Goal: Task Accomplishment & Management: Use online tool/utility

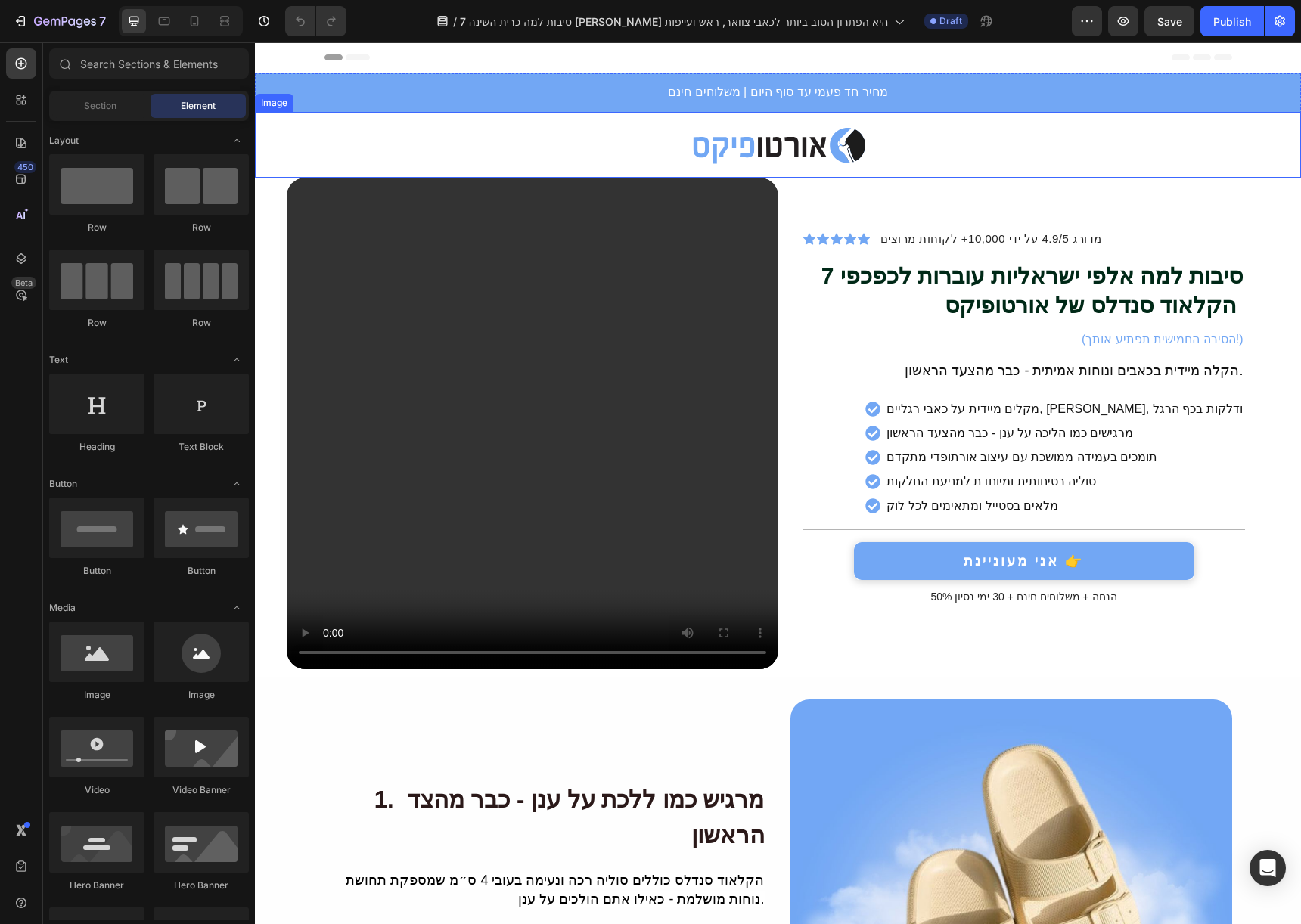
click at [811, 144] on img at bounding box center [778, 146] width 174 height 44
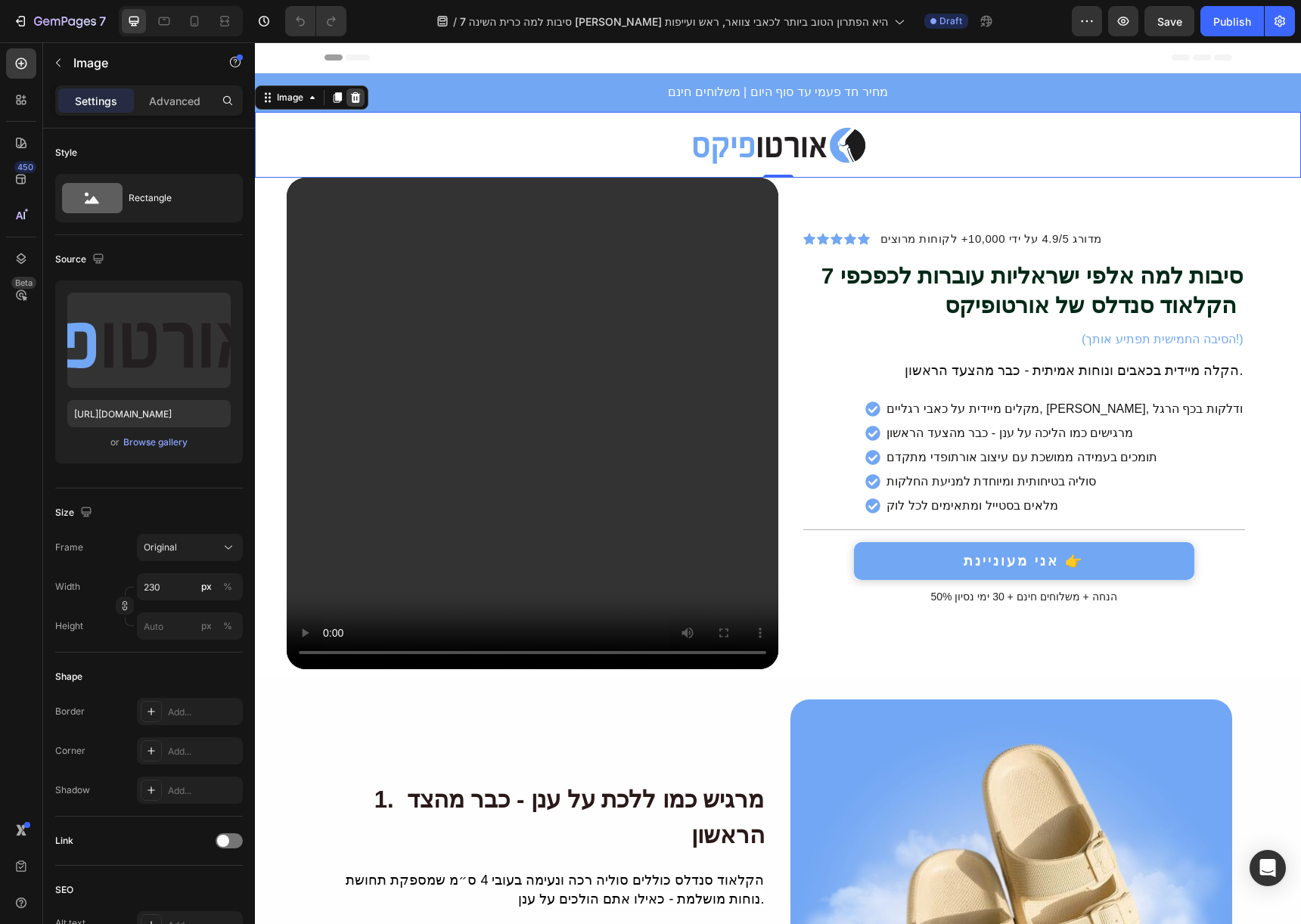
click at [354, 97] on icon at bounding box center [356, 98] width 10 height 11
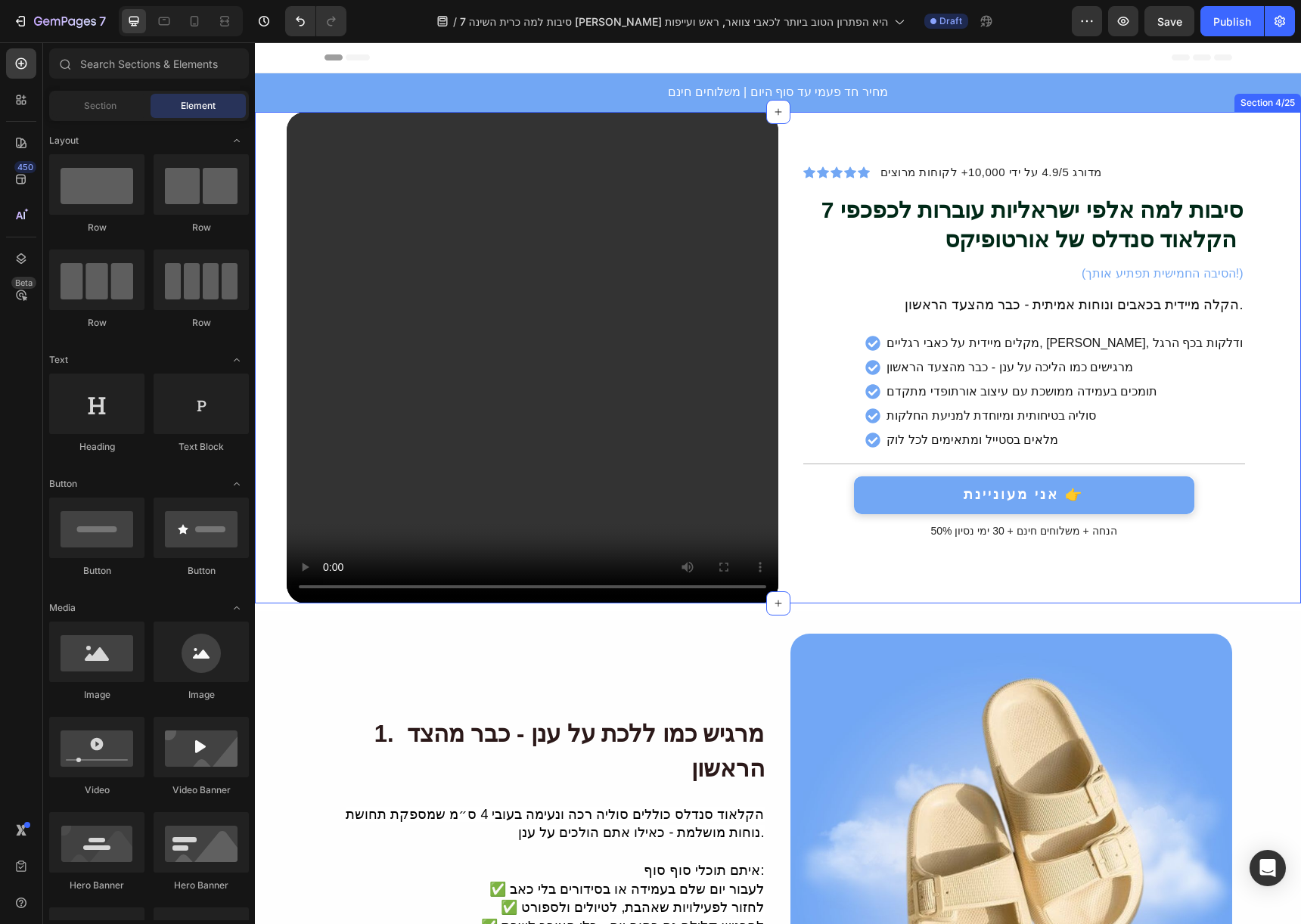
click at [1267, 588] on div "Video Icon Icon Icon Icon Icon Icon List מדורג 4.9/5 על ידי 10,000+ לקוחות מרוצ…" at bounding box center [778, 358] width 1046 height 491
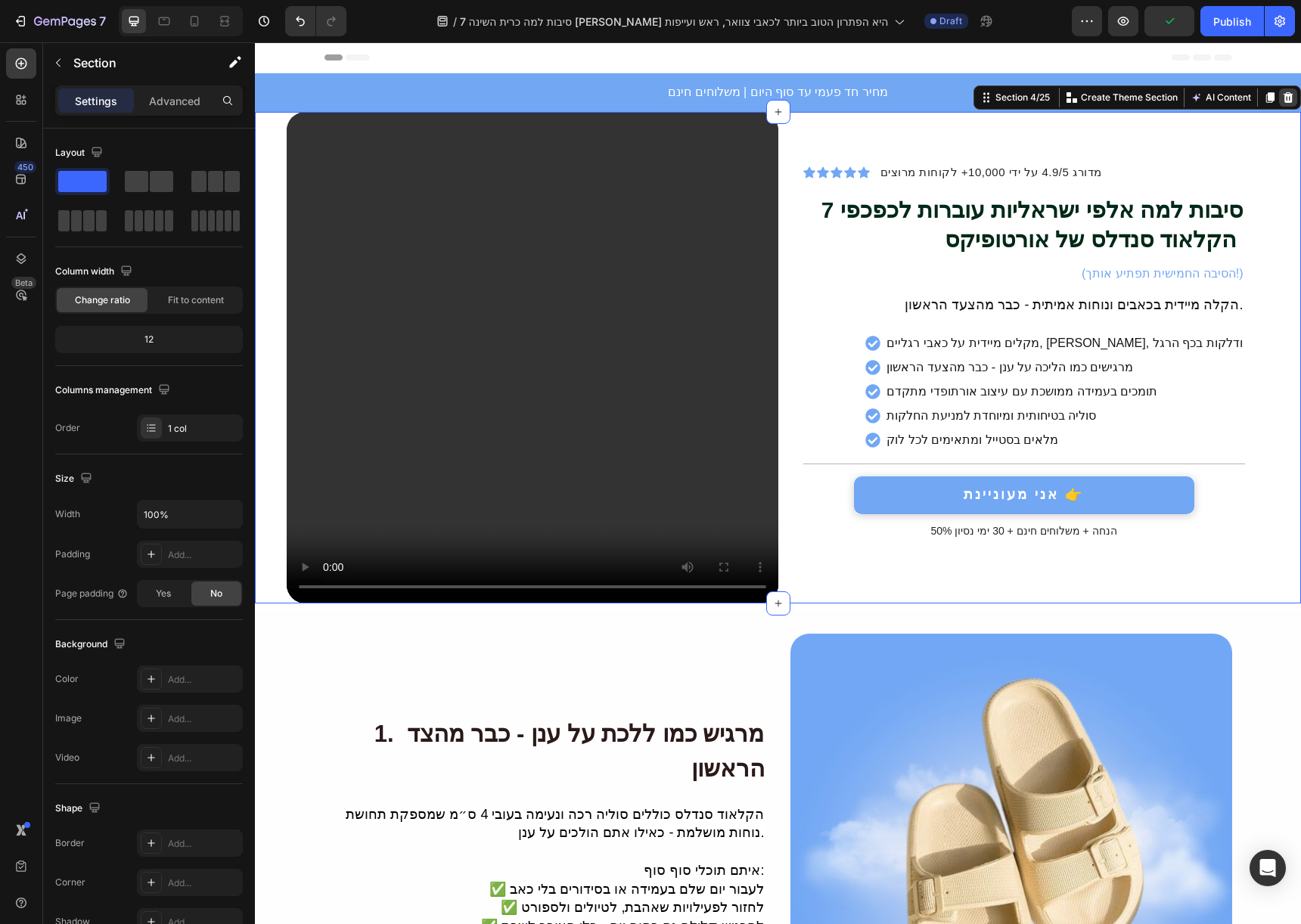
click at [1282, 95] on icon at bounding box center [1288, 97] width 12 height 12
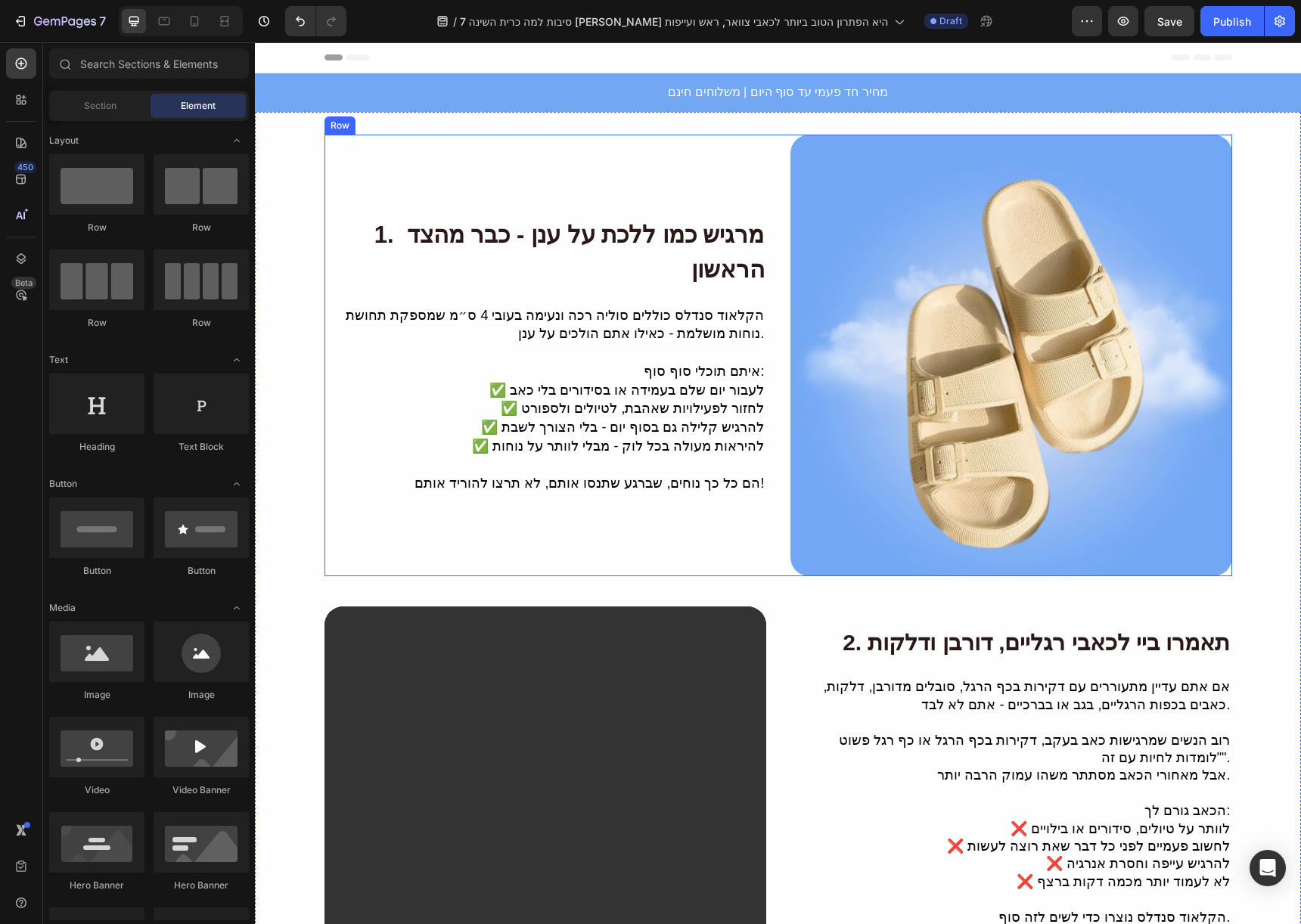
click at [746, 143] on div "1. מרגיש כמו ללכת על ענן - כבר מהצד הראשון Heading הקלאוד סנדלס כוללים סוליה רכ…" at bounding box center [545, 355] width 442 height 442
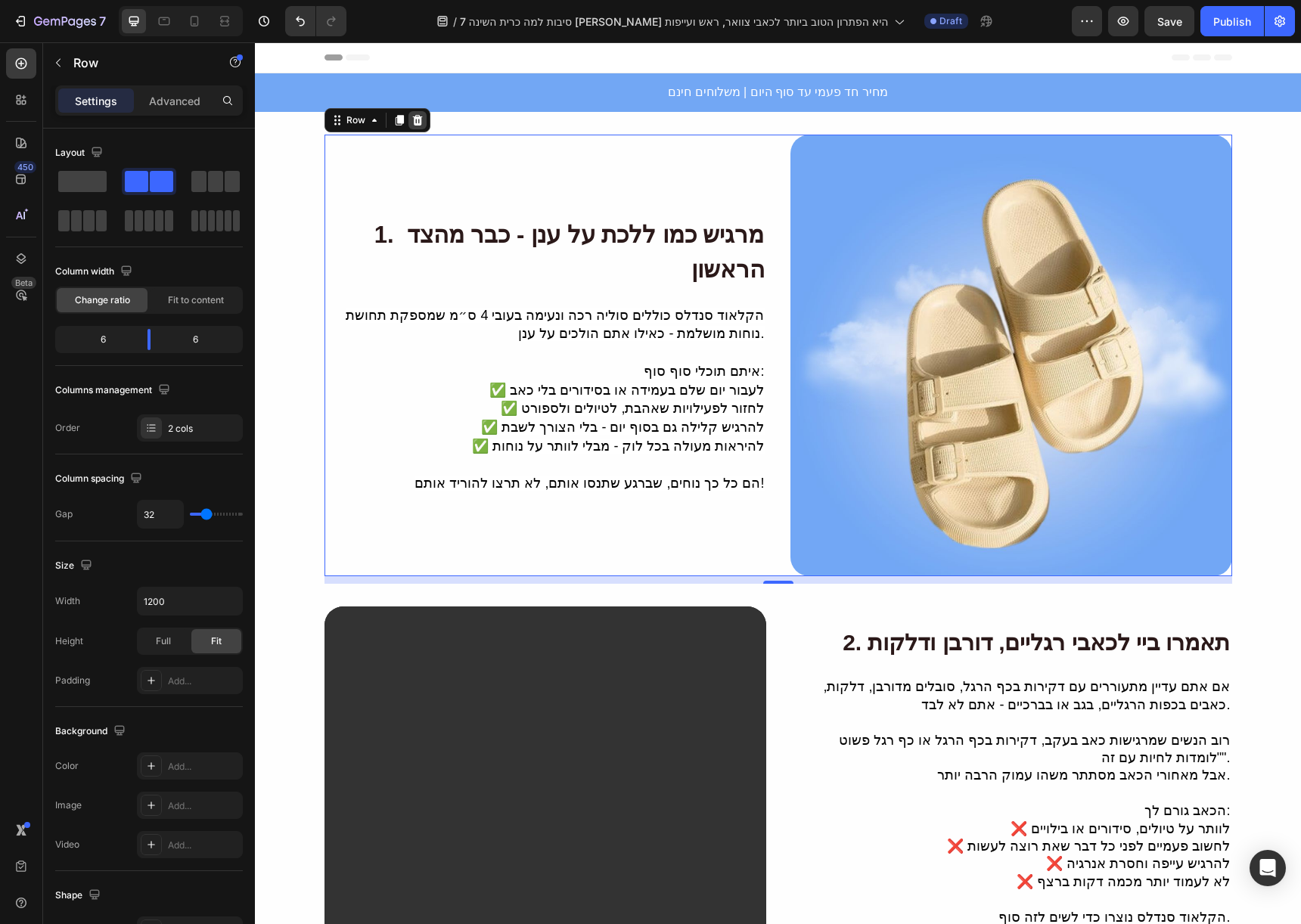
click at [417, 123] on icon at bounding box center [417, 120] width 12 height 12
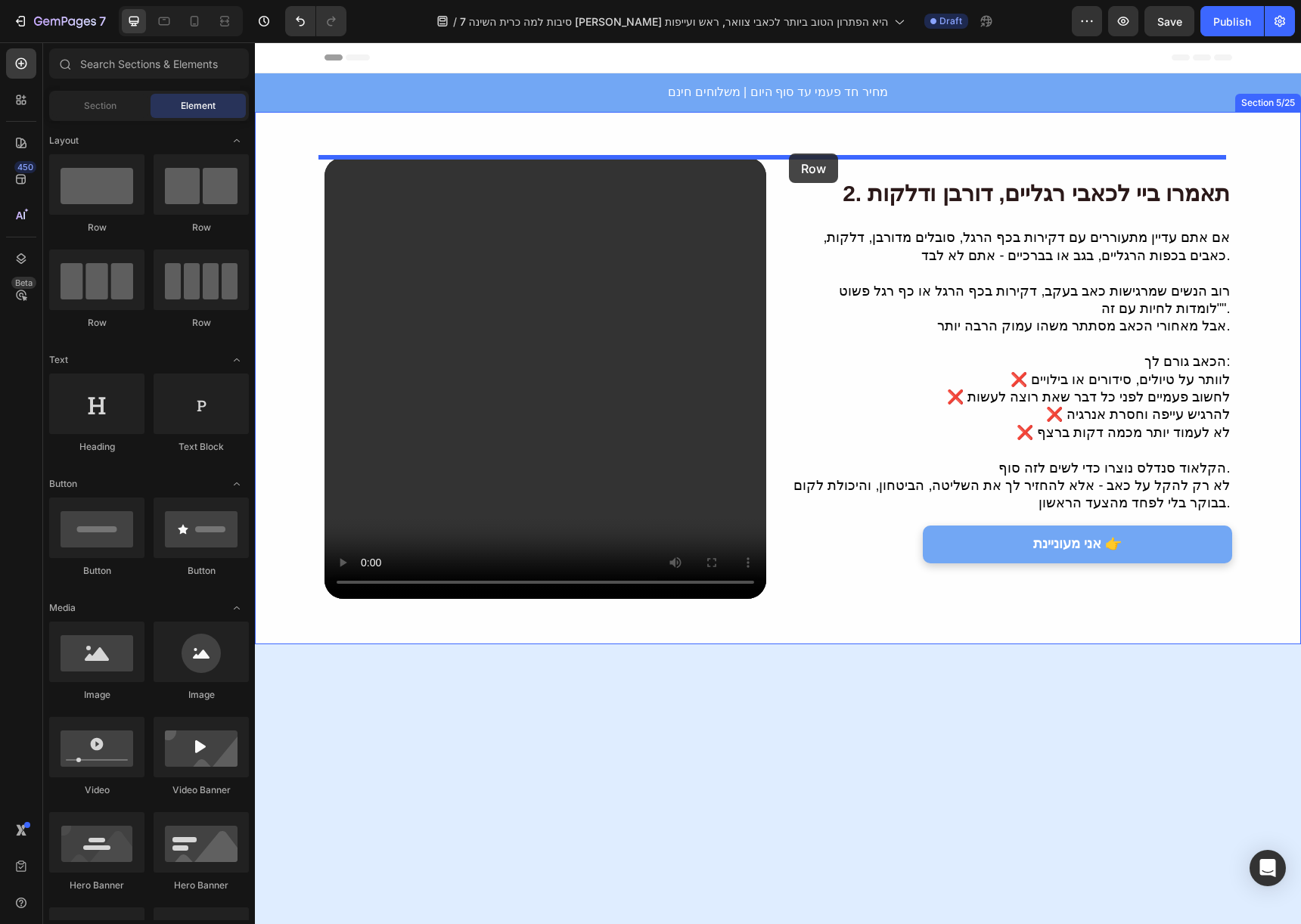
drag, startPoint x: 356, startPoint y: 247, endPoint x: 789, endPoint y: 153, distance: 443.1
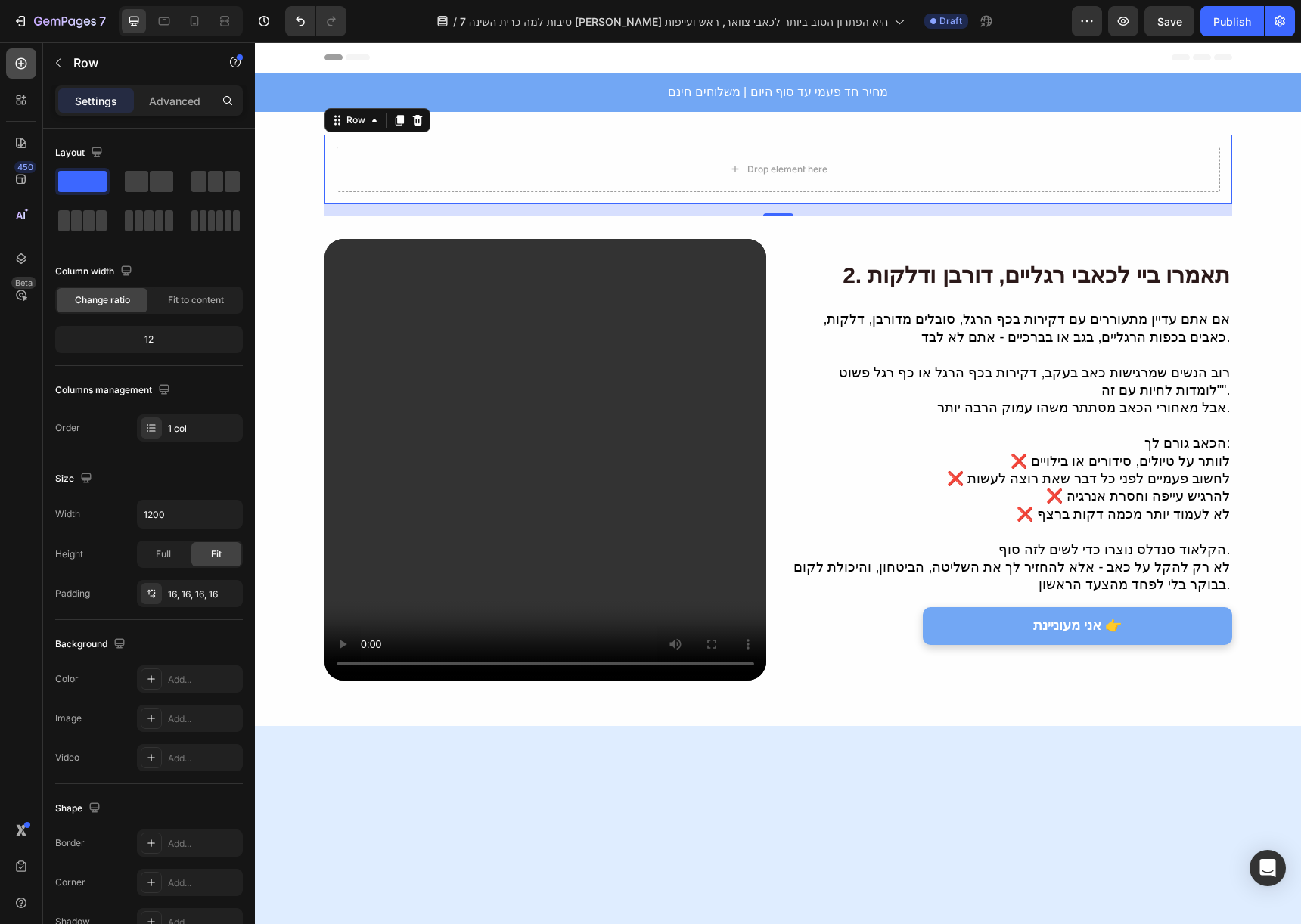
click at [32, 62] on div at bounding box center [21, 63] width 31 height 31
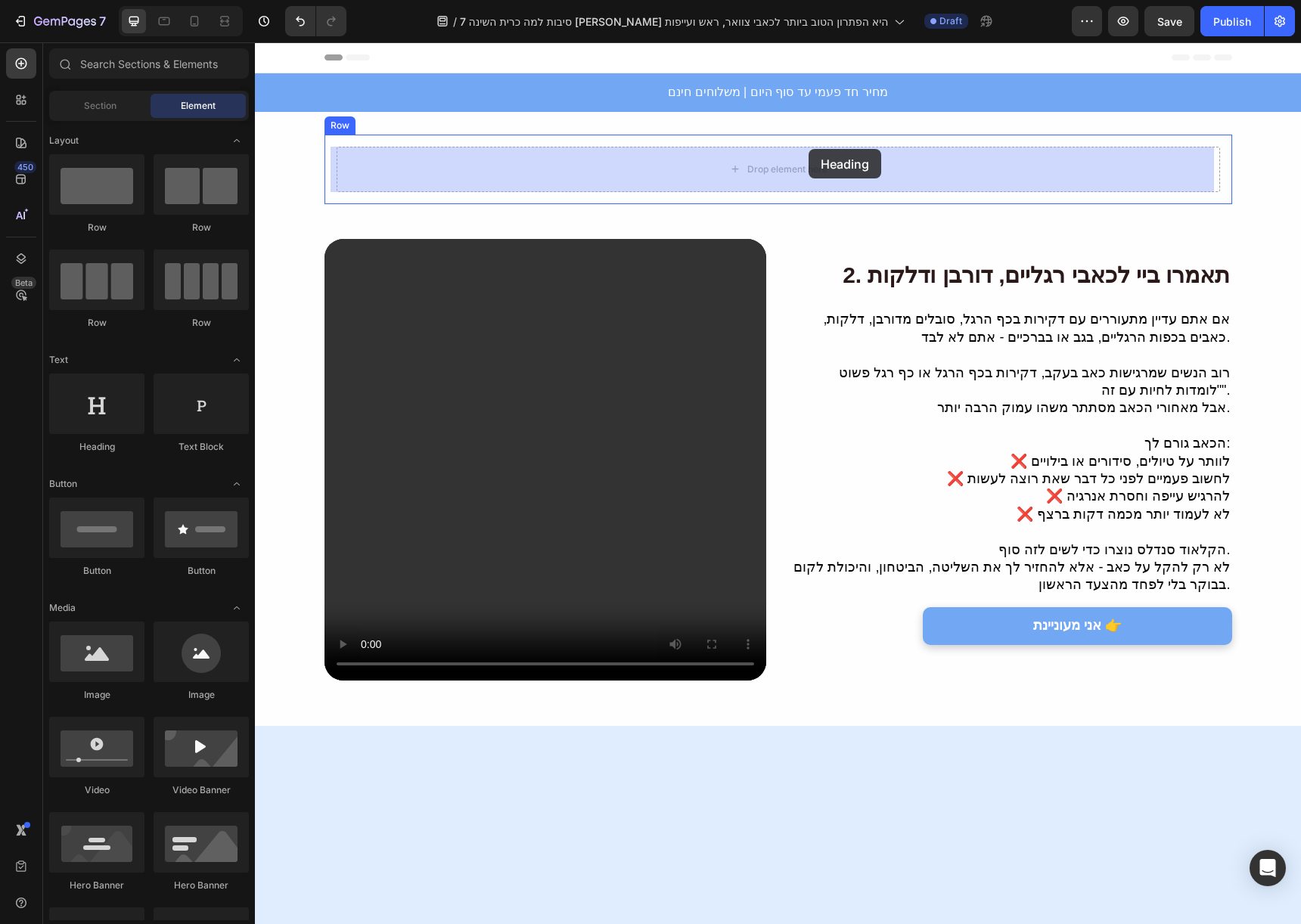
drag, startPoint x: 379, startPoint y: 449, endPoint x: 808, endPoint y: 149, distance: 523.5
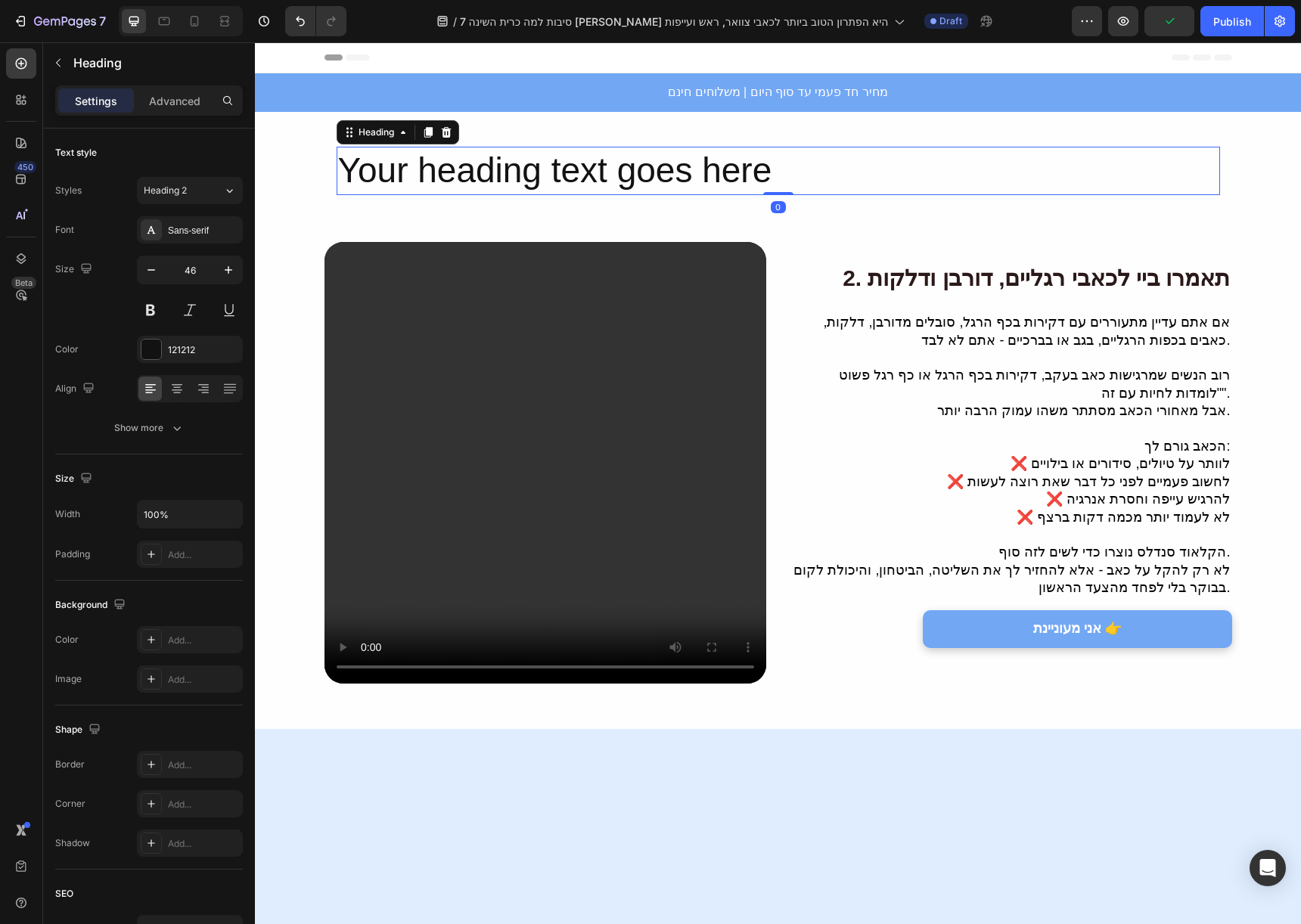
click at [760, 164] on h2 "Your heading text goes here" at bounding box center [778, 171] width 883 height 49
click at [760, 164] on p "Your heading text goes here" at bounding box center [778, 171] width 880 height 45
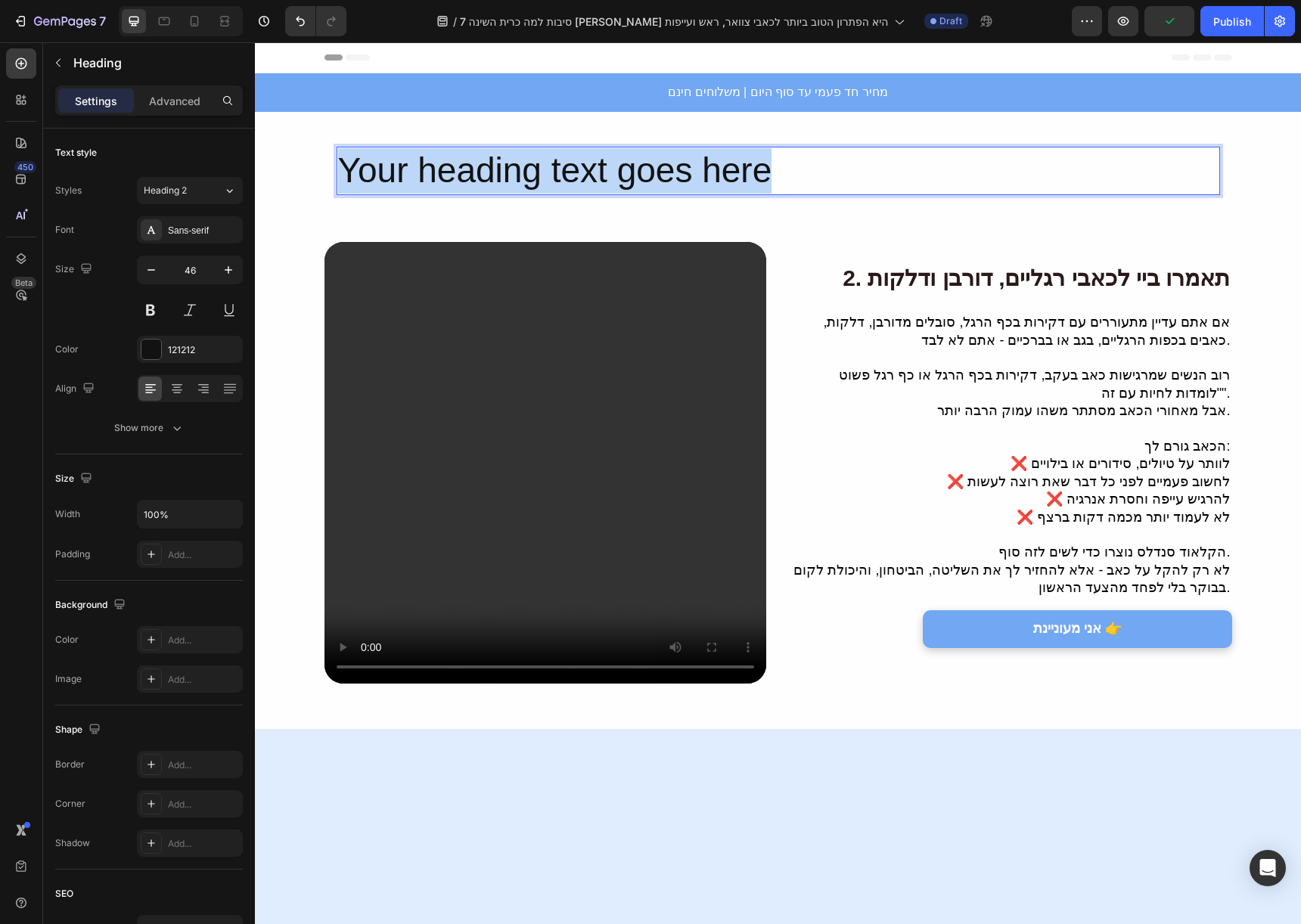
click at [760, 164] on p "Your heading text goes here" at bounding box center [778, 171] width 880 height 45
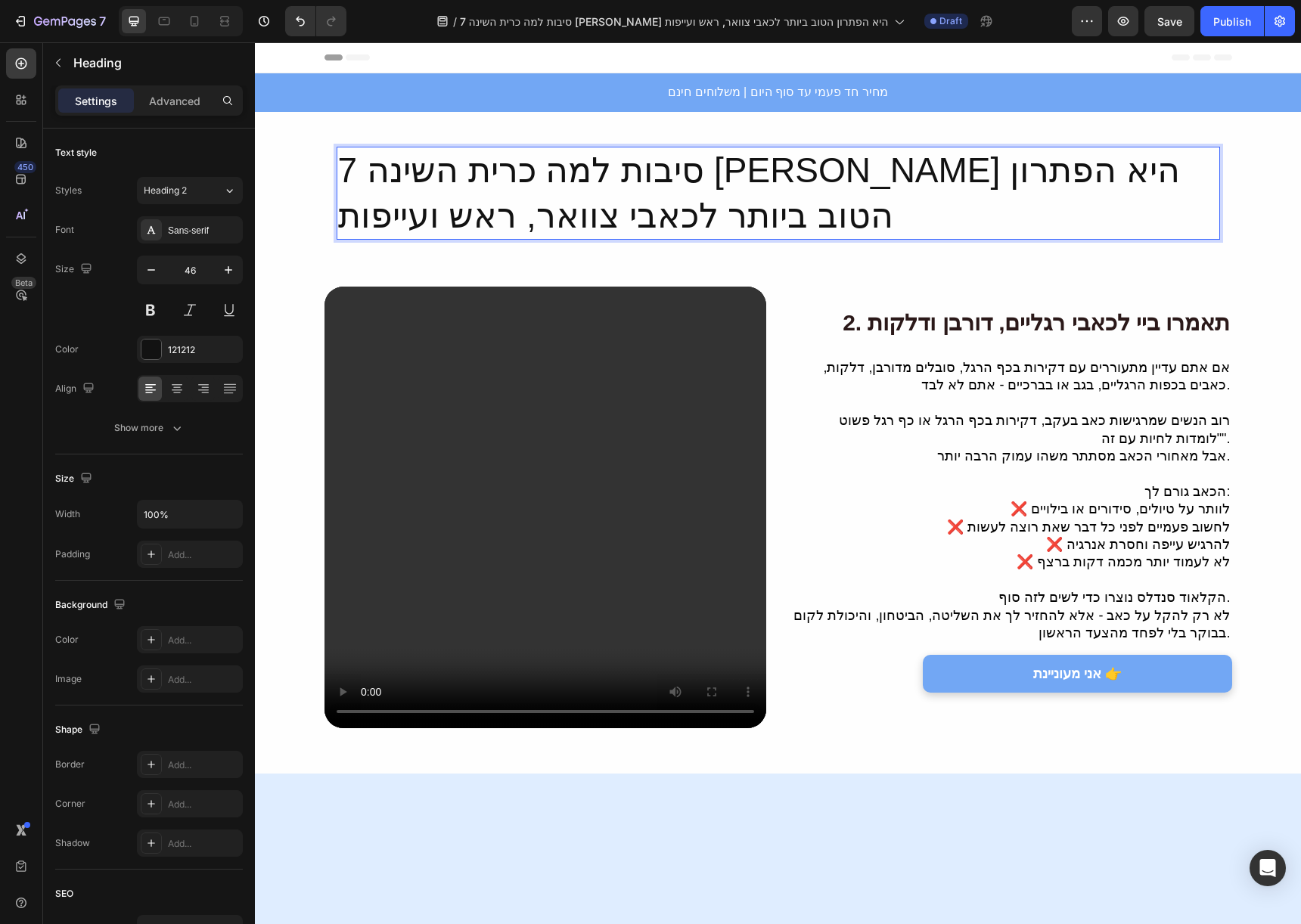
click at [639, 190] on p "7 סיבות למה כרית השינה [PERSON_NAME] היא הפתרון הטוב ביותר לכאבי צוואר, ראש ועי…" at bounding box center [778, 193] width 880 height 91
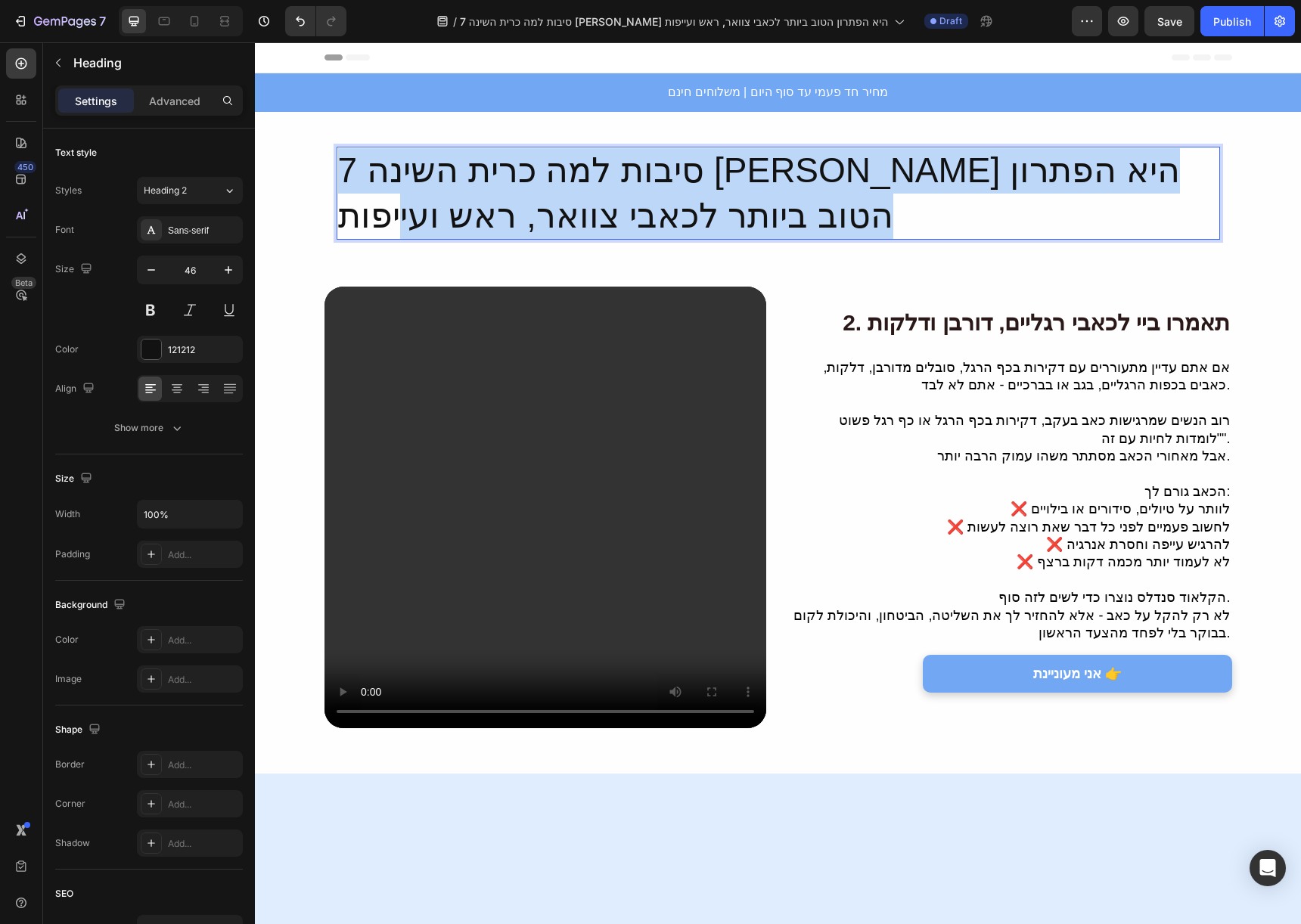
click at [639, 190] on p "7 סיבות למה כרית השינה [PERSON_NAME] היא הפתרון הטוב ביותר לכאבי צוואר, ראש ועי…" at bounding box center [778, 193] width 880 height 91
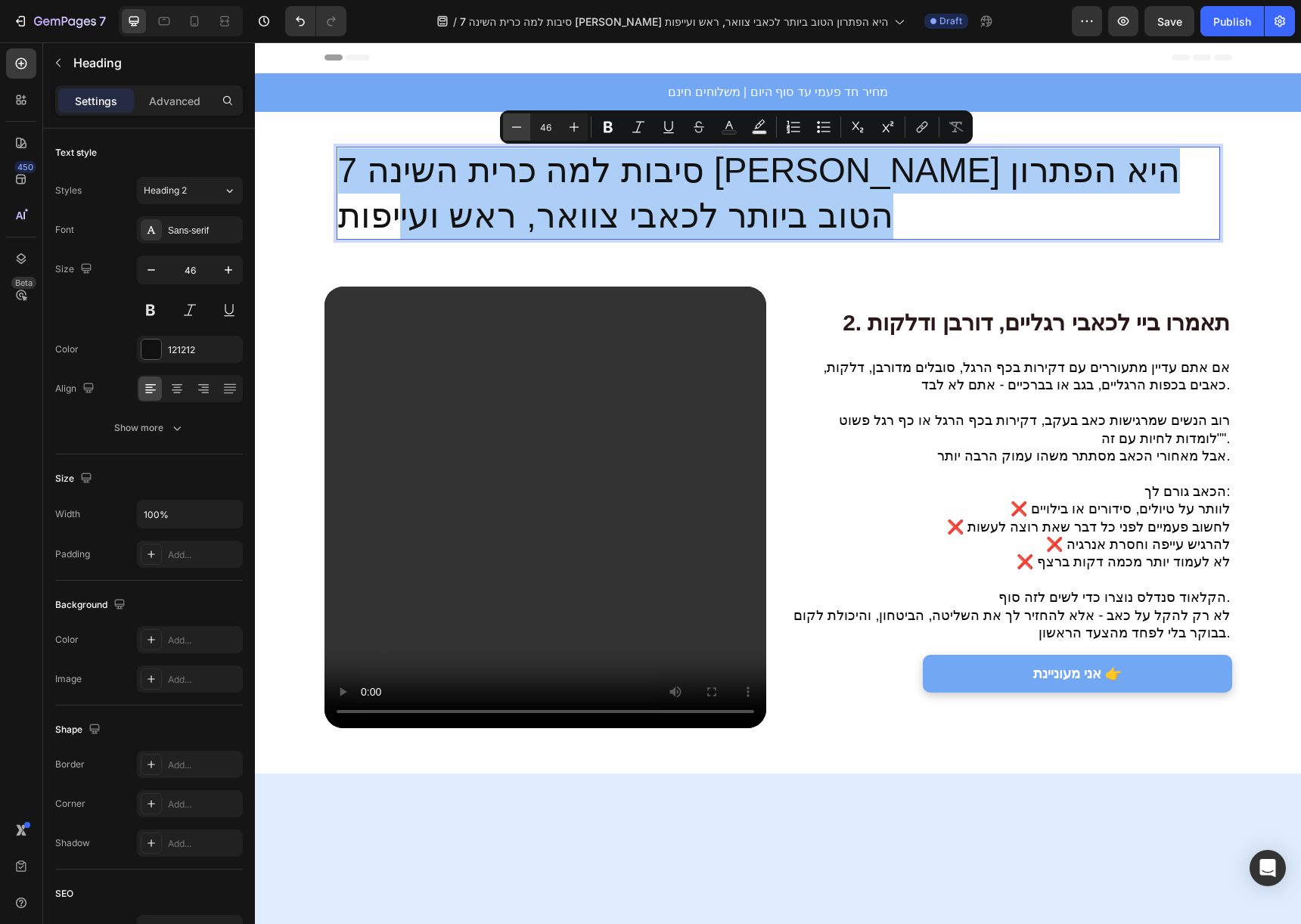
click at [512, 126] on icon "Editor contextual toolbar" at bounding box center [516, 126] width 10 height 1
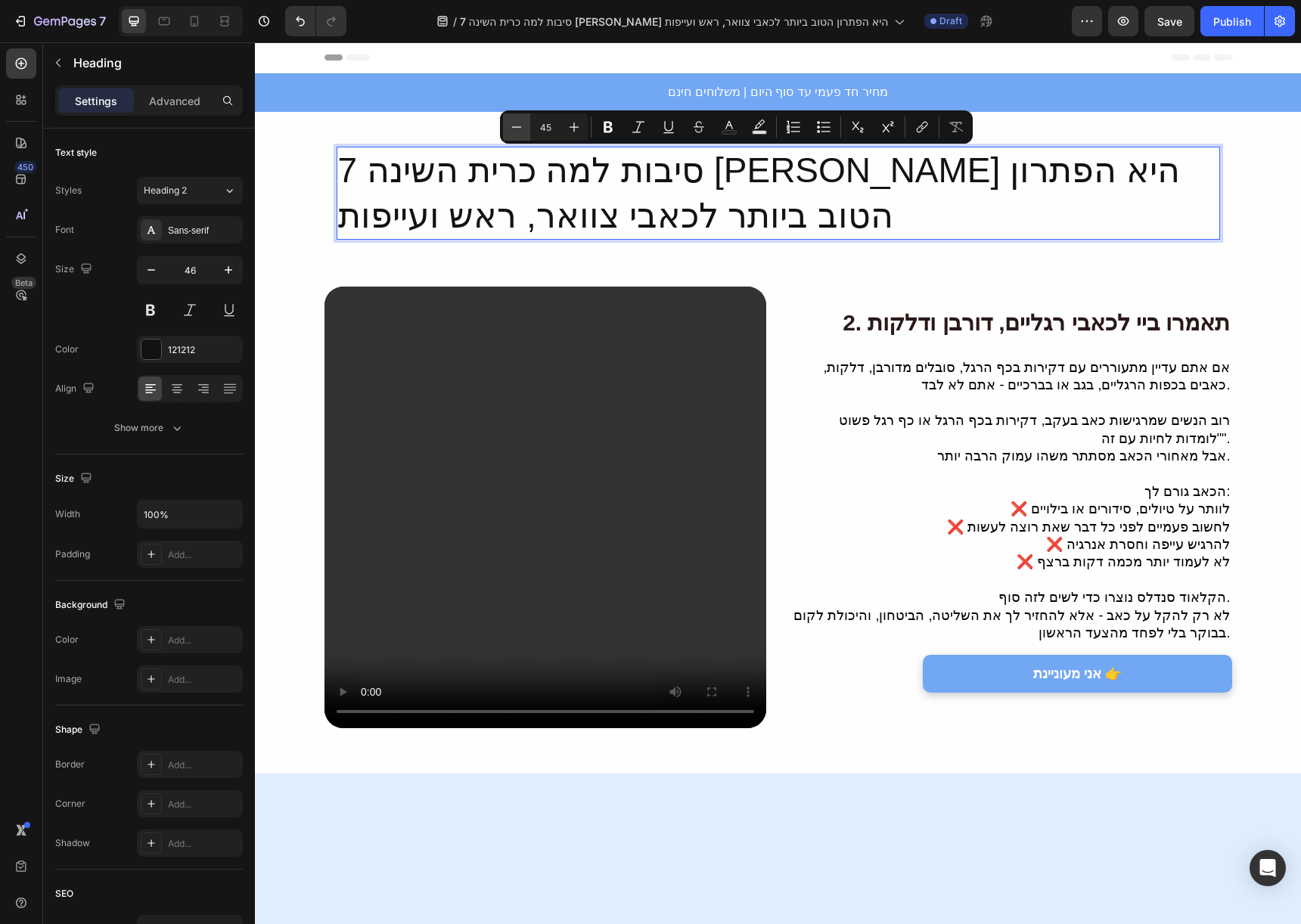
click at [512, 127] on icon "Editor contextual toolbar" at bounding box center [516, 127] width 15 height 15
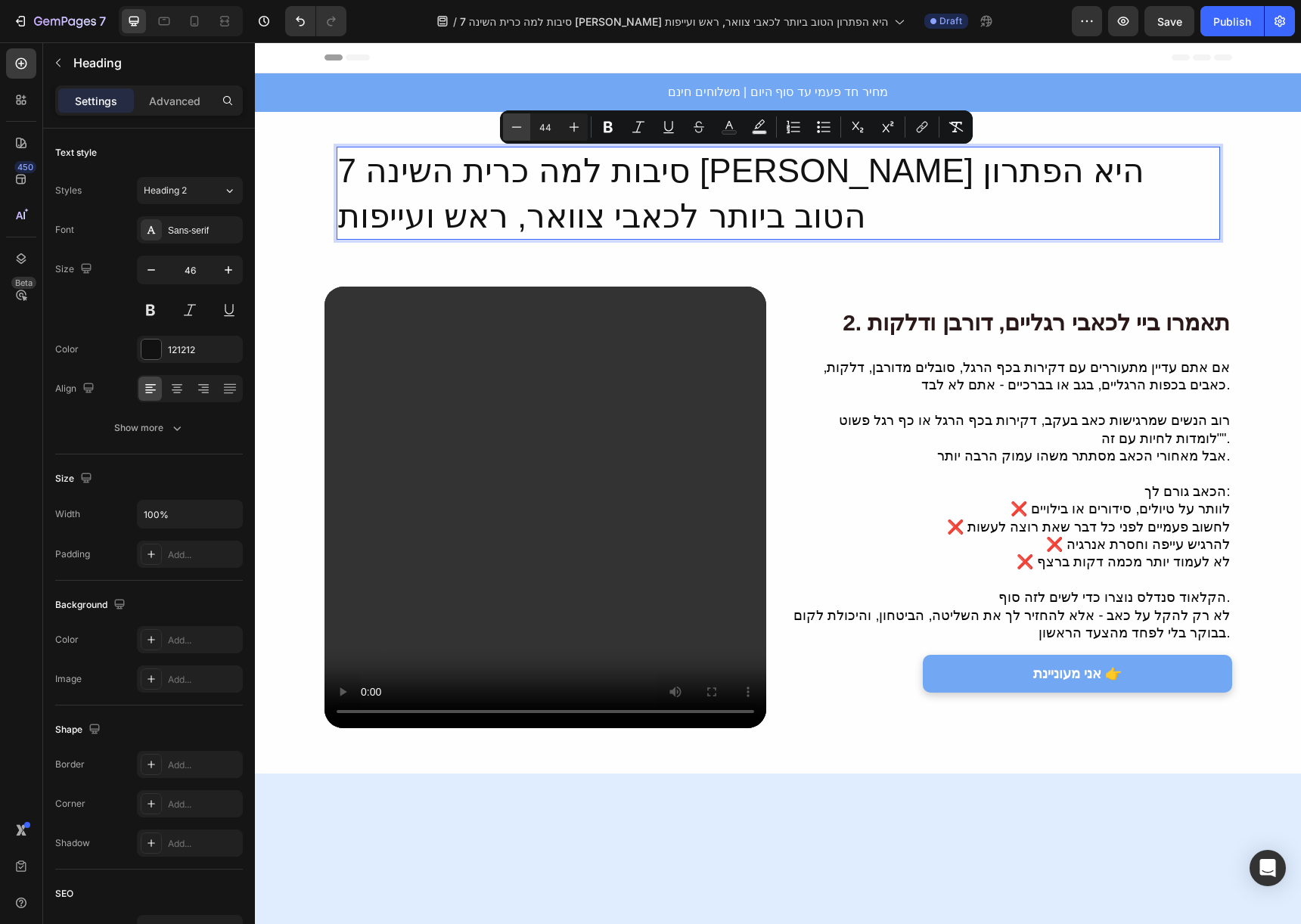
click at [512, 127] on icon "Editor contextual toolbar" at bounding box center [516, 127] width 15 height 15
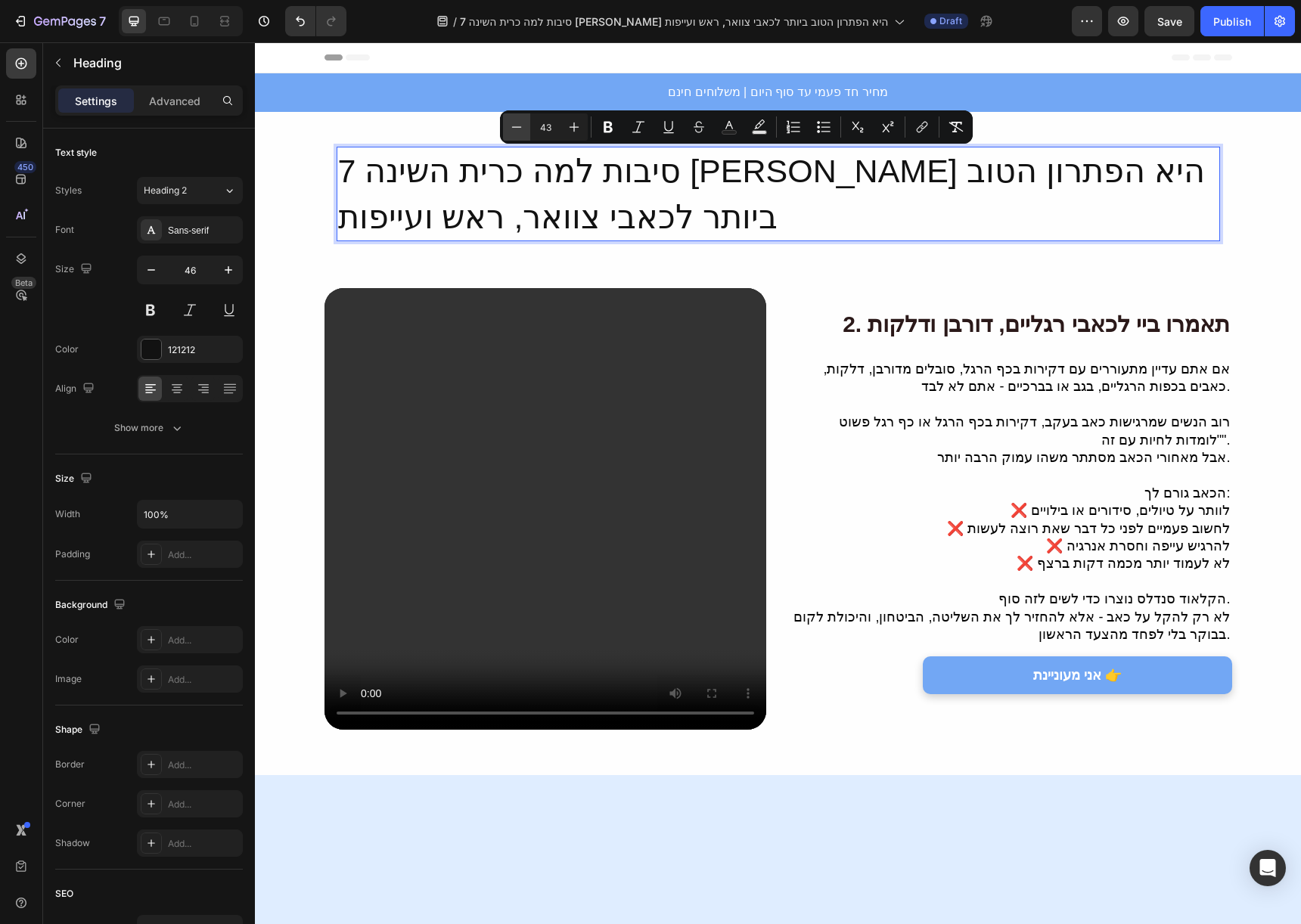
click at [512, 127] on icon "Editor contextual toolbar" at bounding box center [516, 127] width 15 height 15
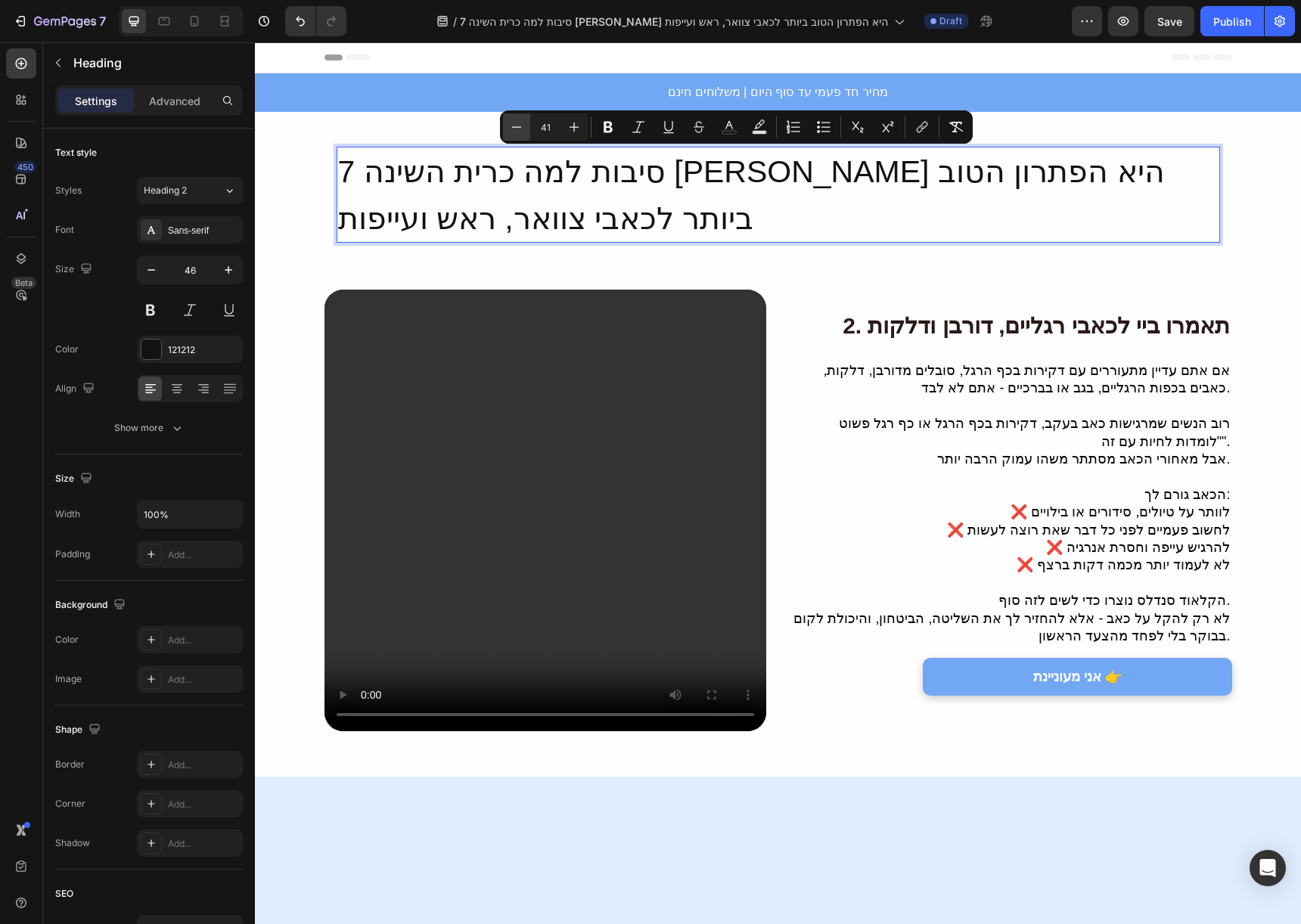
click at [512, 127] on icon "Editor contextual toolbar" at bounding box center [516, 127] width 15 height 15
type input "40"
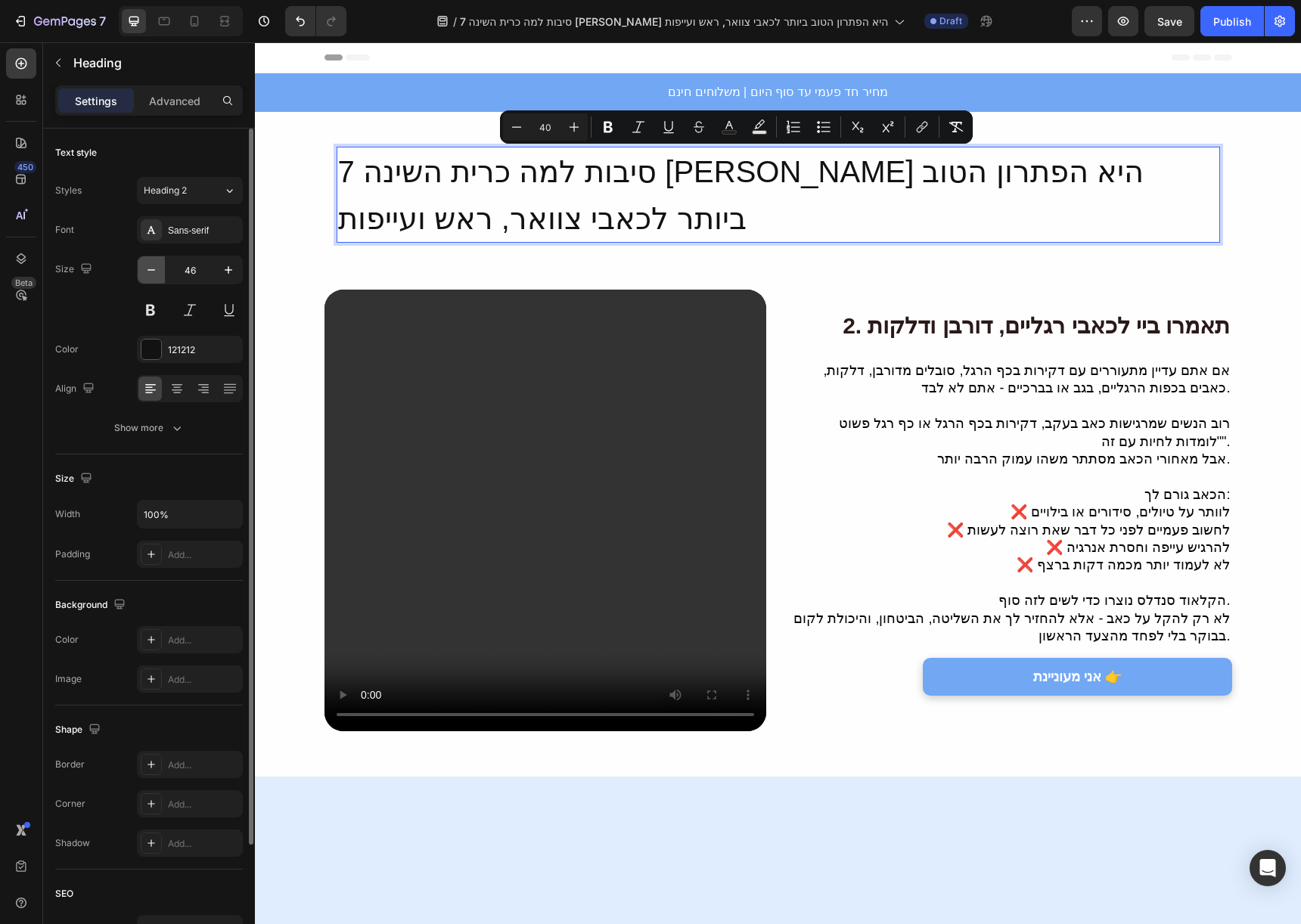
click at [152, 264] on icon "button" at bounding box center [151, 269] width 15 height 15
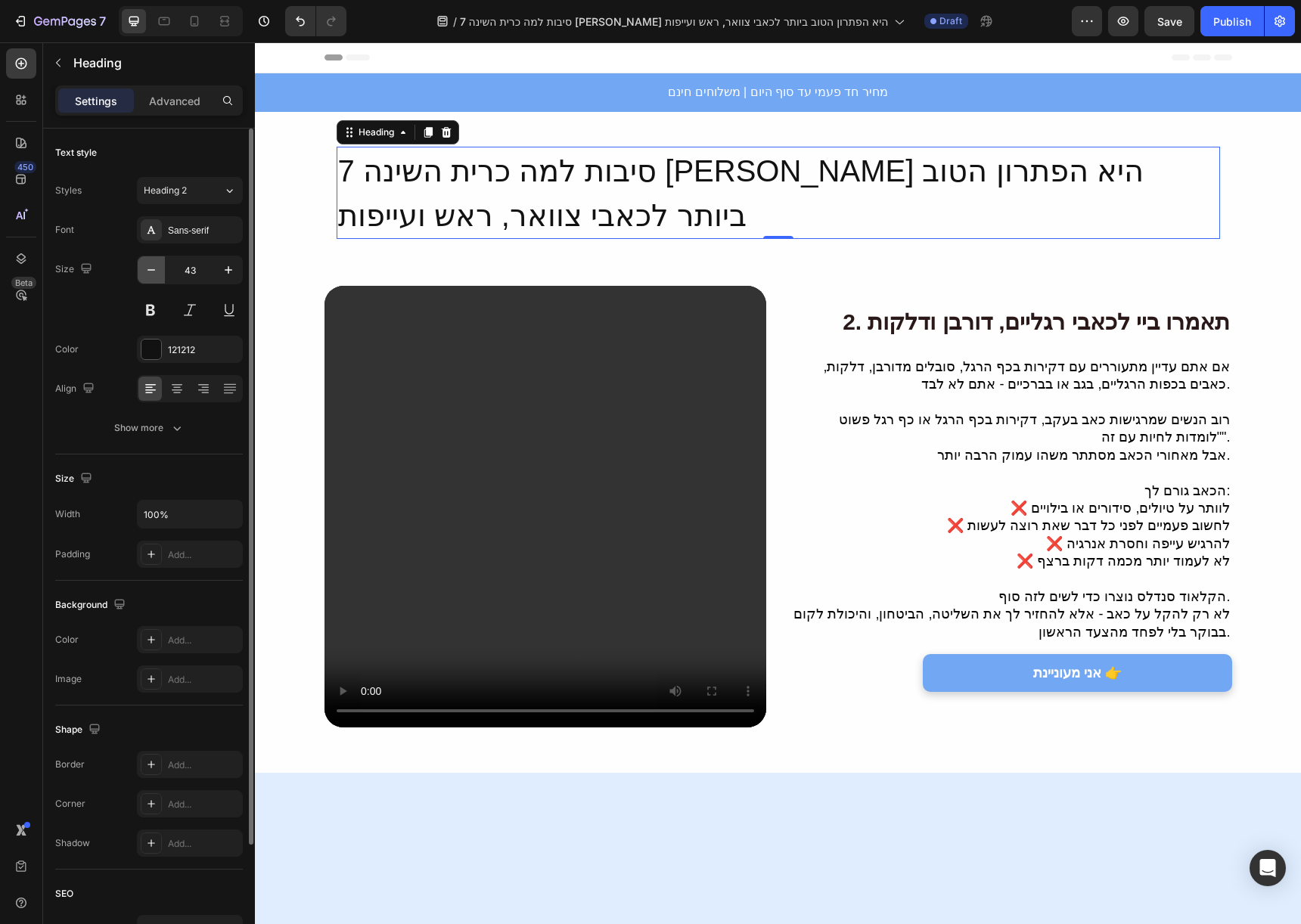
click at [152, 264] on icon "button" at bounding box center [151, 269] width 15 height 15
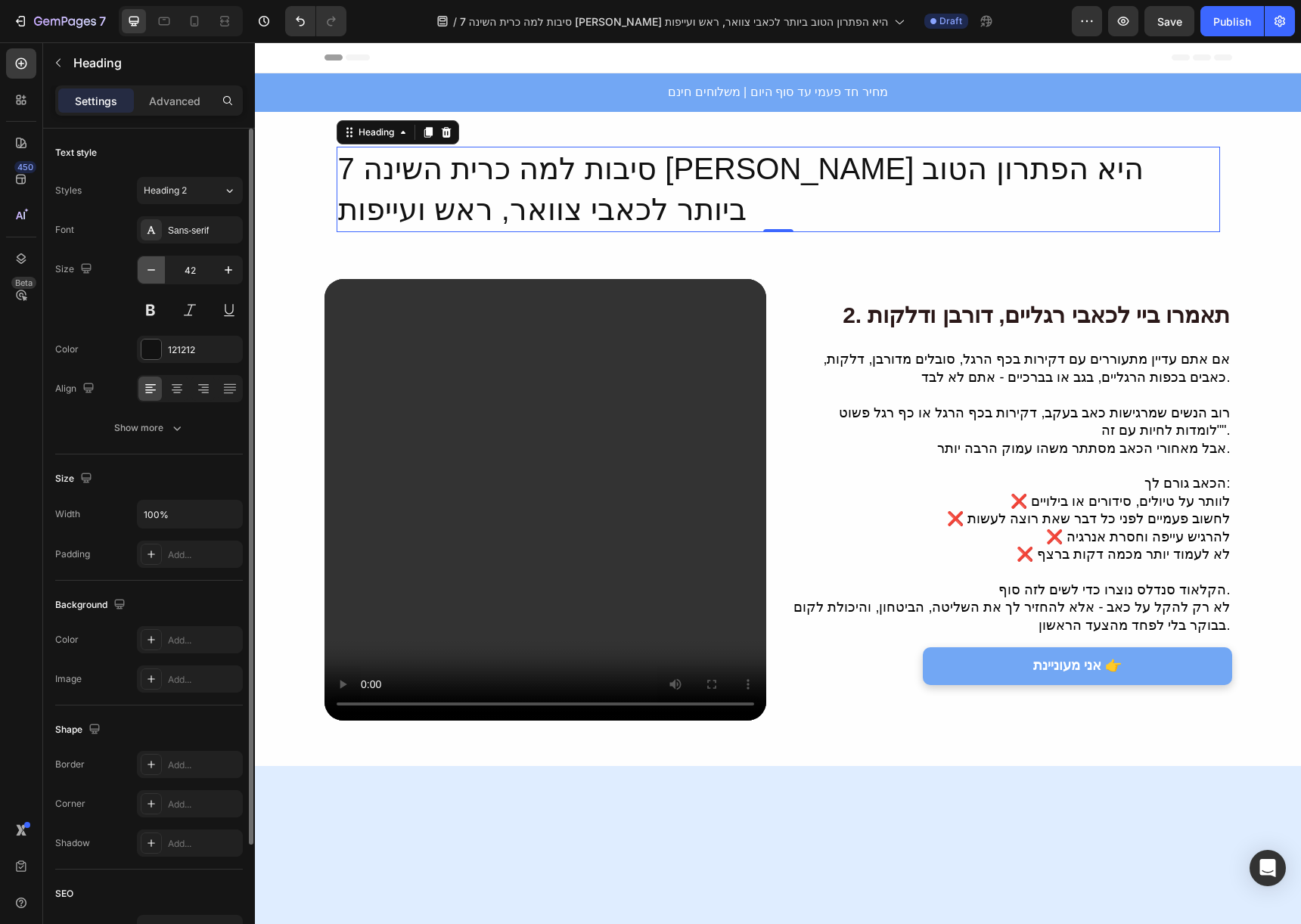
click at [152, 264] on icon "button" at bounding box center [151, 269] width 15 height 15
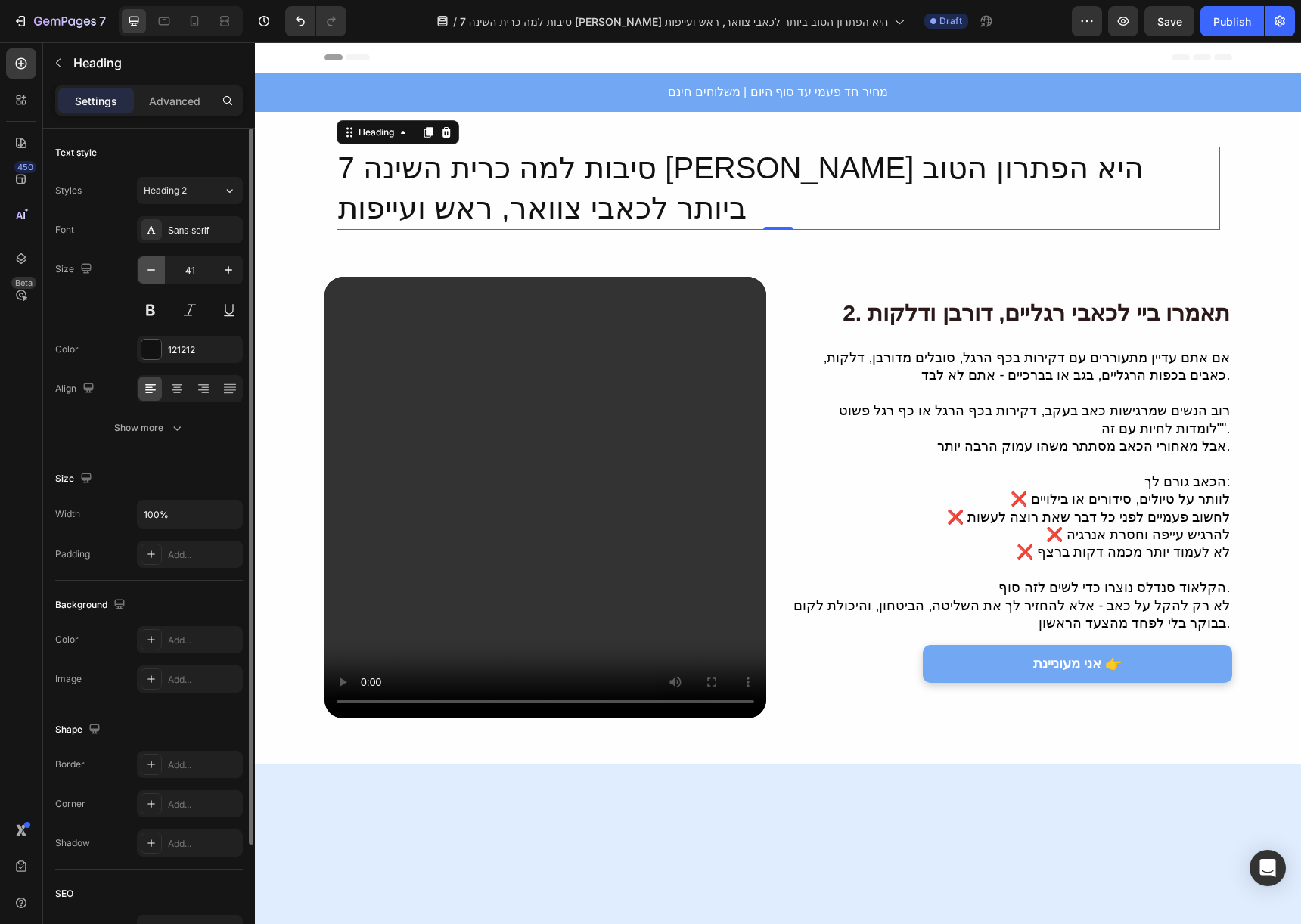
click at [152, 264] on icon "button" at bounding box center [151, 269] width 15 height 15
type input "40"
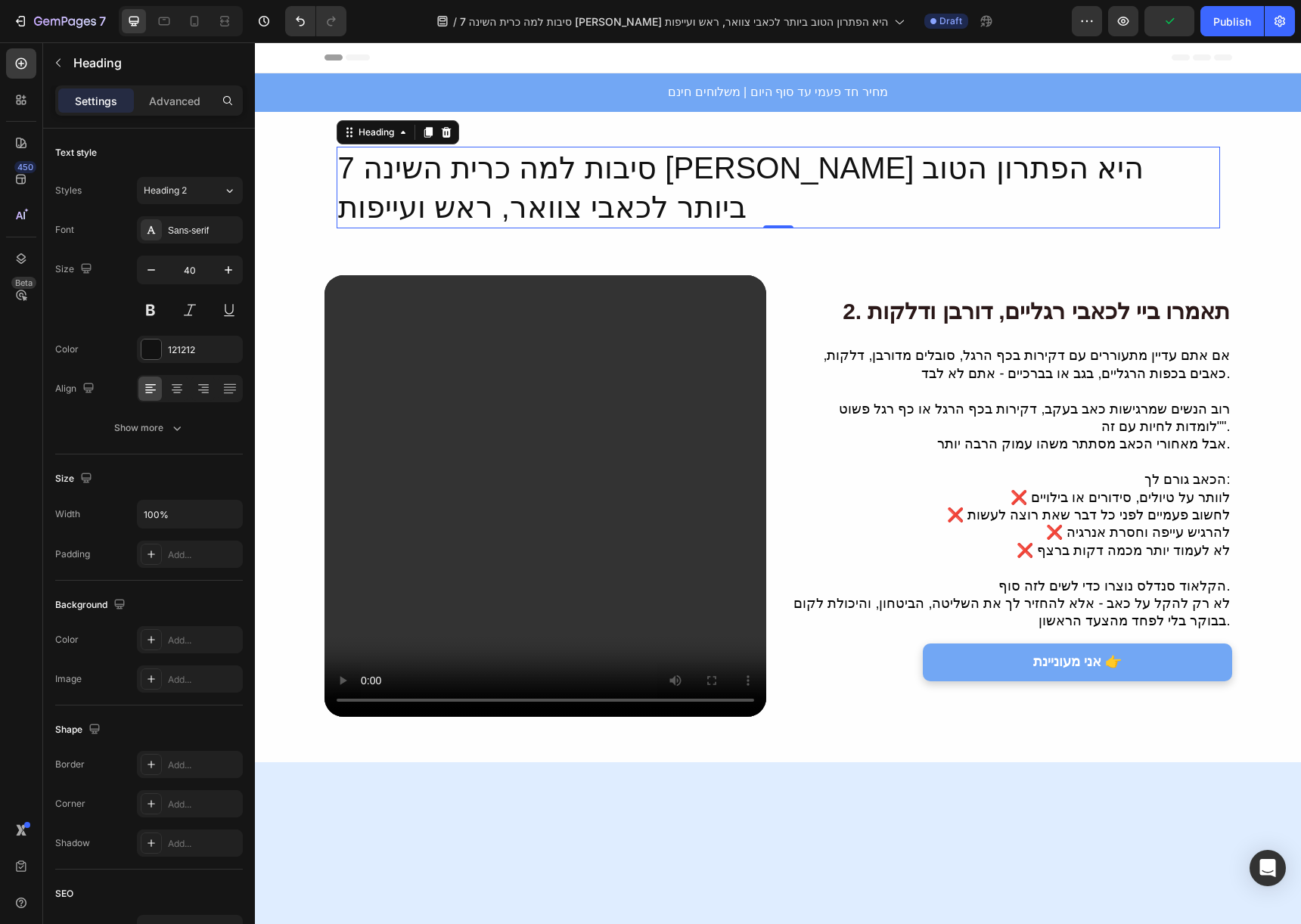
click at [681, 185] on p "7 סיבות למה כרית השינה [PERSON_NAME] היא הפתרון הטוב ביותר לכאבי צוואר, ראש ועי…" at bounding box center [778, 187] width 880 height 79
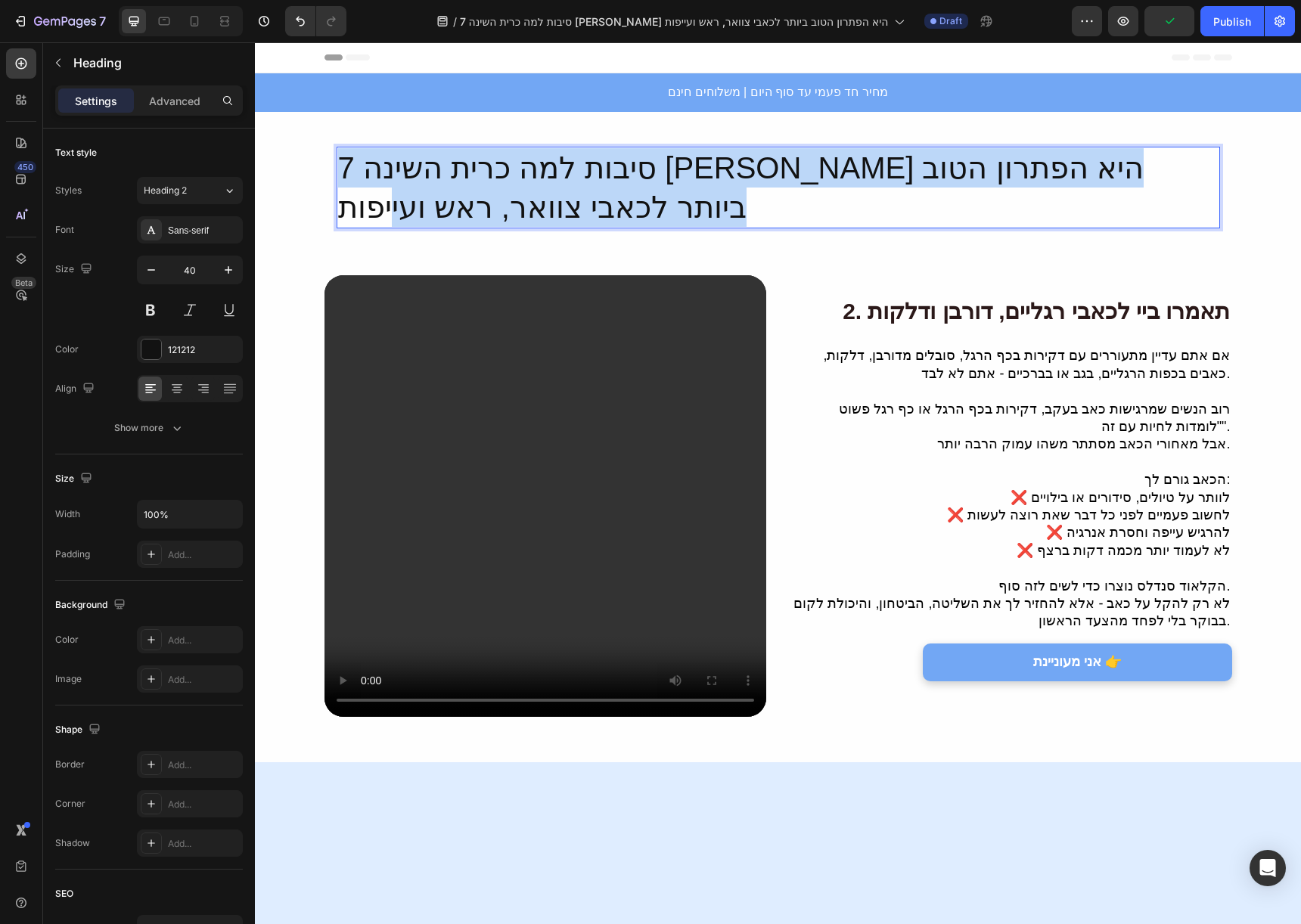
click at [681, 185] on p "7 סיבות למה כרית השינה [PERSON_NAME] היא הפתרון הטוב ביותר לכאבי צוואר, ראש ועי…" at bounding box center [778, 187] width 880 height 79
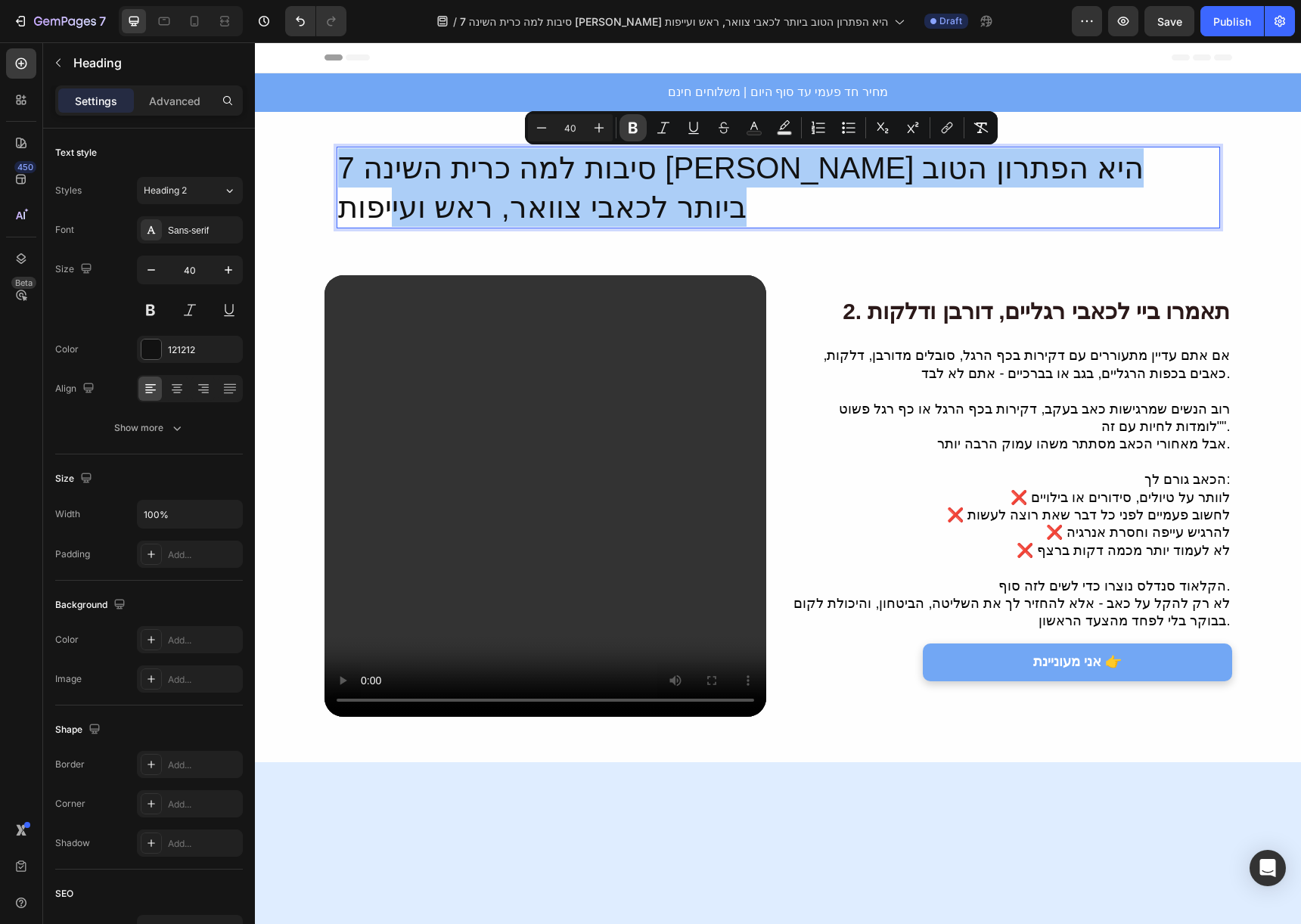
click at [645, 132] on button "Bold" at bounding box center [633, 128] width 27 height 27
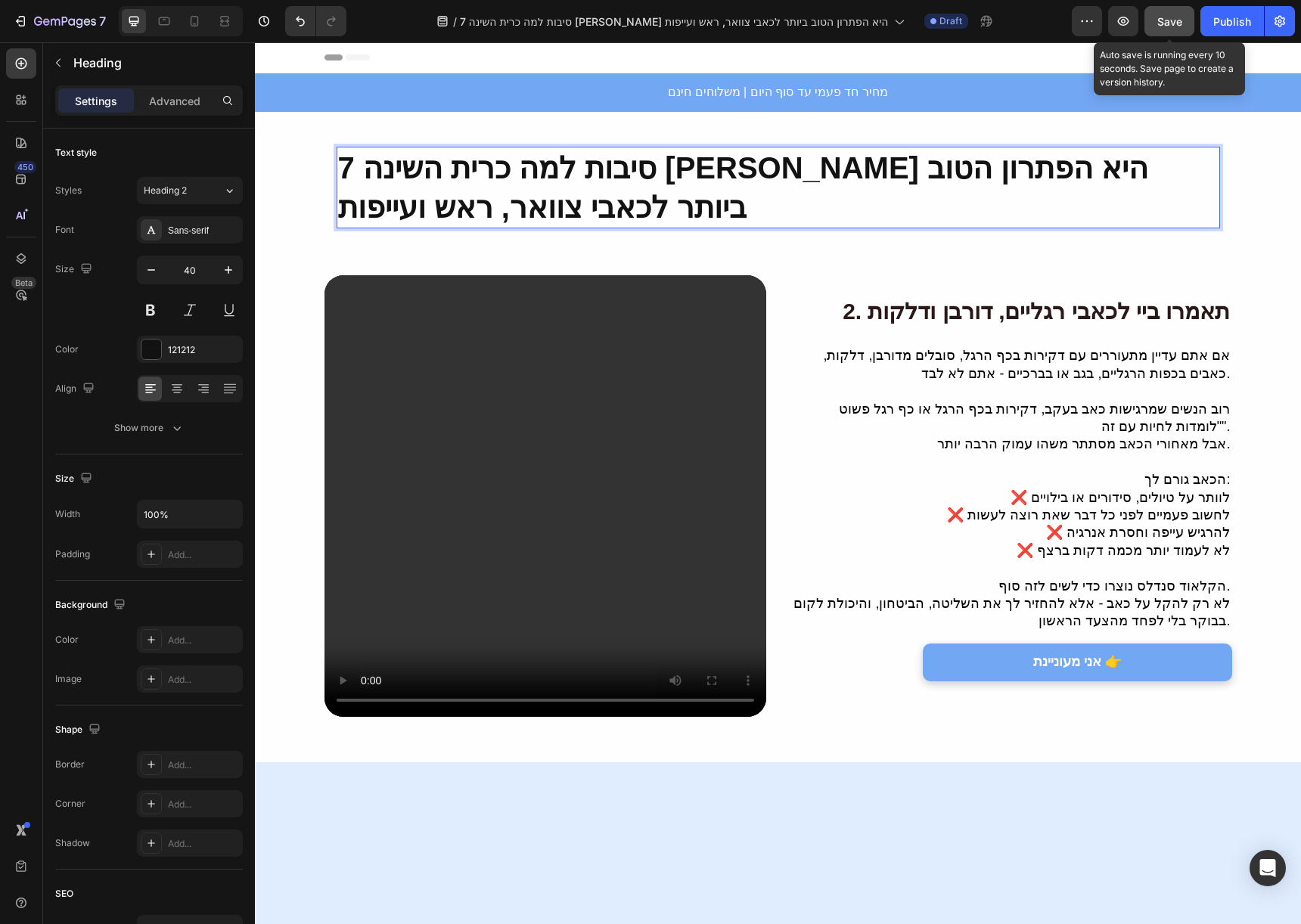
click at [1177, 25] on span "Save" at bounding box center [1170, 21] width 25 height 13
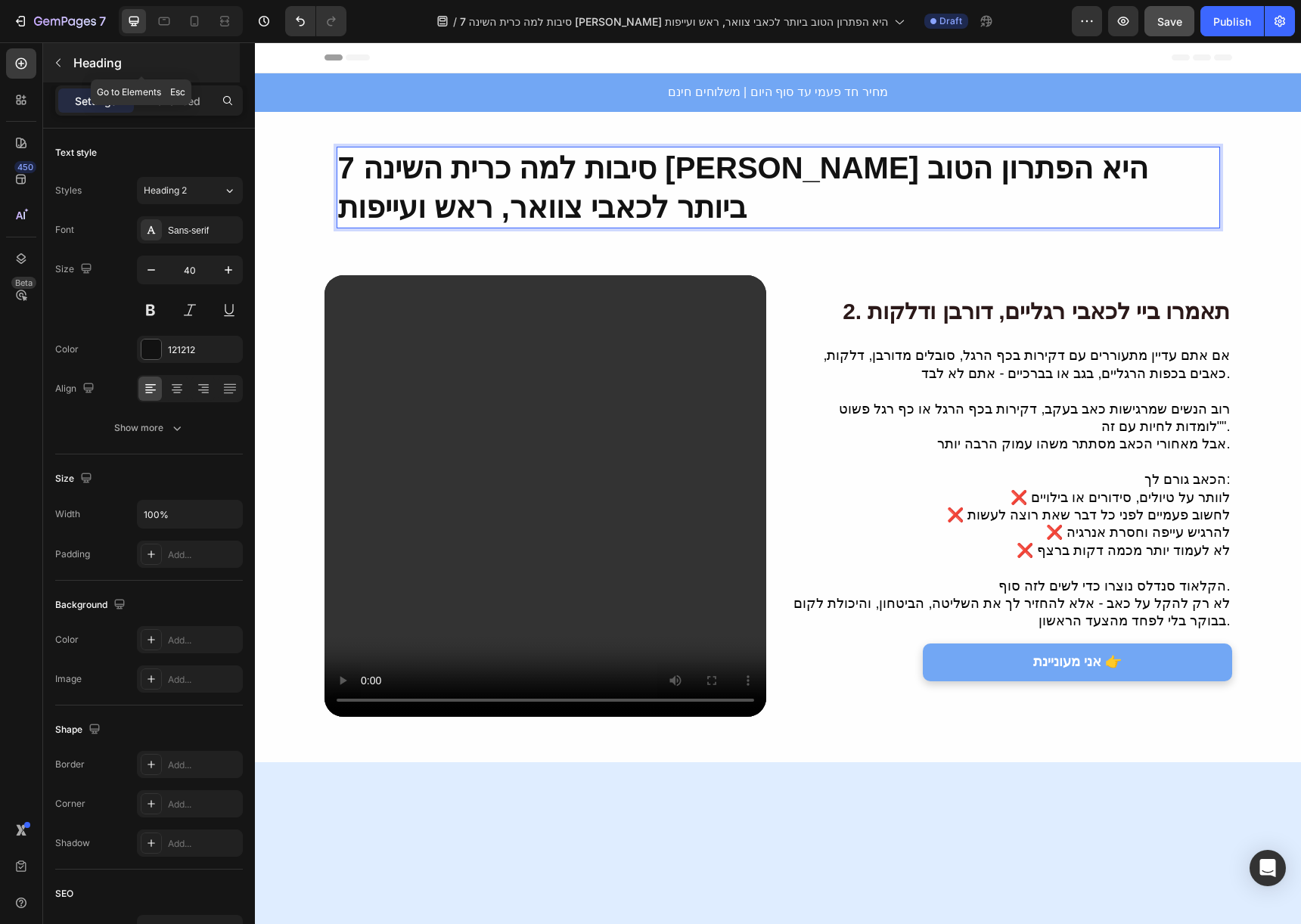
click at [63, 72] on button "button" at bounding box center [58, 63] width 24 height 24
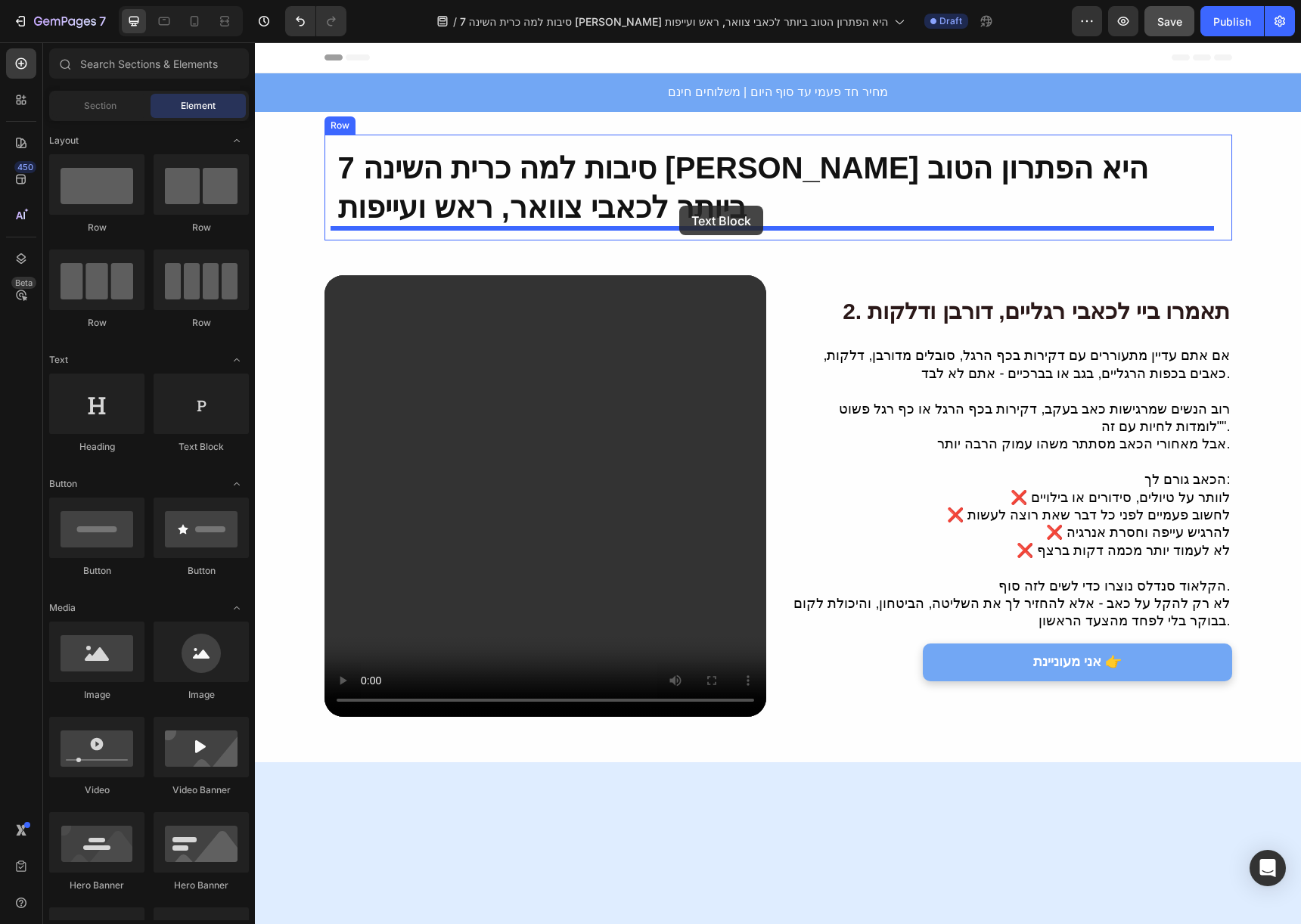
drag, startPoint x: 429, startPoint y: 448, endPoint x: 679, endPoint y: 206, distance: 347.9
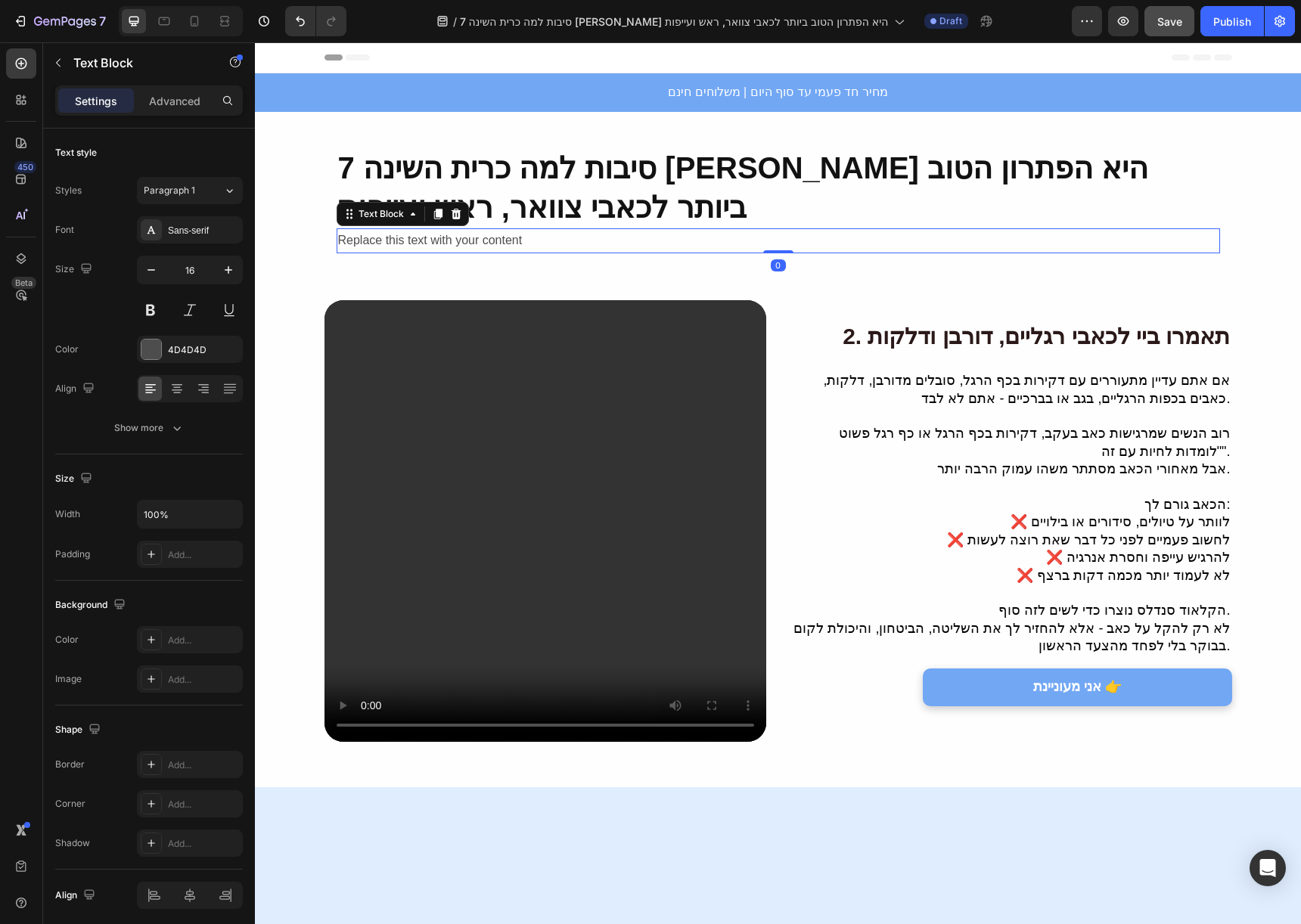
click at [682, 232] on div "Replace this text with your content" at bounding box center [778, 241] width 883 height 25
click at [682, 232] on p "Replace this text with your content" at bounding box center [778, 241] width 880 height 22
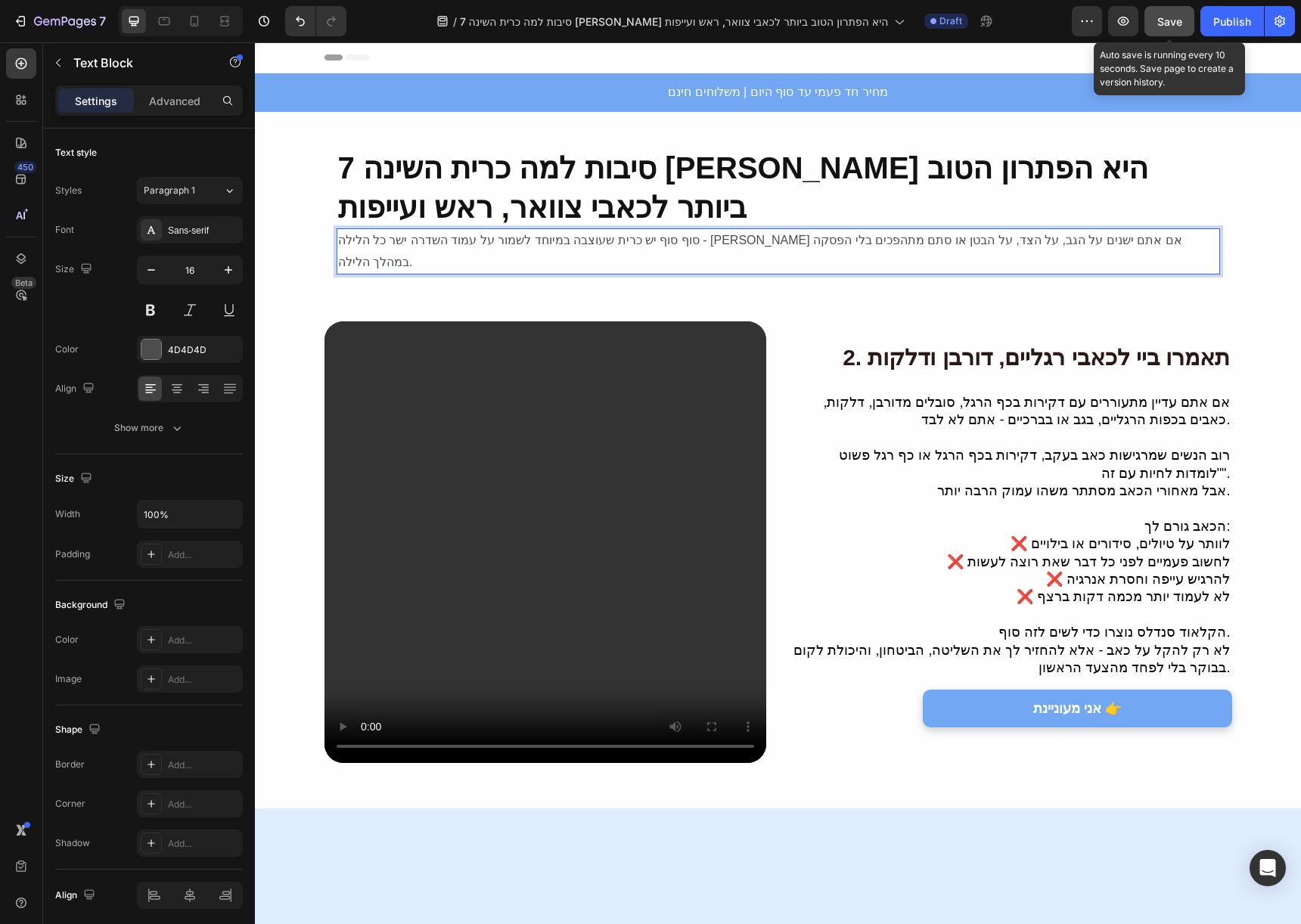
click at [1172, 21] on span "Save" at bounding box center [1170, 21] width 25 height 13
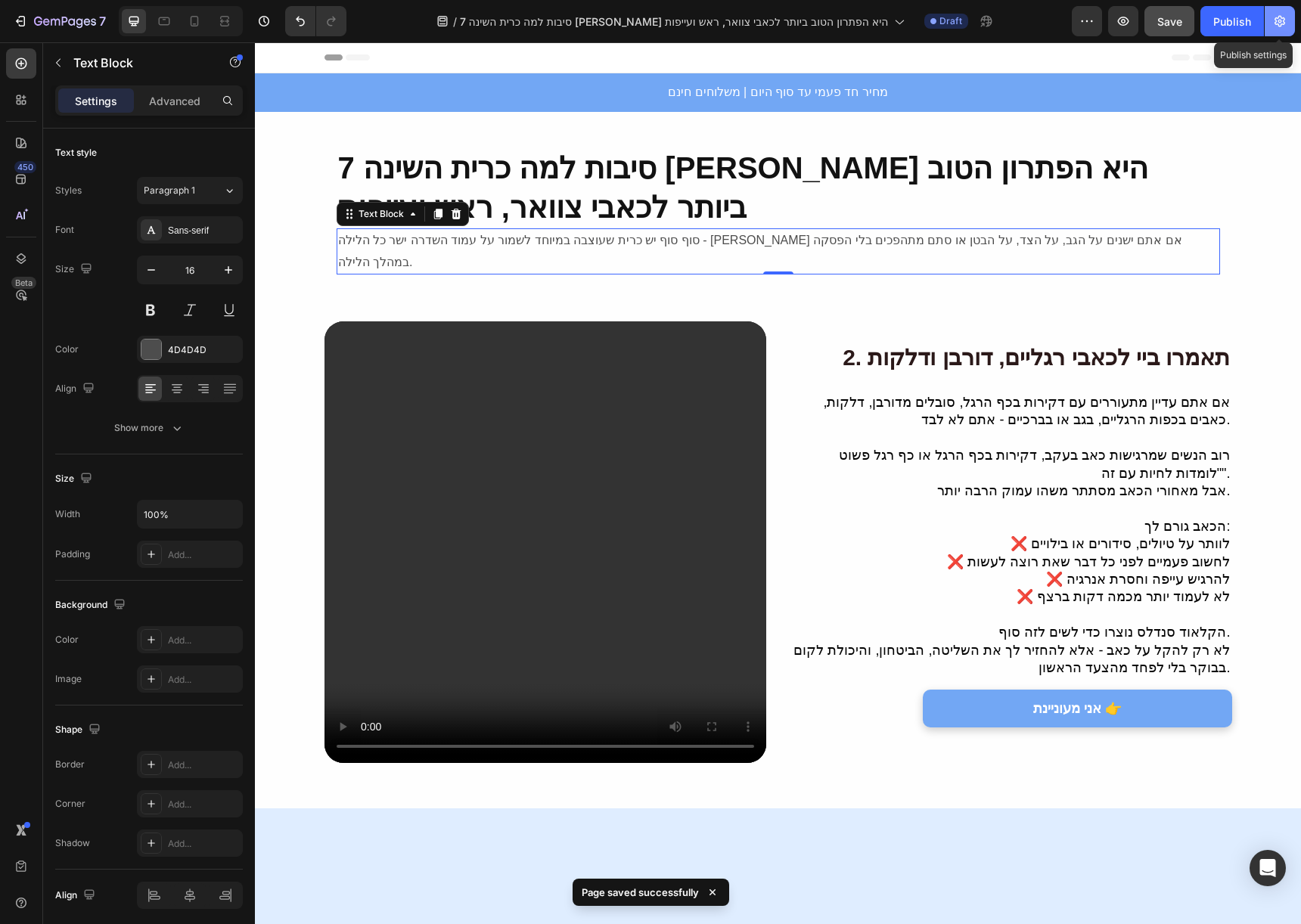
click at [1281, 16] on icon "button" at bounding box center [1280, 21] width 11 height 12
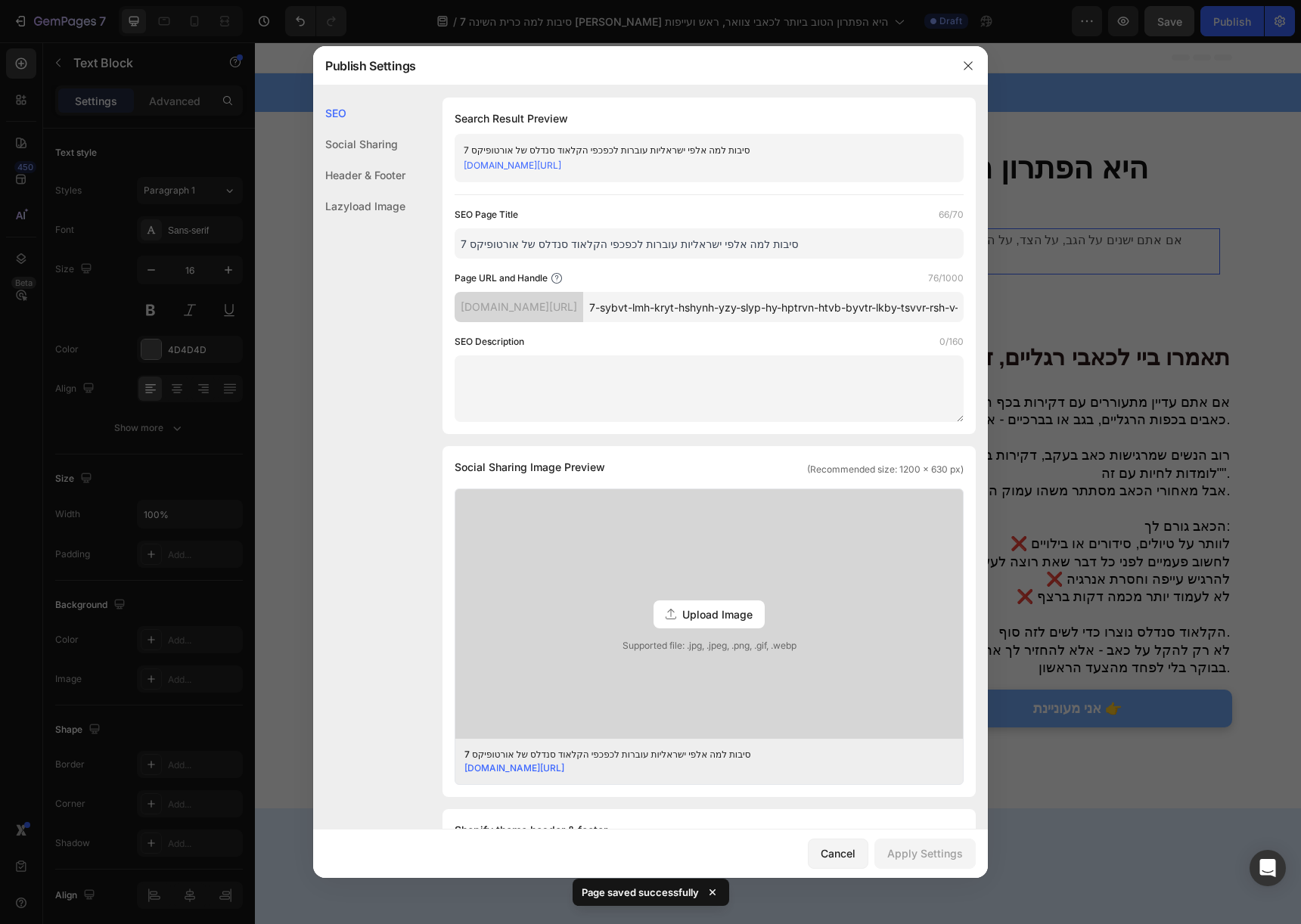
click at [677, 251] on input "7 סיבות למה אלפי ישראליות עוברות לכפכפי הקלאוד סנדלס של אורטופיקס" at bounding box center [709, 243] width 509 height 31
click at [1143, 171] on div at bounding box center [650, 462] width 1301 height 924
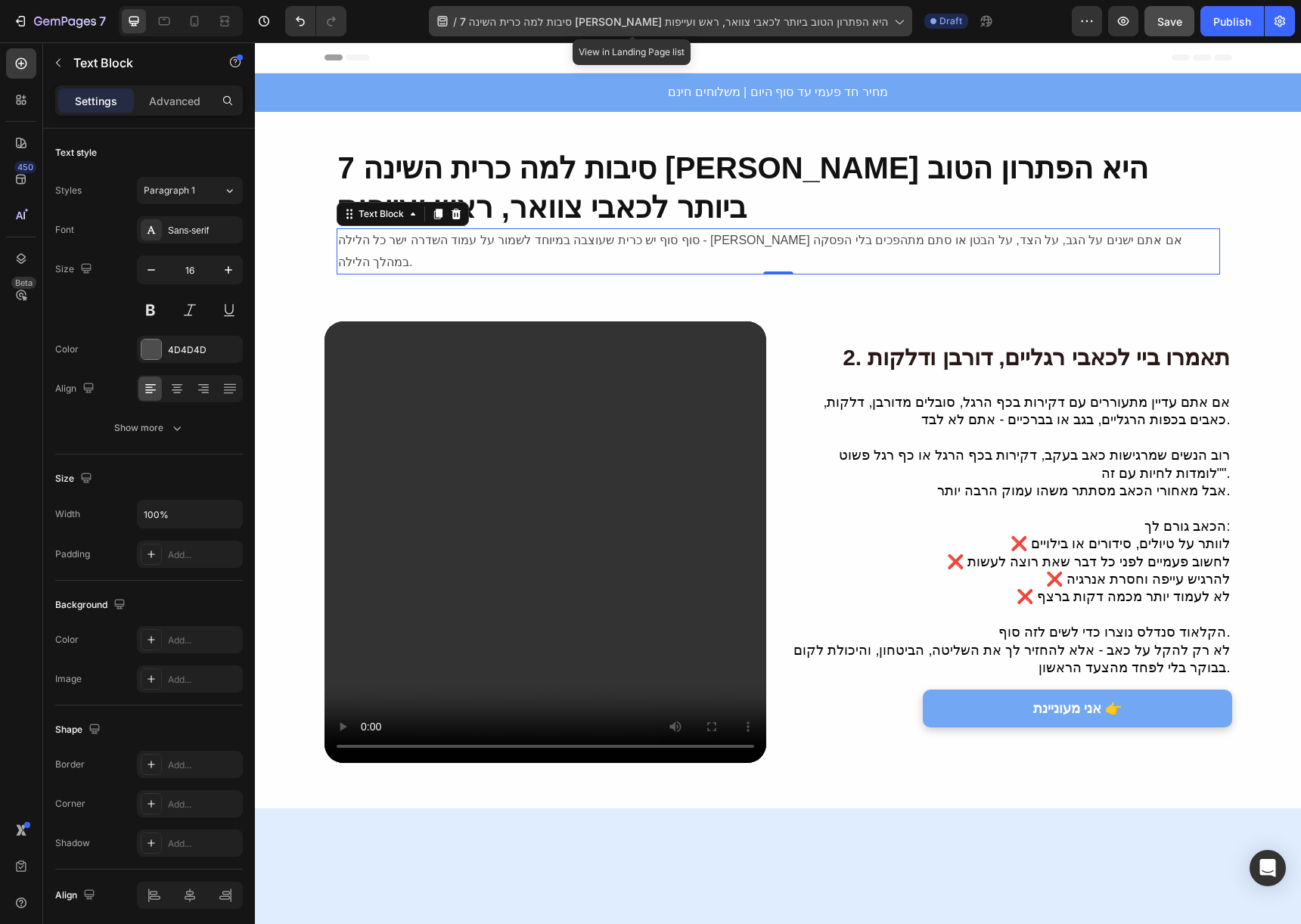
click at [807, 25] on span "7 סיבות למה כרית השינה [PERSON_NAME] היא הפתרון הטוב ביותר לכאבי צוואר, ראש ועי…" at bounding box center [674, 21] width 429 height 16
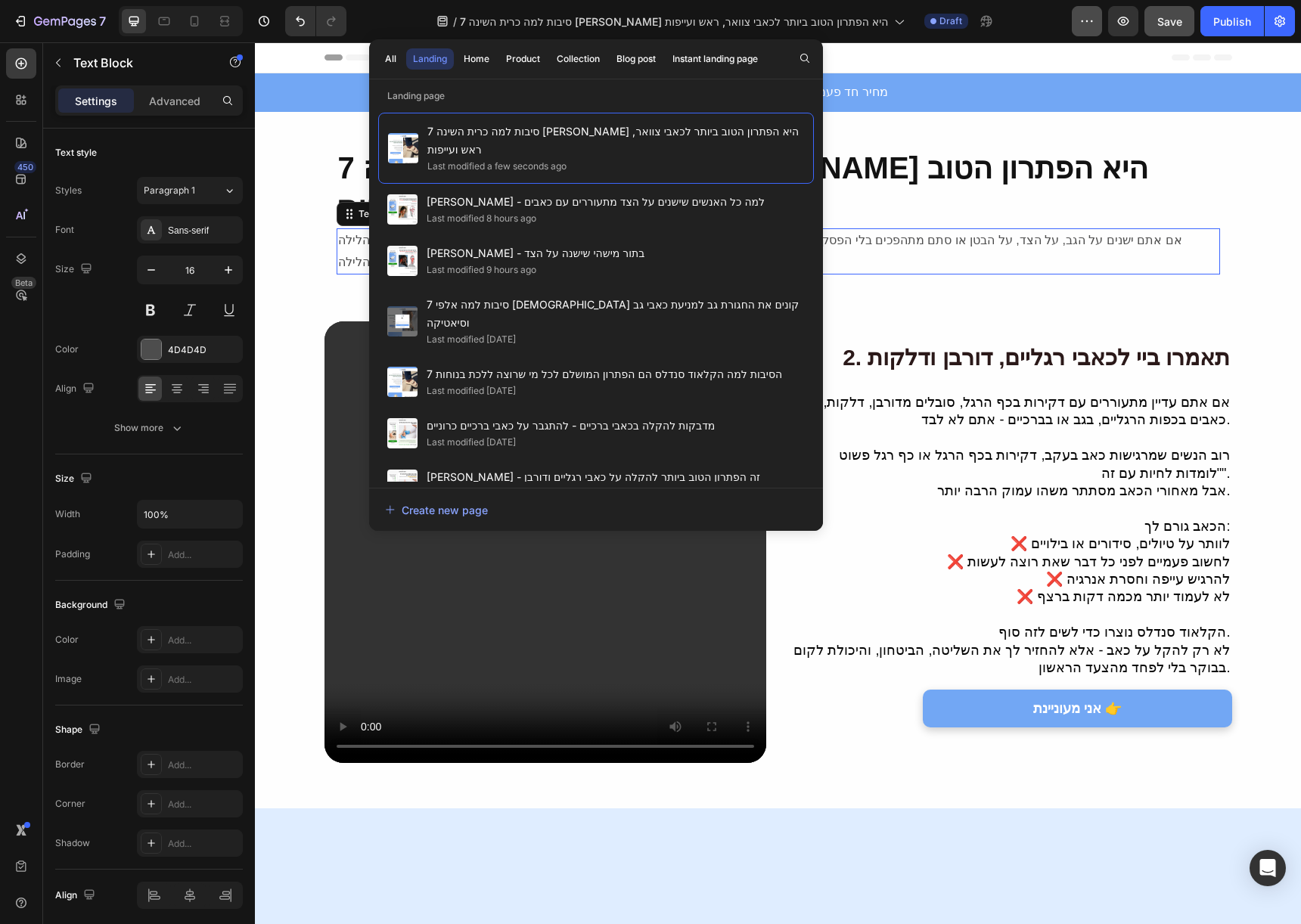
click at [1092, 20] on icon "button" at bounding box center [1091, 21] width 2 height 2
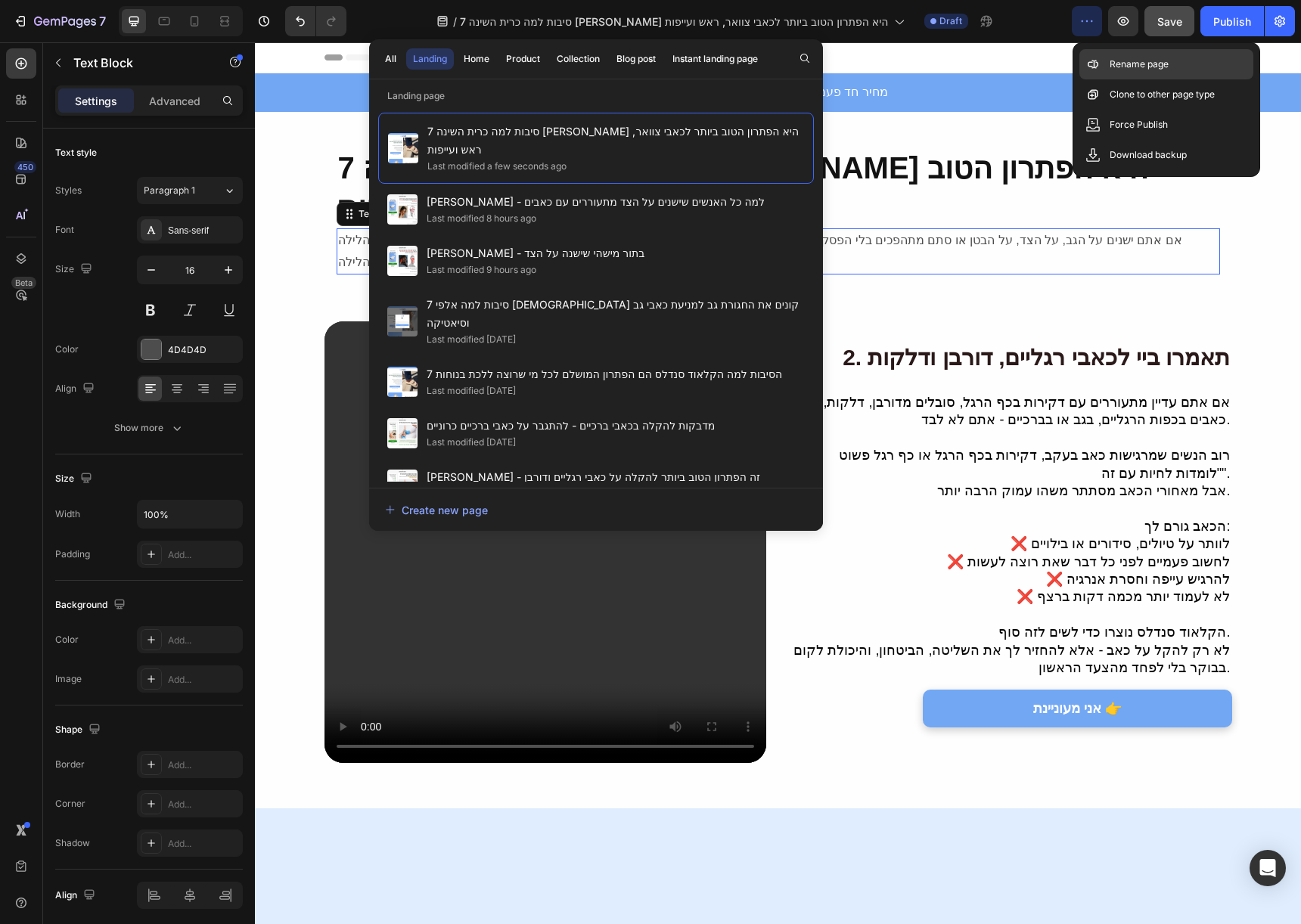
click at [1114, 68] on p "Rename page" at bounding box center [1138, 64] width 59 height 15
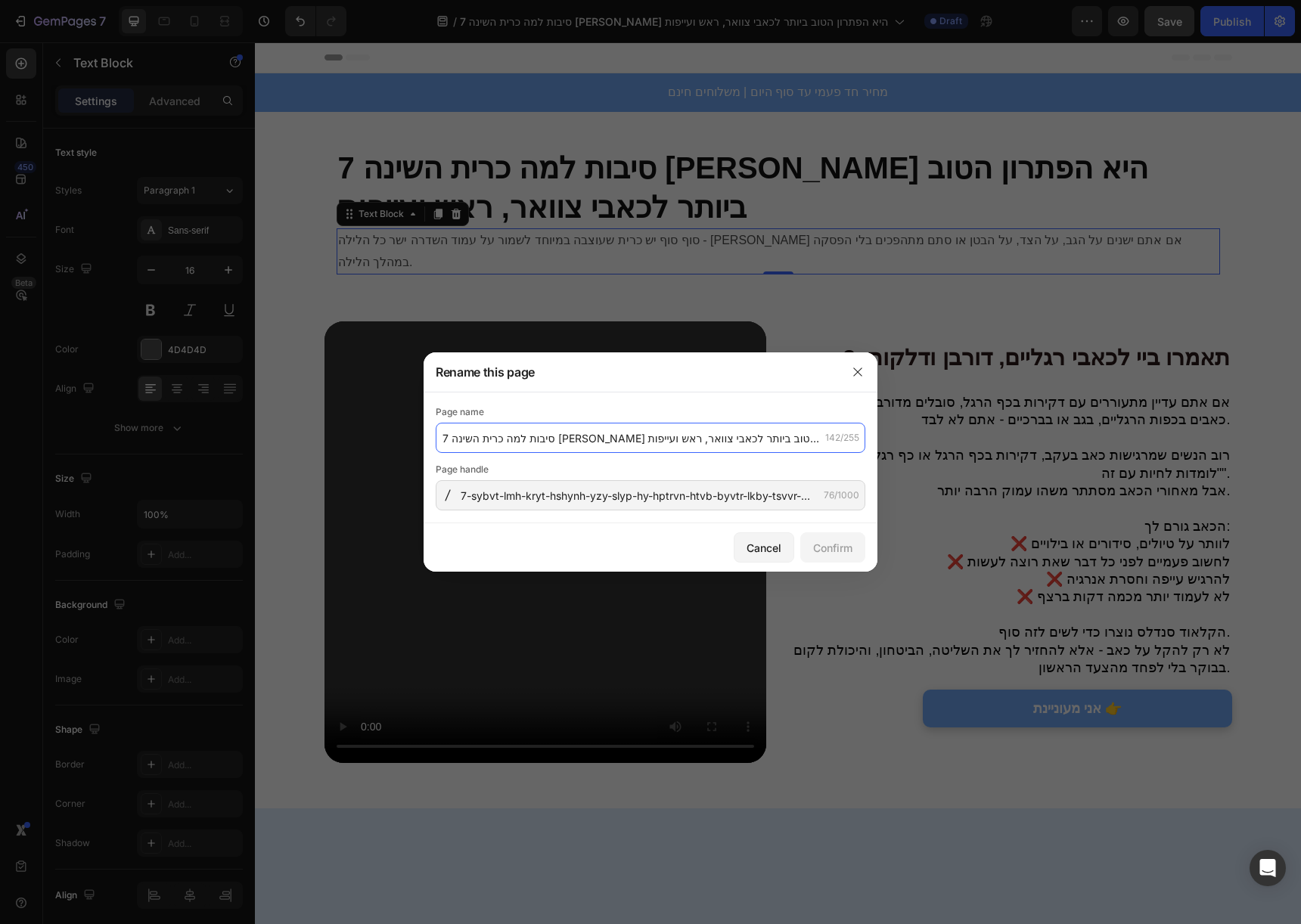
click at [656, 434] on input "7 סיבות למה כרית השינה [PERSON_NAME] היא הפתרון הטוב ביותר לכאבי צוואר, ראש ועי…" at bounding box center [650, 437] width 429 height 31
click at [856, 381] on button "button" at bounding box center [857, 372] width 24 height 24
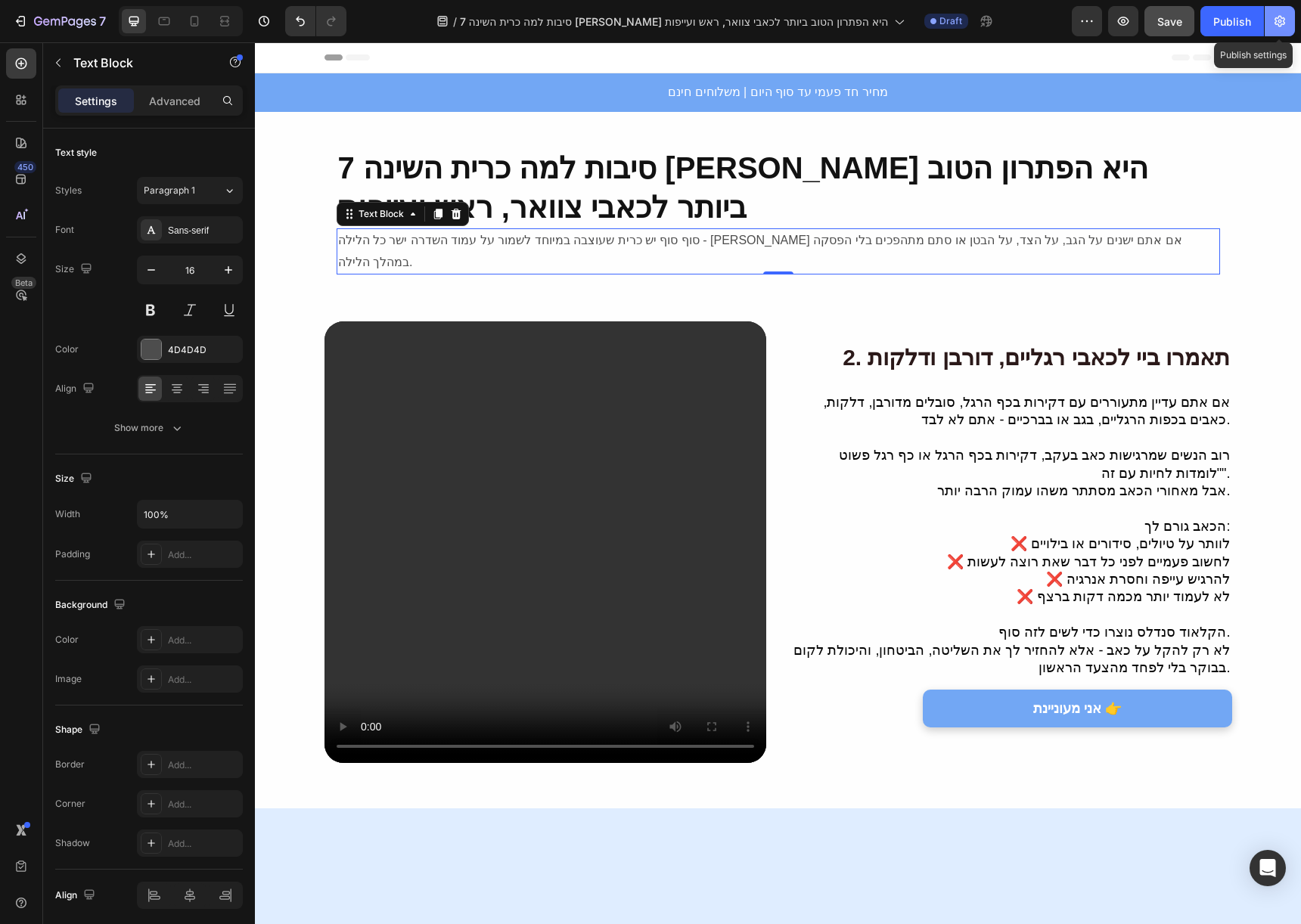
click at [1270, 24] on button "button" at bounding box center [1279, 21] width 31 height 31
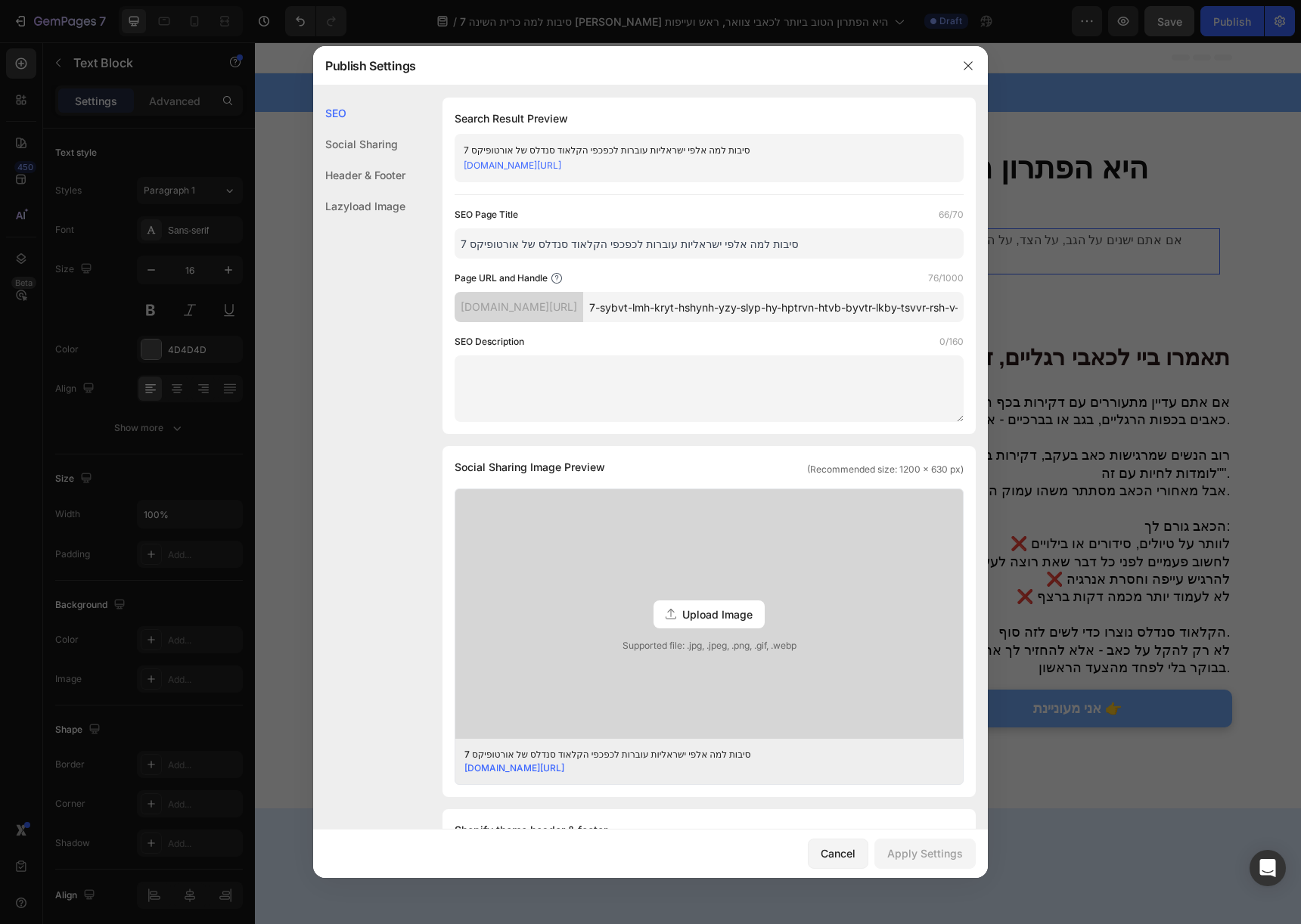
click at [796, 245] on input "7 סיבות למה אלפי ישראליות עוברות לכפכפי הקלאוד סנדלס של אורטופיקס" at bounding box center [709, 243] width 509 height 31
paste input "רית השינה איזי סליפ היא הפתרון הטוב ביותר לכאבי צוואר, ראש ועייפות"
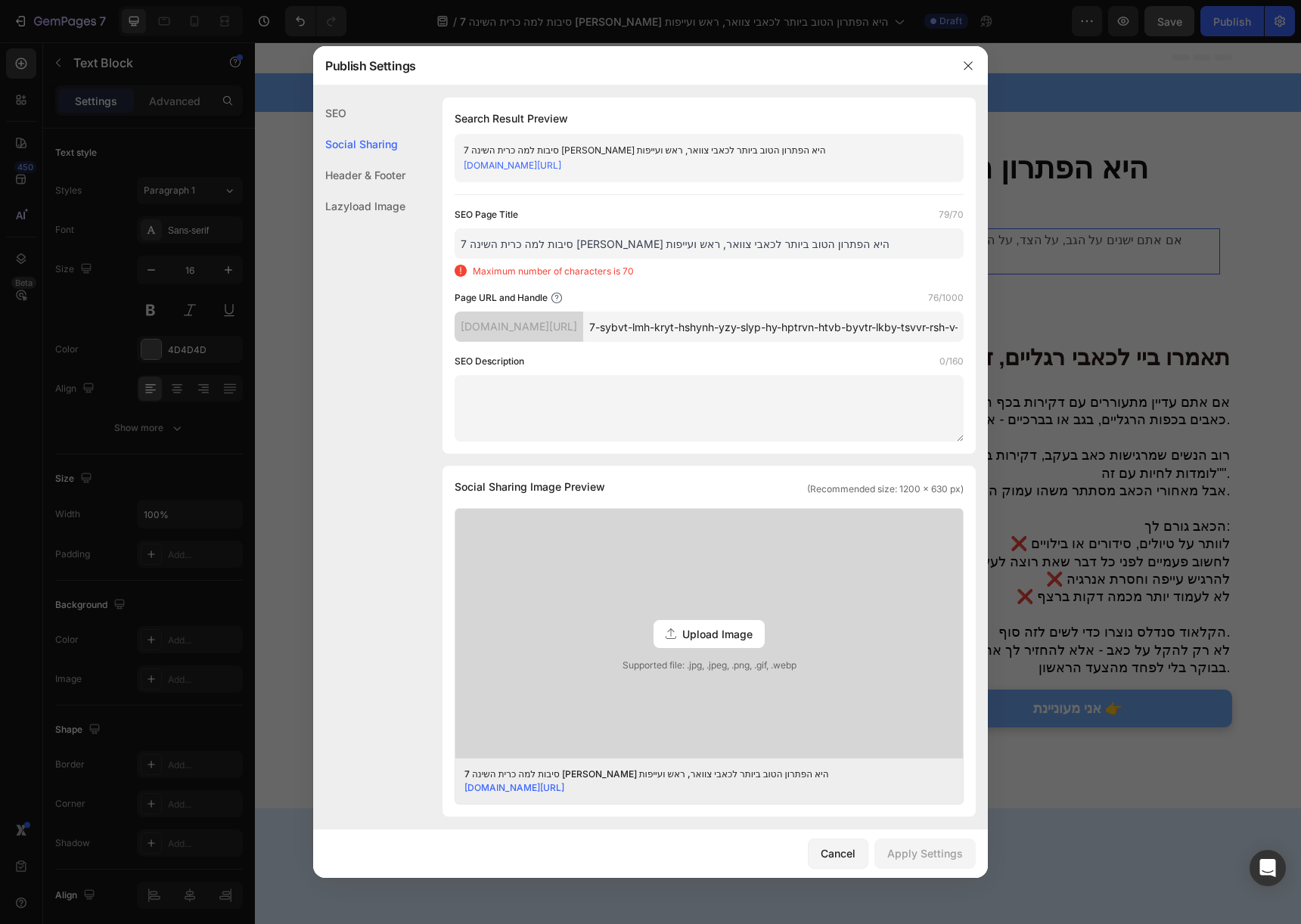
click at [779, 279] on div "Maximum number of characters is 70" at bounding box center [709, 271] width 509 height 13
drag, startPoint x: 577, startPoint y: 261, endPoint x: 471, endPoint y: 259, distance: 106.0
click at [471, 259] on input "7 סיבות למה כרית השינה [PERSON_NAME] היא הפתרון הטוב ביותר לכאבי צוואר, ראש ועי…" at bounding box center [709, 243] width 509 height 31
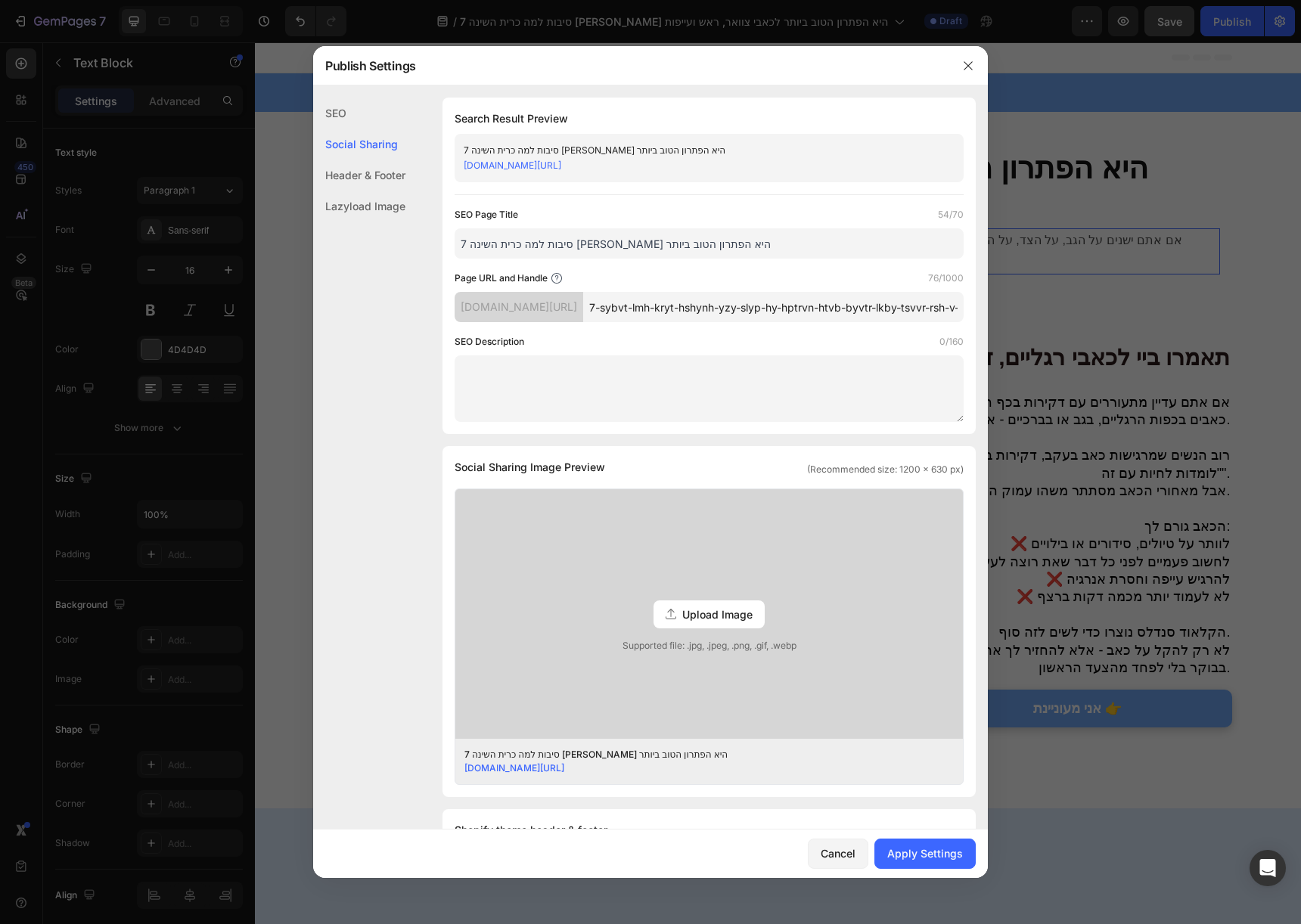
type input "7 סיבות למה כרית השינה [PERSON_NAME] היא הפתרון הטוב ביותר"
click at [638, 321] on input "7-sybvt-lmh-kryt-hshynh-yzy-slyp-hy-hptrvn-htvb-byvtr-lkby-tsvvr-rsh-v-yypvt" at bounding box center [773, 307] width 380 height 31
click at [794, 322] on input "7-sybvt-lmh-kryt-hshynh-yzy-slyp-hy-hptrvn-htvb-byvtr-lkby-tsvvr-rsh-v-yypvt" at bounding box center [773, 307] width 380 height 31
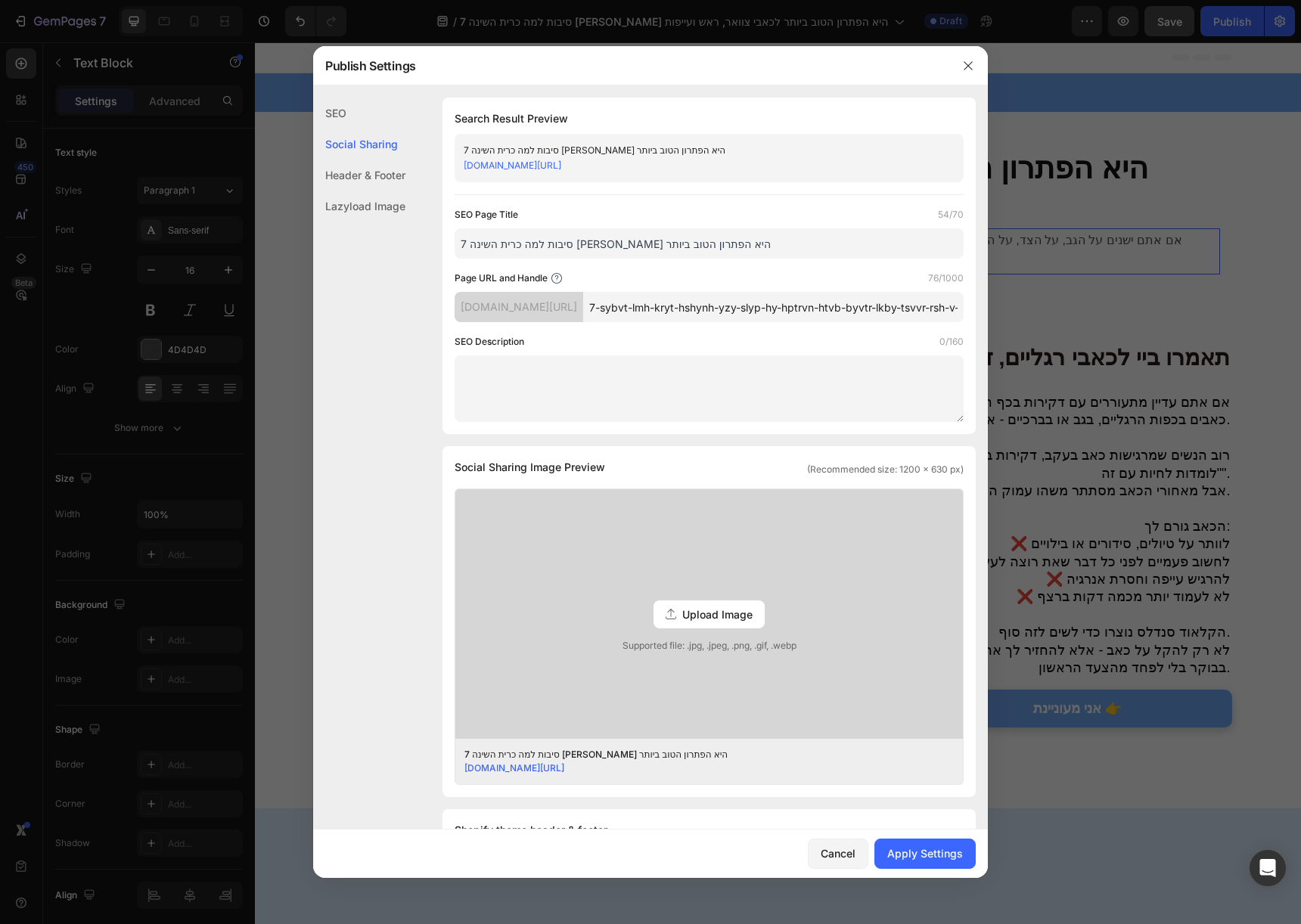
click at [794, 322] on input "7-sybvt-lmh-kryt-hshynh-yzy-slyp-hy-hptrvn-htvb-byvtr-lkby-tsvvr-rsh-v-yypvt" at bounding box center [773, 307] width 380 height 31
paste input "easysleep-lp2"
type input "easysleep-lp3"
click at [793, 343] on div "SEO Description 0/160" at bounding box center [709, 341] width 509 height 15
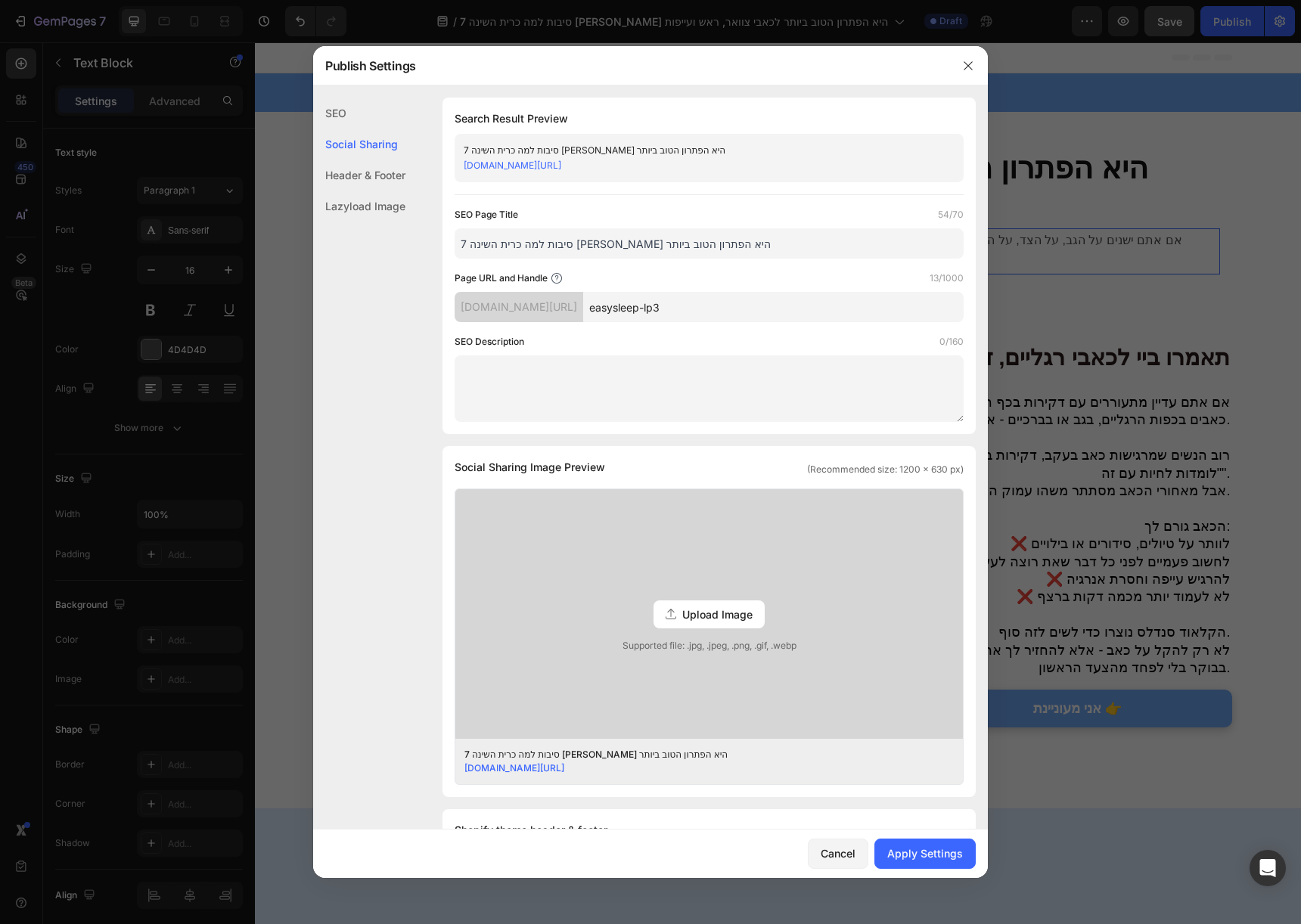
scroll to position [408, 0]
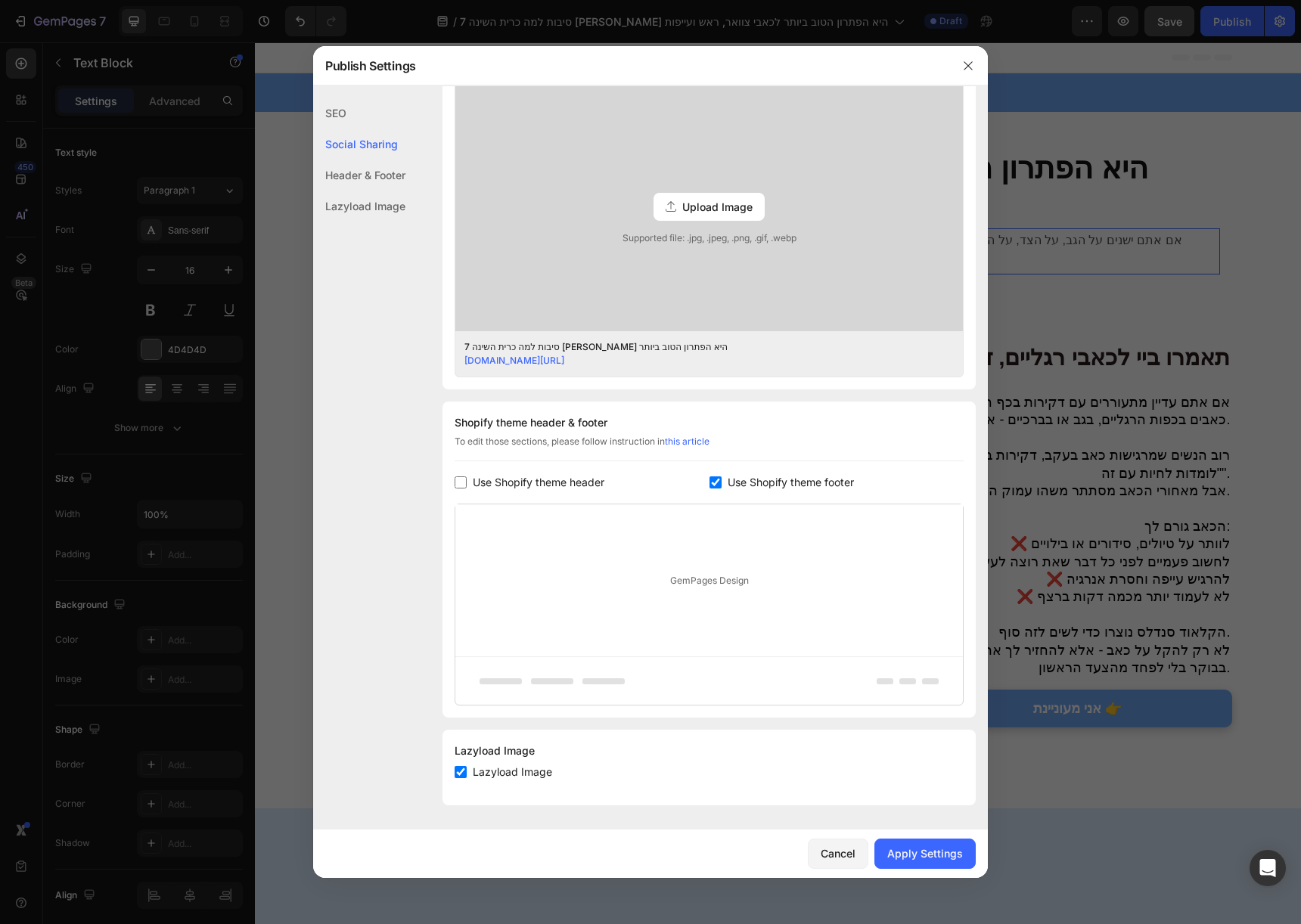
click at [778, 473] on span "Use Shopify theme footer" at bounding box center [790, 482] width 126 height 18
checkbox input "false"
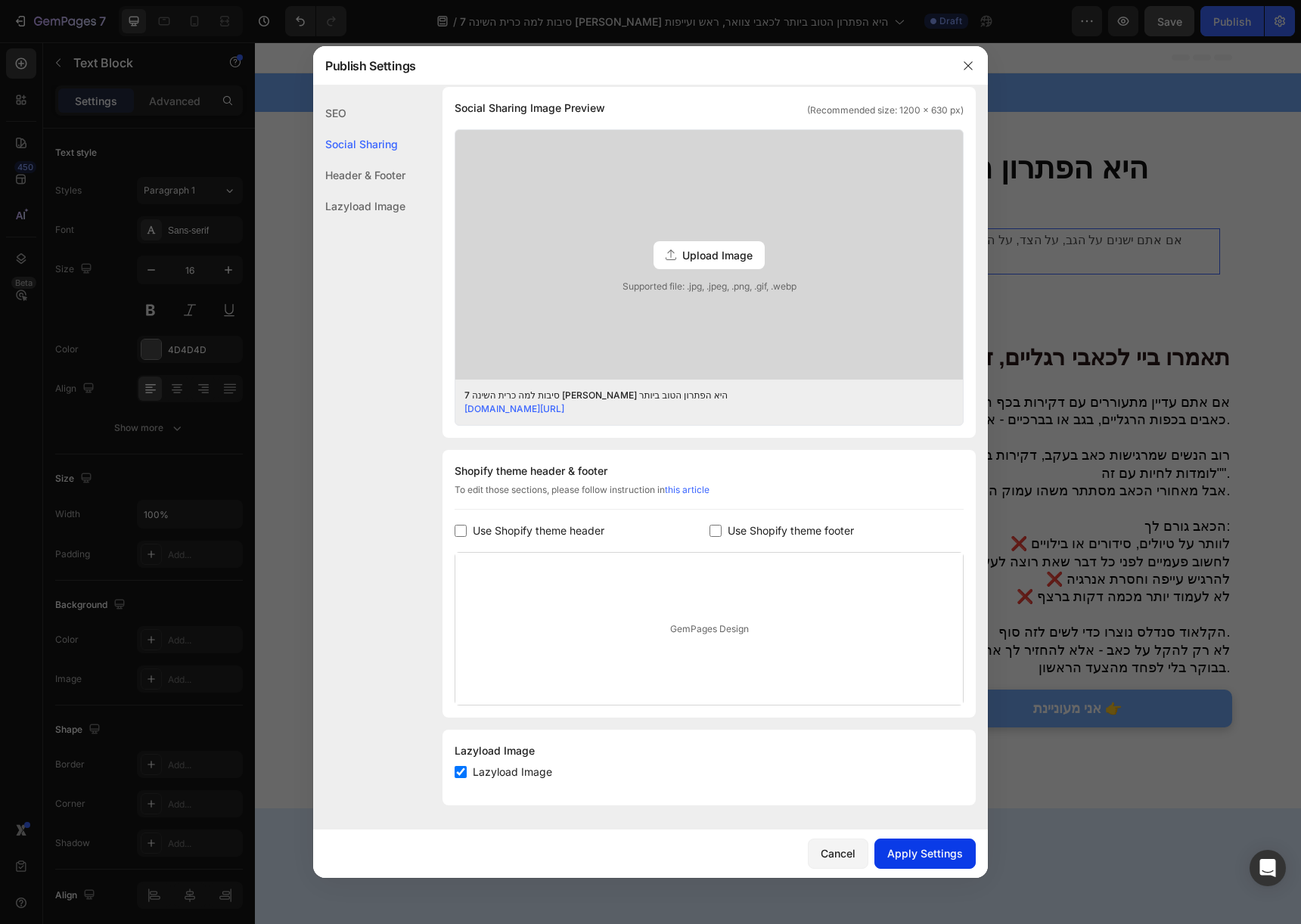
click at [936, 850] on div "Apply Settings" at bounding box center [925, 854] width 76 height 16
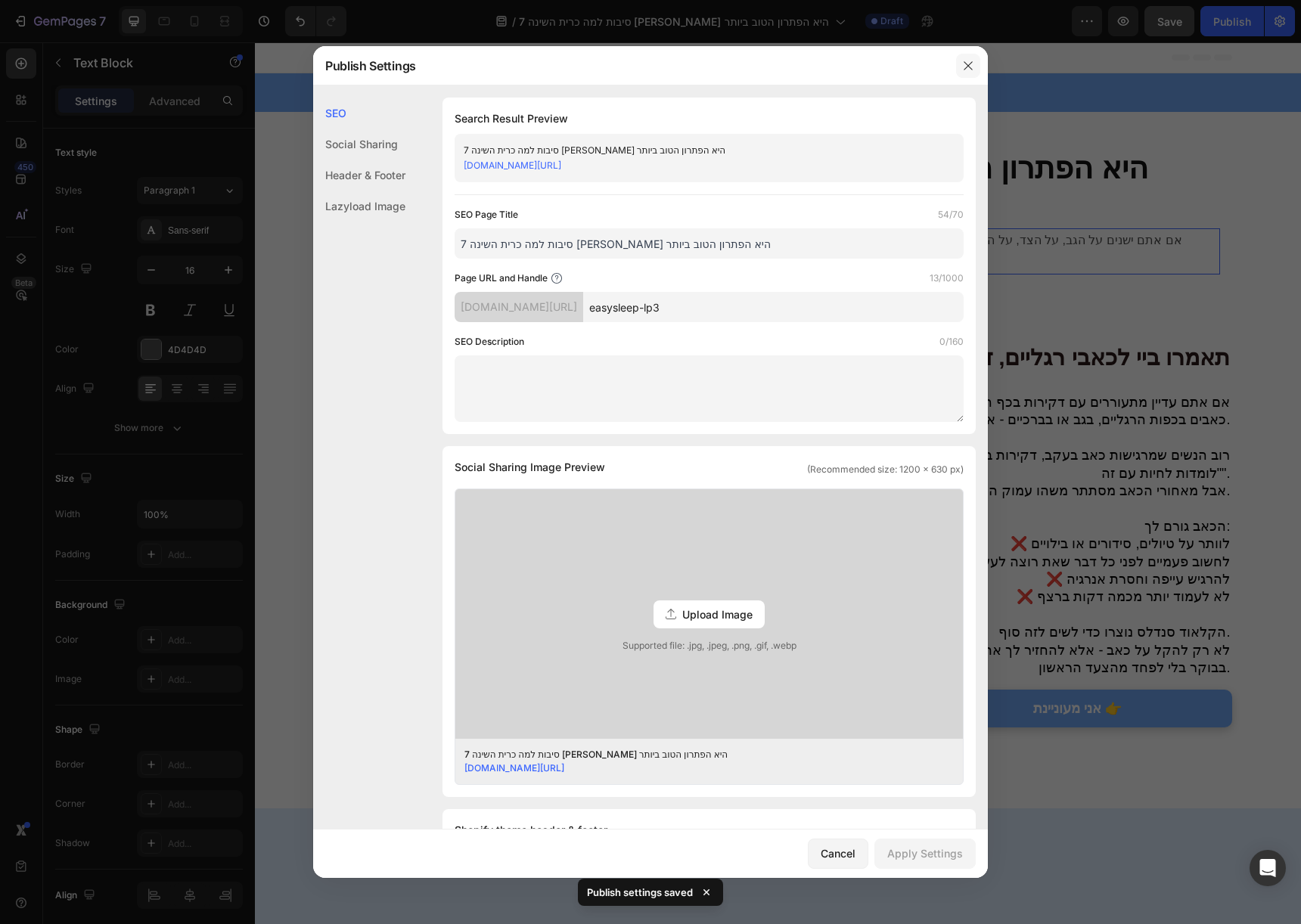
click at [972, 72] on button "button" at bounding box center [968, 66] width 24 height 24
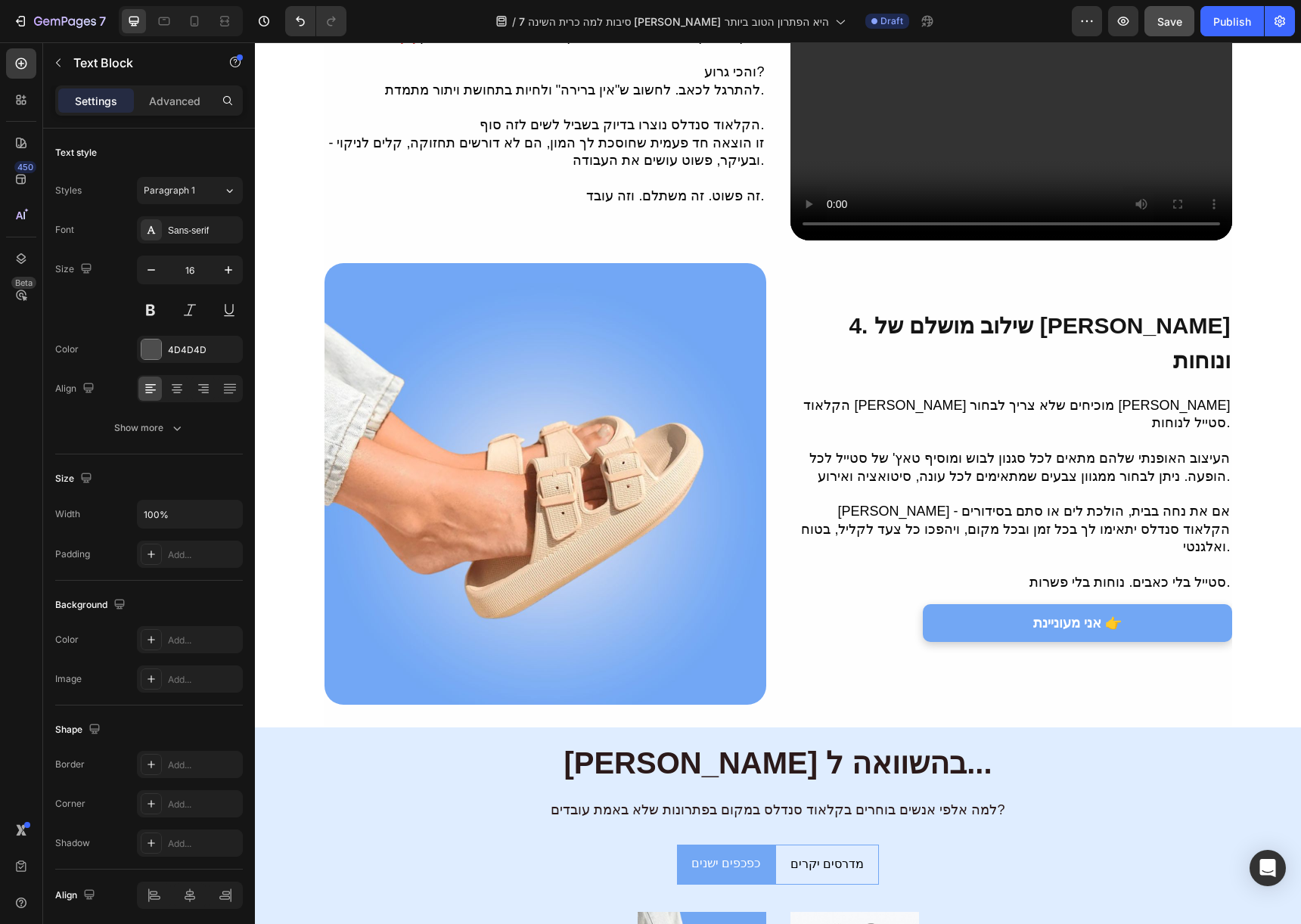
scroll to position [1292, 0]
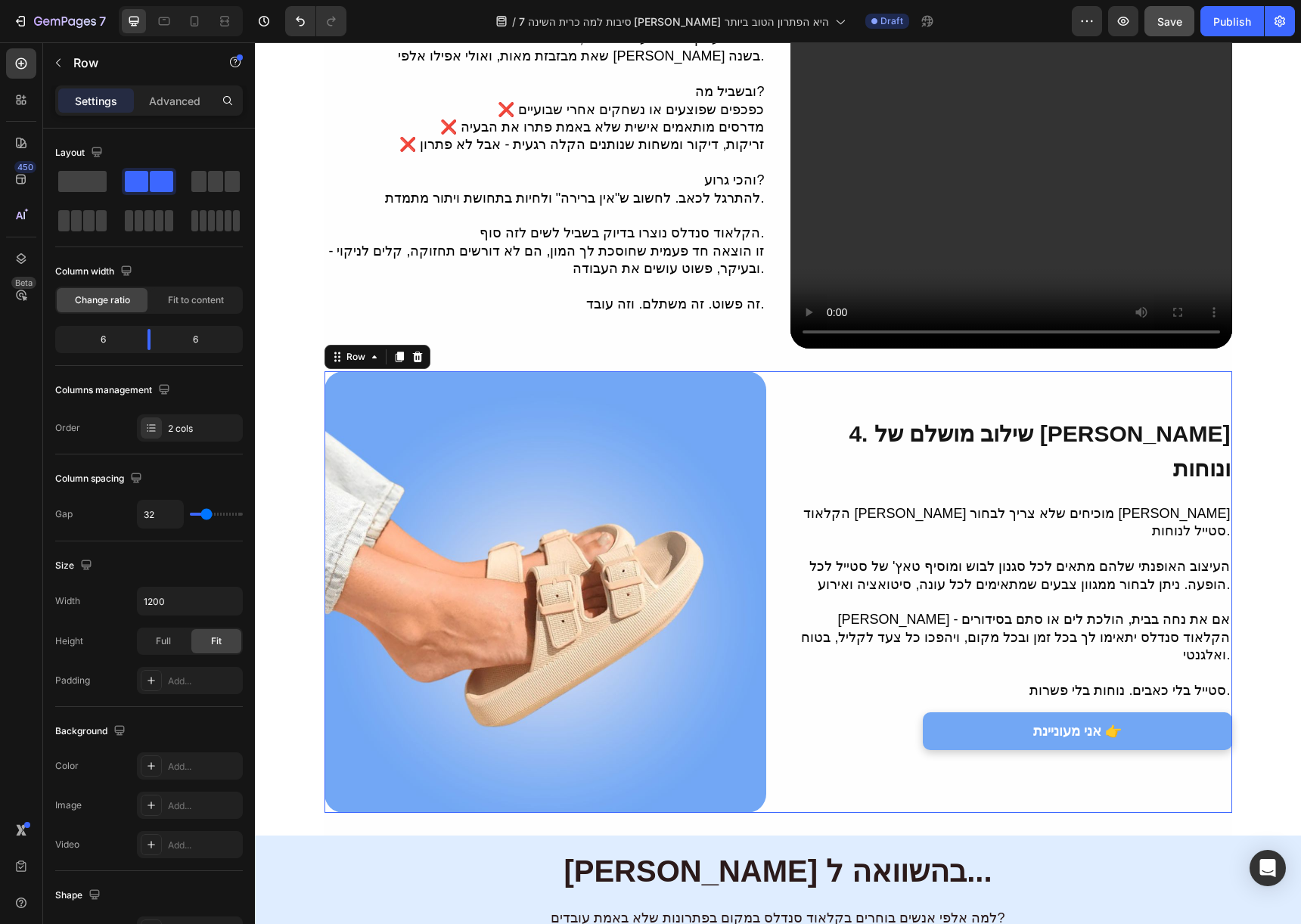
click at [800, 395] on div "4. ⁠⁠שילוב מושלם של סטייל ונוחות Heading הקלאוד סנדלס מוכיחים שלא צריך לבחור בי…" at bounding box center [1011, 592] width 442 height 442
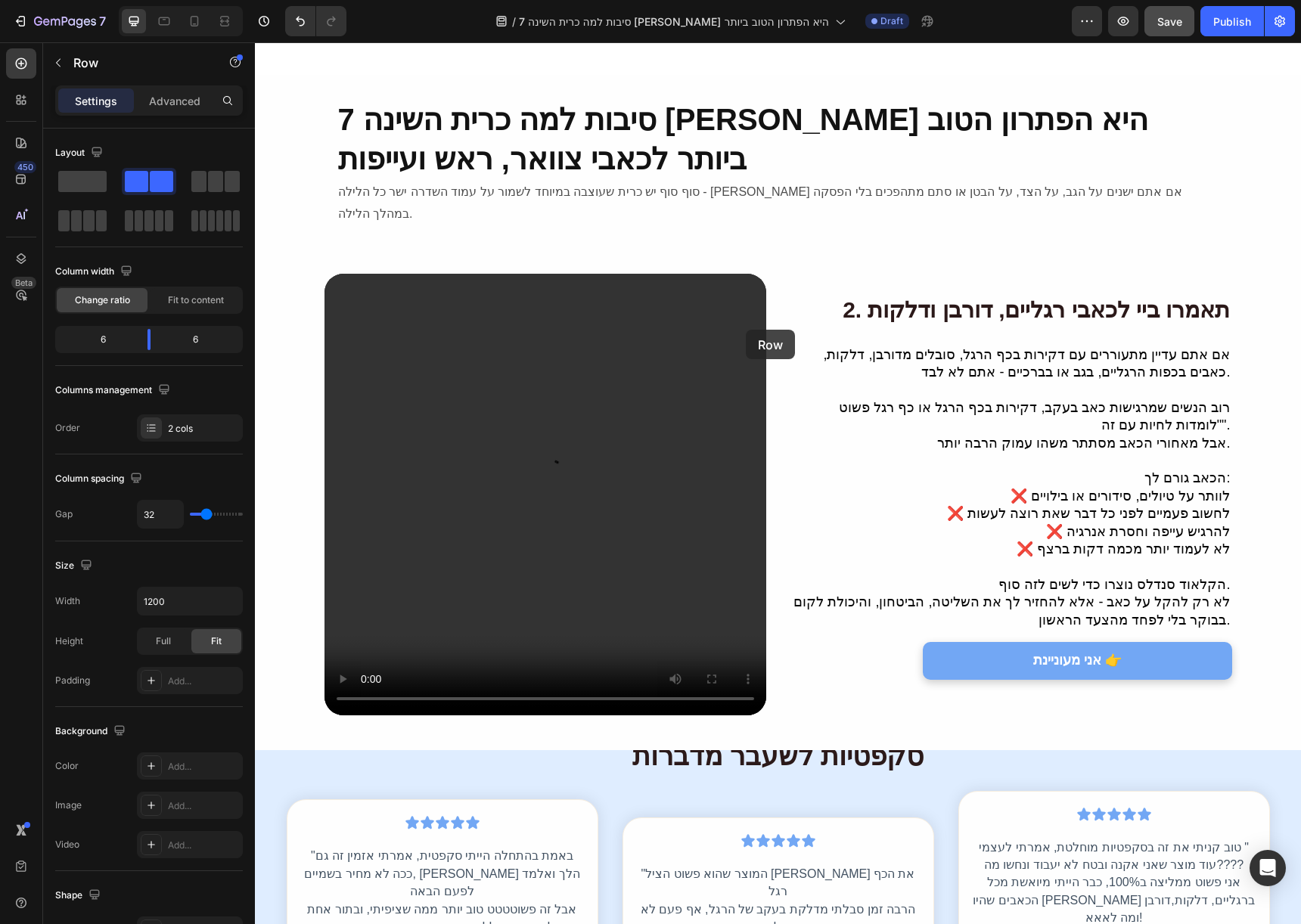
scroll to position [0, 0]
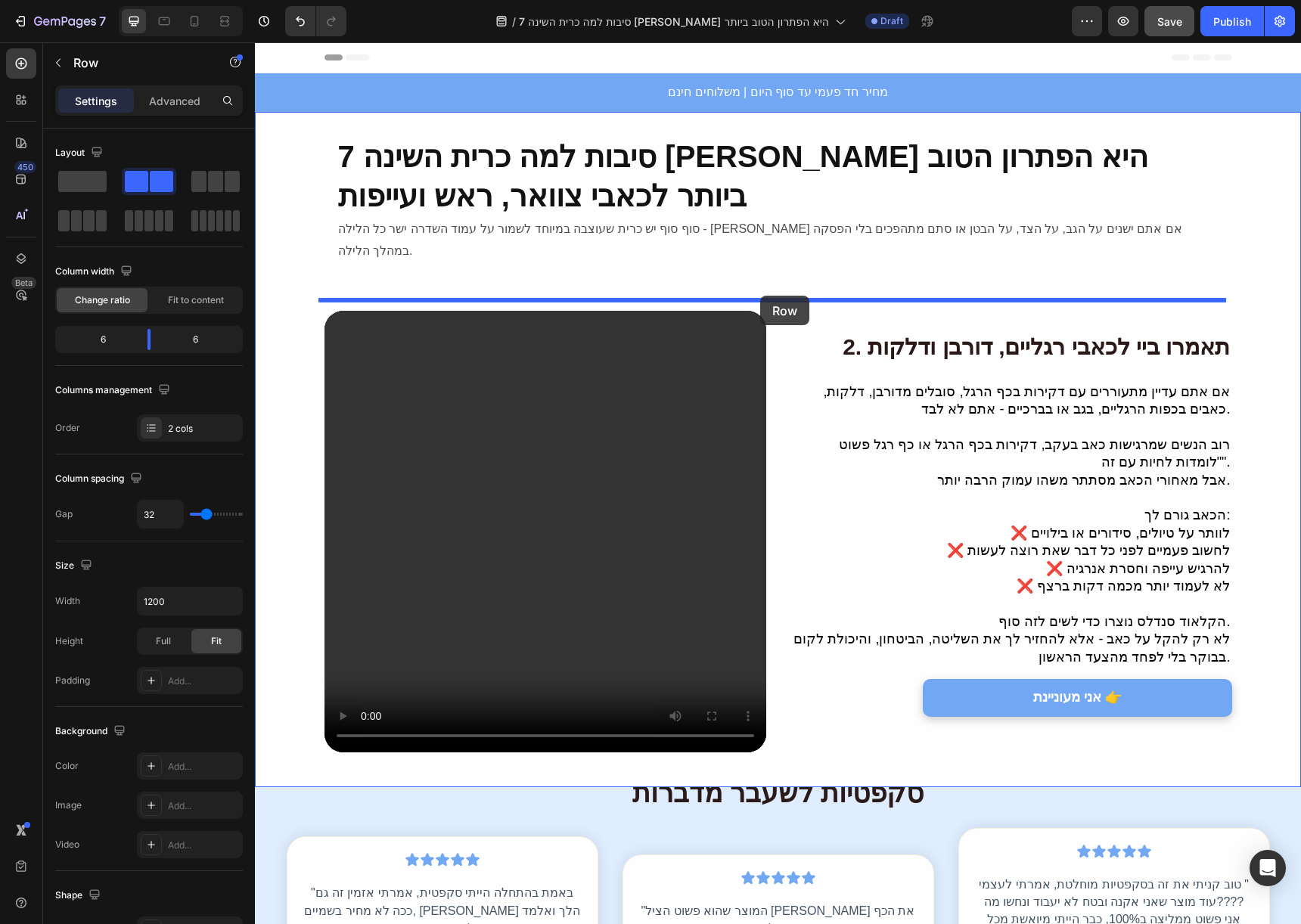
drag, startPoint x: 799, startPoint y: 419, endPoint x: 760, endPoint y: 296, distance: 129.0
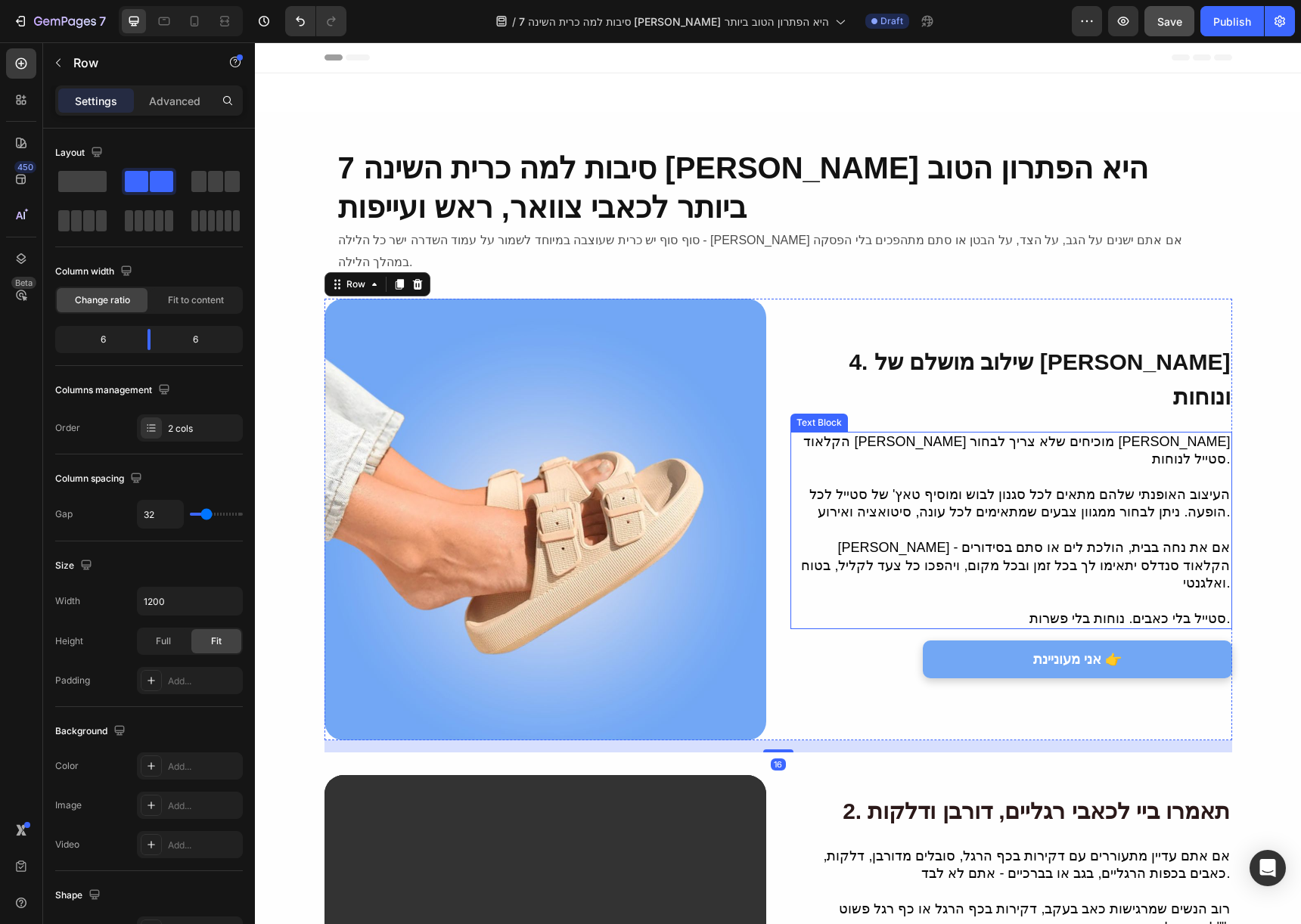
scroll to position [235, 0]
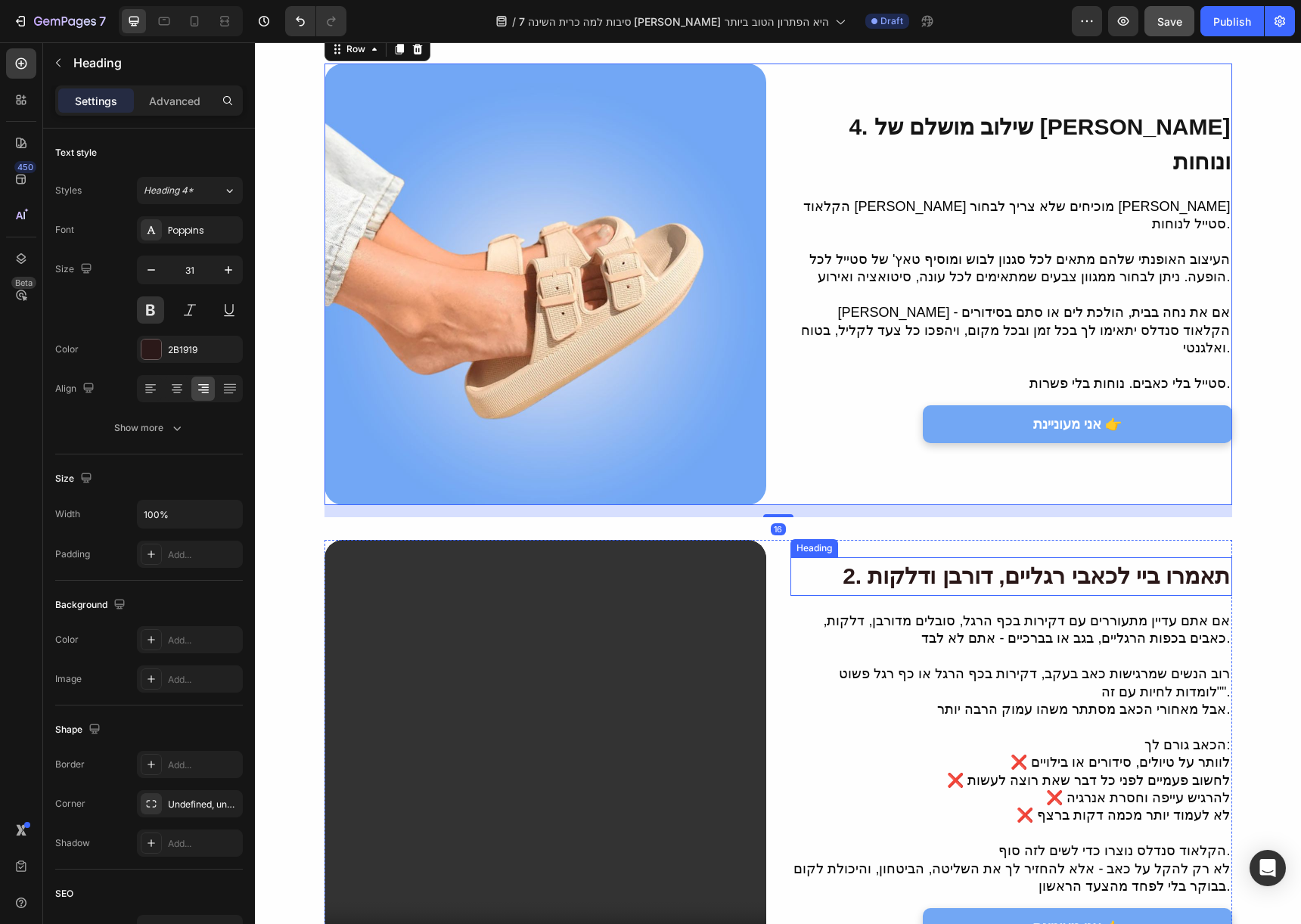
click at [801, 557] on h2 "2. תאמרו ביי לכאבי רגליים, דורבן ודלקות" at bounding box center [1011, 576] width 442 height 38
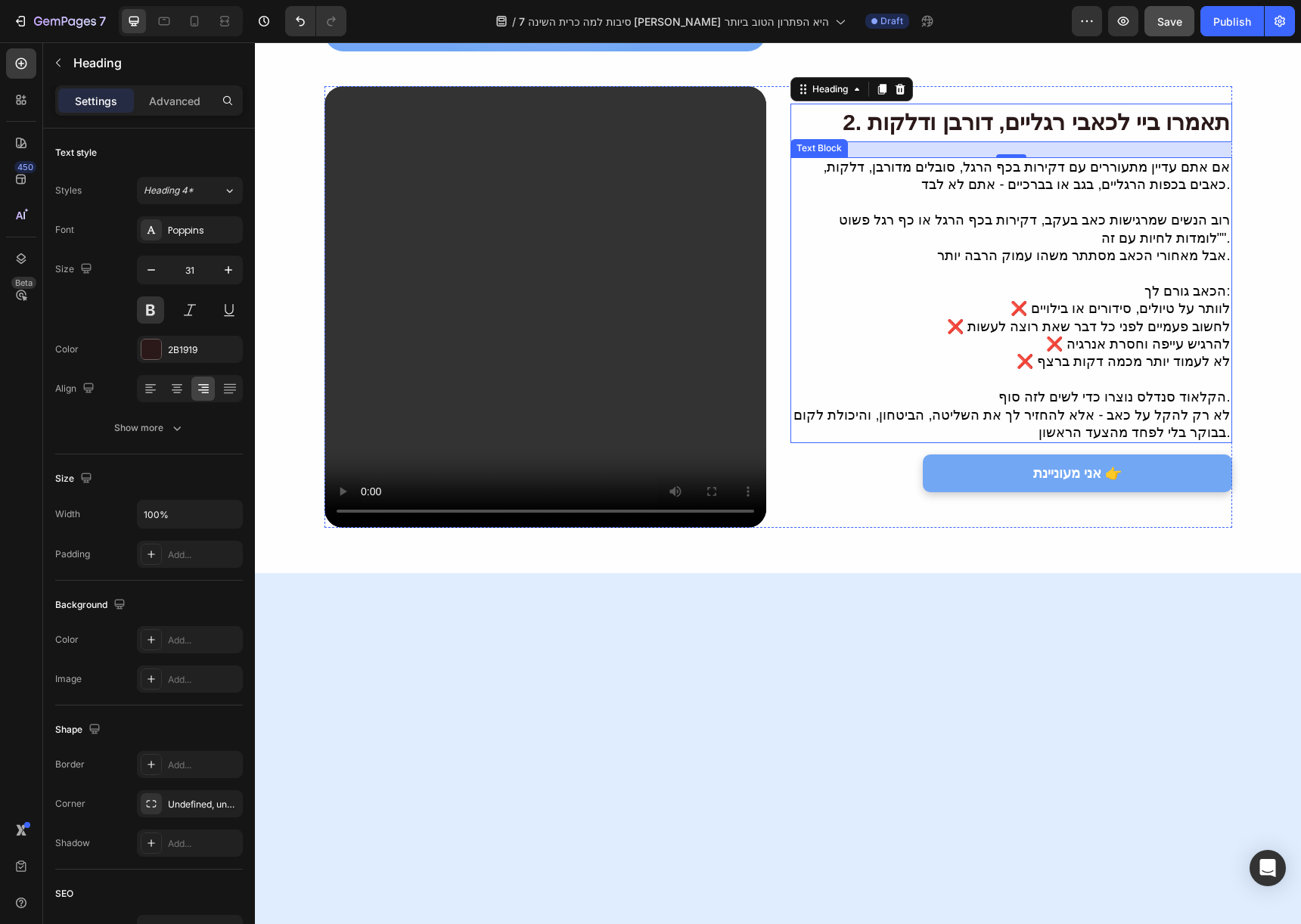
scroll to position [906, 0]
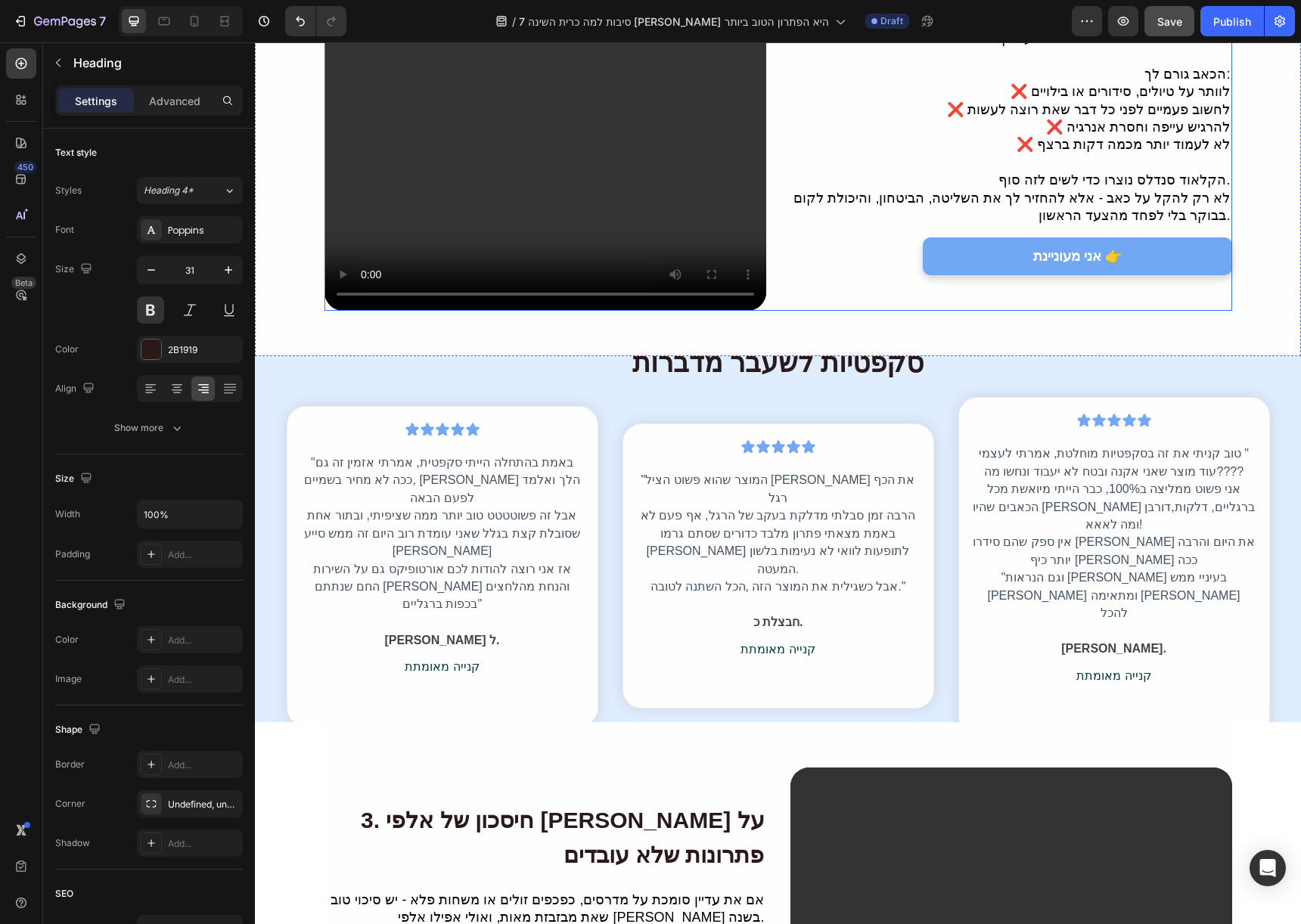
click at [812, 286] on div "2. תאמרו ביי לכאבי רגליים, דורבן ודלקות Heading 20 אם אתם עדיין מתעוררים עם דקי…" at bounding box center [1011, 90] width 442 height 442
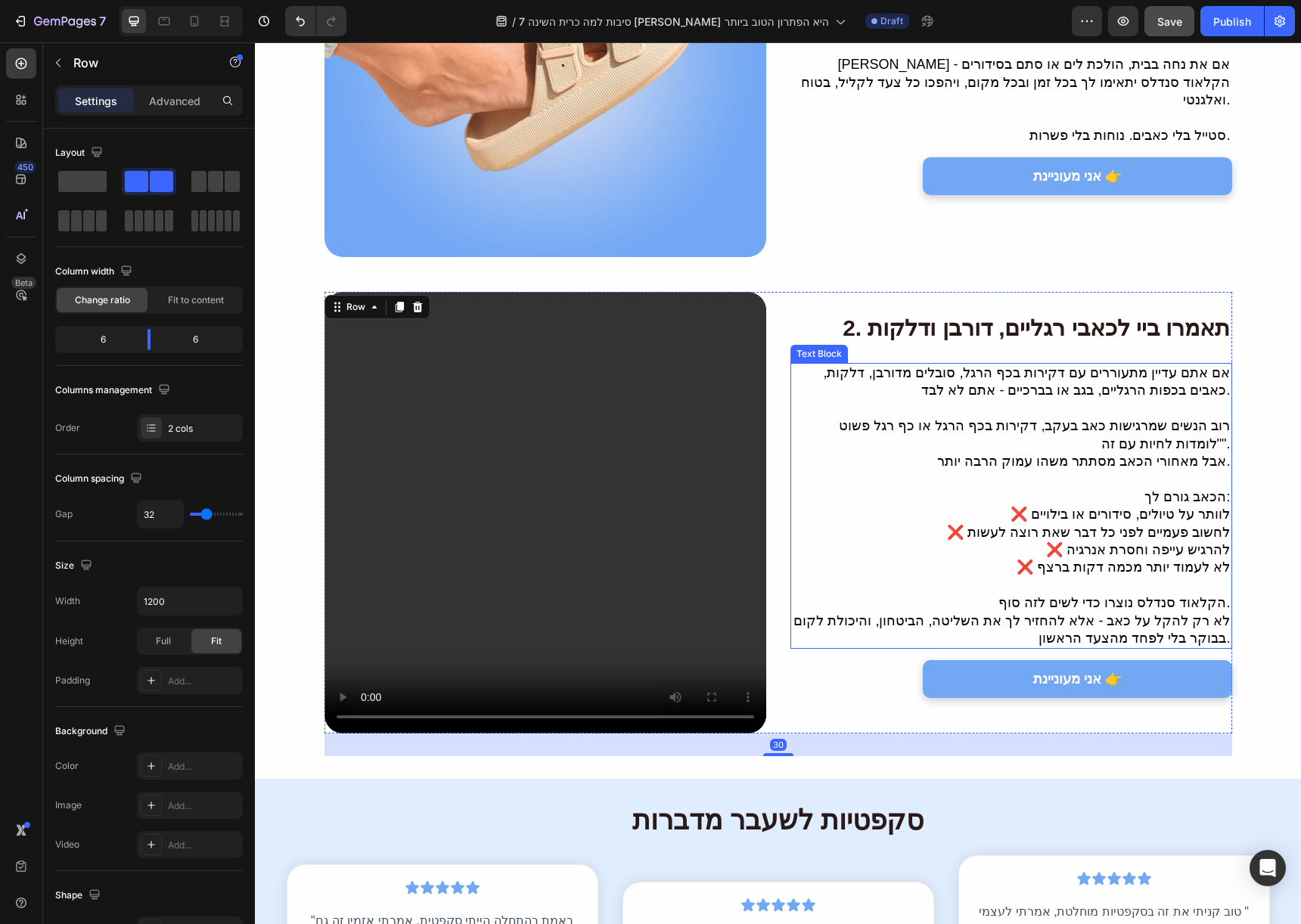
scroll to position [375, 0]
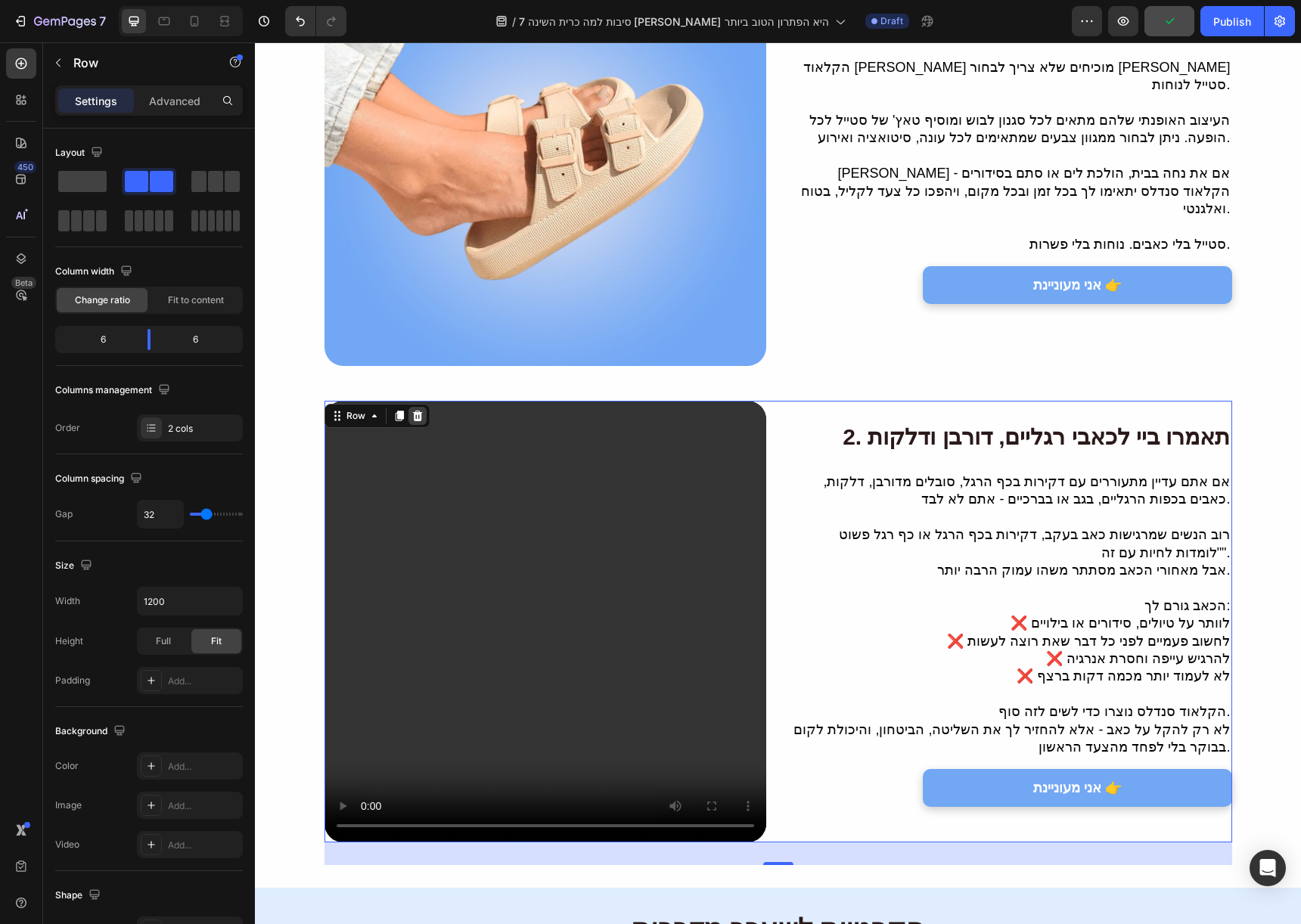
click at [418, 407] on div at bounding box center [417, 415] width 18 height 18
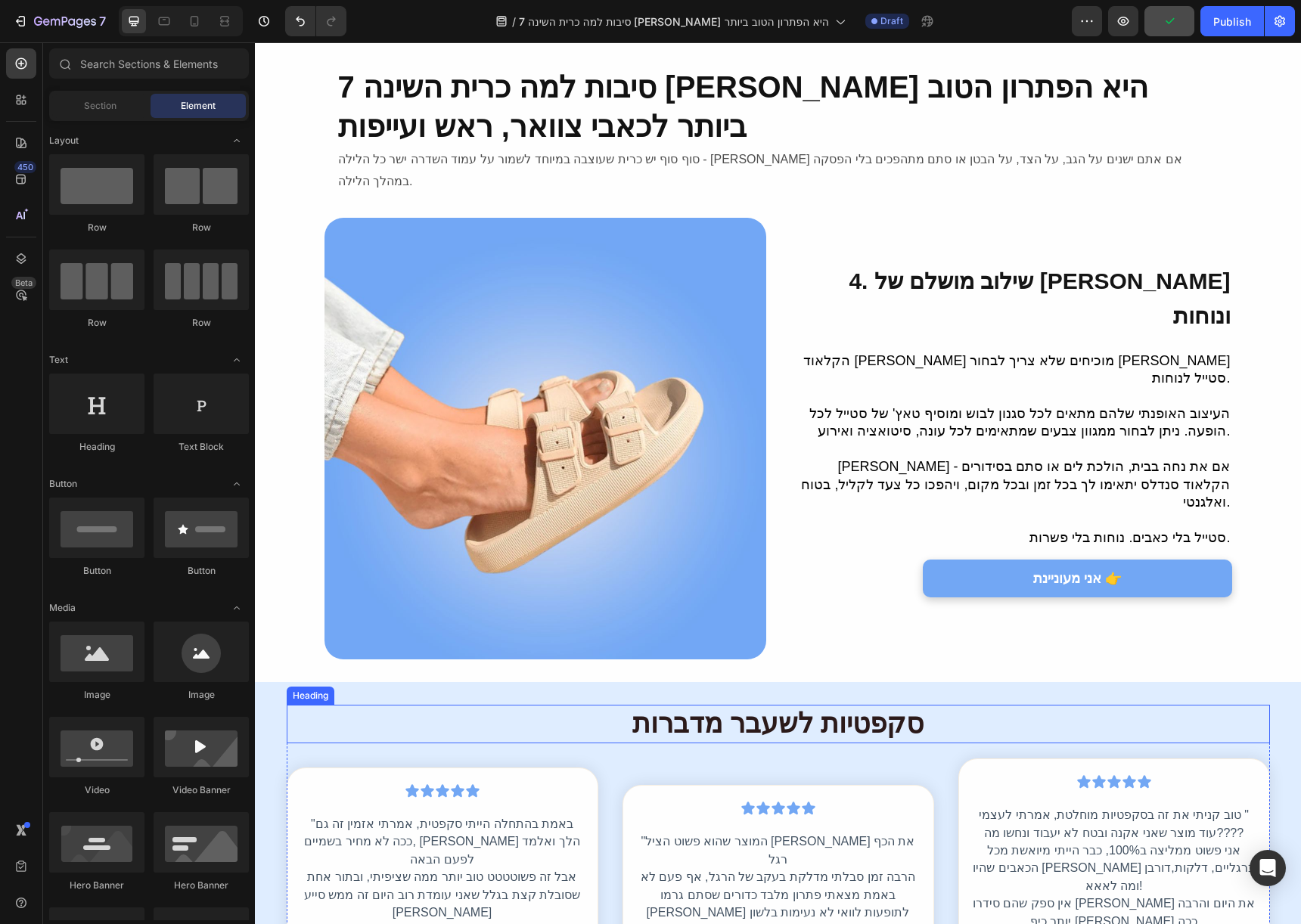
scroll to position [0, 0]
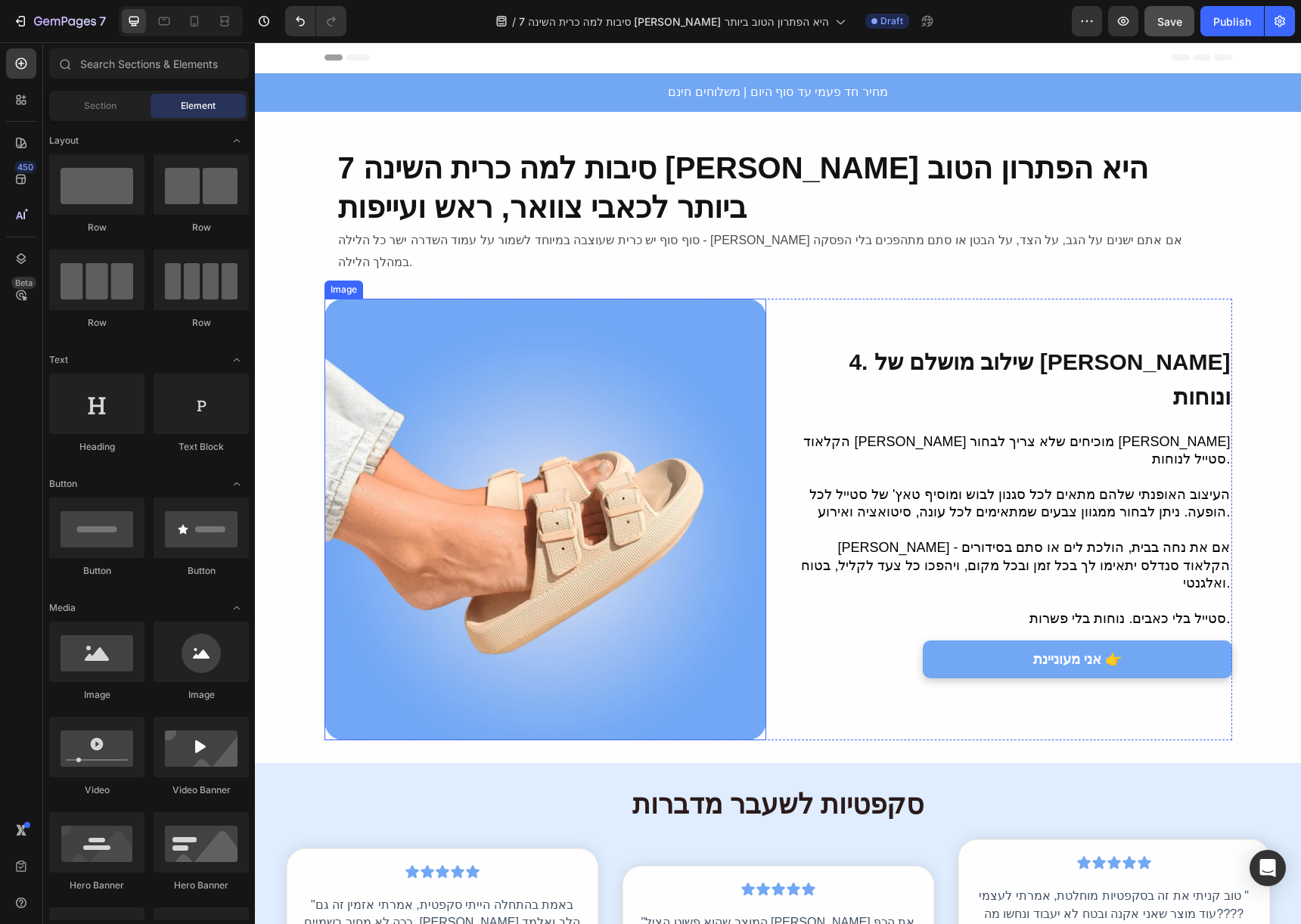
click at [672, 520] on img at bounding box center [545, 520] width 442 height 442
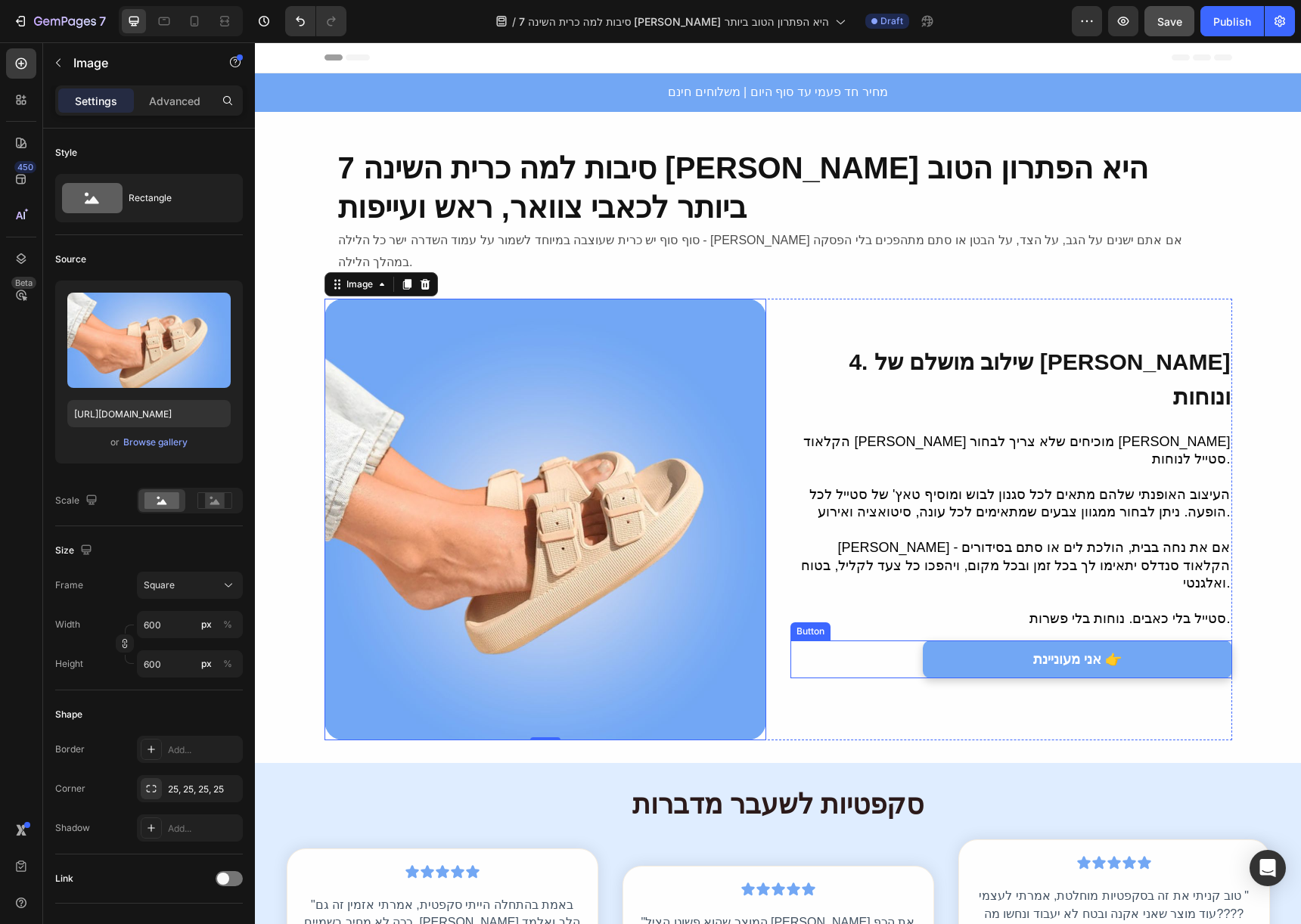
click at [1149, 641] on link "אני מעוניינת 👉" at bounding box center [1076, 660] width 309 height 38
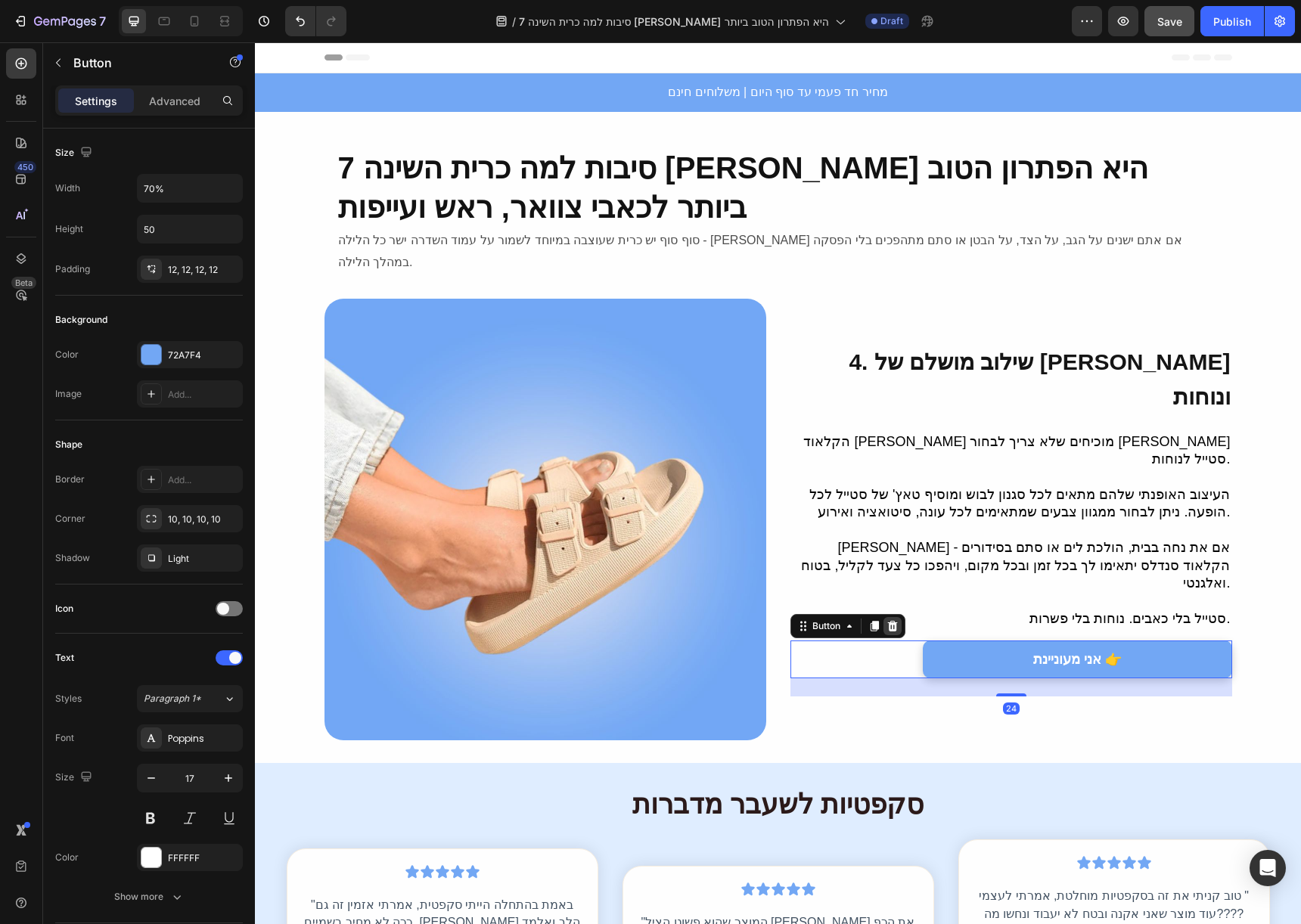
click at [891, 621] on icon at bounding box center [892, 627] width 10 height 11
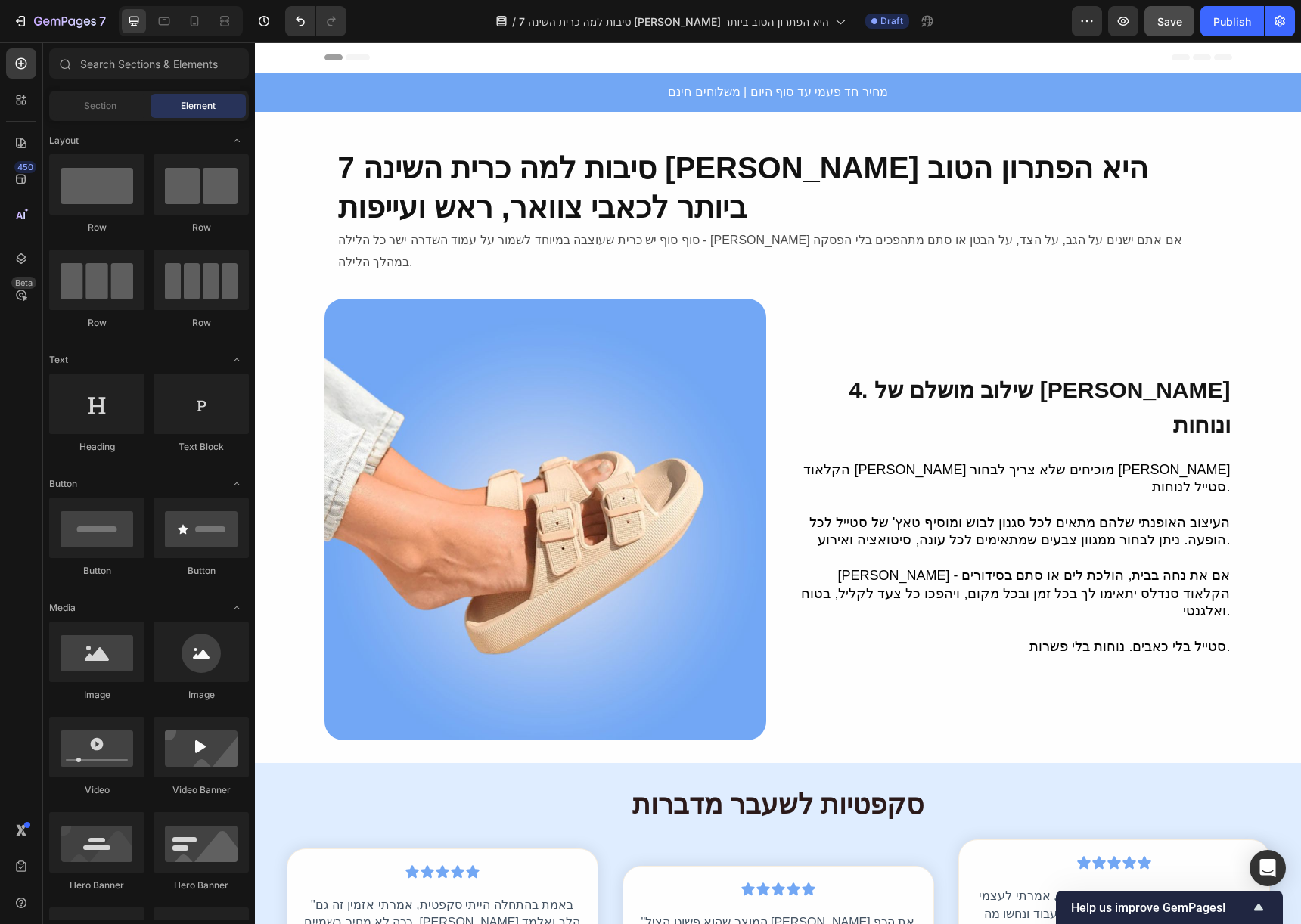
click at [936, 408] on span "4. ⁠⁠שילוב מושלם של סטייל ונוחות" at bounding box center [1039, 407] width 381 height 60
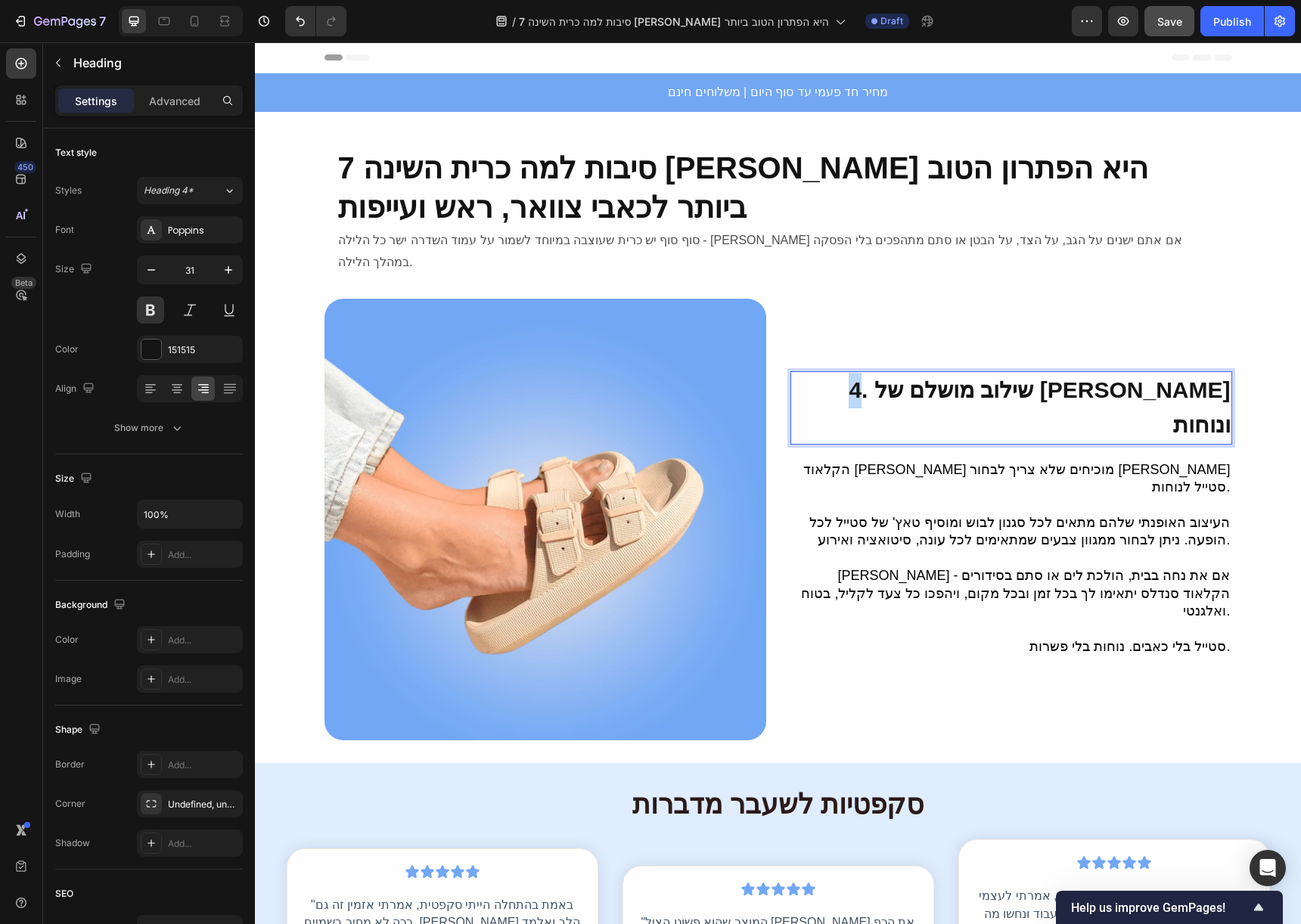
drag, startPoint x: 933, startPoint y: 407, endPoint x: 922, endPoint y: 407, distance: 11.0
click at [922, 407] on span "4. ⁠⁠שילוב מושלם של סטייל ונוחות" at bounding box center [1039, 407] width 381 height 60
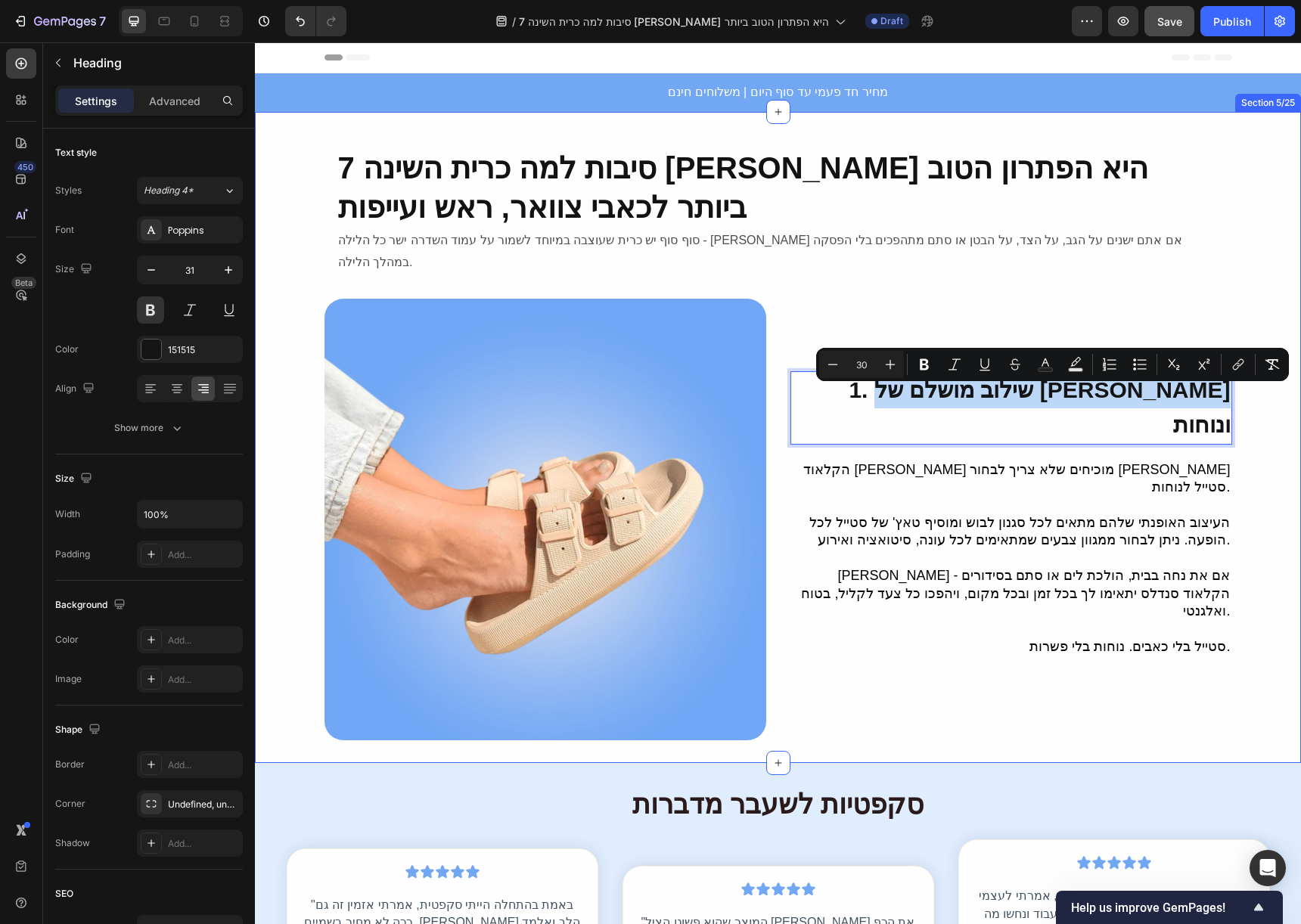
drag, startPoint x: 951, startPoint y: 405, endPoint x: 1226, endPoint y: 412, distance: 275.1
click at [1226, 412] on div "7 סיבות למה כרית השינה איזי סליפ היא הפתרון הטוב ביותר לכאבי צוואר, ראש ועייפות…" at bounding box center [778, 437] width 1046 height 606
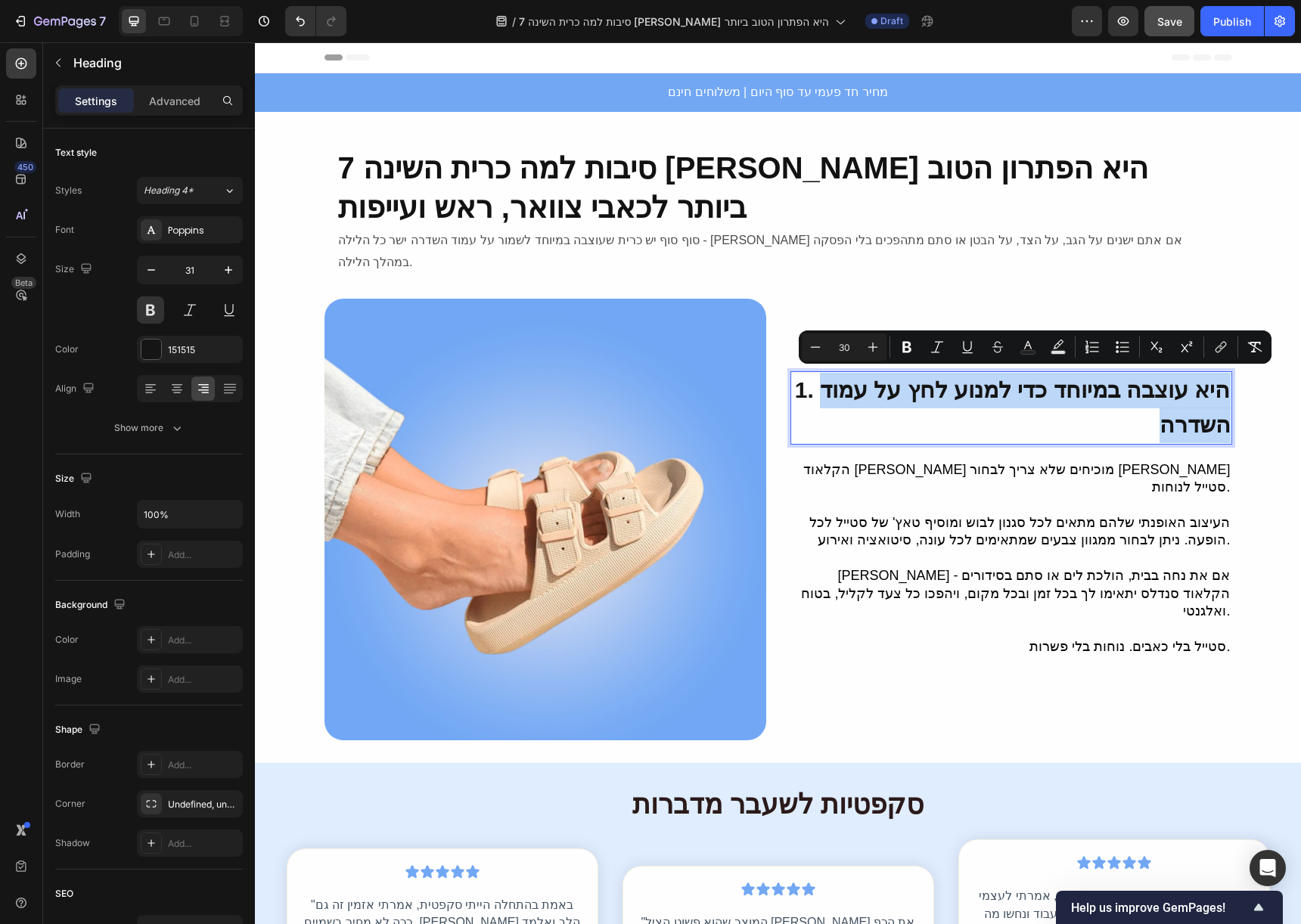
drag, startPoint x: 1221, startPoint y: 421, endPoint x: 846, endPoint y: 389, distance: 376.4
click at [846, 389] on span "1. היא עוצבה במיוחד כדי למנוע לחץ על עמוד השדרה" at bounding box center [1012, 407] width 436 height 60
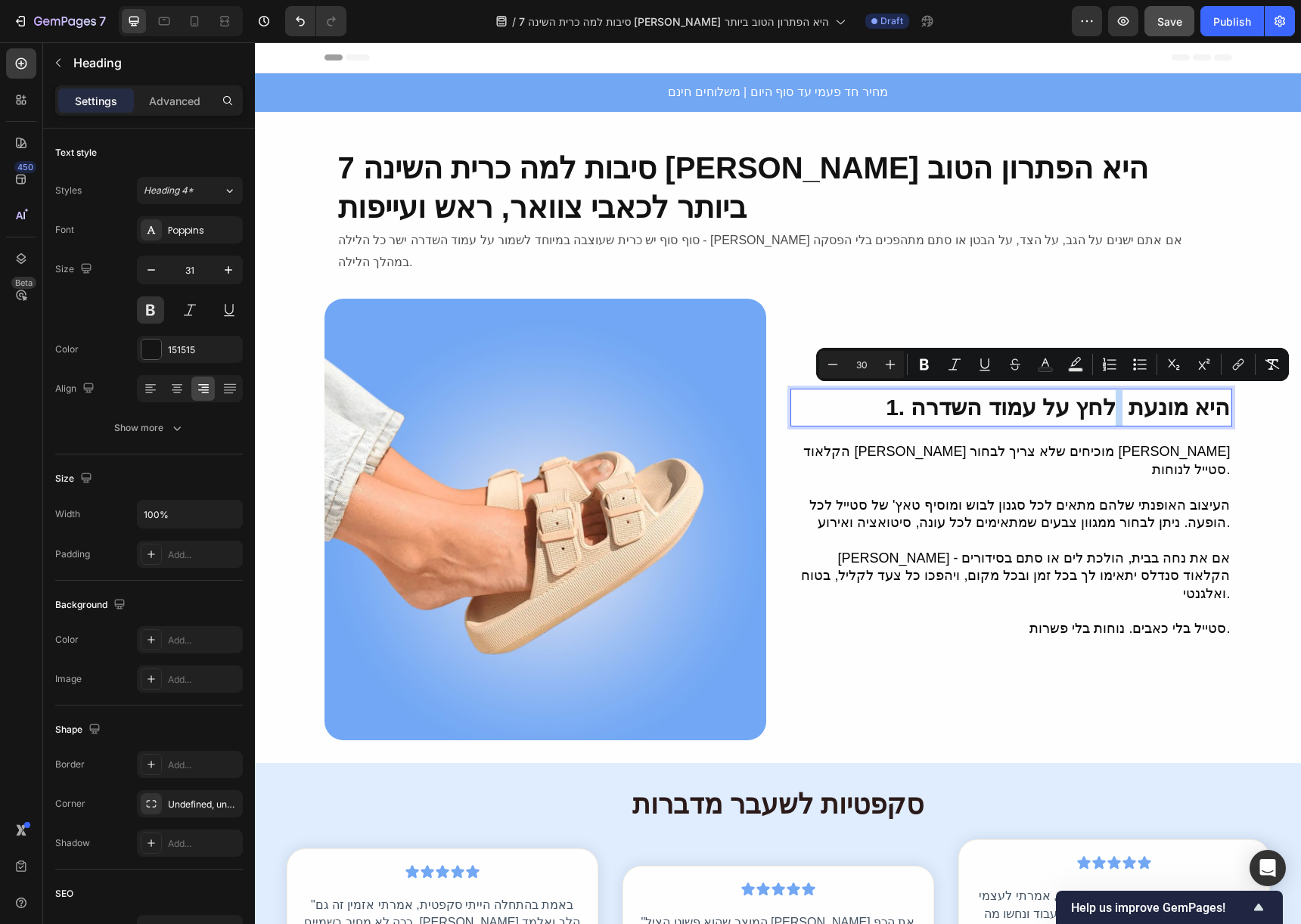
click at [1125, 414] on span "1. היא מונעת לחץ על עמוד השדרה" at bounding box center [1058, 408] width 344 height 25
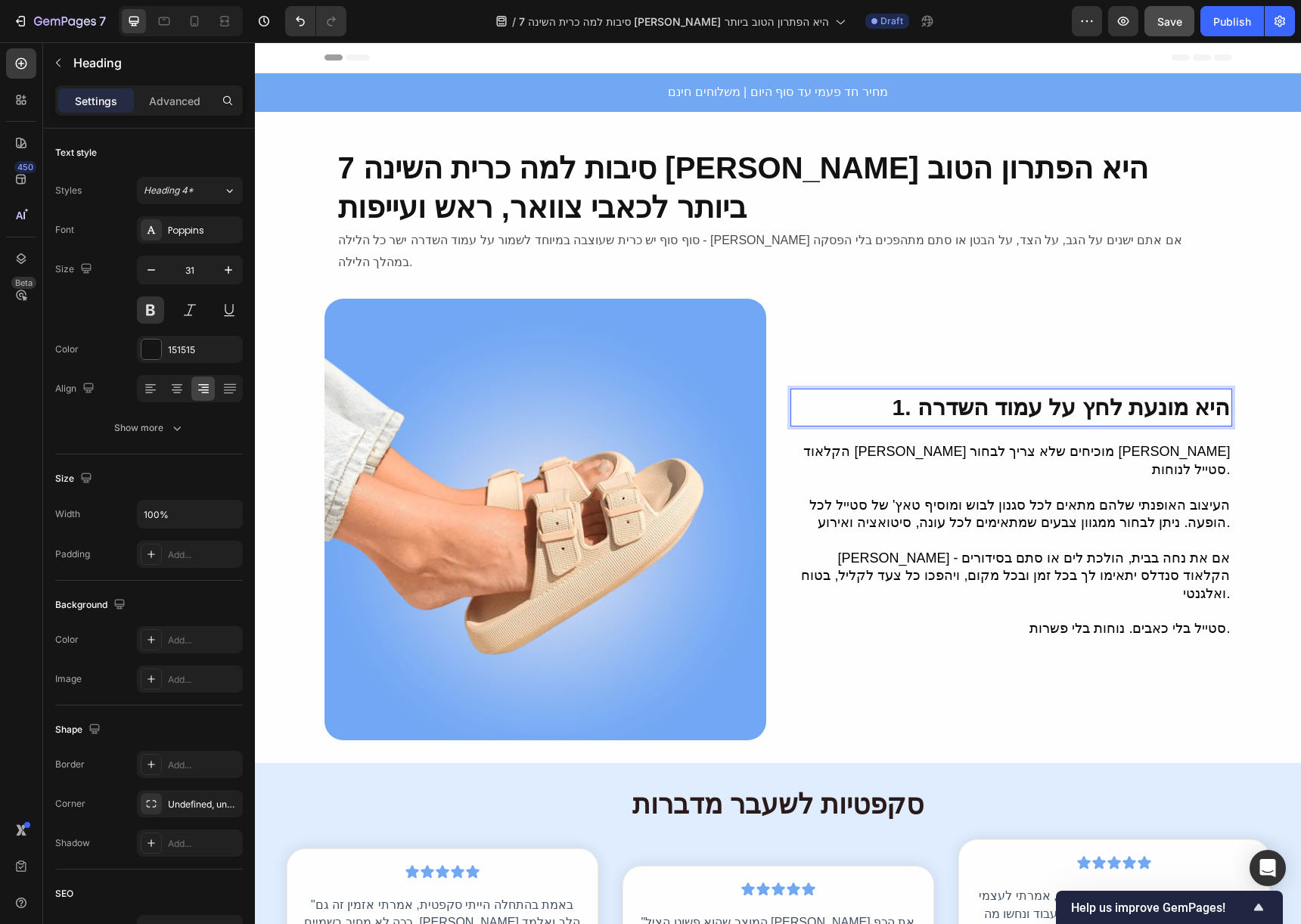
click at [1159, 444] on p "הקלאוד סנדלס מוכיחים שלא צריך לבחור בין סטייל לנוחות. העיצוב האופנתי שלהם מתאים…" at bounding box center [1011, 541] width 439 height 194
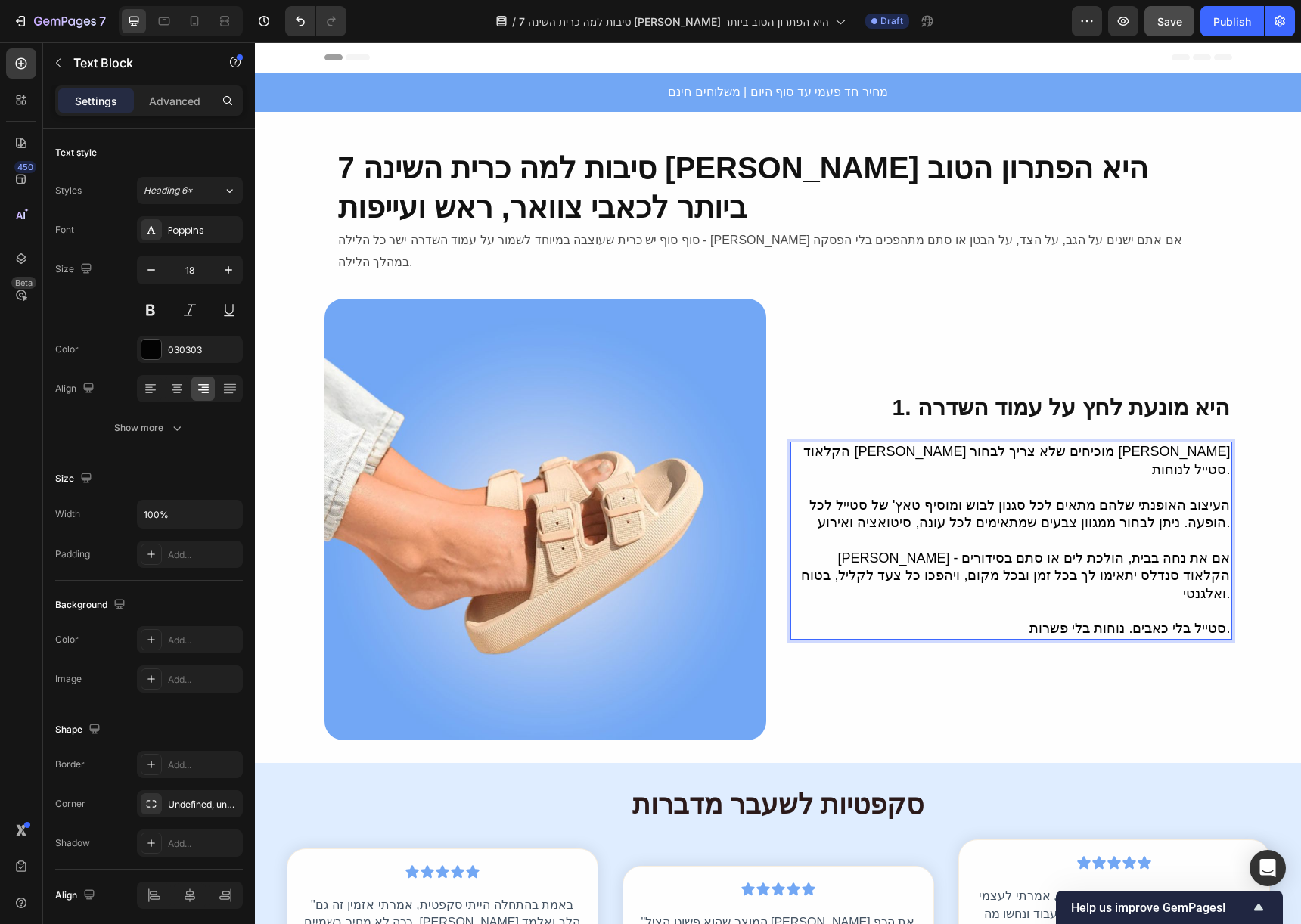
click at [1163, 462] on p "הקלאוד סנדלס מוכיחים שלא צריך לבחור בין סטייל לנוחות. העיצוב האופנתי שלהם מתאים…" at bounding box center [1011, 541] width 439 height 194
click at [1163, 462] on p "הקלאוד סנדלס מוכיחים שלא צריך לבחור בין סטייל לנוחות. ⁠⁠⁠⁠⁠⁠⁠ העיצוב האופנתי של…" at bounding box center [1011, 541] width 439 height 194
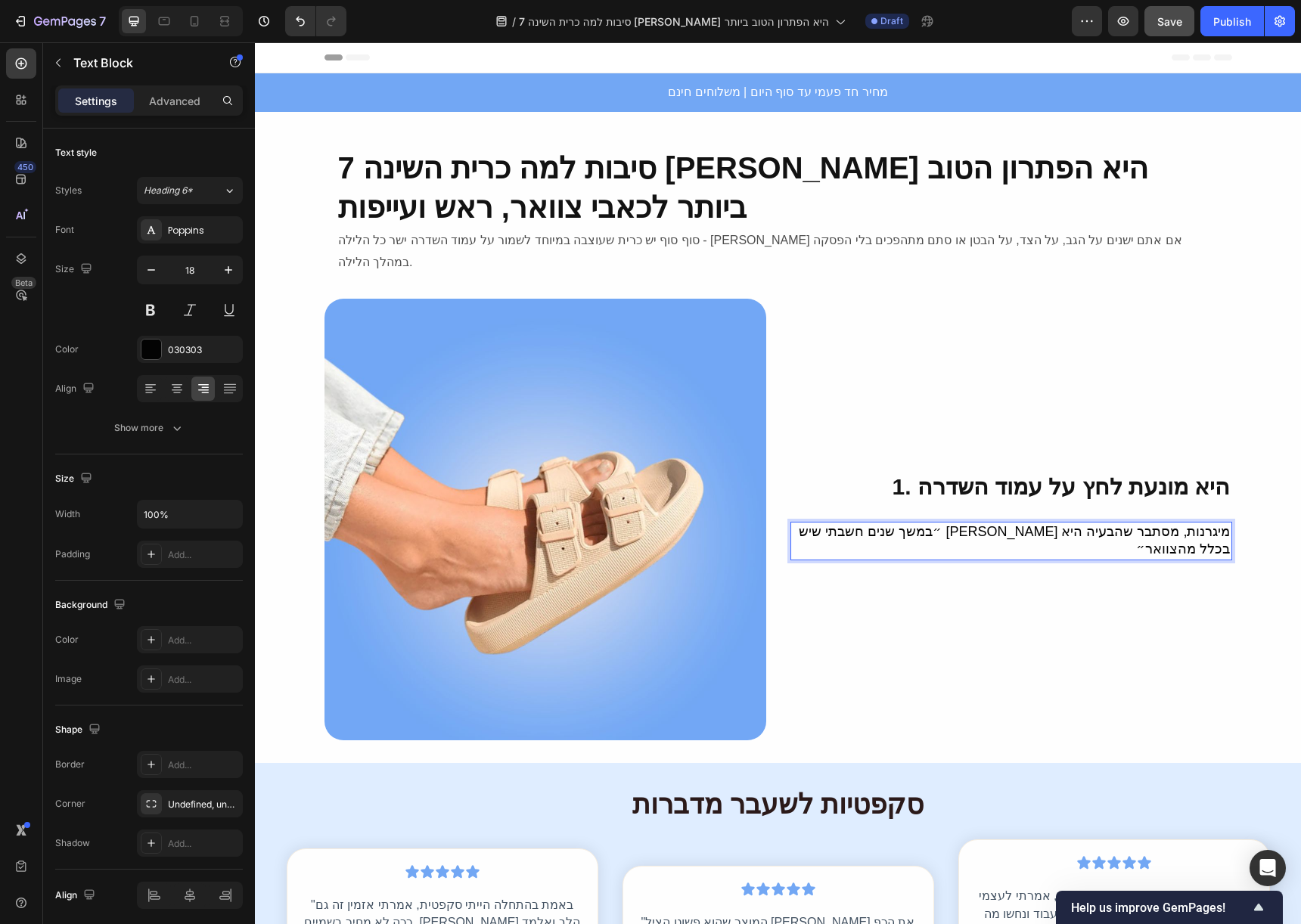
click at [1128, 523] on p "״במשך שנים חשבתי שיש לי מיגרנות, מסתבר שהבעיה היא בכלל מהצוואר״" at bounding box center [1011, 541] width 439 height 35
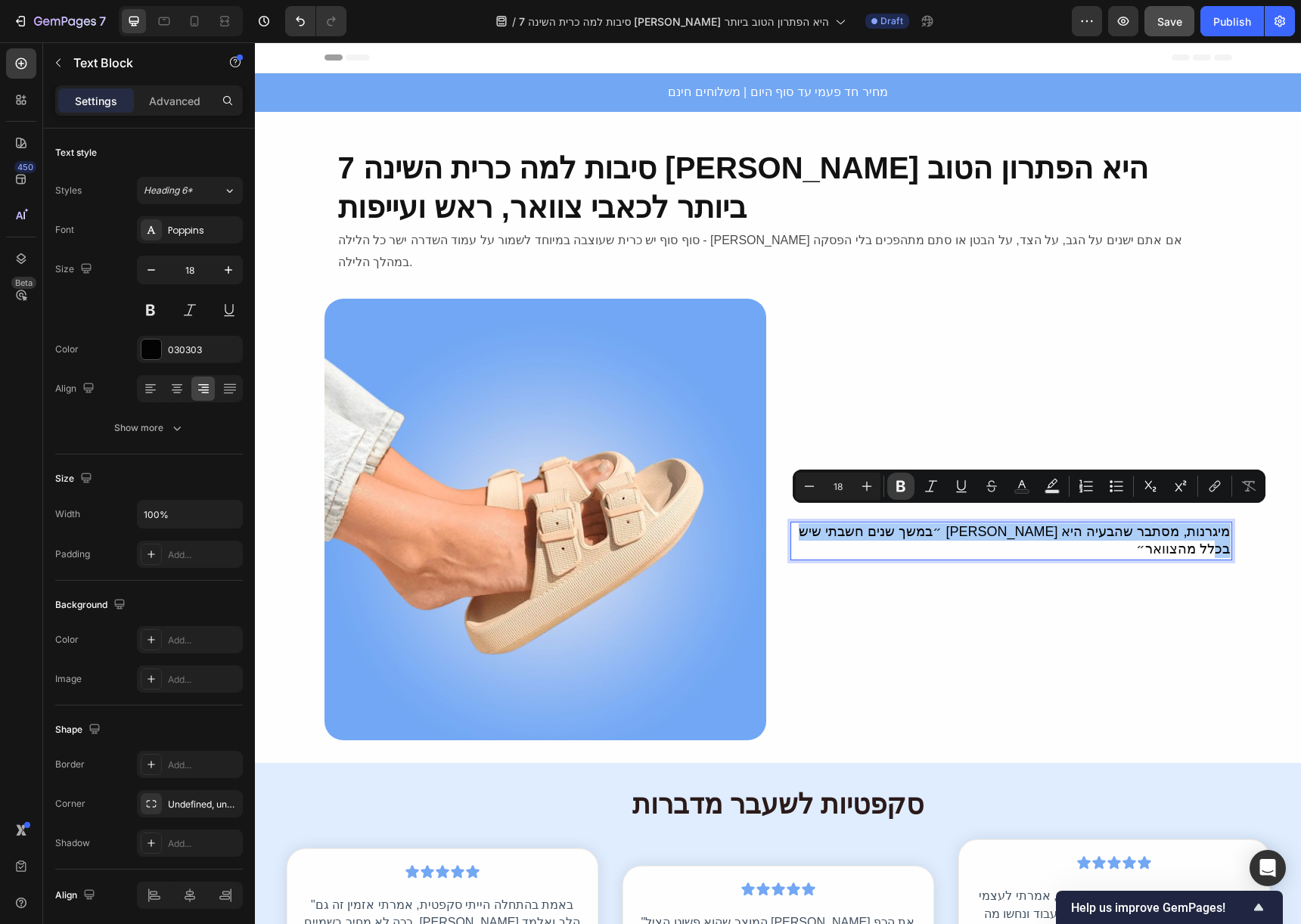
click at [894, 475] on button "Bold" at bounding box center [900, 486] width 27 height 27
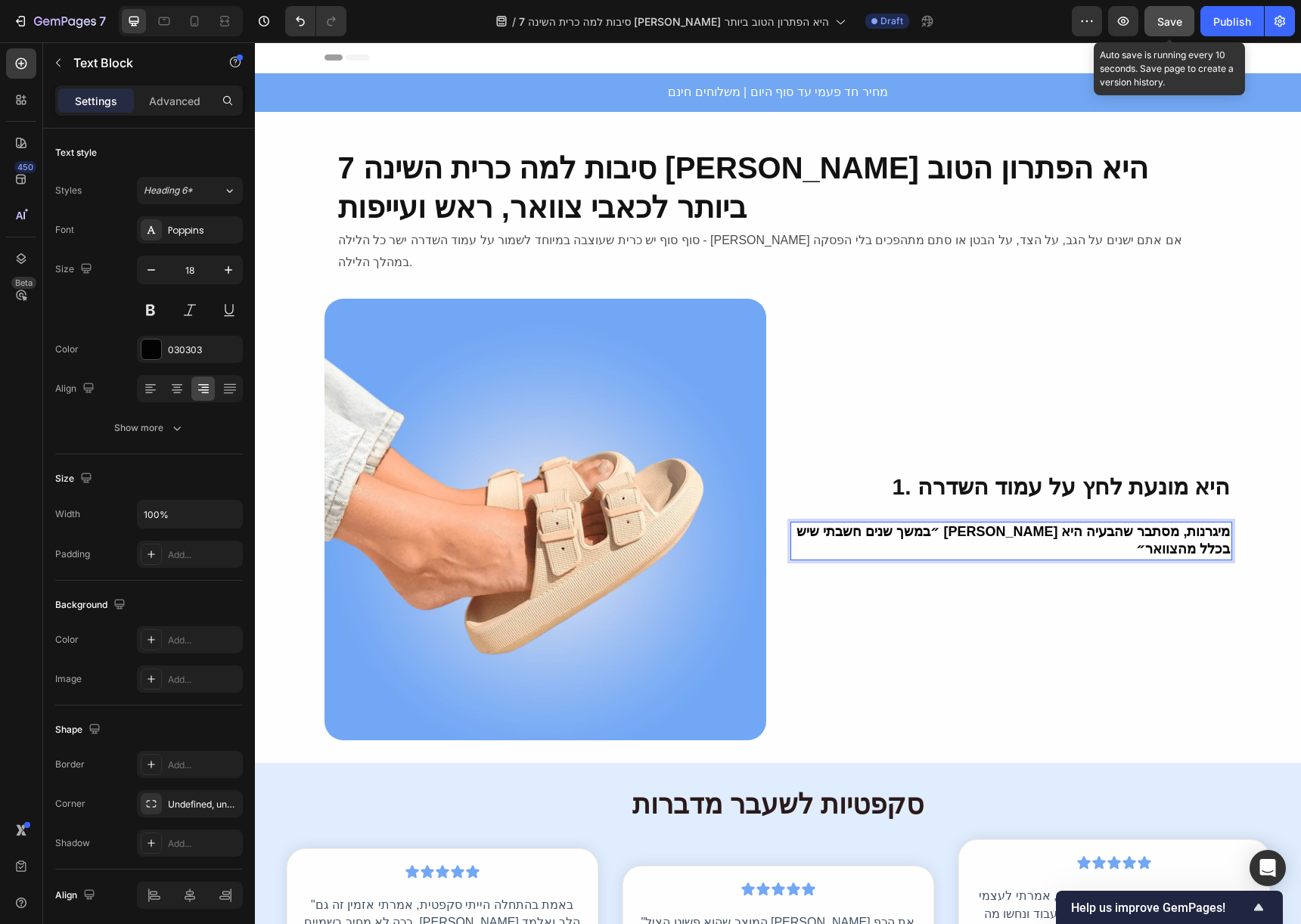
click at [1179, 31] on button "Save" at bounding box center [1170, 21] width 50 height 31
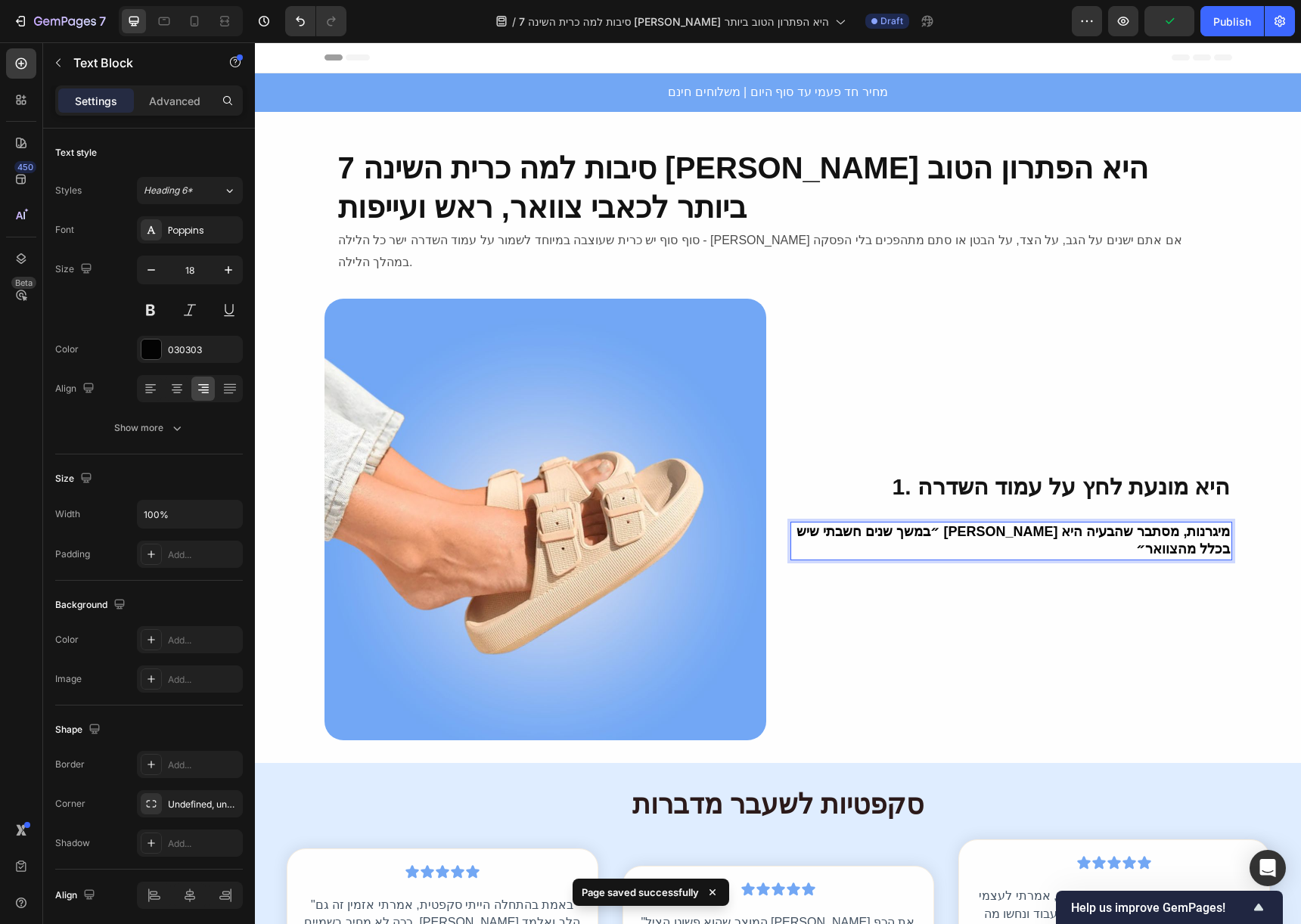
click at [1223, 524] on strong "״במשך שנים חשבתי שיש לי מיגרנות, מסתבר שהבעיה היא בכלל מהצוואר״" at bounding box center [1013, 541] width 433 height 33
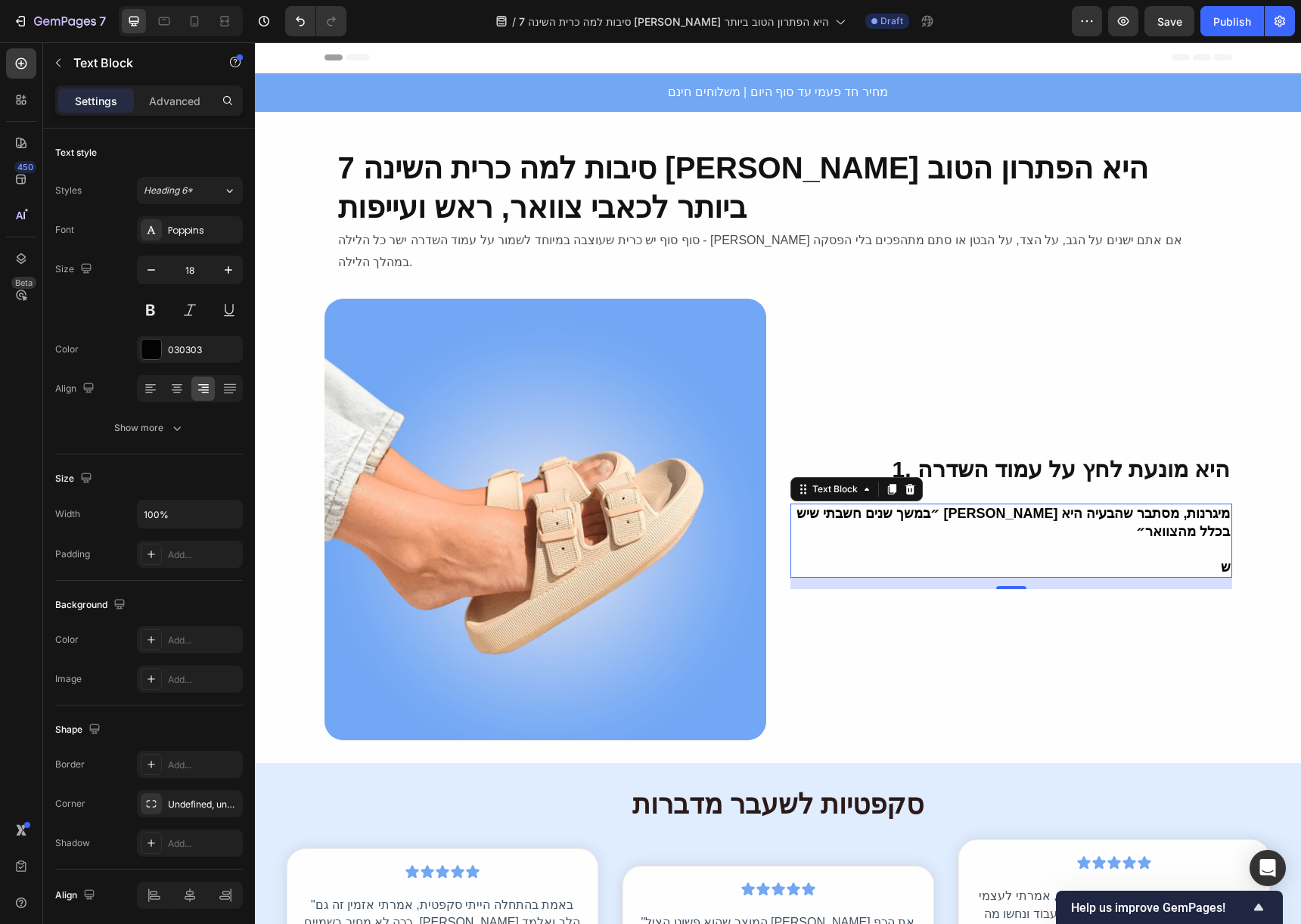
click at [924, 506] on strong "״במשך שנים חשבתי שיש לי מיגרנות, מסתבר שהבעיה היא בכלל מהצוואר״" at bounding box center [1013, 523] width 433 height 33
click at [882, 506] on strong "״במשך שנים חשבתי שיש לי מיגרנות, מסתבר שהבעיה היא בכלל מהצוואר״" at bounding box center [1013, 523] width 433 height 33
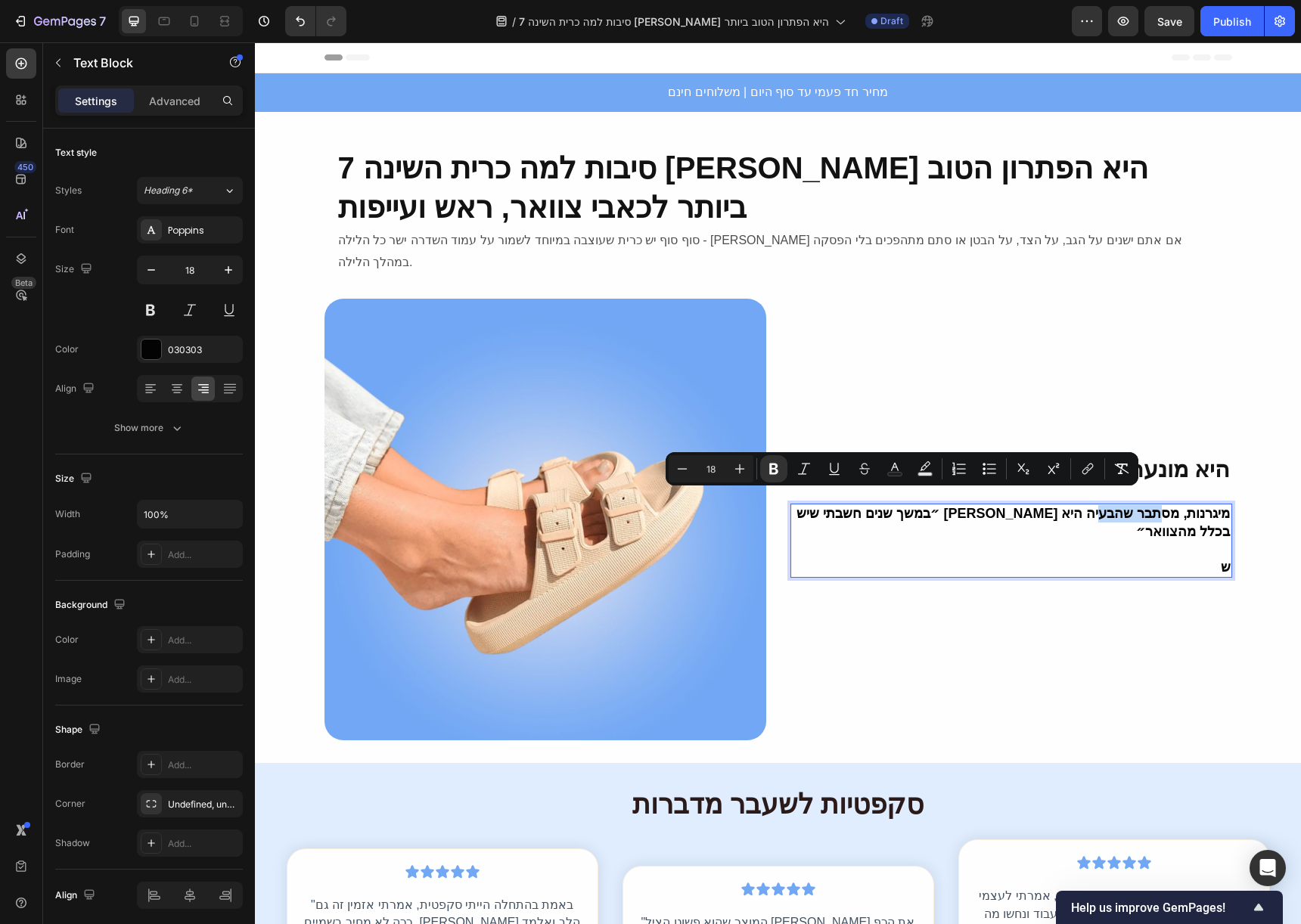
drag, startPoint x: 877, startPoint y: 504, endPoint x: 925, endPoint y: 503, distance: 48.0
click at [925, 506] on strong "״במשך שנים חשבתי שיש לי מיגרנות, מסתבר שהבעיה היא בכלל מהצוואר״" at bounding box center [1013, 523] width 433 height 33
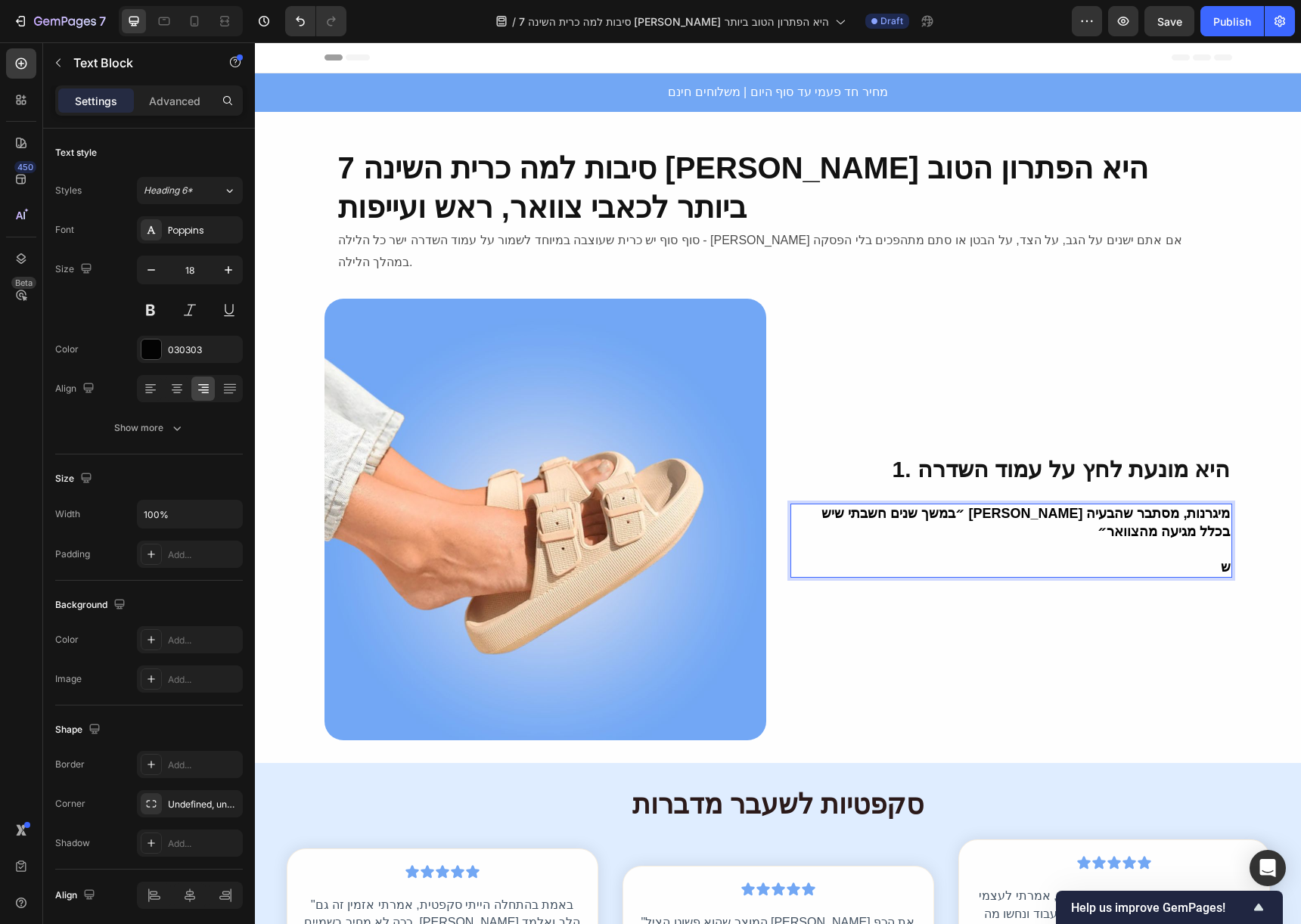
click at [1123, 559] on p "ש" at bounding box center [1011, 567] width 439 height 17
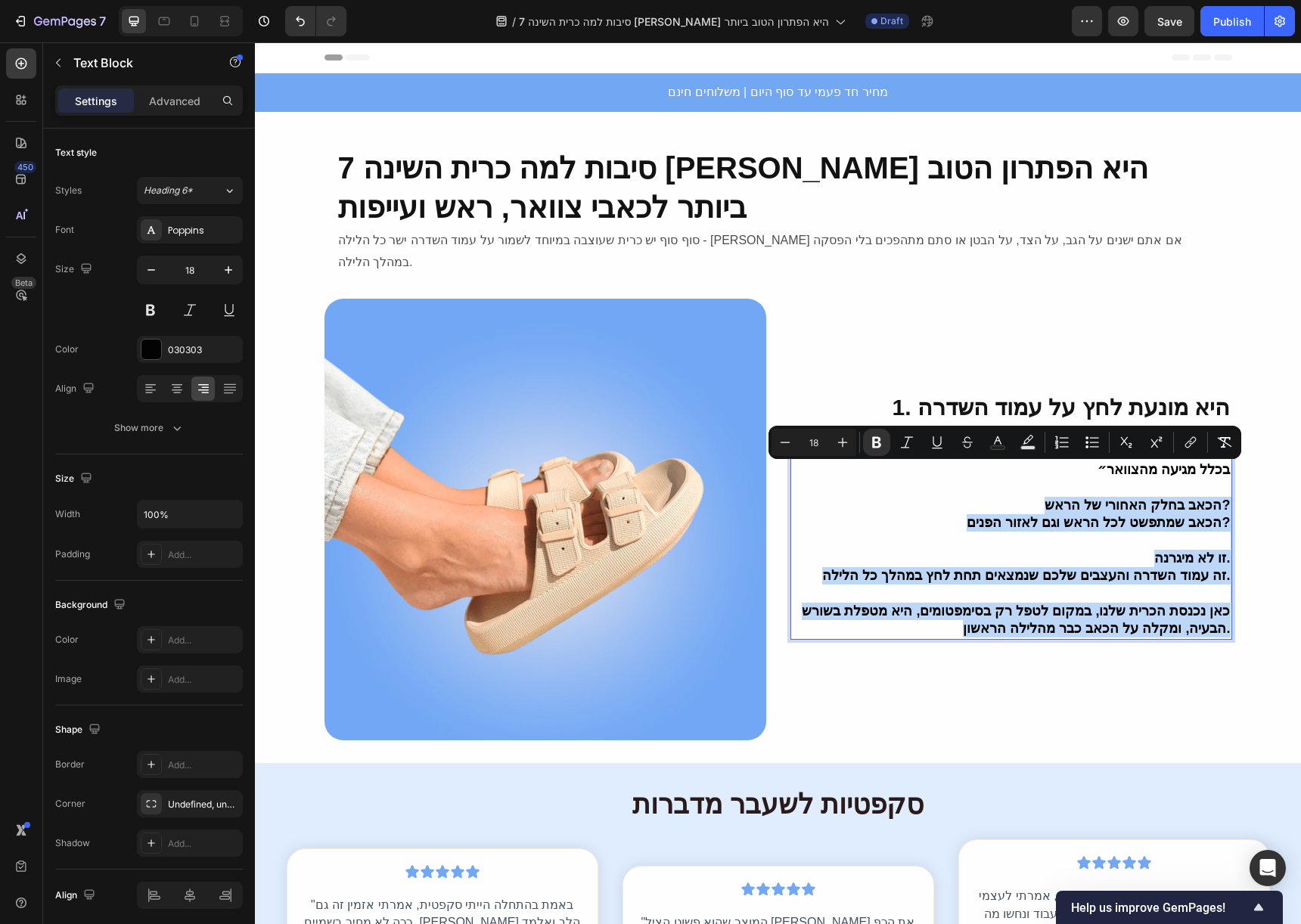
drag, startPoint x: 1223, startPoint y: 602, endPoint x: 1050, endPoint y: 477, distance: 213.4
click at [1050, 477] on div "״במשך שנים חשבתי שיש לי מיגרנות, מסתבר שהבעיה בכלל מגיעה מהצוואר״ הכאב בחלק האח…" at bounding box center [1011, 541] width 442 height 197
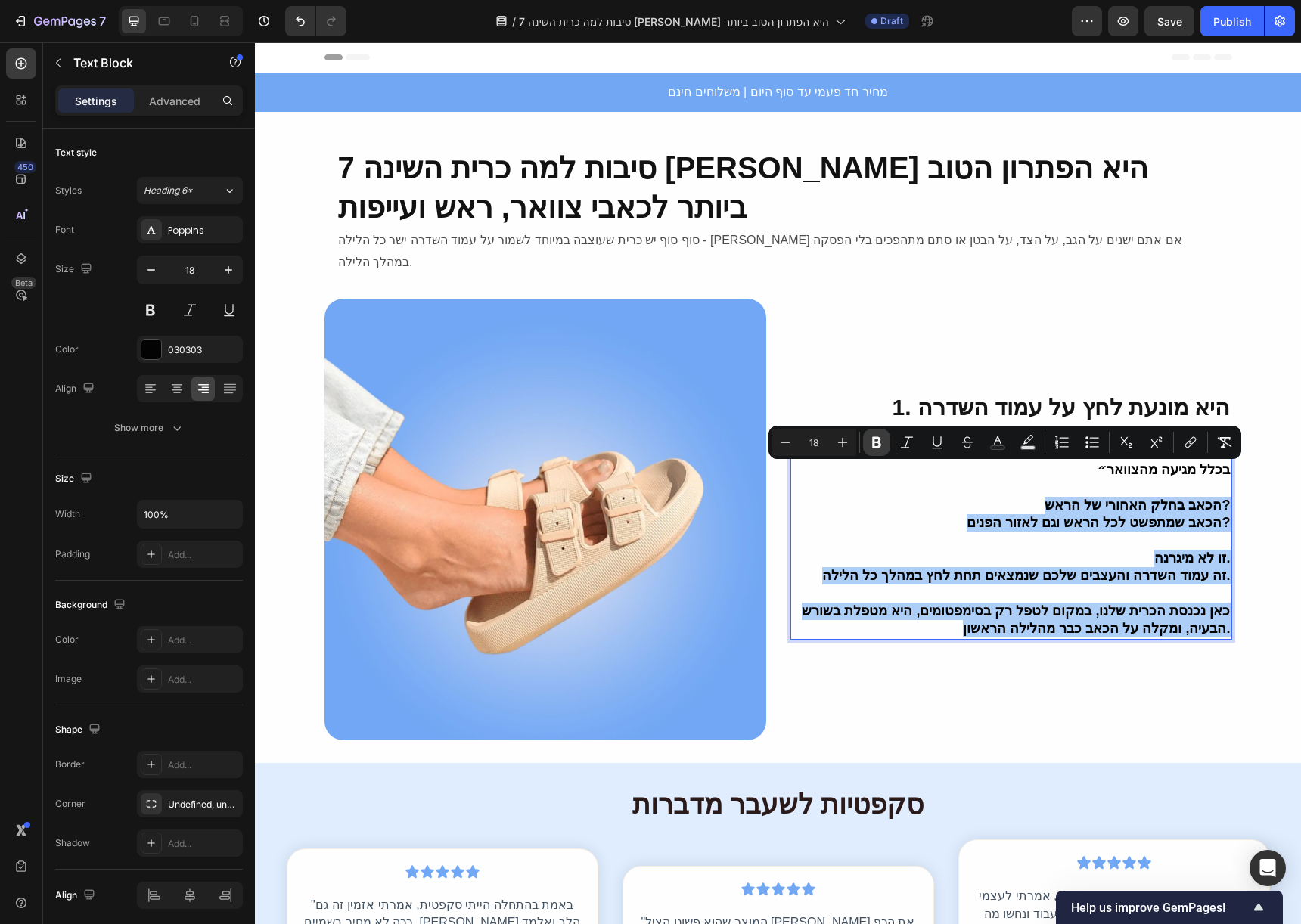
click at [872, 447] on icon "Editor contextual toolbar" at bounding box center [876, 442] width 15 height 15
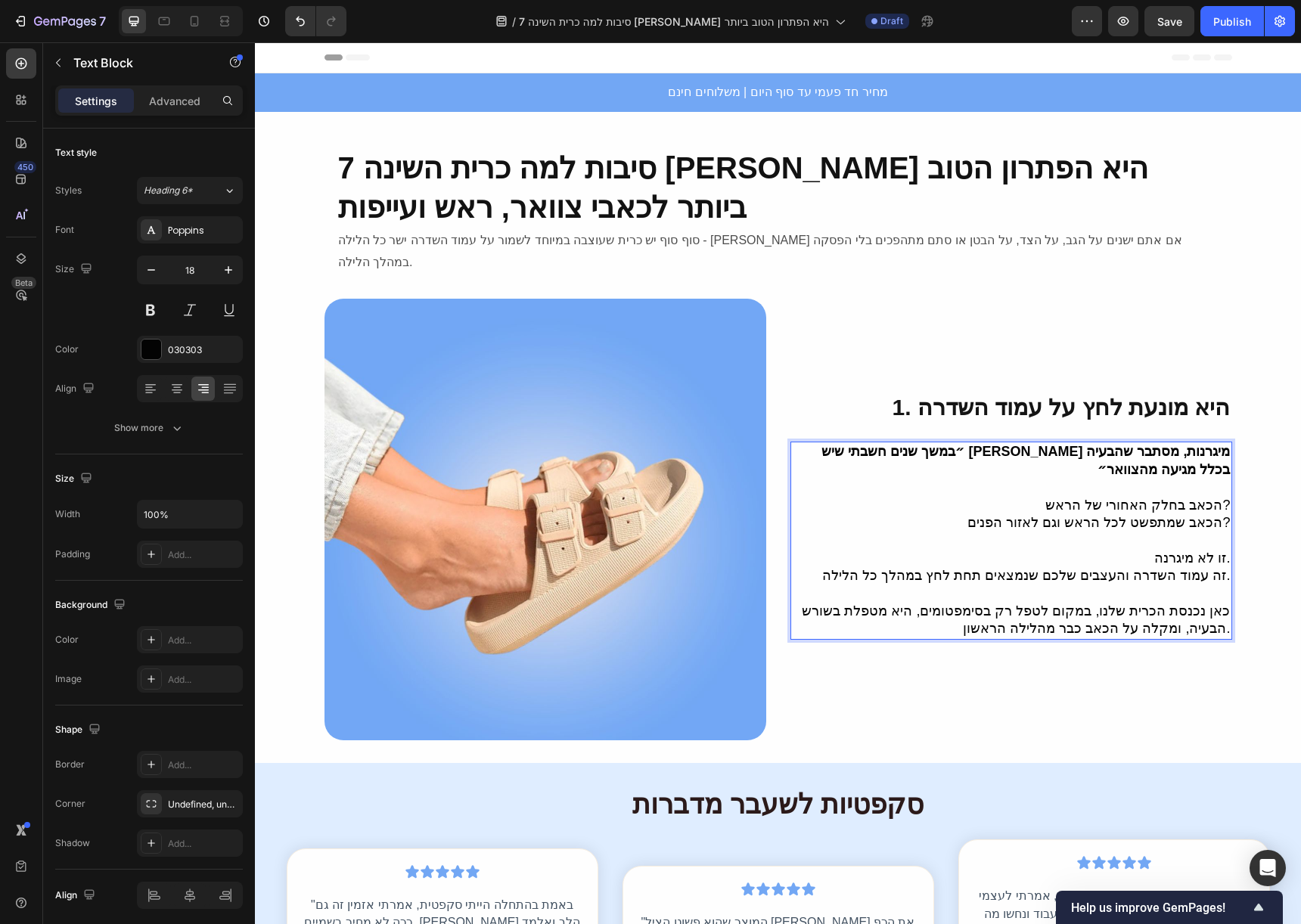
click at [962, 532] on p "Rich Text Editor. Editing area: main" at bounding box center [1011, 541] width 439 height 17
click at [1175, 28] on div "Save" at bounding box center [1170, 21] width 25 height 16
click at [1215, 550] on p "זו לא מיגרנה." at bounding box center [1011, 559] width 439 height 17
click at [1177, 16] on span "Save" at bounding box center [1170, 21] width 25 height 13
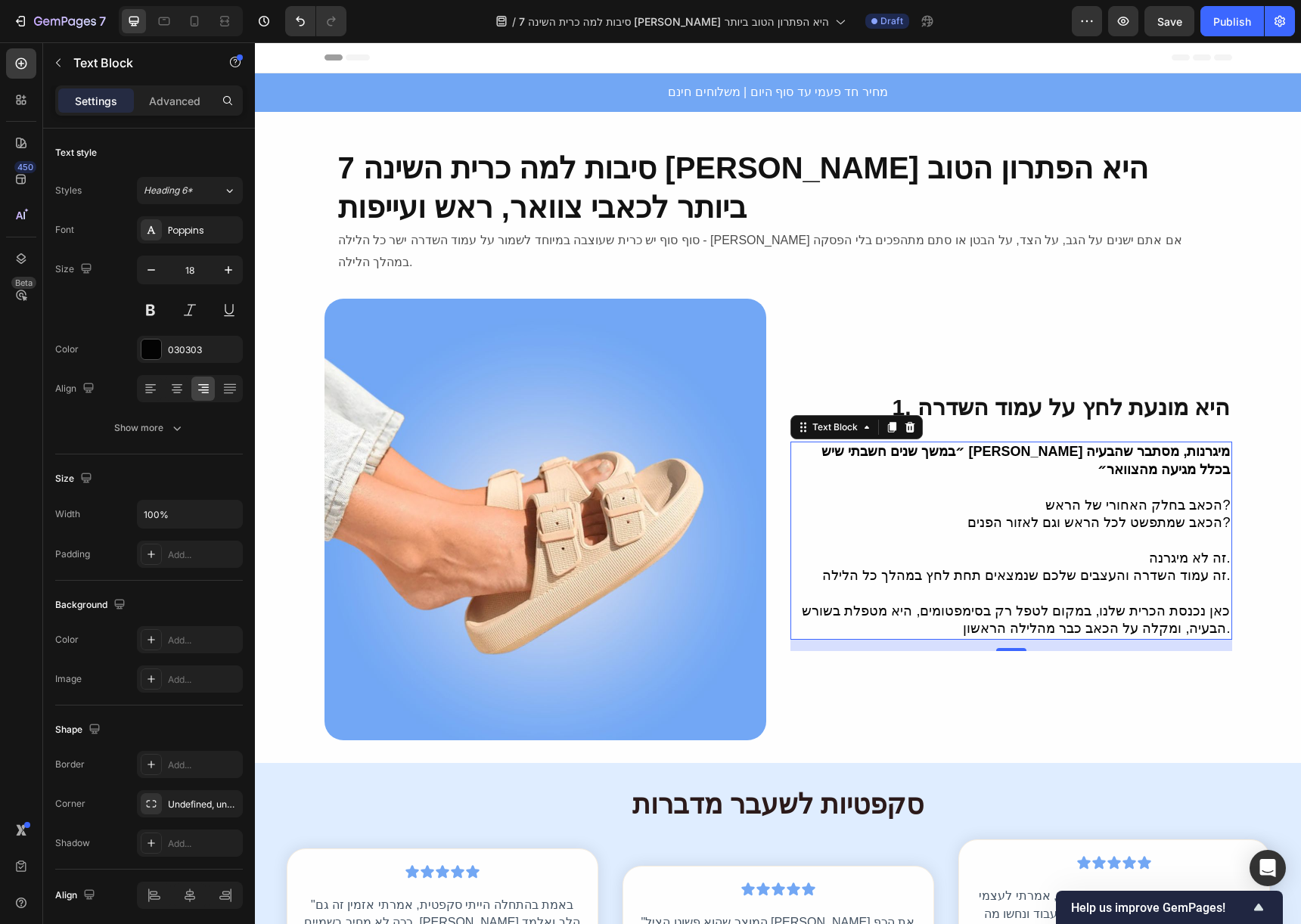
scroll to position [127, 0]
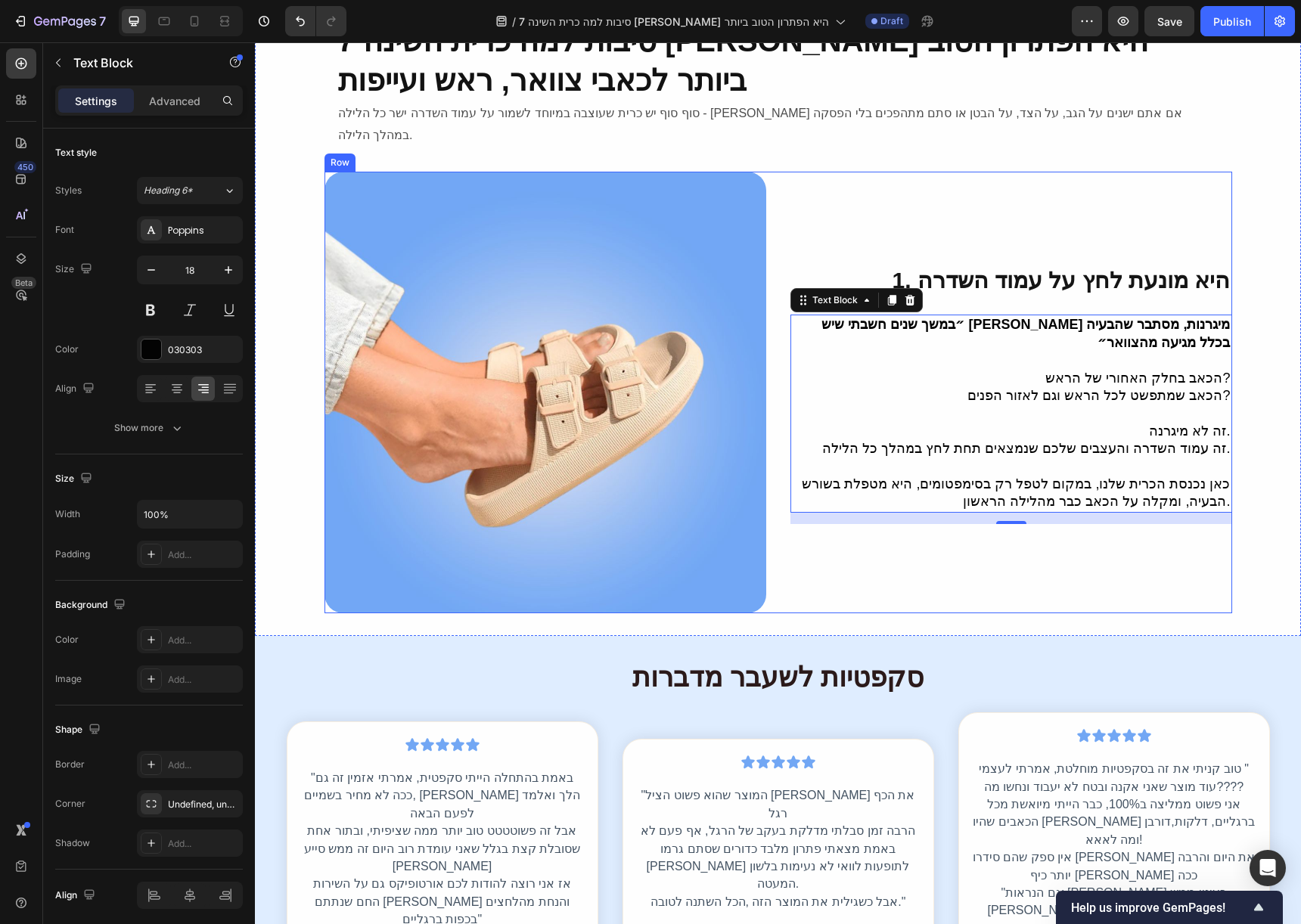
click at [790, 184] on div "⁠⁠⁠⁠⁠⁠⁠ 1. היא מונעת לחץ על עמוד השדרה Heading ״במשך שנים חשבתי שיש לי מיגרנות,…" at bounding box center [1011, 392] width 442 height 442
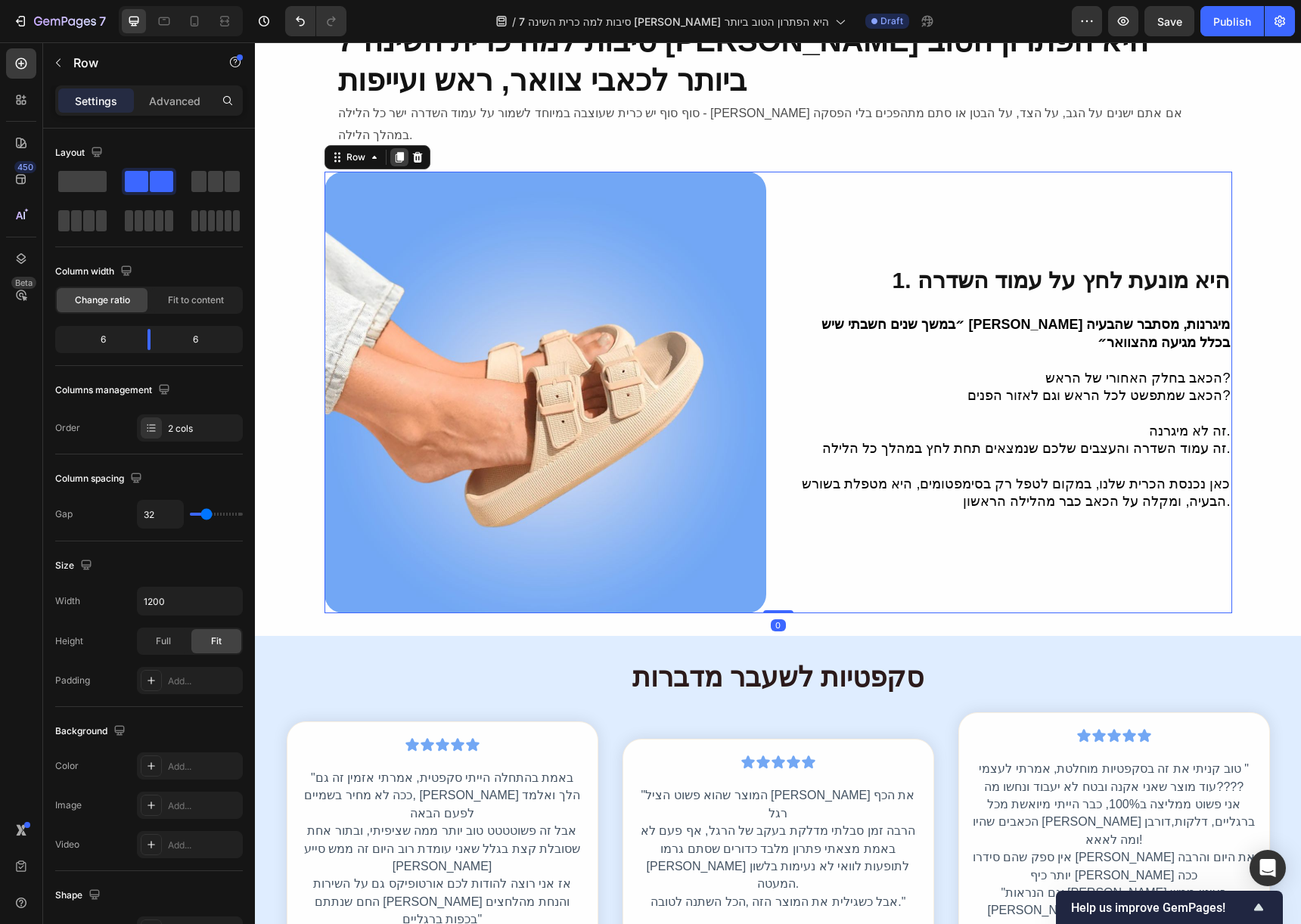
click at [395, 153] on icon at bounding box center [399, 158] width 9 height 11
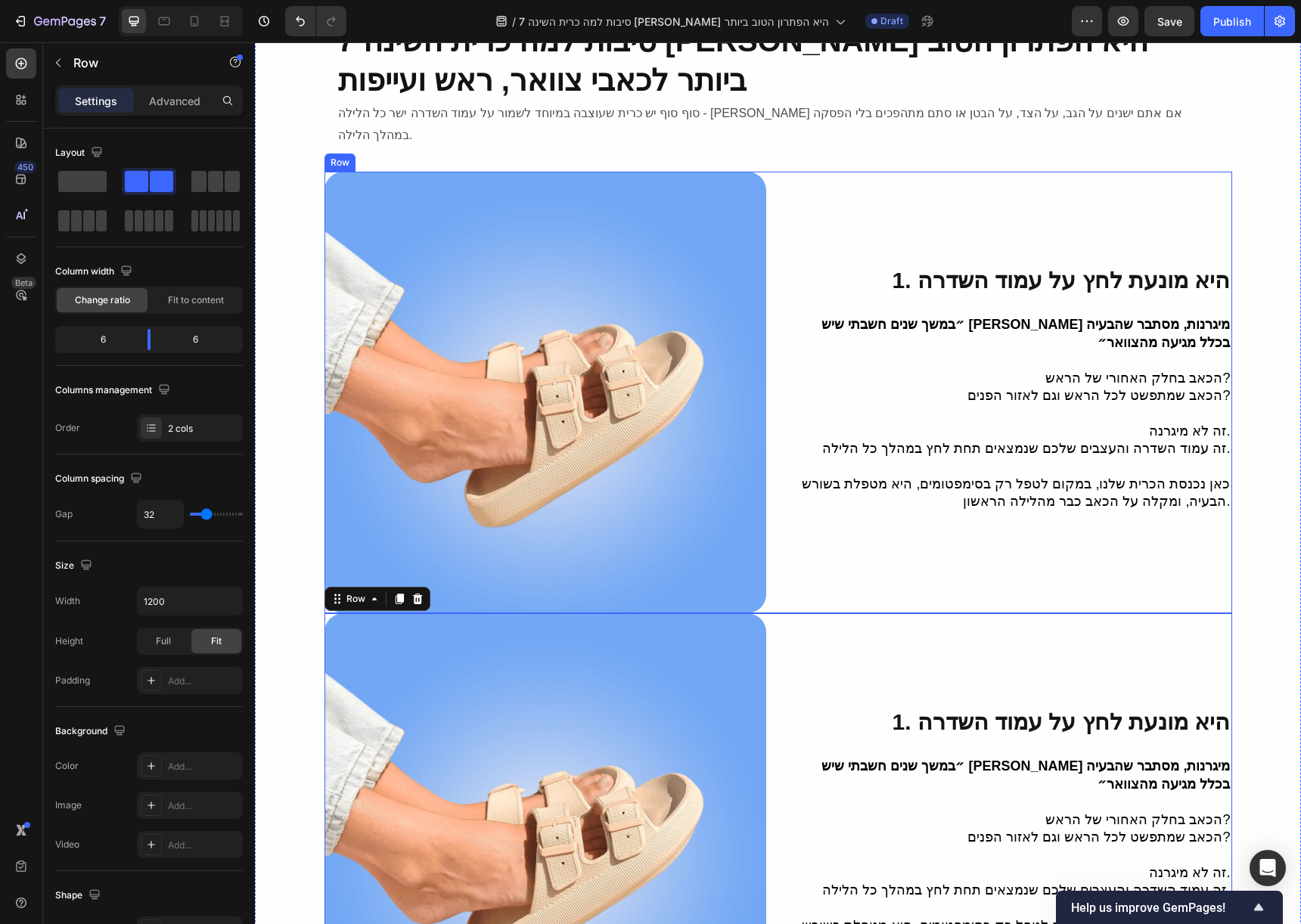
click at [770, 565] on div "⁠⁠⁠⁠⁠⁠⁠ 1. היא מונעת לחץ על עמוד השדרה Heading ״במשך שנים חשבתי שיש לי מיגרנות,…" at bounding box center [778, 392] width 907 height 442
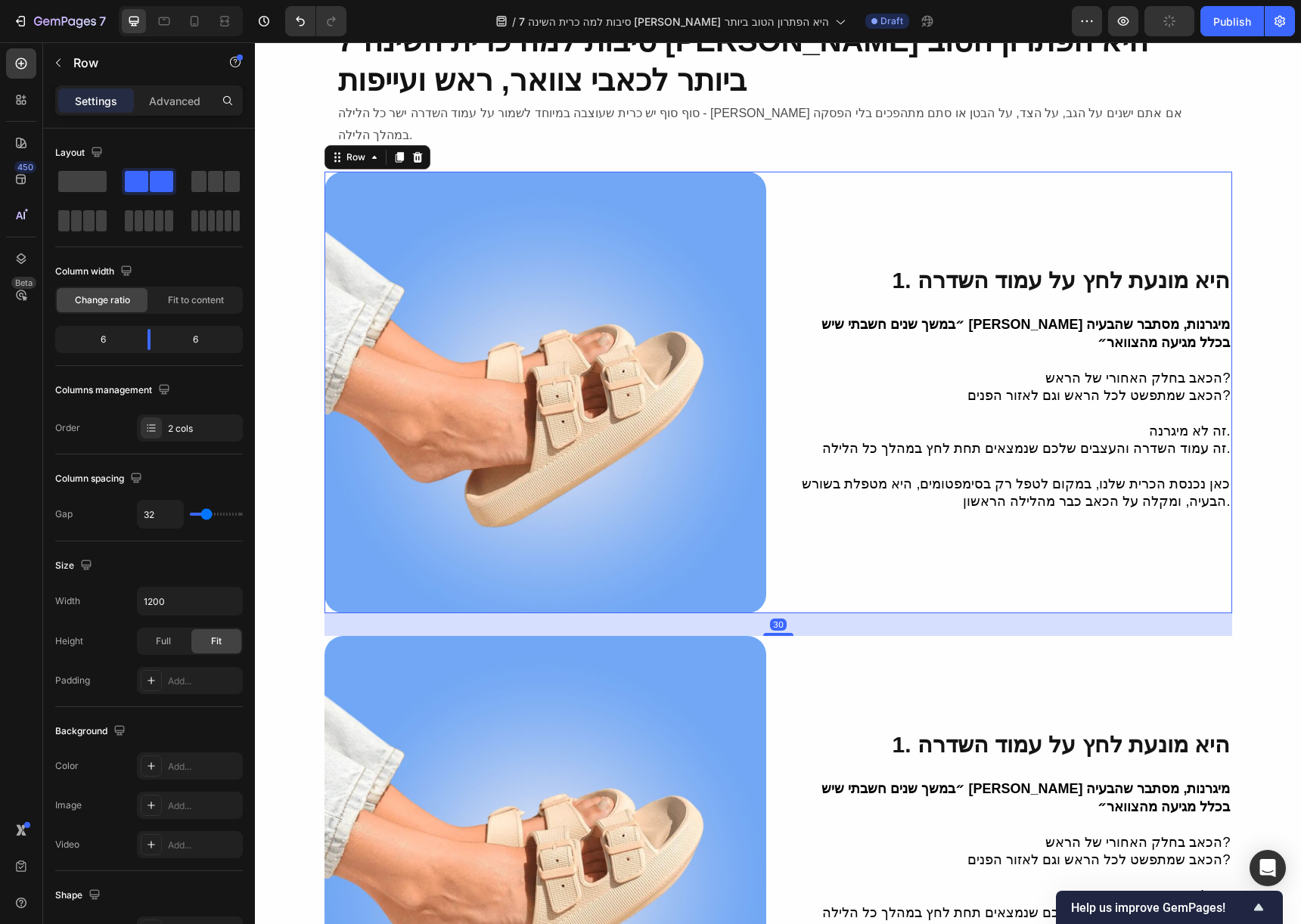
drag, startPoint x: 772, startPoint y: 591, endPoint x: 778, endPoint y: 614, distance: 23.8
click at [778, 614] on div "7 סיבות למה כרית השינה איזי סליפ היא הפתרון הטוב ביותר לכאבי צוואר, ראש ועייפות…" at bounding box center [778, 543] width 1046 height 1071
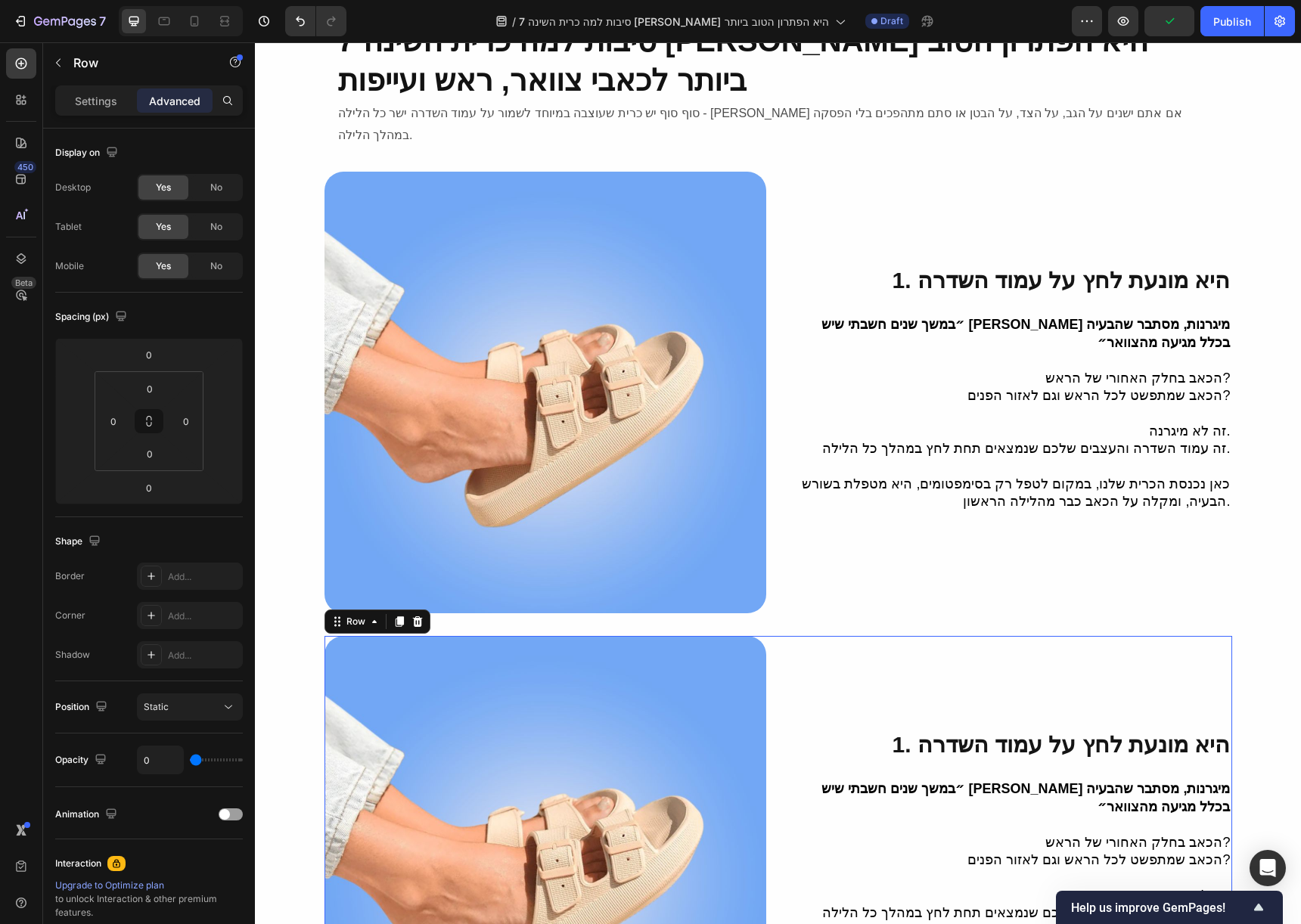
click at [800, 650] on div "1. היא מונעת לחץ על עמוד השדרה Heading ״במשך שנים חשבתי שיש לי מיגרנות, מסתבר ש…" at bounding box center [1011, 857] width 442 height 442
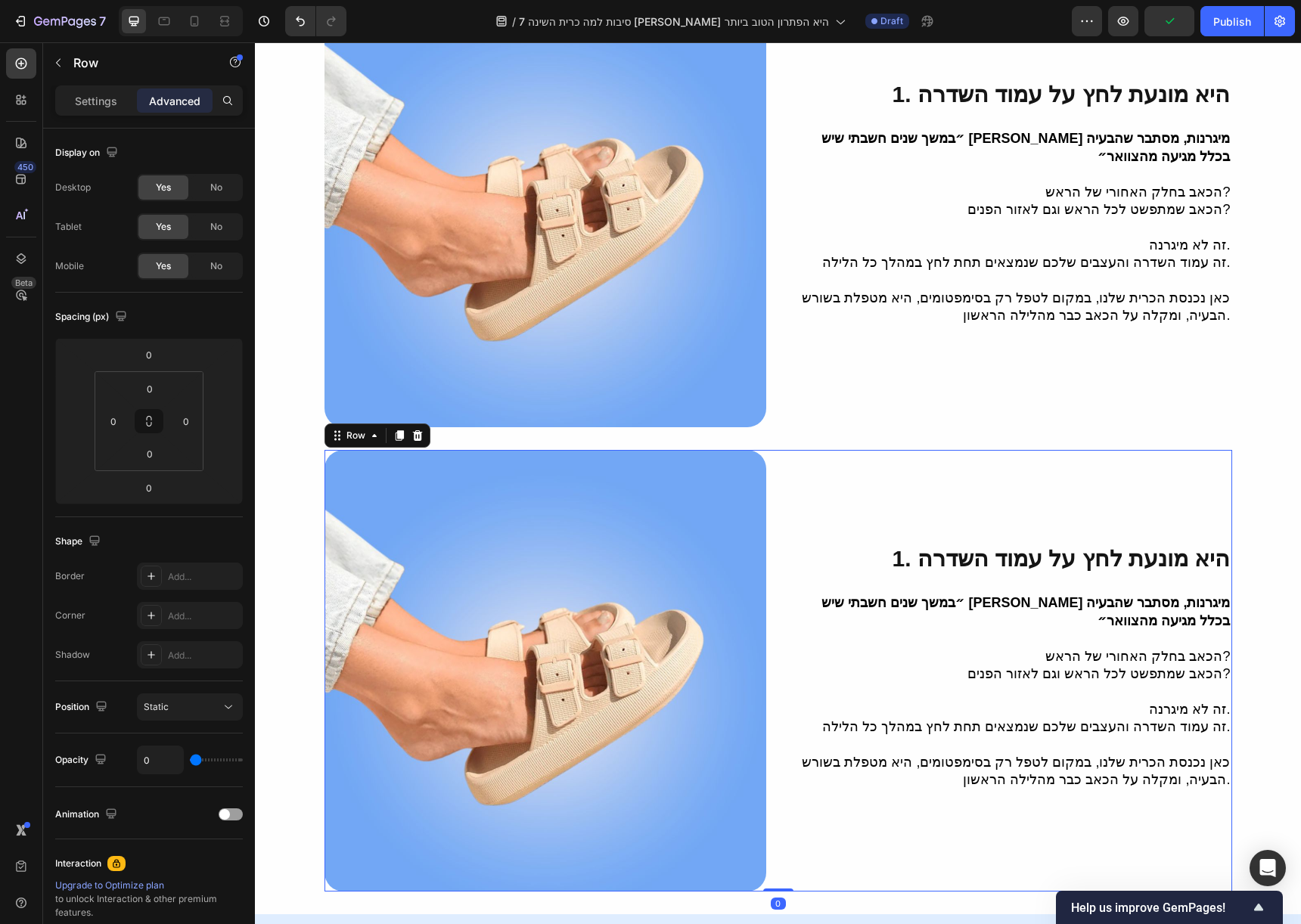
scroll to position [96, 0]
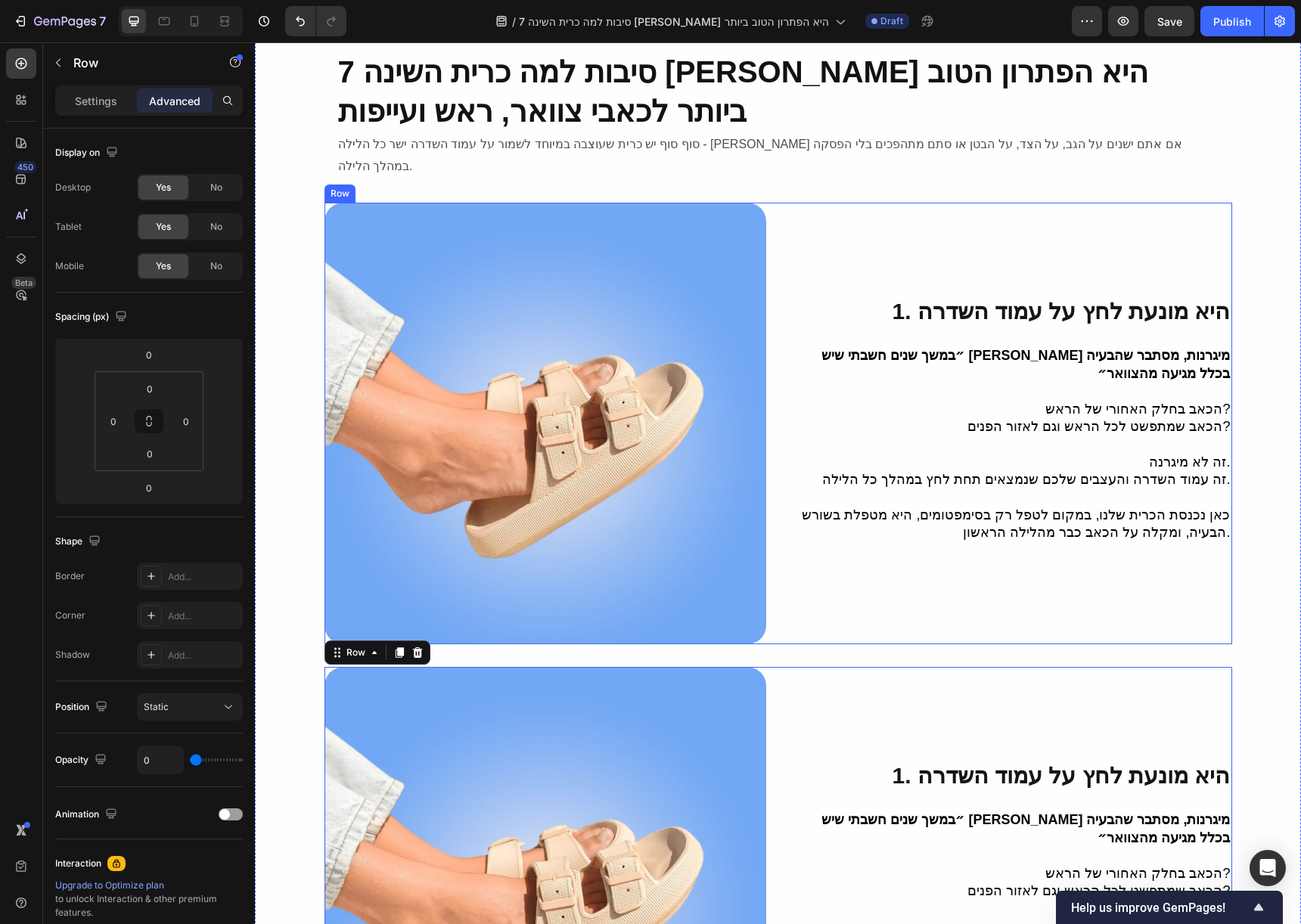
click at [823, 575] on div "⁠⁠⁠⁠⁠⁠⁠ 1. היא מונעת לחץ על עמוד השדרה Heading ״במשך שנים חשבתי שיש לי מיגרנות,…" at bounding box center [1011, 423] width 442 height 442
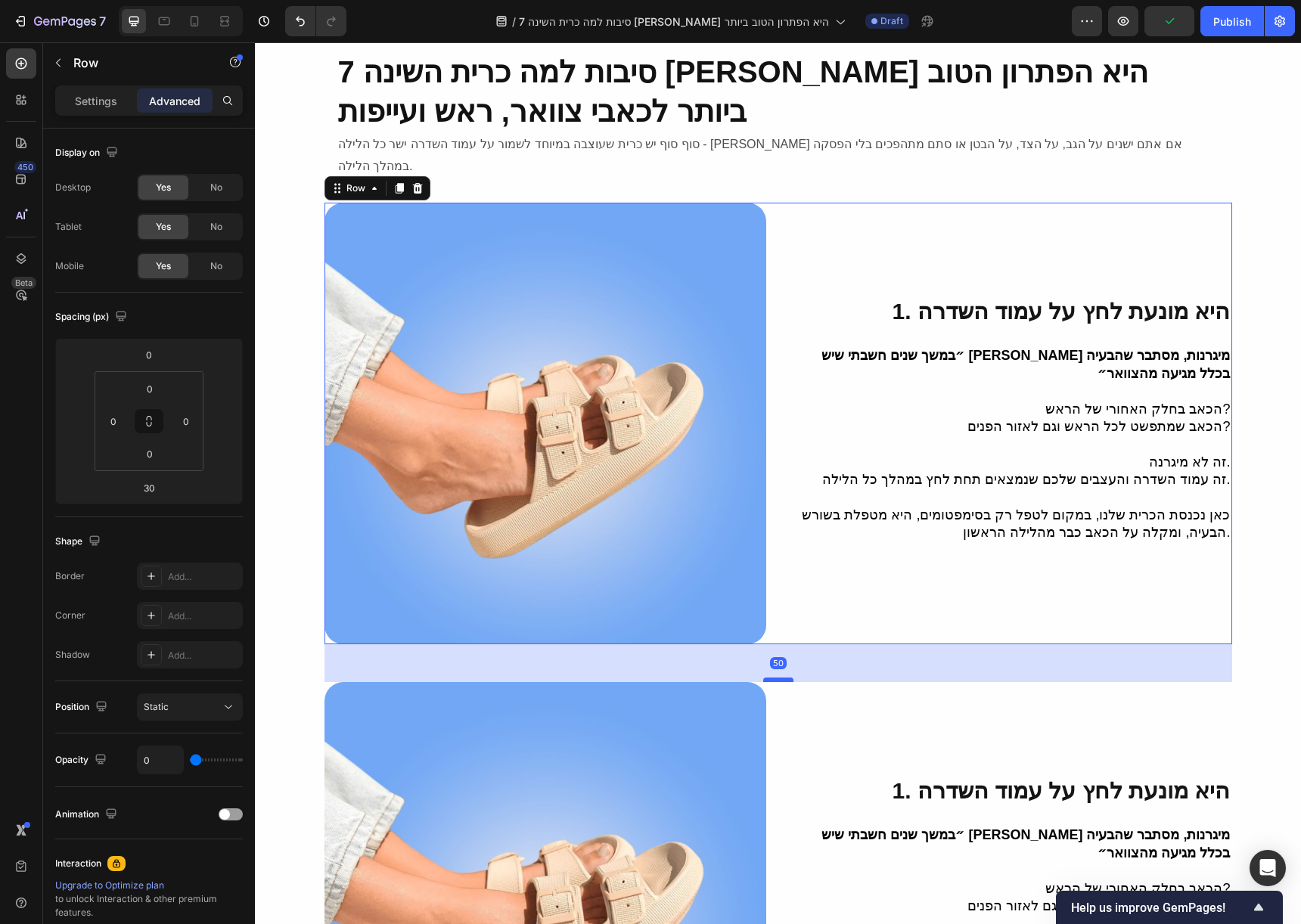
drag, startPoint x: 776, startPoint y: 643, endPoint x: 782, endPoint y: 658, distance: 16.2
click at [782, 678] on div at bounding box center [778, 680] width 31 height 5
type input "50"
click at [795, 689] on div "1. היא מונעת לחץ על עמוד השדרה Heading ״במשך שנים חשבתי שיש לי מיגרנות, מסתבר ש…" at bounding box center [1011, 903] width 442 height 442
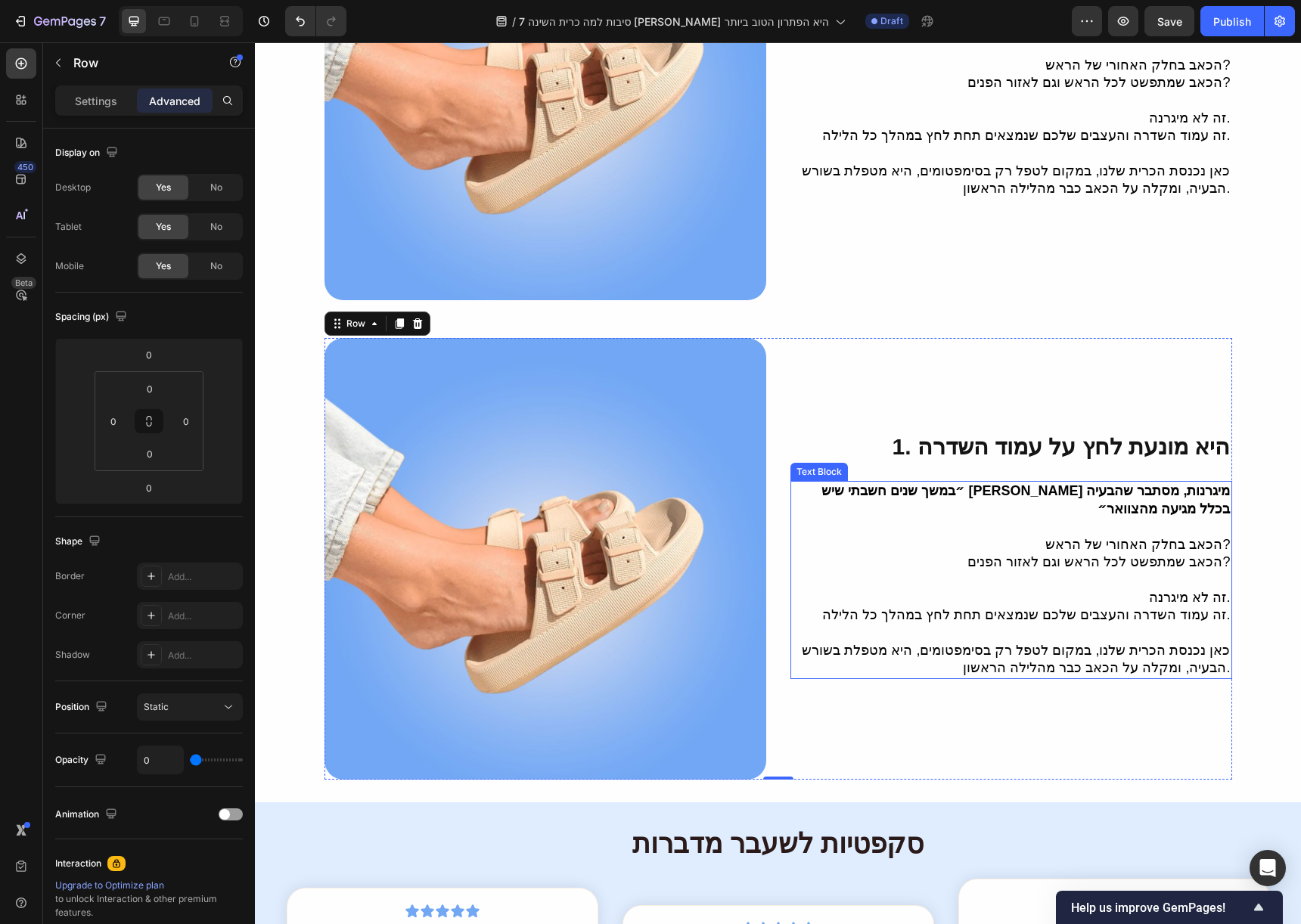
scroll to position [223, 0]
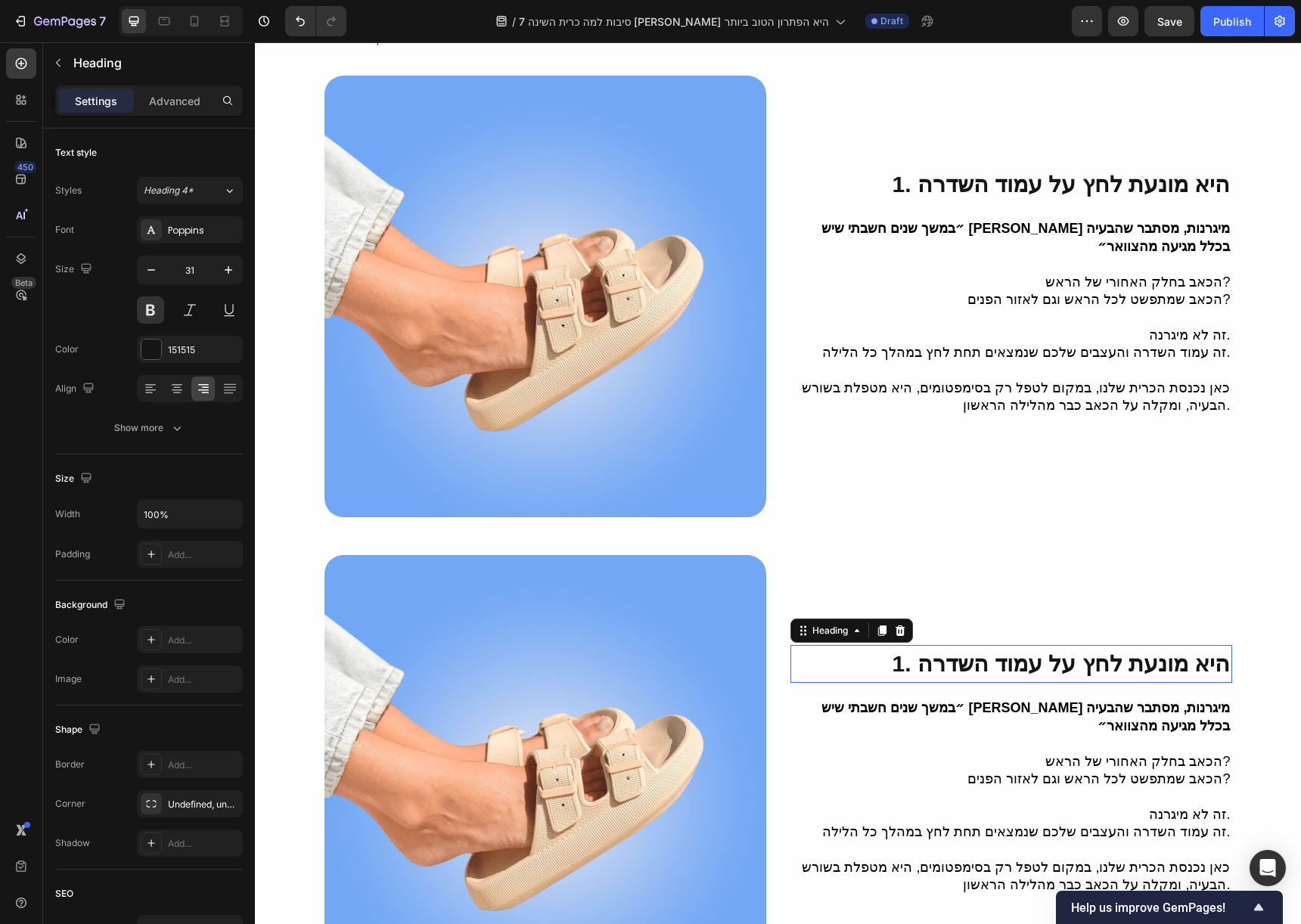
click at [906, 659] on h2 "1. היא מונעת לחץ על עמוד השדרה" at bounding box center [1011, 664] width 442 height 38
click at [914, 656] on h2 "1. היא מונעת לחץ על עמוד השדרה" at bounding box center [1011, 664] width 442 height 38
drag, startPoint x: 921, startPoint y: 653, endPoint x: 908, endPoint y: 654, distance: 13.0
click at [908, 654] on p "1. היא מונעת לחץ על עמוד השדרה" at bounding box center [1011, 664] width 439 height 35
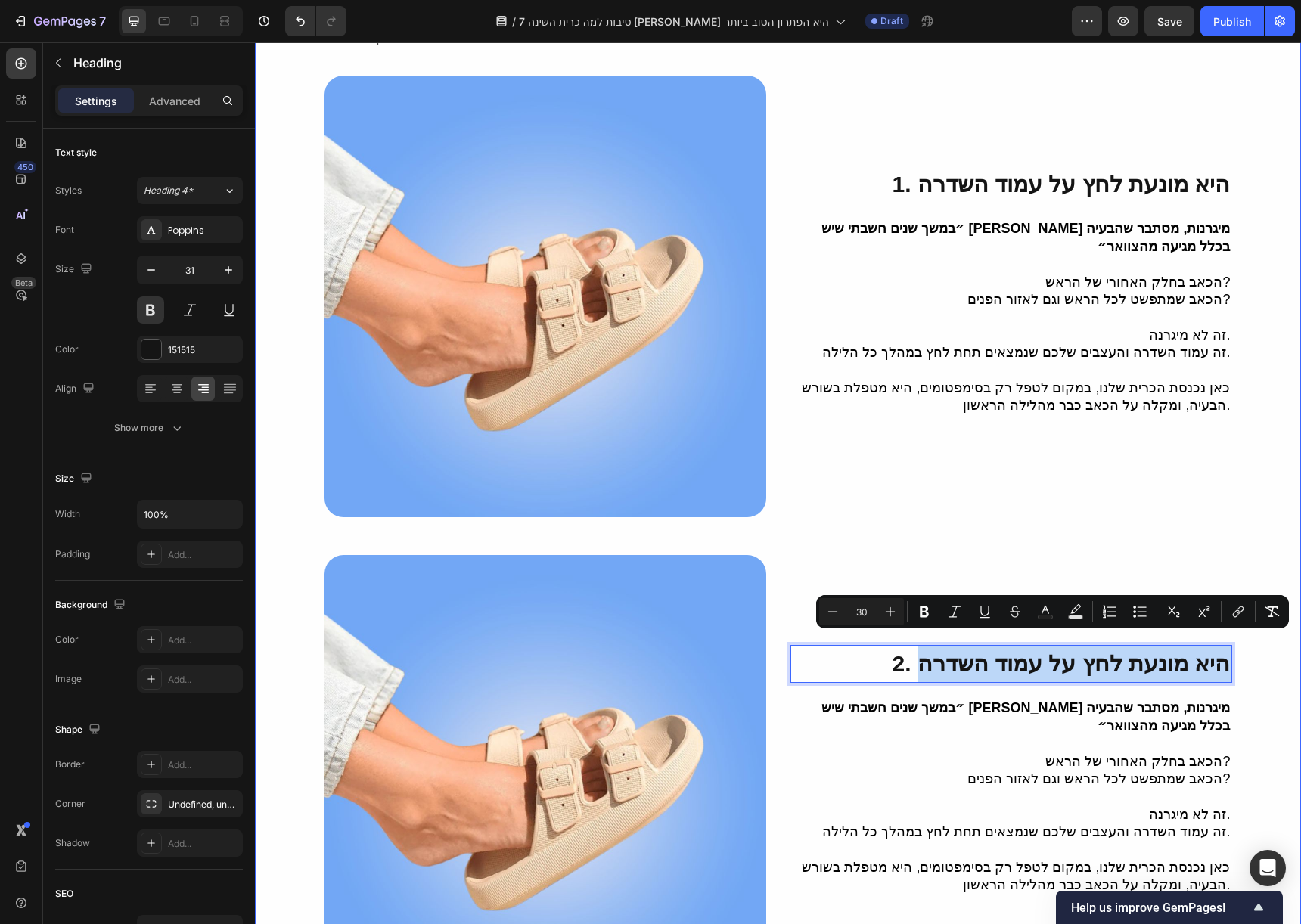
drag, startPoint x: 936, startPoint y: 649, endPoint x: 1238, endPoint y: 648, distance: 302.0
click at [1238, 648] on div "7 סיבות למה כרית השינה איזי סליפ היא הפתרון הטוב ביותר לכאבי צוואר, ראש ועייפות…" at bounding box center [778, 455] width 1046 height 1086
click at [1022, 171] on span "1. היא מונעת לחץ על עמוד השדרה" at bounding box center [1061, 184] width 338 height 25
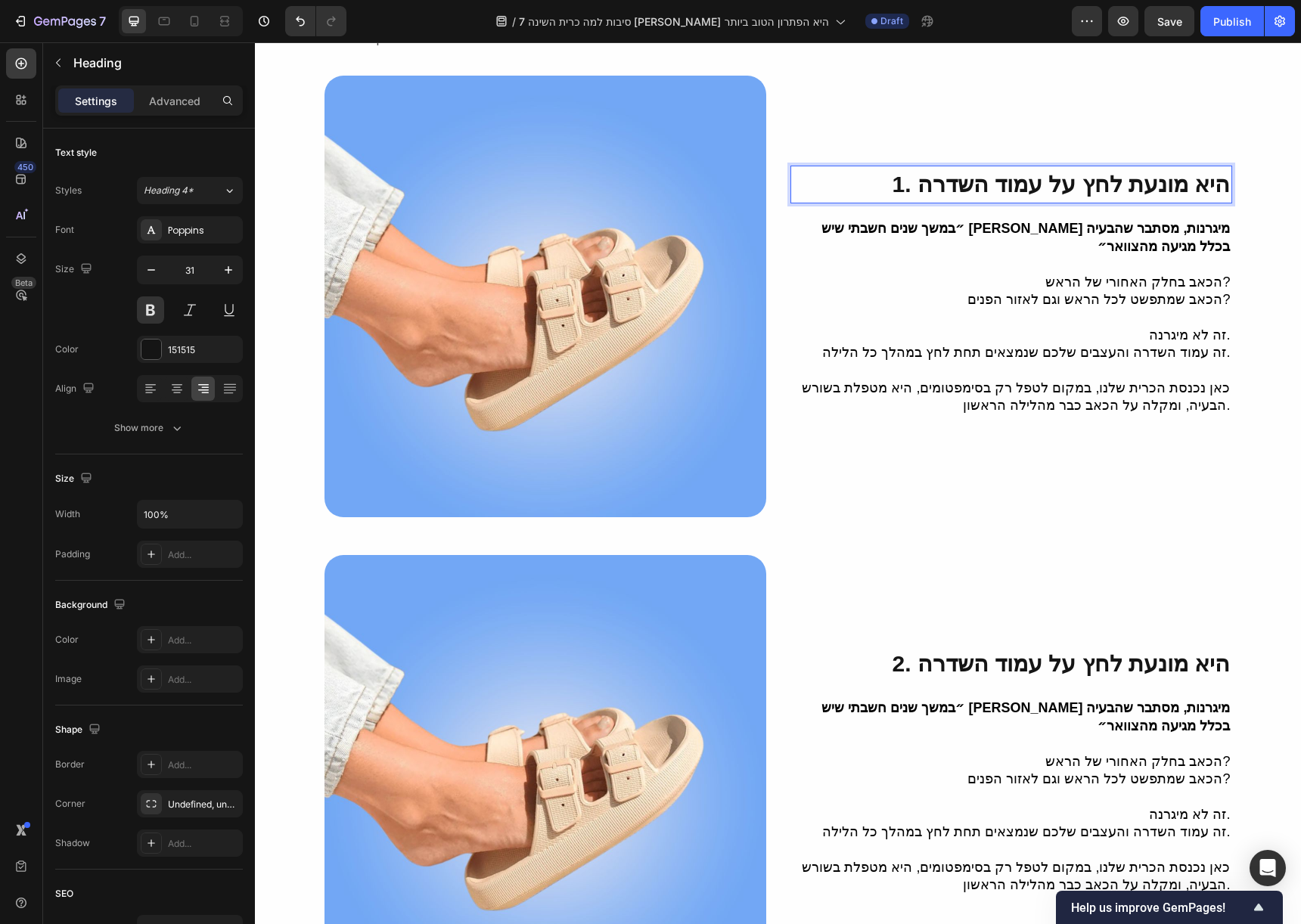
click at [941, 172] on span "1. היא מונעת לחץ על עמוד השדרה" at bounding box center [1061, 184] width 338 height 25
click at [965, 179] on span "1. היא מונעת לחץ על עמוד השדרה" at bounding box center [1061, 184] width 338 height 25
click at [1115, 664] on span "2. היא מונעת לחץ על עמוד השדרה" at bounding box center [1061, 663] width 338 height 25
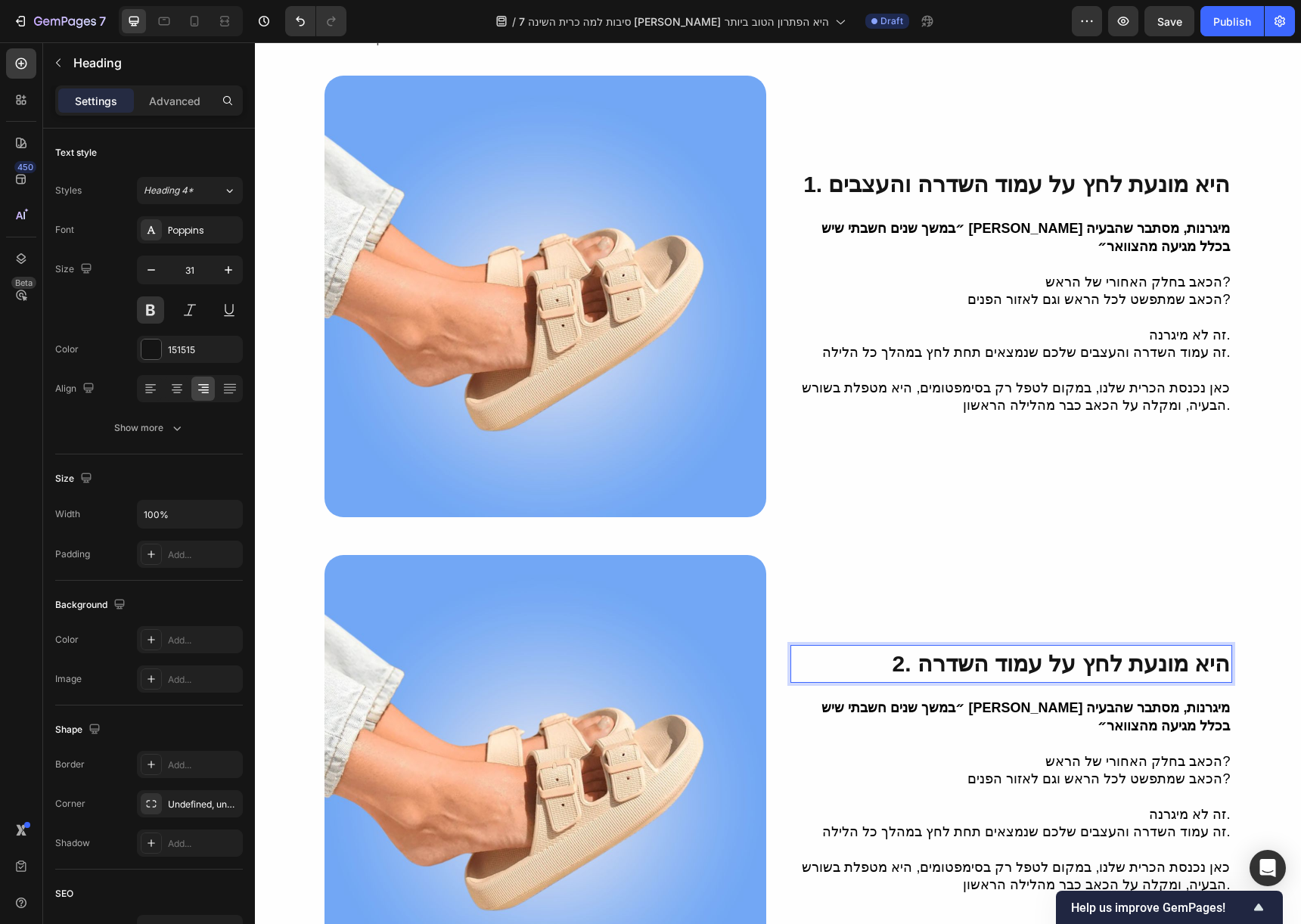
click at [1116, 651] on span "2. היא מונעת לחץ על עמוד השדרה" at bounding box center [1061, 663] width 338 height 25
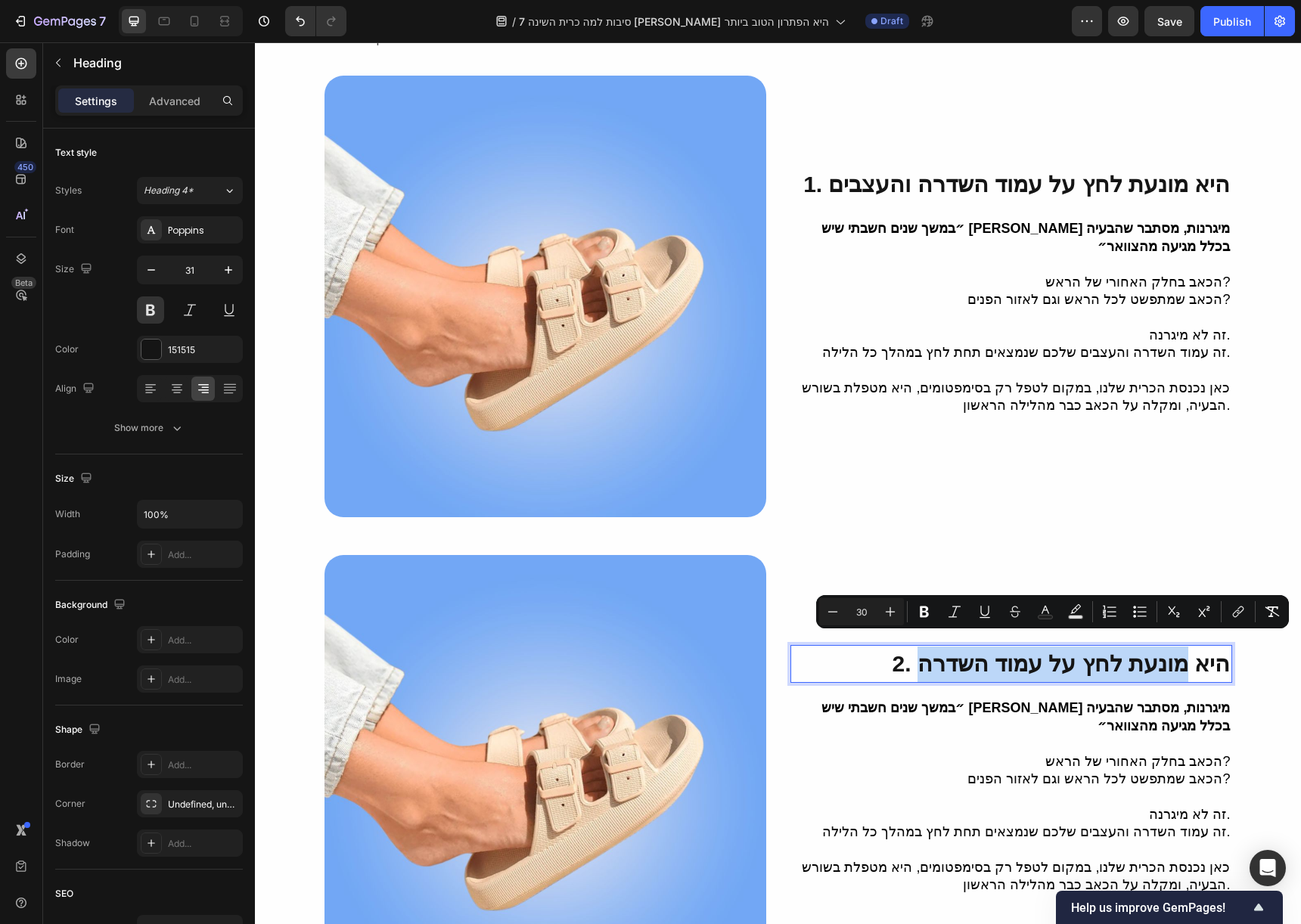
drag, startPoint x: 936, startPoint y: 652, endPoint x: 1182, endPoint y: 657, distance: 246.1
click at [1182, 657] on span "2. היא מונעת לחץ על עמוד השדרה" at bounding box center [1061, 663] width 338 height 25
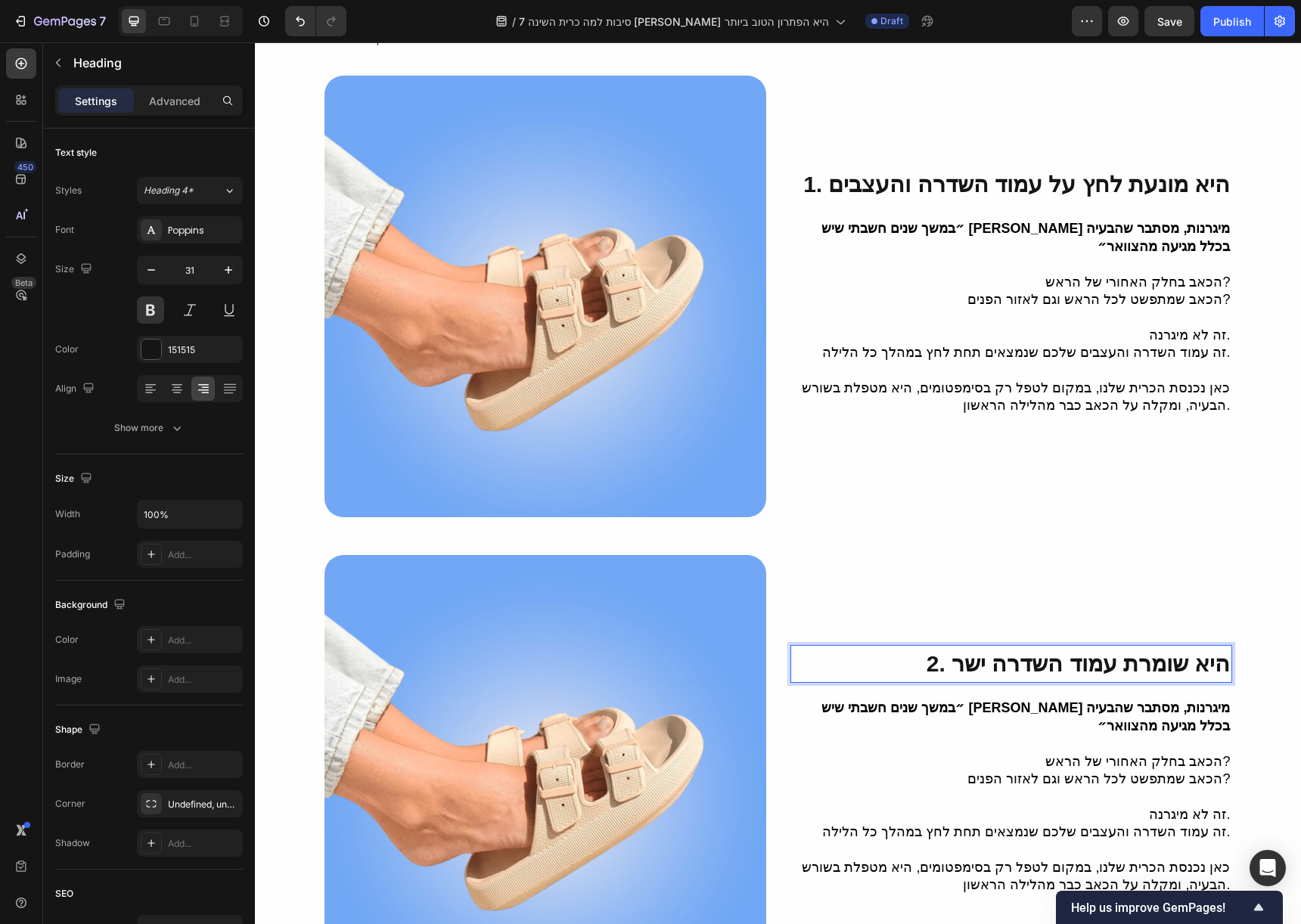
click at [1107, 651] on span "2. היא שומרת עמוד השדרה ישר" at bounding box center [1078, 663] width 304 height 25
click at [1115, 651] on span "2. היא שומרת עמוד השדרה ישר" at bounding box center [1078, 663] width 304 height 25
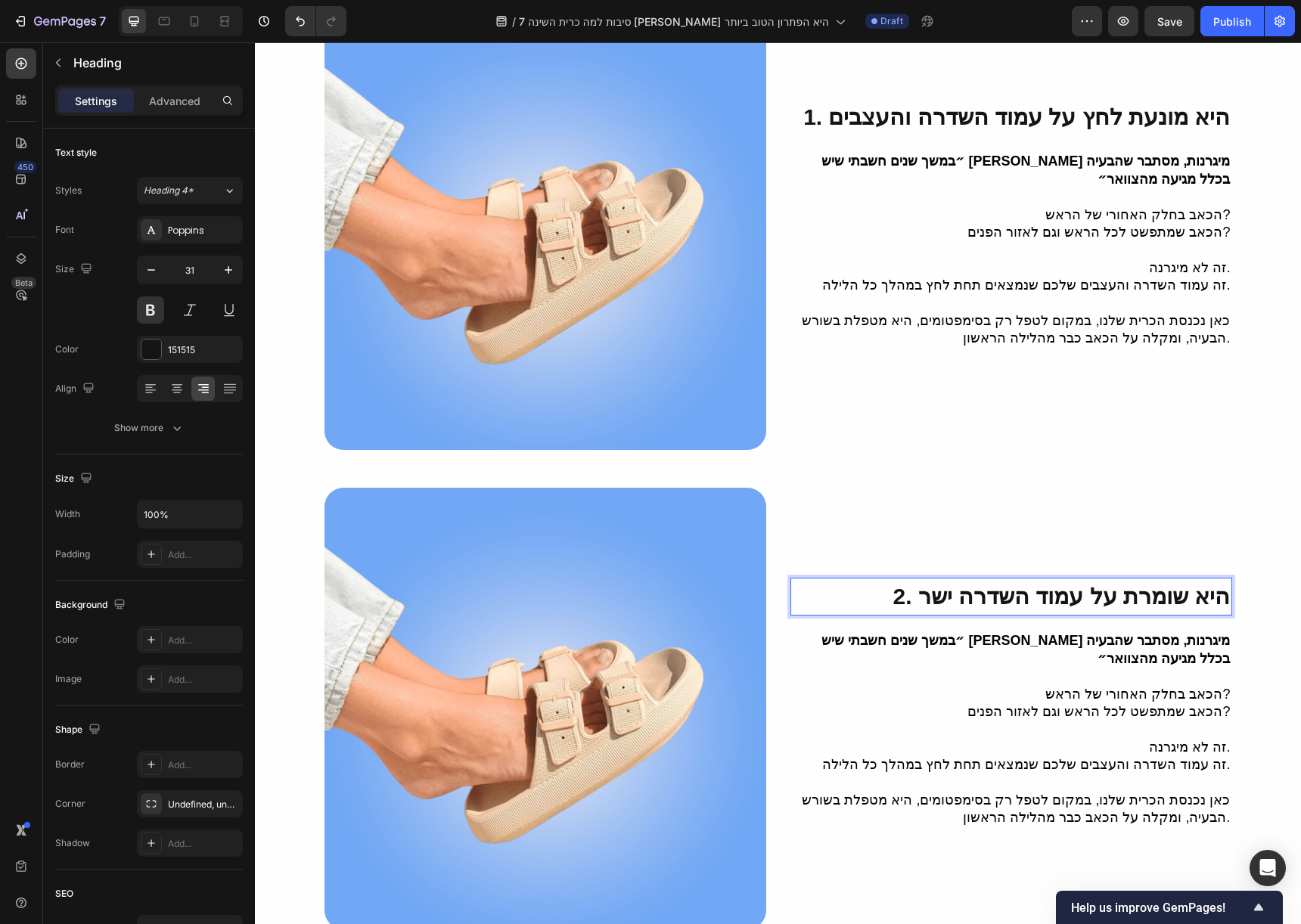
scroll to position [356, 0]
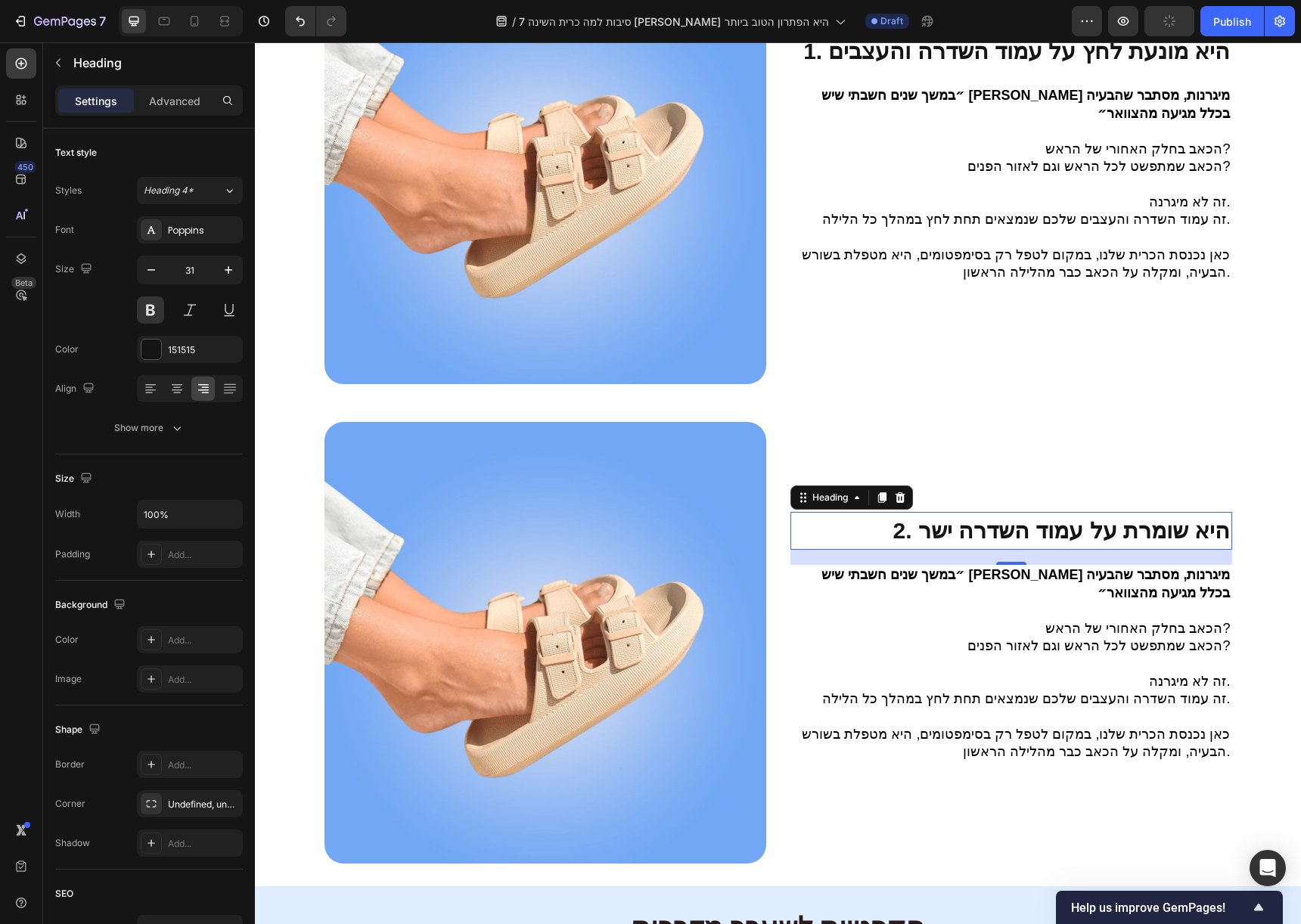
click at [1166, 567] on strong "״במשך שנים חשבתי שיש לי מיגרנות, מסתבר שהבעיה בכלל מגיעה מהצוואר״" at bounding box center [1026, 584] width 408 height 33
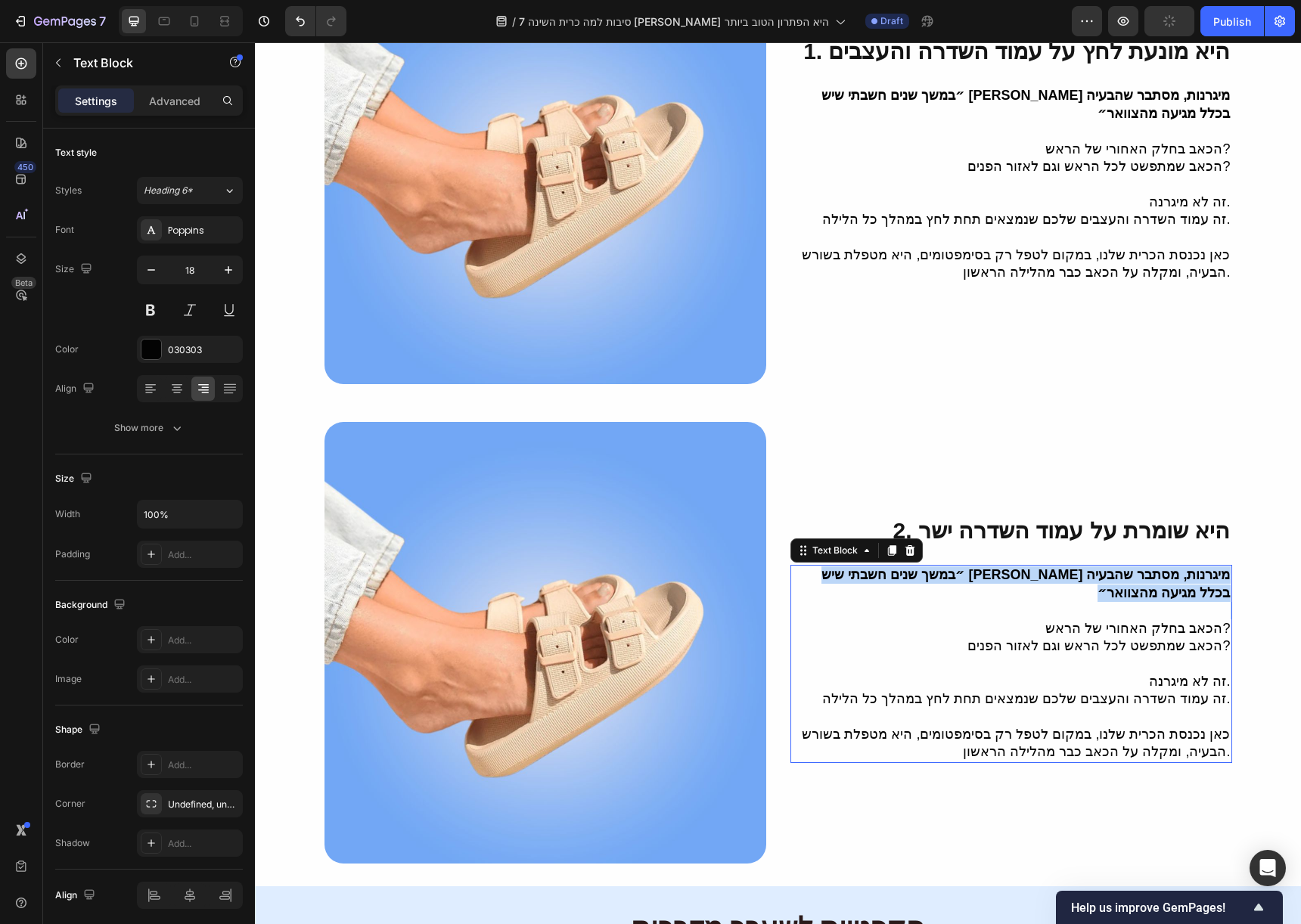
click at [1166, 567] on strong "״במשך שנים חשבתי שיש לי מיגרנות, מסתבר שהבעיה בכלל מגיעה מהצוואר״" at bounding box center [1026, 584] width 408 height 33
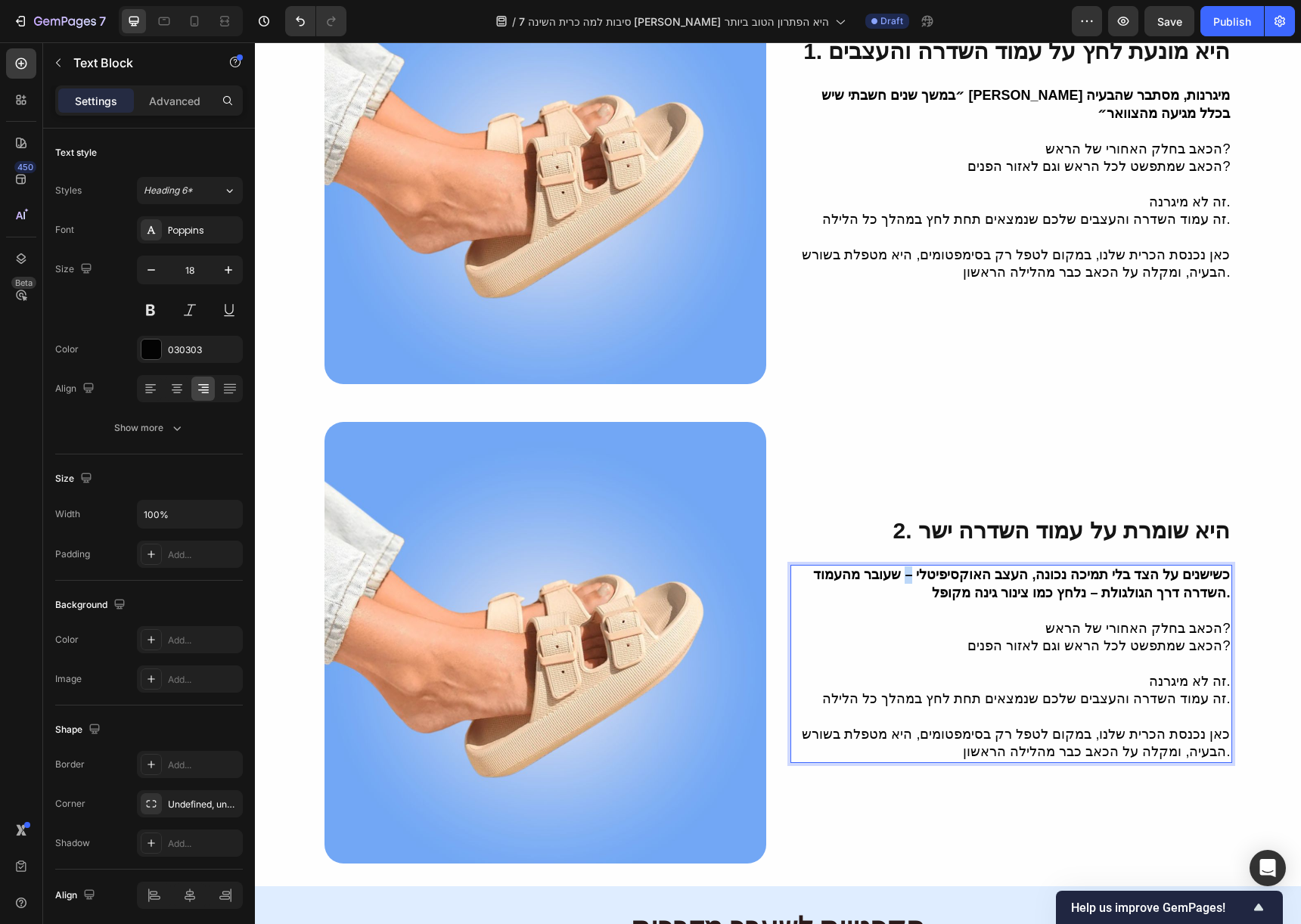
click at [924, 567] on strong "כשישנים על הצד בלי תמיכה נכונה, העצב האוקסיפיטלי – שעובר מהעמוד השדרה דרך הגולג…" at bounding box center [1021, 584] width 417 height 33
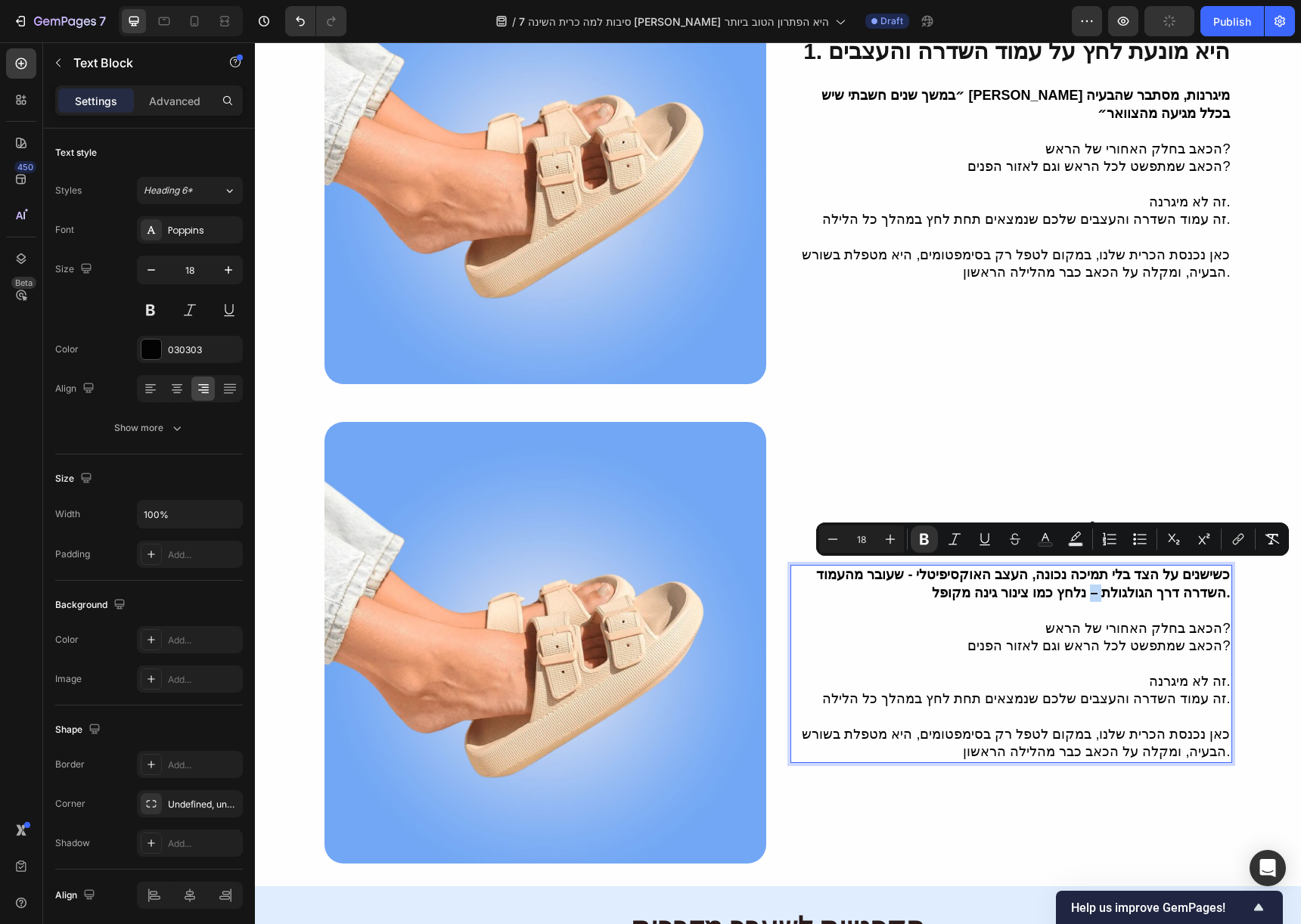
drag, startPoint x: 1134, startPoint y: 573, endPoint x: 1146, endPoint y: 572, distance: 12.0
click at [1146, 572] on strong "כשישנים על הצד בלי תמיכה נכונה, העצב האוקסיפיטלי - שעובר מהעמוד השדרה דרך הגולג…" at bounding box center [1022, 584] width 414 height 33
drag, startPoint x: 1109, startPoint y: 575, endPoint x: 1087, endPoint y: 577, distance: 22.1
click at [1087, 577] on strong "כשישנים על הצד בלי תמיכה נכונה, העצב האוקסיפיטלי - שעובר מהעמוד השדרה דרך הגולג…" at bounding box center [1022, 584] width 414 height 33
click at [1117, 572] on strong "כשישנים על הצד בלי תמיכה נכונה, העצב האוקסיפיטלי - שעובר מהעמוד השדרה דרך הגולג…" at bounding box center [1022, 584] width 414 height 33
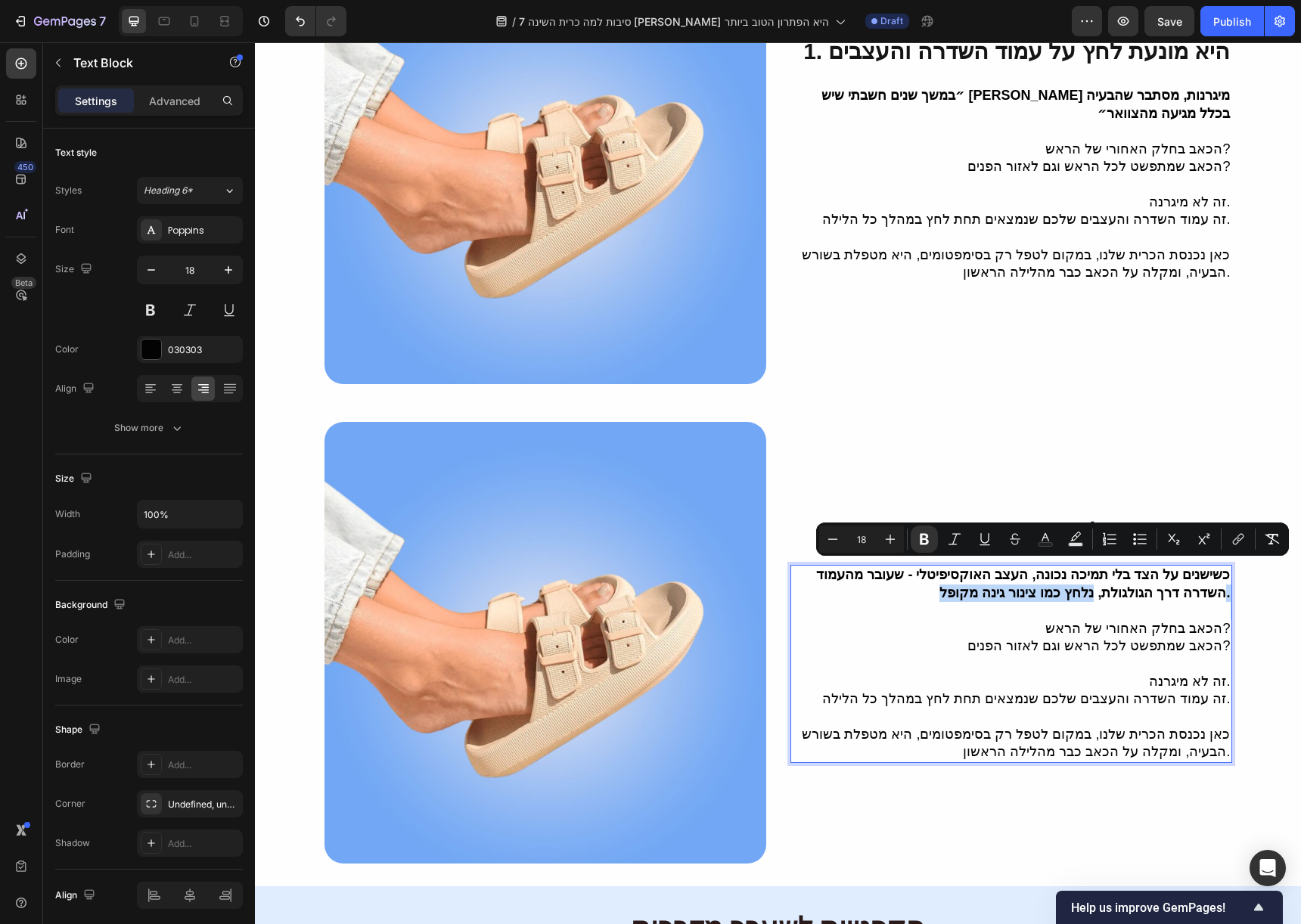
drag, startPoint x: 1137, startPoint y: 573, endPoint x: 1115, endPoint y: 588, distance: 26.6
click at [1115, 588] on div "כשישנים על הצד בלי תמיכה נכונה, העצב האוקסיפיטלי - שעובר מהעמוד השדרה דרך הגולג…" at bounding box center [1011, 663] width 442 height 197
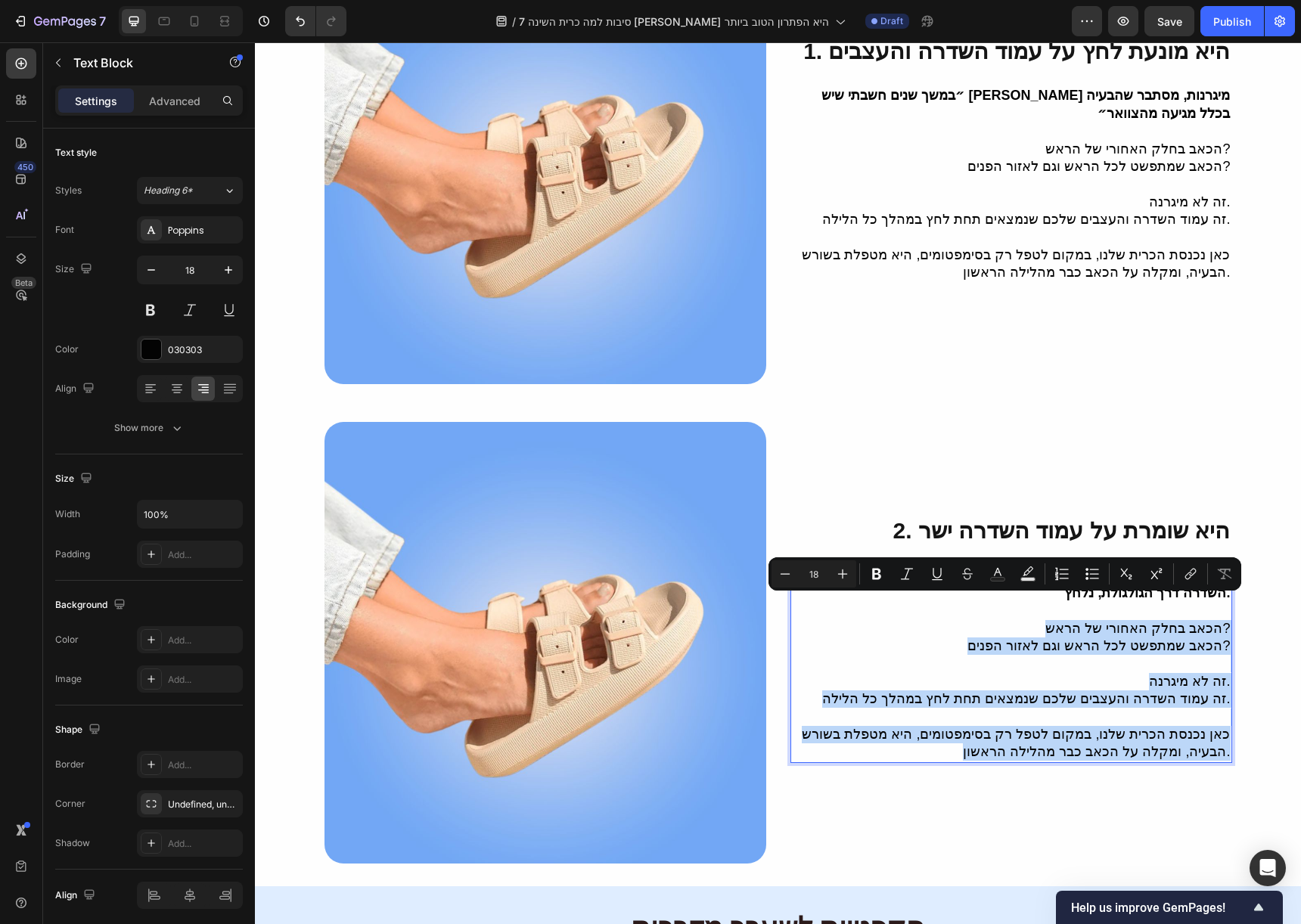
drag, startPoint x: 1224, startPoint y: 731, endPoint x: 1028, endPoint y: 613, distance: 228.8
click at [1028, 613] on div "כשישנים על הצד בלי תמיכה נכונה, העצב האוקסיפיטלי - שעובר מהעמוד השדרה דרך הגולג…" at bounding box center [1011, 663] width 442 height 197
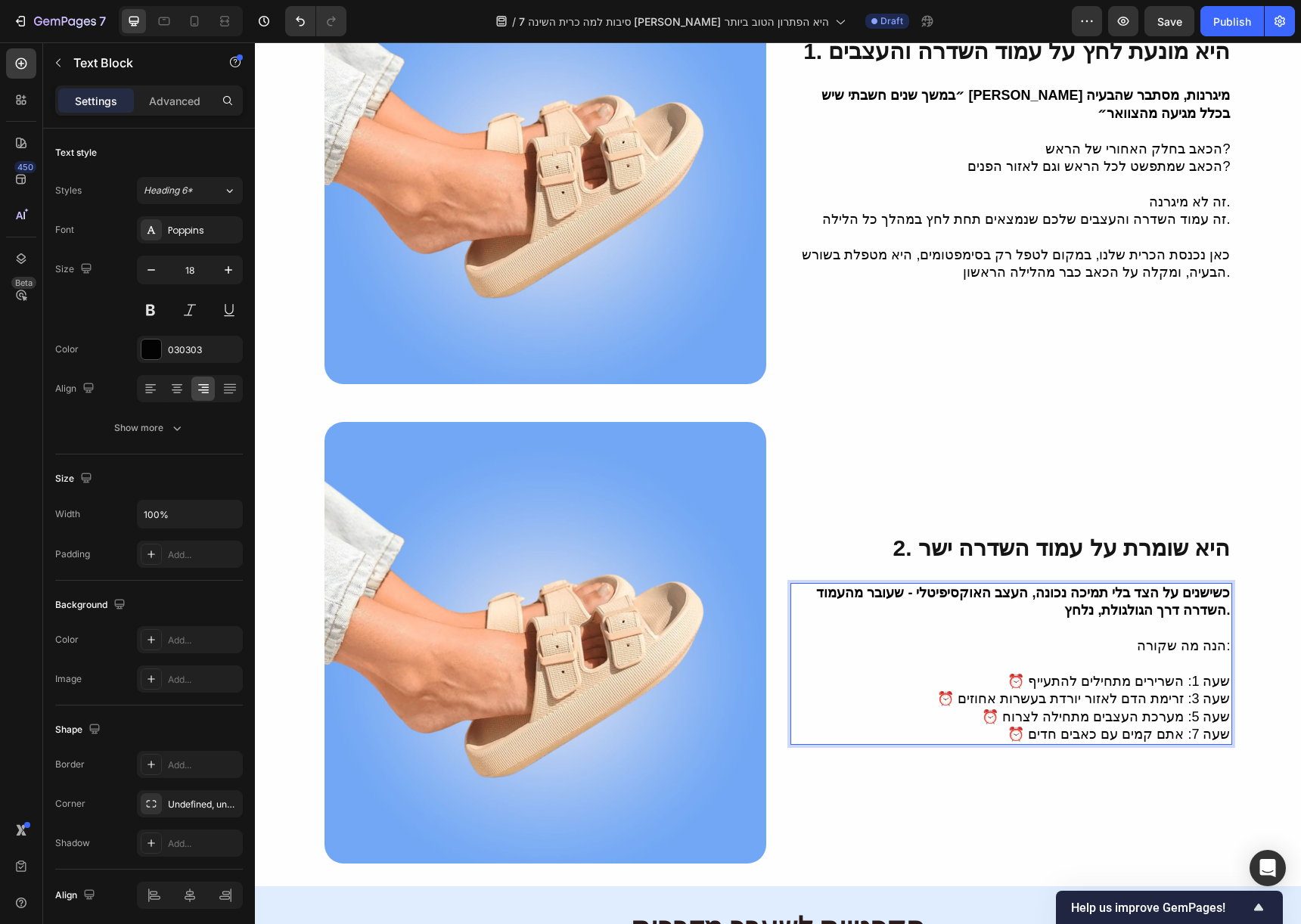
click at [1219, 638] on p "הנה מה שקורה:" at bounding box center [1011, 646] width 439 height 17
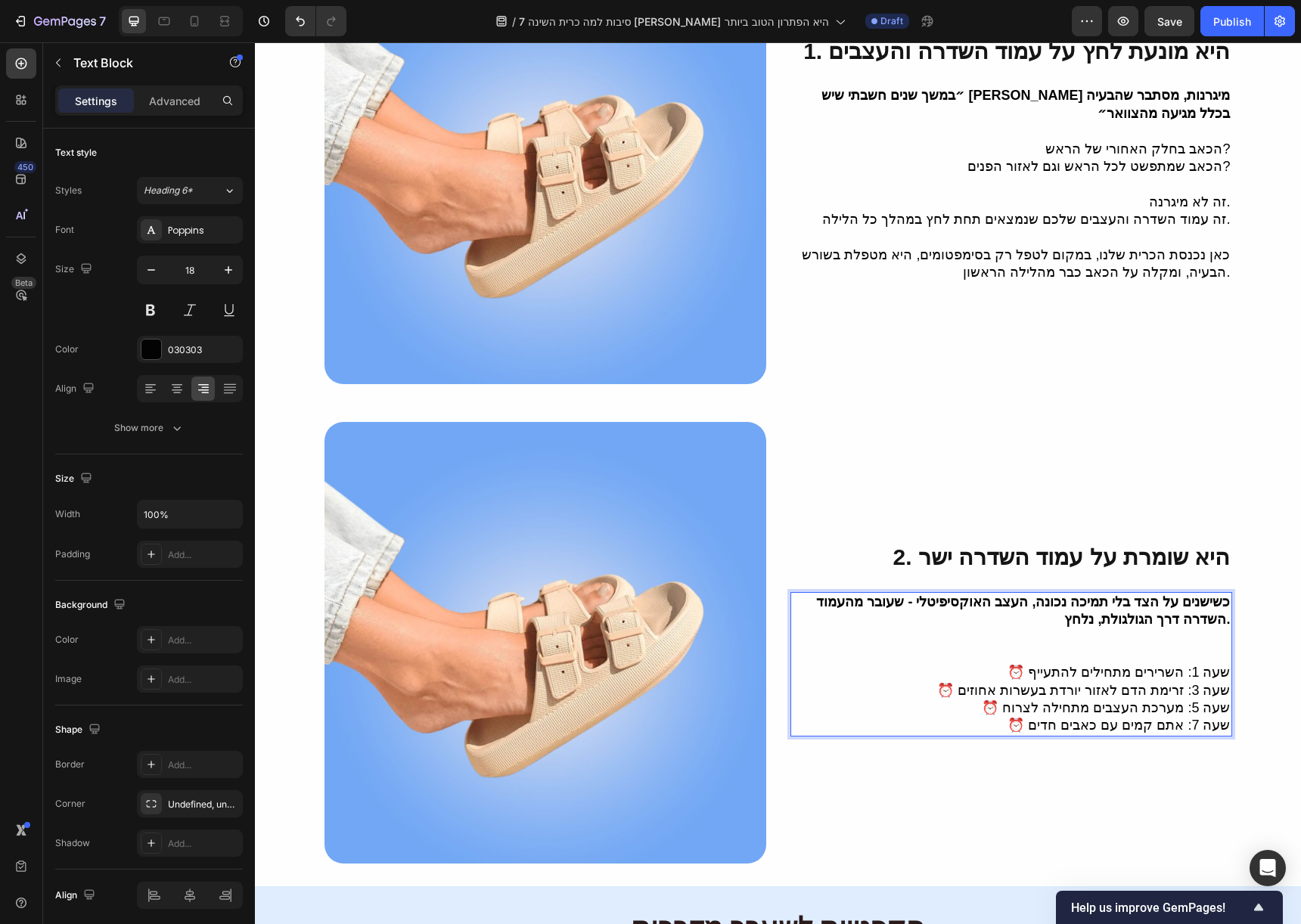
click at [1048, 664] on p "⏰ שעה 1: השרירים מתחילים להתעייף" at bounding box center [1011, 673] width 439 height 17
drag, startPoint x: 1041, startPoint y: 656, endPoint x: 1030, endPoint y: 656, distance: 11.0
click at [1030, 664] on p "⏰ שעה 1: השרירים מתחילים להתעייף" at bounding box center [1011, 673] width 439 height 17
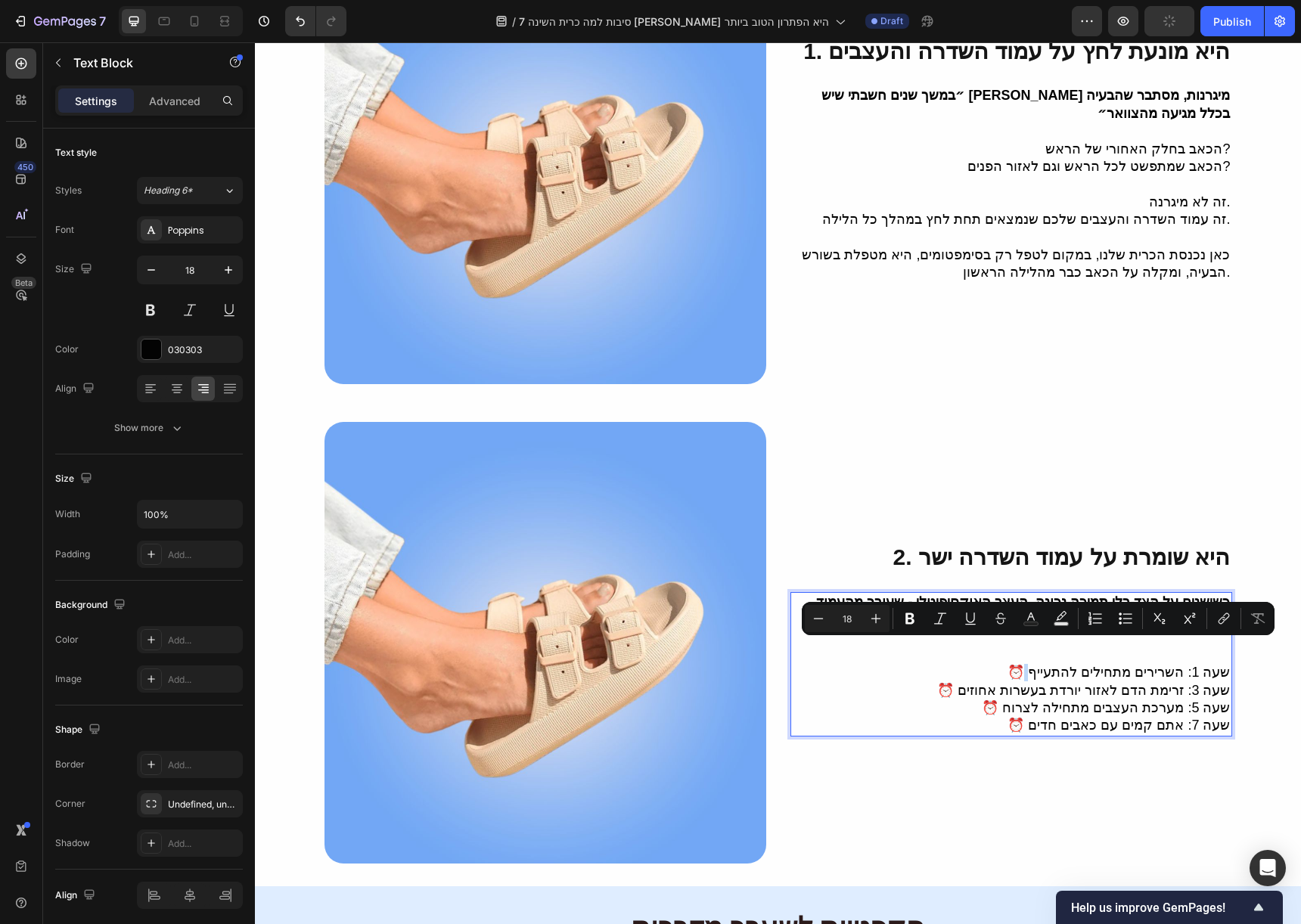
click at [1038, 664] on p "⏰ שעה 1: השרירים מתחילים להתעייף" at bounding box center [1011, 673] width 439 height 17
drag, startPoint x: 1029, startPoint y: 655, endPoint x: 1042, endPoint y: 654, distance: 13.0
click at [1042, 664] on p "⏰ שעה 1: השרירים מתחילים להתעייף" at bounding box center [1011, 673] width 439 height 17
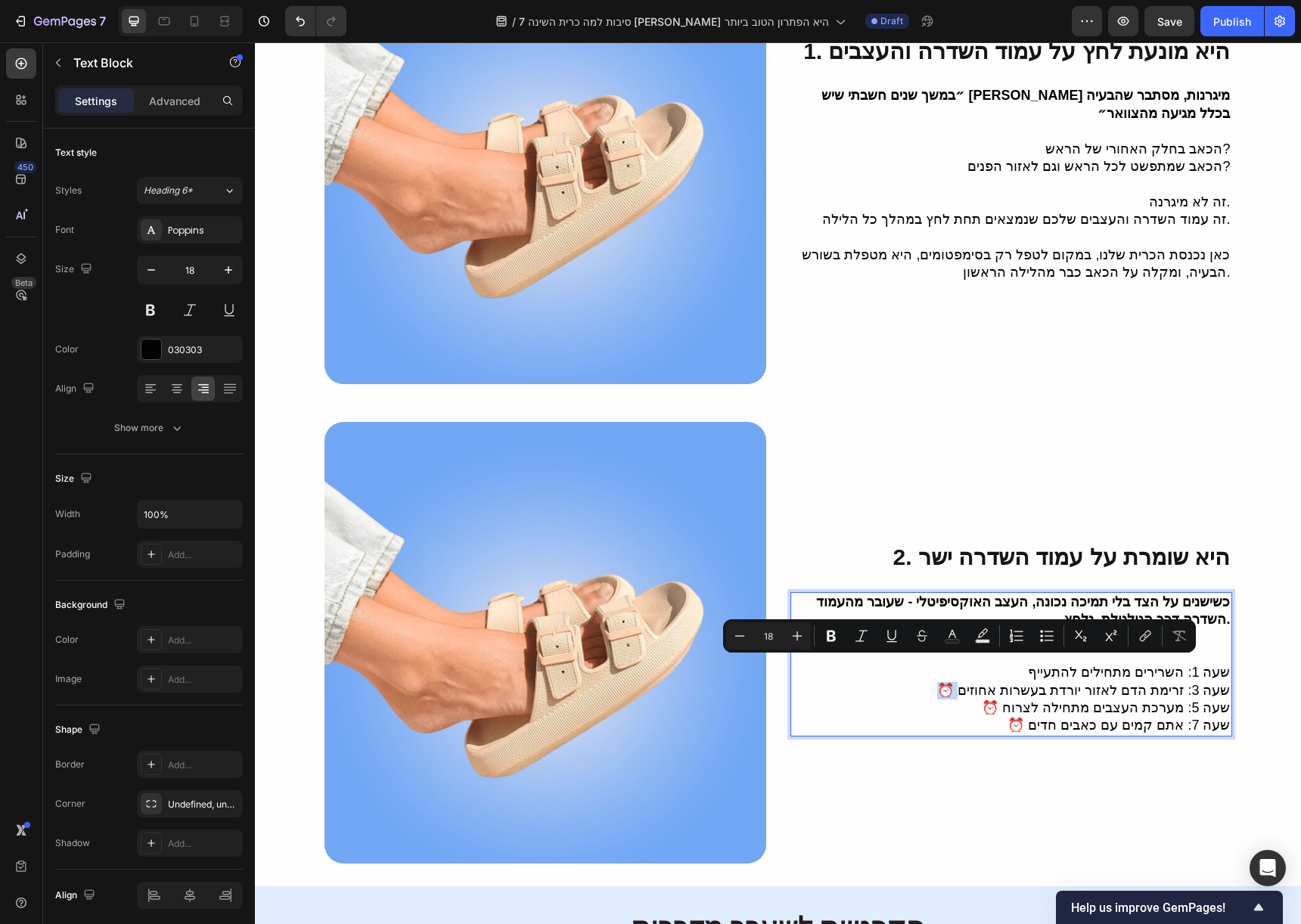
drag, startPoint x: 949, startPoint y: 671, endPoint x: 969, endPoint y: 671, distance: 20.0
click at [969, 682] on p "⏰ שעה 3: זרימת הדם לאזור יורדת בעשרות אחוזים" at bounding box center [1011, 691] width 439 height 17
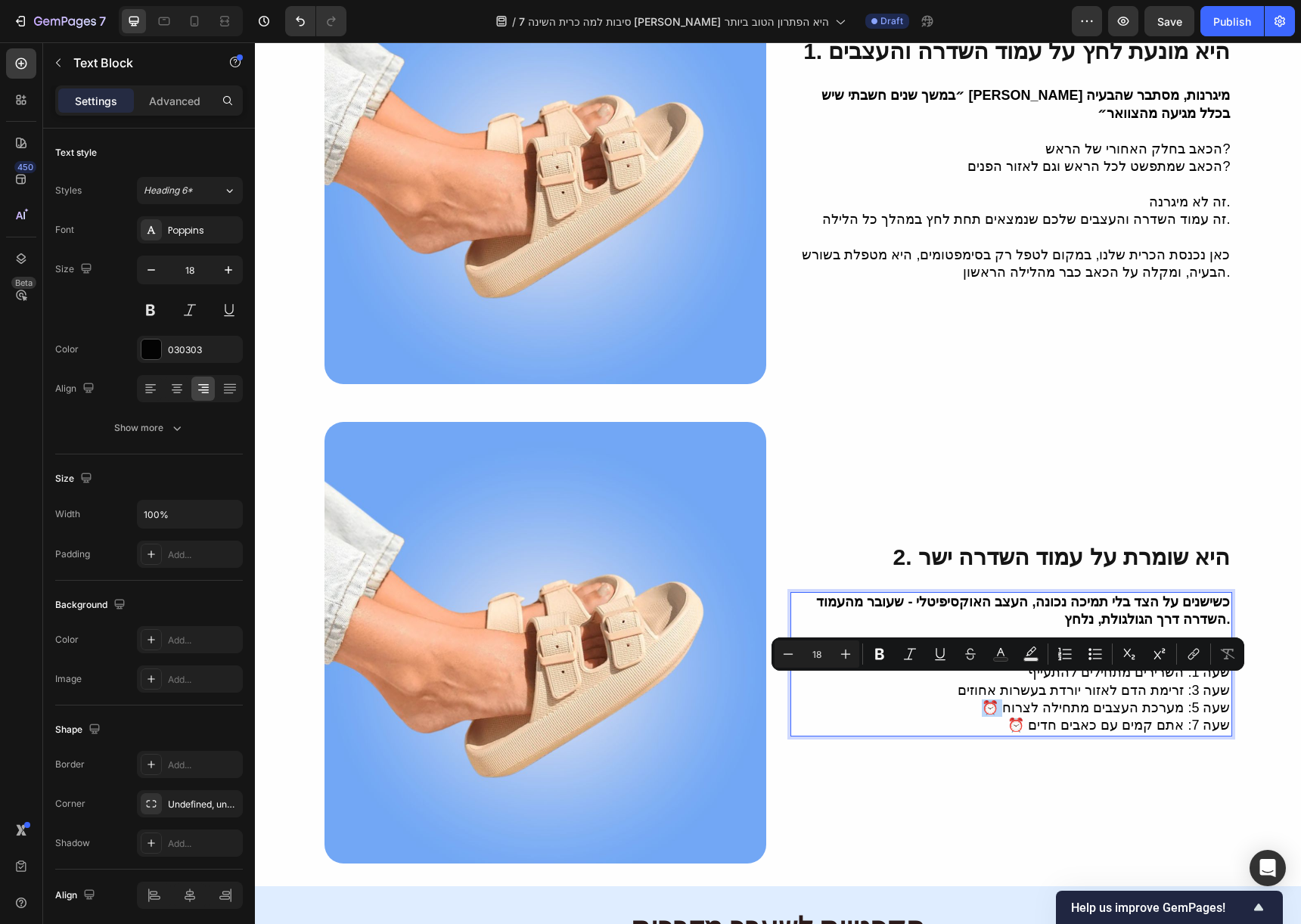
drag, startPoint x: 1006, startPoint y: 689, endPoint x: 1019, endPoint y: 689, distance: 13.0
click at [1019, 699] on p "⏰ שעה 5: מערכת העצבים מתחילה לצרוח" at bounding box center [1011, 708] width 439 height 17
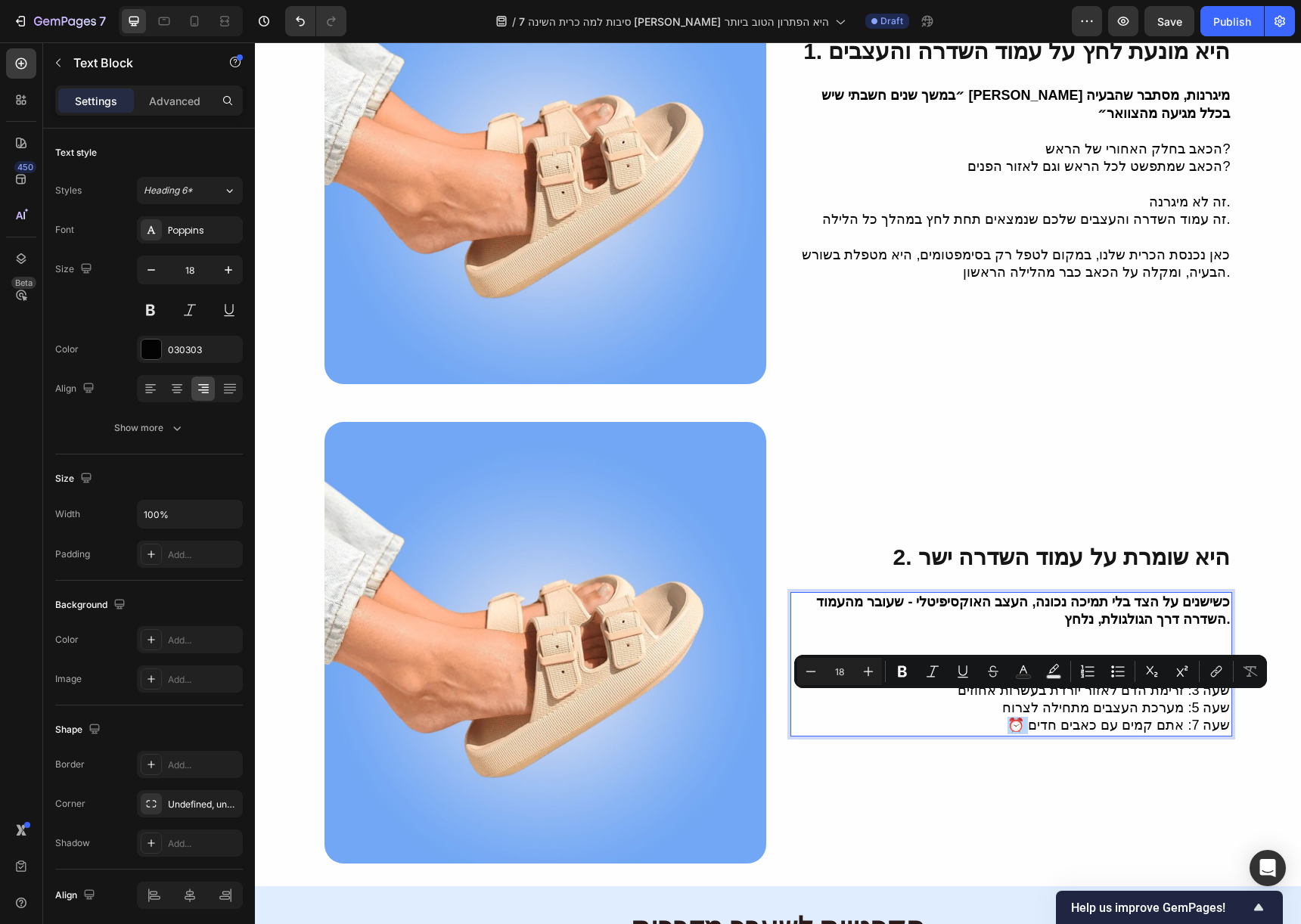
drag, startPoint x: 1023, startPoint y: 702, endPoint x: 1042, endPoint y: 701, distance: 19.0
click at [1042, 717] on p "⏰ שעה 7: אתם קמים עם כאבים חדים" at bounding box center [1011, 725] width 439 height 17
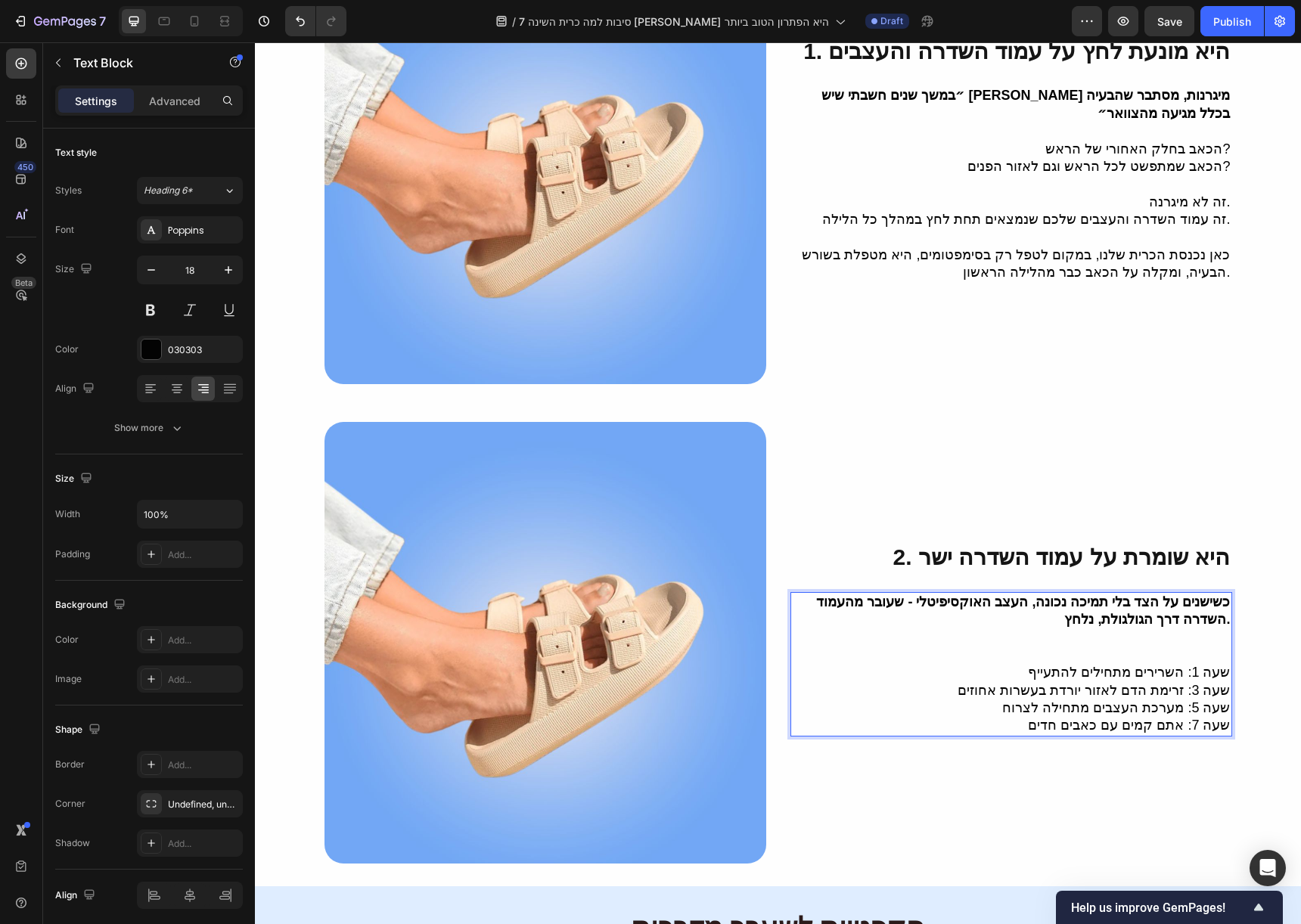
click at [1191, 664] on p "שעה 1: השרירים מתחילים להתעייף" at bounding box center [1011, 673] width 439 height 17
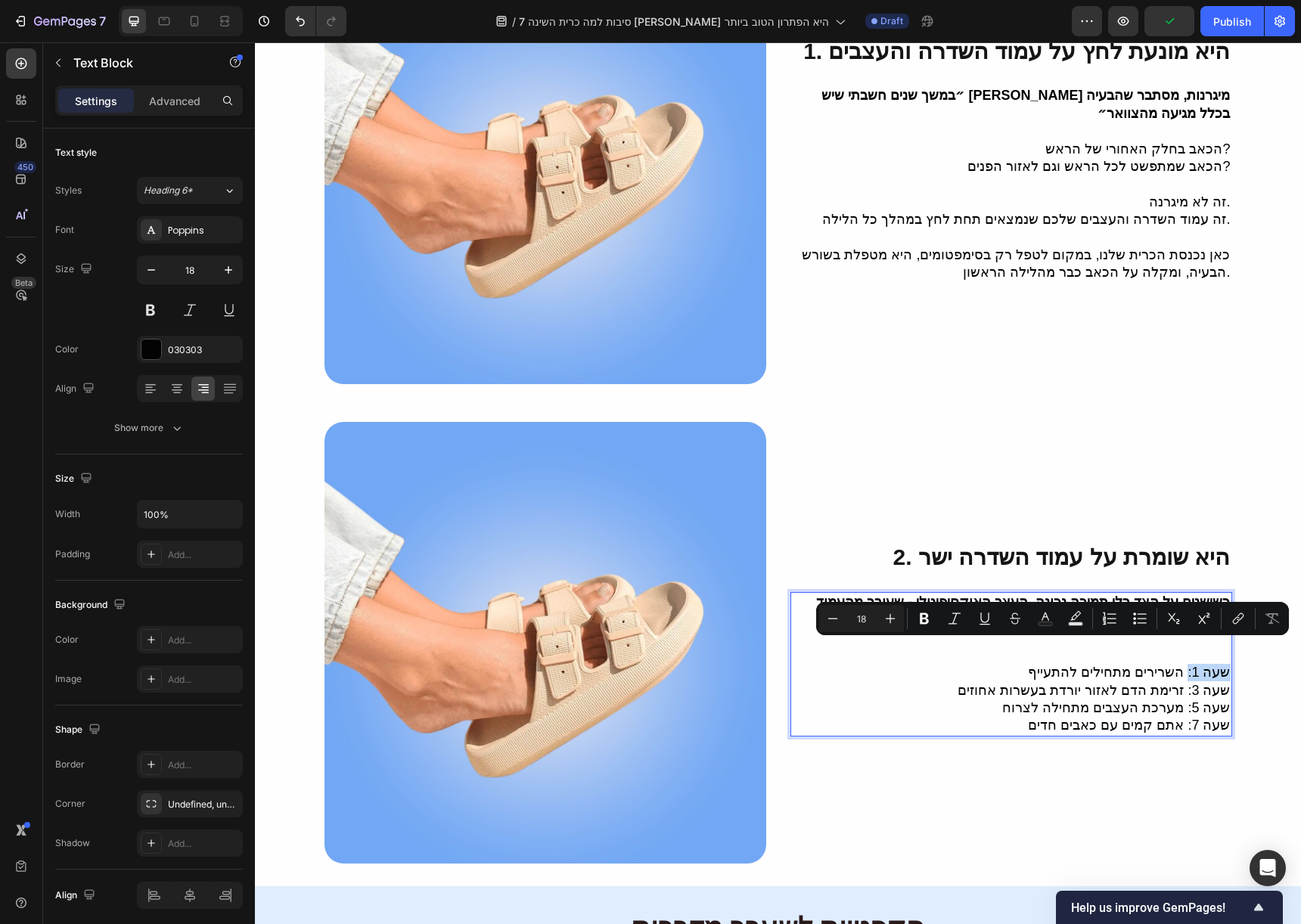
drag, startPoint x: 1188, startPoint y: 655, endPoint x: 1220, endPoint y: 653, distance: 32.1
click at [1220, 664] on p "שעה 1: השרירים מתחילים להתעייף" at bounding box center [1011, 673] width 439 height 17
click at [927, 615] on icon "Editor contextual toolbar" at bounding box center [925, 619] width 9 height 12
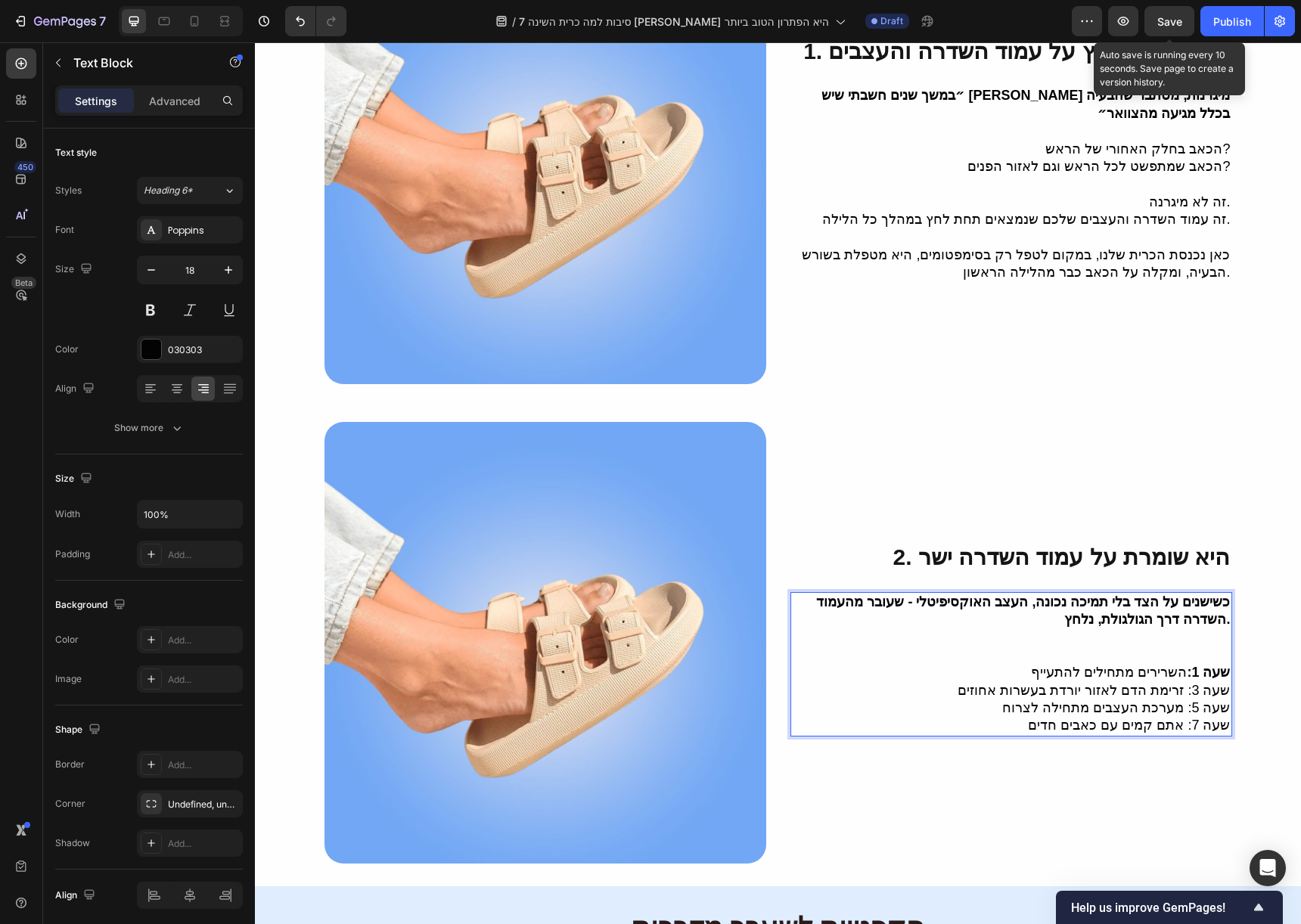
click at [1174, 26] on span "Save" at bounding box center [1170, 21] width 25 height 13
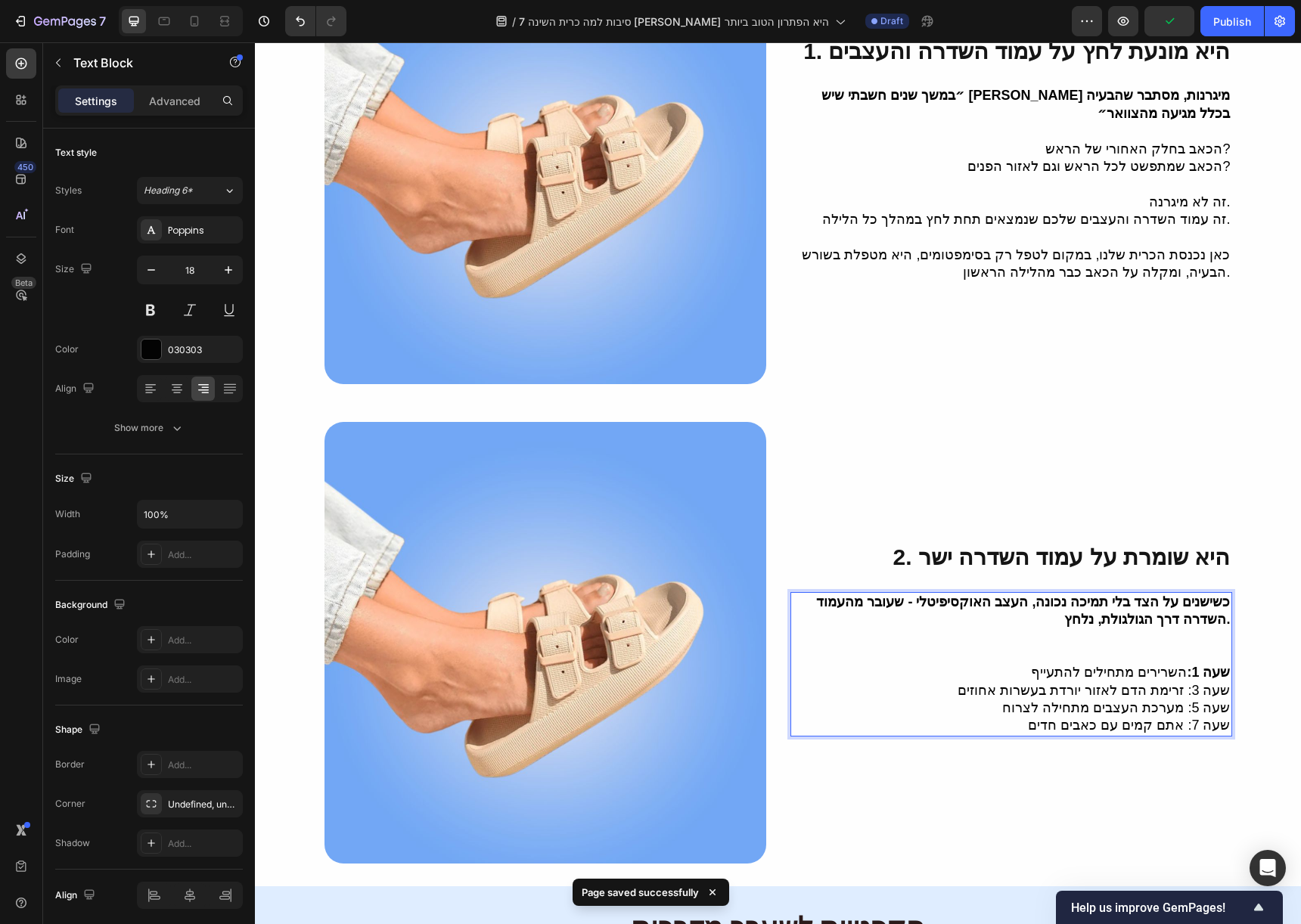
click at [1184, 682] on p "שעה 3: זרימת הדם לאזור יורדת בעשרות אחוזים" at bounding box center [1011, 691] width 439 height 17
drag, startPoint x: 1184, startPoint y: 671, endPoint x: 1217, endPoint y: 671, distance: 33.0
click at [1217, 682] on p "שעה 3: זרימת הדם לאזור יורדת בעשרות אחוזים" at bounding box center [1011, 691] width 439 height 17
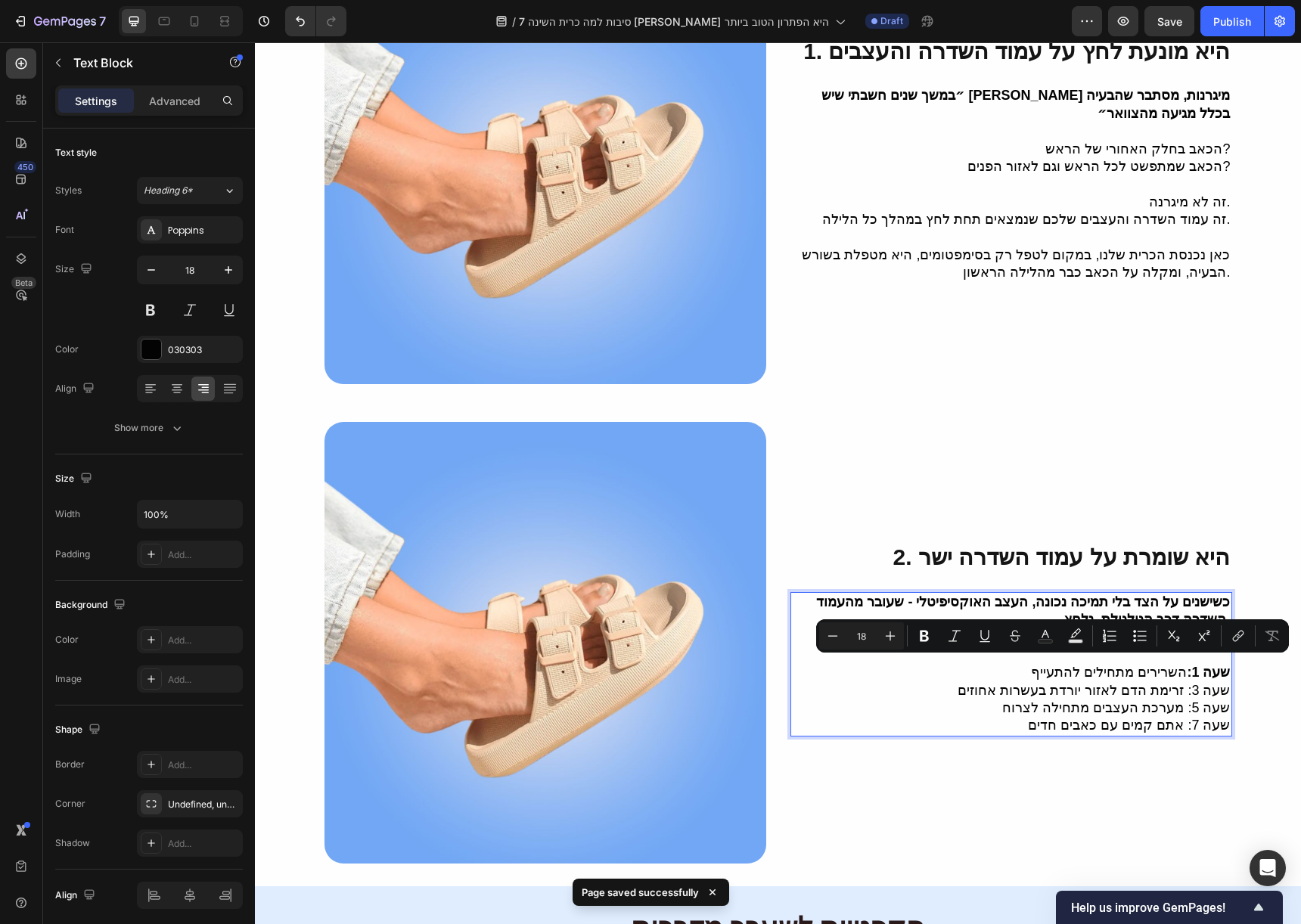
click at [1203, 682] on p "שעה 3: זרימת הדם לאזור יורדת בעשרות אחוזים" at bounding box center [1011, 691] width 439 height 17
drag, startPoint x: 1184, startPoint y: 672, endPoint x: 1223, endPoint y: 673, distance: 39.0
click at [1223, 682] on p "שעה 3: זרימת הדם לאזור יורדת בעשרות אחוזים" at bounding box center [1011, 691] width 439 height 17
click at [928, 631] on icon "Editor contextual toolbar" at bounding box center [924, 635] width 15 height 15
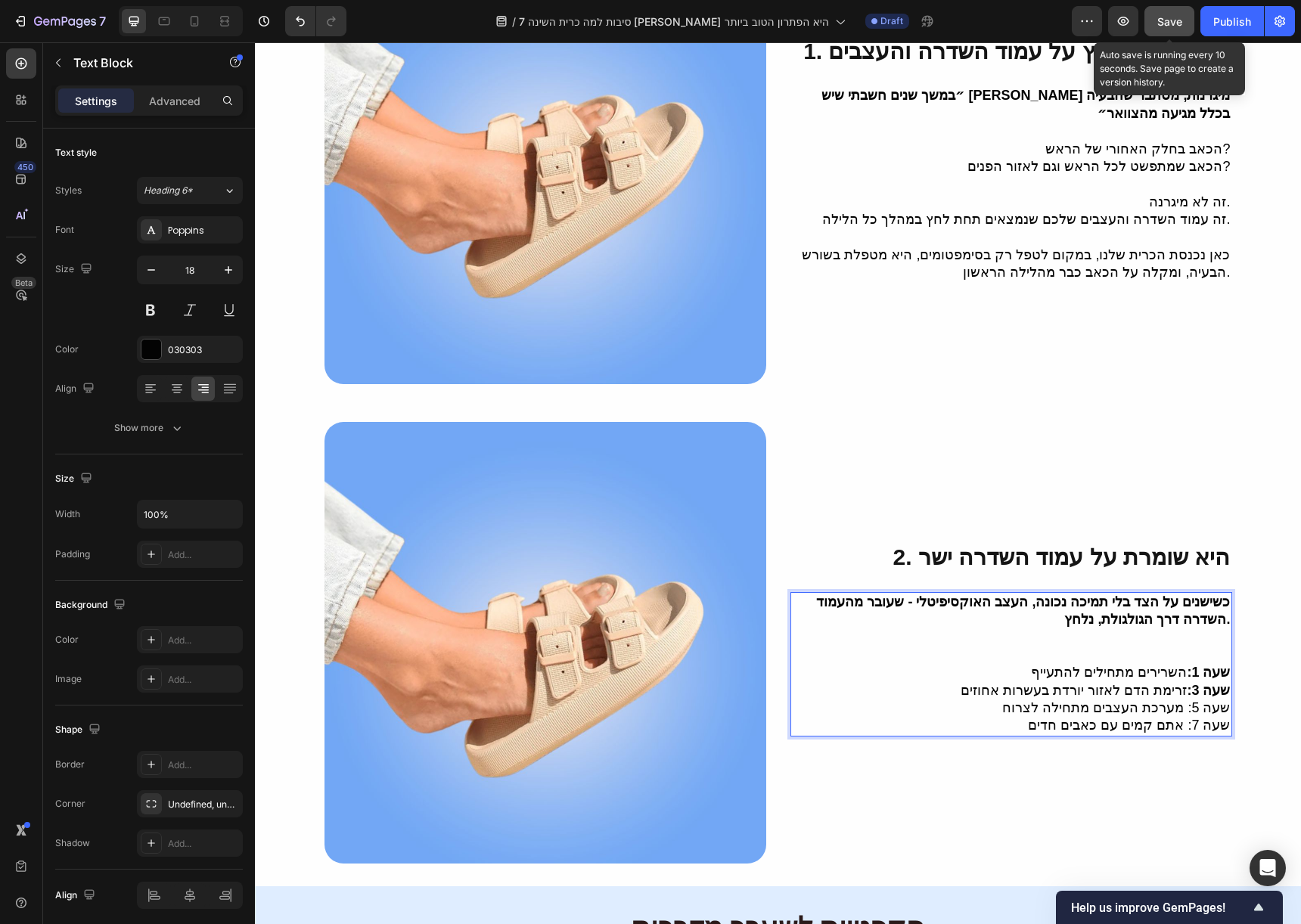
click at [1150, 18] on button "Save" at bounding box center [1170, 21] width 50 height 31
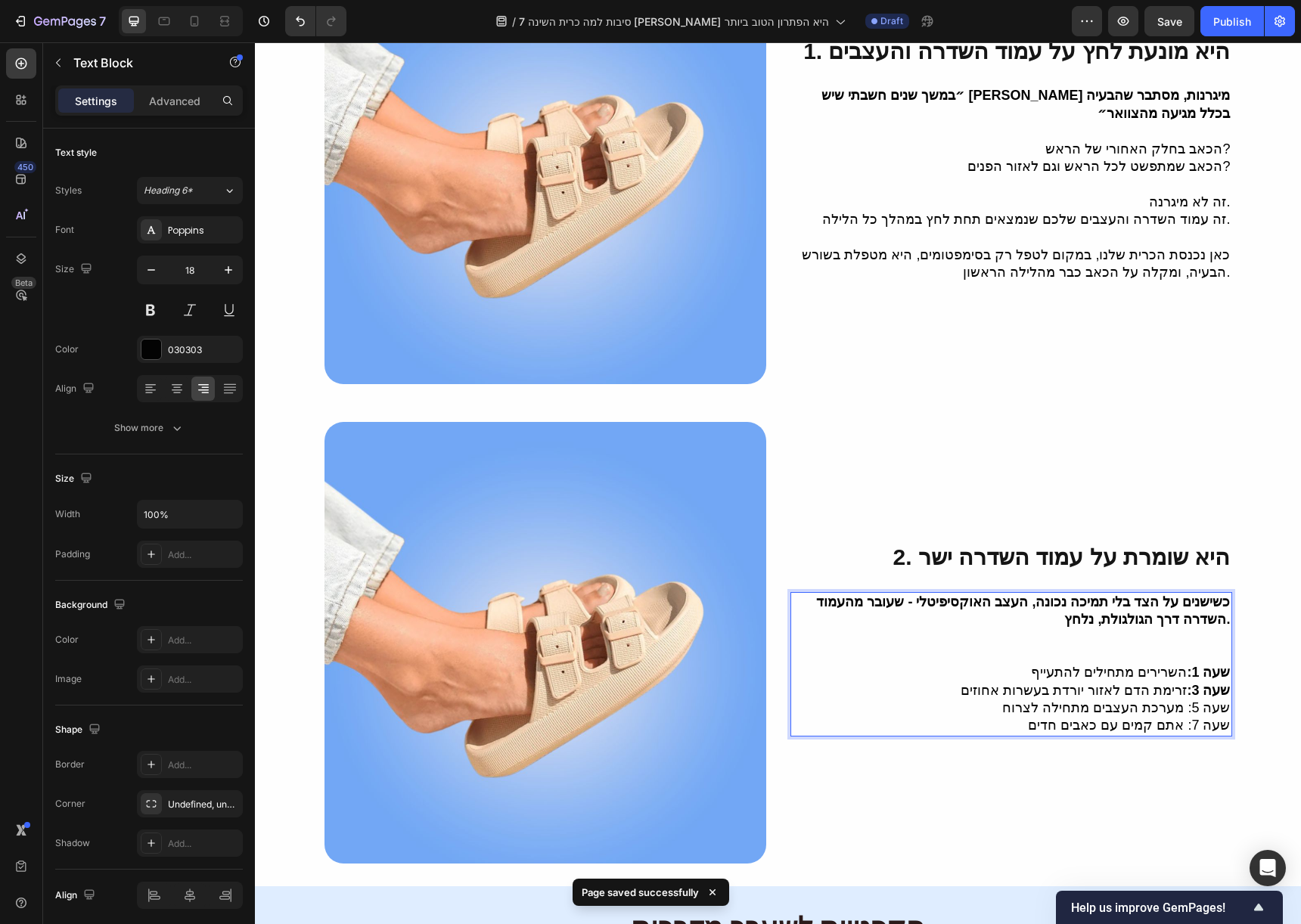
drag, startPoint x: 1182, startPoint y: 686, endPoint x: 1218, endPoint y: 687, distance: 36.0
click at [1218, 699] on p "שעה 5: מערכת העצבים מתחילה לצרוח" at bounding box center [1011, 708] width 439 height 17
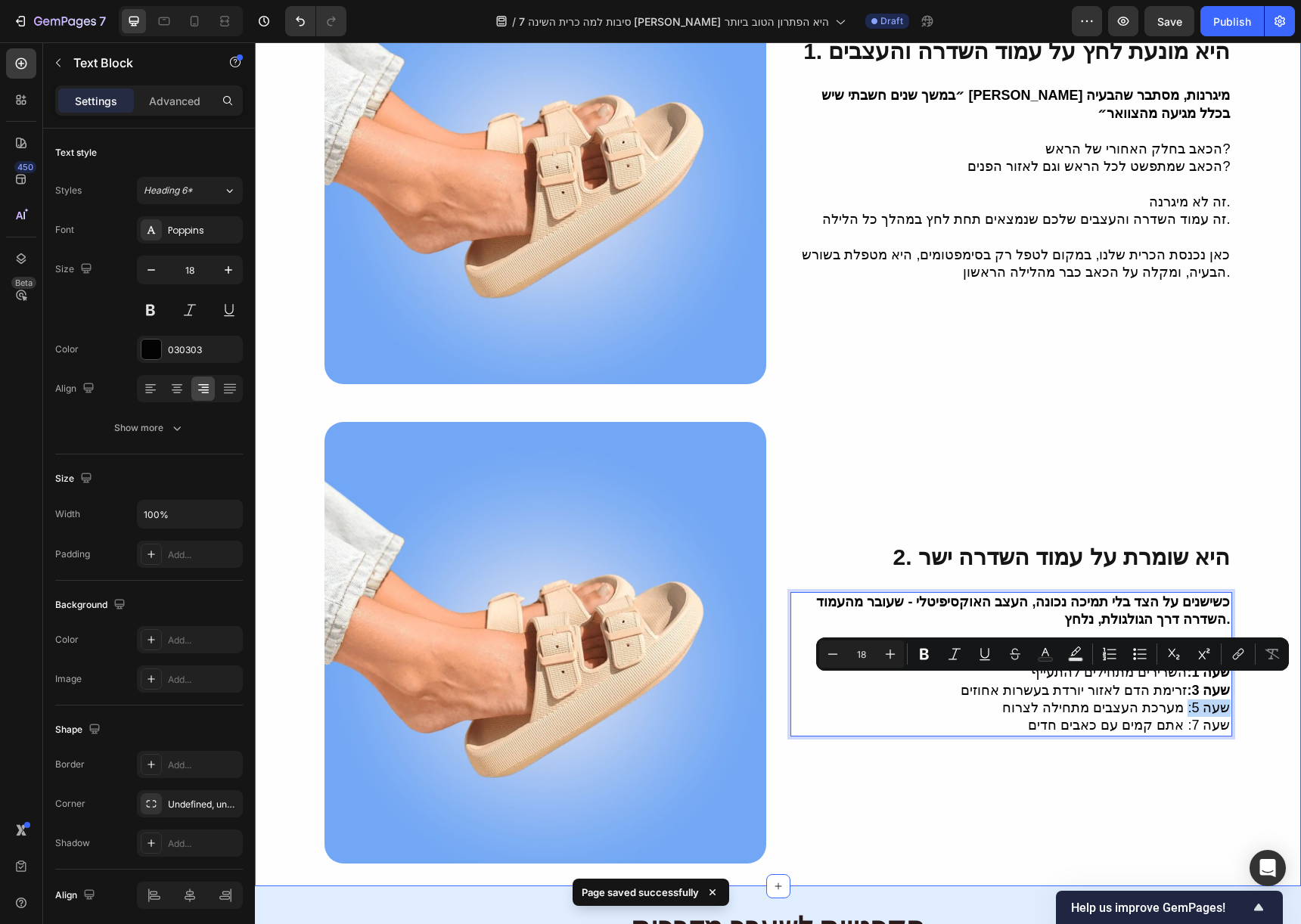
drag, startPoint x: 1184, startPoint y: 691, endPoint x: 1227, endPoint y: 688, distance: 43.1
click at [1227, 688] on div "7 סיבות למה כרית השינה איזי סליפ היא הפתרון הטוב ביותר לכאבי צוואר, ראש ועייפות…" at bounding box center [778, 322] width 1046 height 1086
click at [932, 648] on button "Bold" at bounding box center [924, 654] width 27 height 27
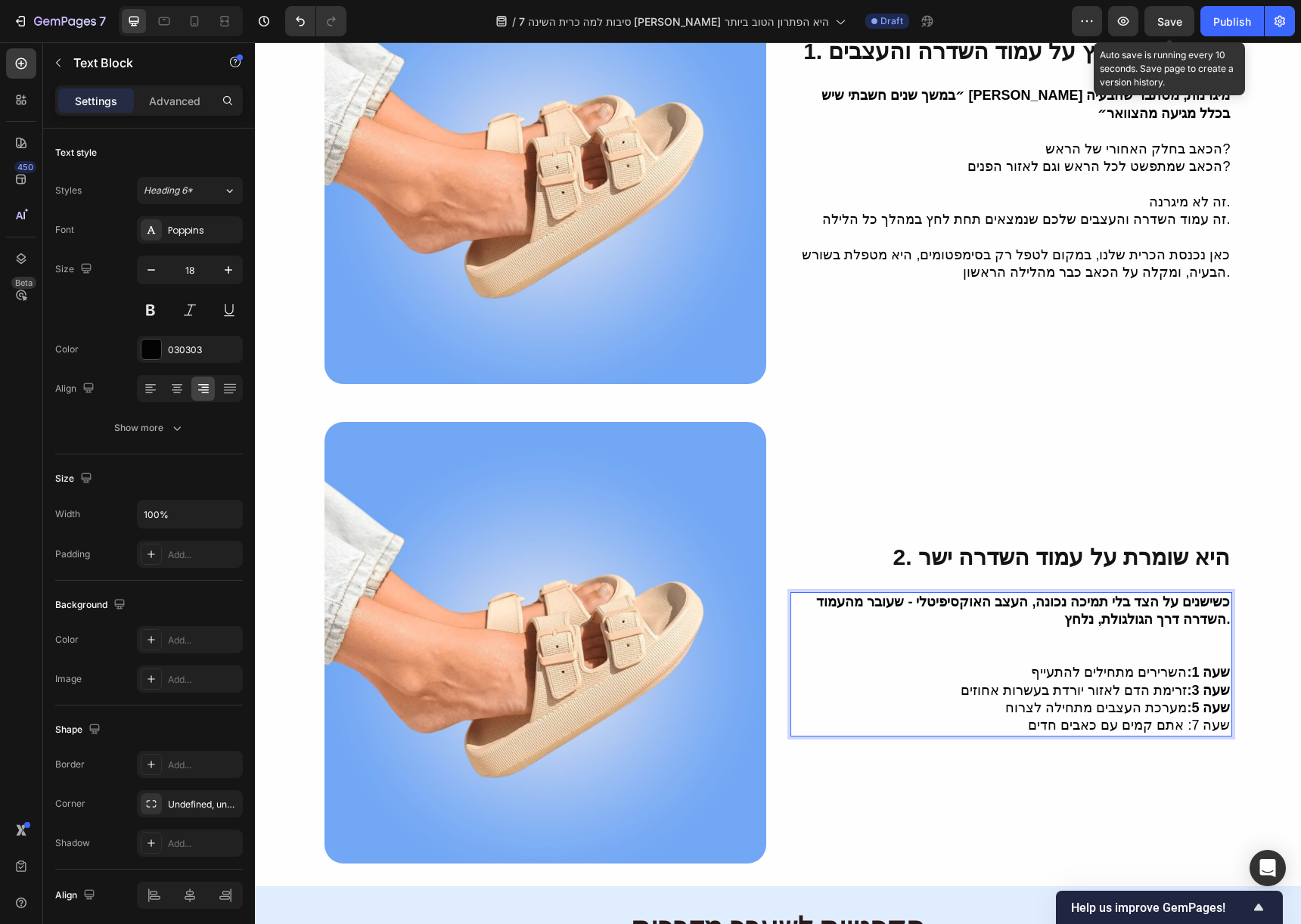
click at [1175, 23] on span "Save" at bounding box center [1170, 21] width 25 height 13
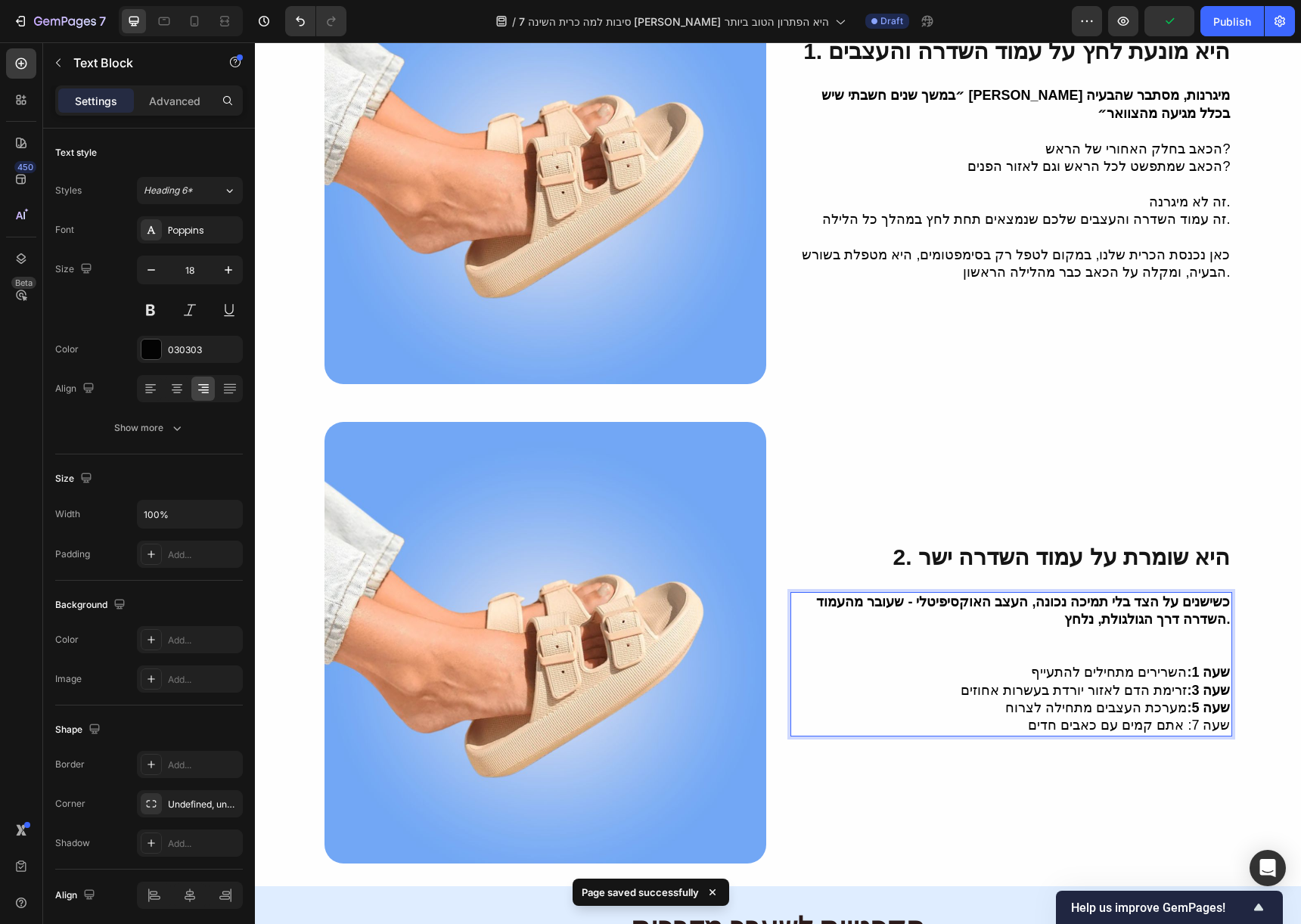
click at [1198, 700] on strong "שעה 5:" at bounding box center [1208, 707] width 43 height 15
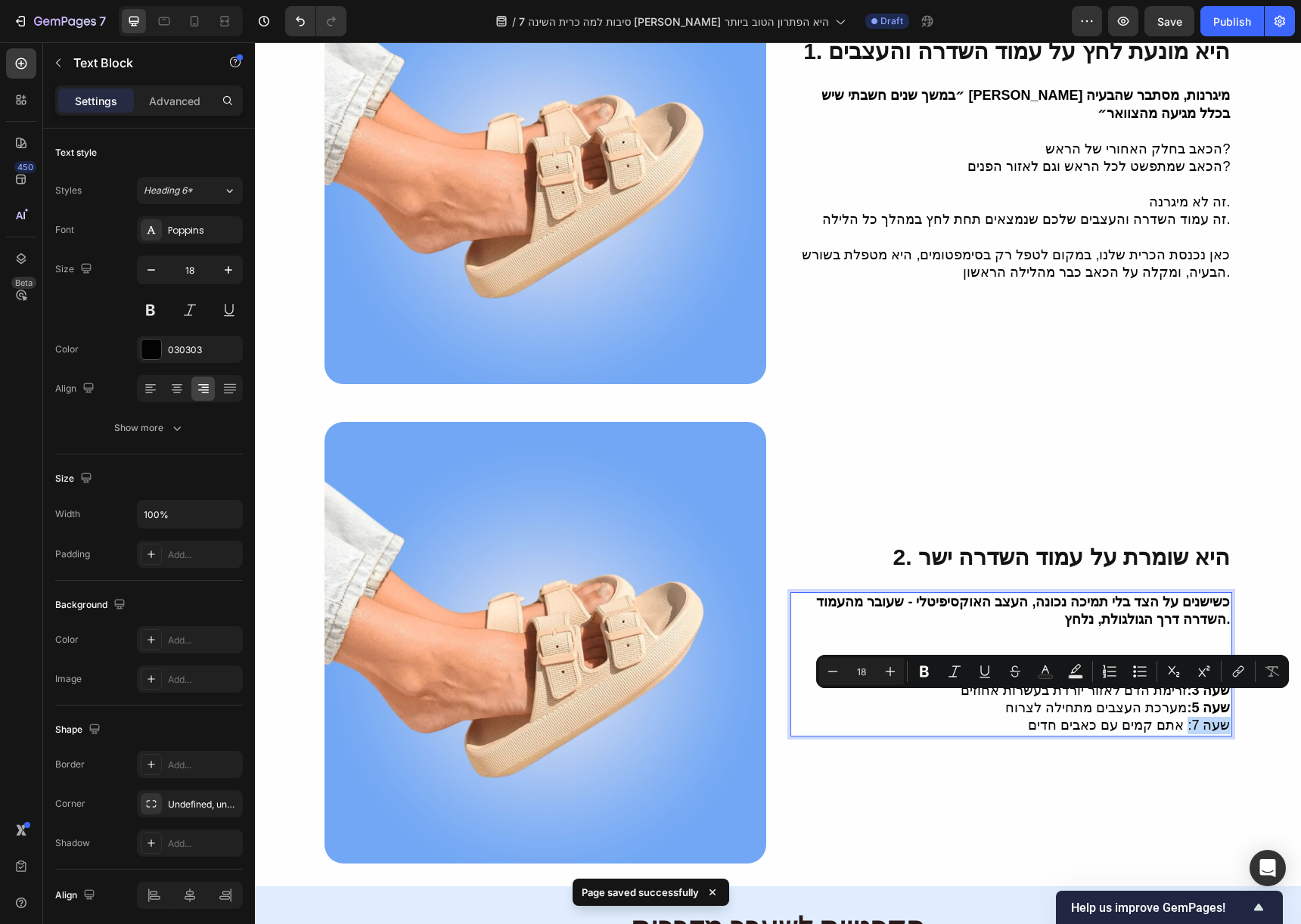
drag, startPoint x: 1184, startPoint y: 710, endPoint x: 1223, endPoint y: 706, distance: 39.2
click at [1223, 717] on p "שעה 7: אתם קמים עם כאבים חדים" at bounding box center [1011, 725] width 439 height 17
click at [921, 670] on icon "Editor contextual toolbar" at bounding box center [925, 672] width 9 height 12
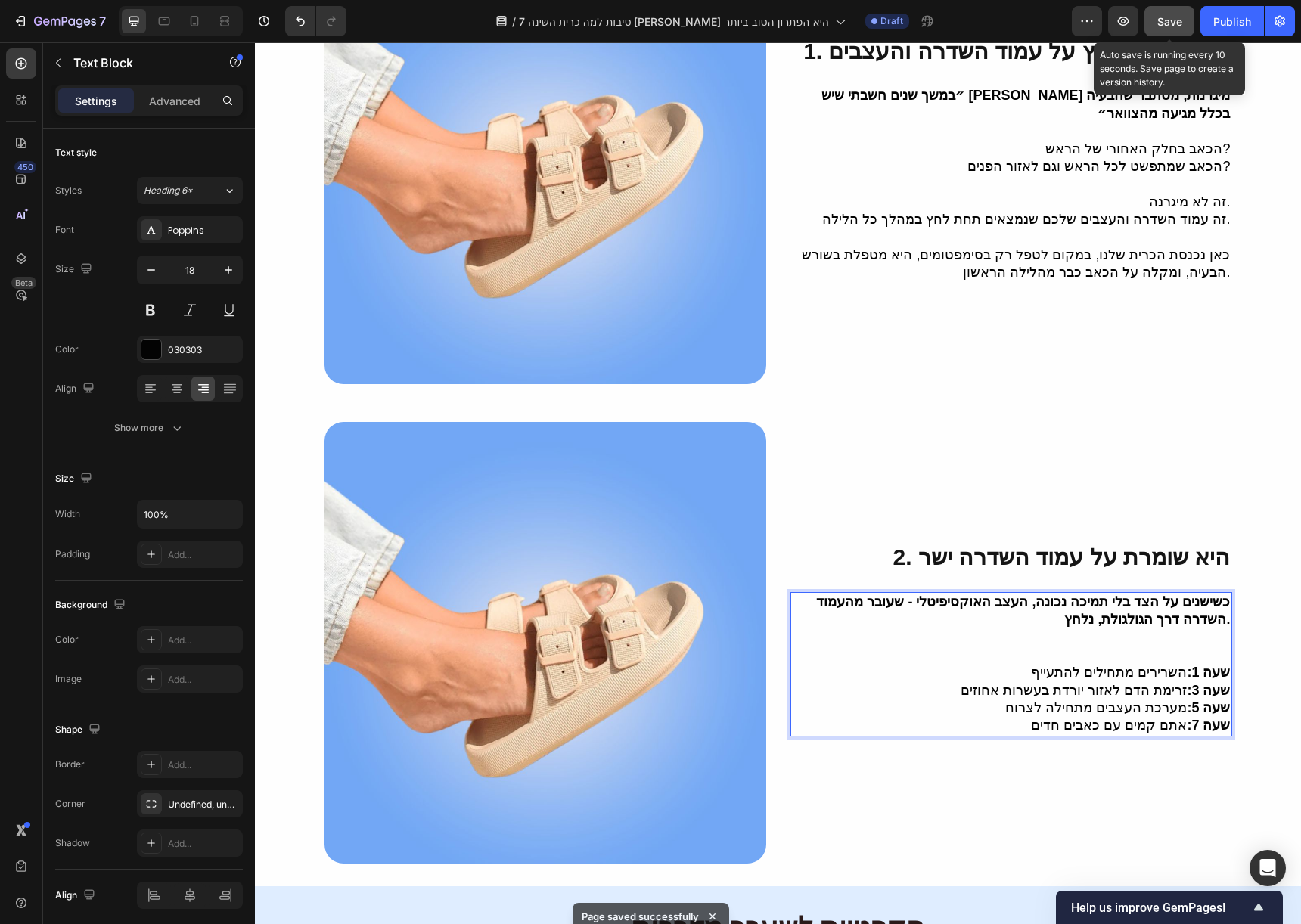
click at [1188, 27] on button "Save" at bounding box center [1170, 21] width 50 height 31
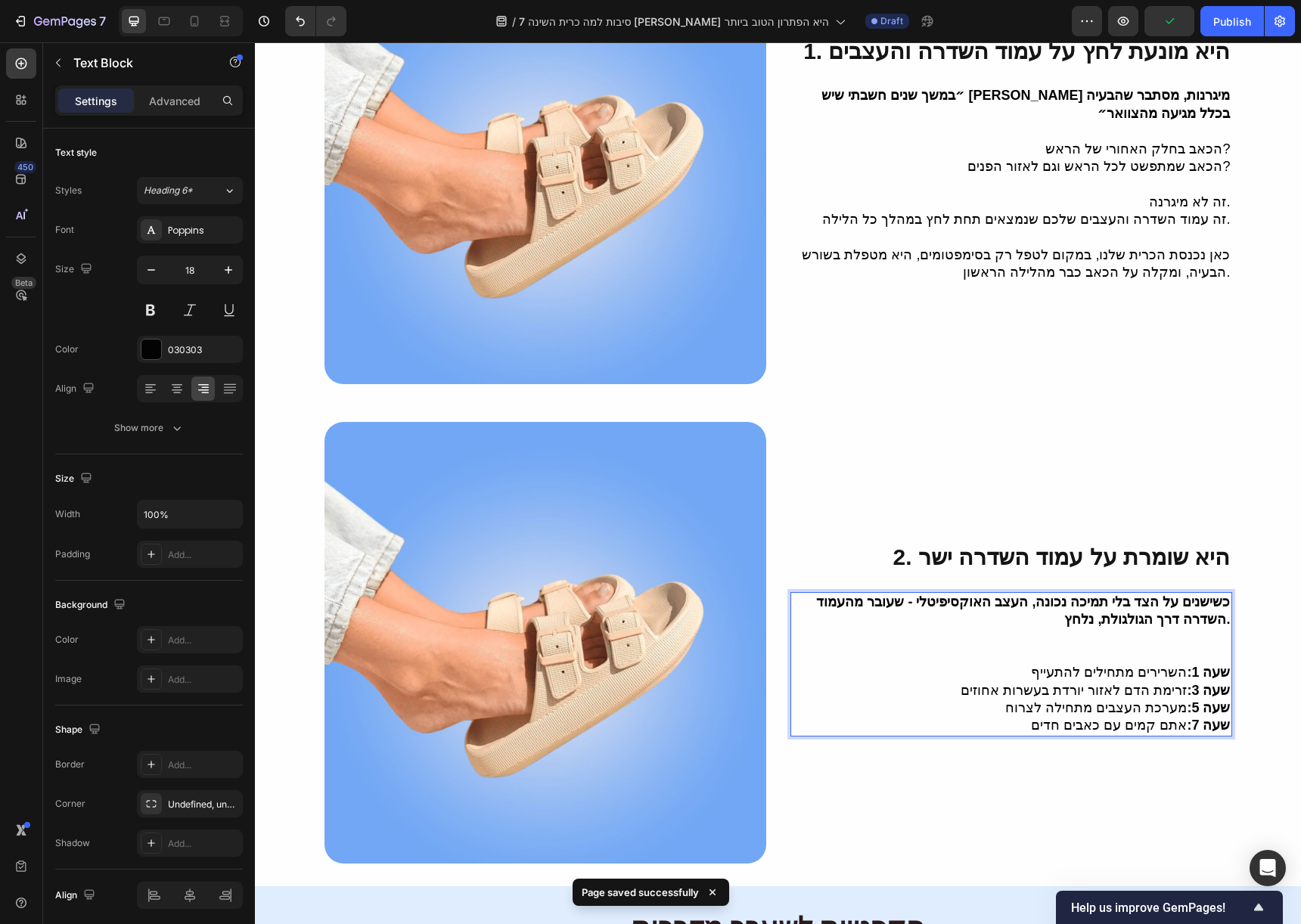
click at [1141, 602] on strong "כשישנים על הצד בלי תמיכה נכונה, העצב האוקסיפיטלי - שעובר מהעמוד השדרה דרך הגולג…" at bounding box center [1022, 611] width 414 height 33
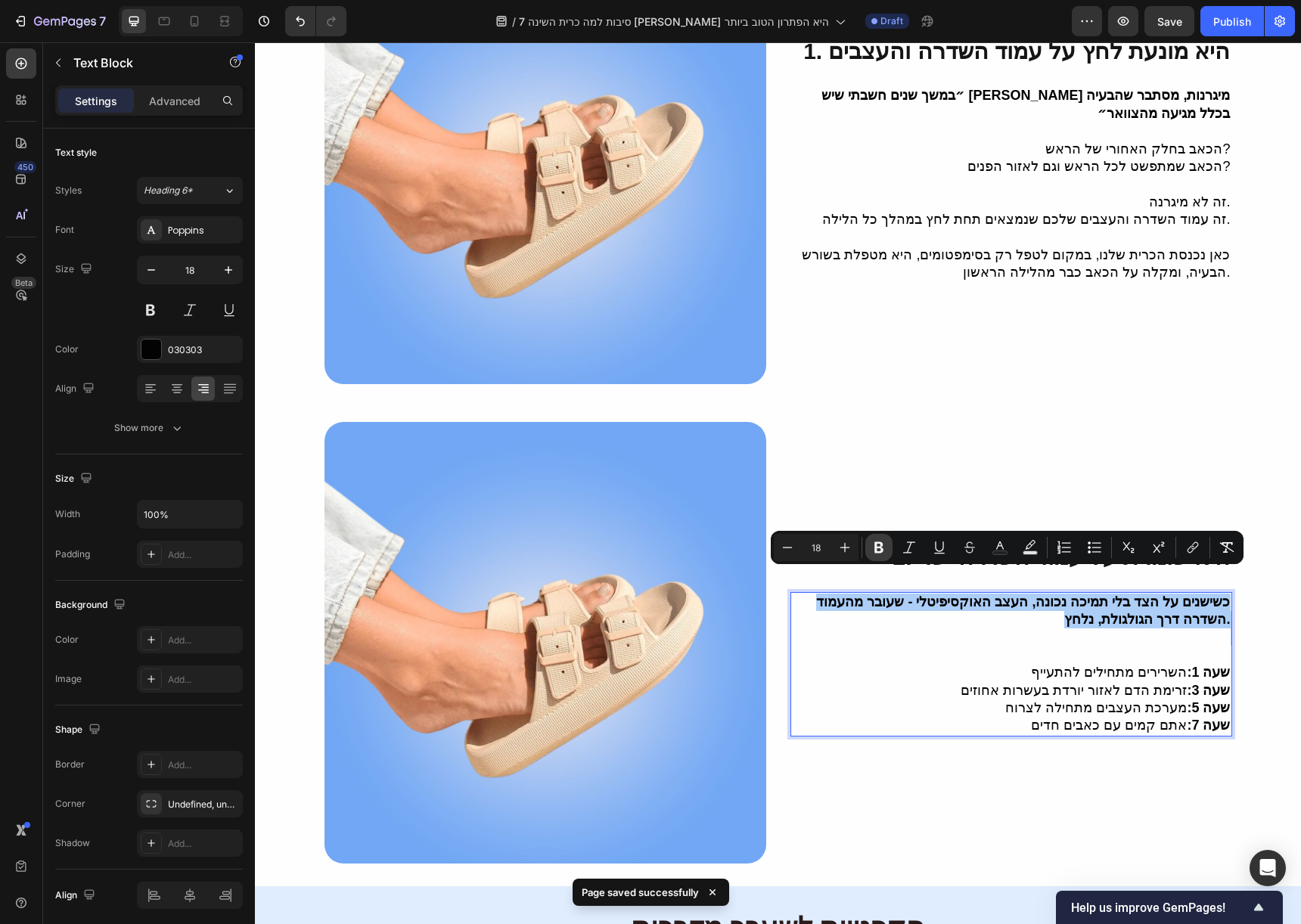
click at [888, 550] on button "Bold" at bounding box center [879, 548] width 27 height 27
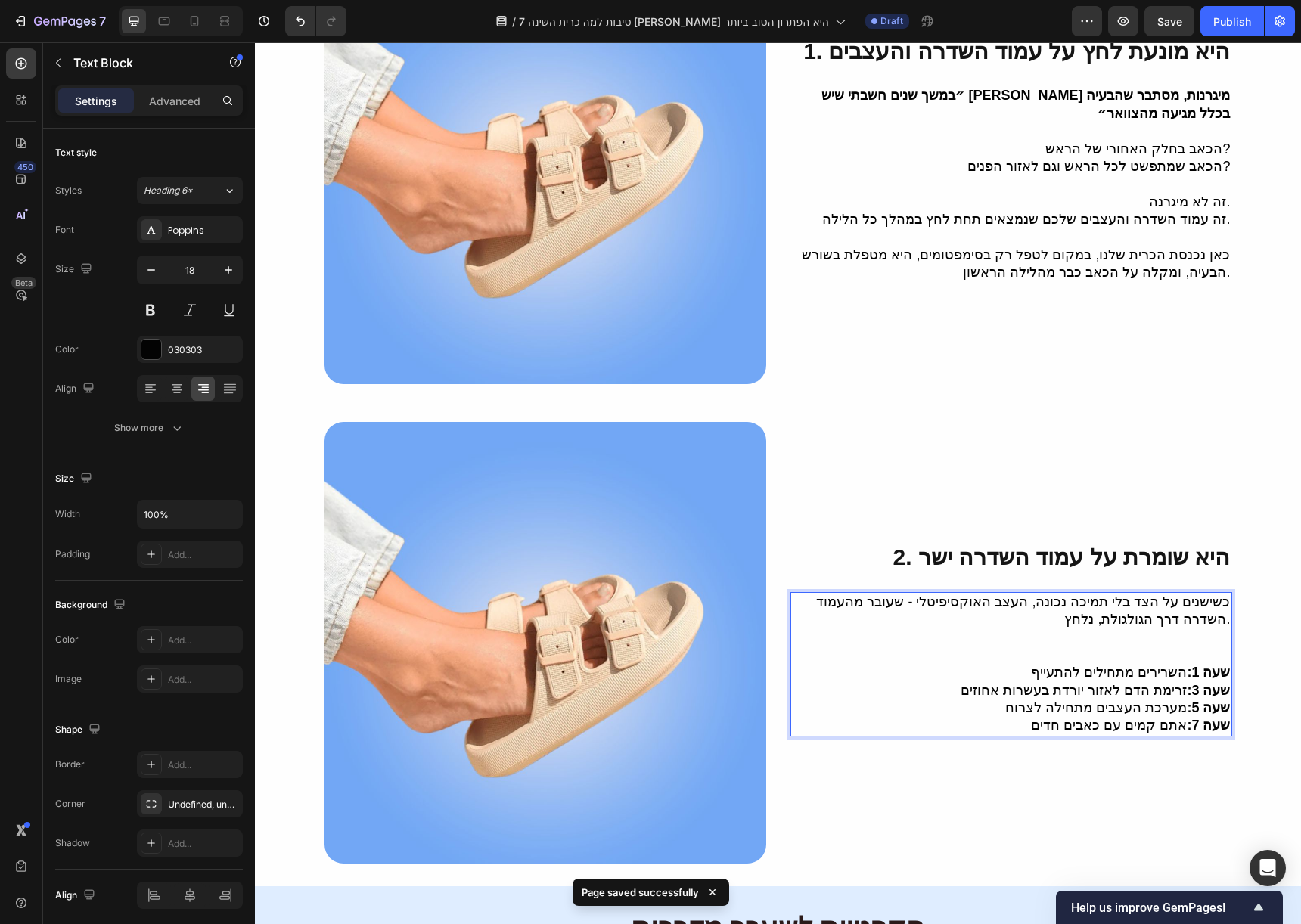
click at [1013, 628] on p "Rich Text Editor. Editing area: main" at bounding box center [1011, 637] width 439 height 17
click at [1163, 26] on span "Save" at bounding box center [1170, 21] width 25 height 13
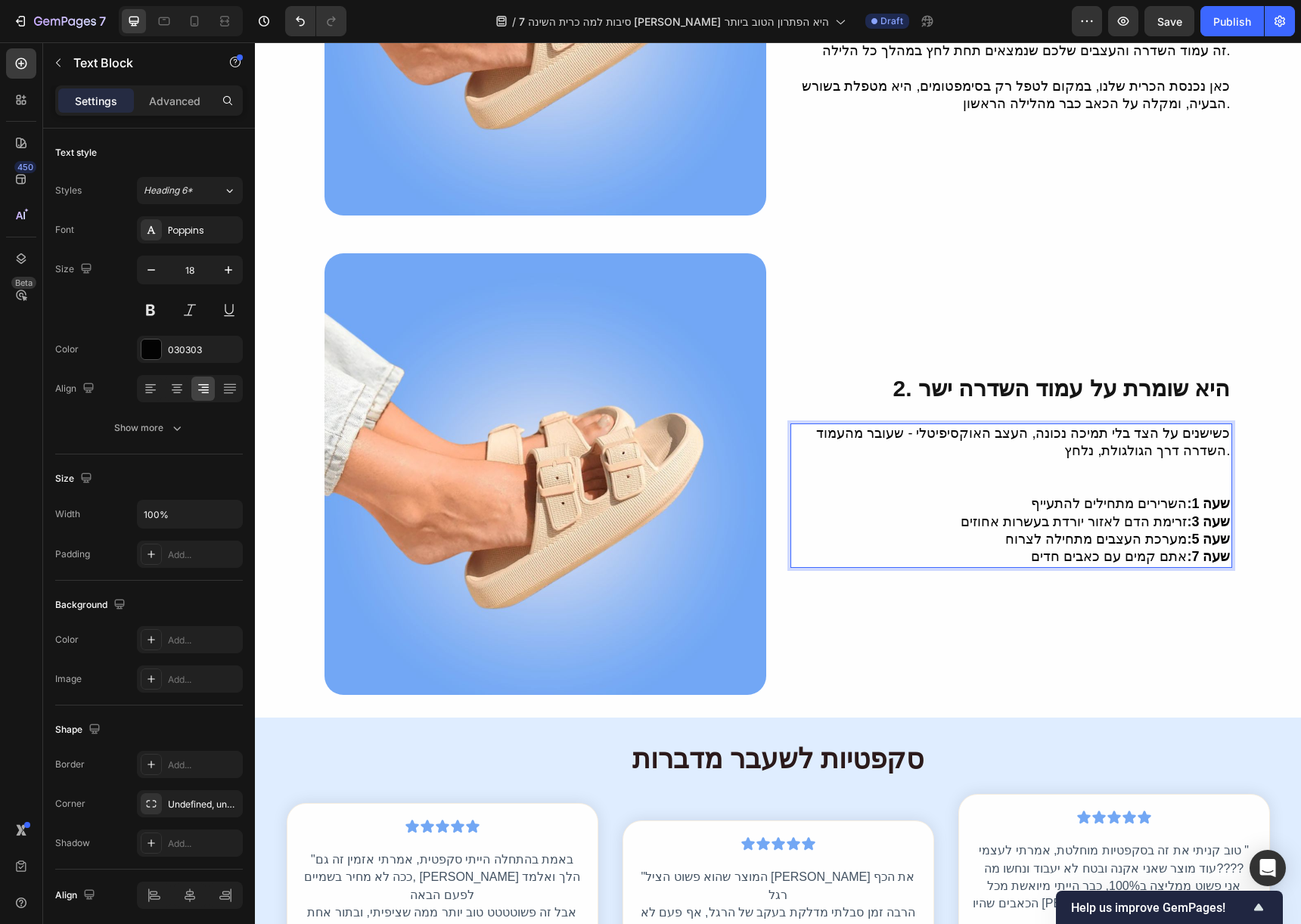
scroll to position [742, 0]
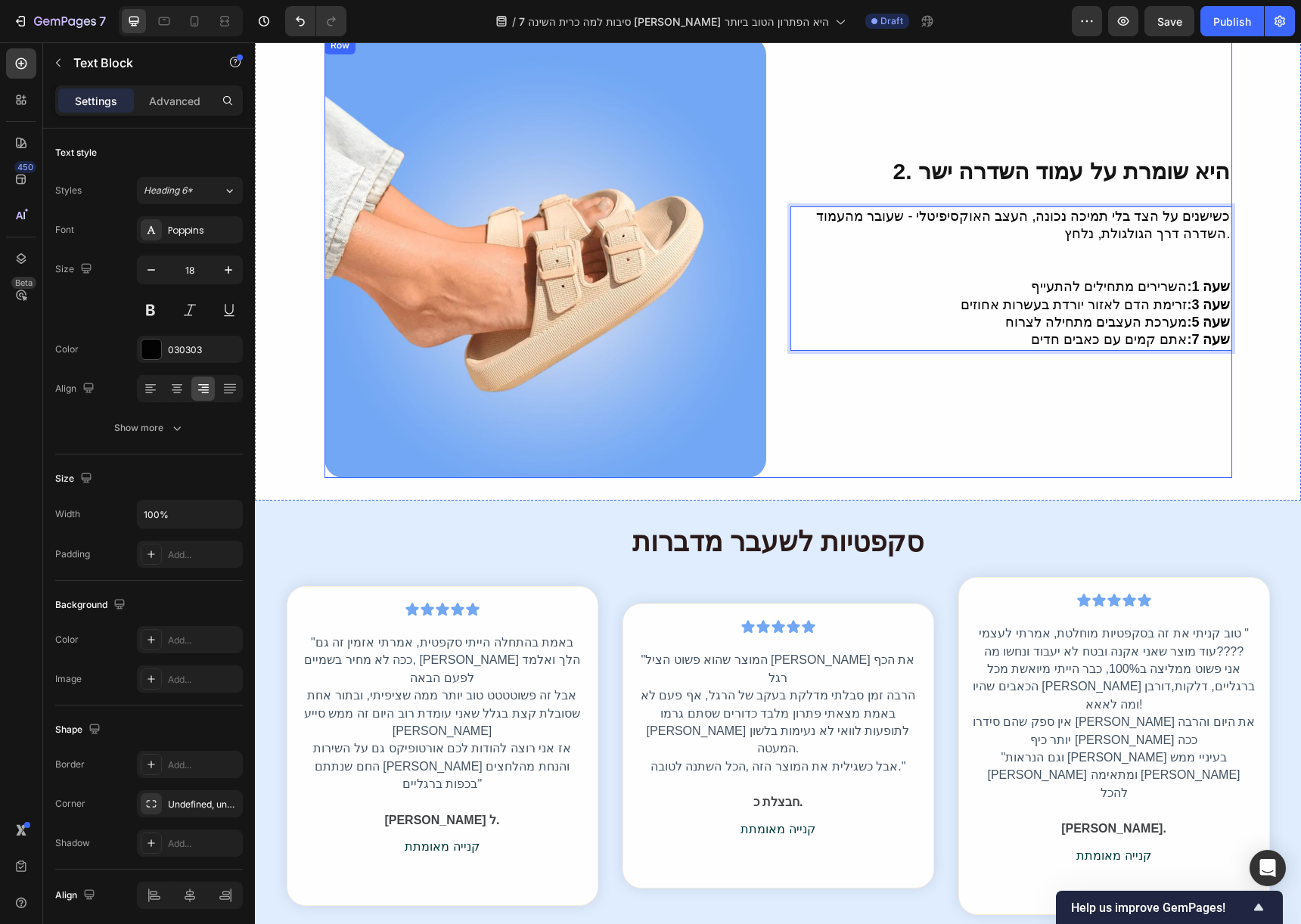
click at [781, 448] on div "⁠⁠⁠⁠⁠⁠⁠ 2. היא שומרת על עמוד השדרה ישר Heading כשישנים על הצד בלי תמיכה נכונה, …" at bounding box center [778, 257] width 907 height 442
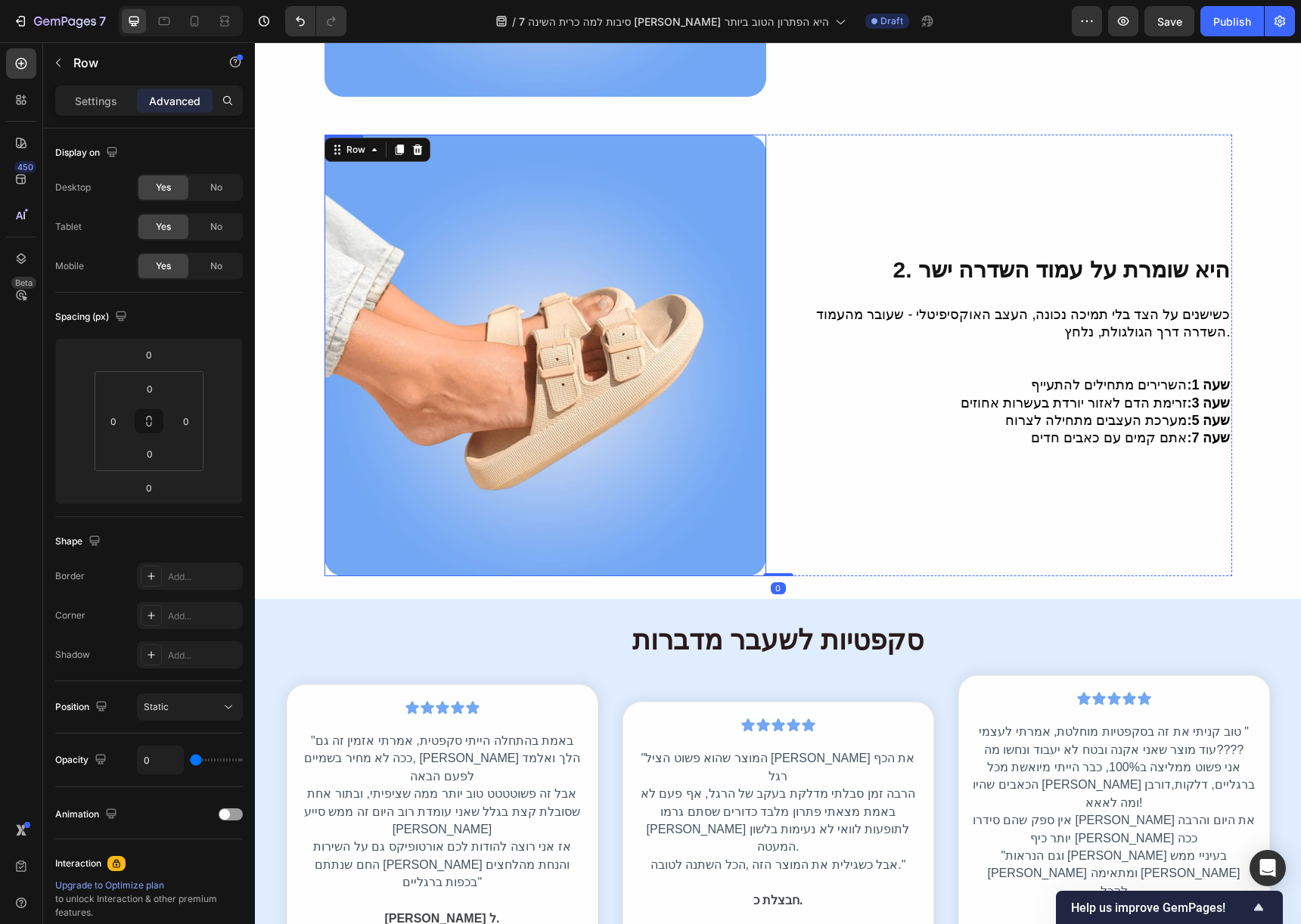
scroll to position [535, 0]
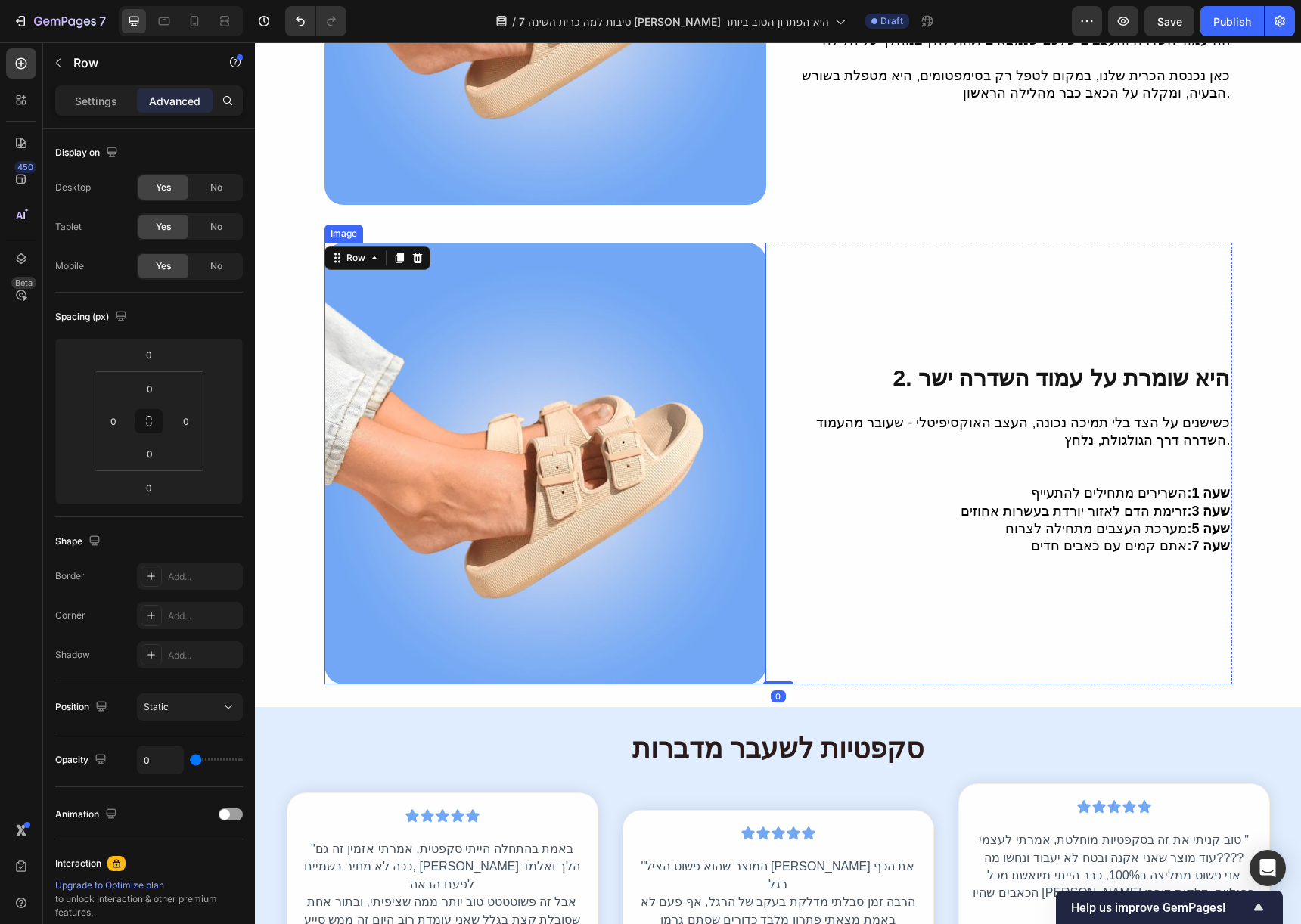
click at [393, 248] on img at bounding box center [545, 463] width 442 height 442
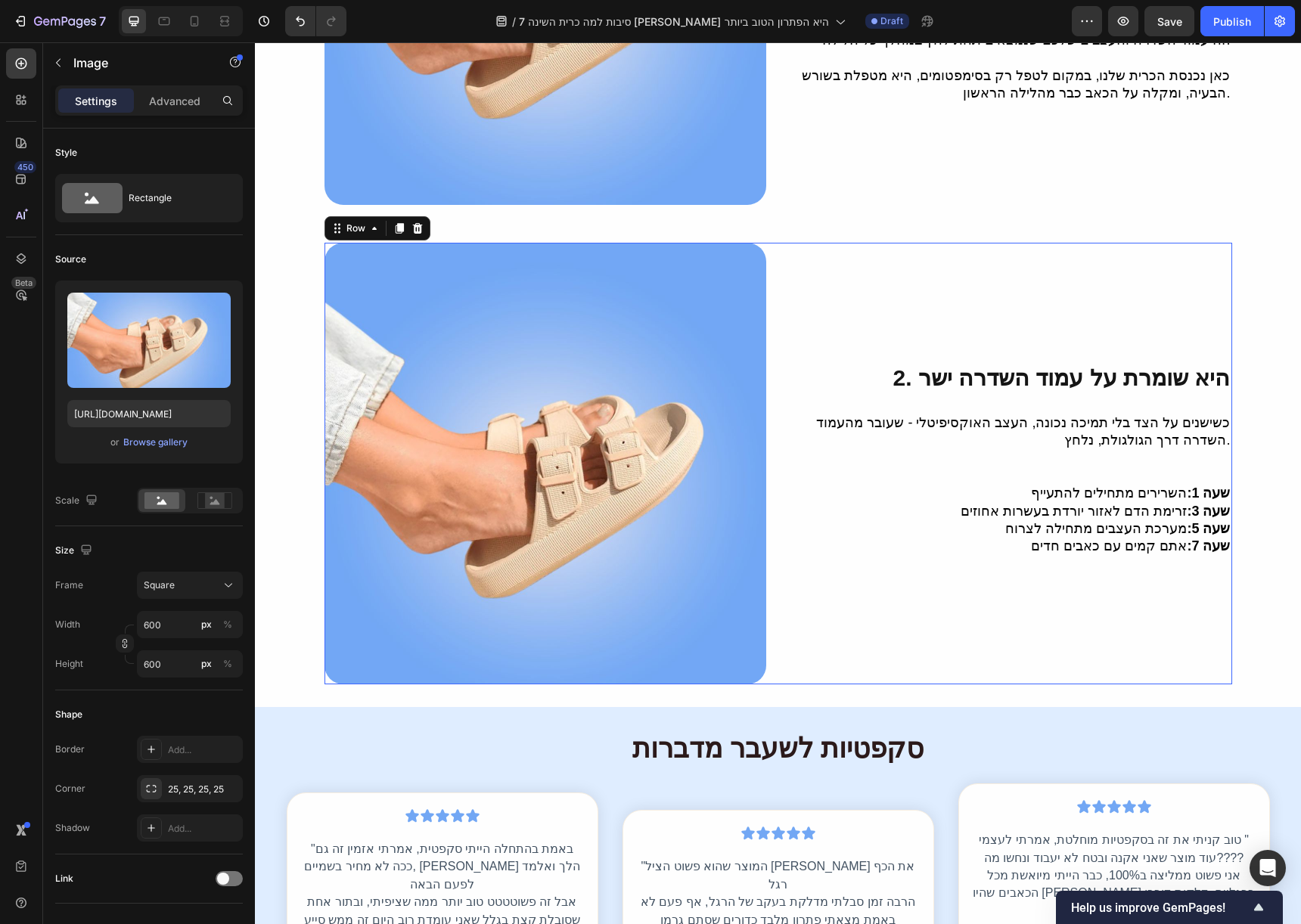
click at [790, 661] on div "⁠⁠⁠⁠⁠⁠⁠ 2. היא שומרת על עמוד השדרה ישר Heading כשישנים על הצד בלי תמיכה נכונה, …" at bounding box center [1011, 463] width 442 height 442
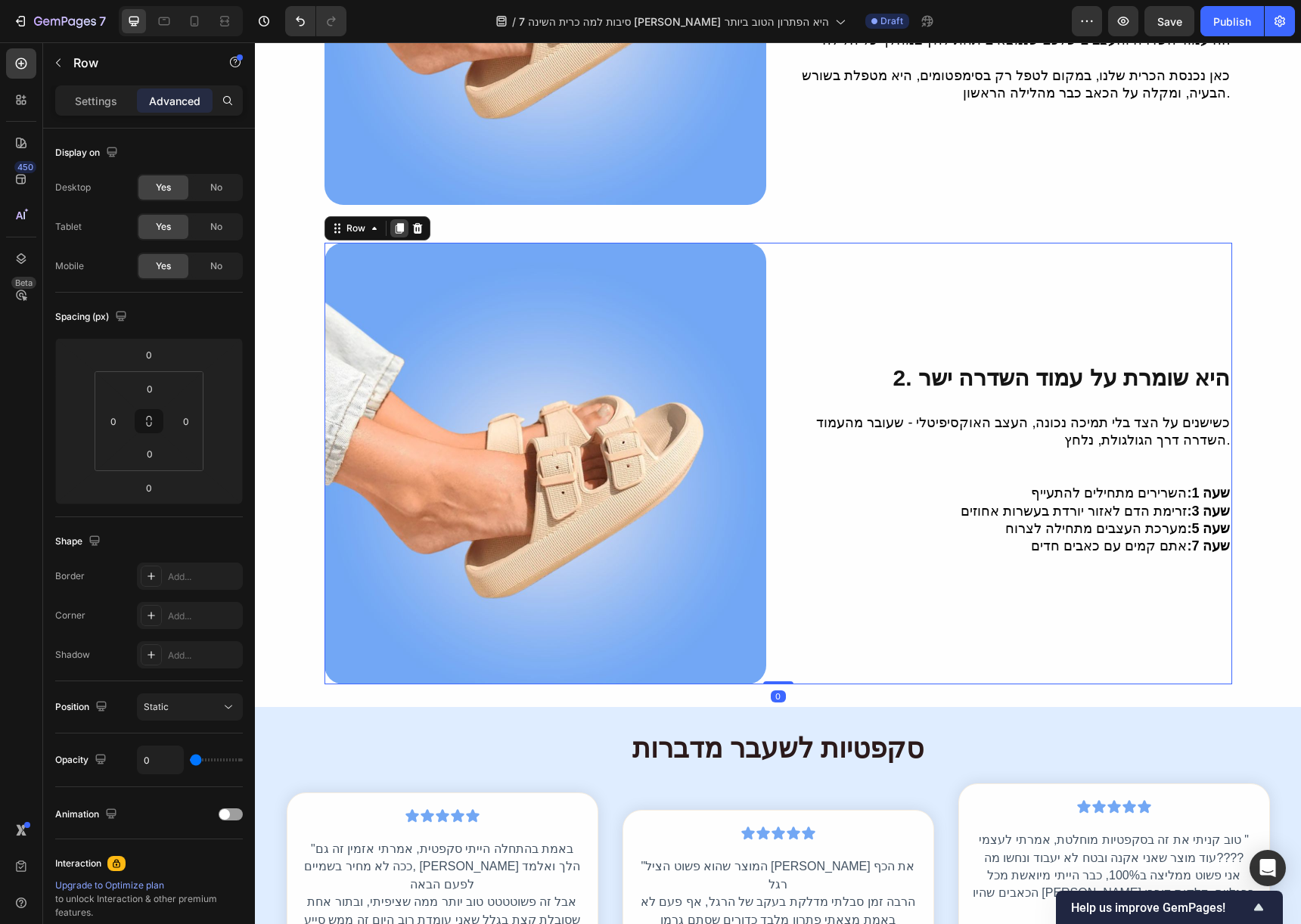
click at [395, 224] on icon at bounding box center [399, 229] width 9 height 11
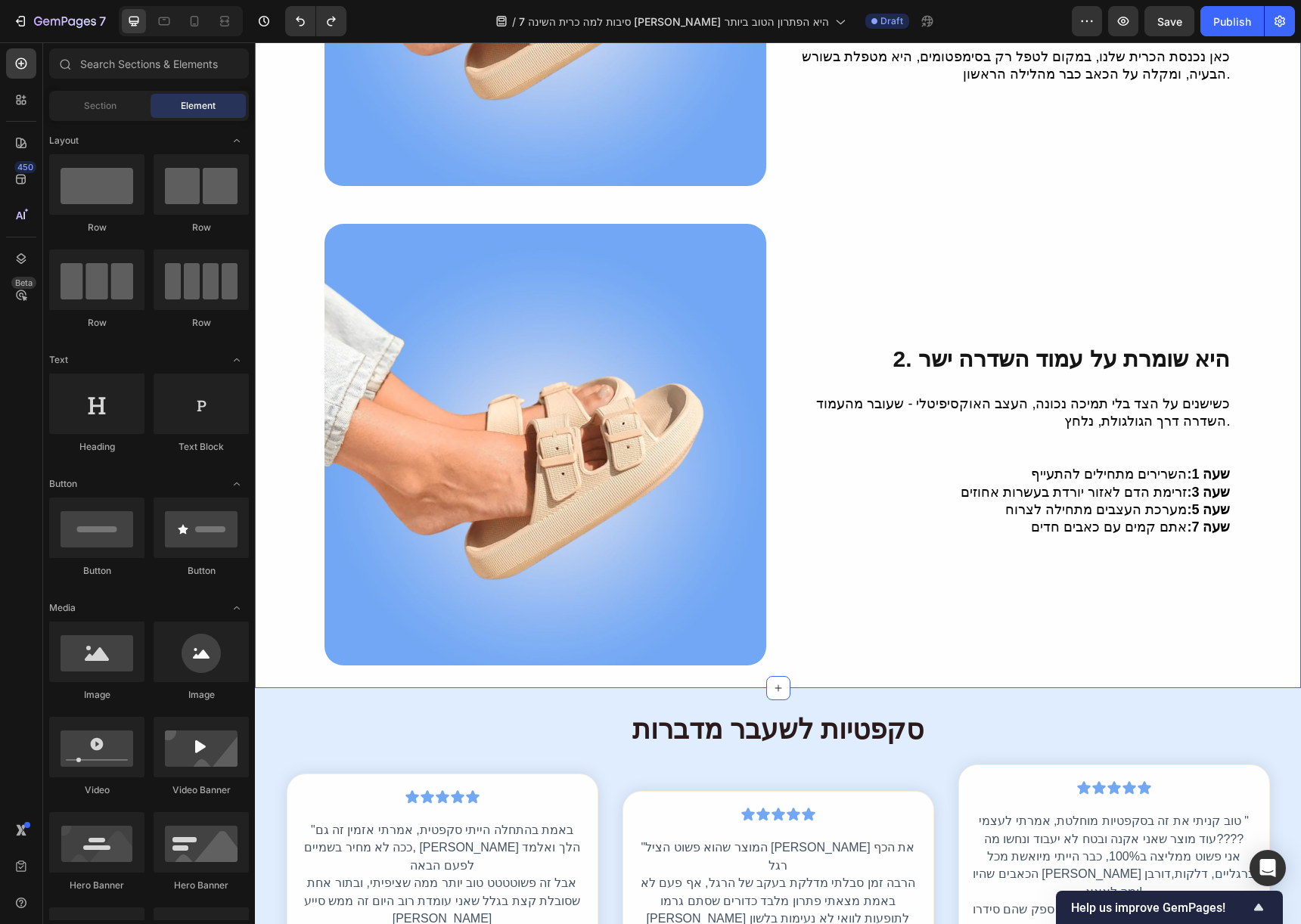
scroll to position [446, 0]
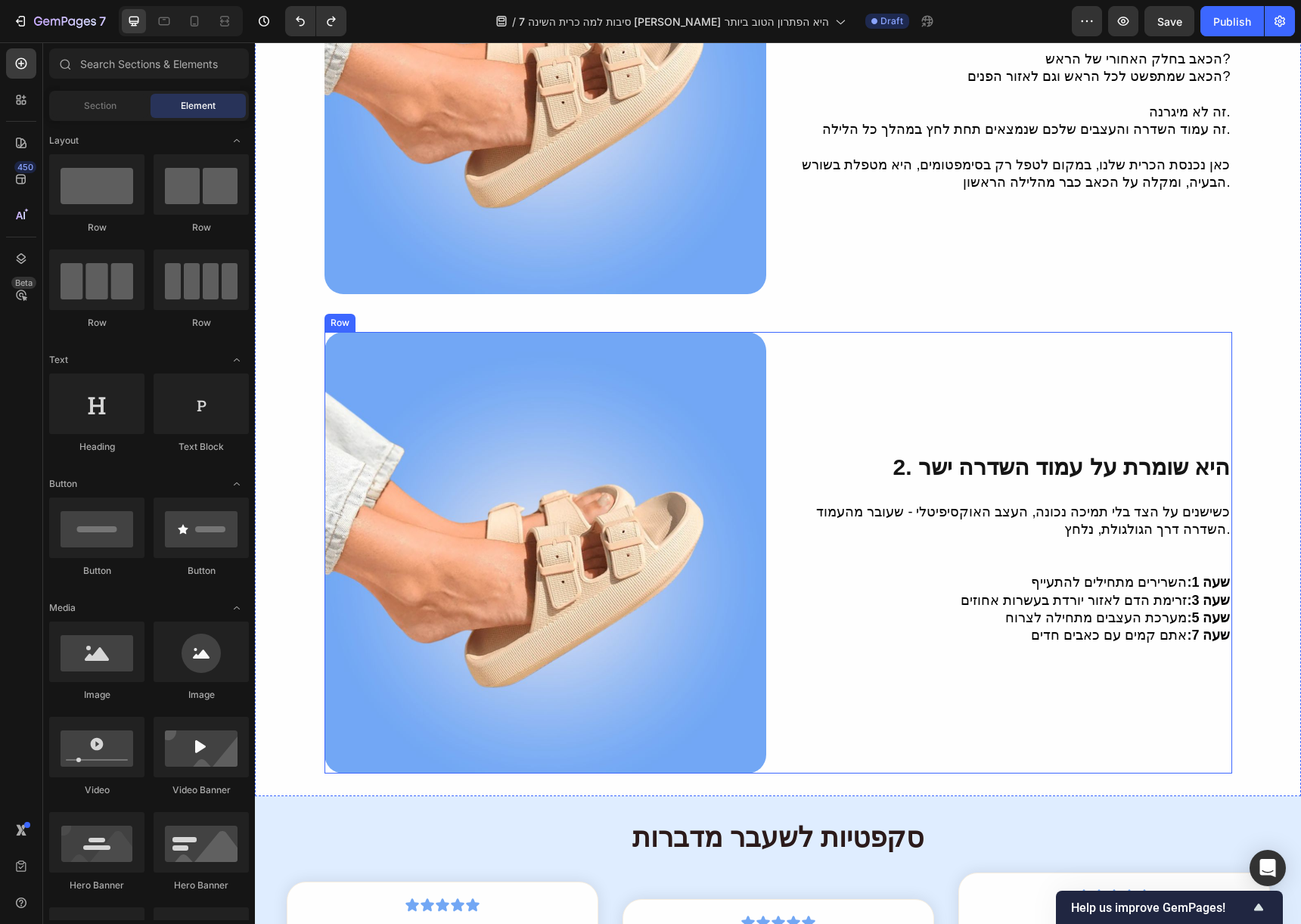
click at [800, 705] on div "⁠⁠⁠⁠⁠⁠⁠ 2. היא שומרת על עמוד השדרה ישר Heading כשישנים על הצד בלי תמיכה נכונה, …" at bounding box center [1011, 552] width 442 height 442
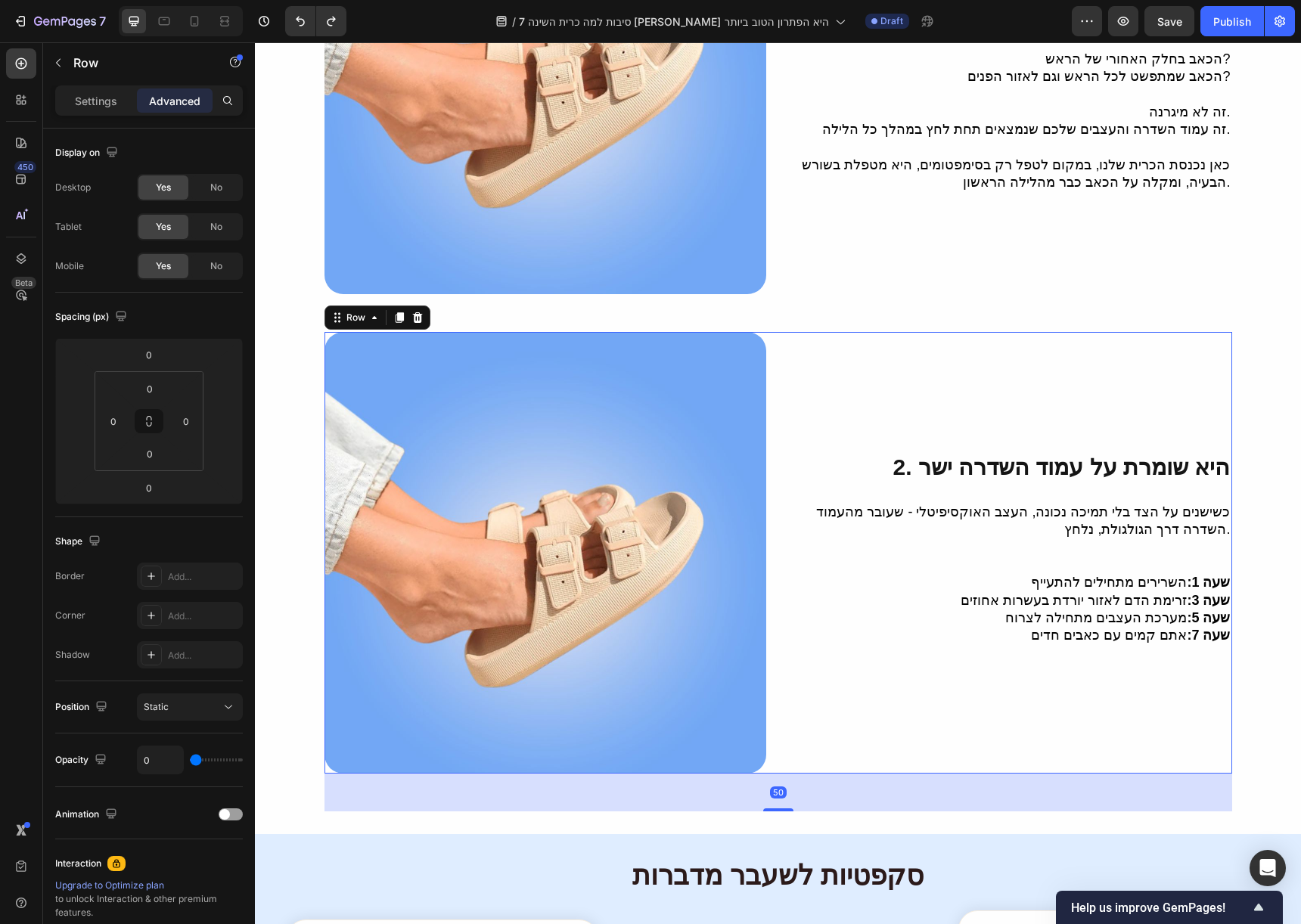
drag, startPoint x: 770, startPoint y: 750, endPoint x: 791, endPoint y: 788, distance: 43.4
click at [791, 774] on div "50" at bounding box center [778, 774] width 907 height 0
type input "50"
click at [395, 313] on icon at bounding box center [399, 318] width 9 height 11
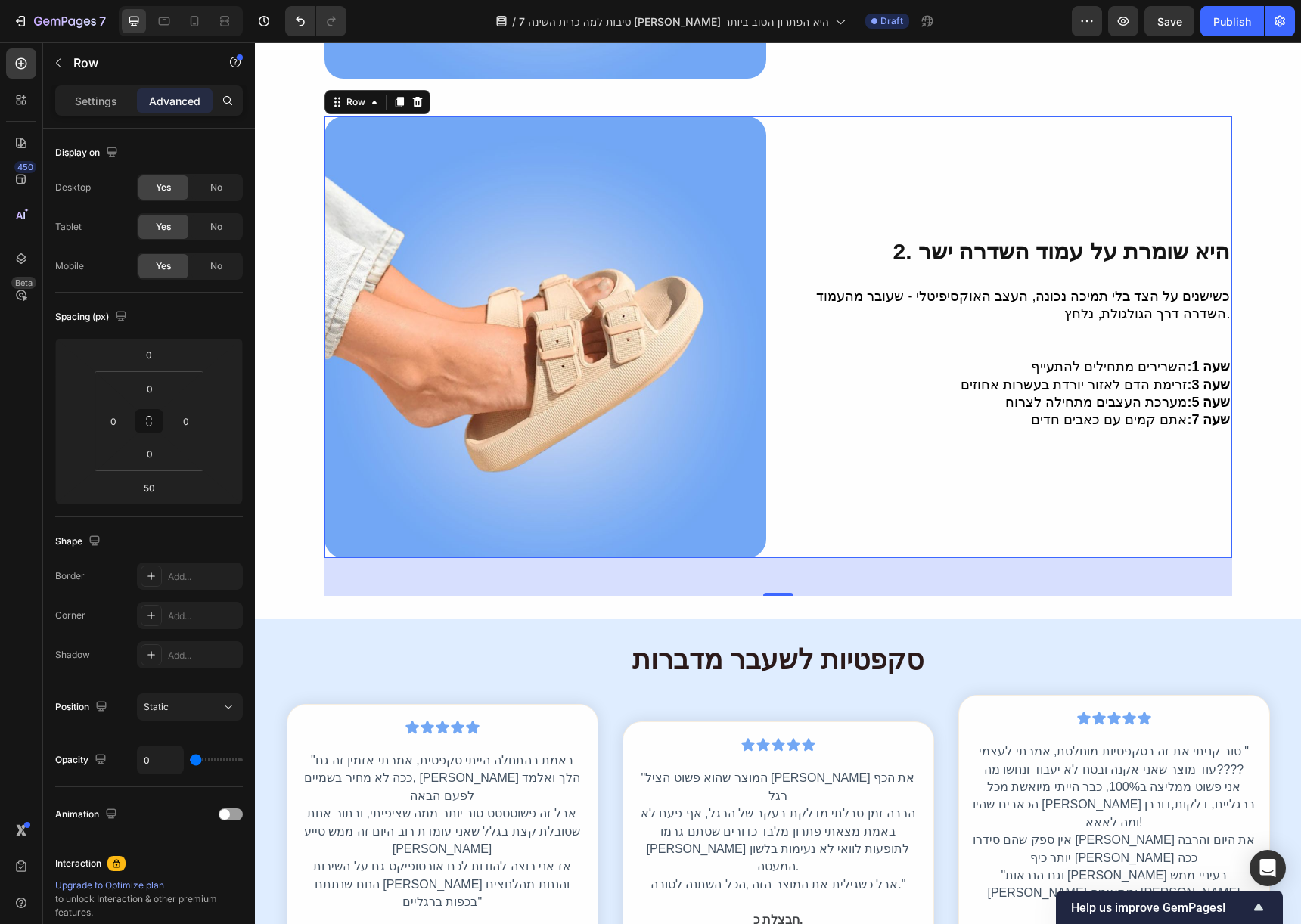
scroll to position [1088, 0]
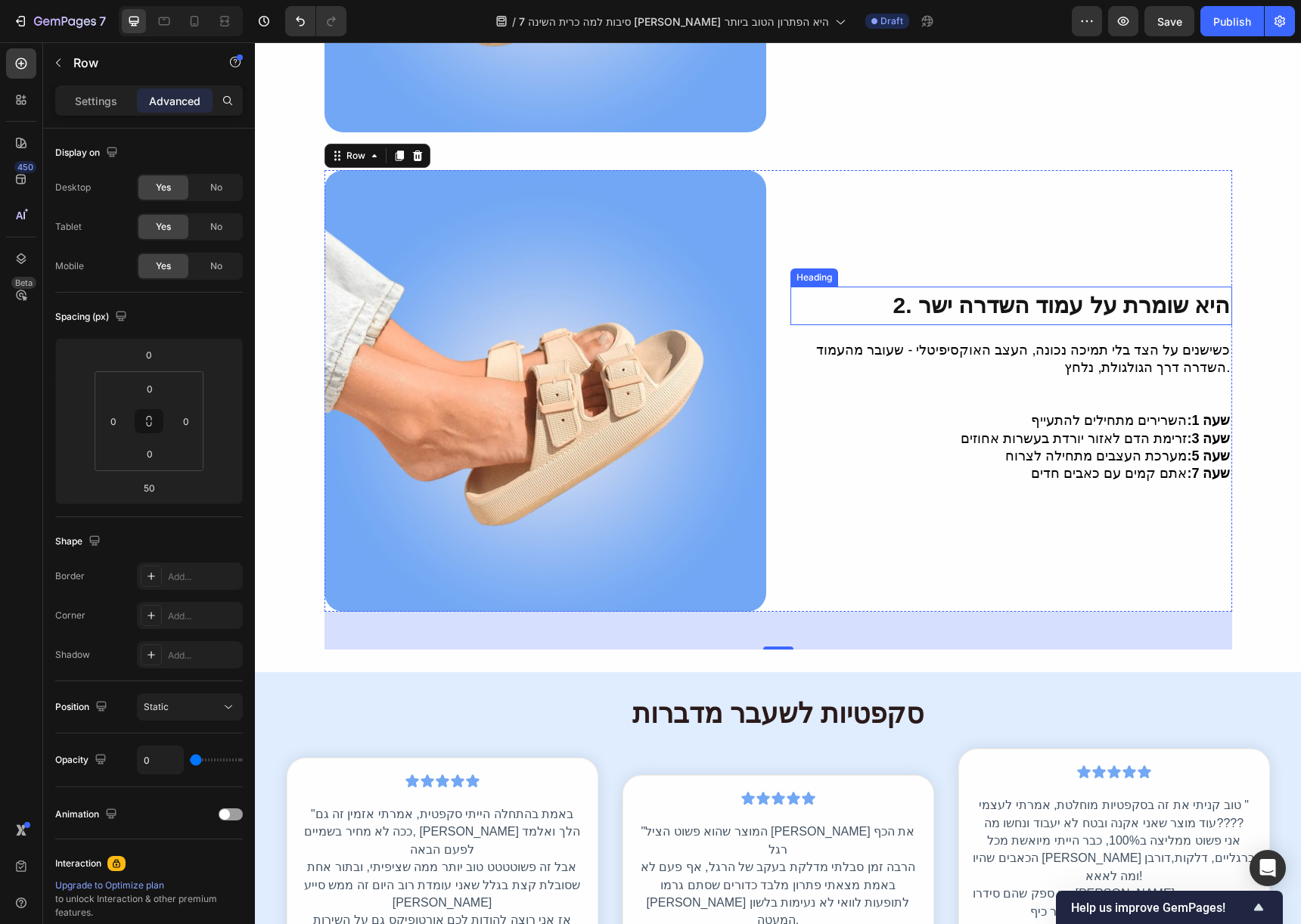
click at [922, 293] on span "2. היא שומרת על עמוד השדרה ישר" at bounding box center [1061, 305] width 337 height 25
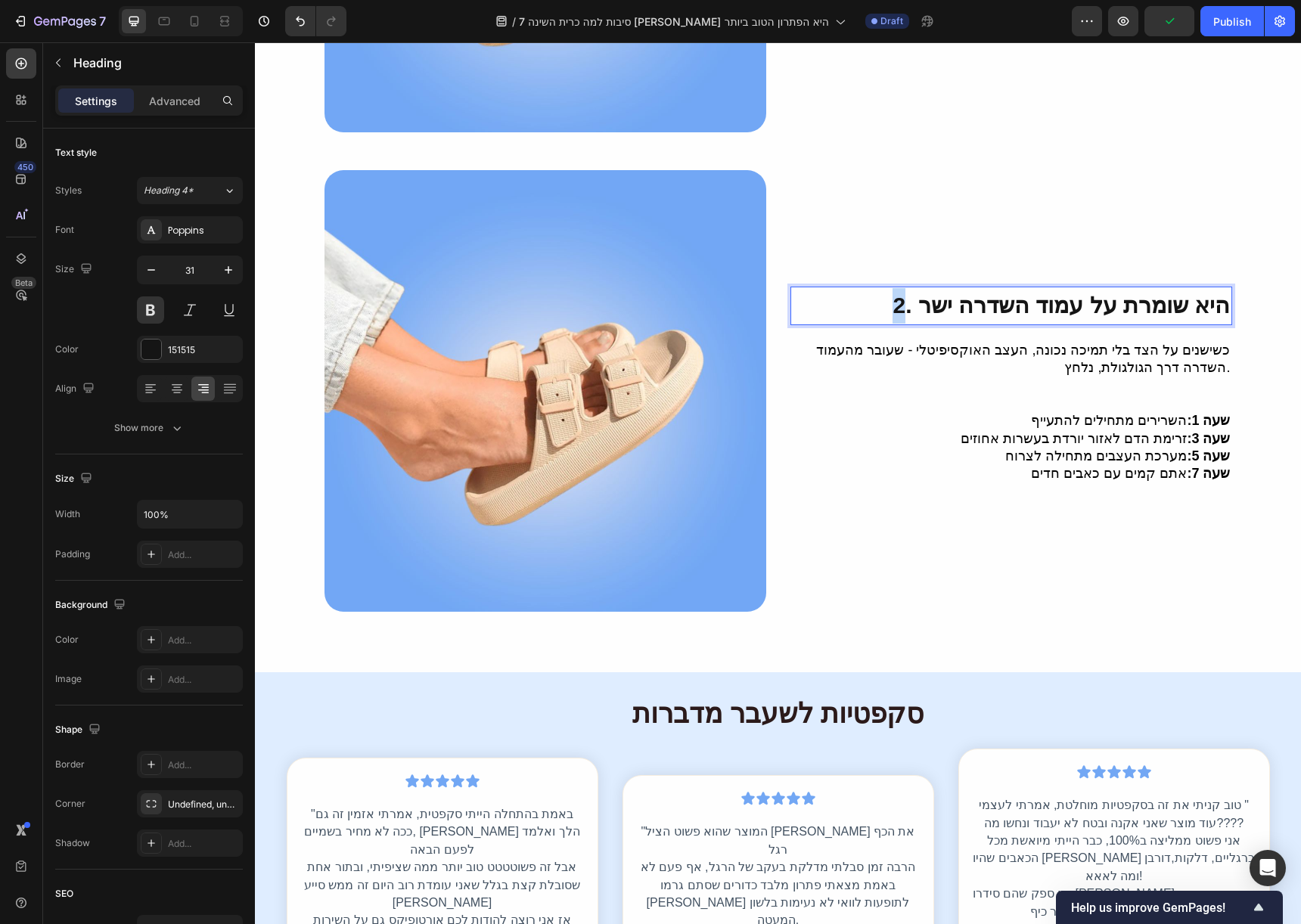
drag, startPoint x: 921, startPoint y: 287, endPoint x: 911, endPoint y: 286, distance: 10.0
click at [911, 293] on span "2. היא שומרת על עמוד השדרה ישר" at bounding box center [1061, 305] width 337 height 25
drag, startPoint x: 930, startPoint y: 284, endPoint x: 1221, endPoint y: 299, distance: 291.4
click at [1221, 299] on span "3. היא שומרת על עמוד השדרה ישר" at bounding box center [1061, 305] width 337 height 25
click at [1191, 351] on p "כשישנים על הצד בלי תמיכה נכונה, העצב האוקסיפיטלי - שעובר מהעמוד השדרה דרך הגולג…" at bounding box center [1011, 359] width 439 height 35
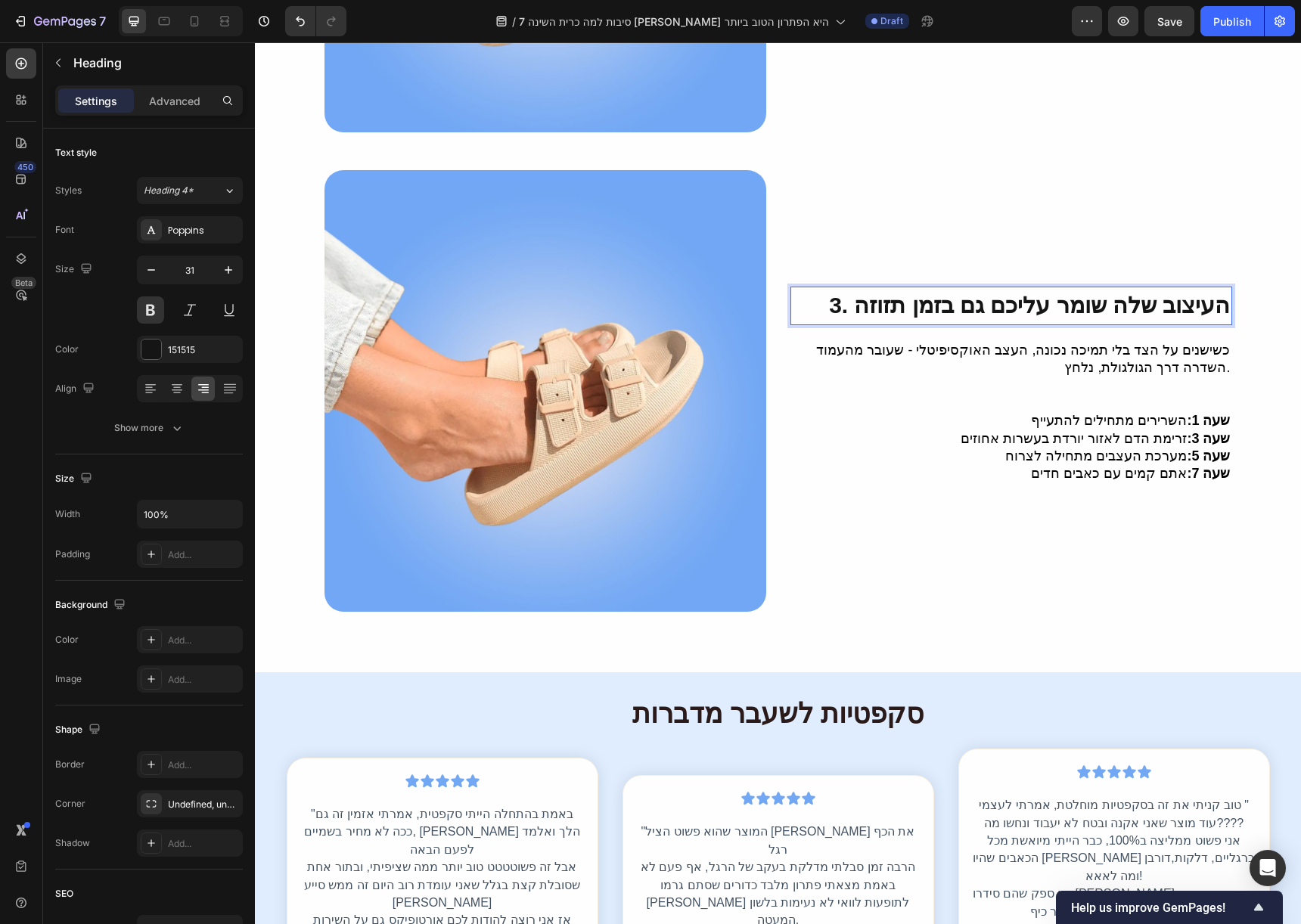
click at [1191, 351] on p "כשישנים על הצד בלי תמיכה נכונה, העצב האוקסיפיטלי - שעובר מהעמוד השדרה דרך הגולג…" at bounding box center [1011, 359] width 439 height 35
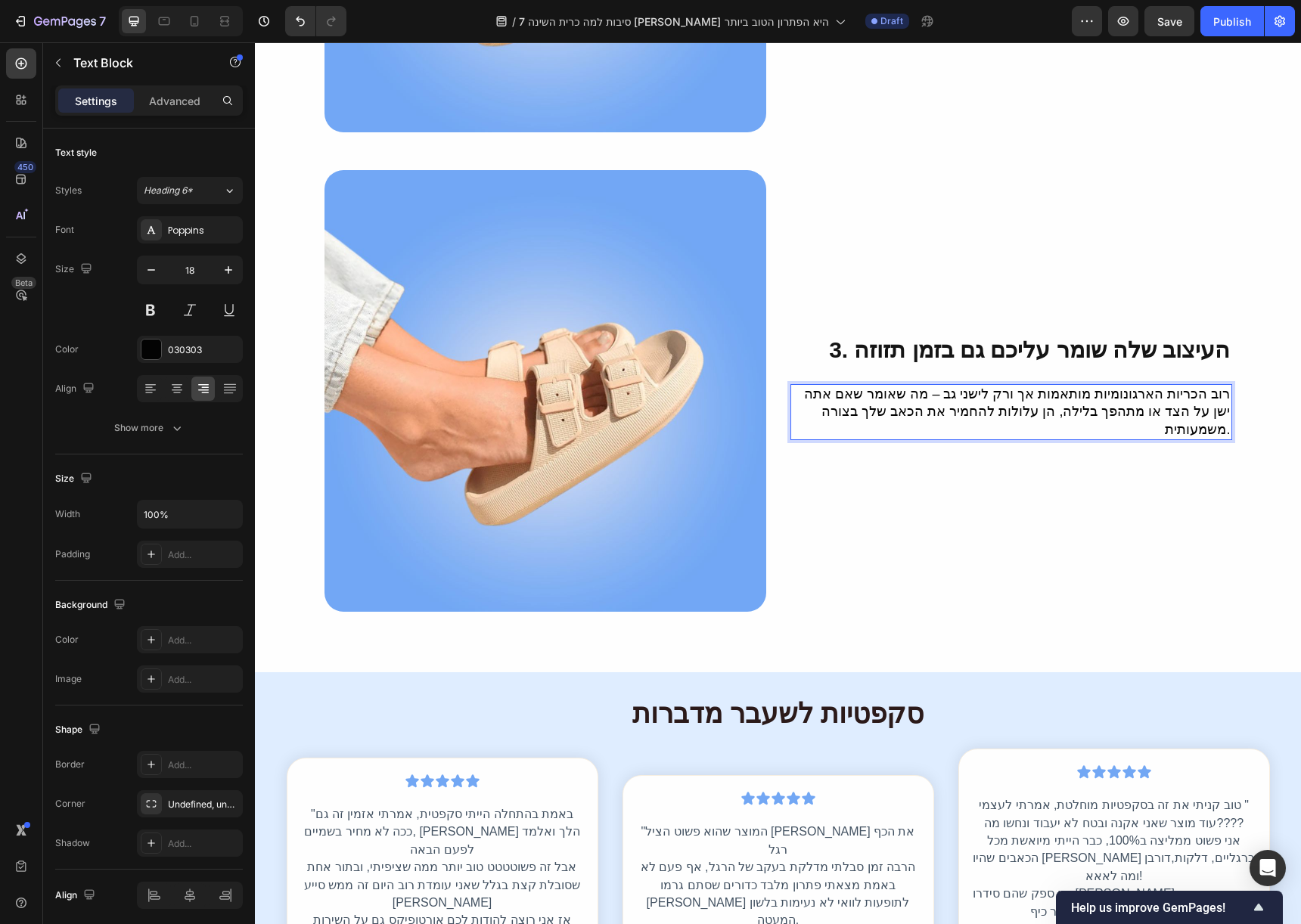
scroll to position [1141, 0]
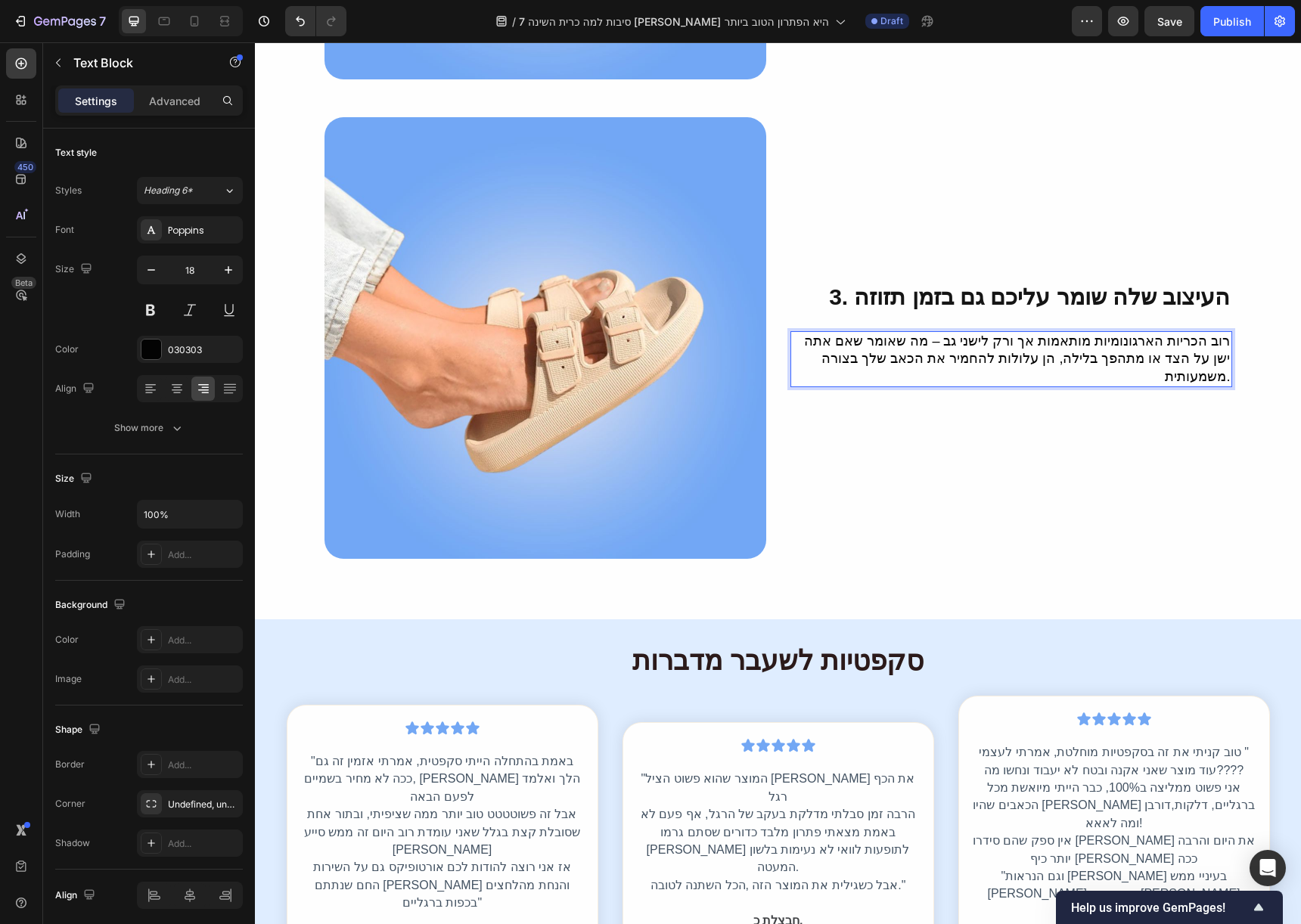
click at [1072, 333] on p "רוב הכריות הארגונומיות מותאמות אך ורק לישני גב – מה שאומר שאם אתה ישן על הצד או…" at bounding box center [1011, 359] width 439 height 53
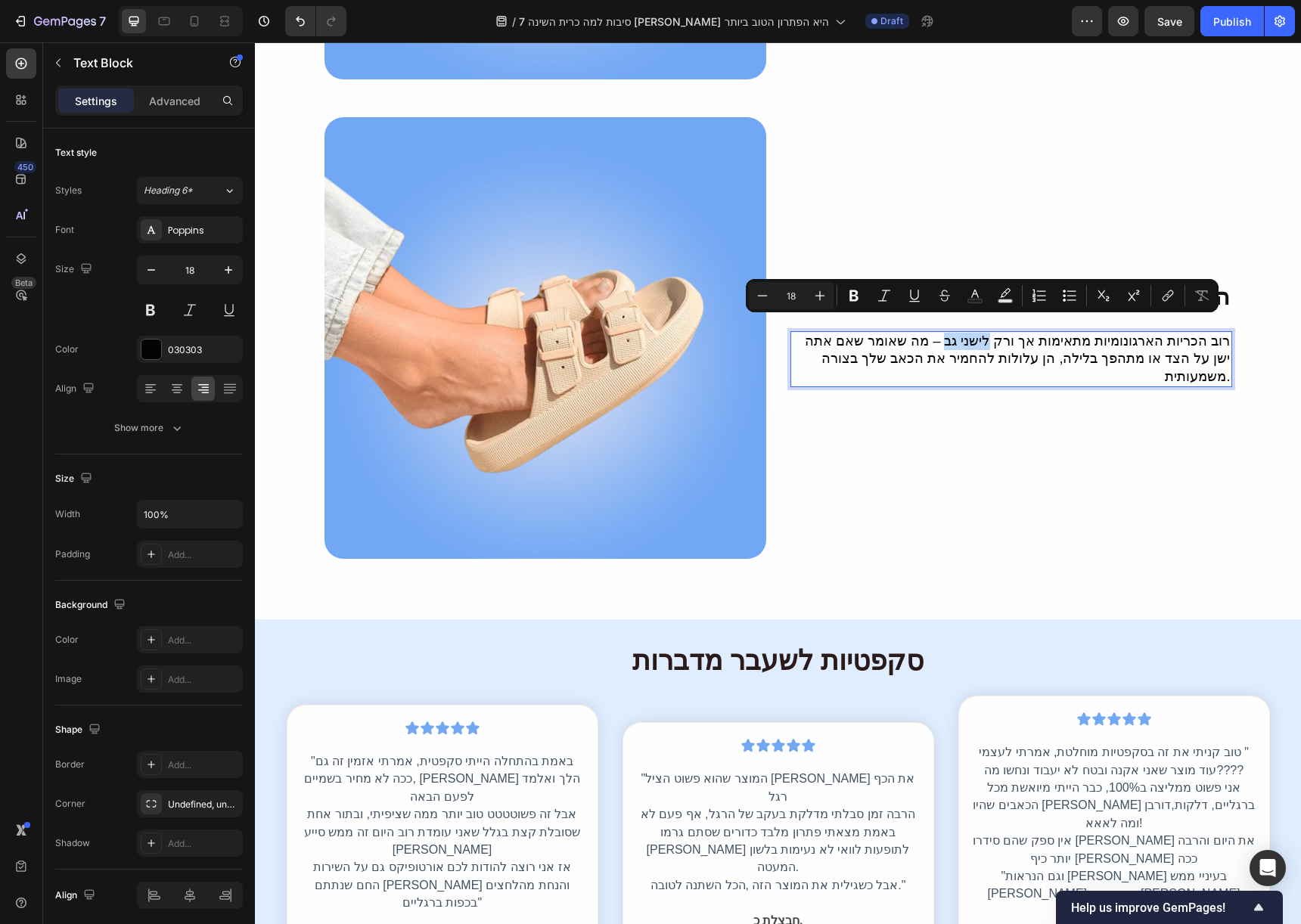
drag, startPoint x: 961, startPoint y: 330, endPoint x: 1001, endPoint y: 337, distance: 40.6
click at [1001, 337] on p "רוב הכריות הארגונומיות מתאימות אך ורק לישני גב – מה שאומר שאם אתה ישן על הצד או…" at bounding box center [1011, 359] width 439 height 53
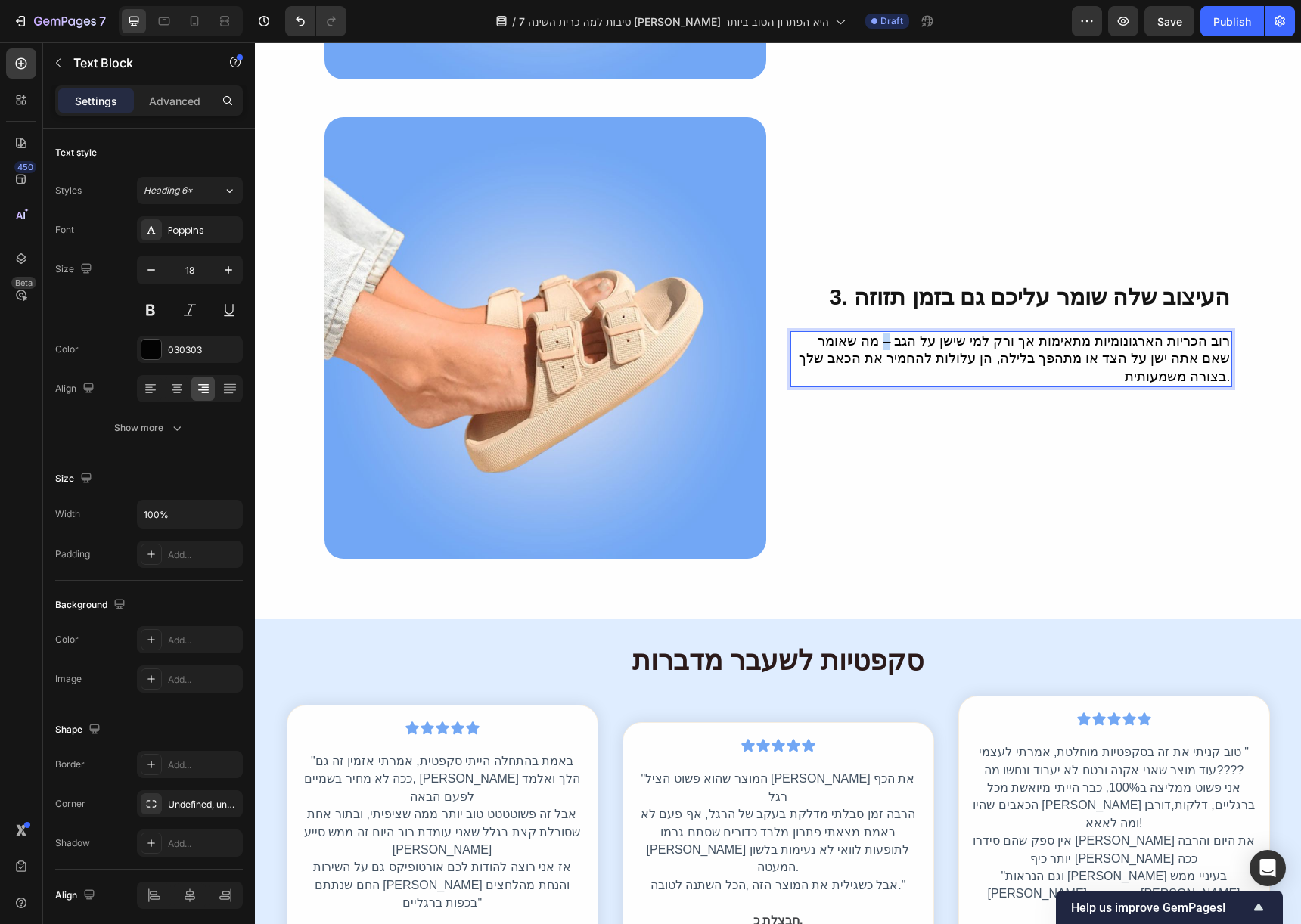
click at [908, 333] on p "רוב הכריות הארגונומיות מתאימות אך ורק למי שישן על הגב – מה שאומר שאם אתה ישן על…" at bounding box center [1011, 359] width 439 height 53
click at [803, 333] on p "רוב הכריות הארגונומיות מתאימות אך ורק למי שישן על הגב - מה שאומר שאם אתה ישן על…" at bounding box center [1011, 359] width 439 height 53
click at [1209, 338] on p "רוב הכריות הארגונומיות מתאימות אך ורק למי שישן על הגב - מה שאומר שאם אתם ישן על…" at bounding box center [1011, 359] width 439 height 53
click at [1213, 343] on p "רוב הכריות הארגונומיות מתאימות אך ורק למי שישן על הגב - מה שאומר שאם אתם ישן על…" at bounding box center [1011, 359] width 439 height 53
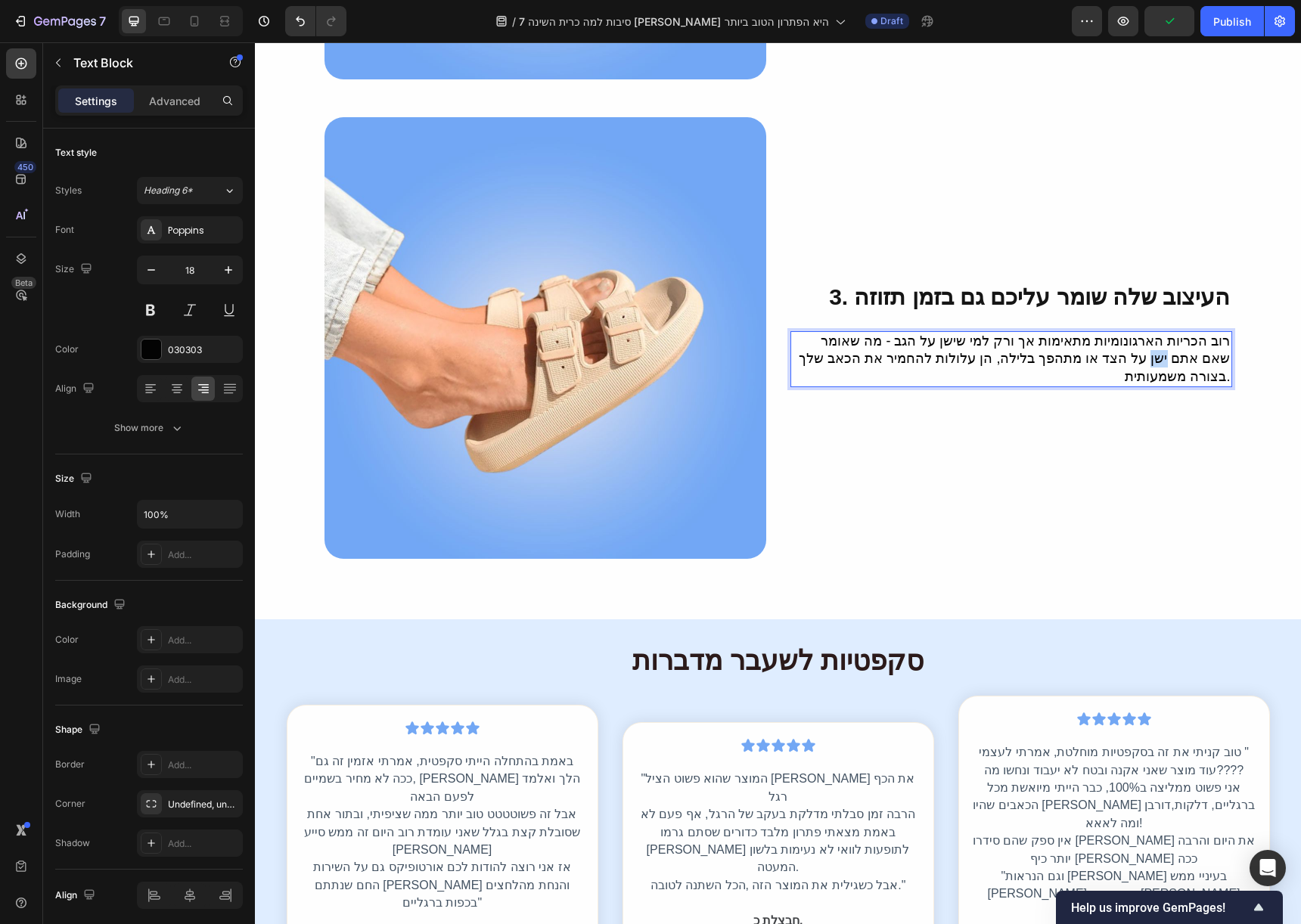
click at [1213, 343] on p "רוב הכריות הארגונומיות מתאימות אך ורק למי שישן על הגב - מה שאומר שאם אתם ישן על…" at bounding box center [1011, 359] width 439 height 53
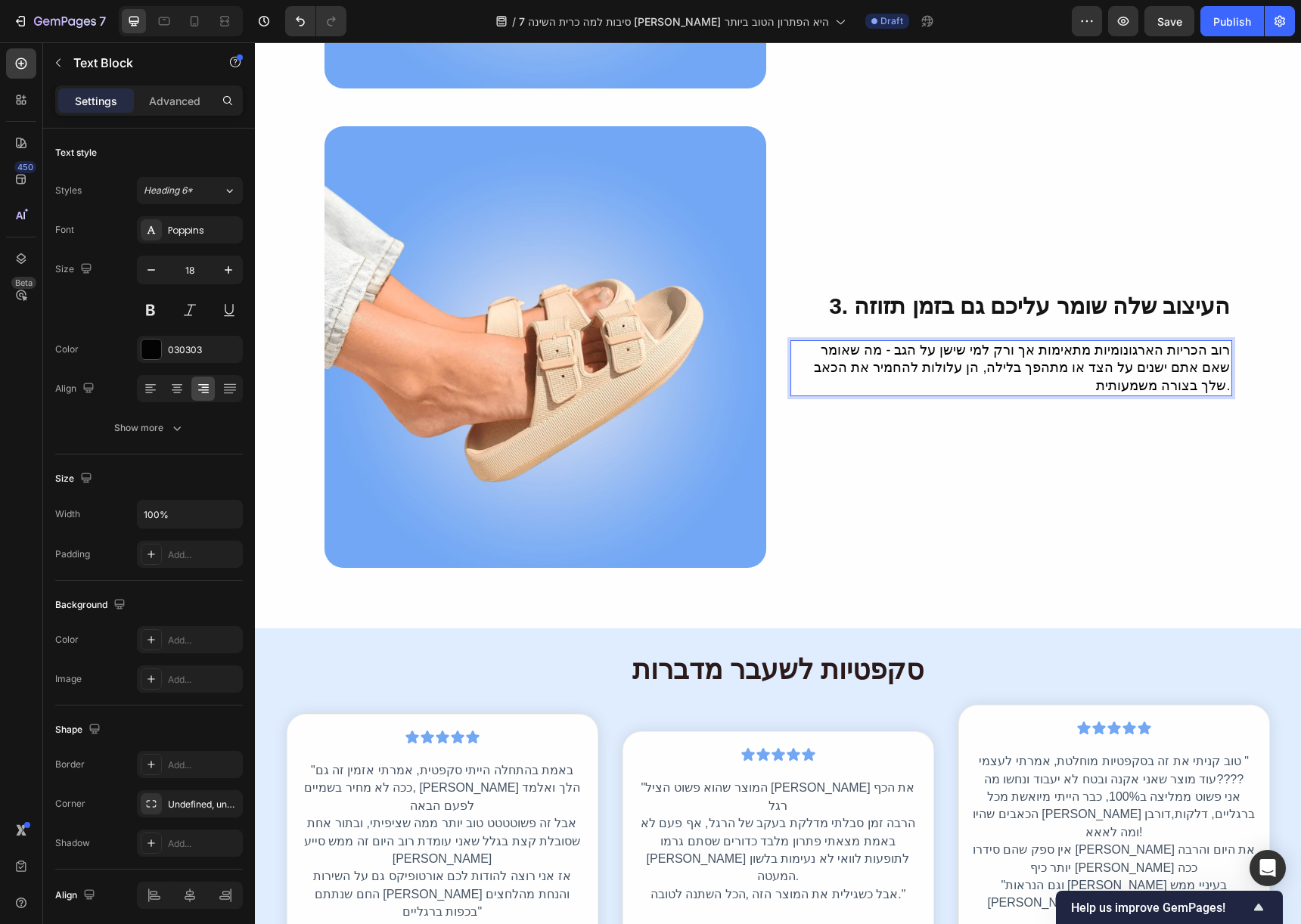
click at [1109, 343] on p "רוב הכריות הארגונומיות מתאימות אך ורק למי שישן על הגב - מה שאומר שאם אתם ישנים …" at bounding box center [1011, 369] width 439 height 53
click at [872, 352] on p "רוב הכריות הארגונומיות מתאימות אך ורק למי שישן על הגב - מה שאומר שאם אתם ישנים …" at bounding box center [1011, 369] width 439 height 53
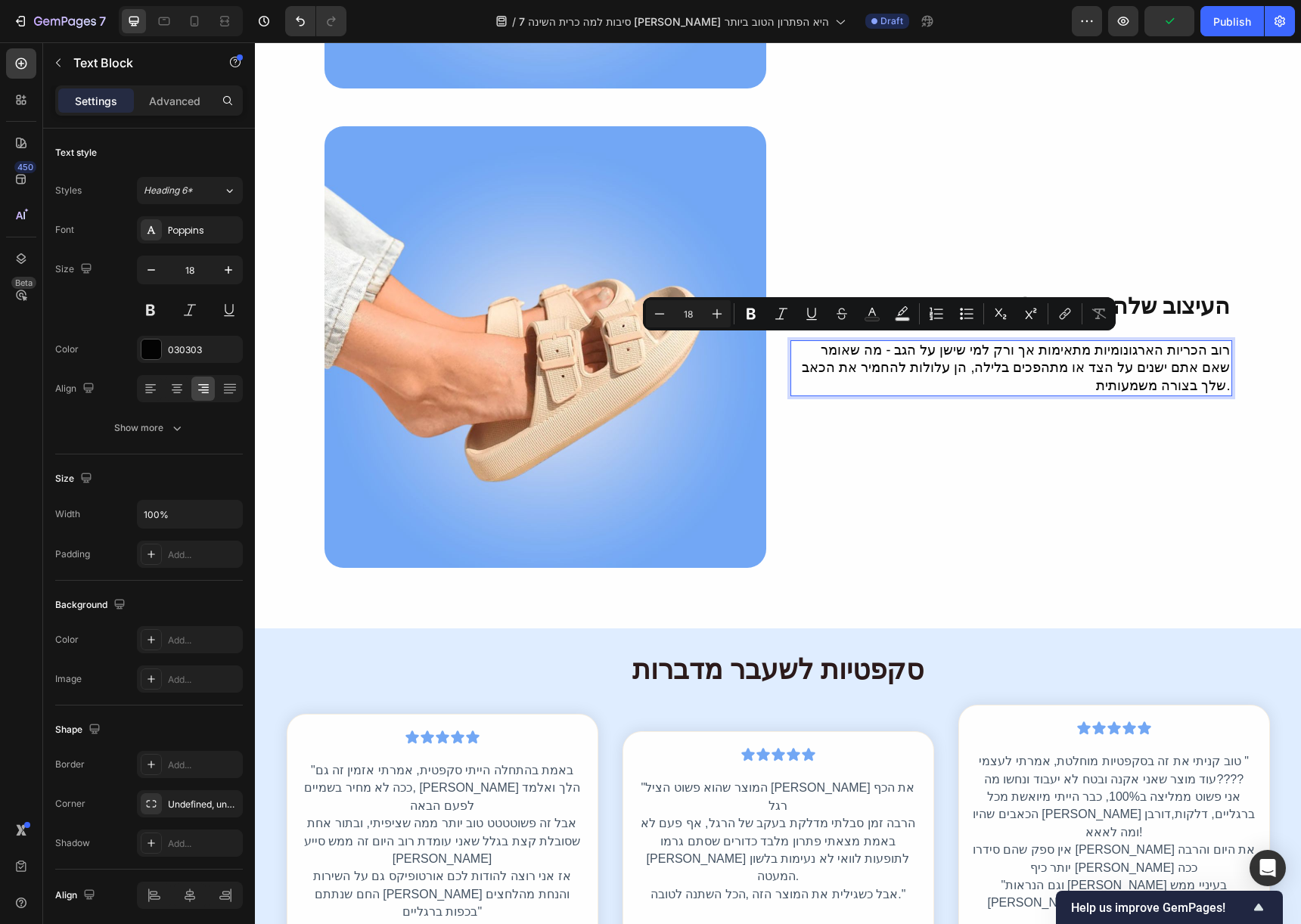
scroll to position [1141, 0]
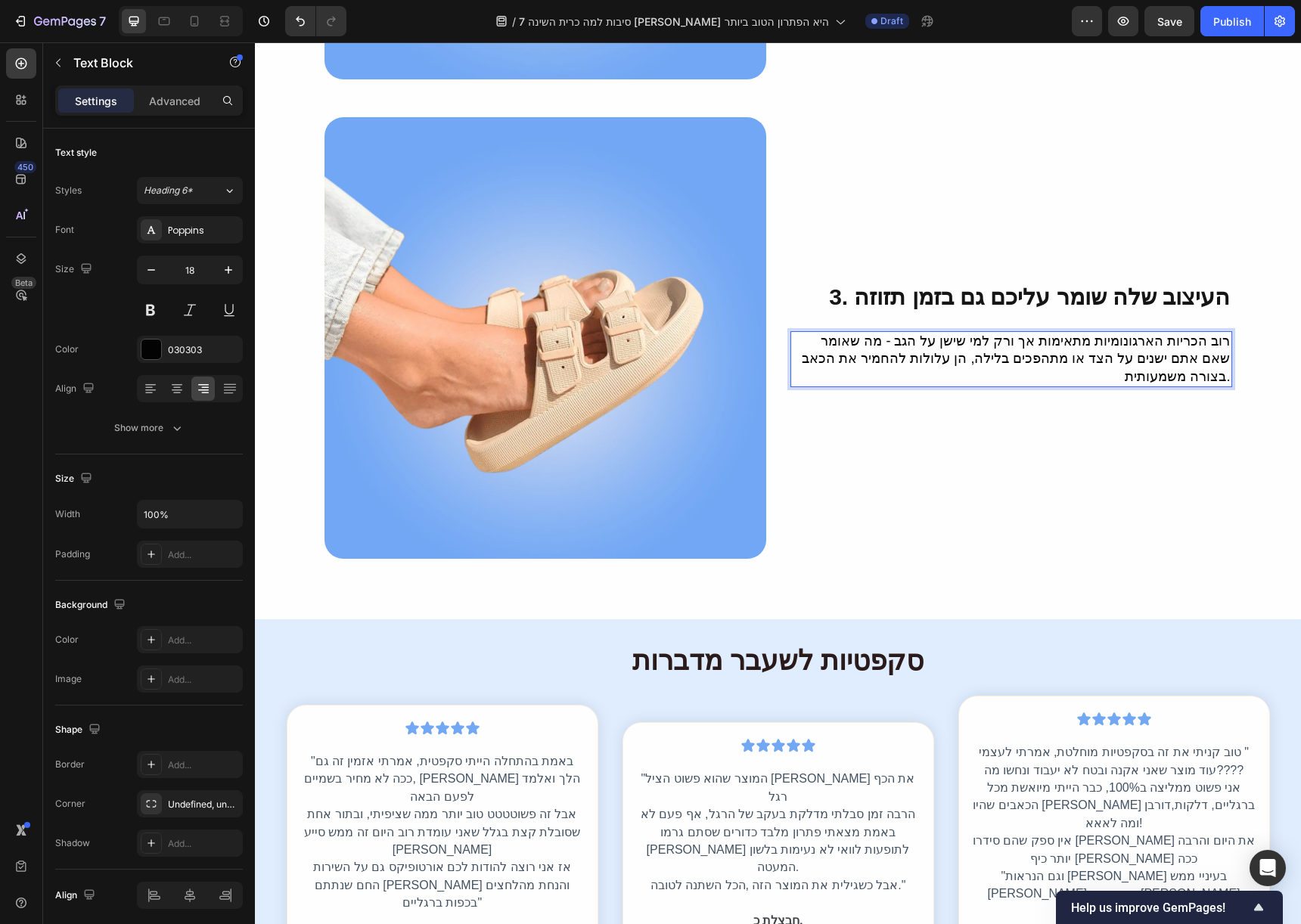
click at [1223, 351] on p "רוב הכריות הארגונומיות מתאימות אך ורק למי שישן על הגב - מה שאומר שאם אתם ישנים …" at bounding box center [1011, 359] width 439 height 53
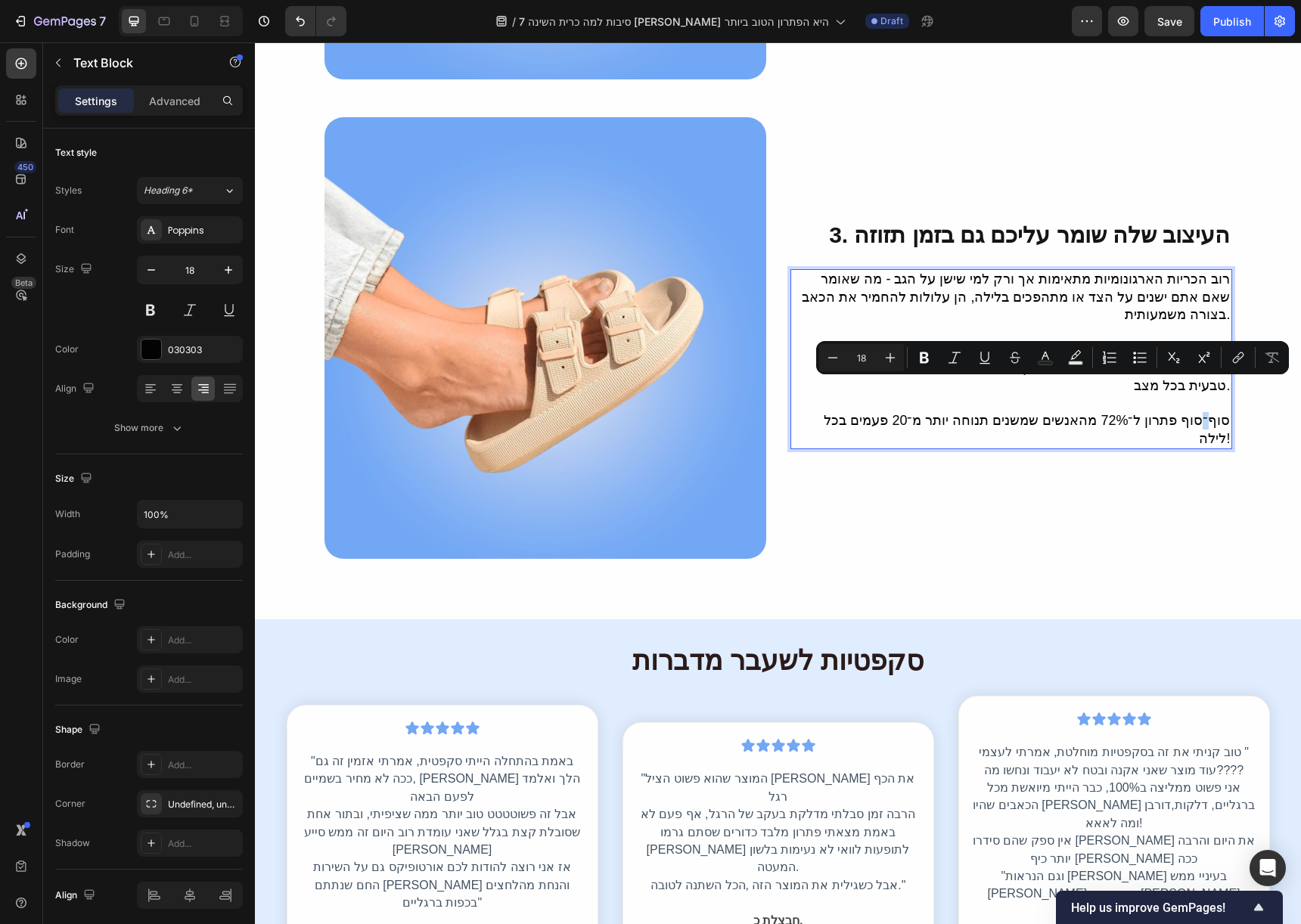
click at [1196, 412] on p "סוף־סוף פתרון ל־72% מהאנשים שמשנים תנוחה יותר מ־20 פעמים בכל לילה!" at bounding box center [1011, 430] width 439 height 35
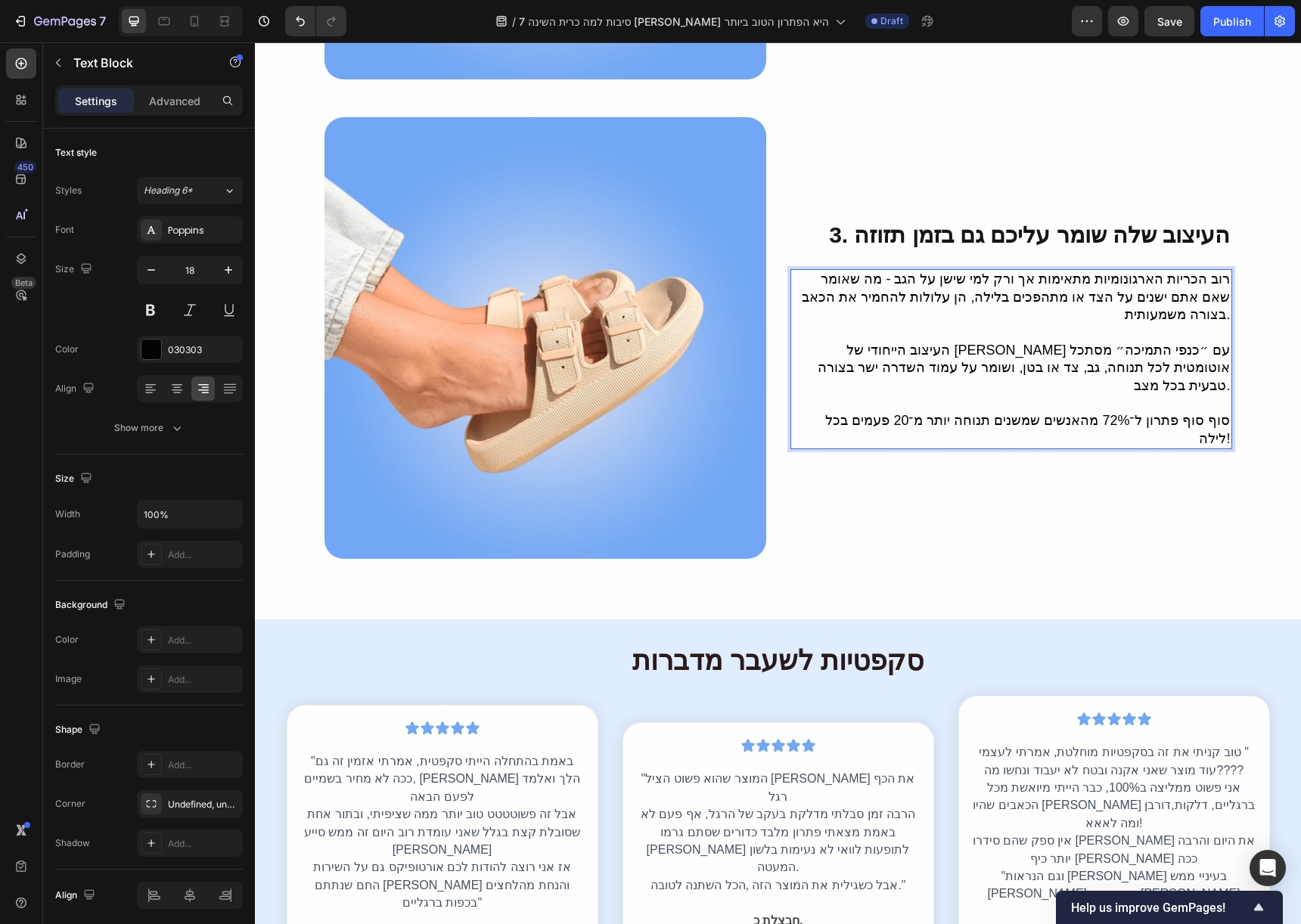
click at [1133, 412] on p "סוף סוף פתרון ל־72% מהאנשים שמשנים תנוחה יותר מ־20 פעמים בכל לילה!" at bounding box center [1011, 430] width 439 height 35
click at [1134, 412] on p "סוף סוף פתרון ל־72% מהאנשים שמשנים תנוחה יותר מ־20 פעמים בכל לילה!" at bounding box center [1011, 430] width 439 height 35
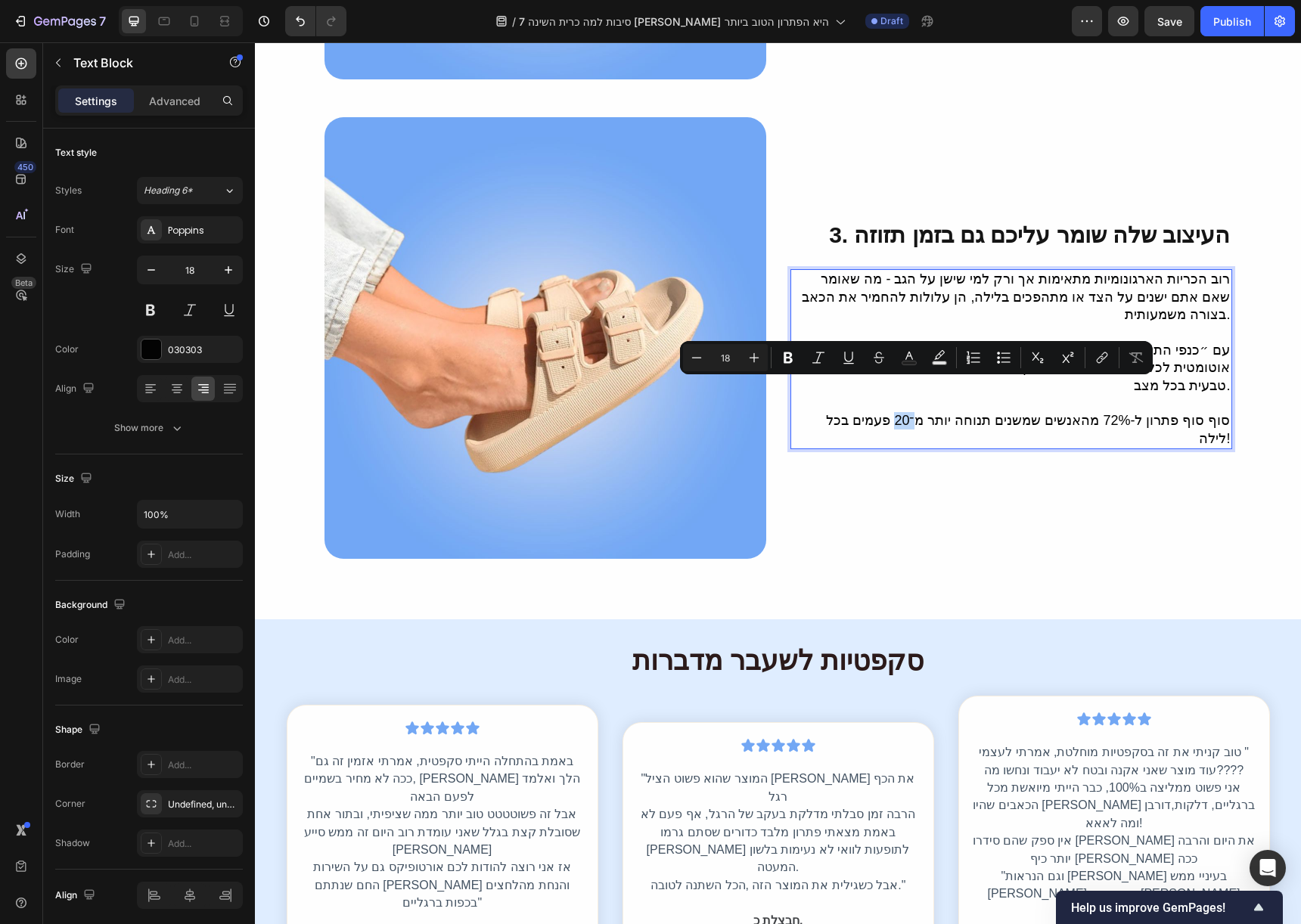
click at [927, 412] on p "סוף סוף פתרון ל-72% מהאנשים שמשנים תנוחה יותר מ־20 פעמים בכל לילה!" at bounding box center [1011, 430] width 439 height 35
click at [925, 412] on p "סוף סוף פתרון ל-72% מהאנשים שמשנים תנוחה יותר מ־20 פעמים בכל לילה!" at bounding box center [1011, 430] width 439 height 35
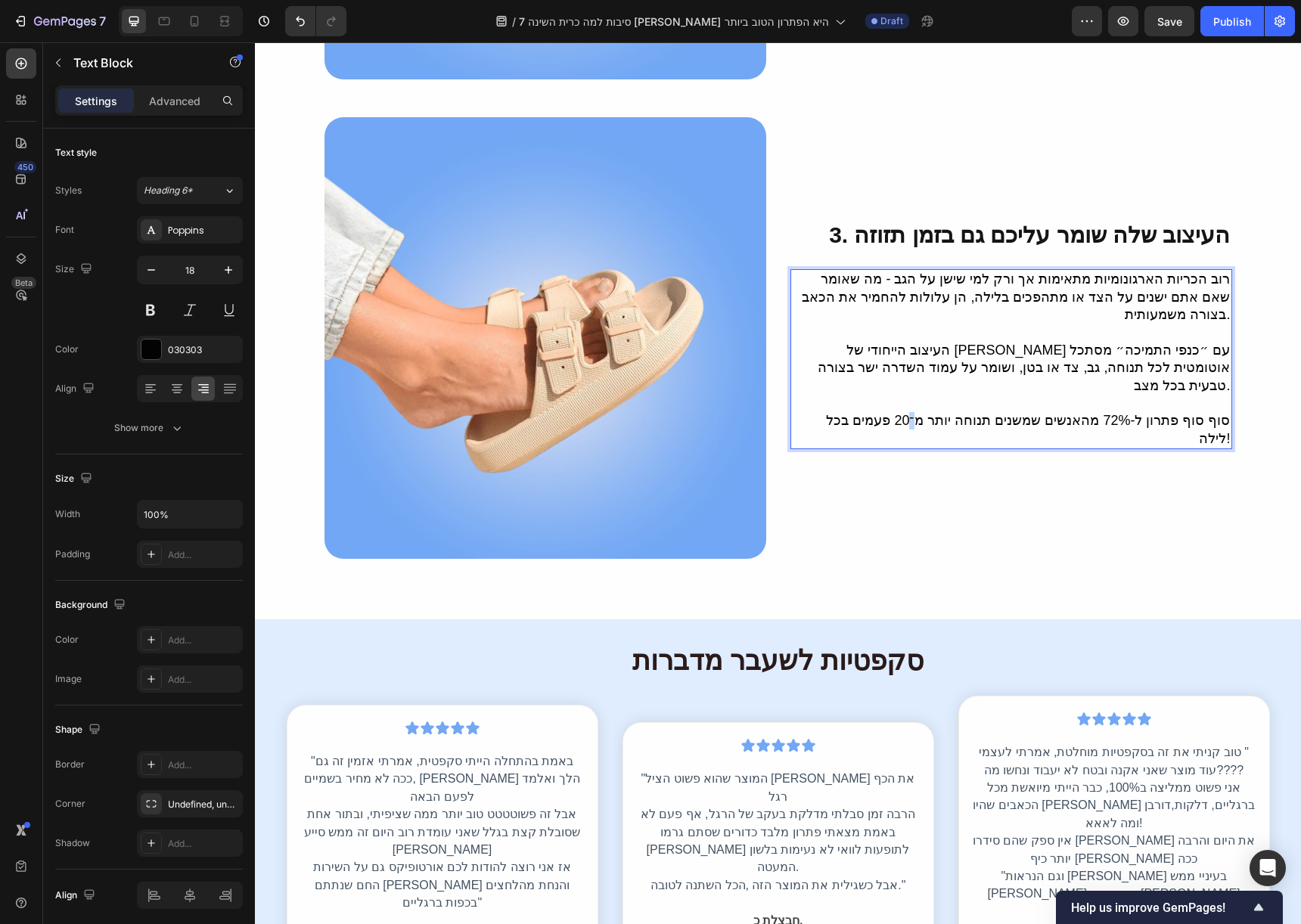
click at [925, 412] on p "סוף סוף פתרון ל-72% מהאנשים שמשנים תנוחה יותר מ־20 פעמים בכל לילה!" at bounding box center [1011, 430] width 439 height 35
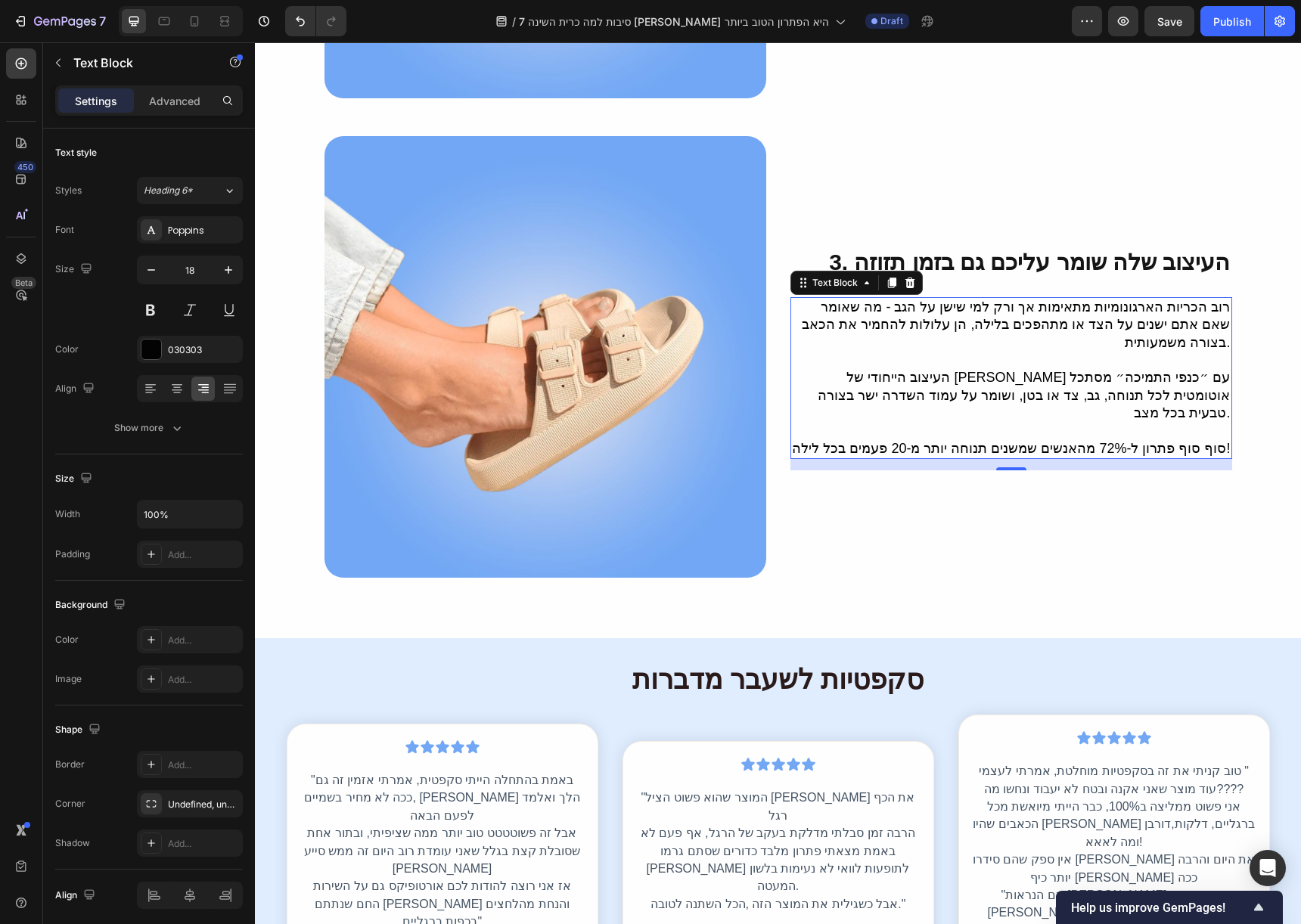
scroll to position [1066, 0]
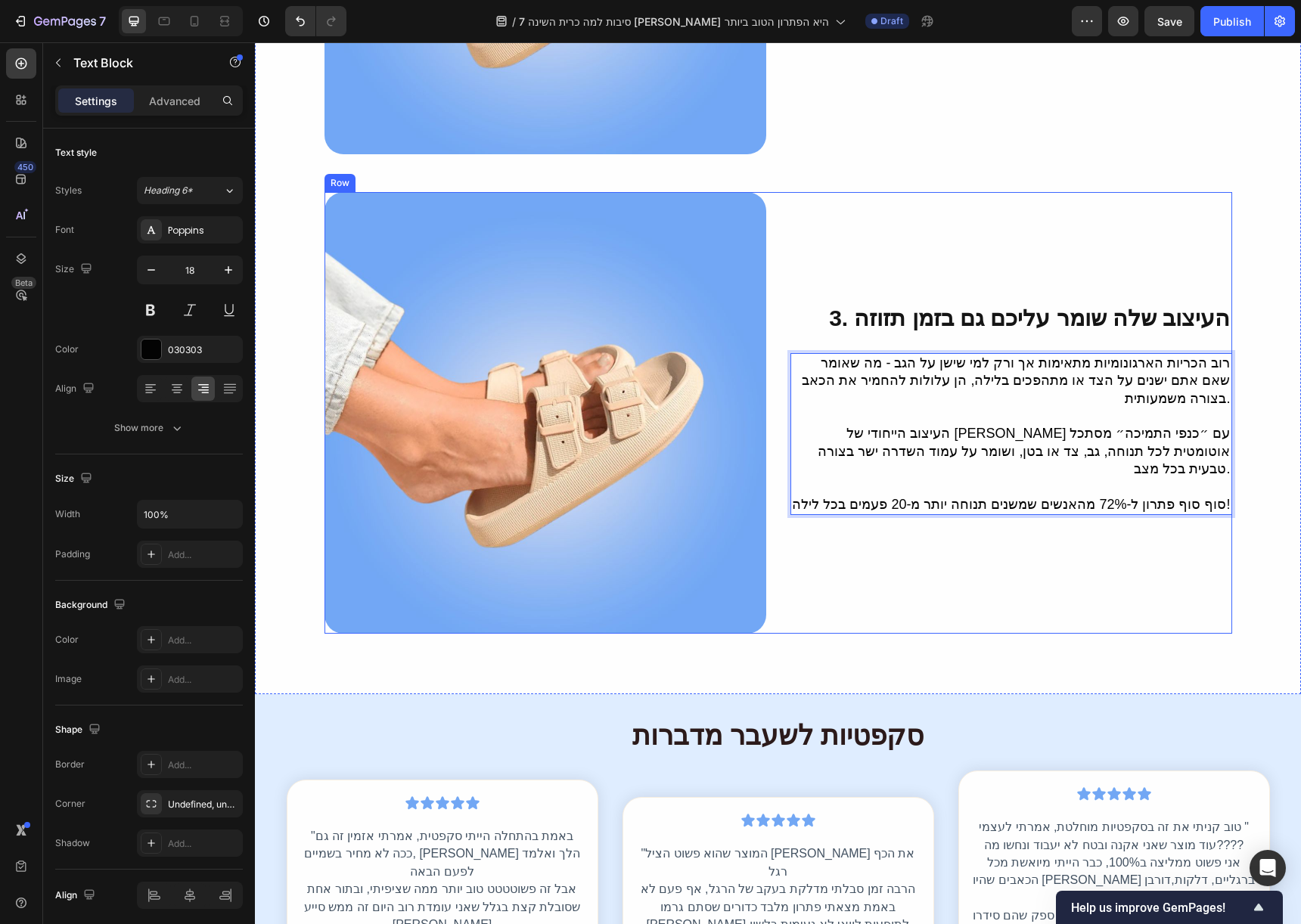
click at [806, 215] on div "⁠⁠⁠⁠⁠⁠⁠ 3. העיצוב שלה שומר עליכם גם בזמן תזוזה Heading רוב הכריות הארגונומיות מ…" at bounding box center [1011, 413] width 442 height 442
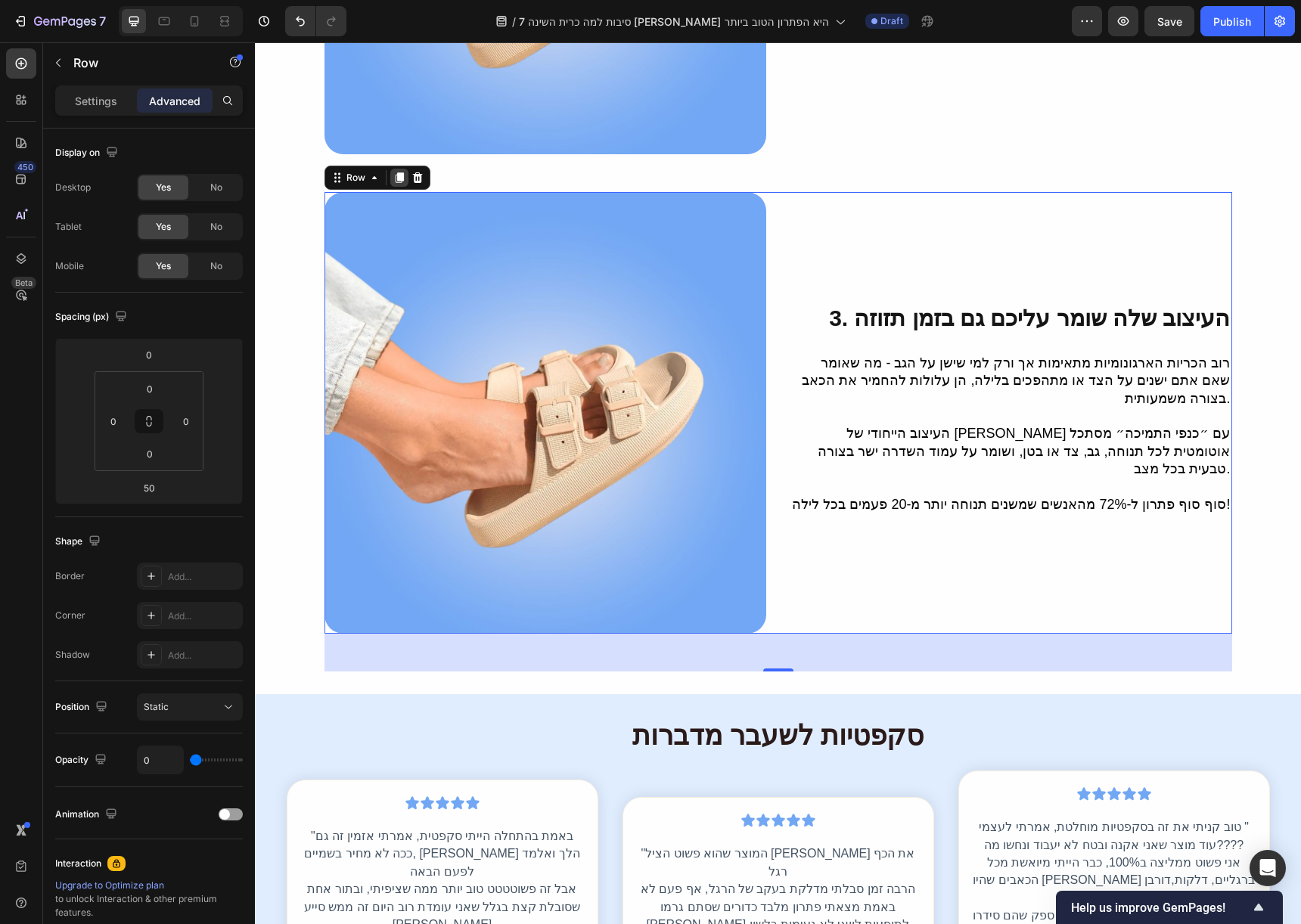
click at [394, 171] on icon at bounding box center [399, 177] width 12 height 12
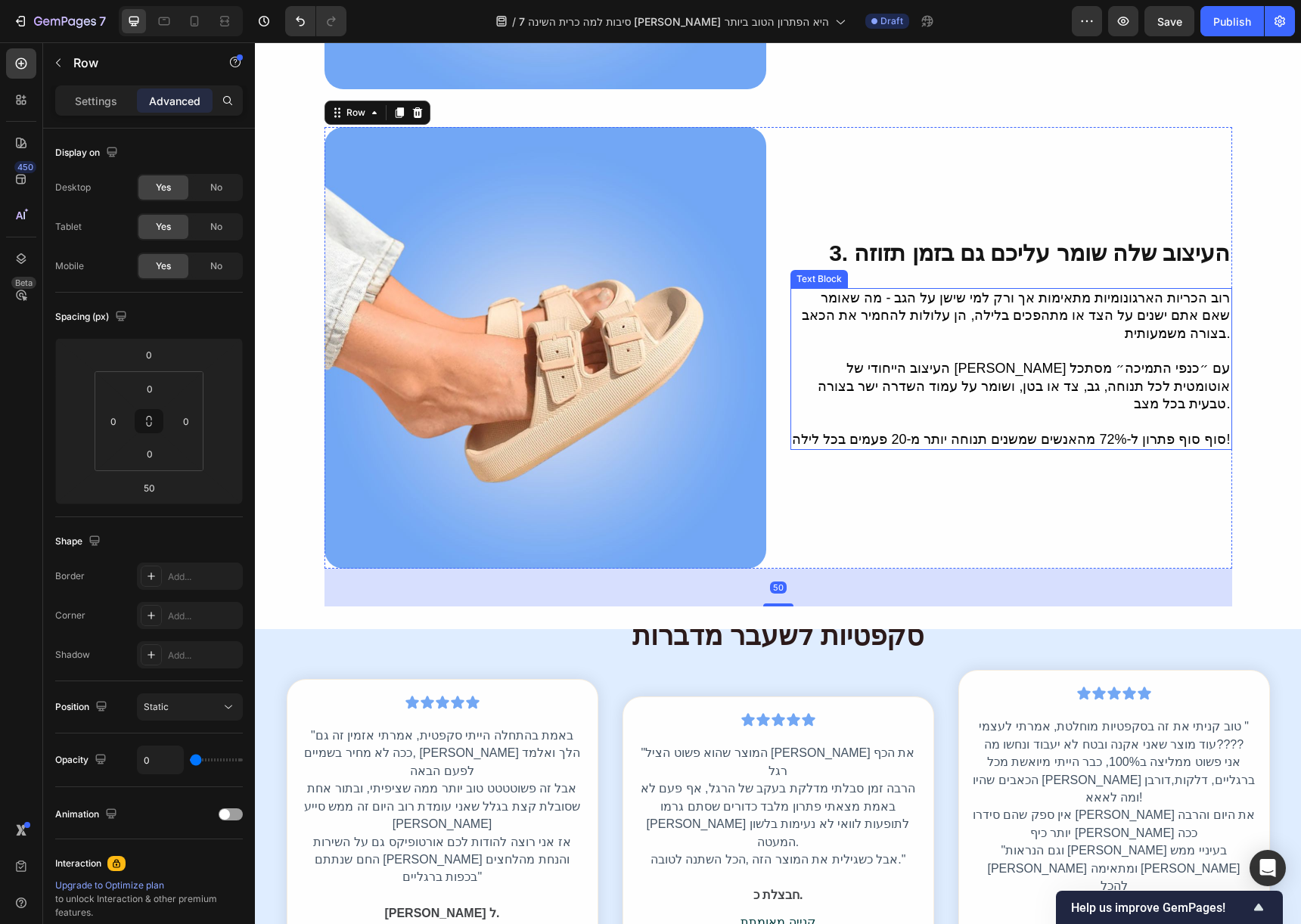
scroll to position [1621, 0]
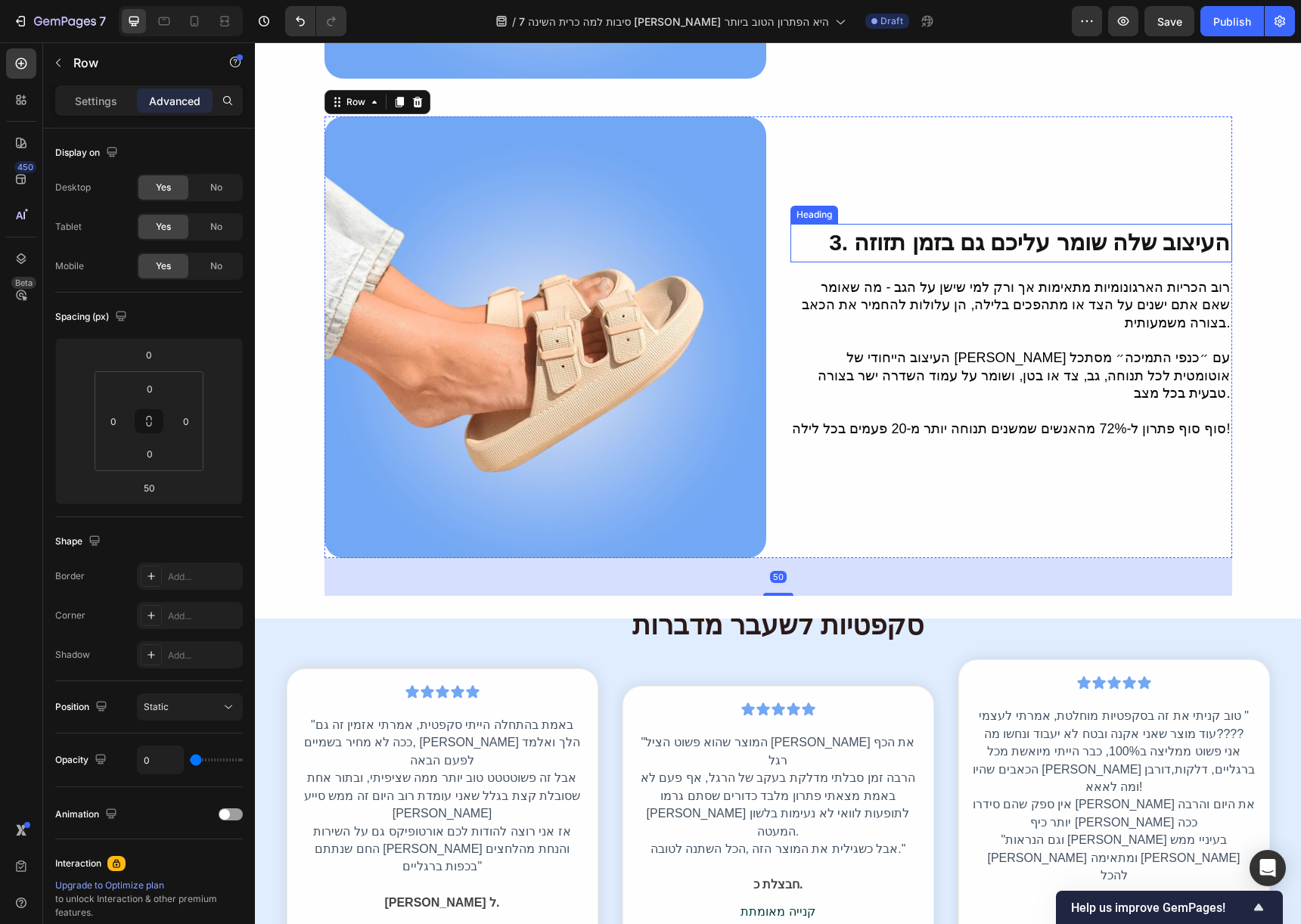
click at [852, 235] on span "3. העיצוב שלה שומר עליכם גם בזמן תזוזה" at bounding box center [1030, 243] width 401 height 25
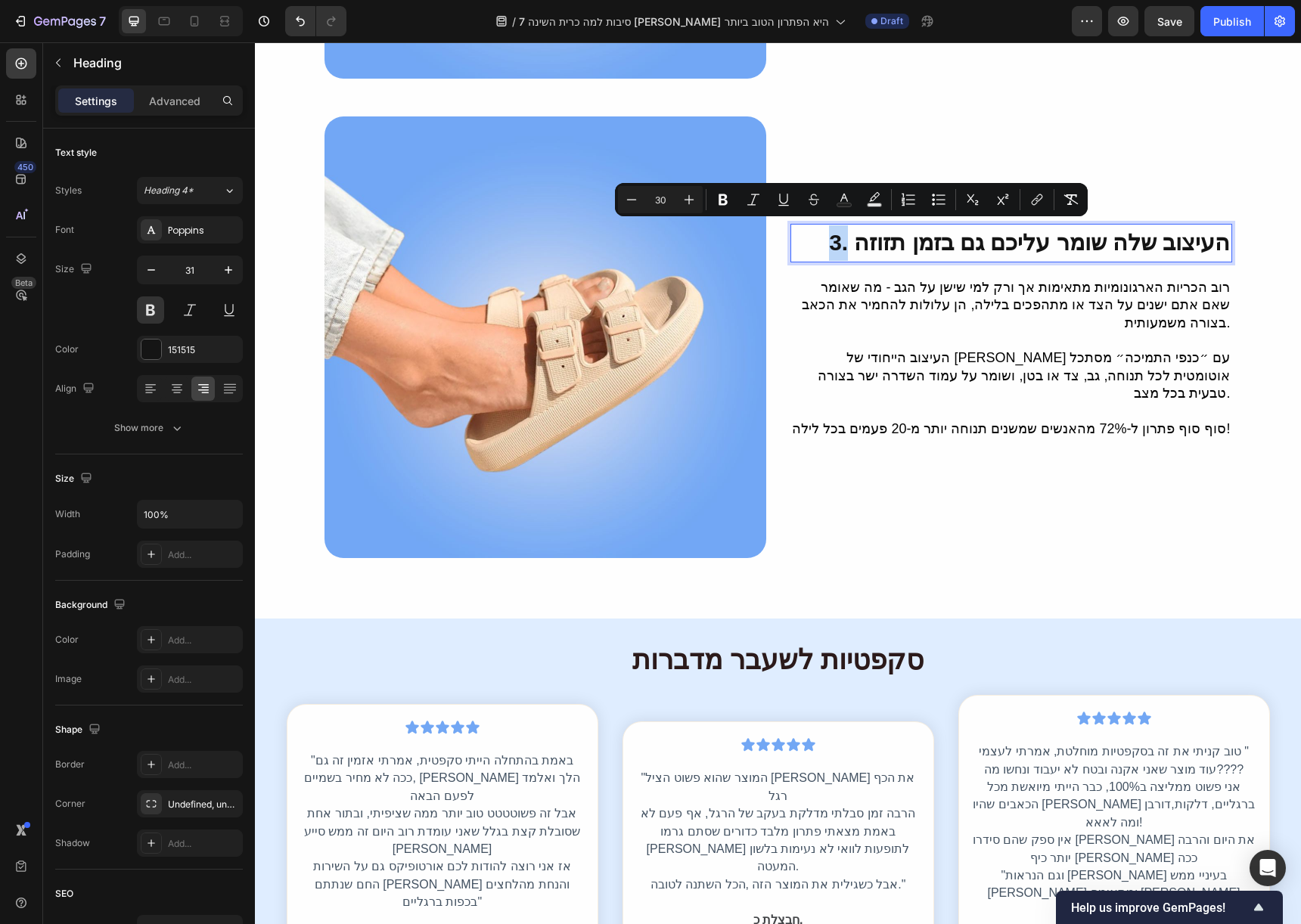
drag, startPoint x: 851, startPoint y: 242, endPoint x: 842, endPoint y: 243, distance: 9.1
click at [842, 243] on span "3. העיצוב שלה שומר עליכם גם בזמן תזוזה" at bounding box center [1030, 243] width 401 height 25
click at [845, 242] on span "3. העיצוב שלה שומר עליכם גם בזמן תזוזה" at bounding box center [1030, 243] width 401 height 25
click at [854, 242] on span "3. העיצוב שלה שומר עליכם גם בזמן תזוזה" at bounding box center [1030, 243] width 401 height 25
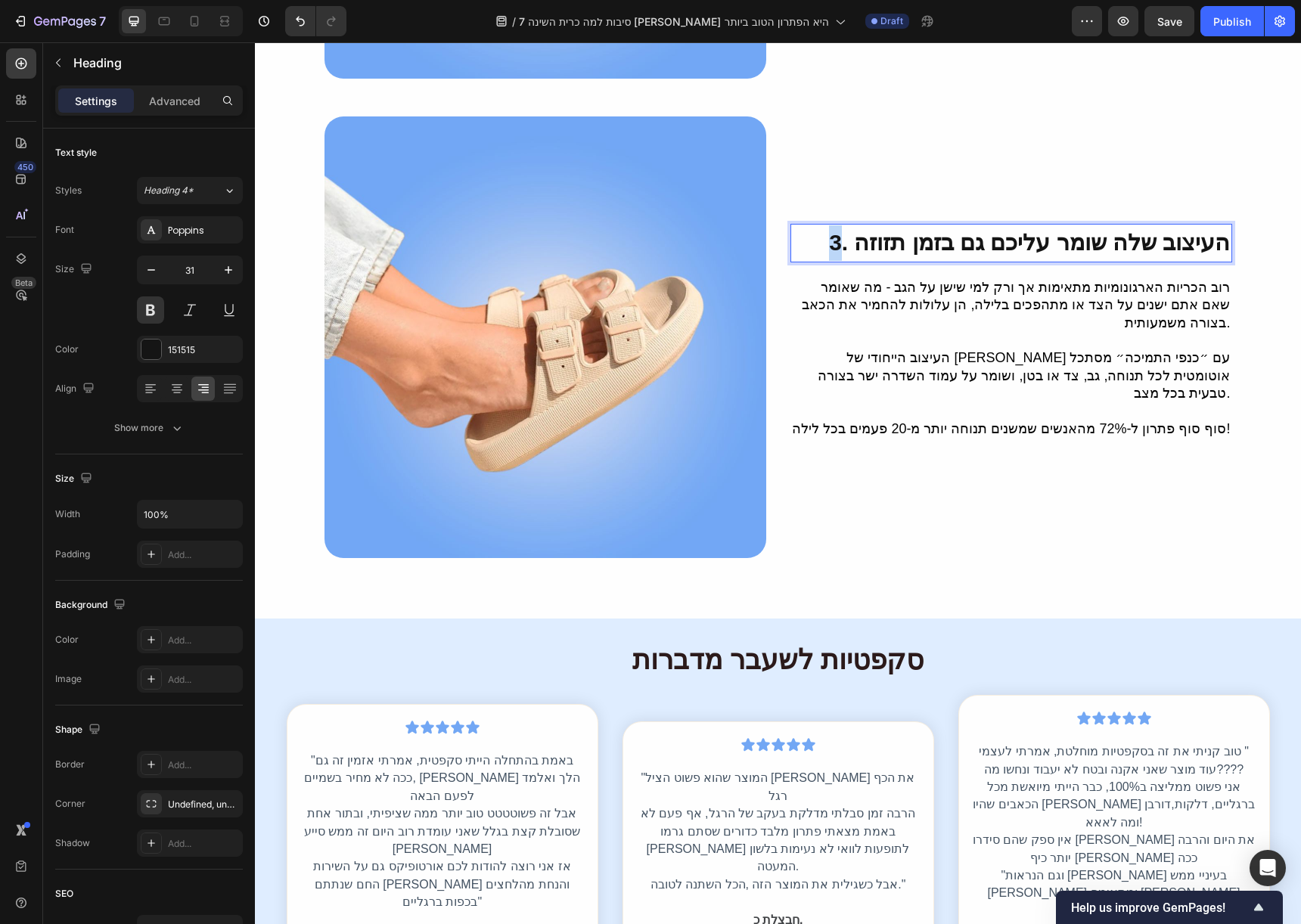
click at [844, 243] on span "3. העיצוב שלה שומר עליכם גם בזמן תזוזה" at bounding box center [1030, 243] width 401 height 25
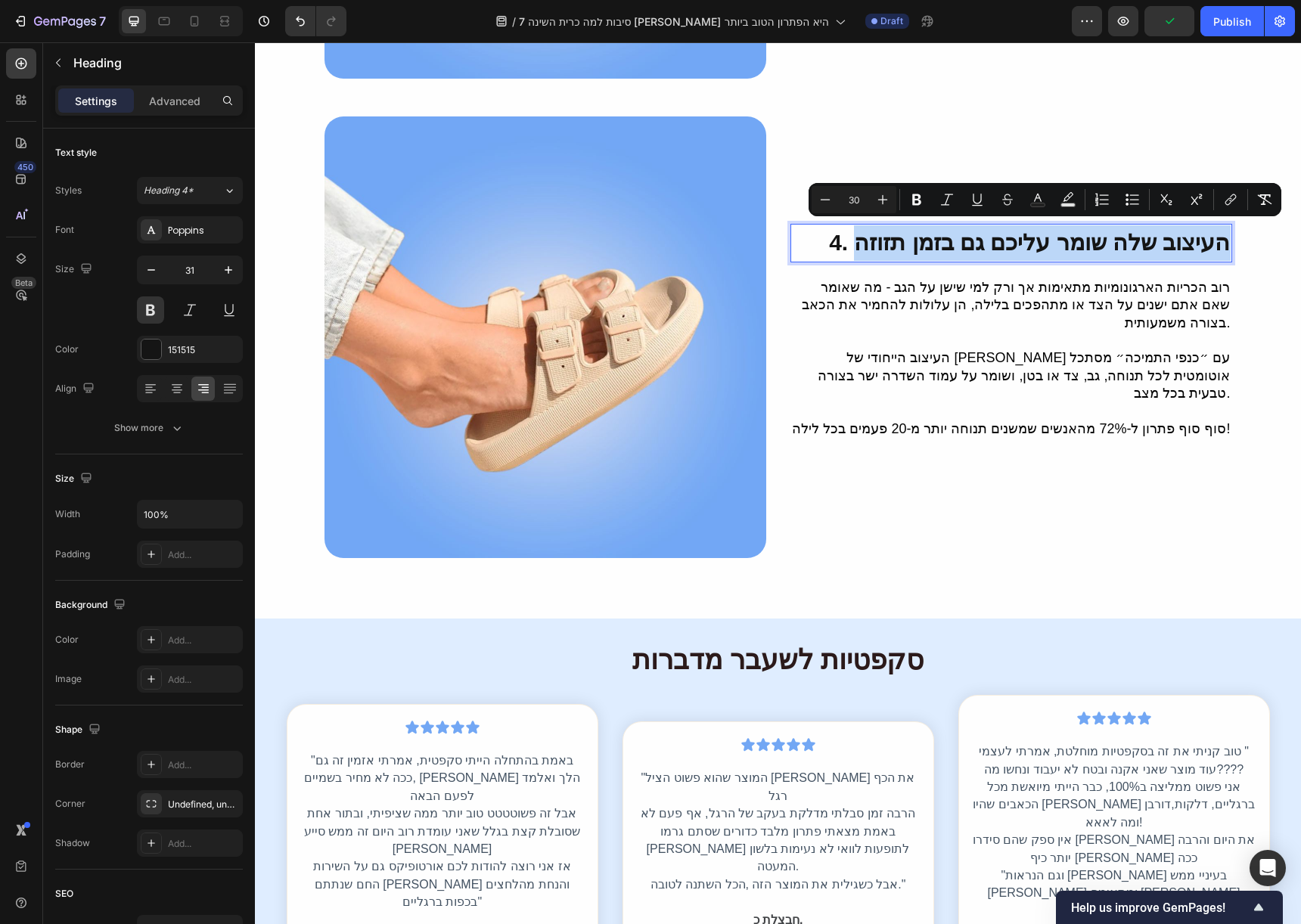
drag, startPoint x: 868, startPoint y: 243, endPoint x: 1220, endPoint y: 228, distance: 352.3
click at [1220, 230] on span "4. העיצוב שלה שומר עליכם גם בזמן תזוזה" at bounding box center [1030, 243] width 401 height 25
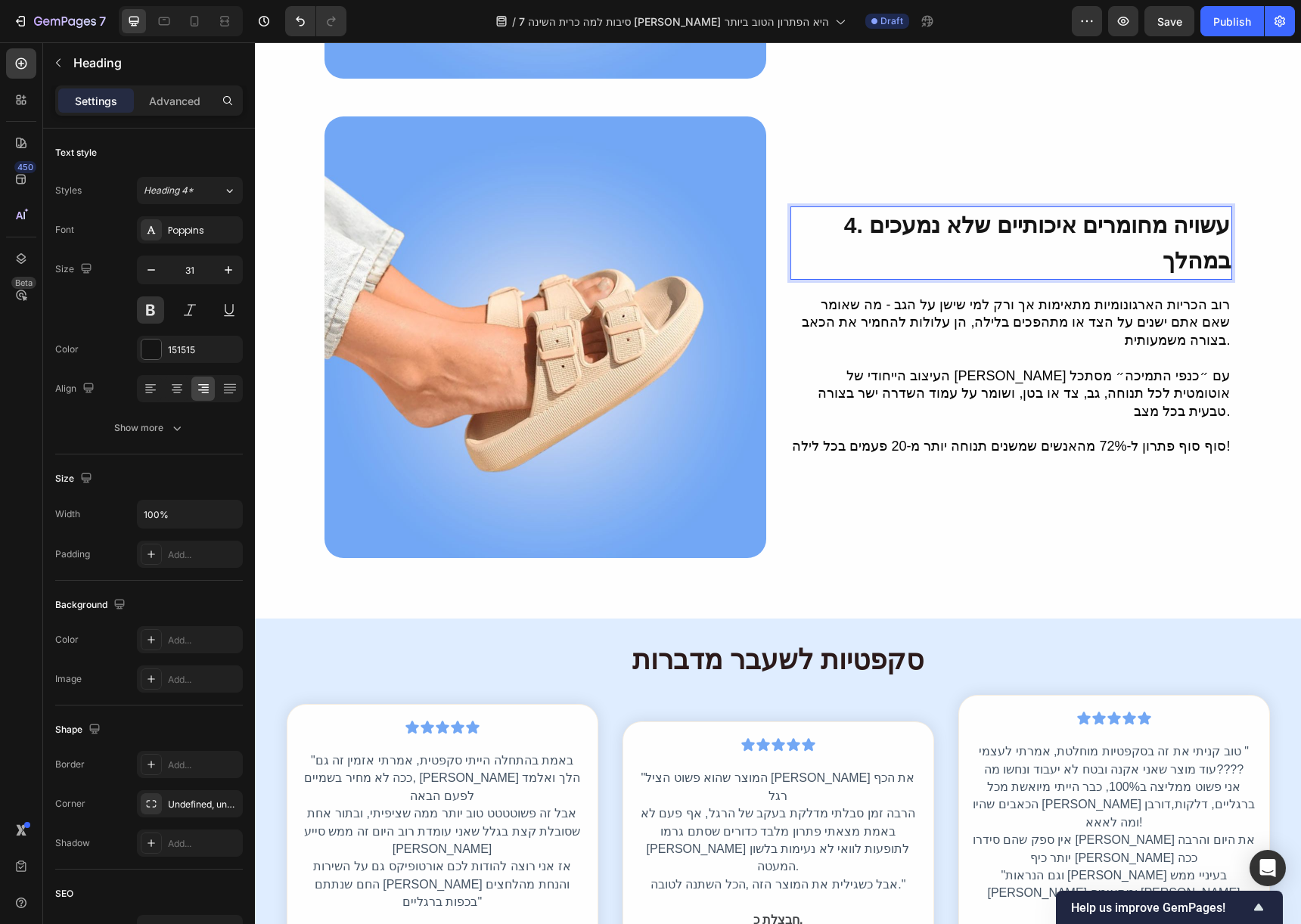
scroll to position [1604, 0]
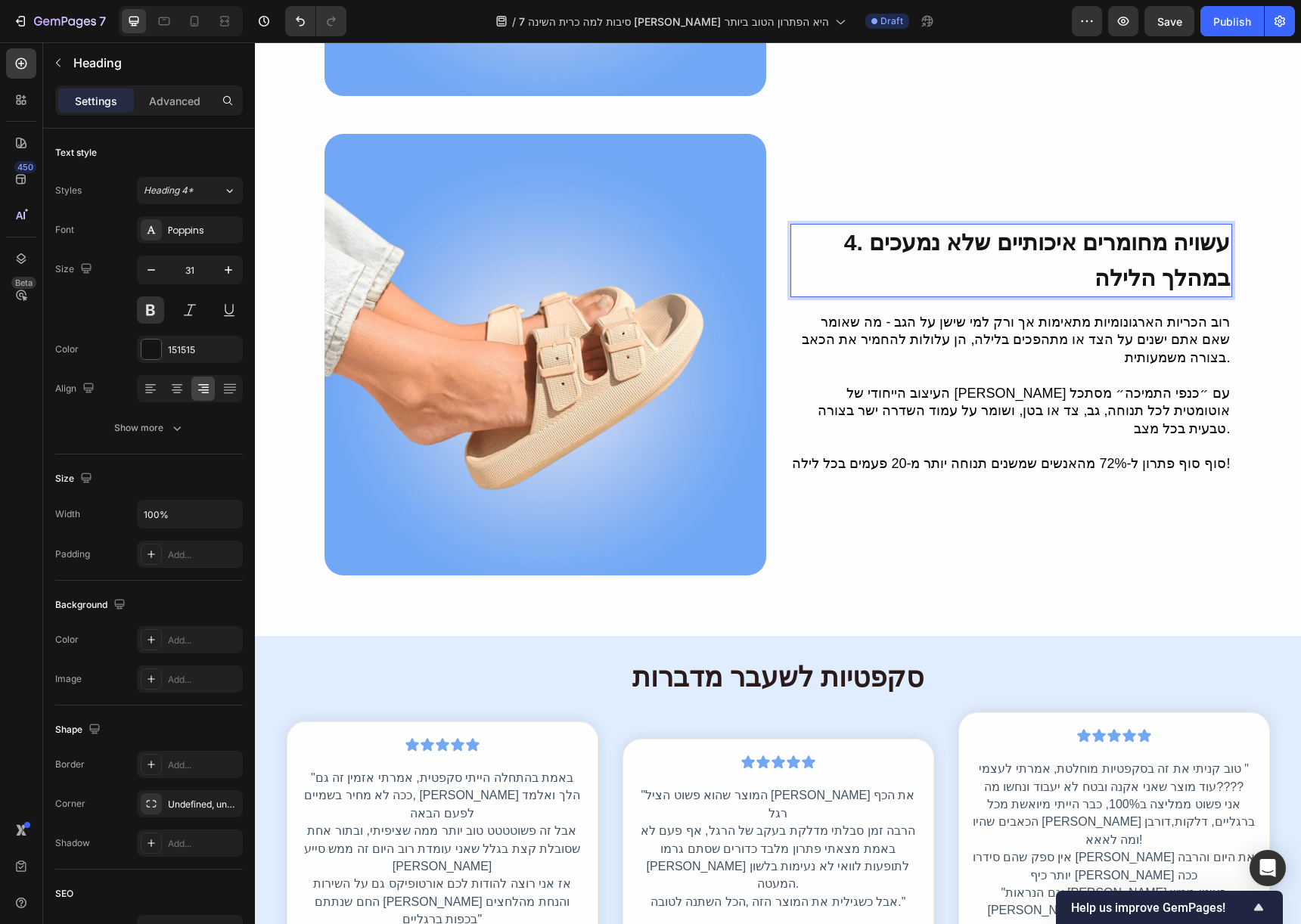
click at [1112, 385] on p "העיצוב הייחודי של איזי סליפ עם ״כנפי התמיכה״ מסתכל אוטומטית לכל תנוחה, גב, צד א…" at bounding box center [1011, 412] width 439 height 53
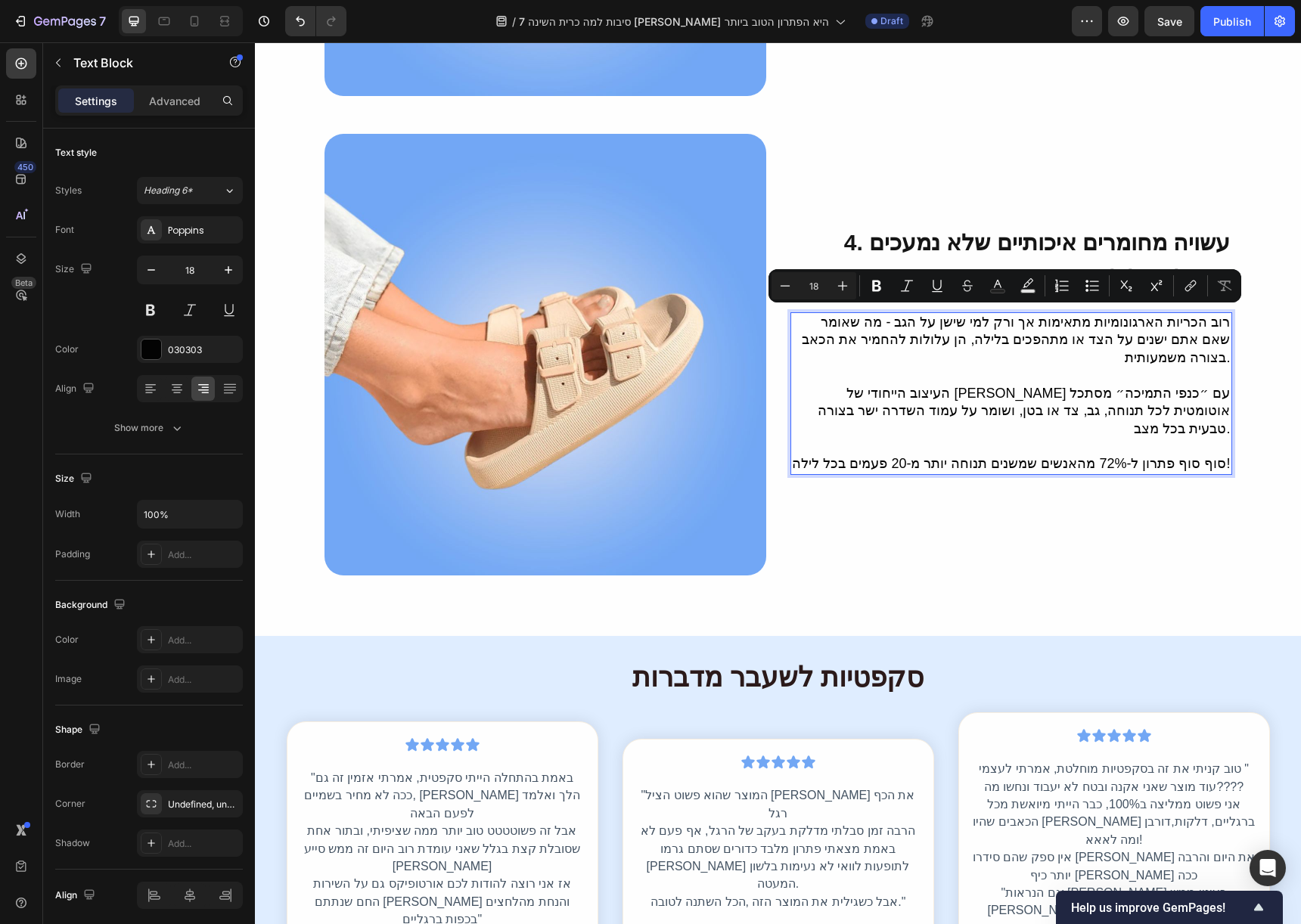
scroll to position [1648, 0]
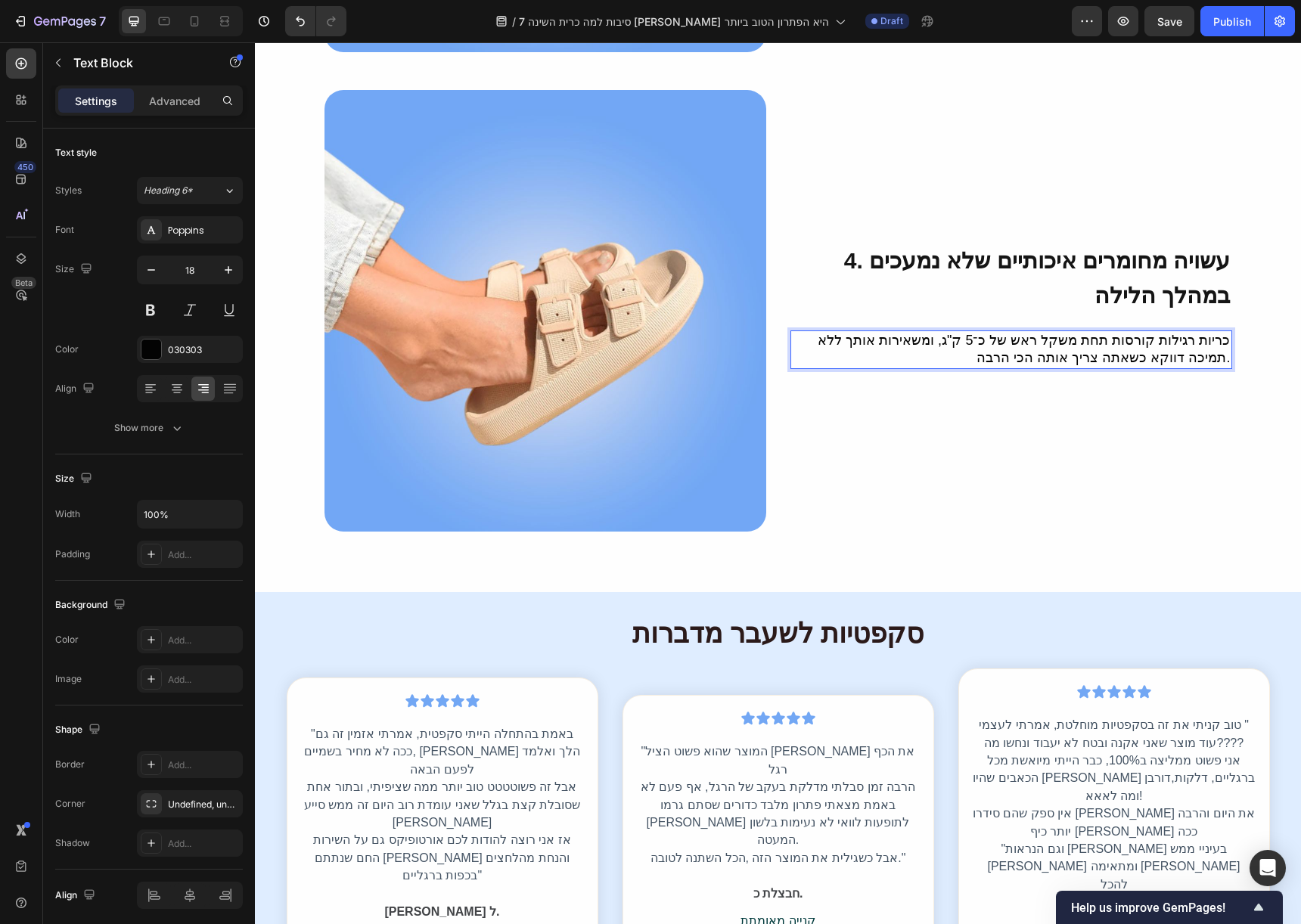
click at [1140, 332] on p "כריות רגילות קורסות תחת משקל ראש של כ־5 ק"ג, ומשאירות אותך ללא תמיכה דווקא כשאת…" at bounding box center [1011, 349] width 439 height 35
click at [1048, 332] on p "כריות רגילות נמעכות תחת משקל ראש של כ־5 ק"ג, ומשאירות אותך ללא תמיכה דווקא כשאת…" at bounding box center [1011, 349] width 439 height 35
click at [1001, 332] on p "כריות רגילות נמעכות תחת משקל הראש של כ־5 ק"ג, ומשאירות אותך ללא תמיכה דווקא כשא…" at bounding box center [1011, 349] width 439 height 35
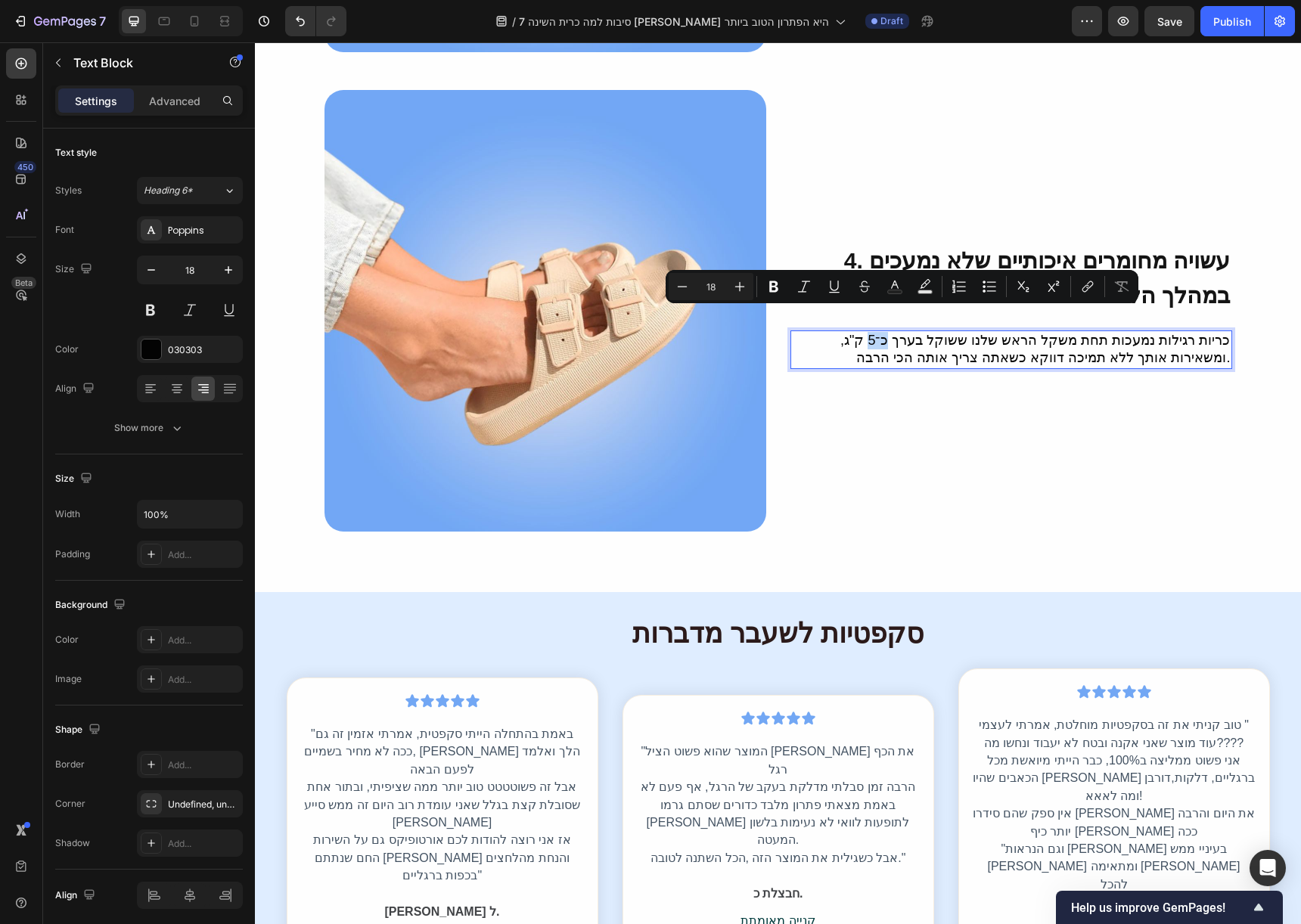
drag, startPoint x: 902, startPoint y: 318, endPoint x: 910, endPoint y: 318, distance: 8.0
click at [910, 332] on p "כריות רגילות נמעכות תחת משקל הראש שלנו ששוקל בערך כ־5 ק"ג, ומשאירות אותך ללא תמ…" at bounding box center [1011, 349] width 439 height 35
click at [909, 332] on p "כריות רגילות נמעכות תחת משקל הראש שלנו ששוקל בערך כ־5 ק"ג, ומשאירות אותך ללא תמ…" at bounding box center [1011, 349] width 439 height 35
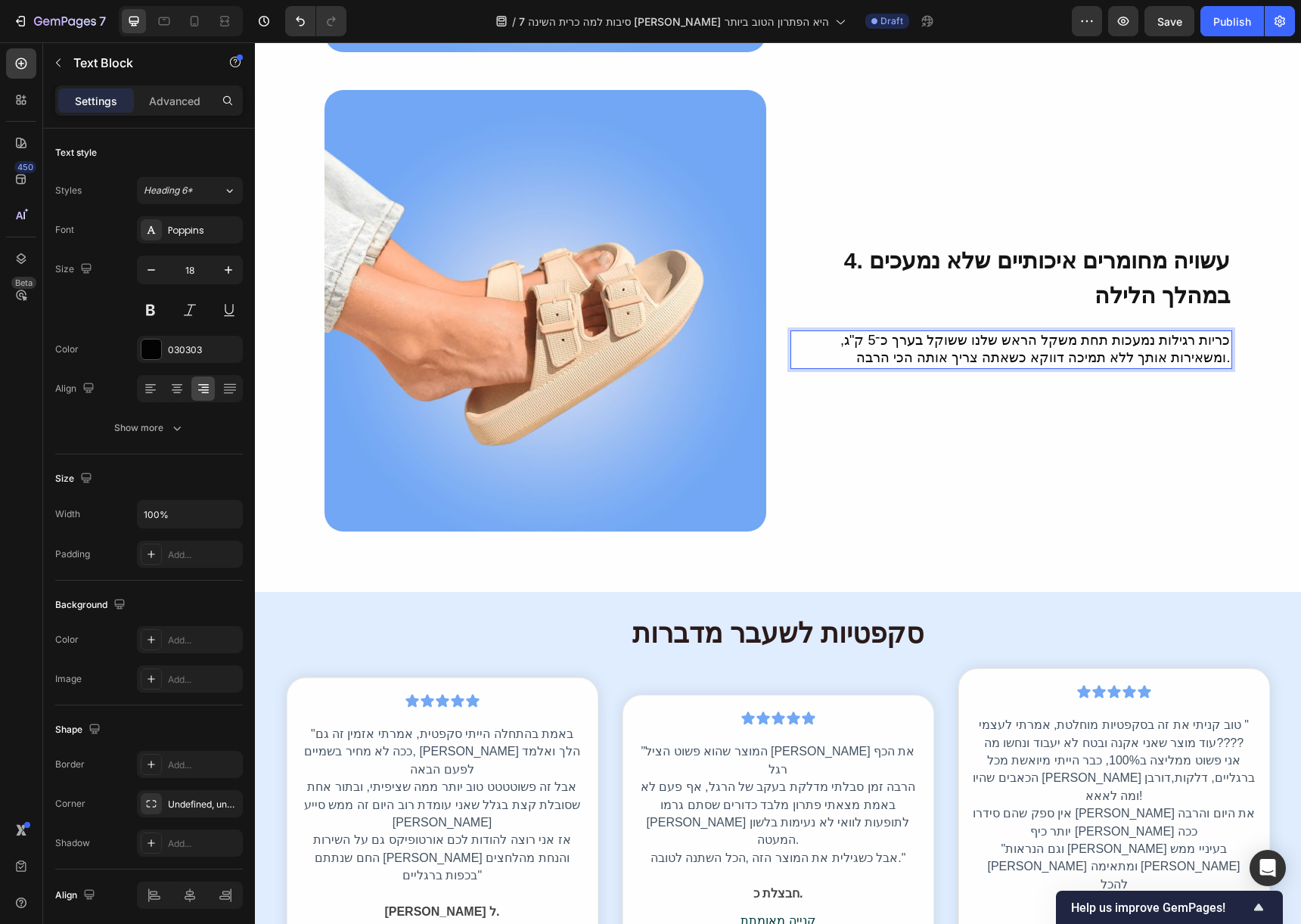
click at [903, 332] on p "כריות רגילות נמעכות תחת משקל הראש שלנו ששוקל בערך כ־5 ק"ג, ומשאירות אותך ללא תמ…" at bounding box center [1011, 349] width 439 height 35
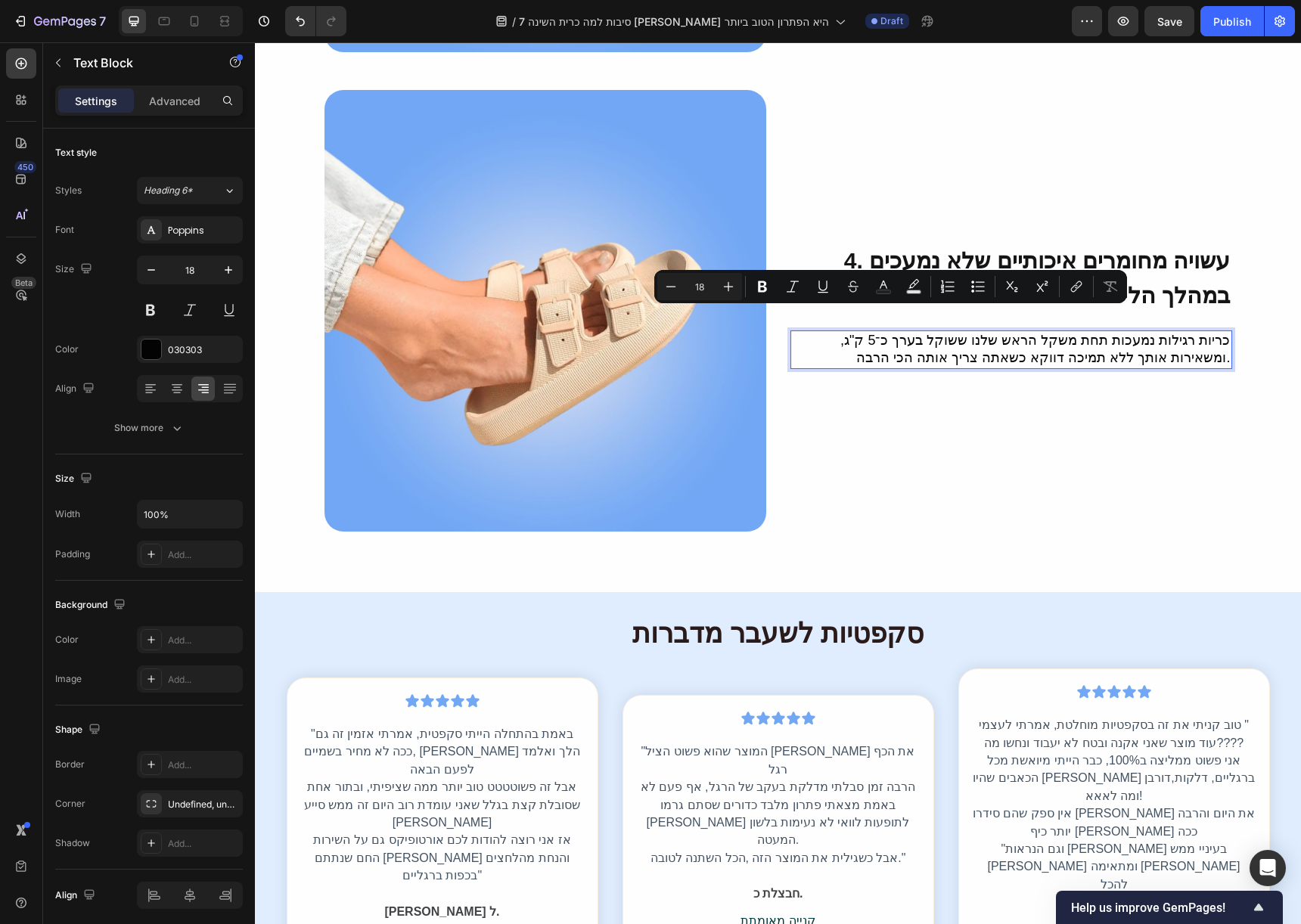
click at [904, 332] on p "כריות רגילות נמעכות תחת משקל הראש שלנו ששוקל בערך כ־5 ק"ג, ומשאירות אותך ללא תמ…" at bounding box center [1011, 349] width 439 height 35
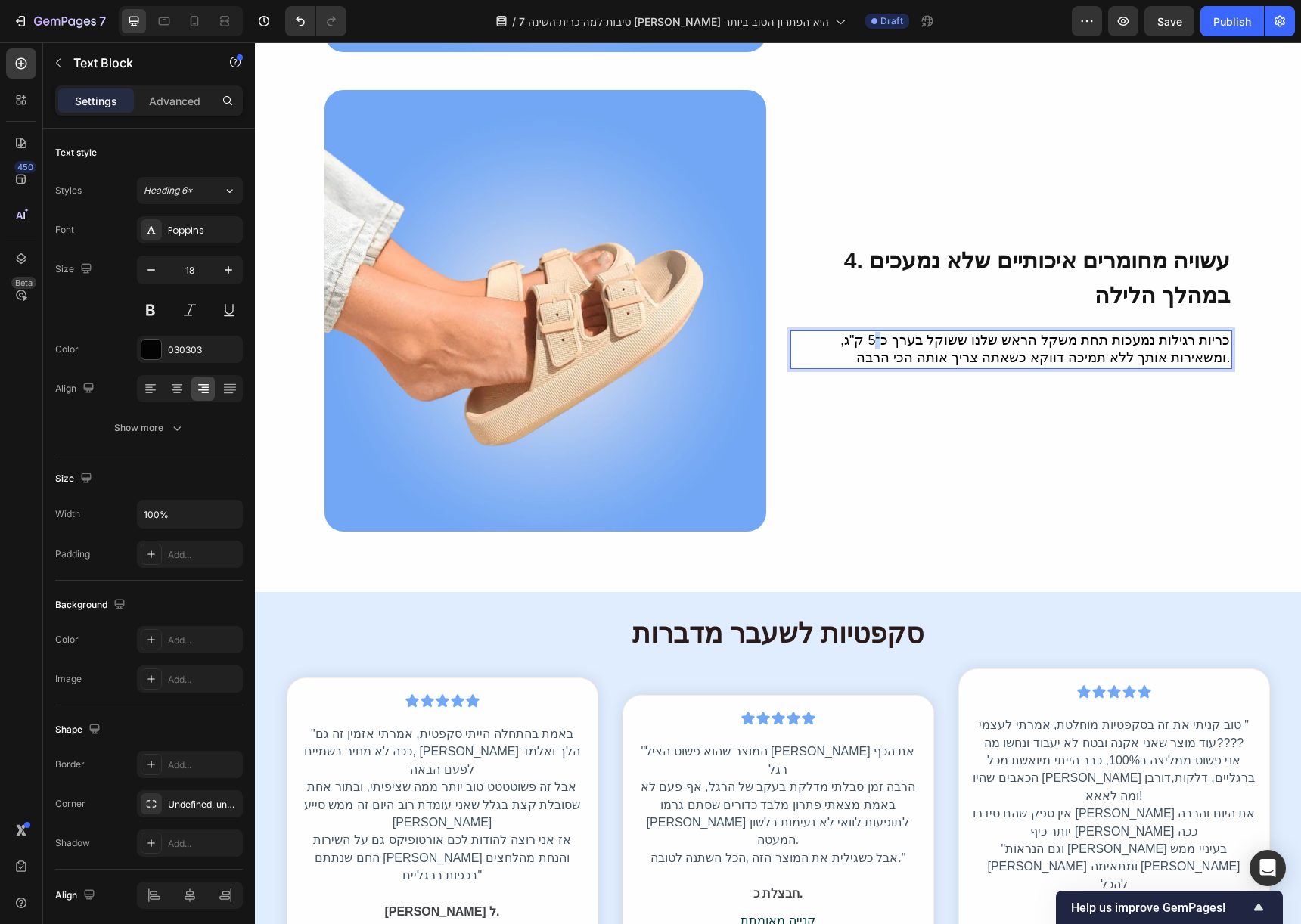
click at [904, 332] on p "כריות רגילות נמעכות תחת משקל הראש שלנו ששוקל בערך כ־5 ק"ג, ומשאירות אותך ללא תמ…" at bounding box center [1011, 349] width 439 height 35
click at [810, 332] on p "כריות רגילות נמעכות תחת משקל הראש שלנו ששוקל בערך 5 ק"ג, ומשאירות אותך ללא תמיכ…" at bounding box center [1011, 349] width 439 height 35
click at [1106, 343] on p "כריות רגילות נמעכות תחת משקל הראש שלנו ששוקל בערך 5 ק"ג, ומשאירות אתכם ללא תמיכ…" at bounding box center [1011, 349] width 439 height 35
click at [1106, 343] on p "כריות רגילות נמעכות תחת משקל הראש שלנו ששוקל בערך 5 ק"ג, ומשאירות אתכם ללא תמיכ…" at bounding box center [1011, 349] width 439 height 35
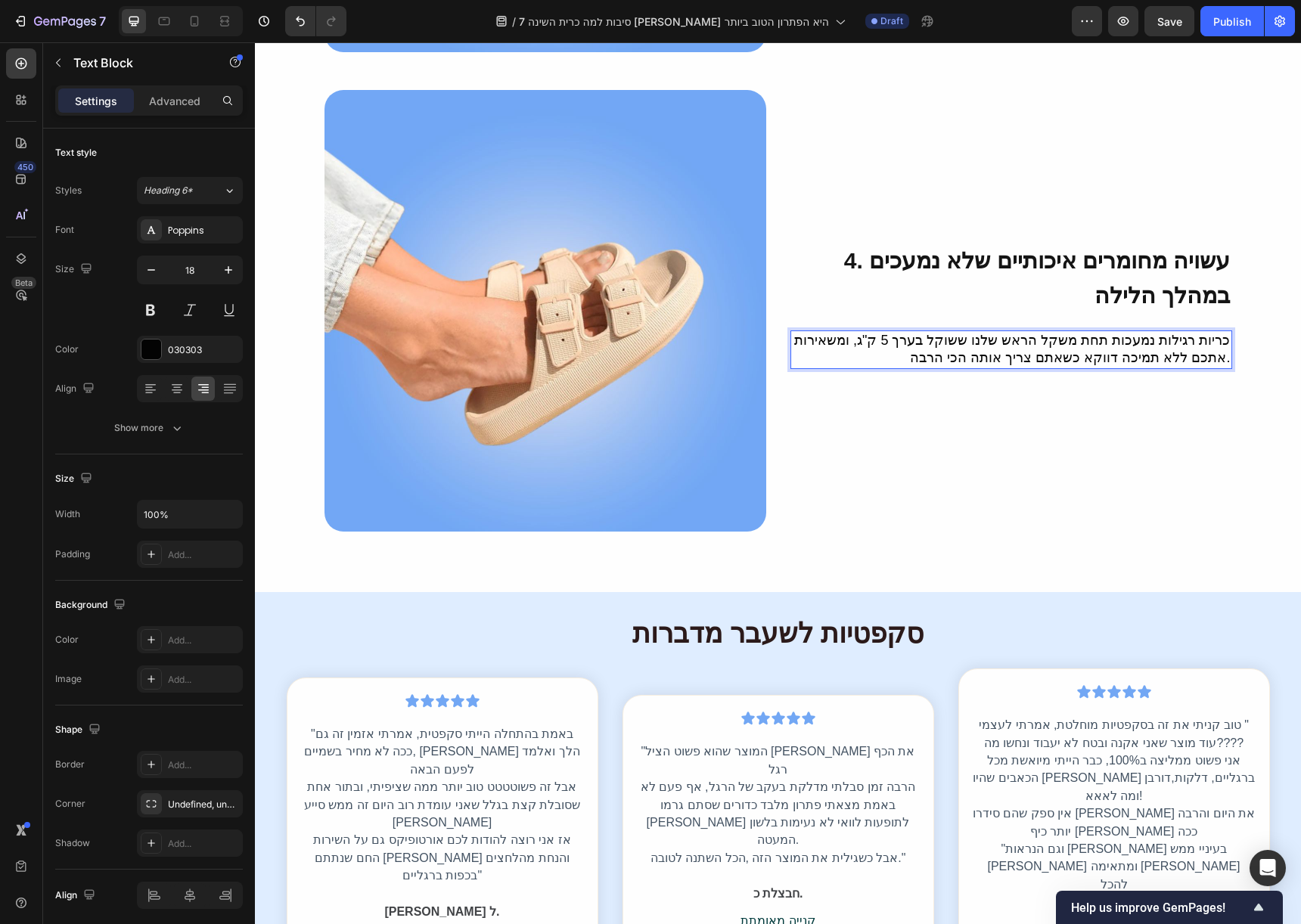
click at [1075, 338] on p "כריות רגילות נמעכות תחת משקל הראש שלנו ששוקל בערך 5 ק"ג, ומשאירות אתכם ללא תמיכ…" at bounding box center [1011, 349] width 439 height 35
click at [1224, 342] on p "כריות רגילות נמעכות תחת משקל הראש שלנו ששוקל בערך 5 ק"ג, ומשאירות אתכם ללא תמיכ…" at bounding box center [1011, 349] width 439 height 35
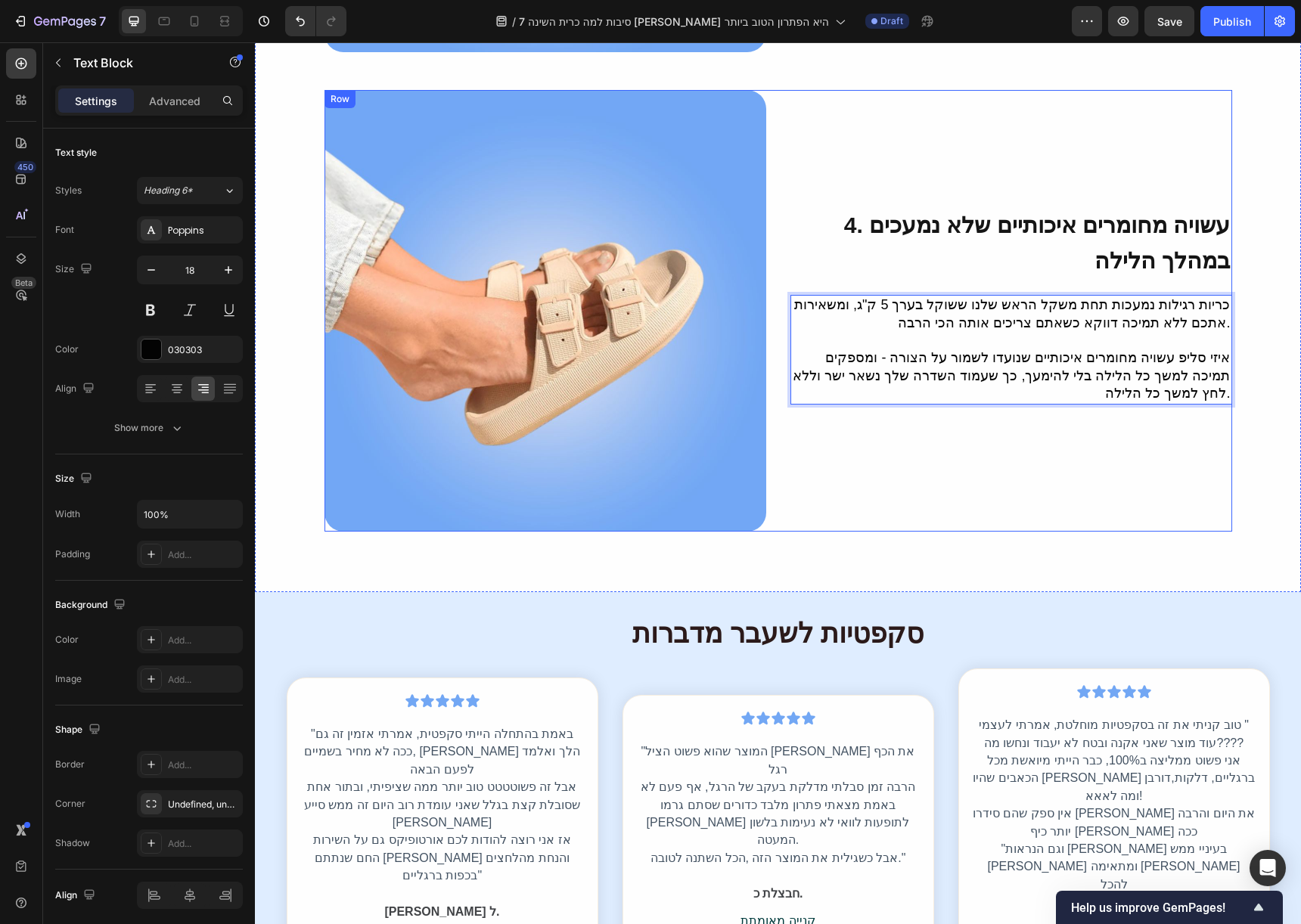
click at [779, 118] on div "⁠⁠⁠⁠⁠⁠⁠ 4. עשויה מחומרים איכותיים שלא נמעכים במהלך הלילה Heading כריות רגילות נ…" at bounding box center [778, 311] width 907 height 442
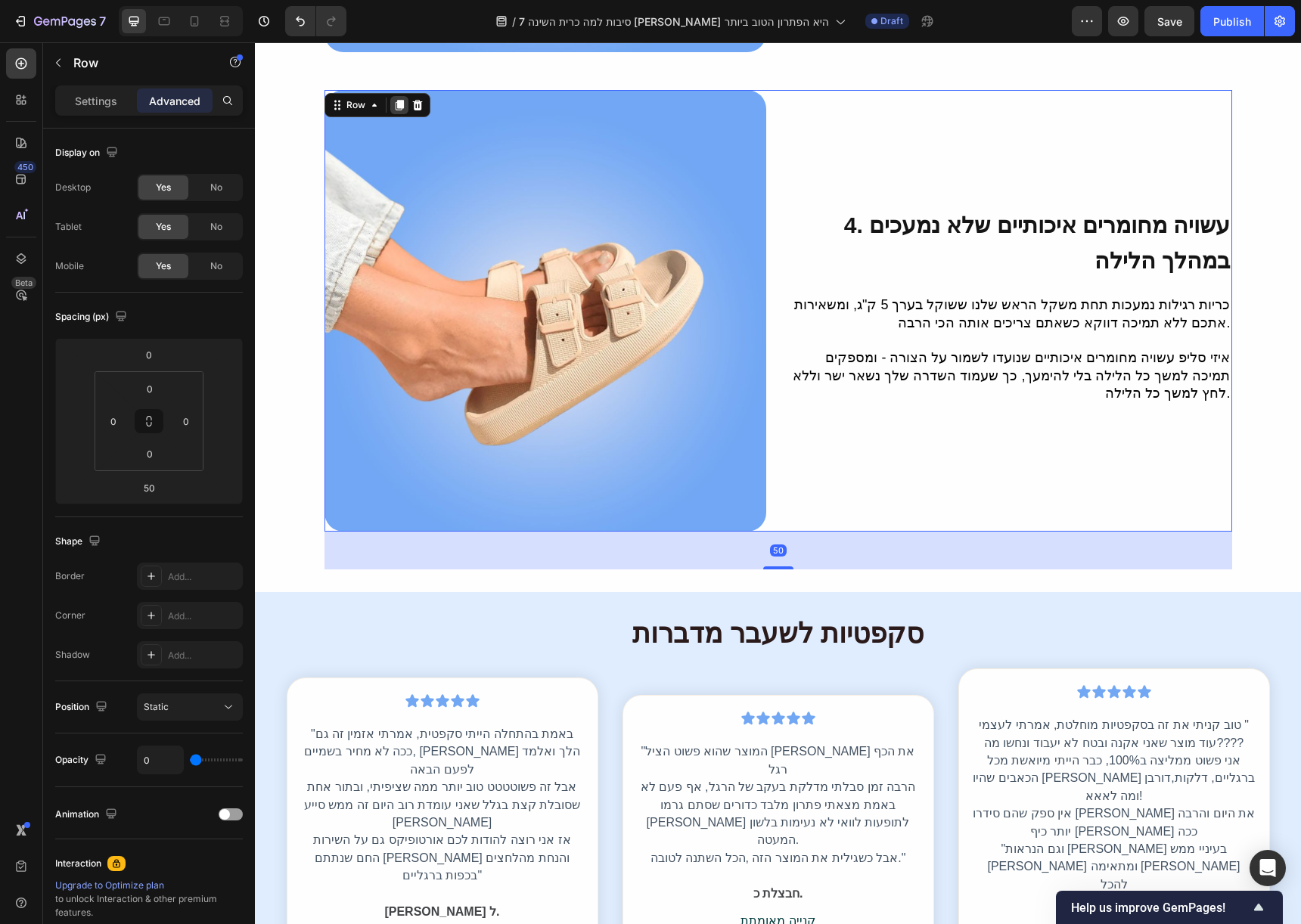
click at [395, 101] on icon at bounding box center [399, 106] width 9 height 11
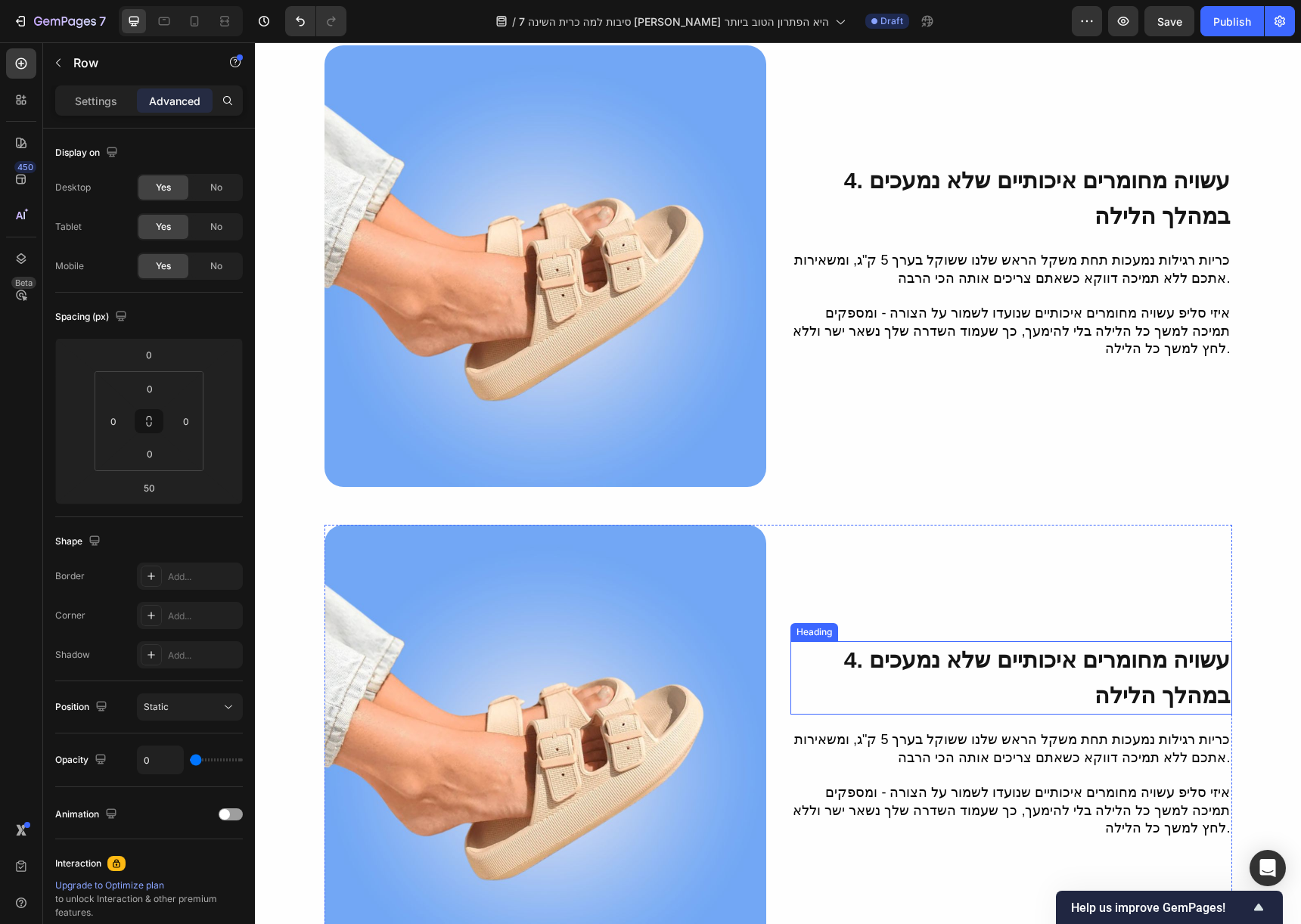
scroll to position [2219, 0]
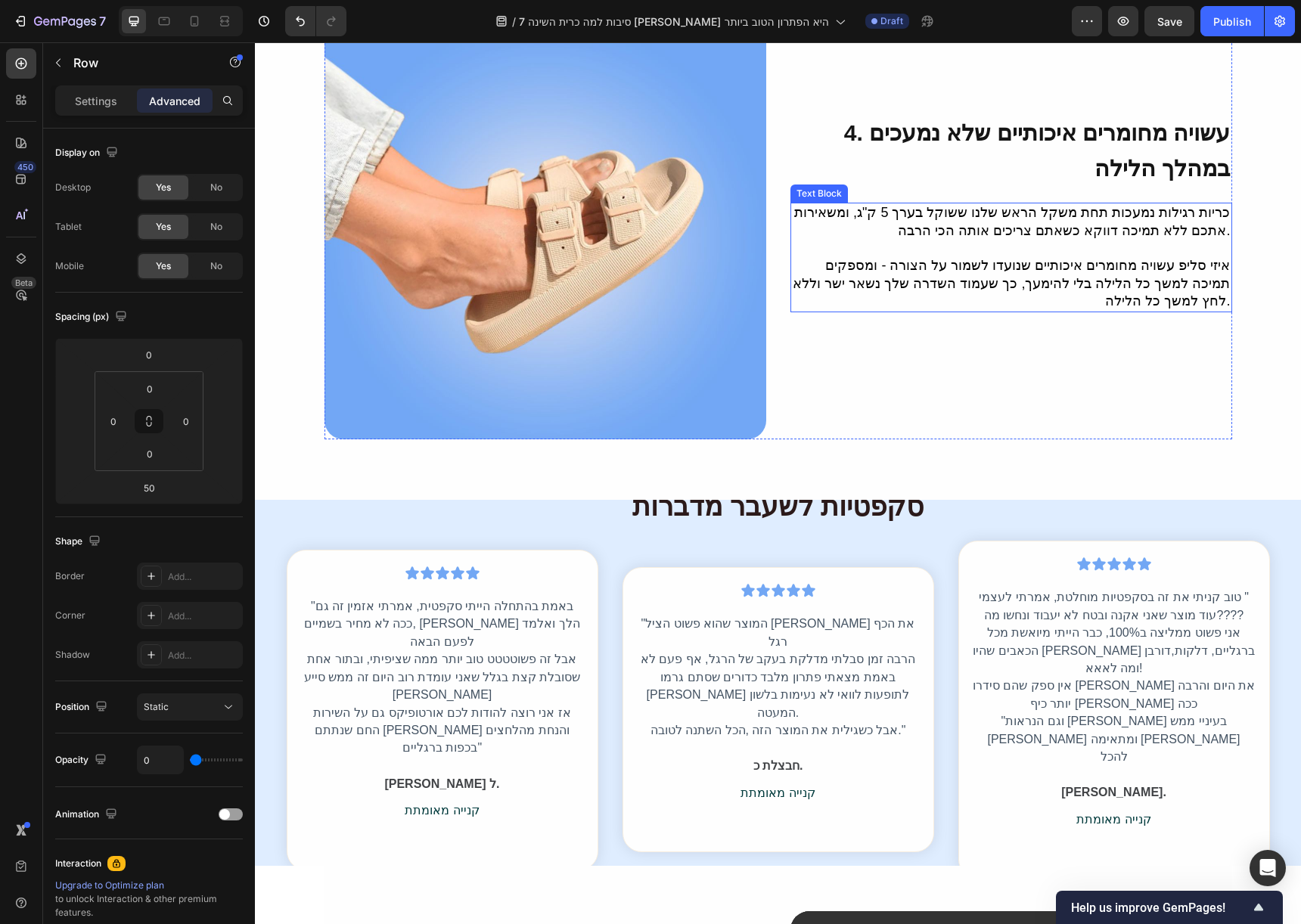
click at [835, 185] on div "Text Block" at bounding box center [818, 193] width 57 height 18
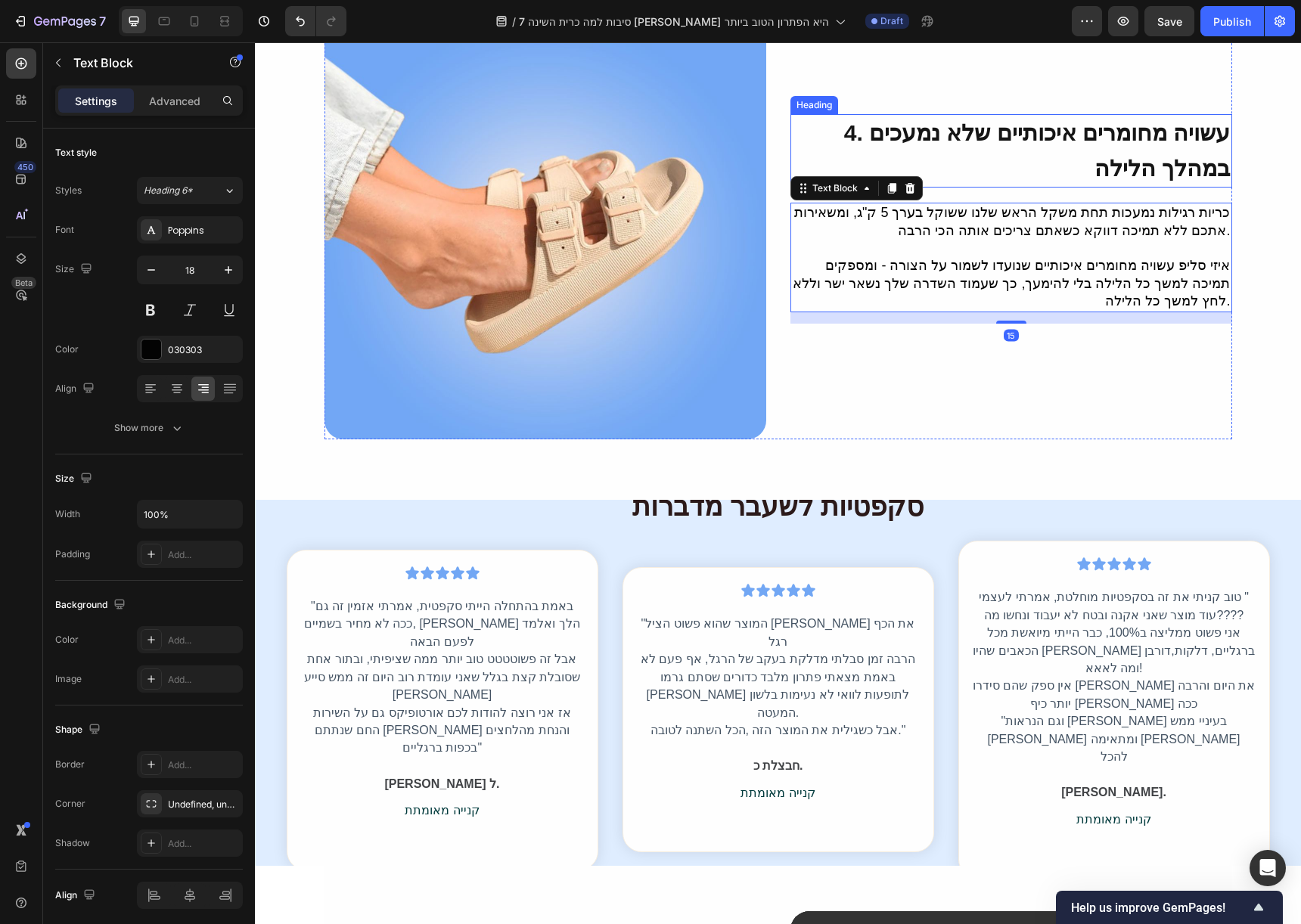
click at [802, 114] on div "4. עשויה מחומרים איכותיים שלא נמעכים במהלך הלילה Heading" at bounding box center [1011, 151] width 442 height 74
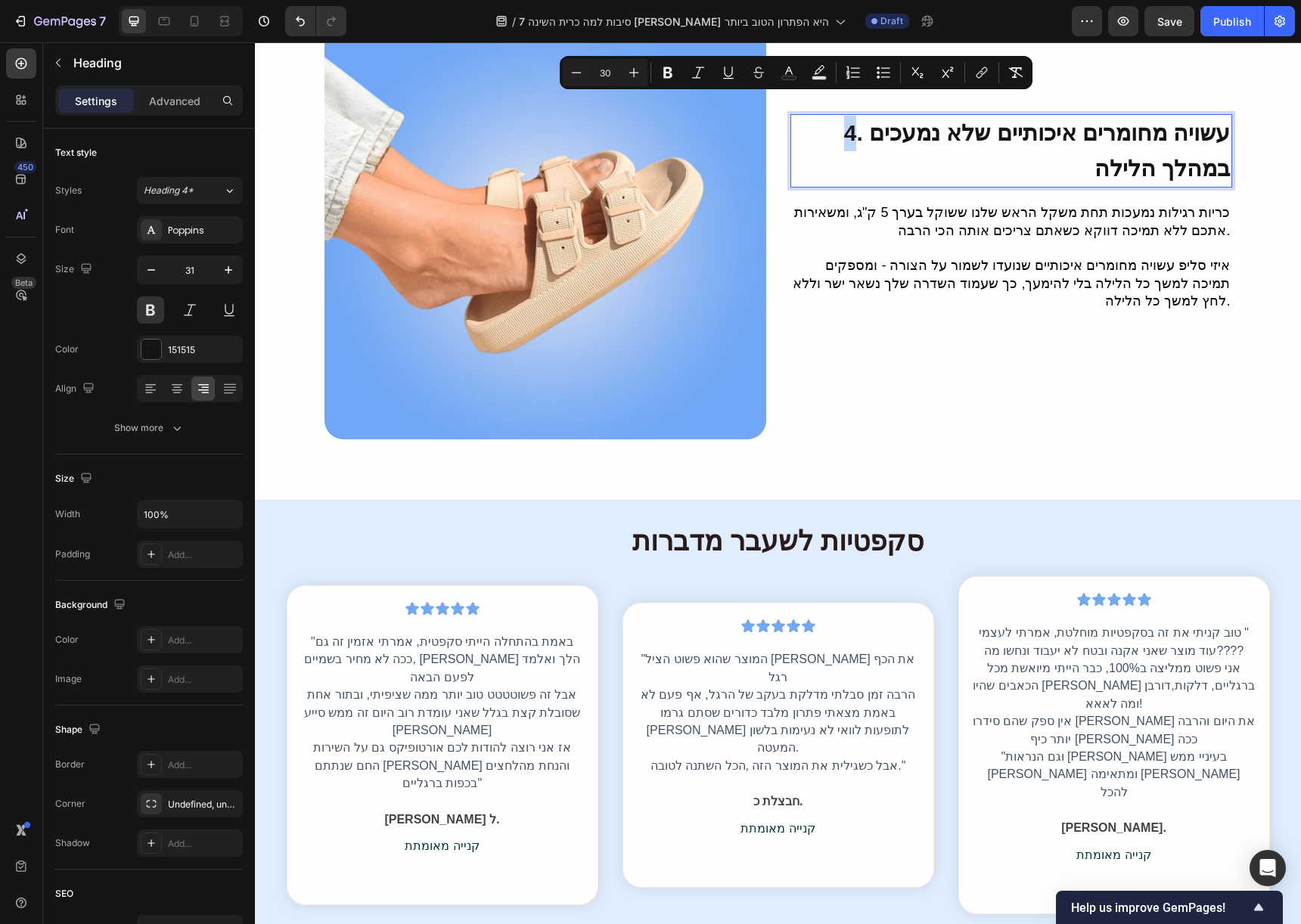
click at [844, 120] on span "4. עשויה מחומרים איכותיים שלא נמעכים במהלך הלילה" at bounding box center [1037, 150] width 386 height 60
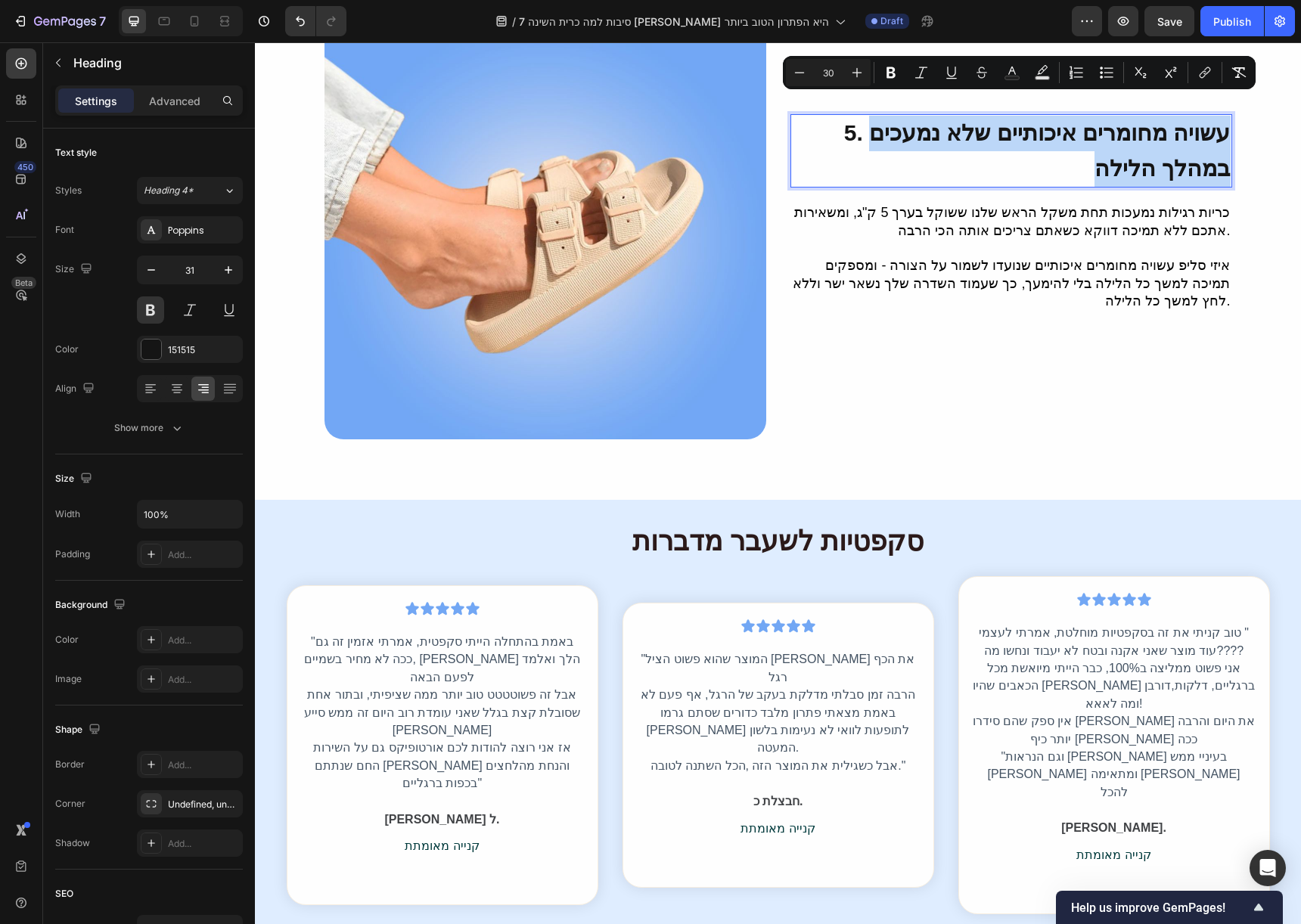
drag, startPoint x: 1222, startPoint y: 151, endPoint x: 821, endPoint y: 113, distance: 402.8
click at [844, 120] on span "5. עשויה מחומרים איכותיים שלא נמעכים במהלך הלילה" at bounding box center [1037, 150] width 386 height 60
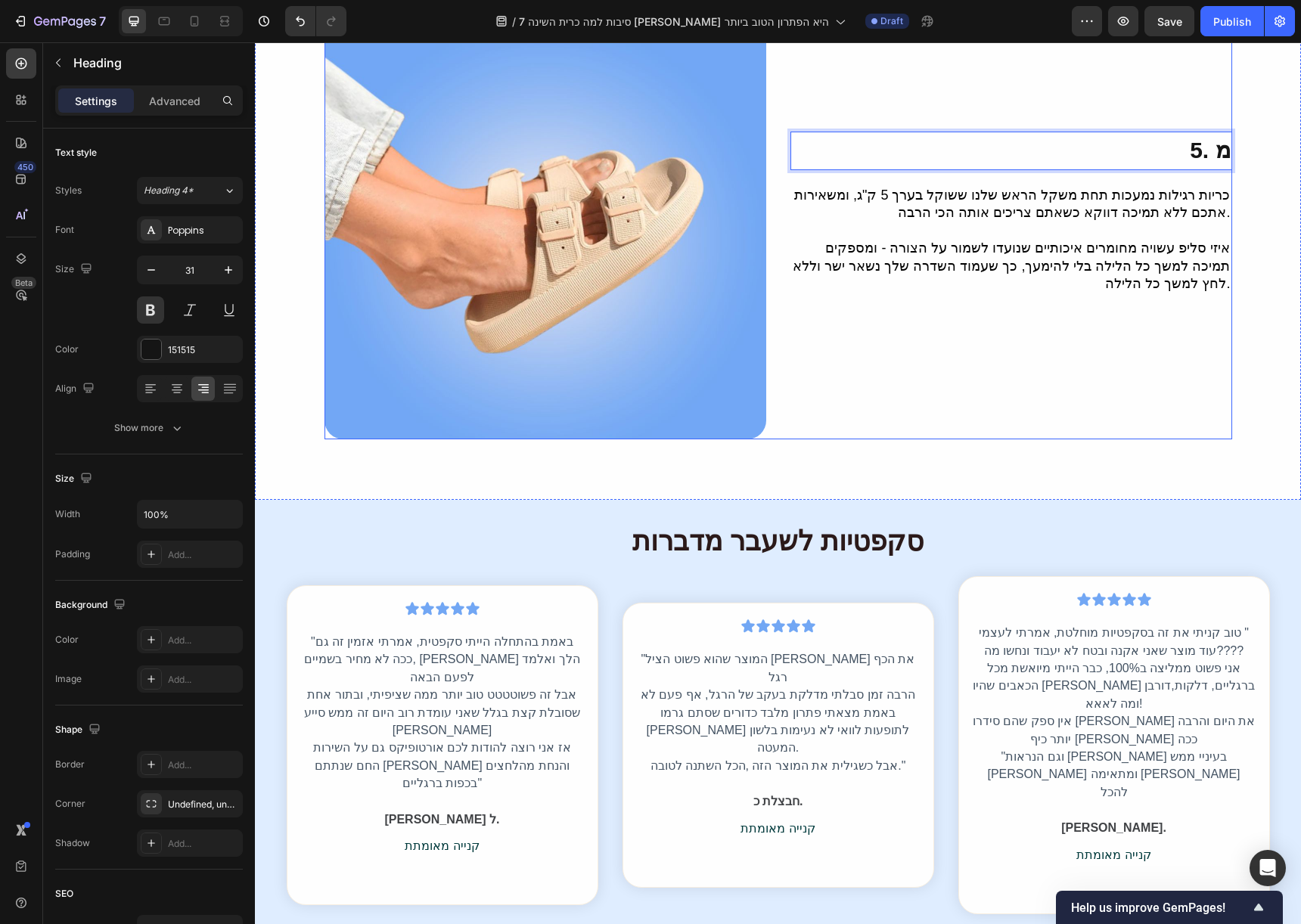
scroll to position [2238, 0]
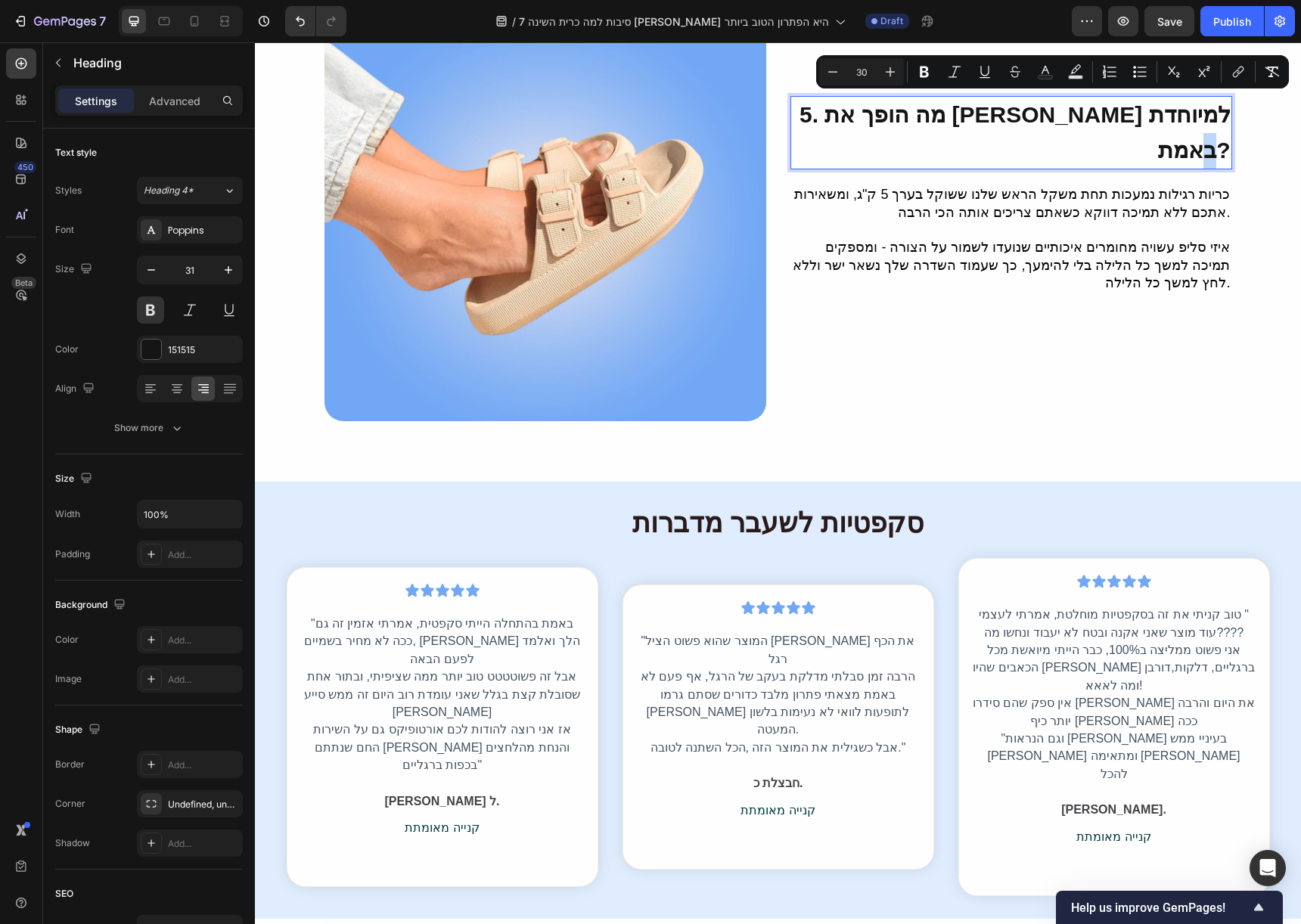
click at [1217, 116] on span "5. מה הופך את איזי סליפ למיוחדת באמת?" at bounding box center [1015, 132] width 430 height 60
click at [1217, 119] on span "5. מה הופך את איזי סליפ למיוחדת באמת?" at bounding box center [1015, 132] width 430 height 60
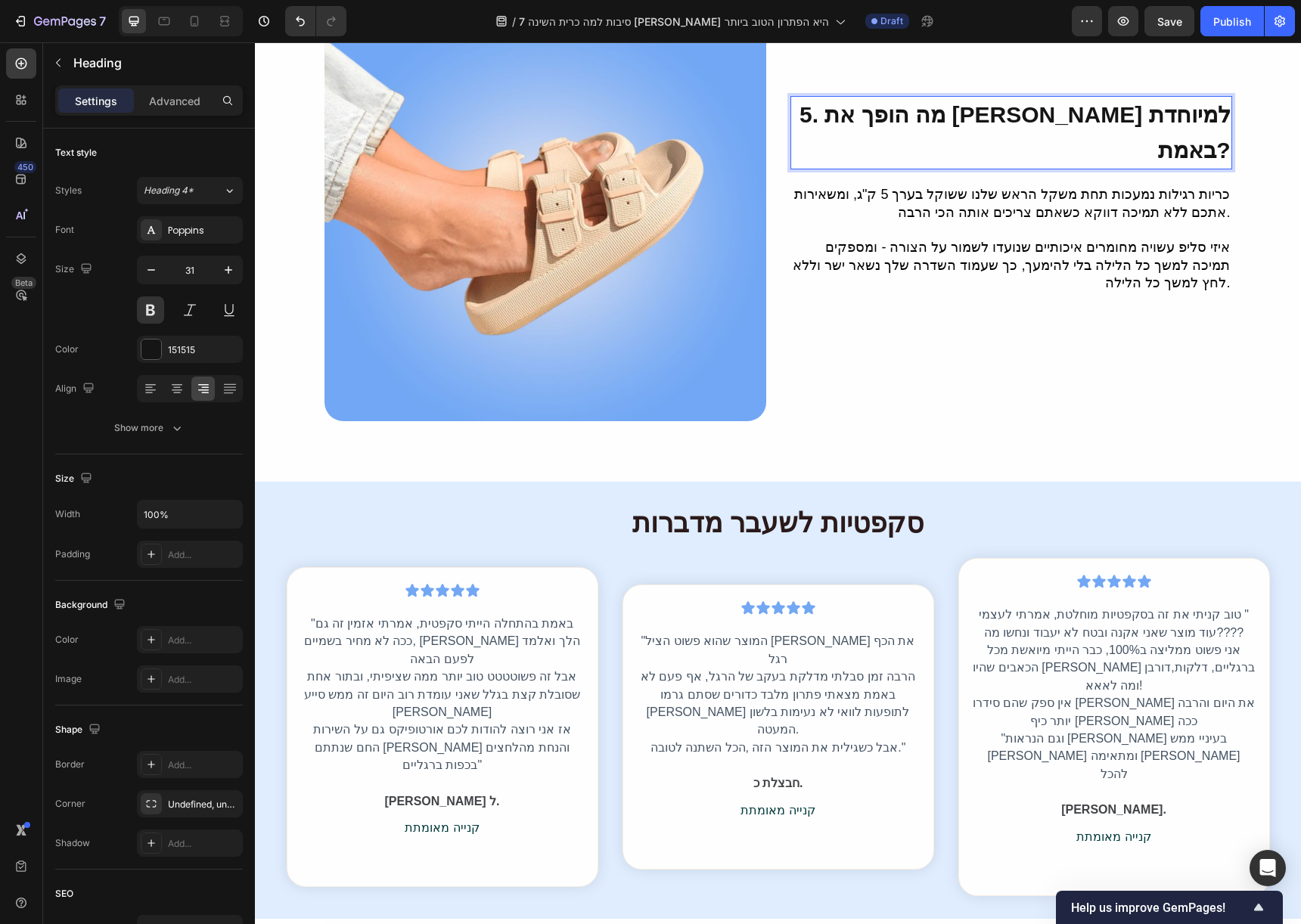
click at [1123, 186] on p "כריות רגילות נמעכות תחת משקל הראש שלנו ששוקל בערך 5 ק"ג, ומשאירות אתכם ללא תמיכ…" at bounding box center [1011, 203] width 439 height 35
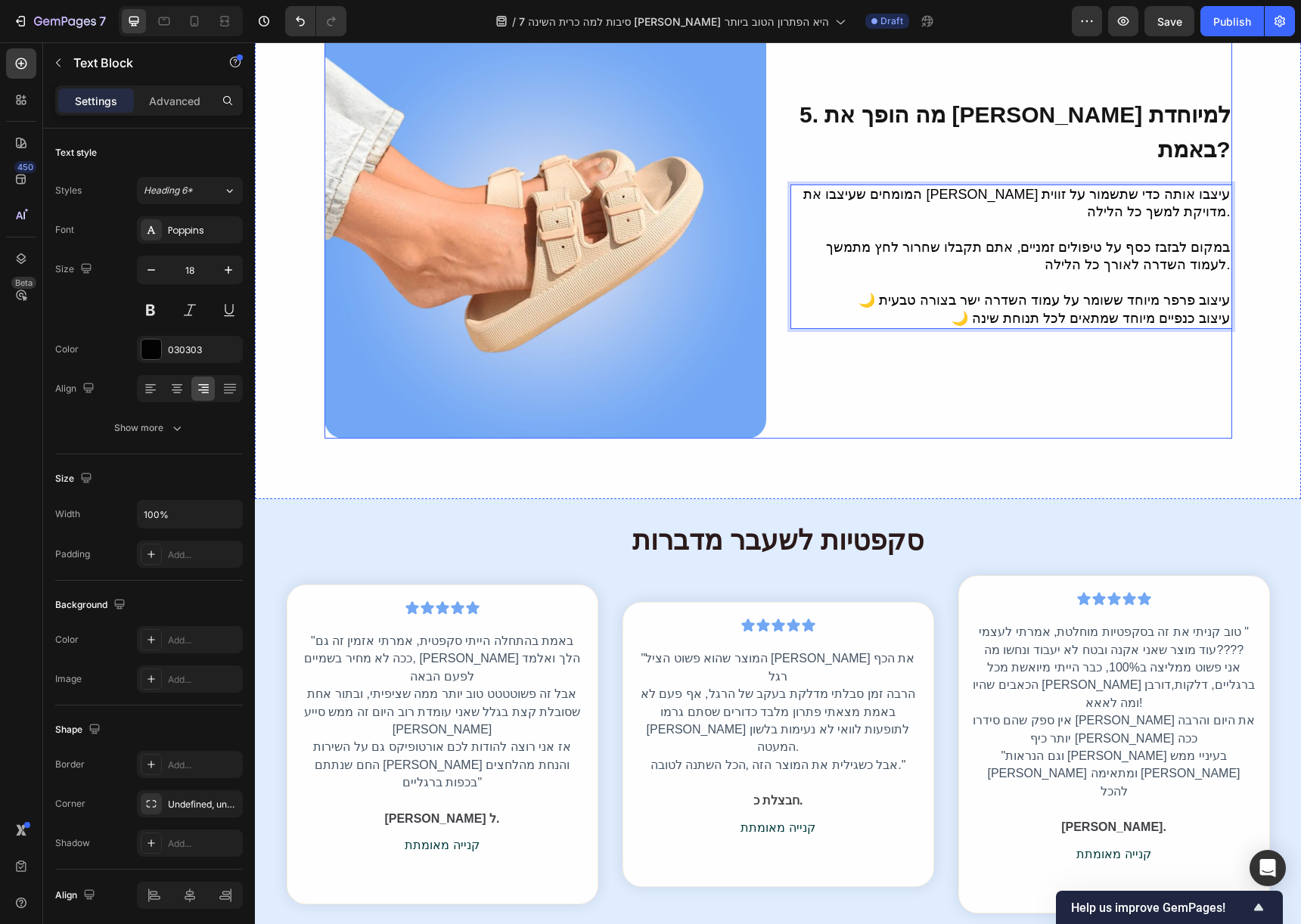
scroll to position [2211, 0]
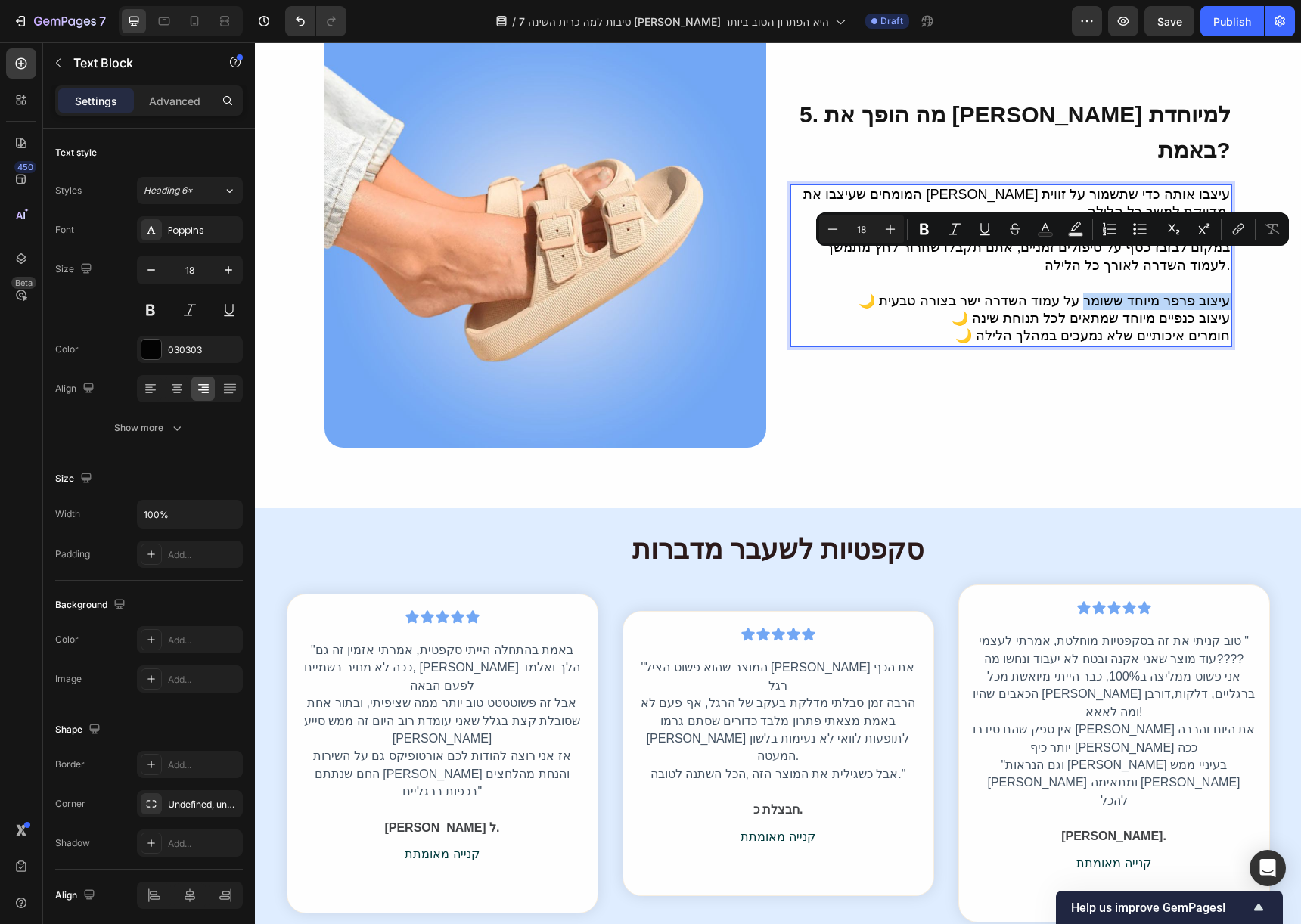
drag, startPoint x: 1090, startPoint y: 262, endPoint x: 1222, endPoint y: 267, distance: 132.1
click at [1222, 293] on p "🌙 עיצוב פרפר מיוחד ששומר על עמוד השדרה ישר בצורה טבעית" at bounding box center [1011, 301] width 439 height 17
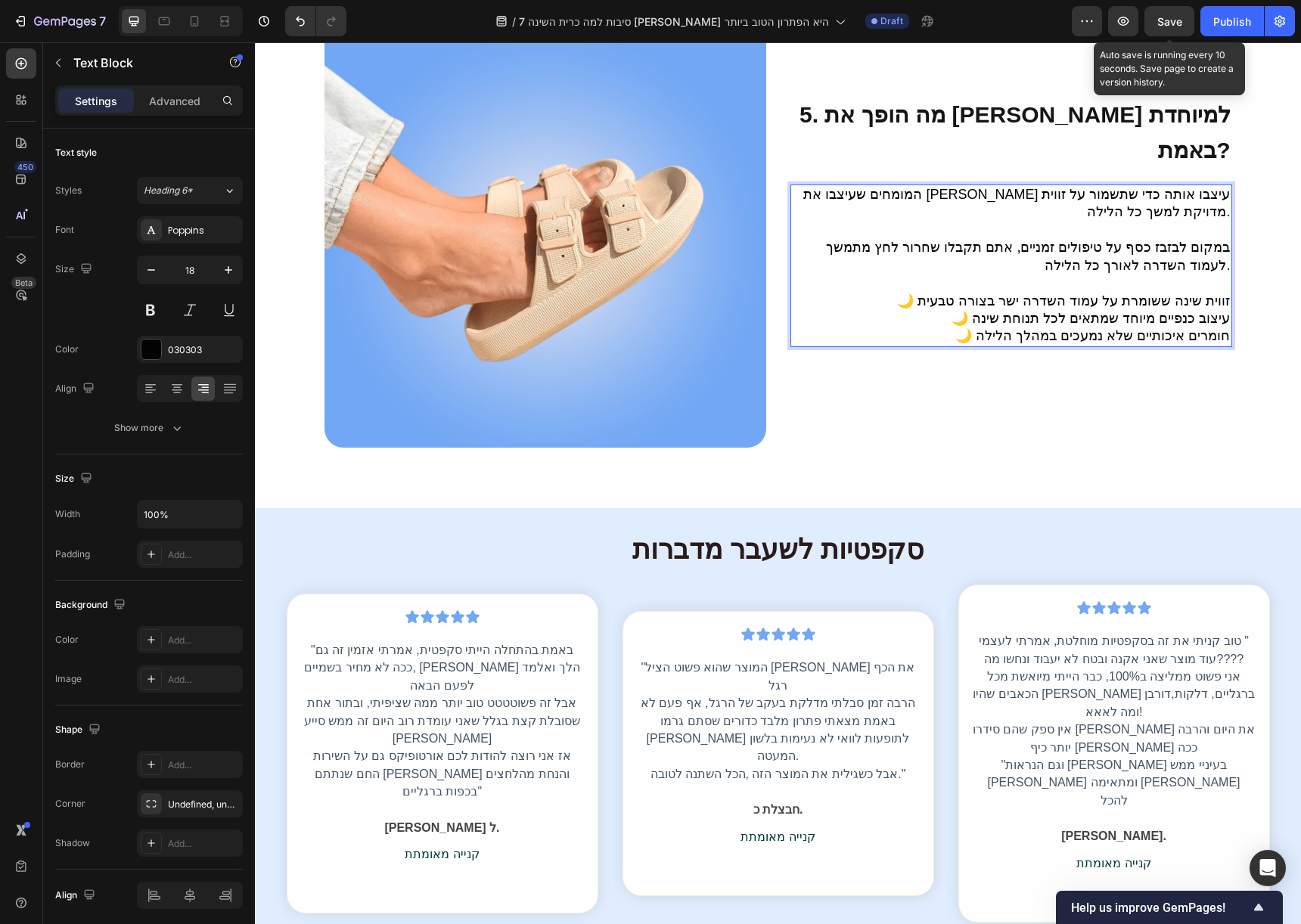
click at [1177, 13] on div "Save" at bounding box center [1170, 21] width 25 height 16
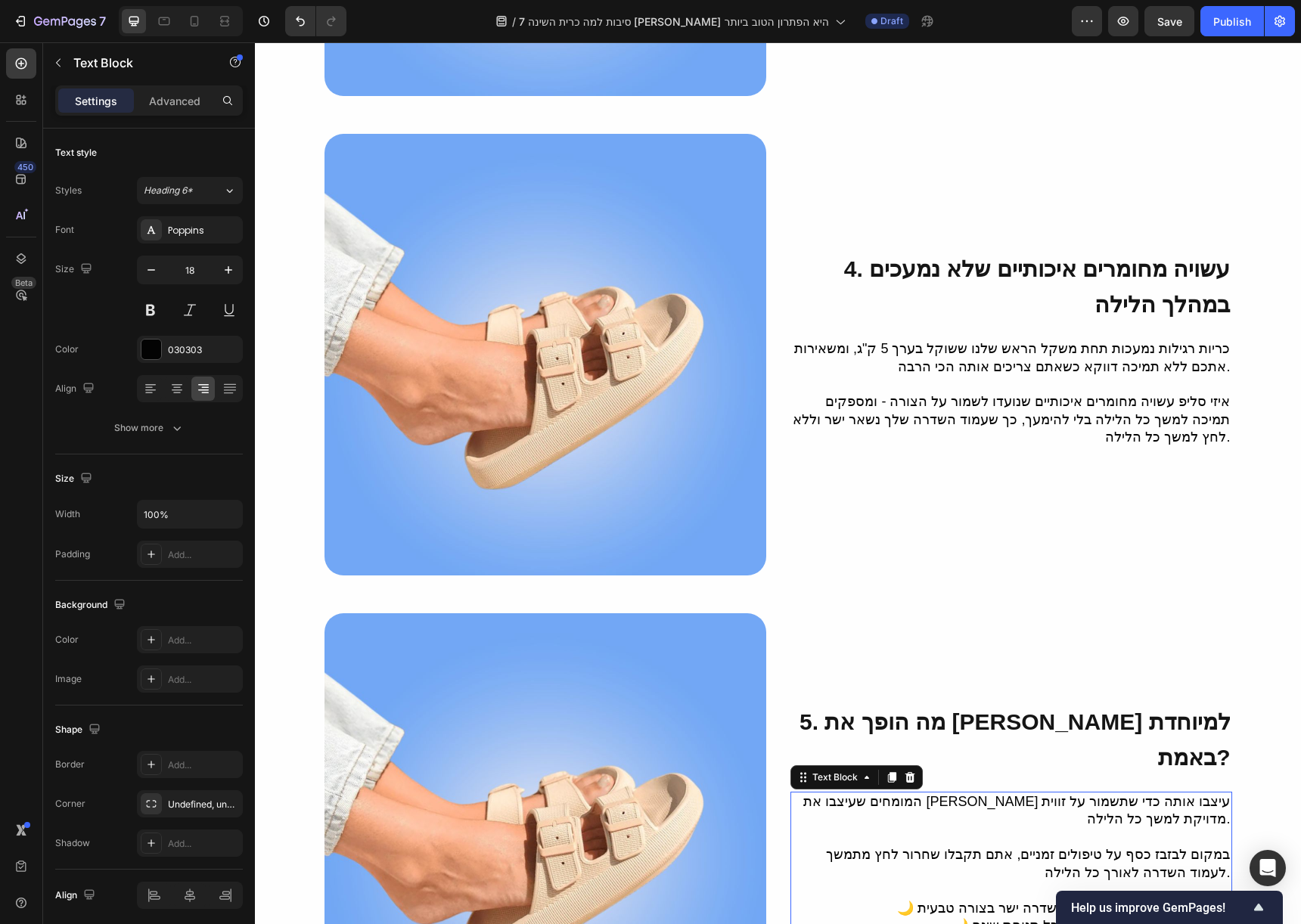
scroll to position [2165, 0]
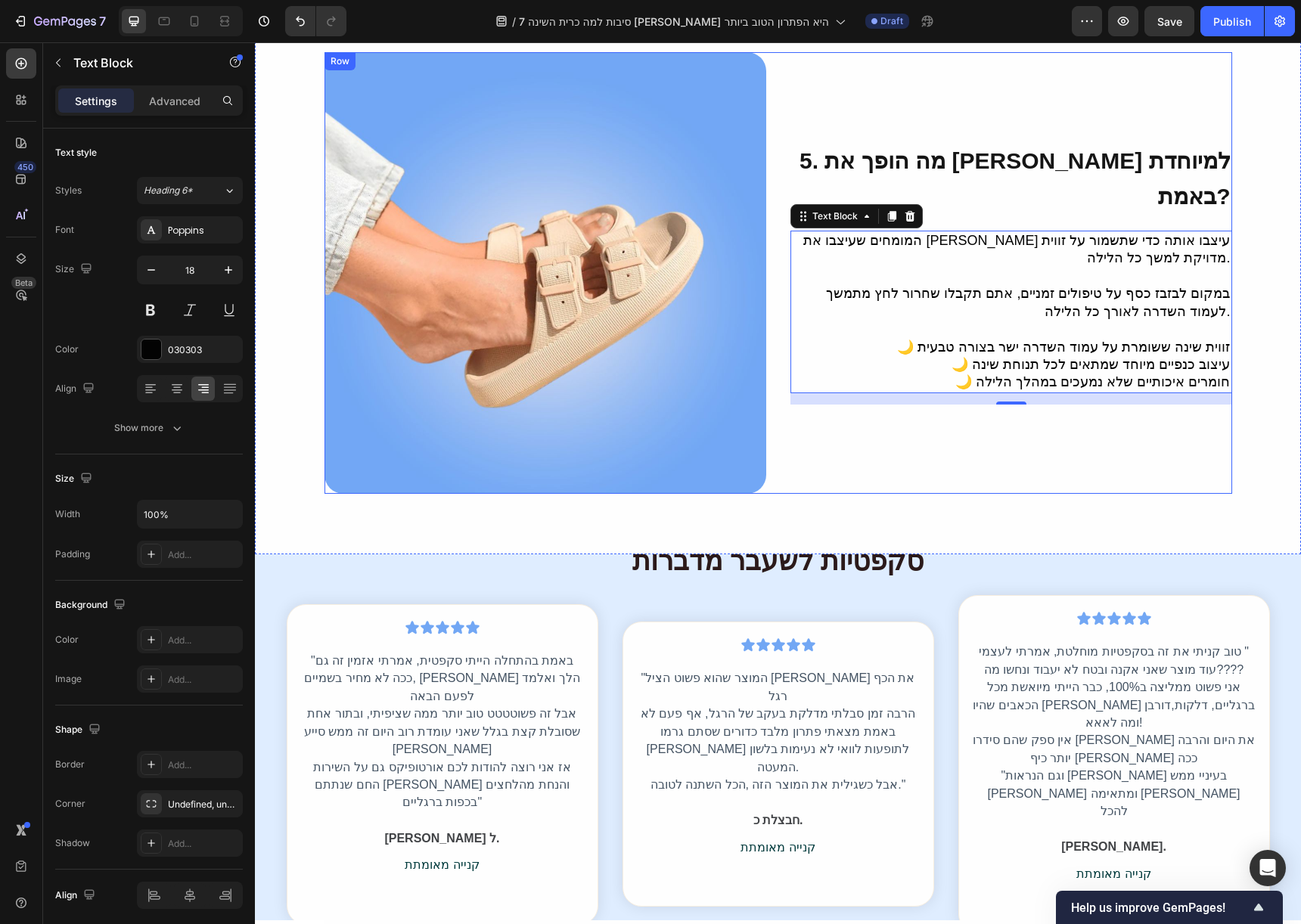
click at [802, 464] on div "⁠⁠⁠⁠⁠⁠⁠ 5. מה הופך את איזי סליפ למיוחדת באמת? Heading המומחים שעיצבו את איזי סל…" at bounding box center [1011, 273] width 442 height 442
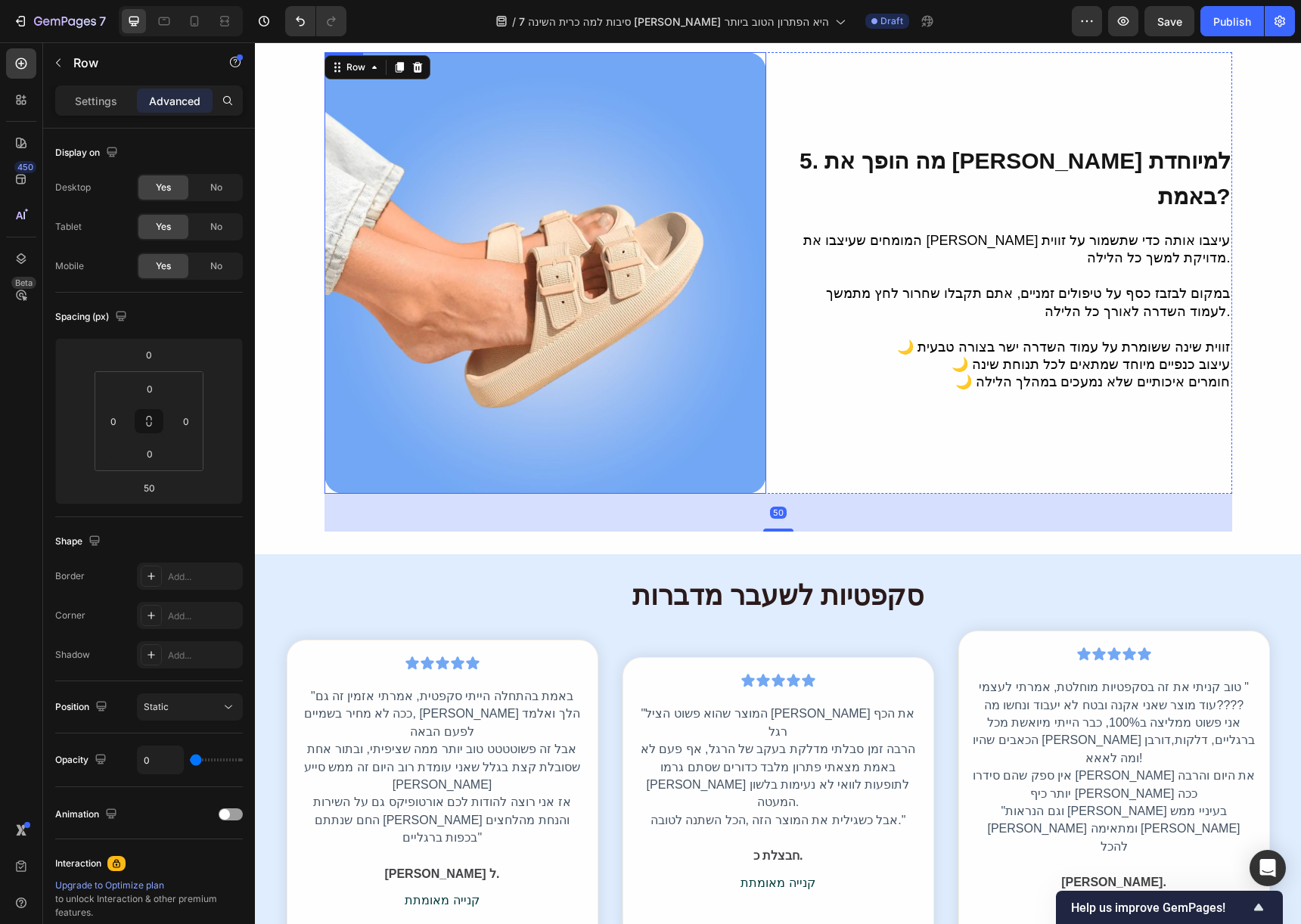
scroll to position [1929, 0]
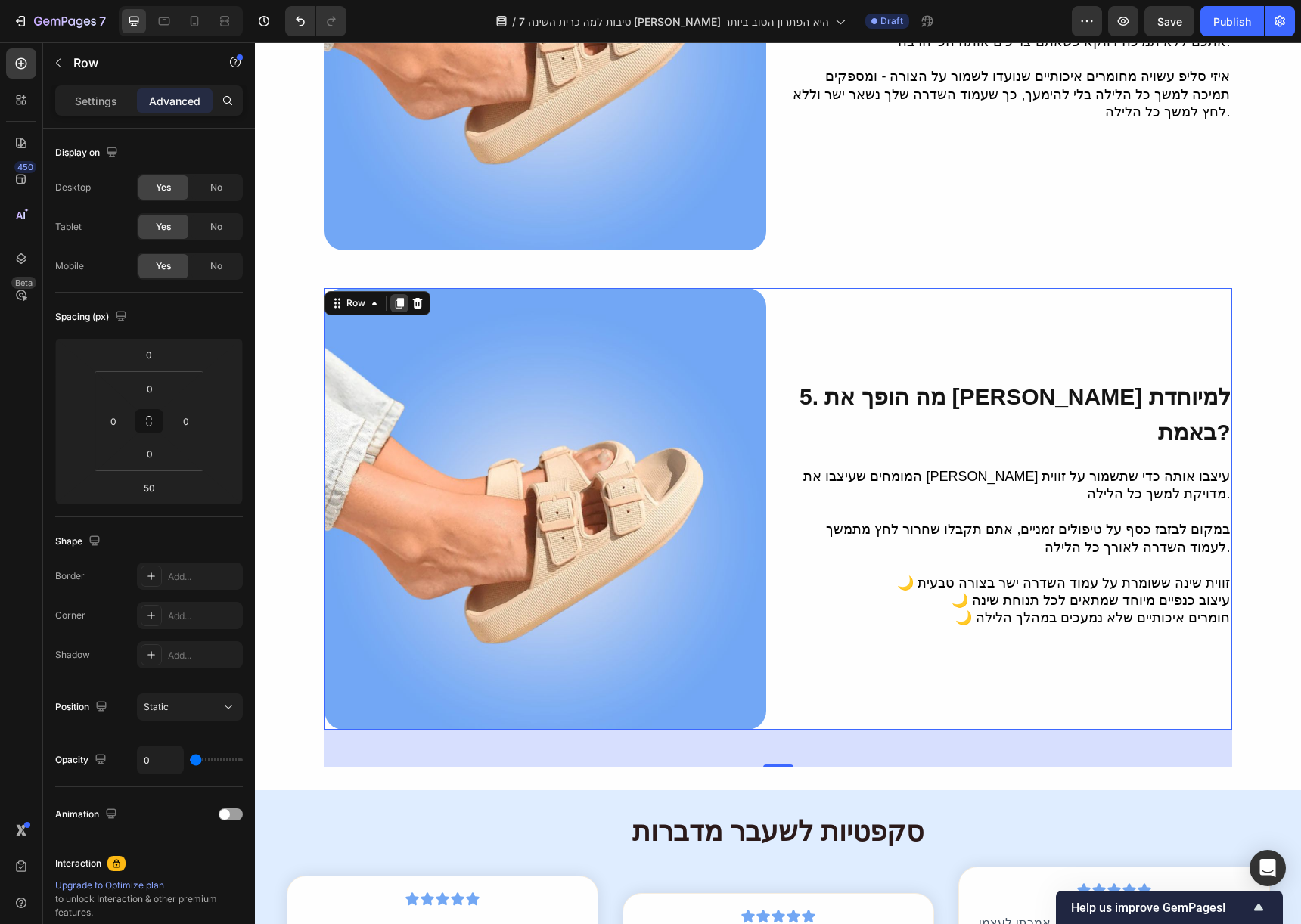
click at [394, 297] on icon at bounding box center [399, 303] width 12 height 12
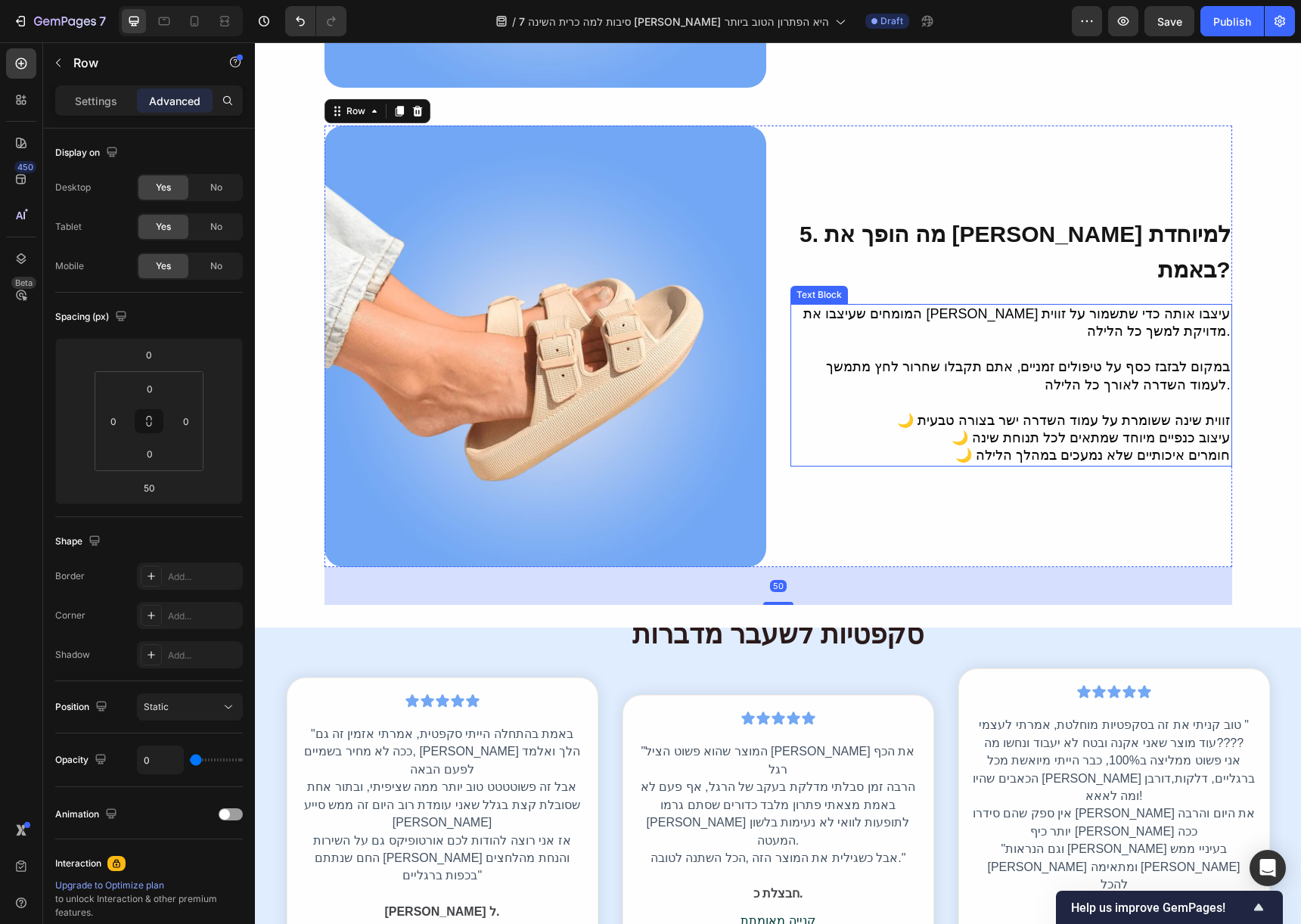
scroll to position [2580, 0]
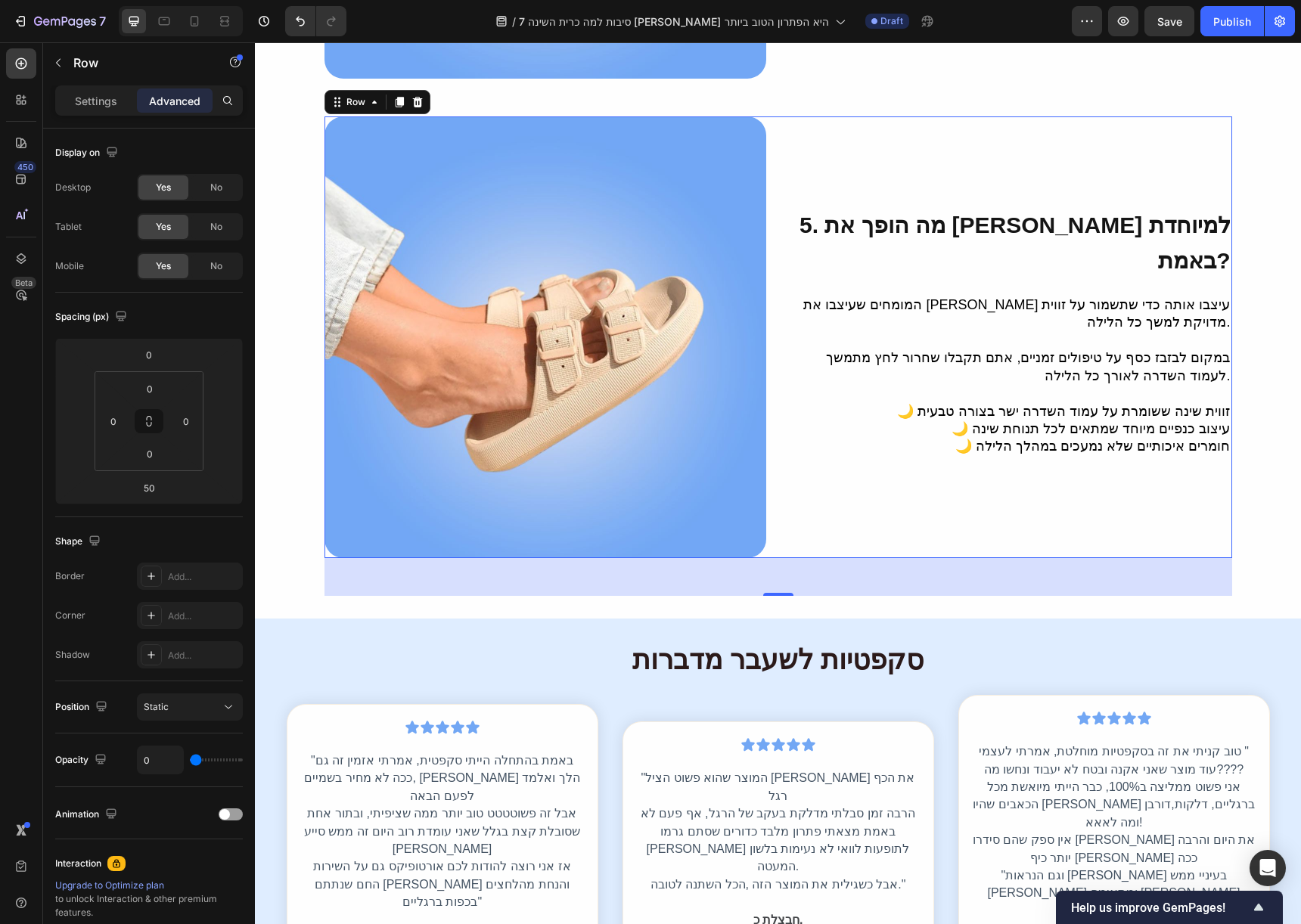
click at [991, 232] on span "5. מה הופך את איזי סליפ למיוחדת באמת?" at bounding box center [1015, 243] width 430 height 60
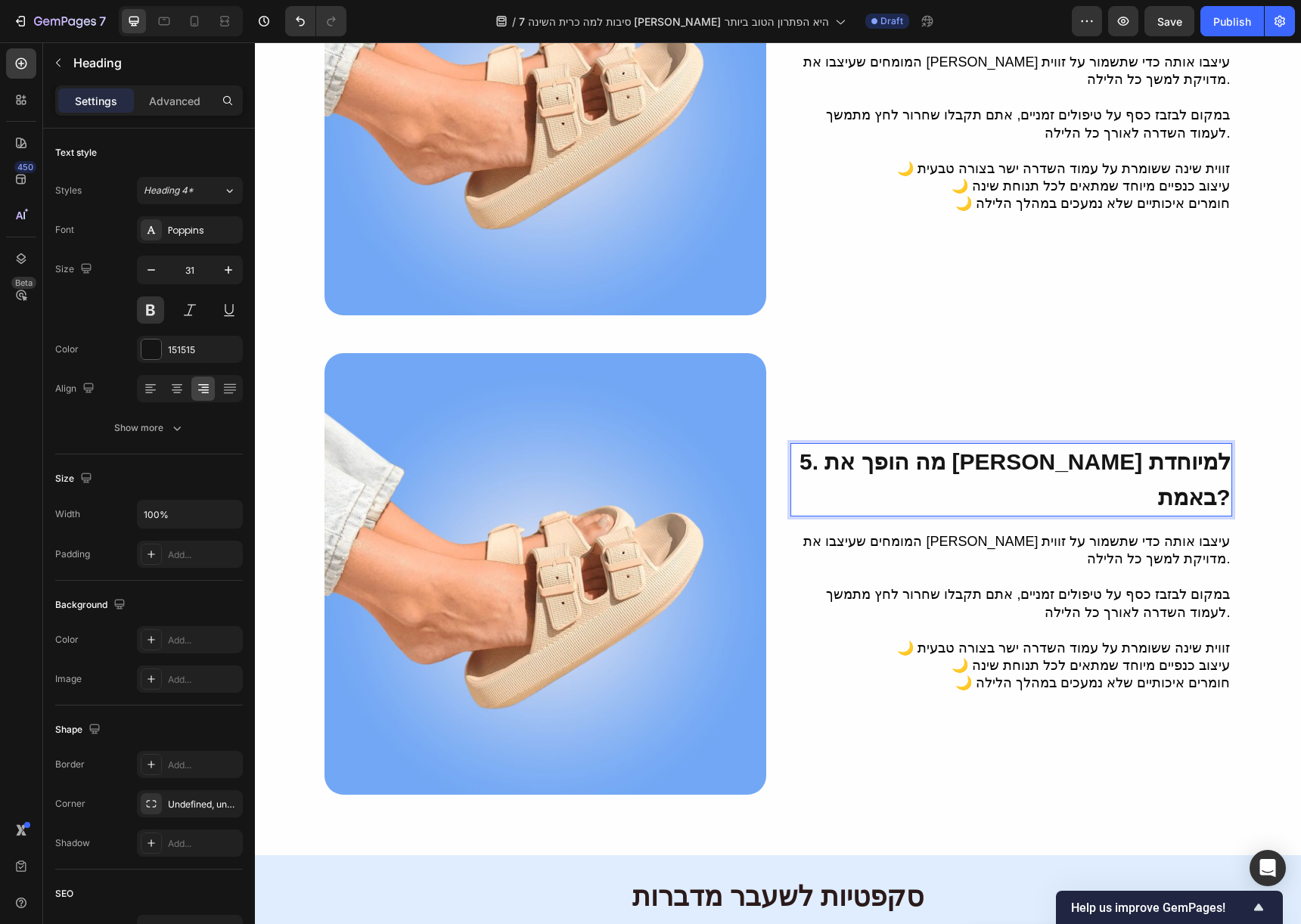
scroll to position [2235, 0]
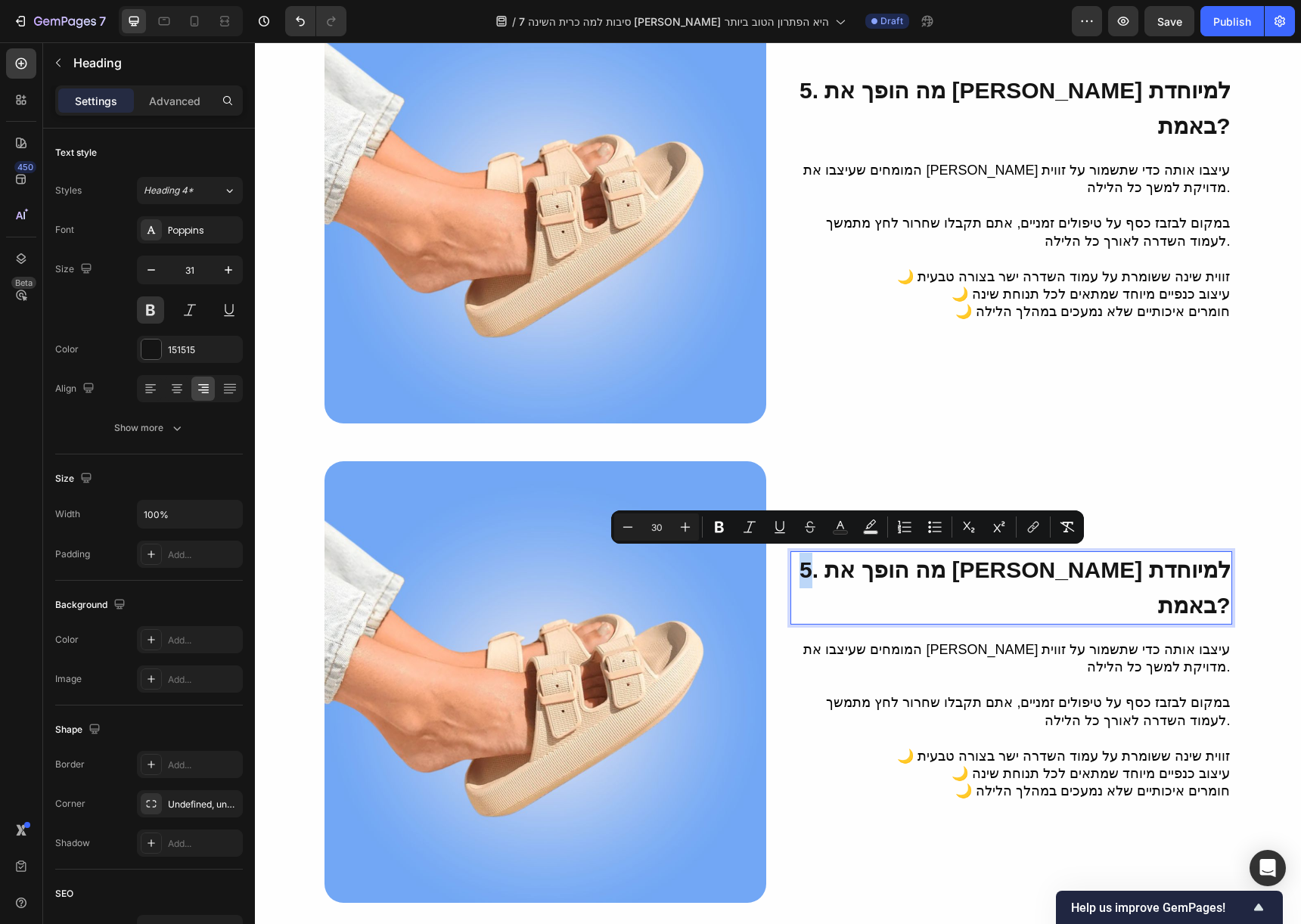
drag, startPoint x: 854, startPoint y: 560, endPoint x: 844, endPoint y: 560, distance: 10.0
click at [844, 560] on span "5. מה הופך את איזי סליפ למיוחדת באמת?" at bounding box center [1015, 587] width 430 height 60
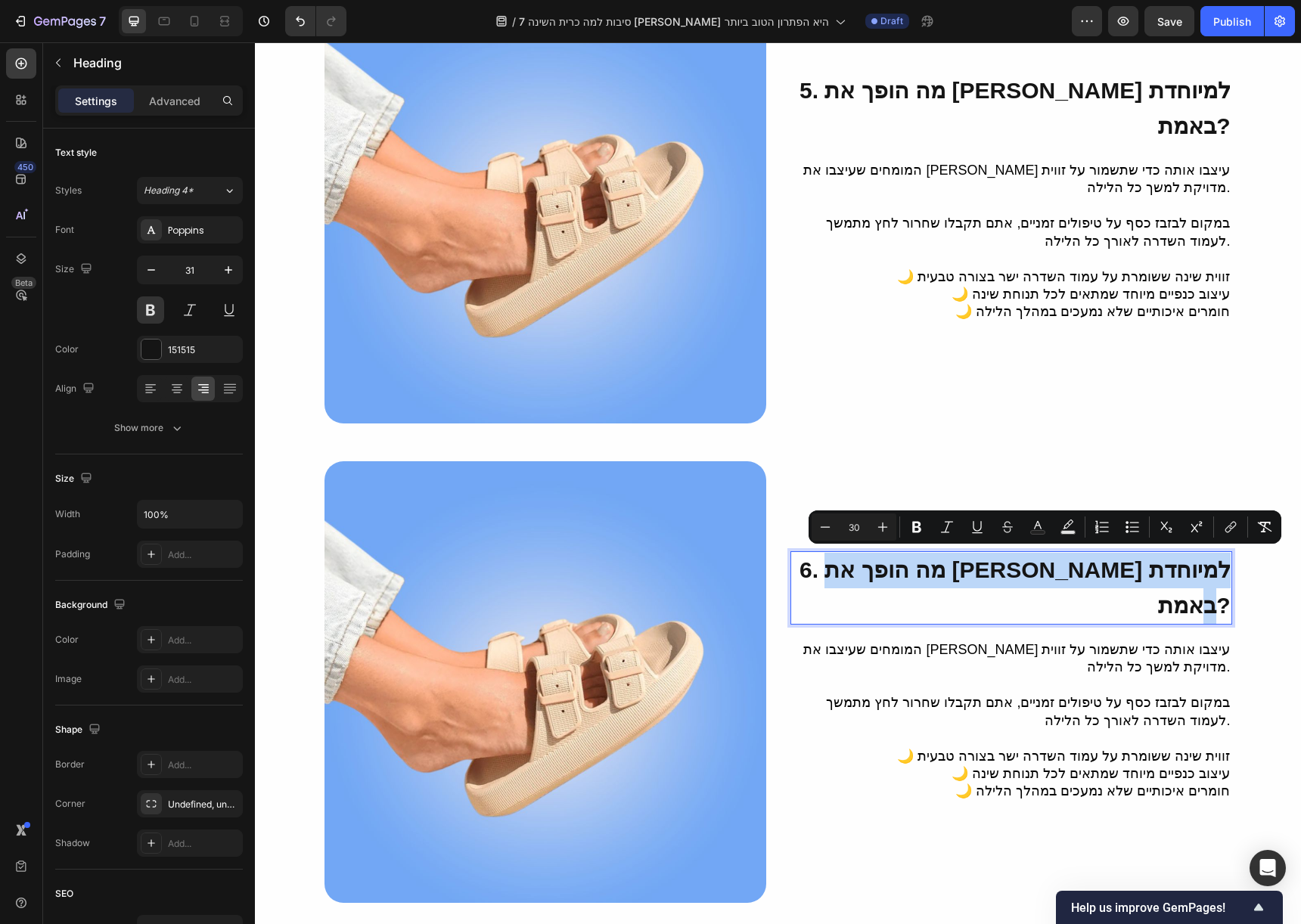
drag, startPoint x: 864, startPoint y: 569, endPoint x: 1225, endPoint y: 574, distance: 361.0
click at [1225, 574] on h2 "6. מה הופך את איזי סליפ למיוחדת באמת?" at bounding box center [1011, 588] width 442 height 74
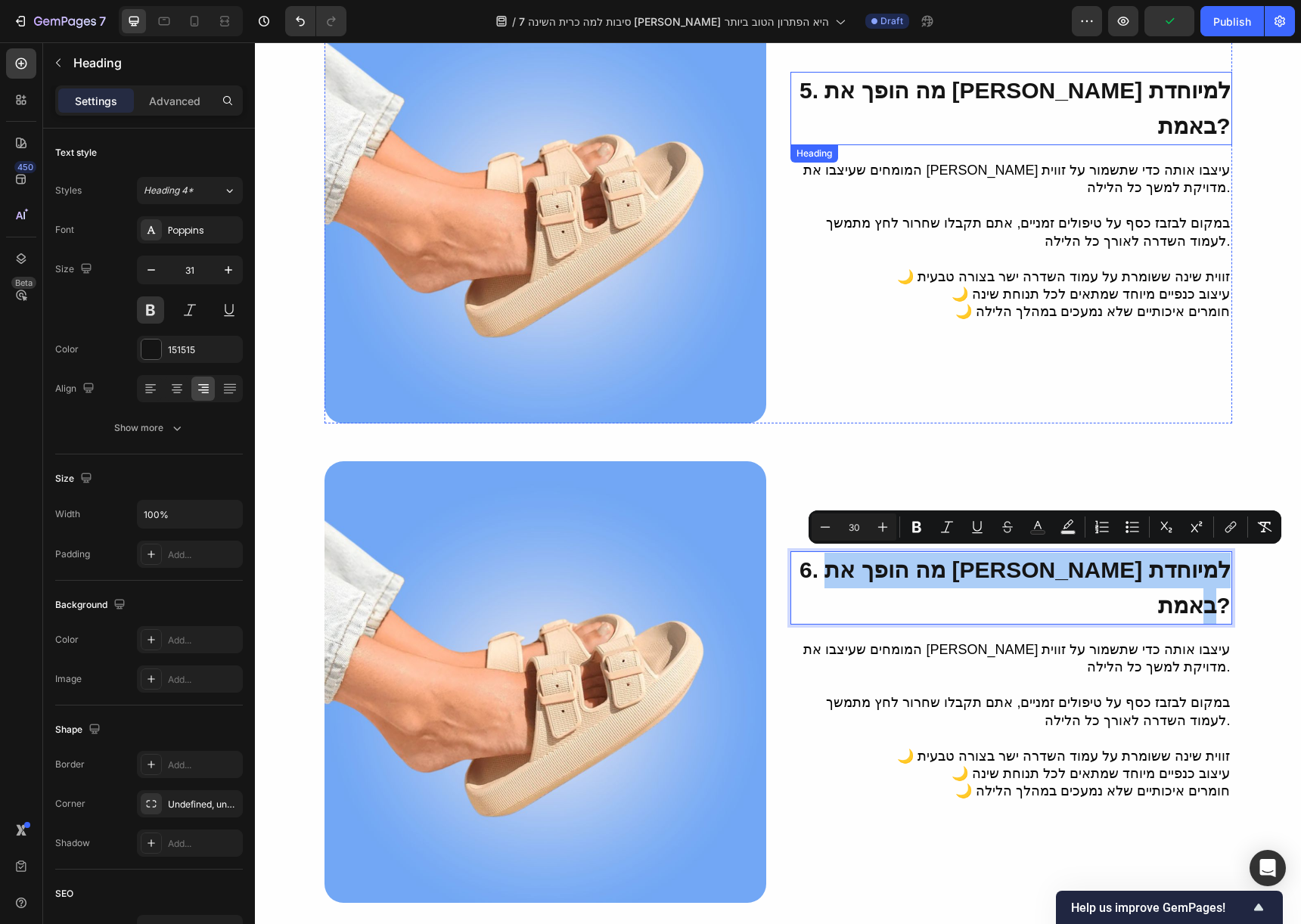
click at [1140, 81] on span "5. מה הופך את איזי סליפ למיוחדת באמת?" at bounding box center [1015, 108] width 430 height 60
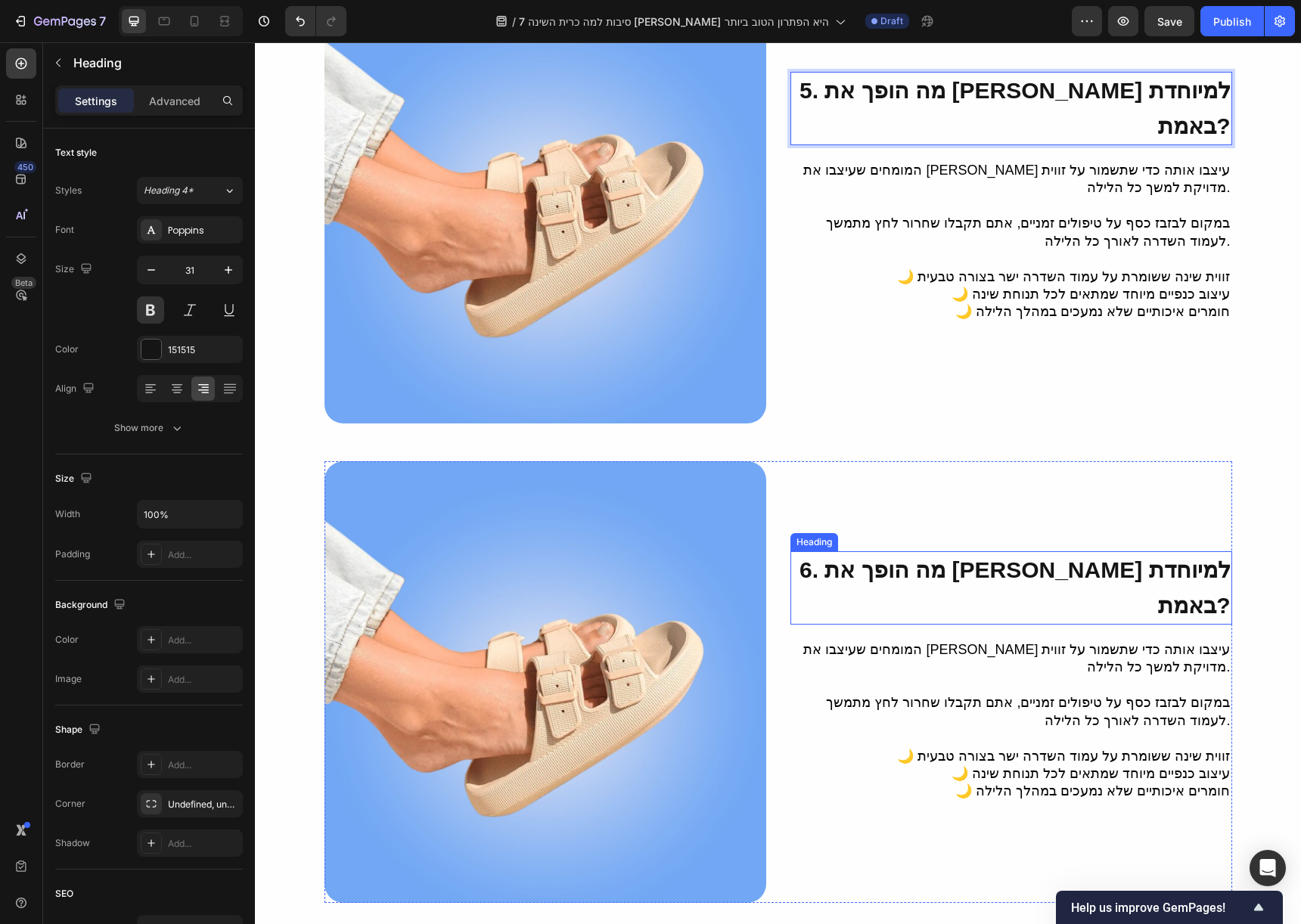
click at [849, 559] on span "6. מה הופך את איזי סליפ למיוחדת באמת?" at bounding box center [1015, 587] width 430 height 60
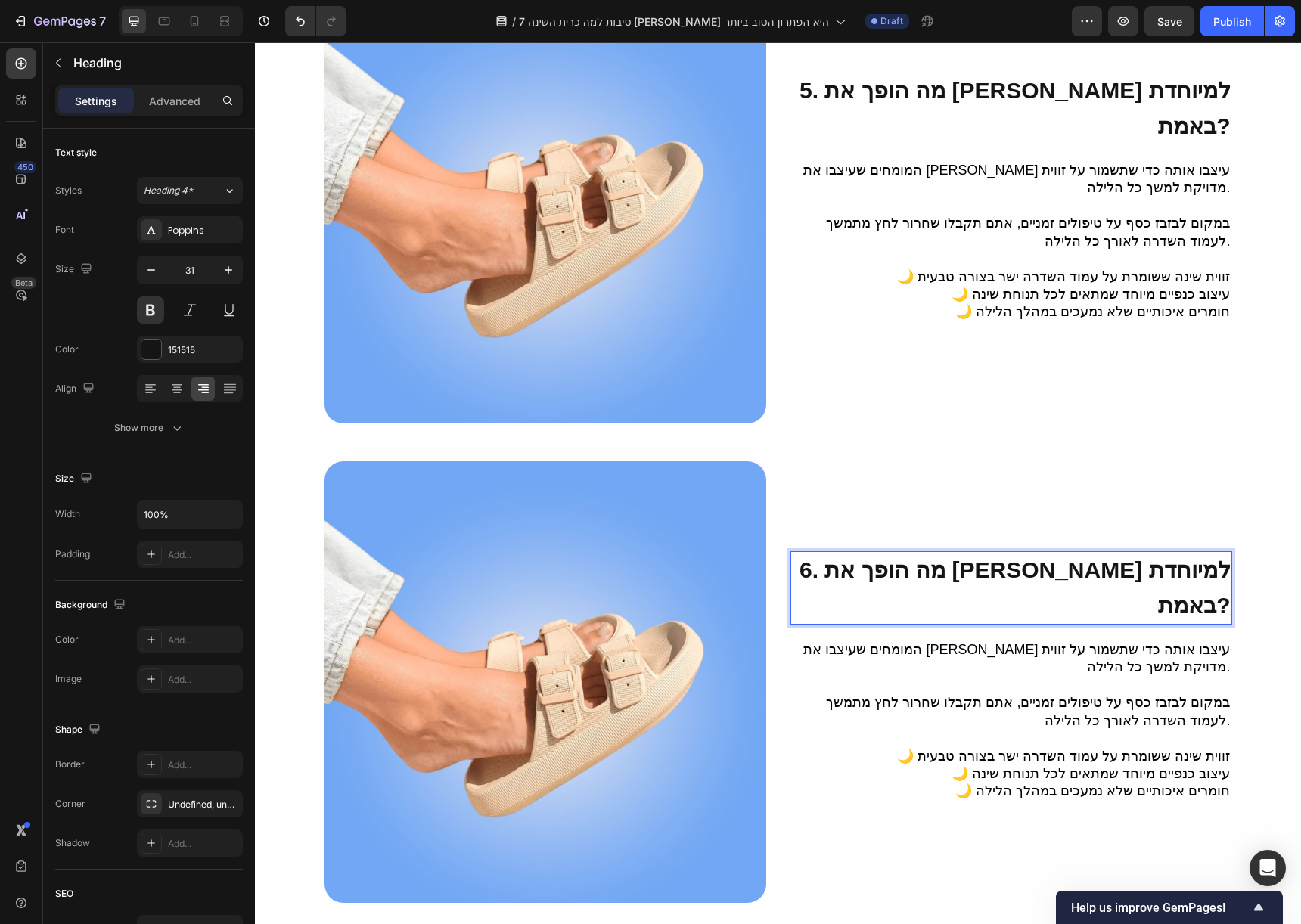
click at [872, 563] on span "6. מה הופך את איזי סליפ למיוחדת באמת?" at bounding box center [1015, 587] width 430 height 60
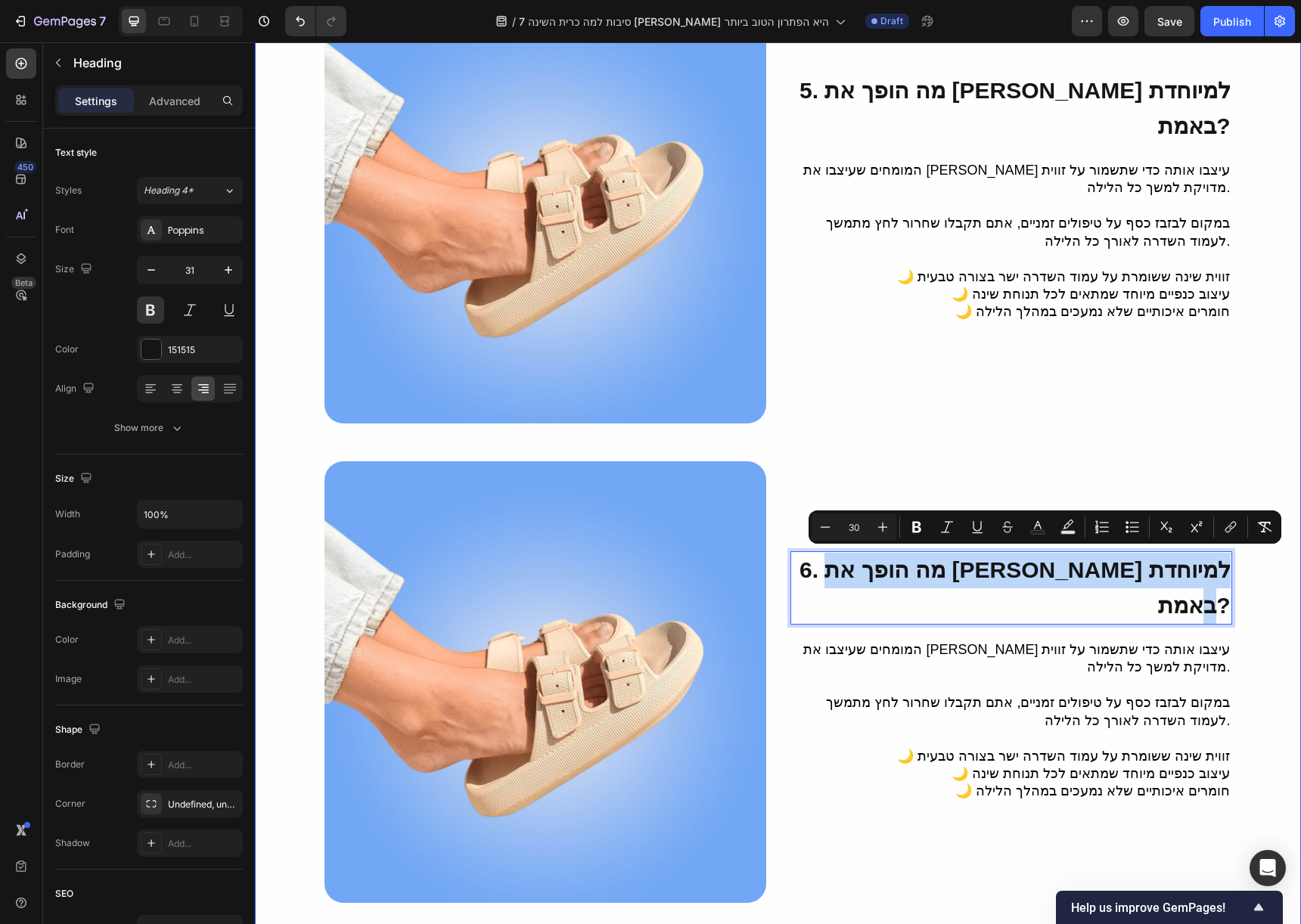
drag, startPoint x: 868, startPoint y: 565, endPoint x: 1245, endPoint y: 568, distance: 377.0
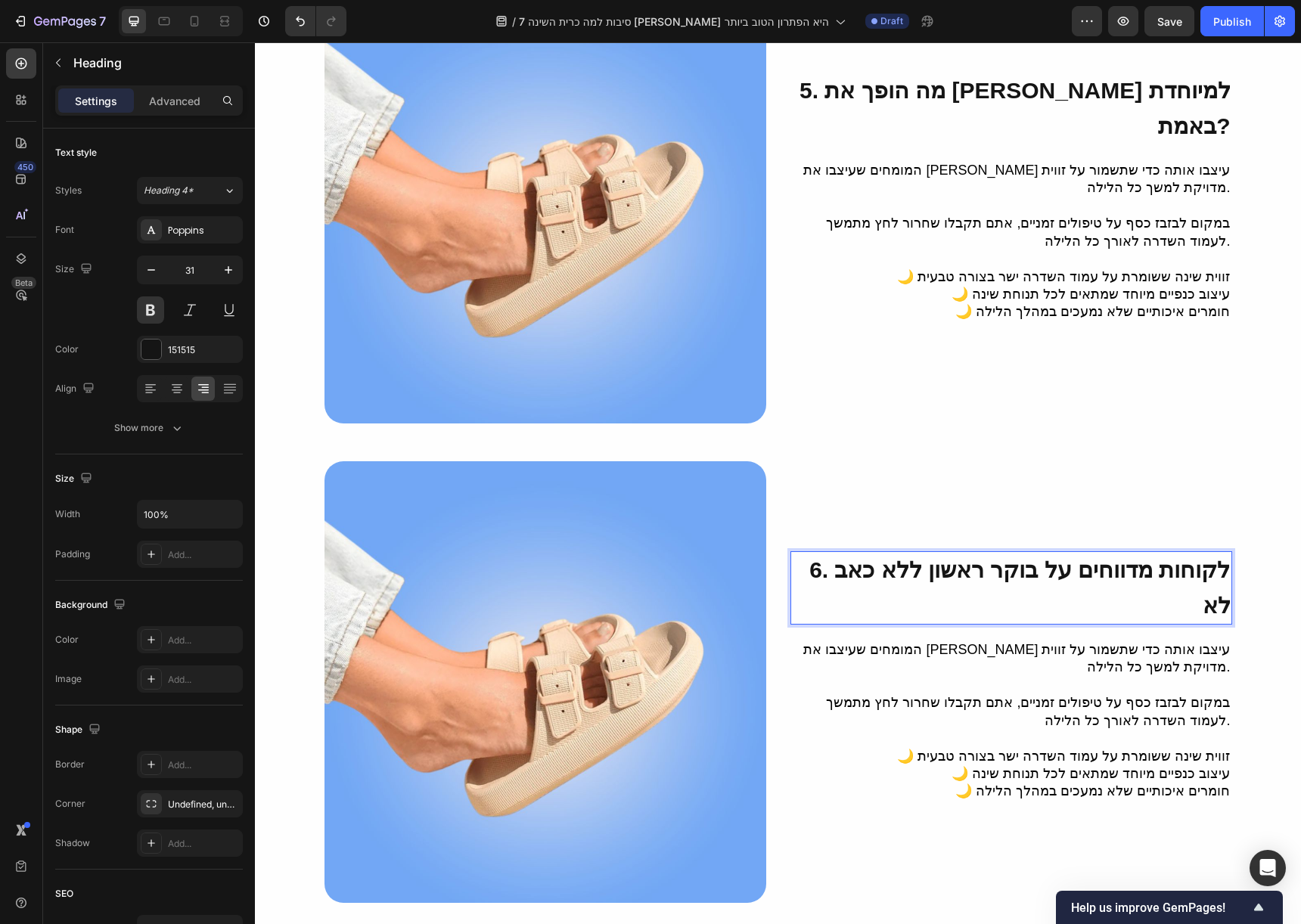
scroll to position [2217, 0]
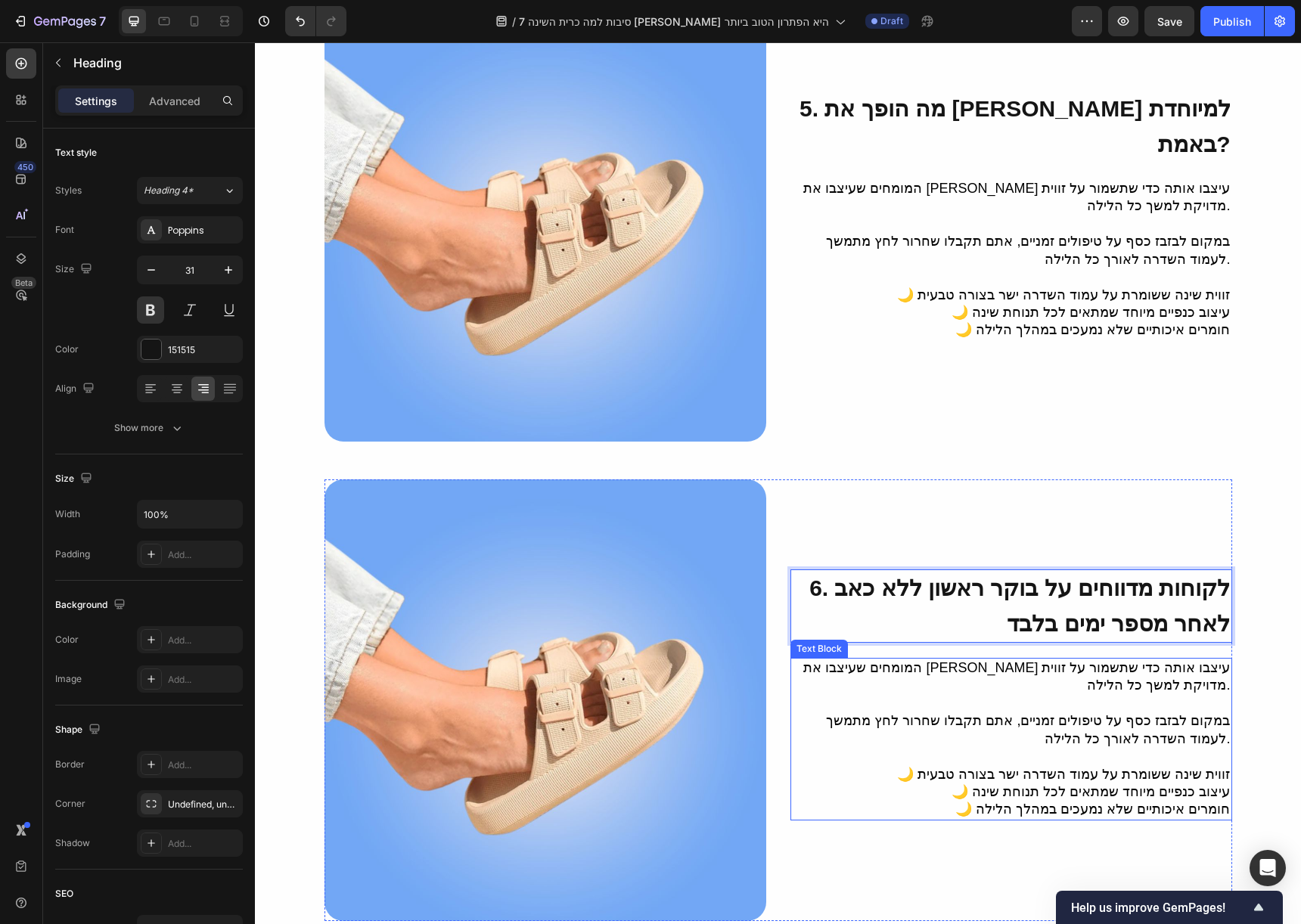
click at [1173, 713] on p "במקום לבזבז כסף על טיפולים זמניים, אתם תקבלו שחרור לחץ מתמשך לעמוד השדרה לאורך …" at bounding box center [1011, 730] width 439 height 35
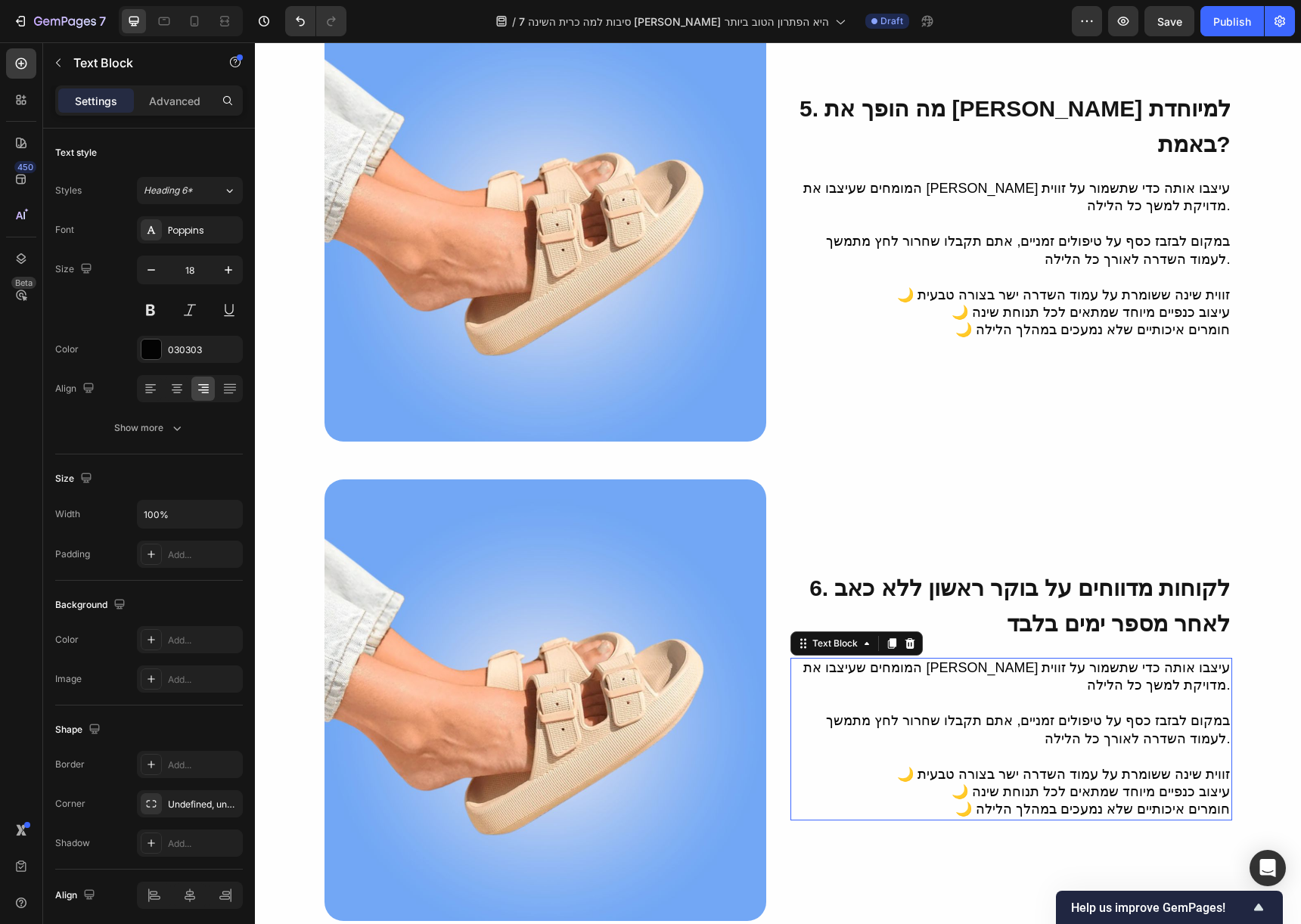
click at [1173, 713] on p "במקום לבזבז כסף על טיפולים זמניים, אתם תקבלו שחרור לחץ מתמשך לעמוד השדרה לאורך …" at bounding box center [1011, 730] width 439 height 35
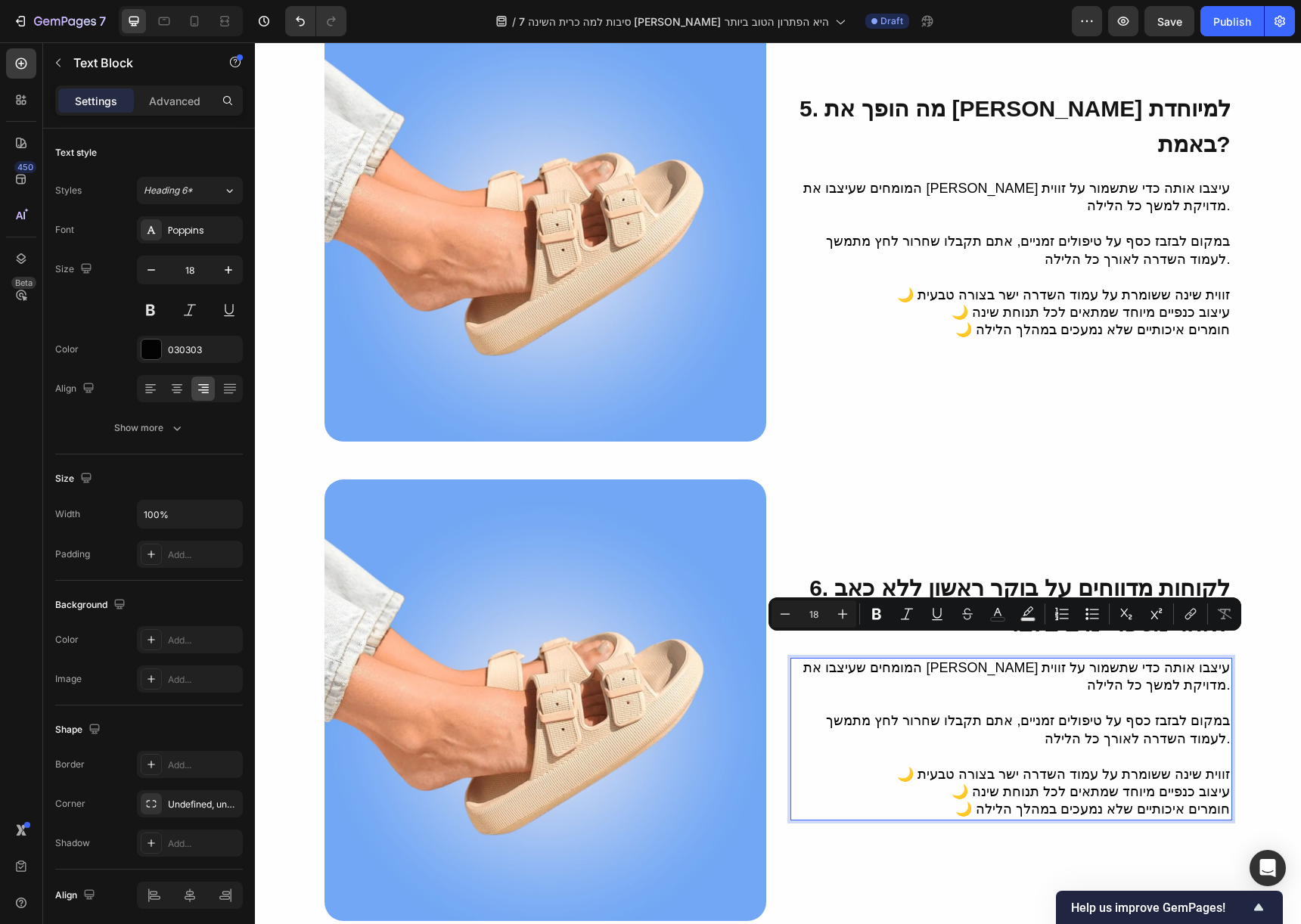
scroll to position [2252, 0]
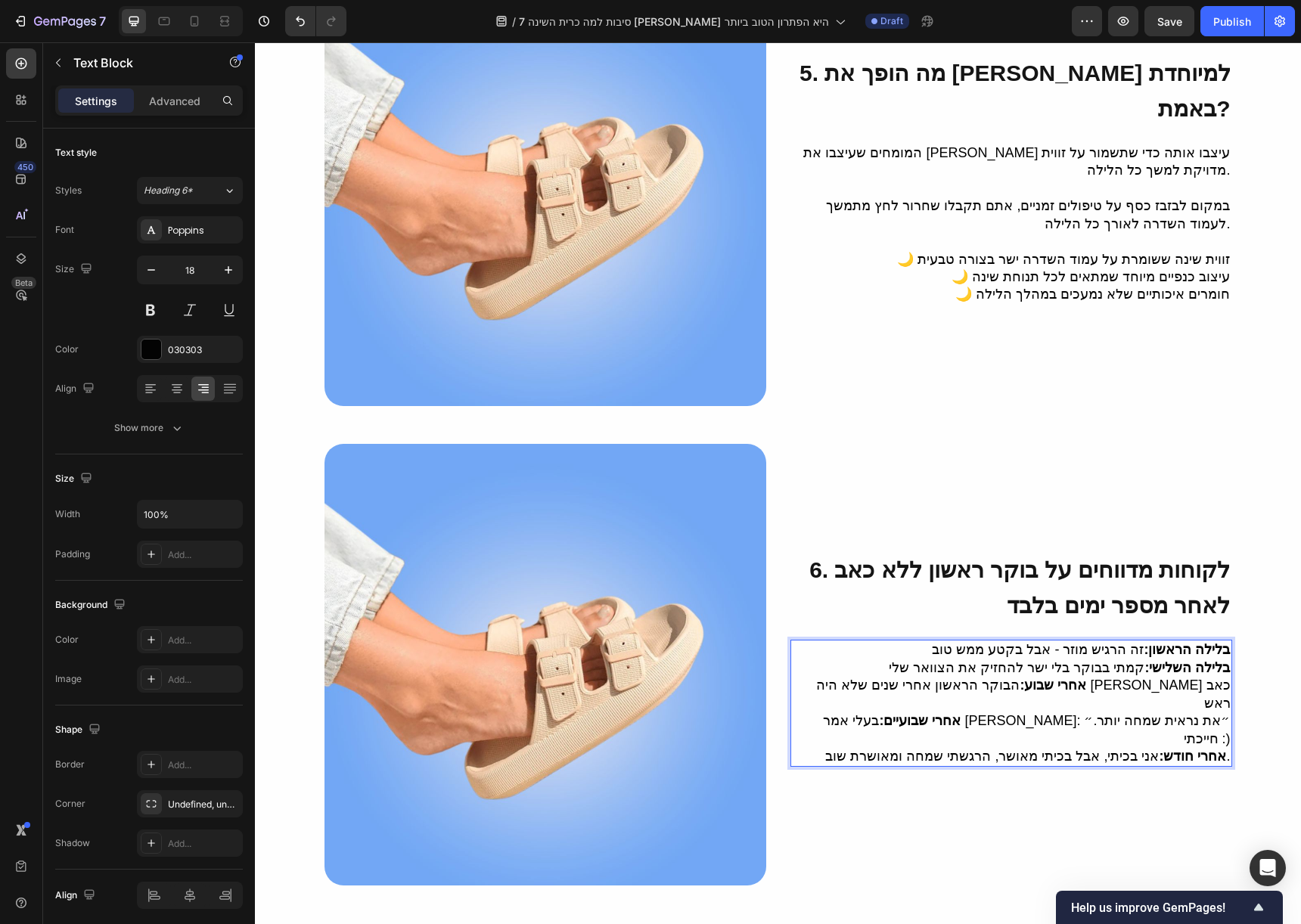
click at [1141, 648] on span "בלילה הראשון: זה הרגיש מוזר - אבל בקטע ממש טוב" at bounding box center [1080, 649] width 298 height 15
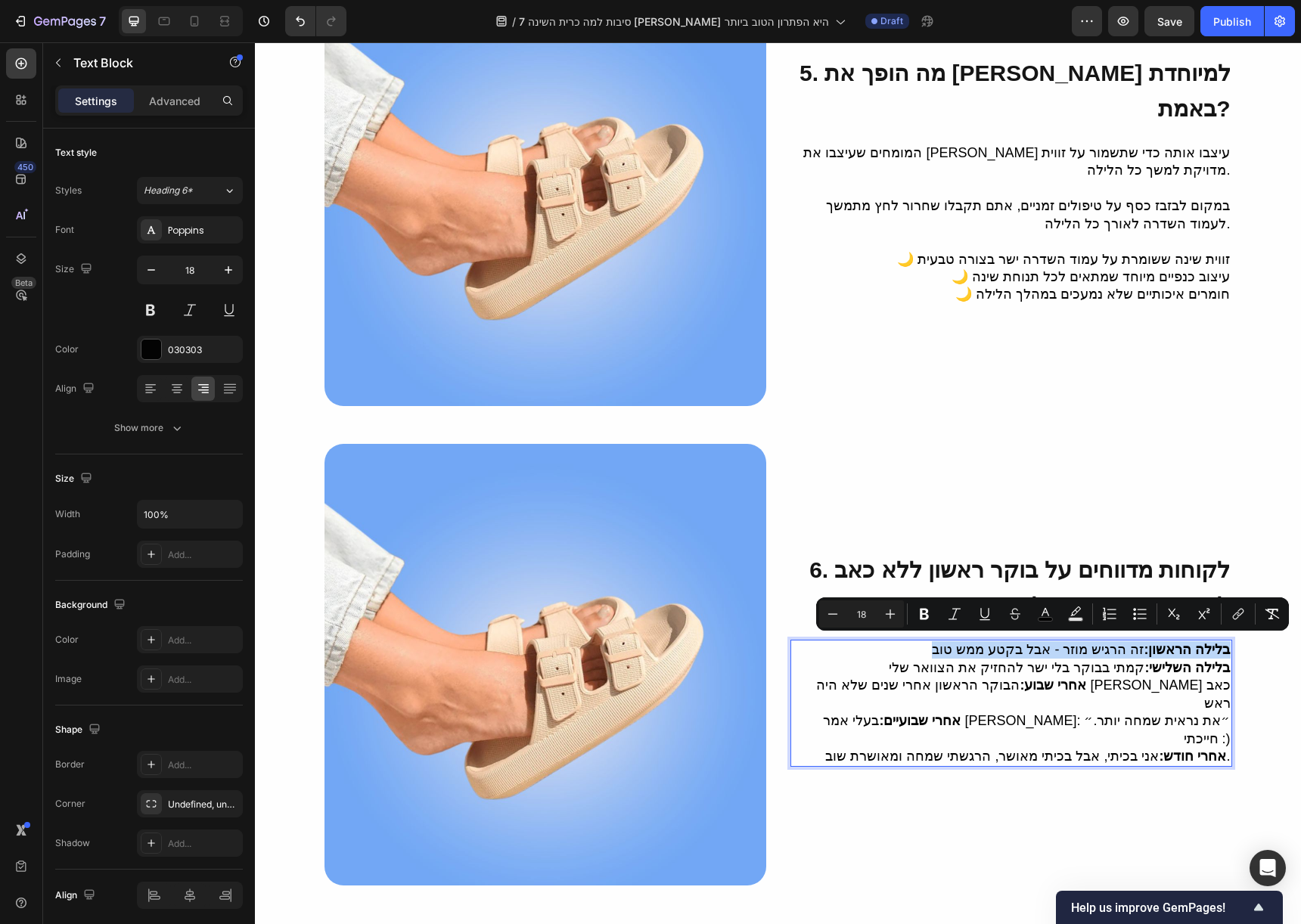
click at [1141, 649] on span "בלילה הראשון: זה הרגיש מוזר - אבל בקטע ממש טוב" at bounding box center [1080, 649] width 298 height 15
click at [1069, 268] on p "🌙 עיצוב כנפיים מיוחד שמתאים לכל תנוחת שינה" at bounding box center [1011, 277] width 439 height 17
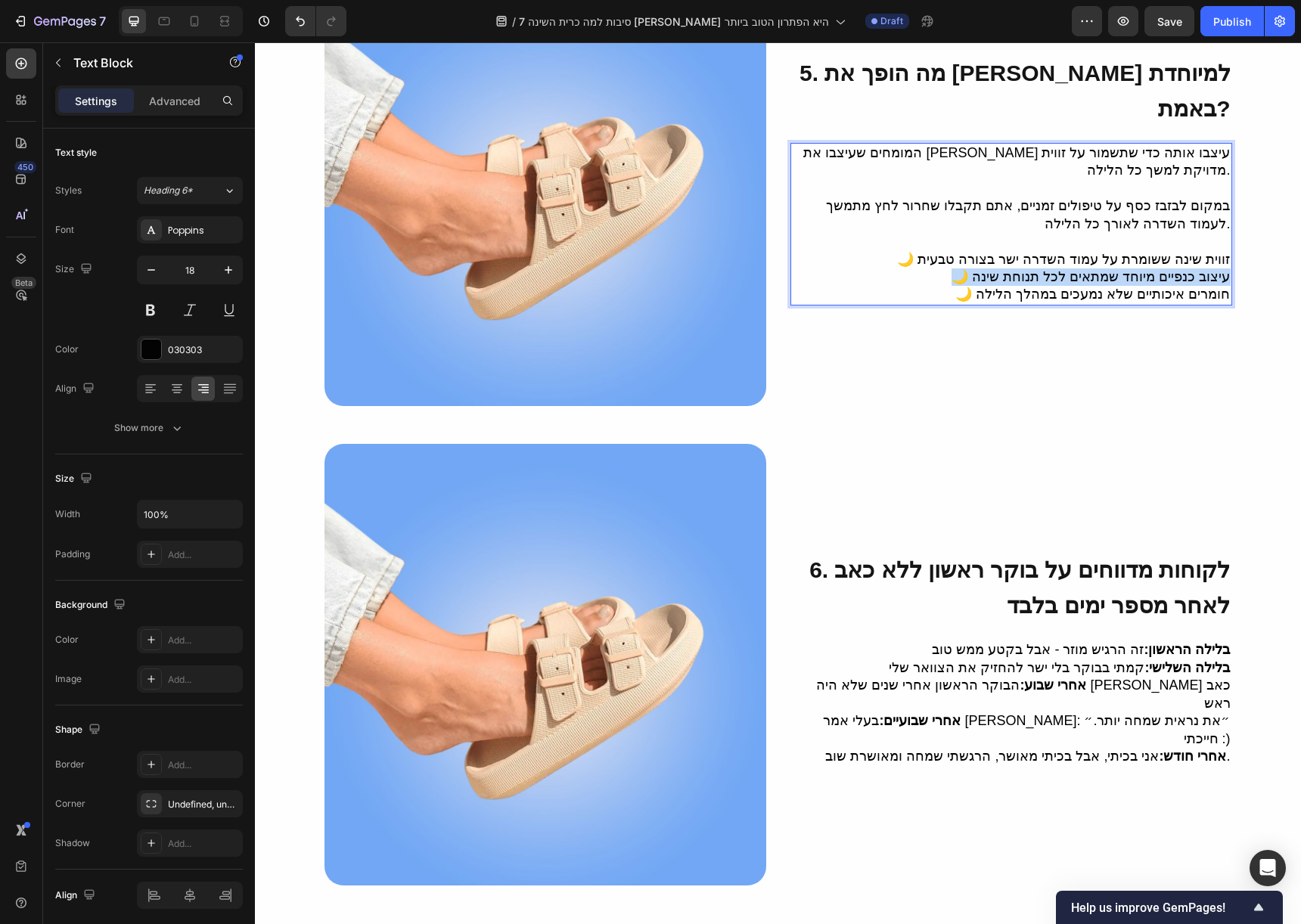
click at [1069, 268] on p "🌙 עיצוב כנפיים מיוחד שמתאים לכל תנוחת שינה" at bounding box center [1011, 277] width 439 height 17
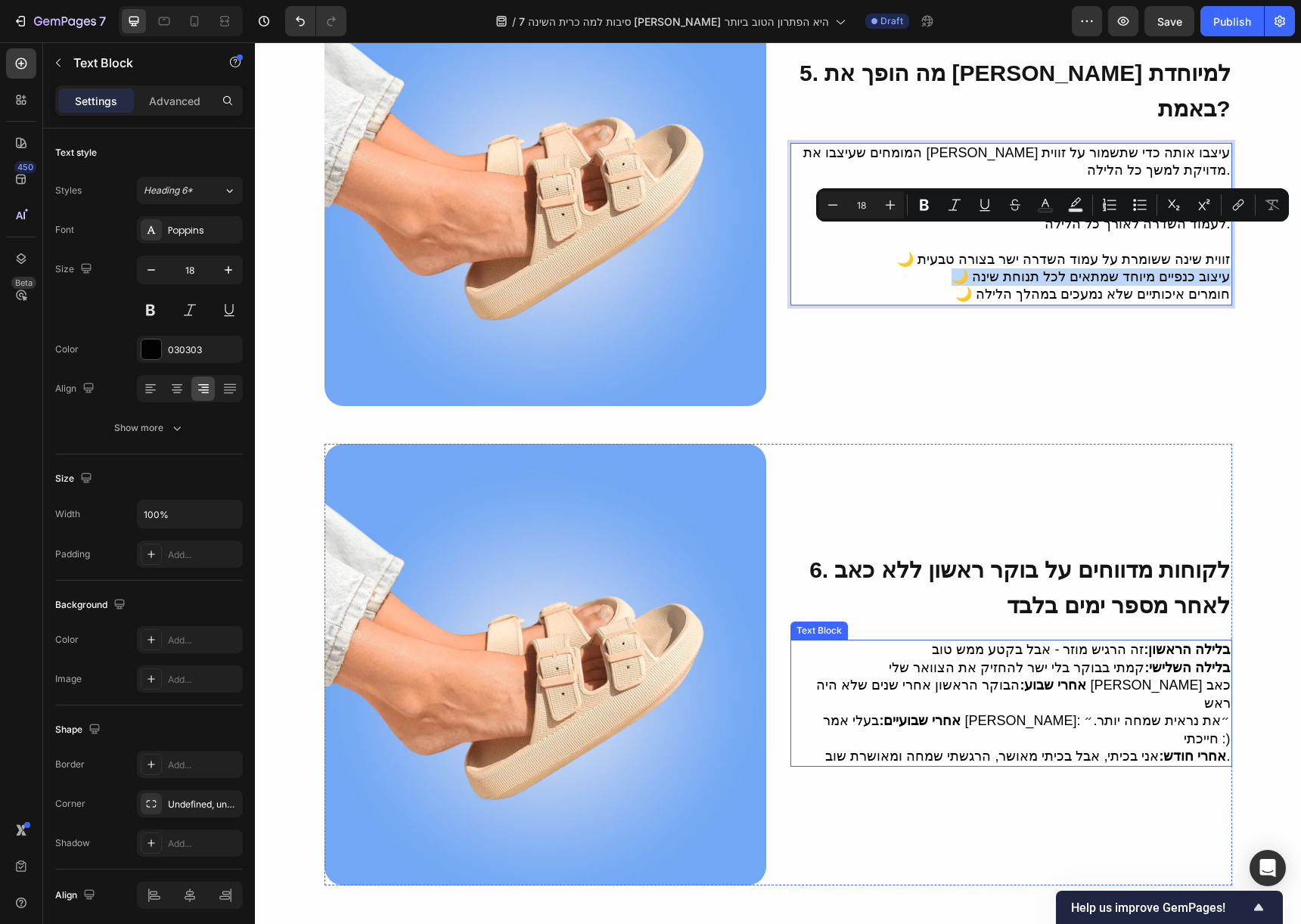
click at [1220, 749] on span "אחרי חודש: אני בכיתי, אבל בכיתי מאושר, הרגשתי שמחה ומאושרת שוב." at bounding box center [1027, 756] width 404 height 15
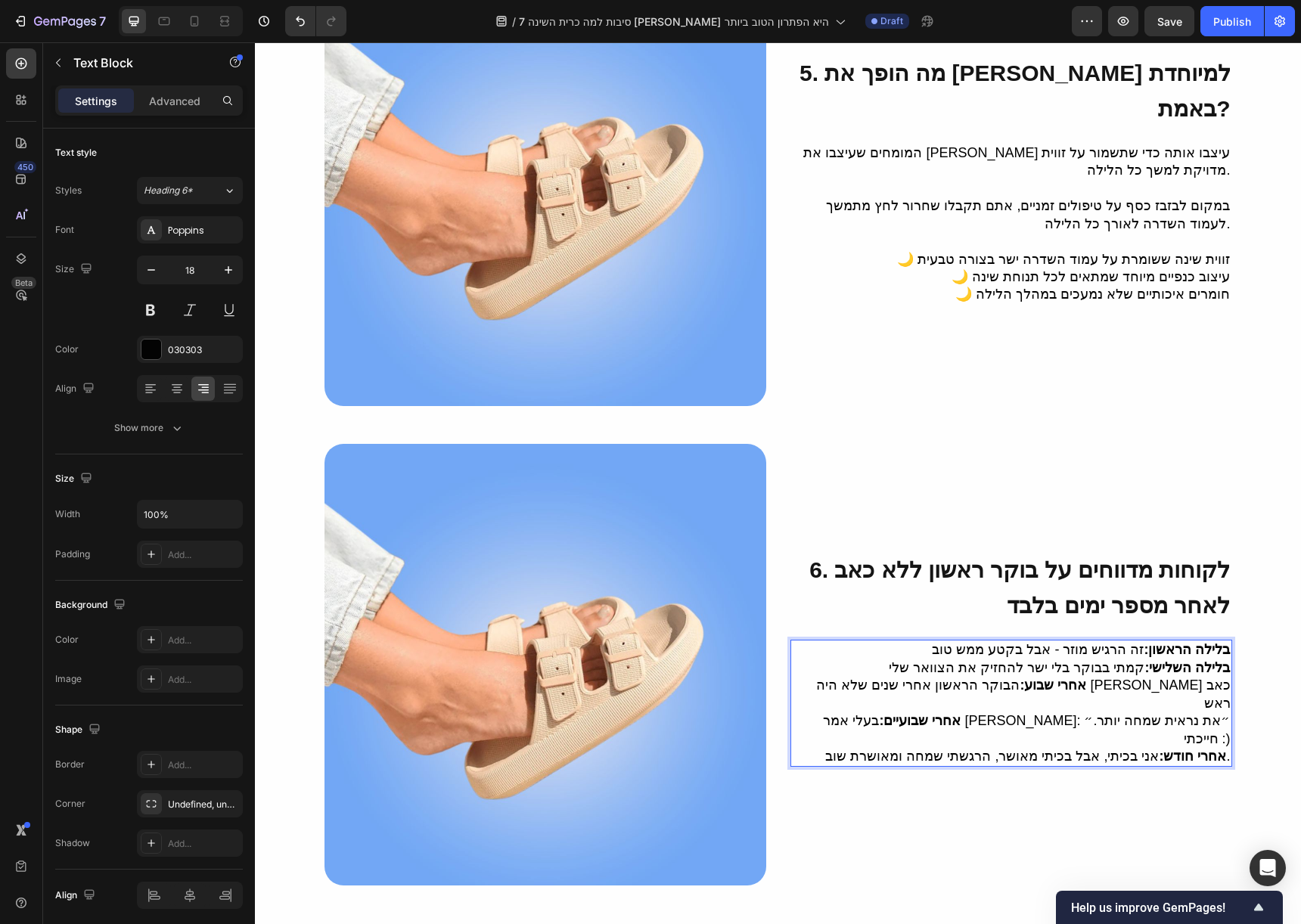
click at [1222, 749] on span "אחרי חודש: אני בכיתי, אבל בכיתי מאושר, הרגשתי שמחה ומאושרת שוב." at bounding box center [1027, 756] width 404 height 15
click at [1224, 749] on span "אחרי חודש: אני בכיתי, אבל בכיתי מאושר, הרגשתי שמחה ומאושרת שוב." at bounding box center [1027, 756] width 404 height 15
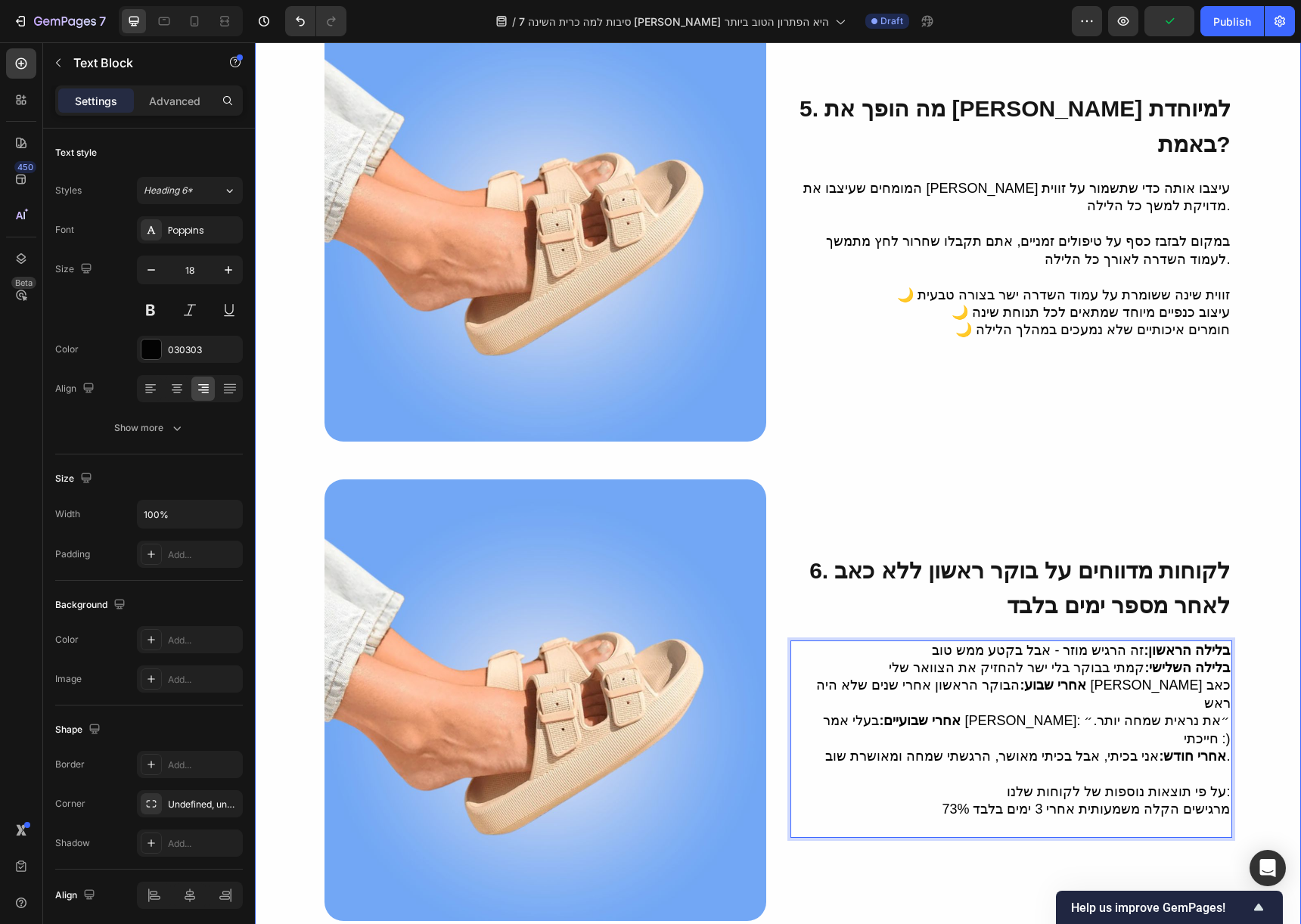
scroll to position [2226, 0]
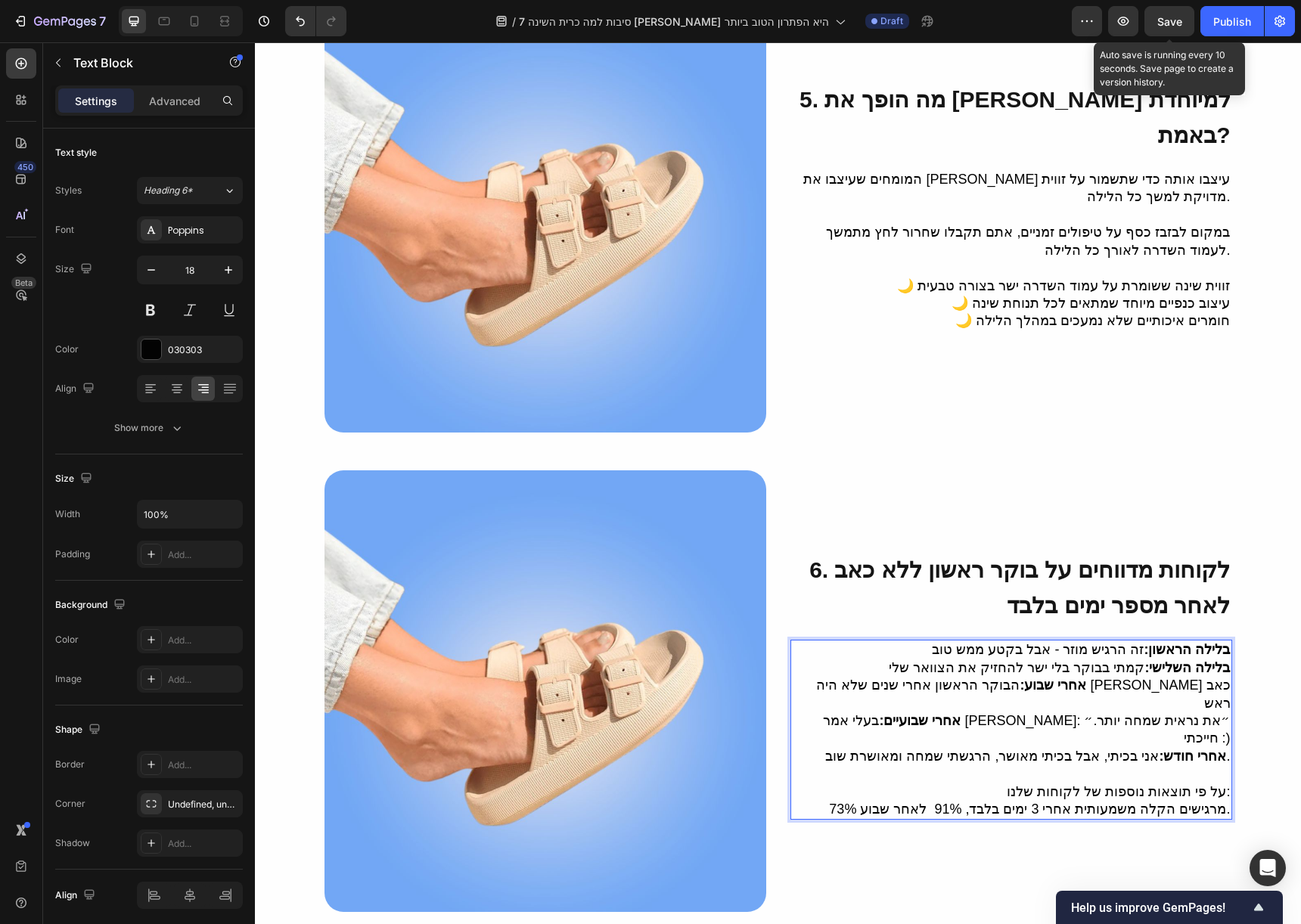
click at [1170, 19] on span "Save" at bounding box center [1170, 21] width 25 height 13
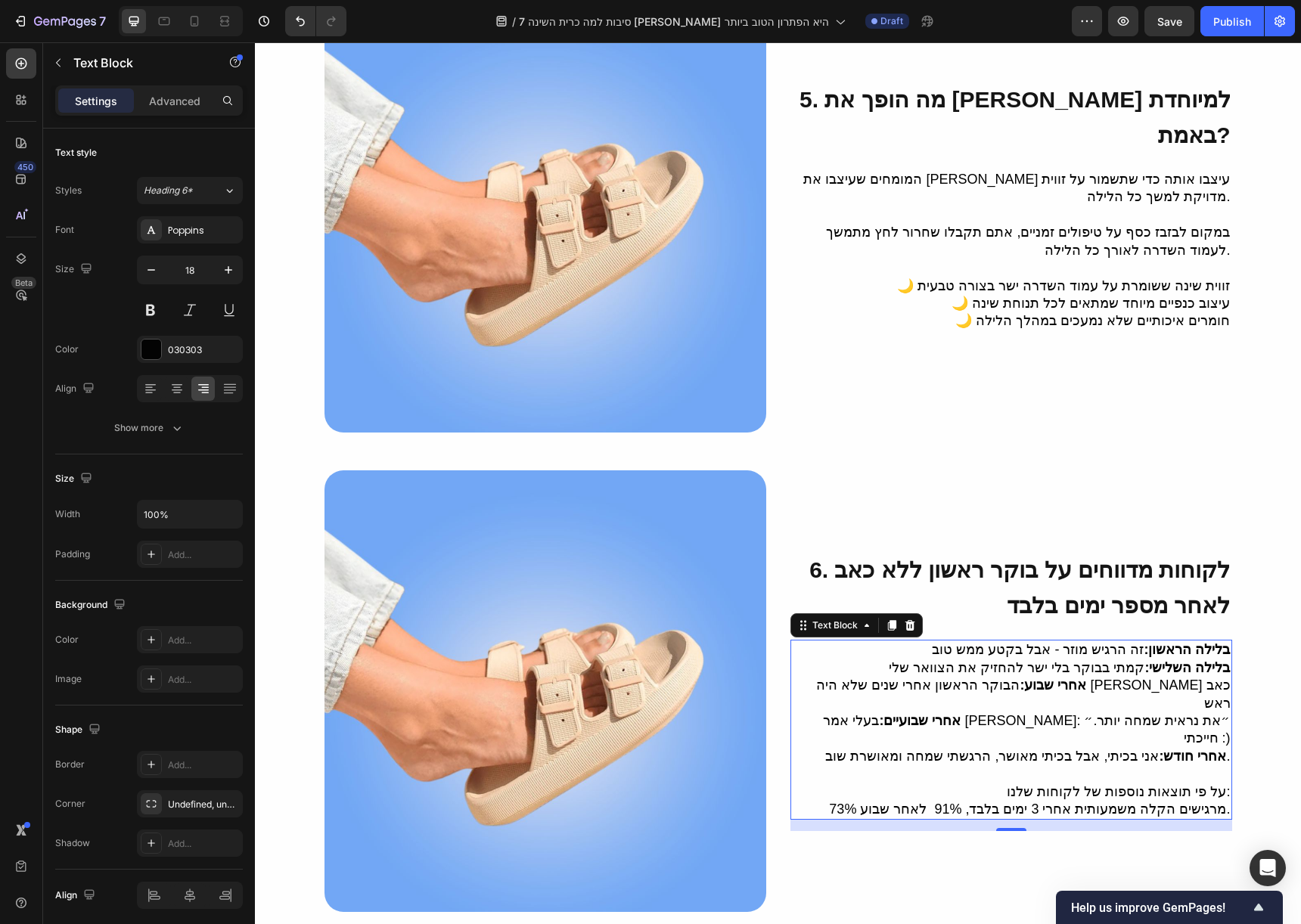
scroll to position [2646, 0]
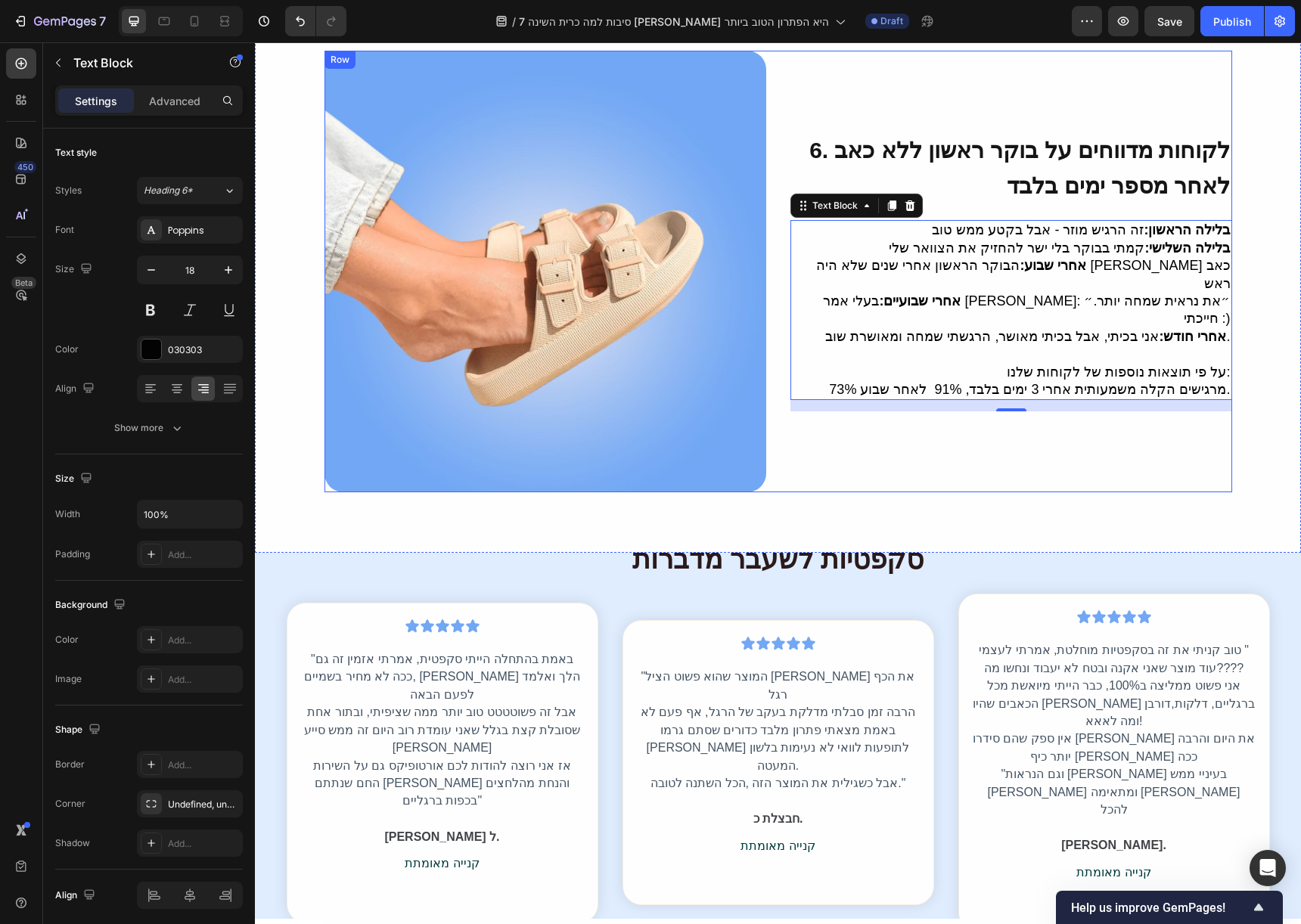
click at [811, 420] on div "⁠⁠⁠⁠⁠⁠⁠ 6. לקוחות מדווחים על בוקר ראשון ללא כאב לאחר מספר ימים בלבד Heading בלי…" at bounding box center [1011, 271] width 442 height 442
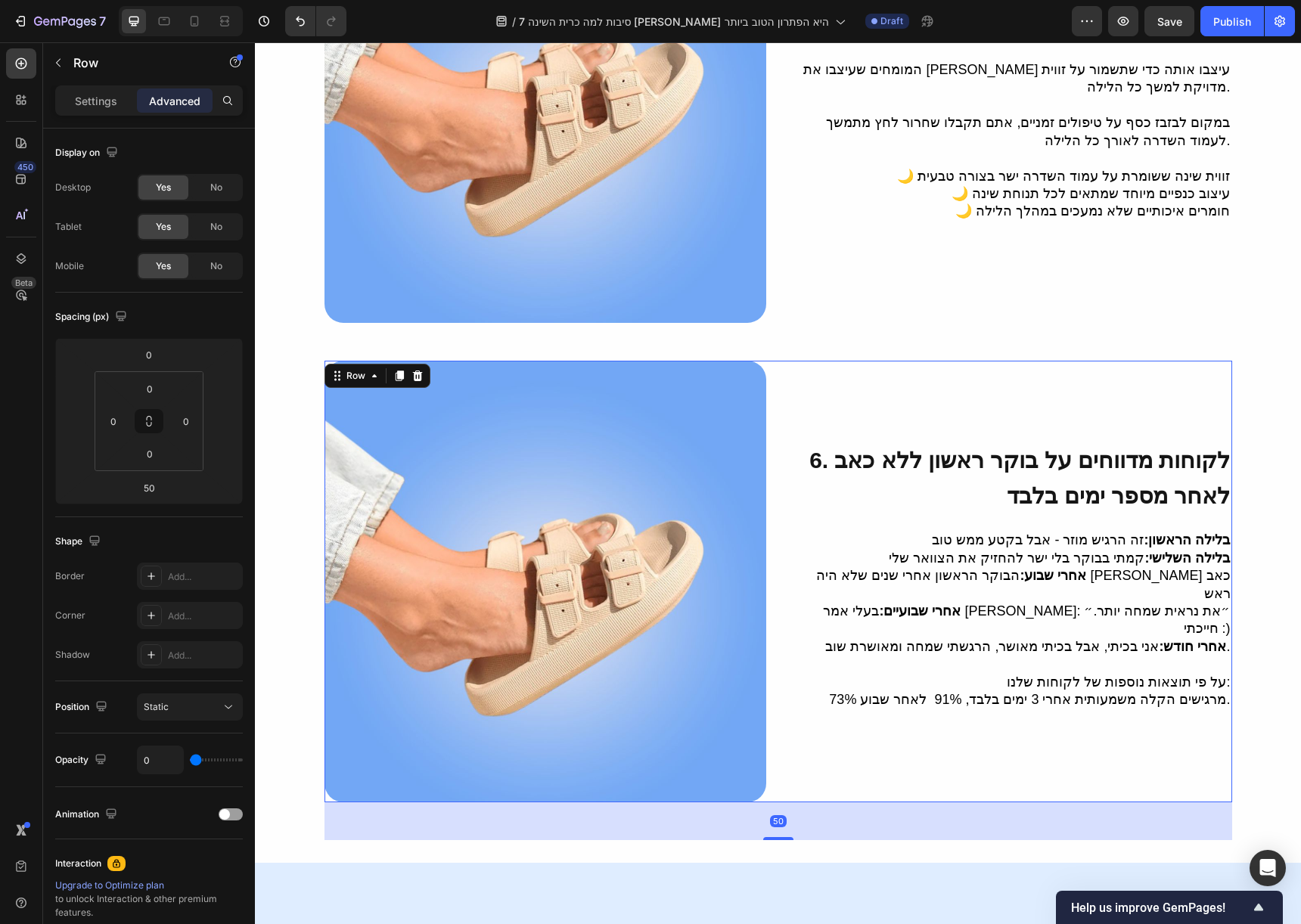
scroll to position [2227, 0]
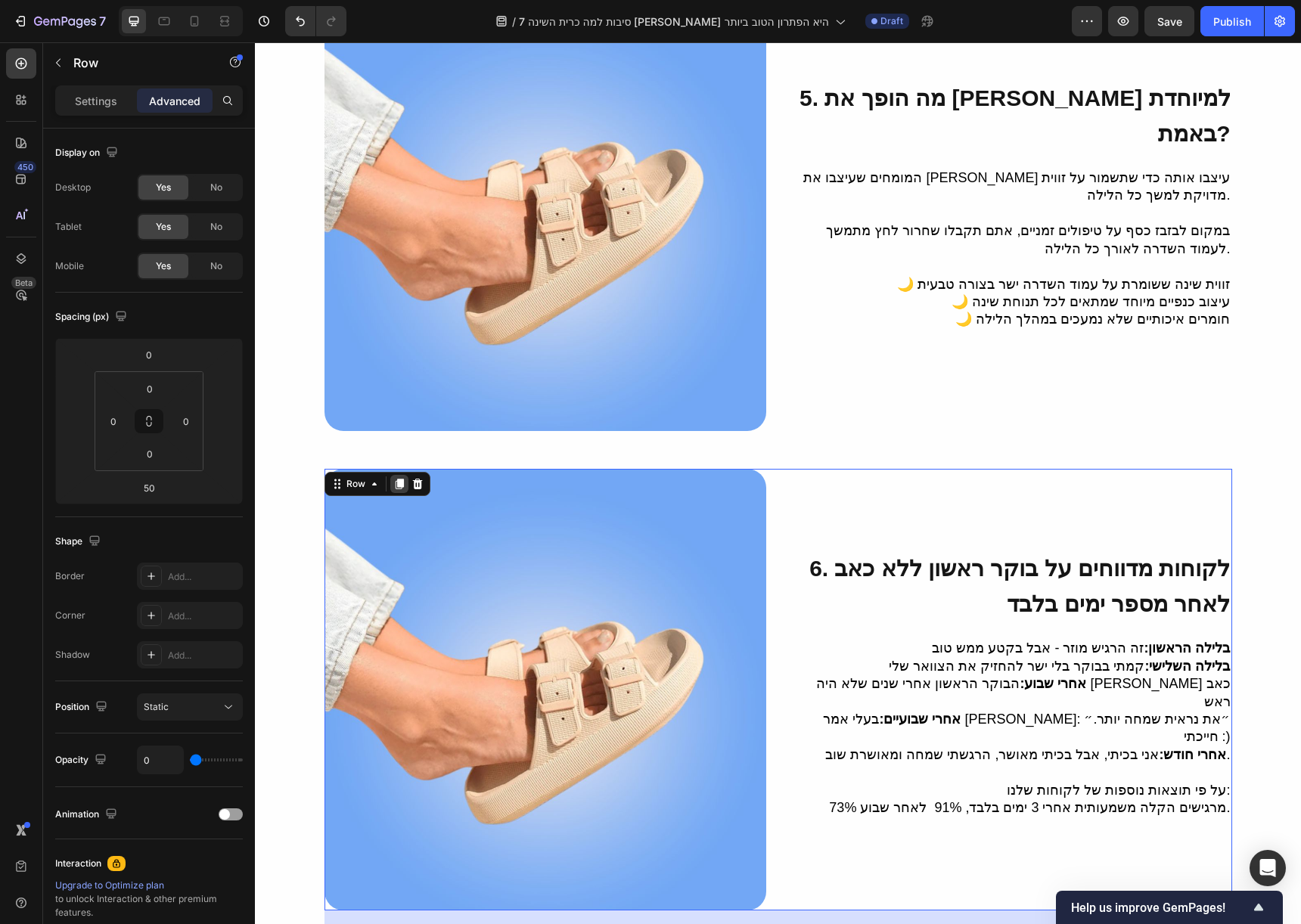
click at [394, 478] on icon at bounding box center [399, 484] width 12 height 12
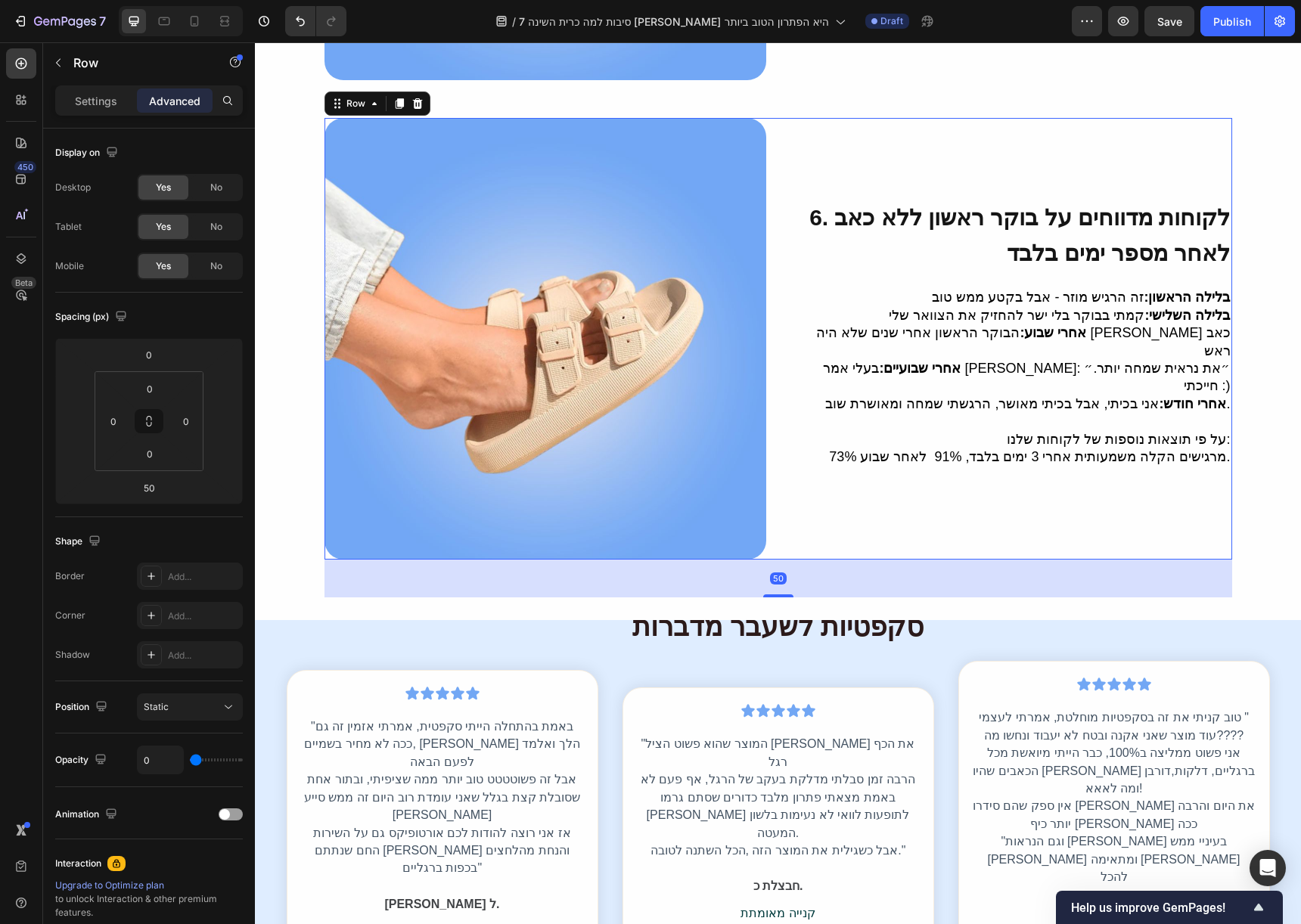
scroll to position [3059, 0]
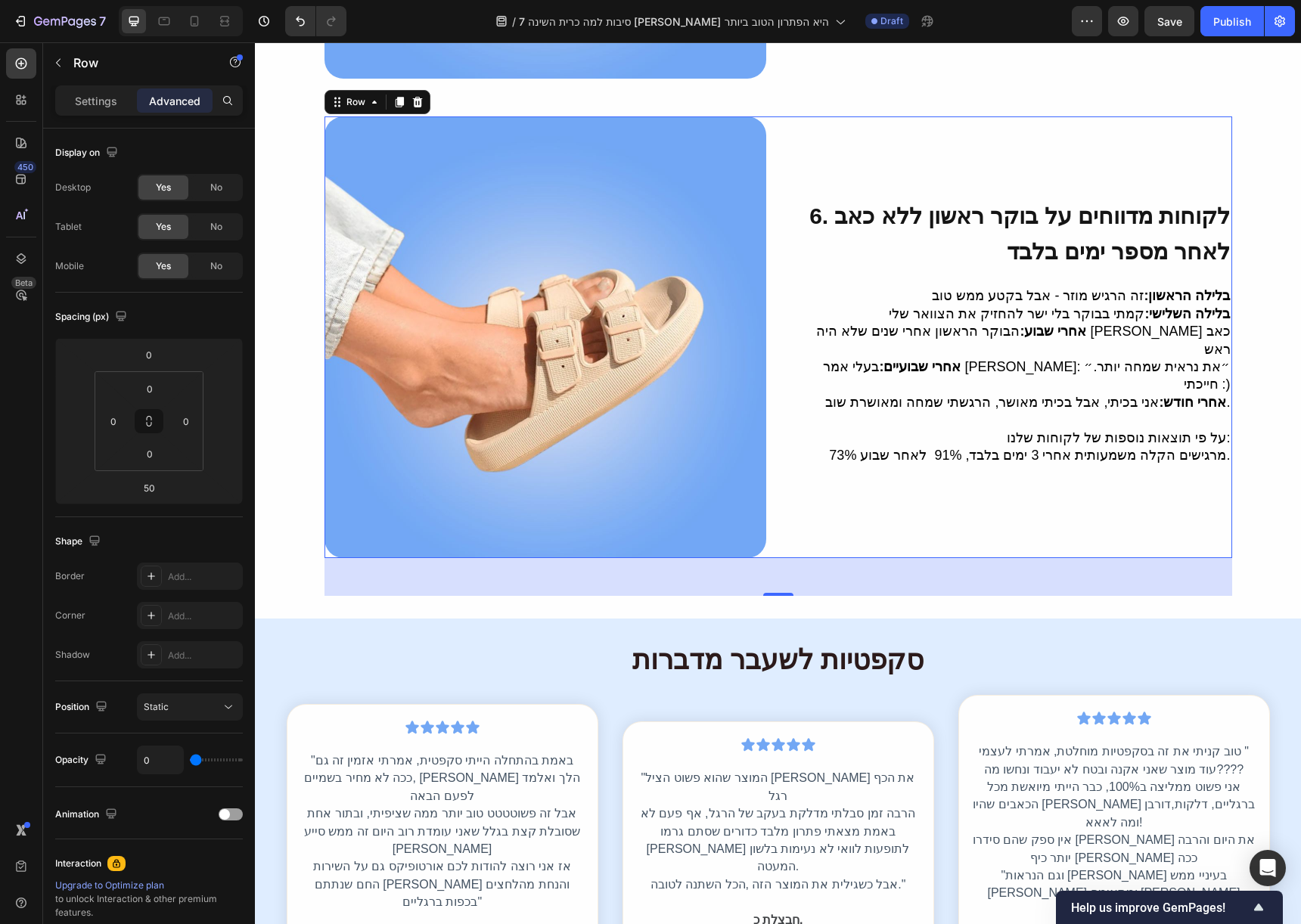
click at [1070, 240] on span "6. לקוחות מדווחים על בוקר ראשון ללא כאב לאחר מספר ימים בלבד" at bounding box center [1019, 233] width 421 height 60
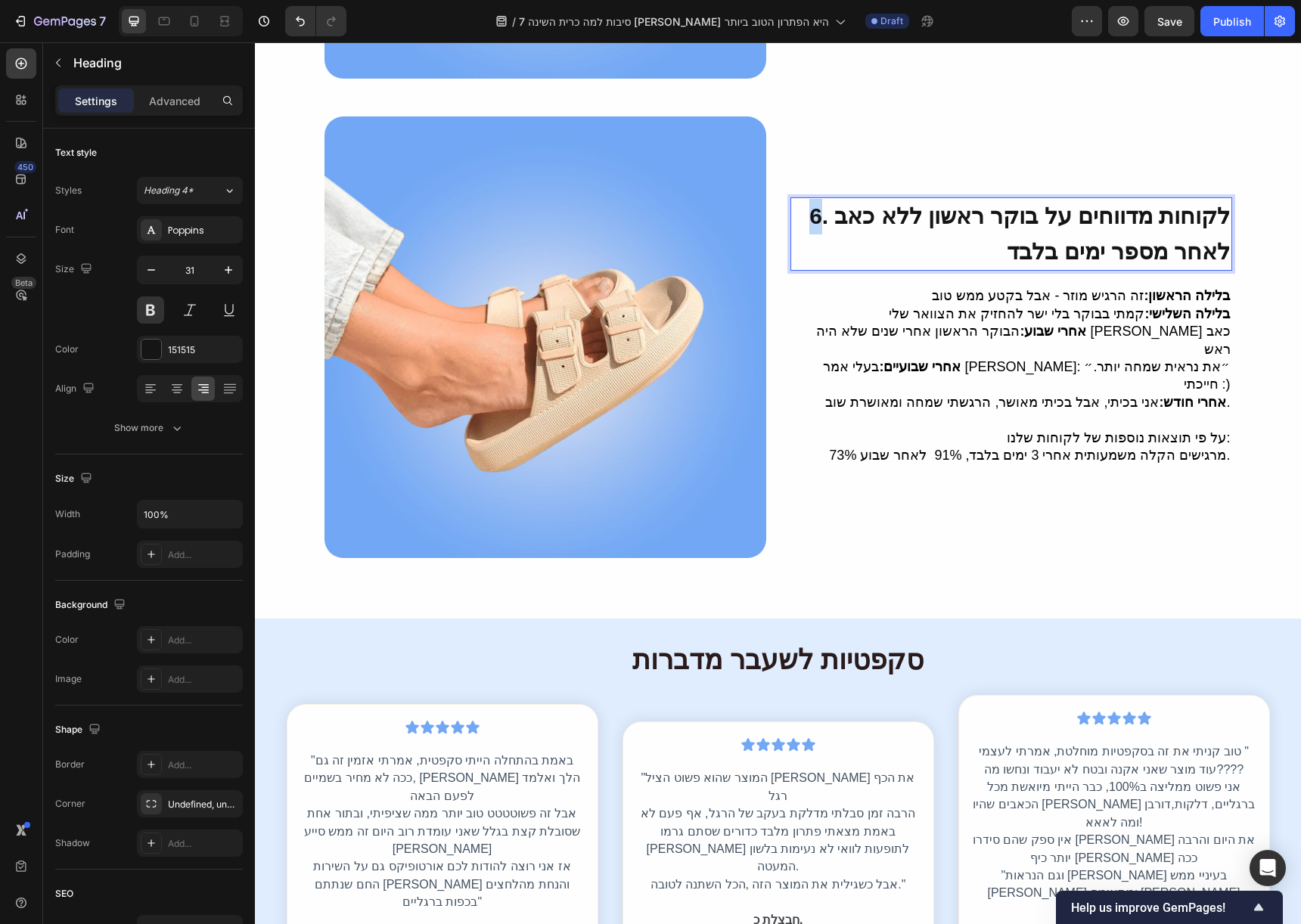
click at [847, 210] on span "6. לקוחות מדווחים על בוקר ראשון ללא כאב לאחר מספר ימים בלבד" at bounding box center [1019, 233] width 421 height 60
click at [869, 214] on span "7. לקוחות מדווחים על בוקר ראשון ללא כאב לאחר מספר ימים בלבד" at bounding box center [1019, 233] width 421 height 60
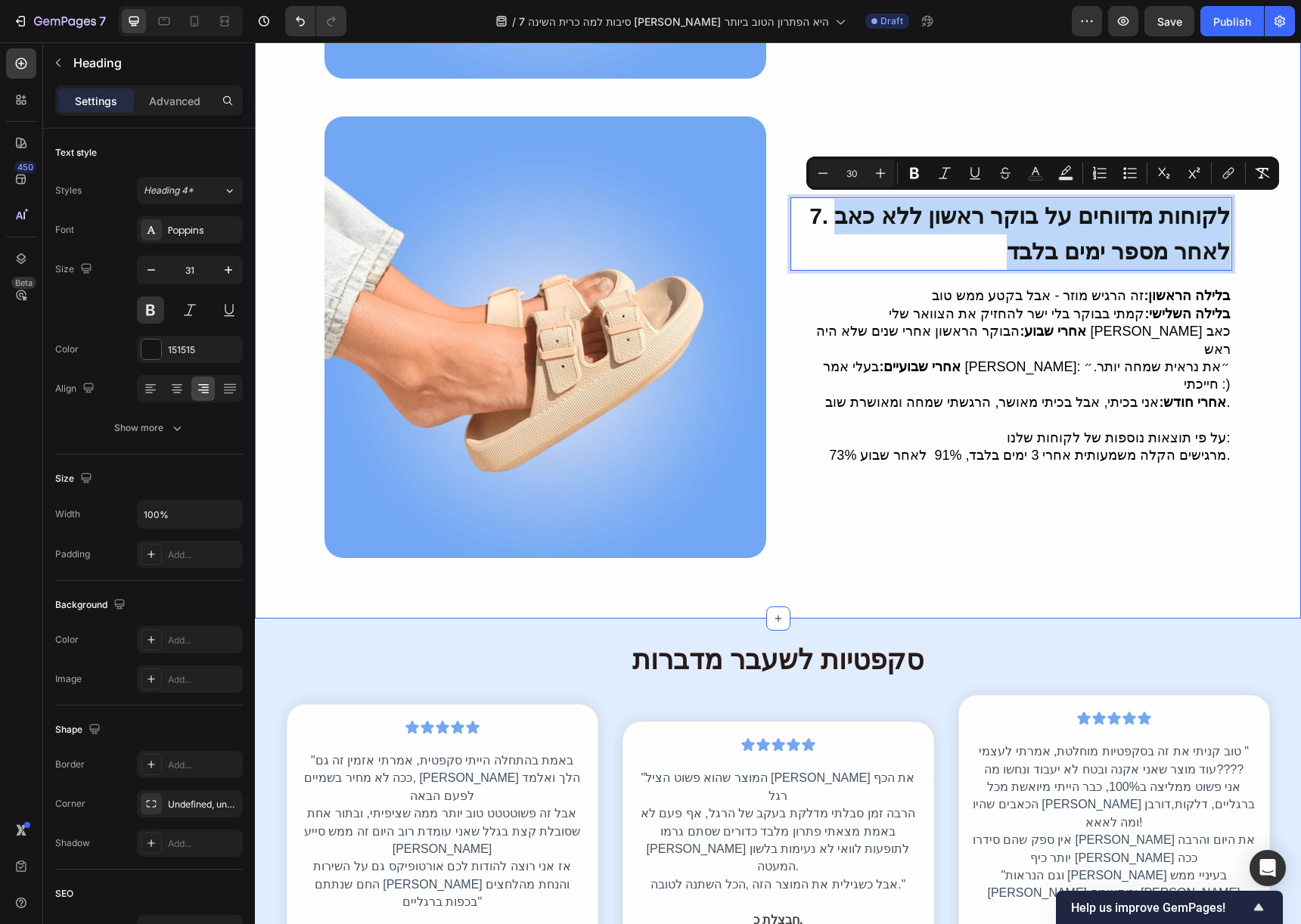
drag, startPoint x: 868, startPoint y: 214, endPoint x: 1225, endPoint y: 263, distance: 360.3
click at [1225, 263] on h2 "7. לקוחות מדווחים על בוקר ראשון ללא כאב לאחר מספר ימים בלבד" at bounding box center [1011, 234] width 442 height 74
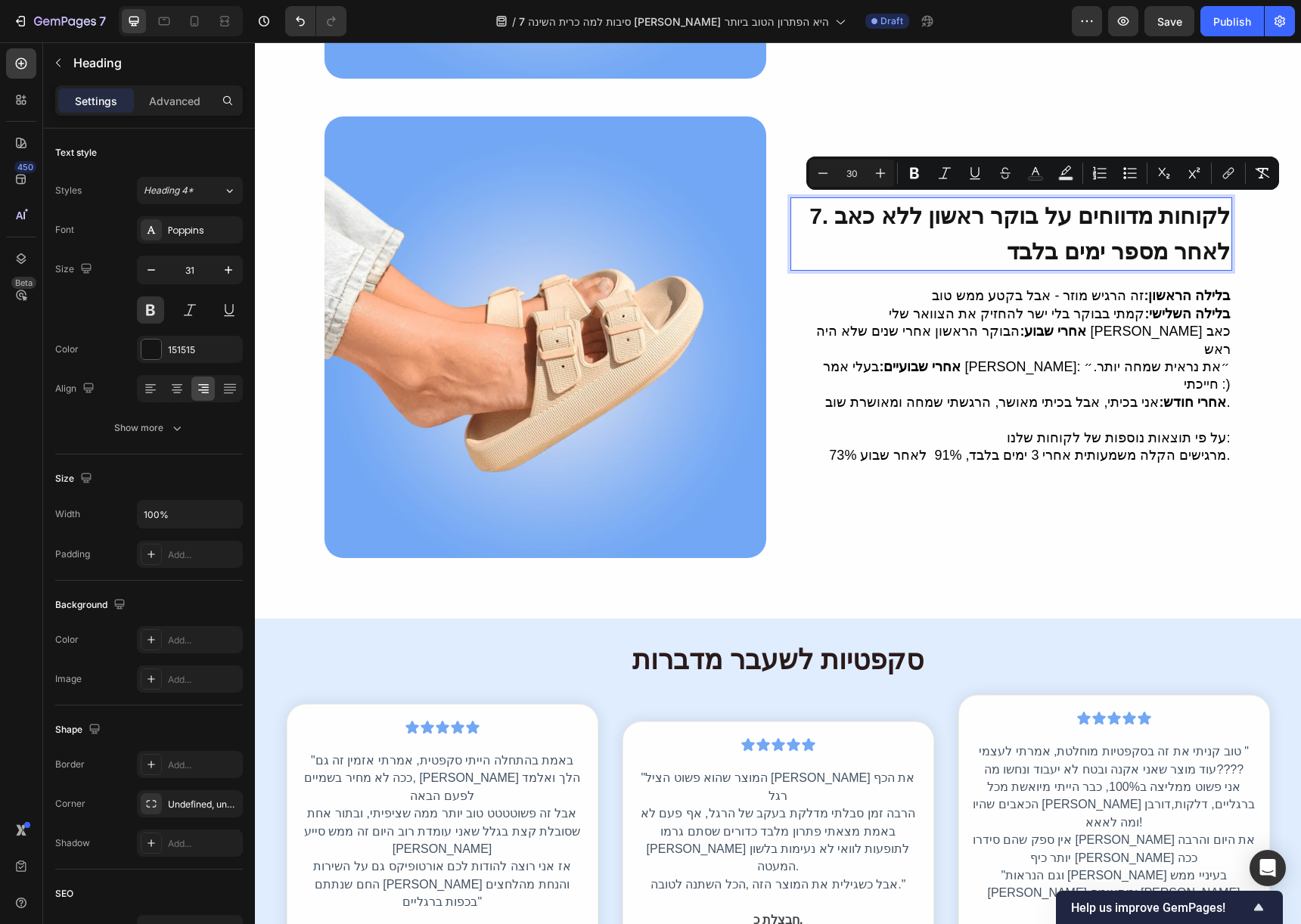
scroll to position [3077, 0]
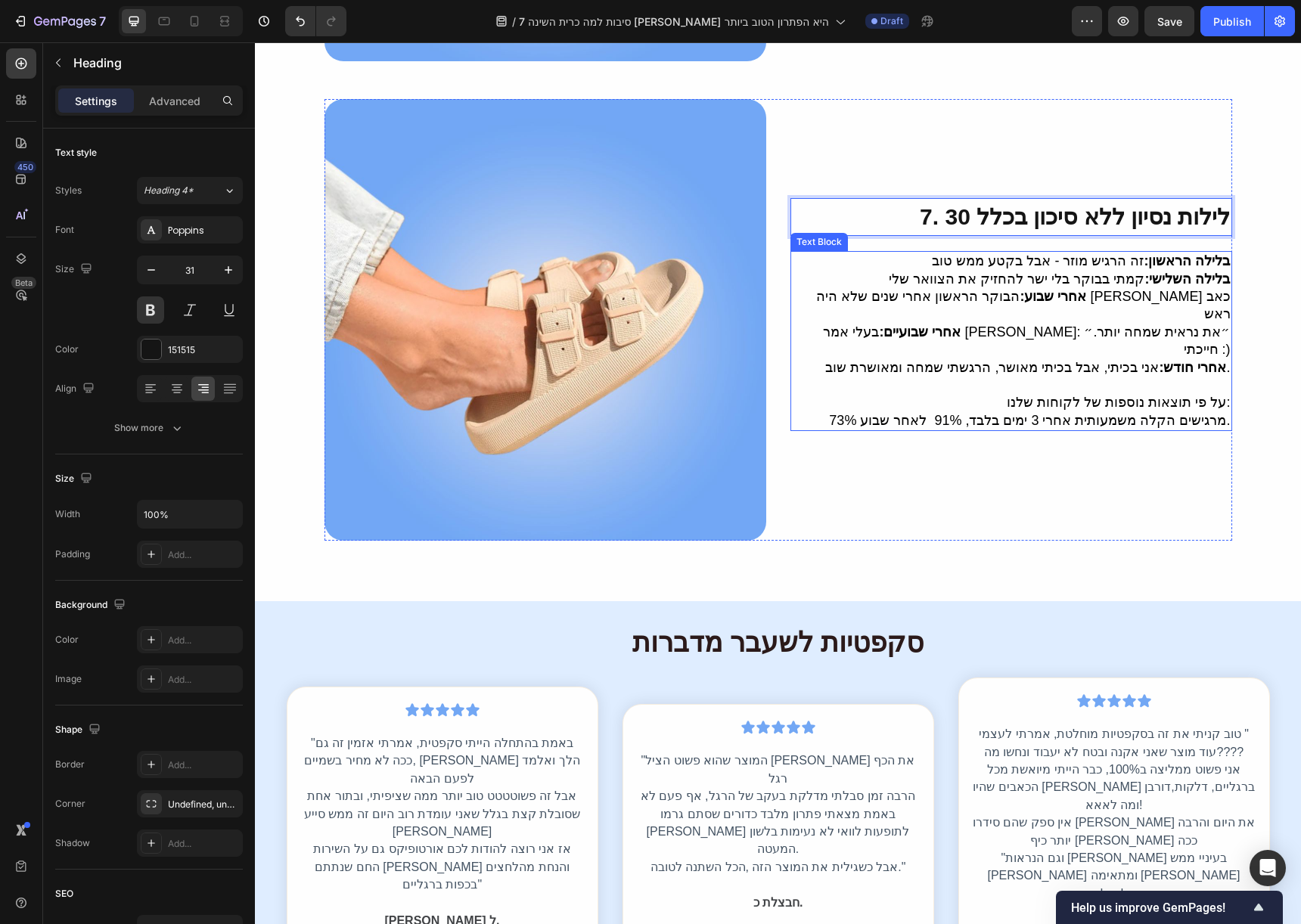
click at [993, 297] on span "אחרי שבוע: הבוקר הראשון אחרי שנים שלא היה לי כאב ראש" at bounding box center [1022, 305] width 414 height 33
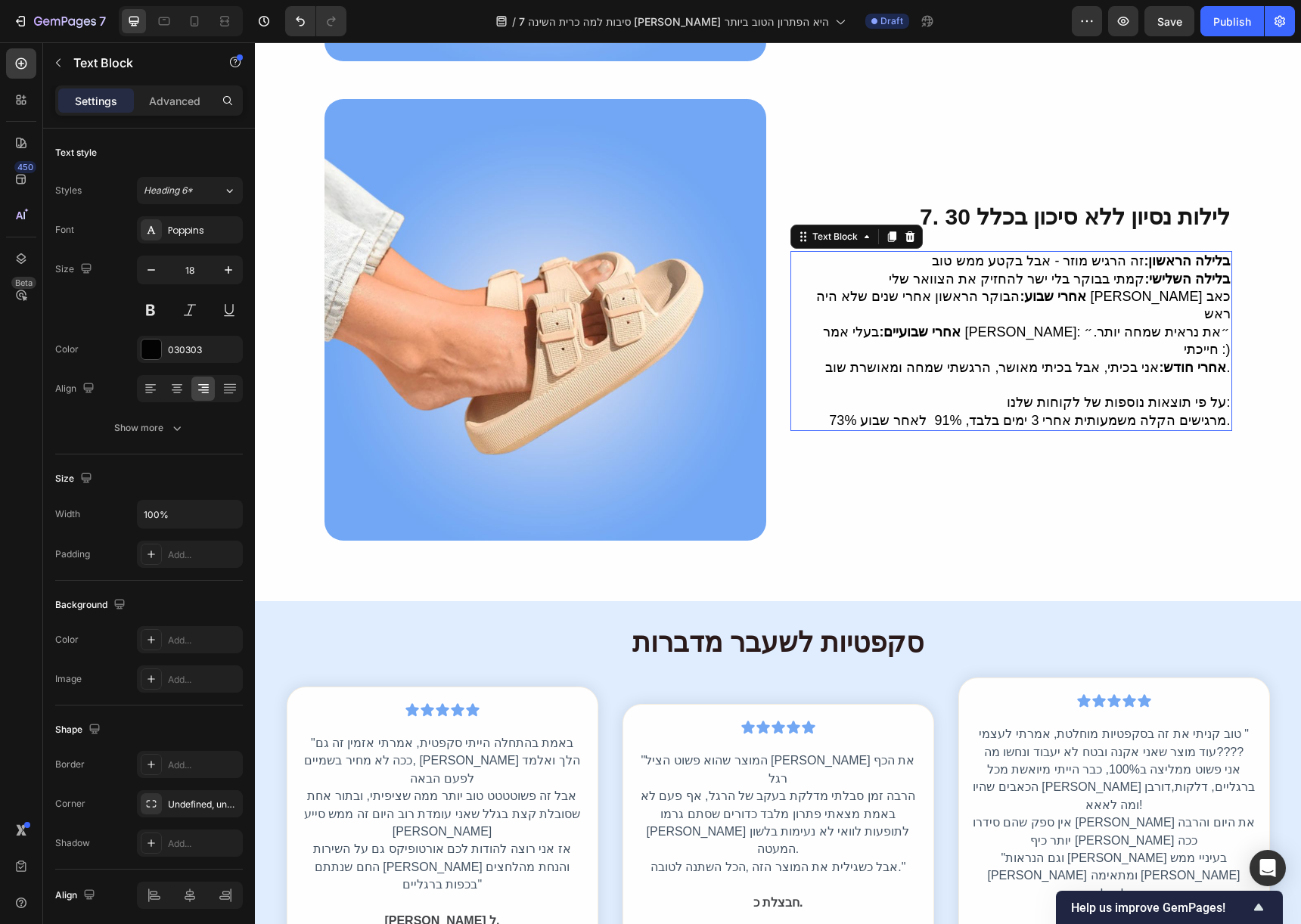
click at [993, 297] on span "אחרי שבוע: הבוקר הראשון אחרי שנים שלא היה לי כאב ראש" at bounding box center [1022, 305] width 414 height 33
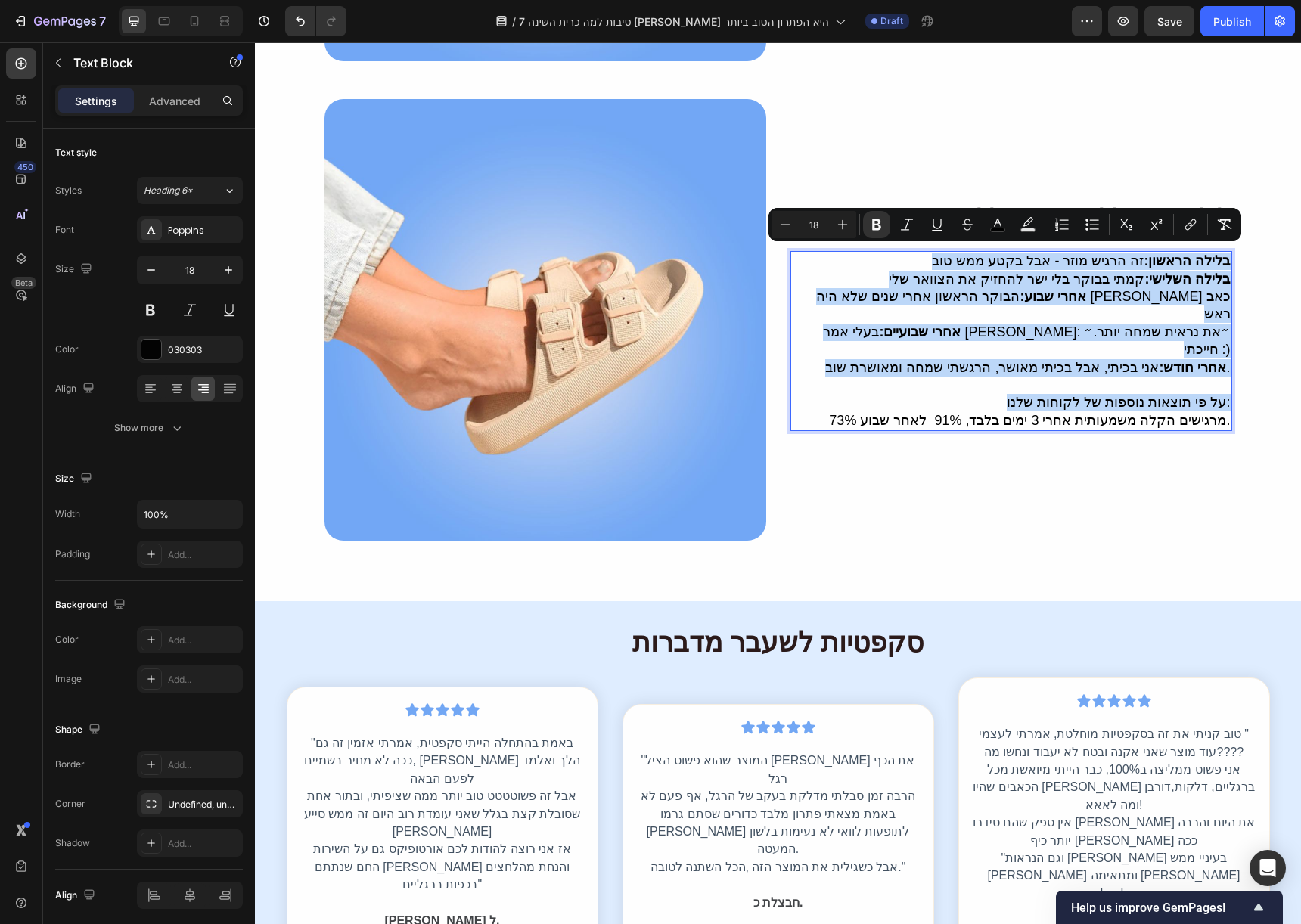
scroll to position [3139, 0]
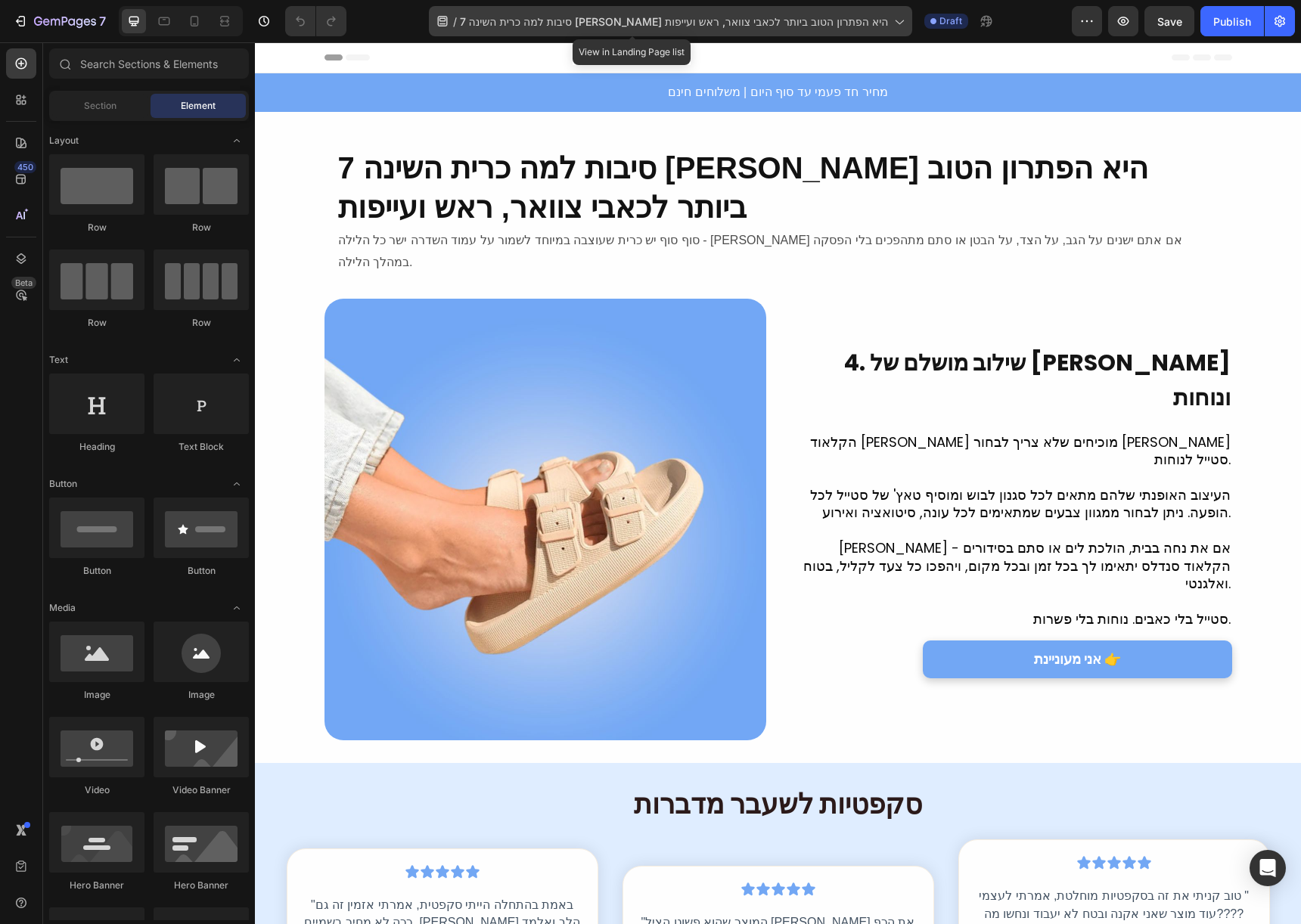
click at [767, 25] on span "7 סיבות למה כרית השינה [PERSON_NAME] היא הפתרון הטוב ביותר לכאבי צוואר, ראש ועי…" at bounding box center [674, 21] width 429 height 16
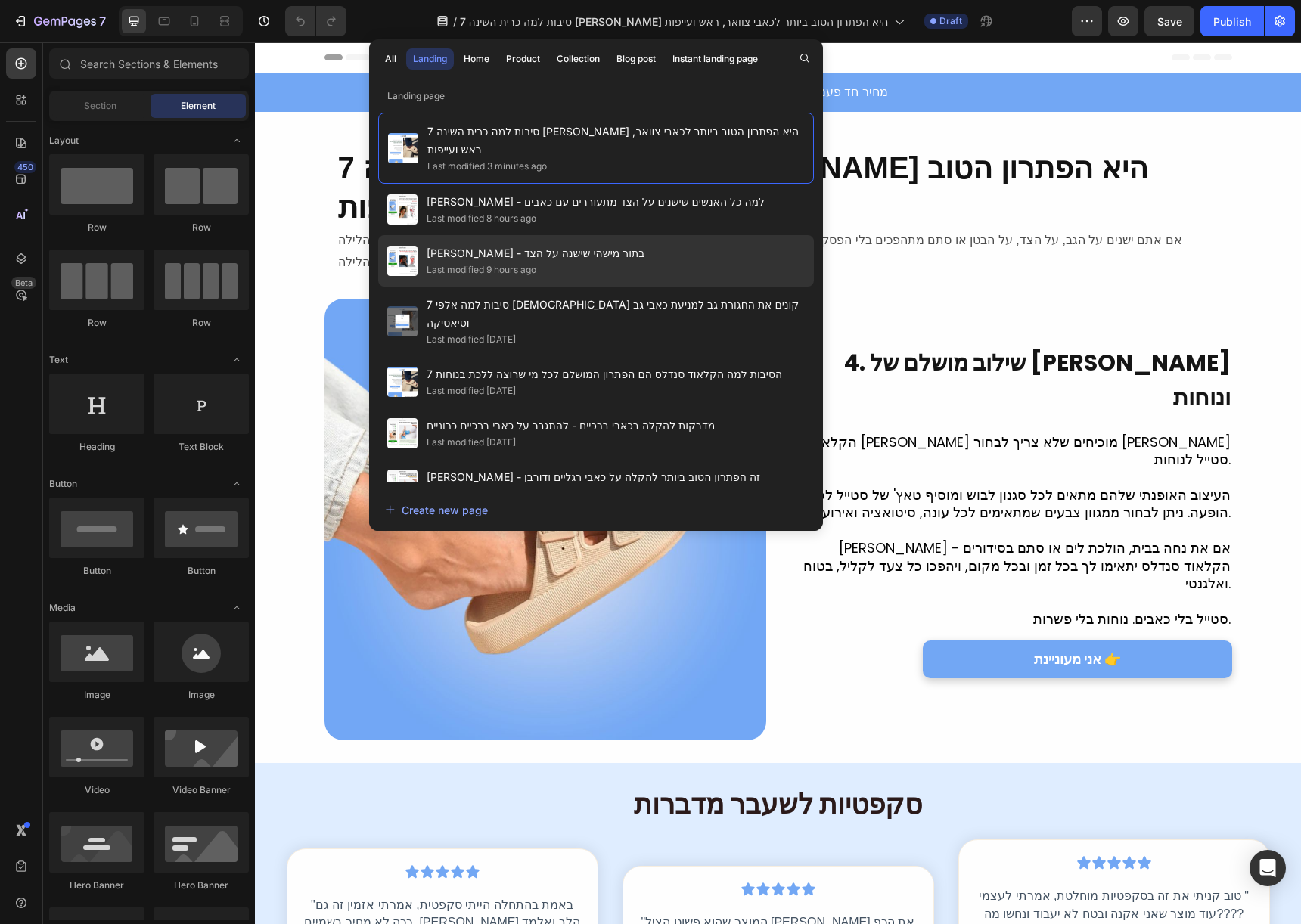
click at [737, 238] on div "איזי סליפ - בתור מישהי שישנה על הצד Last modified 9 hours ago" at bounding box center [595, 261] width 436 height 52
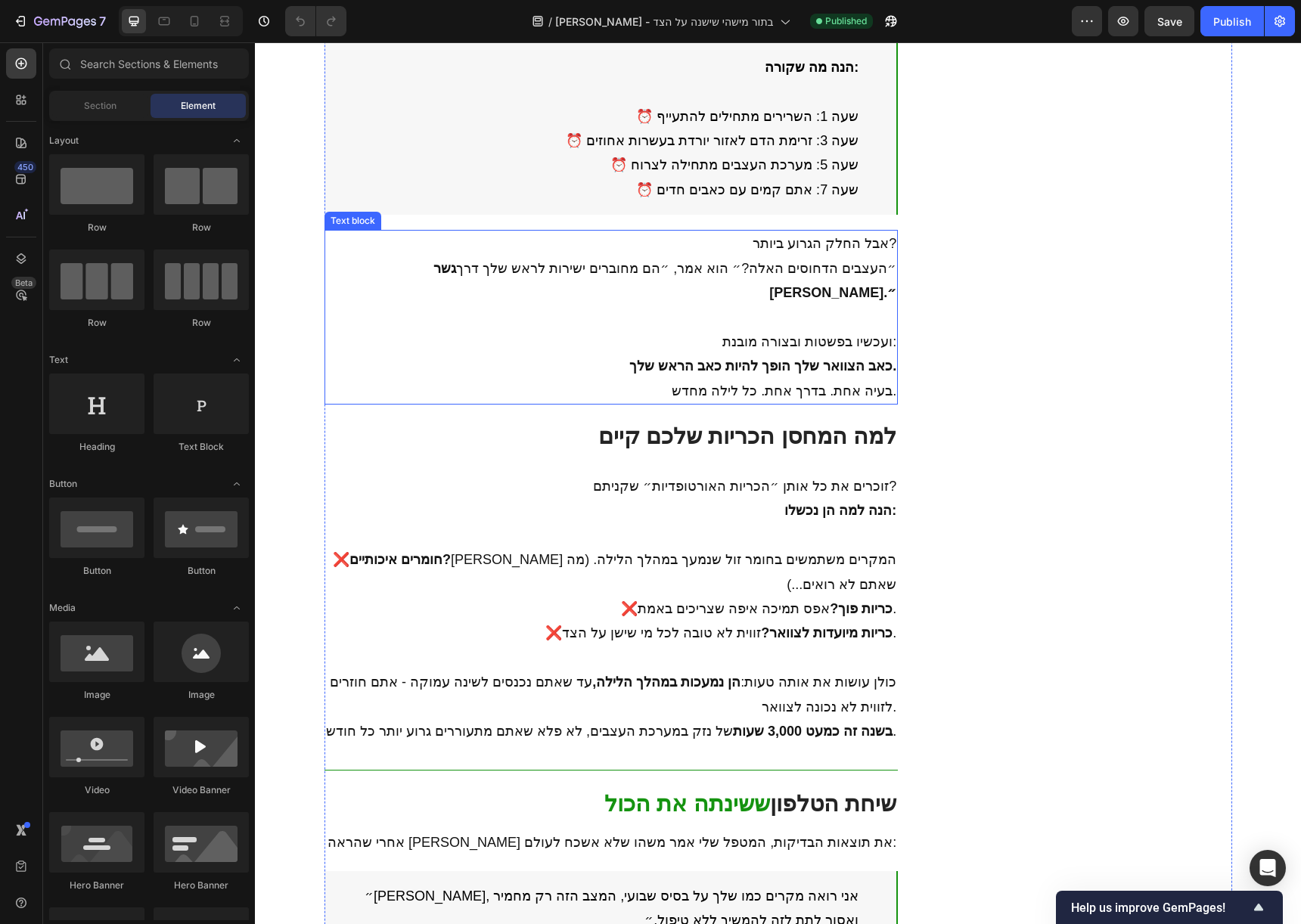
scroll to position [1841, 0]
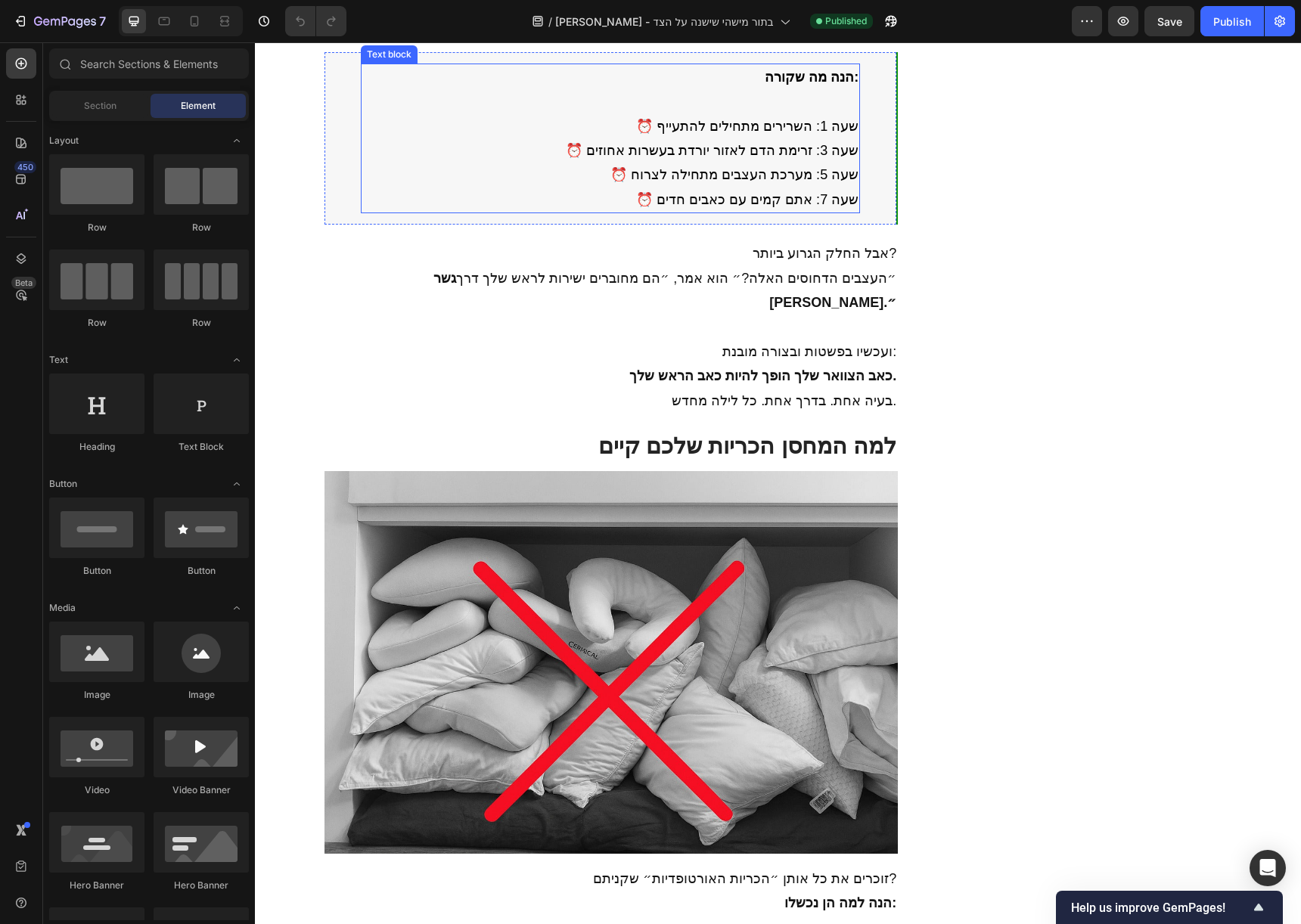
click at [819, 163] on p "⏰ שעה 3: זרימת הדם לאזור יורדת בעשרות אחוזים" at bounding box center [610, 150] width 497 height 24
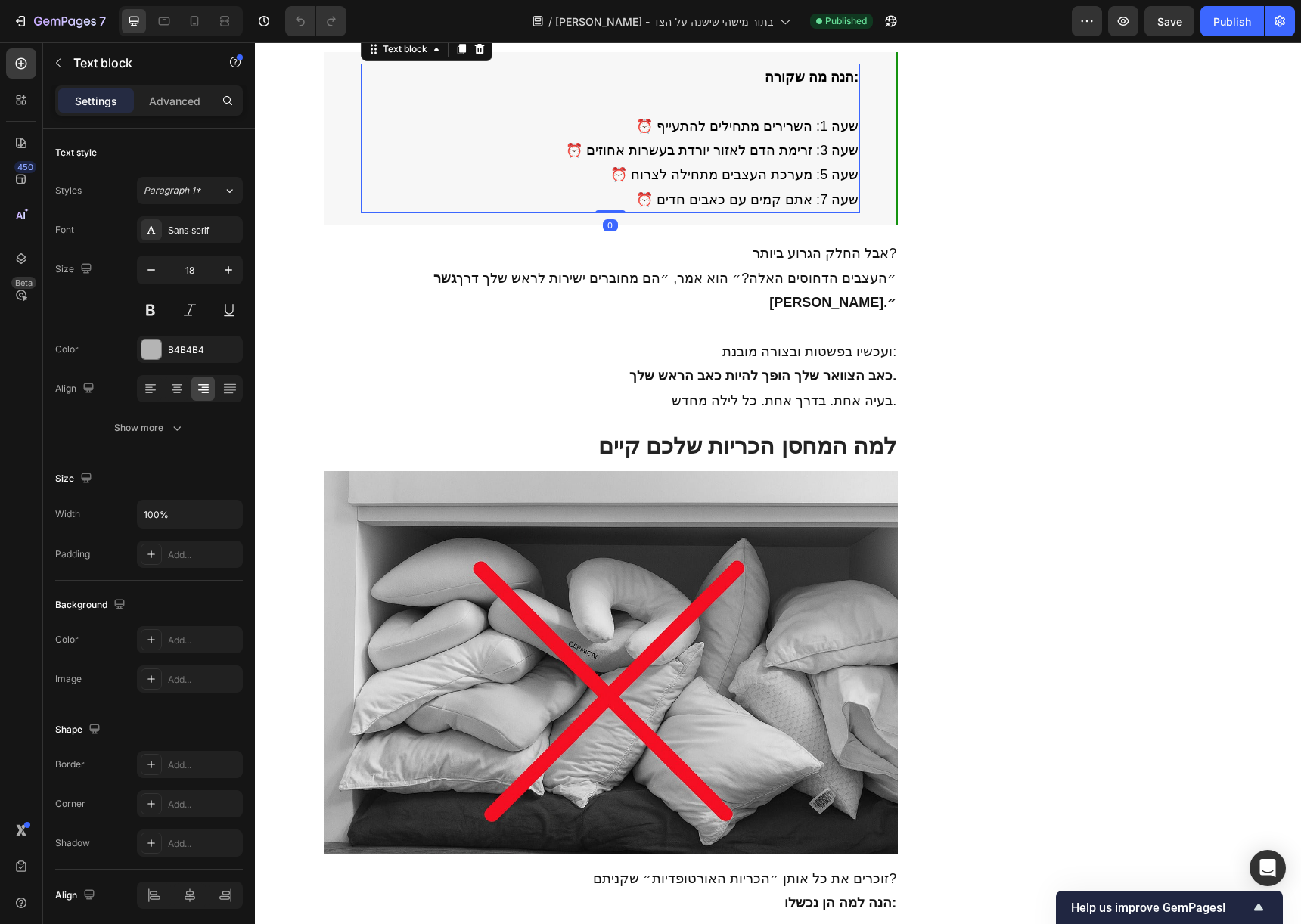
click at [649, 207] on span "⏰ שעה 7: אתם קמים עם כאבים חדים" at bounding box center [747, 200] width 222 height 15
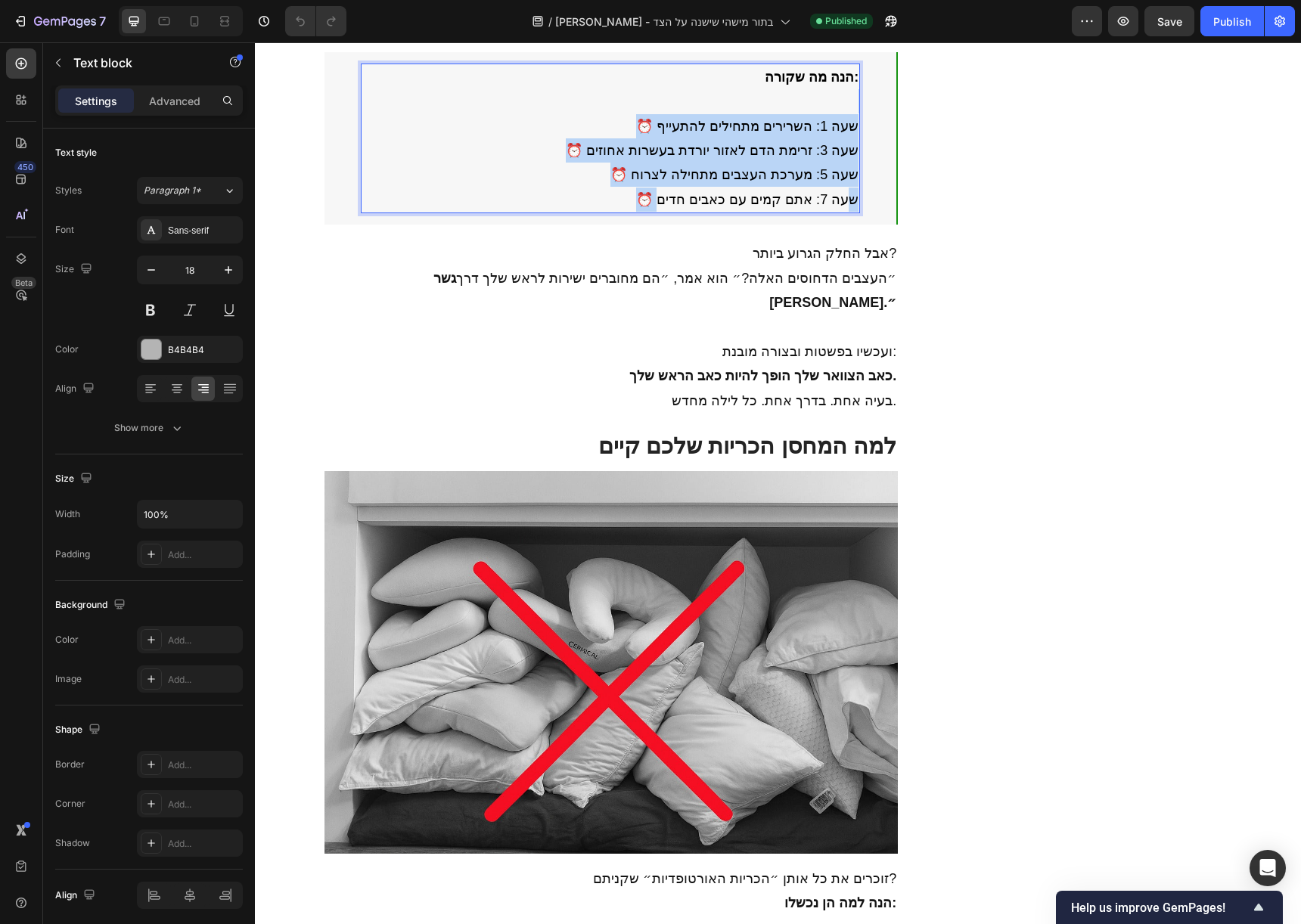
drag, startPoint x: 848, startPoint y: 408, endPoint x: 694, endPoint y: 343, distance: 167.2
click at [673, 214] on div "הנה מה שקורה: ⏰ שעה 1: השרירים מתחילים להתעייף ⏰ שעה 3: זרימת הדם לאזור יורדת ב…" at bounding box center [610, 138] width 500 height 149
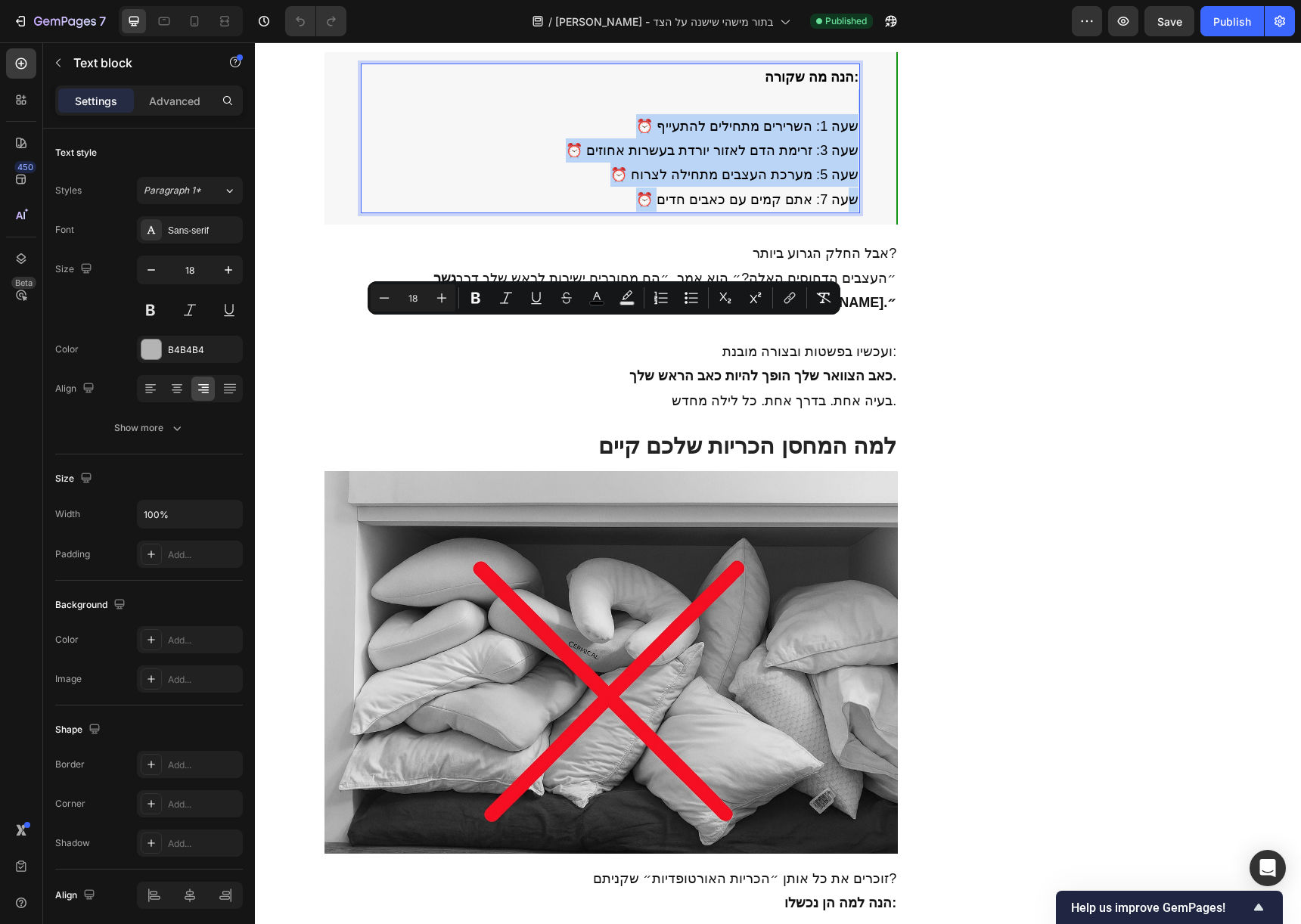
click at [761, 182] on span "⏰ שעה 5: מערכת העצבים מתחילה לצרוח" at bounding box center [734, 174] width 248 height 15
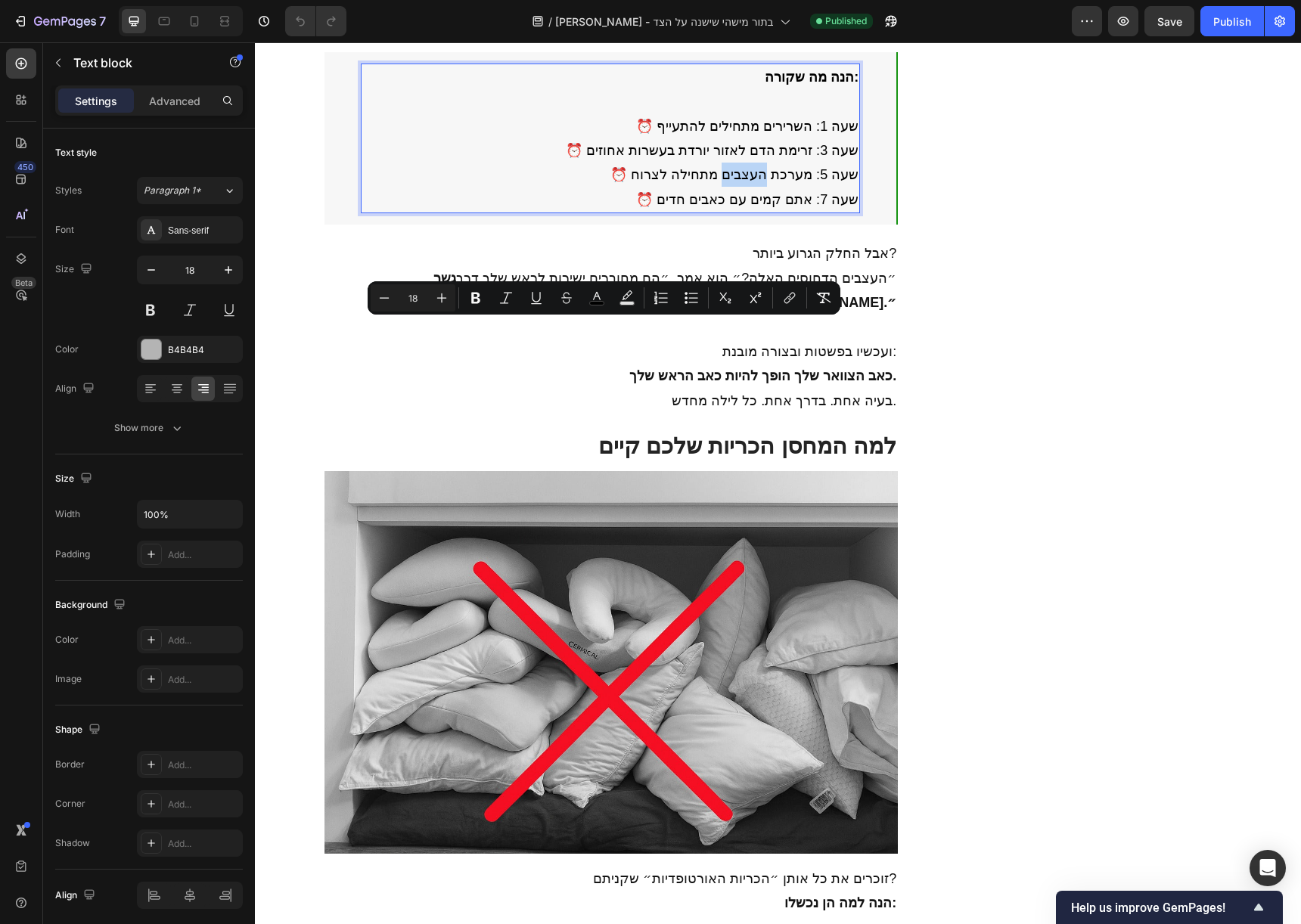
click at [761, 182] on span "⏰ שעה 5: מערכת העצבים מתחילה לצרוח" at bounding box center [734, 174] width 248 height 15
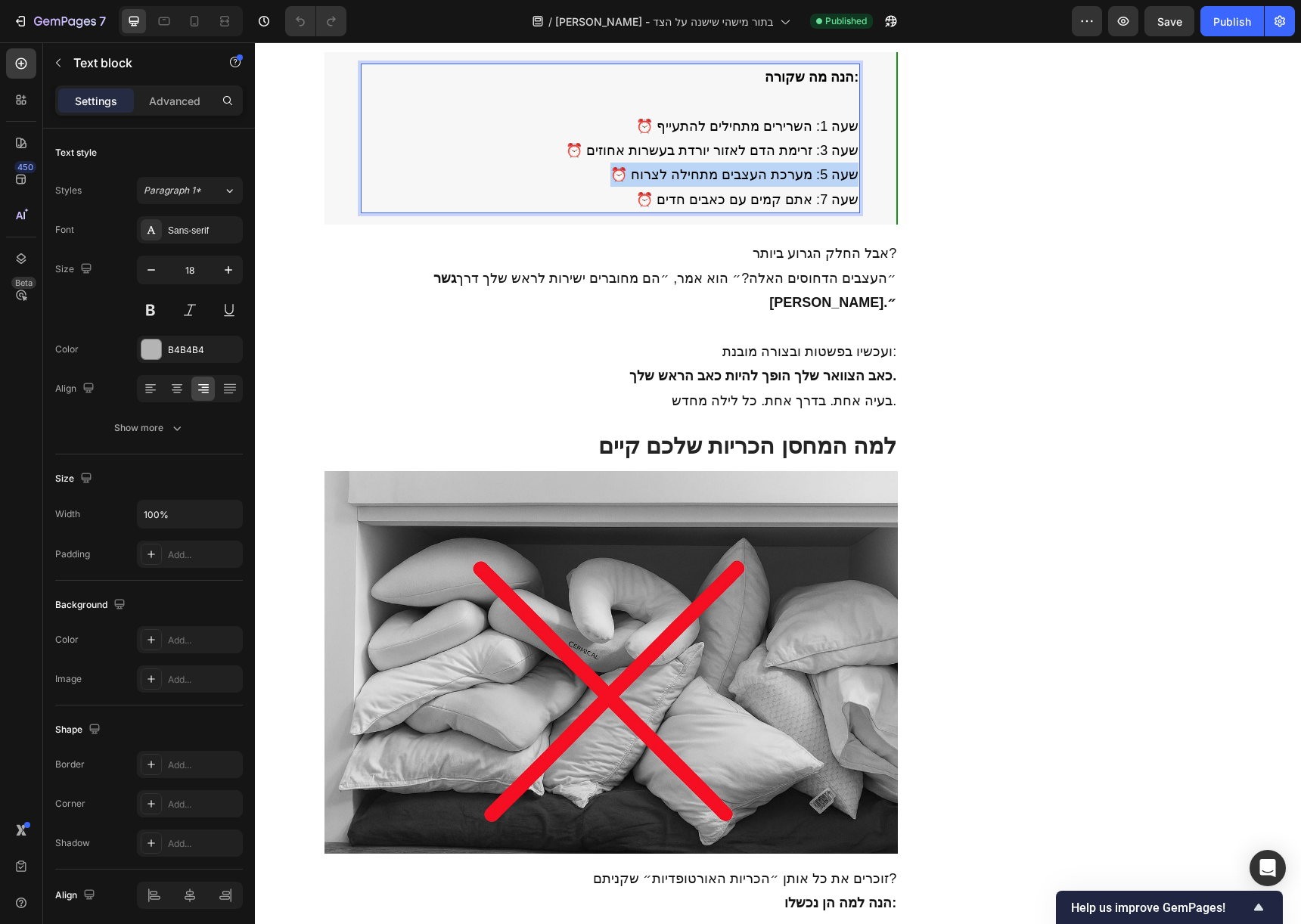
click at [761, 182] on span "⏰ שעה 5: מערכת העצבים מתחילה לצרוח" at bounding box center [734, 174] width 248 height 15
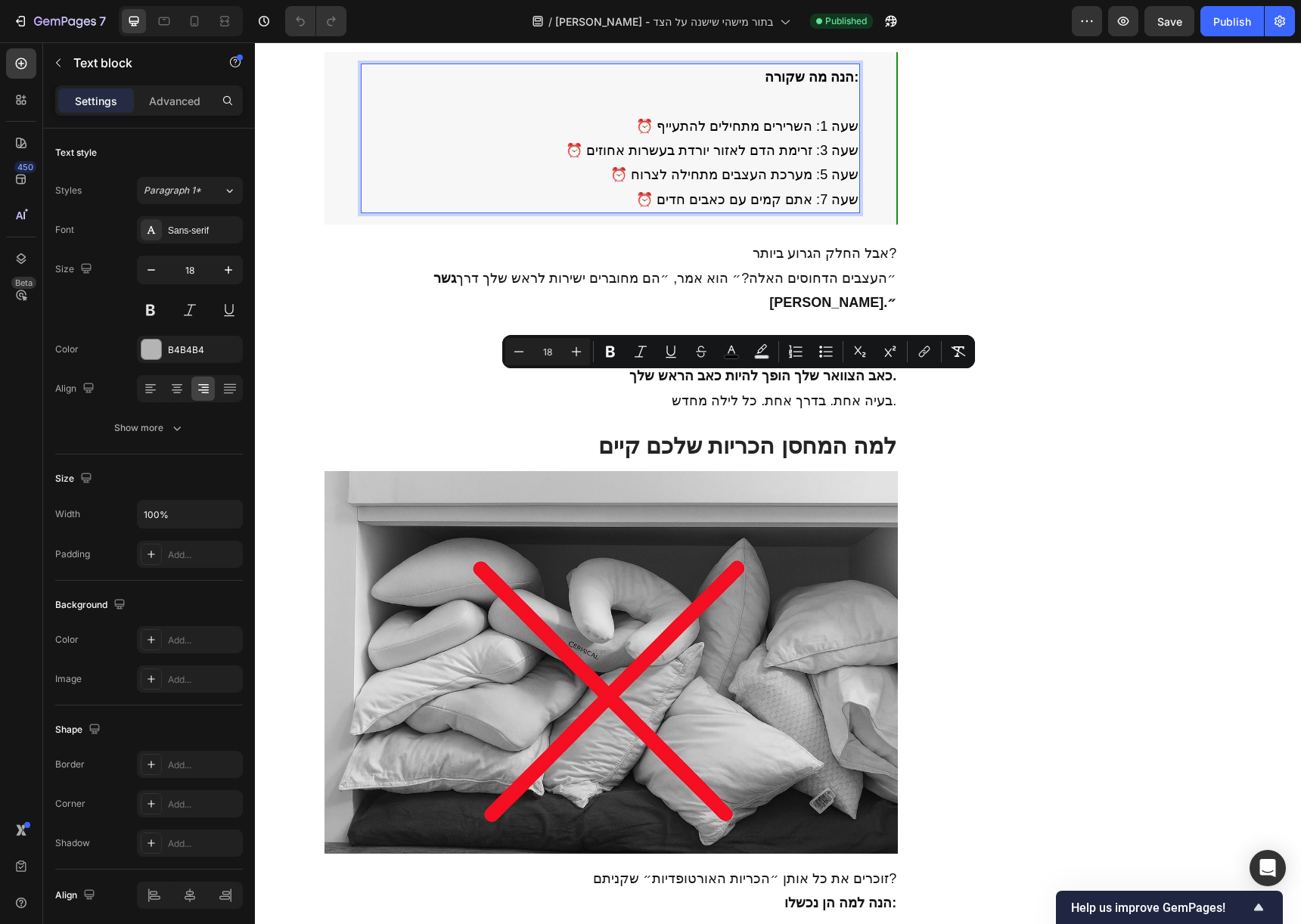
click at [769, 207] on span "⏰ שעה 7: אתם קמים עם כאבים חדים" at bounding box center [747, 200] width 222 height 15
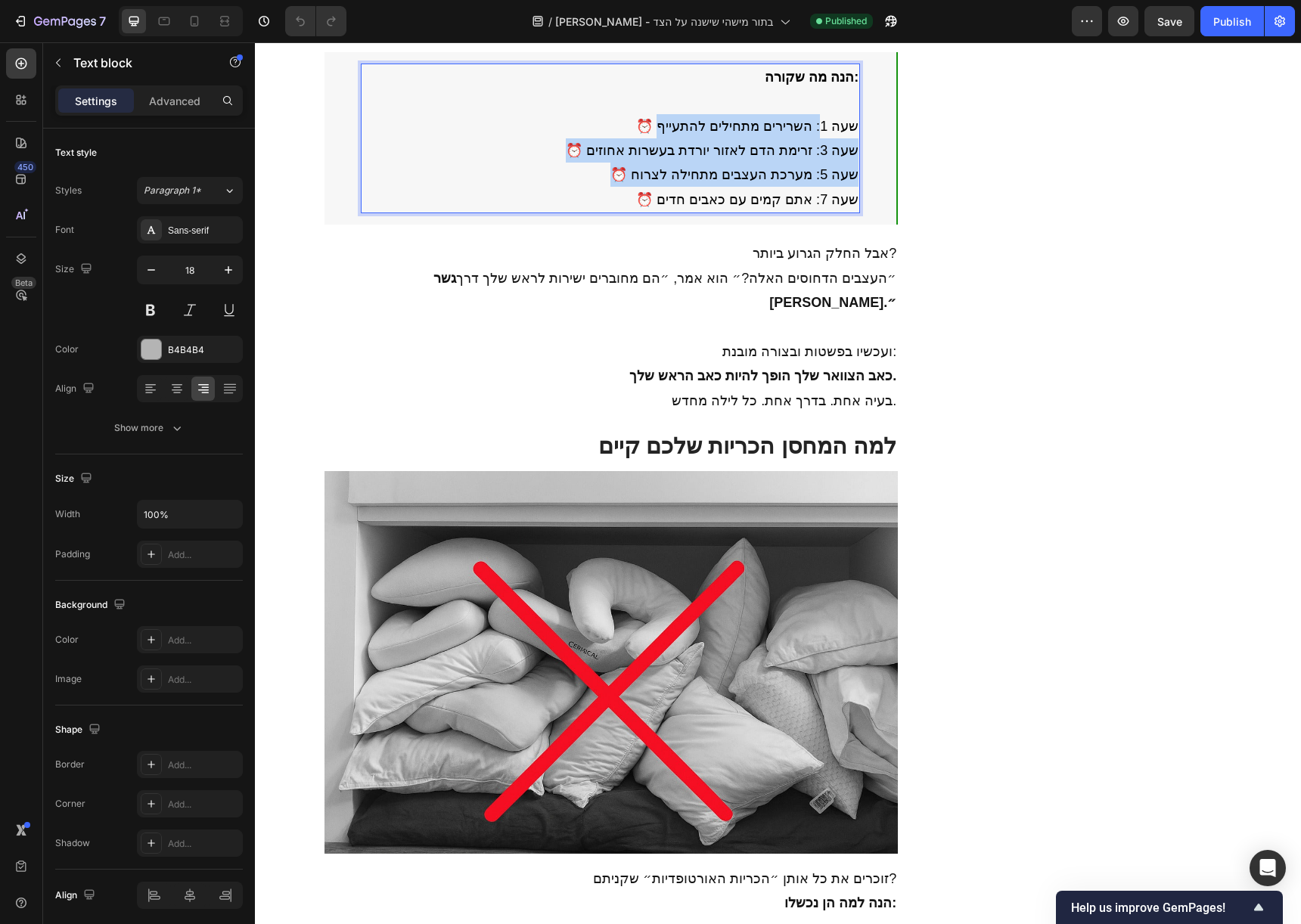
drag, startPoint x: 639, startPoint y: 415, endPoint x: 825, endPoint y: 329, distance: 204.9
click at [825, 214] on div "הנה מה שקורה: ⏰ שעה 1: השרירים מתחילים להתעייף ⏰ שעה 3: זרימת הדם לאזור יורדת ב…" at bounding box center [610, 138] width 500 height 149
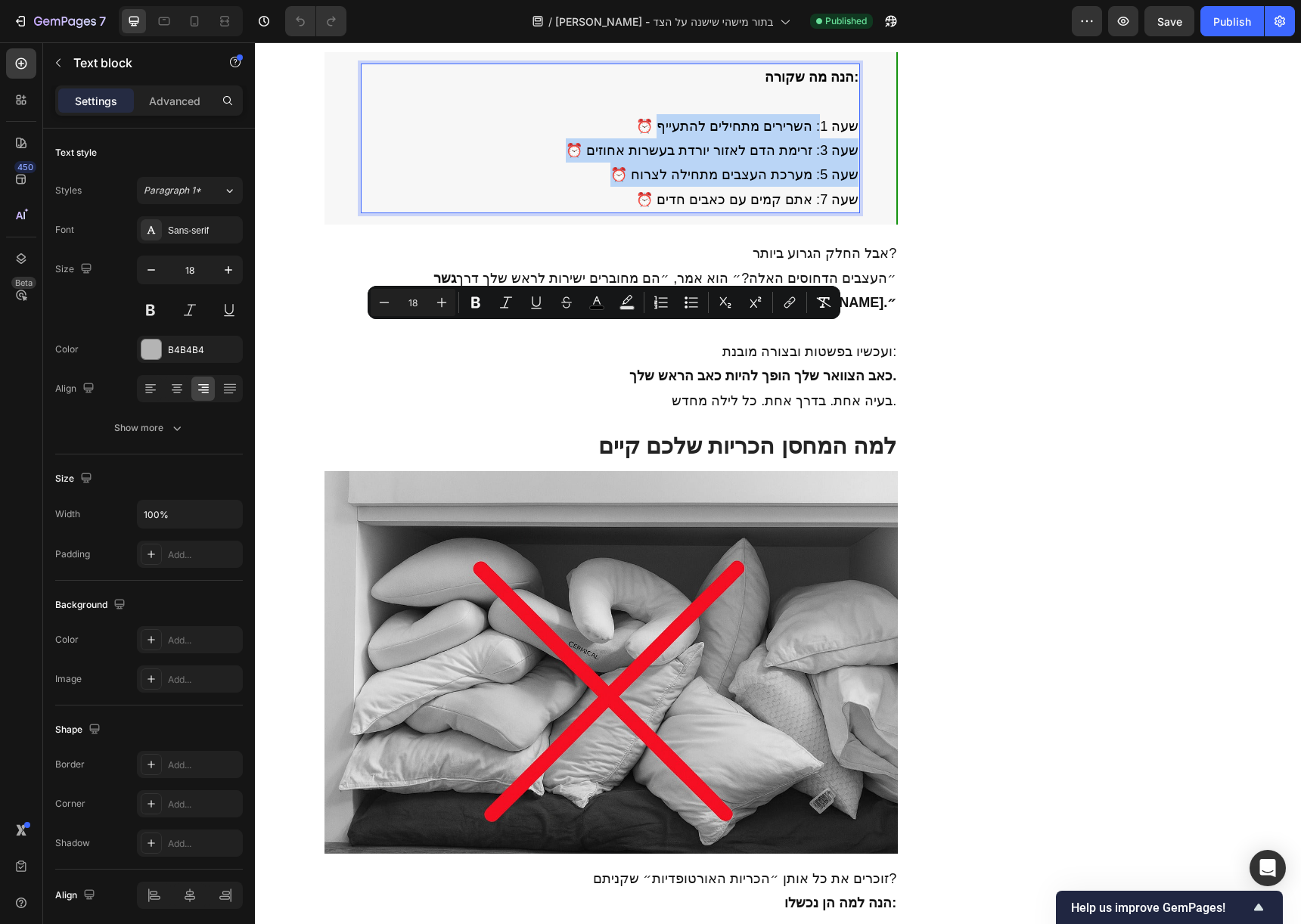
click at [836, 212] on p "⏰ שעה 7: אתם קמים עם כאבים חדים" at bounding box center [610, 200] width 497 height 24
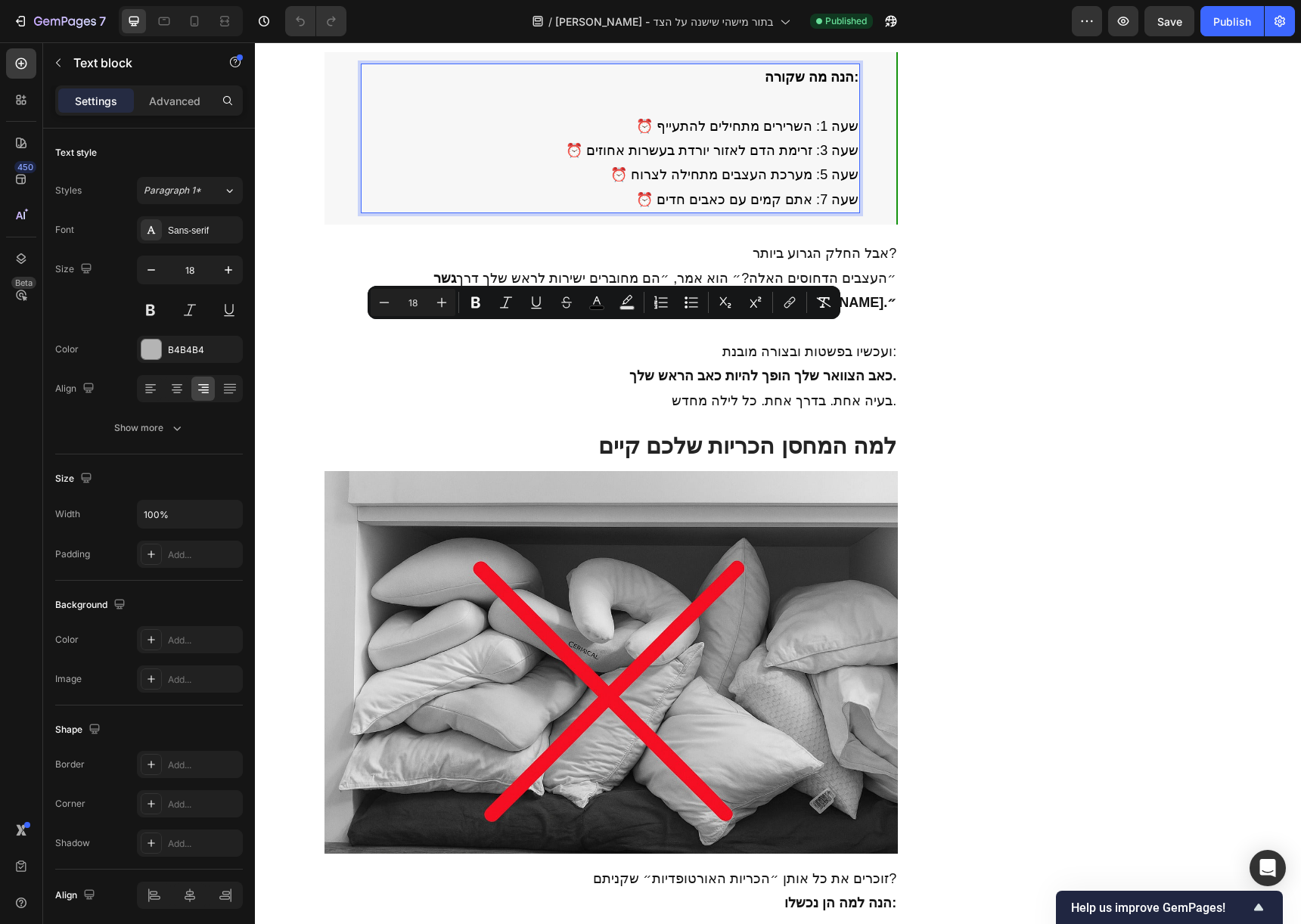
click at [807, 207] on span "⏰ שעה 7: אתם קמים עם כאבים חדים" at bounding box center [747, 200] width 222 height 15
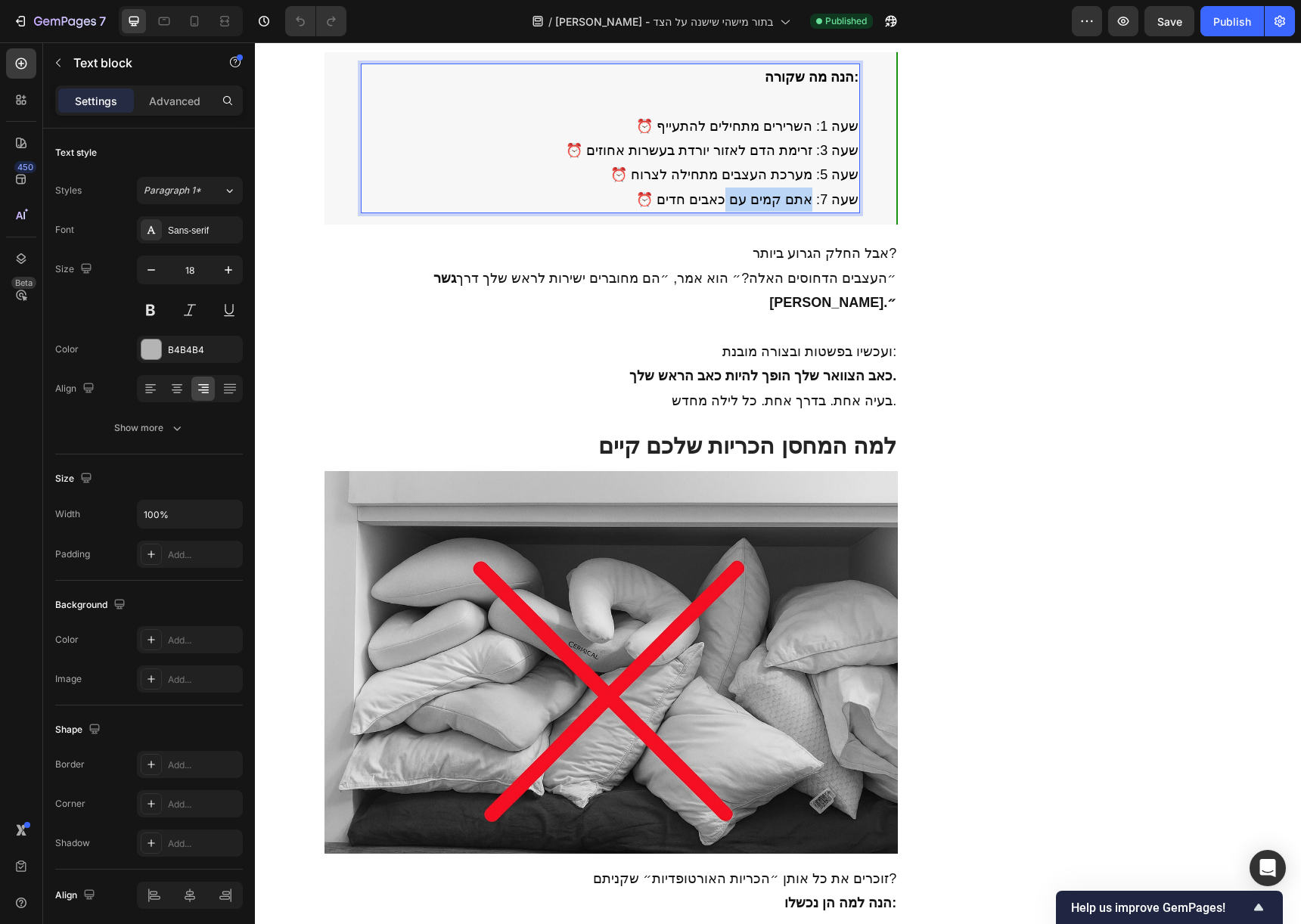
drag, startPoint x: 807, startPoint y: 411, endPoint x: 730, endPoint y: 398, distance: 78.1
click at [730, 212] on p "⏰ שעה 7: אתם קמים עם כאבים חדים" at bounding box center [610, 200] width 497 height 24
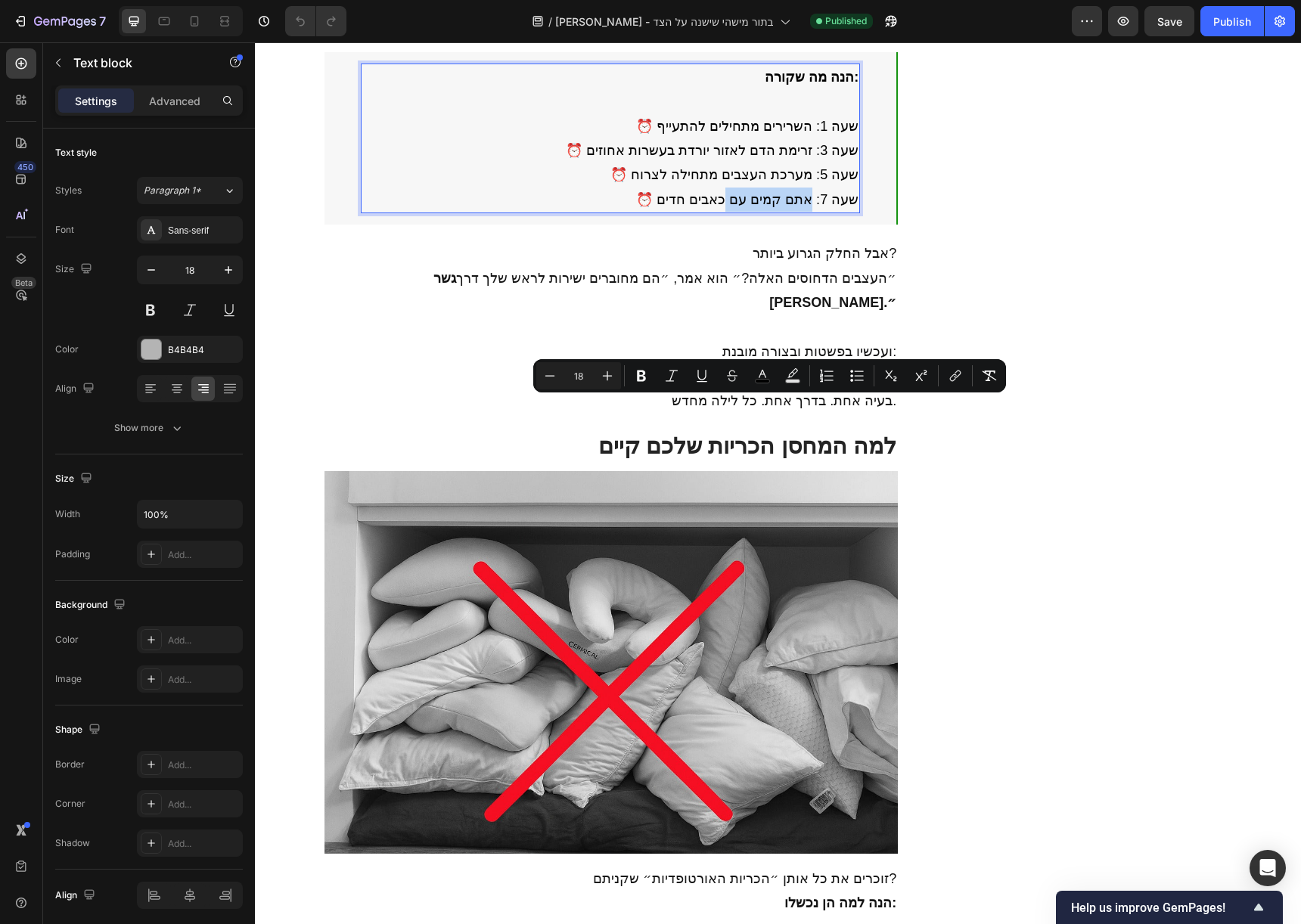
click at [731, 207] on span "⏰ שעה 7: אתם קמים עם כאבים חדים" at bounding box center [747, 200] width 222 height 15
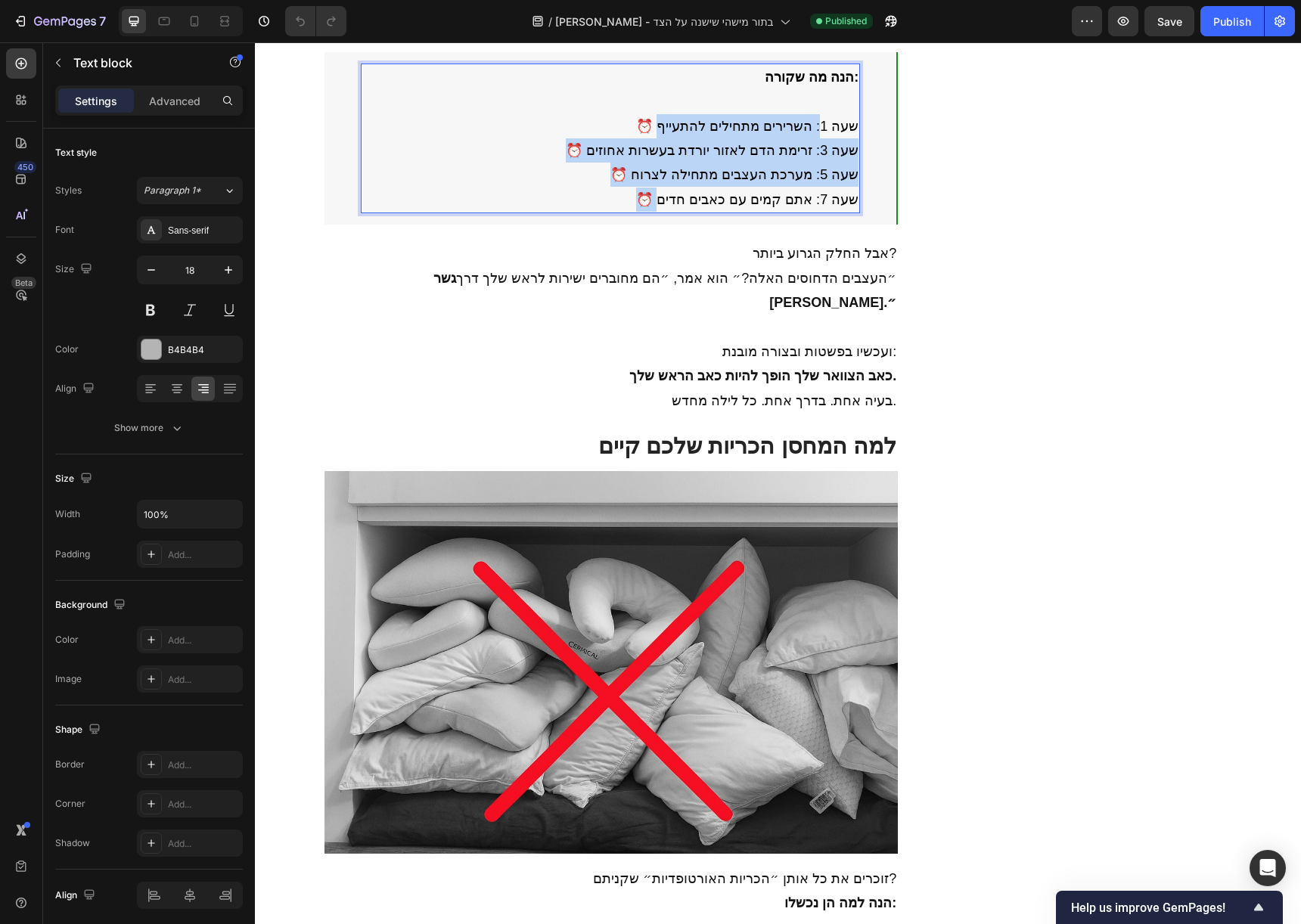
drag, startPoint x: 667, startPoint y: 404, endPoint x: 825, endPoint y: 325, distance: 176.6
click at [825, 214] on div "הנה מה שקורה: ⏰ שעה 1: השרירים מתחילים להתעייף ⏰ שעה 3: זרימת הדם לאזור יורדת ב…" at bounding box center [610, 138] width 500 height 149
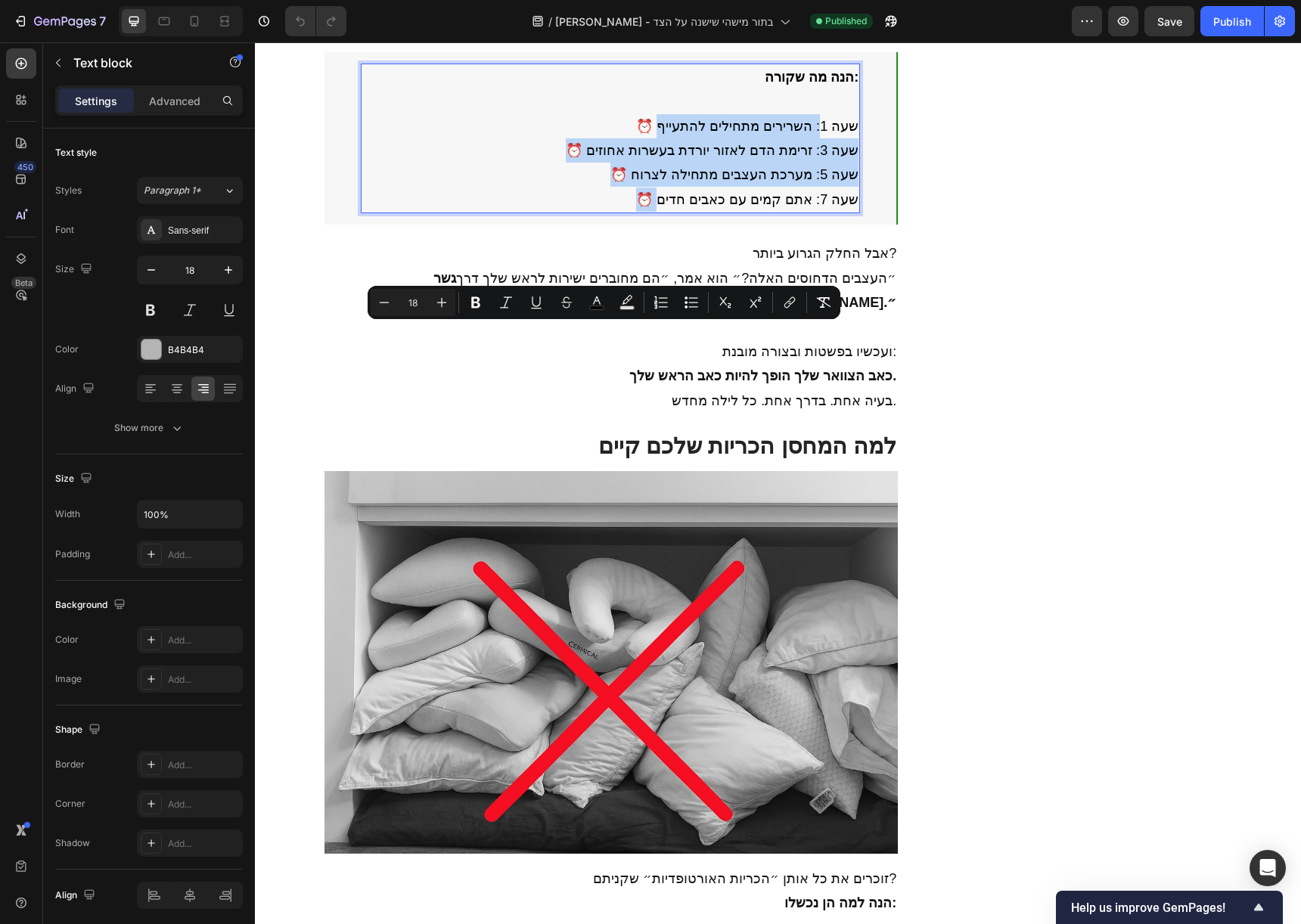
click at [837, 182] on span "⏰ שעה 5: מערכת העצבים מתחילה לצרוח" at bounding box center [734, 174] width 248 height 15
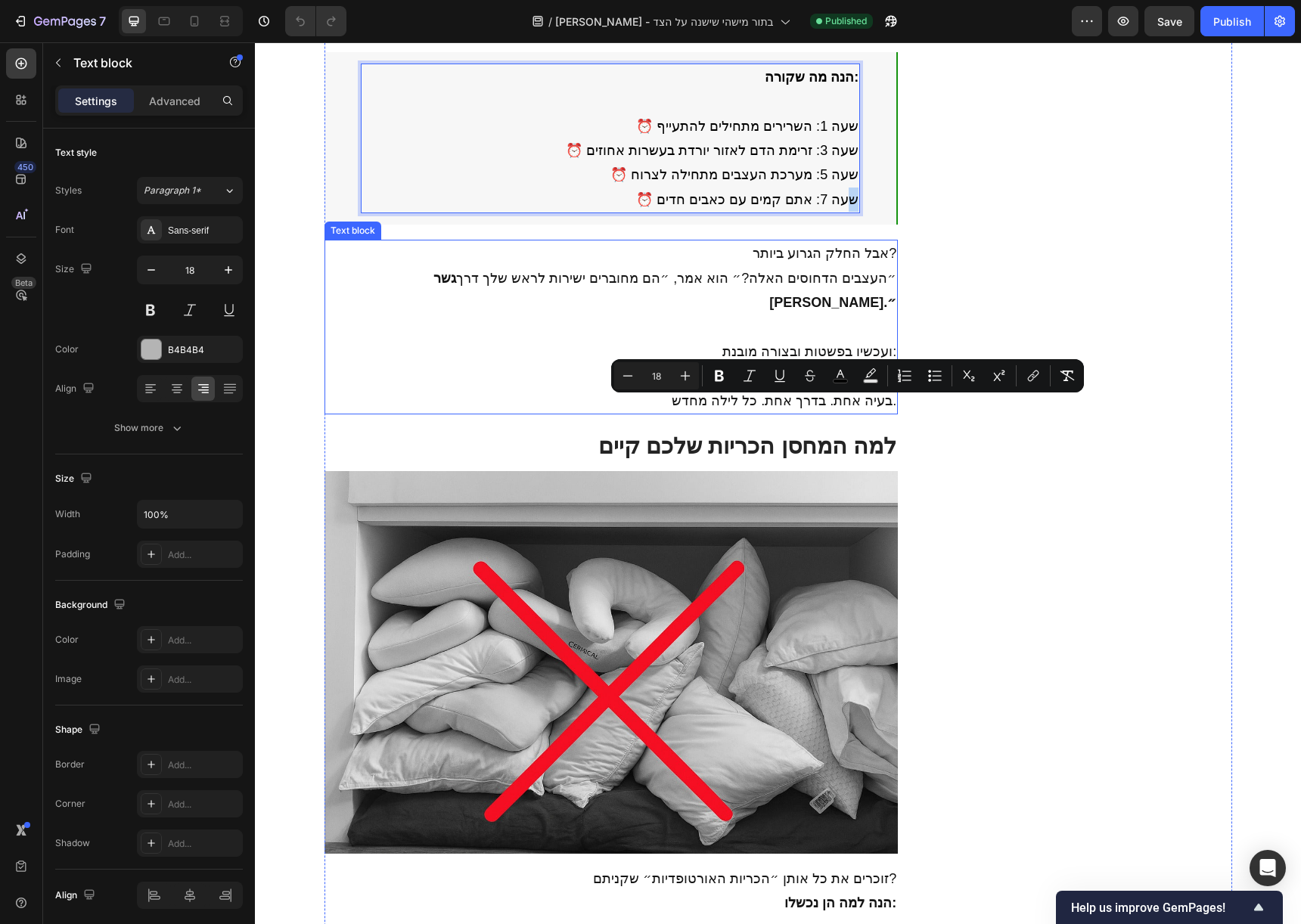
drag, startPoint x: 848, startPoint y: 406, endPoint x: 789, endPoint y: 491, distance: 103.5
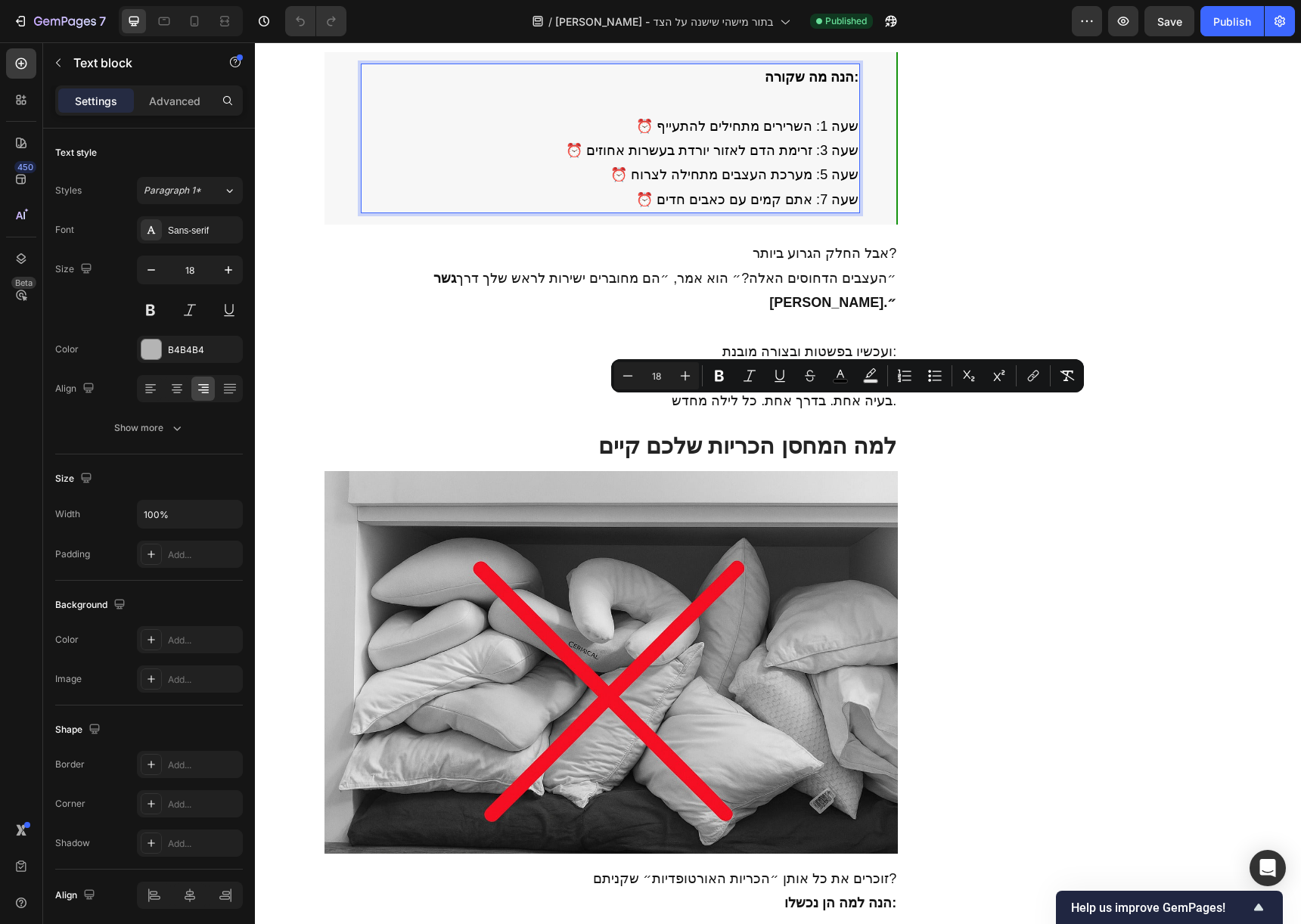
click at [763, 207] on span "⏰ שעה 7: אתם קמים עם כאבים חדים" at bounding box center [747, 200] width 222 height 15
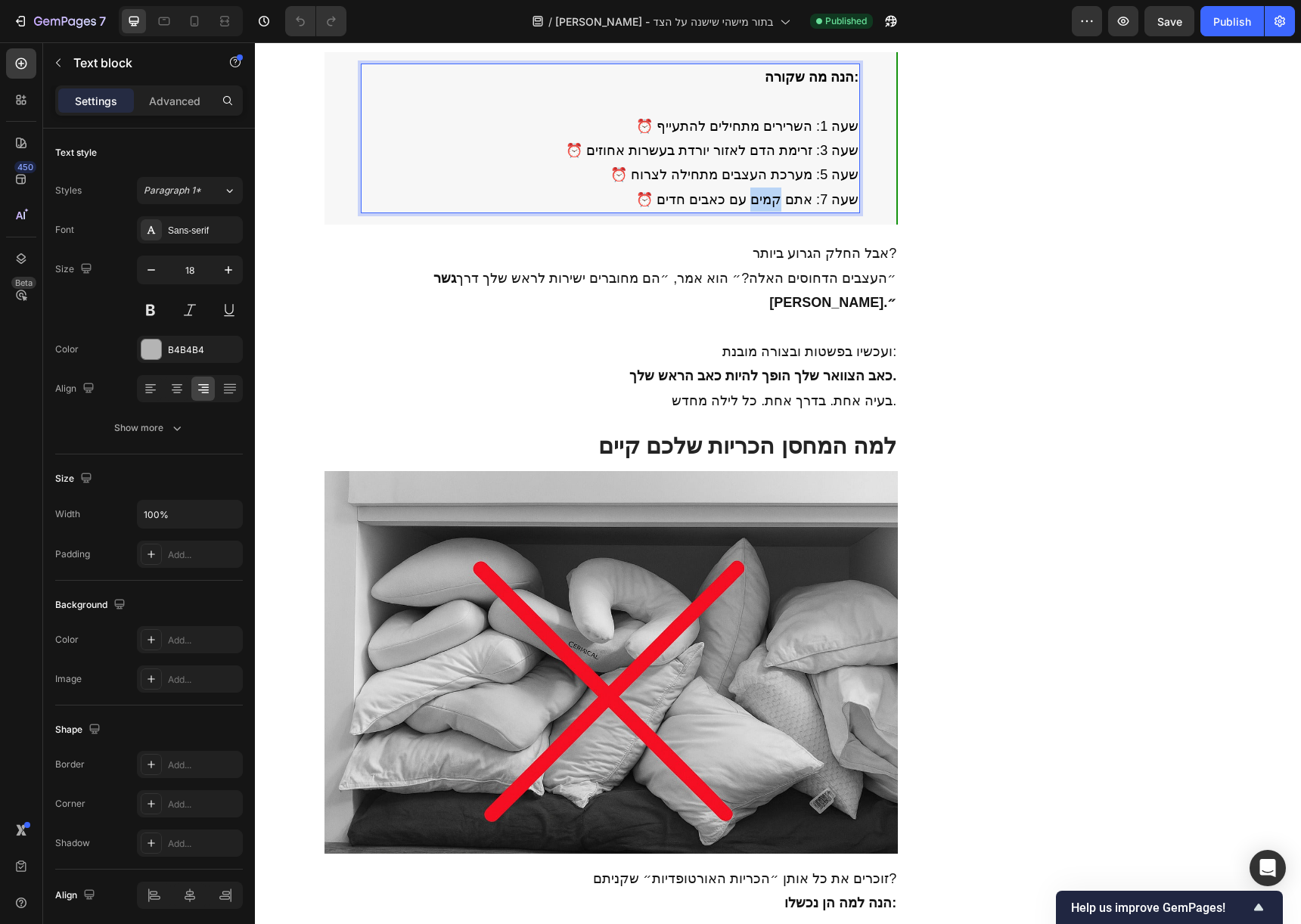
click at [763, 207] on span "⏰ שעה 7: אתם קמים עם כאבים חדים" at bounding box center [747, 200] width 222 height 15
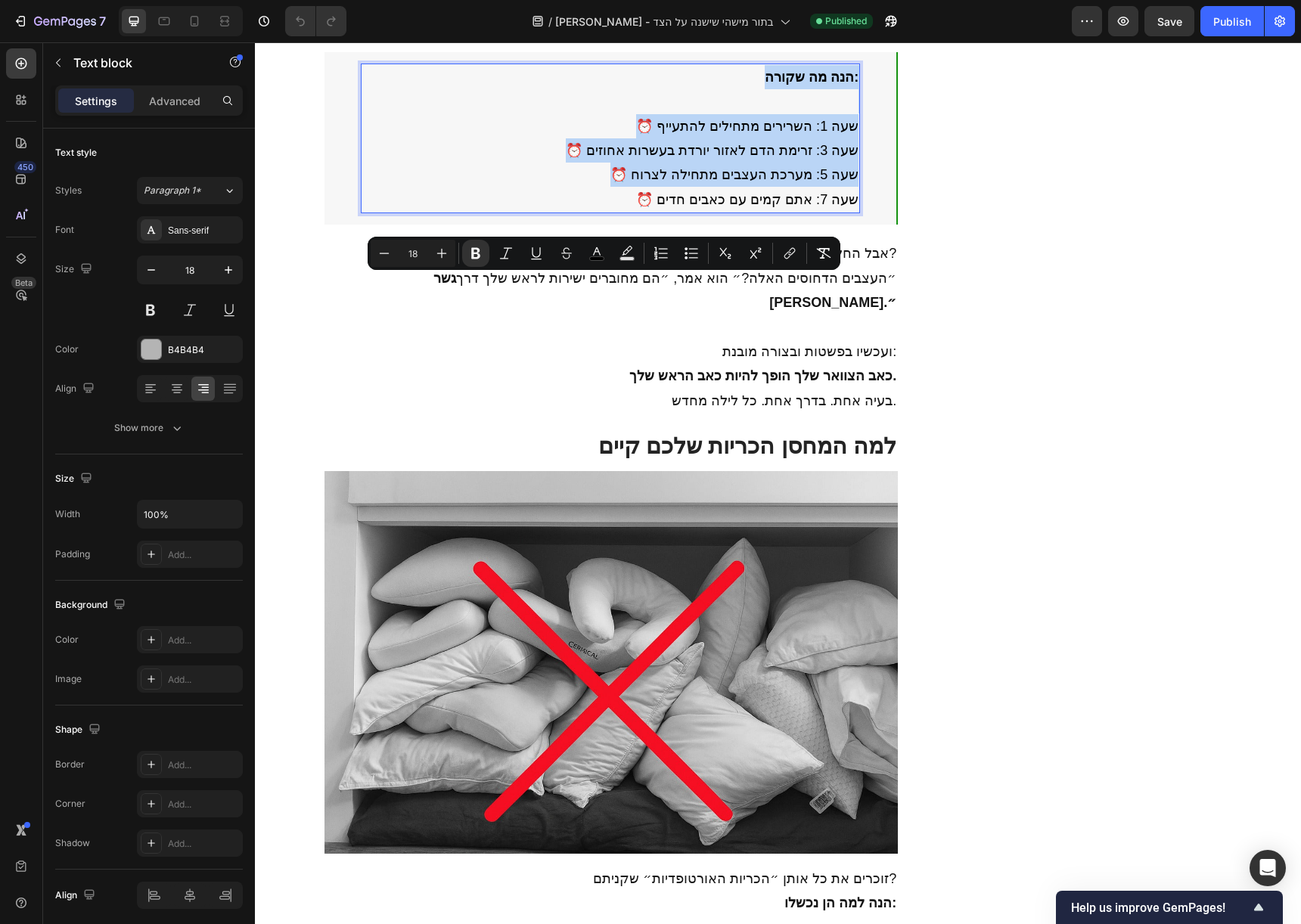
copy div "הנה מה שקורה: ⏰ שעה 1: השרירים מתחילים להתעייף ⏰ שעה 3: זרימת הדם לאזור יורדת ב…"
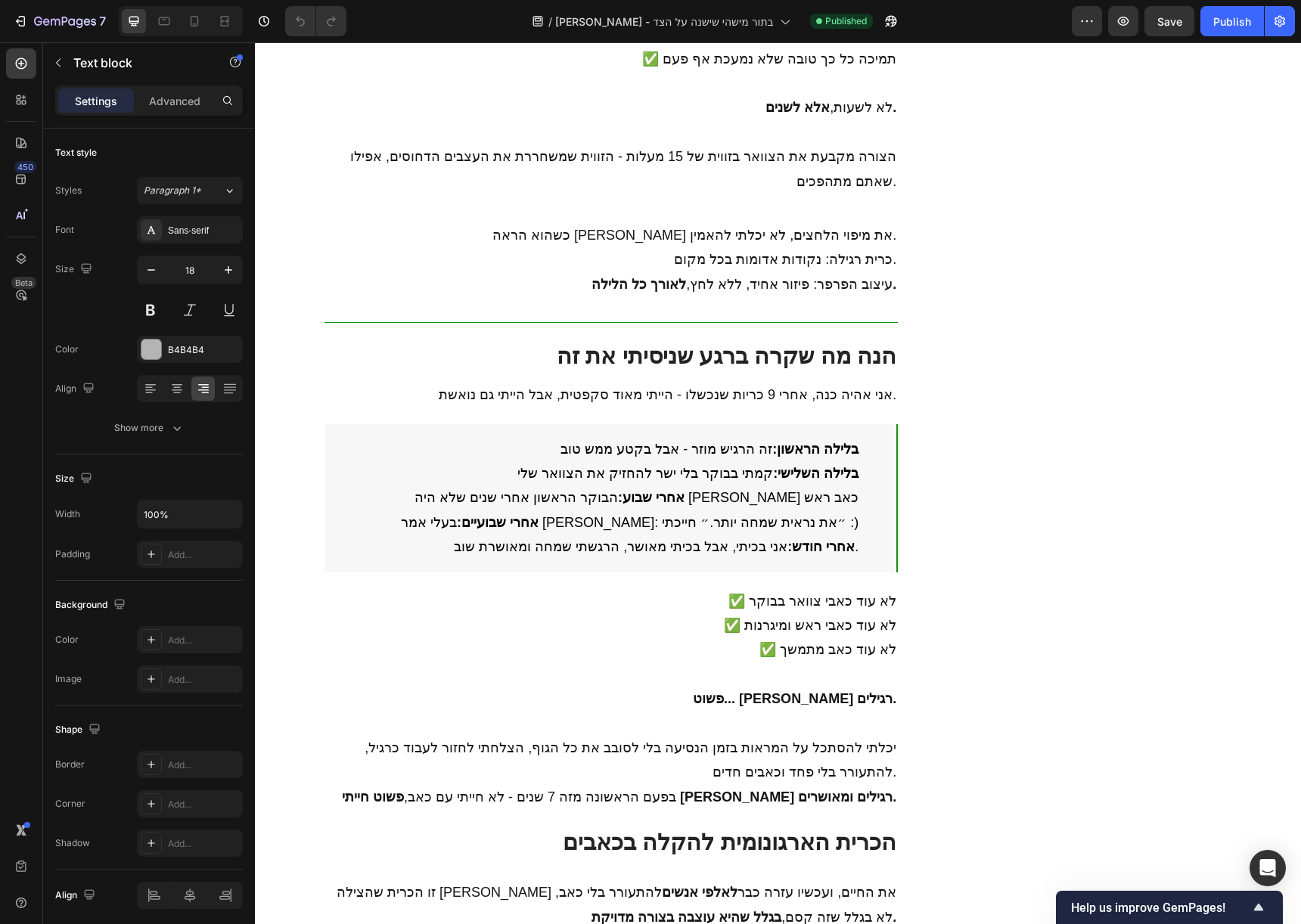
scroll to position [4232, 0]
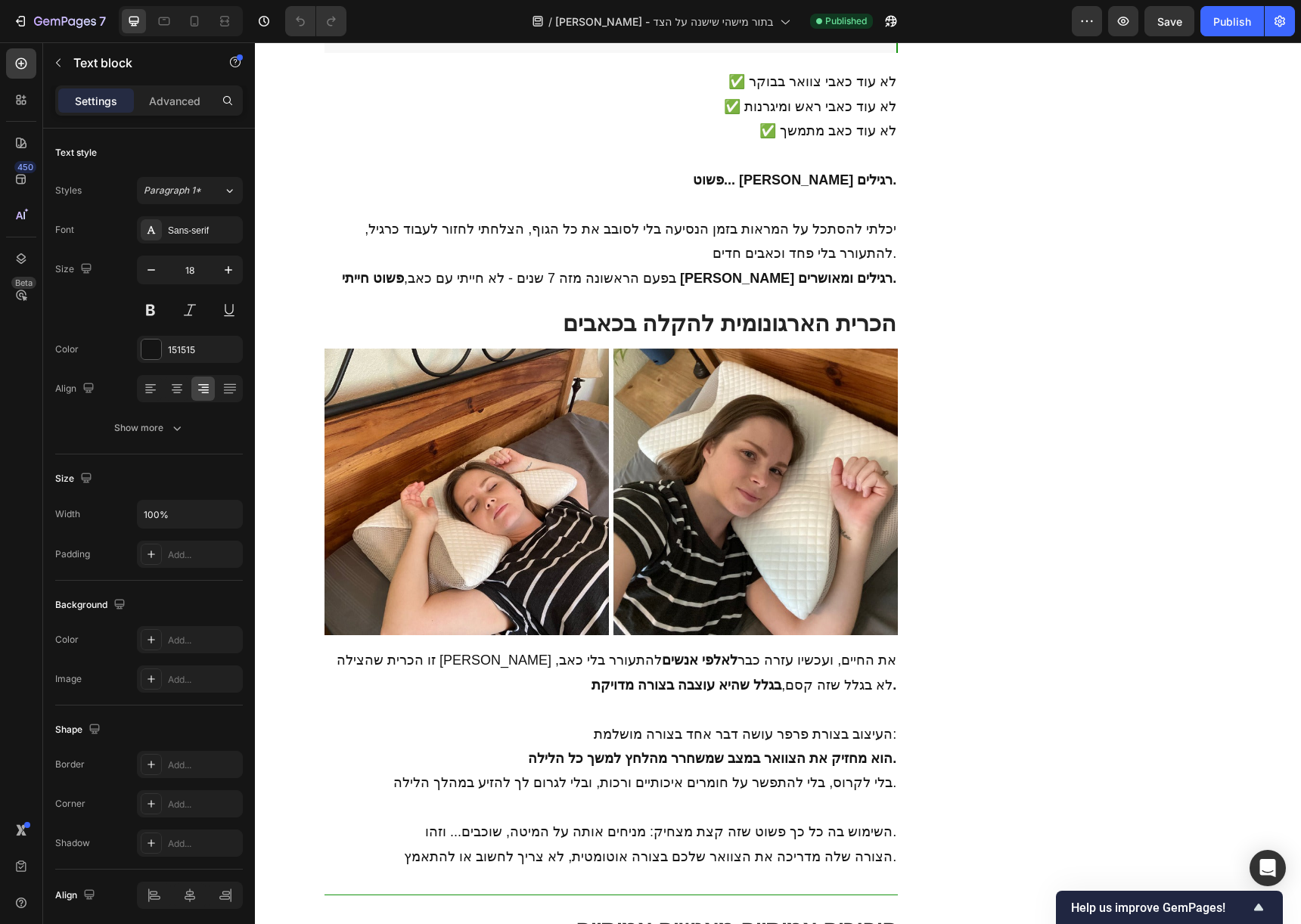
scroll to position [5134, 0]
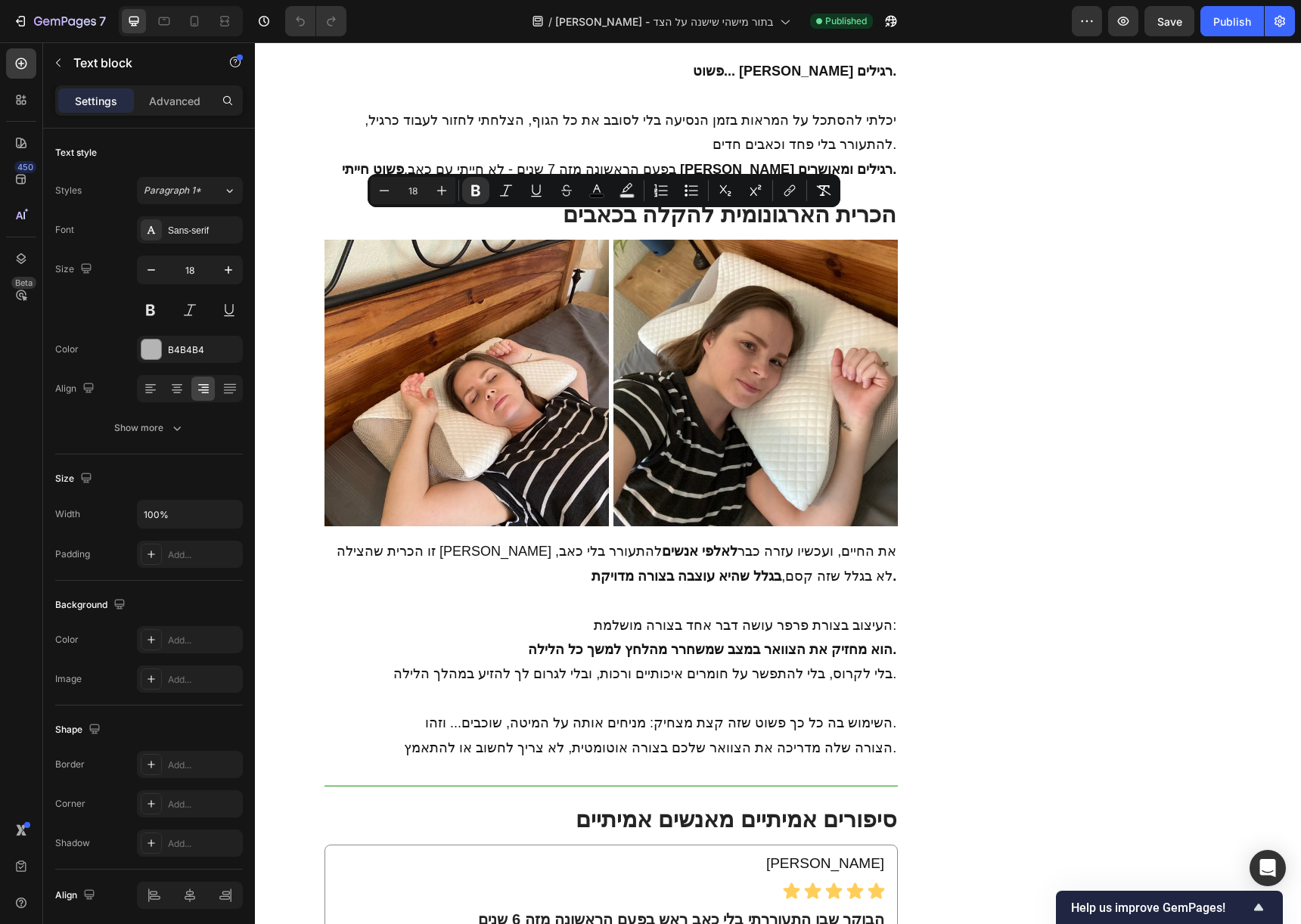
copy div "בלילה הראשון: זה הרגיש מוזר - אבל בקטע ממש טוב בלילה השלישי: קמתי בבוקר בלי ישר…"
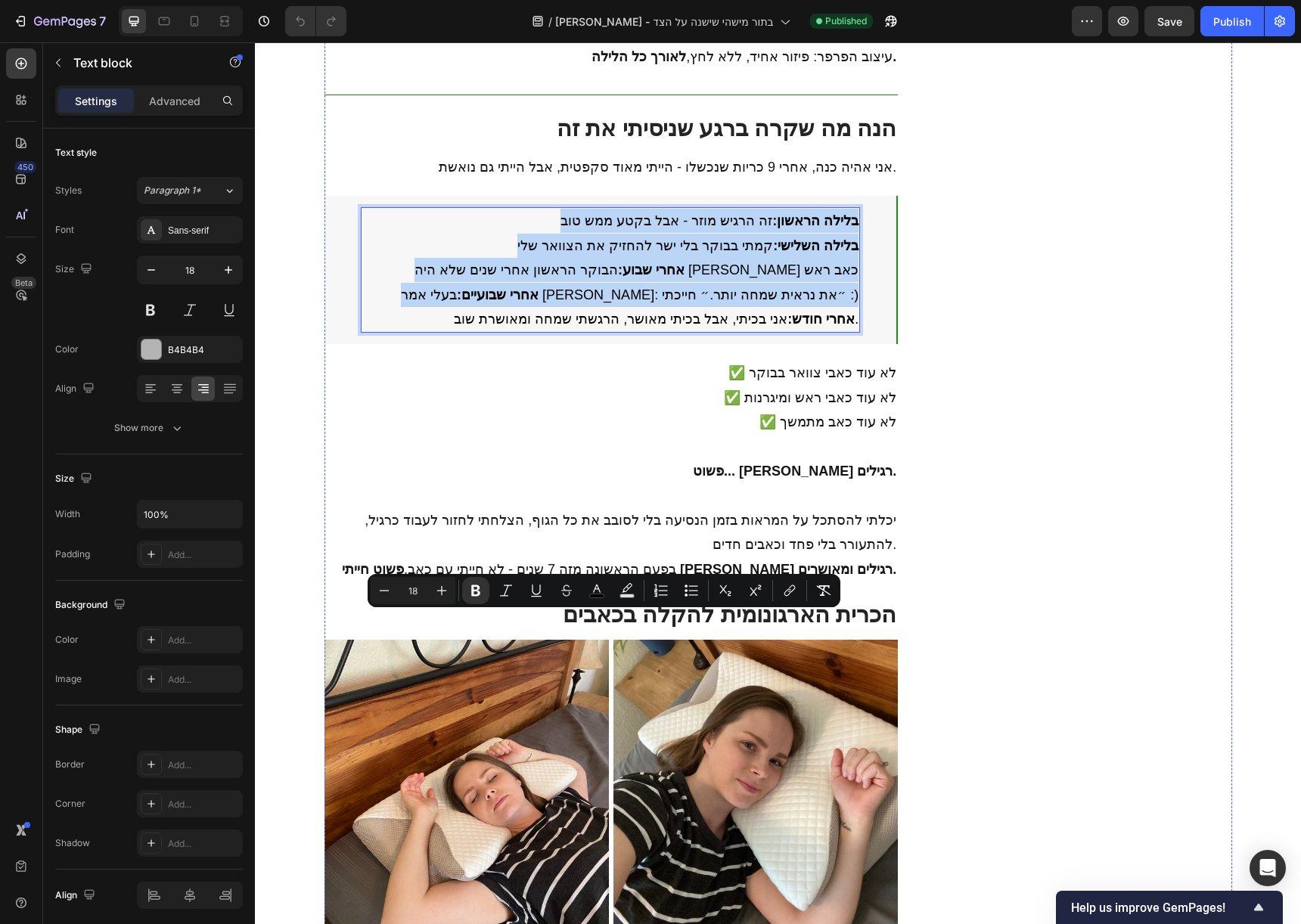
scroll to position [4724, 0]
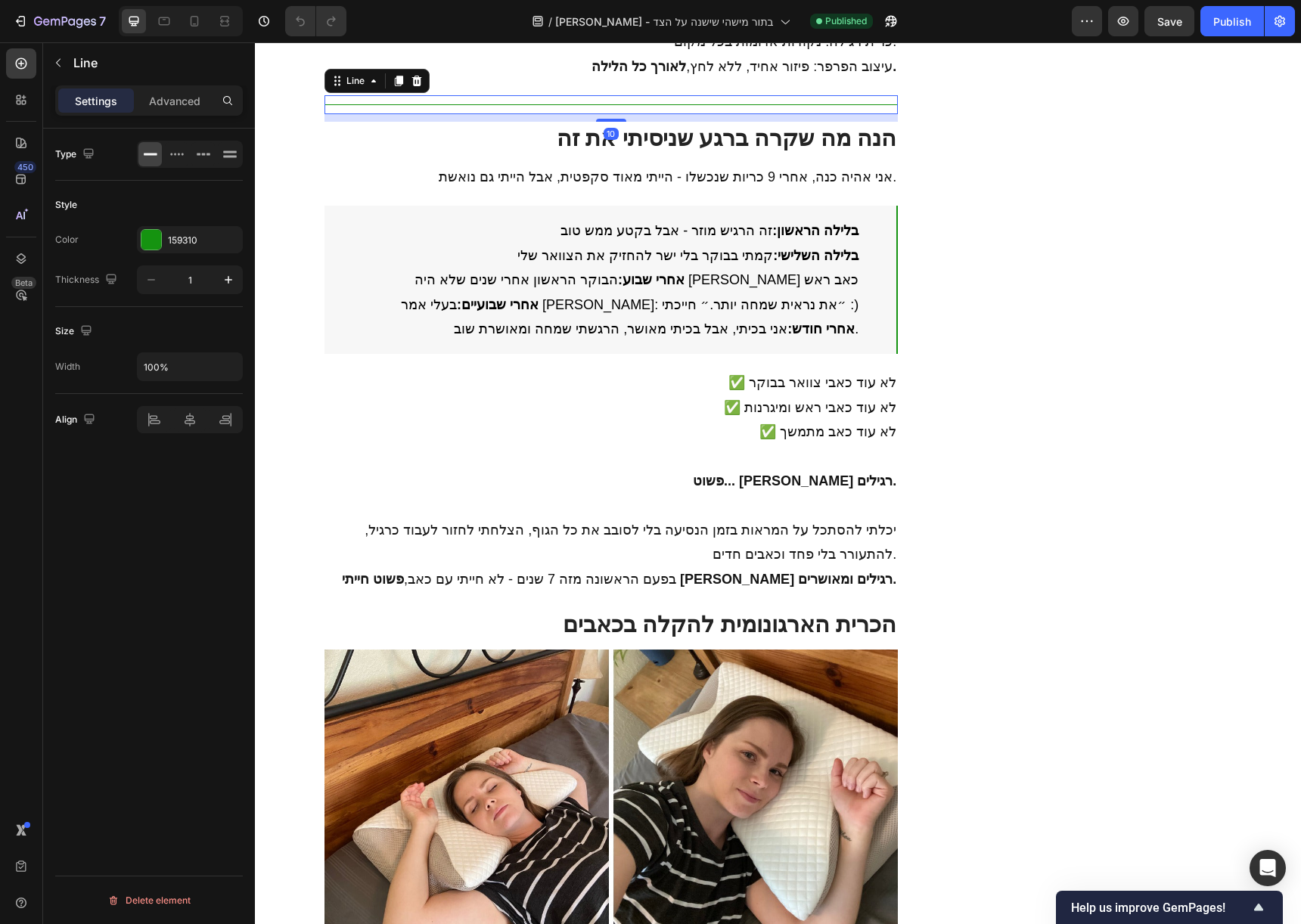
click at [744, 114] on div "Title Line 10" at bounding box center [612, 105] width 574 height 19
copy div "בלילה הראשון: זה הרגיש מוזר - אבל בקטע ממש טוב בלילה השלישי: קמתי בבוקר בלי ישר…"
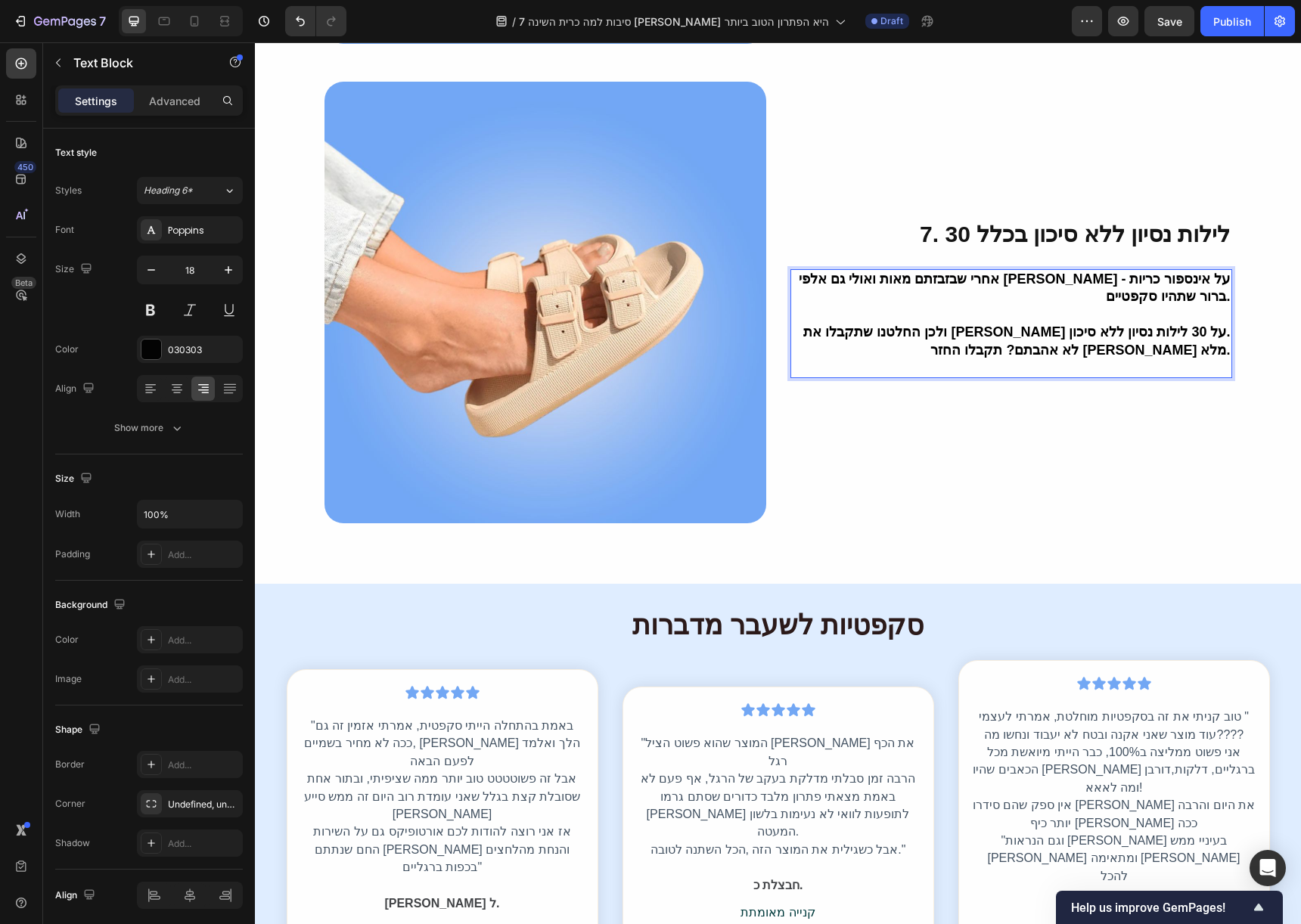
scroll to position [3085, 0]
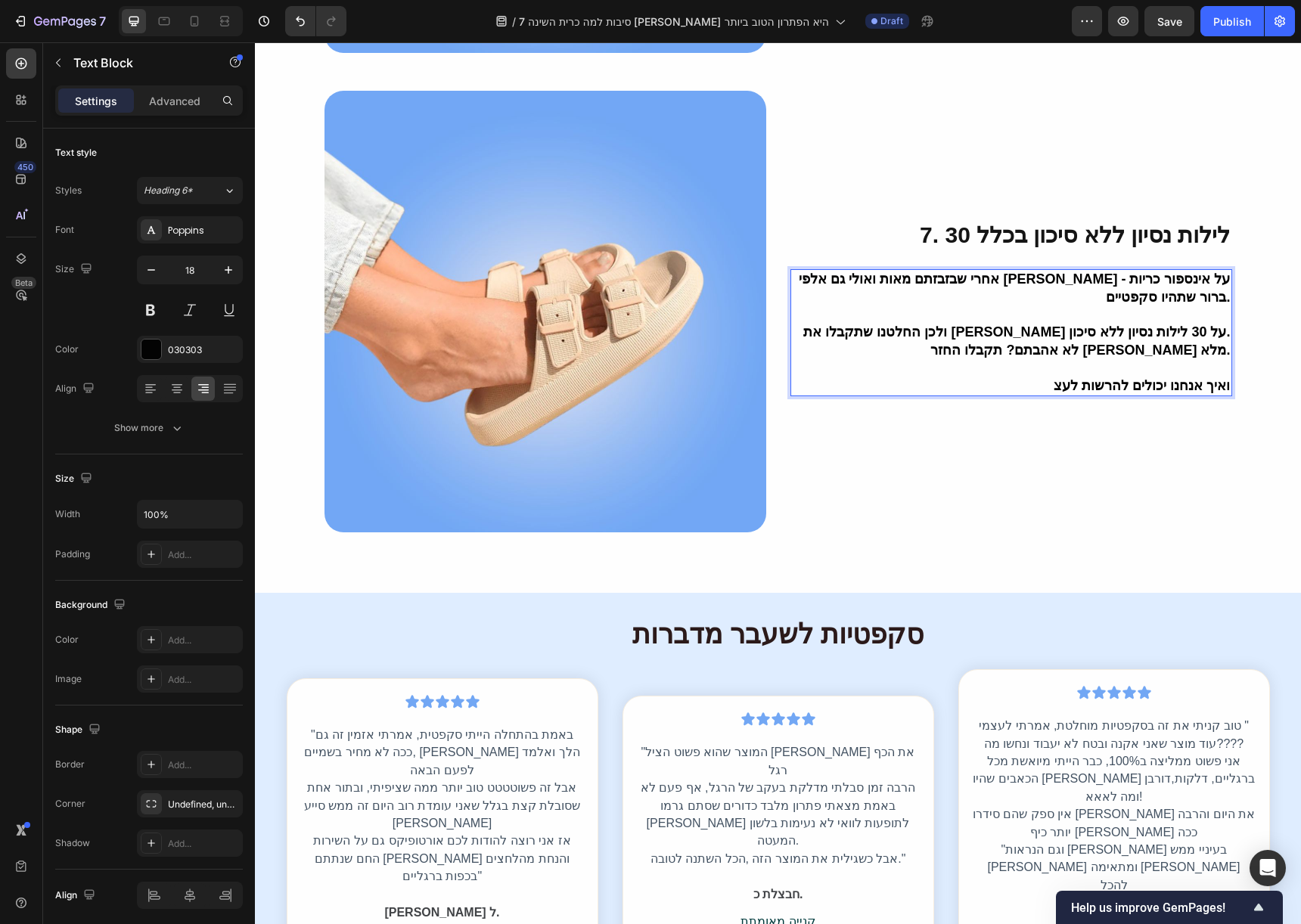
click at [1047, 377] on p "ואיך אנחנו יכולים להרשות לעצ" at bounding box center [1011, 386] width 439 height 17
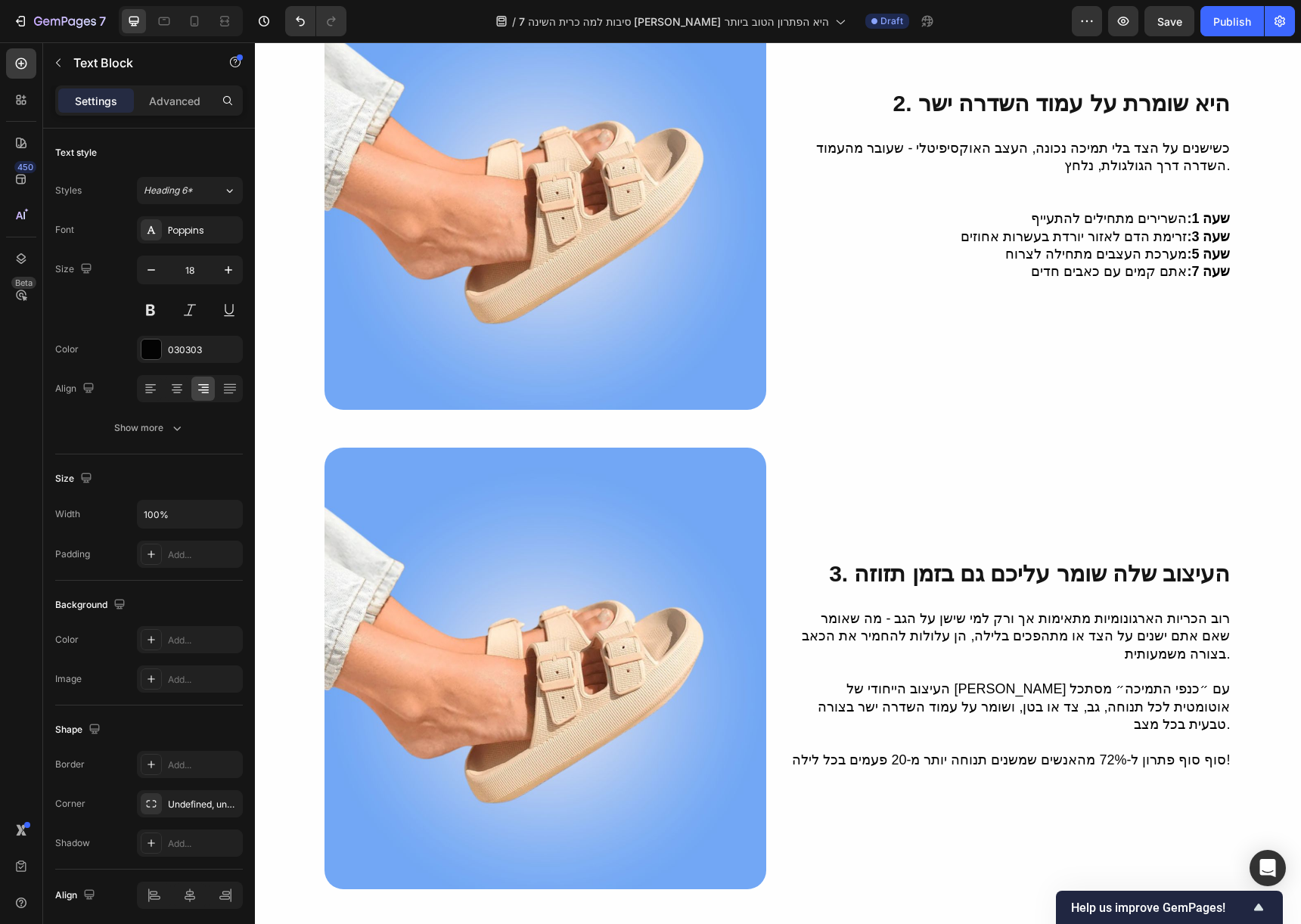
scroll to position [0, 0]
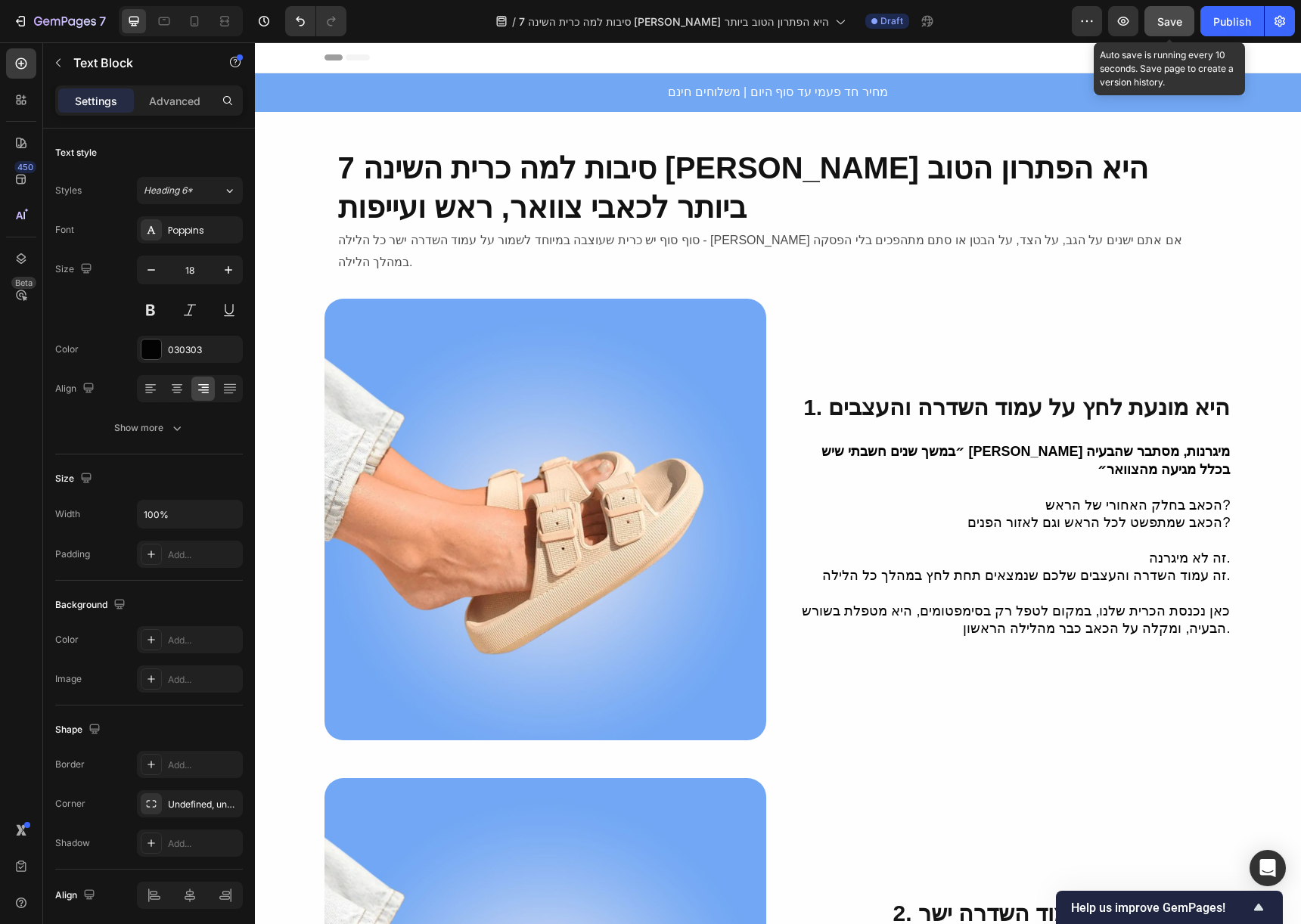
click at [1158, 23] on span "Save" at bounding box center [1170, 21] width 25 height 13
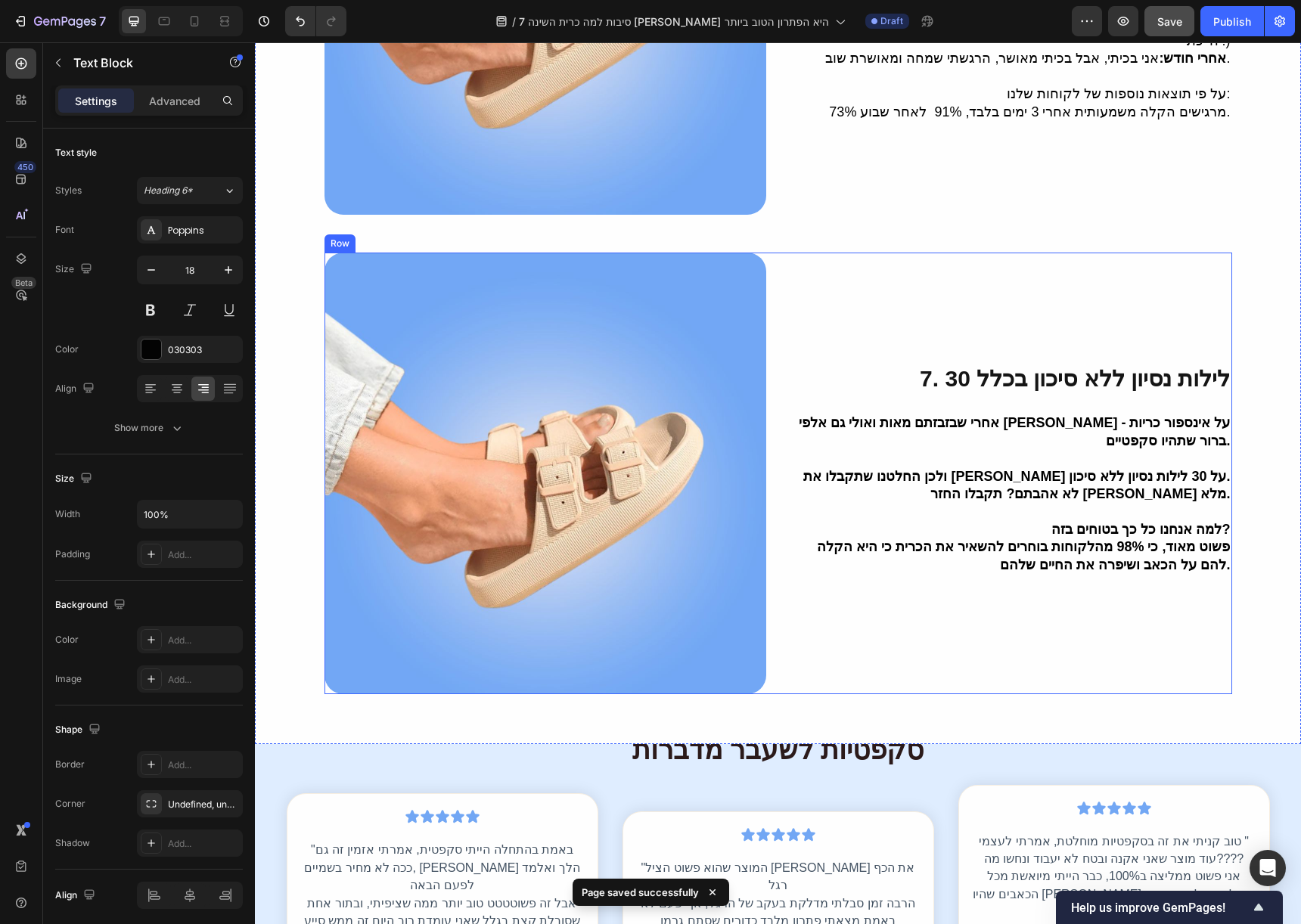
scroll to position [3423, 0]
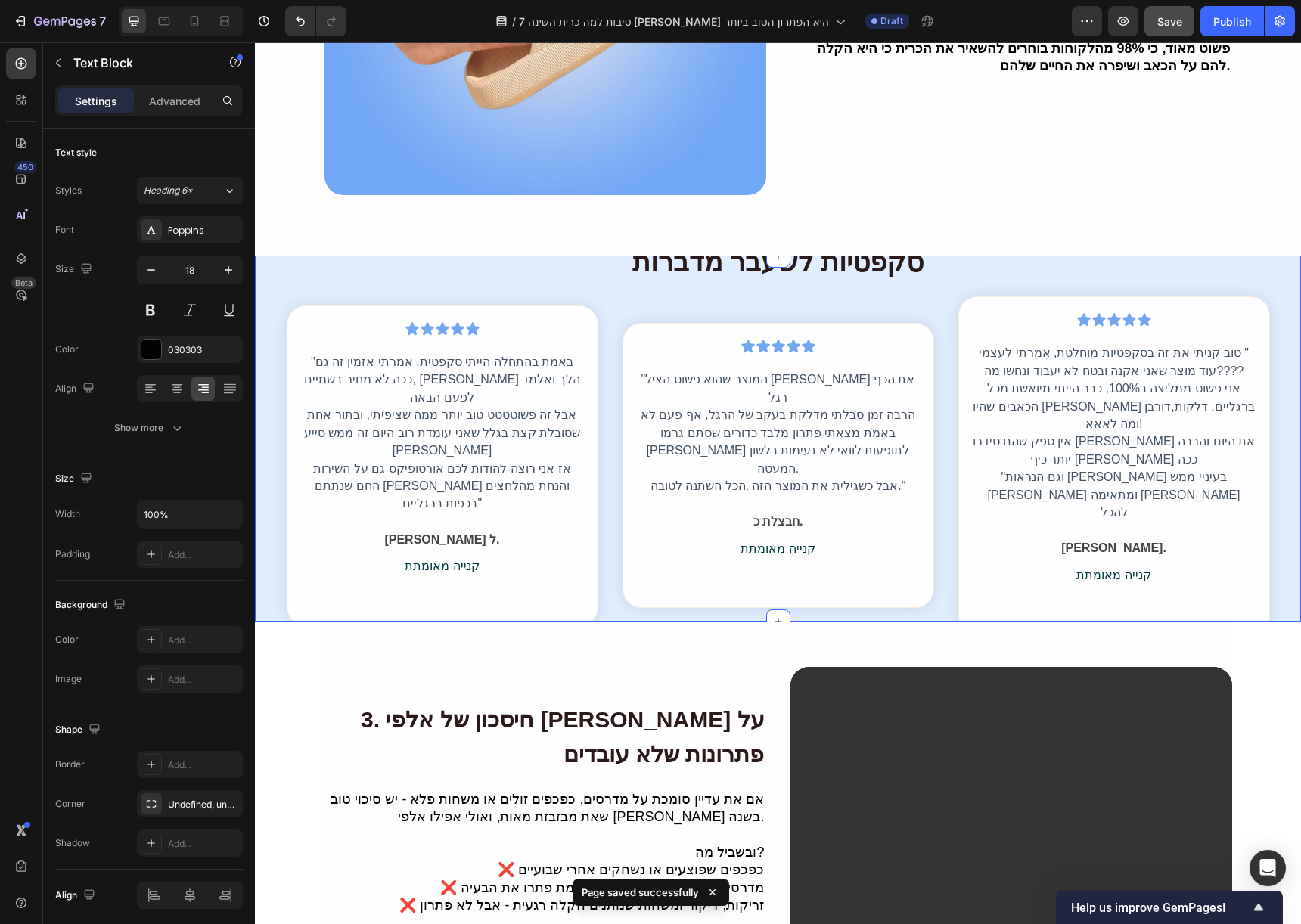
click at [707, 256] on div "סקפטיות לשעבר מדברות Heading Icon Icon Icon Icon Icon Icon List Hoz "המוצר שהוא…" at bounding box center [778, 439] width 1046 height 366
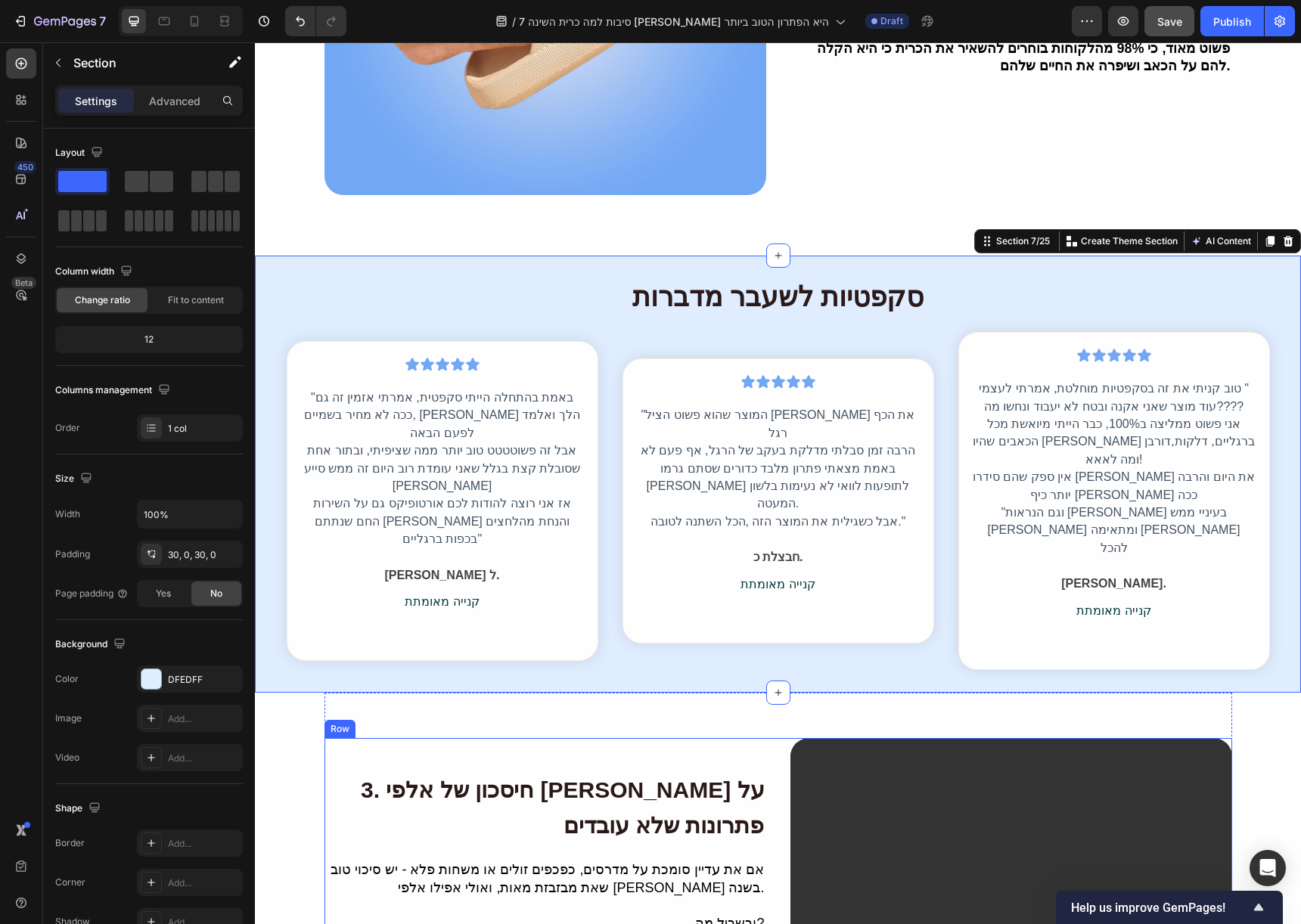
scroll to position [3616, 0]
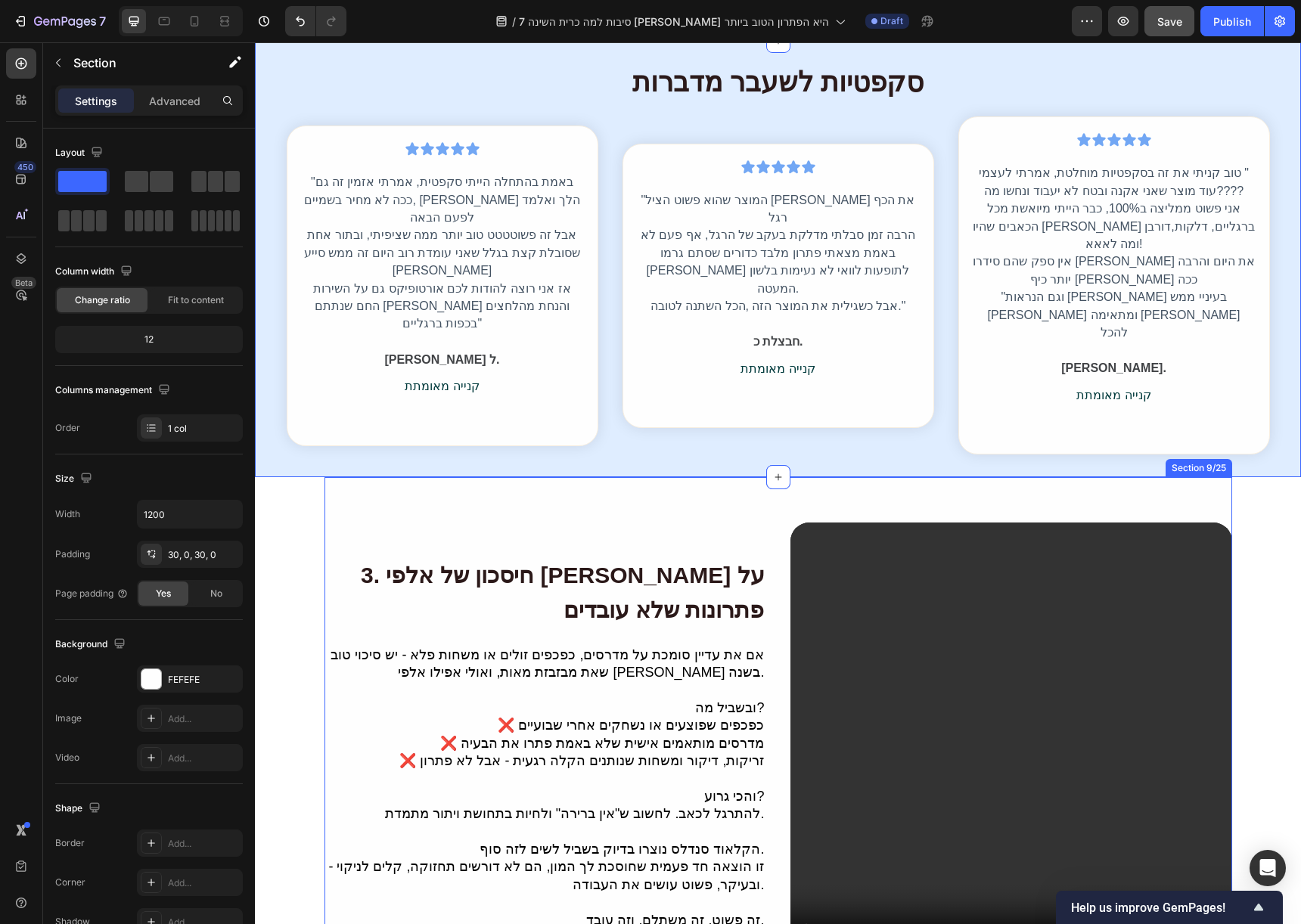
click at [684, 477] on div "3. חיסכון של אלפי שקלים על פתרונות שלא עובדים Heading אם את עדיין סומכת על מדרס…" at bounding box center [778, 743] width 907 height 533
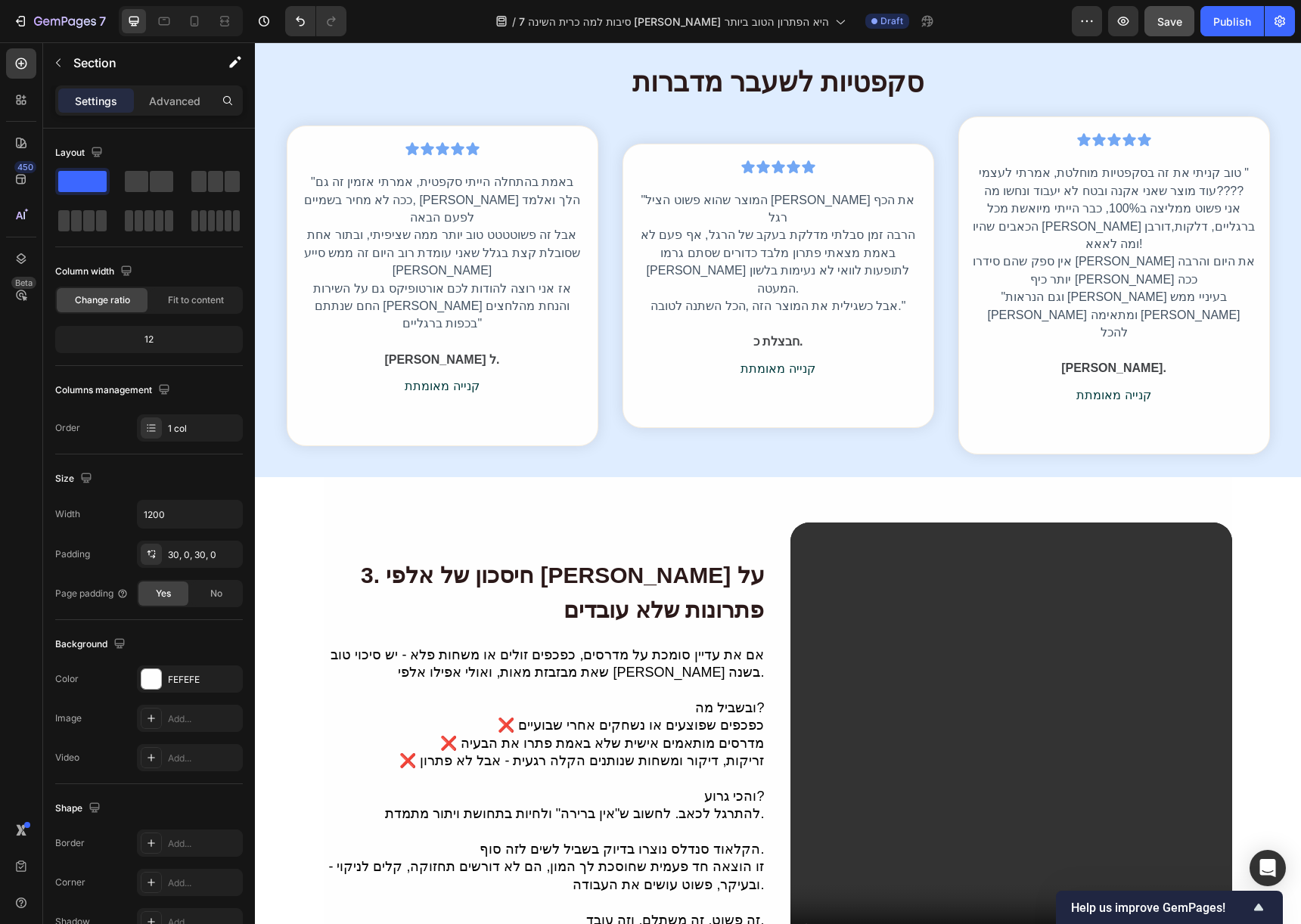
click at [288, 440] on div "מחיר חד פעמי לזמן מוגבל | משלוחים חינם Heading Image Row Section 1/25 מחיר חד פ…" at bounding box center [778, 706] width 1046 height 8498
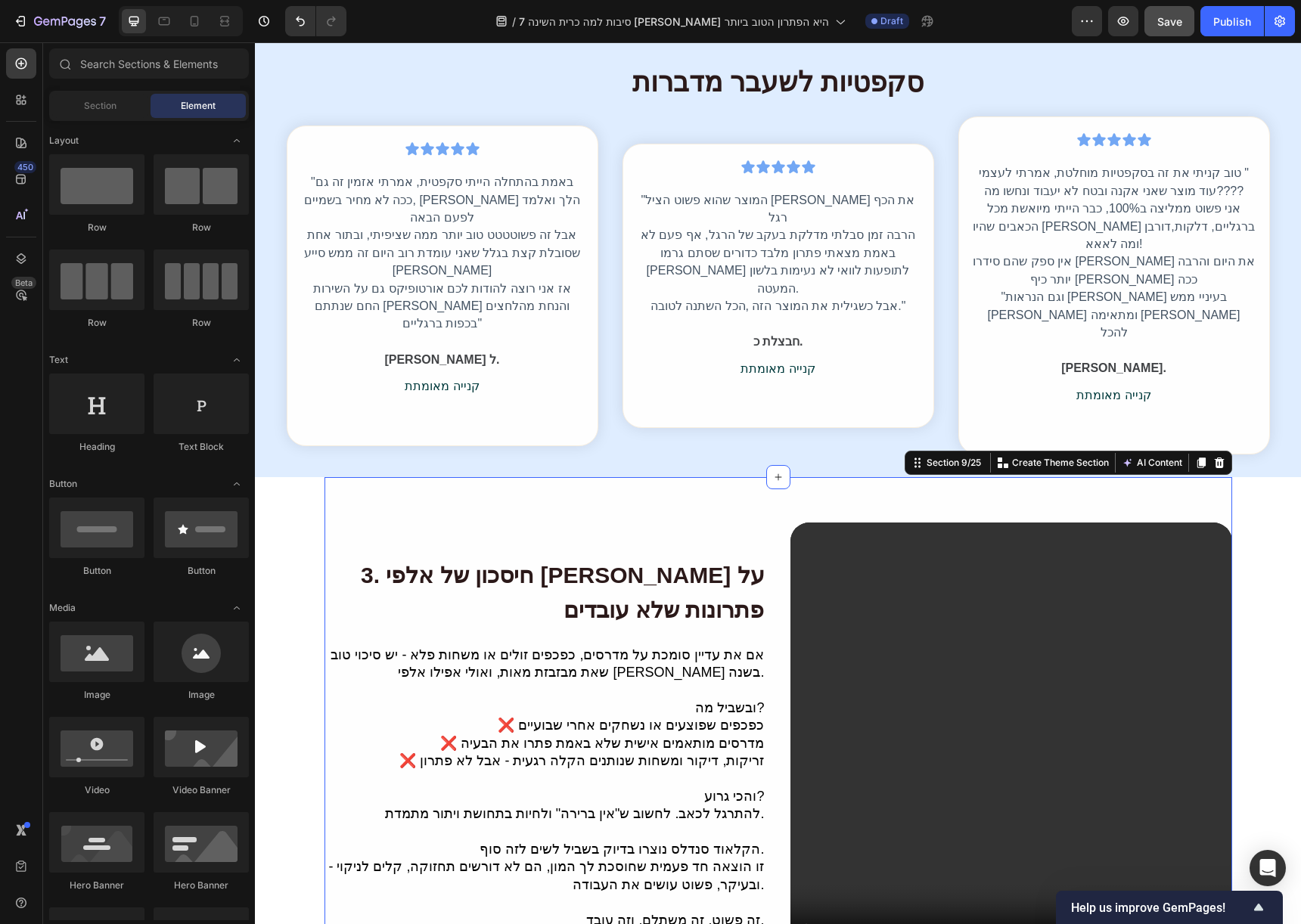
click at [492, 500] on div "3. חיסכון של אלפי שקלים על פתרונות שלא עובדים Heading אם את עדיין סומכת על מדרס…" at bounding box center [778, 743] width 907 height 487
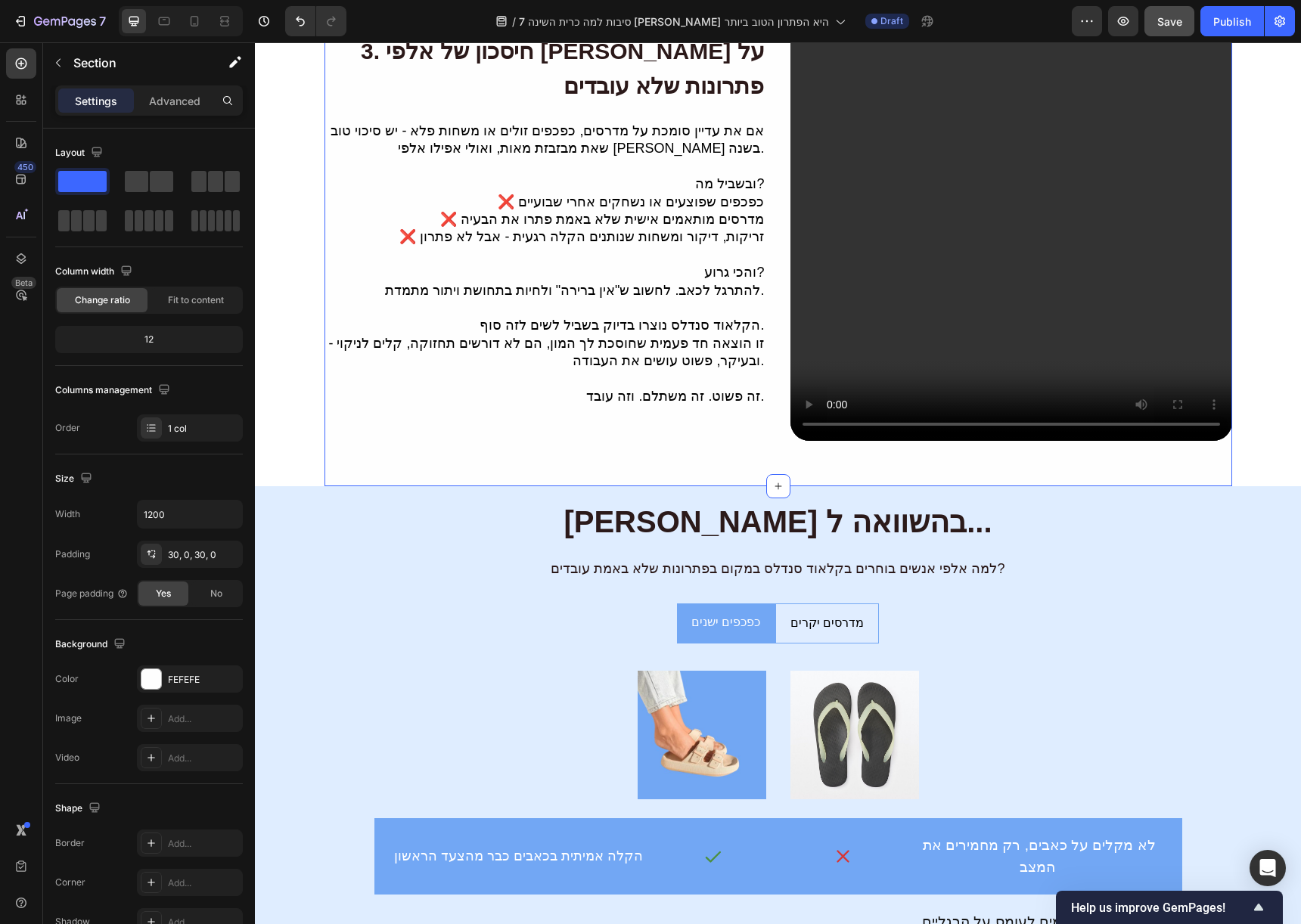
scroll to position [3833, 0]
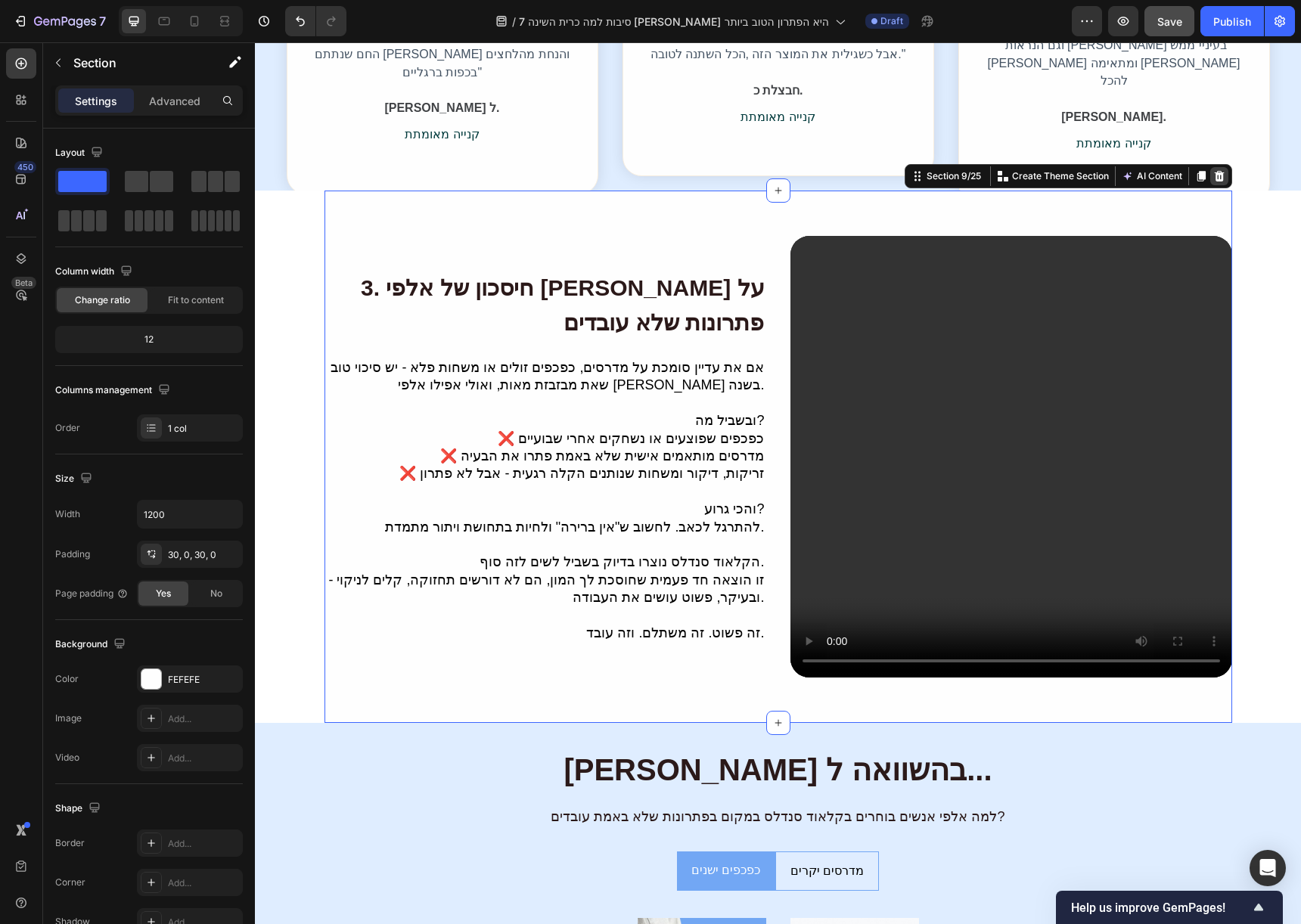
click at [1214, 178] on icon at bounding box center [1219, 176] width 10 height 11
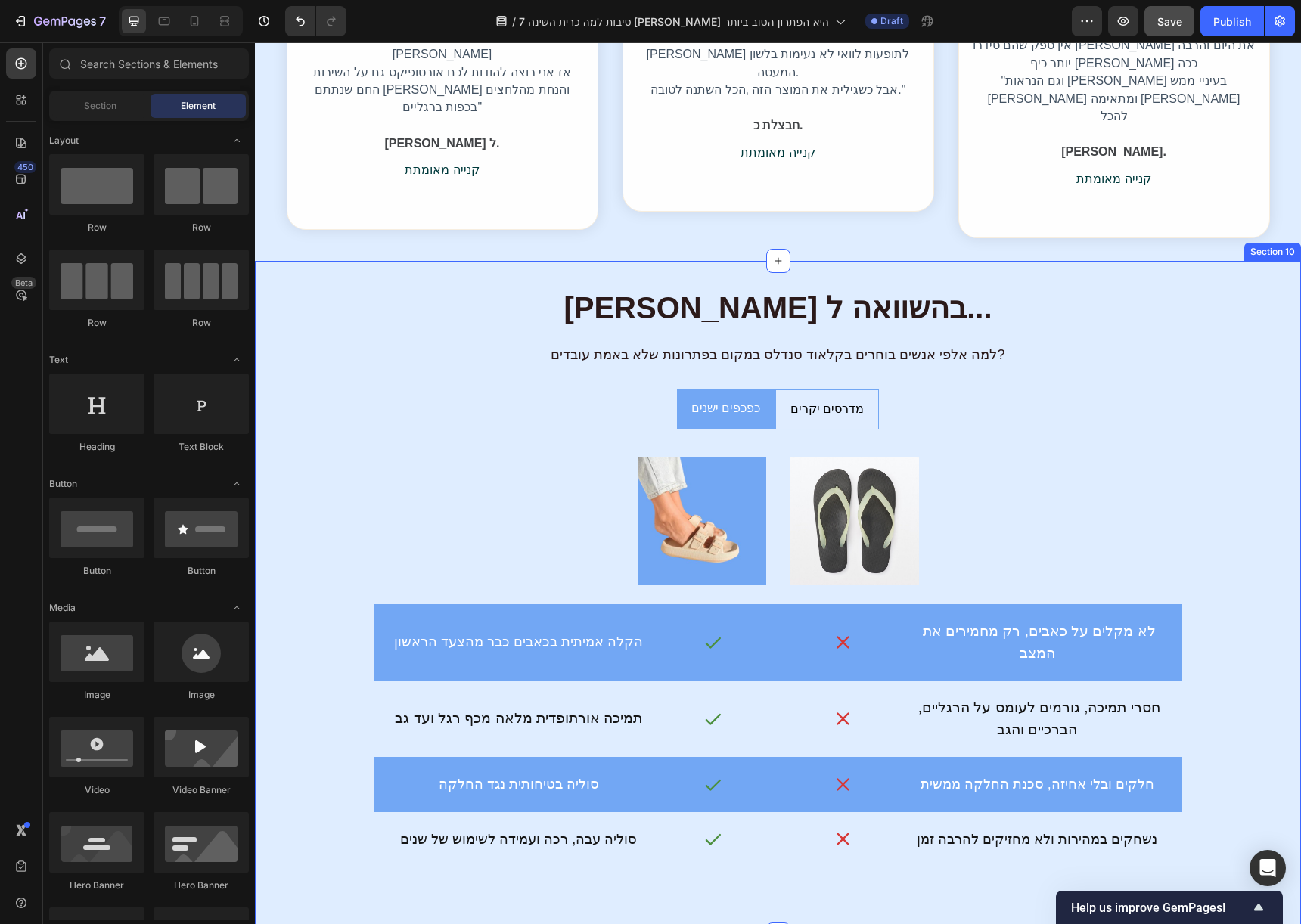
click at [1219, 261] on div "קלאוד סנדלס בהשוואה ל... Heading למה אלפי אנשים בוחרים בקלאוד סנדלס במקום בפתרו…" at bounding box center [778, 598] width 1046 height 674
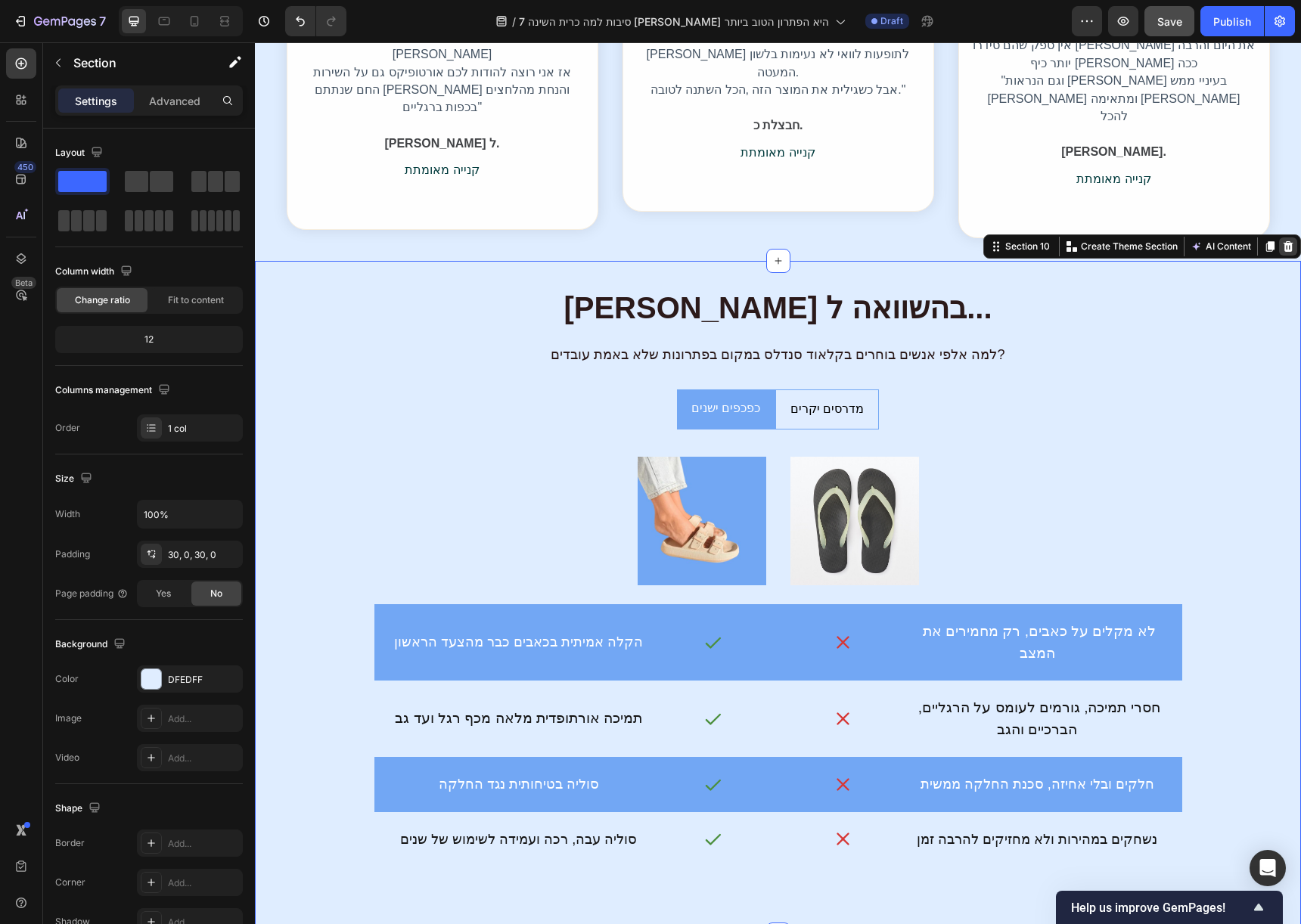
click at [1279, 238] on div at bounding box center [1288, 246] width 18 height 18
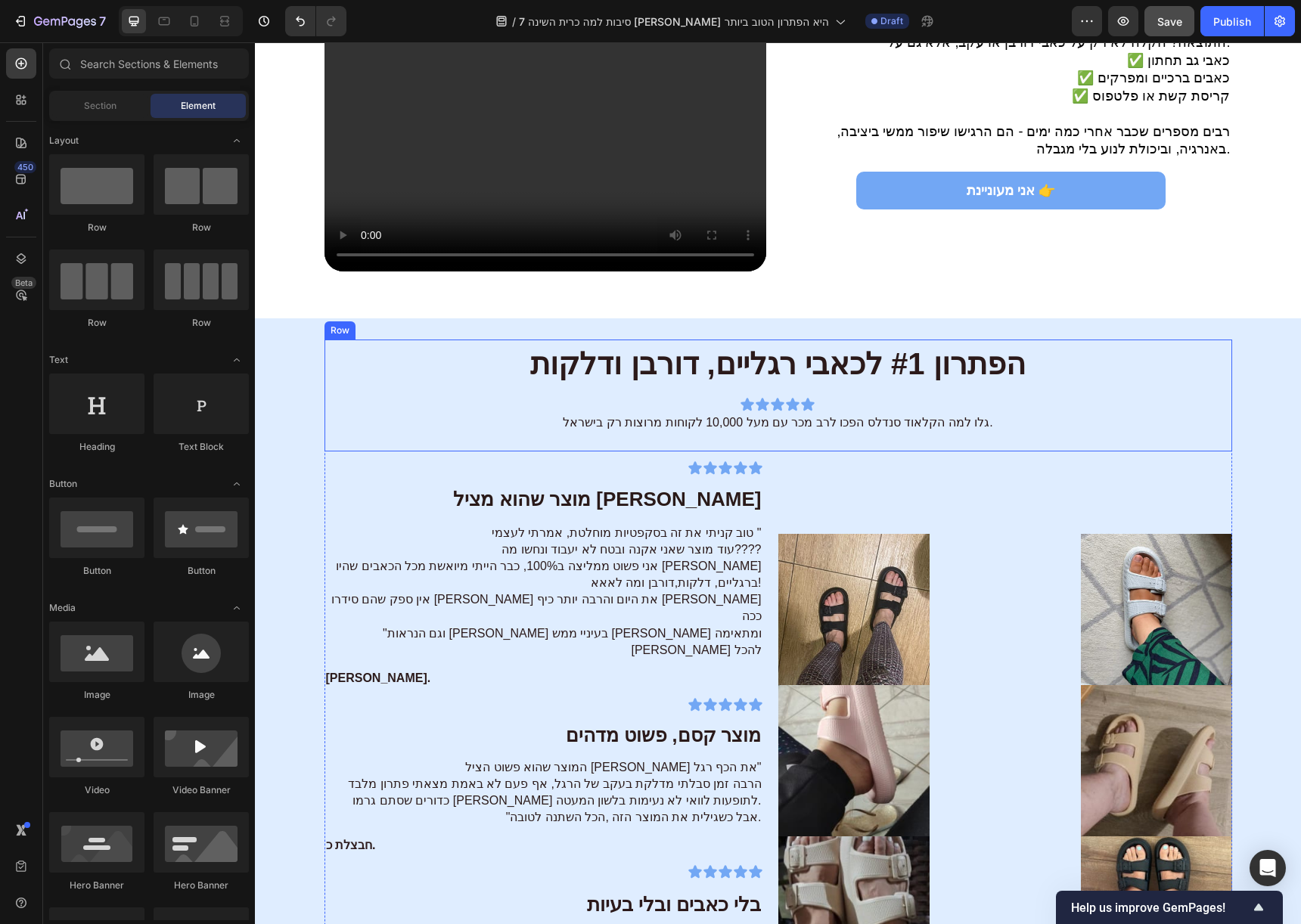
scroll to position [4093, 0]
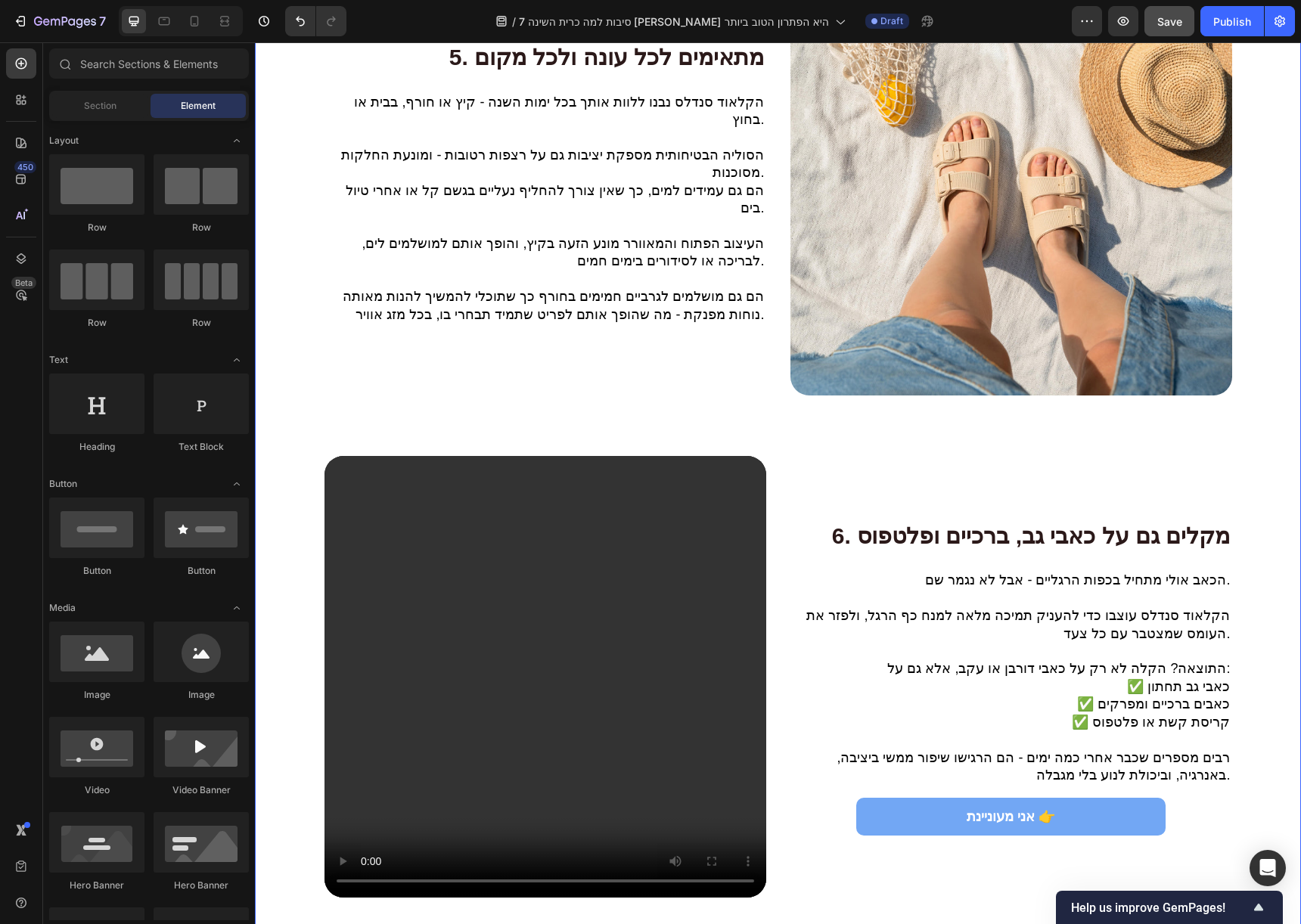
click at [1217, 440] on div "5. מתאימים לכל עונה ולכל מקום Heading הקלאוד סנדלס נבנו ללוות אותך בכל ימות השנ…" at bounding box center [778, 437] width 1046 height 967
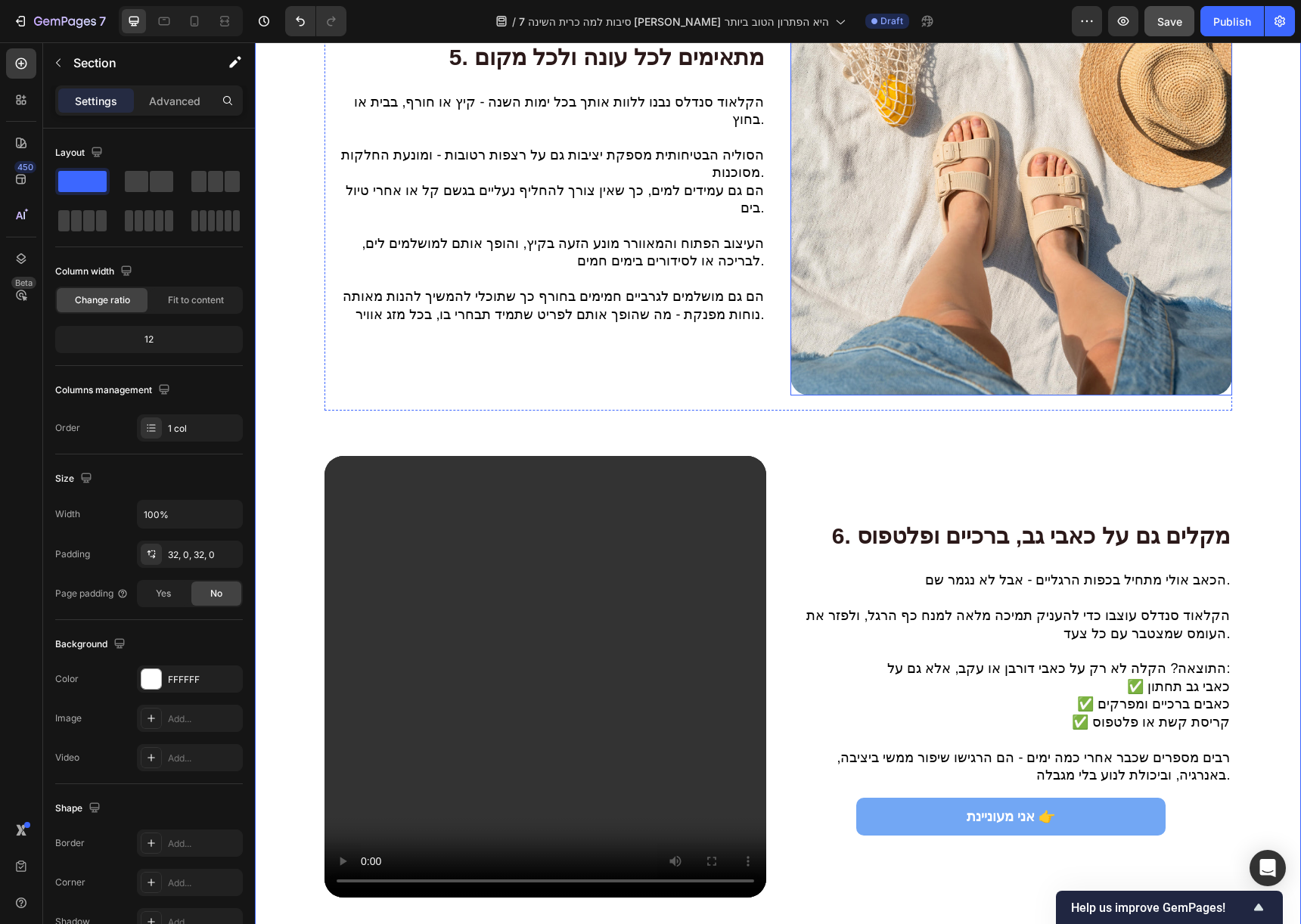
scroll to position [3683, 0]
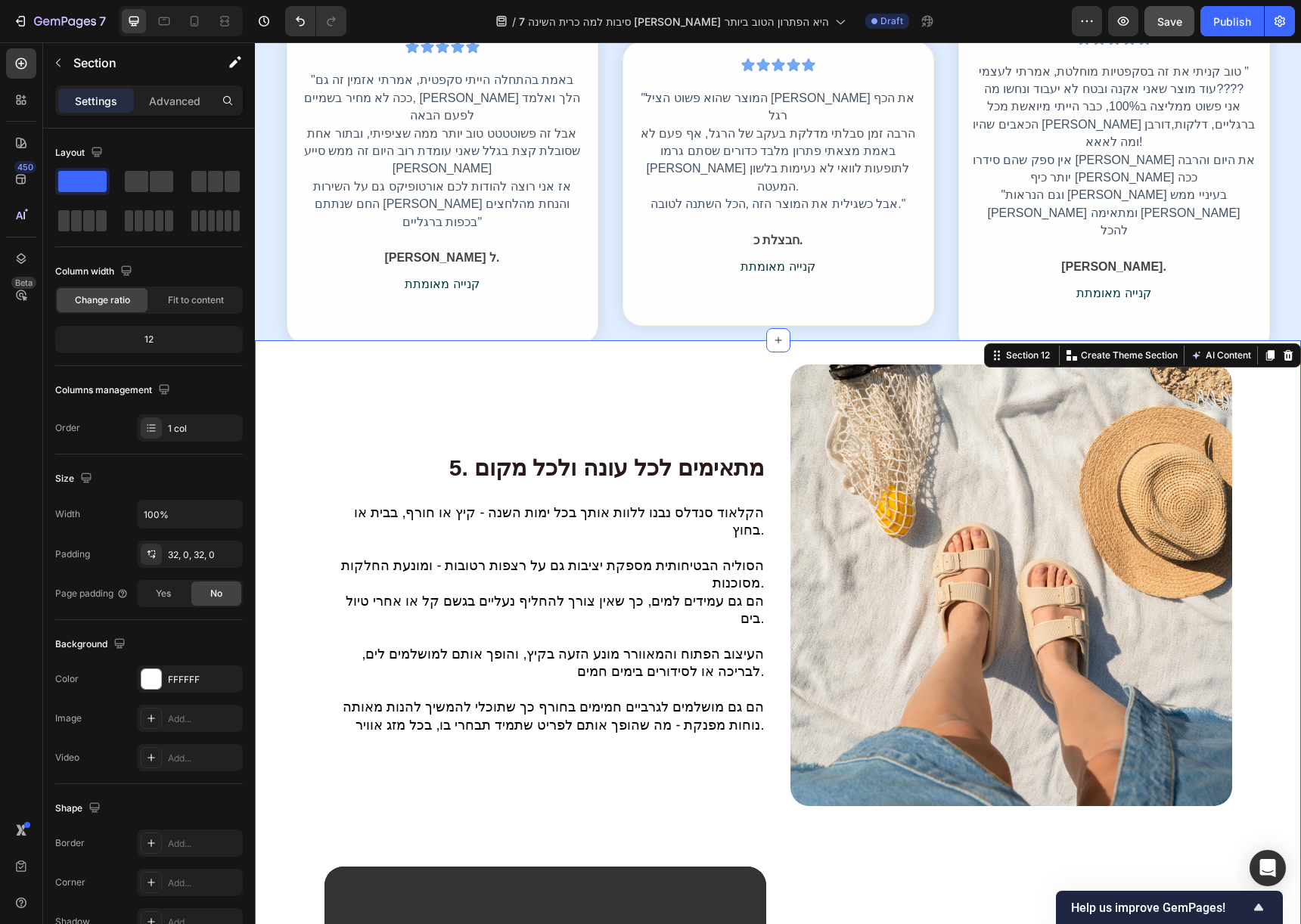
click at [1268, 401] on div "5. מתאימים לכל עונה ולכל מקום Heading הקלאוד סנדלס נבנו ללוות אותך בכל ימות השנ…" at bounding box center [778, 848] width 1046 height 967
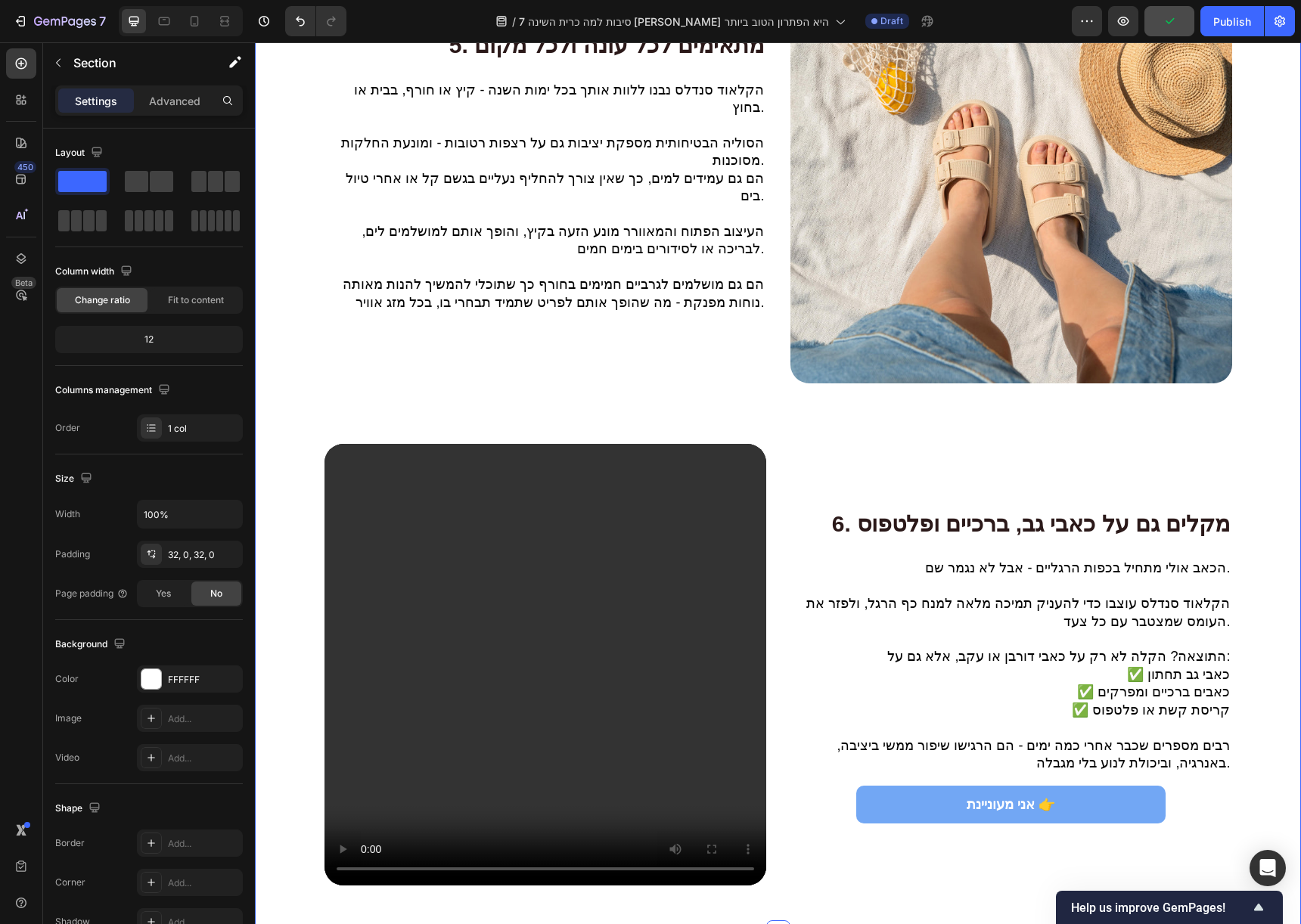
scroll to position [3577, 0]
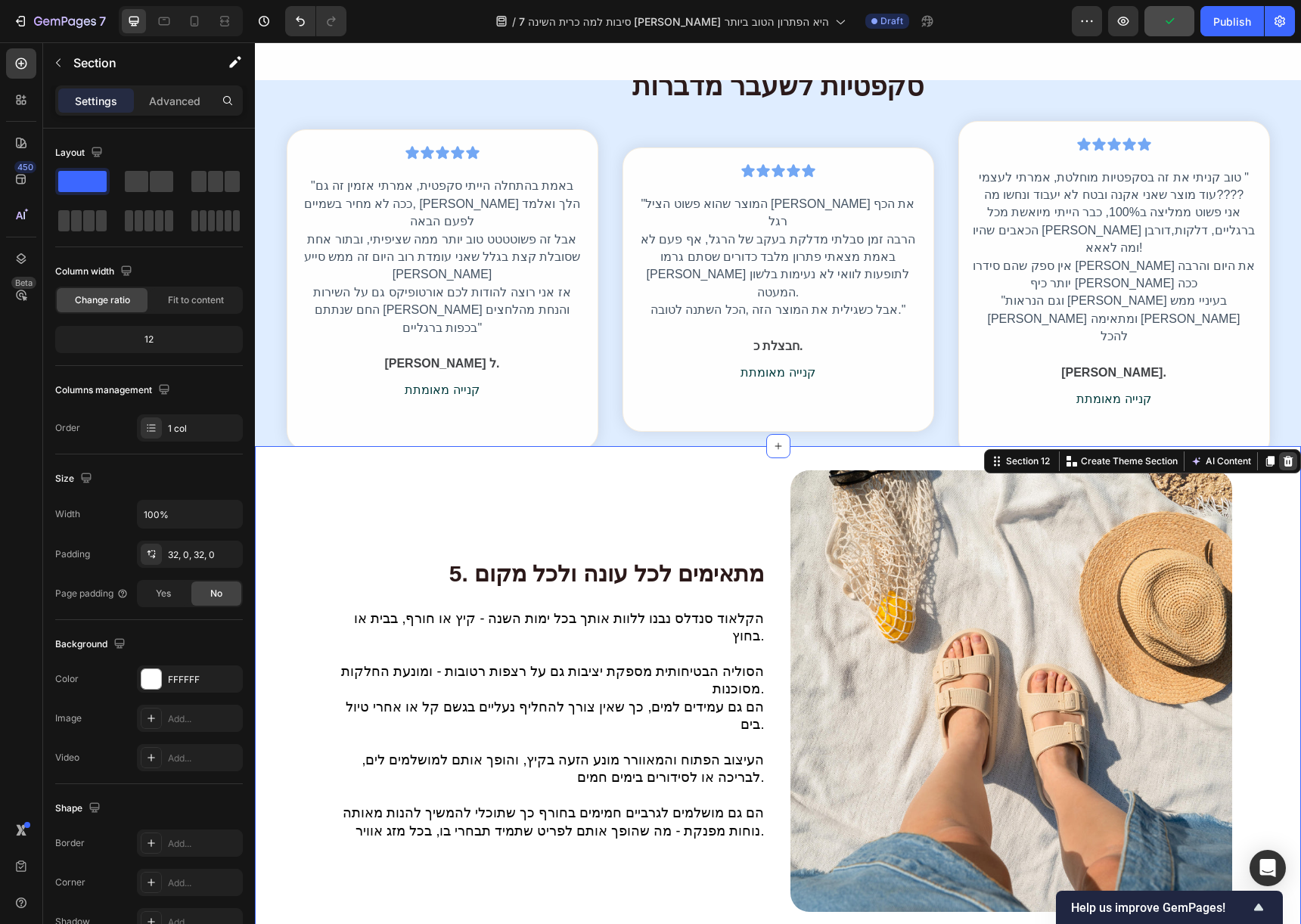
click at [1279, 460] on div at bounding box center [1288, 461] width 18 height 18
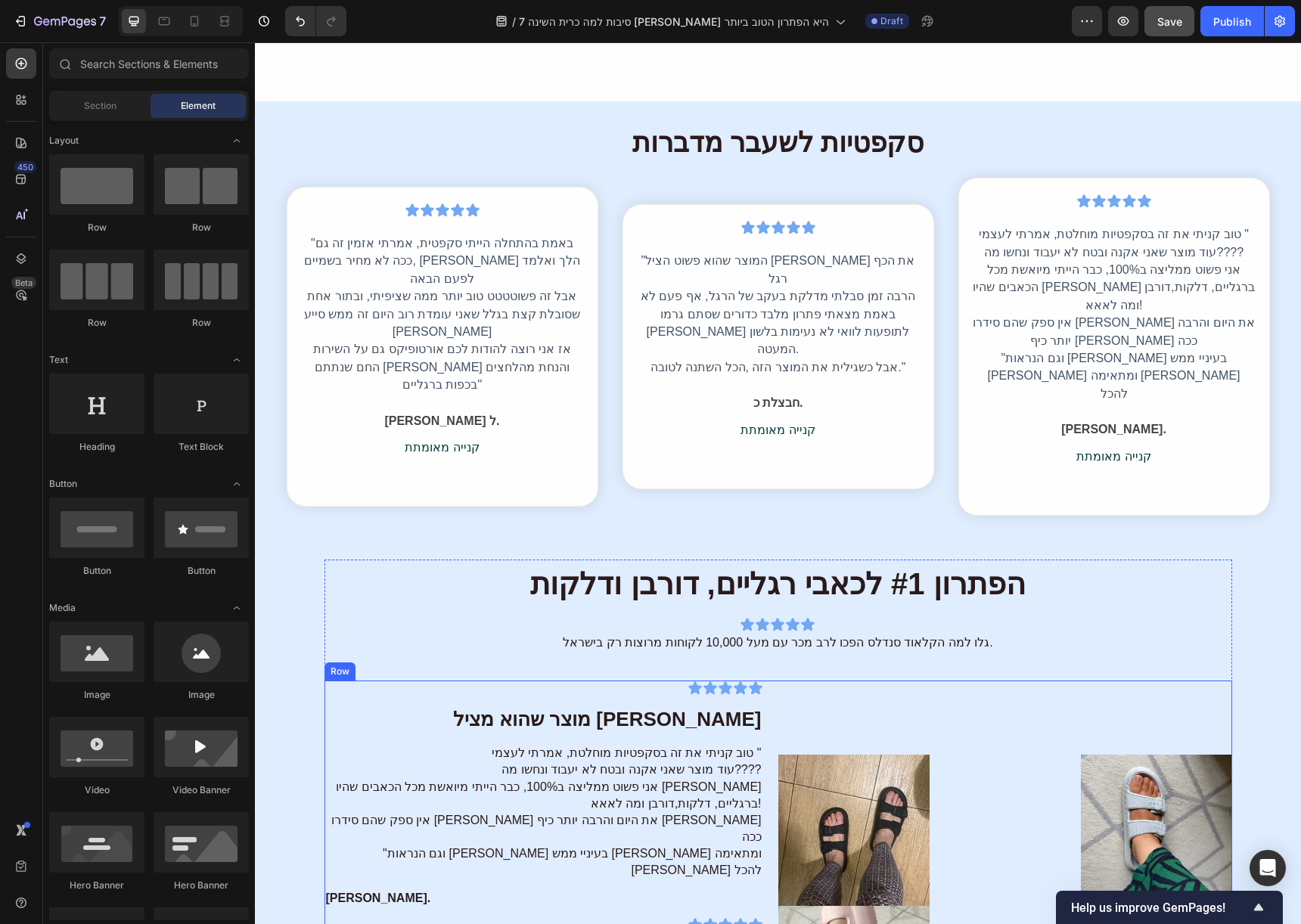
scroll to position [3848, 0]
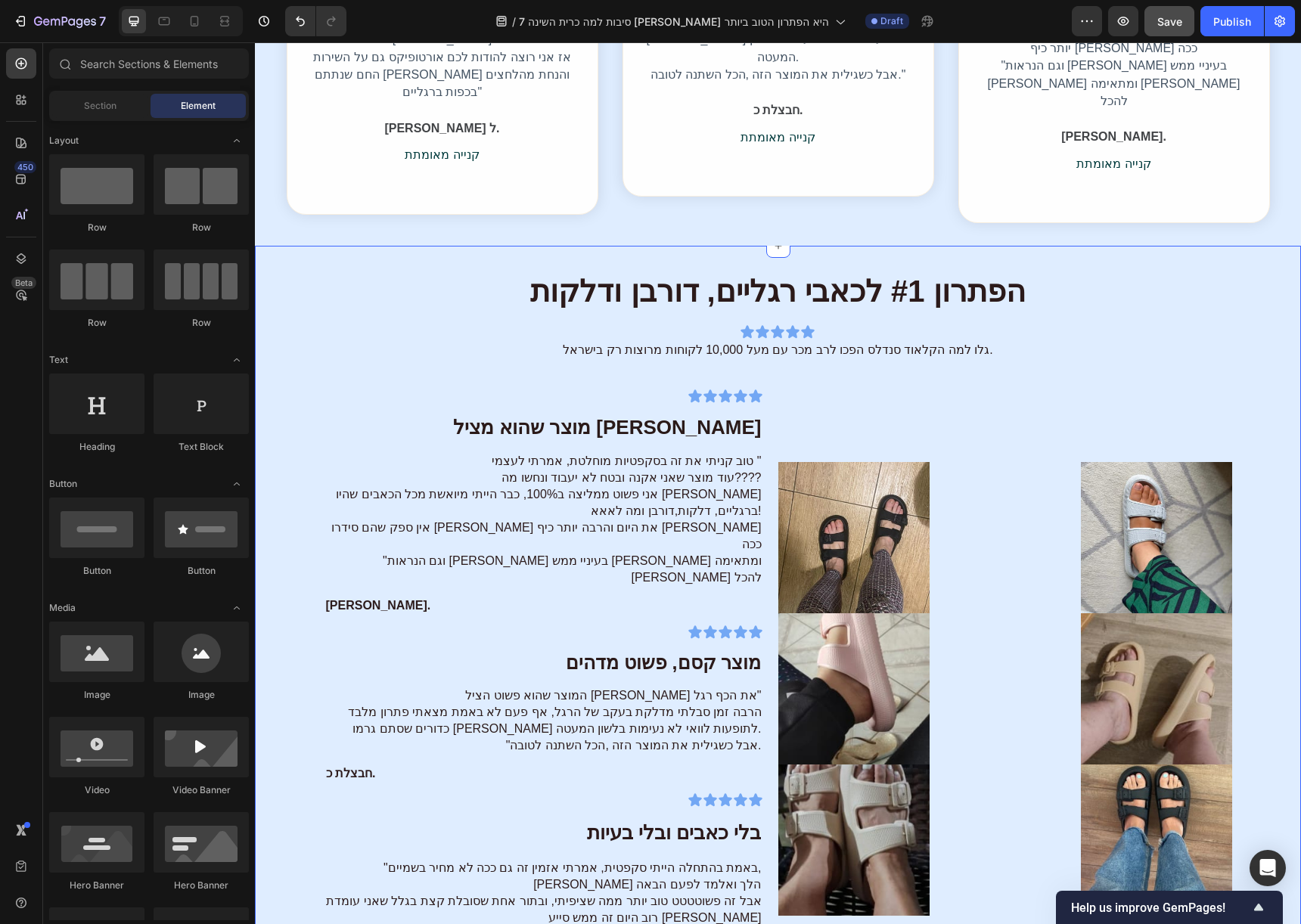
click at [1269, 246] on div "הפתרון #1 לכאבי רגליים, דורבן ודלקות Heading Icon Icon Icon Icon Icon Icon List…" at bounding box center [778, 627] width 1046 height 764
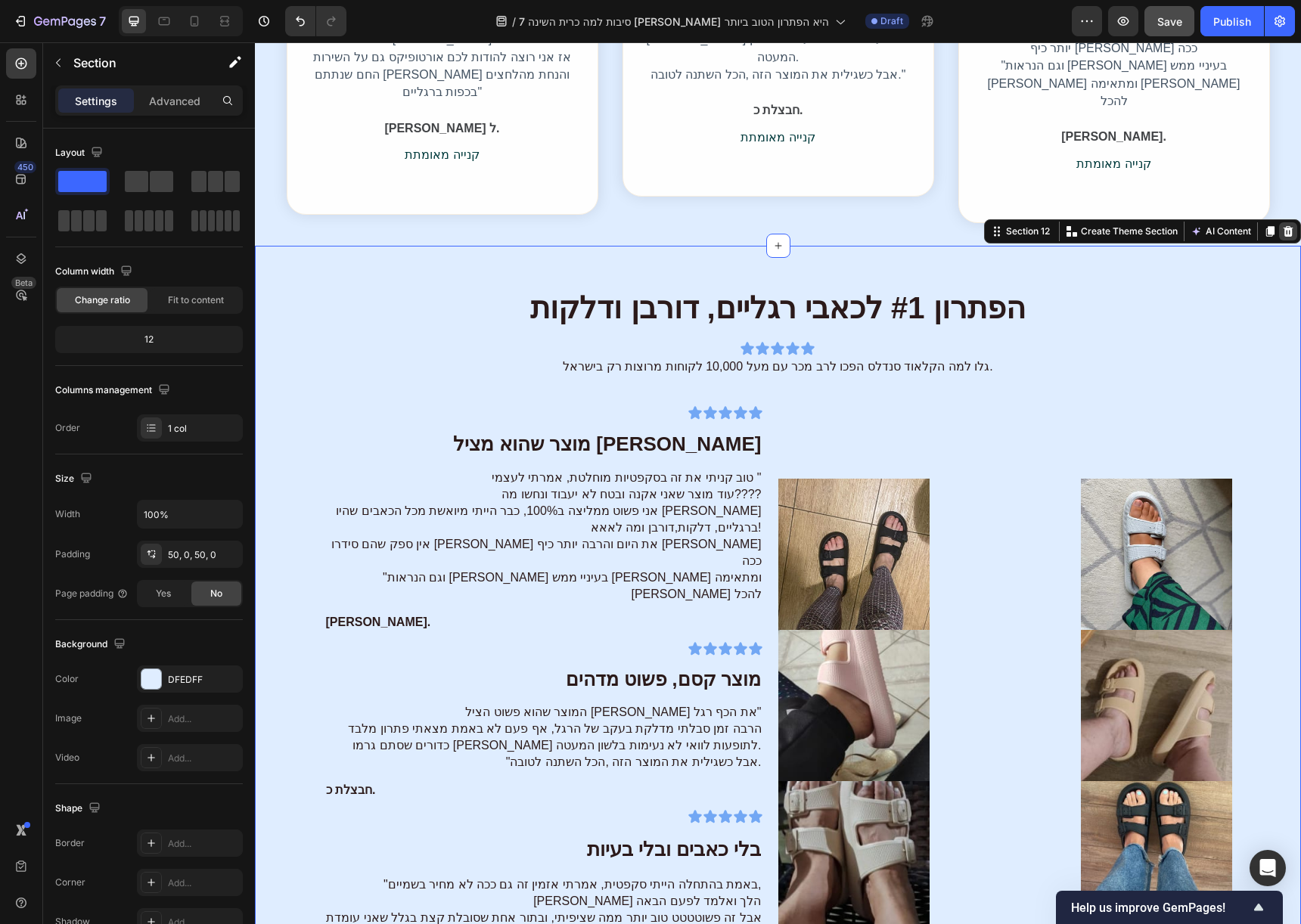
click at [1282, 225] on icon at bounding box center [1288, 231] width 12 height 12
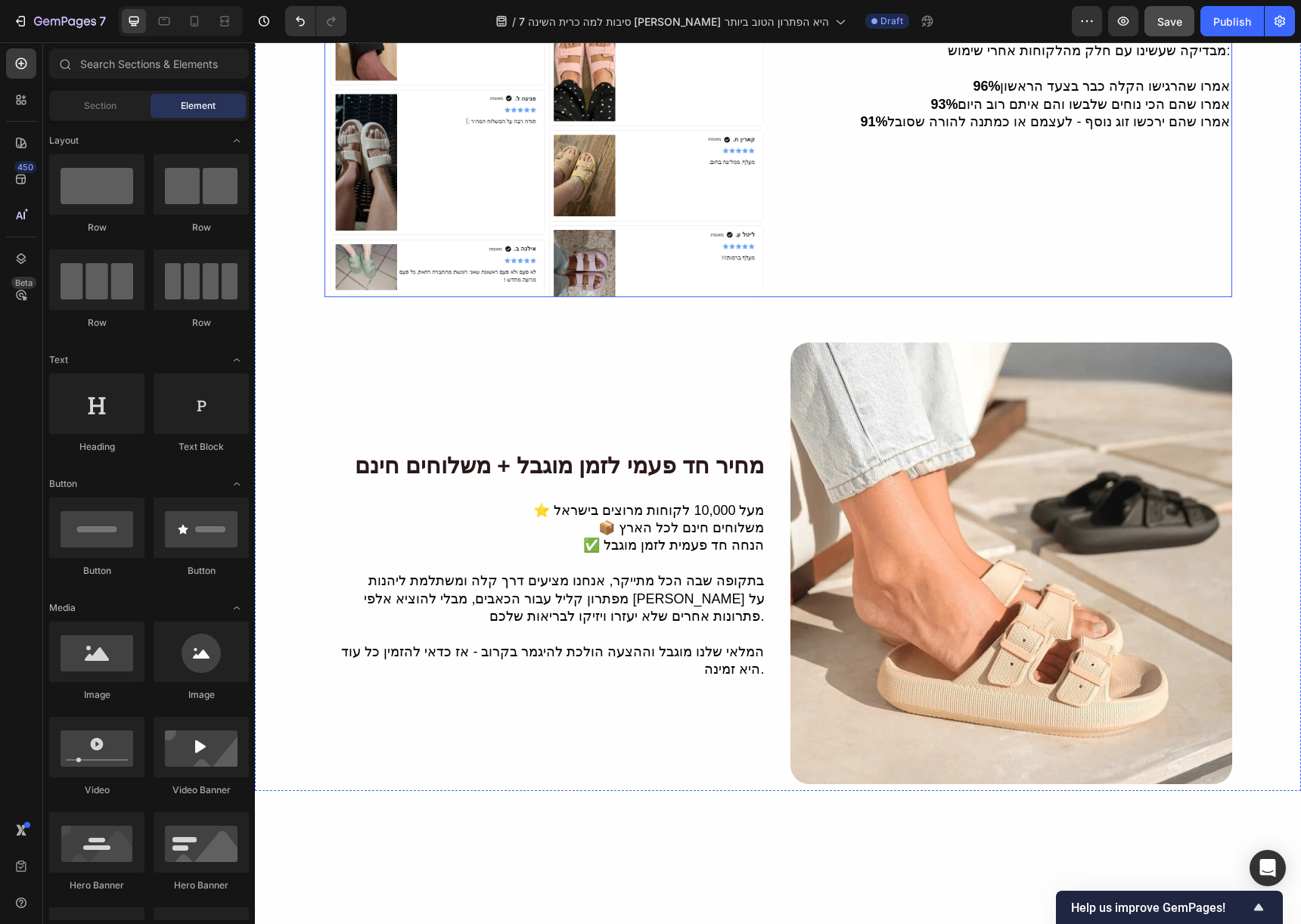
scroll to position [3741, 0]
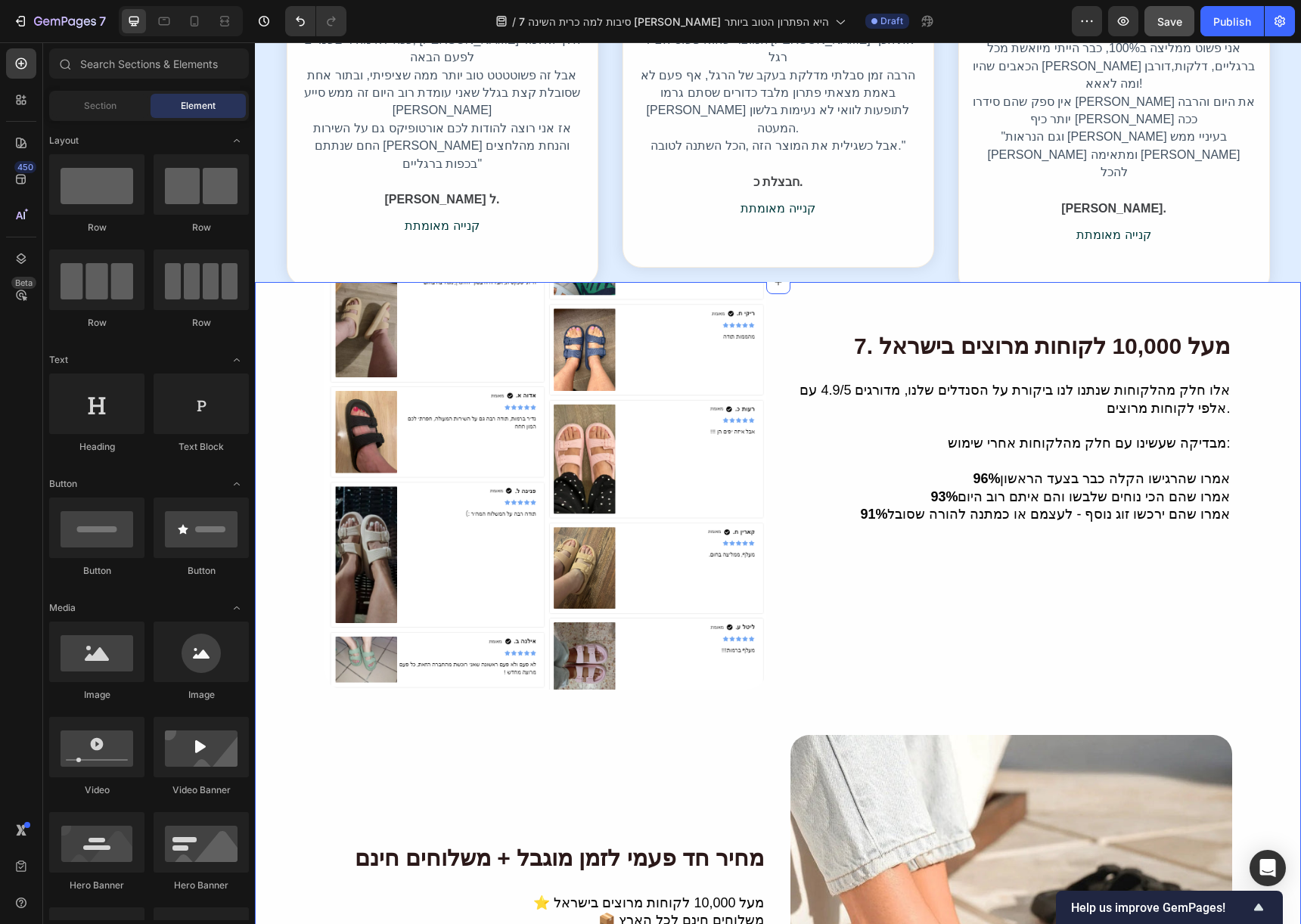
click at [1267, 334] on div "7. מעל 10,000 לקוחות מרוצים בישראל Heading אלו חלק מהלקוחות שנתנו לנו ביקורת על…" at bounding box center [778, 733] width 1046 height 1187
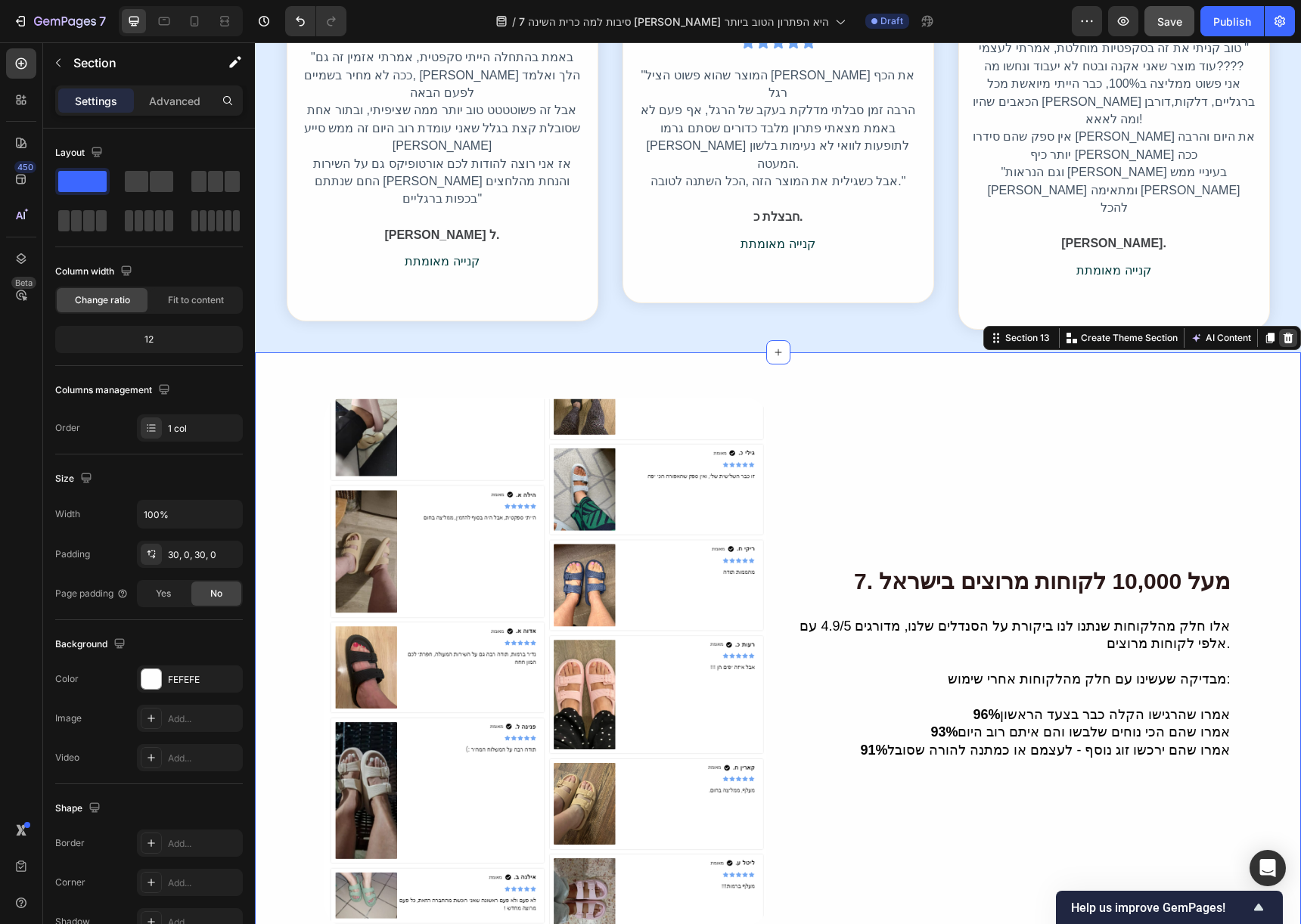
click at [1282, 332] on icon at bounding box center [1288, 337] width 12 height 12
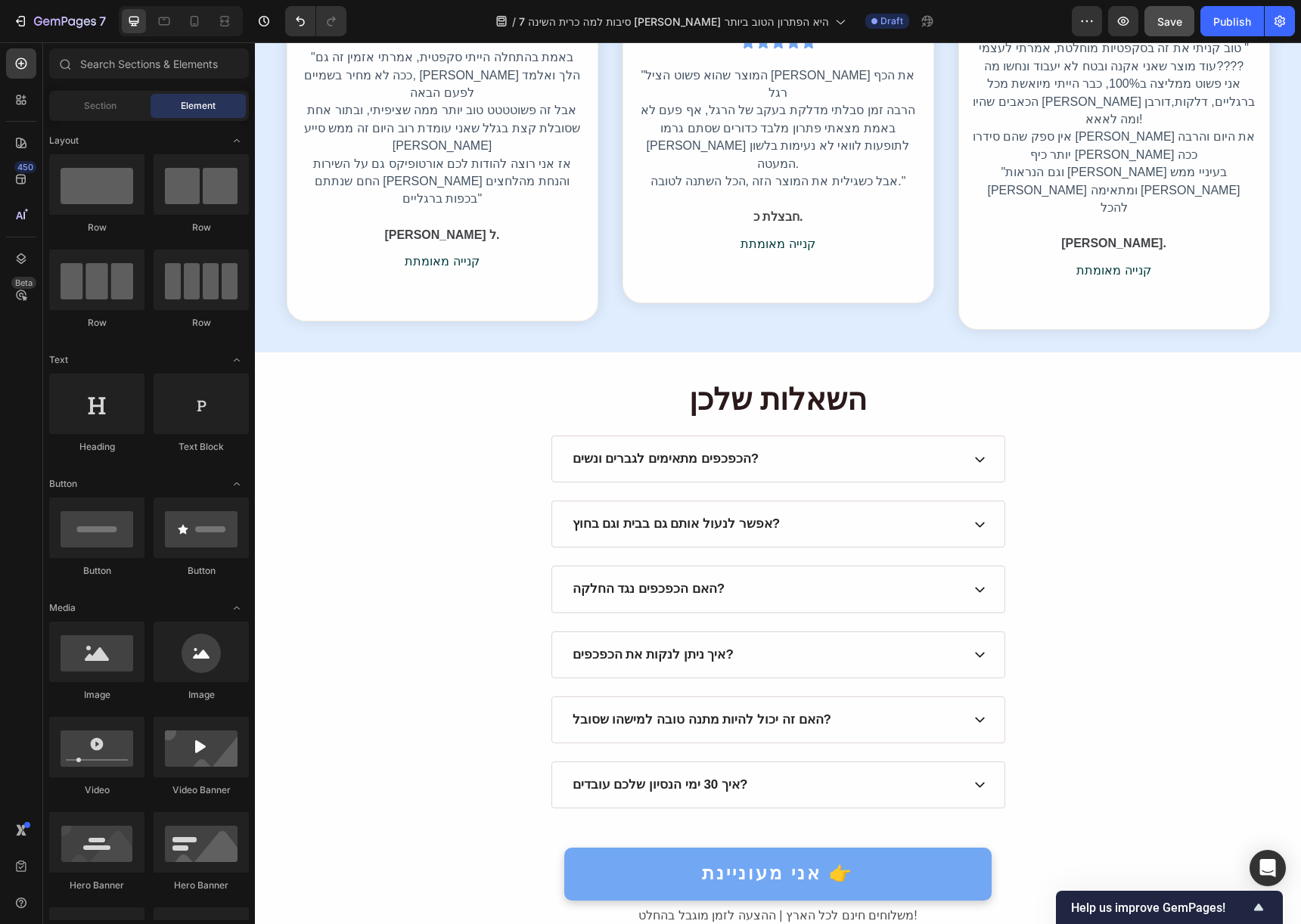
scroll to position [3892, 0]
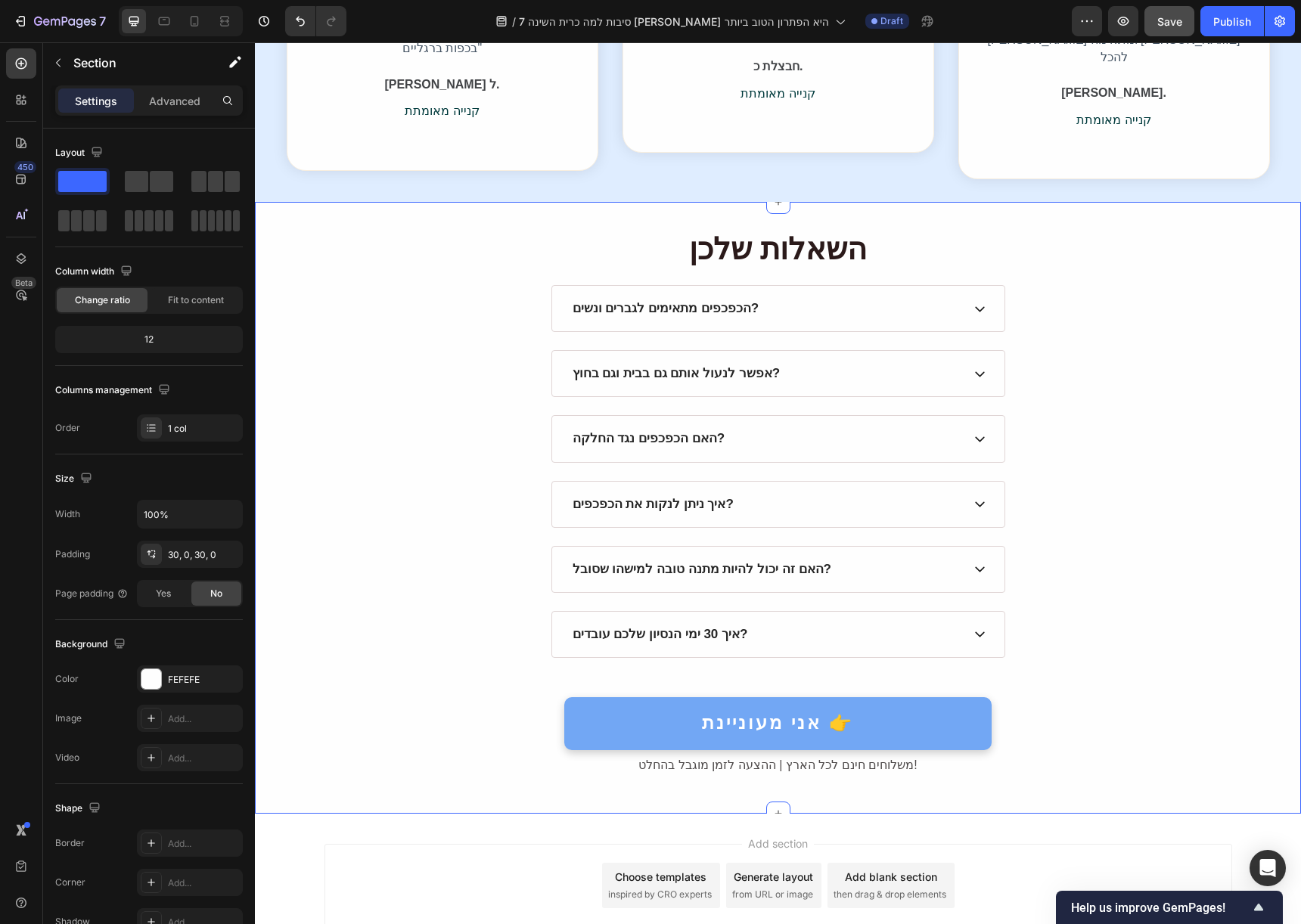
click at [1244, 225] on div "השאלות שלכן Heading הכפכפים מתאימים לגברים ונשים? אפשר לנעול אותם גם בבית וגם ב…" at bounding box center [778, 508] width 1046 height 566
click at [1279, 178] on div at bounding box center [1288, 187] width 18 height 18
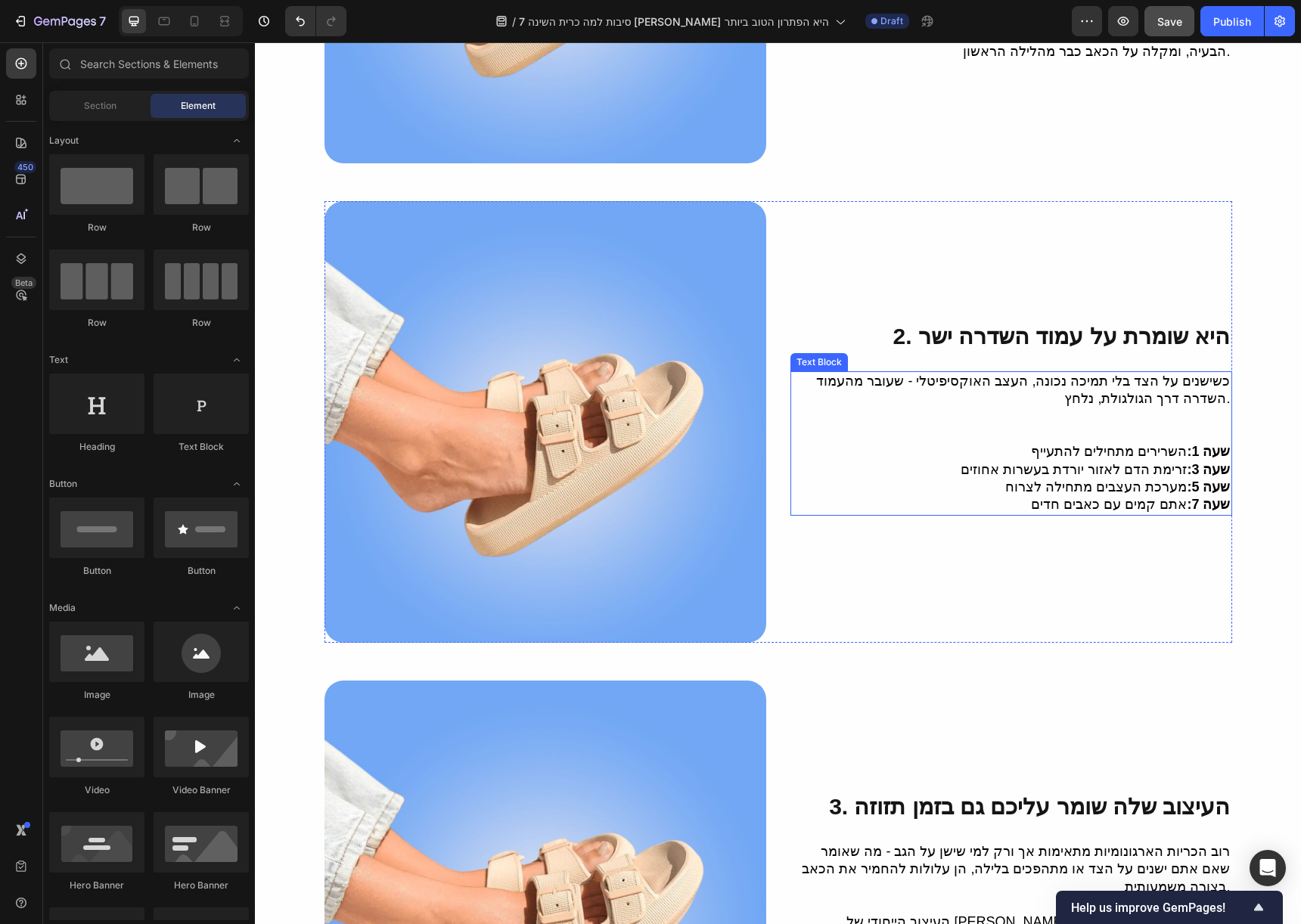
scroll to position [0, 0]
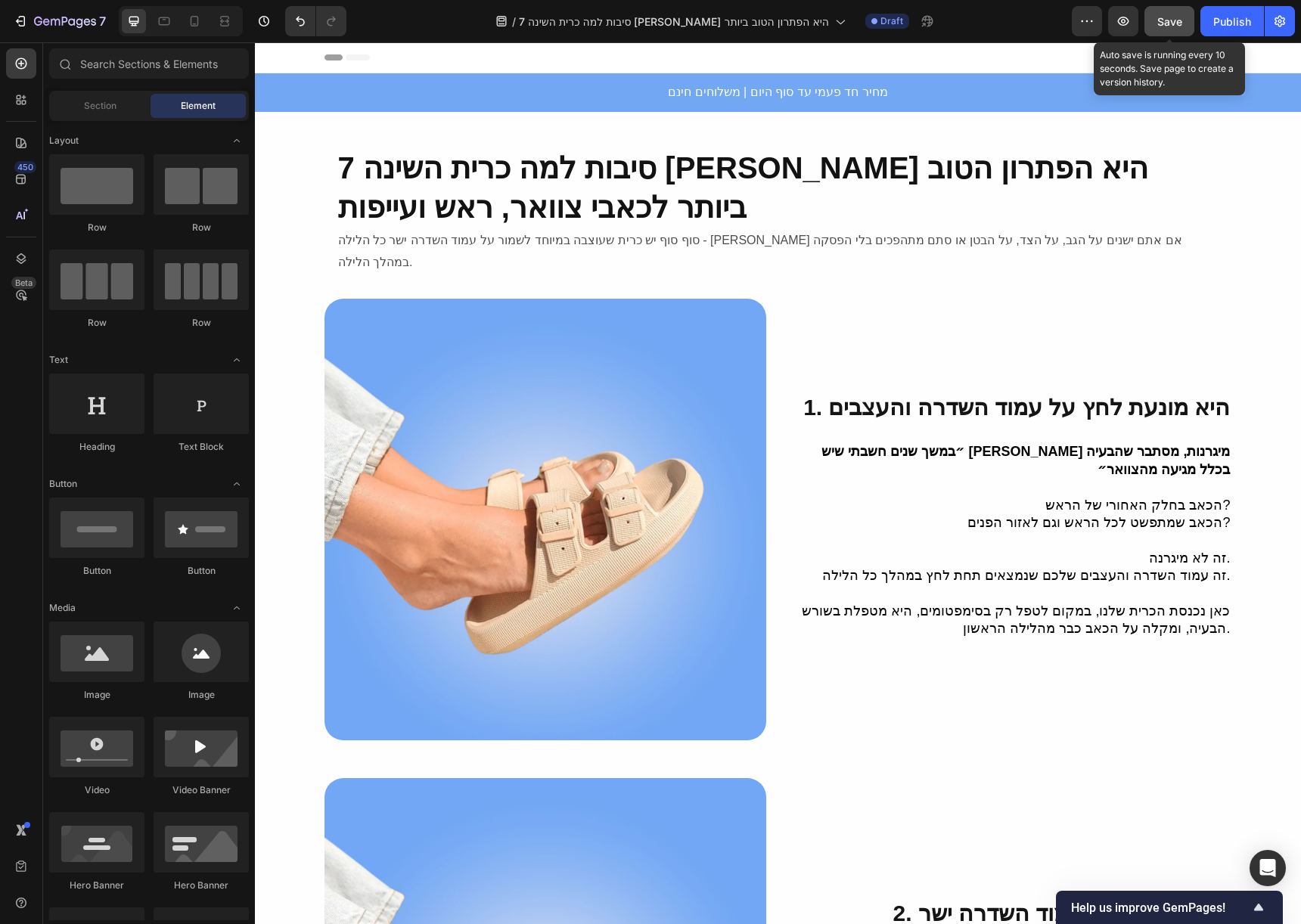
click at [1172, 34] on button "Save" at bounding box center [1170, 21] width 50 height 31
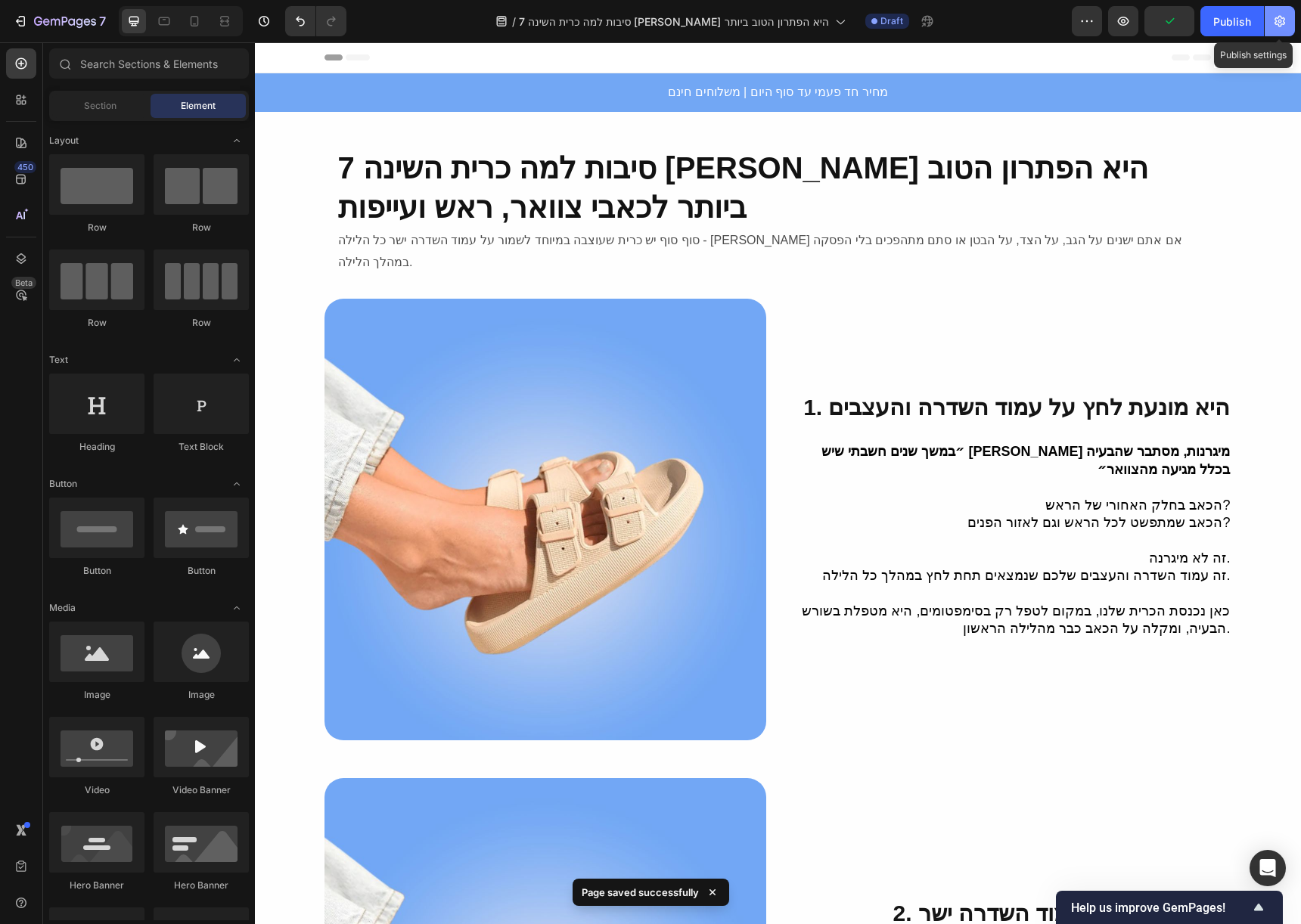
click at [1274, 23] on icon "button" at bounding box center [1280, 21] width 11 height 12
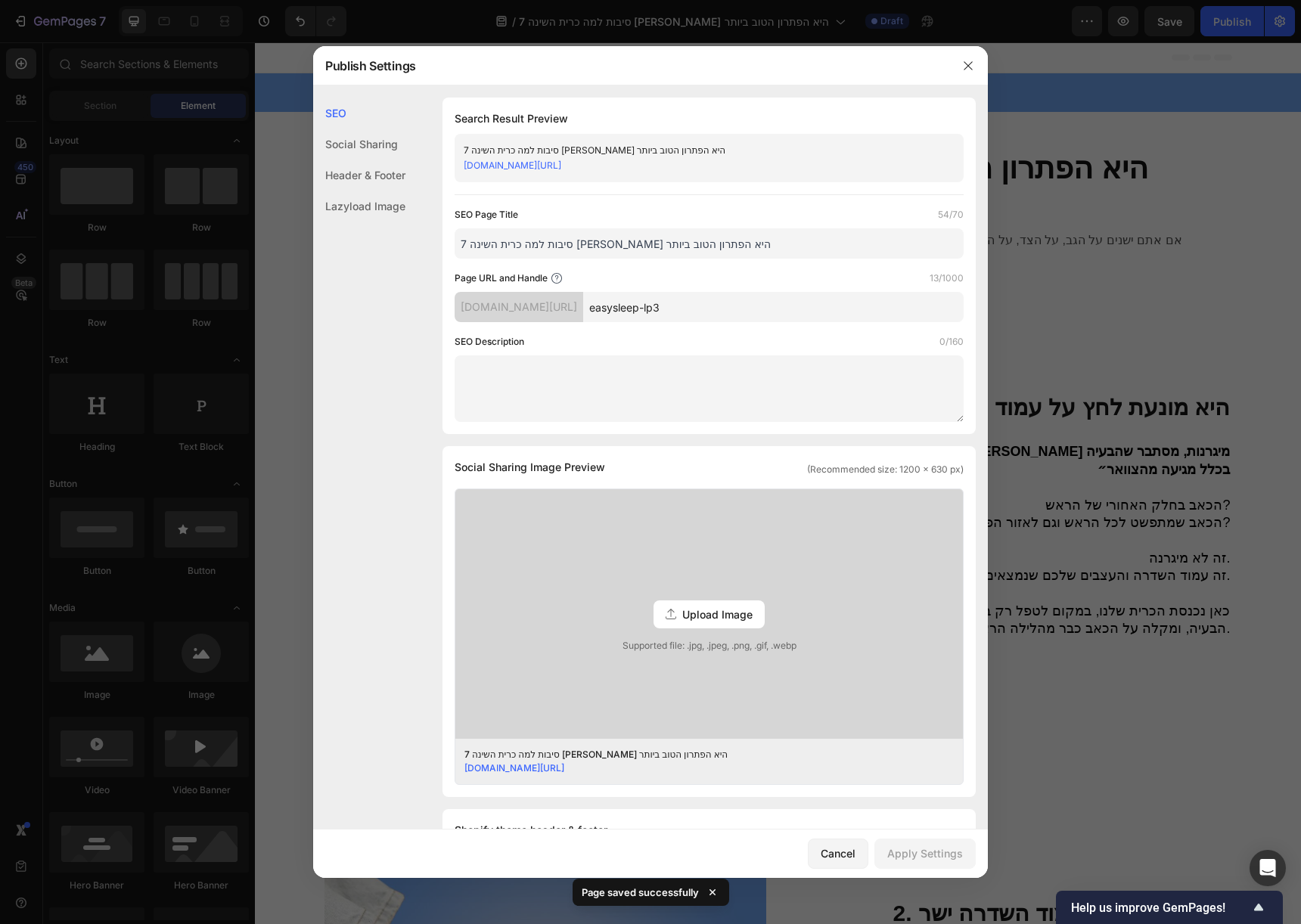
click at [1086, 214] on div at bounding box center [650, 462] width 1301 height 924
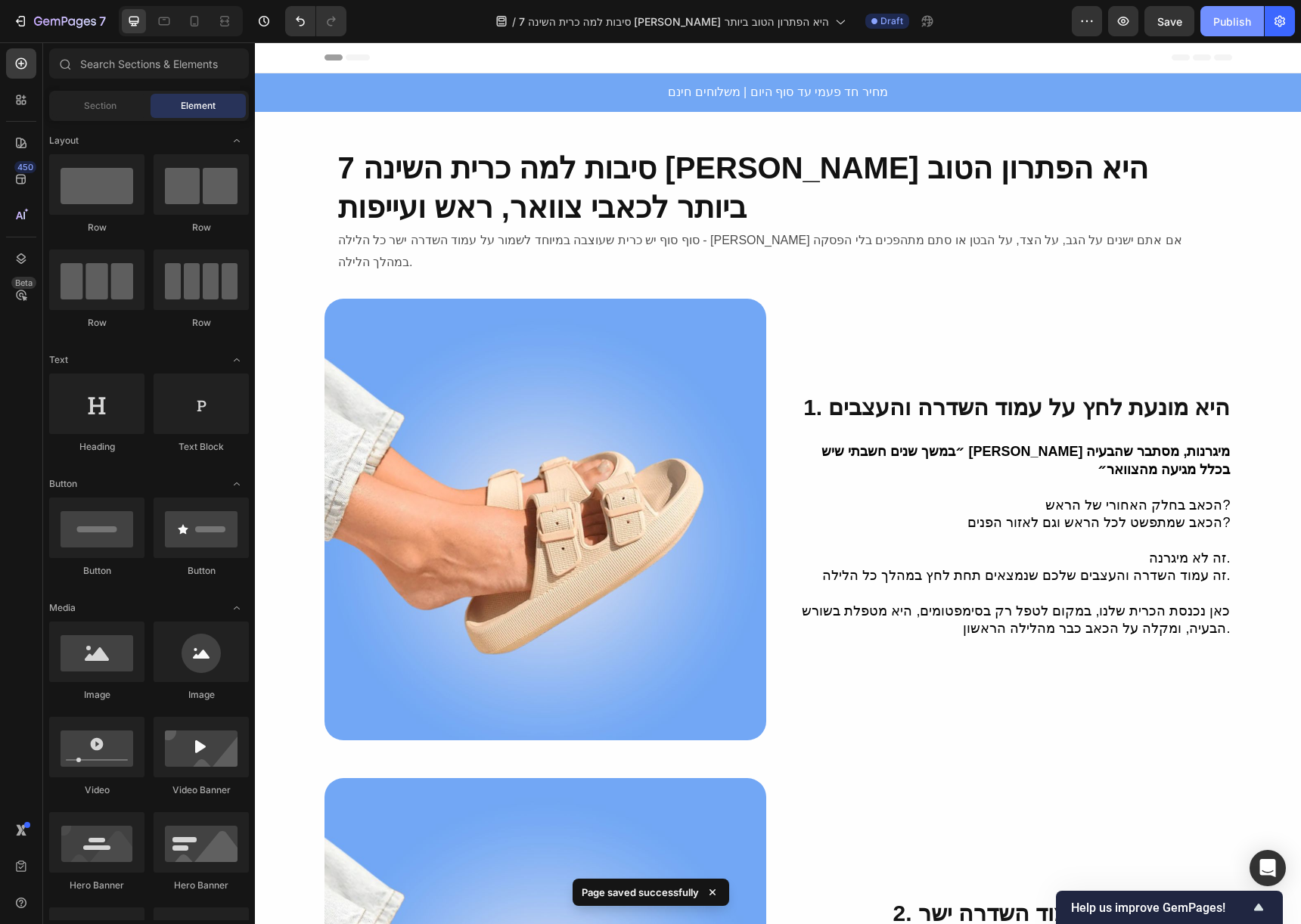
click at [1232, 22] on div "Publish" at bounding box center [1232, 21] width 38 height 16
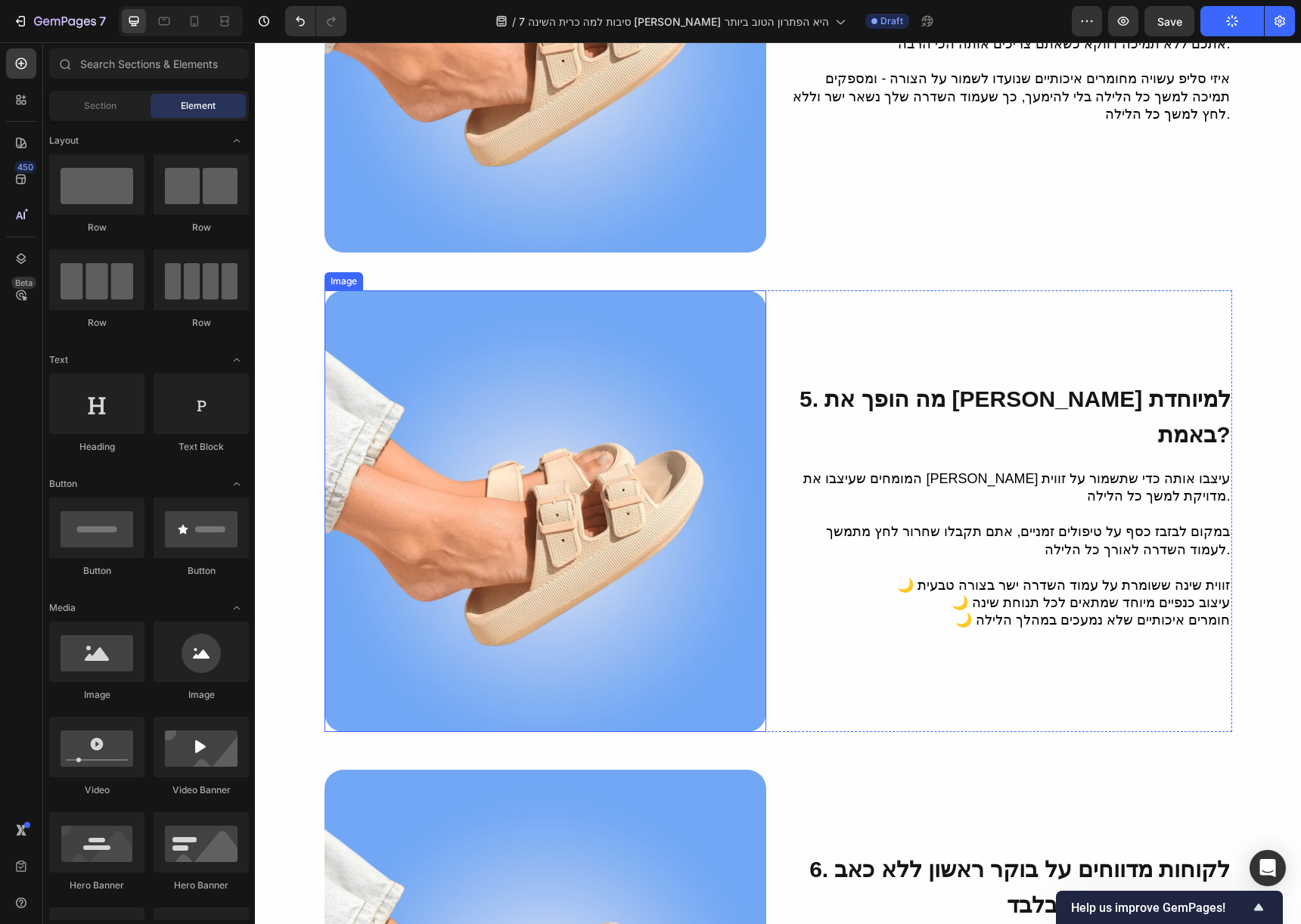
scroll to position [3281, 0]
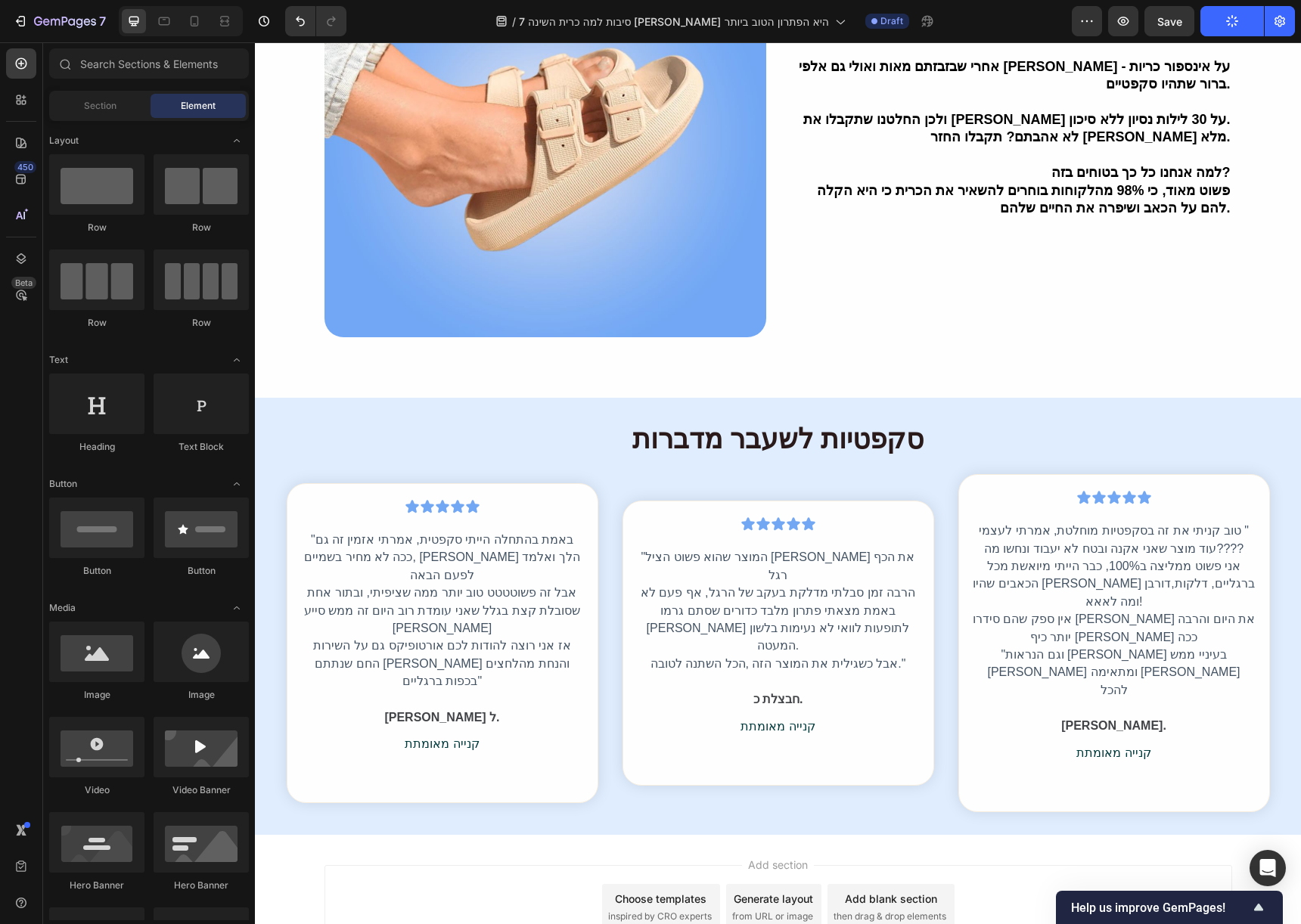
click at [668, 891] on div "Choose templates" at bounding box center [660, 899] width 92 height 16
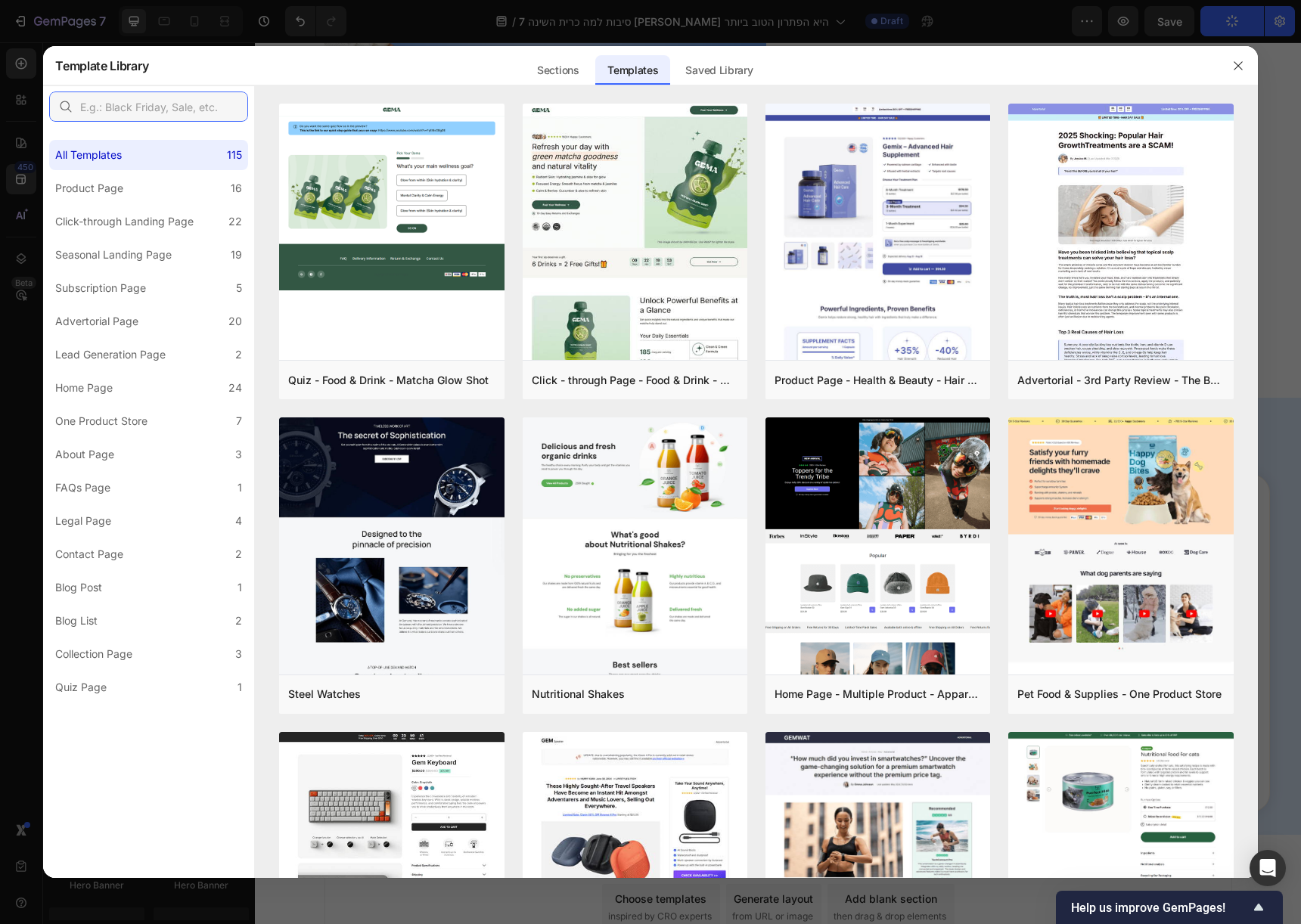
click at [174, 113] on input "text" at bounding box center [149, 106] width 199 height 31
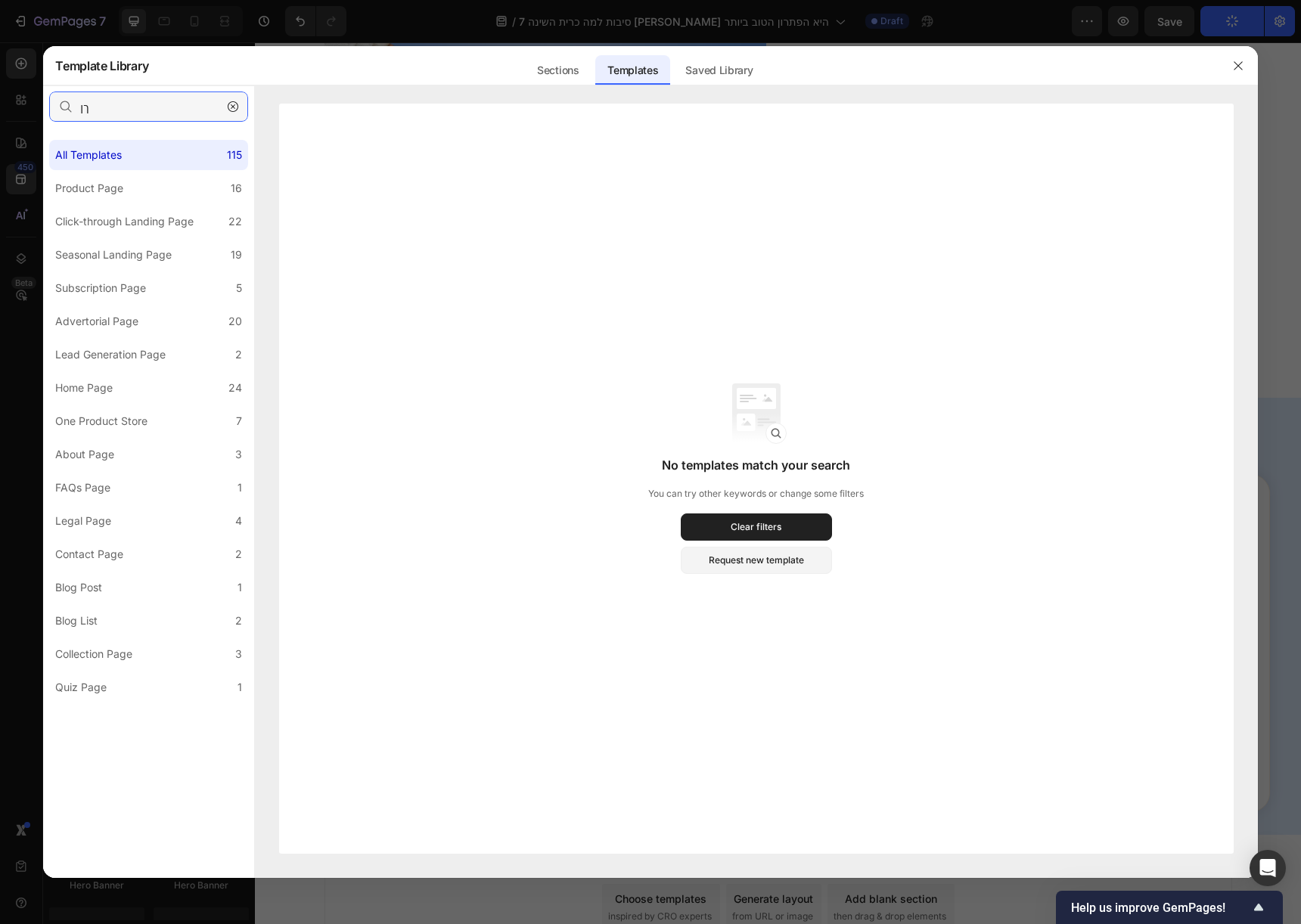
type input "ך"
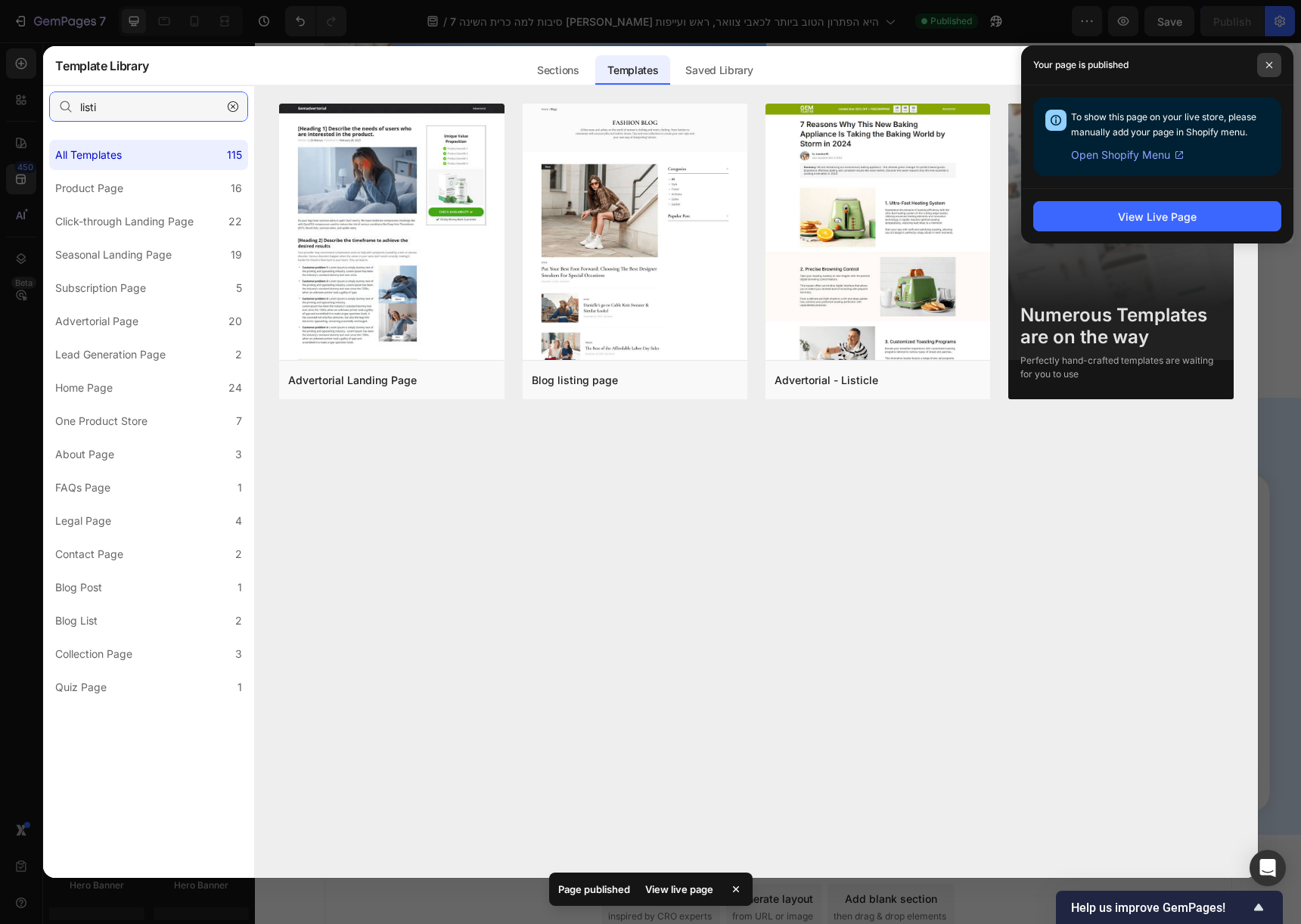
type input "listi"
click at [1274, 66] on span at bounding box center [1269, 65] width 24 height 24
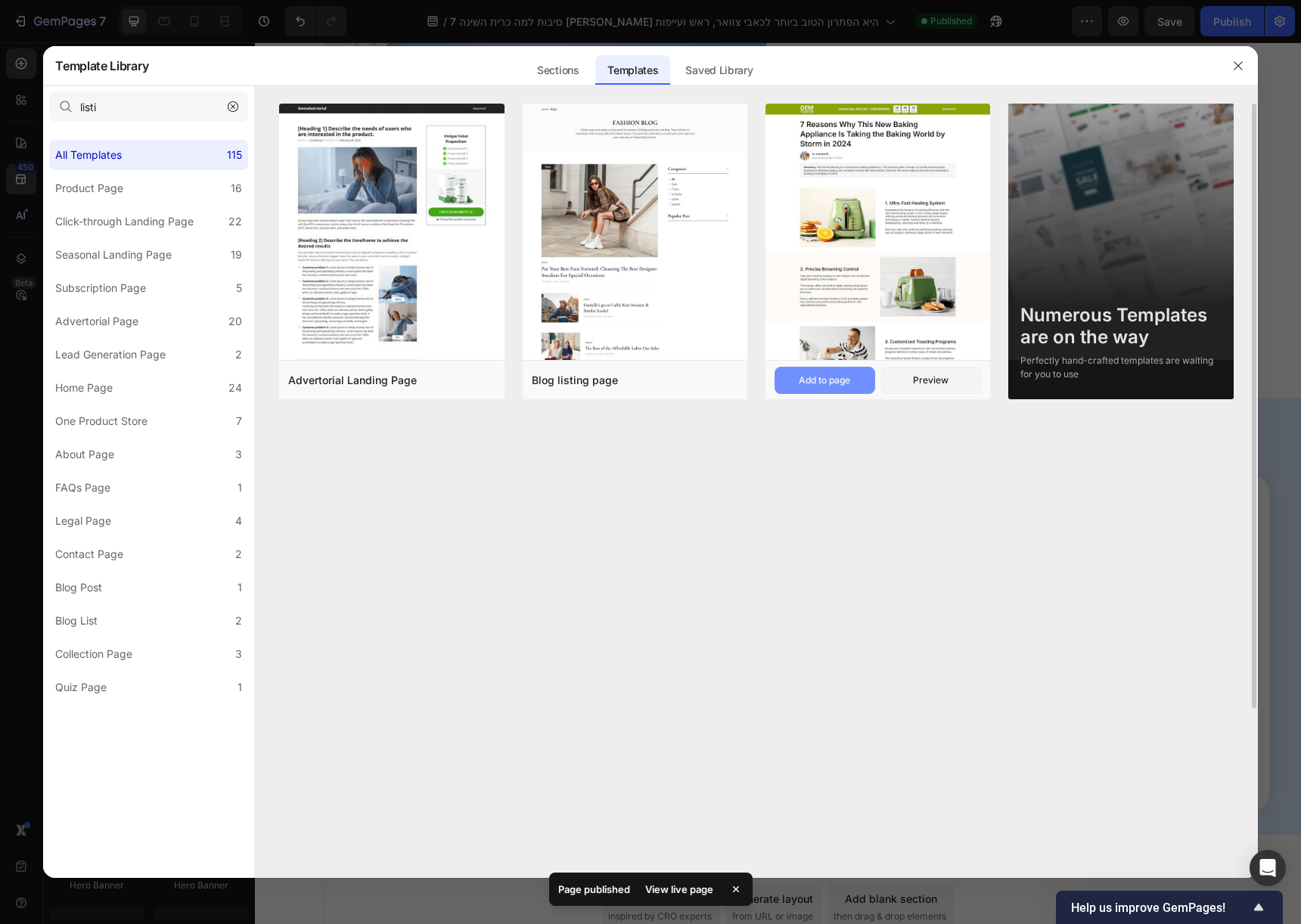
click at [857, 374] on button "Add to page" at bounding box center [825, 380] width 101 height 27
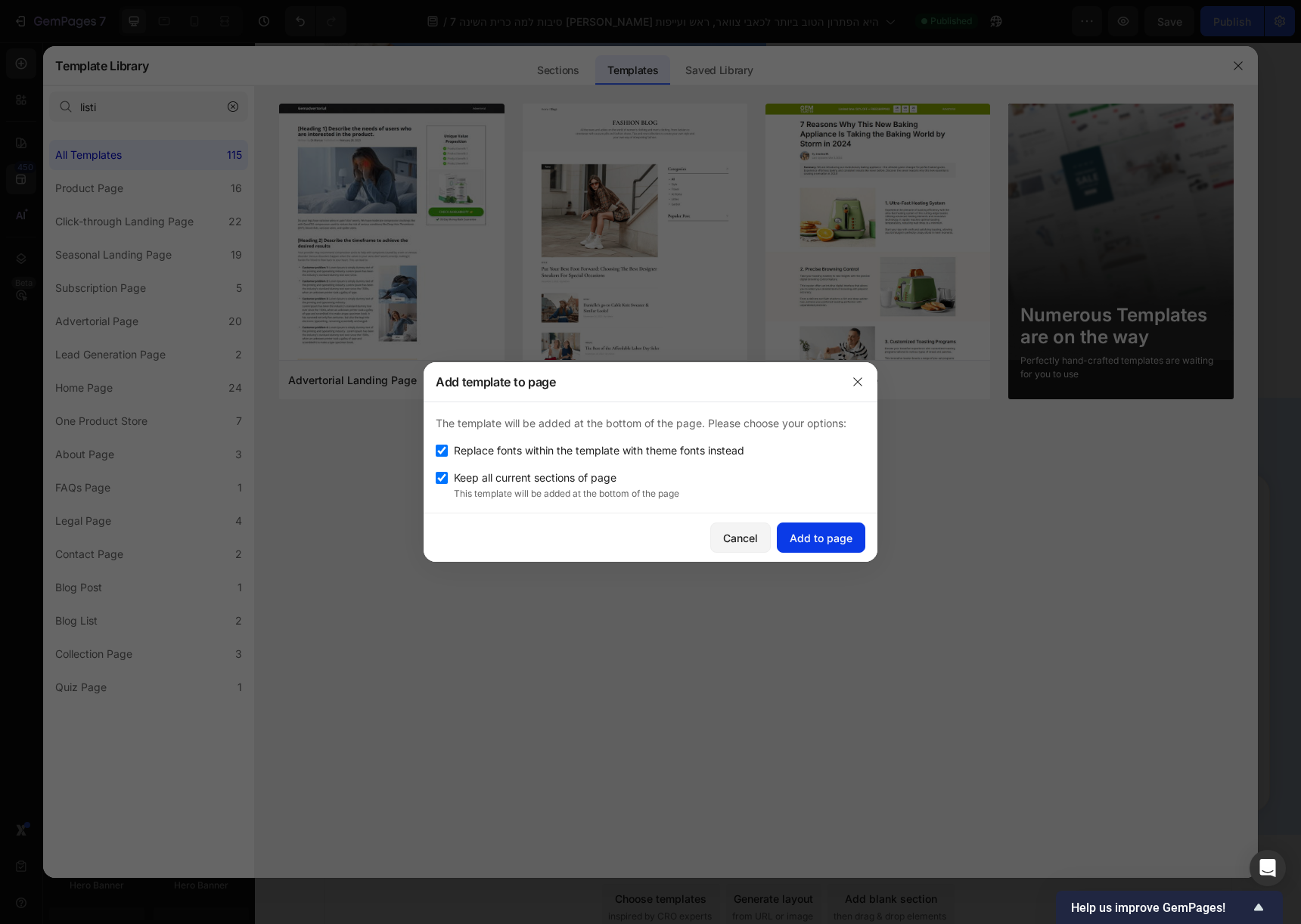
click at [821, 541] on div "Add to page" at bounding box center [821, 538] width 63 height 16
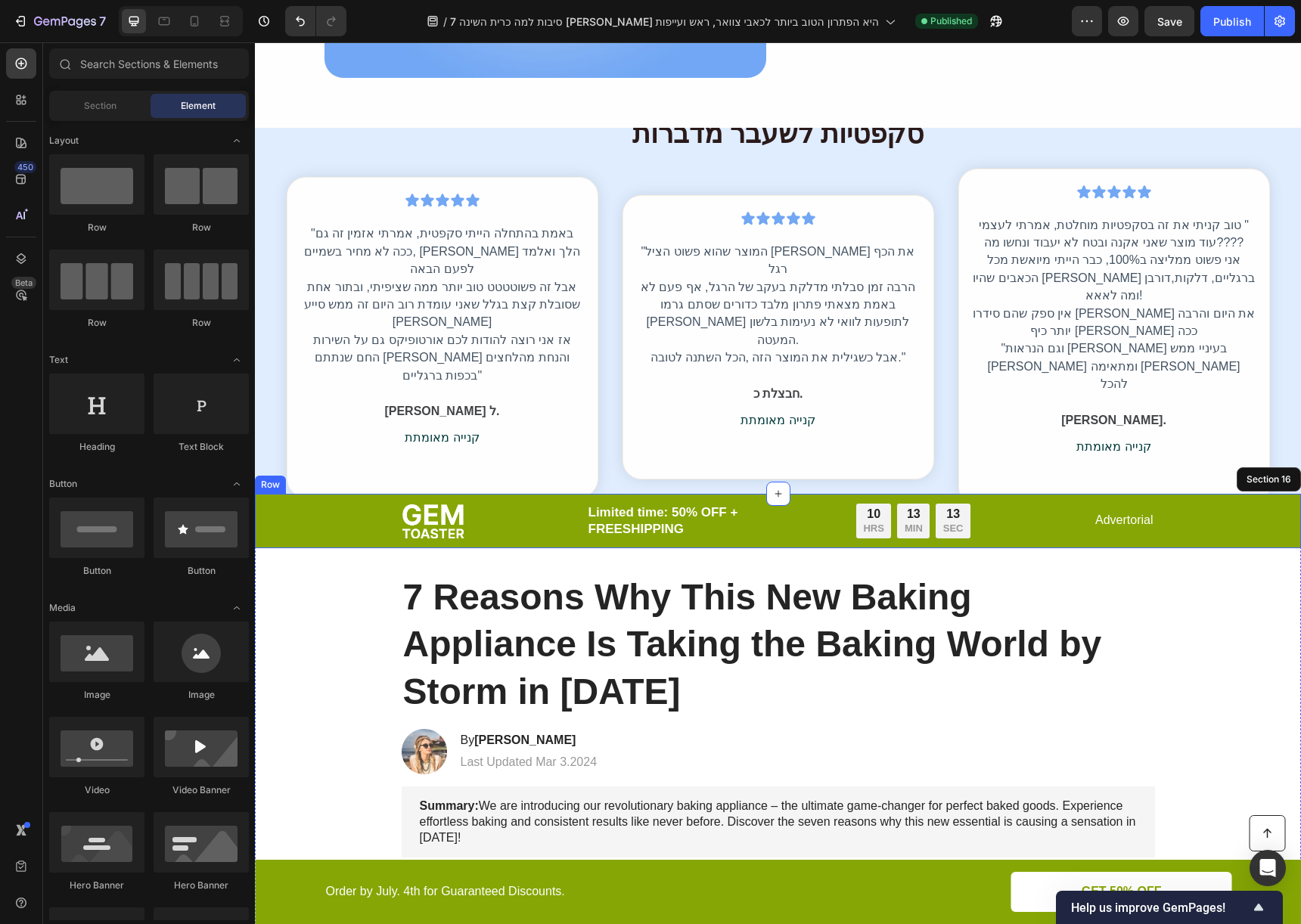
scroll to position [3870, 0]
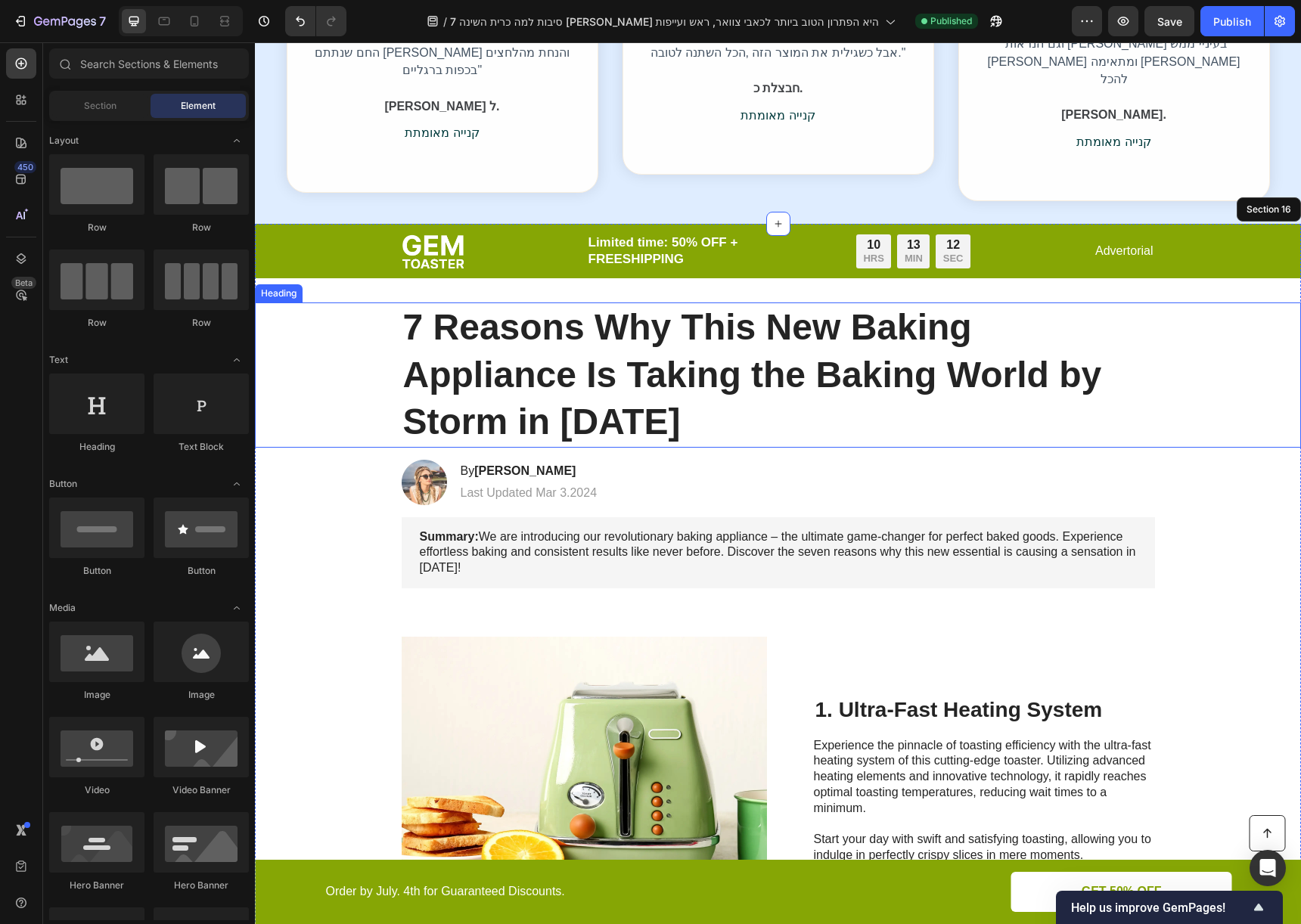
click at [742, 303] on h1 "7 Reasons Why This New Baking Appliance Is Taking the Baking World by Storm in …" at bounding box center [778, 375] width 753 height 145
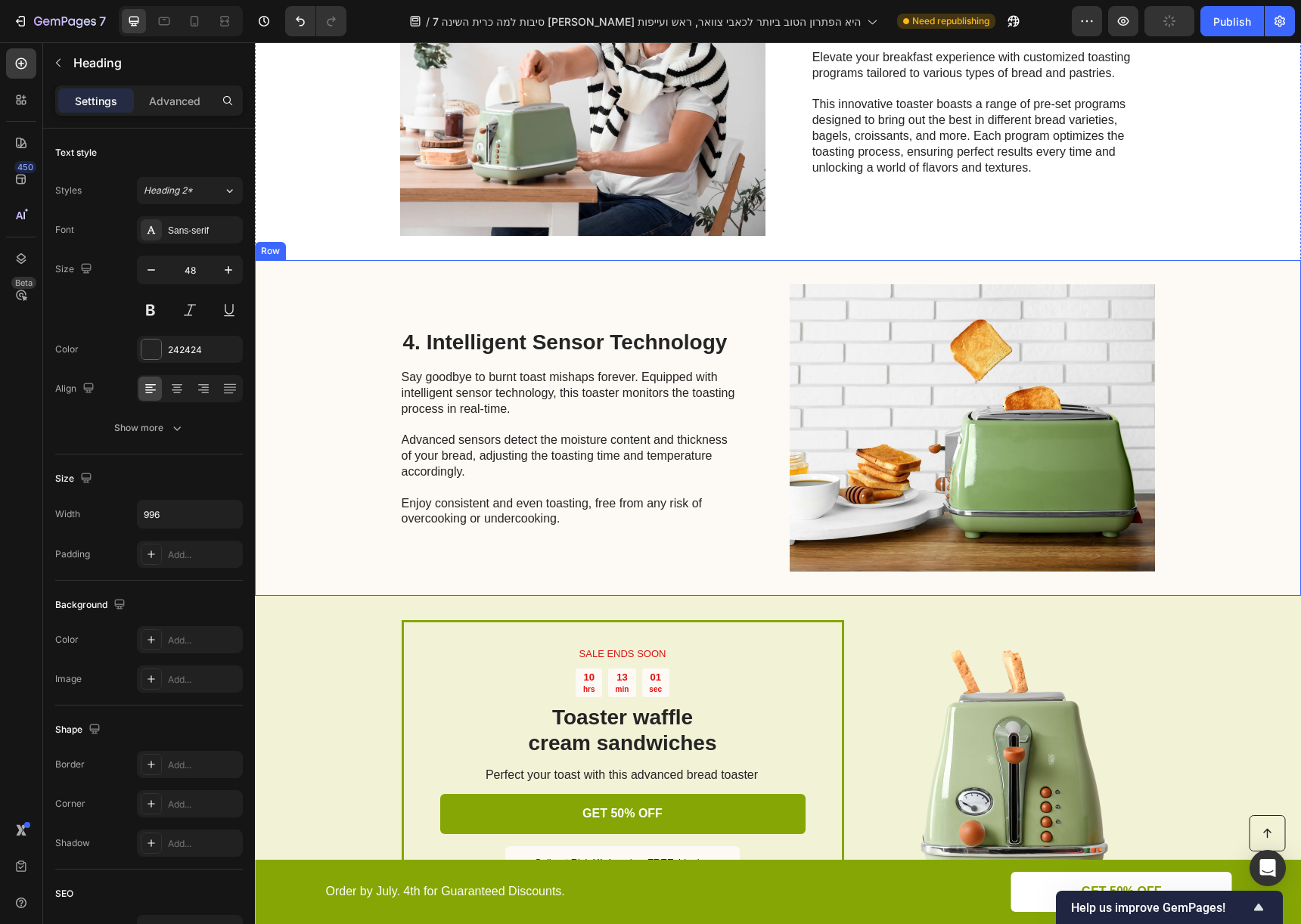
scroll to position [5484, 0]
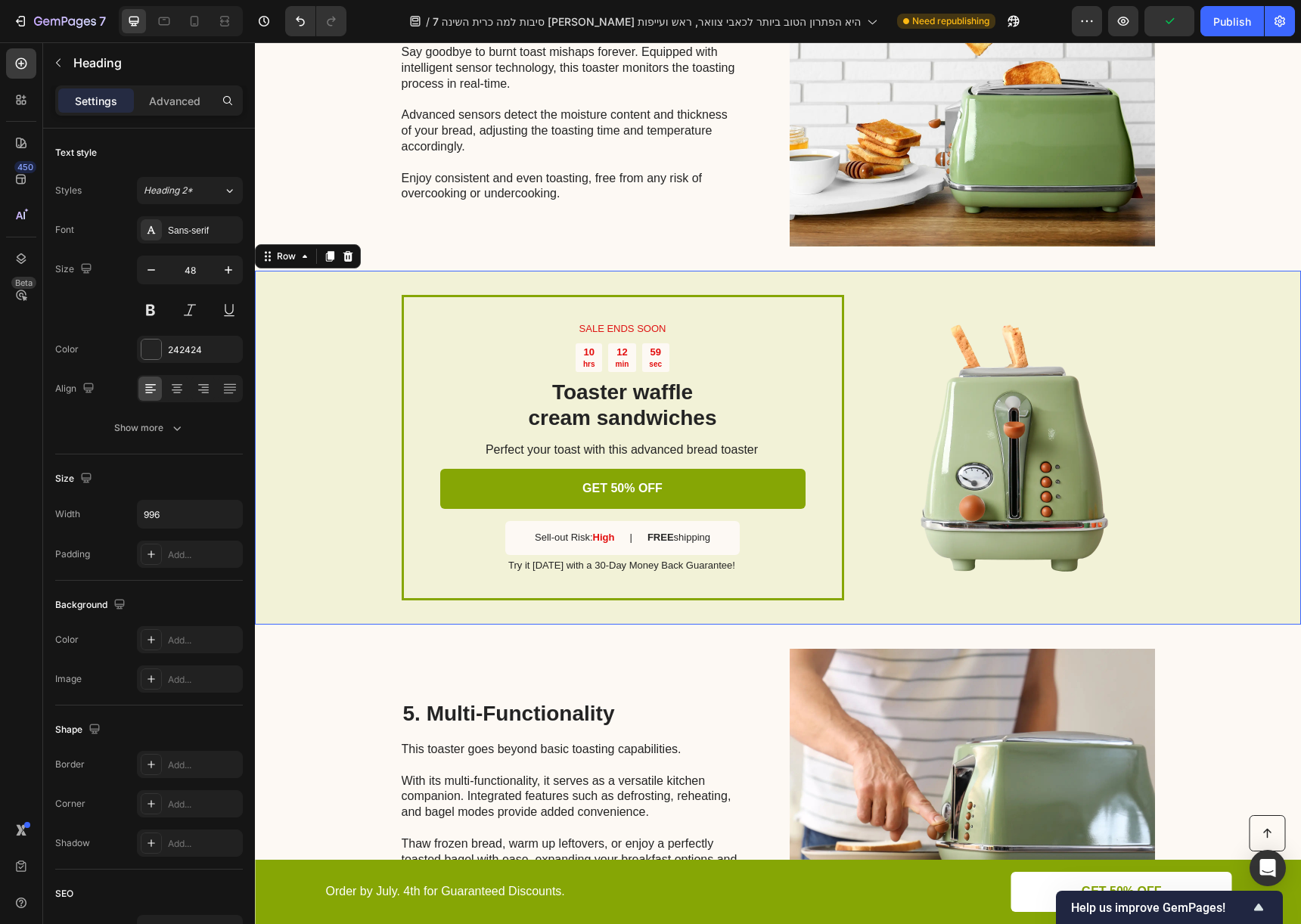
click at [907, 603] on div "SALE ENDS SOON Text Block 10 hrs 12 min 59 sec Countdown Timer Toaster waffle c…" at bounding box center [778, 447] width 1046 height 353
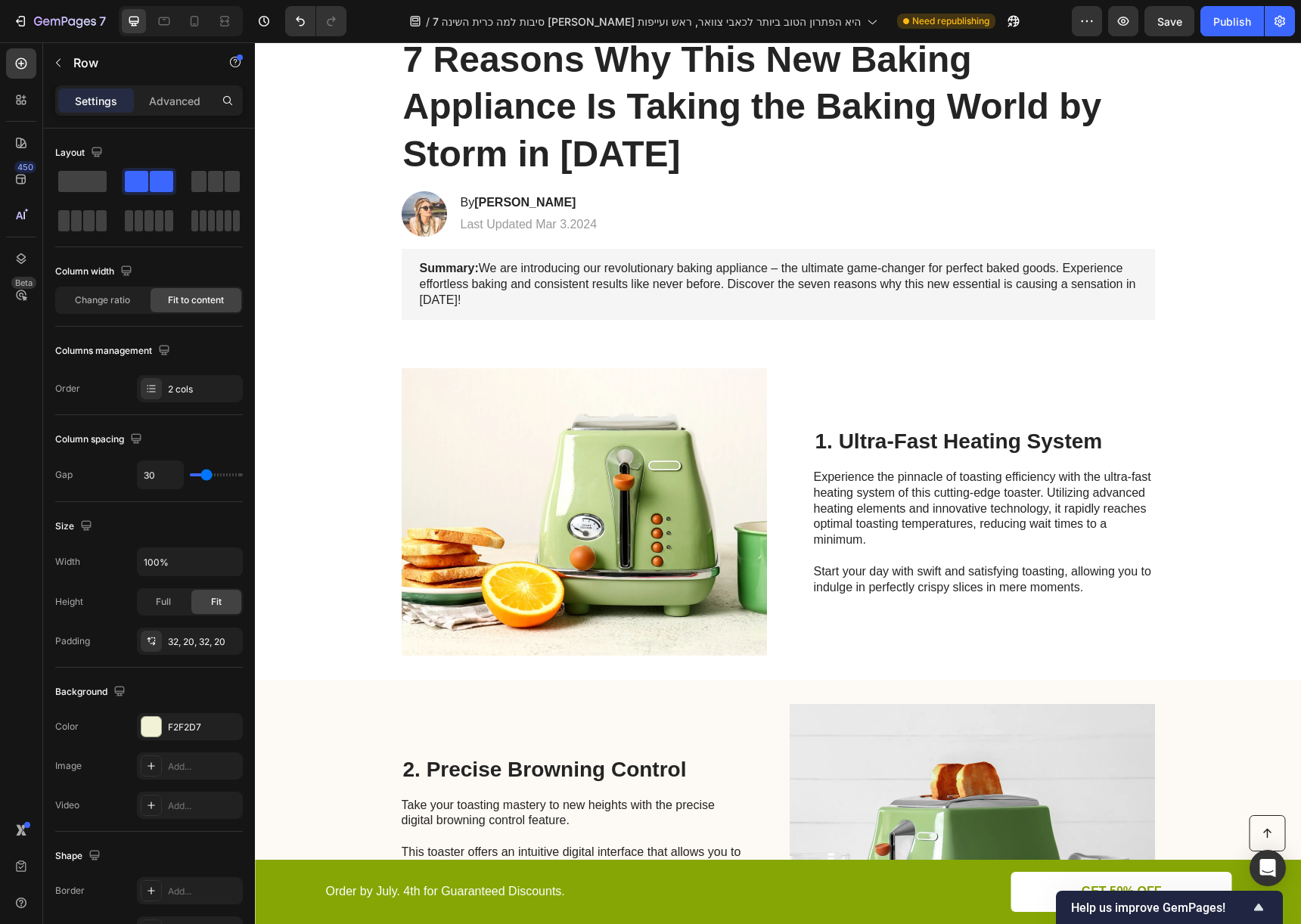
scroll to position [3850, 0]
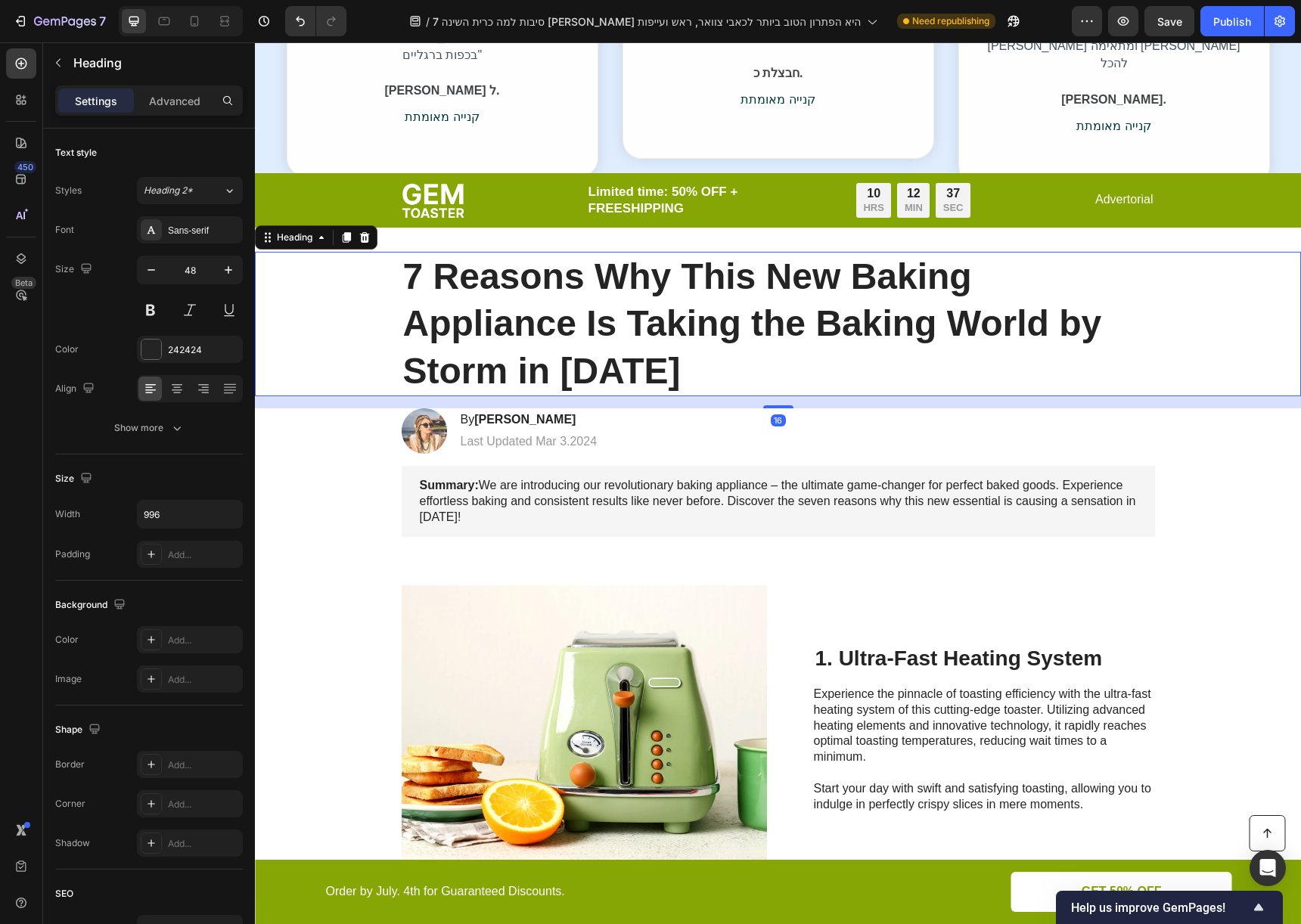
click at [759, 262] on h1 "7 Reasons Why This New Baking Appliance Is Taking the Baking World by Storm in …" at bounding box center [778, 324] width 753 height 145
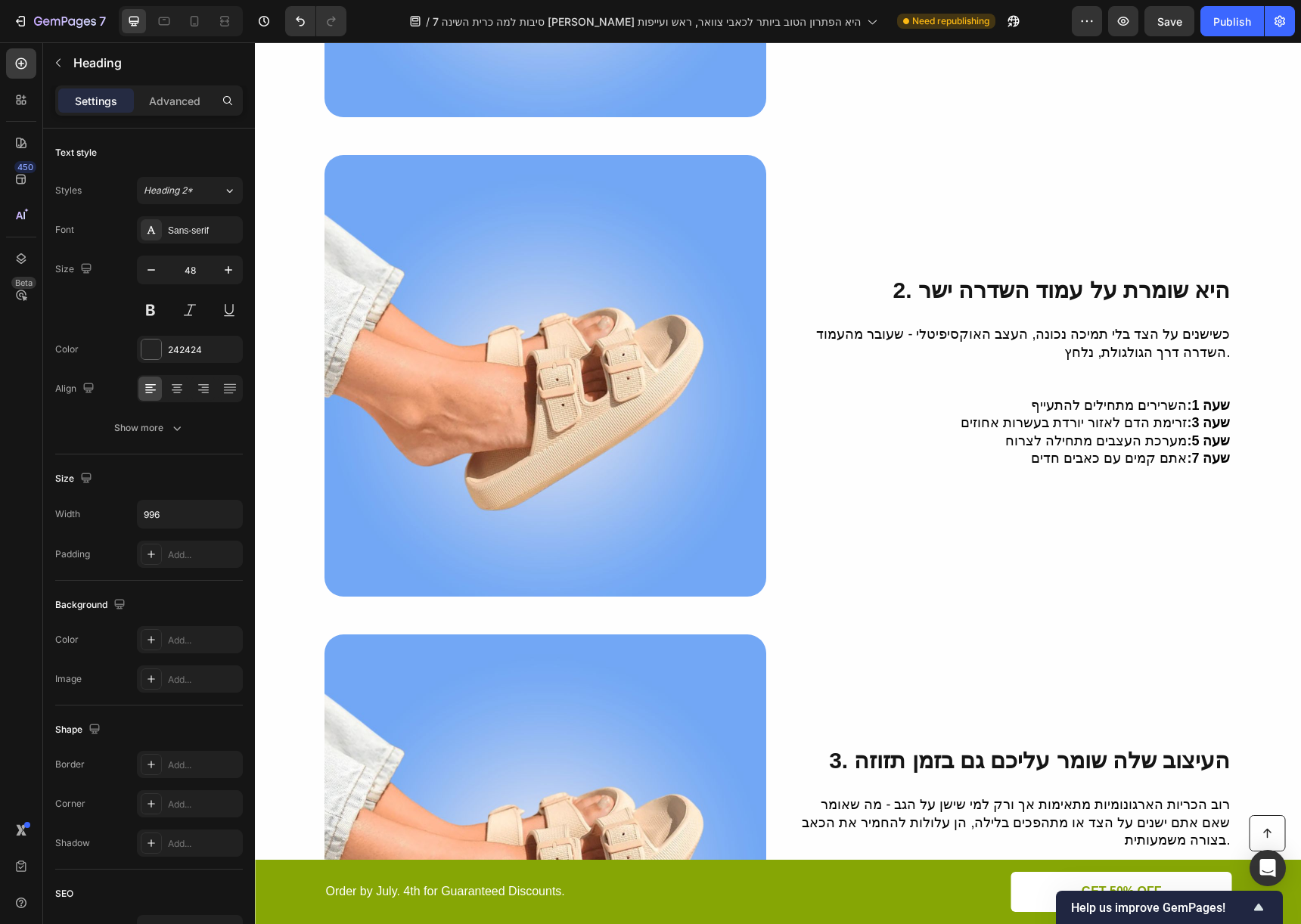
scroll to position [0, 0]
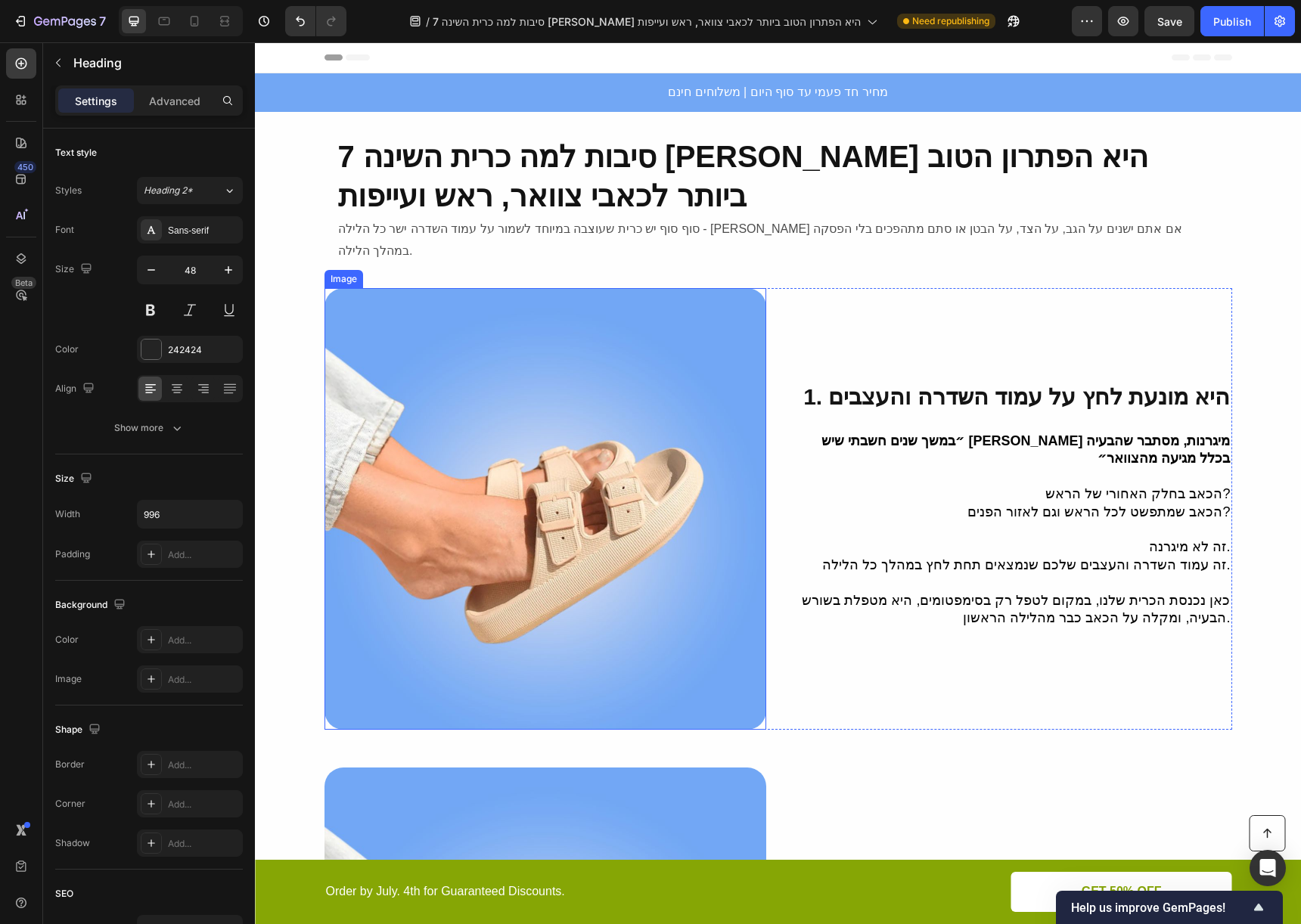
click at [635, 395] on img at bounding box center [545, 509] width 442 height 442
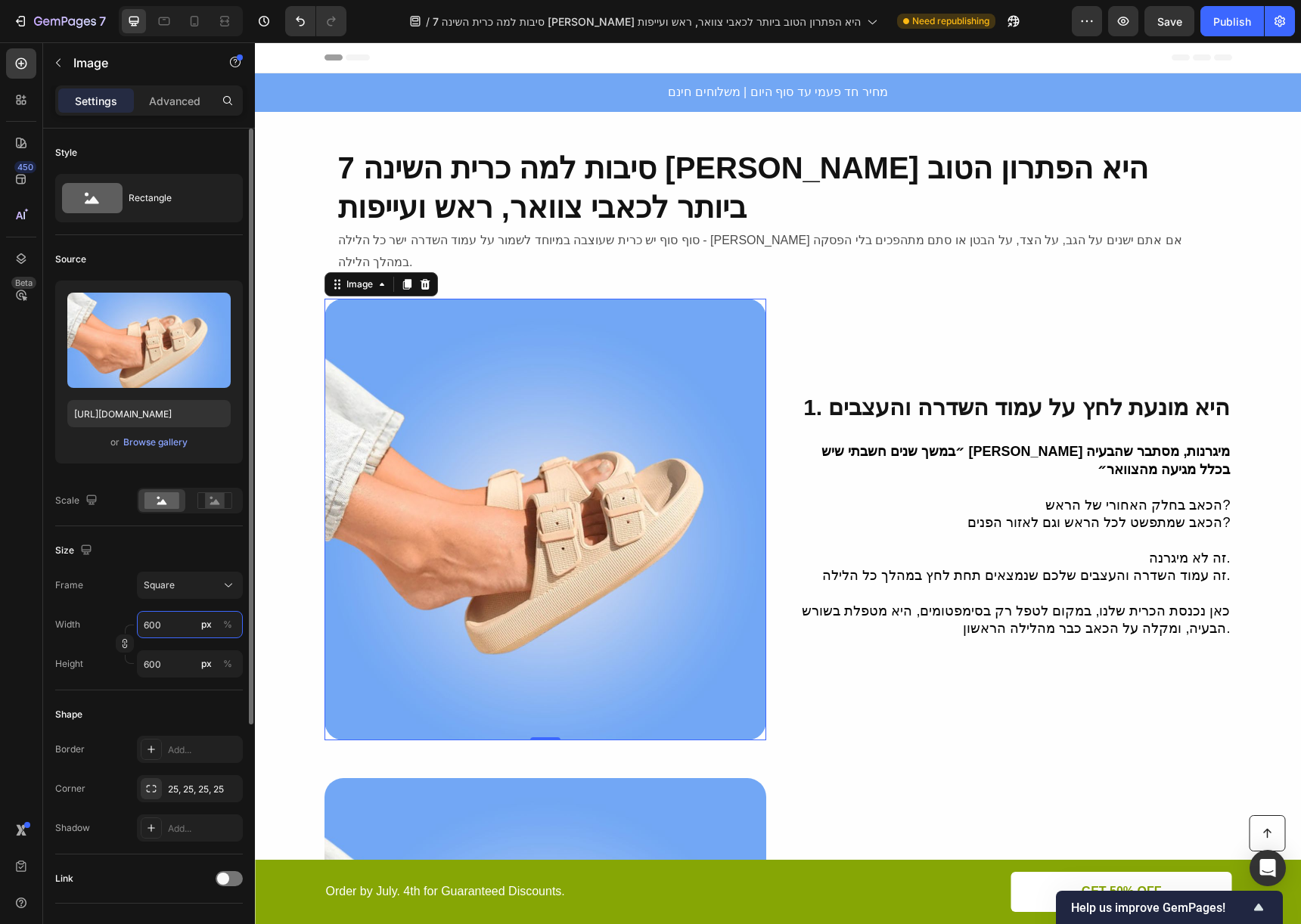
click at [174, 632] on input "600" at bounding box center [189, 624] width 106 height 27
type input "5"
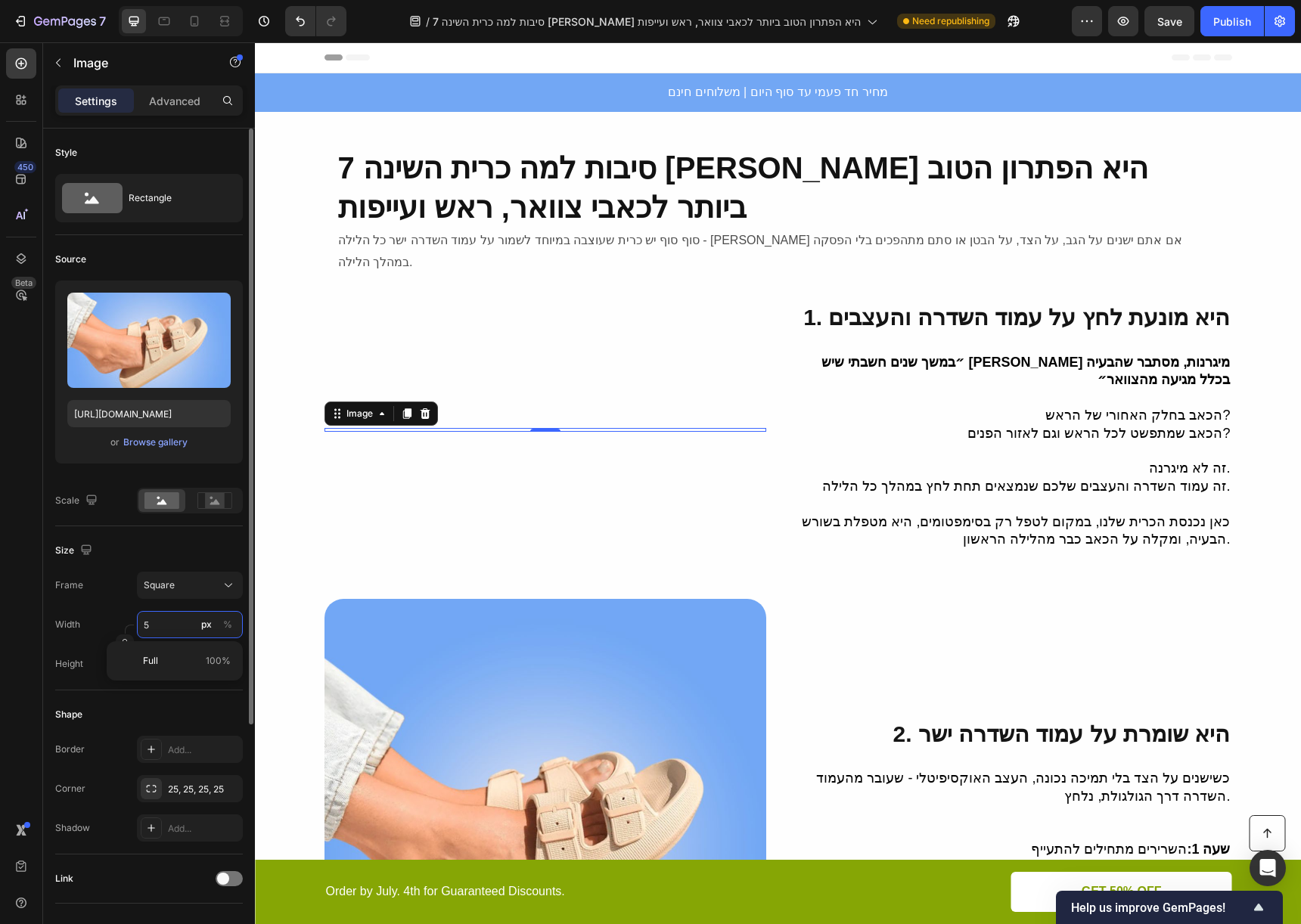
type input "50"
type input "500"
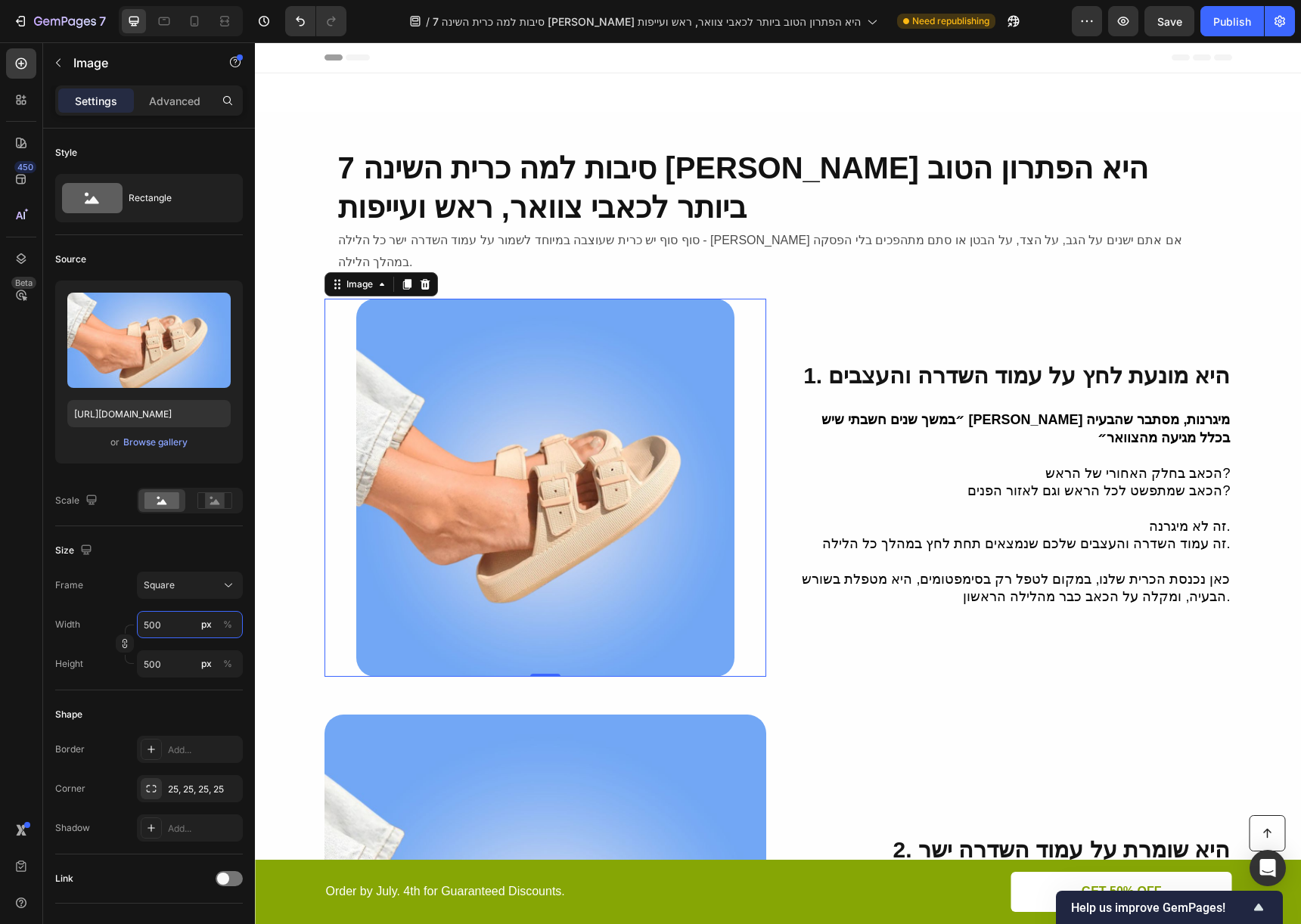
scroll to position [284, 0]
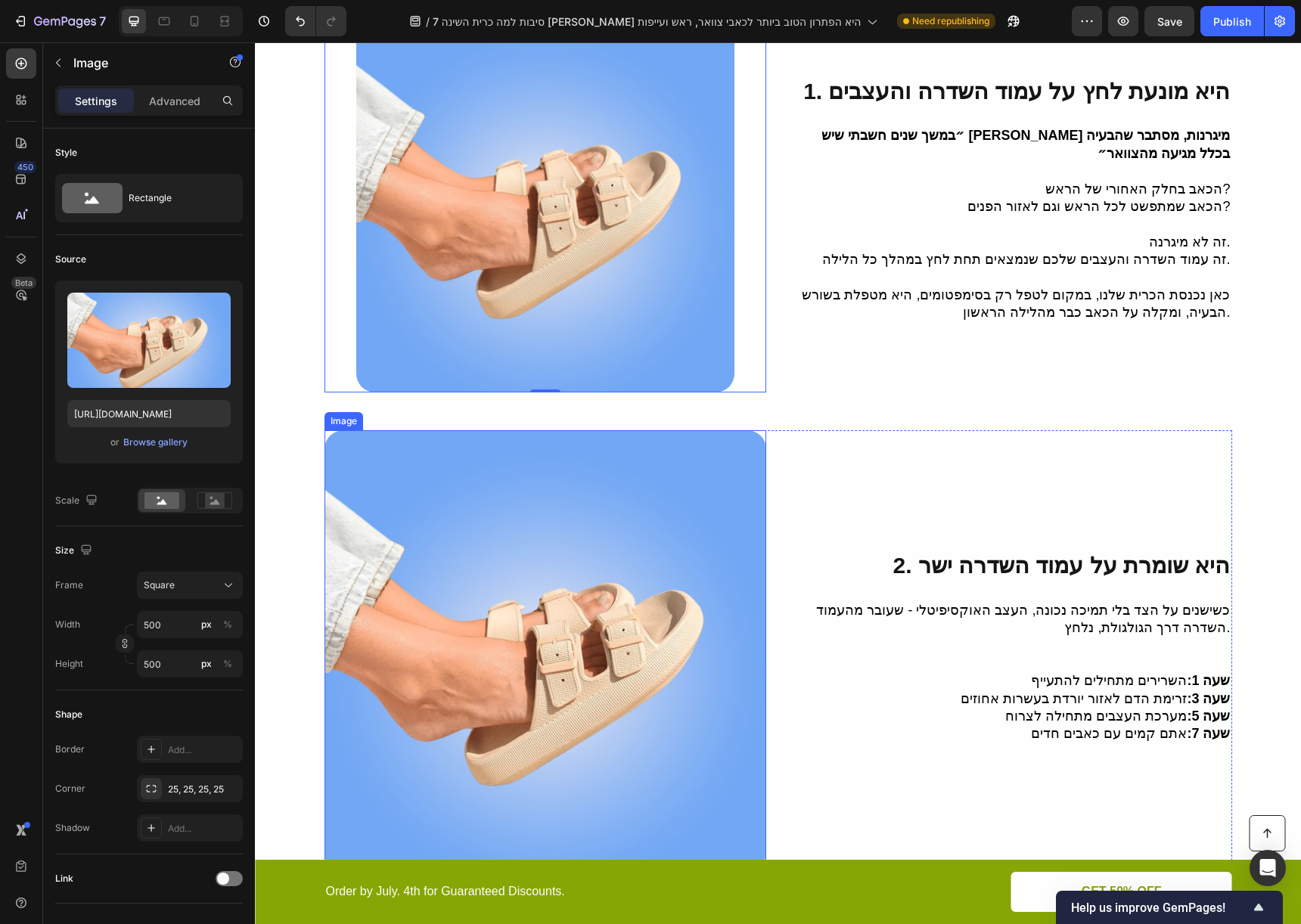
click at [418, 557] on img at bounding box center [545, 651] width 442 height 442
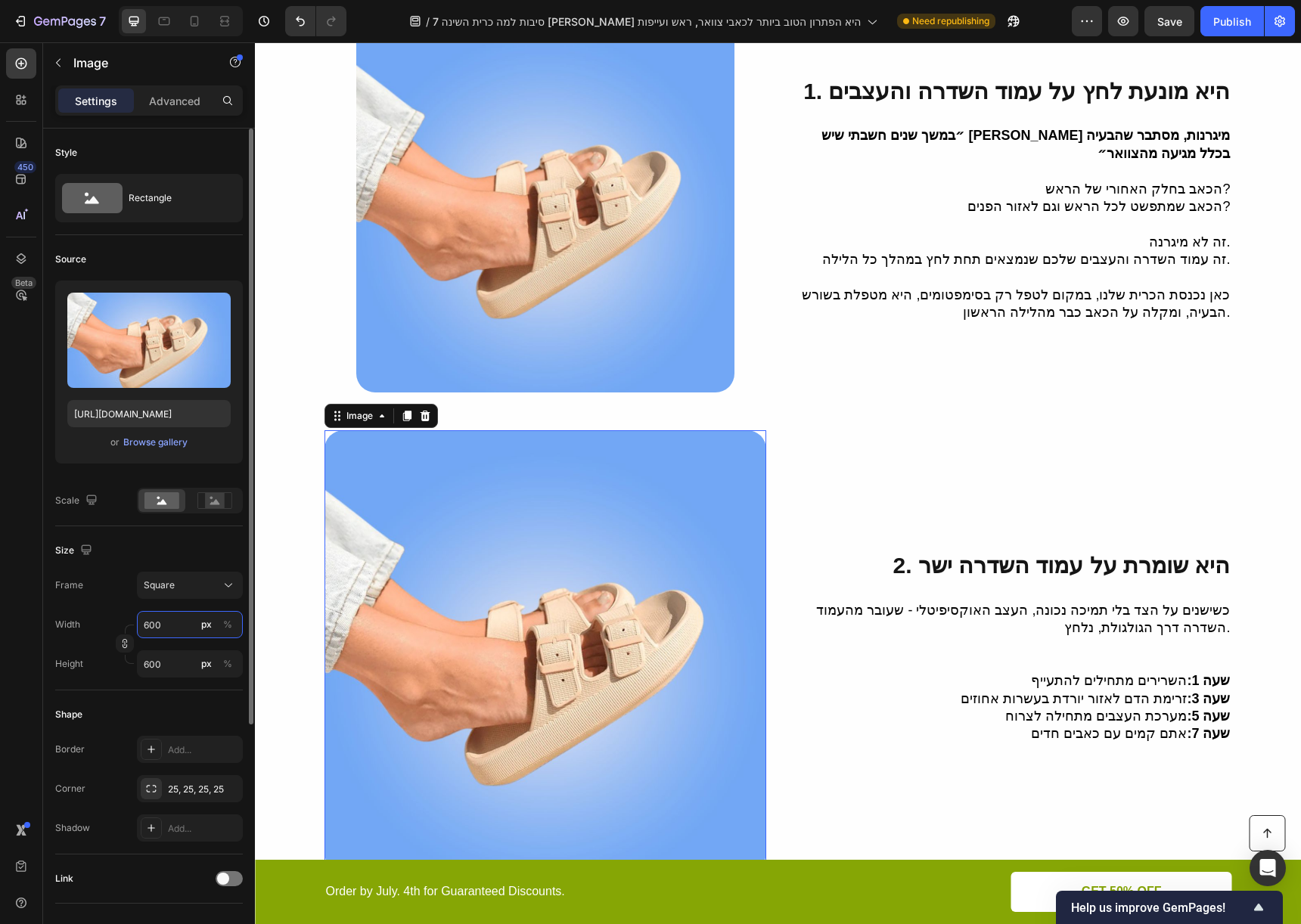
click at [181, 622] on input "600" at bounding box center [189, 624] width 106 height 27
type input "5"
type input "50"
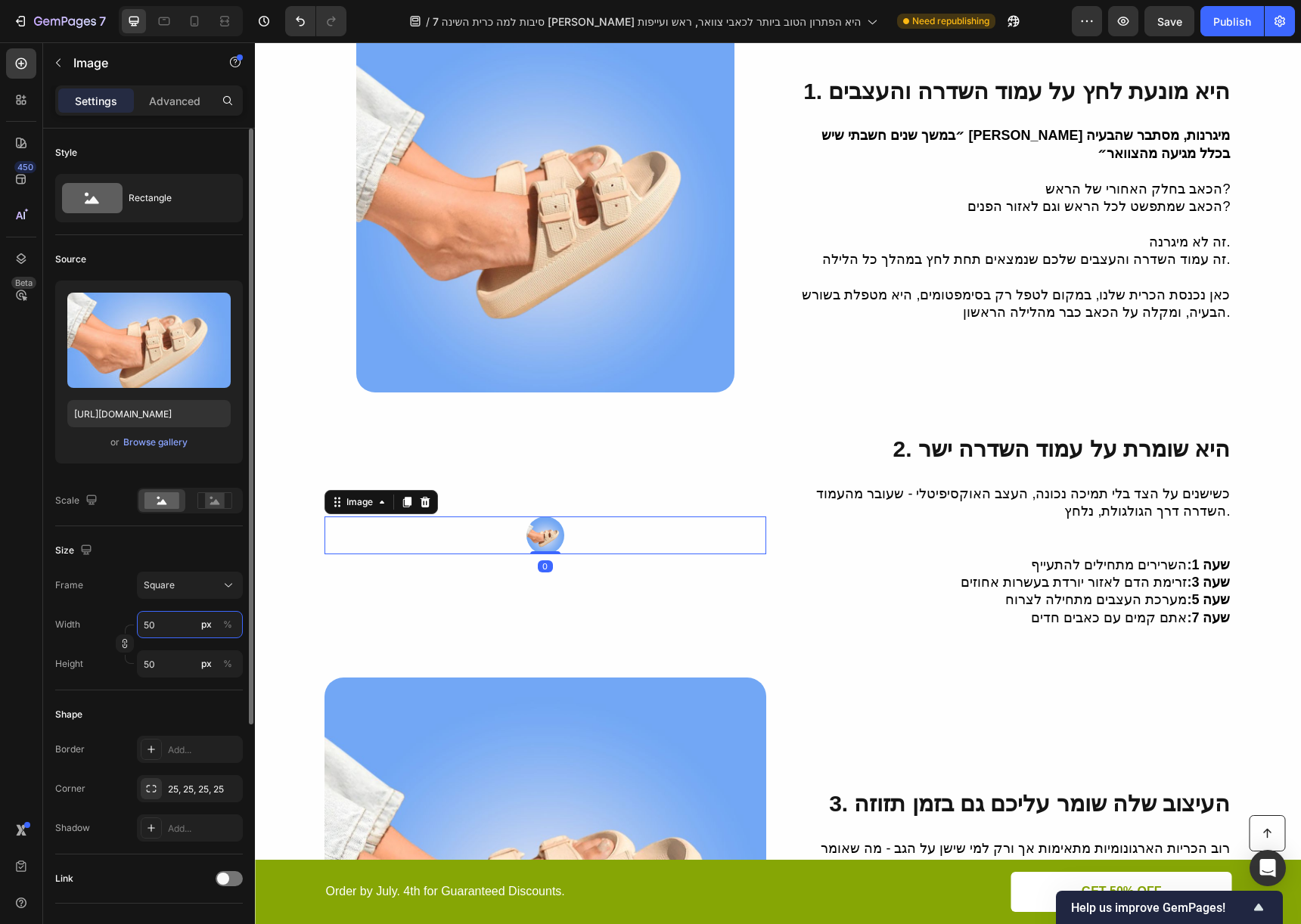
type input "500"
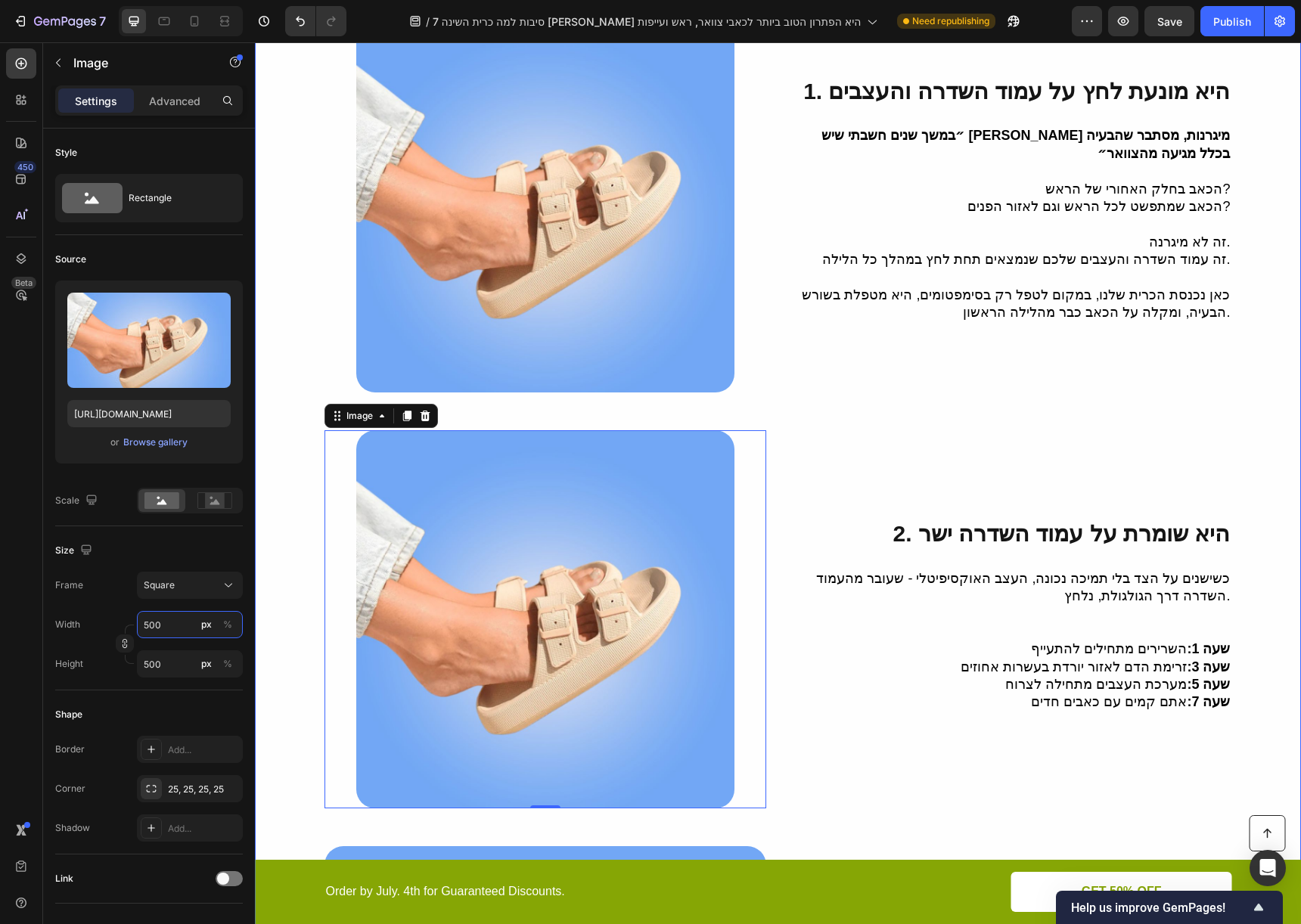
scroll to position [655, 0]
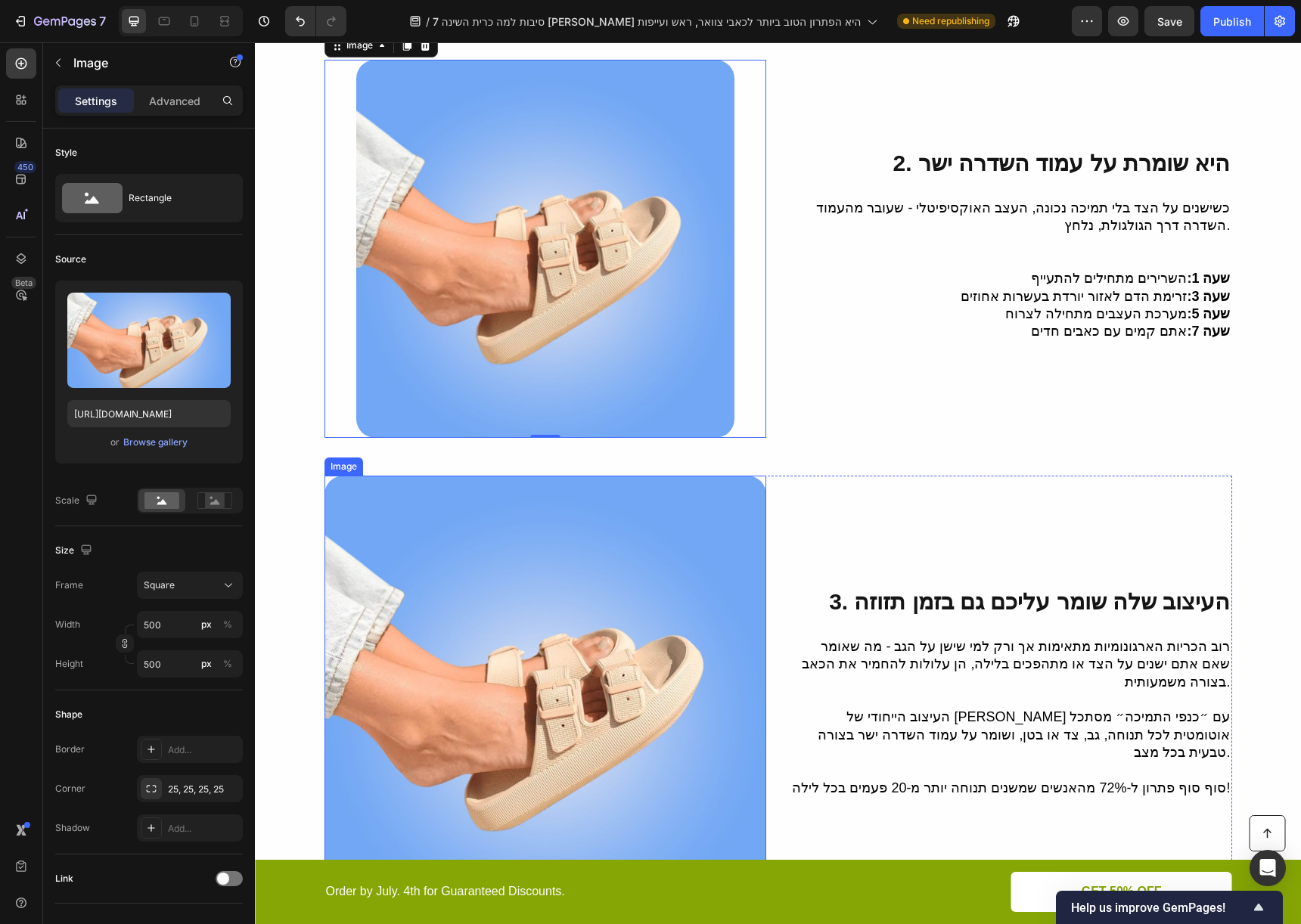
click at [426, 552] on img at bounding box center [545, 696] width 442 height 442
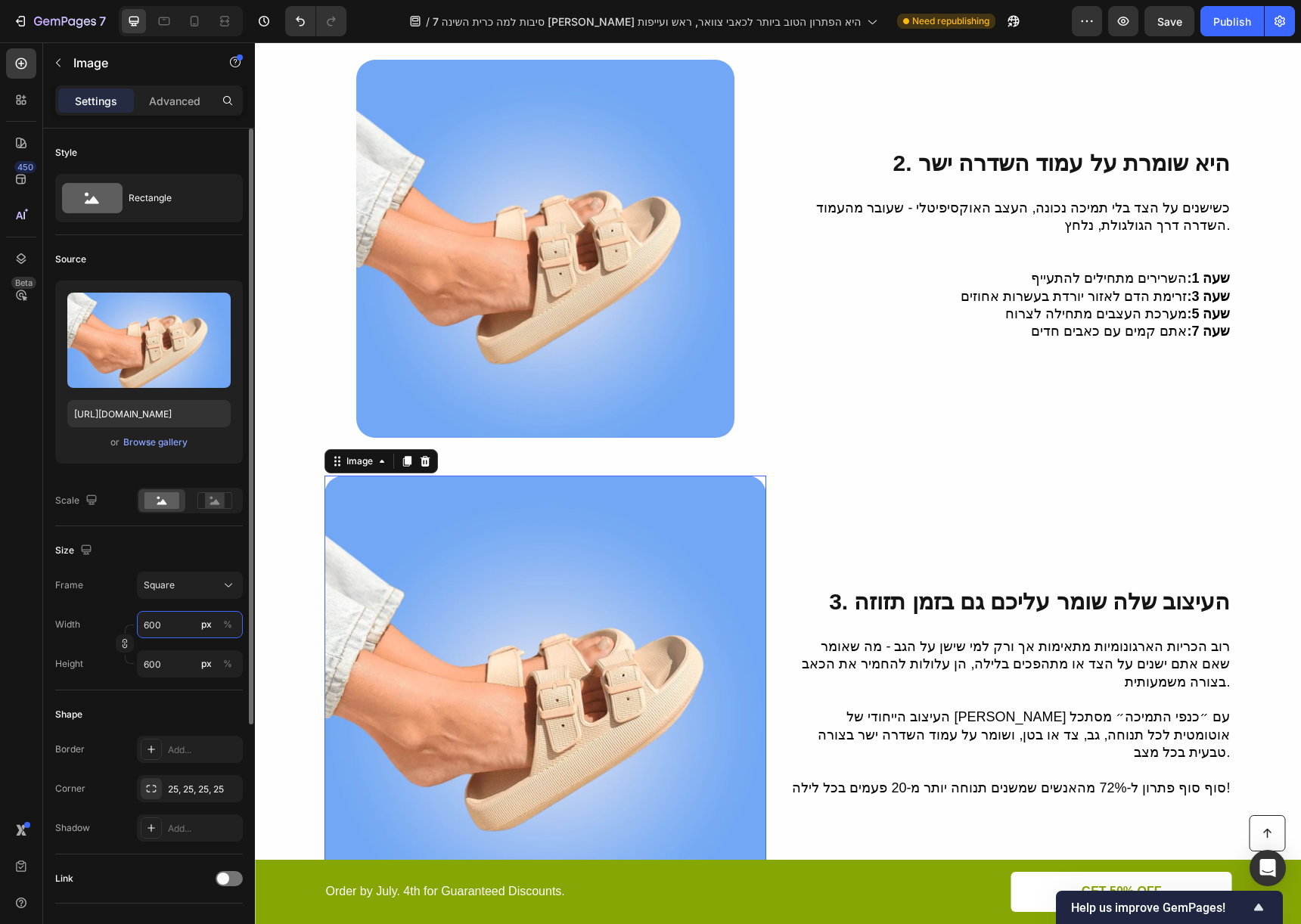
click at [171, 628] on input "600" at bounding box center [189, 624] width 106 height 27
type input "5"
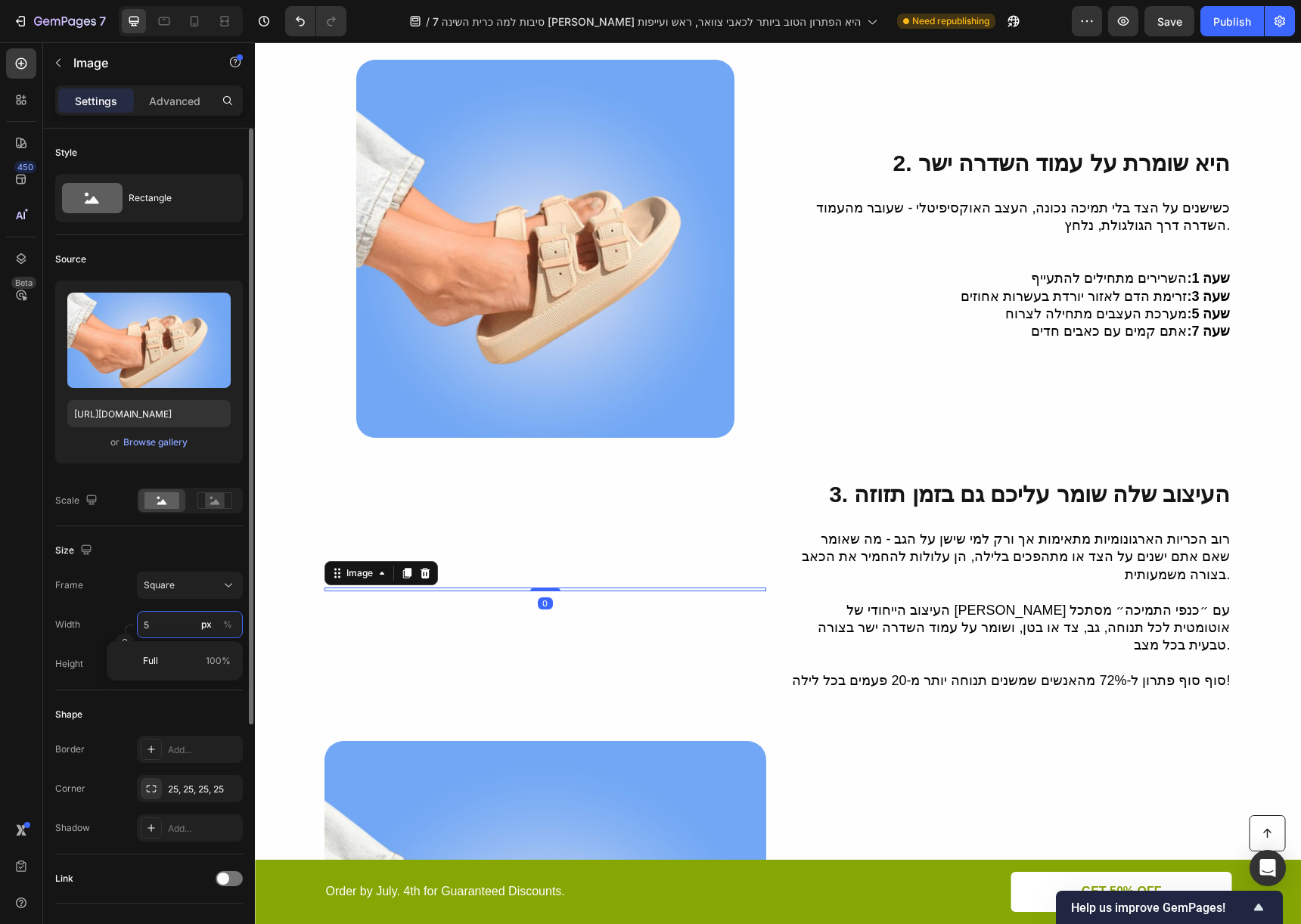
type input "50"
type input "500"
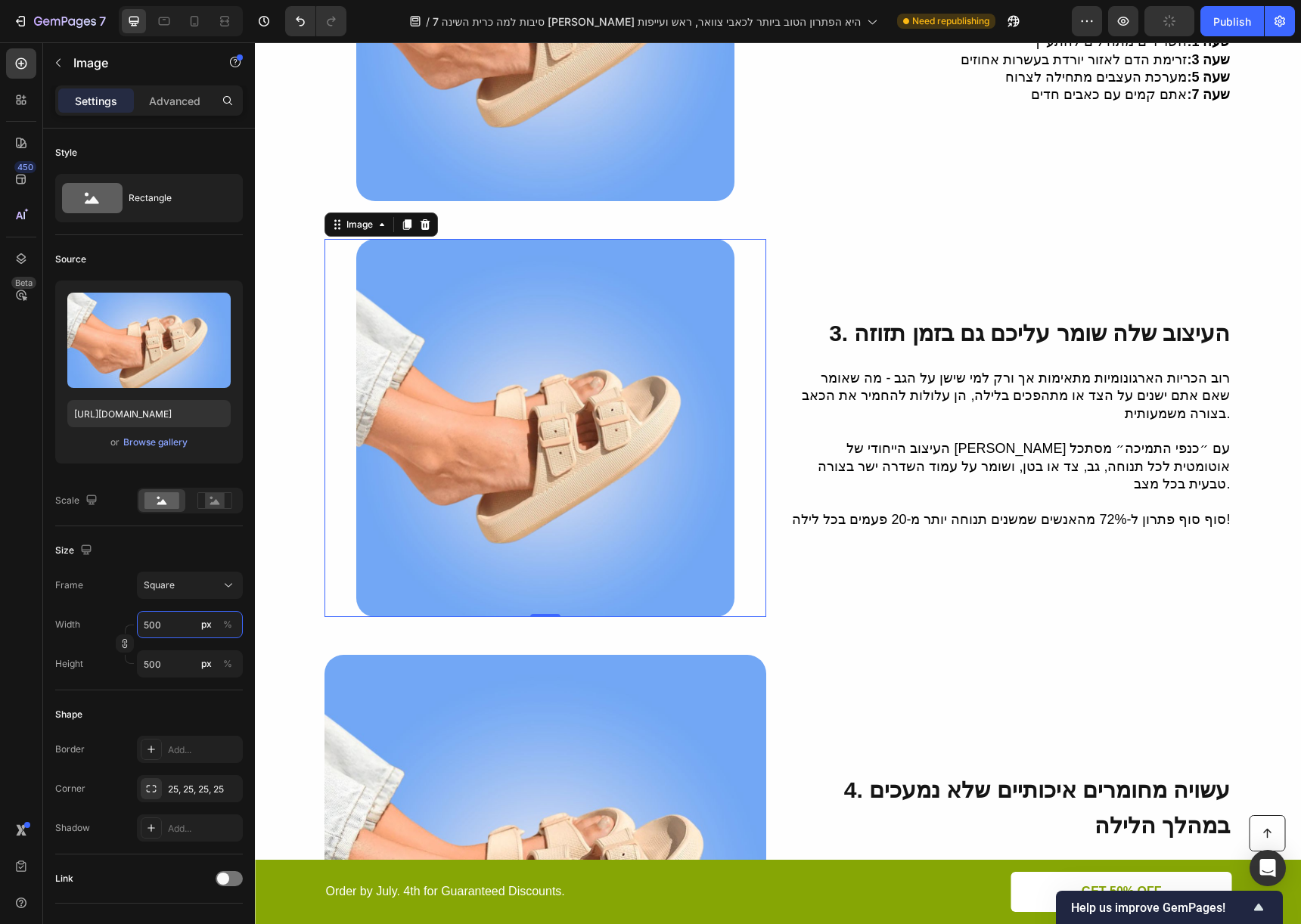
scroll to position [1109, 0]
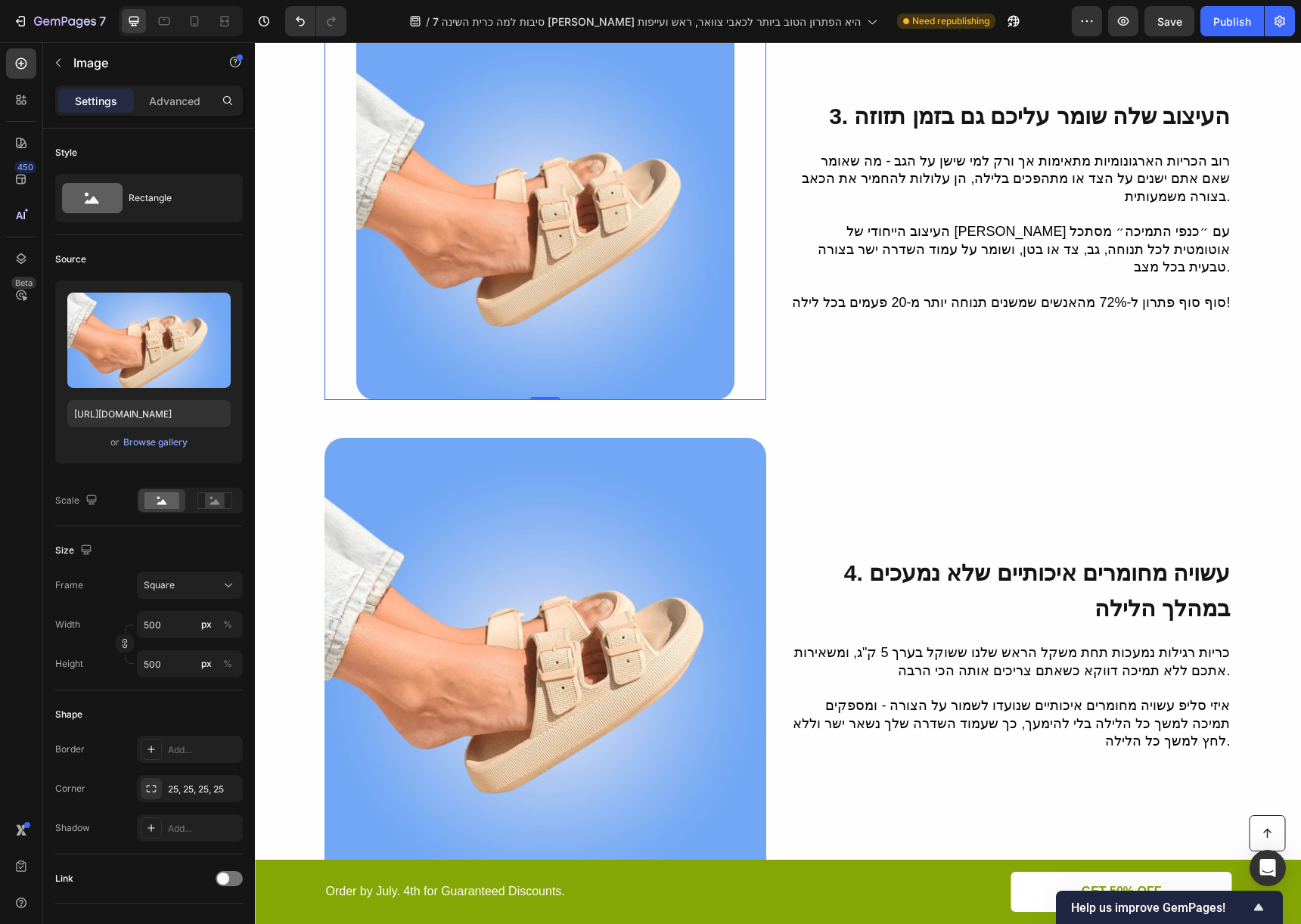
click at [506, 534] on img at bounding box center [545, 659] width 442 height 442
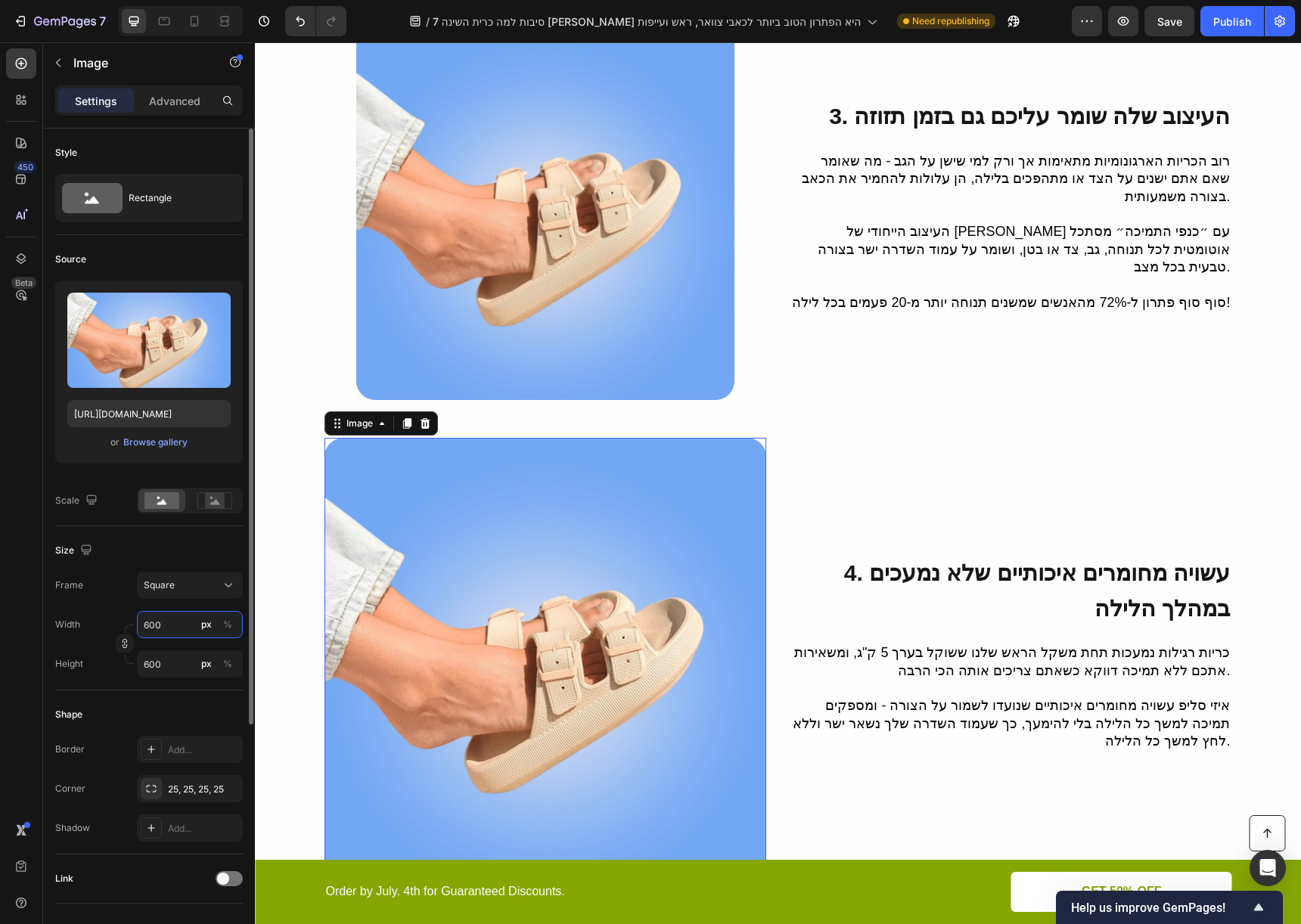
click at [171, 627] on input "600" at bounding box center [189, 624] width 106 height 27
type input "5"
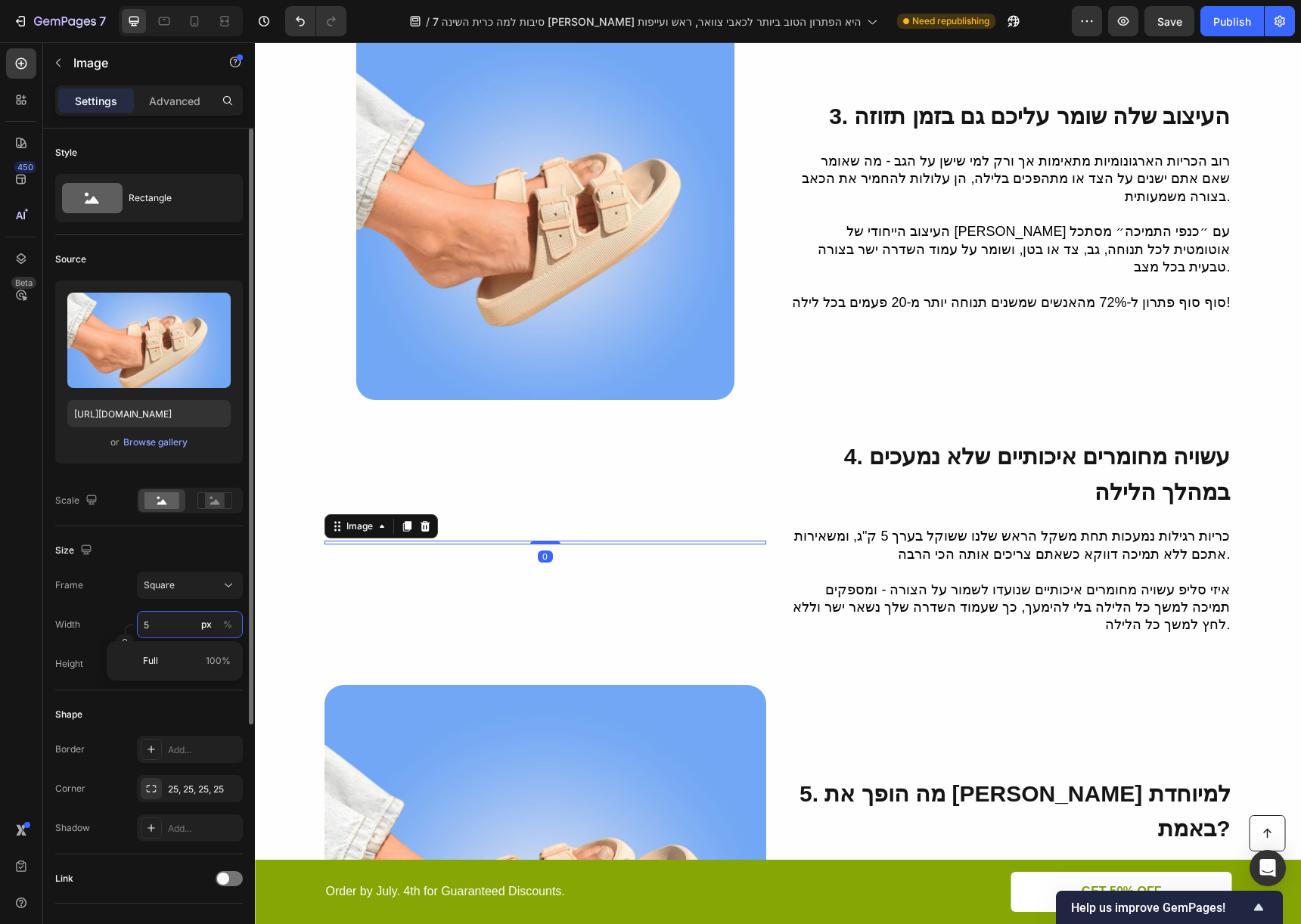
type input "50"
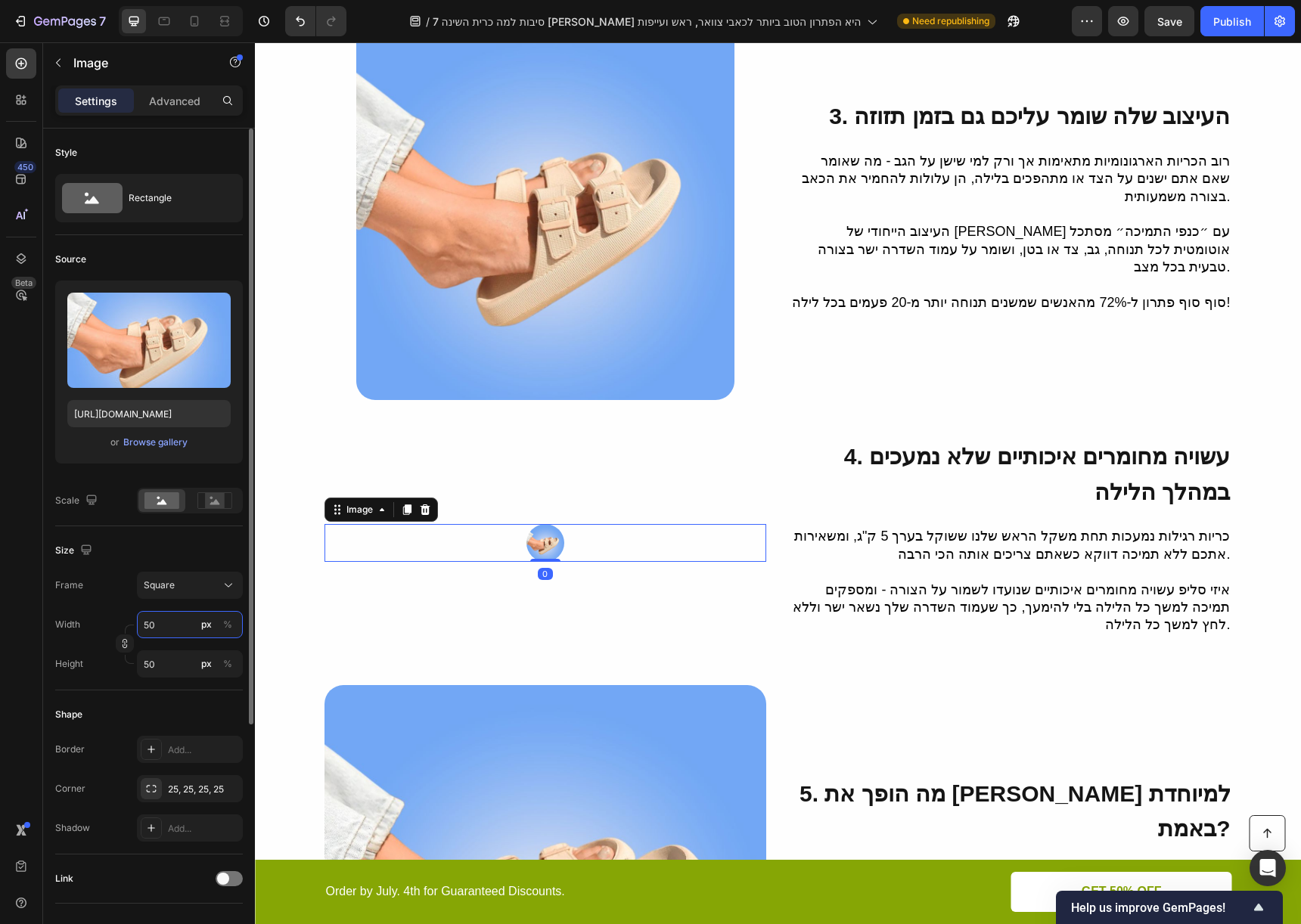
type input "500"
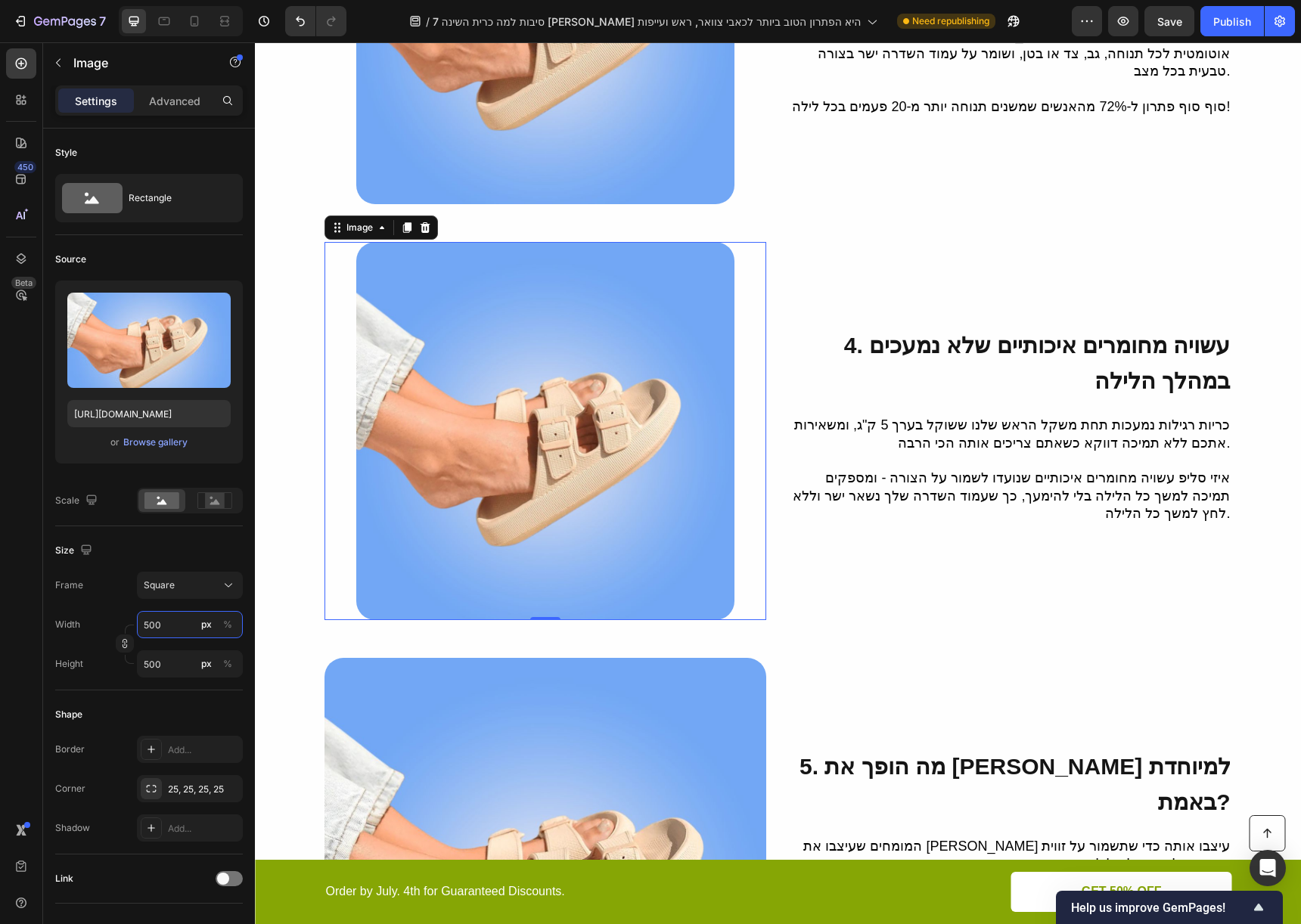
scroll to position [1414, 0]
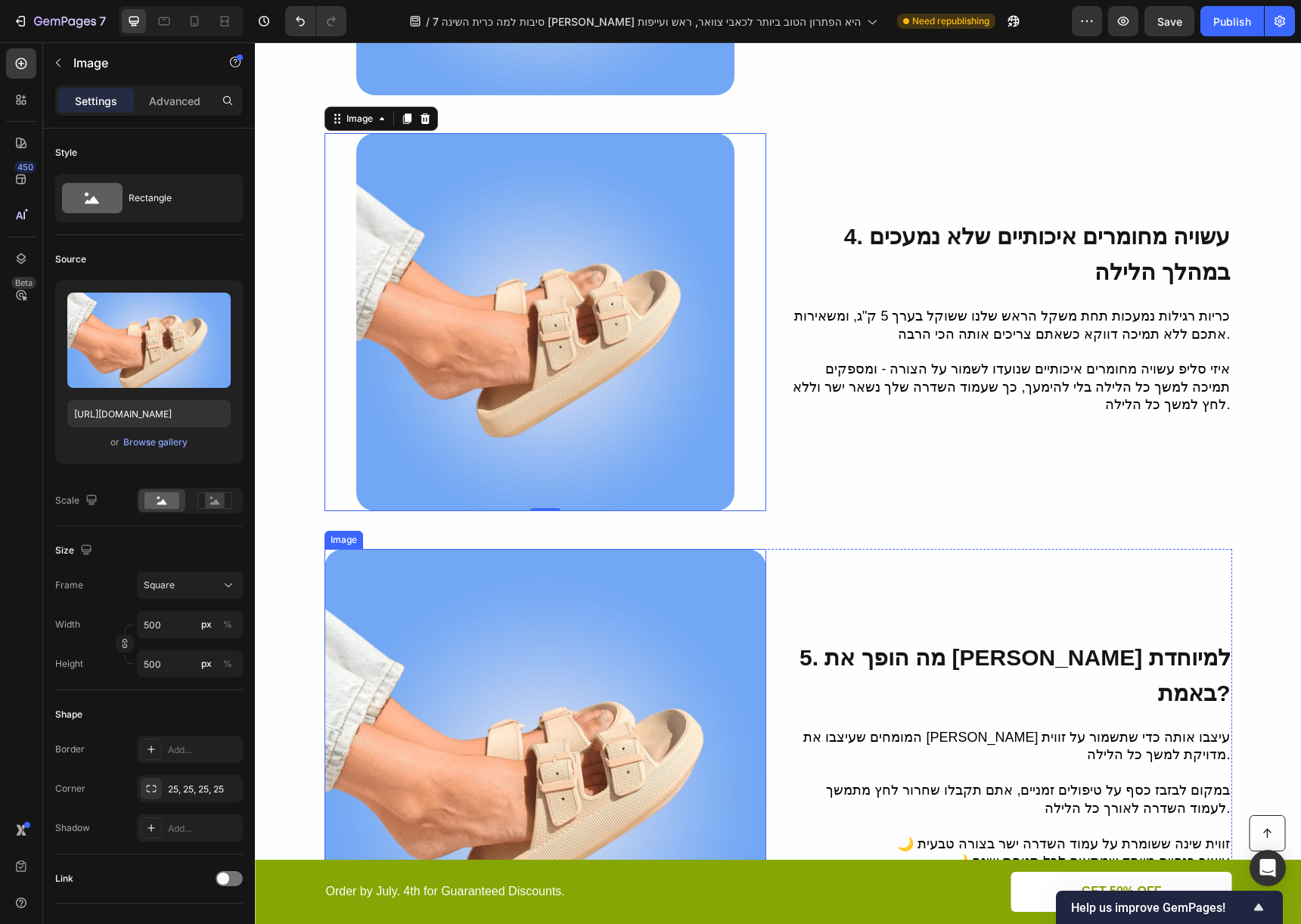
click at [440, 621] on img at bounding box center [545, 770] width 442 height 442
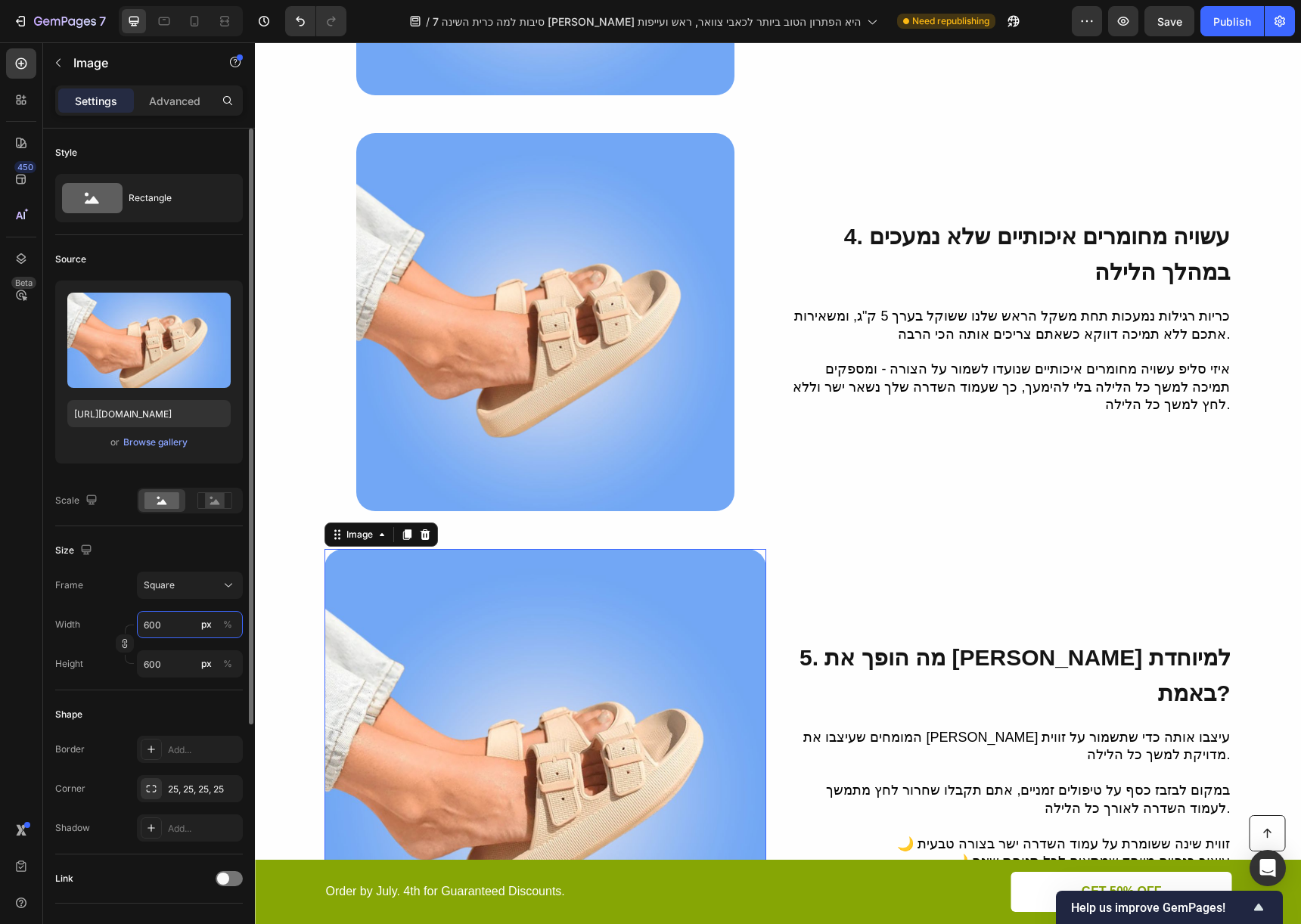
drag, startPoint x: 153, startPoint y: 638, endPoint x: 161, endPoint y: 624, distance: 16.1
click at [153, 638] on div "600 px %" at bounding box center [189, 624] width 106 height 27
click at [161, 624] on input "600" at bounding box center [189, 624] width 106 height 27
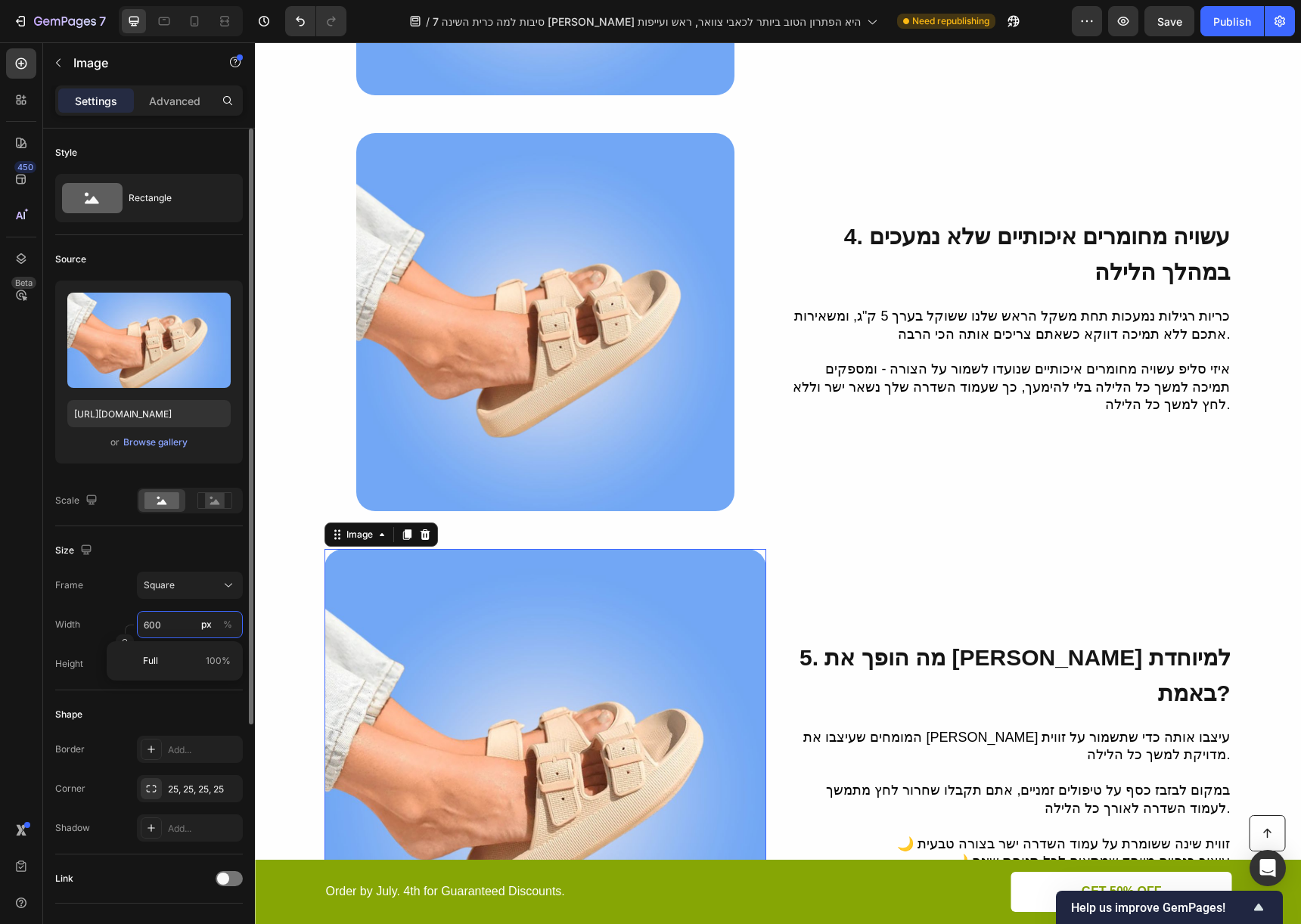
type input "5"
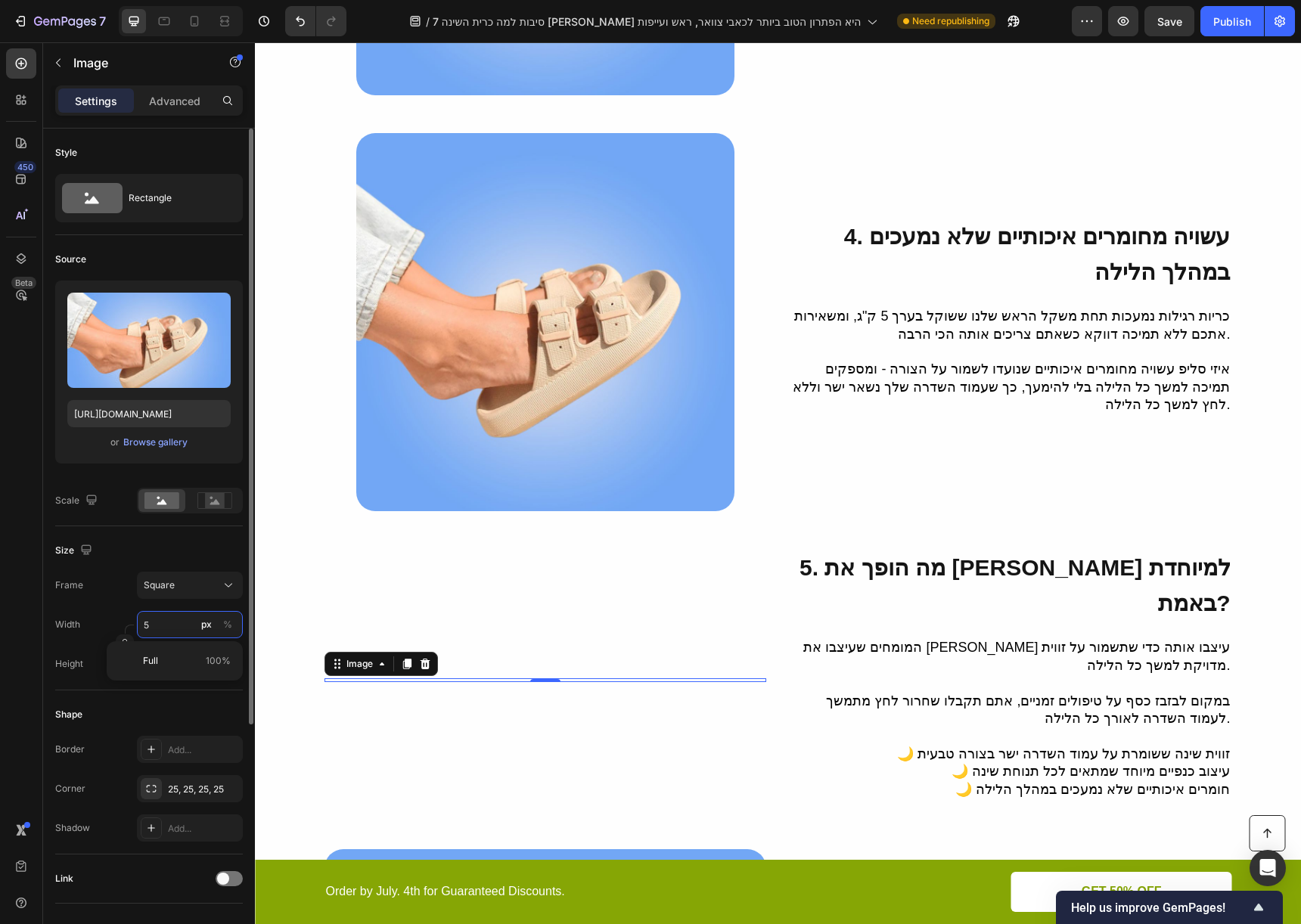
type input "50"
type input "500"
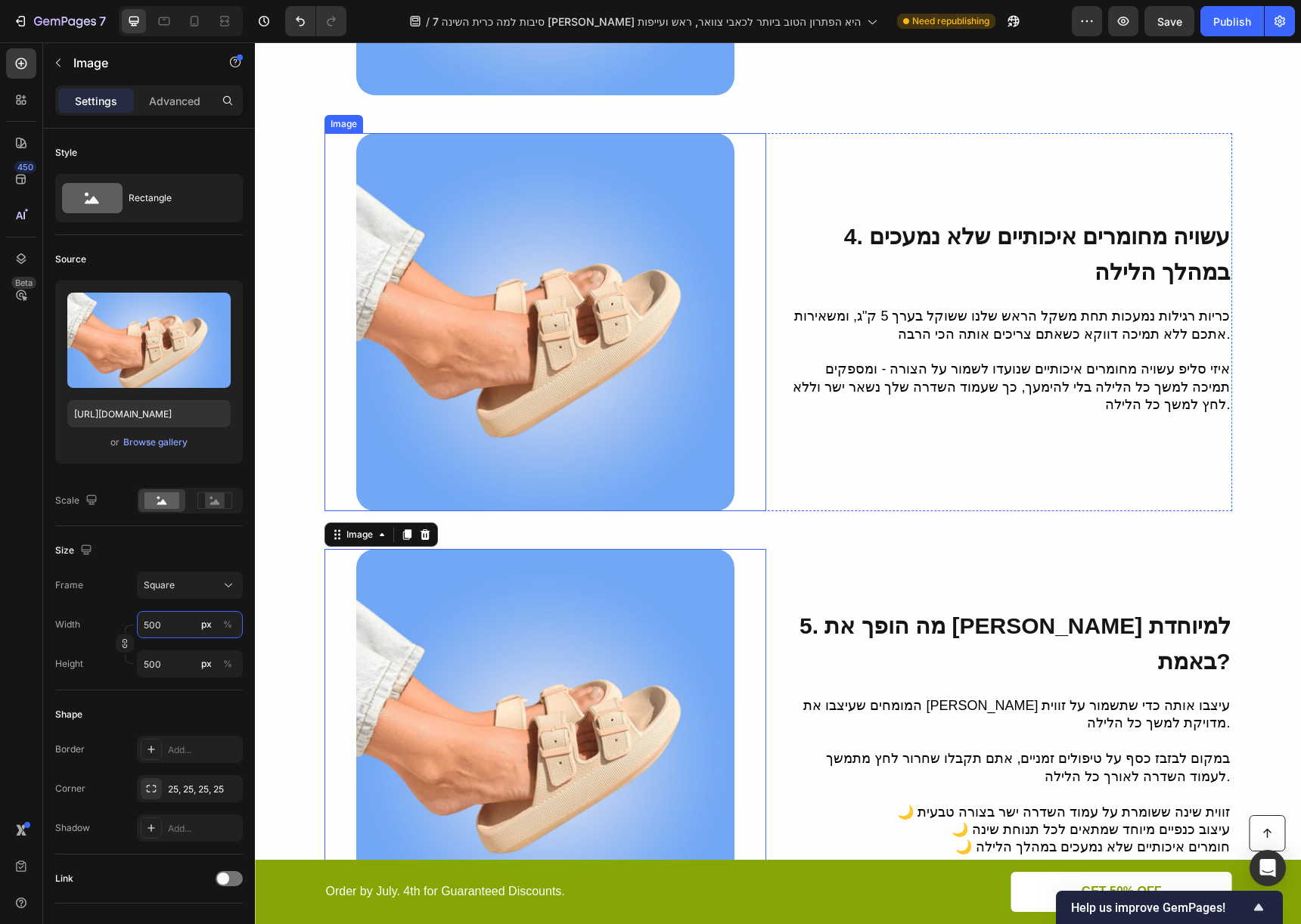
scroll to position [2064, 0]
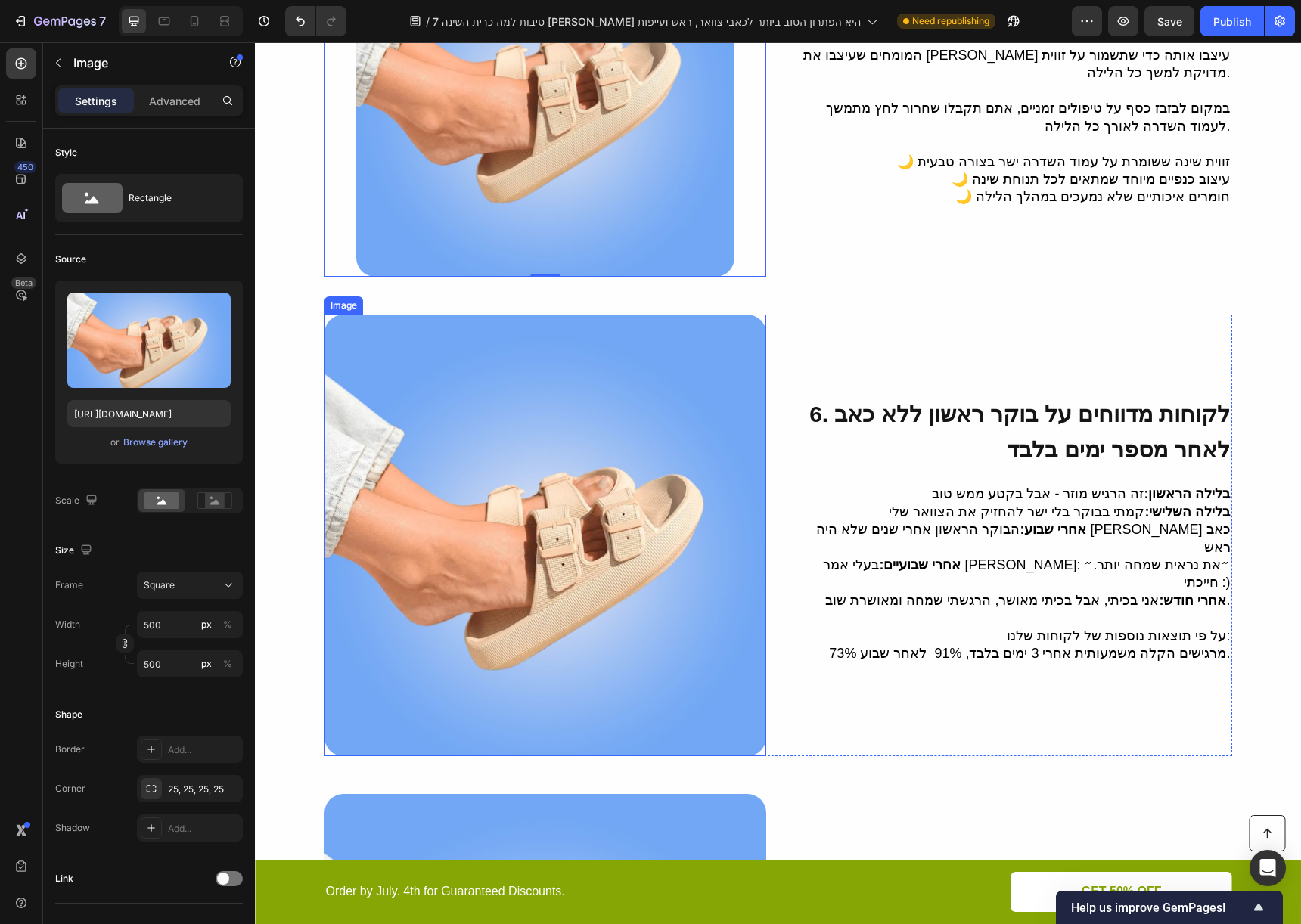
click at [508, 481] on img at bounding box center [545, 535] width 442 height 442
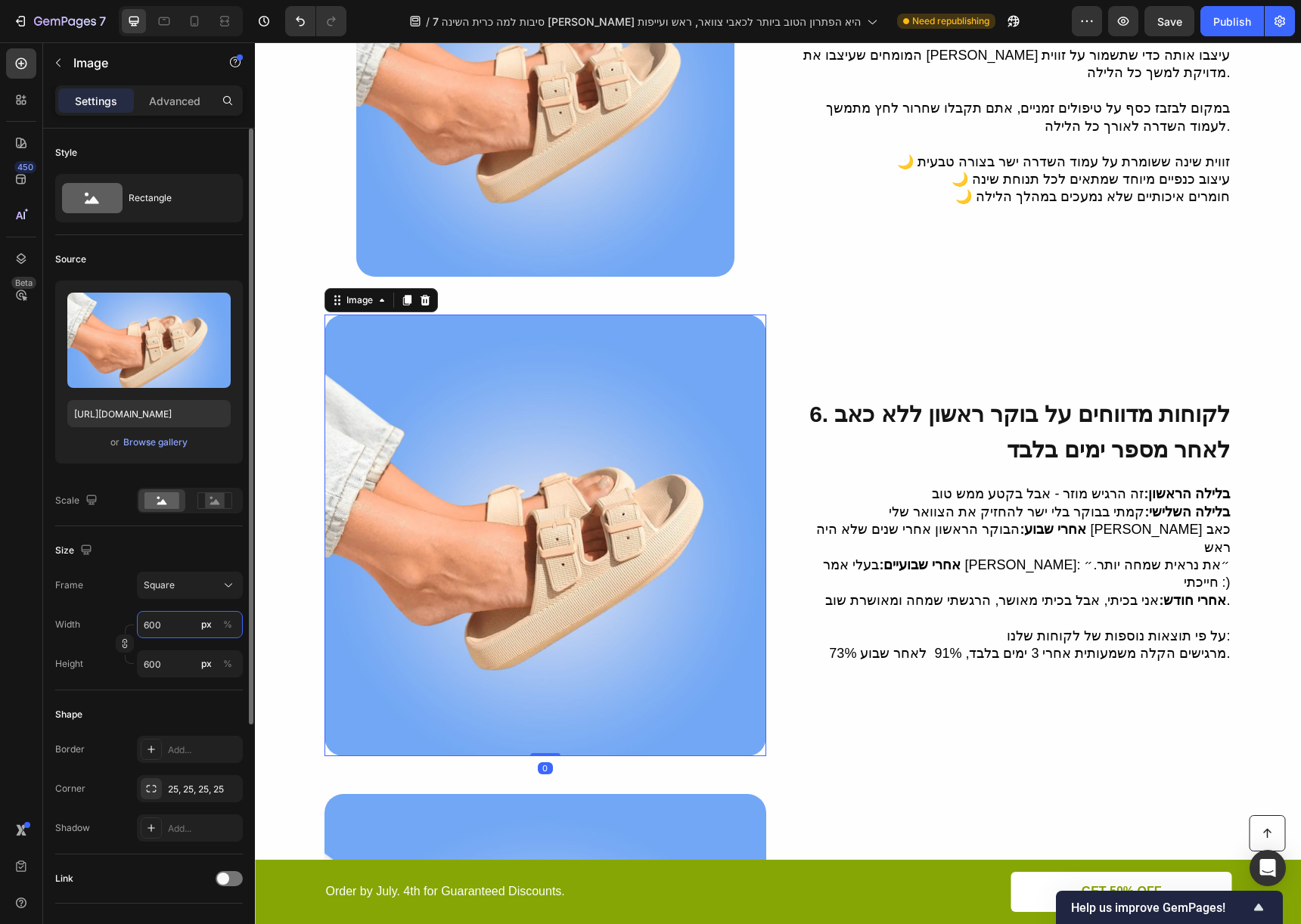
click at [146, 618] on input "600" at bounding box center [189, 624] width 106 height 27
type input "5"
type input "50"
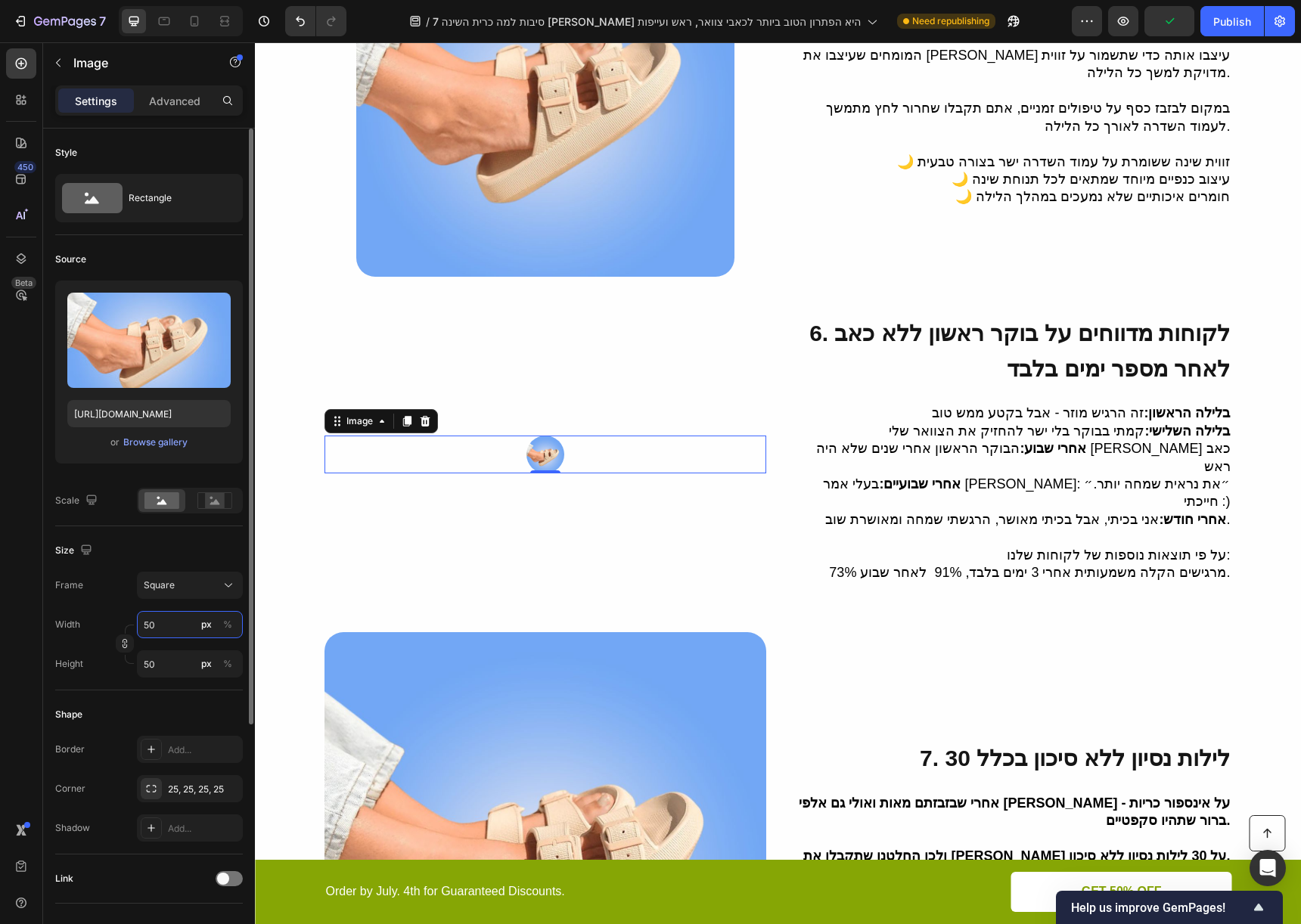
type input "500"
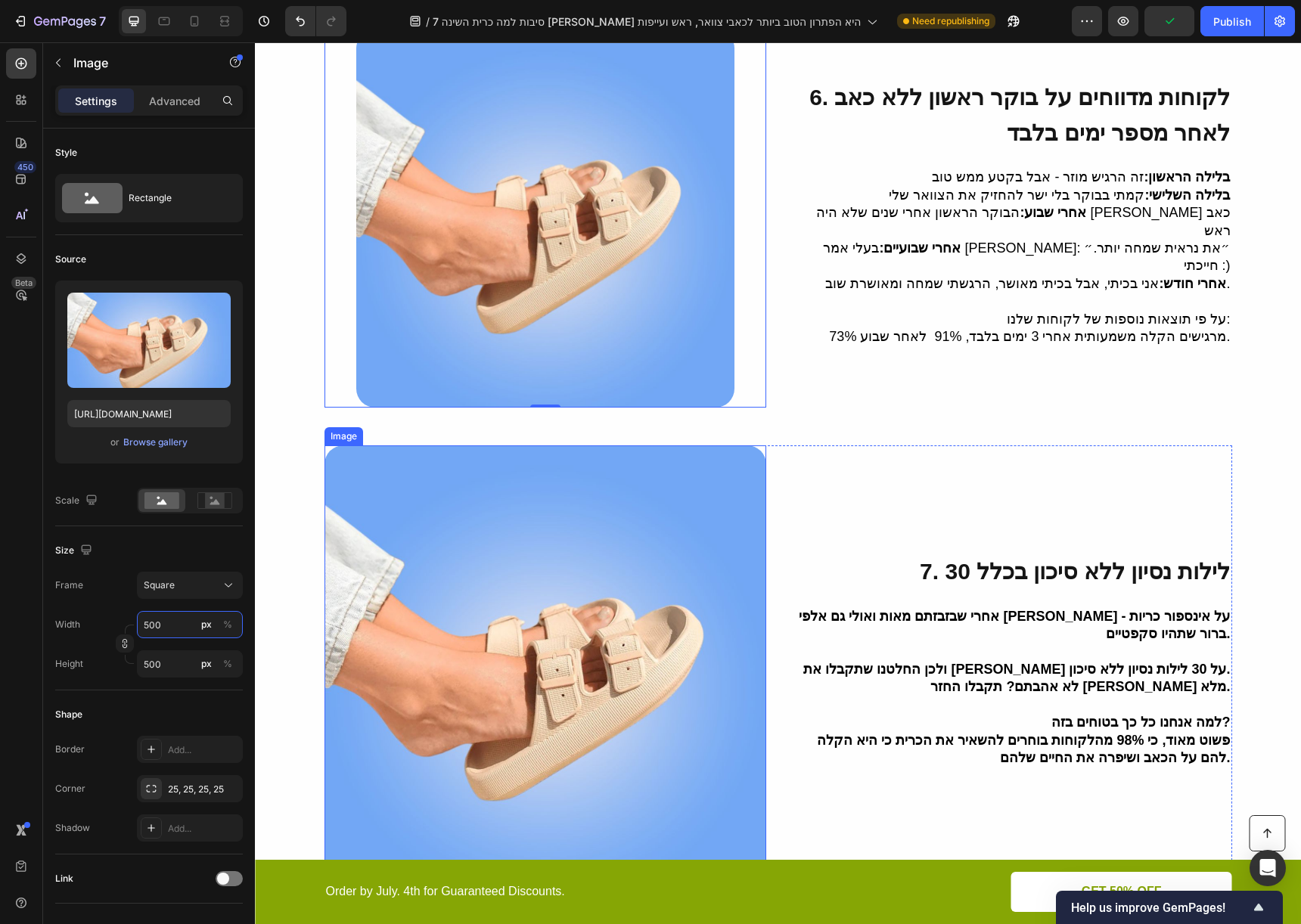
scroll to position [2458, 0]
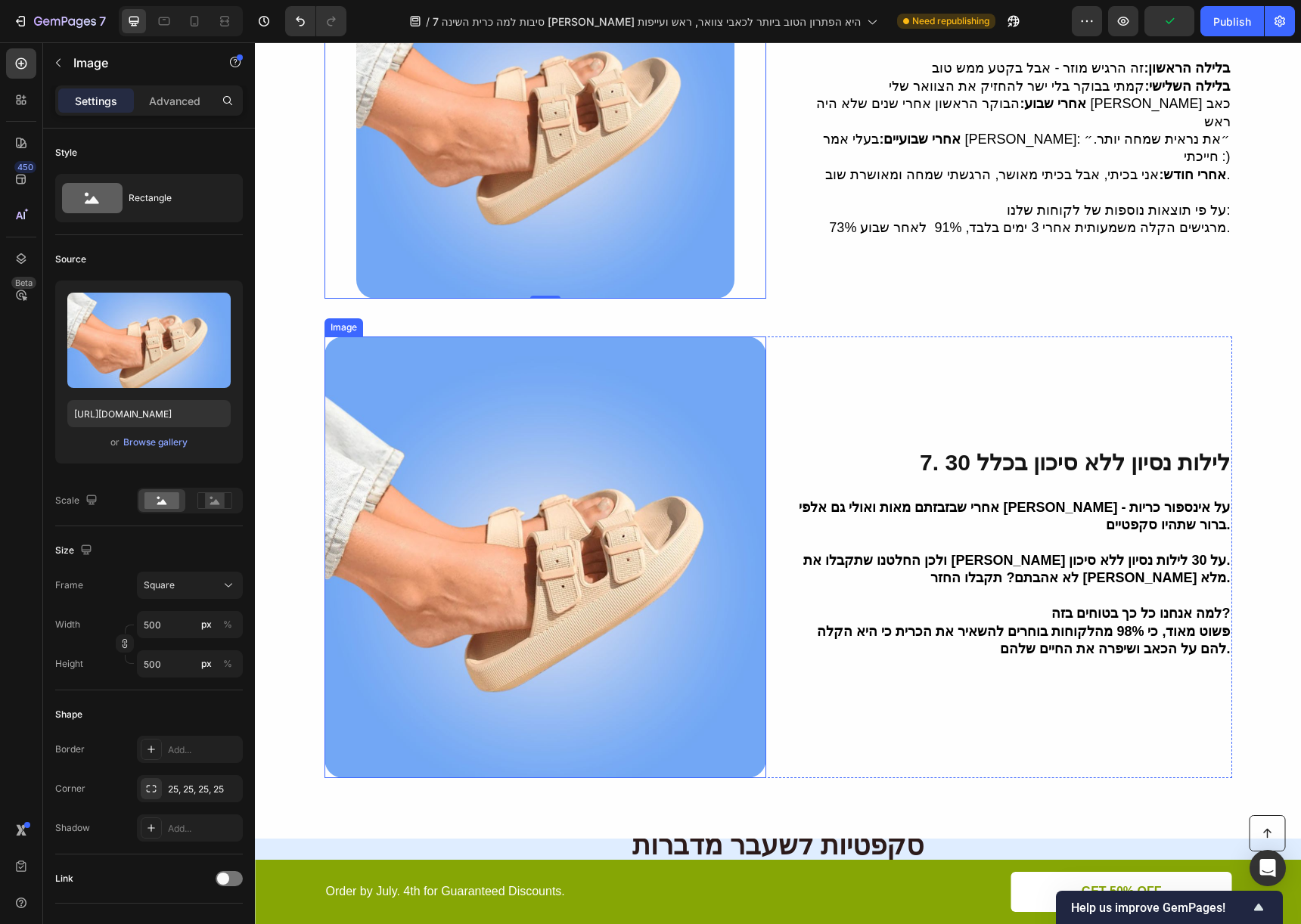
click at [588, 461] on img at bounding box center [545, 557] width 442 height 442
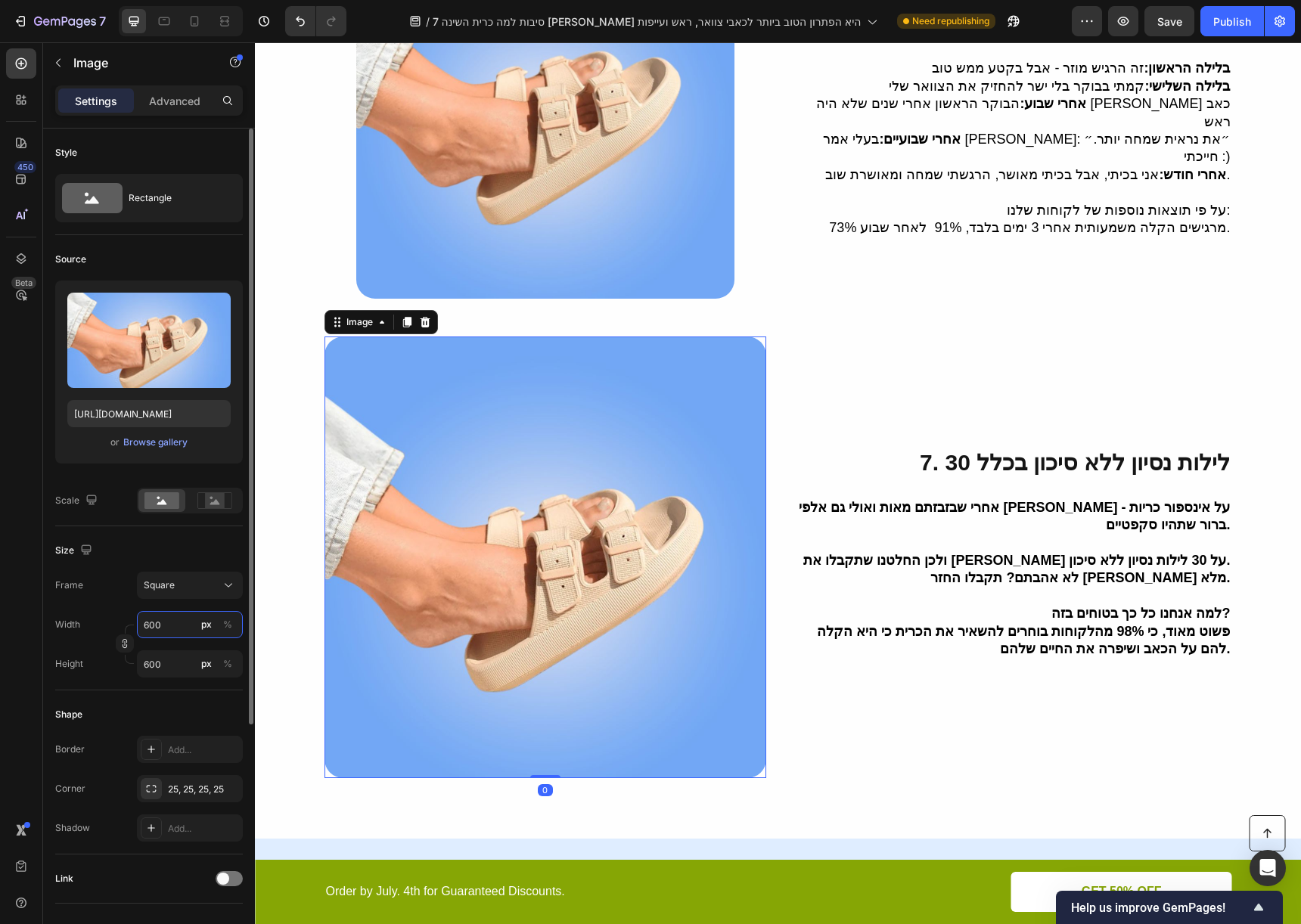
click at [159, 620] on input "600" at bounding box center [189, 624] width 106 height 27
type input "5"
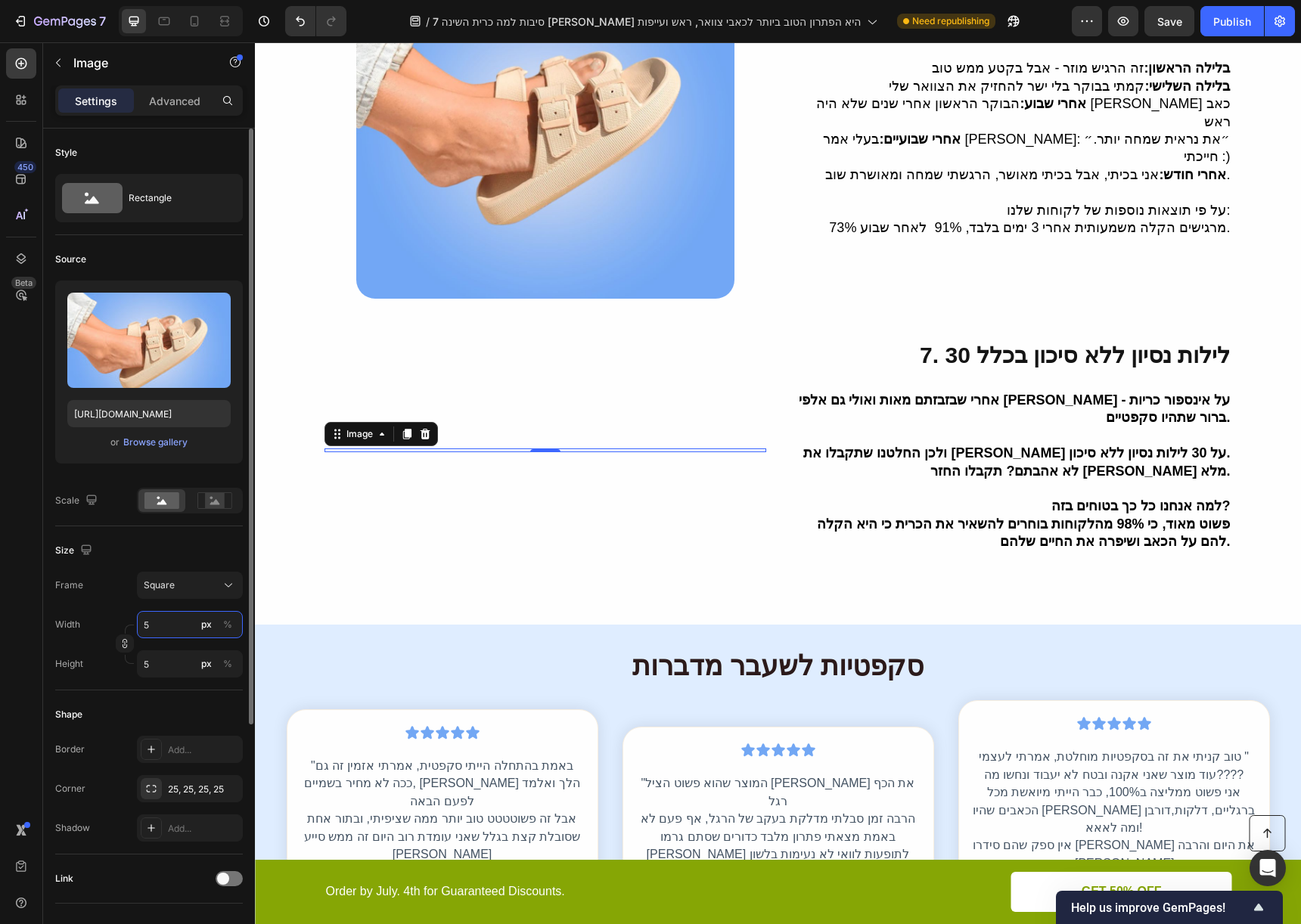
type input "50"
type input "500"
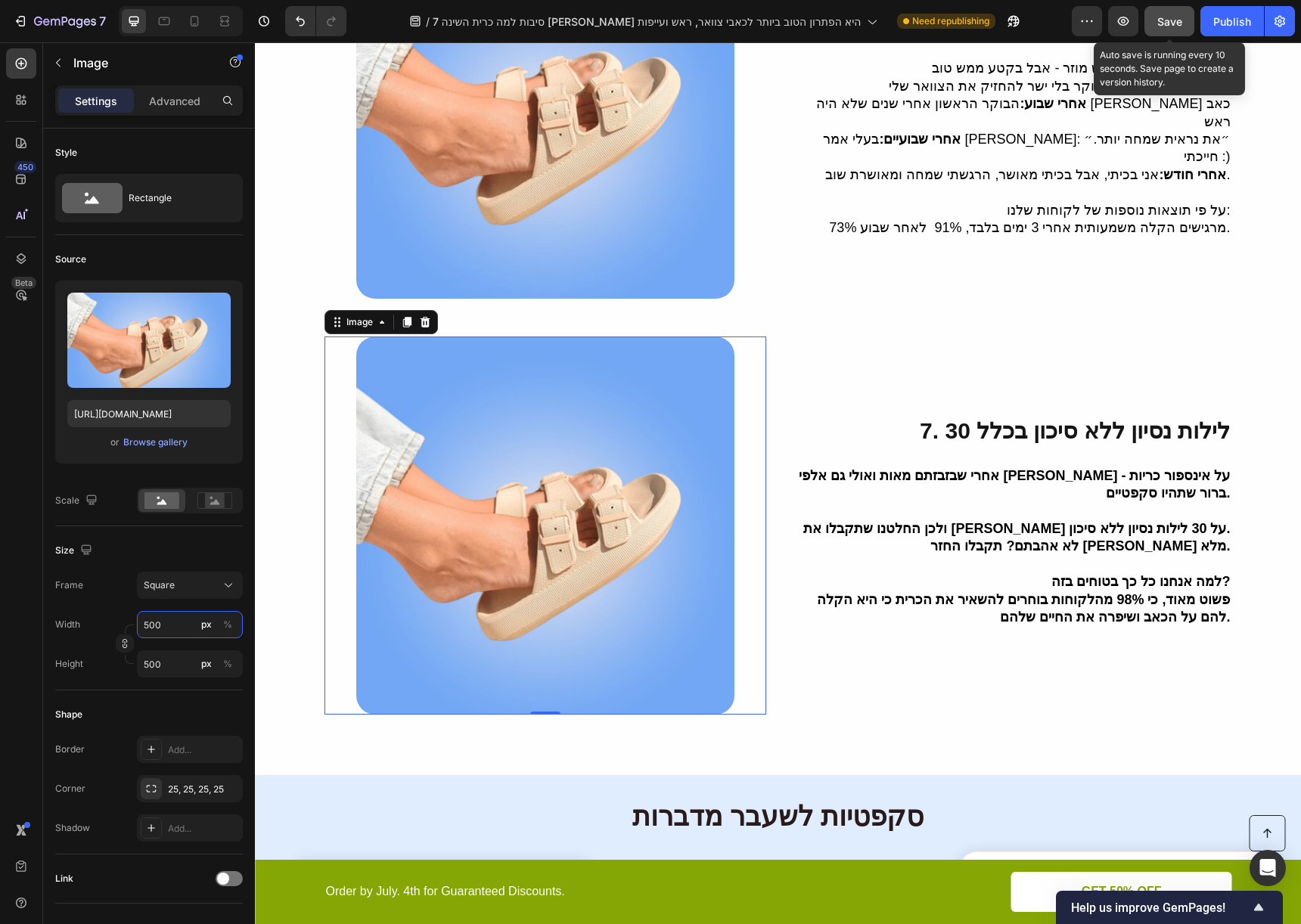
type input "500"
click at [1159, 7] on button "Save" at bounding box center [1170, 21] width 50 height 31
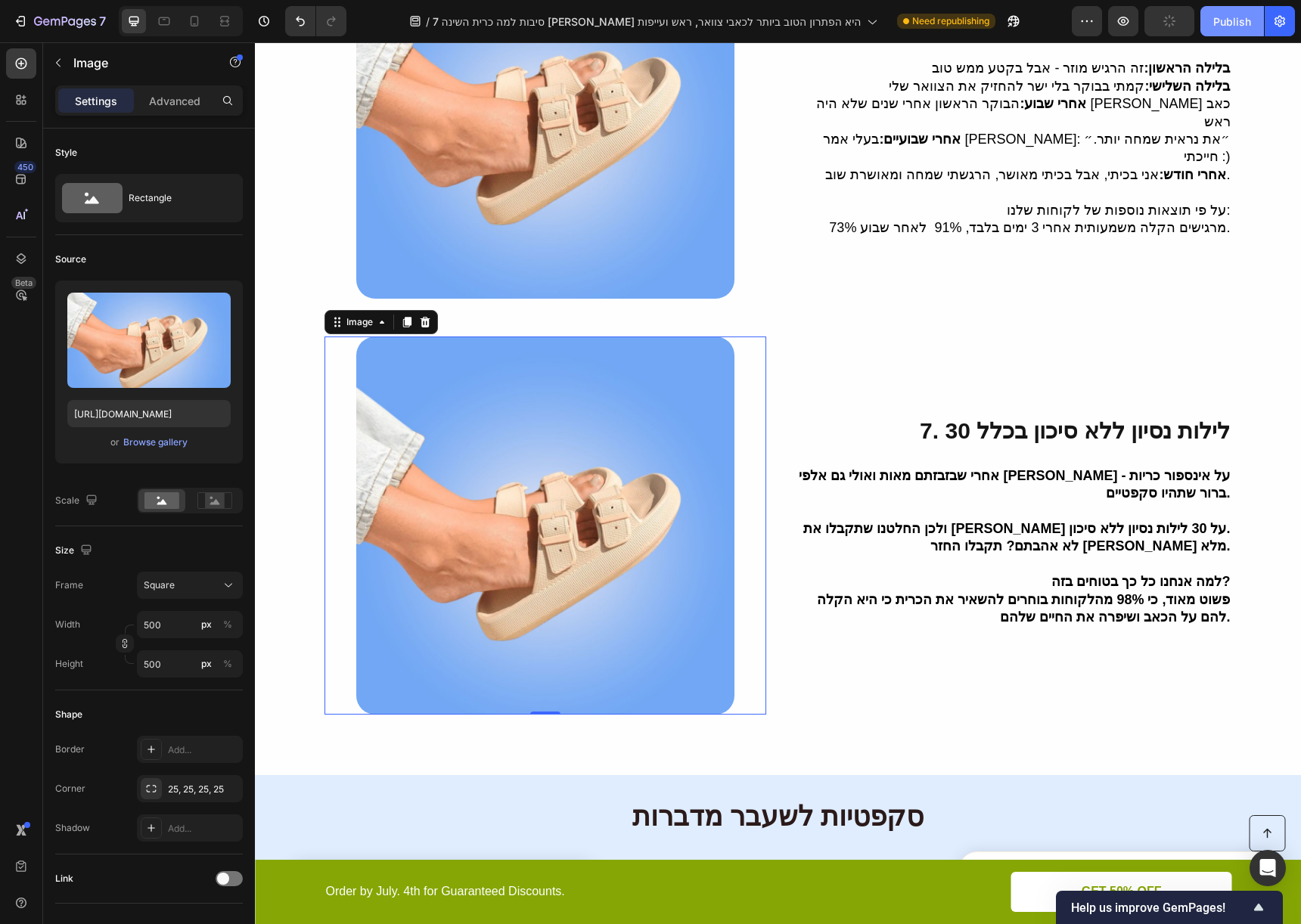
click at [1226, 31] on button "Publish" at bounding box center [1231, 21] width 63 height 31
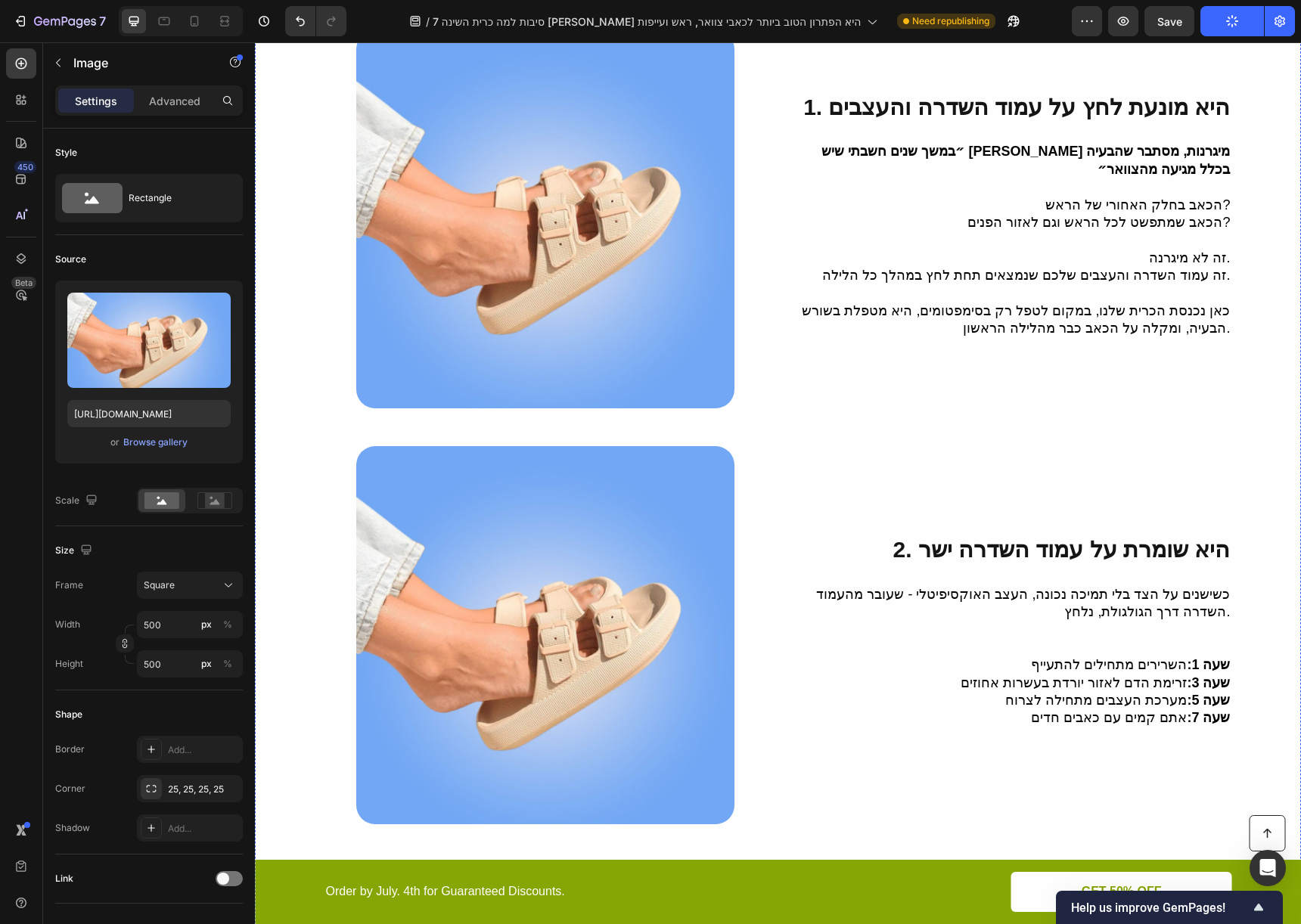
scroll to position [0, 0]
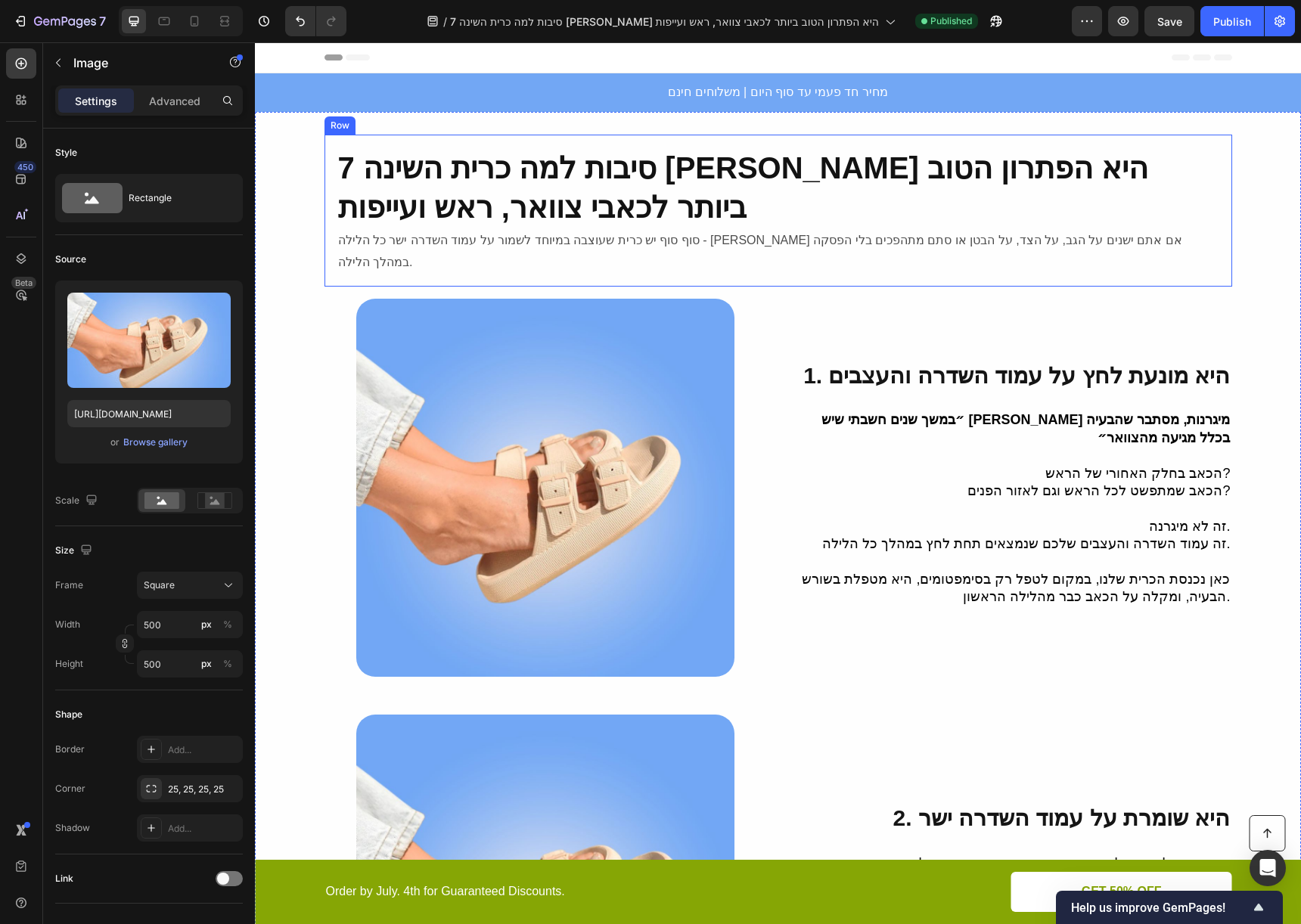
click at [832, 259] on div "7 סיבות למה כרית השינה איזי סליפ היא הפתרון הטוב ביותר לכאבי צוואר, ראש ועייפות…" at bounding box center [778, 210] width 907 height 153
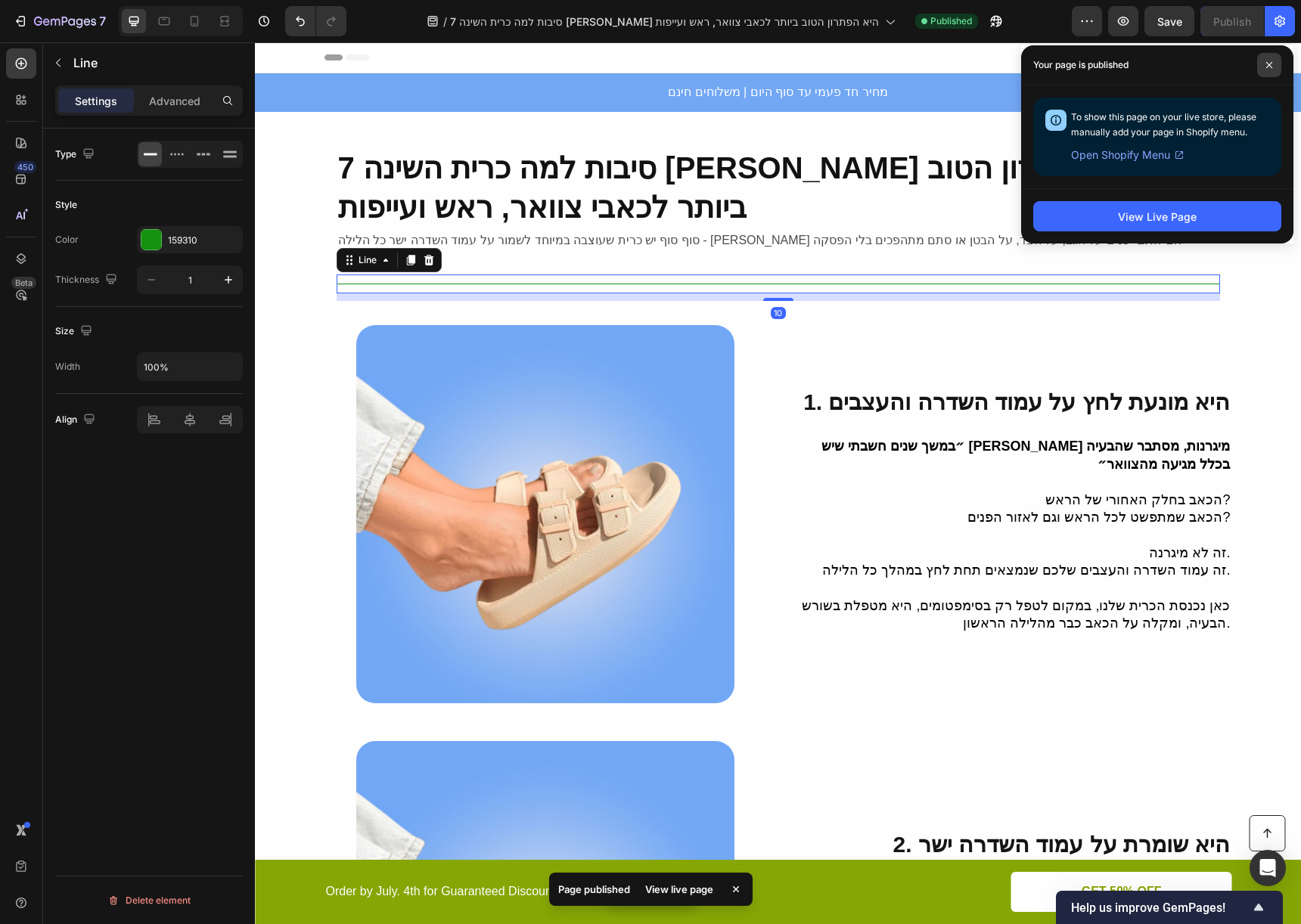
click at [1267, 68] on icon at bounding box center [1269, 65] width 8 height 8
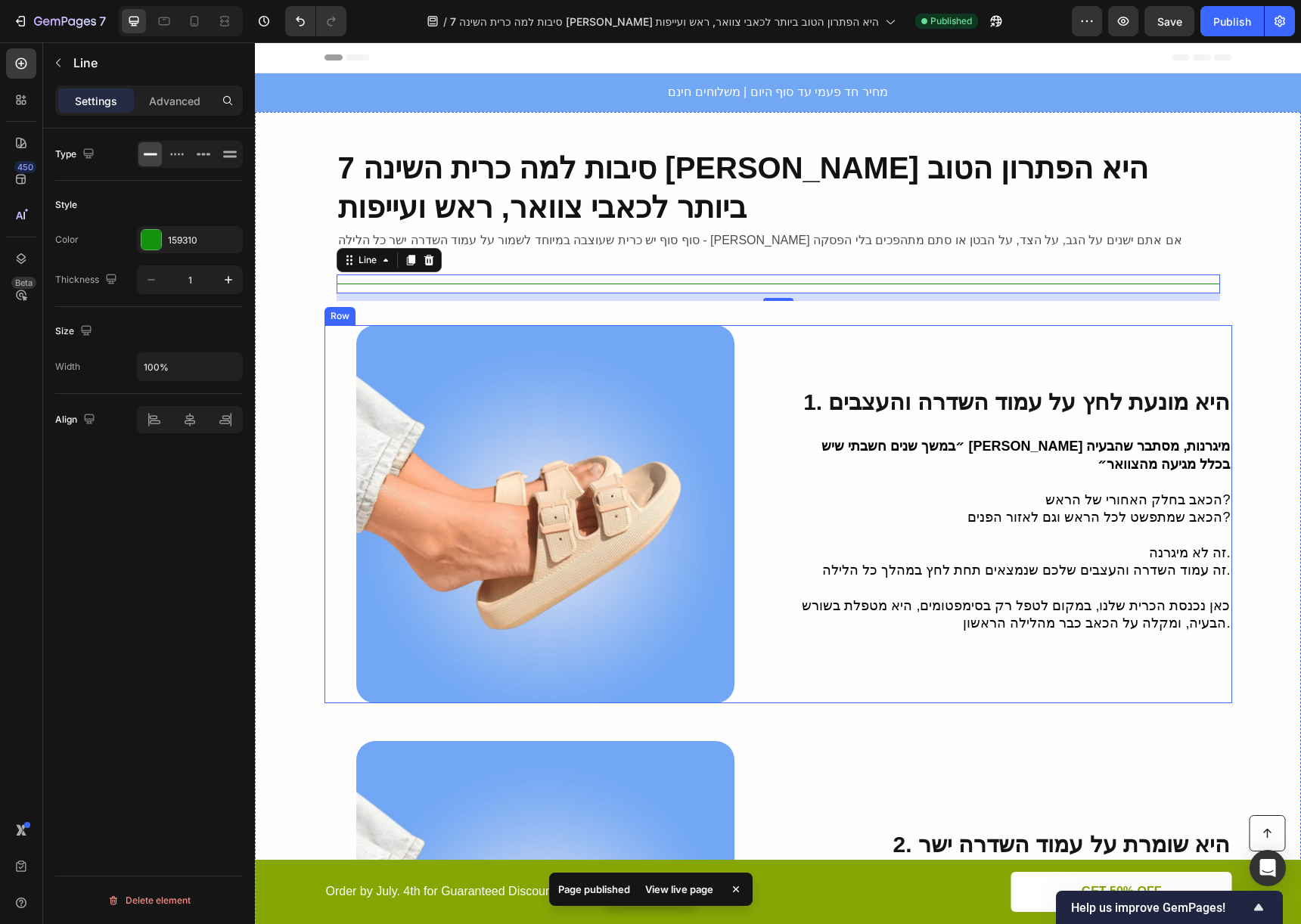
click at [886, 354] on div "1. היא מונעת לחץ על עמוד השדרה והעצבים Heading ״במשך שנים חשבתי שיש לי מיגרנות,…" at bounding box center [1011, 514] width 442 height 378
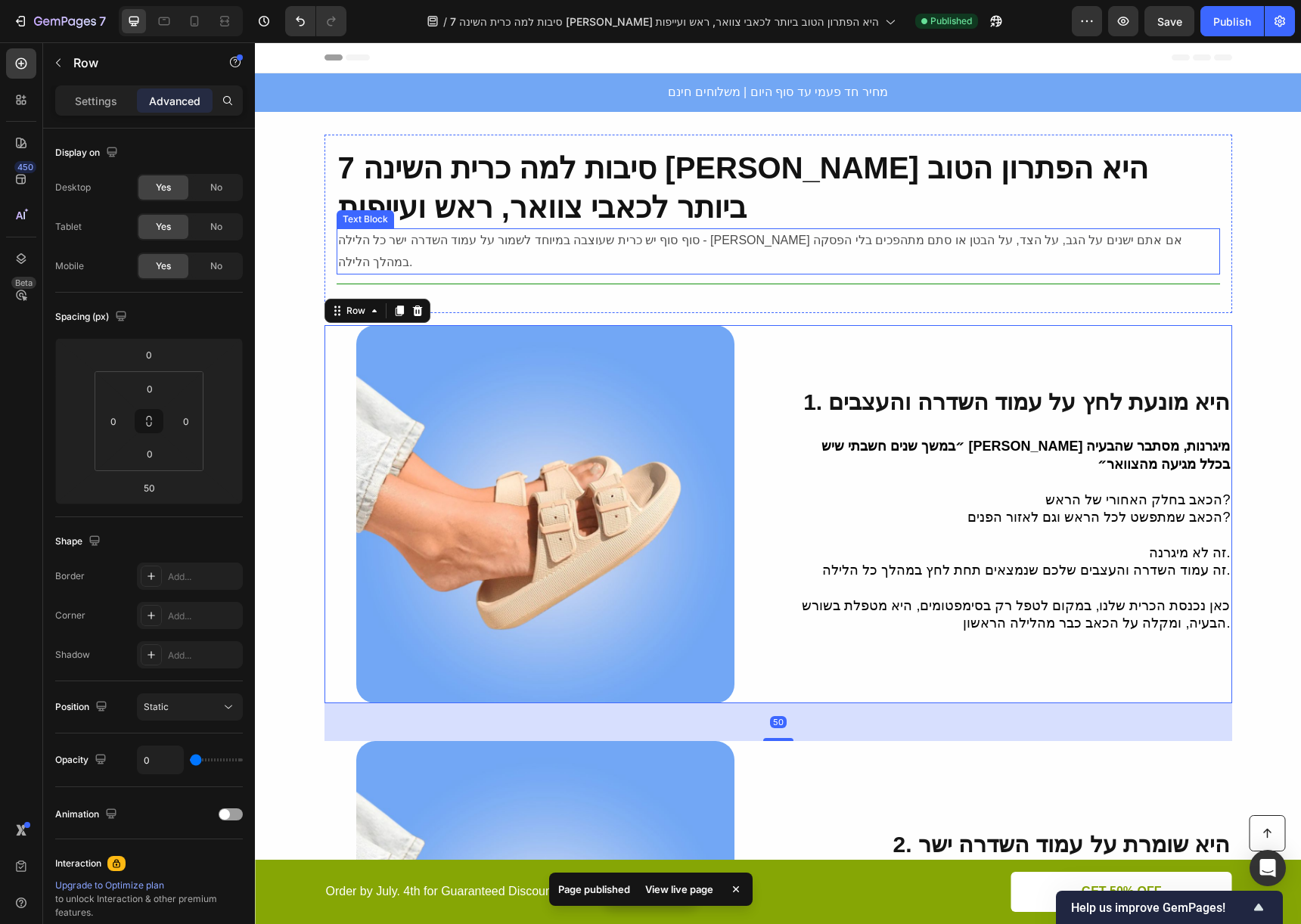
click at [796, 237] on p "סוף סוף יש כרית שעוצבה במיוחד לשמור על עמוד השדרה ישר כל הלילה - בין אם אתם ישנ…" at bounding box center [778, 252] width 880 height 44
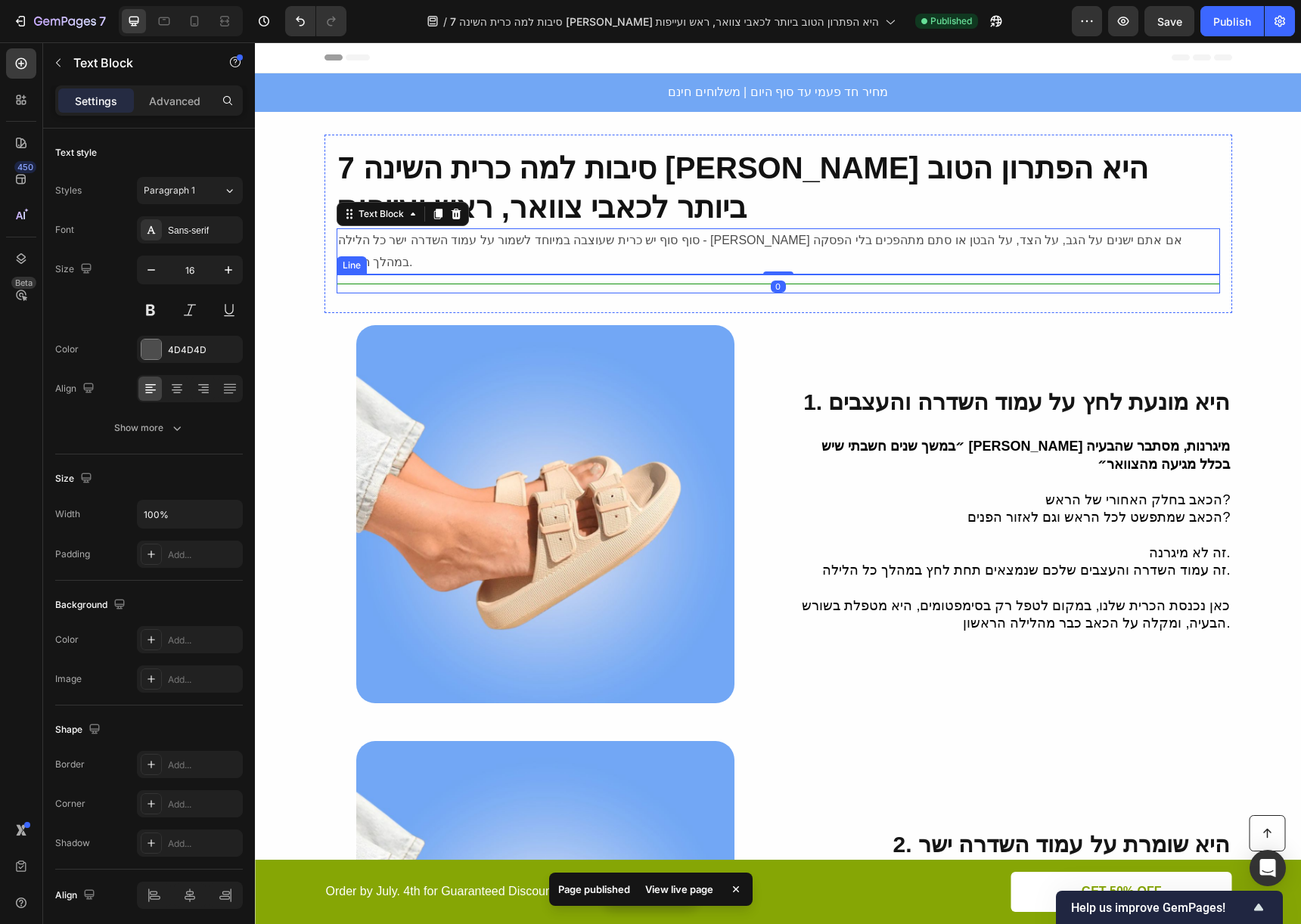
click at [794, 284] on div at bounding box center [778, 284] width 883 height 1
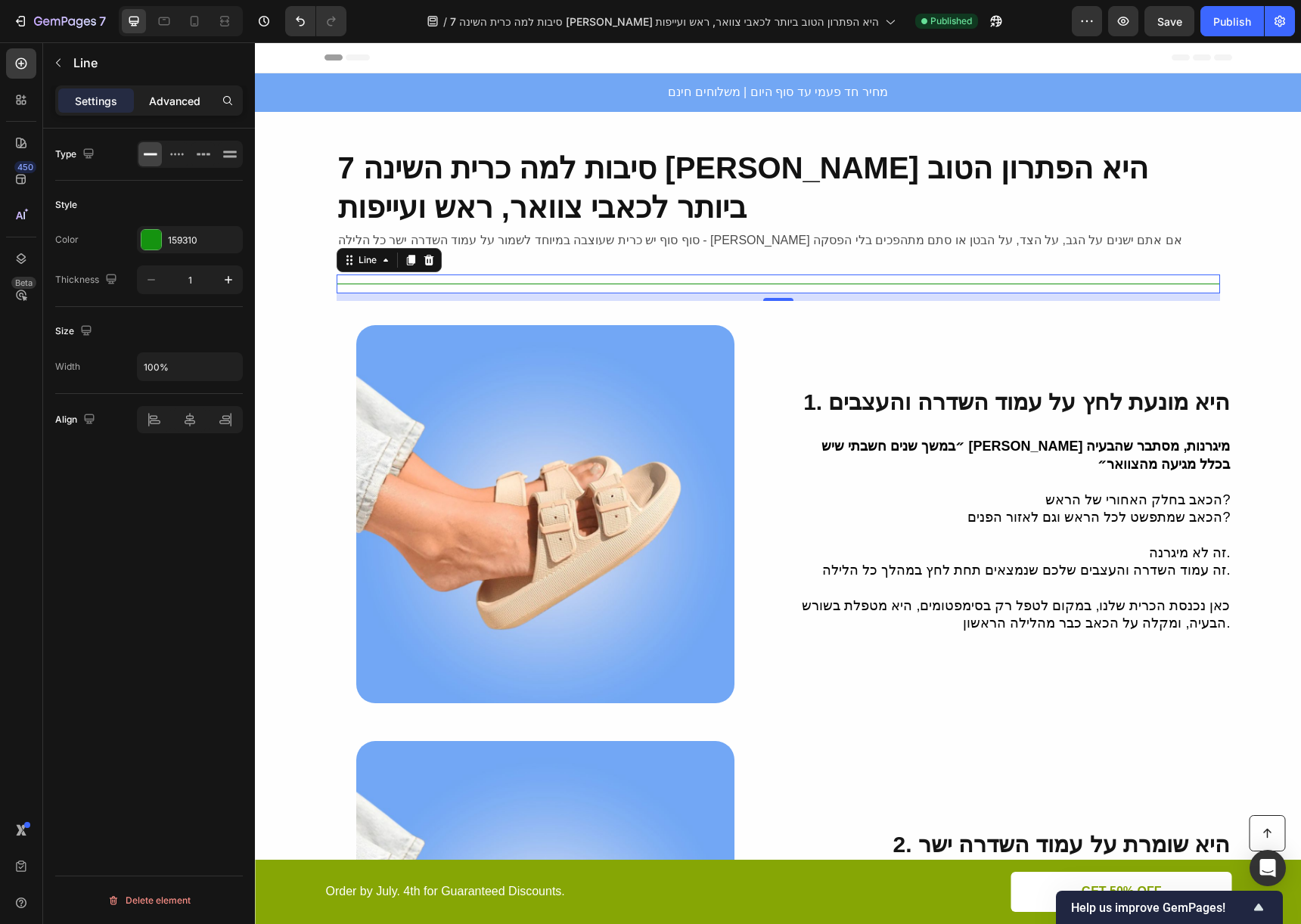
click at [179, 95] on p "Advanced" at bounding box center [174, 101] width 52 height 16
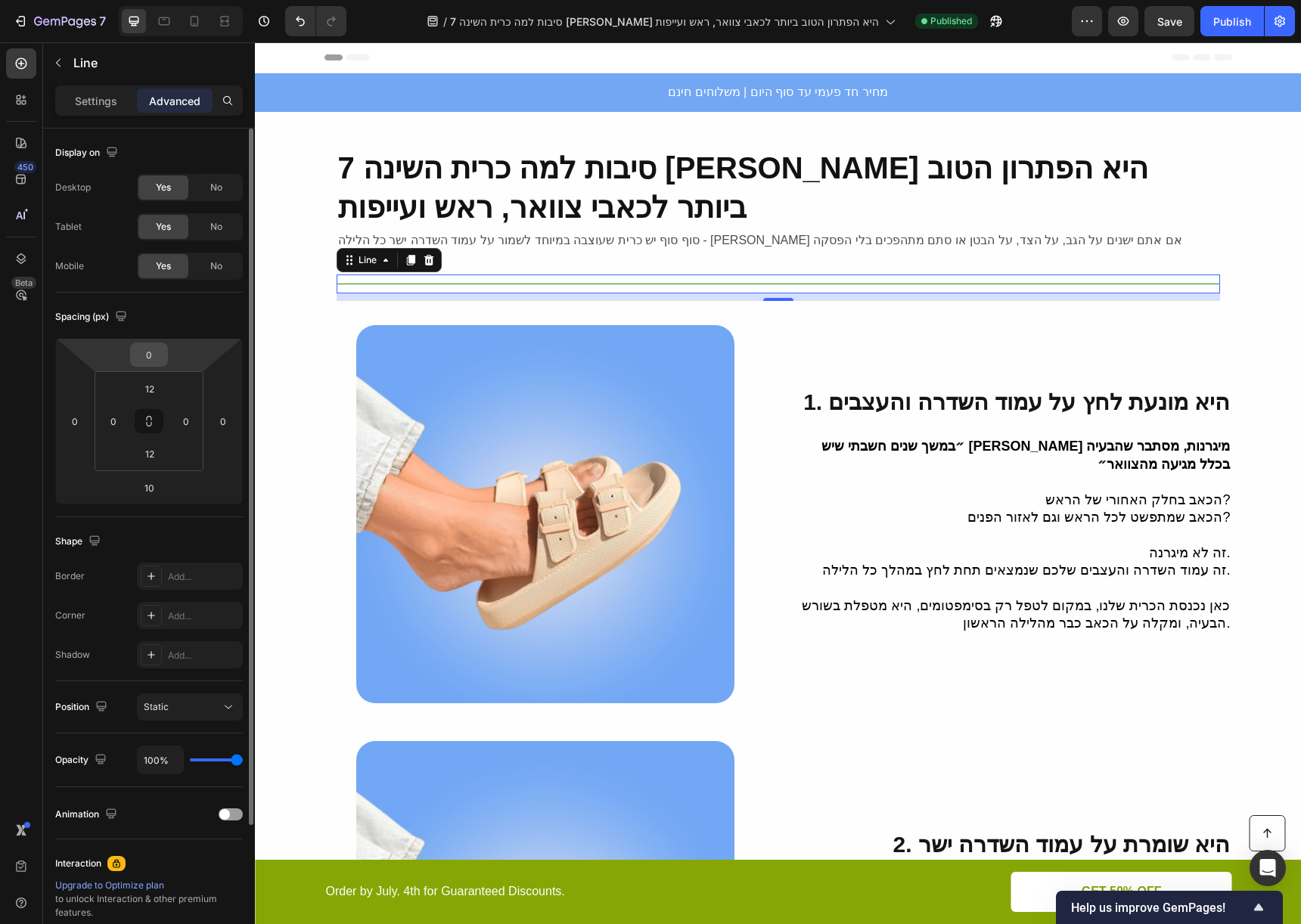
click at [157, 350] on input "0" at bounding box center [149, 354] width 31 height 23
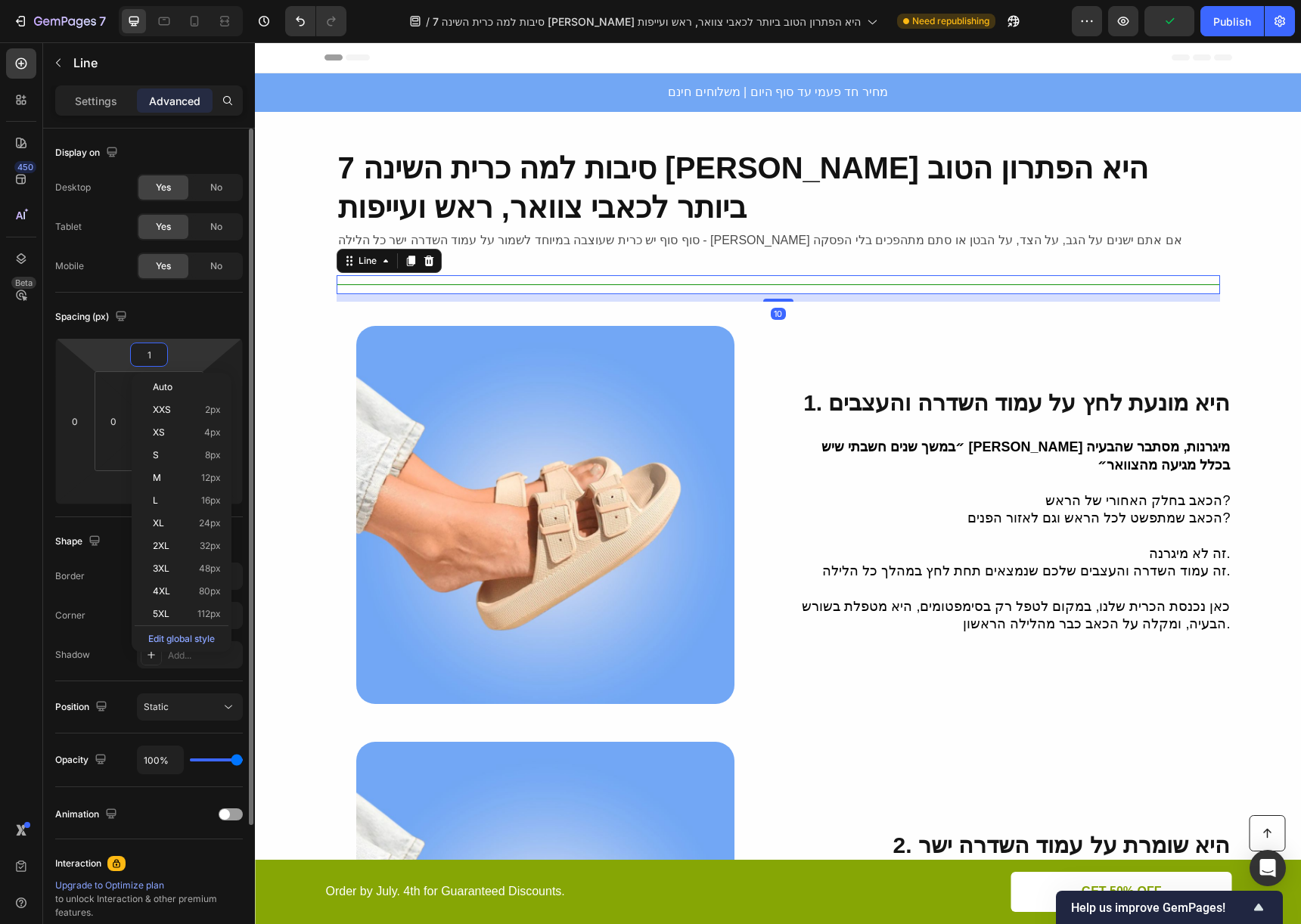
type input "10"
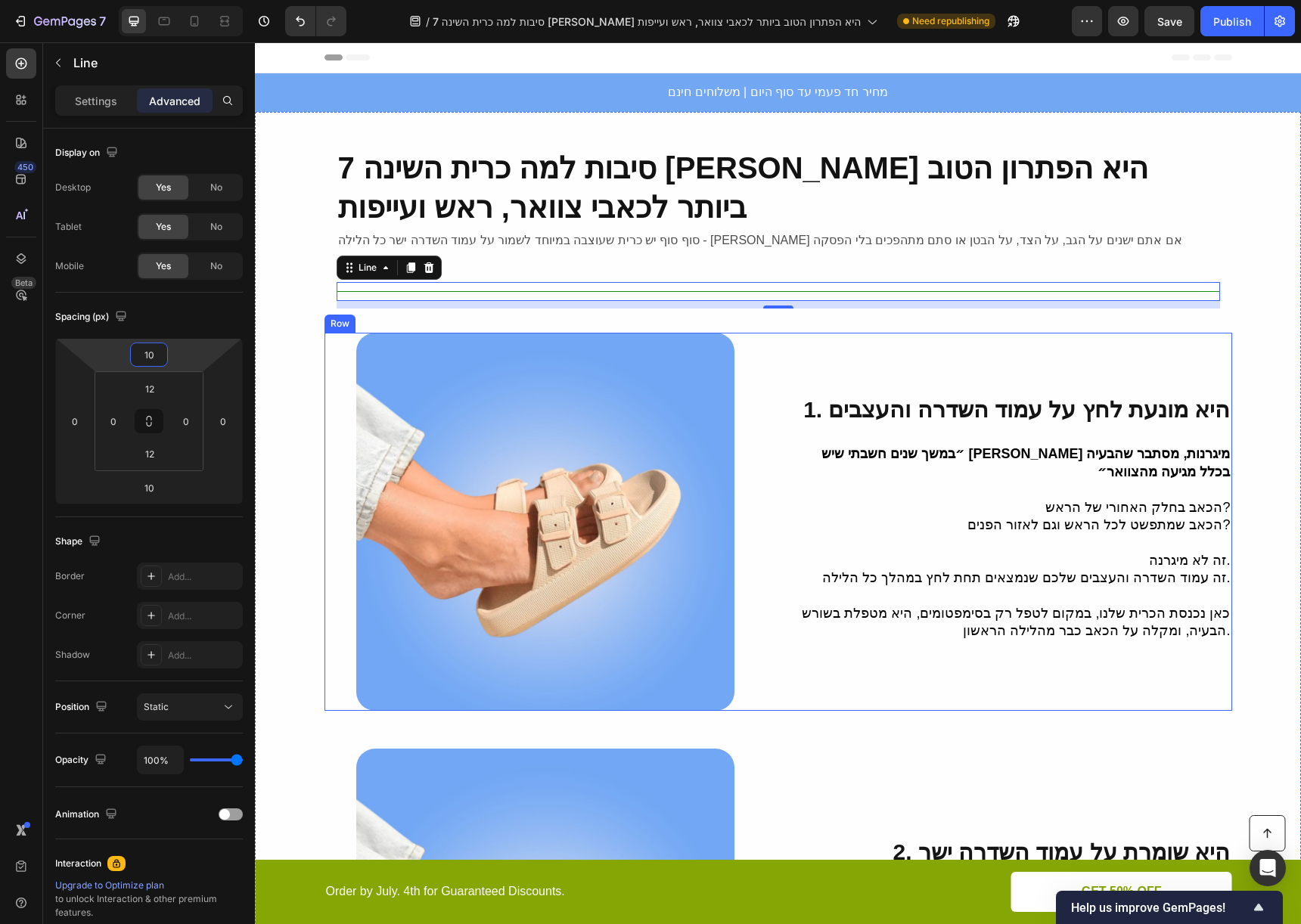
click at [766, 333] on div "1. היא מונעת לחץ על עמוד השדרה והעצבים Heading ״במשך שנים חשבתי שיש לי מיגרנות,…" at bounding box center [778, 521] width 907 height 378
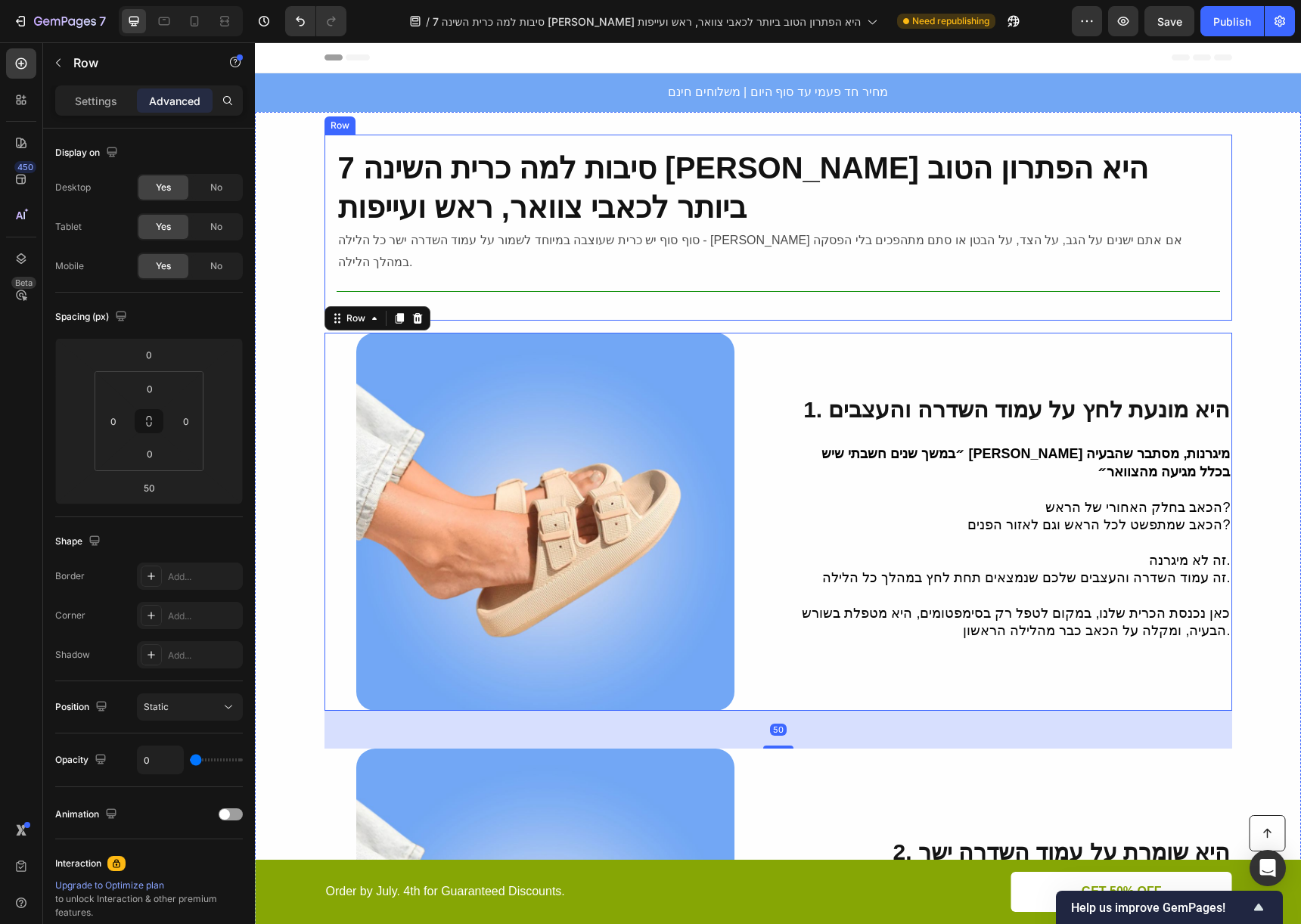
click at [762, 280] on div "7 סיבות למה כרית השינה איזי סליפ היא הפתרון הטוב ביותר לכאבי צוואר, ראש ועייפות…" at bounding box center [778, 228] width 883 height 163
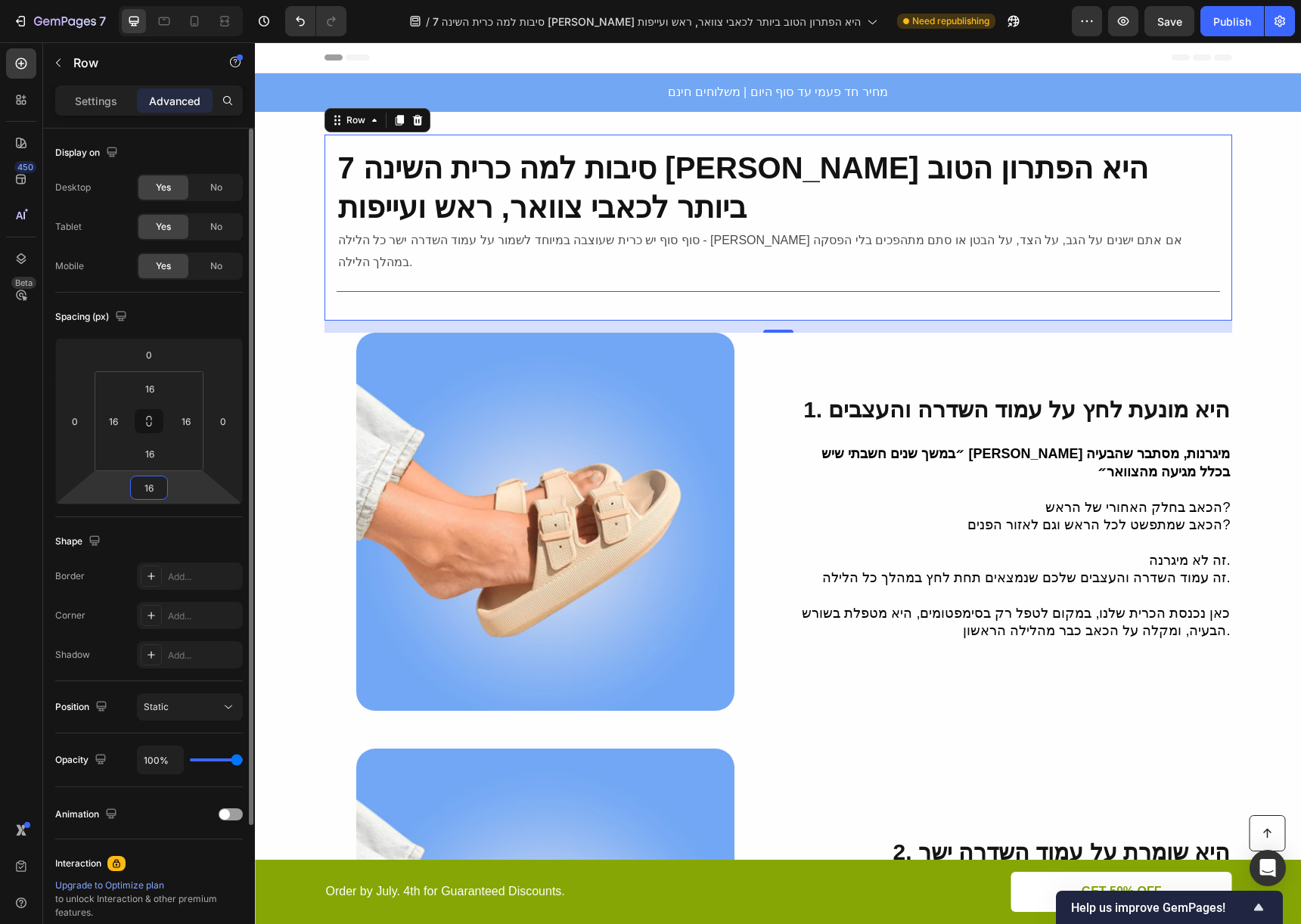
click at [147, 488] on input "16" at bounding box center [149, 487] width 31 height 23
type input "0"
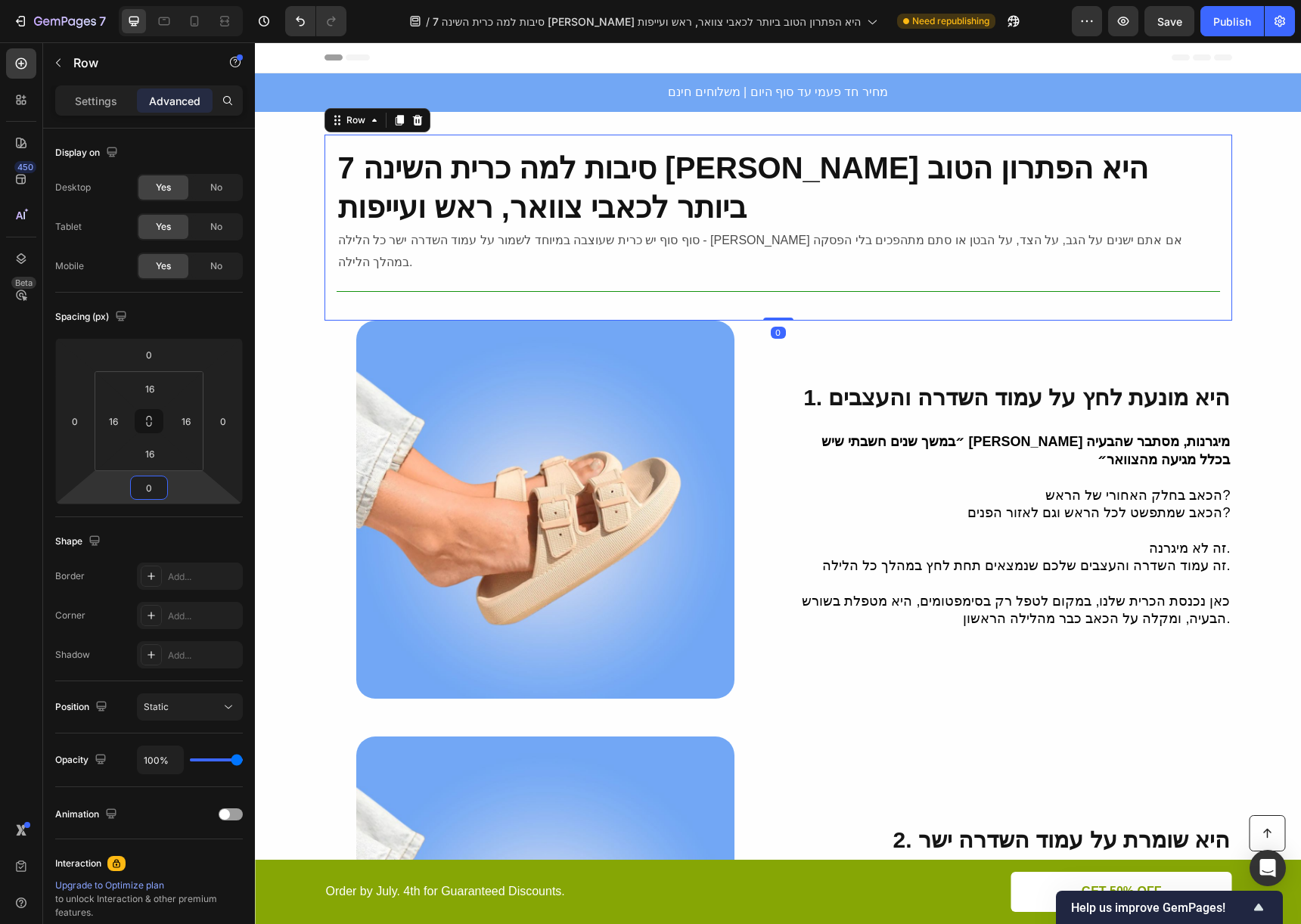
click at [829, 203] on h2 "7 סיבות למה כרית השינה [PERSON_NAME] היא הפתרון הטוב ביותר לכאבי צוואר, ראש ועי…" at bounding box center [778, 188] width 883 height 81
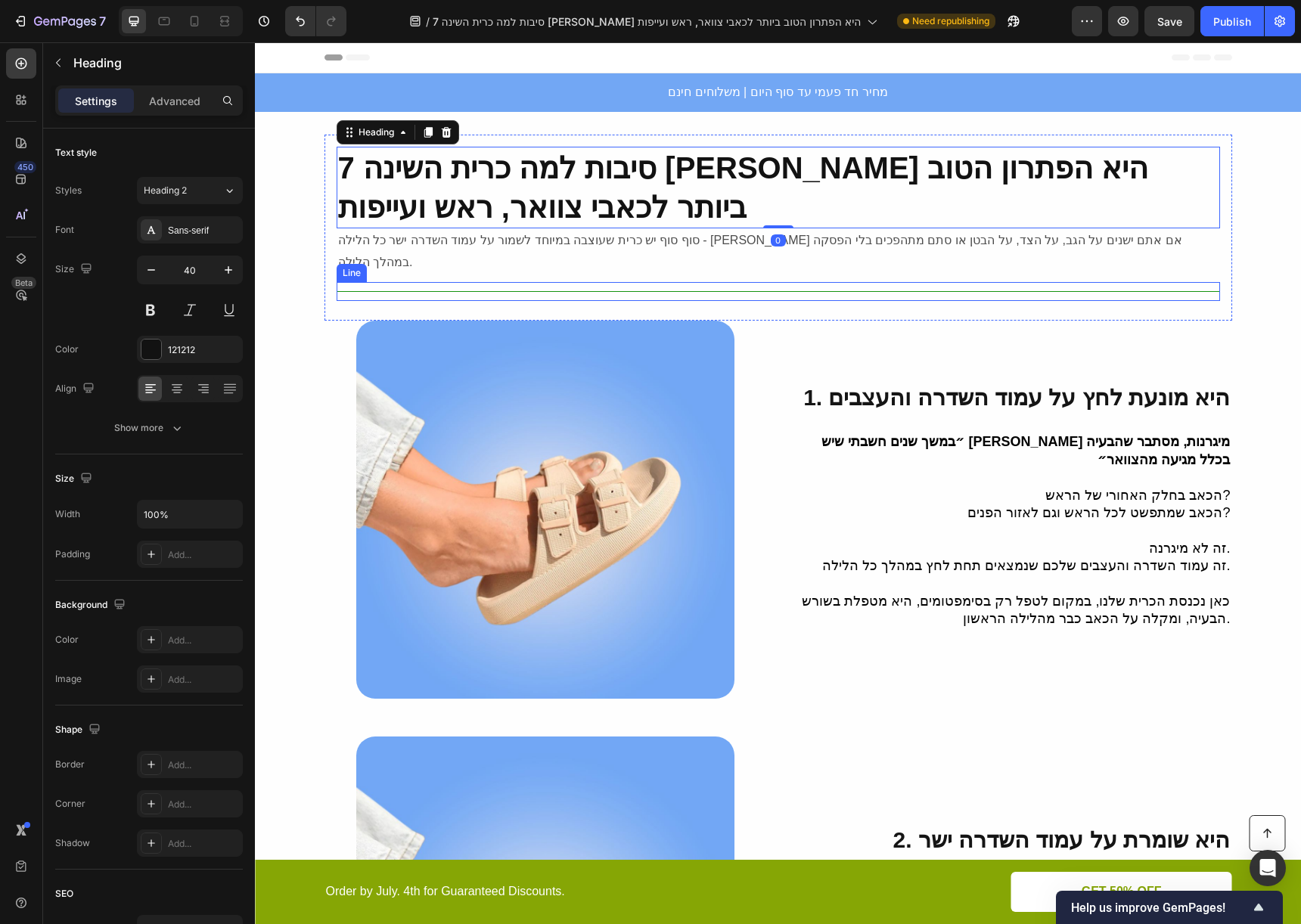
click at [933, 282] on div "Title Line" at bounding box center [778, 292] width 883 height 19
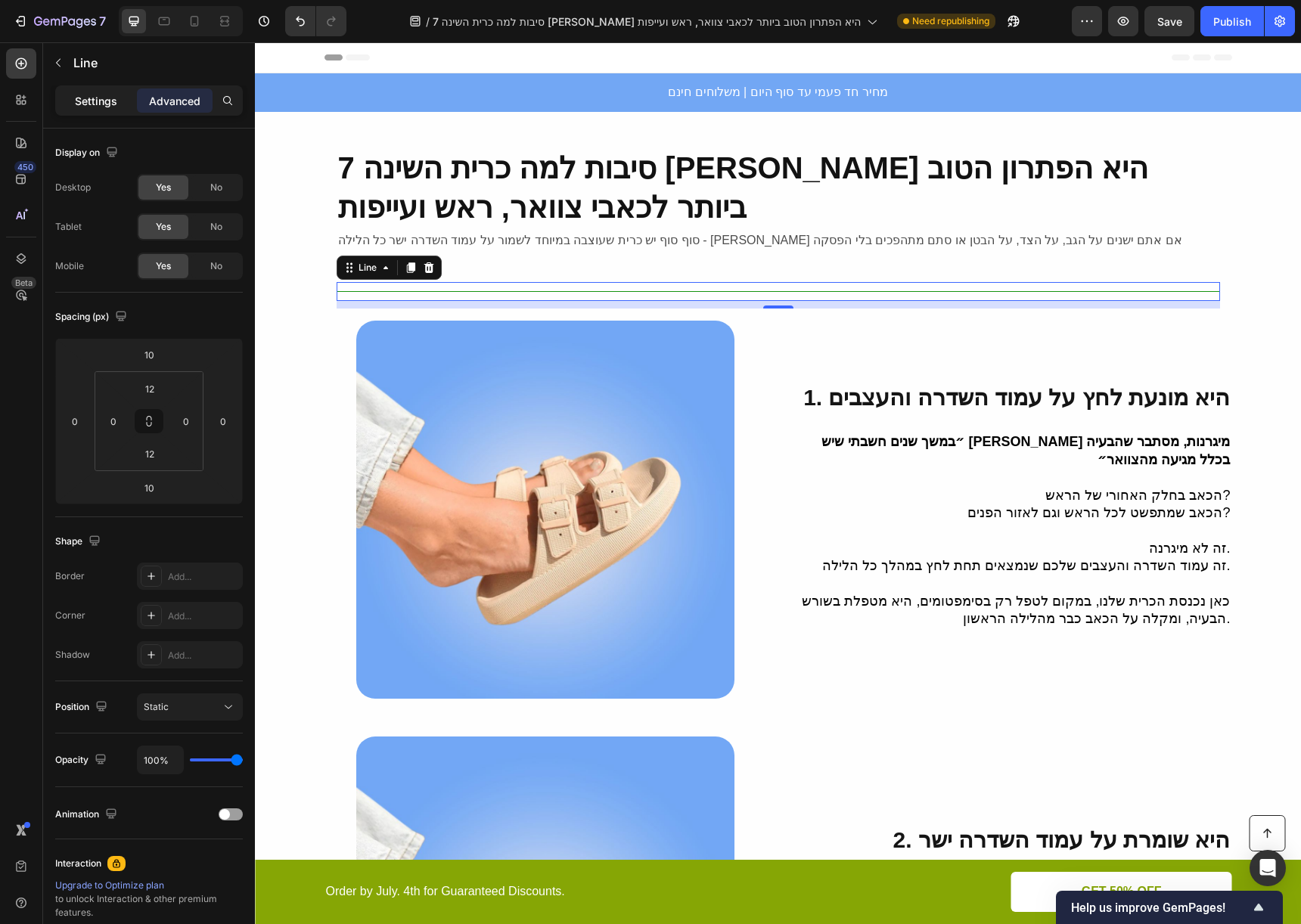
click at [117, 103] on p "Settings" at bounding box center [96, 101] width 42 height 16
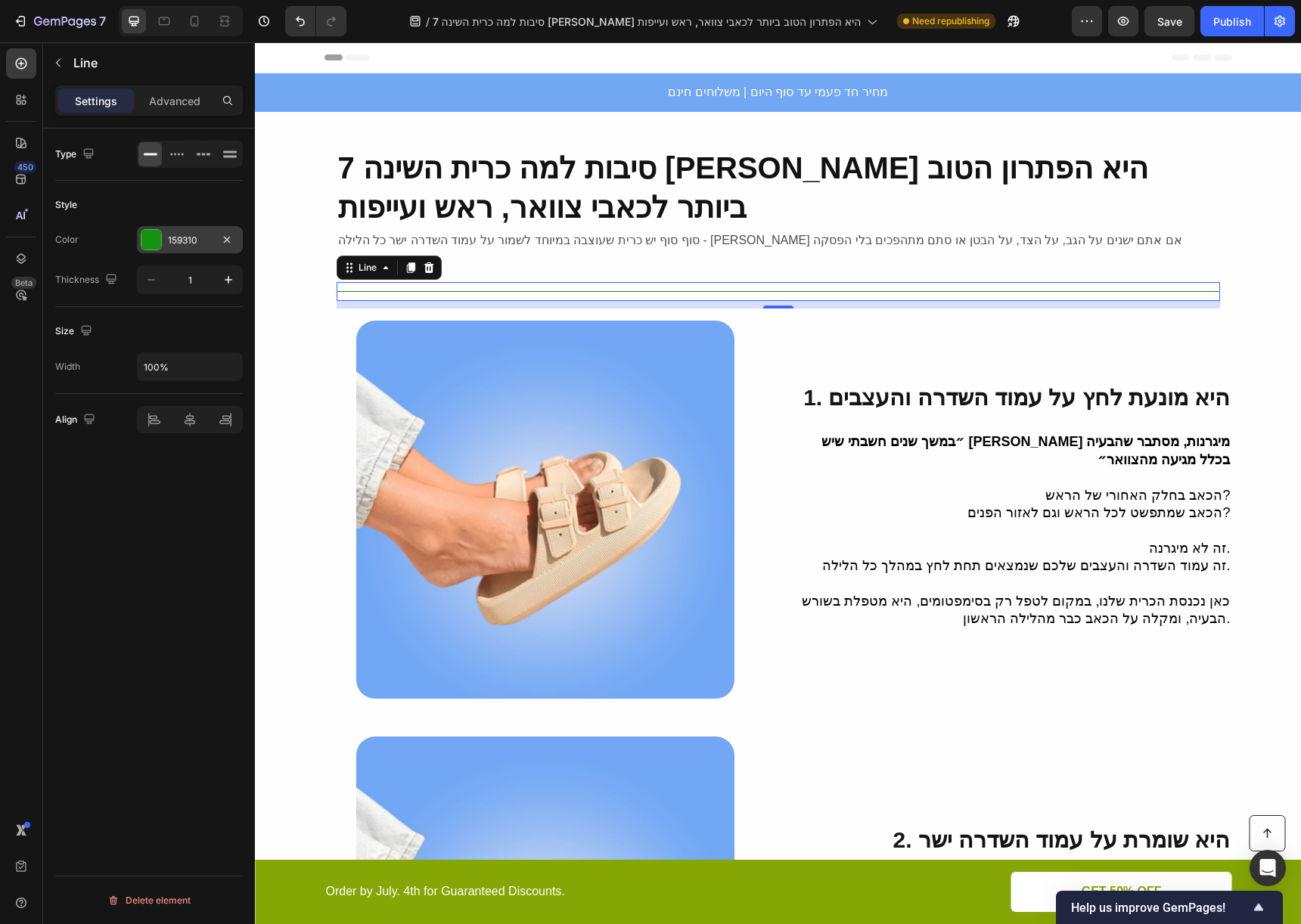
click at [155, 246] on div at bounding box center [151, 239] width 20 height 20
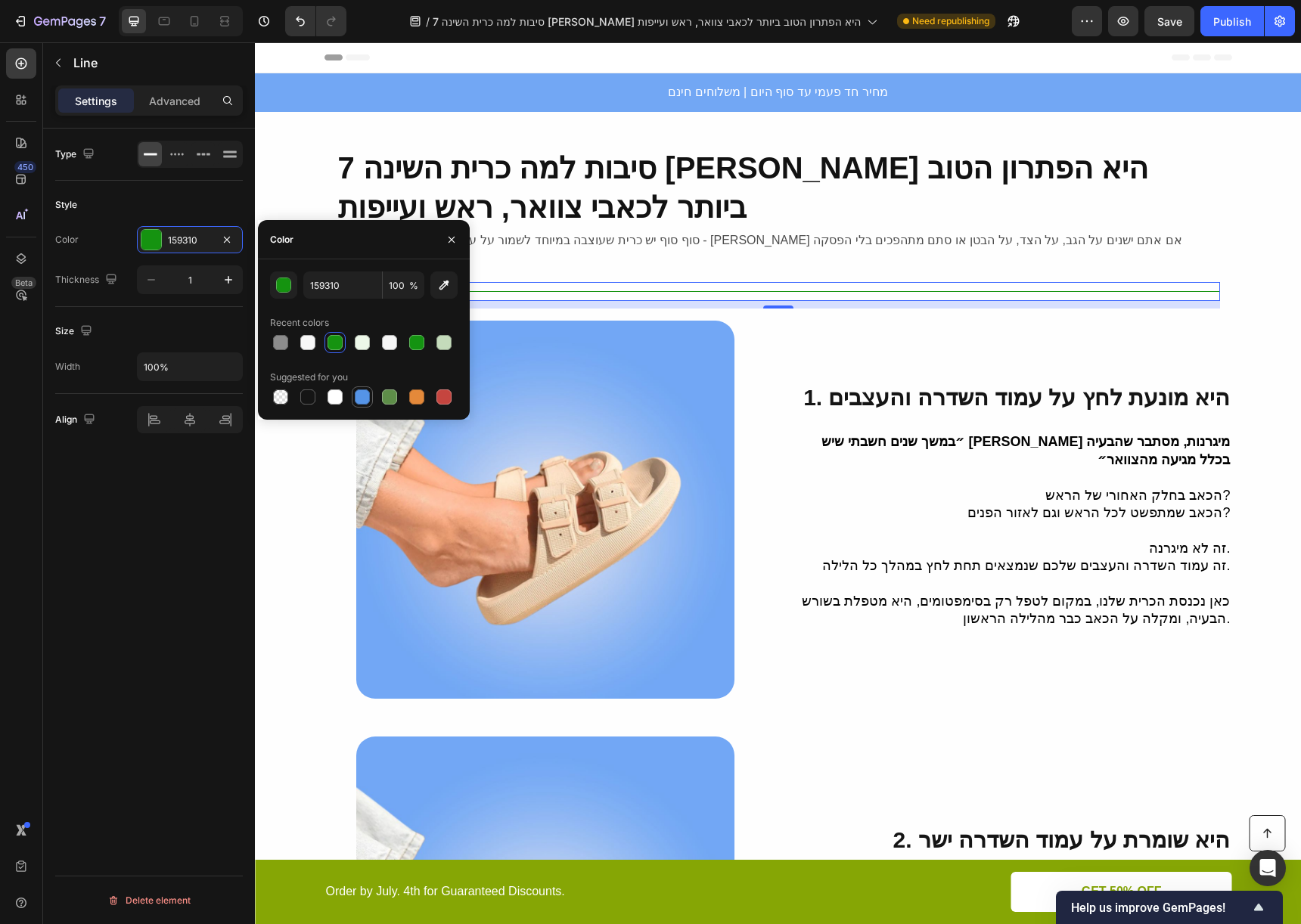
click at [357, 400] on div at bounding box center [361, 397] width 15 height 15
type input "5594E7"
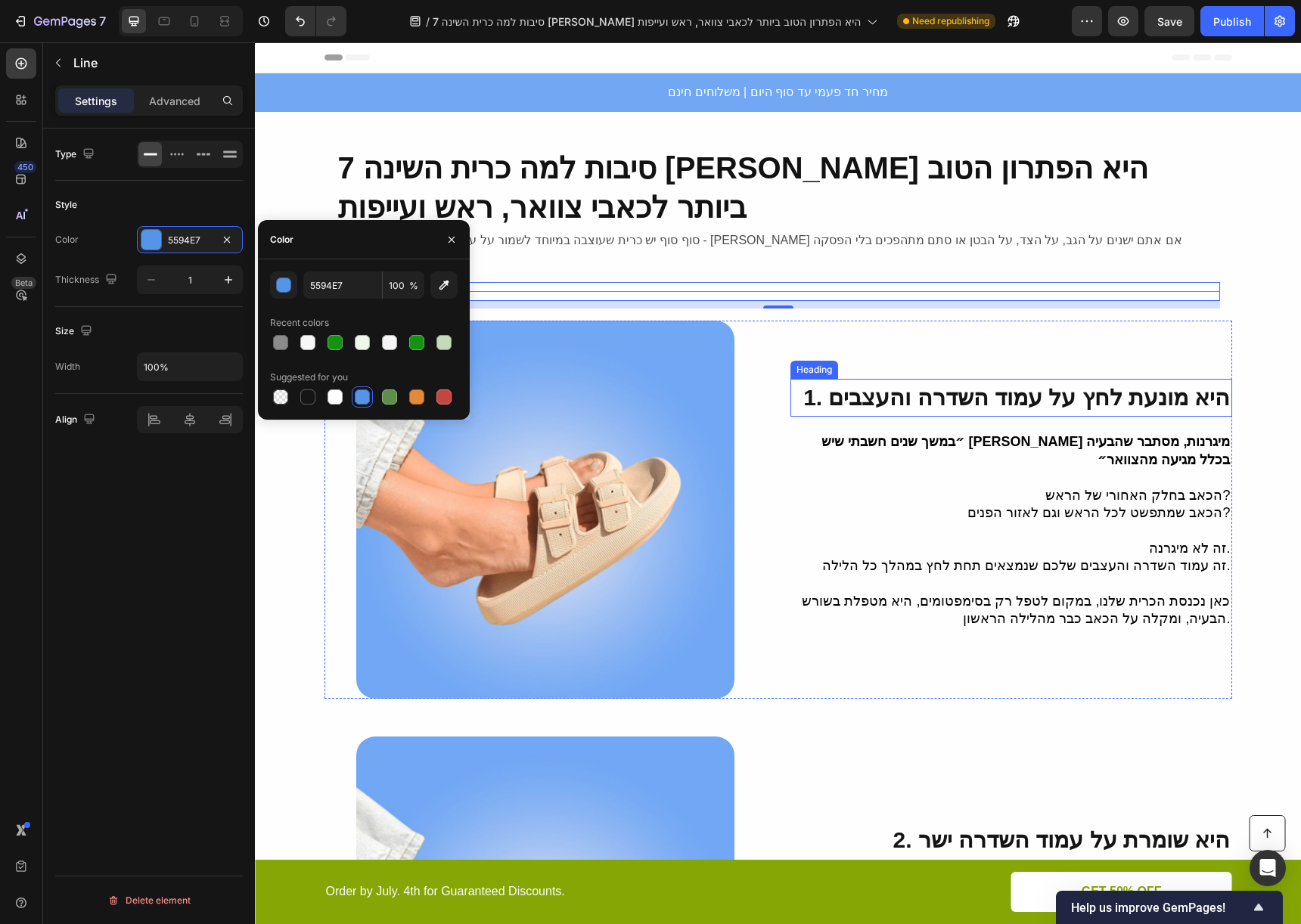
click at [910, 385] on span "1. היא מונעת לחץ על עמוד השדרה והעצבים" at bounding box center [1016, 397] width 426 height 25
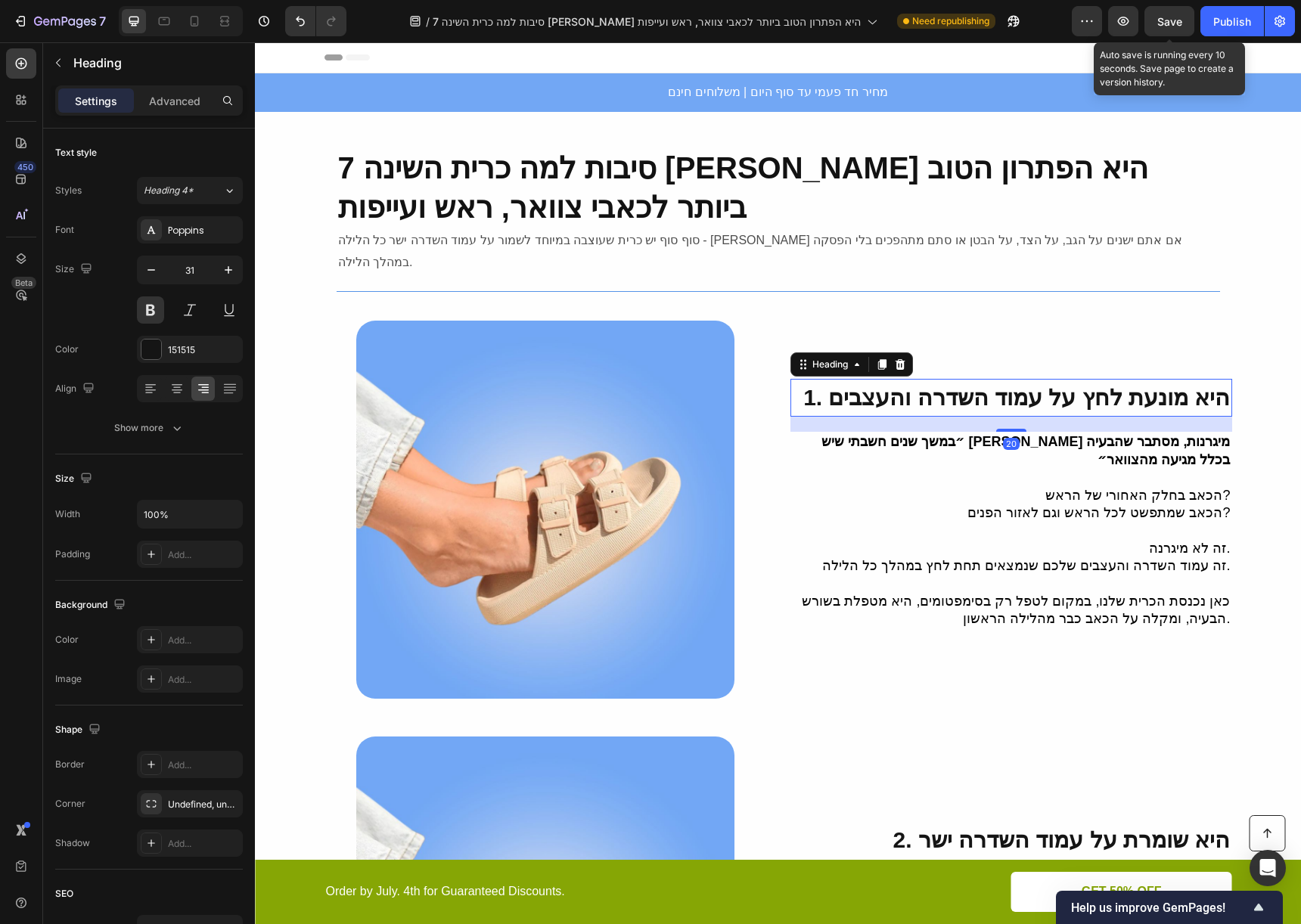
click at [1174, 23] on span "Save" at bounding box center [1170, 21] width 25 height 13
click at [1209, 29] on button "Publish" at bounding box center [1231, 21] width 63 height 31
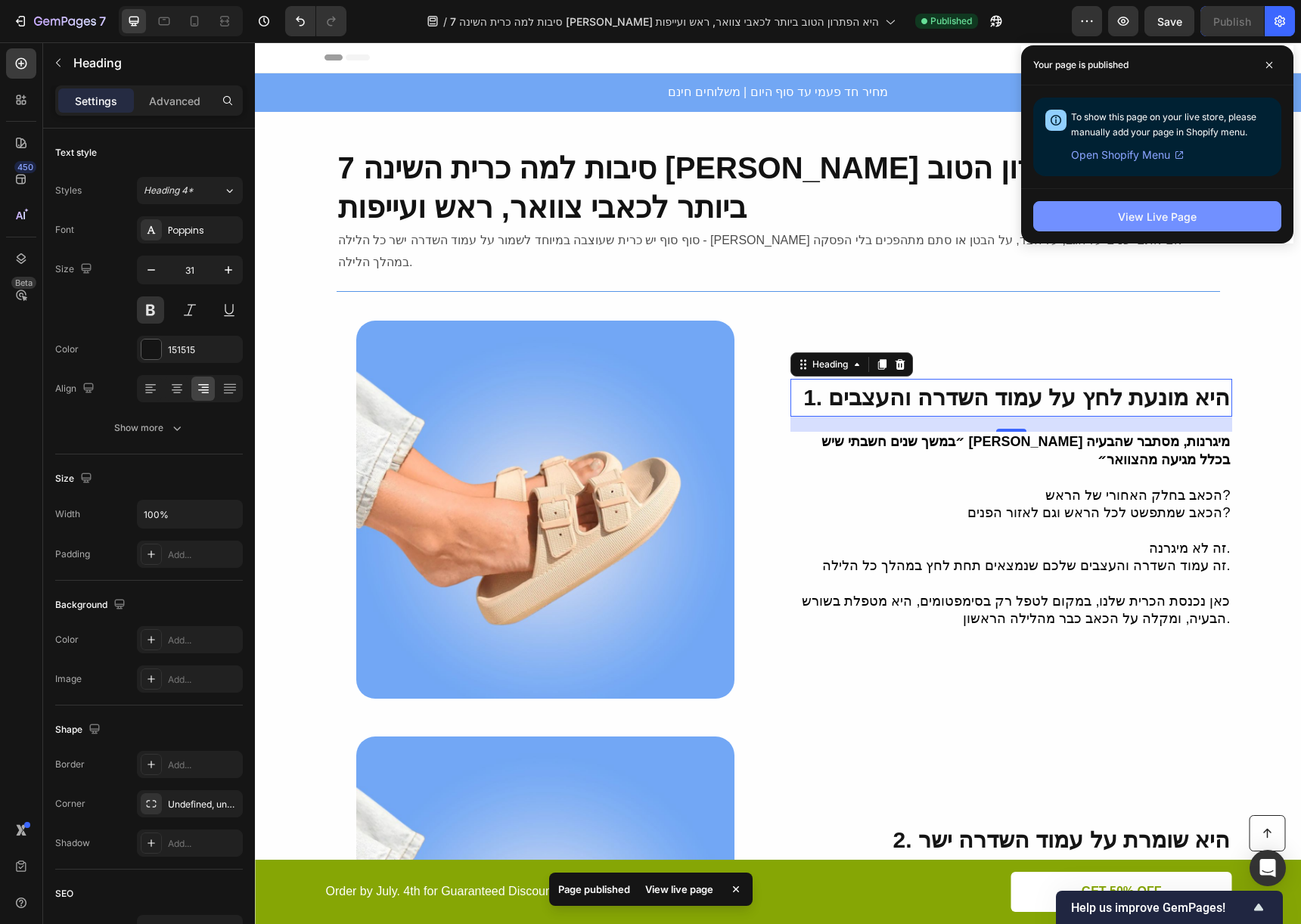
click at [1143, 213] on div "View Live Page" at bounding box center [1157, 217] width 79 height 16
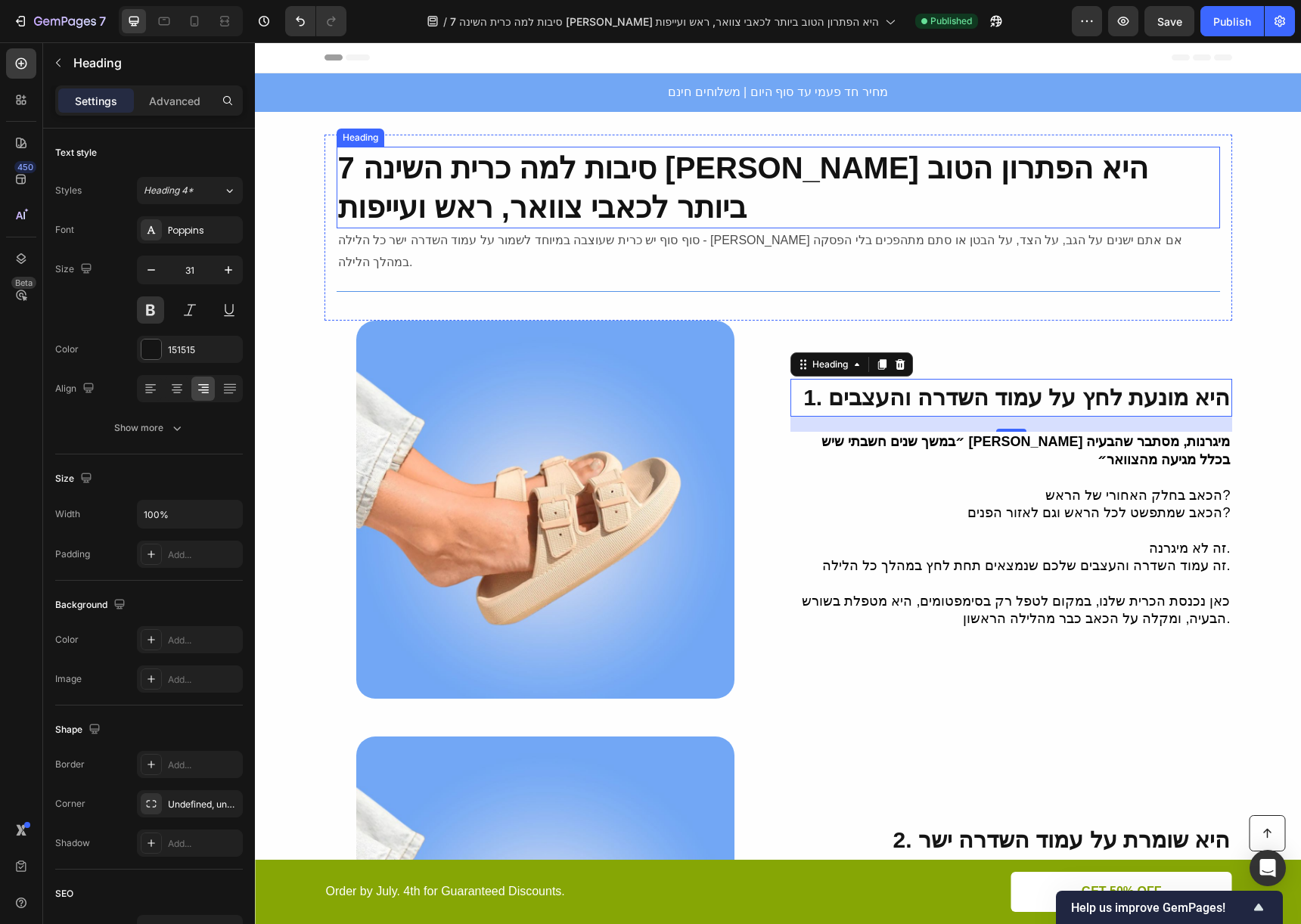
click at [834, 155] on strong "7 סיבות למה כרית השינה [PERSON_NAME] היא הפתרון הטוב ביותר לכאבי צוואר, ראש ועי…" at bounding box center [743, 187] width 810 height 73
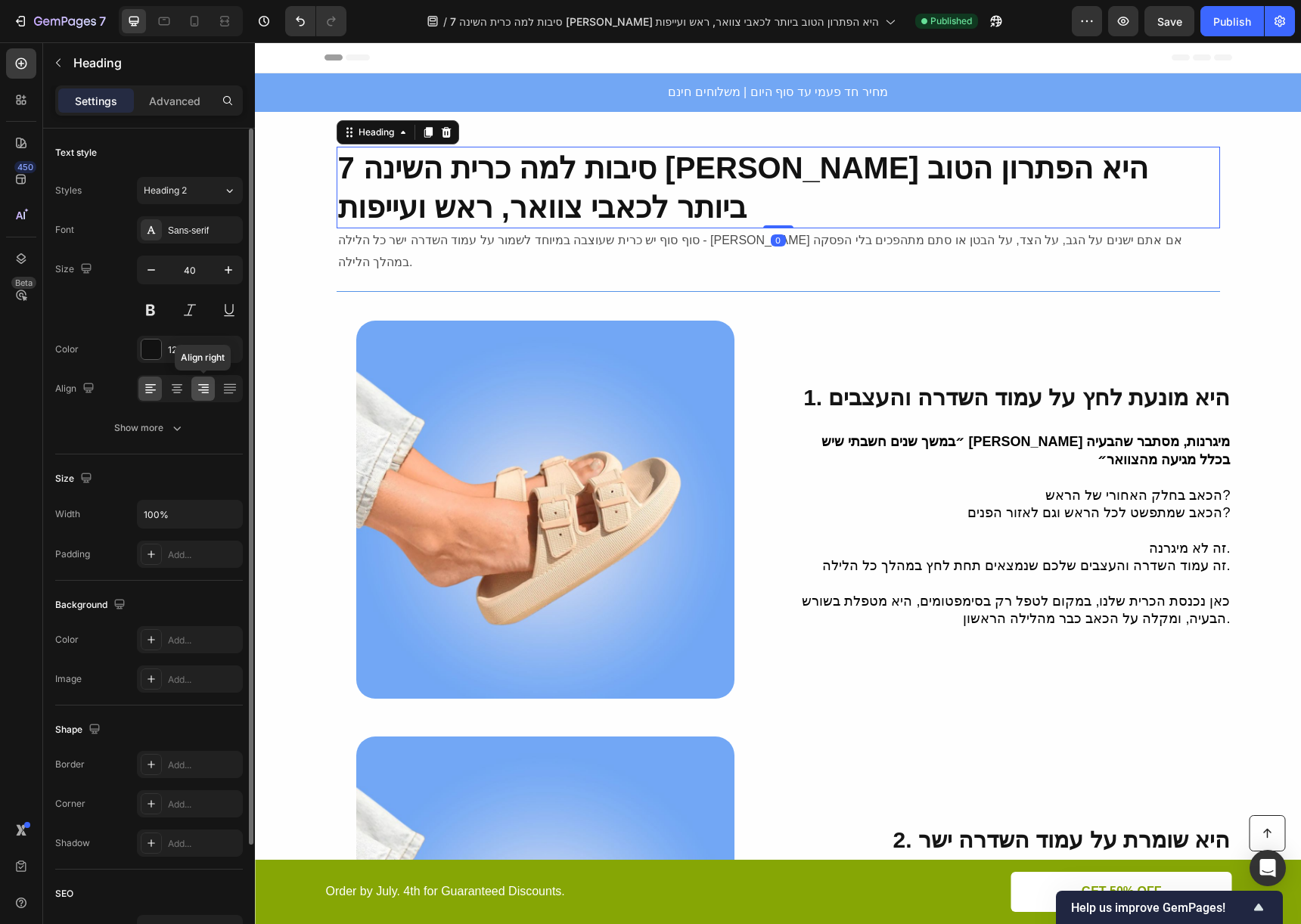
click at [196, 394] on icon at bounding box center [203, 388] width 15 height 15
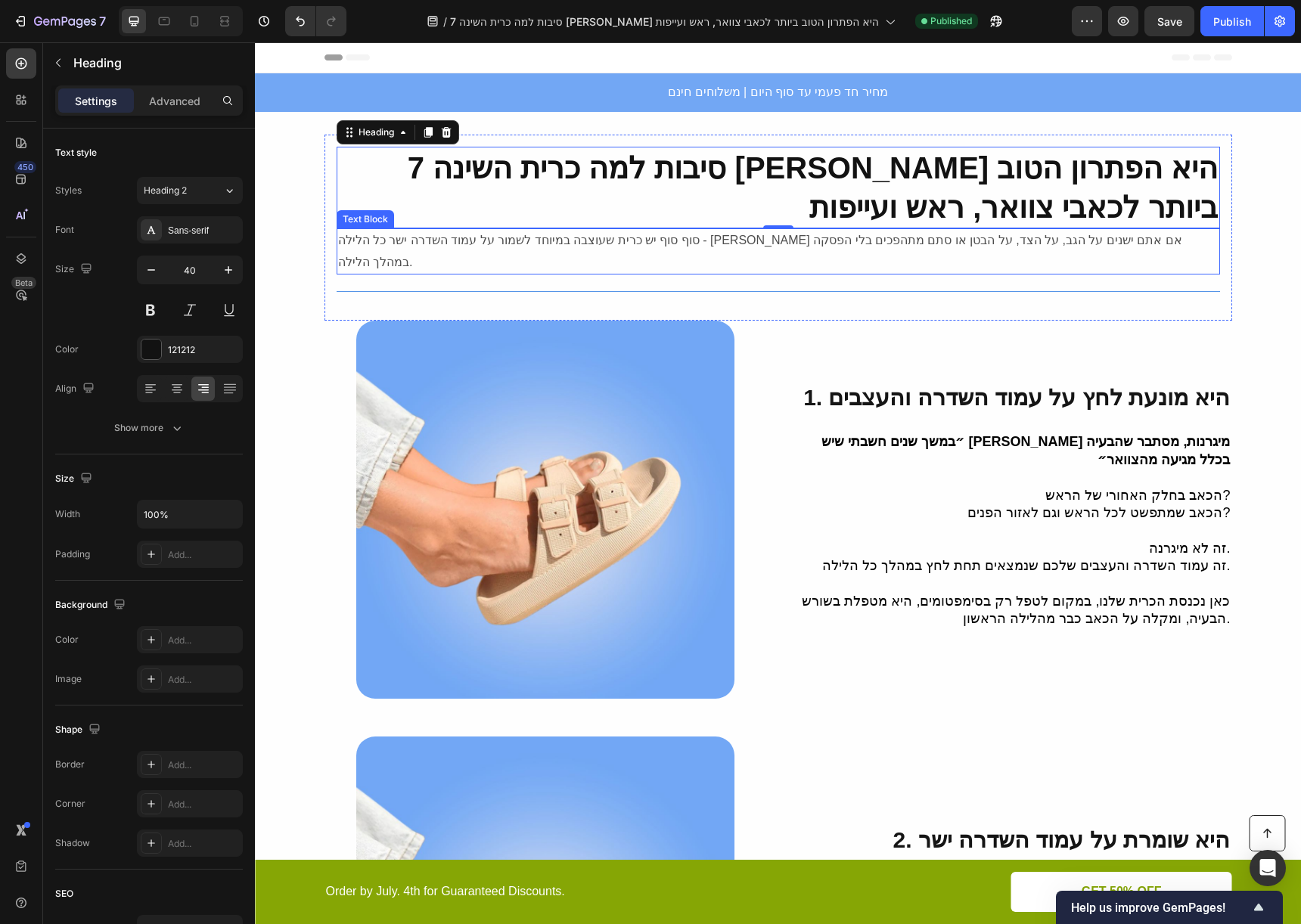
click at [484, 246] on p "סוף סוף יש כרית שעוצבה במיוחד לשמור על עמוד השדרה ישר כל הלילה - בין אם אתם ישנ…" at bounding box center [778, 252] width 880 height 44
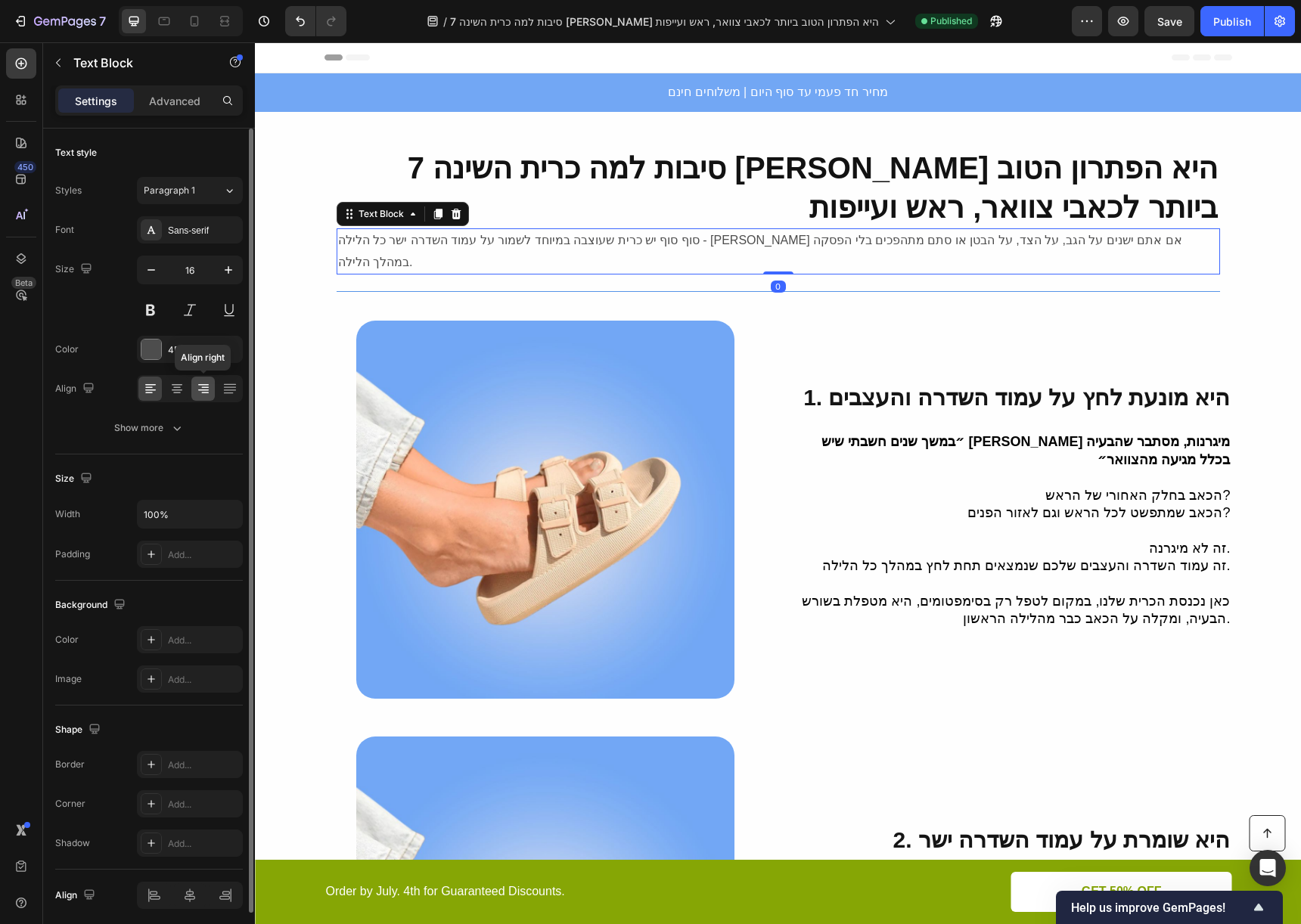
click at [196, 394] on icon at bounding box center [203, 388] width 15 height 15
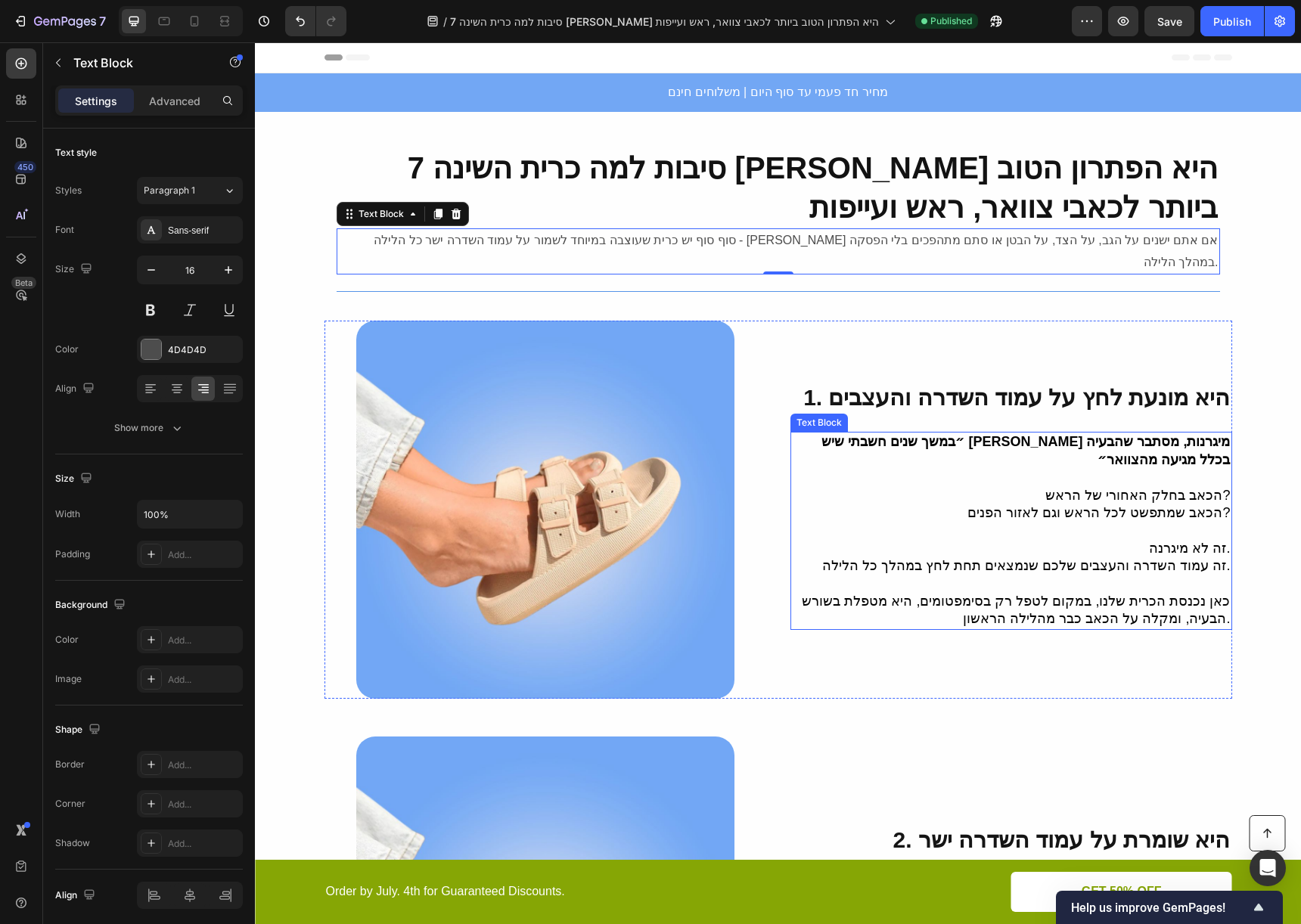
click at [1103, 469] on p at bounding box center [1011, 477] width 439 height 17
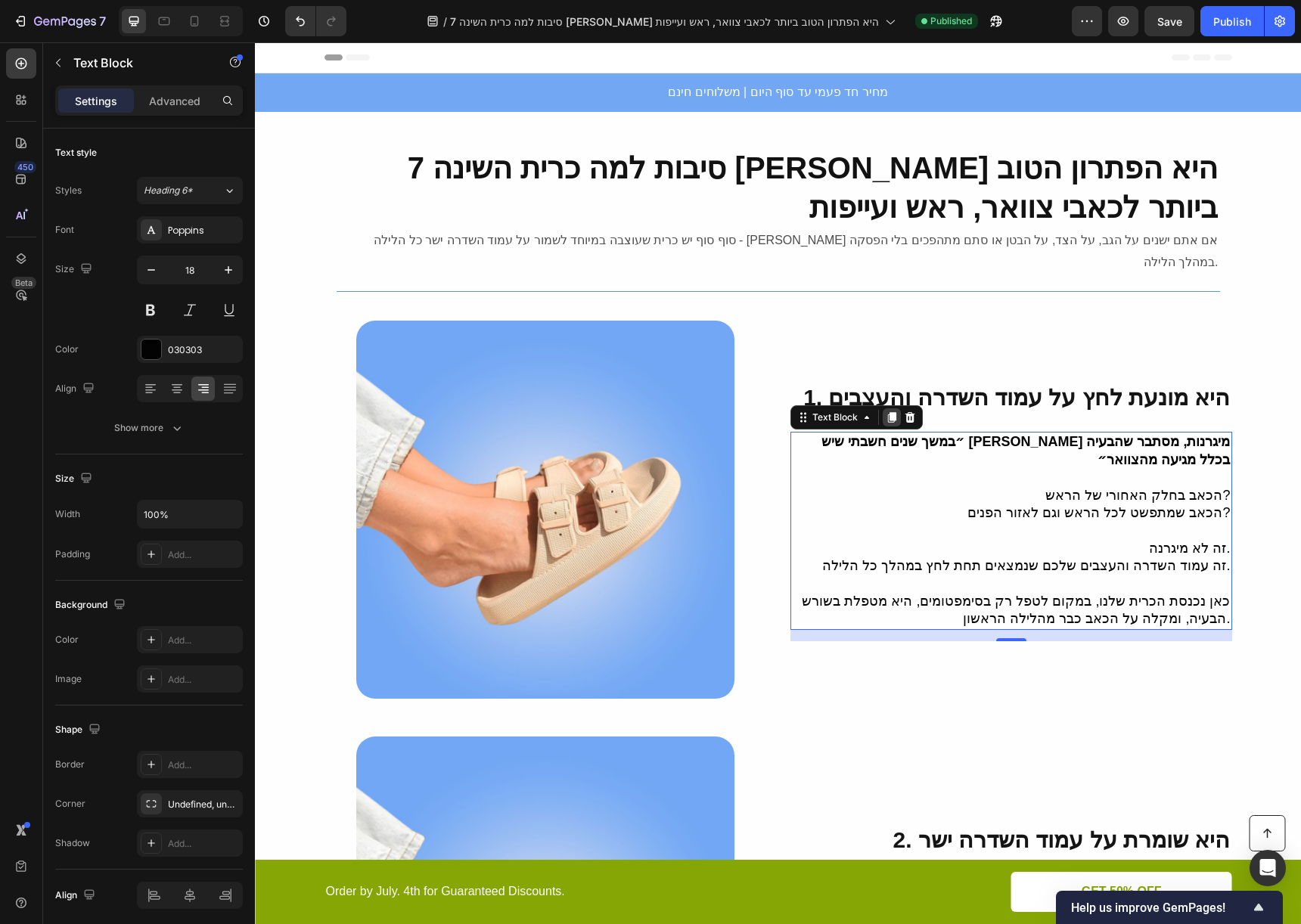
click at [887, 413] on icon at bounding box center [891, 419] width 9 height 11
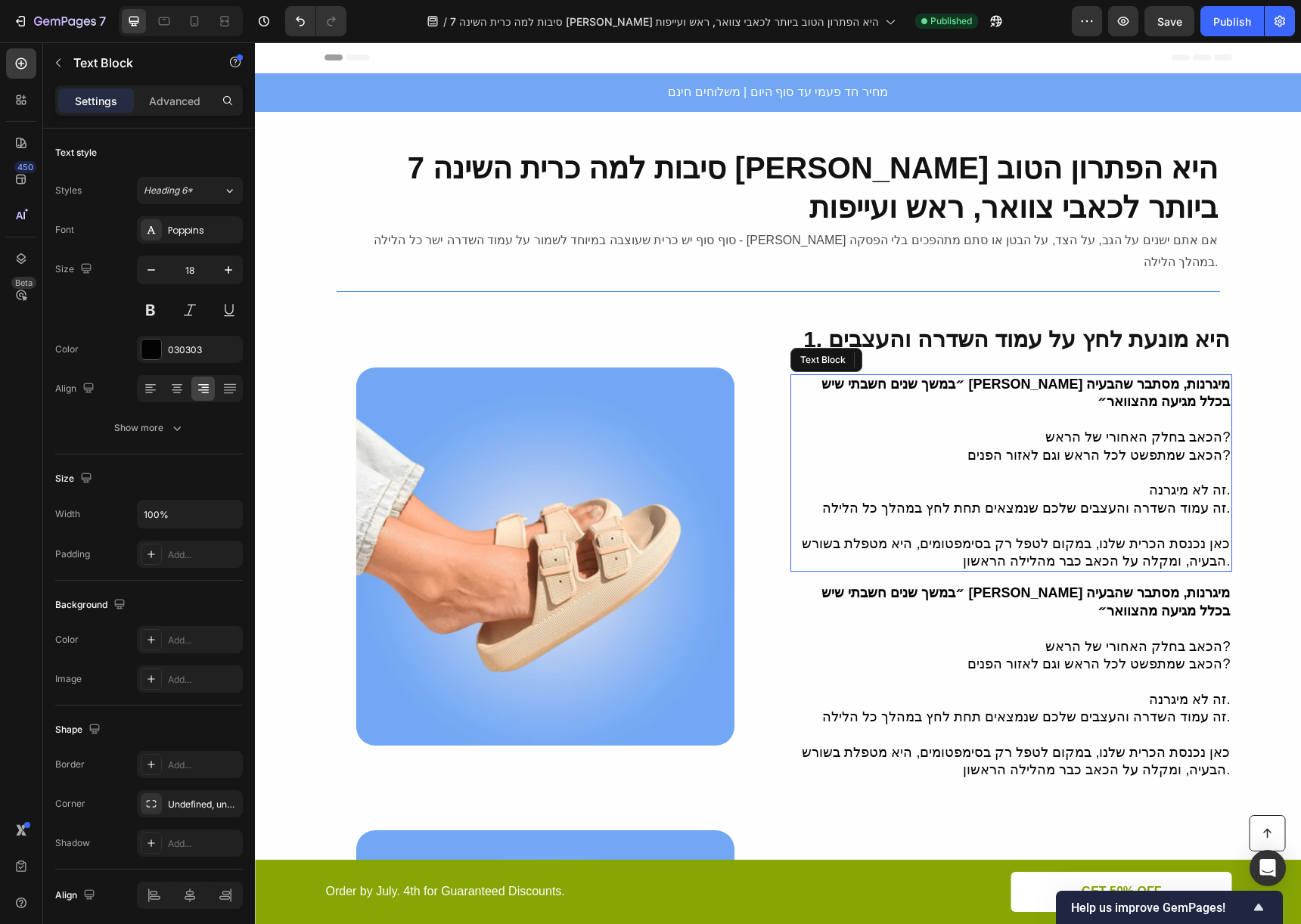
click at [1068, 465] on p at bounding box center [1011, 473] width 439 height 17
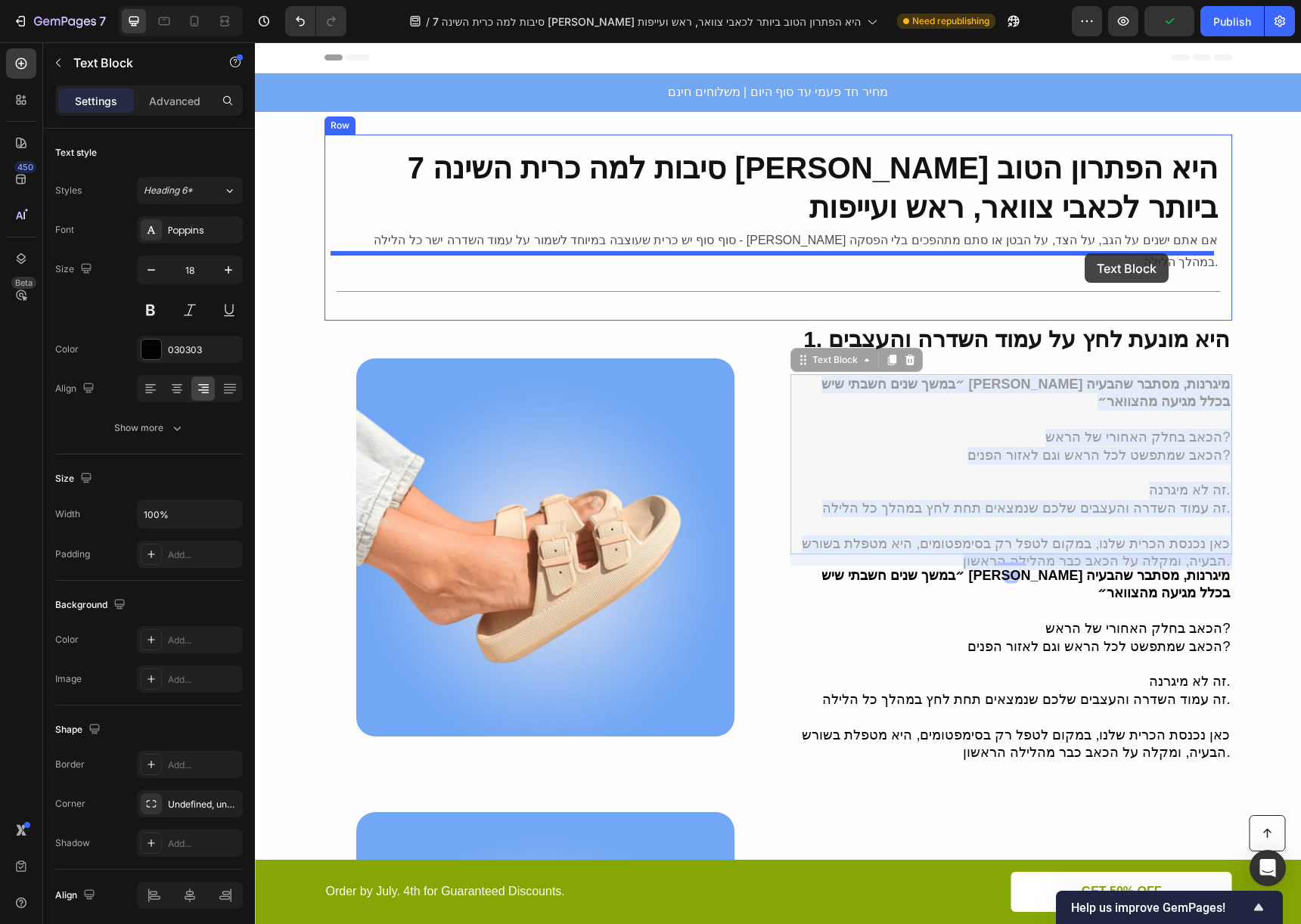
drag, startPoint x: 1080, startPoint y: 401, endPoint x: 1084, endPoint y: 253, distance: 148.1
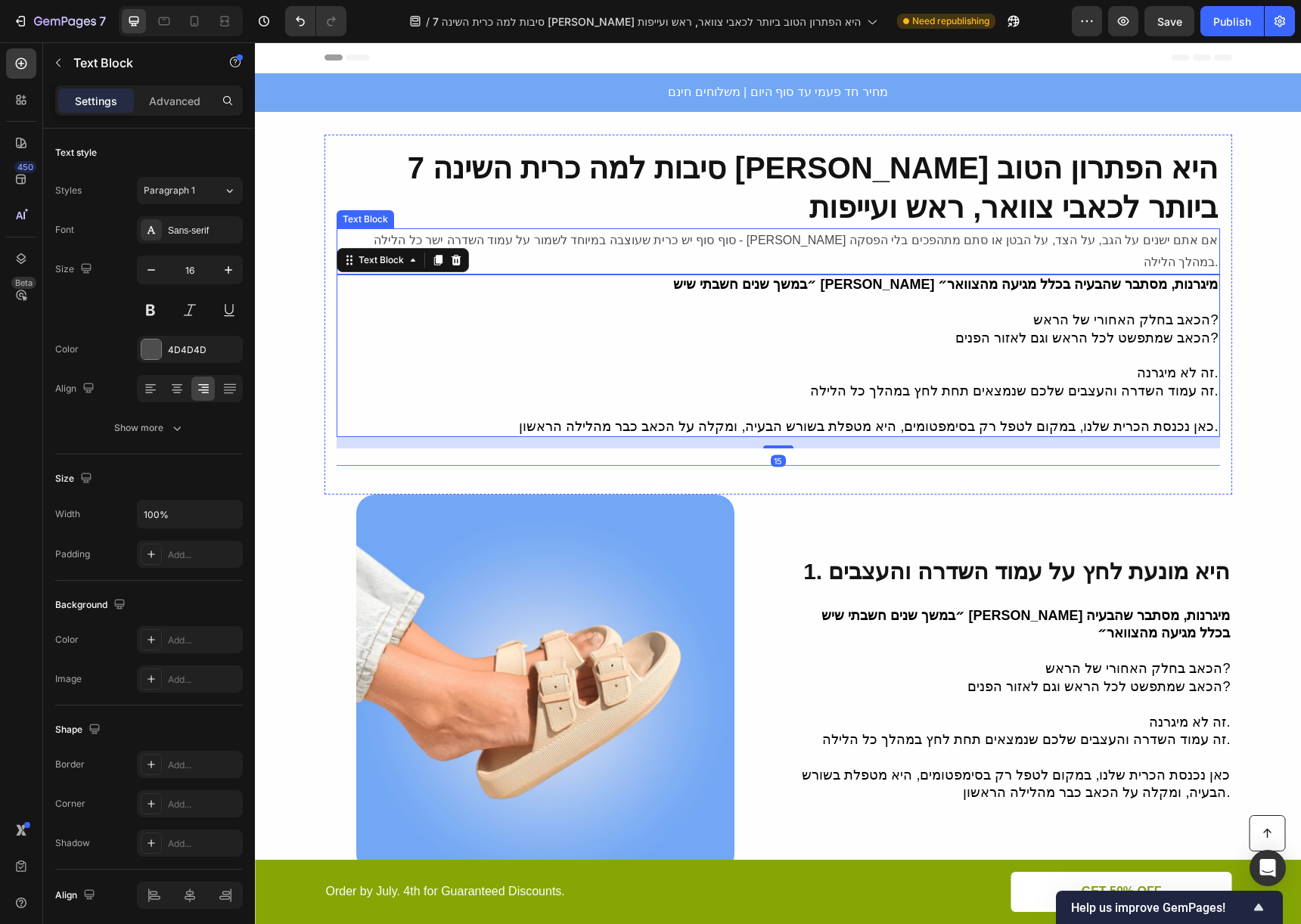
click at [1104, 244] on p "סוף סוף יש כרית שעוצבה במיוחד לשמור על עמוד השדרה ישר כל הלילה - בין אם אתם ישנ…" at bounding box center [778, 252] width 880 height 44
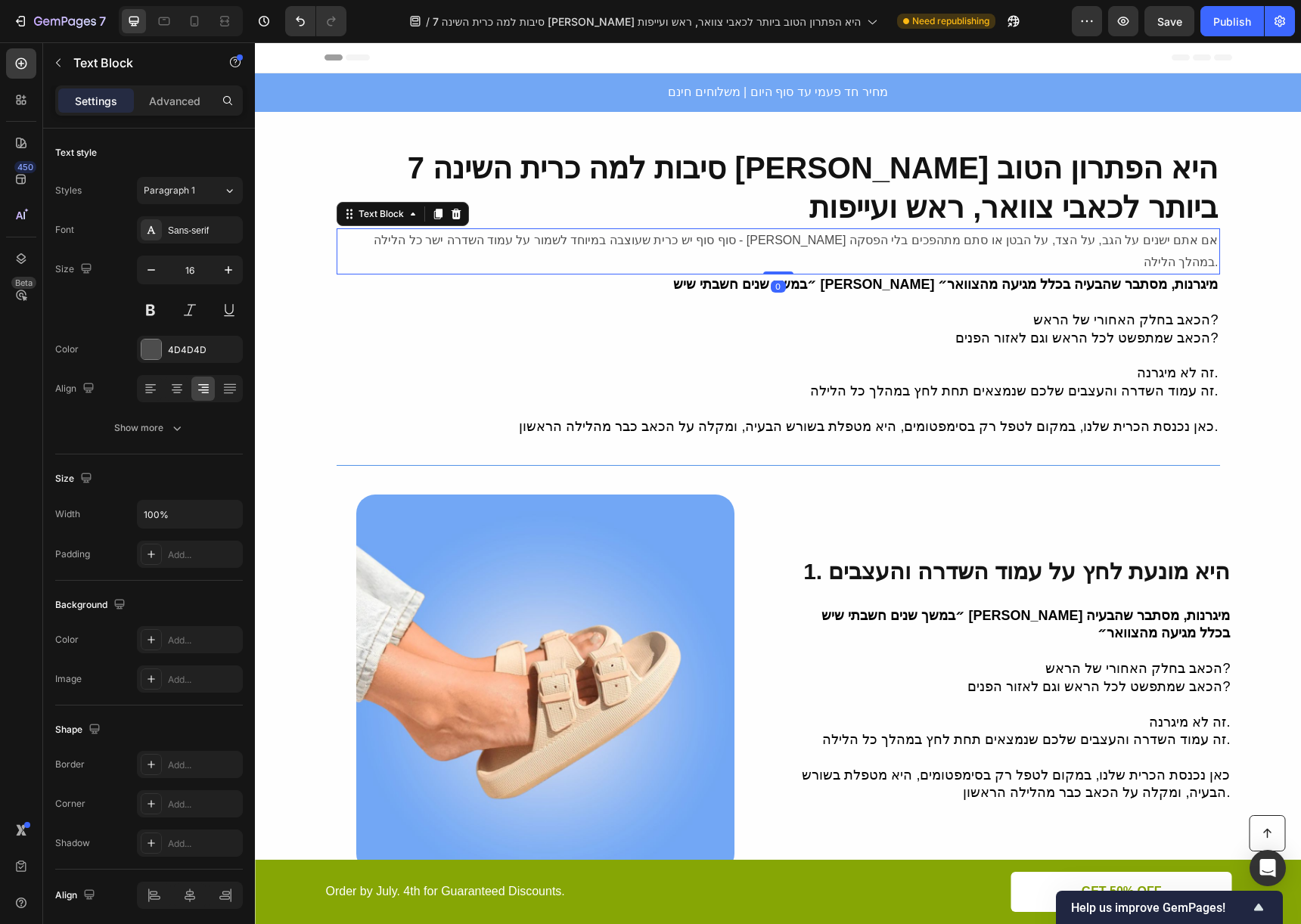
click at [1104, 244] on p "סוף סוף יש כרית שעוצבה במיוחד לשמור על עמוד השדרה ישר כל הלילה - בין אם אתם ישנ…" at bounding box center [778, 252] width 880 height 44
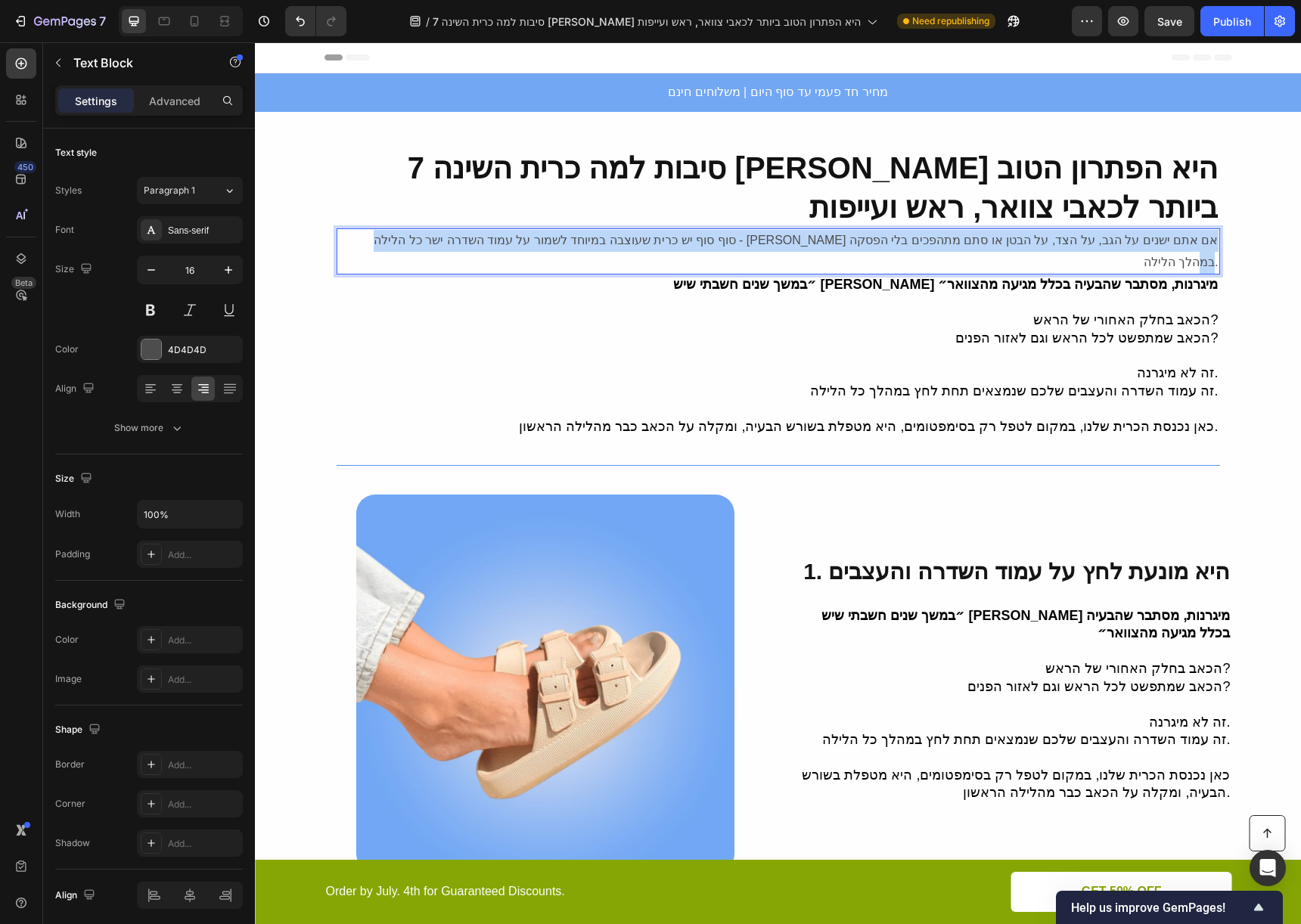
click at [1104, 244] on p "סוף סוף יש כרית שעוצבה במיוחד לשמור על עמוד השדרה ישר כל הלילה - בין אם אתם ישנ…" at bounding box center [778, 252] width 880 height 44
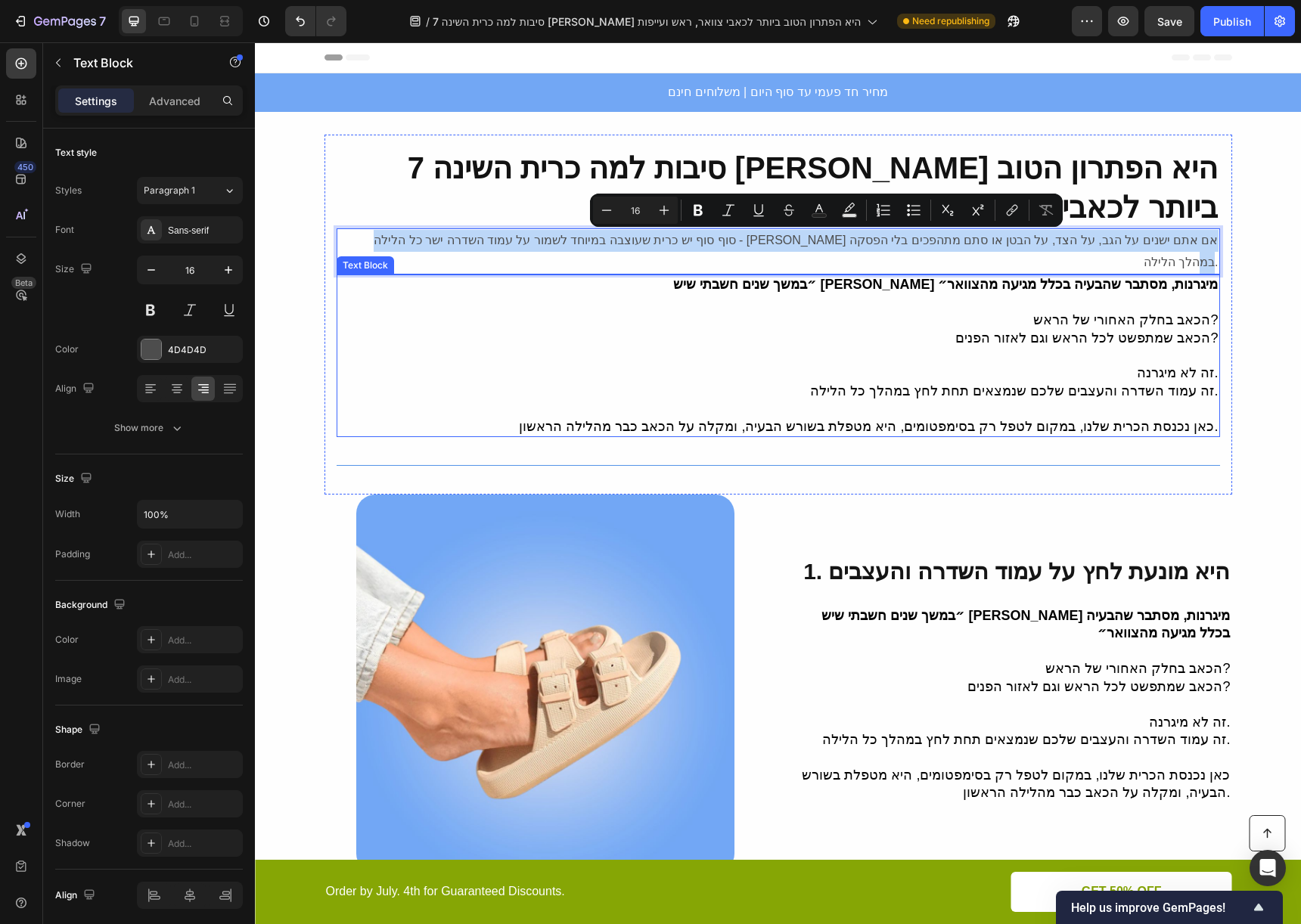
click at [1076, 365] on p "זה לא מיגרנה." at bounding box center [778, 373] width 880 height 17
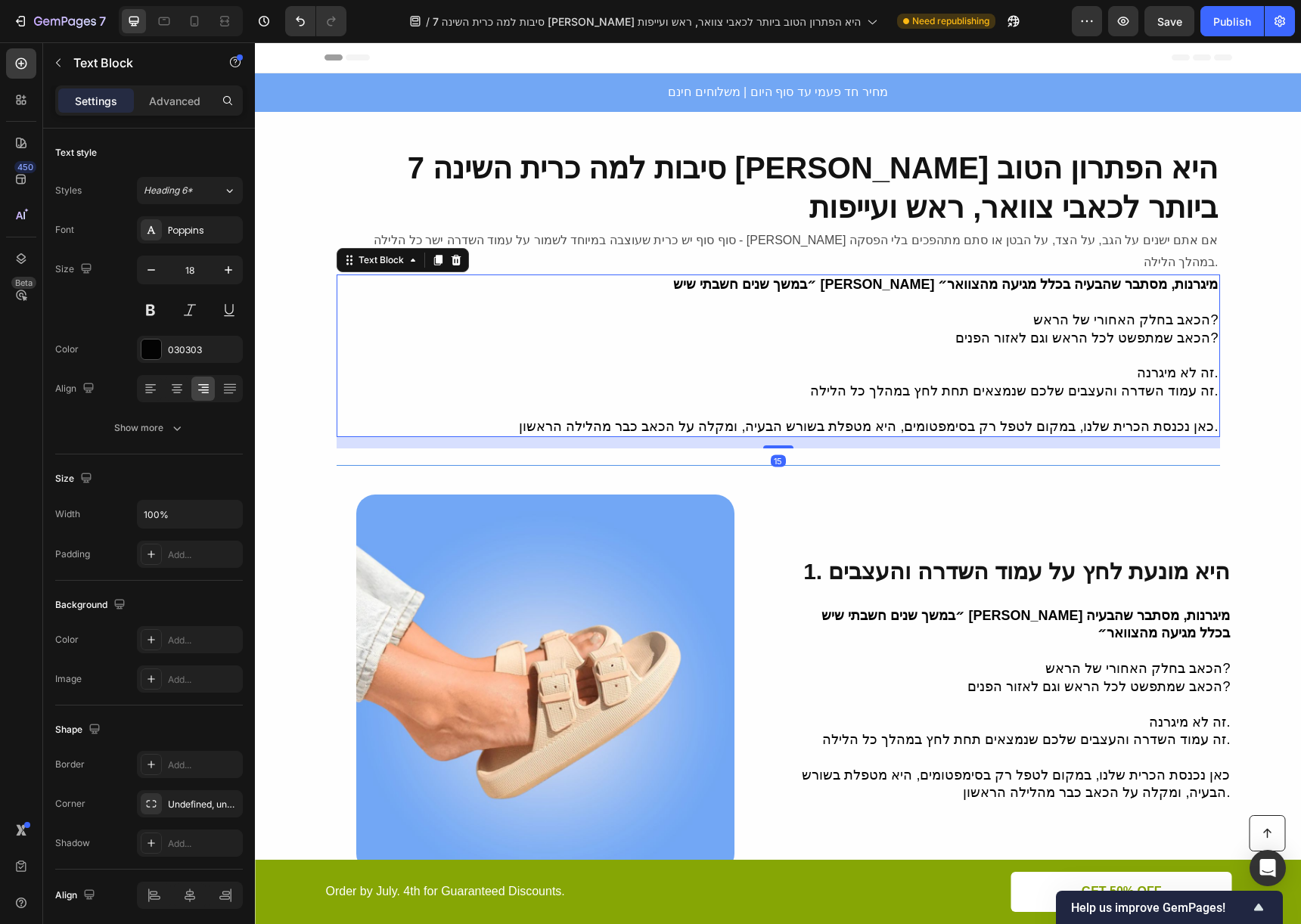
click at [1076, 365] on p "זה לא מיגרנה." at bounding box center [778, 373] width 880 height 17
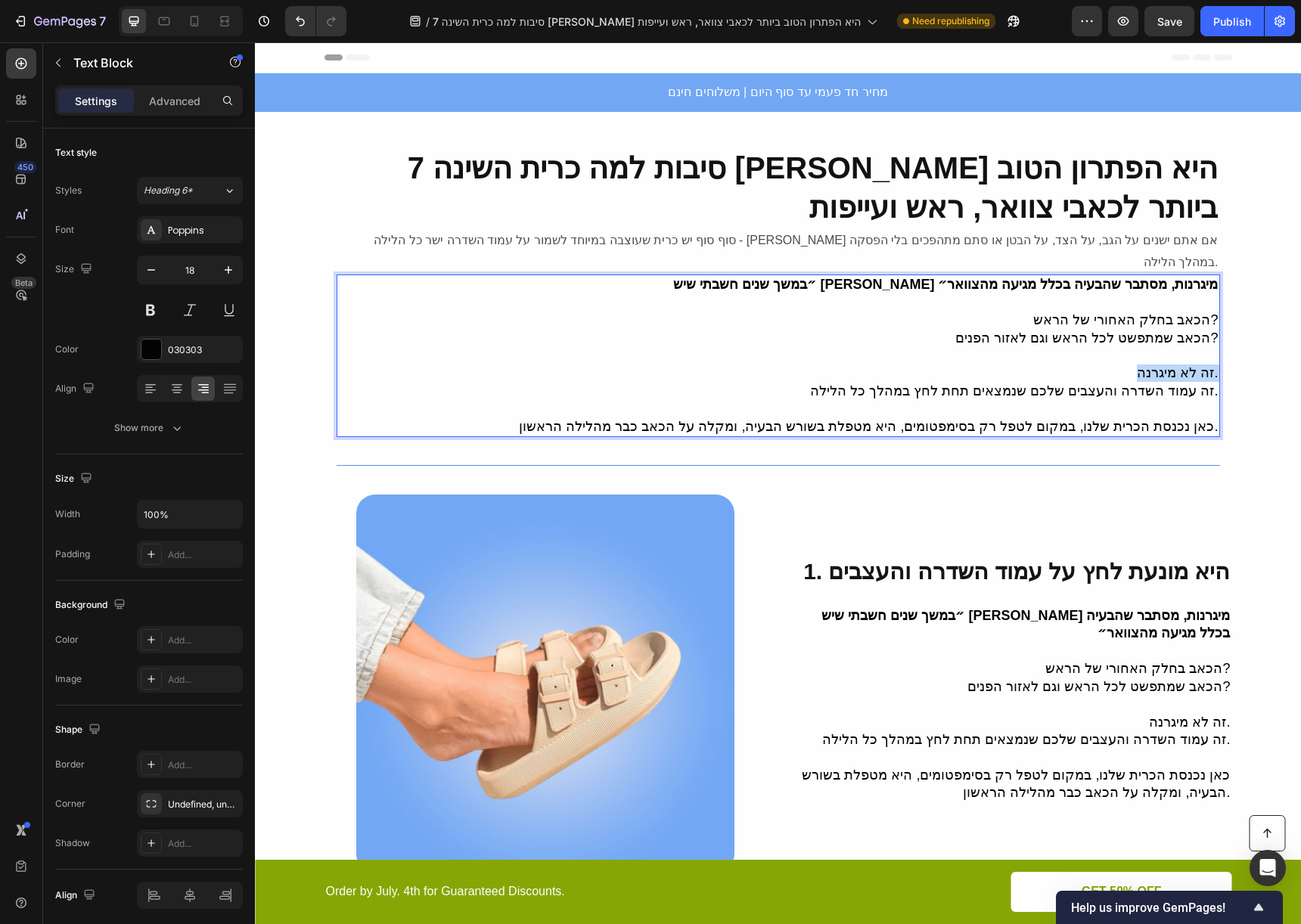
click at [1076, 365] on p "זה לא מיגרנה." at bounding box center [778, 373] width 880 height 17
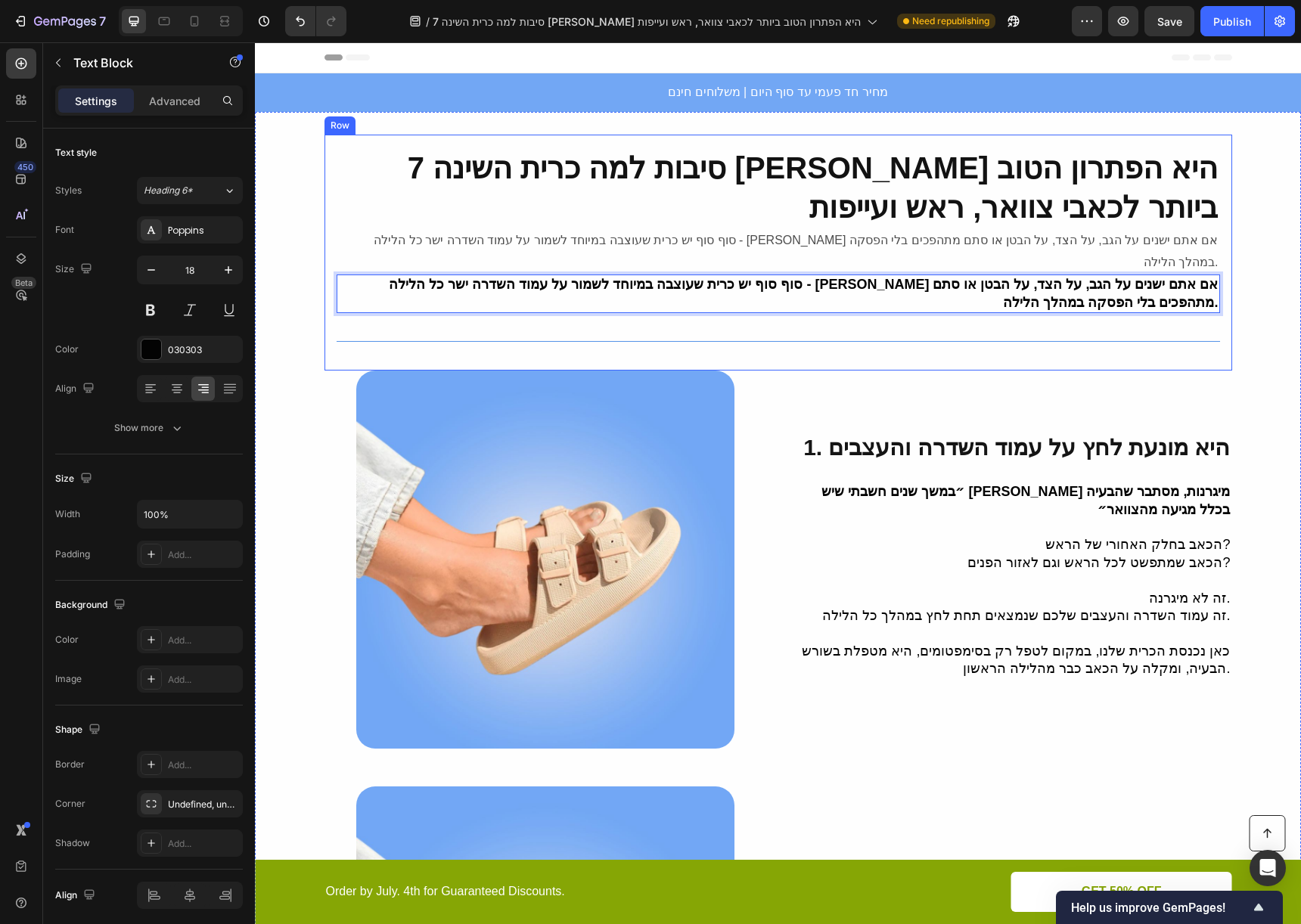
click at [1070, 285] on p "סוף סוף יש כרית שעוצבה במיוחד לשמור על עמוד השדרה ישר כל הלילה - בין אם אתם ישנ…" at bounding box center [778, 293] width 880 height 35
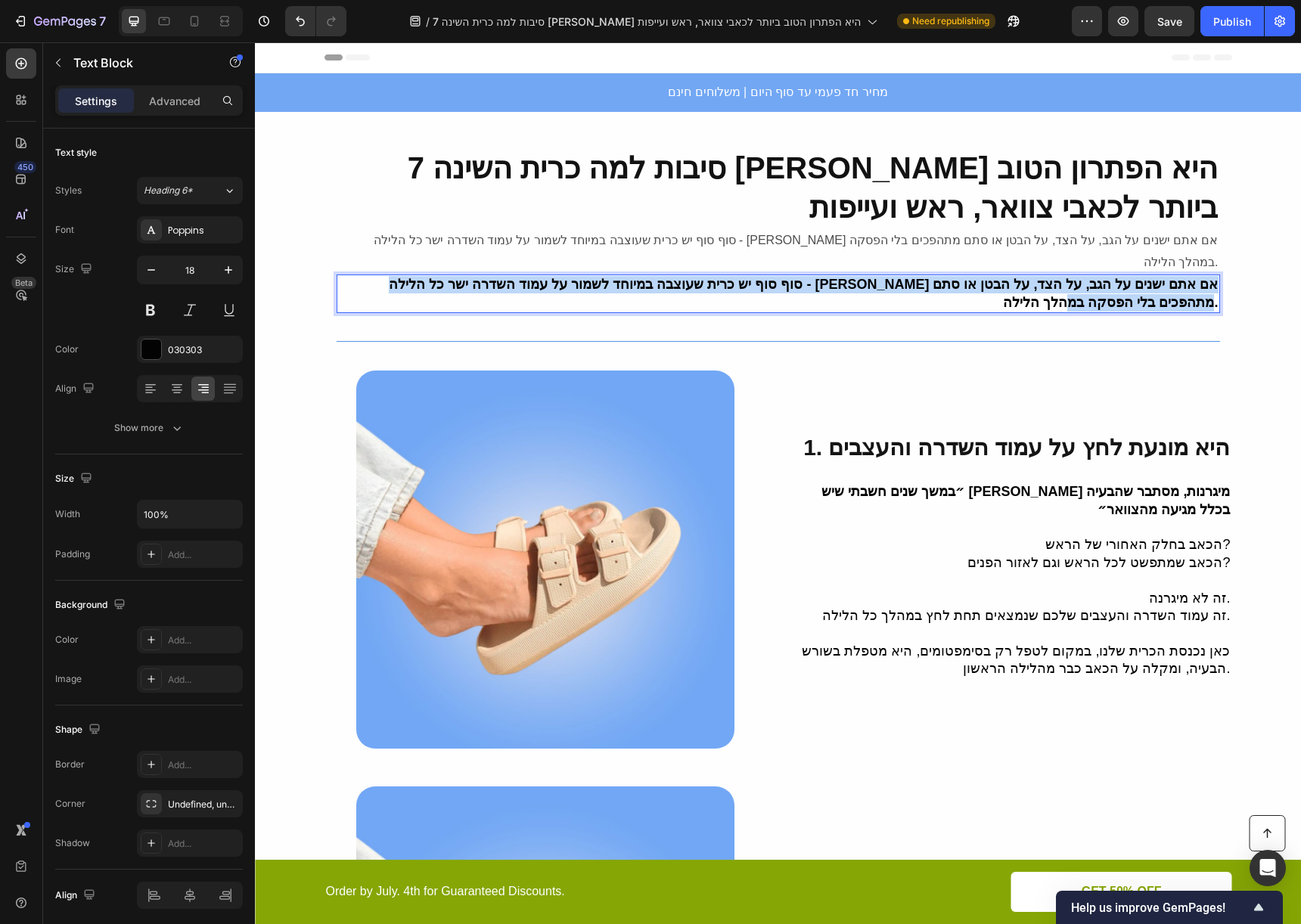
click at [1070, 285] on p "סוף סוף יש כרית שעוצבה במיוחד לשמור על עמוד השדרה ישר כל הלילה - בין אם אתם ישנ…" at bounding box center [778, 293] width 880 height 35
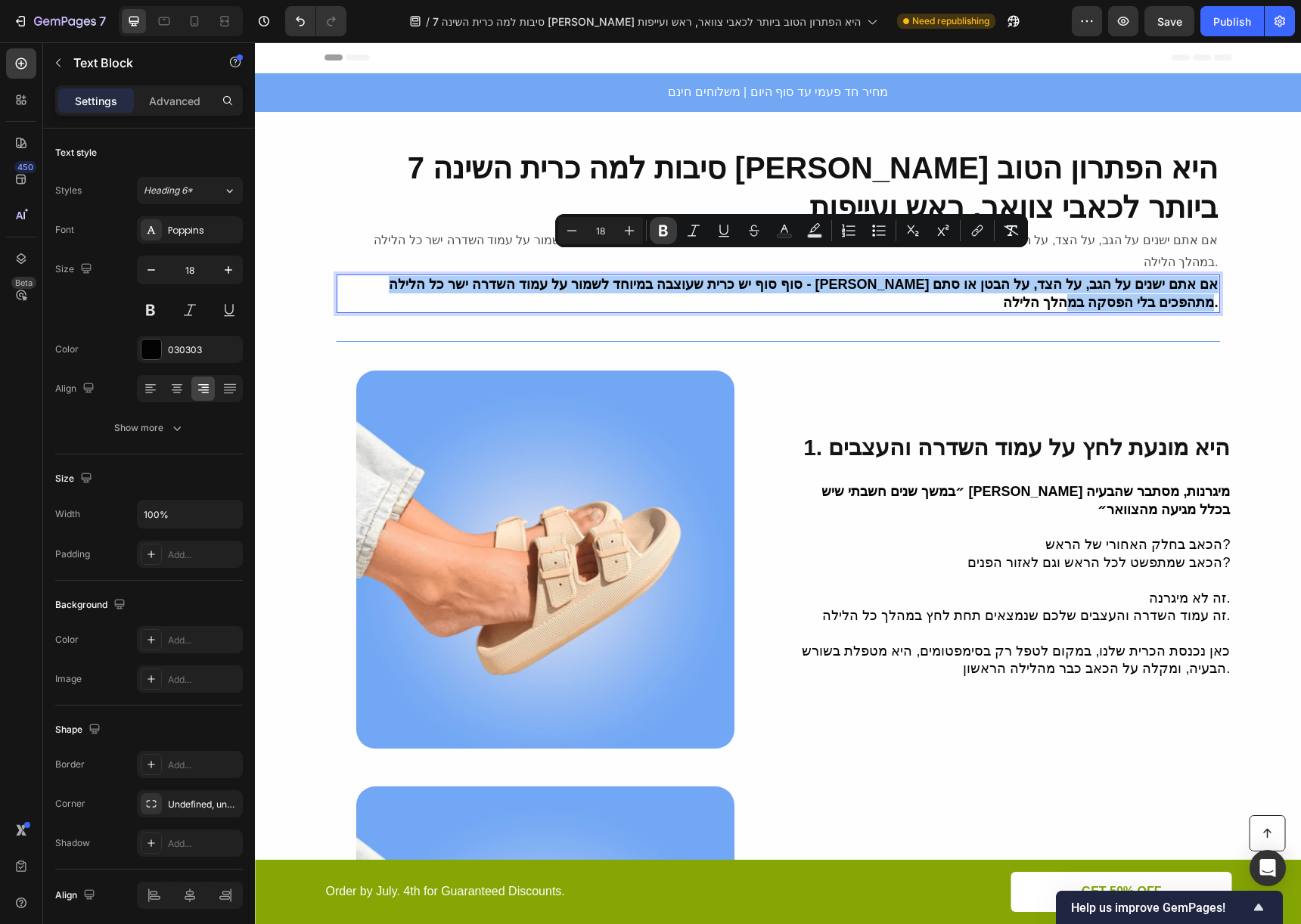
click at [652, 235] on button "Bold" at bounding box center [663, 230] width 27 height 27
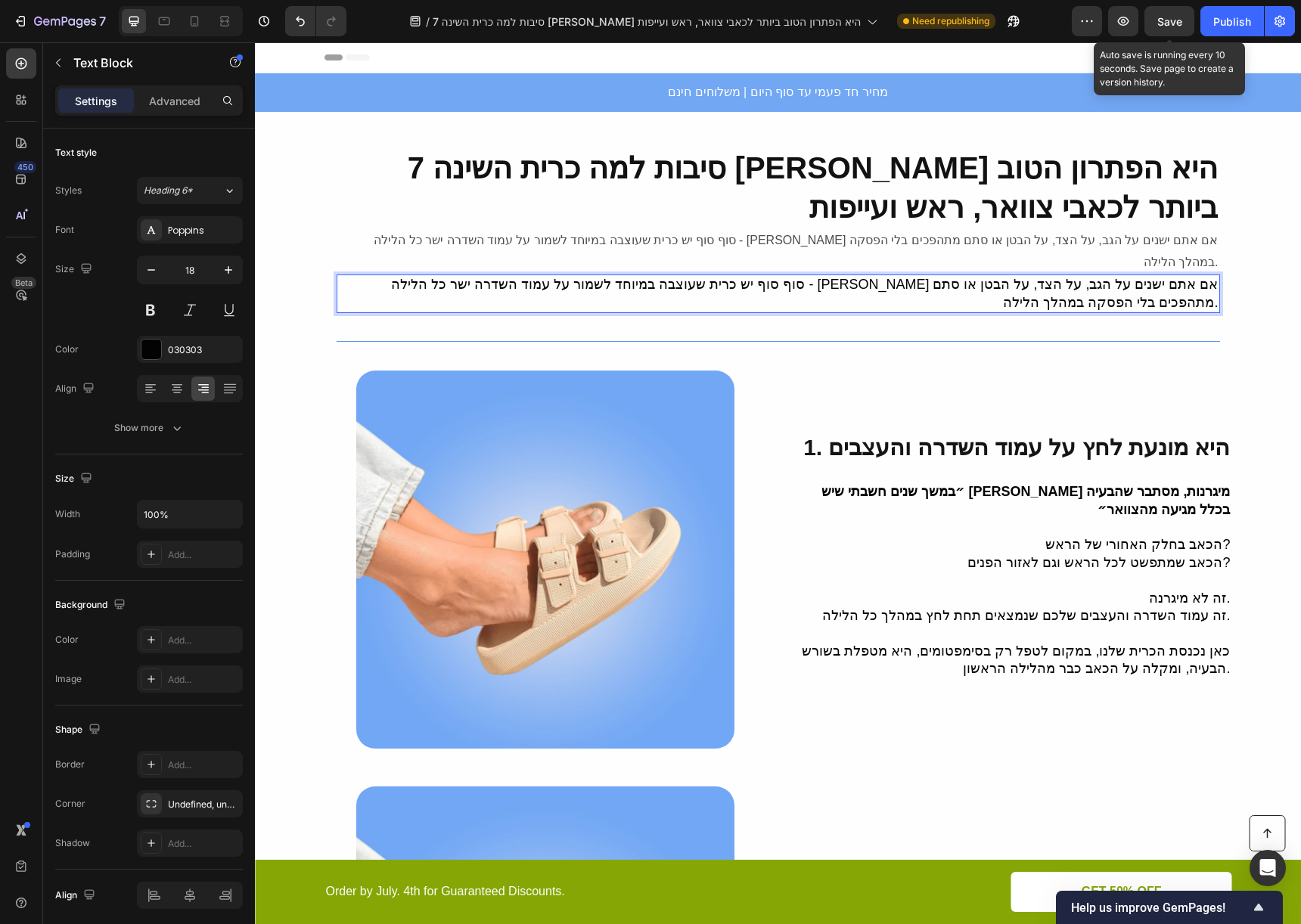
click at [1168, 25] on span "Save" at bounding box center [1170, 21] width 25 height 13
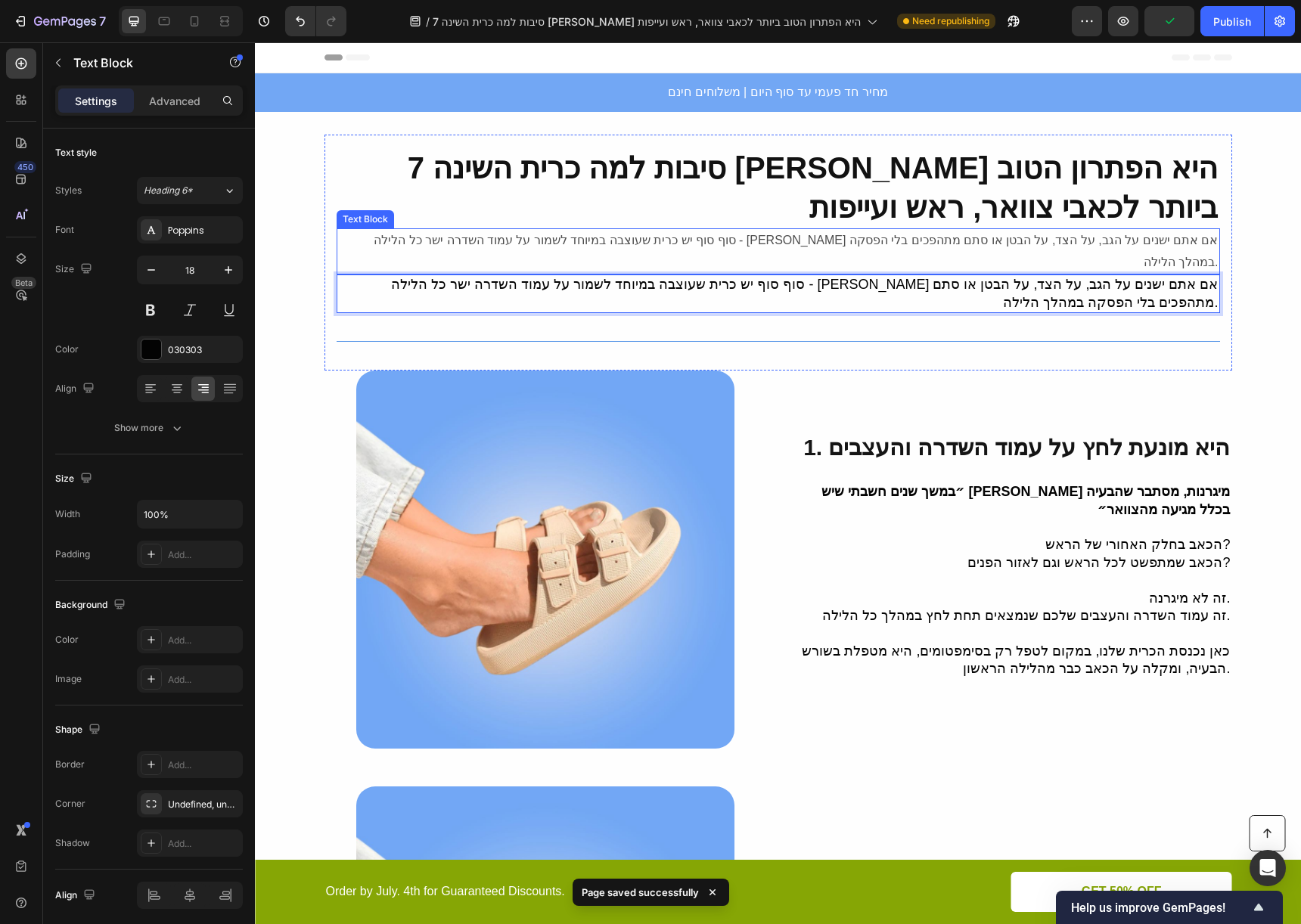
click at [1104, 239] on p "סוף סוף יש כרית שעוצבה במיוחד לשמור על עמוד השדרה ישר כל הלילה - בין אם אתם ישנ…" at bounding box center [778, 252] width 880 height 44
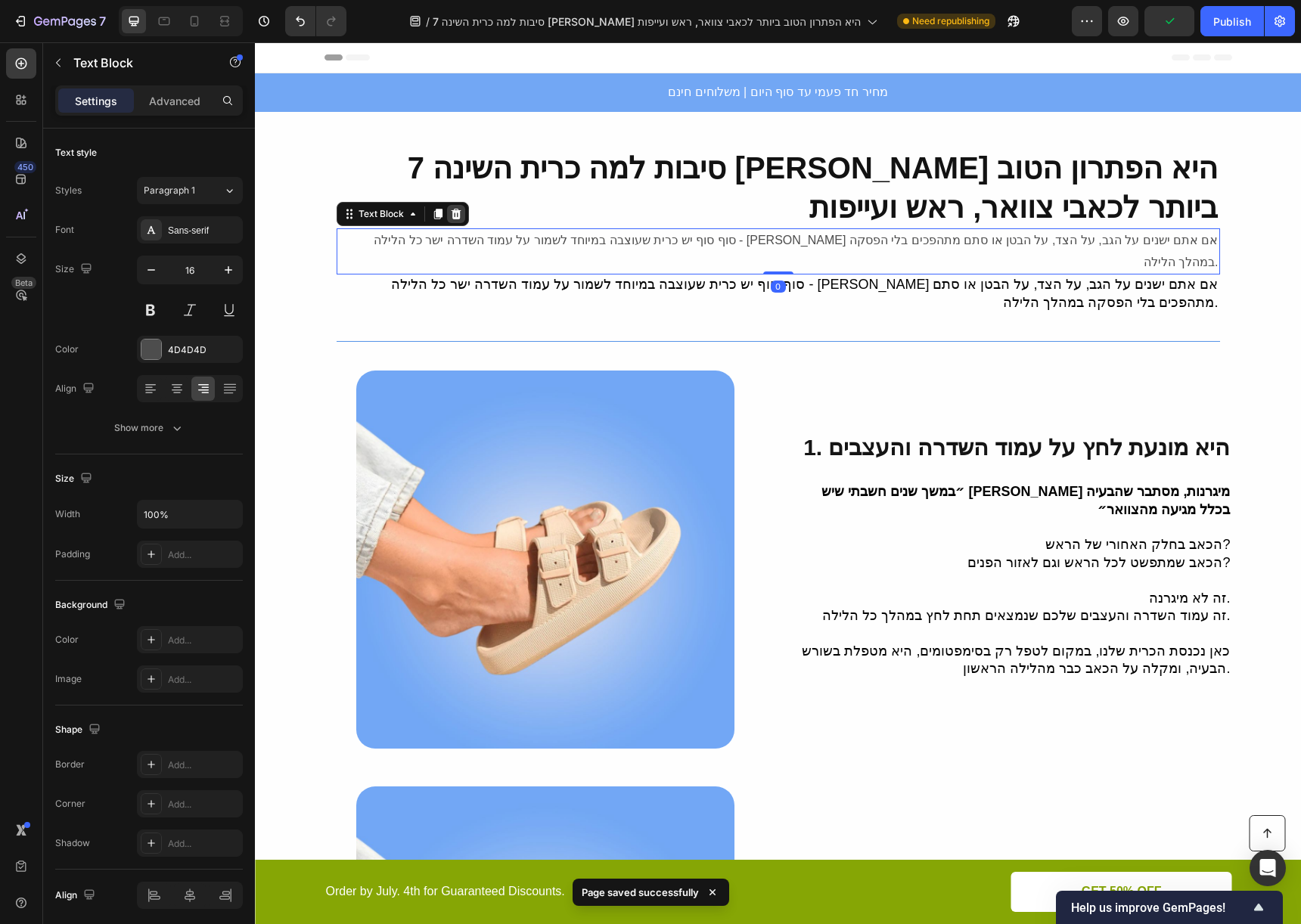
click at [455, 216] on icon at bounding box center [455, 214] width 12 height 12
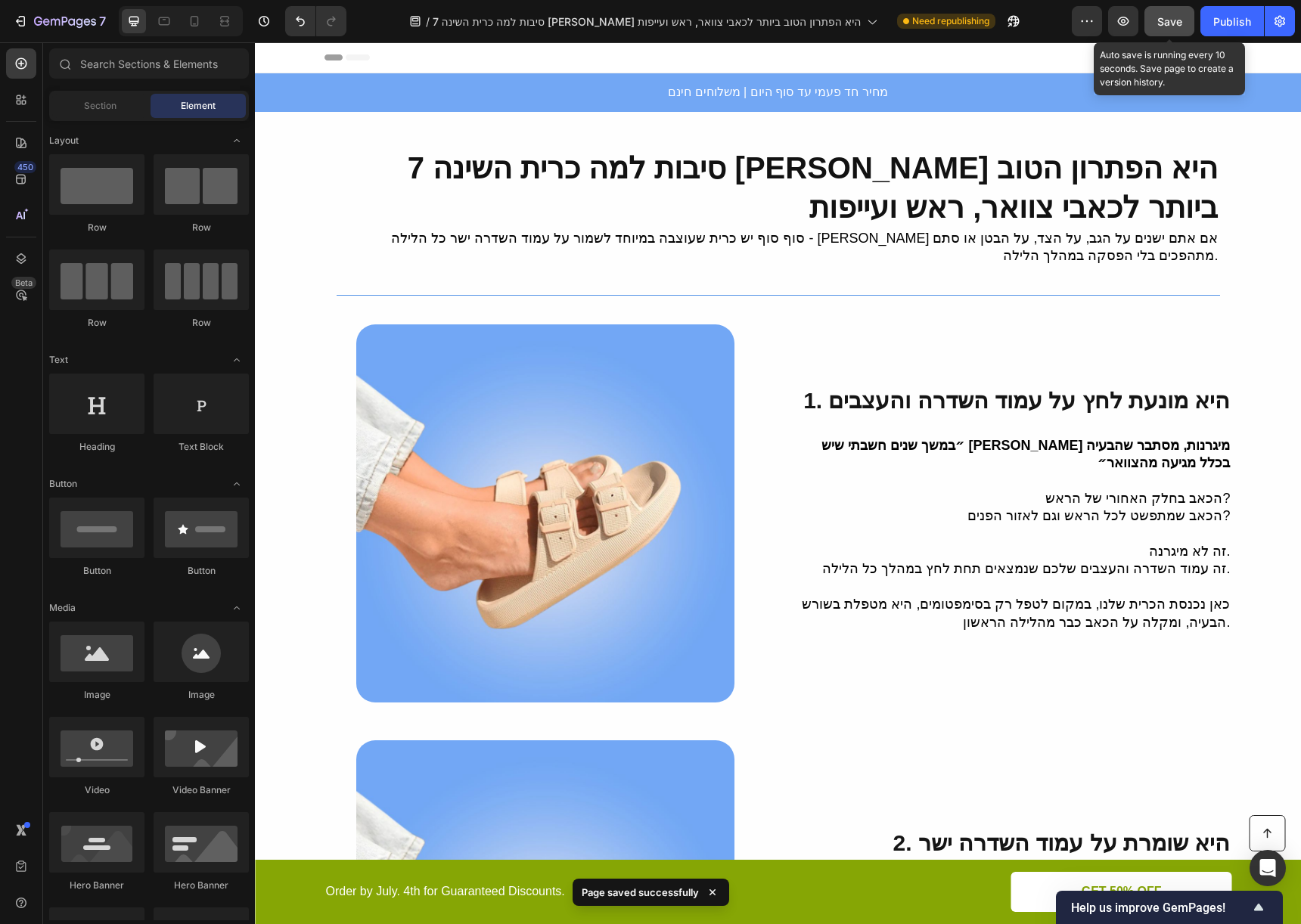
click at [1173, 30] on button "Save" at bounding box center [1170, 21] width 50 height 31
click at [1221, 35] on button "Publish" at bounding box center [1231, 21] width 63 height 31
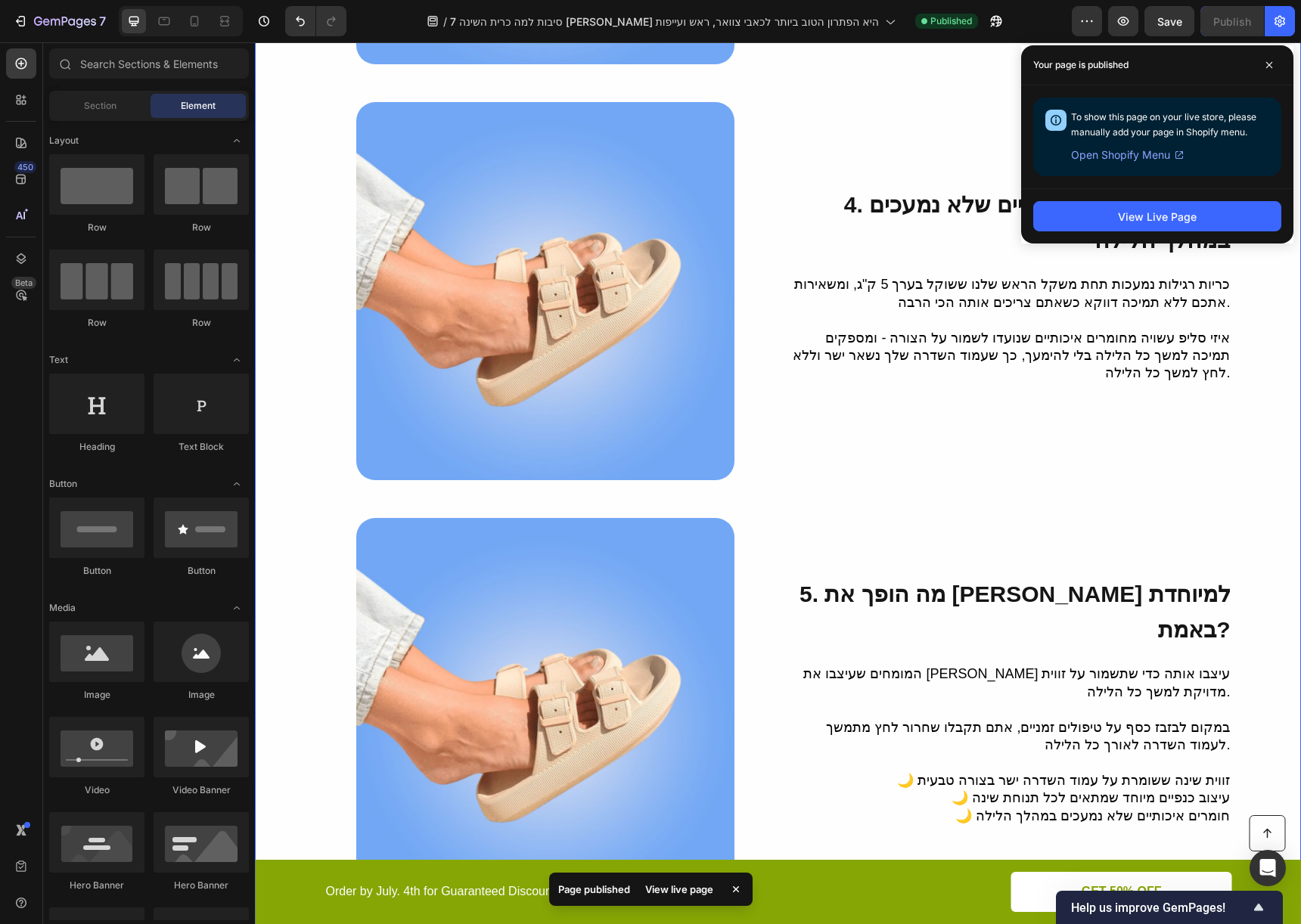
scroll to position [1871, 0]
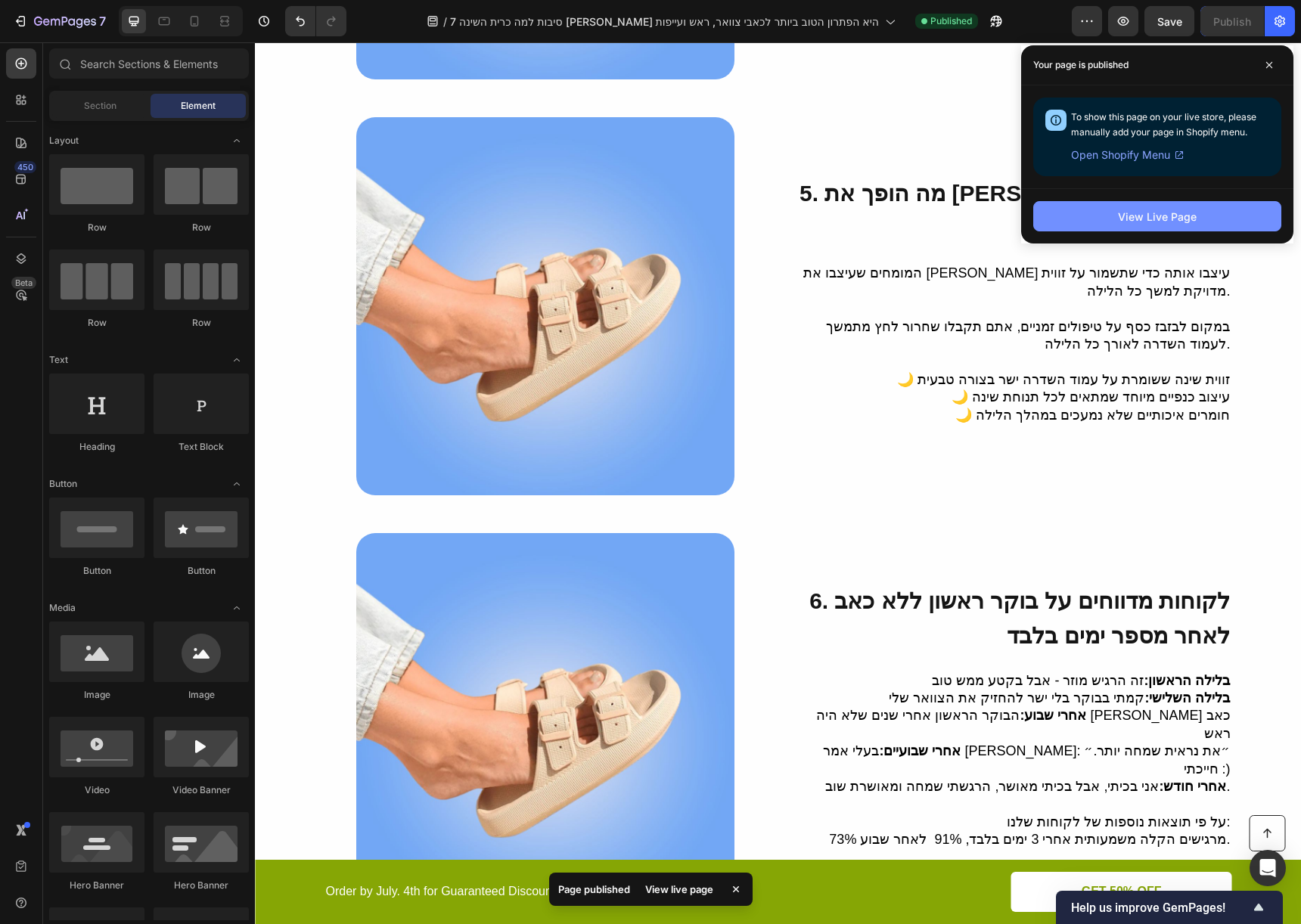
click at [1196, 224] on button "View Live Page" at bounding box center [1157, 216] width 248 height 31
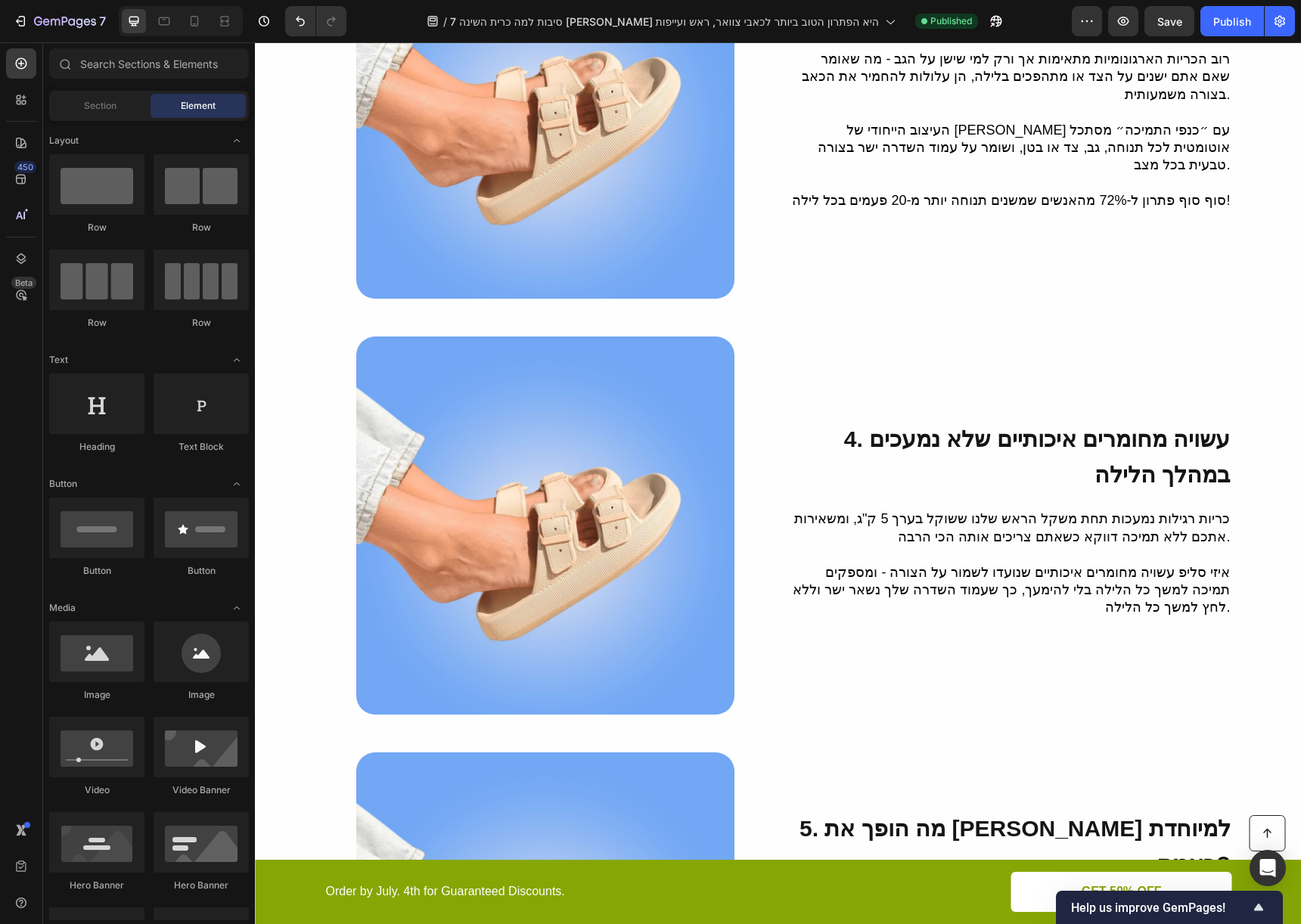
scroll to position [0, 0]
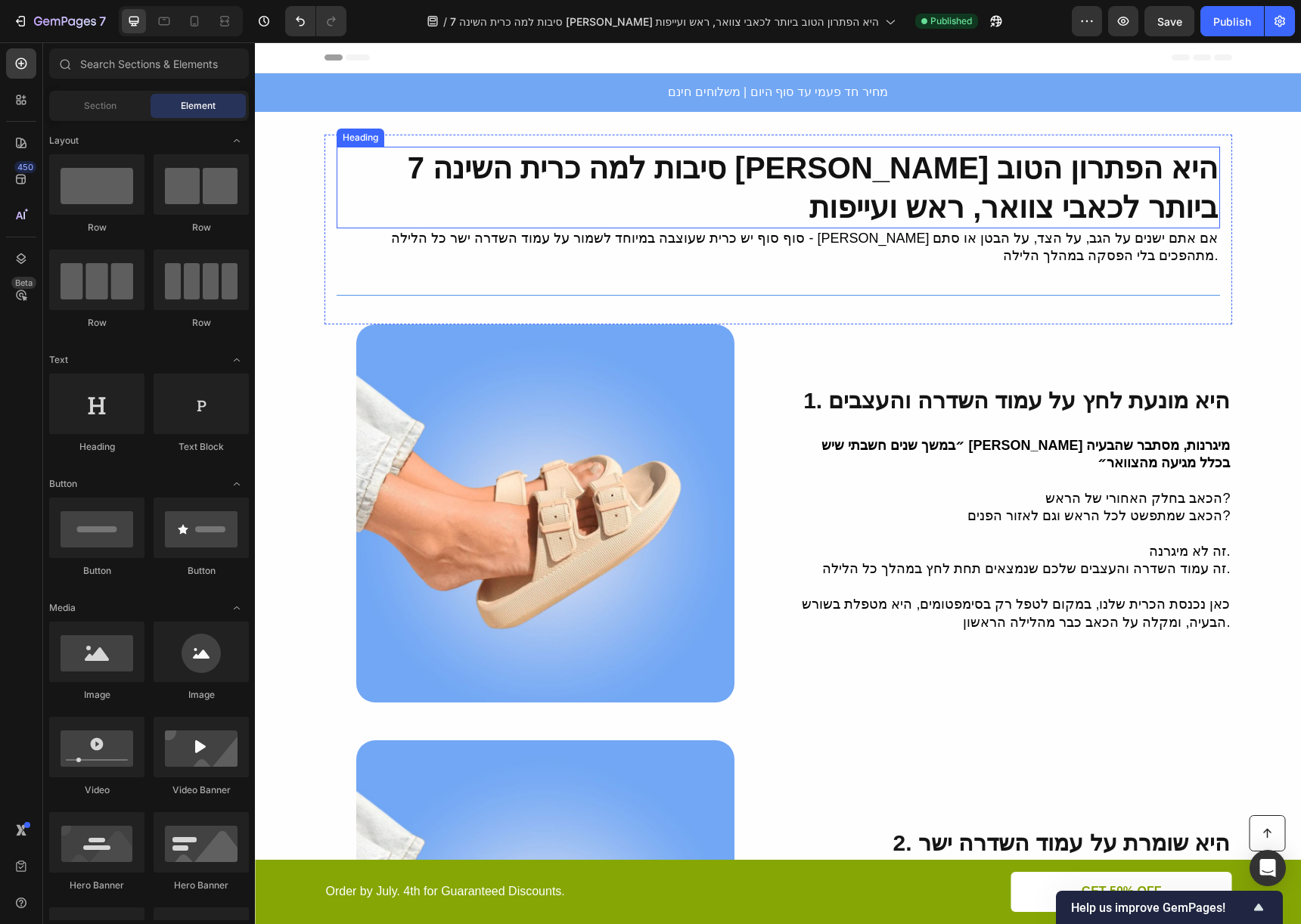
click at [983, 183] on strong "7 סיבות למה כרית השינה [PERSON_NAME] היא הפתרון הטוב ביותר לכאבי צוואר, ראש ועי…" at bounding box center [813, 187] width 810 height 73
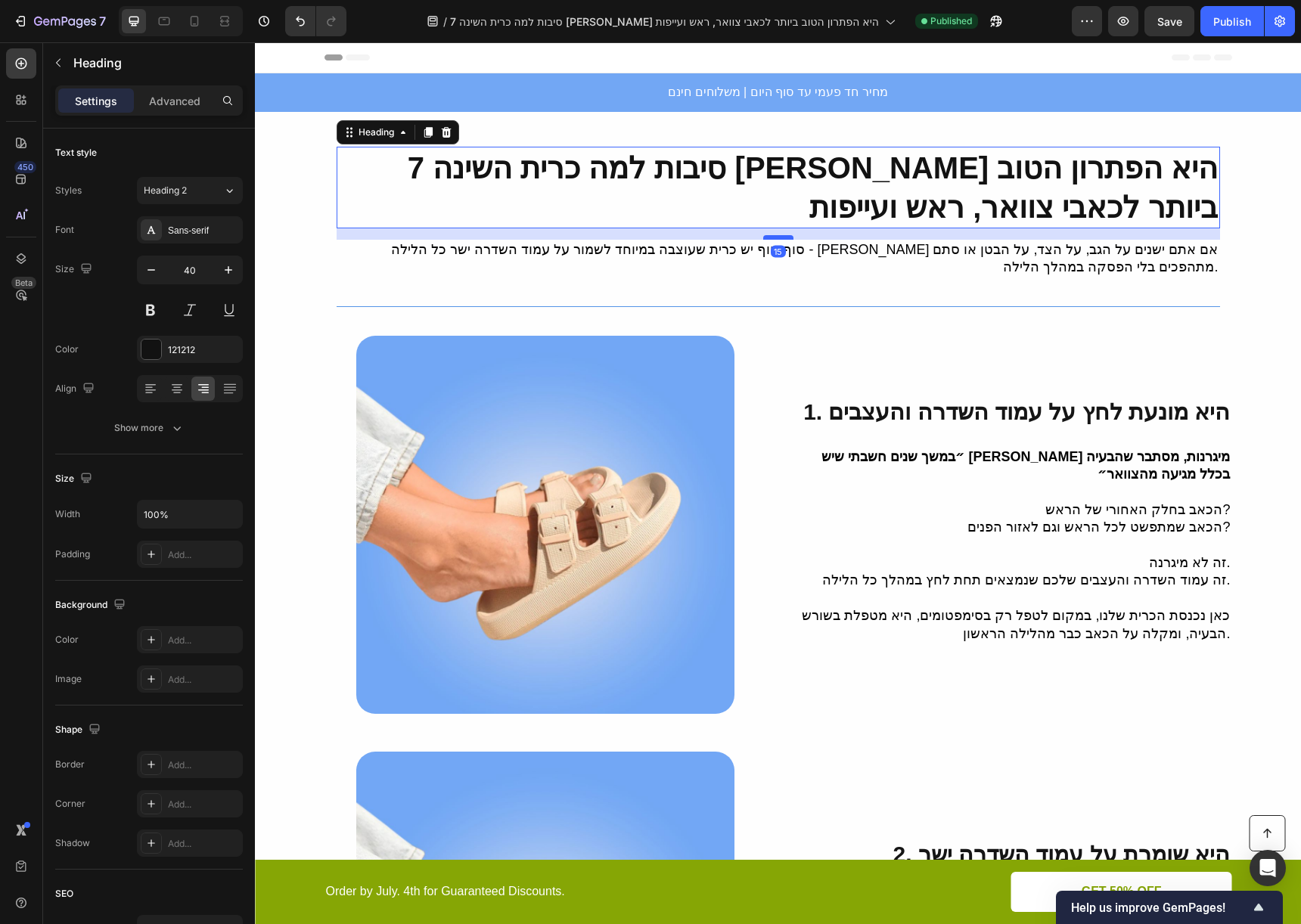
drag, startPoint x: 780, startPoint y: 225, endPoint x: 781, endPoint y: 237, distance: 12.0
click at [781, 237] on div at bounding box center [778, 238] width 31 height 5
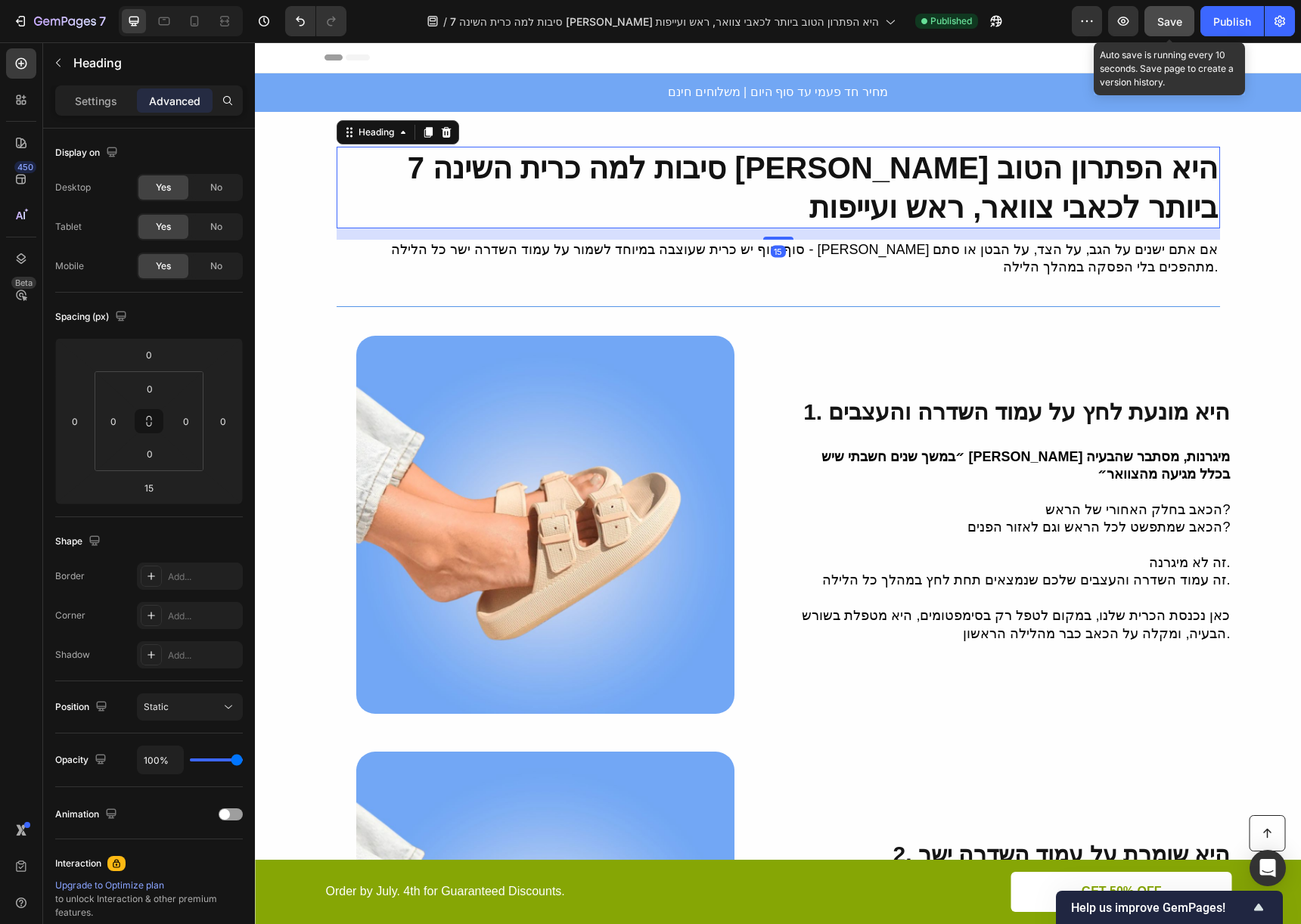
click at [1184, 24] on button "Save" at bounding box center [1170, 21] width 50 height 31
click at [1242, 23] on div "Publish" at bounding box center [1232, 21] width 38 height 16
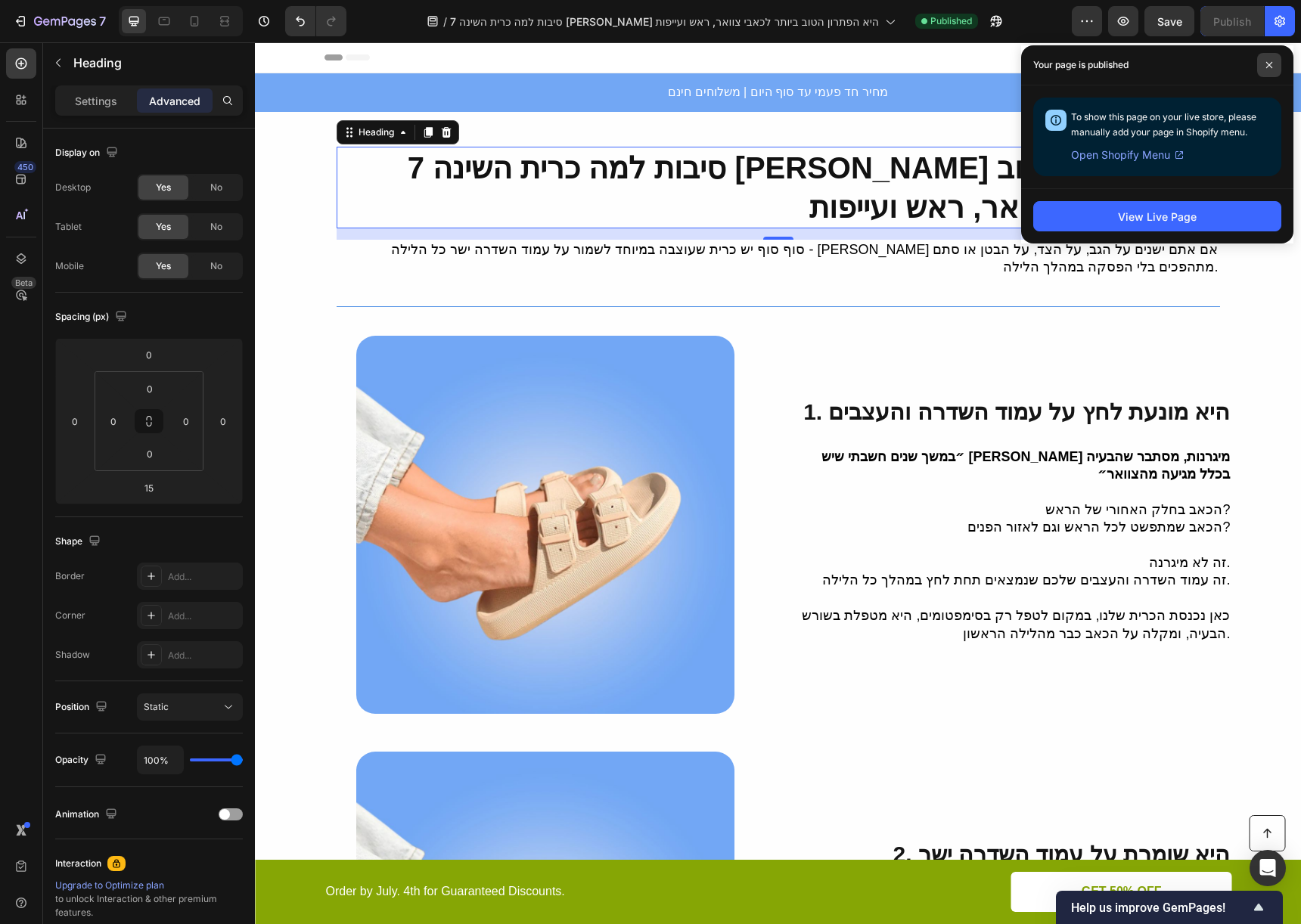
click at [1272, 67] on icon at bounding box center [1269, 65] width 8 height 8
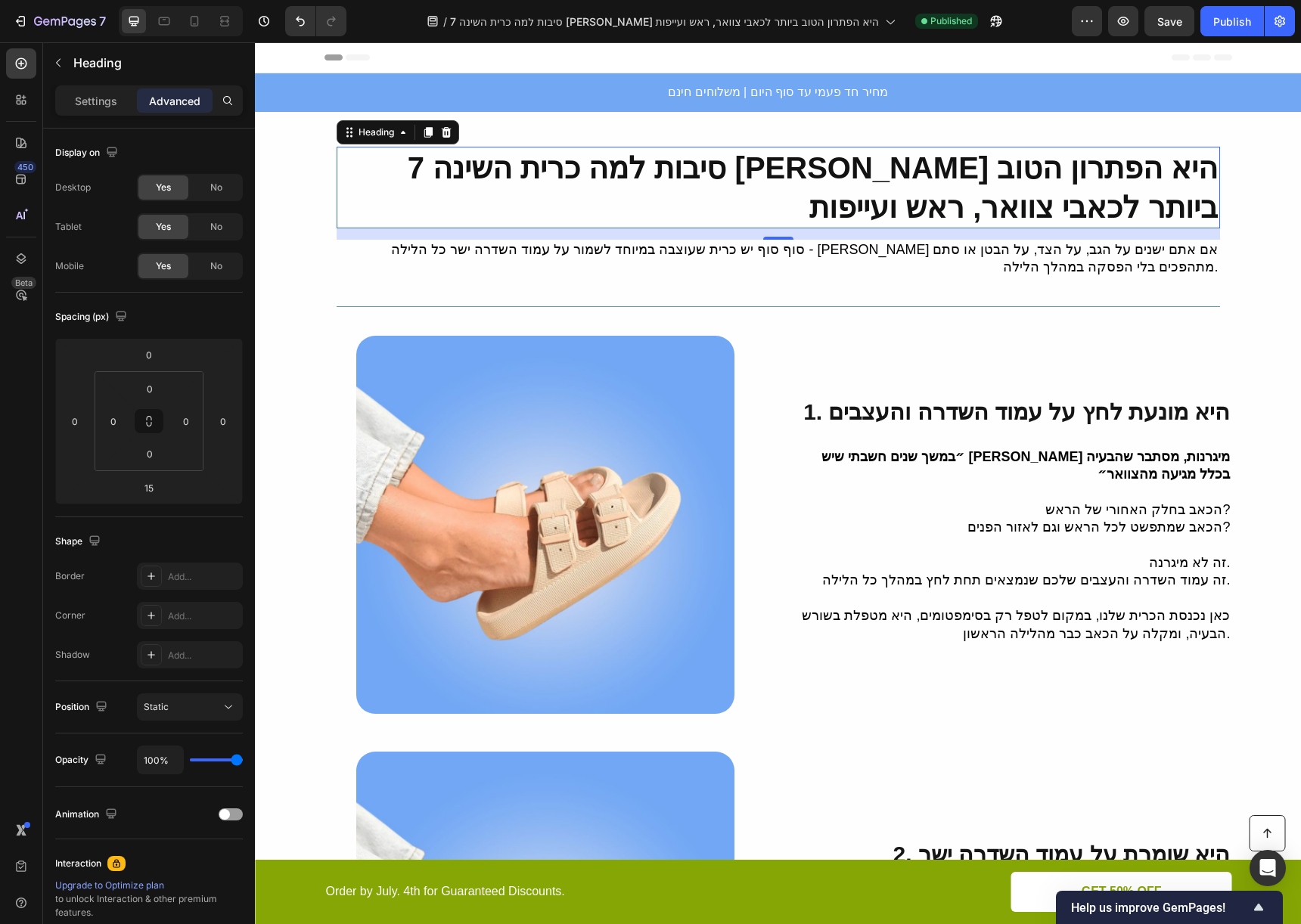
click at [1003, 185] on h2 "7 סיבות למה כרית השינה [PERSON_NAME] היא הפתרון הטוב ביותר לכאבי צוואר, ראש ועי…" at bounding box center [778, 188] width 883 height 81
click at [1003, 185] on p "7 סיבות למה כרית השינה [PERSON_NAME] היא הפתרון הטוב ביותר לכאבי צוואר, ראש ועי…" at bounding box center [778, 187] width 880 height 79
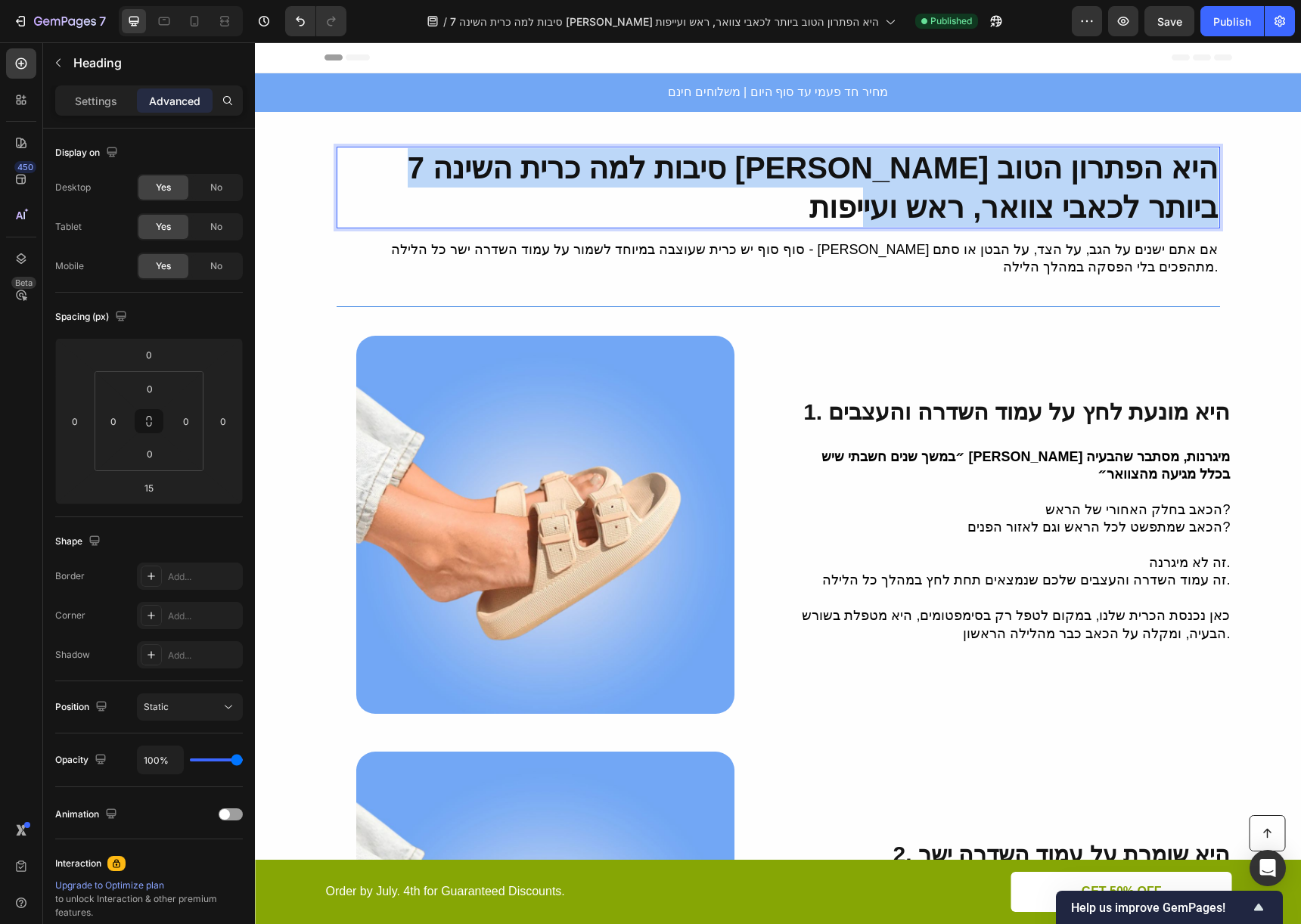
click at [1003, 185] on p "7 סיבות למה כרית השינה [PERSON_NAME] היא הפתרון הטוב ביותר לכאבי צוואר, ראש ועי…" at bounding box center [778, 187] width 880 height 79
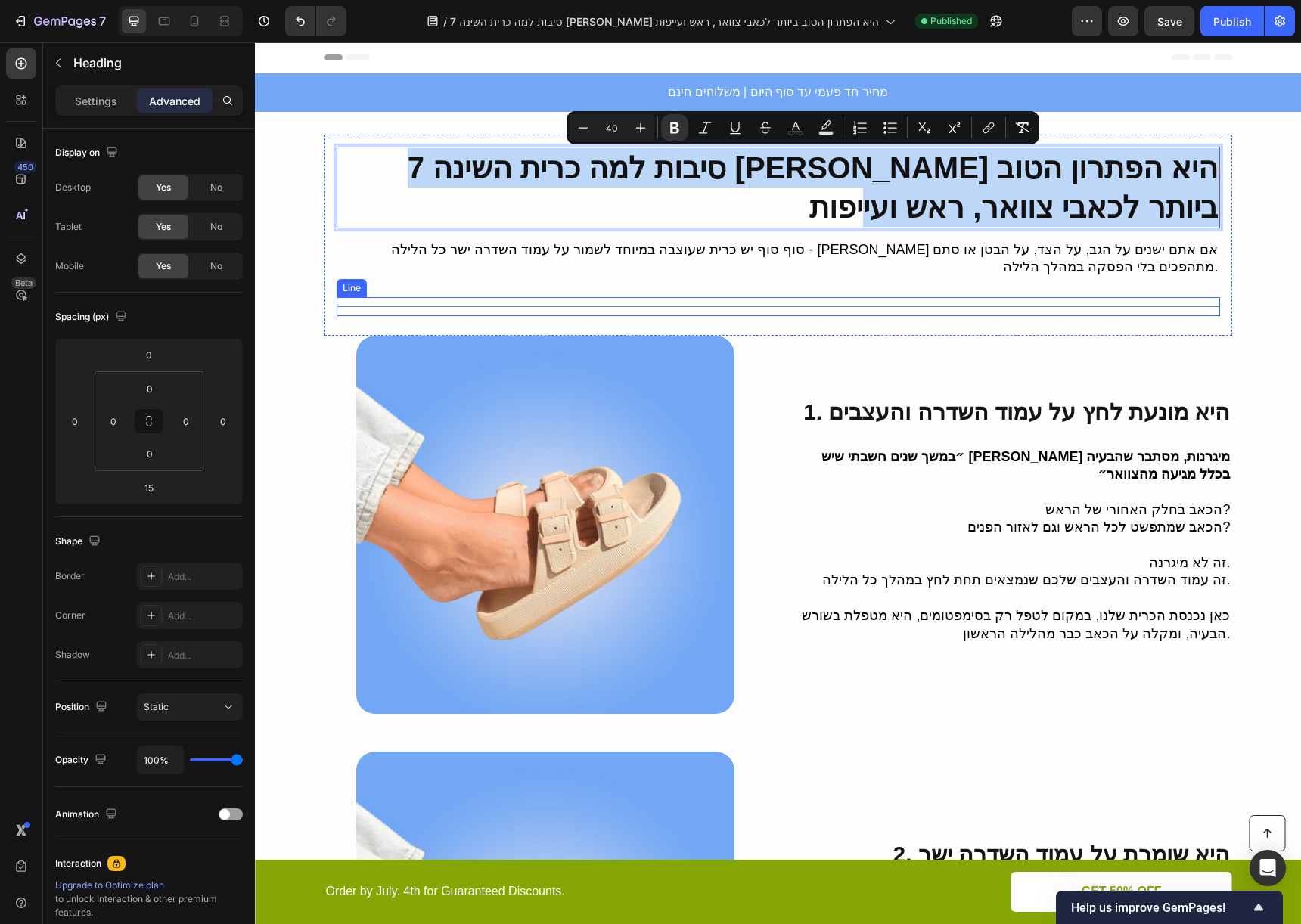
click at [1006, 275] on div "7 סיבות למה כרית השינה איזי סליפ היא הפתרון הטוב ביותר לכאבי צוואר, ראש ועייפות…" at bounding box center [778, 235] width 883 height 177
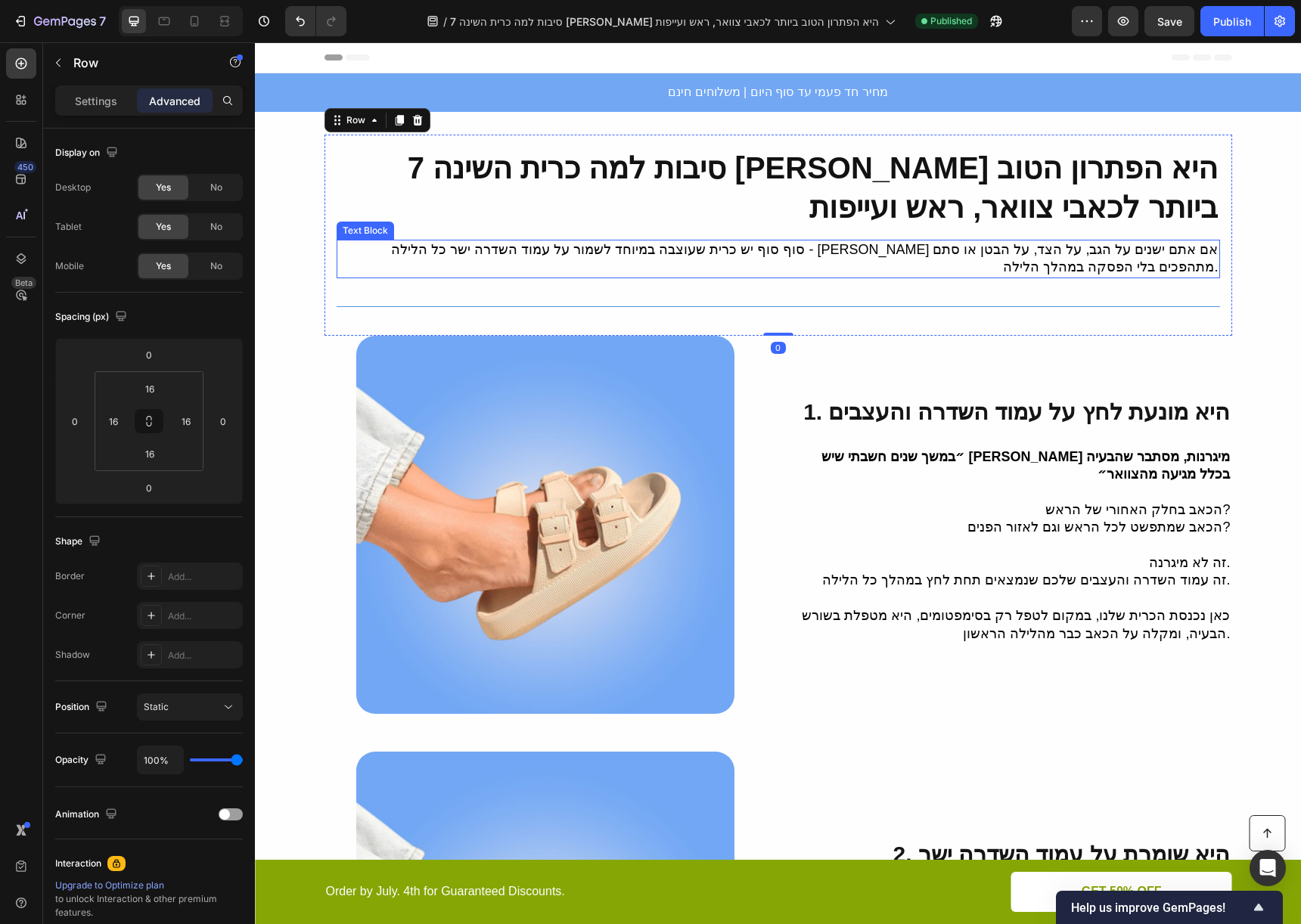
click at [1008, 251] on p "סוף סוף יש כרית שעוצבה במיוחד לשמור על עמוד השדרה ישר כל הלילה - בין אם אתם ישנ…" at bounding box center [778, 258] width 880 height 35
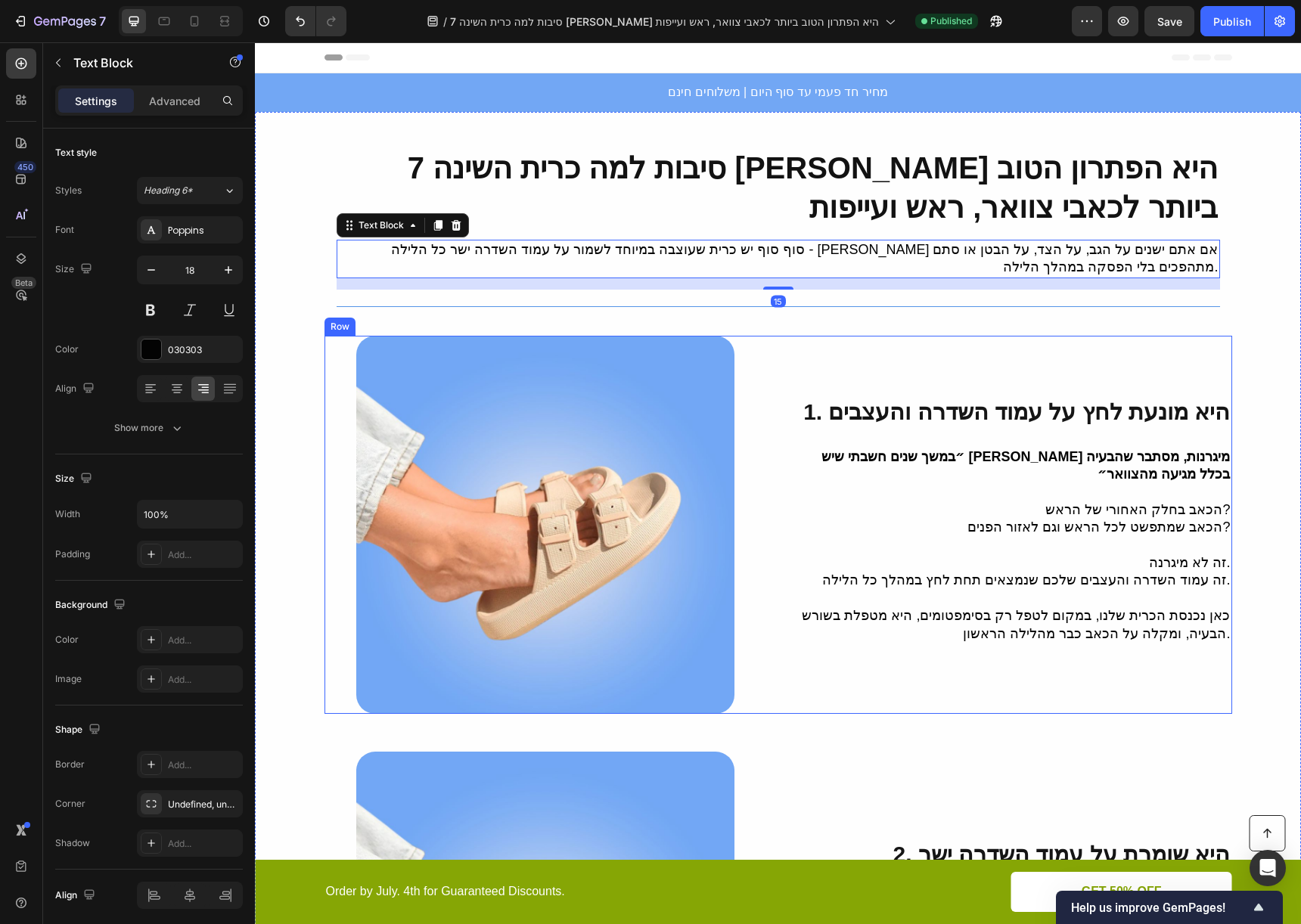
click at [953, 336] on div "1. היא מונעת לחץ על עמוד השדרה והעצבים Heading ״במשך שנים חשבתי שיש לי מיגרנות,…" at bounding box center [1011, 524] width 442 height 378
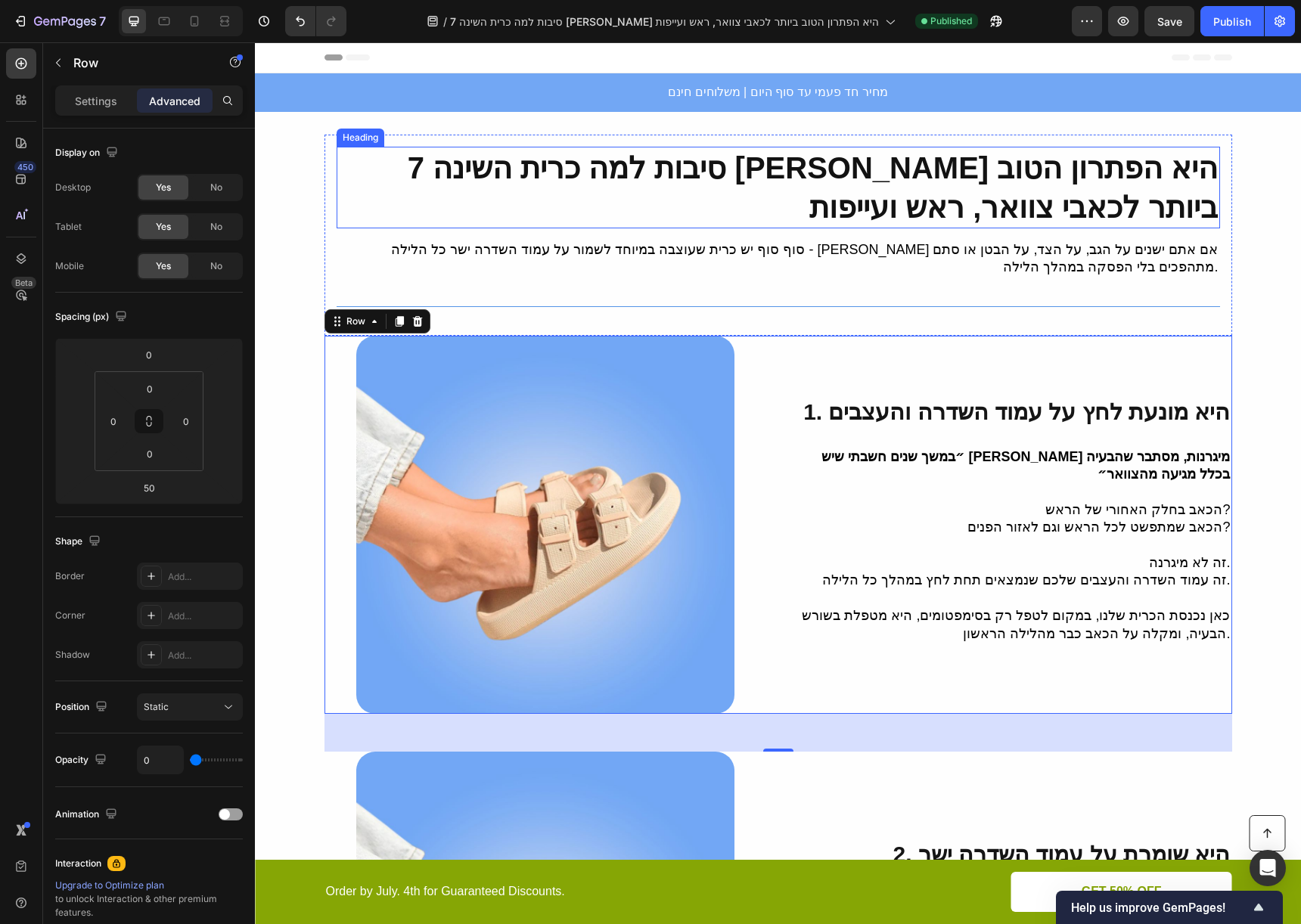
click at [899, 174] on strong "7 סיבות למה כרית השינה [PERSON_NAME] היא הפתרון הטוב ביותר לכאבי צוואר, ראש ועי…" at bounding box center [813, 187] width 810 height 73
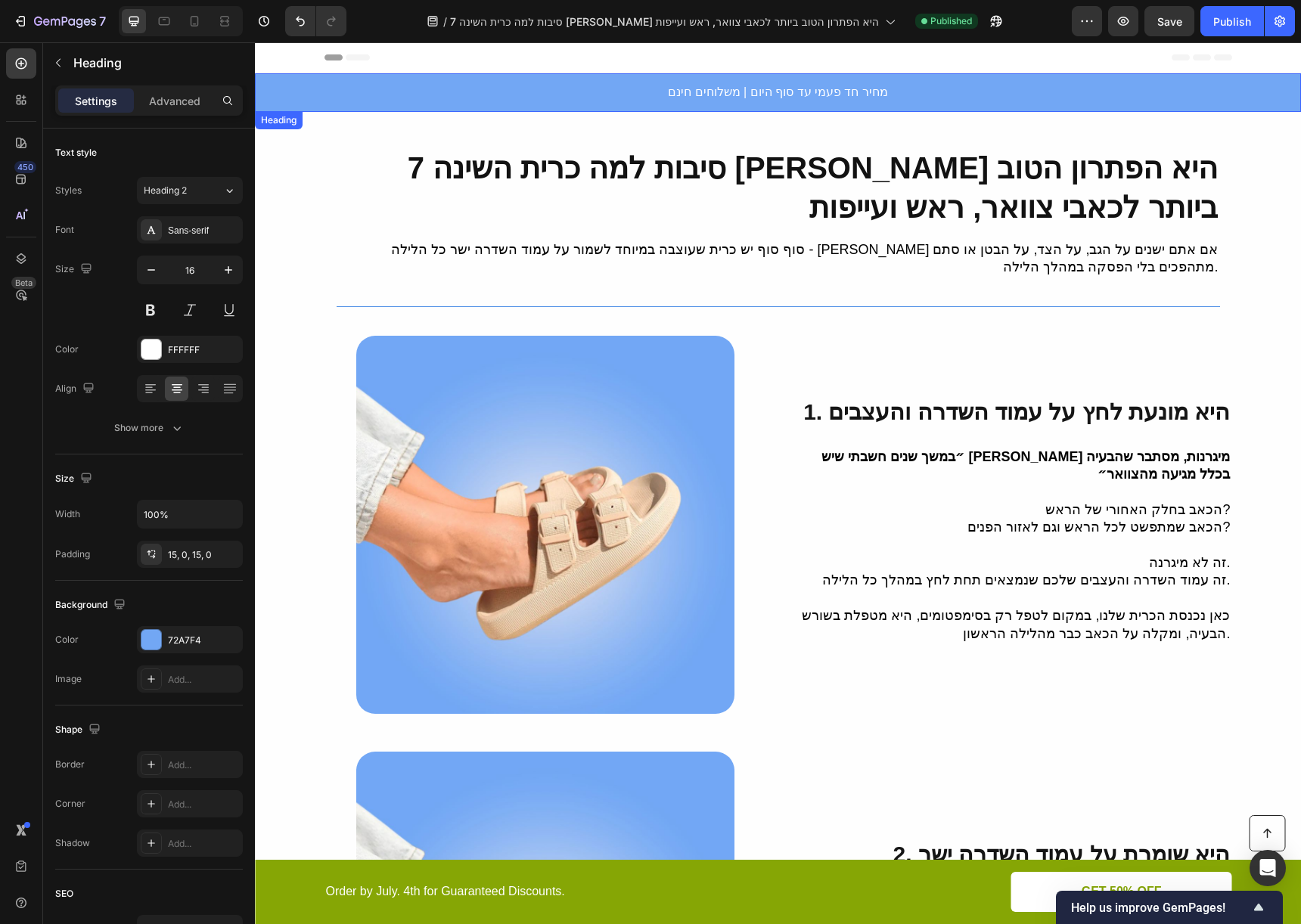
click at [408, 104] on h2 "מחיר חד פעמי עד סוף היום | משלוחים חינם" at bounding box center [778, 92] width 1046 height 38
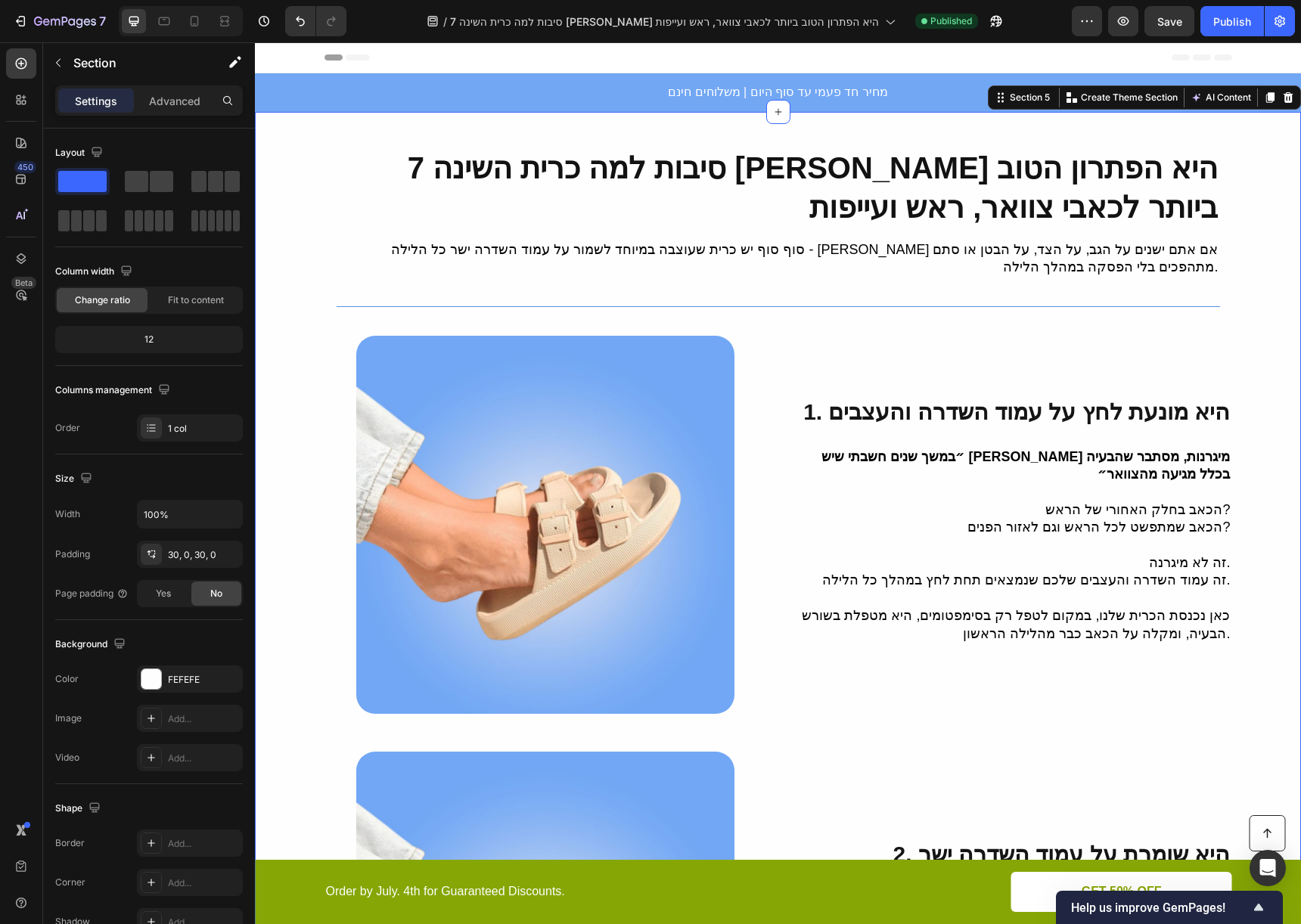
click at [177, 94] on p "Advanced" at bounding box center [174, 101] width 52 height 16
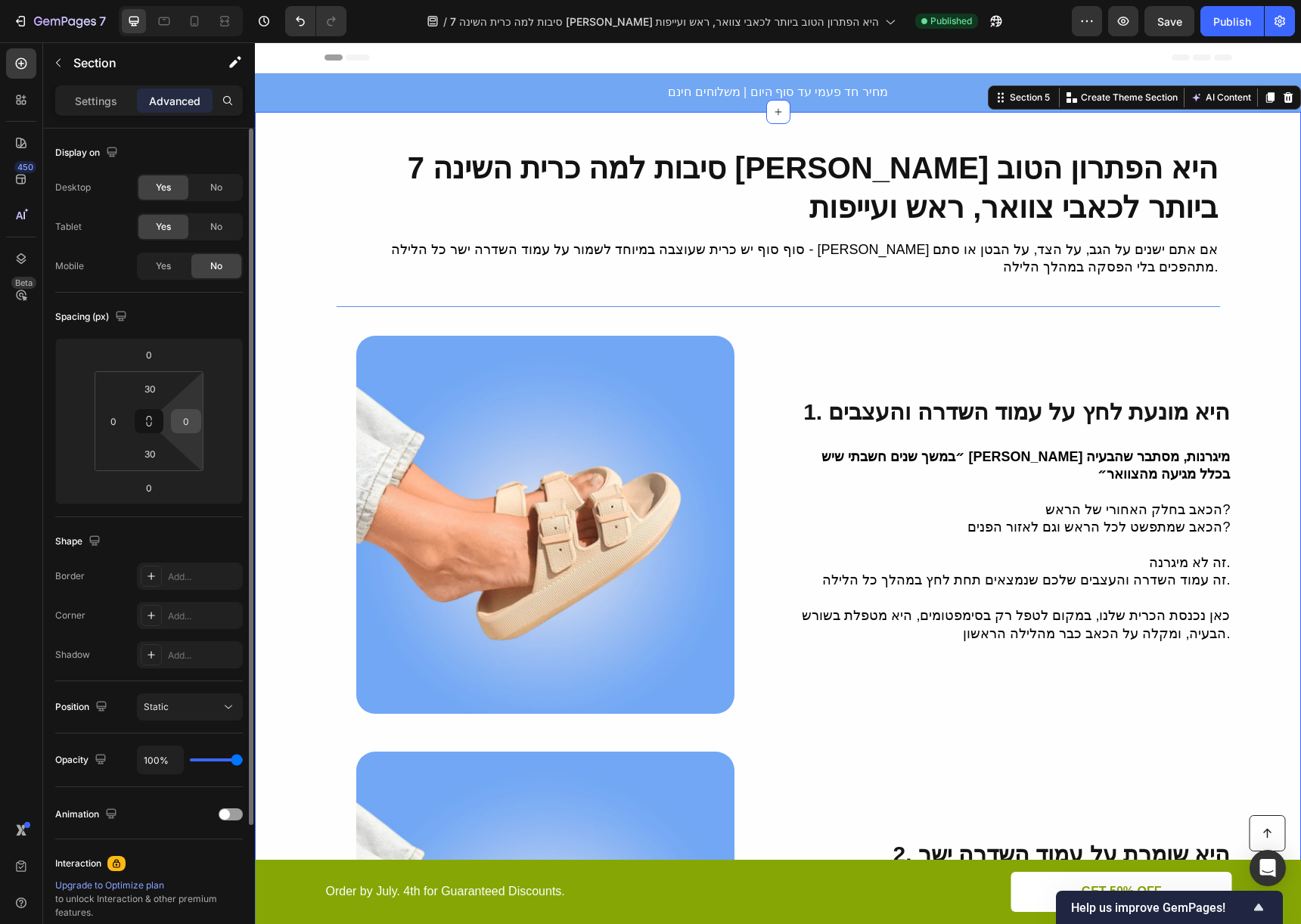
click at [186, 423] on input "0" at bounding box center [185, 421] width 23 height 23
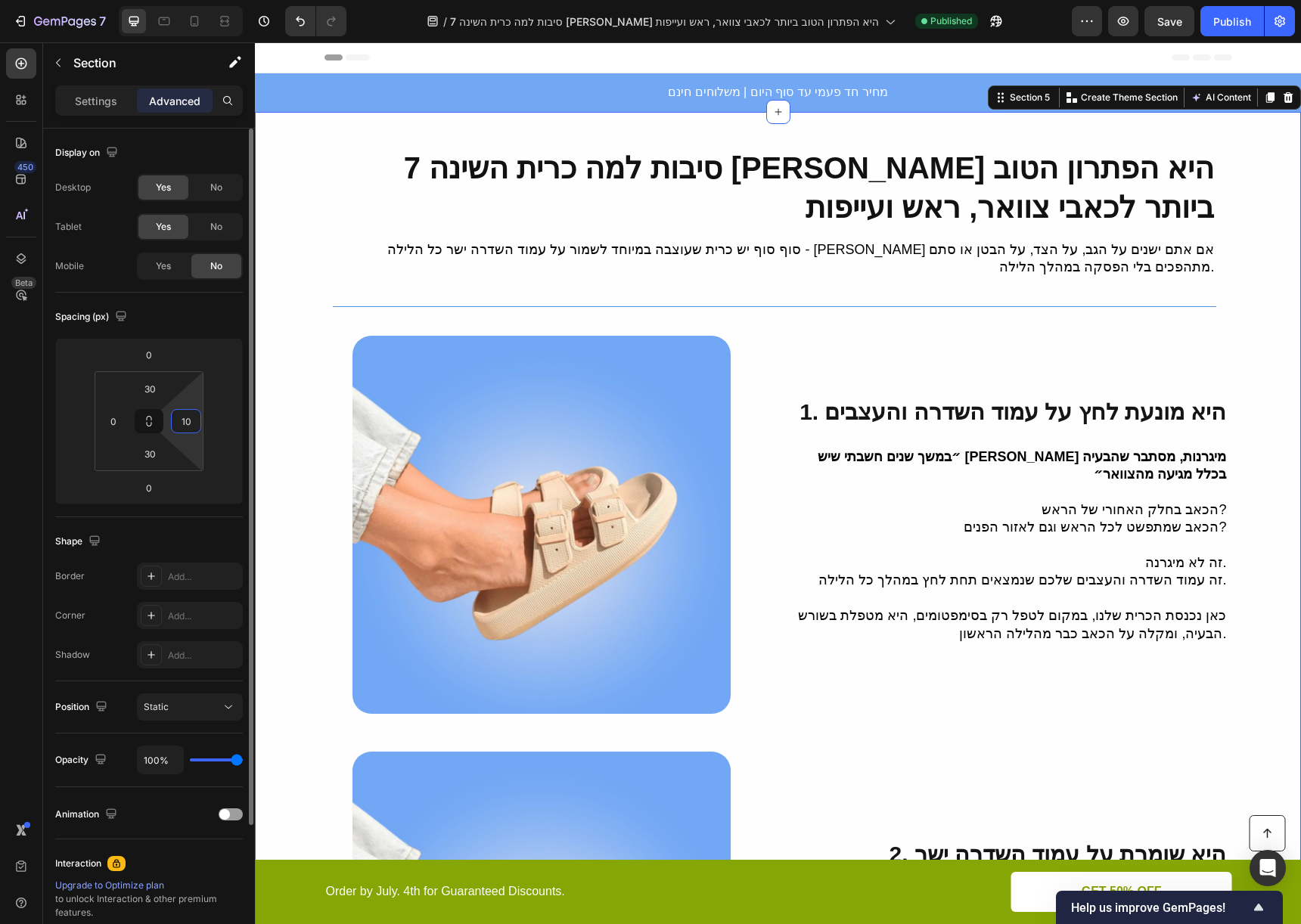
type input "1"
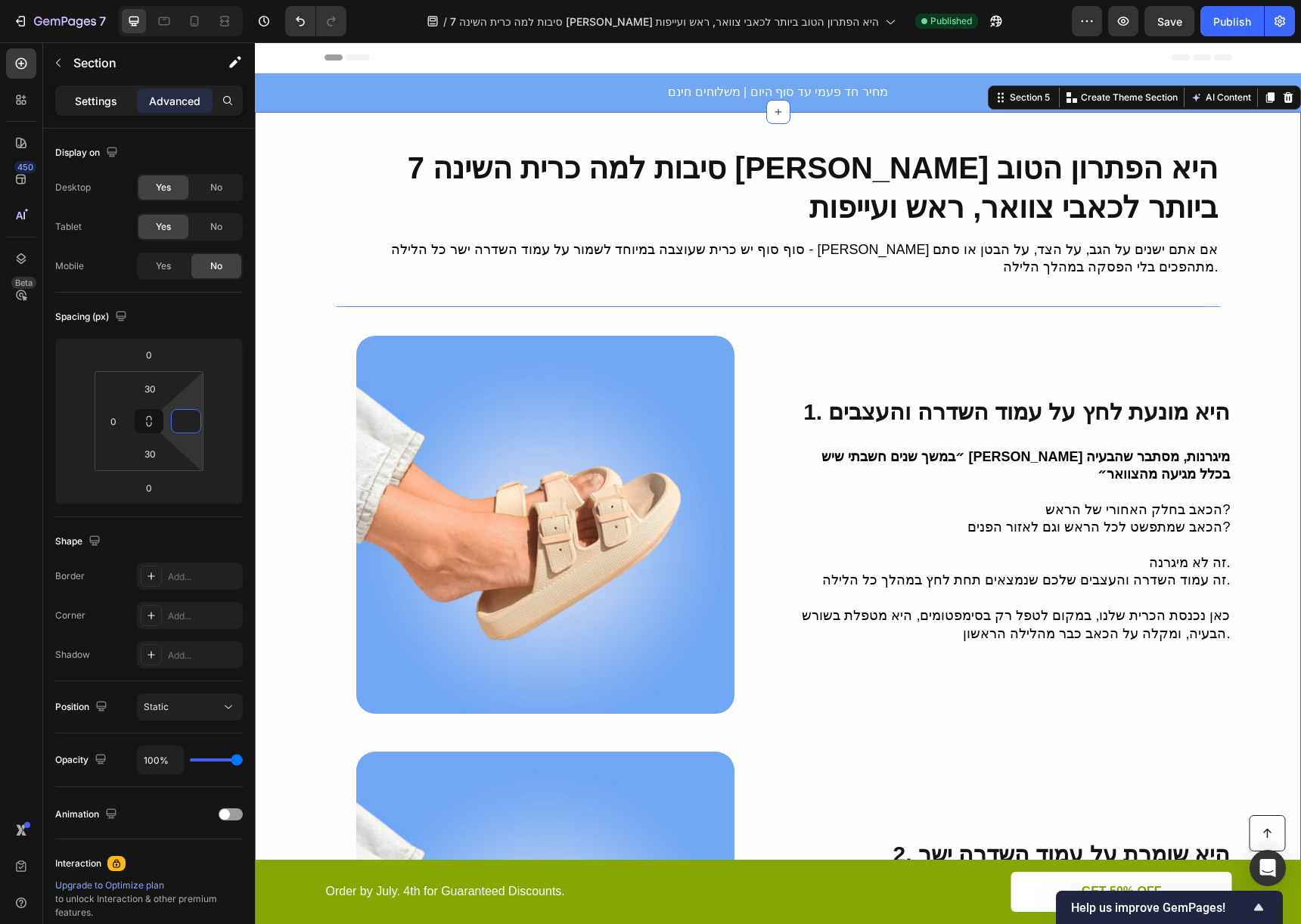
click at [96, 97] on p "Settings" at bounding box center [96, 101] width 42 height 16
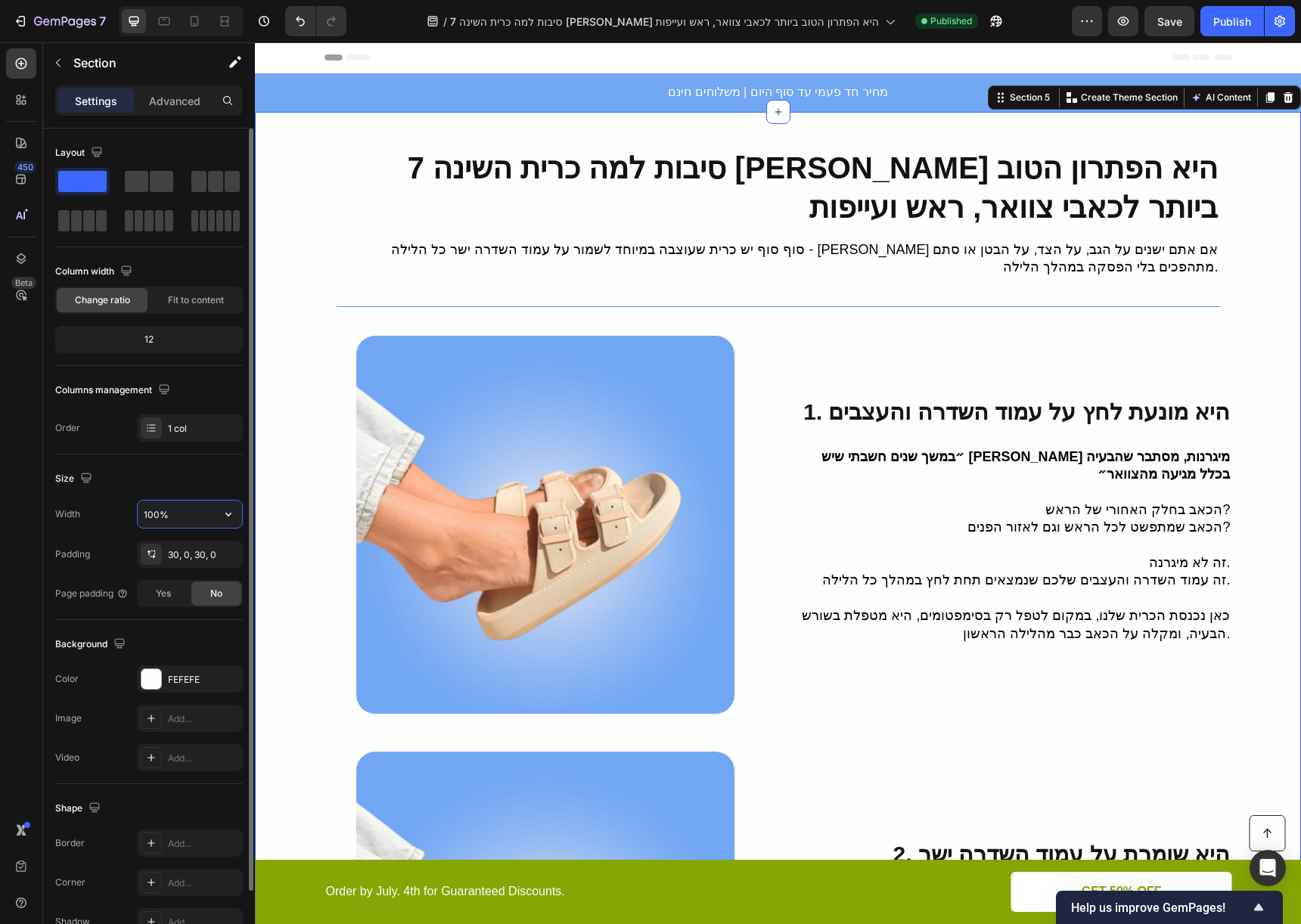
click at [175, 505] on input "100%" at bounding box center [189, 514] width 104 height 27
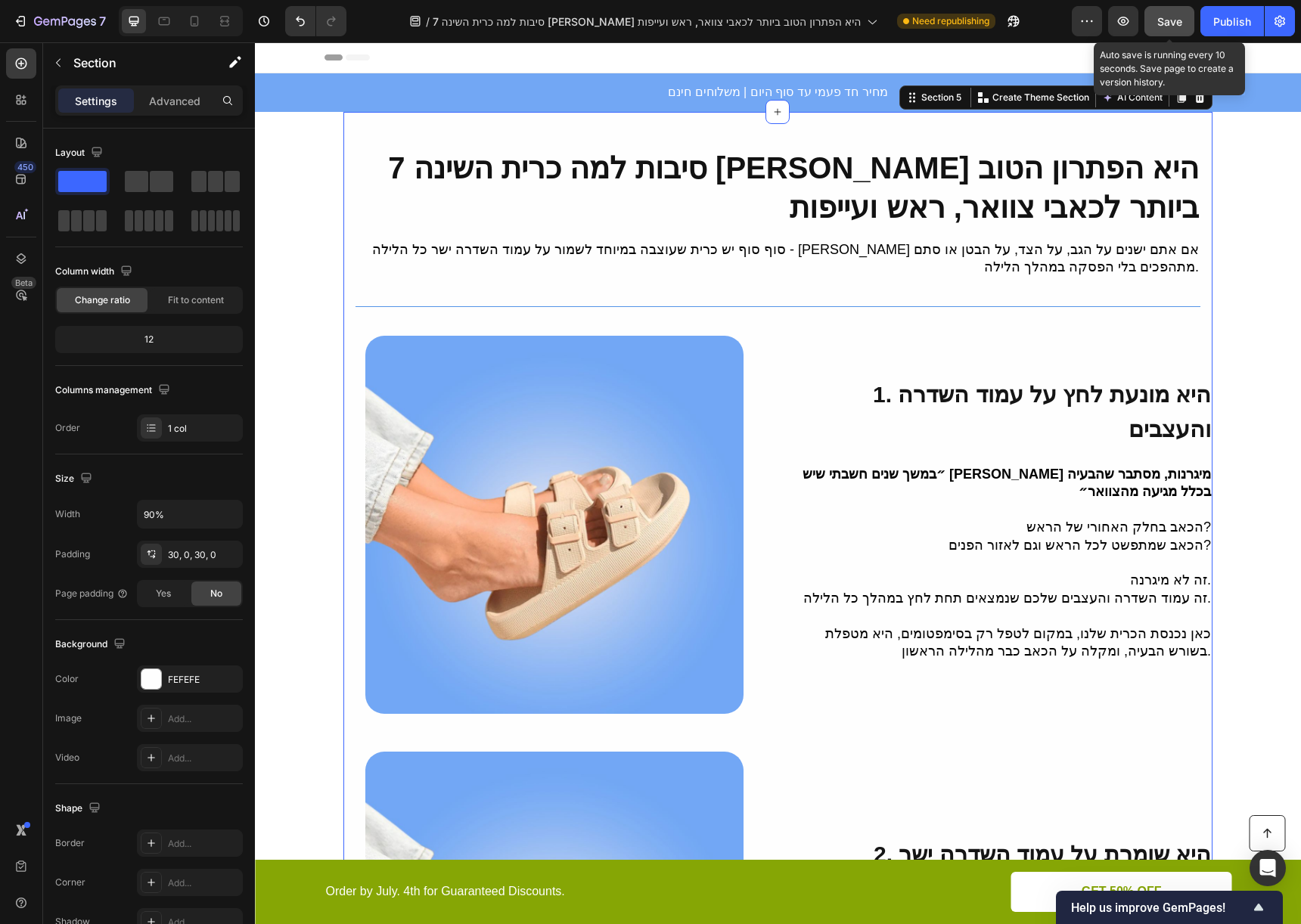
click at [1161, 31] on button "Save" at bounding box center [1170, 21] width 50 height 31
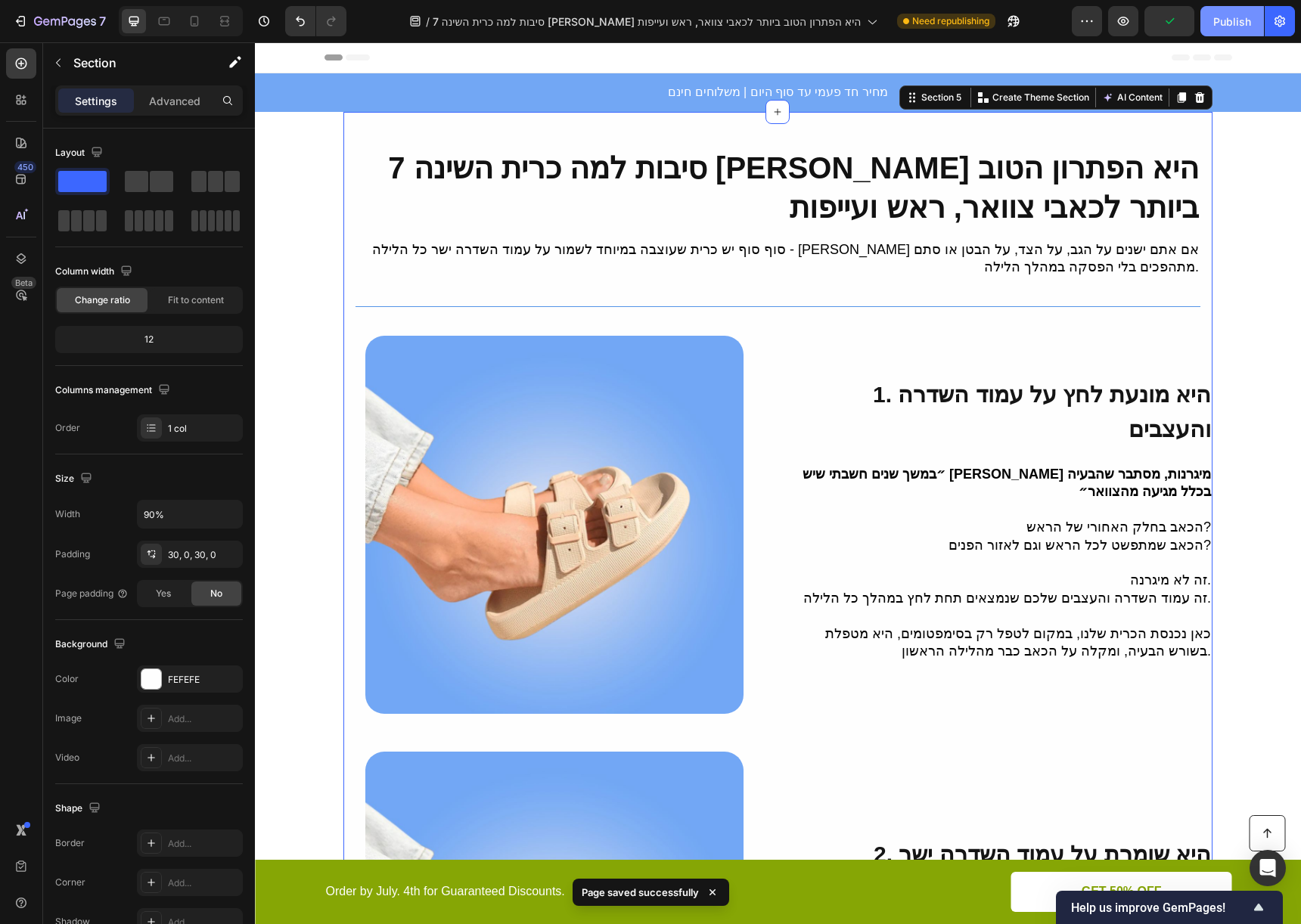
click at [1232, 29] on div "Publish" at bounding box center [1232, 21] width 38 height 16
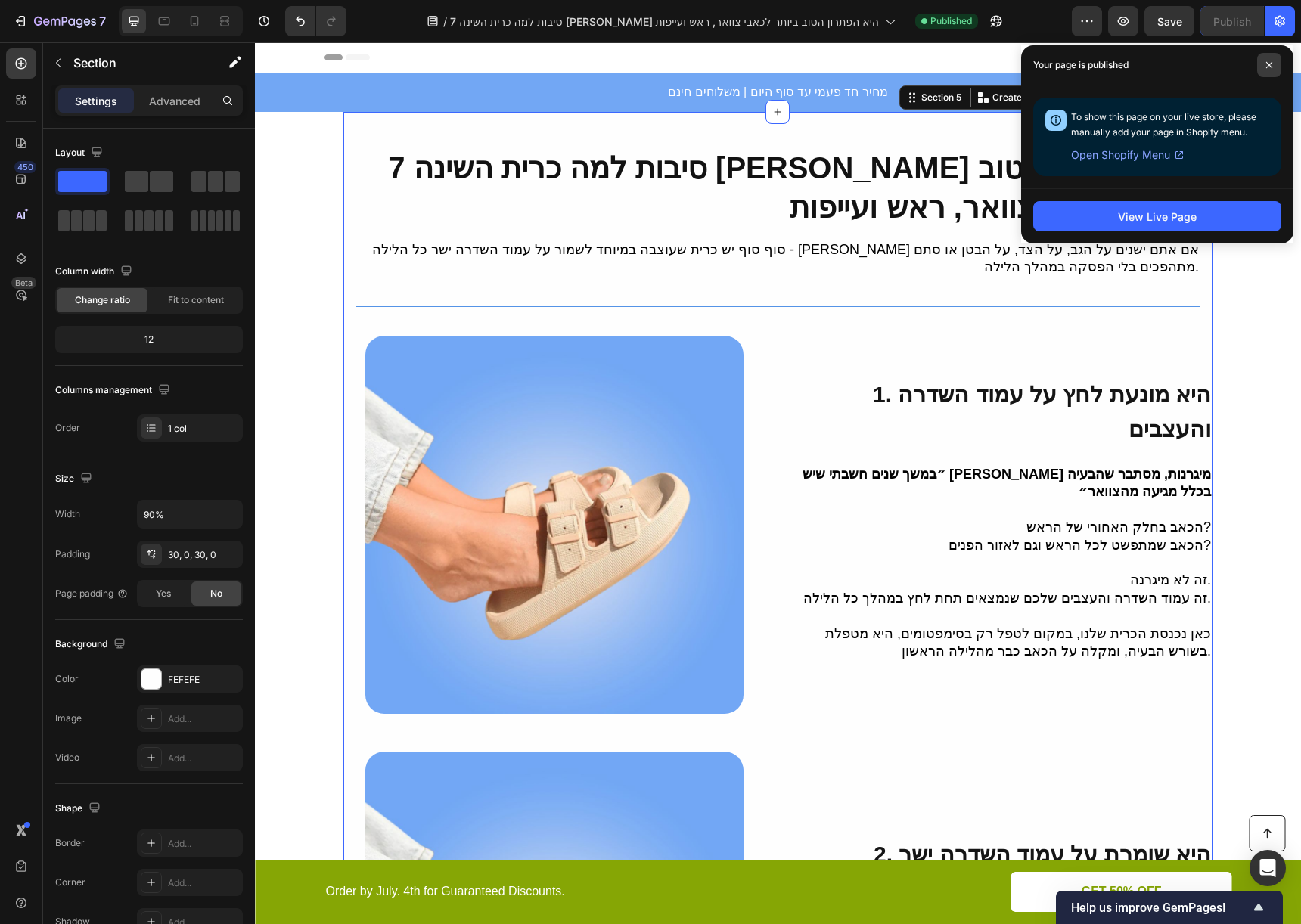
click at [1272, 72] on span at bounding box center [1269, 65] width 24 height 24
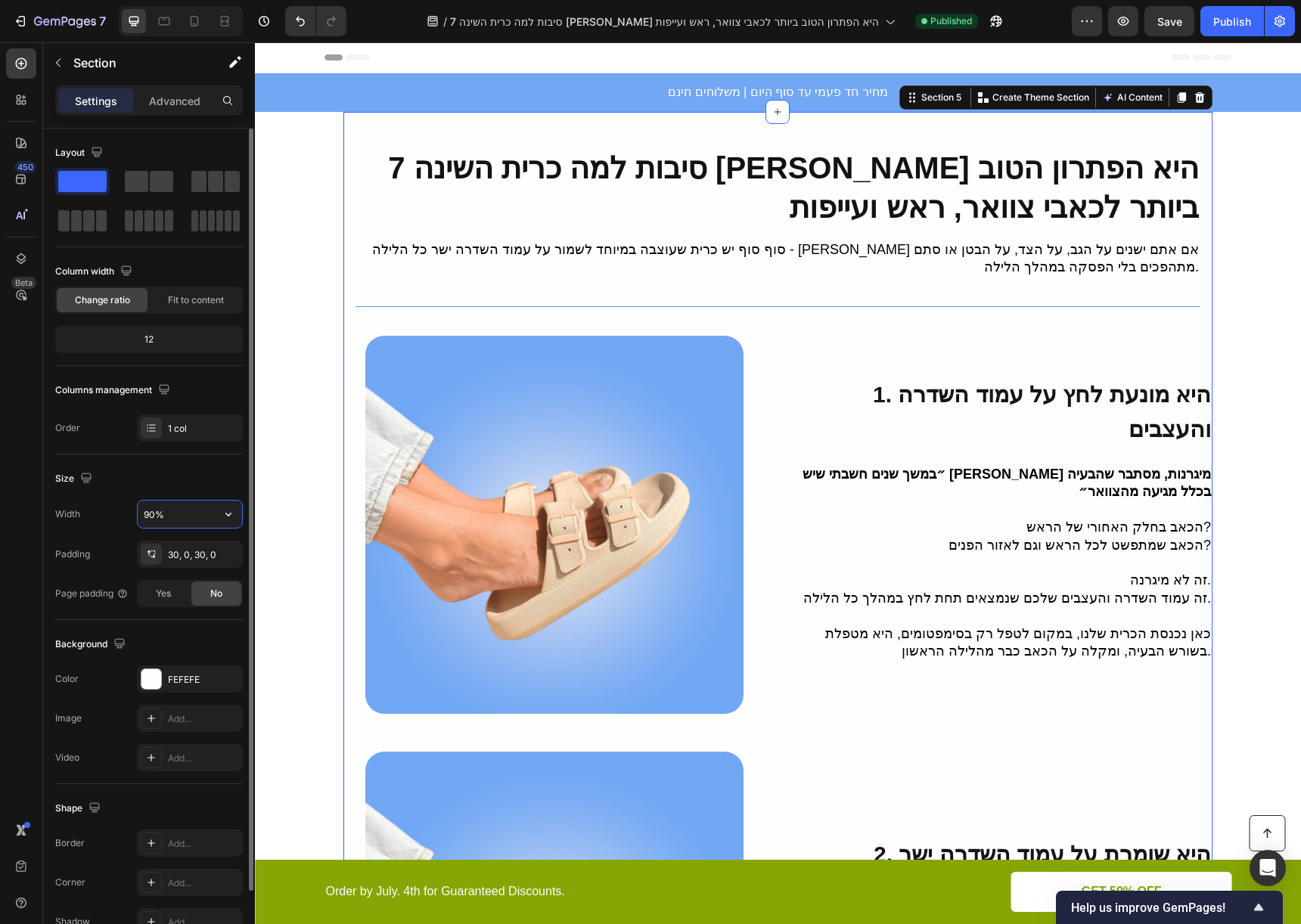
click at [156, 517] on input "90%" at bounding box center [189, 514] width 104 height 27
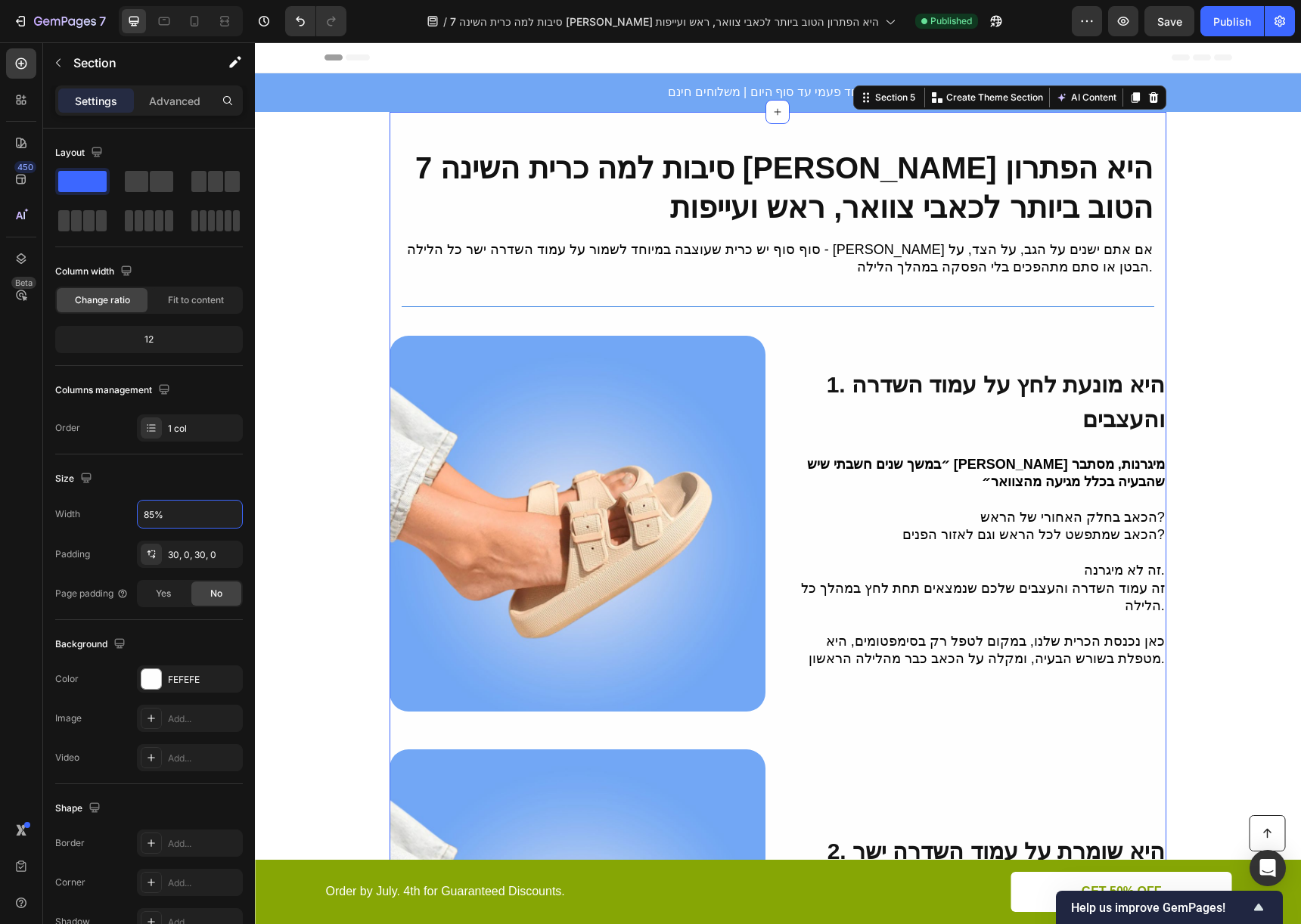
type input "85%"
click at [1165, 27] on span "Save" at bounding box center [1170, 21] width 25 height 13
click at [1250, 21] on div "Publish" at bounding box center [1232, 21] width 38 height 16
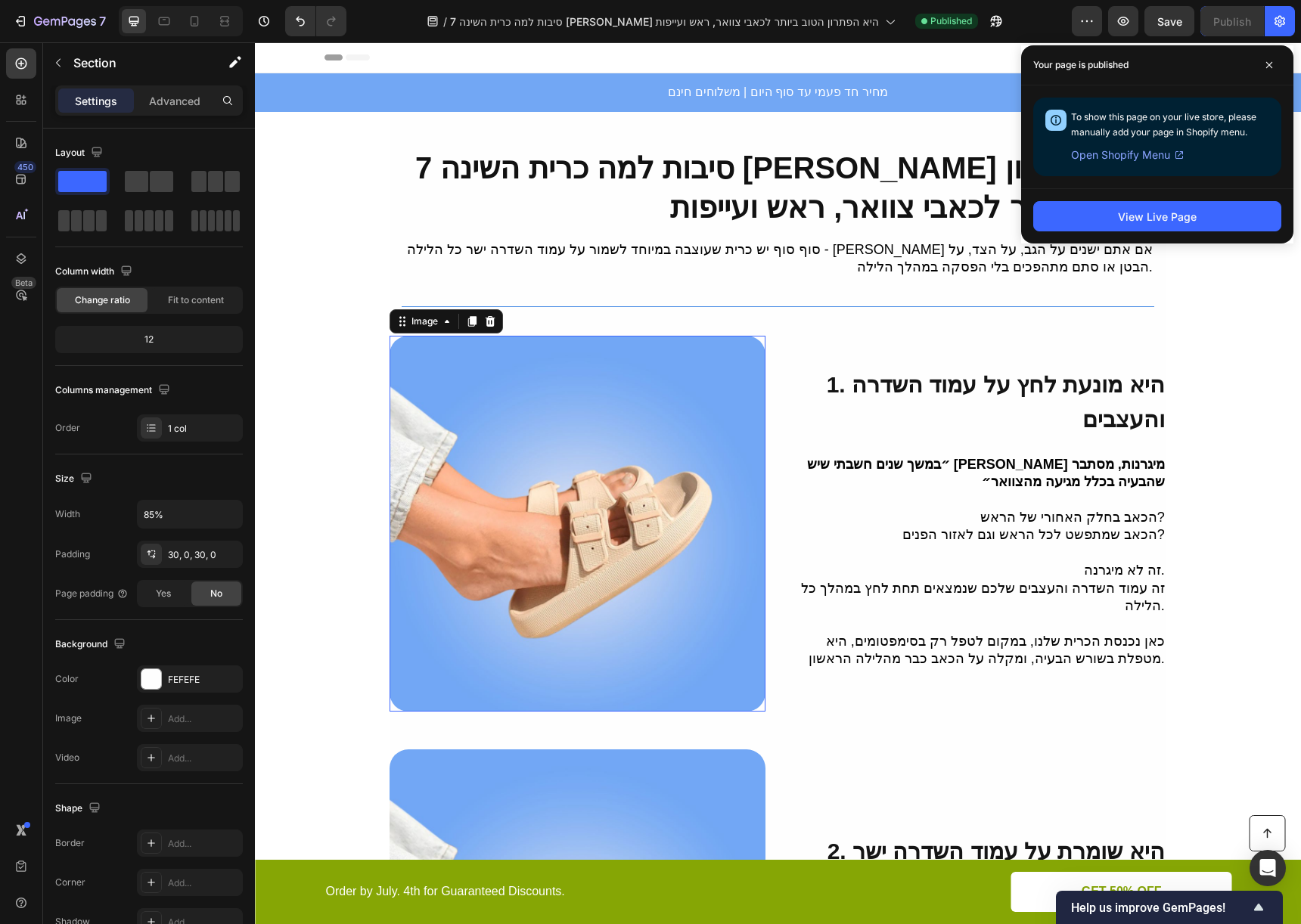
click at [681, 444] on img at bounding box center [577, 523] width 376 height 376
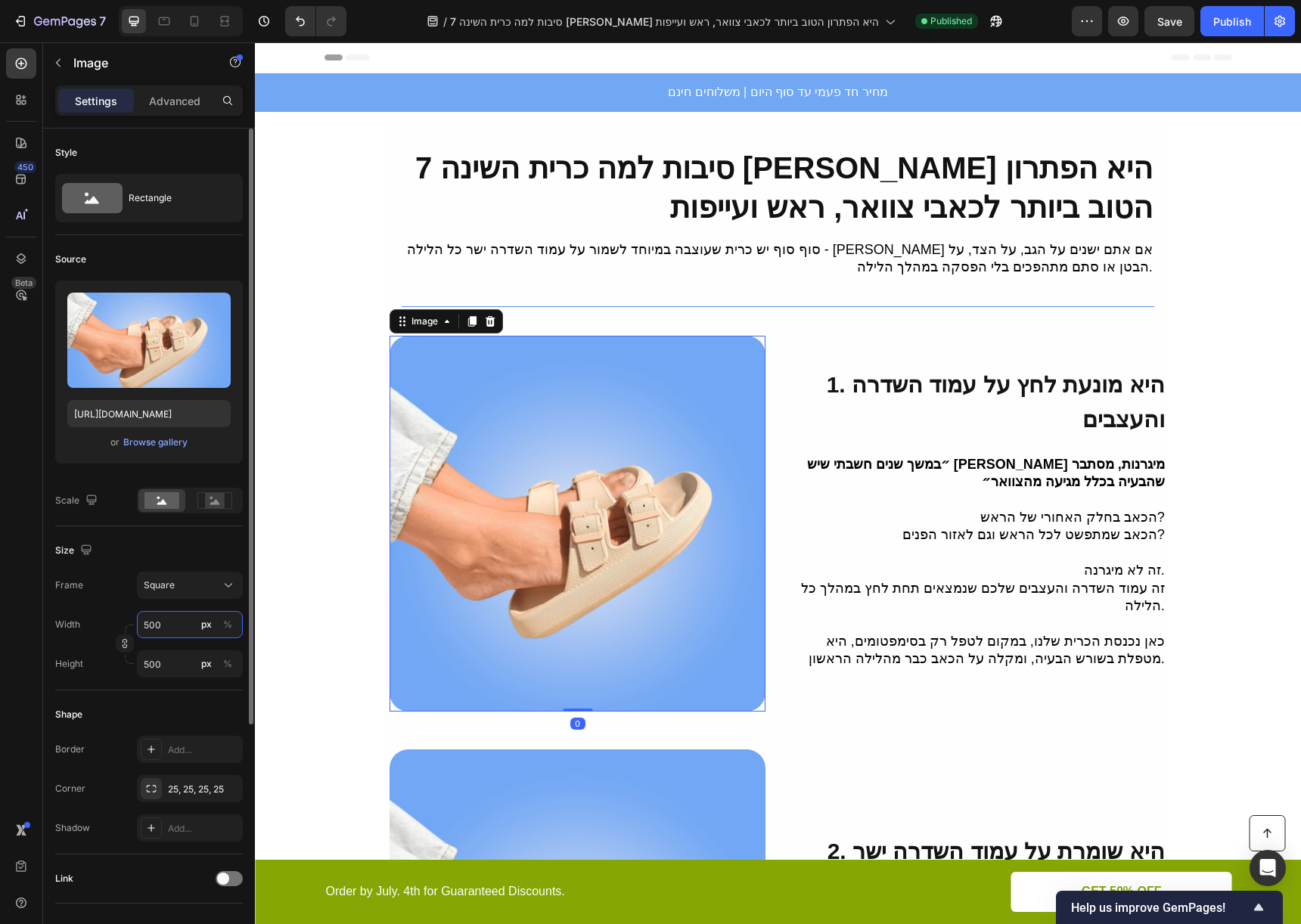
click at [171, 614] on input "500" at bounding box center [189, 624] width 106 height 27
type input "4"
type input "40"
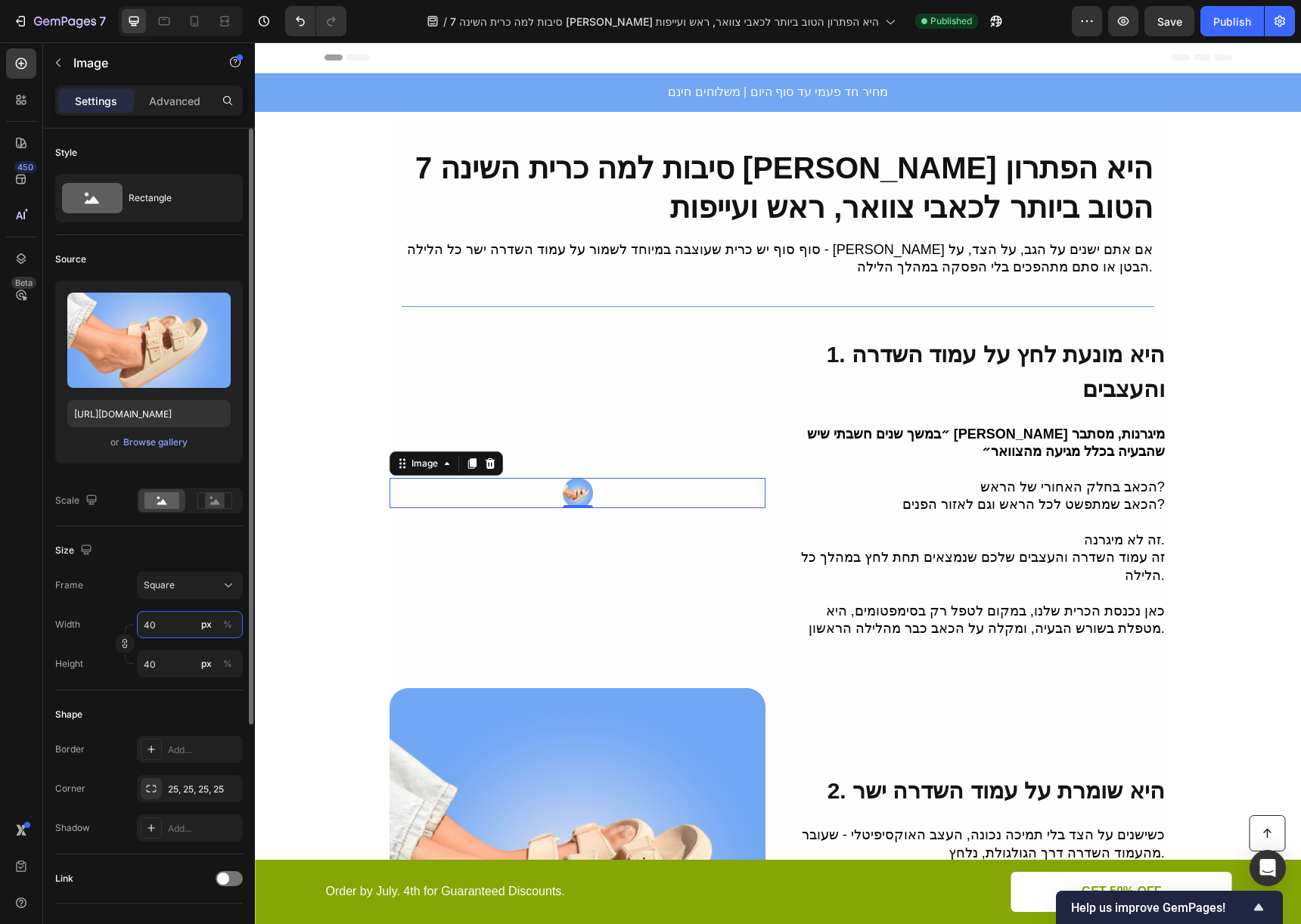
type input "400"
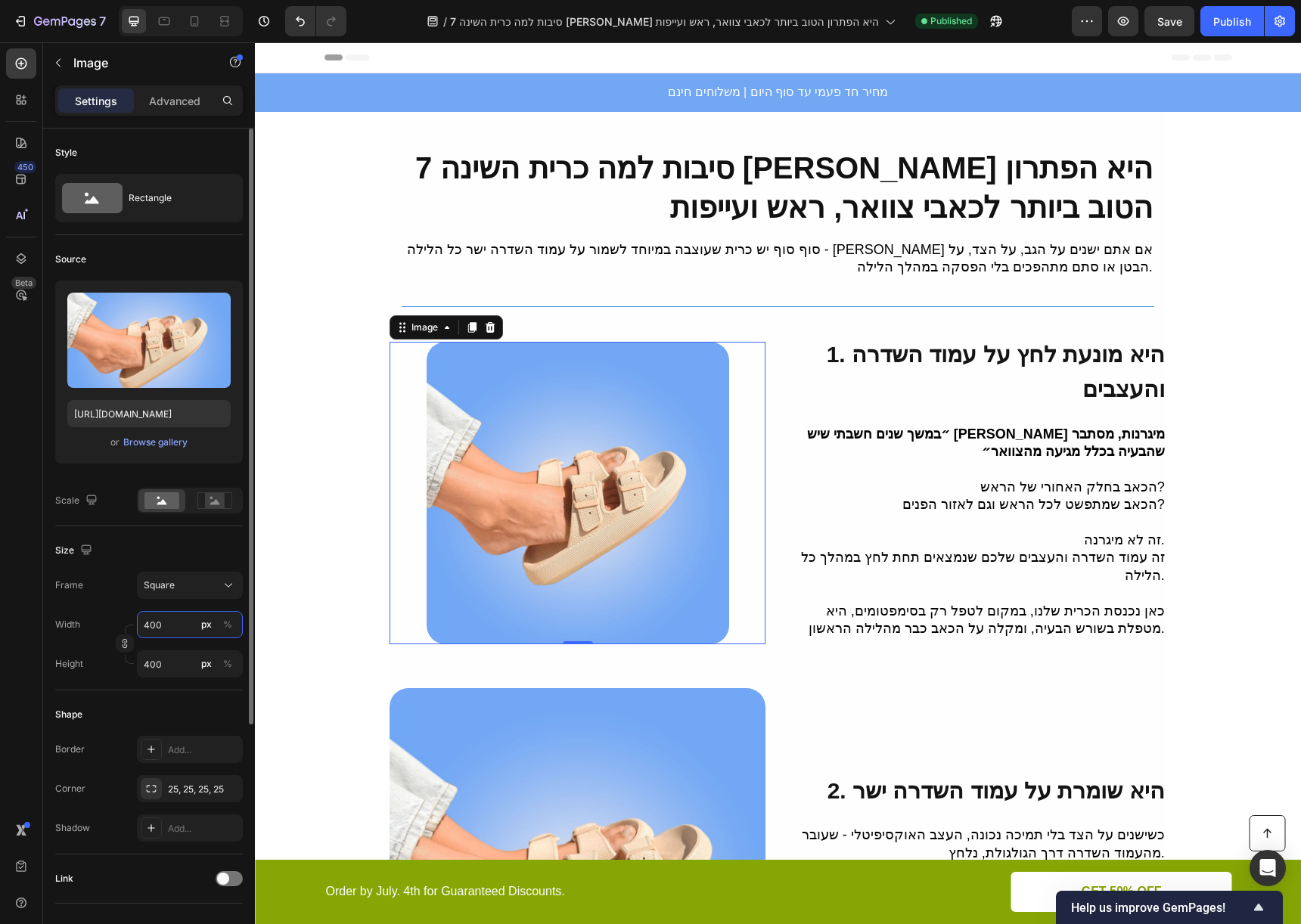
click at [171, 630] on input "400" at bounding box center [189, 624] width 106 height 27
type input "4"
type input "45"
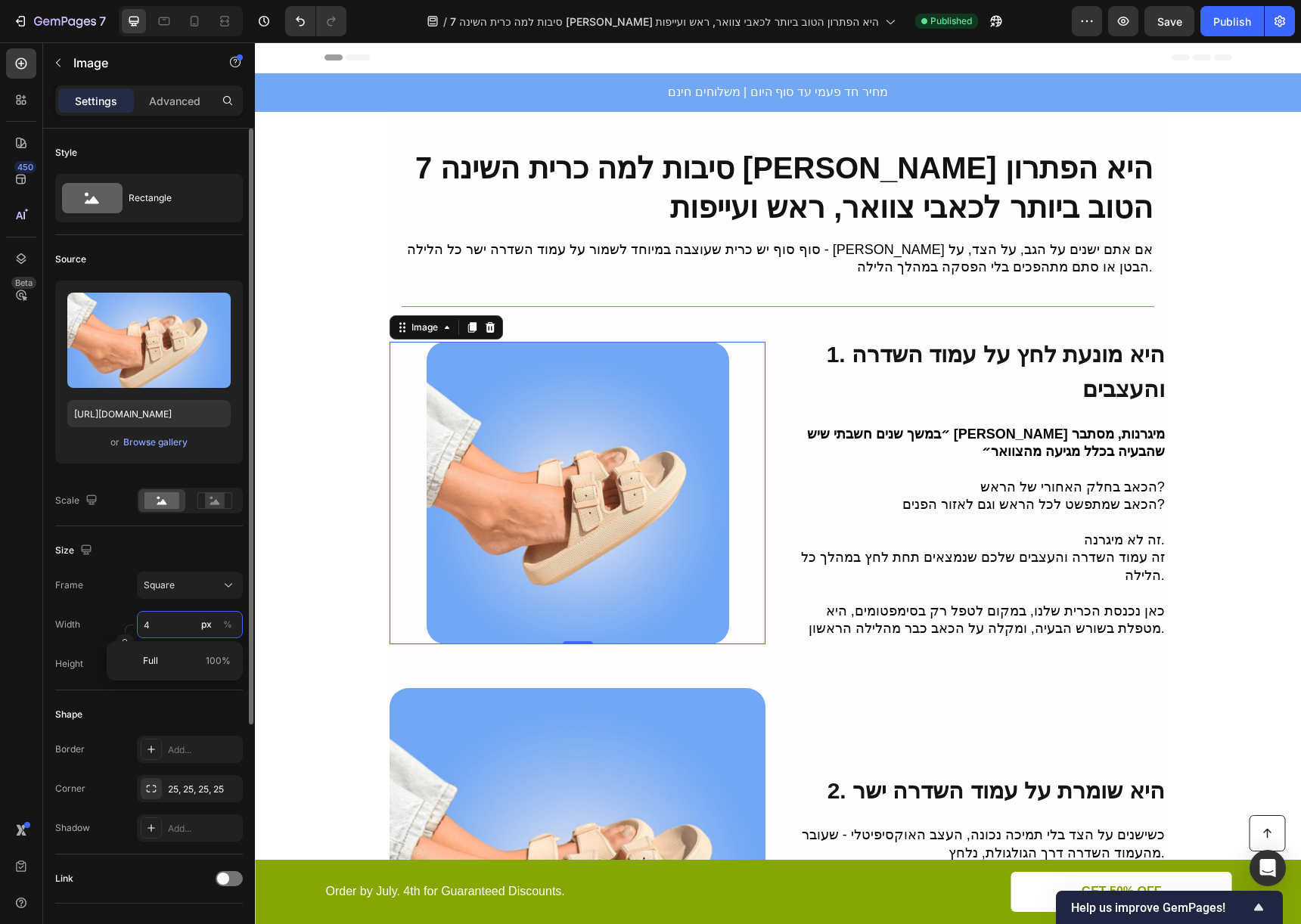
type input "45"
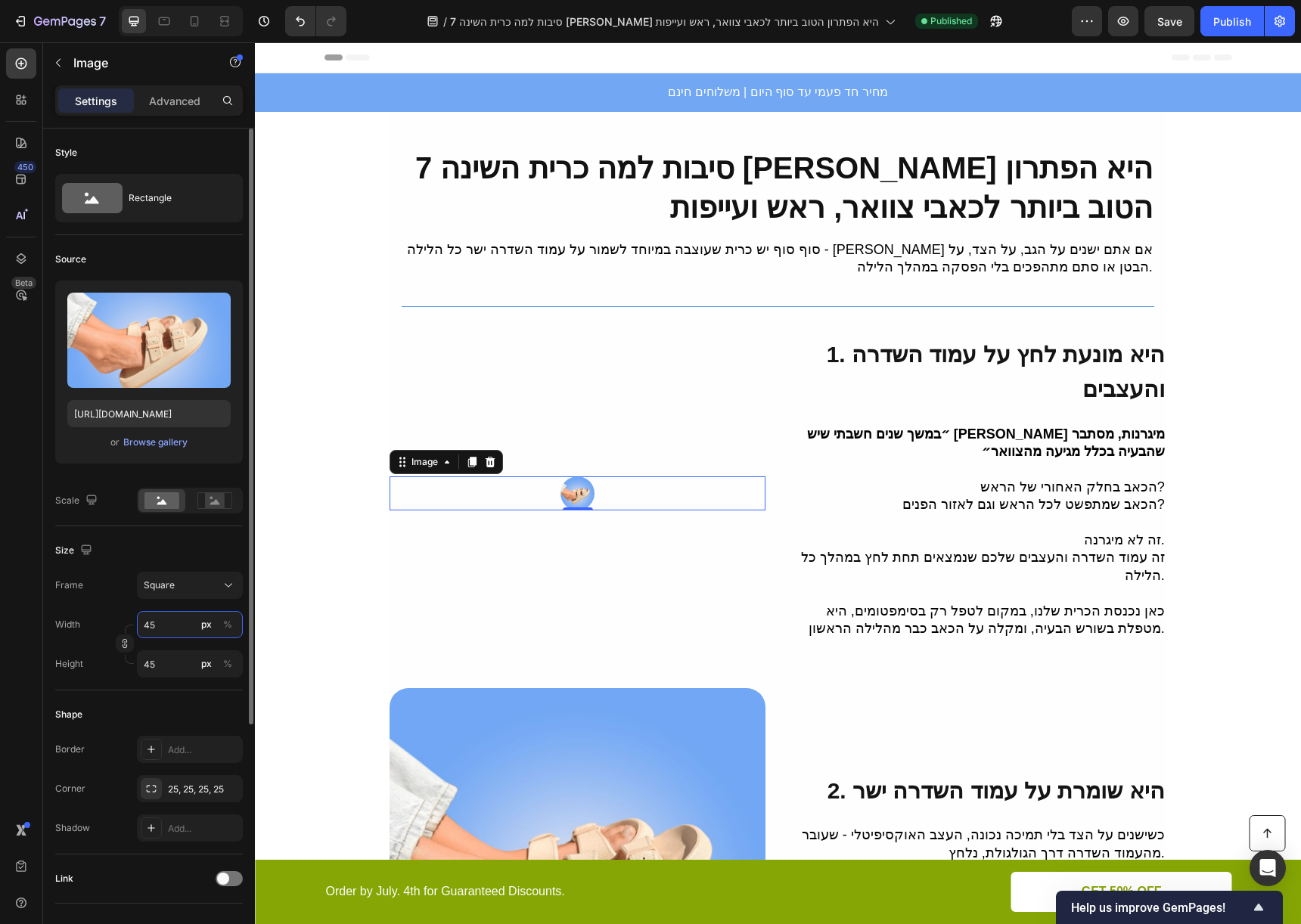
type input "450"
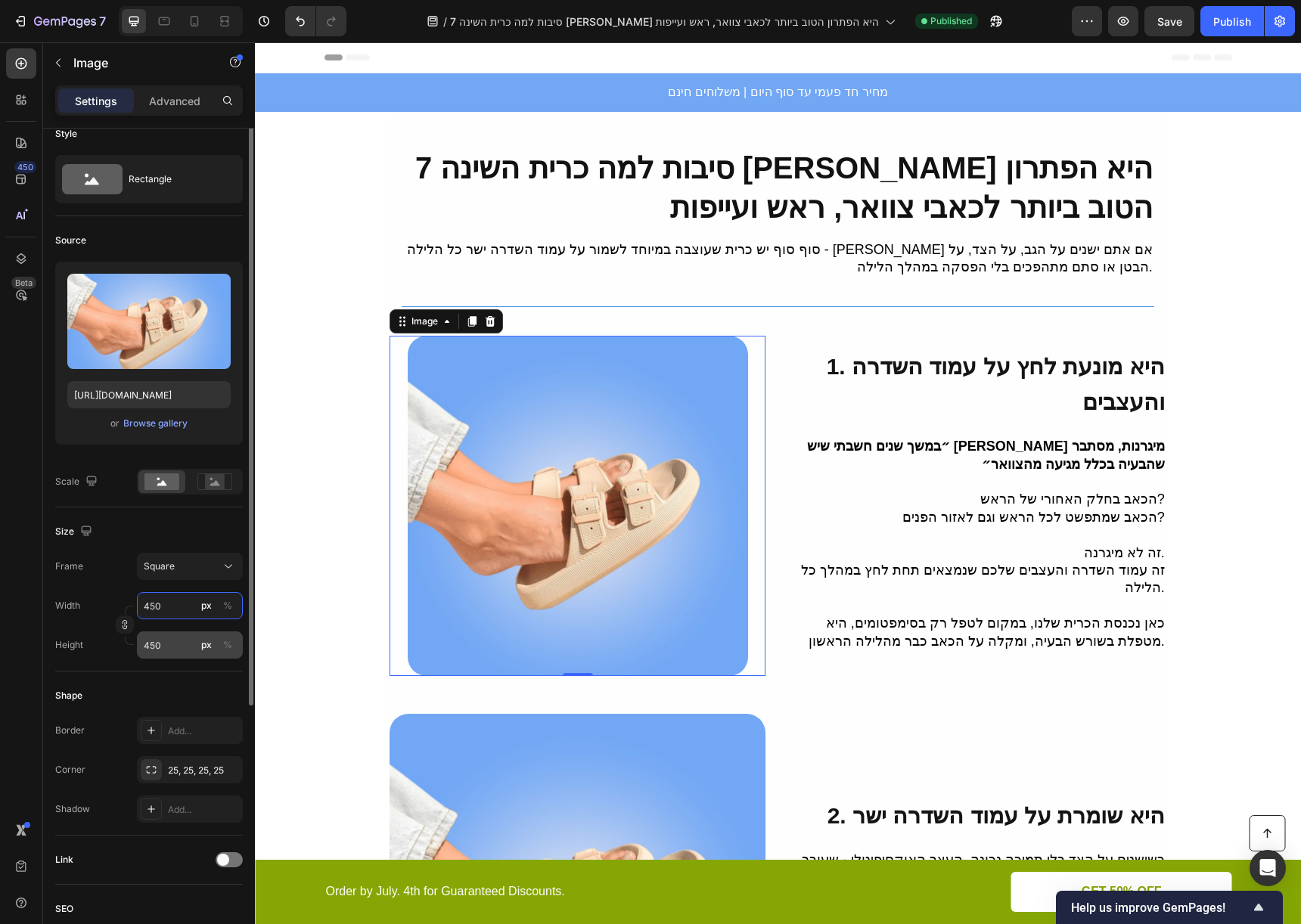
scroll to position [159, 0]
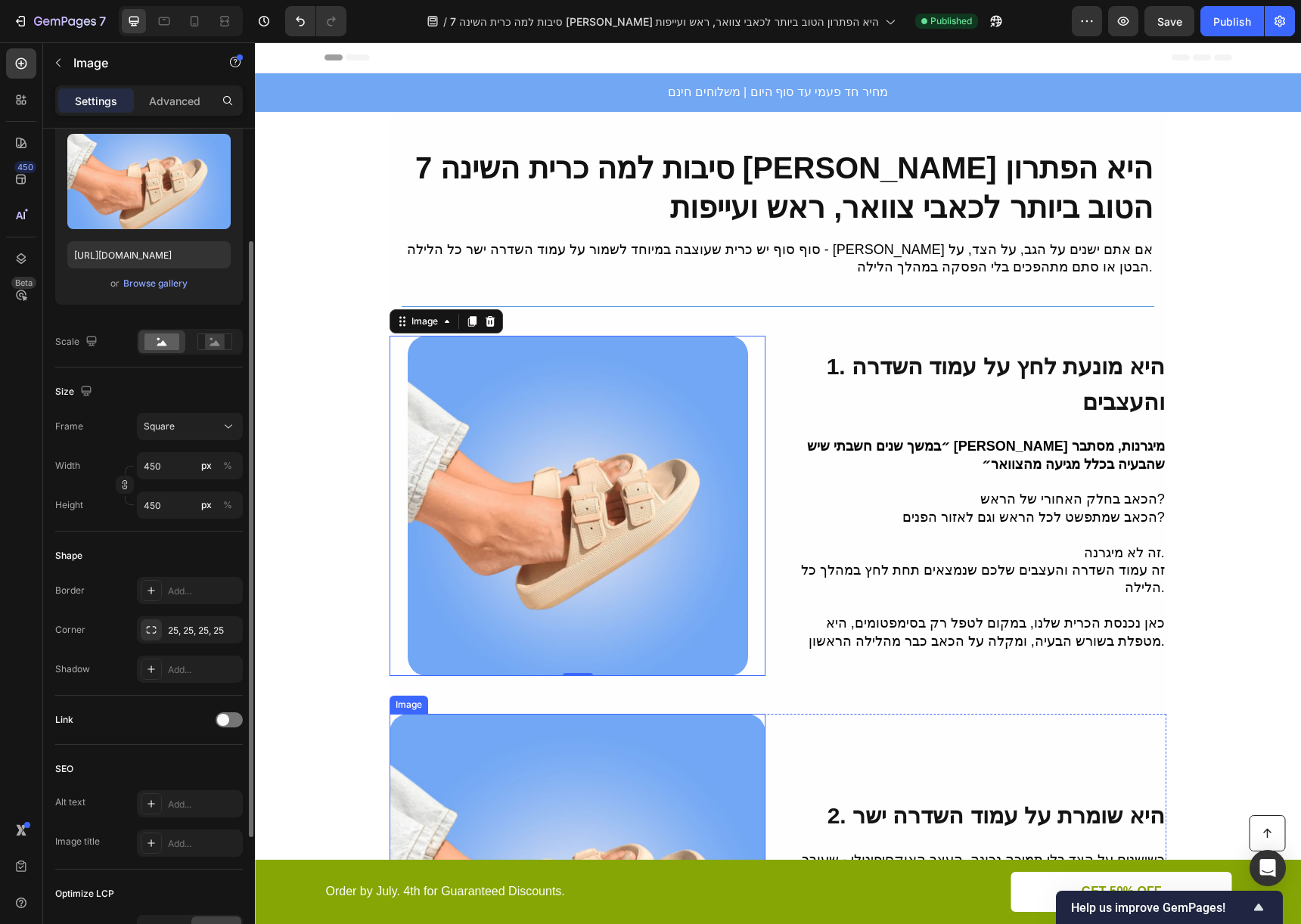
click at [570, 764] on img at bounding box center [577, 902] width 376 height 376
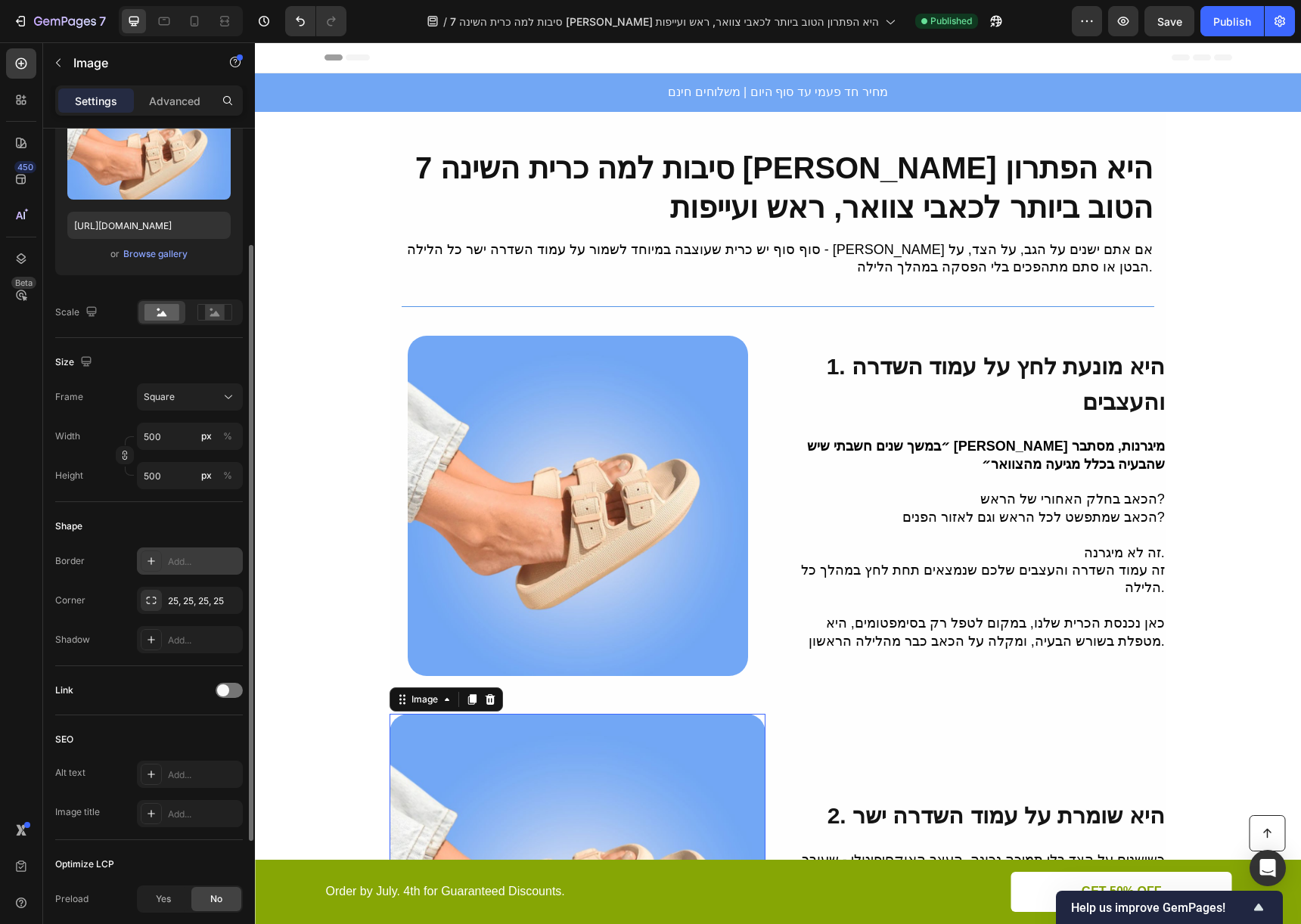
scroll to position [208, 0]
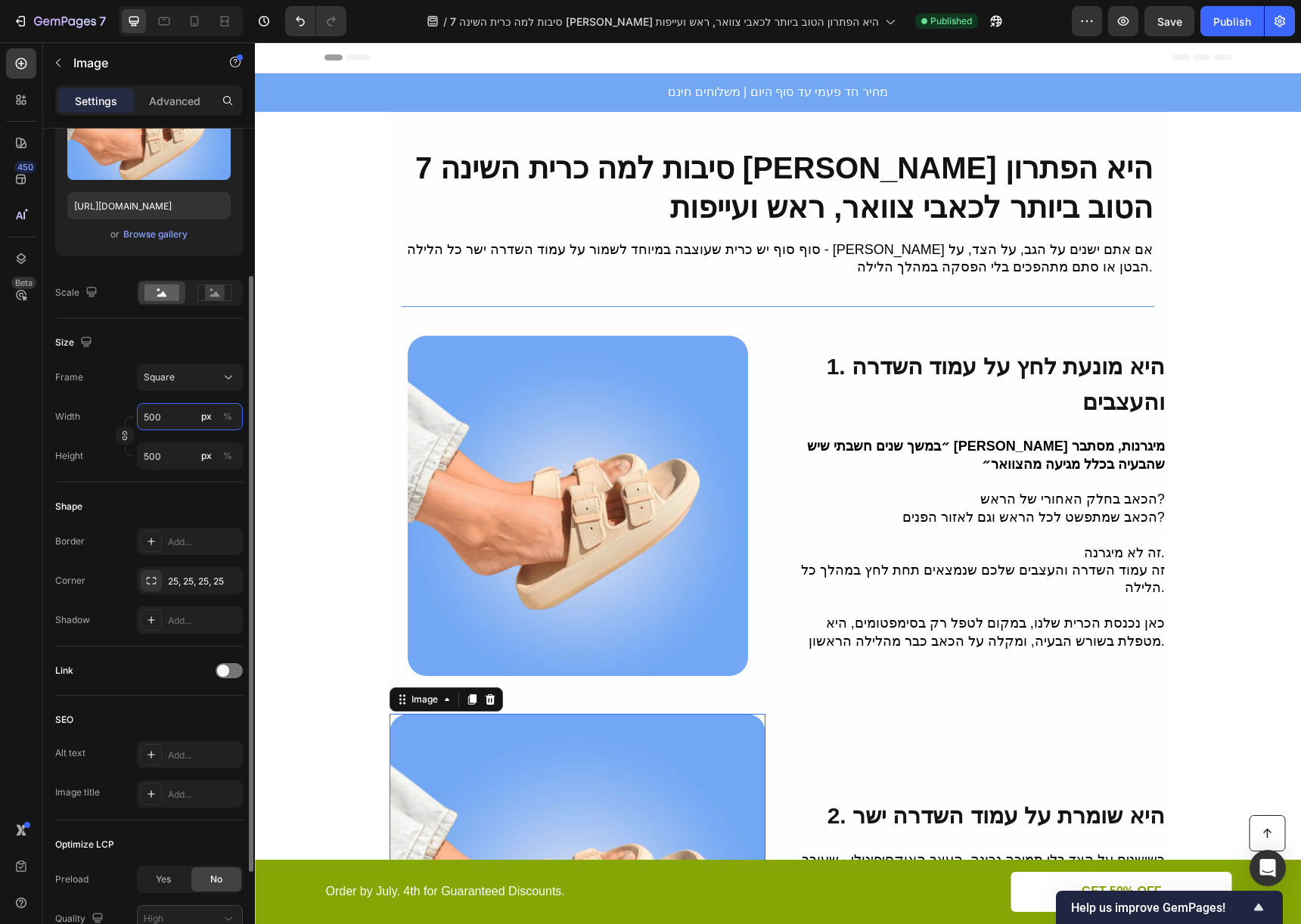
click at [160, 416] on input "500" at bounding box center [189, 416] width 106 height 27
type input "4"
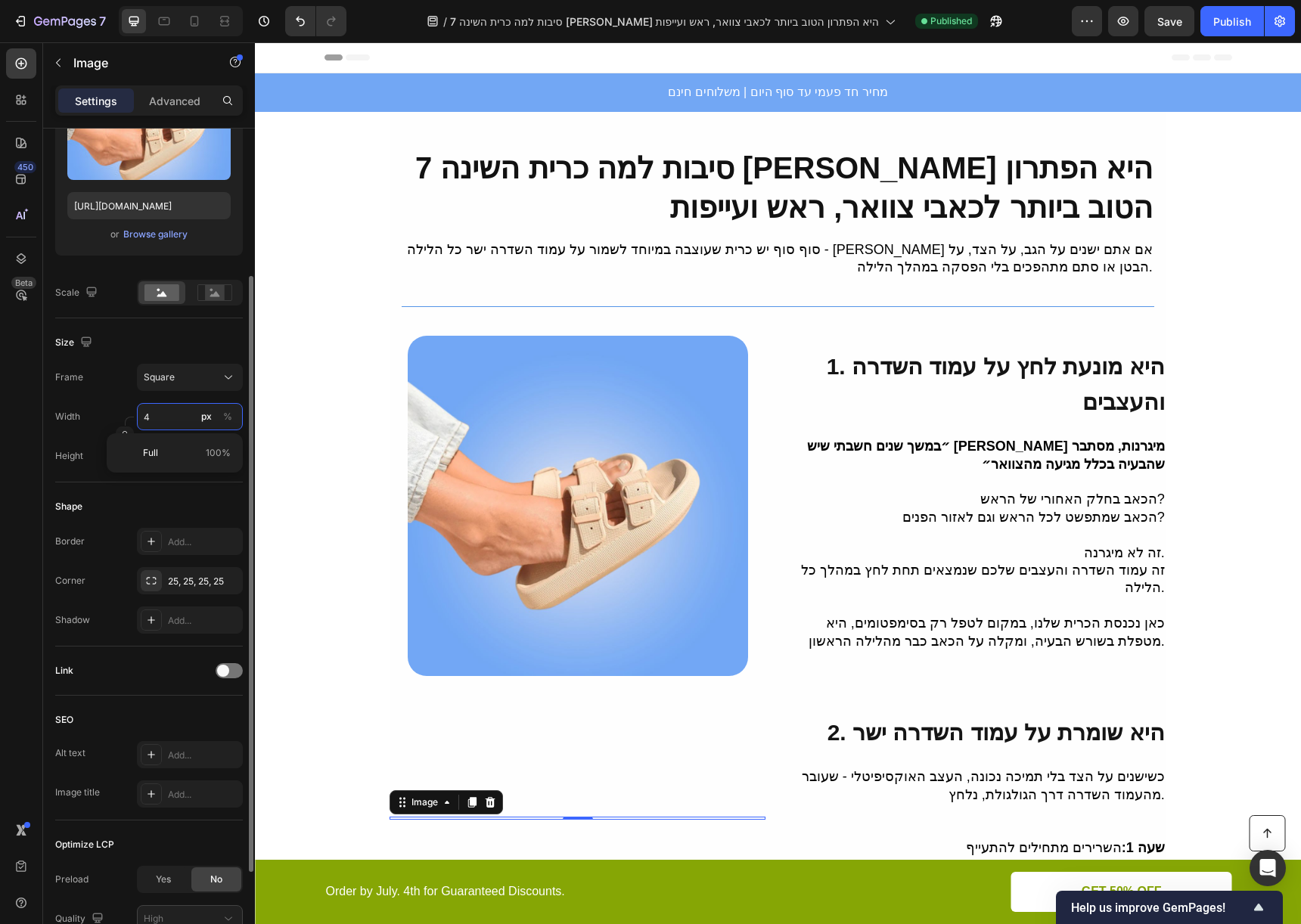
type input "45"
type input "450"
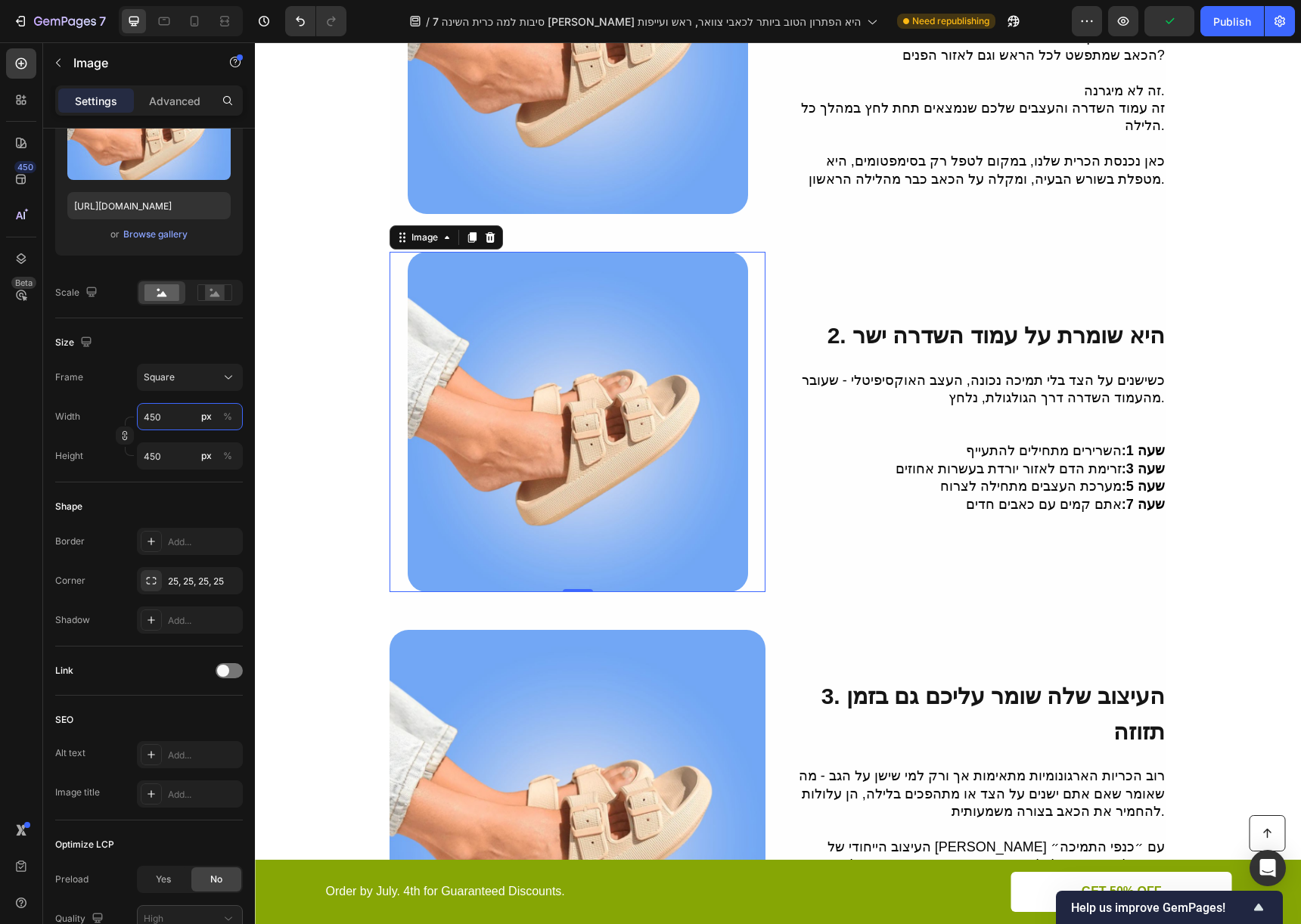
scroll to position [679, 0]
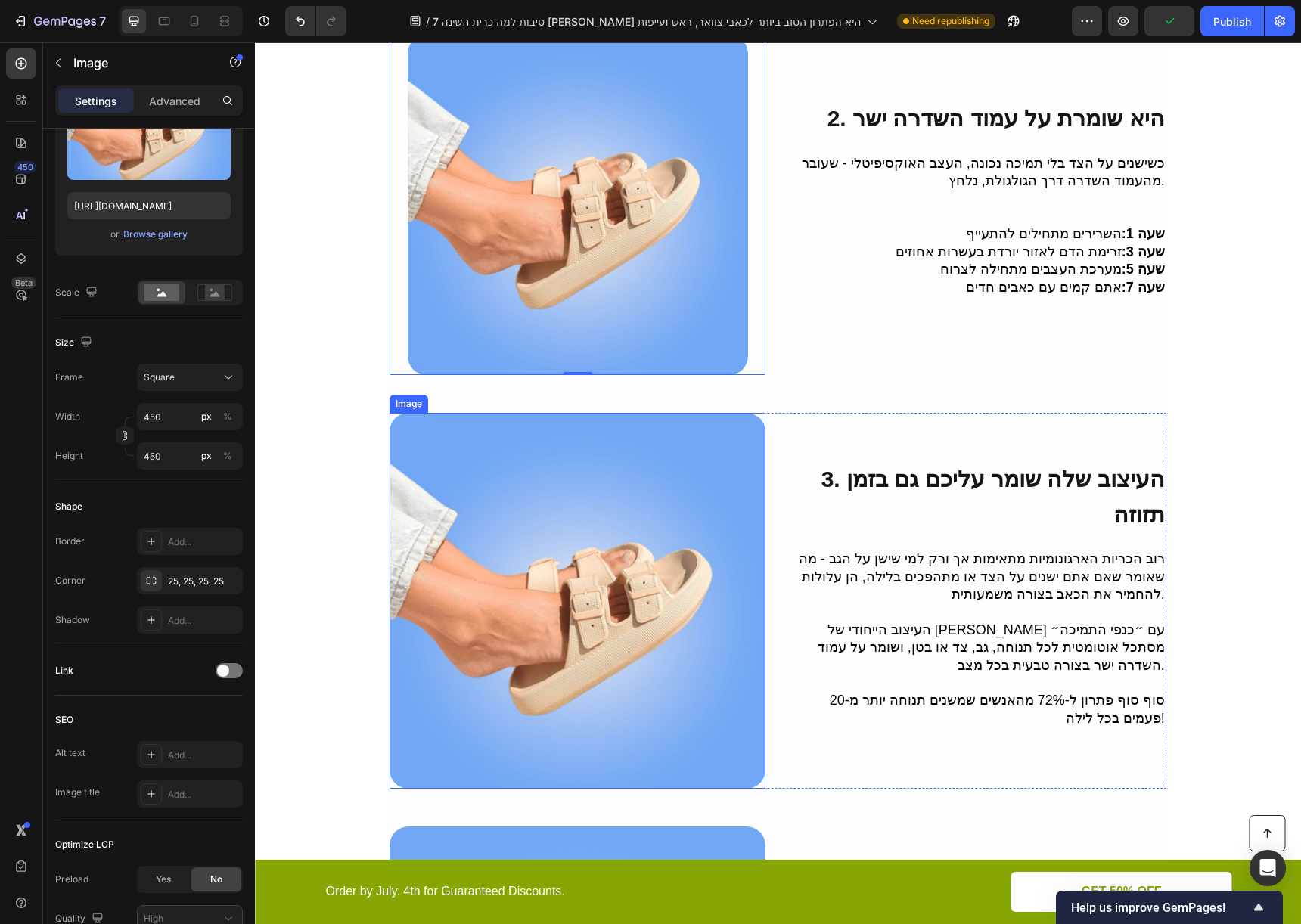
click at [649, 489] on img at bounding box center [577, 601] width 376 height 376
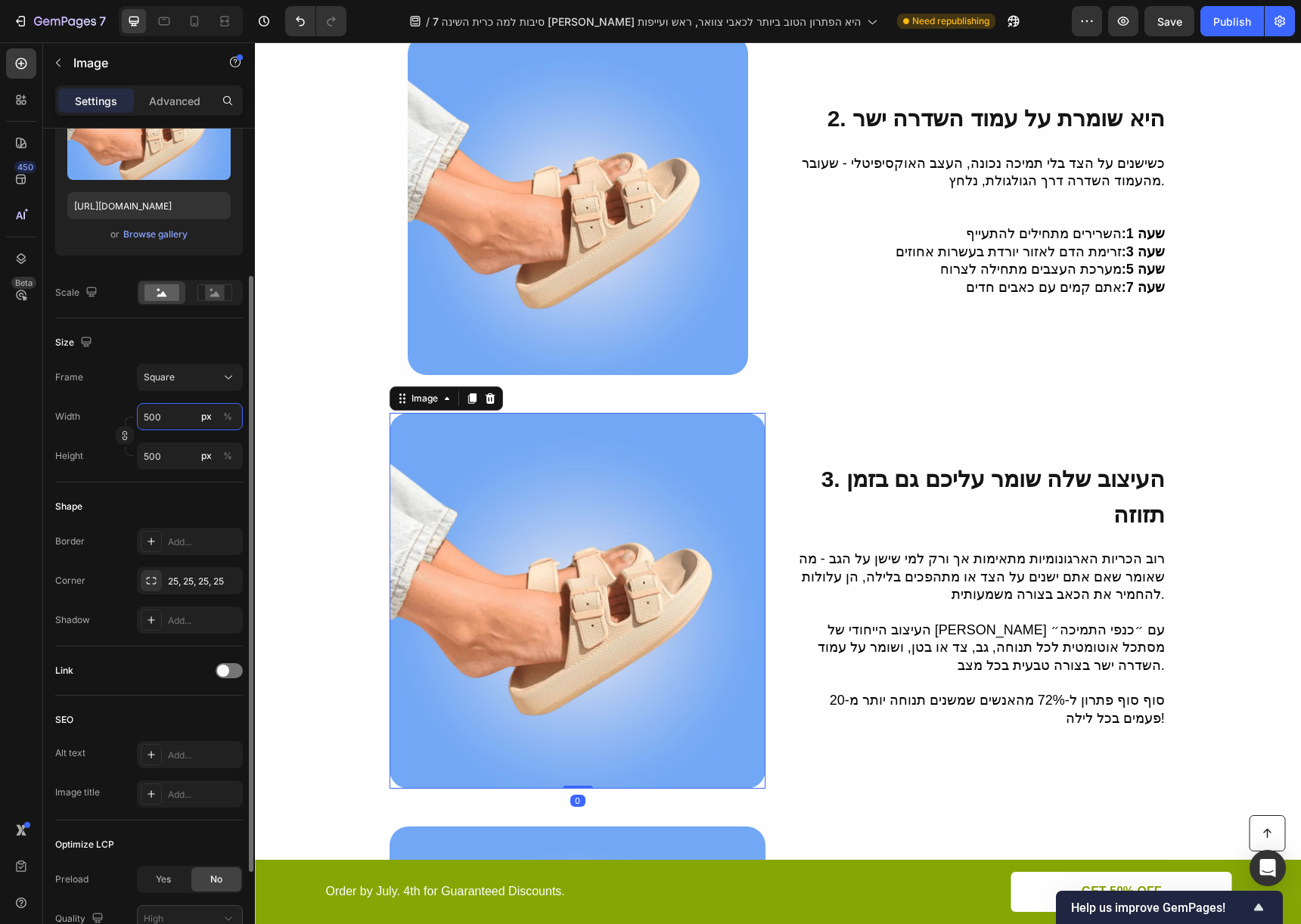
click at [193, 420] on input "500" at bounding box center [189, 416] width 106 height 27
type input "4"
type input "45"
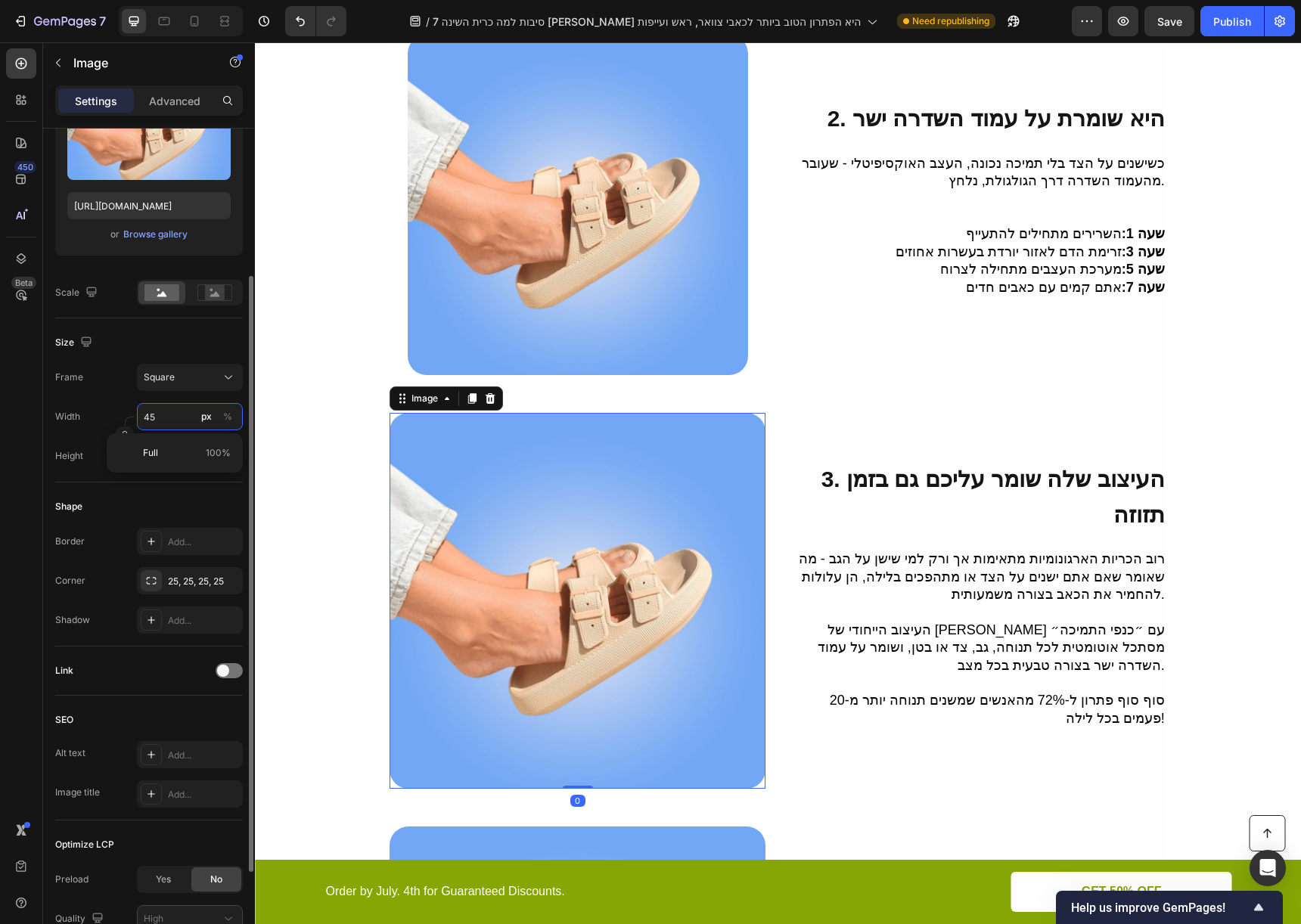
type input "450"
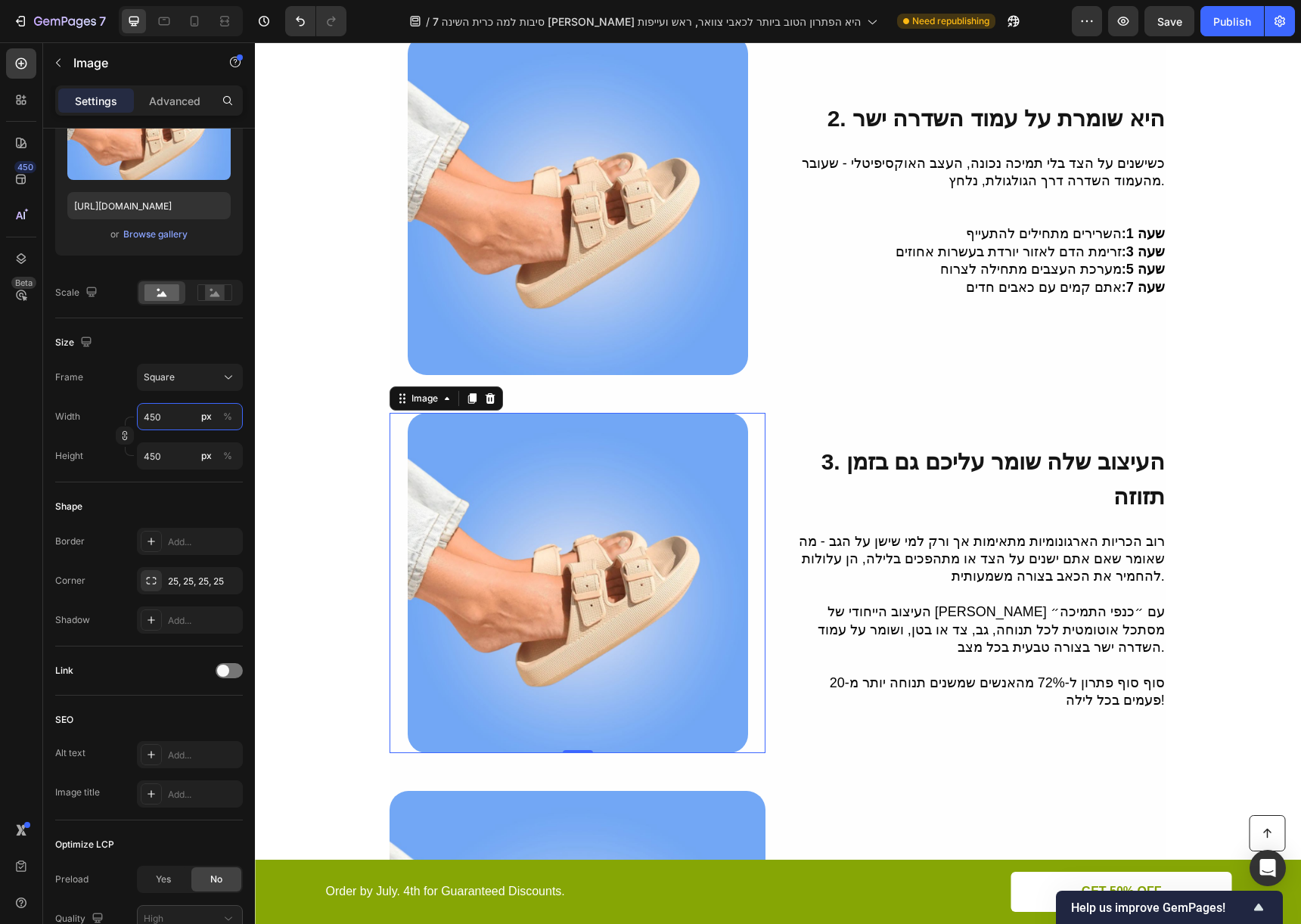
scroll to position [994, 0]
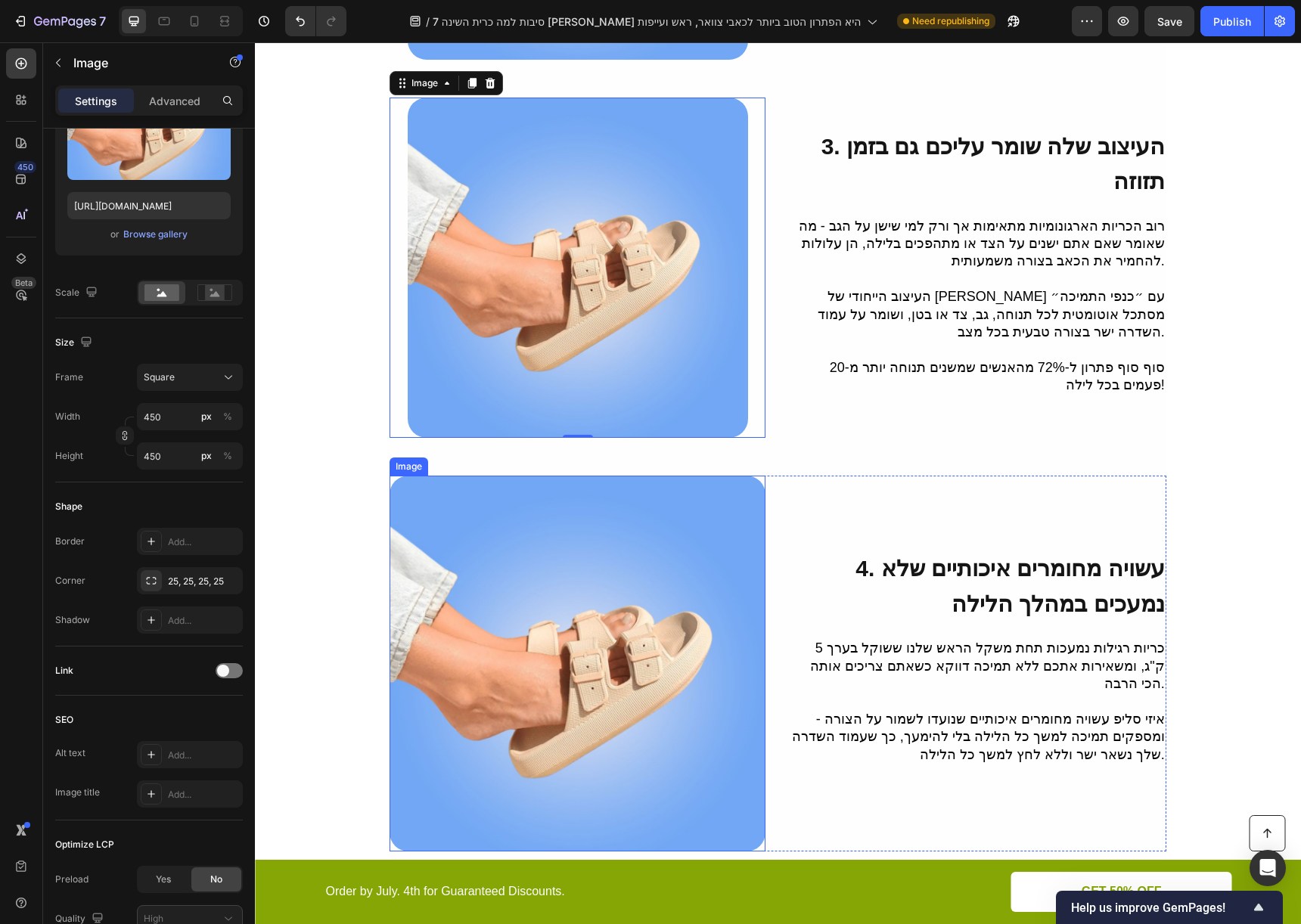
click at [540, 549] on img at bounding box center [577, 663] width 376 height 376
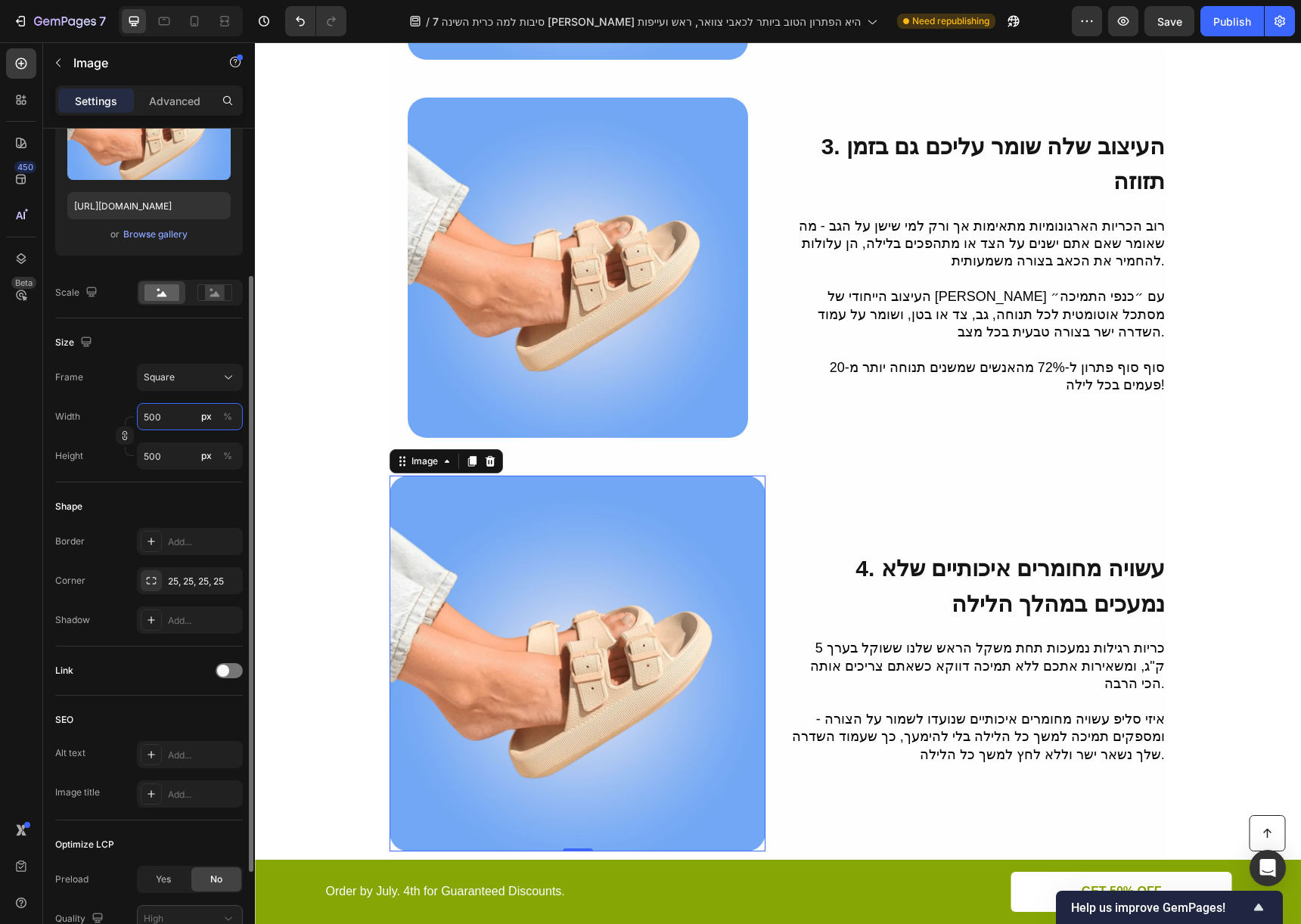
click at [171, 421] on input "500" at bounding box center [189, 416] width 106 height 27
type input "4"
type input "45"
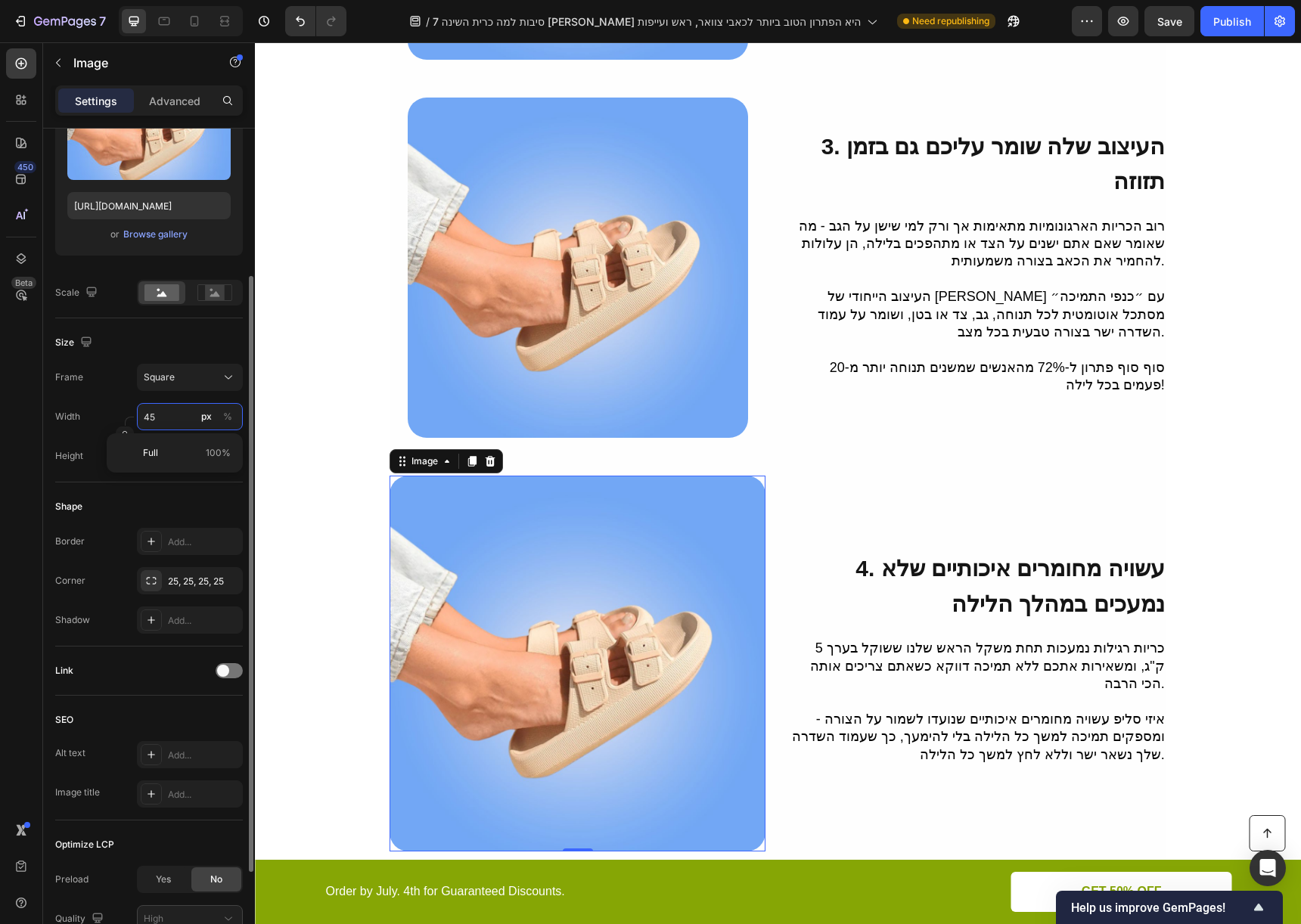
type input "450"
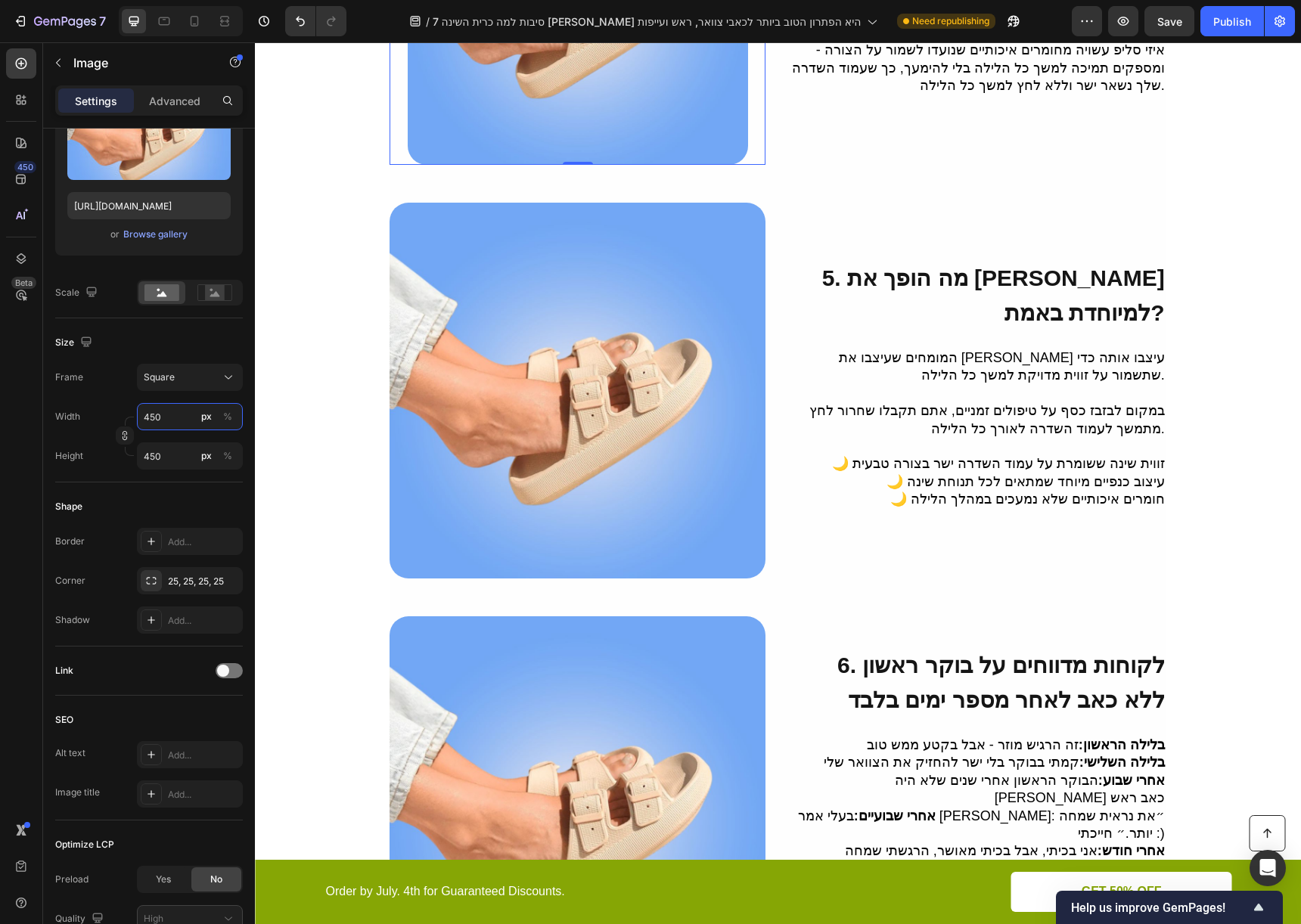
scroll to position [1754, 0]
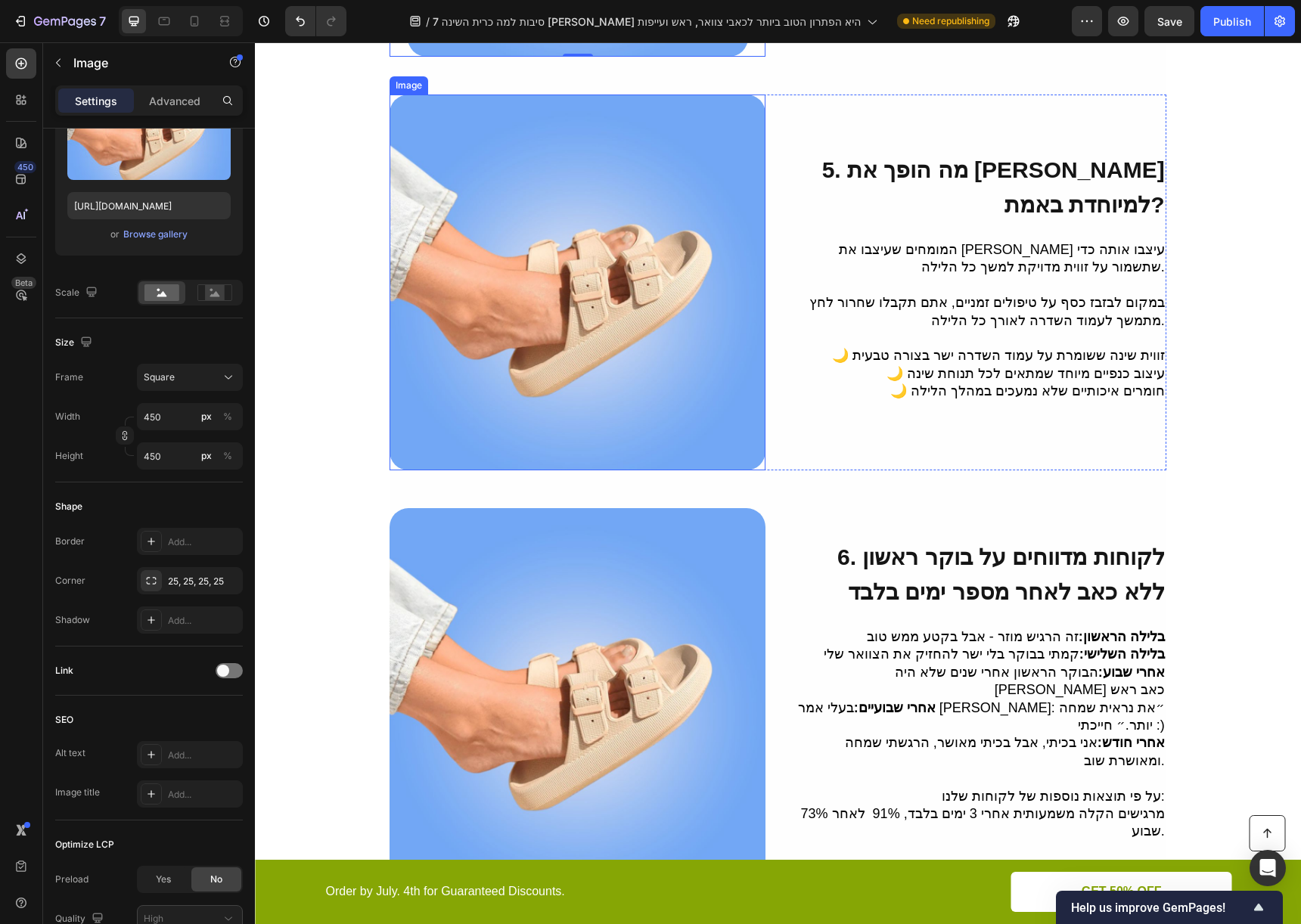
click at [535, 279] on img at bounding box center [577, 282] width 376 height 376
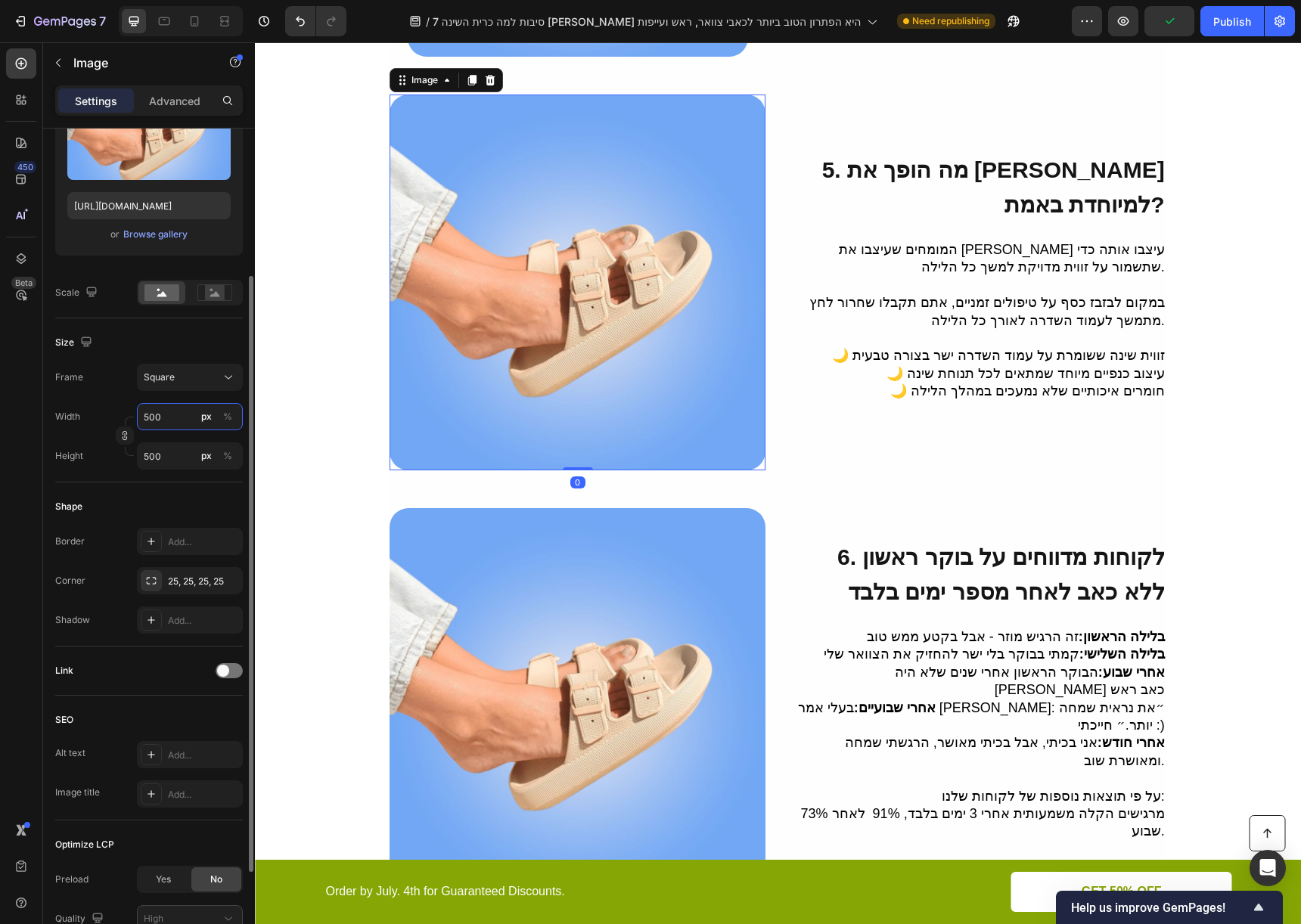
click at [152, 415] on input "500" at bounding box center [189, 416] width 106 height 27
type input "4"
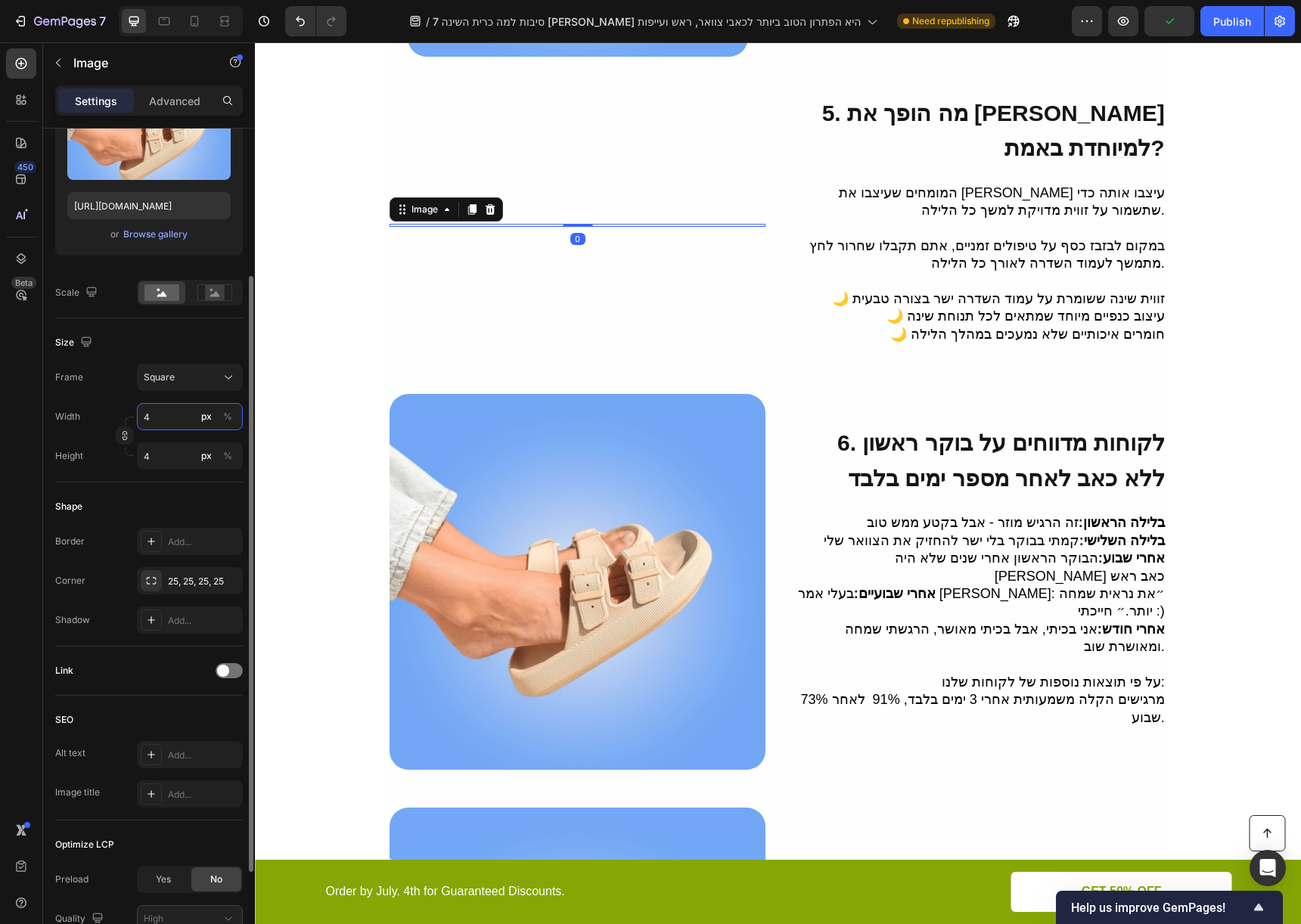
type input "45"
type input "450"
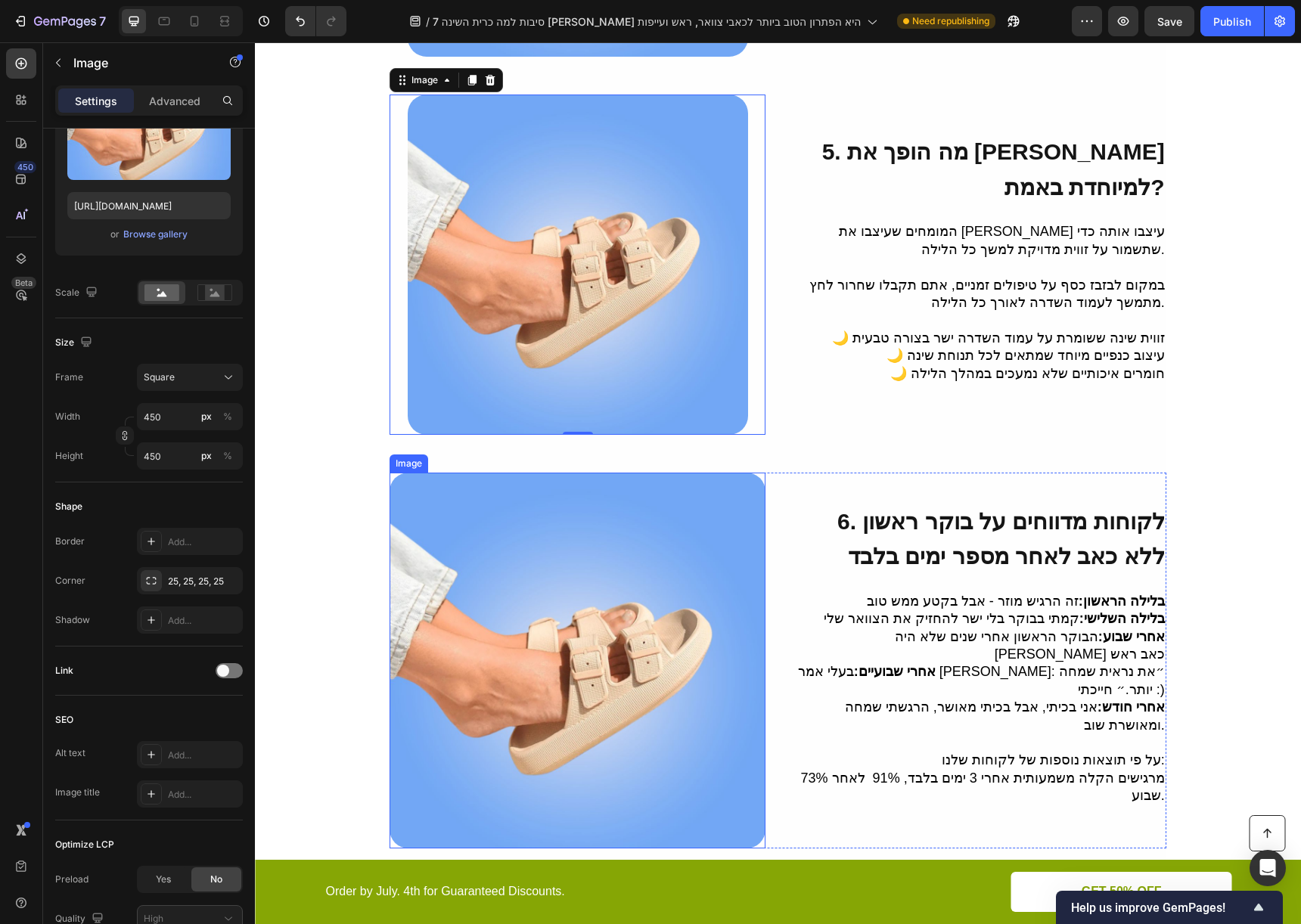
click at [469, 685] on img at bounding box center [577, 660] width 376 height 376
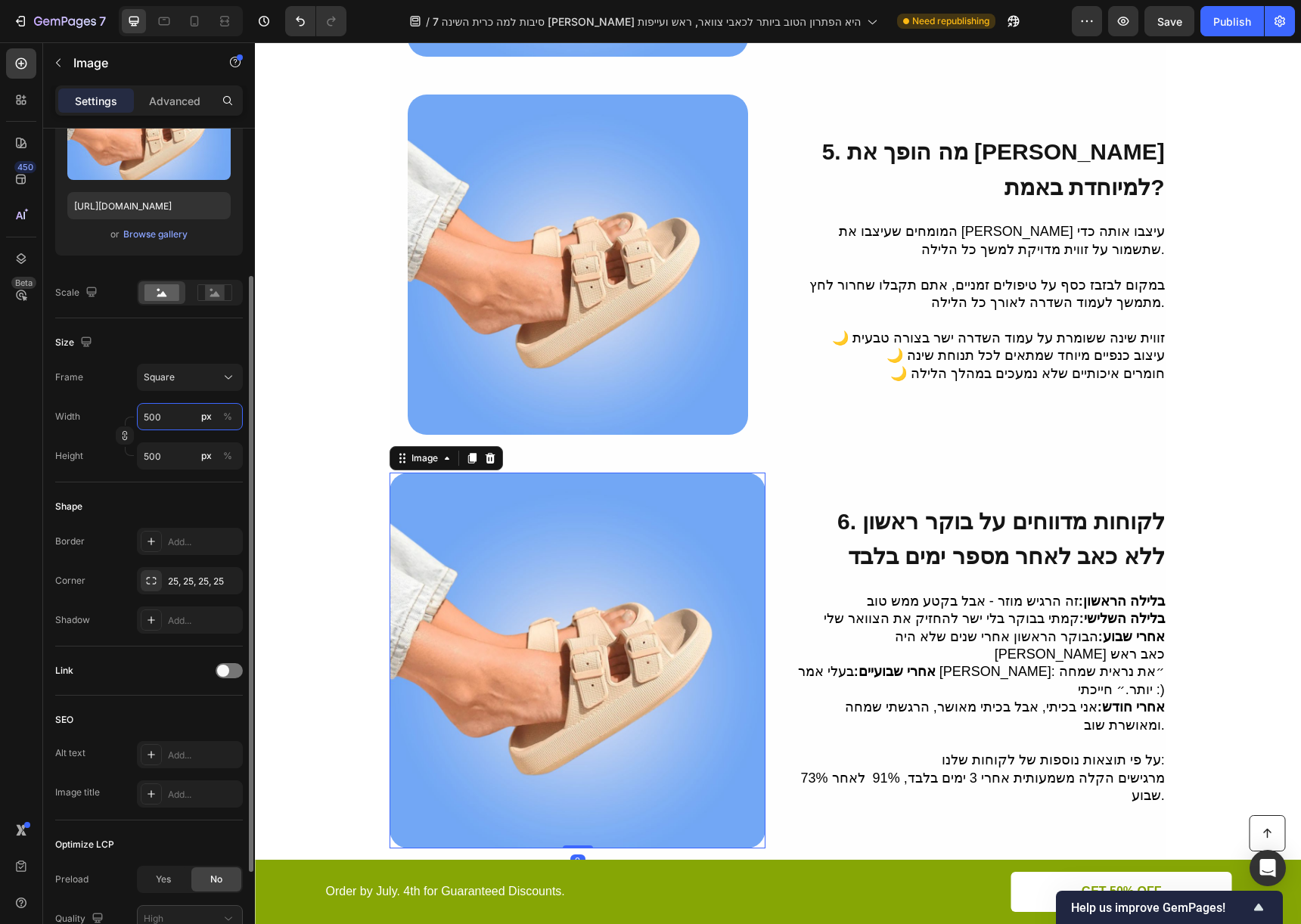
click at [156, 415] on input "500" at bounding box center [189, 416] width 106 height 27
type input "4"
type input "45"
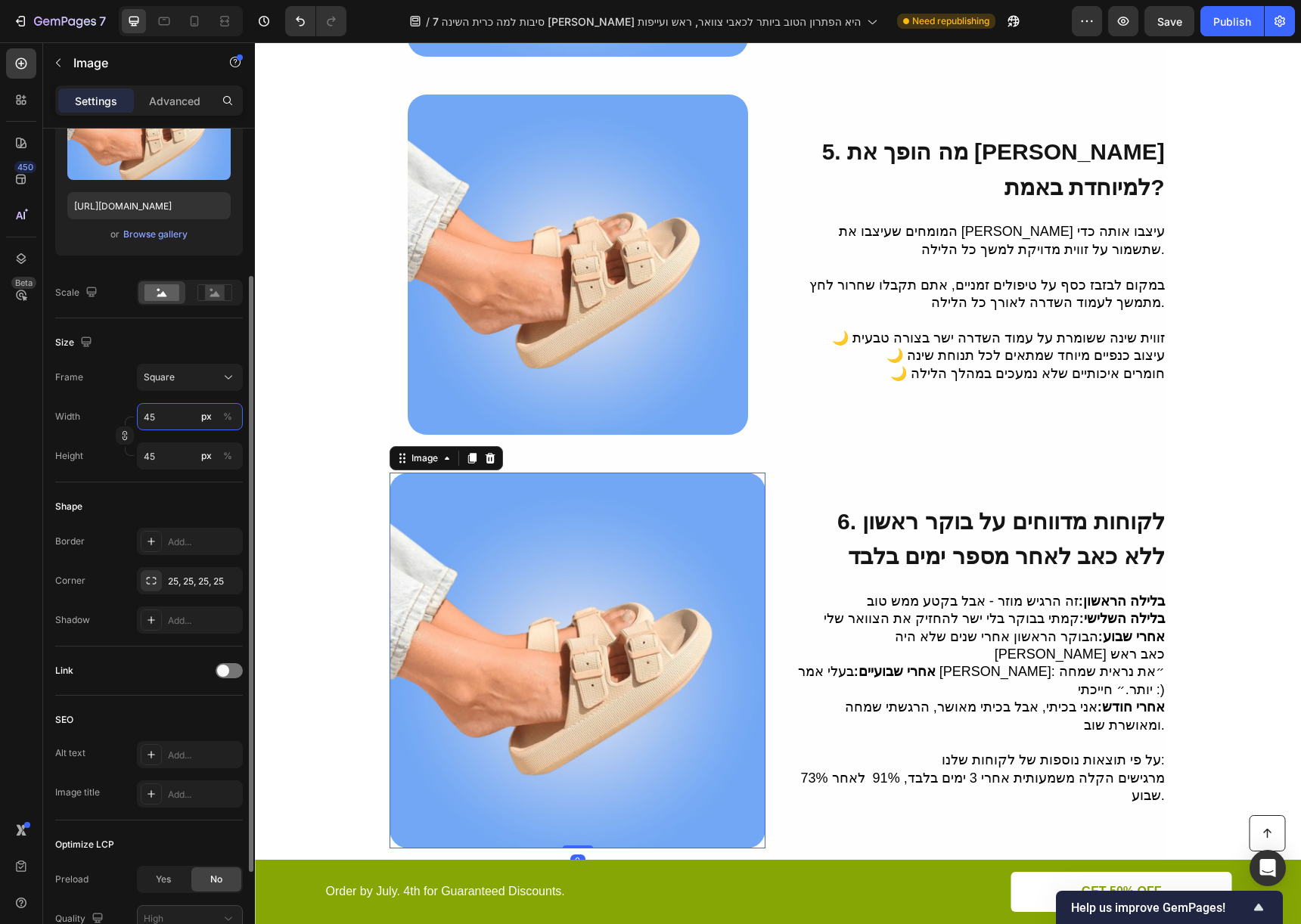
type input "450"
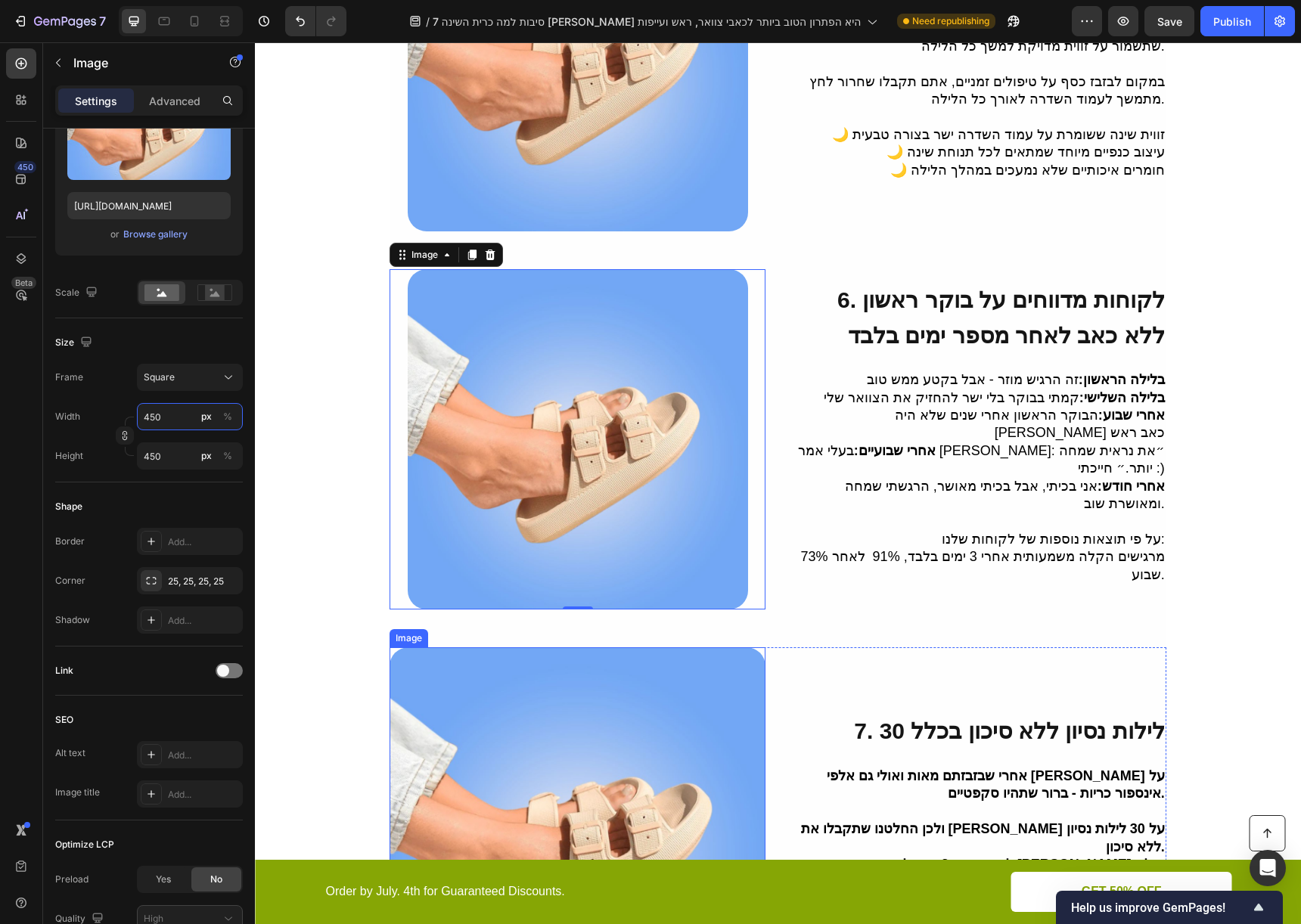
scroll to position [2174, 0]
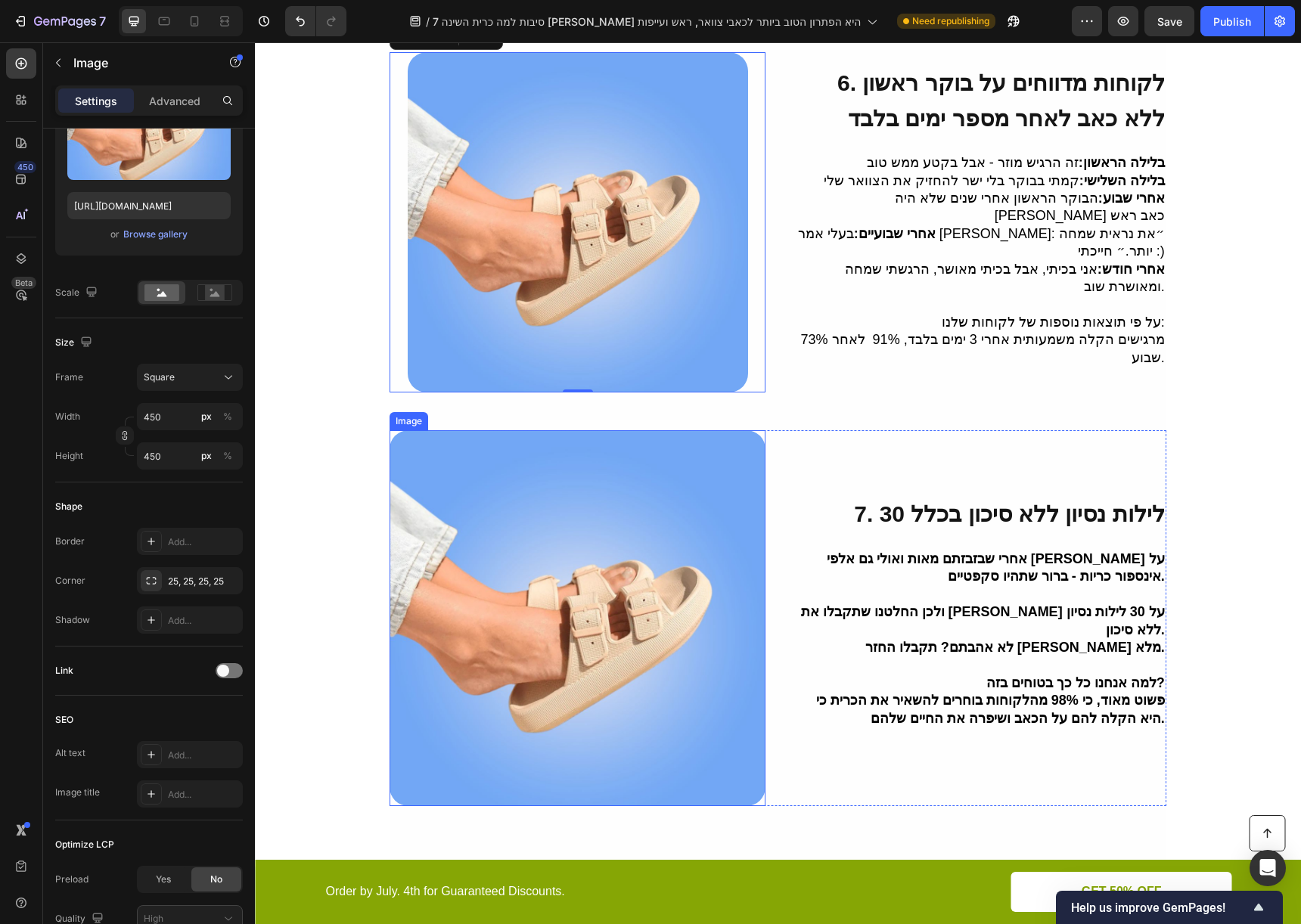
click at [478, 566] on img at bounding box center [577, 618] width 376 height 376
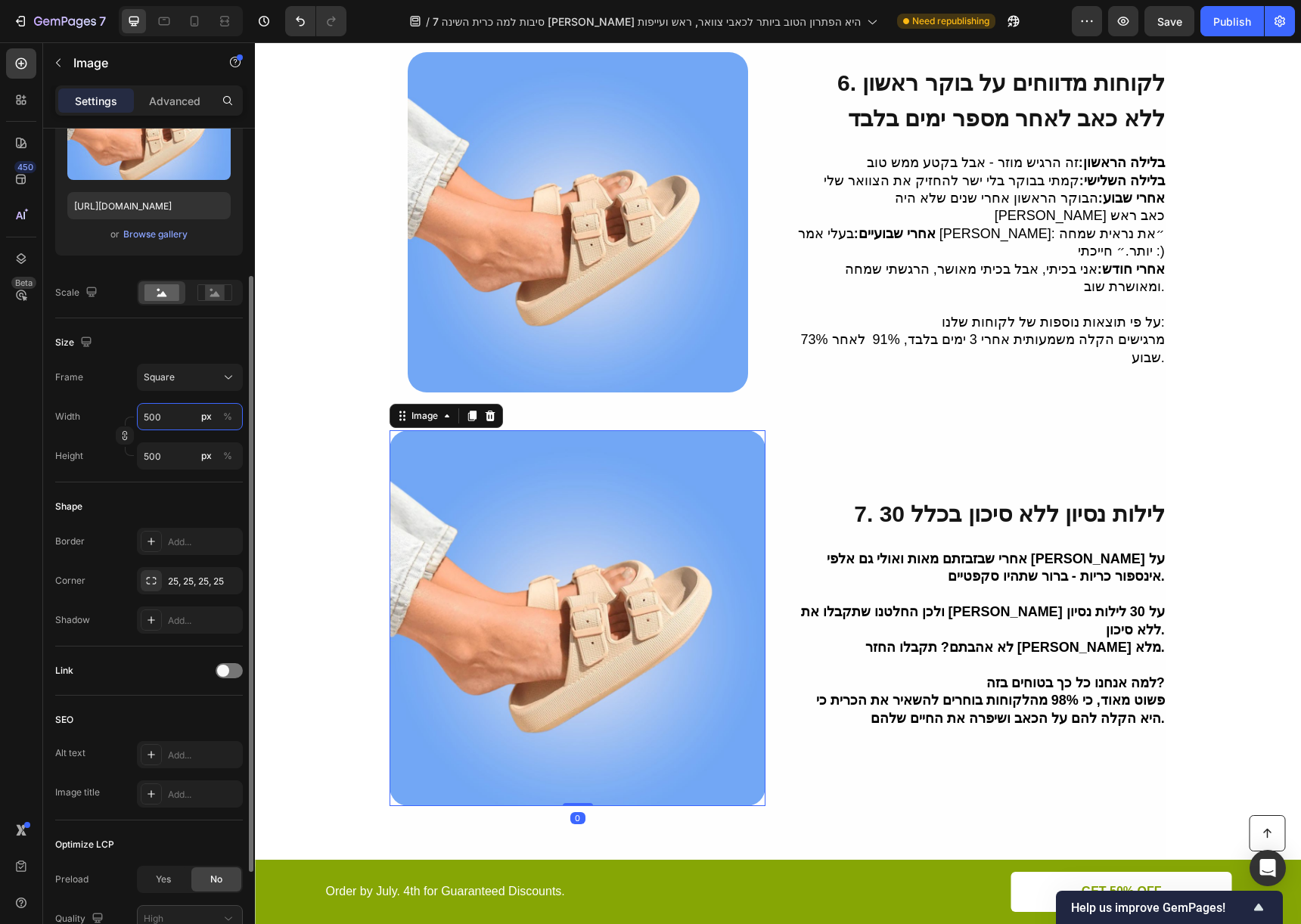
click at [156, 412] on input "500" at bounding box center [189, 416] width 106 height 27
type input "4"
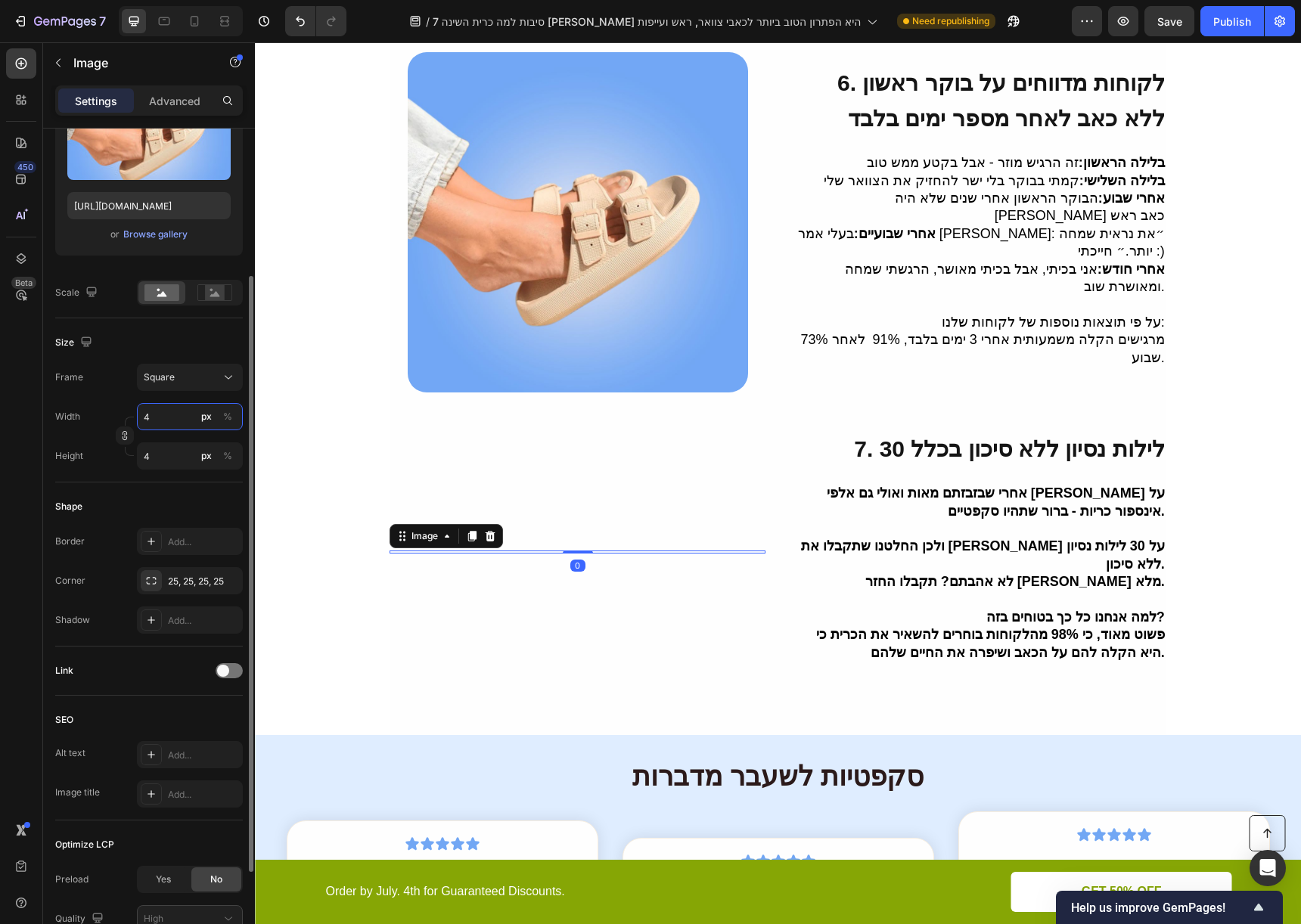
type input "45"
type input "450"
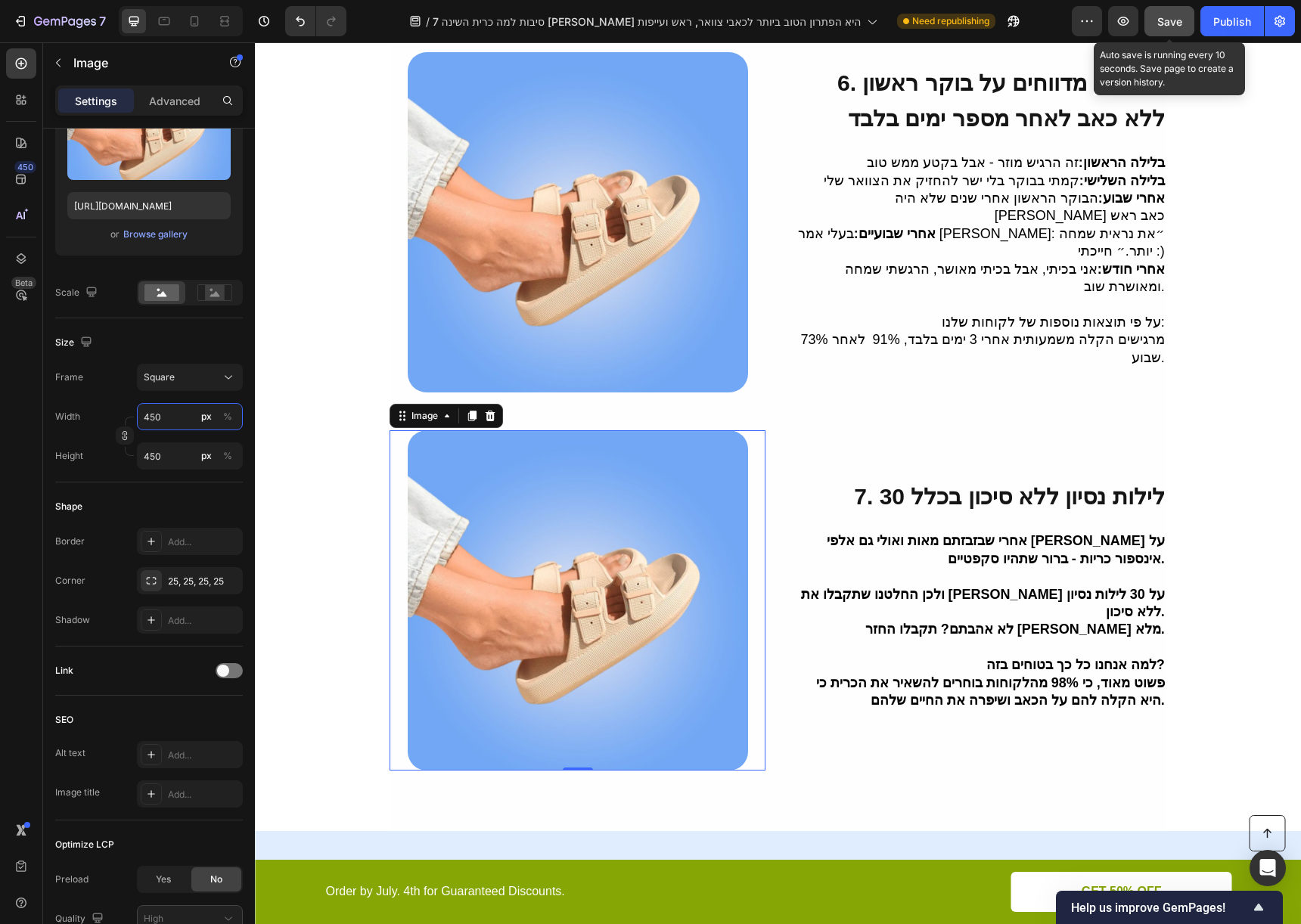
type input "450"
click at [1155, 28] on button "Save" at bounding box center [1170, 21] width 50 height 31
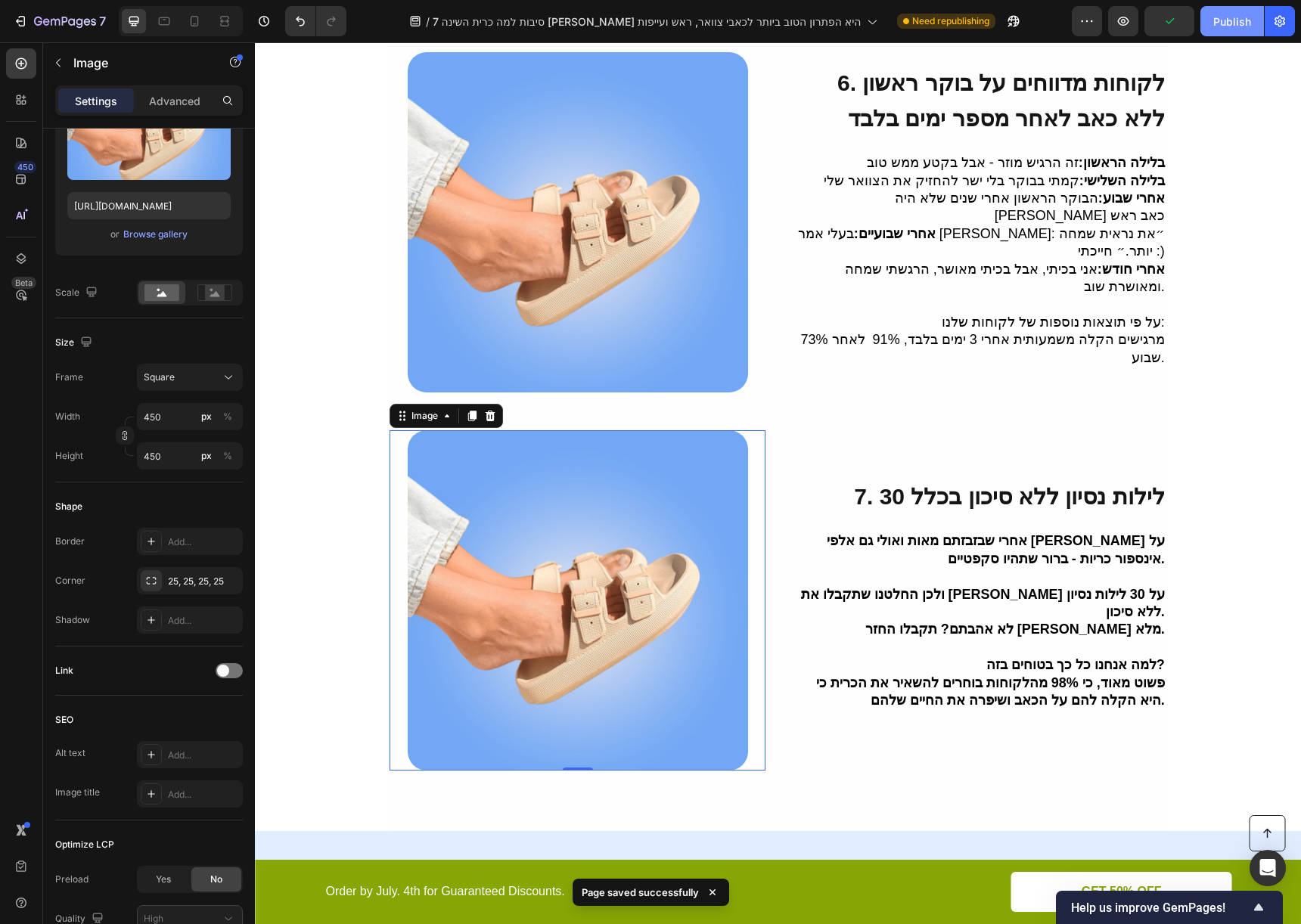
click at [1210, 21] on button "Publish" at bounding box center [1231, 21] width 63 height 31
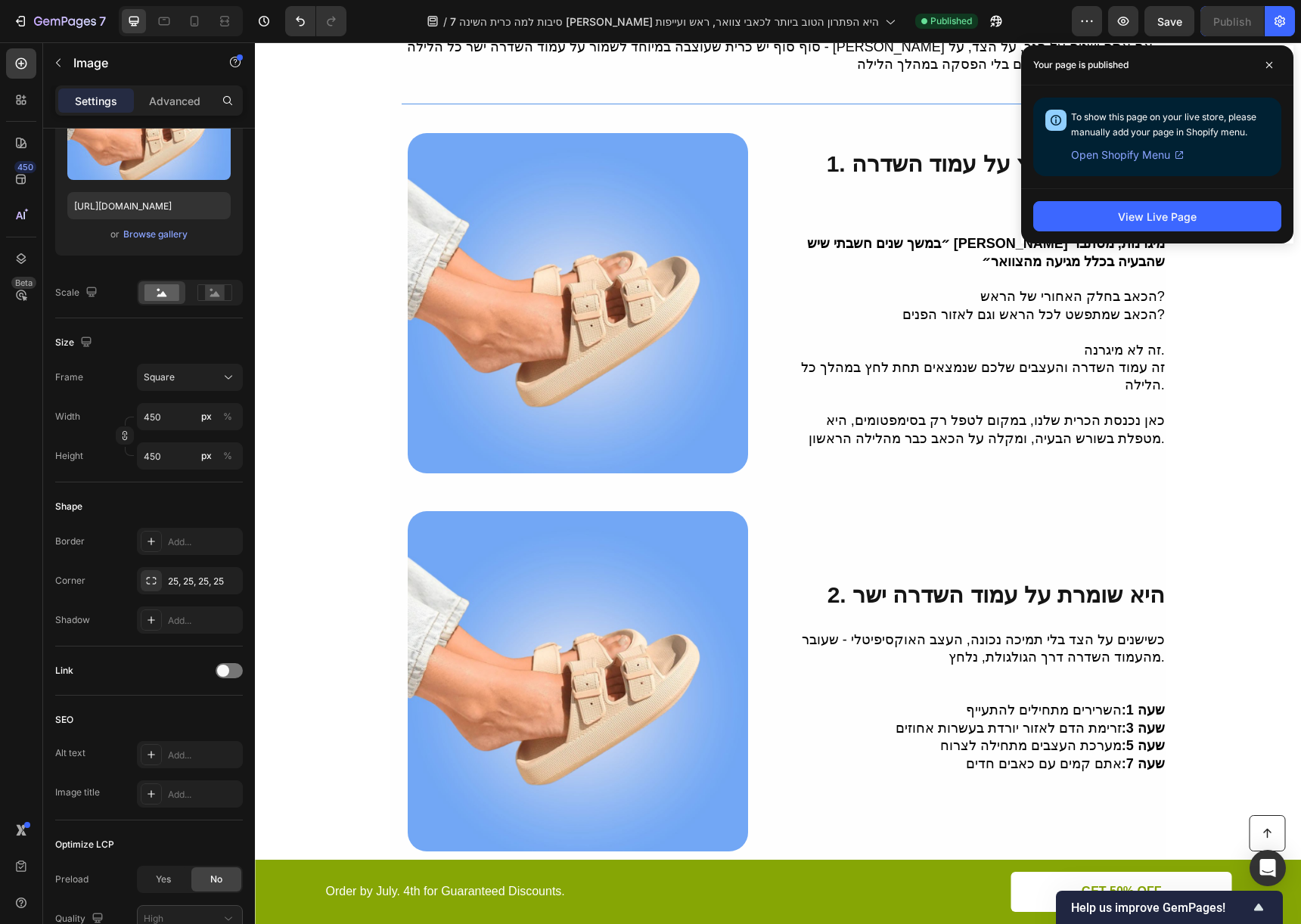
scroll to position [0, 0]
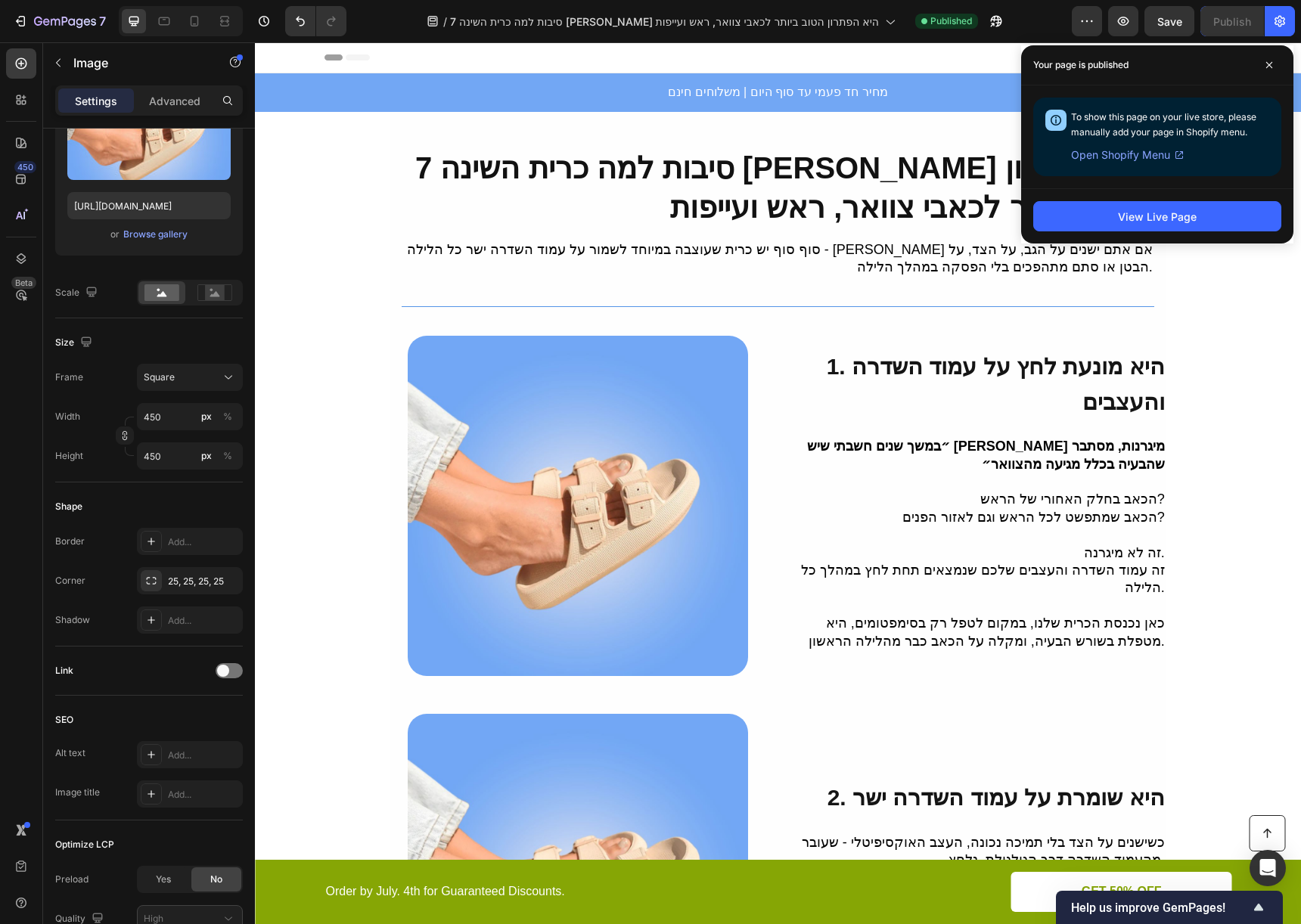
click at [935, 196] on strong "7 סיבות למה כרית השינה [PERSON_NAME] היא הפתרון הטוב ביותר לכאבי צוואר, ראש ועי…" at bounding box center [784, 187] width 738 height 73
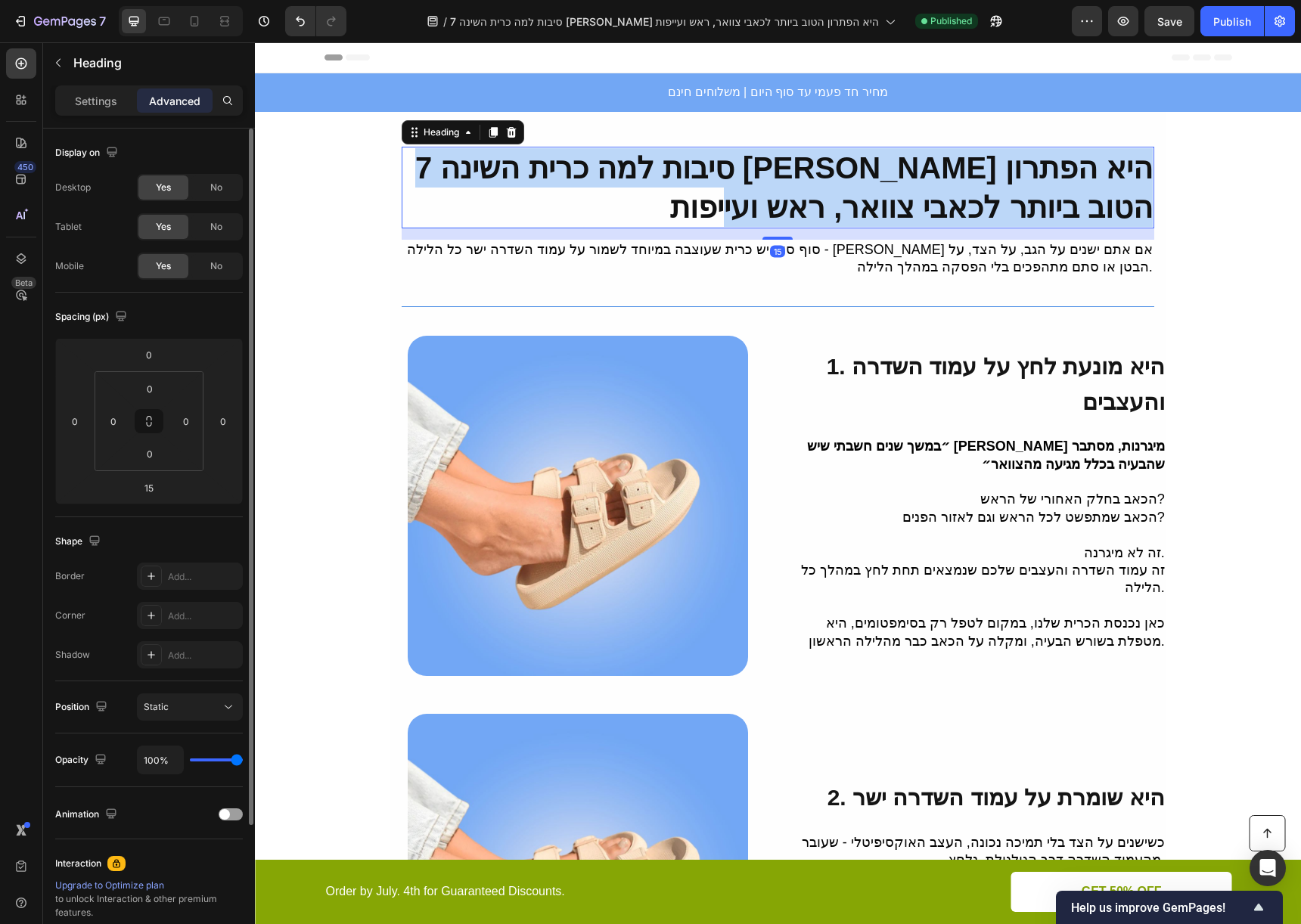
click at [935, 196] on strong "7 סיבות למה כרית השינה [PERSON_NAME] היא הפתרון הטוב ביותר לכאבי צוואר, ראש ועי…" at bounding box center [784, 187] width 738 height 73
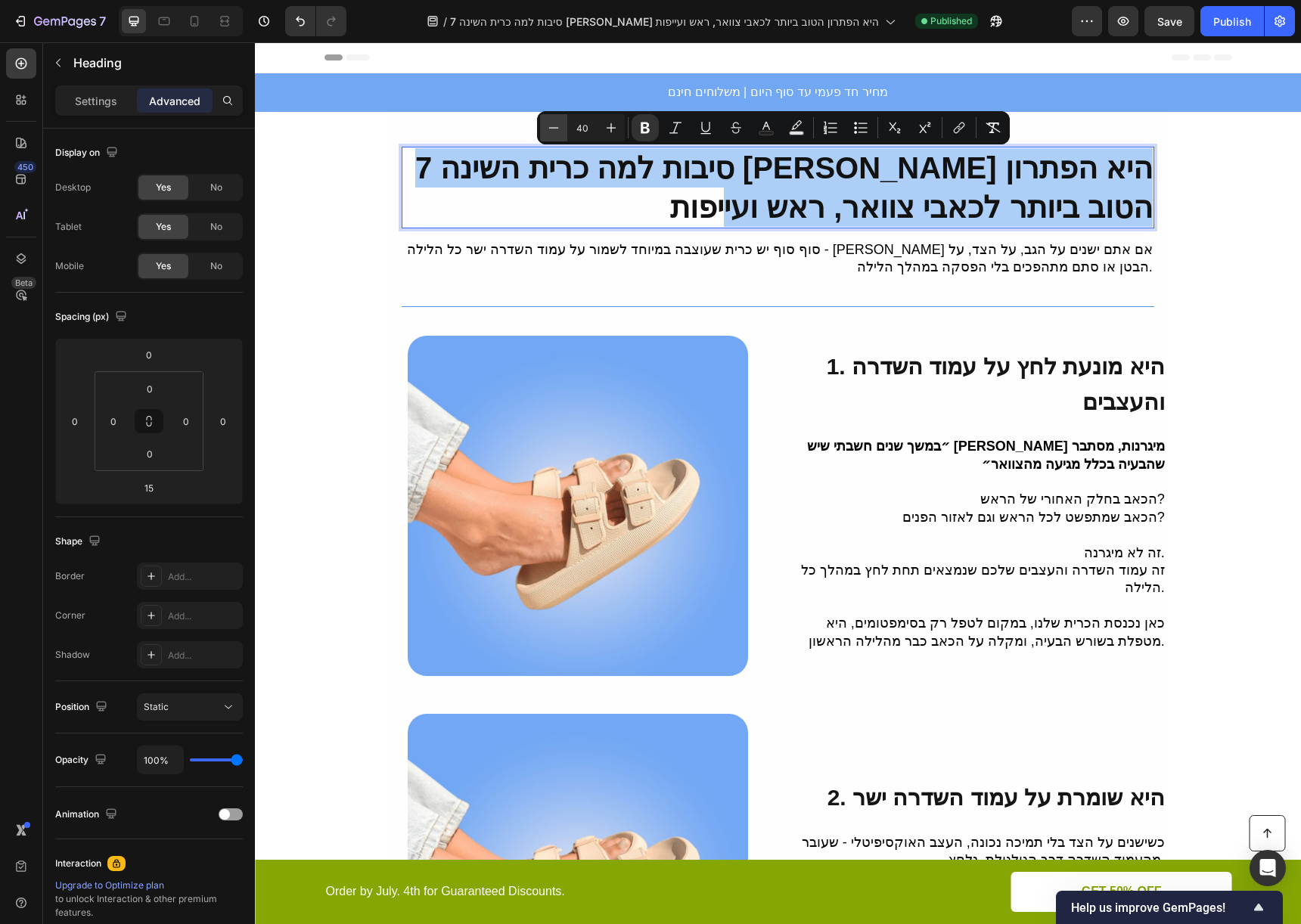
click at [559, 124] on icon "Editor contextual toolbar" at bounding box center [553, 128] width 15 height 15
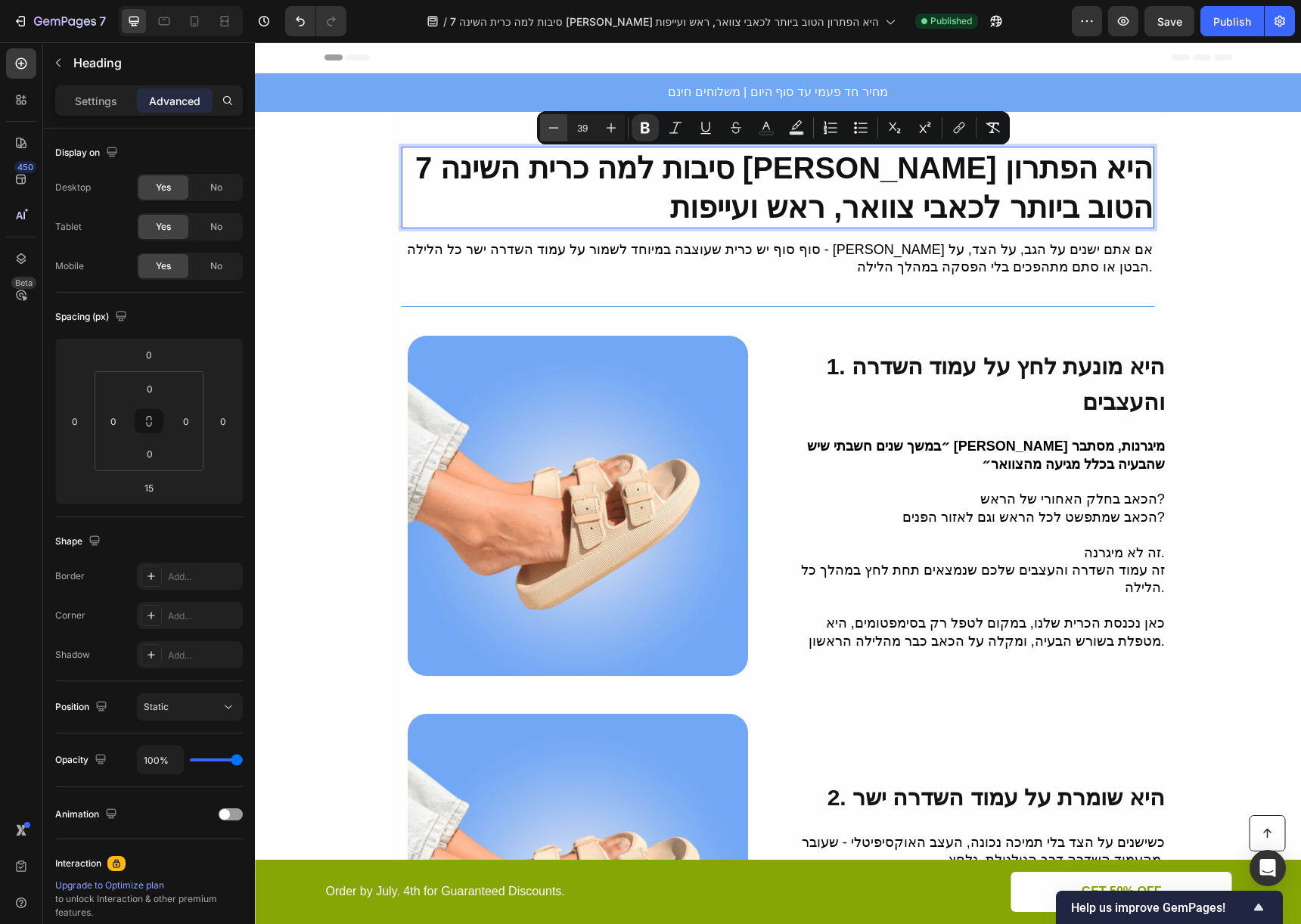
click at [559, 124] on icon "Editor contextual toolbar" at bounding box center [553, 128] width 15 height 15
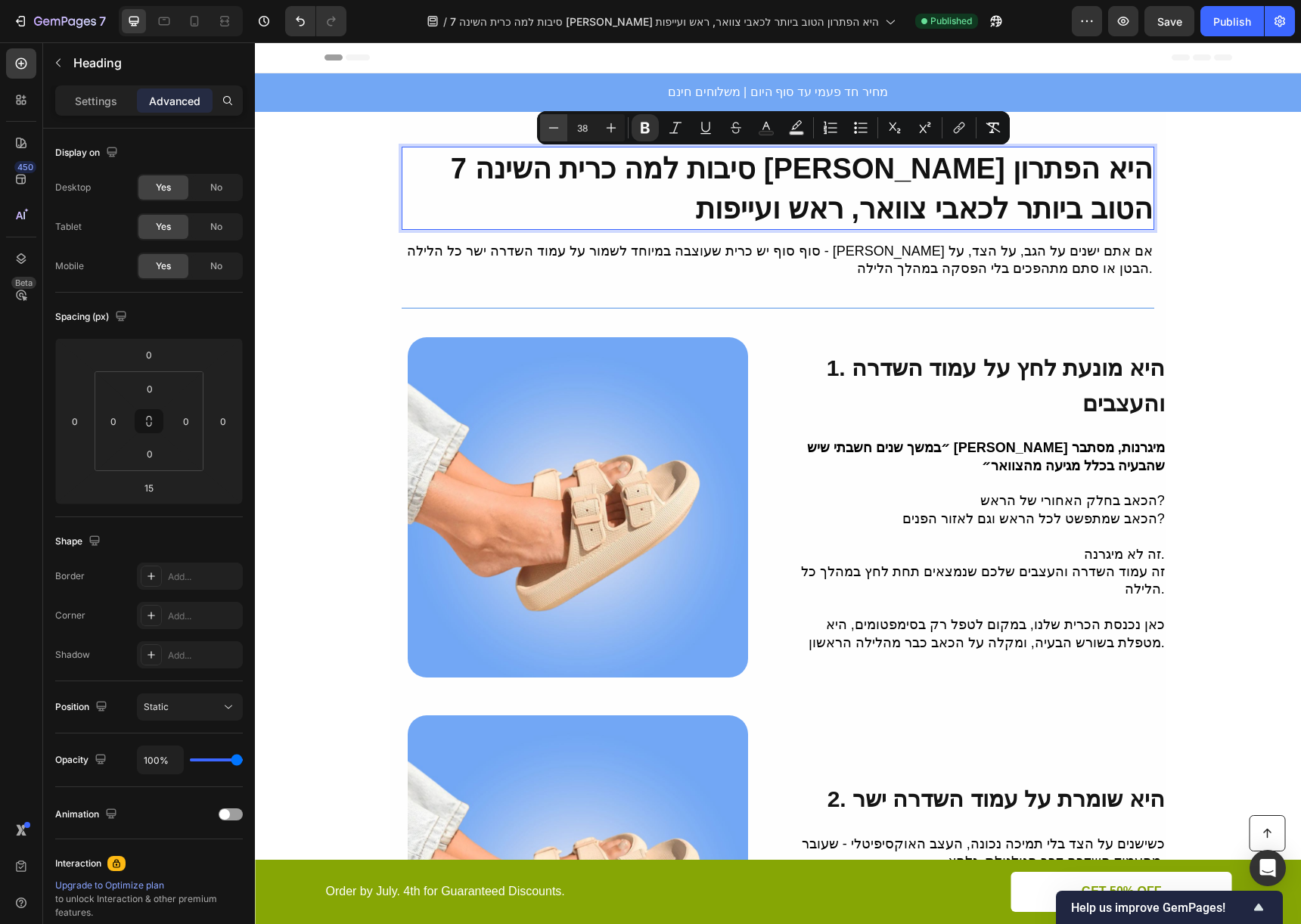
click at [559, 124] on icon "Editor contextual toolbar" at bounding box center [553, 128] width 15 height 15
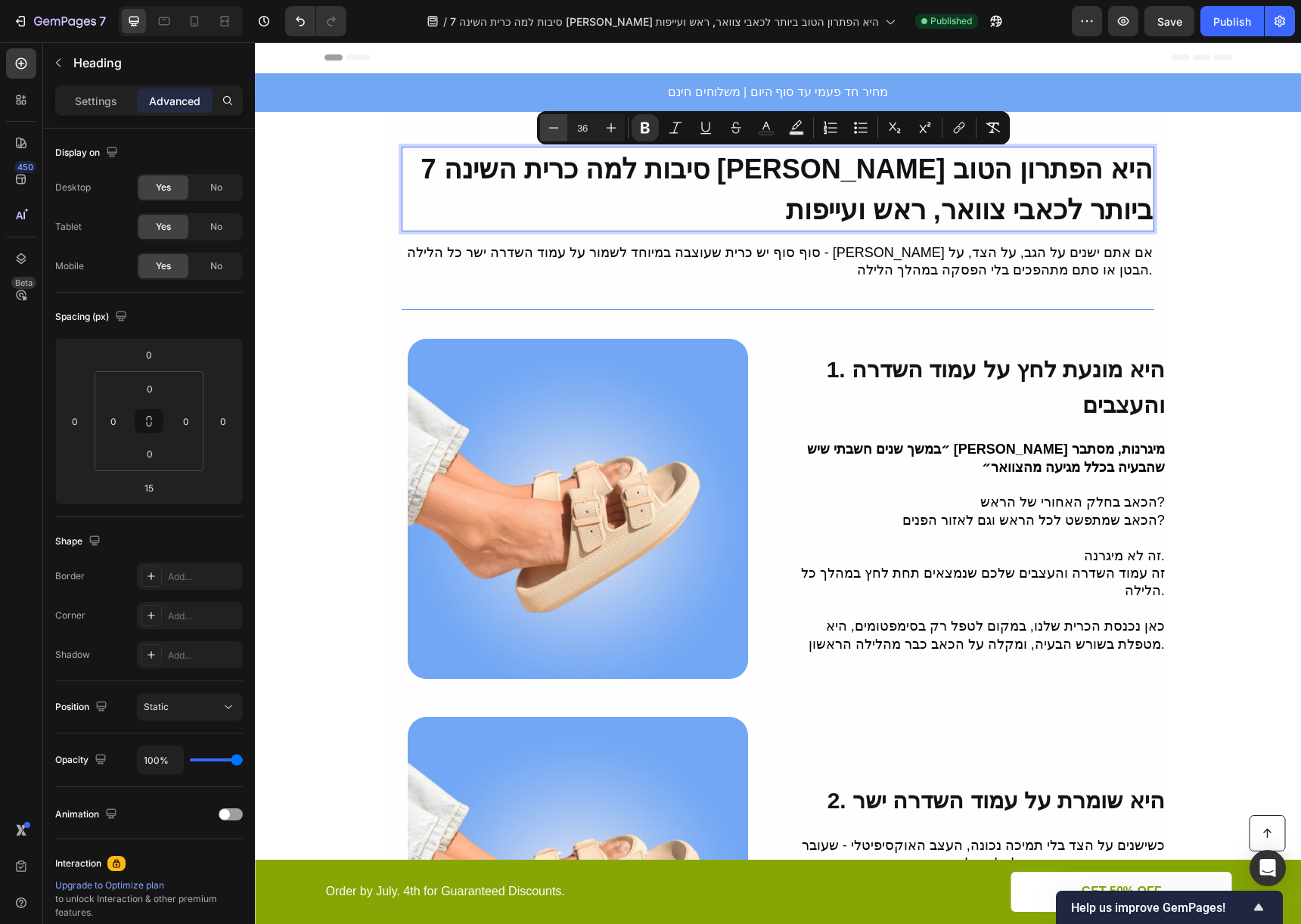
click at [559, 124] on icon "Editor contextual toolbar" at bounding box center [553, 128] width 15 height 15
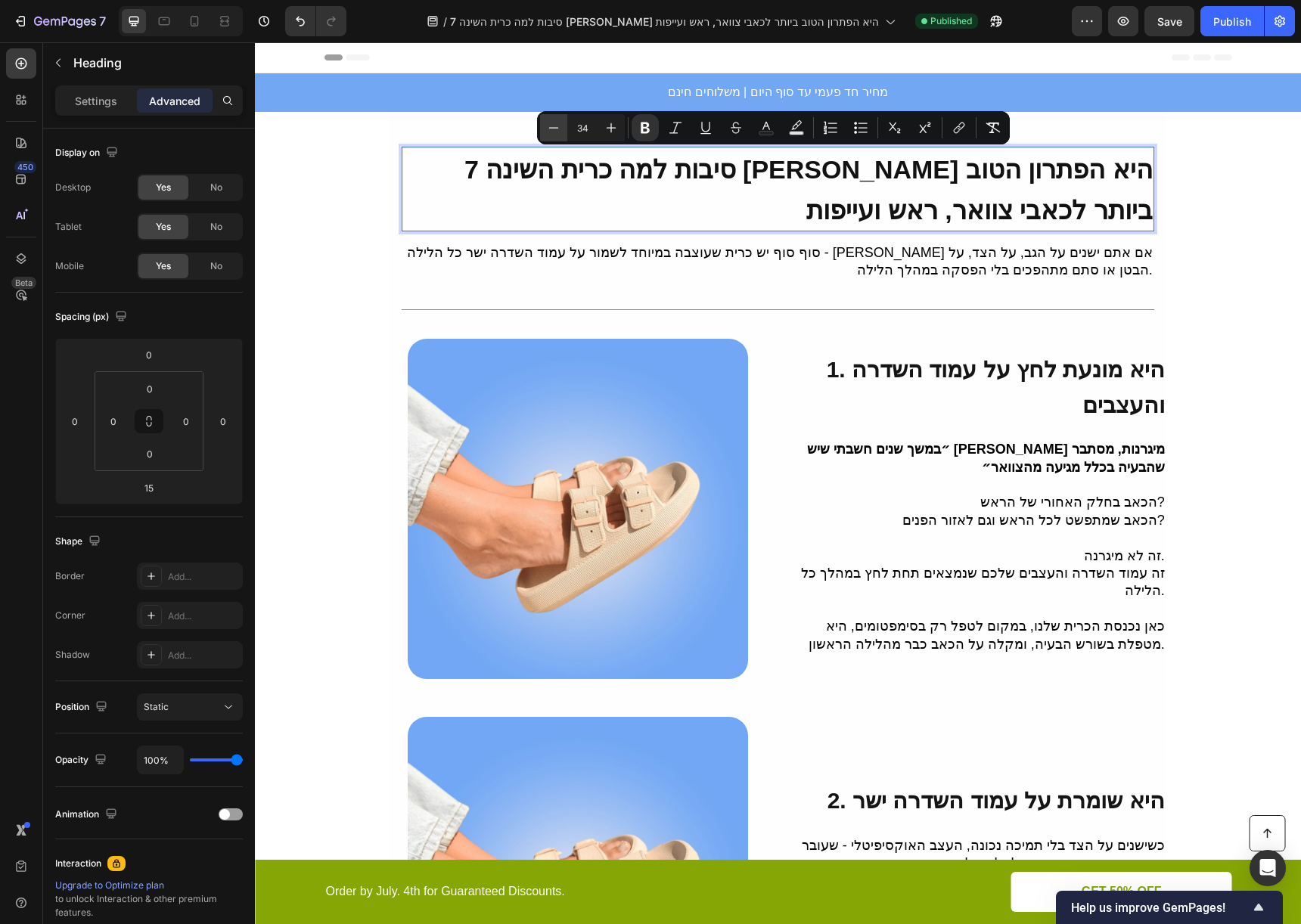
click at [559, 124] on icon "Editor contextual toolbar" at bounding box center [553, 128] width 15 height 15
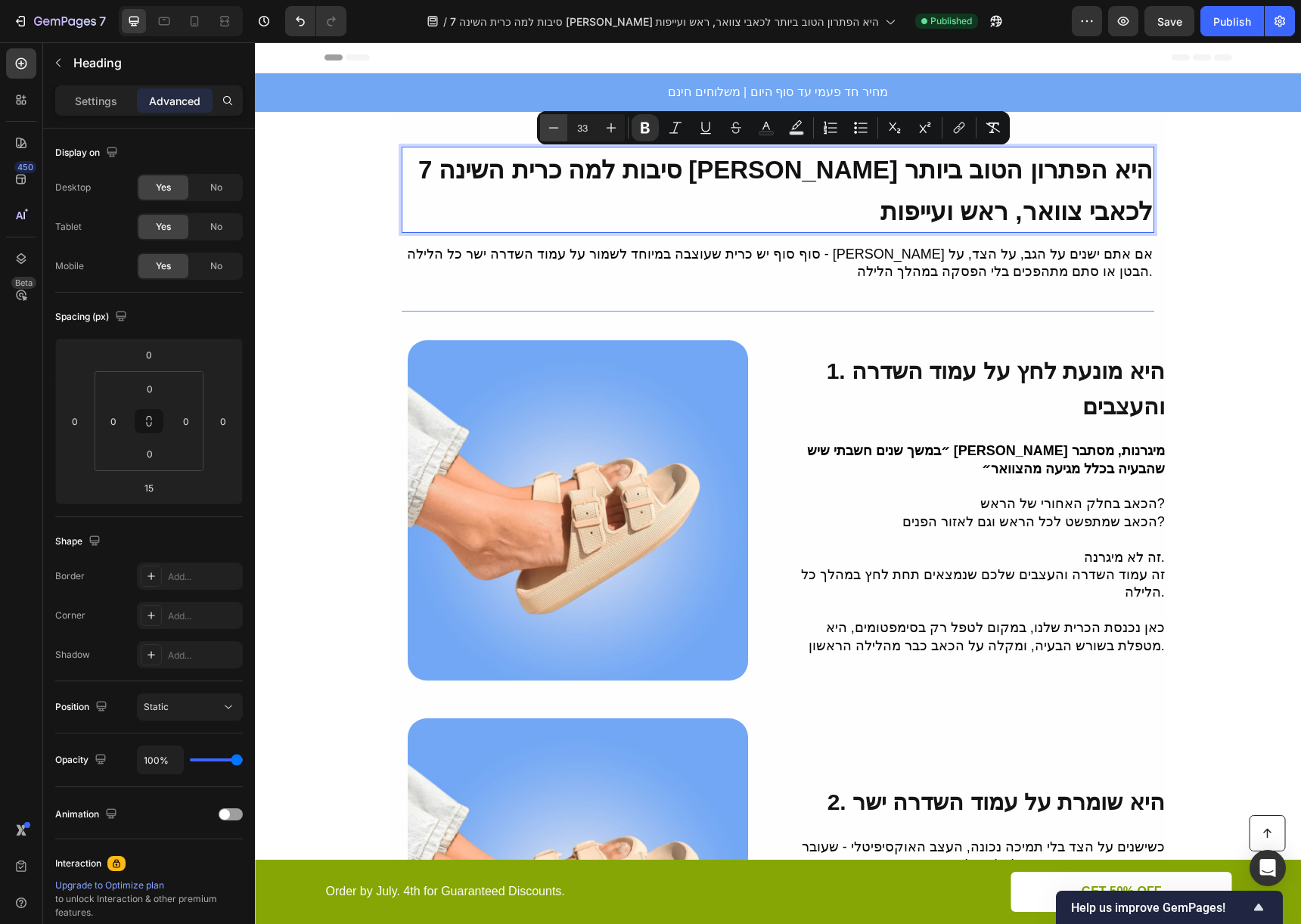
click at [559, 124] on icon "Editor contextual toolbar" at bounding box center [553, 128] width 15 height 15
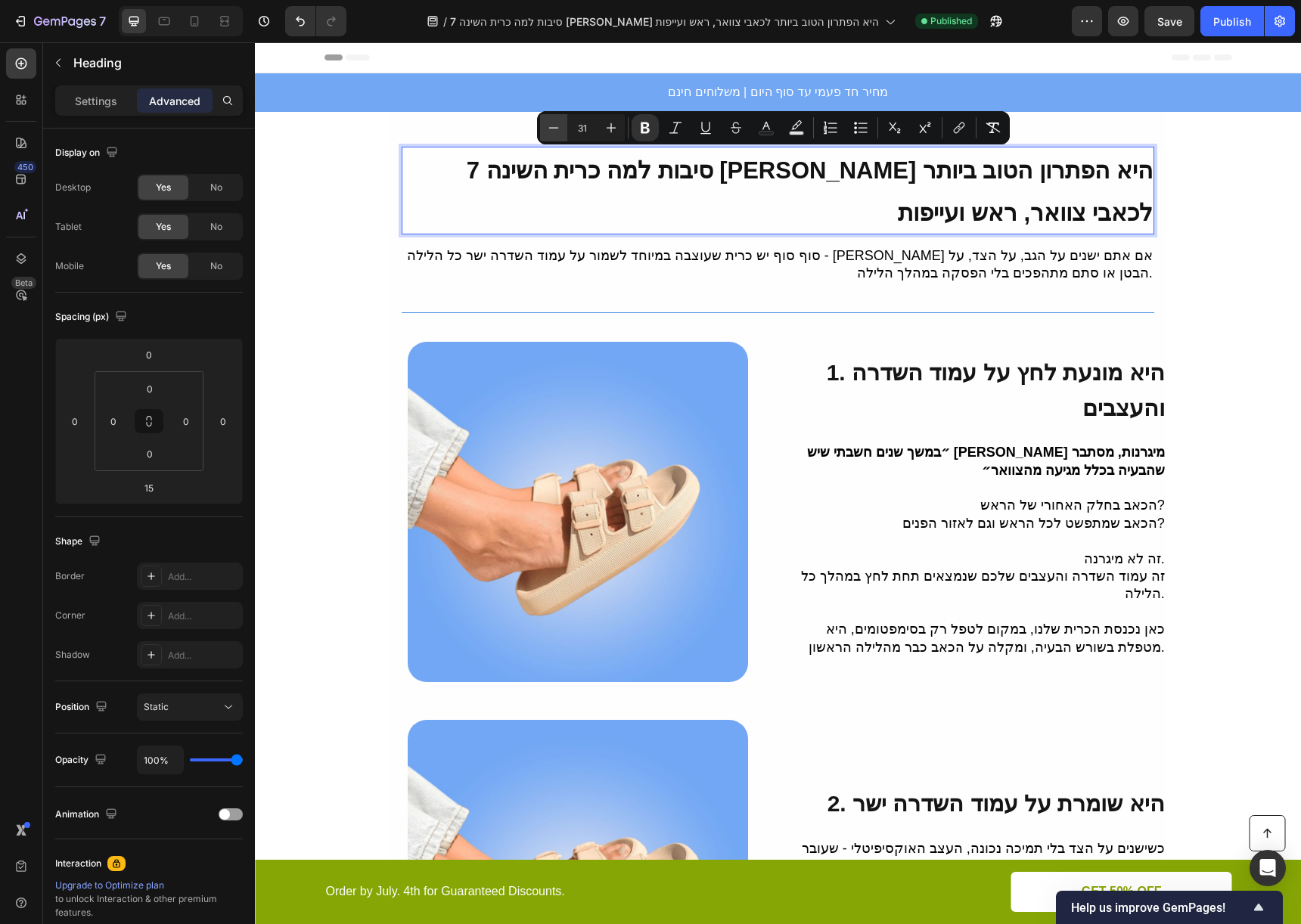
click at [559, 124] on icon "Editor contextual toolbar" at bounding box center [553, 128] width 15 height 15
type input "30"
click at [110, 108] on p "Settings" at bounding box center [96, 101] width 42 height 16
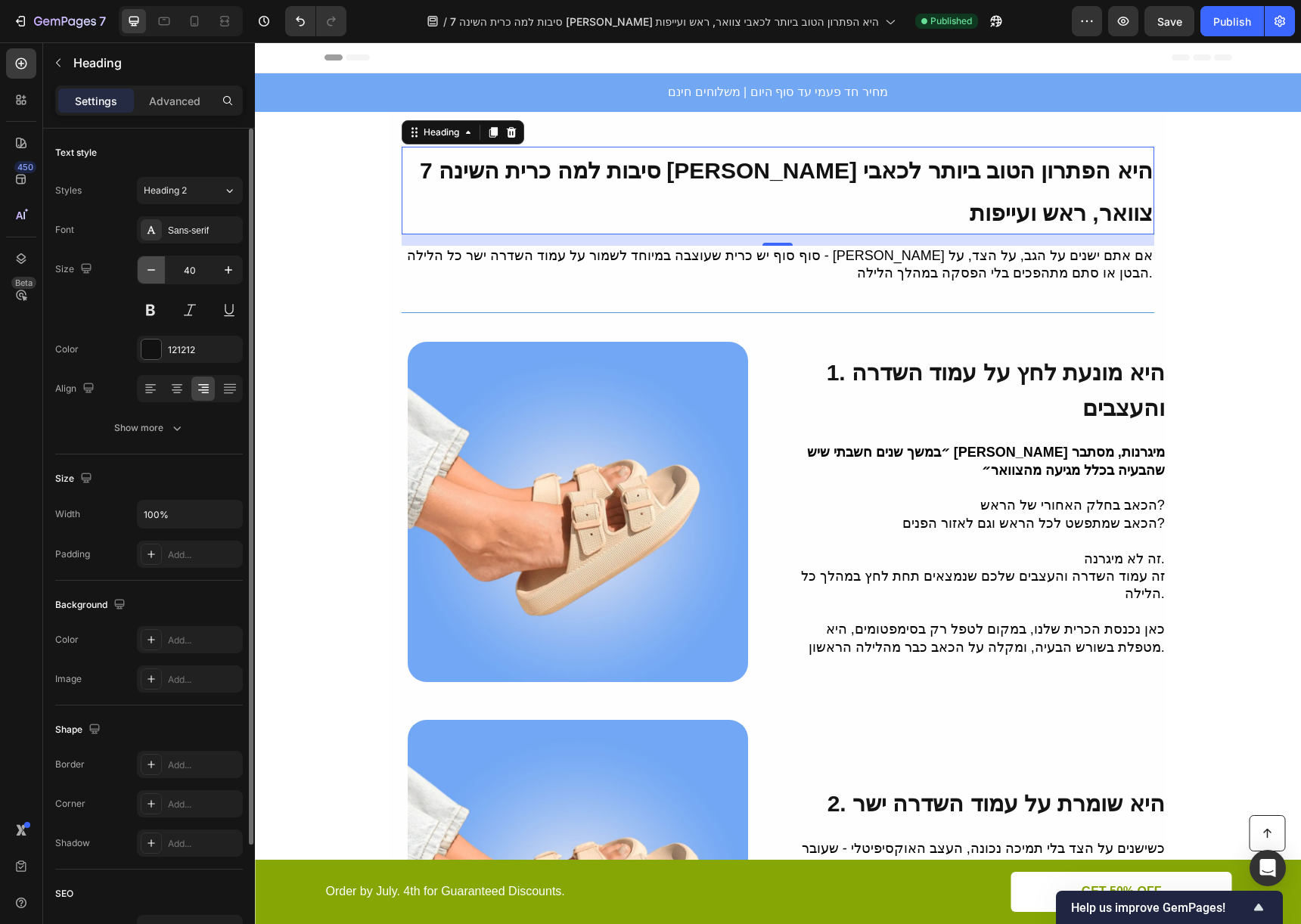
click at [150, 268] on icon "button" at bounding box center [151, 269] width 15 height 15
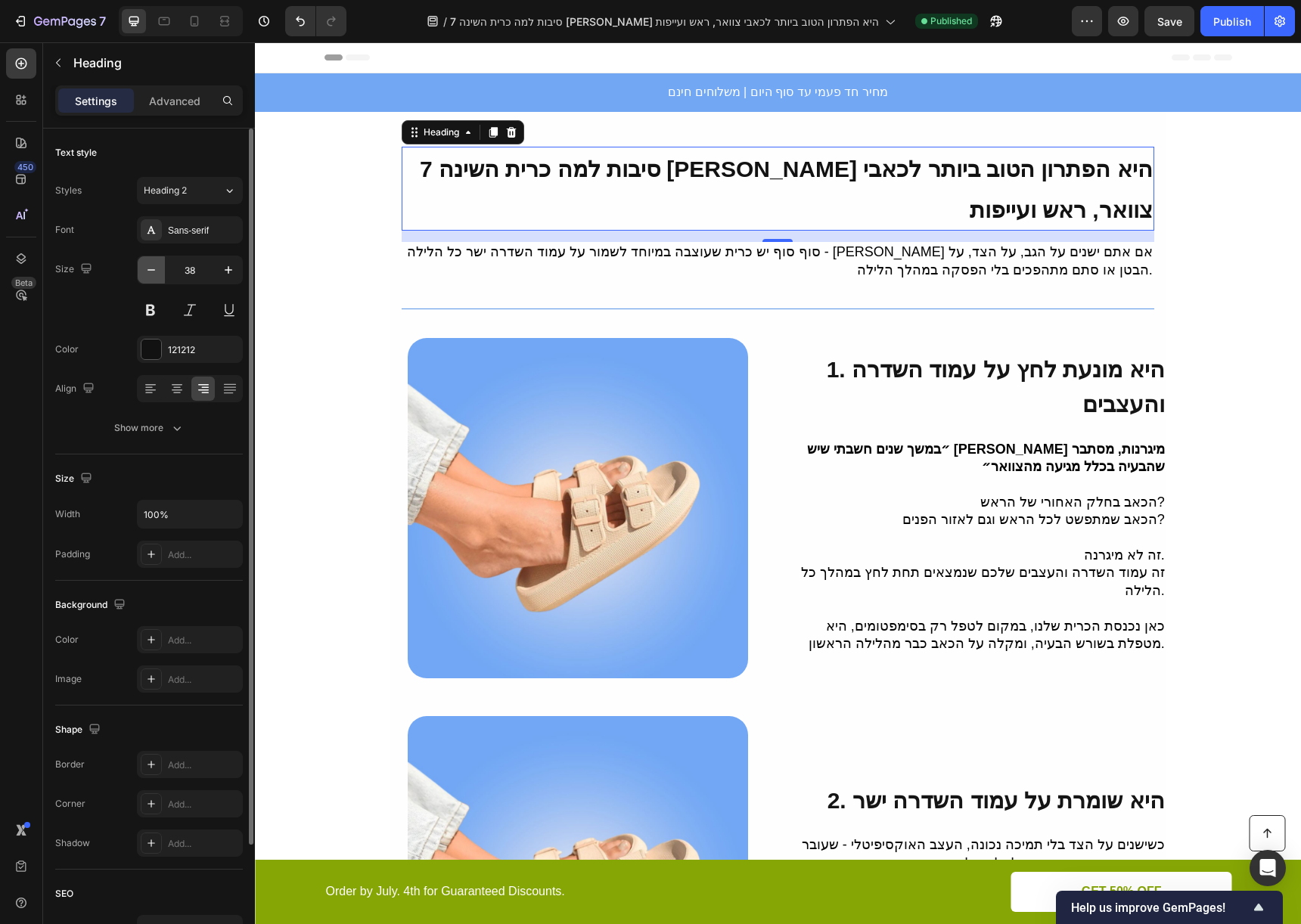
click at [150, 268] on icon "button" at bounding box center [151, 269] width 15 height 15
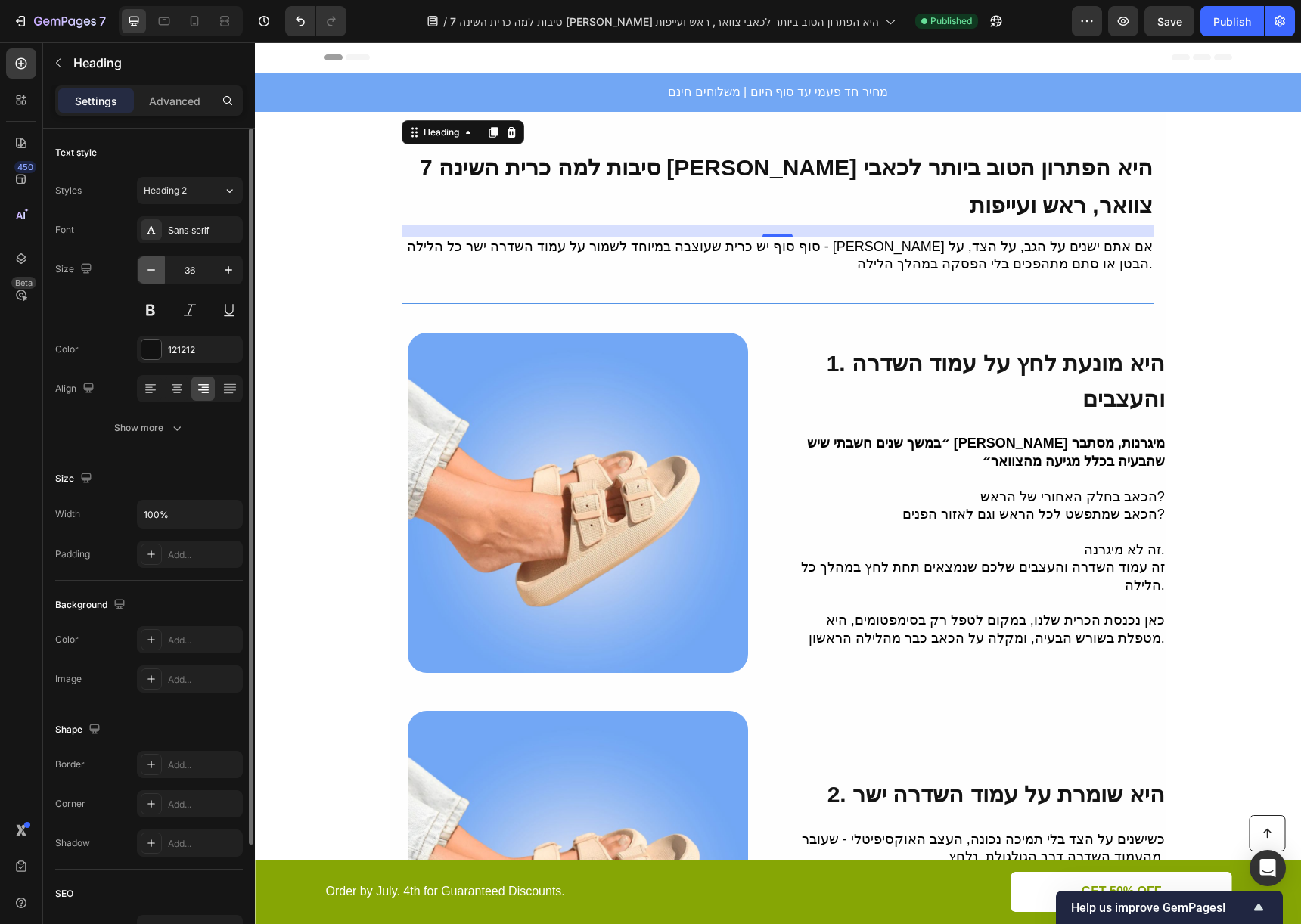
click at [150, 268] on icon "button" at bounding box center [151, 269] width 15 height 15
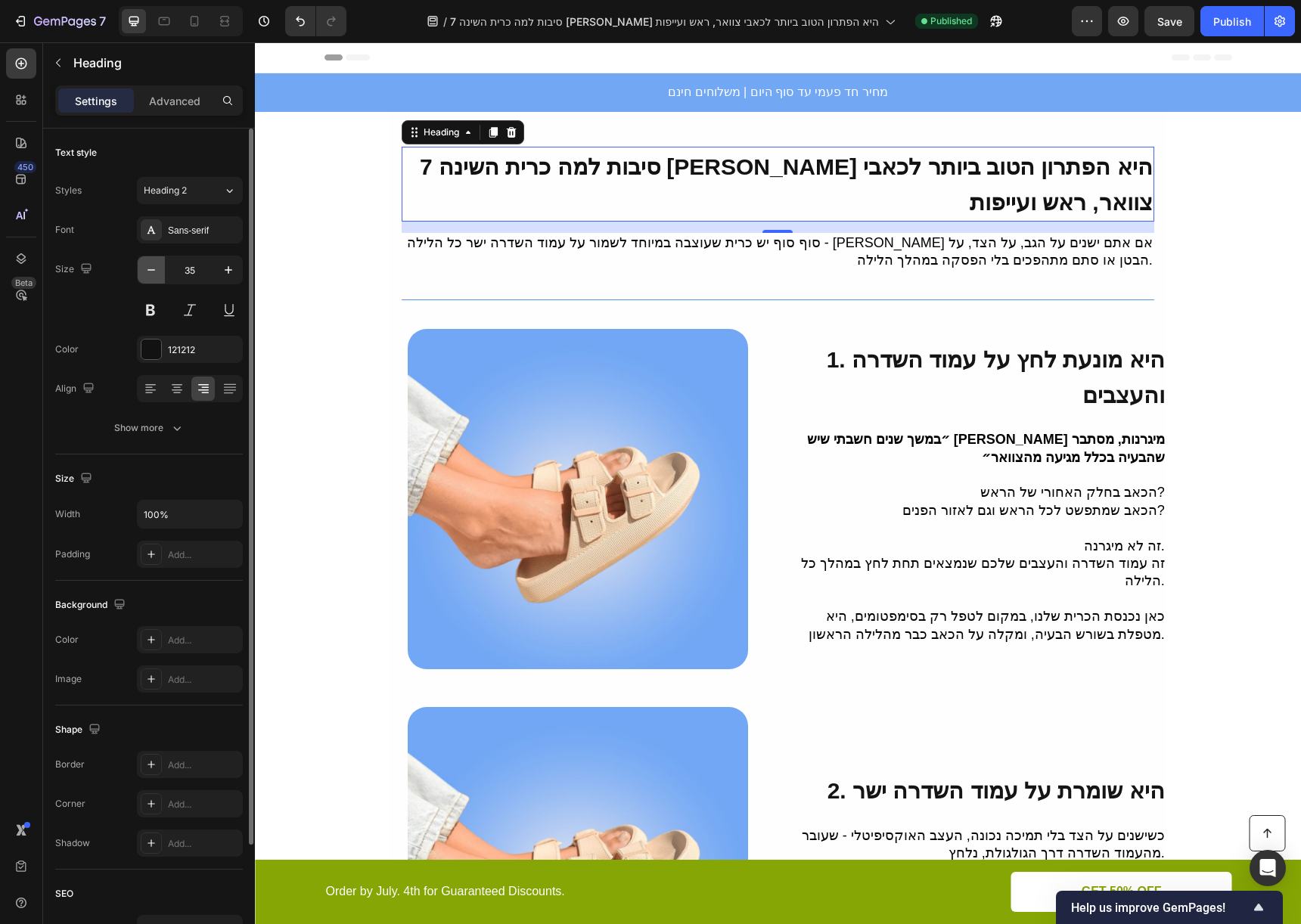
click at [150, 268] on icon "button" at bounding box center [151, 269] width 15 height 15
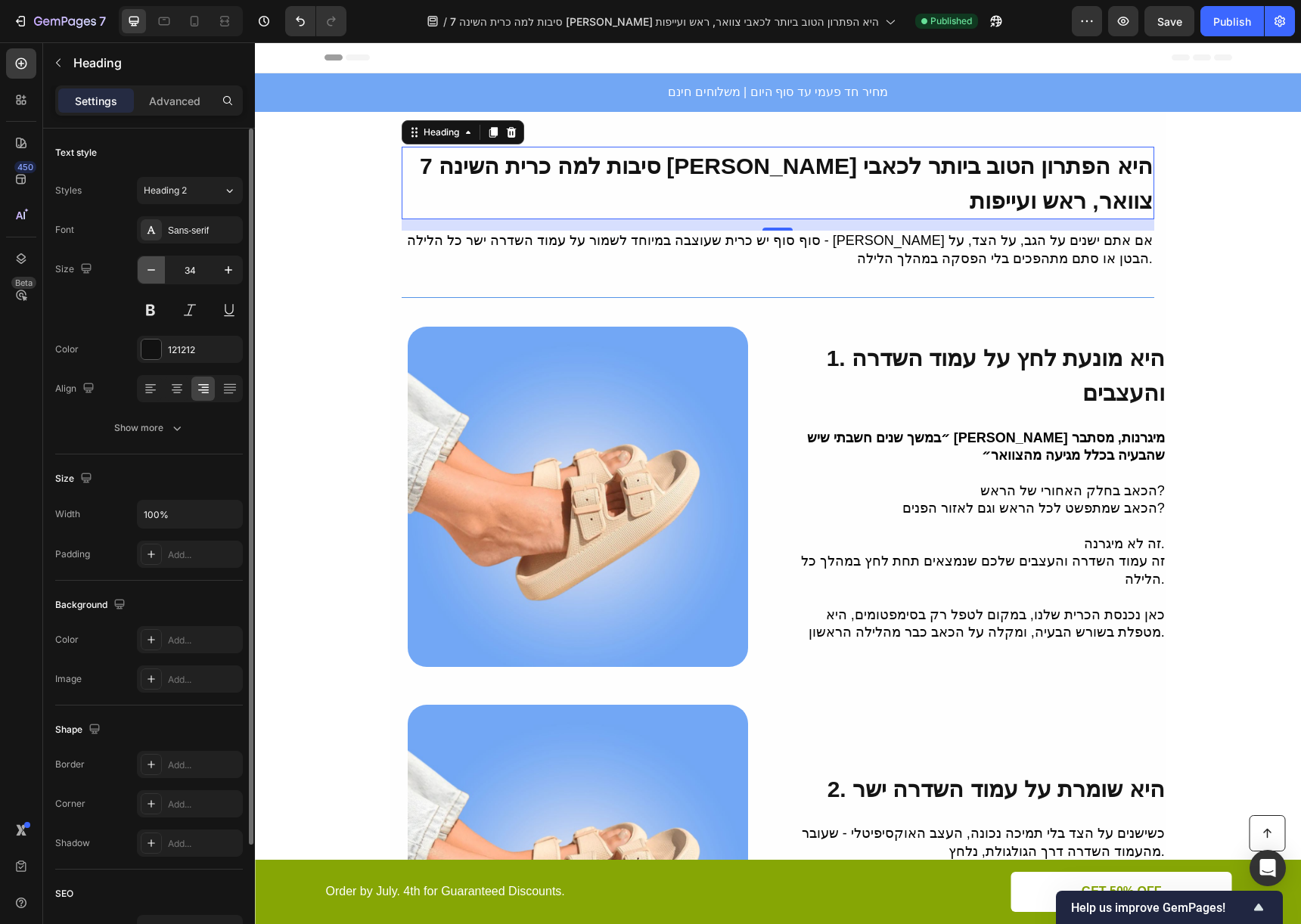
click at [150, 268] on icon "button" at bounding box center [151, 269] width 15 height 15
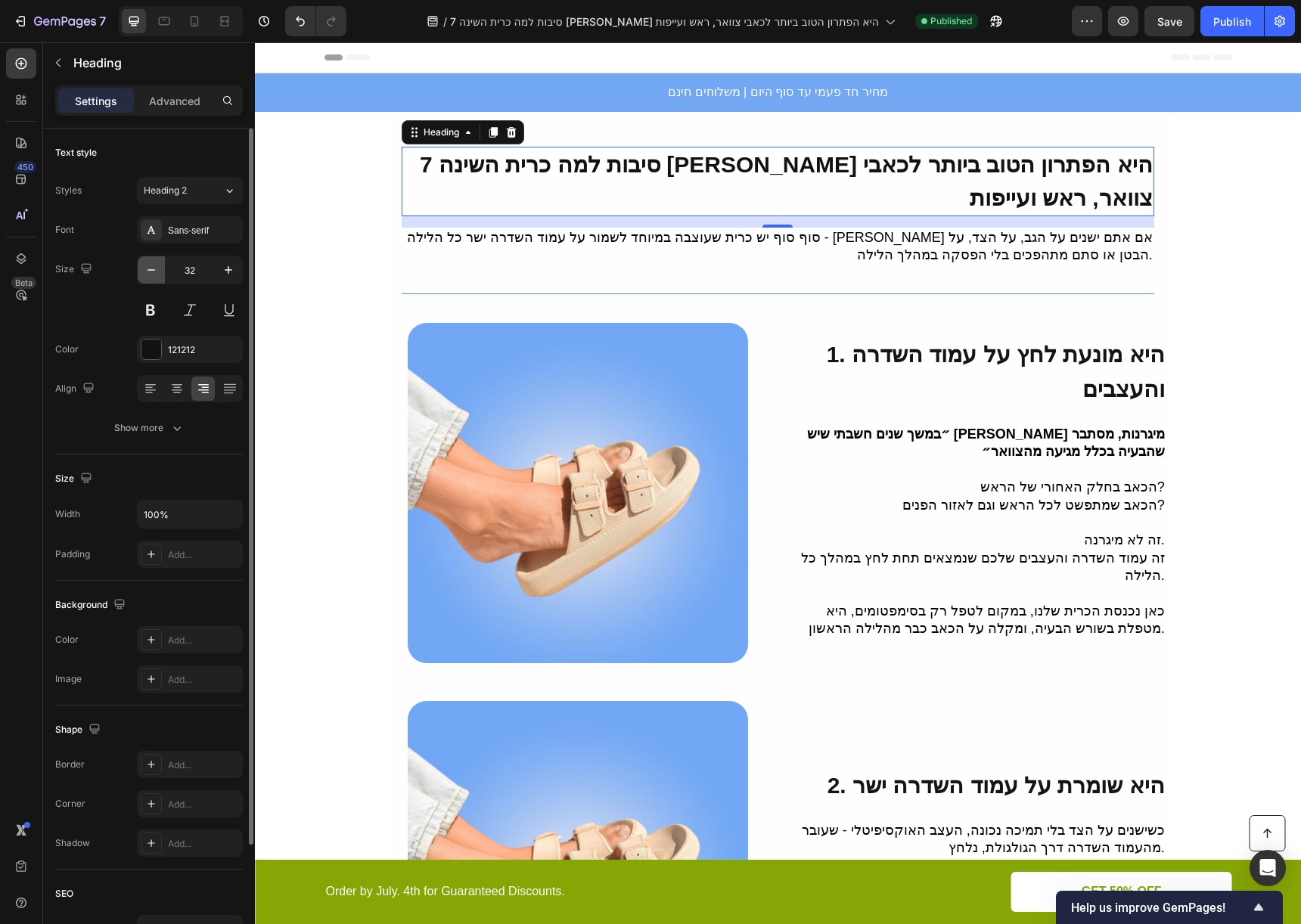
click at [150, 268] on icon "button" at bounding box center [151, 269] width 15 height 15
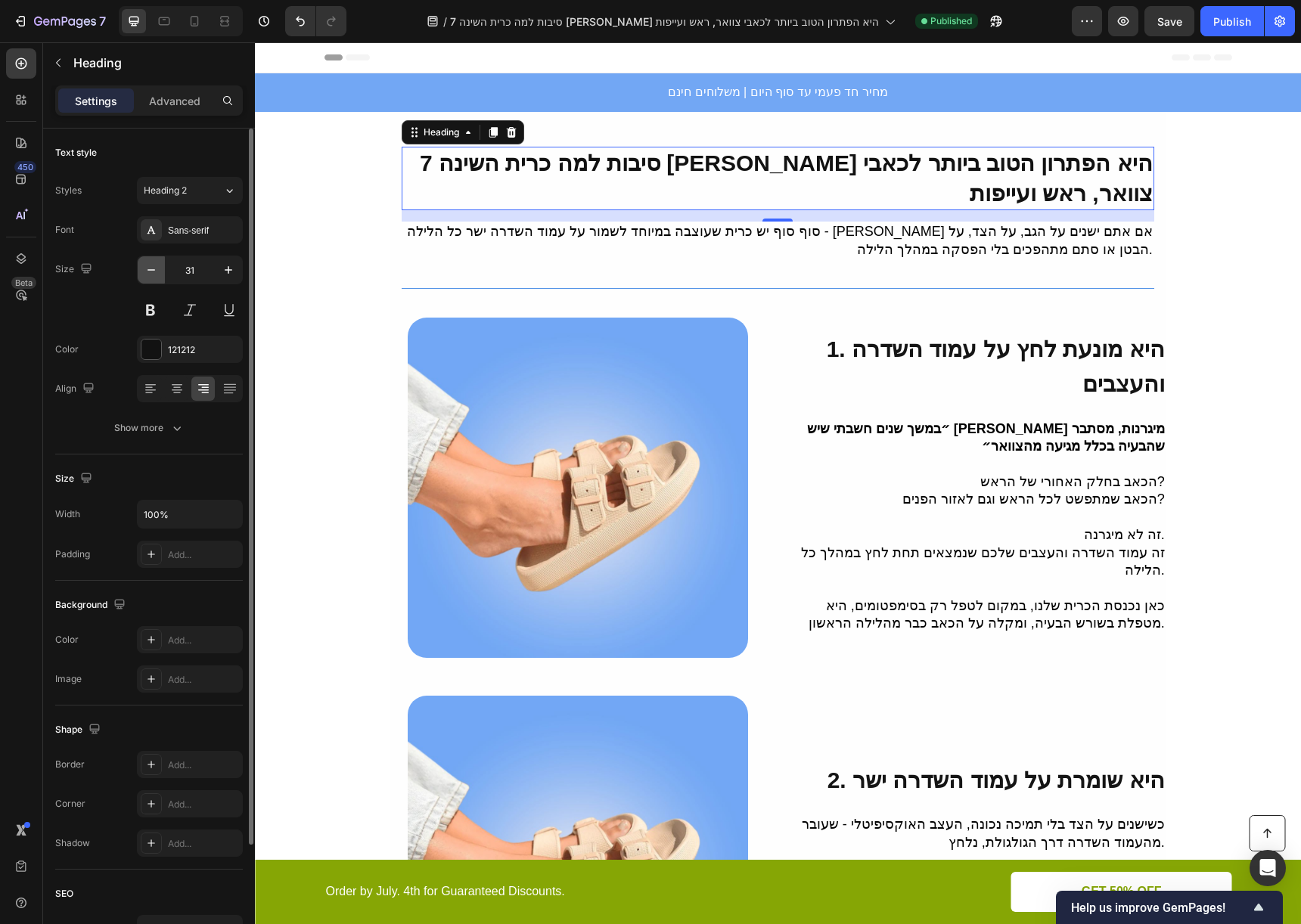
click at [150, 268] on icon "button" at bounding box center [151, 269] width 15 height 15
type input "30"
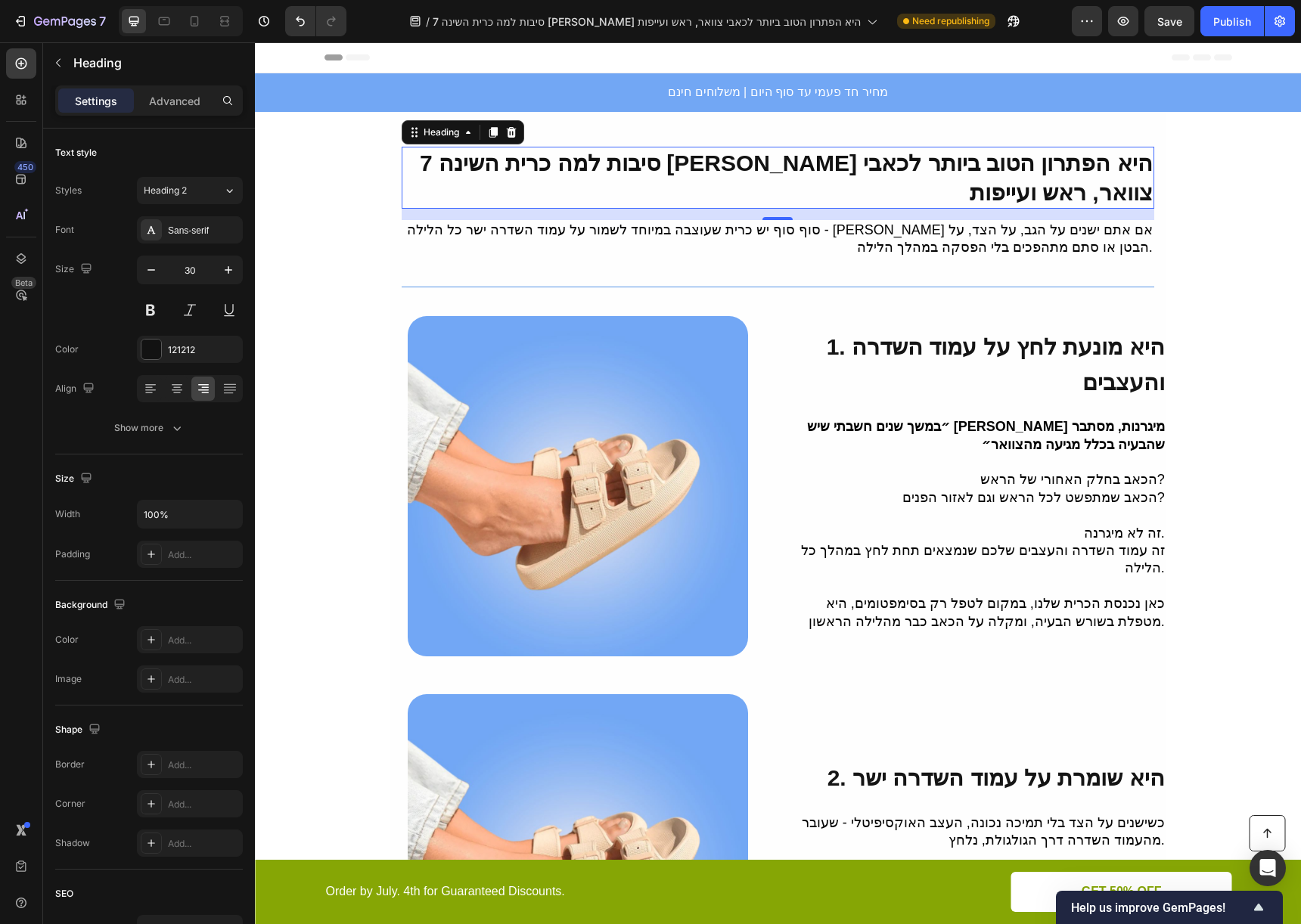
click at [1051, 241] on p "סוף סוף יש כרית שעוצבה במיוחד לשמור על עמוד השדרה ישר כל הלילה - בין אם אתם ישנ…" at bounding box center [777, 239] width 749 height 35
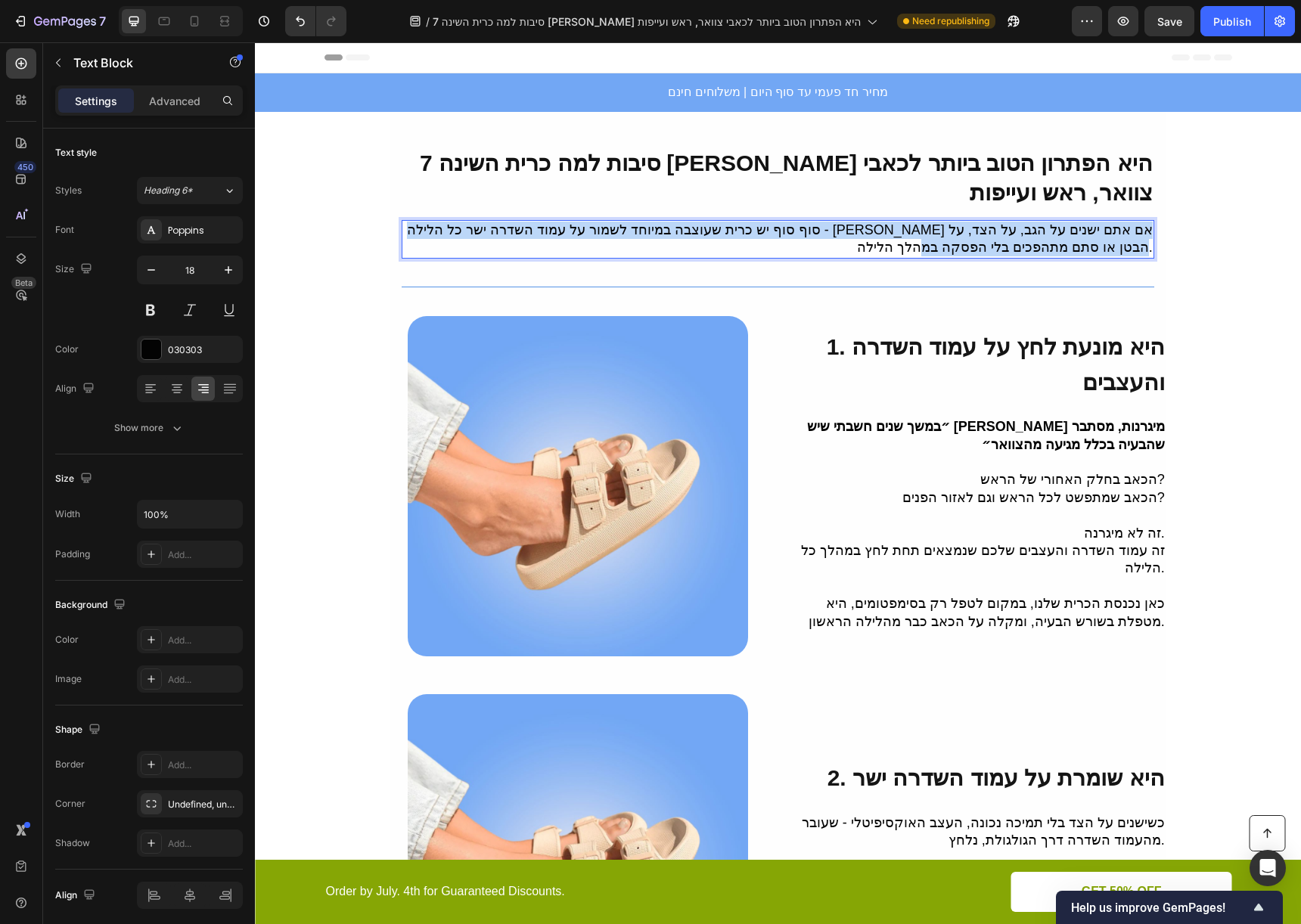
click at [1051, 241] on p "סוף סוף יש כרית שעוצבה במיוחד לשמור על עמוד השדרה ישר כל הלילה - בין אם אתם ישנ…" at bounding box center [777, 239] width 749 height 35
click at [993, 377] on h2 "1. היא מונעת לחץ על עמוד השדרה והעצבים" at bounding box center [977, 365] width 376 height 74
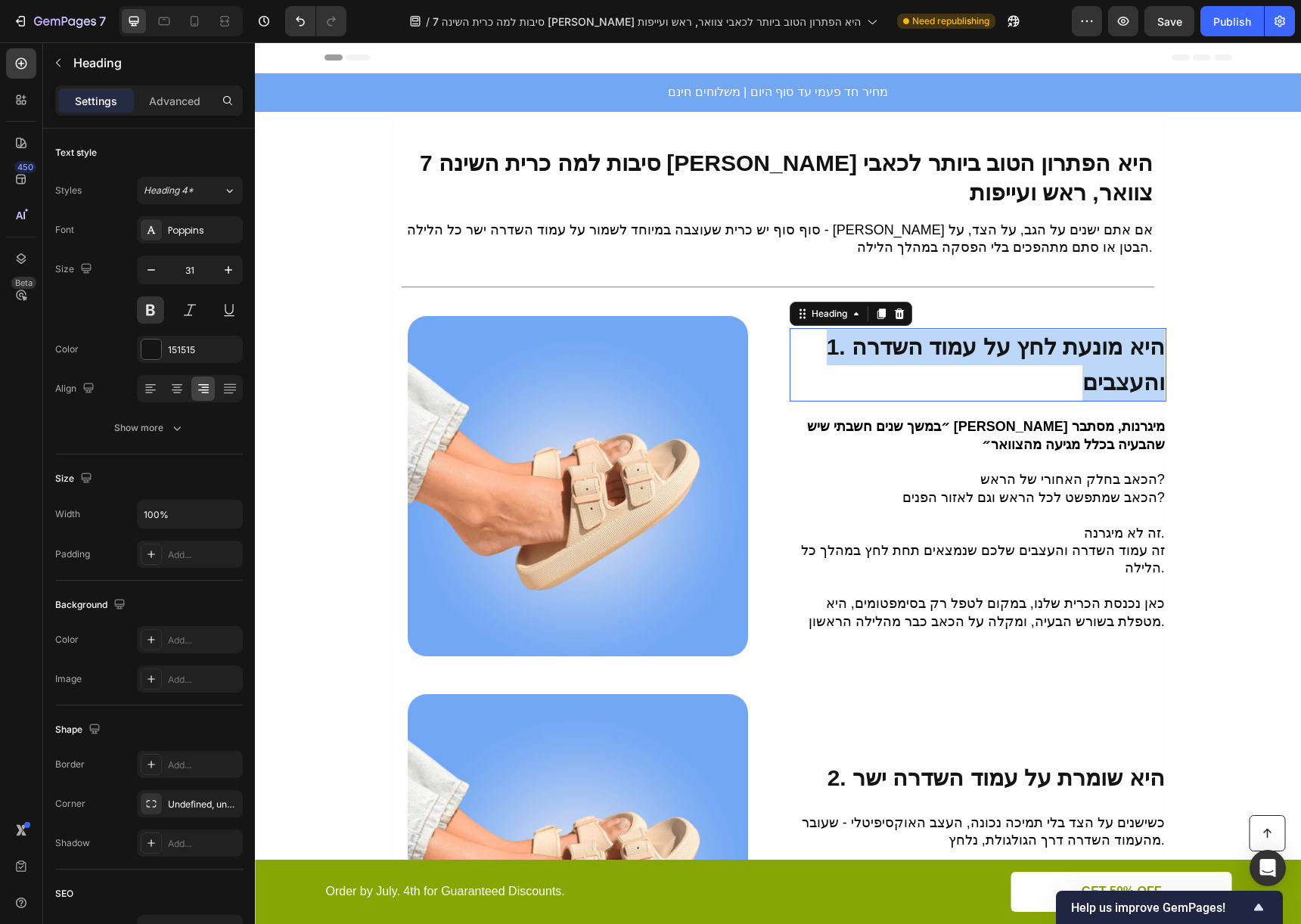
click at [993, 377] on p "1. היא מונעת לחץ על עמוד השדרה והעצבים" at bounding box center [977, 365] width 373 height 70
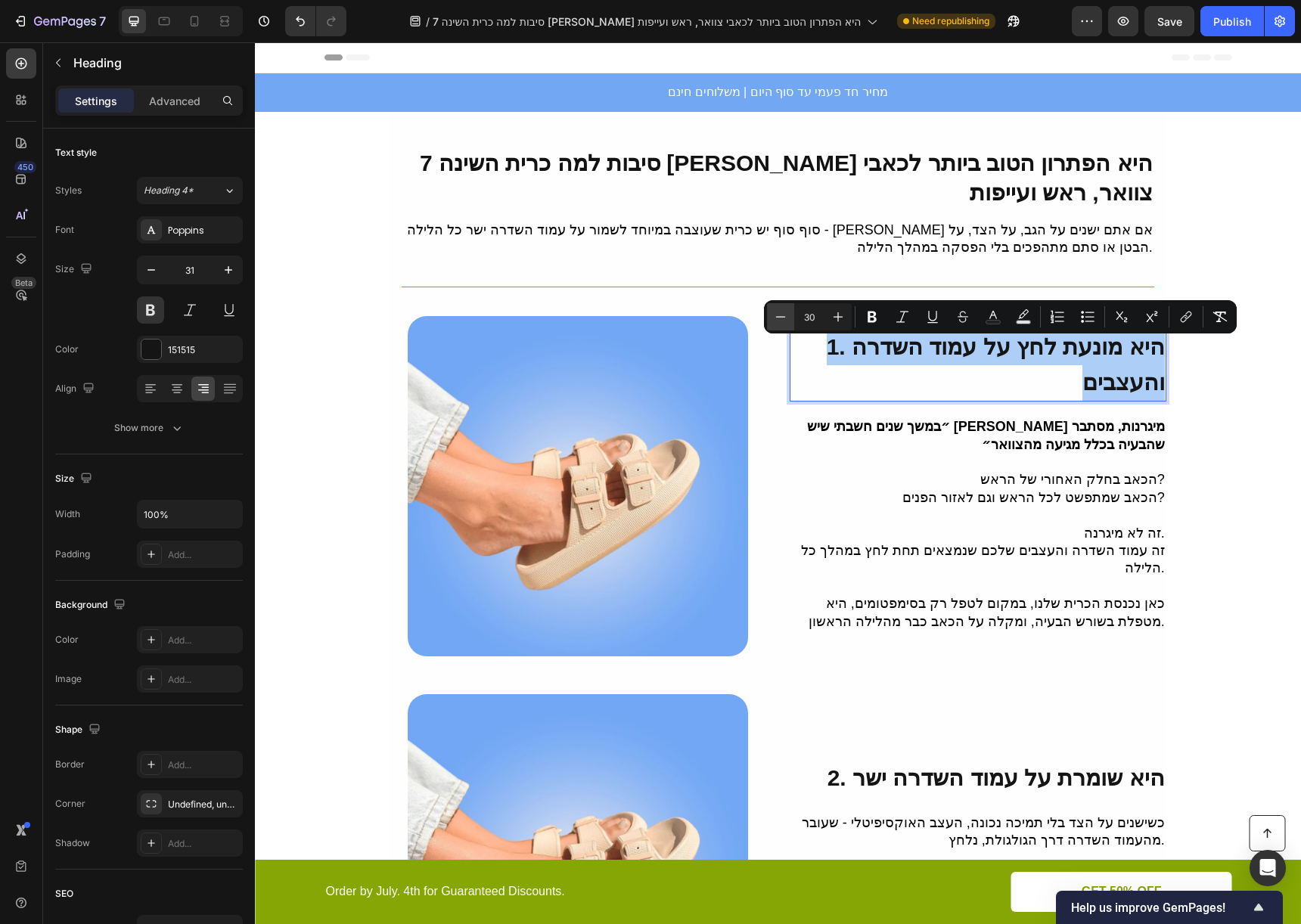
click at [787, 315] on icon "Editor contextual toolbar" at bounding box center [780, 316] width 15 height 15
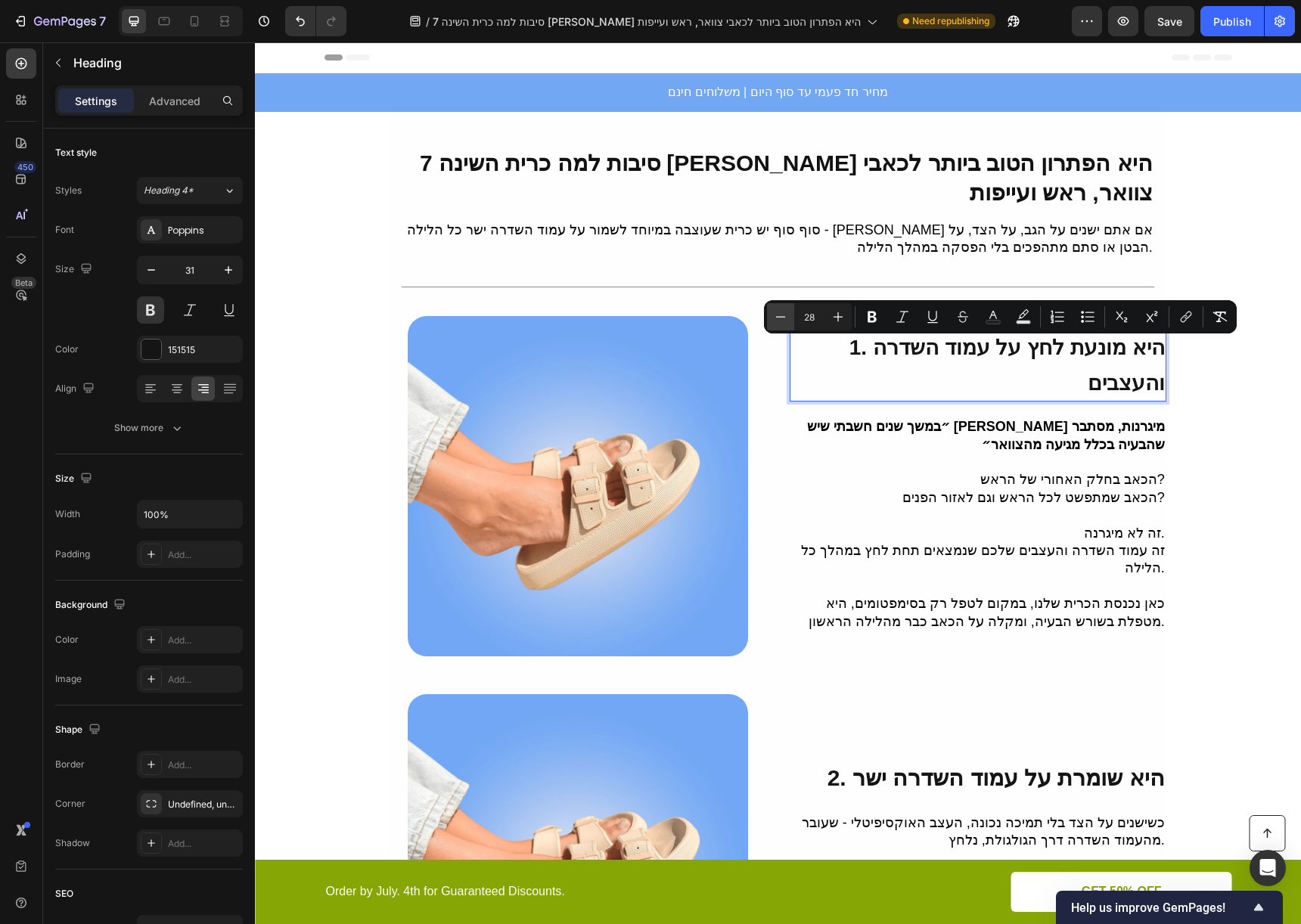
click at [787, 315] on icon "Editor contextual toolbar" at bounding box center [780, 316] width 15 height 15
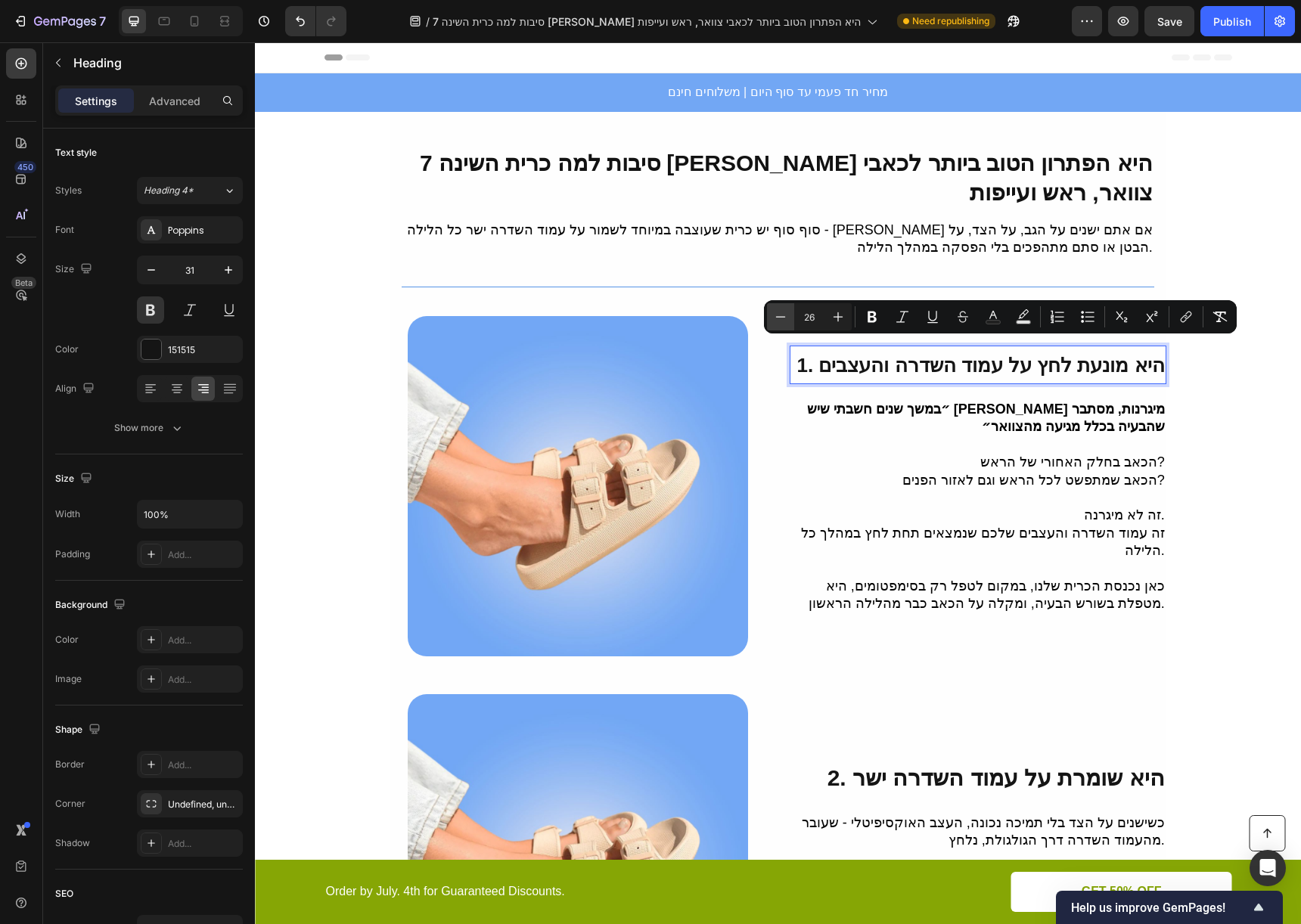
click at [787, 315] on icon "Editor contextual toolbar" at bounding box center [780, 316] width 15 height 15
type input "25"
click at [149, 257] on button "button" at bounding box center [151, 270] width 27 height 27
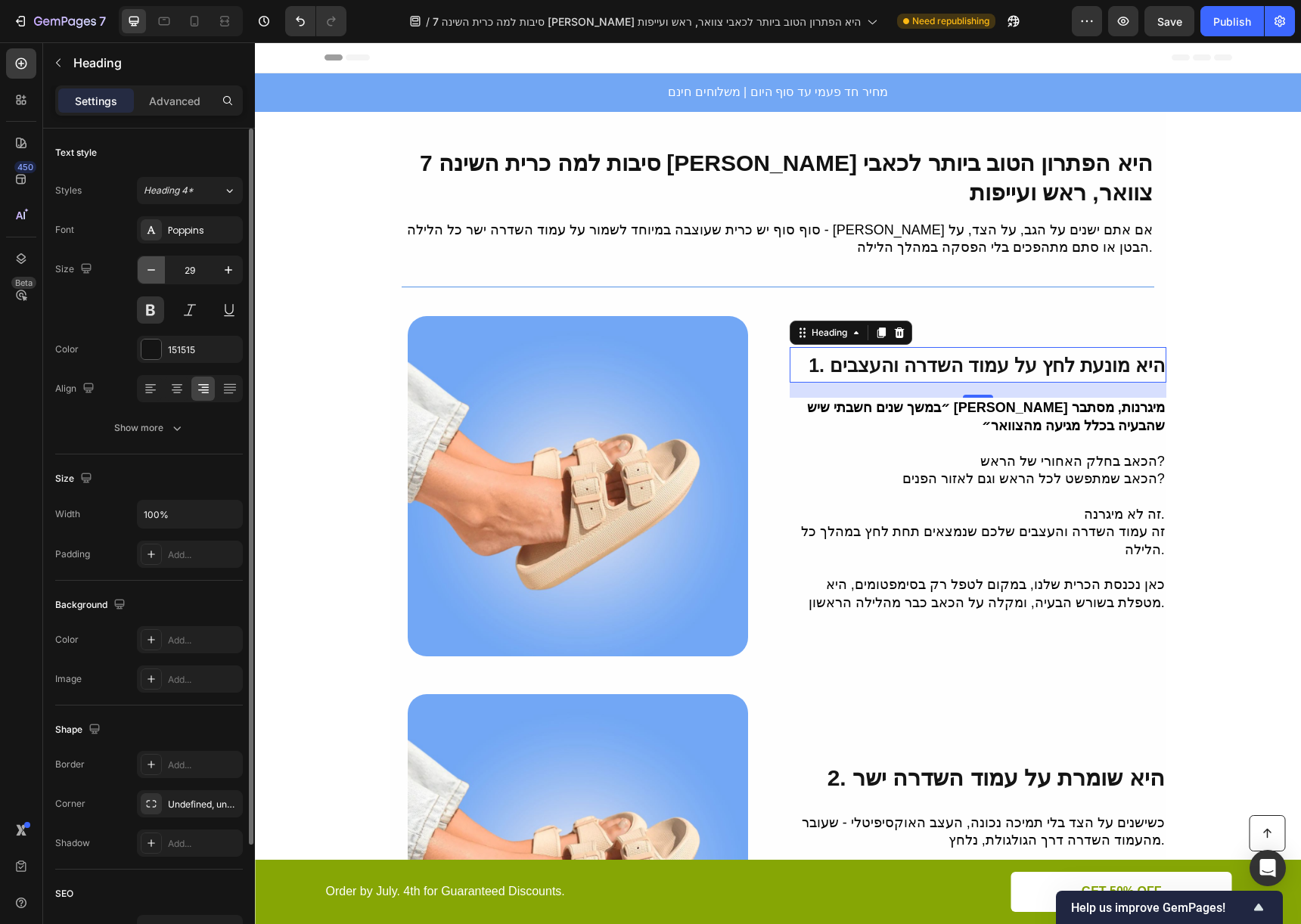
click at [149, 257] on button "button" at bounding box center [151, 270] width 27 height 27
type input "25"
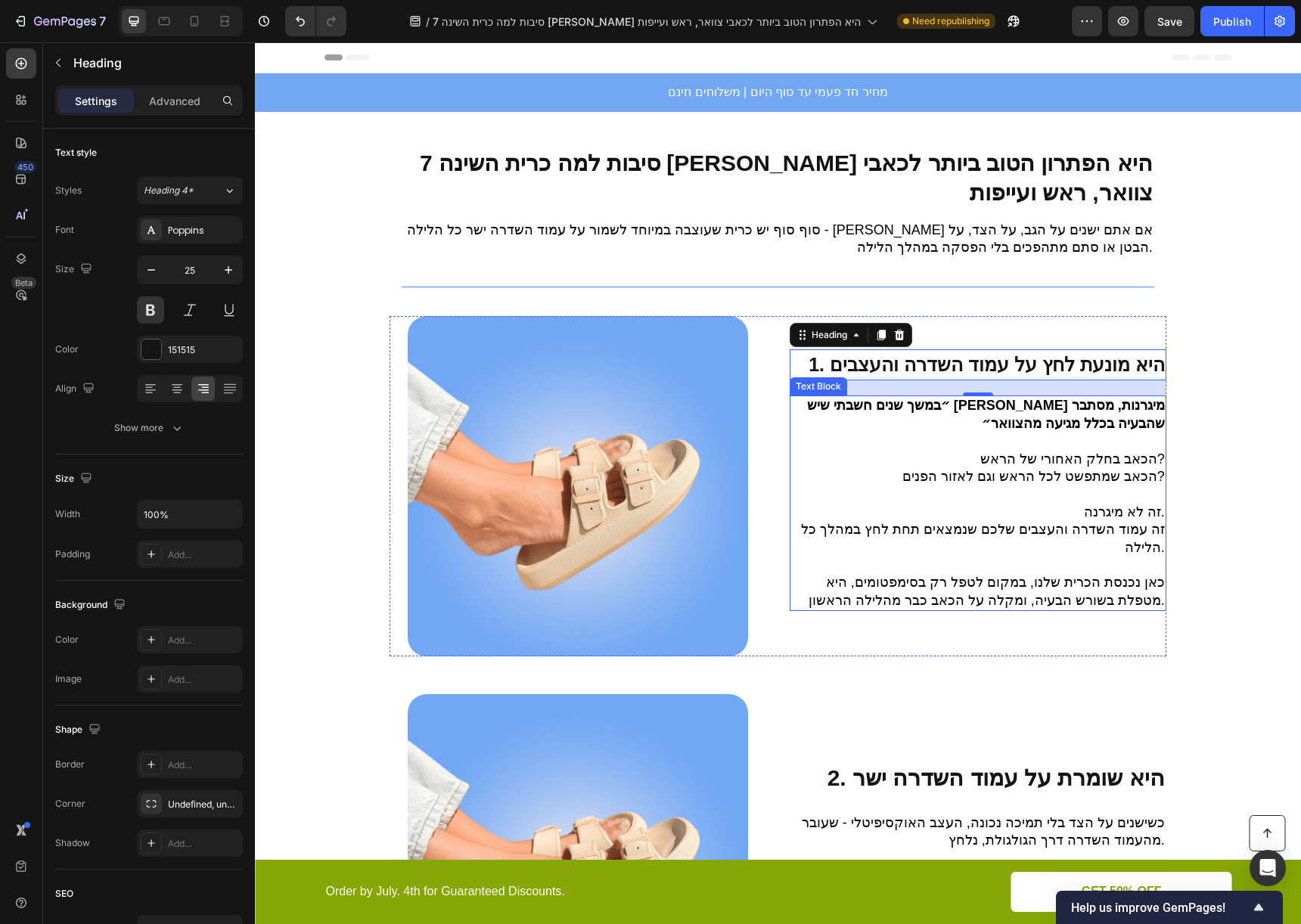
scroll to position [19, 0]
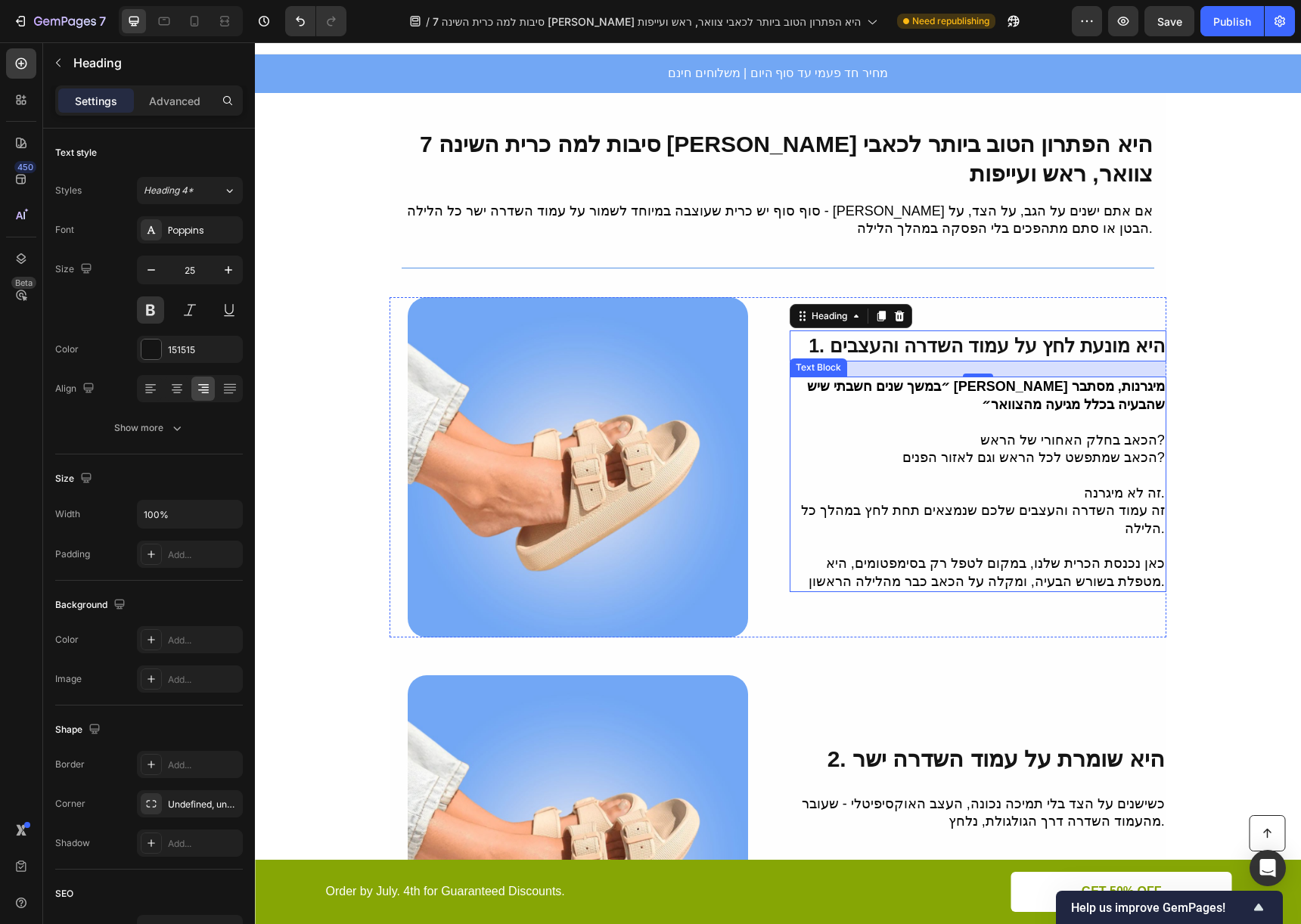
click at [1021, 467] on p "הכאב בחלק האחורי של הראש? הכאב שמתפשט לכל הראש וגם לאזור הפנים?" at bounding box center [977, 449] width 373 height 35
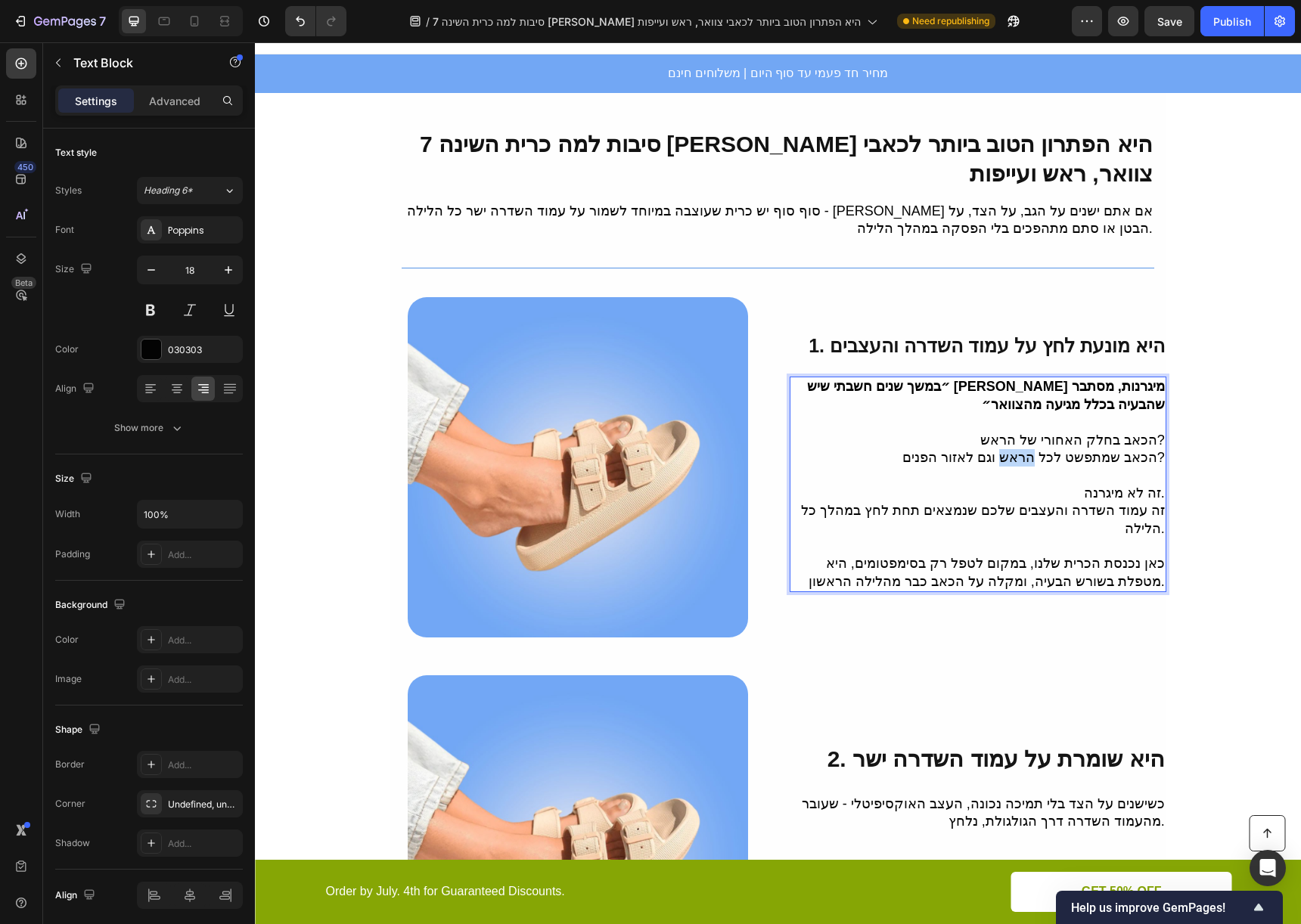
click at [1021, 467] on p "הכאב בחלק האחורי של הראש? הכאב שמתפשט לכל הראש וגם לאזור הפנים?" at bounding box center [977, 449] width 373 height 35
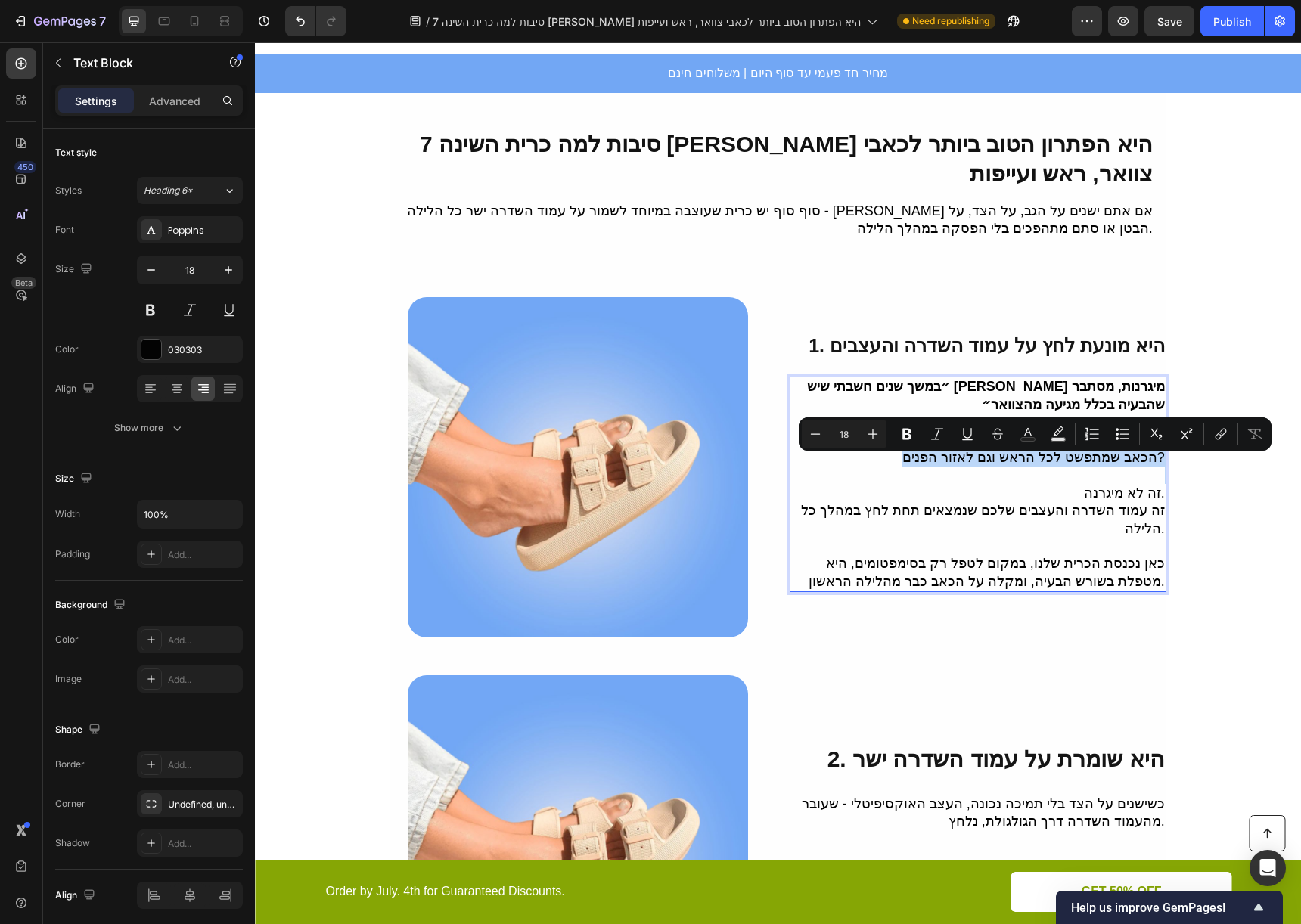
scroll to position [364, 0]
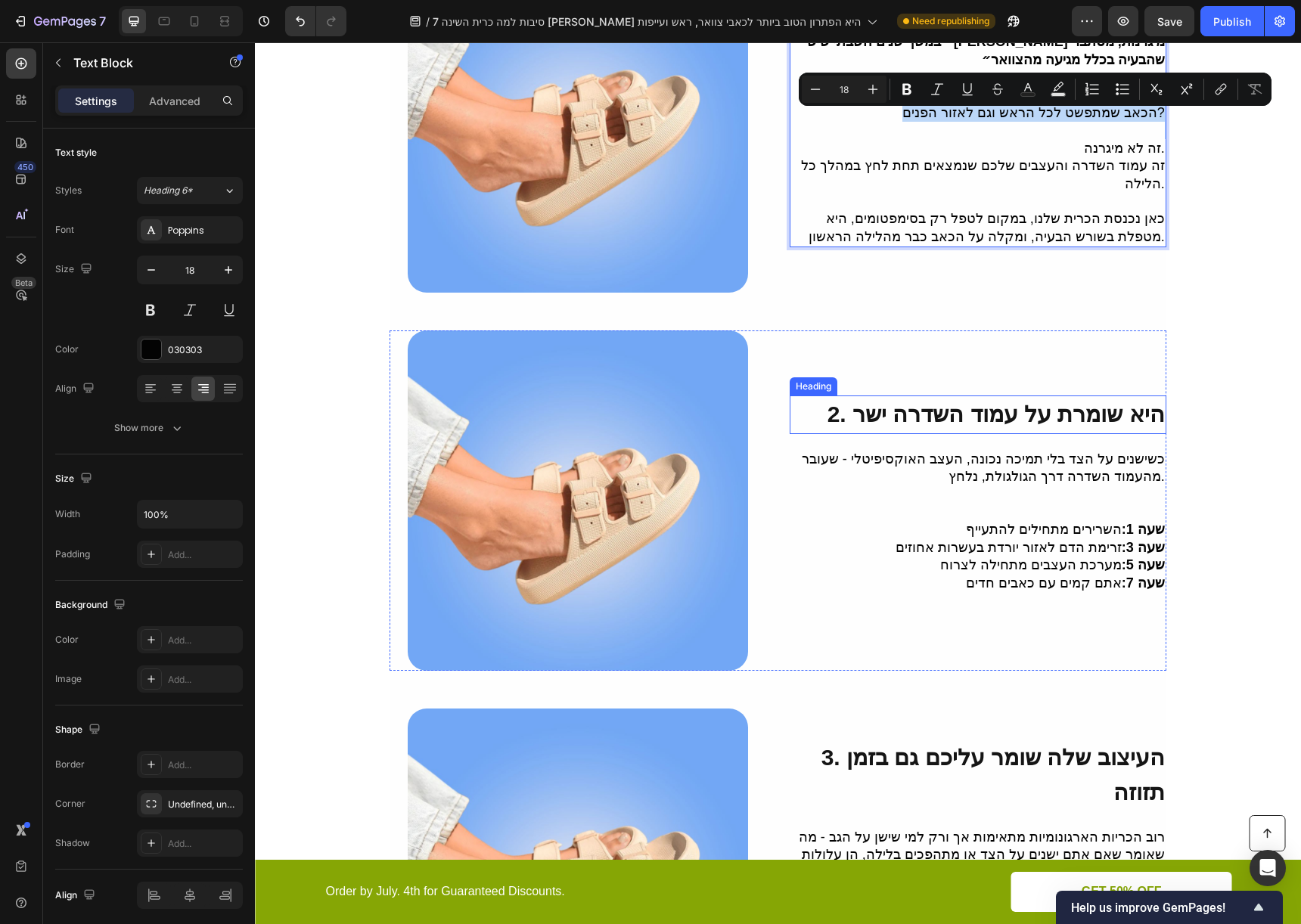
click at [1022, 421] on span "2. היא שומרת על עמוד השדרה ישר" at bounding box center [996, 414] width 337 height 25
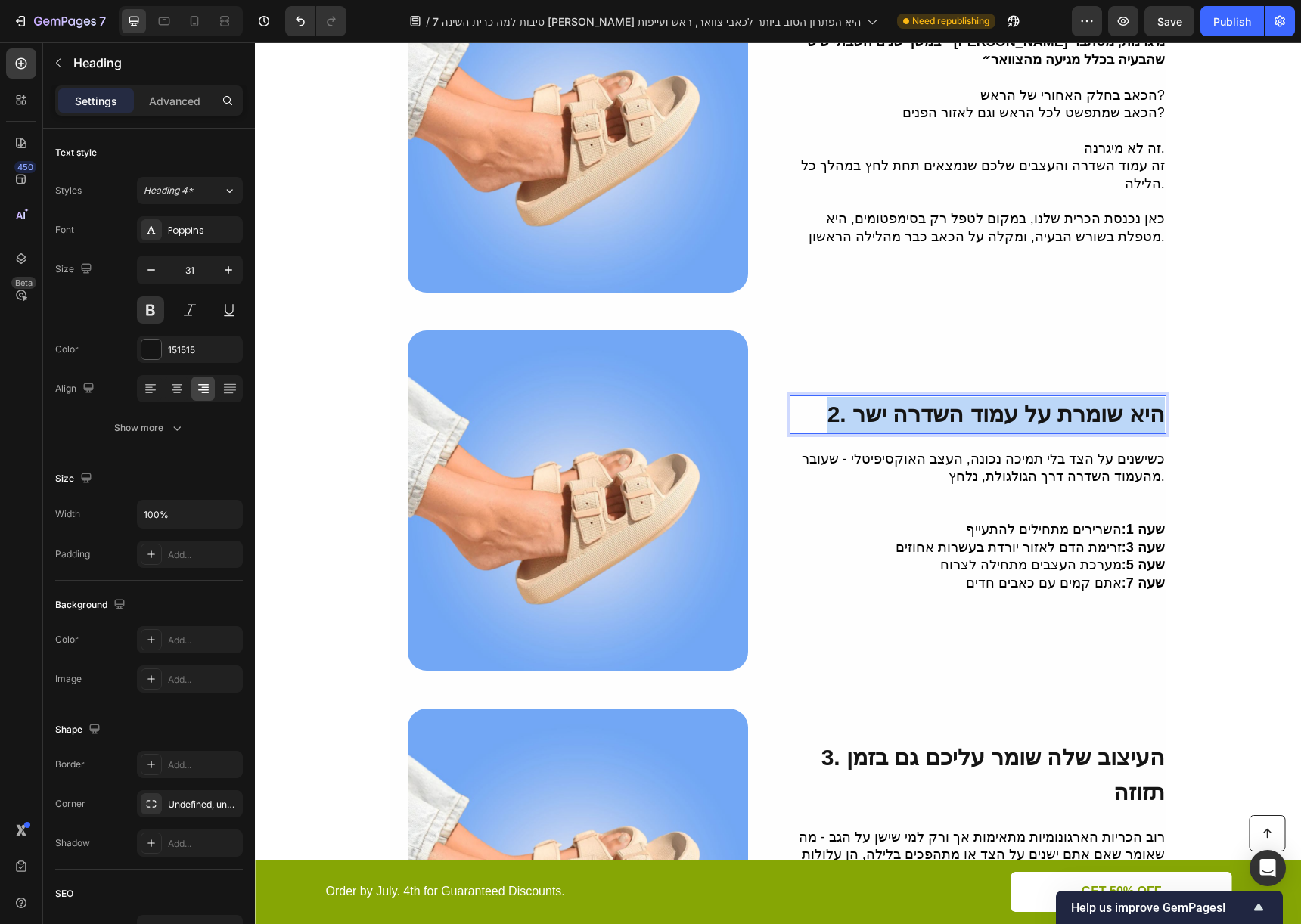
click at [1022, 421] on span "2. היא שומרת על עמוד השדרה ישר" at bounding box center [996, 414] width 337 height 25
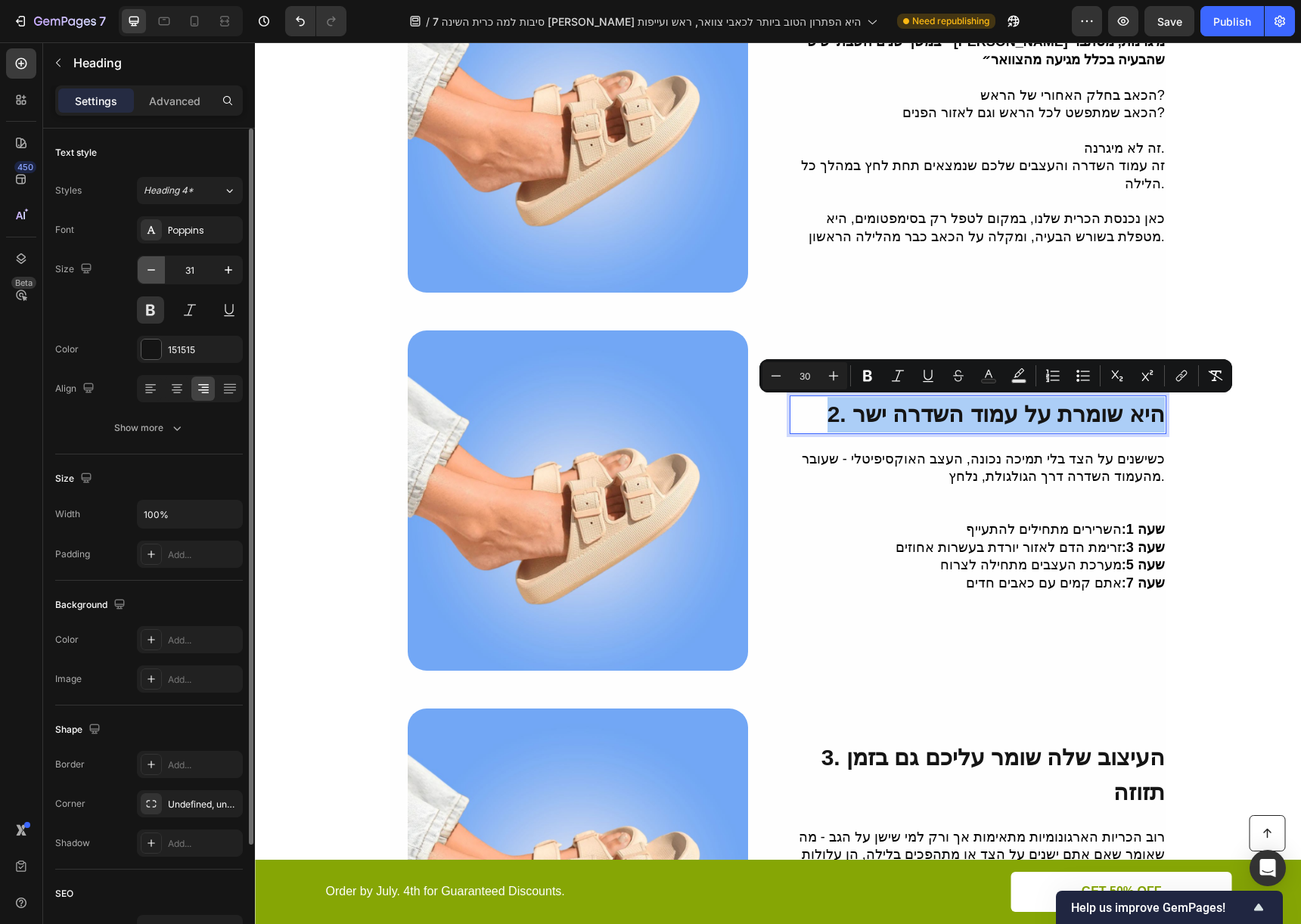
click at [149, 272] on icon "button" at bounding box center [151, 269] width 15 height 15
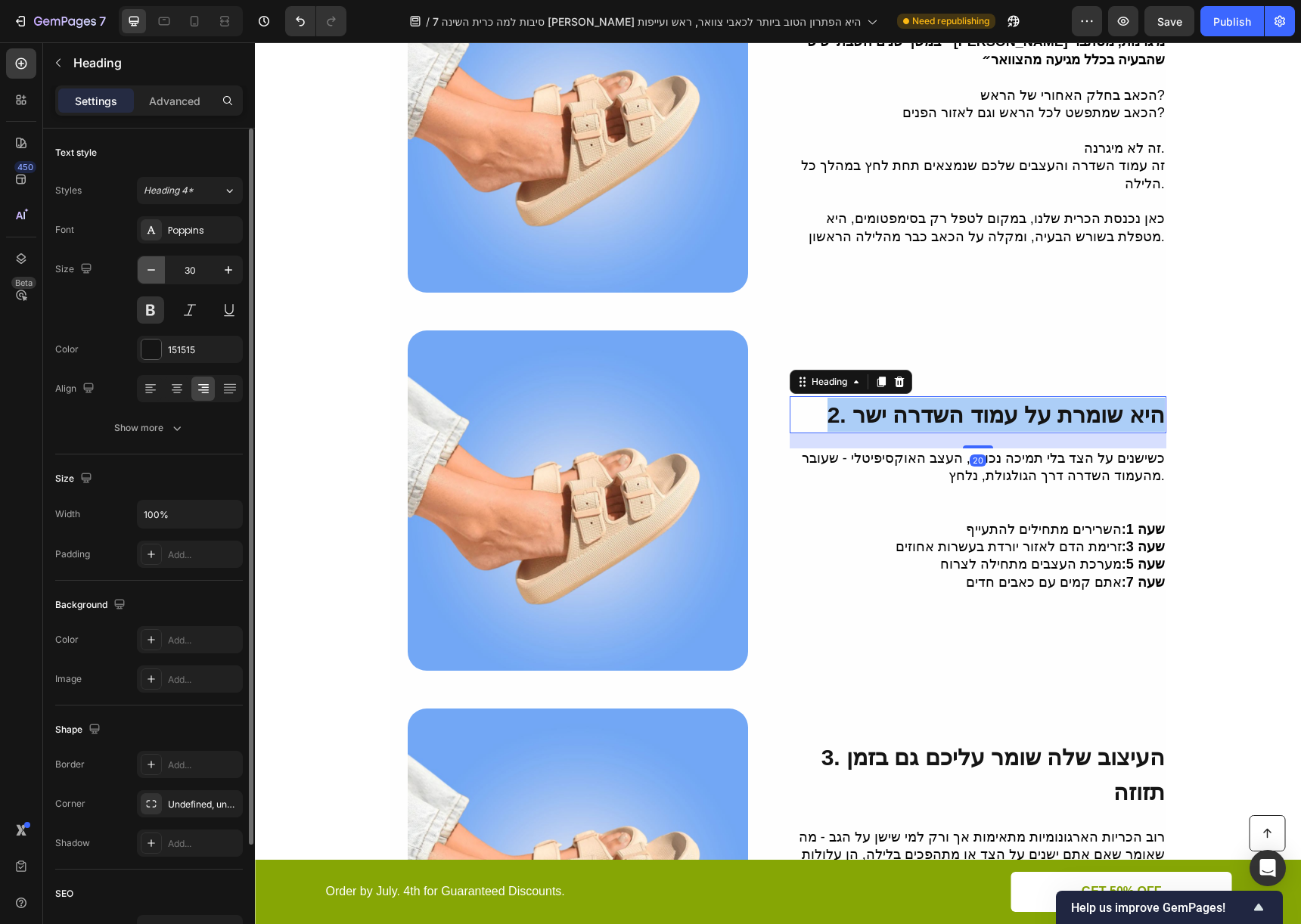
click at [149, 272] on icon "button" at bounding box center [151, 269] width 15 height 15
type input "25"
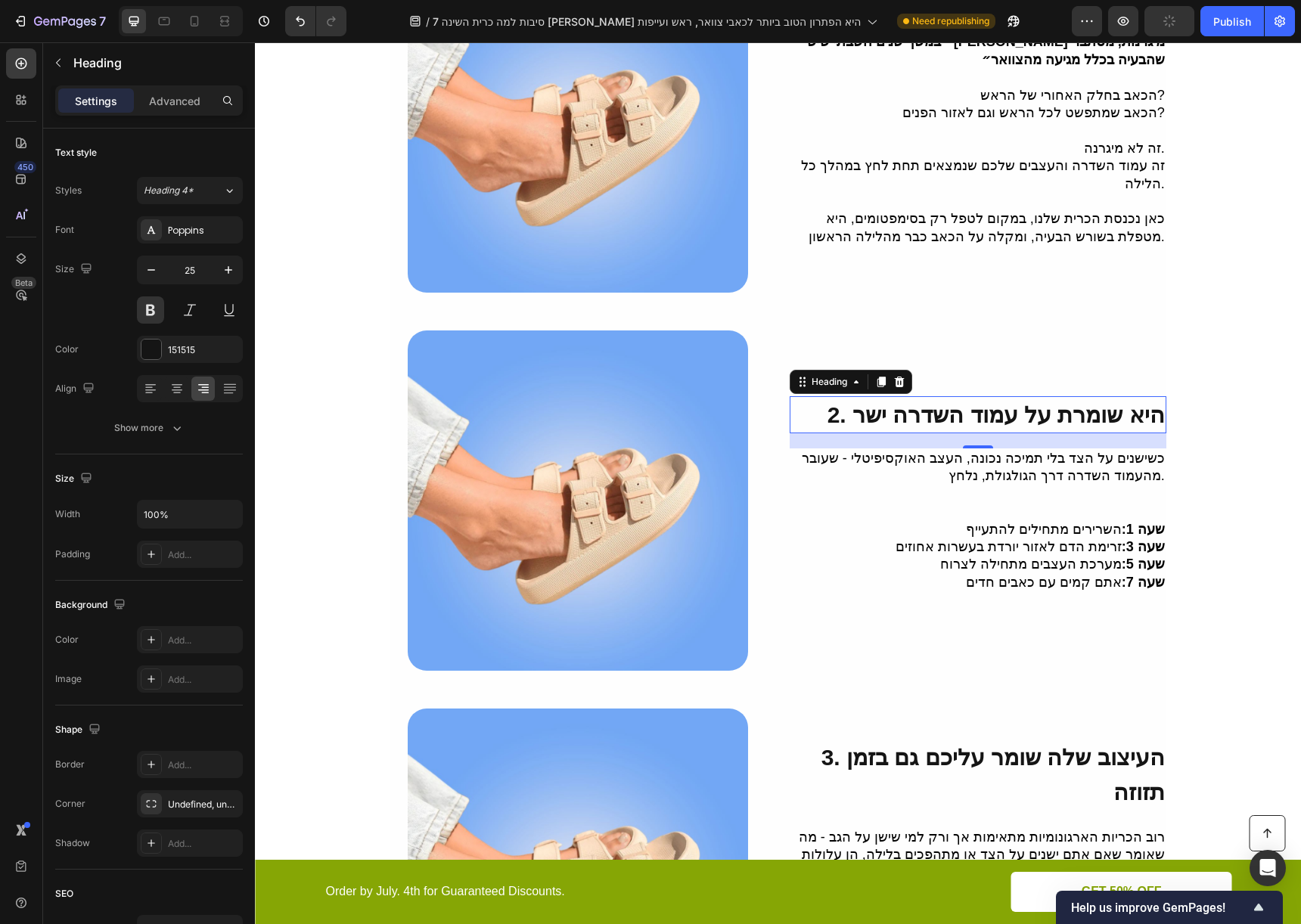
click at [884, 404] on span "2. היא שומרת על עמוד השדרה ישר" at bounding box center [996, 415] width 337 height 25
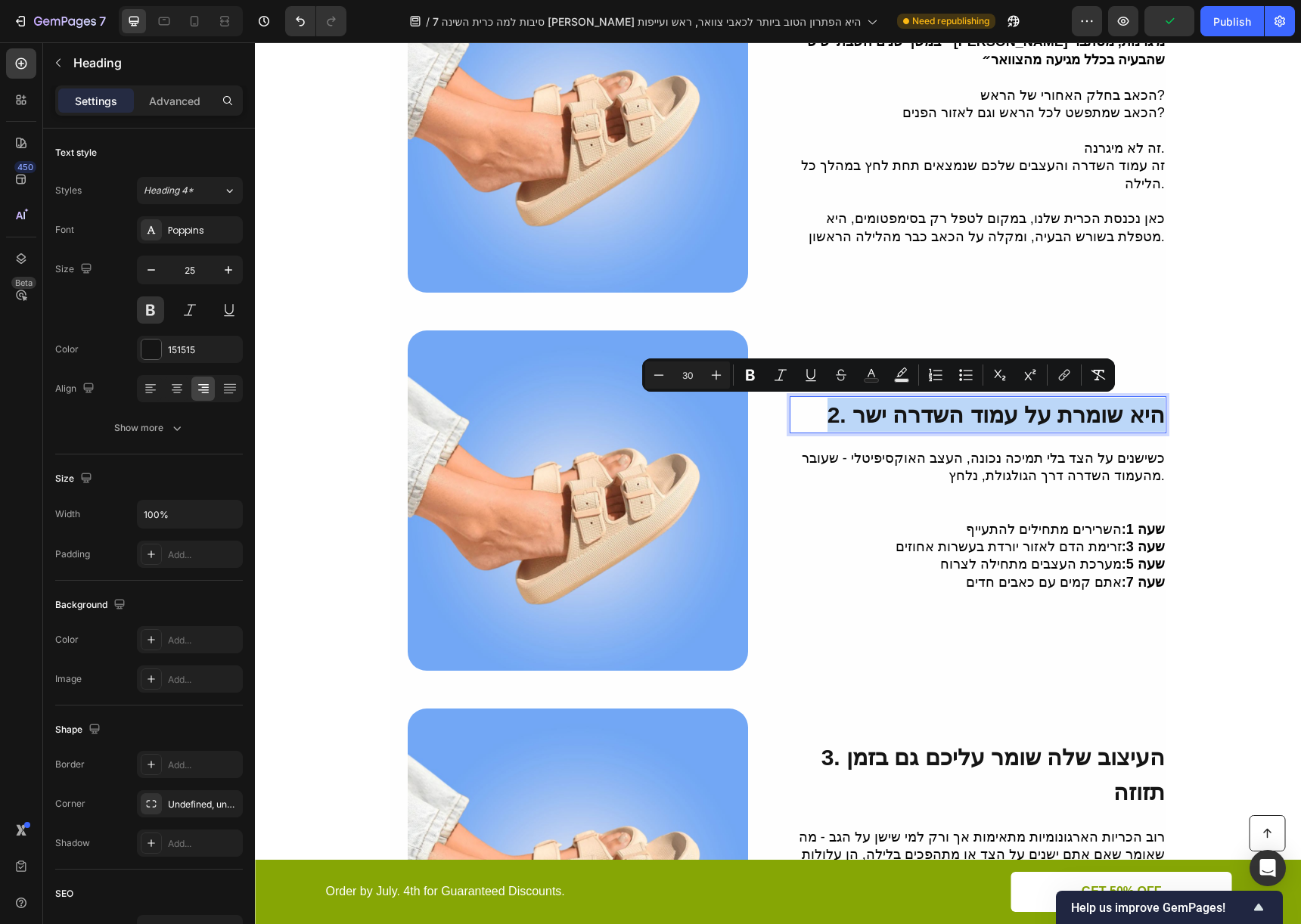
click at [884, 404] on span "2. היא שומרת על עמוד השדרה ישר" at bounding box center [996, 415] width 337 height 25
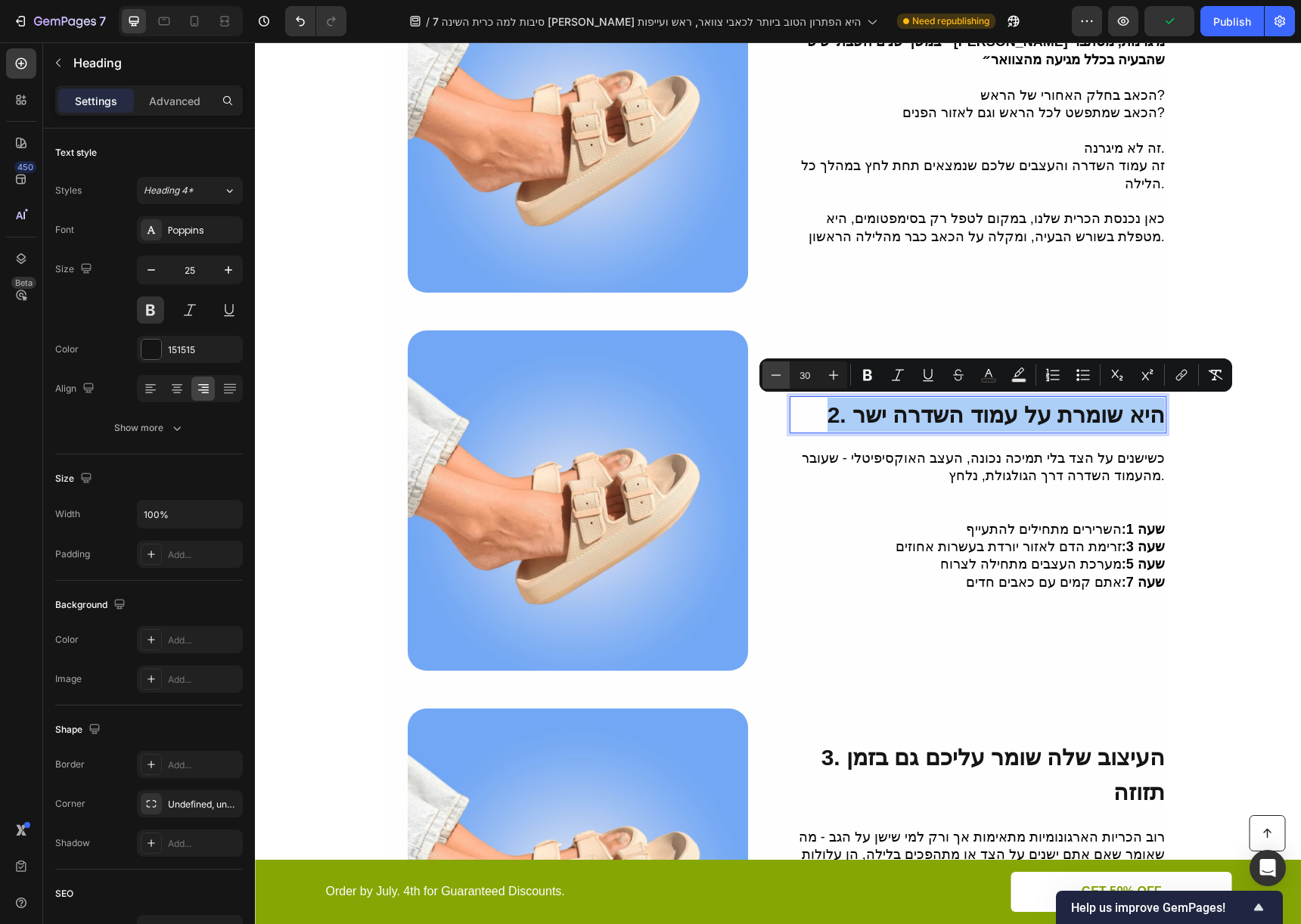
click at [785, 374] on button "Minus" at bounding box center [775, 375] width 27 height 27
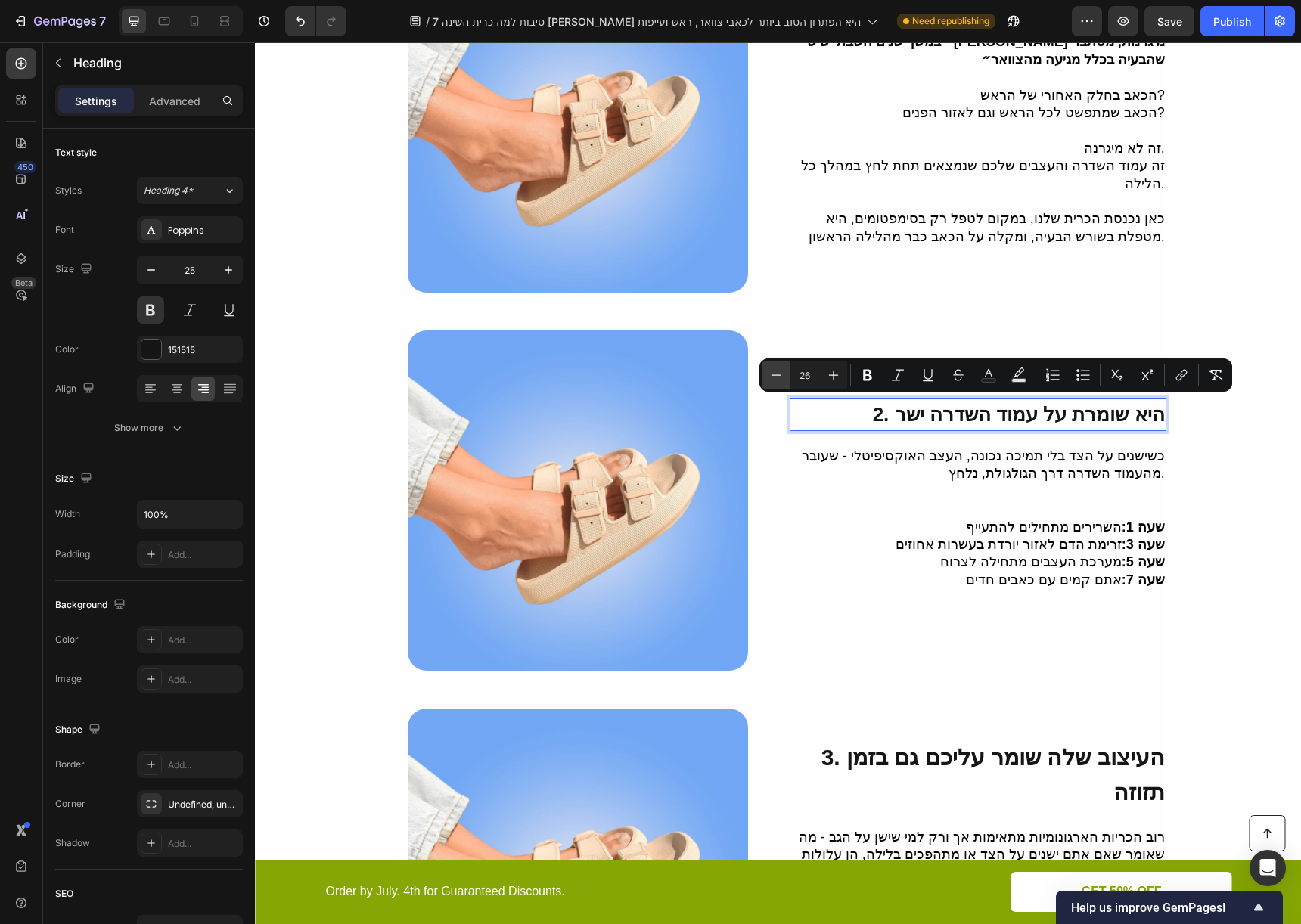
click at [785, 374] on button "Minus" at bounding box center [775, 375] width 27 height 27
type input "25"
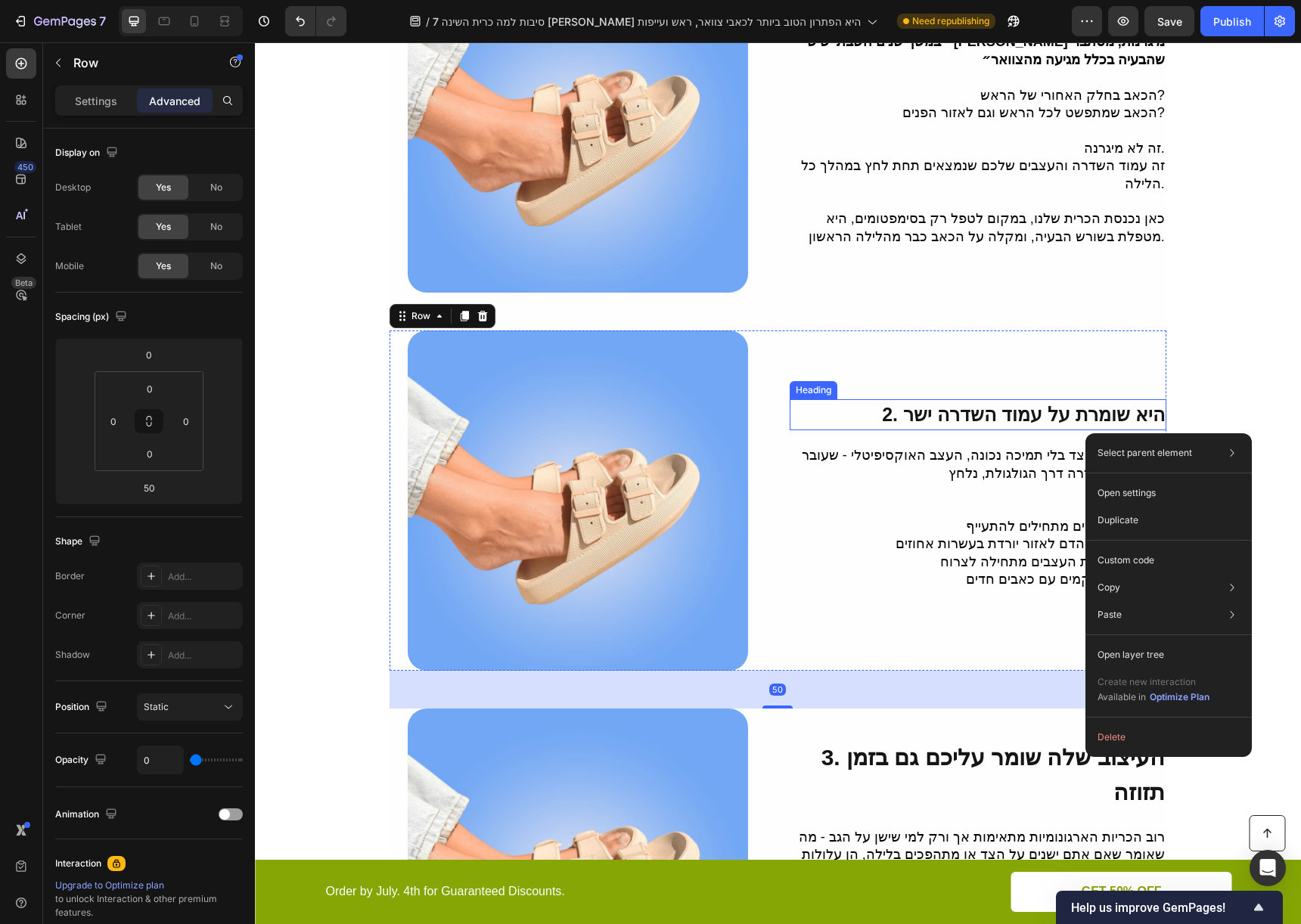
click at [1084, 416] on span "2. היא שומרת על עמוד השדרה ישר" at bounding box center [1023, 414] width 283 height 21
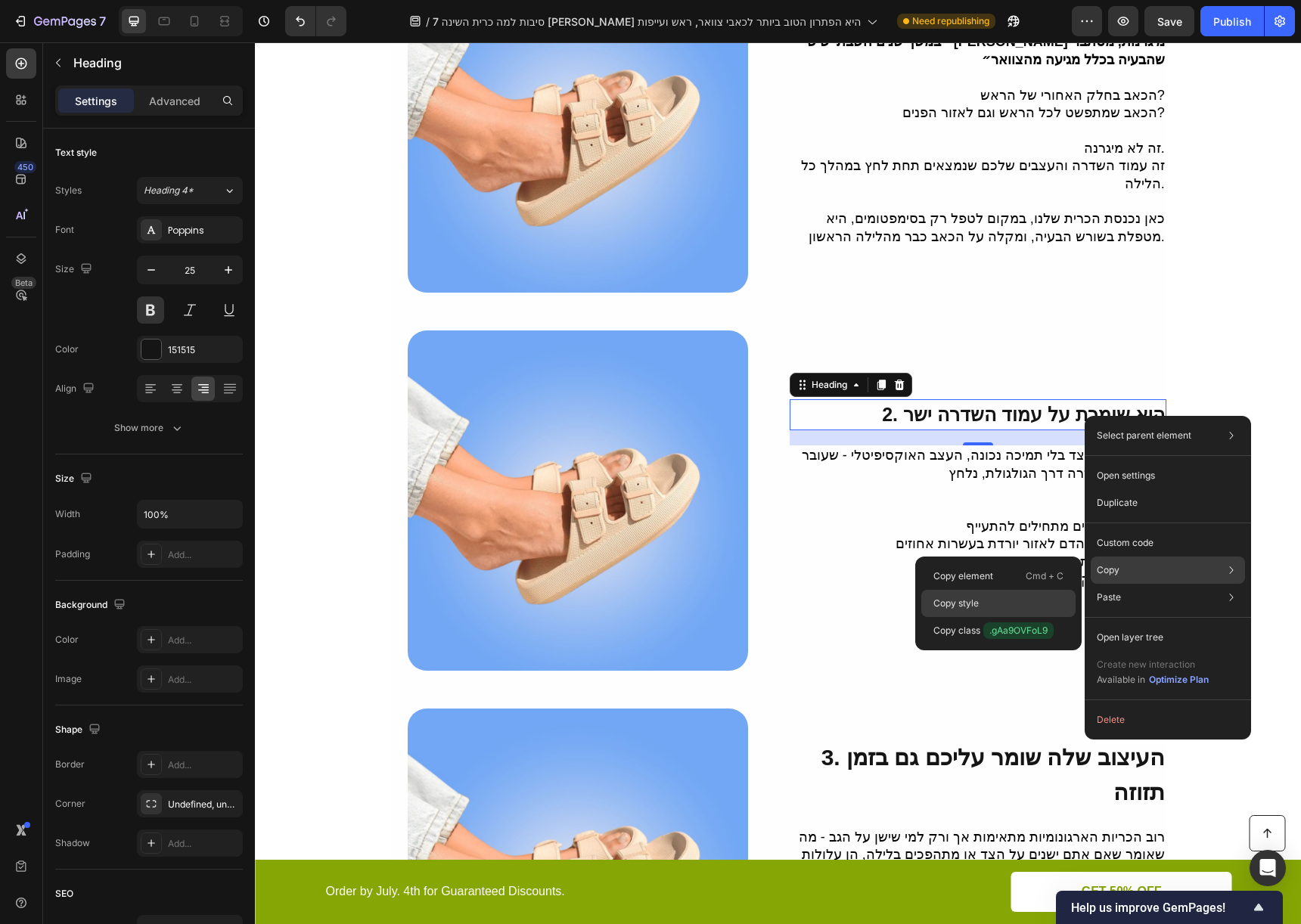
click at [1027, 593] on div "Copy style" at bounding box center [997, 603] width 154 height 27
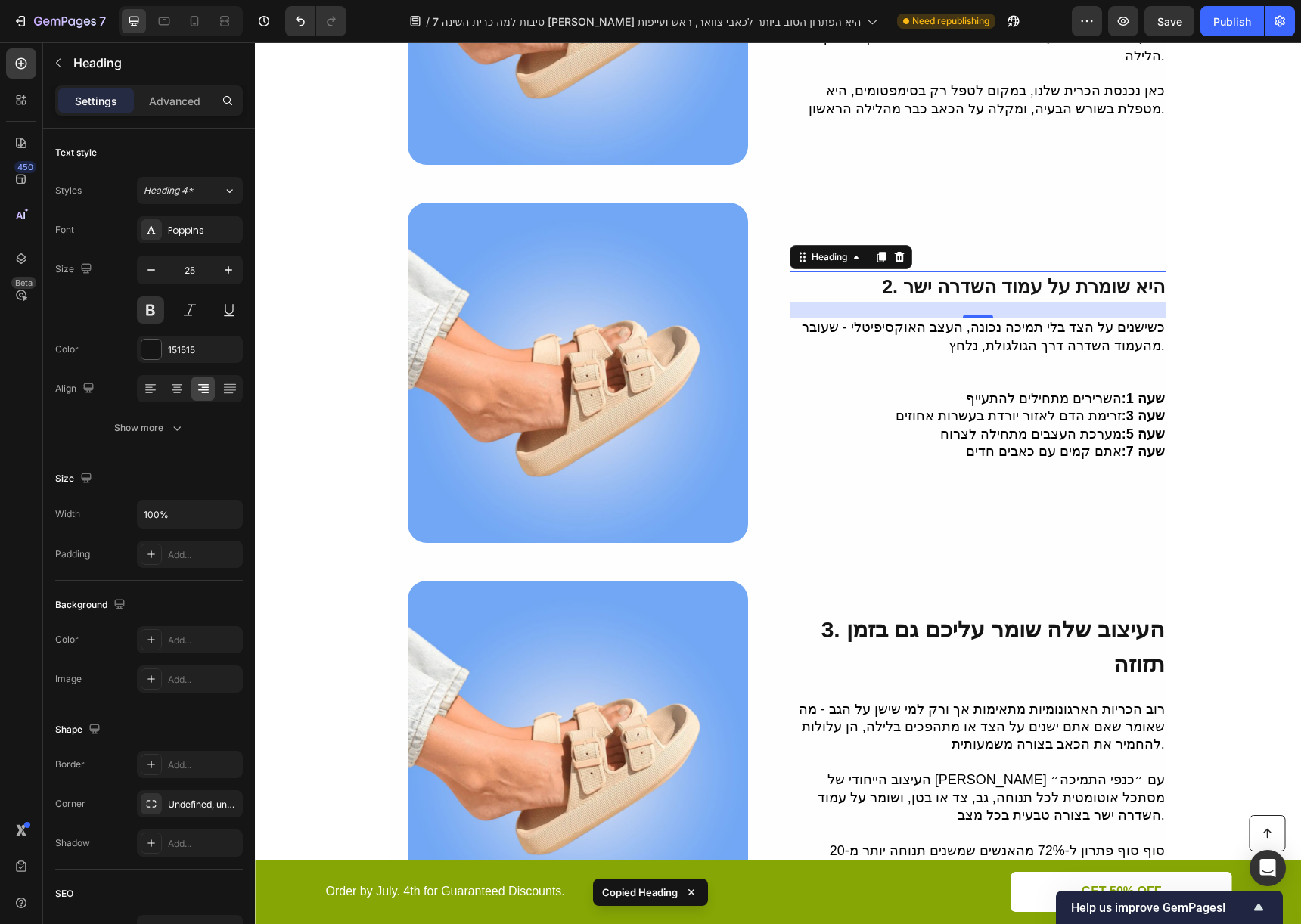
scroll to position [601, 0]
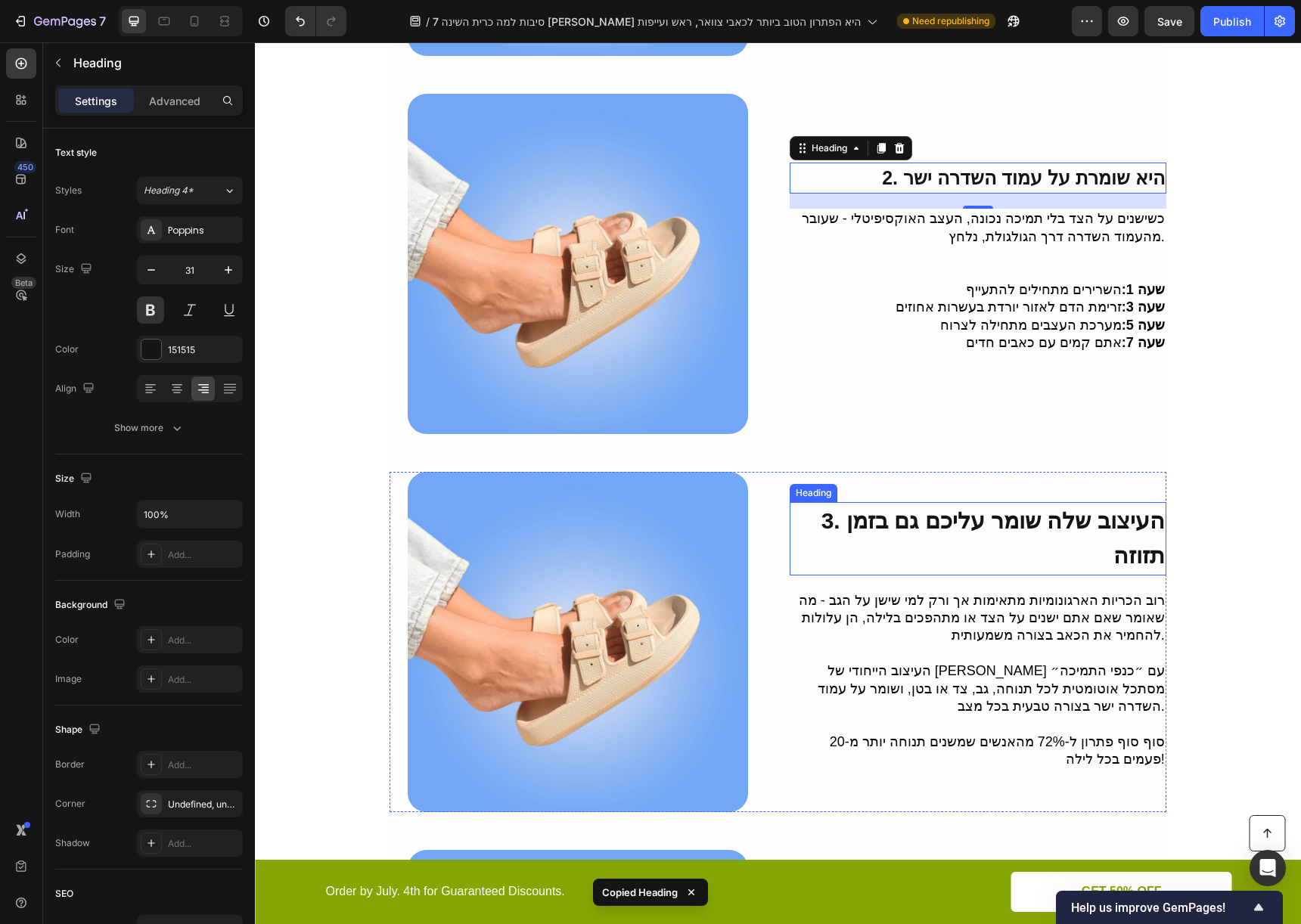
click at [1082, 516] on span "3. העיצוב שלה שומר עליכם גם בזמן תזוזה" at bounding box center [993, 538] width 343 height 60
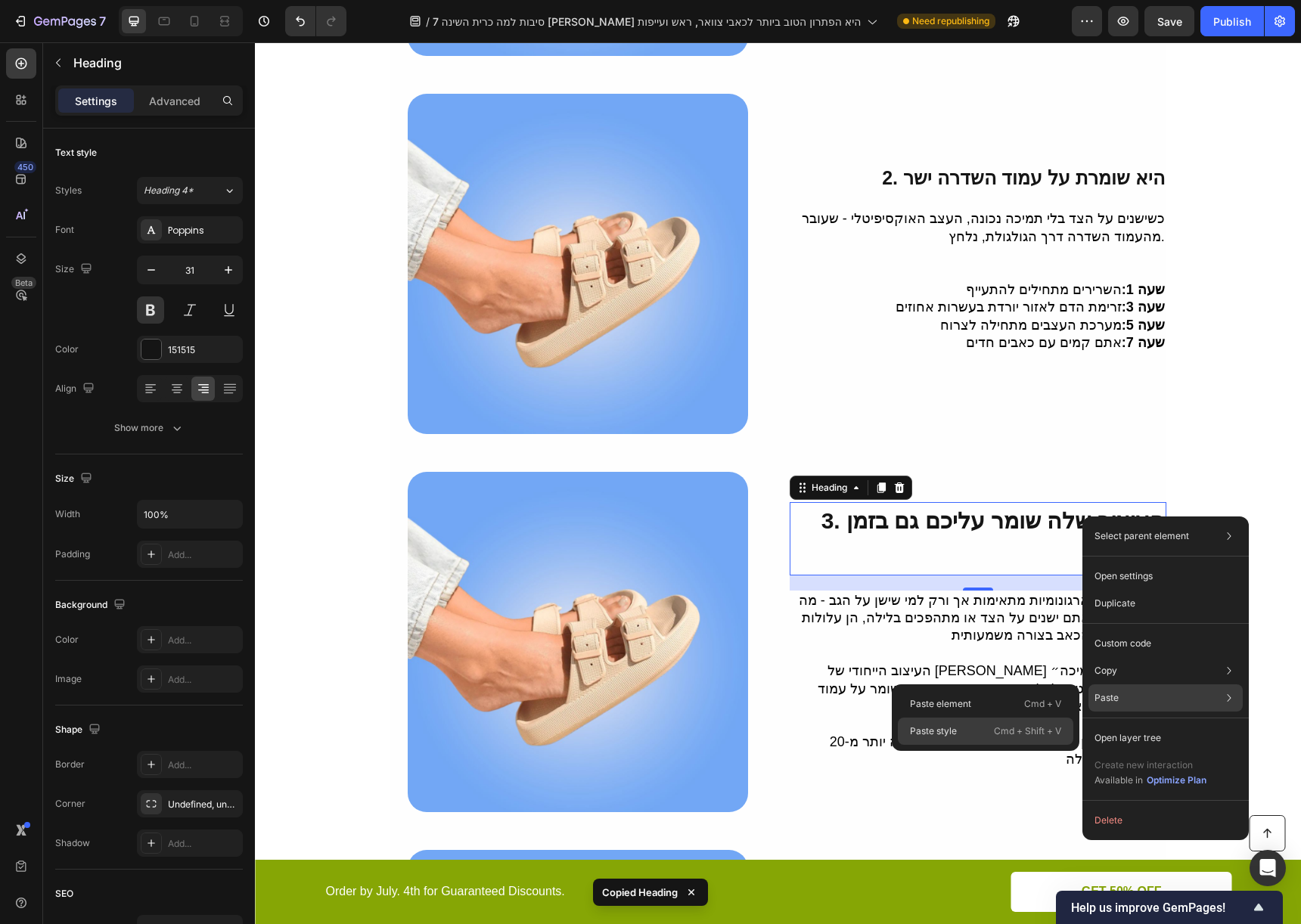
click at [1015, 728] on p "Cmd + Shift + V" at bounding box center [1027, 731] width 67 height 15
type input "25"
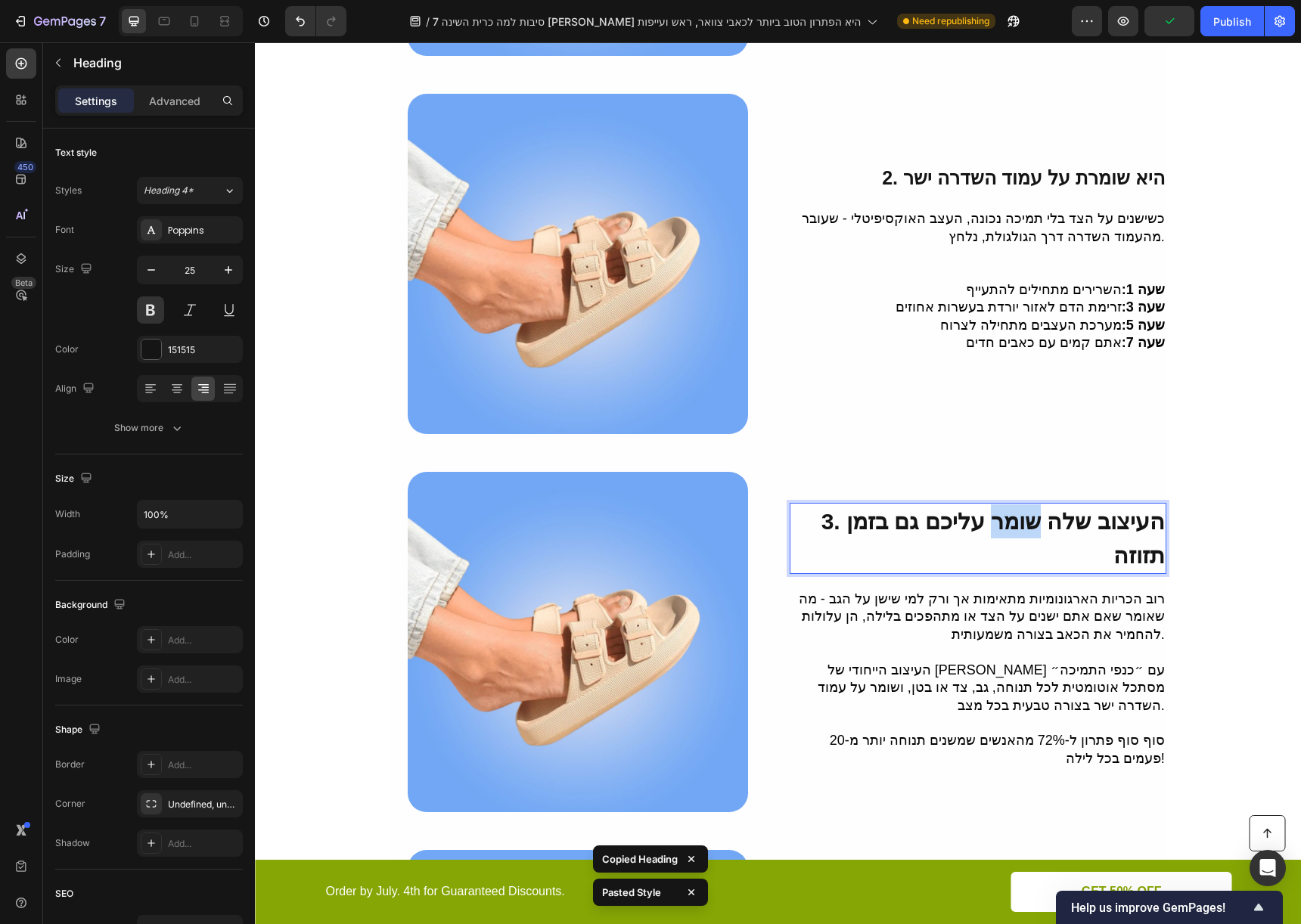
click at [1036, 534] on span "3. העיצוב שלה שומר עליכם גם בזמן תזוזה" at bounding box center [993, 538] width 343 height 59
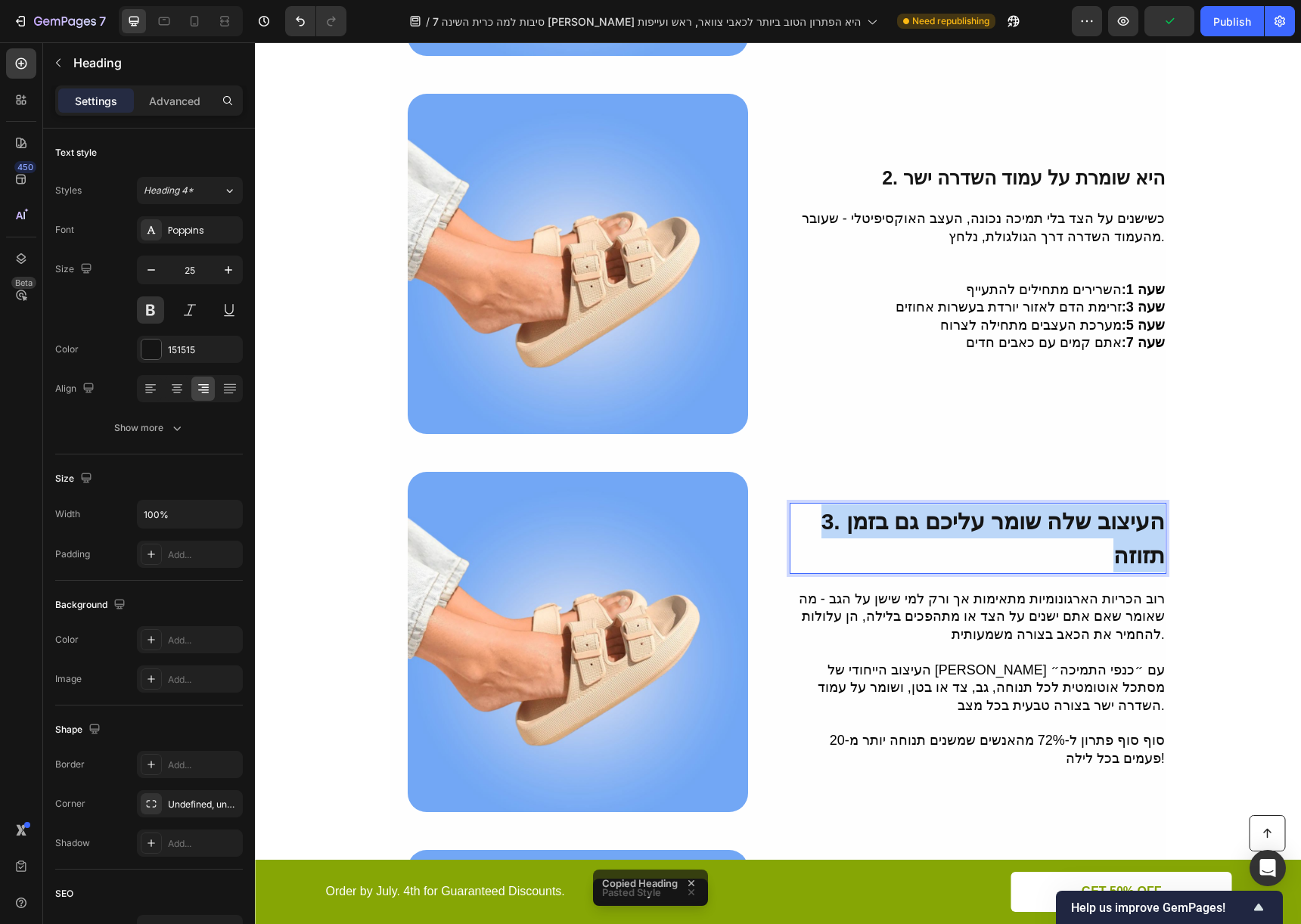
click at [1036, 534] on span "3. העיצוב שלה שומר עליכם גם בזמן תזוזה" at bounding box center [993, 538] width 343 height 59
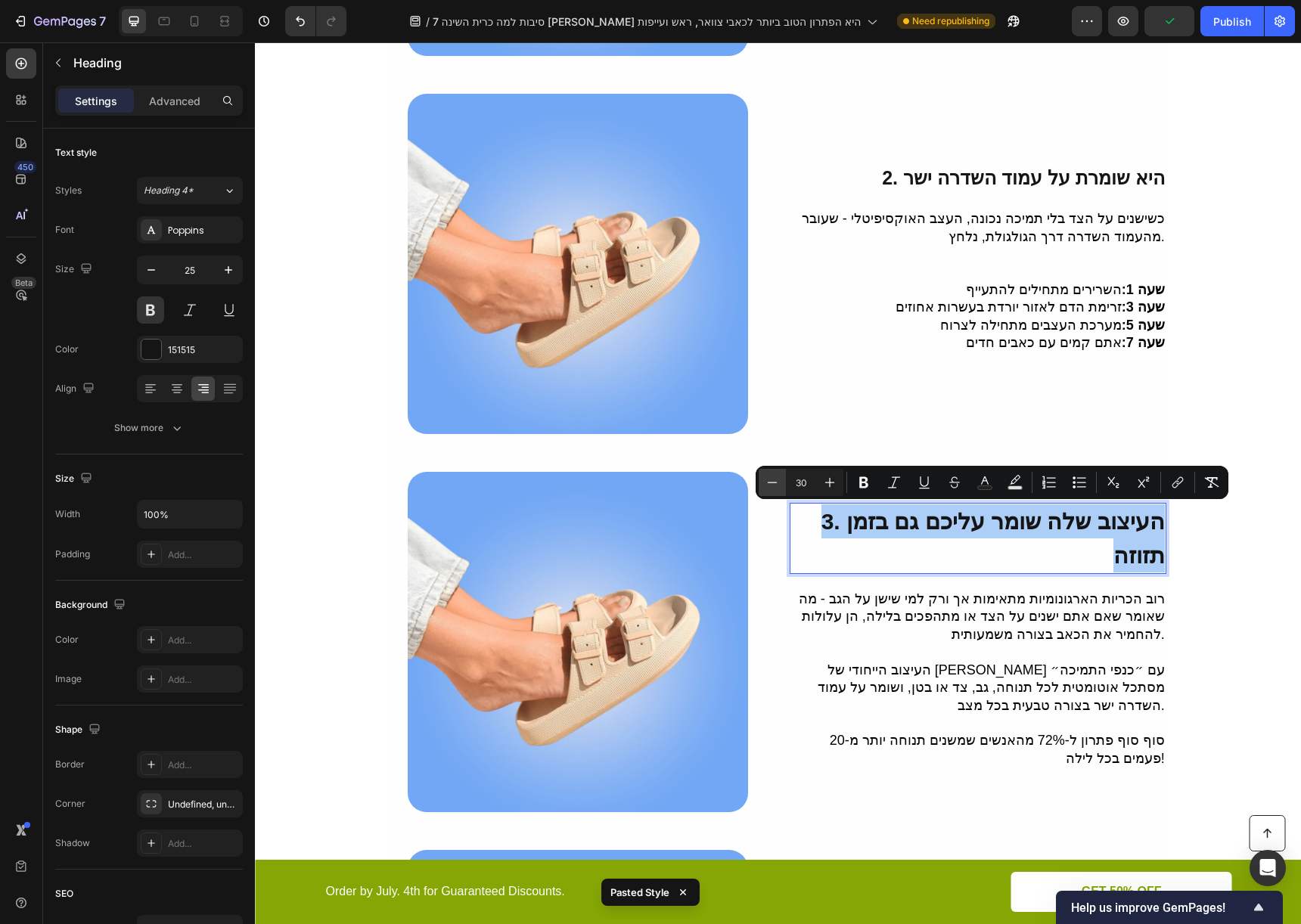
click at [770, 475] on icon "Editor contextual toolbar" at bounding box center [771, 482] width 15 height 15
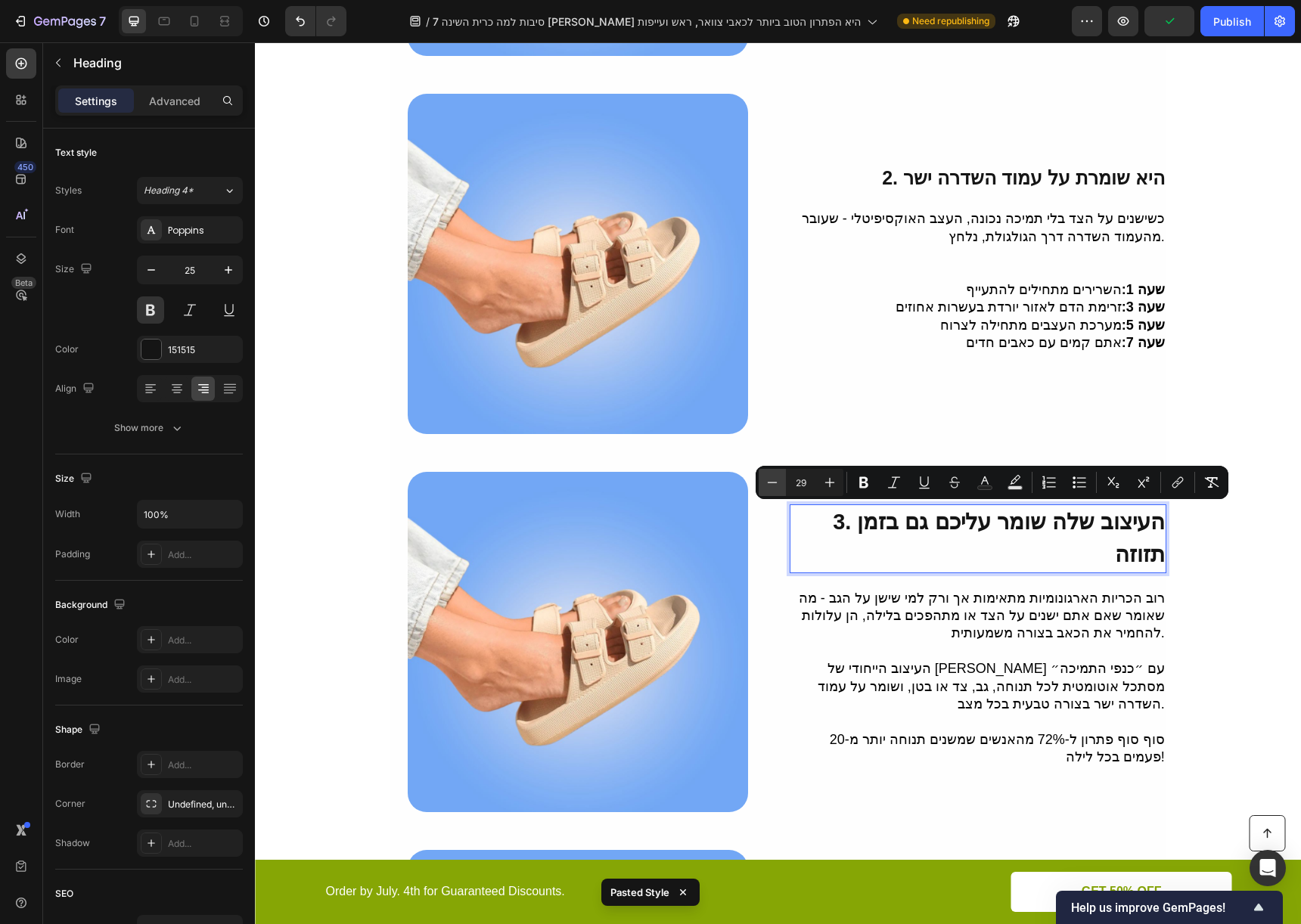
click at [770, 475] on icon "Editor contextual toolbar" at bounding box center [771, 482] width 15 height 15
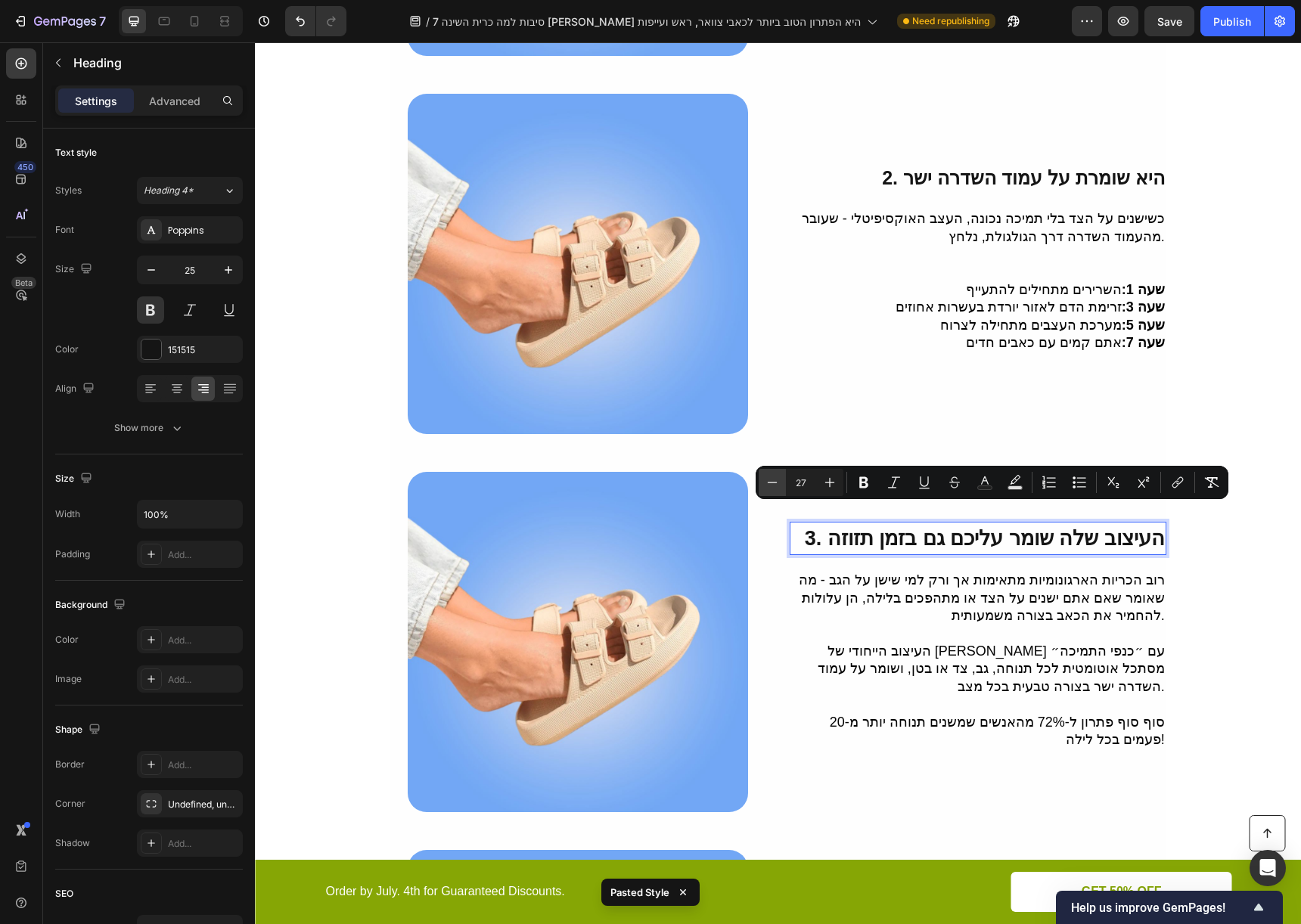
click at [770, 475] on icon "Editor contextual toolbar" at bounding box center [771, 482] width 15 height 15
type input "25"
click at [975, 182] on span "2. היא שומרת על עמוד השדרה ישר" at bounding box center [1023, 178] width 283 height 21
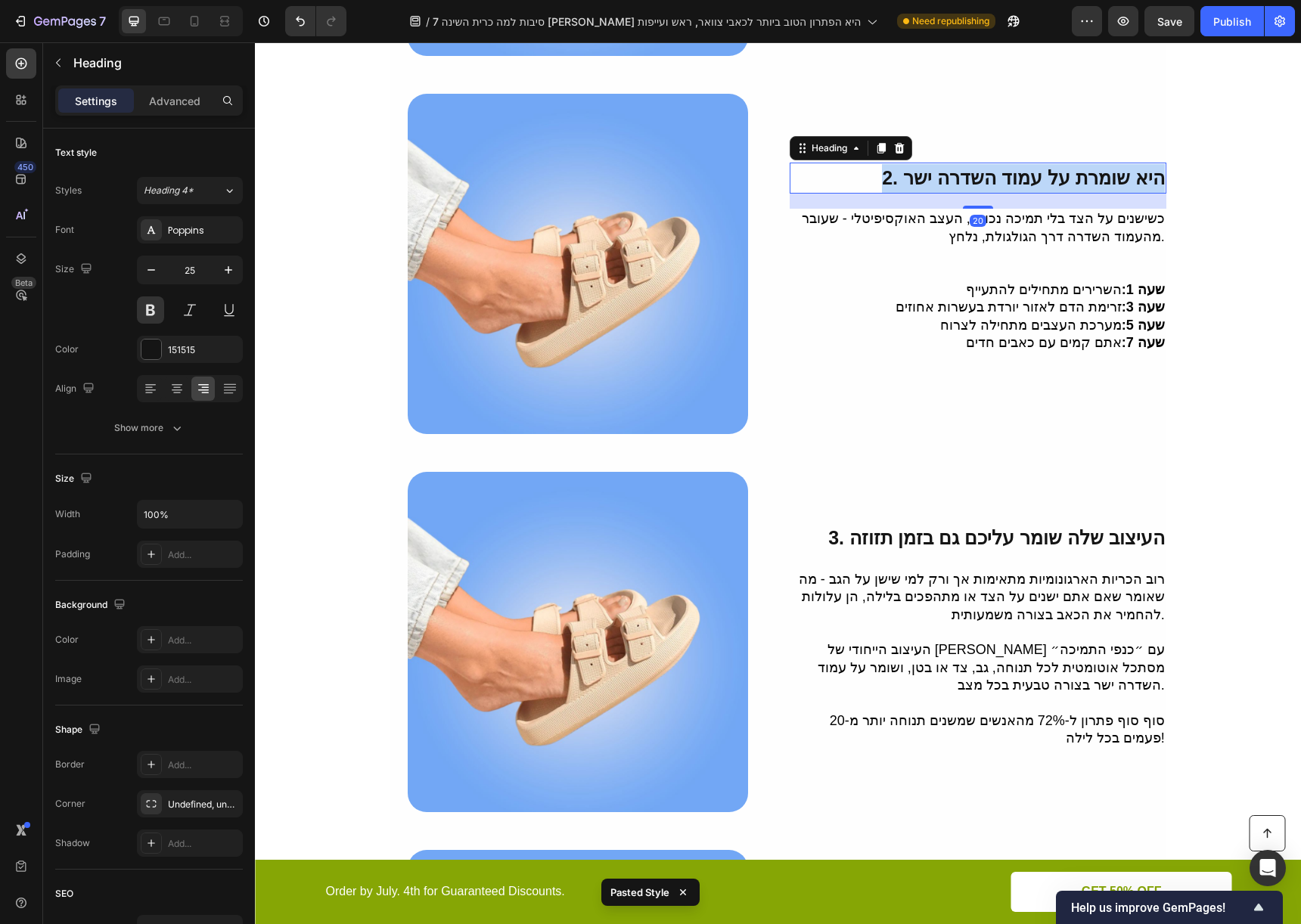
click at [975, 182] on span "2. היא שומרת על עמוד השדרה ישר" at bounding box center [1023, 178] width 283 height 21
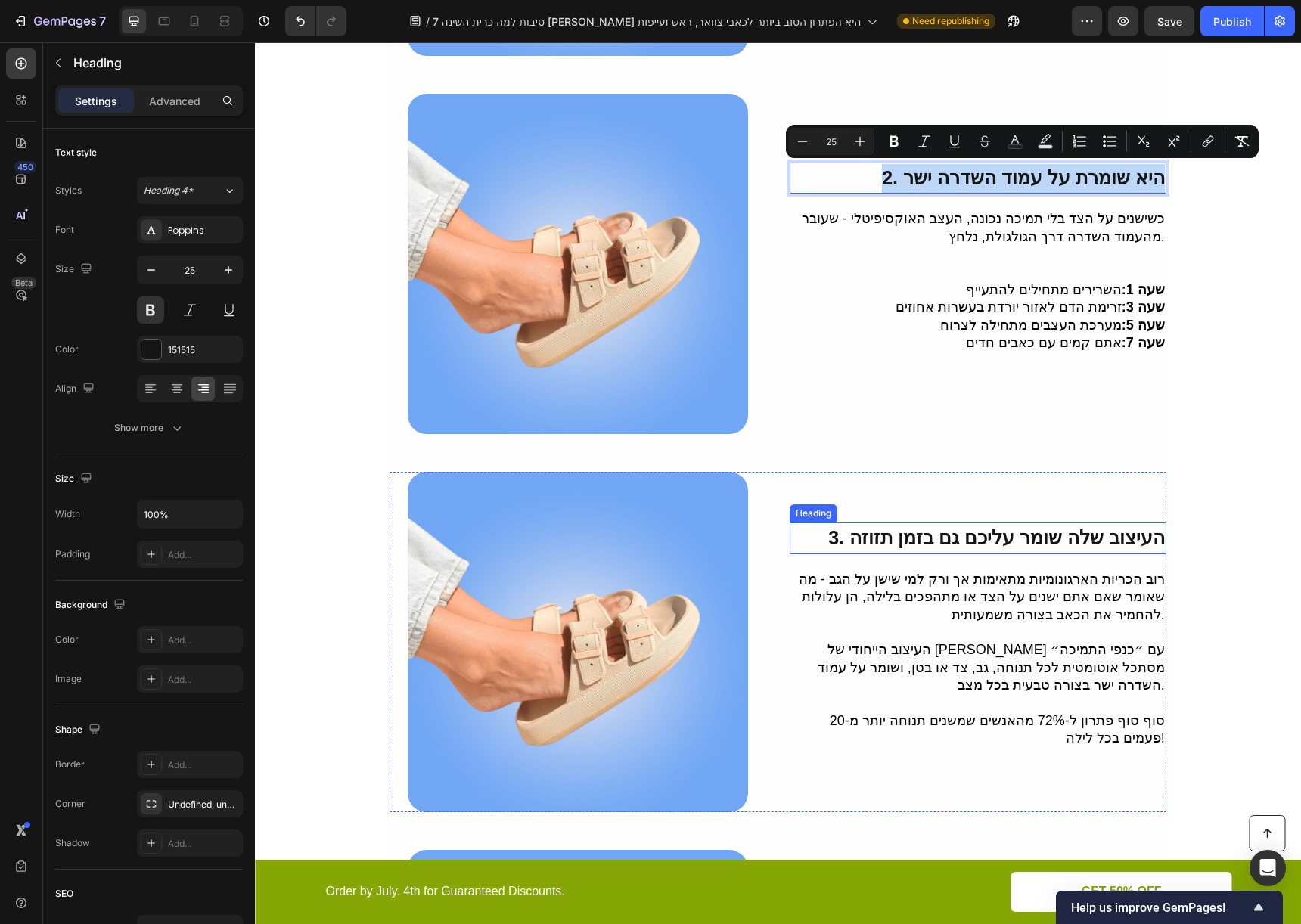
click at [961, 541] on span "3. העיצוב שלה שומר עליכם גם בזמן תזוזה" at bounding box center [996, 538] width 336 height 21
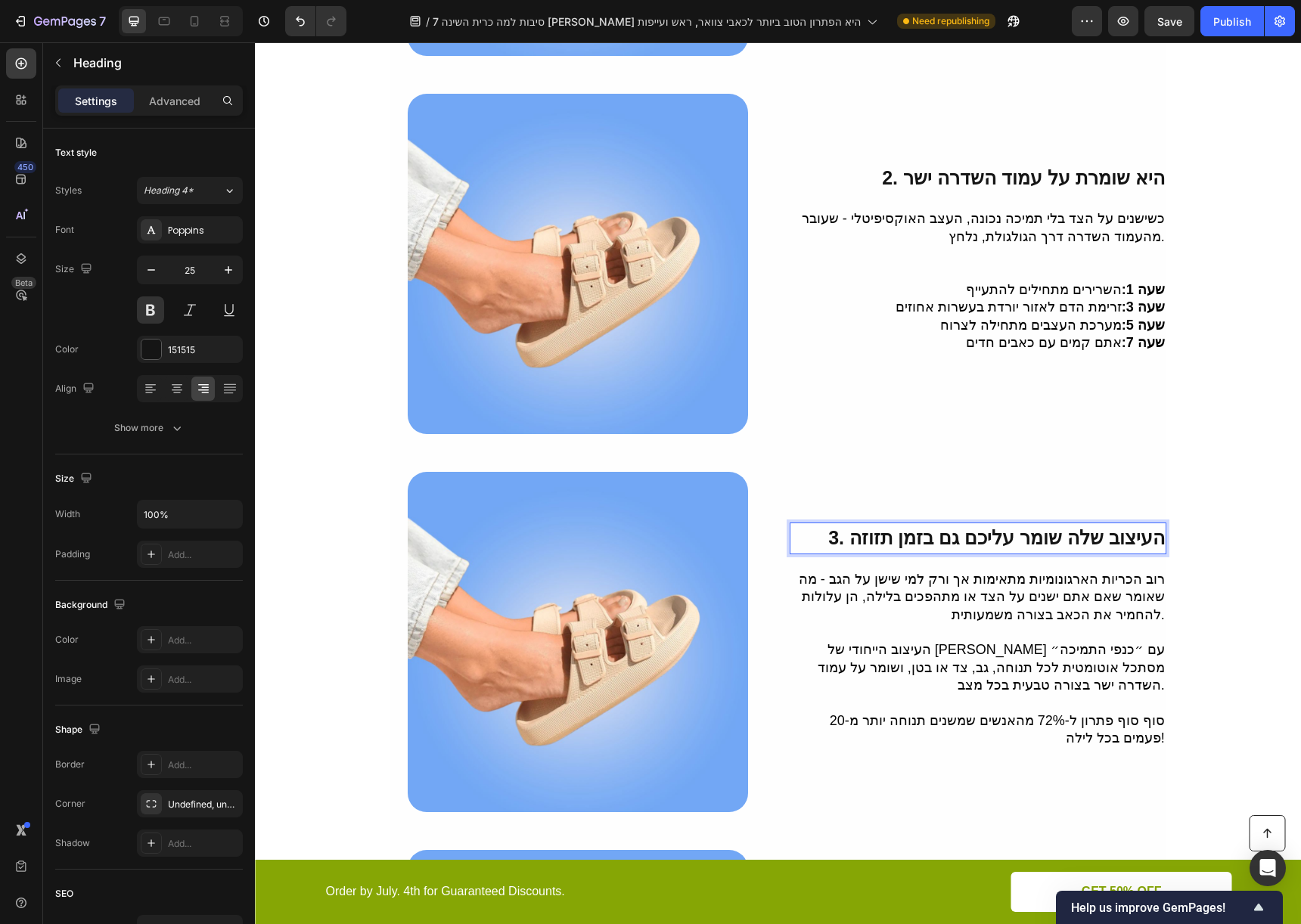
click at [961, 541] on span "3. העיצוב שלה שומר עליכם גם בזמן תזוזה" at bounding box center [996, 538] width 336 height 21
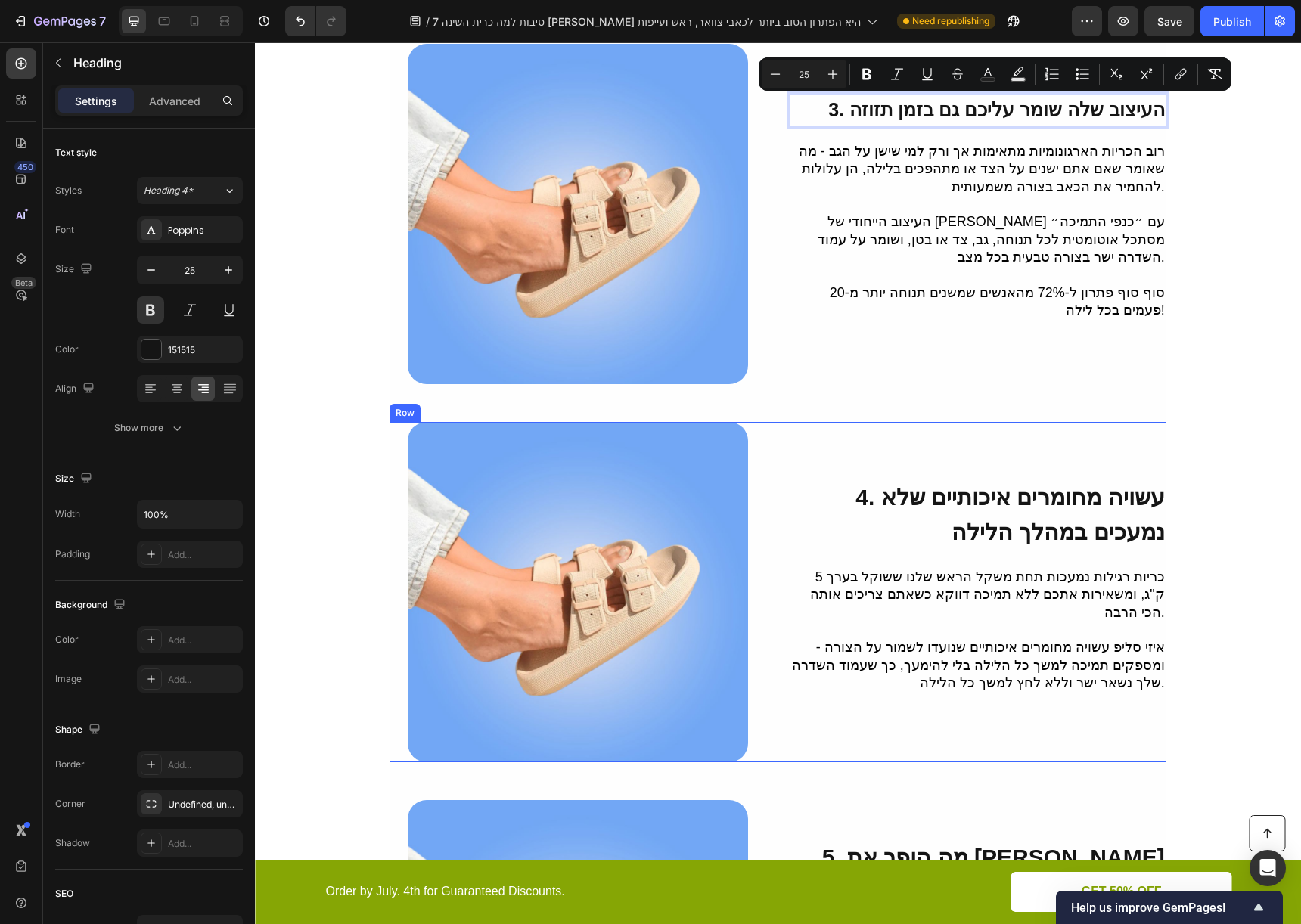
scroll to position [1137, 0]
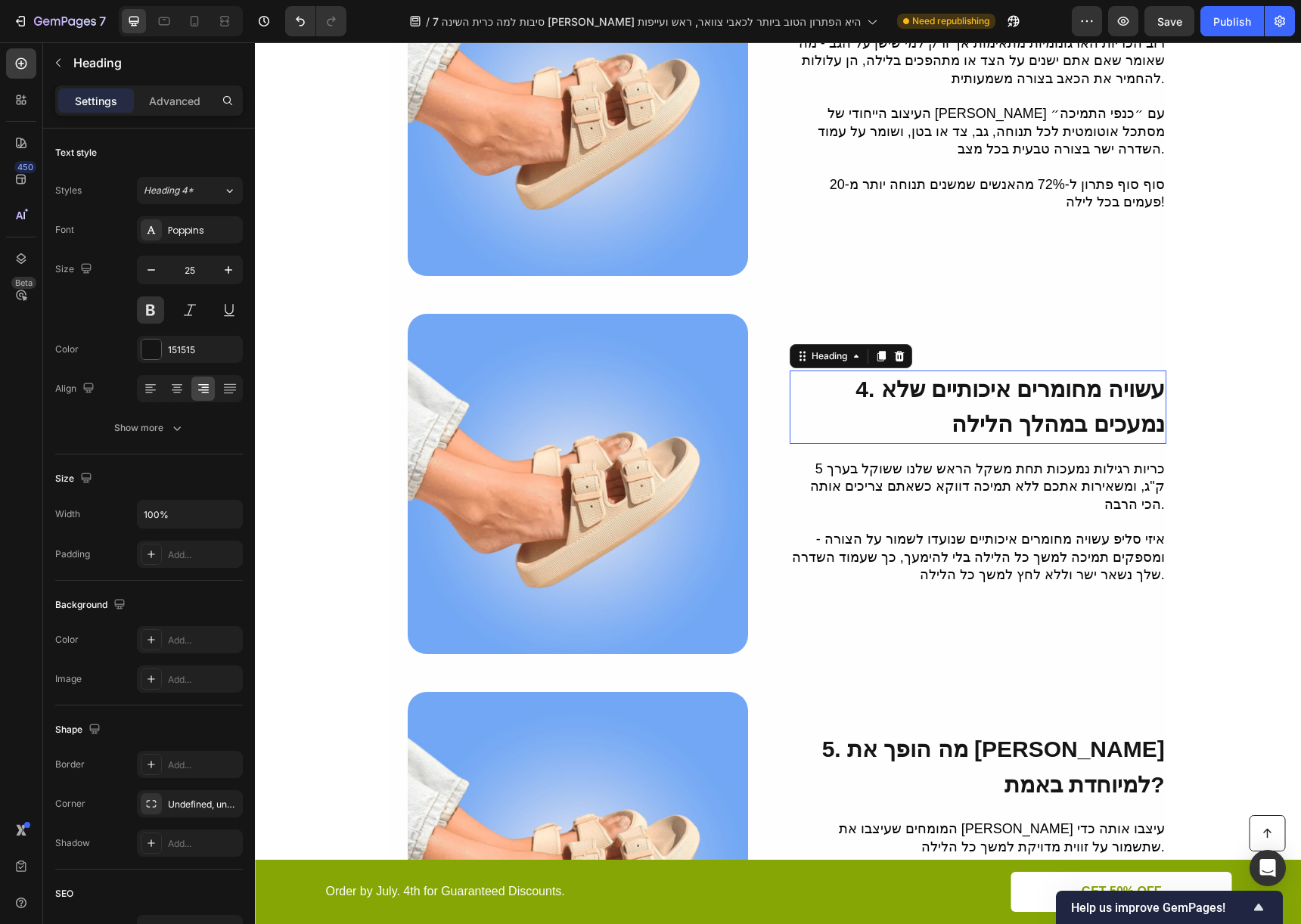
click at [1026, 400] on span "4. עשויה מחומרים איכותיים שלא נמעכים במהלך הלילה" at bounding box center [1009, 406] width 308 height 60
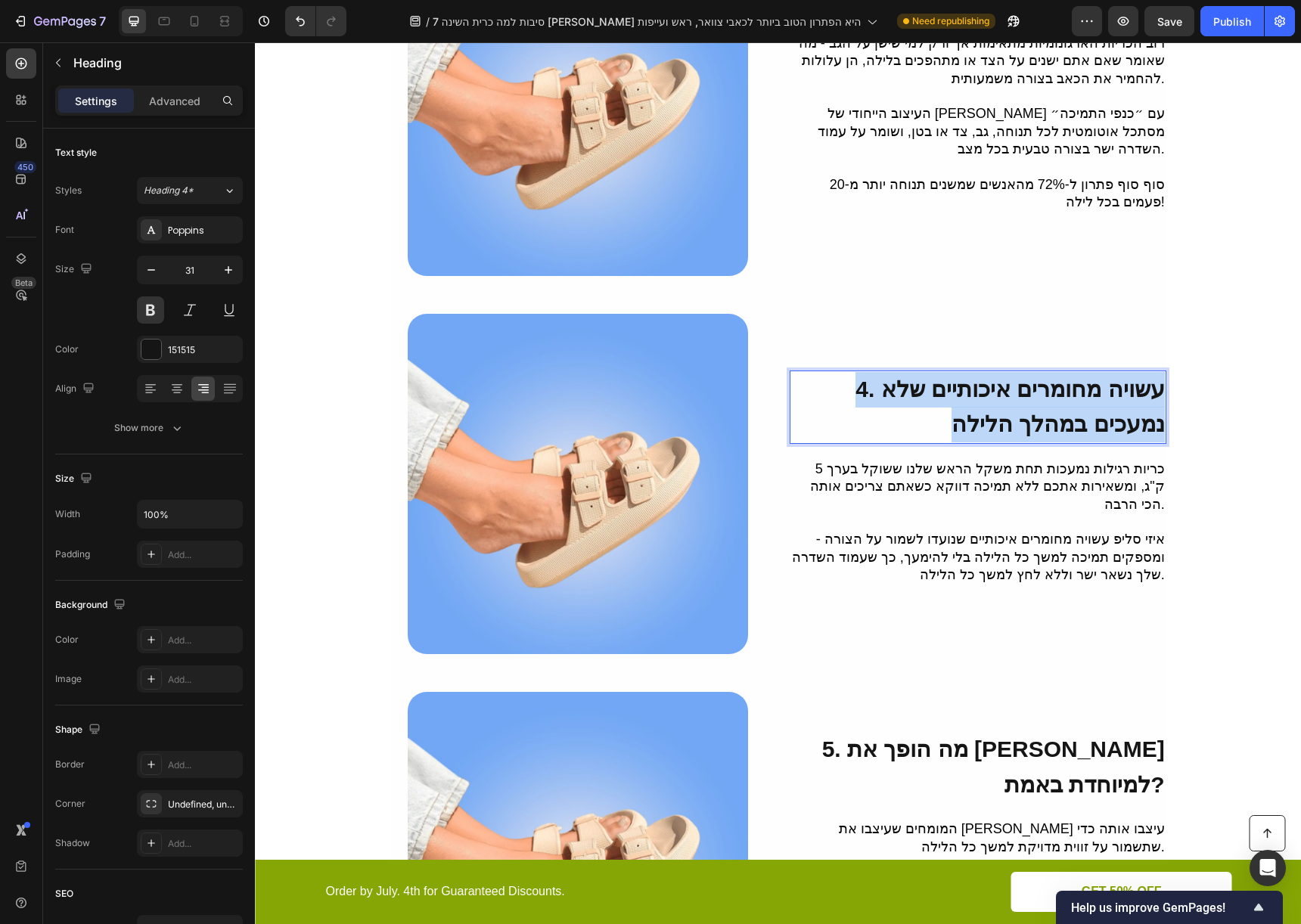
click at [1026, 400] on span "4. עשויה מחומרים איכותיים שלא נמעכים במהלך הלילה" at bounding box center [1009, 406] width 308 height 60
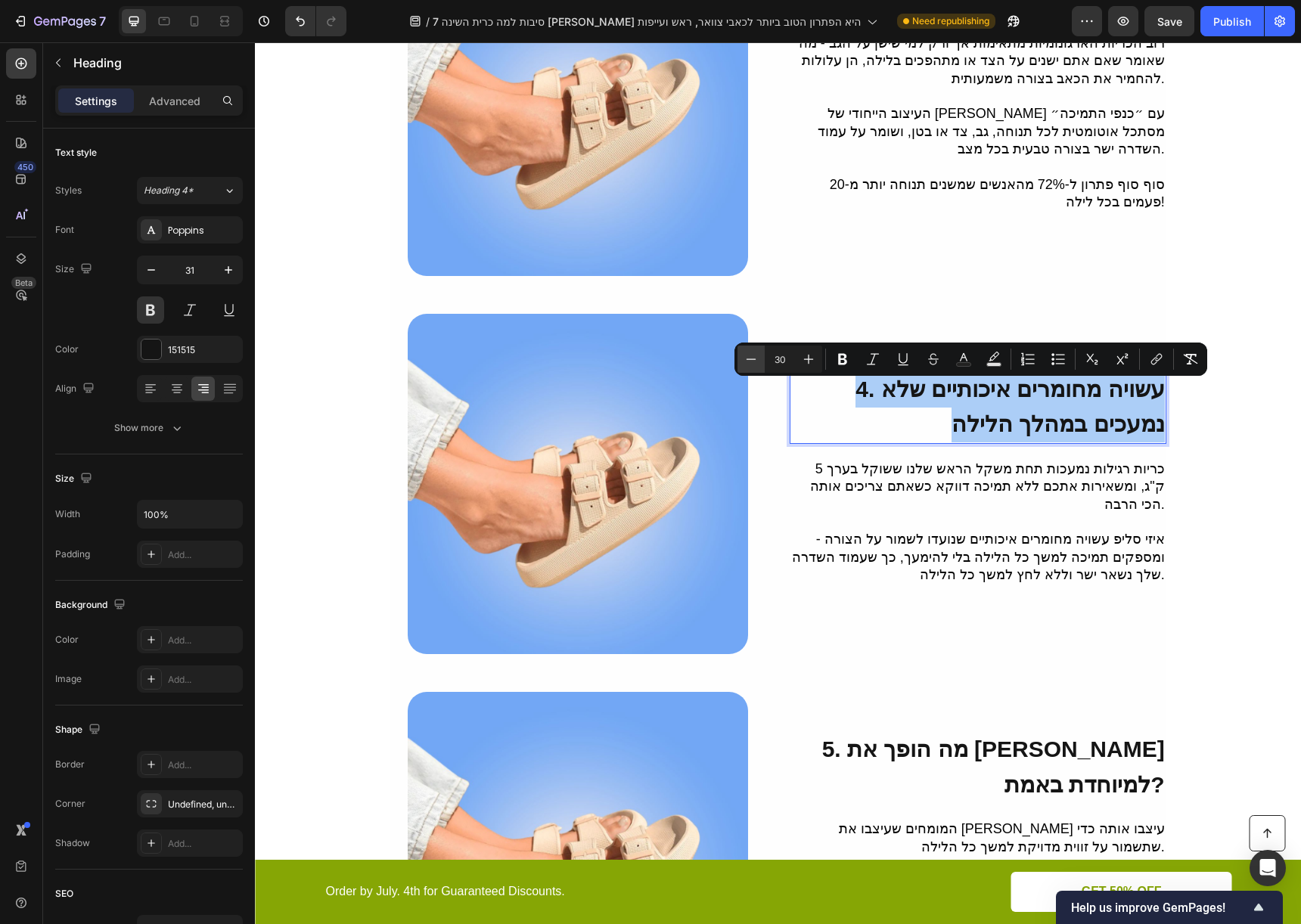
click at [752, 353] on icon "Editor contextual toolbar" at bounding box center [750, 359] width 15 height 15
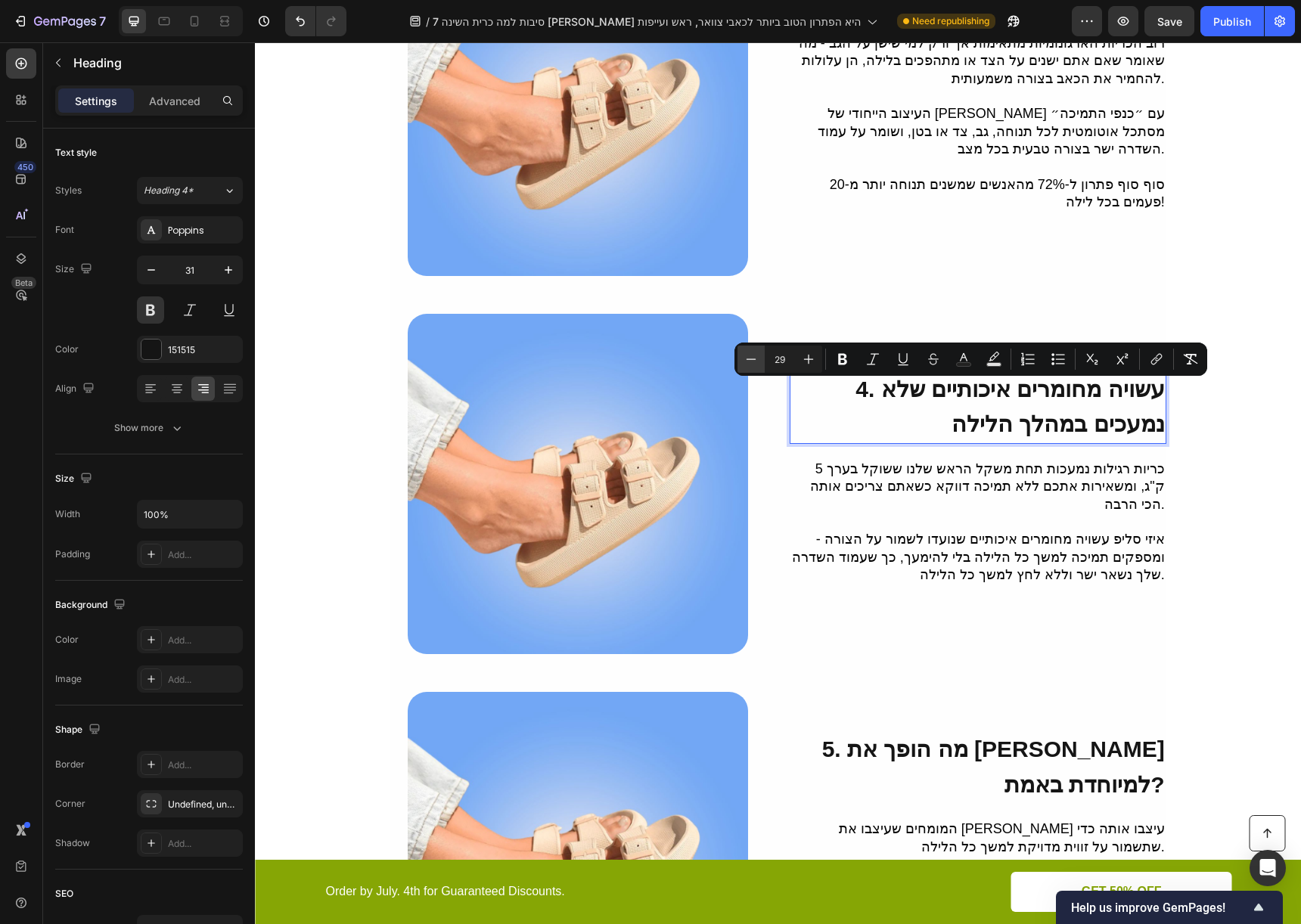
click at [752, 353] on icon "Editor contextual toolbar" at bounding box center [750, 359] width 15 height 15
type input "25"
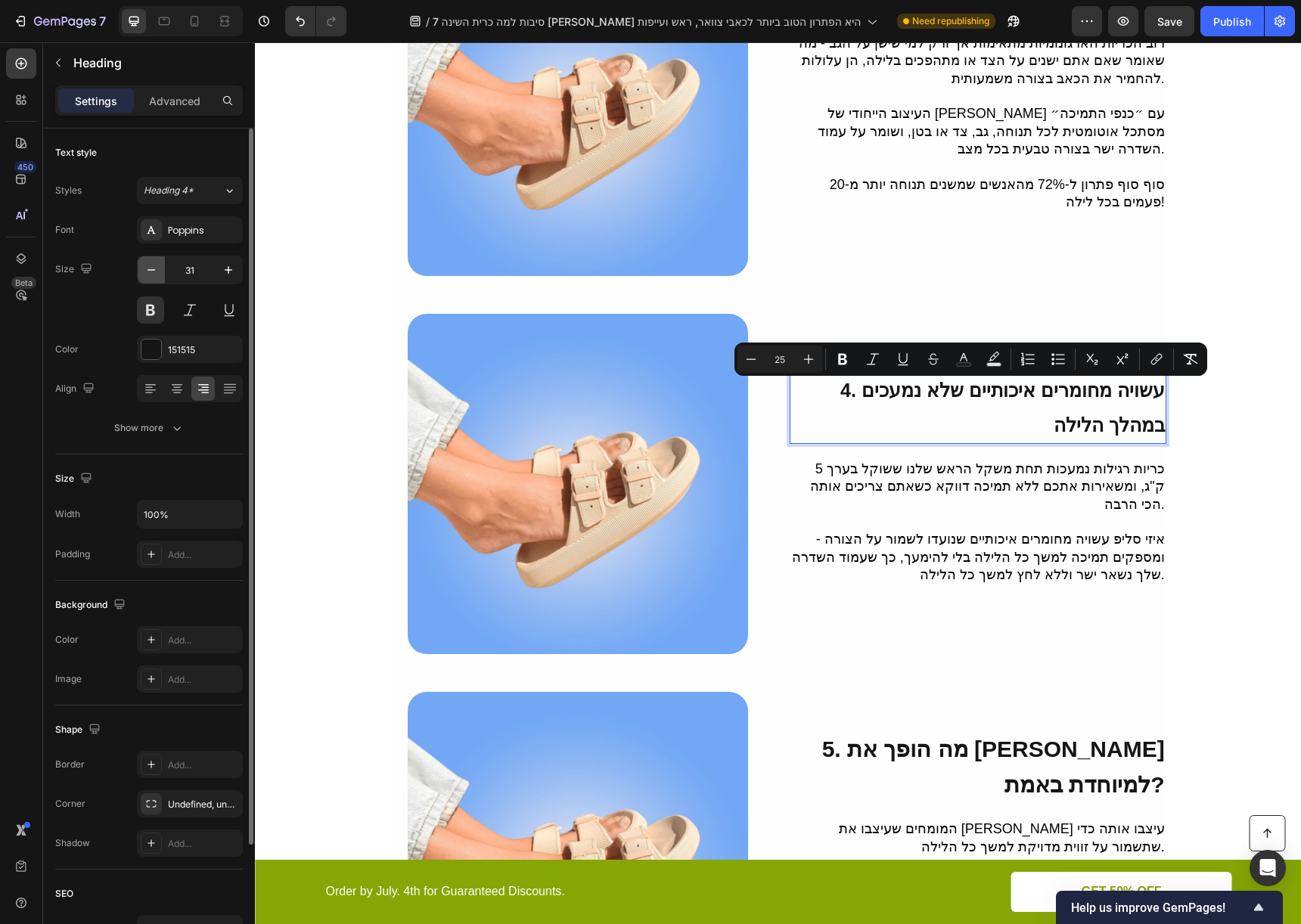
click at [160, 264] on button "button" at bounding box center [151, 270] width 27 height 27
click at [159, 265] on button "button" at bounding box center [151, 270] width 27 height 27
click at [158, 265] on icon "button" at bounding box center [151, 269] width 15 height 15
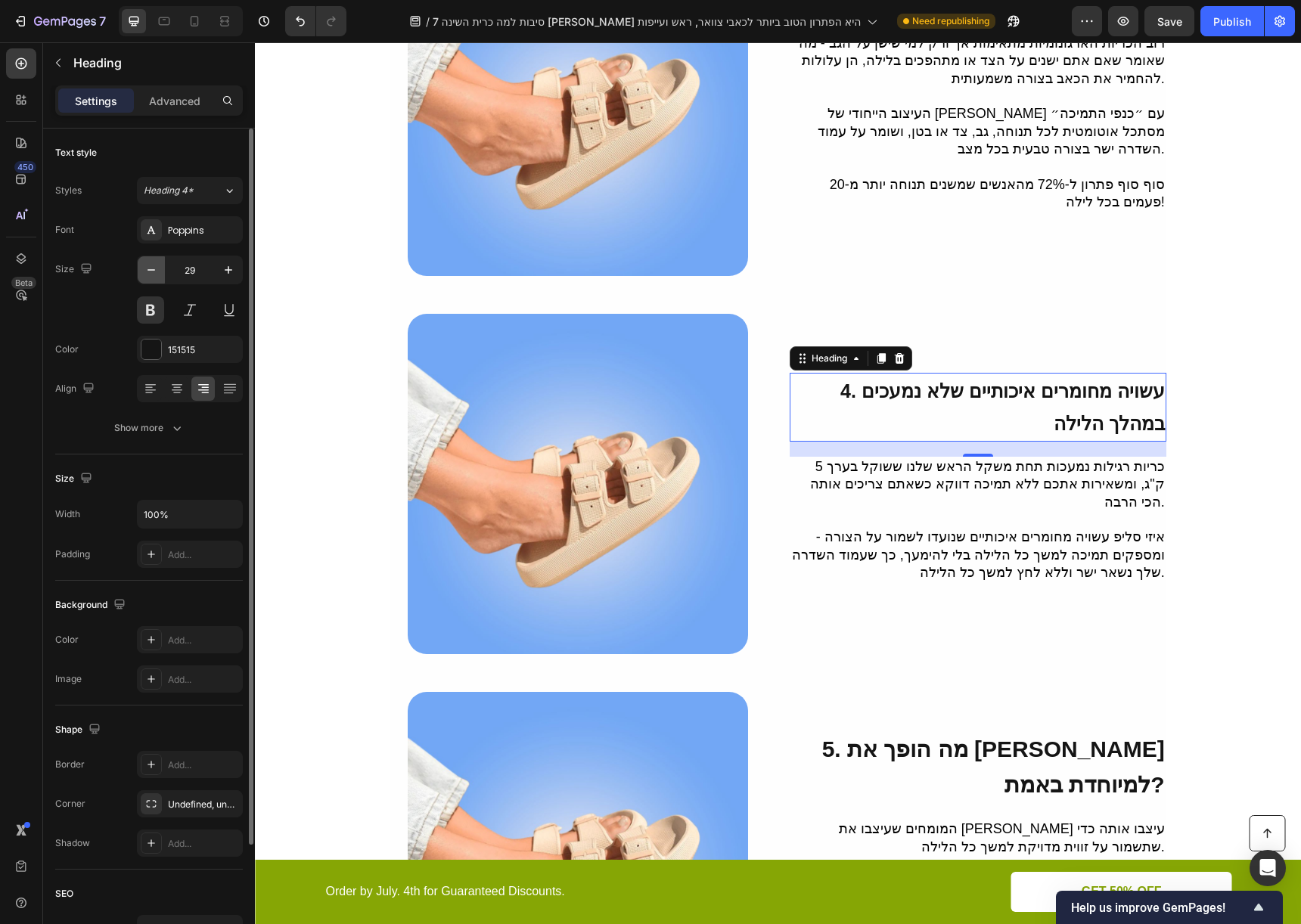
click at [158, 265] on icon "button" at bounding box center [151, 269] width 15 height 15
type input "25"
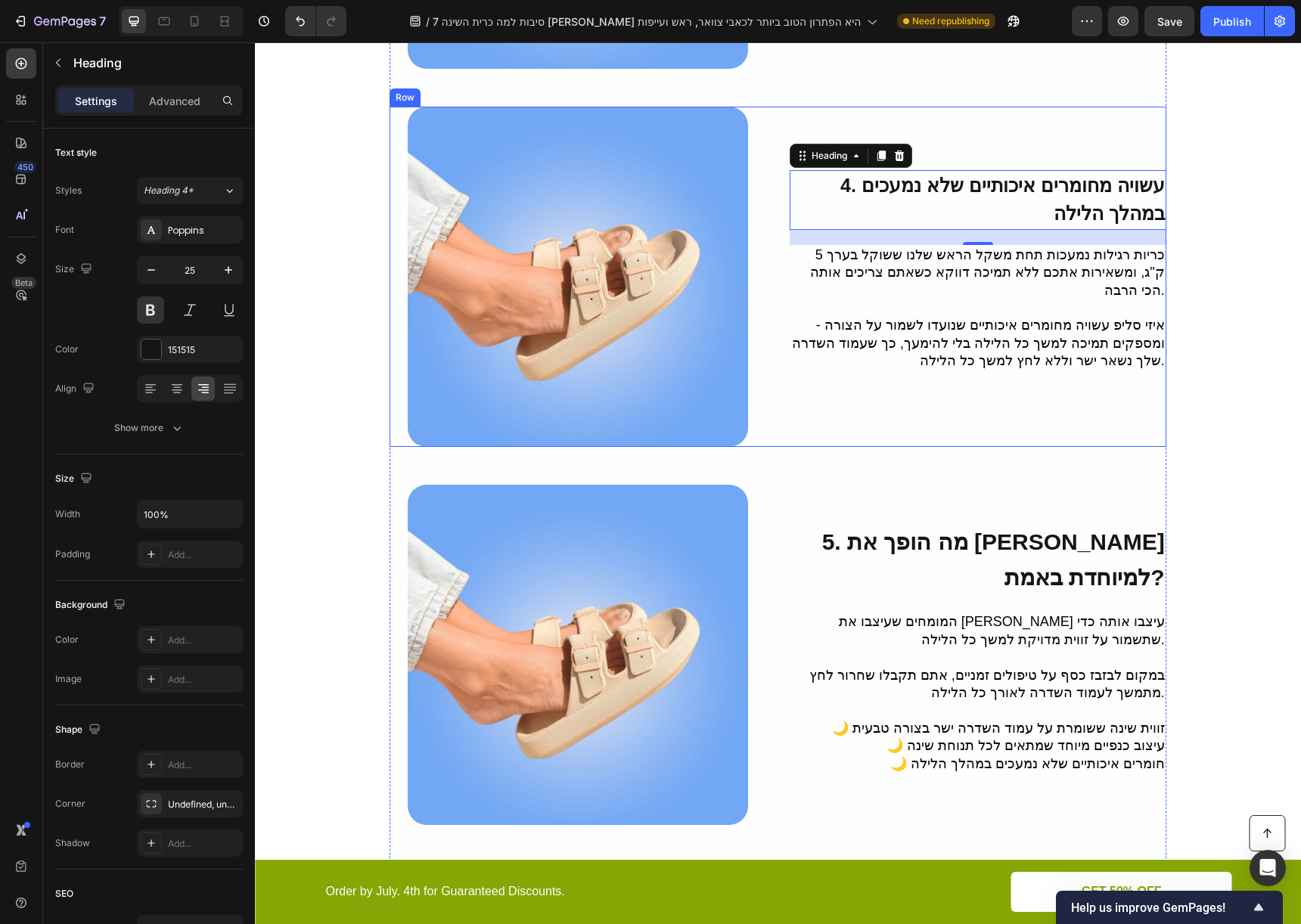
scroll to position [1453, 0]
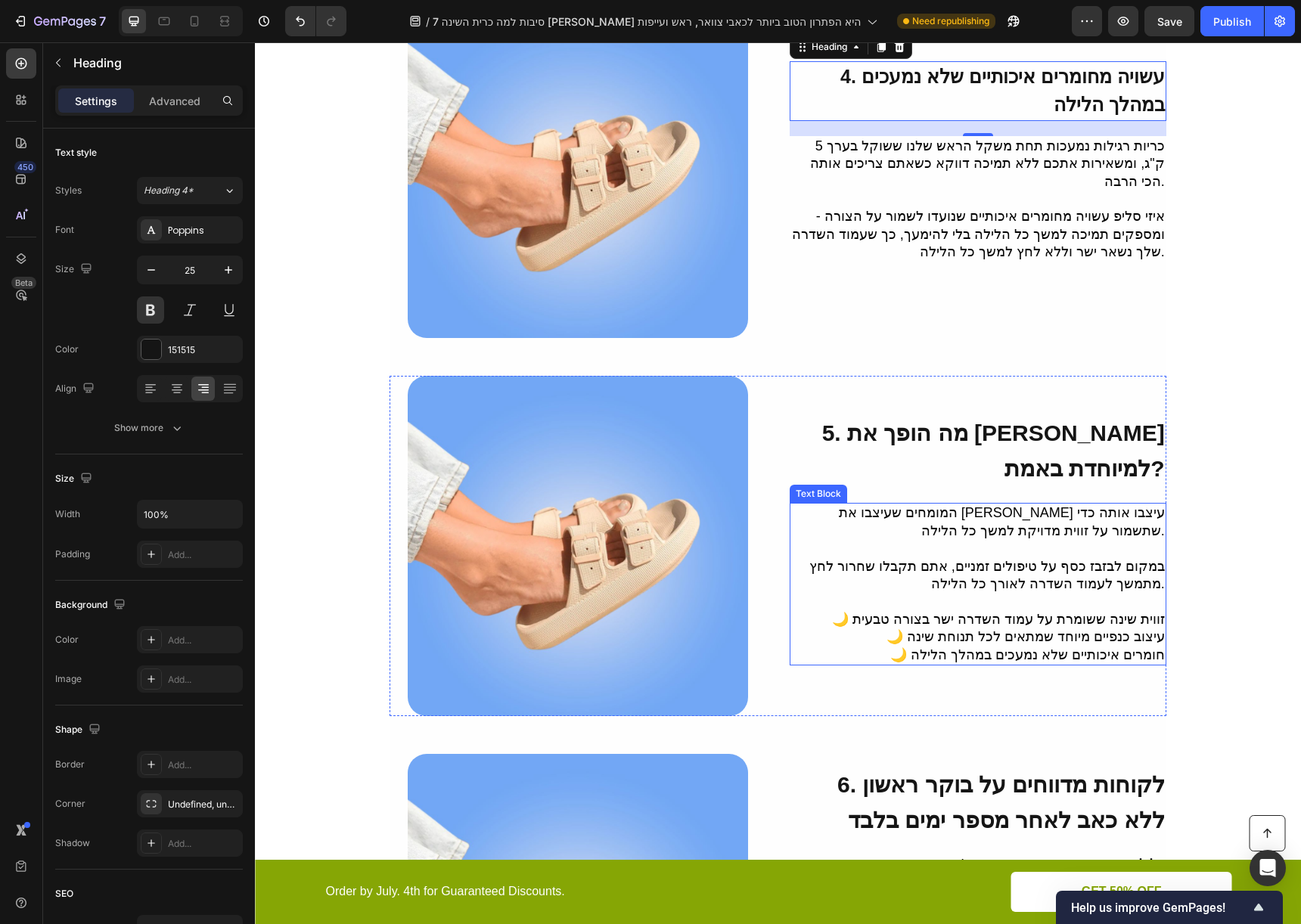
click at [1096, 451] on span "5. מה הופך את איזי סליפ למיוחדת באמת?" at bounding box center [994, 451] width 343 height 60
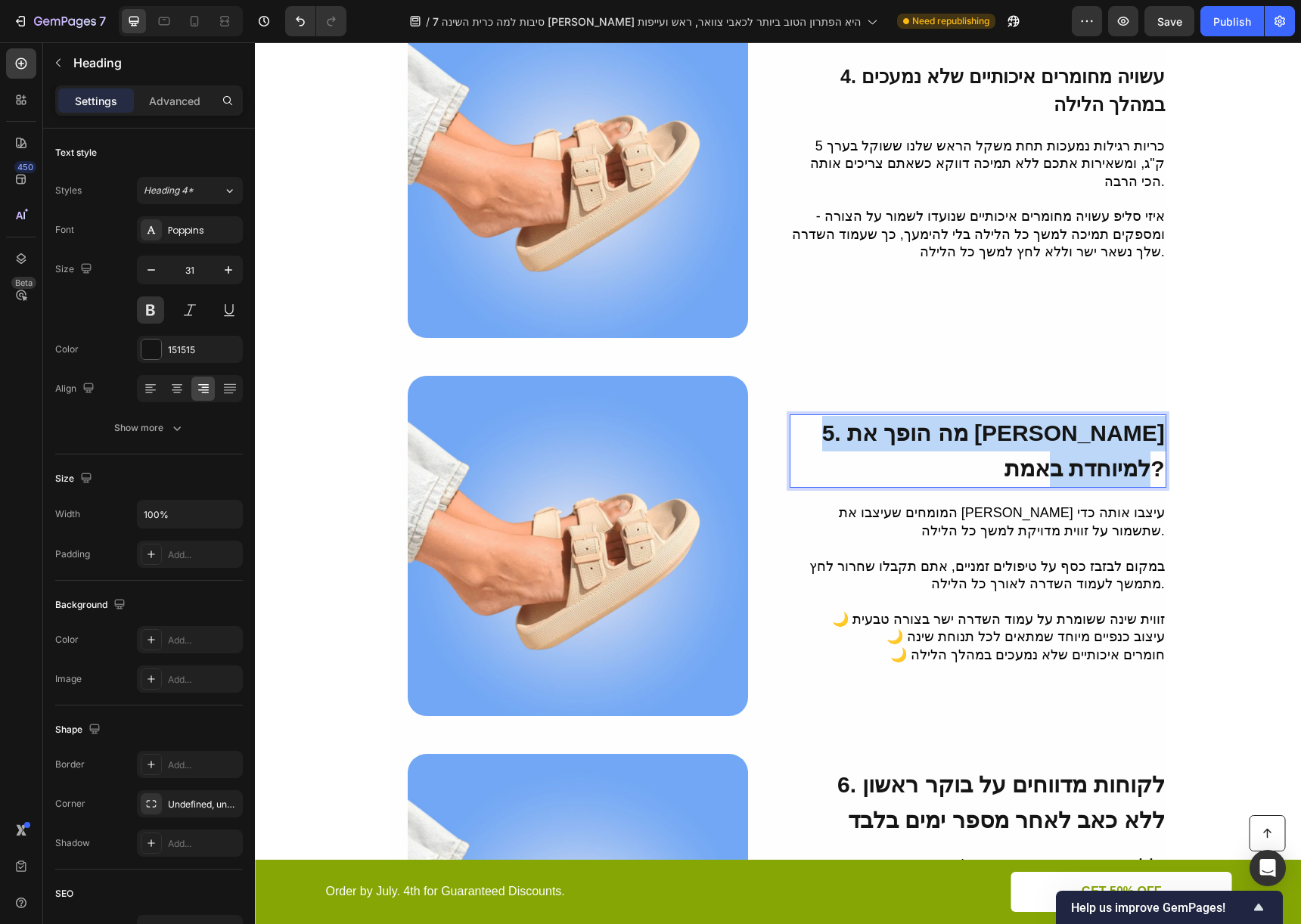
click at [1096, 451] on span "5. מה הופך את איזי סליפ למיוחדת באמת?" at bounding box center [994, 451] width 343 height 60
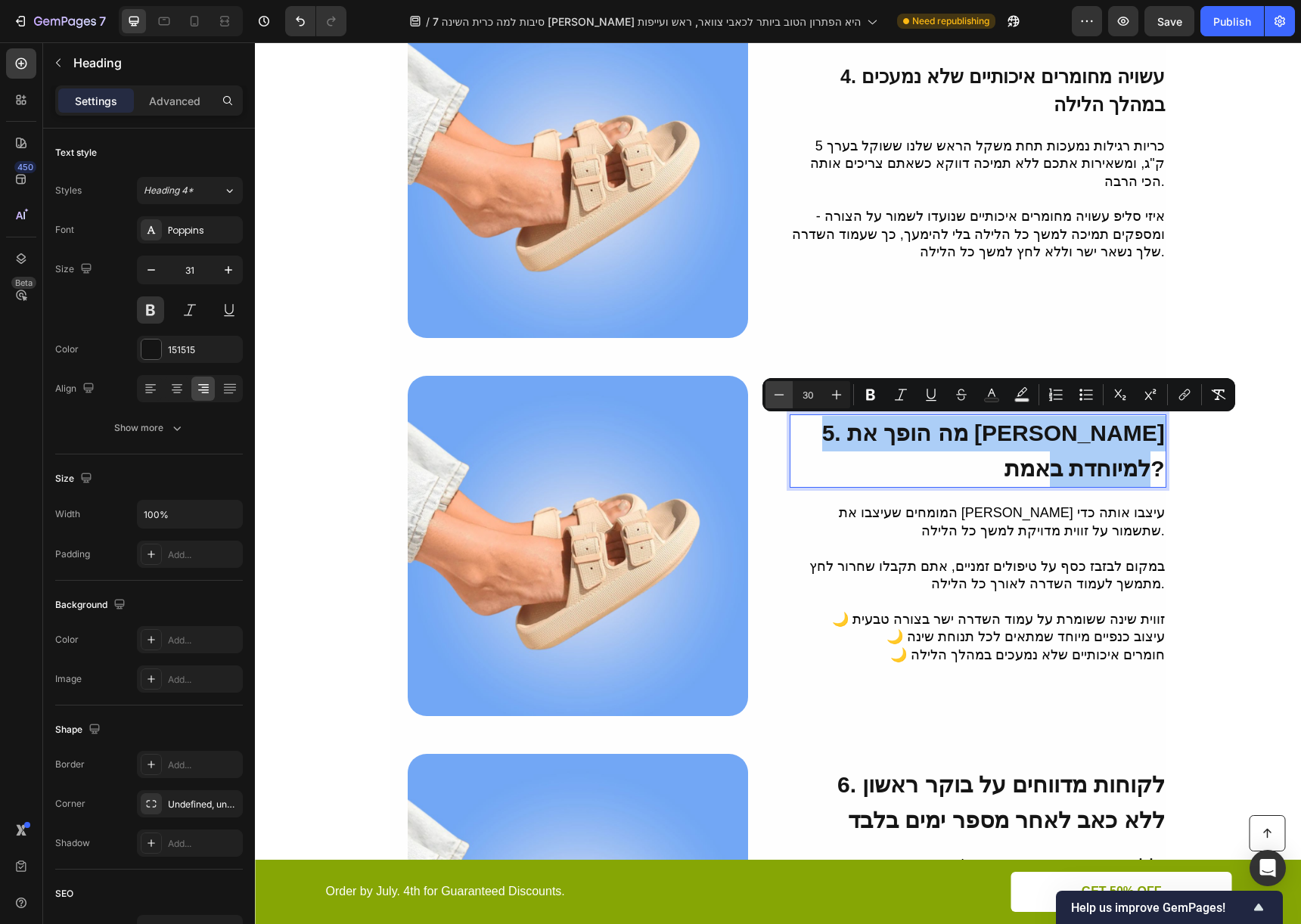
click at [787, 397] on button "Minus" at bounding box center [778, 394] width 27 height 27
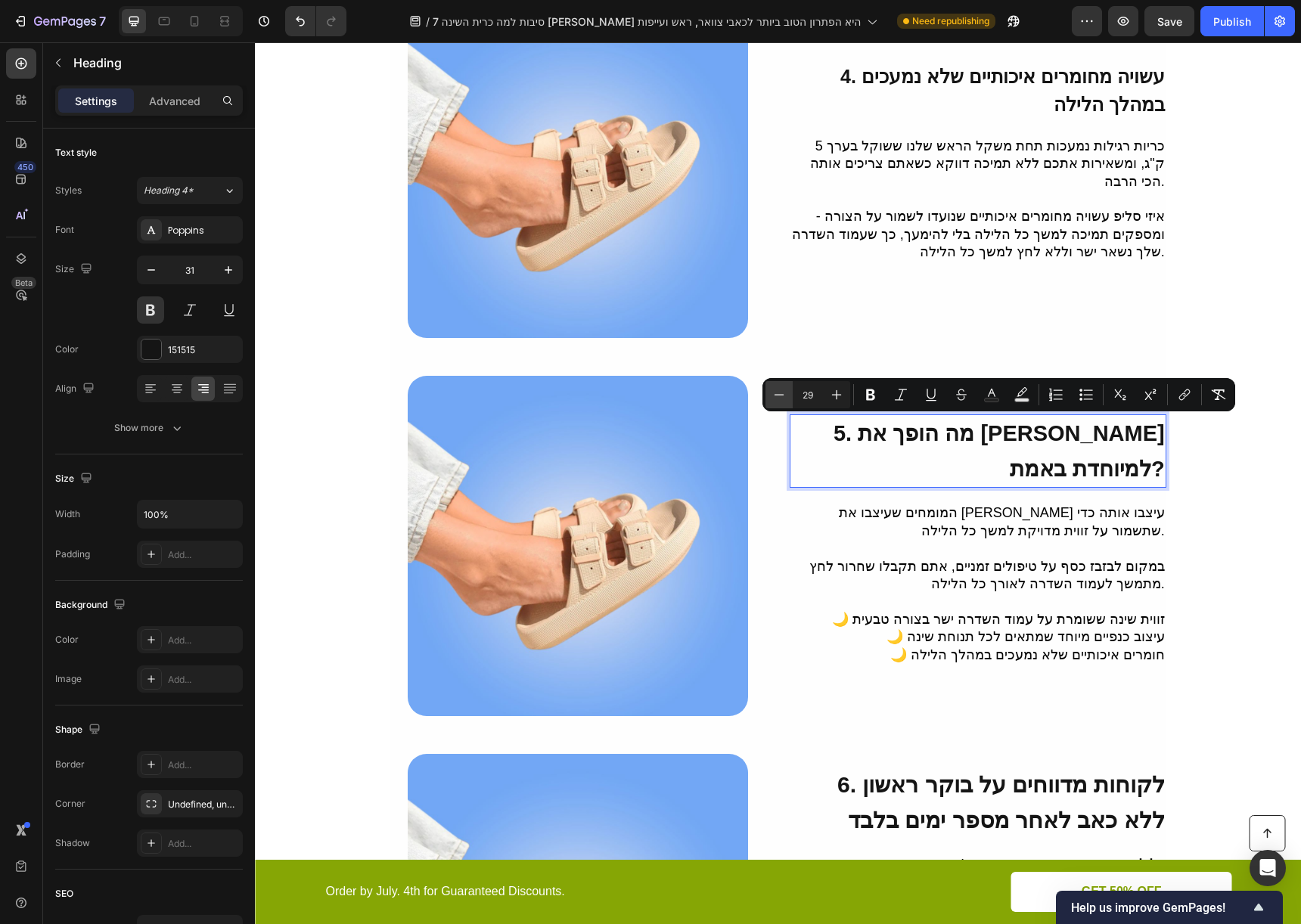
click at [787, 397] on button "Minus" at bounding box center [778, 394] width 27 height 27
type input "25"
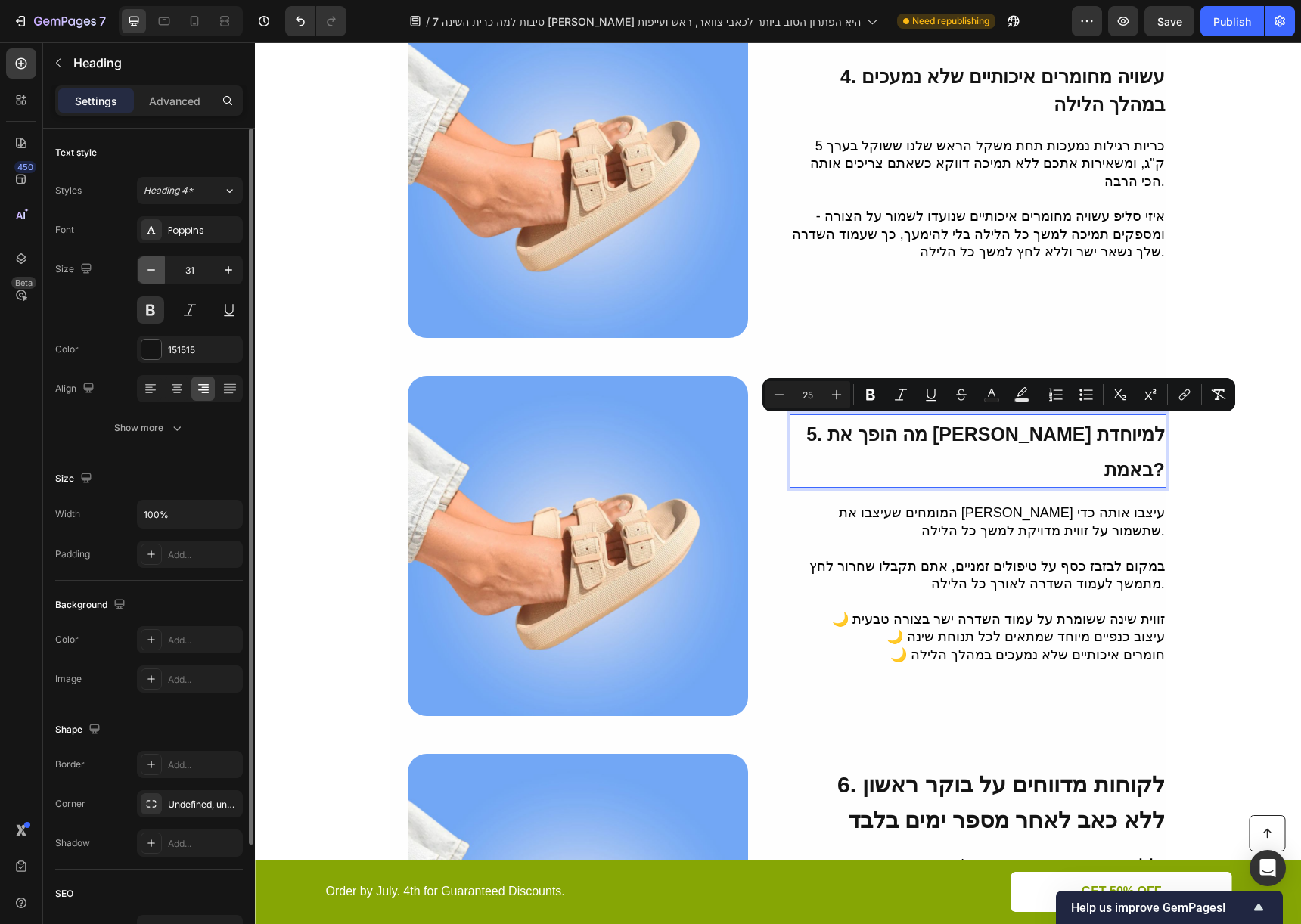
click at [144, 264] on icon "button" at bounding box center [151, 269] width 15 height 15
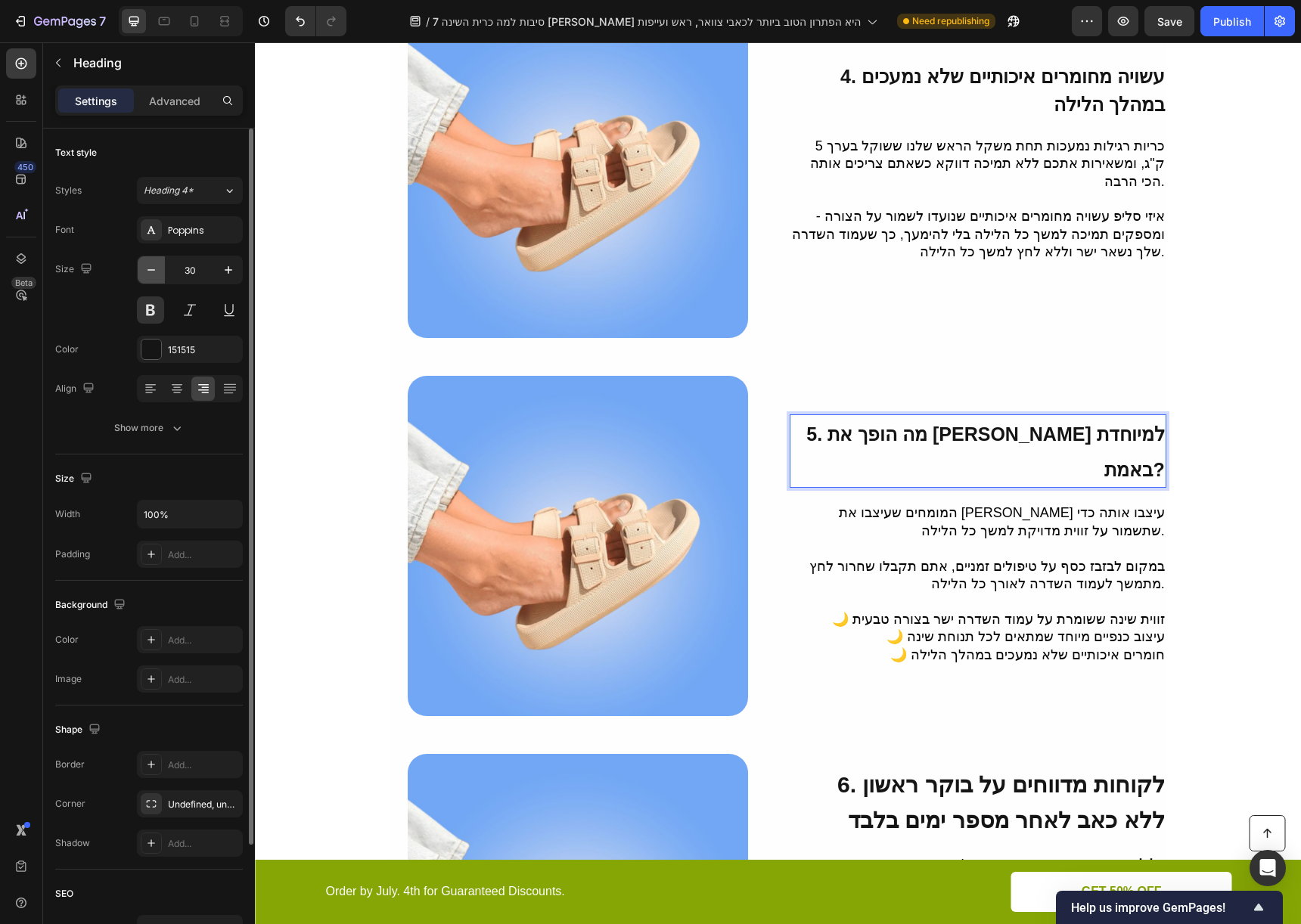
click at [144, 264] on icon "button" at bounding box center [151, 269] width 15 height 15
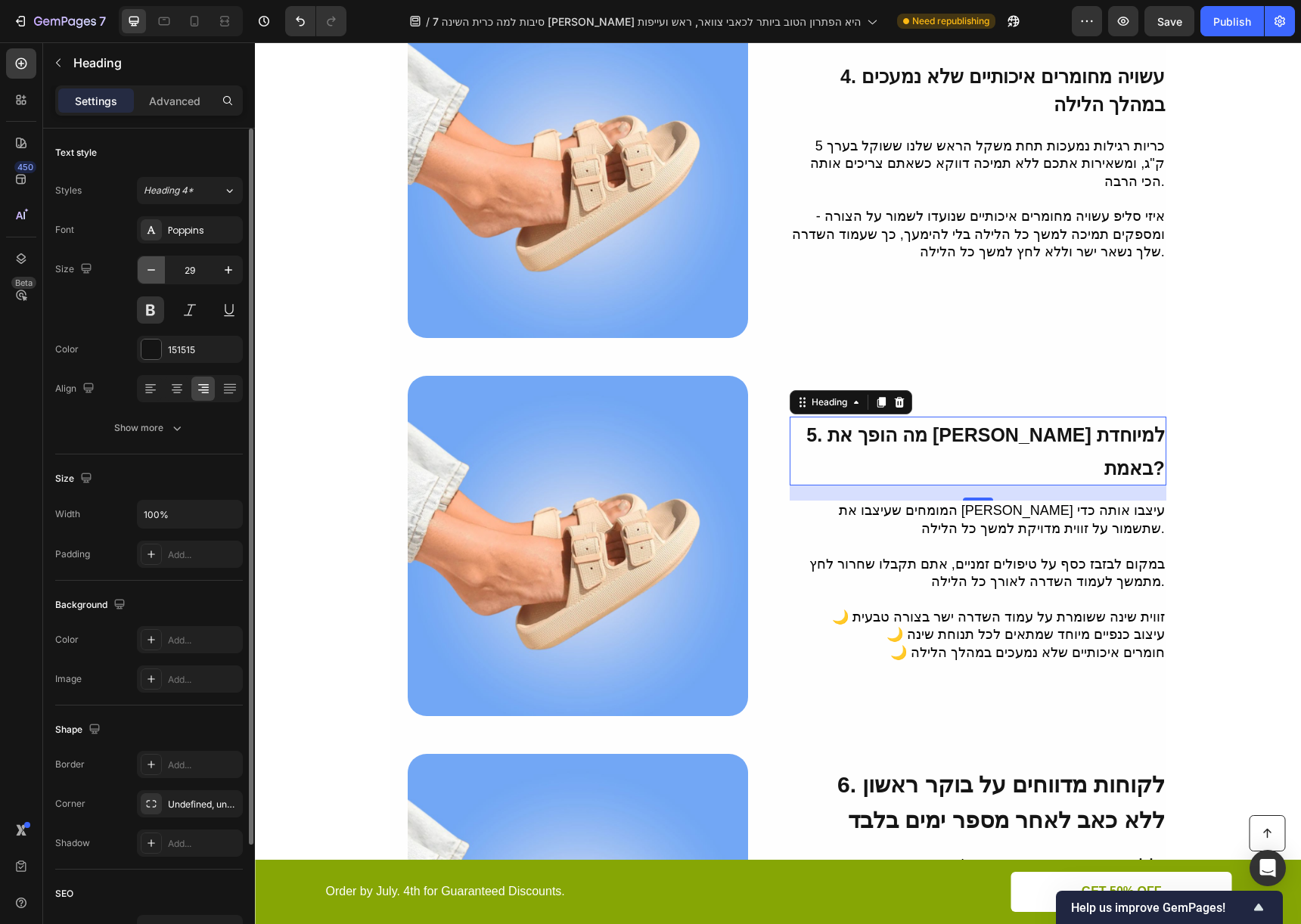
click at [144, 264] on icon "button" at bounding box center [151, 269] width 15 height 15
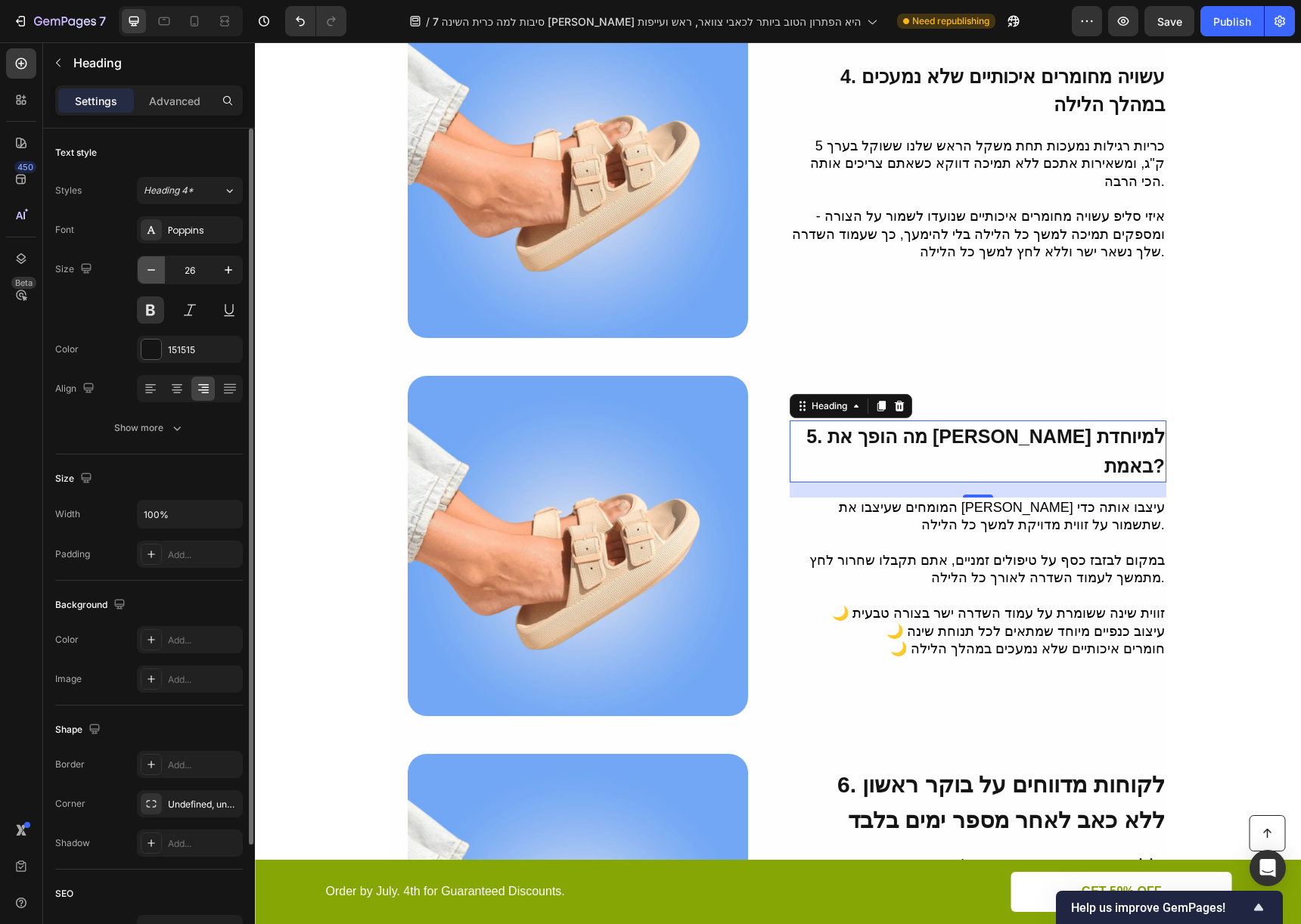
click at [144, 264] on icon "button" at bounding box center [151, 269] width 15 height 15
type input "25"
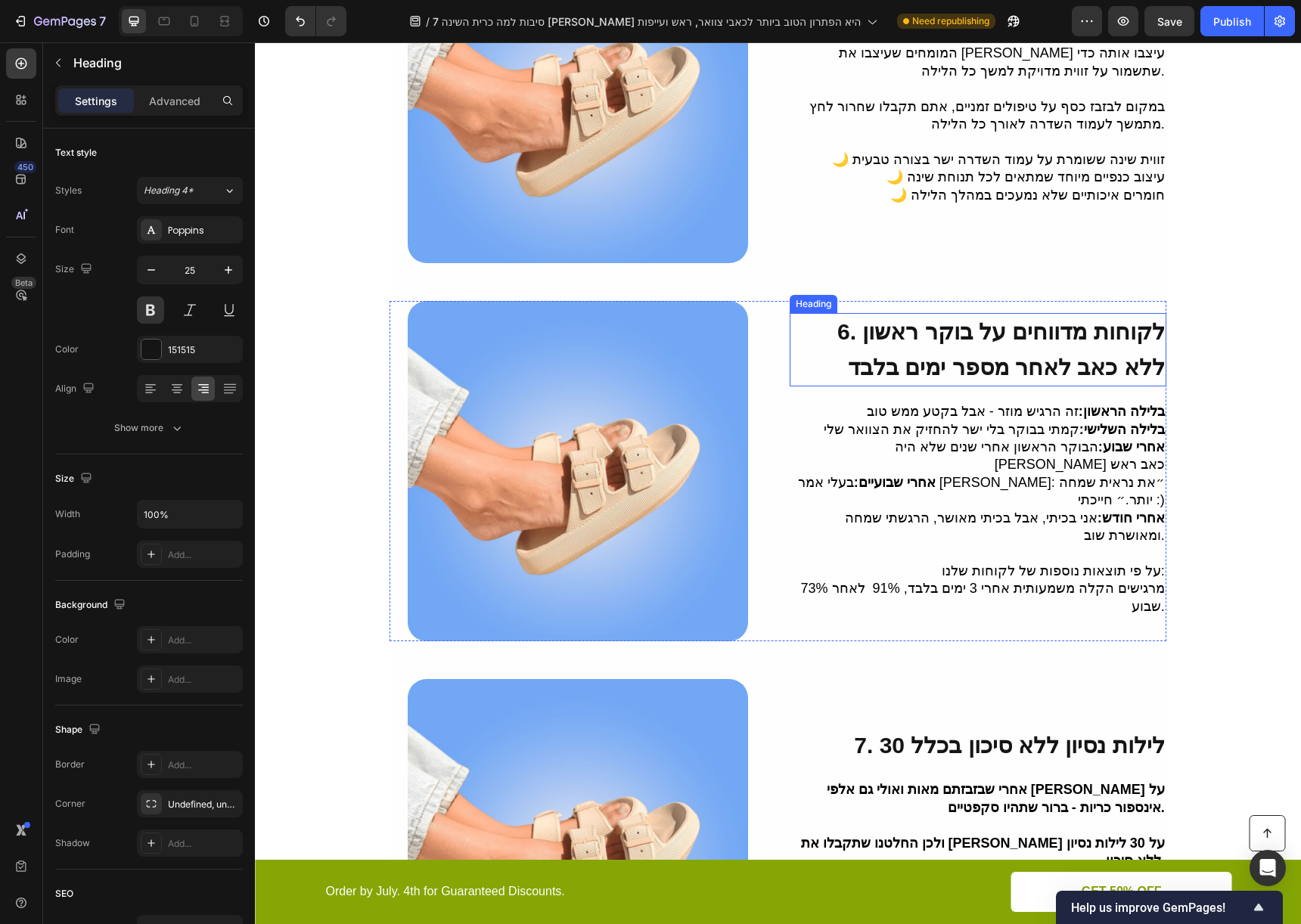
click at [964, 379] on span "6. לקוחות מדווחים על בוקר ראשון ללא כאב לאחר מספר ימים בלבד" at bounding box center [1001, 349] width 328 height 60
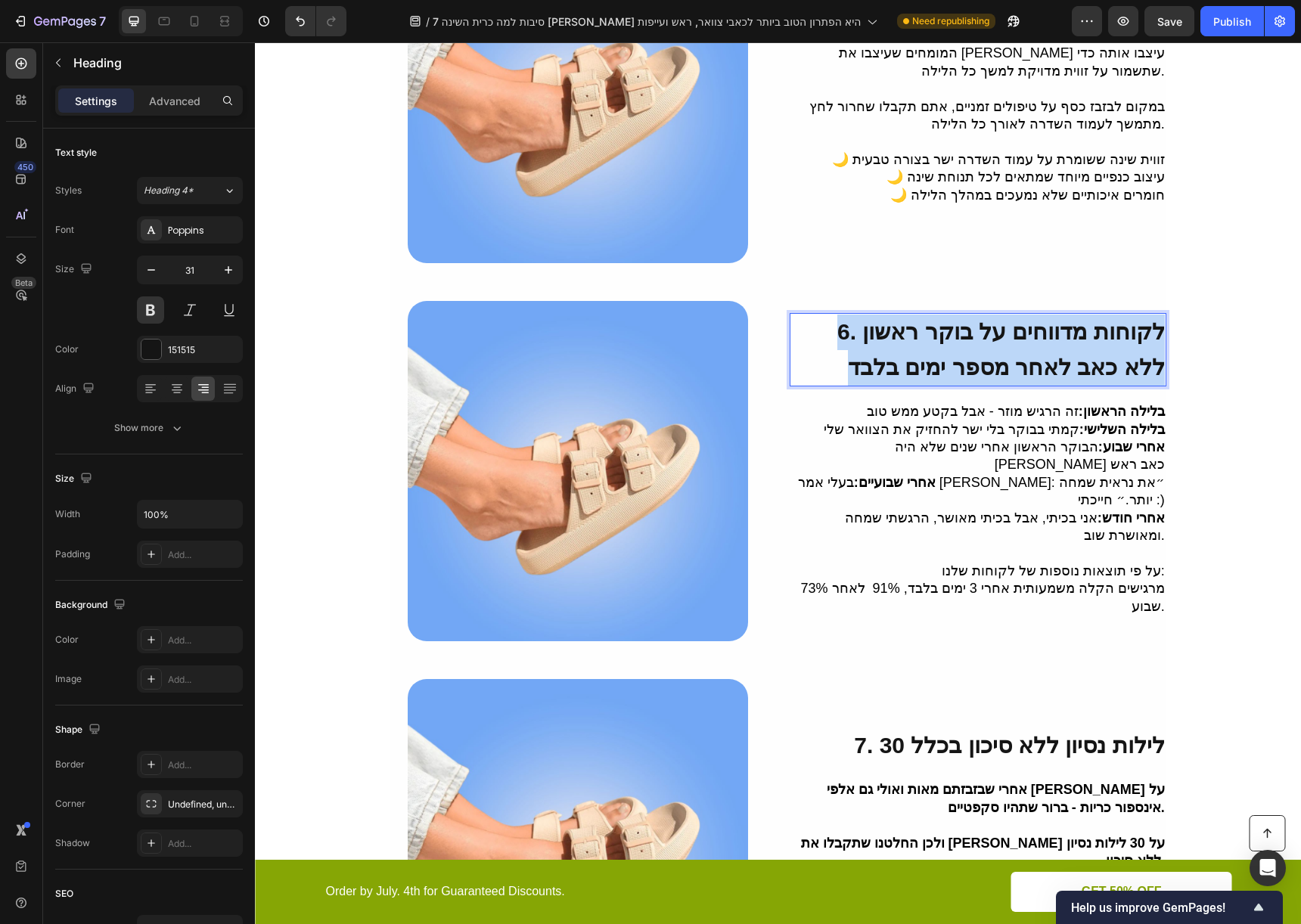
click at [964, 379] on span "6. לקוחות מדווחים על בוקר ראשון ללא כאב לאחר מספר ימים בלבד" at bounding box center [1001, 349] width 328 height 60
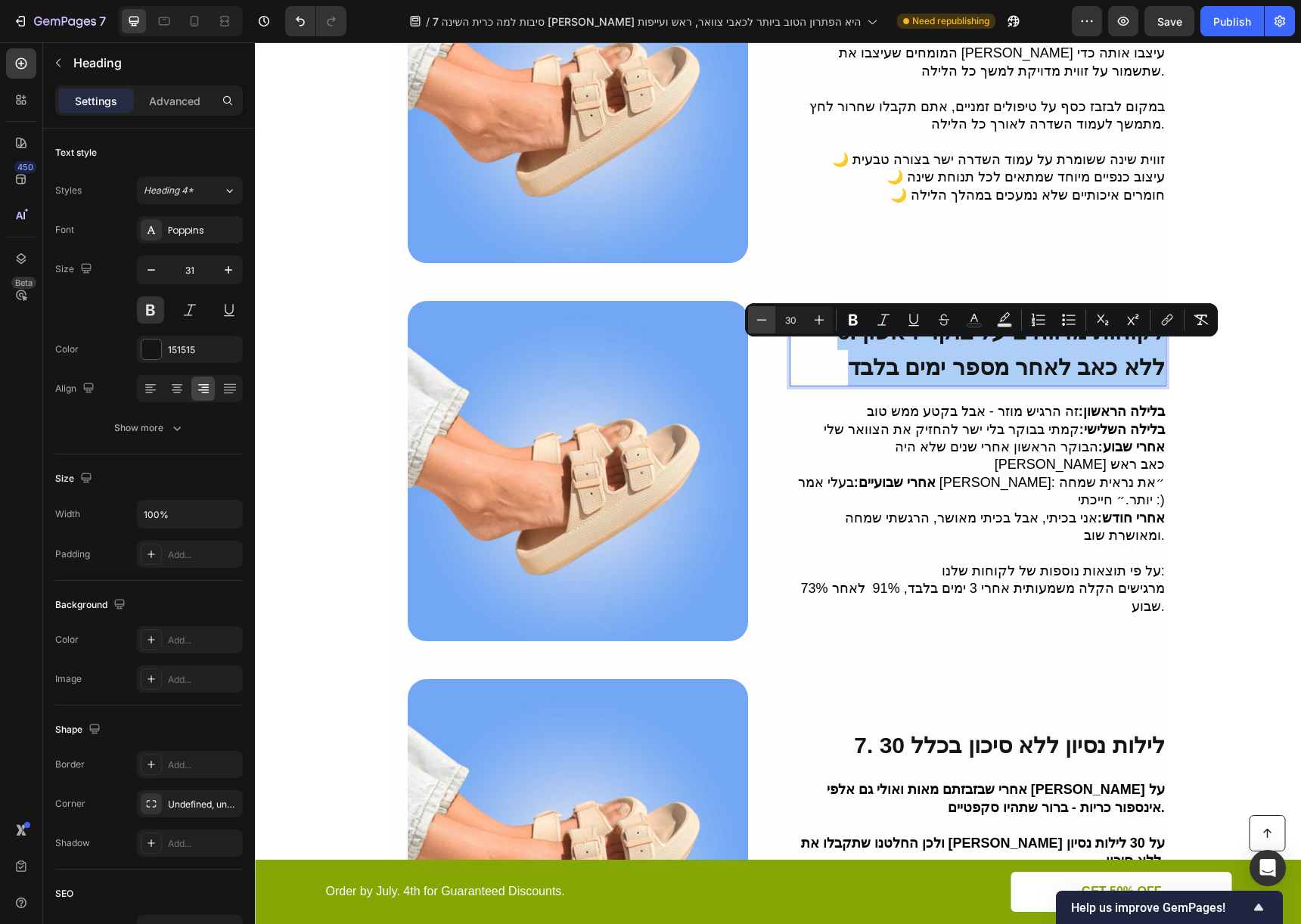
click at [769, 320] on button "Minus" at bounding box center [761, 320] width 27 height 27
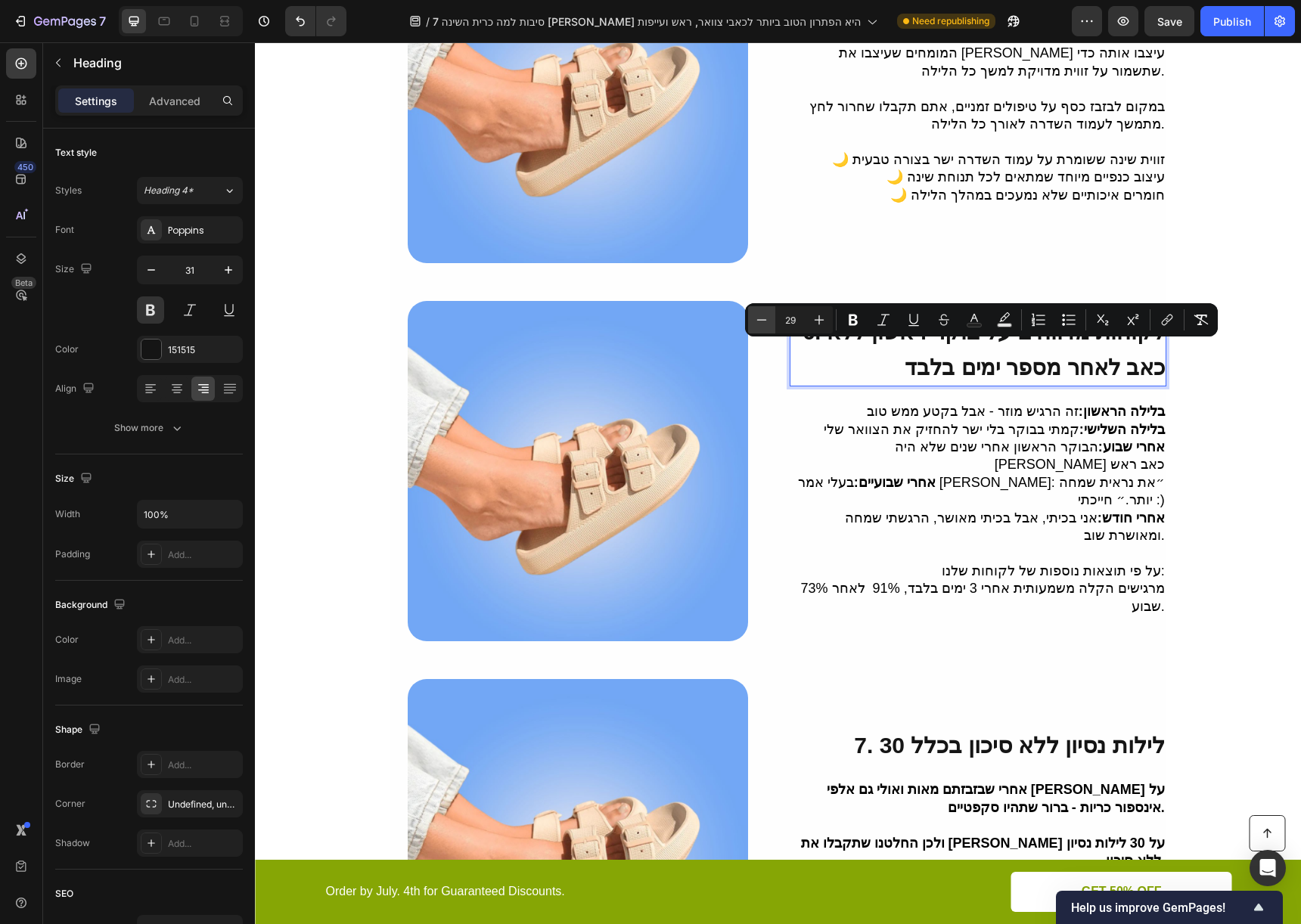
click at [769, 320] on button "Minus" at bounding box center [761, 320] width 27 height 27
type input "25"
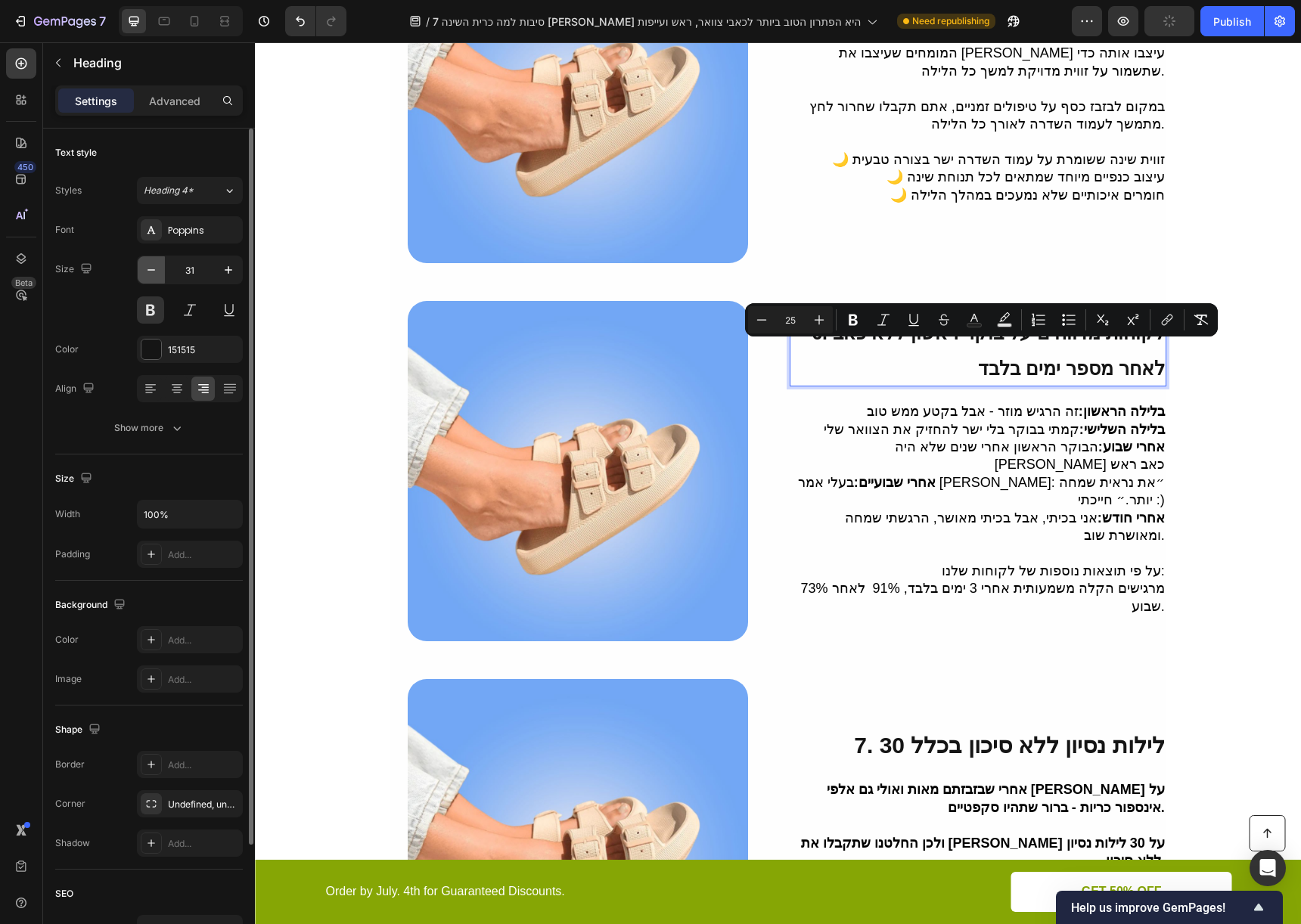
click at [151, 269] on icon "button" at bounding box center [152, 270] width 8 height 2
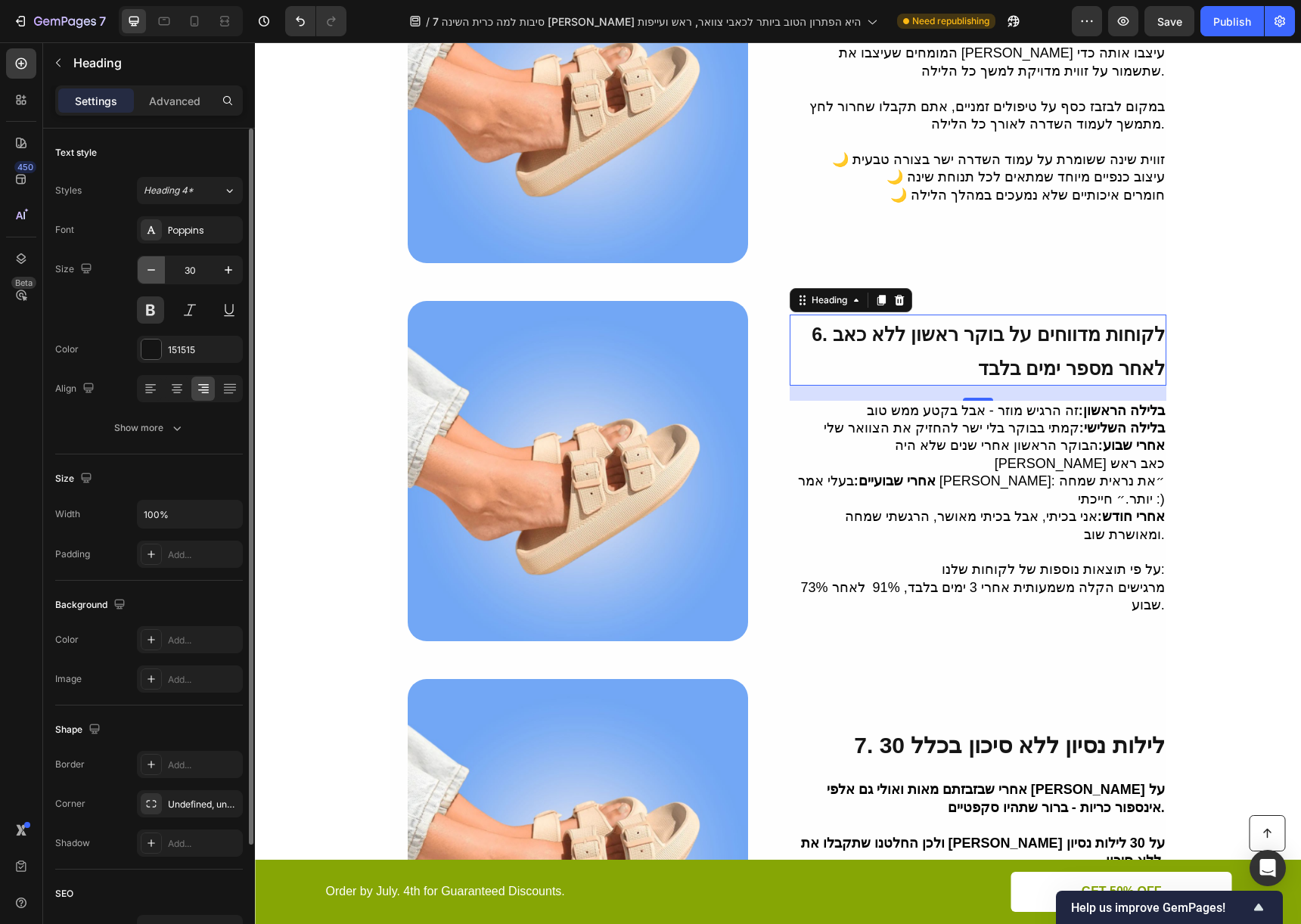
click at [151, 269] on icon "button" at bounding box center [152, 270] width 8 height 2
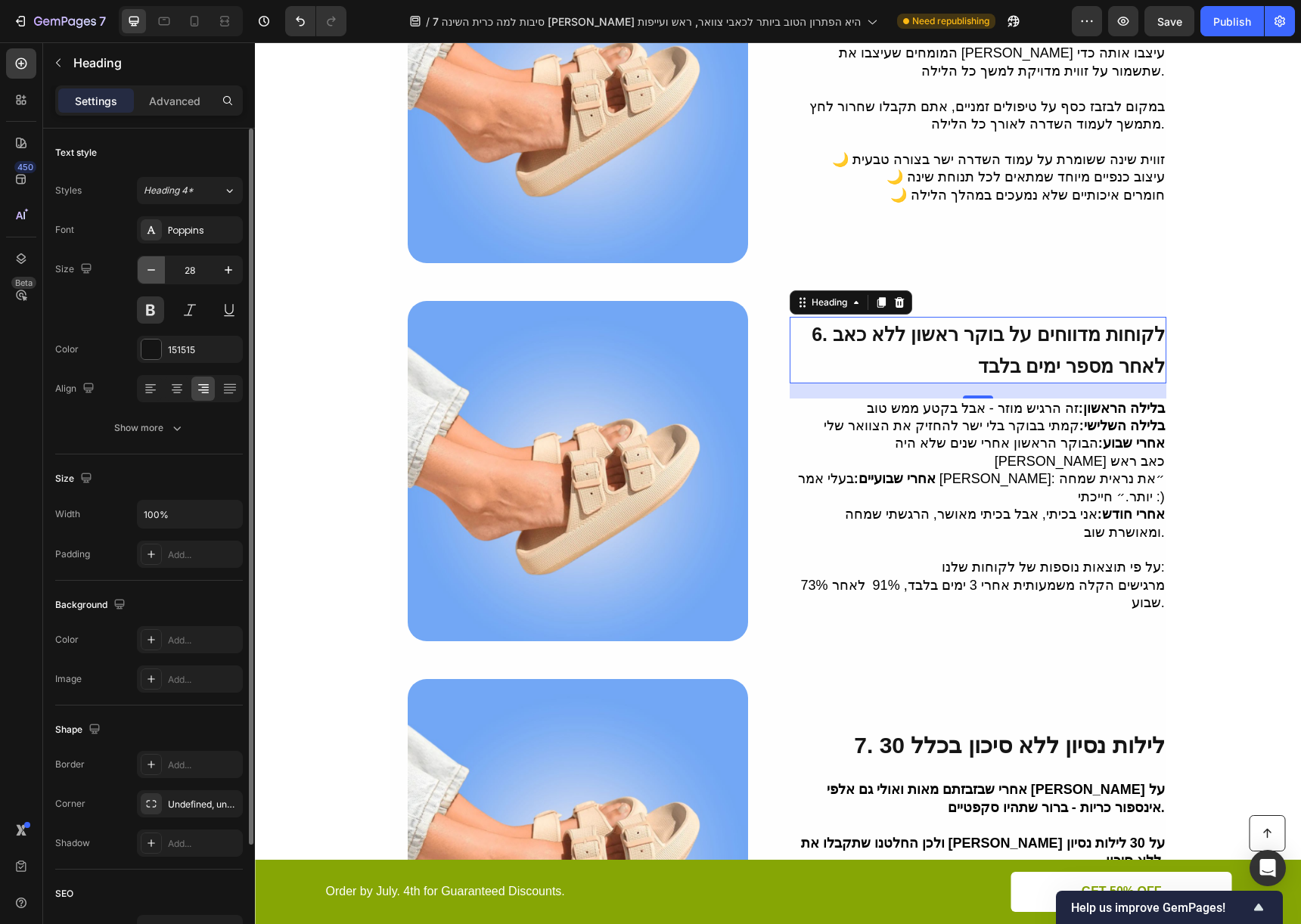
click at [151, 269] on icon "button" at bounding box center [152, 270] width 8 height 2
type input "25"
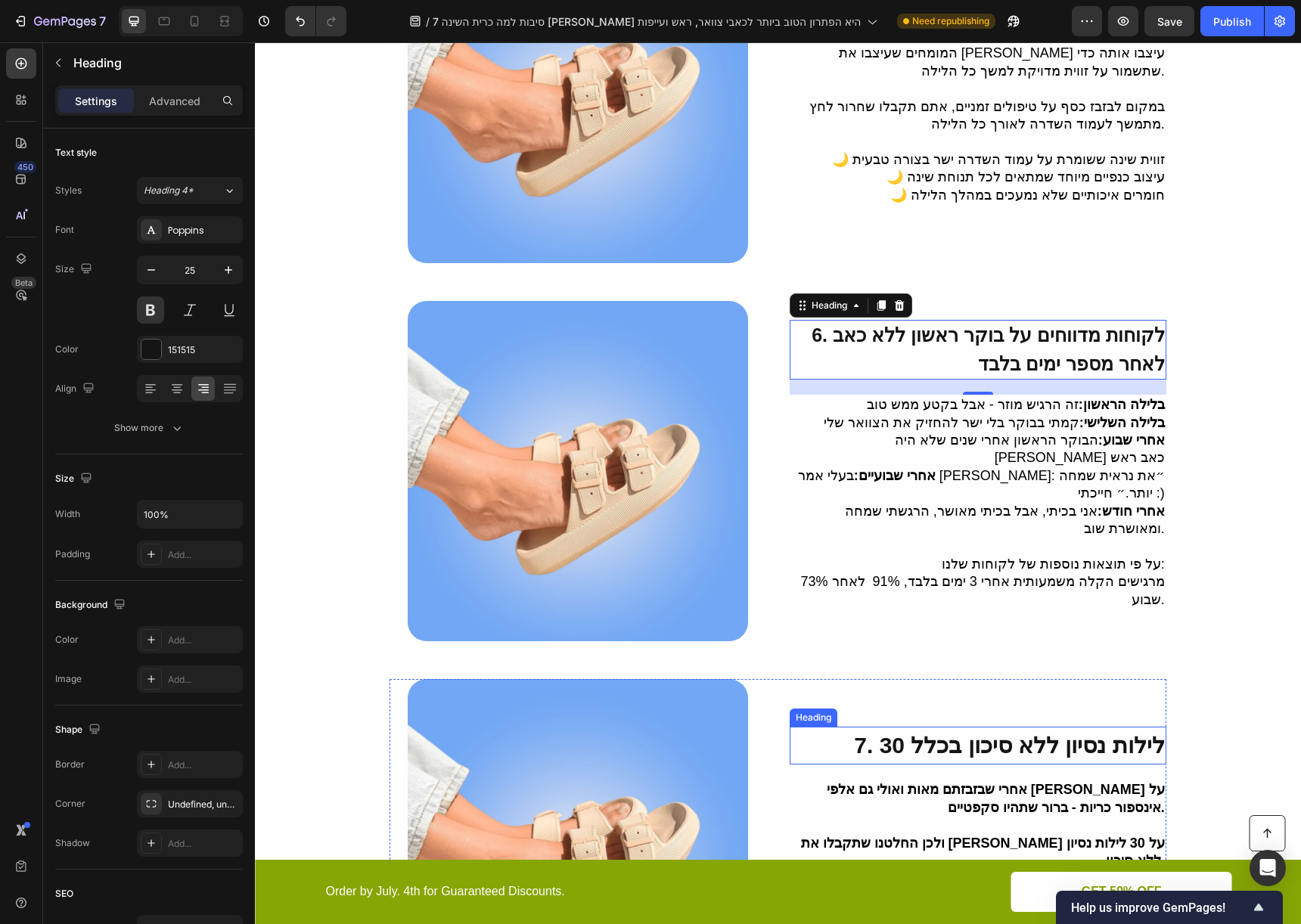
scroll to position [2104, 0]
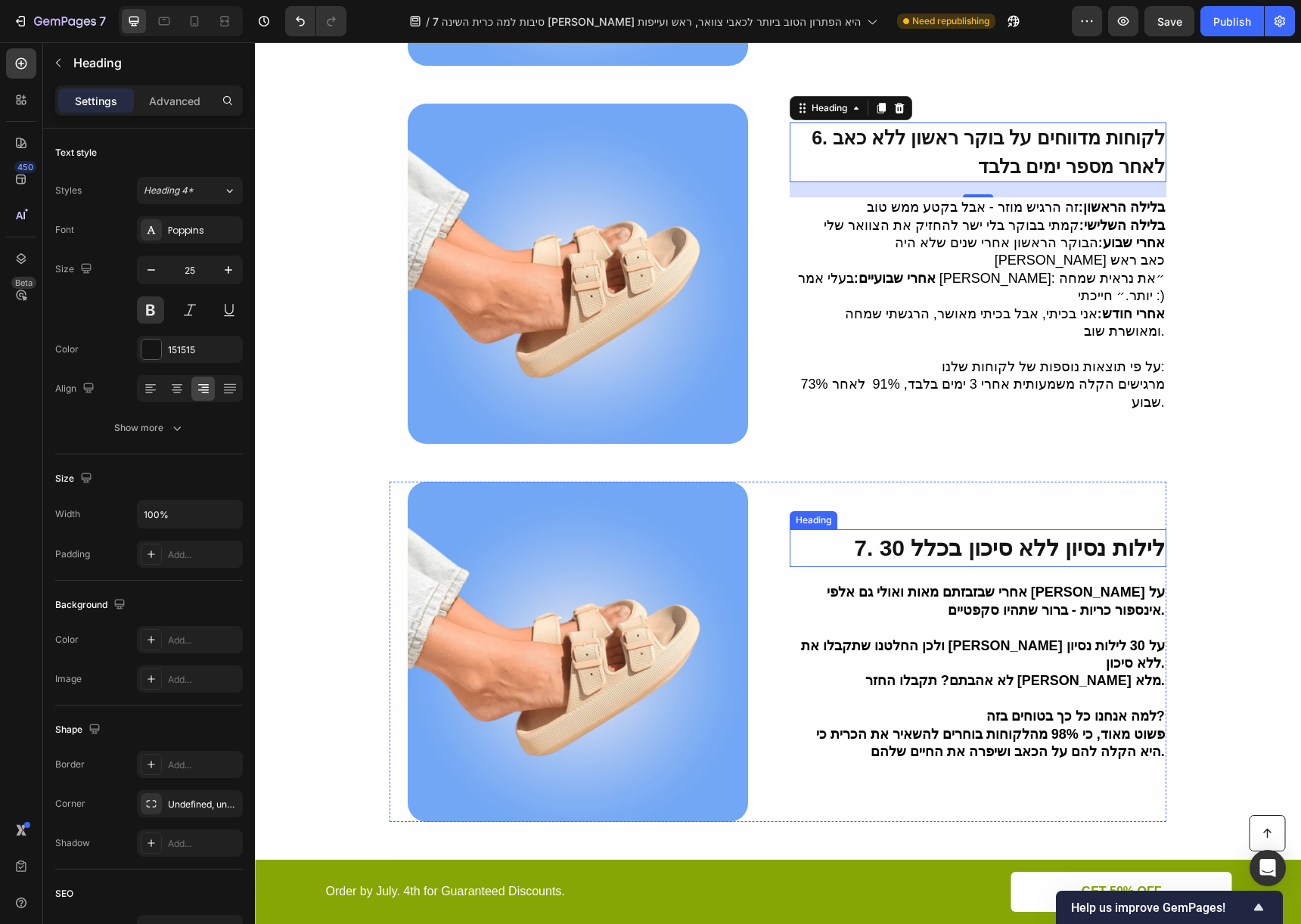
click at [967, 560] on span "7. 30 לילות נסיון ללא סיכון בכלל" at bounding box center [1008, 548] width 310 height 25
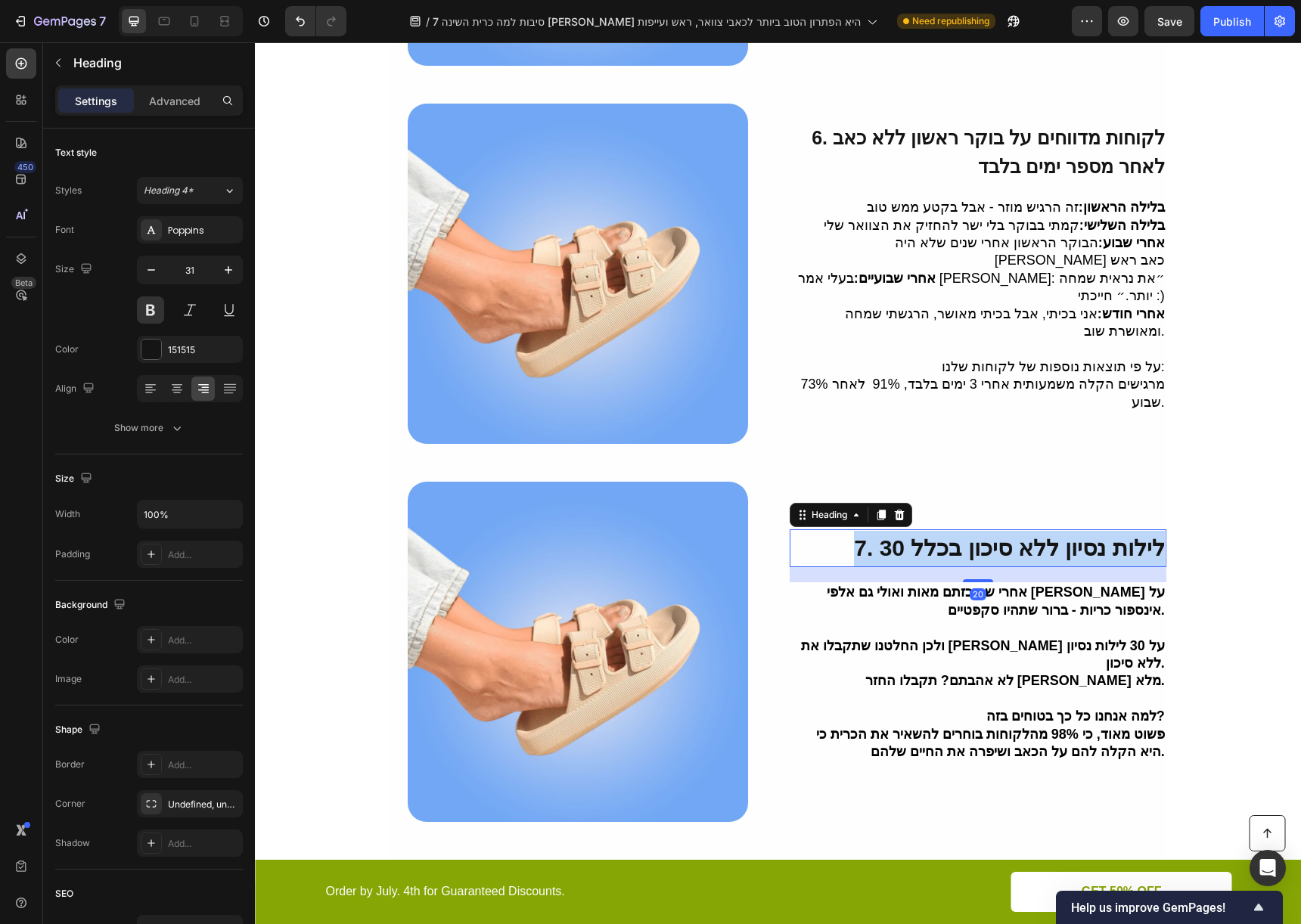
click at [967, 560] on span "7. 30 לילות נסיון ללא סיכון בכלל" at bounding box center [1008, 548] width 310 height 25
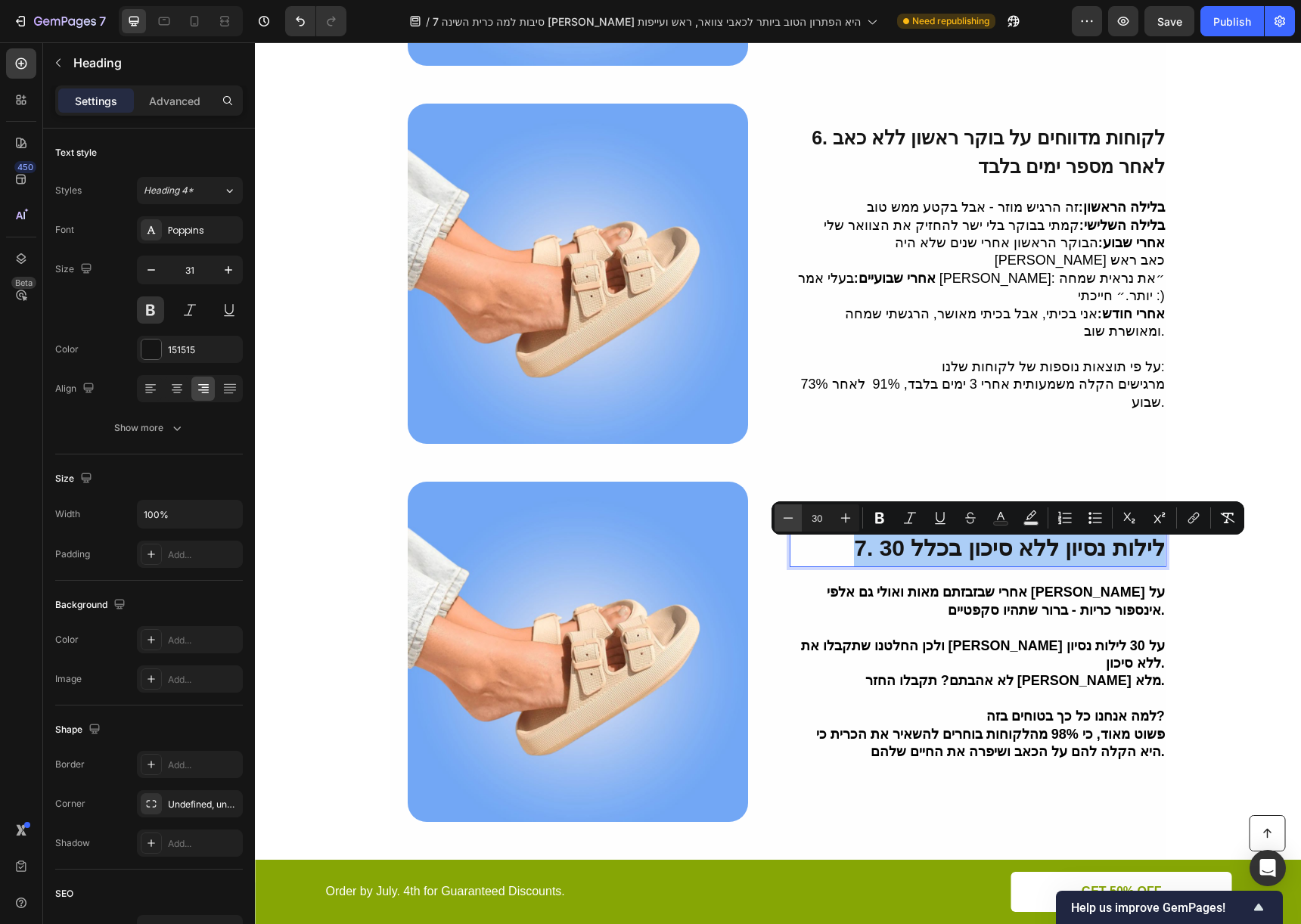
click at [789, 515] on icon "Editor contextual toolbar" at bounding box center [788, 518] width 15 height 15
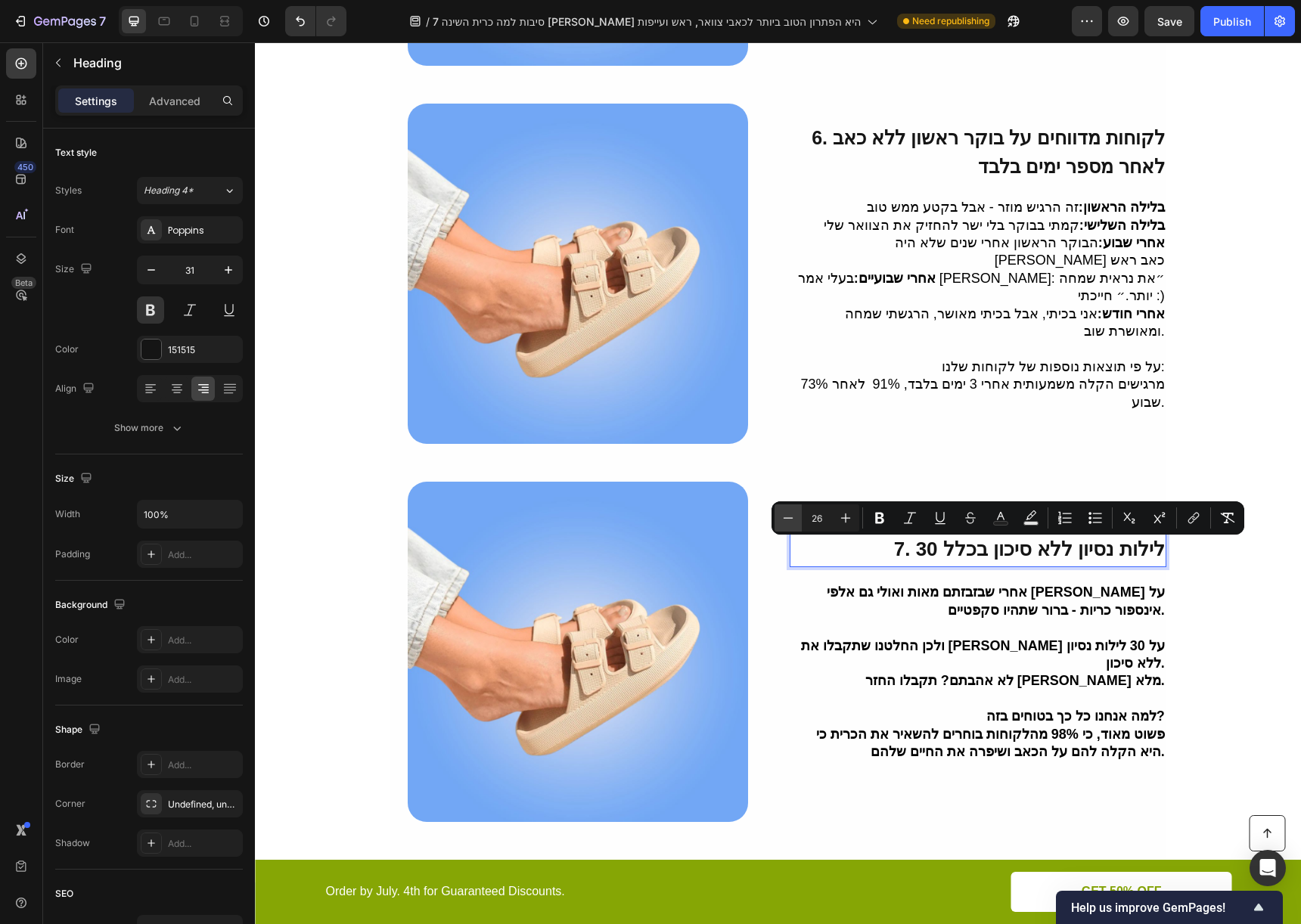
type input "25"
click at [151, 270] on icon "button" at bounding box center [152, 270] width 8 height 2
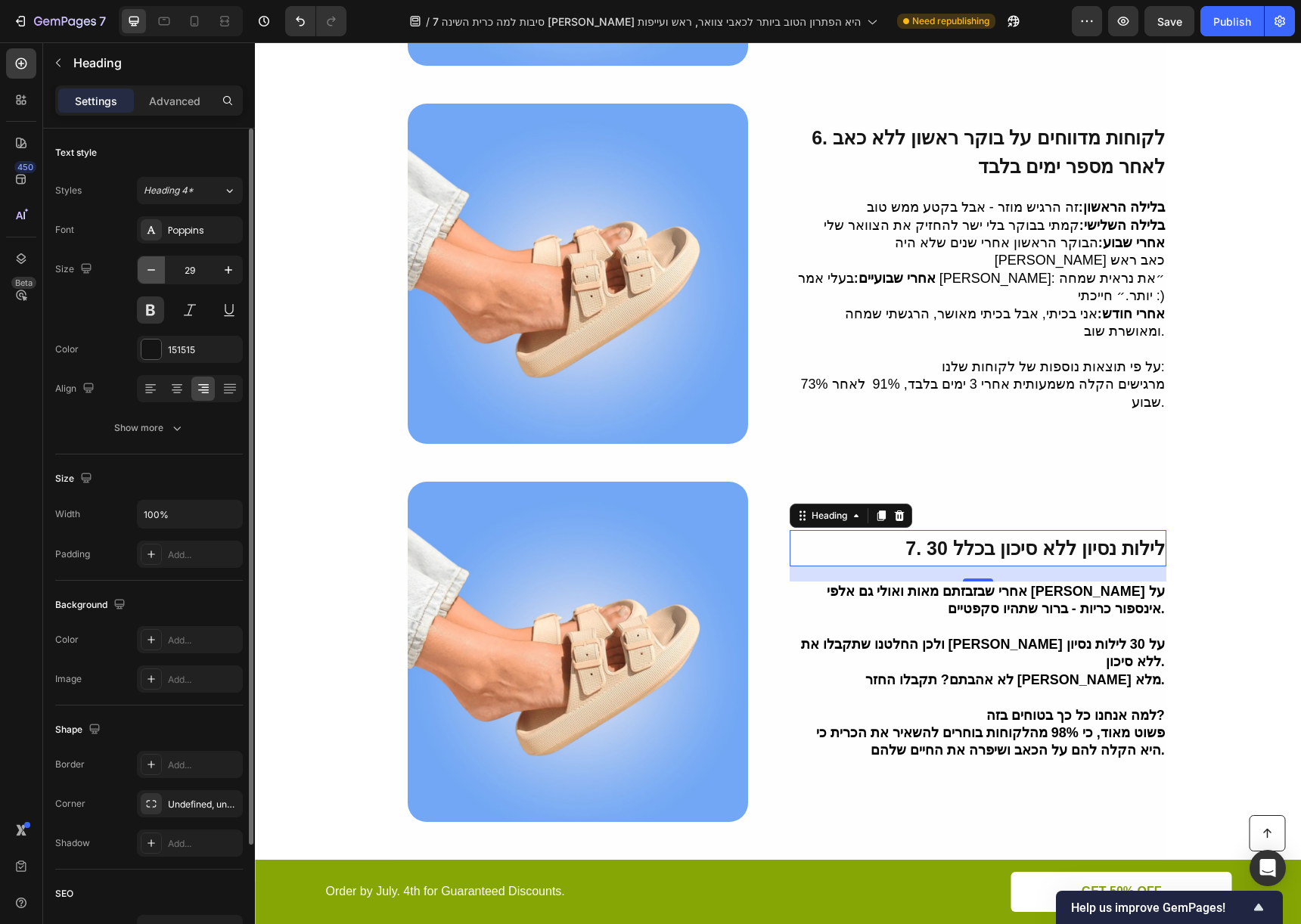
click at [151, 270] on icon "button" at bounding box center [152, 270] width 8 height 2
type input "25"
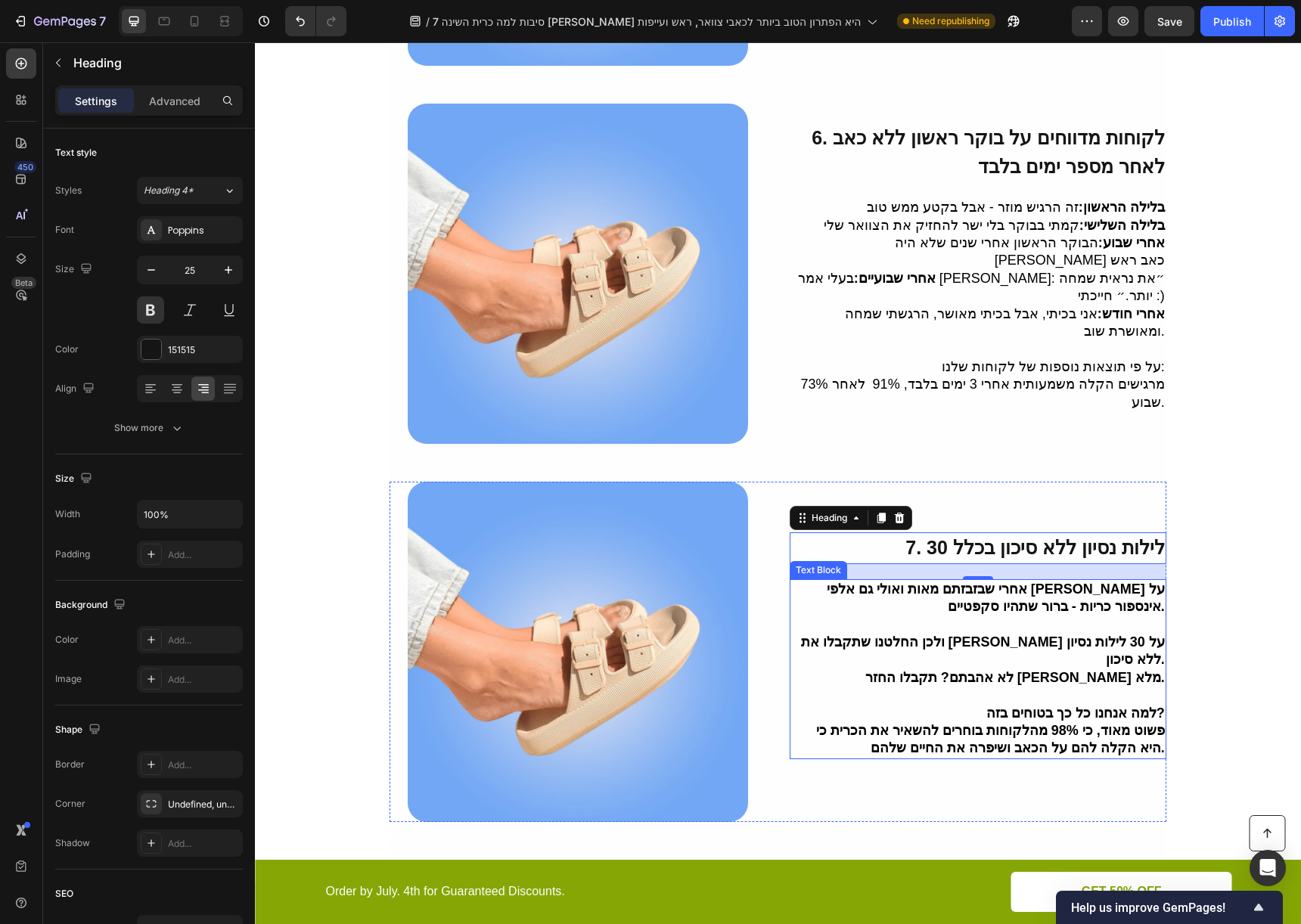
click at [980, 671] on strong "לא אהבתם? תקבלו החזר כספי מלא." at bounding box center [1015, 678] width 300 height 15
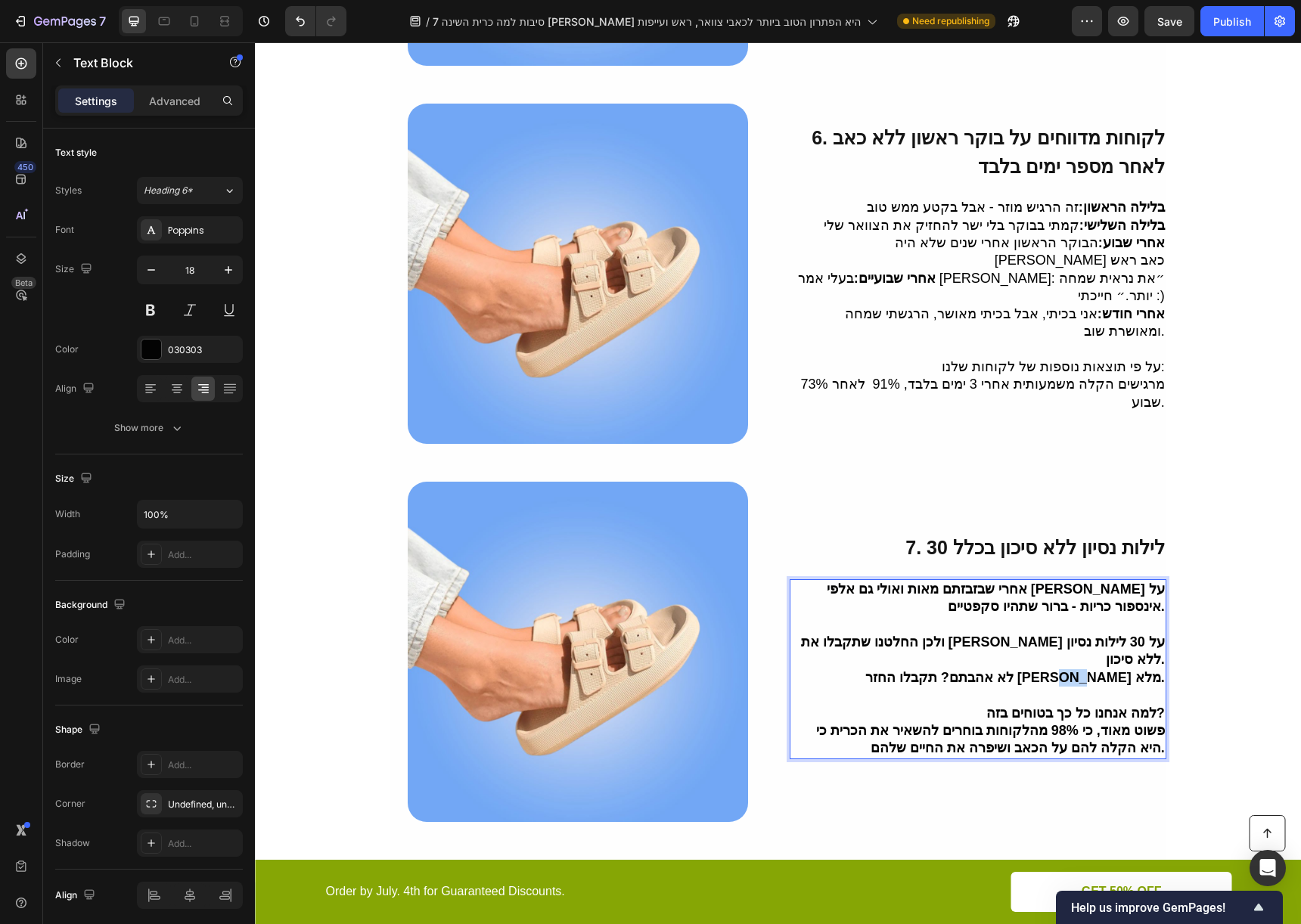
click at [980, 671] on strong "לא אהבתם? תקבלו החזר כספי מלא." at bounding box center [1015, 678] width 300 height 15
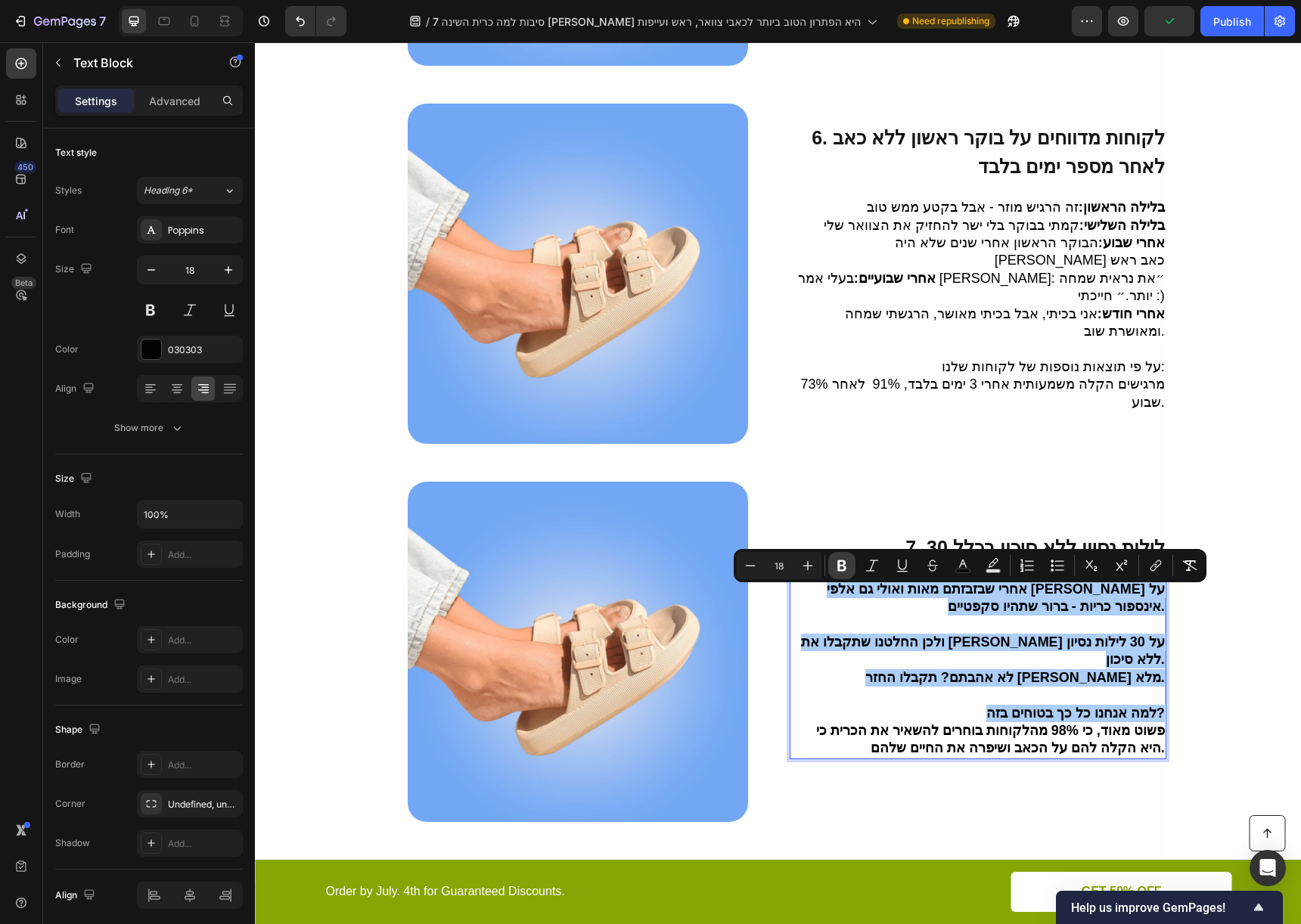
click at [846, 557] on button "Bold" at bounding box center [842, 566] width 27 height 27
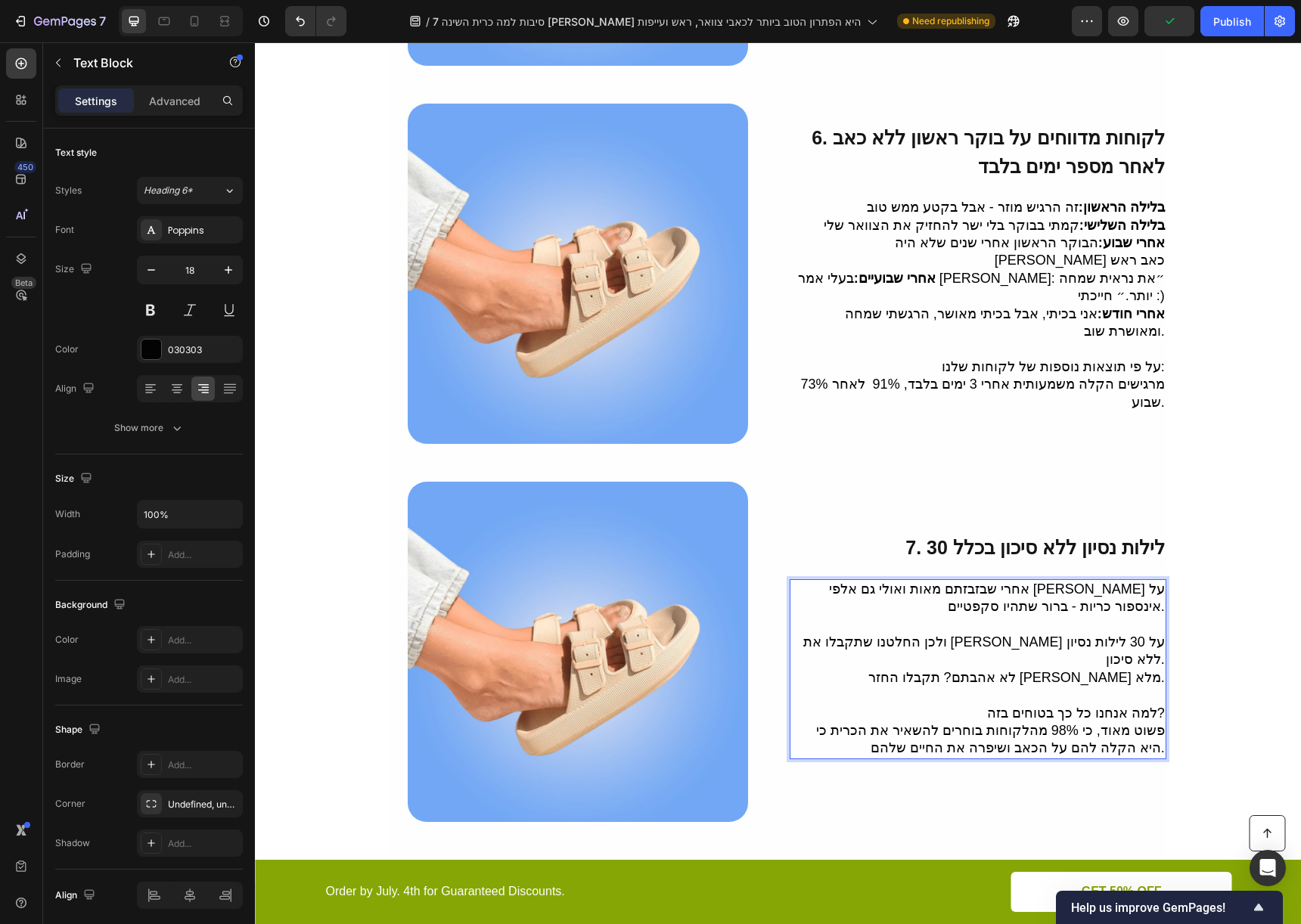
click at [913, 687] on p "Rich Text Editor. Editing area: main" at bounding box center [977, 696] width 373 height 17
click at [1181, 34] on button "Save" at bounding box center [1170, 21] width 50 height 31
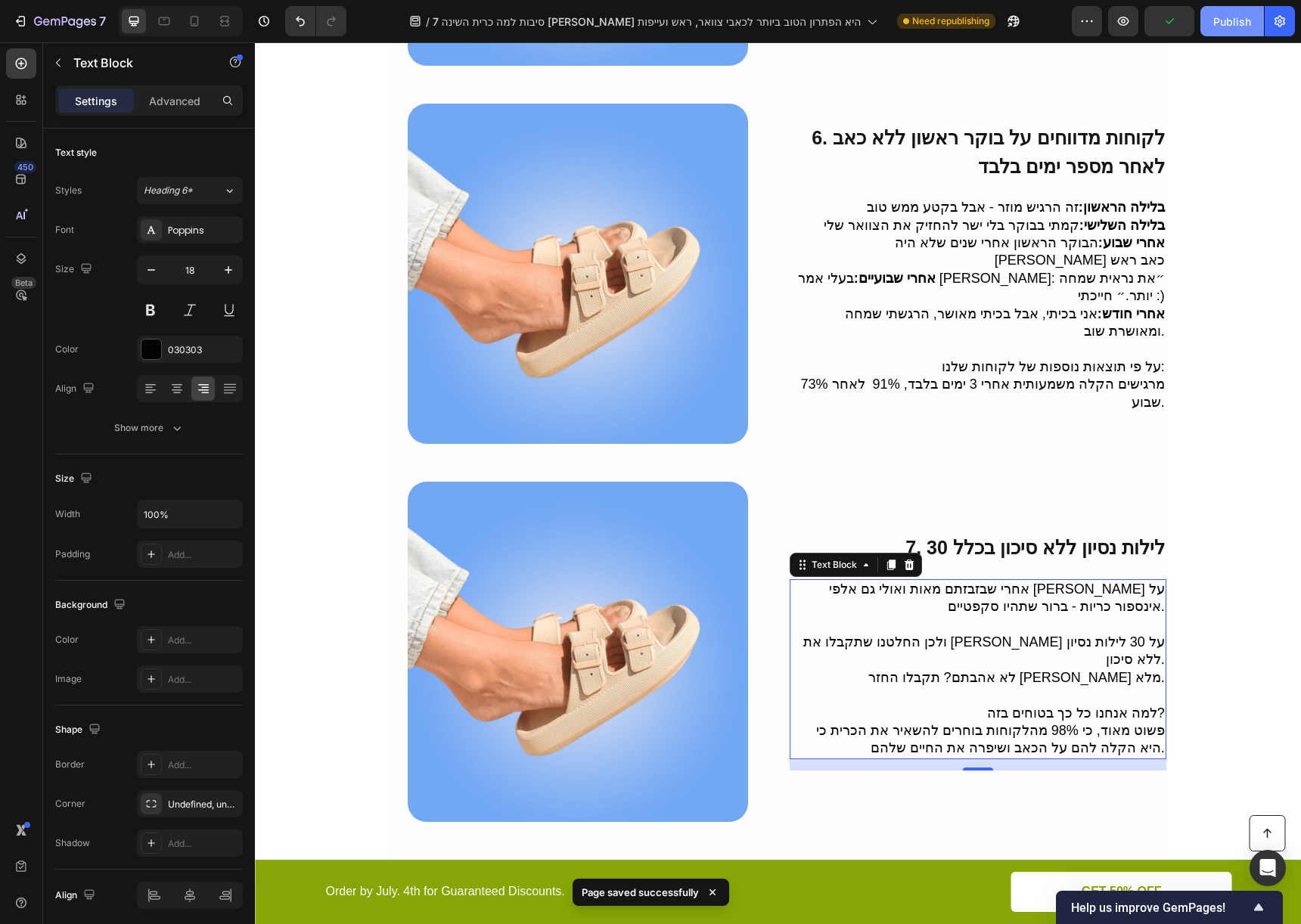
click at [1217, 33] on button "Publish" at bounding box center [1231, 21] width 63 height 31
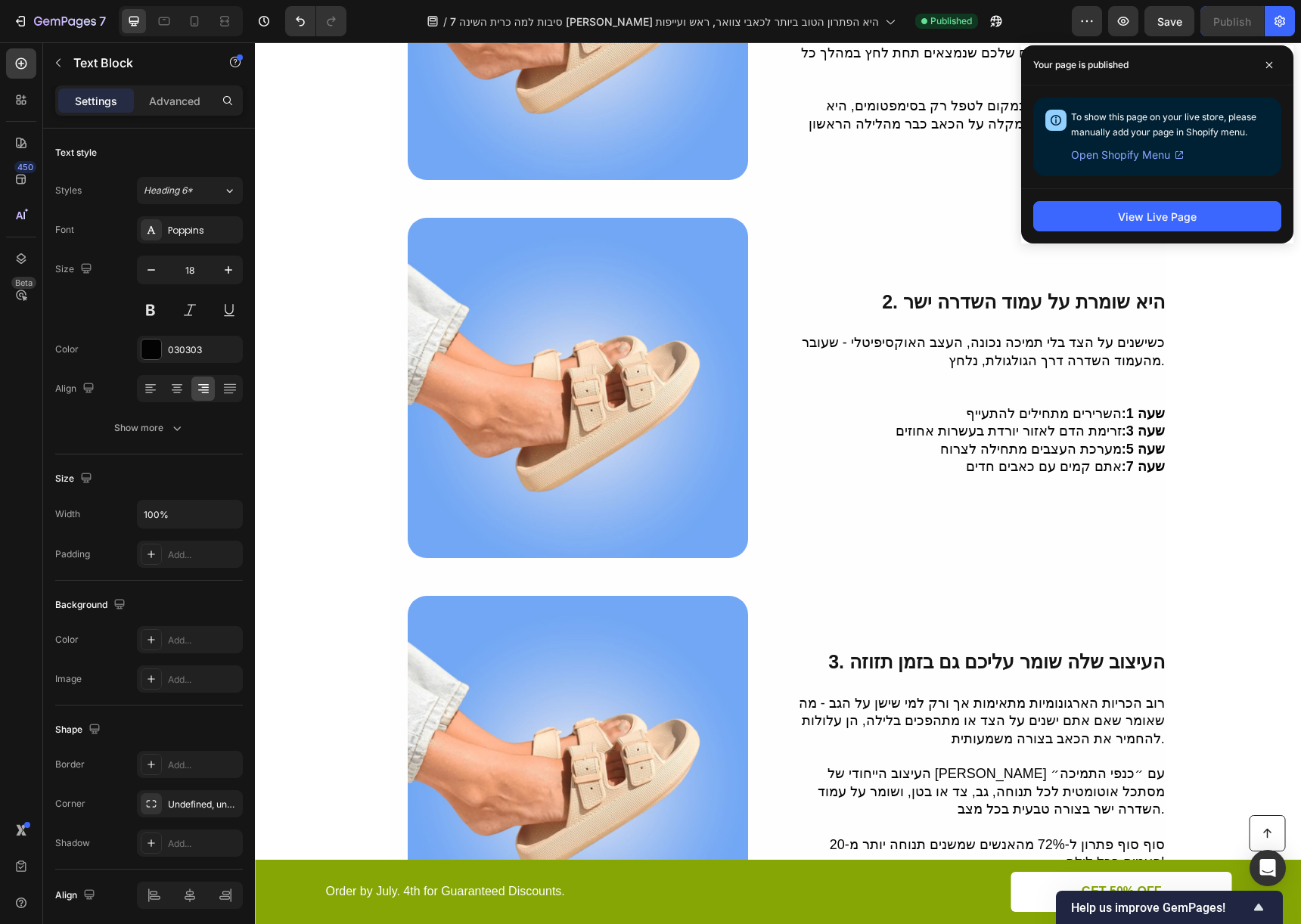
scroll to position [0, 0]
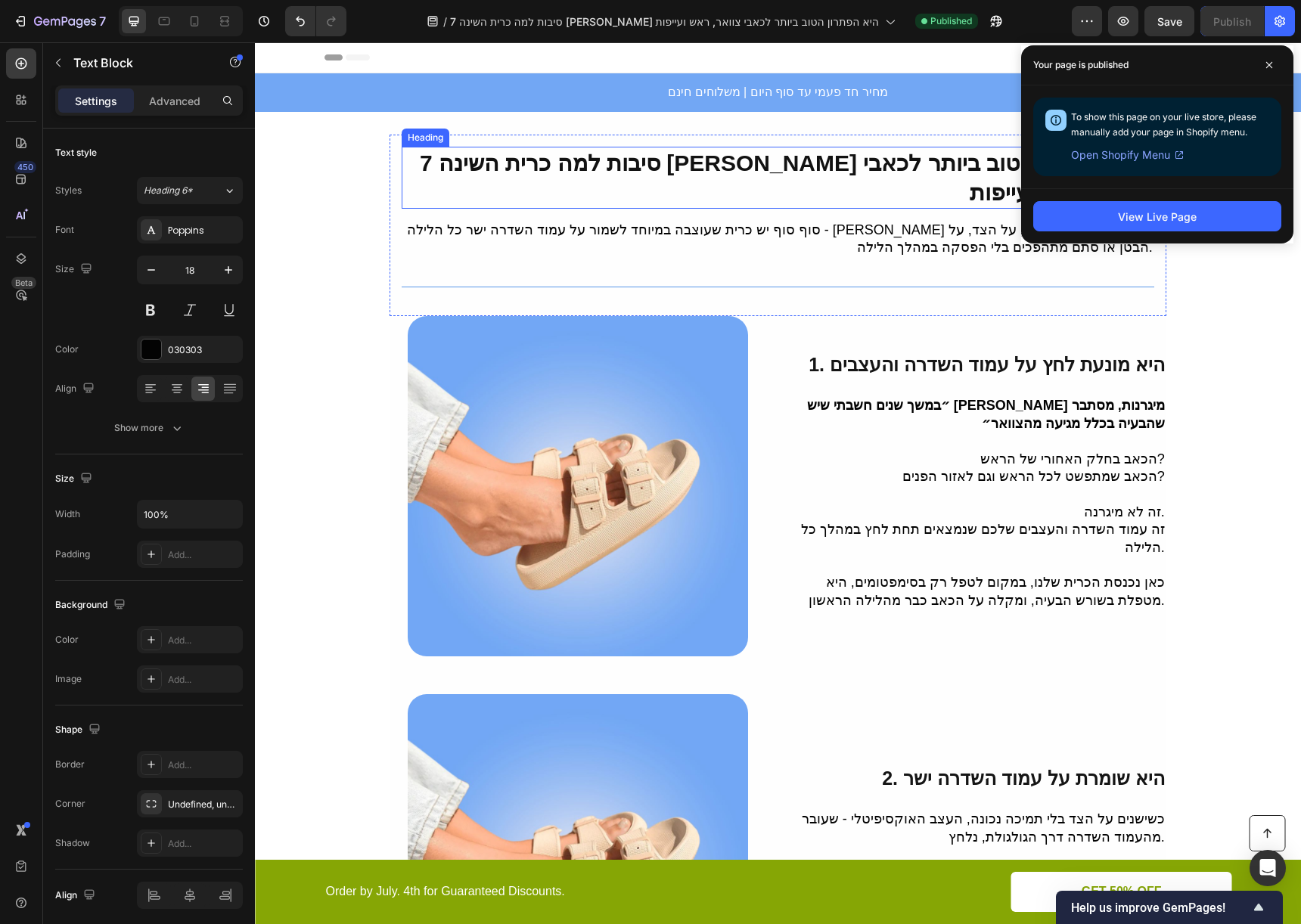
click at [917, 166] on strong "7 סיבות למה כרית השינה [PERSON_NAME] היא הפתרון הטוב ביותר לכאבי צוואר, ראש ועי…" at bounding box center [786, 178] width 733 height 55
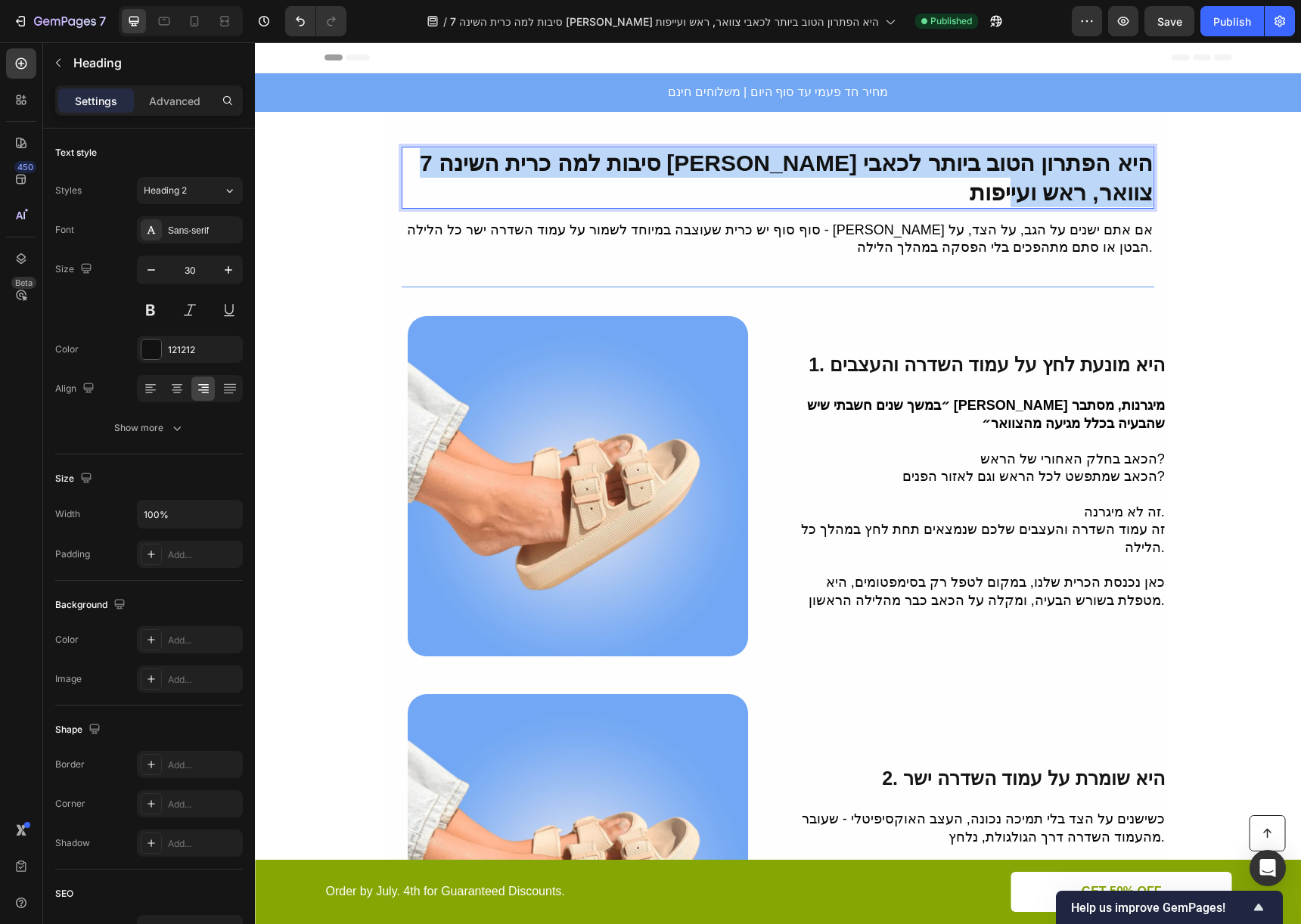
click at [917, 166] on strong "7 סיבות למה כרית השינה [PERSON_NAME] היא הפתרון הטוב ביותר לכאבי צוואר, ראש ועי…" at bounding box center [786, 178] width 733 height 55
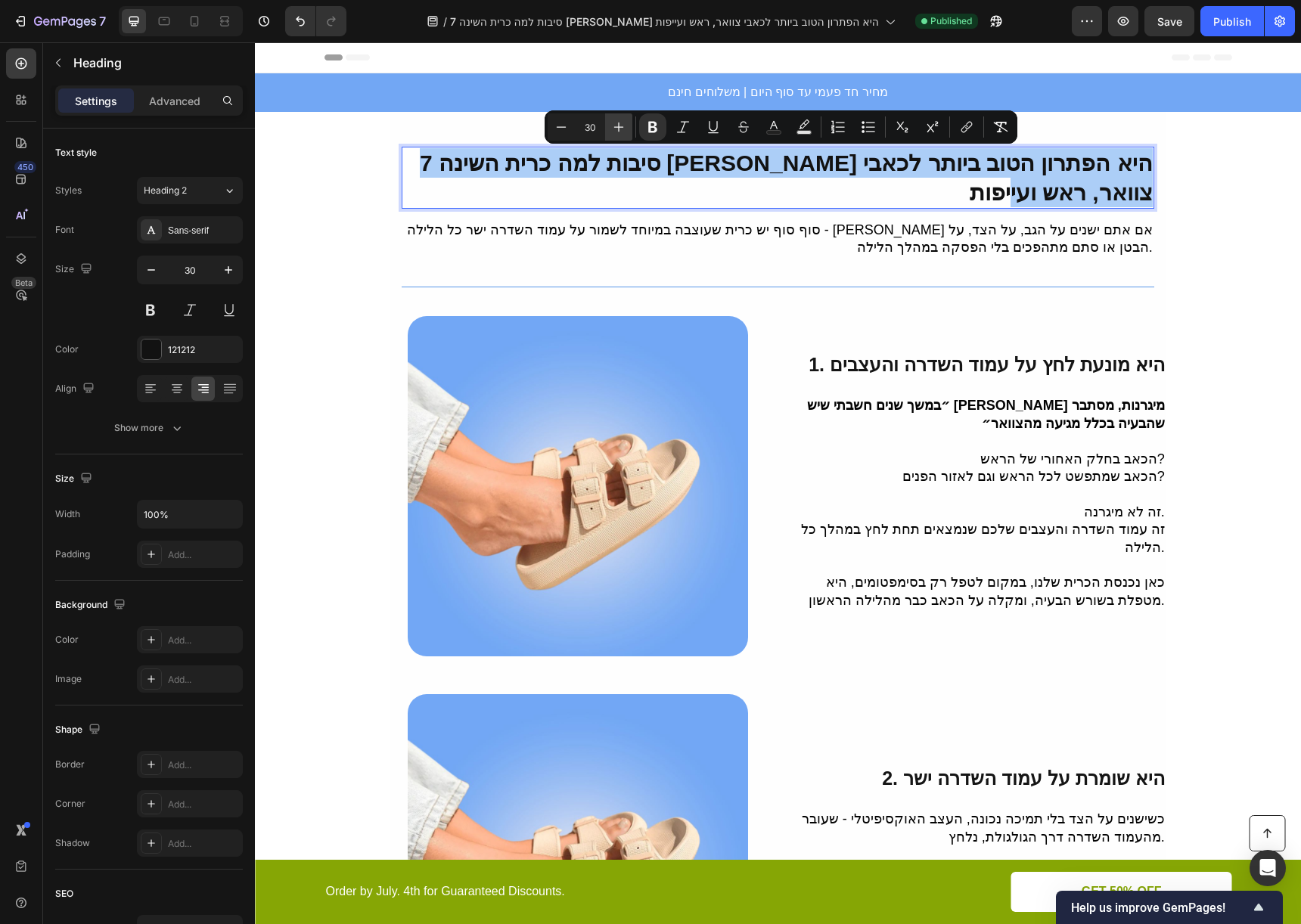
click at [615, 128] on icon "Editor contextual toolbar" at bounding box center [618, 127] width 15 height 15
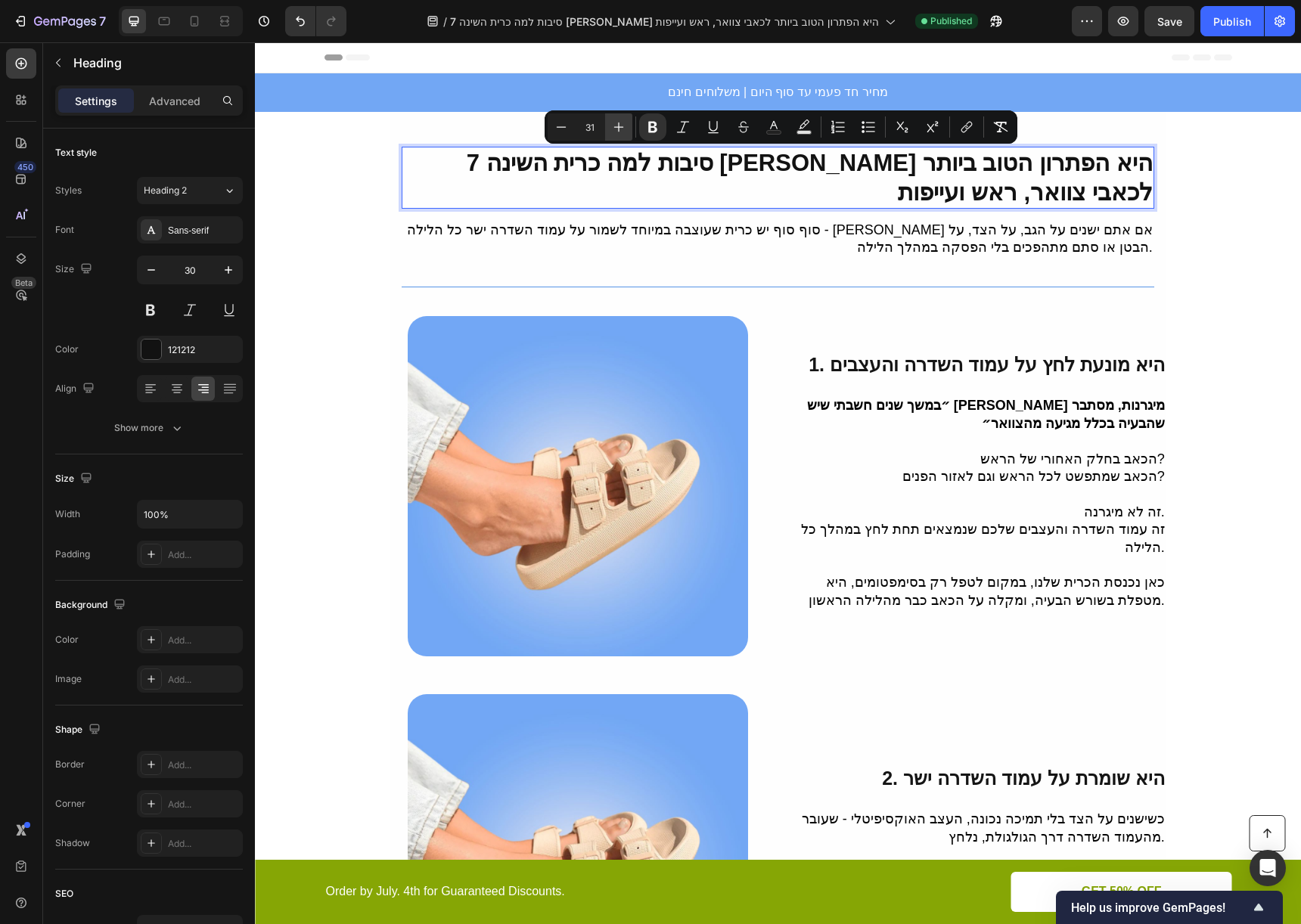
click at [615, 128] on icon "Editor contextual toolbar" at bounding box center [618, 127] width 15 height 15
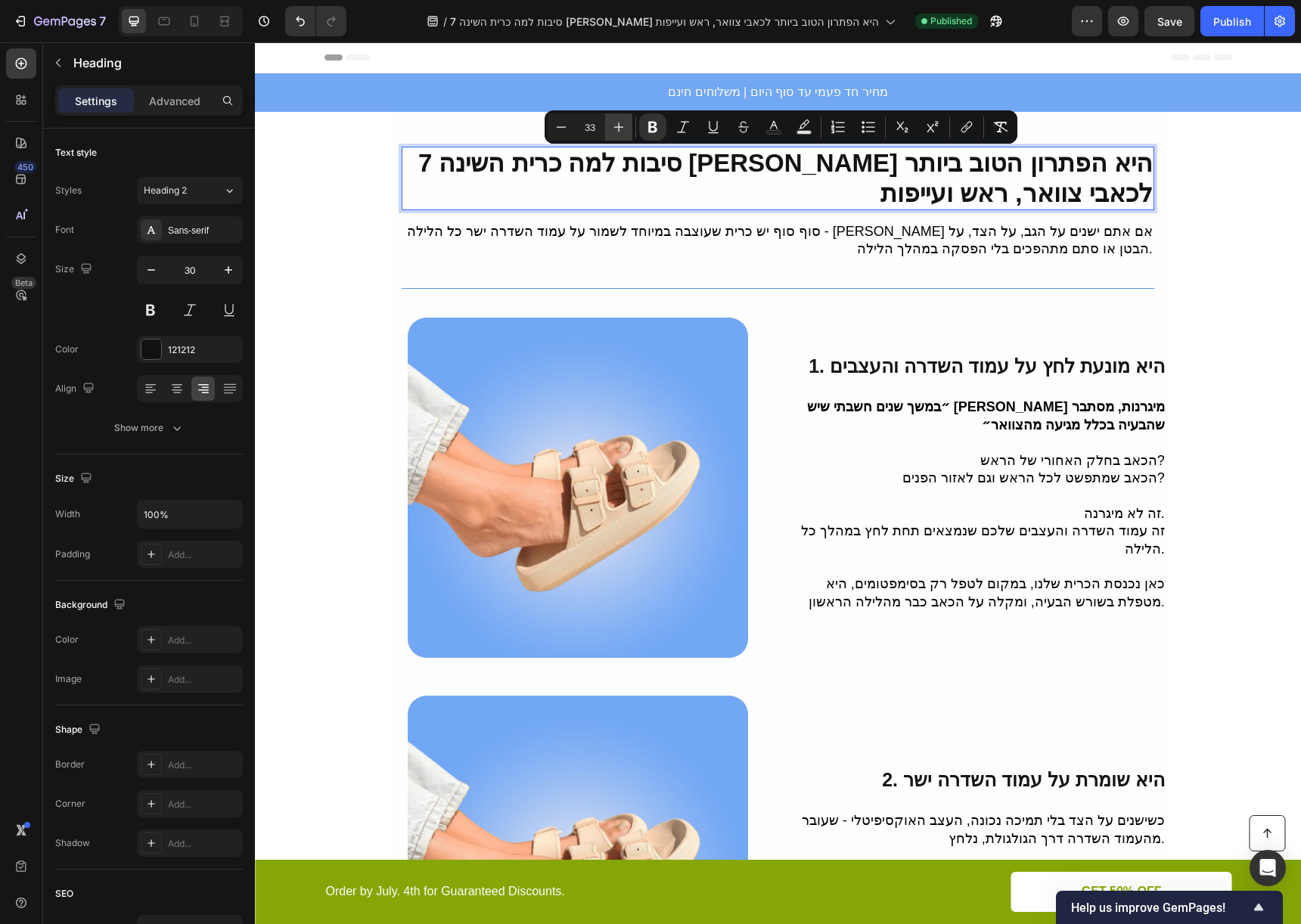
click at [615, 128] on icon "Editor contextual toolbar" at bounding box center [618, 127] width 15 height 15
type input "35"
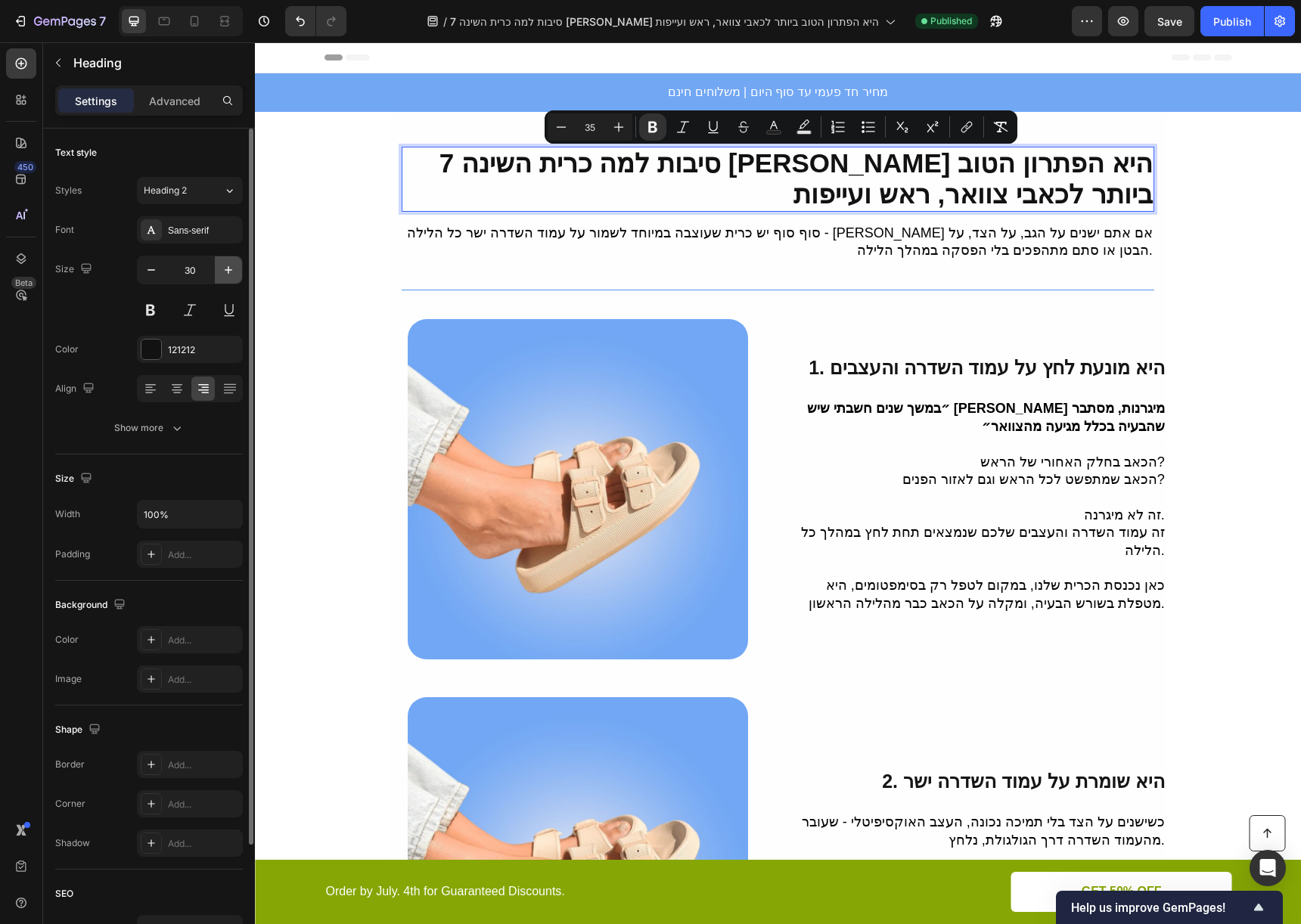
click at [216, 262] on button "button" at bounding box center [228, 270] width 27 height 27
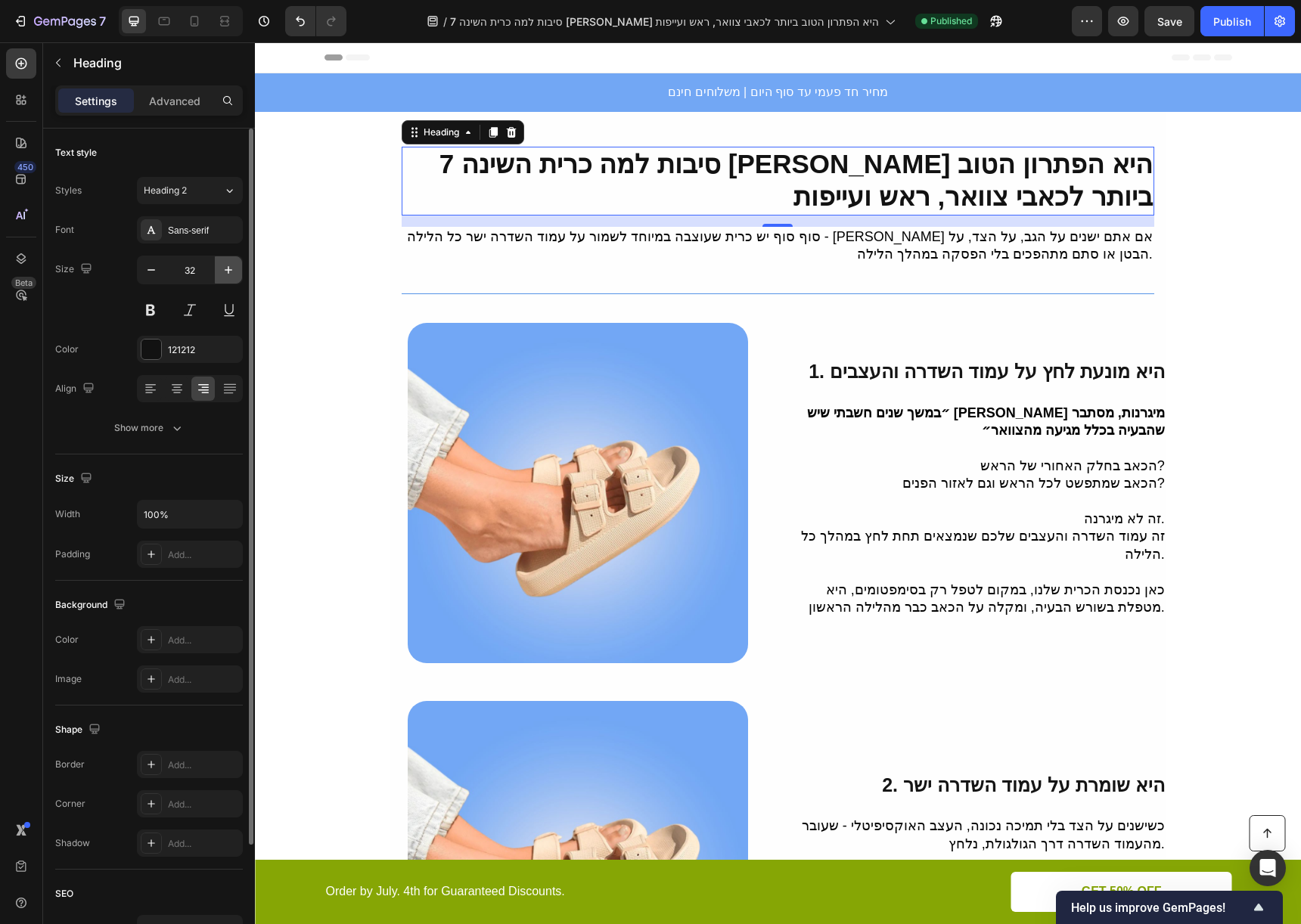
click at [216, 262] on button "button" at bounding box center [228, 270] width 27 height 27
click at [216, 261] on button "button" at bounding box center [228, 270] width 27 height 27
type input "35"
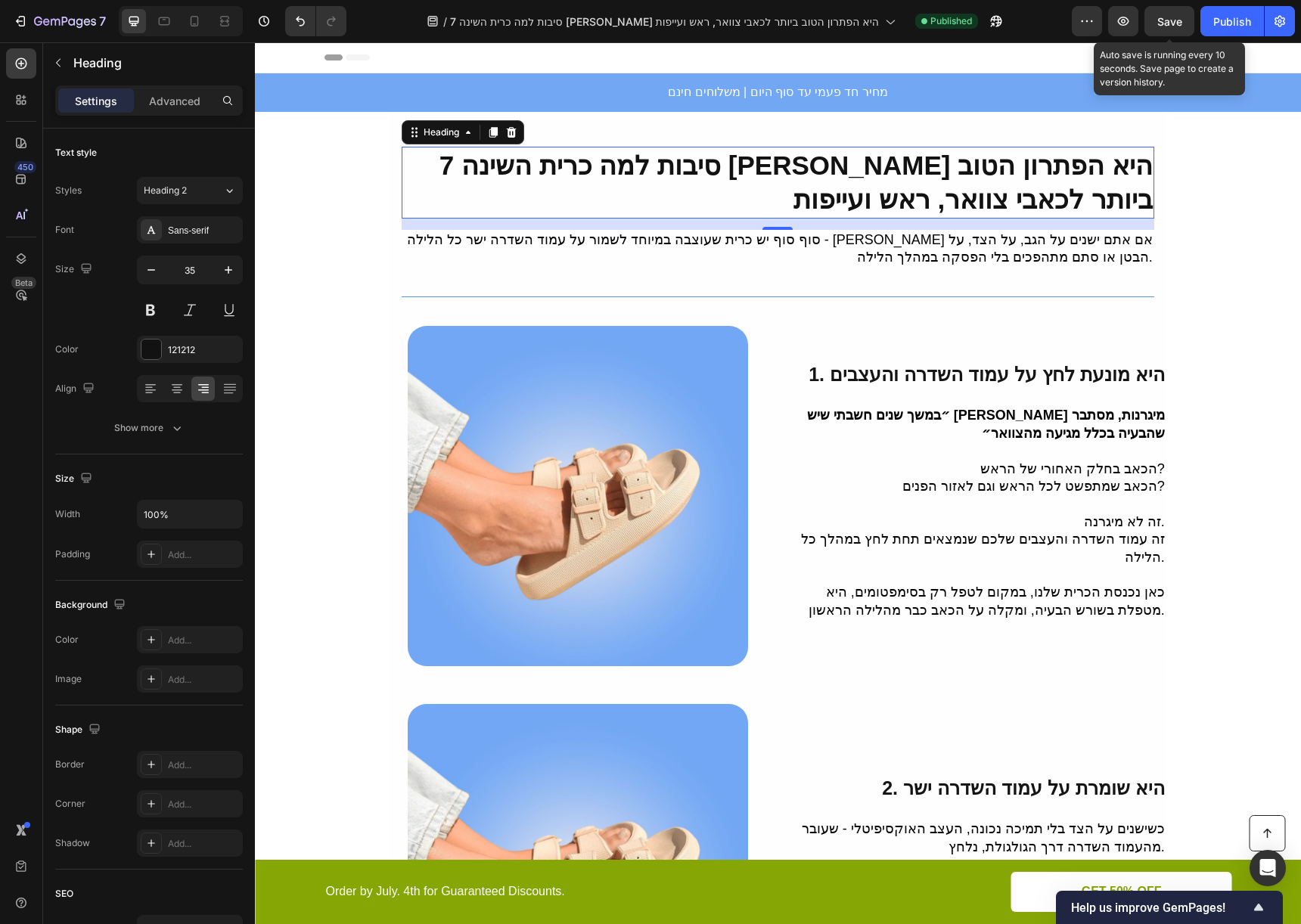
click at [1171, 24] on span "Save" at bounding box center [1170, 21] width 25 height 13
click at [1228, 26] on div "Publish" at bounding box center [1232, 21] width 38 height 16
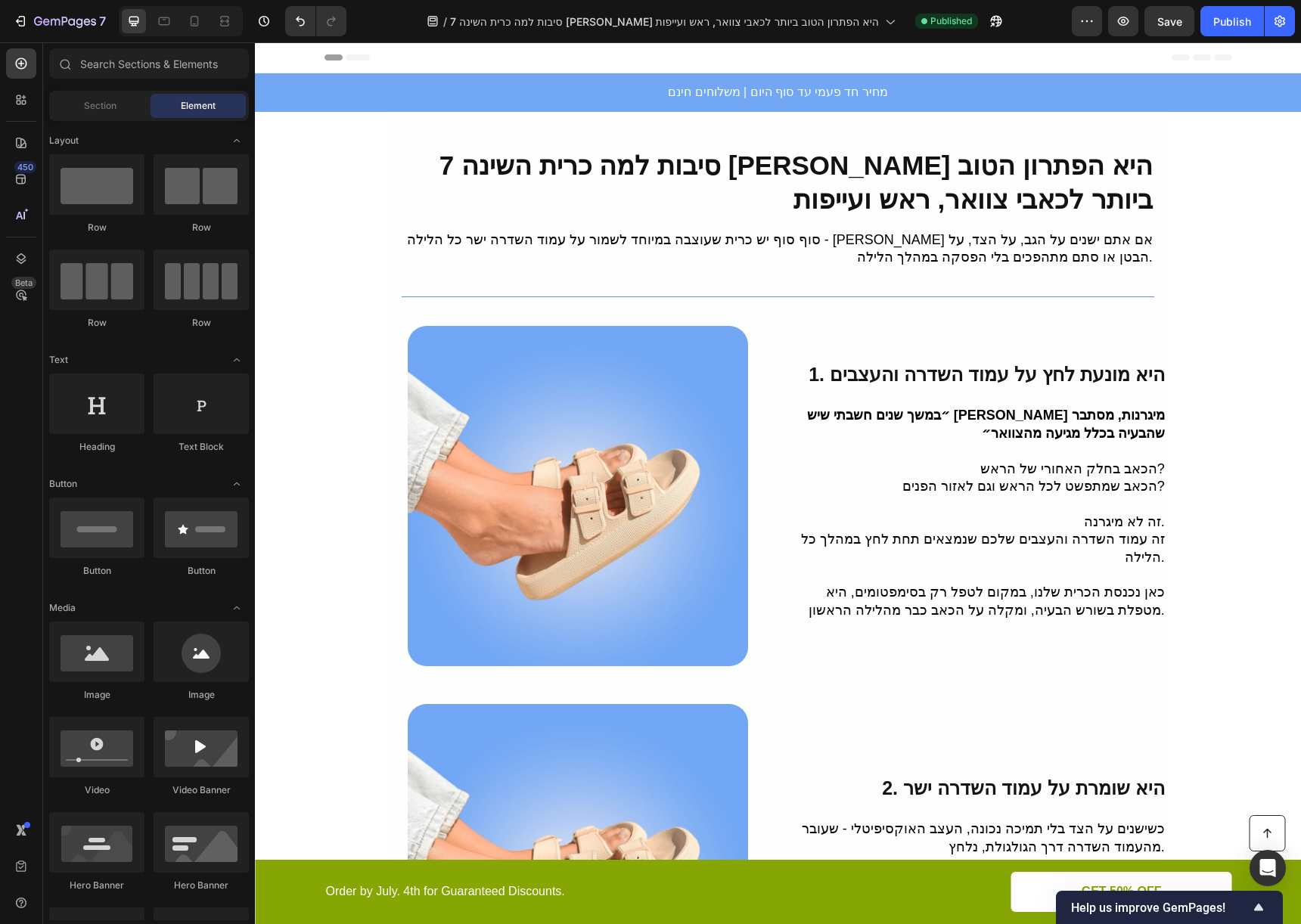
click at [316, 77] on h2 "מחיר חד פעמי עד סוף היום | משלוחים חינם" at bounding box center [778, 92] width 1046 height 38
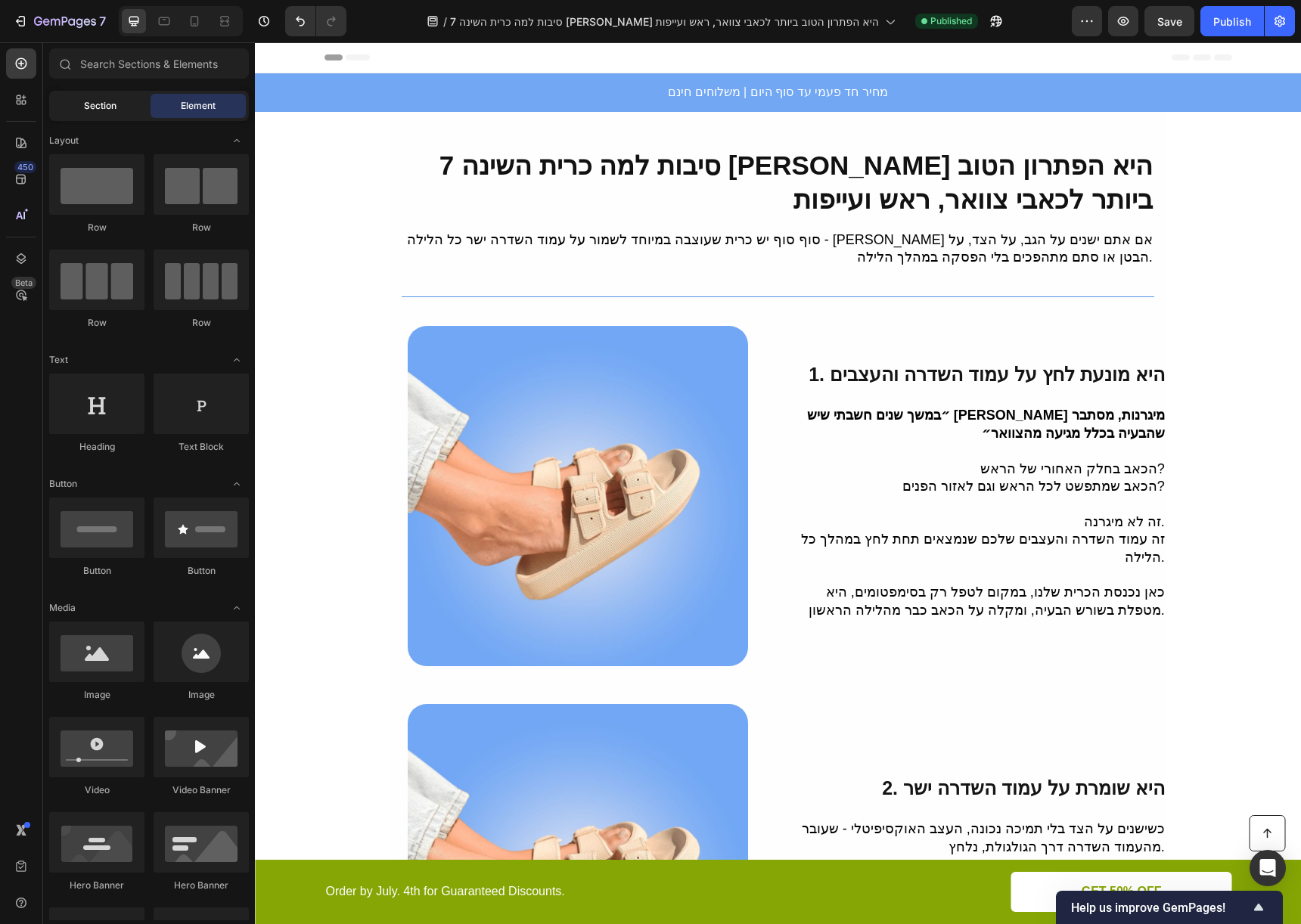
click at [112, 107] on span "Section" at bounding box center [100, 106] width 33 height 13
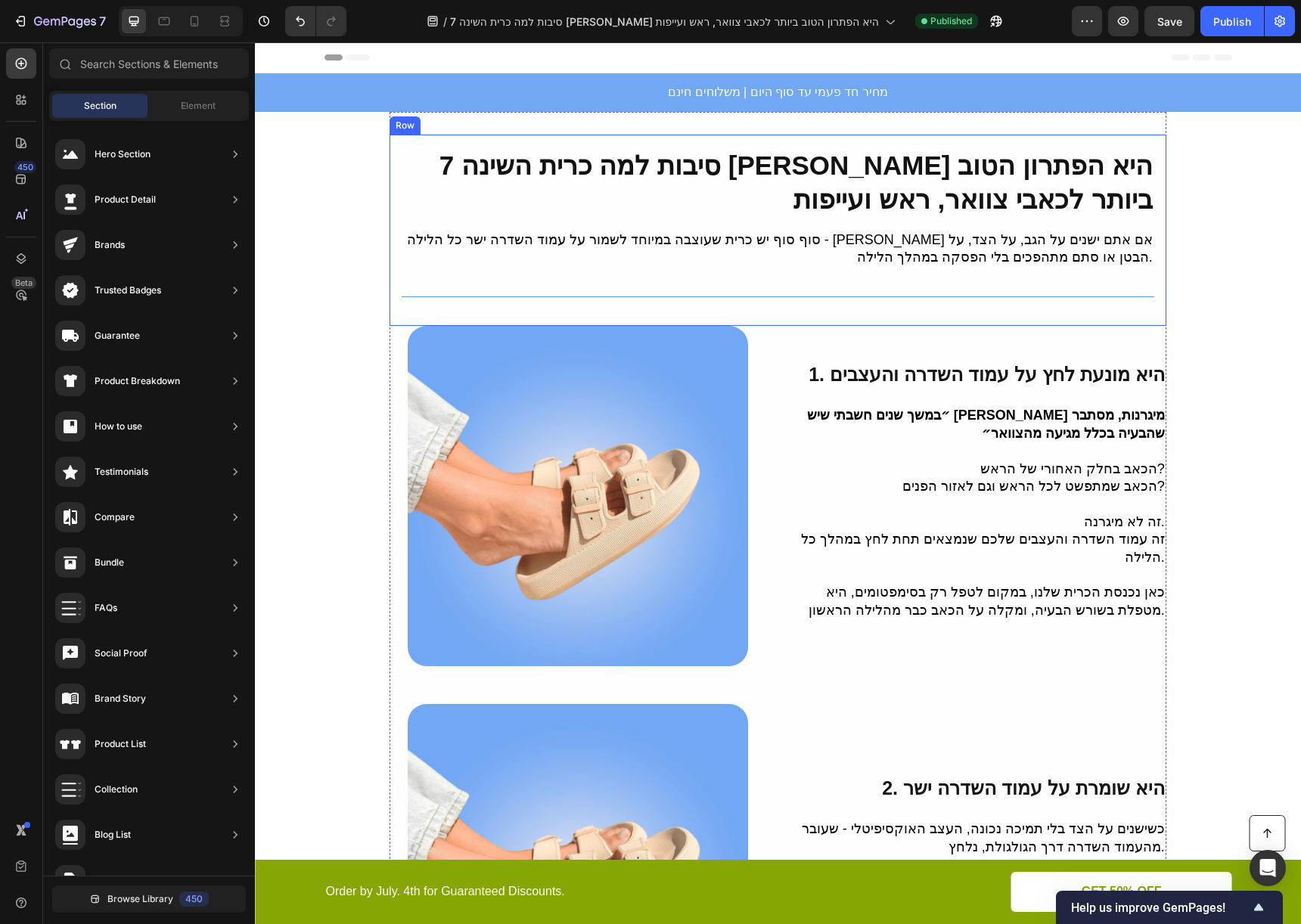
click at [390, 152] on div "⁠⁠⁠⁠⁠⁠⁠ 7 סיבות למה כרית השינה איזי סליפ היא הפתרון הטוב ביותר לכאבי צוואר, ראש…" at bounding box center [778, 230] width 776 height 192
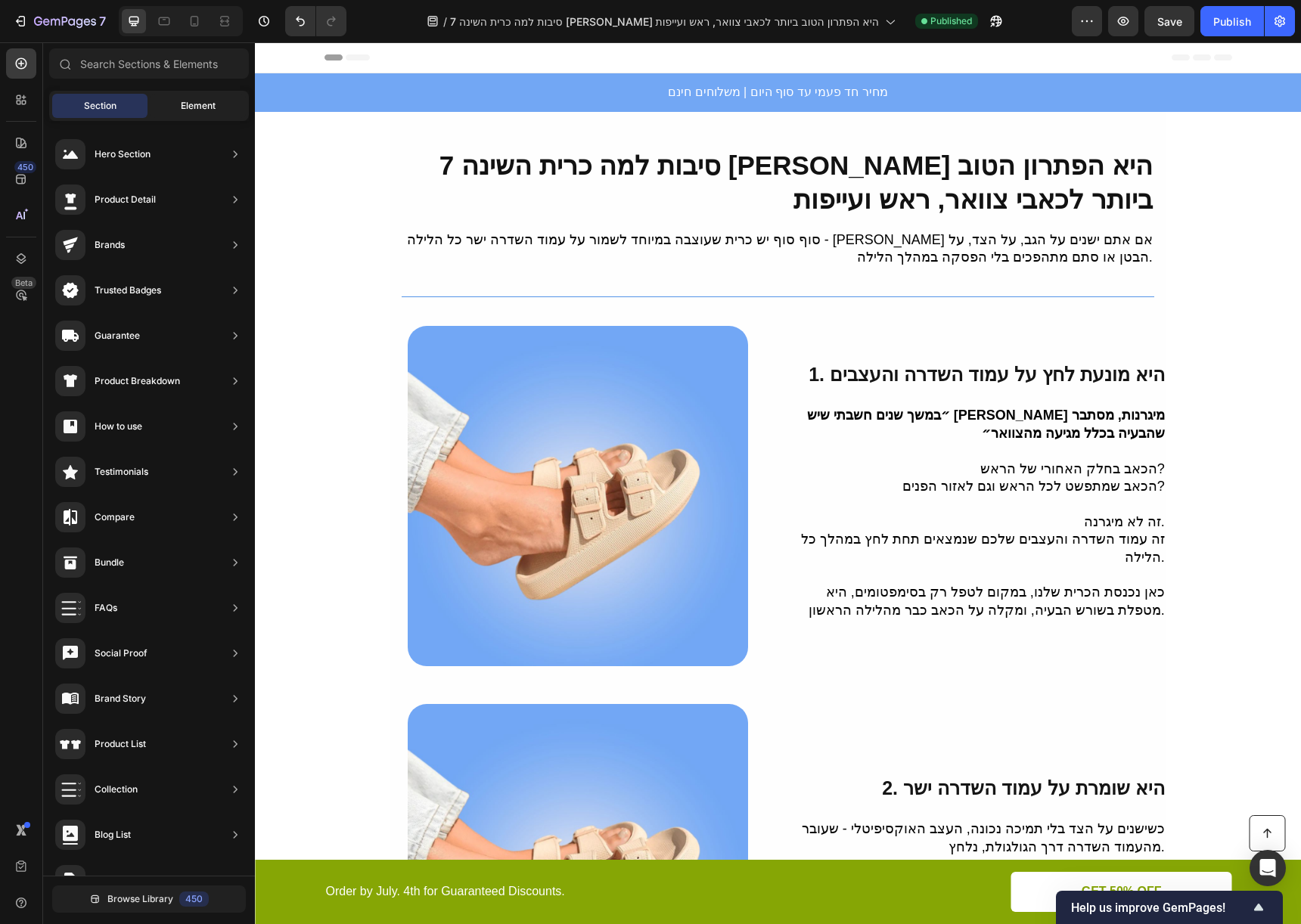
click at [181, 102] on span "Element" at bounding box center [198, 106] width 34 height 13
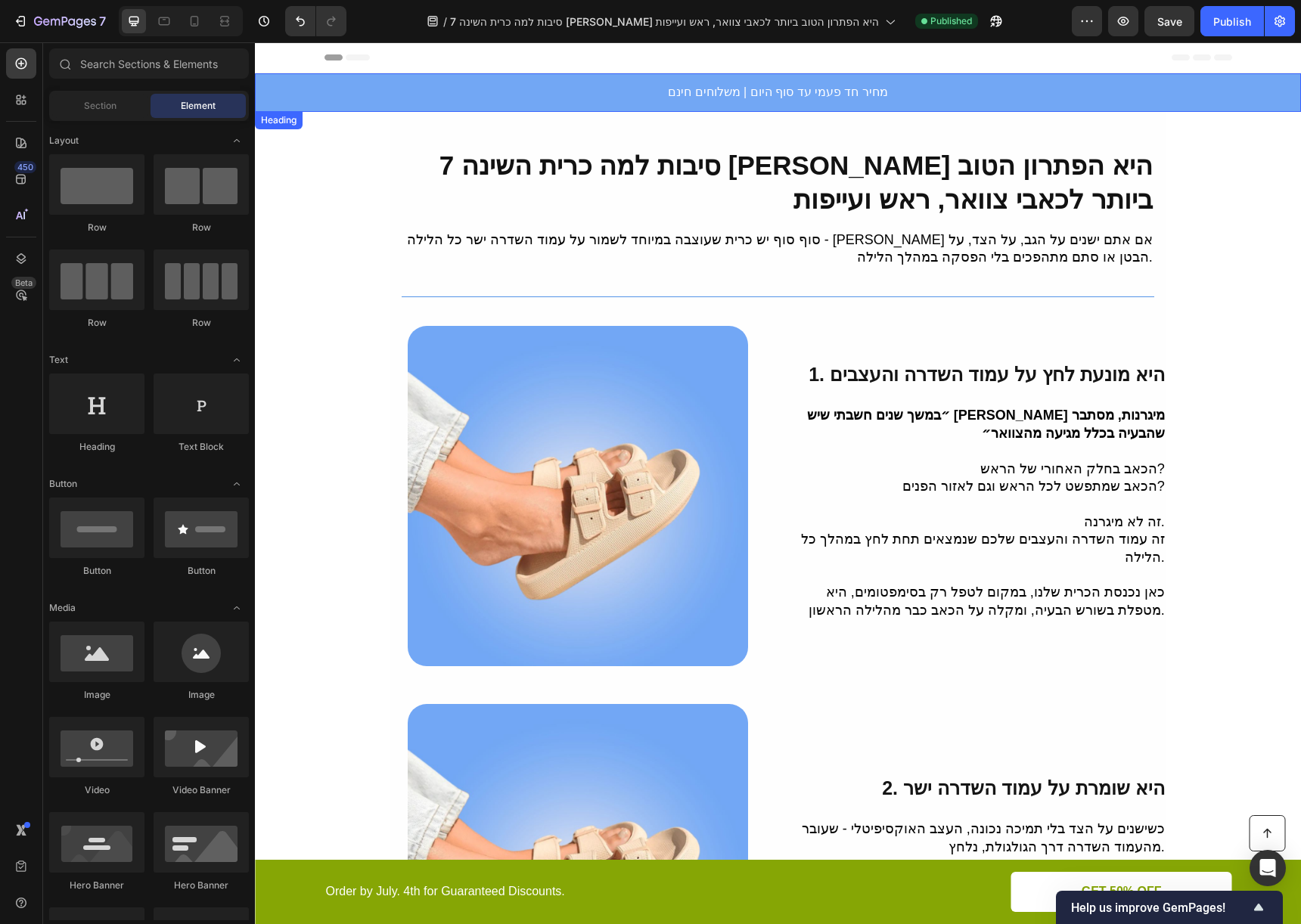
click at [986, 99] on h2 "מחיר חד פעמי עד סוף היום | משלוחים חינם" at bounding box center [778, 92] width 1046 height 38
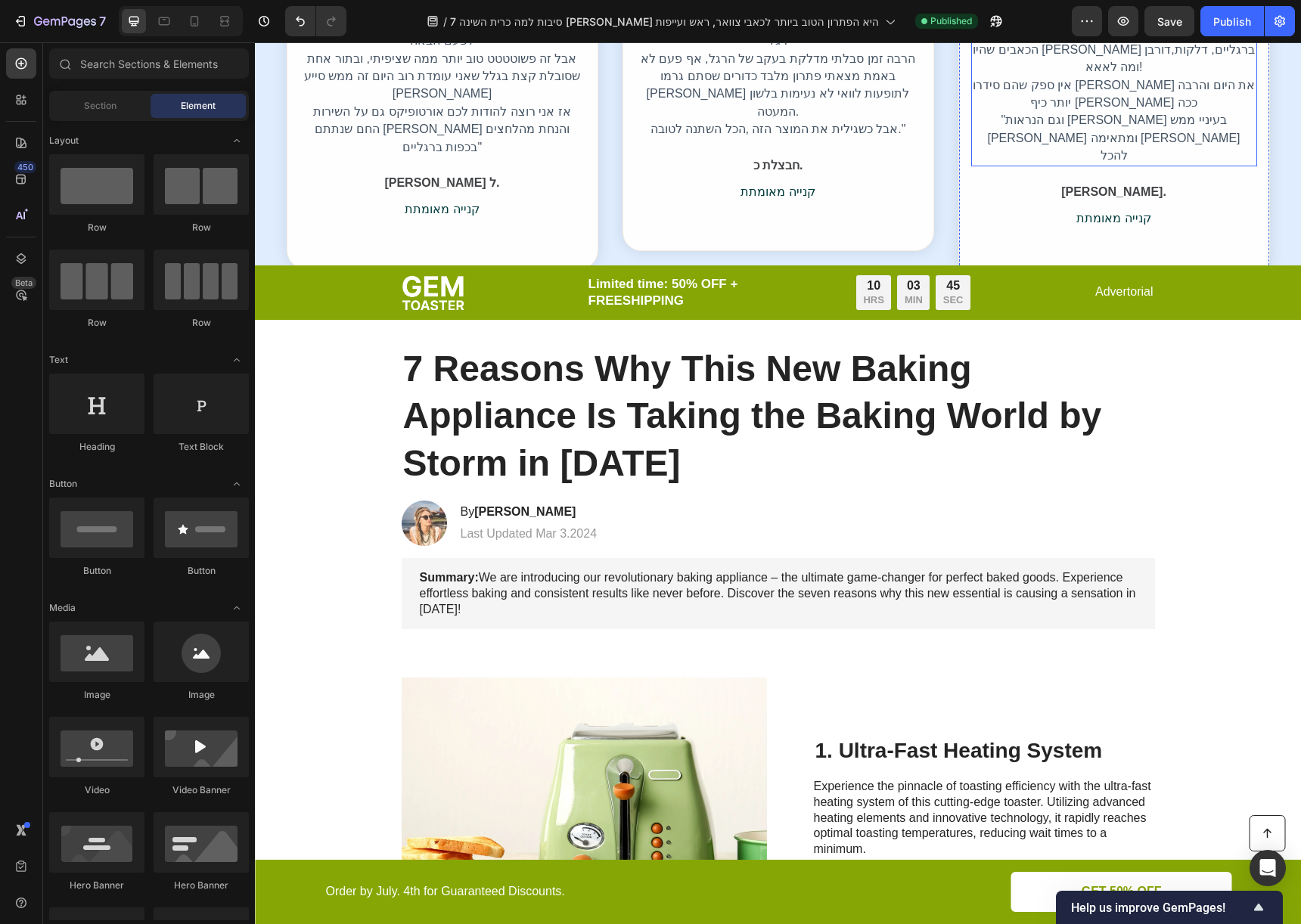
scroll to position [2761, 0]
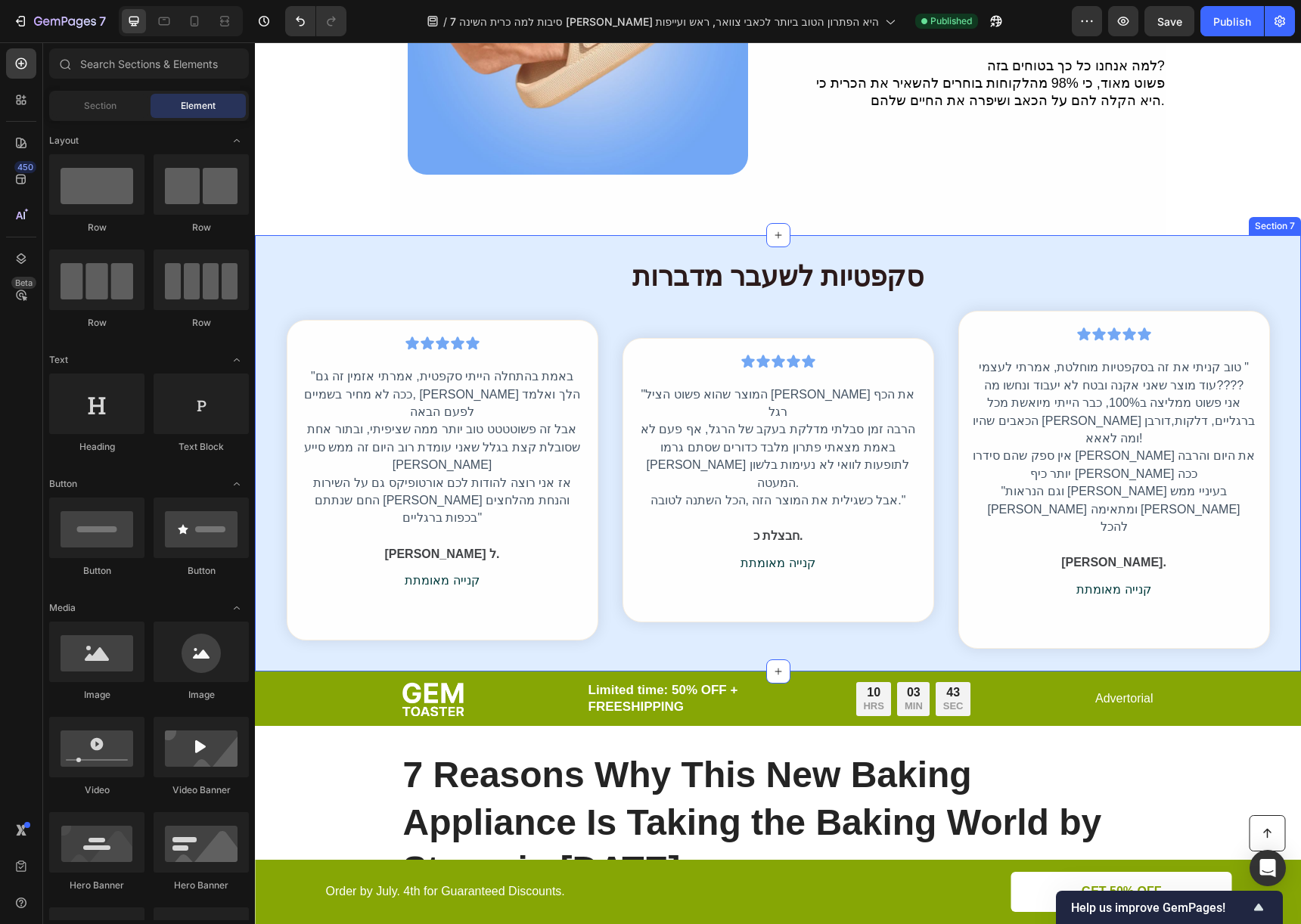
click at [1222, 238] on div "סקפטיות לשעבר מדברות Heading Icon Icon Icon Icon Icon Icon List Hoz "המוצר שהוא…" at bounding box center [778, 454] width 1046 height 437
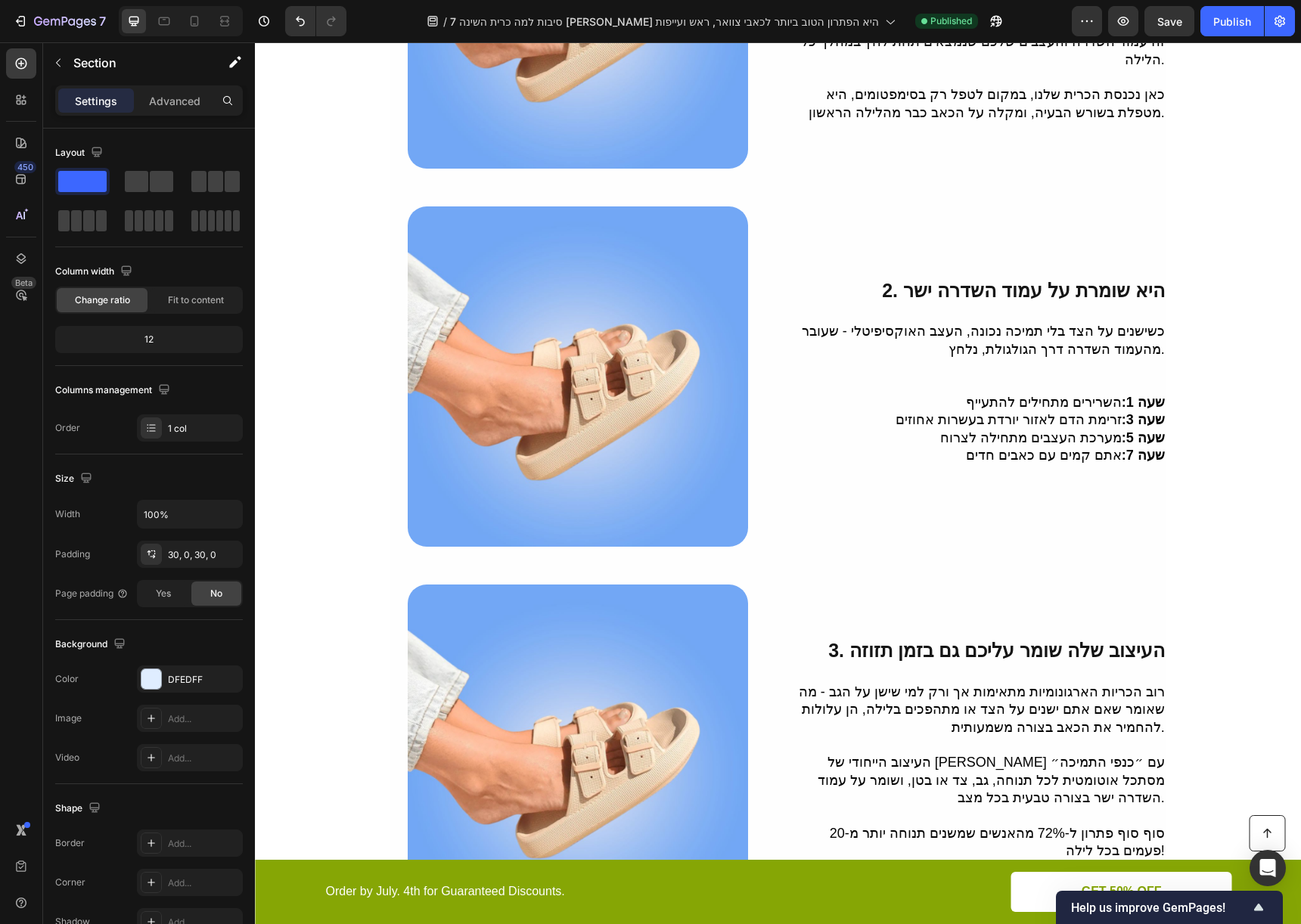
scroll to position [0, 0]
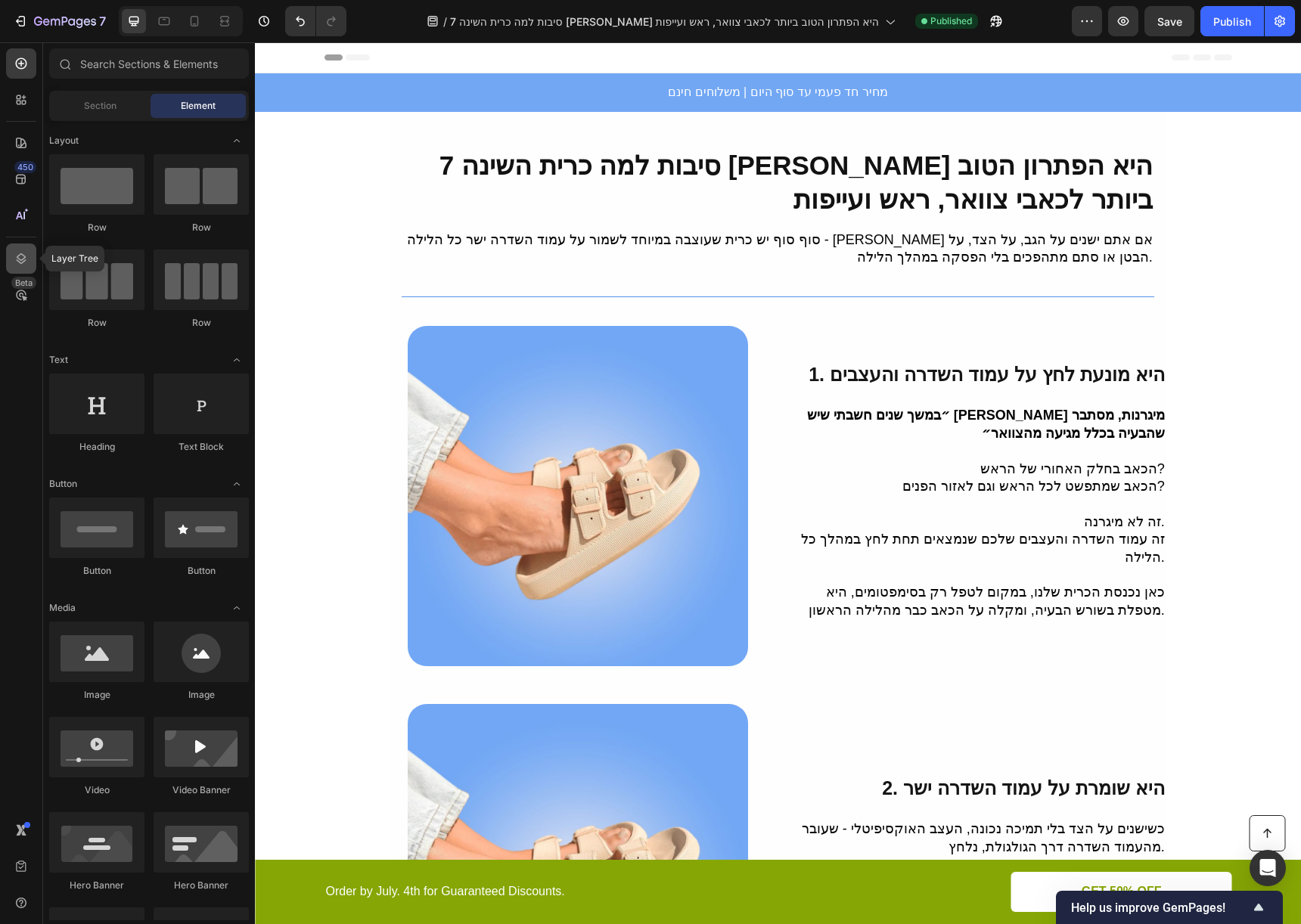
click at [20, 245] on div at bounding box center [21, 258] width 31 height 31
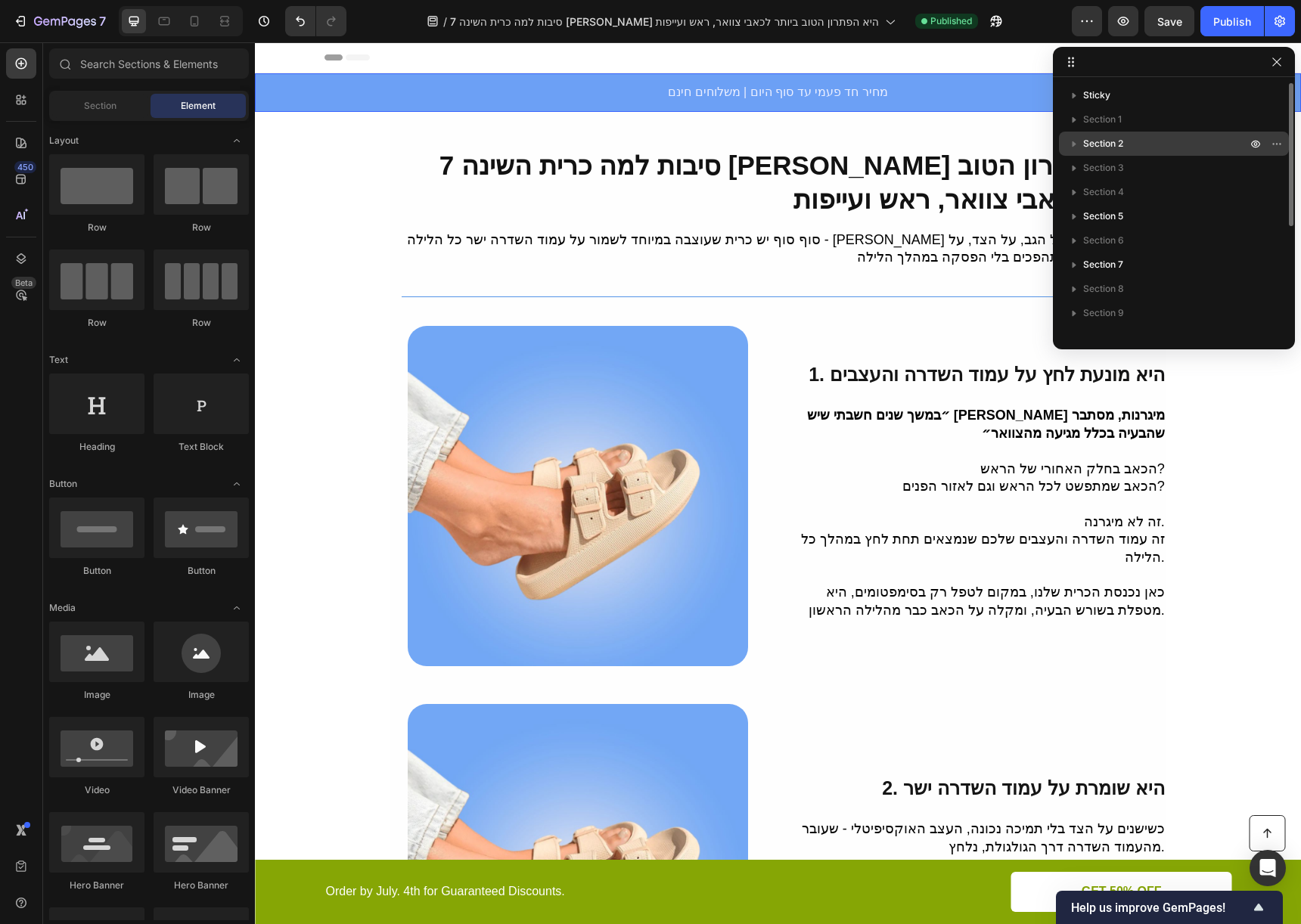
click at [1209, 139] on p "Section 2" at bounding box center [1166, 143] width 167 height 15
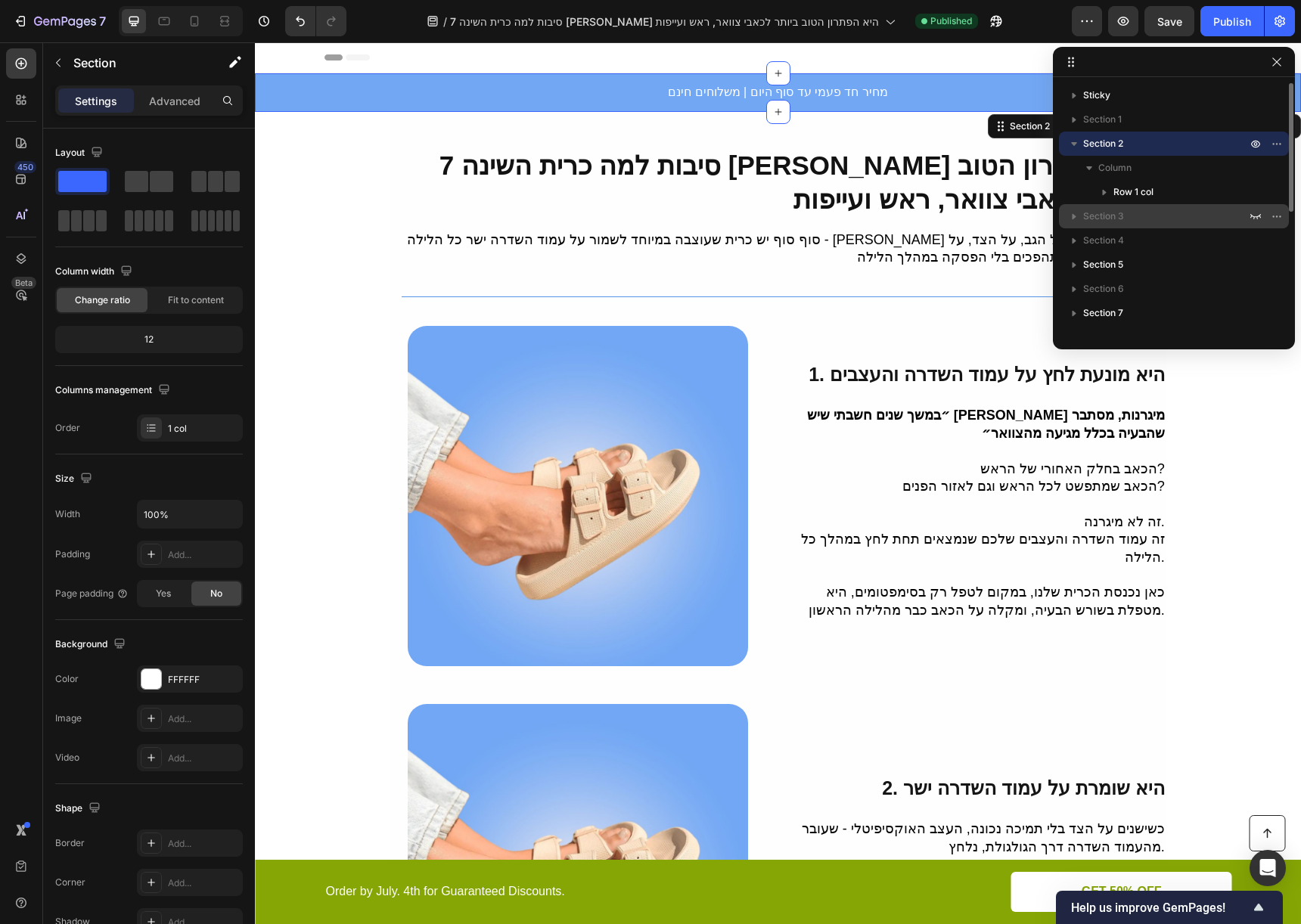
click at [1151, 216] on p "Section 3" at bounding box center [1166, 216] width 167 height 15
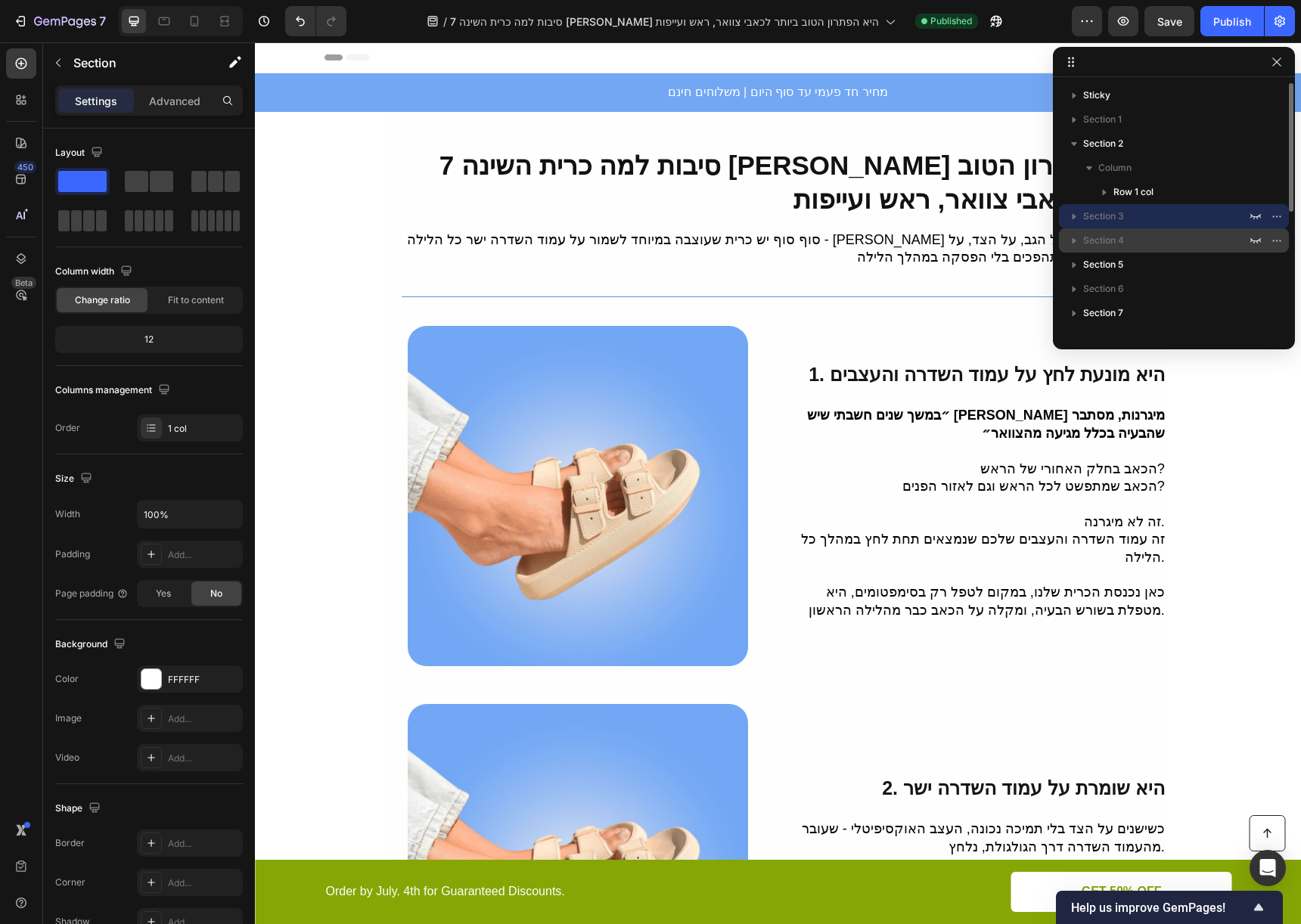
click at [1144, 251] on div "Section 4" at bounding box center [1173, 240] width 217 height 24
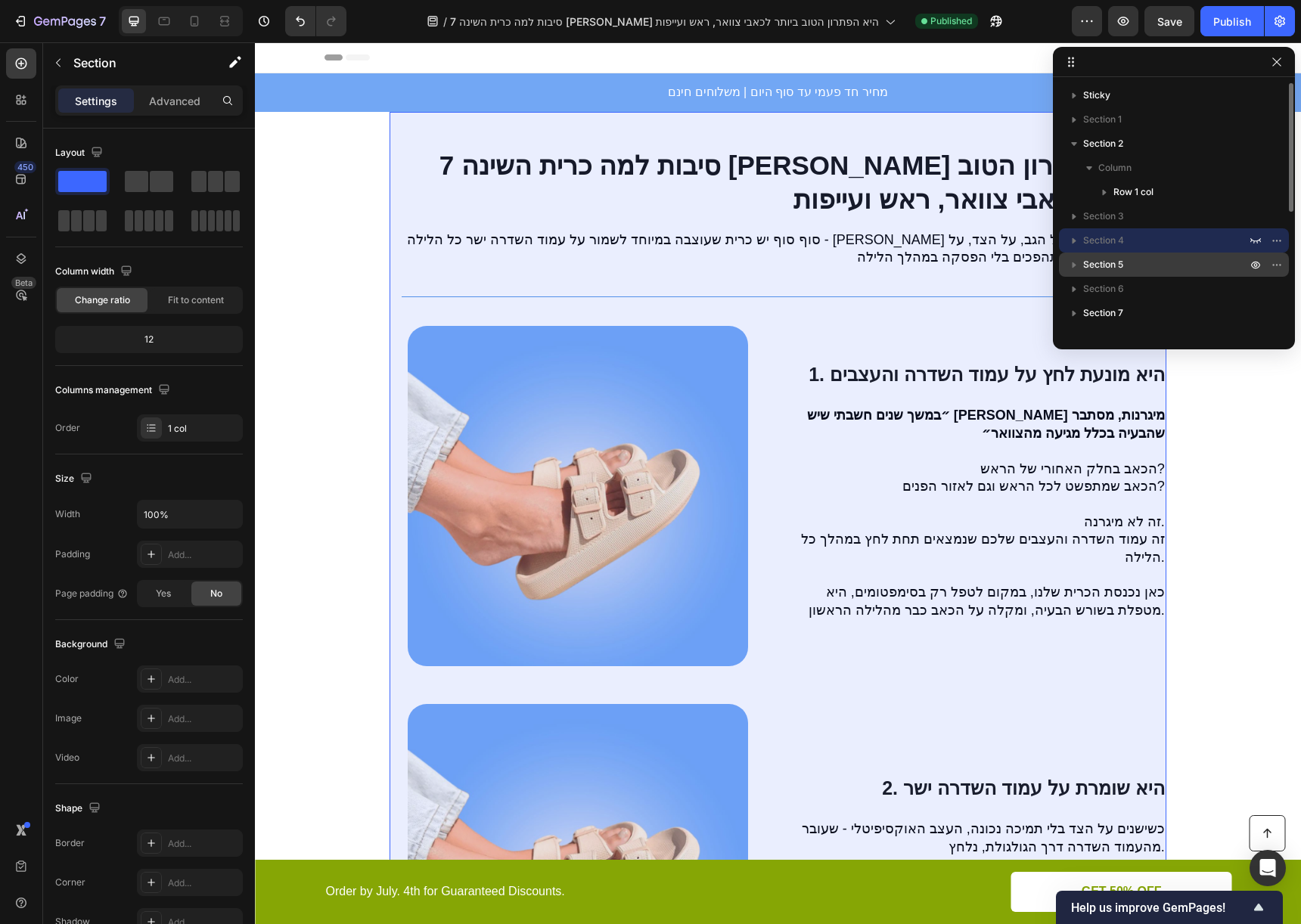
click at [1141, 262] on p "Section 5" at bounding box center [1166, 264] width 167 height 15
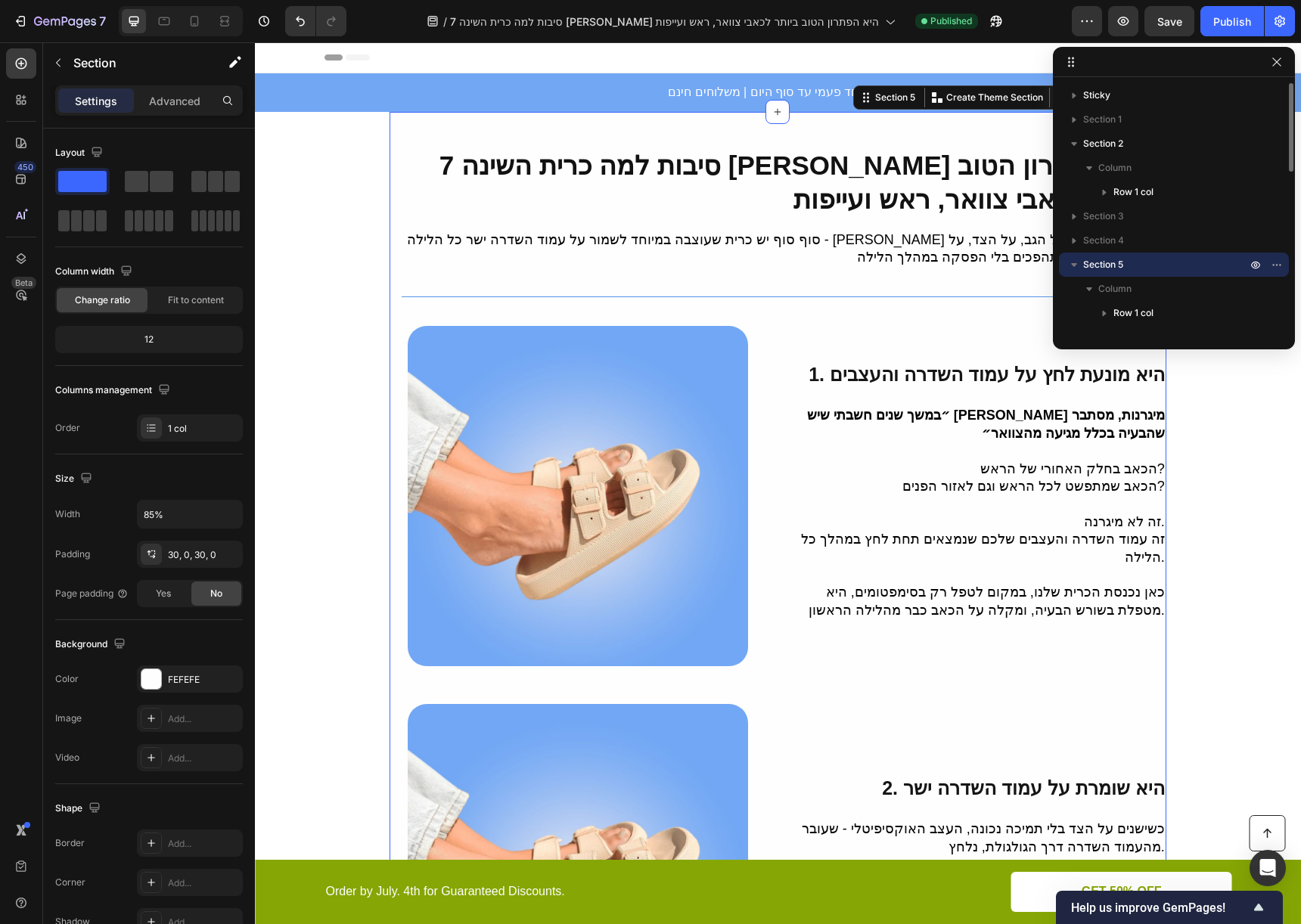
scroll to position [16, 0]
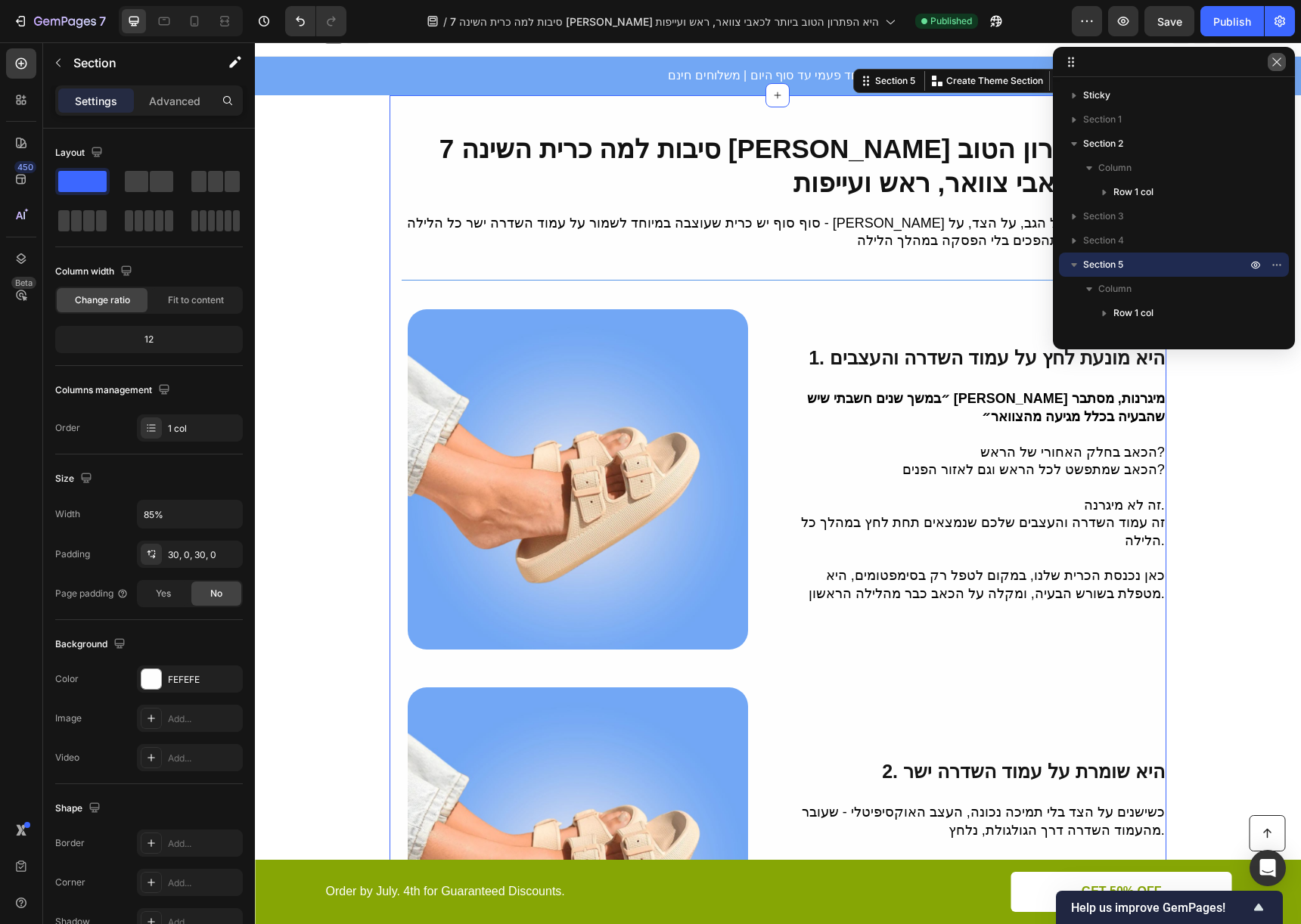
click at [1270, 63] on icon "button" at bounding box center [1276, 62] width 12 height 12
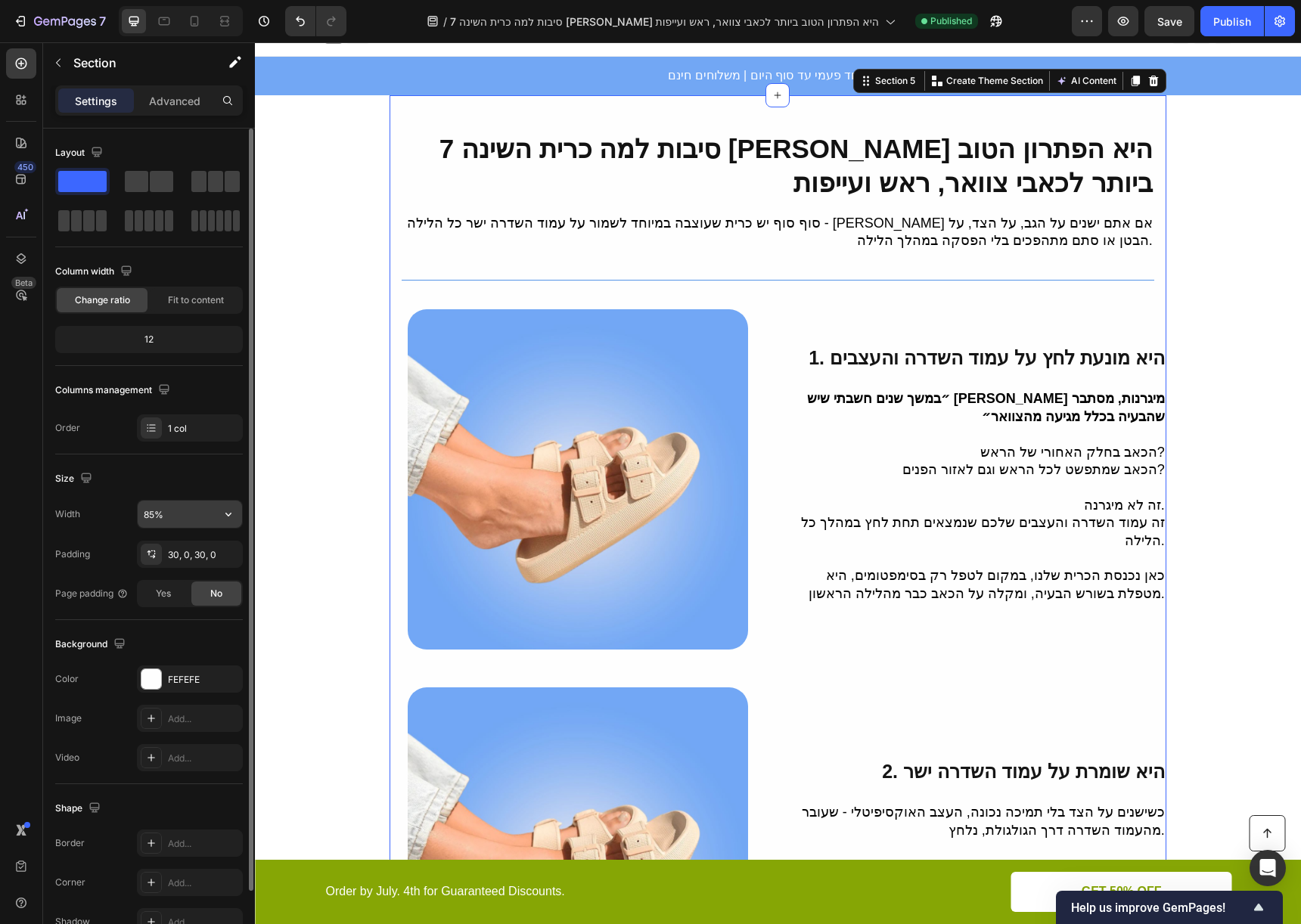
click at [189, 510] on input "85%" at bounding box center [189, 514] width 104 height 27
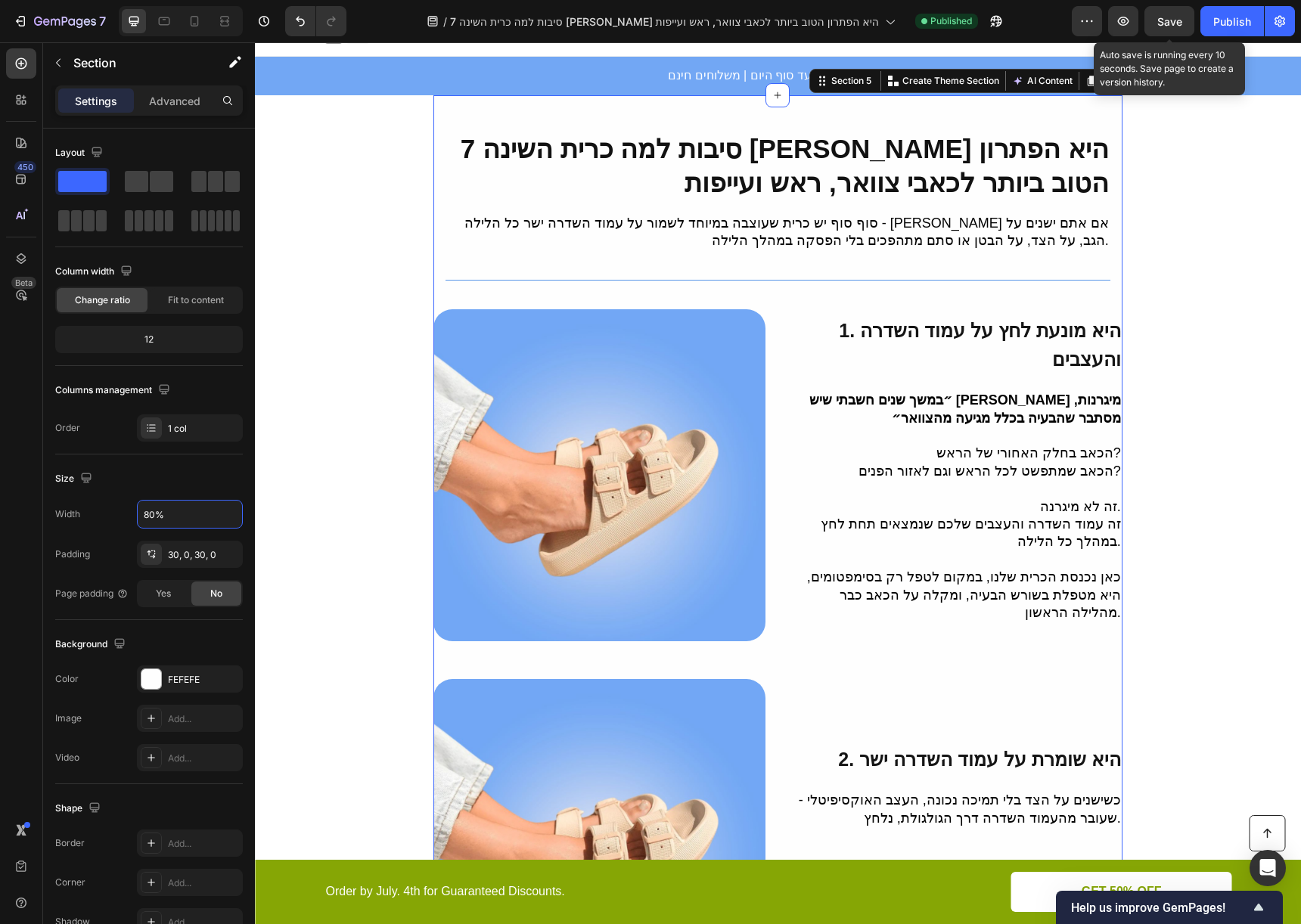
type input "80%"
click at [1167, 20] on span "Save" at bounding box center [1170, 21] width 25 height 13
click at [1234, 27] on div "Publish" at bounding box center [1232, 21] width 38 height 16
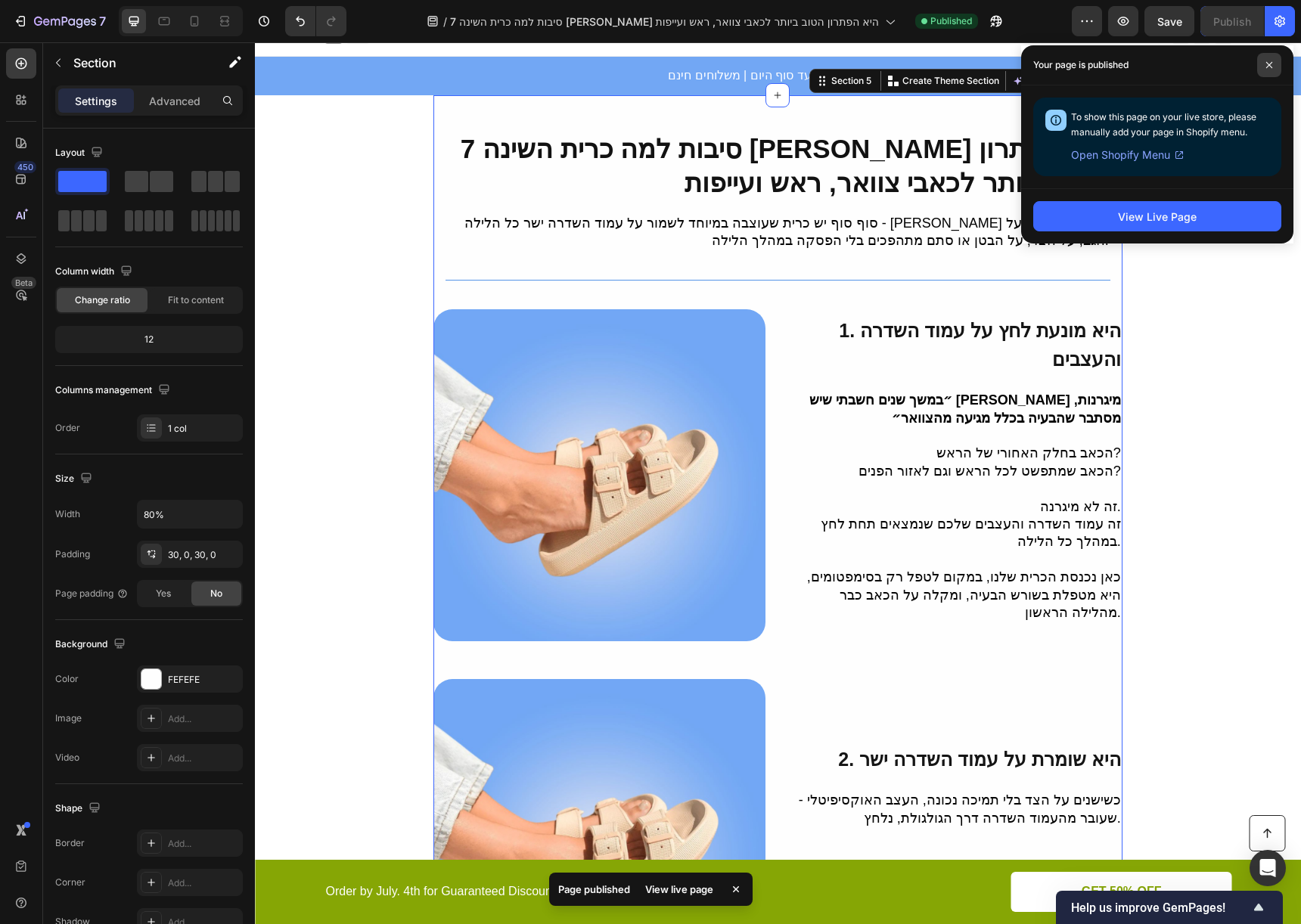
click at [1270, 67] on icon at bounding box center [1269, 65] width 6 height 6
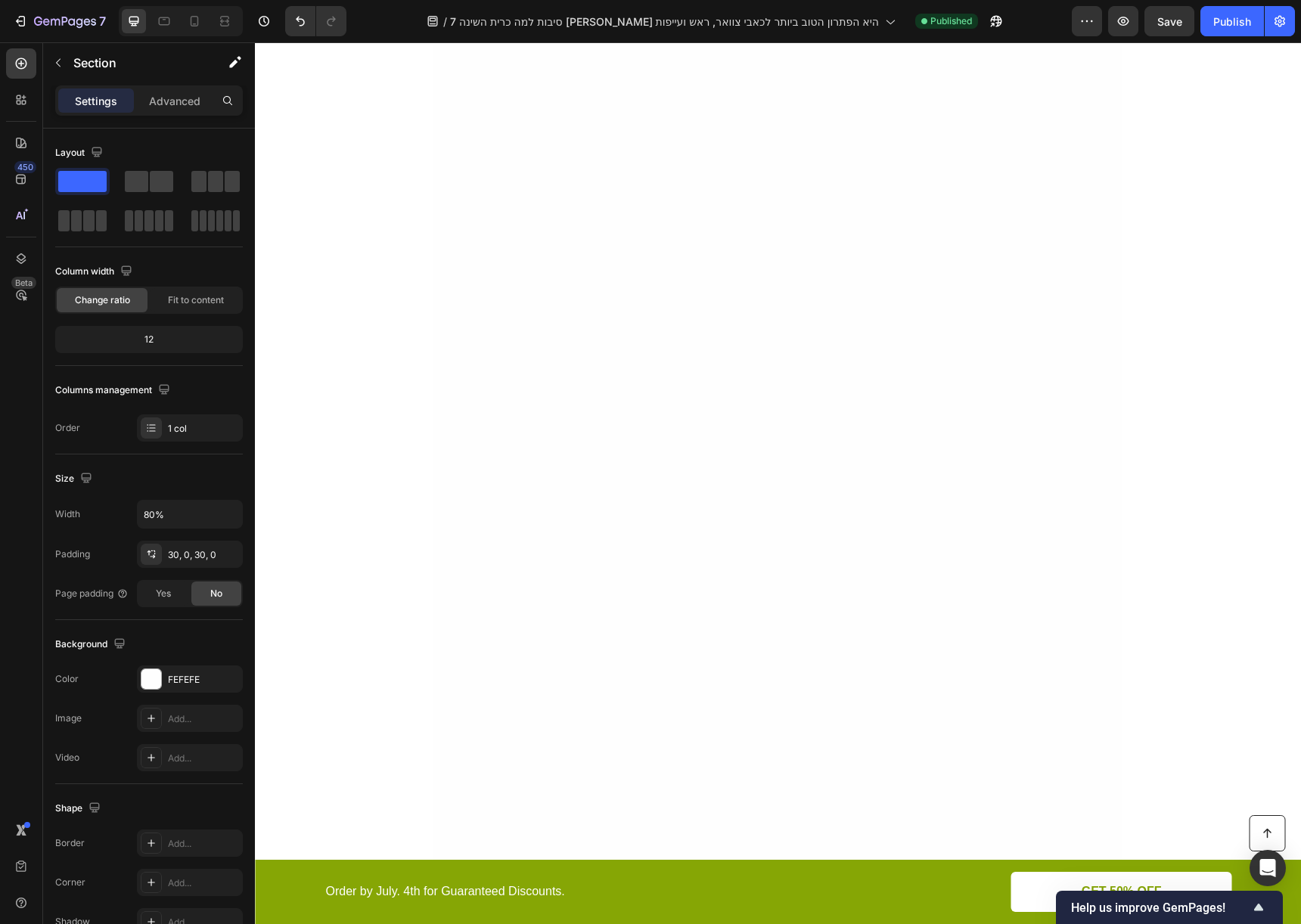
scroll to position [2983, 0]
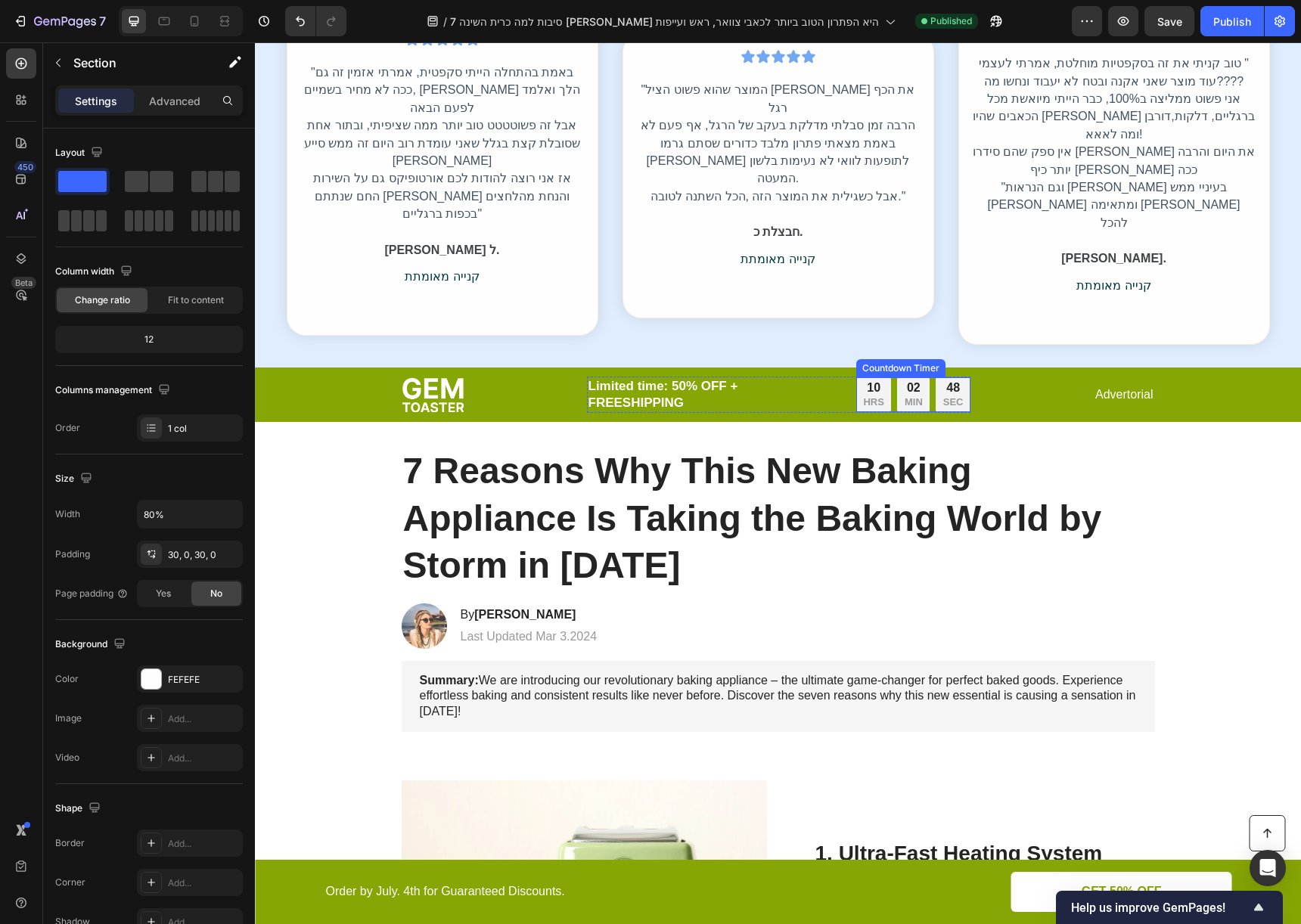
click at [924, 377] on div "10 HRS 02 MIN 48 SEC" at bounding box center [913, 394] width 114 height 34
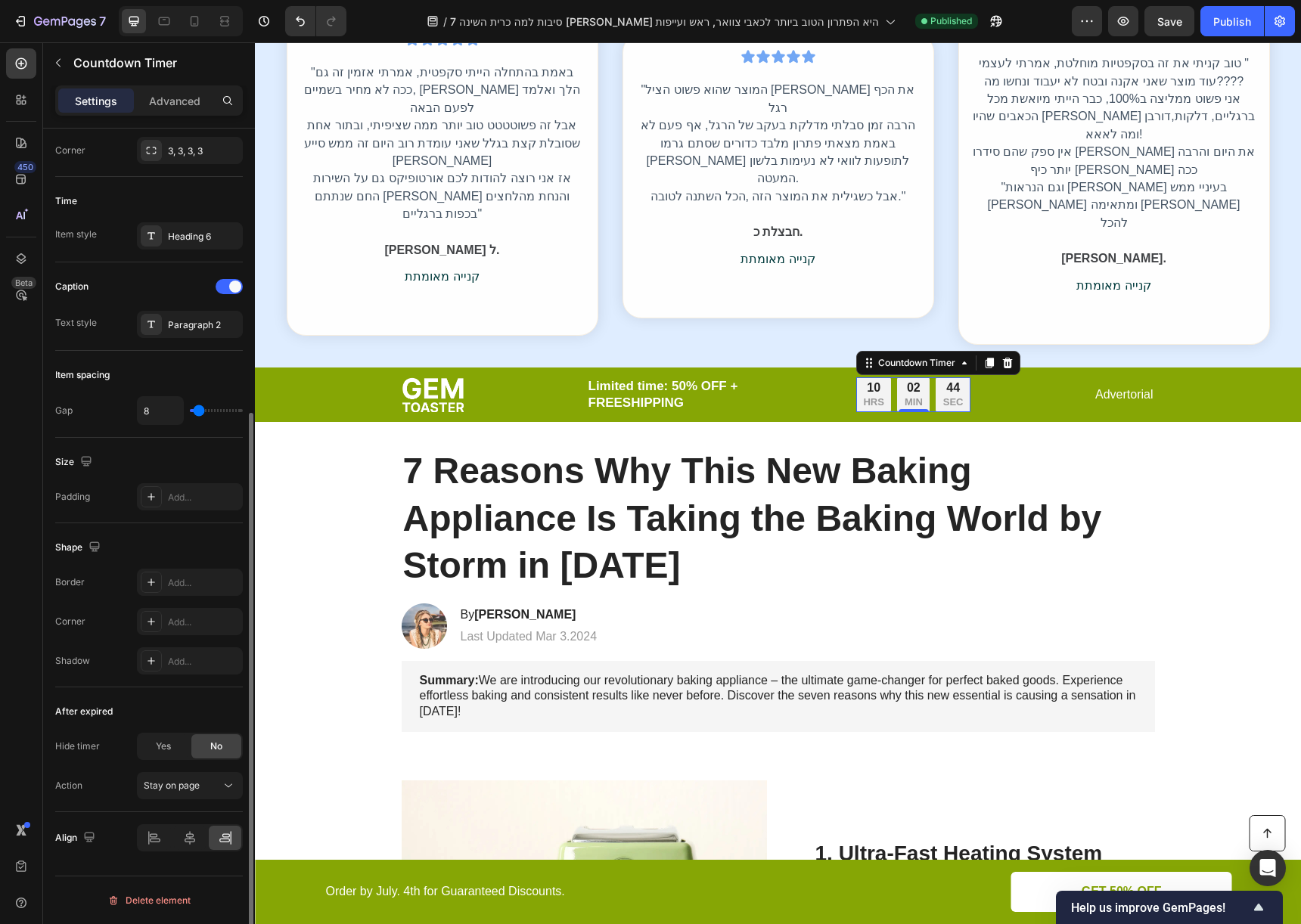
scroll to position [0, 0]
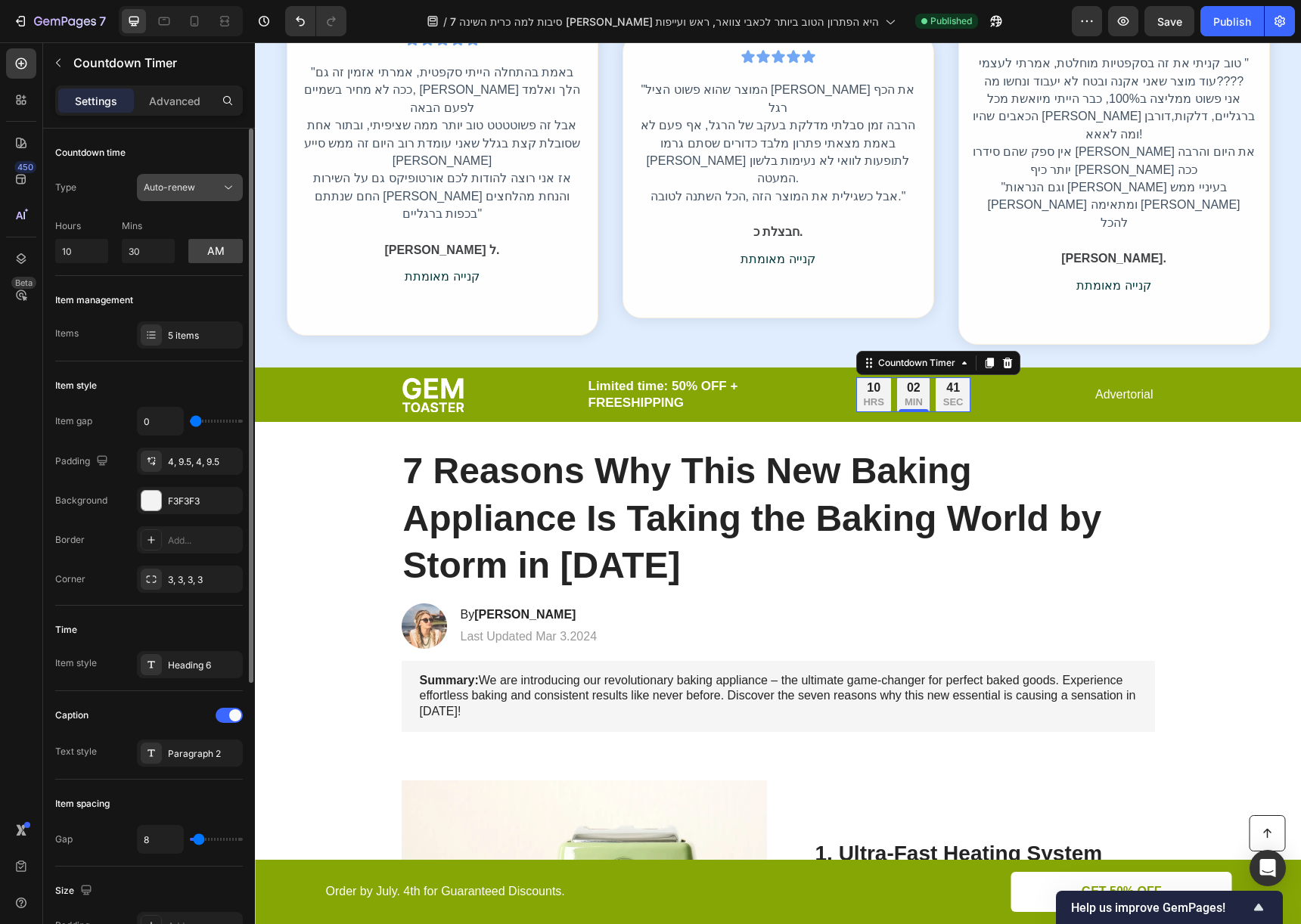
click at [195, 174] on button "Auto-renew" at bounding box center [189, 187] width 106 height 27
click at [192, 192] on span "Auto-renew" at bounding box center [170, 187] width 52 height 12
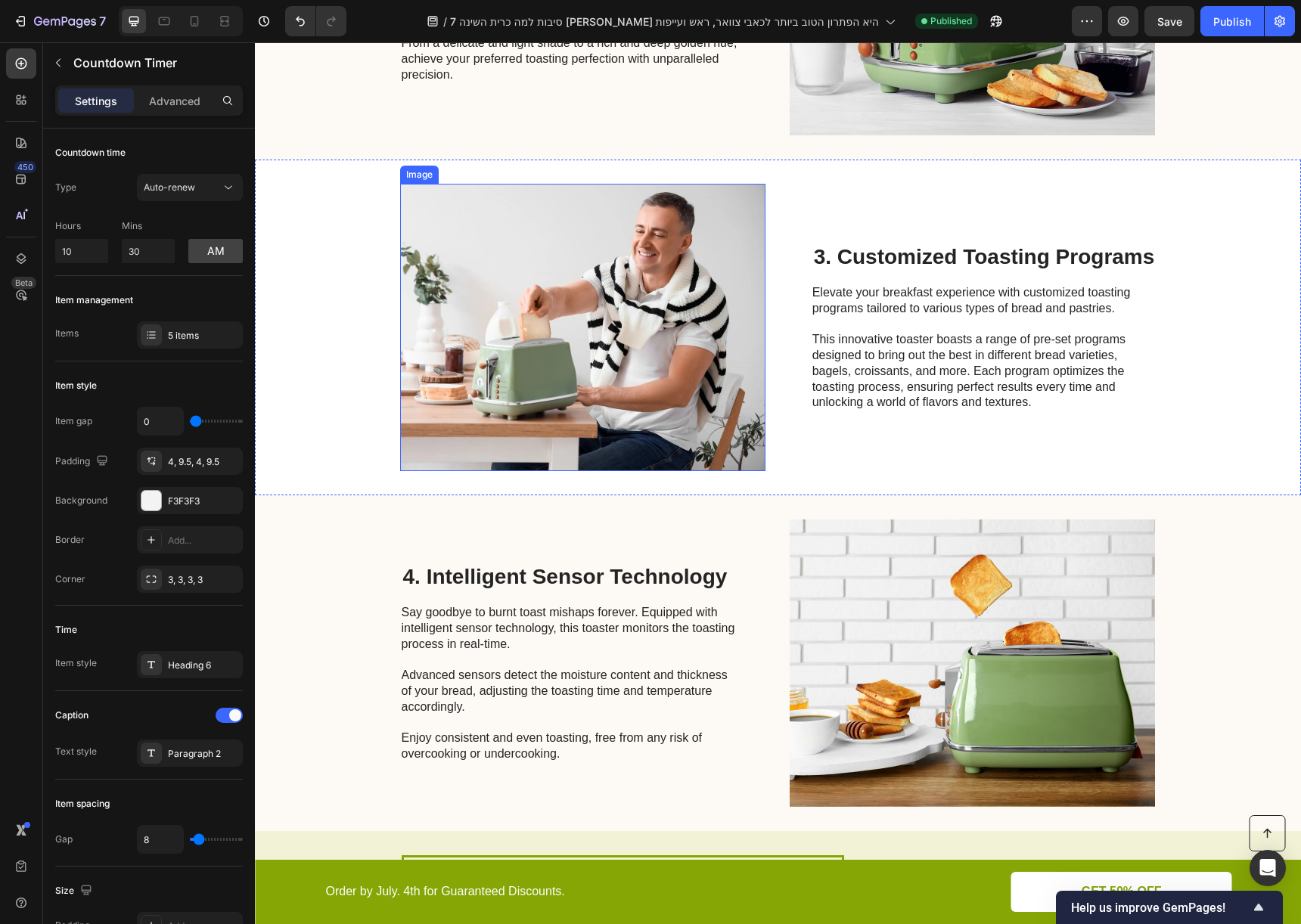
scroll to position [4743, 0]
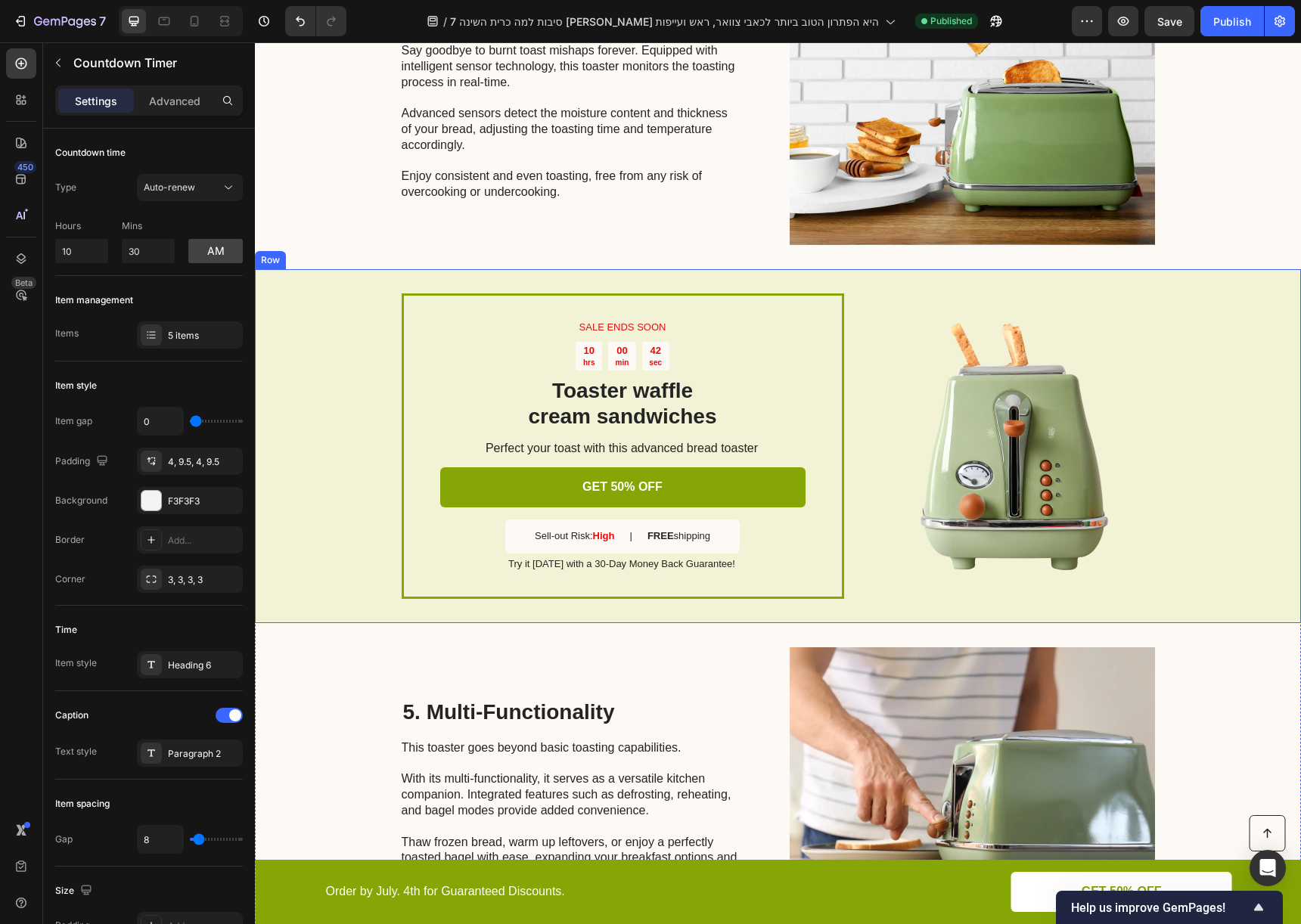
click at [935, 279] on div "SALE ENDS SOON Text Block 10 hrs 00 min 42 sec Countdown Timer Toaster waffle c…" at bounding box center [778, 445] width 1046 height 353
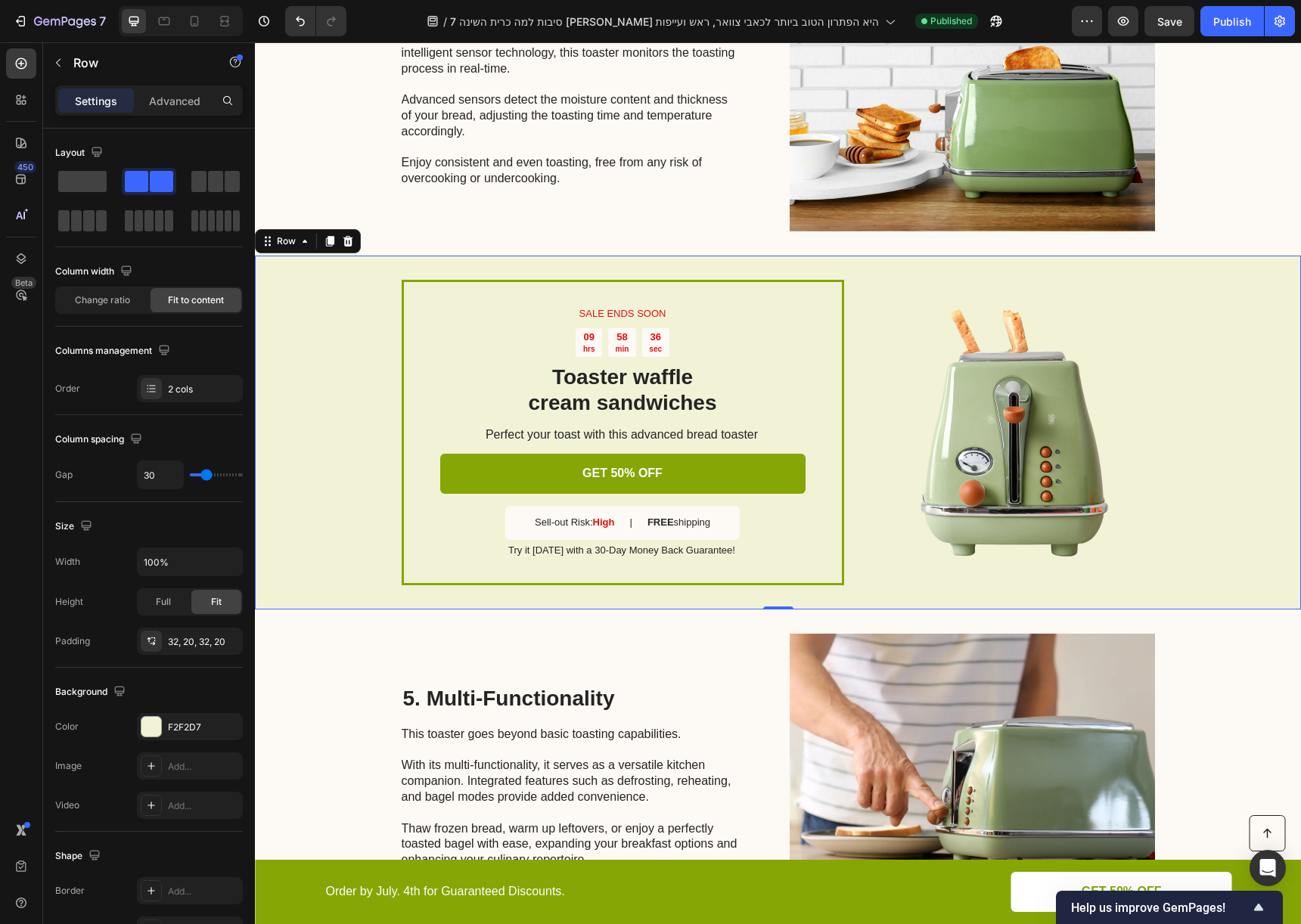
scroll to position [4776, 0]
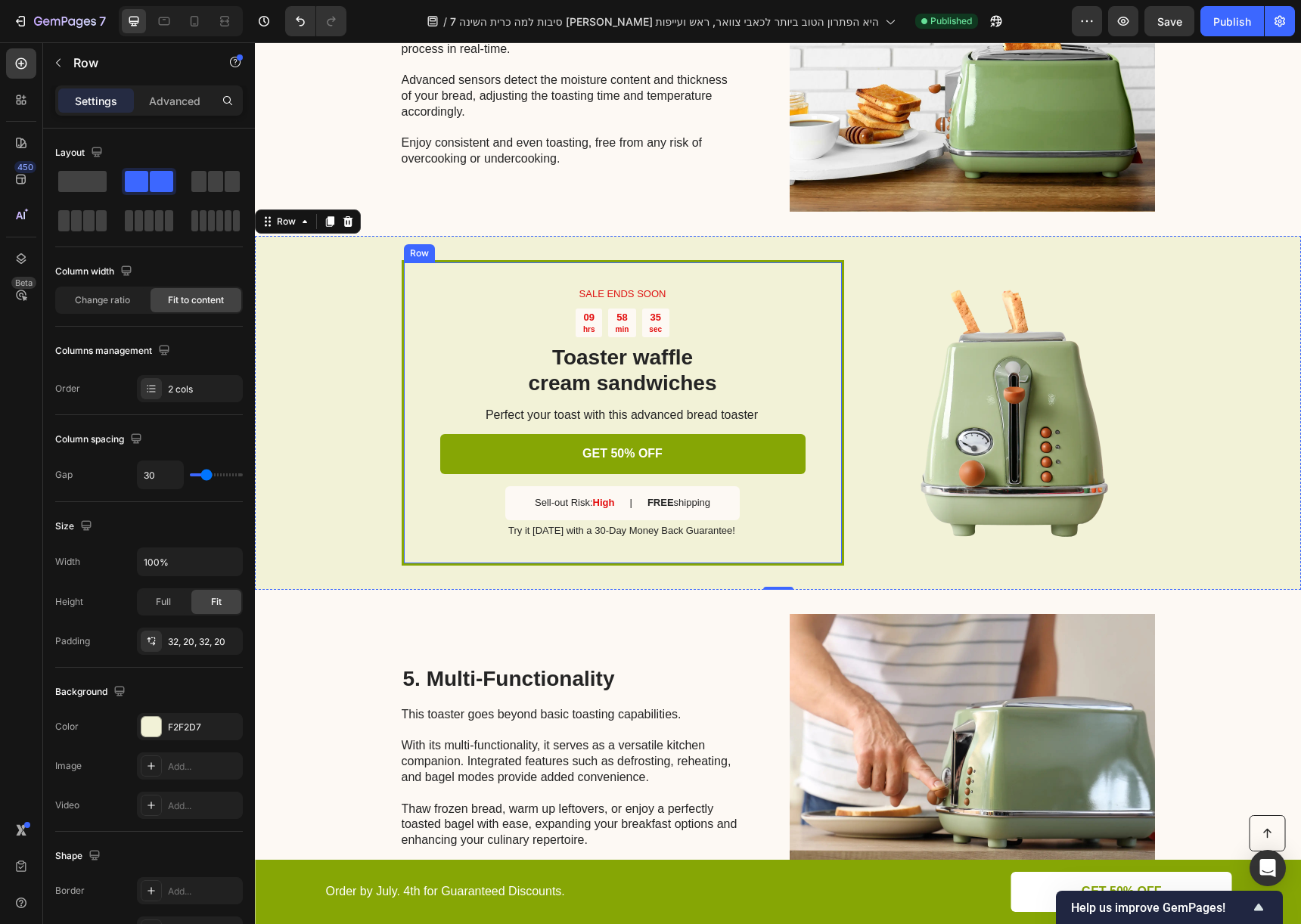
click at [820, 267] on div "SALE ENDS SOON Text Block 09 hrs 58 min 35 sec Countdown Timer Toaster waffle c…" at bounding box center [623, 413] width 443 height 305
click at [850, 282] on div "SALE ENDS SOON Text Block 09 hrs 58 min 28 sec Countdown Timer Toaster waffle c…" at bounding box center [778, 412] width 1046 height 353
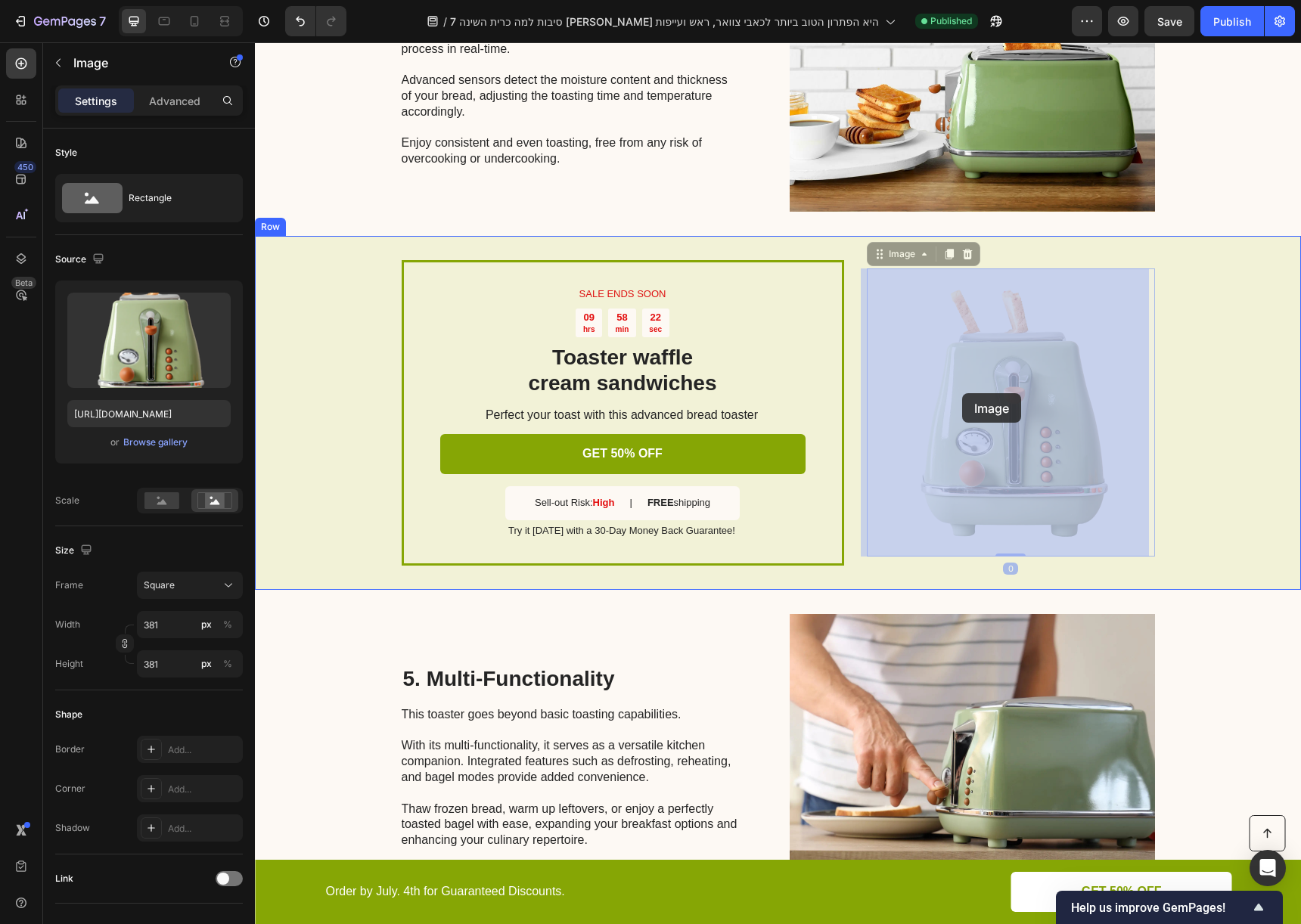
drag, startPoint x: 985, startPoint y: 347, endPoint x: 962, endPoint y: 394, distance: 52.3
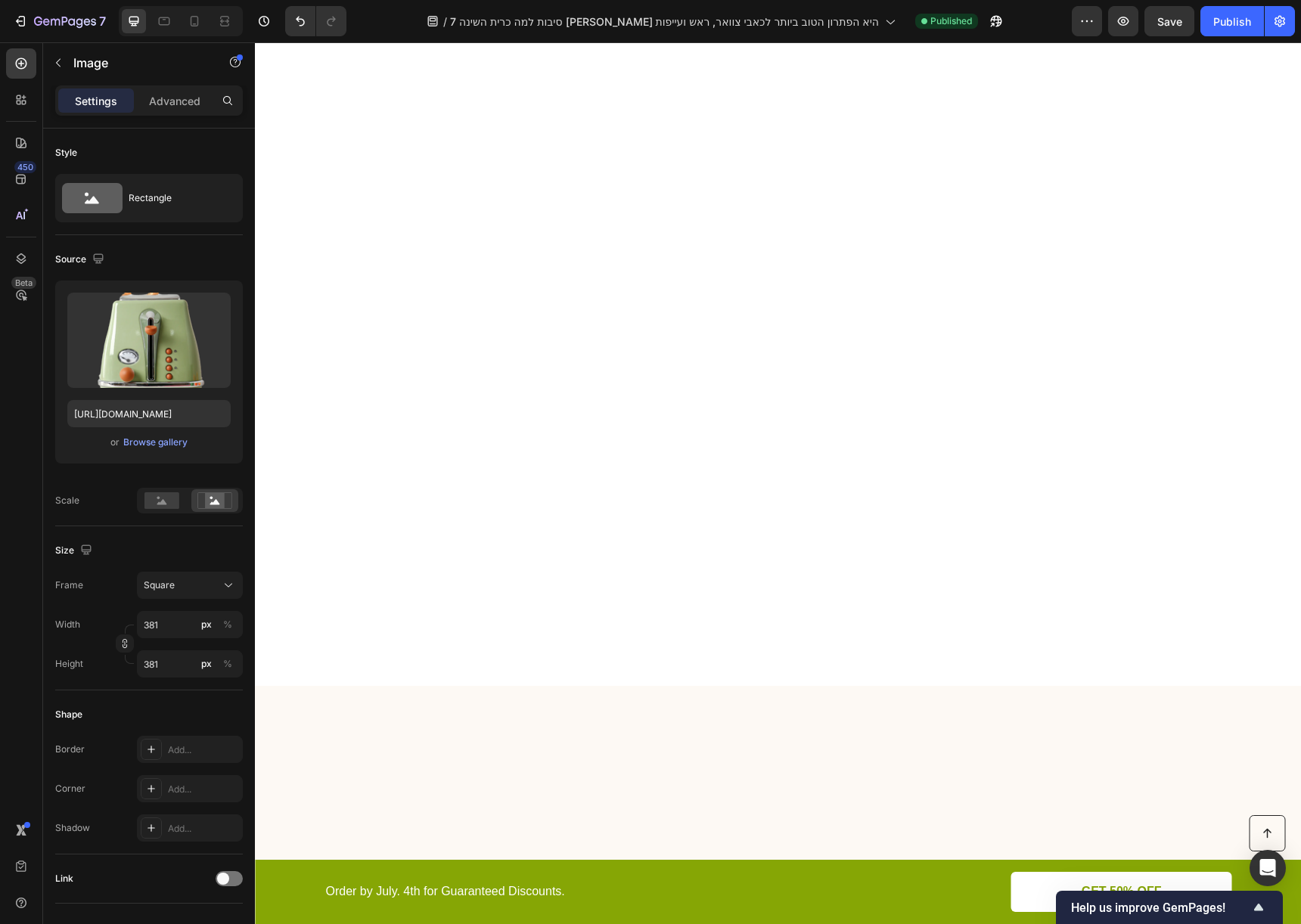
scroll to position [0, 0]
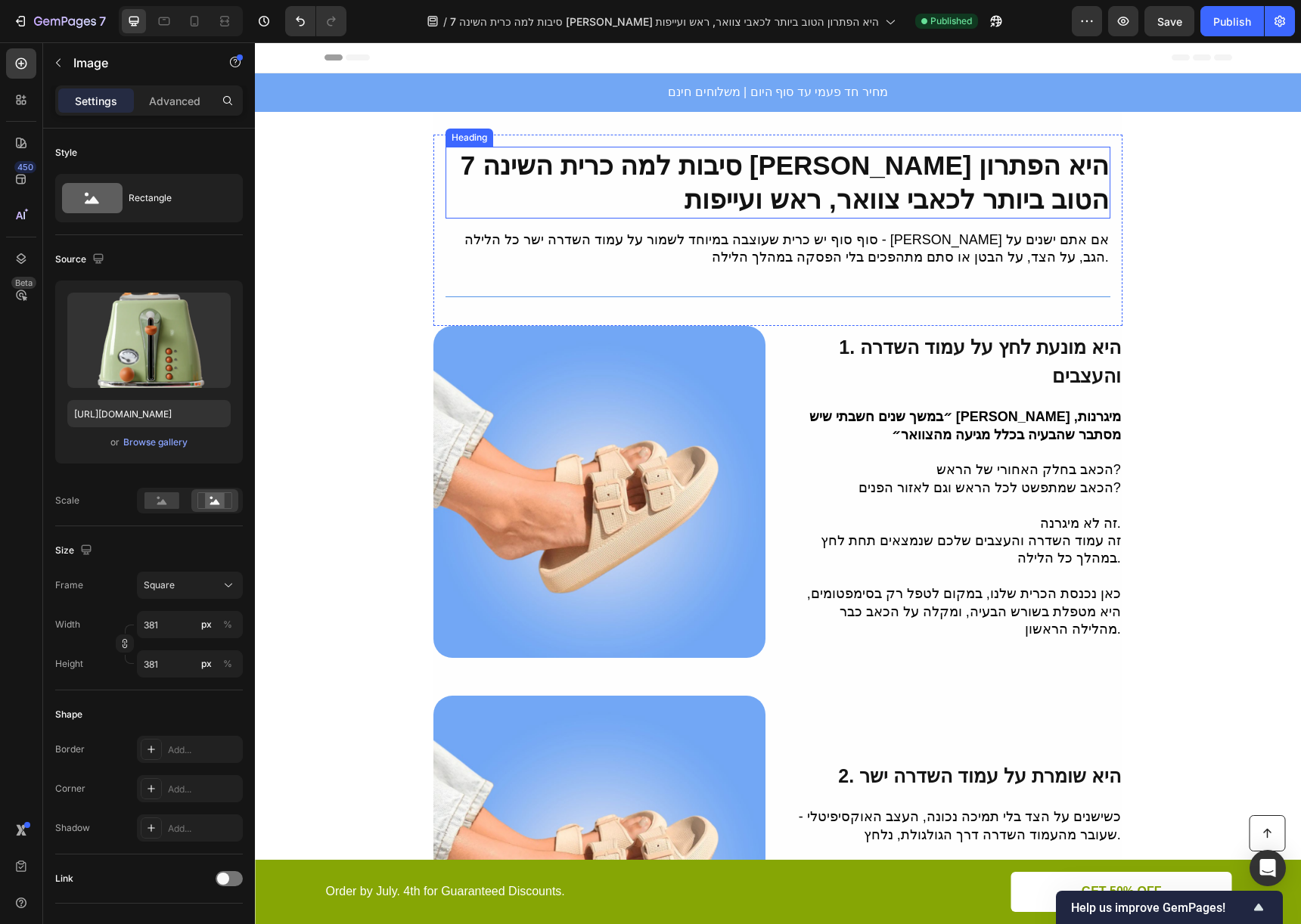
click at [940, 186] on strong "7 סיבות למה כרית השינה [PERSON_NAME] היא הפתרון הטוב ביותר לכאבי צוואר, ראש ועי…" at bounding box center [785, 182] width 649 height 64
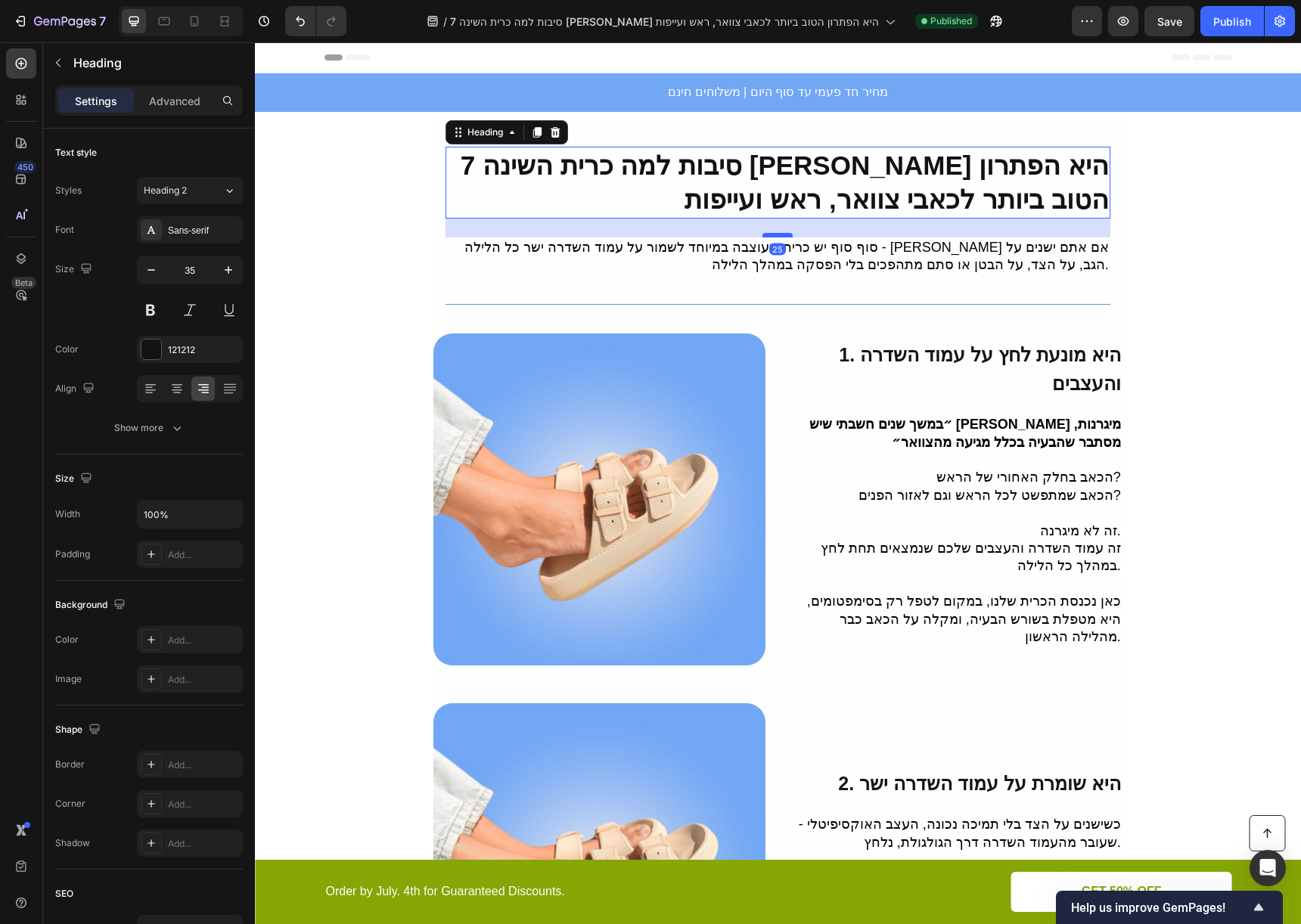
drag, startPoint x: 767, startPoint y: 228, endPoint x: 770, endPoint y: 235, distance: 7.6
click at [770, 235] on div at bounding box center [777, 235] width 31 height 5
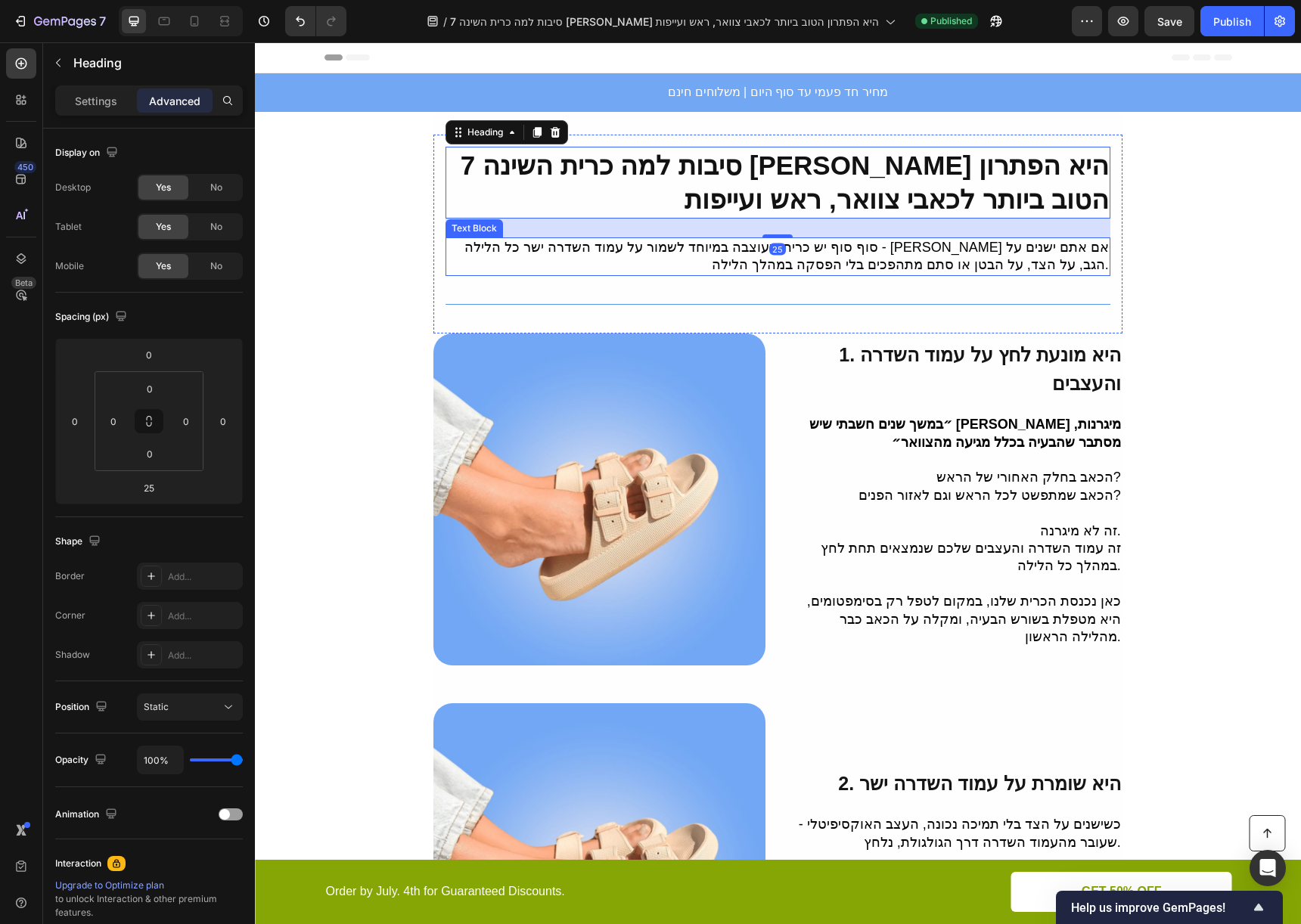
click at [848, 257] on p "סוף סוף יש כרית שעוצבה במיוחד לשמור על עמוד השדרה ישר כל הלילה - בין אם אתם ישנ…" at bounding box center [778, 256] width 662 height 35
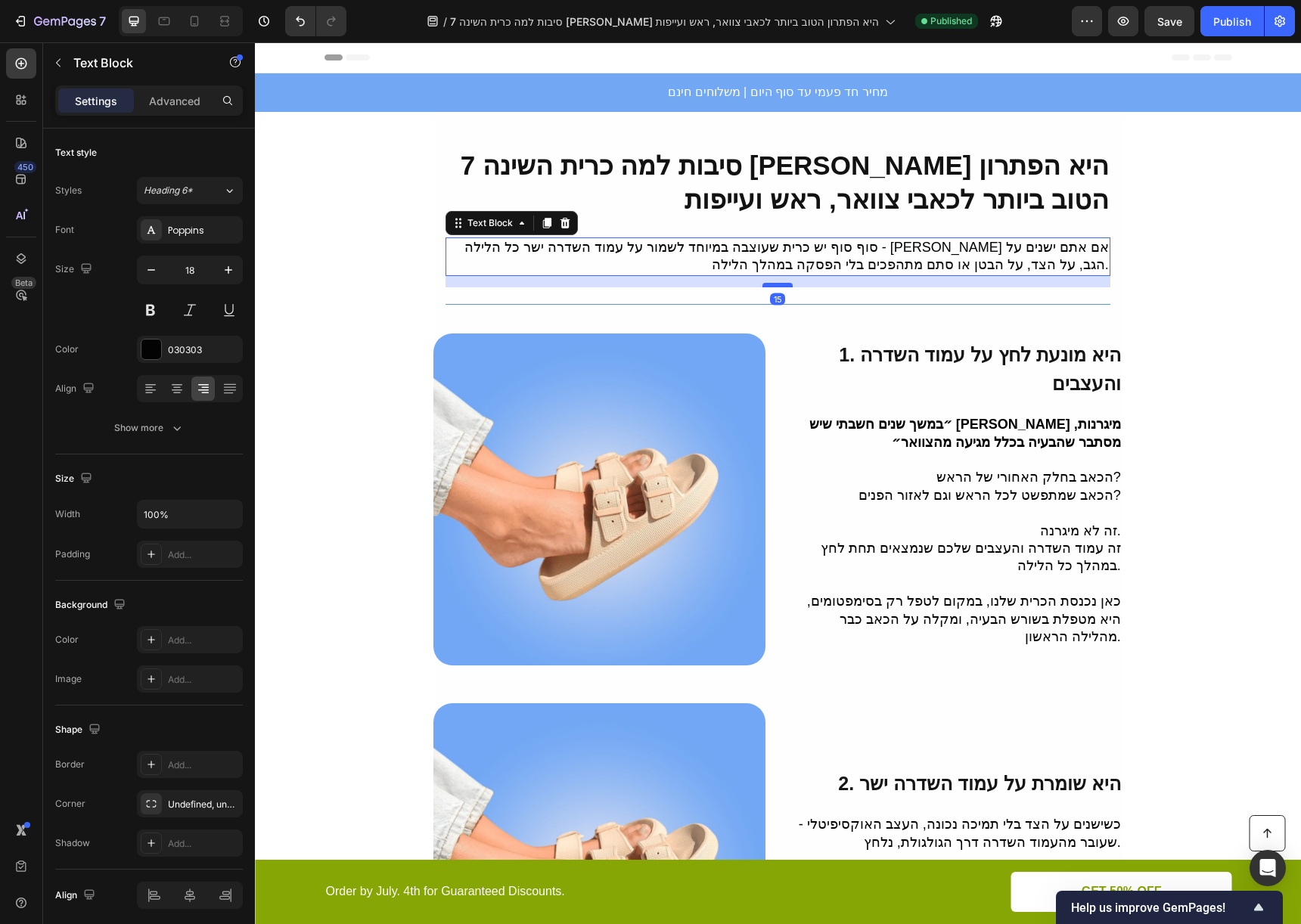
click at [780, 285] on div at bounding box center [777, 286] width 31 height 5
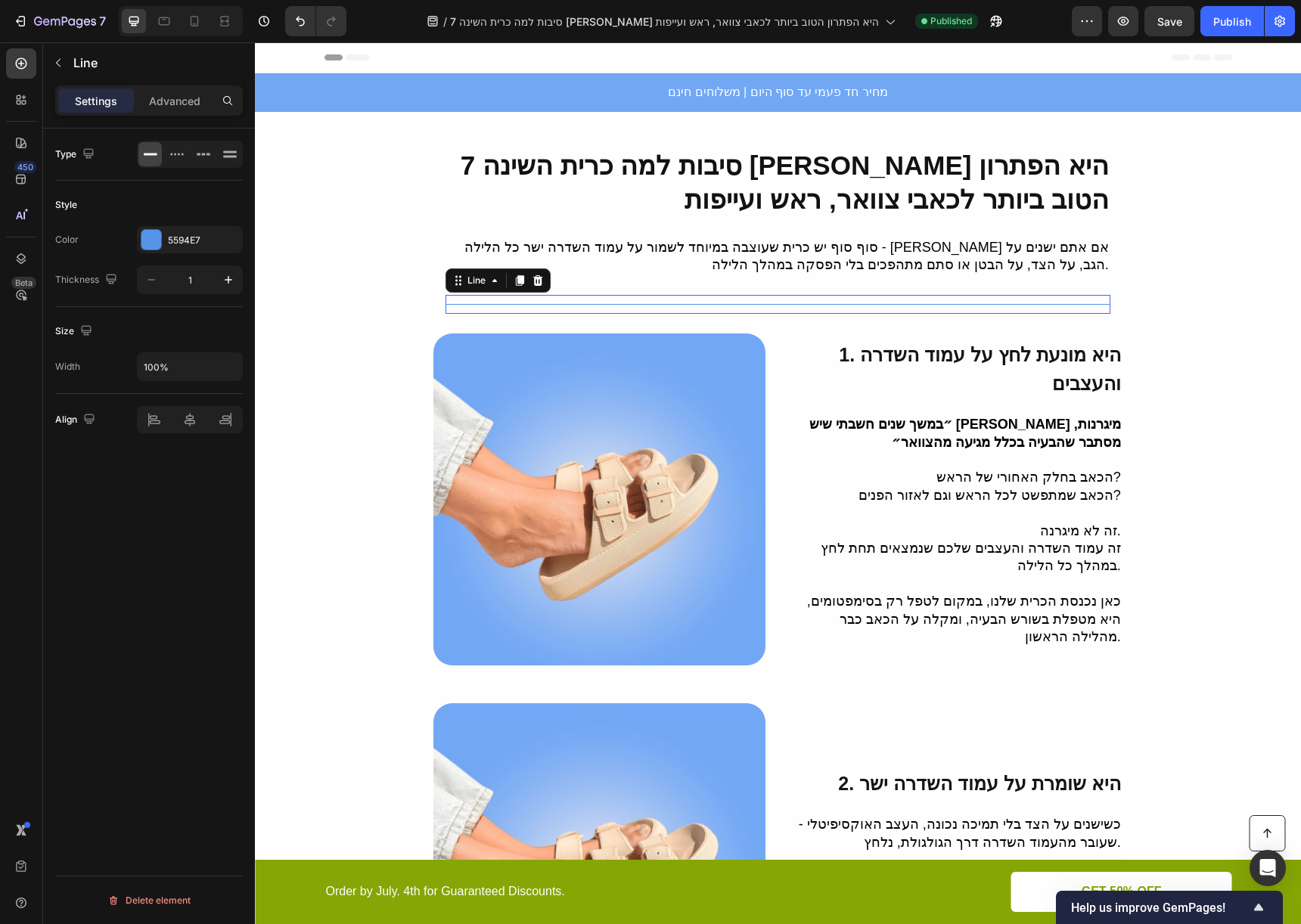
click at [786, 295] on div "Title Line 0" at bounding box center [778, 304] width 665 height 19
click at [192, 102] on p "Advanced" at bounding box center [174, 101] width 52 height 16
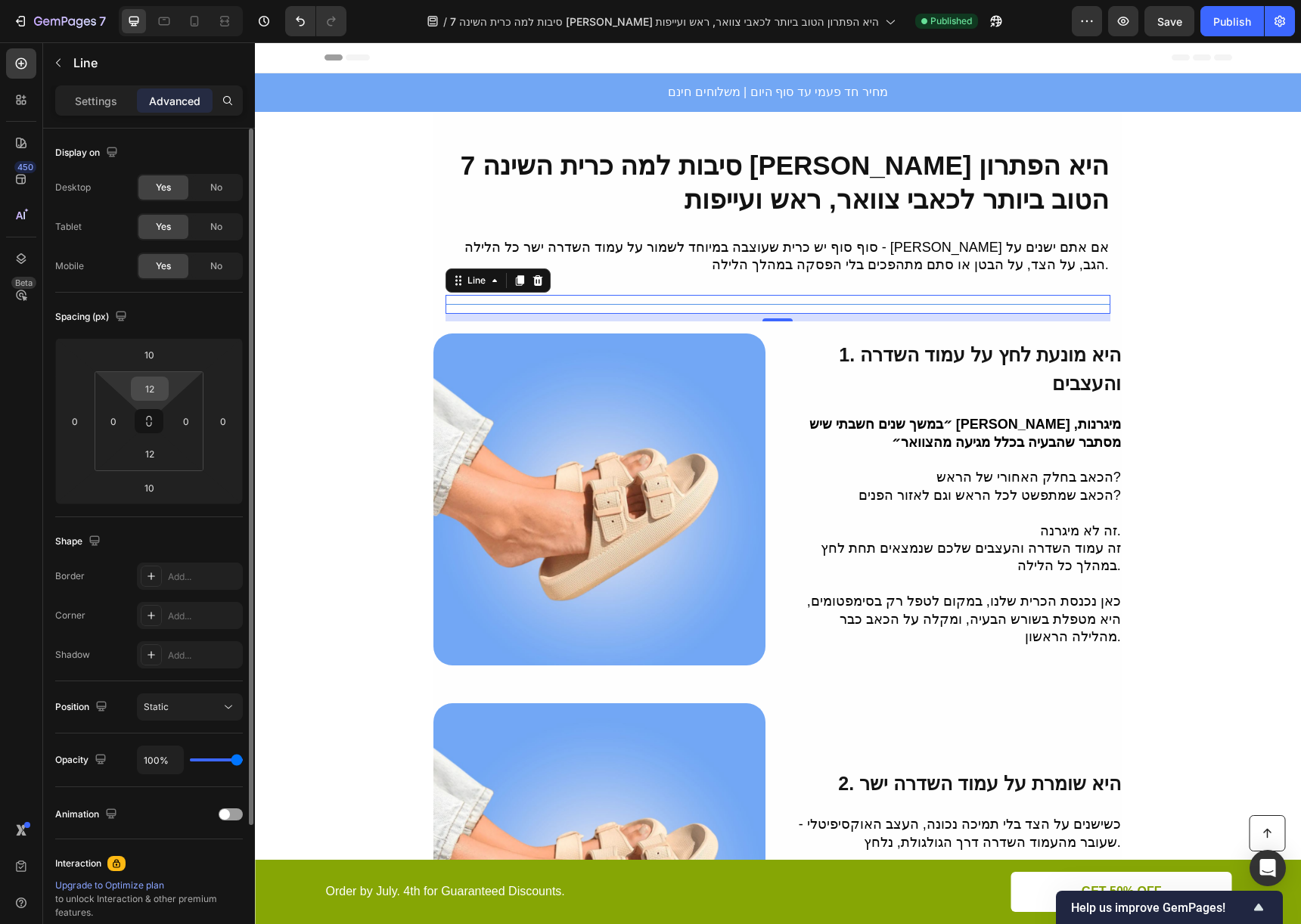
click at [147, 393] on input "12" at bounding box center [149, 388] width 31 height 23
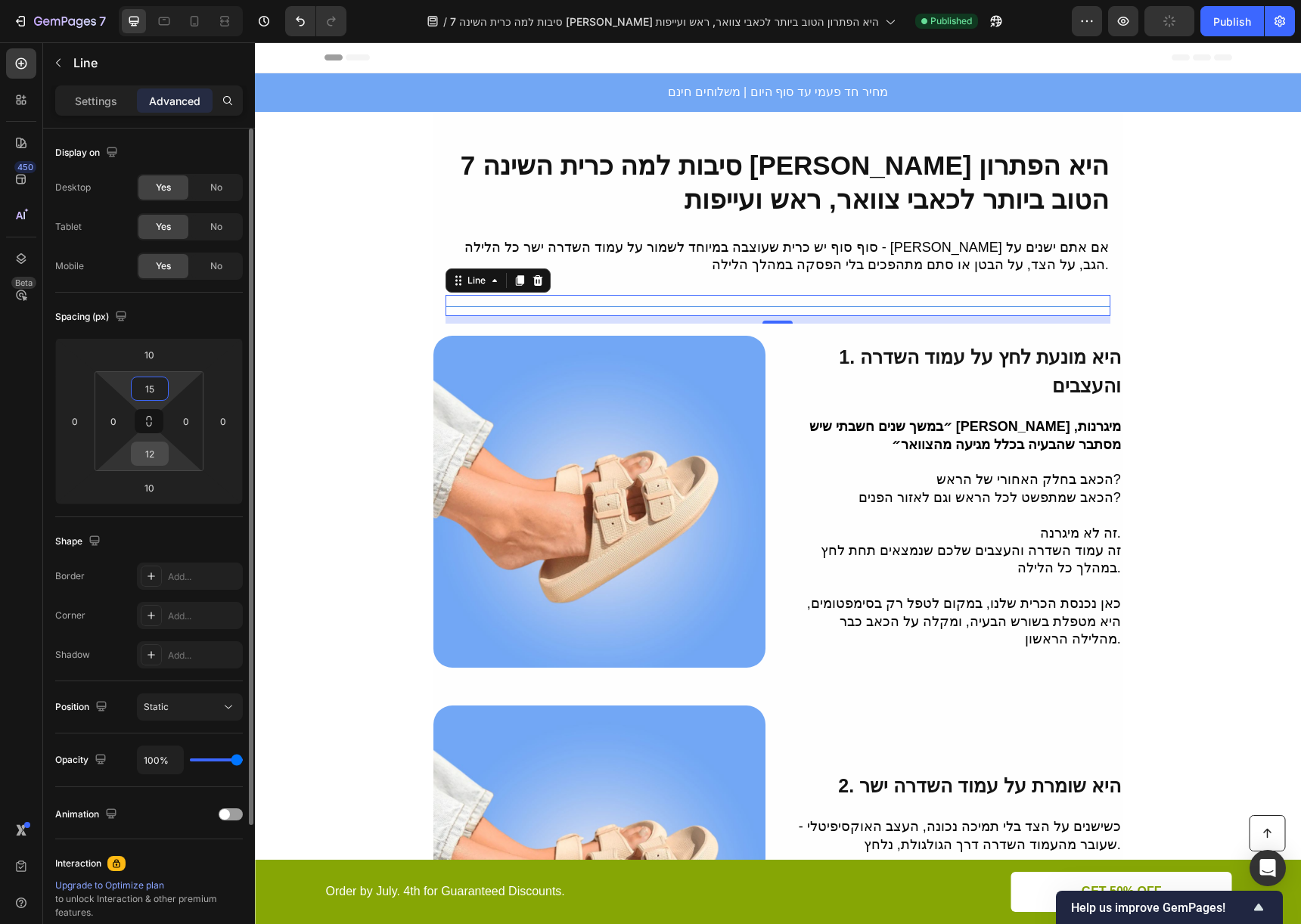
type input "15"
click at [160, 453] on input "12" at bounding box center [149, 454] width 31 height 23
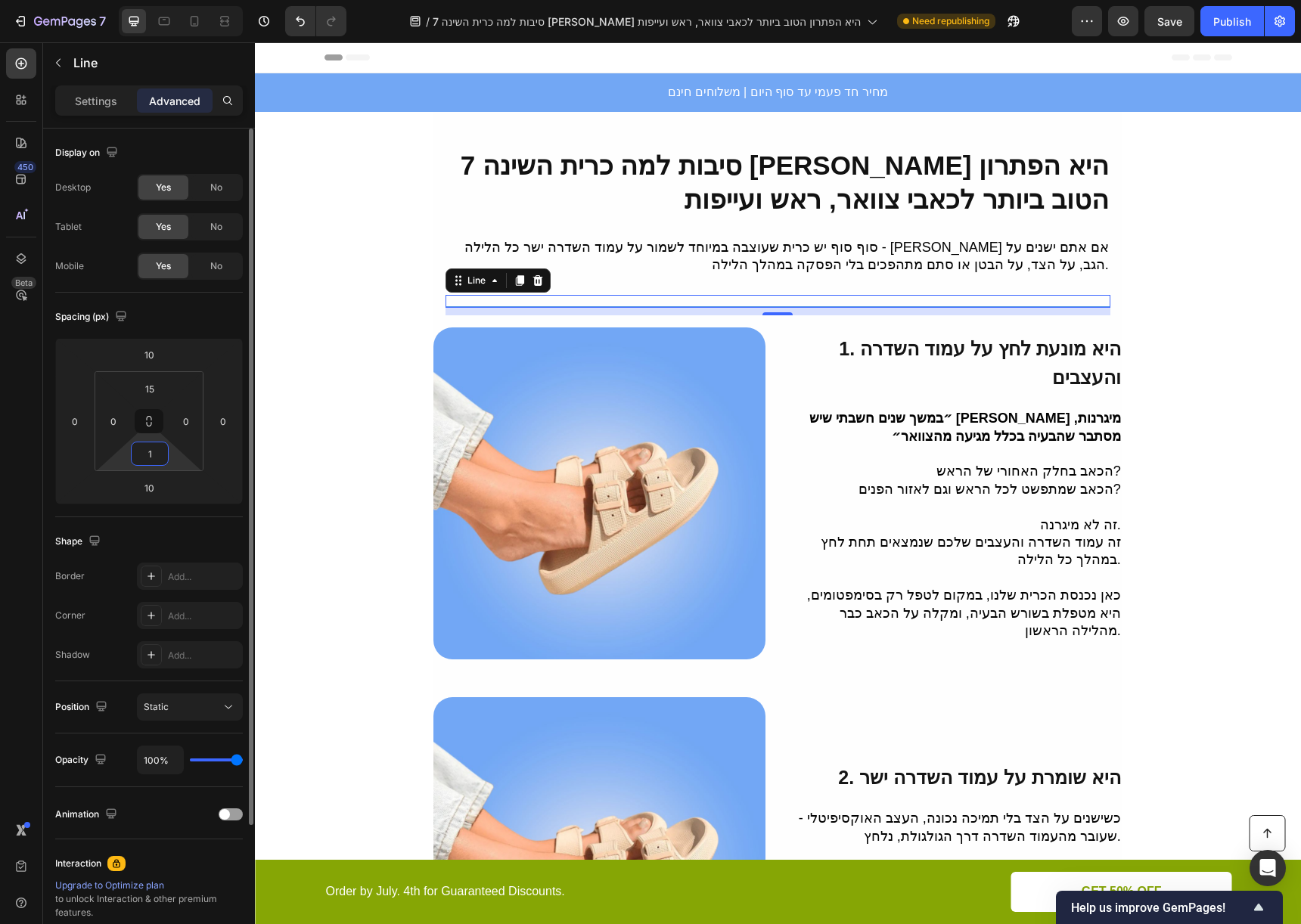
type input "15"
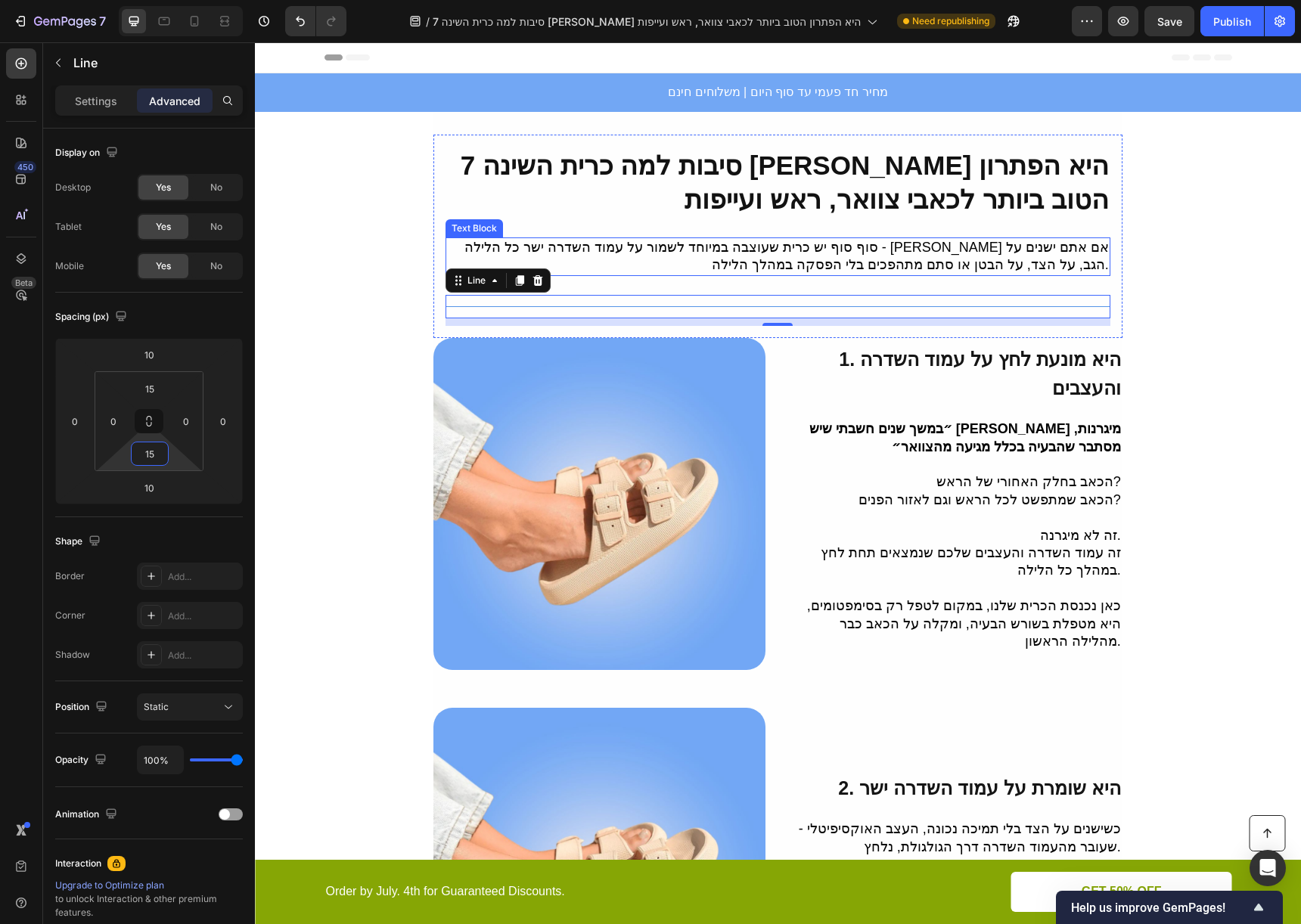
click at [745, 246] on p "סוף סוף יש כרית שעוצבה במיוחד לשמור על עמוד השדרה ישר כל הלילה - בין אם אתם ישנ…" at bounding box center [778, 256] width 662 height 35
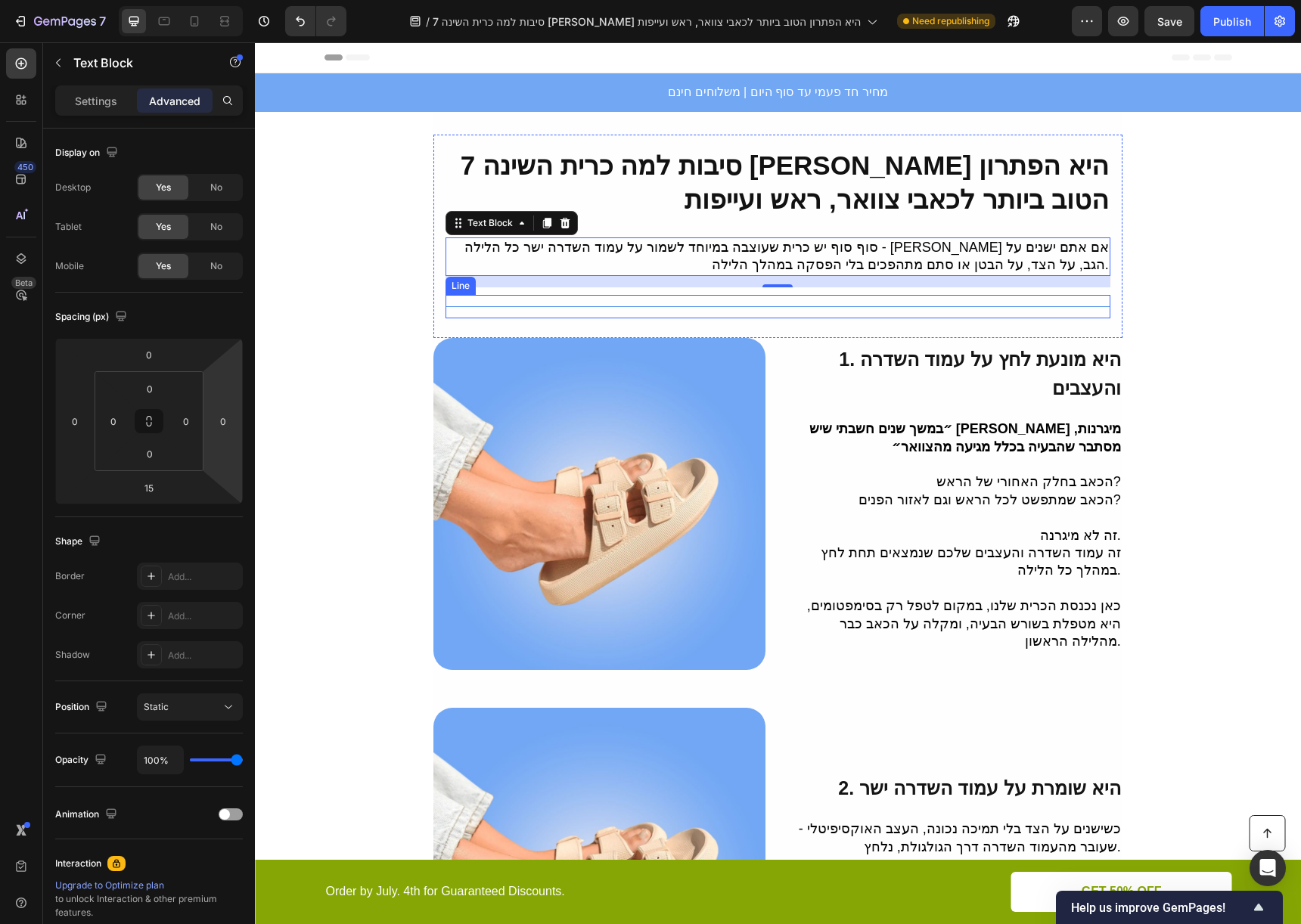
click at [600, 312] on div "Title Line" at bounding box center [778, 307] width 665 height 23
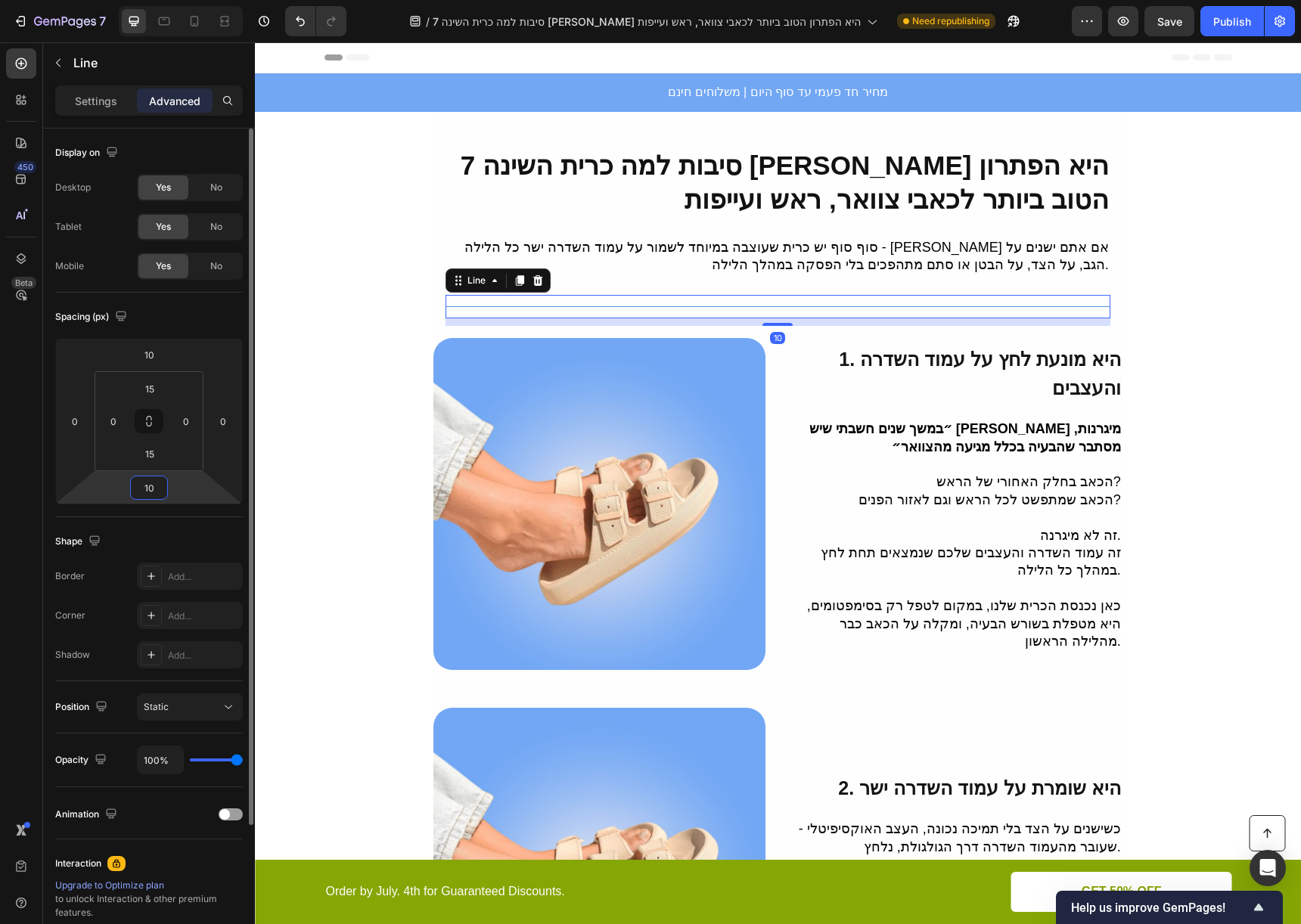
click at [161, 485] on input "10" at bounding box center [149, 487] width 31 height 23
type input "15"
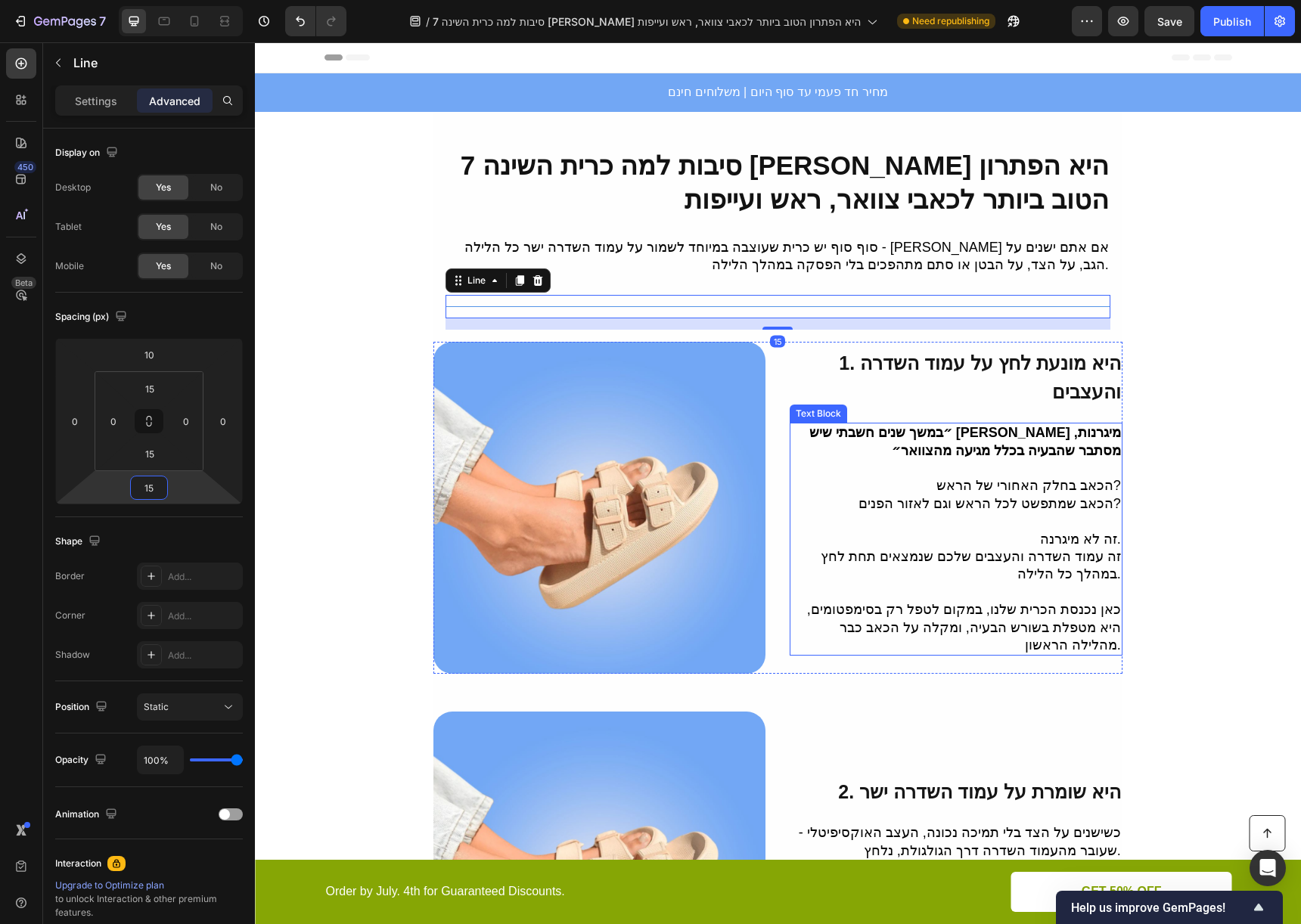
click at [1009, 427] on strong "״במשך שנים חשבתי שיש לי מיגרנות, מסתבר שהבעיה בכלל מגיעה מהצוואר״" at bounding box center [965, 441] width 311 height 33
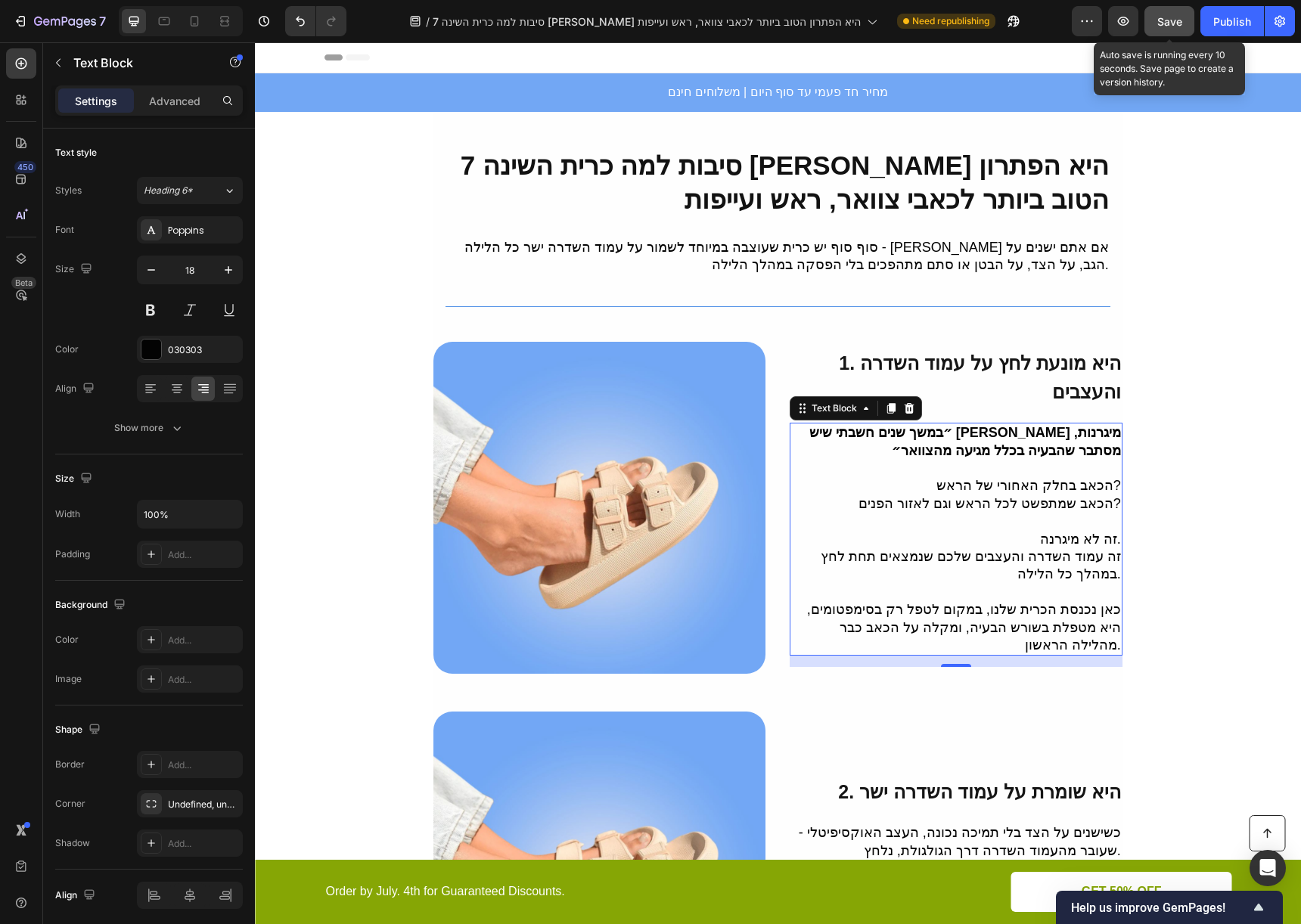
click at [1184, 20] on button "Save" at bounding box center [1170, 21] width 50 height 31
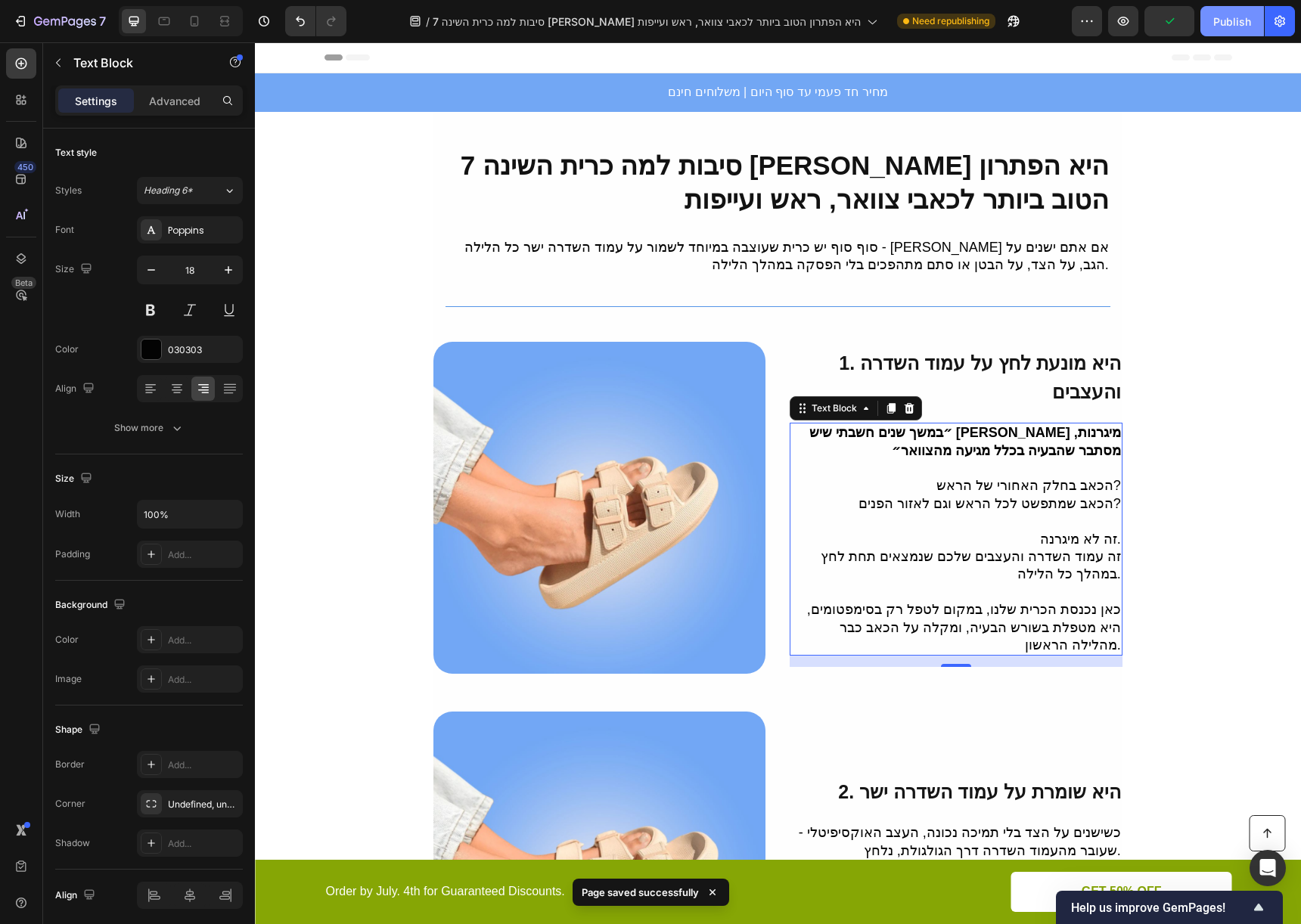
click at [1217, 23] on div "Publish" at bounding box center [1232, 21] width 38 height 16
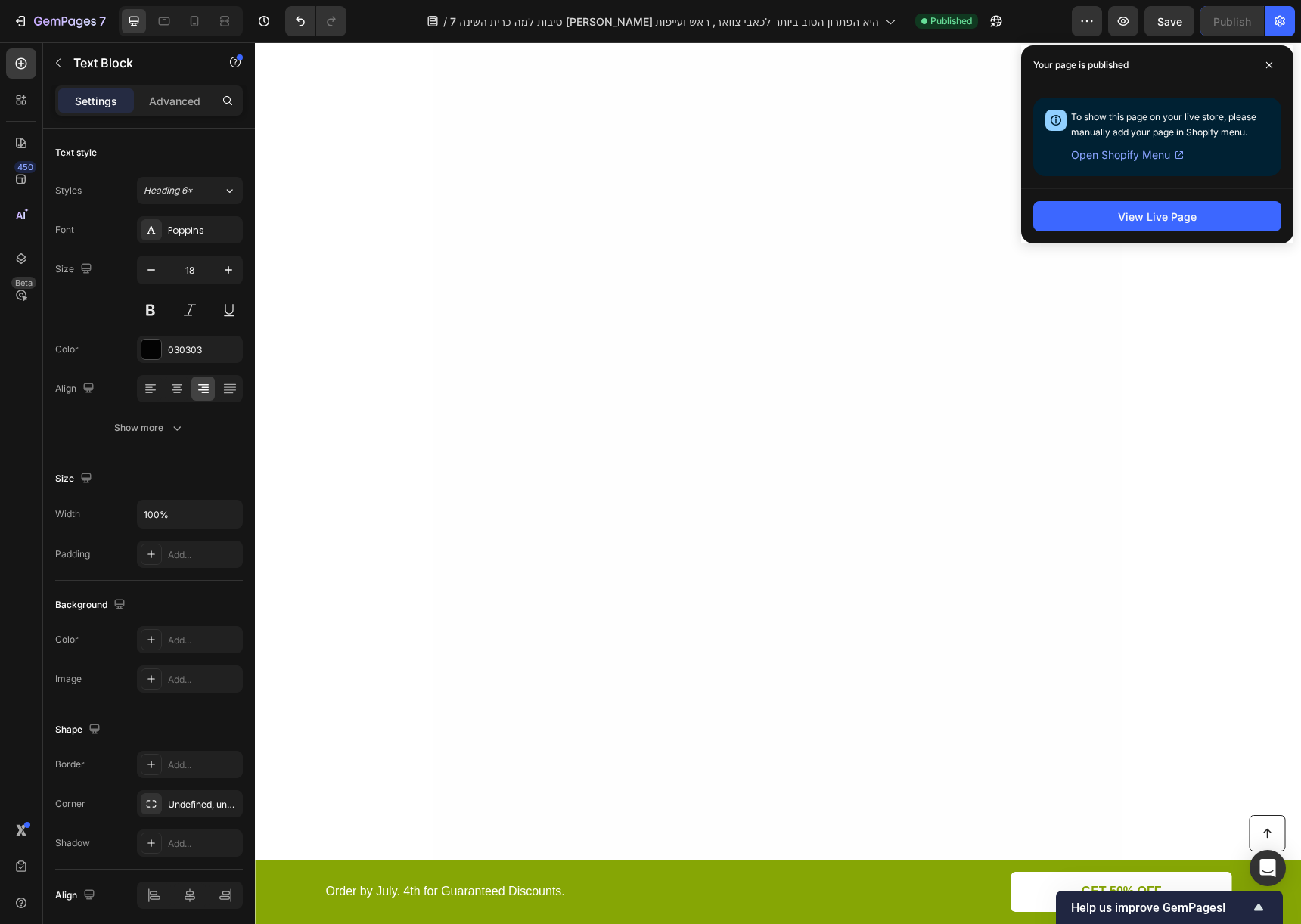
scroll to position [2928, 0]
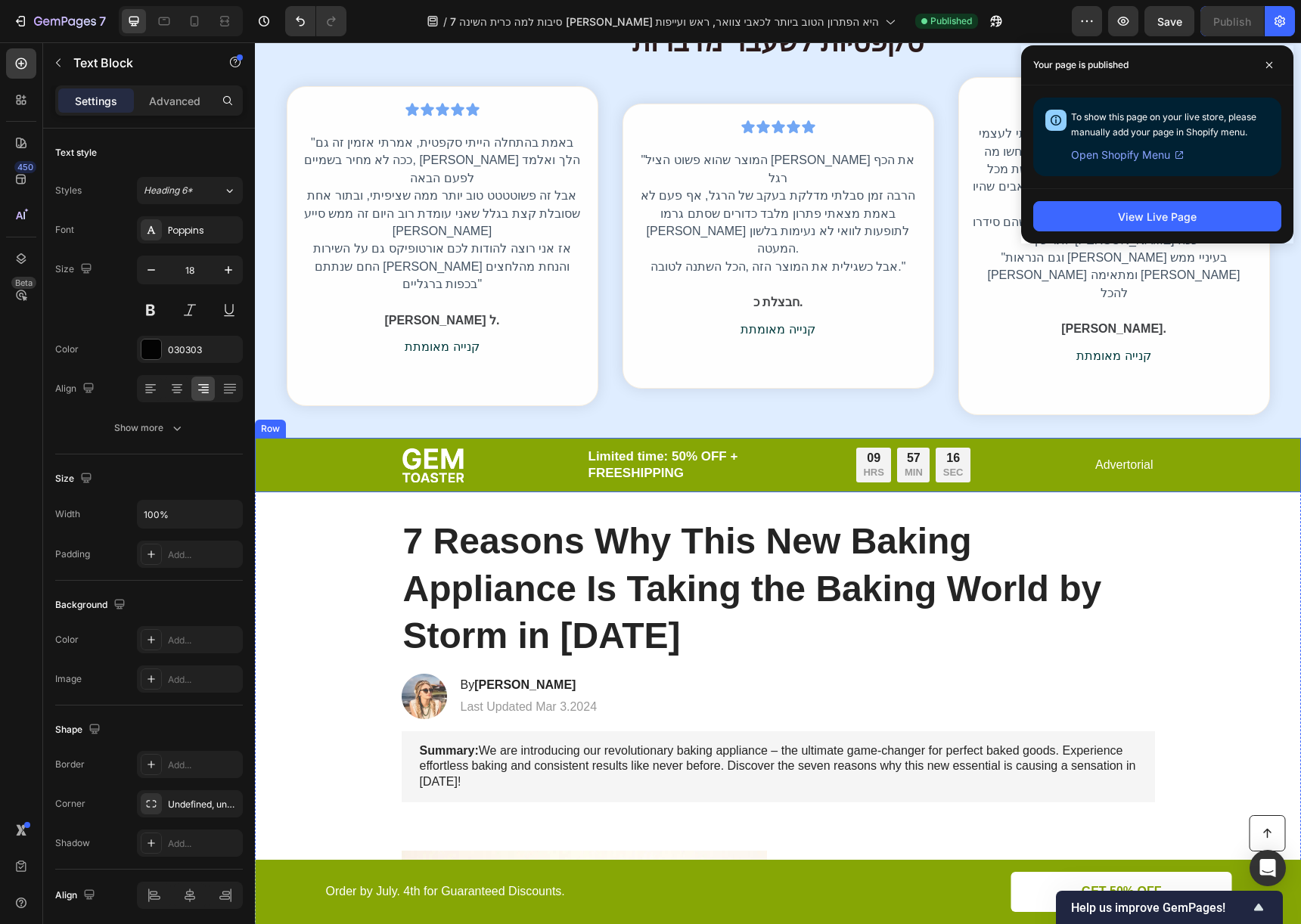
click at [1215, 447] on div "Image Limited time: 50% OFF + FREESHIPPING Text Block 09 HRS 57 MIN 16 SEC Coun…" at bounding box center [778, 465] width 1015 height 36
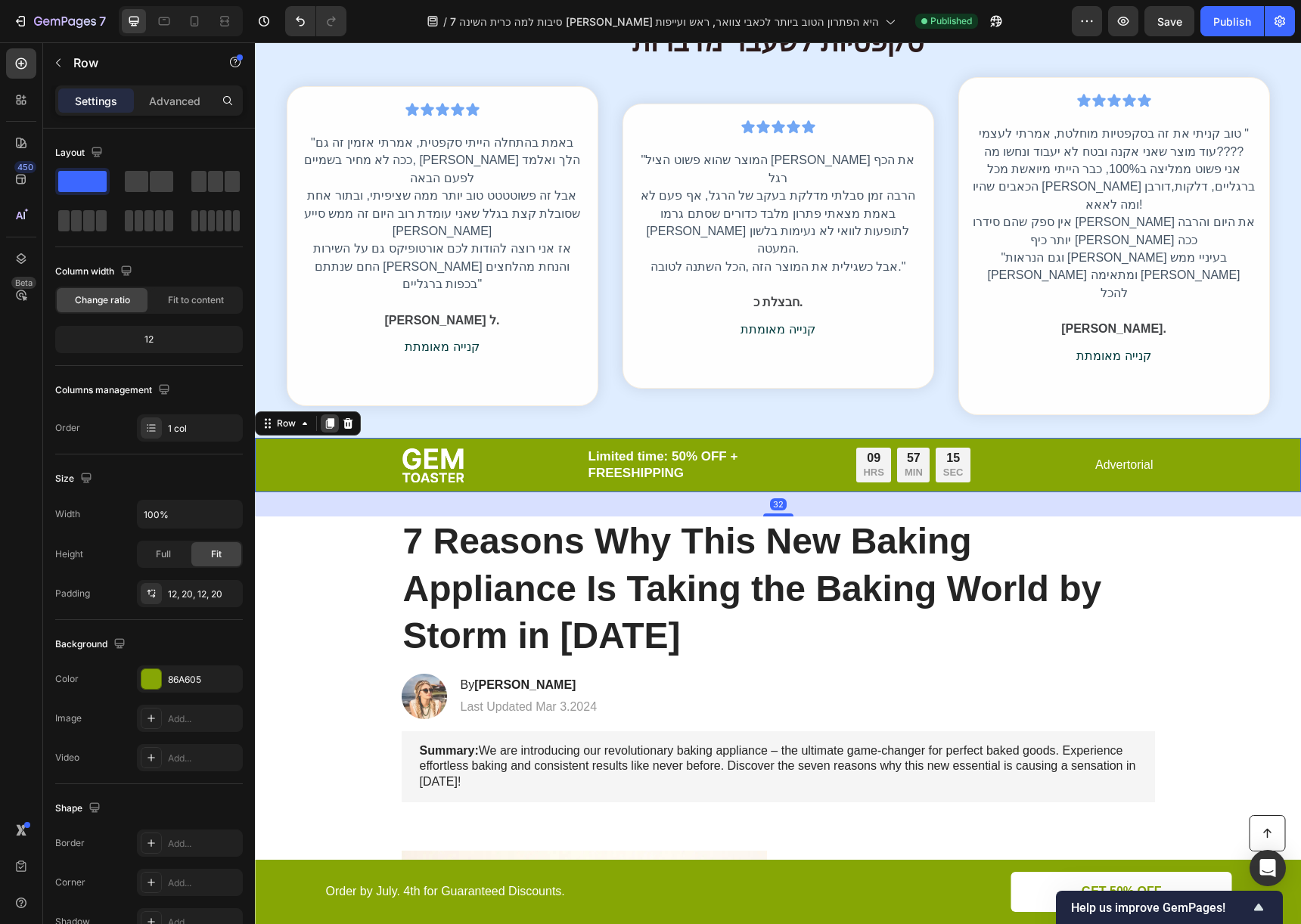
click at [336, 415] on div at bounding box center [329, 423] width 18 height 18
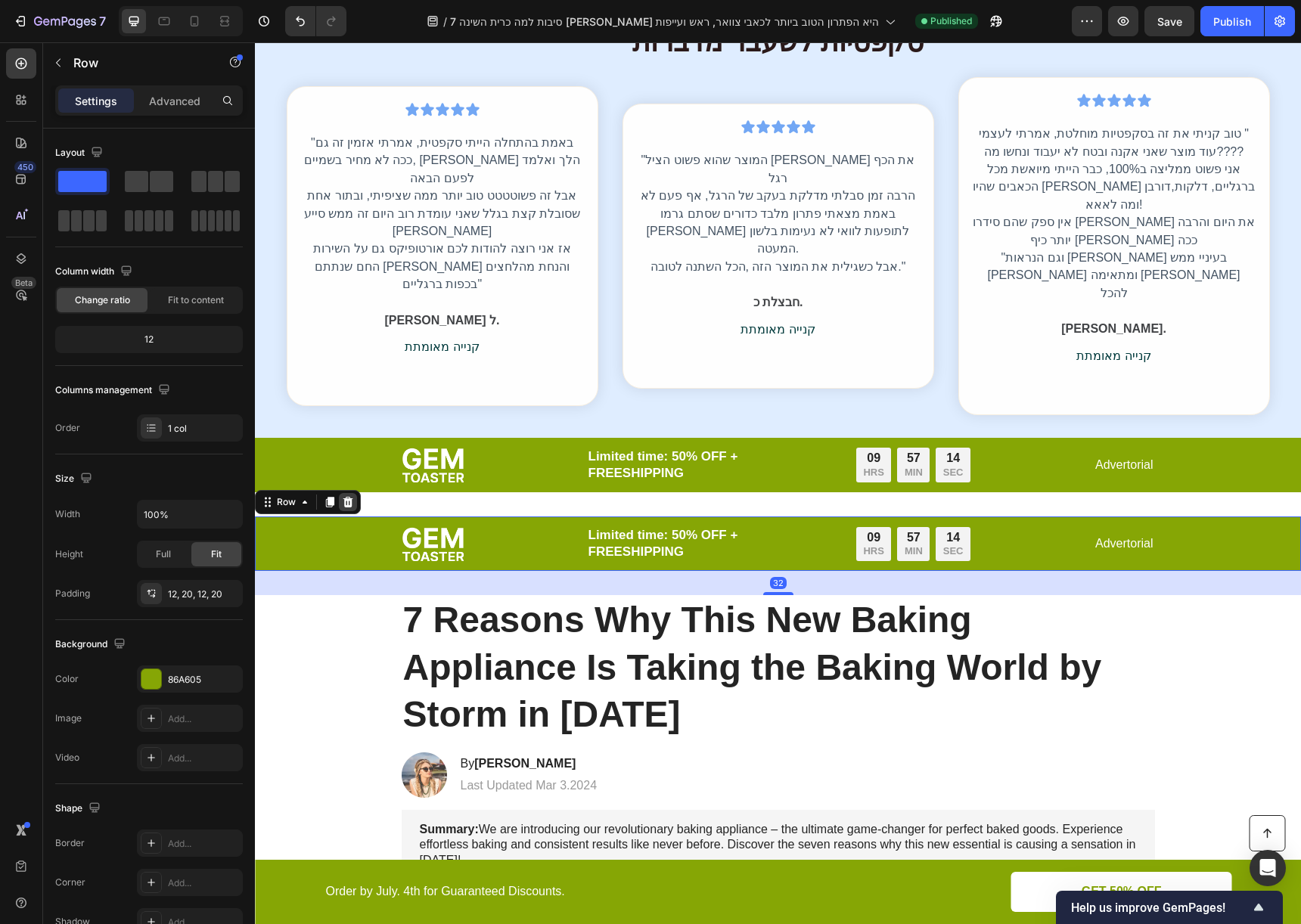
click at [350, 497] on icon at bounding box center [348, 502] width 10 height 11
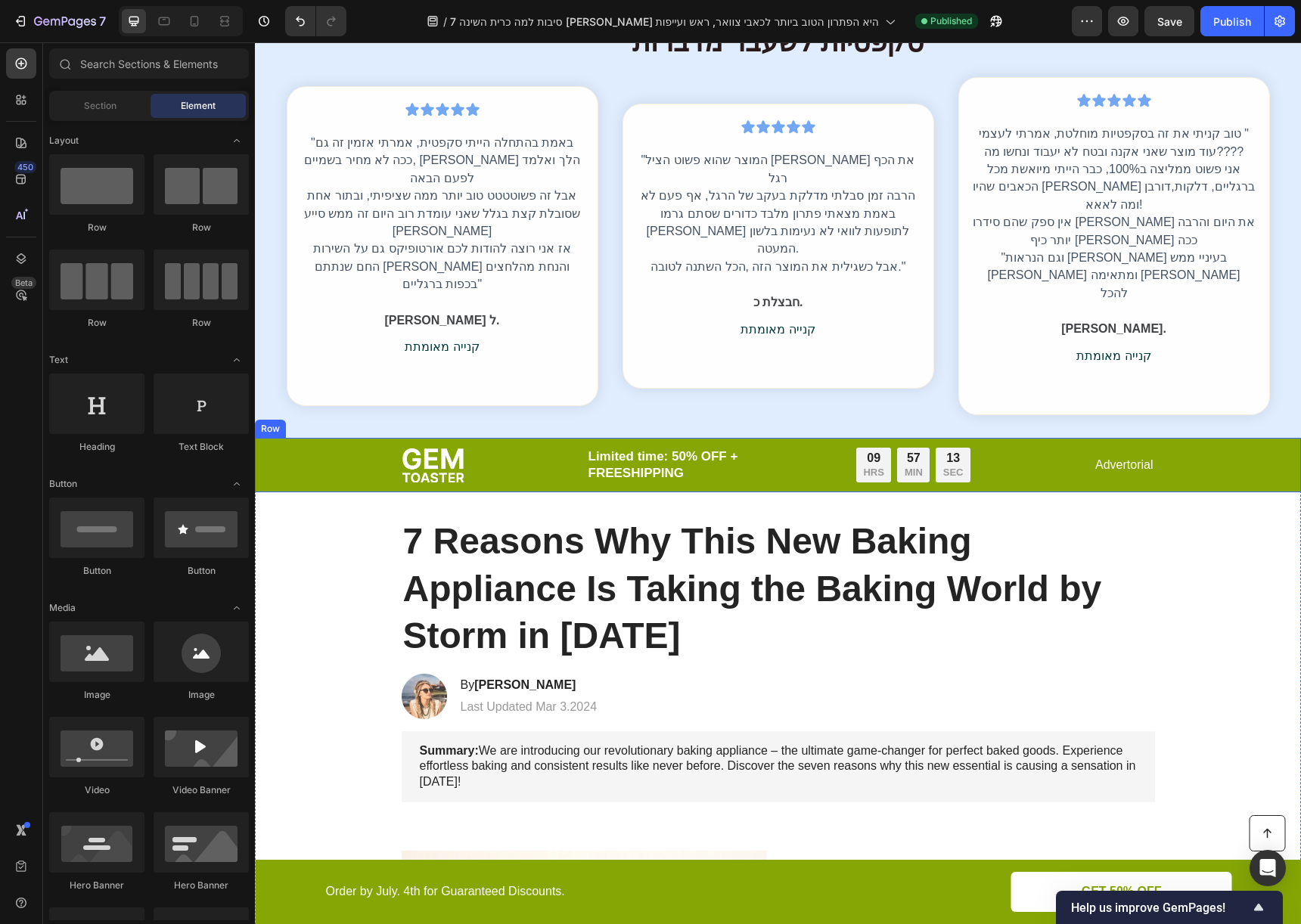
click at [326, 447] on div "Image Limited time: 50% OFF + FREESHIPPING Text Block 09 HRS 57 MIN 13 SEC Coun…" at bounding box center [778, 465] width 1015 height 36
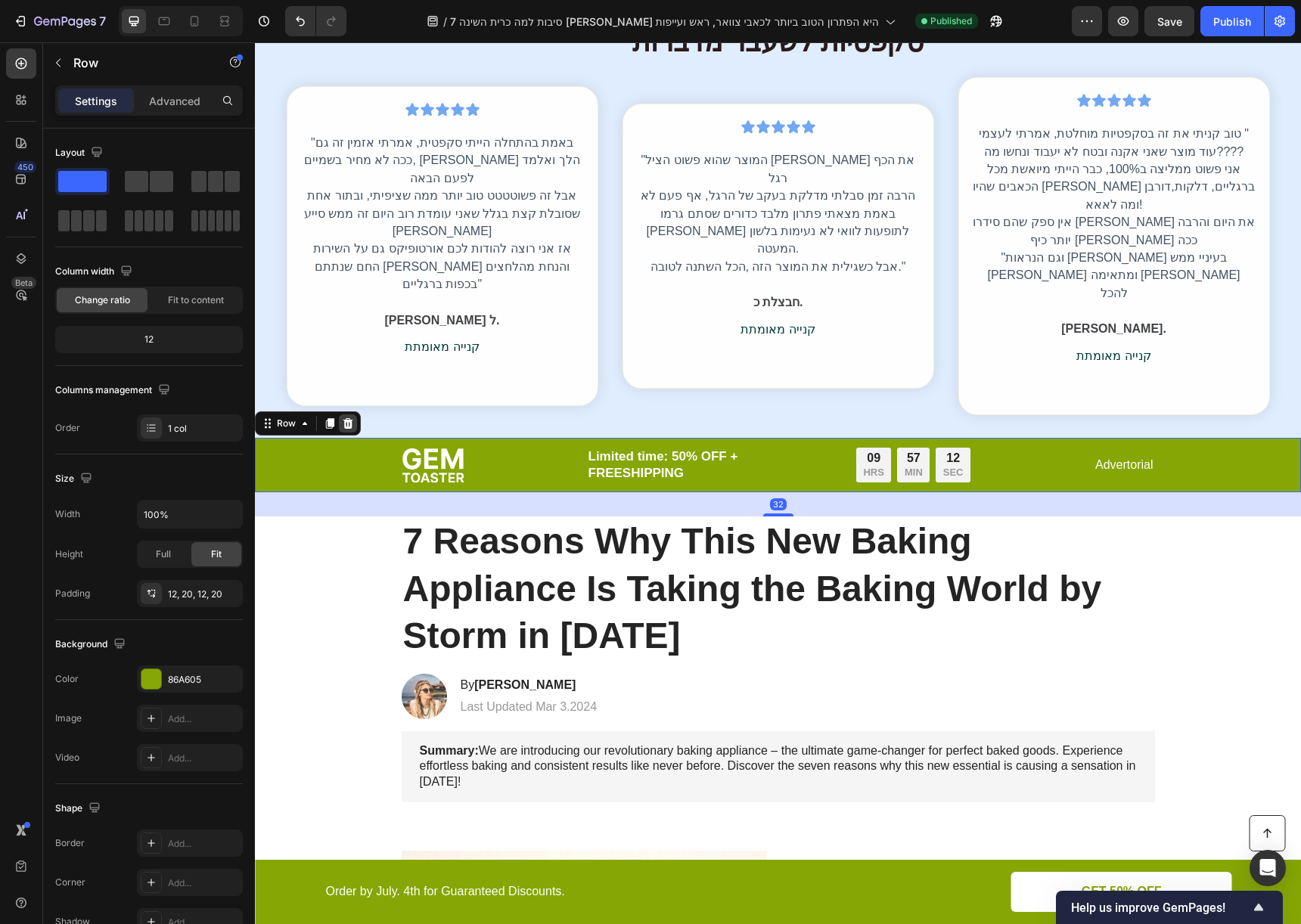
click at [342, 418] on icon at bounding box center [347, 423] width 12 height 12
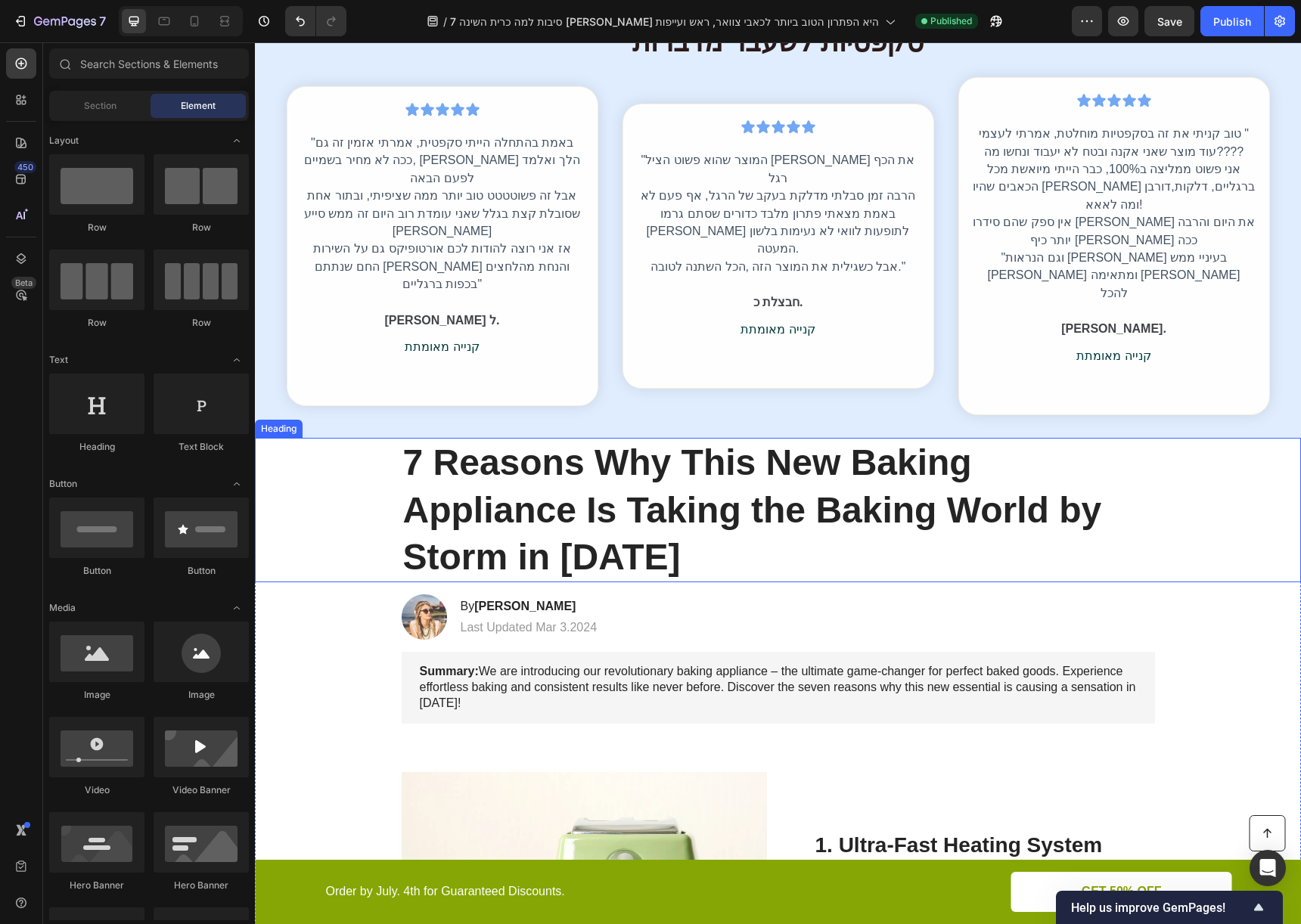
click at [336, 438] on div "7 Reasons Why This New Baking Appliance Is Taking the Baking World by Storm in …" at bounding box center [778, 510] width 1015 height 145
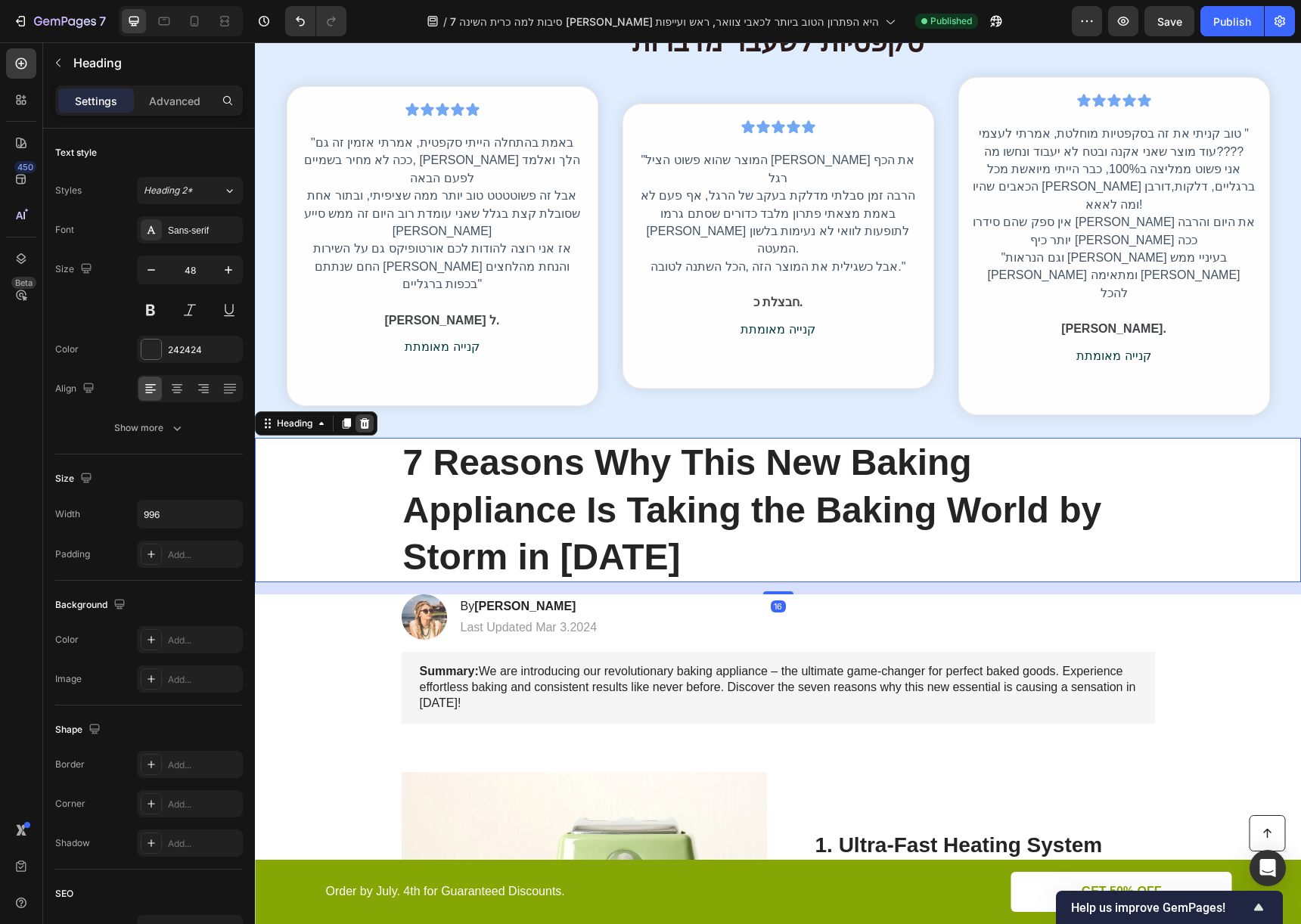
click at [359, 418] on icon at bounding box center [364, 423] width 12 height 12
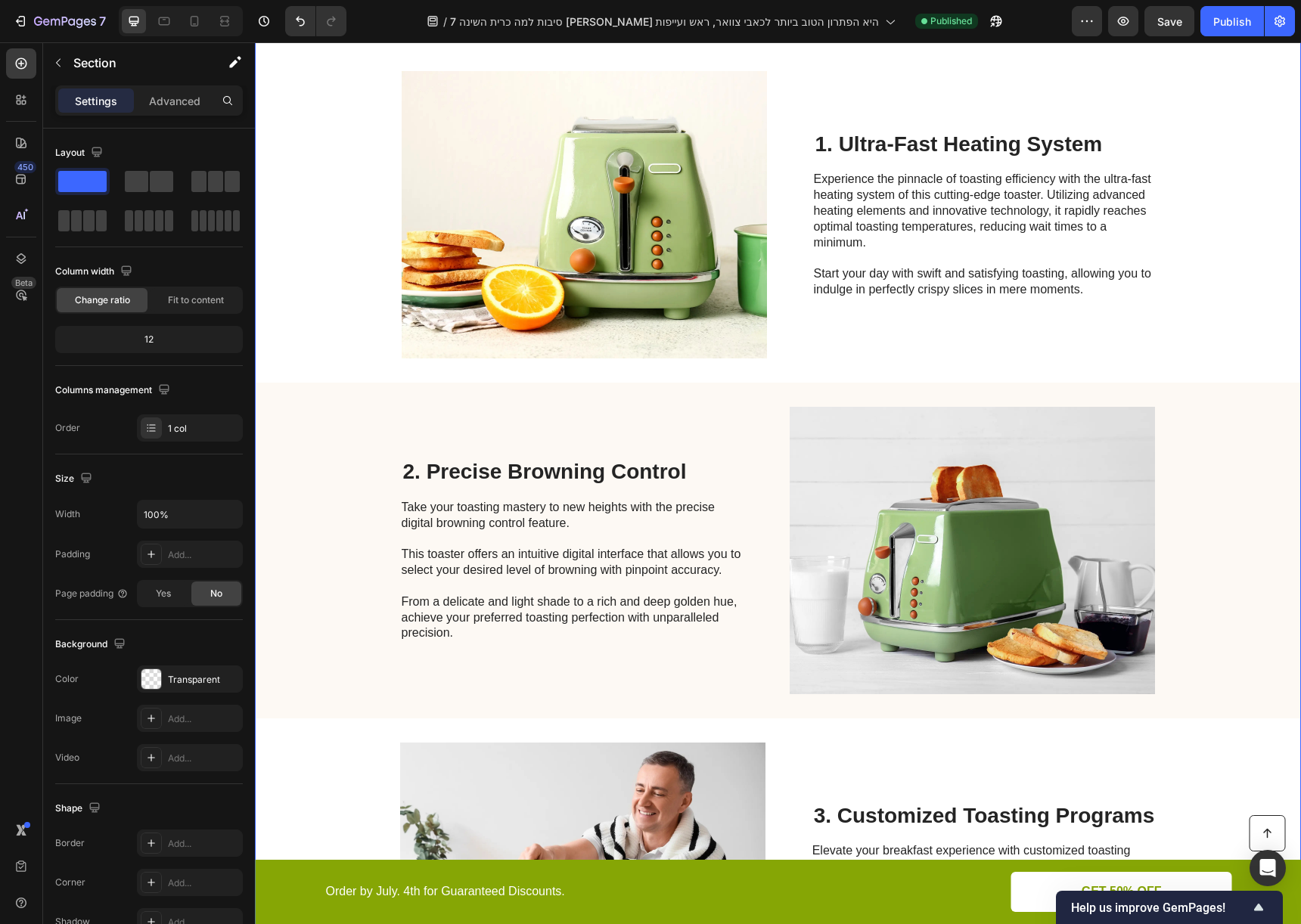
scroll to position [3058, 0]
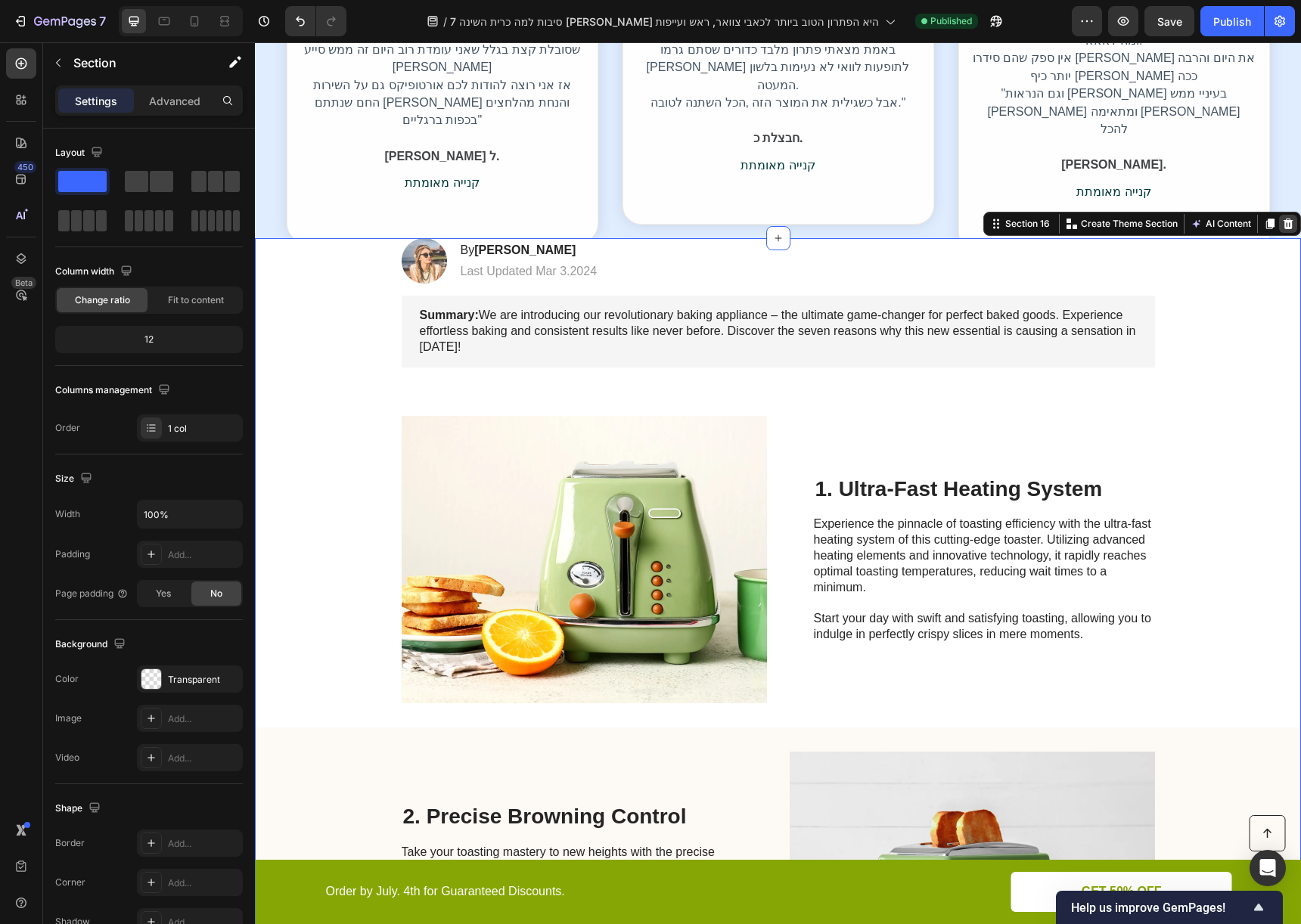
click at [1282, 228] on icon at bounding box center [1288, 223] width 12 height 12
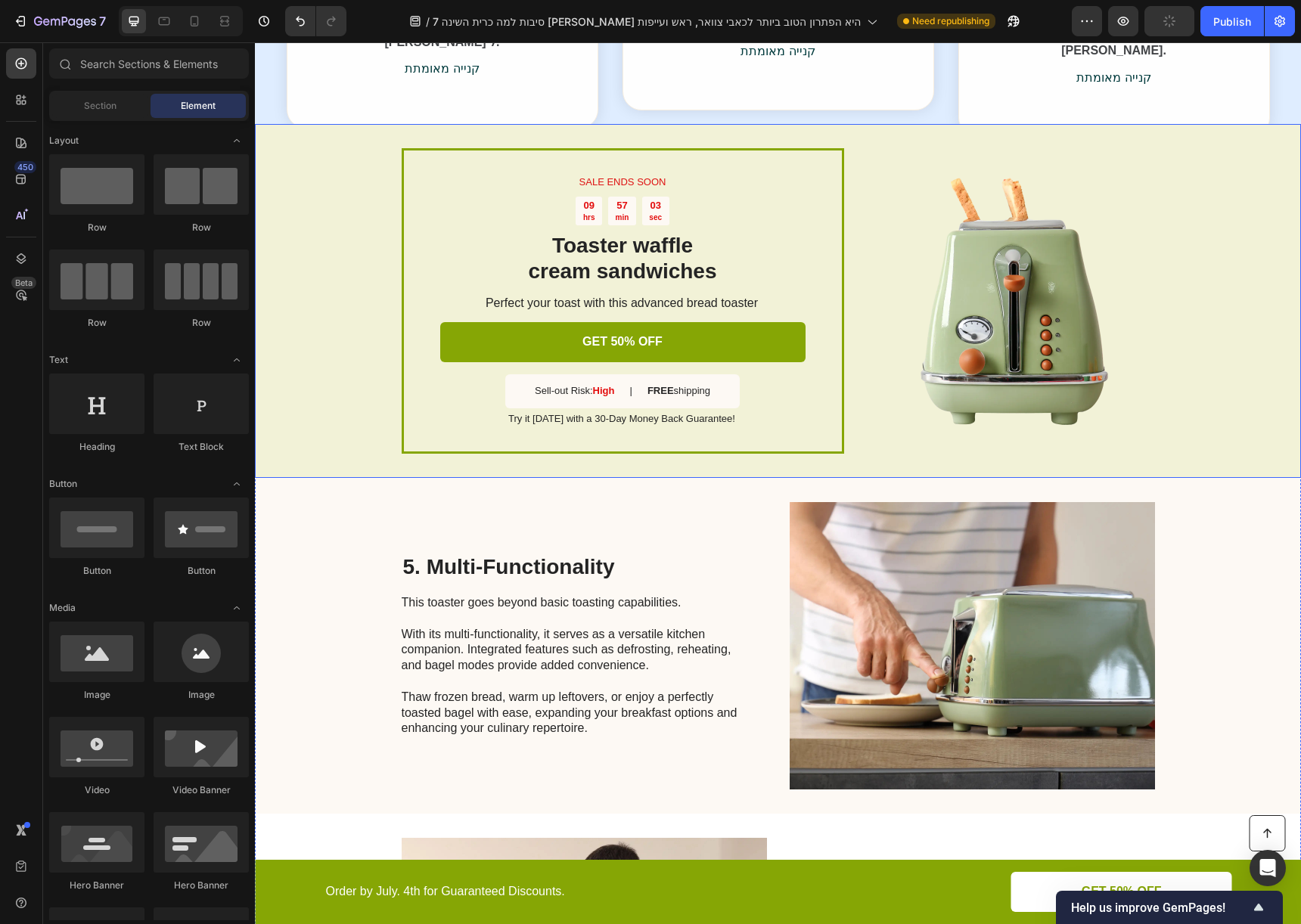
scroll to position [2935, 0]
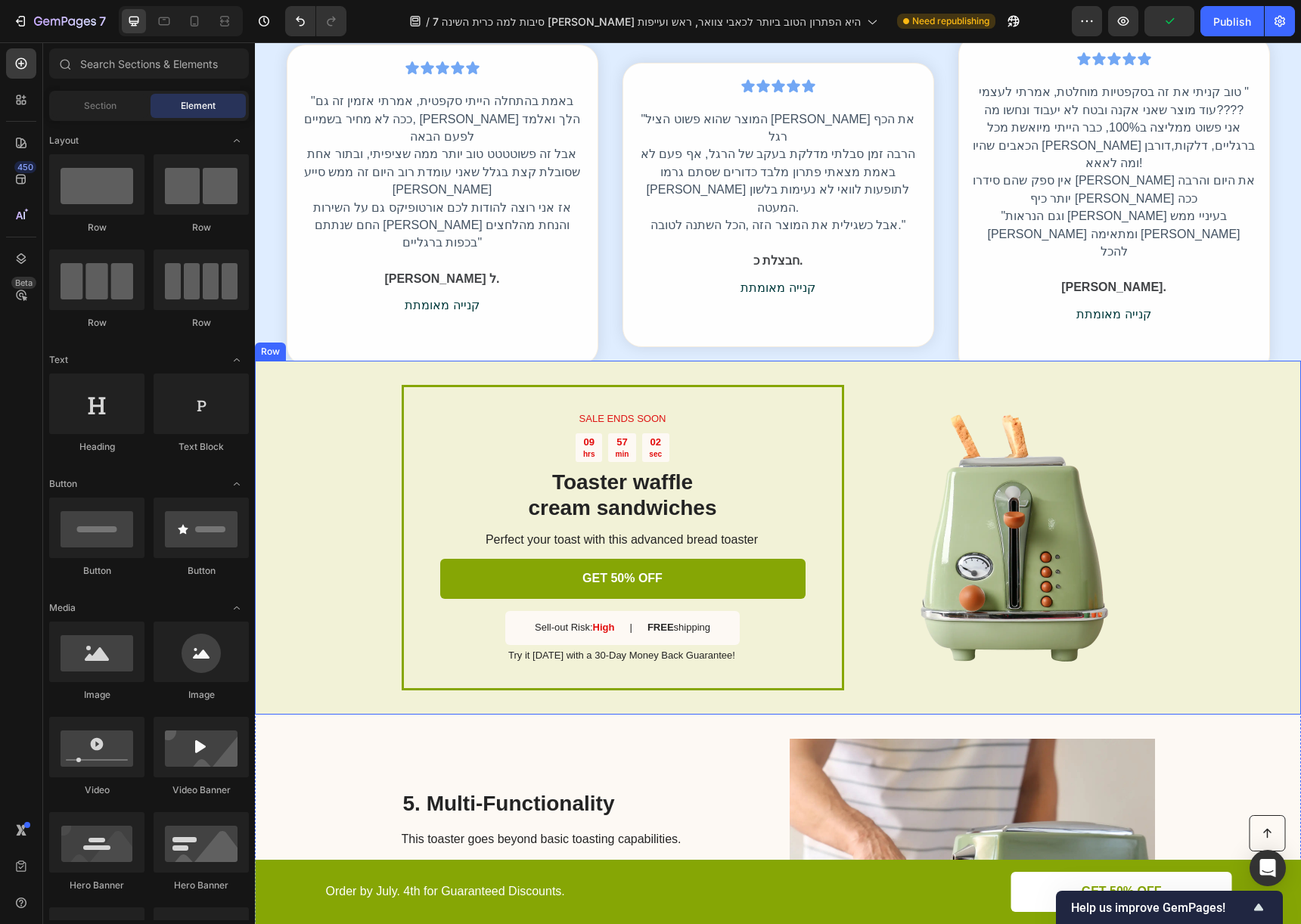
click at [1206, 381] on div "SALE ENDS SOON Text Block 09 hrs 57 min 02 sec Countdown Timer Toaster waffle c…" at bounding box center [778, 537] width 1046 height 353
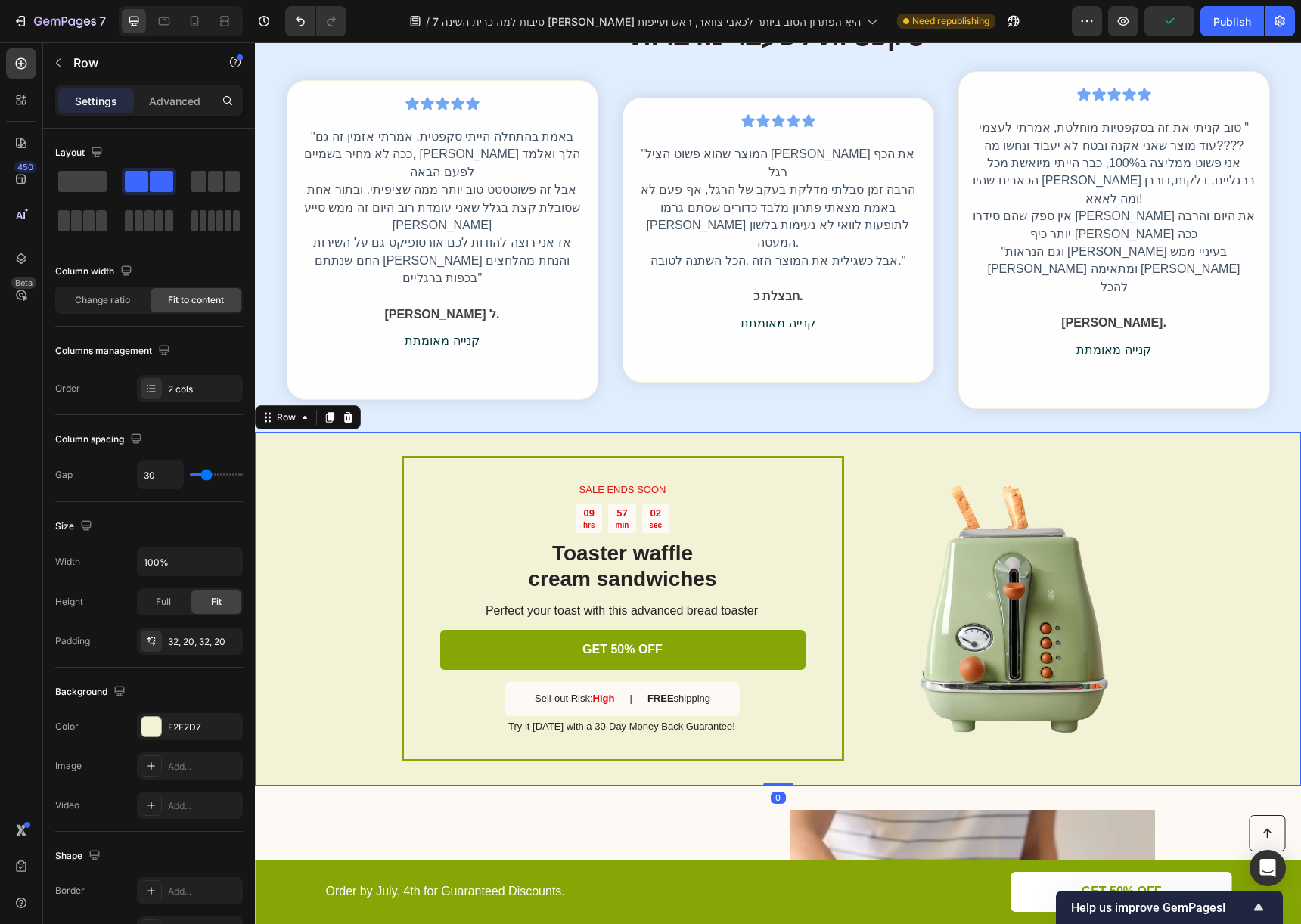
scroll to position [3279, 0]
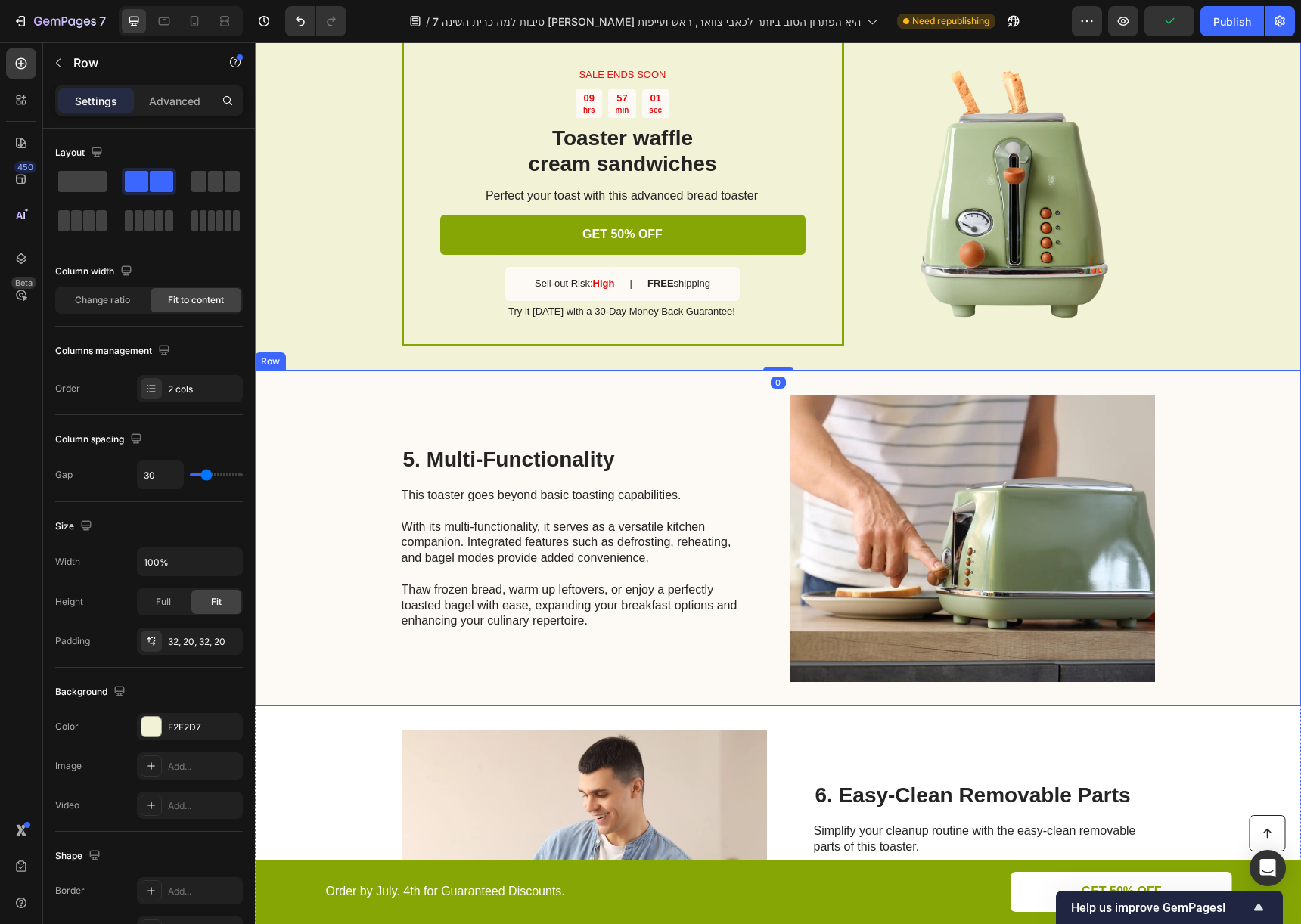
click at [1243, 426] on div "5. Multi-Functionality Heading This toaster goes beyond basic toasting capabili…" at bounding box center [778, 538] width 1046 height 336
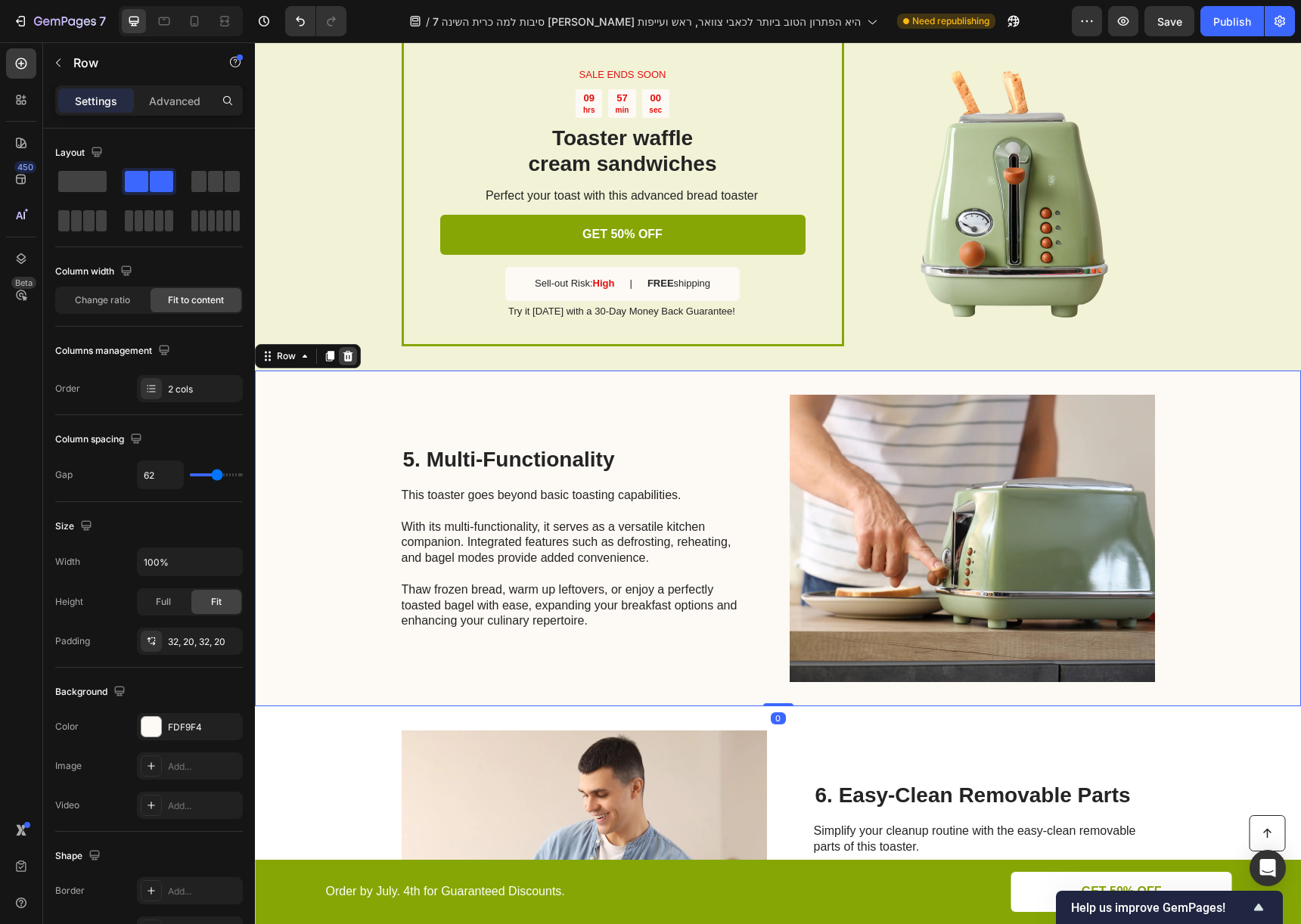
click at [346, 359] on icon at bounding box center [348, 357] width 10 height 11
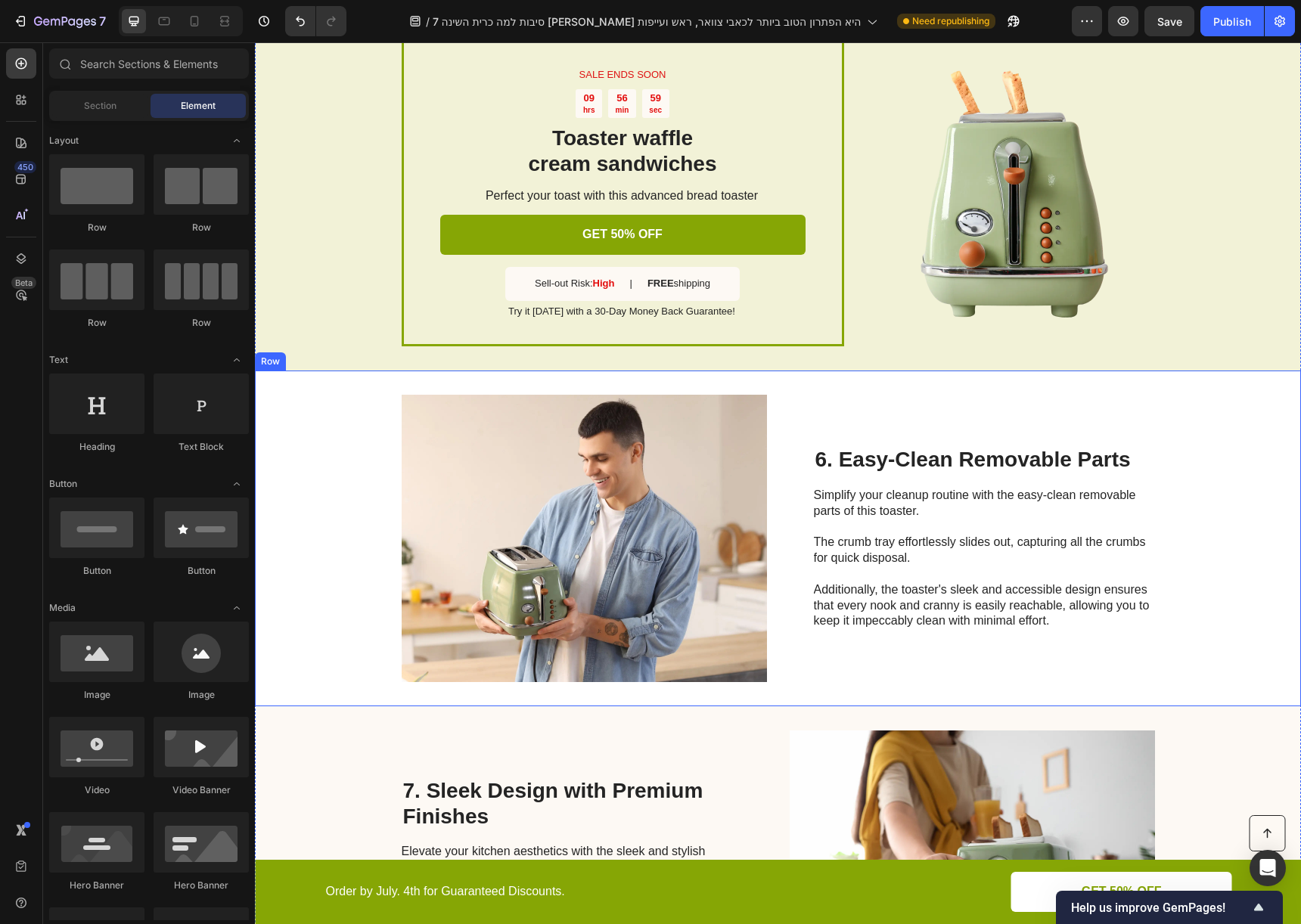
click at [335, 408] on div "Image 6. Easy-Clean Removable Parts Heading Simplify your cleanup routine with …" at bounding box center [778, 538] width 1046 height 336
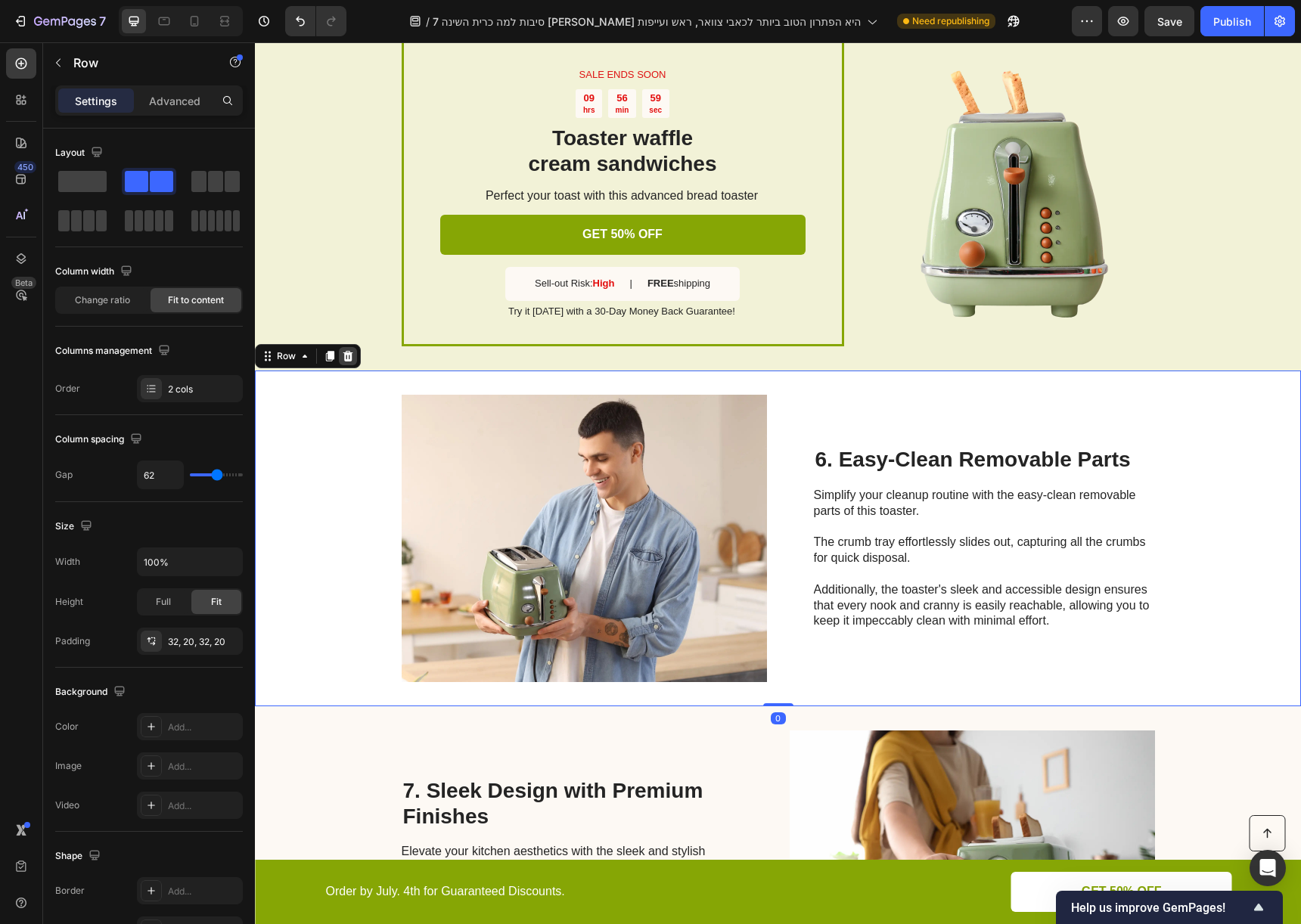
click at [339, 352] on div at bounding box center [347, 356] width 18 height 18
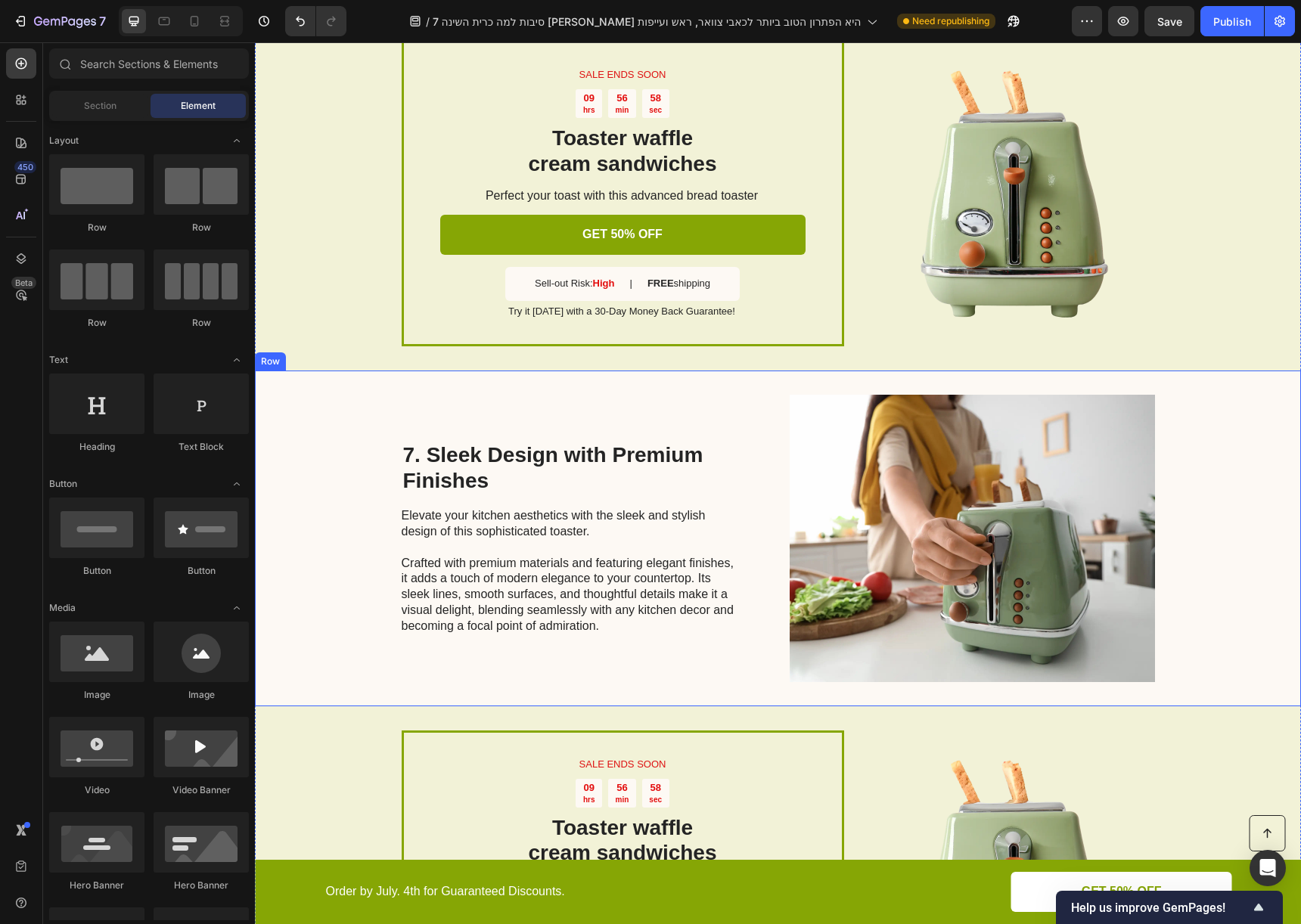
click at [342, 406] on div "7. Sleek Design with Premium Finishes Heading Elevate your kitchen aesthetics w…" at bounding box center [778, 538] width 1046 height 336
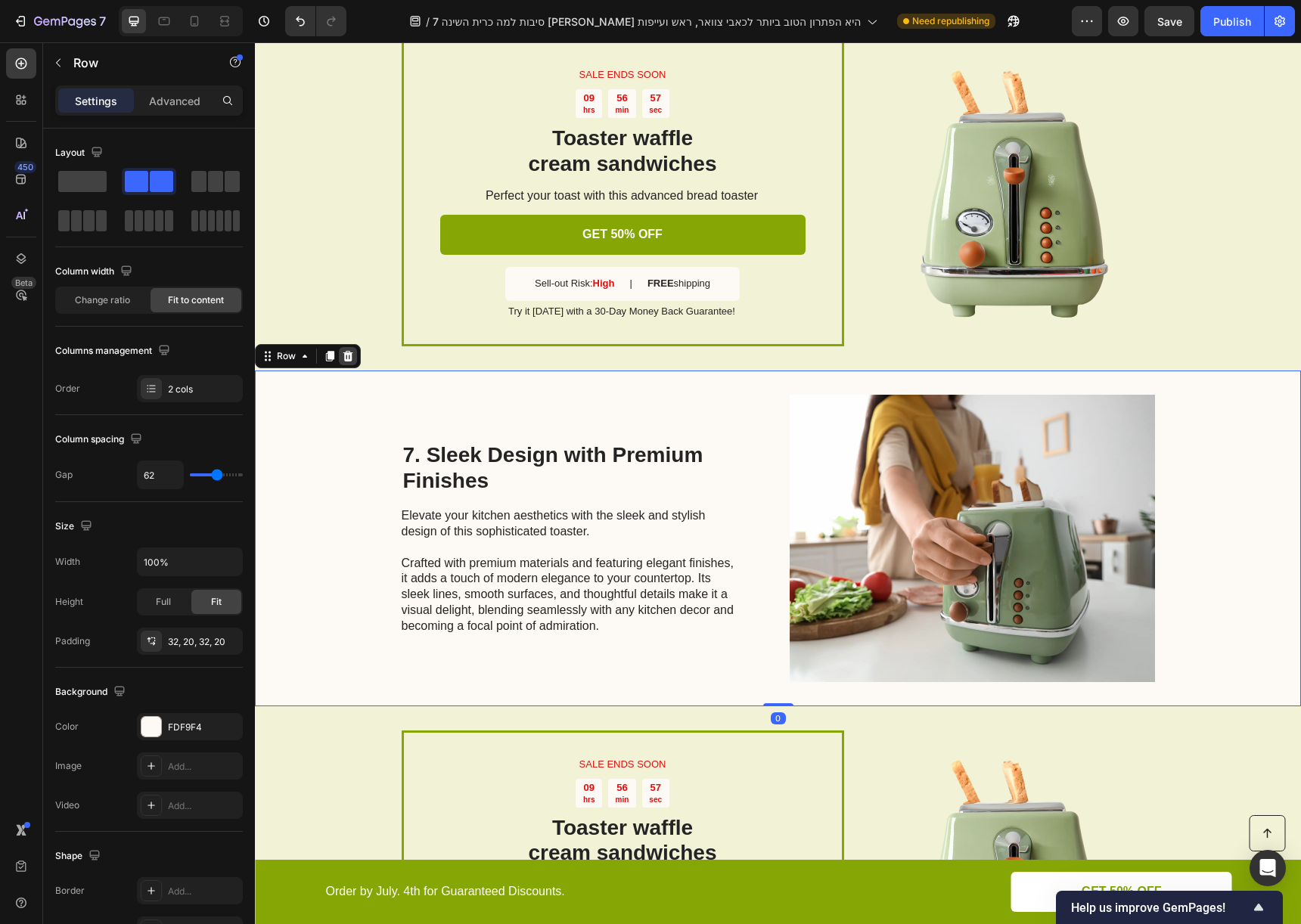
click at [345, 358] on icon at bounding box center [348, 357] width 10 height 11
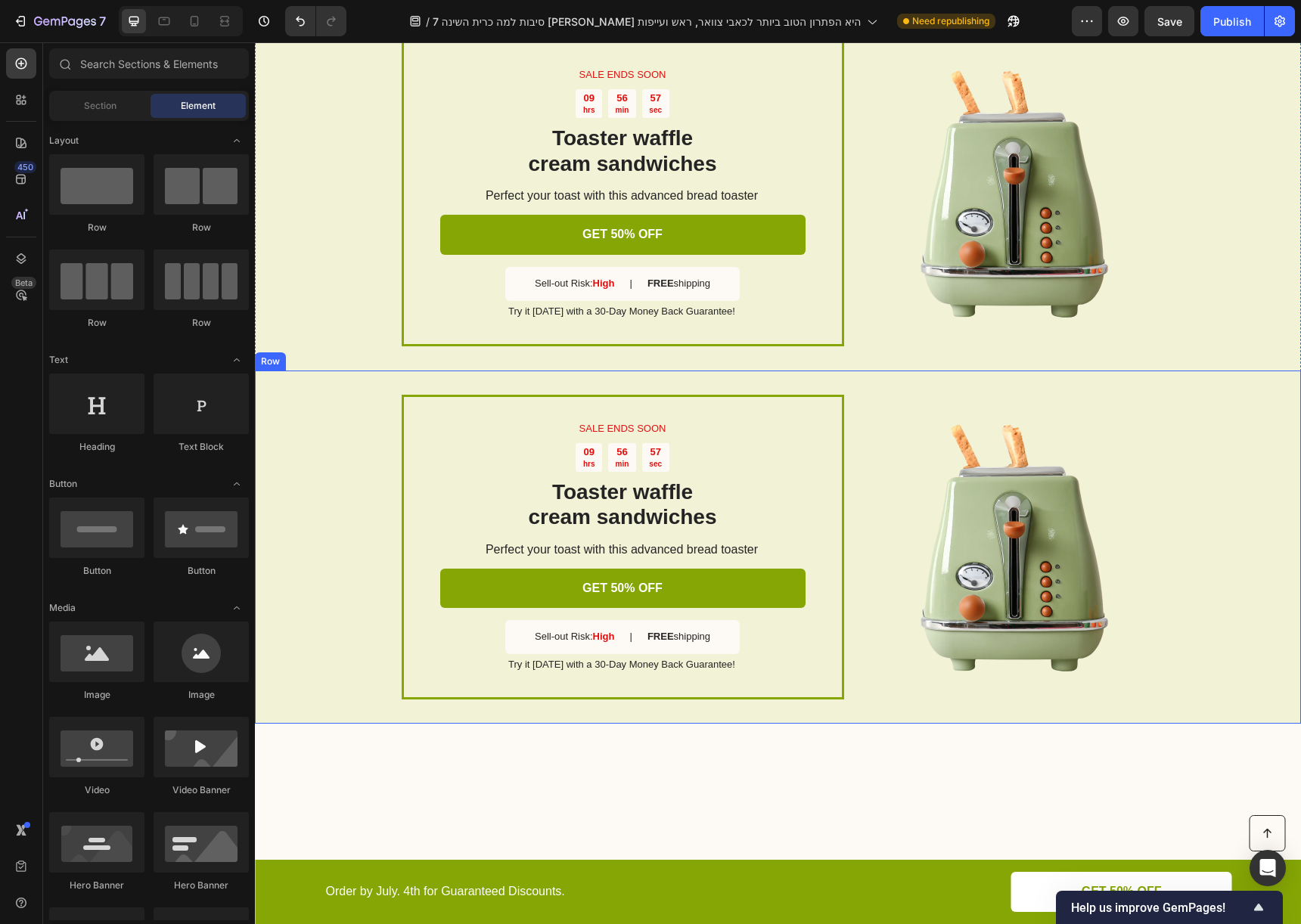
click at [335, 386] on div "SALE ENDS SOON Text Block 09 hrs 56 min 57 sec Countdown Timer Toaster waffle c…" at bounding box center [778, 547] width 1046 height 353
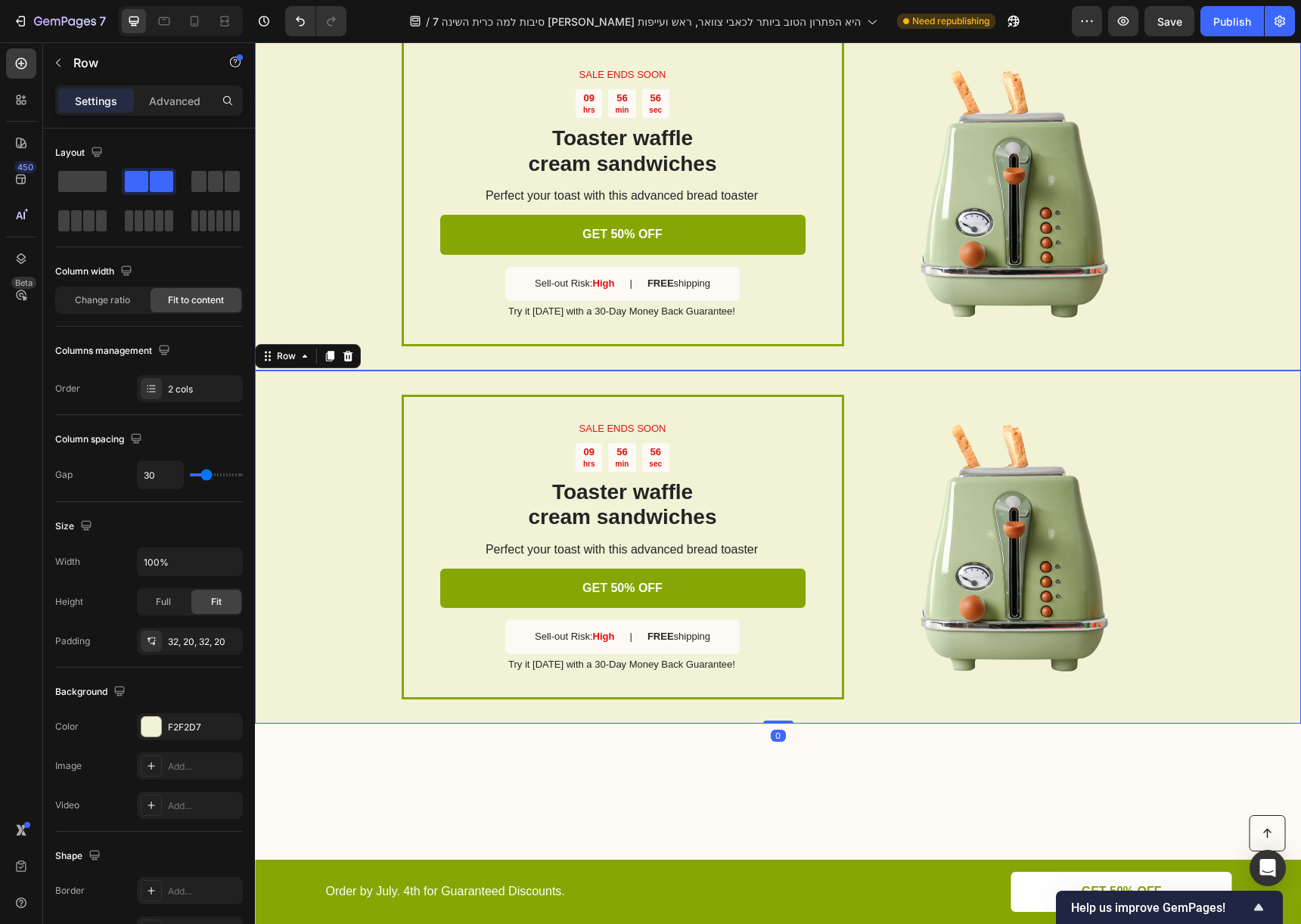
click at [343, 359] on icon at bounding box center [347, 356] width 12 height 12
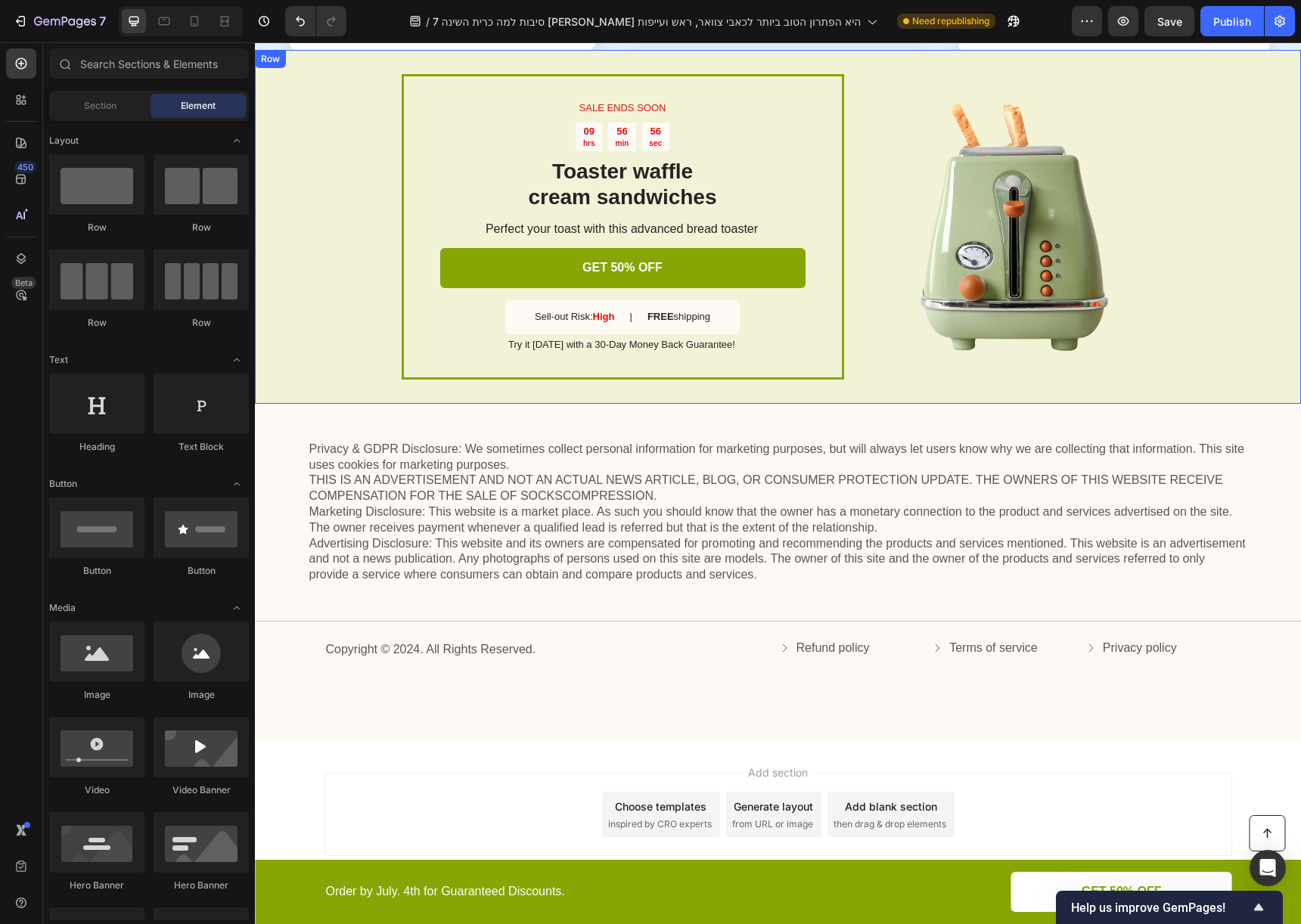
scroll to position [3245, 0]
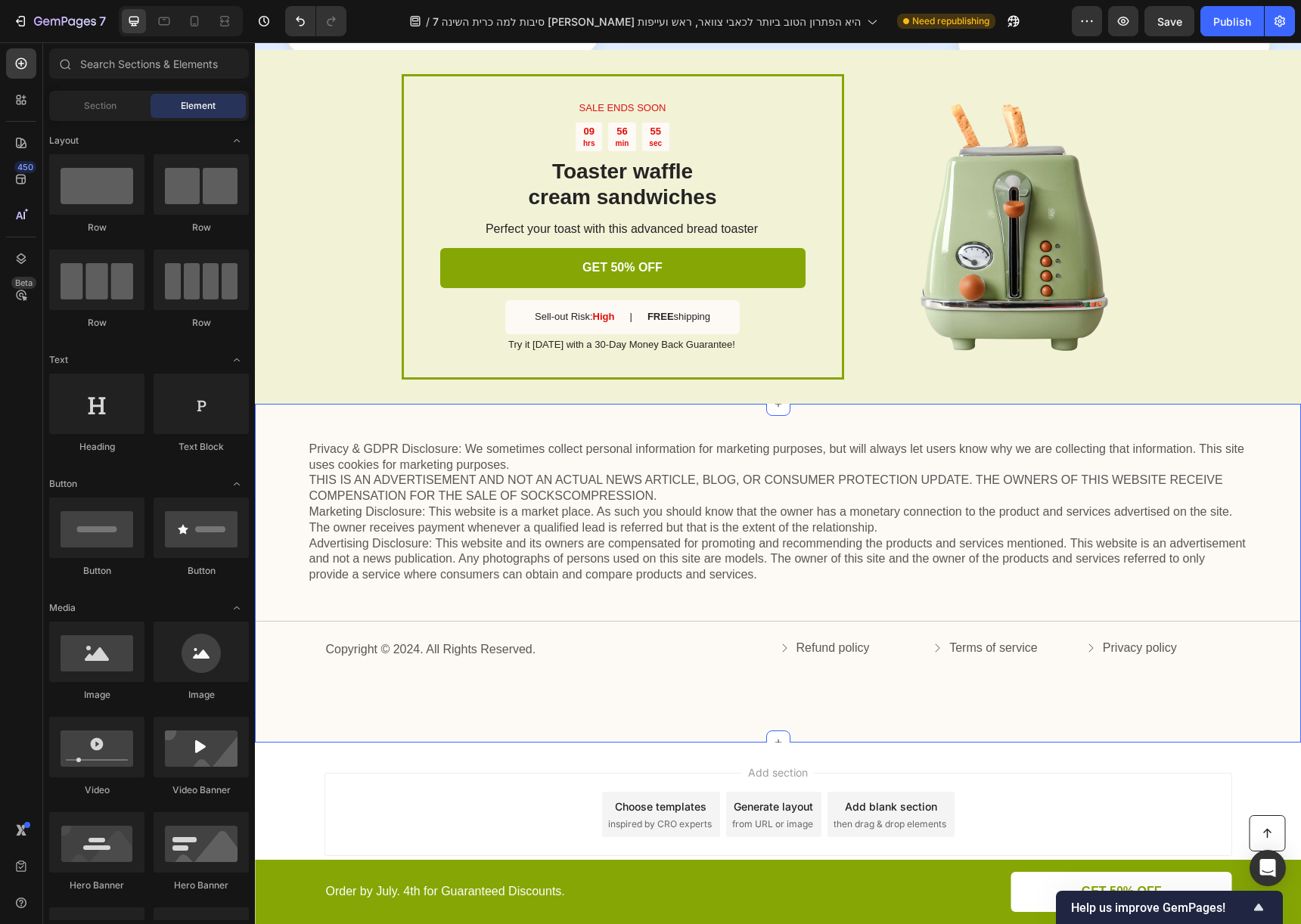
click at [331, 407] on div "Privacy & GDPR Disclosure: We sometimes collect personal information for market…" at bounding box center [778, 573] width 1046 height 340
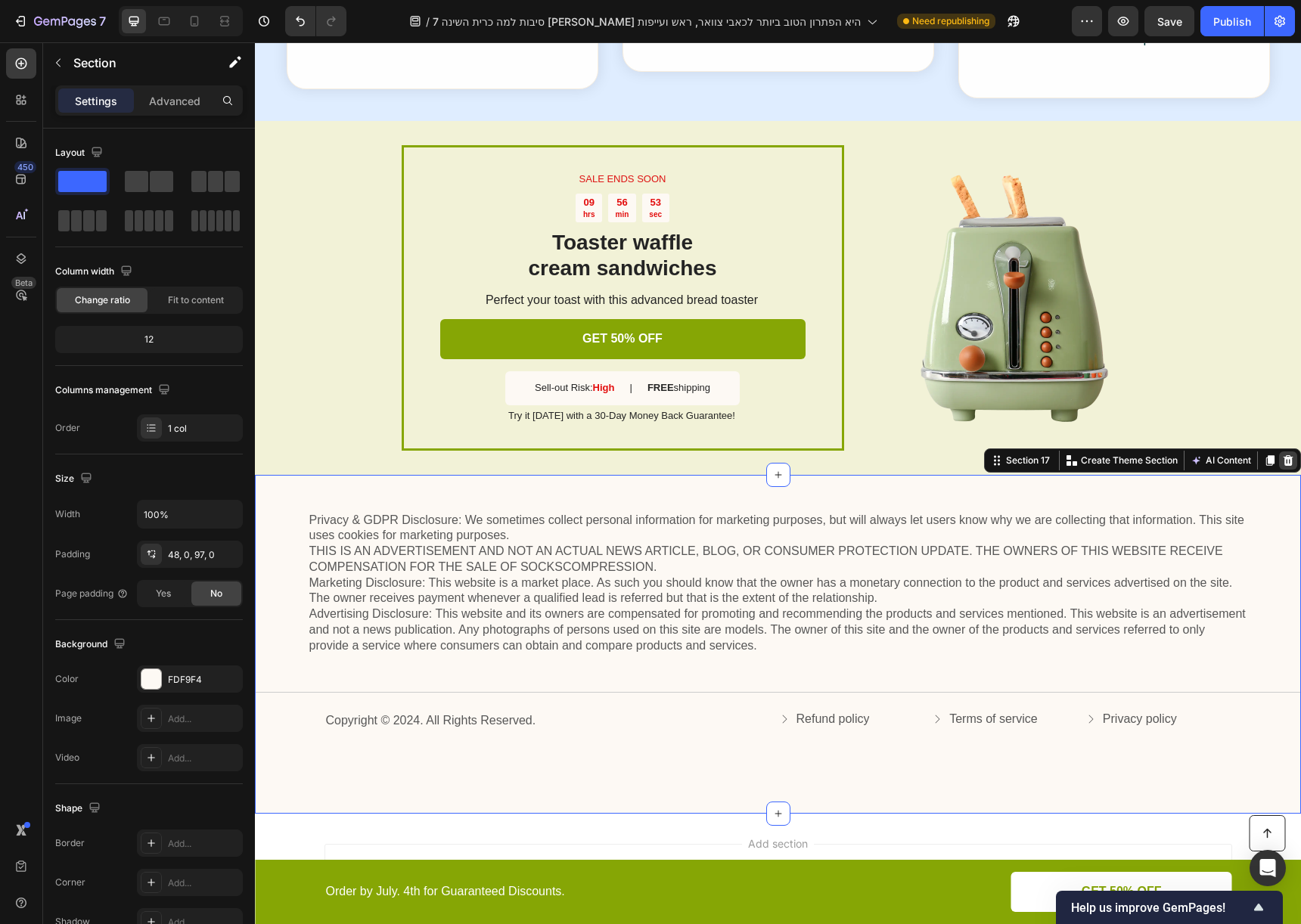
click at [1279, 451] on div at bounding box center [1288, 460] width 18 height 18
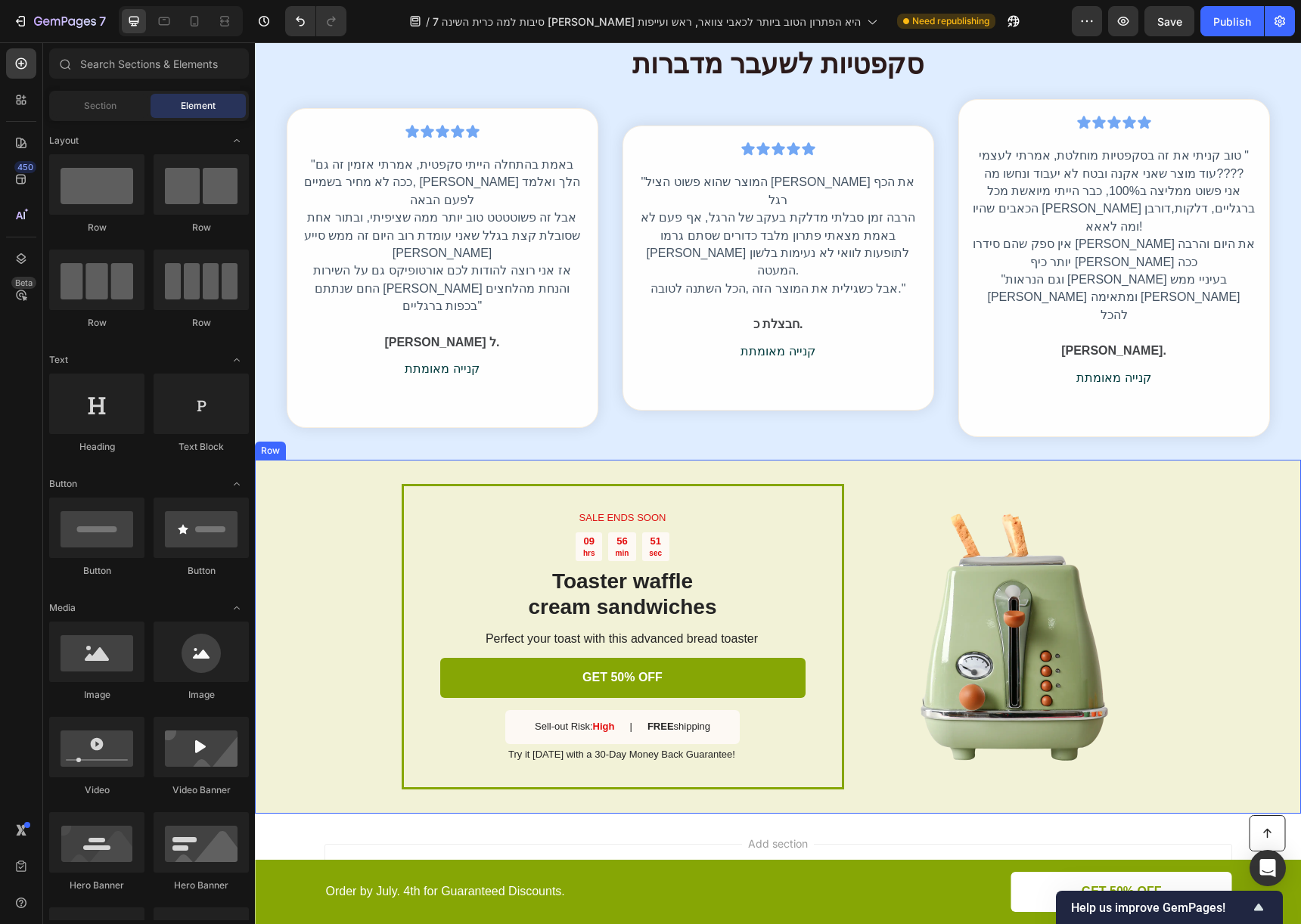
click at [1182, 460] on div "SALE ENDS SOON Text Block 09 hrs 56 min 51 sec Countdown Timer Toaster waffle c…" at bounding box center [778, 636] width 1046 height 353
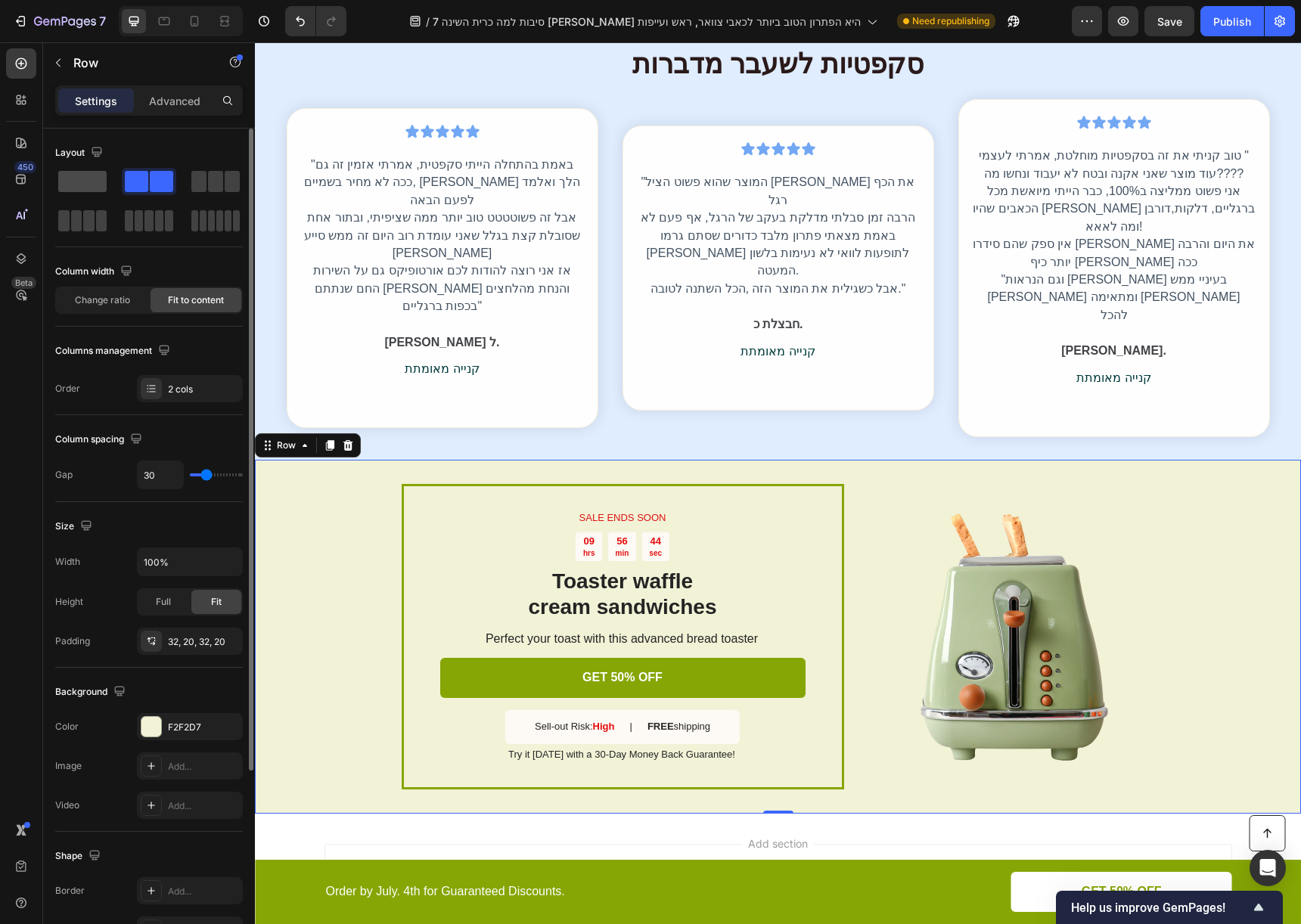
click at [84, 192] on span at bounding box center [82, 181] width 49 height 21
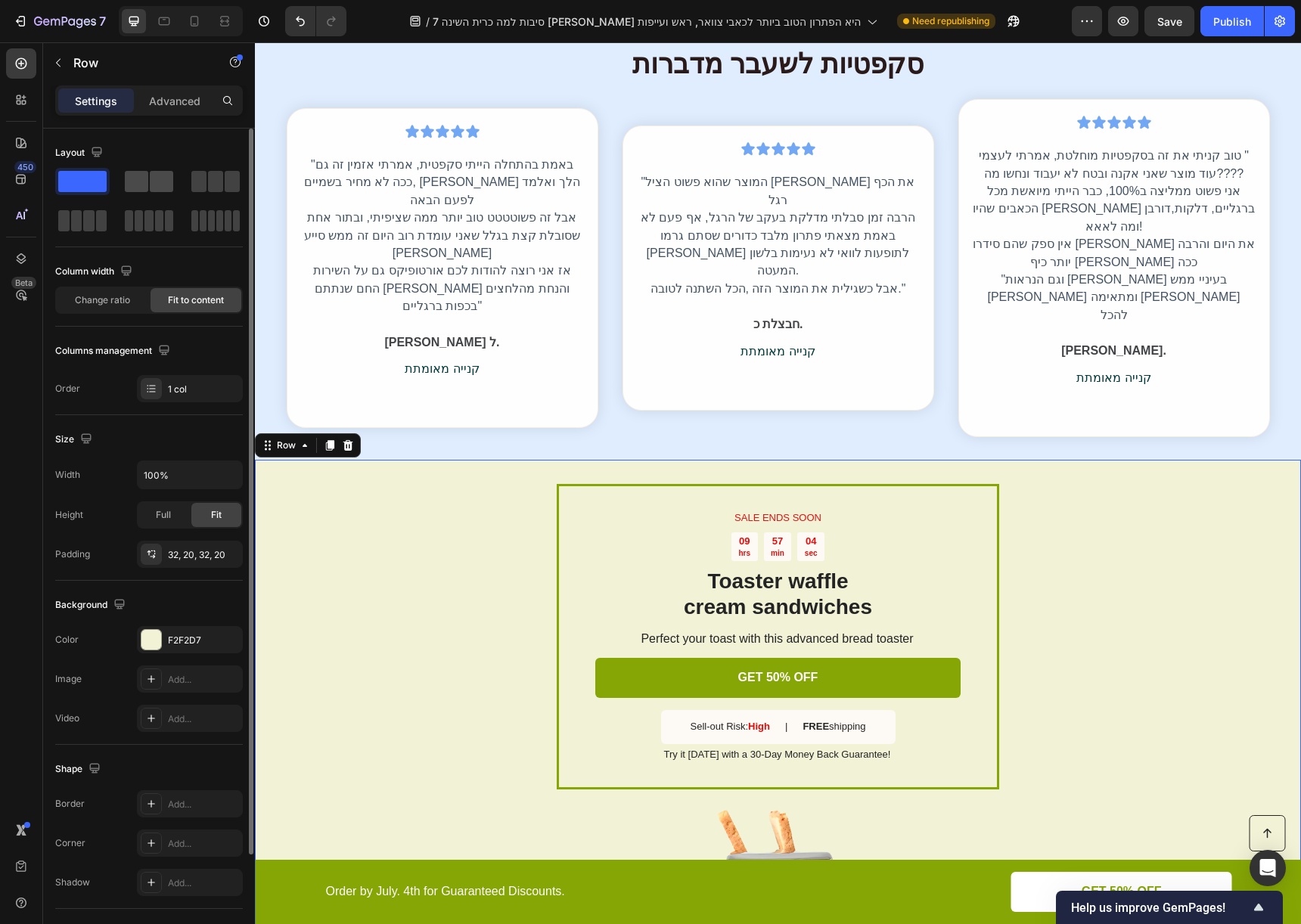
click at [156, 194] on div at bounding box center [149, 182] width 55 height 27
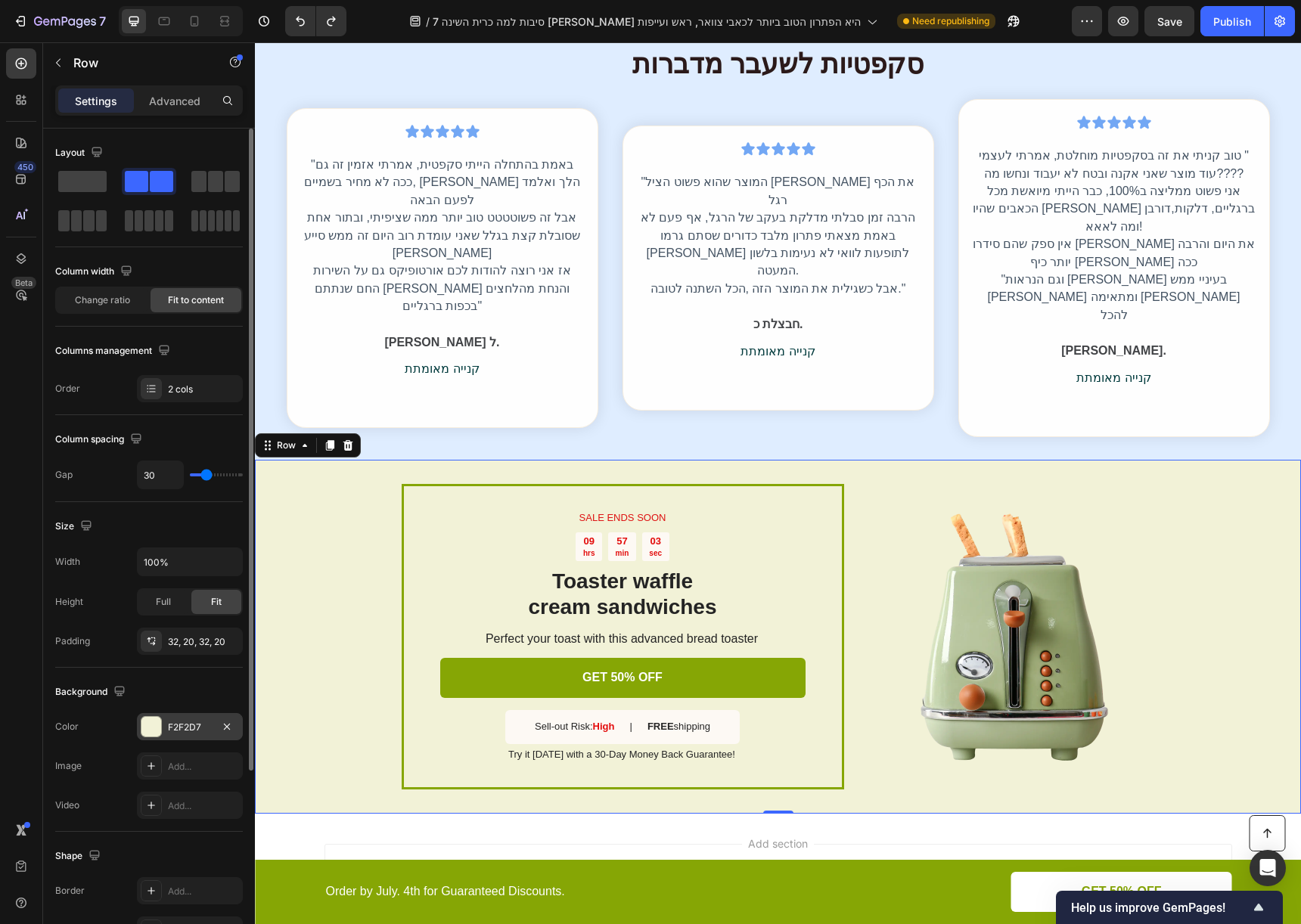
click at [199, 717] on div "F2F2D7" at bounding box center [189, 727] width 106 height 27
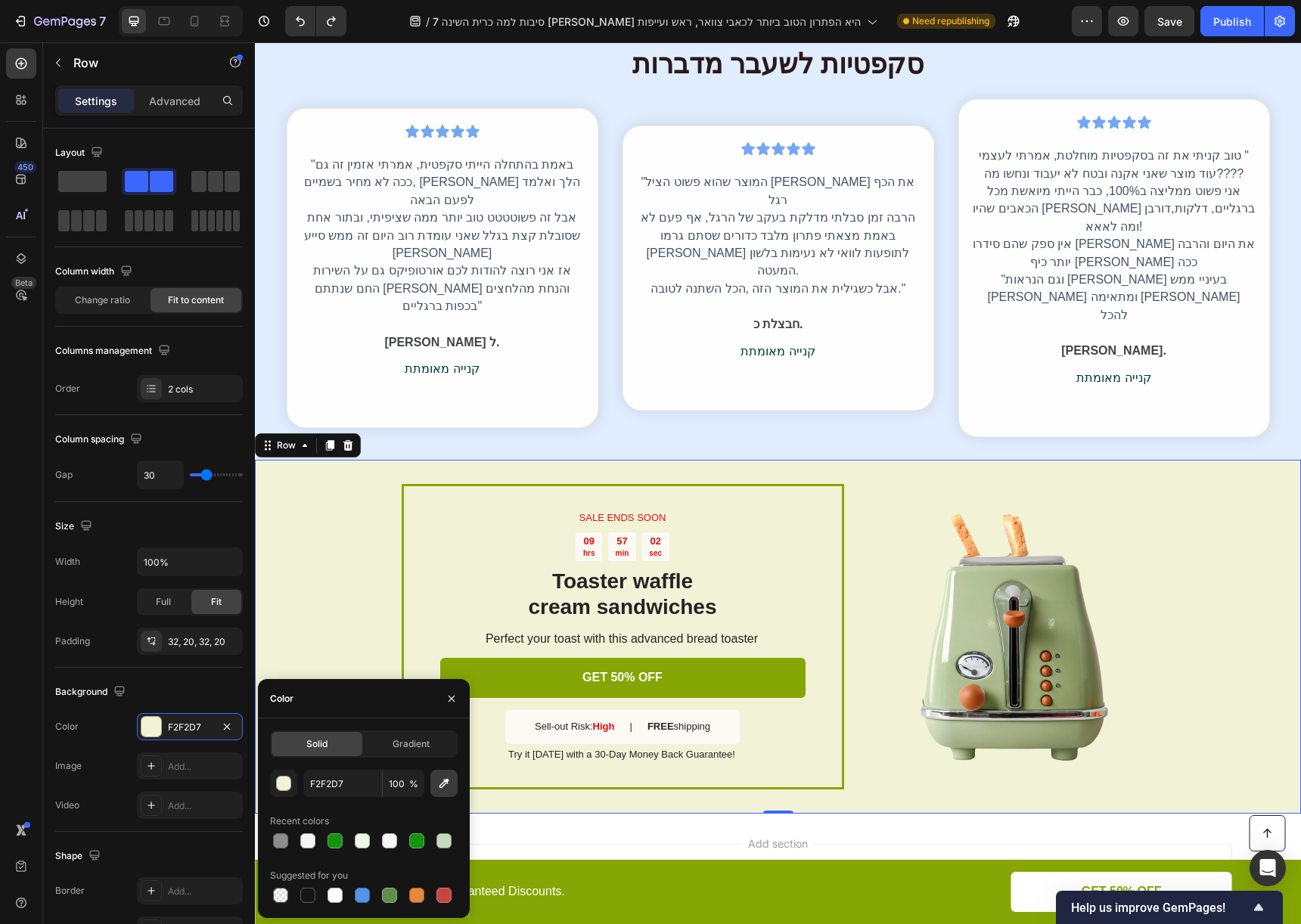
click at [444, 778] on icon "button" at bounding box center [444, 783] width 15 height 15
type input "DDE9FB"
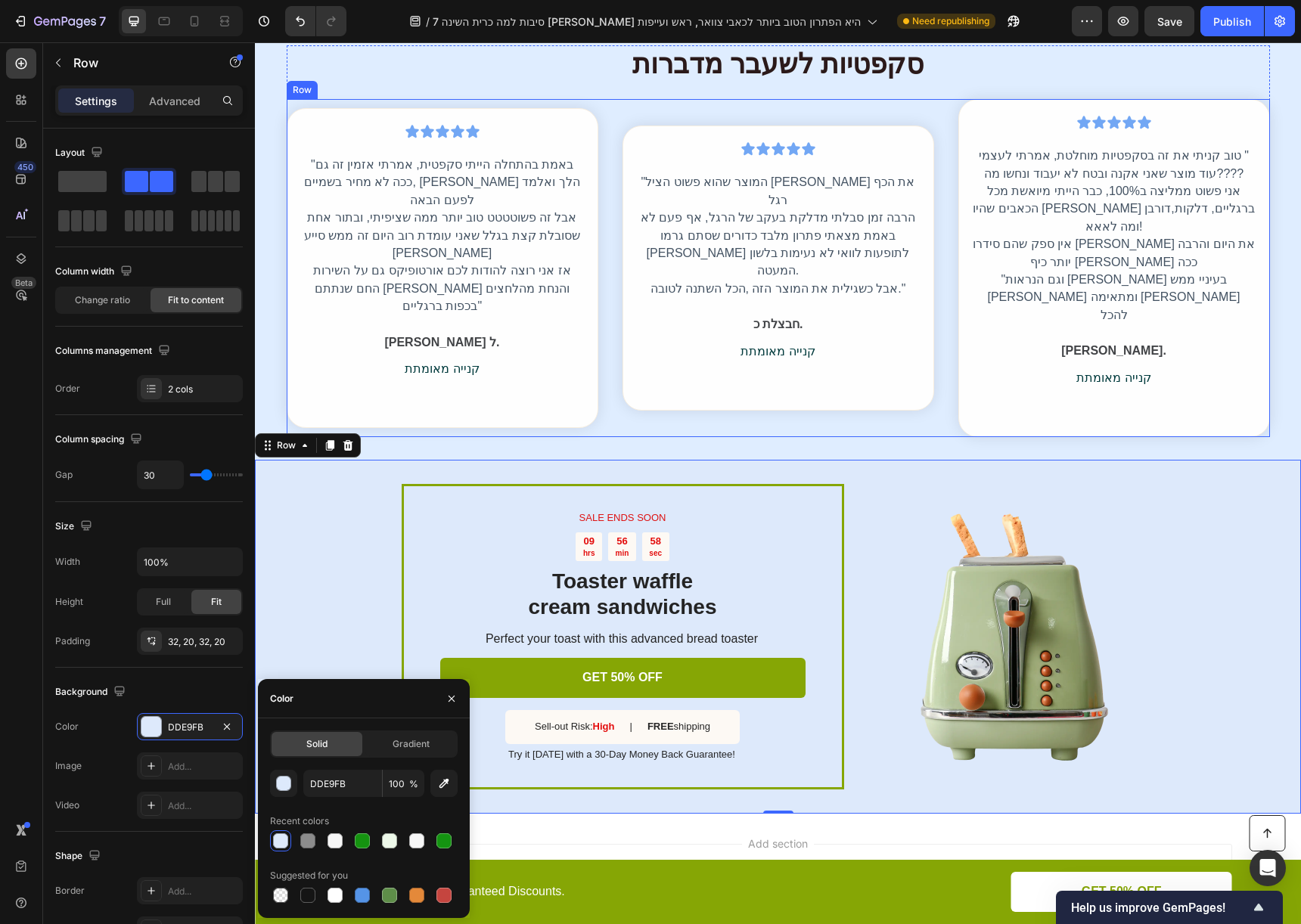
scroll to position [2780, 0]
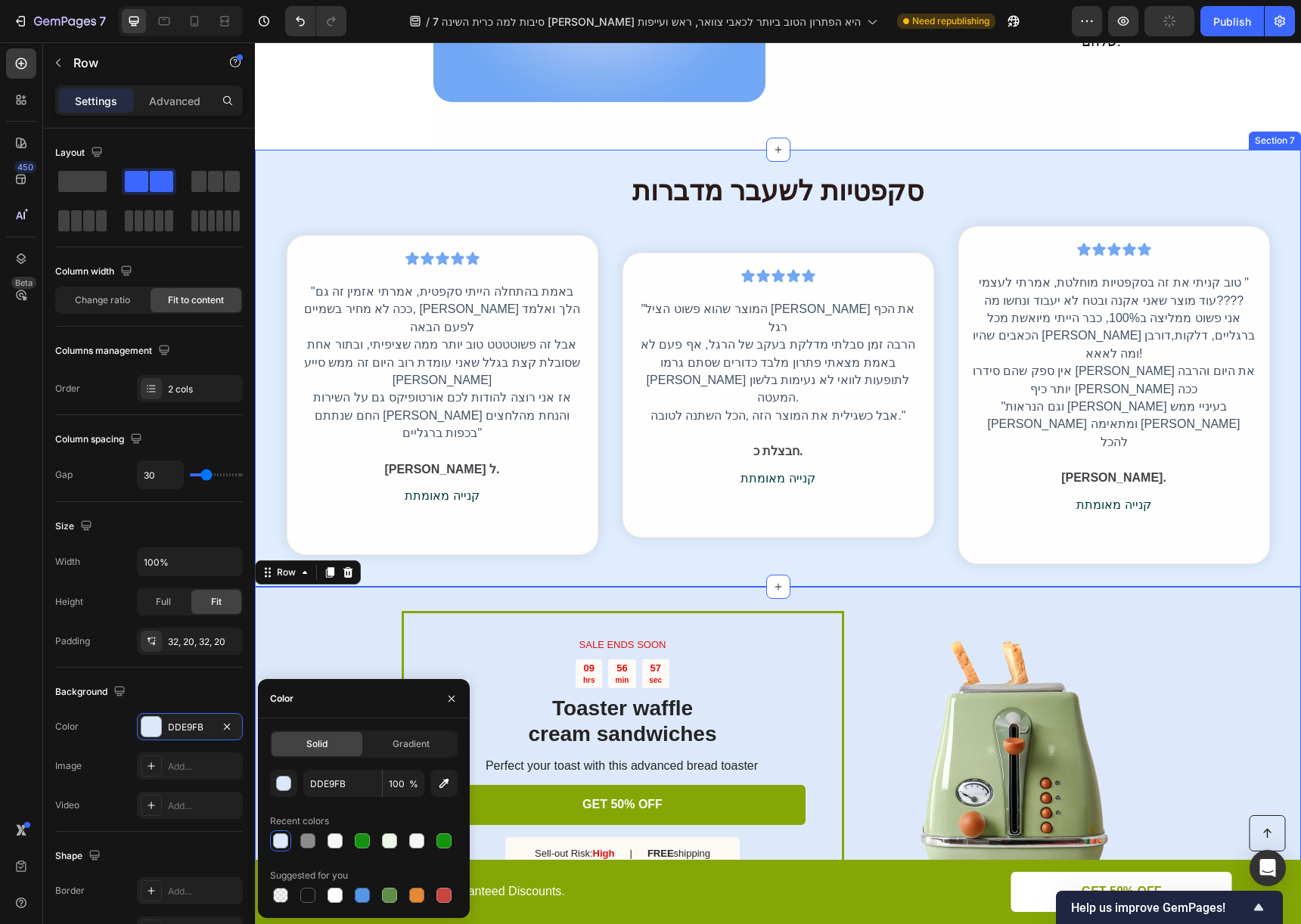
click at [269, 160] on div "סקפטיות לשעבר מדברות Heading Icon Icon Icon Icon Icon Icon List Hoz "המוצר שהוא…" at bounding box center [778, 368] width 1046 height 437
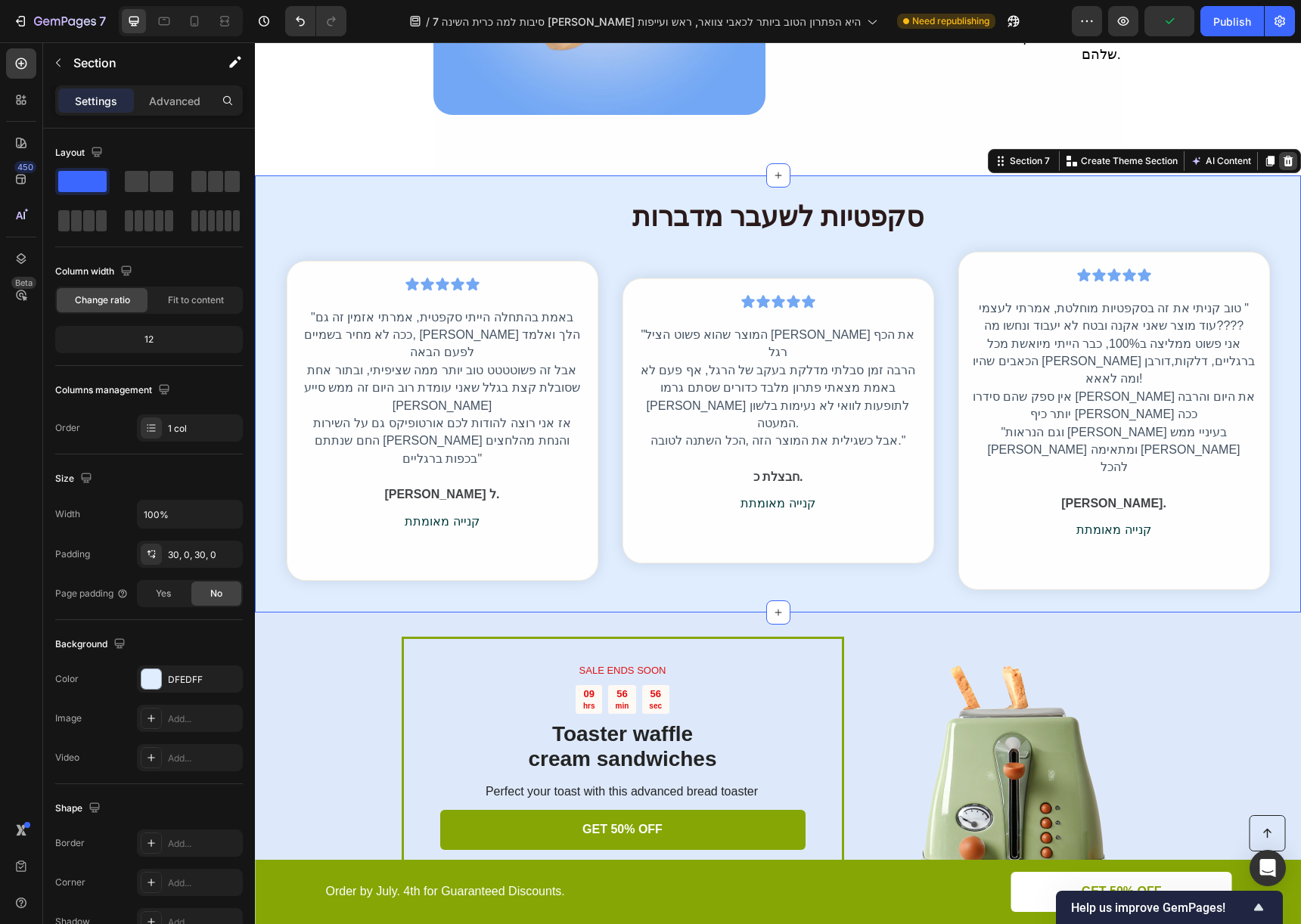
click at [1284, 156] on icon at bounding box center [1288, 161] width 10 height 11
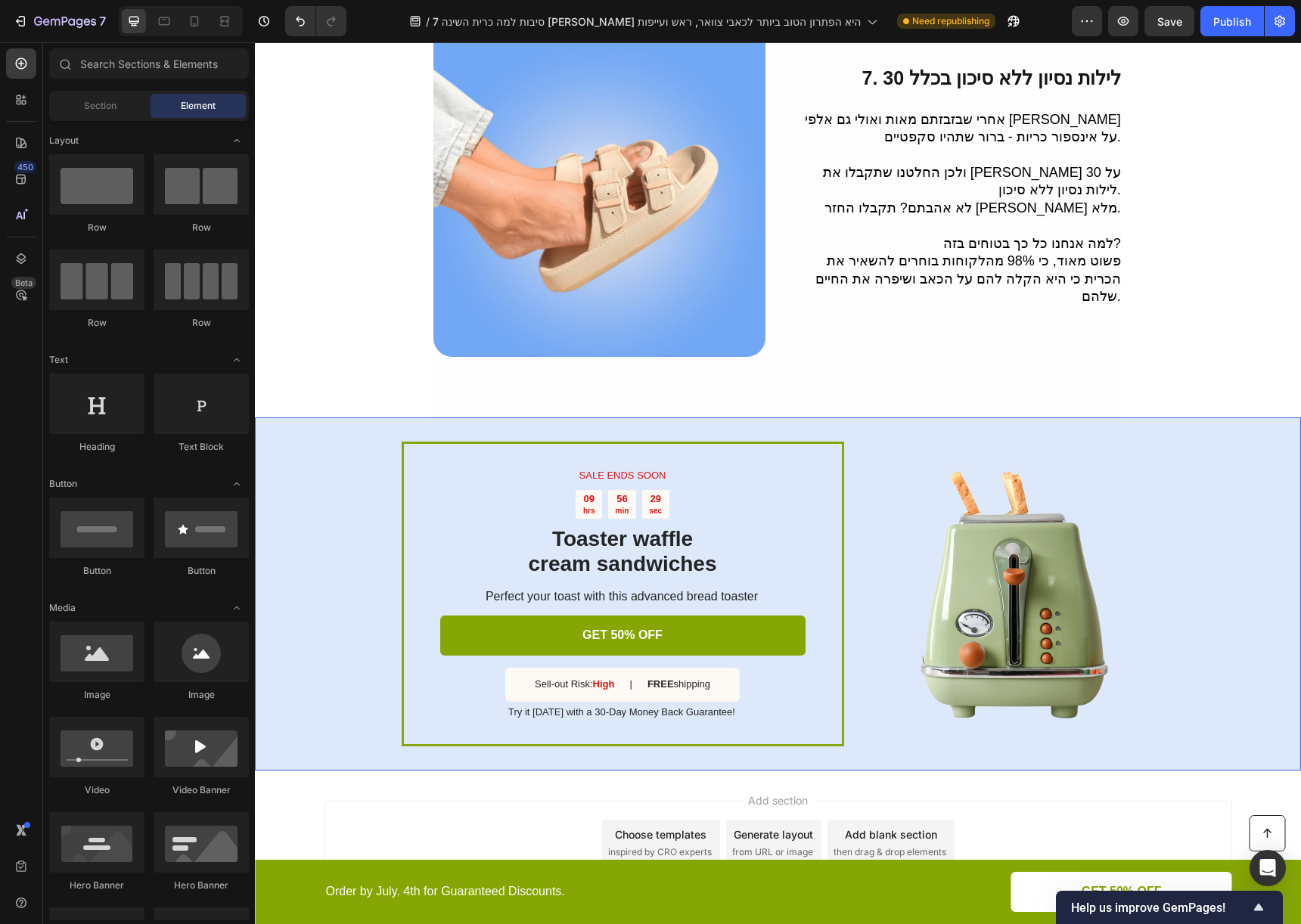
scroll to position [2540, 0]
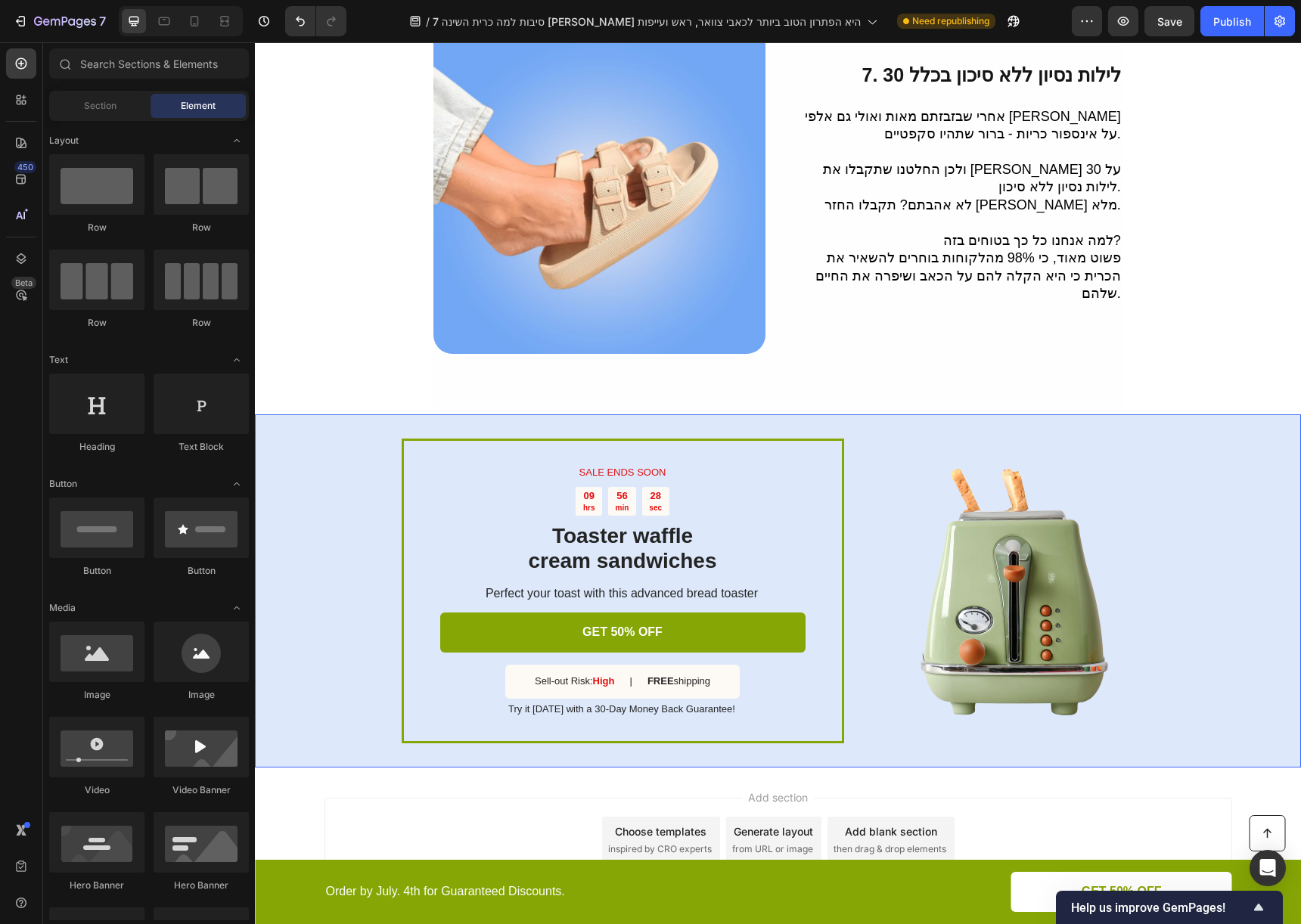
click at [1181, 433] on div "SALE ENDS SOON Text Block 09 hrs 56 min 28 sec Countdown Timer Toaster waffle c…" at bounding box center [778, 591] width 1046 height 353
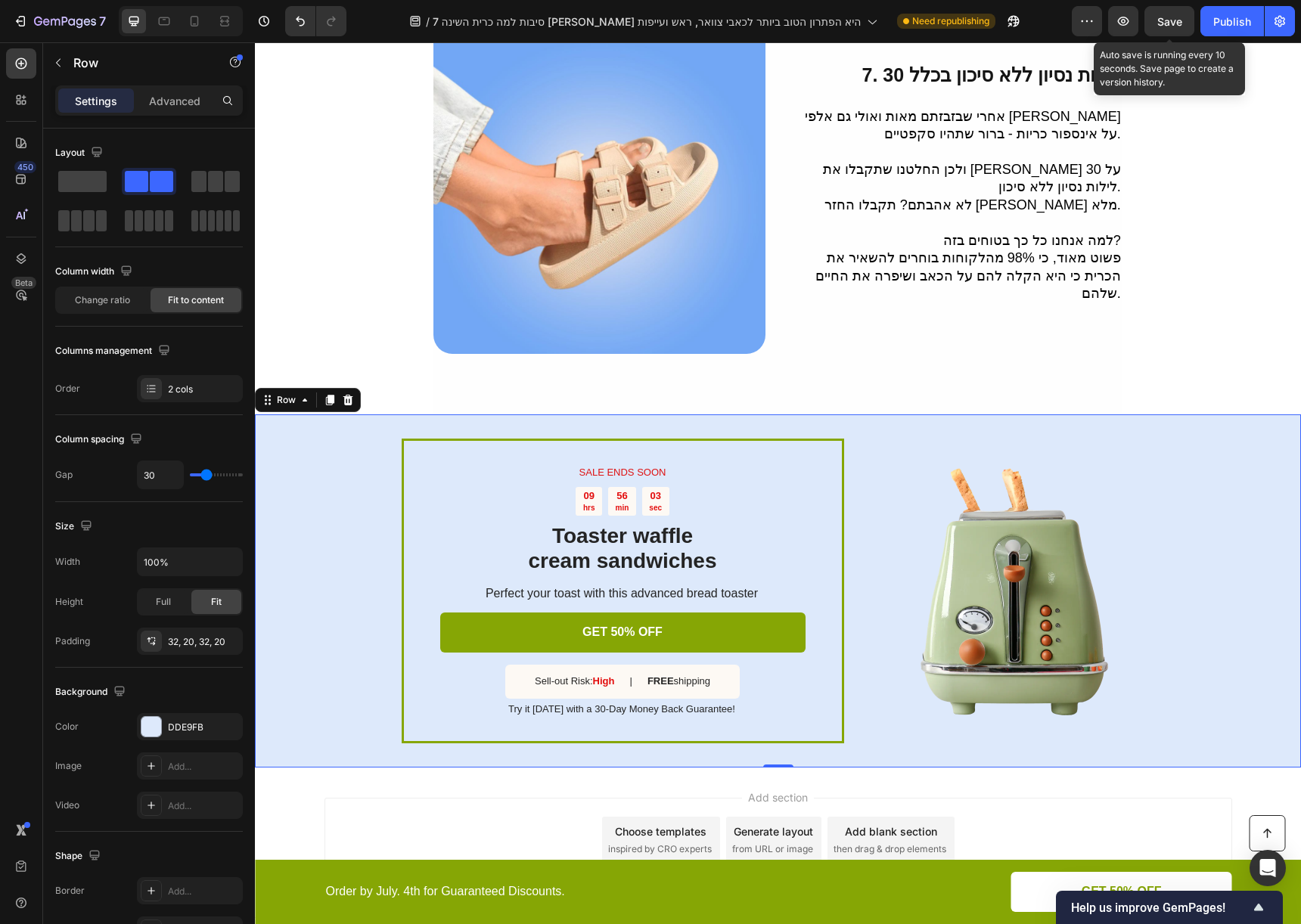
click at [1163, 23] on span "Save" at bounding box center [1170, 21] width 25 height 13
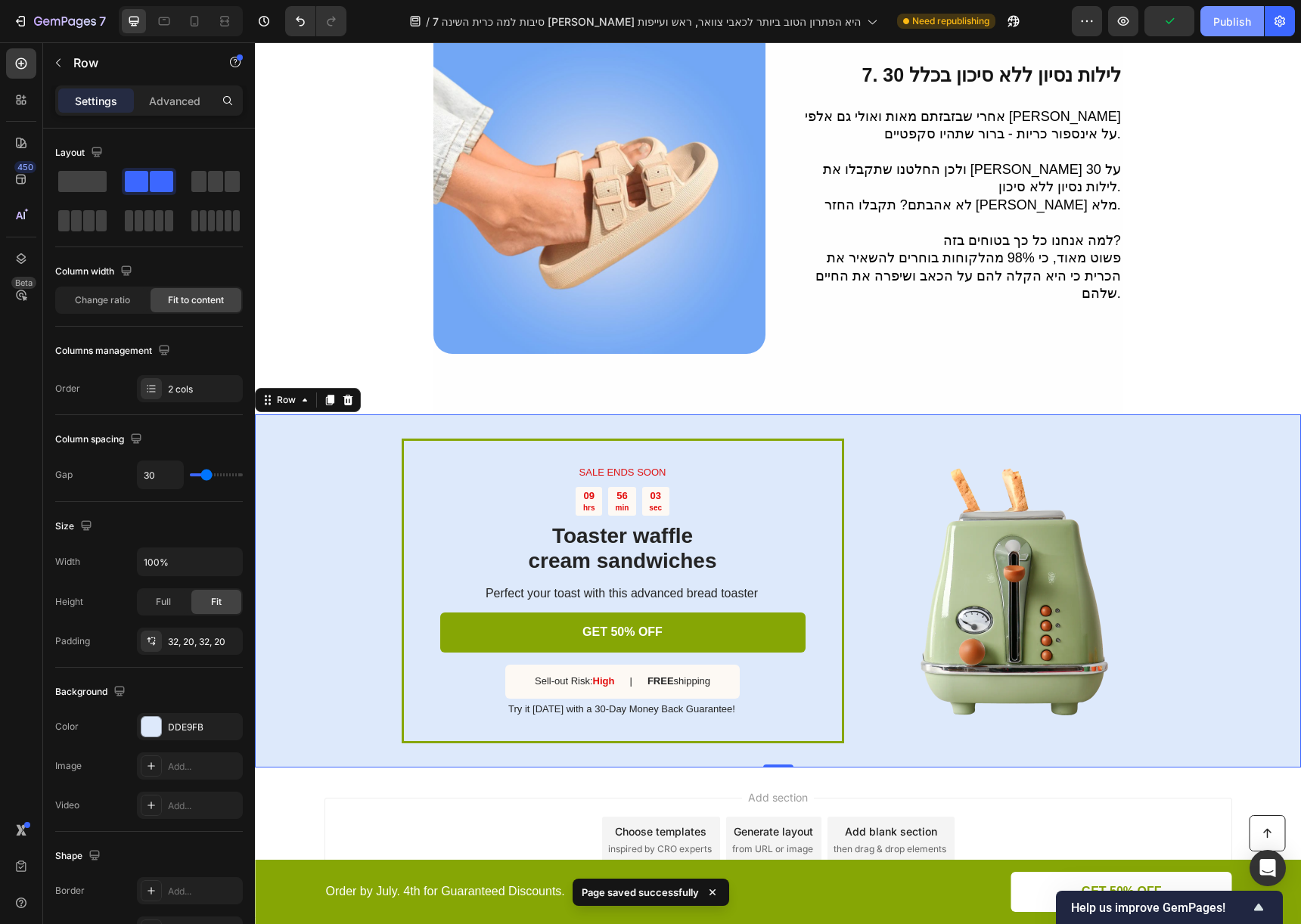
click at [1218, 20] on div "Publish" at bounding box center [1232, 21] width 38 height 16
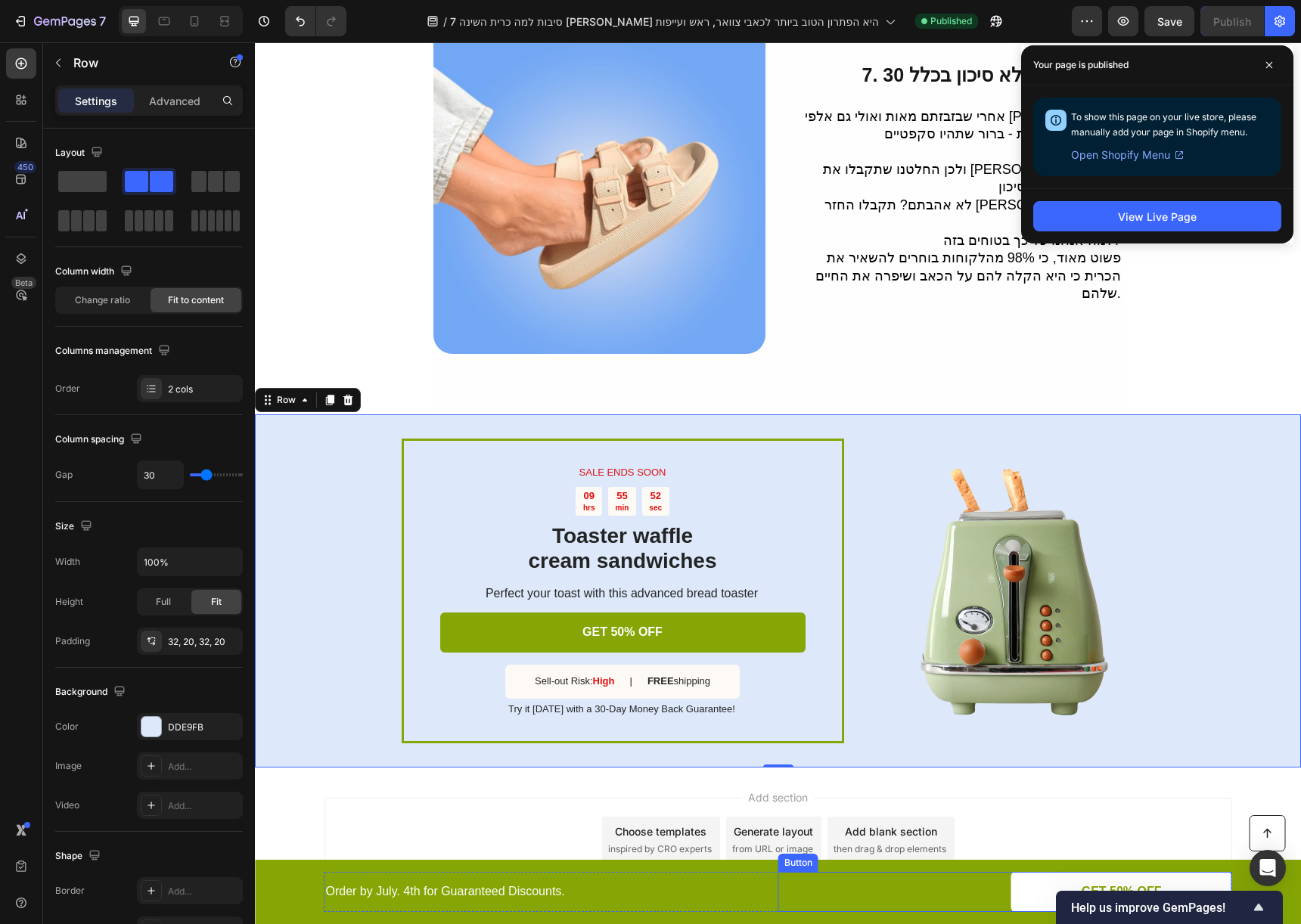
click at [861, 875] on div "GET 50% OFF Button" at bounding box center [1005, 892] width 454 height 40
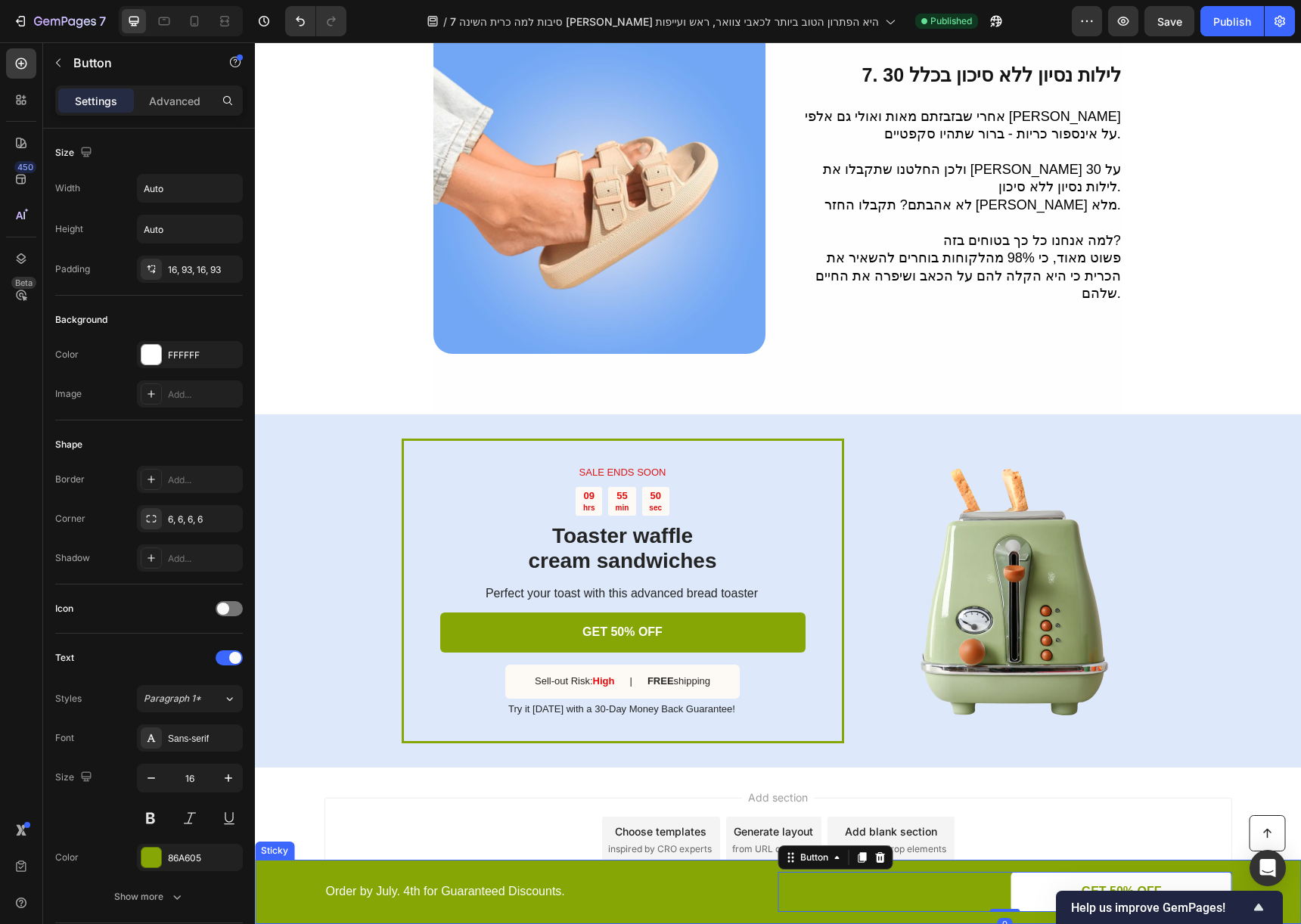
click at [678, 867] on div "Button Order by July. 4th for Guaranteed Discounts. Text Block GET 50% OFF Butt…" at bounding box center [778, 892] width 1046 height 64
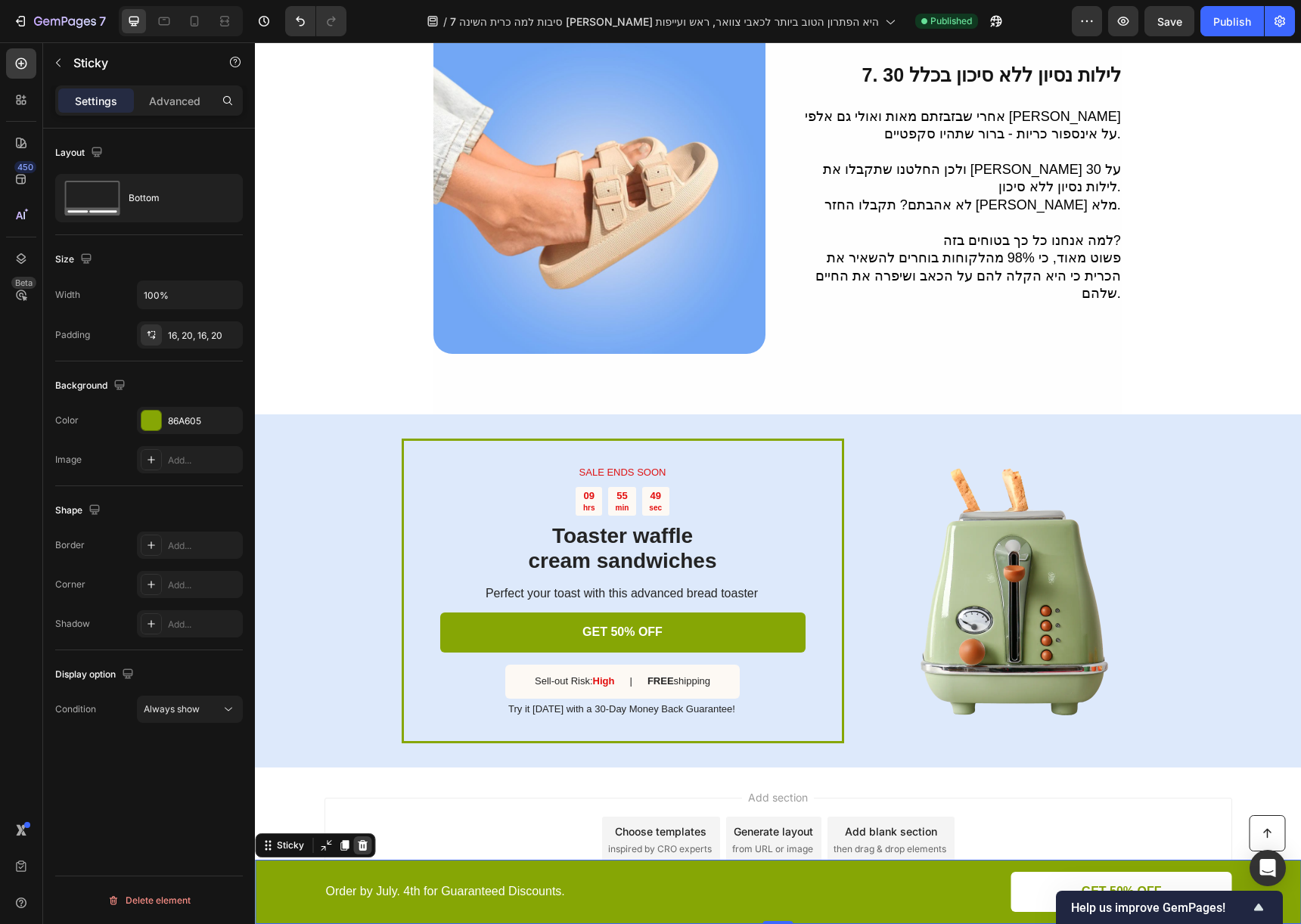
click at [363, 847] on icon at bounding box center [361, 845] width 12 height 12
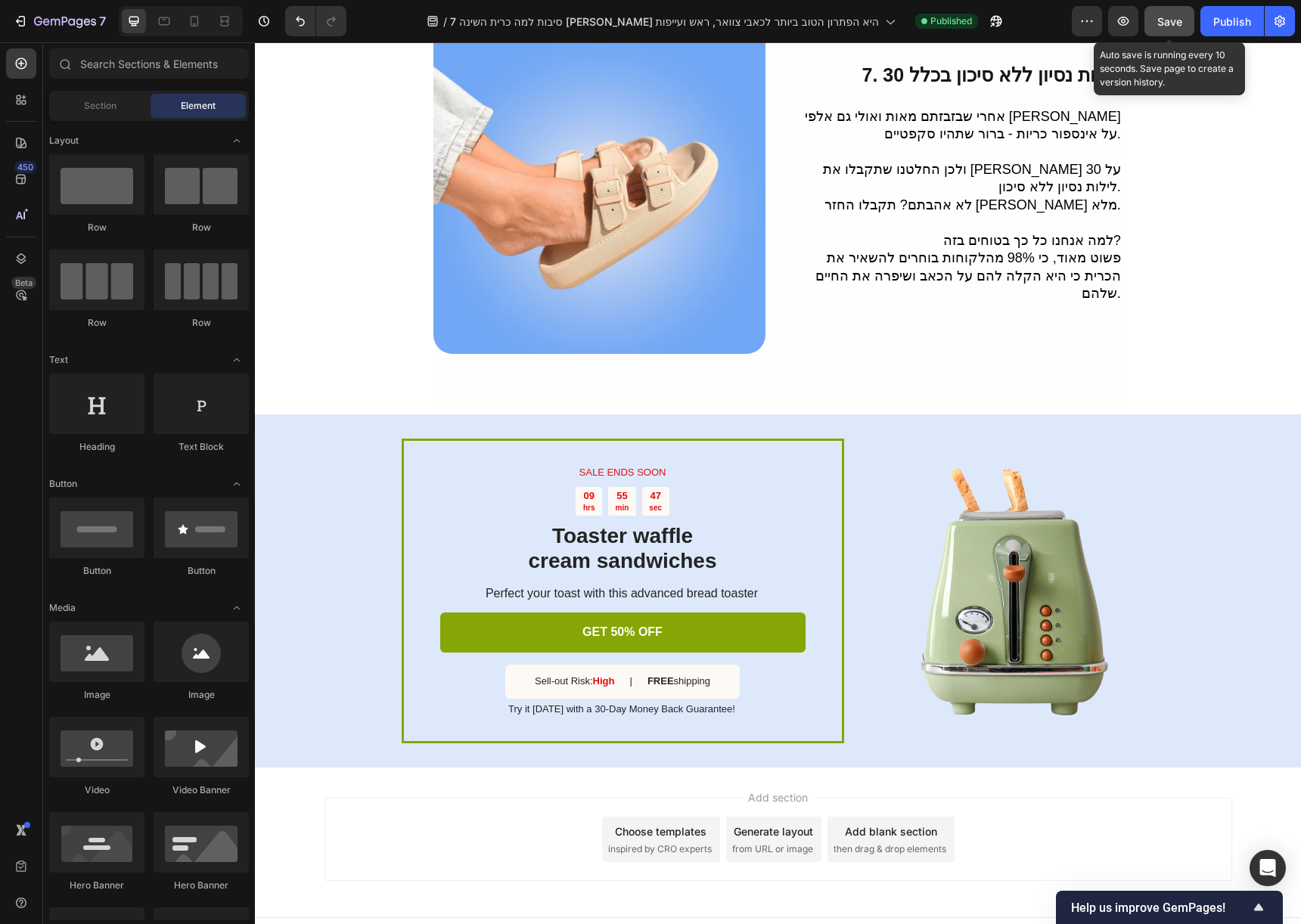
click at [1169, 31] on button "Save" at bounding box center [1170, 21] width 50 height 31
click at [1209, 31] on button "Publish" at bounding box center [1231, 21] width 63 height 31
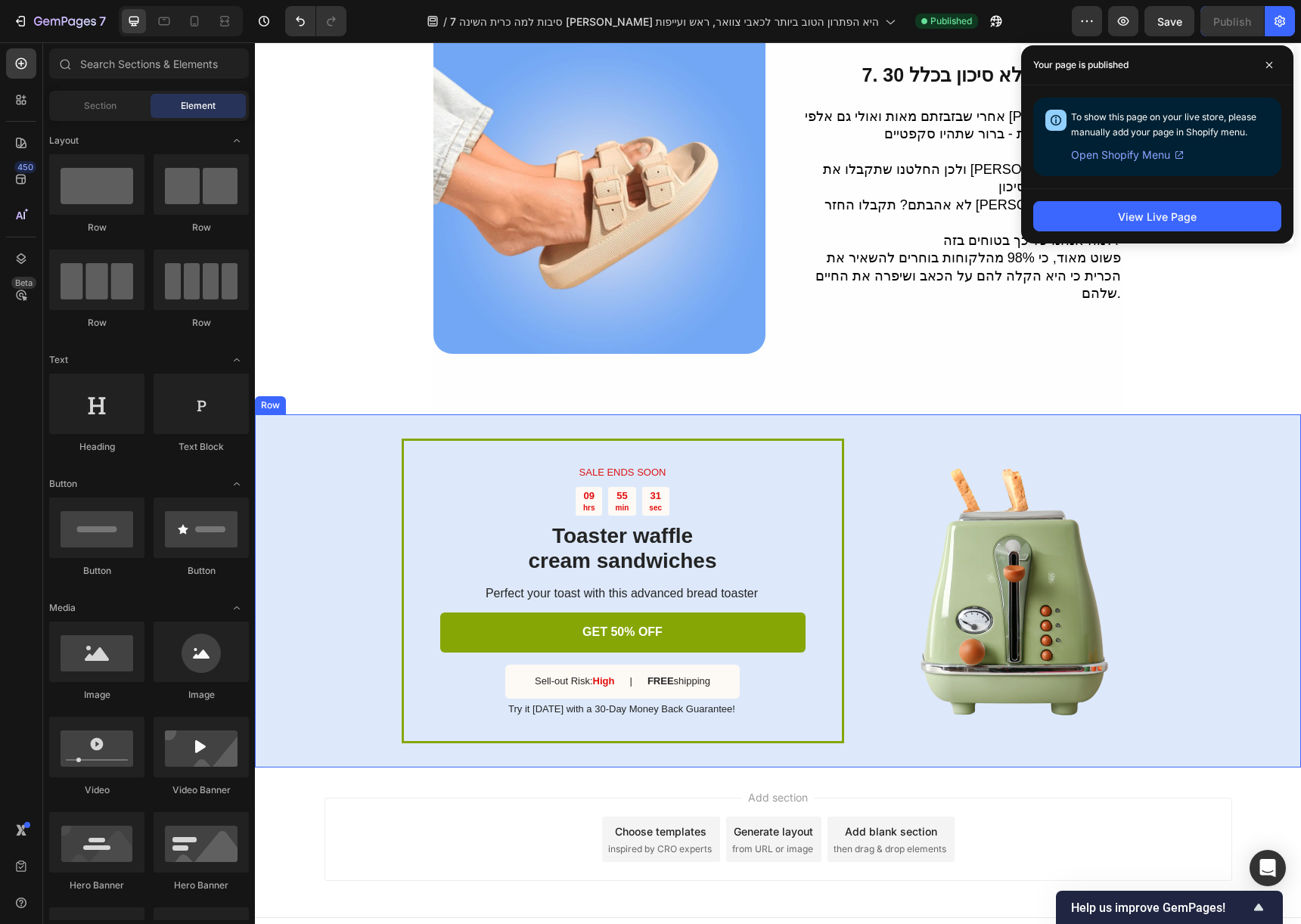
click at [1035, 728] on div "SALE ENDS SOON Text Block 09 hrs 55 min 31 sec Countdown Timer Toaster waffle c…" at bounding box center [778, 591] width 1046 height 353
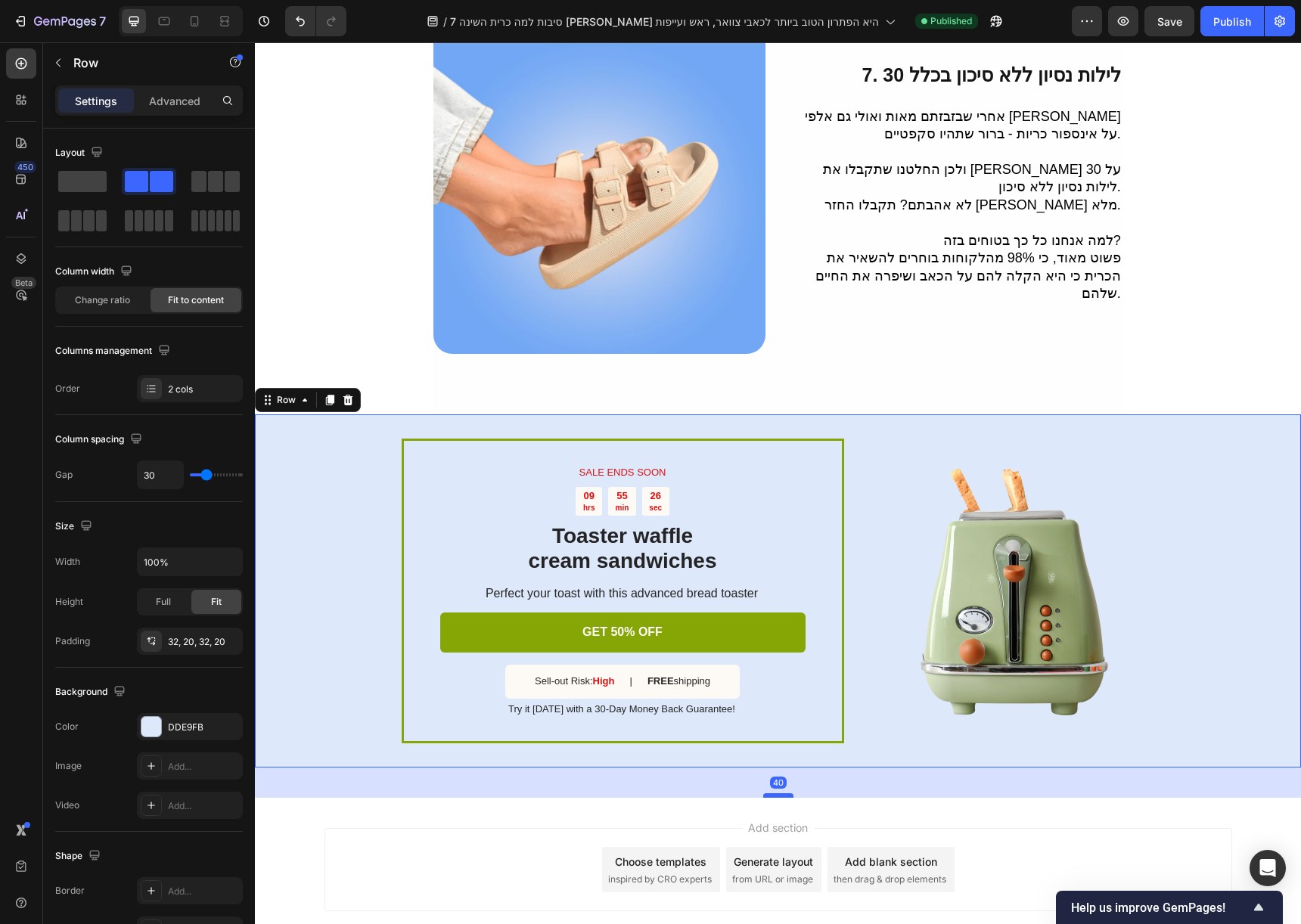
drag, startPoint x: 772, startPoint y: 740, endPoint x: 774, endPoint y: 771, distance: 31.1
click at [774, 793] on div at bounding box center [778, 796] width 31 height 5
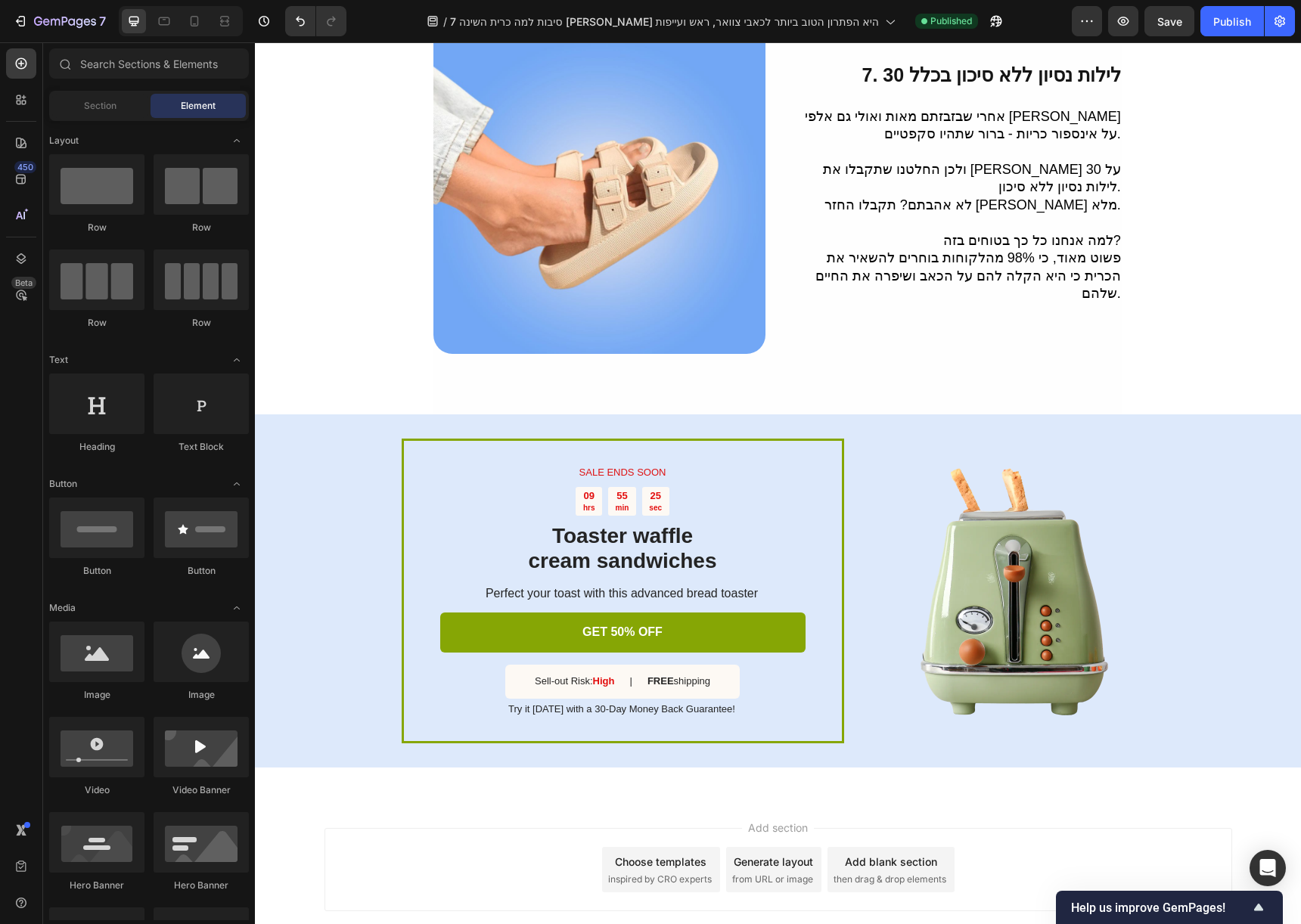
click at [793, 820] on span "Add section" at bounding box center [778, 828] width 72 height 16
click at [907, 724] on div "SALE ENDS SOON Text Block 09 hrs 55 min 22 sec Countdown Timer Toaster waffle c…" at bounding box center [778, 591] width 1046 height 353
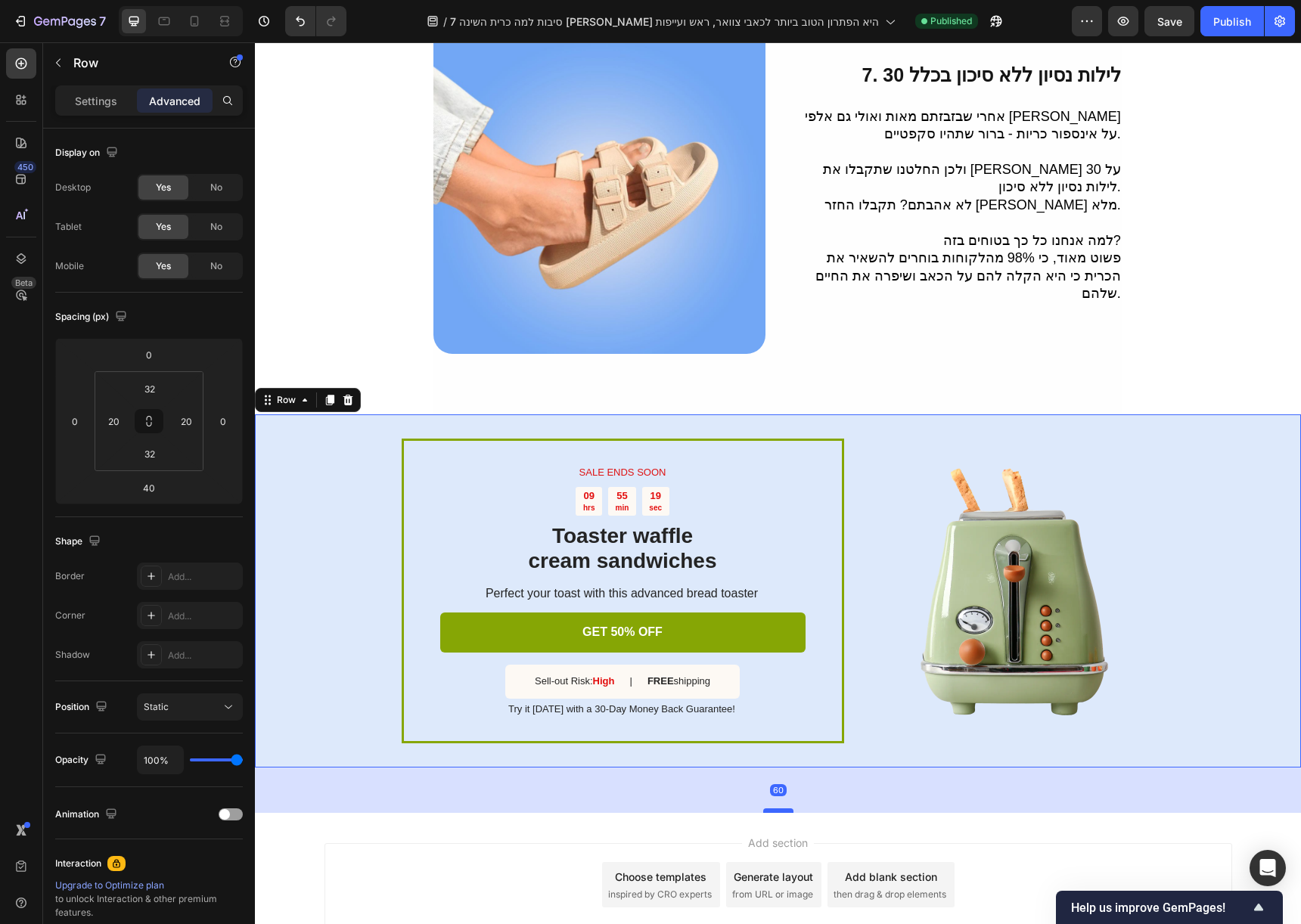
drag, startPoint x: 767, startPoint y: 771, endPoint x: 778, endPoint y: 786, distance: 18.6
click at [778, 808] on div at bounding box center [778, 811] width 31 height 5
type input "60"
click at [1172, 17] on span "Save" at bounding box center [1170, 21] width 25 height 13
click at [1216, 11] on button "Publish" at bounding box center [1231, 21] width 63 height 31
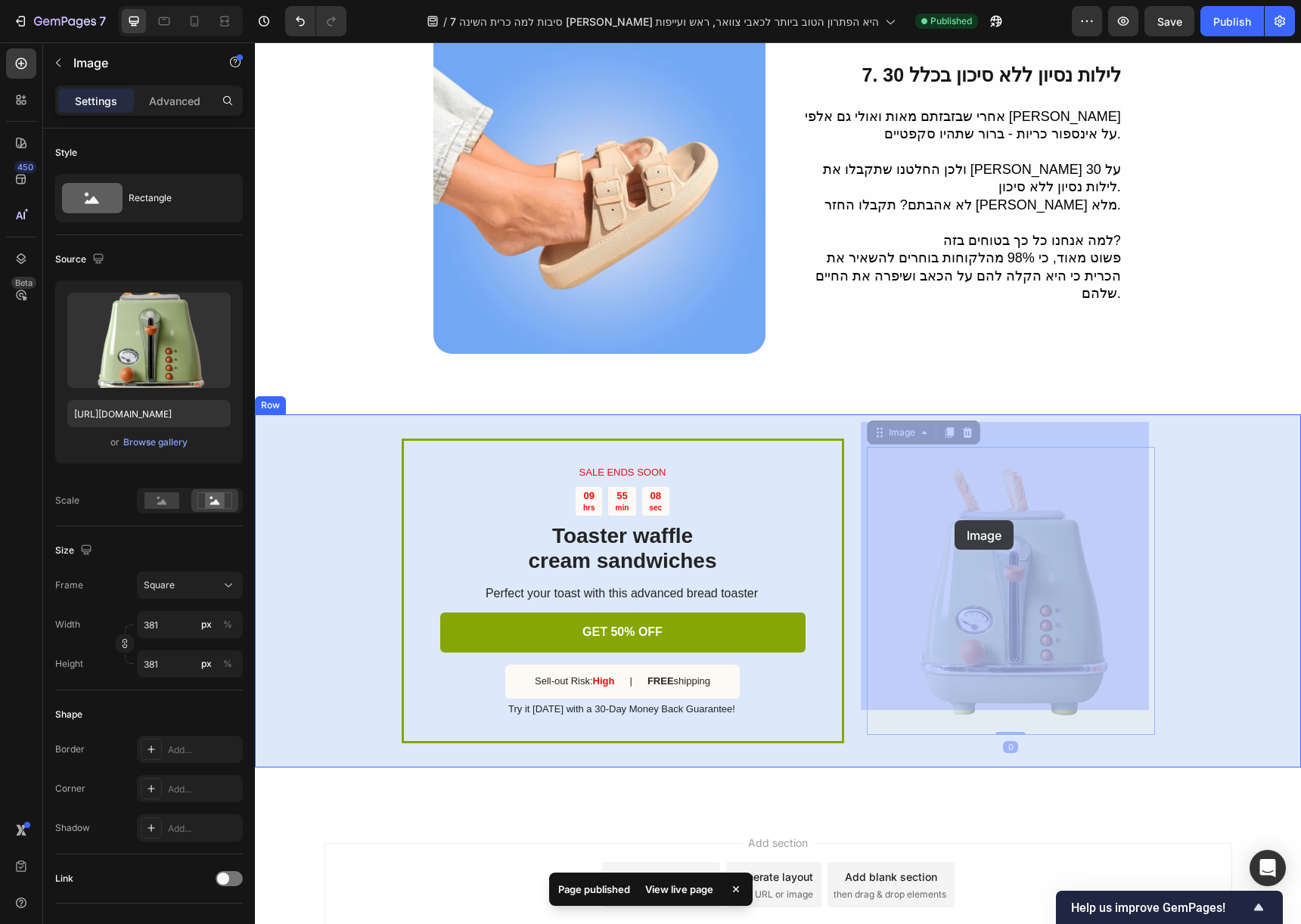
drag, startPoint x: 968, startPoint y: 513, endPoint x: 954, endPoint y: 520, distance: 15.7
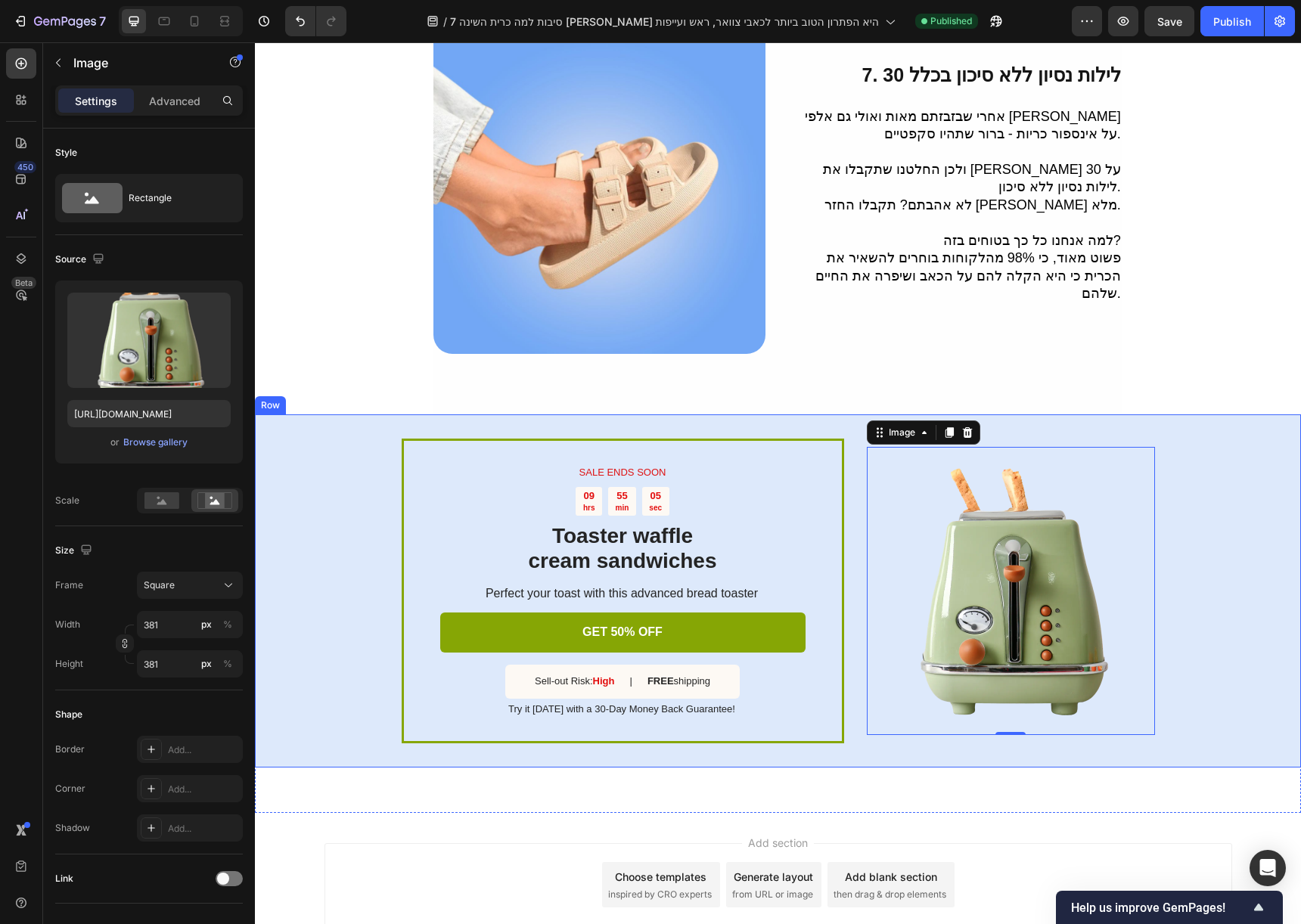
click at [852, 455] on div "SALE ENDS SOON Text Block 09 hrs 55 min 05 sec Countdown Timer Toaster waffle c…" at bounding box center [778, 591] width 1046 height 353
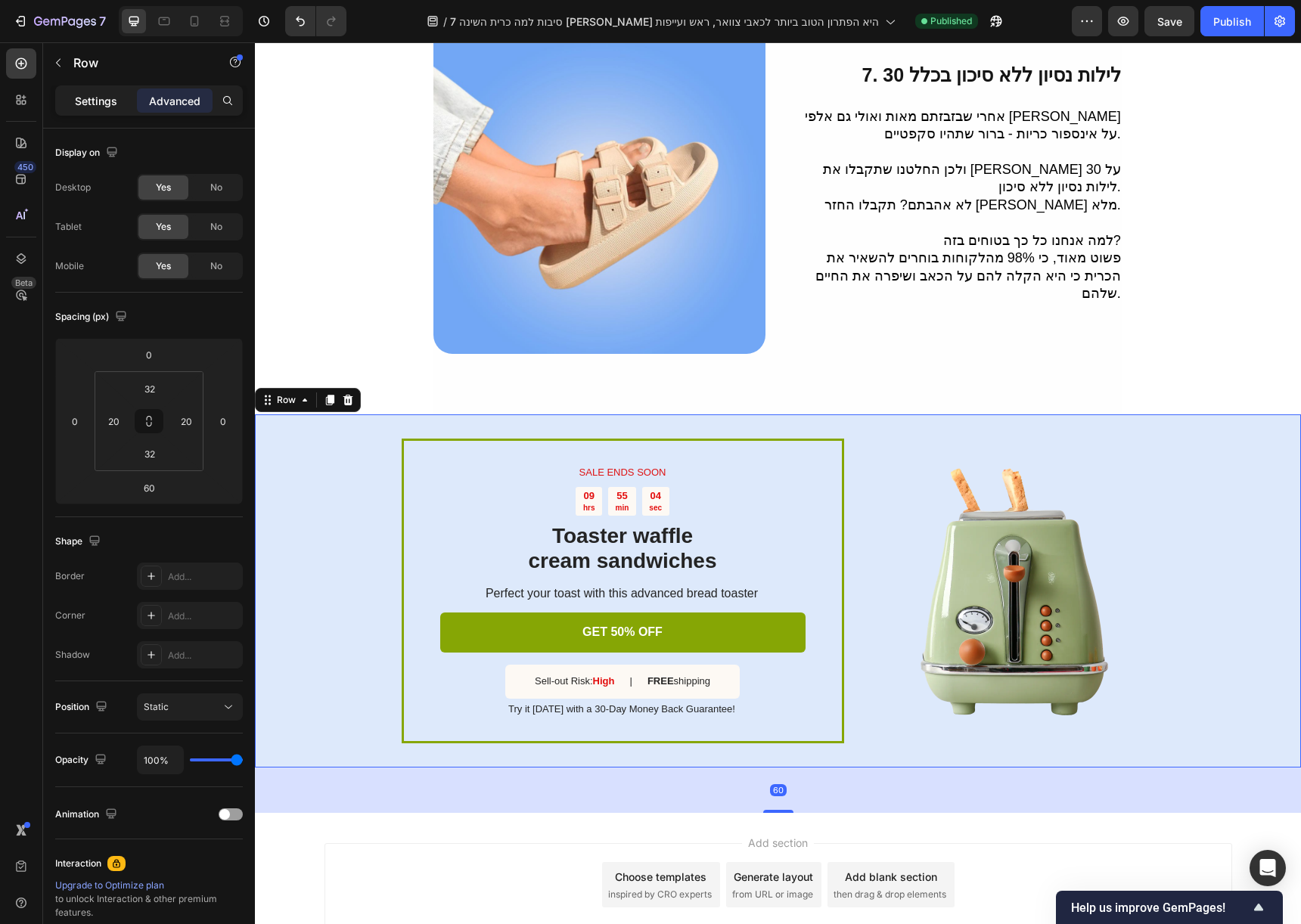
click at [104, 102] on p "Settings" at bounding box center [96, 101] width 42 height 16
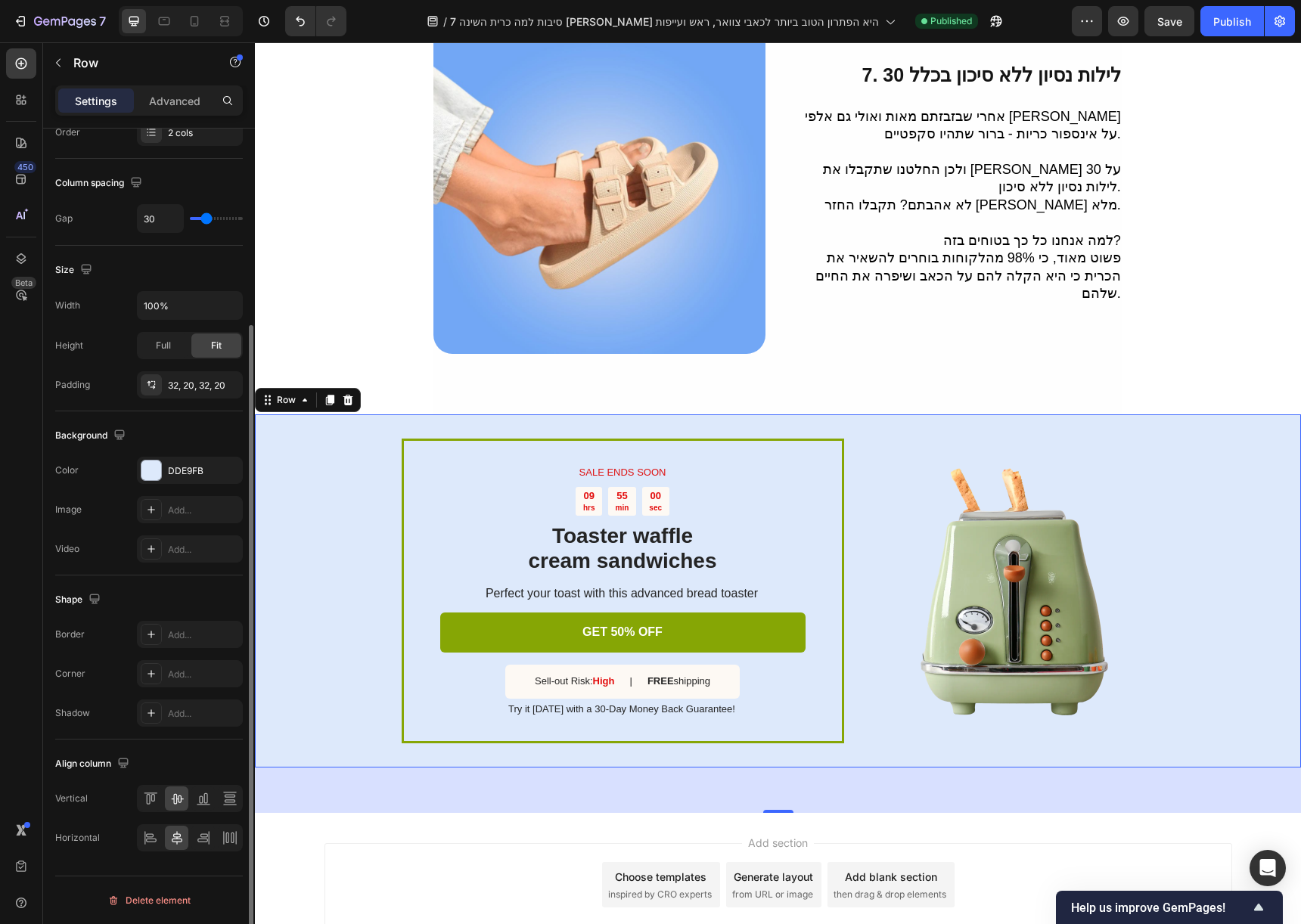
scroll to position [0, 0]
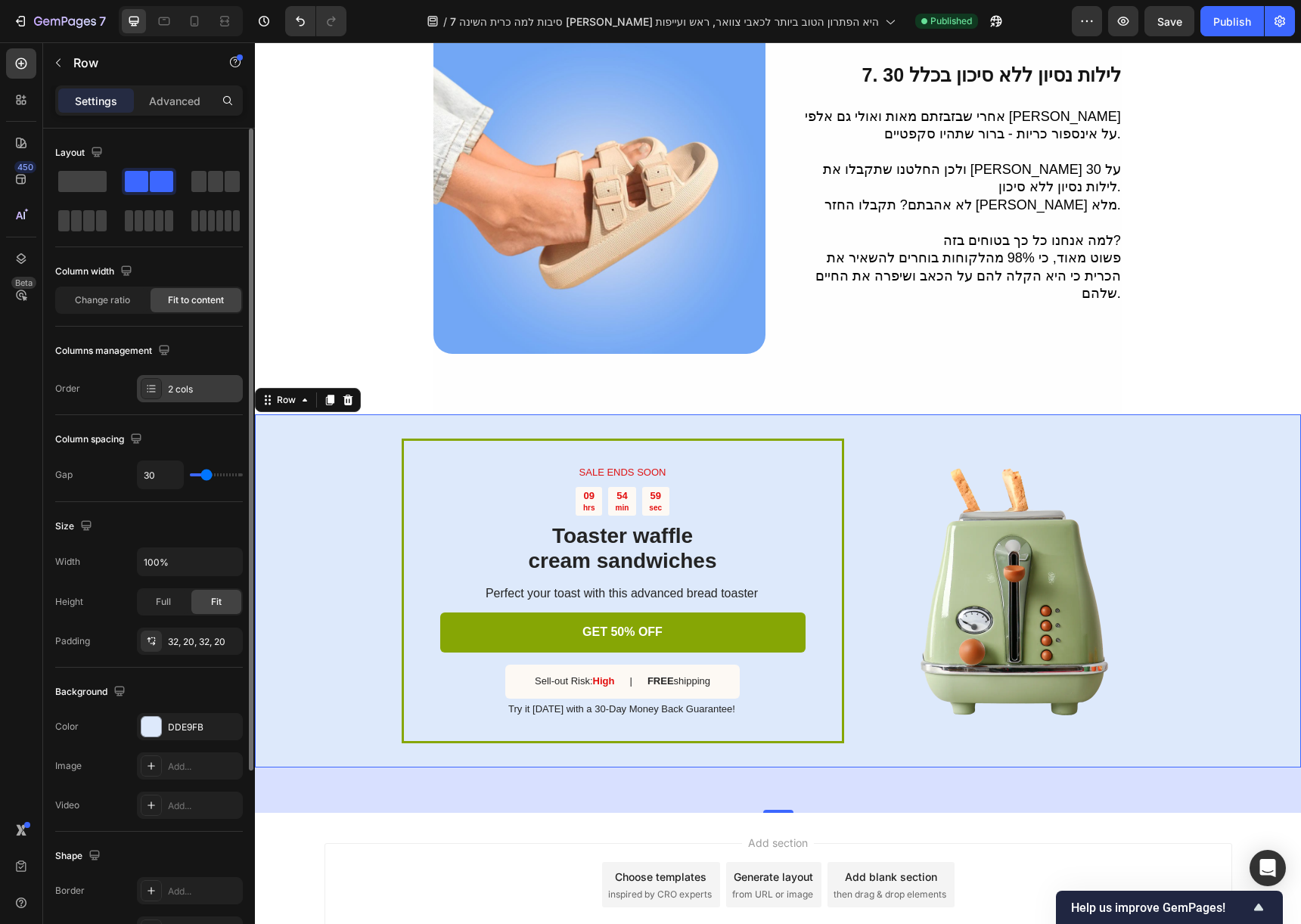
click at [169, 399] on div "2 cols" at bounding box center [189, 389] width 106 height 27
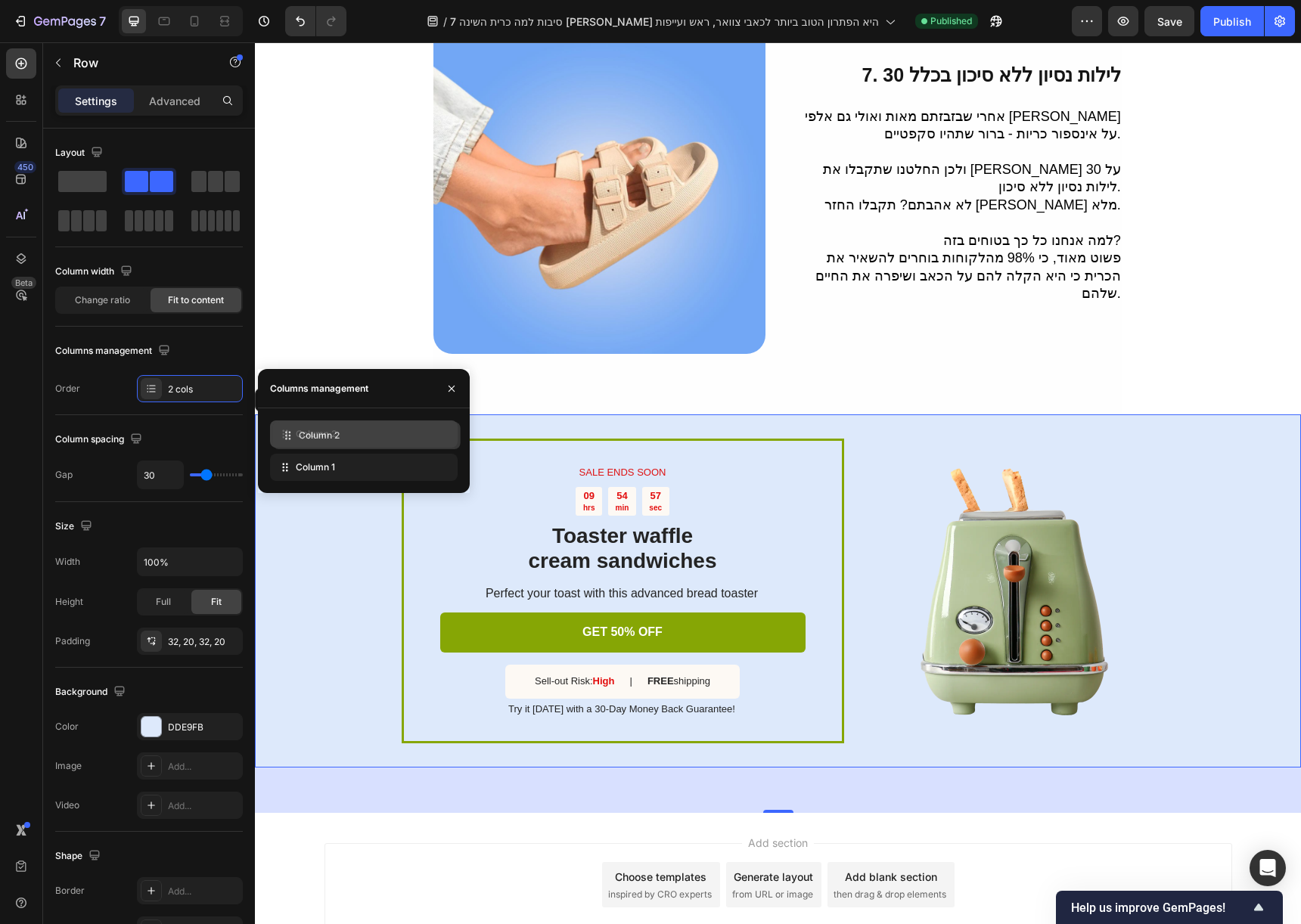
drag, startPoint x: 278, startPoint y: 469, endPoint x: 281, endPoint y: 438, distance: 31.1
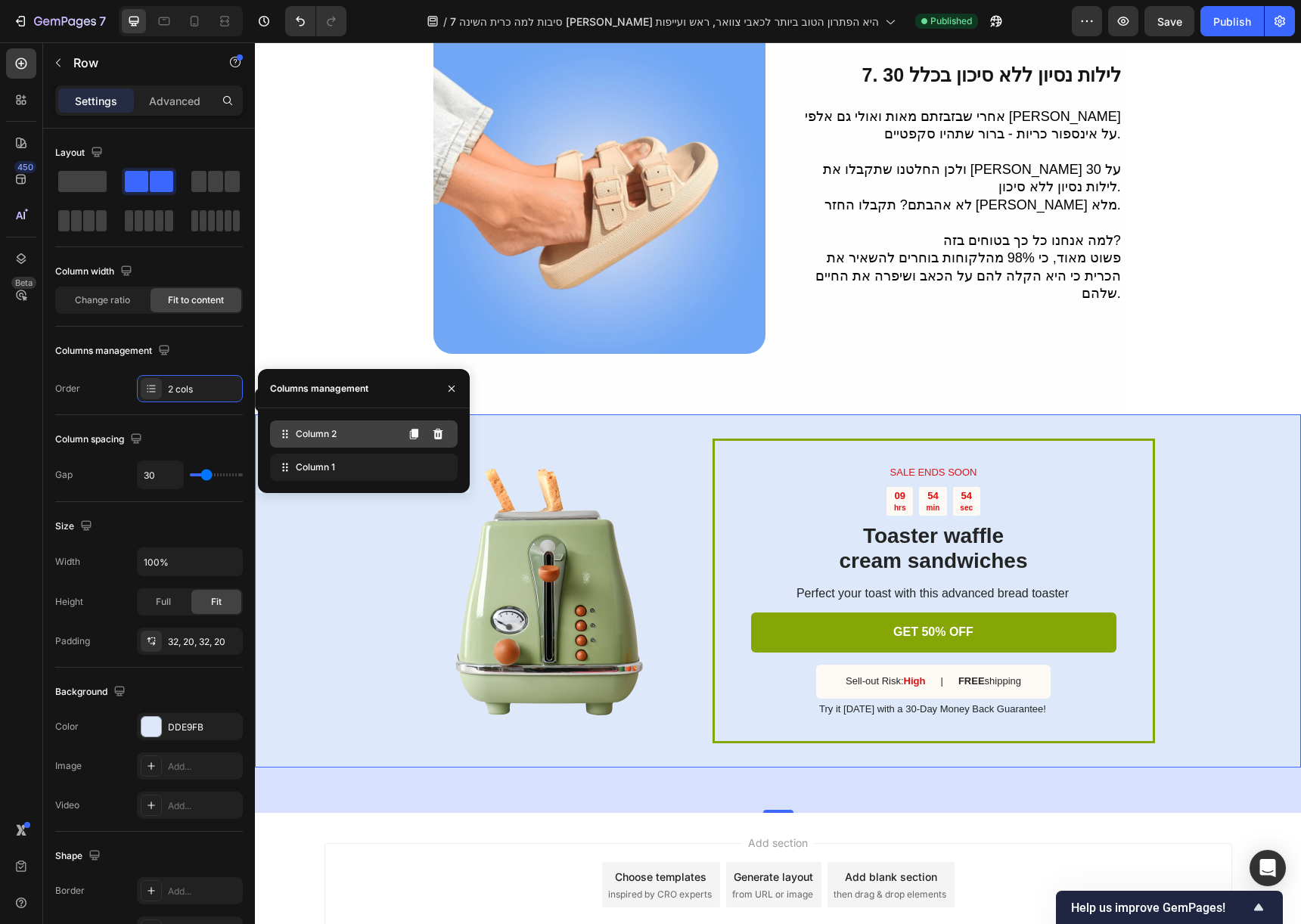
click at [332, 430] on span "Column 2" at bounding box center [316, 433] width 41 height 13
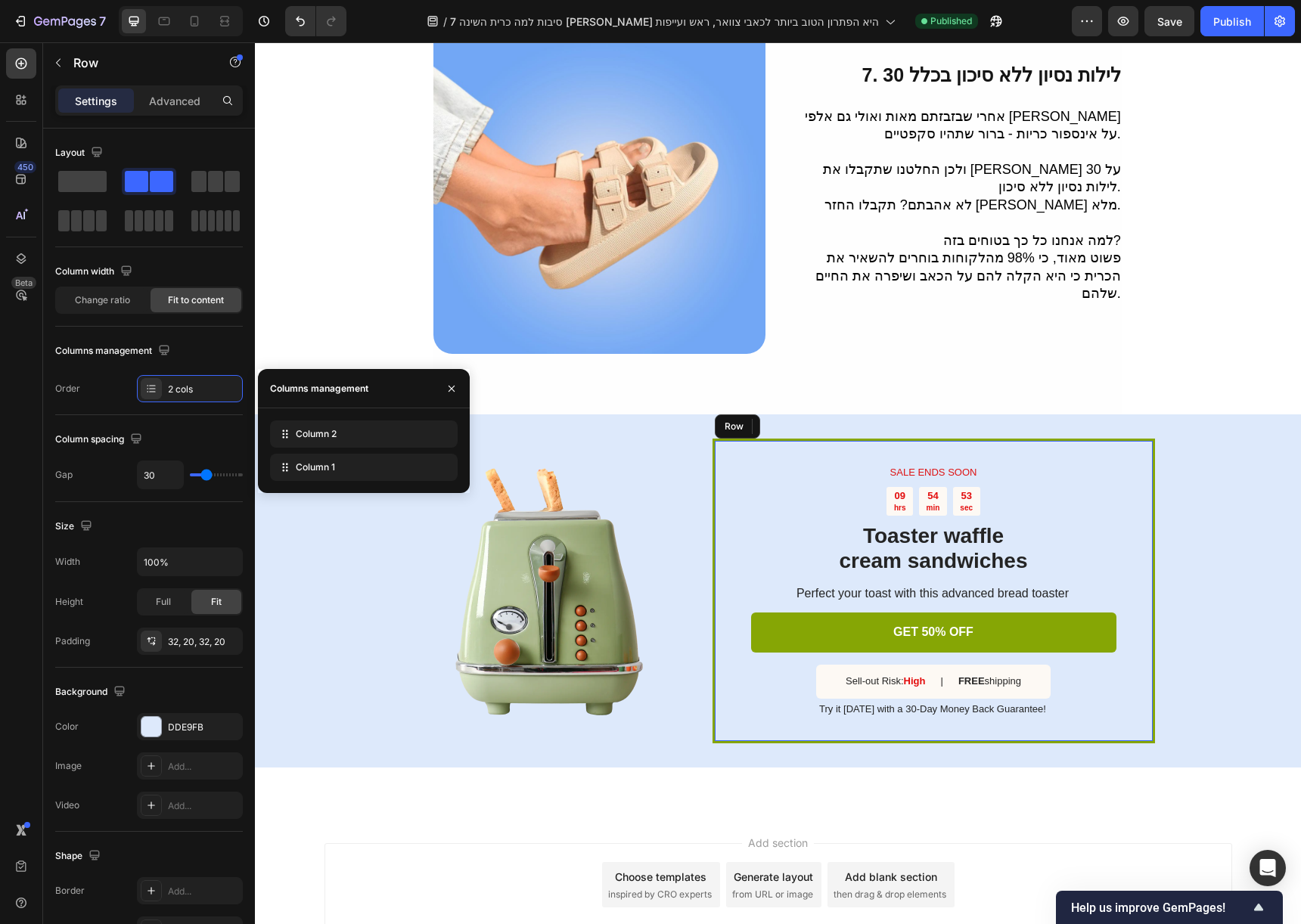
click at [718, 457] on div "SALE ENDS SOON Text Block 09 hrs 54 min 53 sec Countdown Timer Toaster waffle c…" at bounding box center [934, 591] width 443 height 305
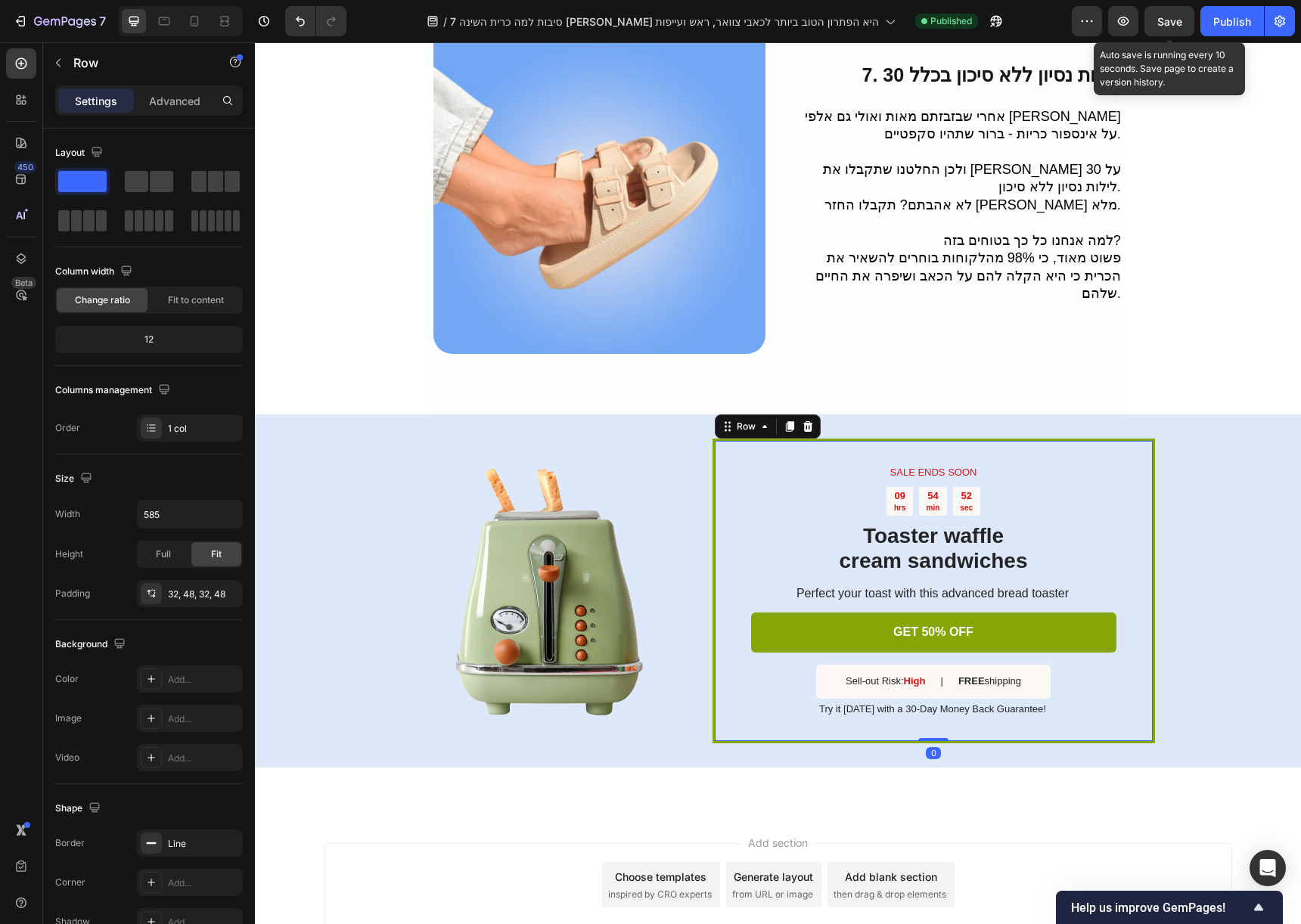
click at [1157, 19] on span "Save" at bounding box center [1170, 21] width 25 height 13
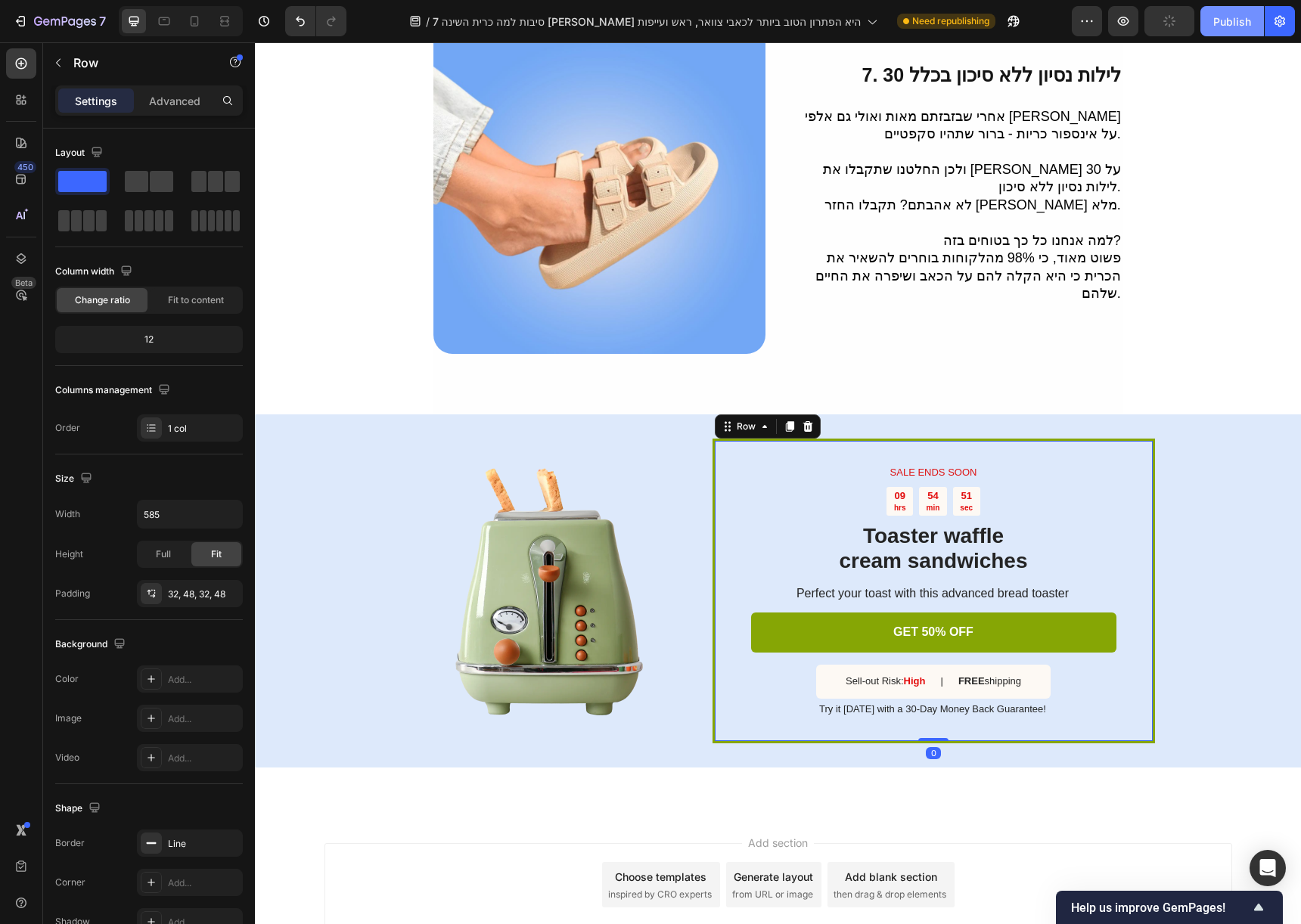
click at [1209, 16] on button "Publish" at bounding box center [1231, 21] width 63 height 31
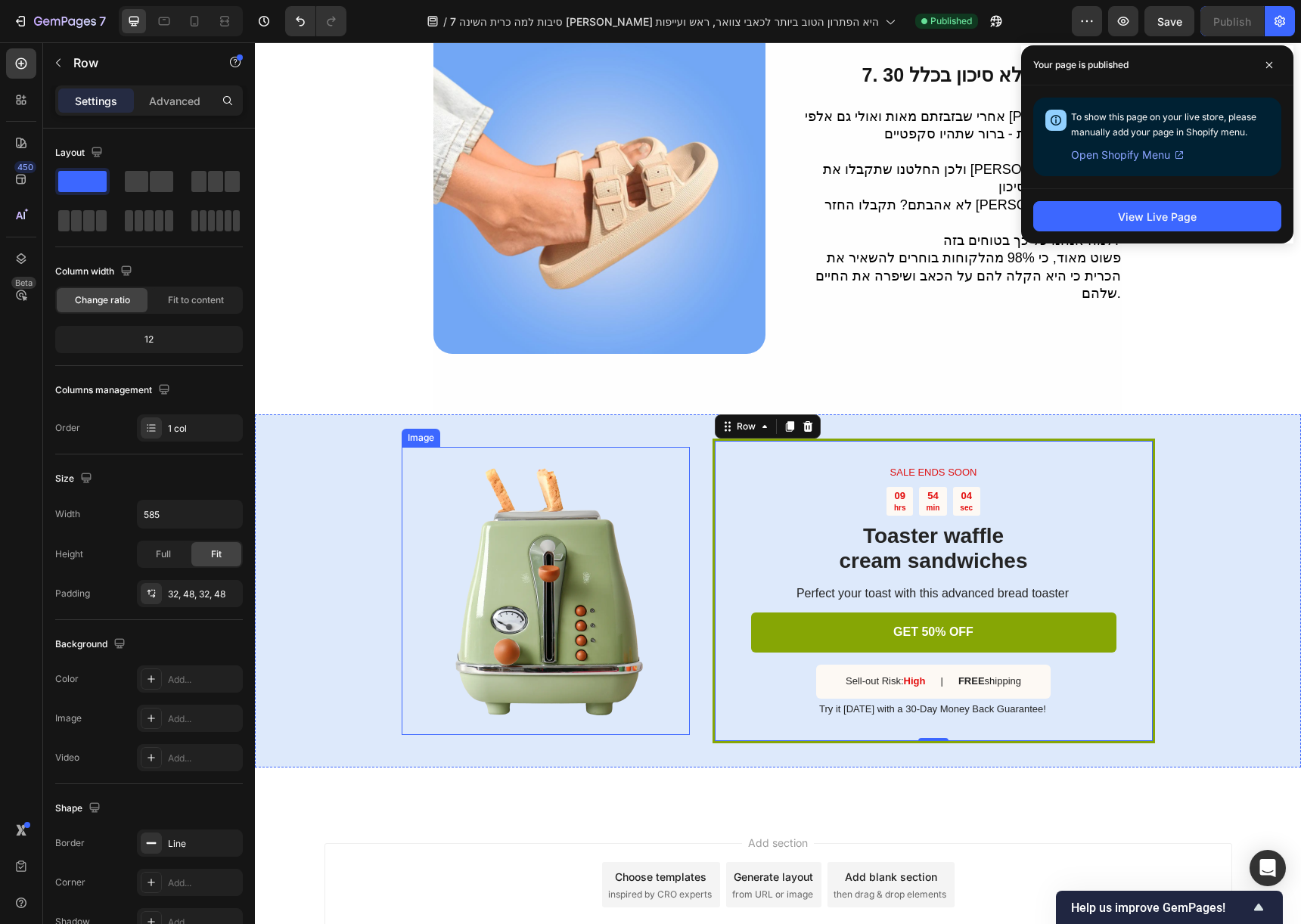
click at [599, 534] on img at bounding box center [545, 591] width 288 height 288
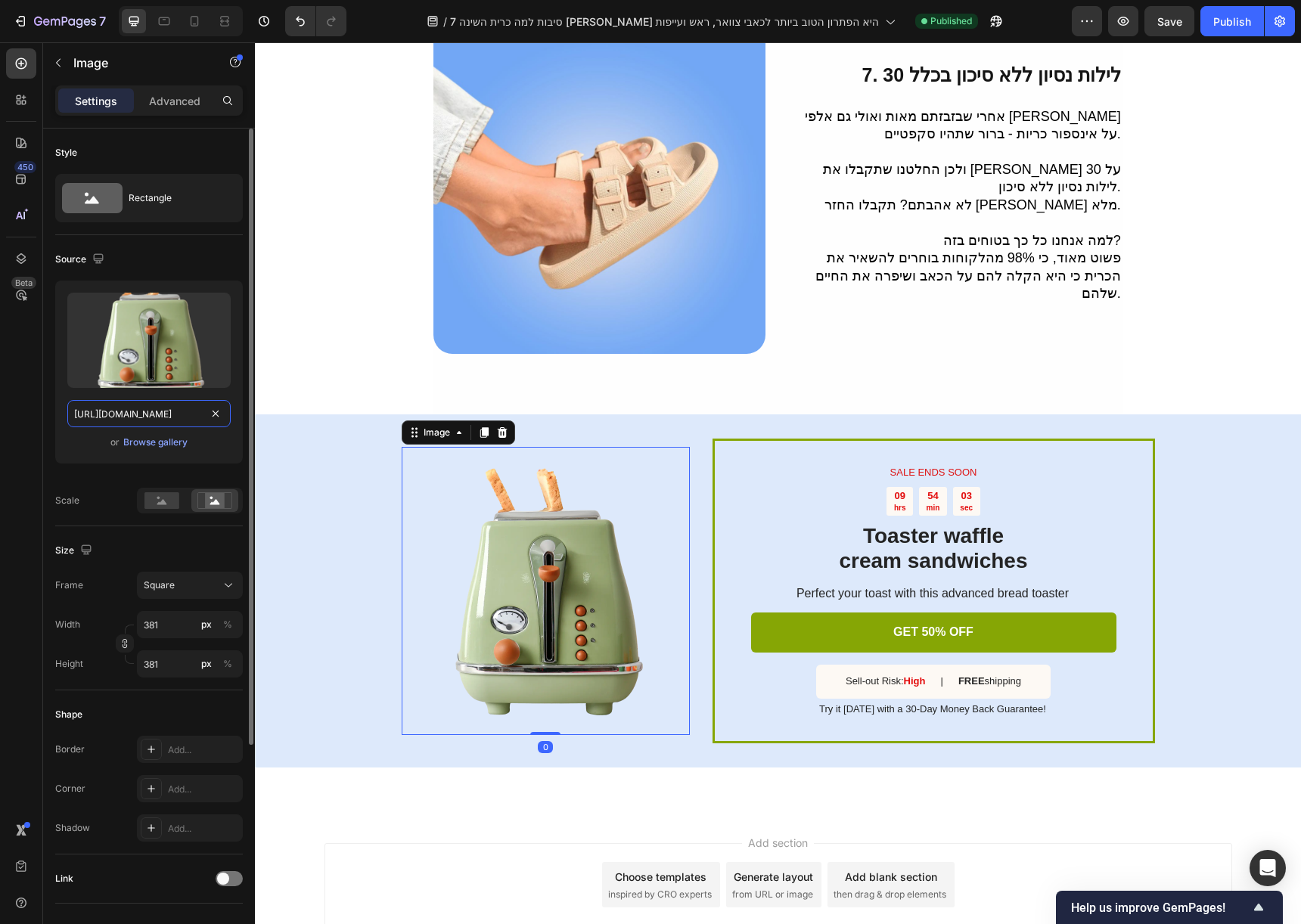
click at [115, 414] on input "https://cdn.shopify.com/s/files/1/0855/5721/5508/files/gempages_527846419814417…" at bounding box center [149, 413] width 164 height 27
paste input "736b42caf38b8943c7f4025999e8426a_c5885527-9947-441d-aa9b-abba3aa6e80b.jpg?v=175…"
type input "https://cdn.shopify.com/s/files/1/0855/5721/5508/files/736b42caf38b8943c7f40259…"
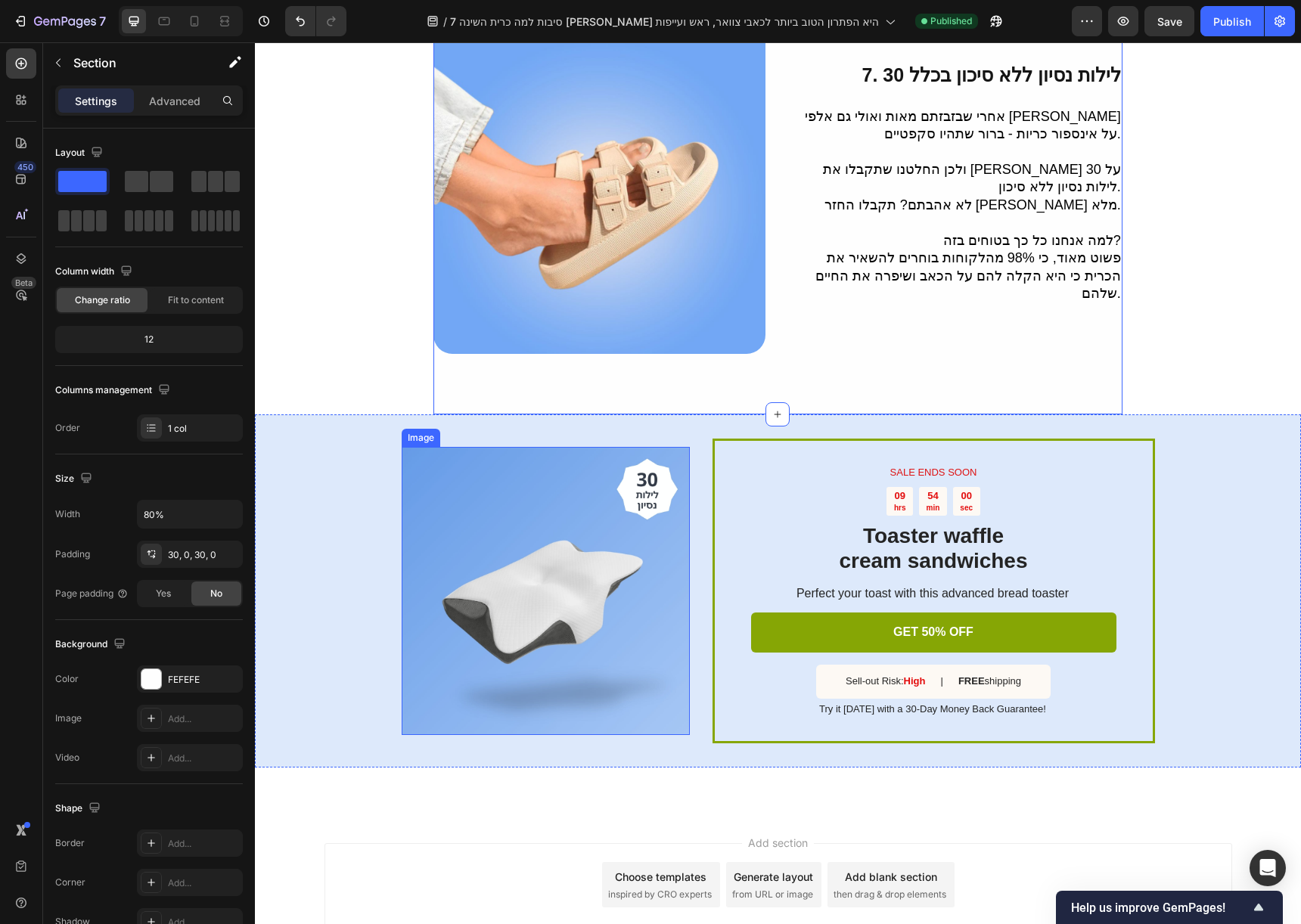
click at [646, 555] on img at bounding box center [545, 591] width 288 height 288
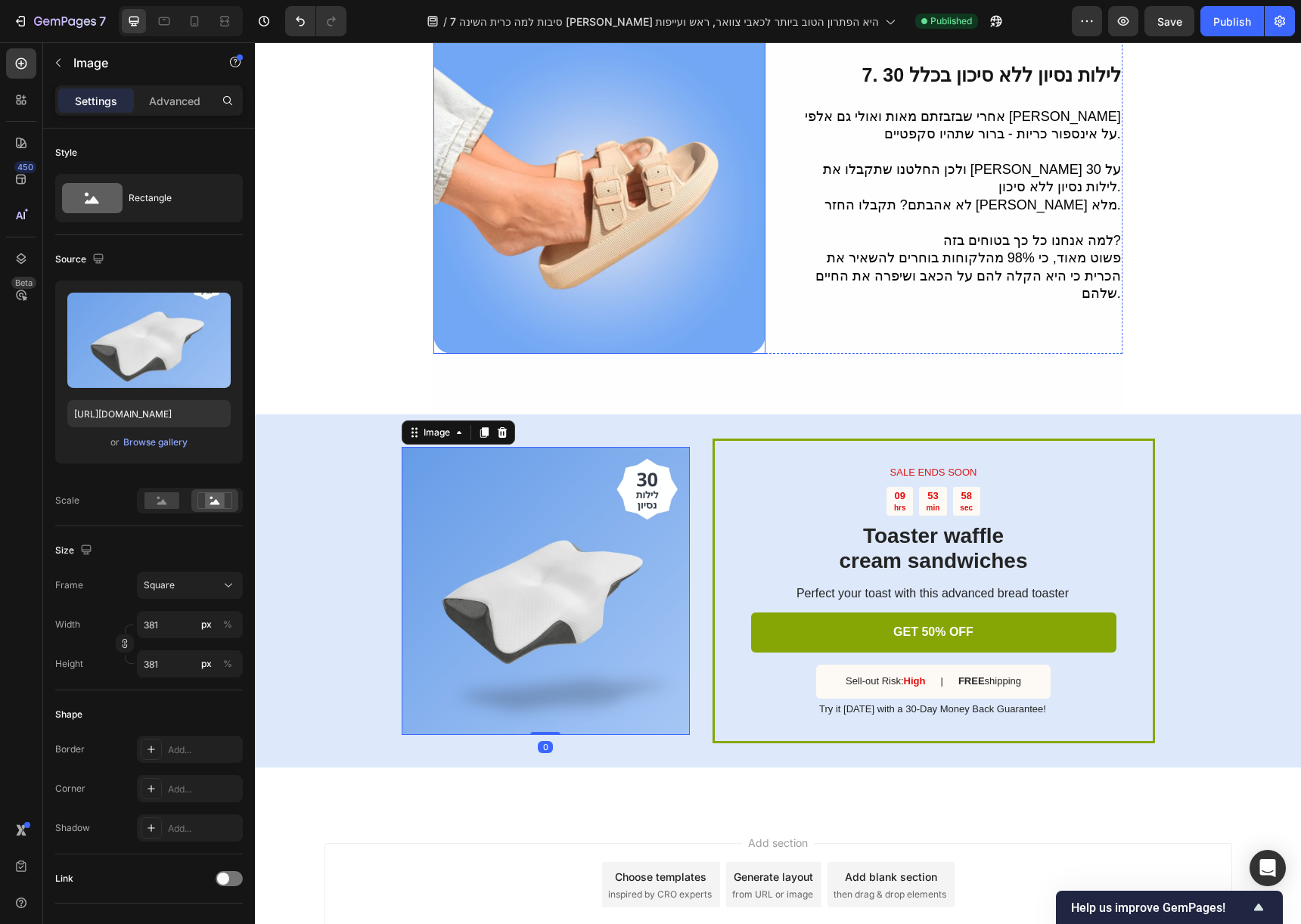
click at [618, 231] on img at bounding box center [599, 188] width 332 height 332
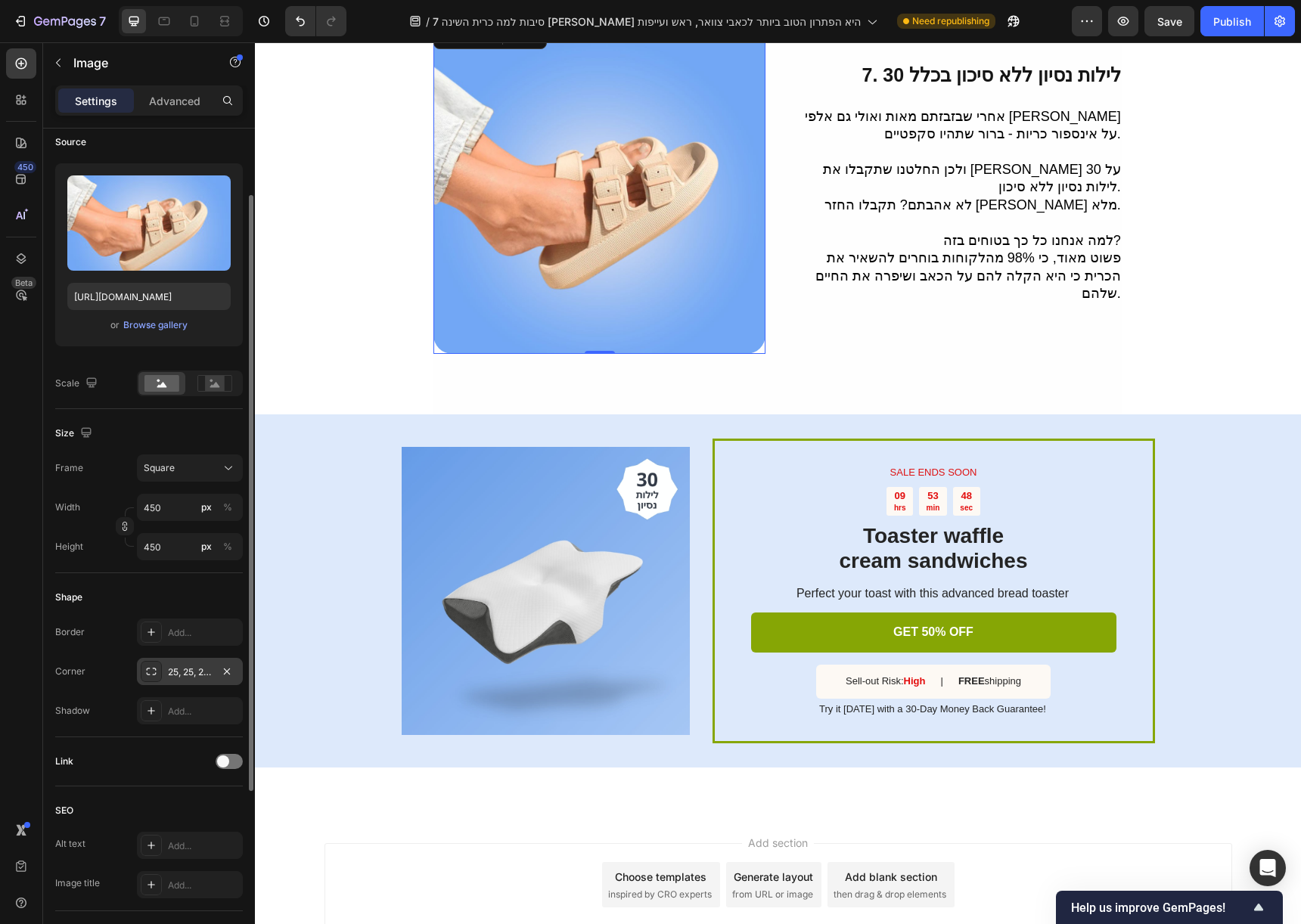
scroll to position [0, 0]
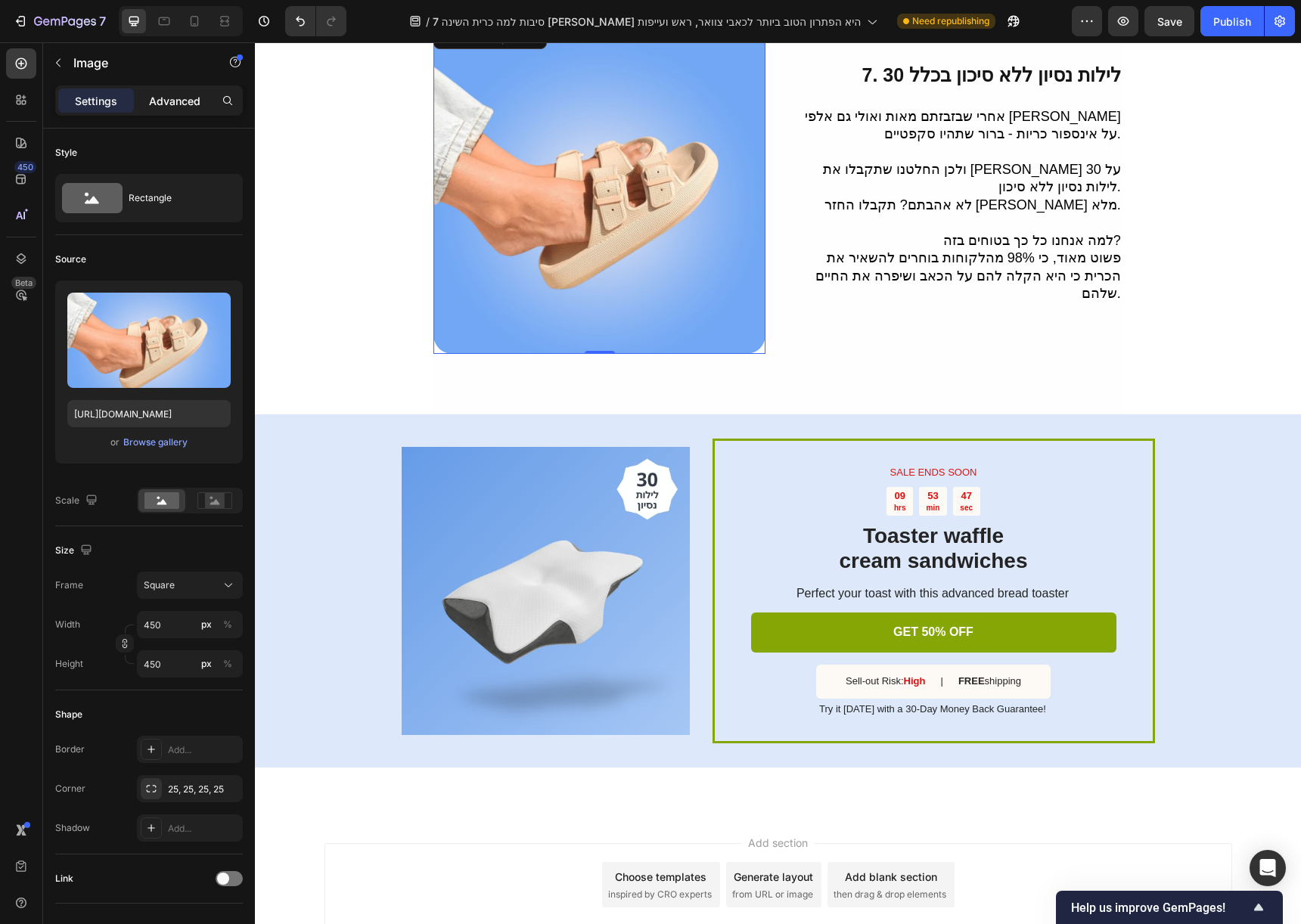
click at [171, 102] on p "Advanced" at bounding box center [174, 101] width 52 height 16
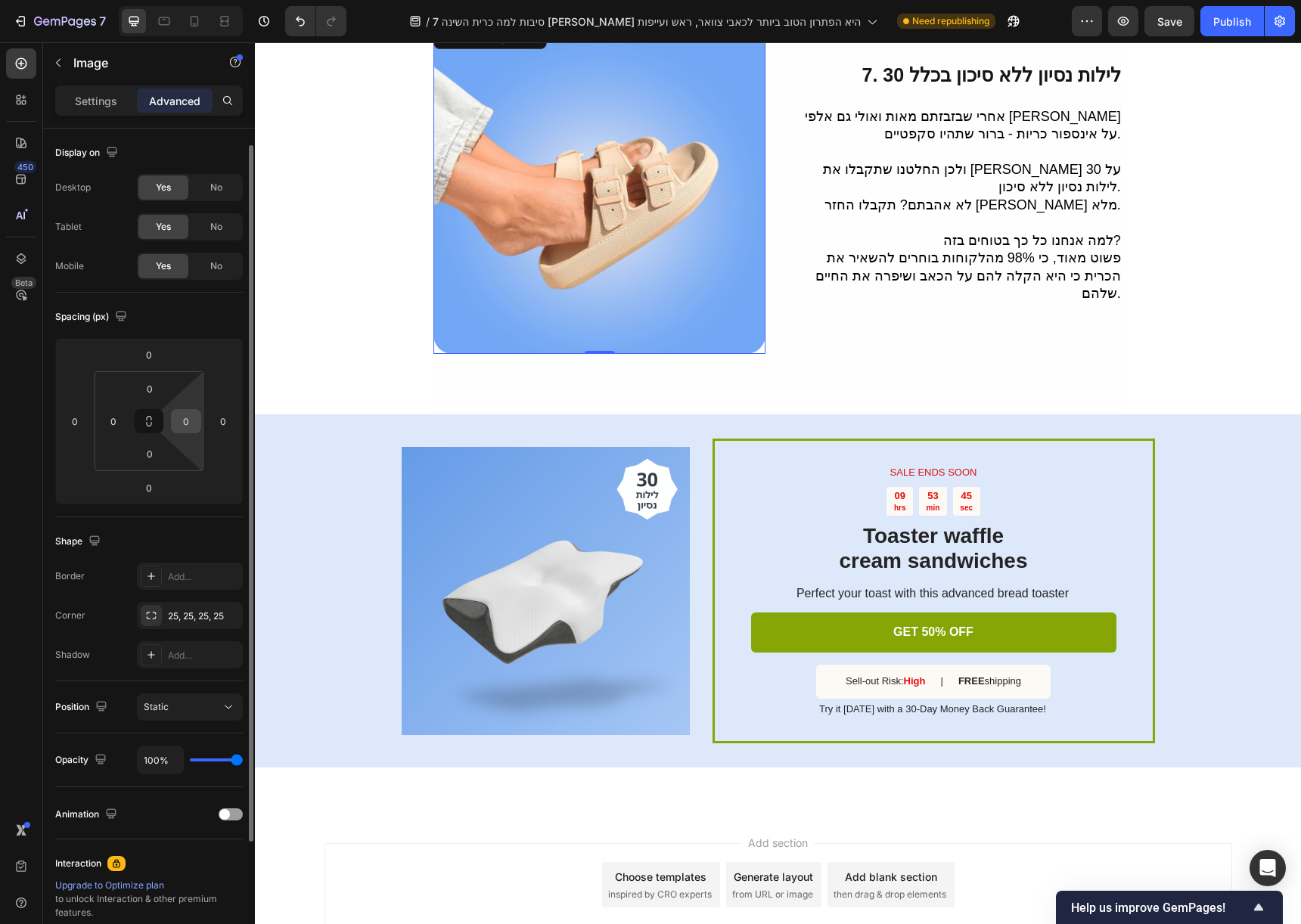
scroll to position [9, 0]
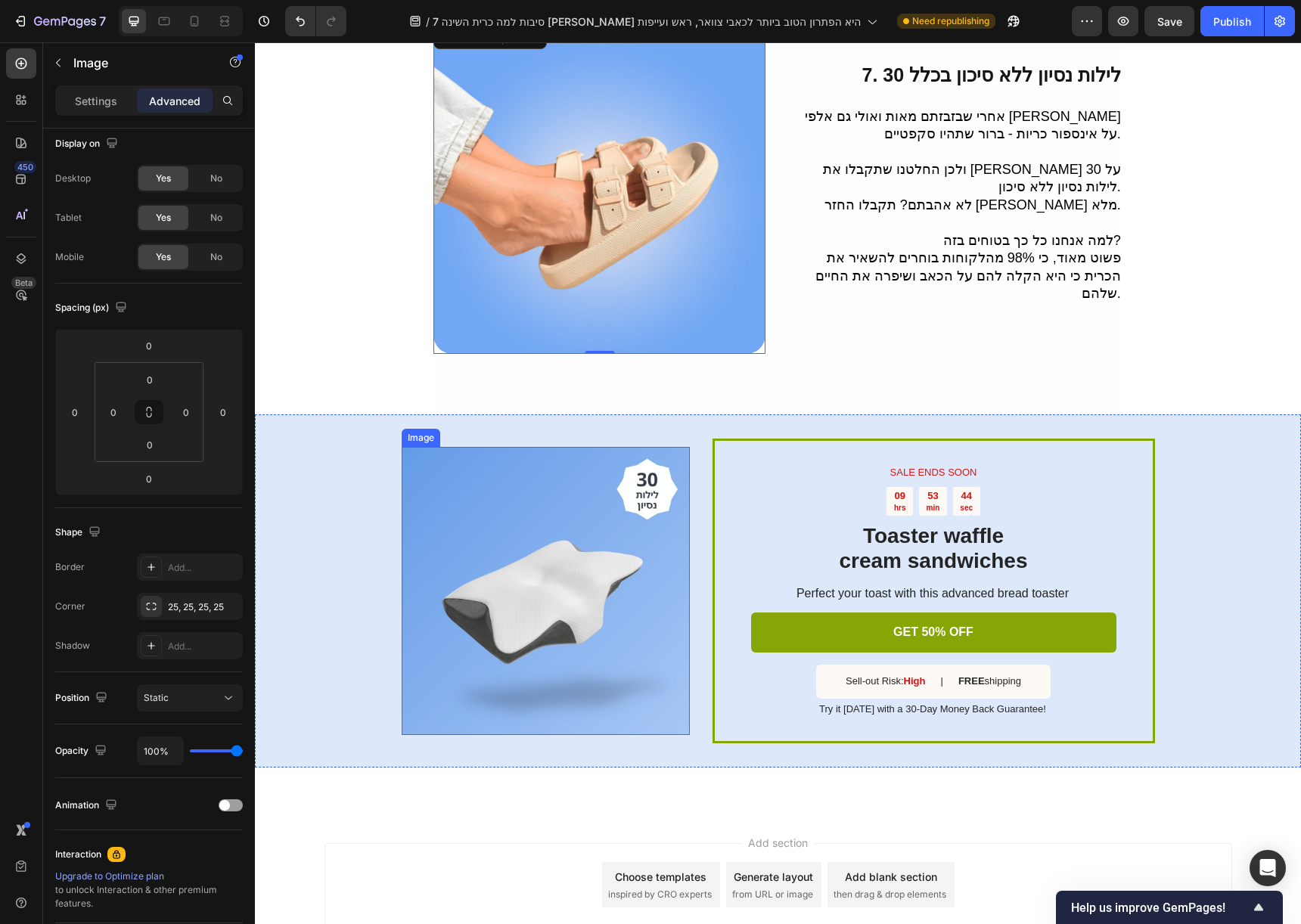
click at [520, 551] on img at bounding box center [545, 591] width 288 height 288
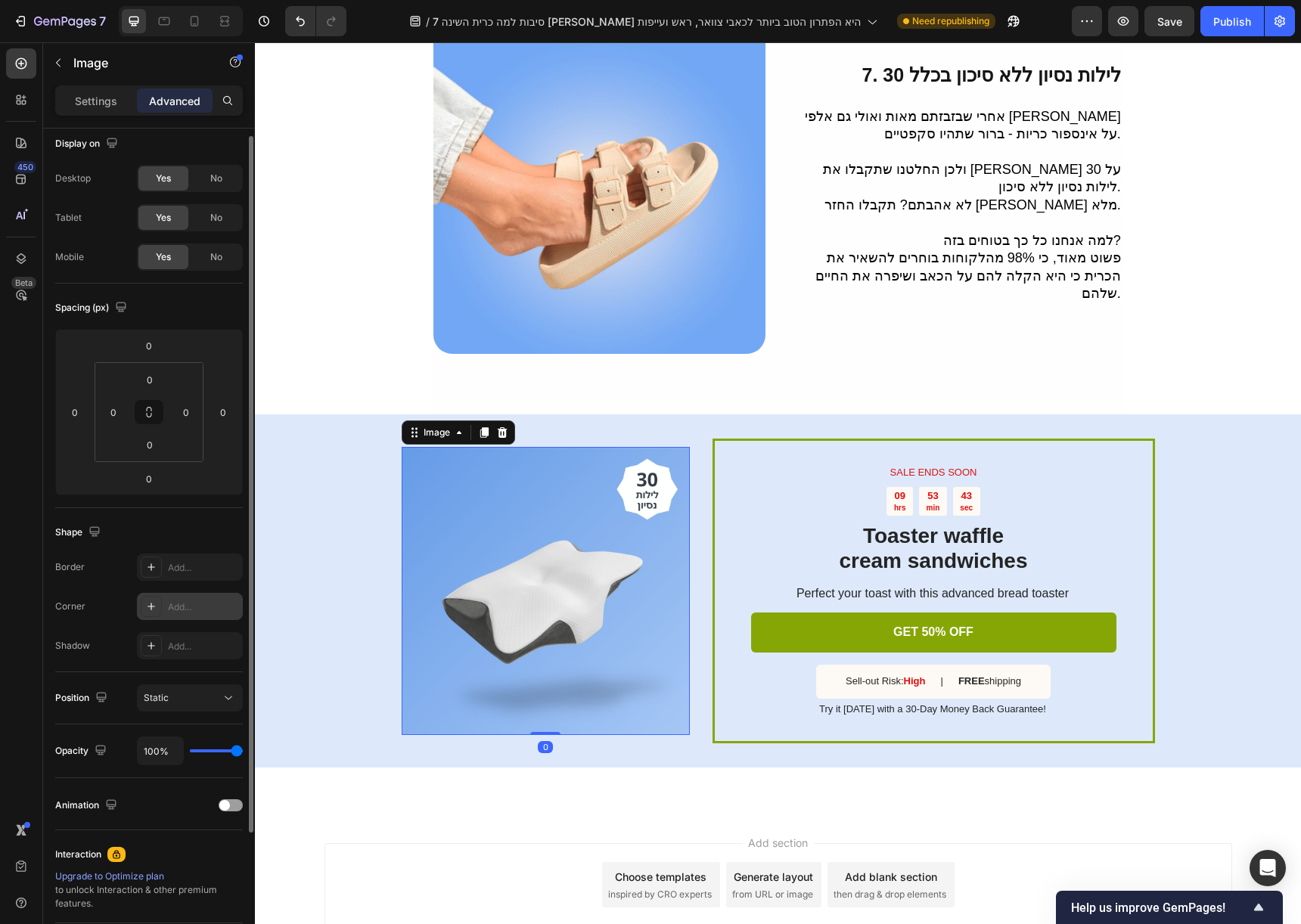
click at [166, 606] on div "Add..." at bounding box center [189, 606] width 106 height 27
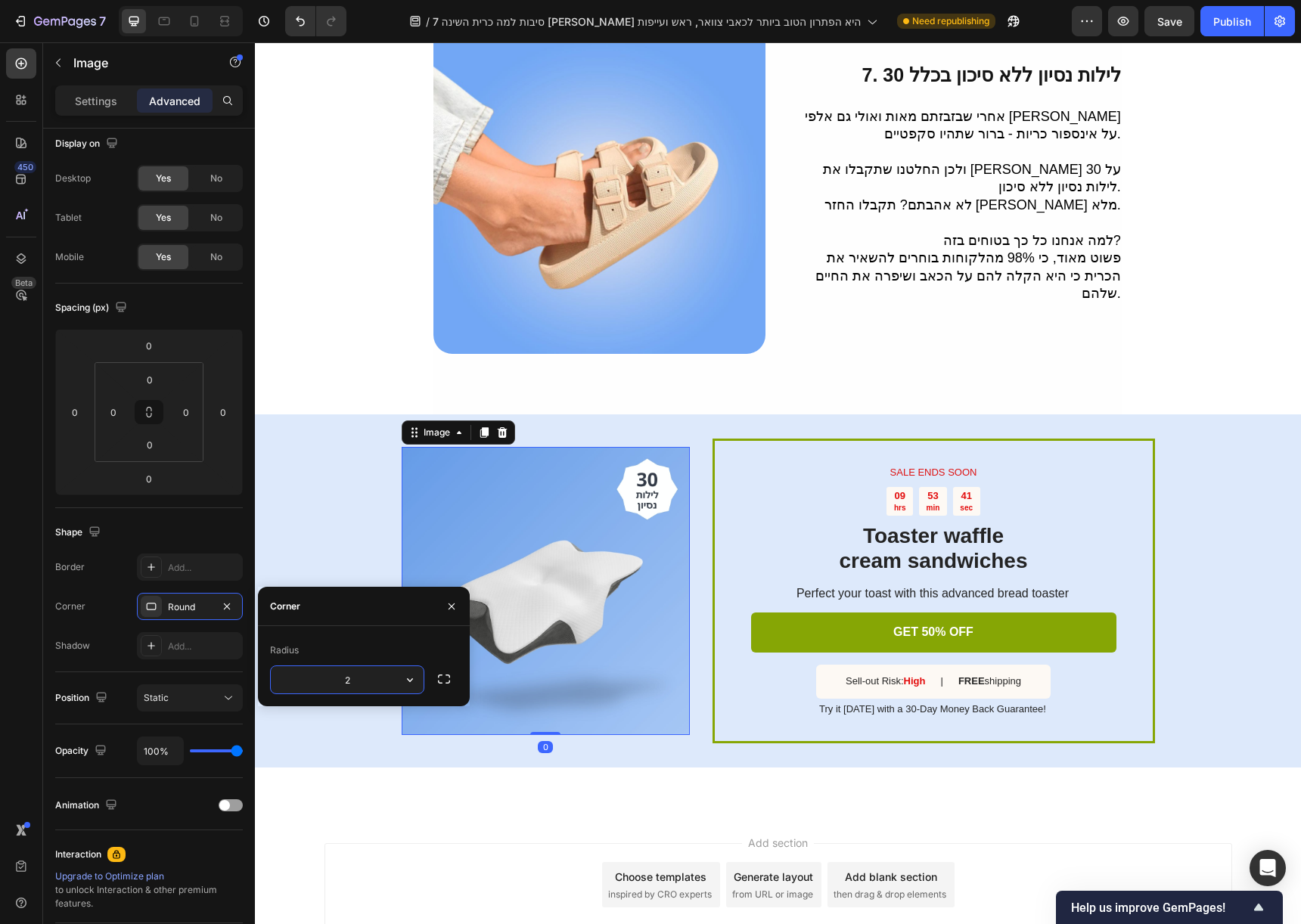
type input "25"
click at [228, 624] on div "Border Add... Corner Round Shadow Add..." at bounding box center [149, 606] width 188 height 106
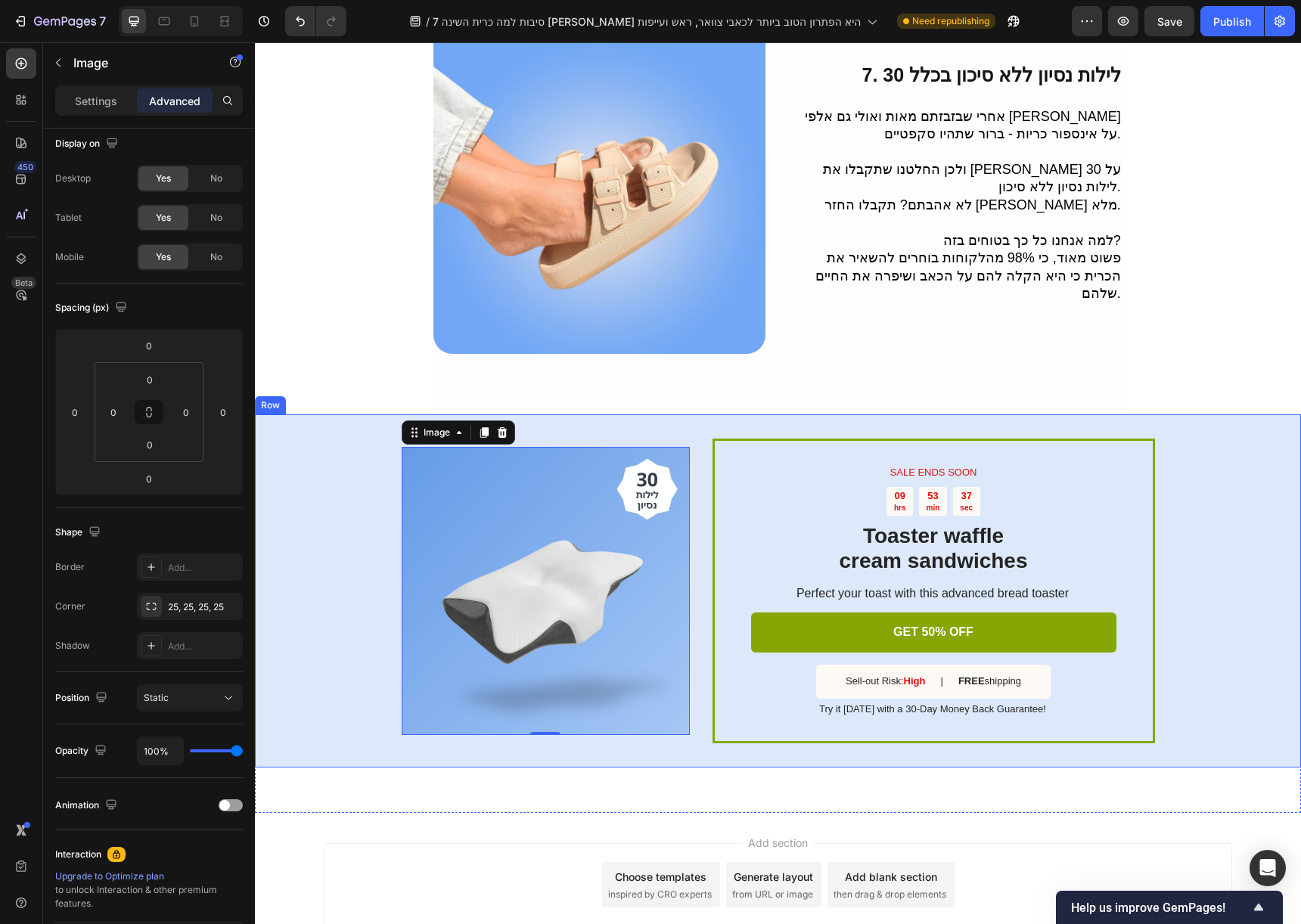
click at [295, 563] on div "SALE ENDS SOON Text Block 09 hrs 53 min 37 sec Countdown Timer Toaster waffle c…" at bounding box center [778, 591] width 1046 height 353
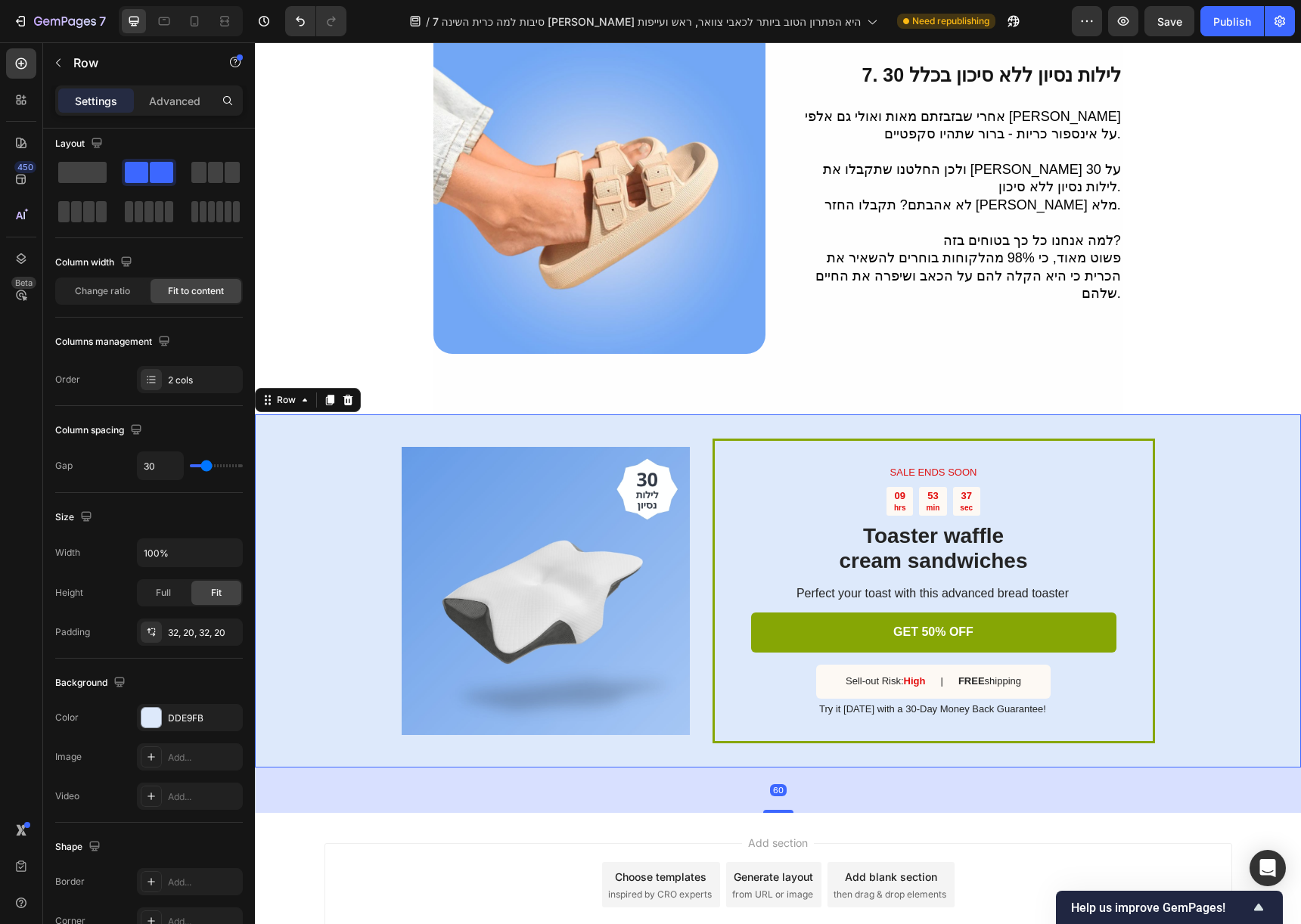
scroll to position [0, 0]
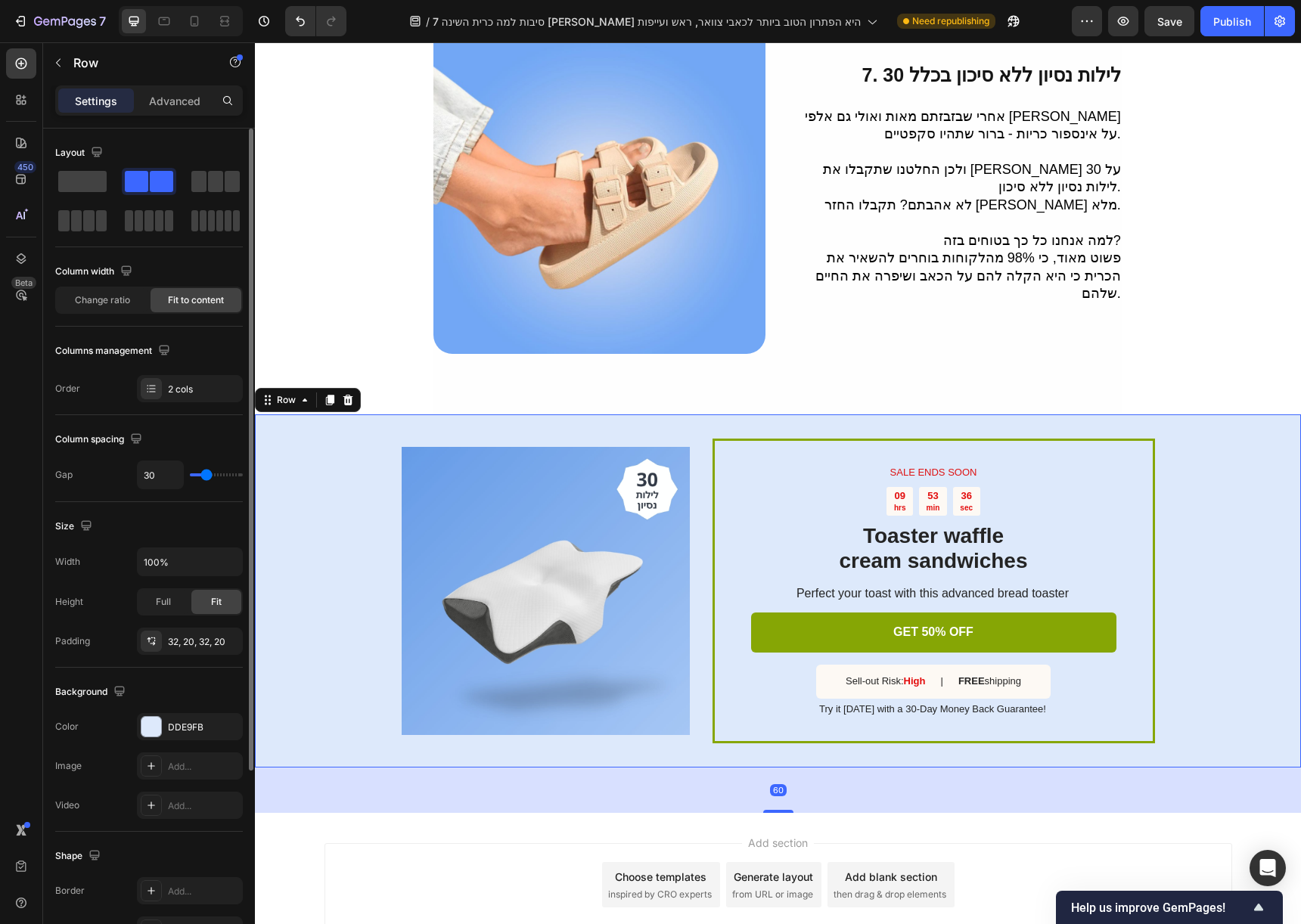
click at [541, 498] on img at bounding box center [545, 591] width 288 height 288
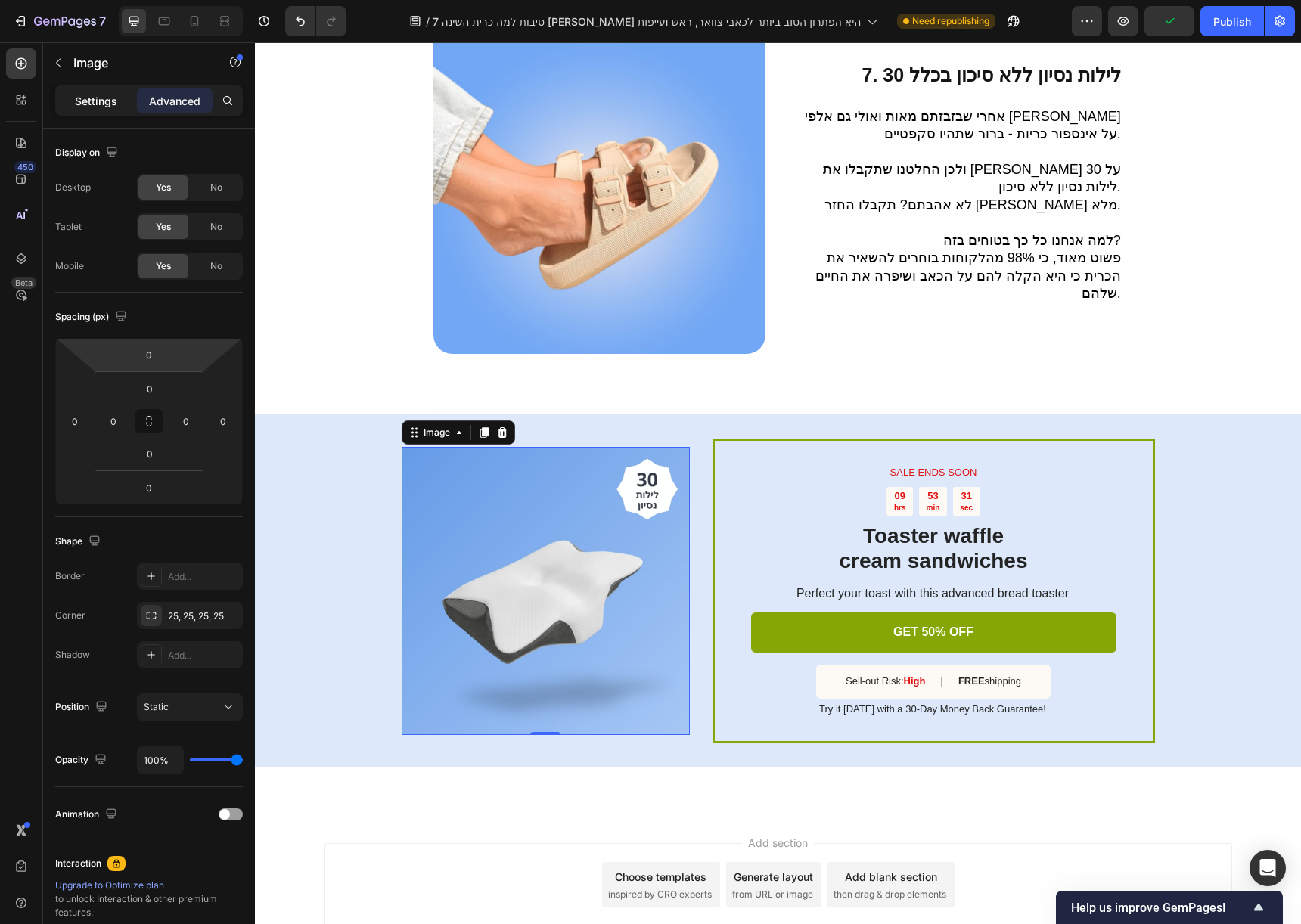
click at [95, 98] on p "Settings" at bounding box center [96, 101] width 42 height 16
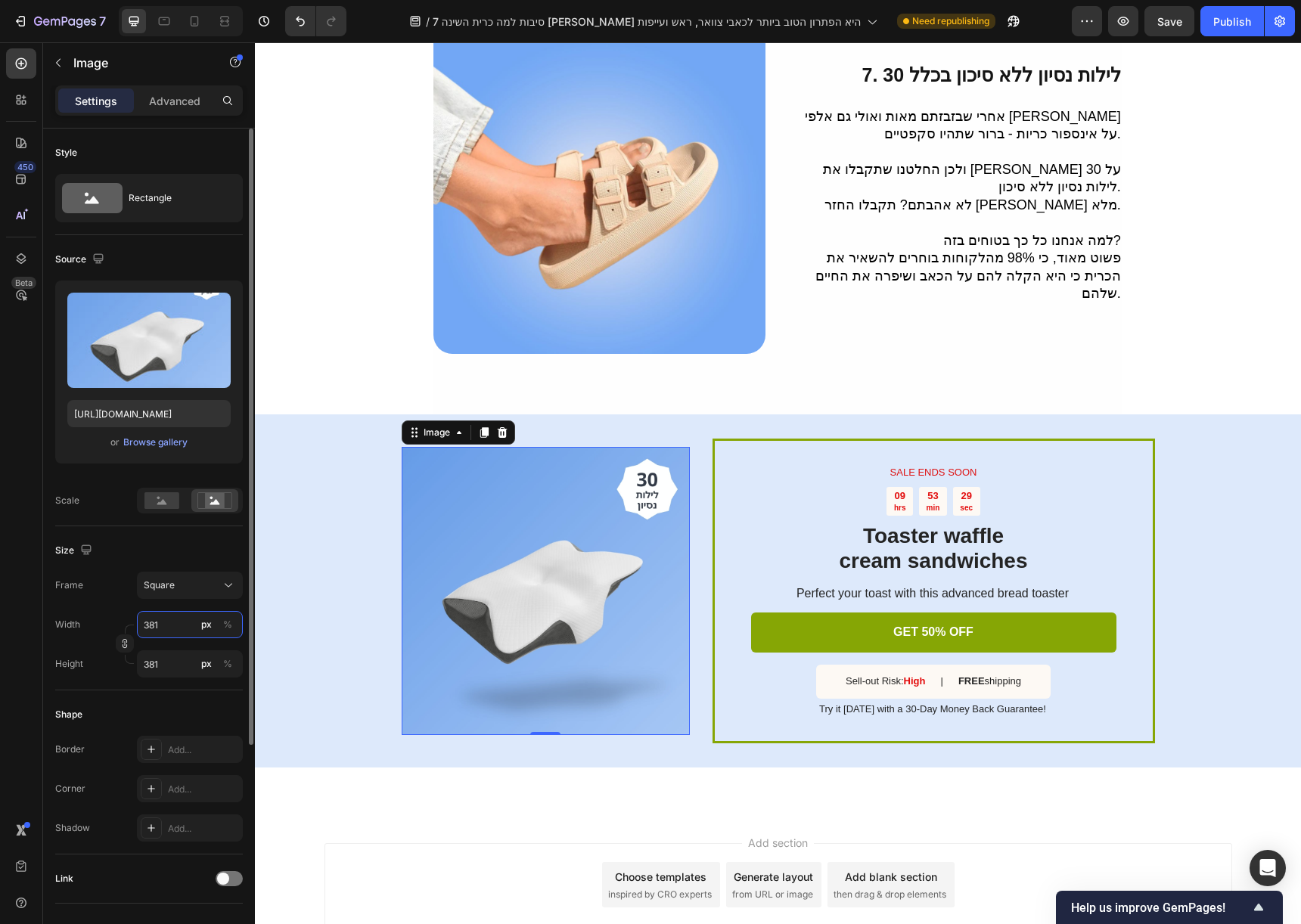
click at [178, 621] on input "381" at bounding box center [189, 624] width 106 height 27
type input "4"
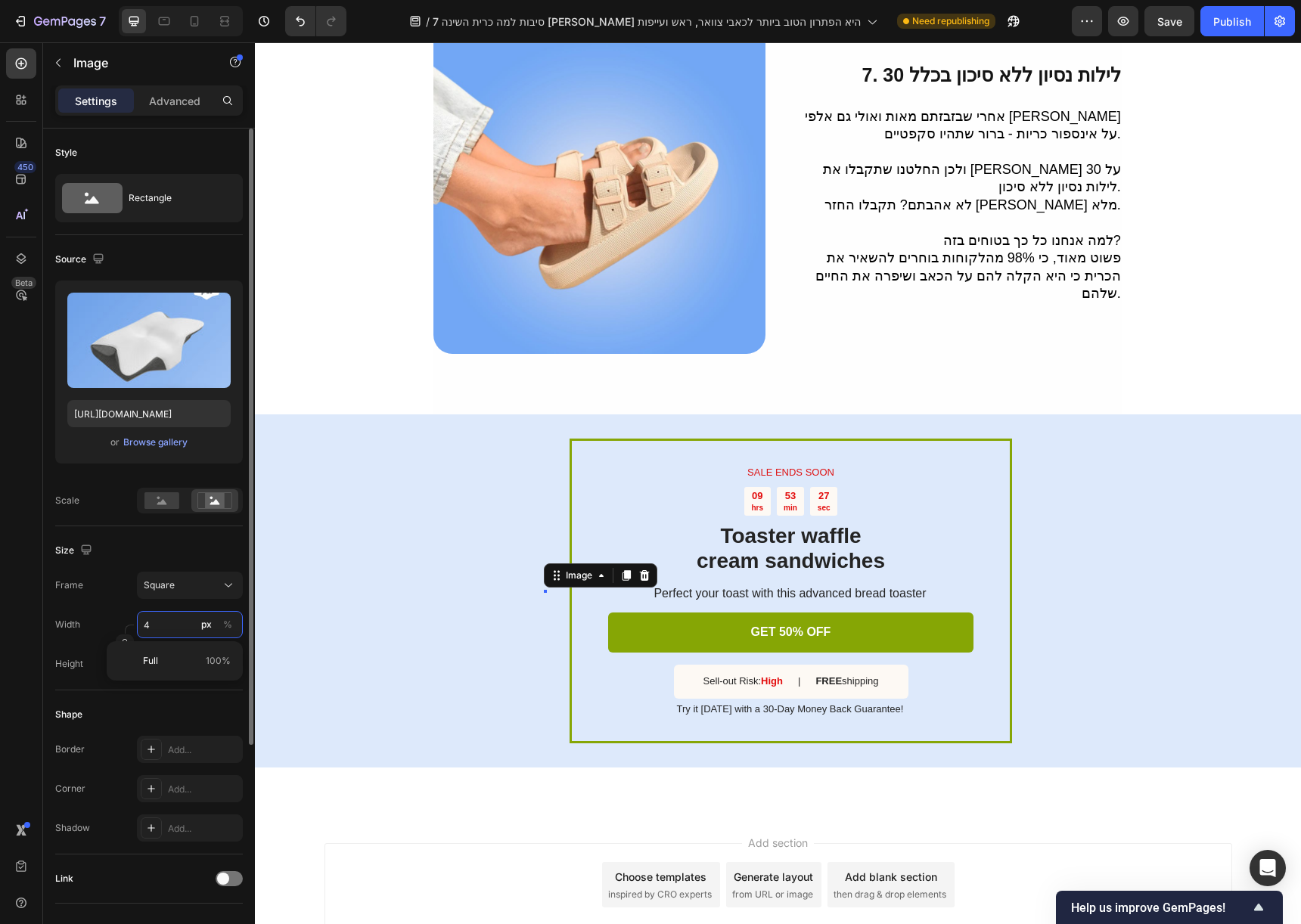
type input "45"
type input "450"
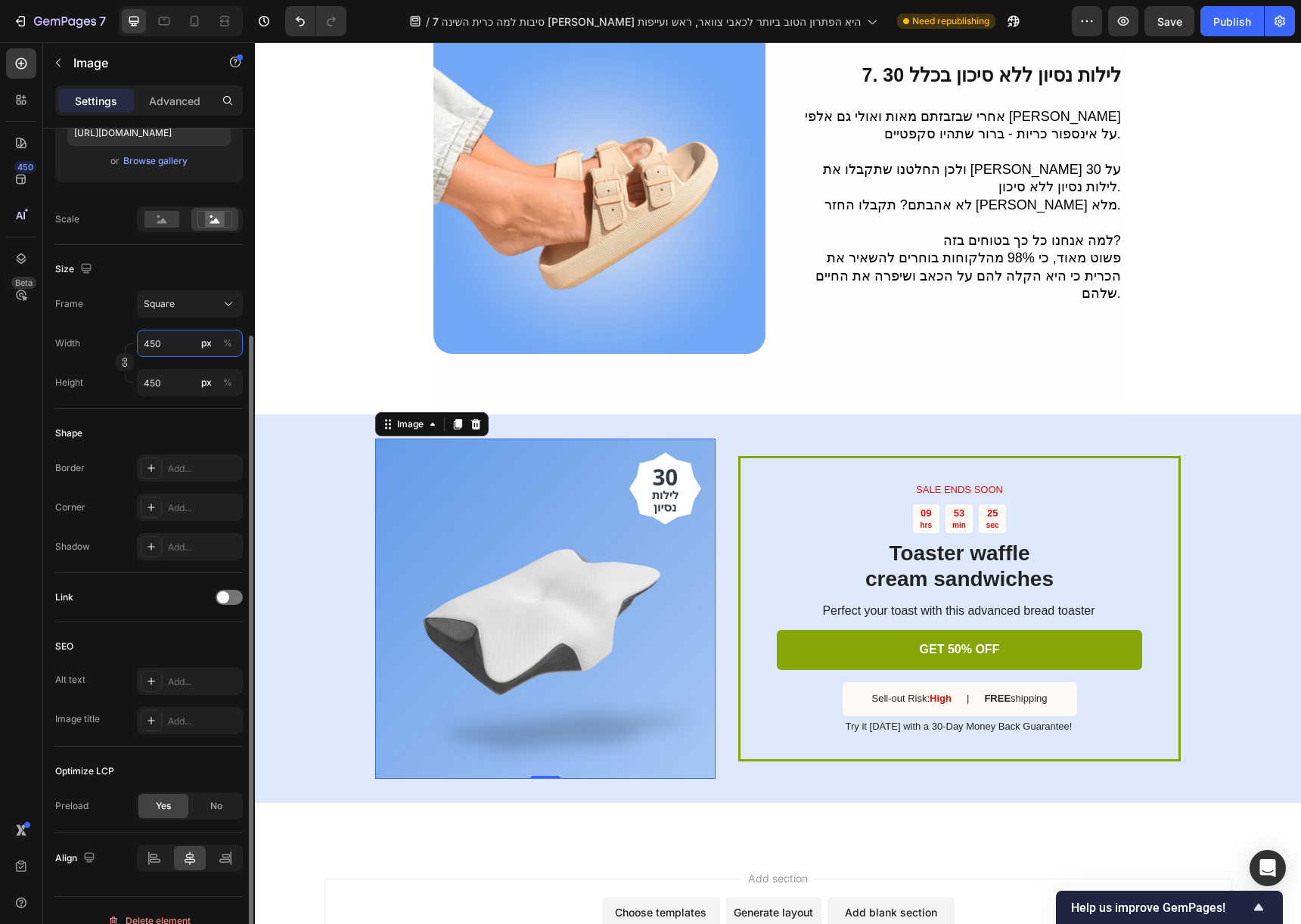
scroll to position [302, 0]
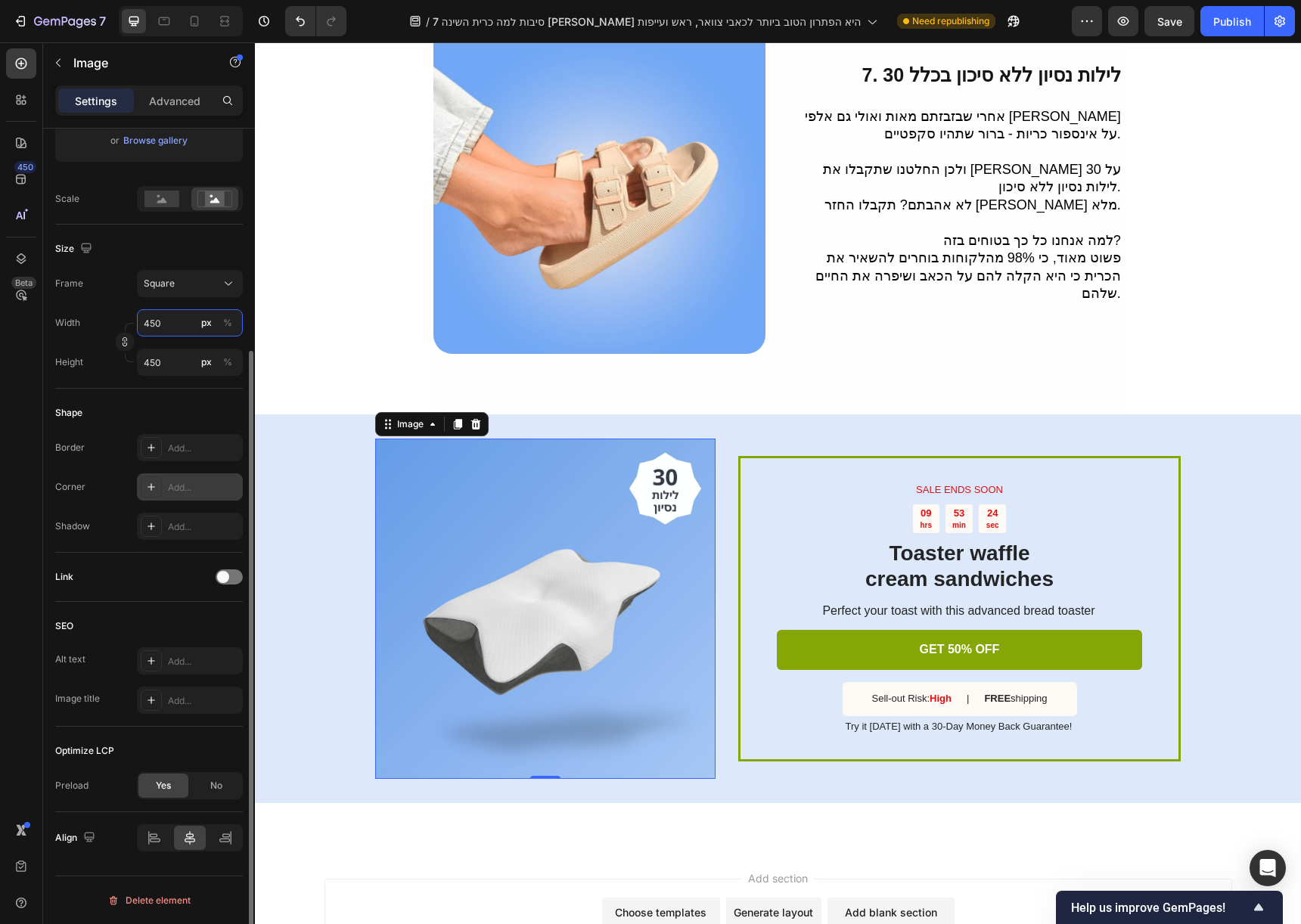
type input "450"
click at [174, 488] on div "Add..." at bounding box center [203, 487] width 71 height 13
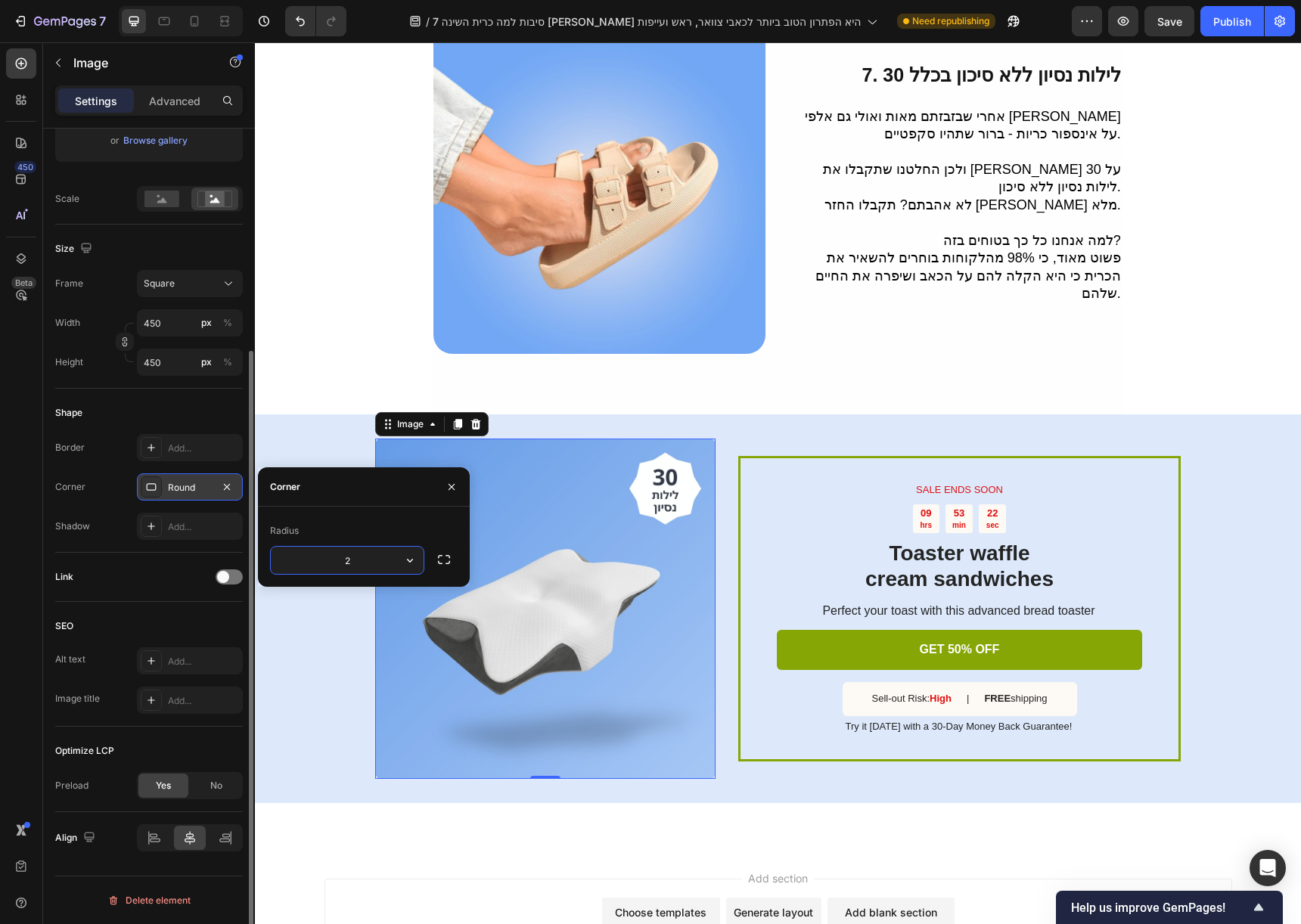
type input "25"
click at [319, 422] on div "SALE ENDS SOON Text Block 09 hrs 53 min 20 sec Countdown Timer Toaster waffle c…" at bounding box center [778, 609] width 1046 height 389
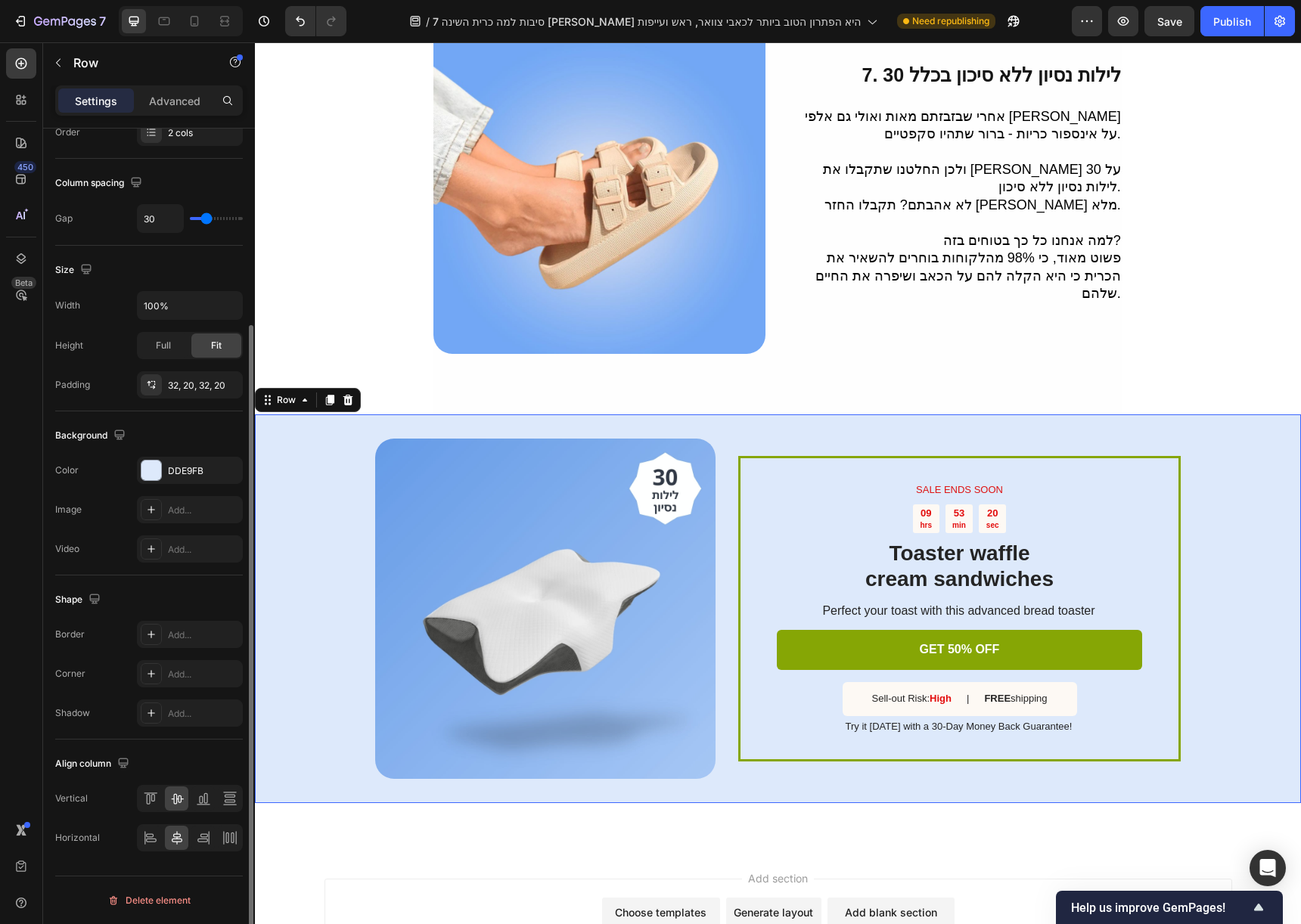
scroll to position [0, 0]
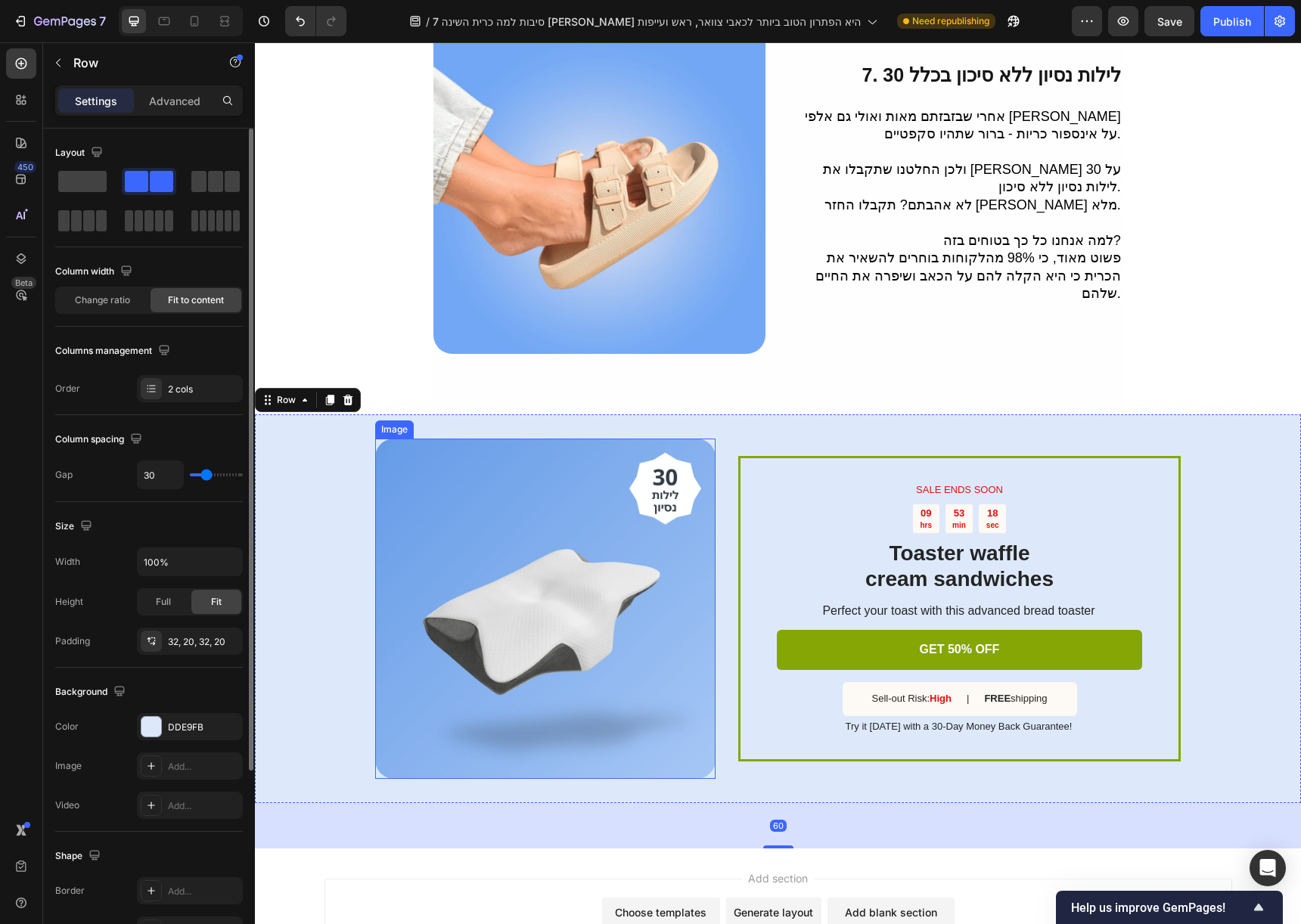
click at [447, 511] on img at bounding box center [545, 609] width 340 height 340
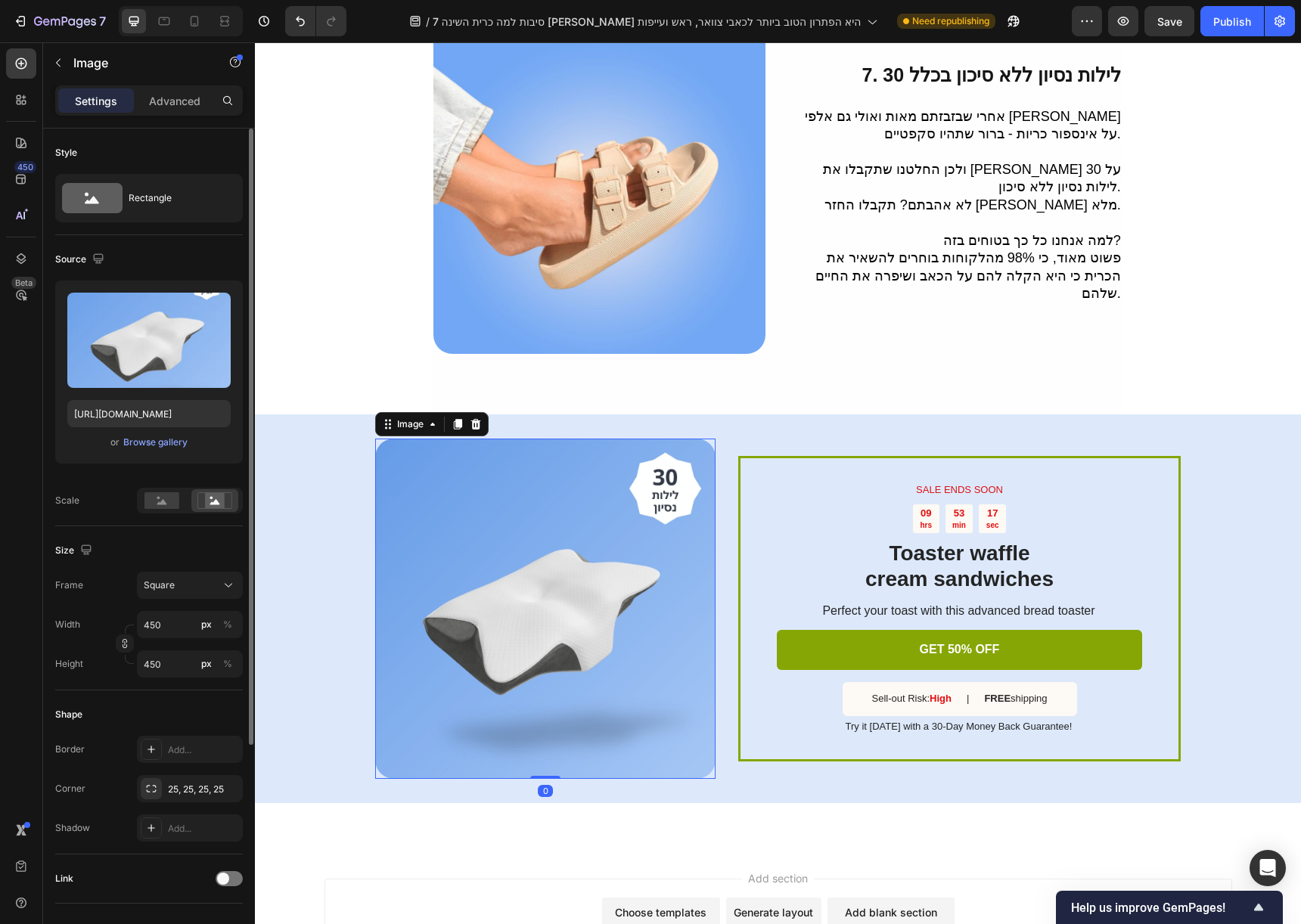
click at [189, 107] on p "Advanced" at bounding box center [174, 101] width 52 height 16
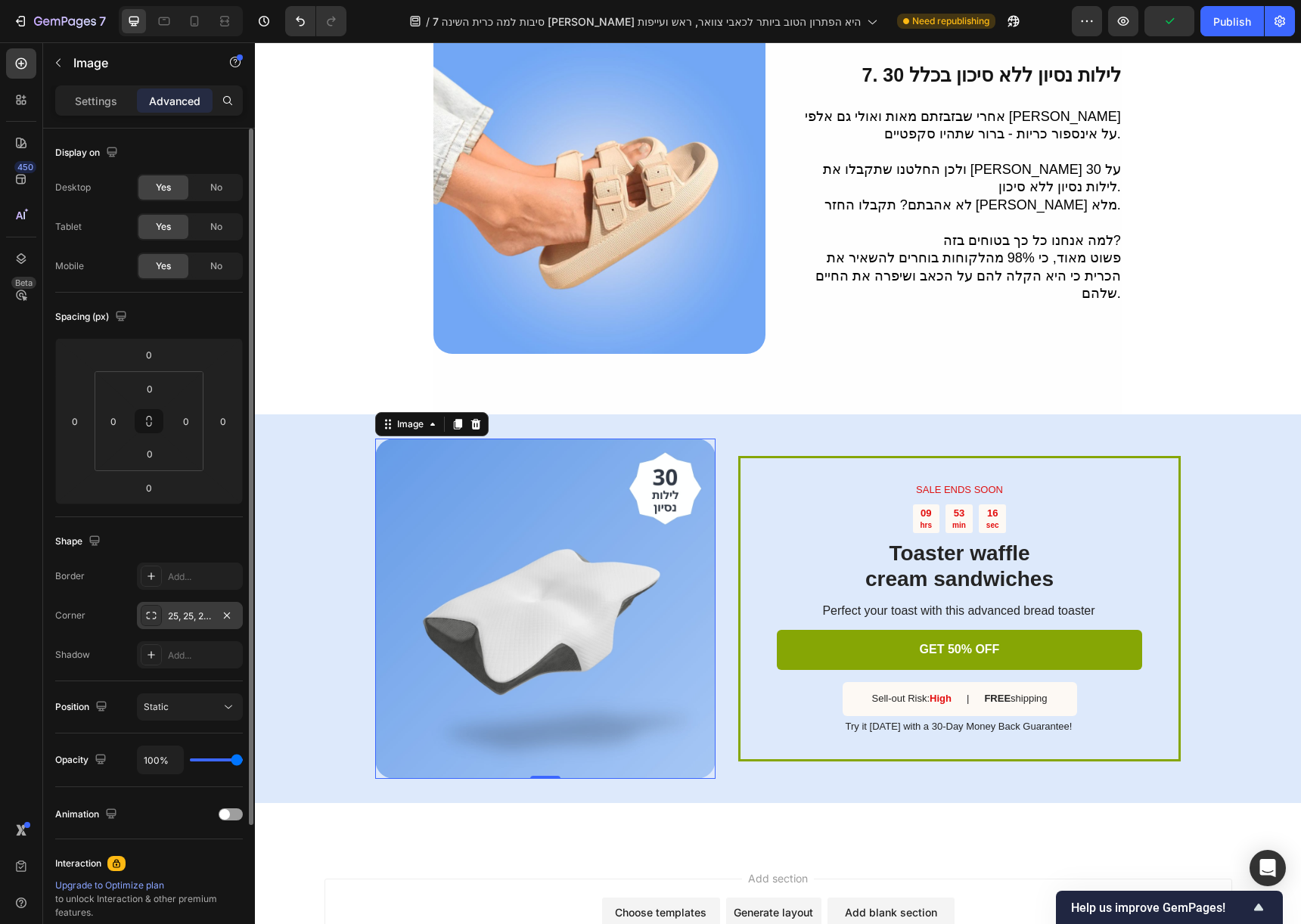
click at [181, 613] on div "25, 25, 25, 25" at bounding box center [190, 616] width 44 height 13
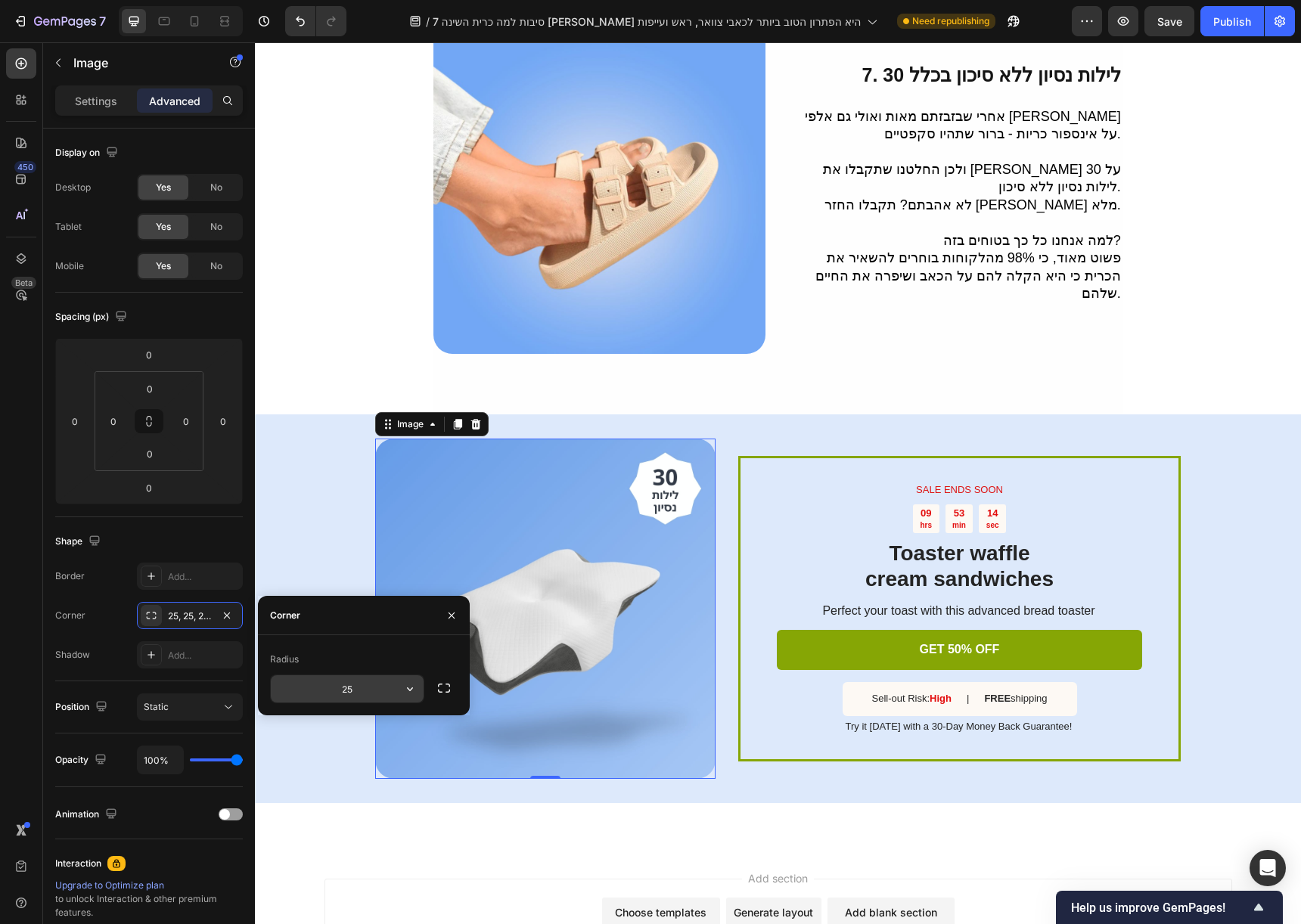
click at [378, 696] on input "25" at bounding box center [347, 689] width 153 height 27
type input "0"
click at [225, 617] on icon "button" at bounding box center [227, 615] width 6 height 6
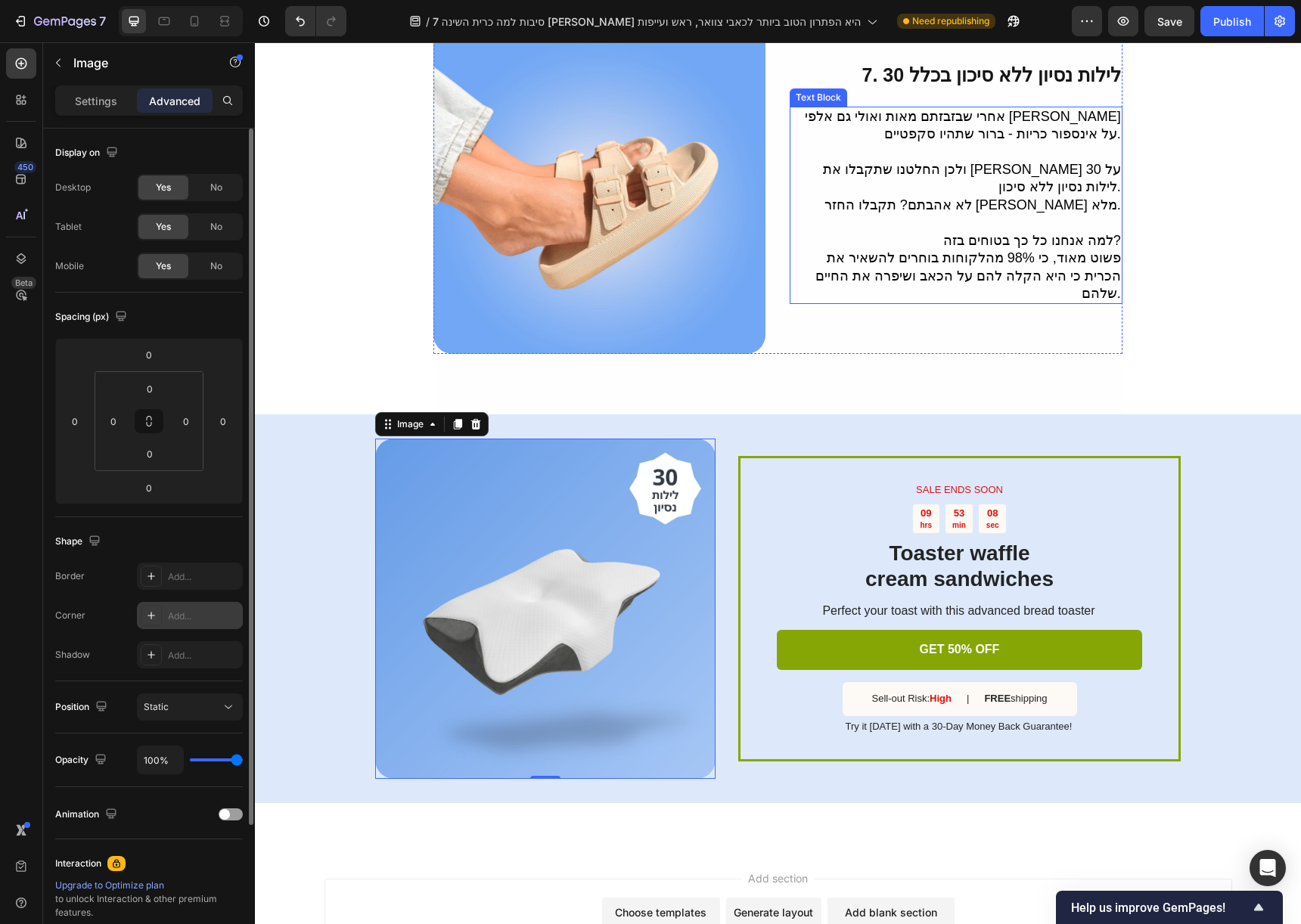
click at [1105, 250] on span "פשוט מאוד, כי 98% מהלקוחות בוחרים להשאיר את הכרית כי היא הקלה להם על הכאב ושיפר…" at bounding box center [968, 275] width 306 height 51
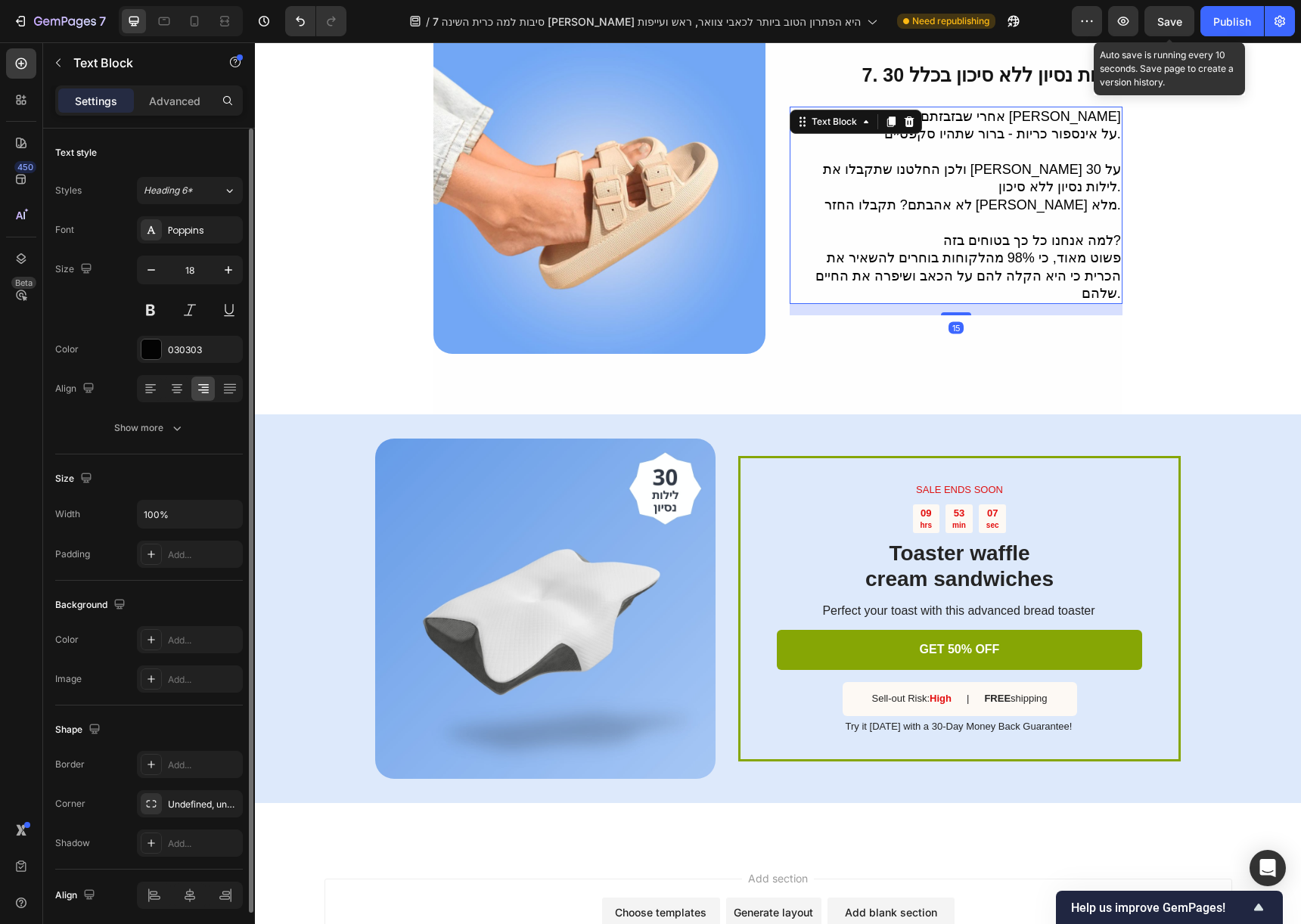
click at [1170, 16] on span "Save" at bounding box center [1170, 21] width 25 height 13
click at [1222, 27] on div "Publish" at bounding box center [1232, 21] width 38 height 16
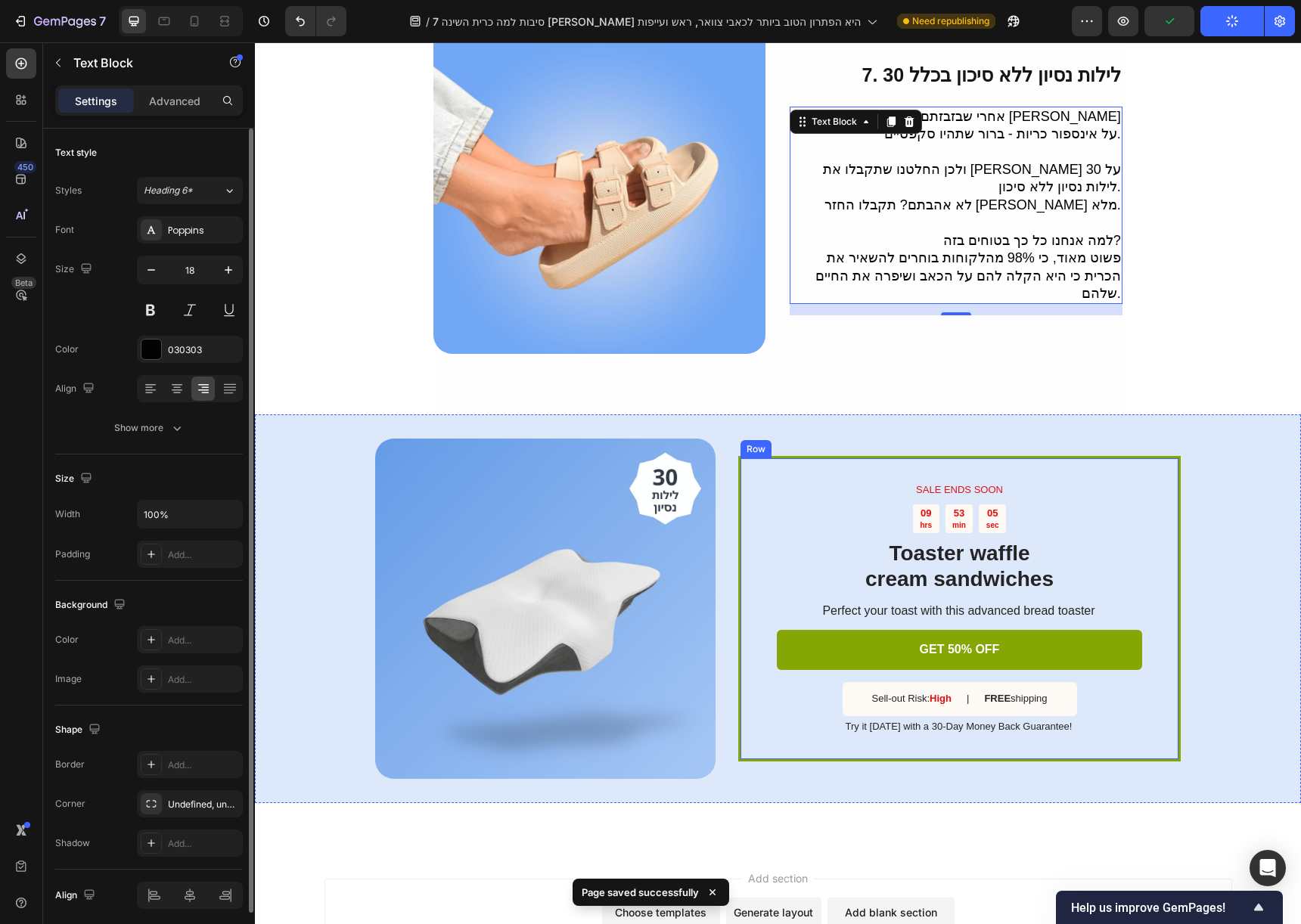
click at [1165, 456] on div "SALE ENDS SOON Text Block 09 hrs 53 min 05 sec Countdown Timer Toaster waffle c…" at bounding box center [960, 609] width 443 height 305
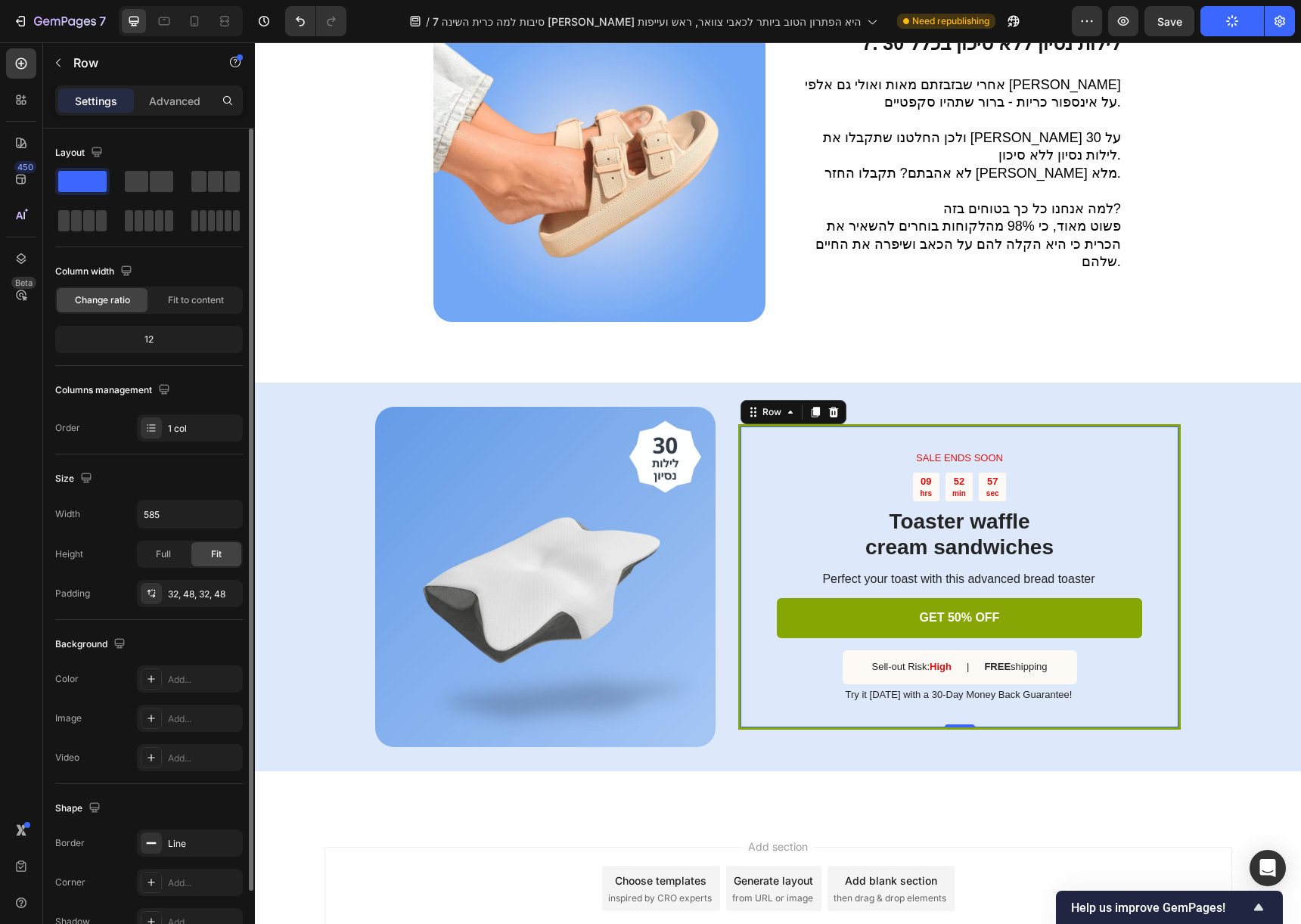
scroll to position [2621, 0]
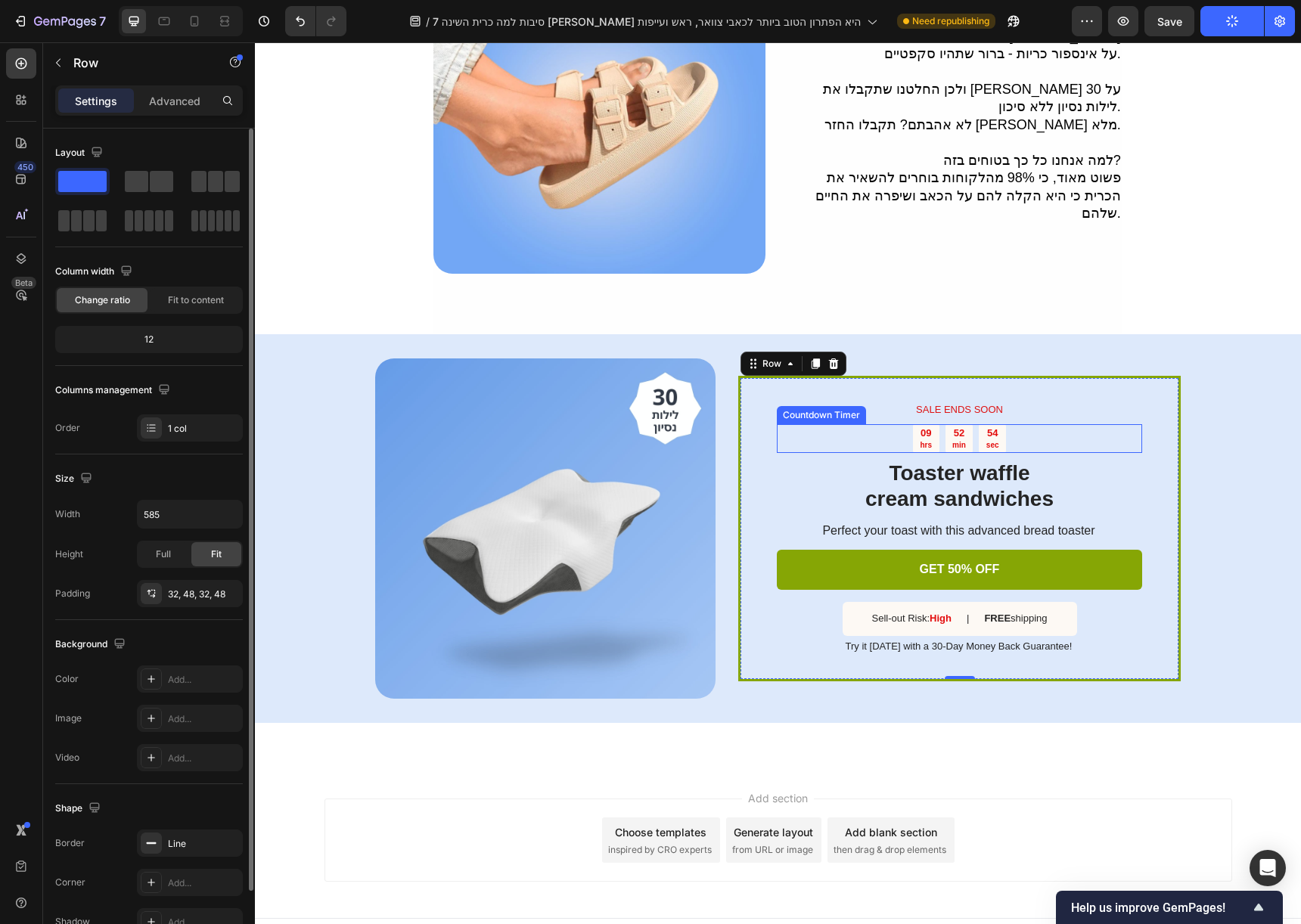
click at [1040, 424] on div "09 hrs 52 min 54 sec" at bounding box center [959, 438] width 365 height 29
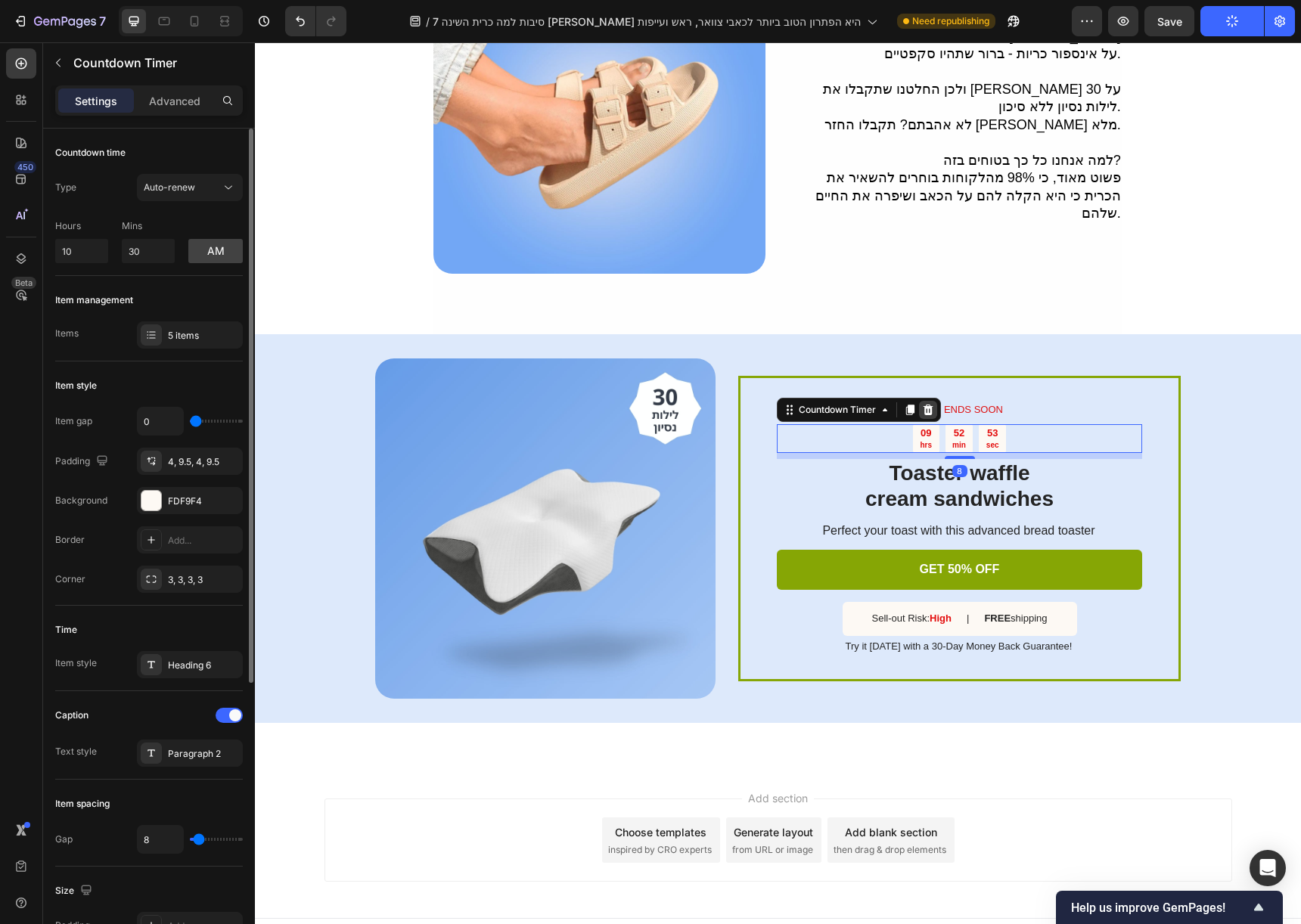
click at [924, 404] on icon at bounding box center [928, 410] width 10 height 11
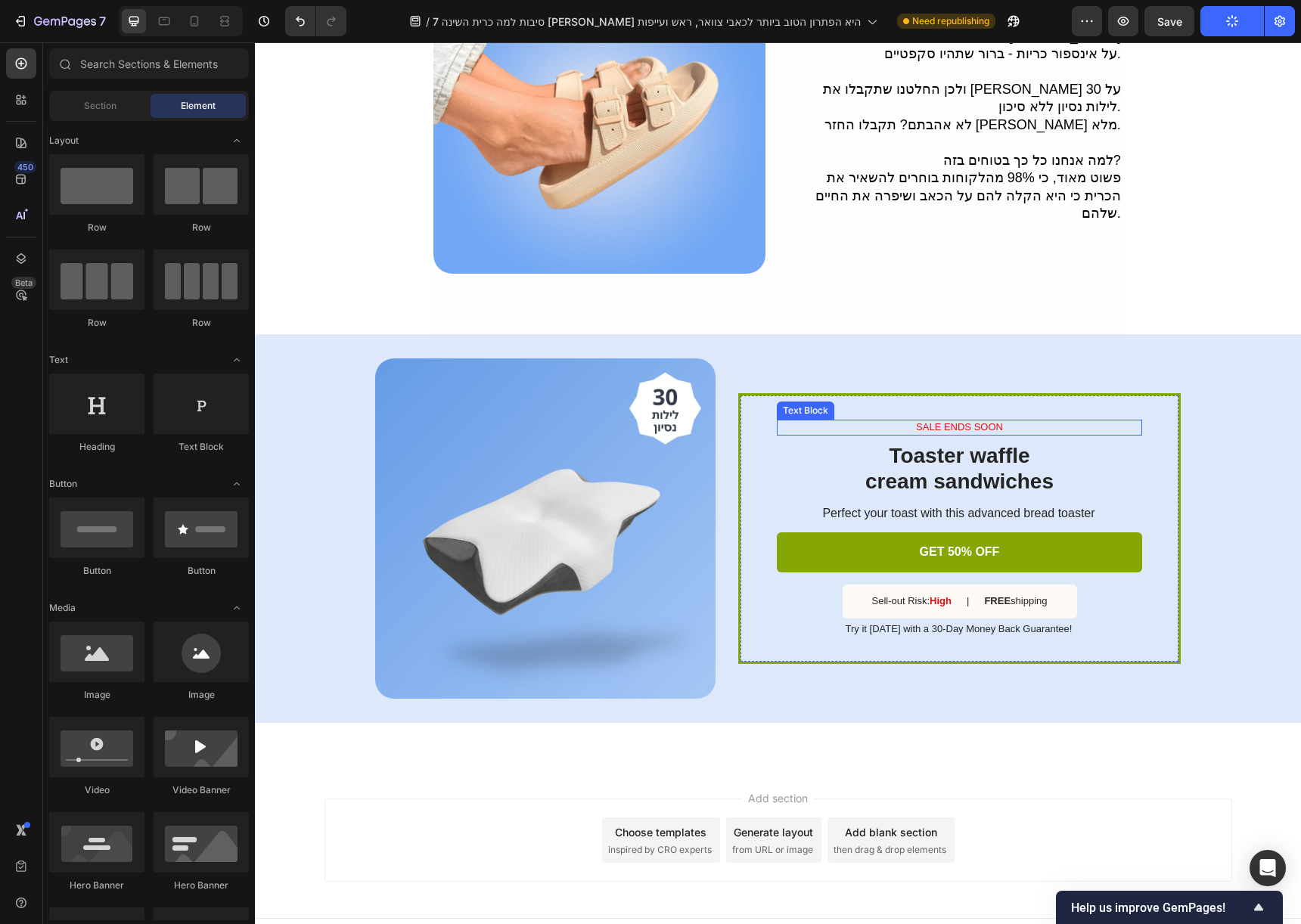
click at [982, 421] on p "SALE ENDS SOON" at bounding box center [959, 427] width 362 height 13
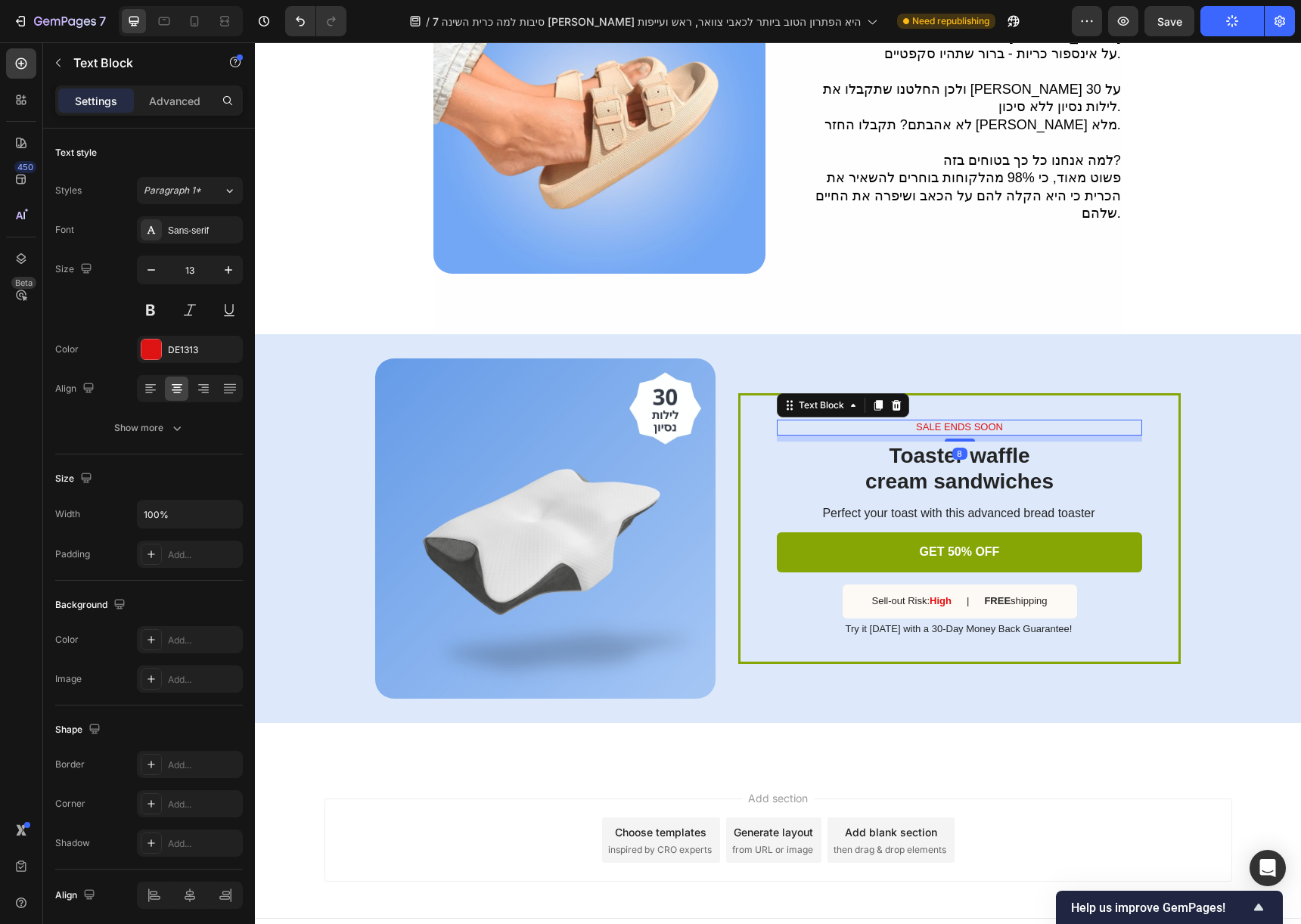
click at [982, 421] on p "SALE ENDS SOON" at bounding box center [959, 427] width 362 height 13
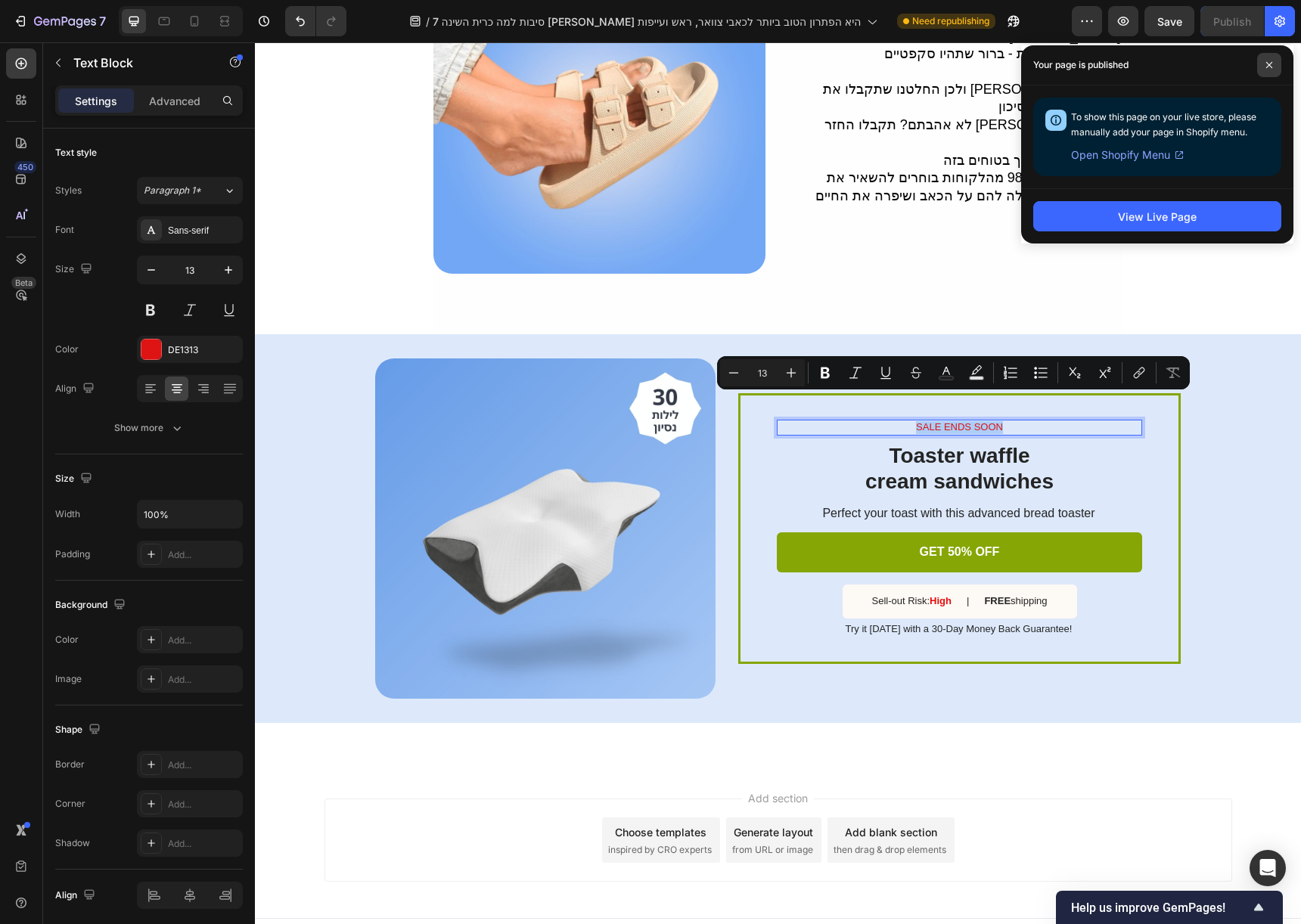
click at [1263, 63] on span at bounding box center [1269, 65] width 24 height 24
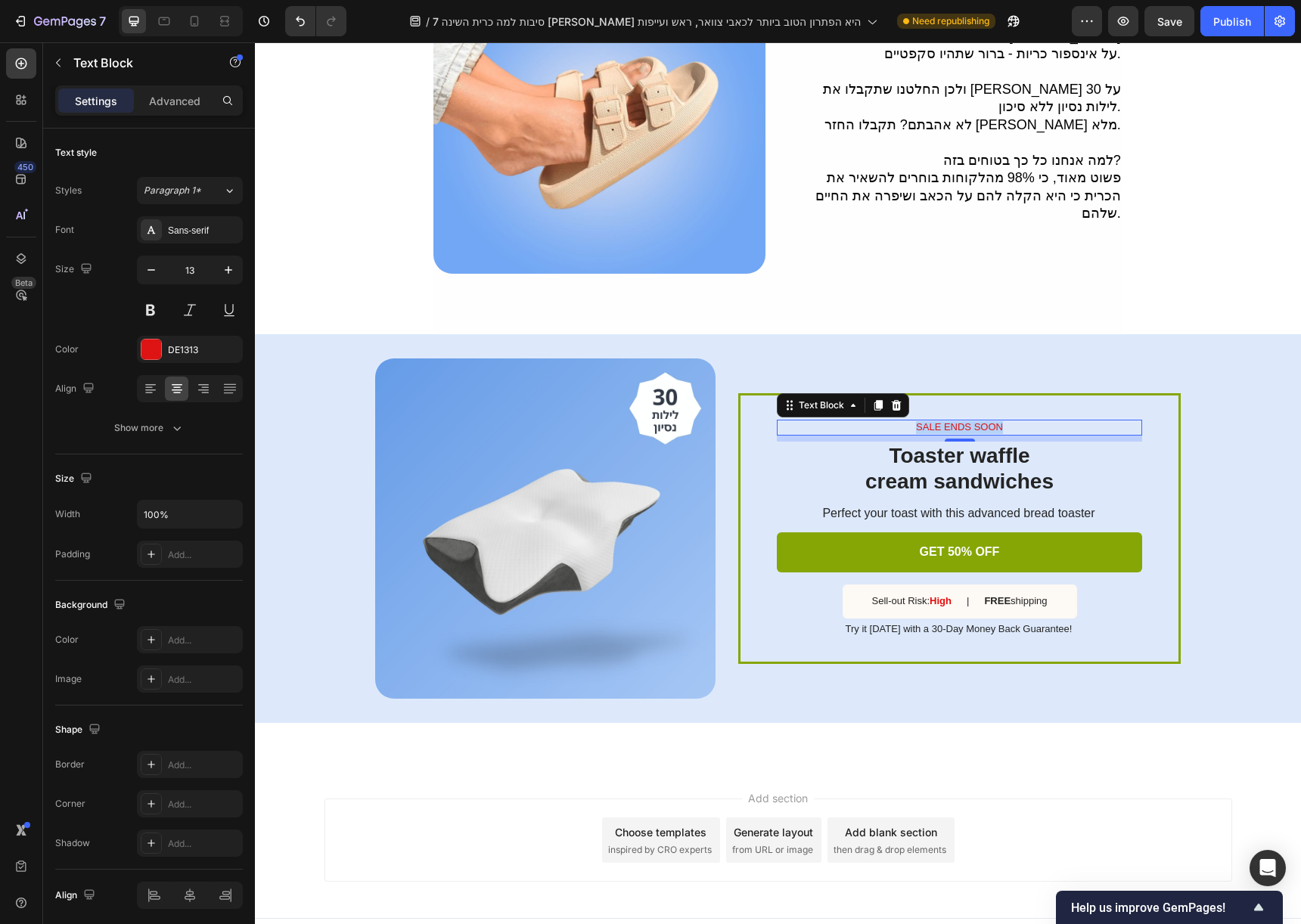
click at [960, 421] on p "SALE ENDS SOON" at bounding box center [959, 427] width 362 height 13
click at [988, 421] on p "קנו יותר, חסכו יותר" at bounding box center [959, 427] width 362 height 13
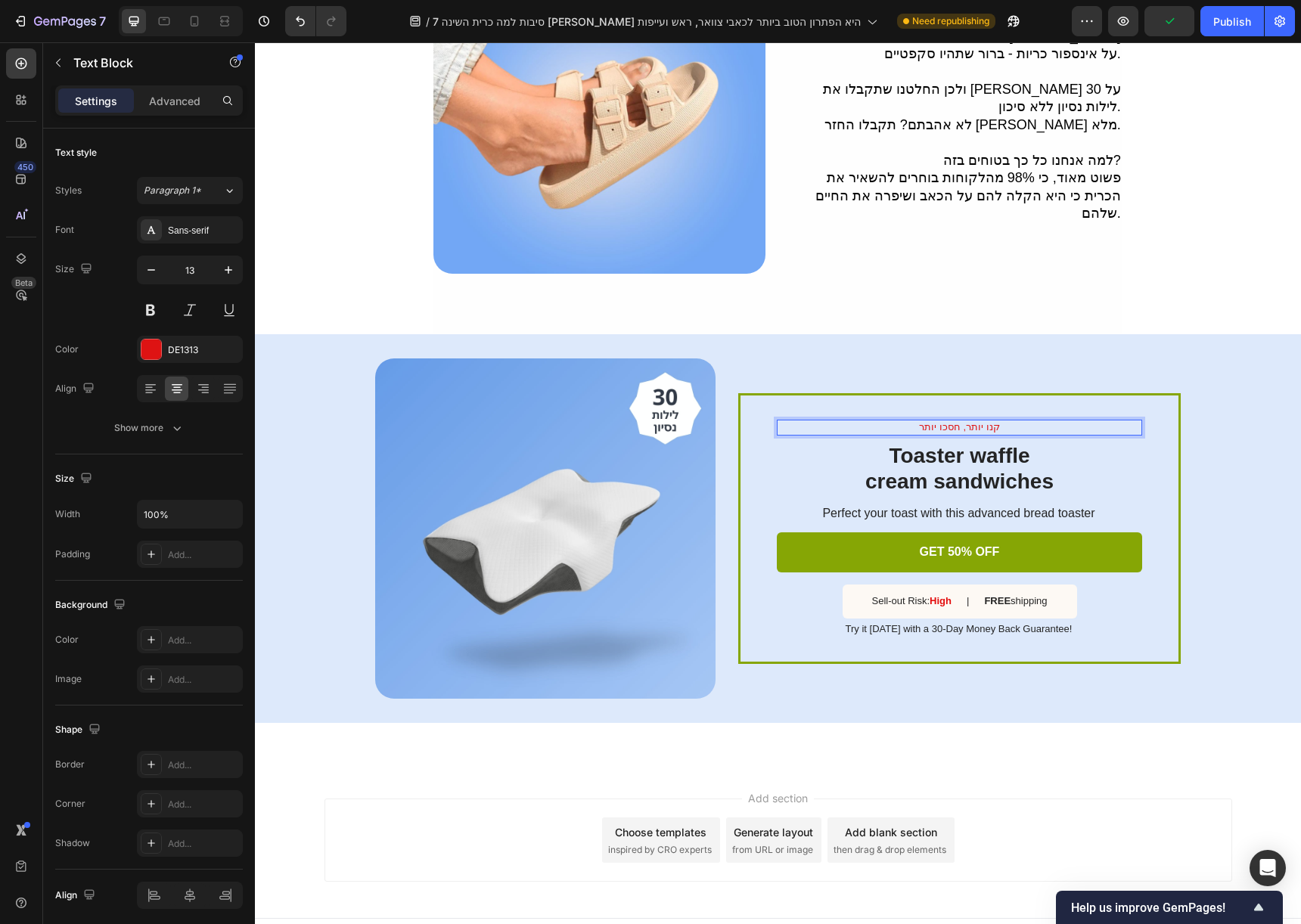
click at [985, 421] on p "קנו יותר, חסכו יותר" at bounding box center [959, 427] width 362 height 13
click at [984, 421] on p "קנו יותר, חסכו יותר" at bounding box center [959, 427] width 362 height 13
click at [982, 421] on p "🎁 קנו יותר, חסכו יותר" at bounding box center [959, 427] width 362 height 13
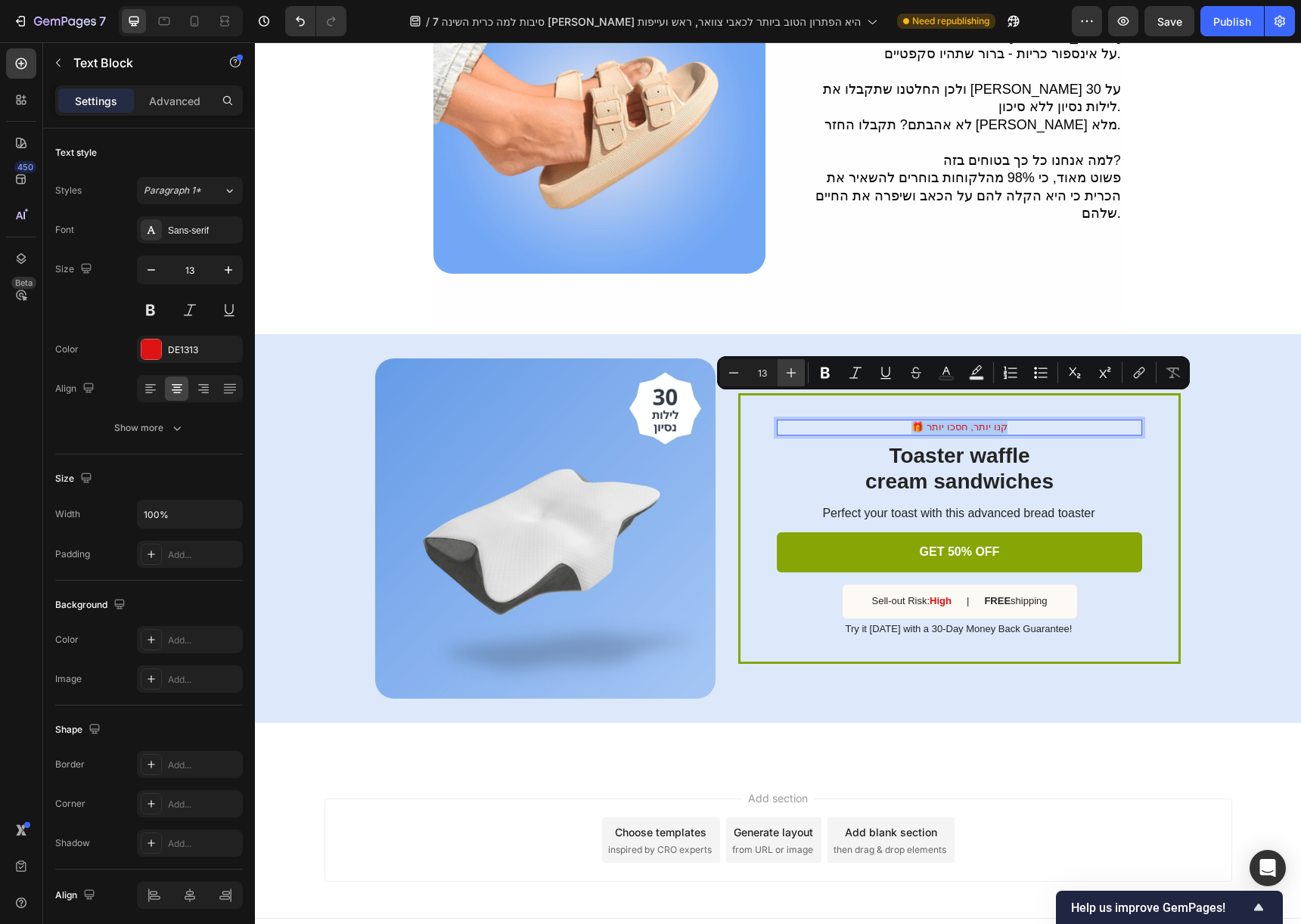
click at [789, 365] on icon "Editor contextual toolbar" at bounding box center [791, 372] width 15 height 15
type input "15"
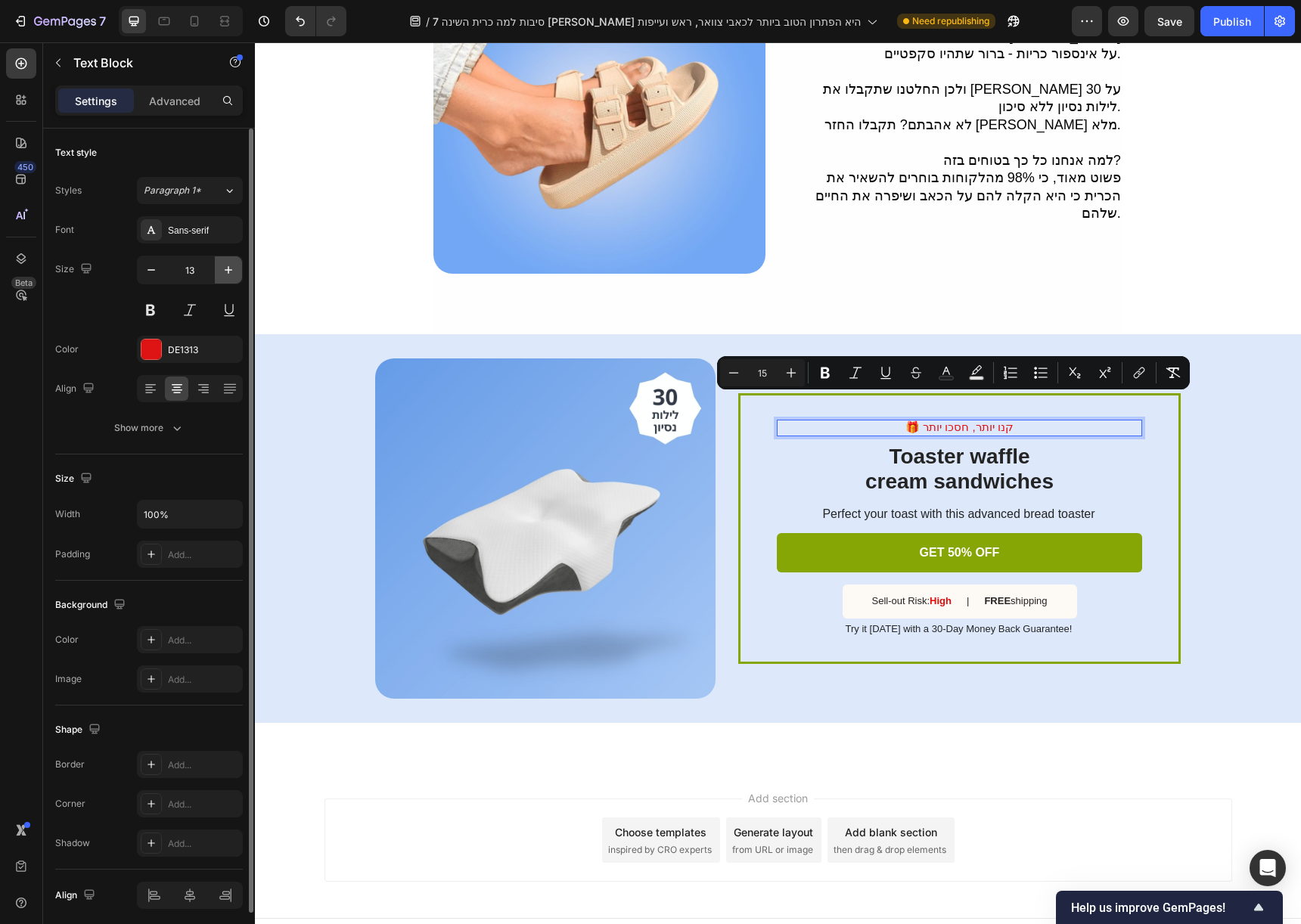
click at [219, 264] on button "button" at bounding box center [228, 270] width 27 height 27
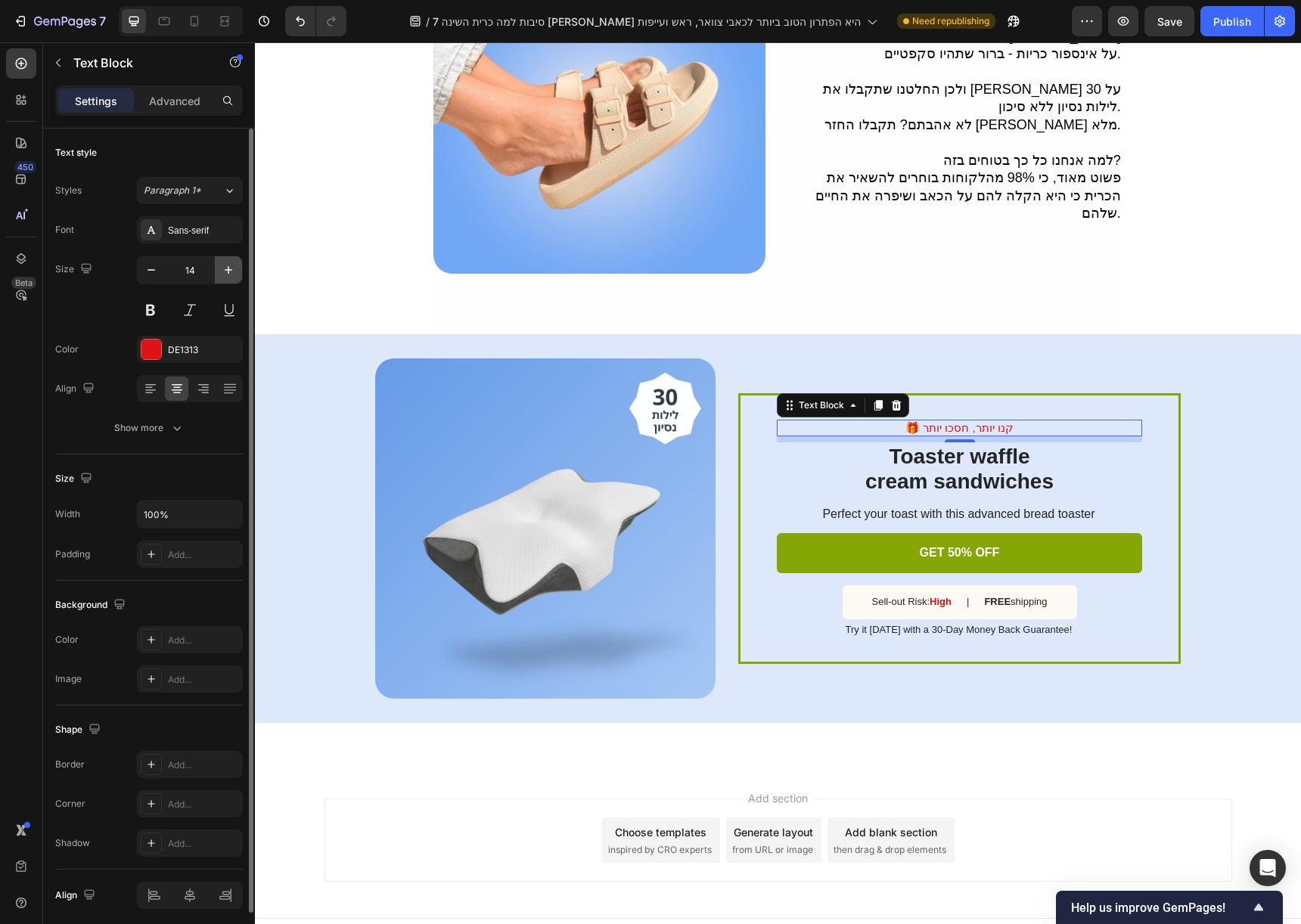
type input "15"
click at [930, 421] on span "🎁 קנו יותר, חסכו יותר" at bounding box center [959, 427] width 108 height 13
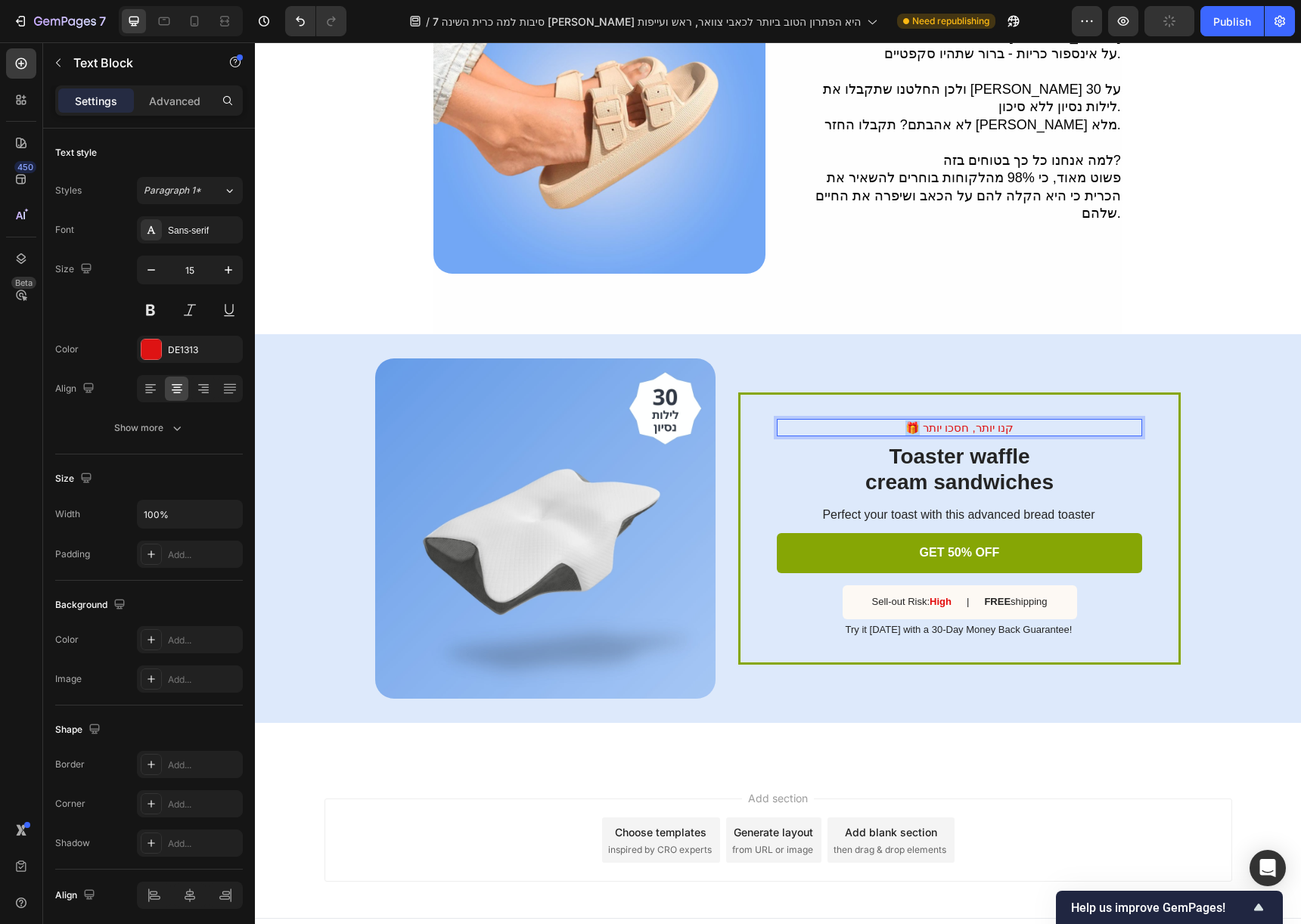
click at [930, 421] on span "🎁 קנו יותר, חסכו יותר" at bounding box center [959, 427] width 108 height 13
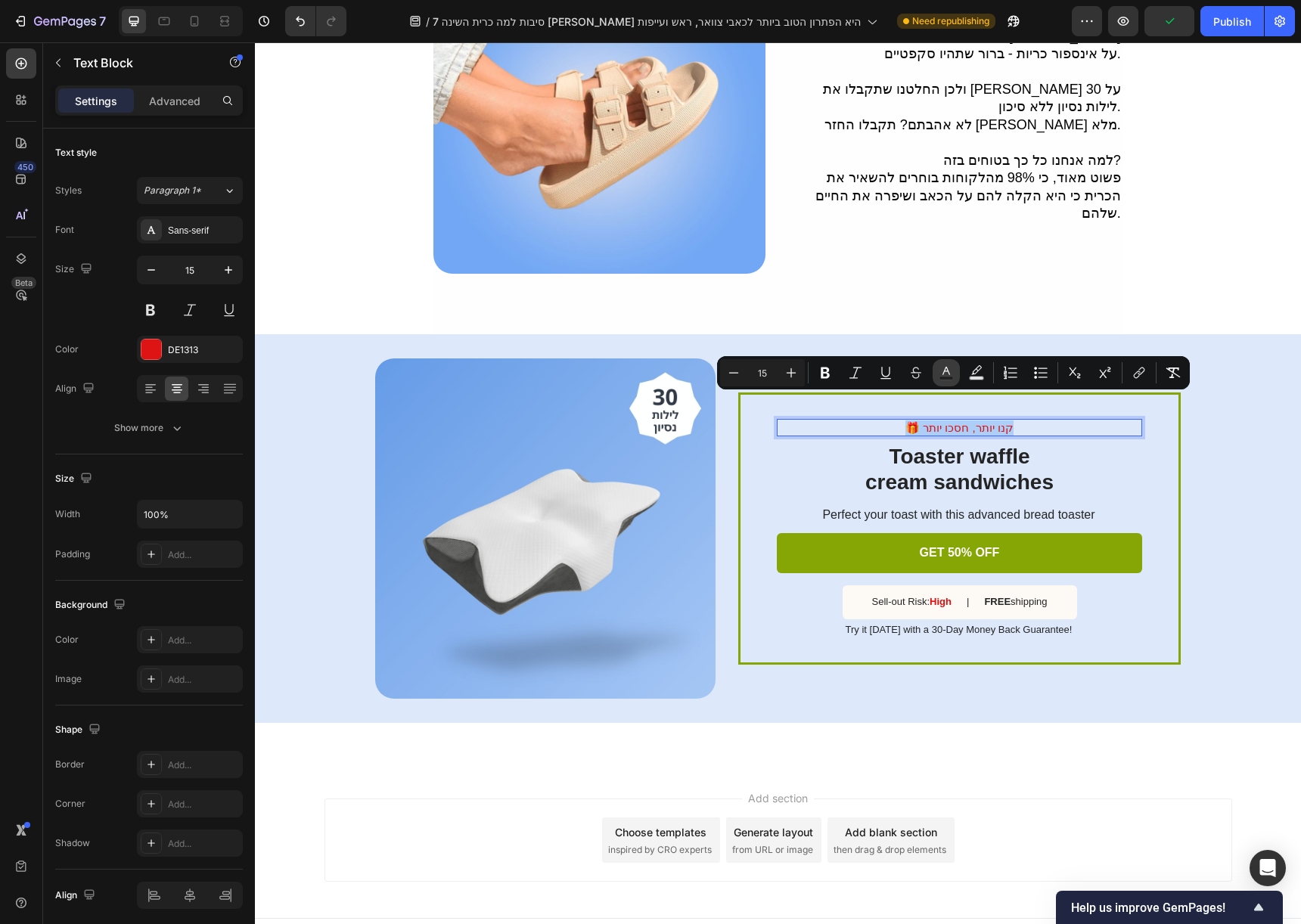
click at [958, 365] on button "Text Color" at bounding box center [946, 372] width 27 height 27
type input "DE1313"
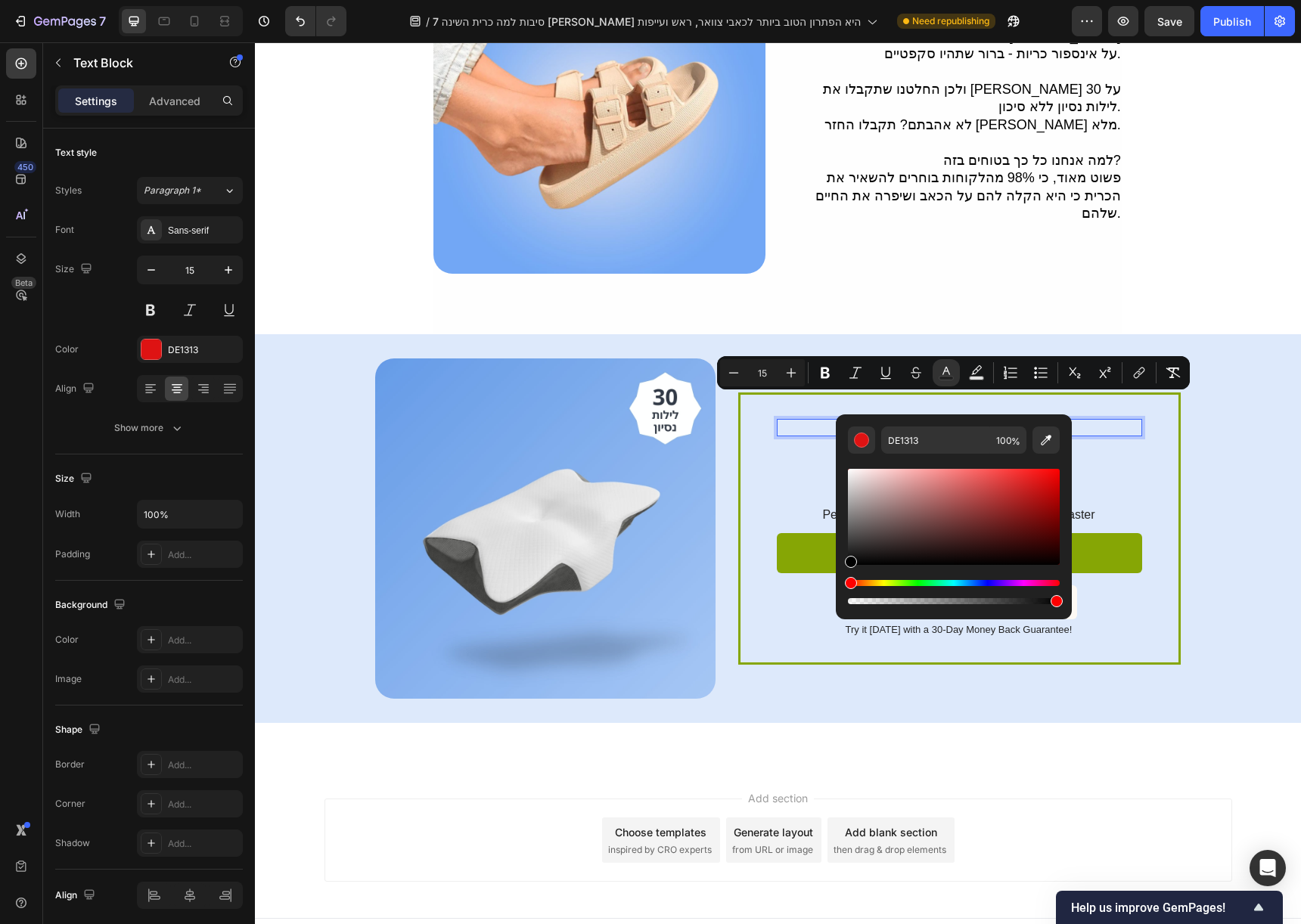
type input "000000"
drag, startPoint x: 924, startPoint y: 543, endPoint x: 843, endPoint y: 570, distance: 85.4
click at [843, 570] on div "000000 100 %" at bounding box center [954, 511] width 236 height 193
click at [785, 426] on div "Heading" at bounding box center [800, 433] width 41 height 13
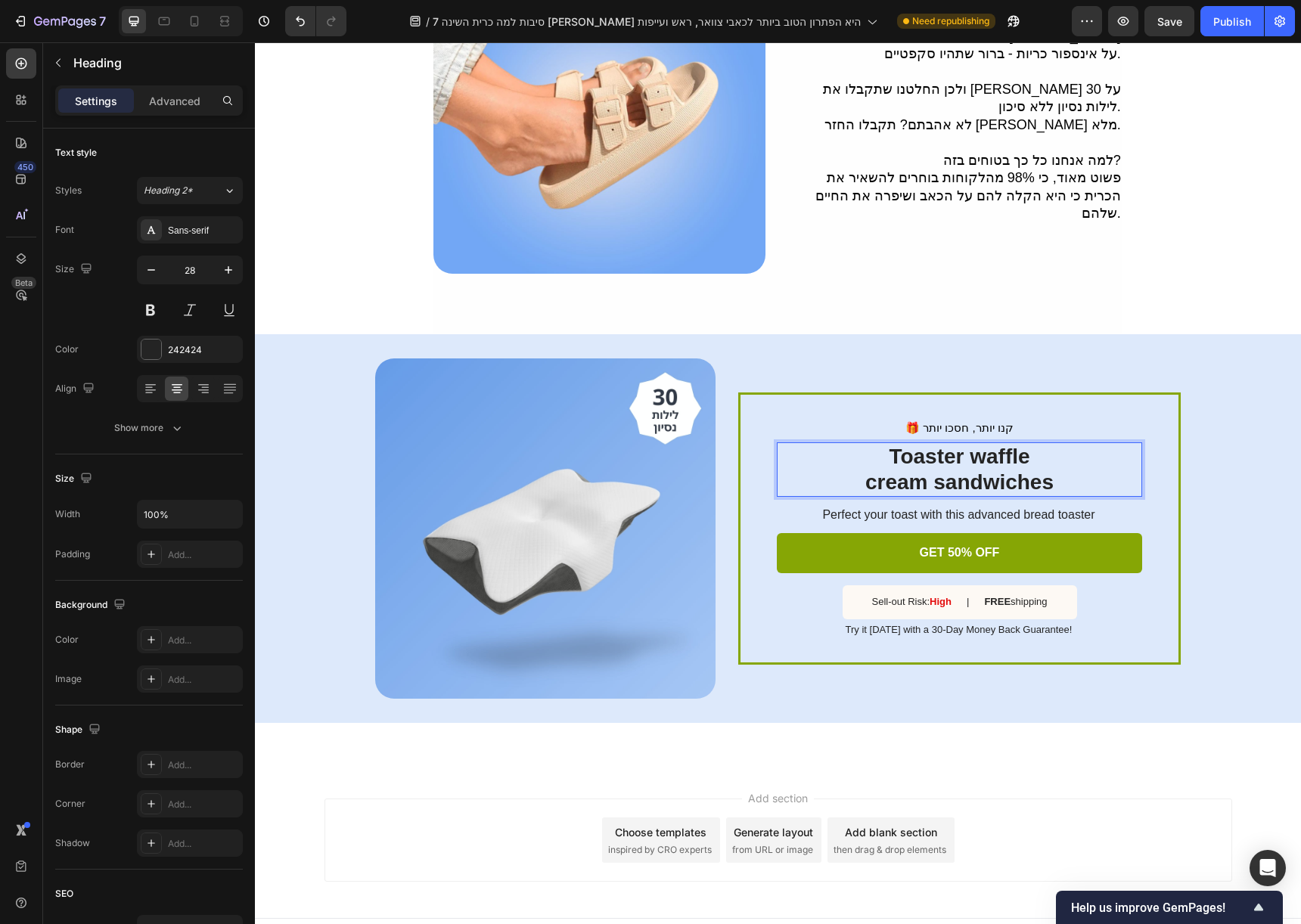
click at [875, 444] on p "Toaster waffle cream sandwiches" at bounding box center [959, 469] width 362 height 51
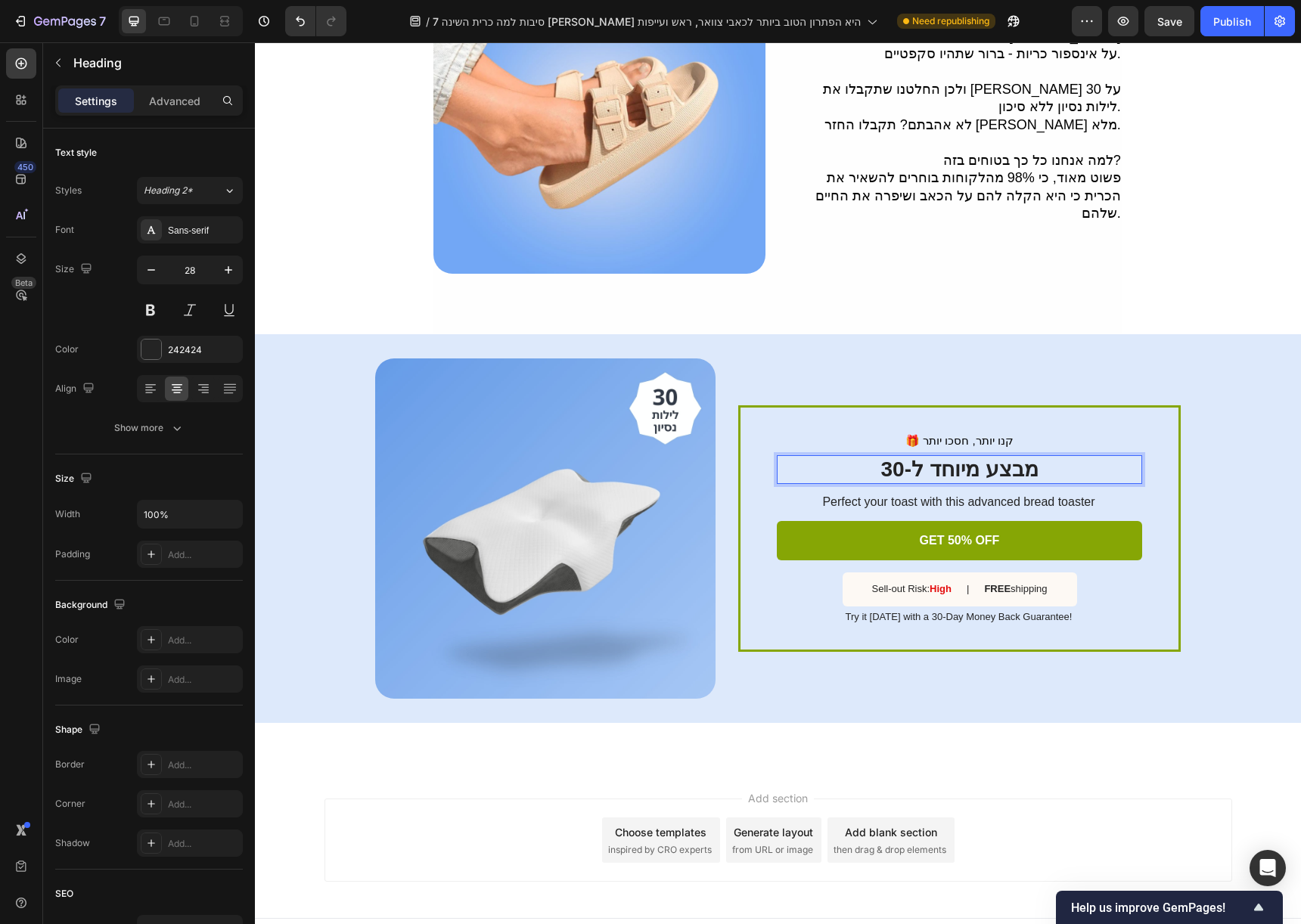
click at [947, 457] on p "מבצע מיוחד ל-30" at bounding box center [959, 469] width 362 height 26
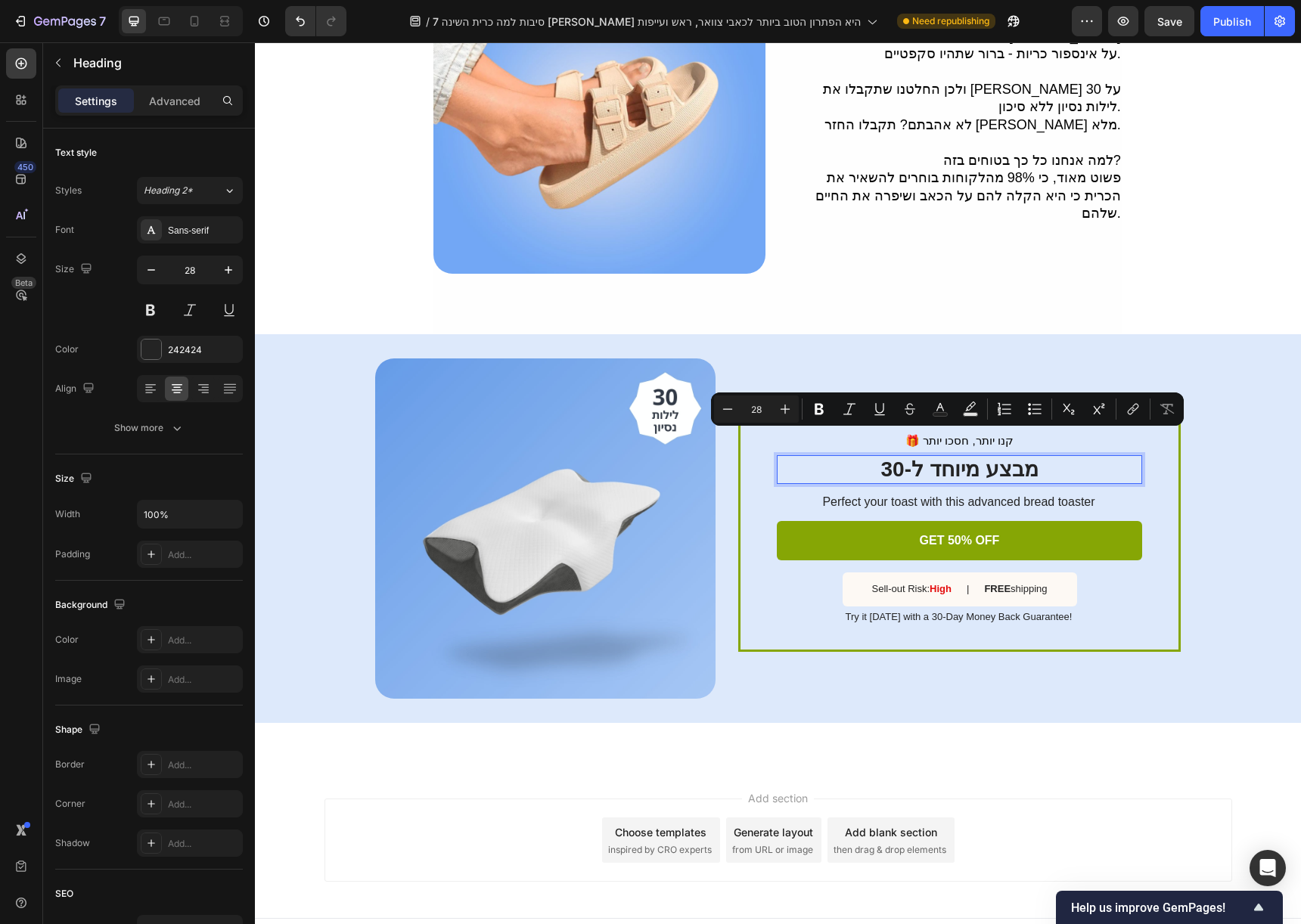
click at [1022, 457] on p "מבצע מיוחד ל-30" at bounding box center [959, 469] width 362 height 26
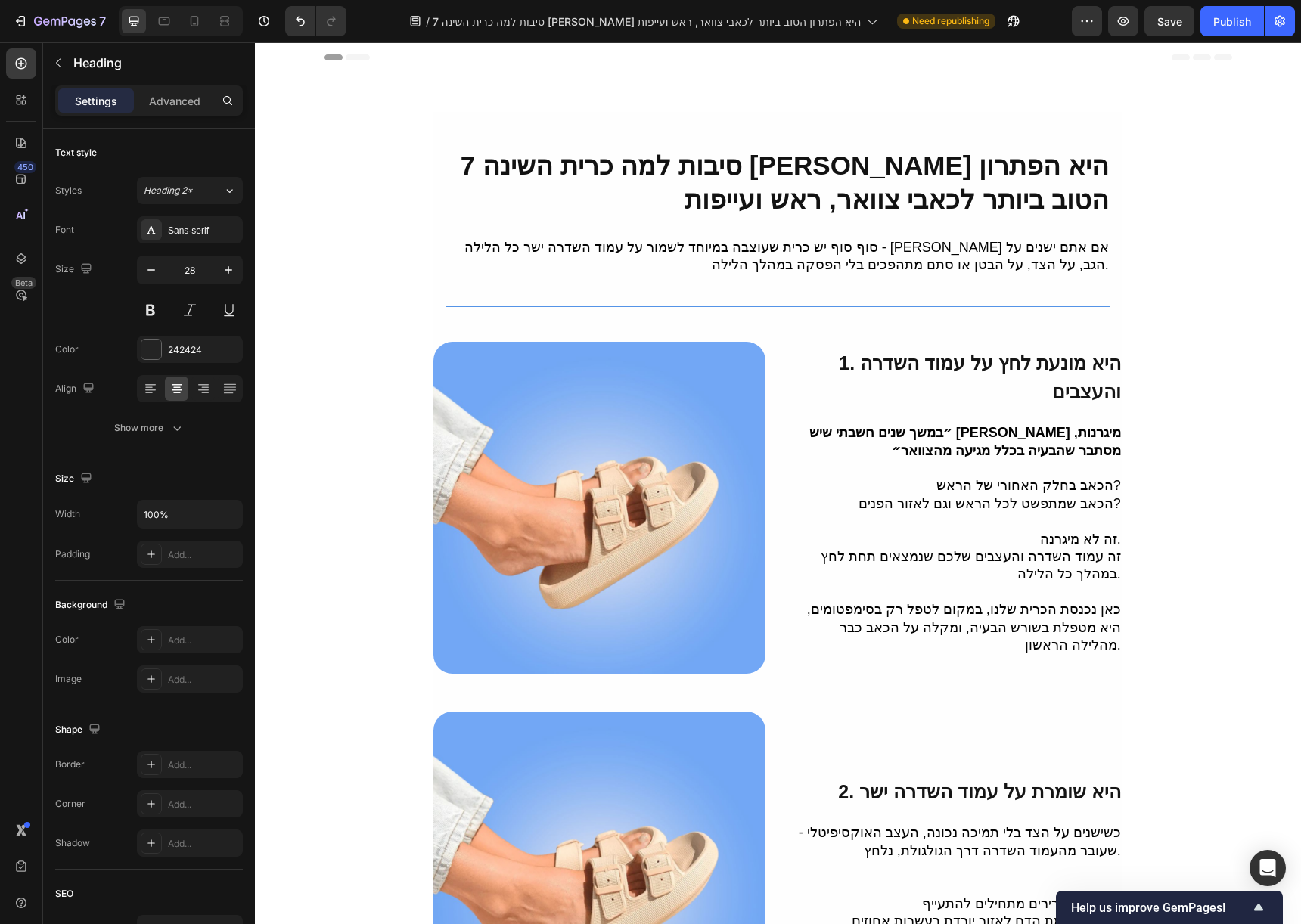
scroll to position [2621, 0]
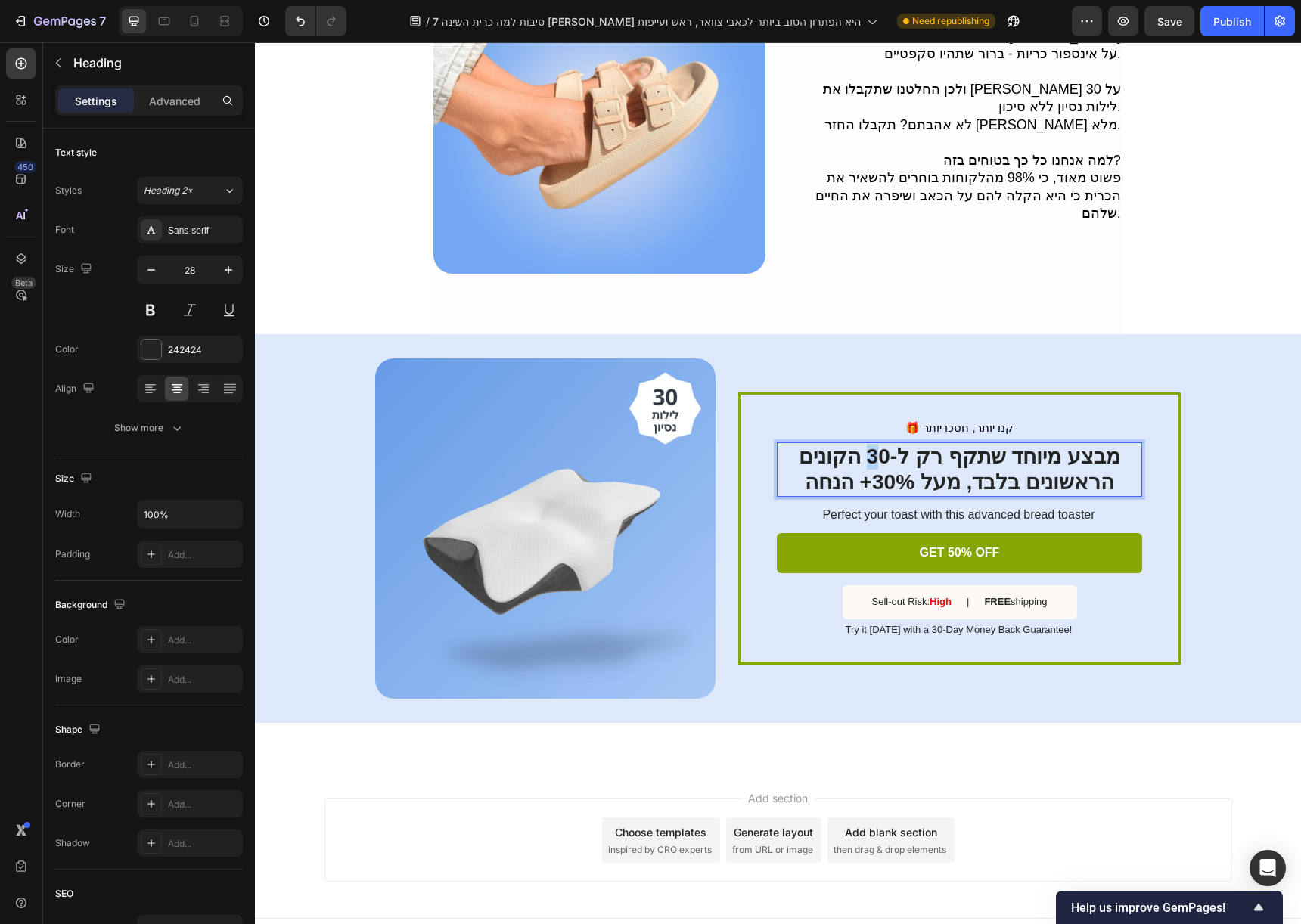
click at [871, 444] on p "מבצע מיוחד שתקף רק ל-30 הקונים הראשונים בלבד, מעל 30%+ הנחה" at bounding box center [959, 469] width 362 height 51
click at [1180, 32] on button "button" at bounding box center [1170, 21] width 50 height 31
click at [1225, 23] on div "Publish" at bounding box center [1232, 21] width 38 height 16
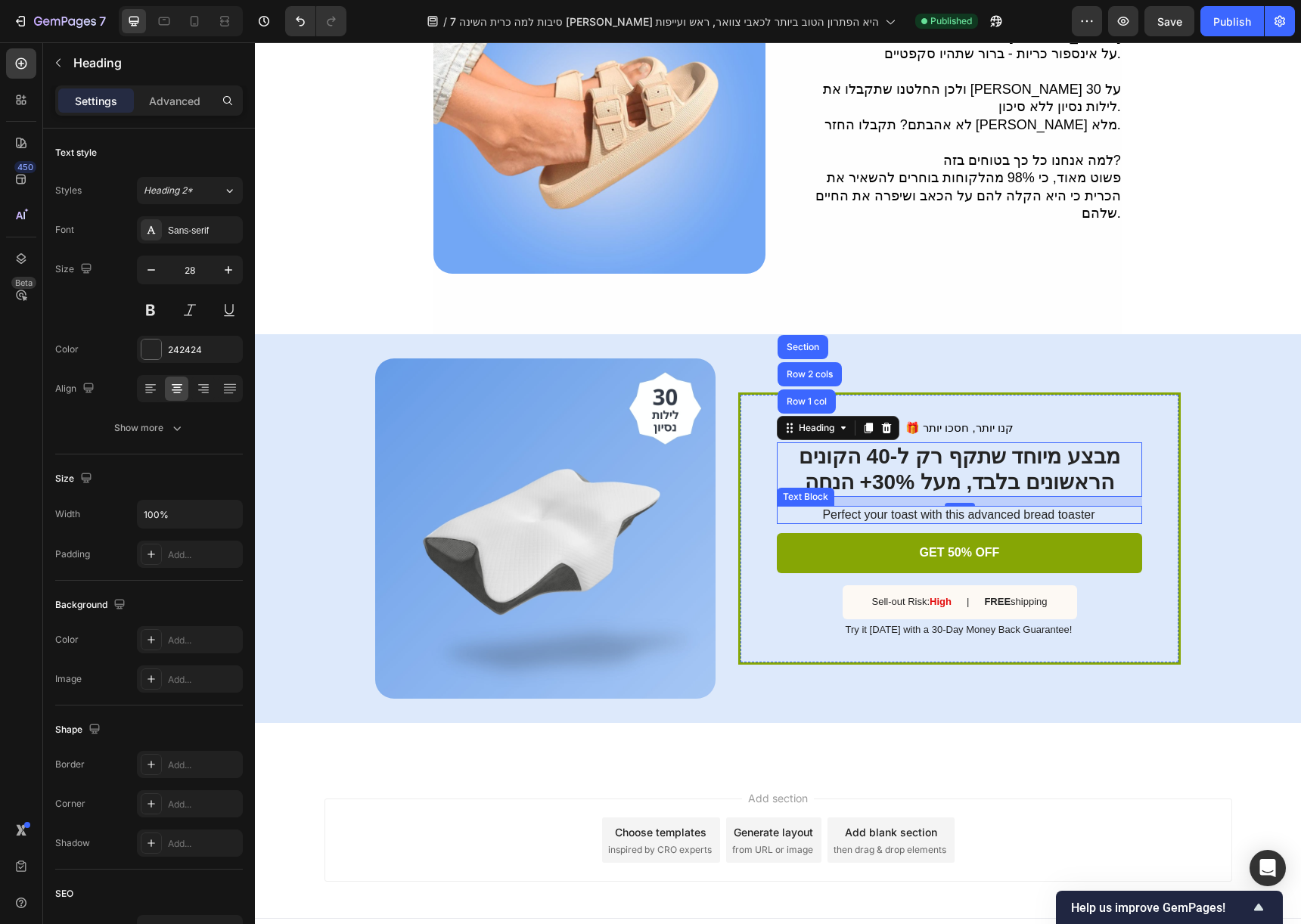
click at [1051, 508] on p "Perfect your toast with this advanced bread toaster" at bounding box center [958, 516] width 364 height 16
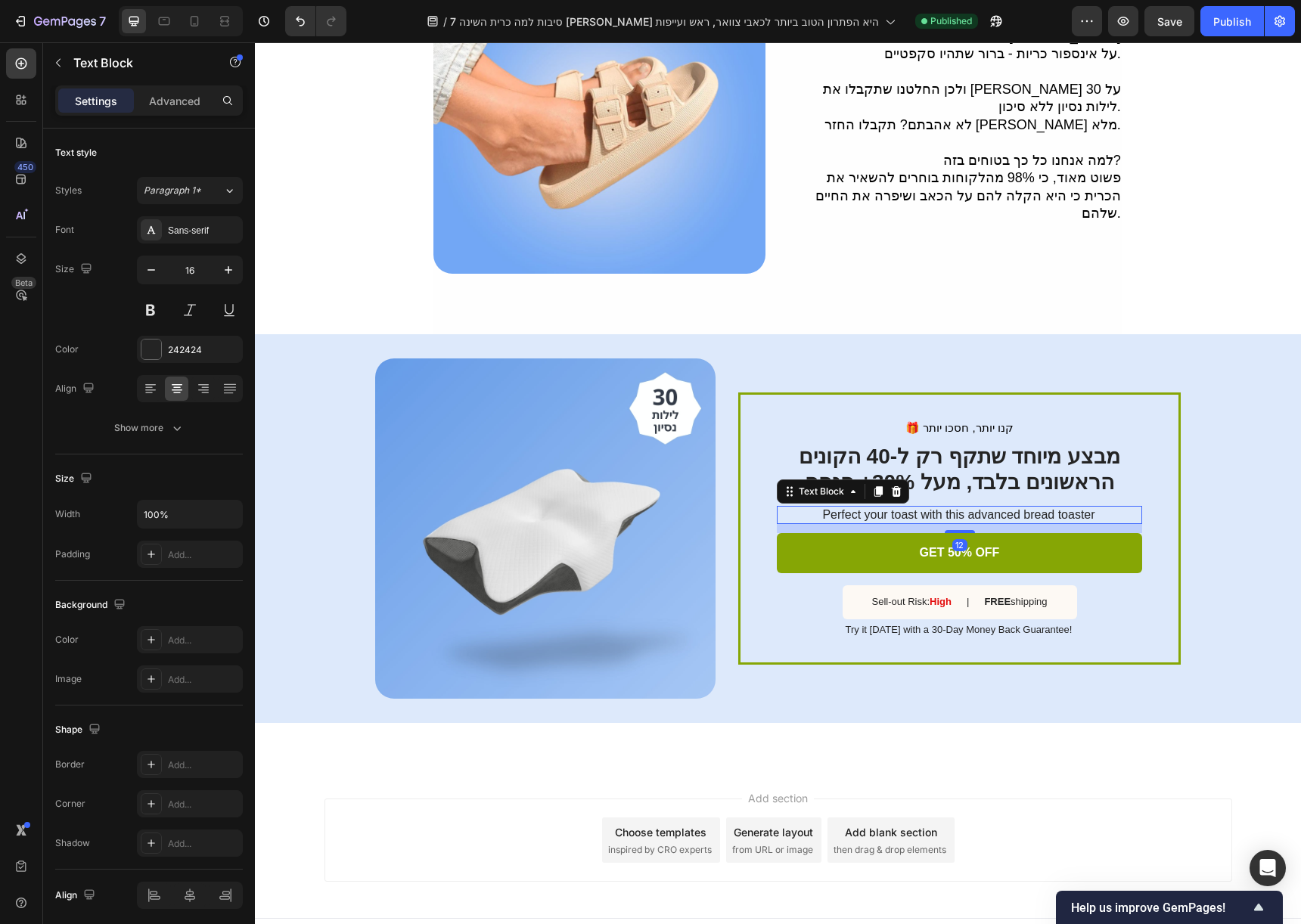
click at [1051, 508] on p "Perfect your toast with this advanced bread toaster" at bounding box center [958, 516] width 364 height 16
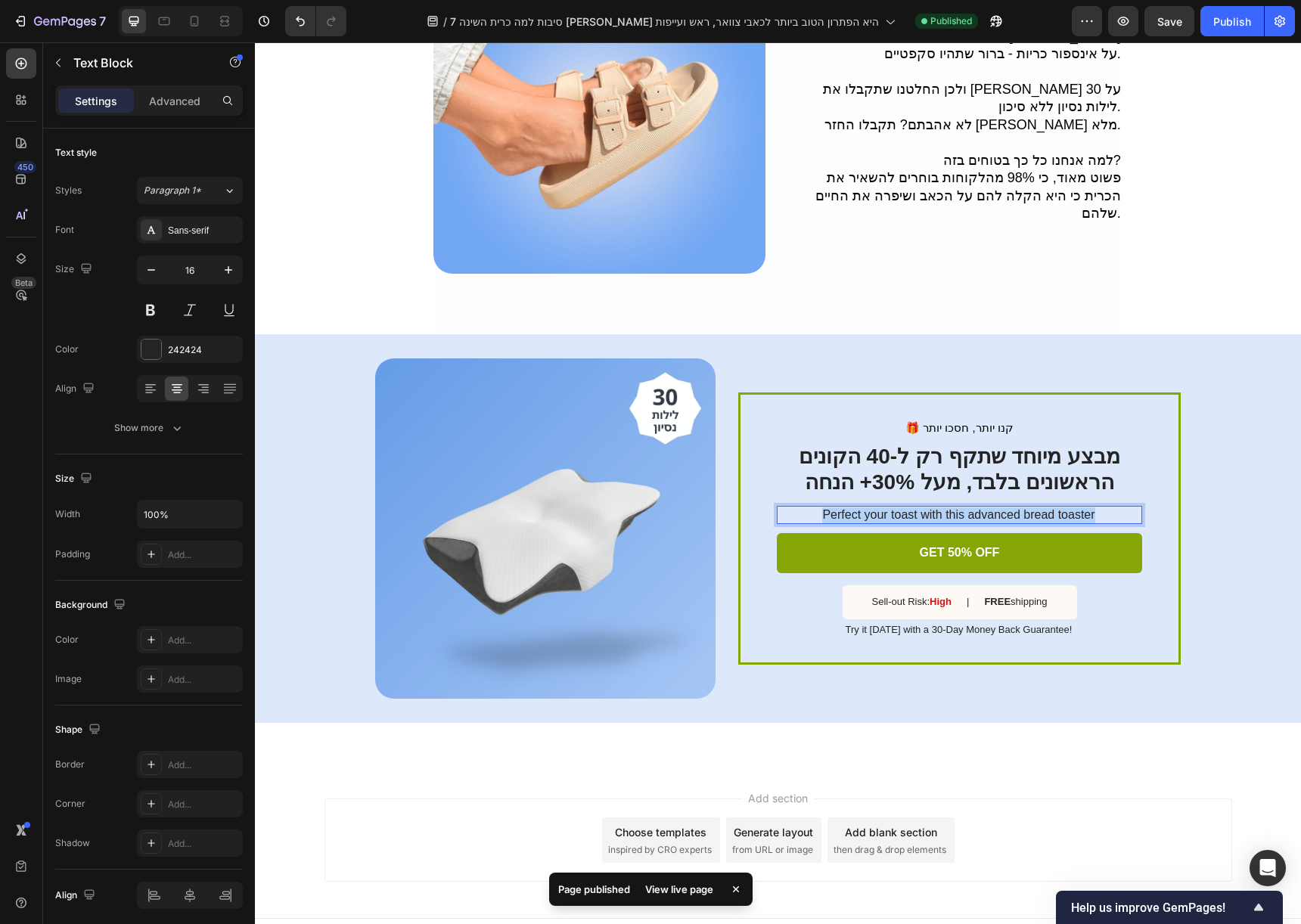
click at [1051, 508] on p "Perfect your toast with this advanced bread toaster" at bounding box center [958, 516] width 364 height 16
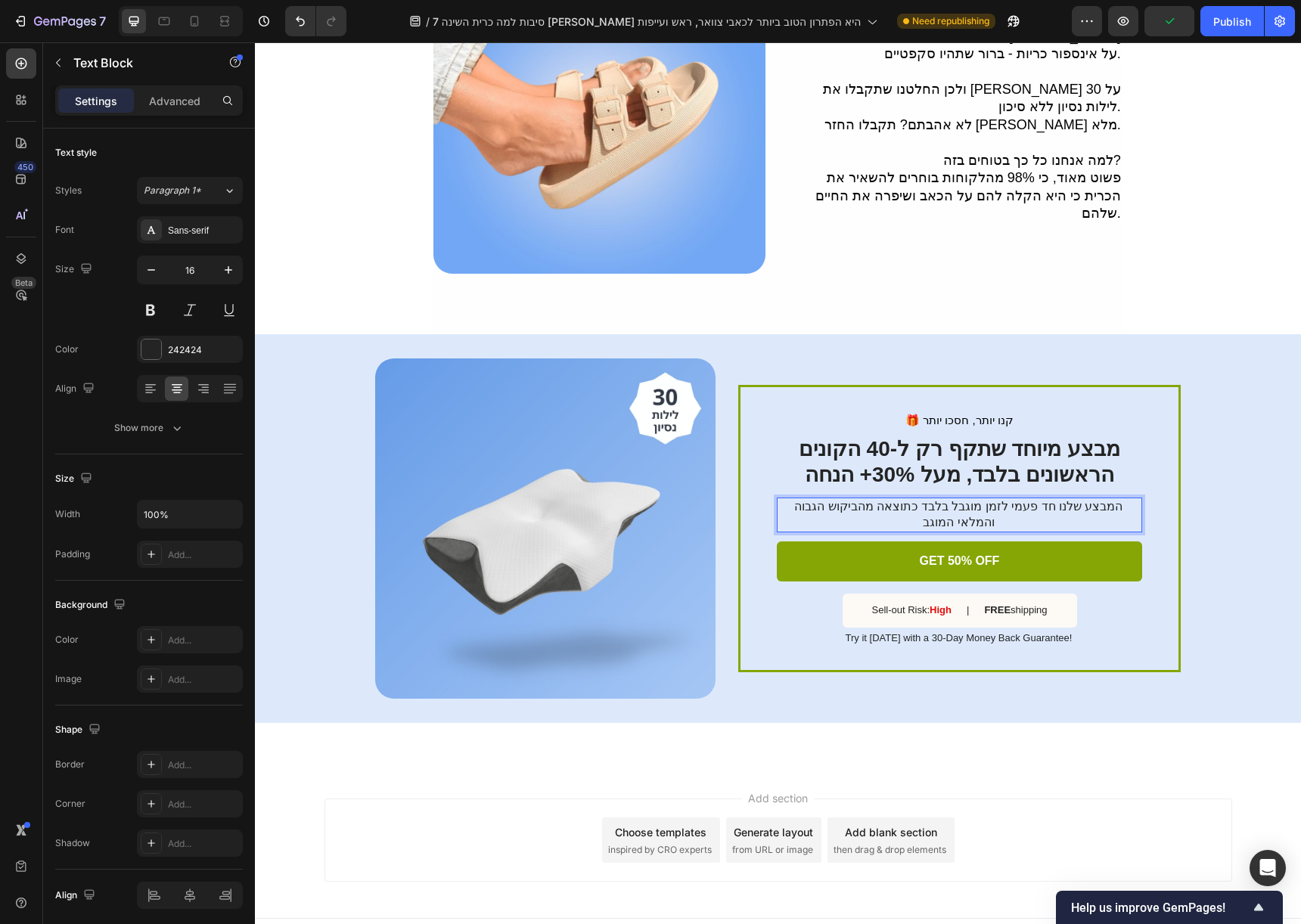
scroll to position [2613, 0]
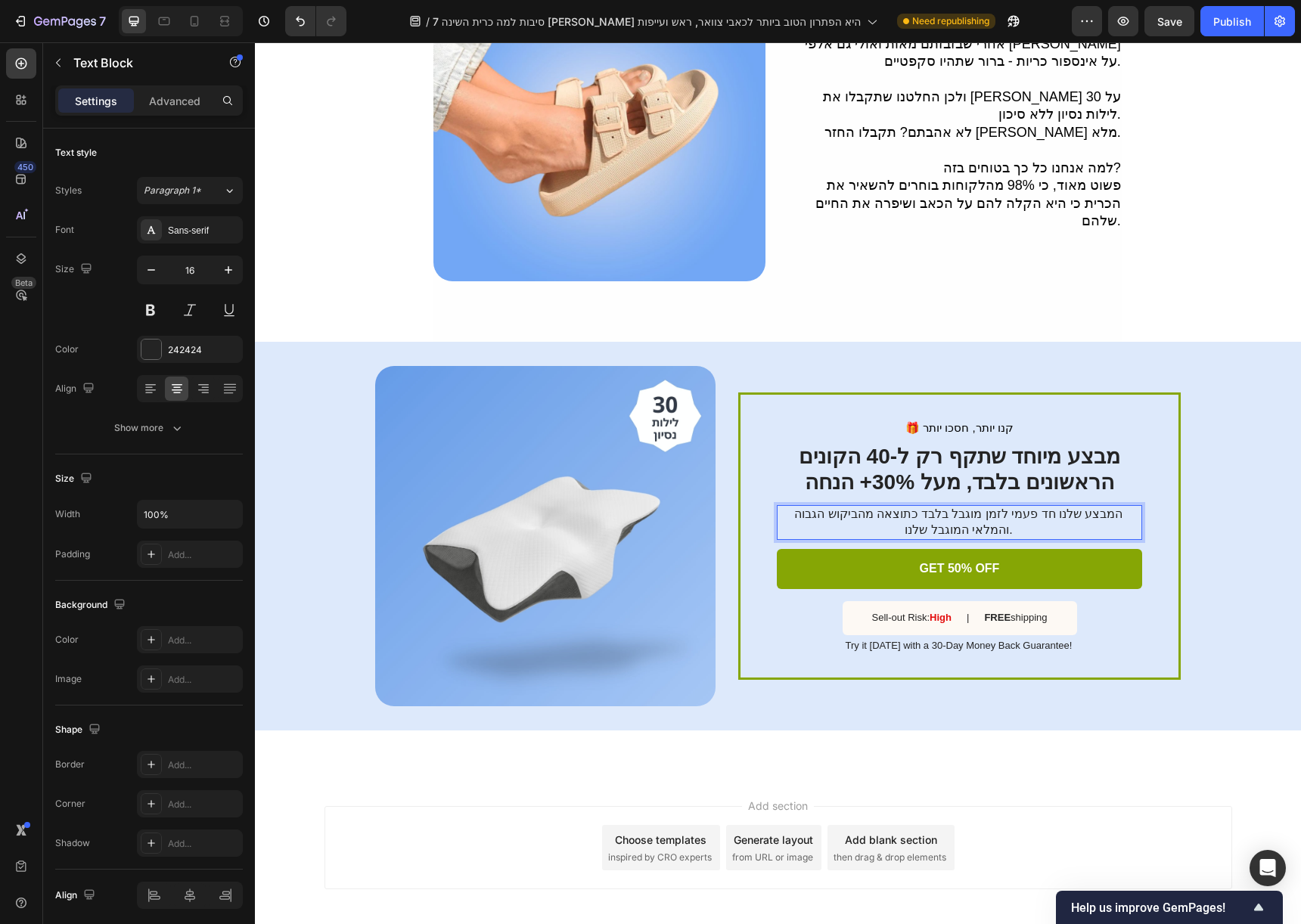
click at [838, 507] on p "המבצע שלנו חד פעמי לזמן מוגבל בלבד כתוצאה מהביקוש הגבוה והמלאי המוגבל שלנו." at bounding box center [958, 523] width 364 height 32
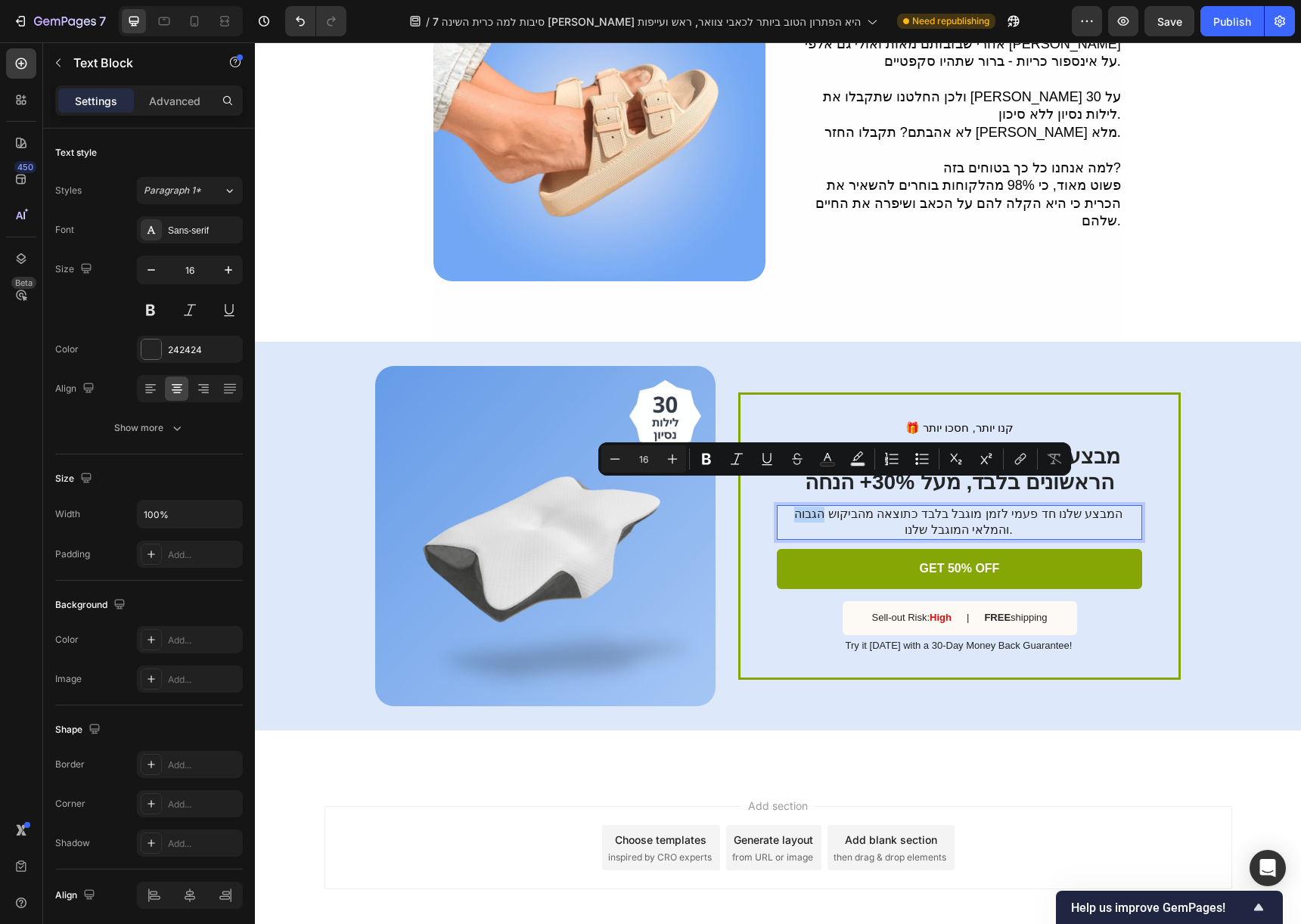
click at [835, 507] on p "המבצע שלנו חד פעמי לזמן מוגבל בלבד כתוצאה מהביקוש הגבוה והמלאי המוגבל שלנו." at bounding box center [958, 523] width 364 height 32
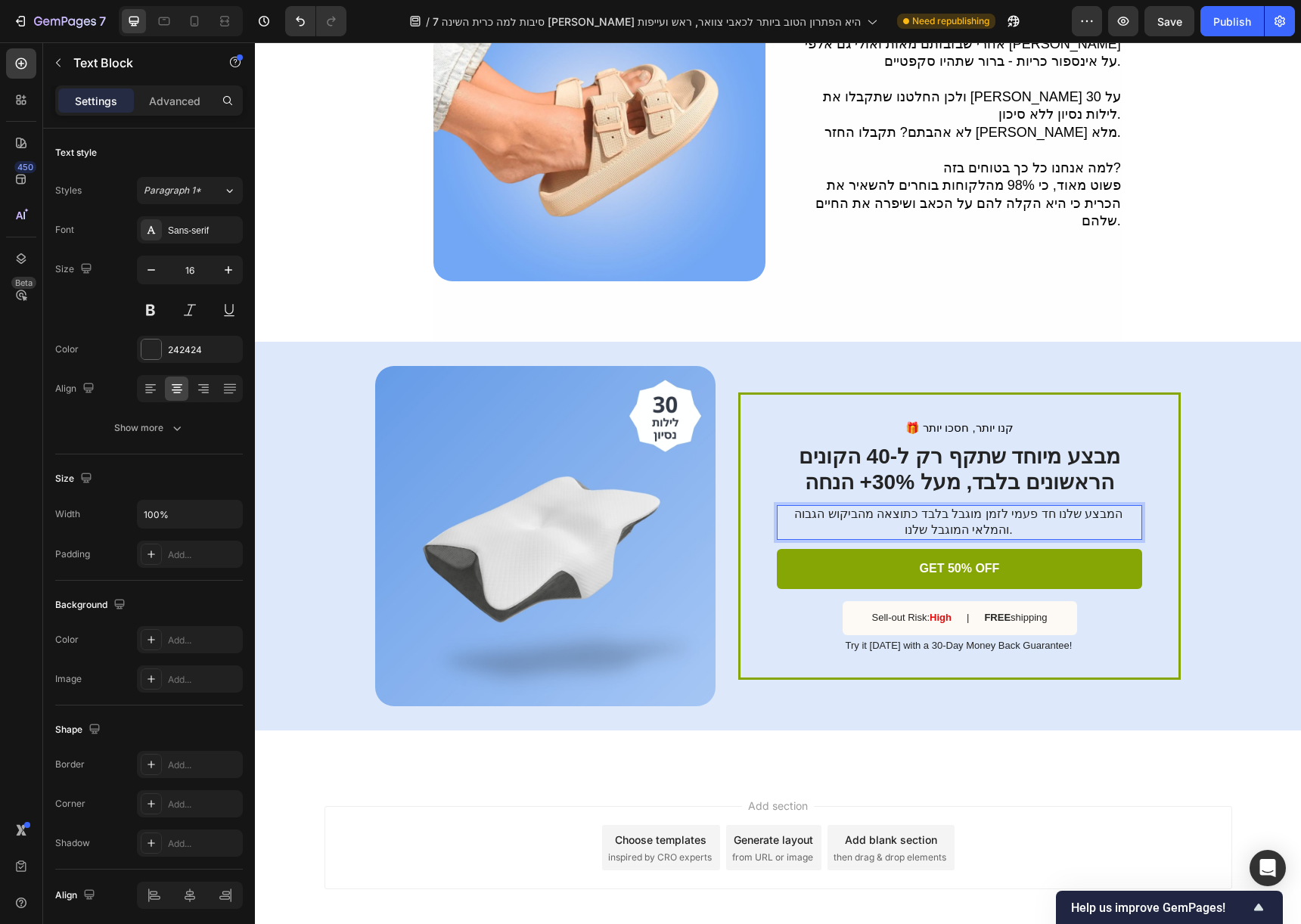
click at [830, 507] on p "המבצע שלנו חד פעמי לזמן מוגבל בלבד כתוצאה מהביקוש הגבוה והמלאי המוגבל שלנו." at bounding box center [958, 523] width 364 height 32
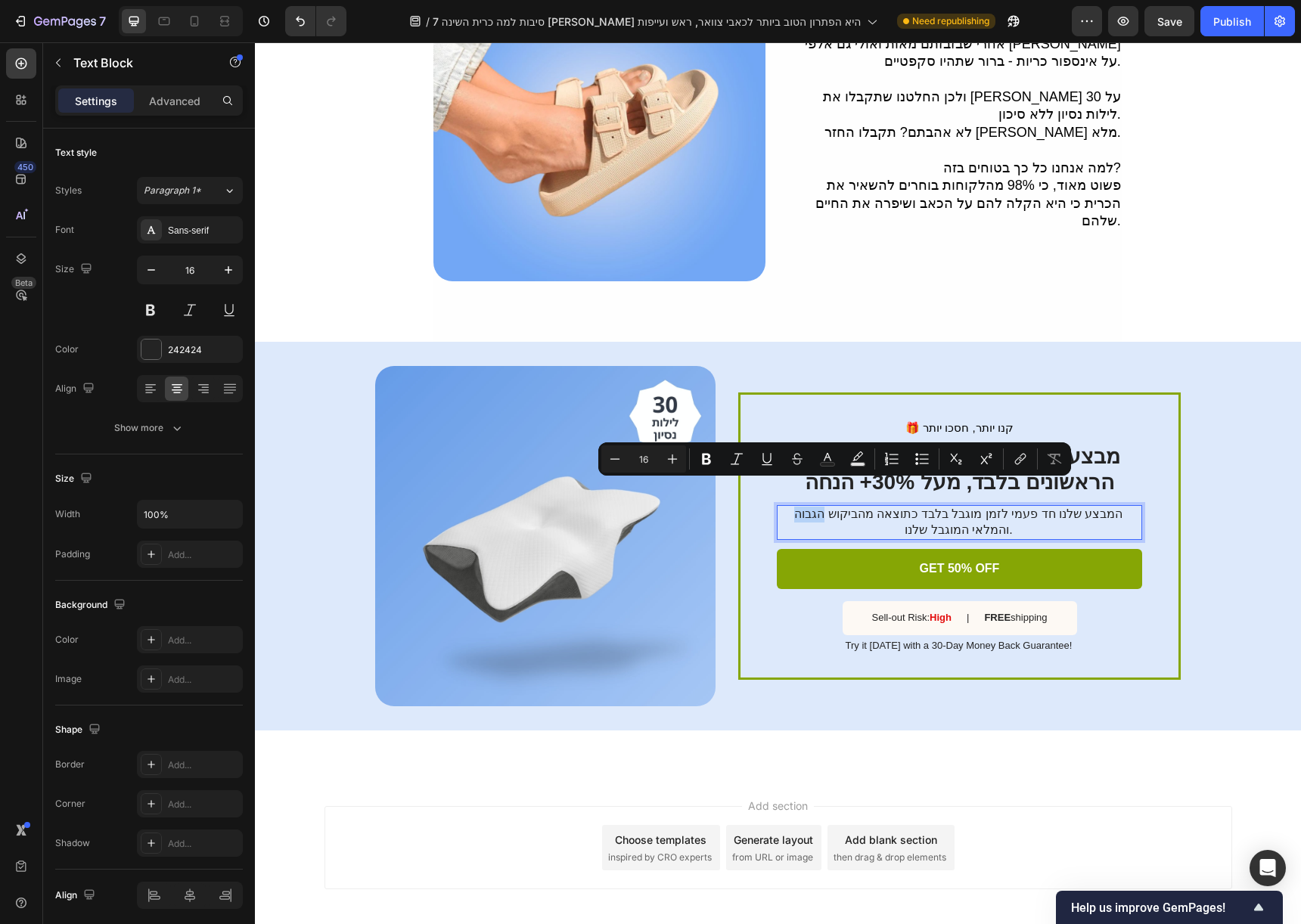
drag, startPoint x: 830, startPoint y: 489, endPoint x: 842, endPoint y: 484, distance: 13.0
click at [842, 507] on p "המבצע שלנו חד פעמי לזמן מוגבל בלבד כתוצאה מהביקוש הגבוה והמלאי המוגבל שלנו." at bounding box center [958, 523] width 364 height 32
click at [841, 507] on p "המבצע שלנו חד פעמי לזמן מוגבל בלבד כתוצאה מהביקוש הגבוה והמלאי המוגבל שלנו." at bounding box center [958, 523] width 364 height 32
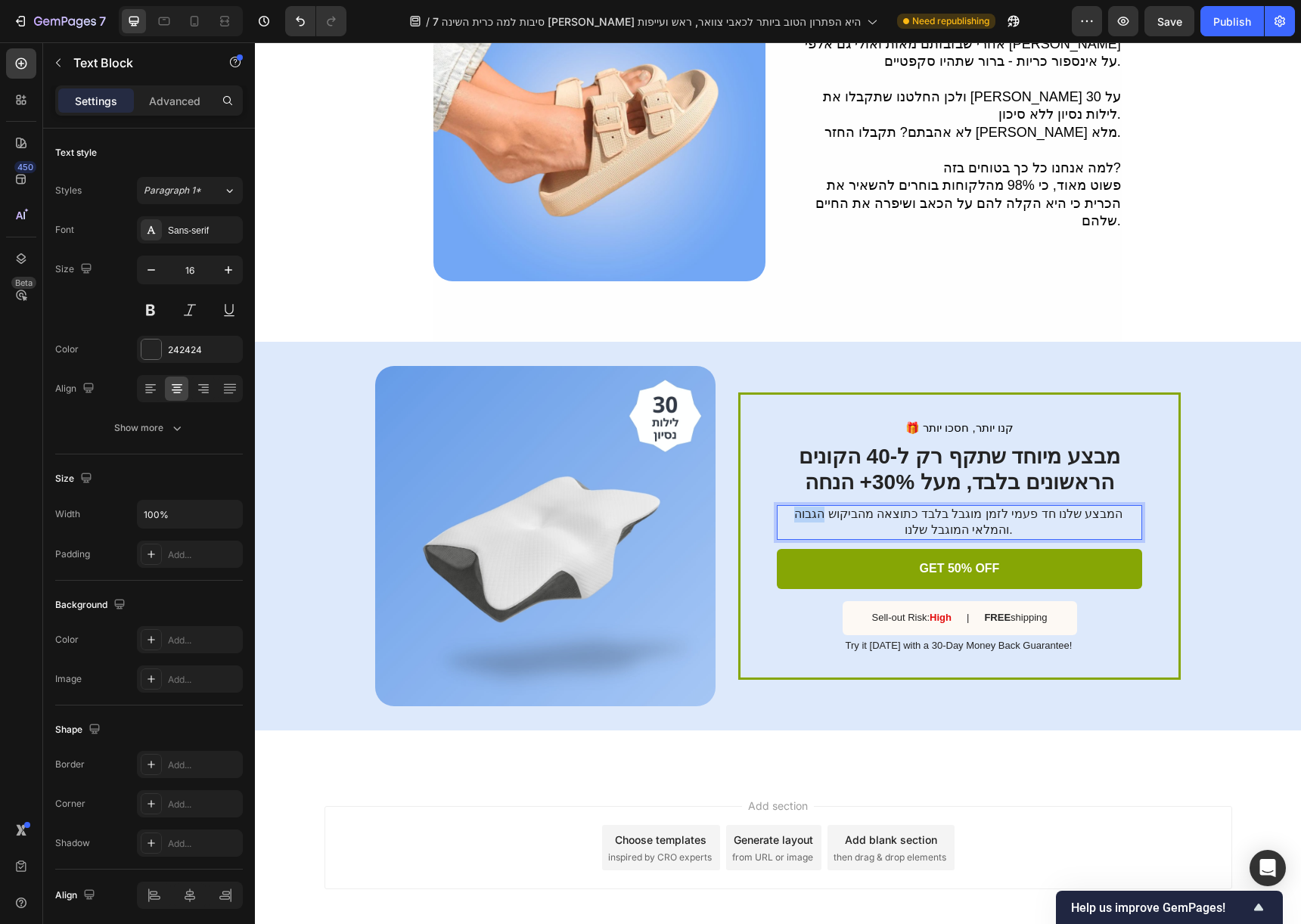
click at [841, 507] on p "המבצע שלנו חד פעמי לזמן מוגבל בלבד כתוצאה מהביקוש הגבוה והמלאי המוגבל שלנו." at bounding box center [958, 523] width 364 height 32
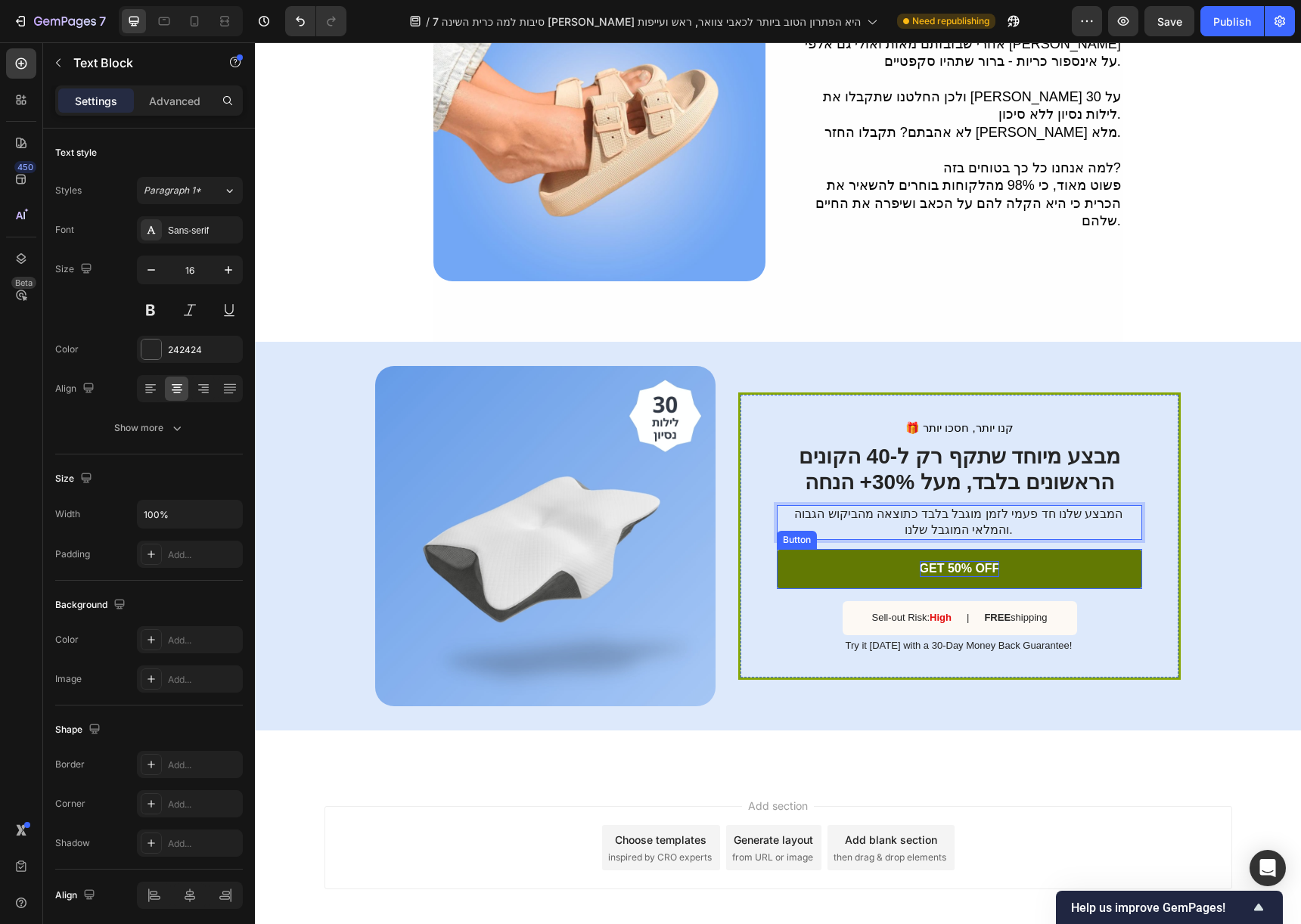
click at [957, 561] on p "GET 50% OFF" at bounding box center [960, 569] width 80 height 16
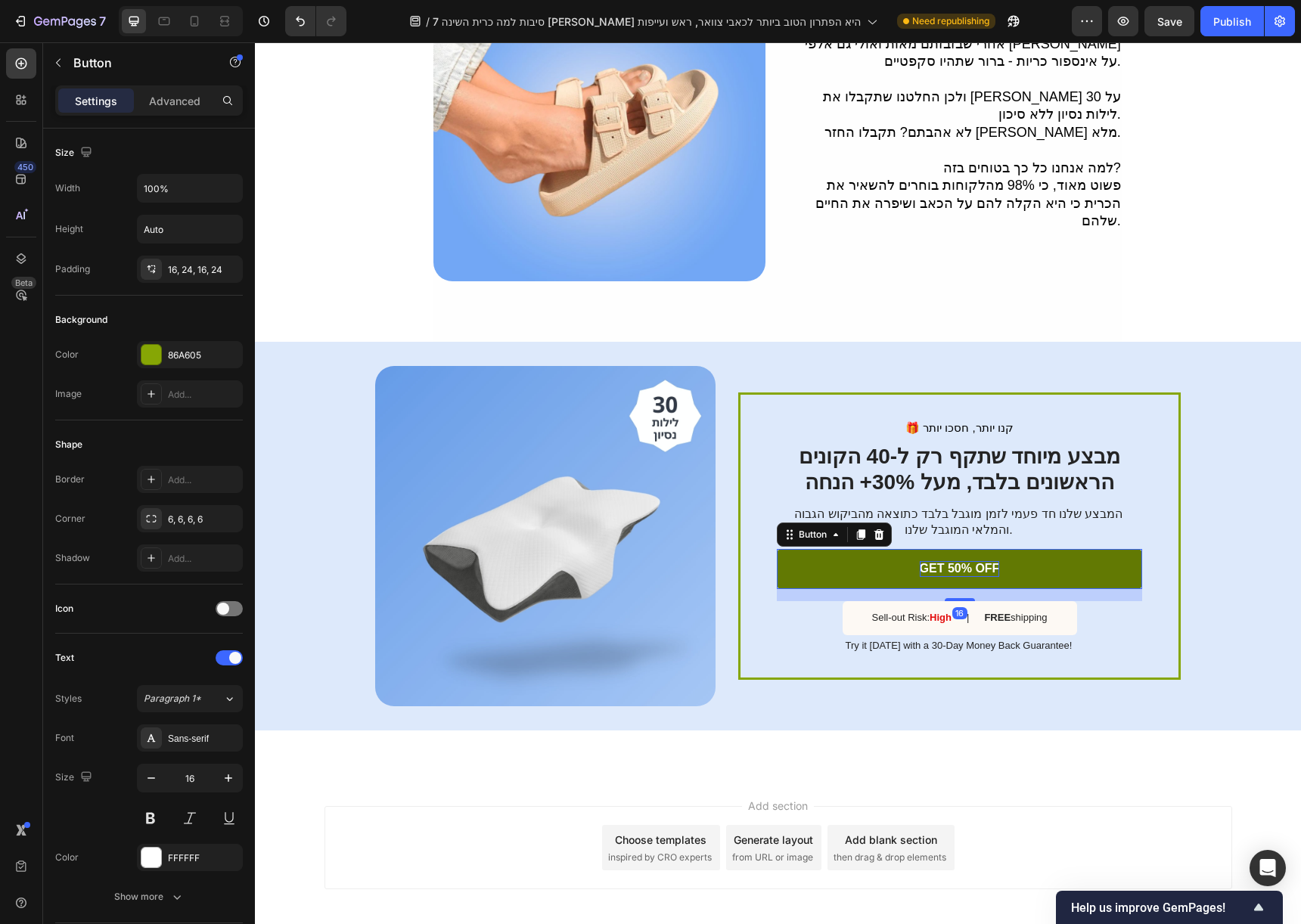
click at [957, 561] on p "GET 50% OFF" at bounding box center [960, 569] width 80 height 16
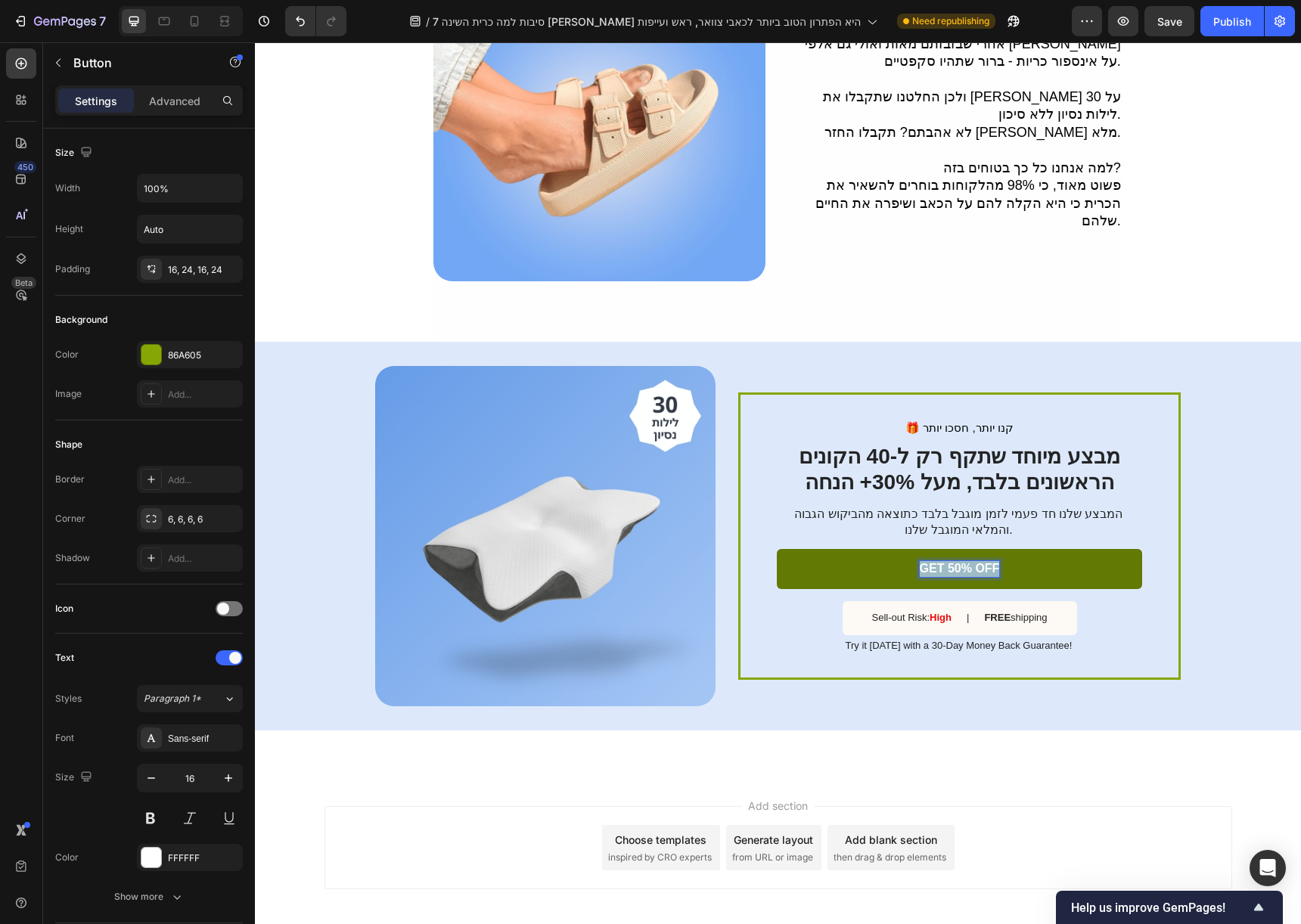
click at [957, 561] on p "GET 50% OFF" at bounding box center [960, 569] width 80 height 16
click at [915, 463] on p "מבצע מיוחד שתקף רק ל-40 הקונים הראשונים בלבד, מעל 30%+ הנחה" at bounding box center [959, 469] width 362 height 51
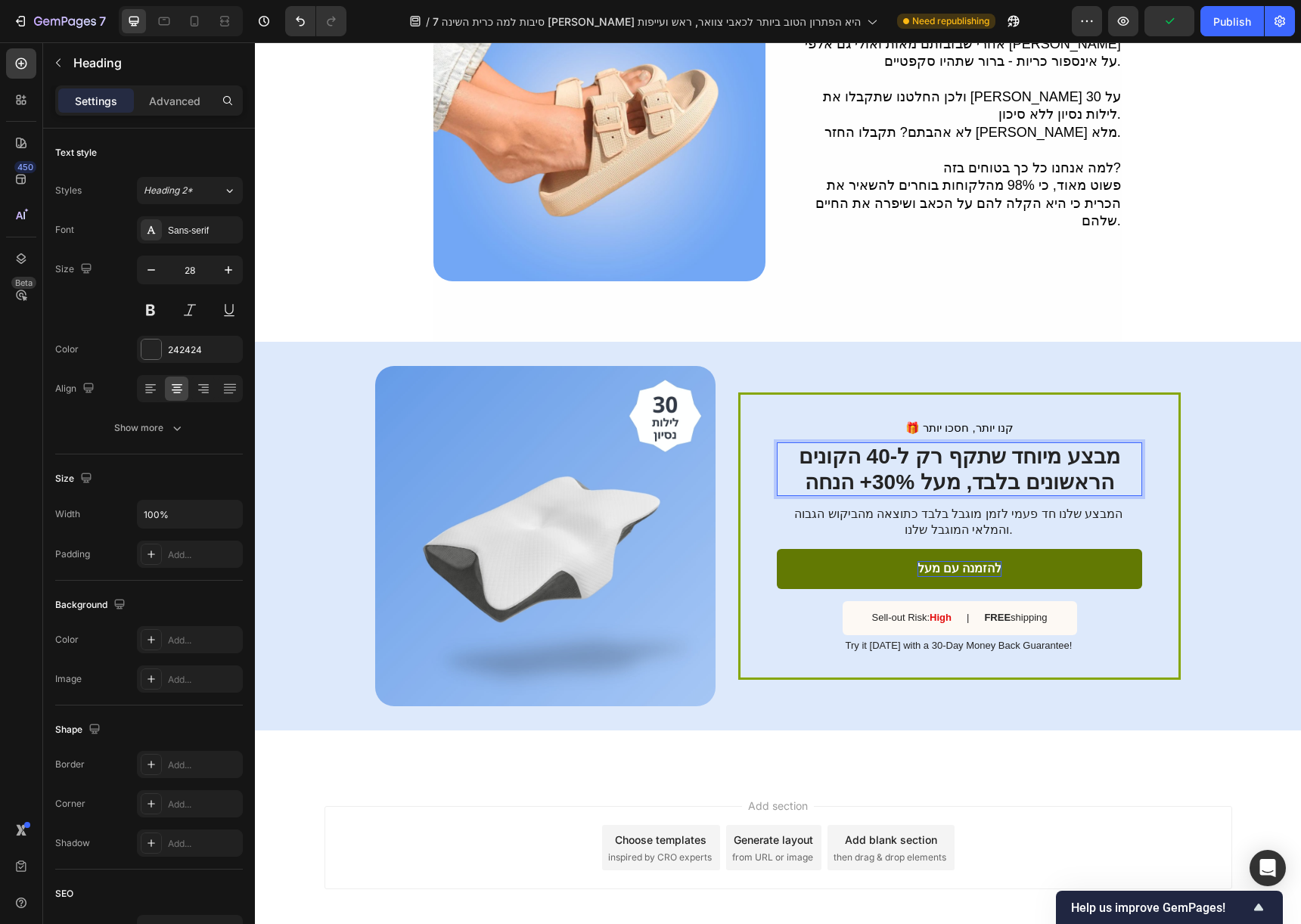
click at [915, 462] on p "מבצע מיוחד שתקף רק ל-40 הקונים הראשונים בלבד, מעל 30%+ הנחה" at bounding box center [959, 469] width 362 height 51
click at [918, 561] on p "להזמנה עם מעל" at bounding box center [960, 569] width 84 height 16
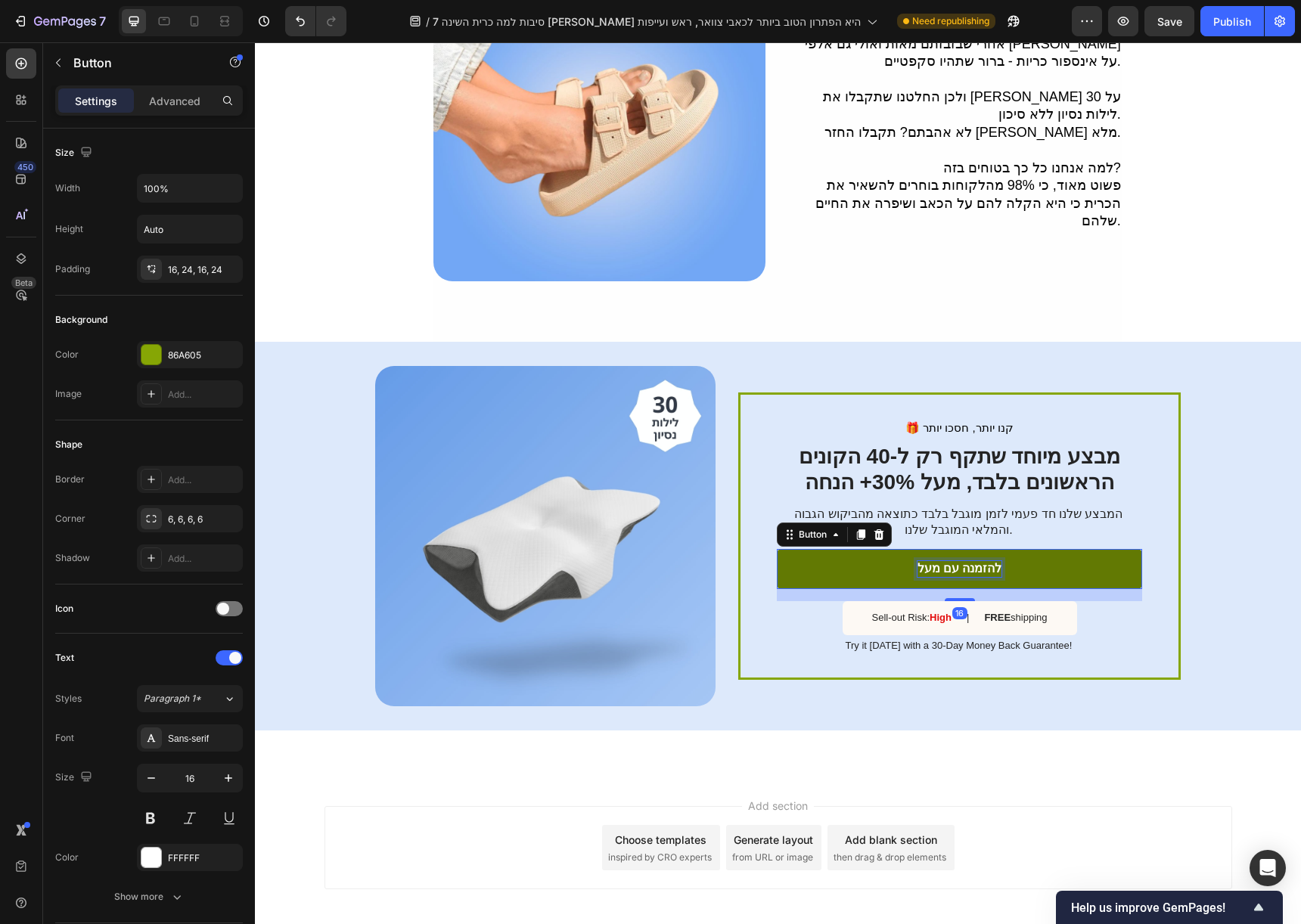
click at [918, 561] on p "להזמנה עם מעל" at bounding box center [960, 569] width 84 height 16
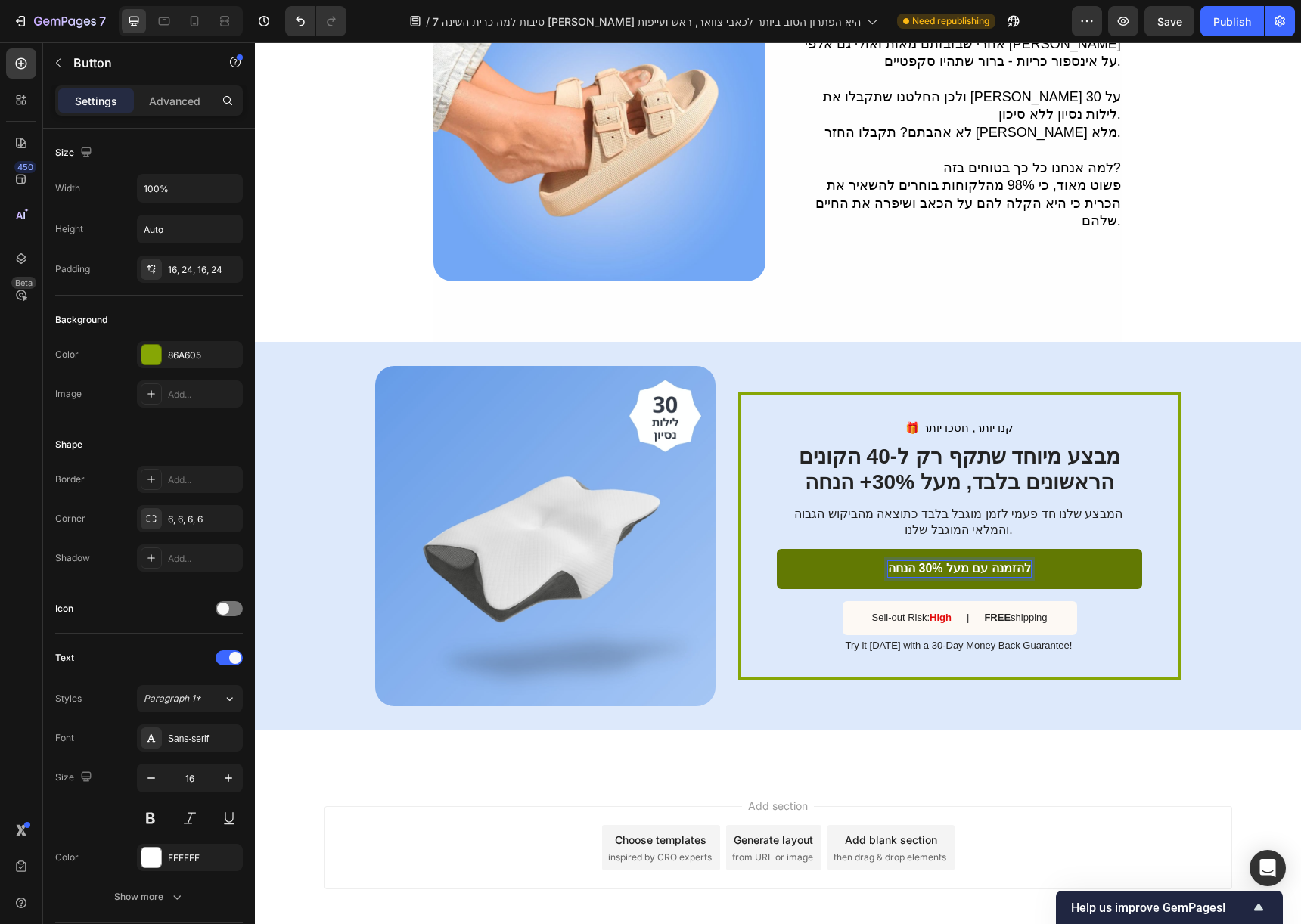
click at [946, 561] on p "להזמנה עם מעל 30% הנחה" at bounding box center [959, 569] width 143 height 16
click at [955, 561] on p "לחצו כאן להזמנה עם 30% הנחה" at bounding box center [959, 569] width 166 height 16
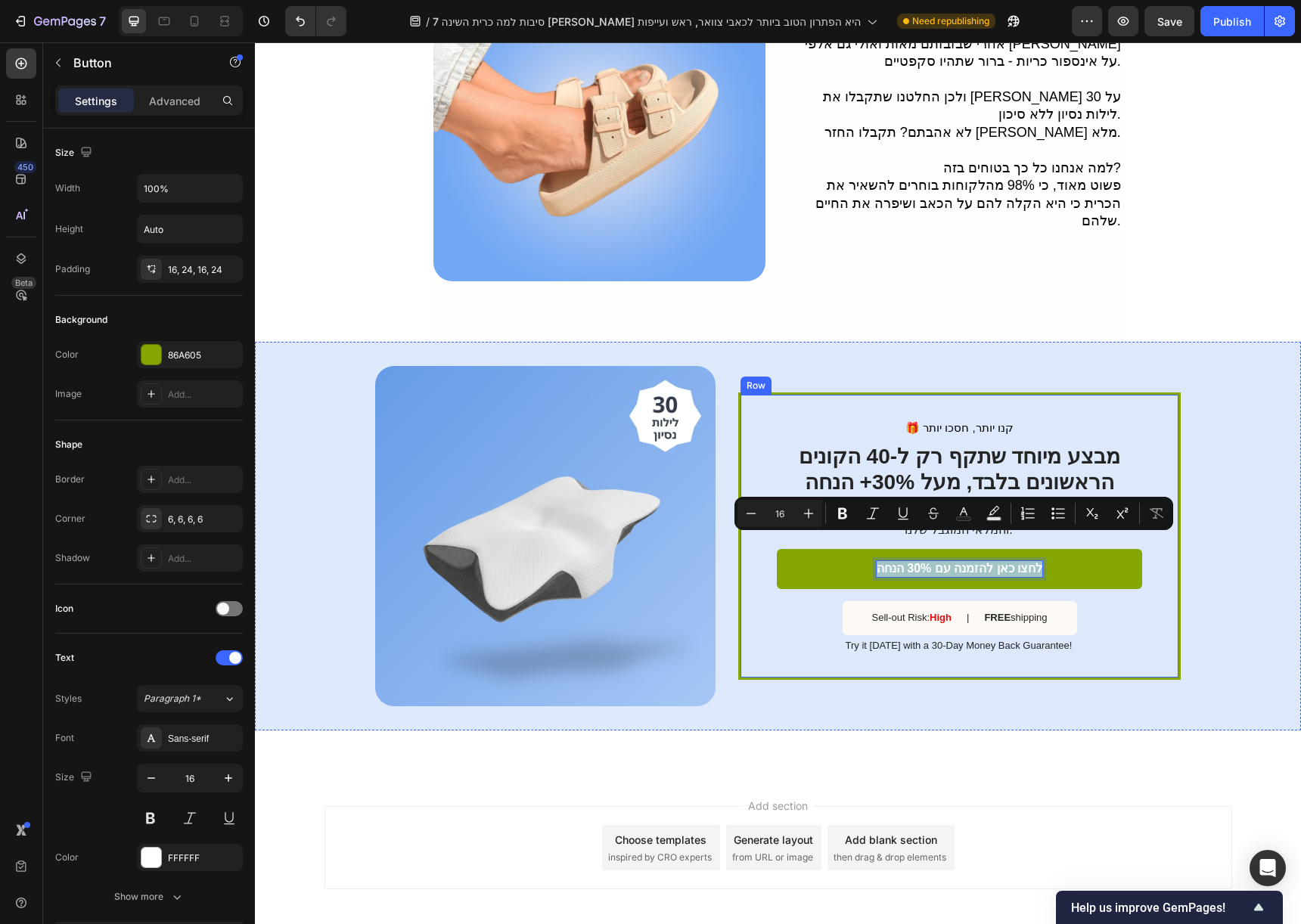
click at [1076, 596] on div "🎁 קנו יותר, חסכו יותר Text Block מבצע מיוחד שתקף רק ל-40 הקונים הראשונים בלבד, …" at bounding box center [959, 537] width 365 height 235
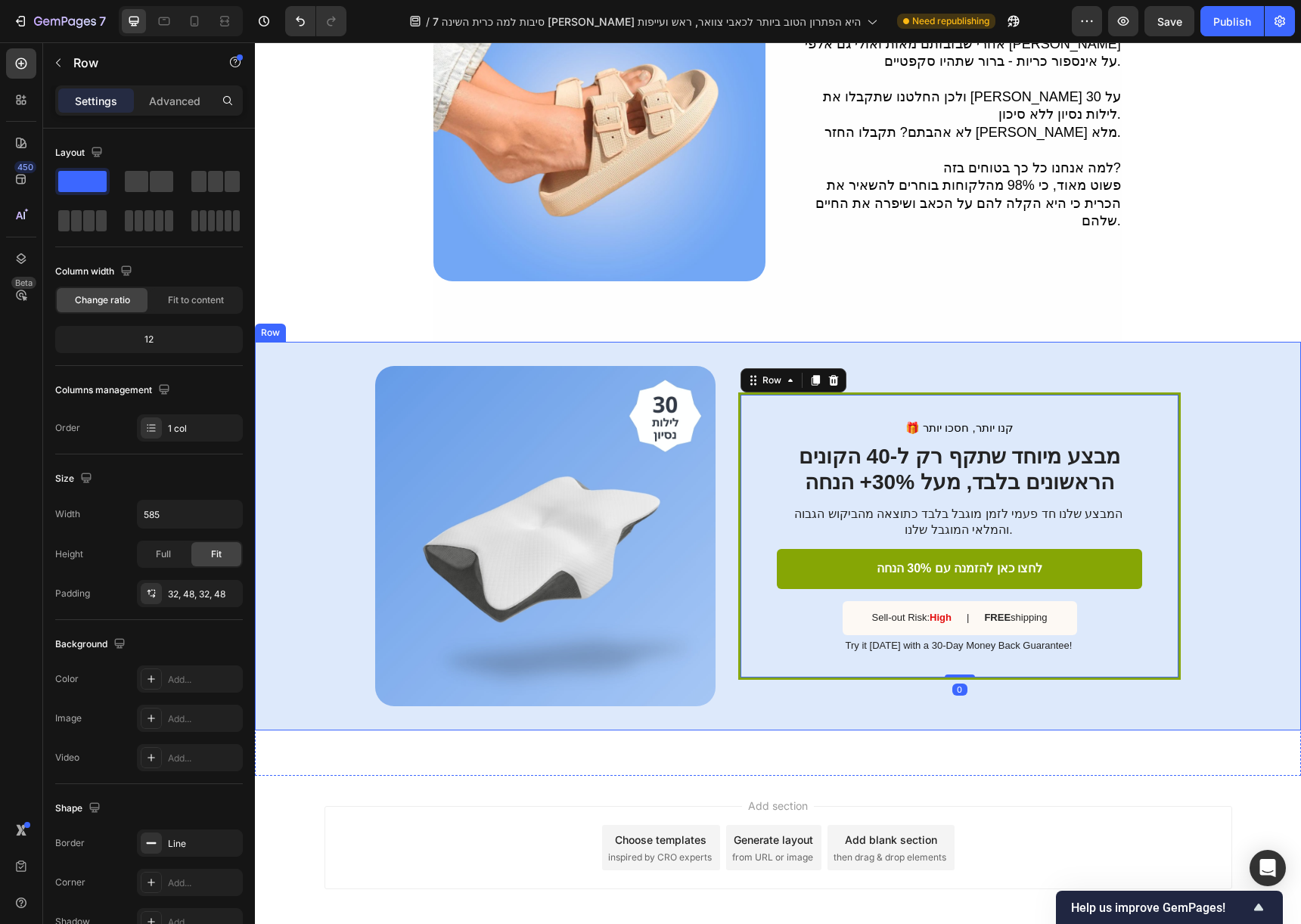
click at [1172, 366] on div "🎁 קנו יותר, חסכו יותר Text Block מבצע מיוחד שתקף רק ל-40 הקונים הראשונים בלבד, …" at bounding box center [960, 536] width 443 height 340
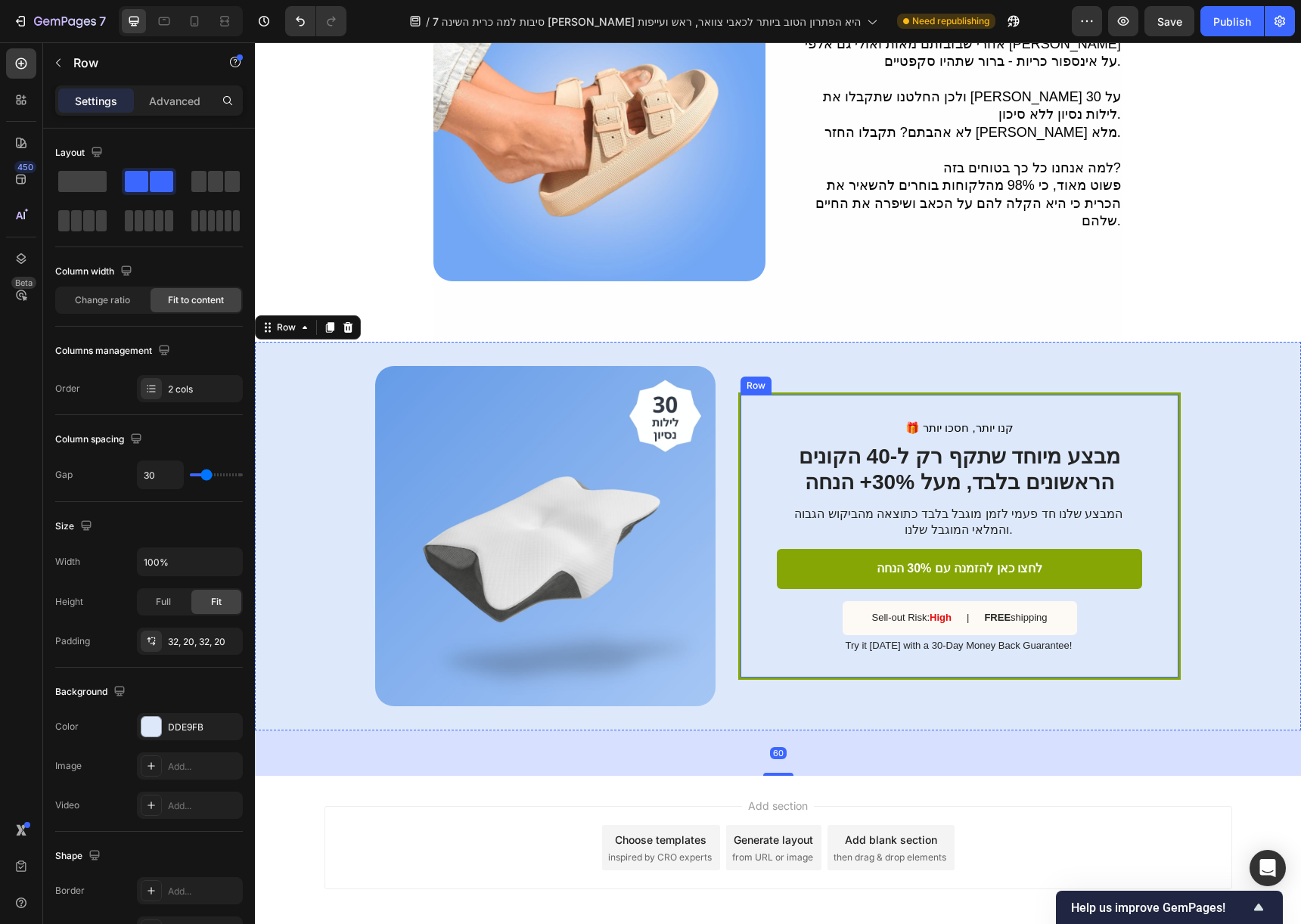
click at [1169, 393] on div "🎁 קנו יותר, חסכו יותר Text Block מבצע מיוחד שתקף רק ל-40 הקונים הראשונים בלבד, …" at bounding box center [960, 537] width 443 height 288
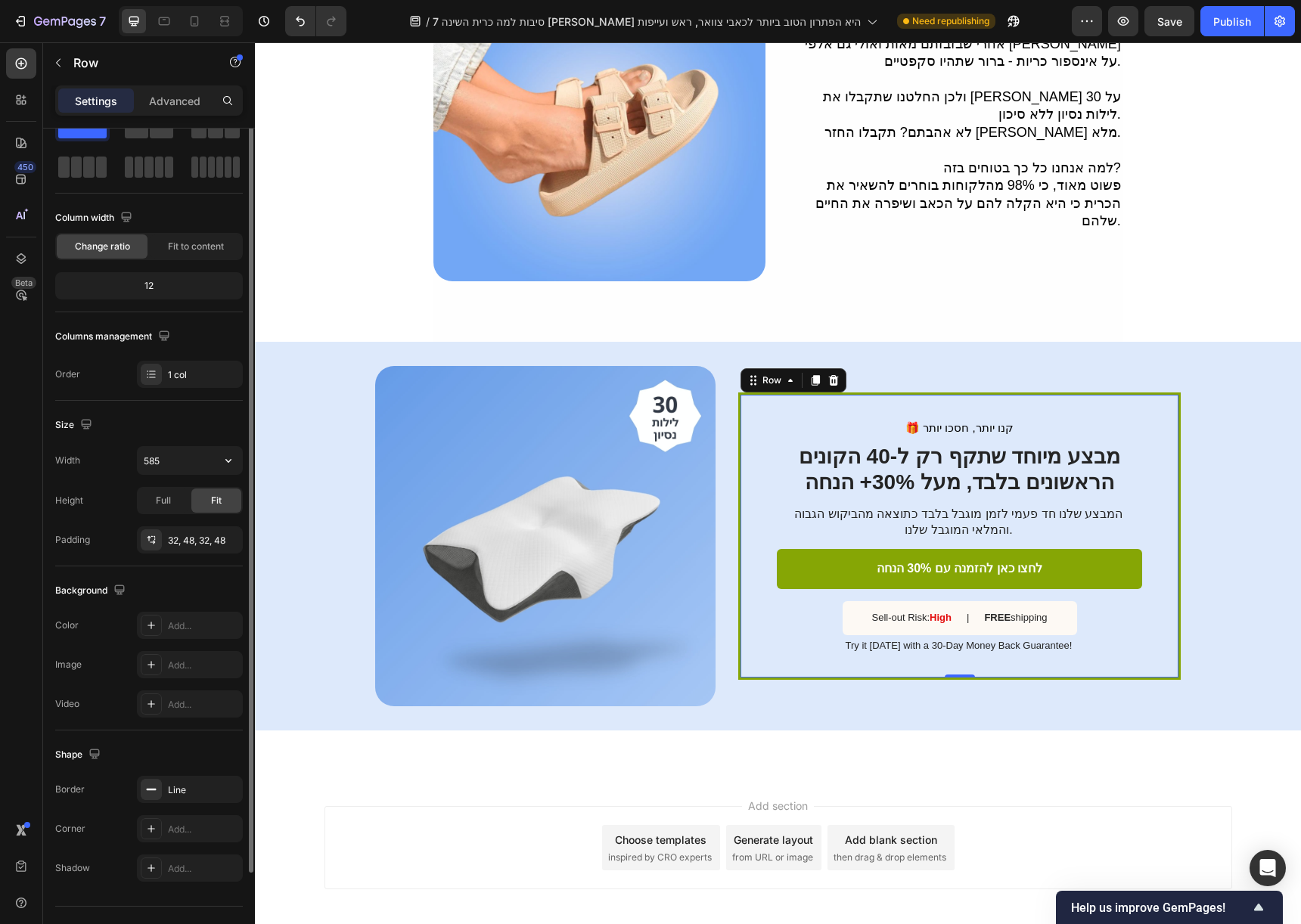
scroll to position [0, 0]
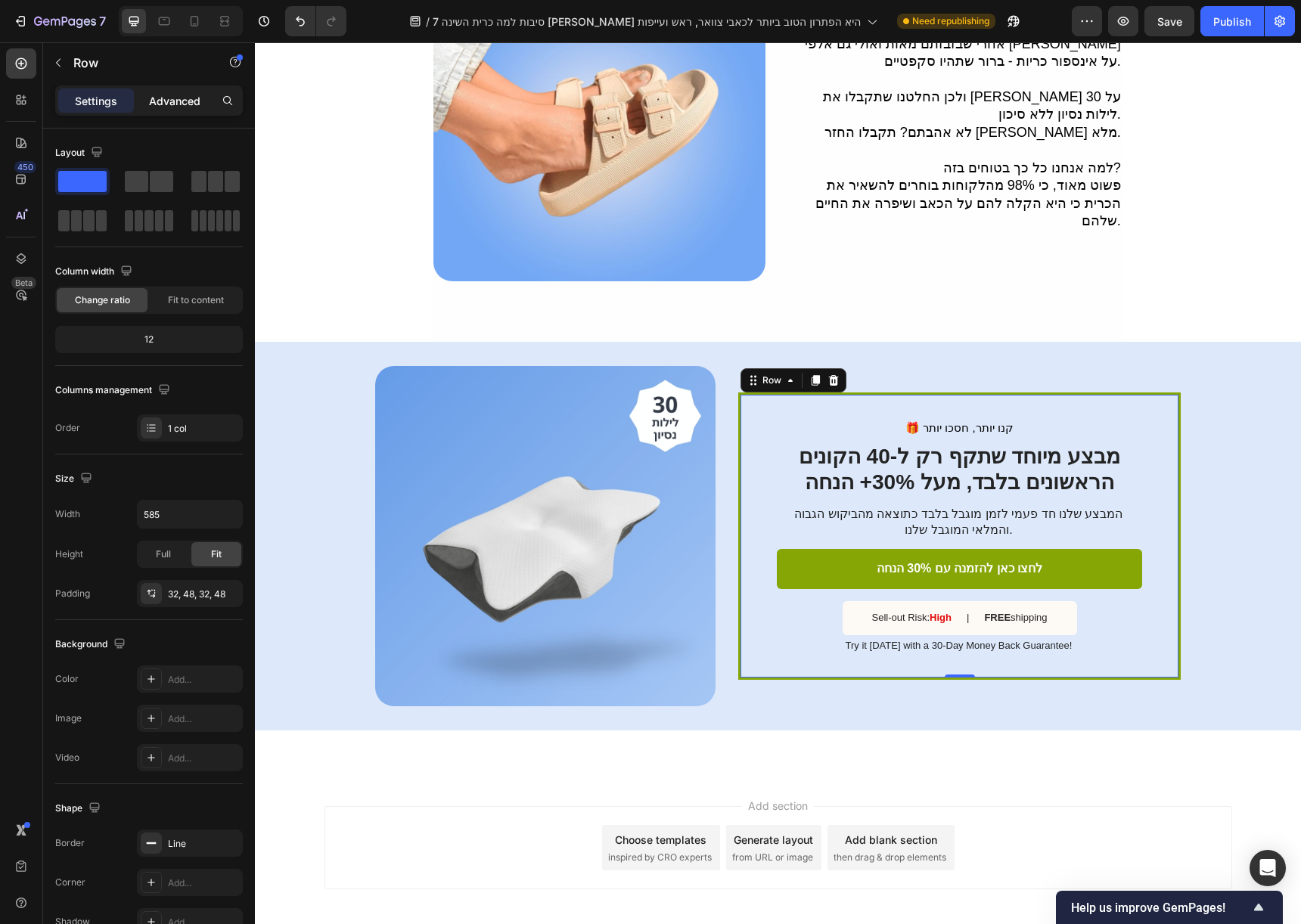
click at [179, 100] on p "Advanced" at bounding box center [174, 101] width 52 height 16
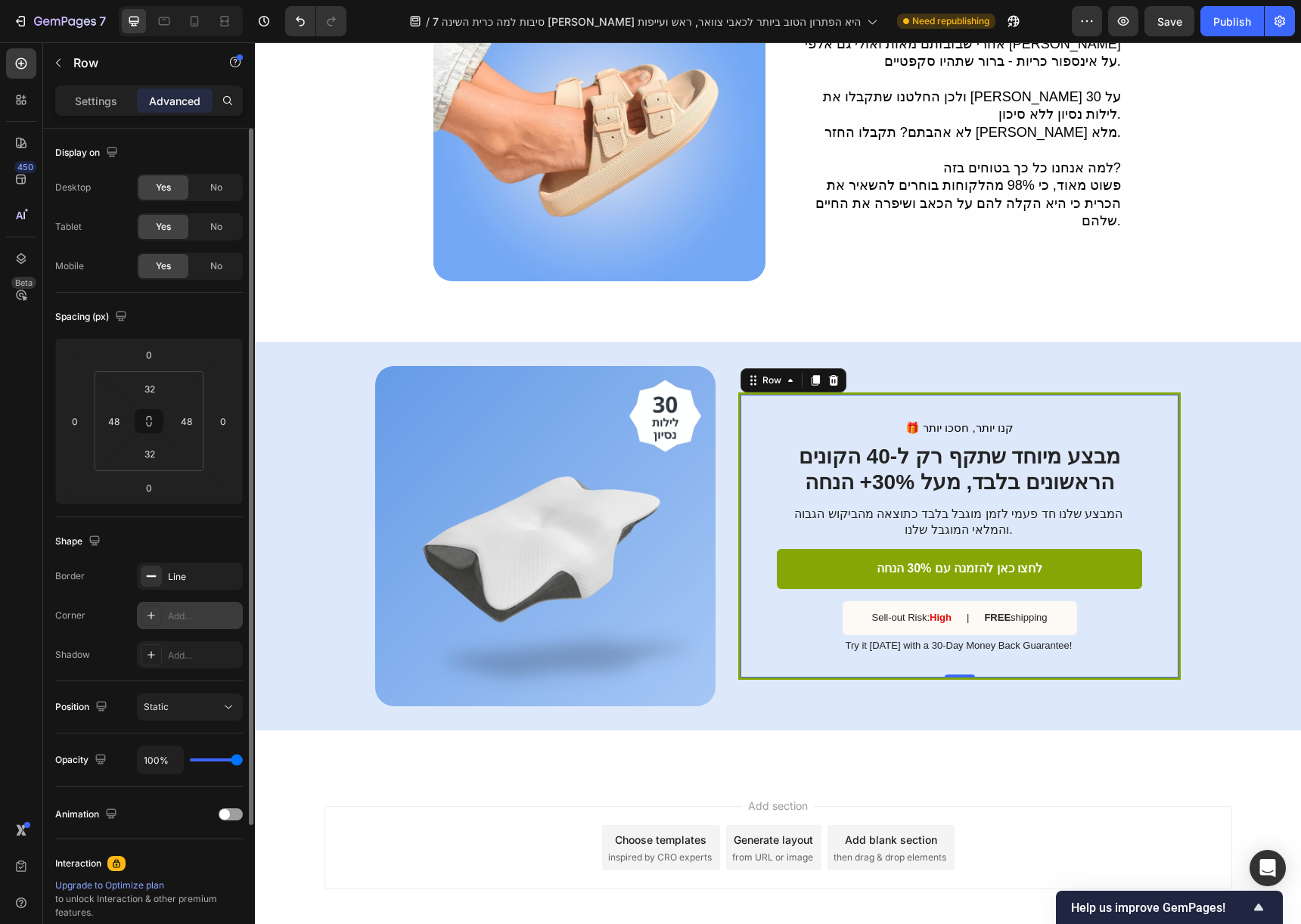
scroll to position [95, 0]
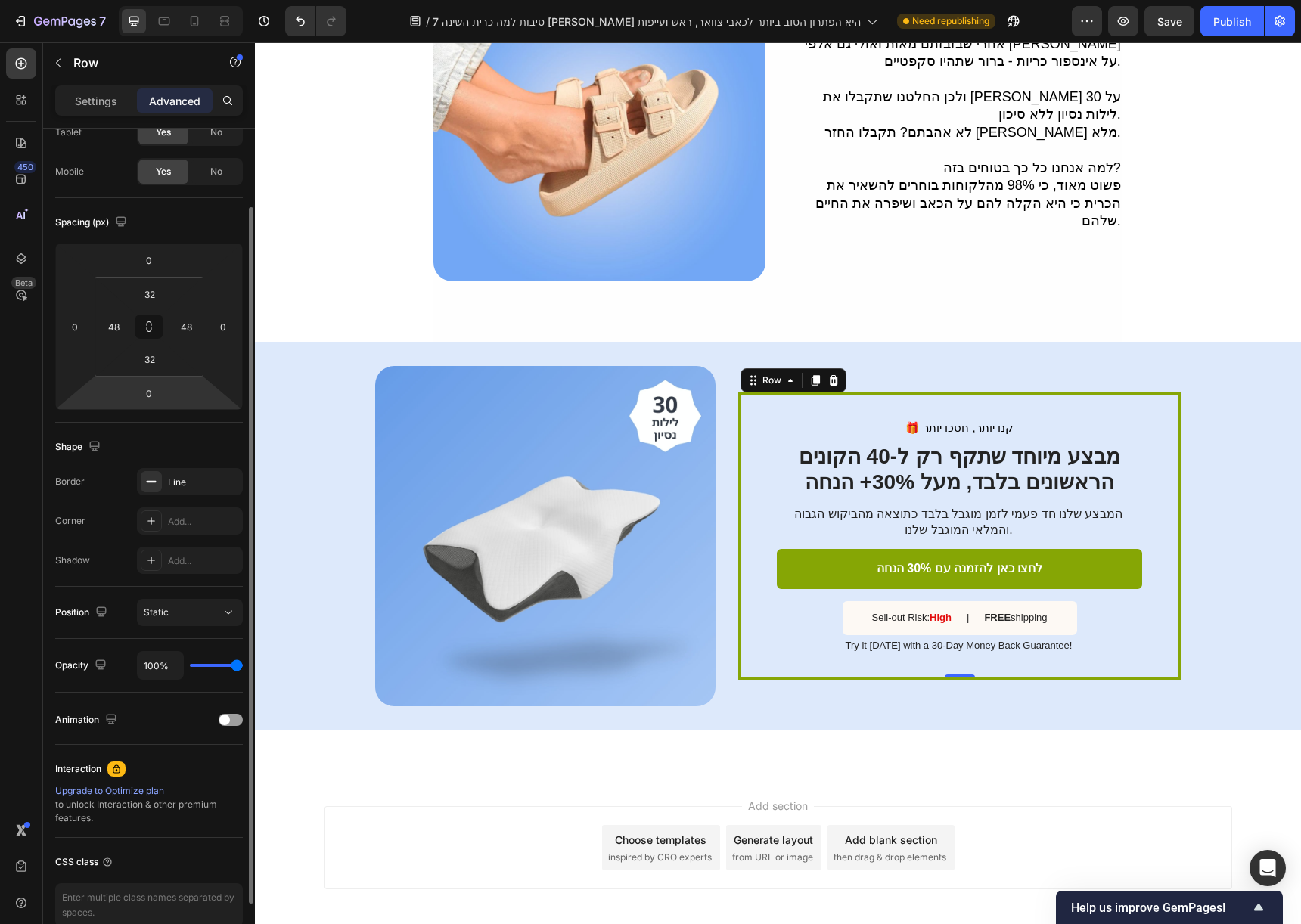
click at [170, 496] on div "Border Line Corner Add... Shadow Add..." at bounding box center [149, 520] width 188 height 106
click at [177, 478] on div "Line" at bounding box center [190, 482] width 44 height 13
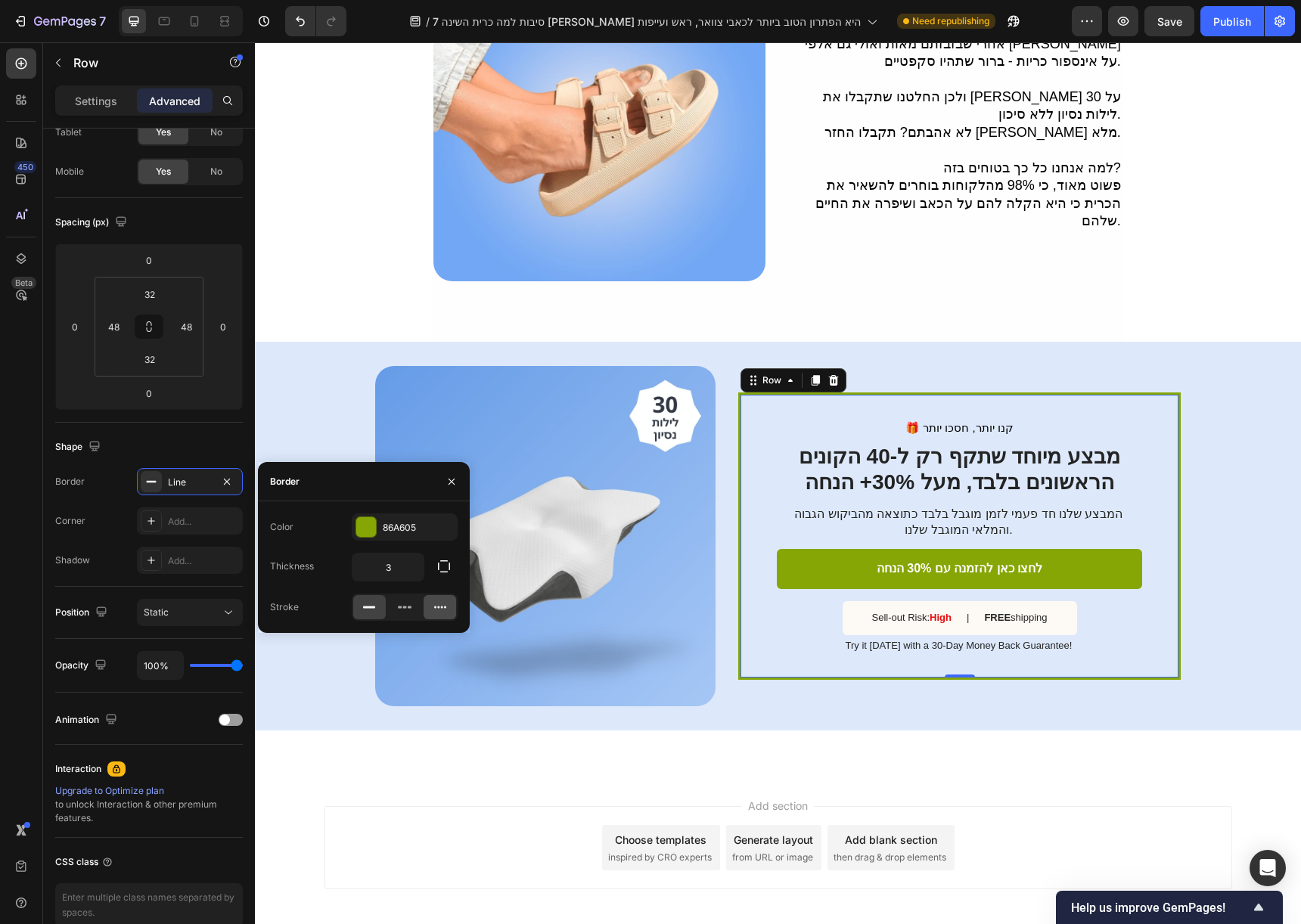
click at [435, 609] on icon at bounding box center [440, 607] width 15 height 15
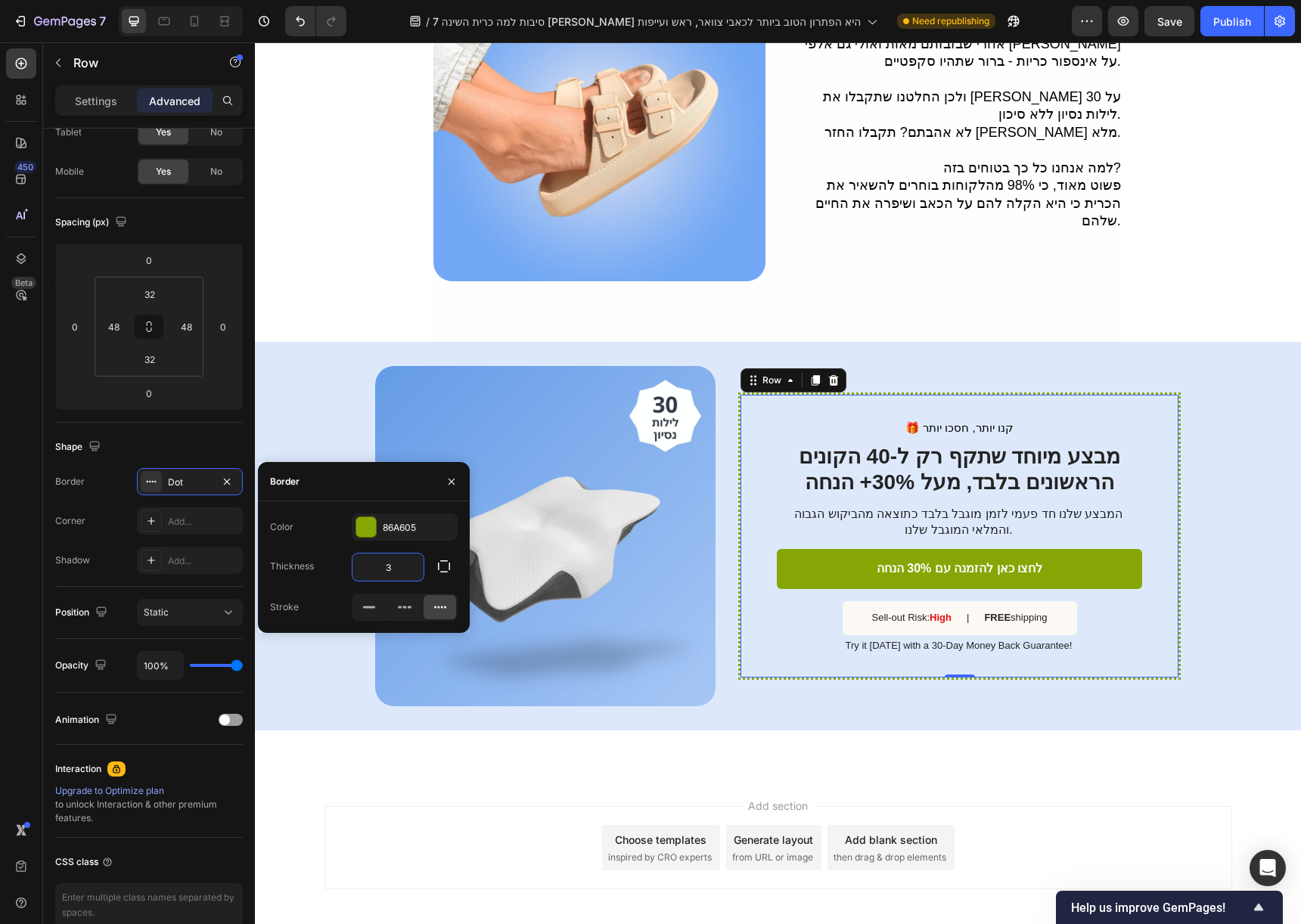
click at [392, 566] on input "3" at bounding box center [388, 567] width 71 height 27
type input "2"
click at [380, 530] on div "86A605" at bounding box center [404, 527] width 106 height 27
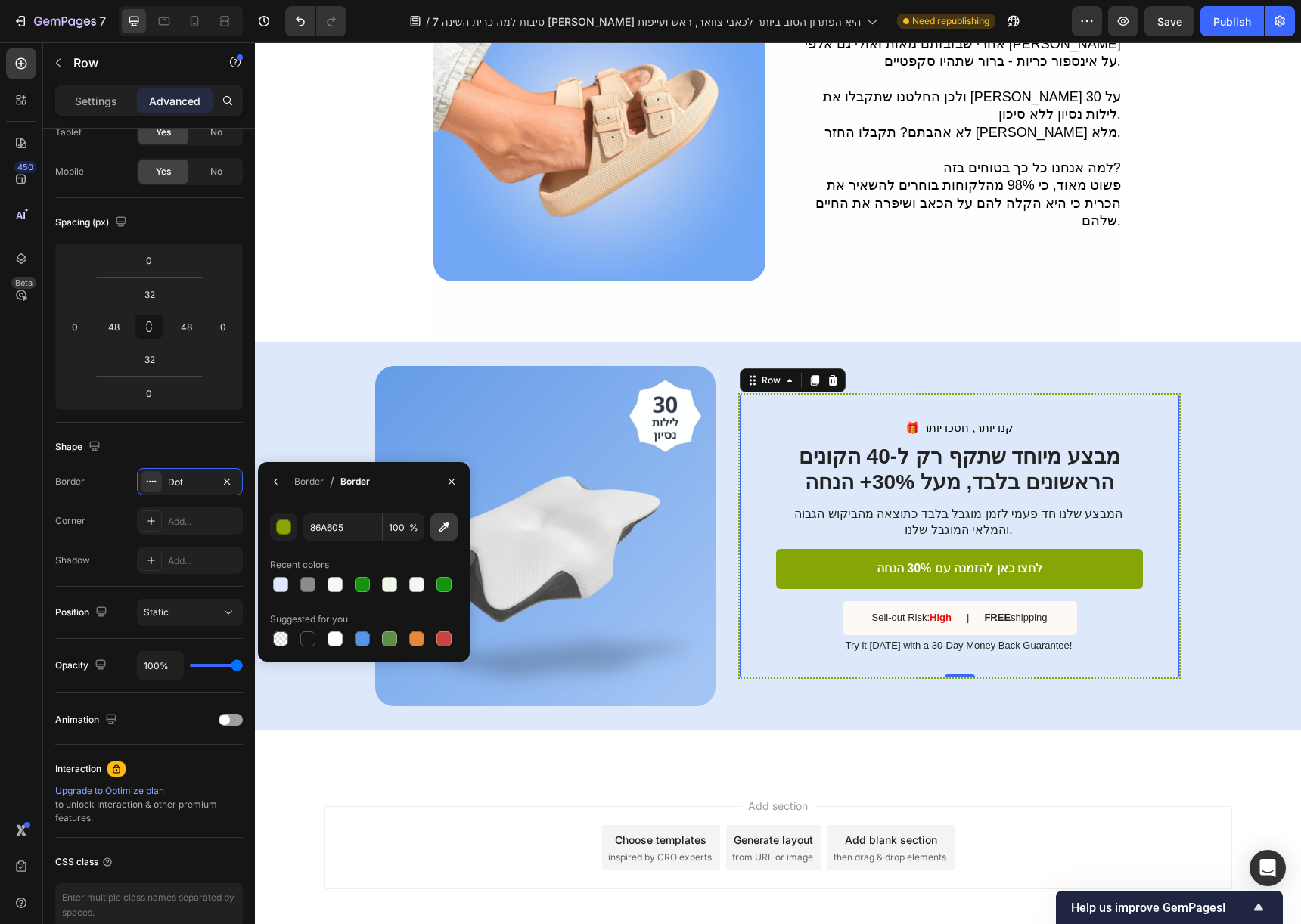
click at [438, 530] on icon "button" at bounding box center [444, 527] width 15 height 15
type input "0F283C"
click at [1008, 366] on div "🎁 קנו יותר, חסכו יותר Text Block מבצע מיוחד שתקף רק ל-40 הקונים הראשונים בלבד, …" at bounding box center [960, 536] width 443 height 340
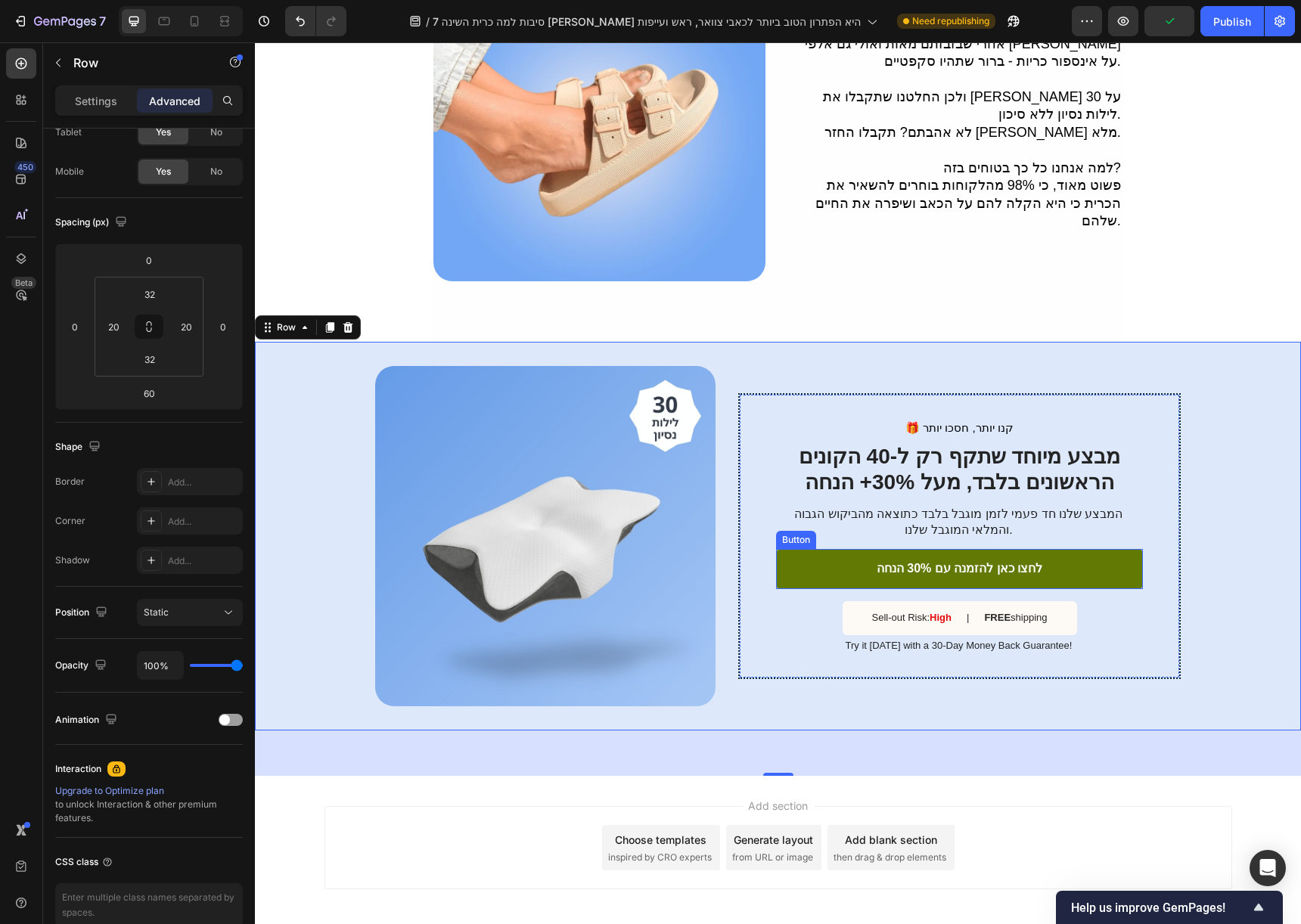
click at [1098, 549] on link "לחצו כאן להזמנה עם 30% הנחה" at bounding box center [959, 569] width 367 height 40
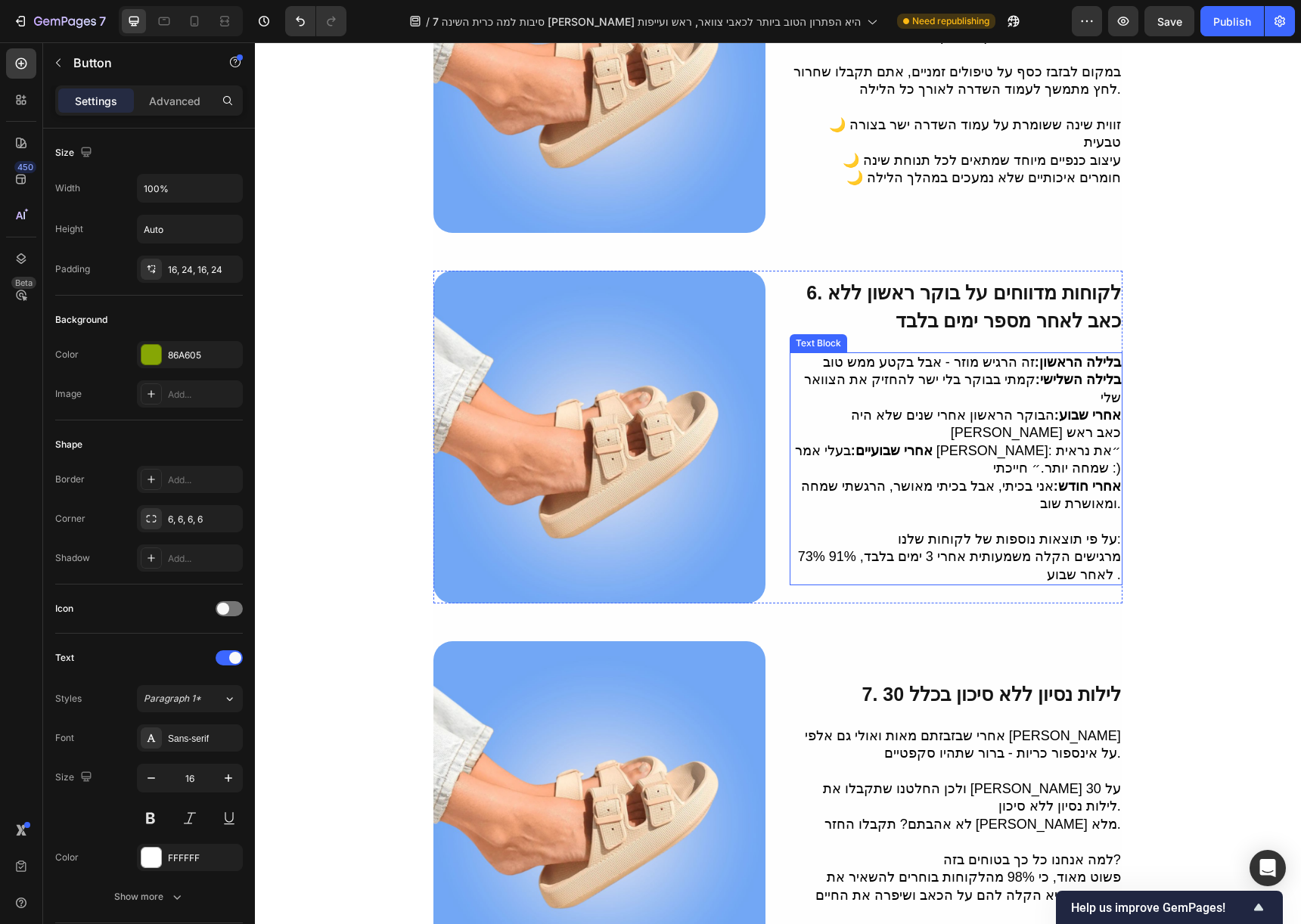
scroll to position [2621, 0]
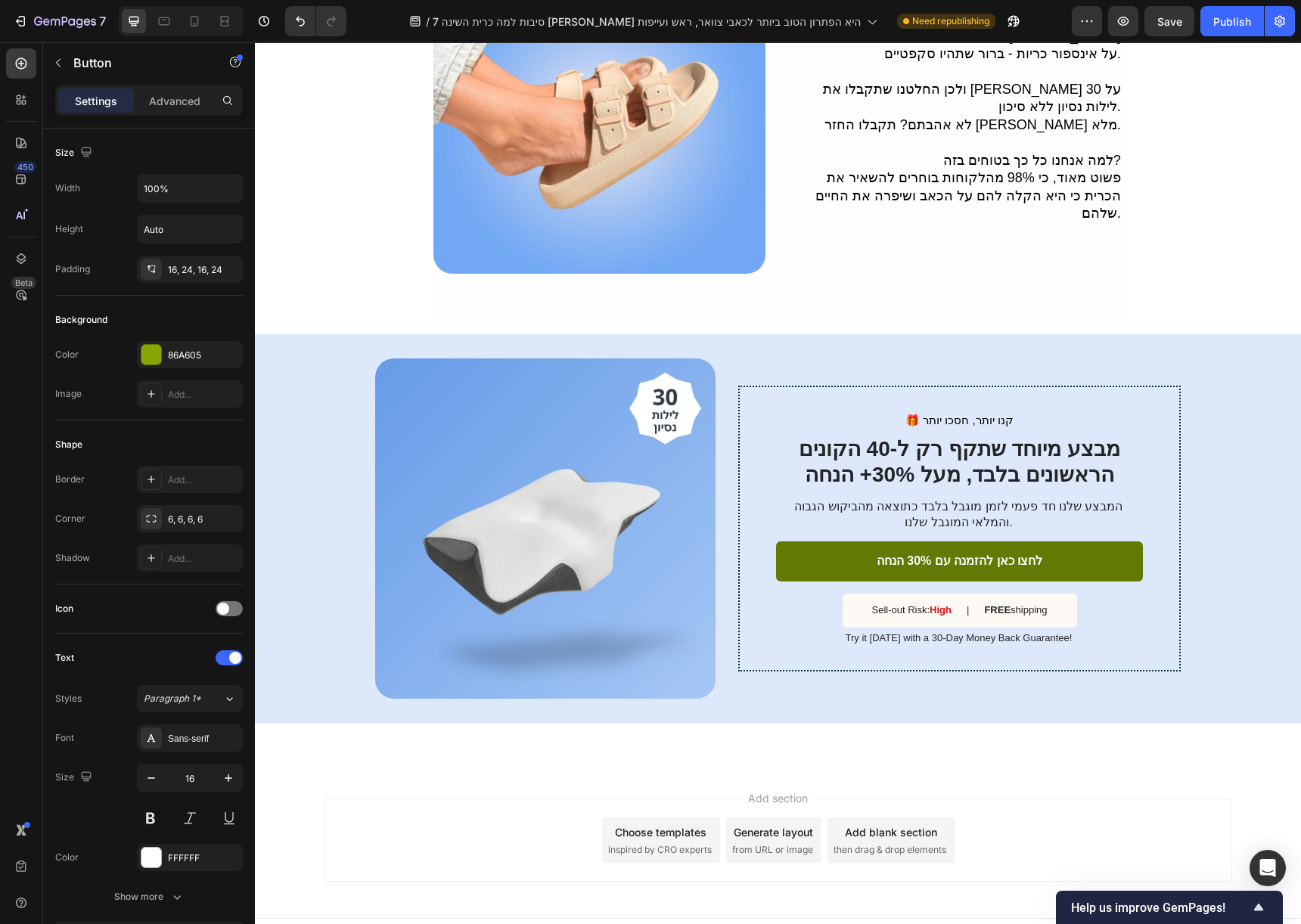
click at [1085, 543] on link "לחצו כאן להזמנה עם 30% הנחה" at bounding box center [959, 561] width 367 height 40
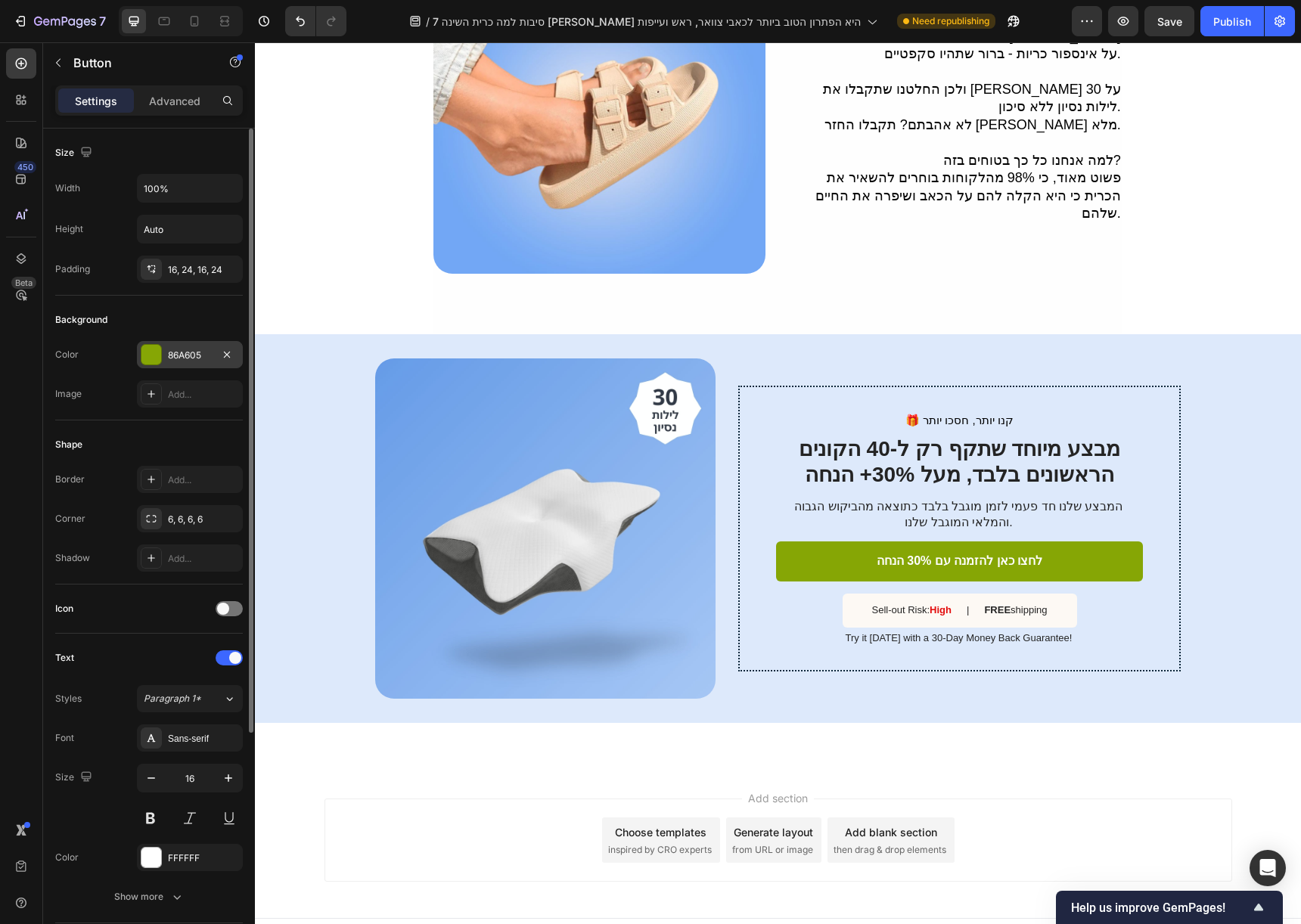
click at [159, 356] on div at bounding box center [151, 354] width 20 height 20
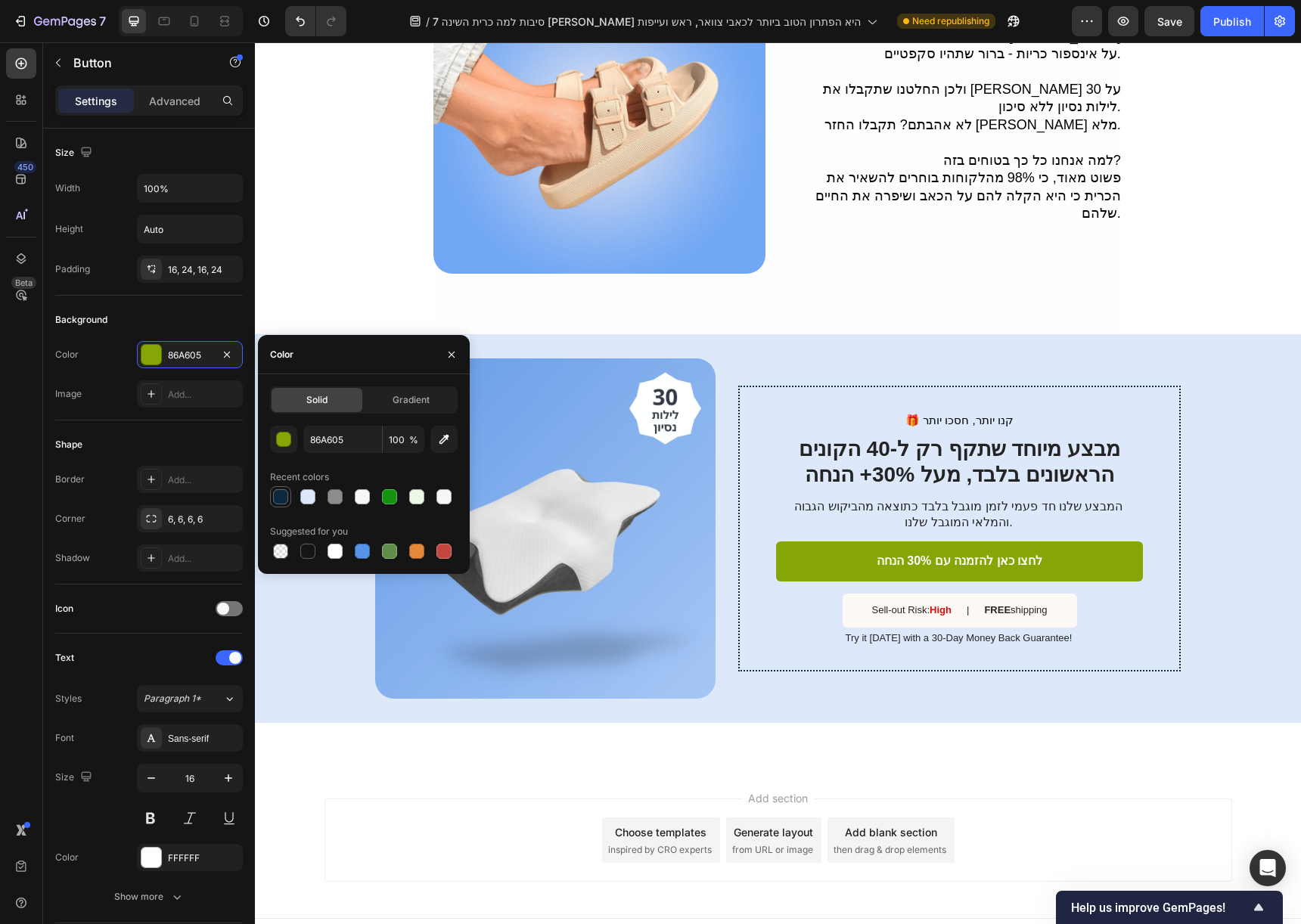
click at [282, 499] on div at bounding box center [280, 496] width 15 height 15
type input "0F283C"
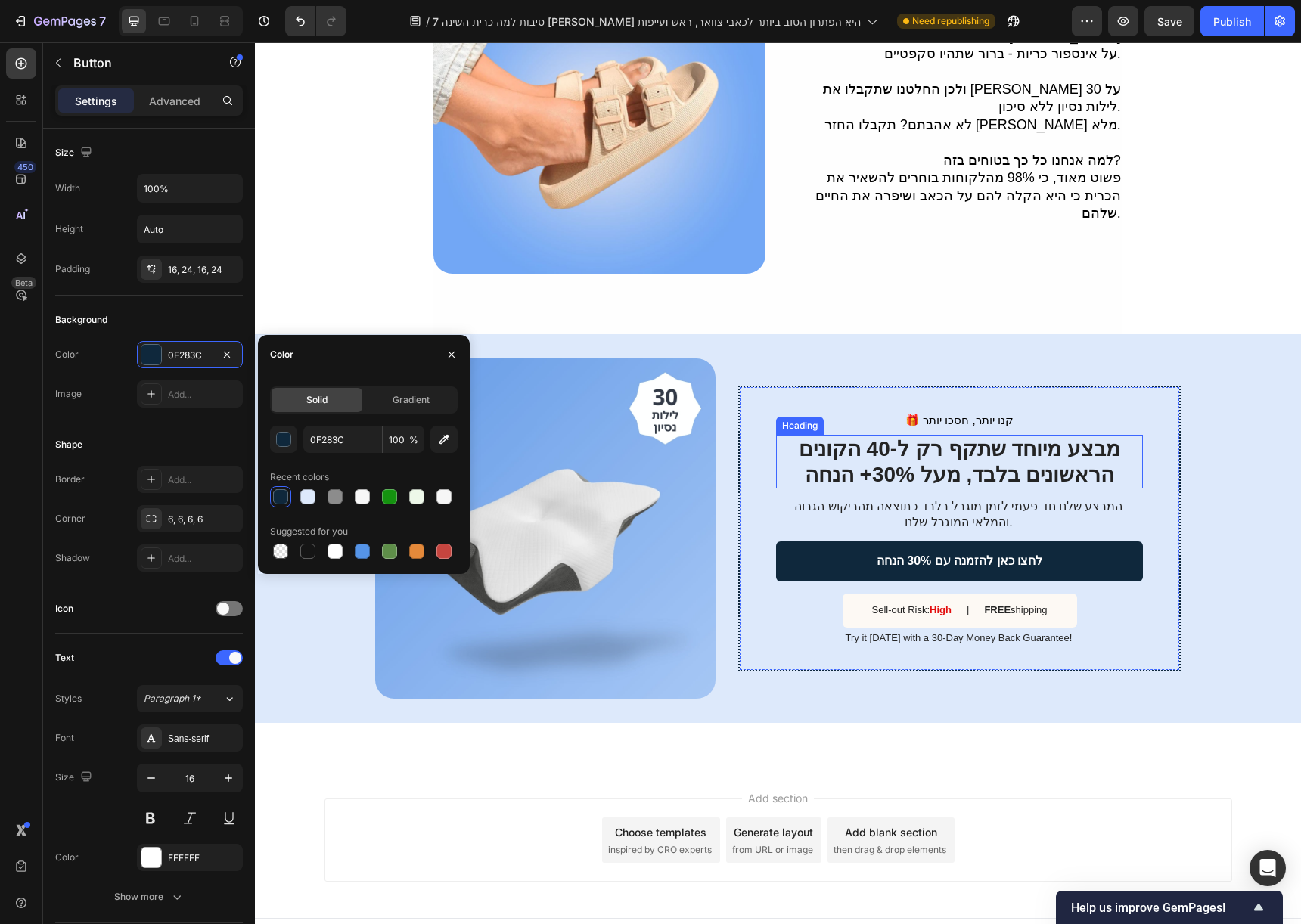
click at [976, 455] on h2 "מבצע מיוחד שתקף רק ל-40 הקונים הראשונים בלבד, מעל 30%+ הנחה" at bounding box center [959, 462] width 367 height 54
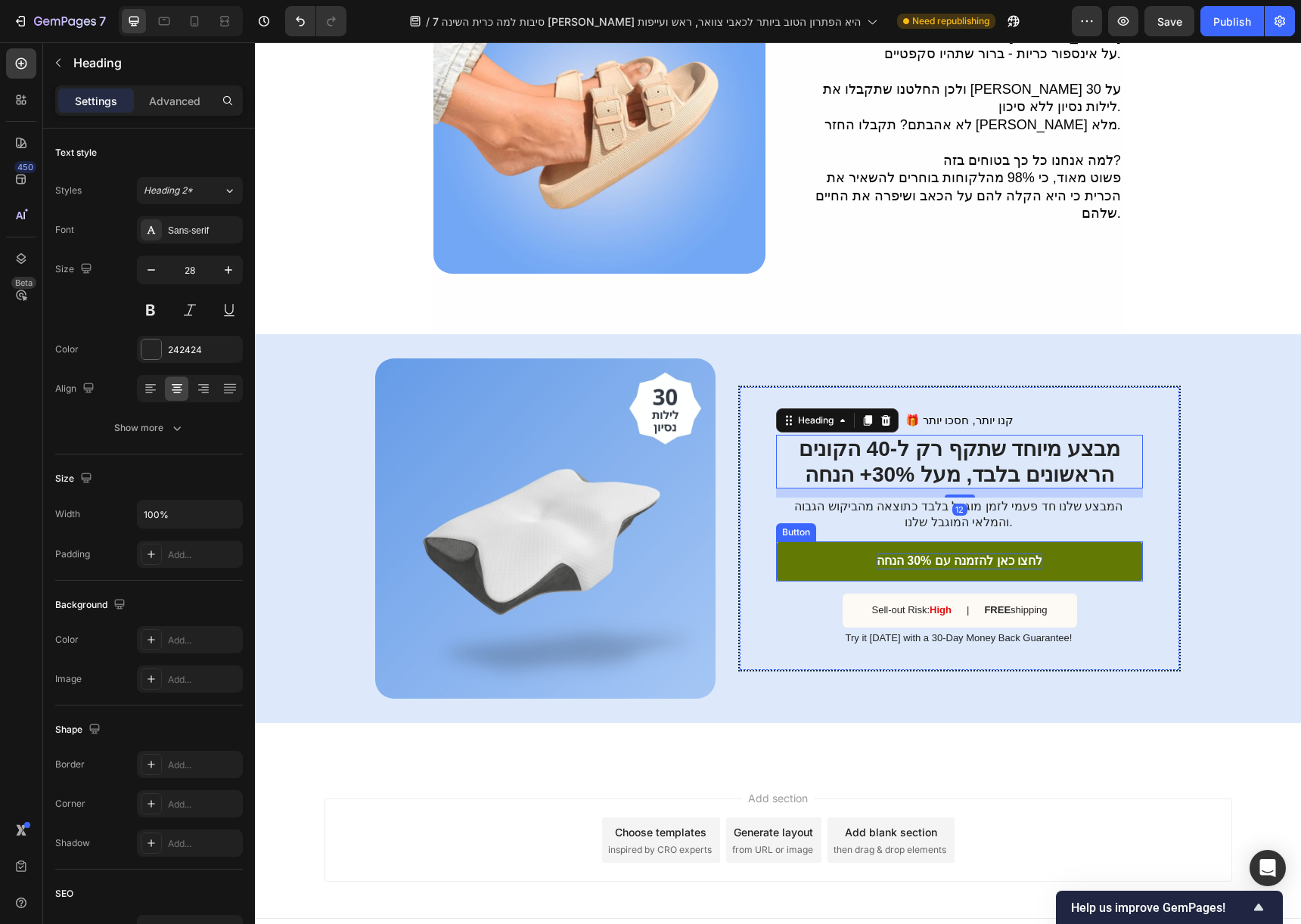
click at [987, 554] on p "לחצו כאן להזמנה עם 30% הנחה" at bounding box center [959, 562] width 166 height 16
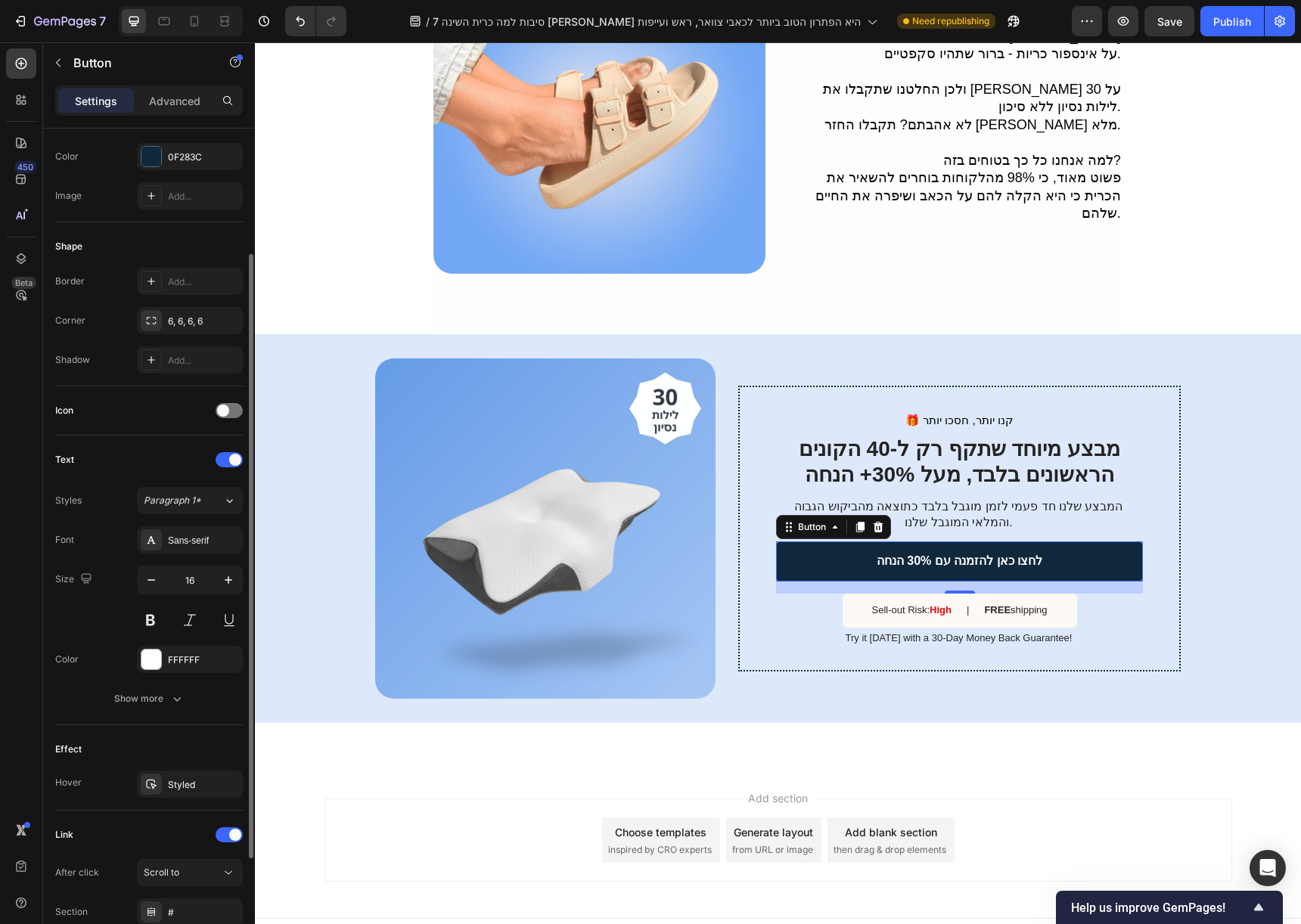
scroll to position [208, 0]
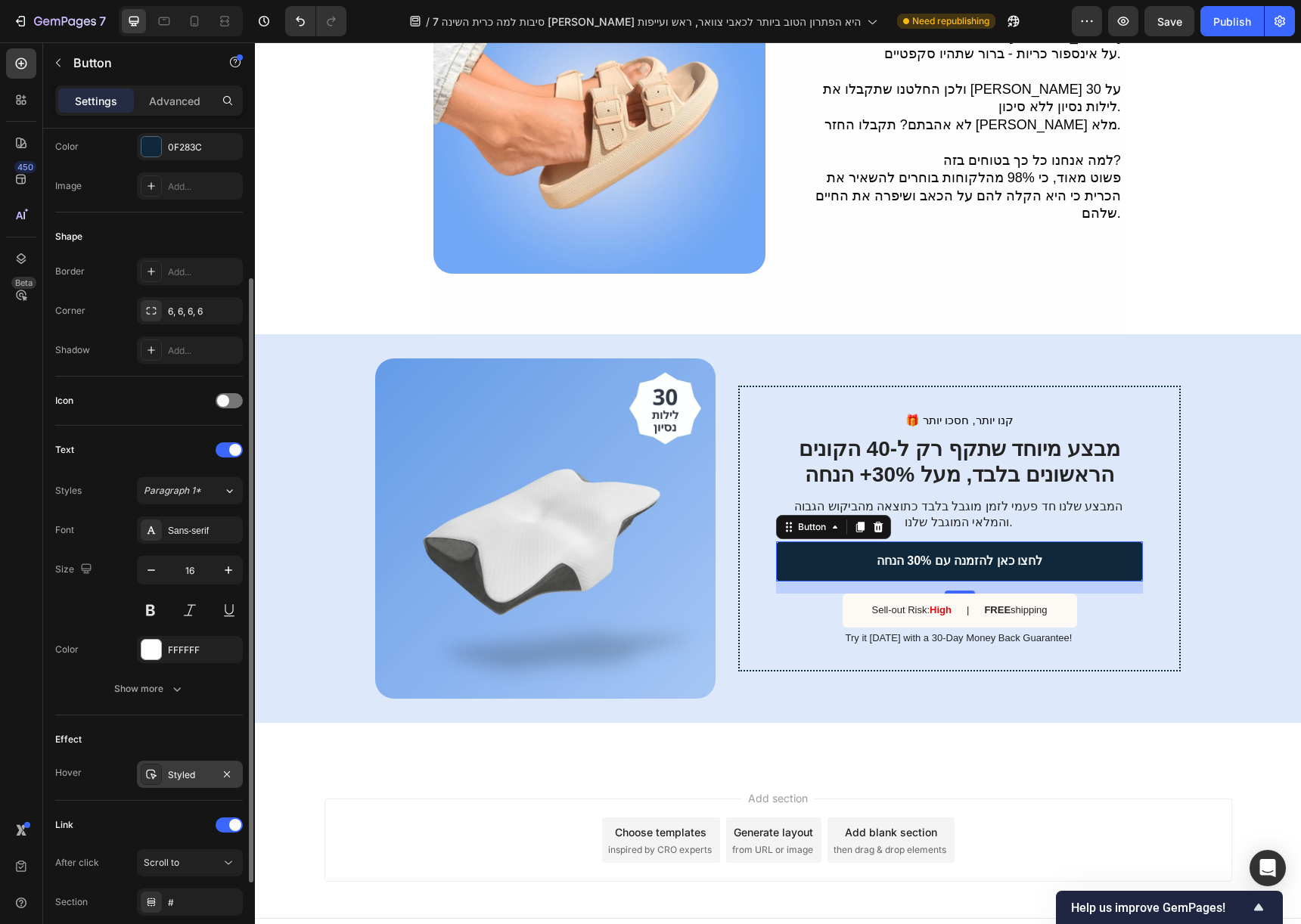
click at [164, 770] on div "Styled" at bounding box center [189, 775] width 106 height 27
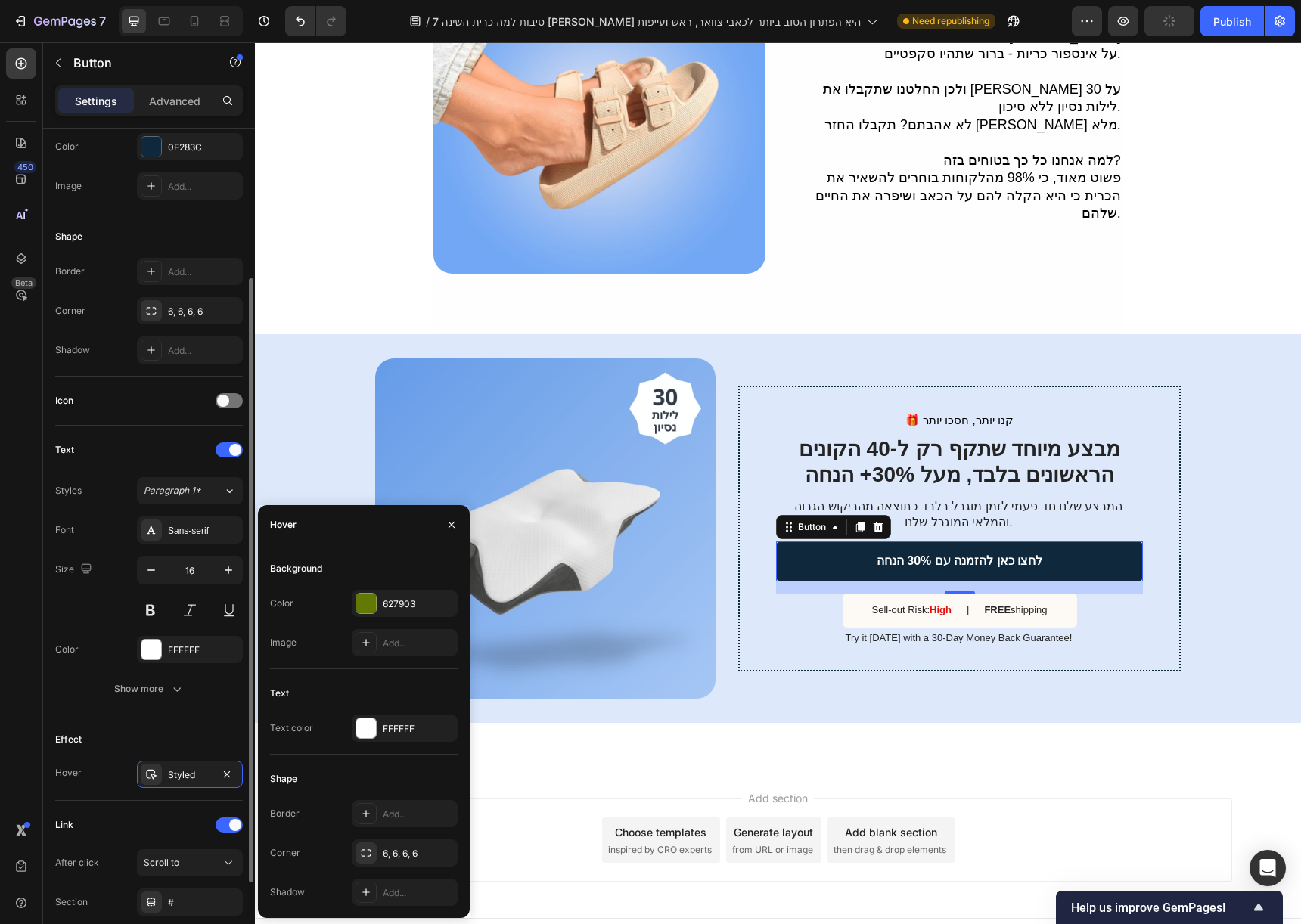
scroll to position [325, 0]
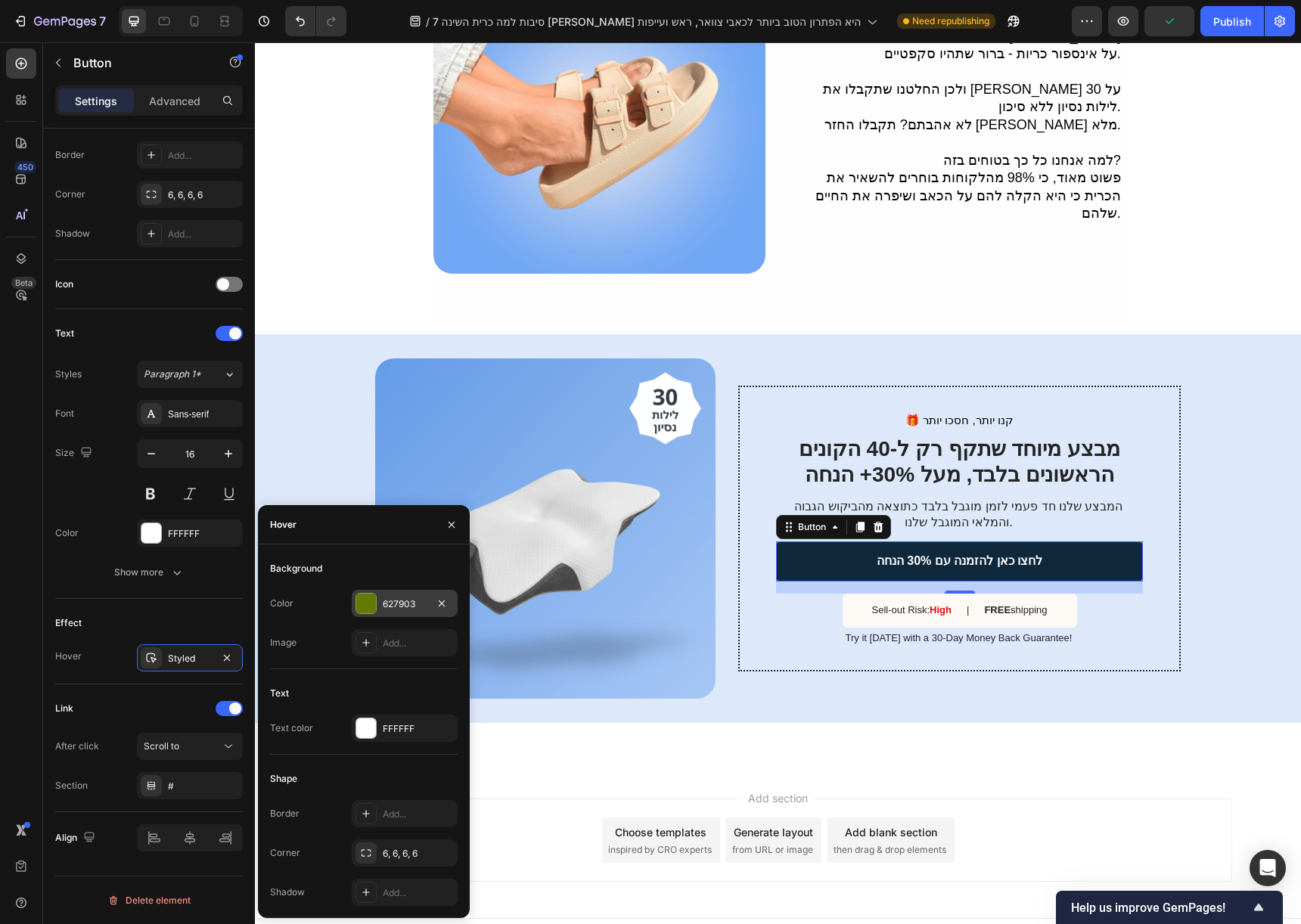
click at [378, 612] on div "627903" at bounding box center [404, 603] width 106 height 27
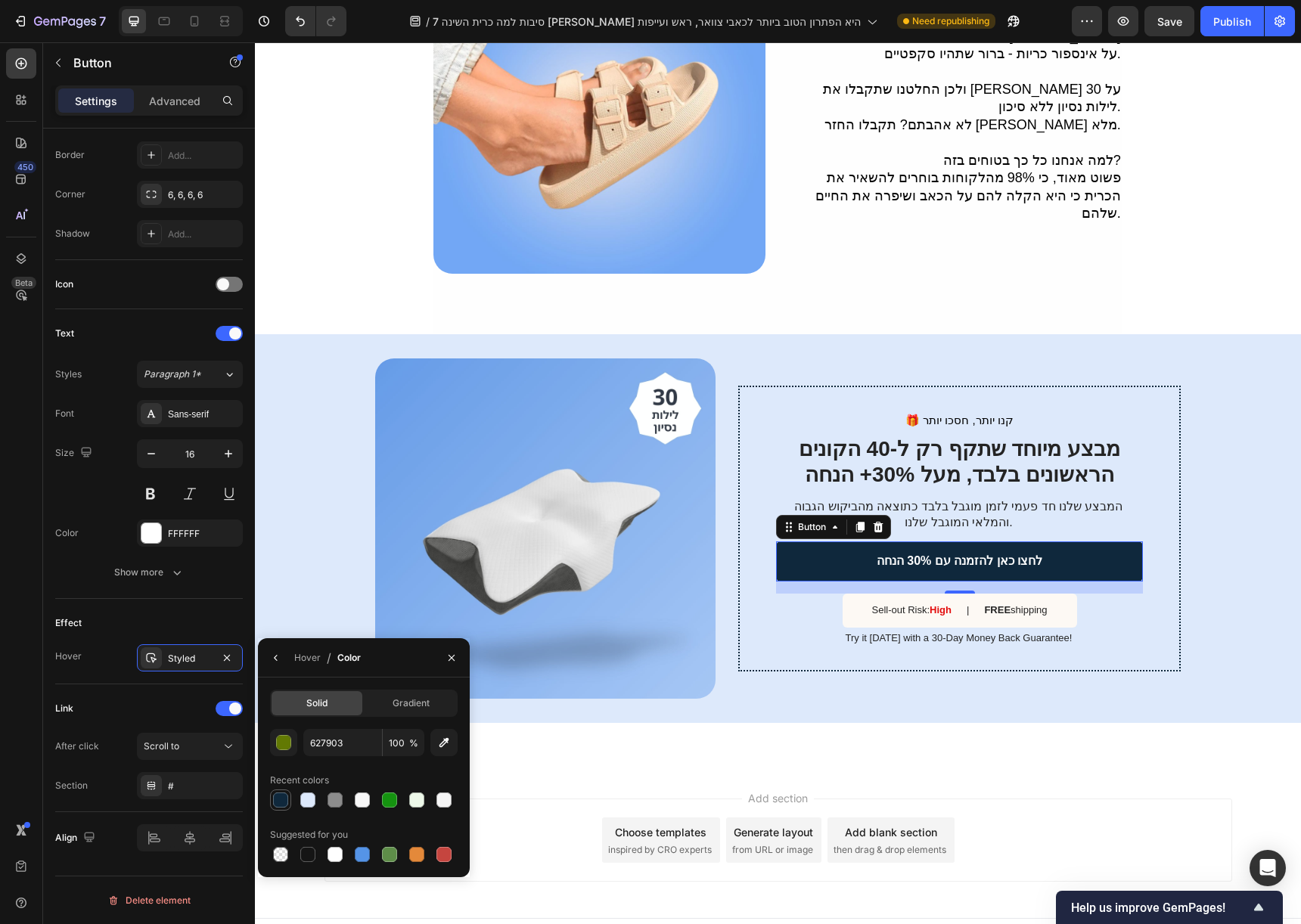
click at [279, 797] on div at bounding box center [280, 800] width 15 height 15
type input "0F283C"
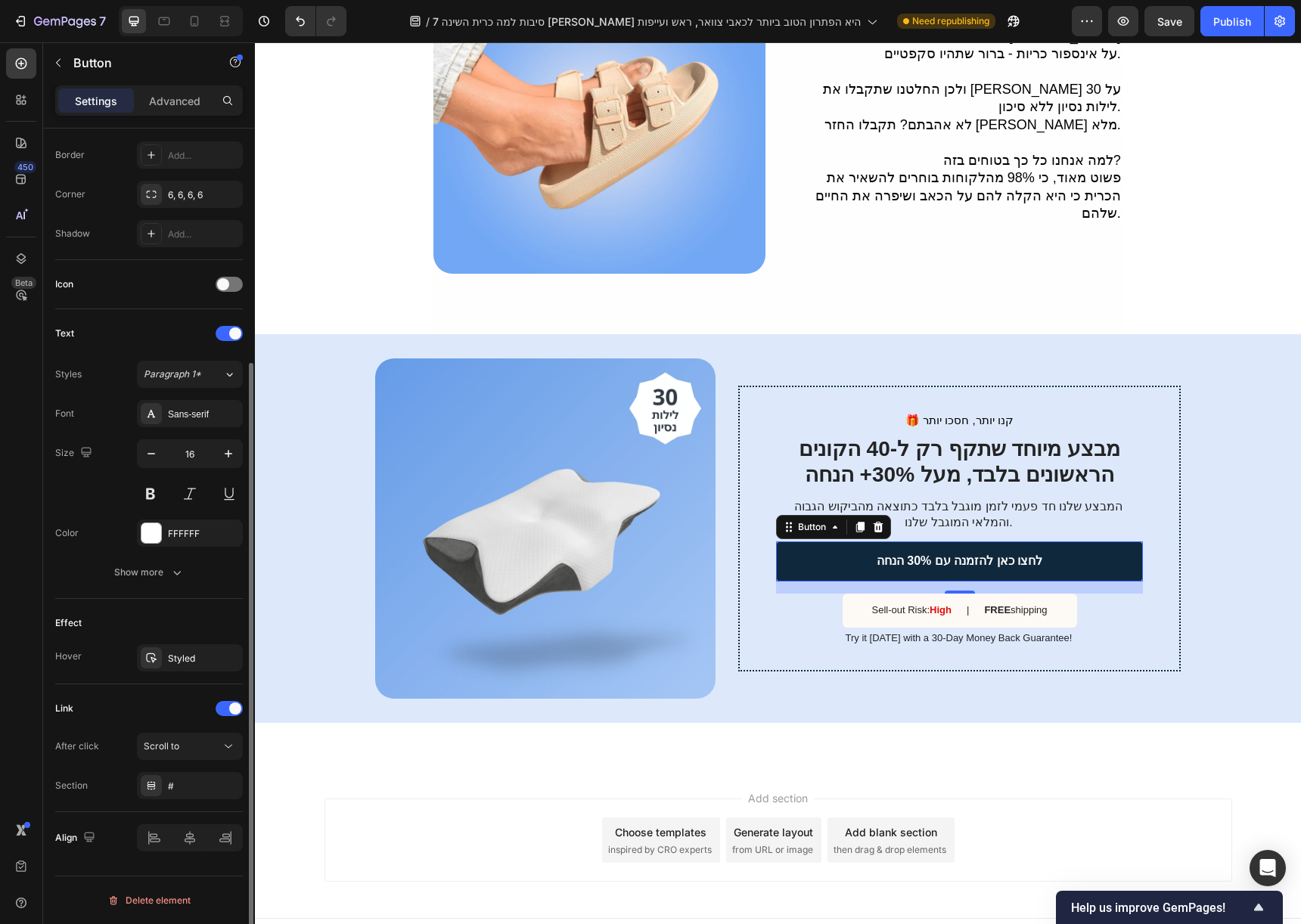
click at [154, 616] on div "Effect" at bounding box center [149, 623] width 188 height 24
click at [170, 750] on span "Scroll to" at bounding box center [161, 746] width 35 height 12
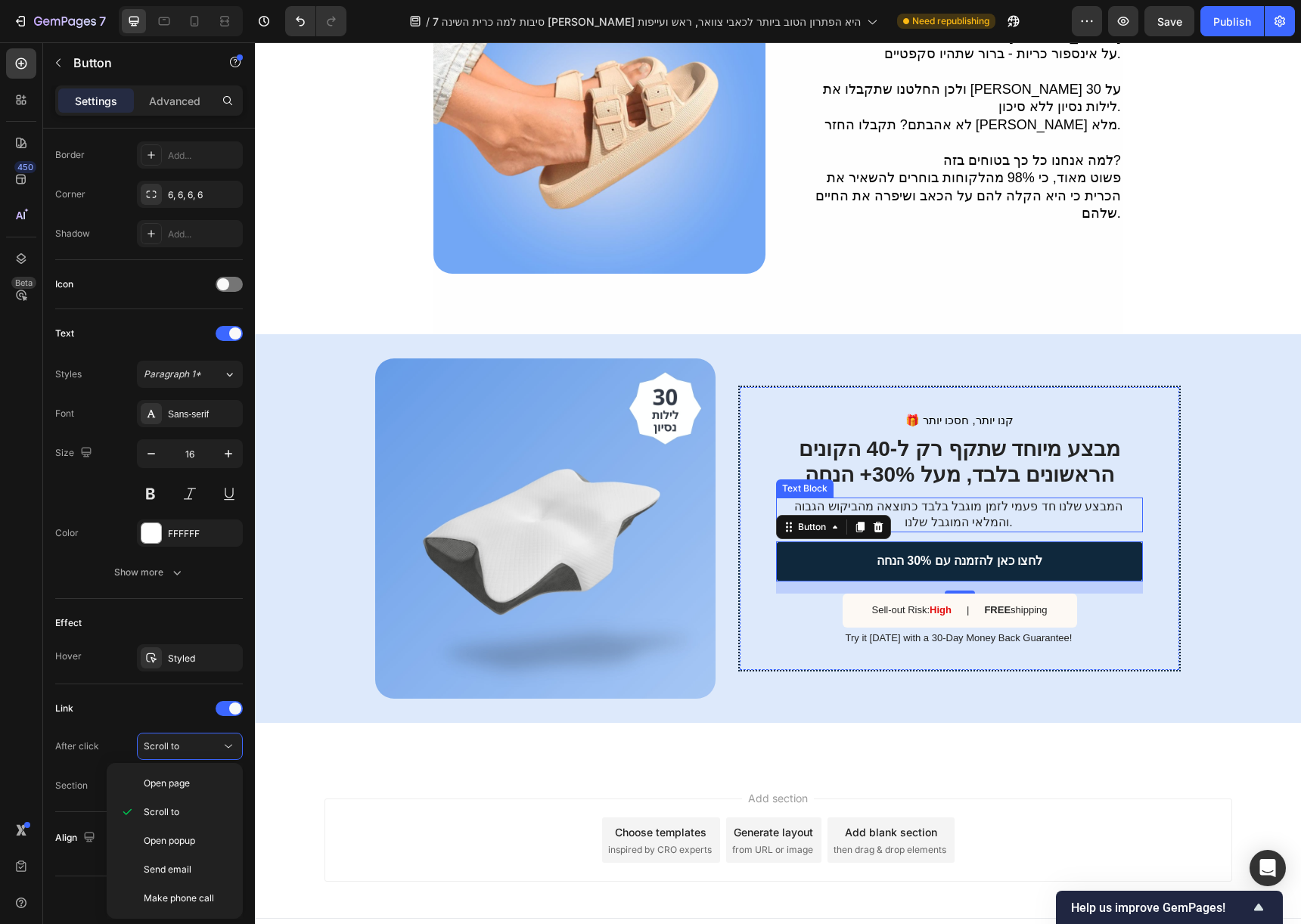
click at [968, 499] on p "המבצע שלנו חד פעמי לזמן מוגבל בלבד כתוצאה מהביקוש הגבוה והמלאי המוגבל שלנו." at bounding box center [958, 515] width 365 height 32
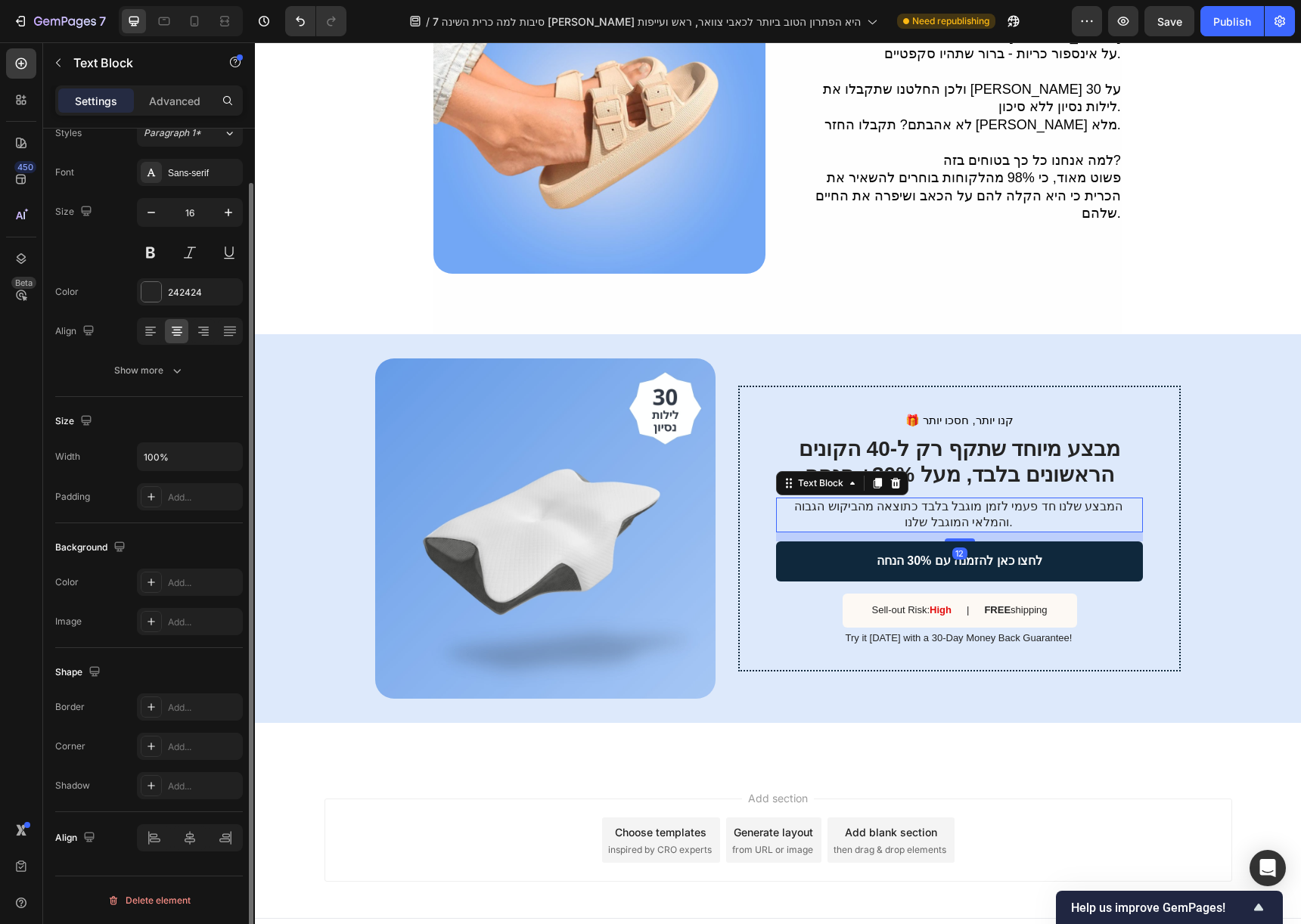
scroll to position [0, 0]
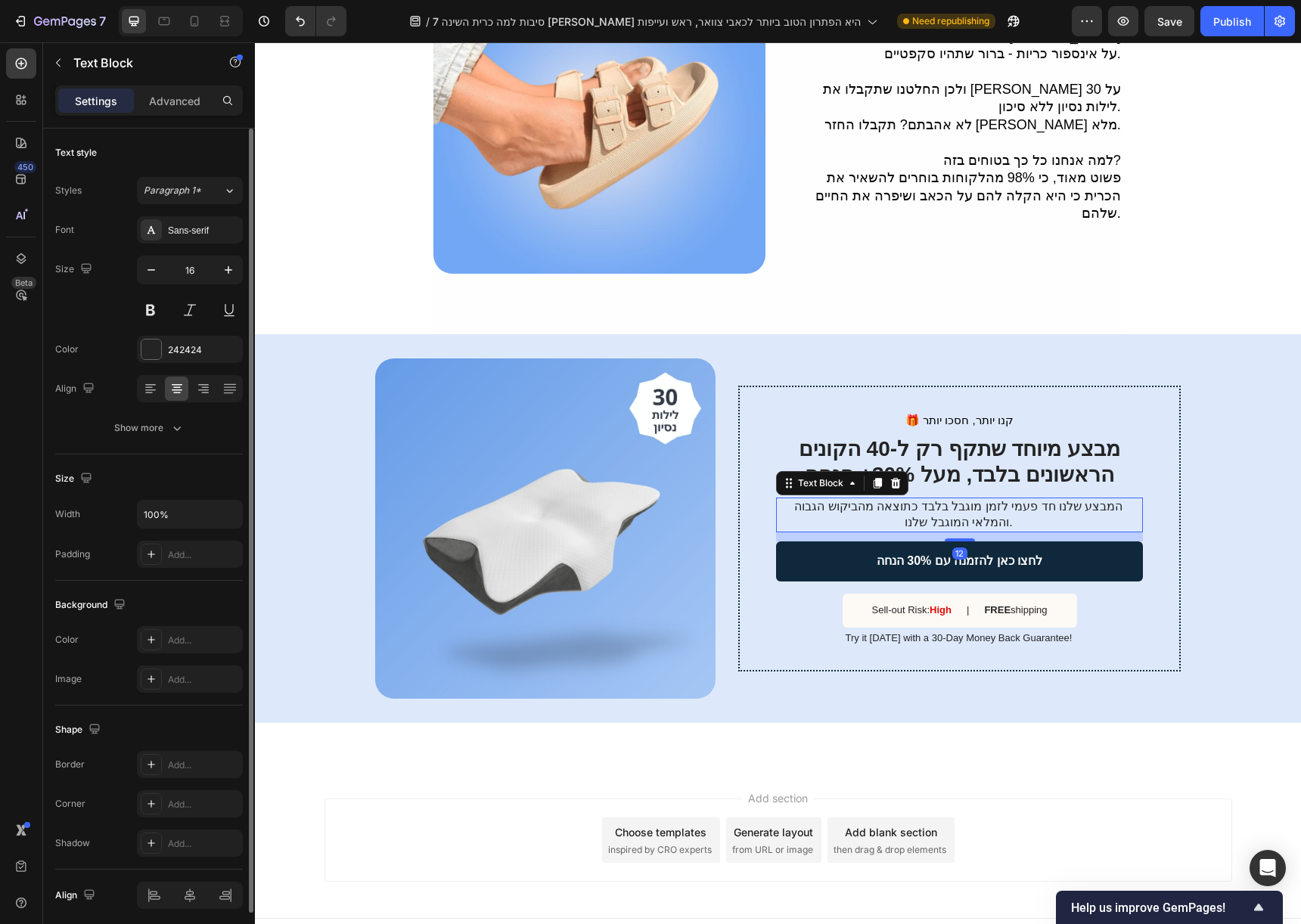
click at [968, 499] on p "המבצע שלנו חד פעמי לזמן מוגבל בלבד כתוצאה מהביקוש הגבוה והמלאי המוגבל שלנו." at bounding box center [958, 515] width 365 height 32
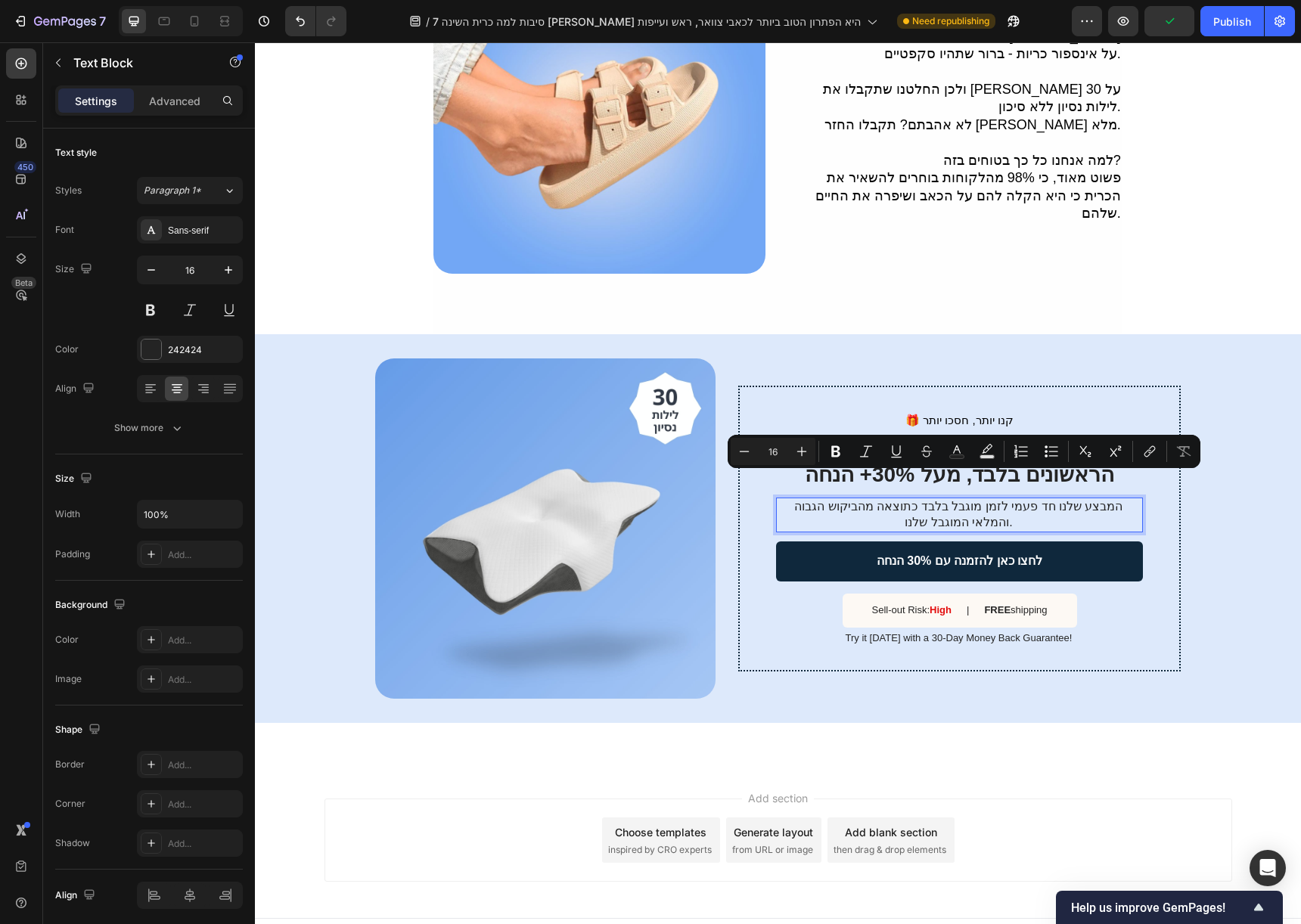
click at [1058, 499] on p "המבצע שלנו חד פעמי לזמן מוגבל בלבד כתוצאה מהביקוש הגבוה והמלאי המוגבל שלנו." at bounding box center [958, 515] width 365 height 32
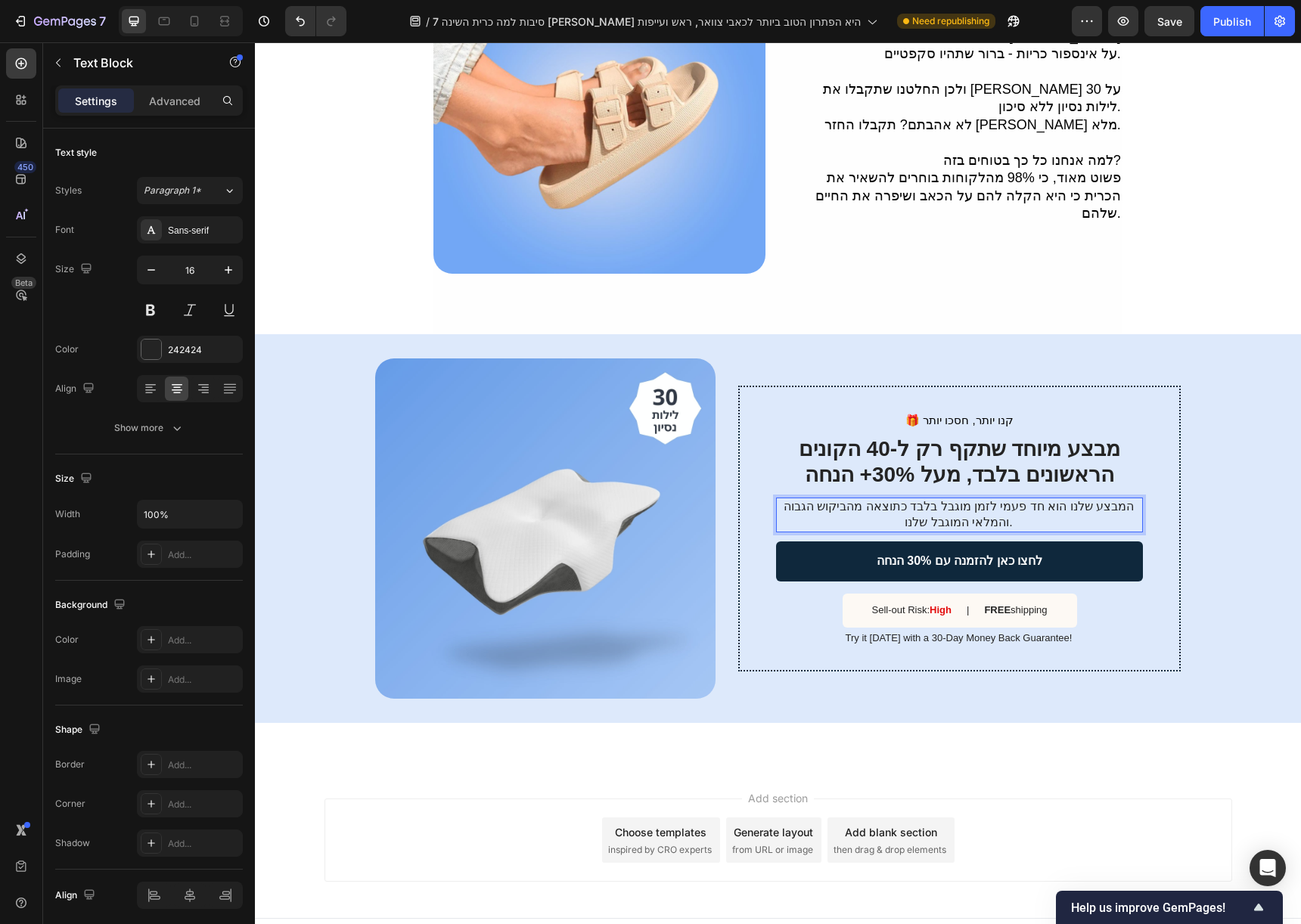
click at [976, 499] on p "המבצע שלנו הוא חד פעמי לזמן מוגבל בלבד כתוצאה מהביקוש הגבוה והמלאי המוגבל שלנו." at bounding box center [958, 515] width 365 height 32
click at [977, 499] on p "המבצע שלנו הוא חד פעמי לזמן מוגבל בלבד כתוצאה מהביקוש הגבוה והמלאי המוגבל שלנו." at bounding box center [958, 515] width 365 height 32
click at [1032, 440] on h2 "מבצע מיוחד שתקף רק ל-40 הקונים הראשונים בלבד, מעל 30%+ הנחה" at bounding box center [959, 462] width 367 height 54
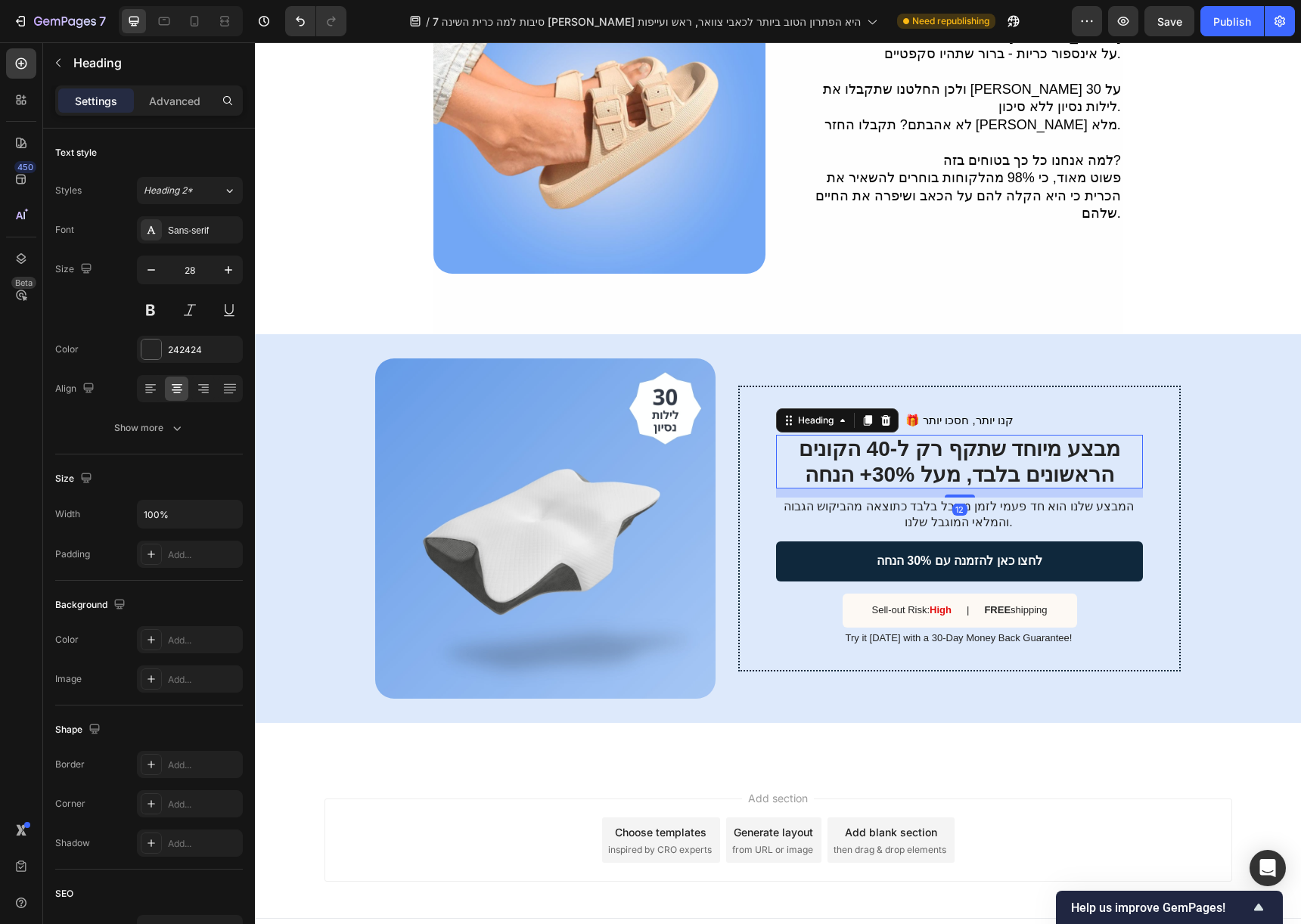
click at [895, 448] on h2 "מבצע מיוחד שתקף רק ל-40 הקונים הראשונים בלבד, מעל 30%+ הנחה" at bounding box center [959, 462] width 367 height 54
click at [909, 455] on p "מבצע מיוחד שתקף רק ל-40 הקונים הראשונים בלבד, מעל 30%+ הנחה" at bounding box center [959, 462] width 364 height 51
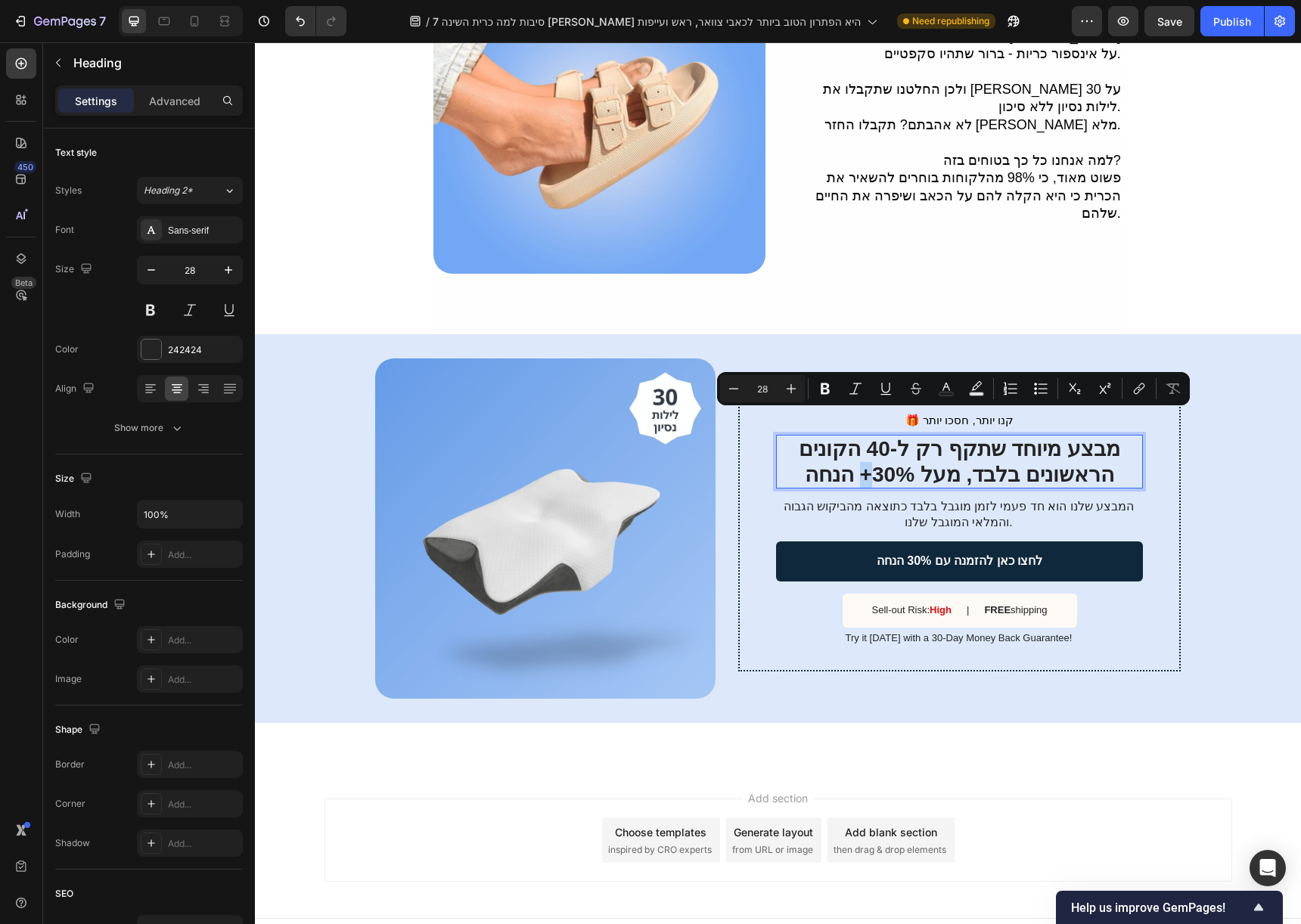
copy p "מבצע מיוחד שתקף רק ל-40 הקונים הראשונים בלבד, מעל 30%+ הנחה"
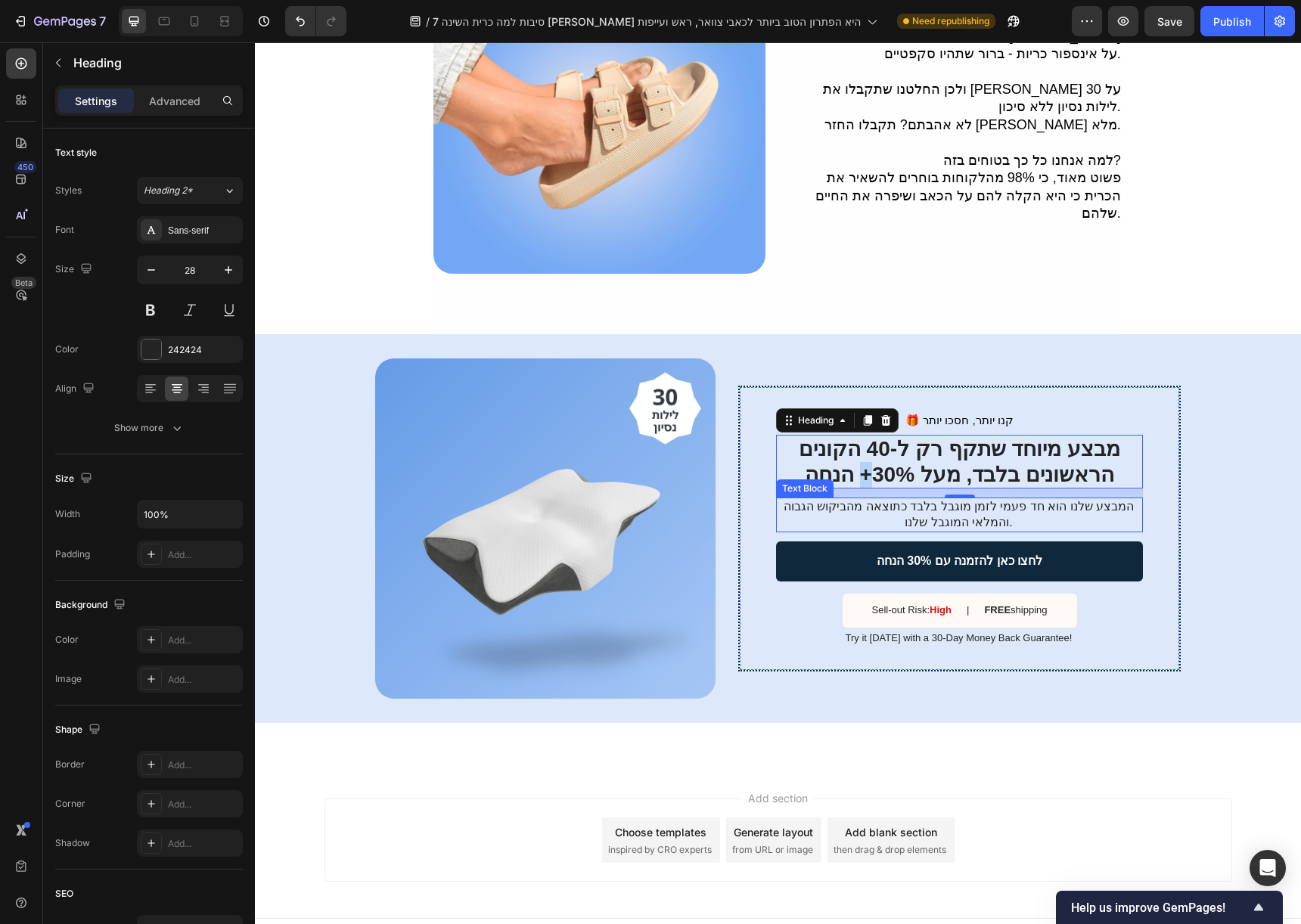
click at [955, 499] on p "המבצע שלנו הוא חד פעמי לזמן מוגבל בלבד כתוצאה מהביקוש הגבוה והמלאי המוגבל שלנו." at bounding box center [958, 515] width 365 height 32
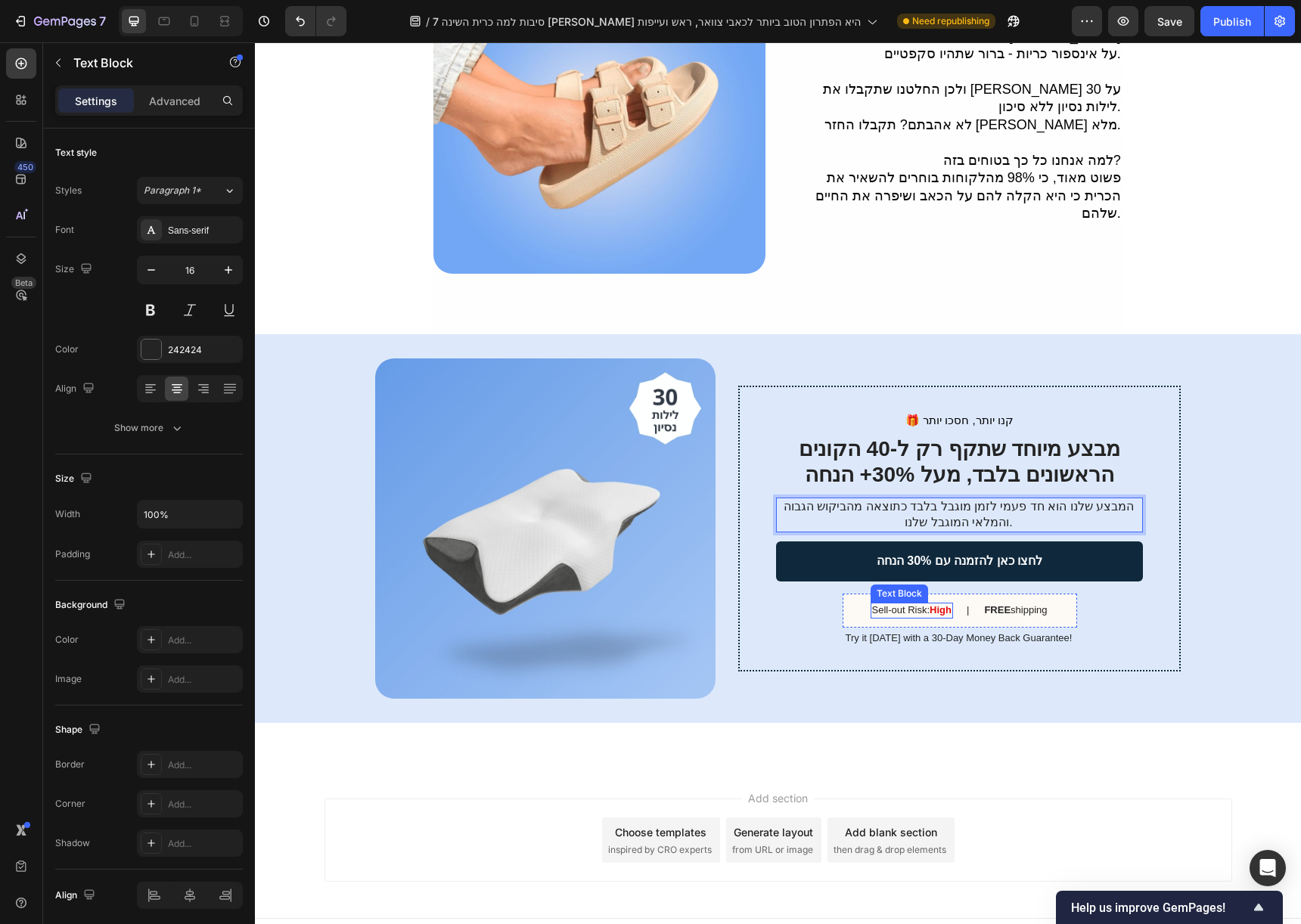
click at [907, 604] on p "Sell-out Risk: High" at bounding box center [912, 610] width 80 height 13
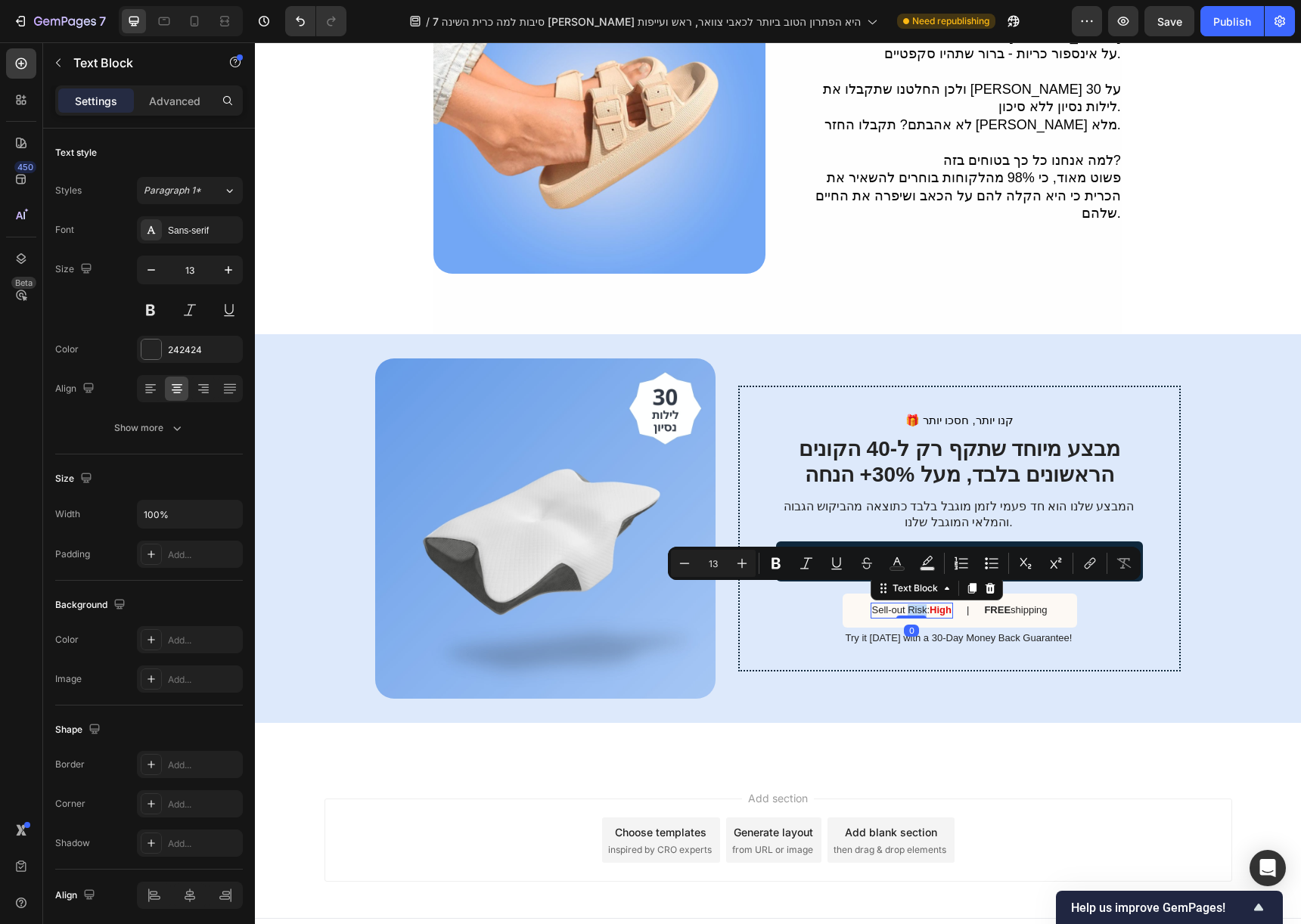
click at [907, 604] on p "Sell-out Risk: High" at bounding box center [912, 610] width 80 height 13
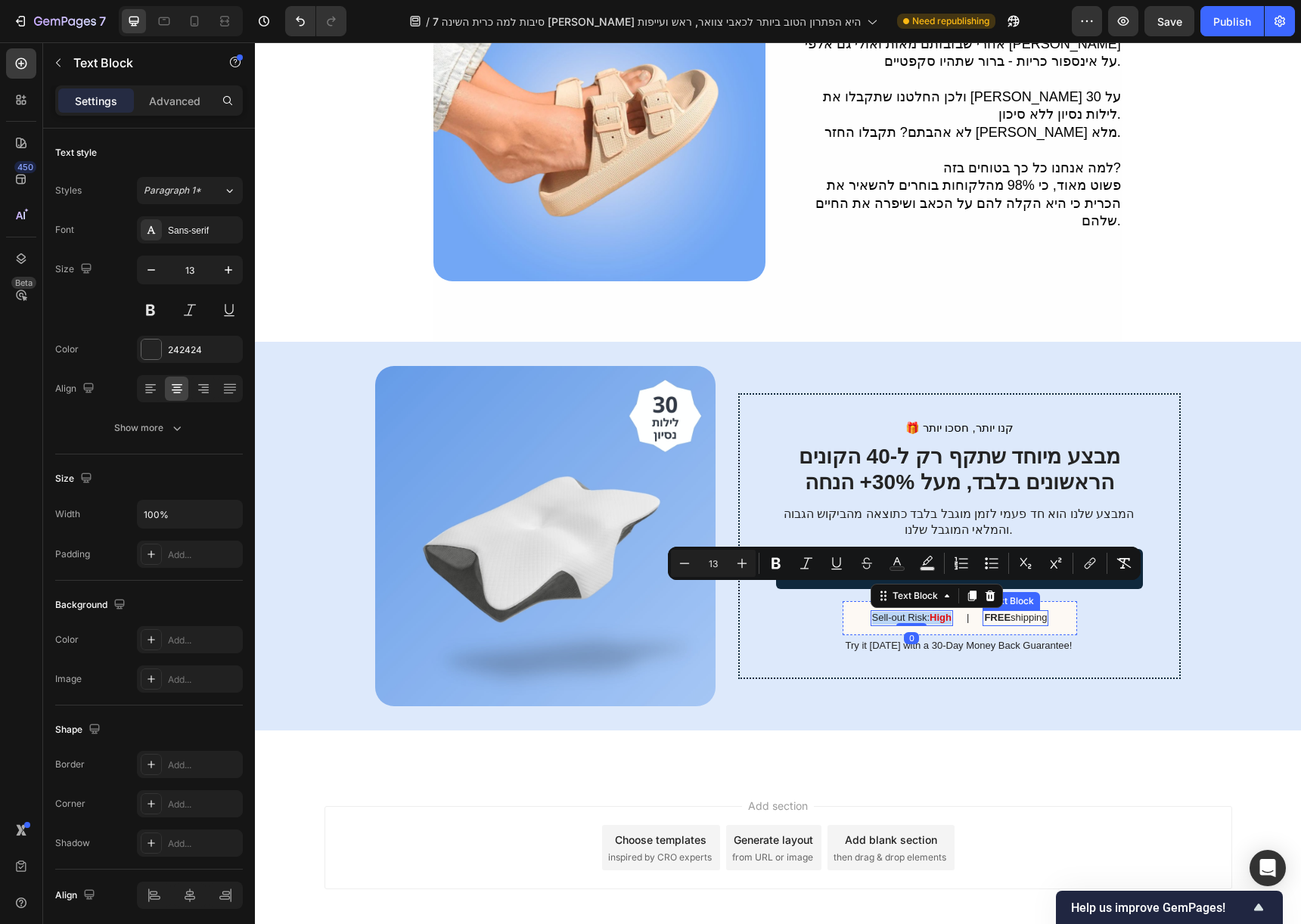
click at [1017, 612] on p "FREE shipping" at bounding box center [1015, 618] width 63 height 13
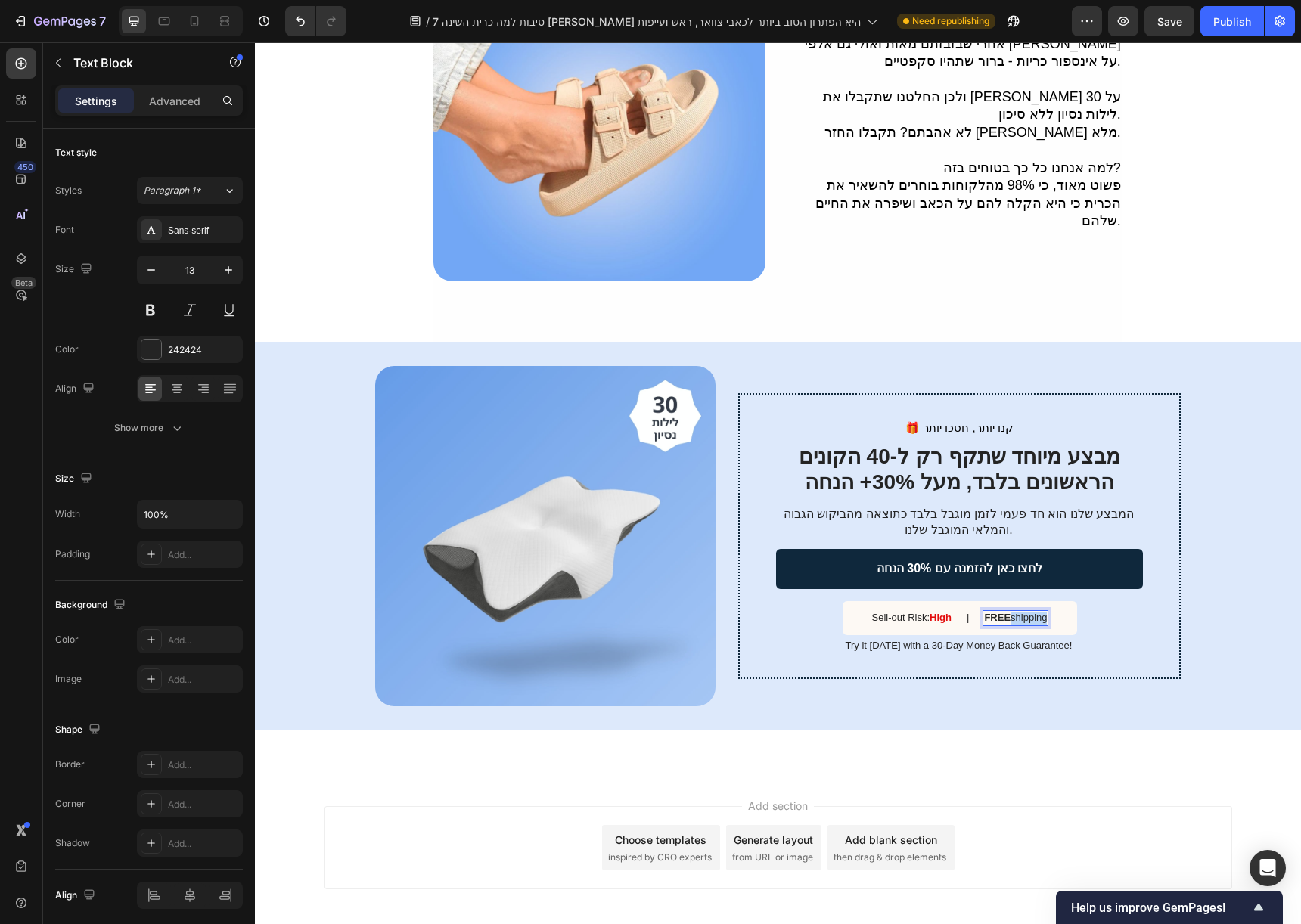
click at [1017, 612] on p "FREE shipping" at bounding box center [1015, 618] width 63 height 13
click at [937, 612] on strong "High" at bounding box center [942, 617] width 22 height 12
click at [904, 612] on p "מצב המלאי: מלאי נמוך" at bounding box center [912, 618] width 98 height 13
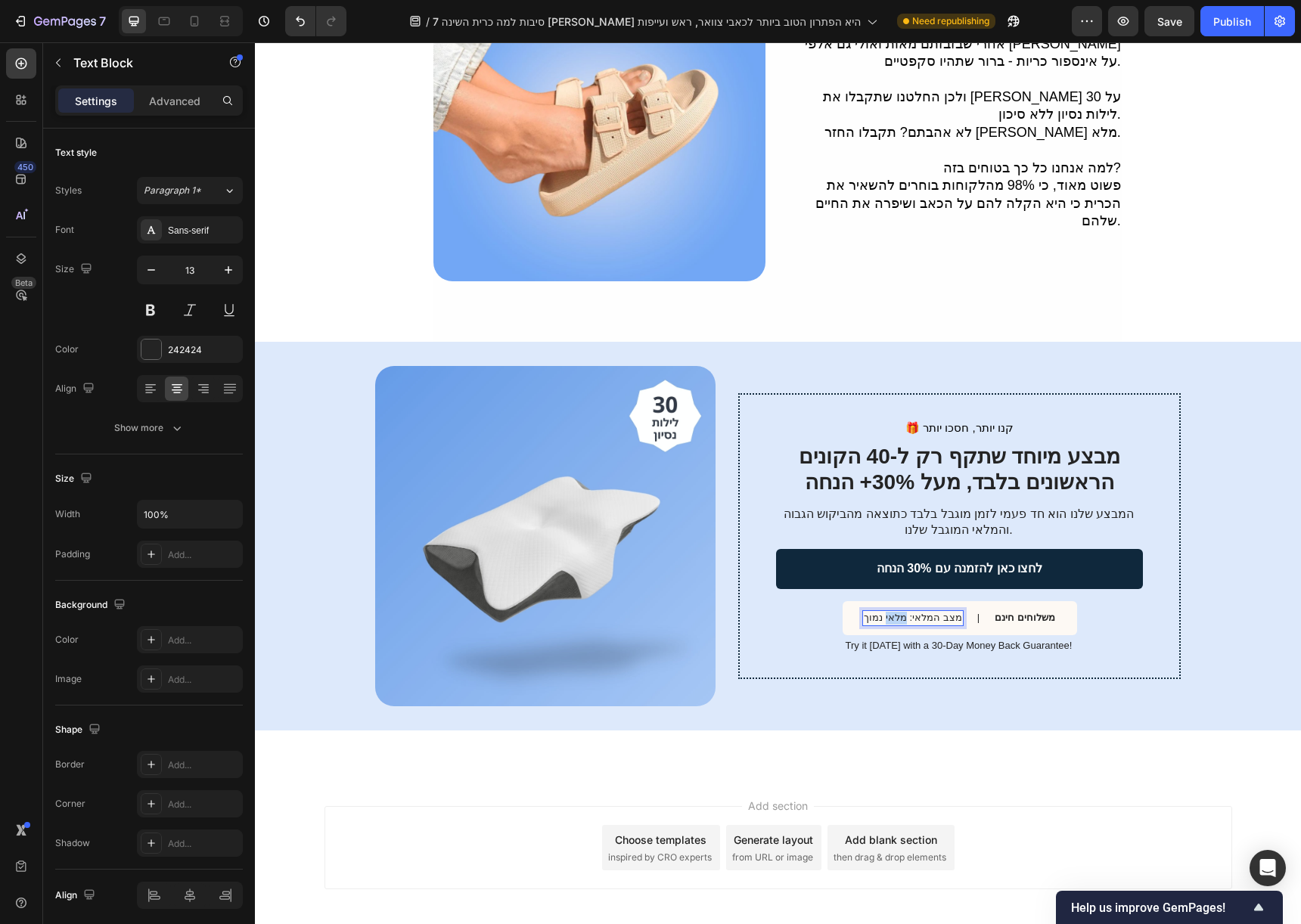
click at [904, 612] on p "מצב המלאי: מלאי נמוך" at bounding box center [912, 618] width 98 height 13
click at [898, 612] on p "מלאי נמוך" at bounding box center [913, 618] width 43 height 13
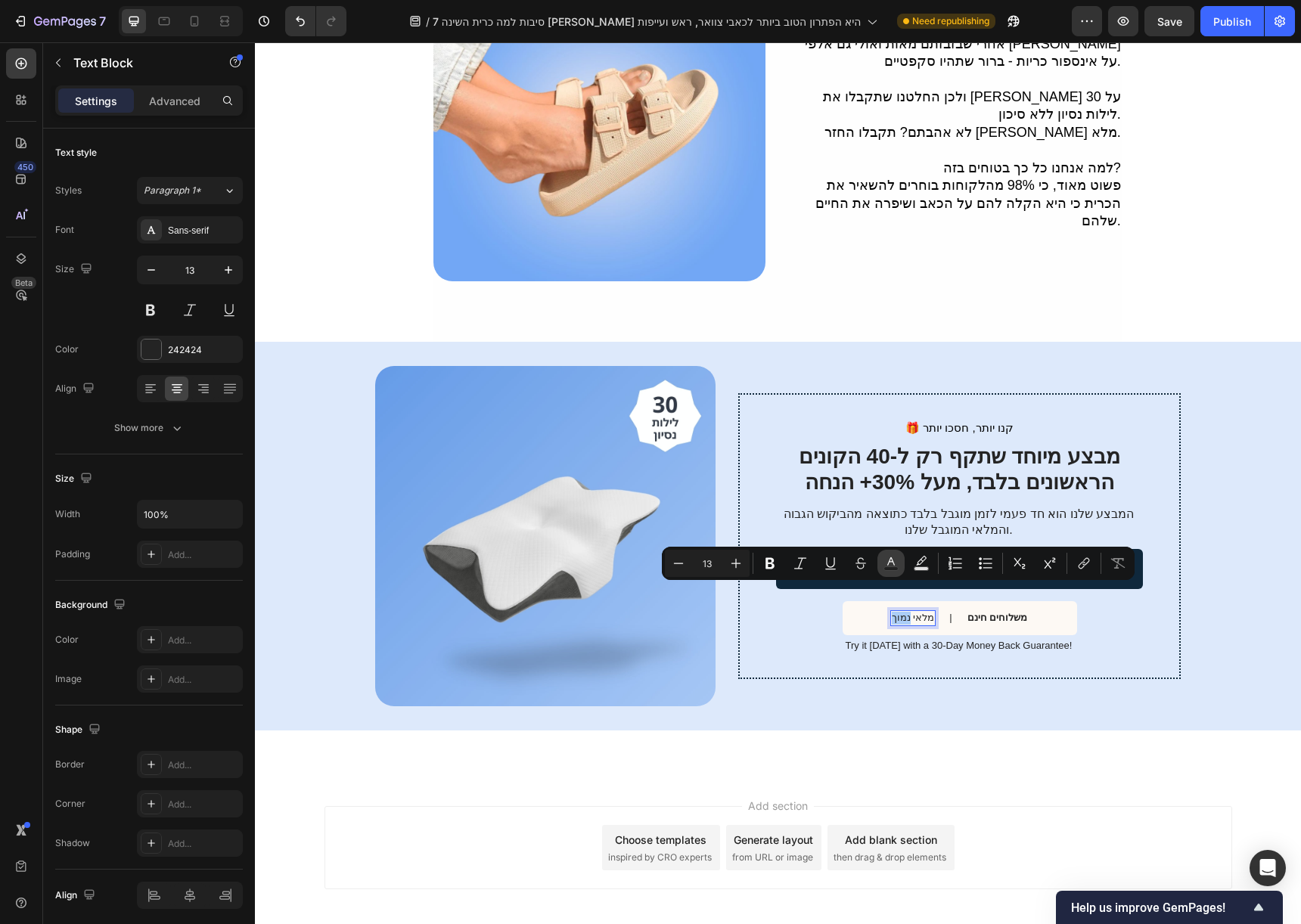
click at [883, 564] on icon "Editor contextual toolbar" at bounding box center [890, 563] width 15 height 15
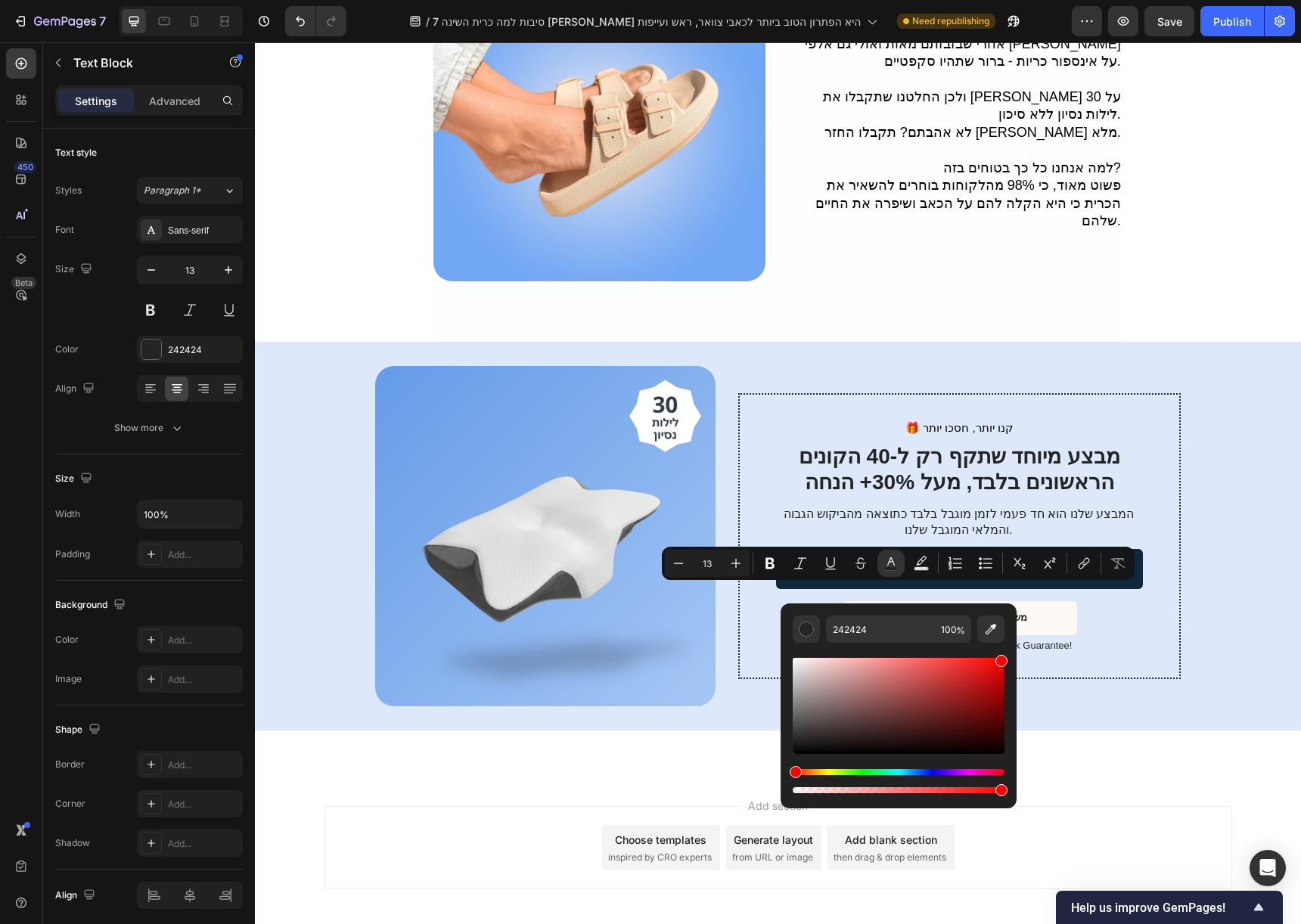
drag, startPoint x: 956, startPoint y: 701, endPoint x: 1013, endPoint y: 649, distance: 77.2
click at [1013, 649] on div "242424 100 %" at bounding box center [899, 699] width 236 height 193
type input "FF0000"
click at [773, 561] on icon "Editor contextual toolbar" at bounding box center [770, 563] width 9 height 12
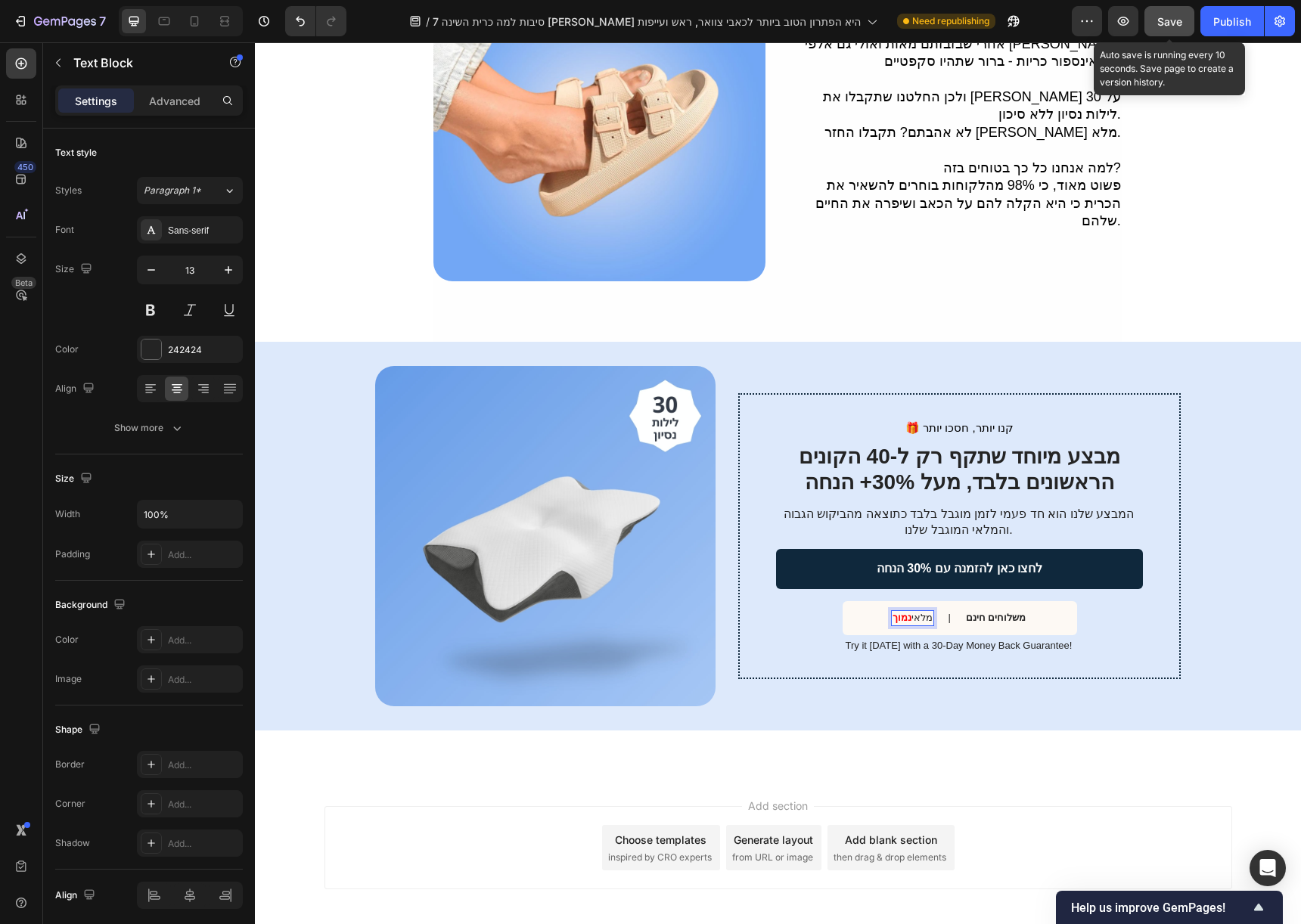
click at [1175, 15] on span "Save" at bounding box center [1170, 21] width 25 height 13
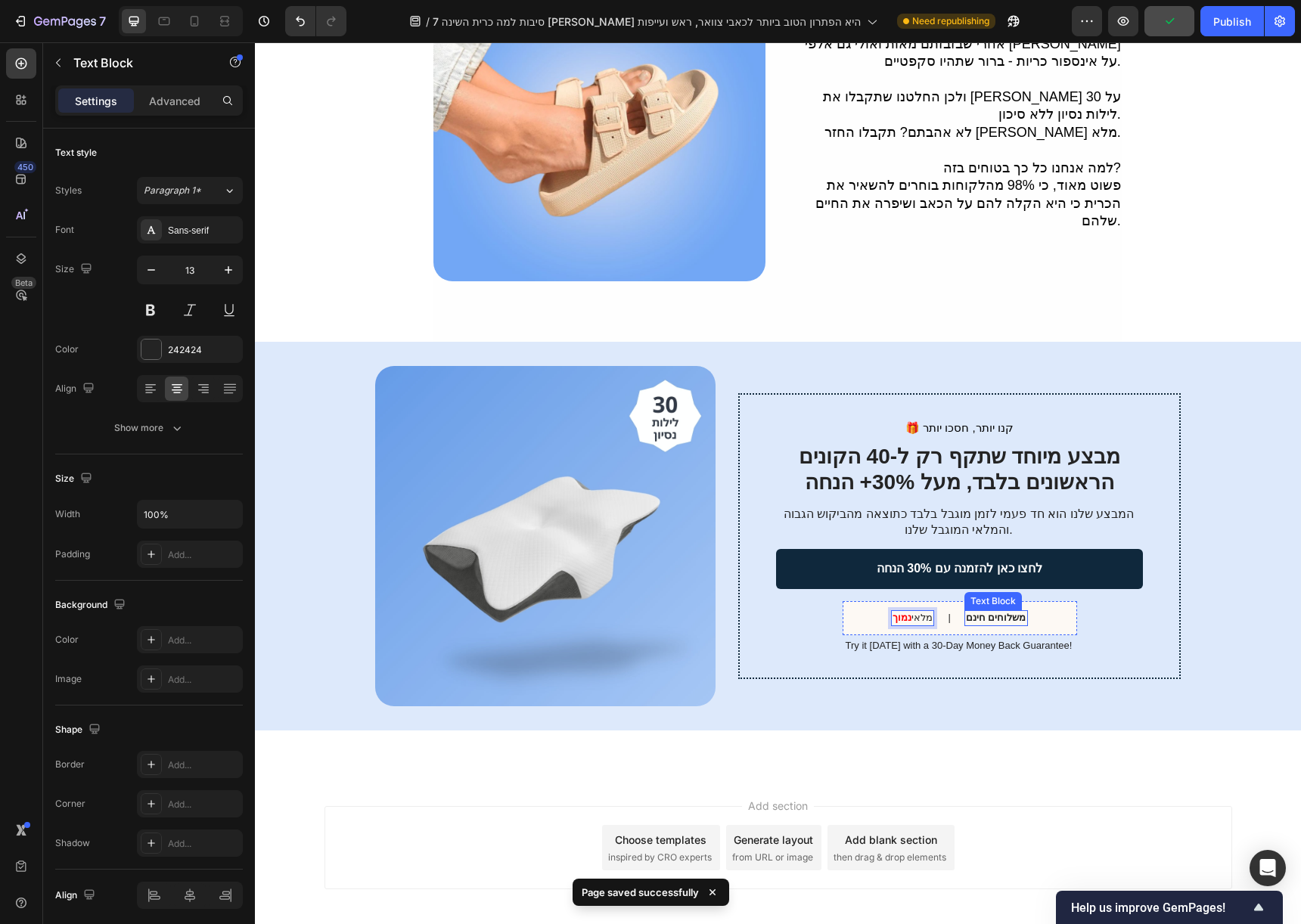
click at [999, 612] on strong "משלוחים חינם" at bounding box center [996, 617] width 60 height 12
click at [1001, 612] on strong "משלוחים חינם" at bounding box center [996, 617] width 60 height 12
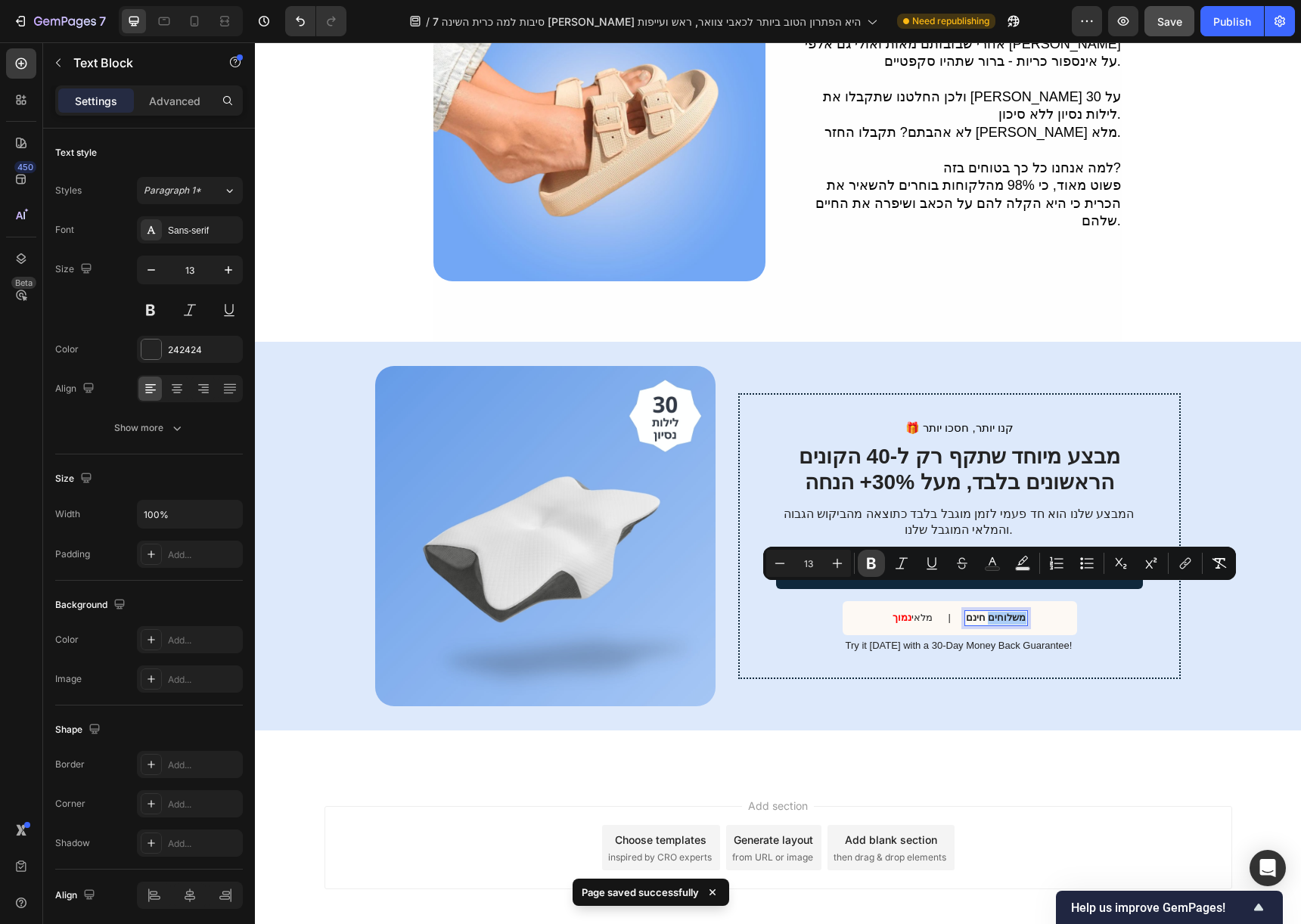
click at [866, 558] on icon "Editor contextual toolbar" at bounding box center [871, 563] width 15 height 15
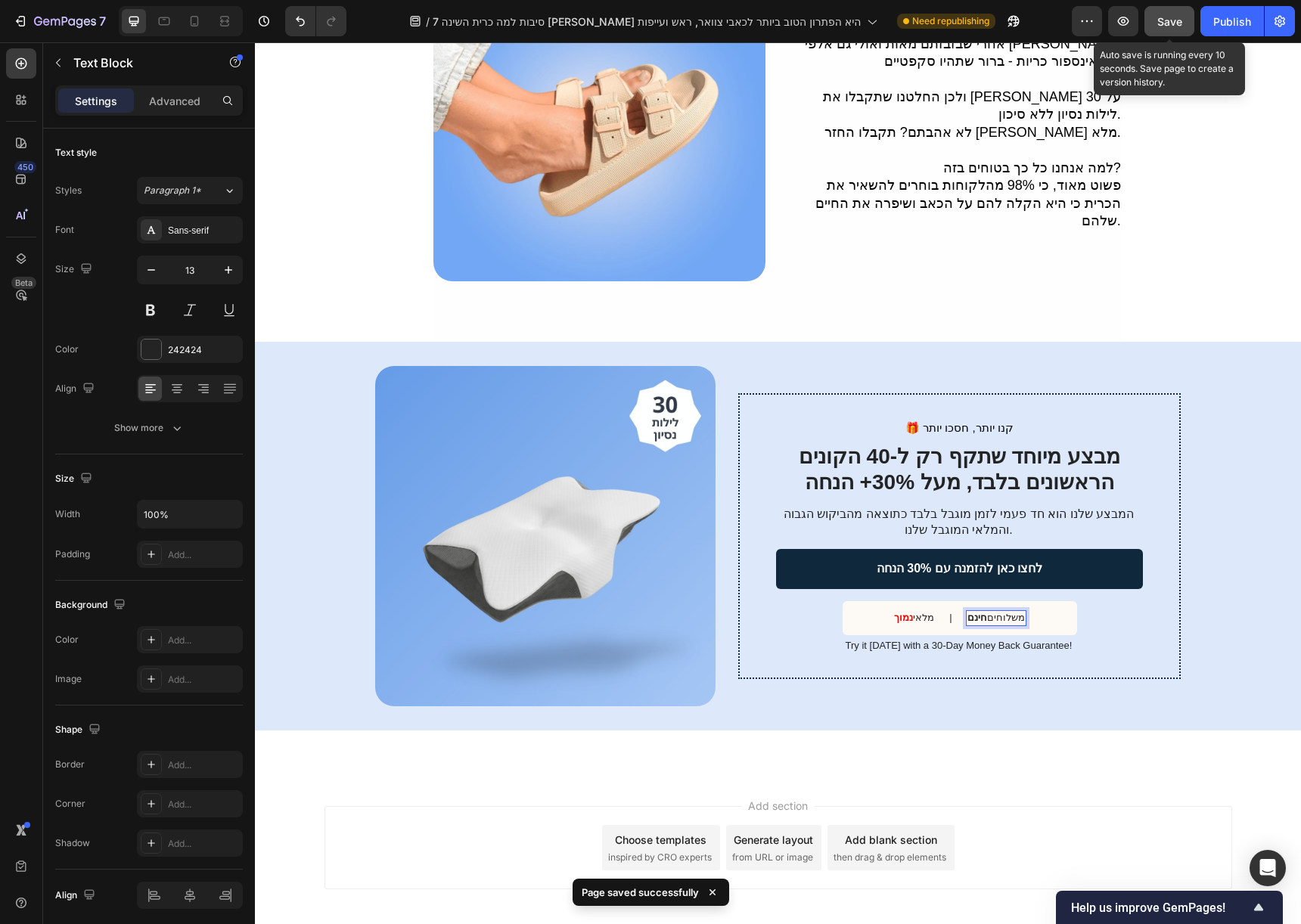
click at [1173, 26] on span "Save" at bounding box center [1170, 21] width 25 height 13
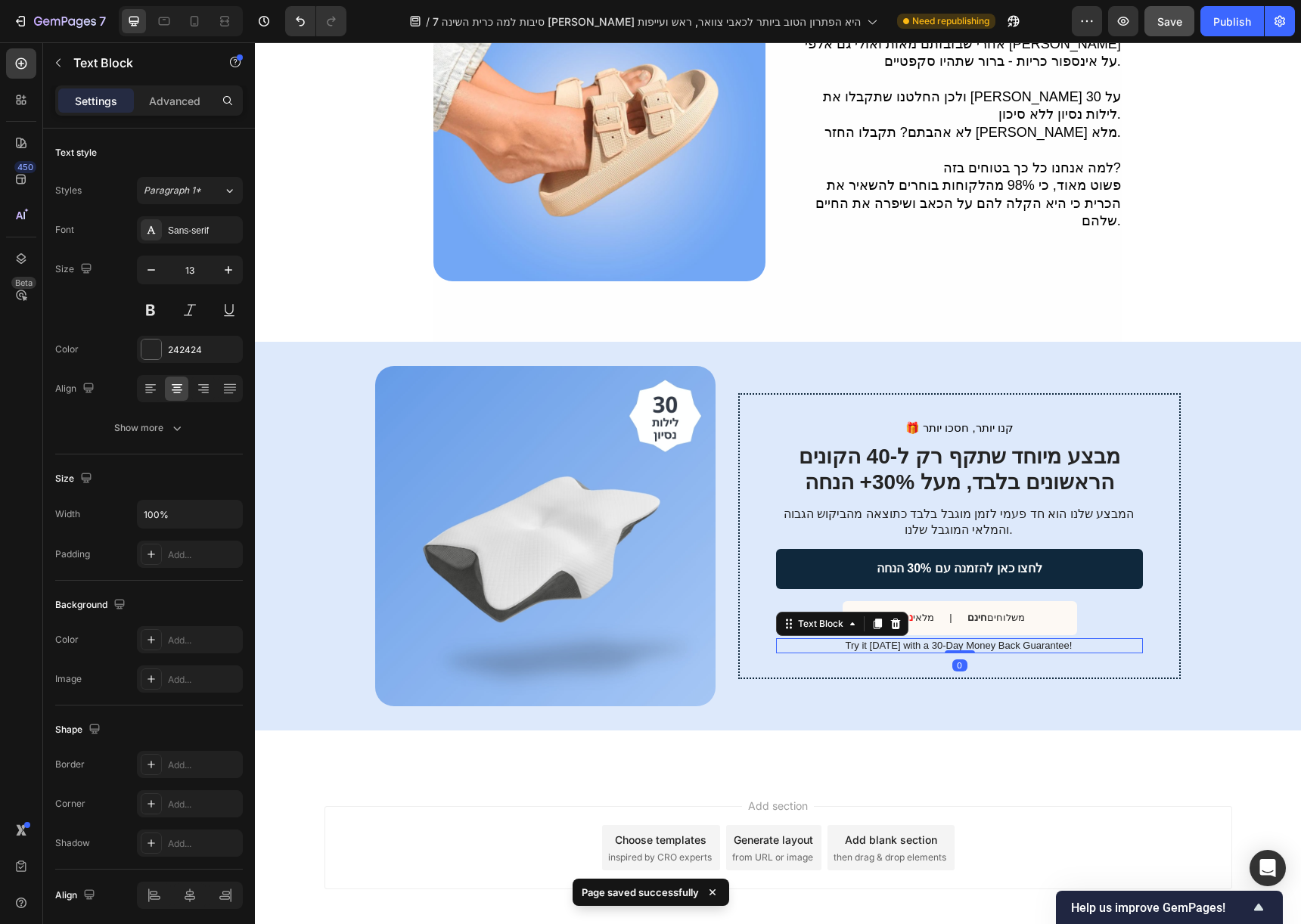
click at [948, 640] on p "Try it today with a 30-Day Money Back Guarantee!" at bounding box center [958, 646] width 365 height 13
click at [956, 640] on p "נסו אותנו עוד היום עם 30 לילות נסיון ללא סיכון!" at bounding box center [958, 646] width 365 height 13
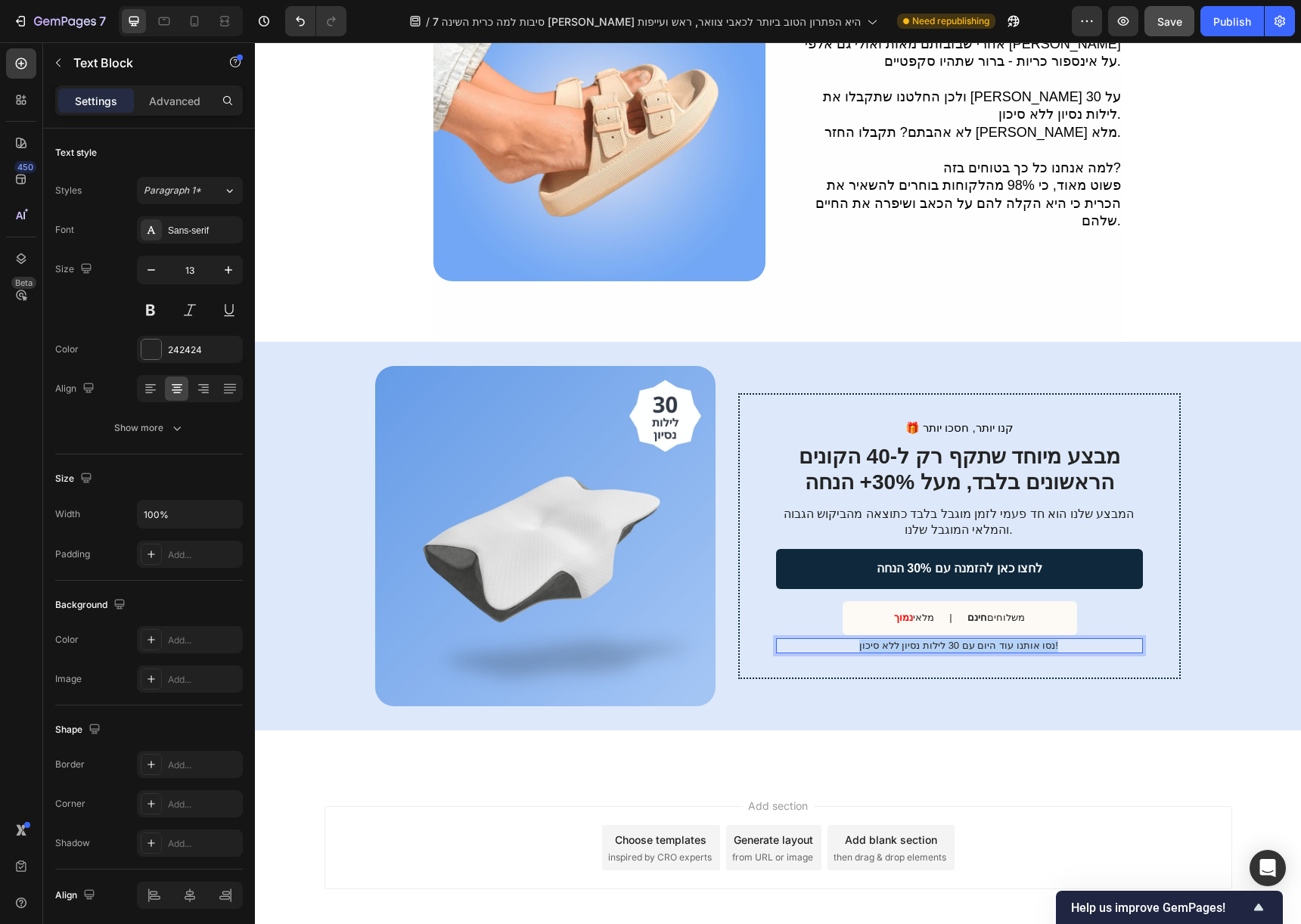
click at [956, 640] on p "נסו אותנו עוד היום עם 30 לילות נסיון ללא סיכון!" at bounding box center [958, 646] width 365 height 13
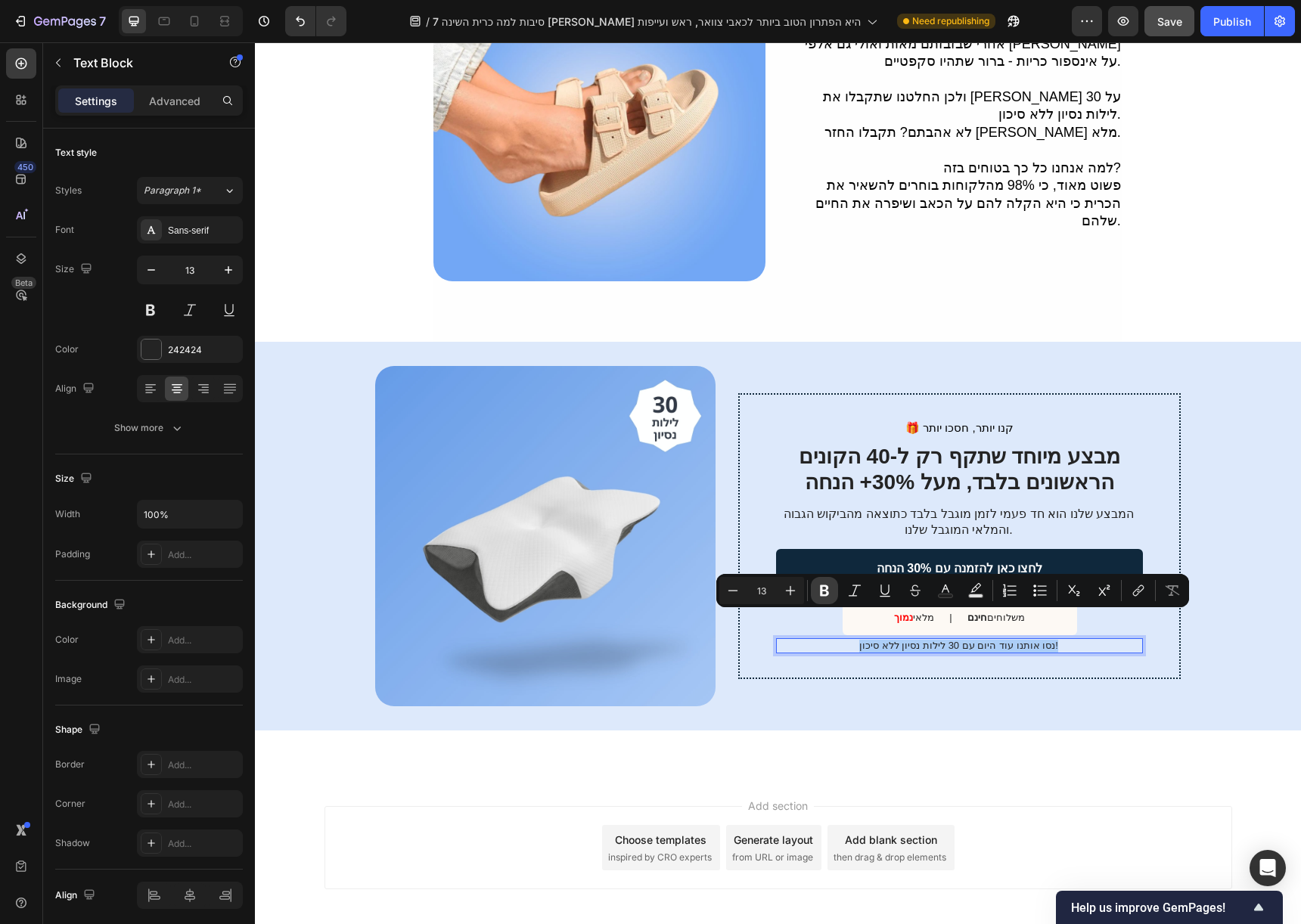
click at [833, 593] on button "Bold" at bounding box center [824, 591] width 27 height 27
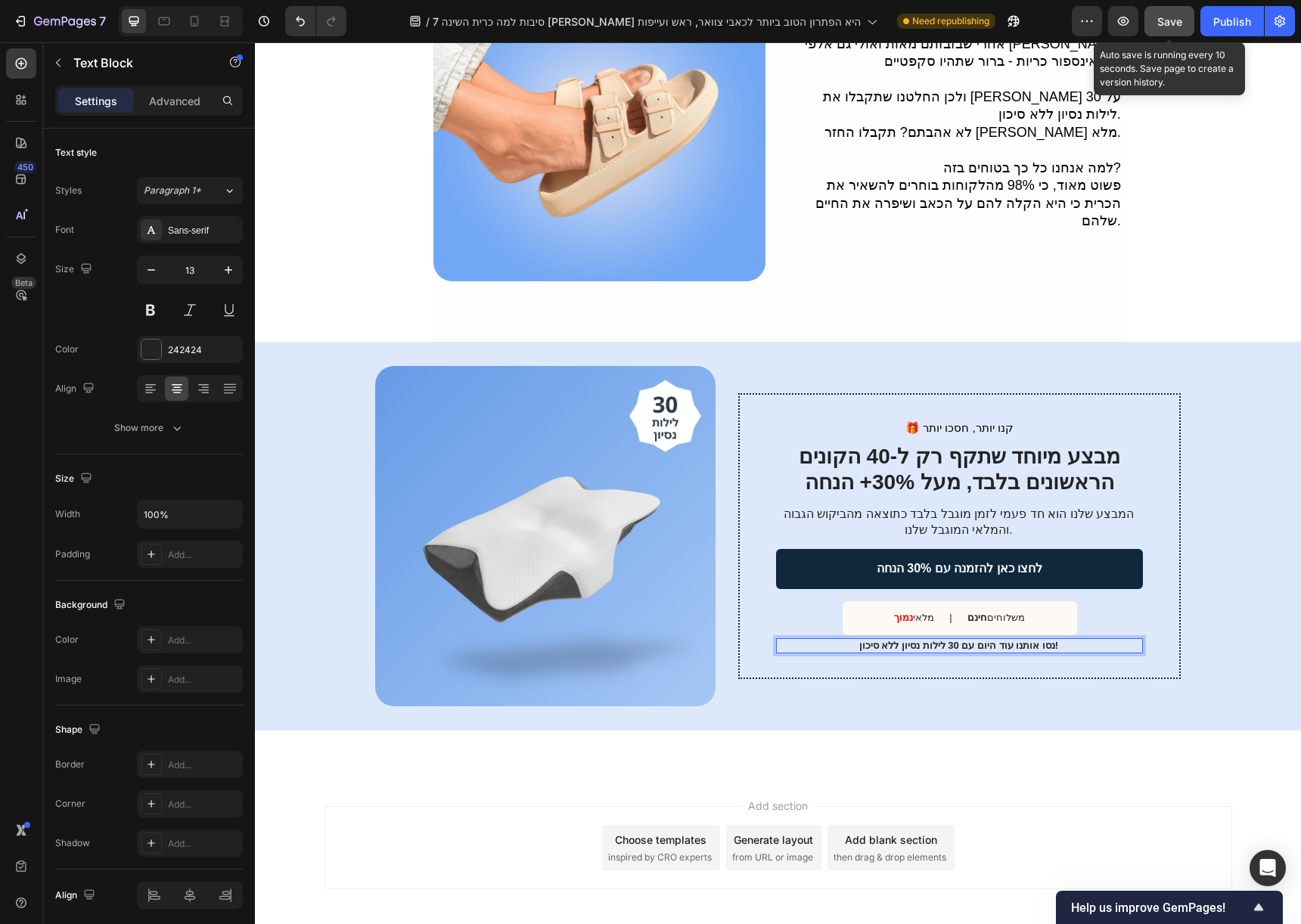
click at [1175, 16] on span "Save" at bounding box center [1170, 21] width 25 height 13
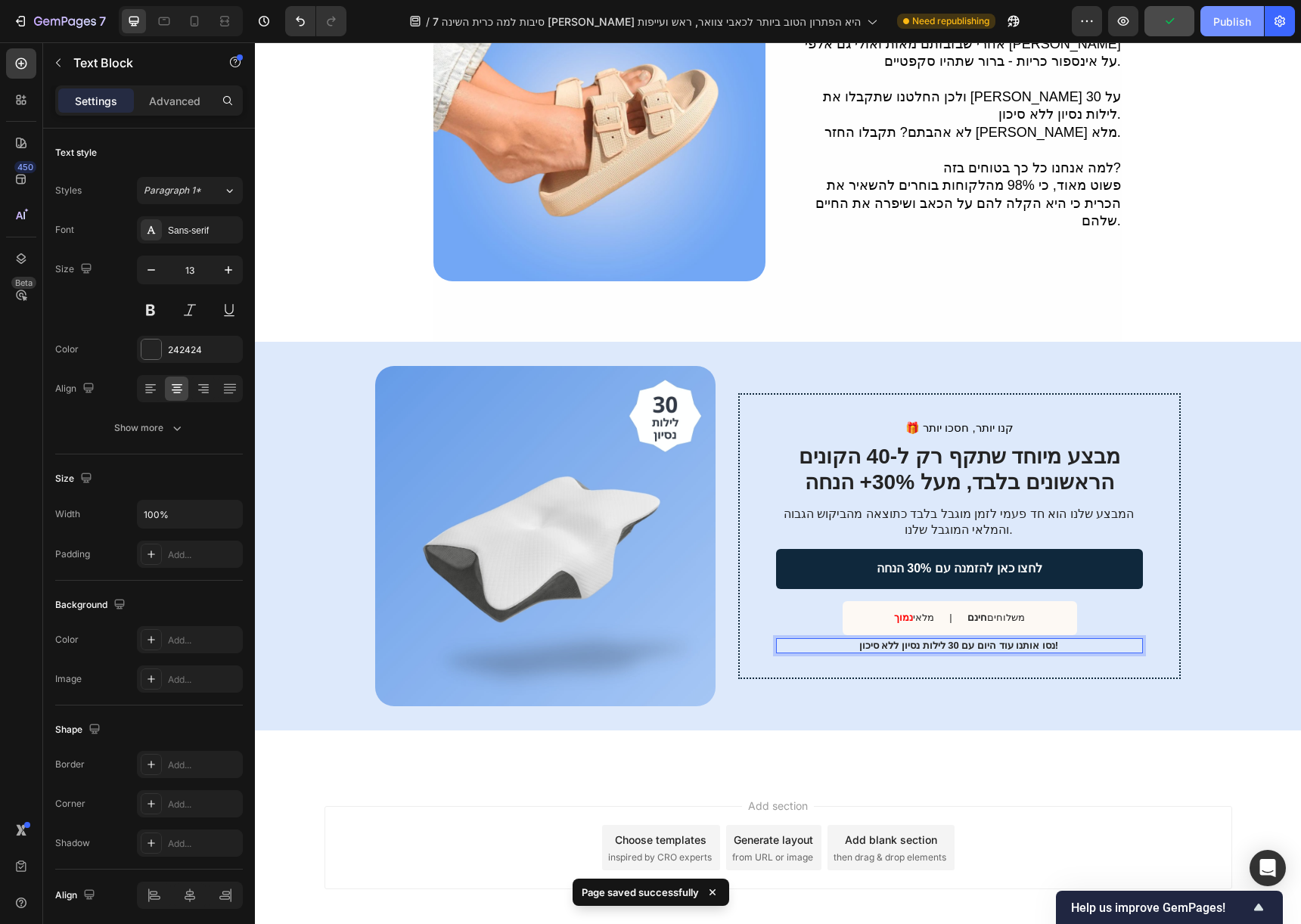
click at [1243, 33] on button "Publish" at bounding box center [1231, 21] width 63 height 31
click at [1063, 602] on div "מלאי נמוך Text Block | Text Block משלוחים חינם Text Block Row" at bounding box center [960, 619] width 235 height 34
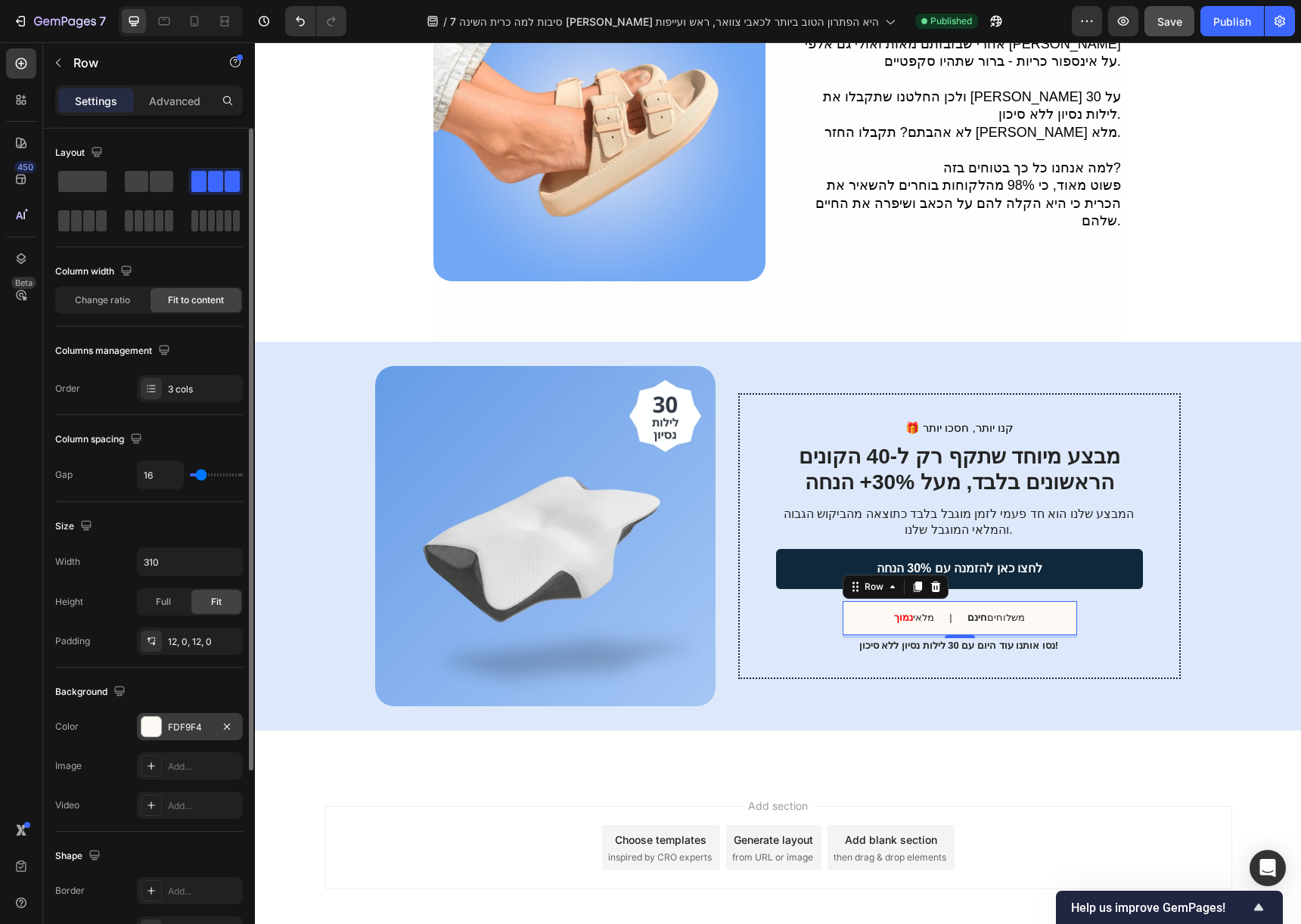
click at [149, 726] on div at bounding box center [151, 726] width 20 height 20
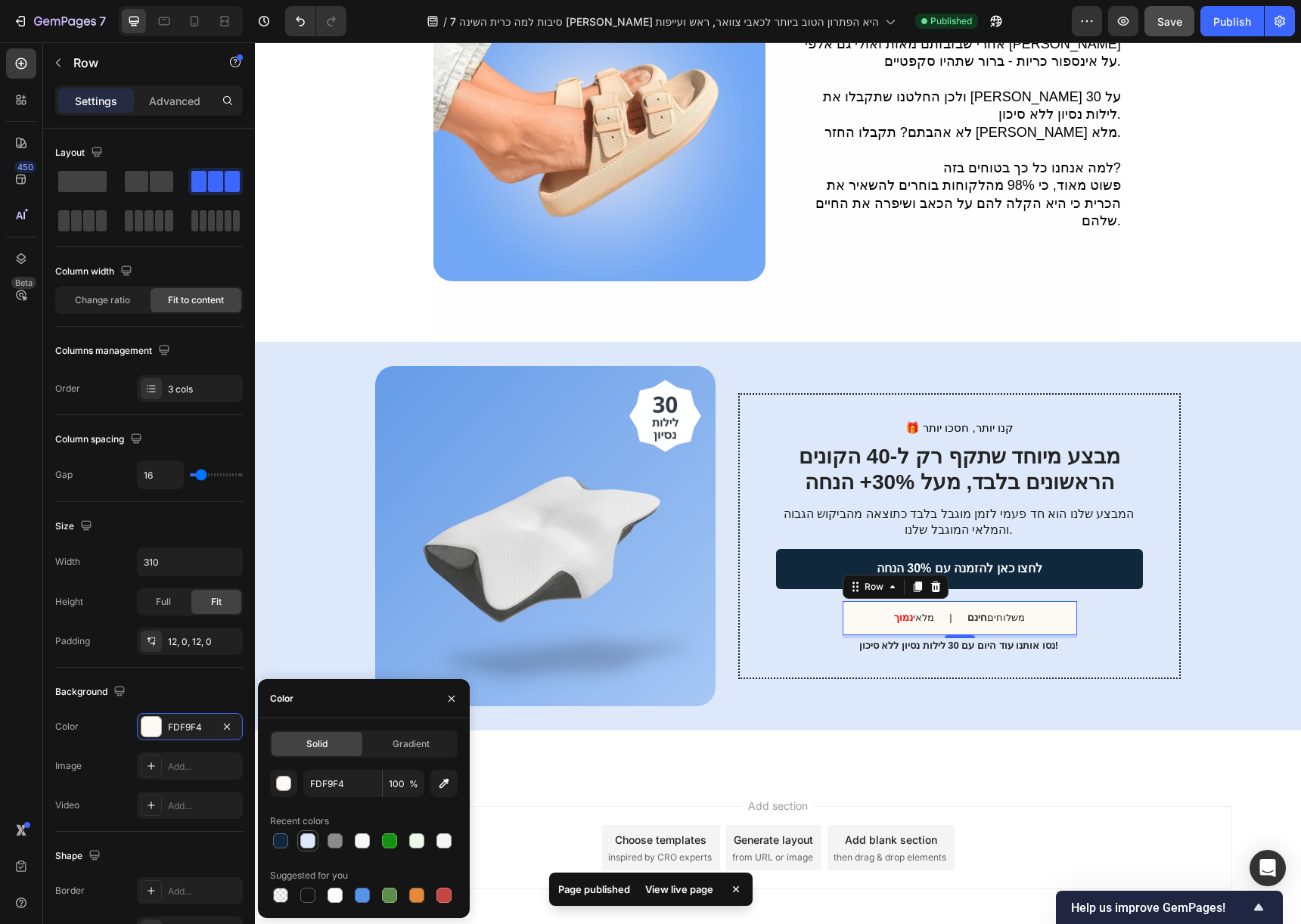
click at [310, 846] on div at bounding box center [307, 840] width 15 height 15
click at [361, 847] on div at bounding box center [361, 840] width 15 height 15
click at [440, 846] on div at bounding box center [444, 840] width 15 height 15
type input "F6F6F6"
click at [976, 464] on p "מבצע מיוחד שתקף רק ל-40 הקונים הראשונים בלבד, מעל 30%+ הנחה" at bounding box center [959, 469] width 364 height 51
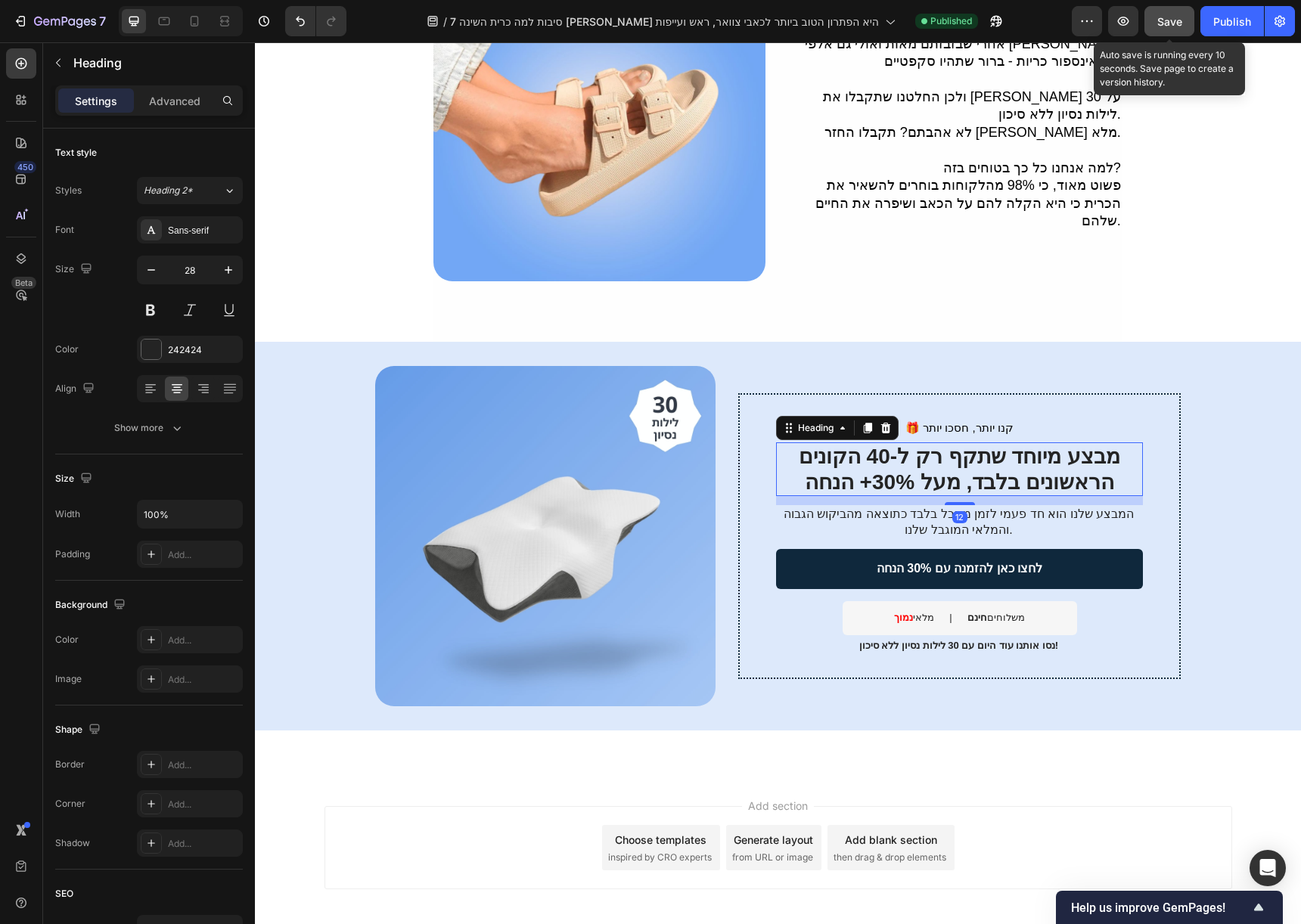
click at [1159, 29] on button "Save" at bounding box center [1170, 21] width 50 height 31
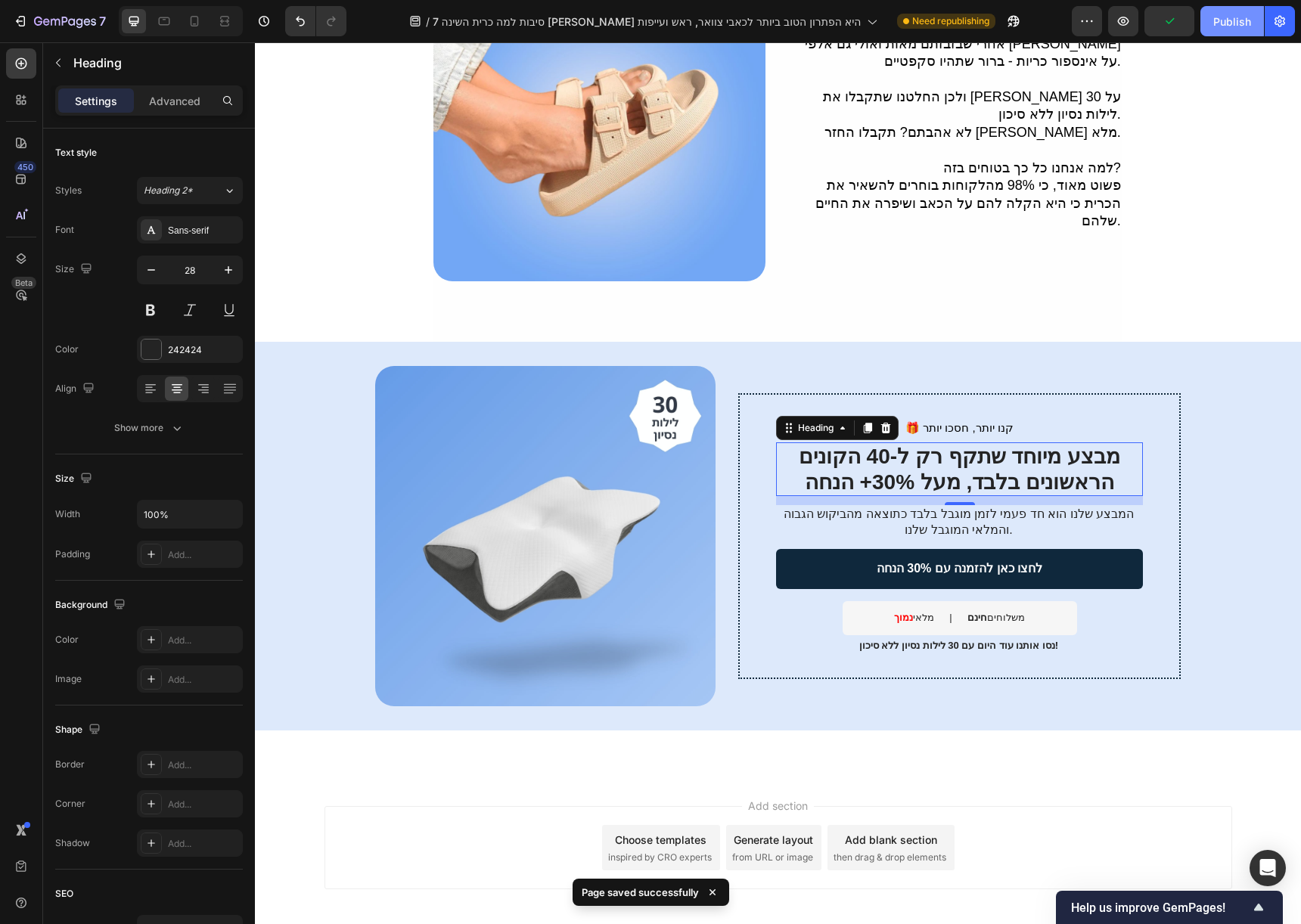
click at [1217, 33] on button "Publish" at bounding box center [1231, 21] width 63 height 31
click at [918, 507] on p "המבצע שלנו הוא חד פעמי לזמן מוגבל בלבד כתוצאה מהביקוש הגבוה והמלאי המוגבל שלנו." at bounding box center [958, 523] width 365 height 32
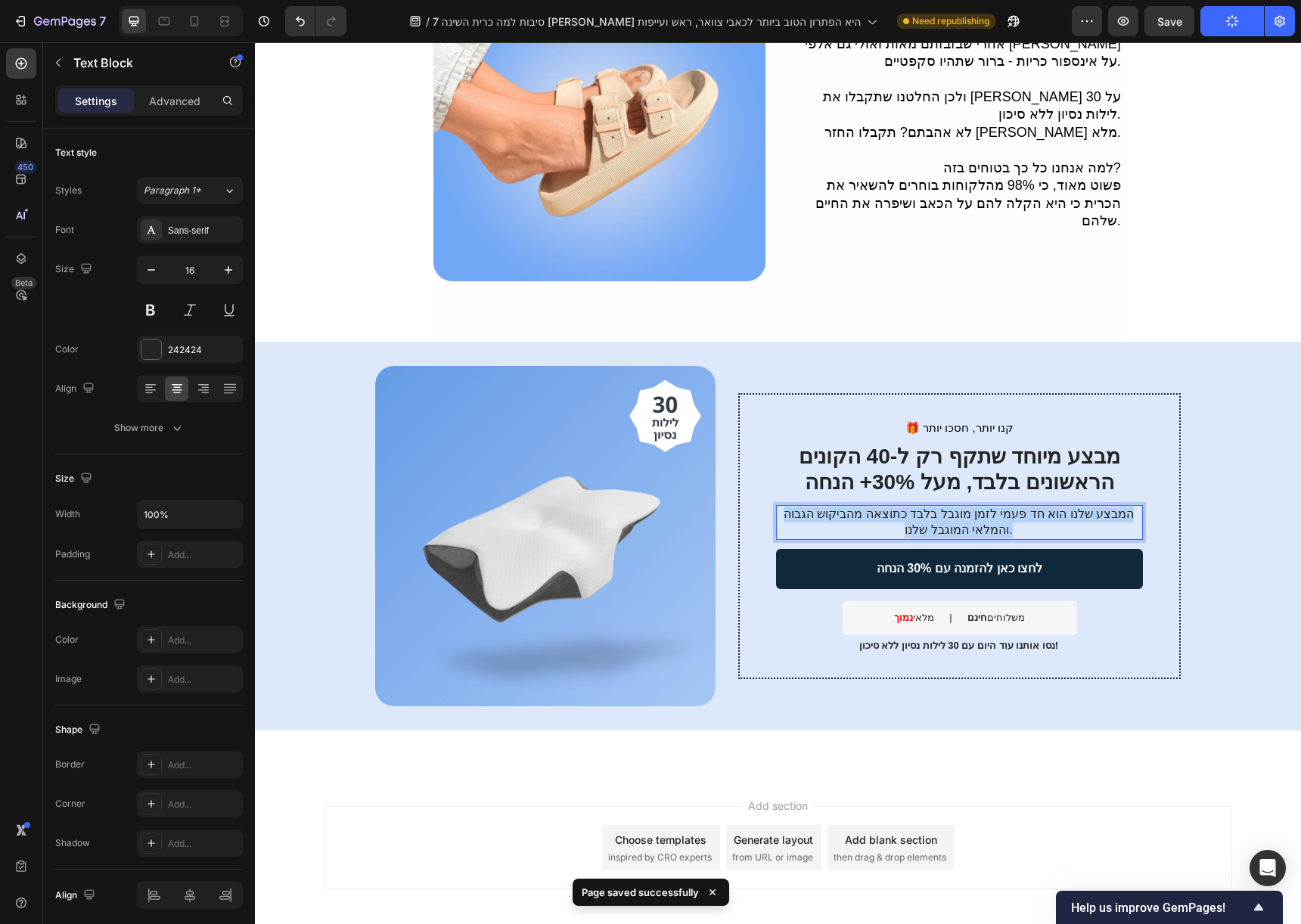
click at [918, 507] on p "המבצע שלנו הוא חד פעמי לזמן מוגבל בלבד כתוצאה מהביקוש הגבוה והמלאי המוגבל שלנו." at bounding box center [958, 523] width 365 height 32
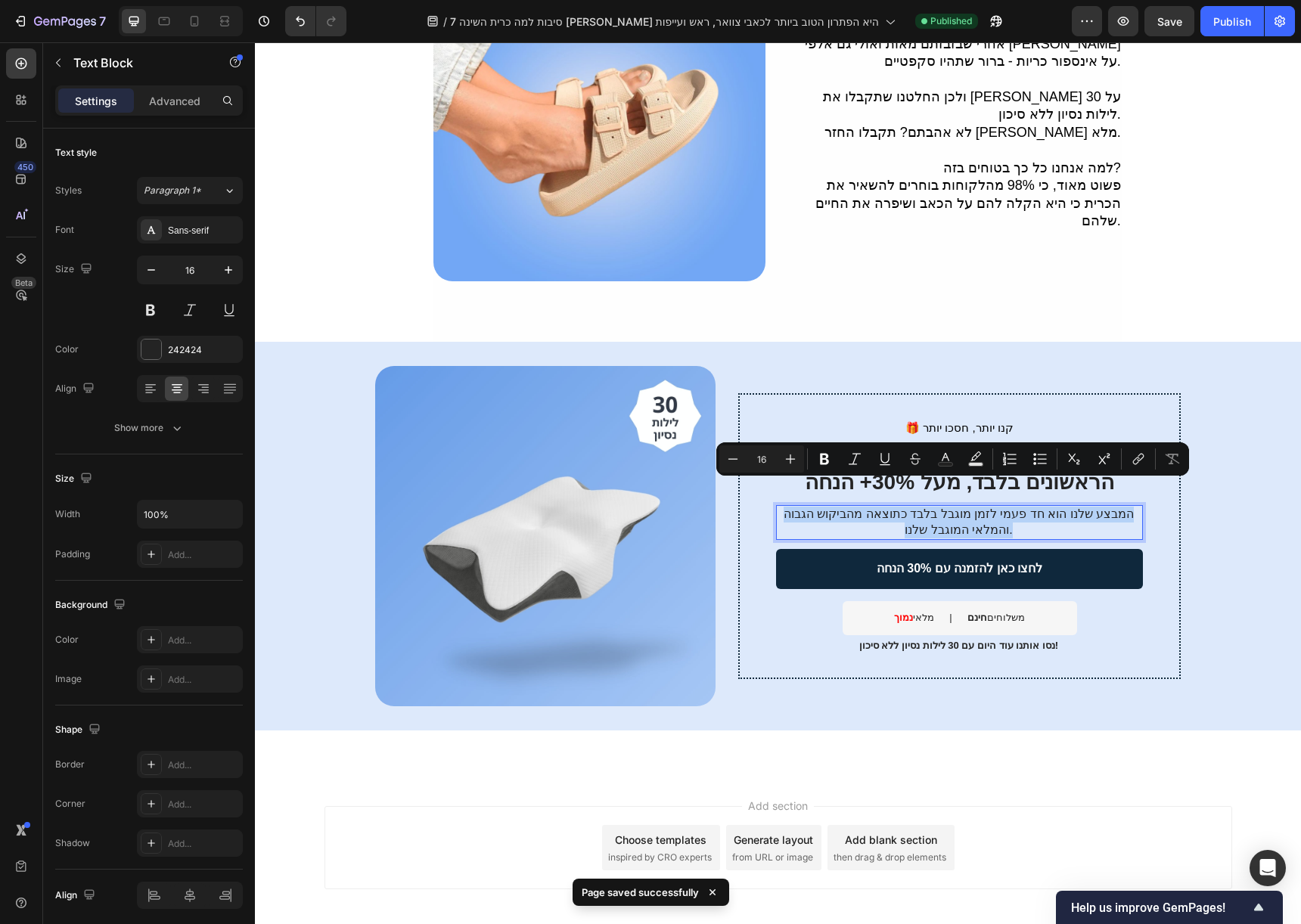
click at [918, 507] on p "המבצע שלנו הוא חד פעמי לזמן מוגבל בלבד כתוצאה מהביקוש הגבוה והמלאי המוגבל שלנו." at bounding box center [958, 523] width 365 height 32
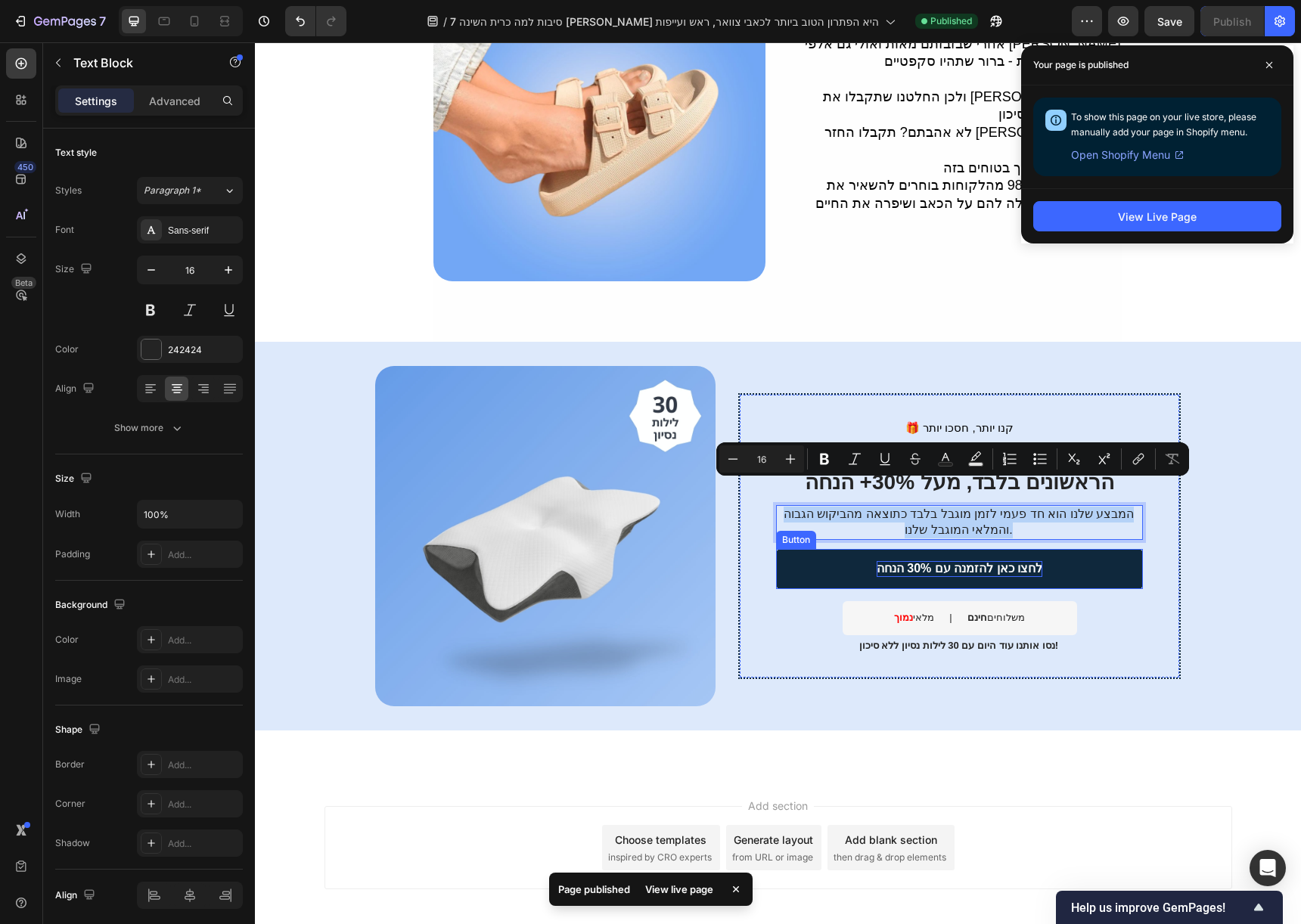
click at [945, 561] on p "לחצו כאן להזמנה עם 30% הנחה" at bounding box center [959, 569] width 166 height 16
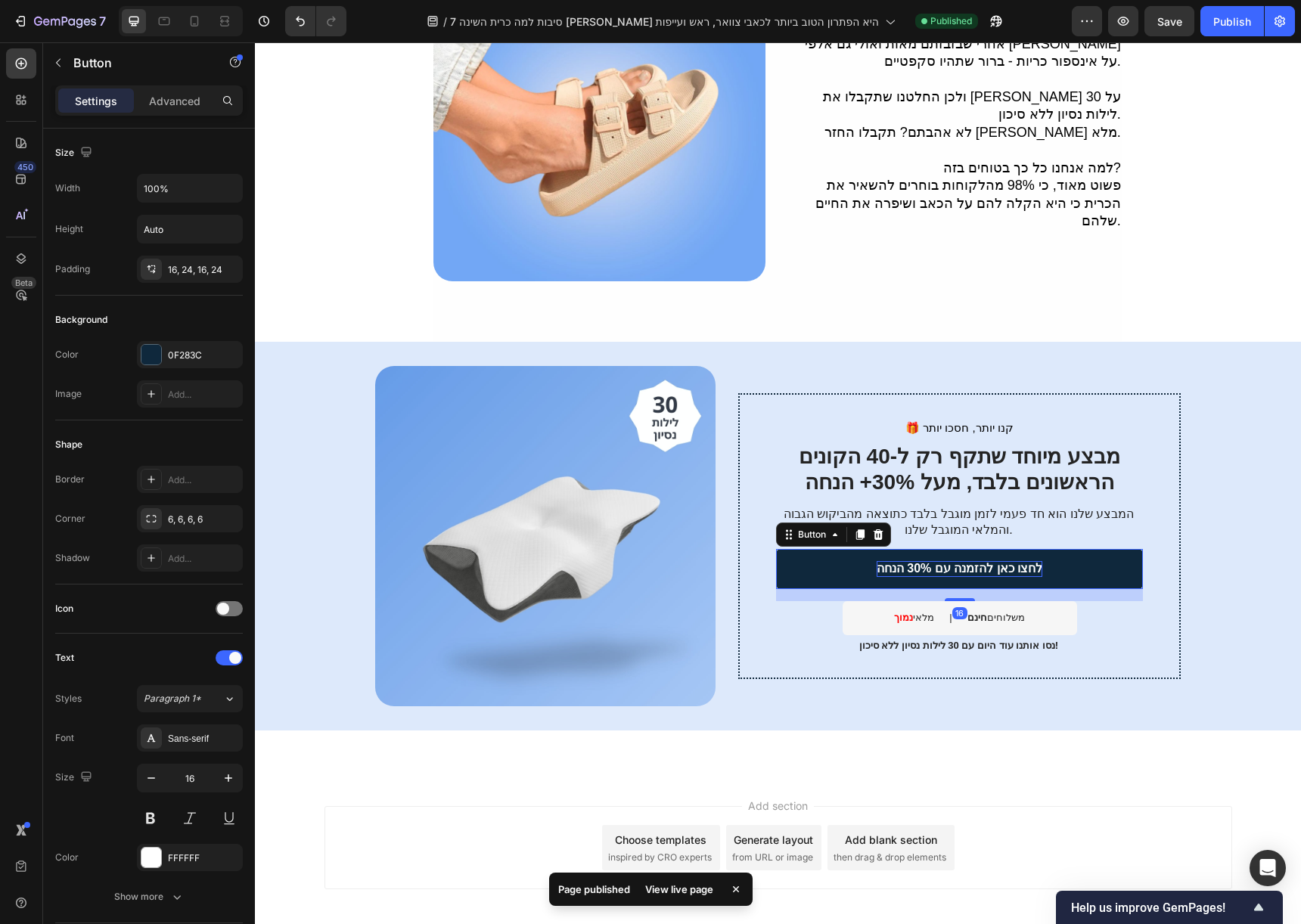
click at [944, 561] on p "לחצו כאן להזמנה עם 30% הנחה" at bounding box center [959, 569] width 166 height 16
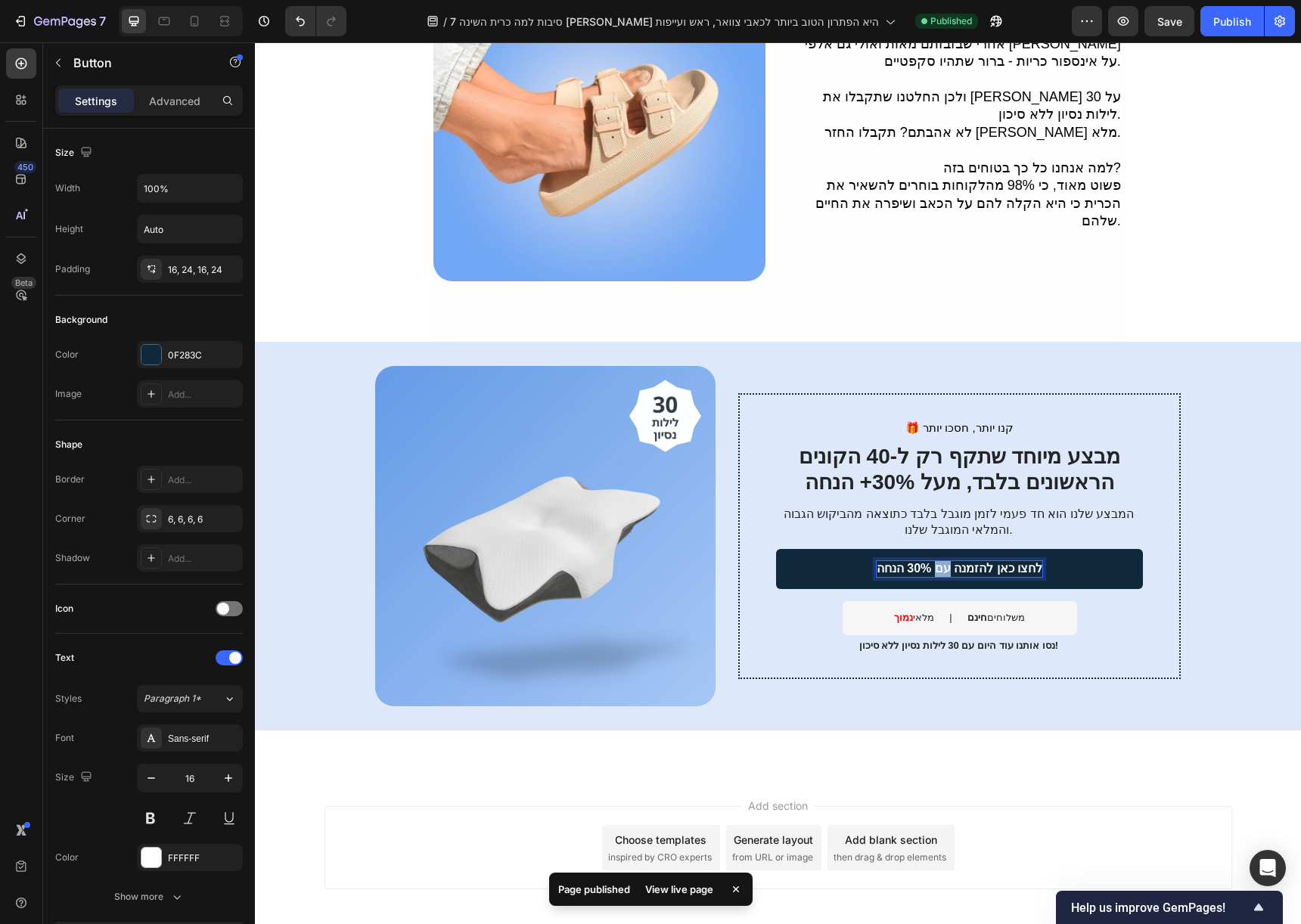
click at [944, 561] on p "לחצו כאן להזמנה עם 30% הנחה" at bounding box center [959, 569] width 166 height 16
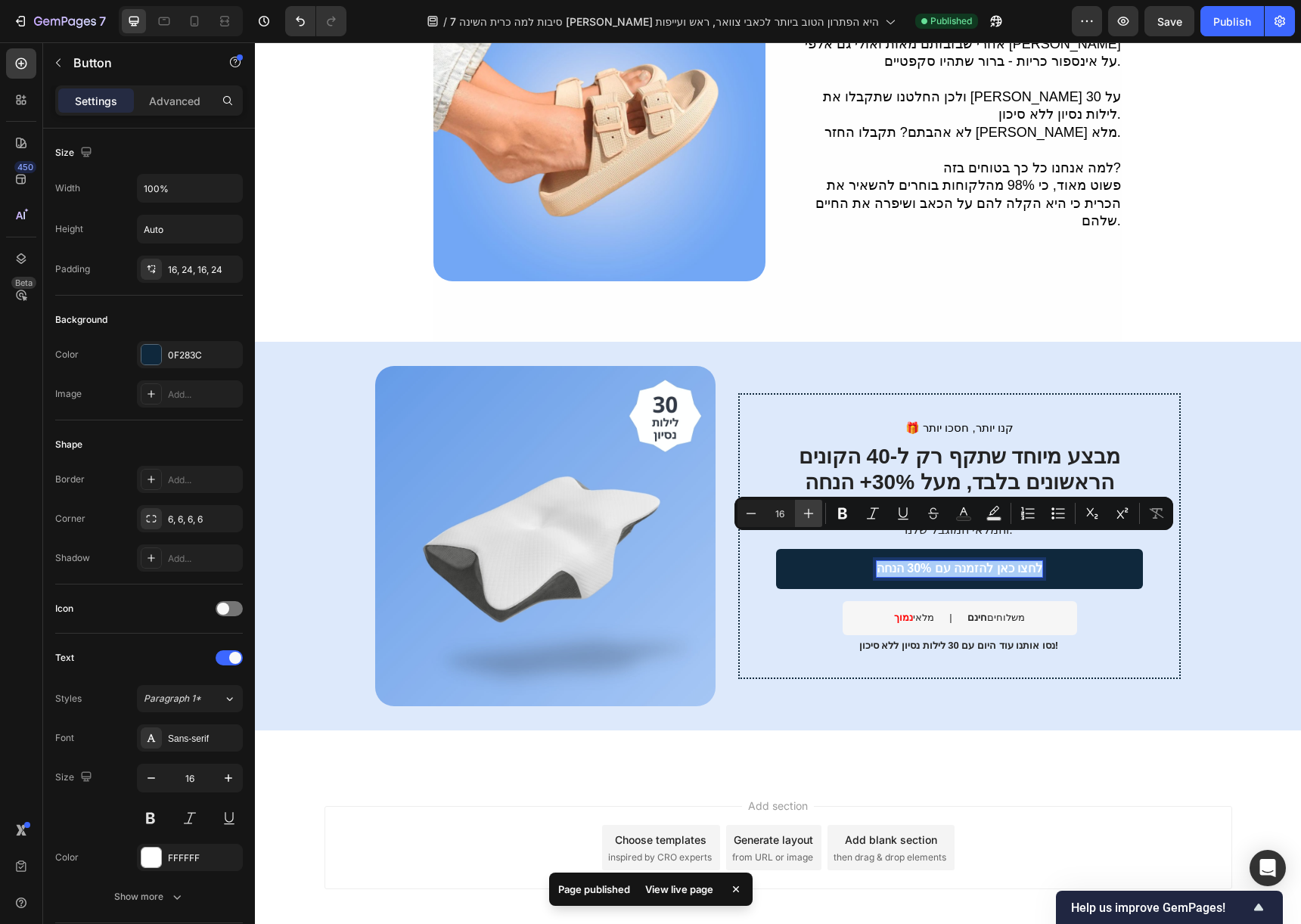
click at [814, 515] on icon "Editor contextual toolbar" at bounding box center [808, 513] width 15 height 15
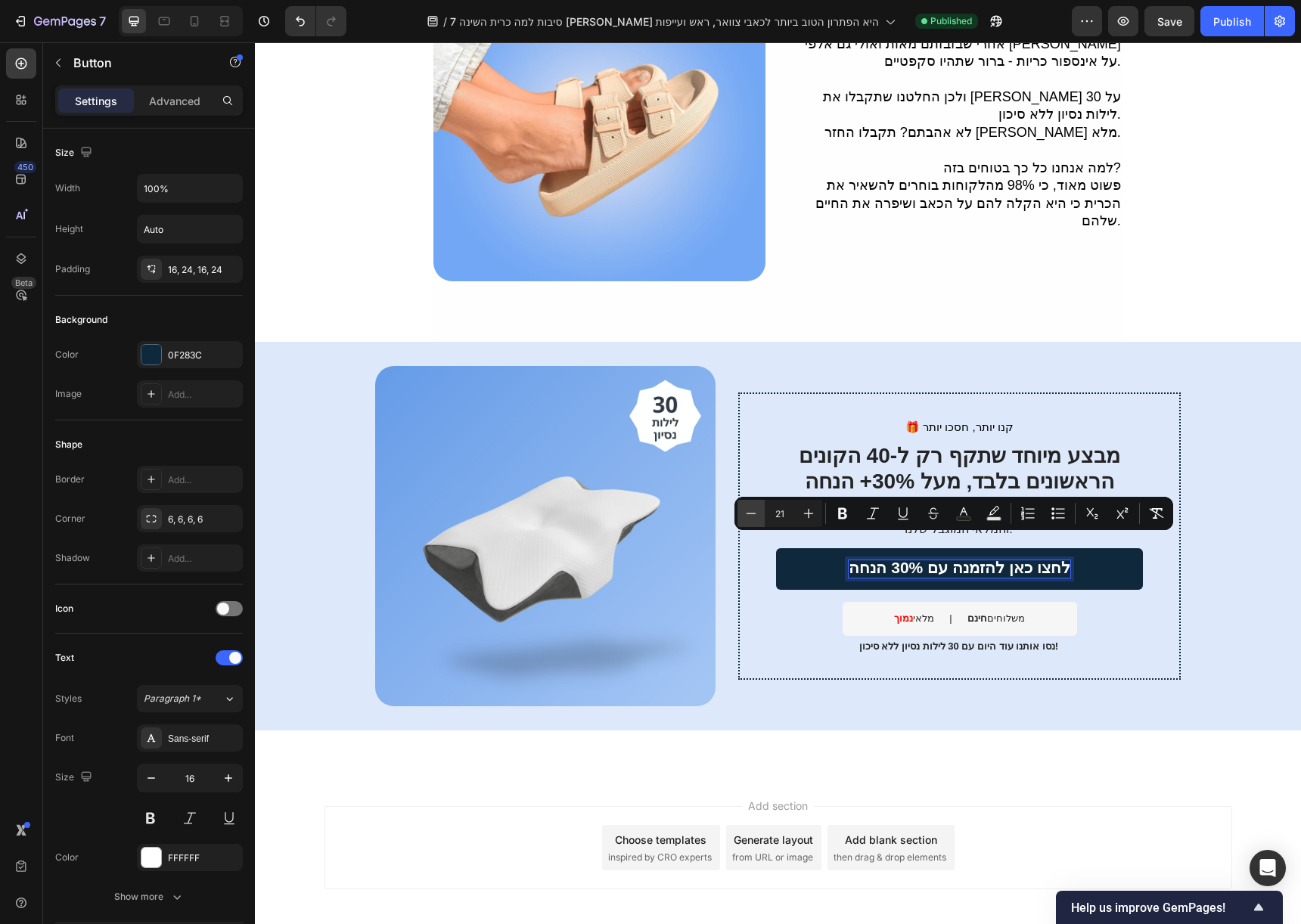
click at [754, 510] on icon "Editor contextual toolbar" at bounding box center [750, 513] width 15 height 15
type input "20"
click at [913, 444] on p "מבצע מיוחד שתקף רק ל-40 הקונים הראשונים בלבד, מעל 30%+ הנחה" at bounding box center [959, 469] width 364 height 51
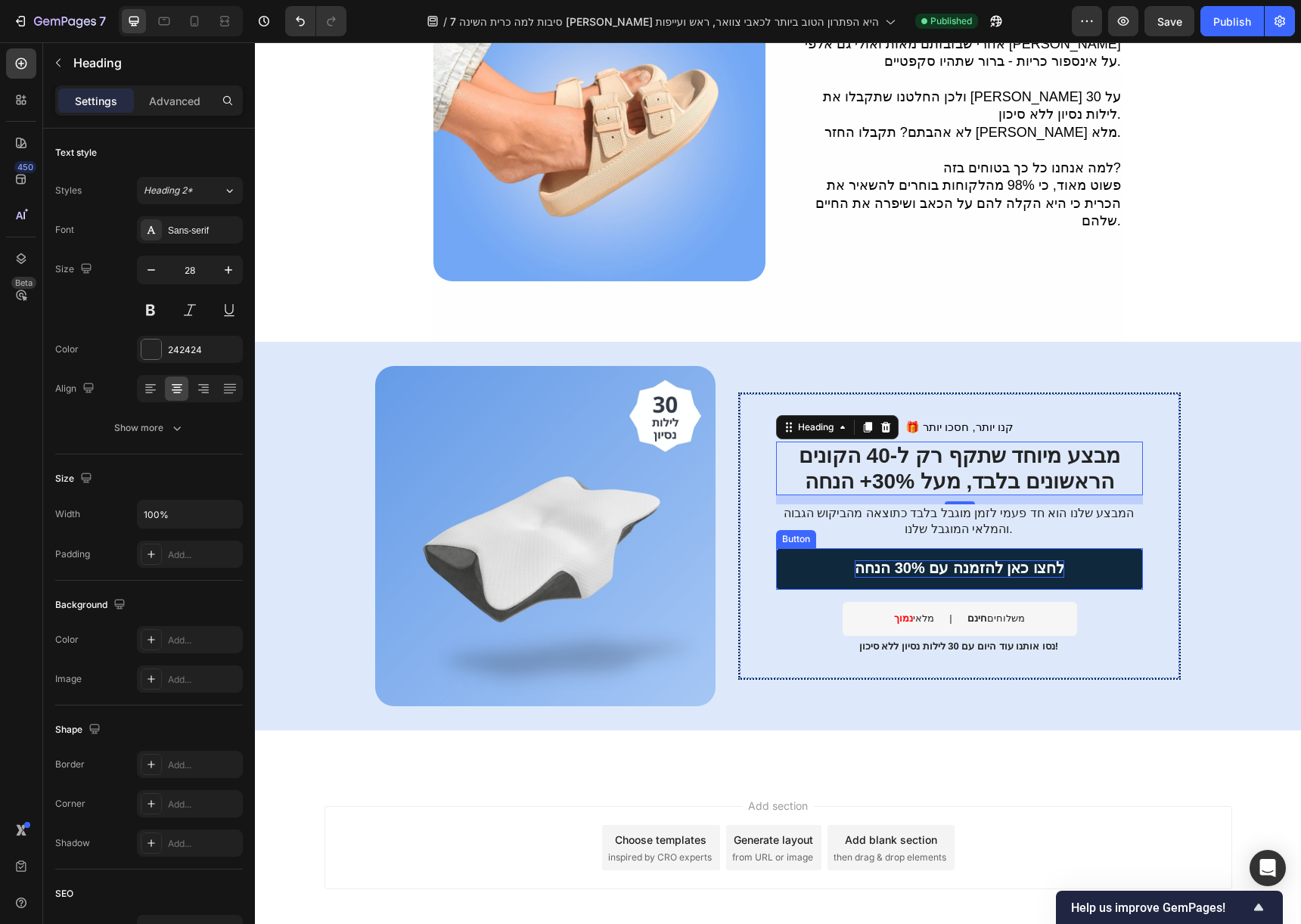
click at [950, 559] on span "לחצו כאן להזמנה עם 30% הנחה" at bounding box center [959, 567] width 210 height 16
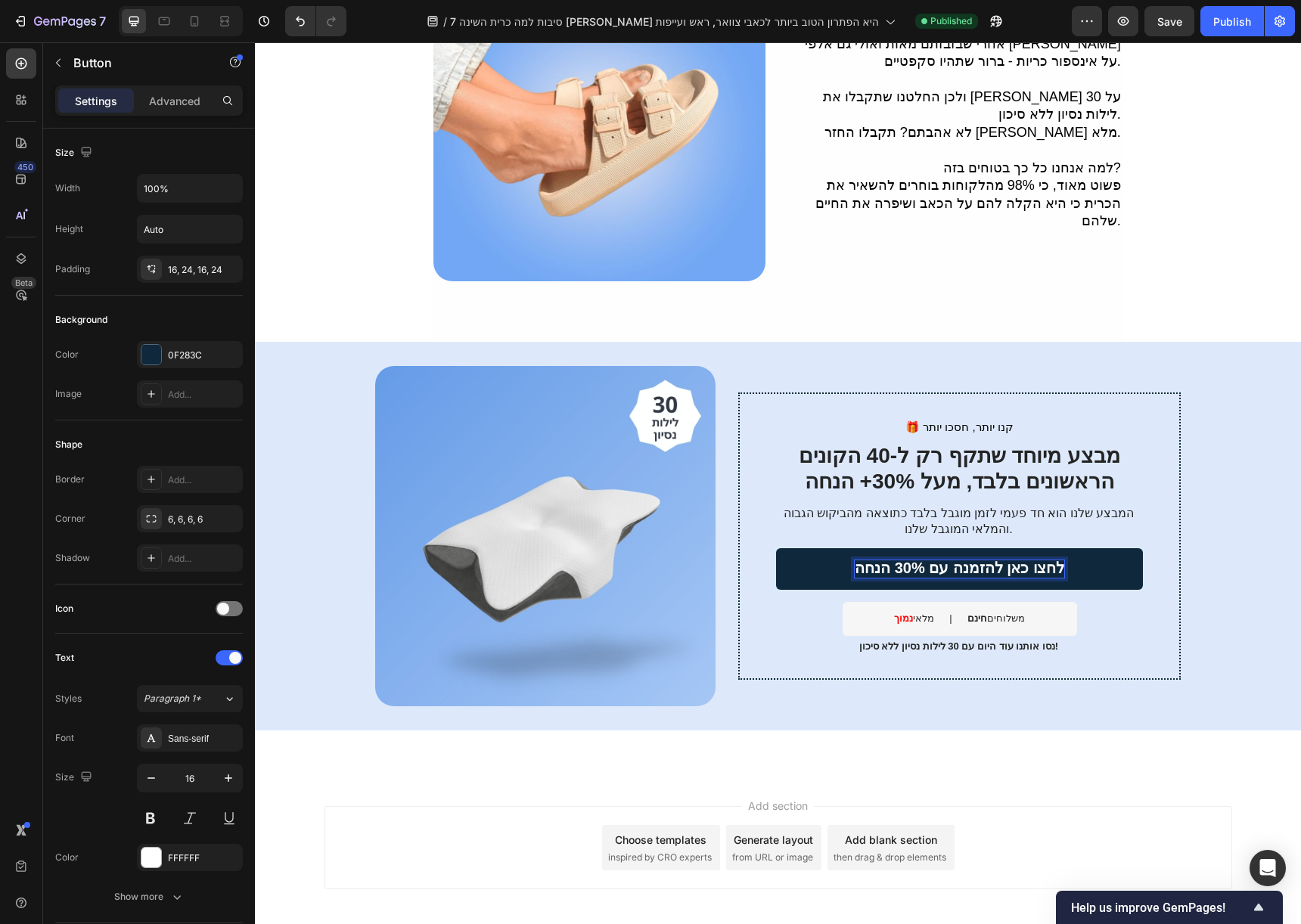
click at [950, 559] on span "לחצו כאן להזמנה עם 30% הנחה" at bounding box center [959, 567] width 210 height 16
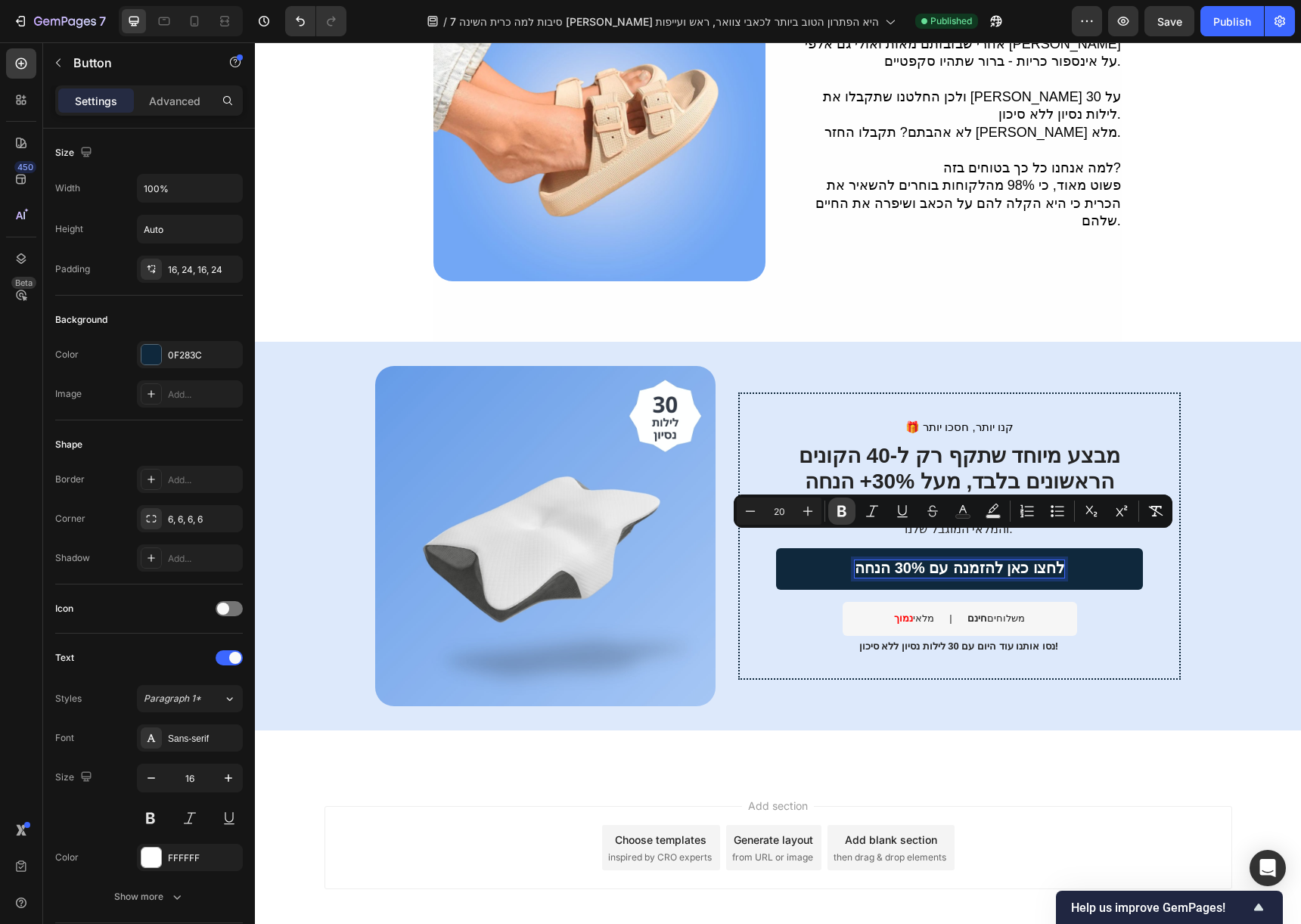
click at [848, 502] on button "Bold" at bounding box center [842, 511] width 27 height 27
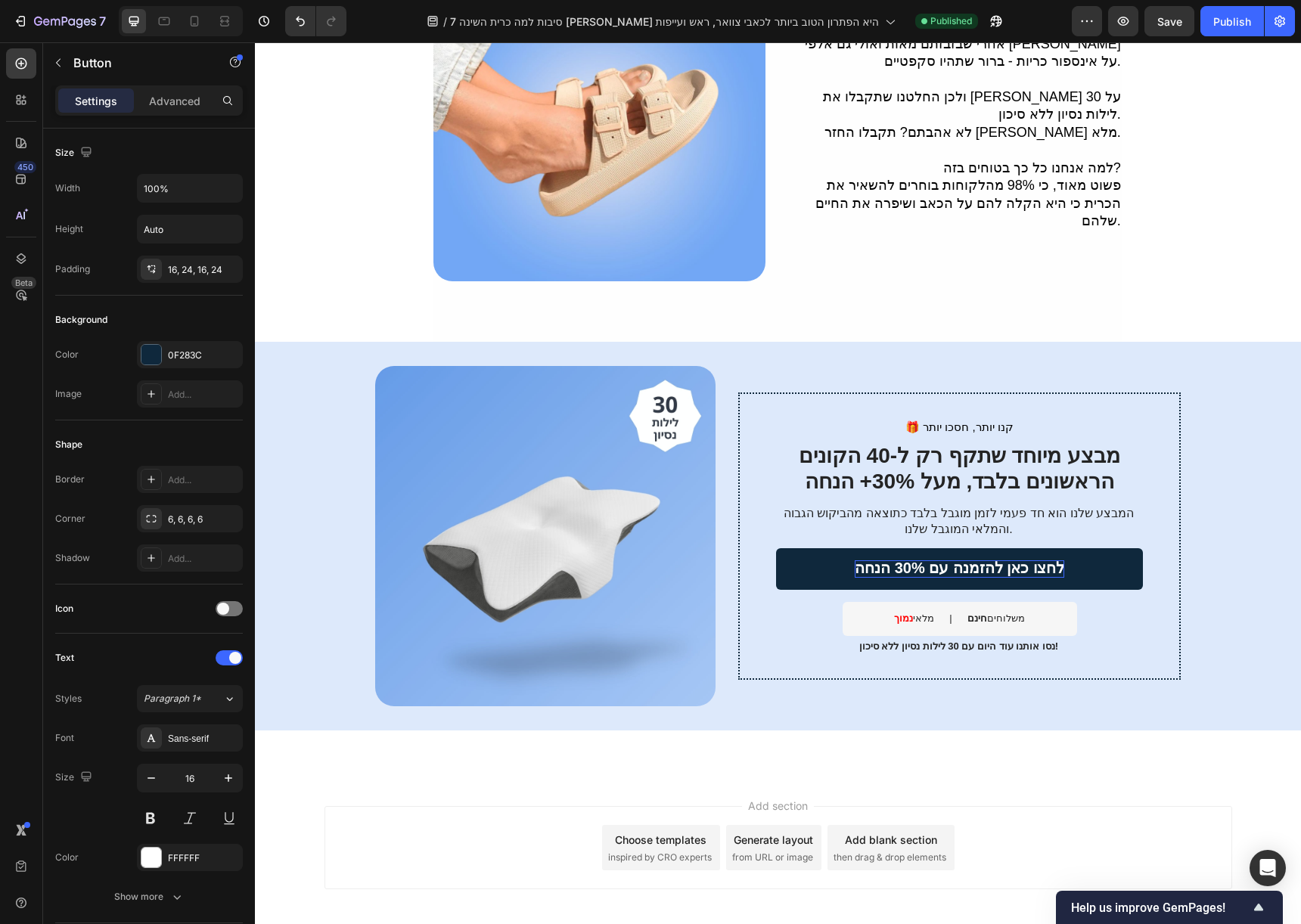
click at [882, 559] on strong "לחצו כאן להזמנה עם 30% הנחה" at bounding box center [959, 567] width 210 height 16
click at [883, 559] on strong "לחצו כאן להזמנה עם 30% הנחה" at bounding box center [959, 567] width 210 height 16
click at [1005, 613] on p "משלוחים חינם" at bounding box center [995, 619] width 57 height 13
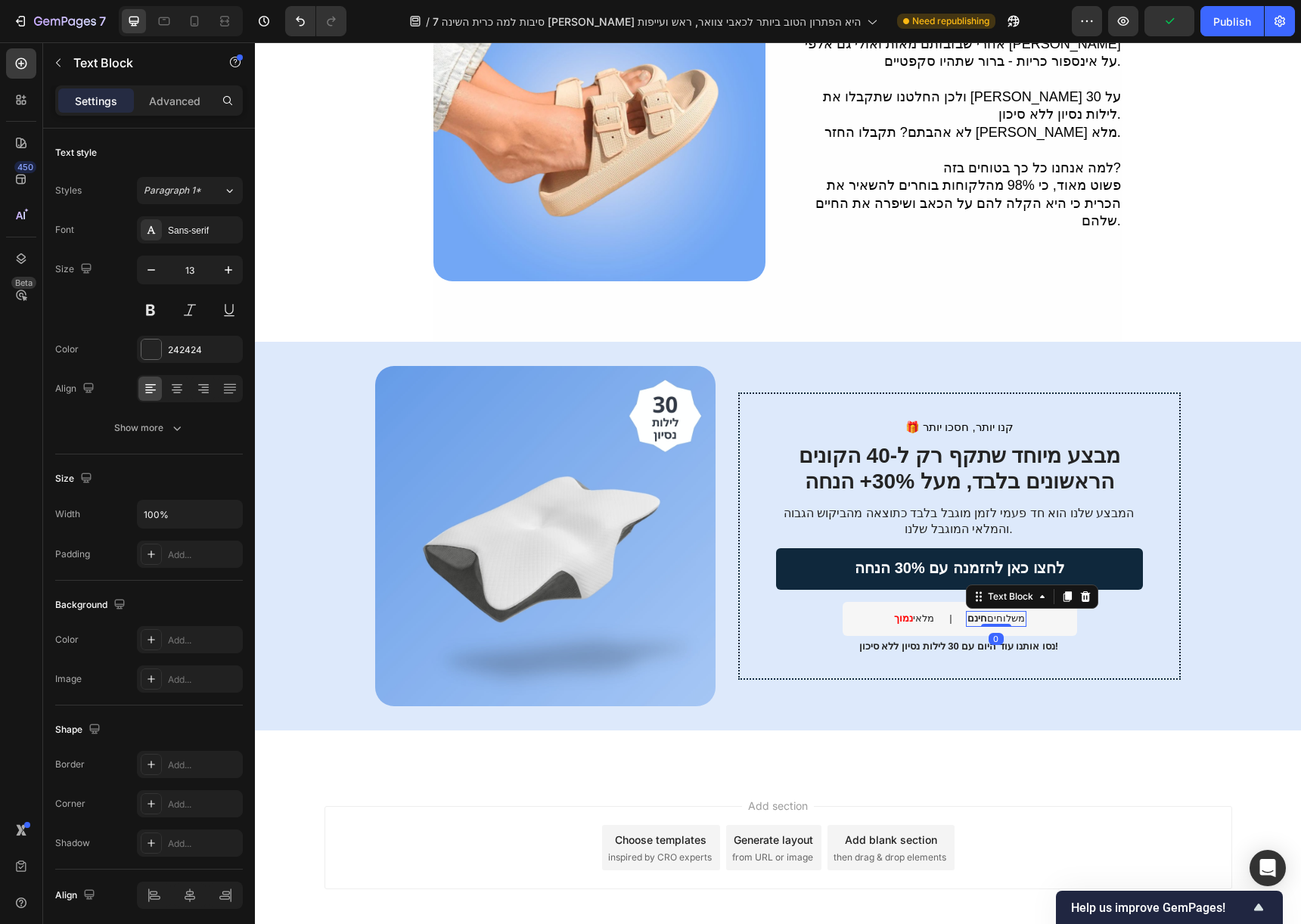
click at [1005, 613] on p "משלוחים חינם" at bounding box center [995, 619] width 57 height 13
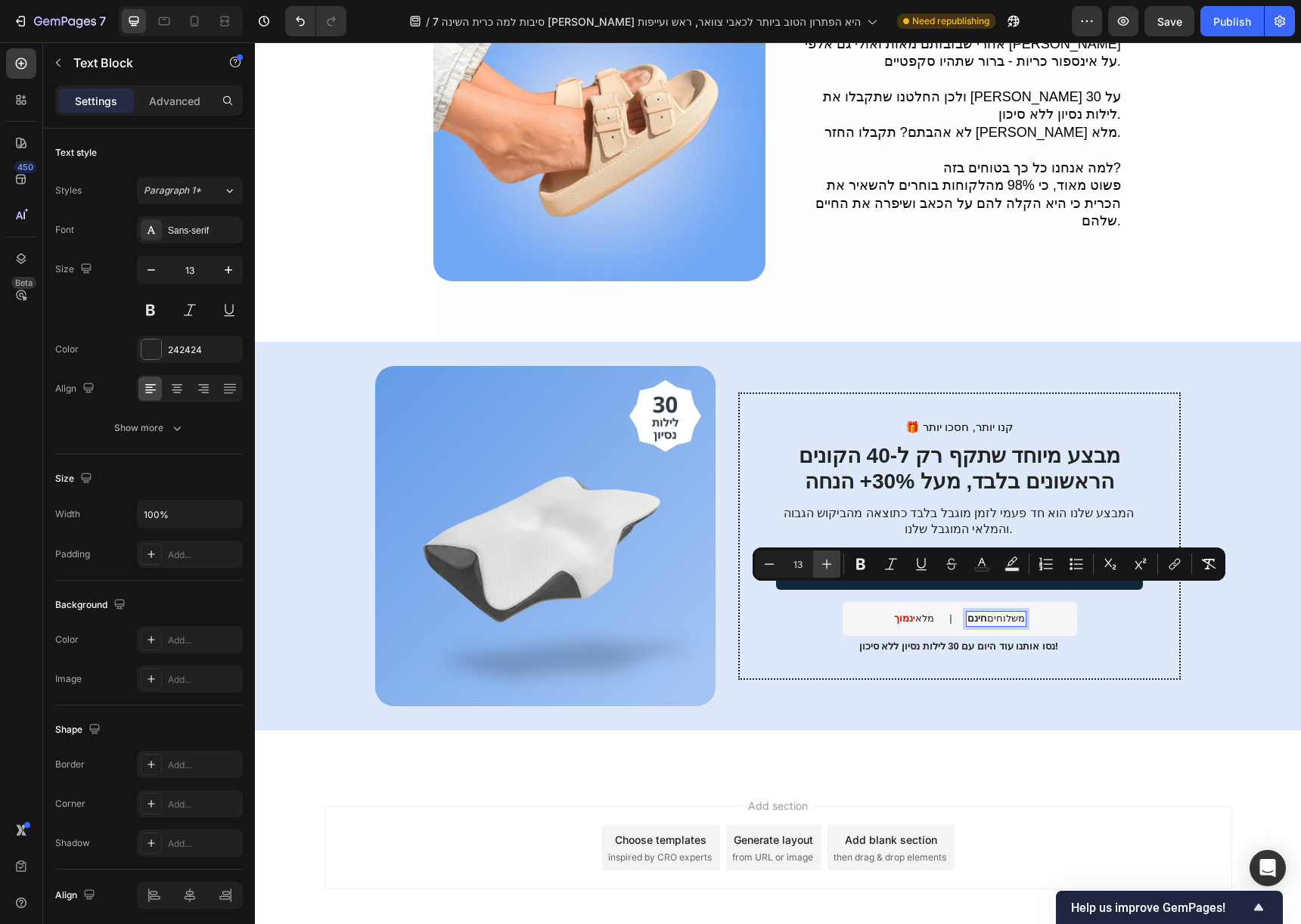
click at [828, 563] on icon "Editor contextual toolbar" at bounding box center [826, 564] width 15 height 15
type input "14"
click at [224, 270] on icon "button" at bounding box center [228, 269] width 15 height 15
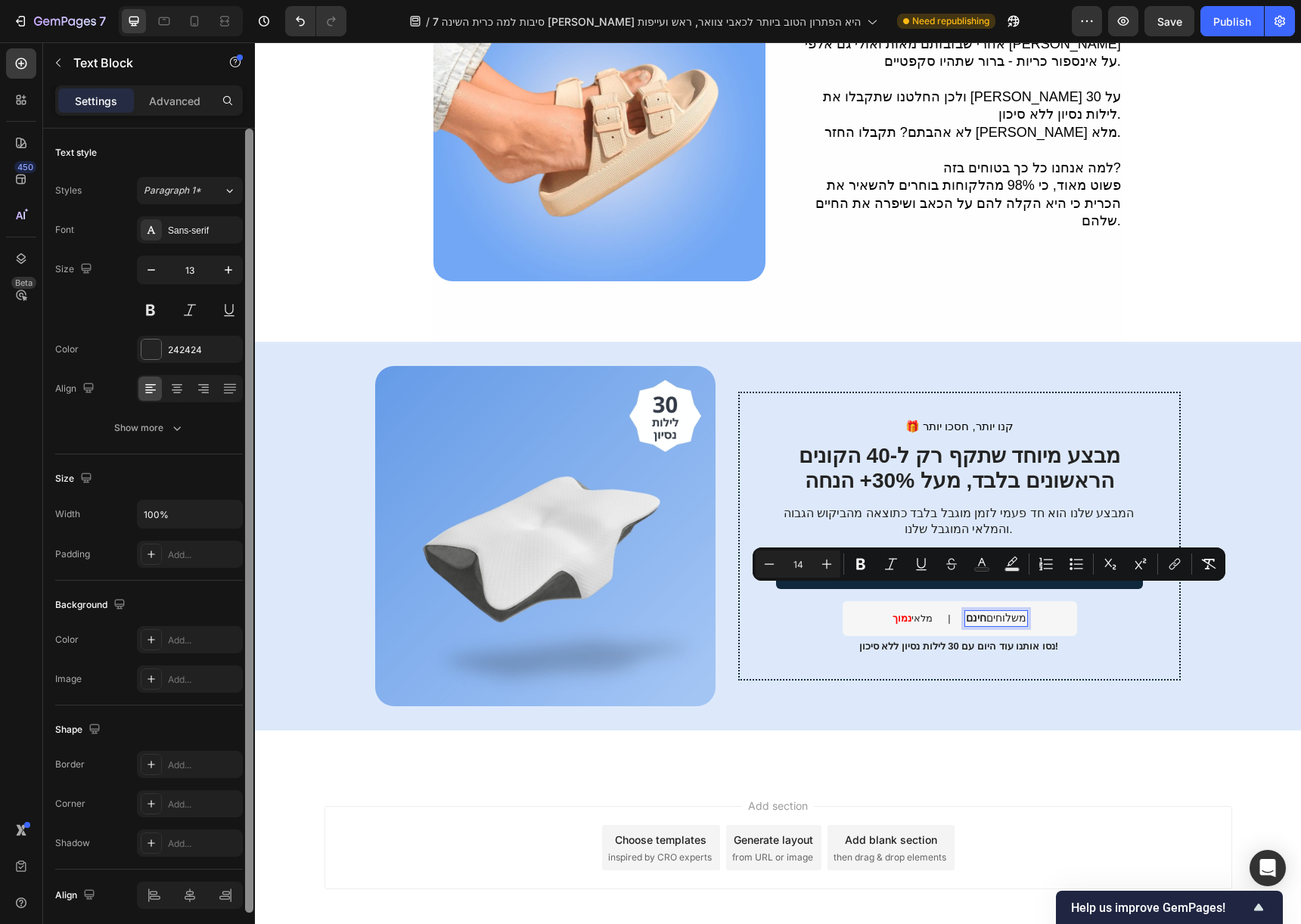
type input "14"
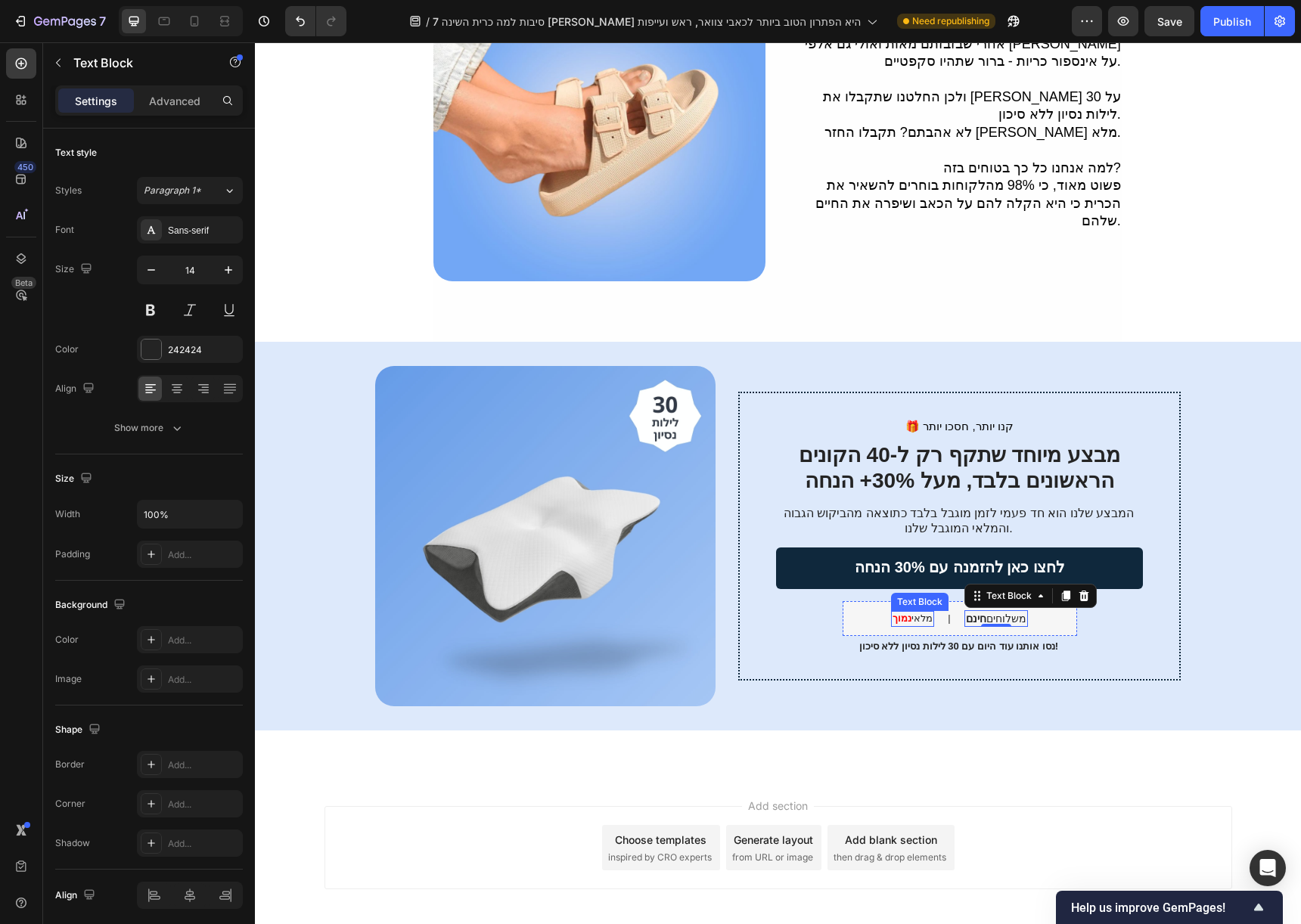
click at [918, 613] on p "מלאי נמוך" at bounding box center [912, 619] width 40 height 13
click at [918, 624] on div at bounding box center [913, 626] width 31 height 3
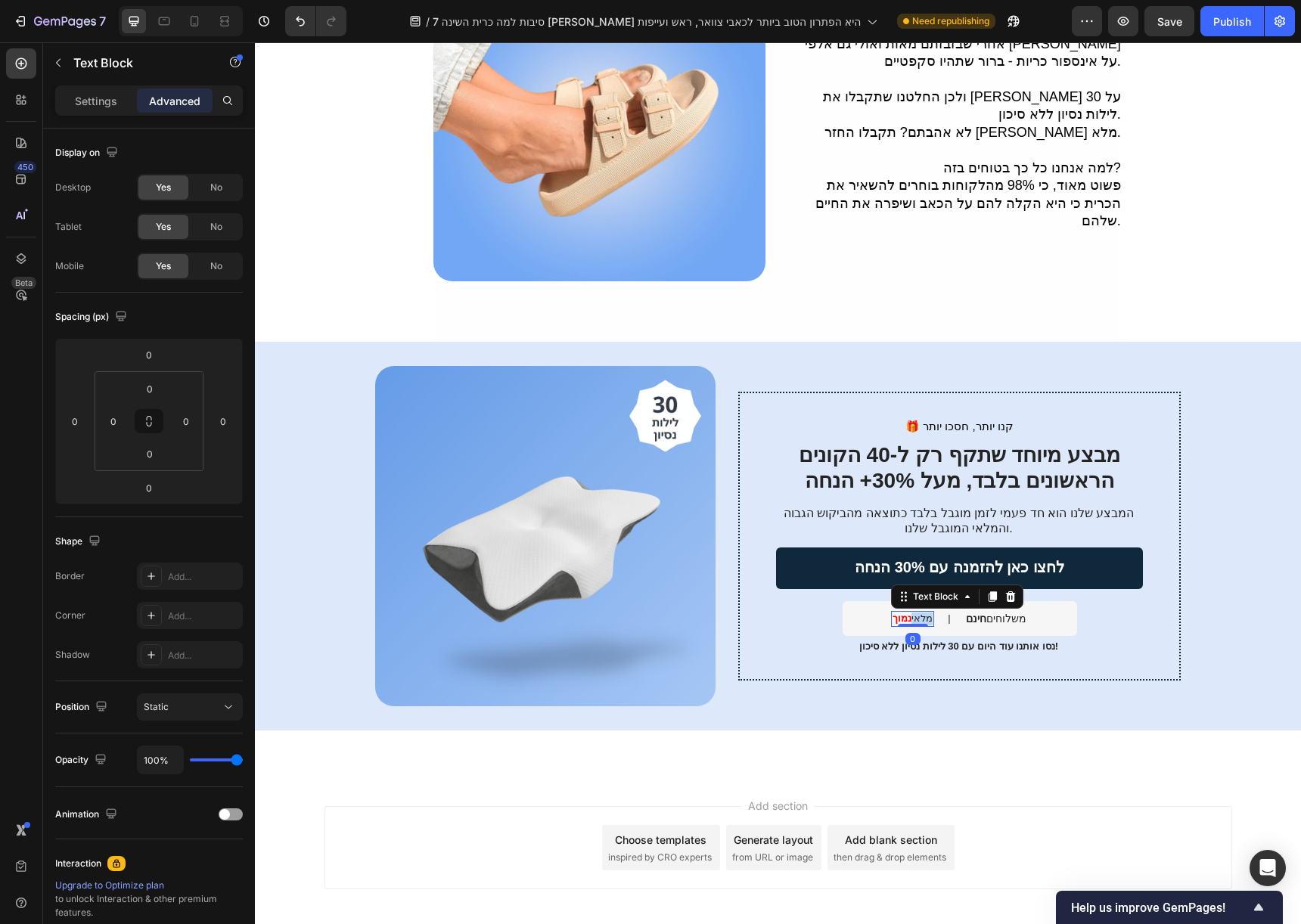
click at [918, 613] on p "מלאי נמוך" at bounding box center [912, 619] width 40 height 13
click at [897, 613] on strong "נמוך" at bounding box center [902, 618] width 19 height 12
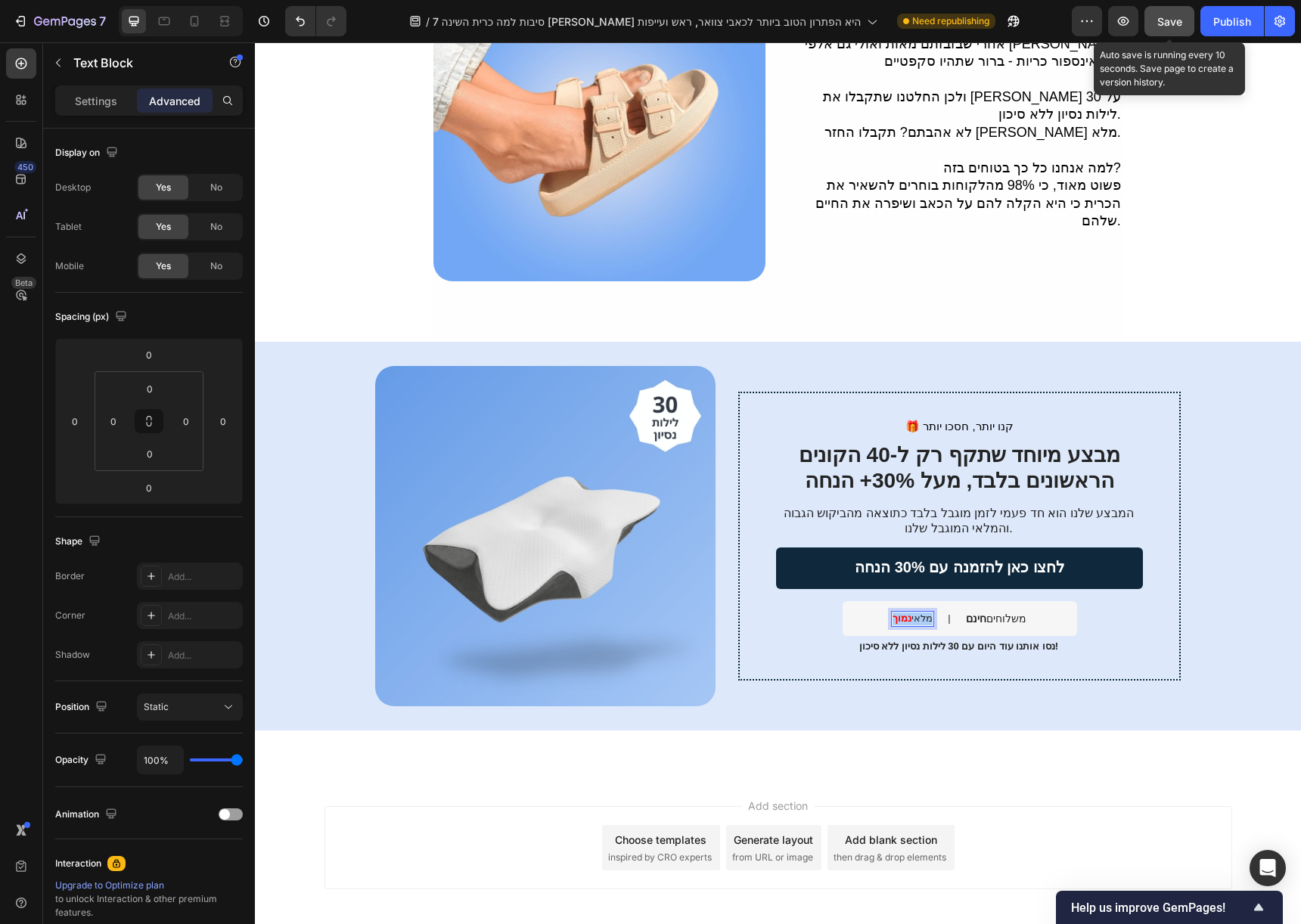
click at [1171, 34] on button "Save" at bounding box center [1170, 21] width 50 height 31
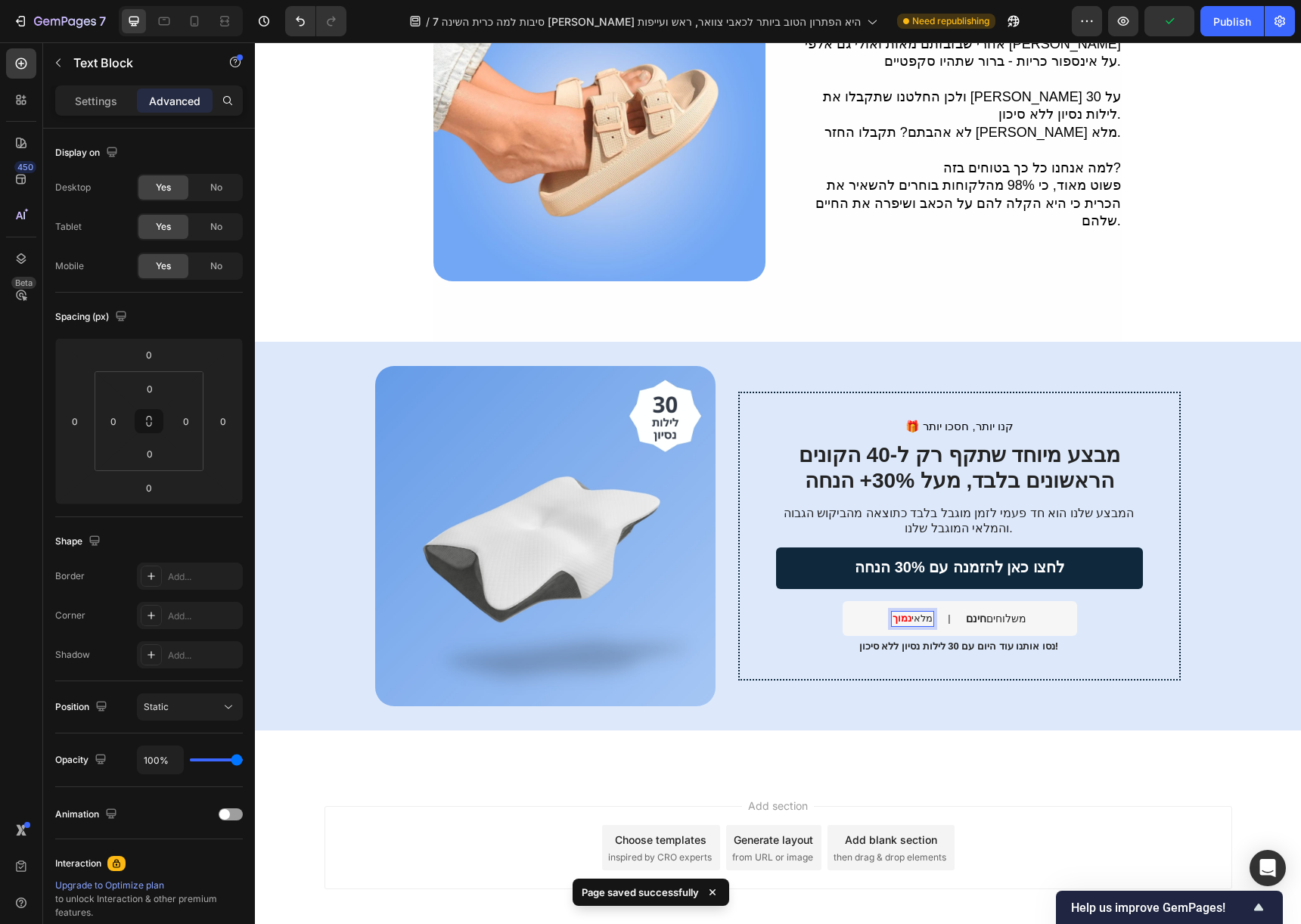
click at [918, 613] on p "מלאי נמוך" at bounding box center [912, 619] width 40 height 13
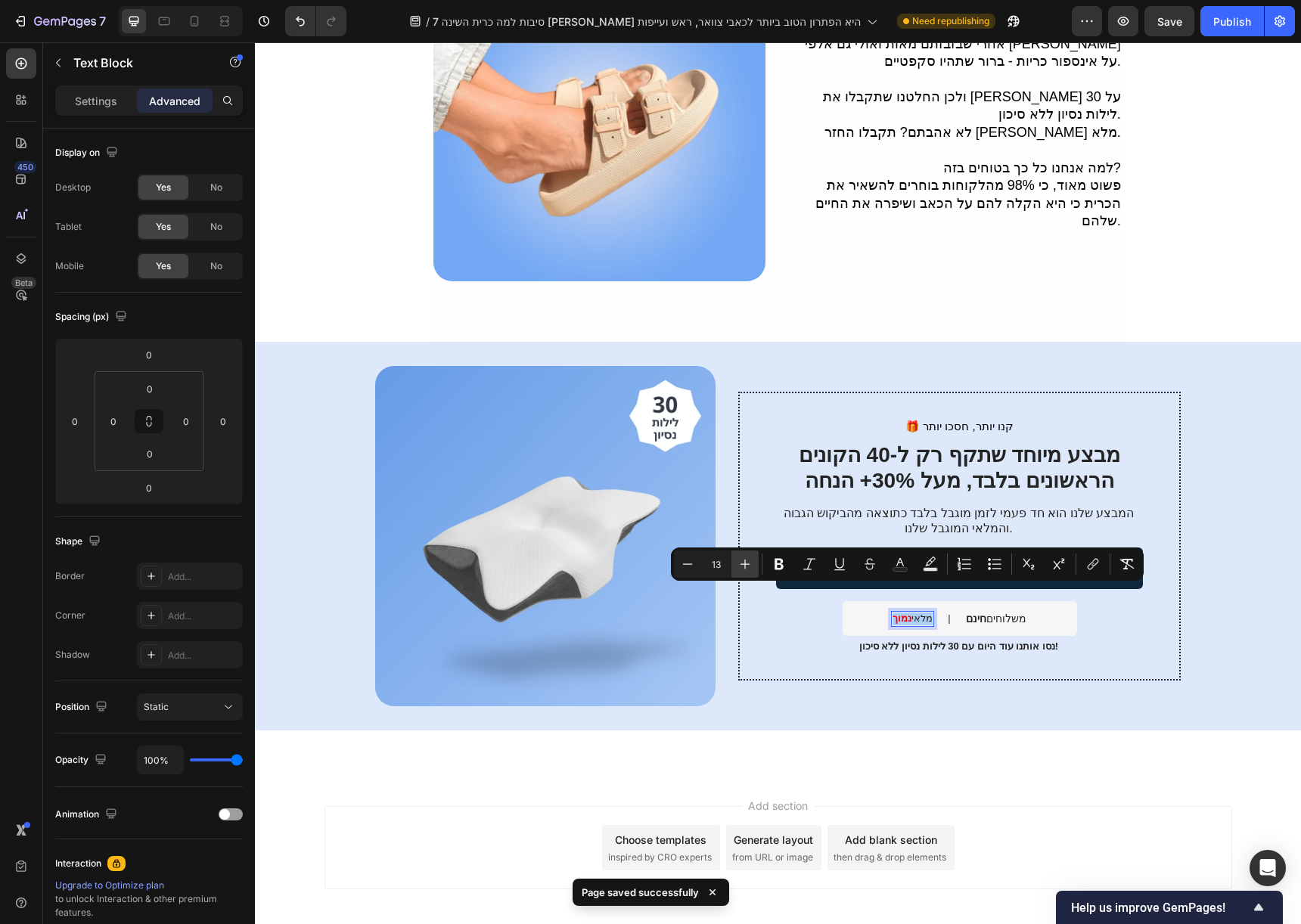
click at [739, 567] on icon "Editor contextual toolbar" at bounding box center [745, 564] width 15 height 15
type input "14"
click at [119, 98] on div "Settings" at bounding box center [95, 100] width 76 height 24
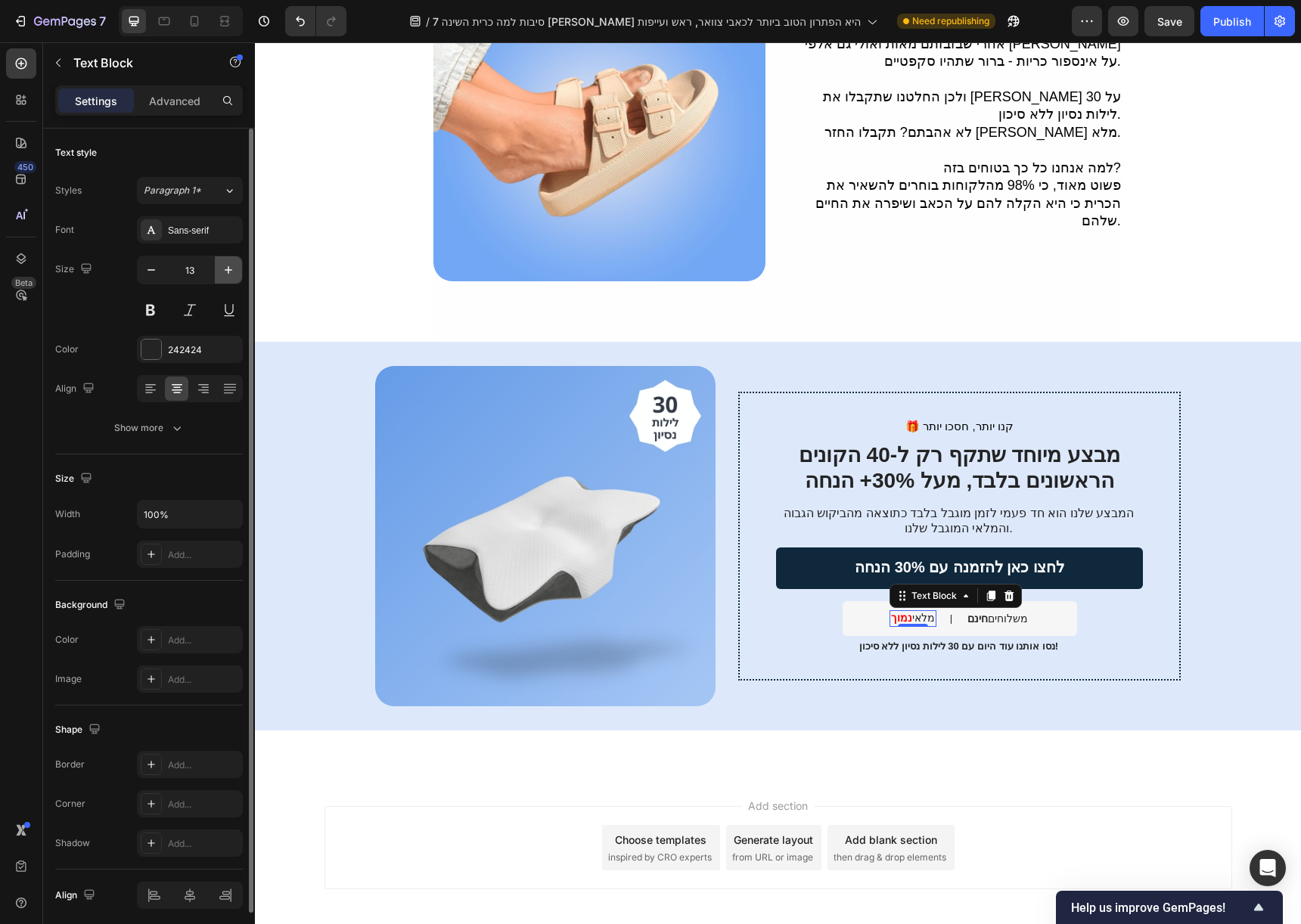
click at [222, 269] on icon "button" at bounding box center [228, 269] width 15 height 15
type input "14"
click at [975, 641] on strong "נסו אותנו עוד היום עם 30 לילות נסיון ללא סיכון!" at bounding box center [958, 646] width 199 height 12
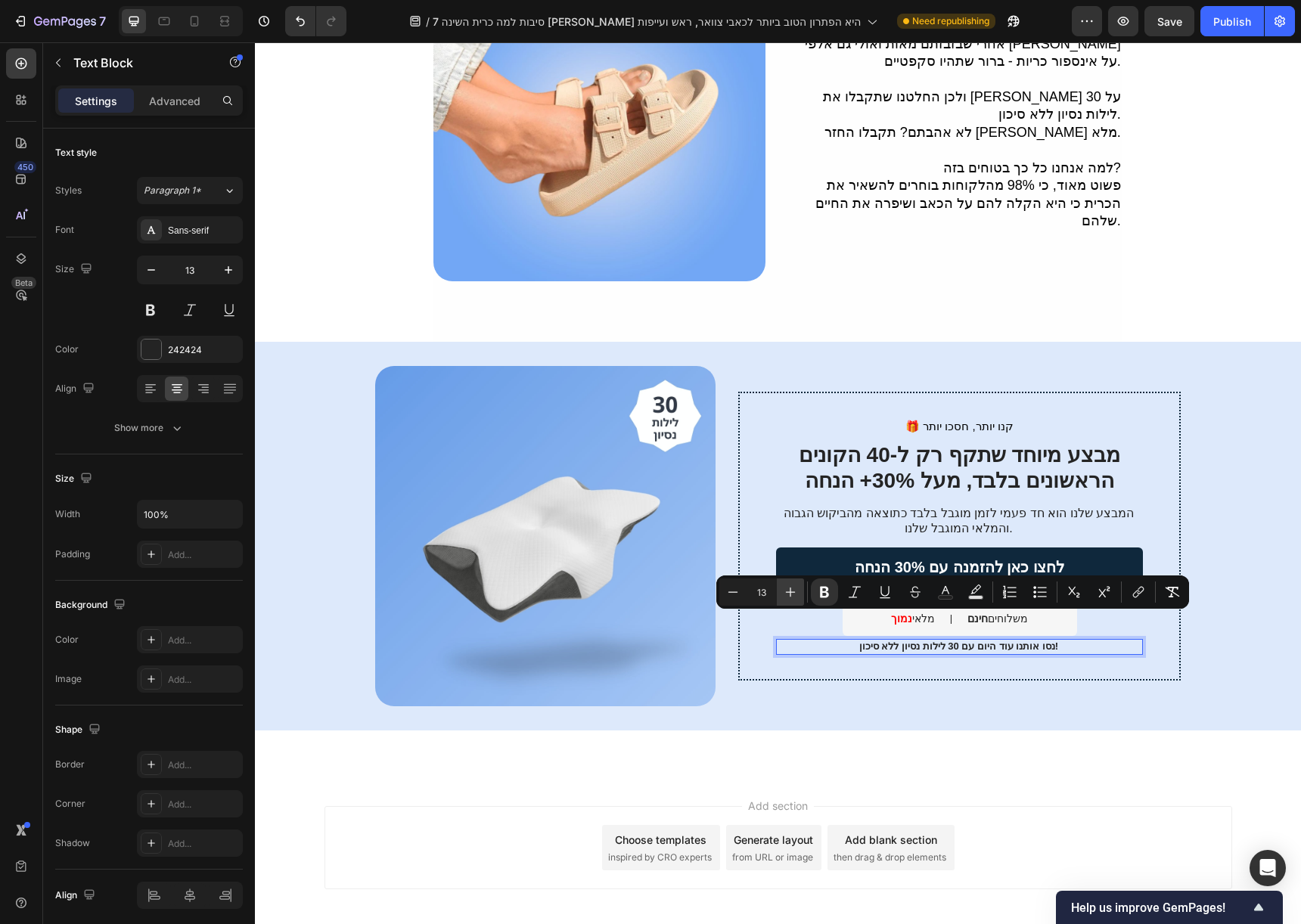
click at [783, 589] on icon "Editor contextual toolbar" at bounding box center [790, 591] width 15 height 15
type input "15"
click at [229, 267] on icon "button" at bounding box center [228, 269] width 15 height 15
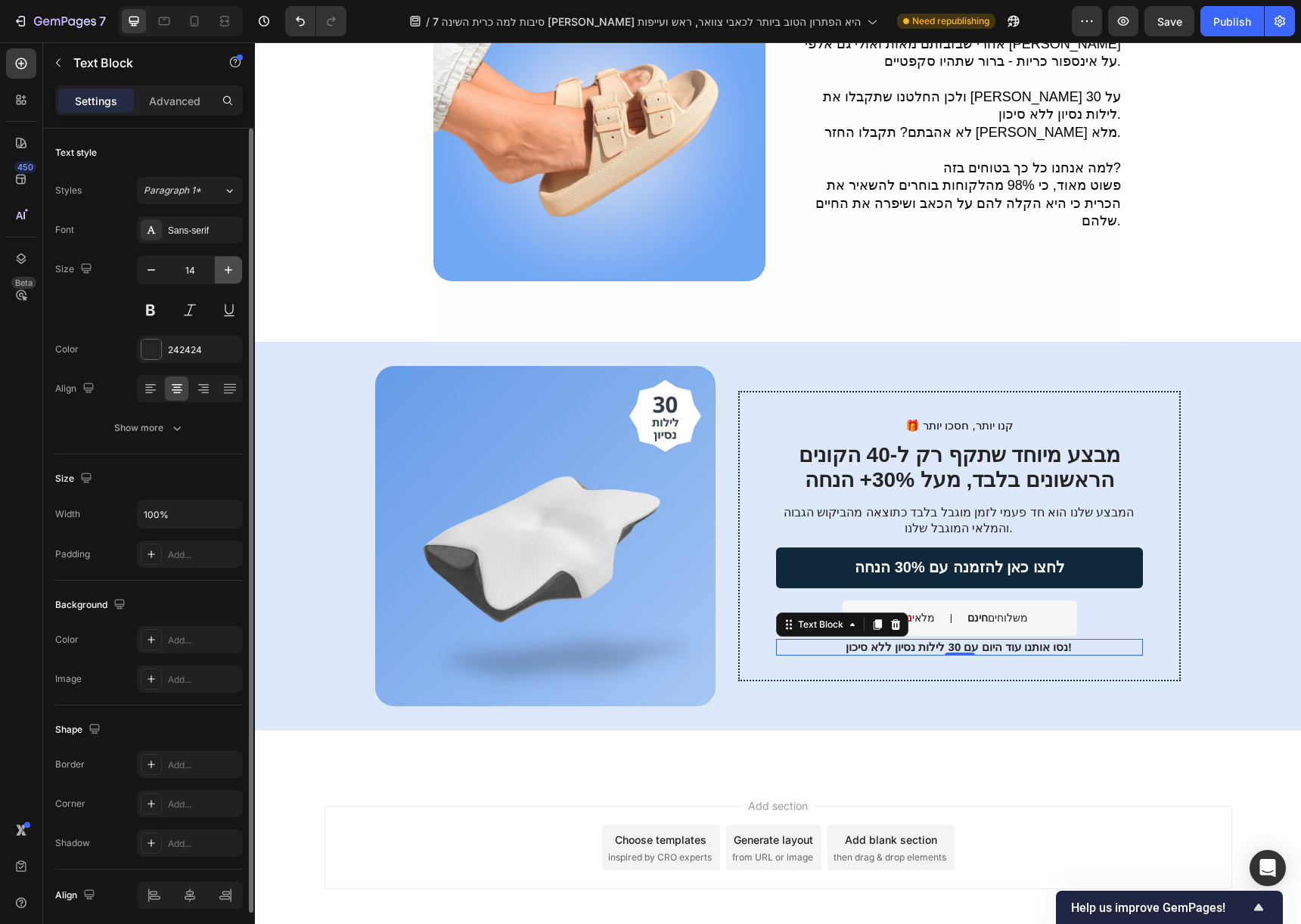
type input "15"
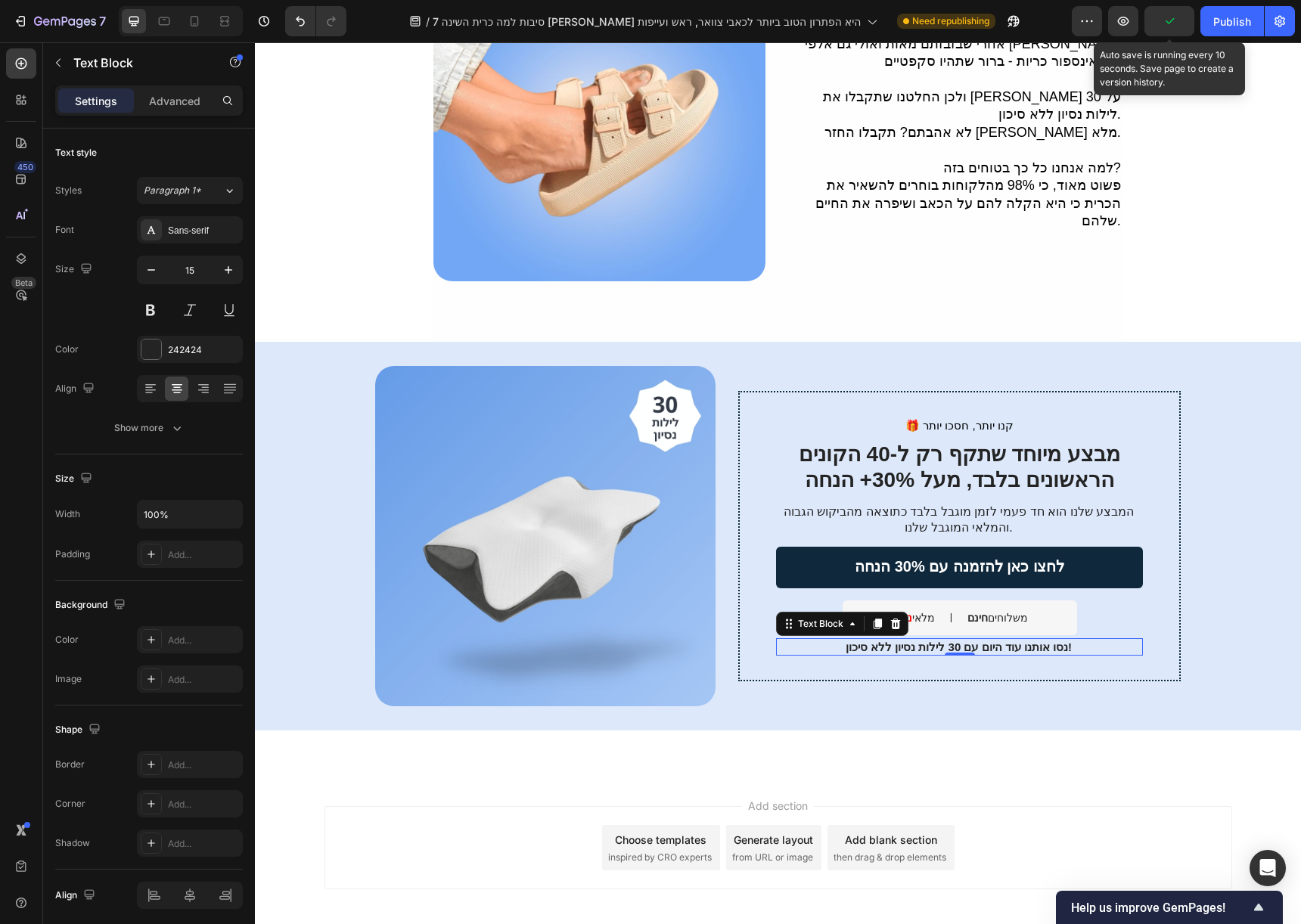
click at [1174, 21] on icon "button" at bounding box center [1169, 20] width 15 height 15
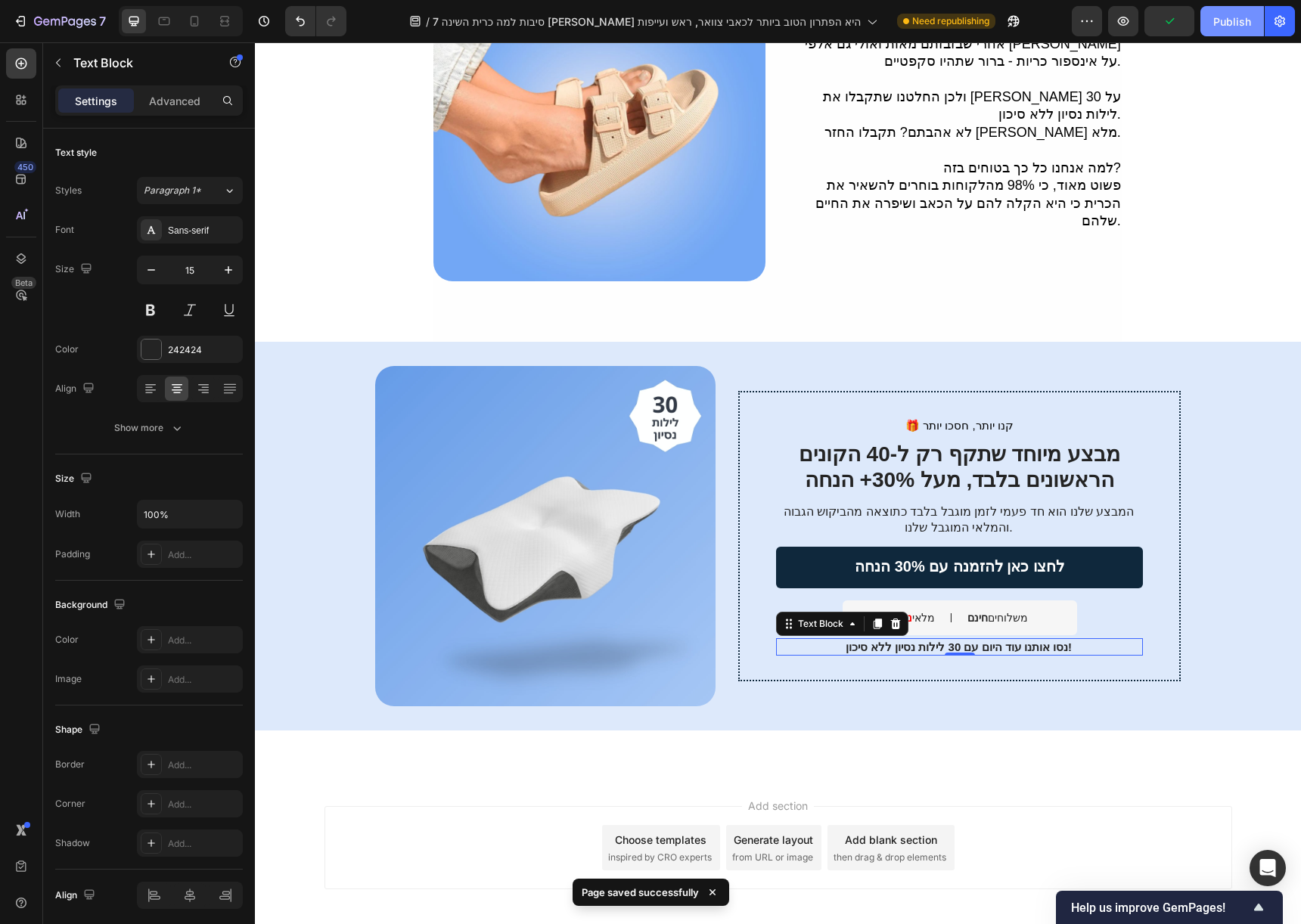
click at [1222, 27] on div "Publish" at bounding box center [1232, 21] width 38 height 16
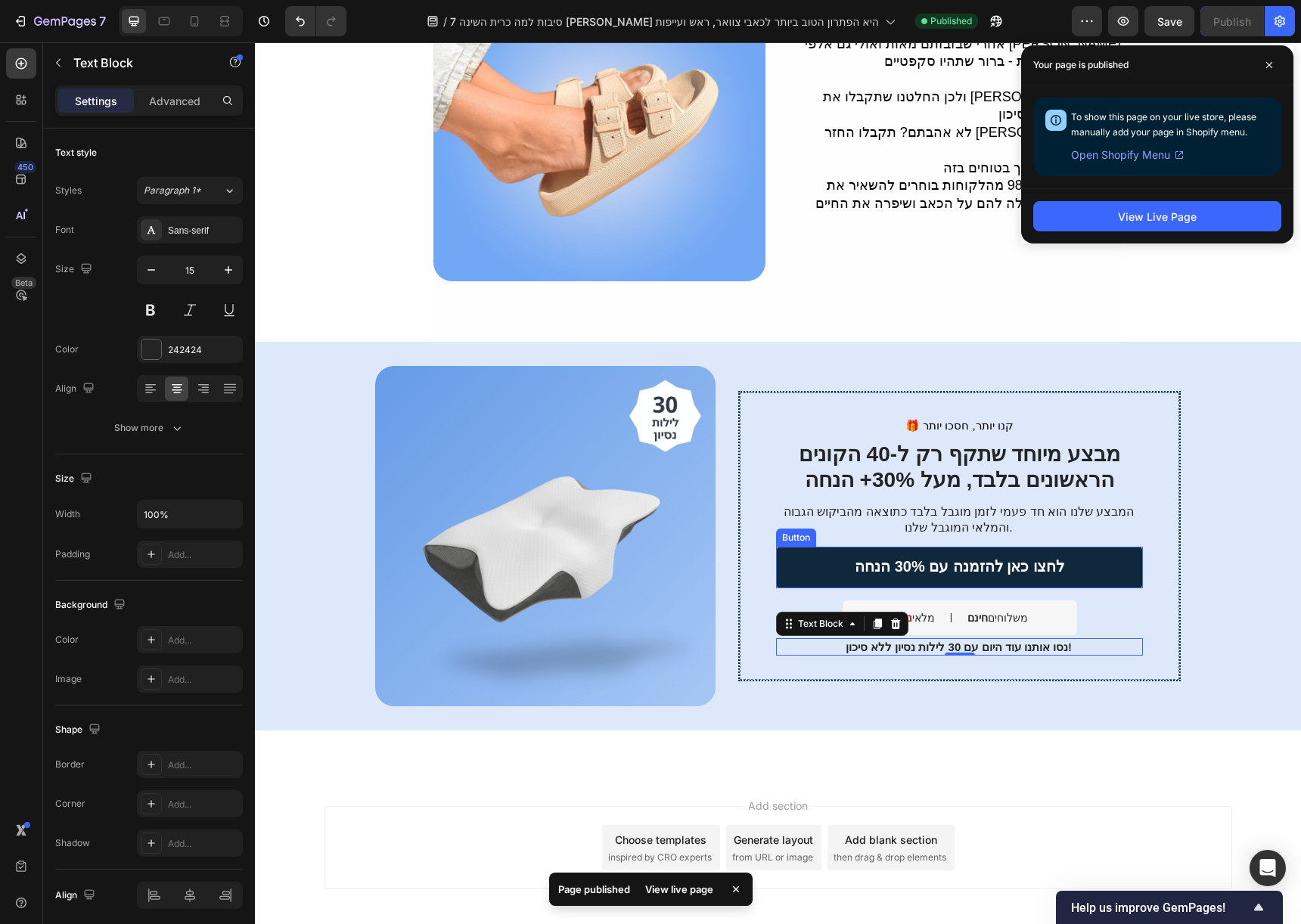
click at [1059, 547] on link "לחצו כאן להזמנה עם 30% הנחה" at bounding box center [959, 567] width 367 height 41
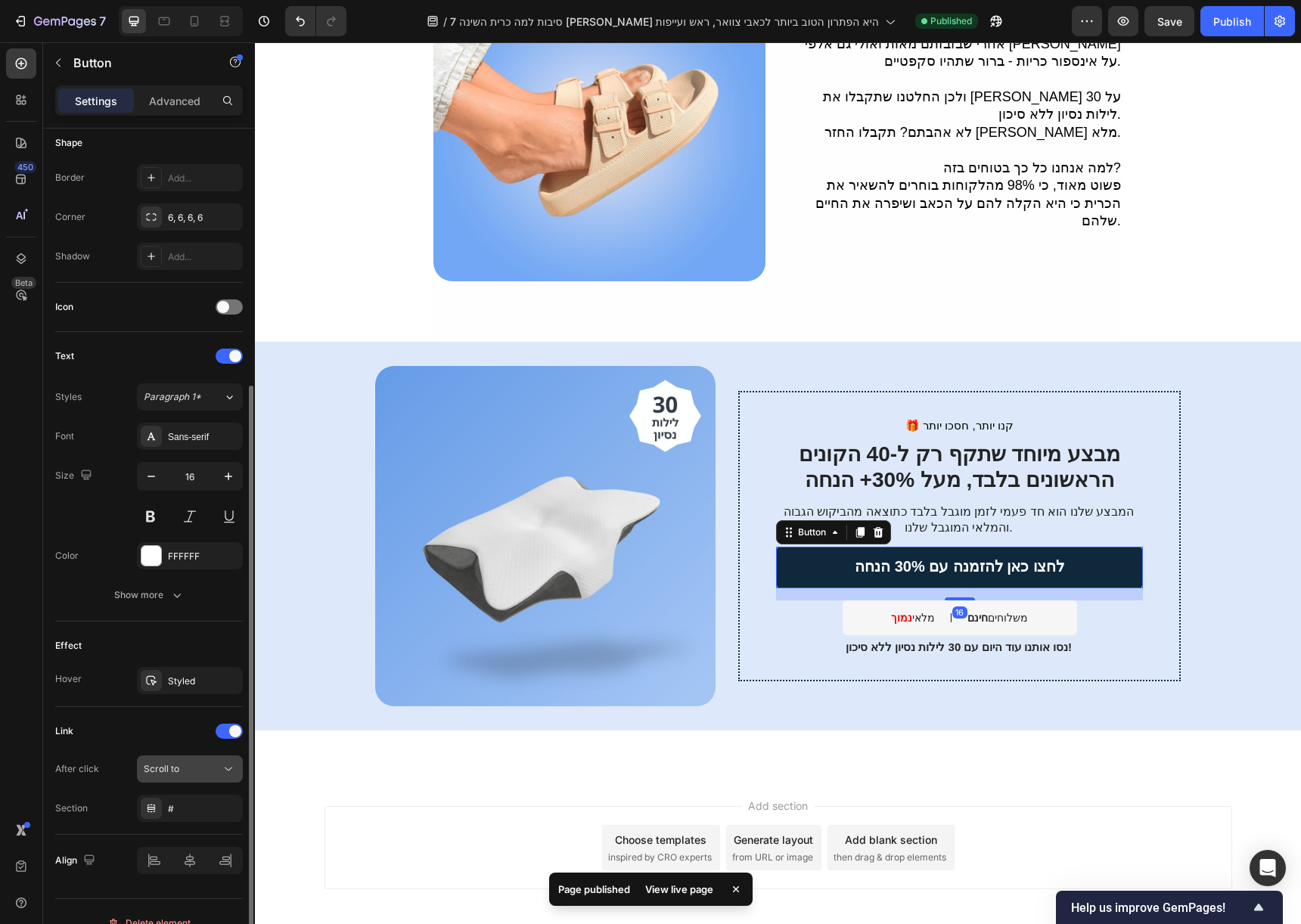
scroll to position [325, 0]
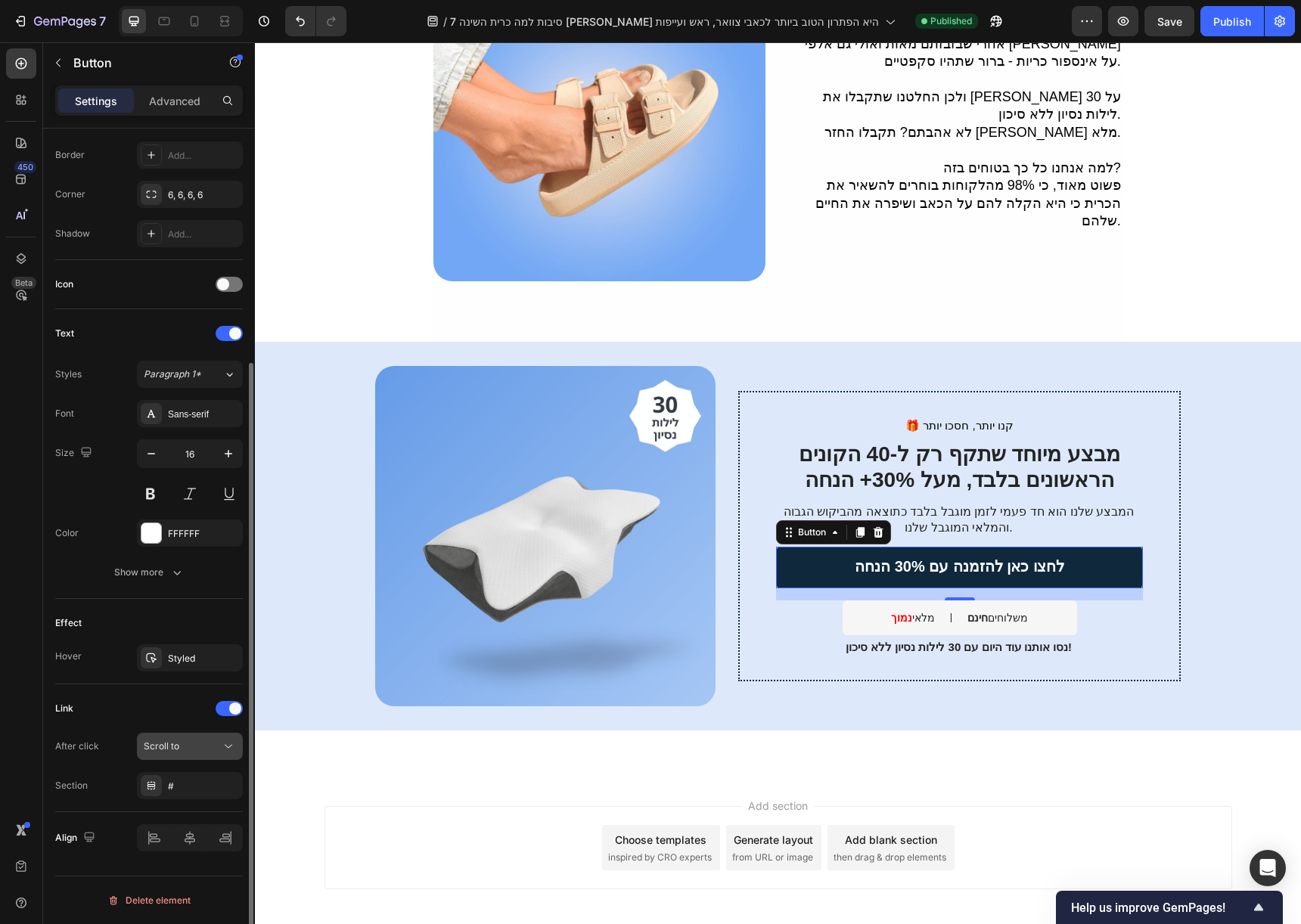
click at [221, 744] on icon at bounding box center [228, 746] width 15 height 15
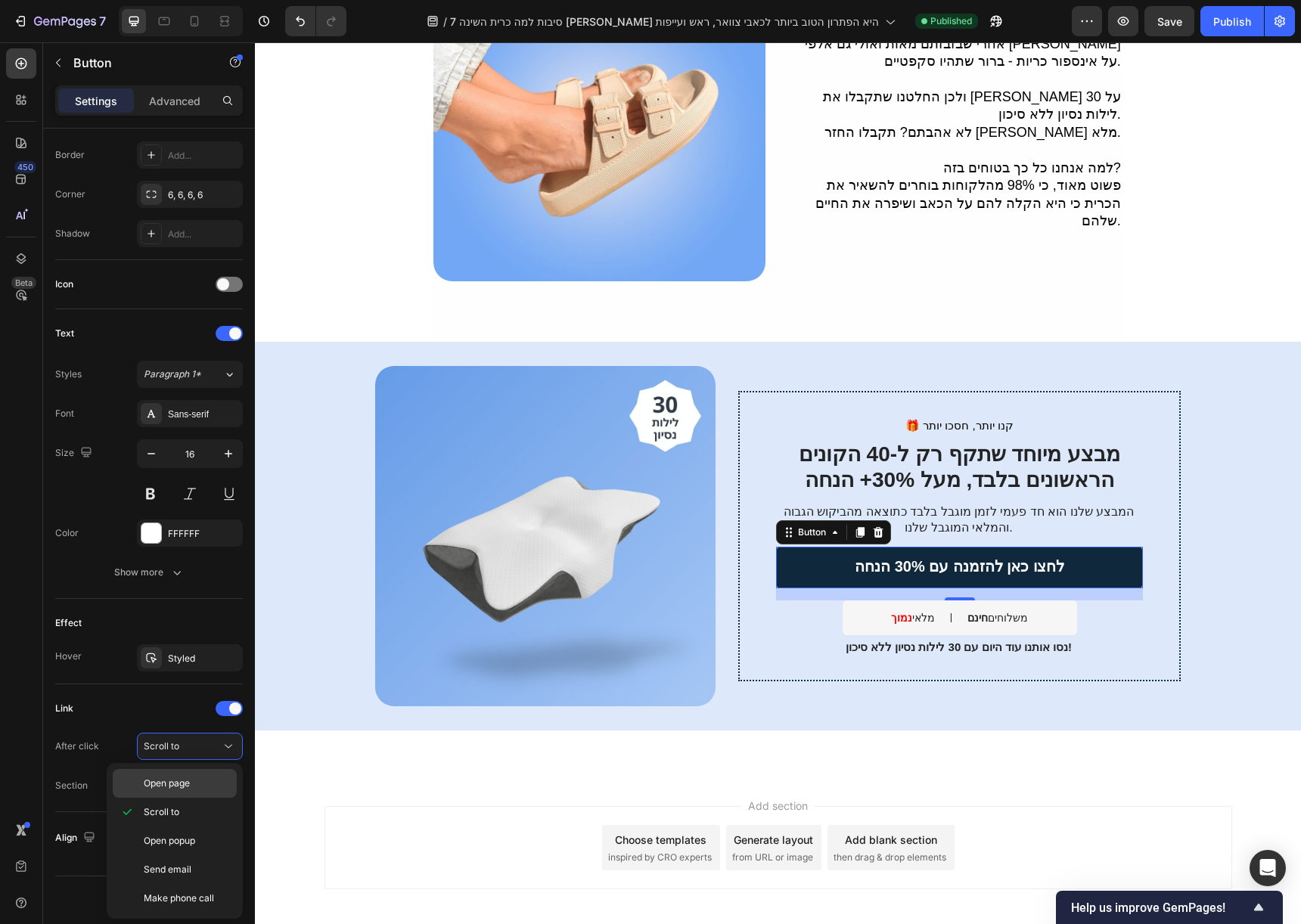
click at [196, 792] on div "Open page" at bounding box center [174, 783] width 124 height 29
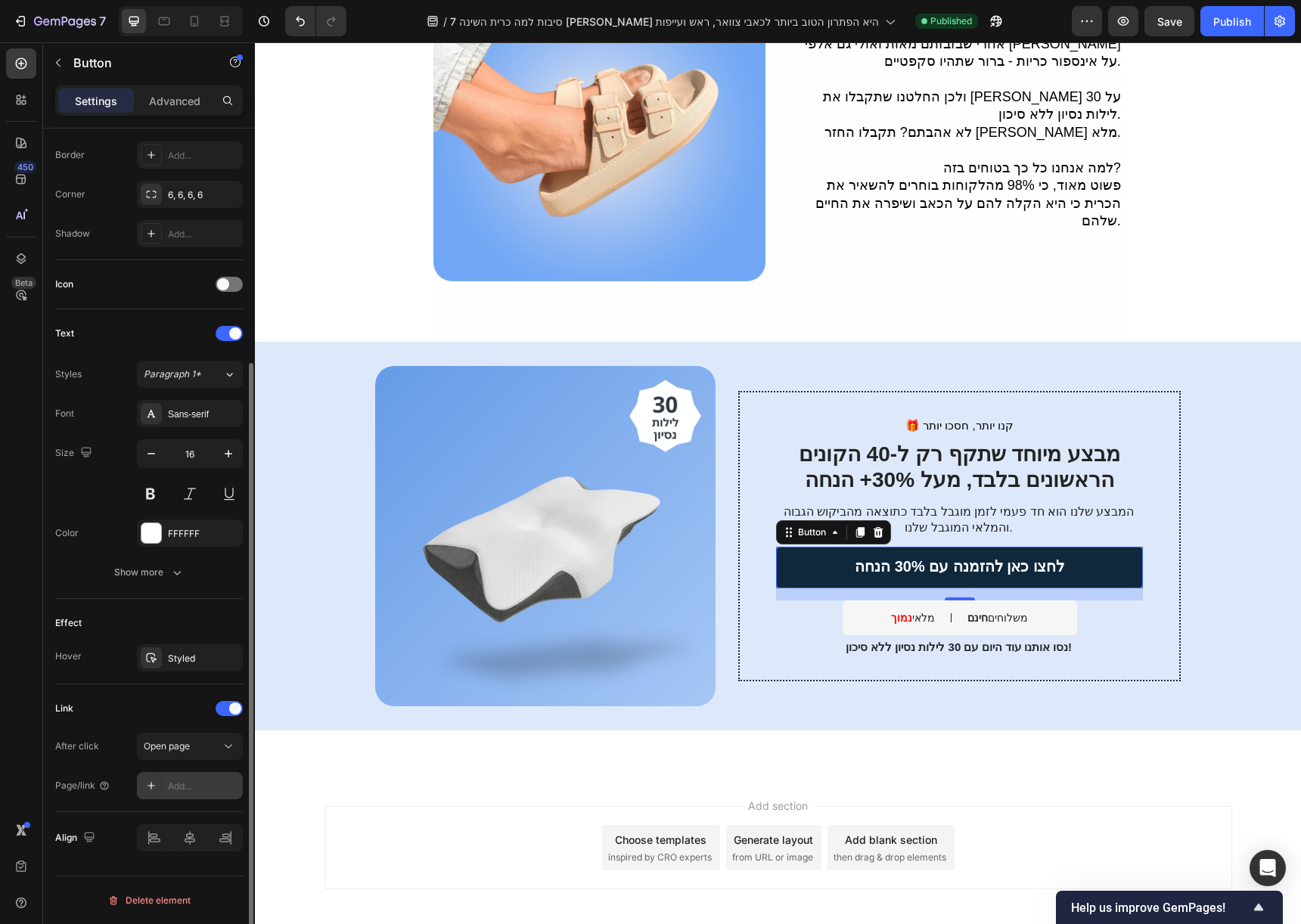
click at [193, 792] on div "Add..." at bounding box center [203, 786] width 71 height 13
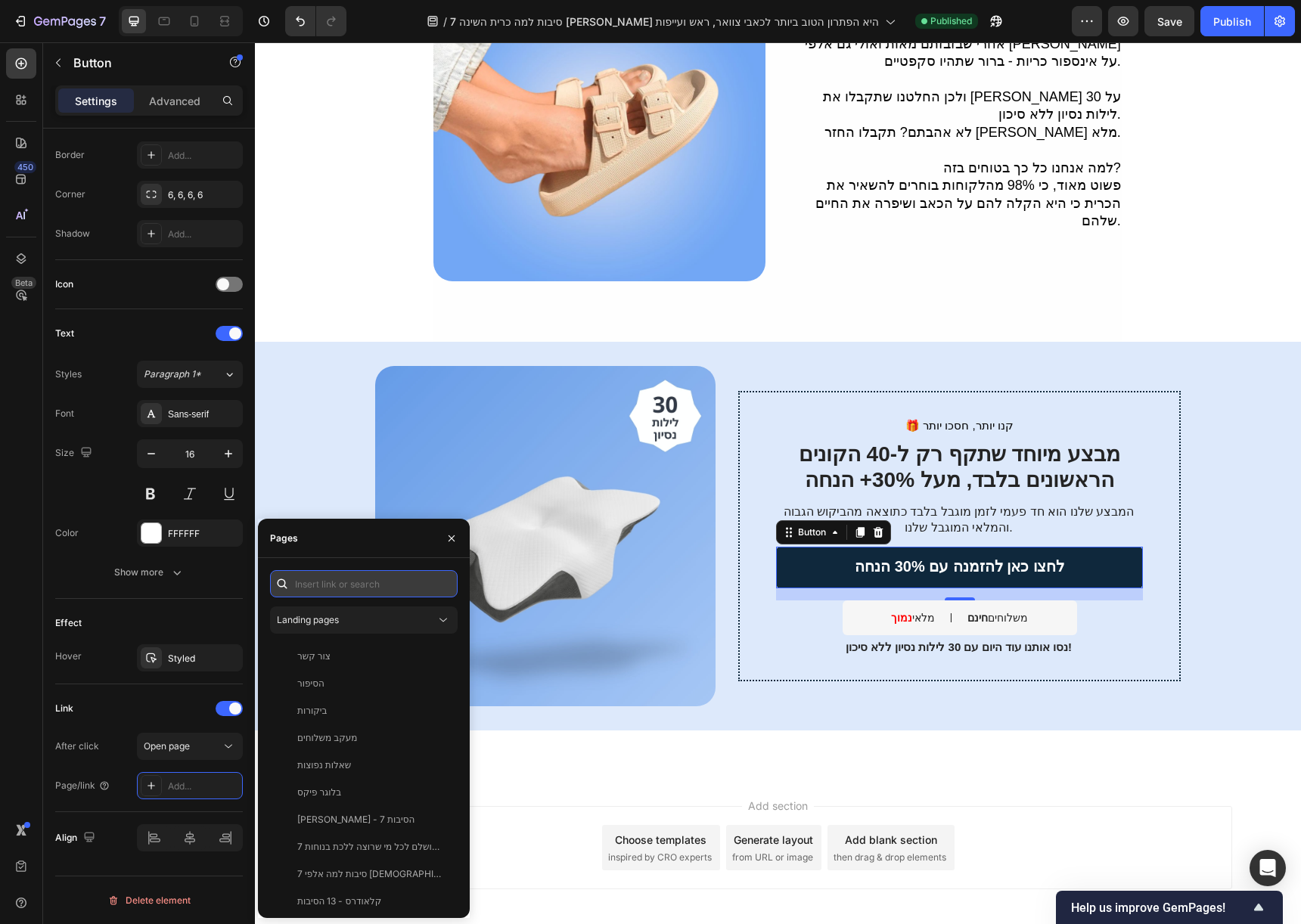
click at [417, 588] on input "text" at bounding box center [364, 584] width 188 height 27
paste input "https://ortofix.co.il/products/easysleep"
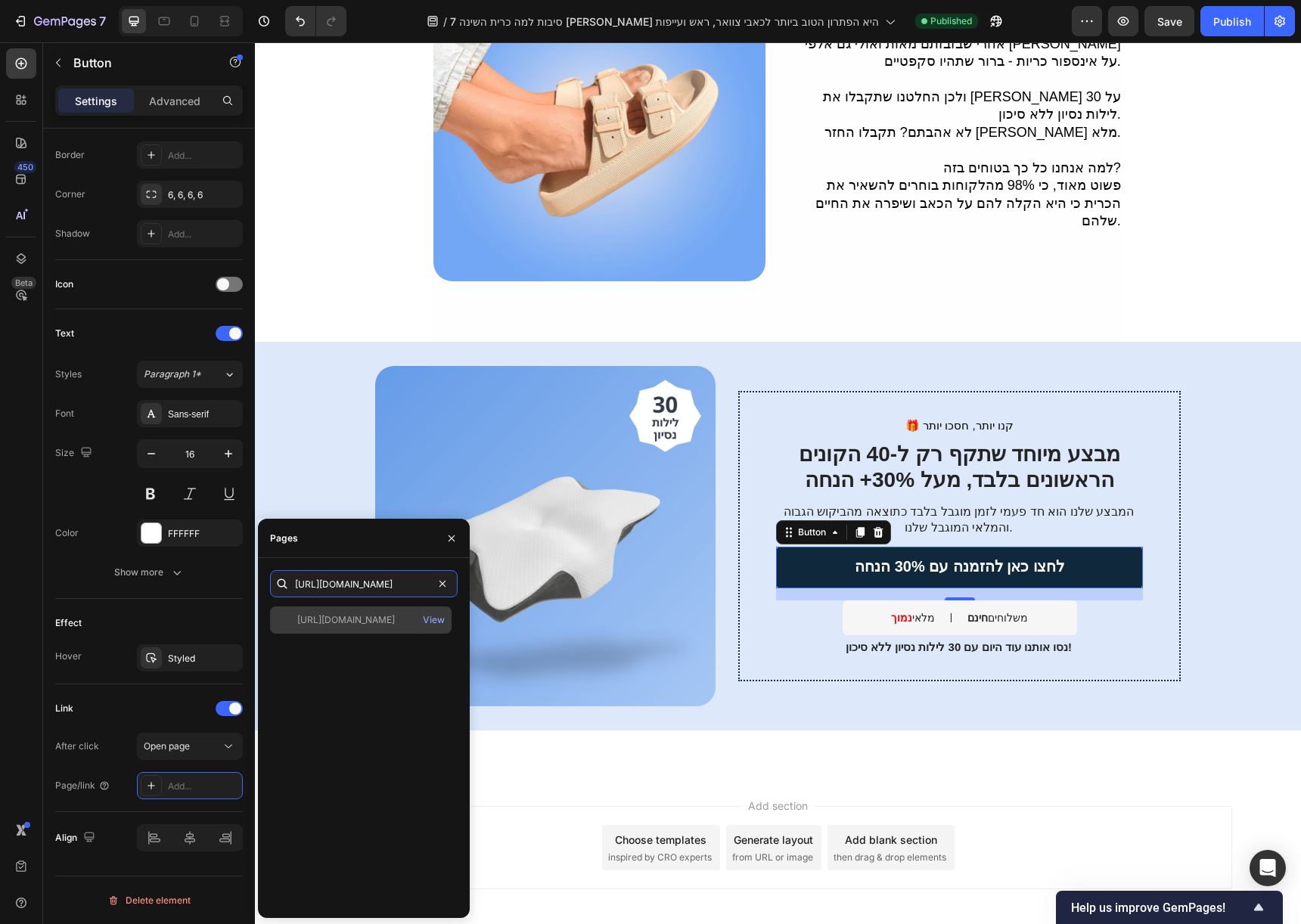
type input "https://ortofix.co.il/products/easysleep"
click at [382, 630] on div "https://ortofix.co.il/products/easysleep View" at bounding box center [361, 620] width 181 height 27
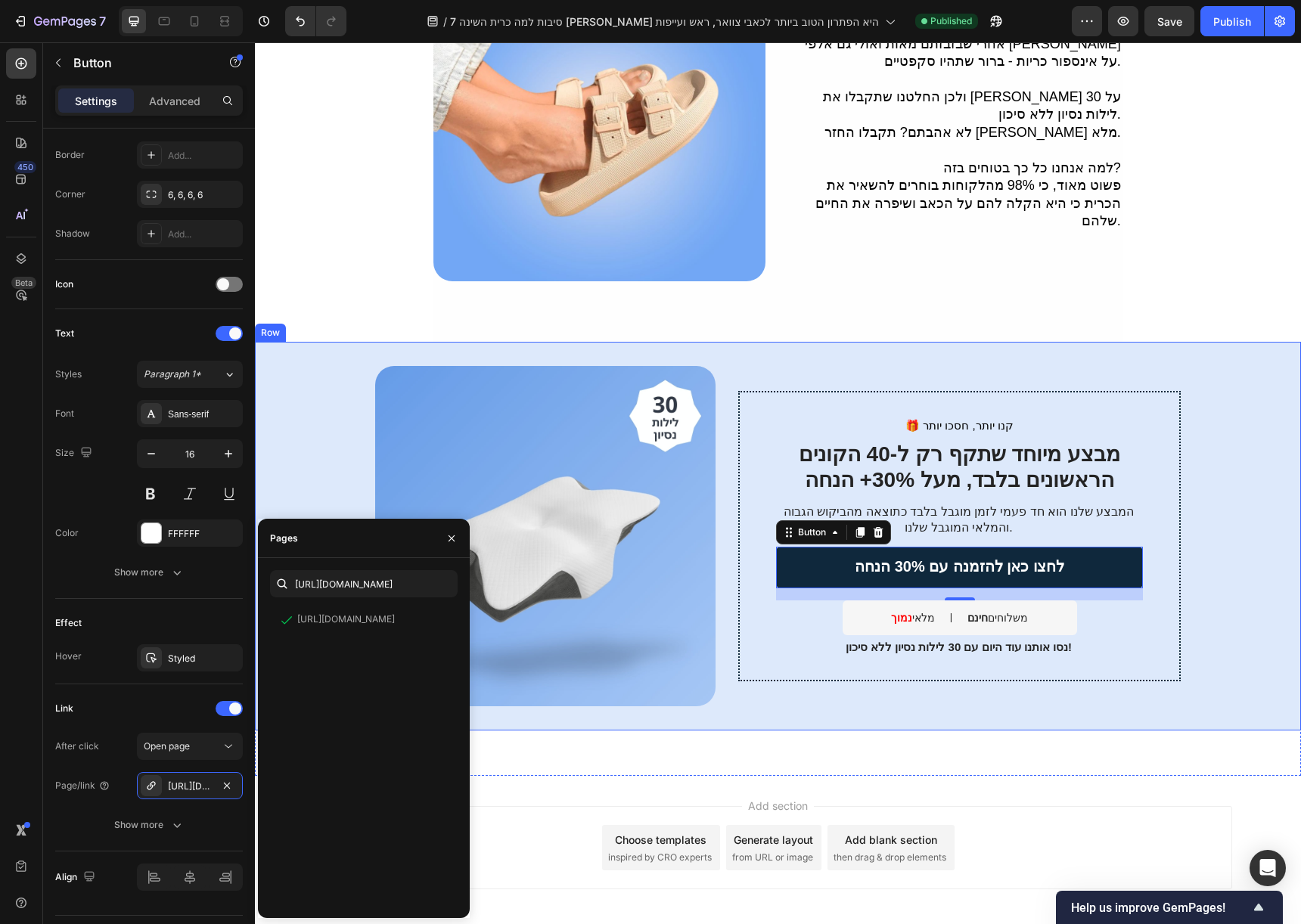
click at [782, 342] on div "🎁 קנו יותר, חסכו יותר Text Block מבצע מיוחד שתקף רק ל-40 הקונים הראשונים בלבד, …" at bounding box center [778, 536] width 1046 height 389
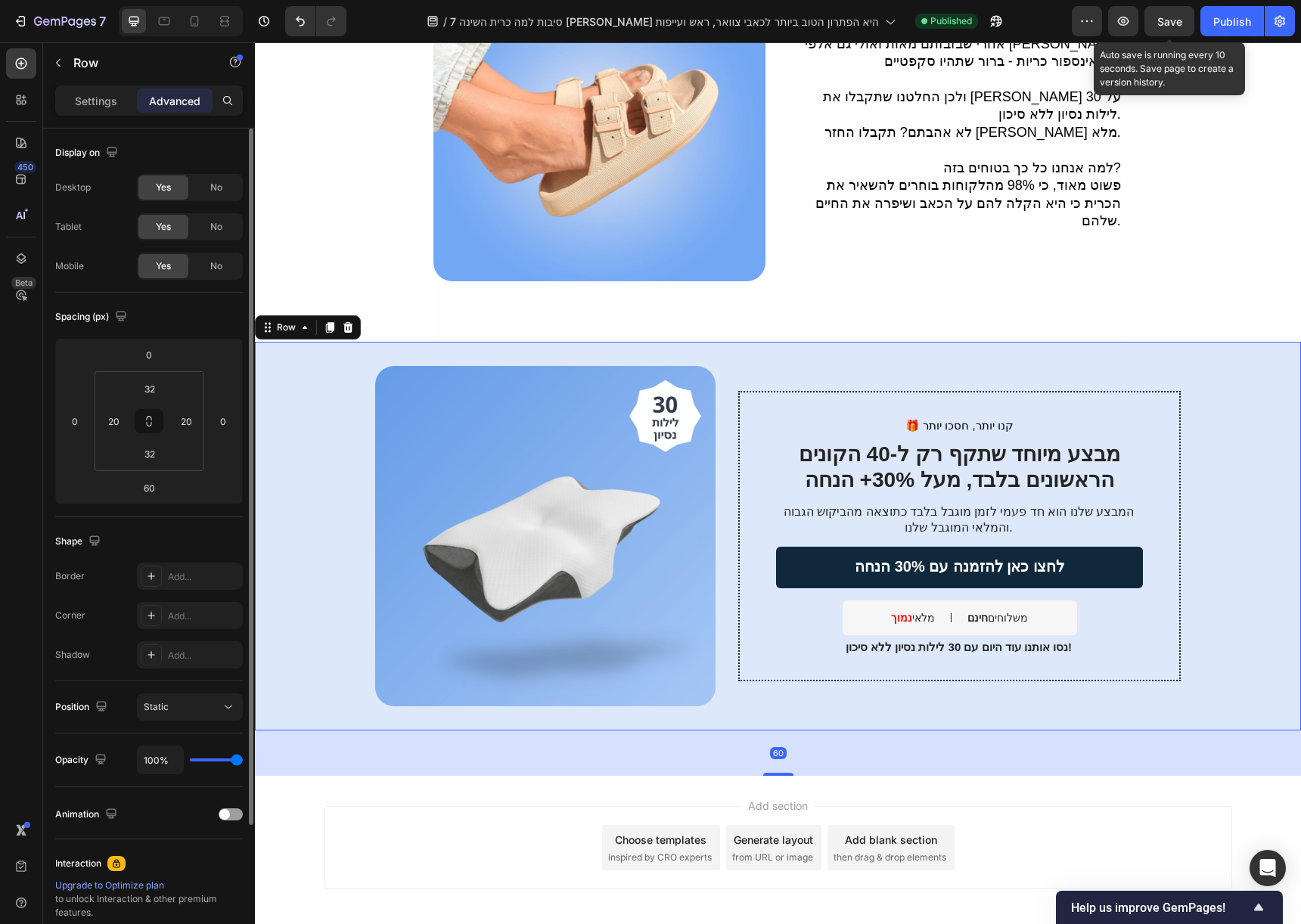
click at [1177, 15] on span "Save" at bounding box center [1170, 21] width 25 height 13
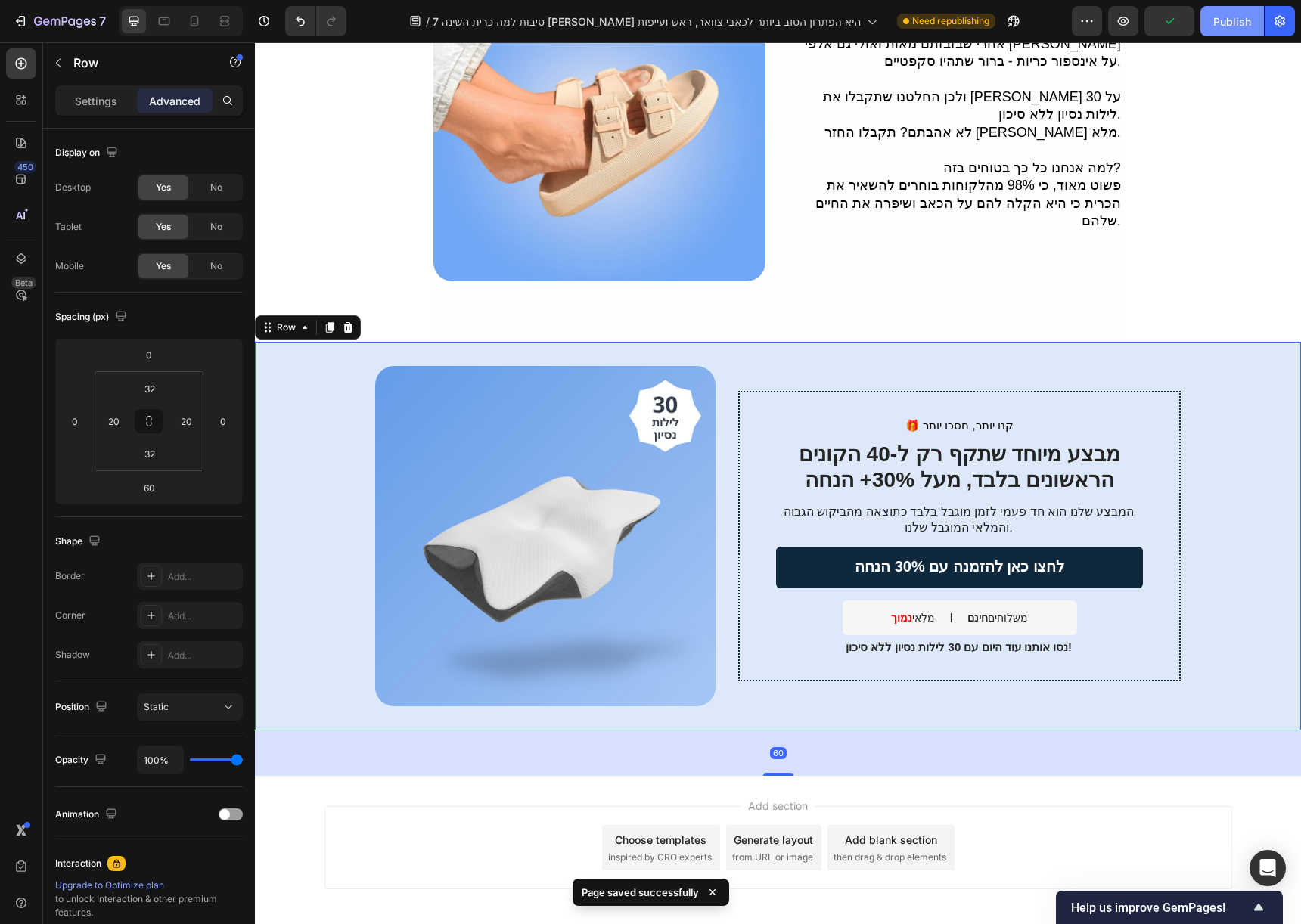
click at [1208, 23] on button "Publish" at bounding box center [1231, 21] width 63 height 31
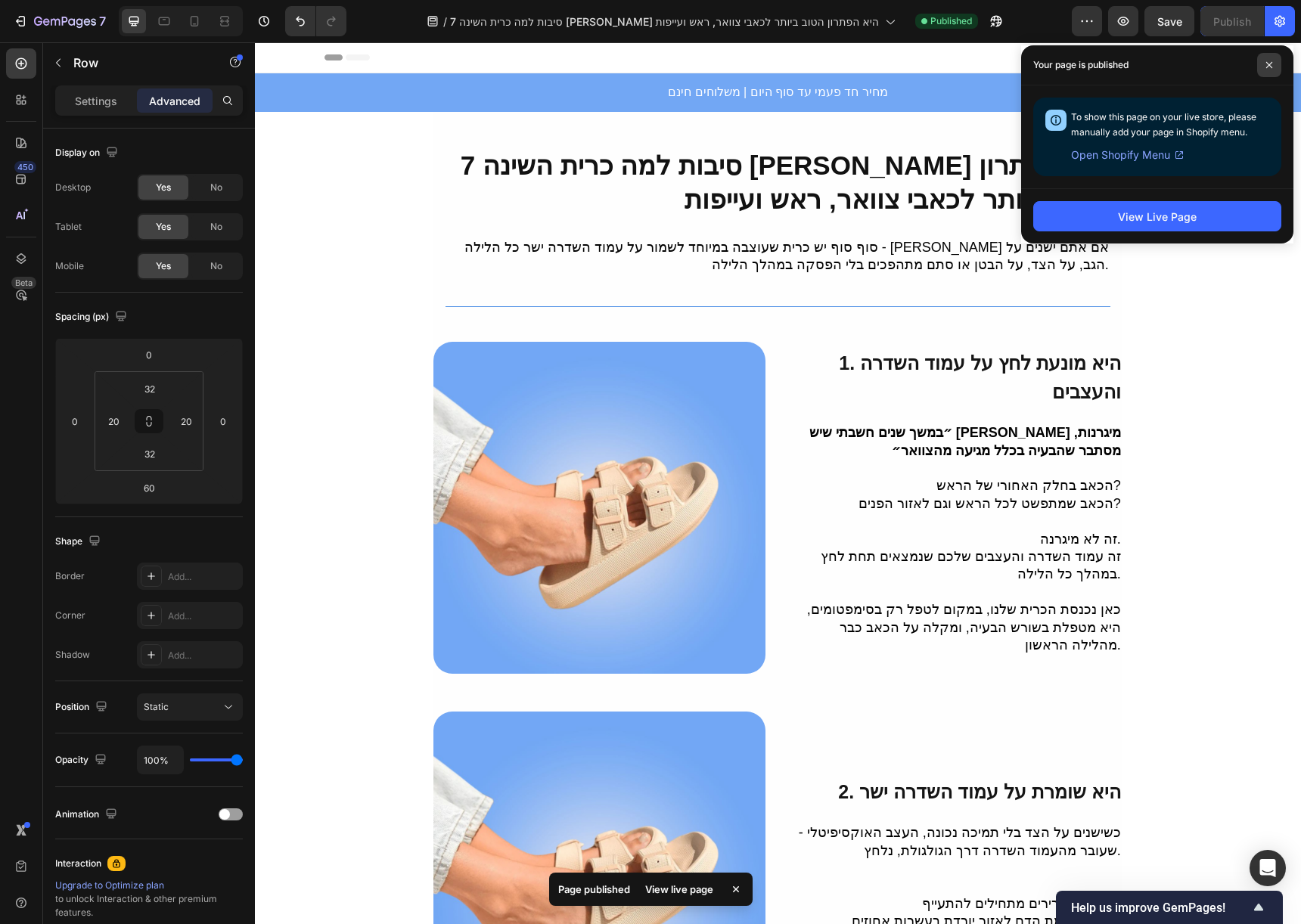
click at [1263, 69] on span at bounding box center [1269, 65] width 24 height 24
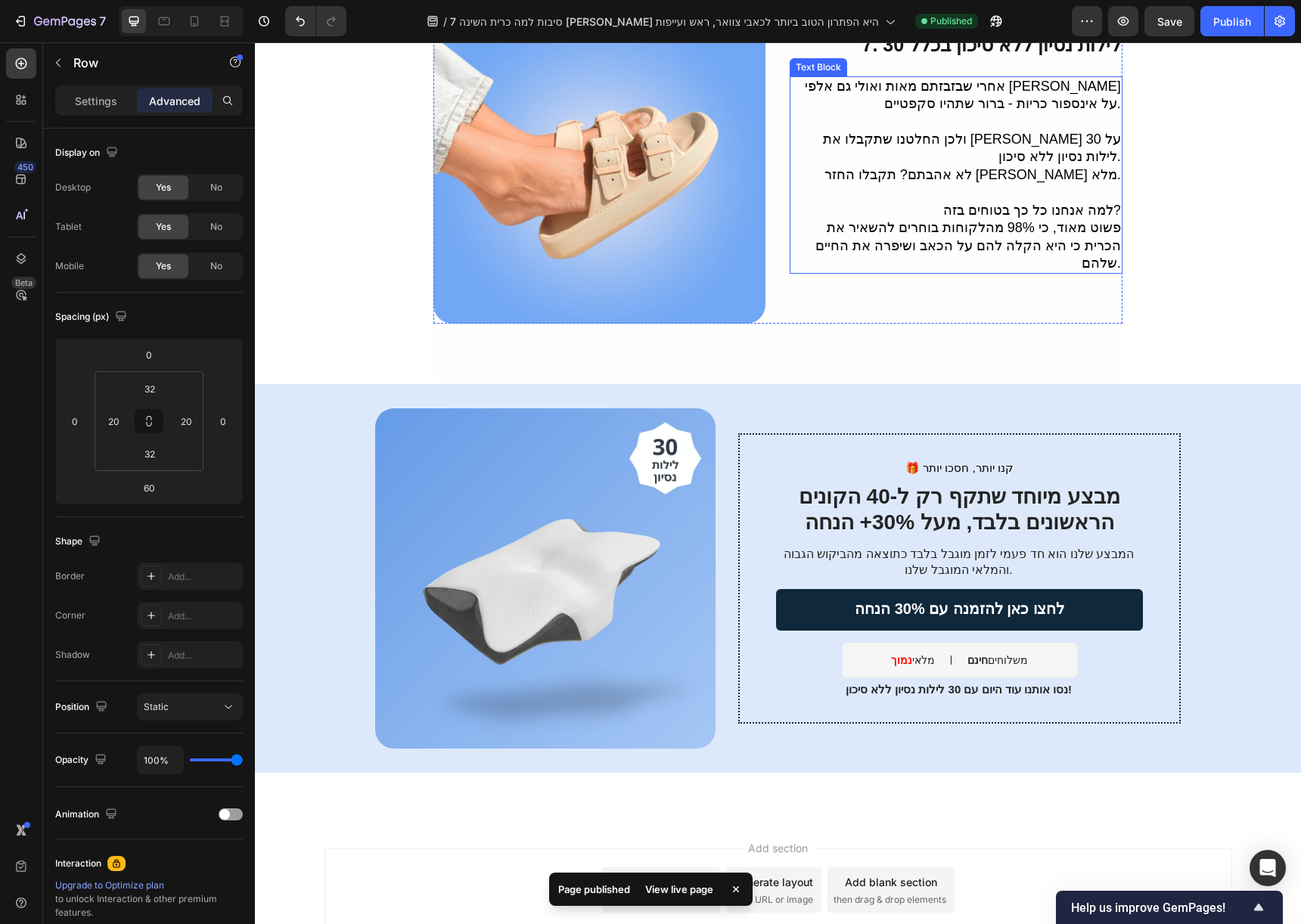
scroll to position [2621, 0]
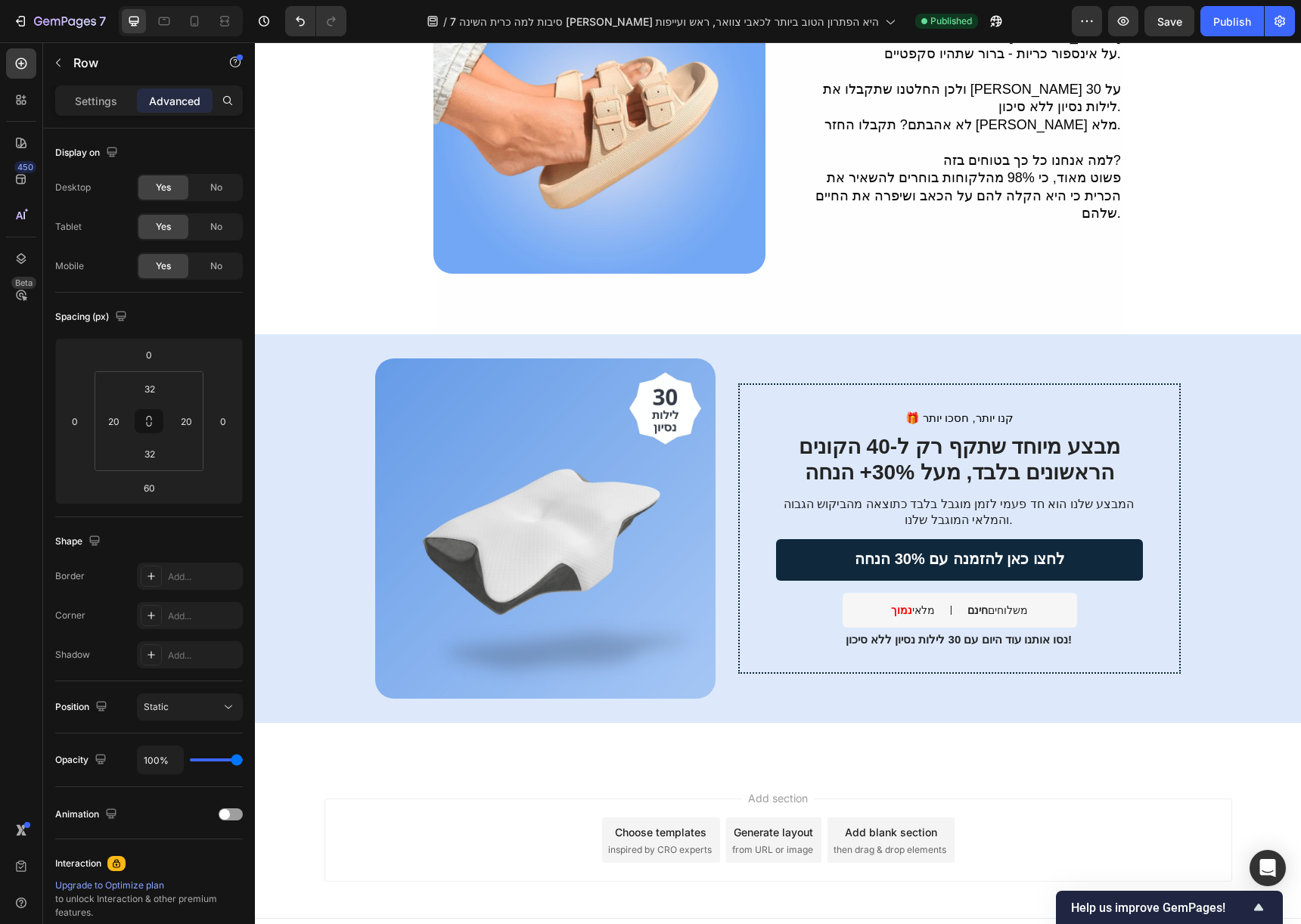
click at [1096, 334] on div "🎁 קנו יותר, חסכו יותר Text Block מבצע מיוחד שתקף רק ל-40 הקונים הראשונים בלבד, …" at bounding box center [778, 528] width 1046 height 389
click at [965, 412] on span "🎁 קנו יותר, חסכו יותר" at bounding box center [959, 418] width 108 height 13
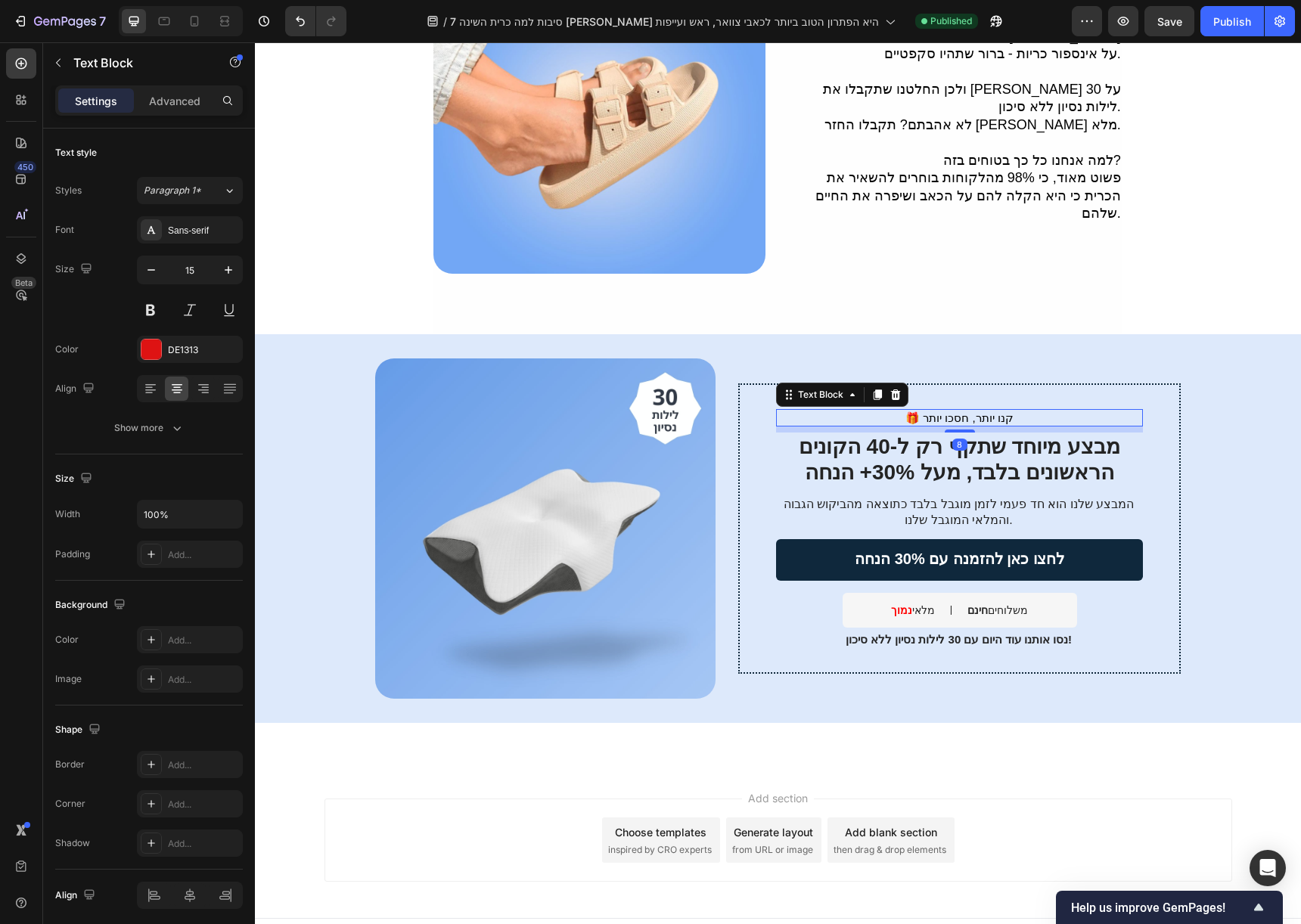
click at [965, 412] on span "🎁 קנו יותר, חסכו יותר" at bounding box center [959, 418] width 108 height 13
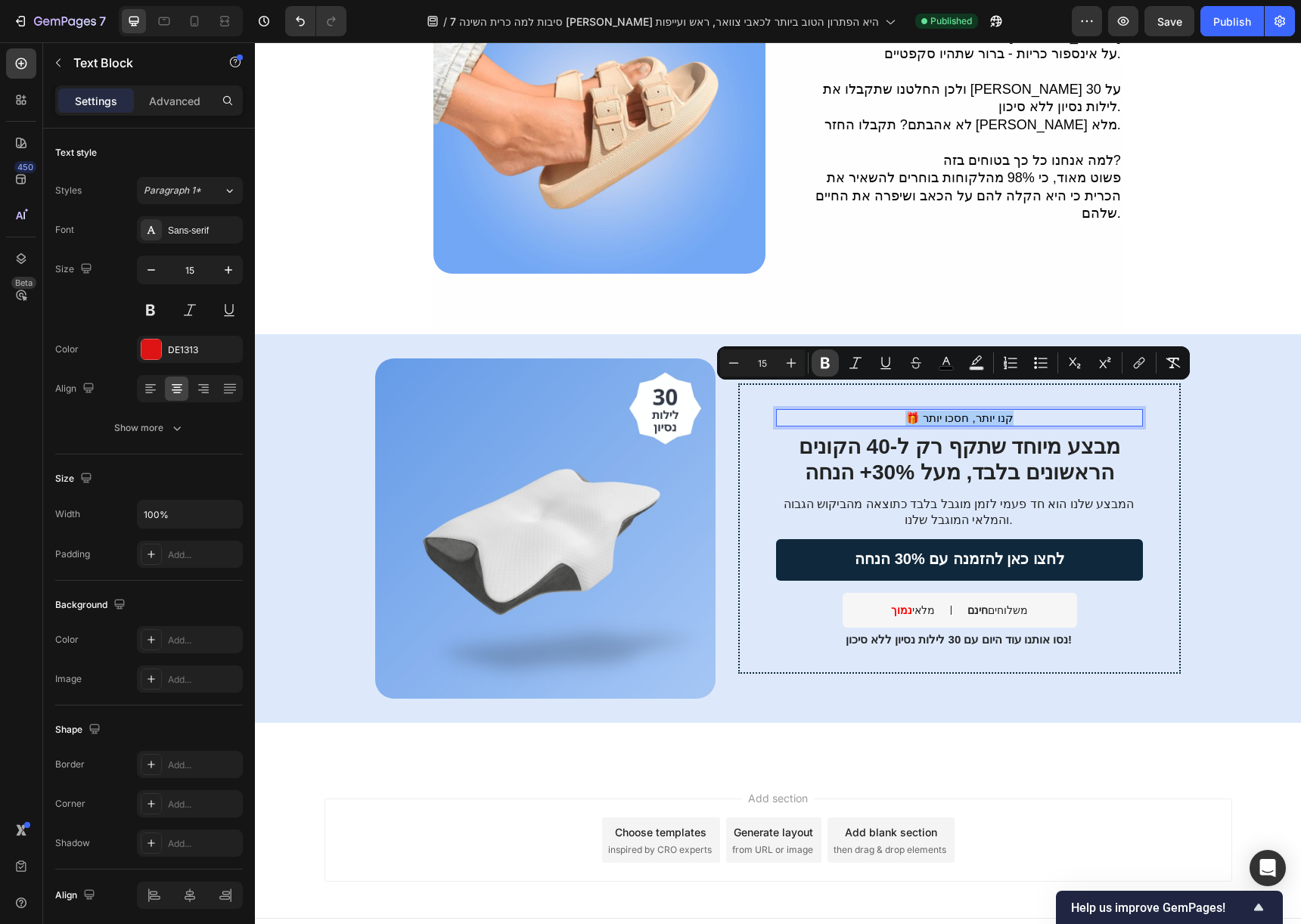
click at [828, 374] on button "Bold" at bounding box center [825, 363] width 27 height 27
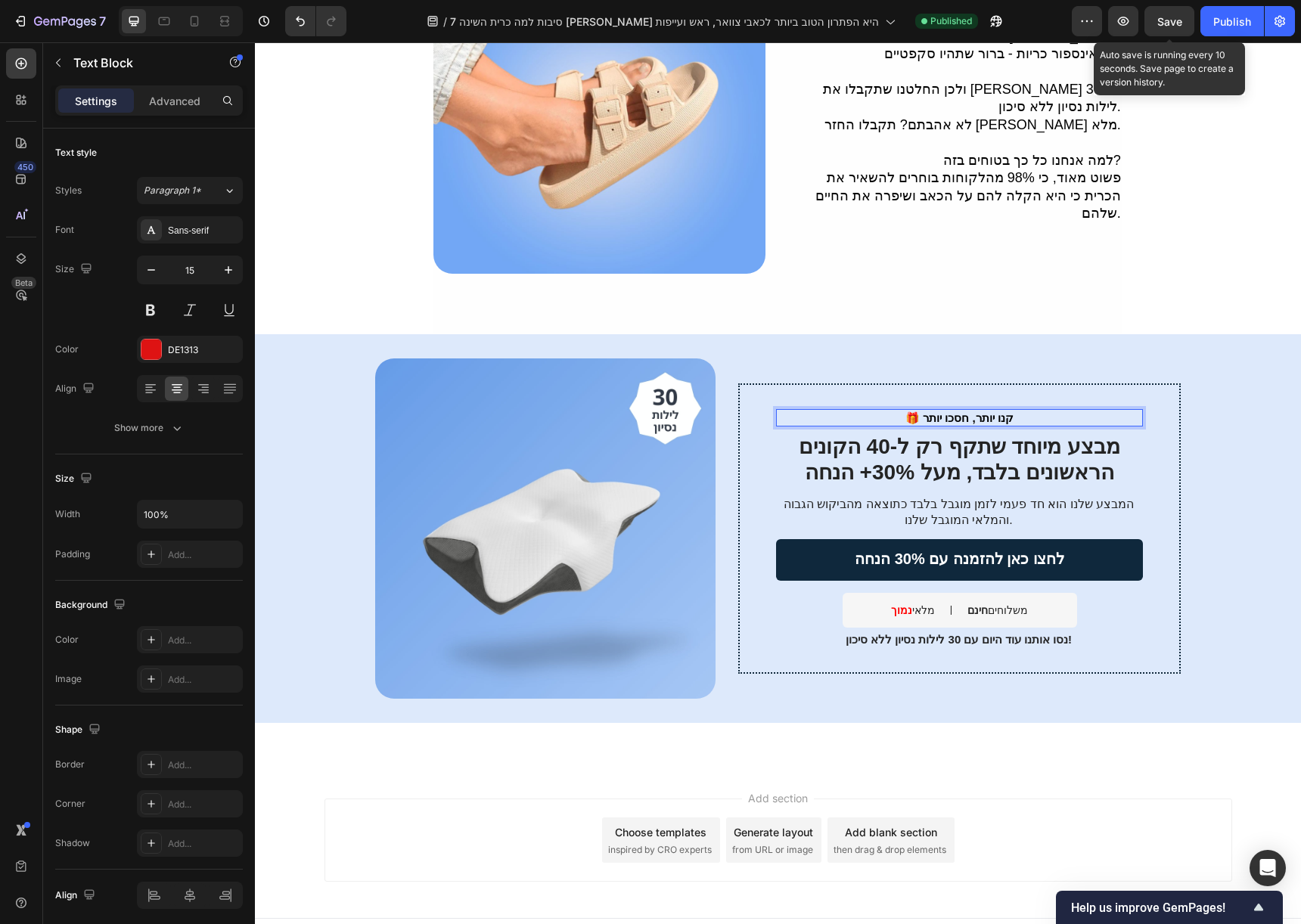
click at [1175, 21] on span "Save" at bounding box center [1170, 21] width 25 height 13
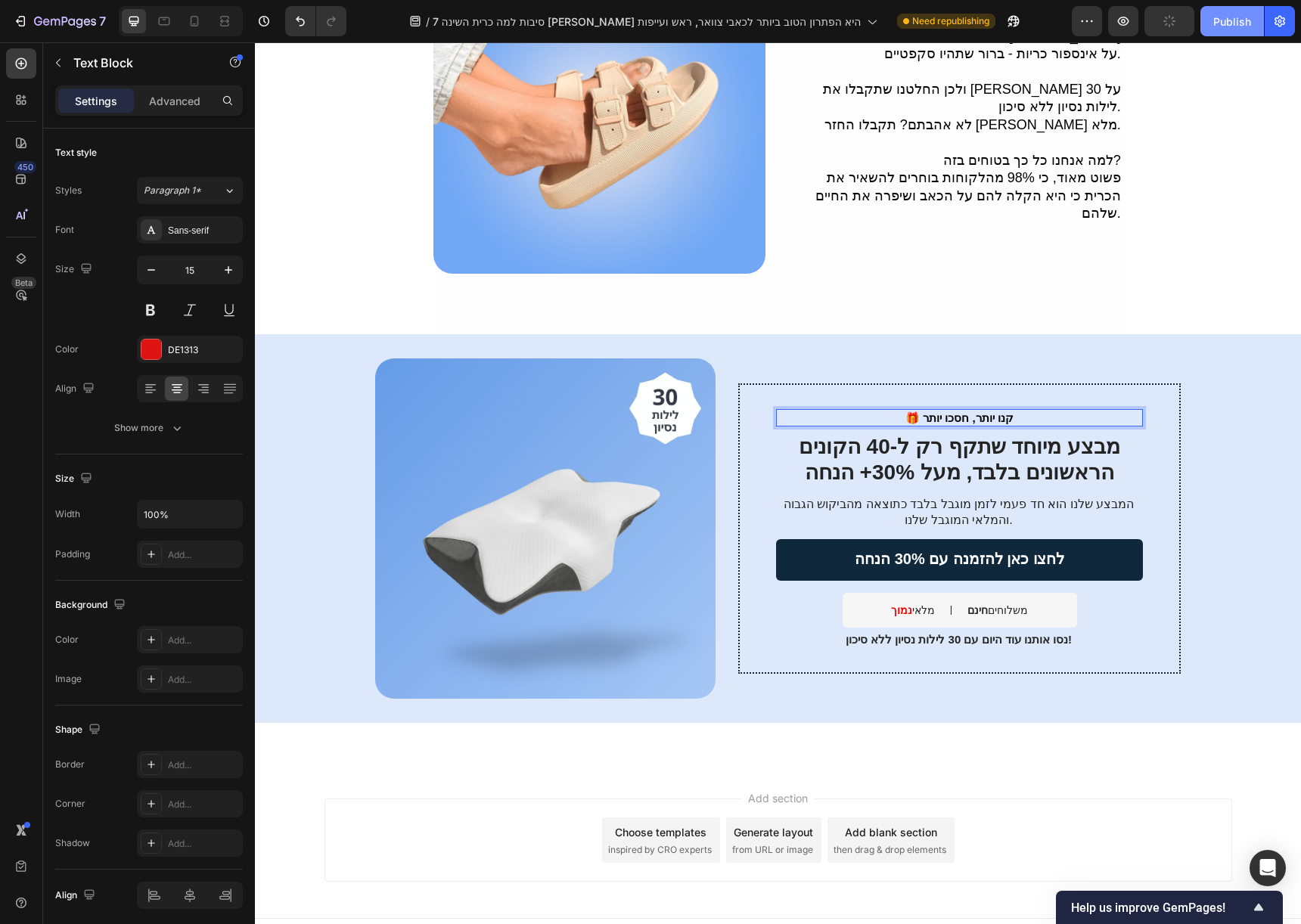
click at [1214, 23] on div "Publish" at bounding box center [1232, 21] width 38 height 16
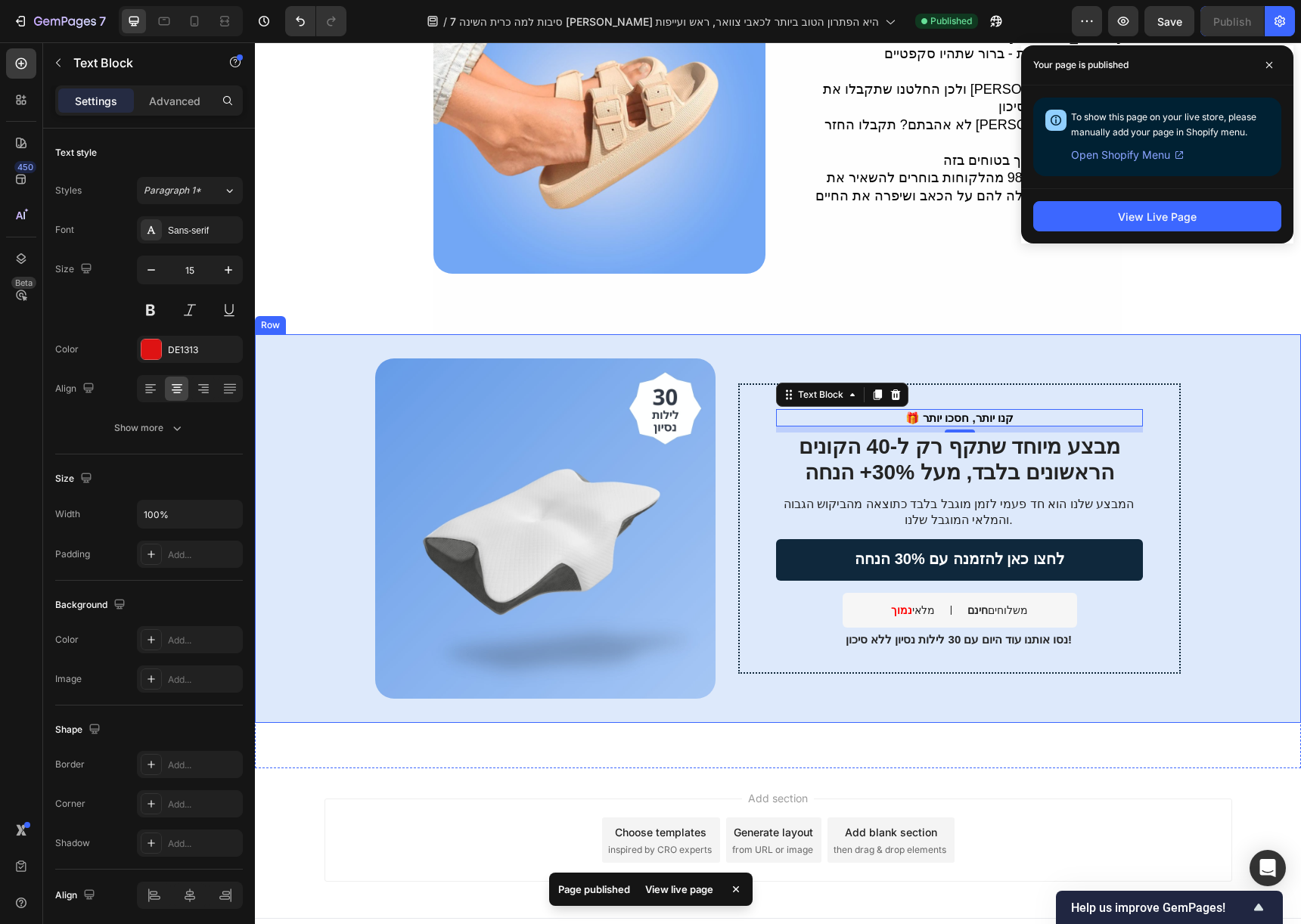
click at [1251, 334] on div "🎁 קנו יותר, חסכו יותר Text Block 8 מבצע מיוחד שתקף רק ל-40 הקונים הראשונים בלבד…" at bounding box center [778, 528] width 1046 height 389
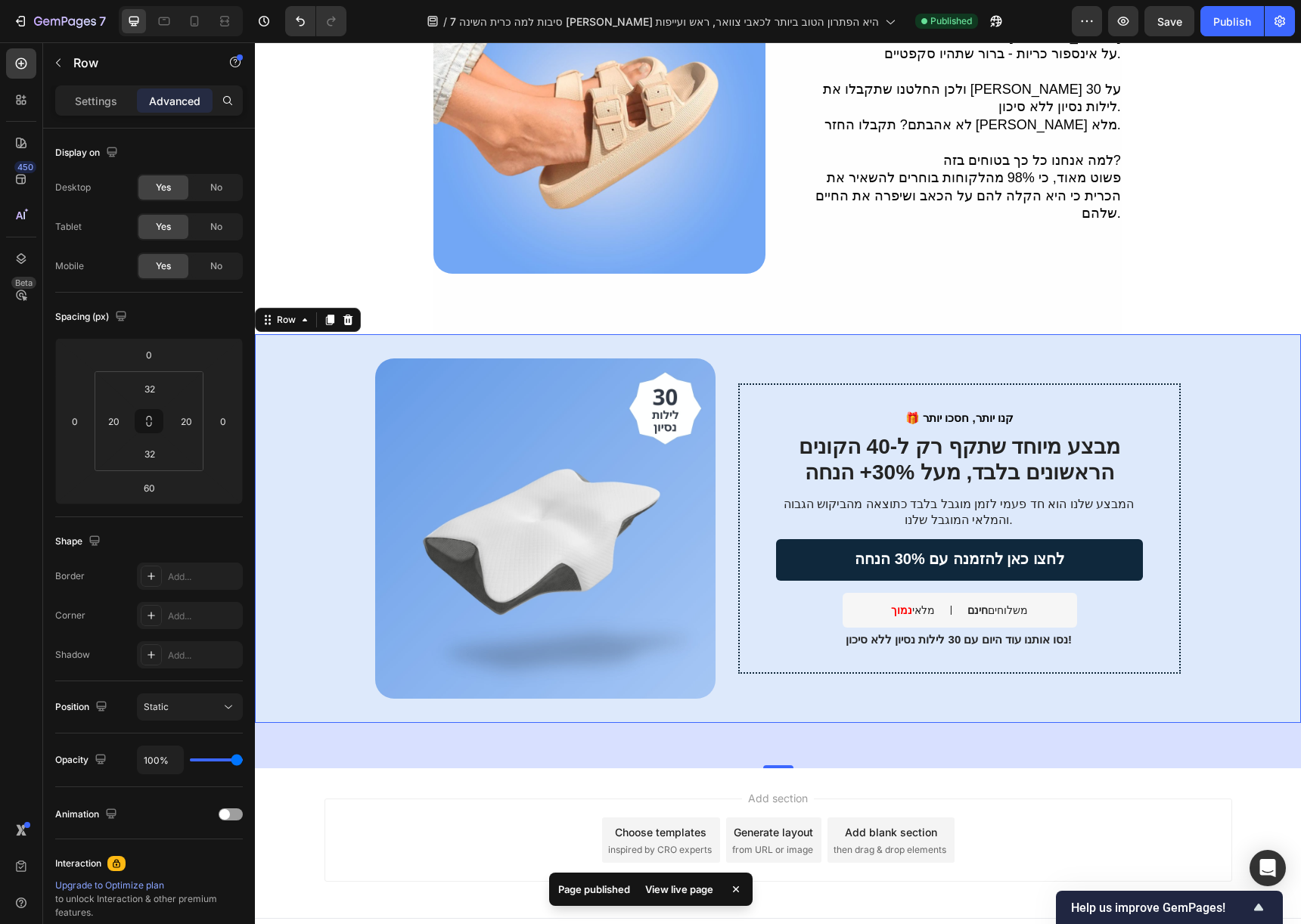
click at [379, 723] on div "60" at bounding box center [778, 746] width 1046 height 45
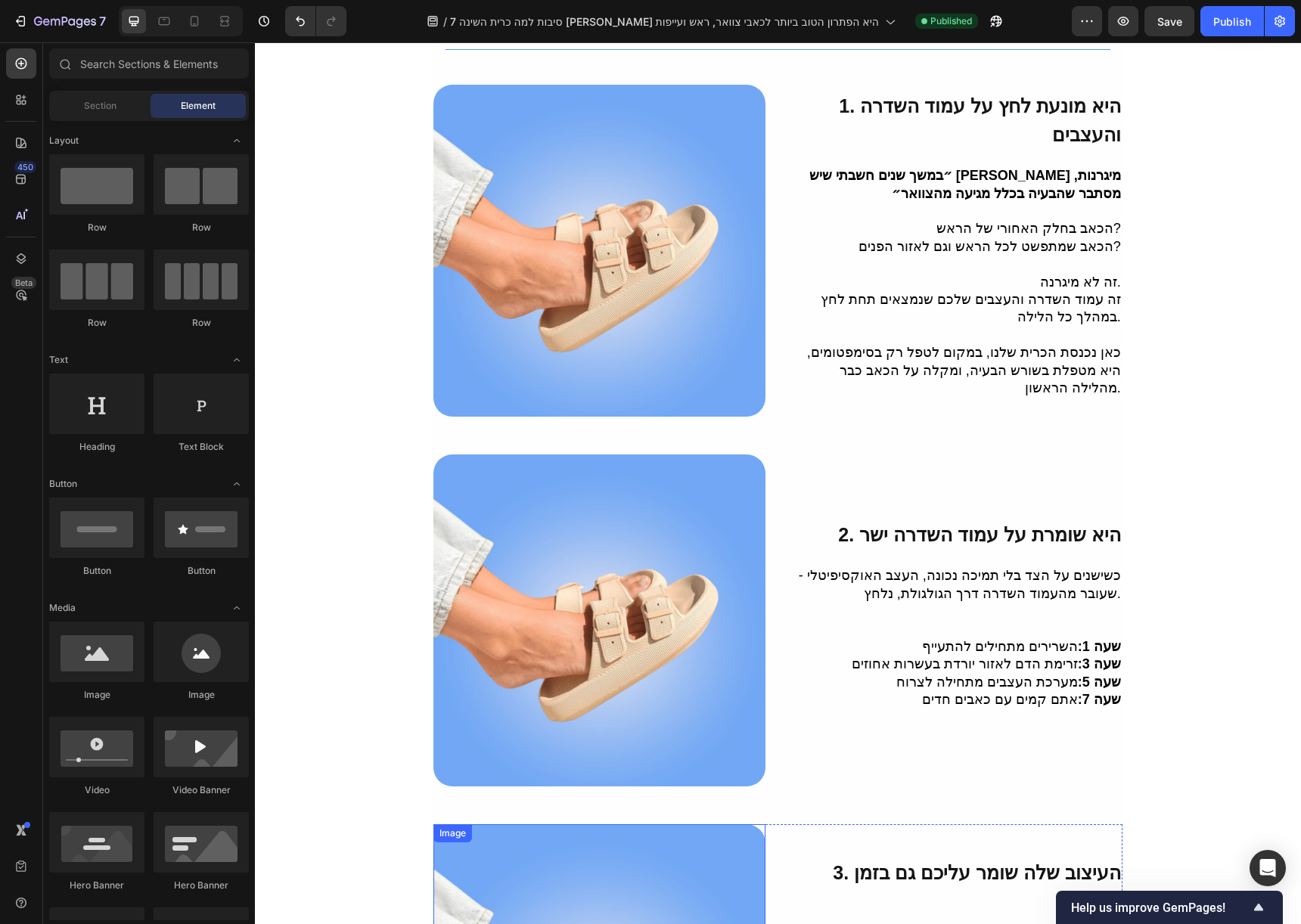
scroll to position [0, 0]
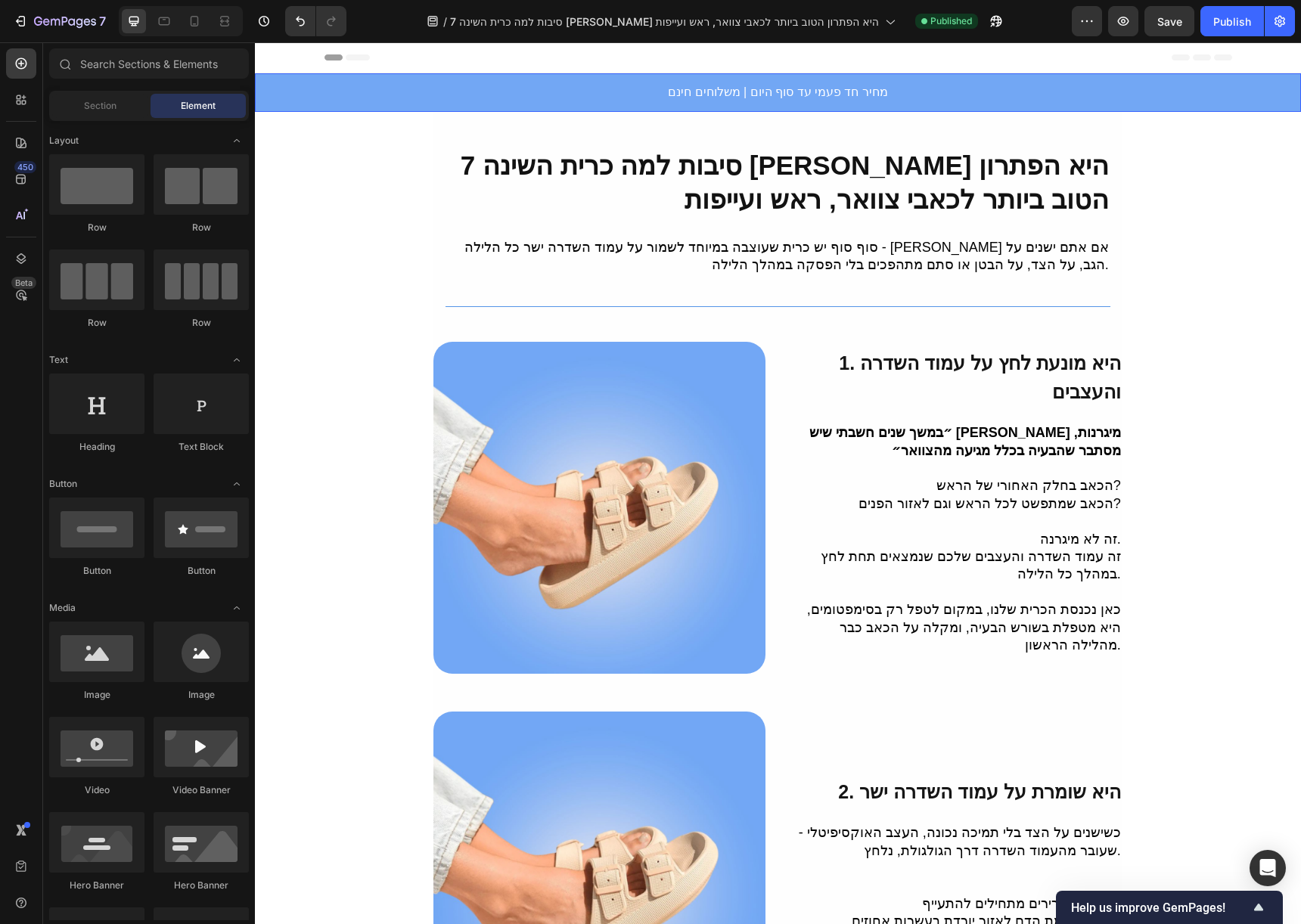
click at [1217, 104] on h2 "מחיר חד פעמי עד סוף היום | משלוחים חינם" at bounding box center [778, 92] width 1046 height 38
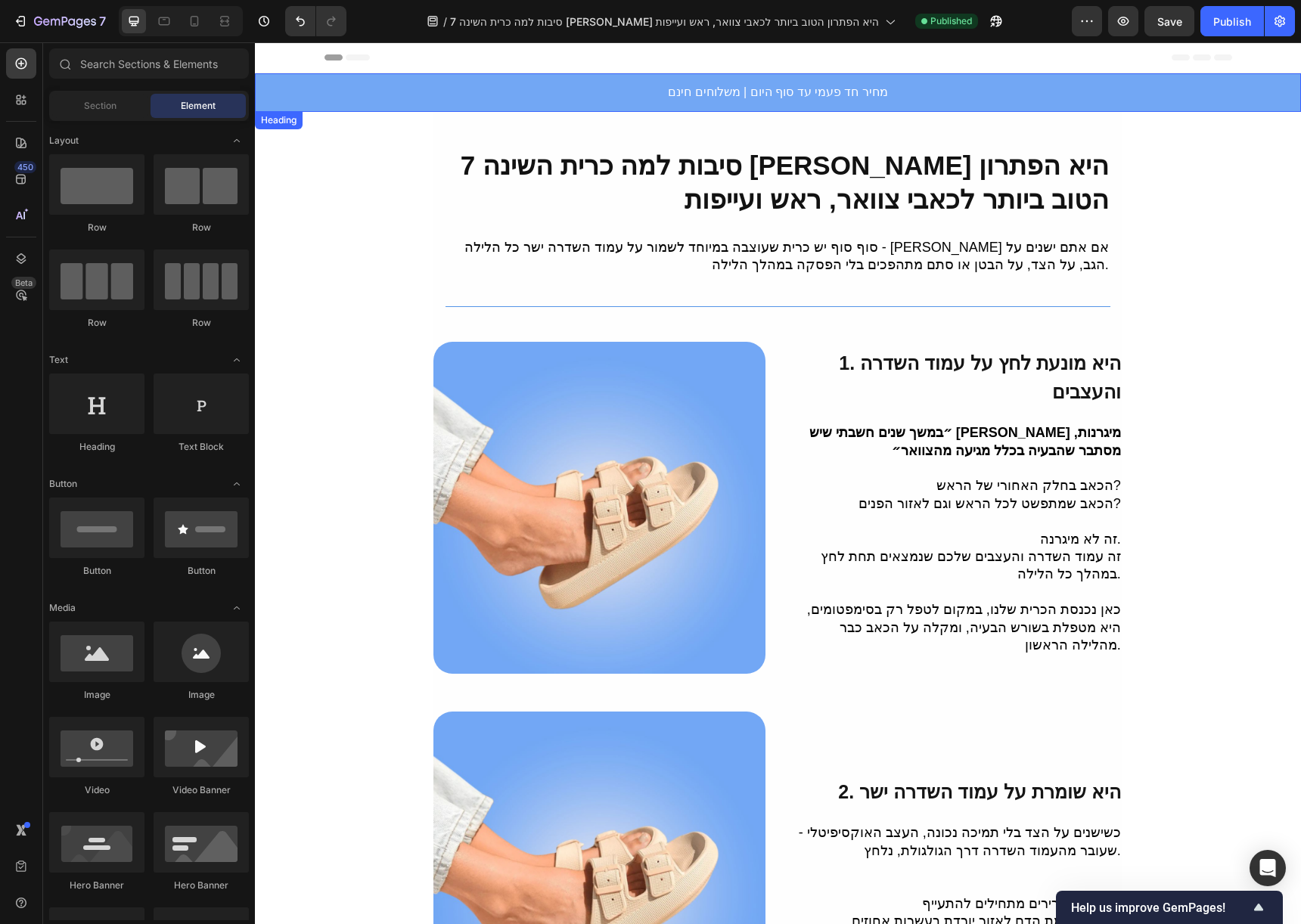
click at [1252, 81] on h2 "מחיר חד פעמי עד סוף היום | משלוחים חינם" at bounding box center [778, 92] width 1046 height 38
click at [19, 260] on icon at bounding box center [20, 258] width 15 height 15
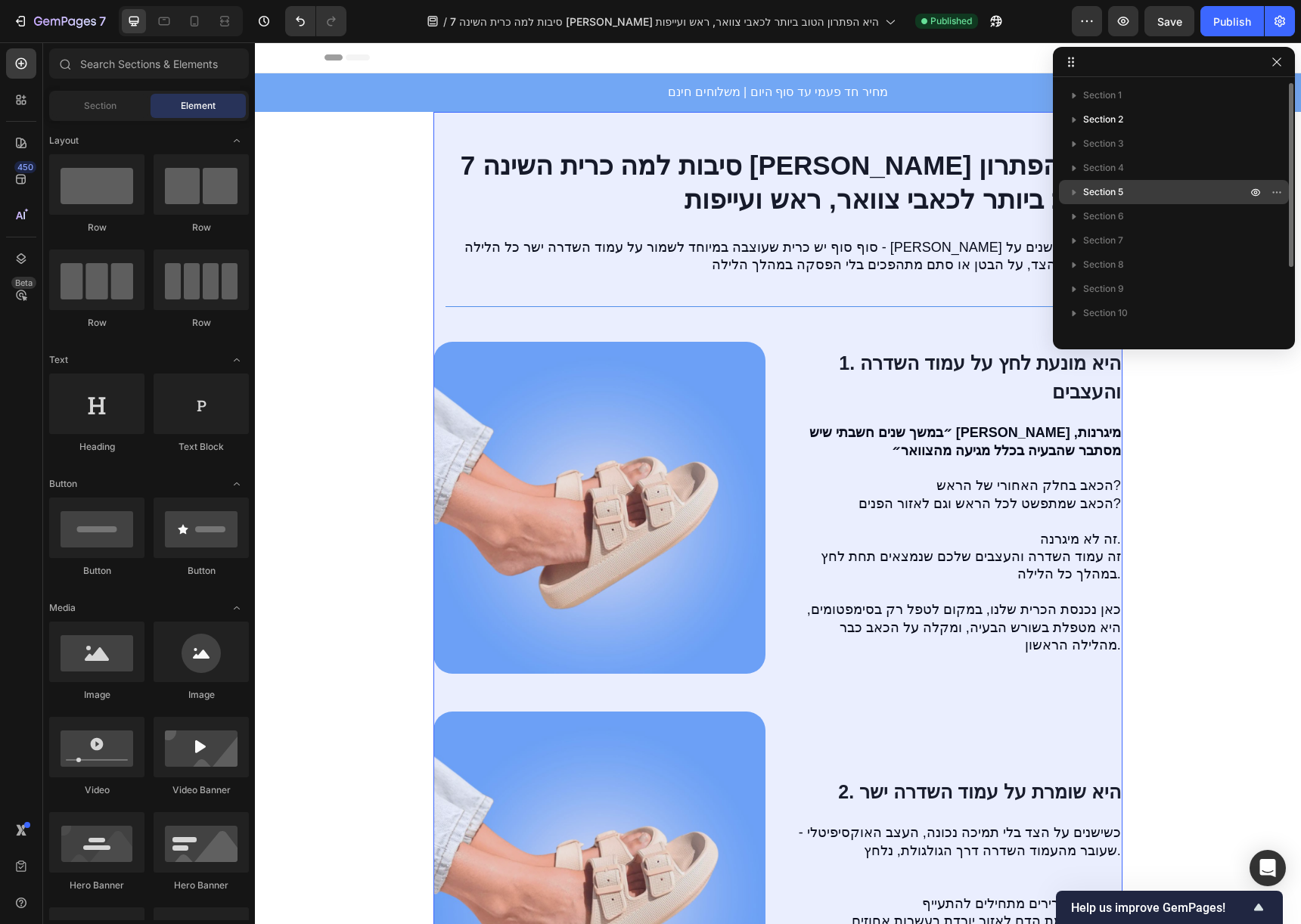
click at [1129, 191] on p "Section 5" at bounding box center [1166, 192] width 167 height 15
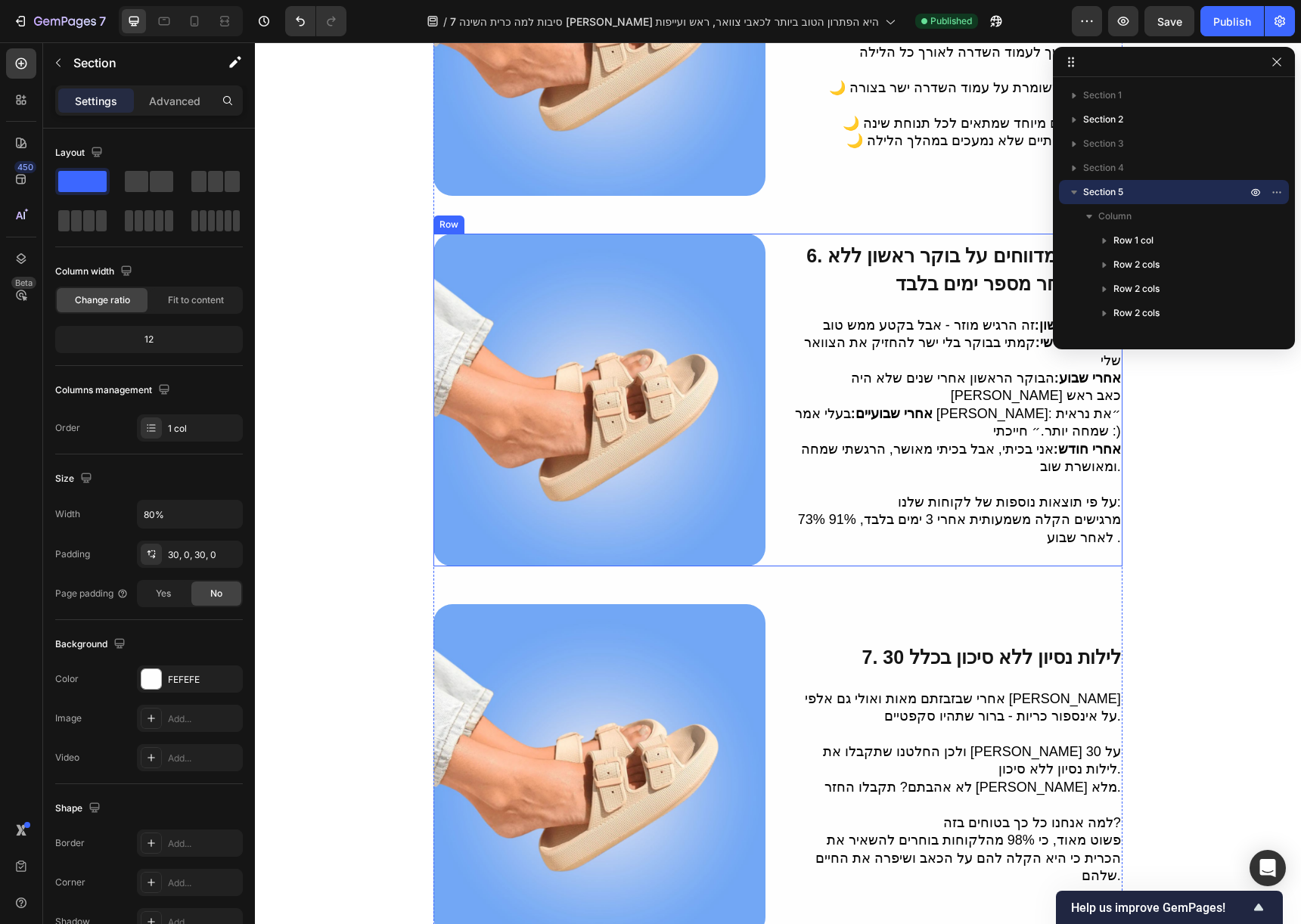
scroll to position [2576, 0]
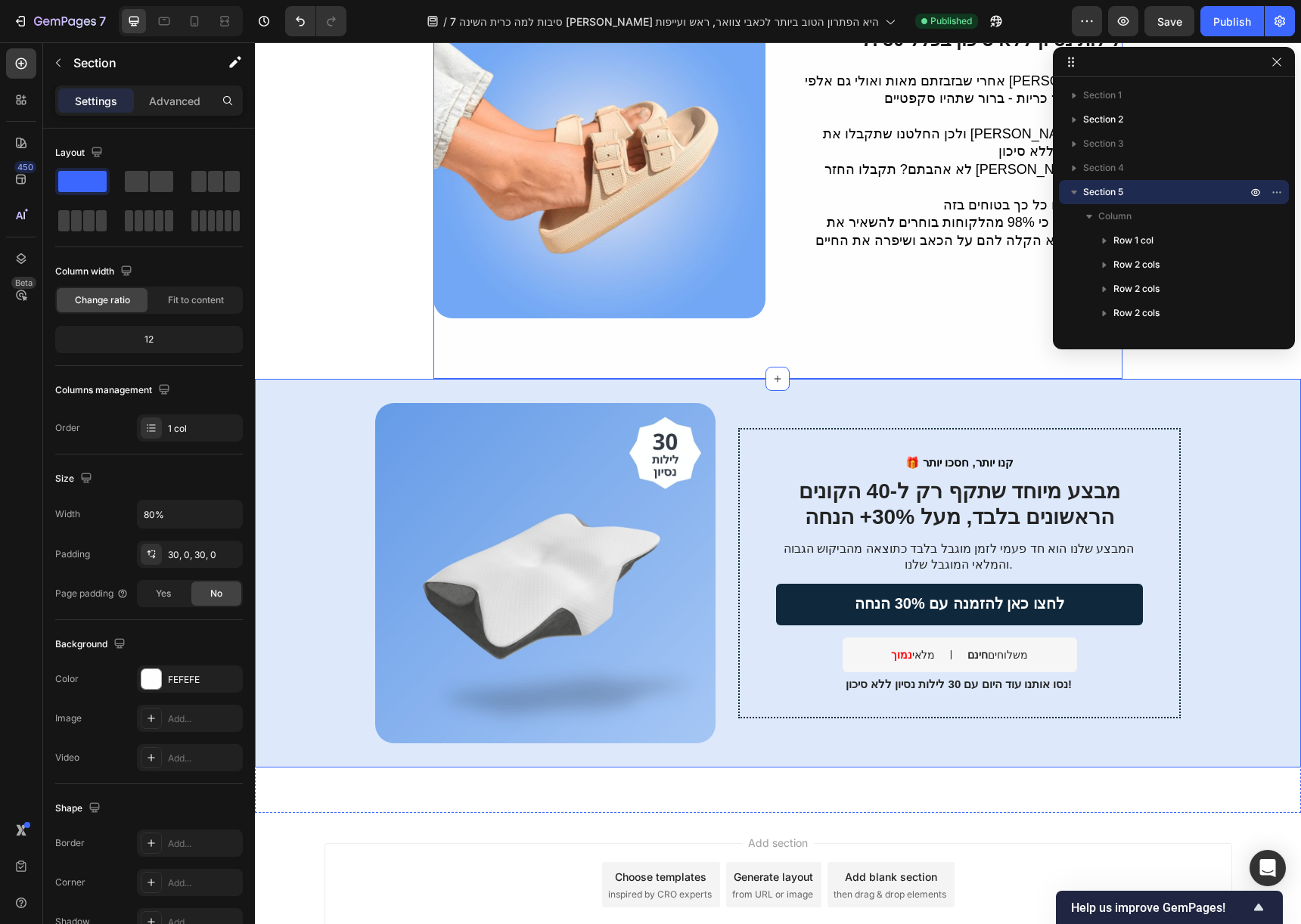
click at [807, 379] on div "🎁 קנו יותר, חסכו יותר Text Block מבצע מיוחד שתקף רק ל-40 הקונים הראשונים בלבד, …" at bounding box center [778, 573] width 1046 height 389
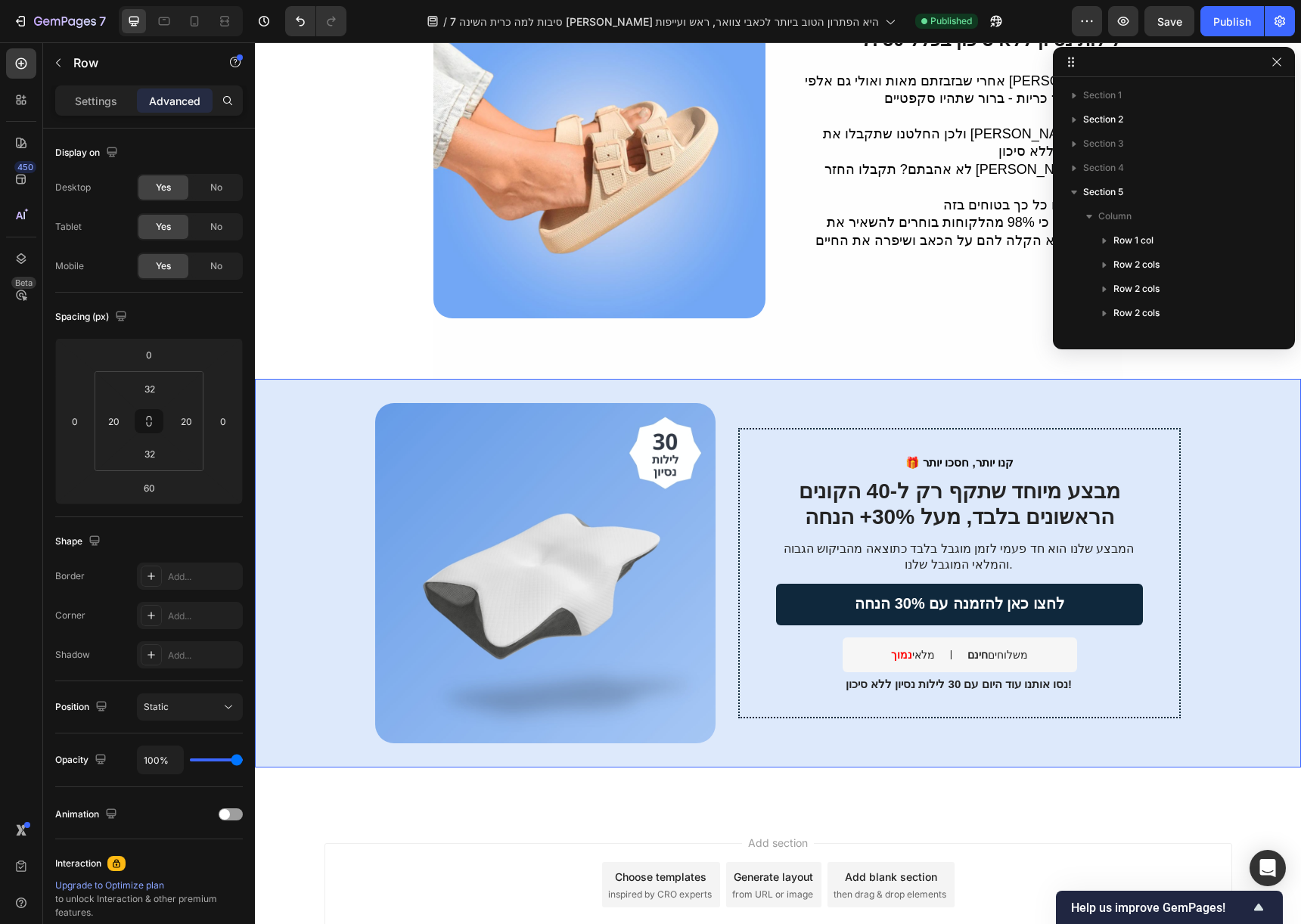
scroll to position [355, 0]
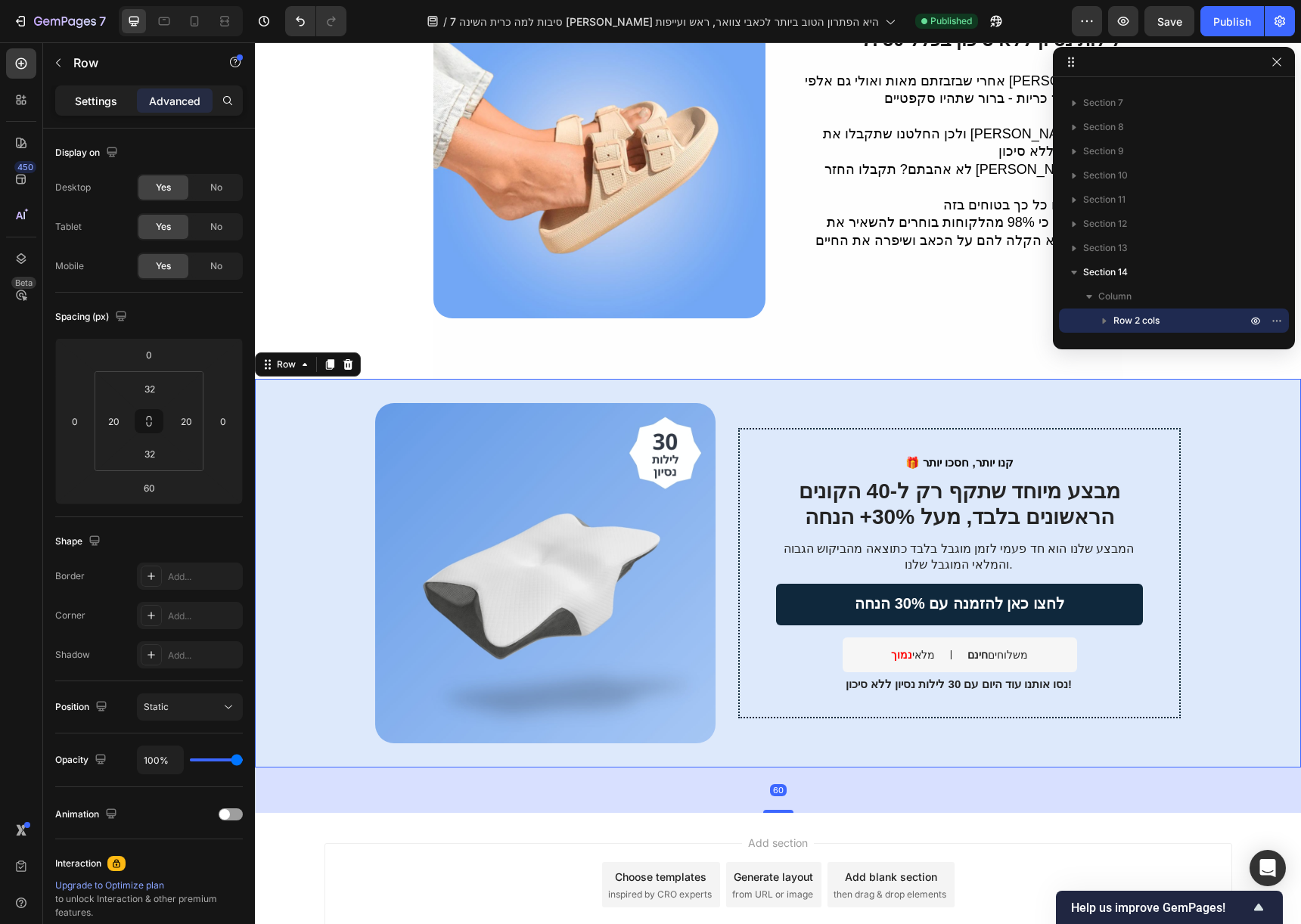
click at [125, 95] on div "Settings" at bounding box center [95, 100] width 76 height 24
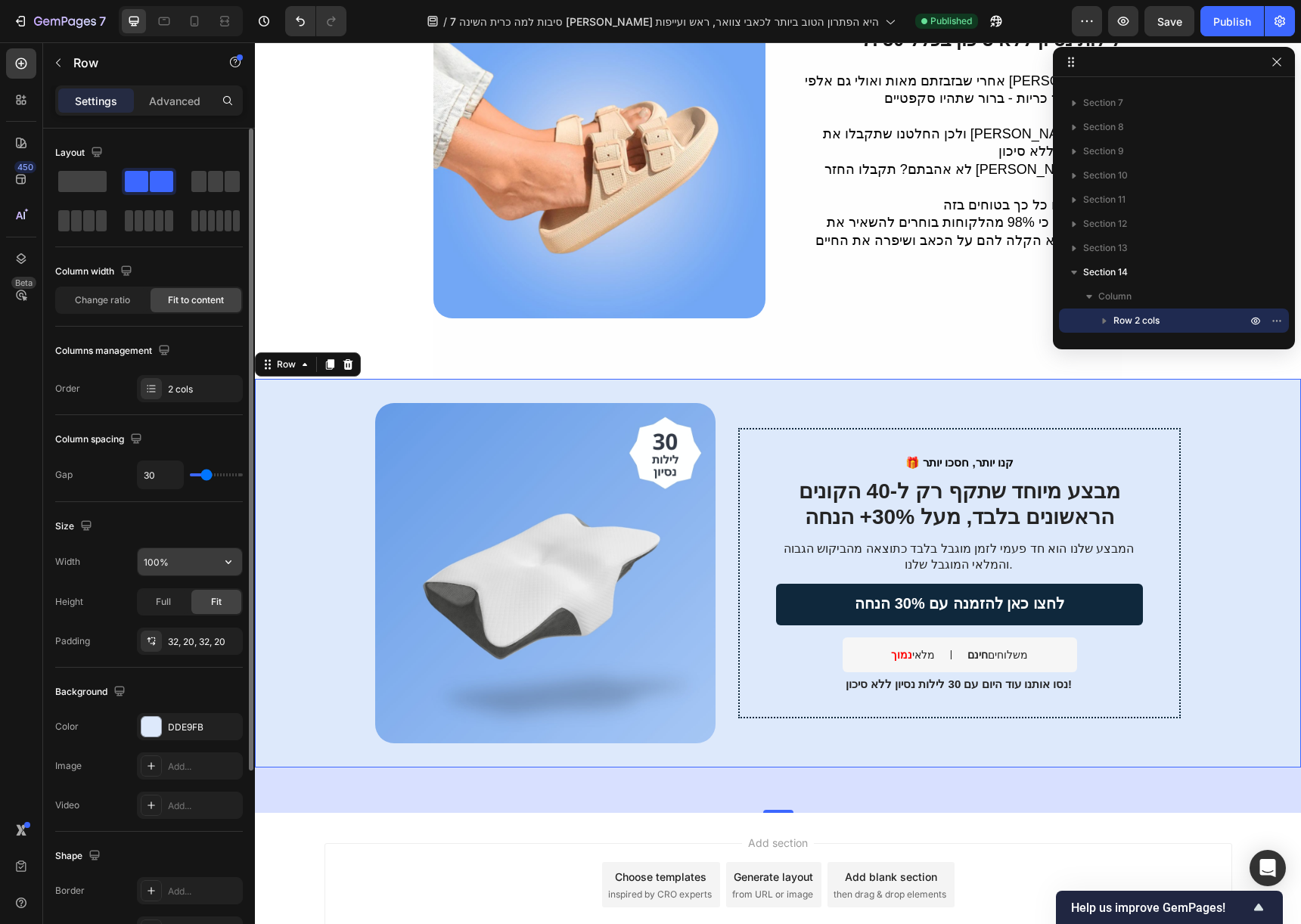
click at [157, 566] on input "100%" at bounding box center [189, 562] width 104 height 27
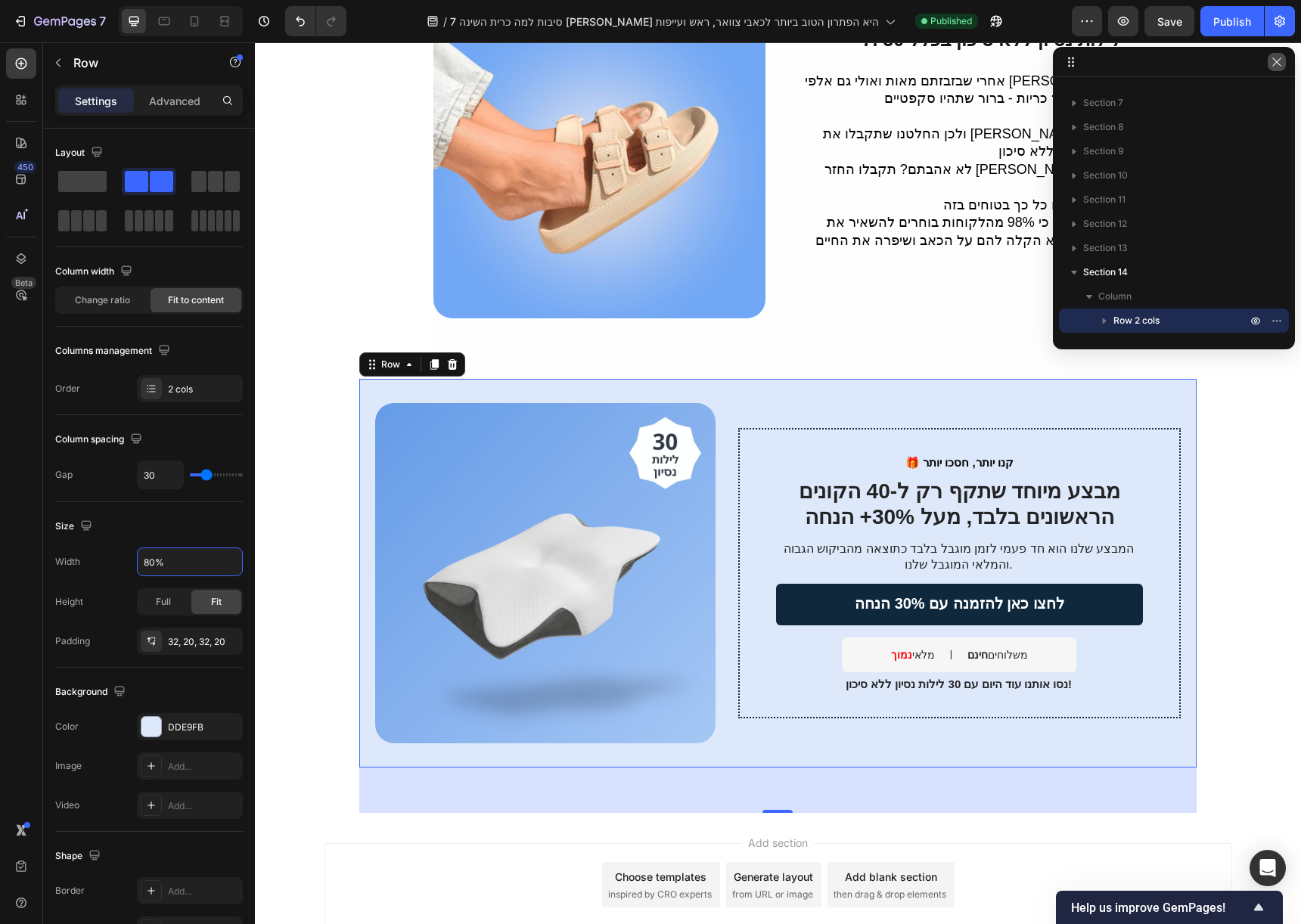
type input "80%"
click at [1281, 63] on icon "button" at bounding box center [1276, 62] width 12 height 12
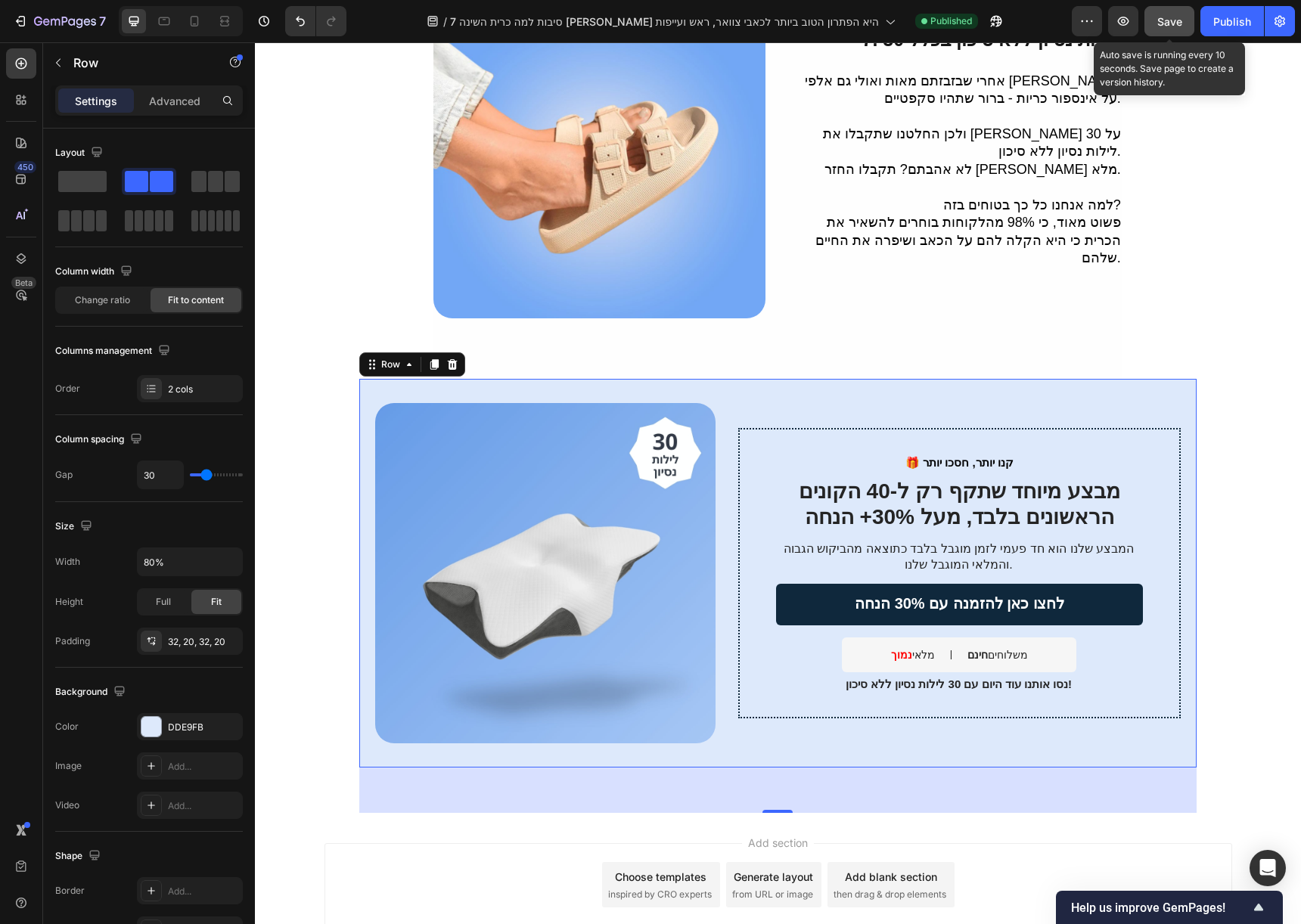
click at [1170, 35] on button "Save" at bounding box center [1170, 21] width 50 height 31
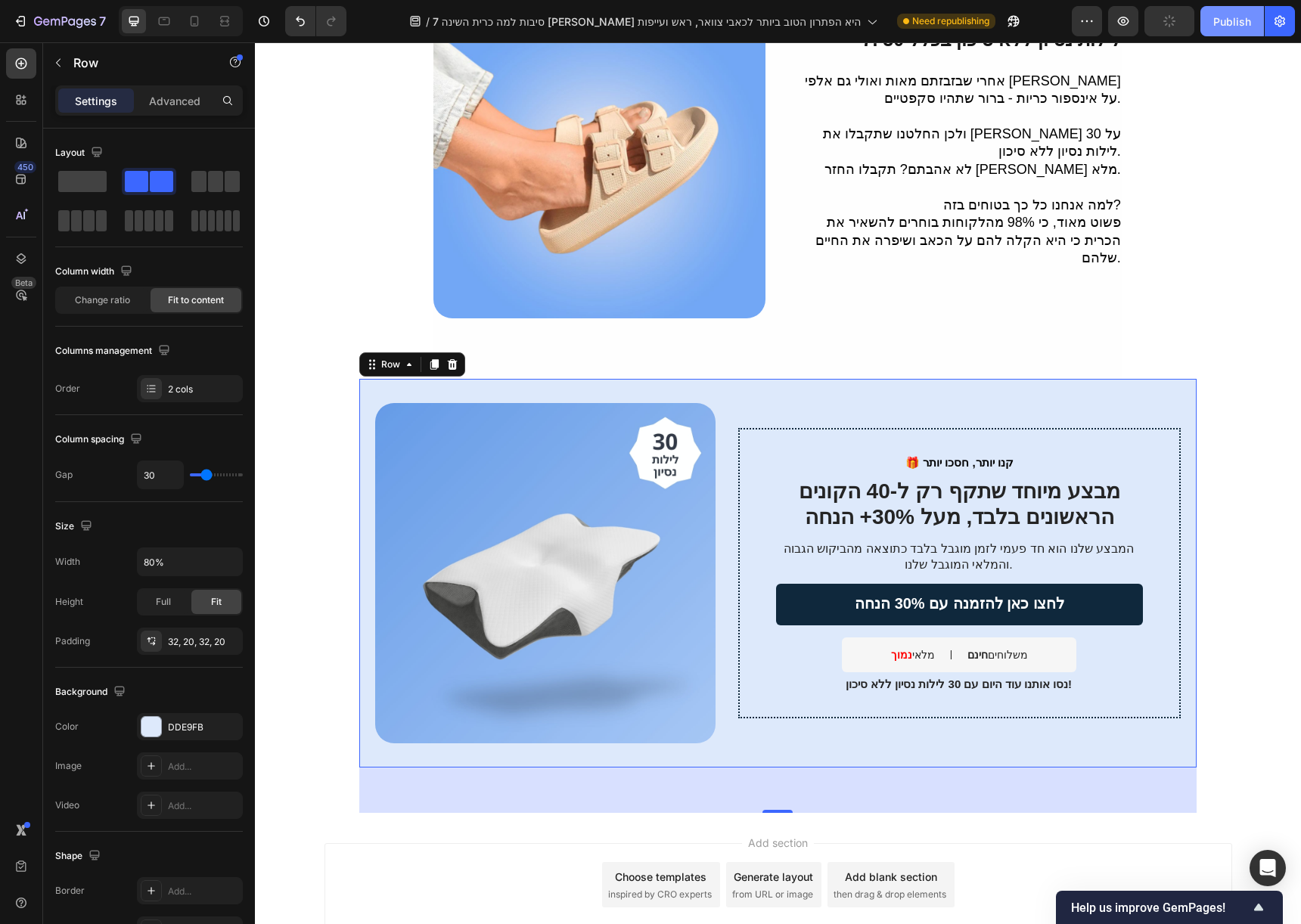
click at [1238, 31] on button "Publish" at bounding box center [1231, 21] width 63 height 31
type input "100%"
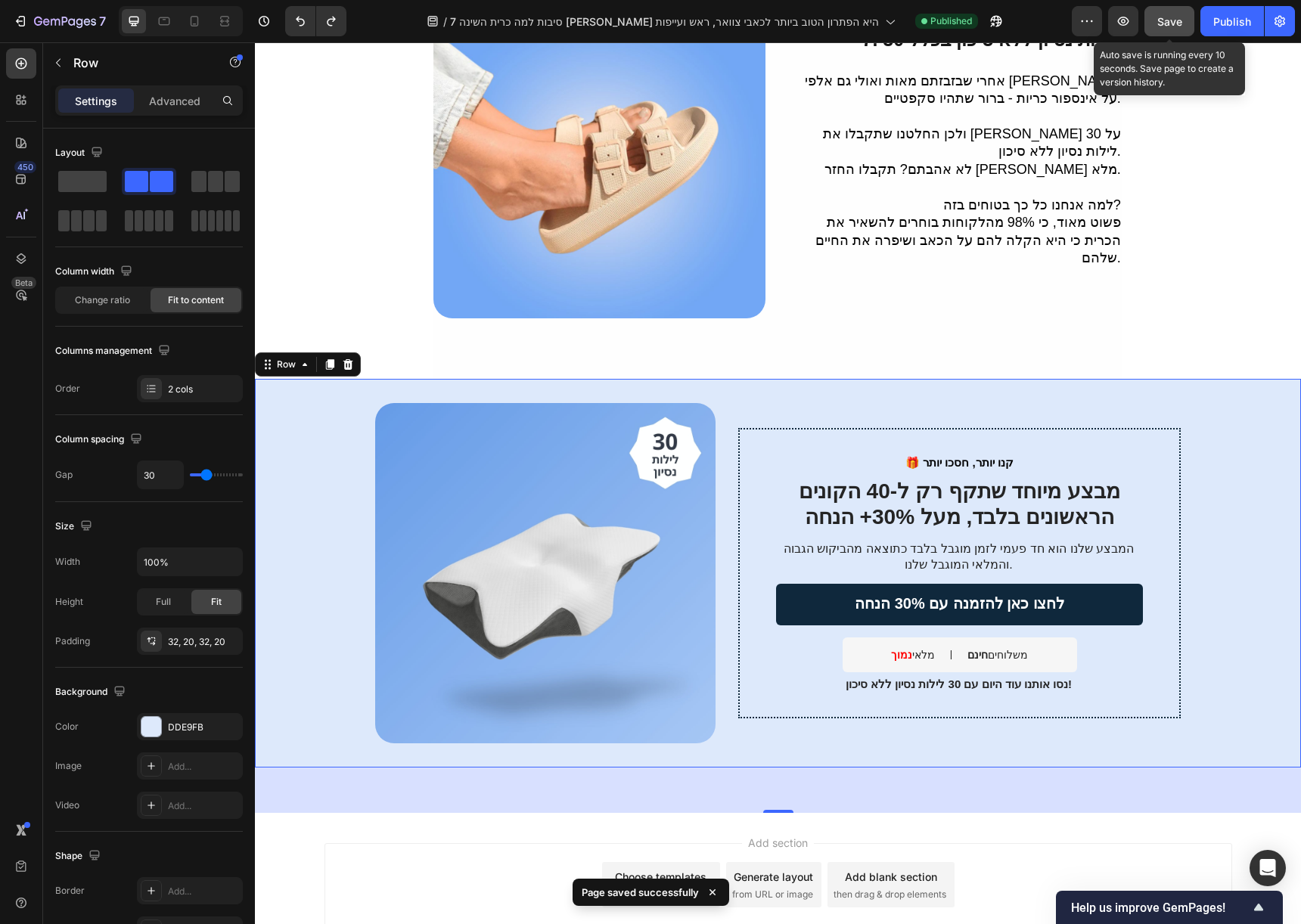
click at [1183, 27] on button "Save" at bounding box center [1170, 21] width 50 height 31
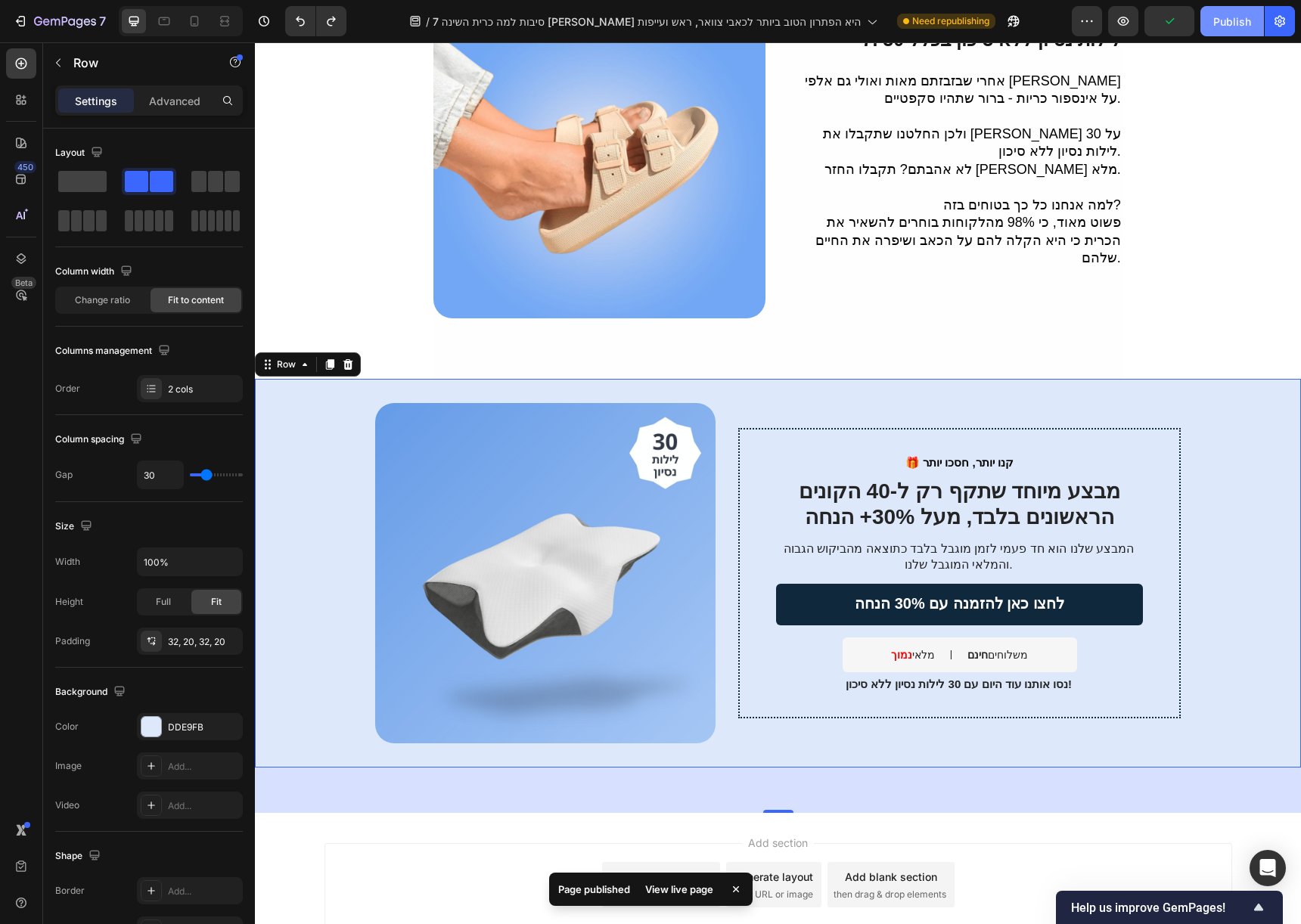
click at [1226, 24] on div "Publish" at bounding box center [1232, 21] width 38 height 16
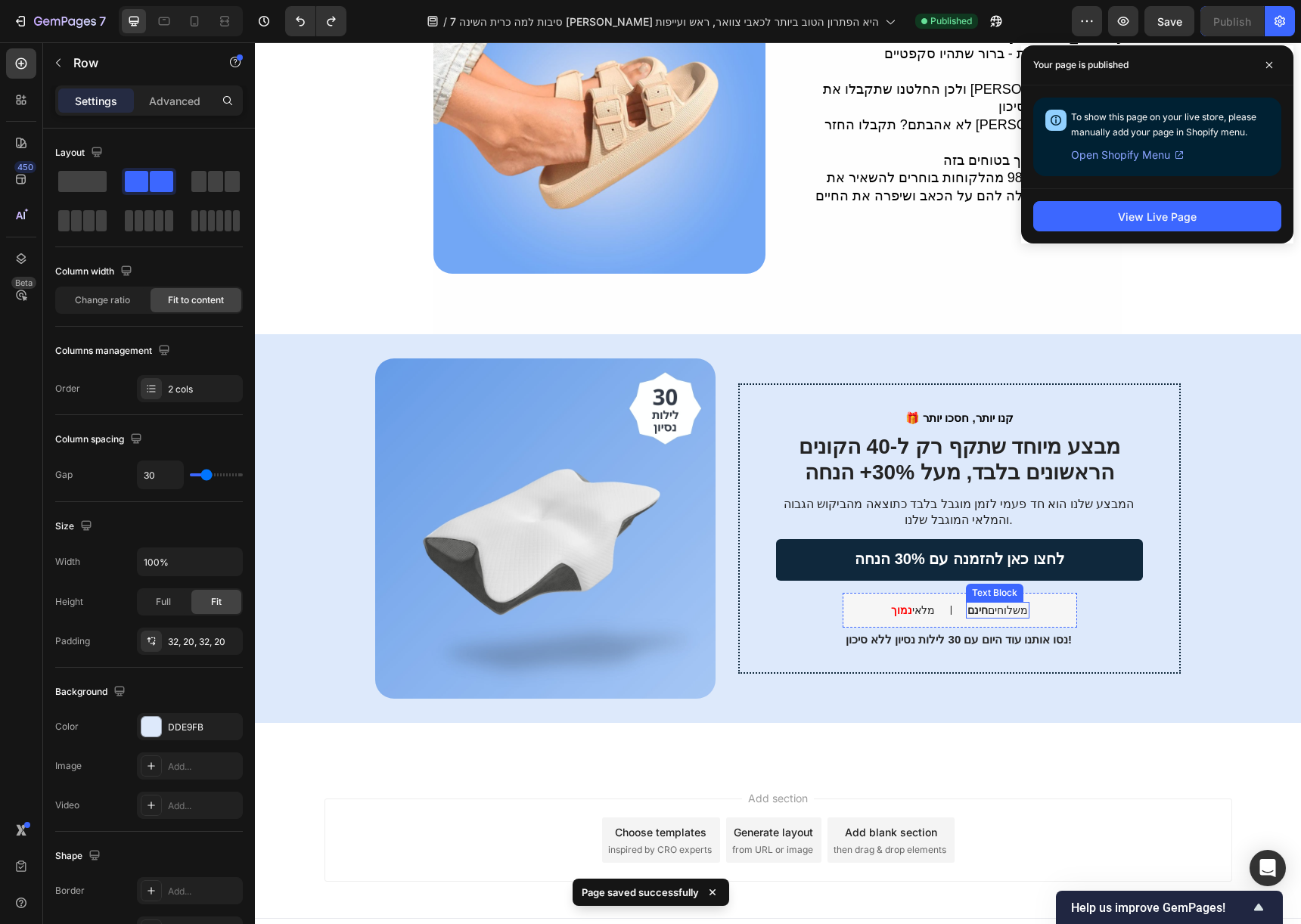
scroll to position [2493, 0]
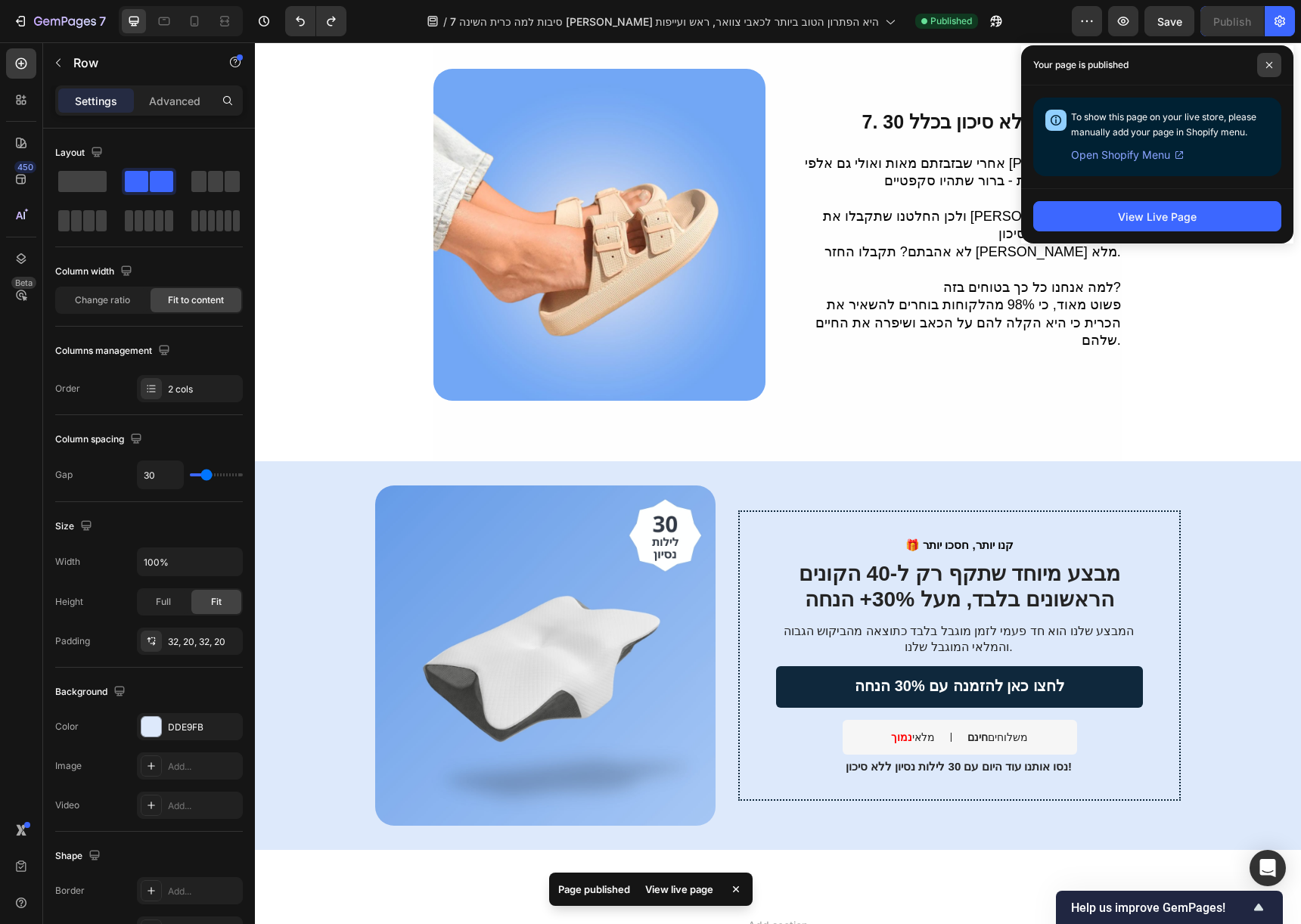
click at [1268, 70] on span at bounding box center [1269, 65] width 24 height 24
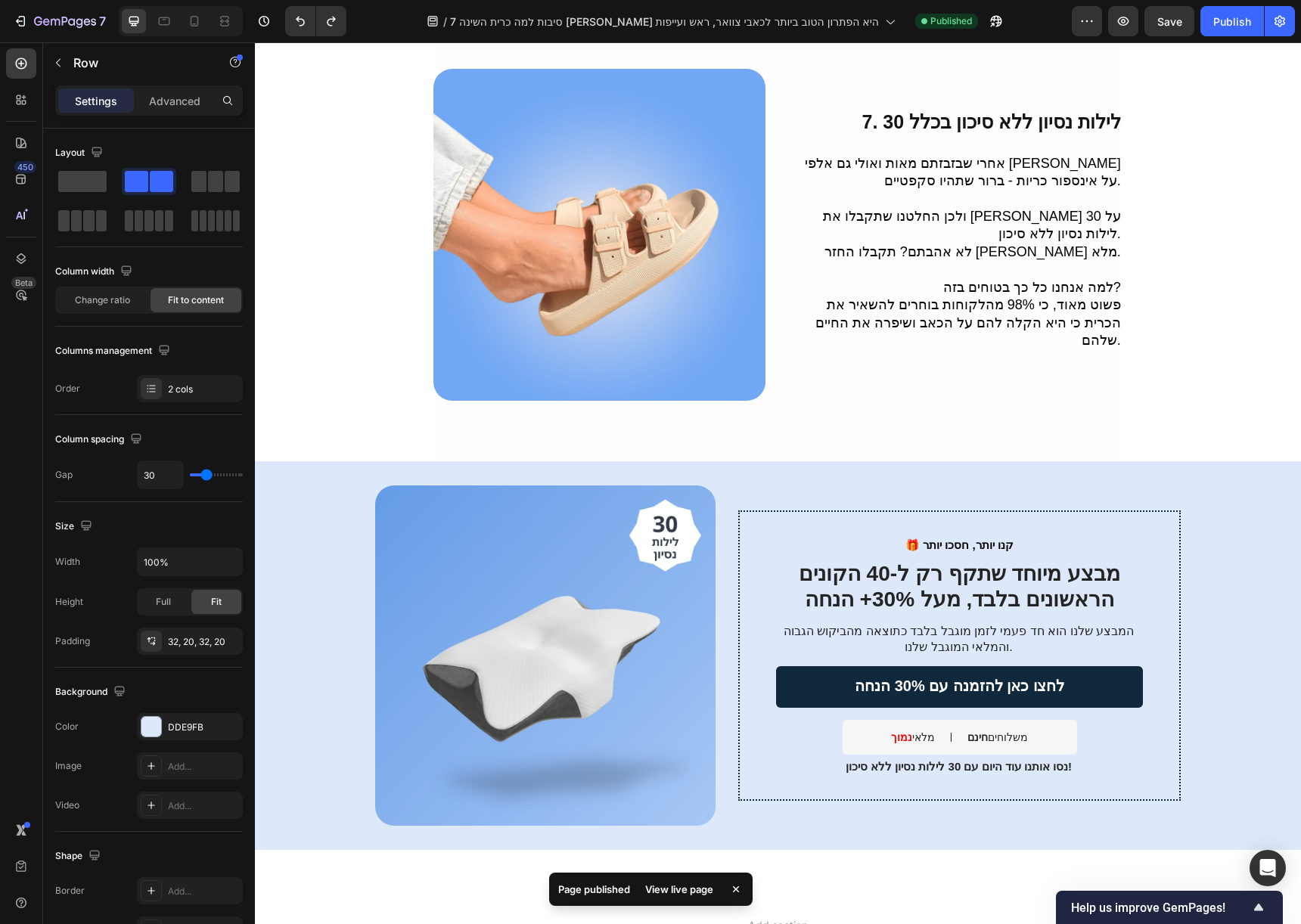
click at [682, 462] on div "🎁 קנו יותר, חסכו יותר Text Block מבצע מיוחד שתקף רק ל-40 הקונים הראשונים בלבד, …" at bounding box center [778, 656] width 1046 height 389
click at [307, 707] on div "🎁 קנו יותר, חסכו יותר Text Block מבצע מיוחד שתקף רק ל-40 הקונים הראשונים בלבד, …" at bounding box center [778, 656] width 1046 height 389
click at [958, 209] on span "ולכן החלטנו שתקבלו את איזי סליפ על 30 לילות נסיון ללא סיכון." at bounding box center [972, 225] width 298 height 33
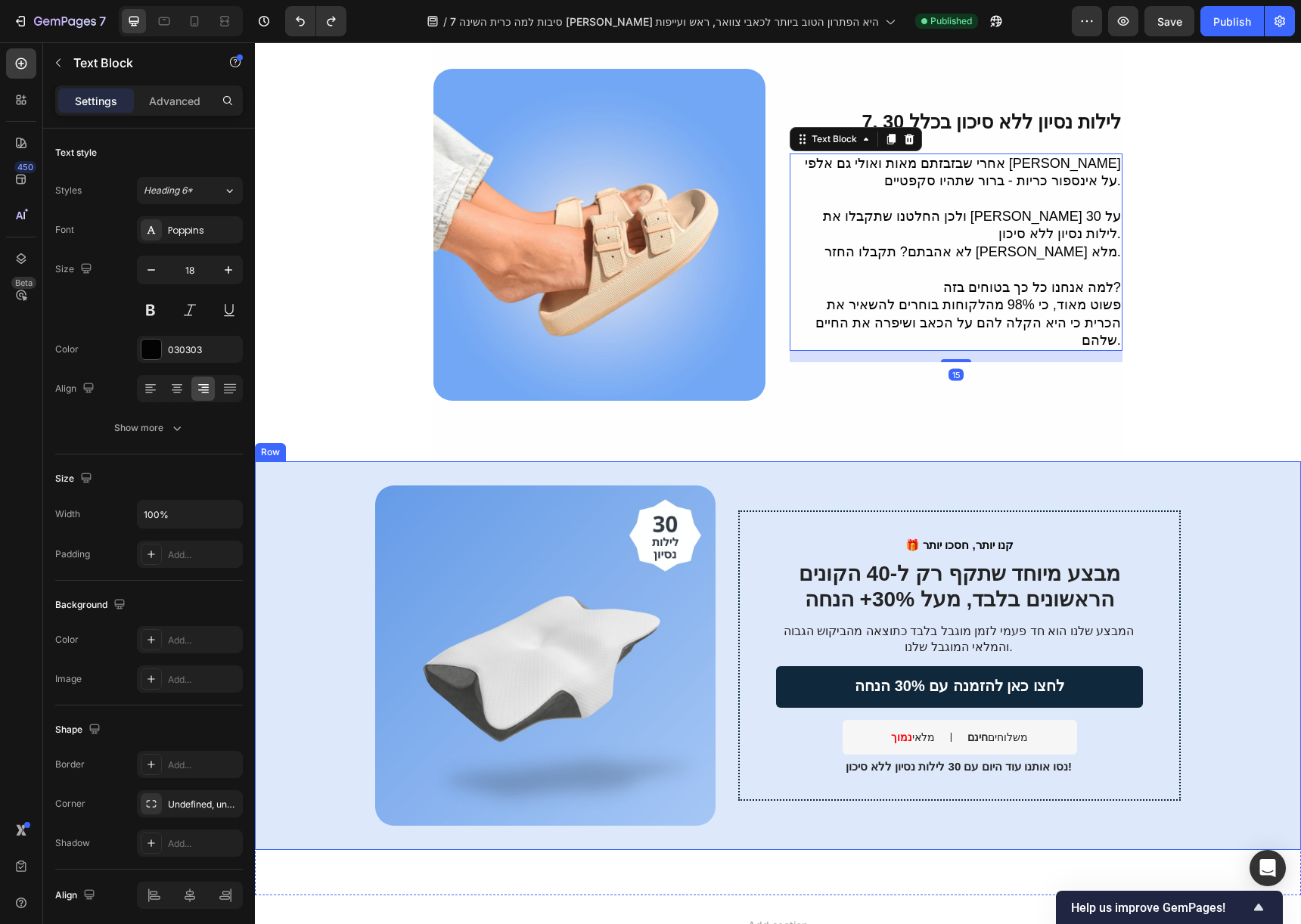
click at [764, 800] on div "🎁 קנו יותר, חסכו יותר Text Block מבצע מיוחד שתקף רק ל-40 הקונים הראשונים בלבד, …" at bounding box center [778, 656] width 1046 height 389
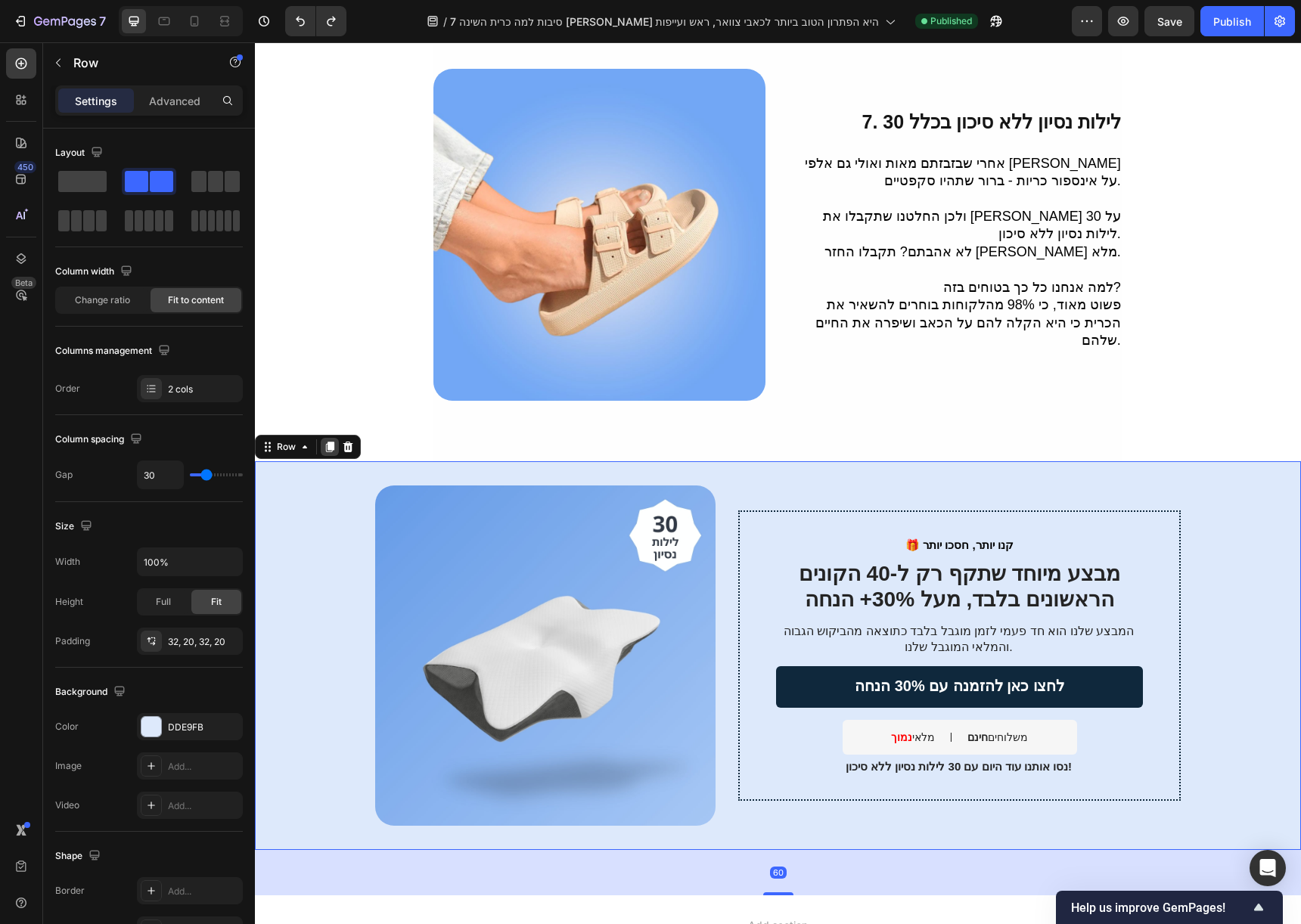
click at [330, 442] on icon at bounding box center [330, 448] width 9 height 11
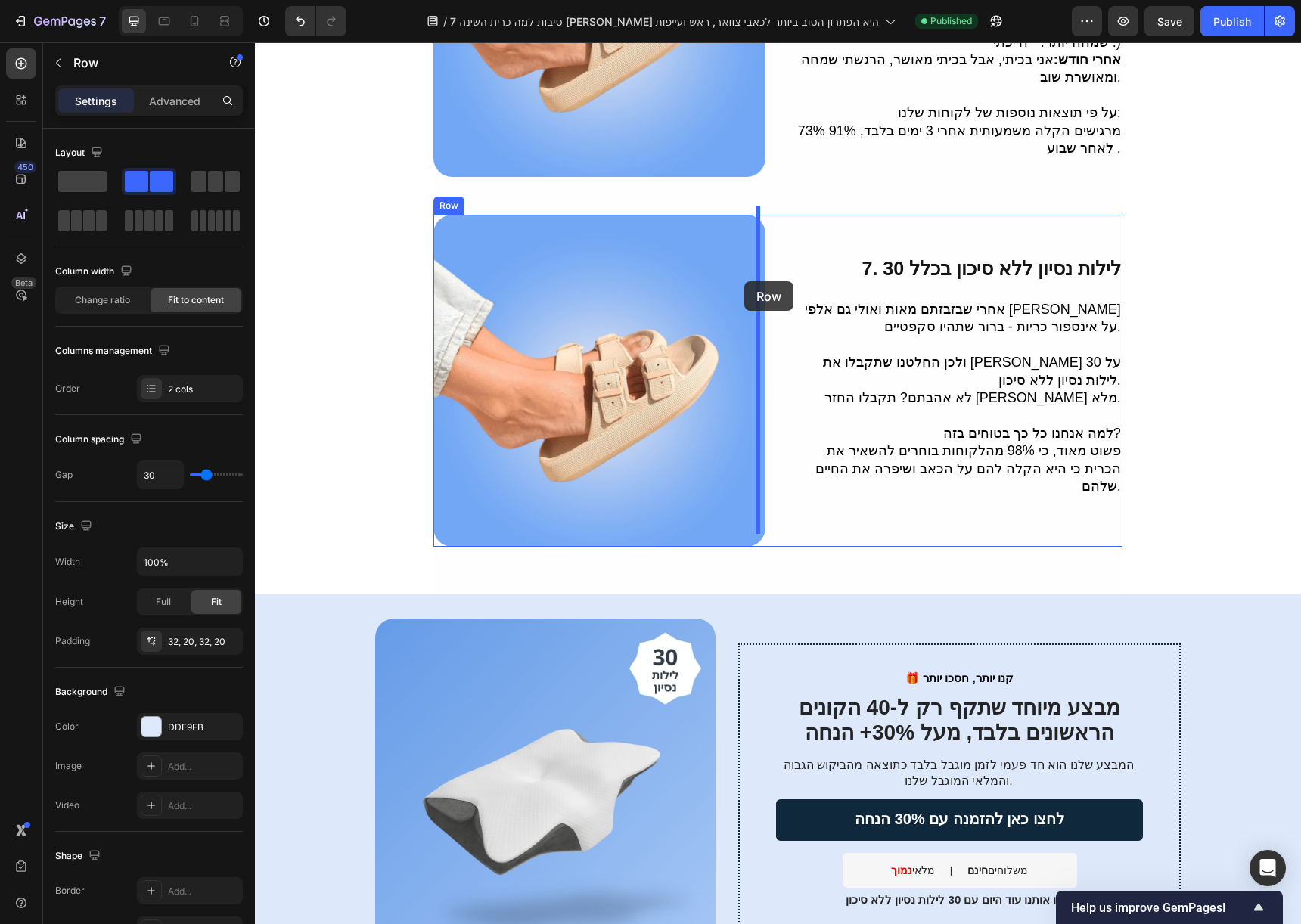
scroll to position [1607, 0]
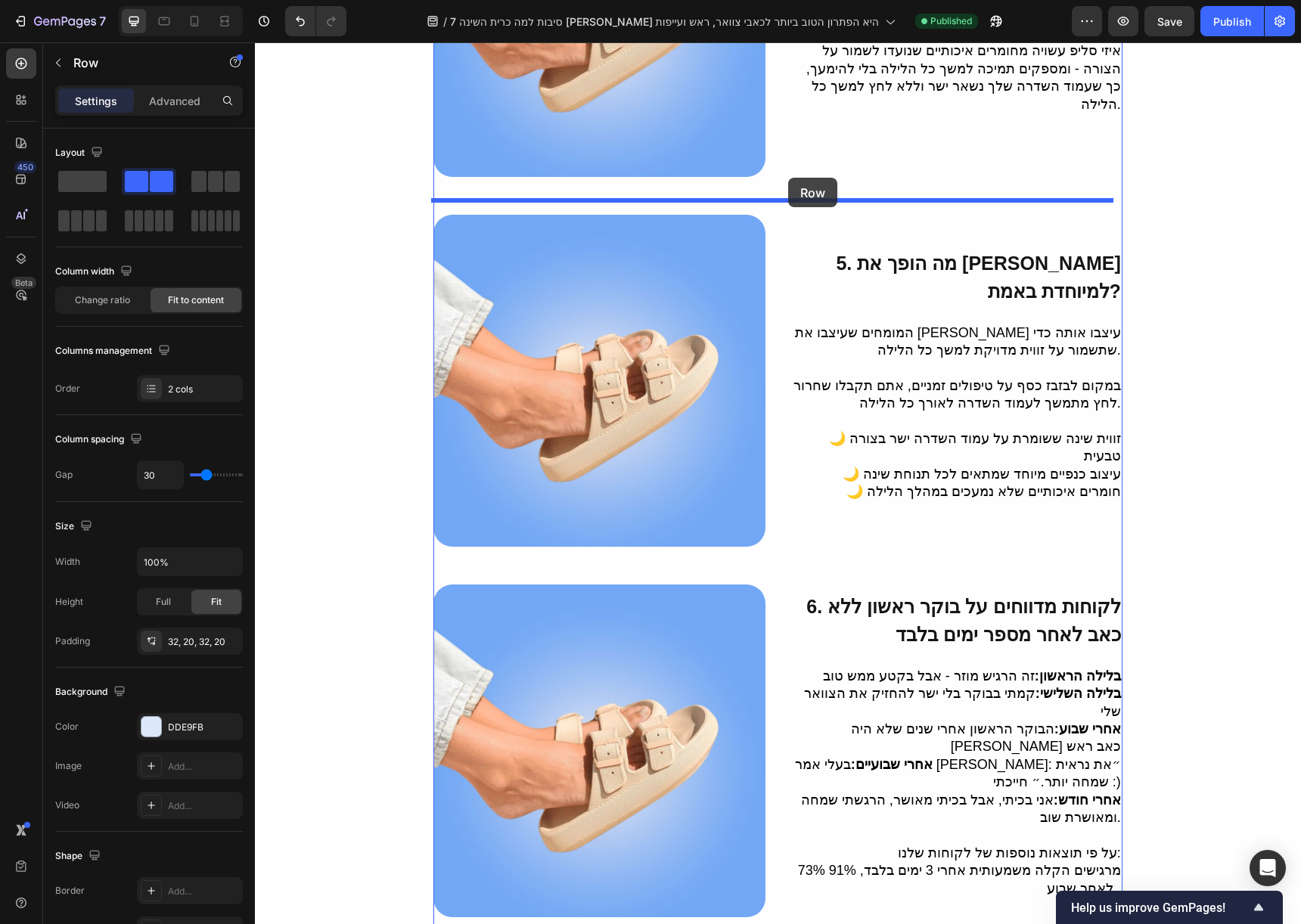
drag, startPoint x: 777, startPoint y: 315, endPoint x: 788, endPoint y: 178, distance: 137.4
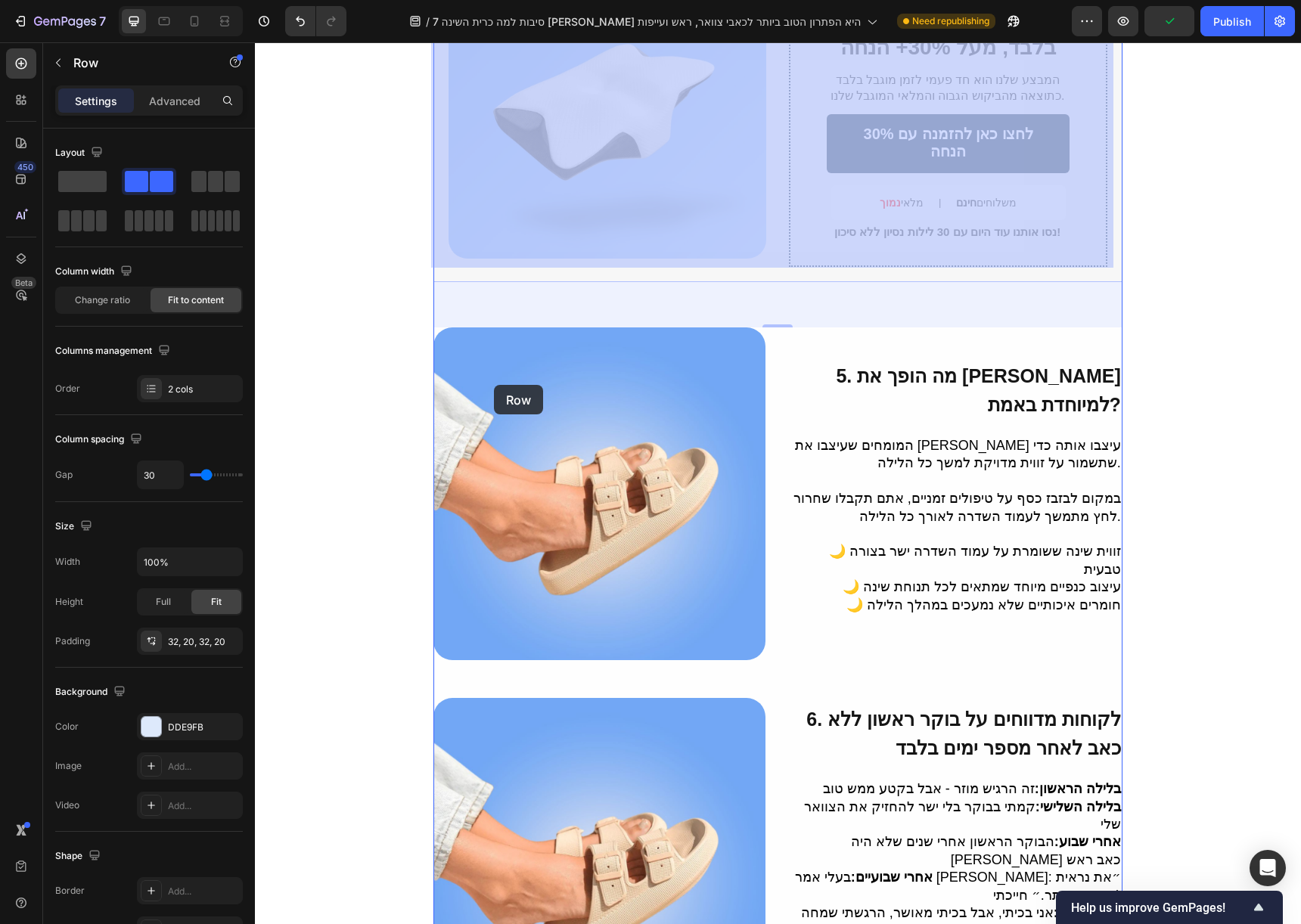
scroll to position [2122, 0]
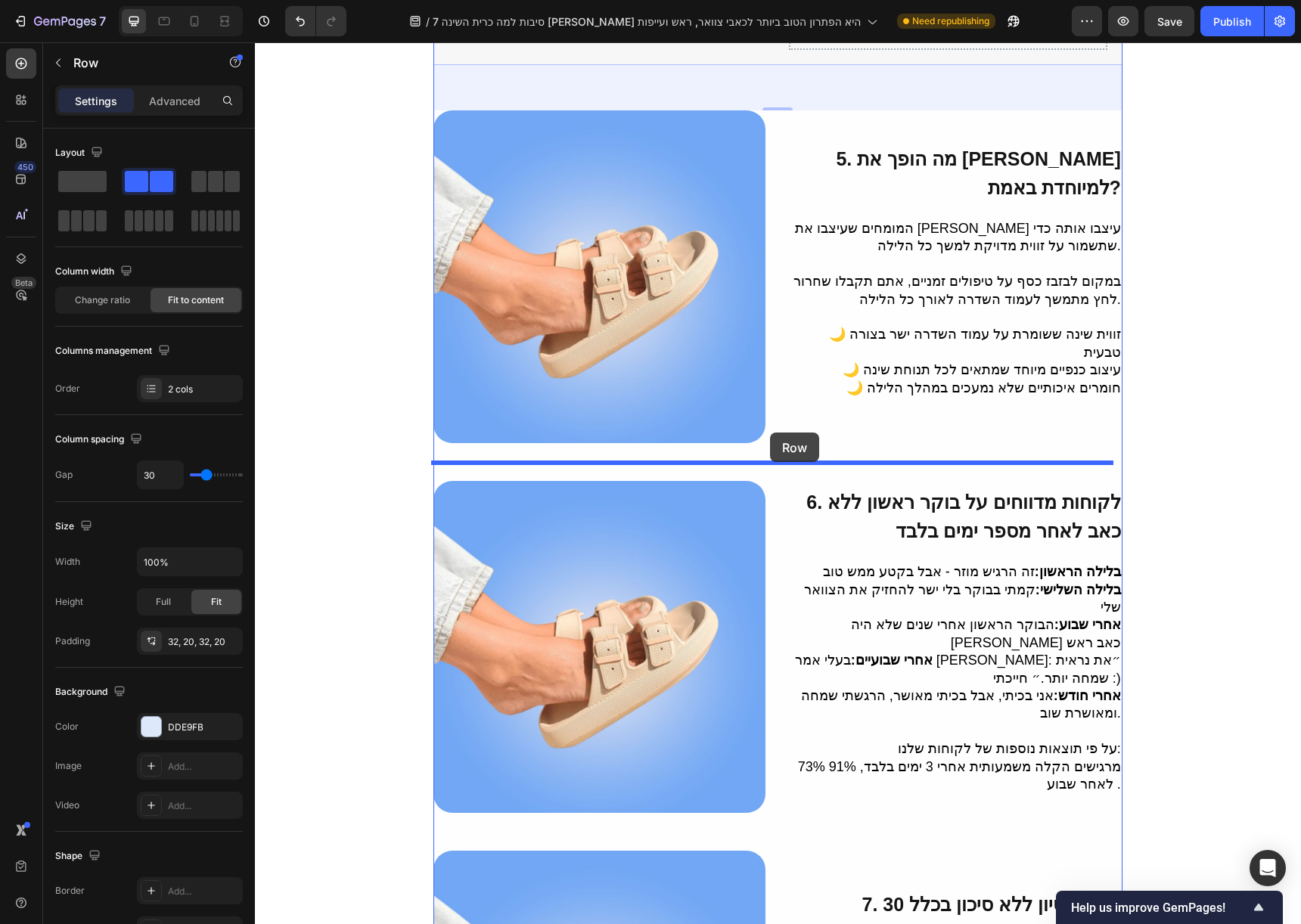
drag, startPoint x: 447, startPoint y: 190, endPoint x: 770, endPoint y: 433, distance: 404.2
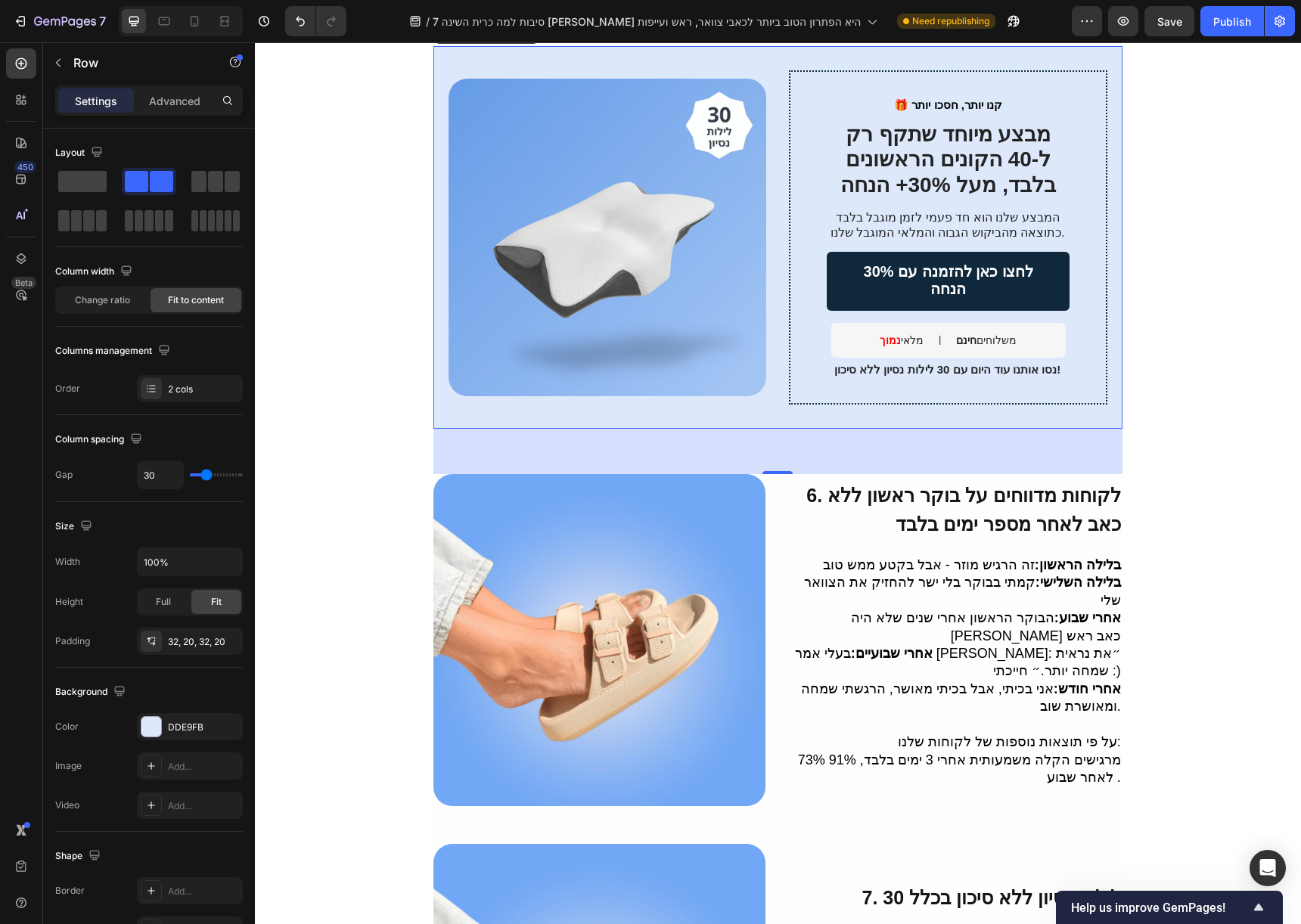
scroll to position [2254, 0]
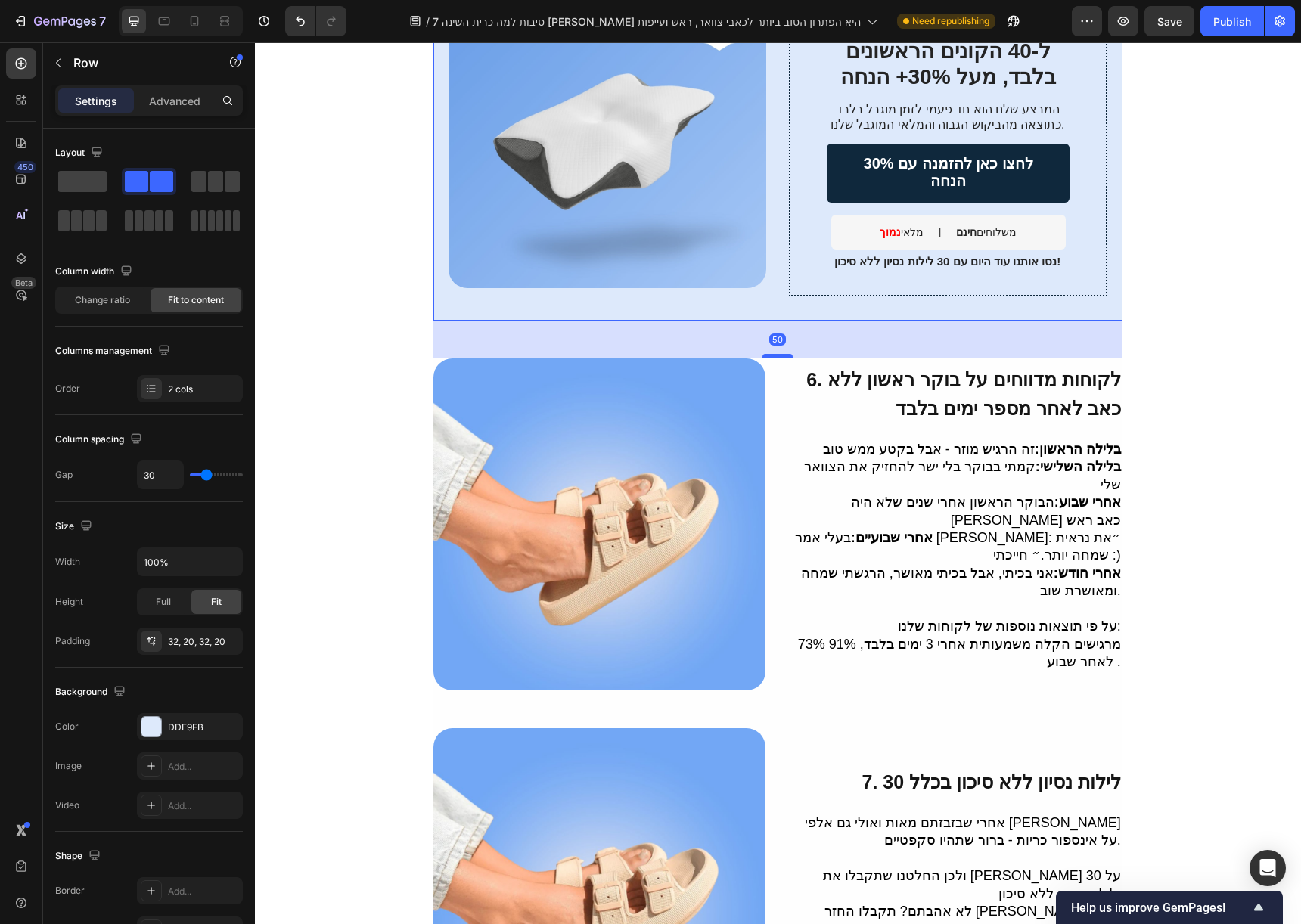
drag, startPoint x: 778, startPoint y: 328, endPoint x: 777, endPoint y: 320, distance: 8.1
click at [777, 354] on div at bounding box center [777, 356] width 31 height 5
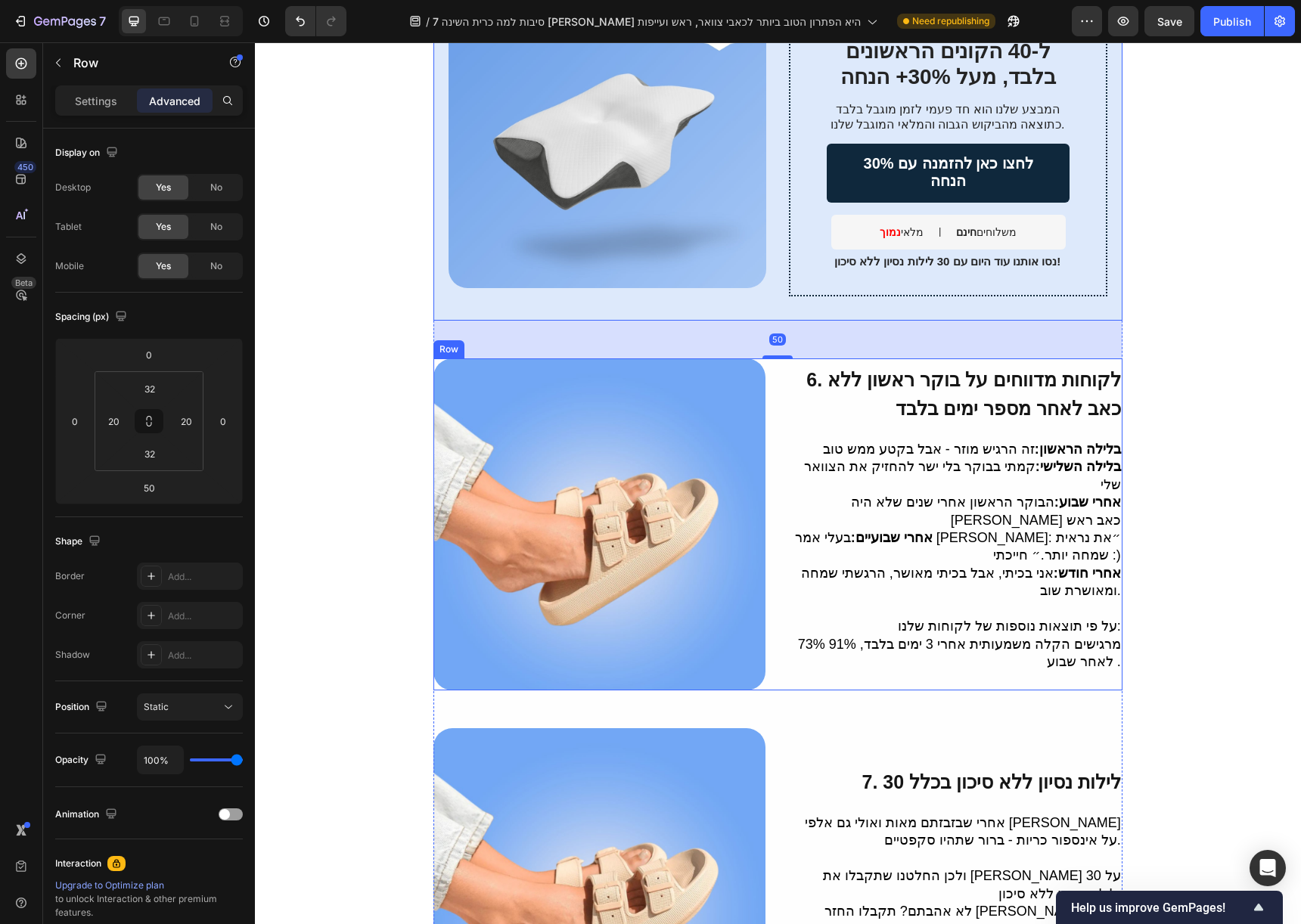
click at [762, 650] on div "6. לקוחות מדווחים על בוקר ראשון ללא כאב לאחר מספר ימים בלבד Heading בלילה הראשו…" at bounding box center [778, 524] width 689 height 332
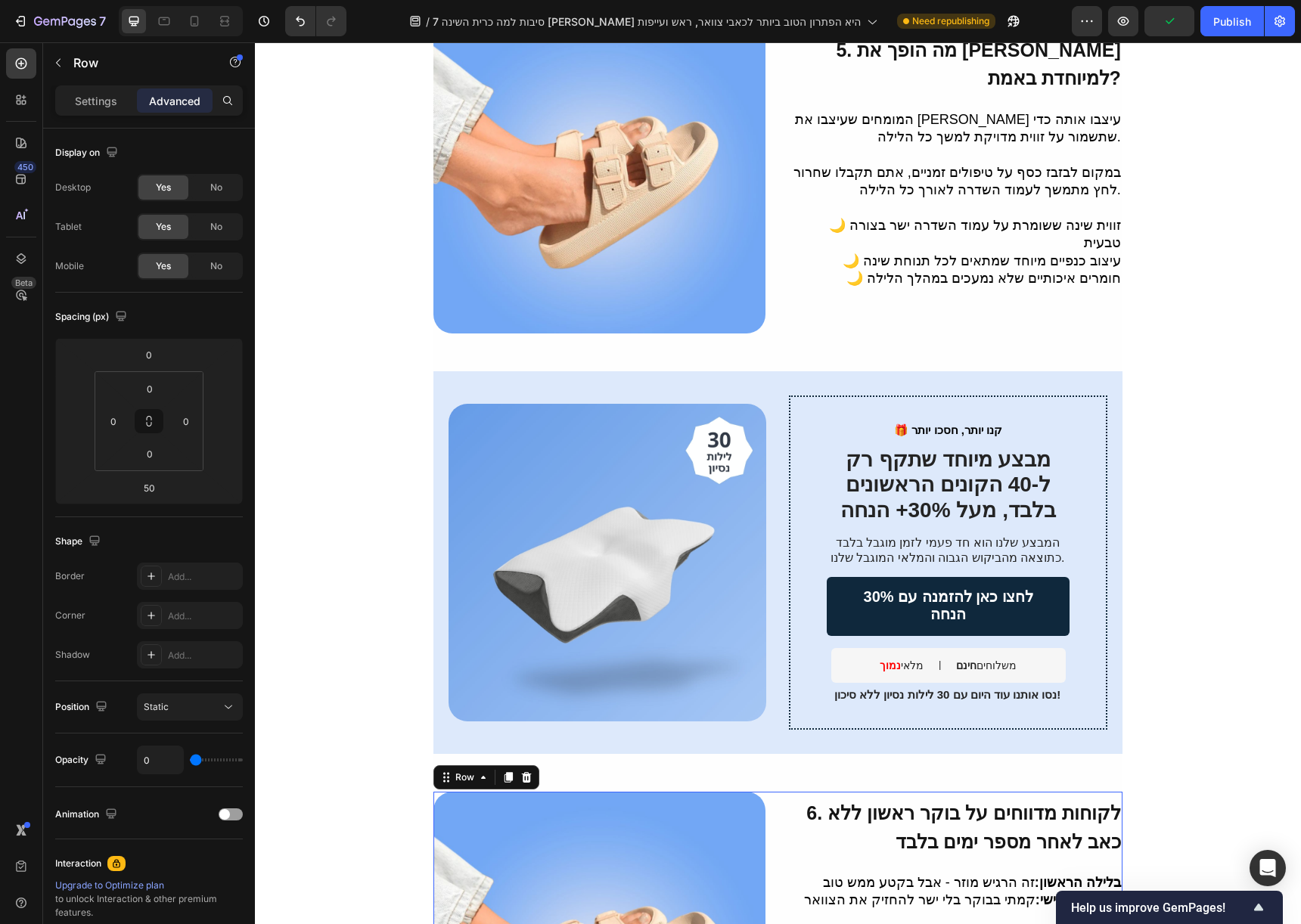
scroll to position [1929, 0]
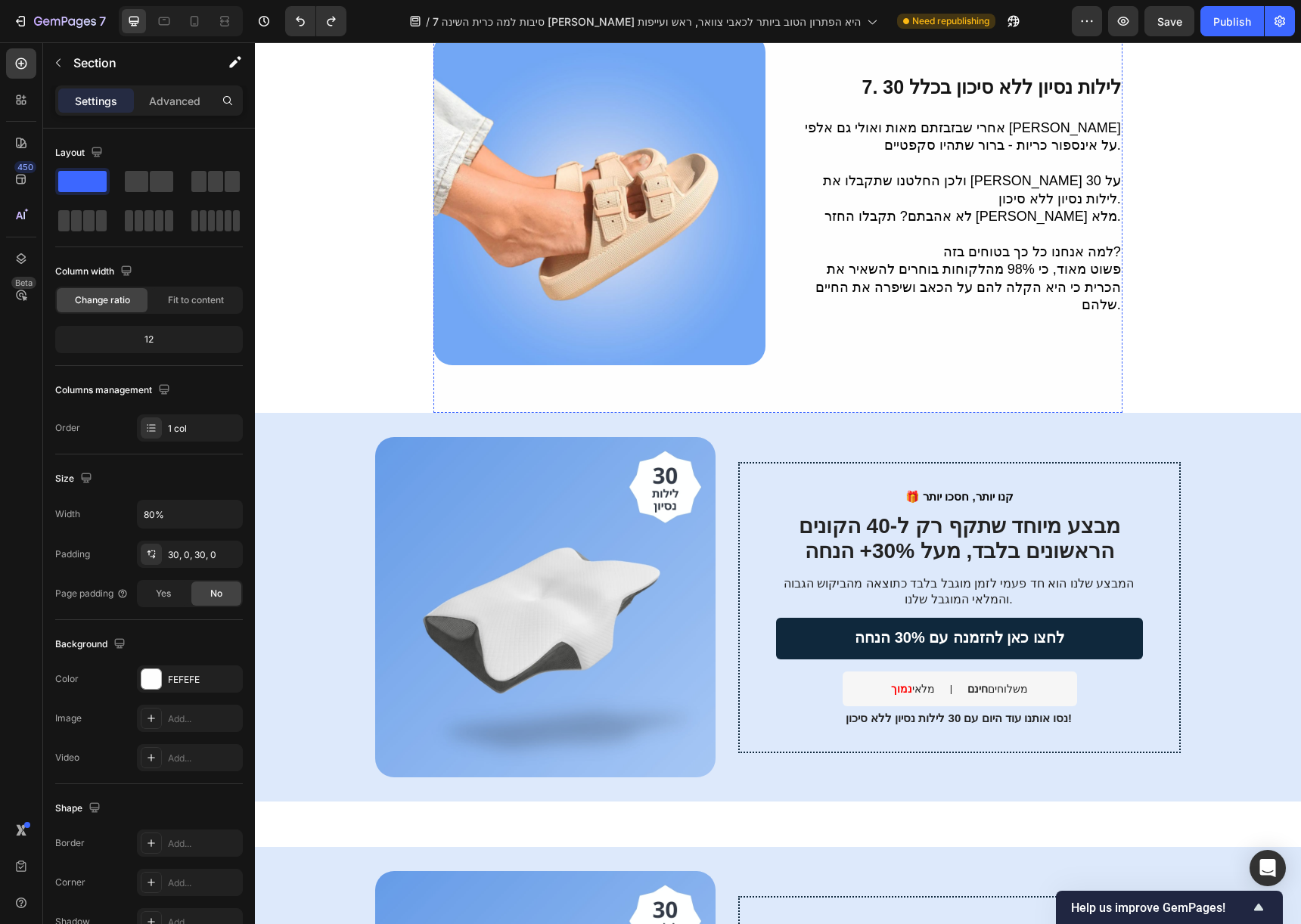
scroll to position [2625, 0]
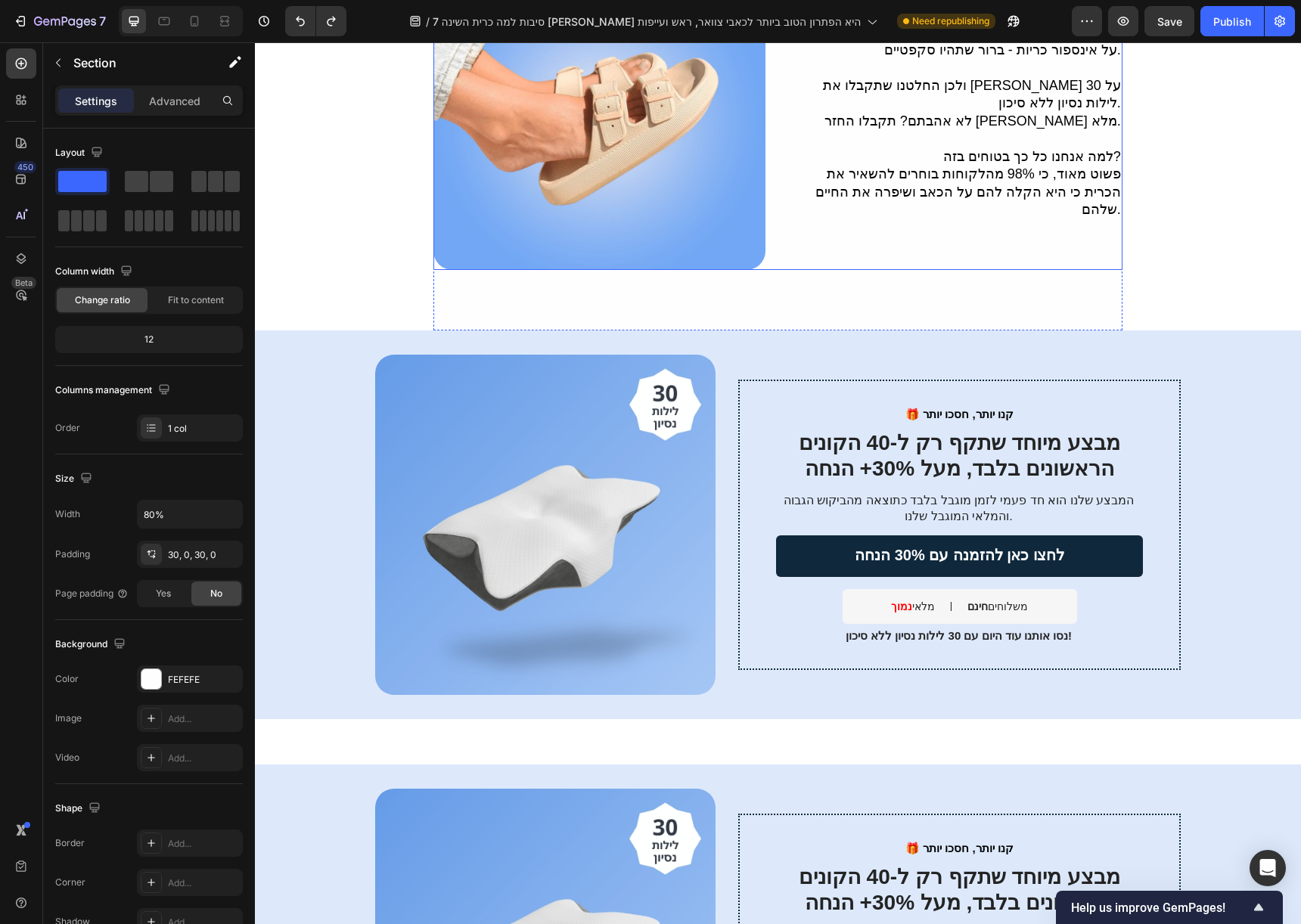
click at [959, 238] on div "7. 30 לילות נסיון ללא סיכון בכלל Heading אחרי שבזבזתם מאות ואולי גם אלפי שקלים …" at bounding box center [955, 104] width 332 height 332
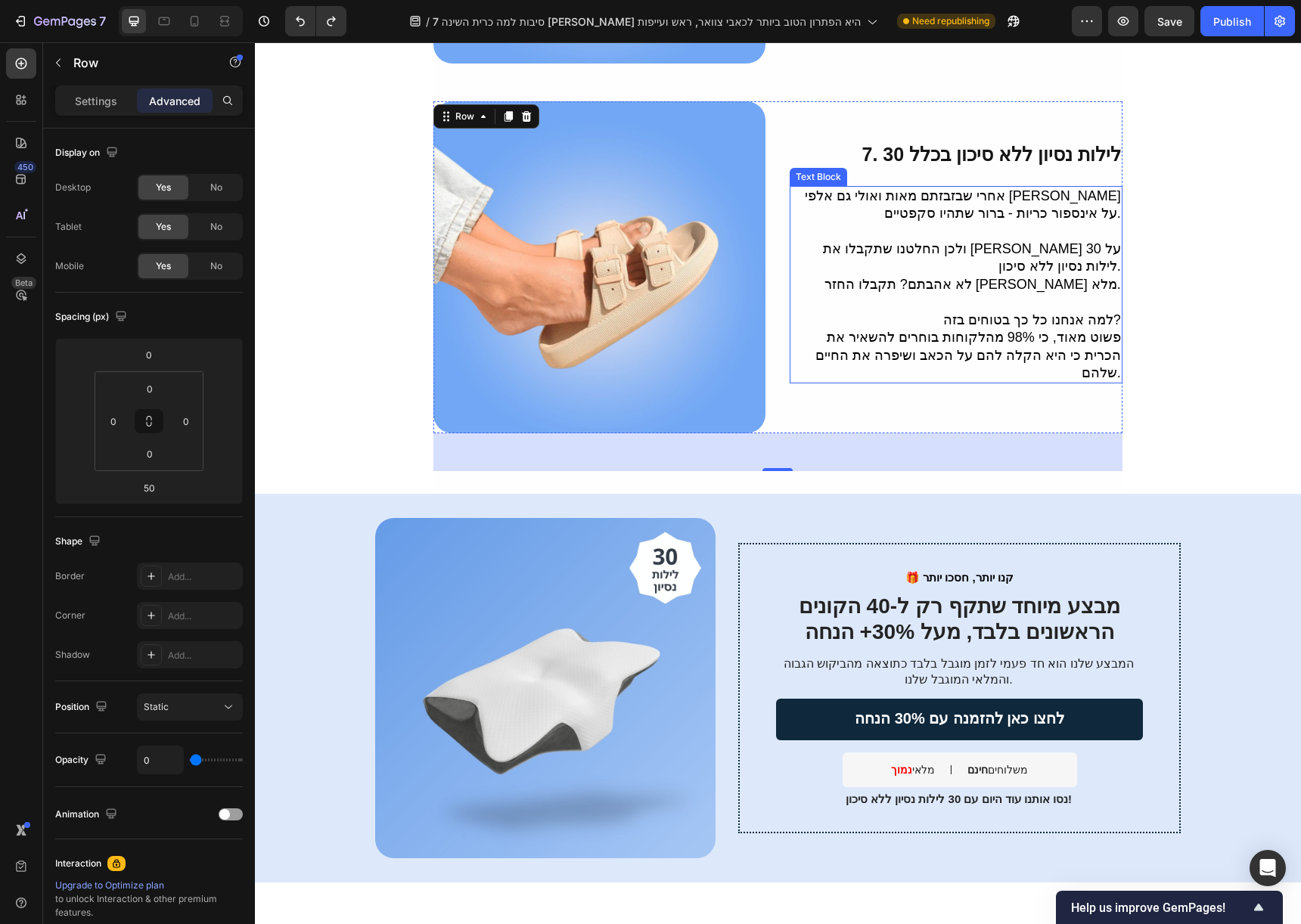
scroll to position [2242, 0]
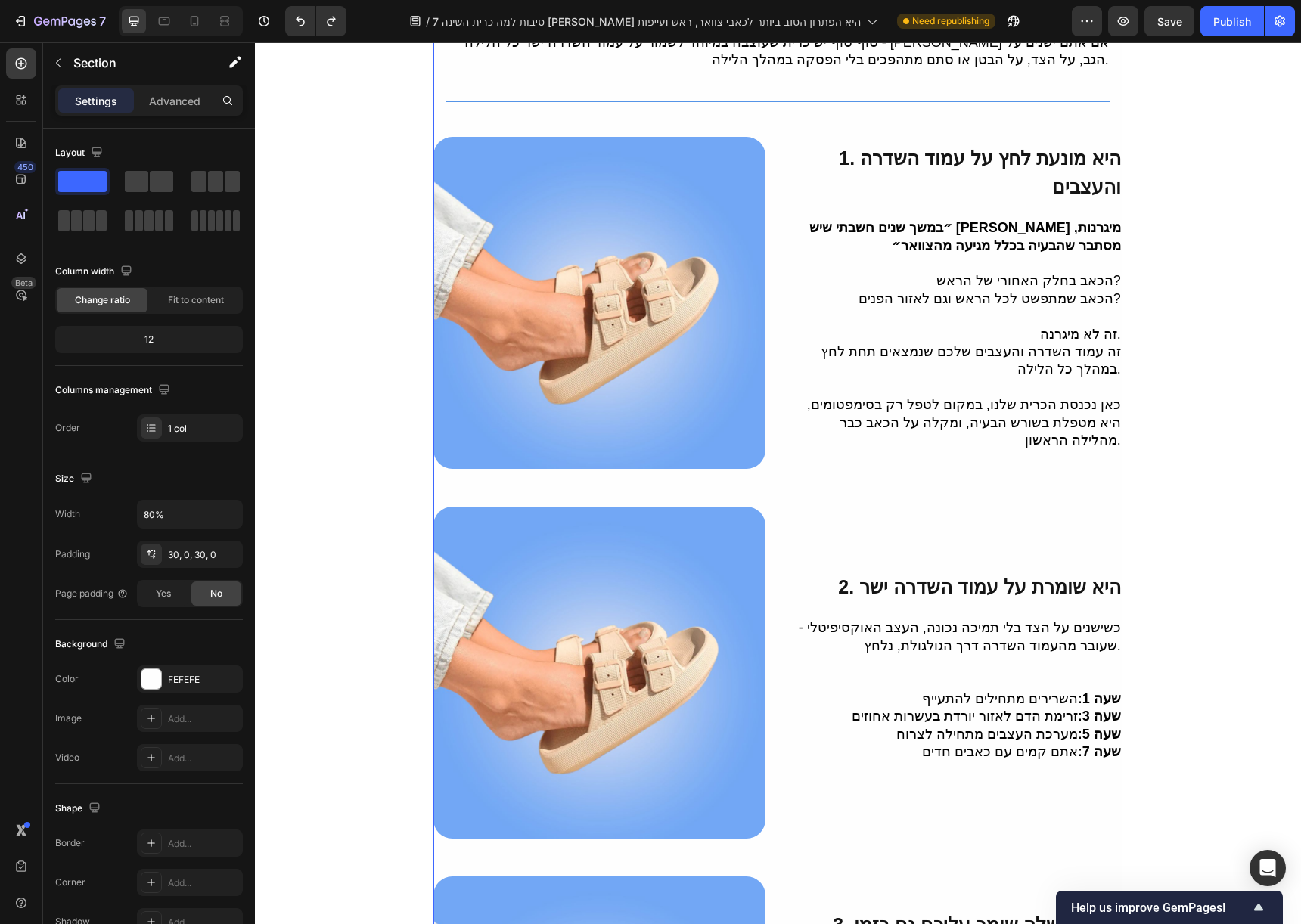
scroll to position [0, 0]
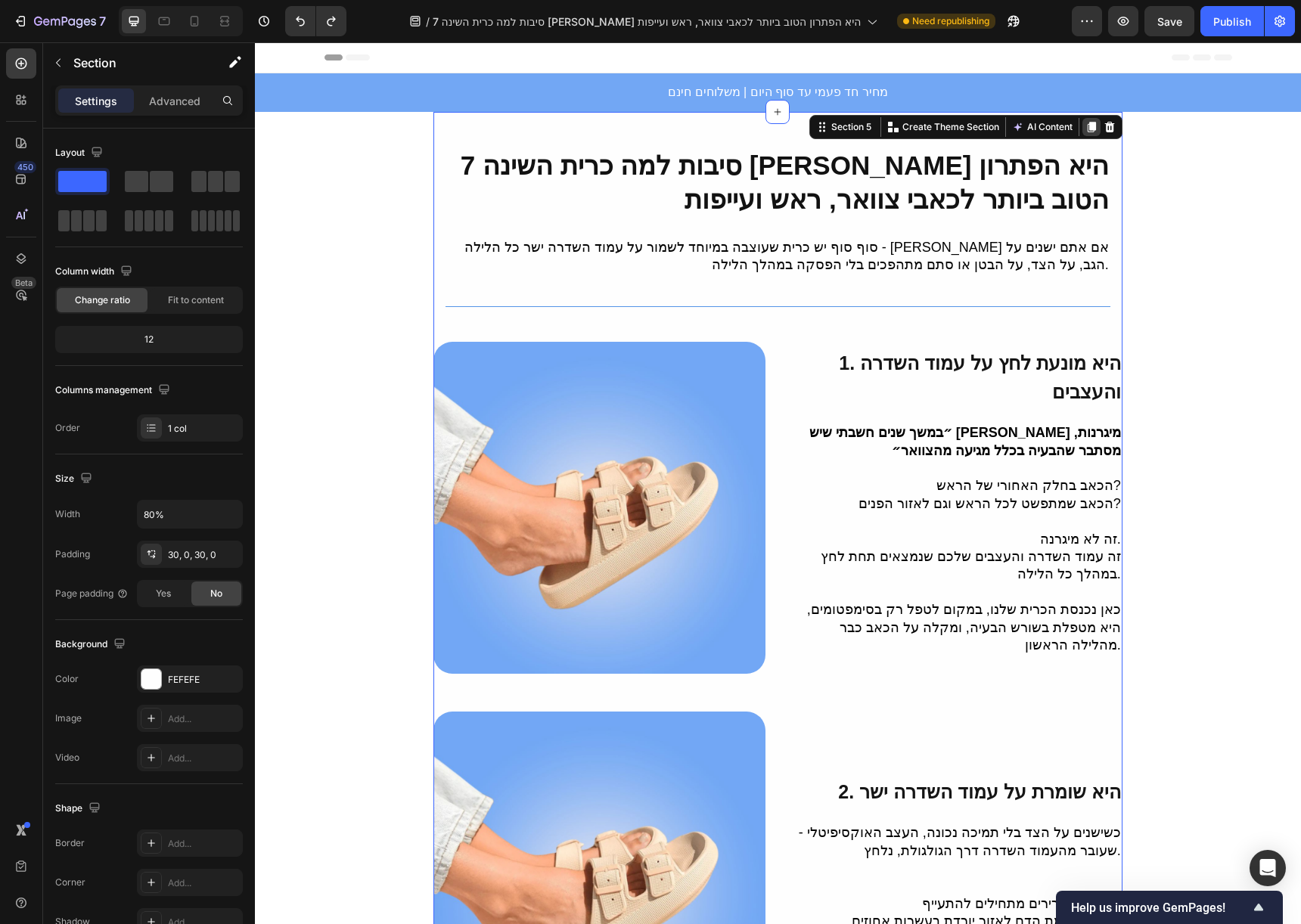
click at [1085, 124] on icon at bounding box center [1091, 127] width 12 height 12
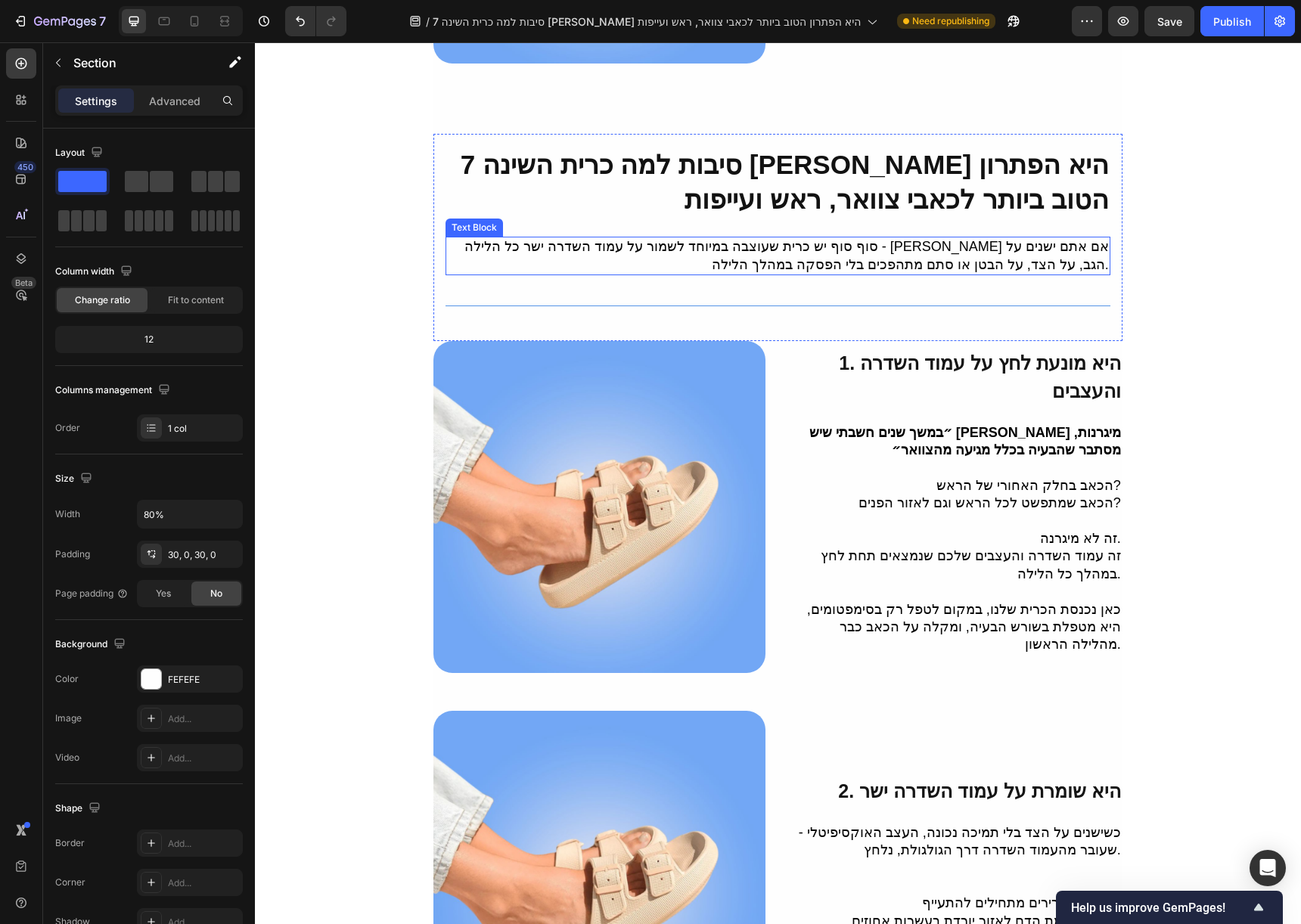
scroll to position [2834, 0]
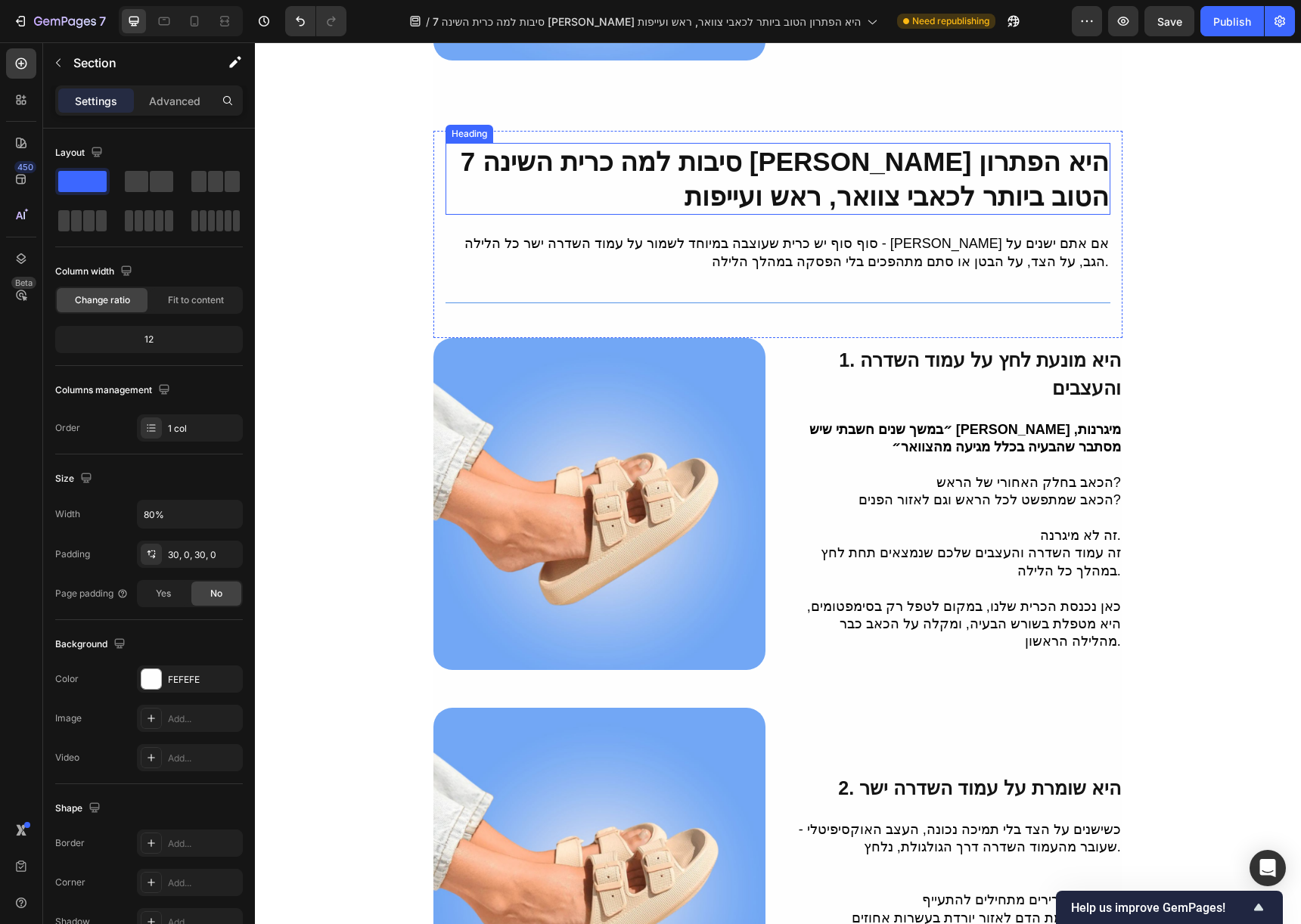
click at [985, 165] on h2 "7 סיבות למה כרית השינה [PERSON_NAME] היא הפתרון הטוב ביותר לכאבי צוואר, ראש ועי…" at bounding box center [778, 179] width 665 height 72
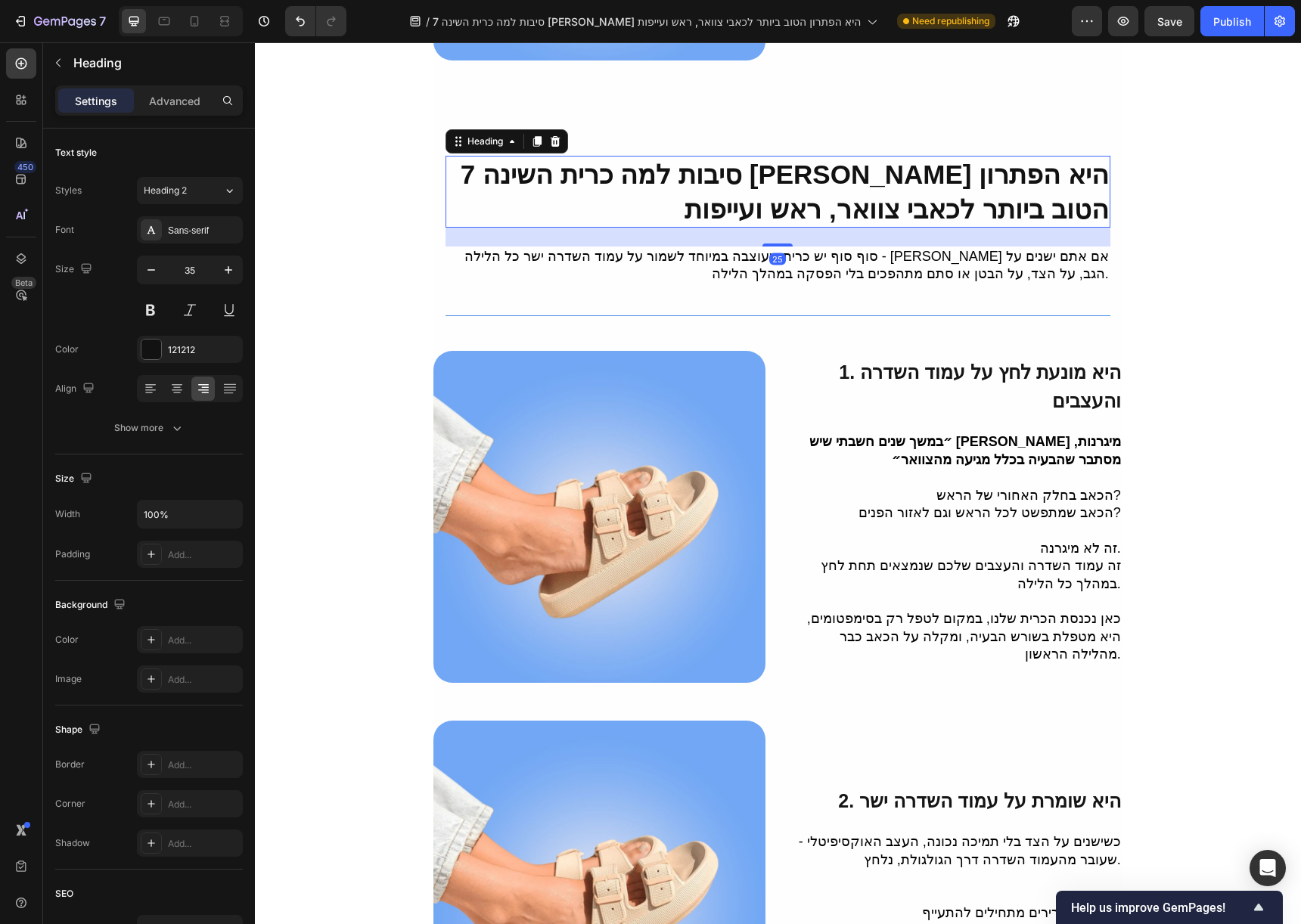
scroll to position [2626, 0]
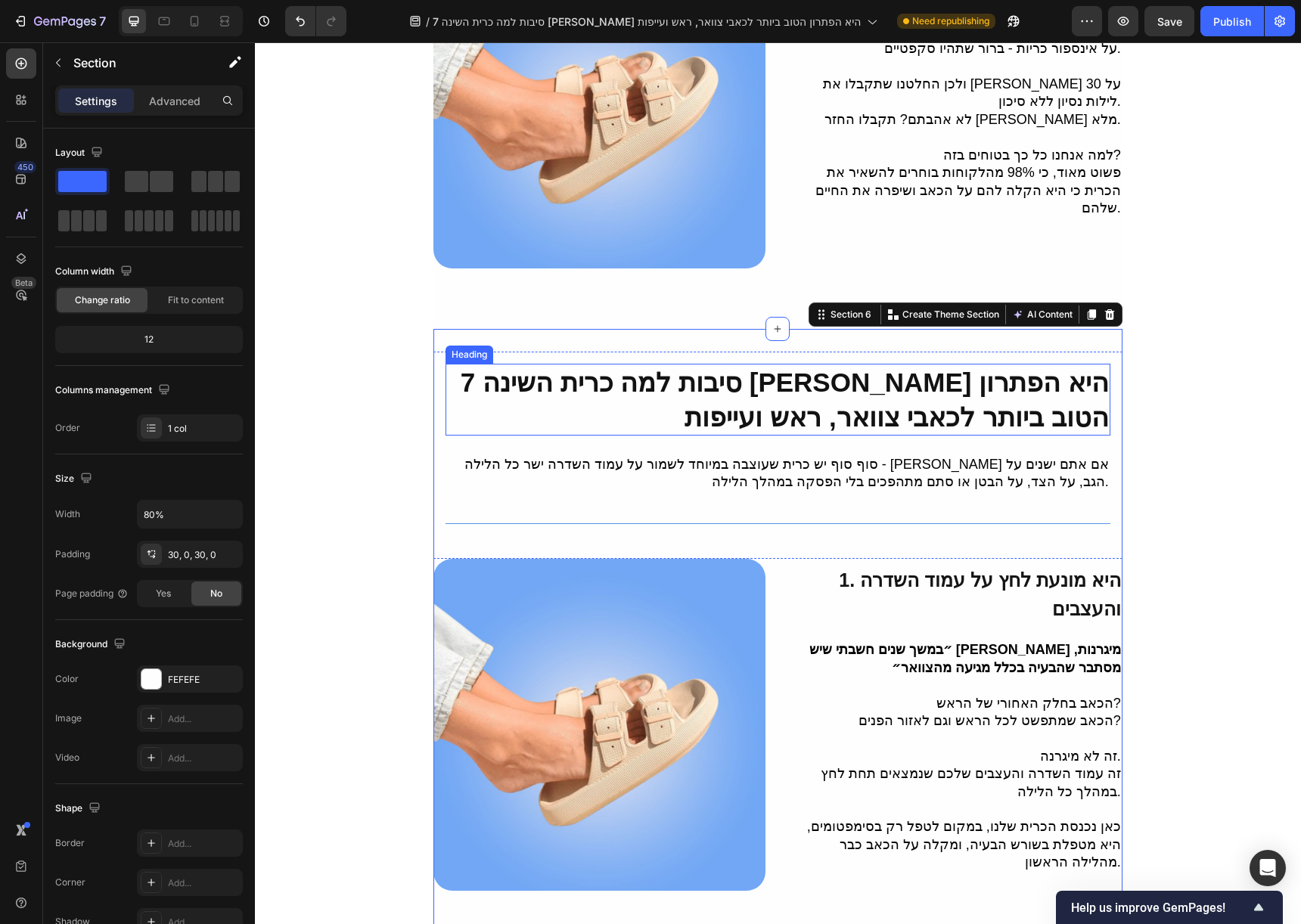
click at [943, 368] on strong "7 סיבות למה כרית השינה [PERSON_NAME] היא הפתרון הטוב ביותר לכאבי צוואר, ראש ועי…" at bounding box center [785, 400] width 649 height 64
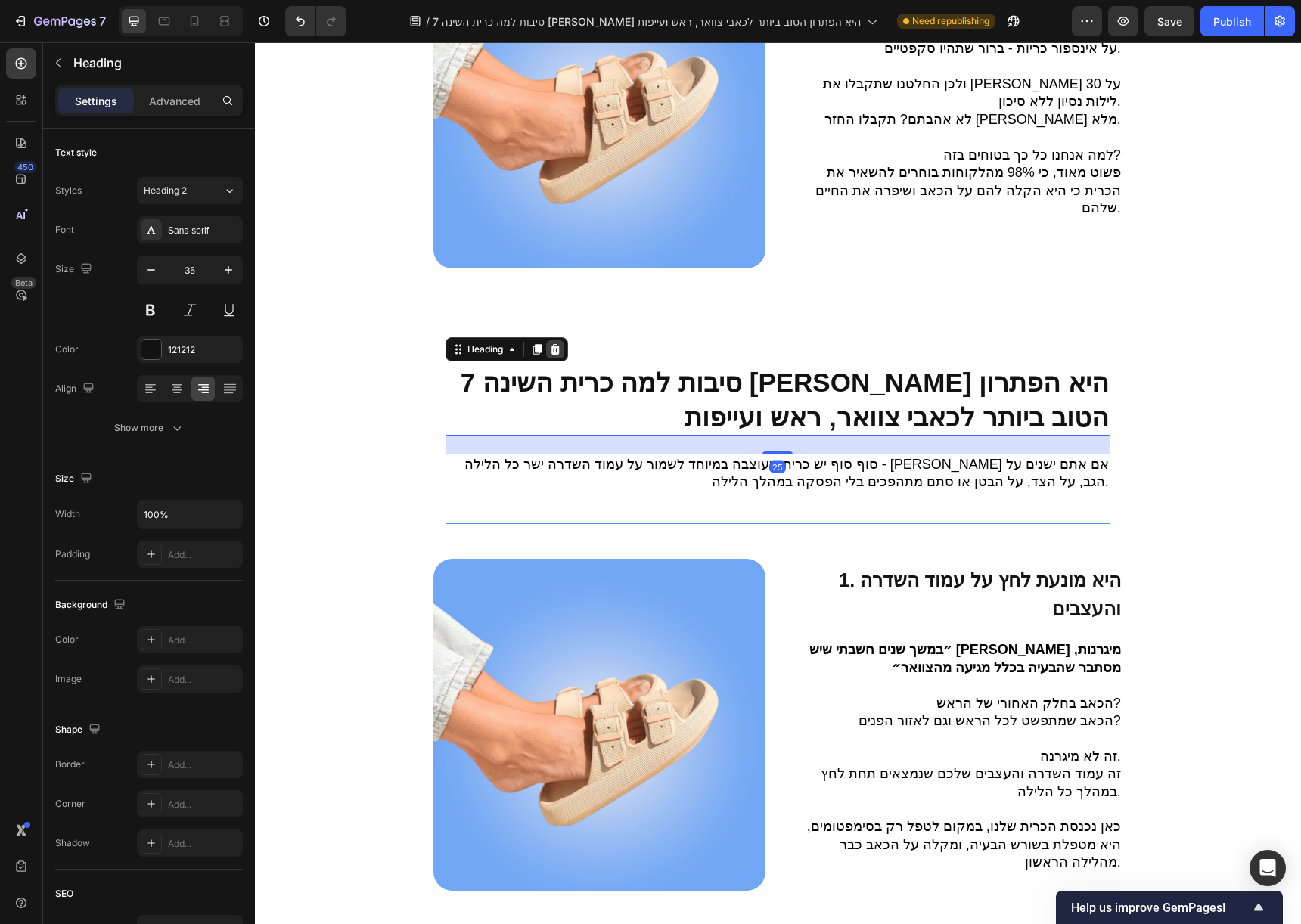
click at [555, 343] on icon at bounding box center [555, 349] width 12 height 12
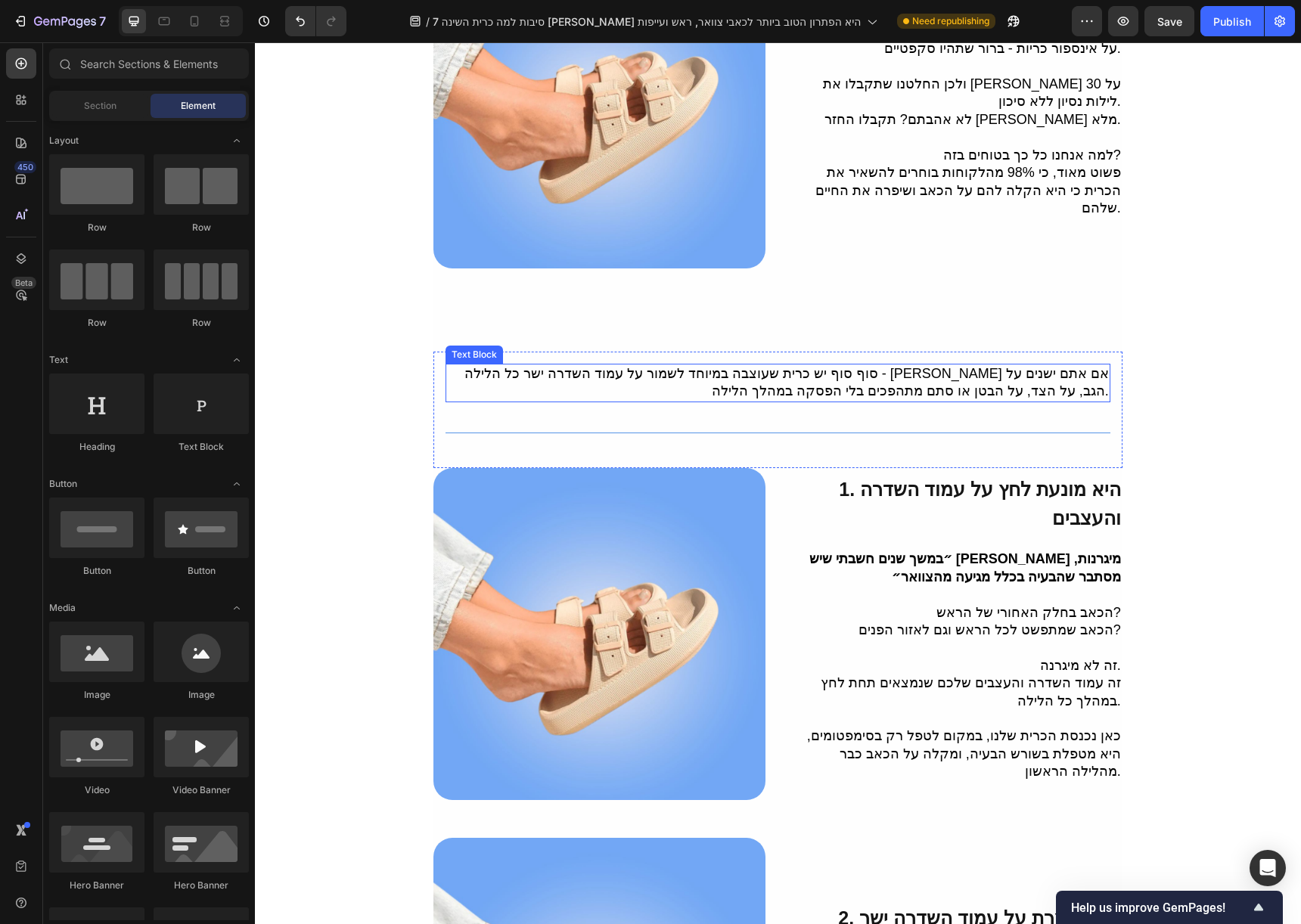
click at [850, 366] on p "סוף סוף יש כרית שעוצבה במיוחד לשמור על עמוד השדרה ישר כל הלילה - בין אם אתם ישנ…" at bounding box center [778, 383] width 662 height 35
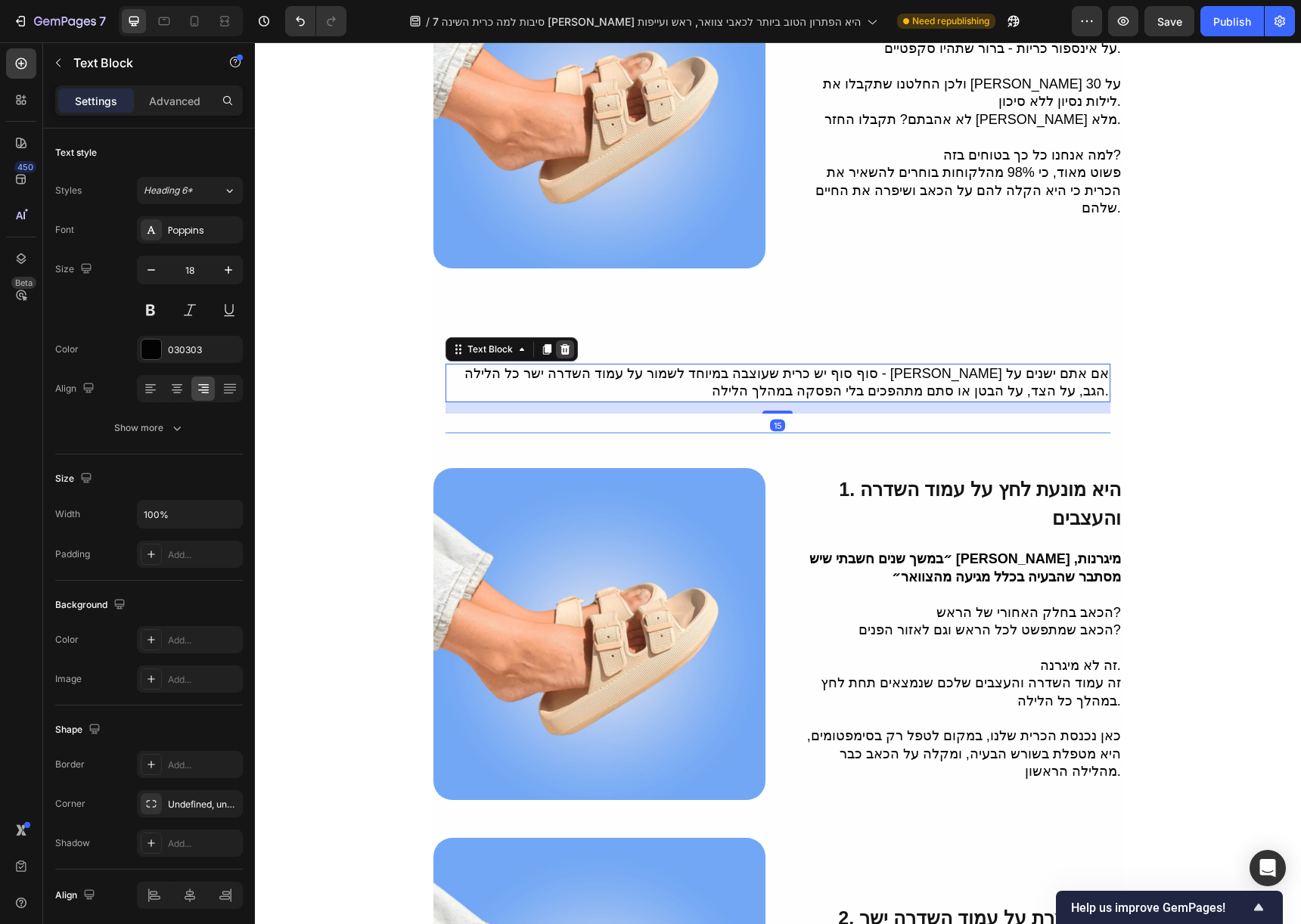
click at [568, 343] on icon at bounding box center [564, 349] width 12 height 12
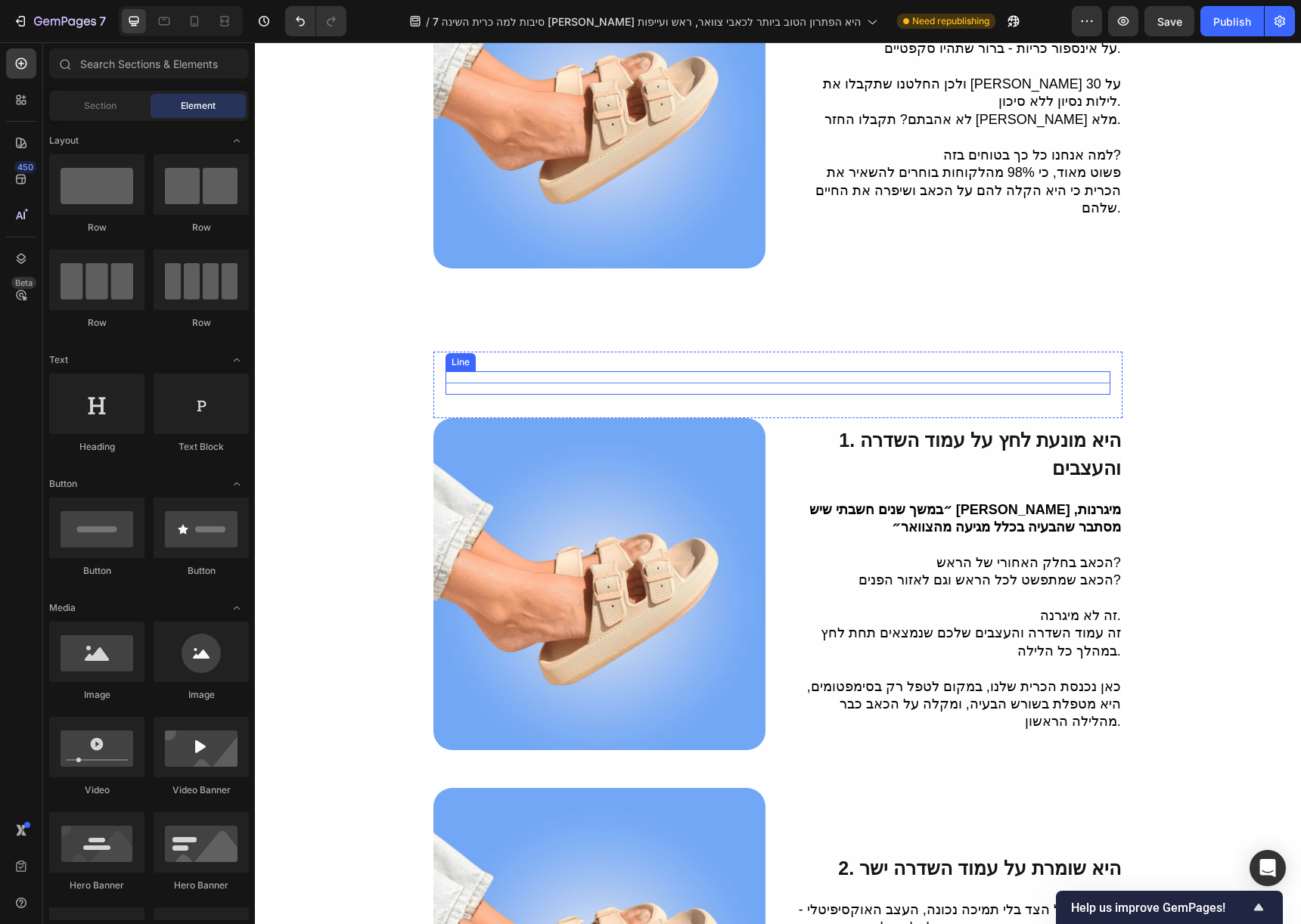
click at [628, 372] on div "Title Line" at bounding box center [778, 383] width 665 height 23
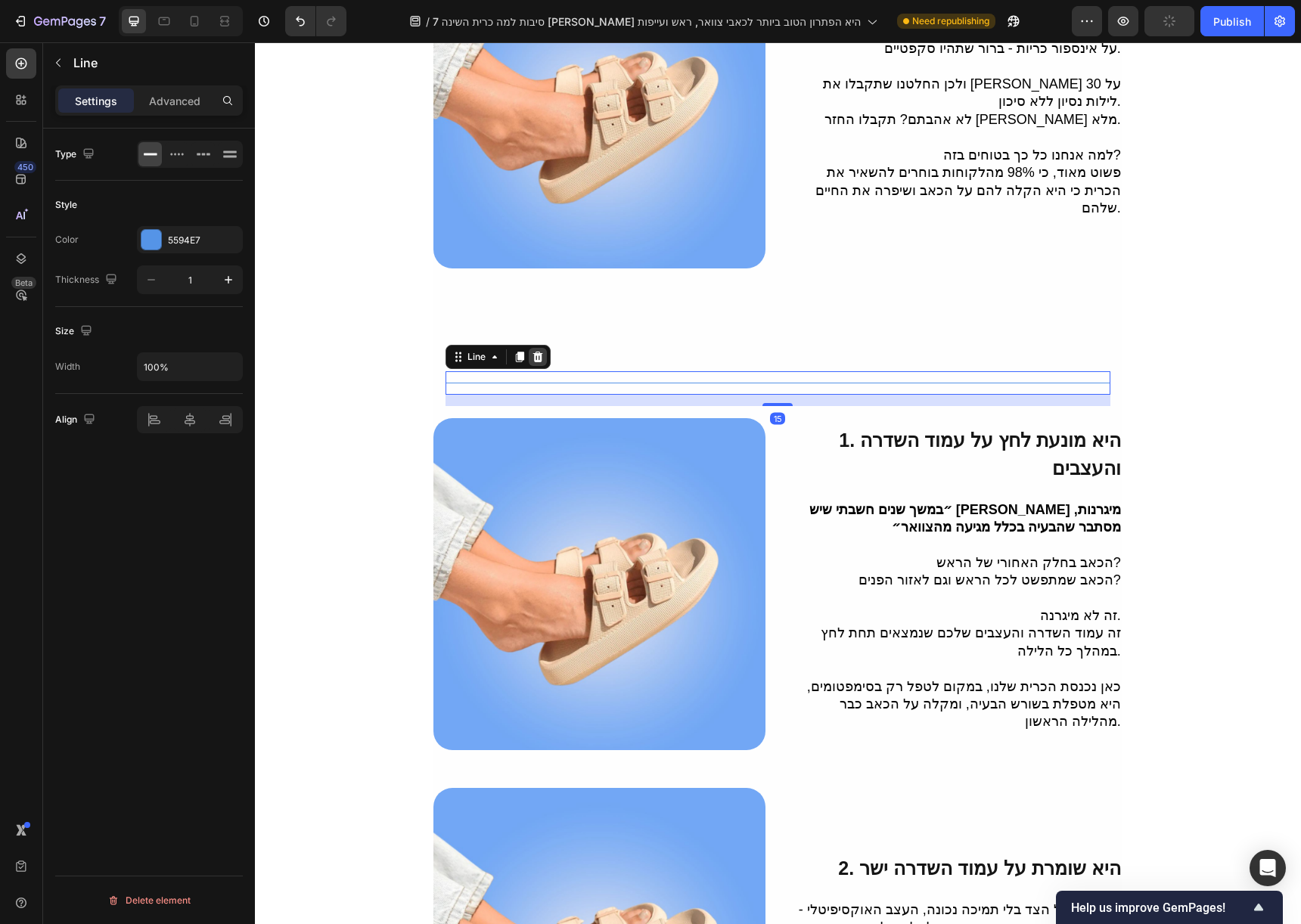
click at [538, 348] on div at bounding box center [537, 357] width 18 height 18
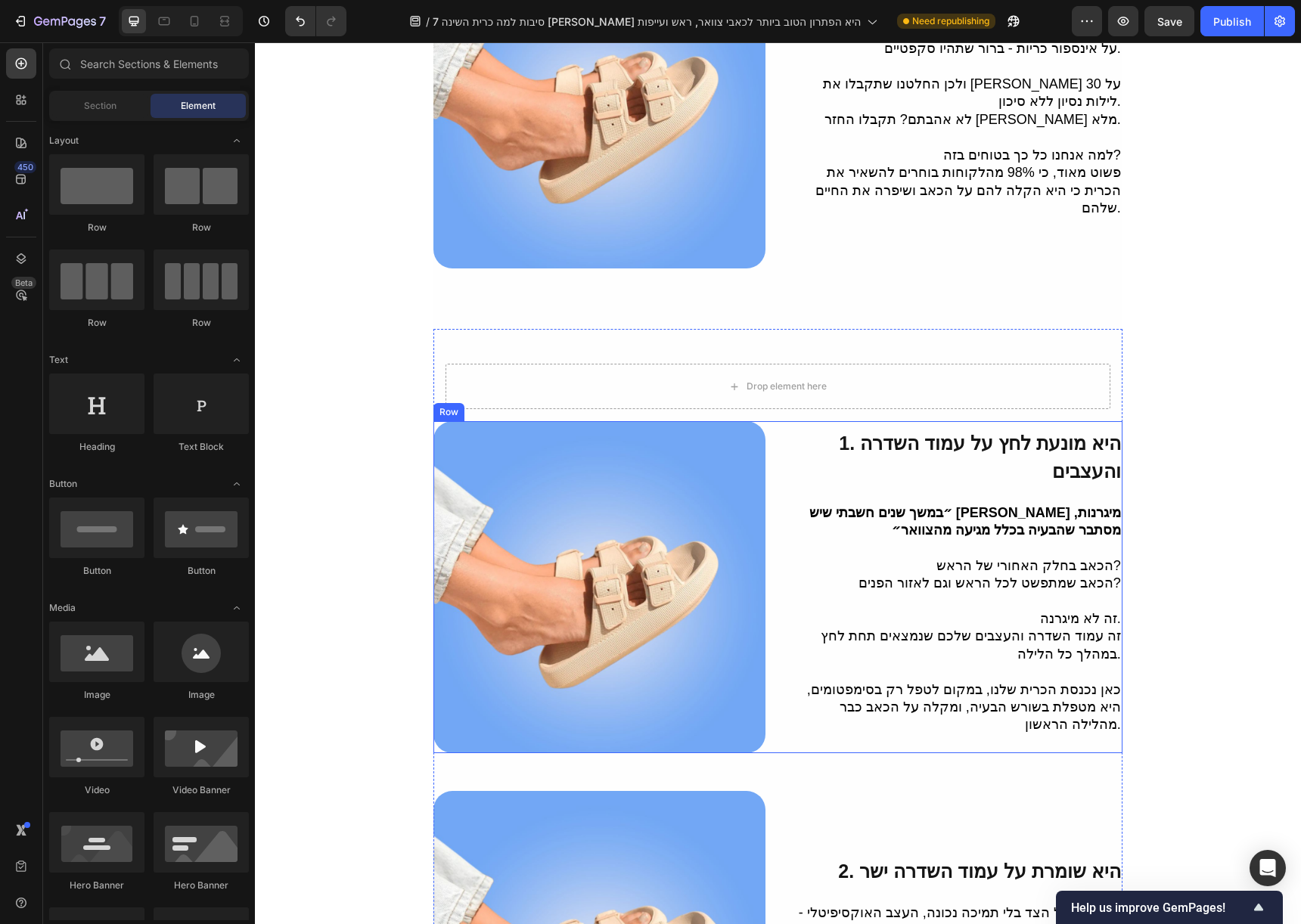
click at [775, 421] on div "1. היא מונעת לחץ על עמוד השדרה והעצבים Heading ״במשך שנים חשבתי שיש לי מיגרנות,…" at bounding box center [778, 587] width 689 height 332
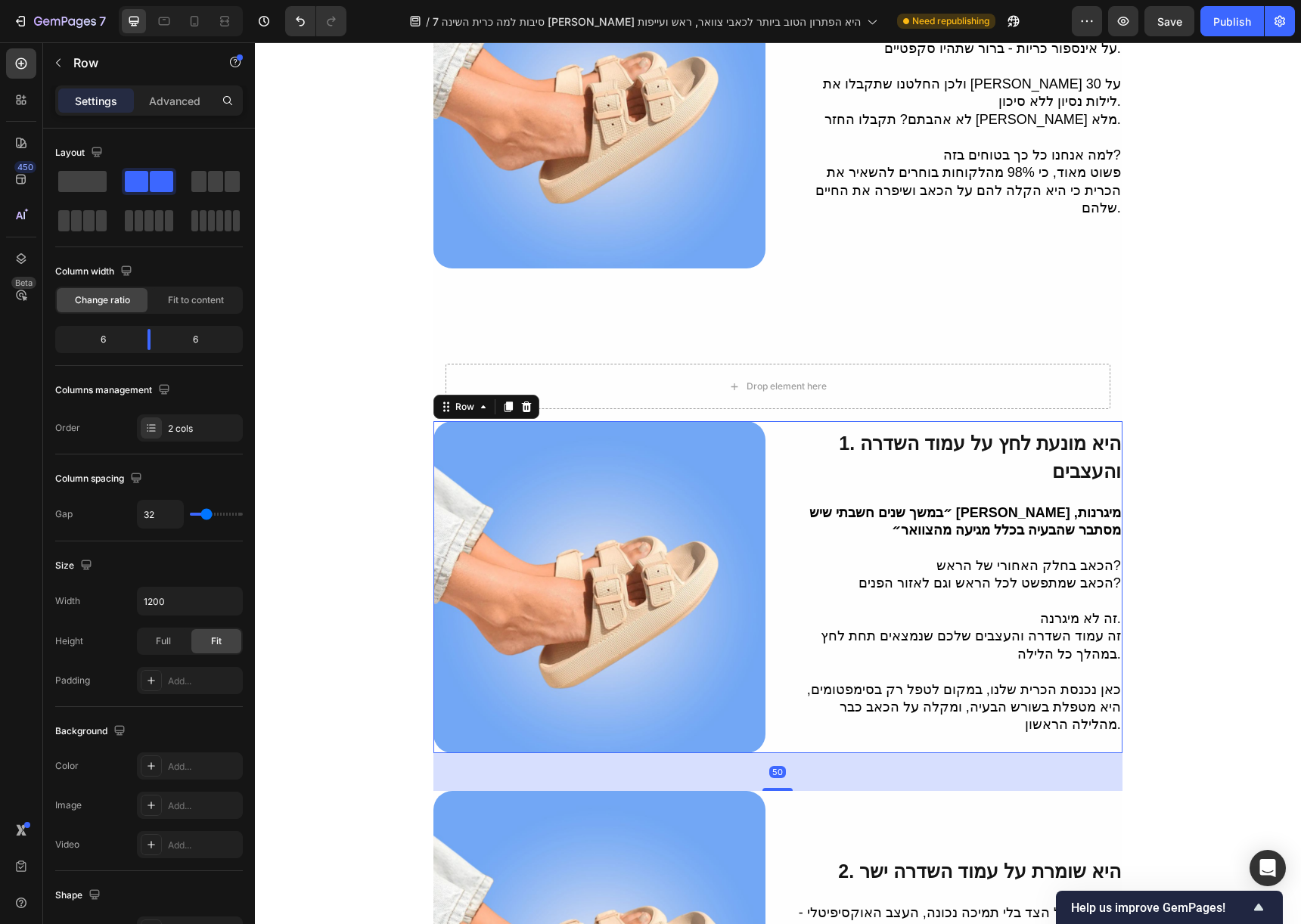
click at [534, 395] on div "Row" at bounding box center [486, 407] width 106 height 24
click at [527, 398] on div at bounding box center [526, 407] width 18 height 18
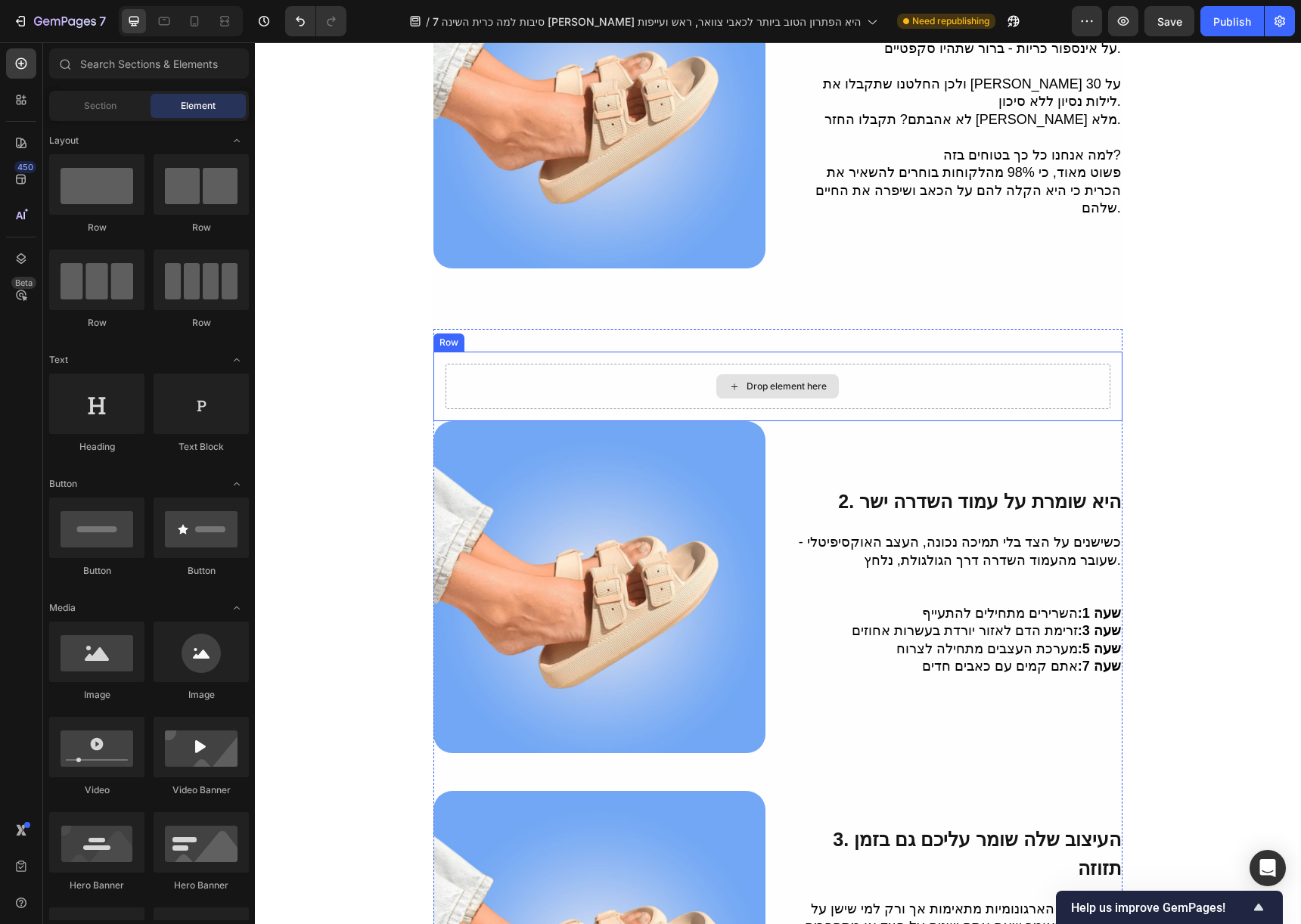
click at [875, 364] on div "Drop element here" at bounding box center [778, 386] width 665 height 45
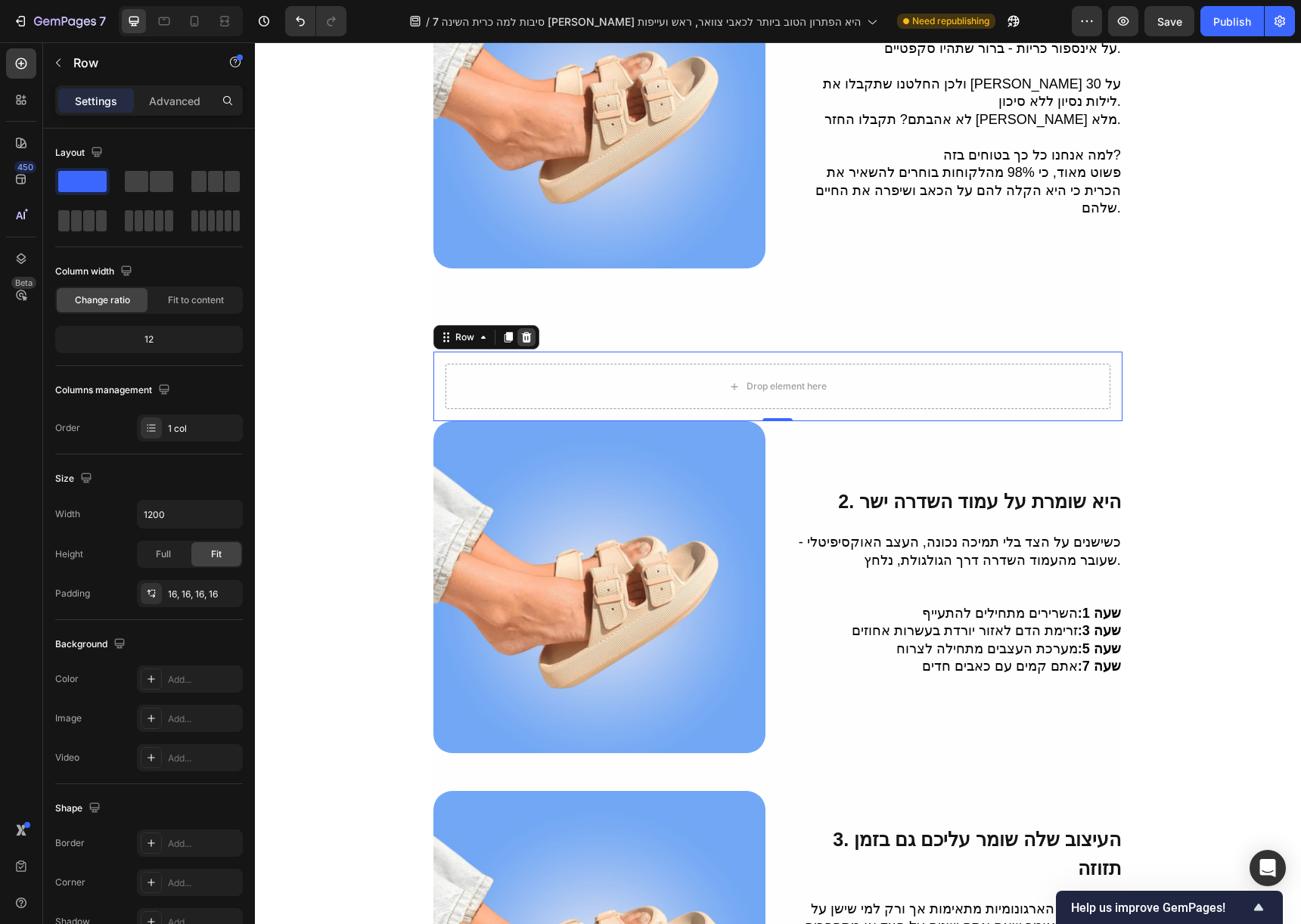
click at [520, 331] on icon at bounding box center [526, 336] width 12 height 12
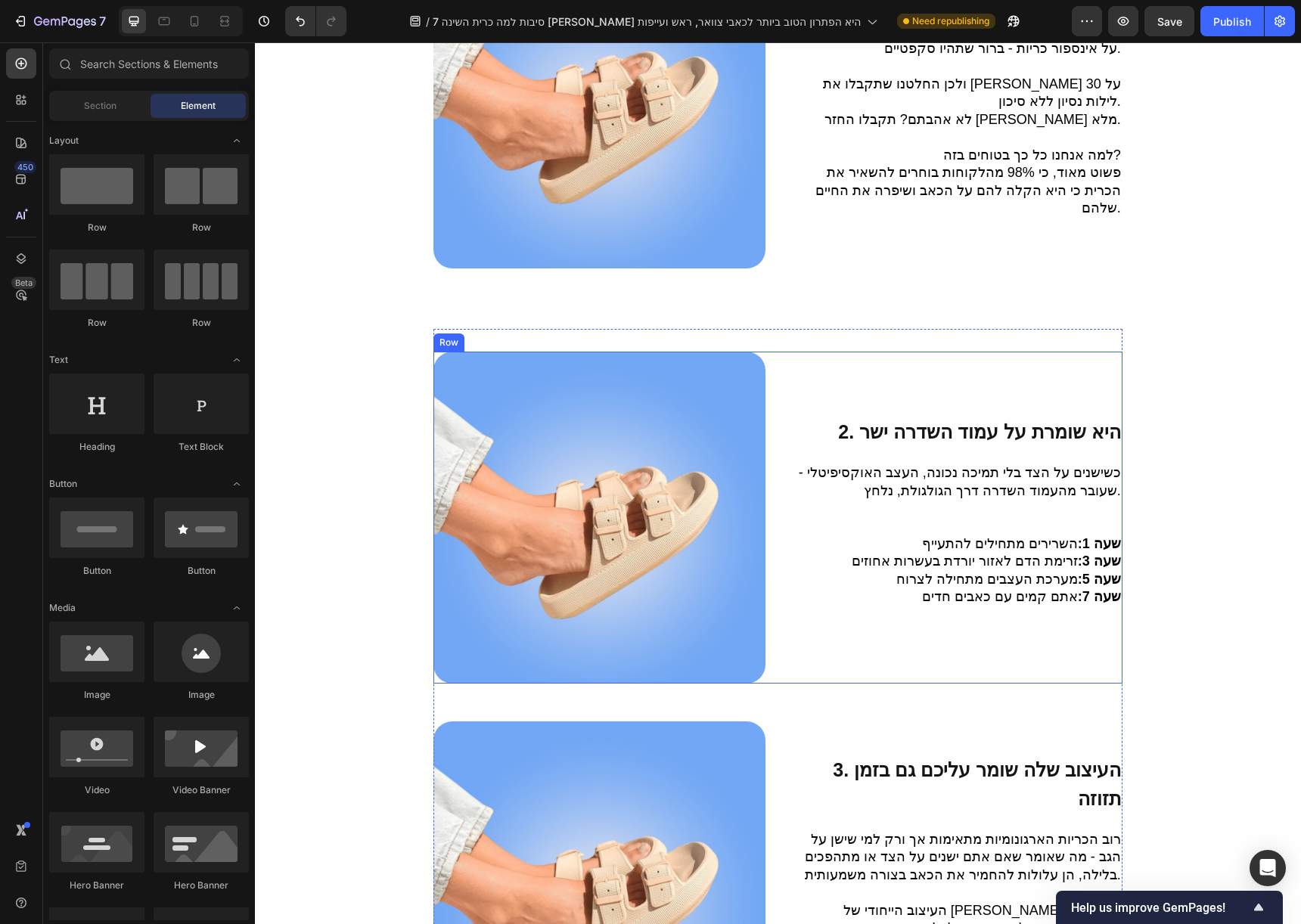
click at [898, 352] on div "2. היא שומרת על עמוד השדרה ישר Heading כשישנים על הצד בלי תמיכה נכונה, העצב האו…" at bounding box center [955, 518] width 332 height 332
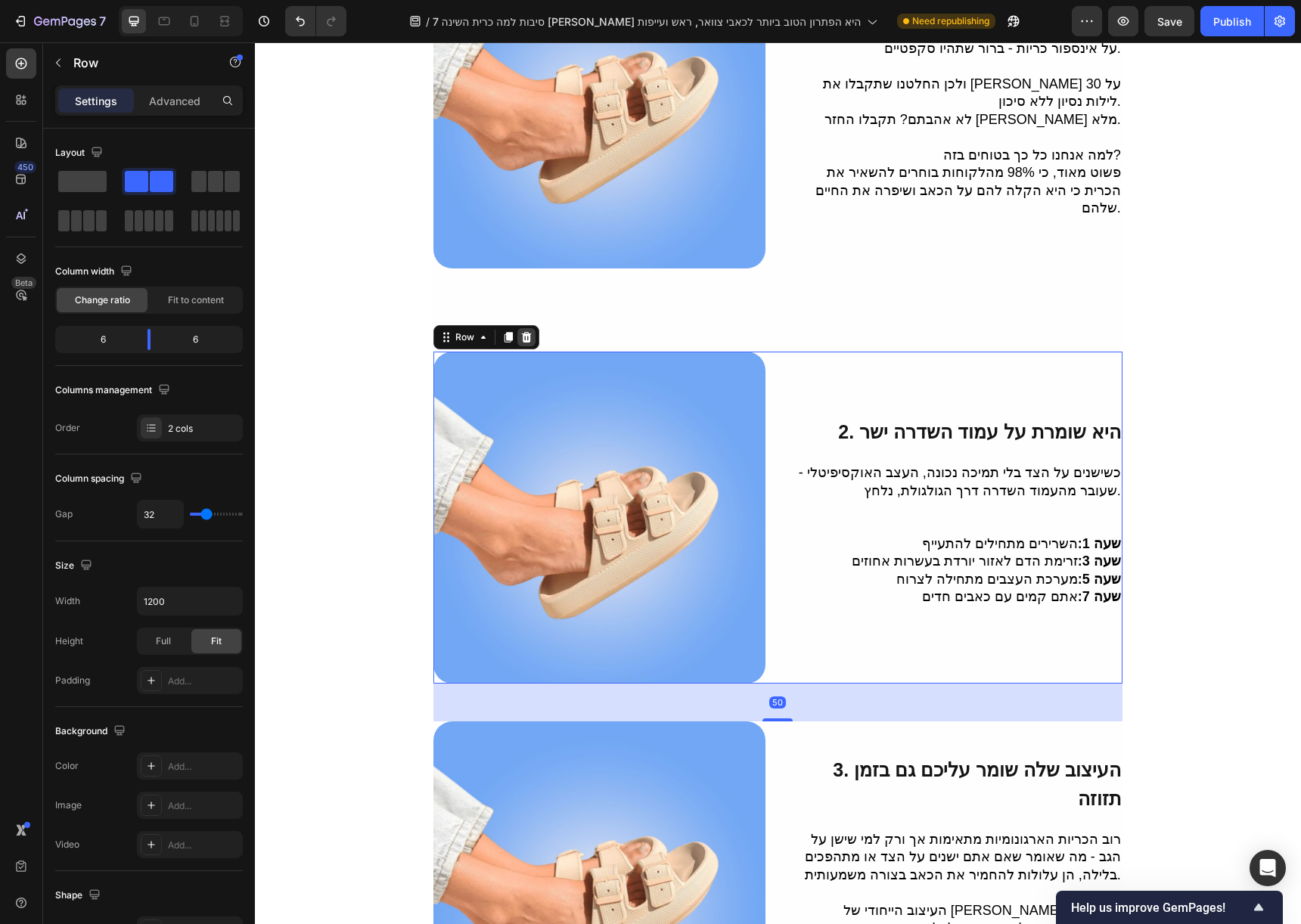
click at [520, 331] on icon at bounding box center [526, 336] width 12 height 12
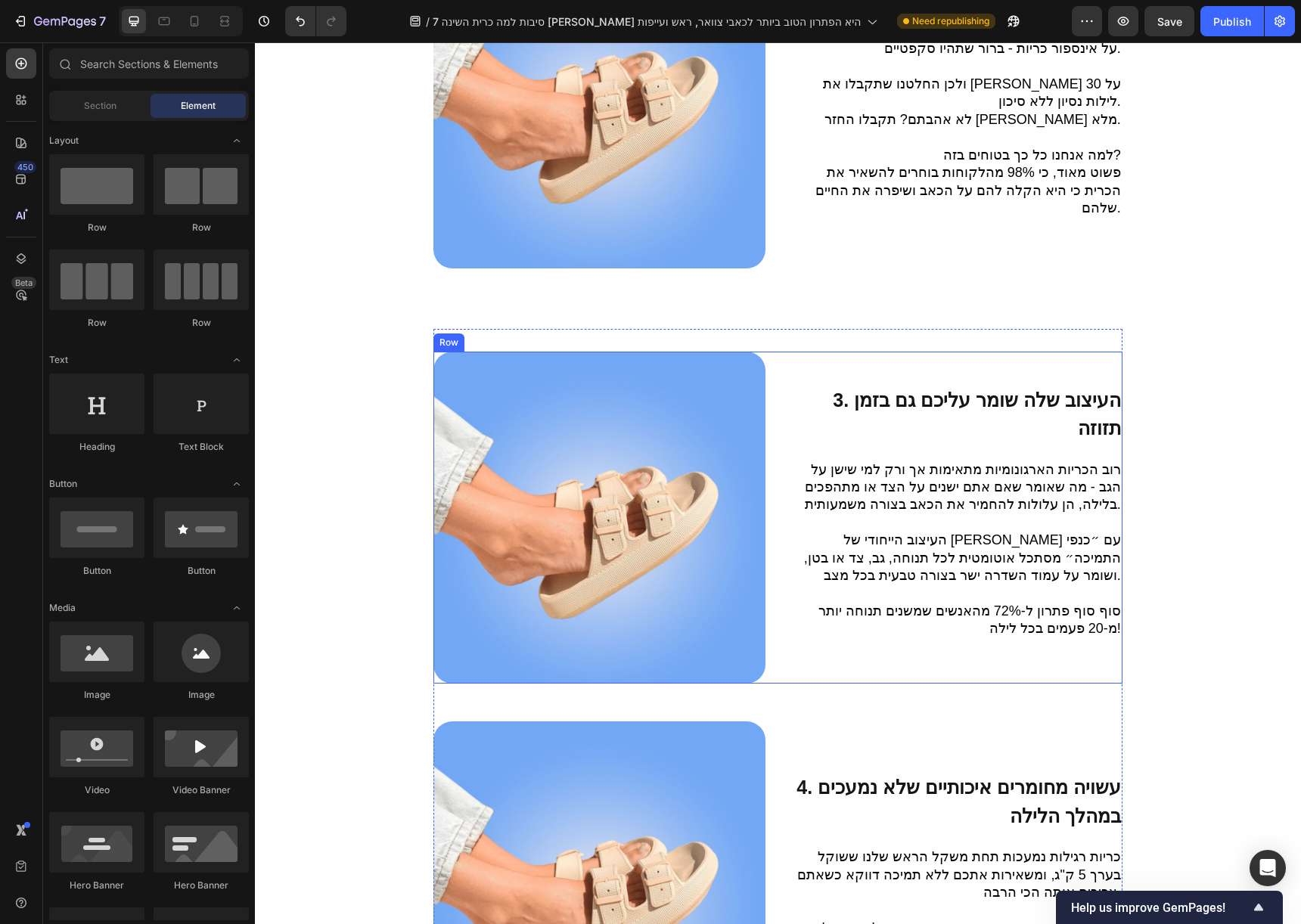
click at [762, 352] on div "3. העיצוב שלה שומר עליכם גם בזמן תזוזה Heading רוב הכריות הארגונומיות מתאימות א…" at bounding box center [778, 518] width 689 height 332
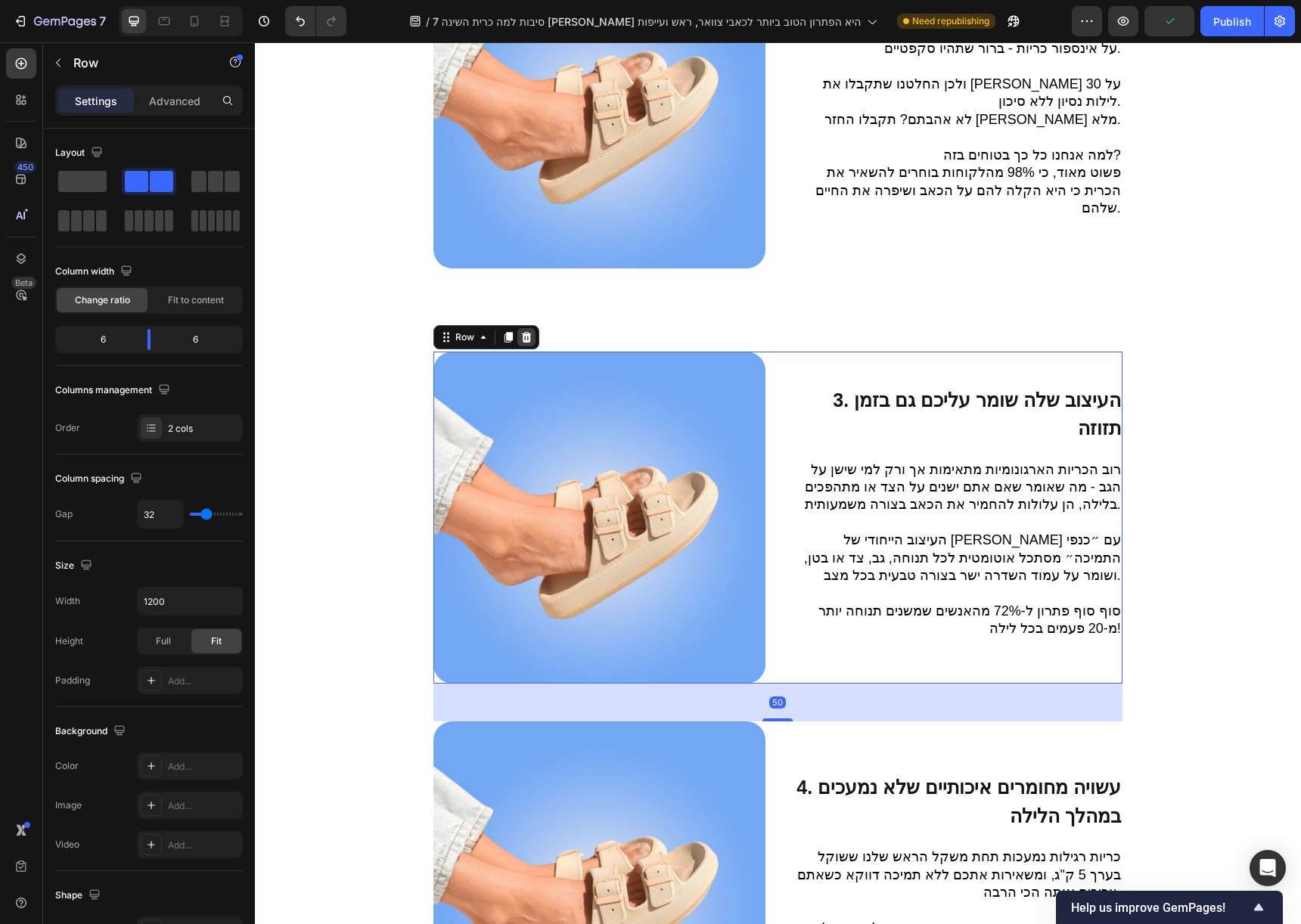
click at [528, 331] on icon at bounding box center [526, 336] width 12 height 12
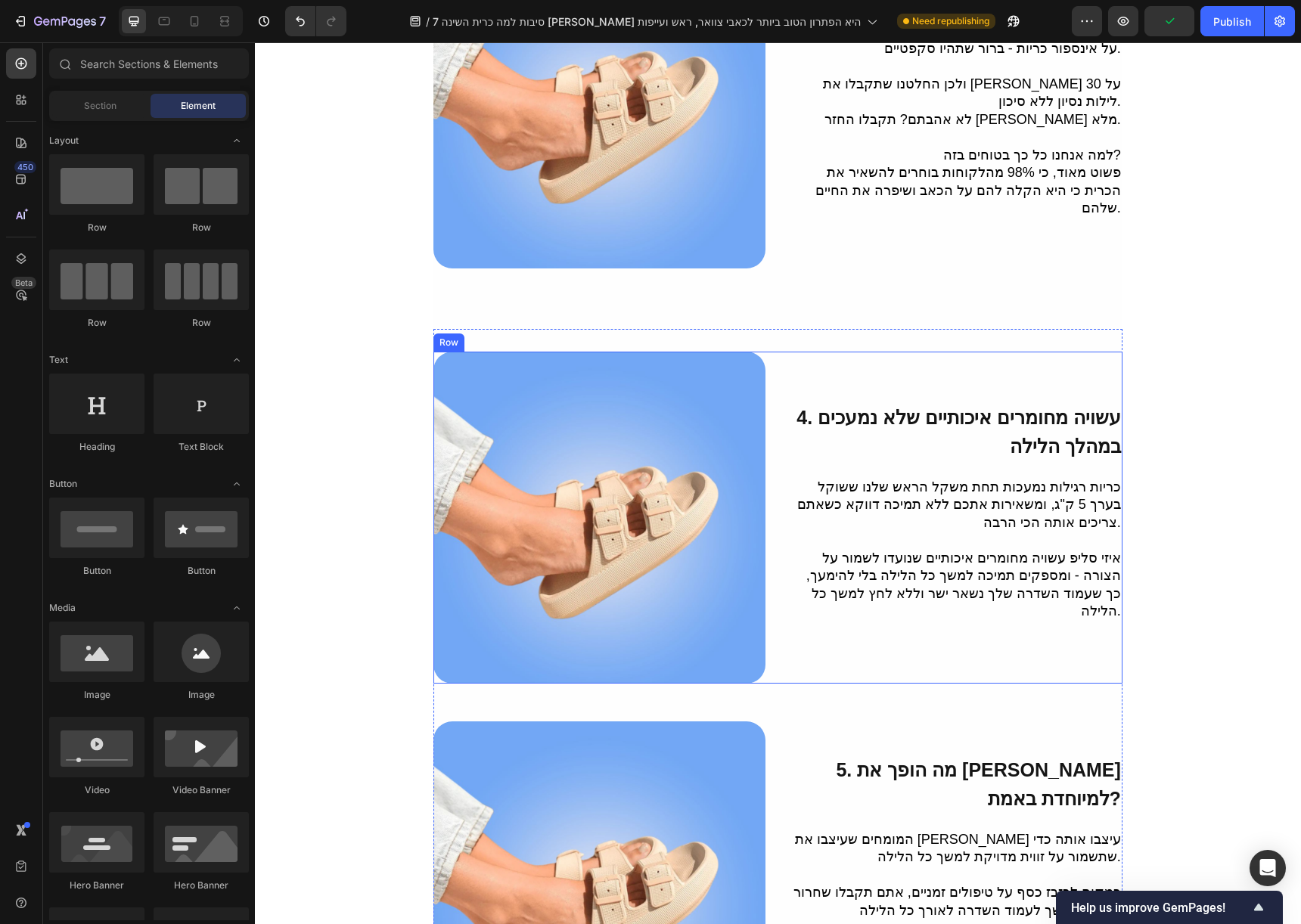
click at [850, 352] on div "4. עשויה מחומרים איכותיים שלא נמעכים במהלך הלילה Heading כריות רגילות נמעכות תח…" at bounding box center [955, 518] width 332 height 332
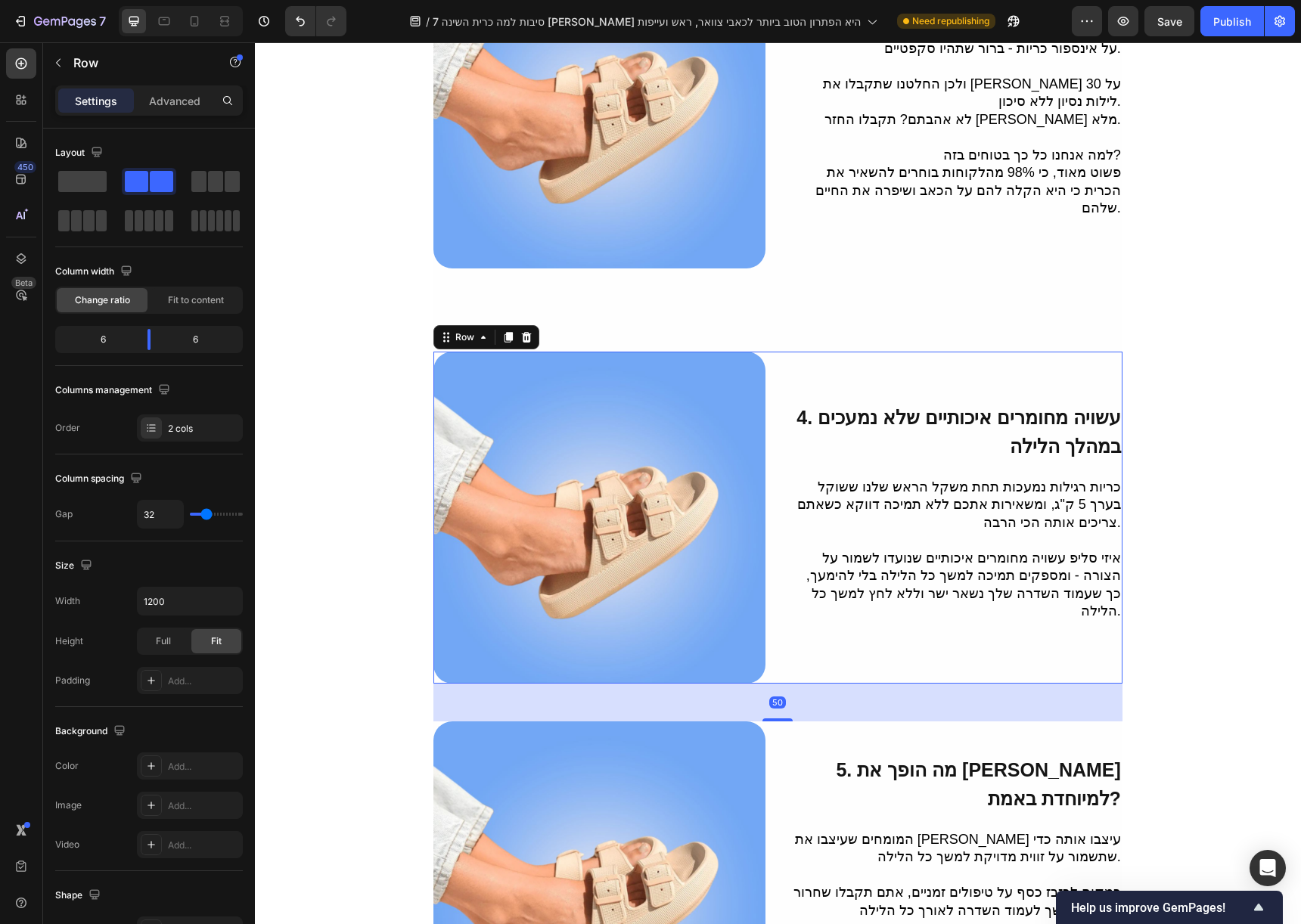
click at [534, 325] on div "Row" at bounding box center [486, 337] width 106 height 24
click at [527, 329] on div at bounding box center [526, 337] width 18 height 18
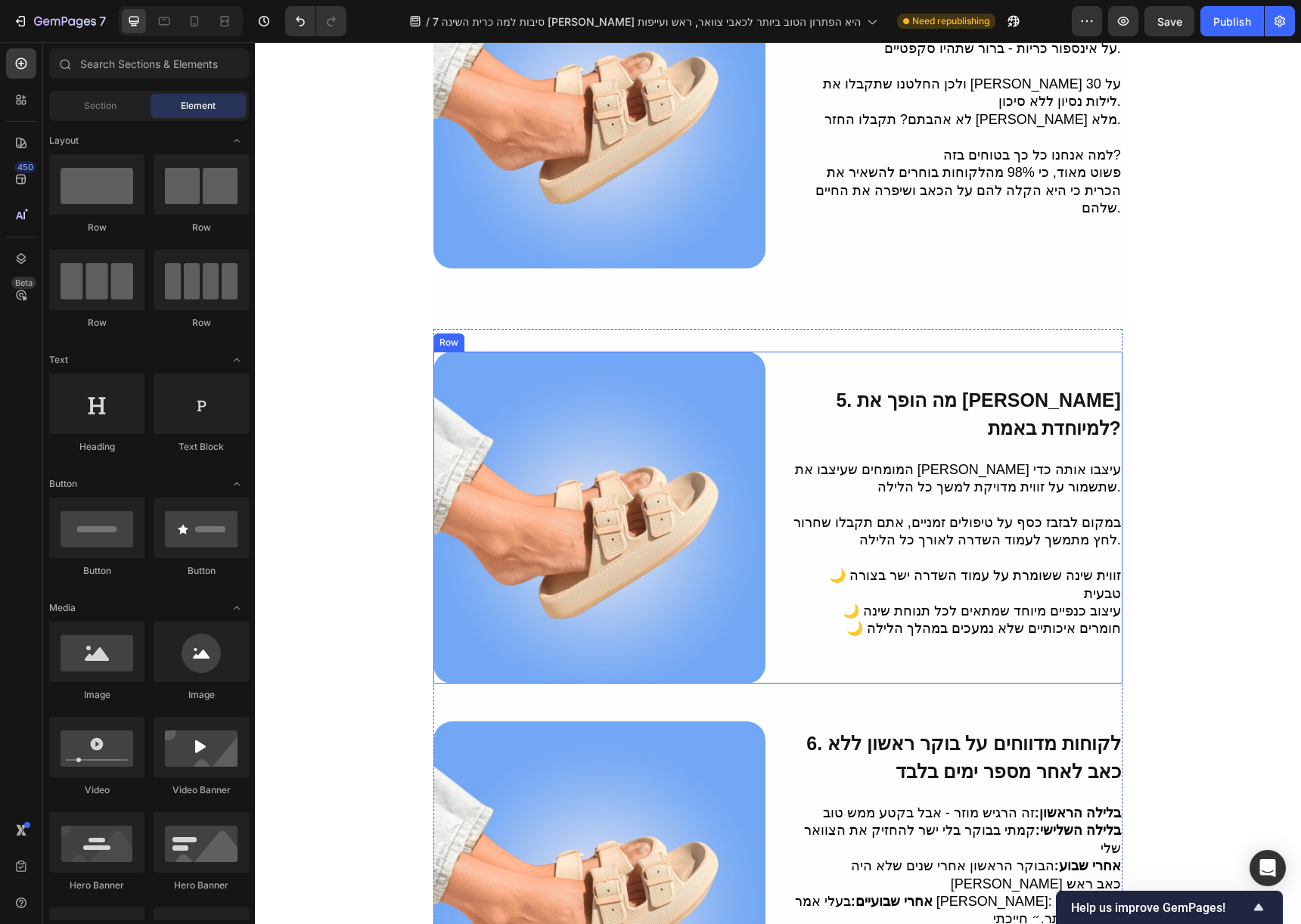
click at [773, 352] on div "5. מה הופך את איזי סליפ למיוחדת באמת? Heading המומחים שעיצבו את איזי סליפ עיצבו…" at bounding box center [778, 518] width 689 height 332
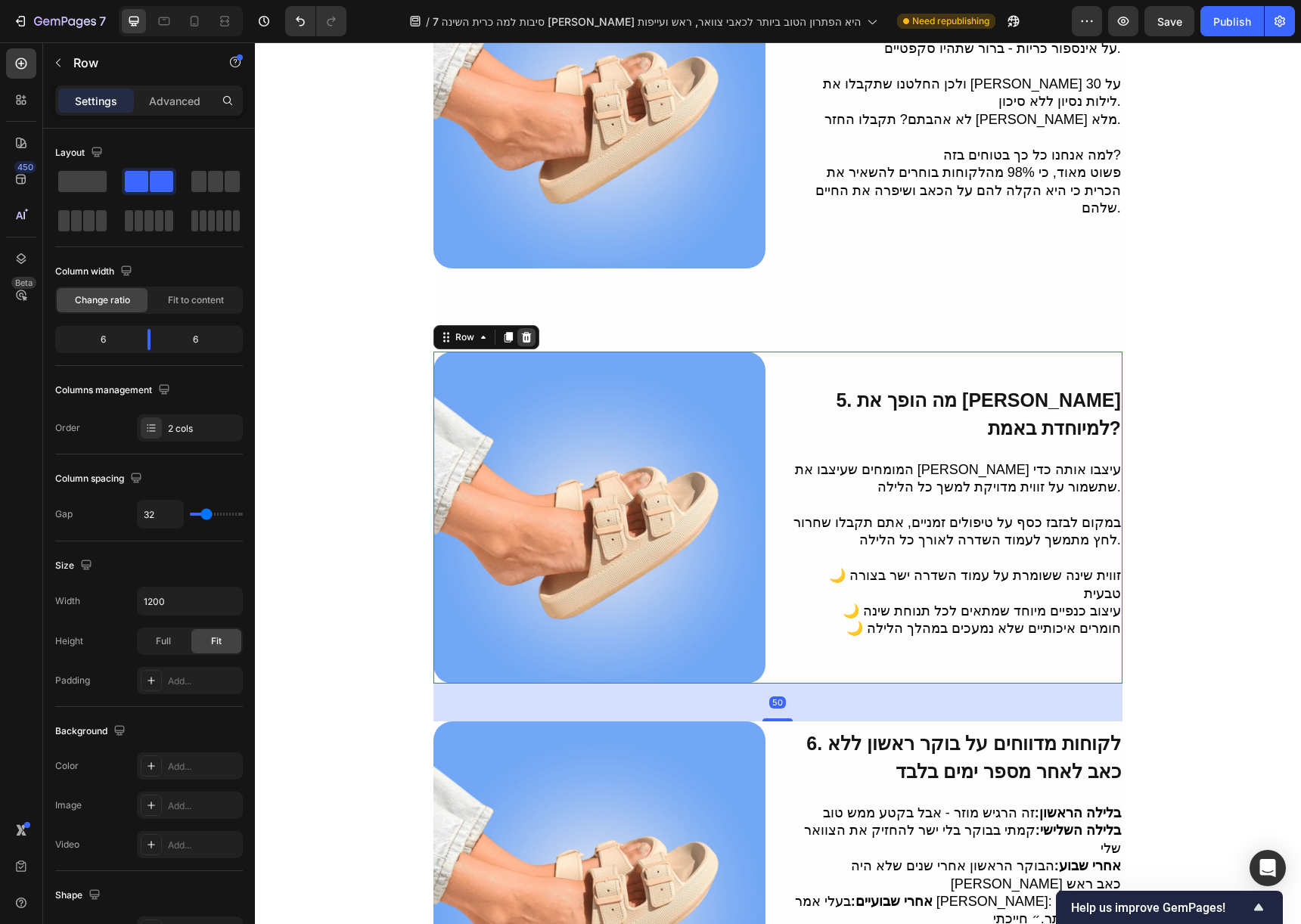
click at [530, 329] on div at bounding box center [526, 337] width 18 height 18
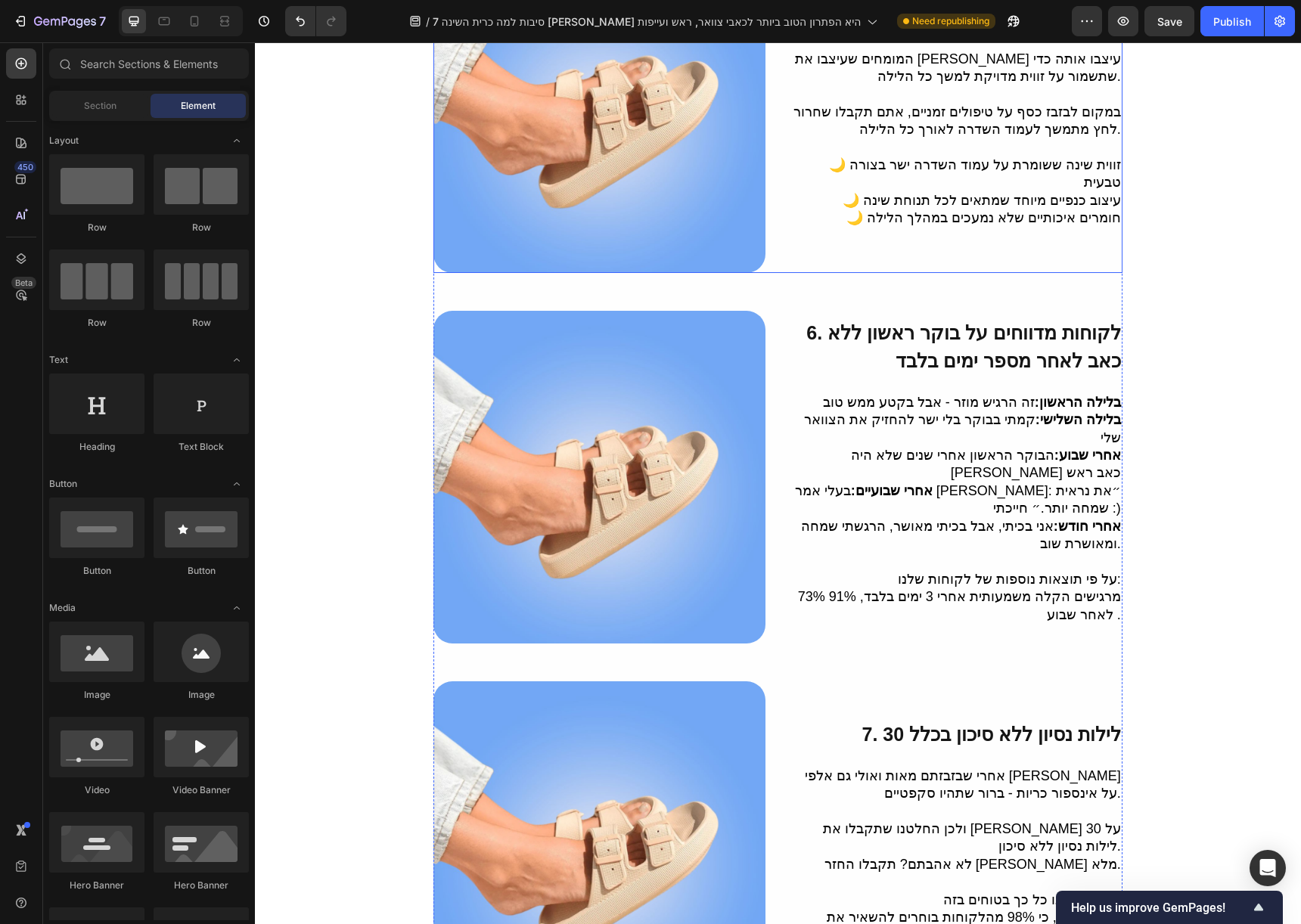
scroll to position [2098, 0]
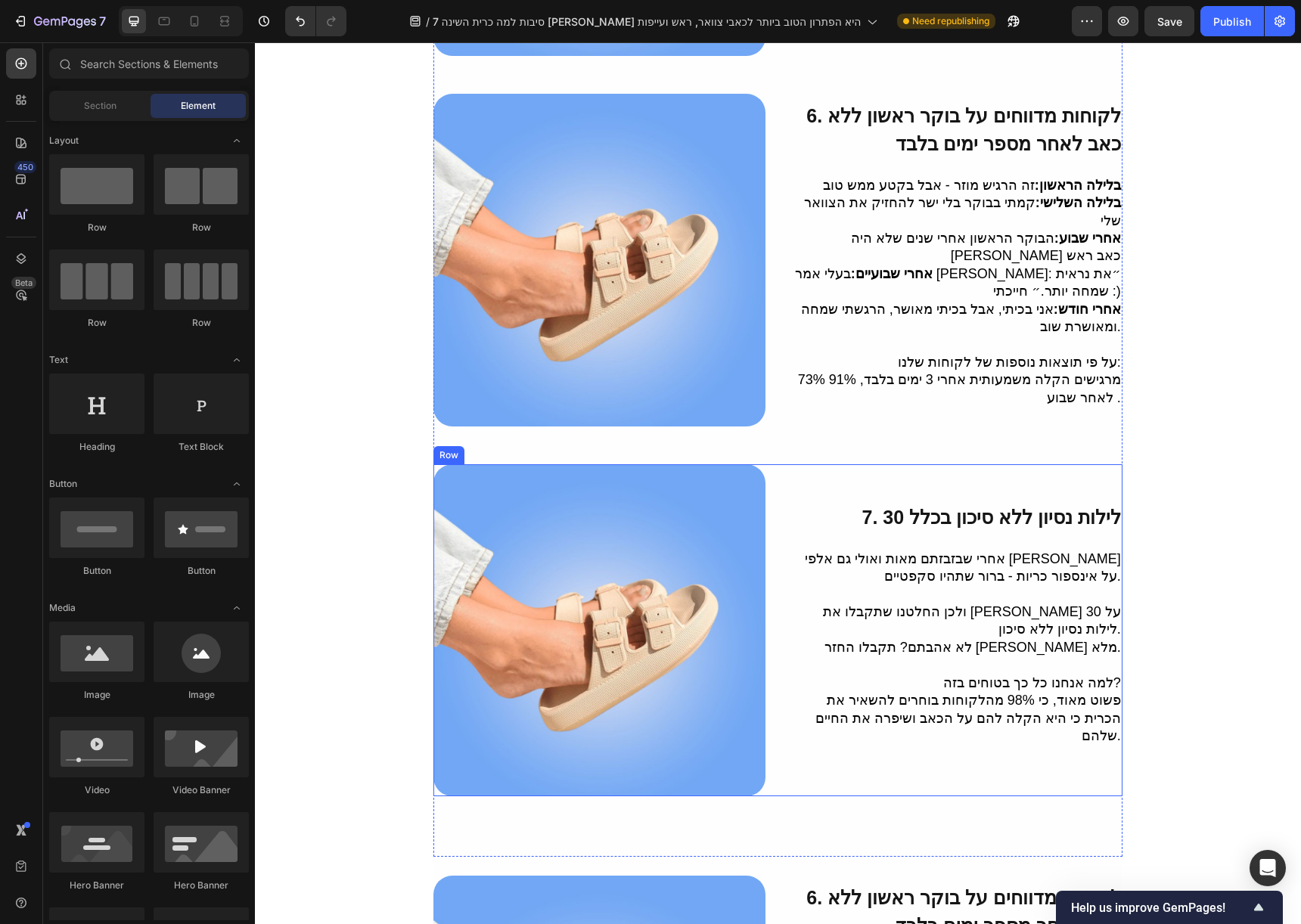
click at [789, 465] on div "7. 30 לילות נסיון ללא סיכון בכלל Heading אחרי שבזבזתם מאות ואולי גם אלפי שקלים …" at bounding box center [955, 631] width 332 height 332
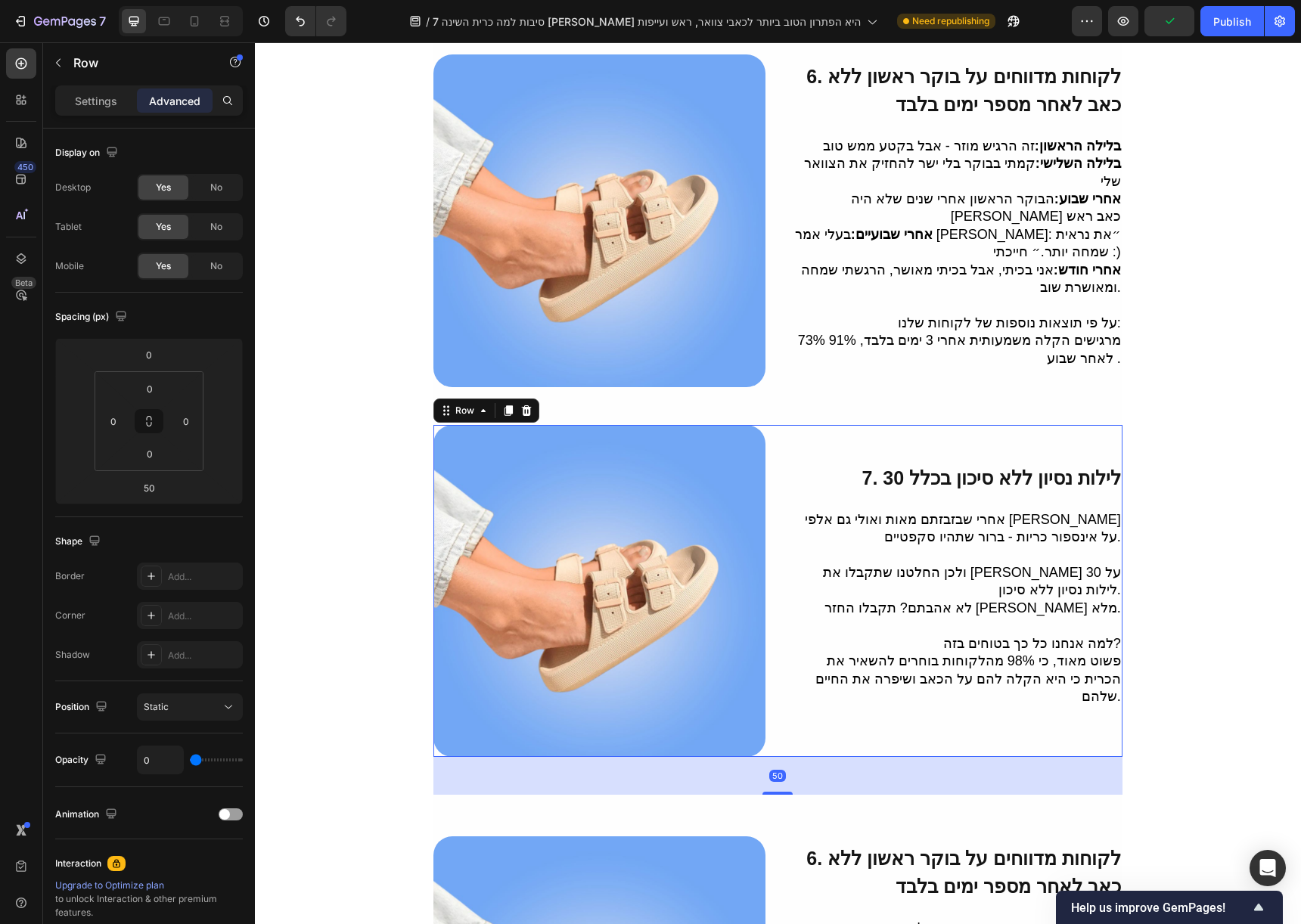
scroll to position [2171, 0]
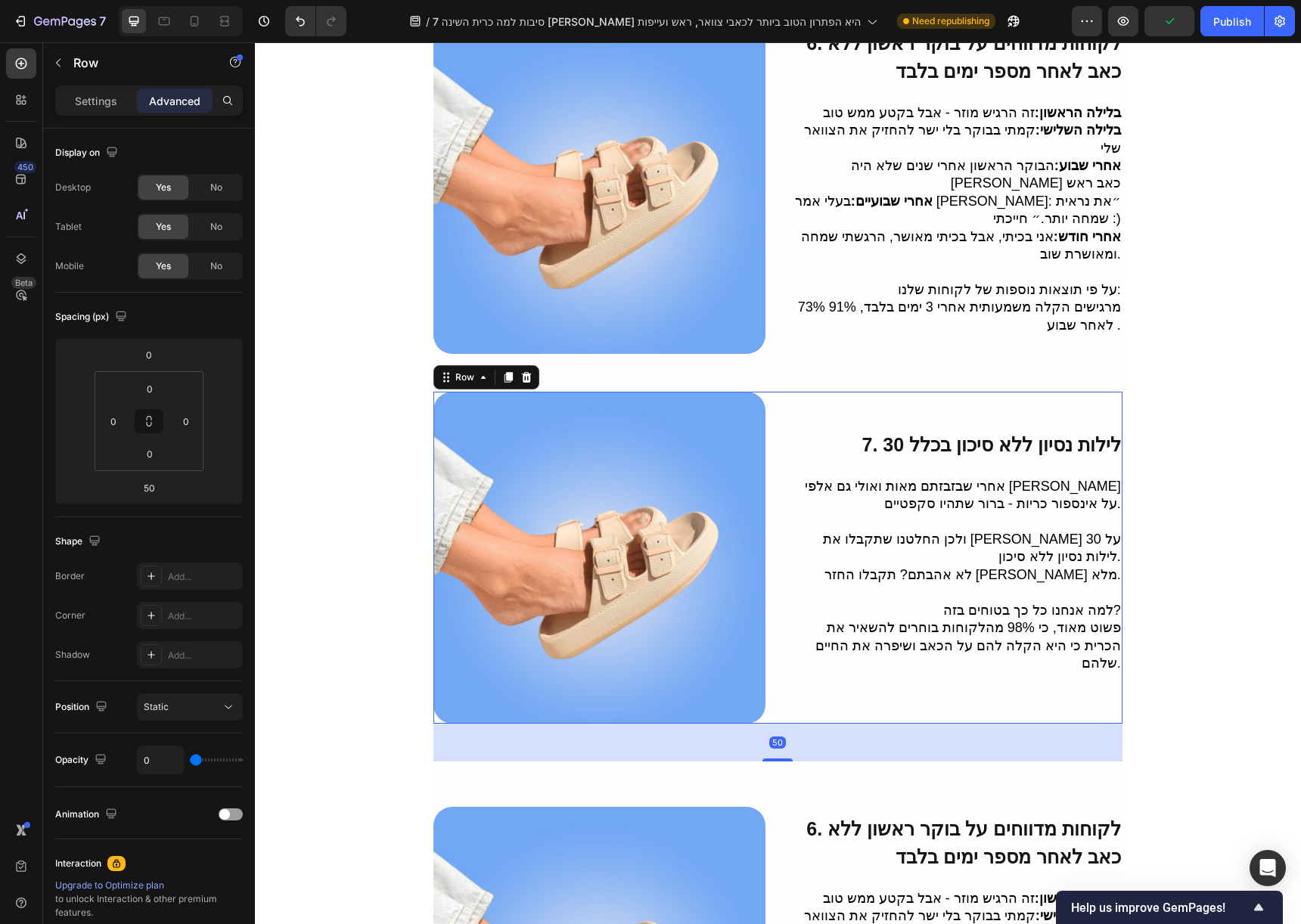
click at [523, 372] on icon at bounding box center [527, 378] width 10 height 11
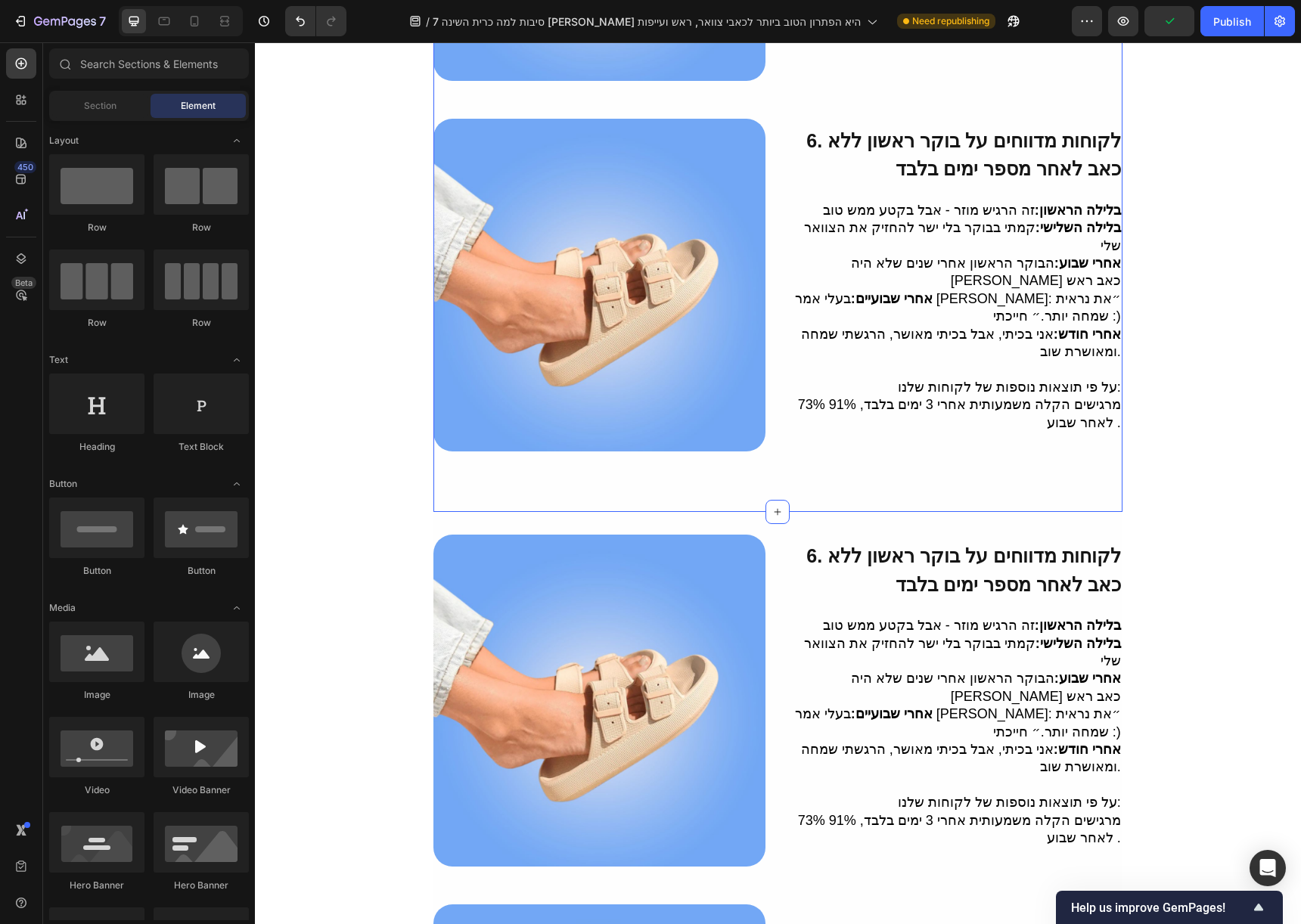
scroll to position [1965, 0]
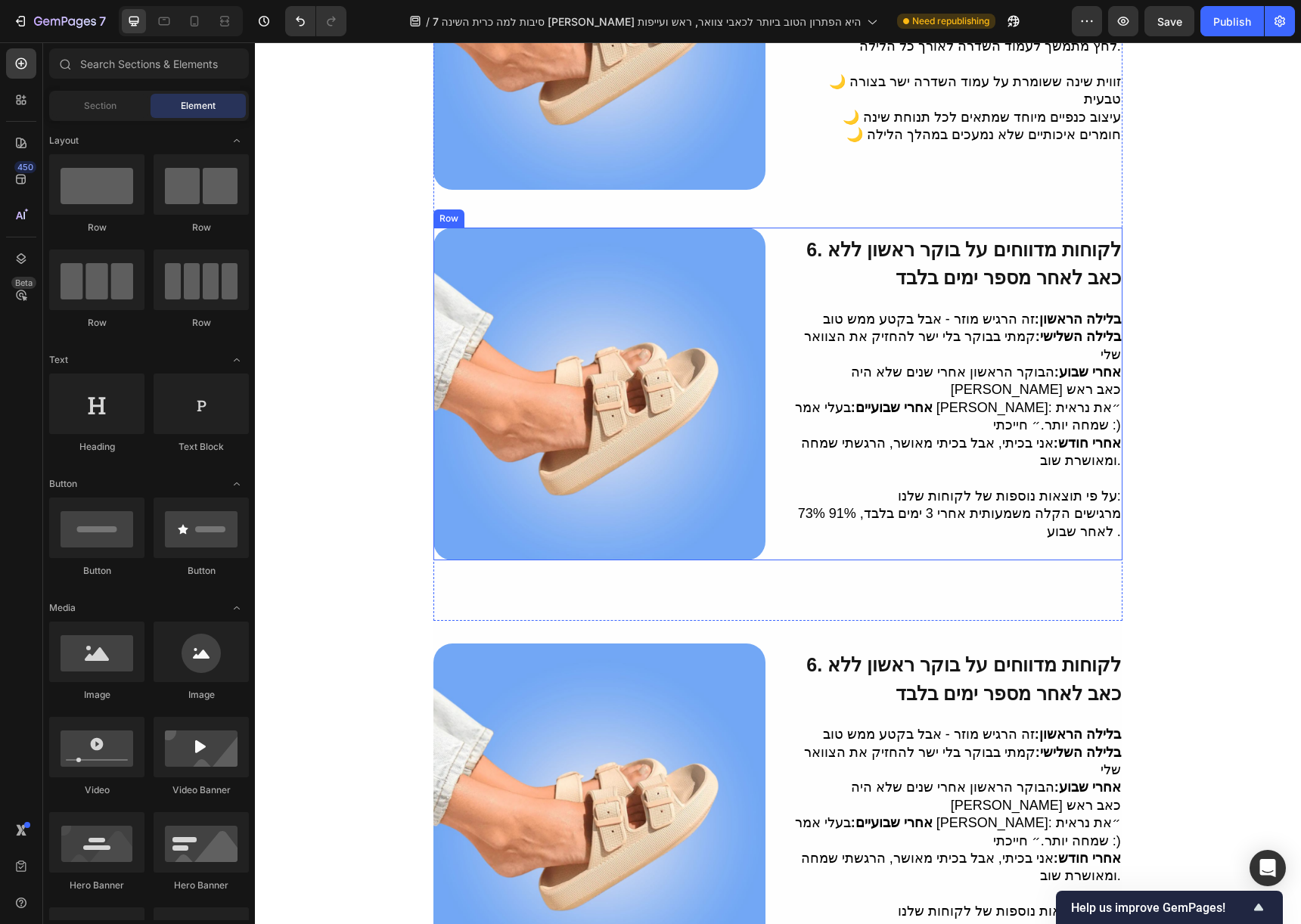
click at [763, 228] on div "6. לקוחות מדווחים על בוקר ראשון ללא כאב לאחר מספר ימים בלבד Heading בלילה הראשו…" at bounding box center [778, 394] width 689 height 332
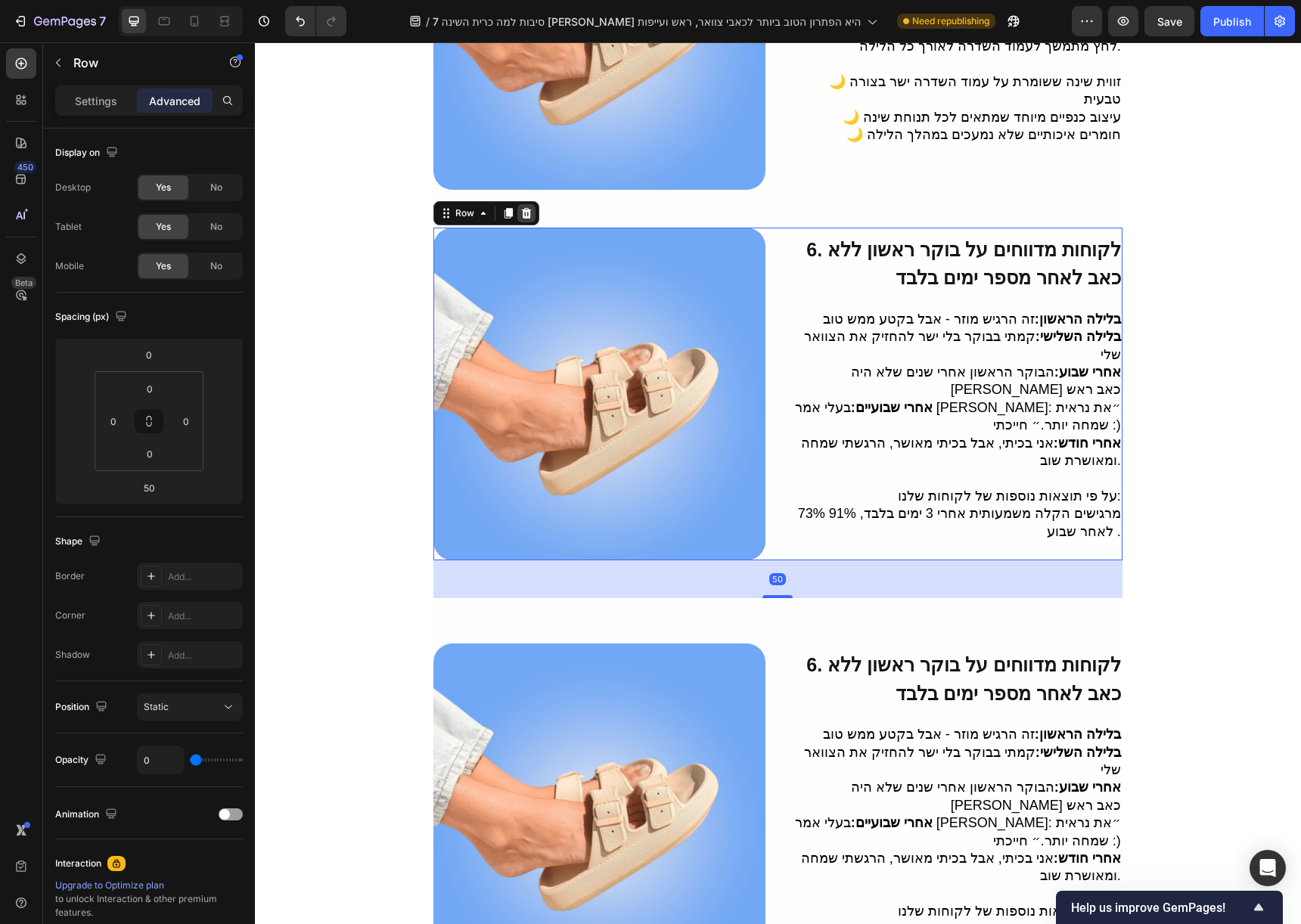
click at [527, 208] on icon at bounding box center [527, 214] width 10 height 11
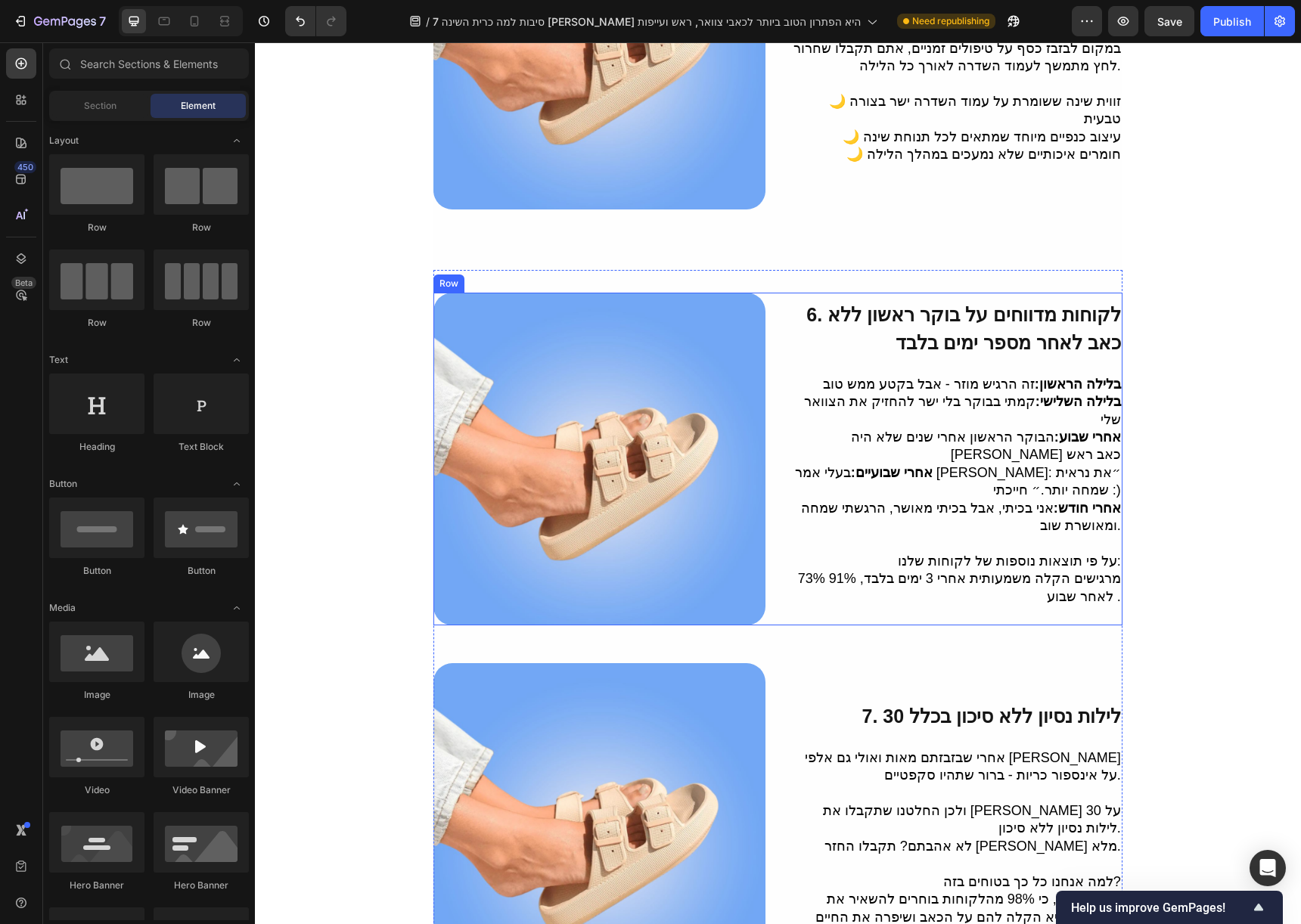
scroll to position [1867, 0]
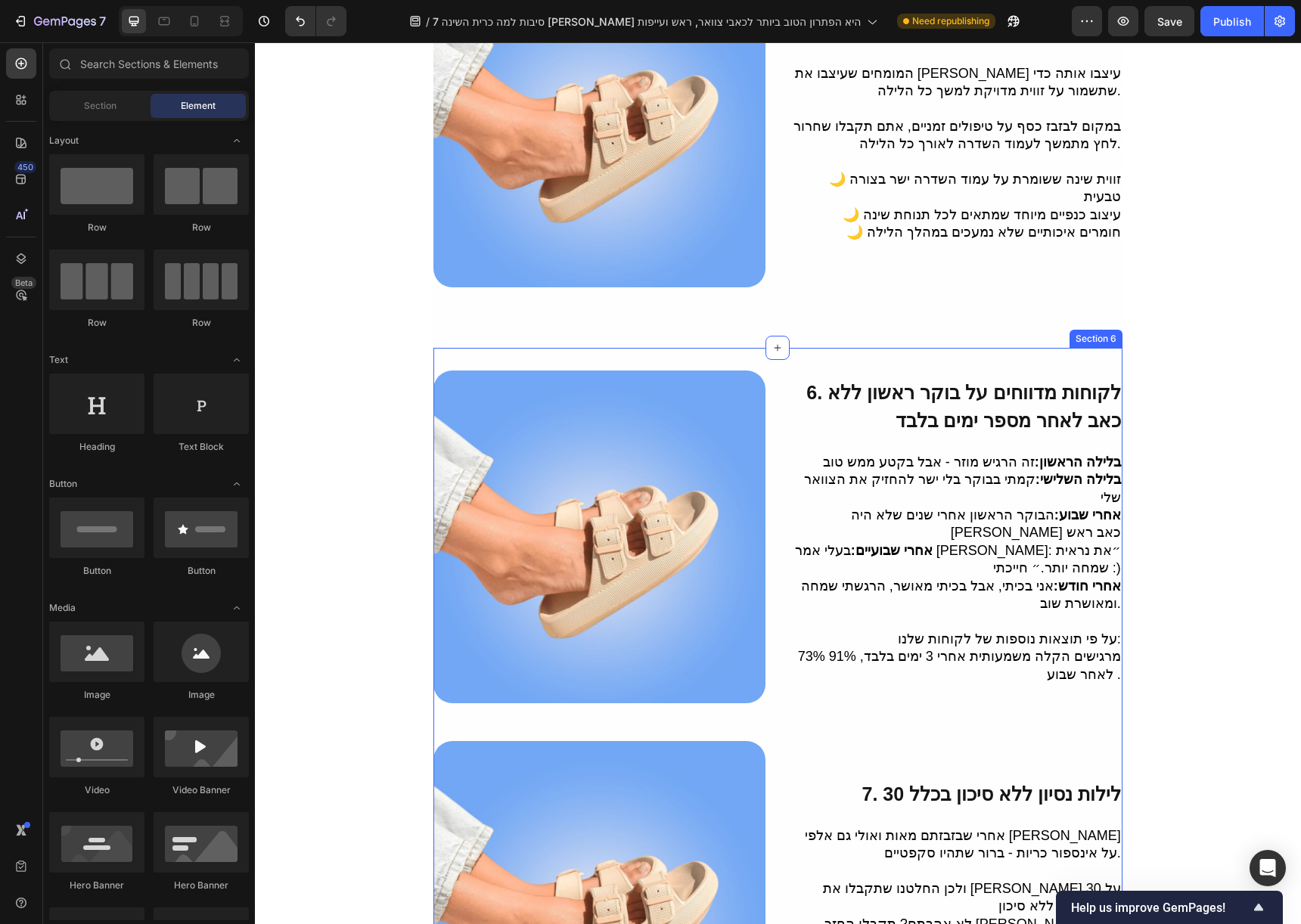
click at [787, 348] on div "6. לקוחות מדווחים על בוקר ראשון ללא כאב לאחר מספר ימים בלבד Heading בלילה הראשו…" at bounding box center [778, 741] width 689 height 786
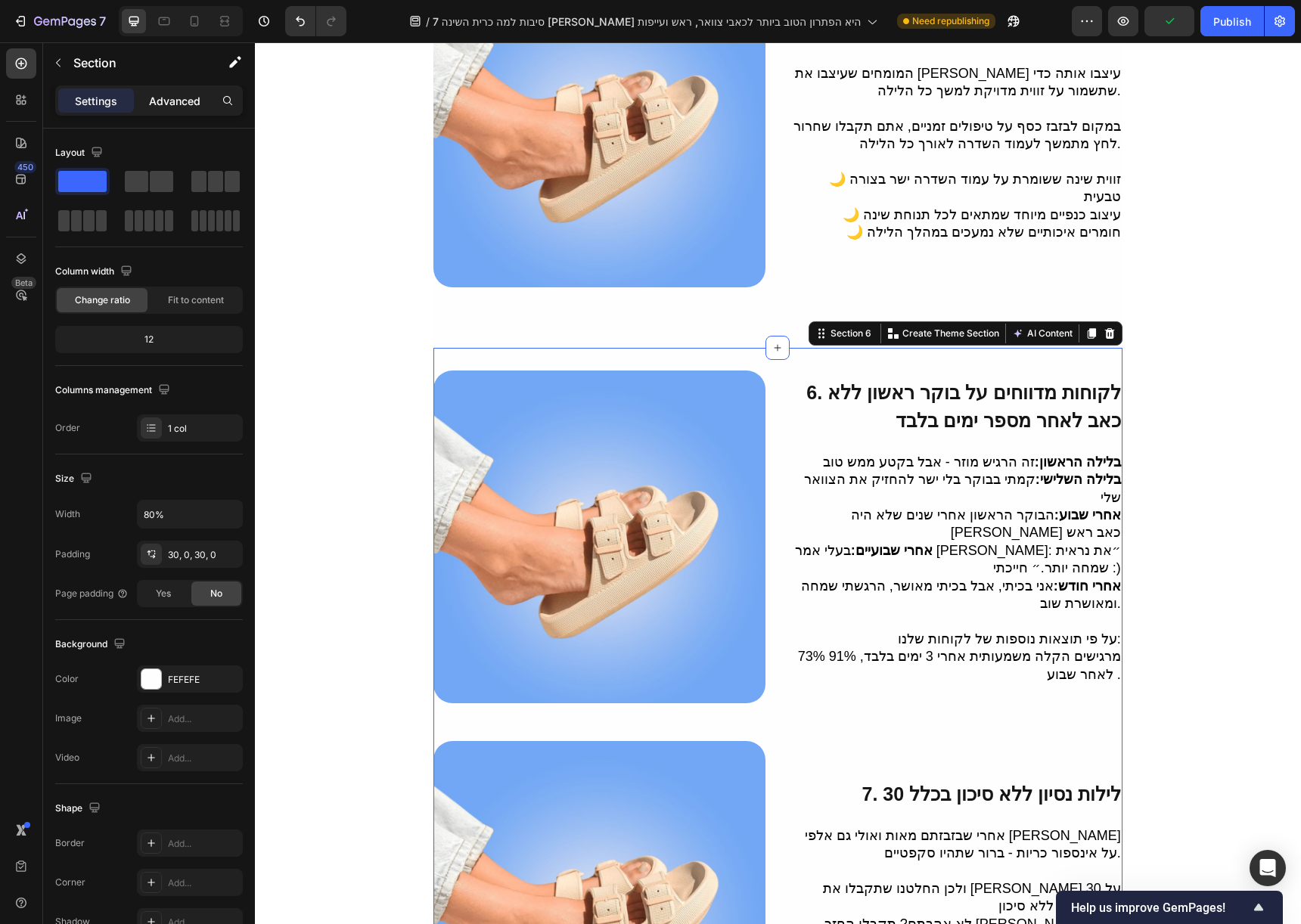
click at [171, 109] on div "Advanced" at bounding box center [174, 100] width 76 height 24
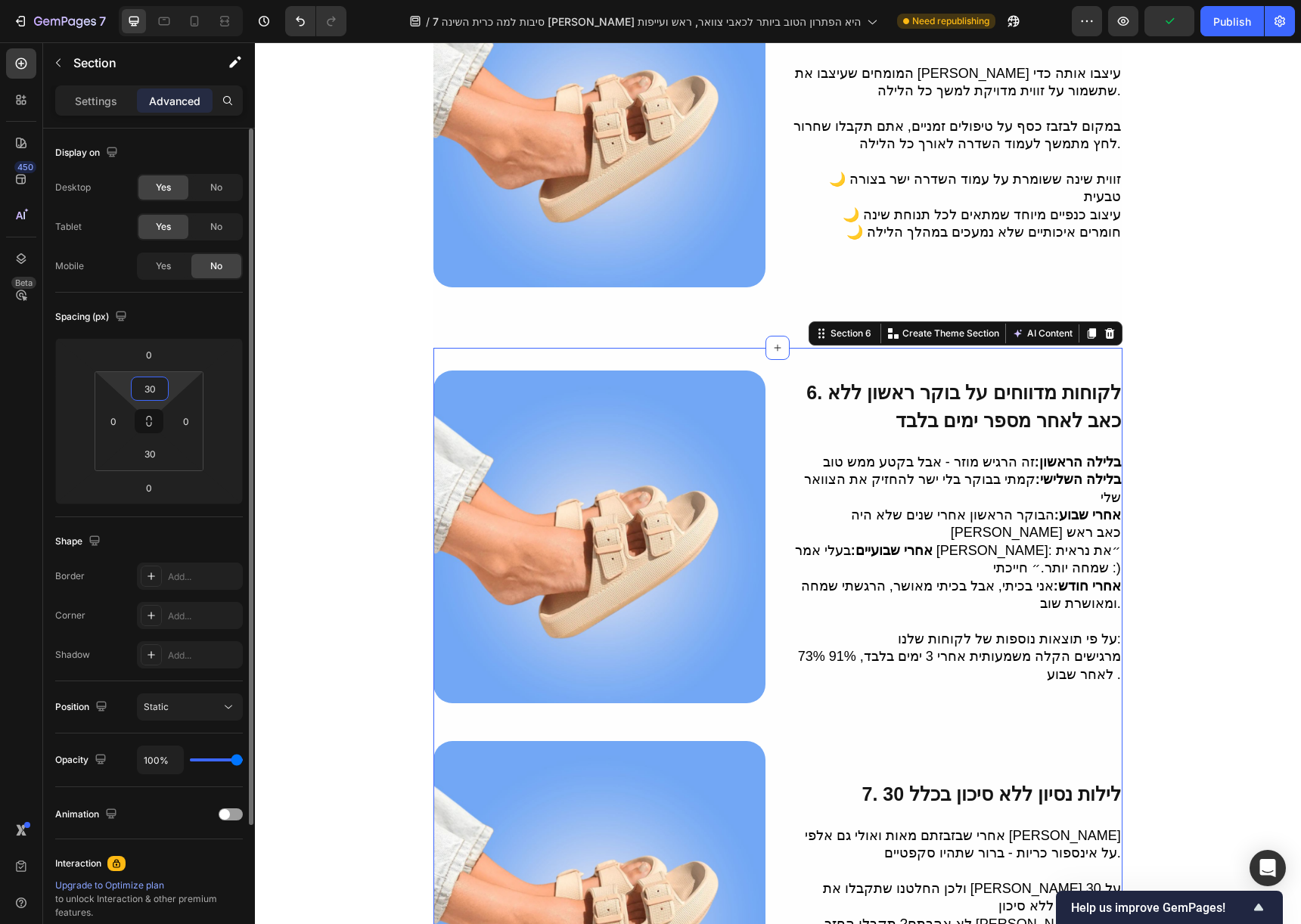
click at [156, 379] on input "30" at bounding box center [149, 388] width 31 height 23
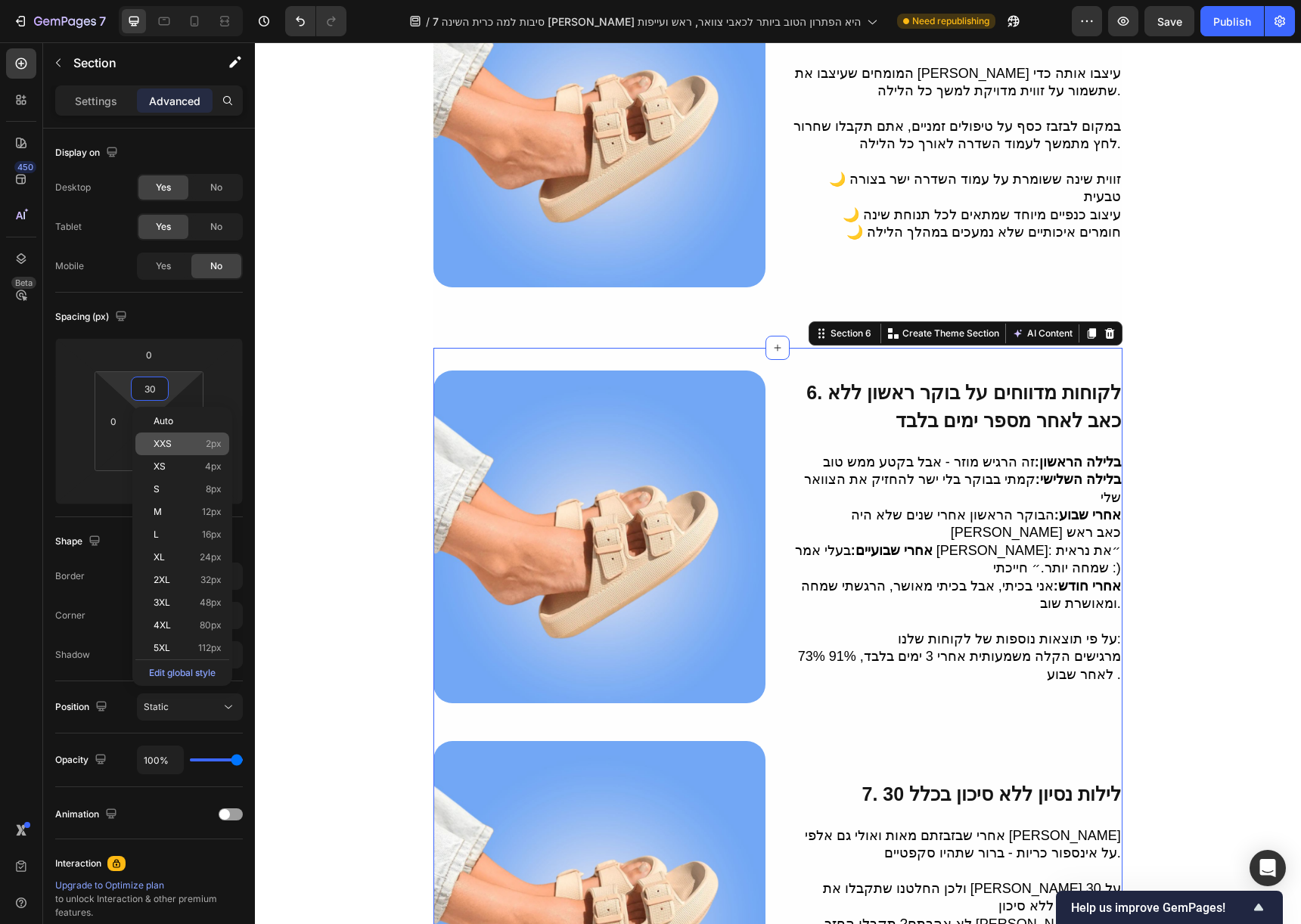
type input "0"
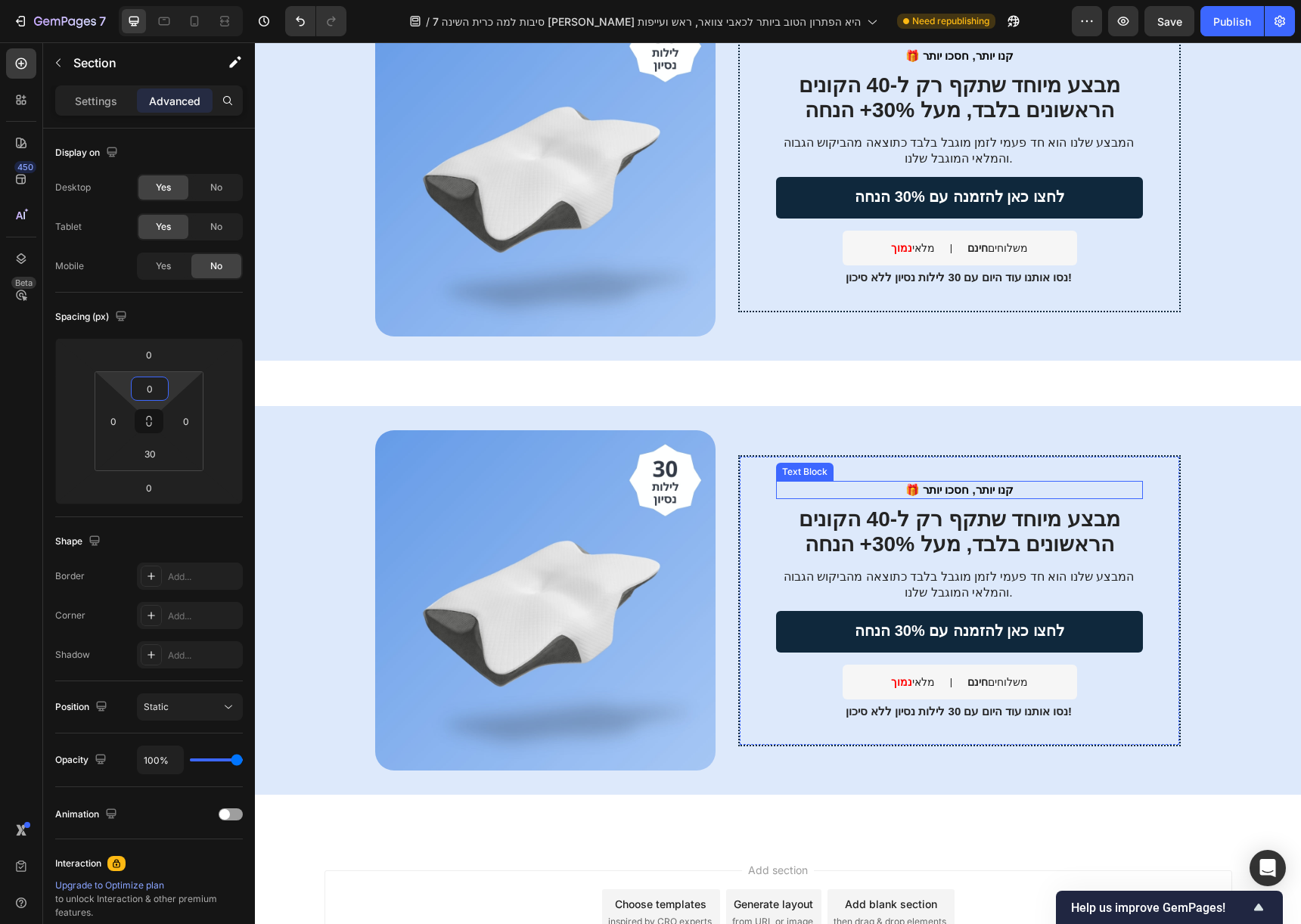
scroll to position [2568, 0]
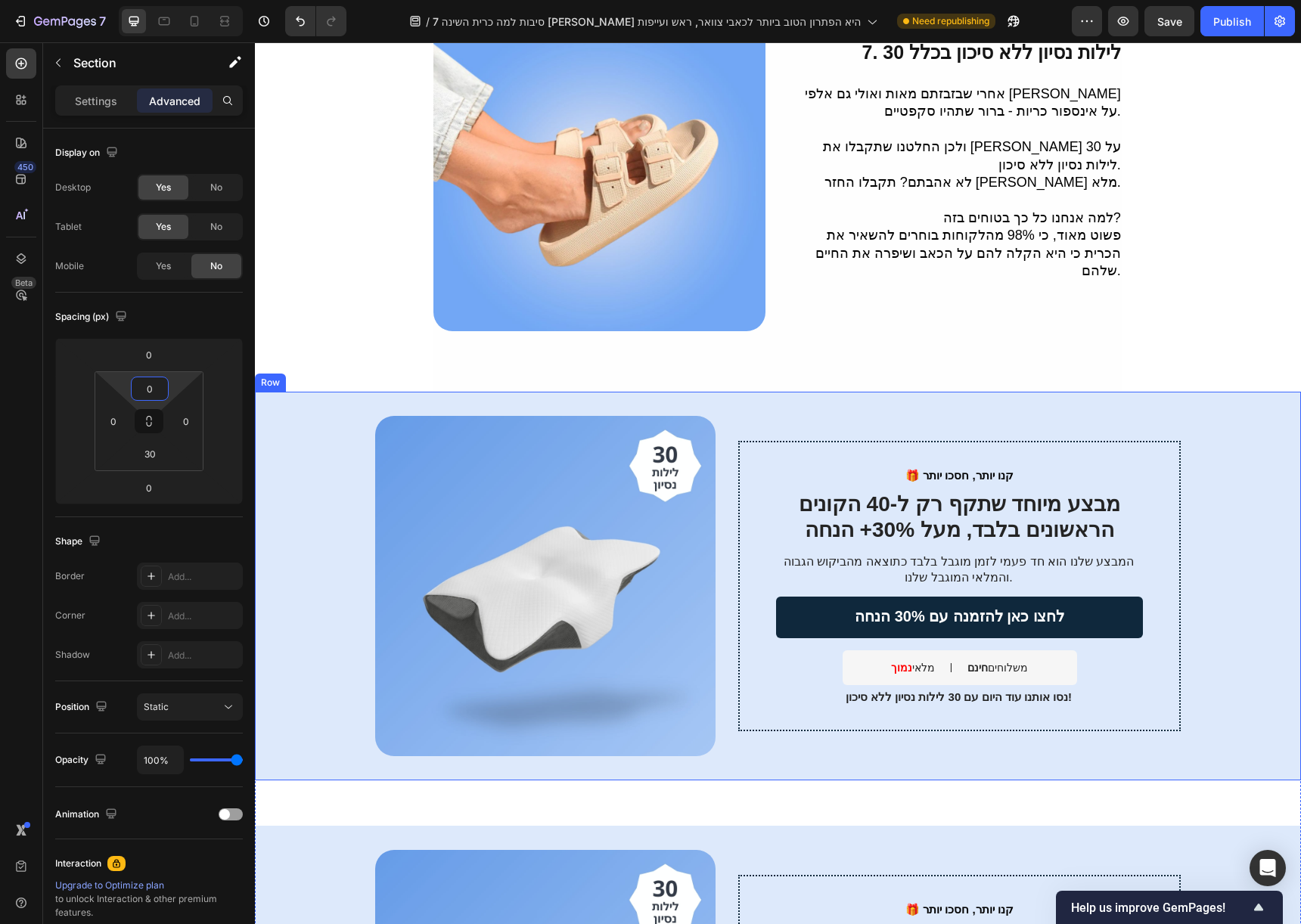
click at [784, 394] on div "🎁 קנו יותר, חסכו יותר Text Block מבצע מיוחד שתקף רק ל-40 הקונים הראשונים בלבד, …" at bounding box center [778, 586] width 1046 height 389
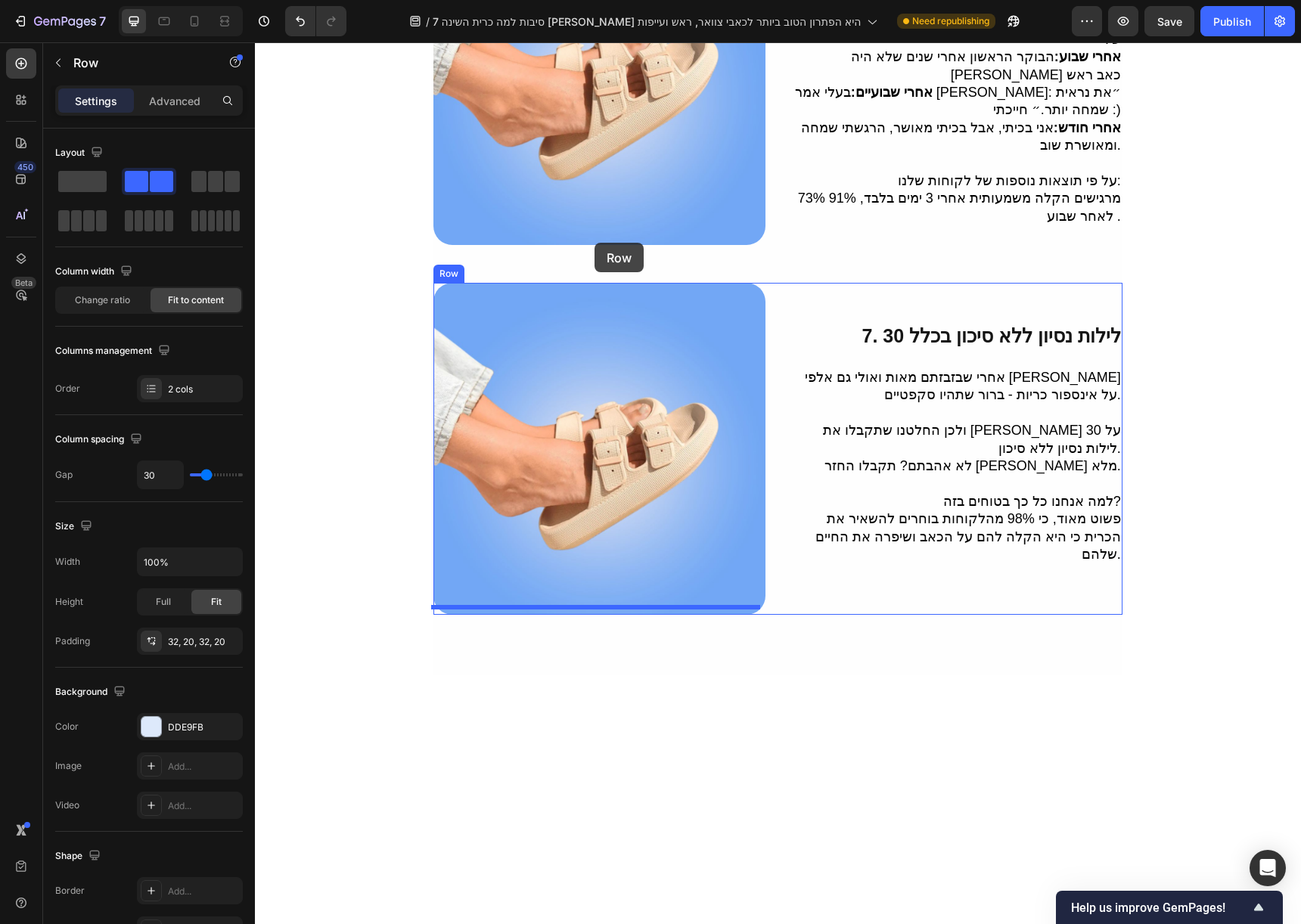
scroll to position [1958, 0]
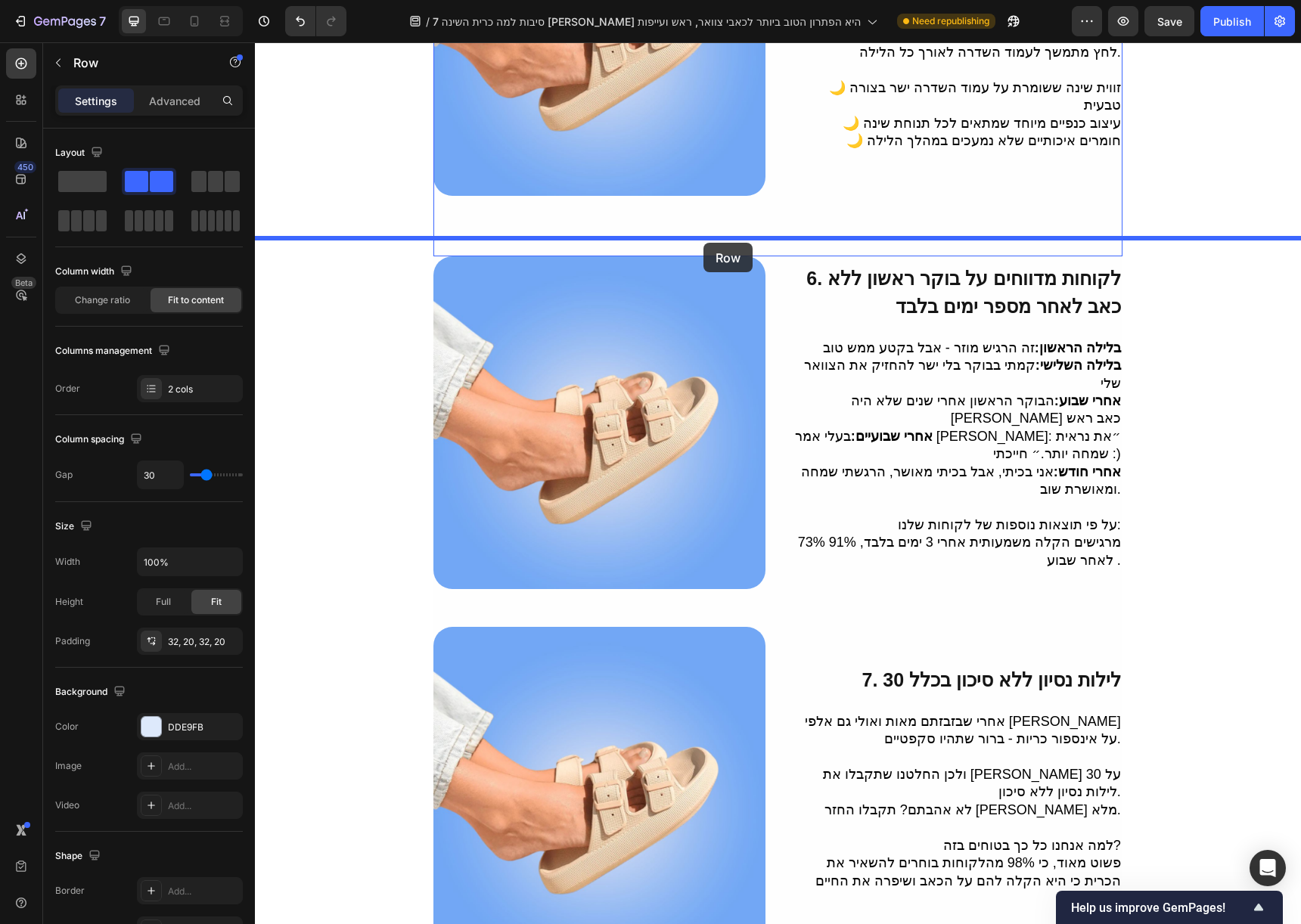
drag, startPoint x: 288, startPoint y: 367, endPoint x: 703, endPoint y: 243, distance: 433.1
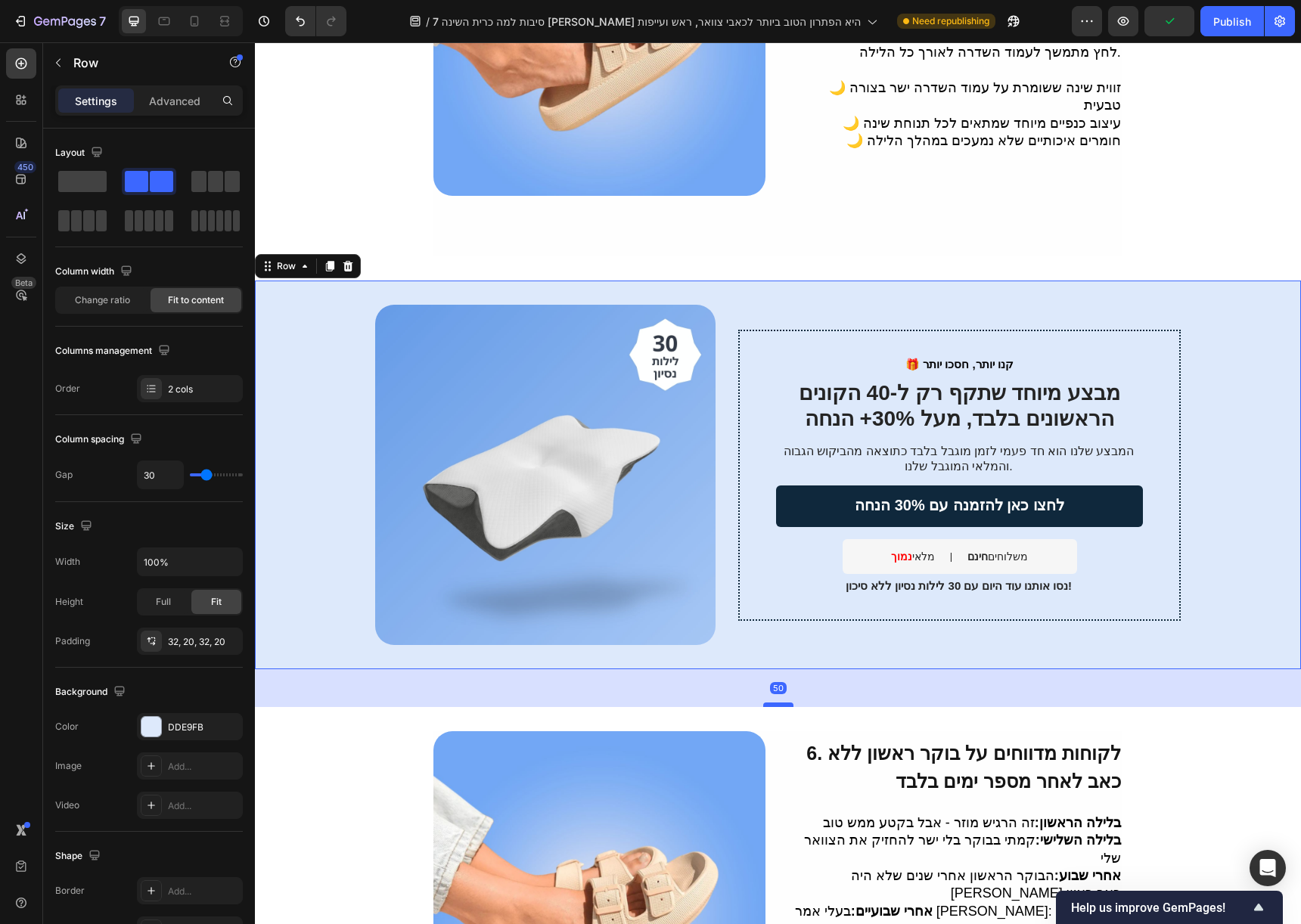
drag, startPoint x: 776, startPoint y: 693, endPoint x: 779, endPoint y: 685, distance: 8.5
click at [779, 703] on div at bounding box center [778, 705] width 31 height 5
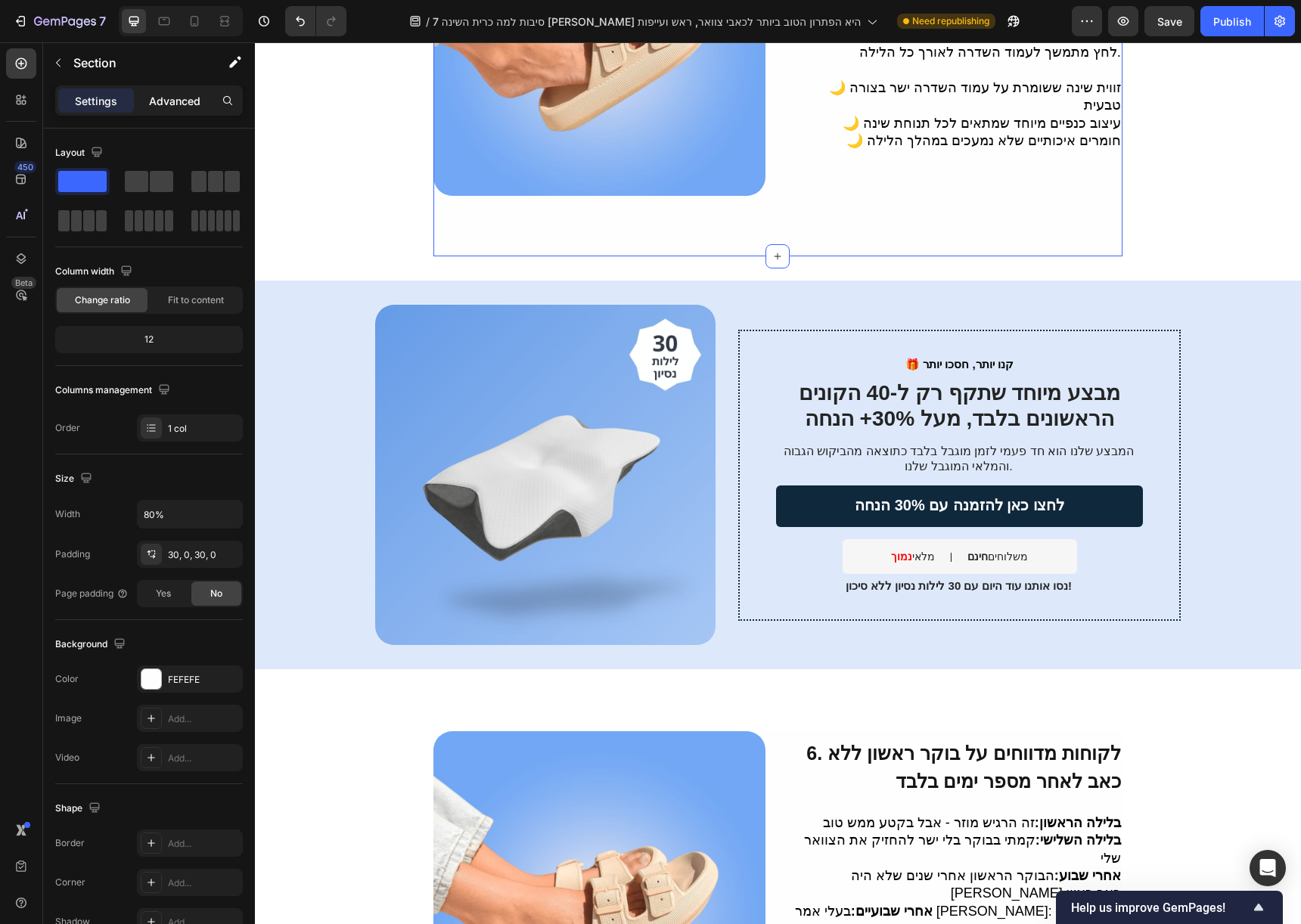
click at [161, 97] on p "Advanced" at bounding box center [174, 101] width 52 height 16
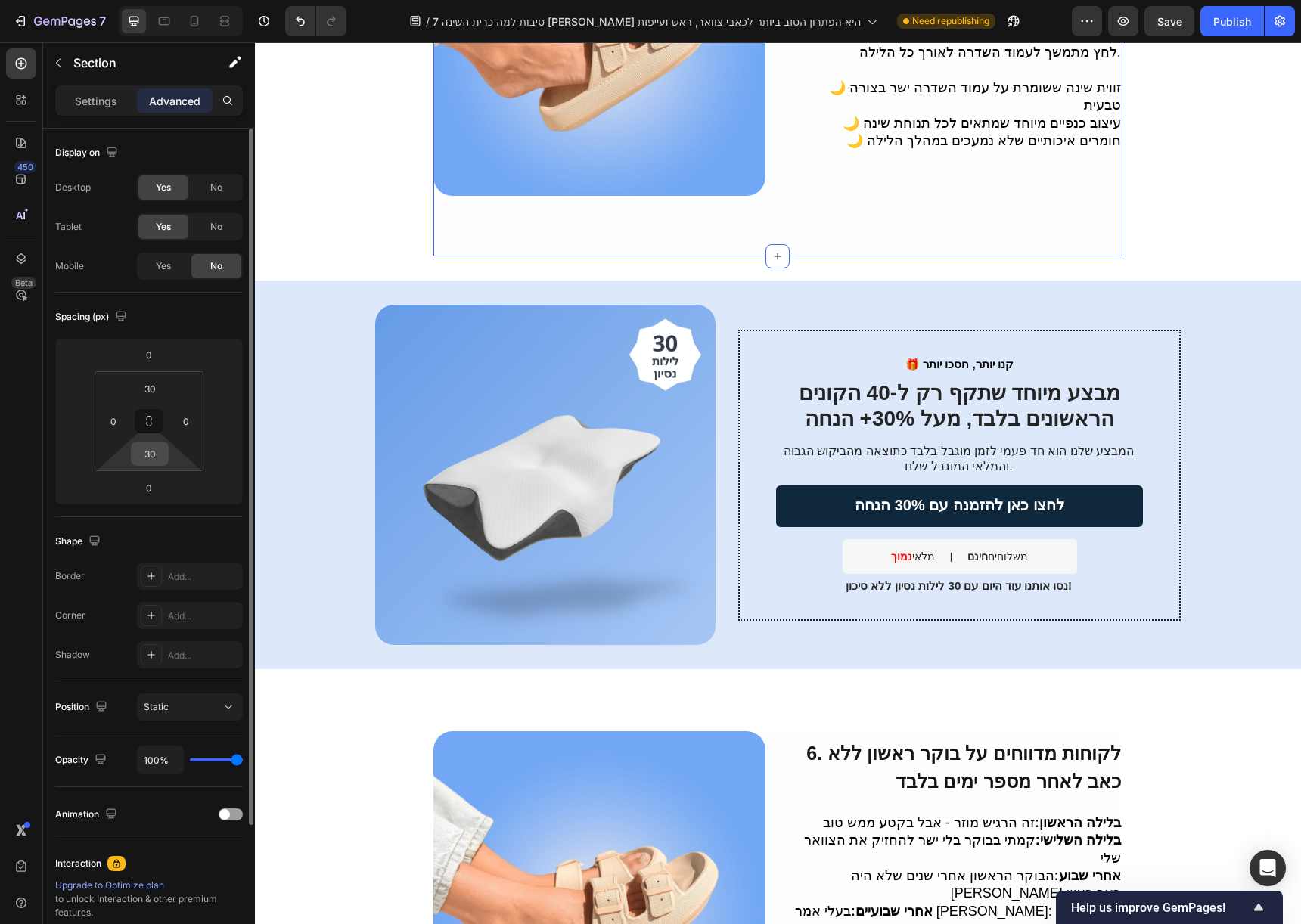
click at [158, 450] on input "30" at bounding box center [149, 454] width 31 height 23
type input "0"
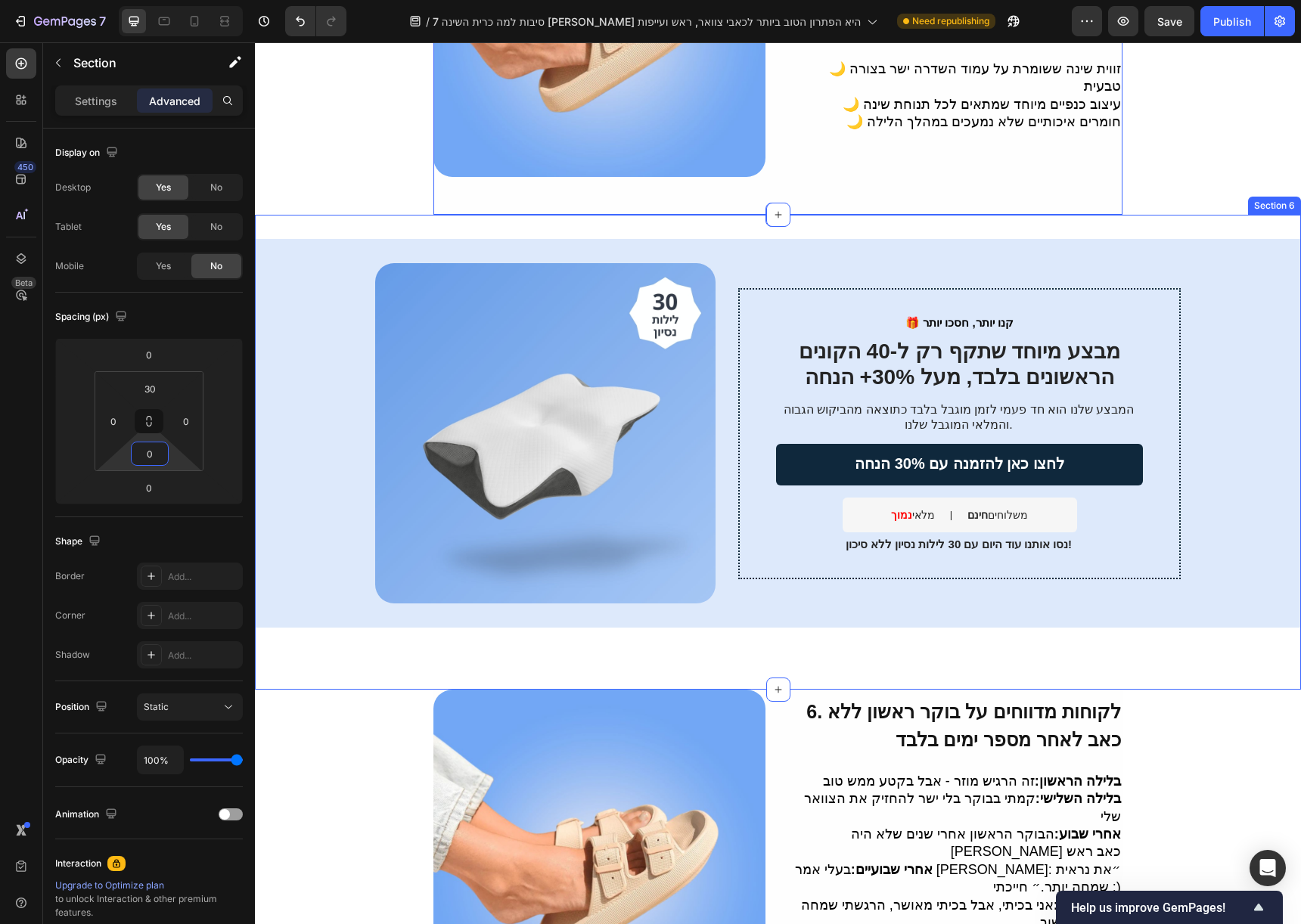
scroll to position [2005, 0]
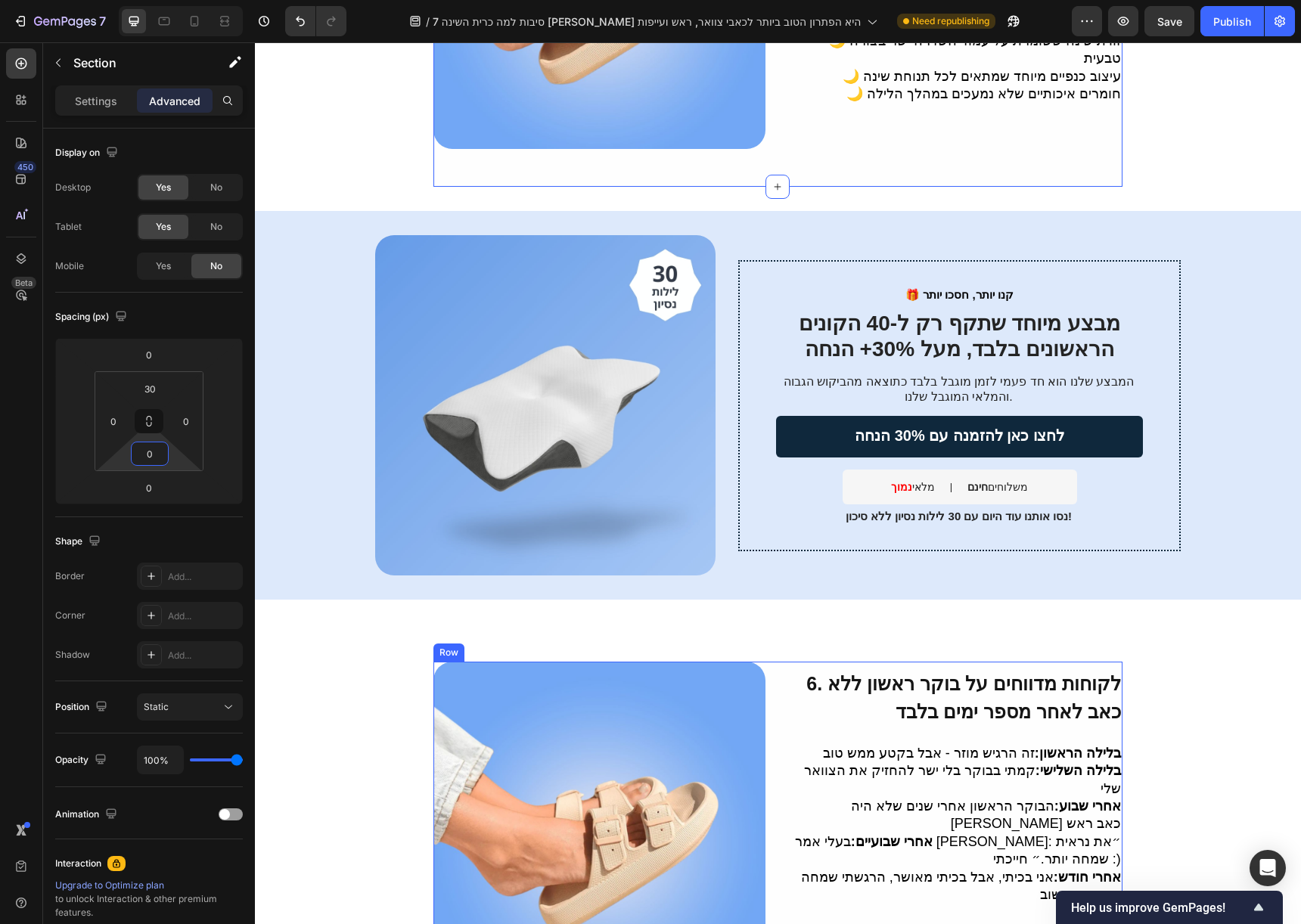
click at [813, 662] on div "6. לקוחות מדווחים על בוקר ראשון ללא כאב לאחר מספר ימים בלבד Heading בלילה הראשו…" at bounding box center [955, 828] width 332 height 332
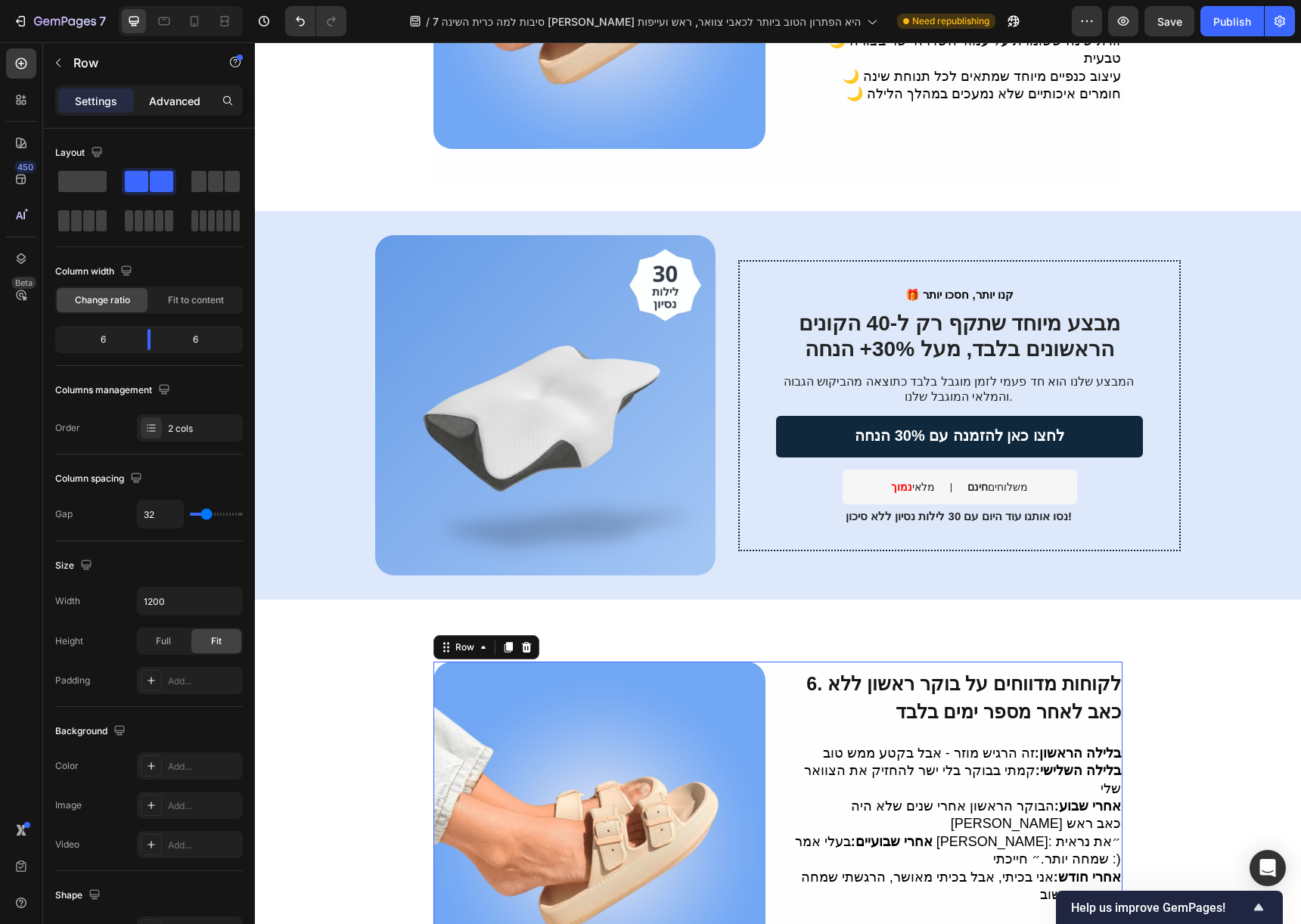
click at [163, 105] on p "Advanced" at bounding box center [174, 101] width 52 height 16
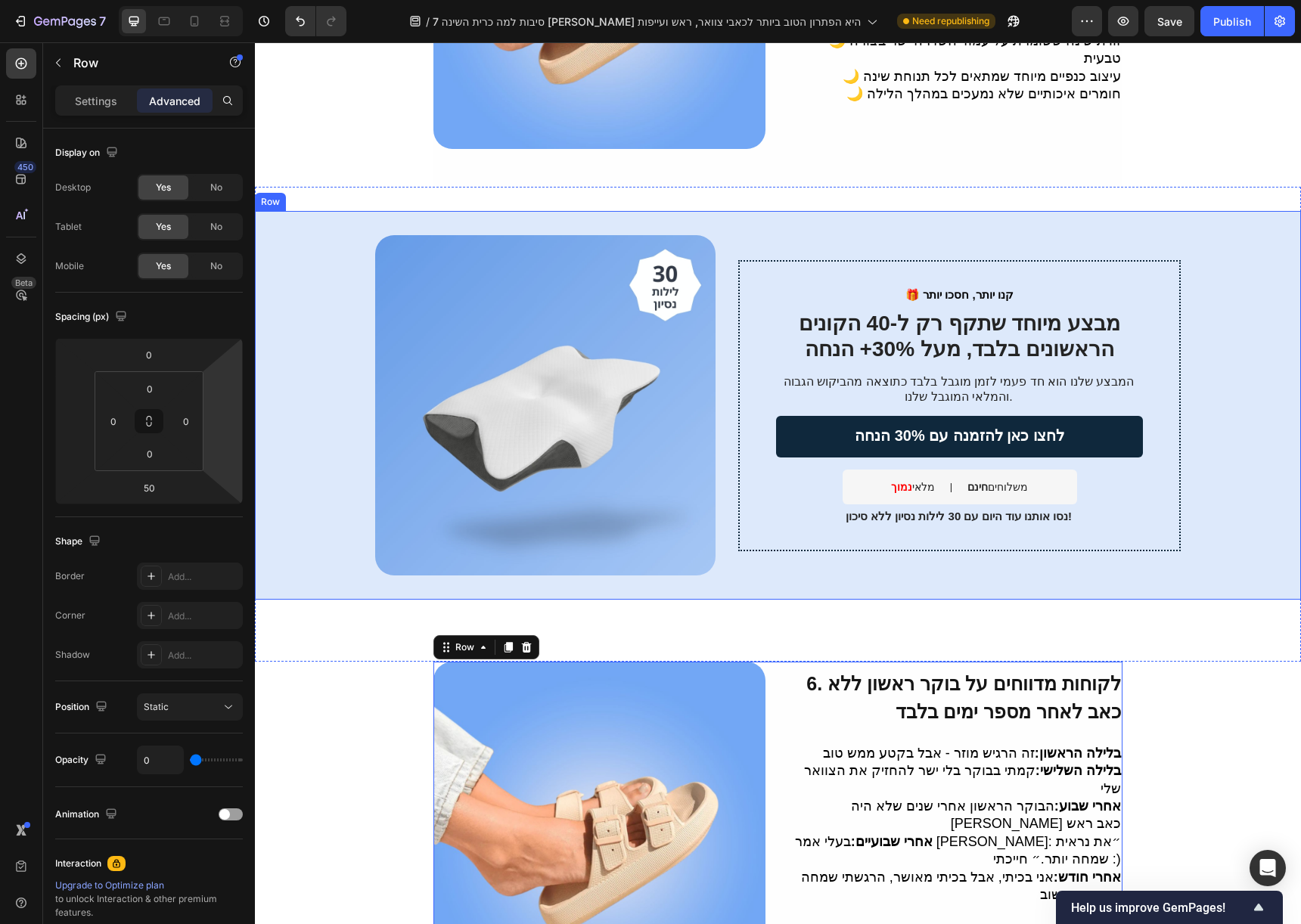
click at [948, 211] on div "🎁 קנו יותר, חסכו יותר Text Block מבצע מיוחד שתקף רק ל-40 הקונים הראשונים בלבד, …" at bounding box center [778, 405] width 1046 height 389
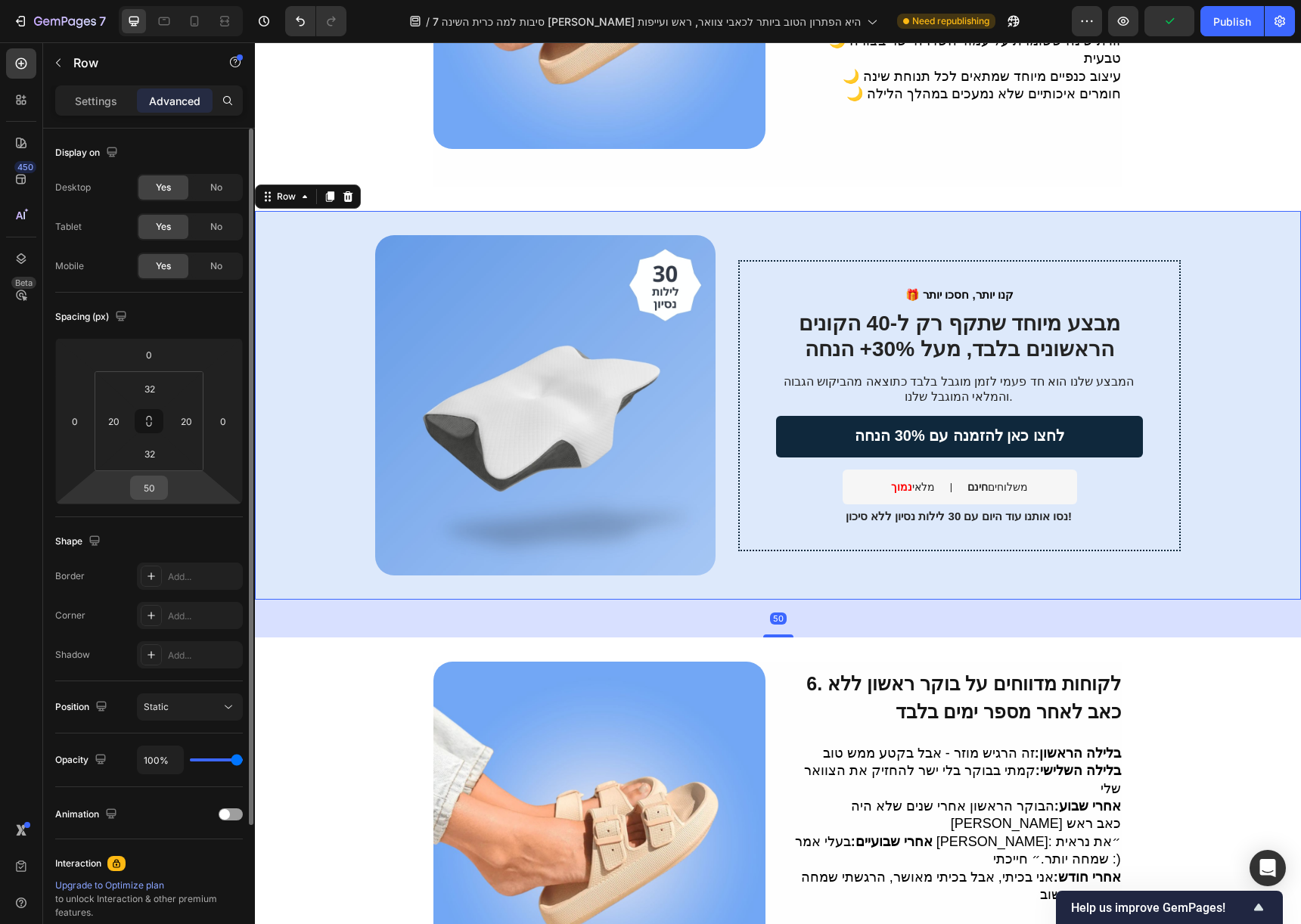
click at [149, 478] on input "50" at bounding box center [149, 487] width 31 height 23
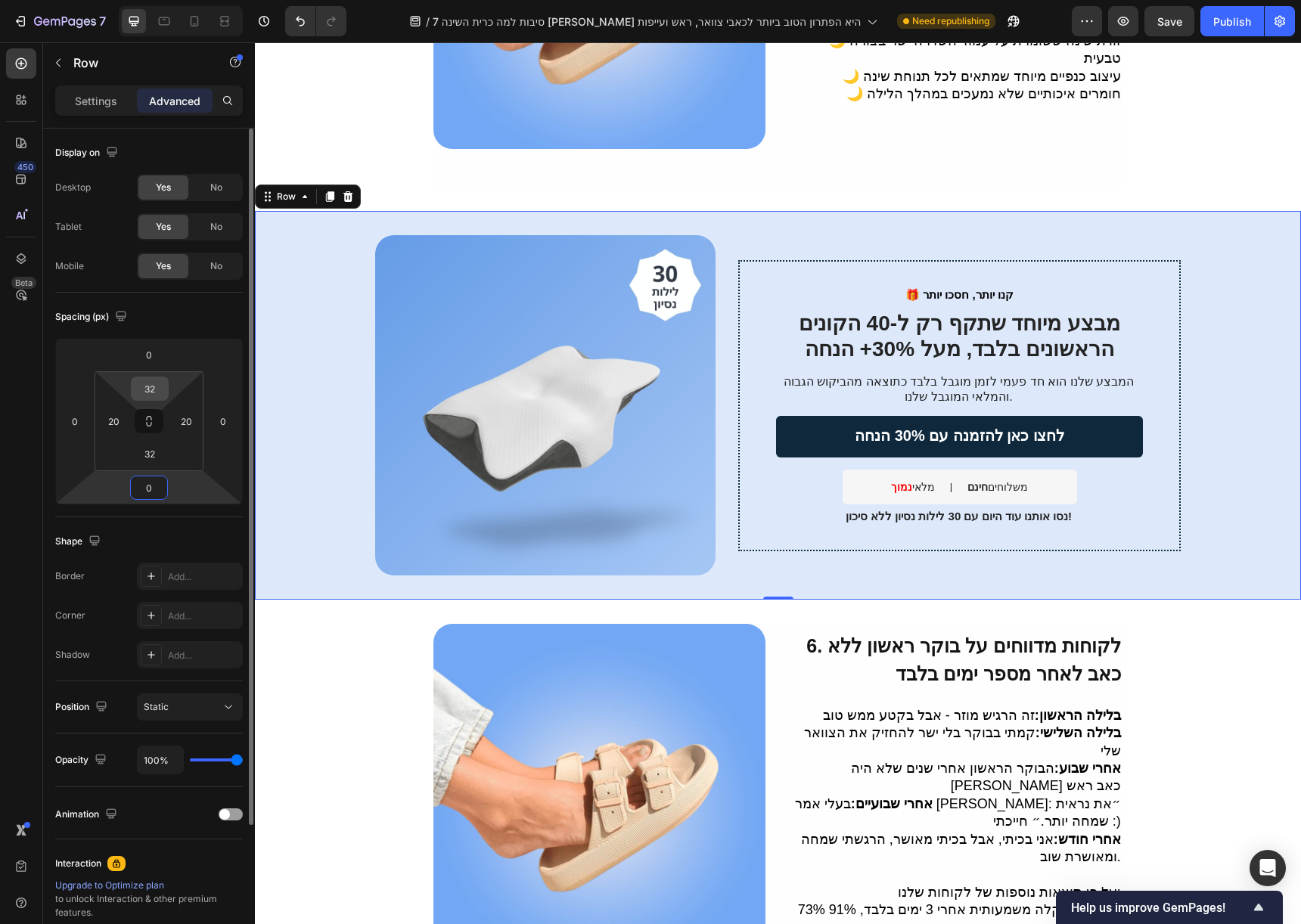
type input "0"
click at [160, 386] on input "32" at bounding box center [149, 388] width 31 height 23
type input "32"
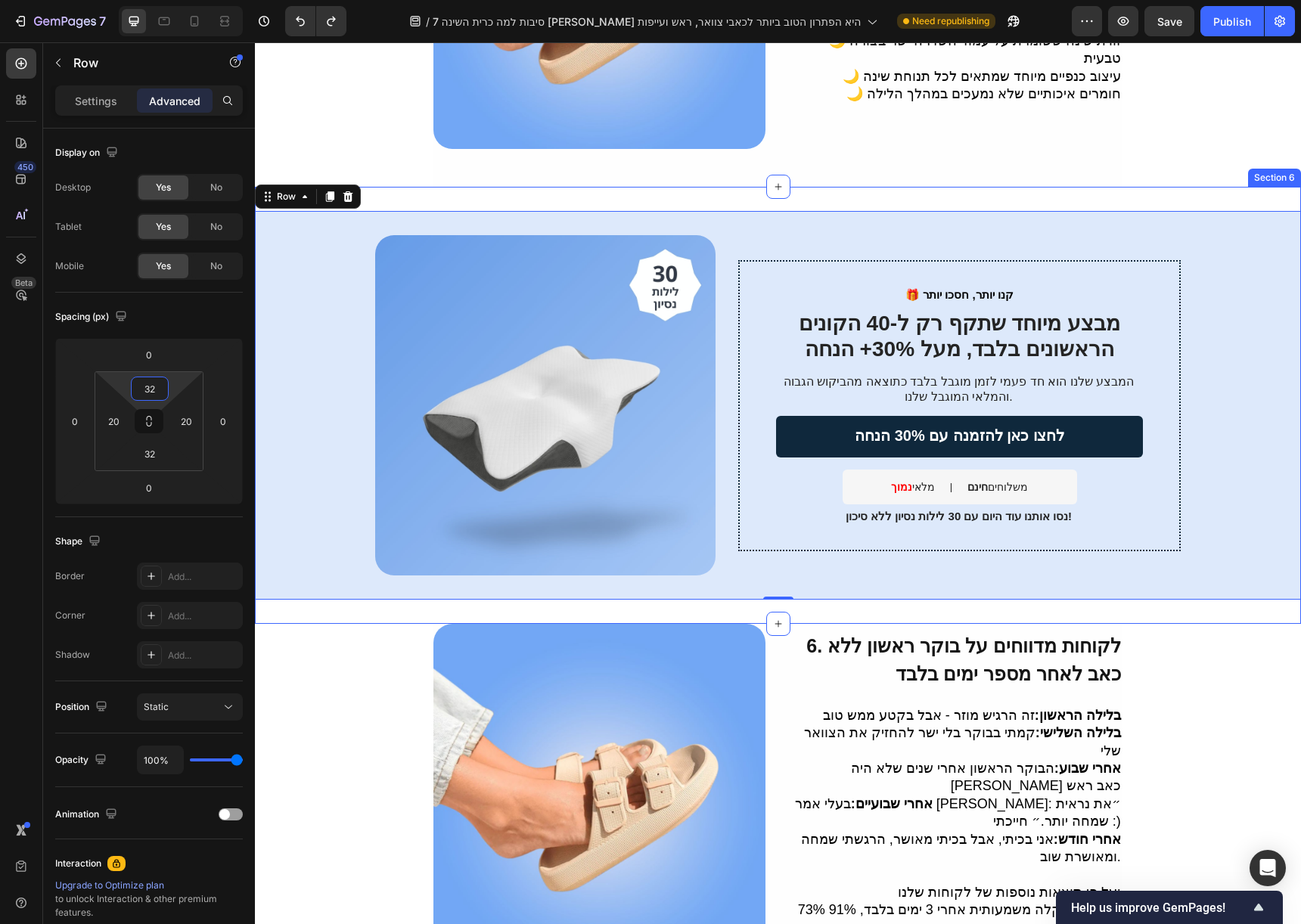
click at [583, 187] on div "🎁 קנו יותר, חסכו יותר Text Block מבצע מיוחד שתקף רק ל-40 הקונים הראשונים בלבד, …" at bounding box center [778, 405] width 1046 height 437
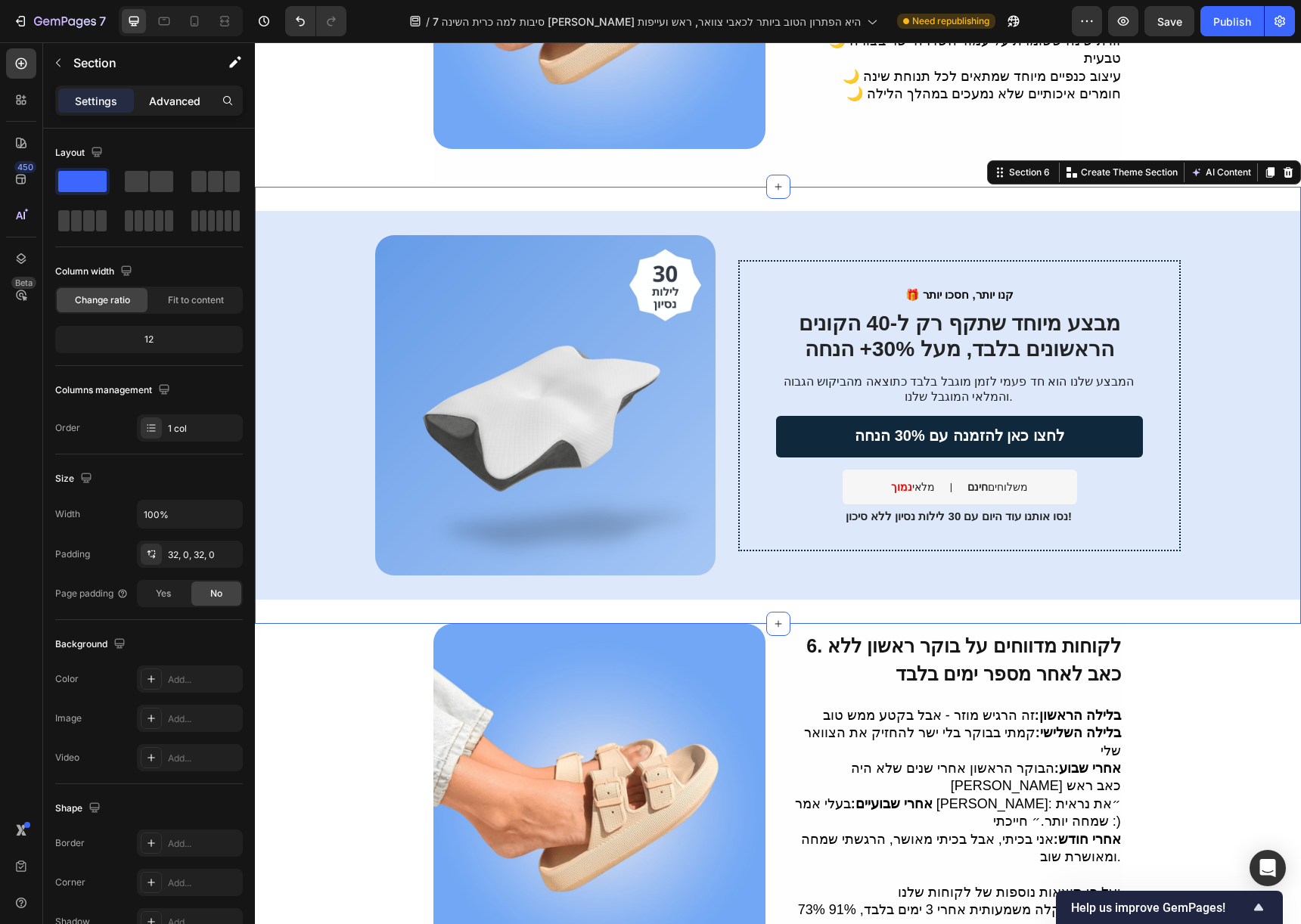
click at [180, 102] on p "Advanced" at bounding box center [174, 101] width 52 height 16
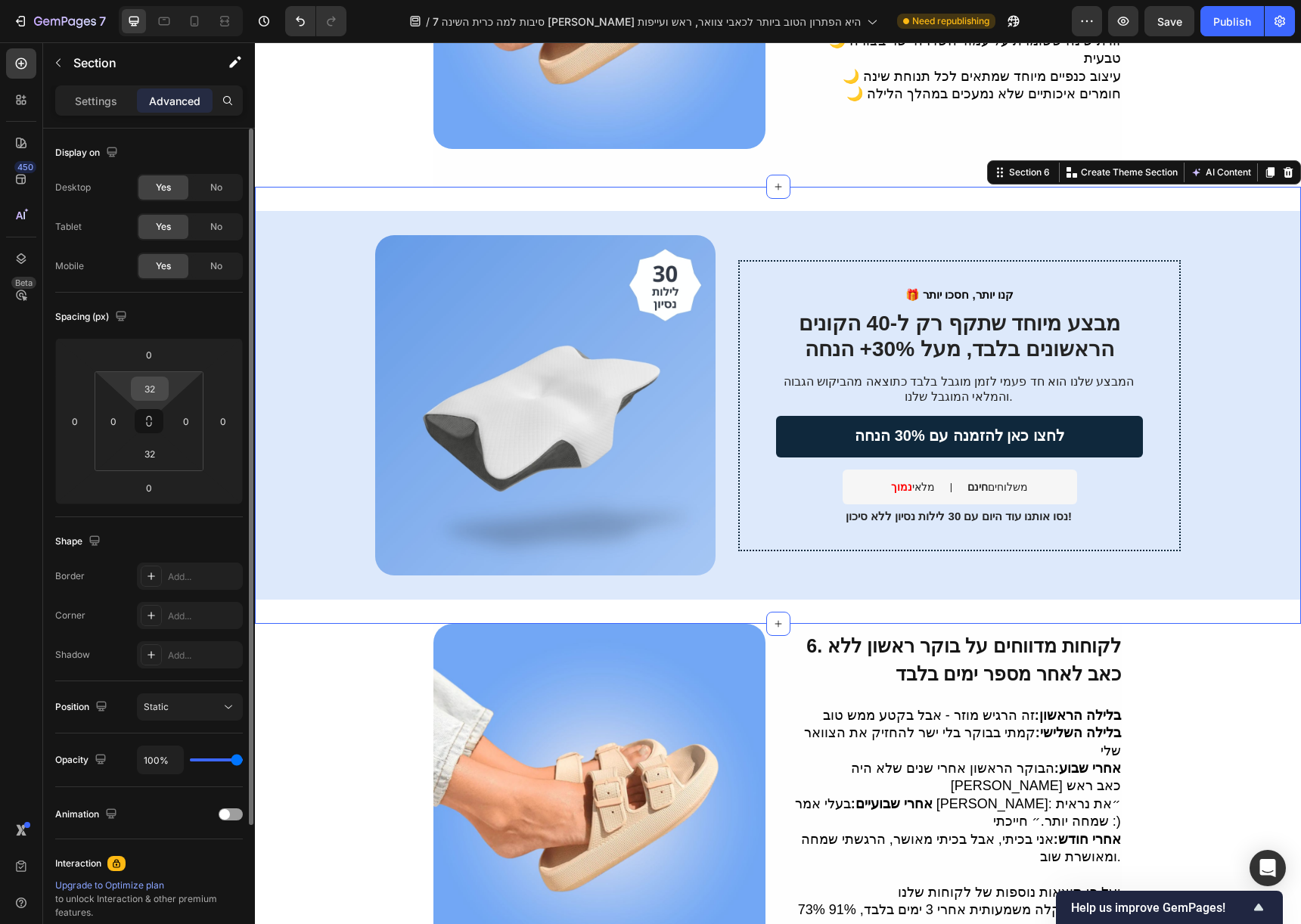
click at [148, 388] on input "32" at bounding box center [149, 388] width 31 height 23
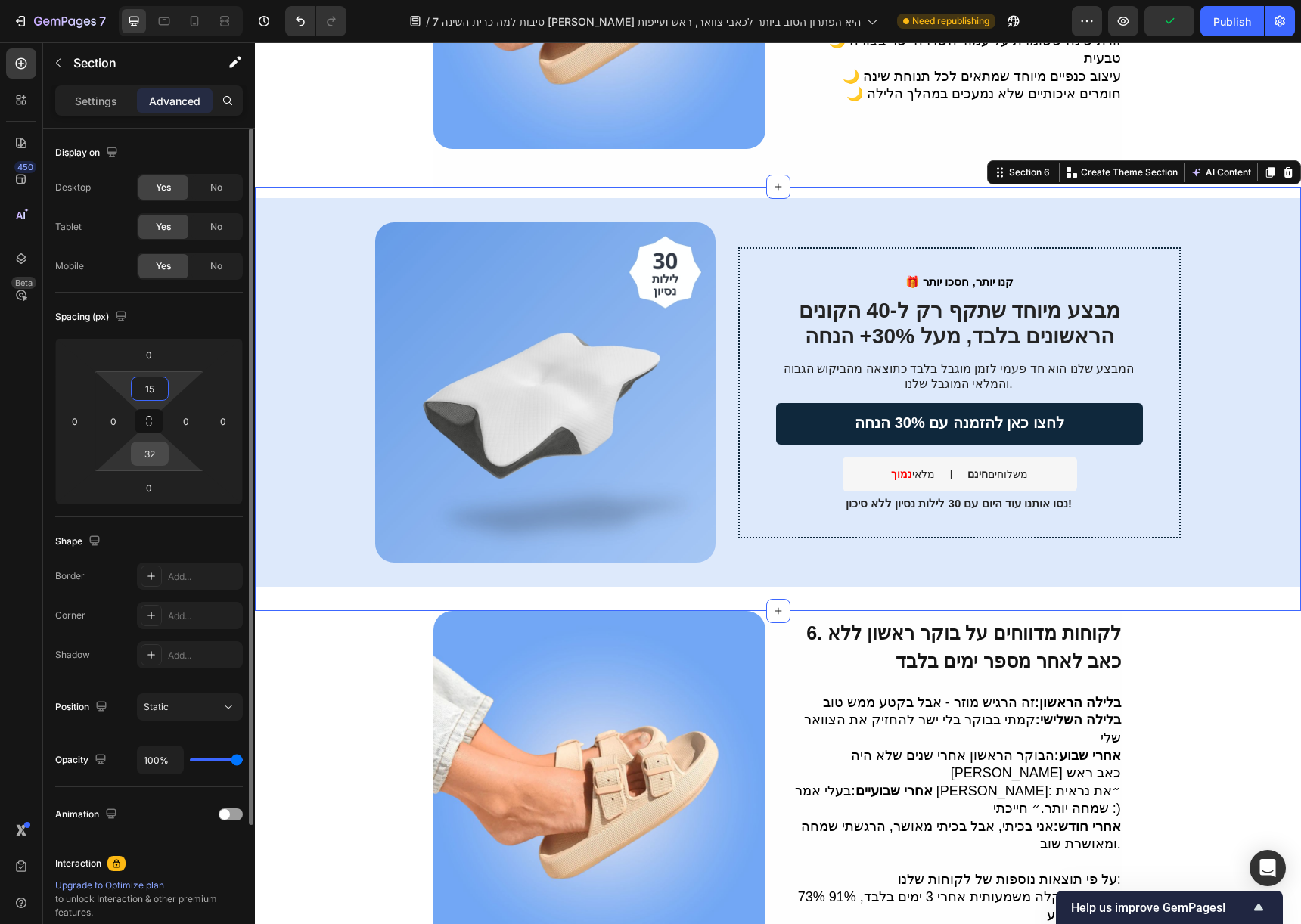
type input "15"
click at [145, 458] on input "32" at bounding box center [149, 454] width 31 height 23
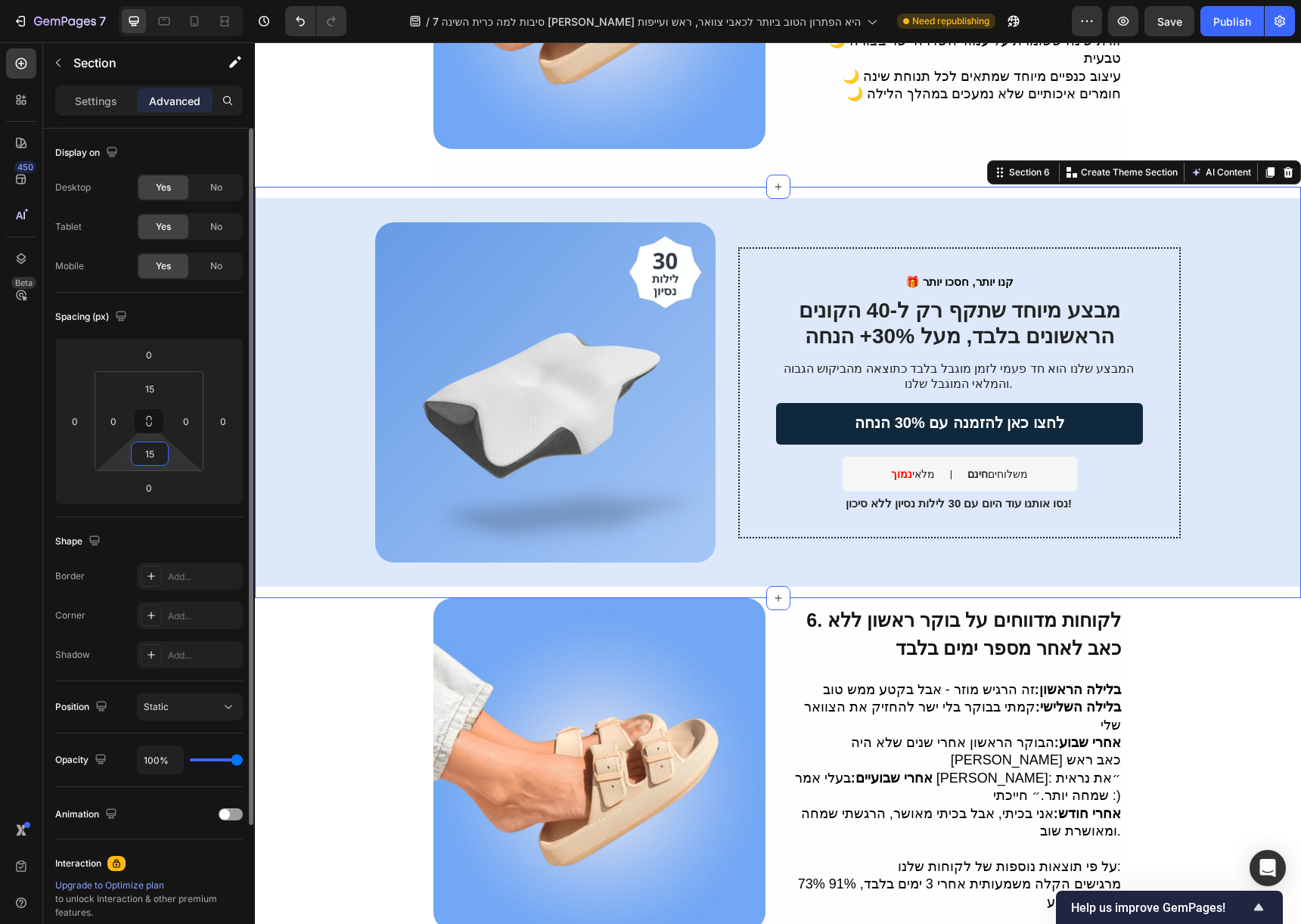
click at [146, 451] on input "15" at bounding box center [149, 454] width 31 height 23
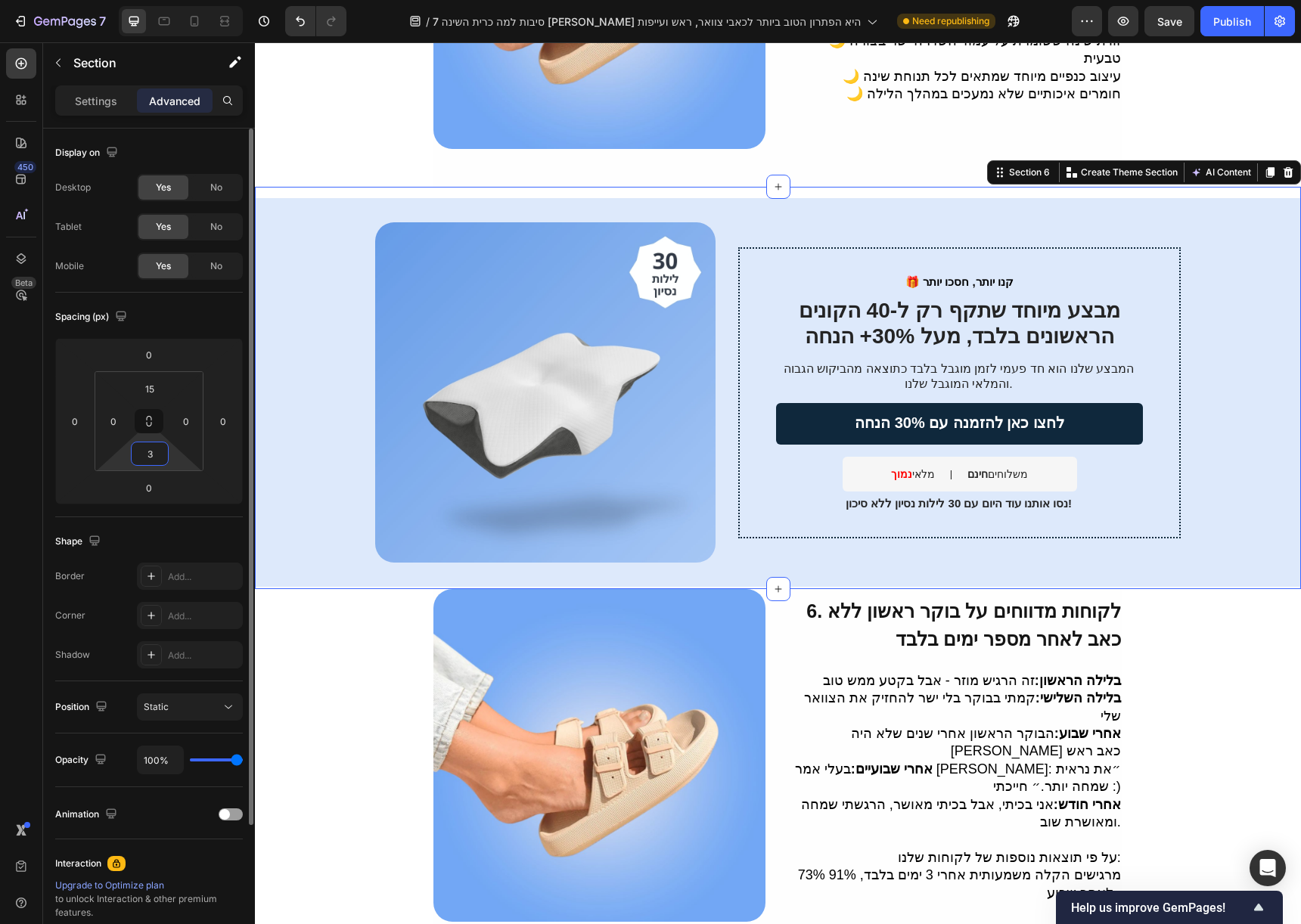
type input "30"
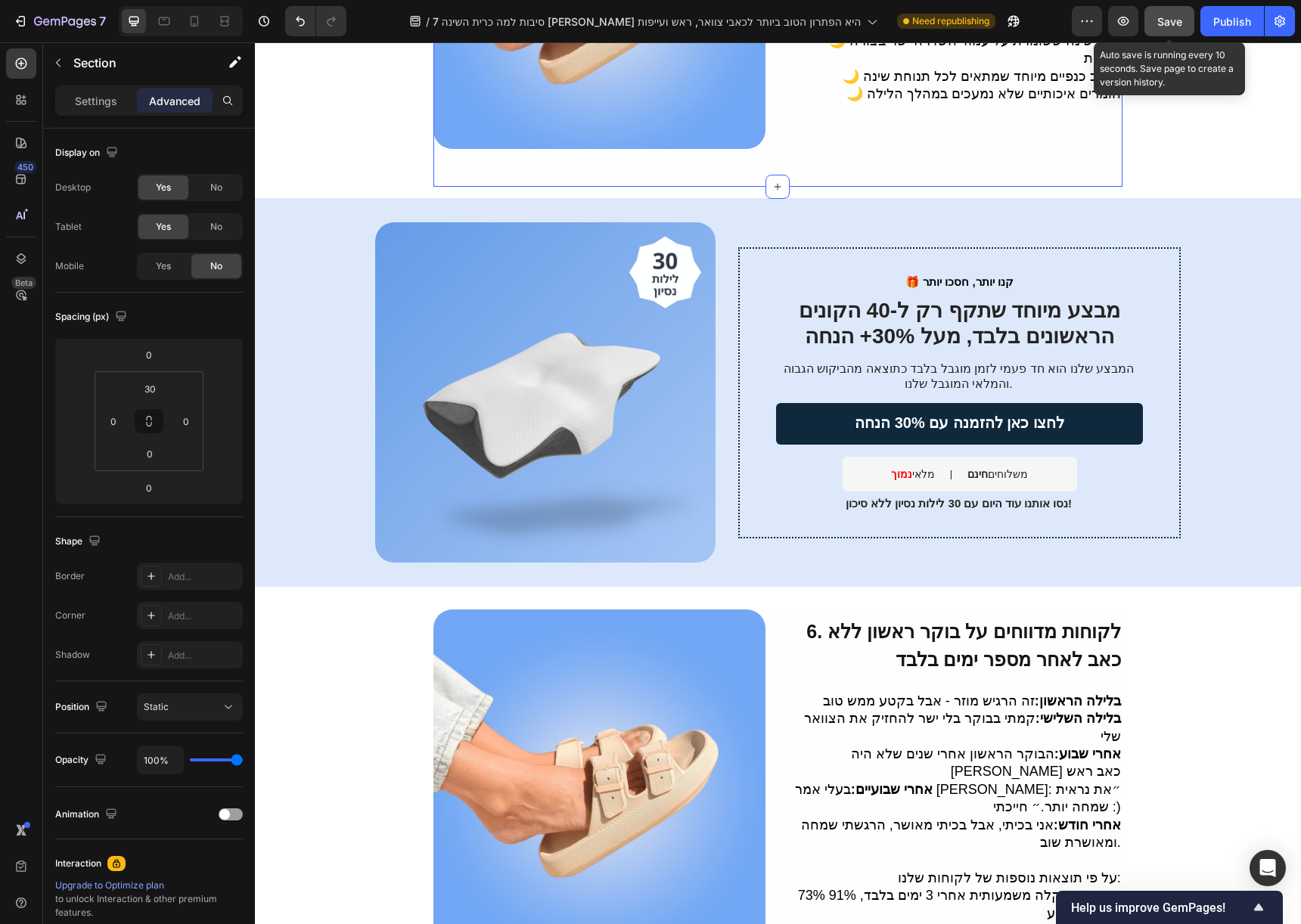
click at [1183, 23] on button "Save" at bounding box center [1170, 21] width 50 height 31
click at [1230, 29] on button "Publish" at bounding box center [1231, 21] width 63 height 31
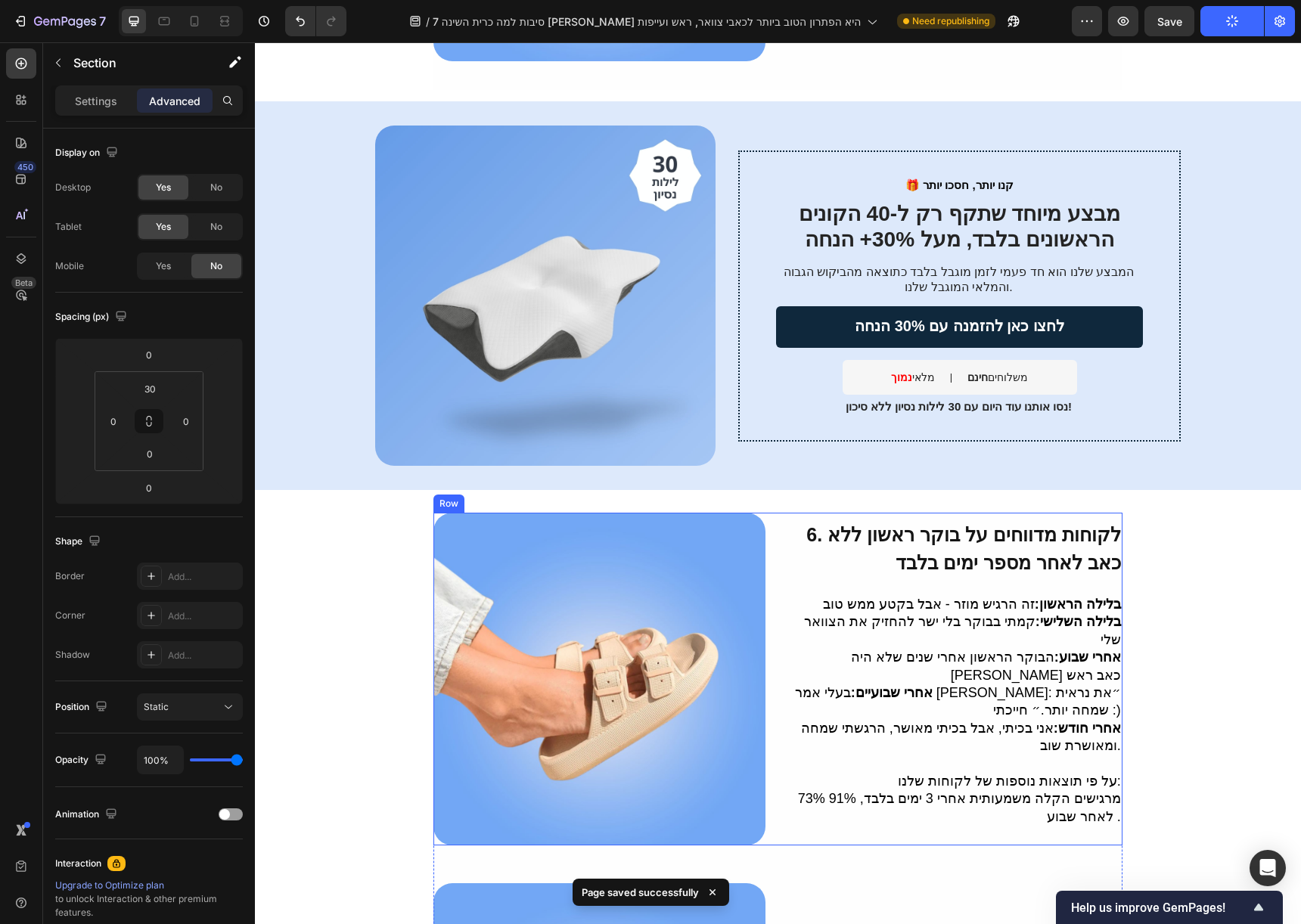
scroll to position [0, 0]
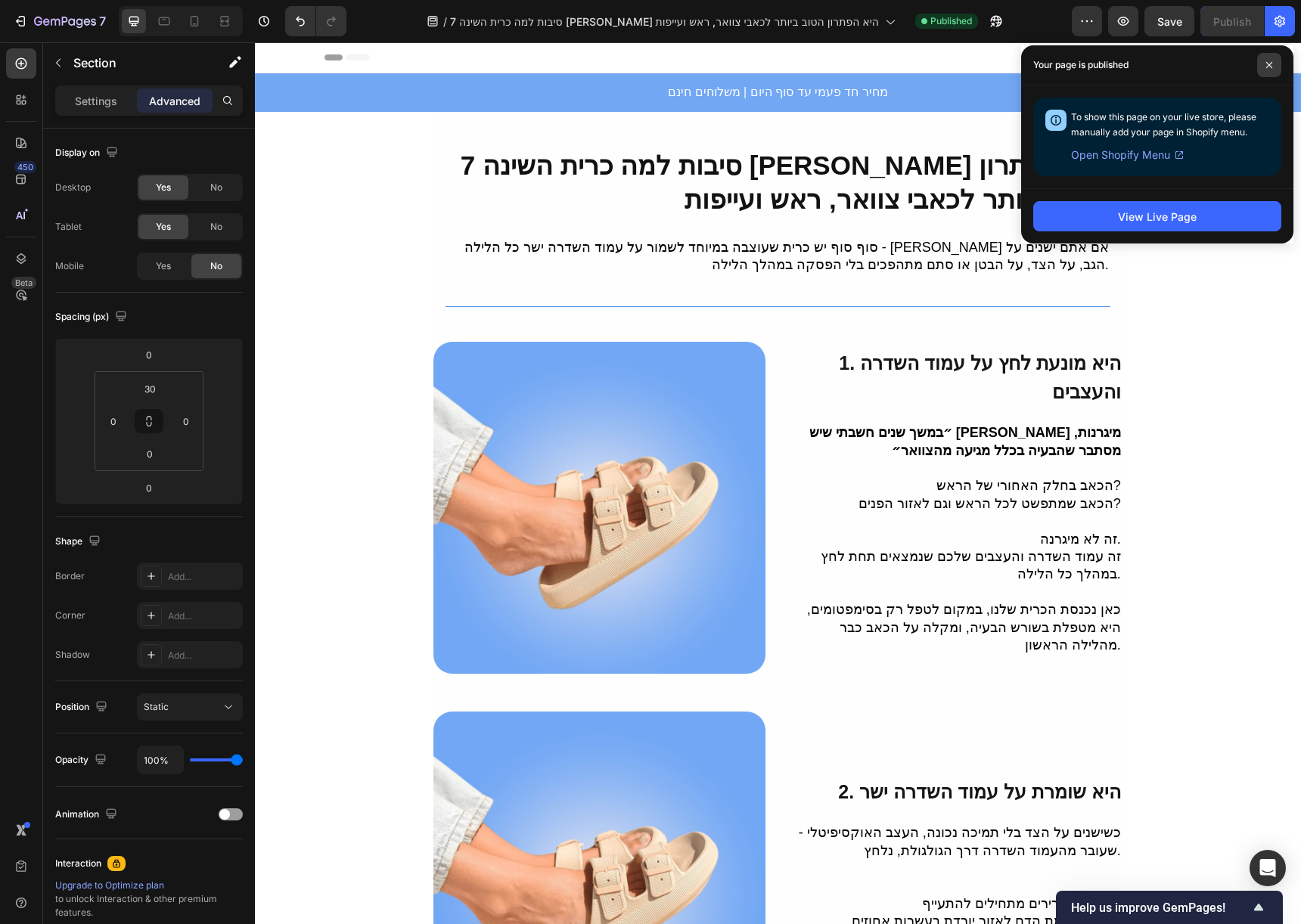
click at [1265, 63] on icon at bounding box center [1269, 65] width 8 height 8
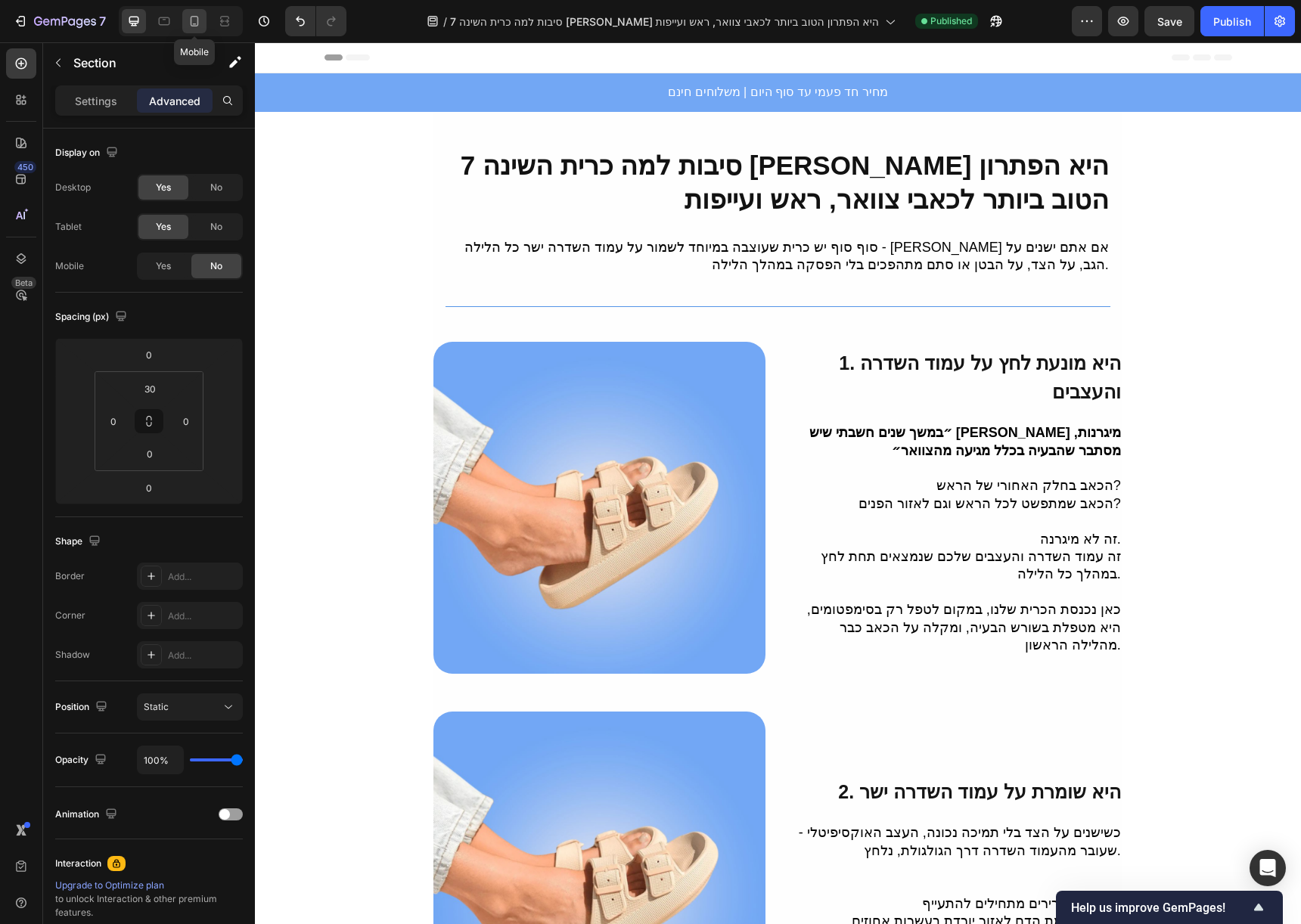
click at [193, 27] on icon at bounding box center [194, 20] width 15 height 15
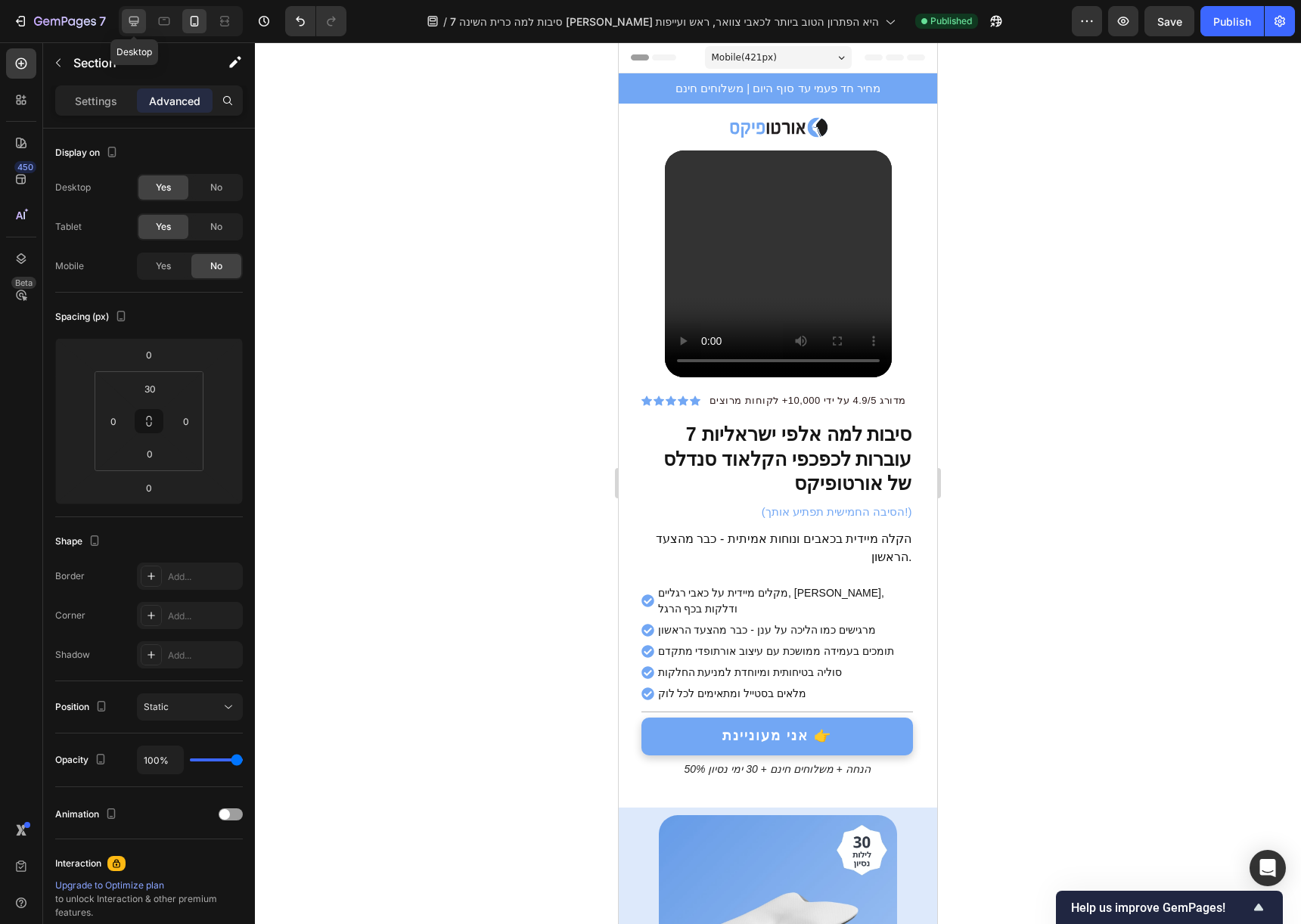
click at [129, 20] on icon at bounding box center [134, 21] width 10 height 10
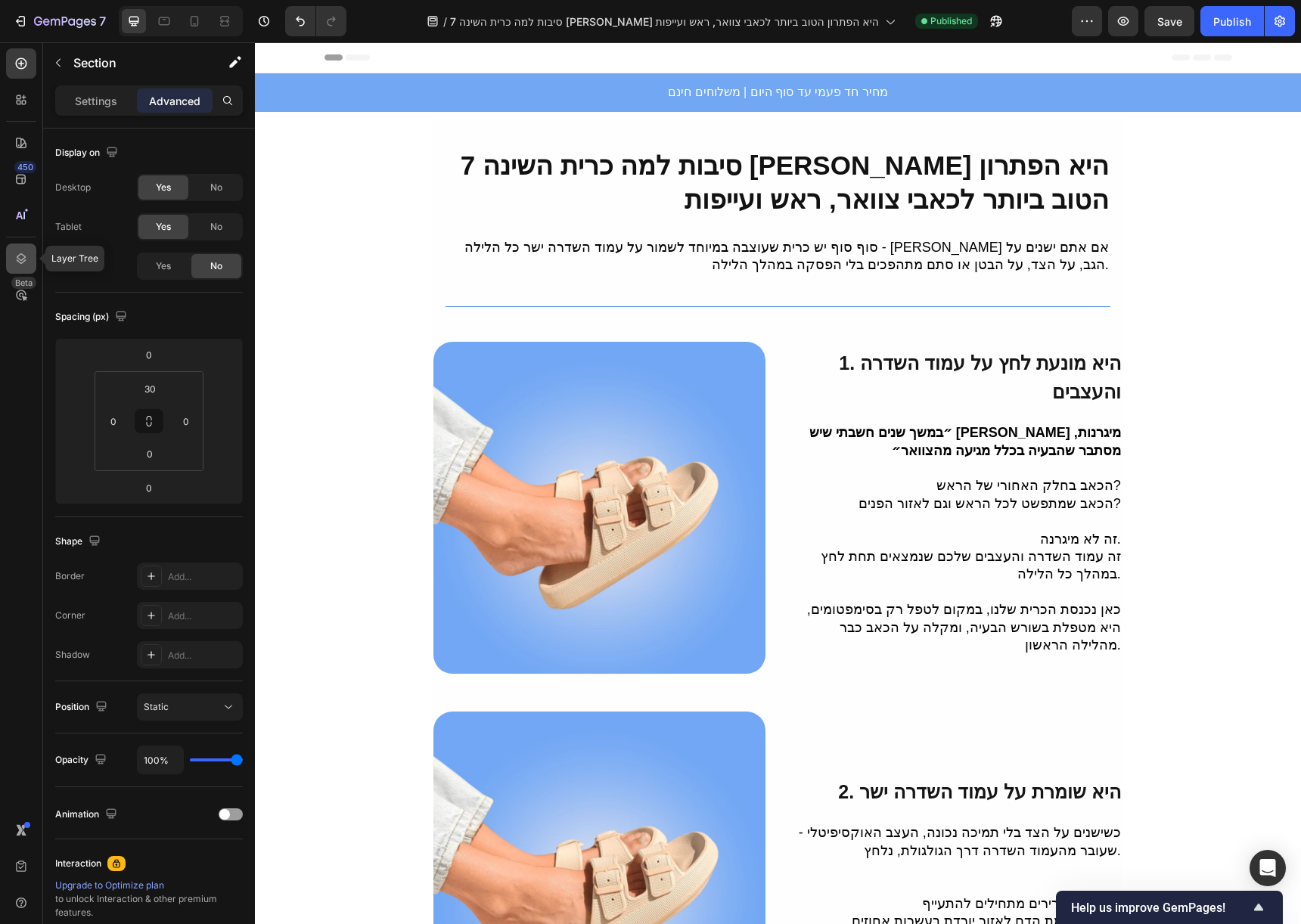
scroll to position [16, 0]
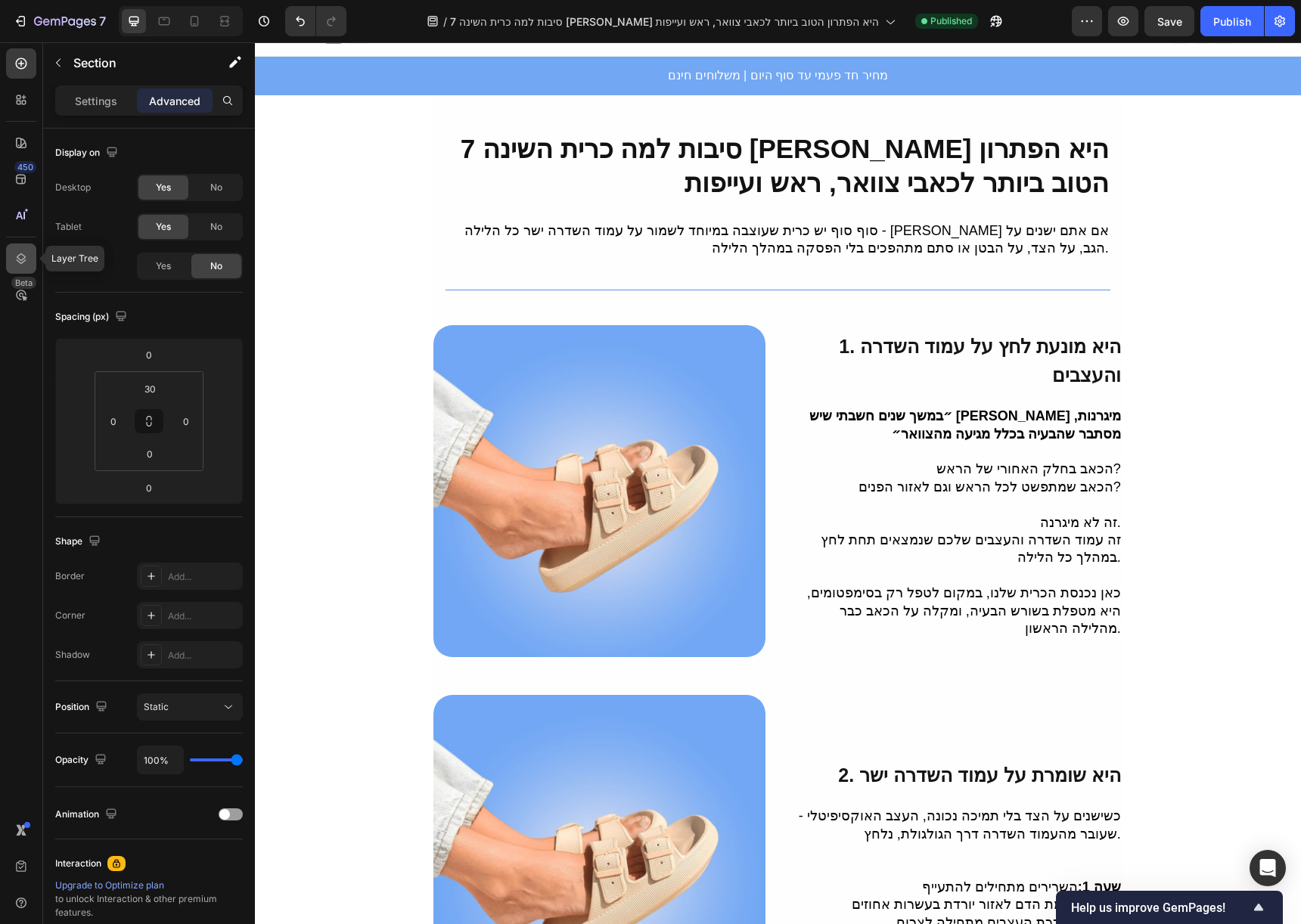
click at [25, 250] on div at bounding box center [21, 258] width 31 height 31
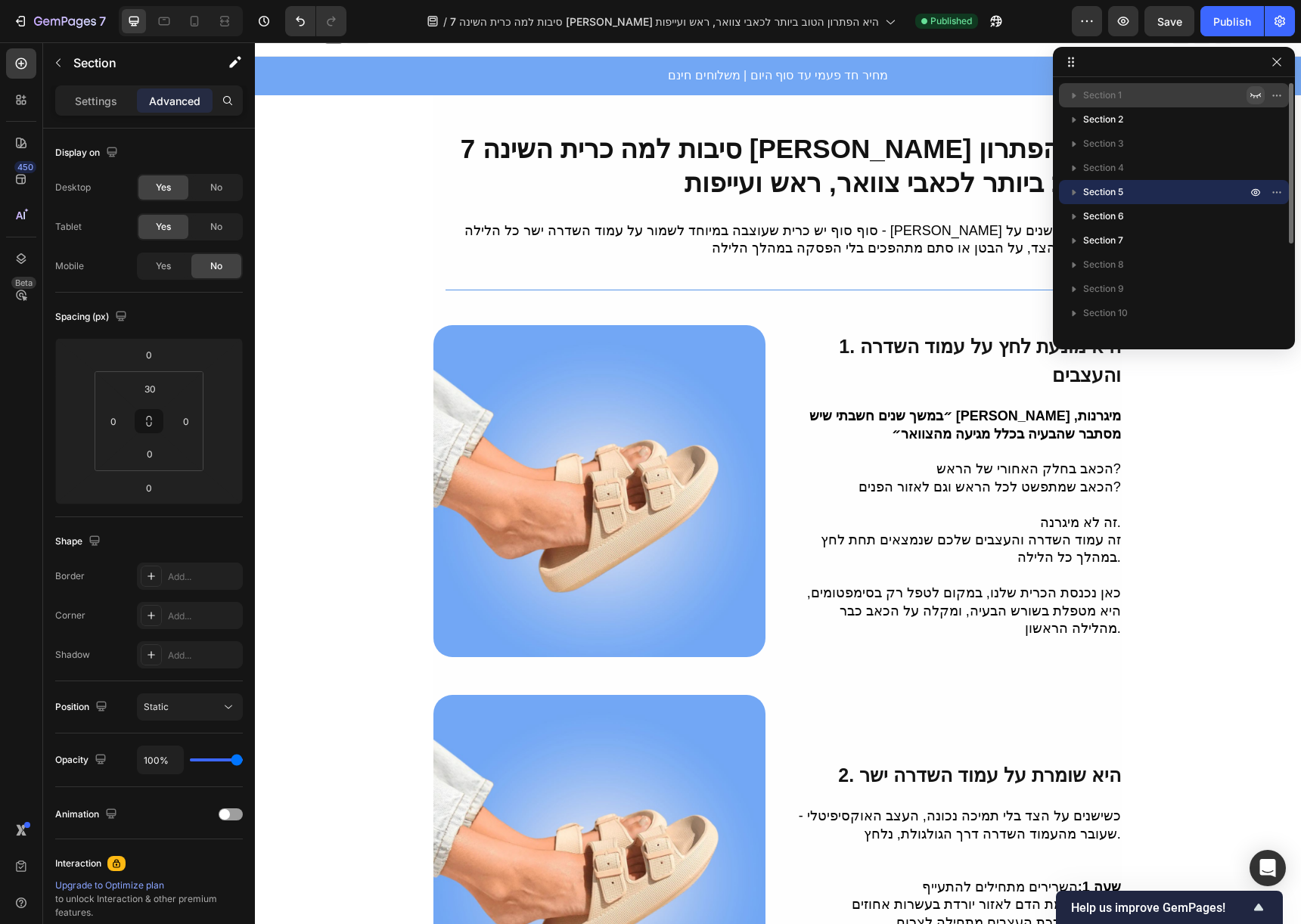
click at [1252, 95] on icon "button" at bounding box center [1255, 95] width 12 height 12
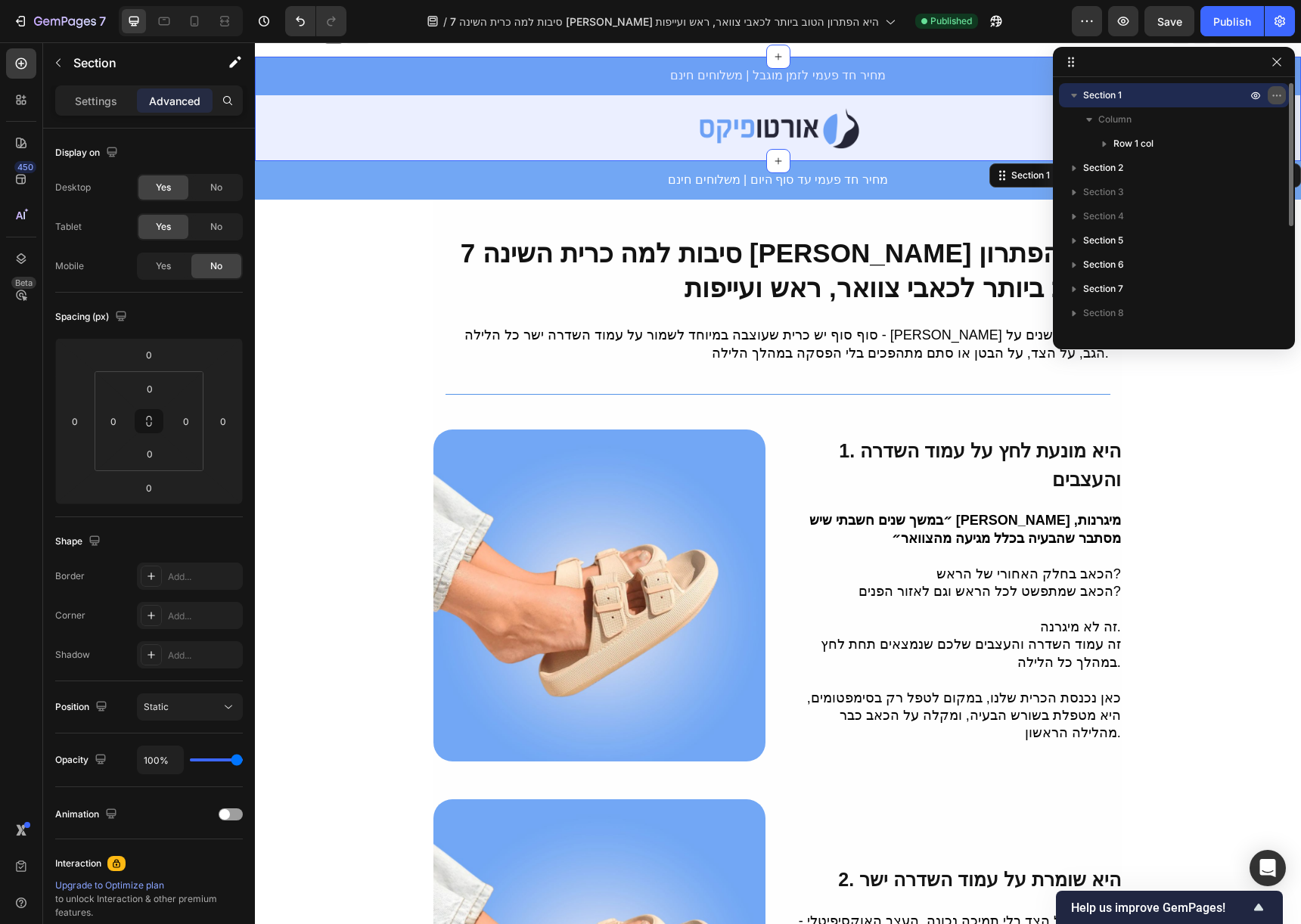
click at [1270, 98] on icon "button" at bounding box center [1276, 95] width 12 height 12
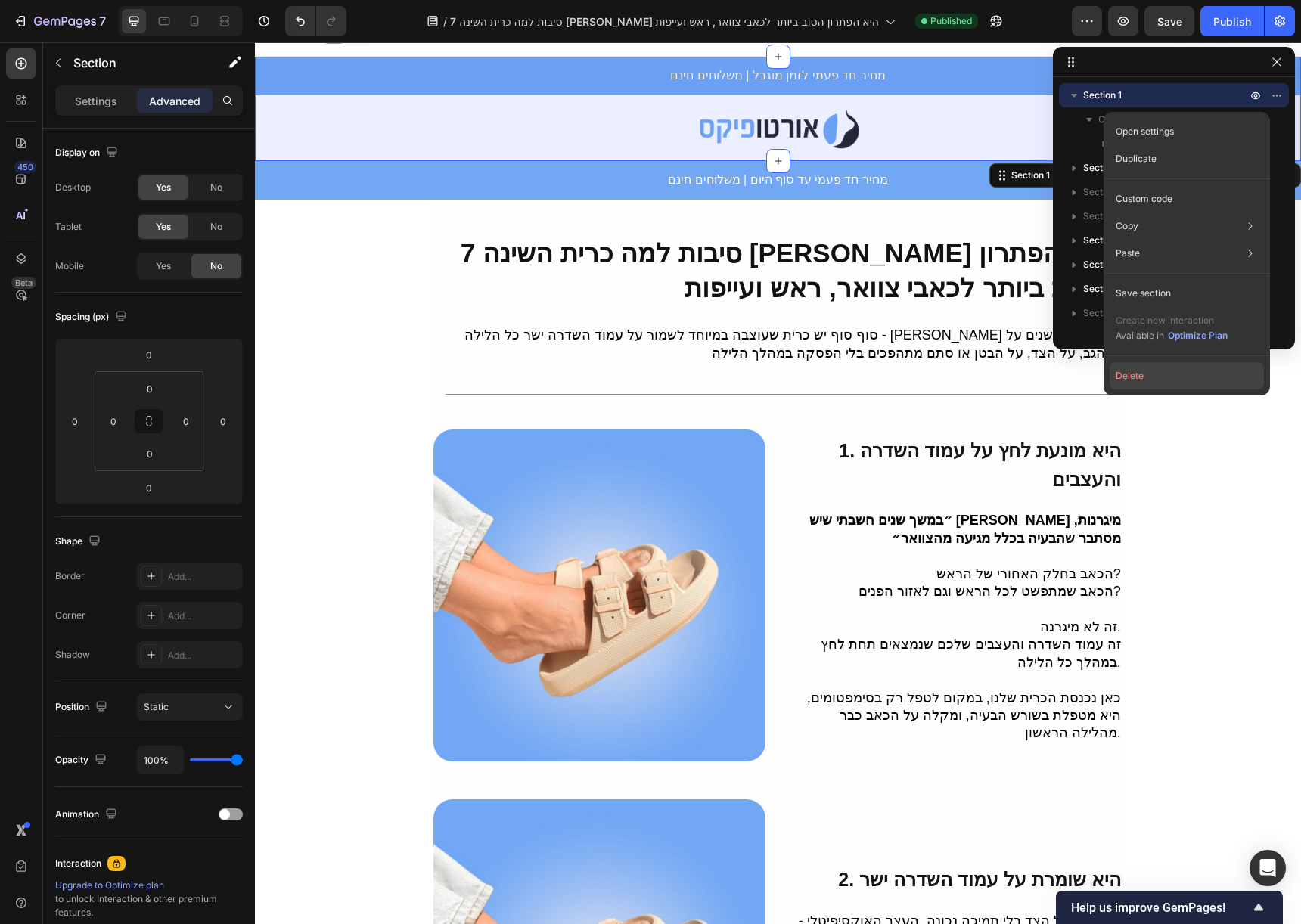
click at [1152, 376] on button "Delete" at bounding box center [1186, 376] width 154 height 27
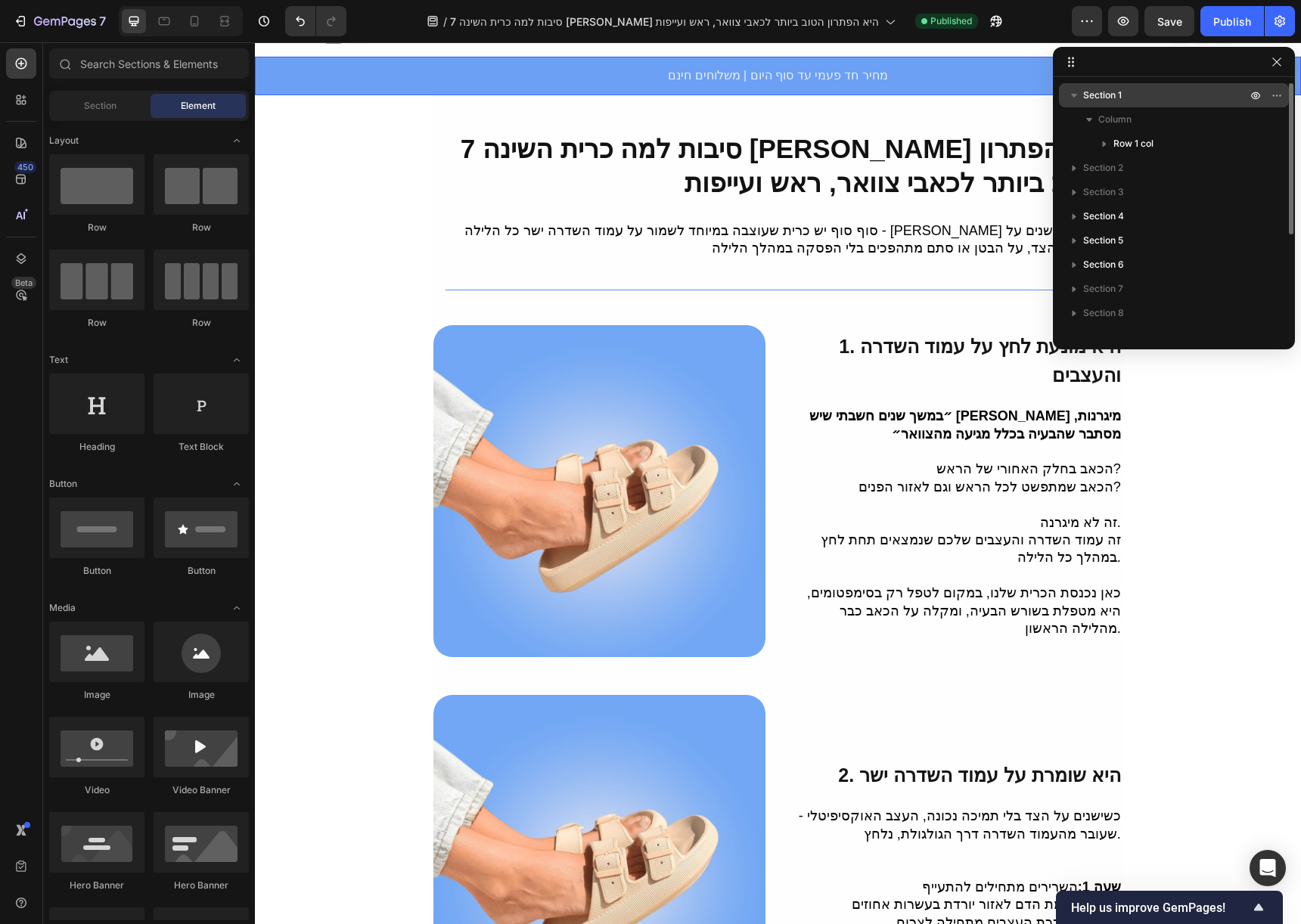
click at [1208, 96] on p "Section 1" at bounding box center [1166, 95] width 167 height 15
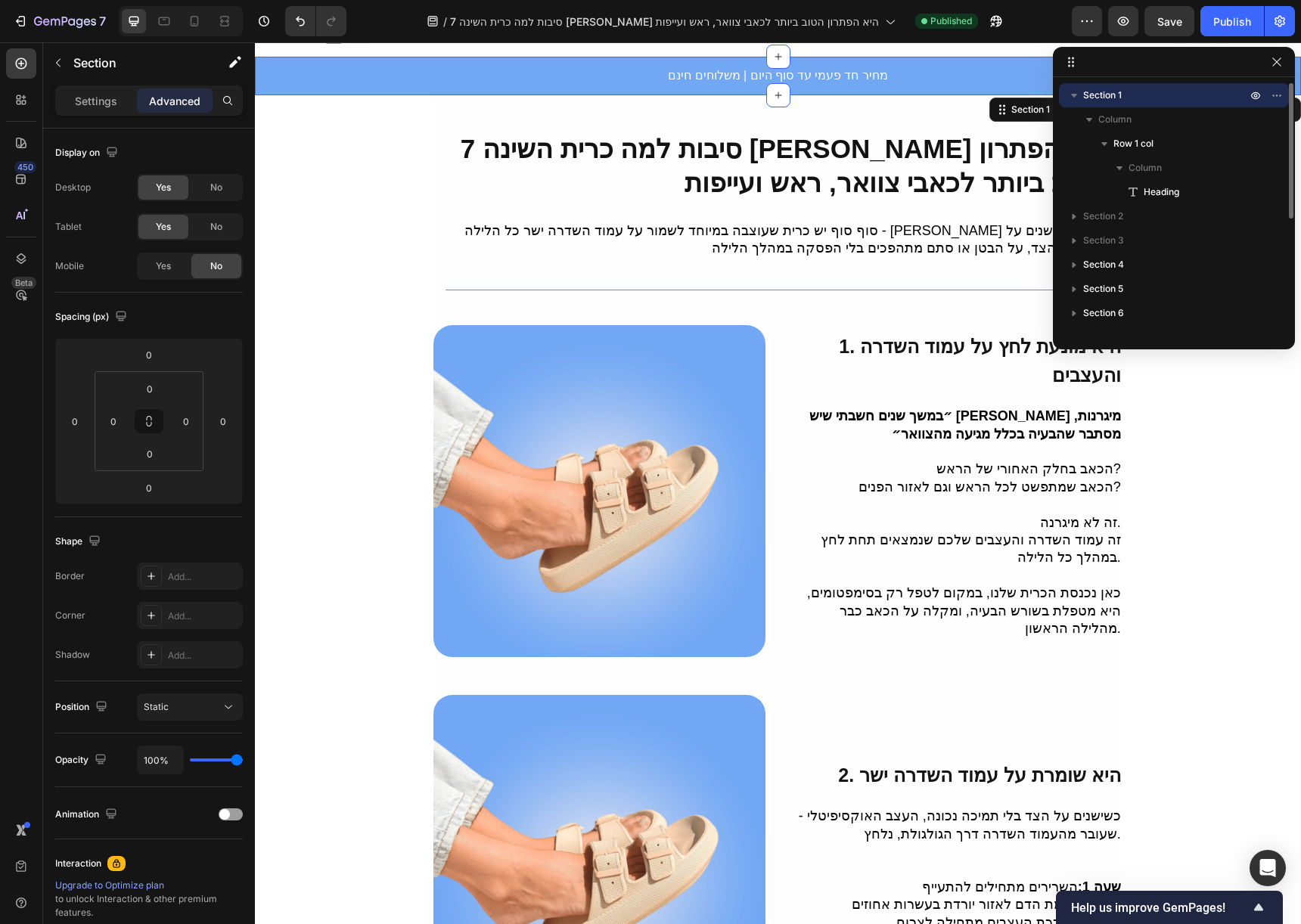
click at [1068, 92] on icon "button" at bounding box center [1073, 95] width 15 height 15
click at [1111, 120] on span "Section 2" at bounding box center [1102, 119] width 40 height 15
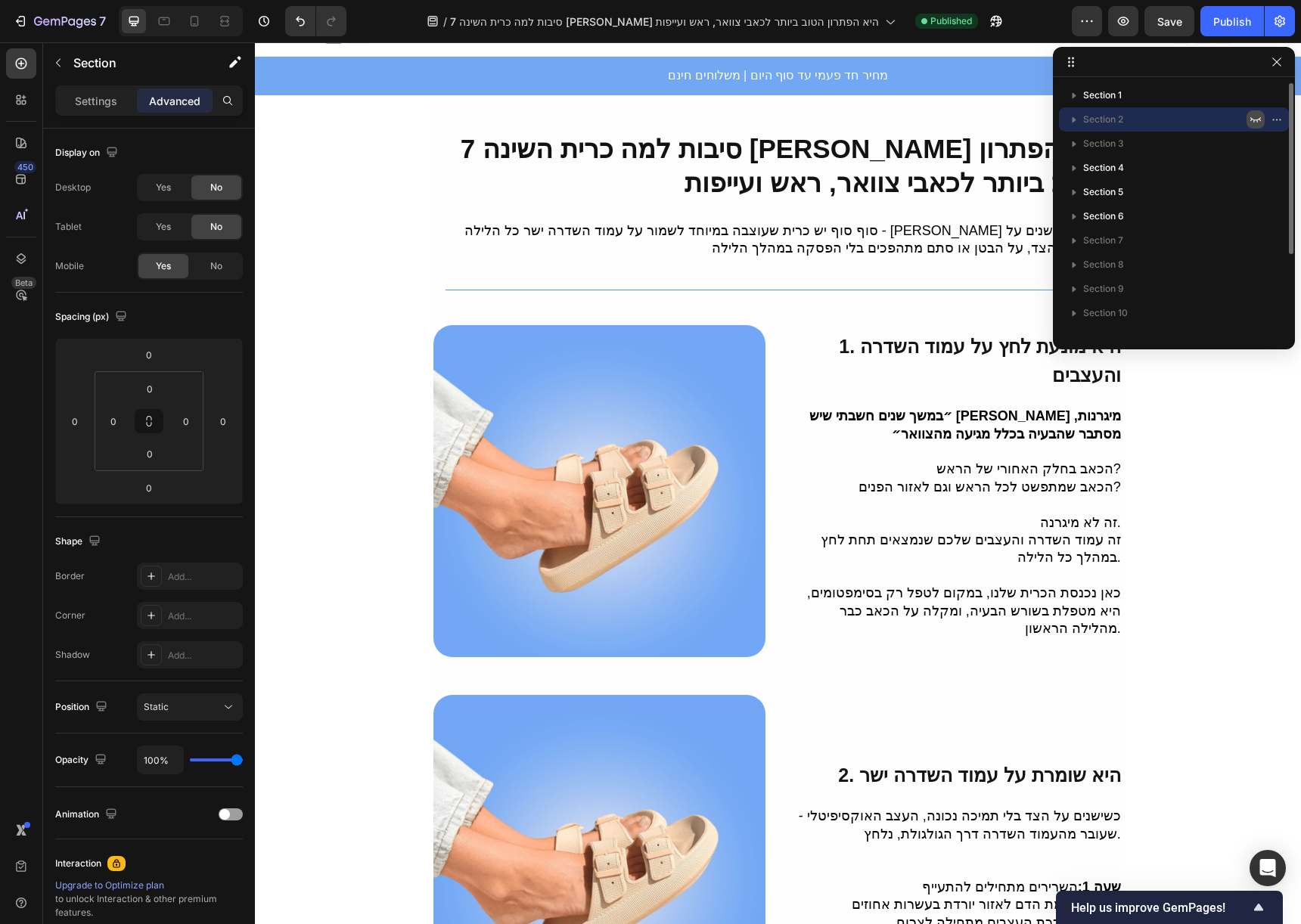
click at [1257, 124] on icon "button" at bounding box center [1255, 119] width 12 height 12
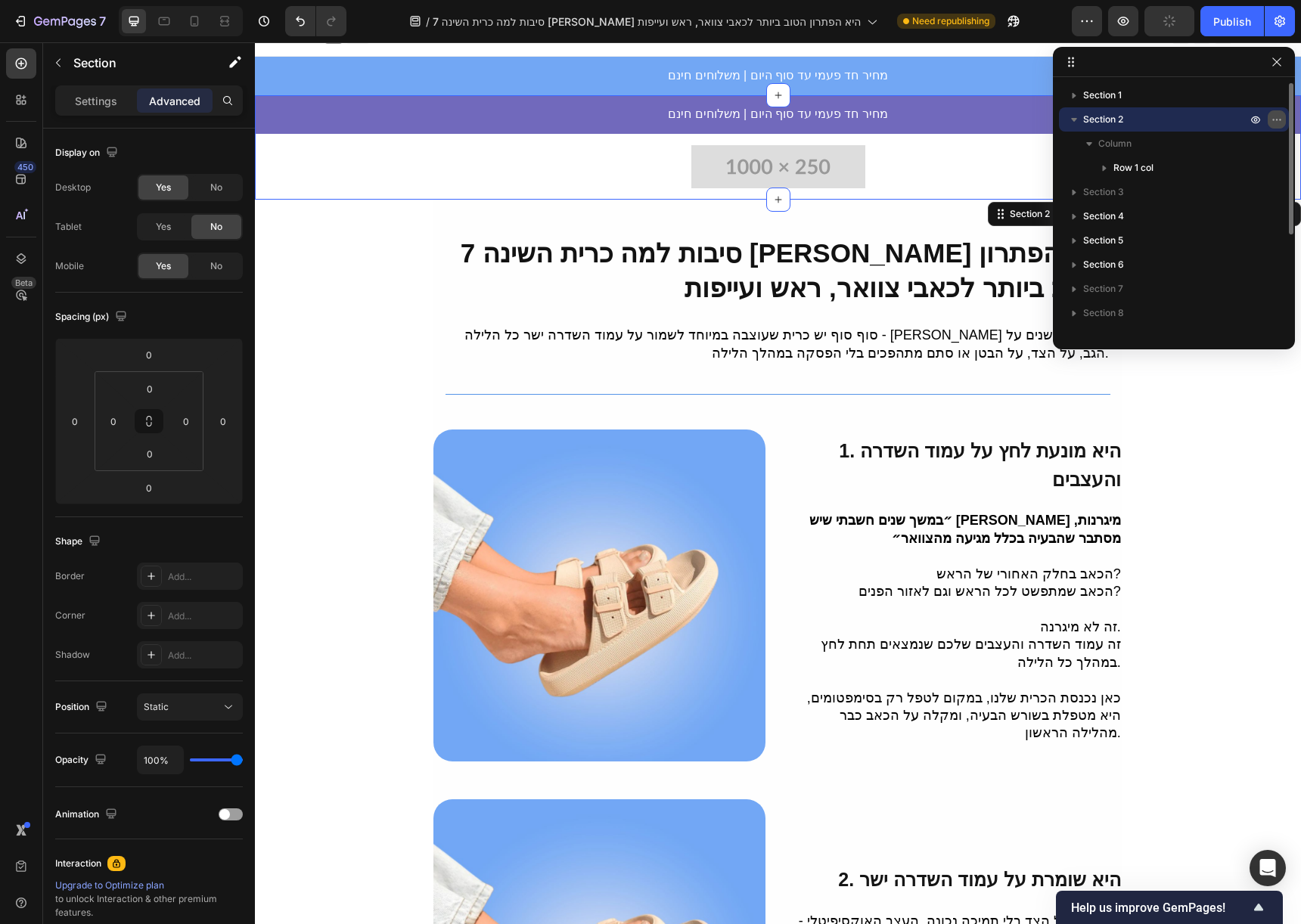
click at [1278, 118] on icon "button" at bounding box center [1276, 119] width 12 height 12
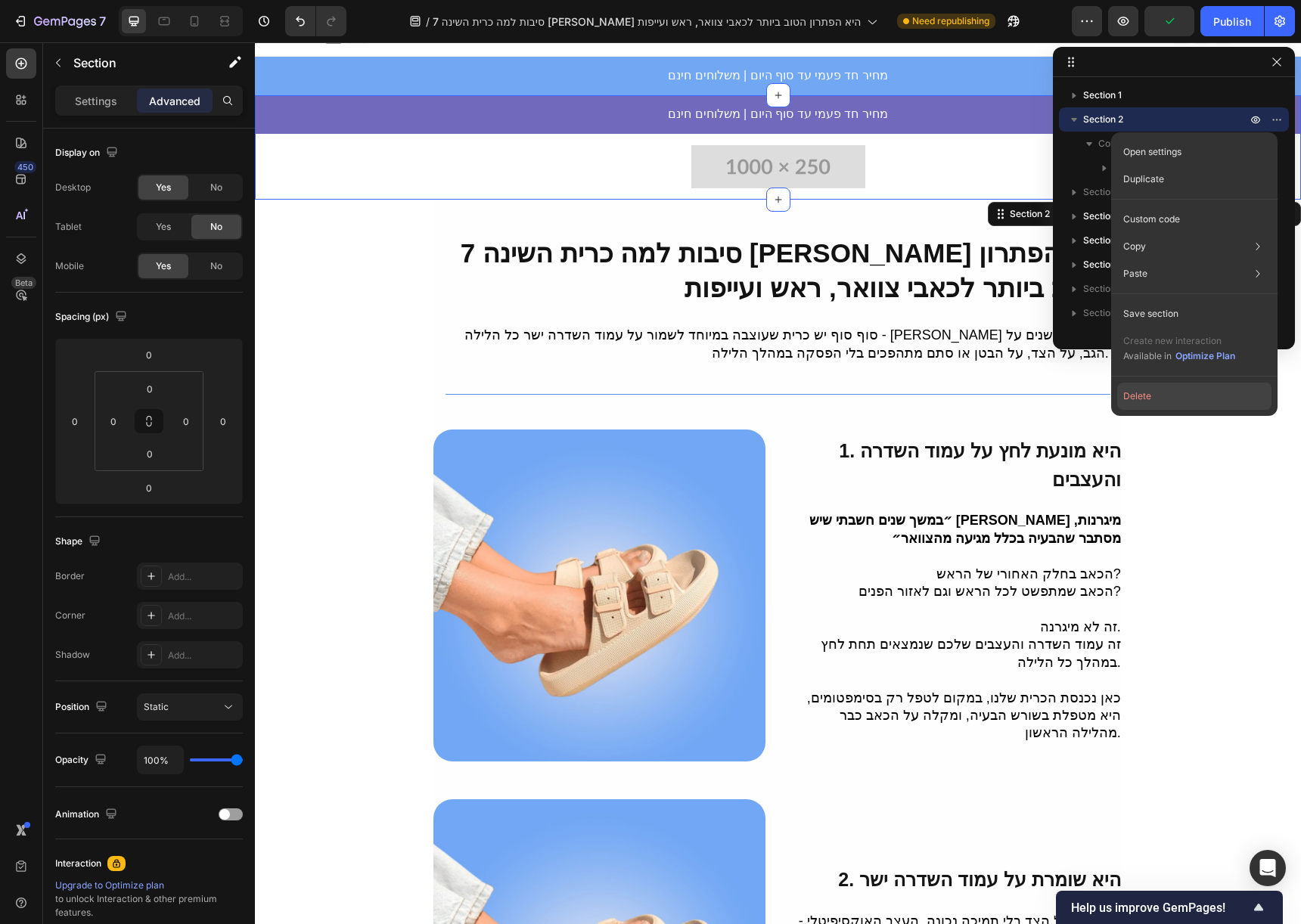
click at [1163, 402] on button "Delete" at bounding box center [1194, 396] width 154 height 27
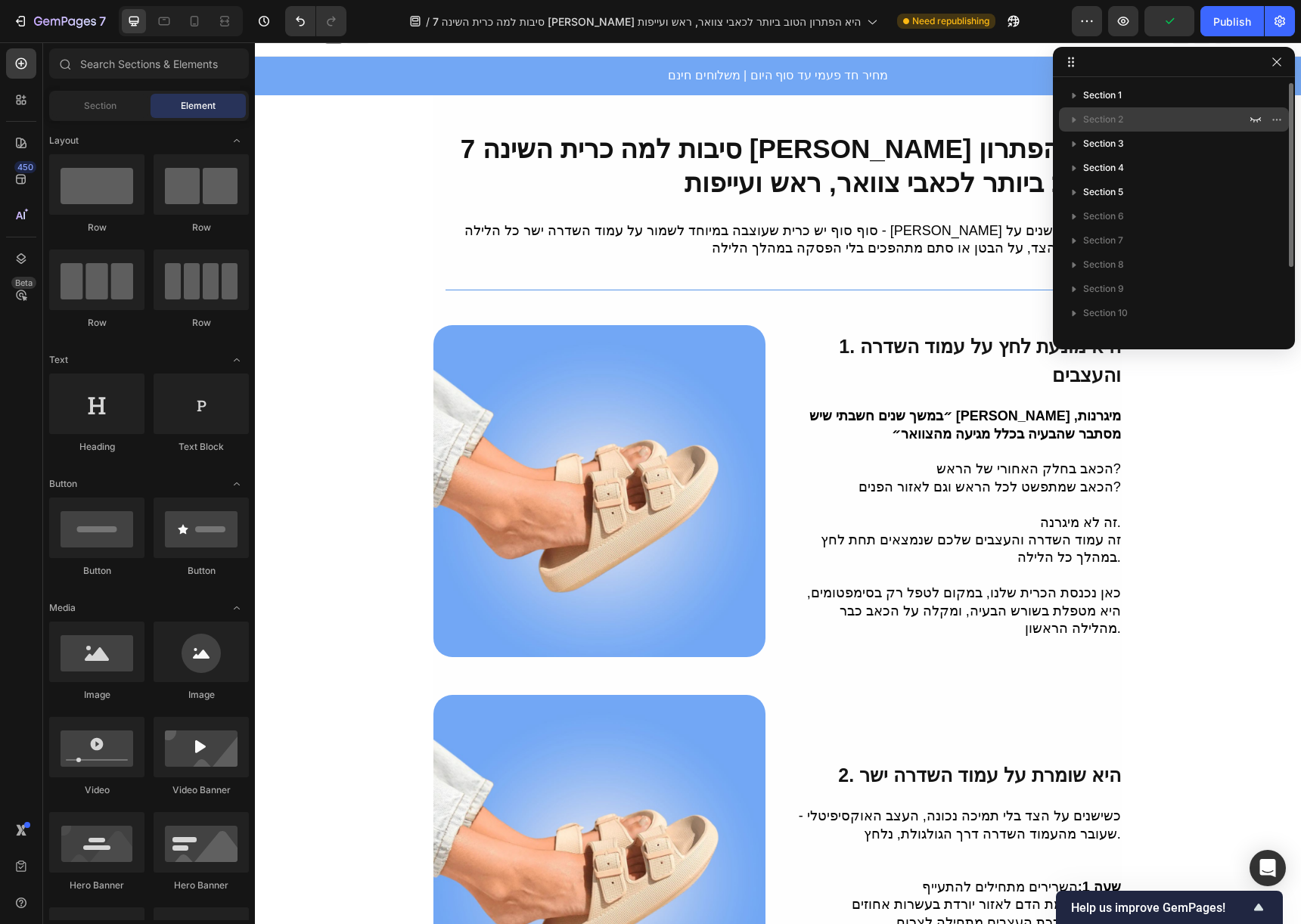
click at [1145, 119] on p "Section 2" at bounding box center [1166, 119] width 167 height 15
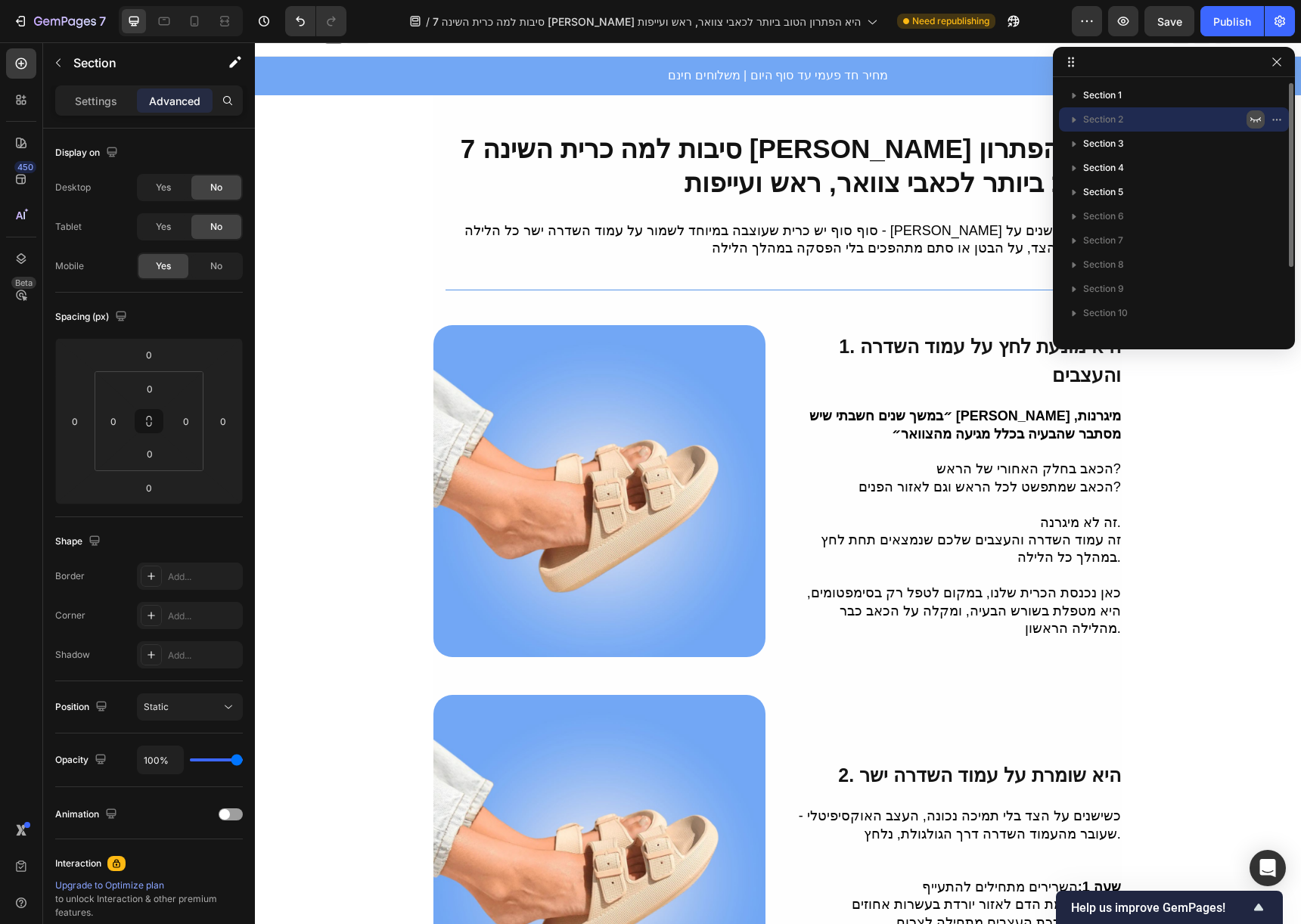
click at [1249, 118] on icon "button" at bounding box center [1255, 119] width 12 height 12
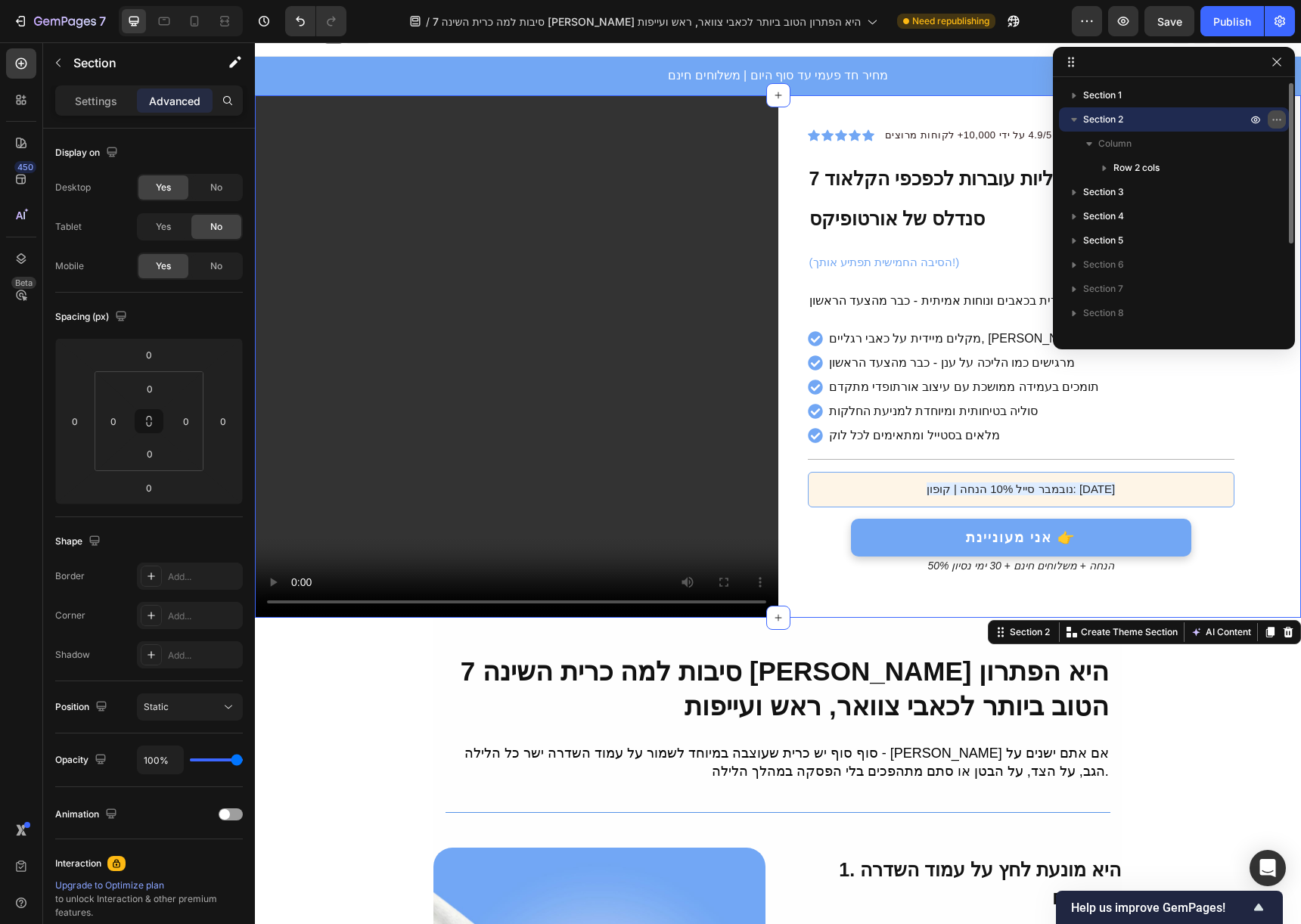
click at [1285, 114] on button "button" at bounding box center [1276, 119] width 18 height 18
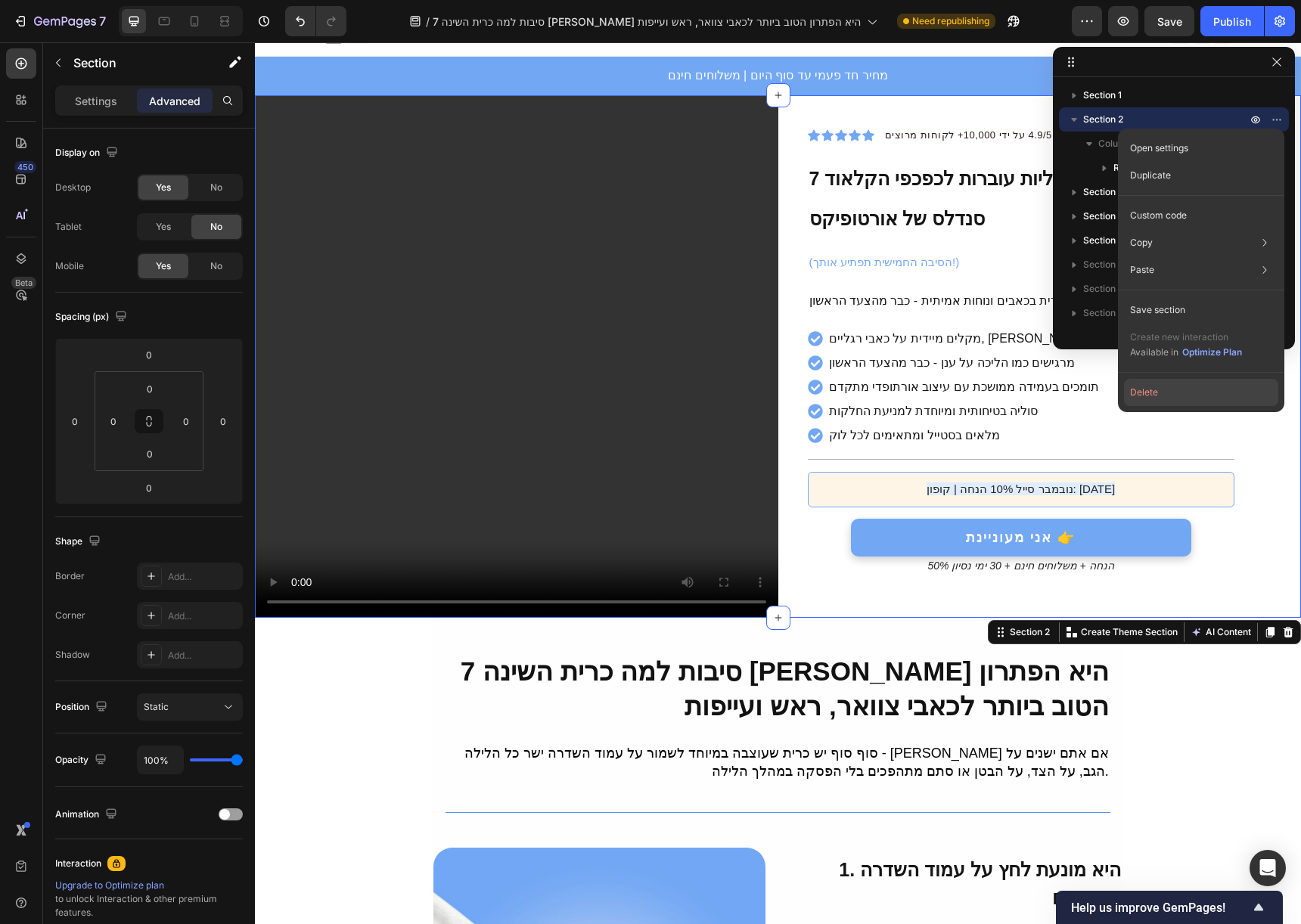
click at [1209, 386] on button "Delete" at bounding box center [1201, 392] width 154 height 27
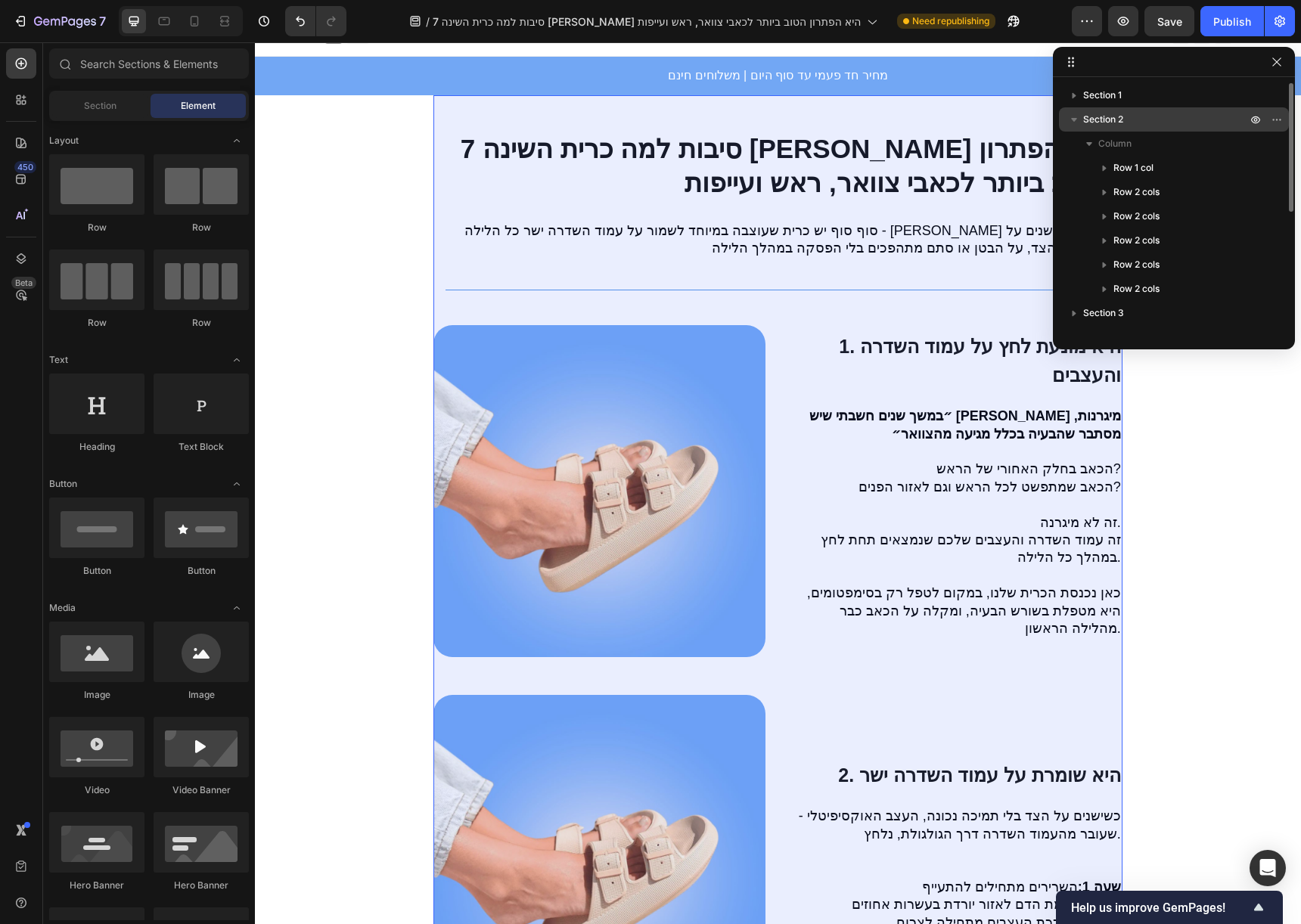
click at [1073, 119] on icon "button" at bounding box center [1074, 120] width 6 height 4
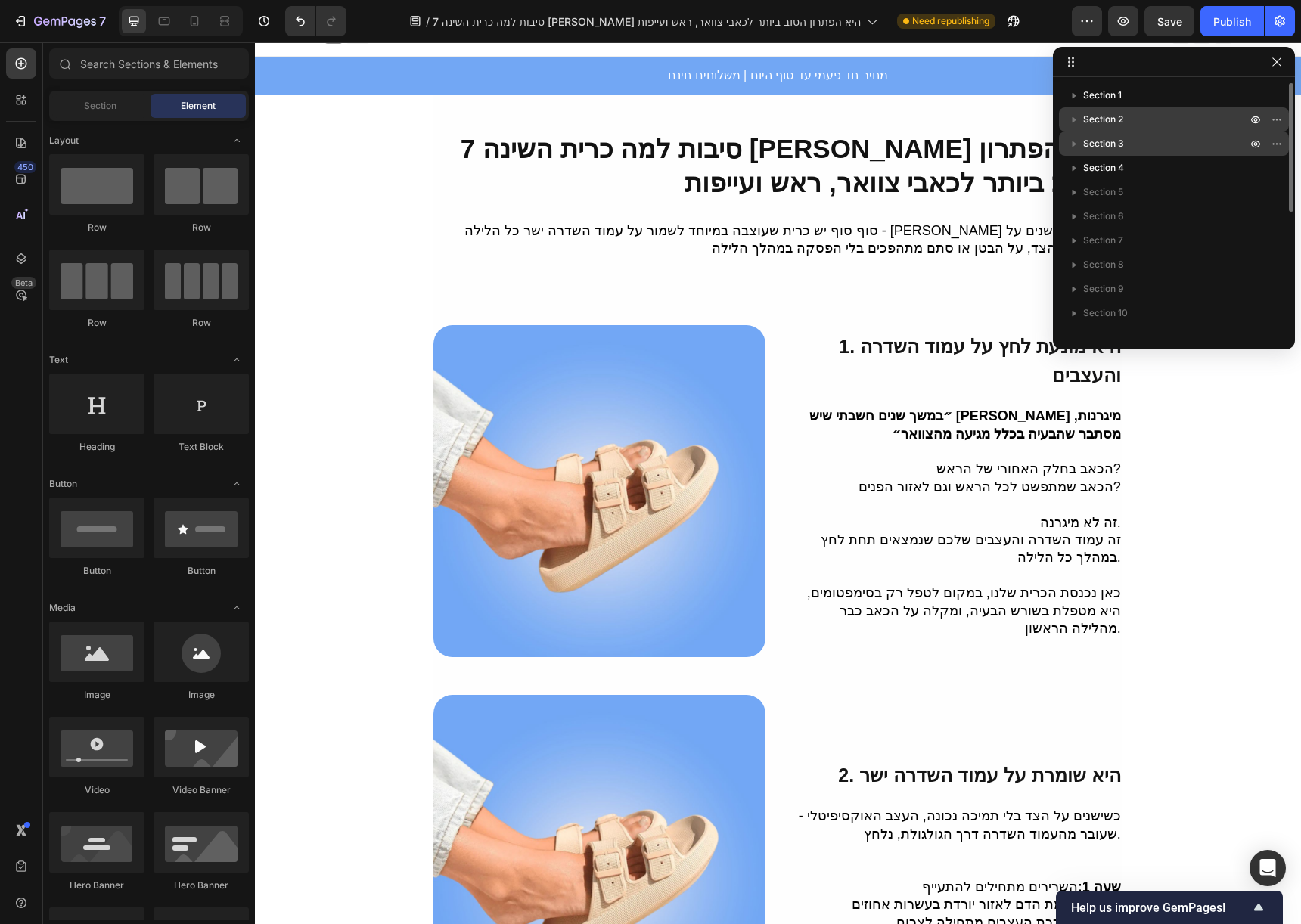
click at [1117, 144] on span "Section 3" at bounding box center [1103, 143] width 41 height 15
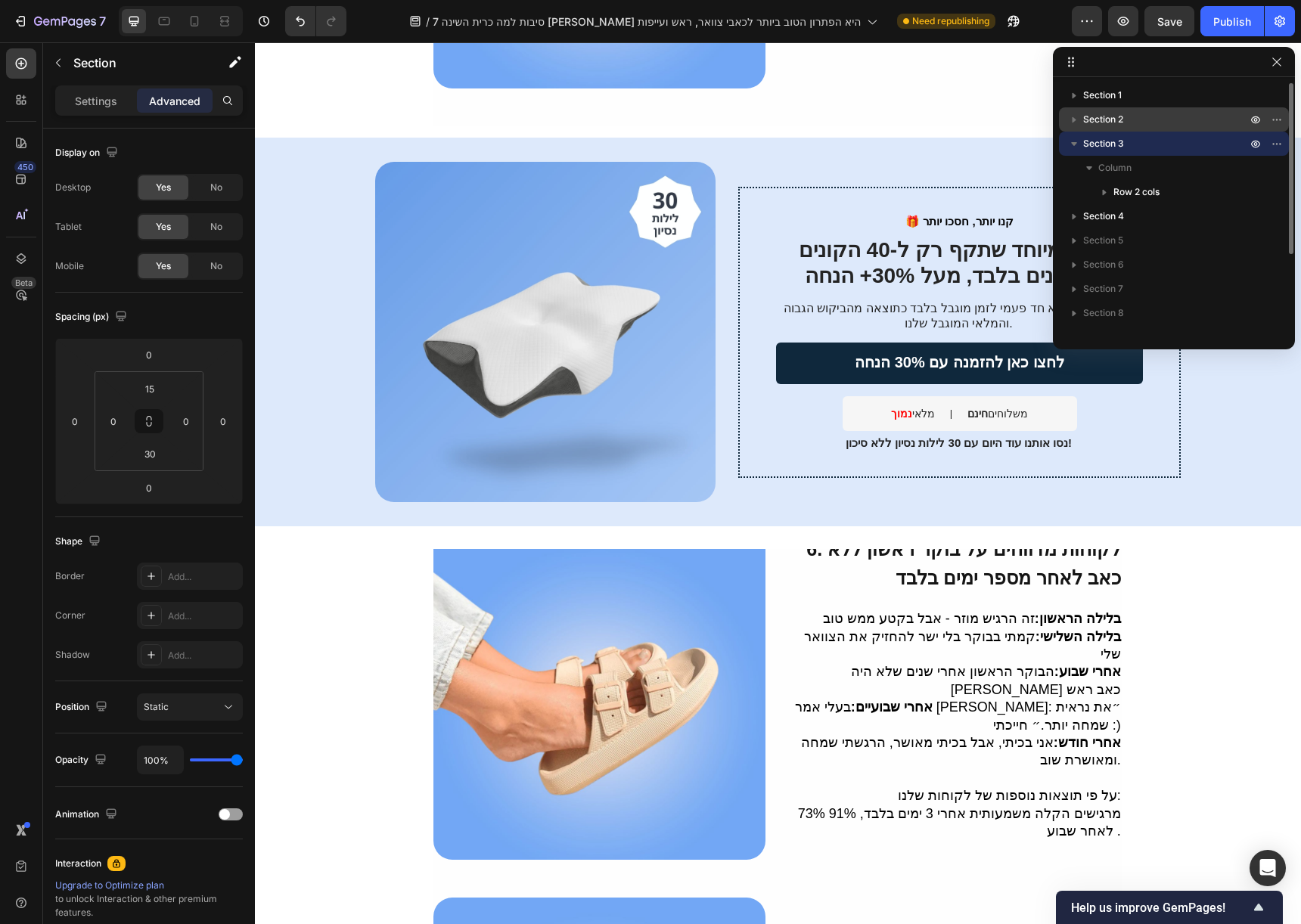
scroll to position [2079, 0]
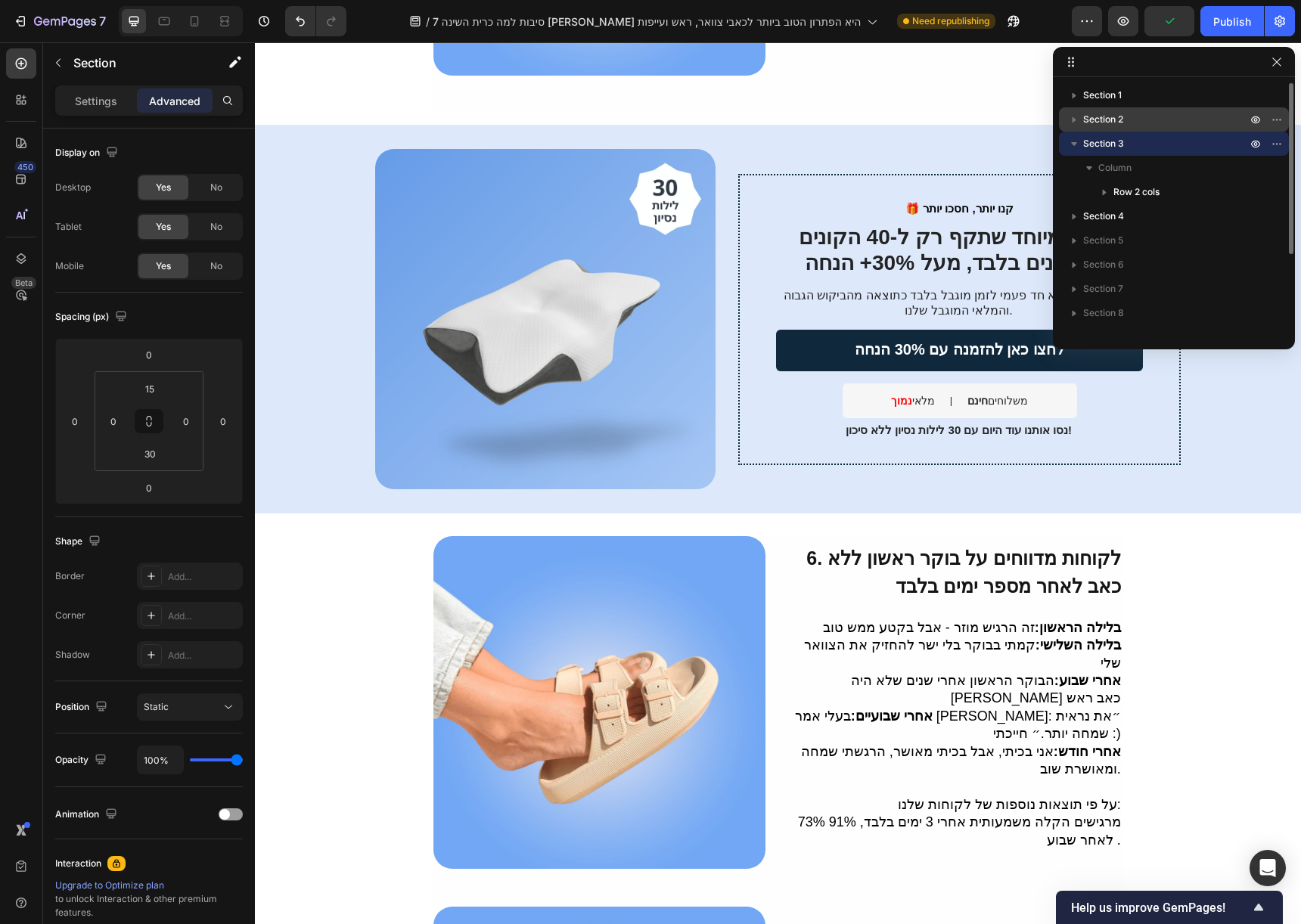
click at [1072, 140] on icon "button" at bounding box center [1073, 143] width 15 height 15
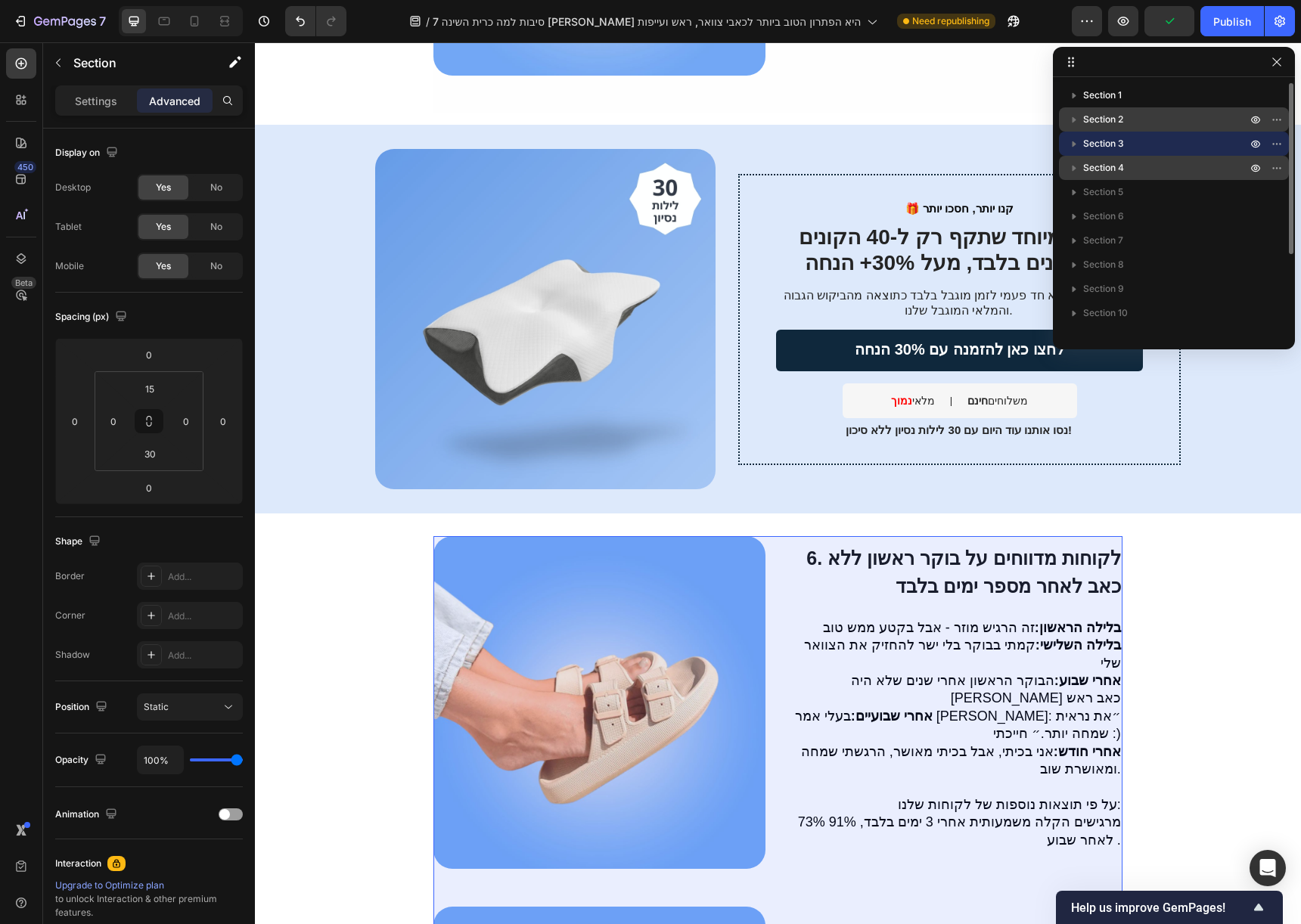
click at [1102, 171] on span "Section 4" at bounding box center [1103, 167] width 41 height 15
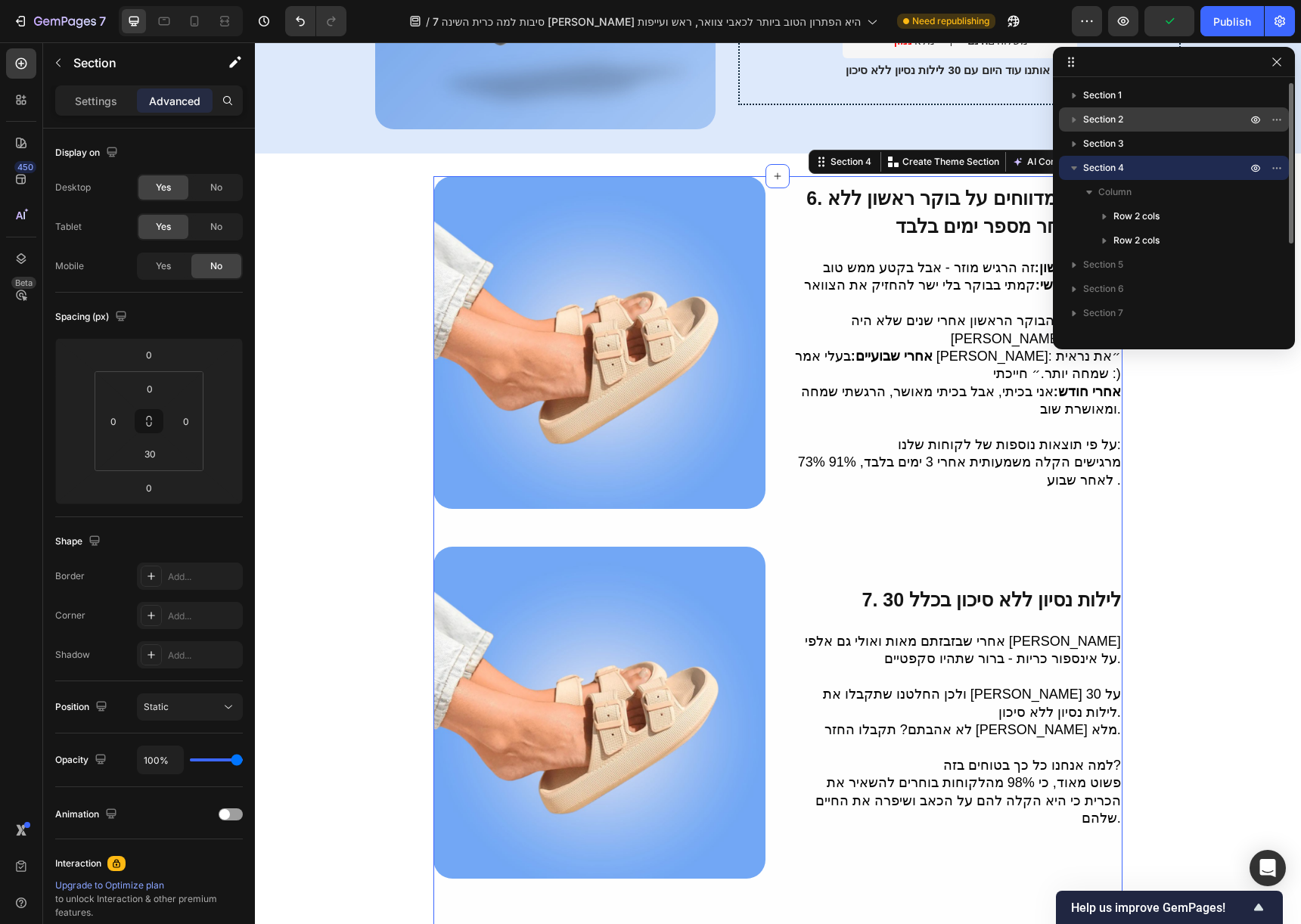
scroll to position [2501, 0]
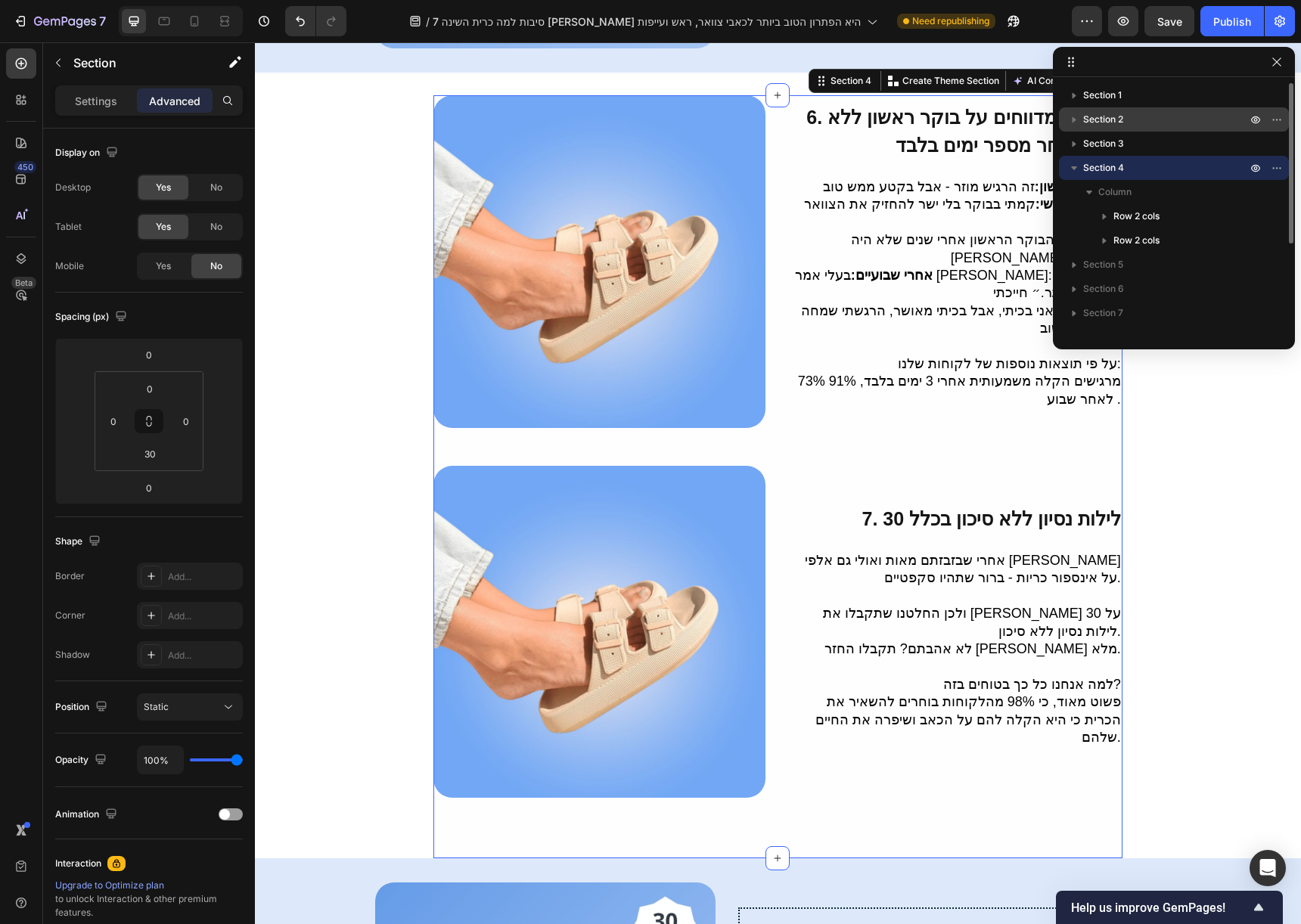
click at [1070, 170] on icon "button" at bounding box center [1073, 167] width 15 height 15
click at [1104, 193] on span "Section 5" at bounding box center [1102, 192] width 40 height 15
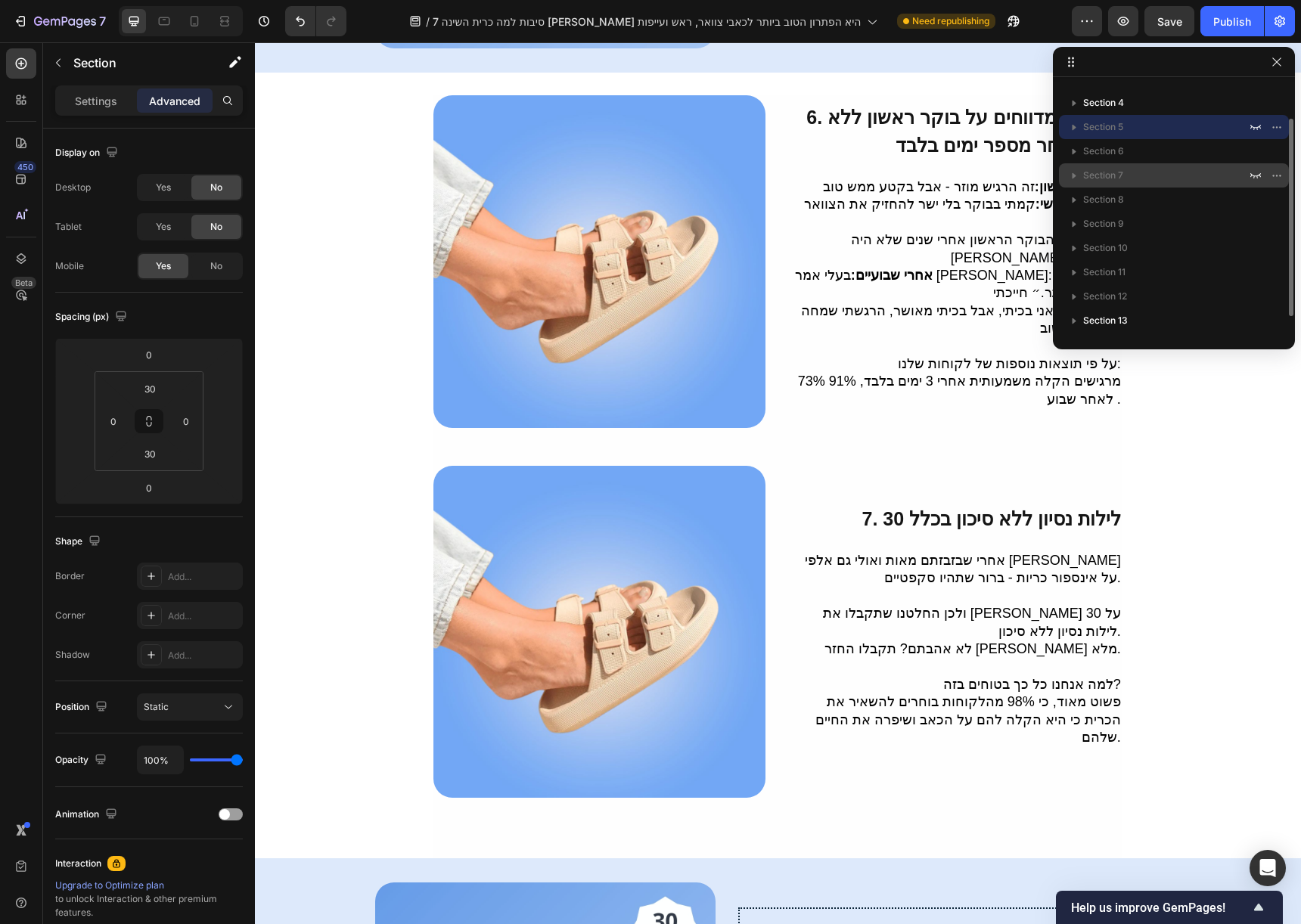
scroll to position [47, 0]
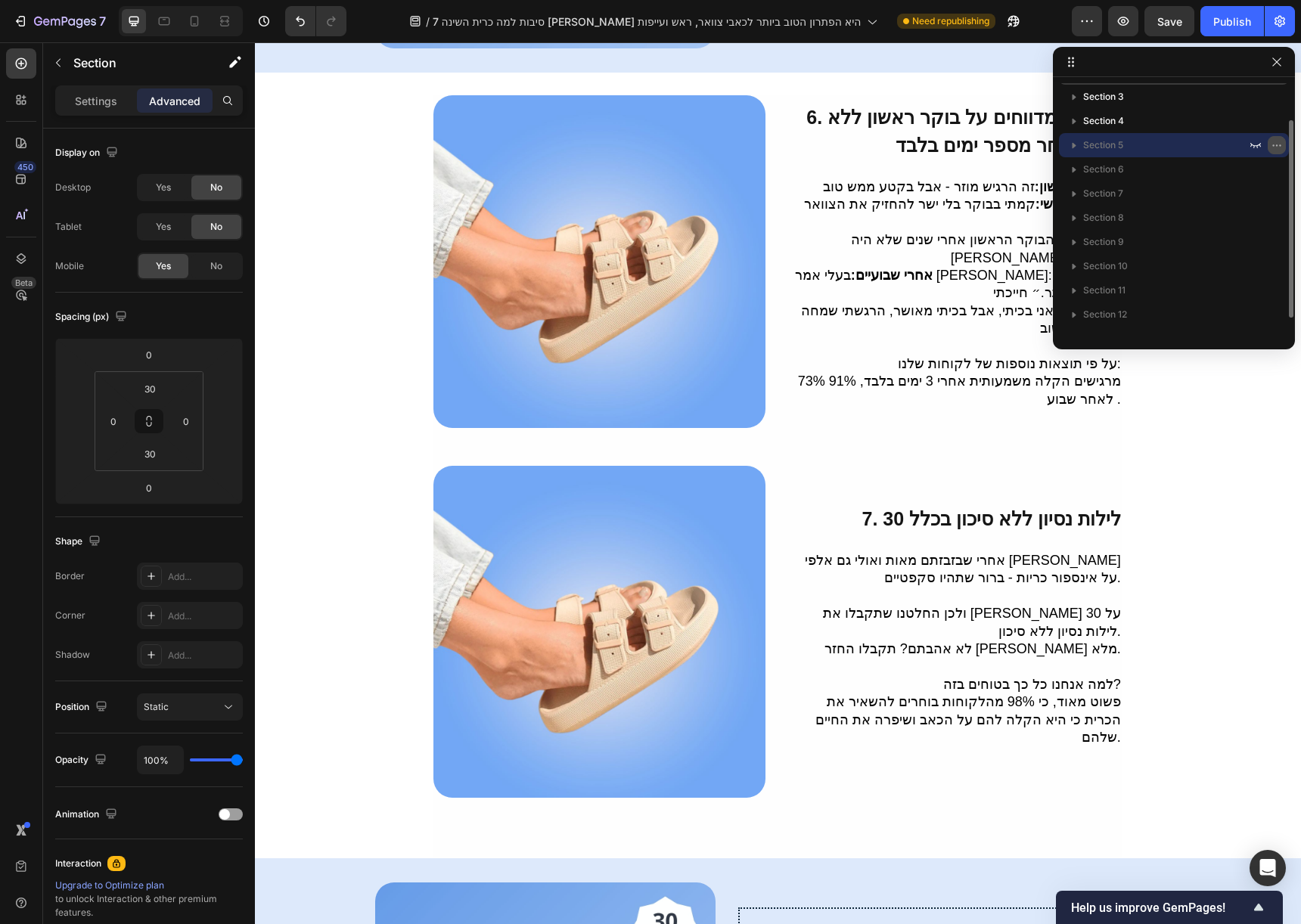
click at [1277, 144] on icon "button" at bounding box center [1276, 145] width 12 height 12
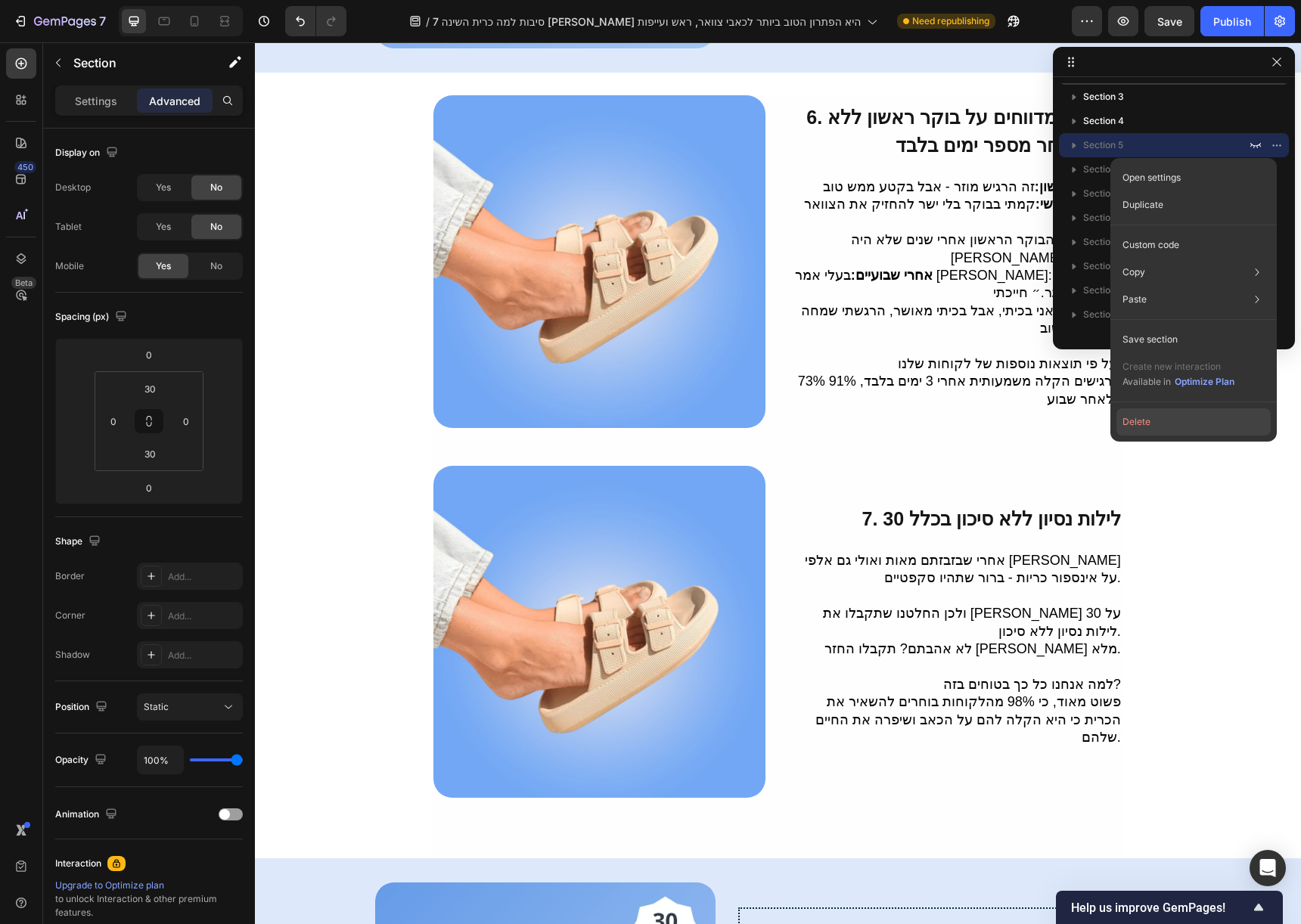
click at [1239, 419] on button "Delete" at bounding box center [1193, 422] width 154 height 27
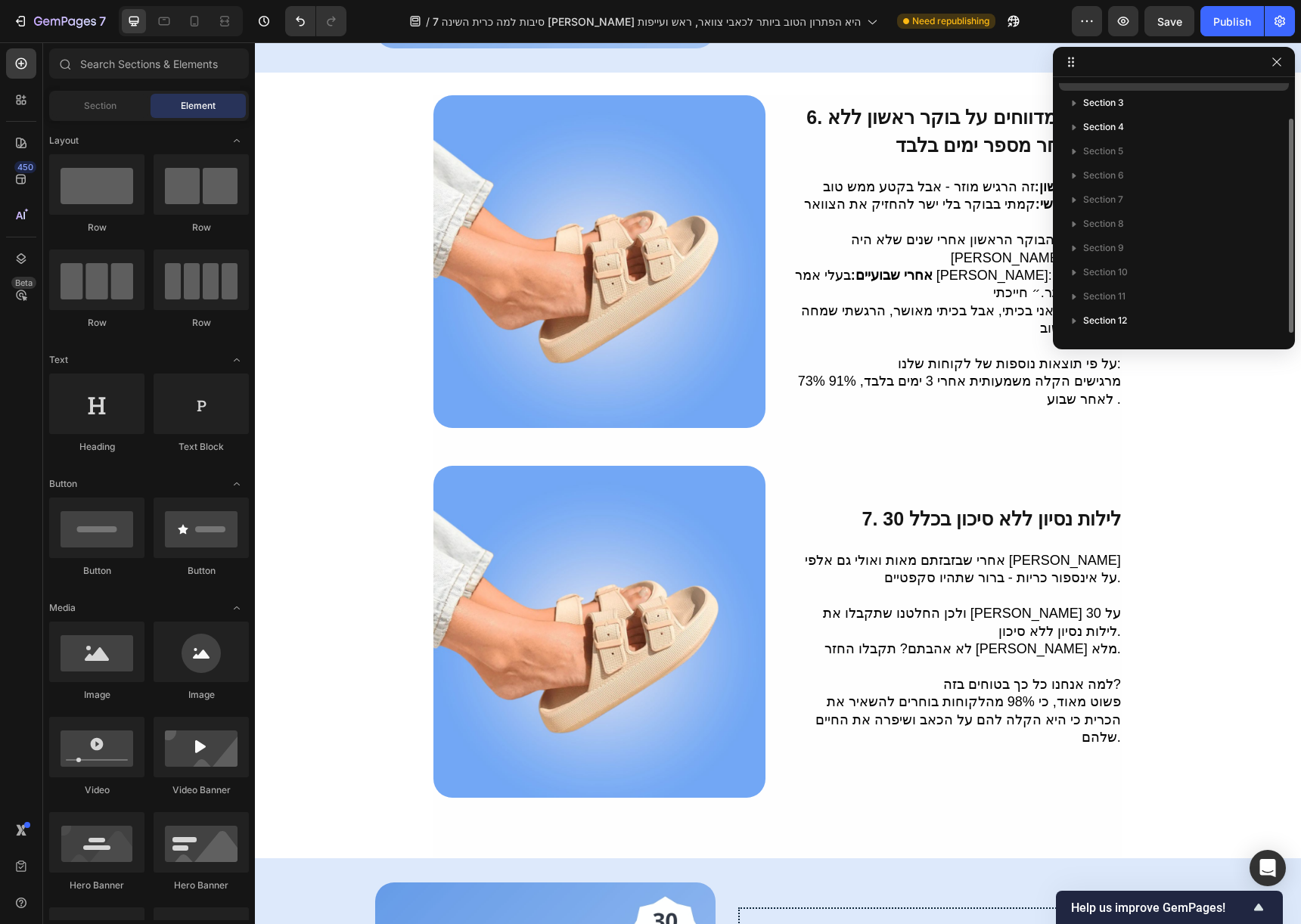
scroll to position [41, 0]
click at [1281, 151] on icon "button" at bounding box center [1276, 151] width 12 height 12
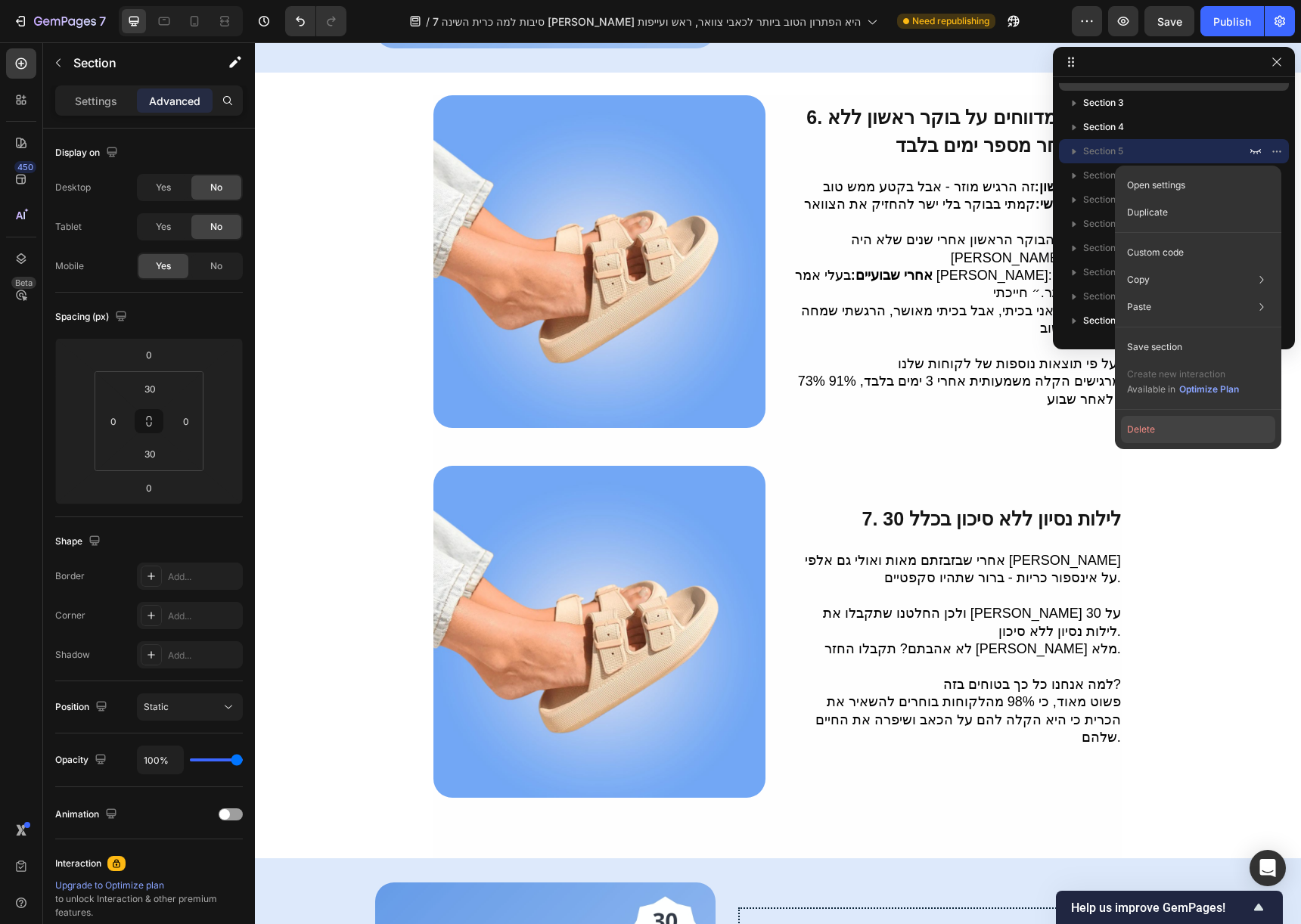
click at [1218, 443] on button "Delete" at bounding box center [1198, 430] width 154 height 27
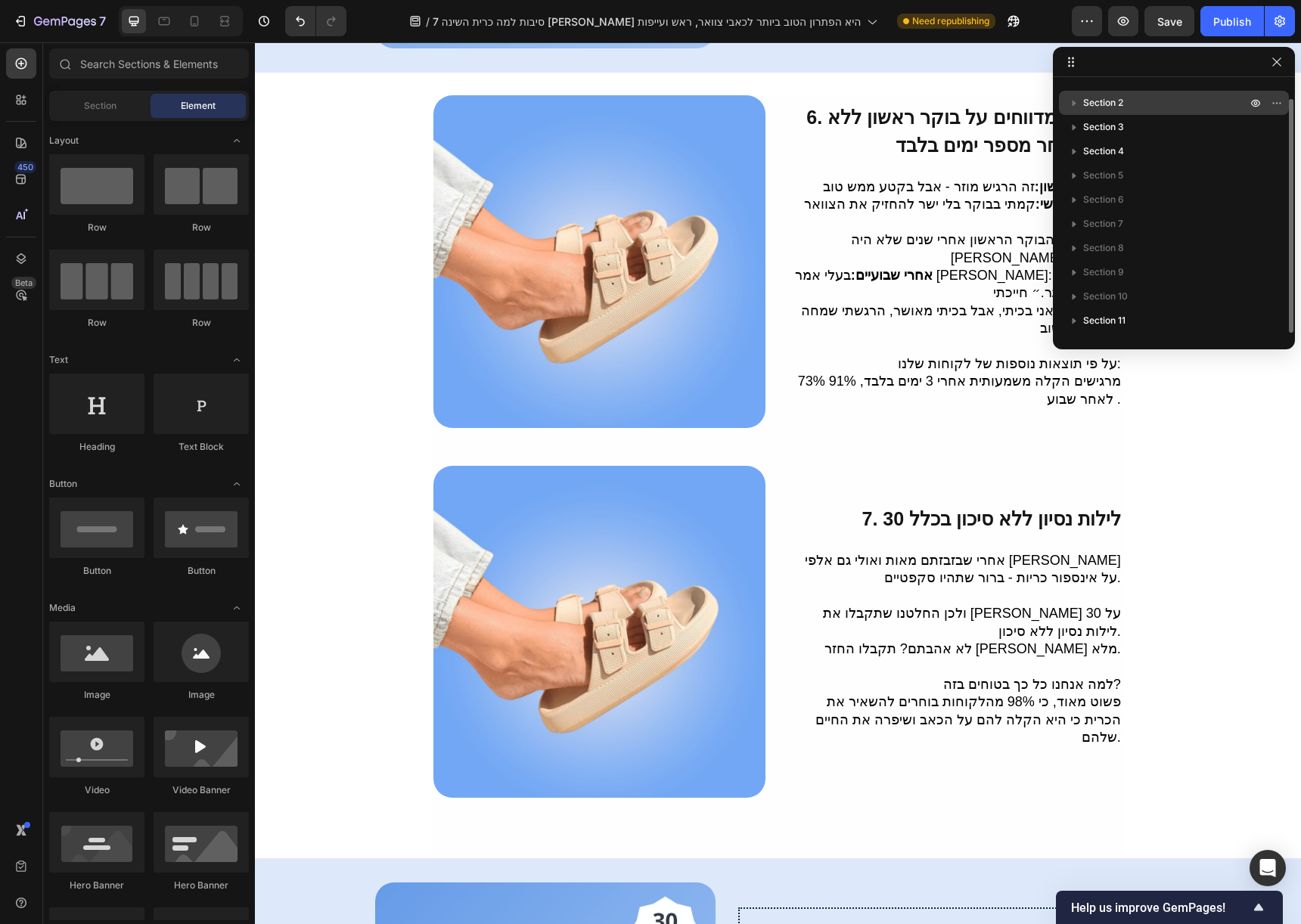
scroll to position [16, 0]
click at [1278, 178] on icon "button" at bounding box center [1276, 175] width 12 height 12
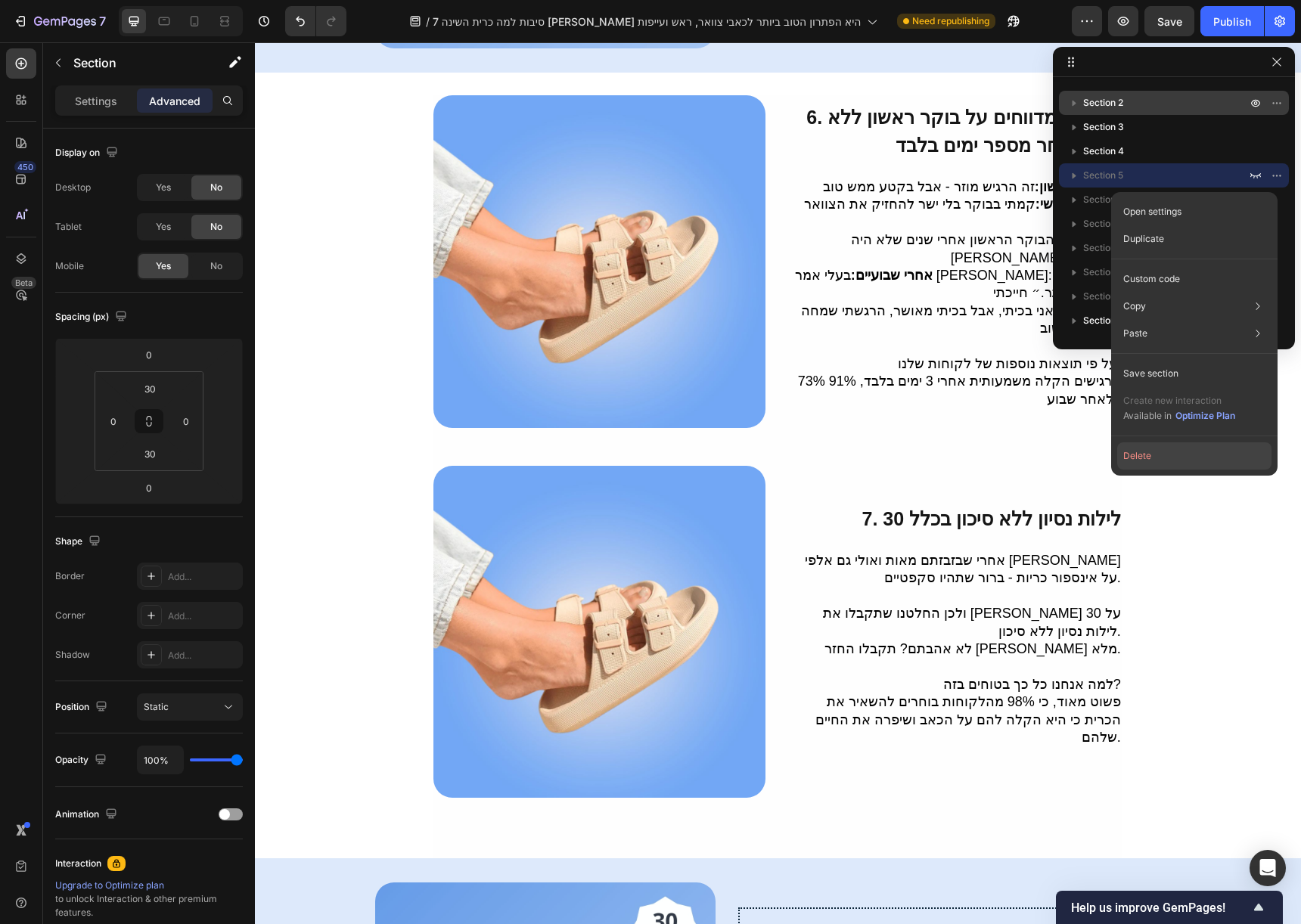
click at [1209, 449] on button "Delete" at bounding box center [1194, 456] width 154 height 27
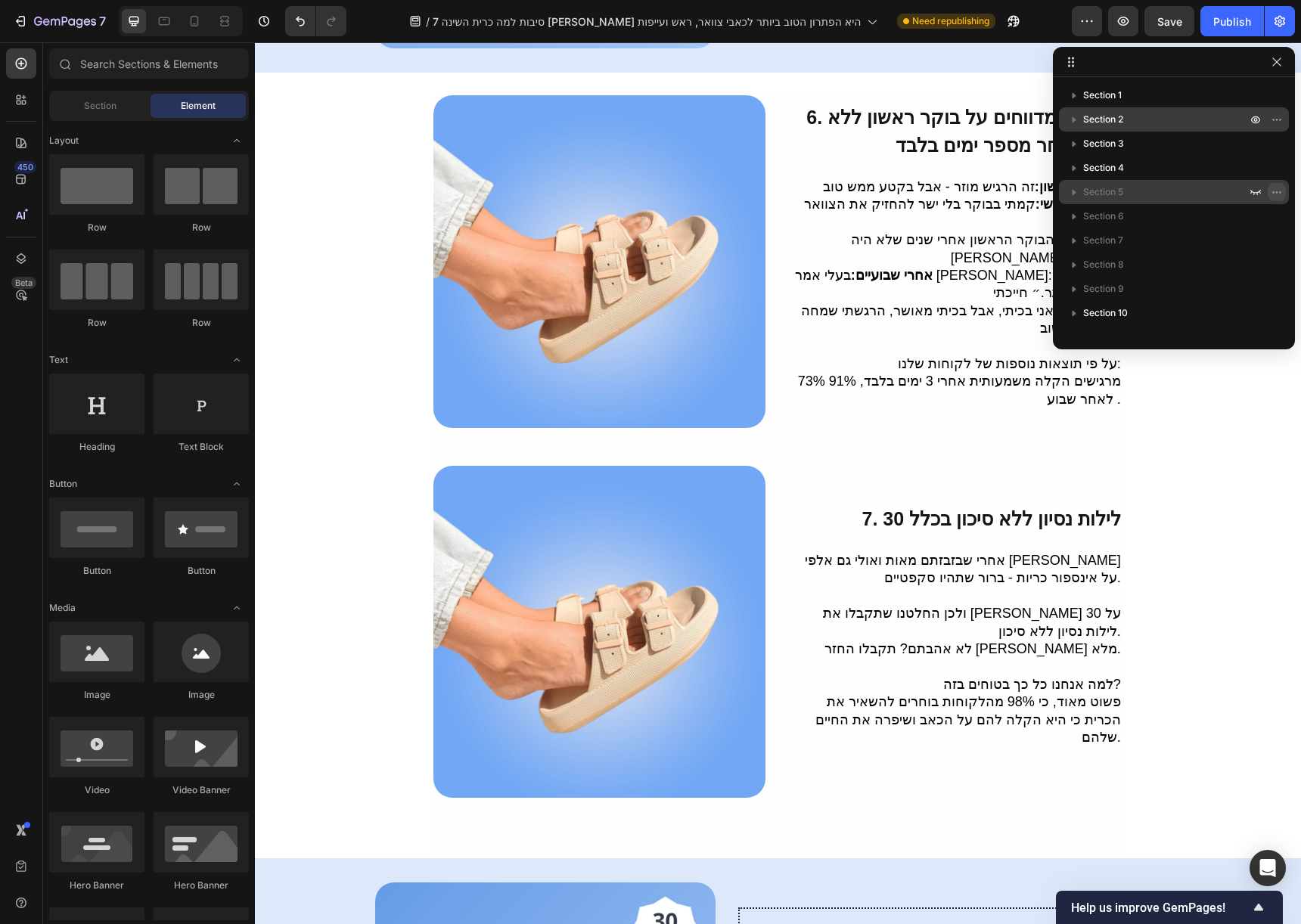
click at [1282, 188] on icon "button" at bounding box center [1276, 192] width 12 height 12
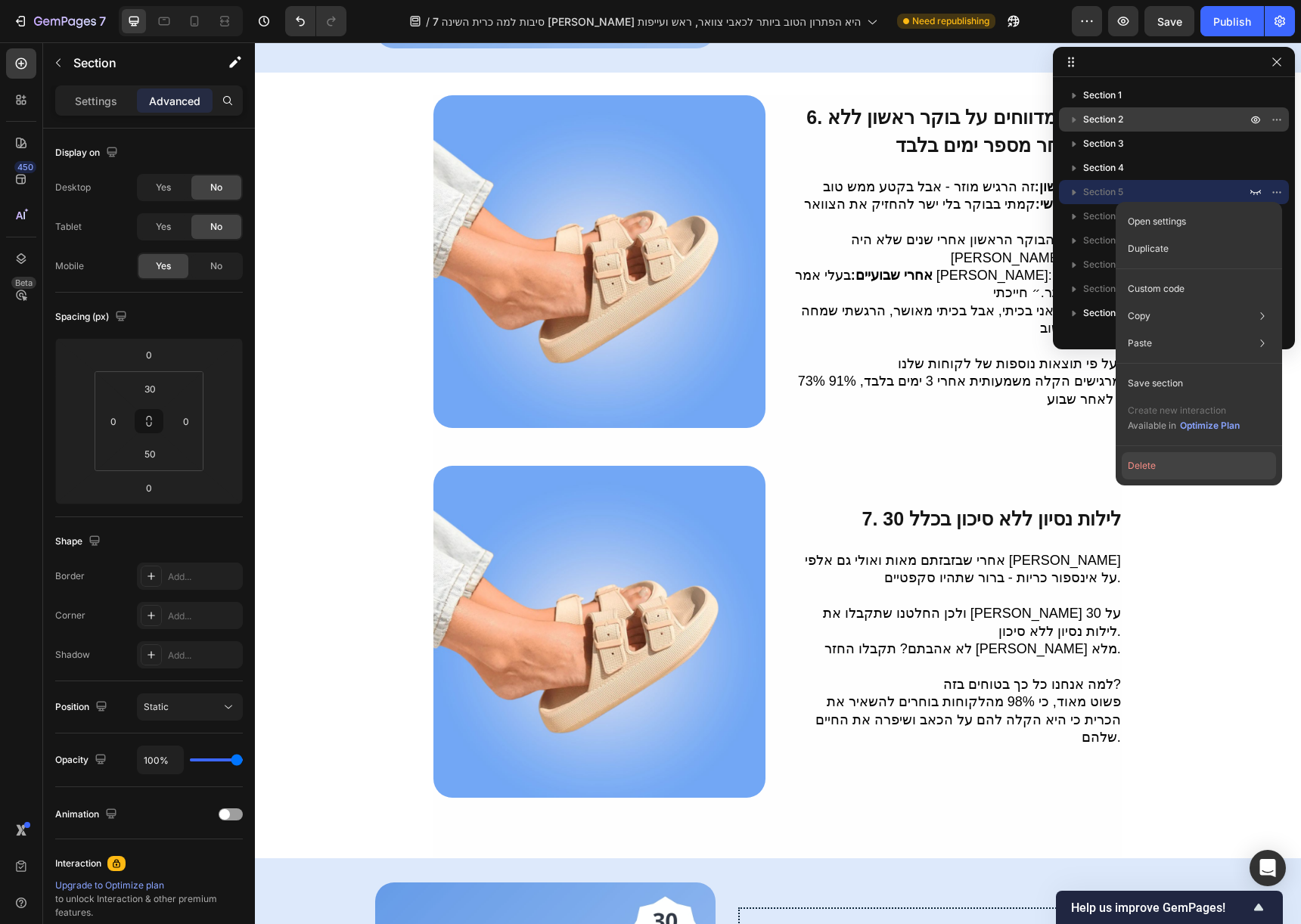
click at [1202, 463] on button "Delete" at bounding box center [1199, 466] width 154 height 27
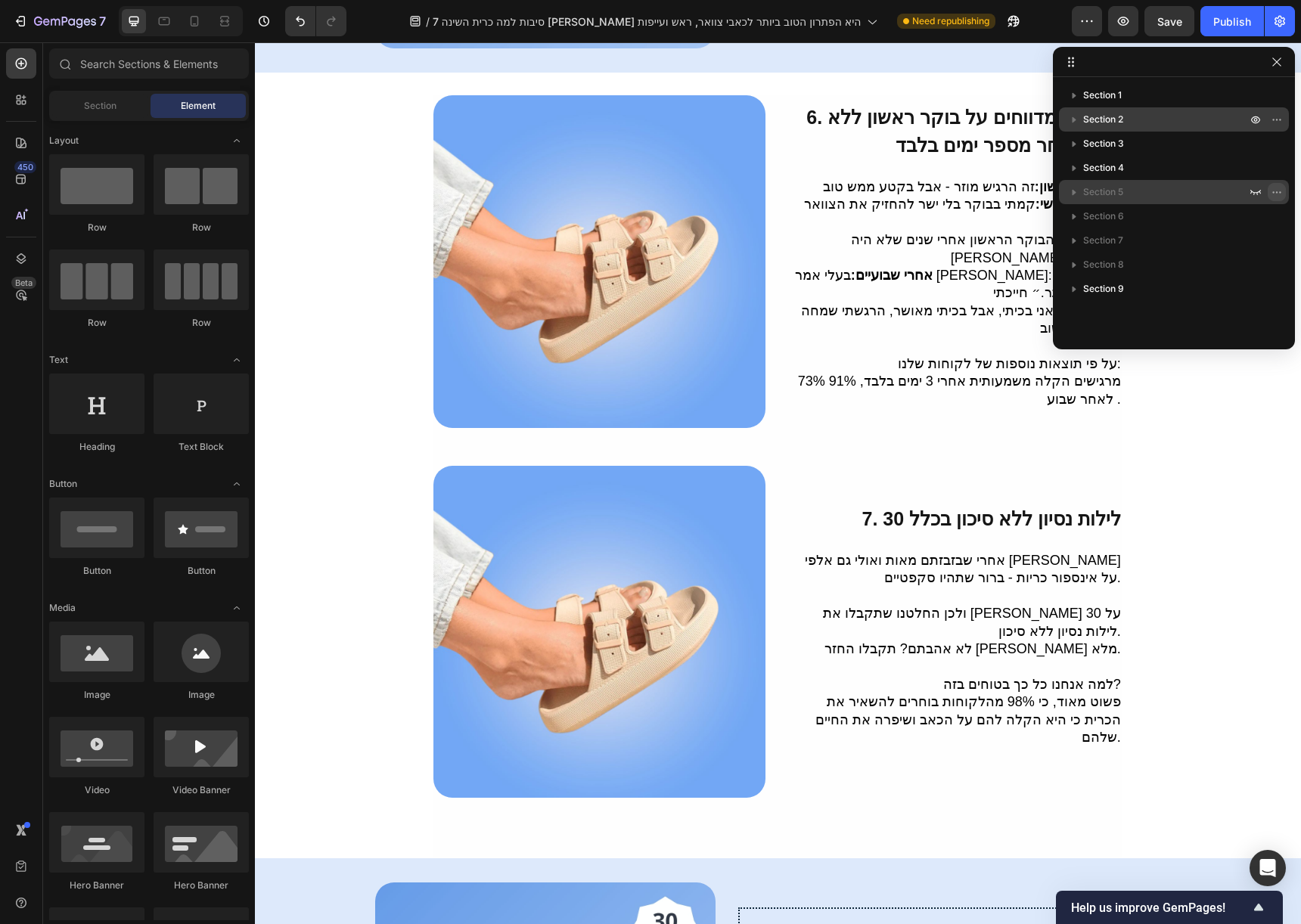
click at [1275, 190] on icon "button" at bounding box center [1276, 192] width 12 height 12
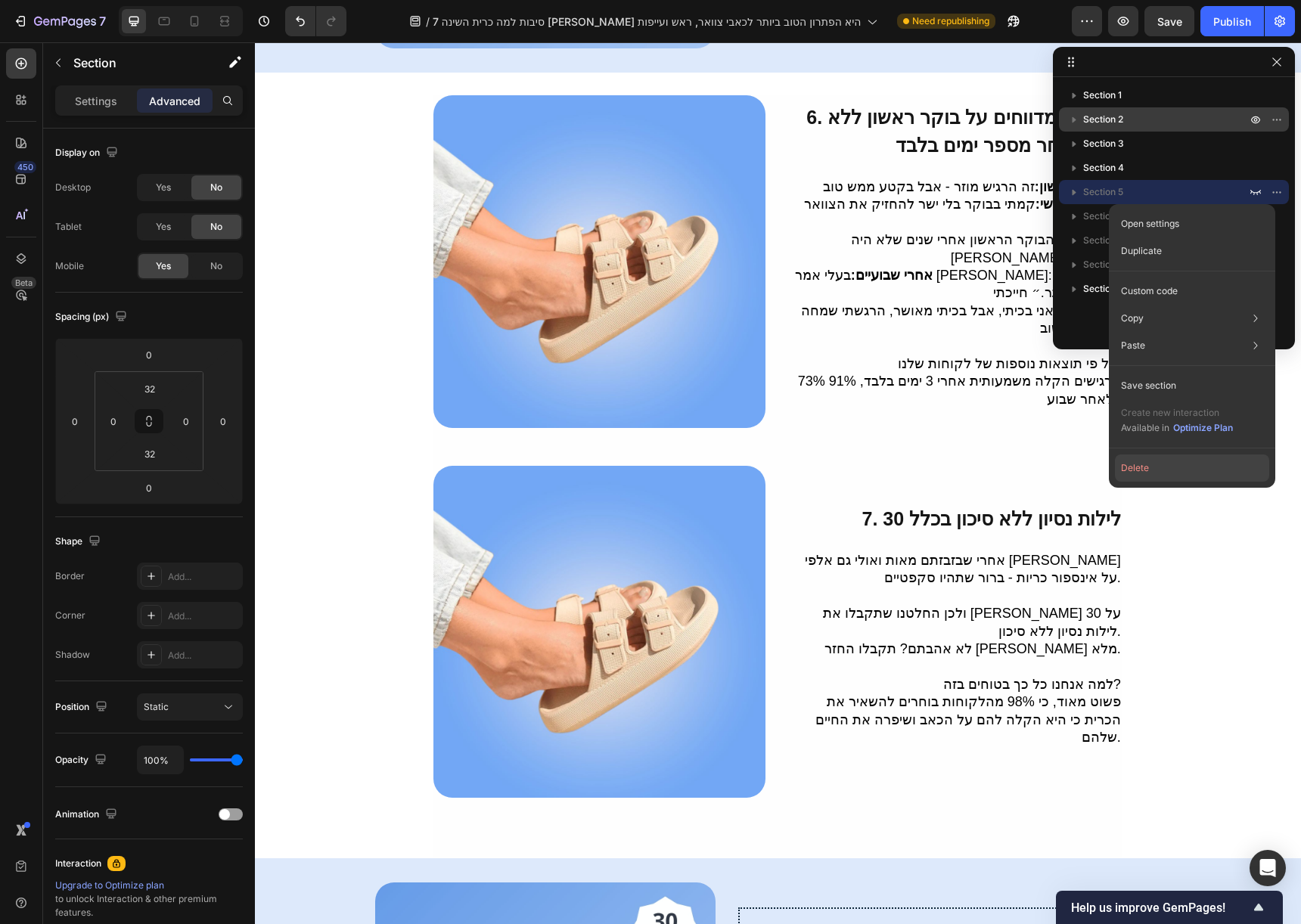
click at [1190, 466] on button "Delete" at bounding box center [1191, 468] width 154 height 27
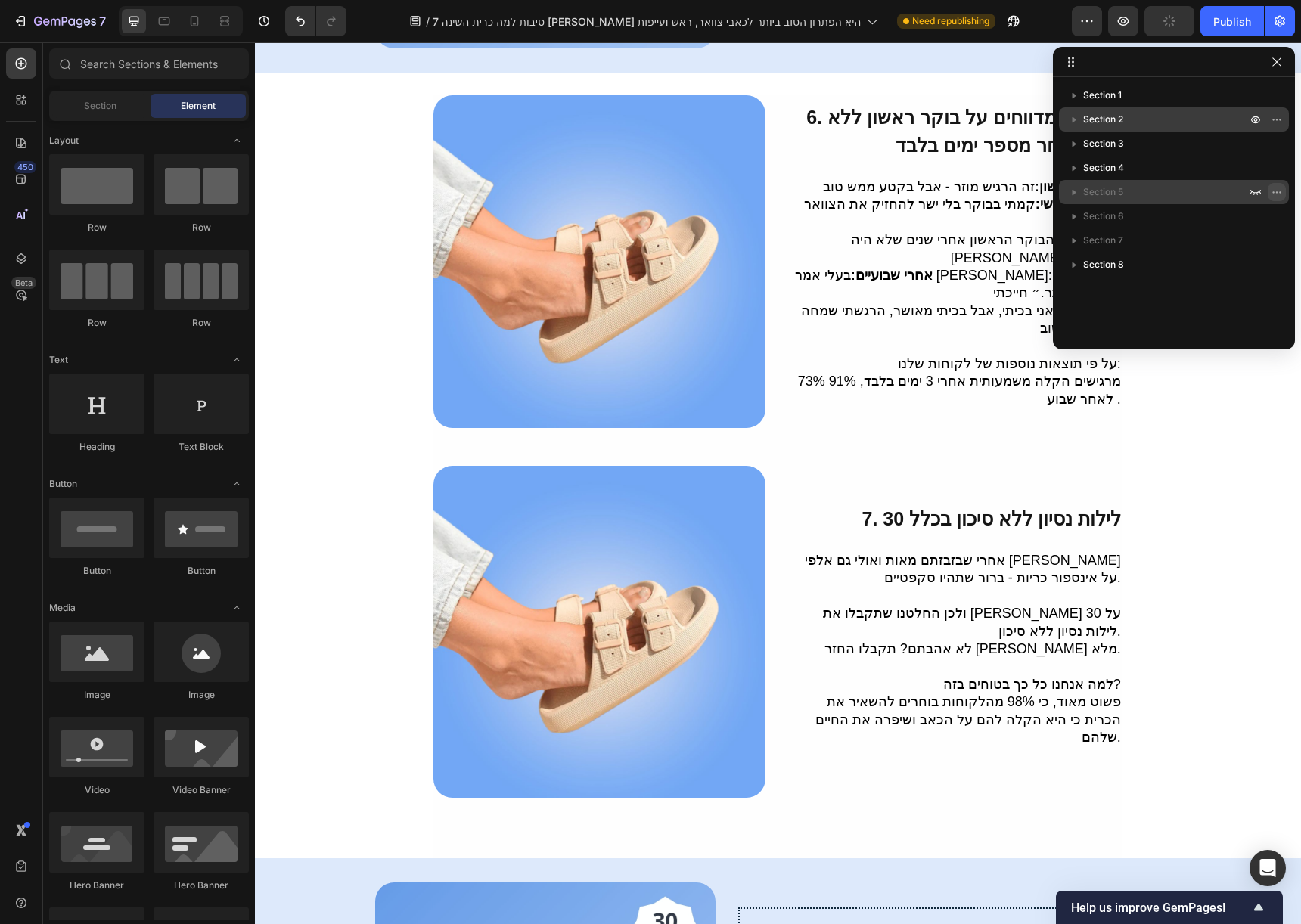
click at [1270, 191] on icon "button" at bounding box center [1276, 192] width 12 height 12
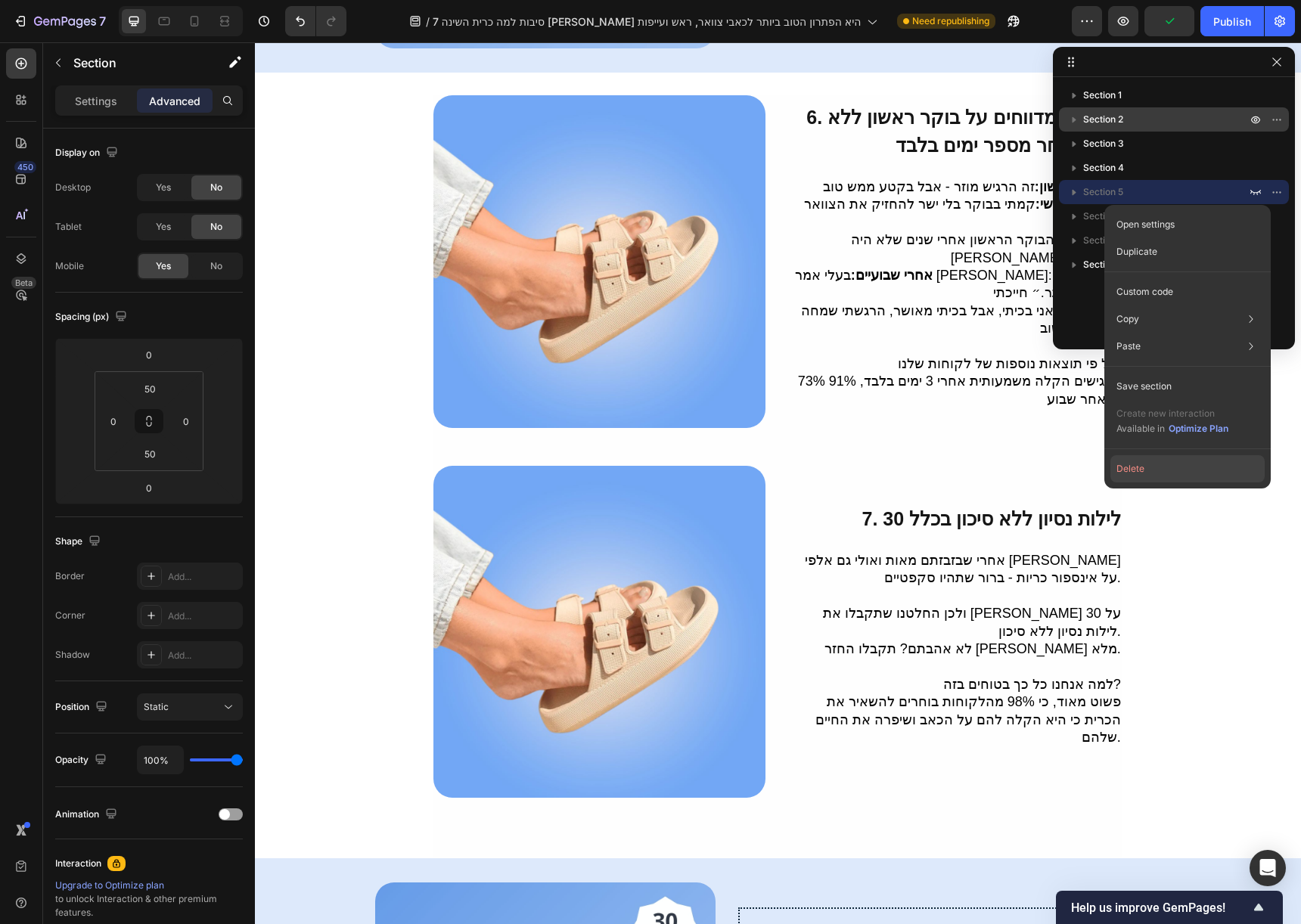
click at [1184, 480] on button "Delete" at bounding box center [1187, 469] width 154 height 27
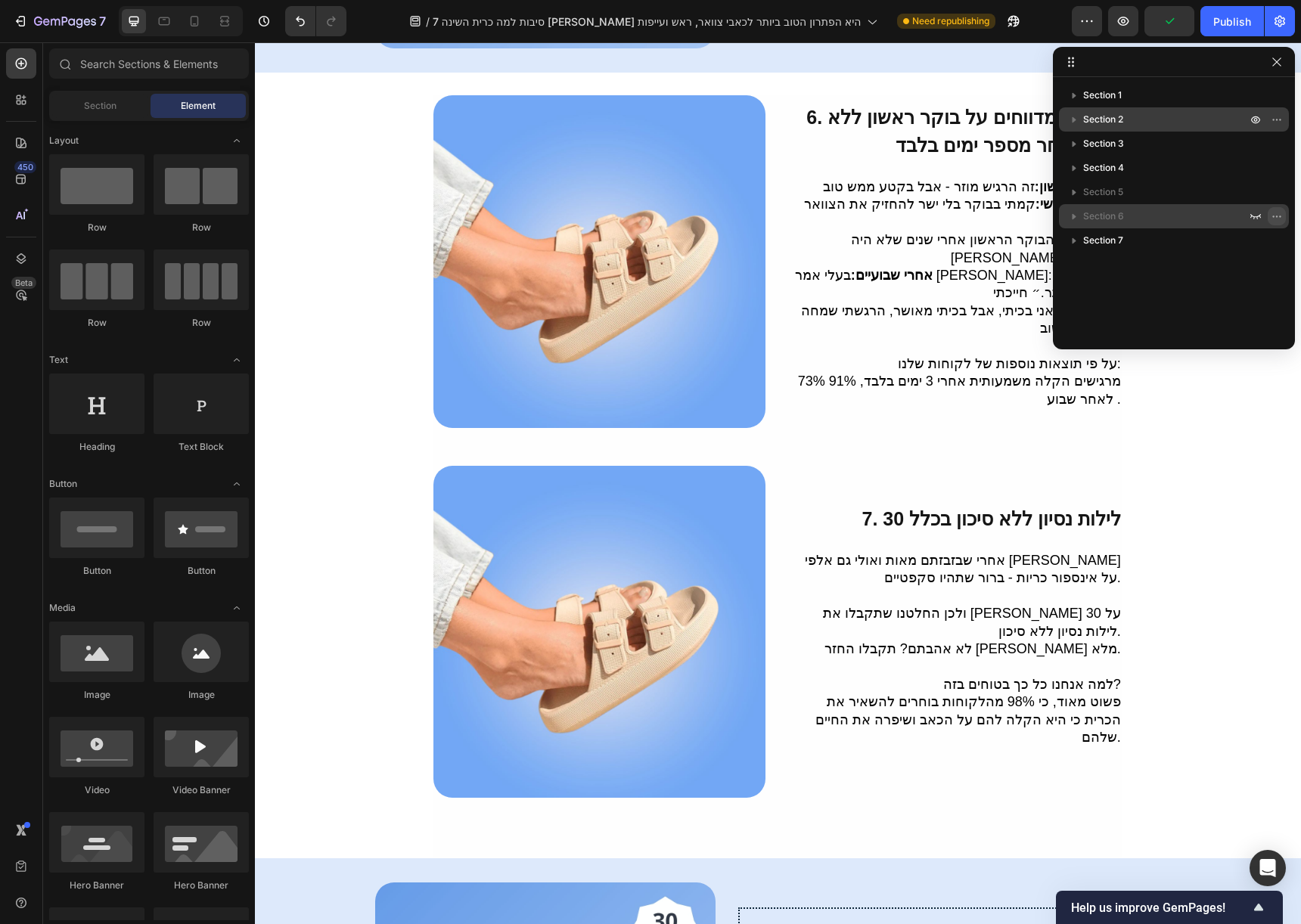
click at [1274, 211] on icon "button" at bounding box center [1276, 216] width 12 height 12
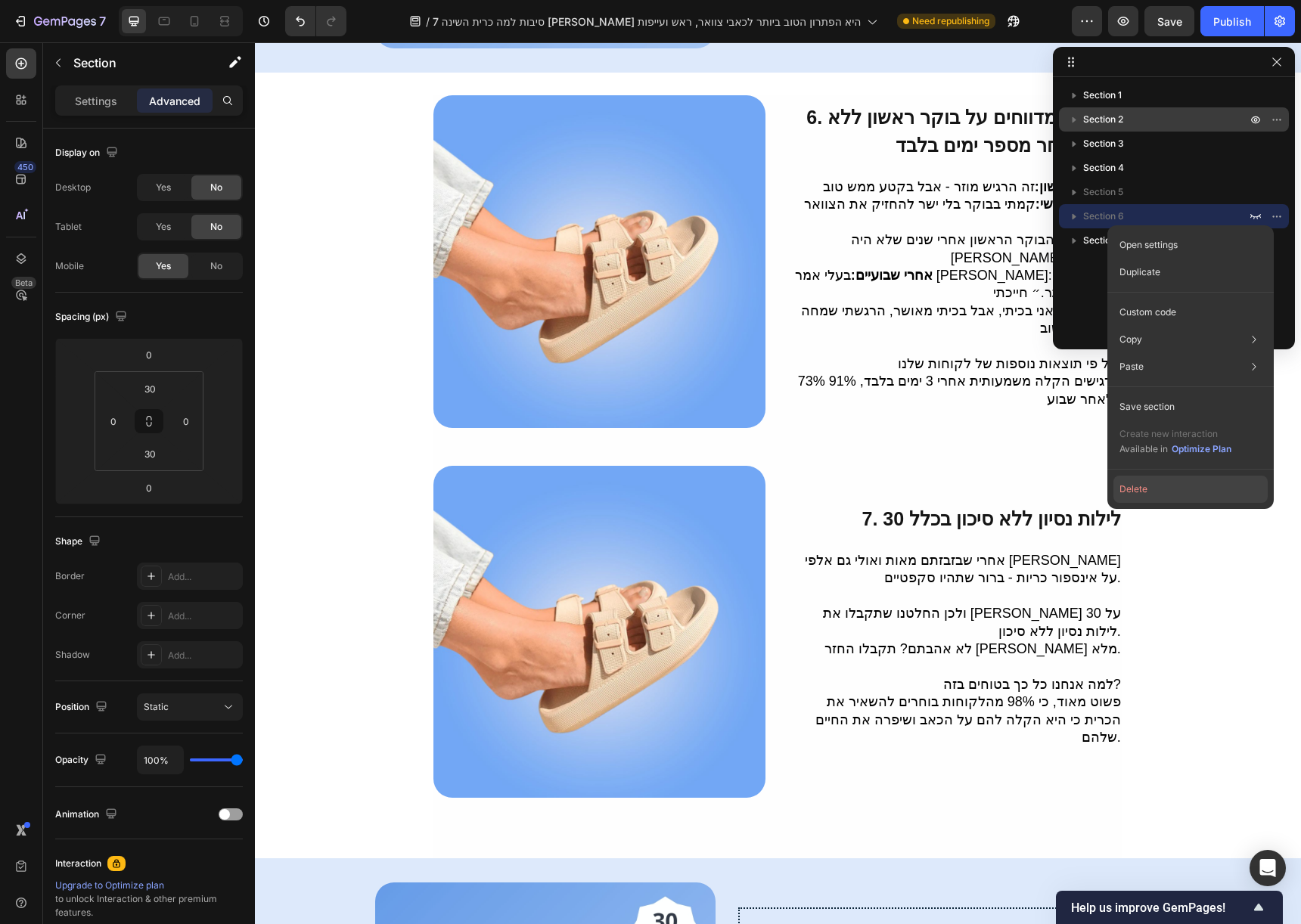
click at [1183, 493] on button "Delete" at bounding box center [1190, 489] width 154 height 27
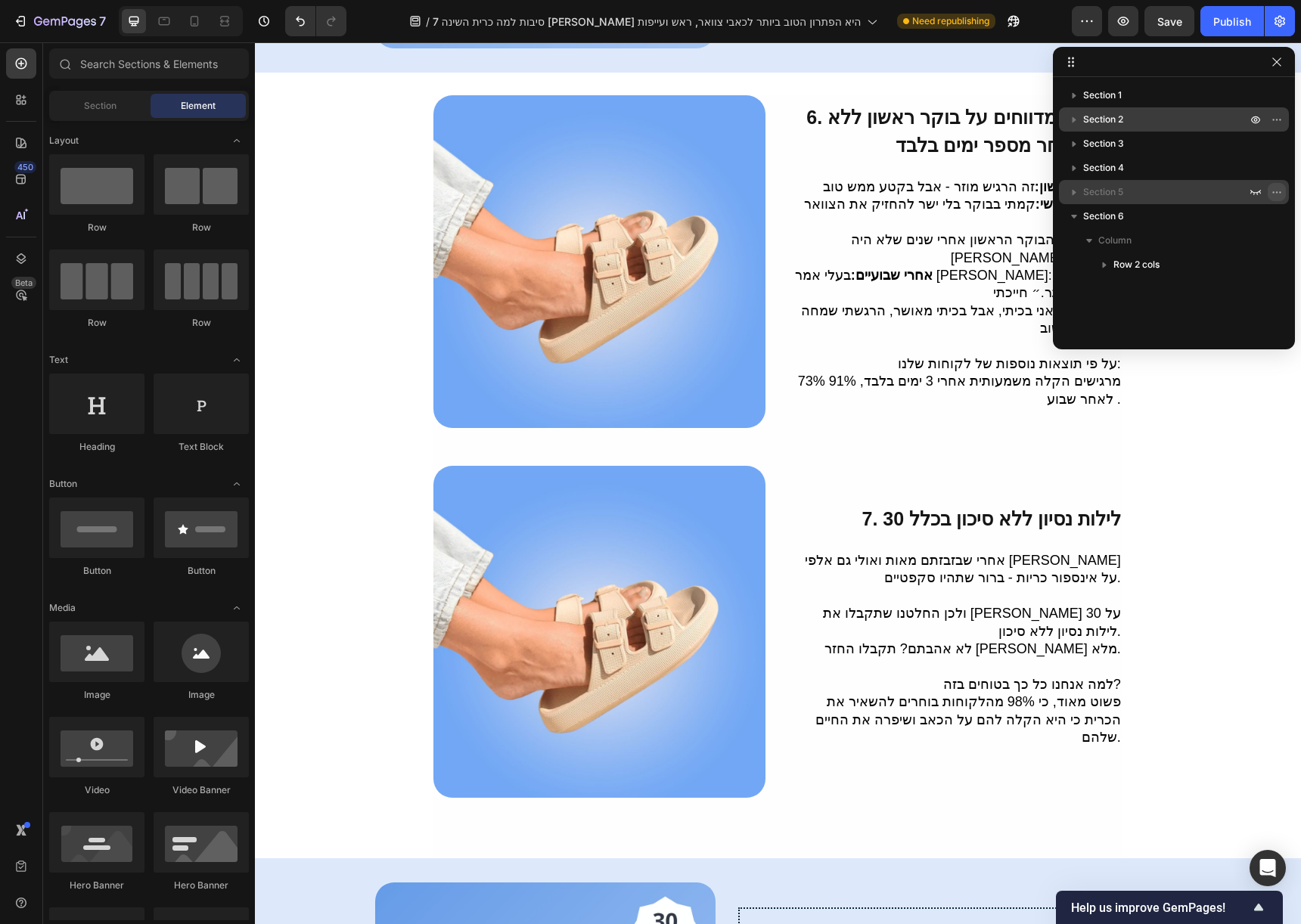
click at [1270, 190] on icon "button" at bounding box center [1276, 192] width 12 height 12
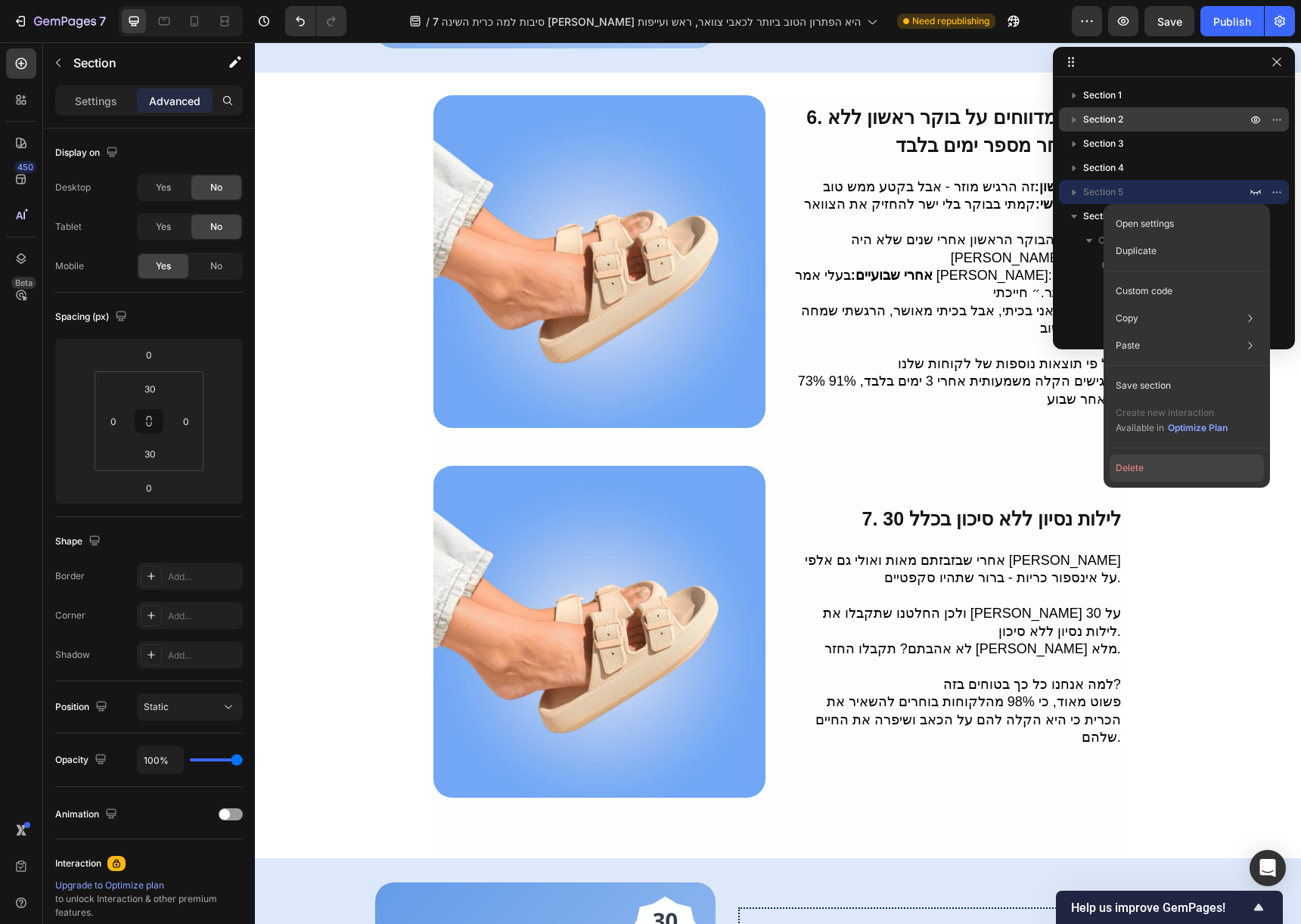
click at [1179, 473] on button "Delete" at bounding box center [1186, 468] width 154 height 27
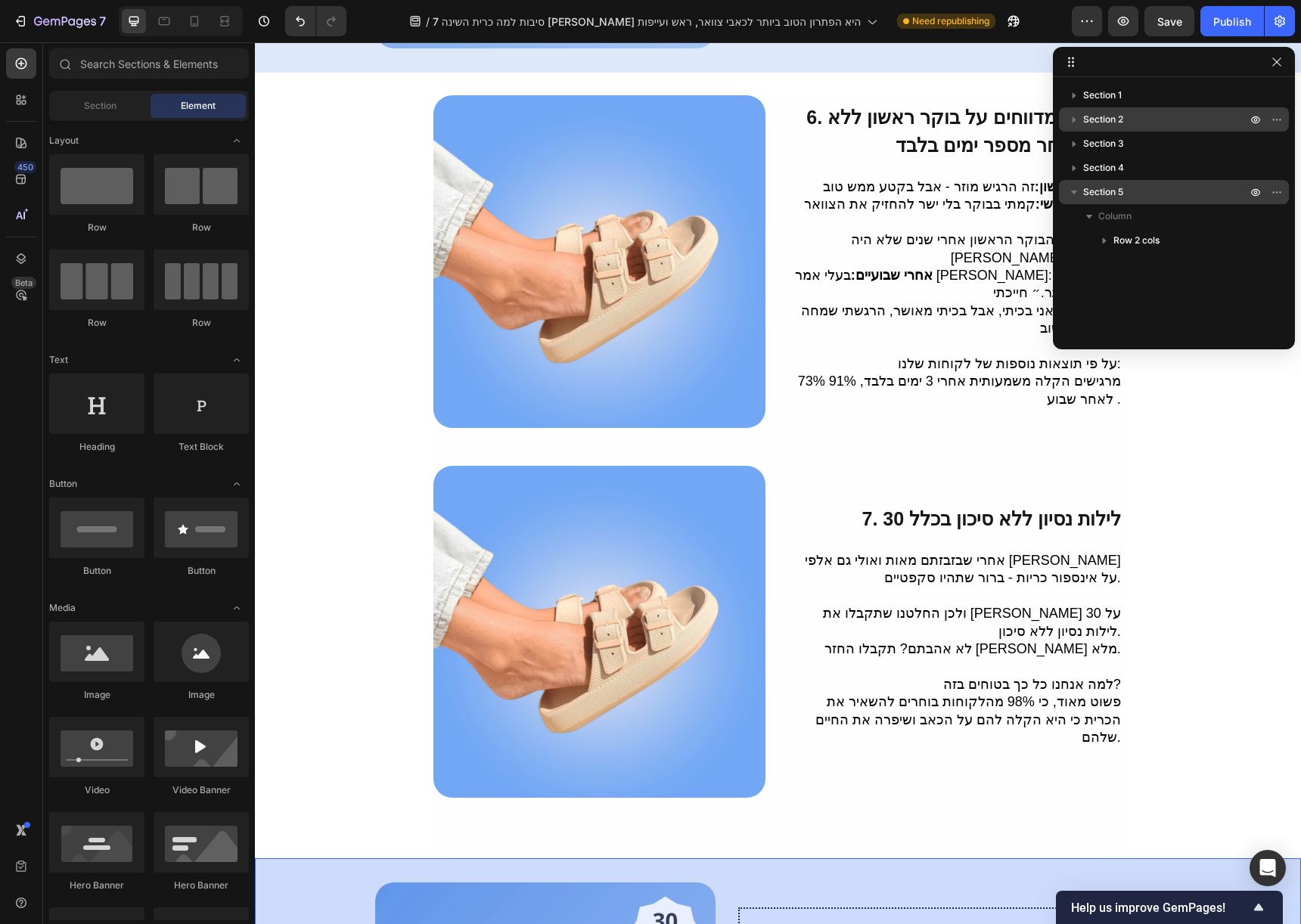
click at [1073, 193] on icon "button" at bounding box center [1074, 192] width 6 height 4
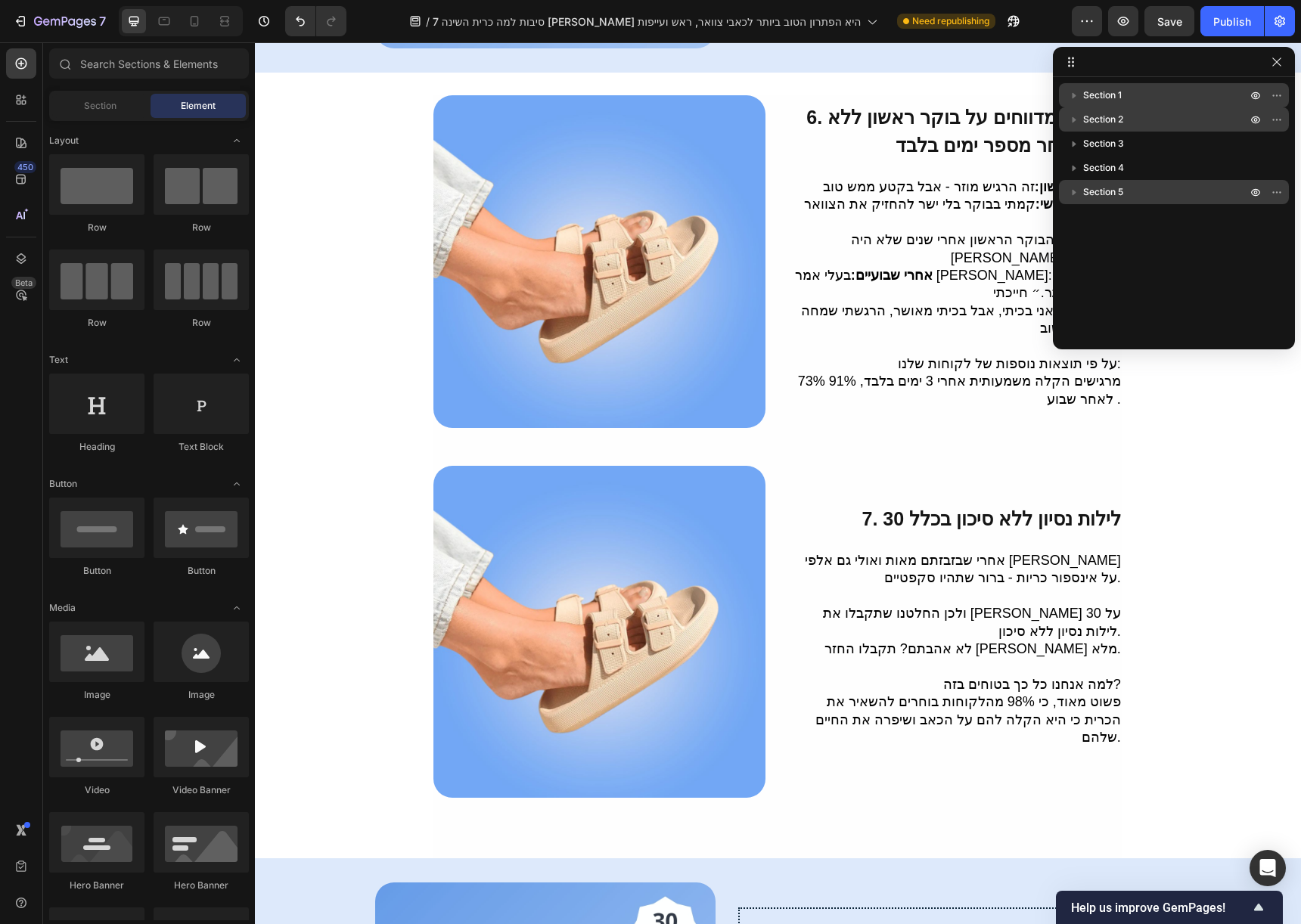
click at [1115, 93] on span "Section 1" at bounding box center [1102, 95] width 38 height 15
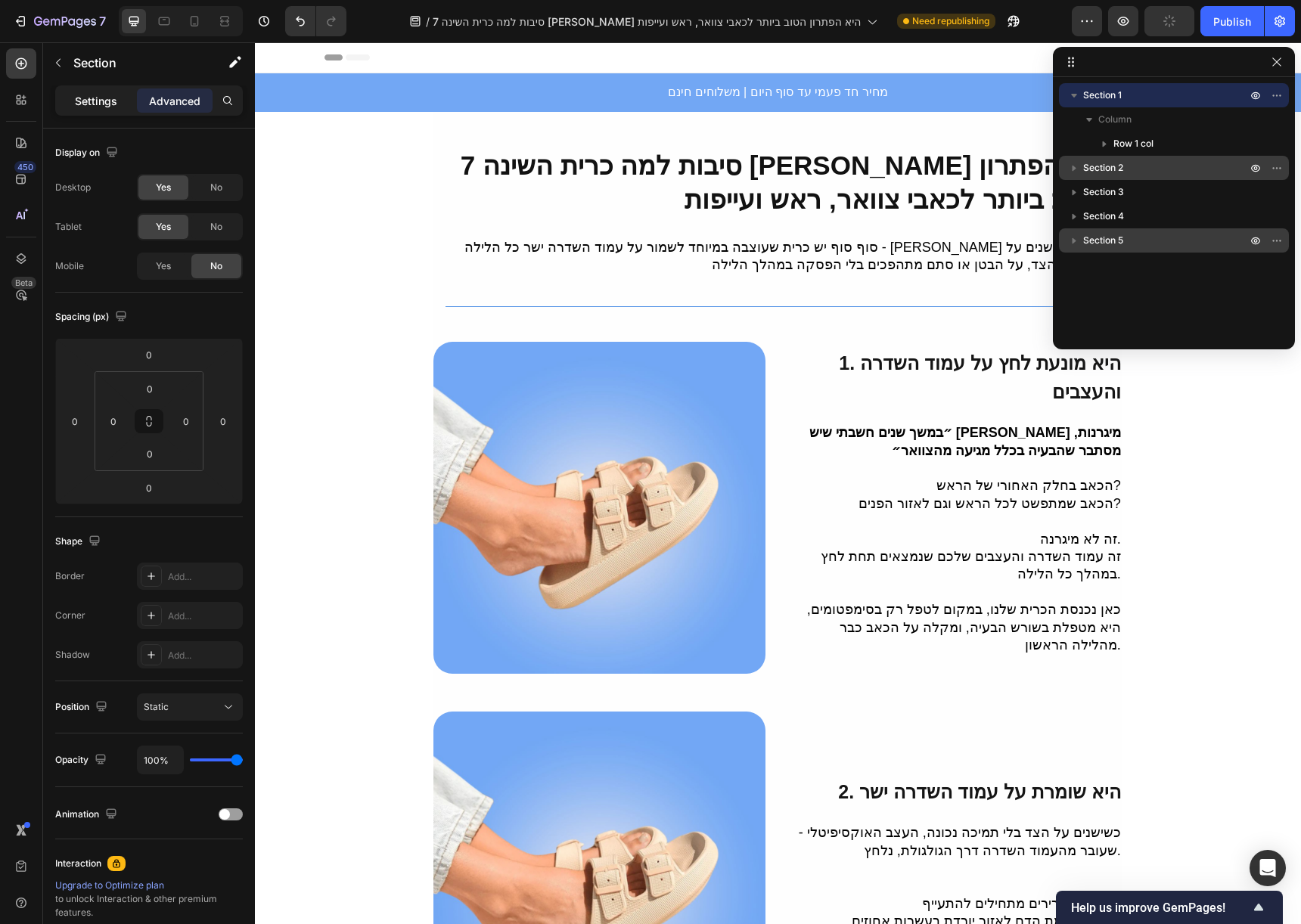
click at [113, 93] on p "Settings" at bounding box center [96, 101] width 42 height 16
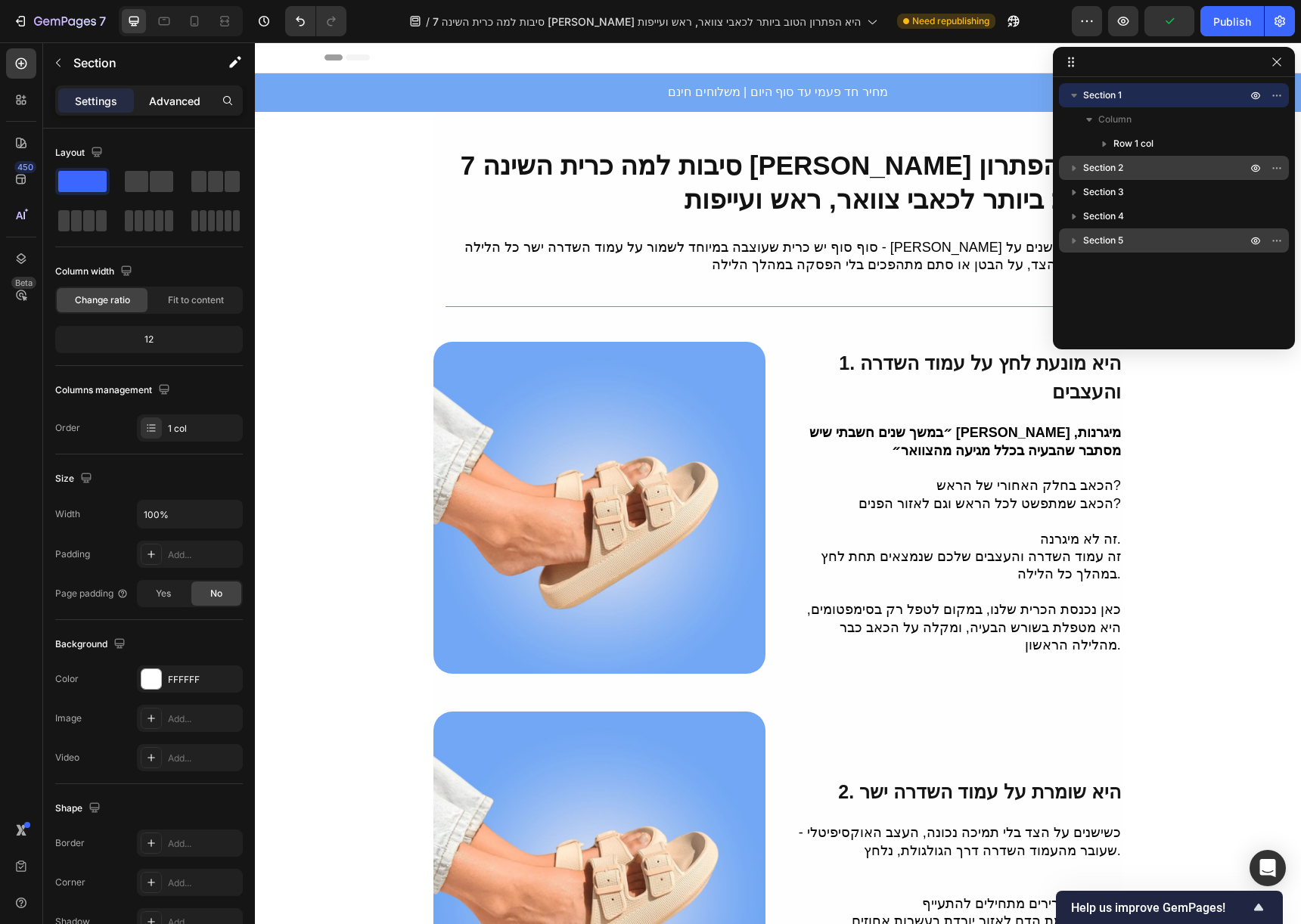
click at [200, 98] on div "Advanced" at bounding box center [174, 100] width 76 height 24
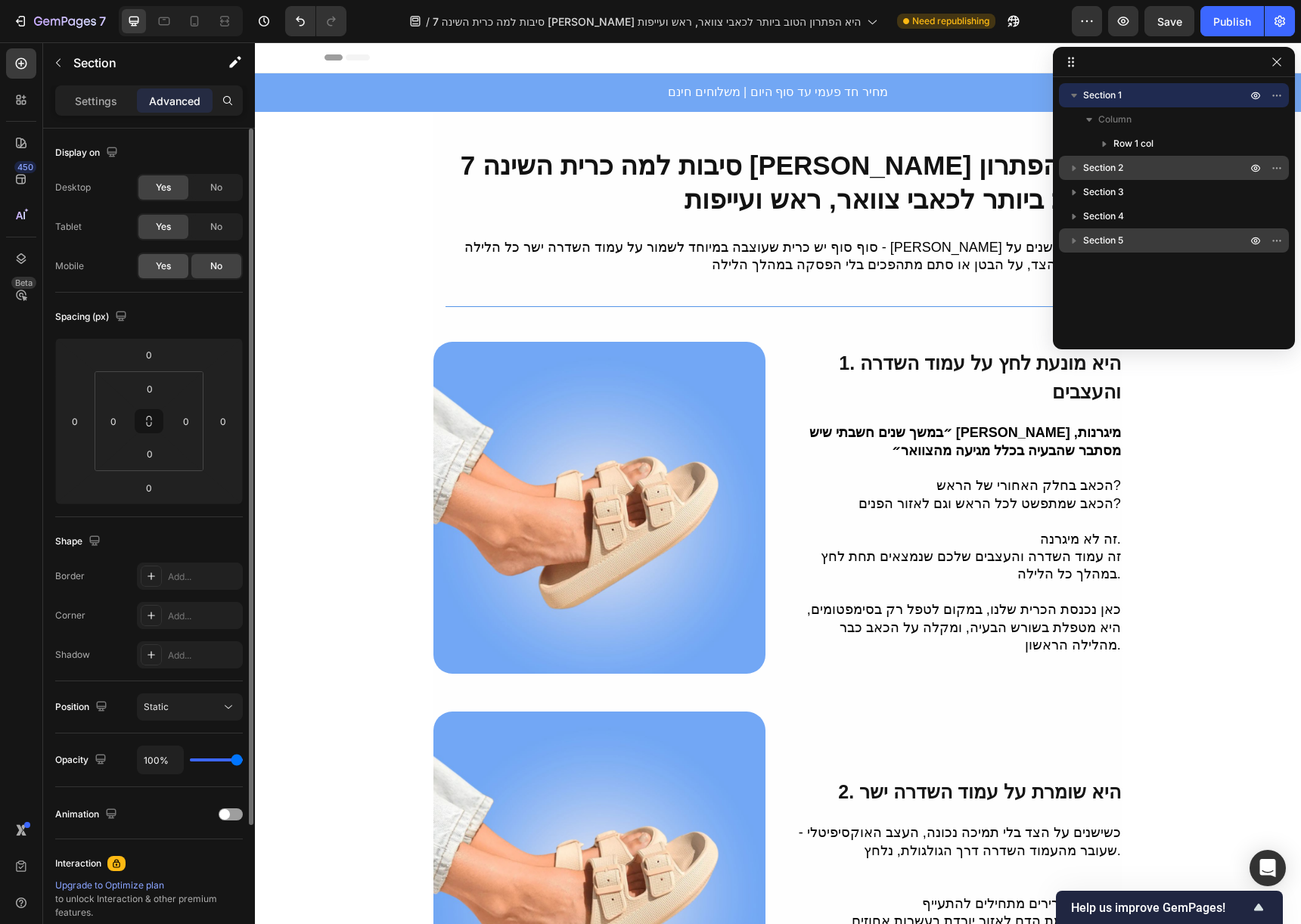
click at [164, 261] on span "Yes" at bounding box center [163, 266] width 15 height 13
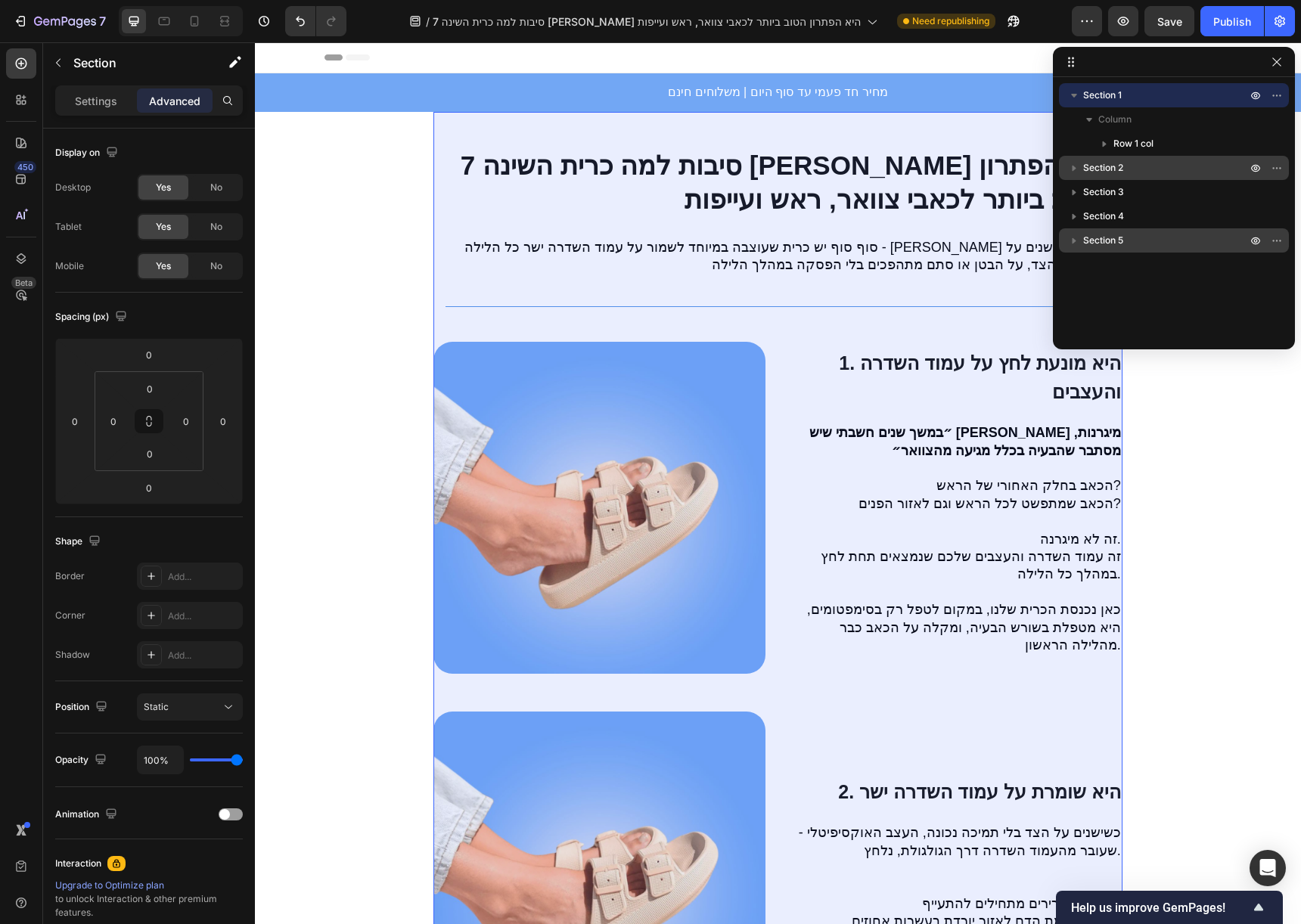
click at [1167, 172] on p "Section 2" at bounding box center [1166, 167] width 167 height 15
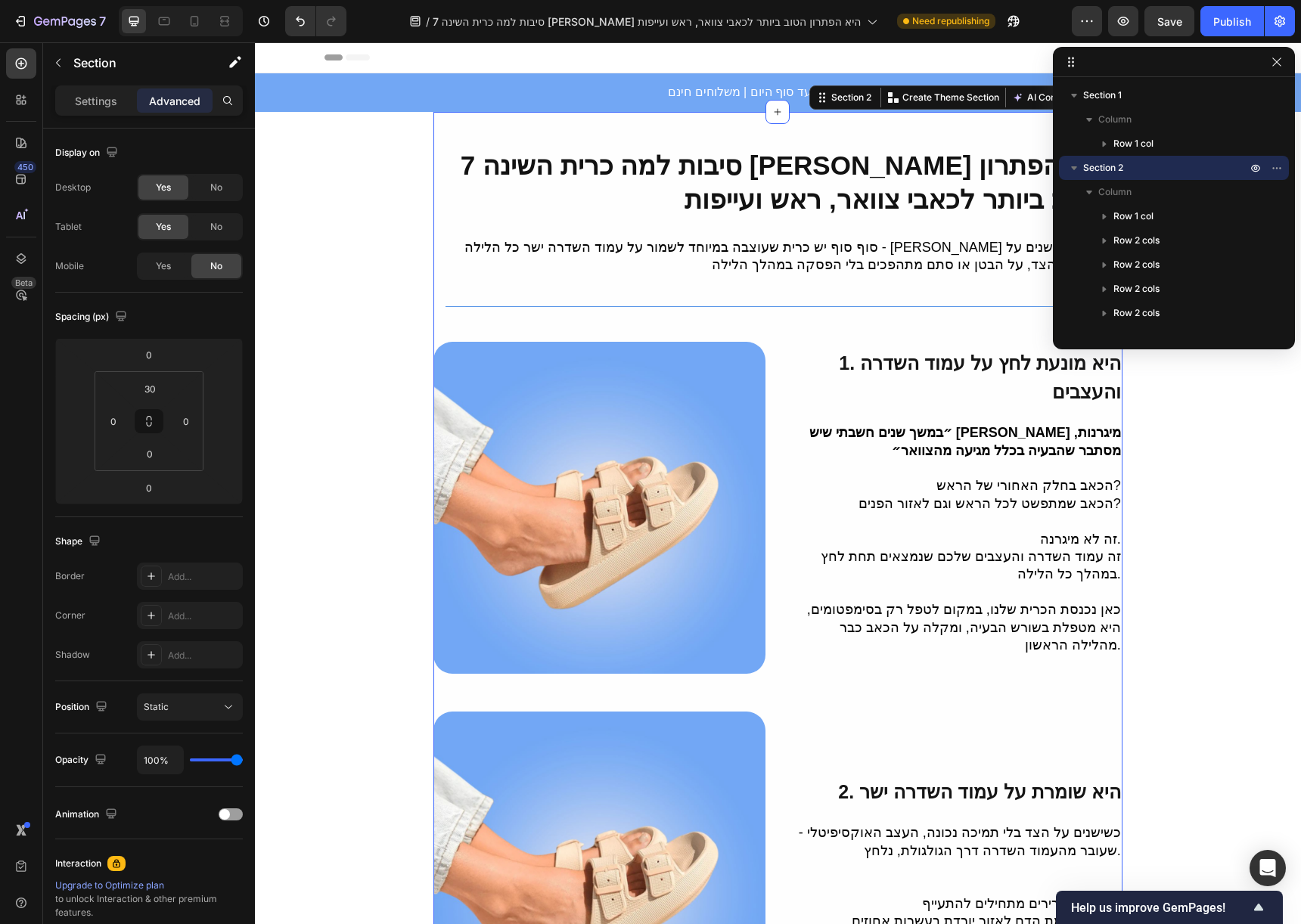
scroll to position [16, 0]
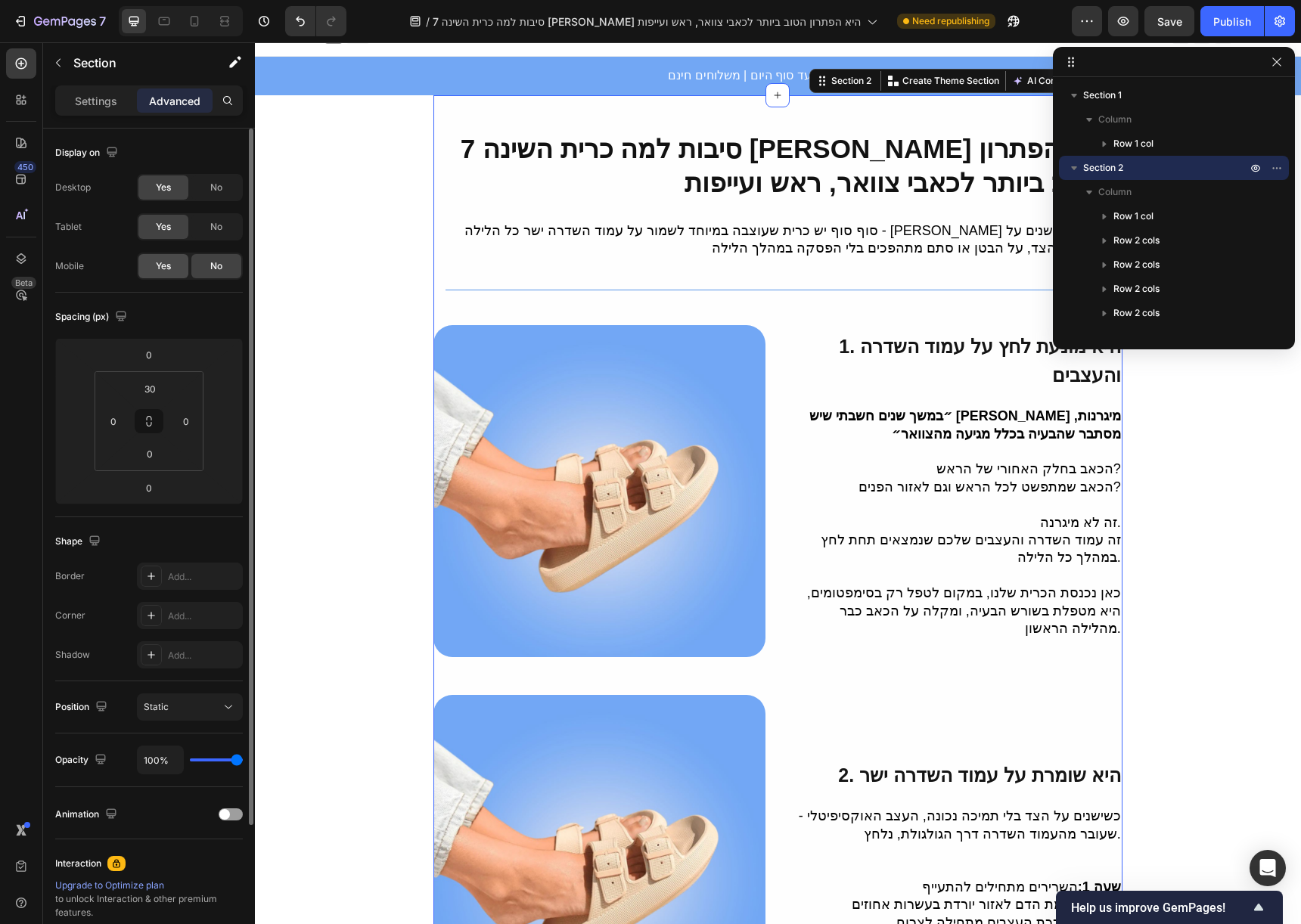
click at [179, 268] on div "Yes" at bounding box center [164, 266] width 50 height 24
click at [1075, 165] on icon "button" at bounding box center [1073, 167] width 15 height 15
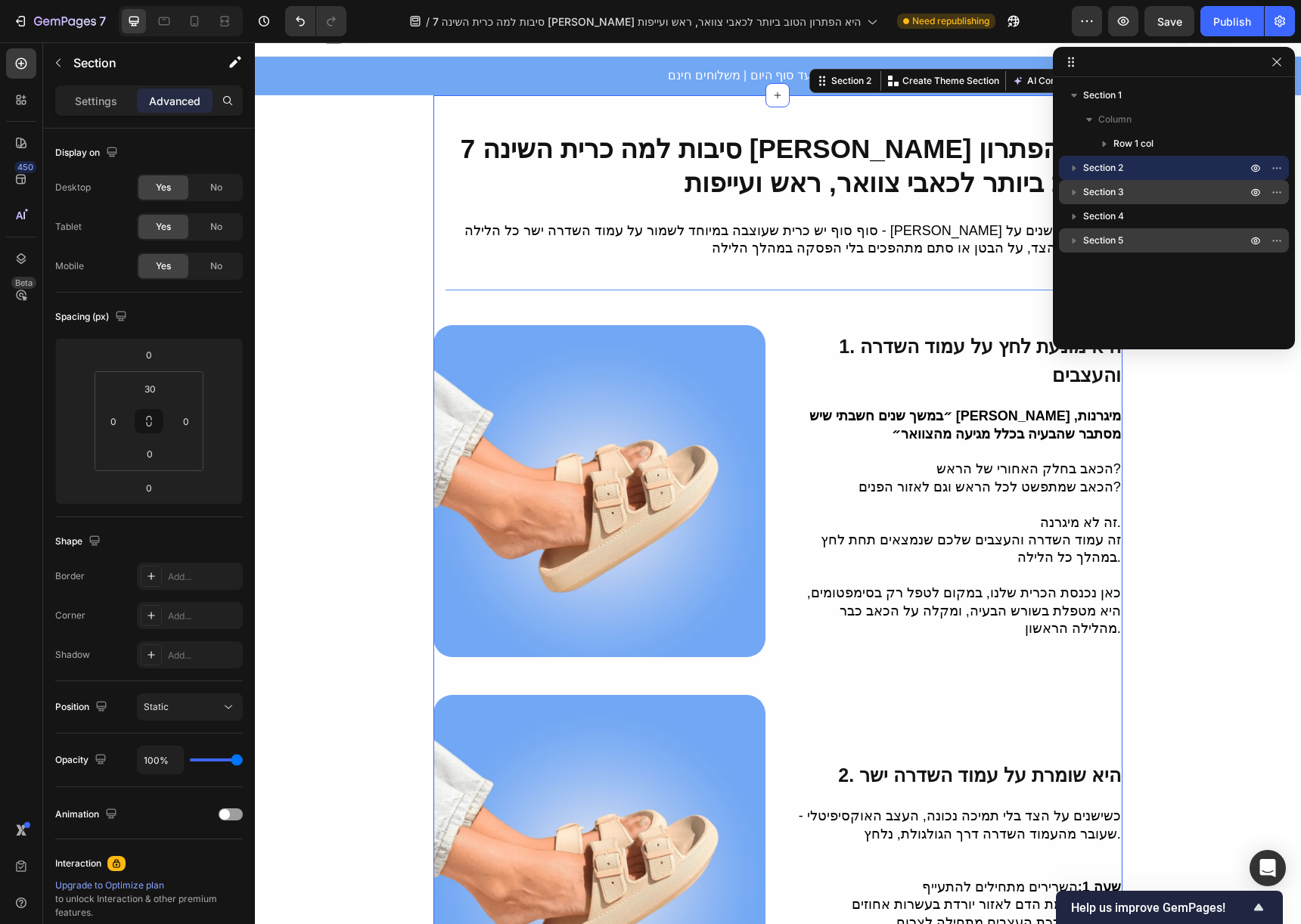
click at [1118, 192] on span "Section 3" at bounding box center [1103, 192] width 41 height 15
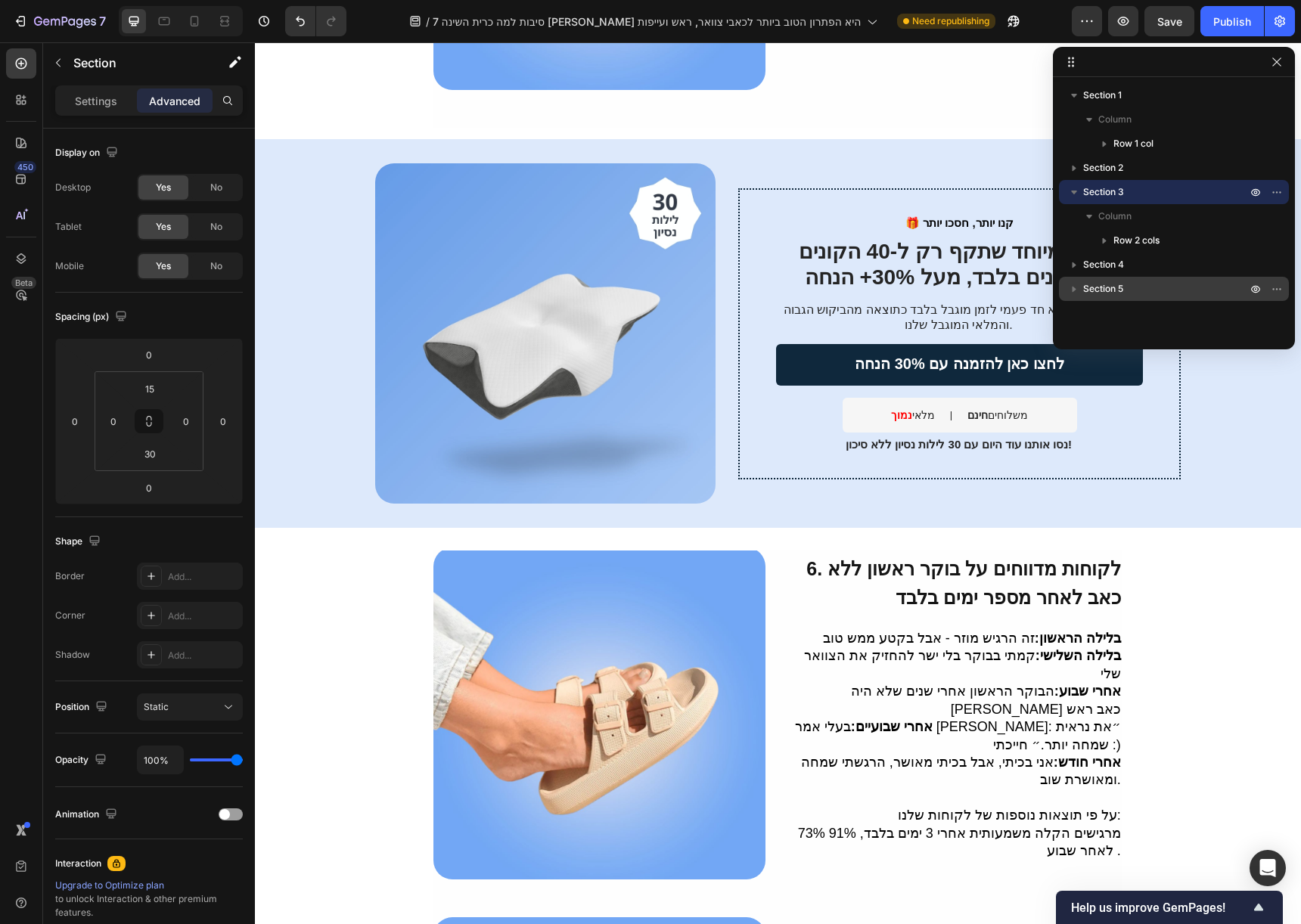
scroll to position [2079, 0]
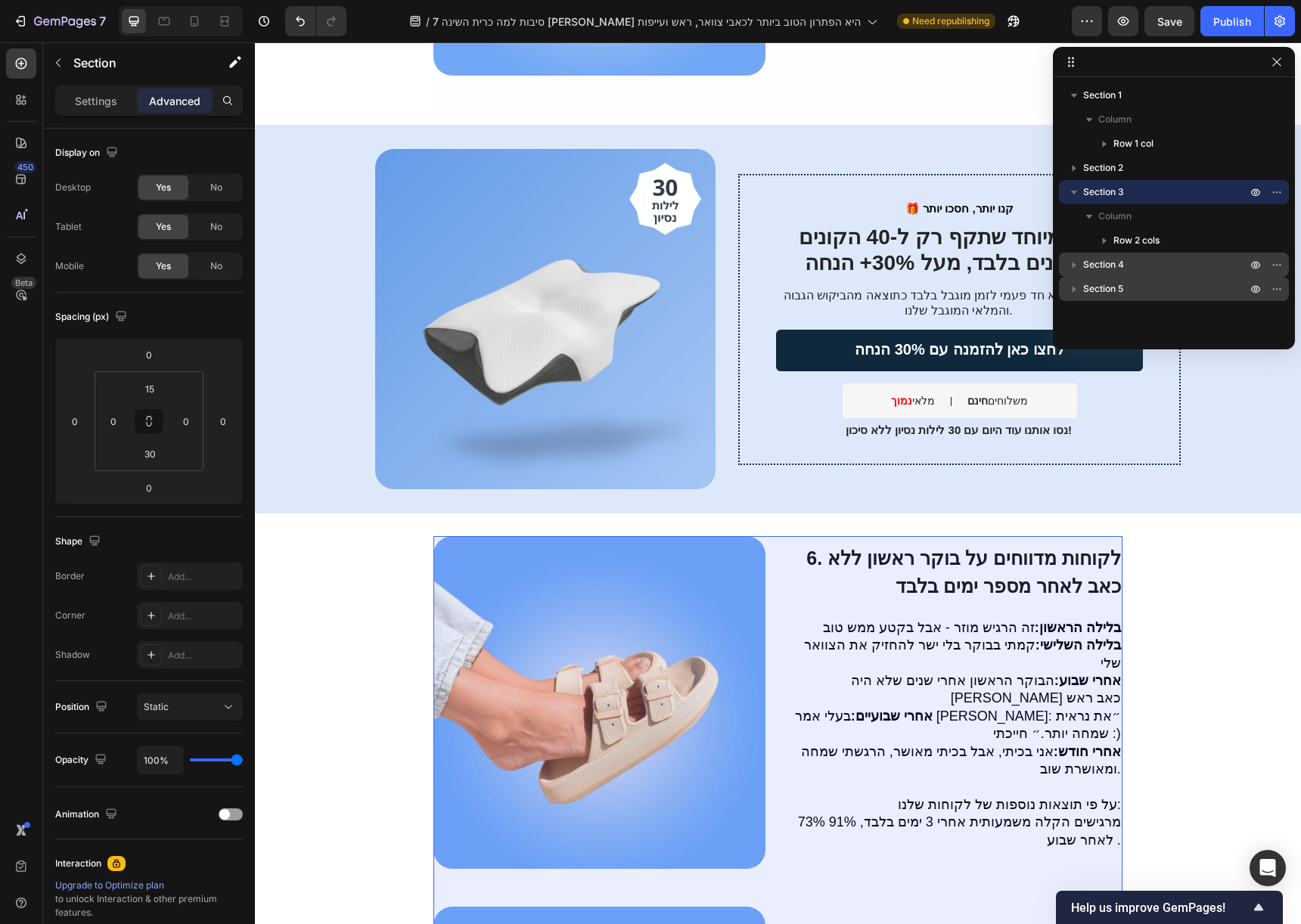
click at [1124, 256] on div "Section 4" at bounding box center [1173, 264] width 217 height 24
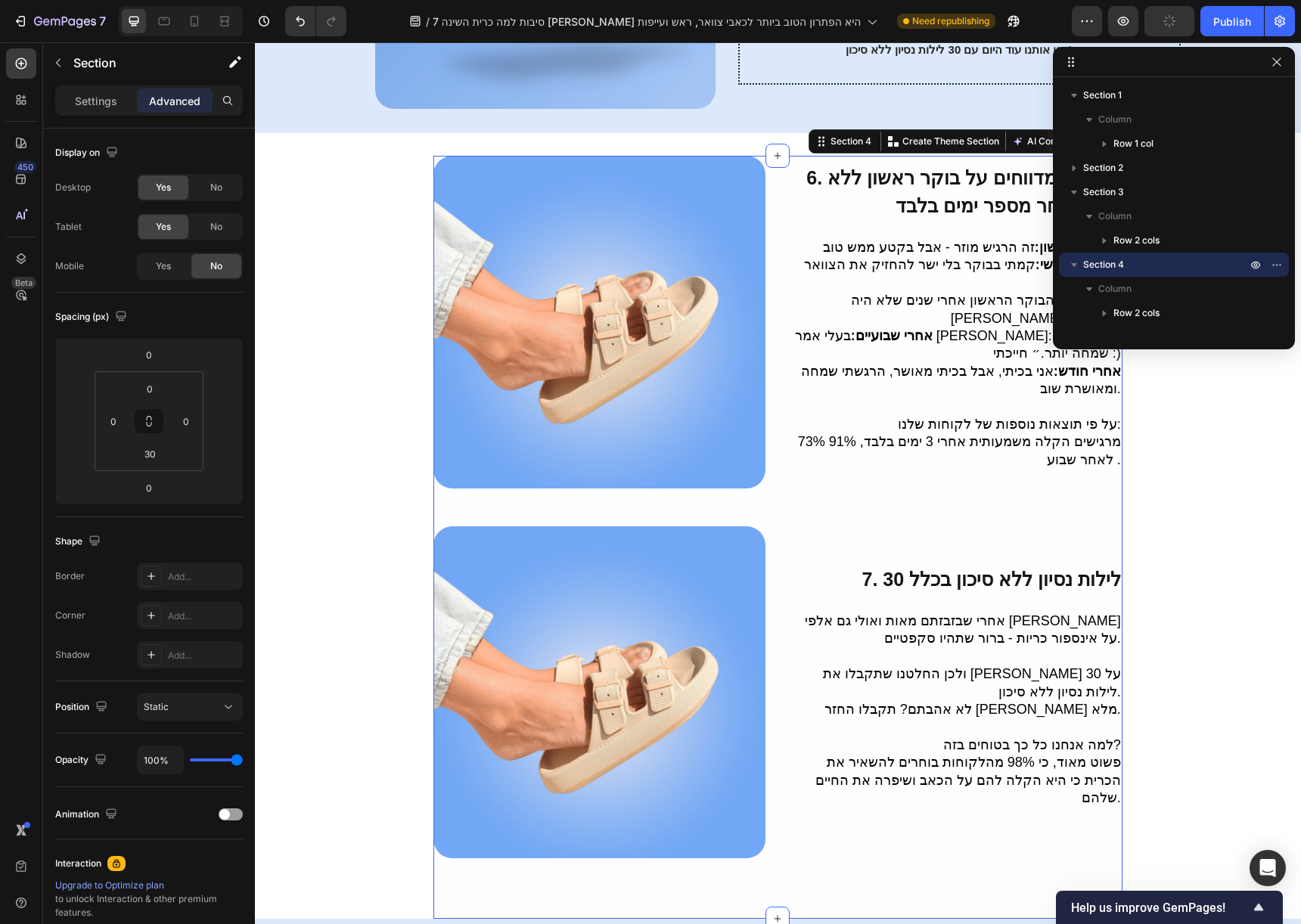
scroll to position [2501, 0]
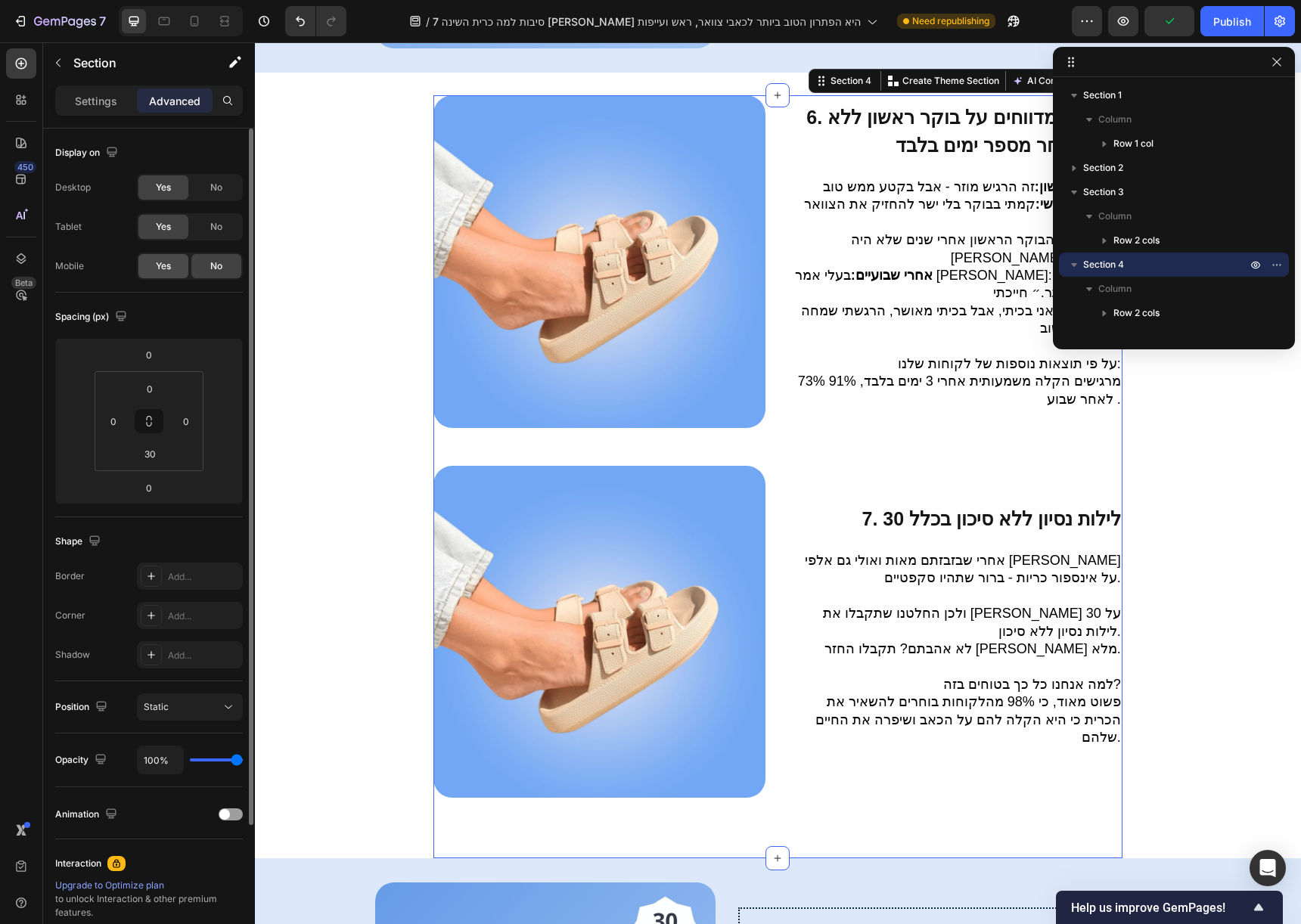
click at [178, 261] on div "Yes" at bounding box center [164, 266] width 50 height 24
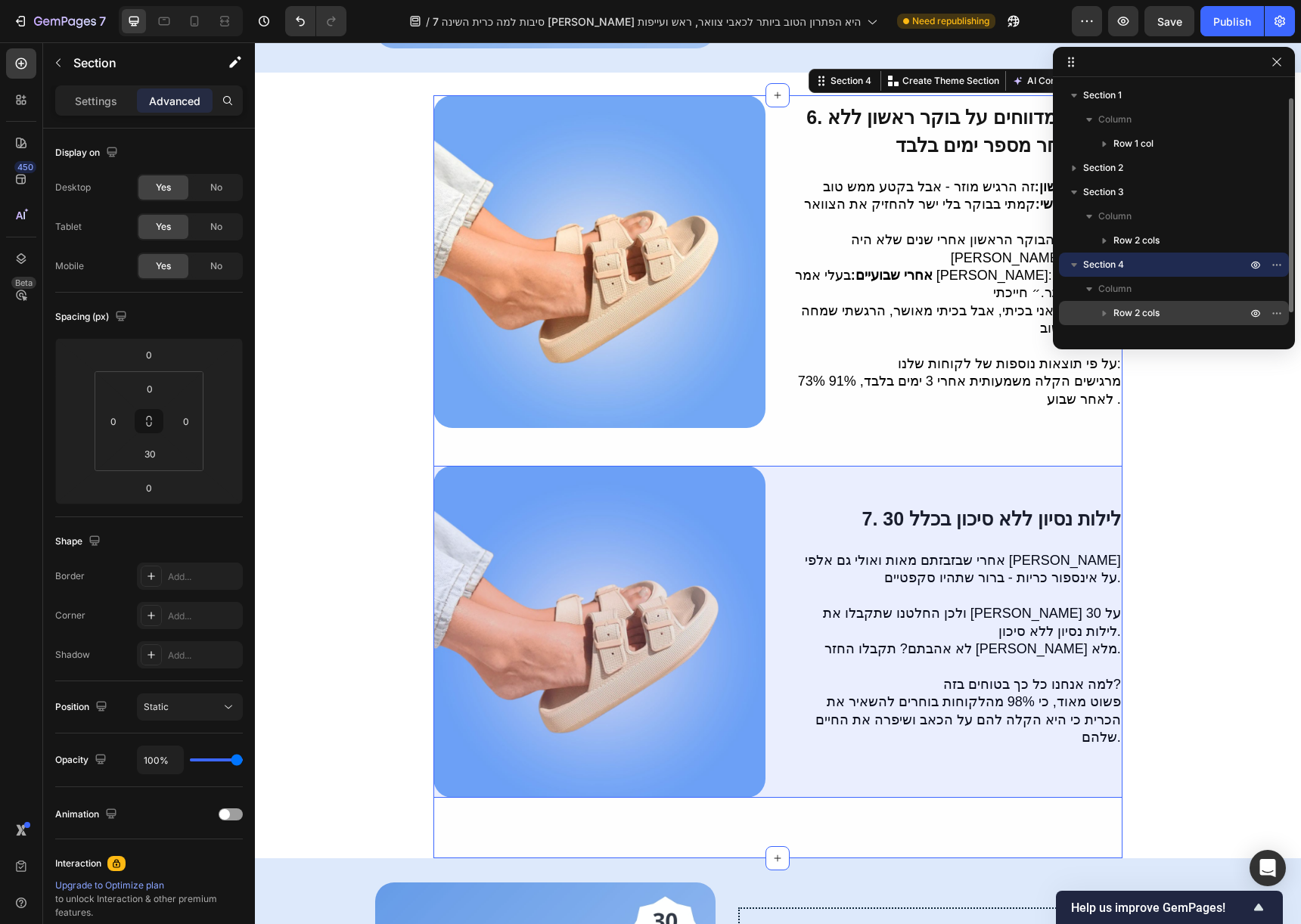
scroll to position [41, 0]
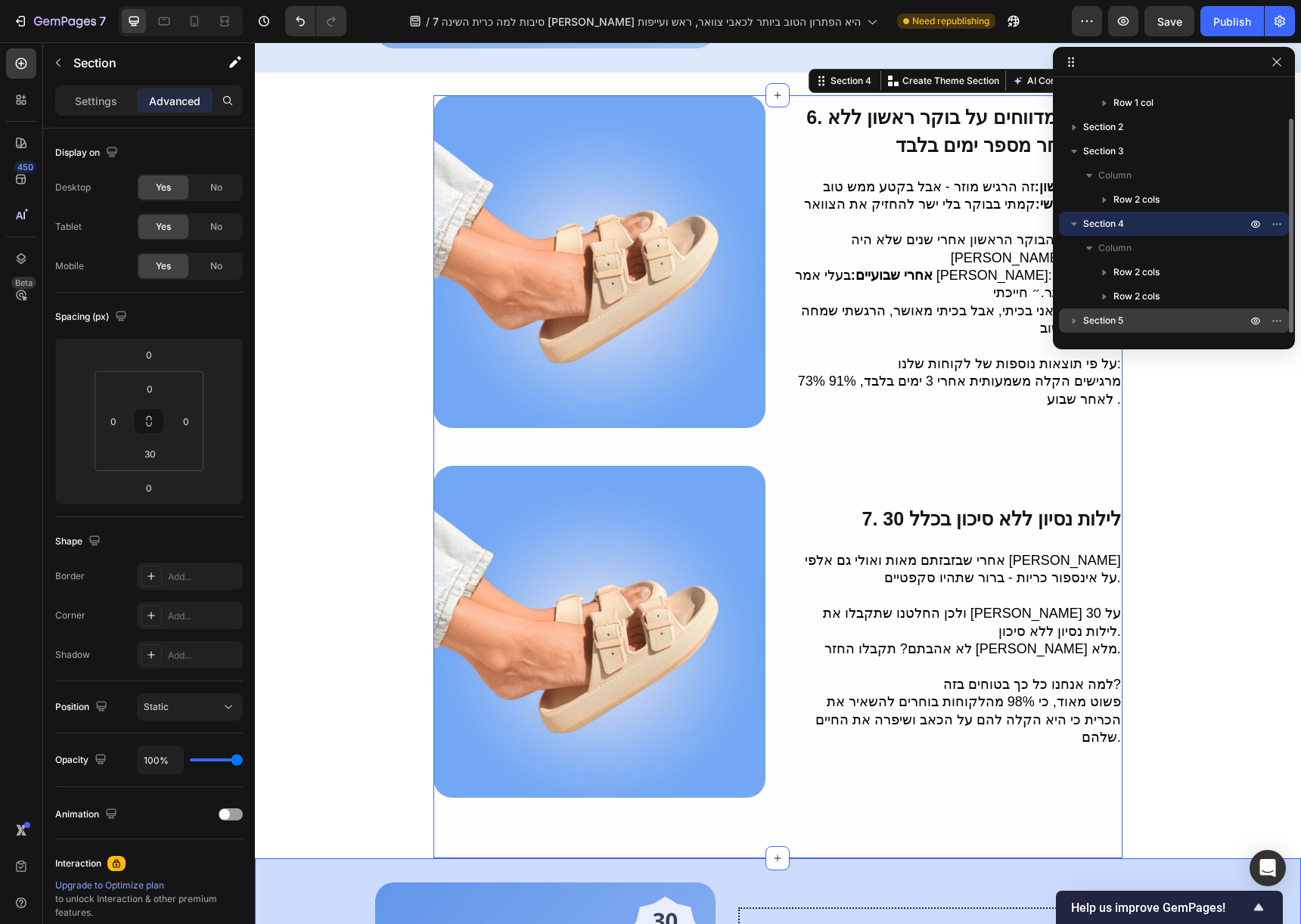
click at [1141, 314] on p "Section 5" at bounding box center [1166, 320] width 167 height 15
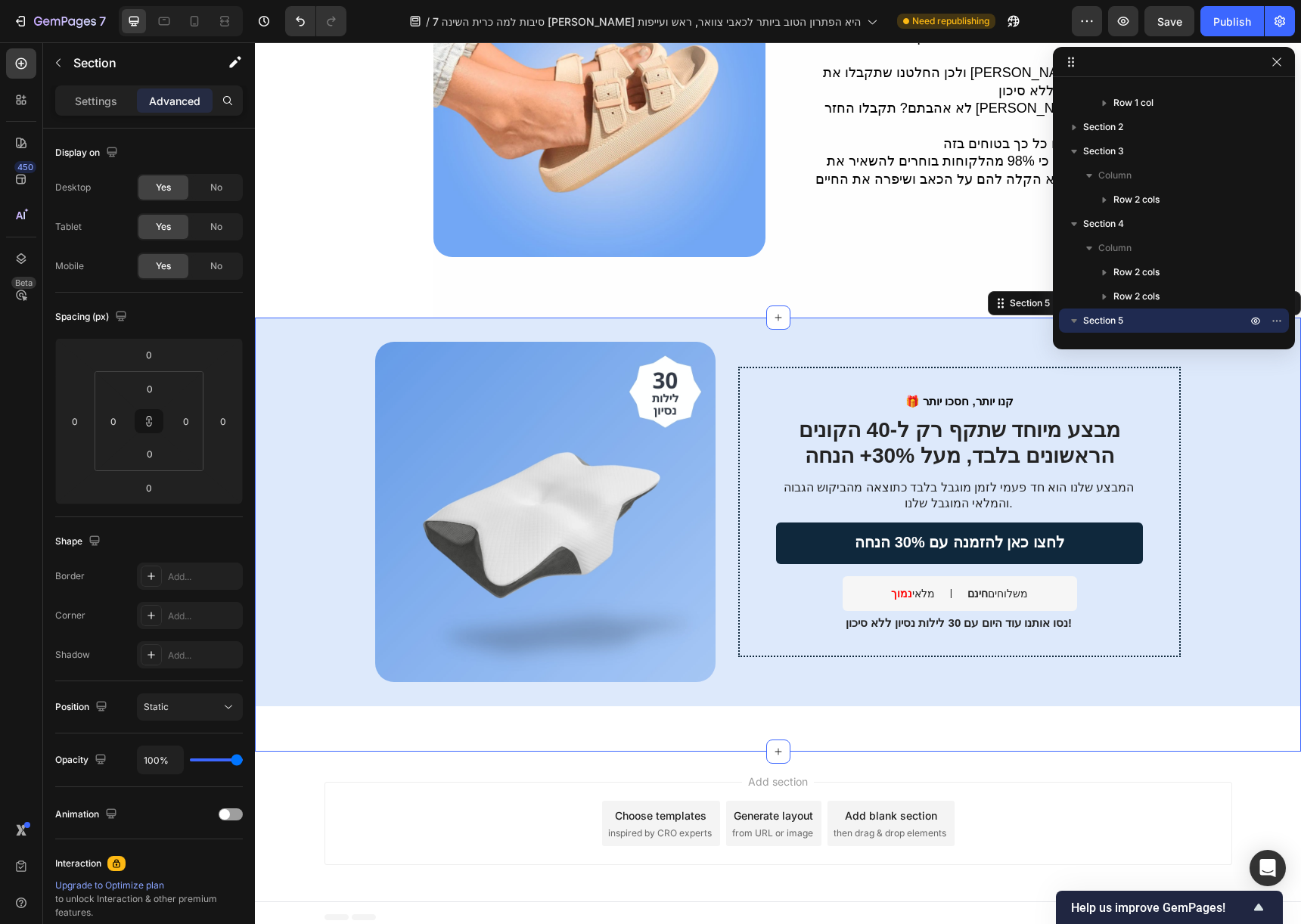
scroll to position [3043, 0]
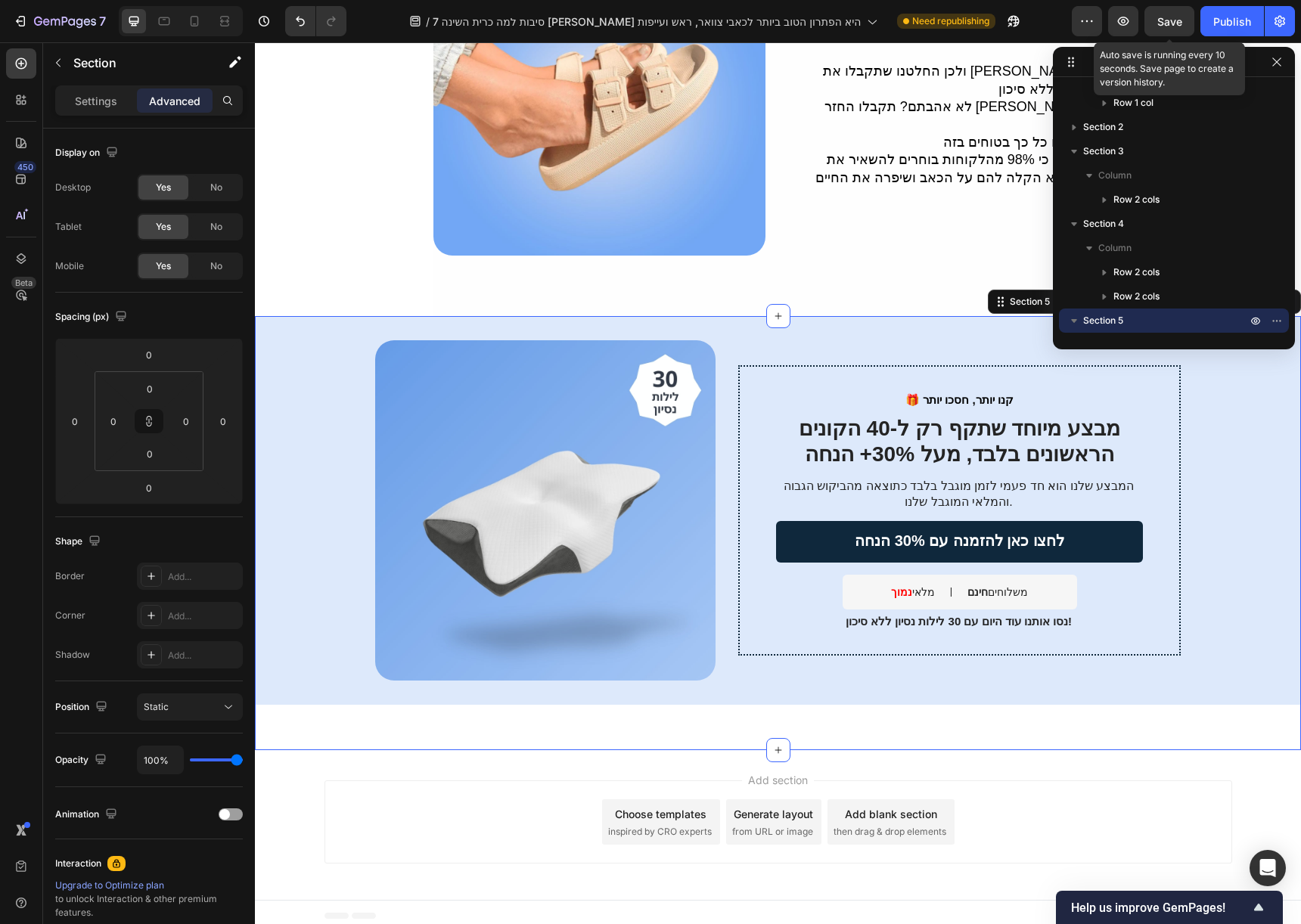
click at [1165, 25] on span "Save" at bounding box center [1170, 21] width 25 height 13
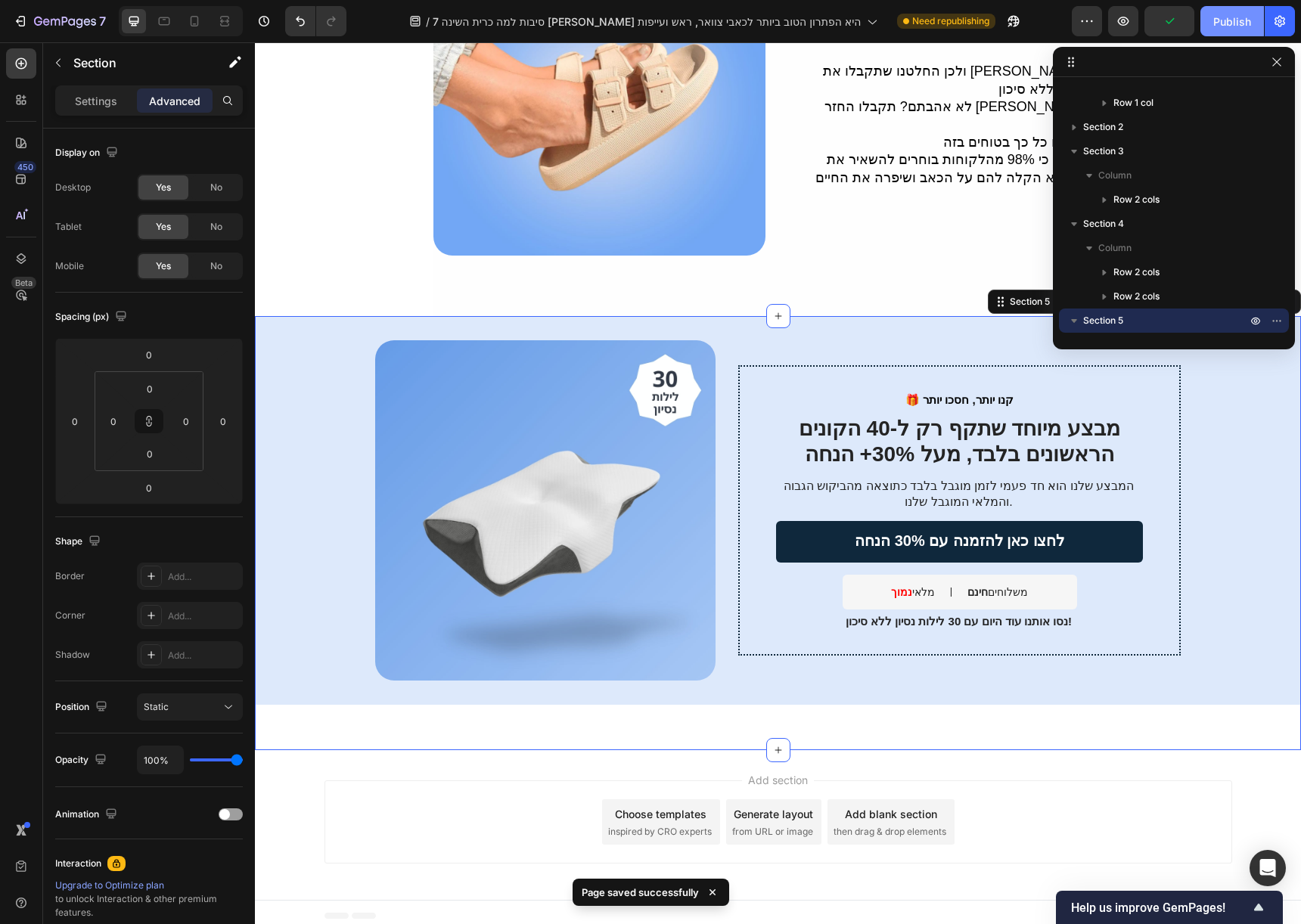
click at [1201, 32] on button "Publish" at bounding box center [1231, 21] width 63 height 31
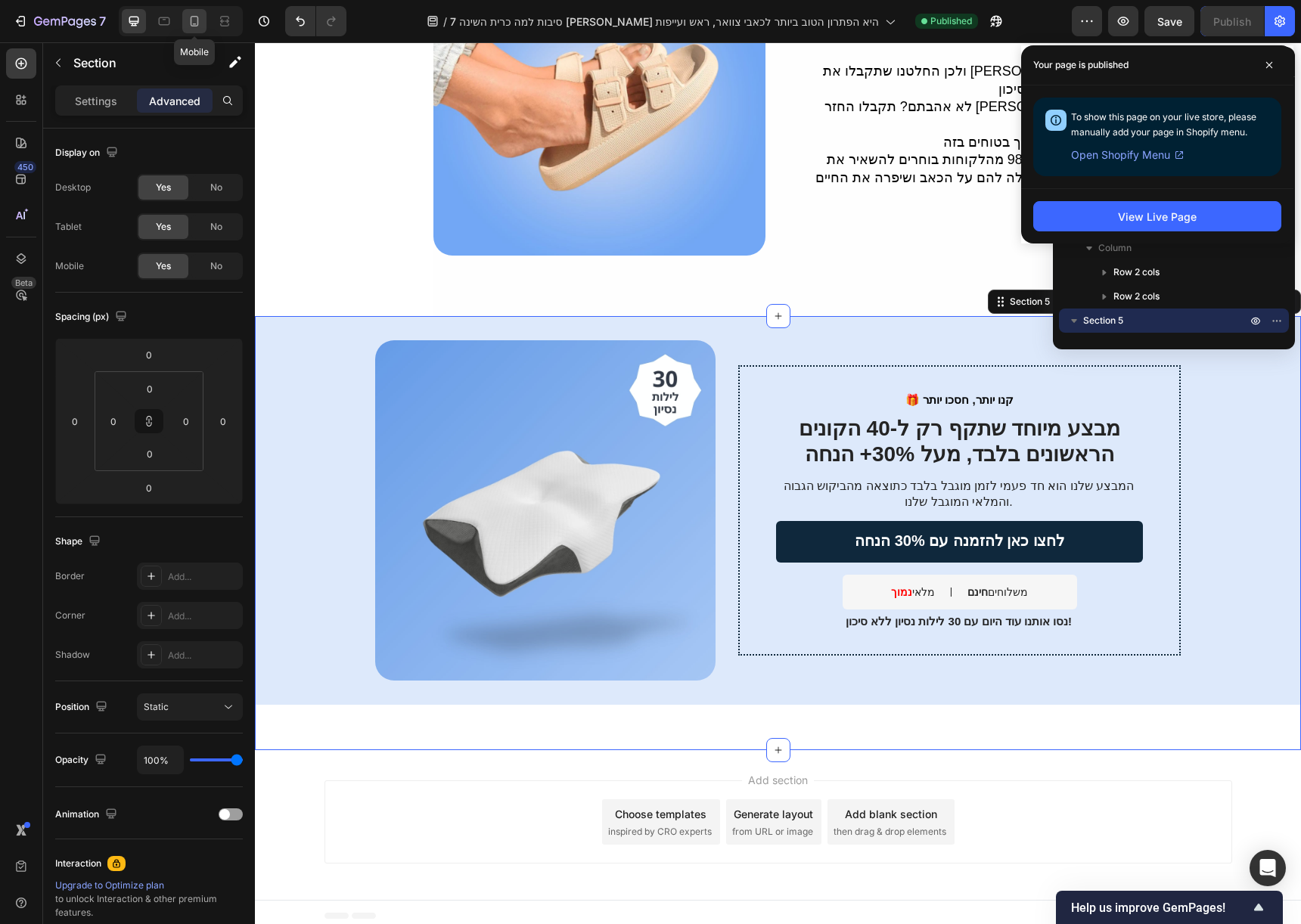
click at [199, 23] on icon at bounding box center [194, 20] width 15 height 15
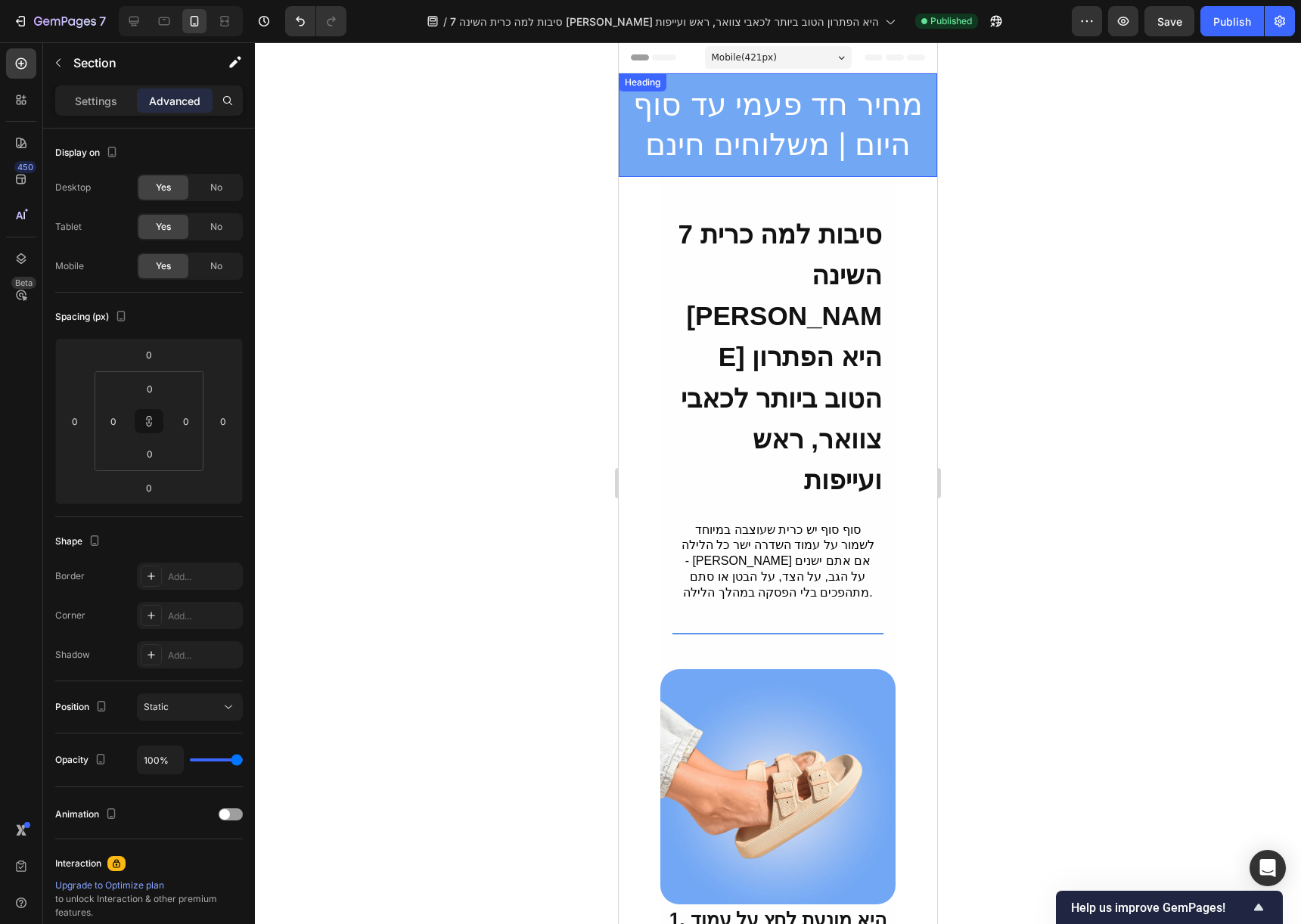
click at [848, 134] on h2 "מחיר חד פעמי עד סוף היום | משלוחים חינם" at bounding box center [778, 125] width 318 height 103
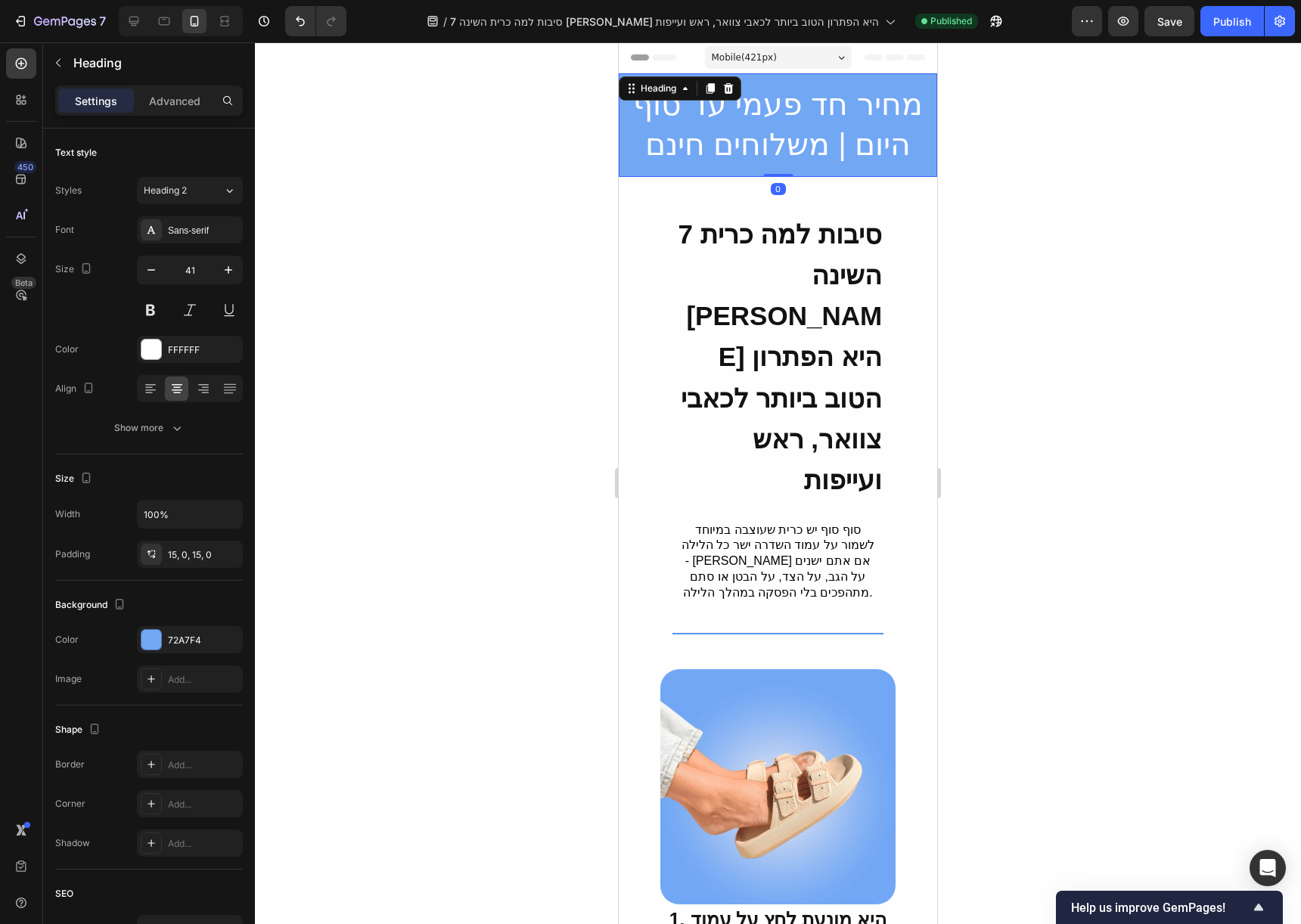
click at [848, 134] on h2 "מחיר חד פעמי עד סוף היום | משלוחים חינם" at bounding box center [778, 125] width 318 height 103
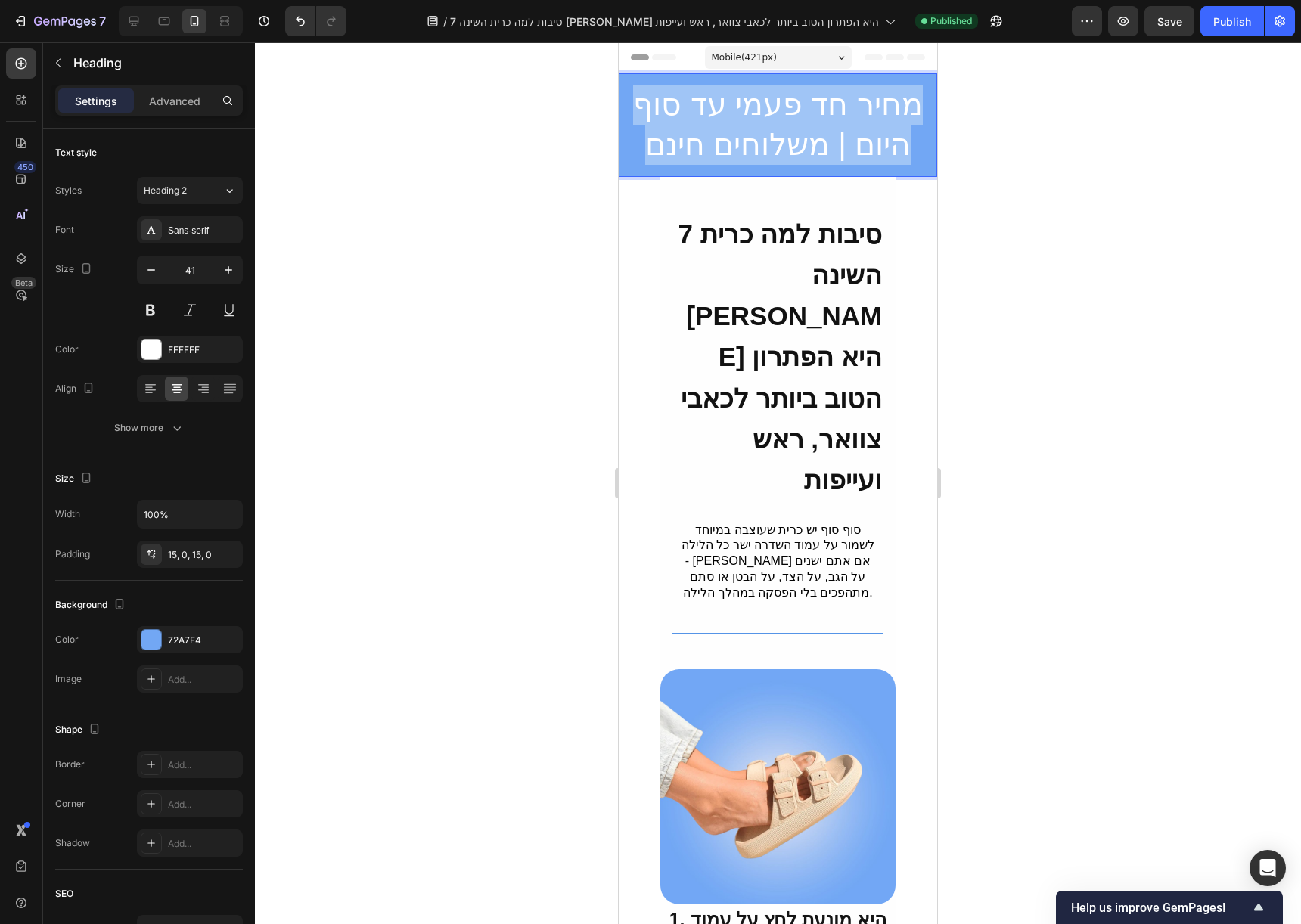
click at [848, 134] on p "מחיר חד פעמי עד סוף היום | משלוחים חינם" at bounding box center [778, 124] width 315 height 81
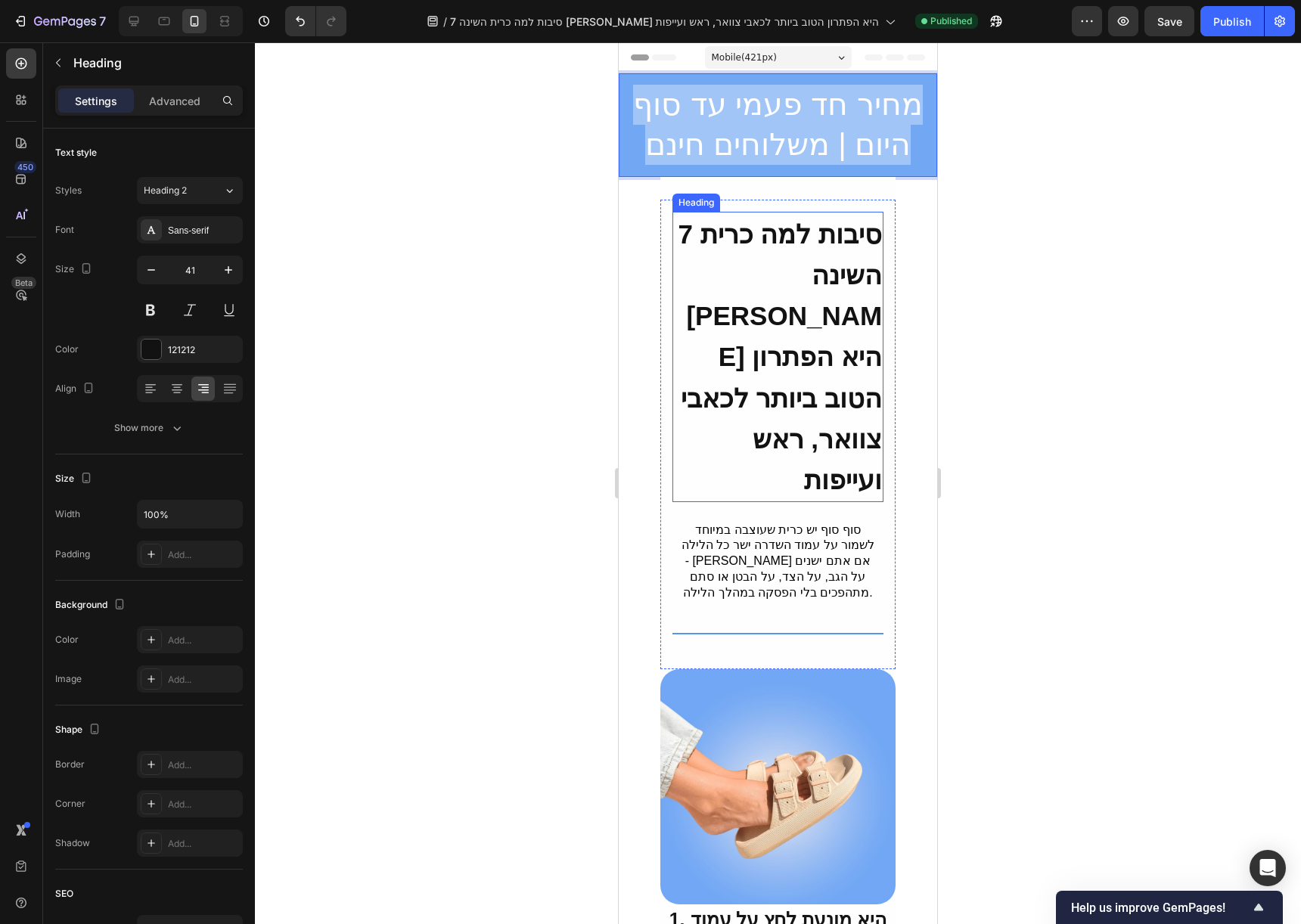
click at [807, 274] on strong "7 סיבות למה כרית השינה [PERSON_NAME] היא הפתרון הטוב ביותר לכאבי צוואר, ראש ועי…" at bounding box center [779, 357] width 204 height 276
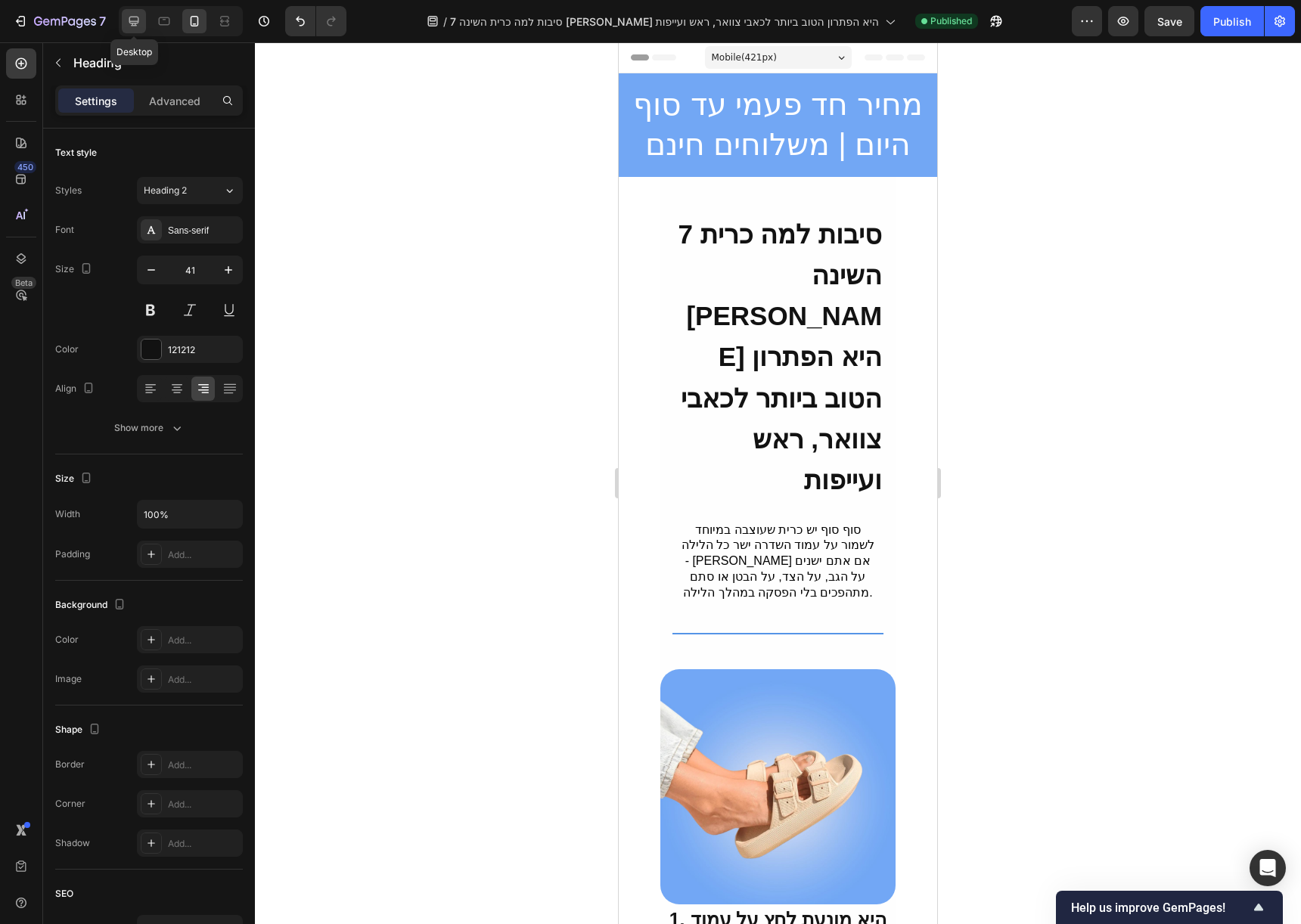
click at [131, 23] on icon at bounding box center [133, 20] width 15 height 15
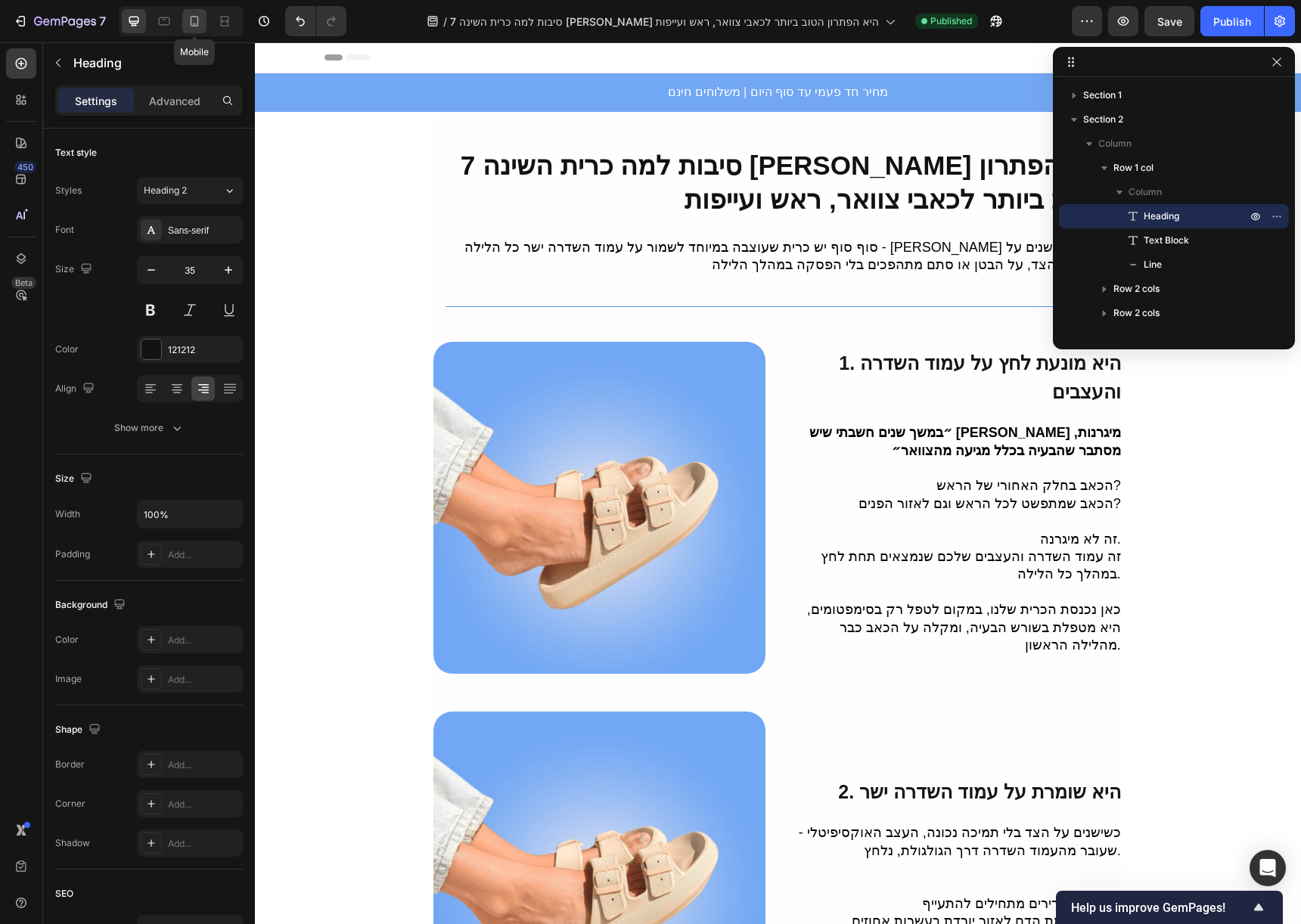
click at [187, 24] on icon at bounding box center [194, 20] width 15 height 15
type input "41"
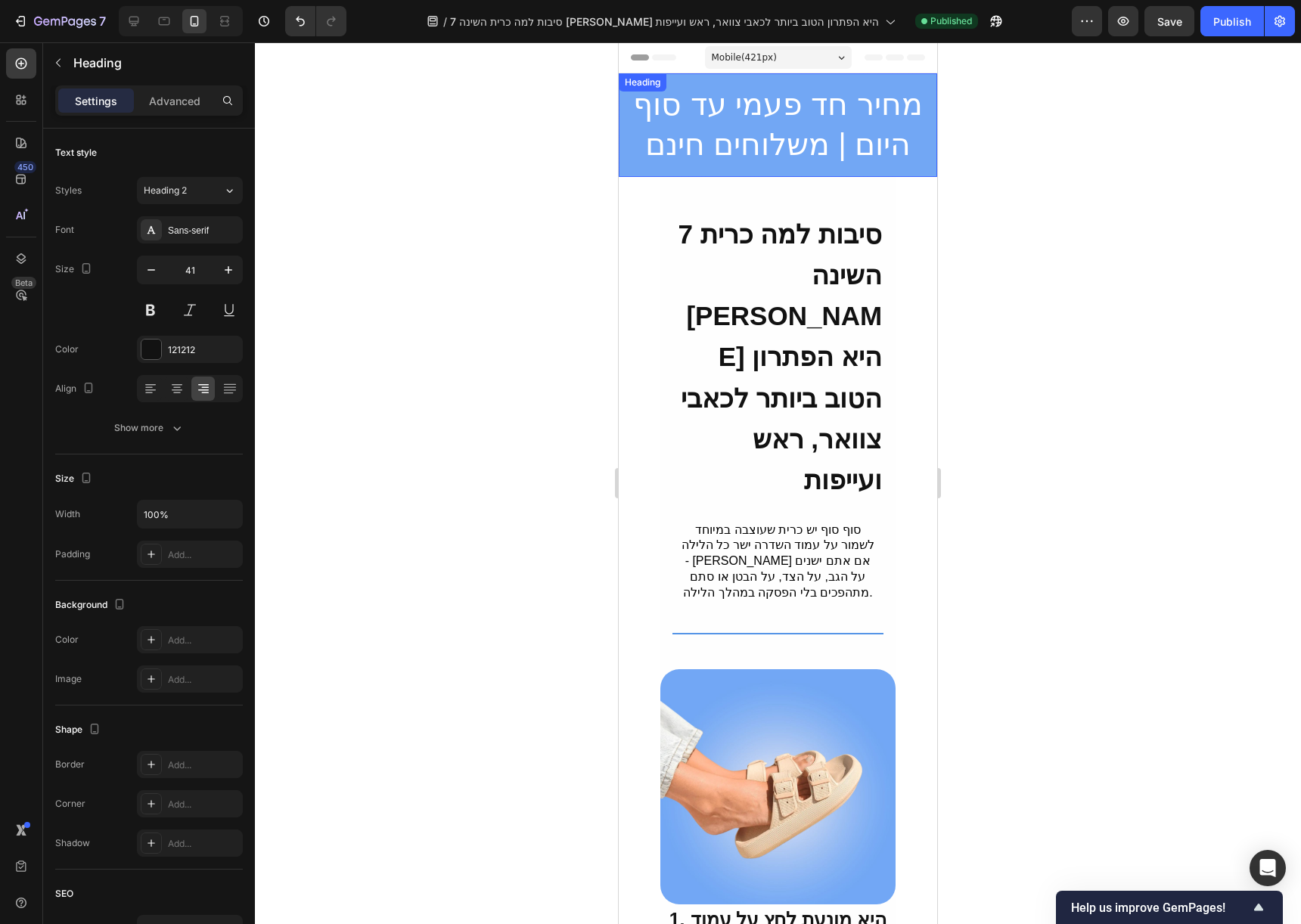
click at [889, 83] on h2 "מחיר חד פעמי עד סוף היום | משלוחים חינם" at bounding box center [778, 125] width 318 height 103
click at [708, 90] on icon at bounding box center [710, 88] width 12 height 12
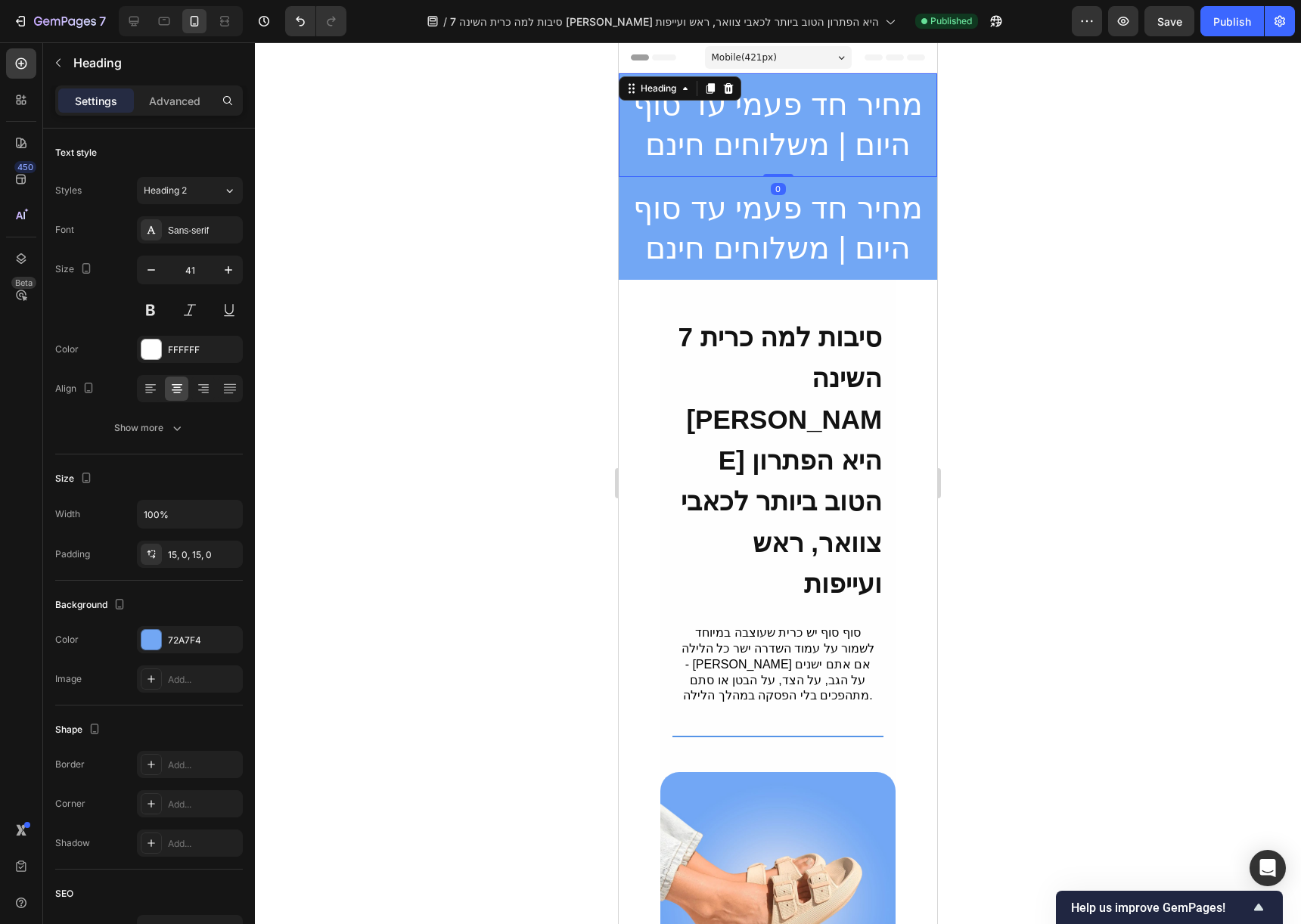
click at [876, 84] on h2 "מחיר חד פעמי עד סוף היום | משלוחים חינם" at bounding box center [778, 125] width 318 height 103
click at [53, 70] on button "button" at bounding box center [58, 63] width 24 height 24
click at [806, 86] on h2 "מחיר חד פעמי עד סוף היום | משלוחים חינם" at bounding box center [778, 125] width 318 height 103
click at [163, 95] on p "Advanced" at bounding box center [174, 101] width 52 height 16
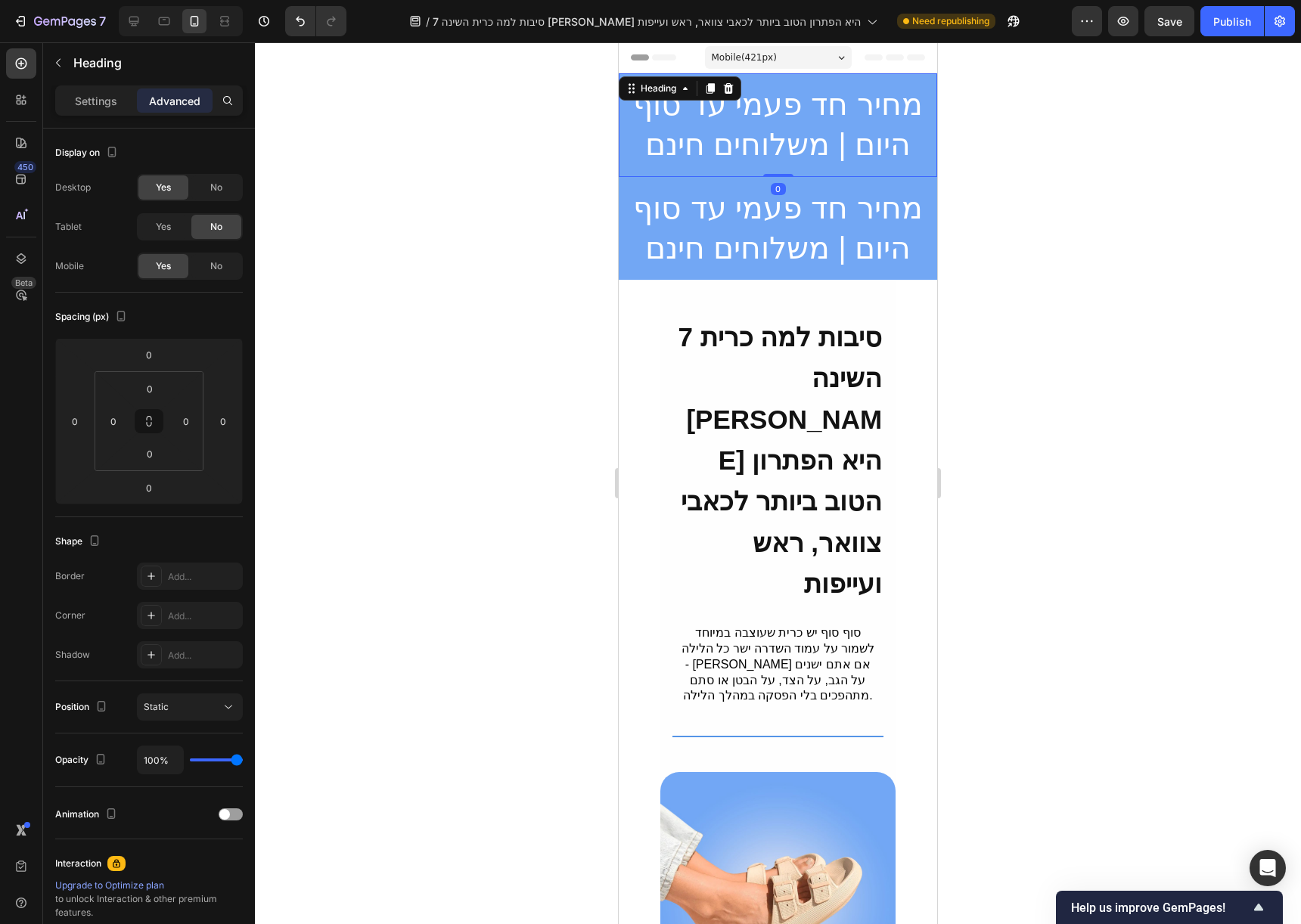
click at [773, 193] on div "0" at bounding box center [778, 189] width 15 height 12
click at [909, 257] on h2 "מחיר חד פעמי עד סוף היום | משלוחים חינם" at bounding box center [778, 228] width 318 height 103
click at [889, 157] on h2 "מחיר חד פעמי עד סוף היום | משלוחים חינם" at bounding box center [778, 125] width 318 height 103
click at [216, 271] on span "No" at bounding box center [216, 266] width 12 height 13
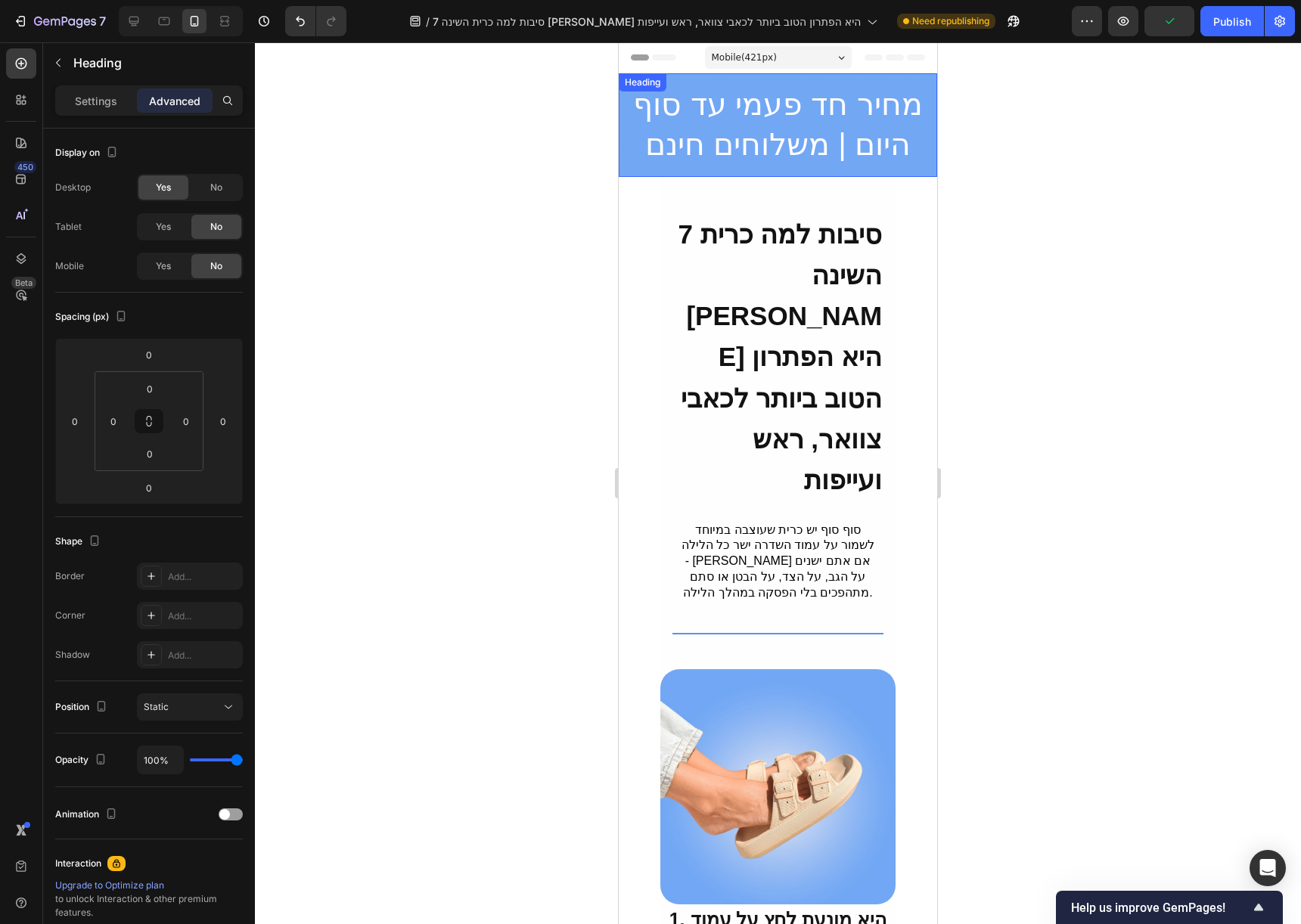
click at [746, 126] on h2 "מחיר חד פעמי עד סוף היום | משלוחים חינם" at bounding box center [778, 125] width 318 height 103
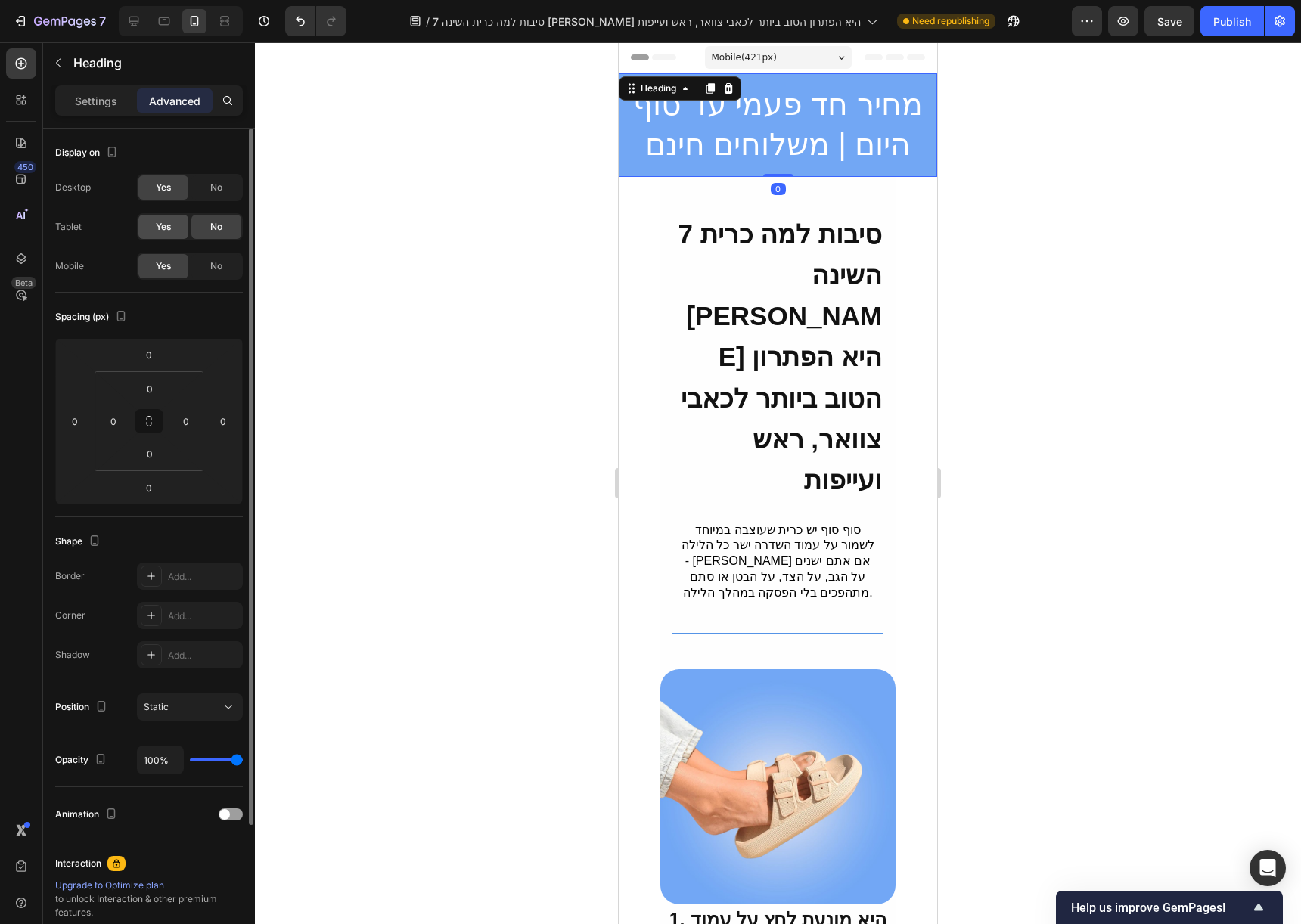
click at [182, 226] on div "Yes" at bounding box center [164, 227] width 50 height 24
click at [832, 112] on h2 "מחיר חד פעמי עד סוף היום | משלוחים חינם" at bounding box center [778, 125] width 318 height 103
click at [832, 112] on p "מחיר חד פעמי עד סוף היום | משלוחים חינם" at bounding box center [778, 124] width 315 height 81
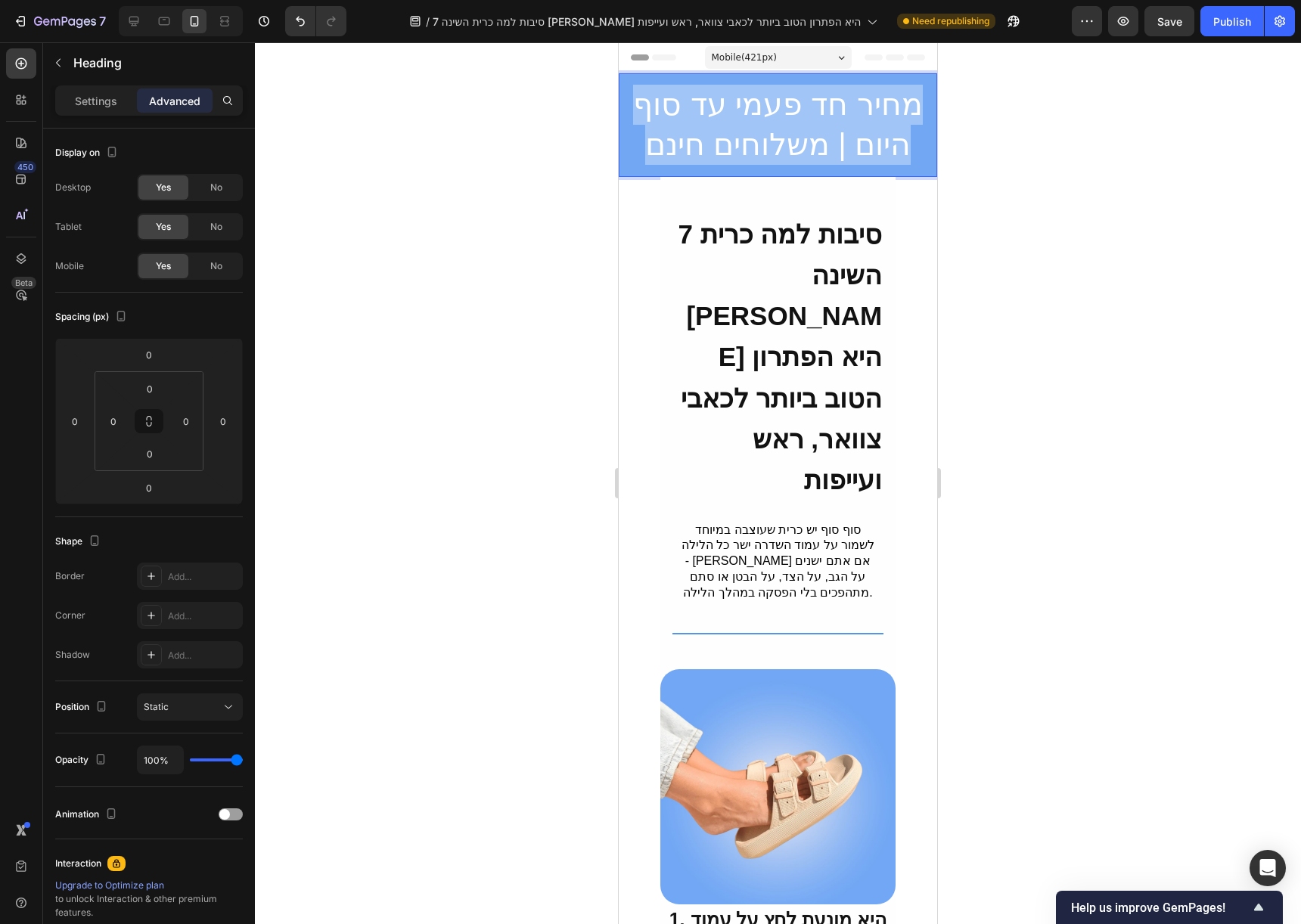
click at [832, 112] on p "מחיר חד פעמי עד סוף היום | משלוחים חינם" at bounding box center [778, 124] width 315 height 81
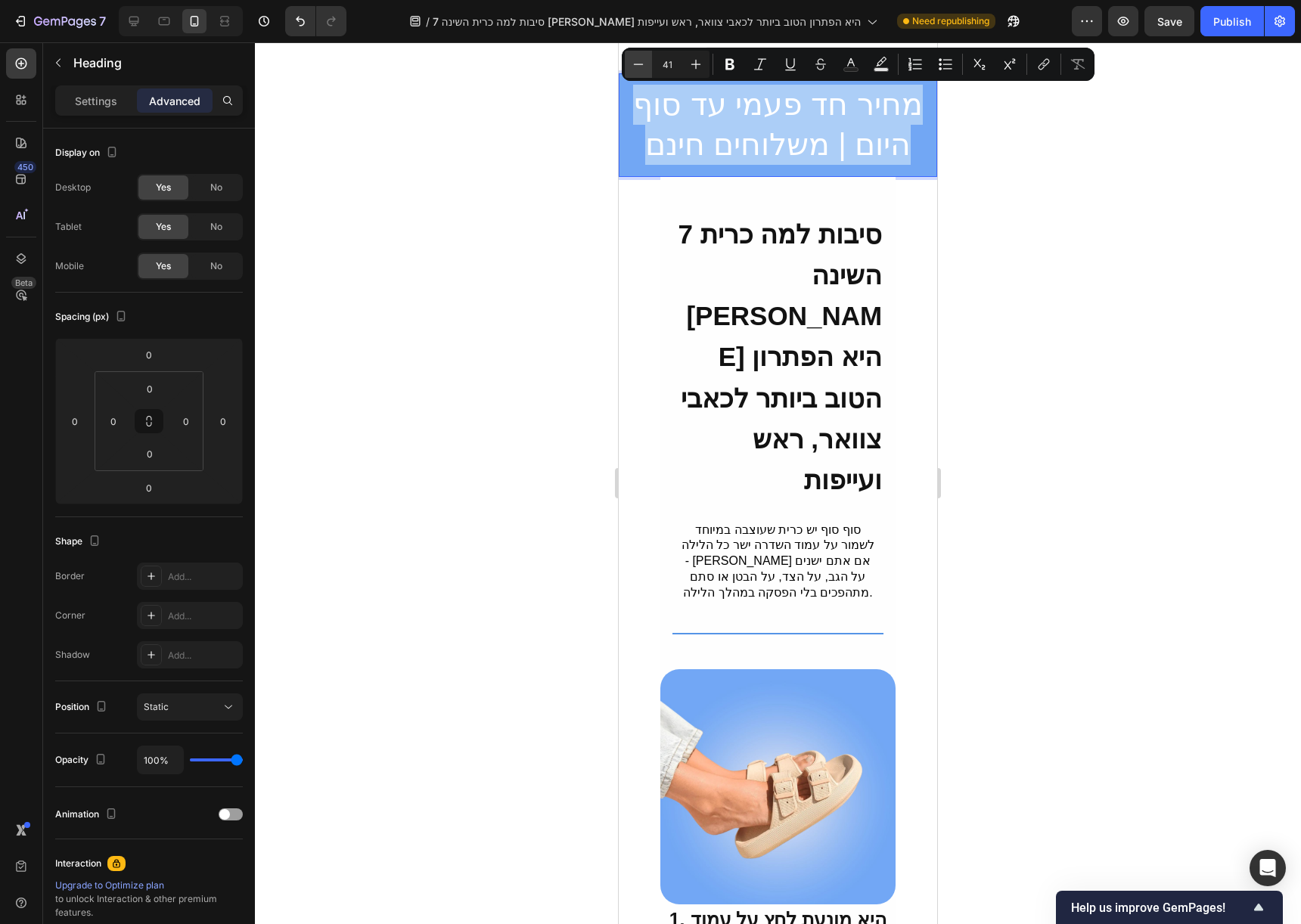
click at [645, 62] on icon "Editor contextual toolbar" at bounding box center [638, 64] width 15 height 15
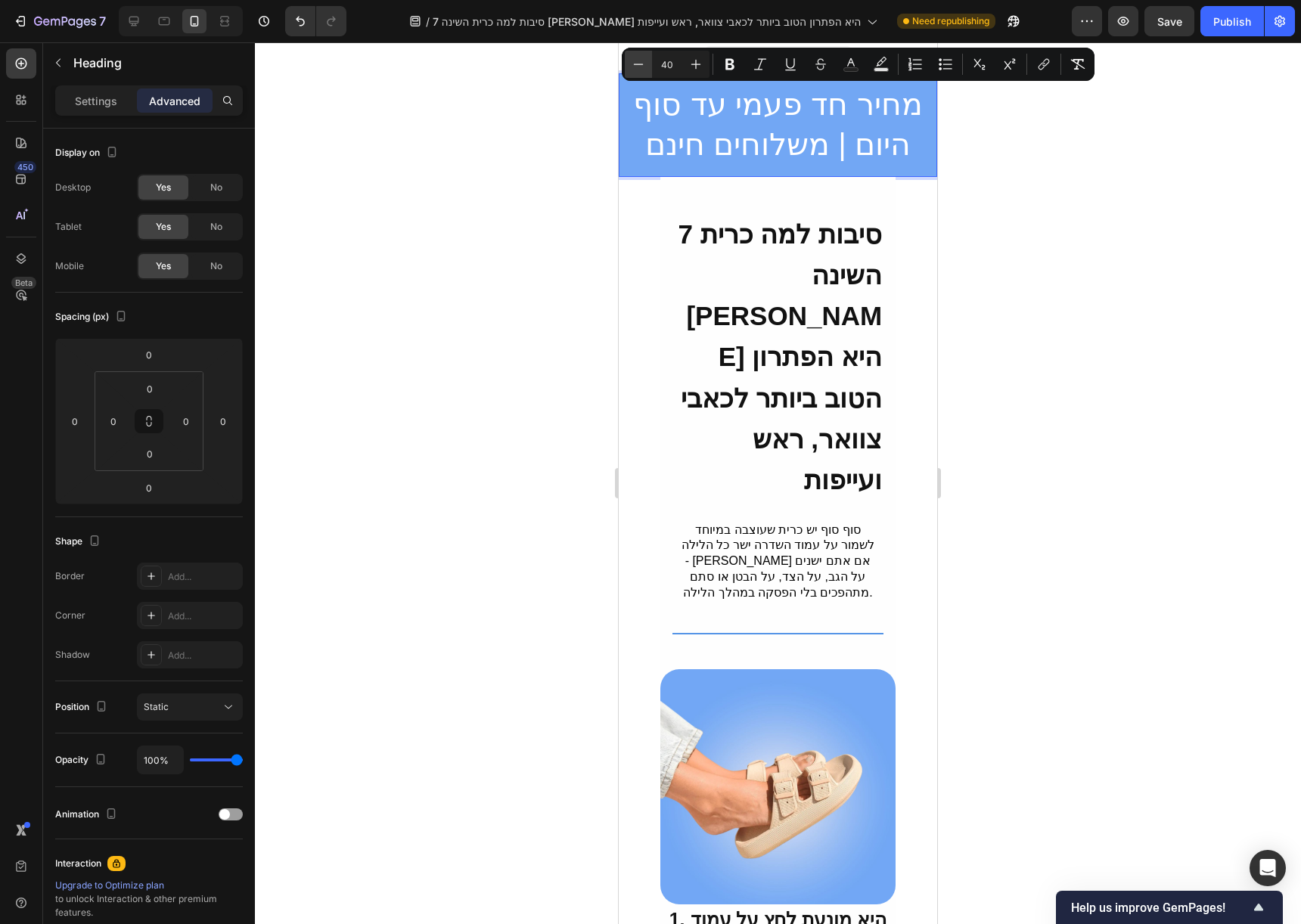
click at [645, 62] on icon "Editor contextual toolbar" at bounding box center [638, 64] width 15 height 15
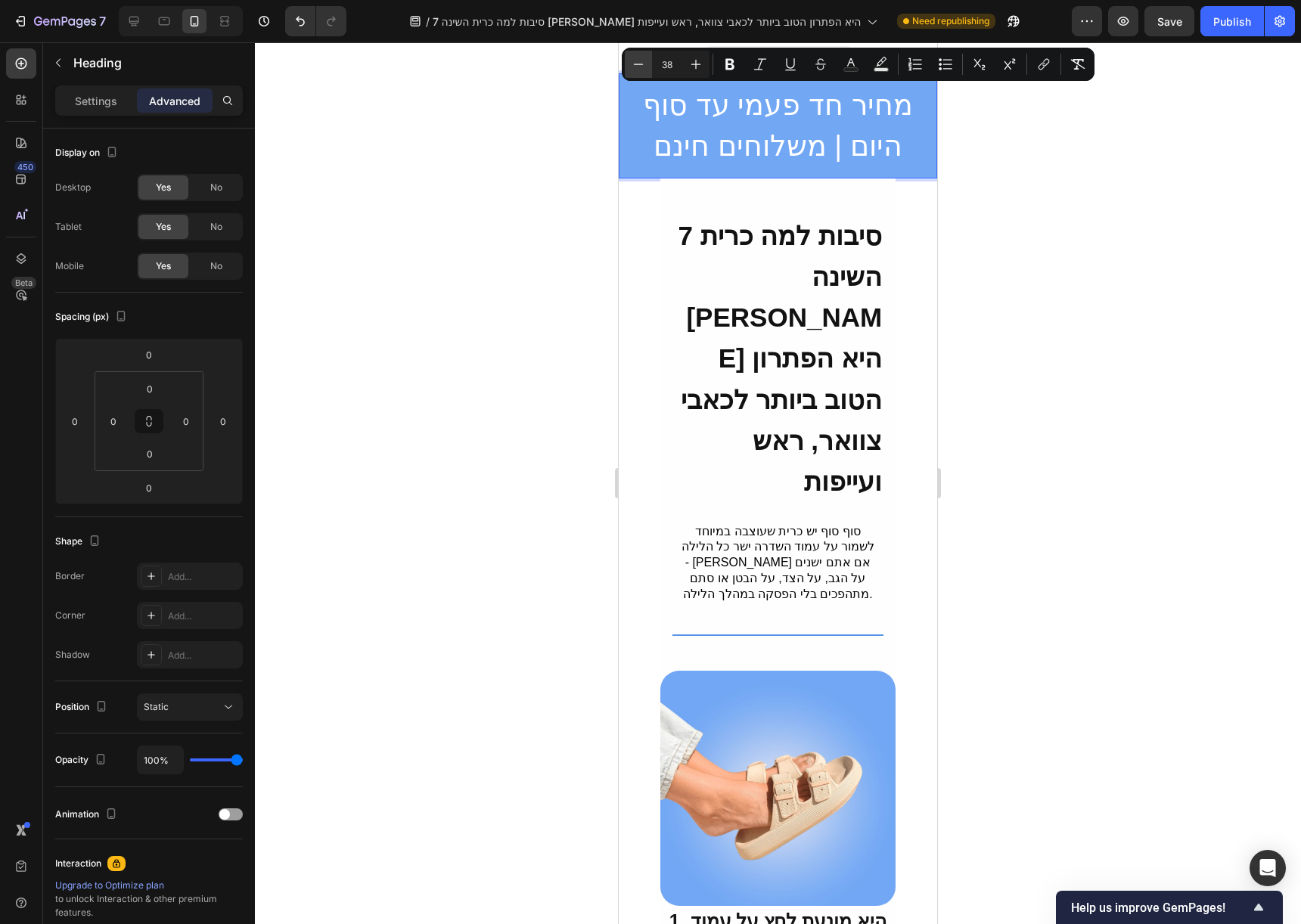
click at [645, 62] on icon "Editor contextual toolbar" at bounding box center [638, 64] width 15 height 15
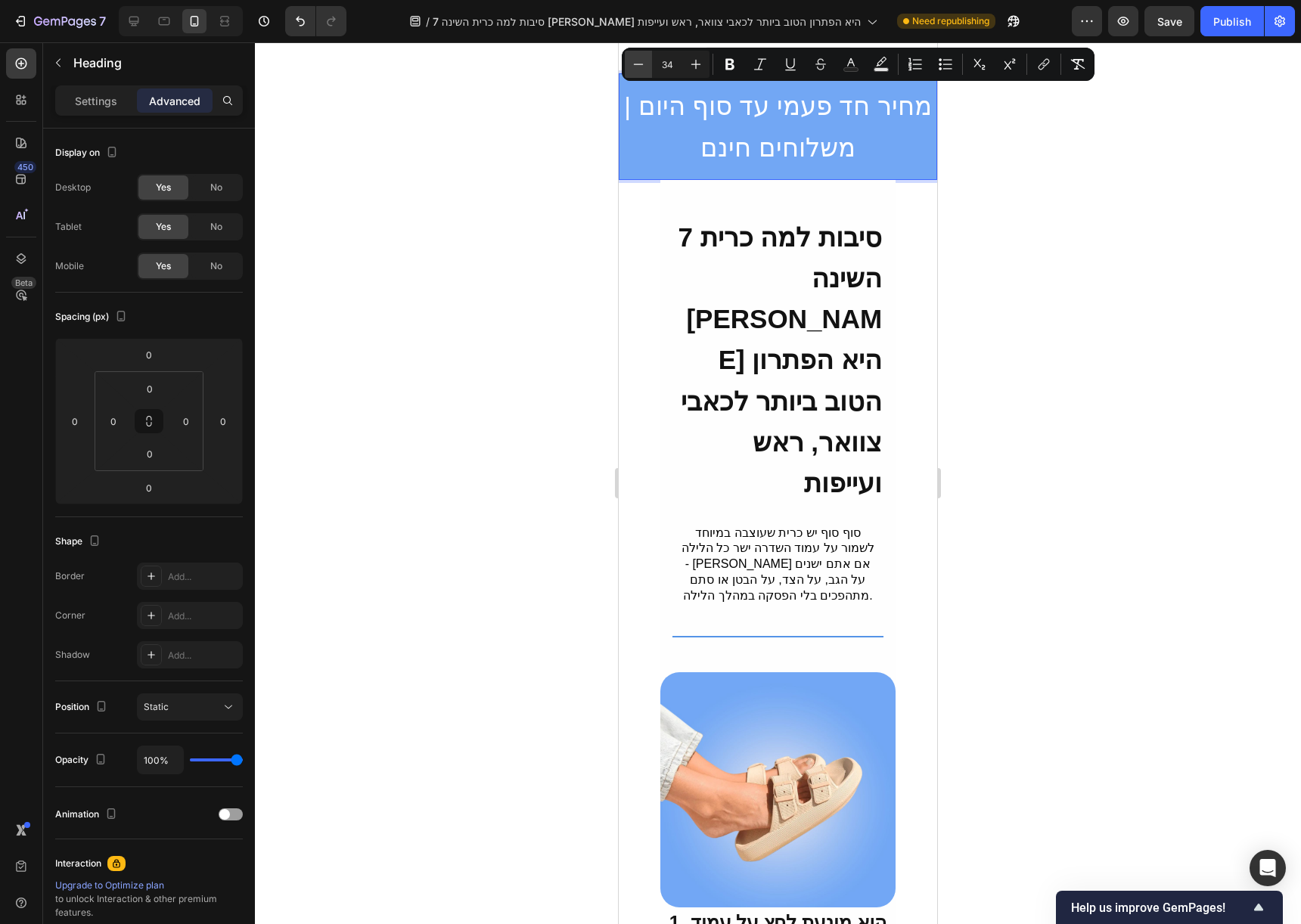
click at [645, 62] on icon "Editor contextual toolbar" at bounding box center [638, 64] width 15 height 15
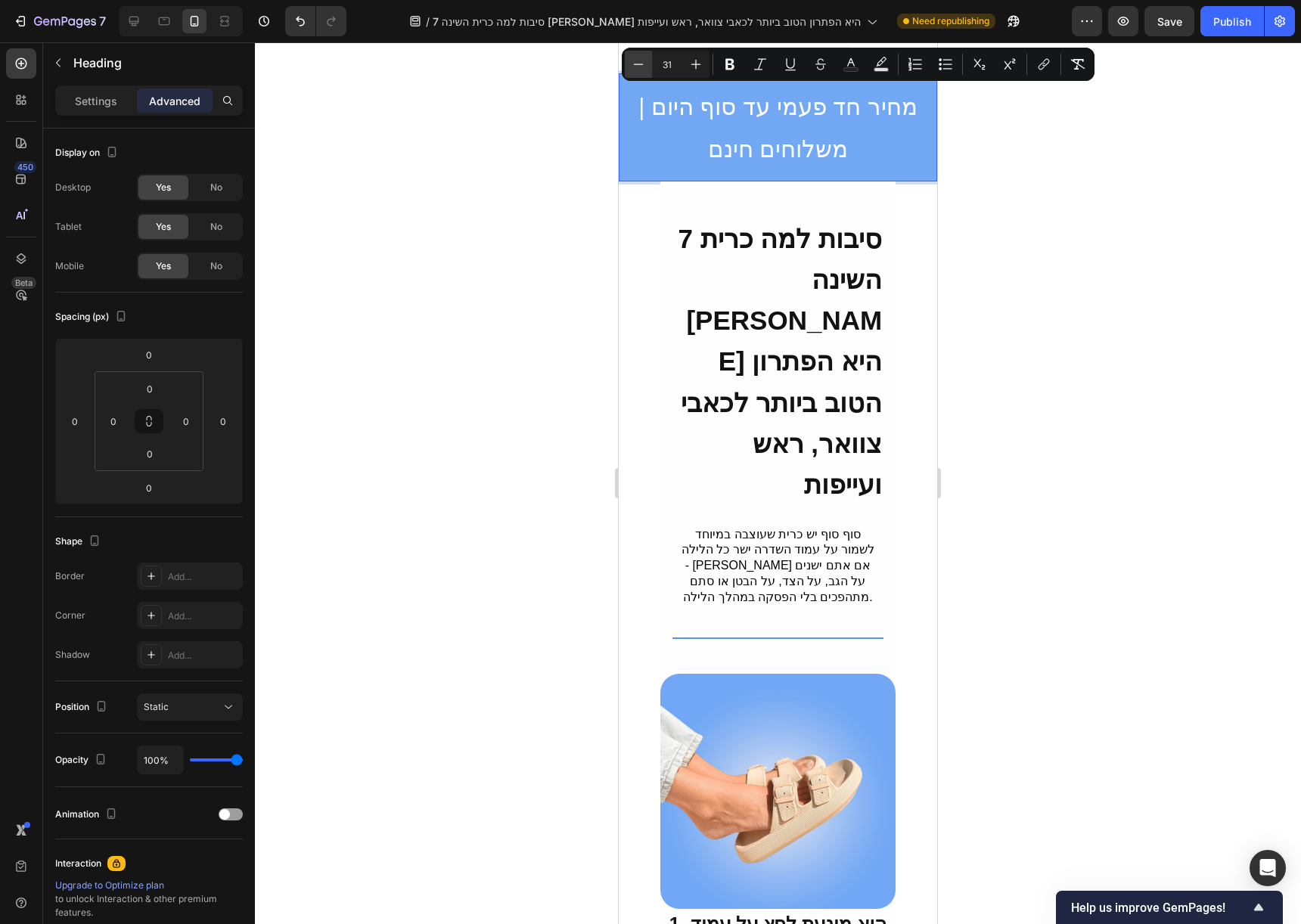
click at [645, 62] on icon "Editor contextual toolbar" at bounding box center [638, 64] width 15 height 15
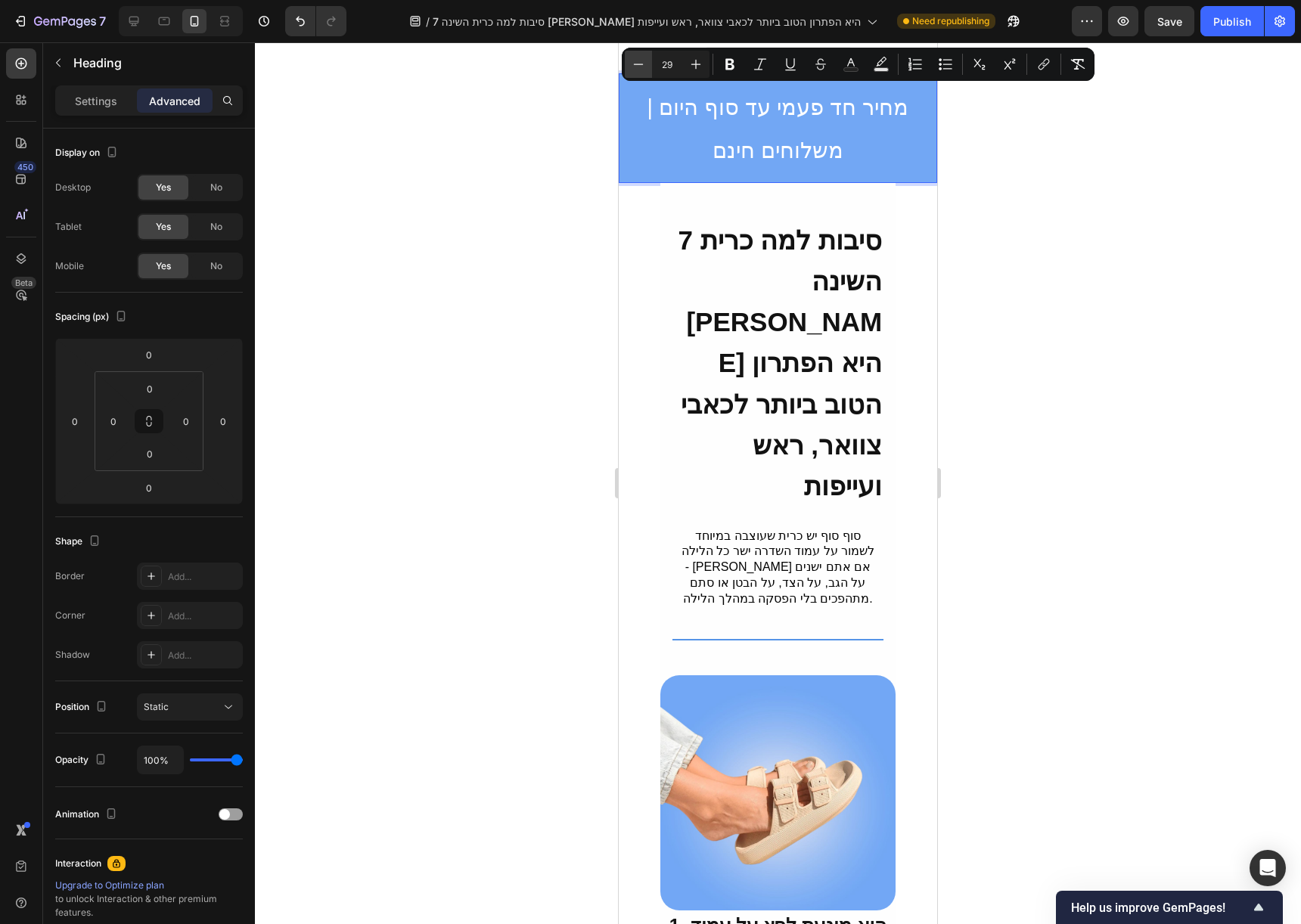
click at [645, 62] on icon "Editor contextual toolbar" at bounding box center [638, 64] width 15 height 15
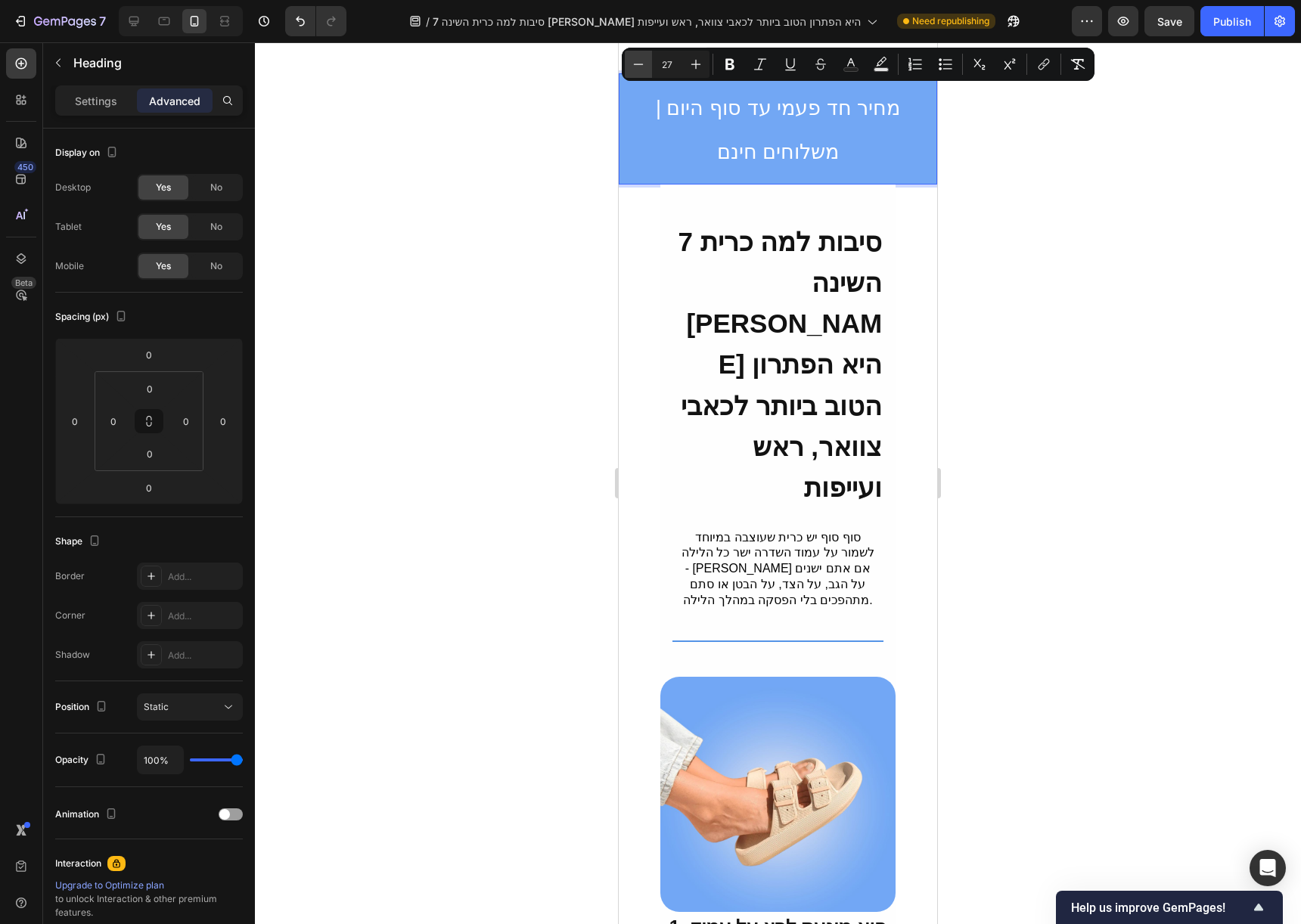
click at [645, 62] on icon "Editor contextual toolbar" at bounding box center [638, 64] width 15 height 15
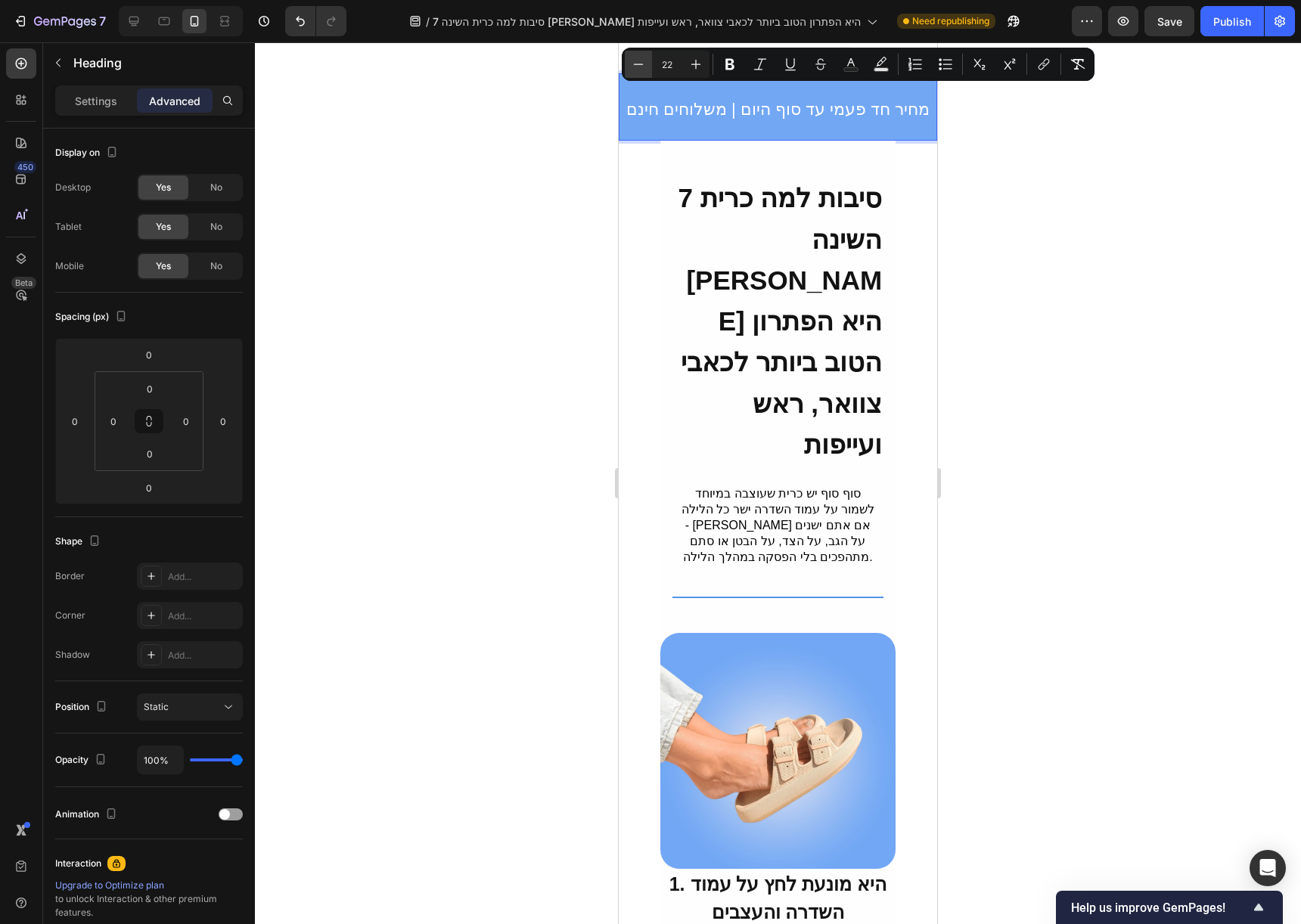
click at [645, 62] on icon "Editor contextual toolbar" at bounding box center [638, 64] width 15 height 15
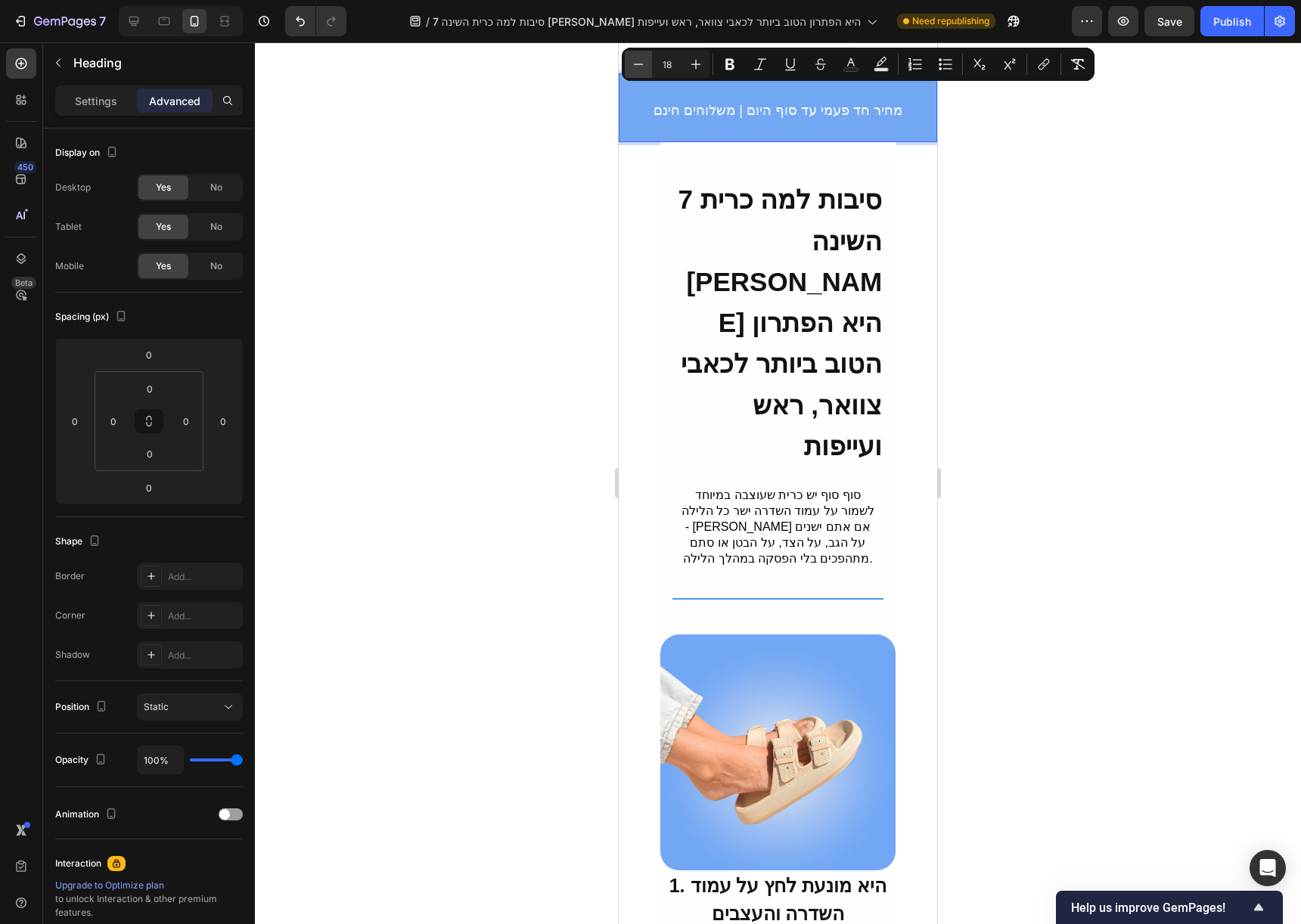
click at [645, 62] on icon "Editor contextual toolbar" at bounding box center [638, 64] width 15 height 15
type input "15"
click at [110, 96] on p "Settings" at bounding box center [96, 101] width 42 height 16
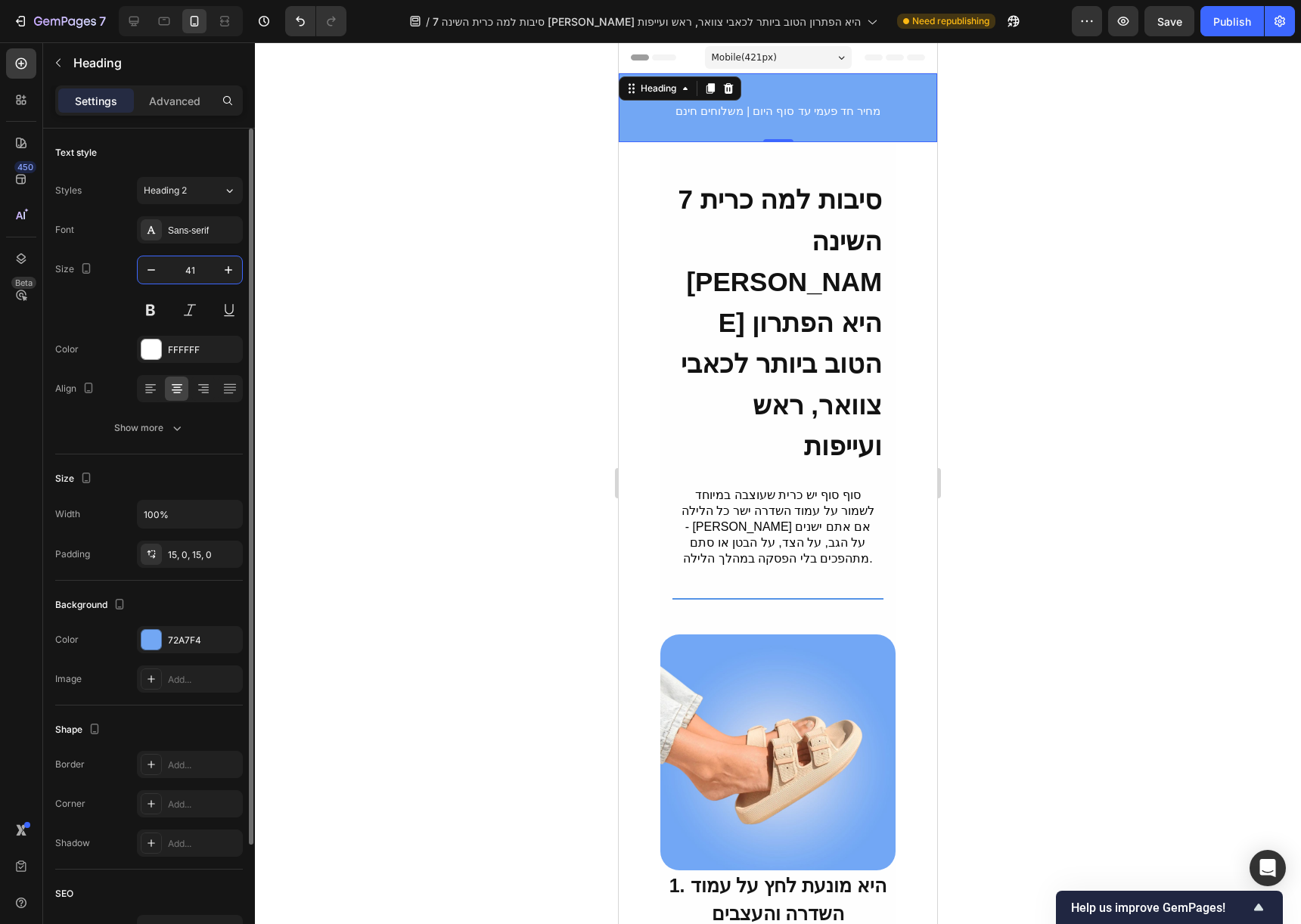
click at [181, 270] on input "41" at bounding box center [190, 270] width 50 height 27
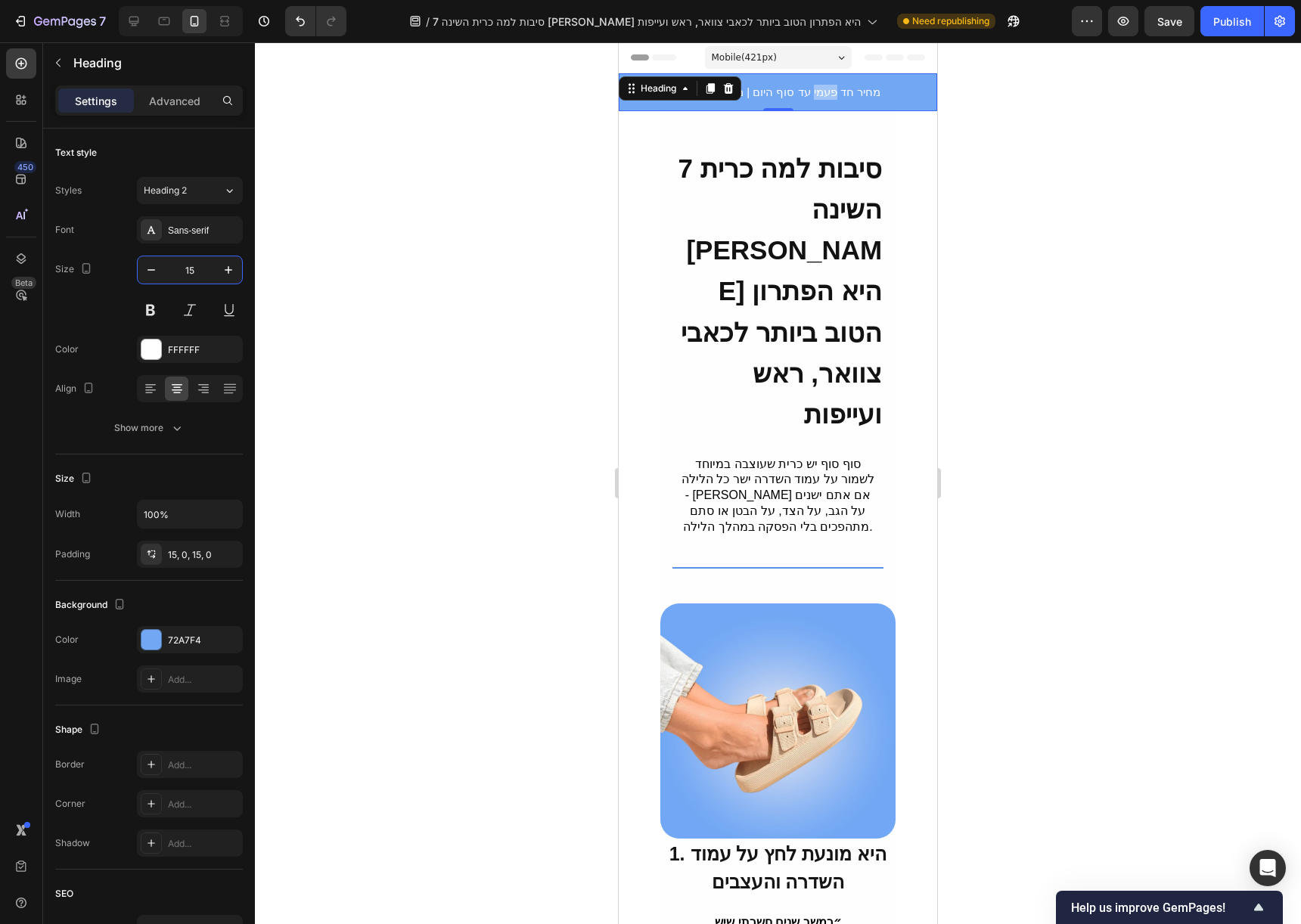
click at [823, 86] on span "מחיר חד פעמי עד סוף היום | משלוחים חינם" at bounding box center [778, 92] width 205 height 13
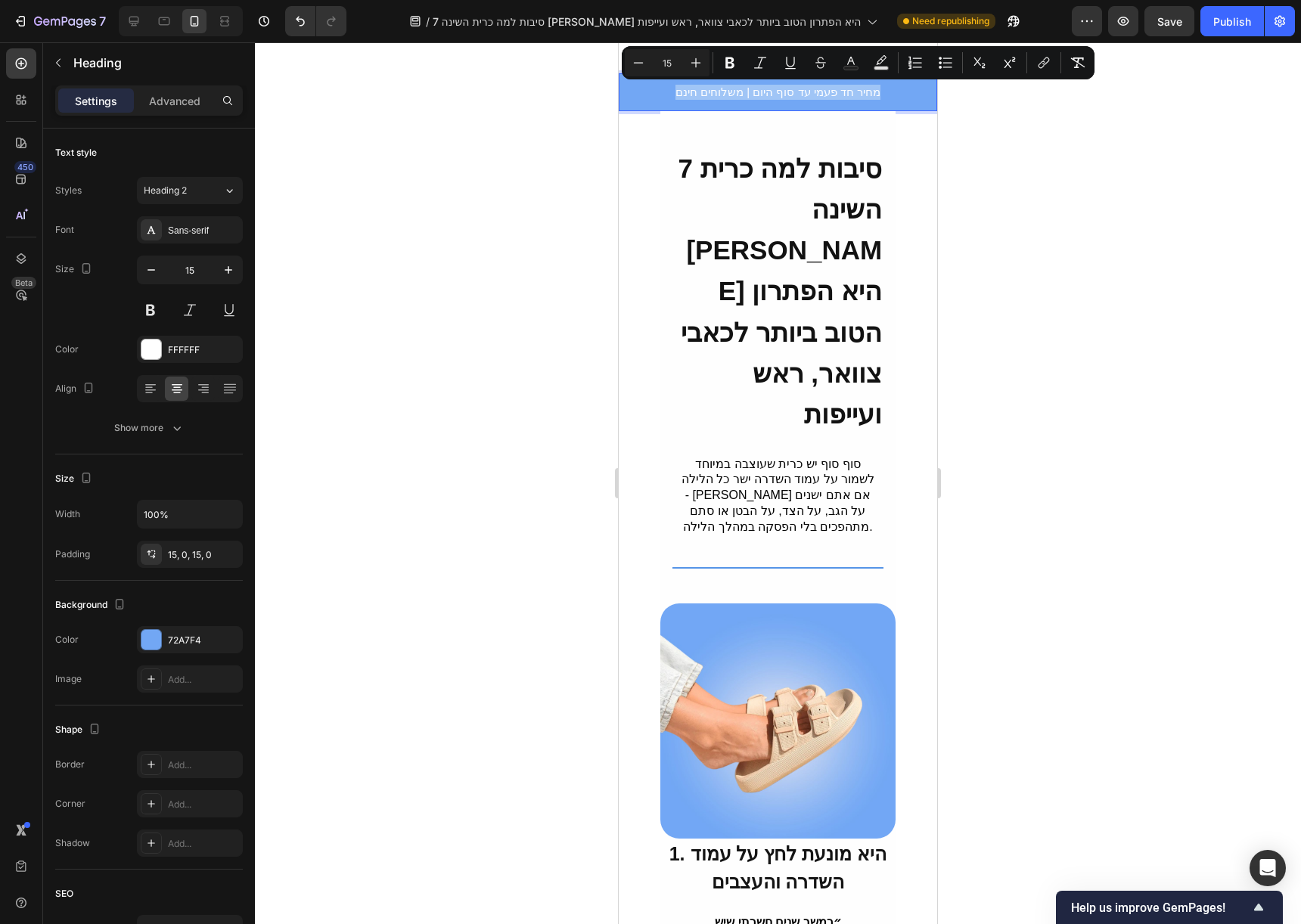
click at [896, 94] on p "מחיר חד פעמי עד סוף היום | משלוחים חינם" at bounding box center [778, 92] width 315 height 15
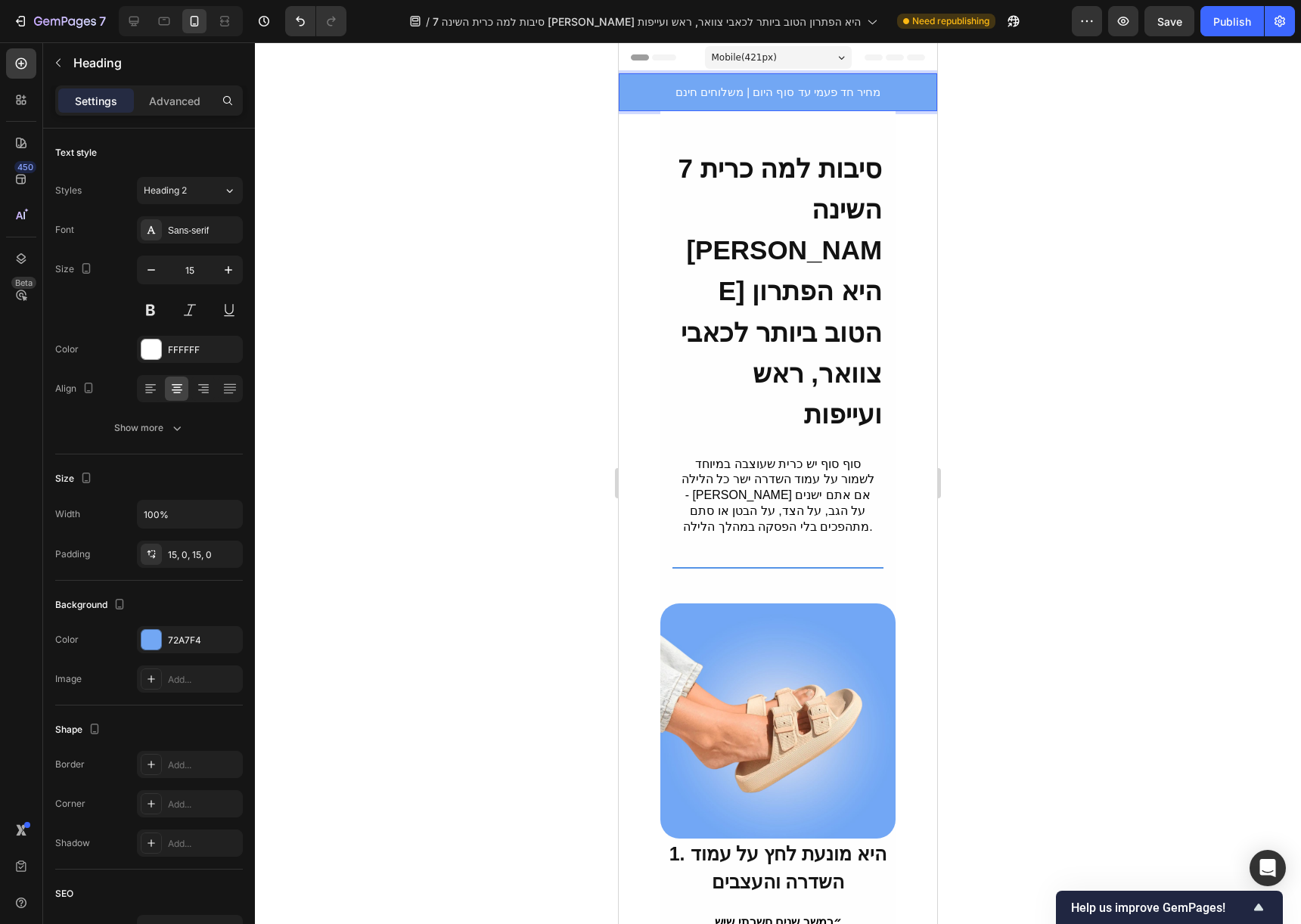
click at [775, 93] on span "מחיר חד פעמי עד סוף היום | משלוחים חינם" at bounding box center [778, 92] width 205 height 13
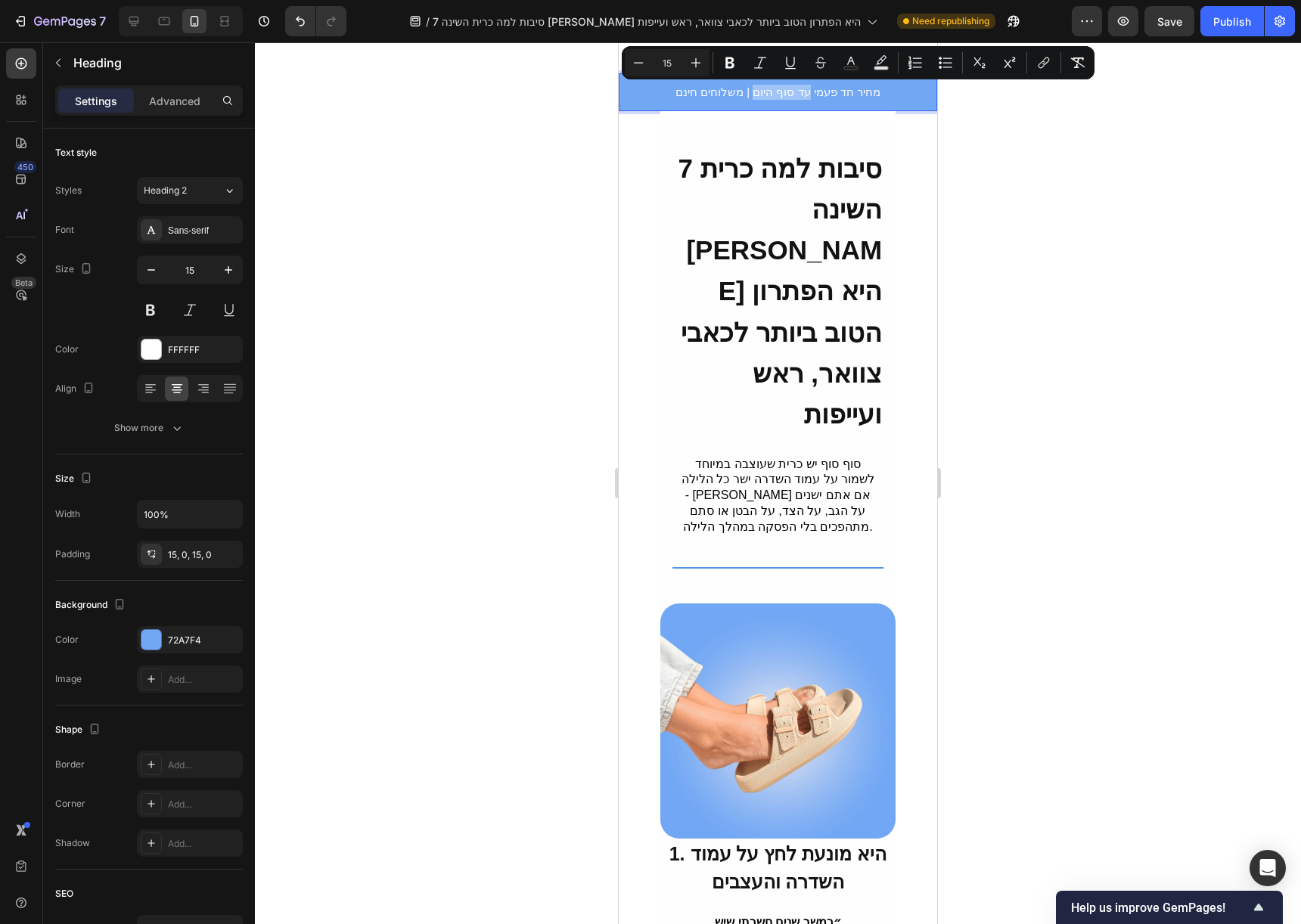
drag, startPoint x: 748, startPoint y: 93, endPoint x: 799, endPoint y: 95, distance: 51.0
click at [799, 95] on span "מחיר חד פעמי עד סוף היום | משלוחים חינם" at bounding box center [778, 92] width 205 height 13
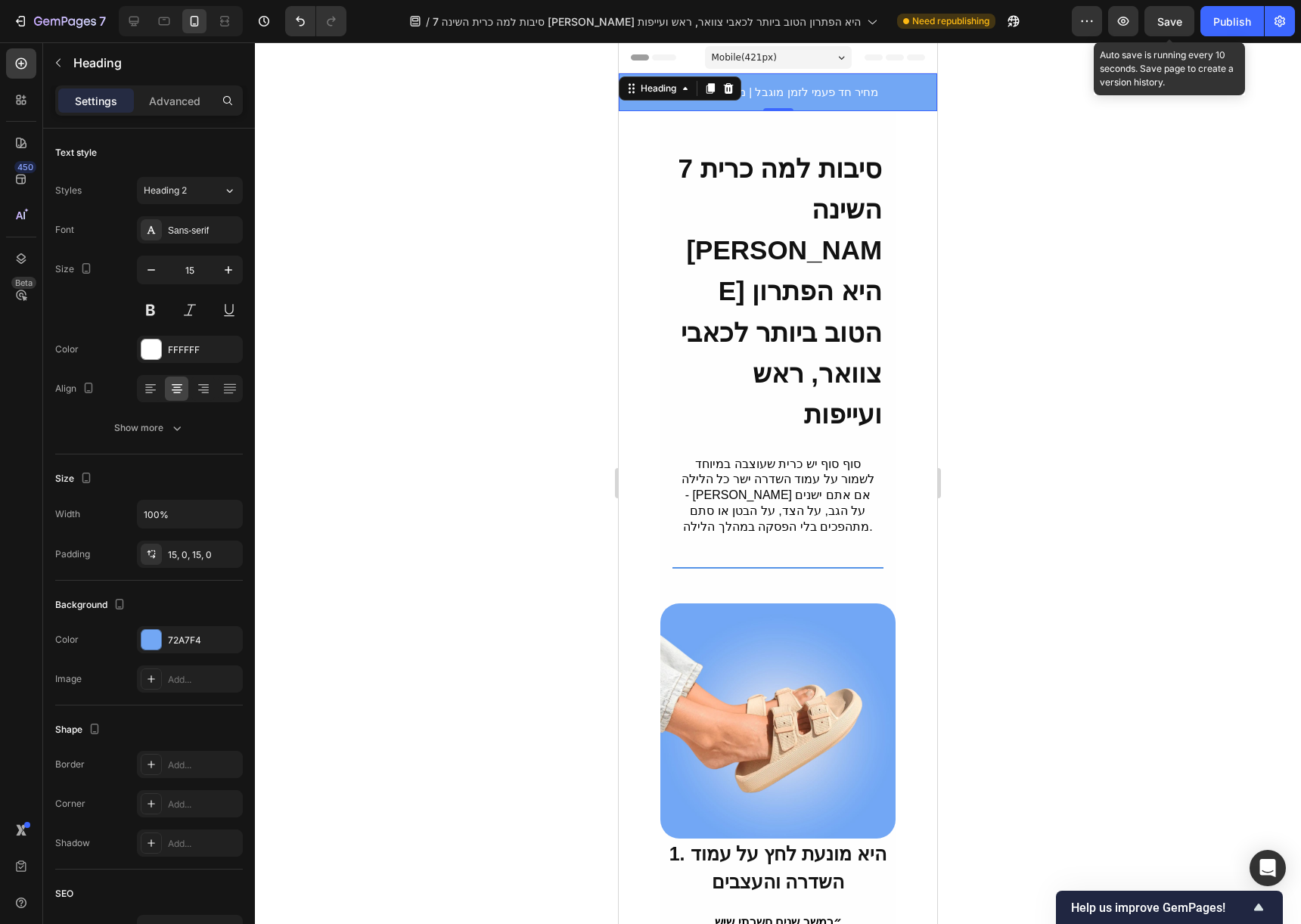
click at [1172, 16] on span "Save" at bounding box center [1170, 21] width 25 height 13
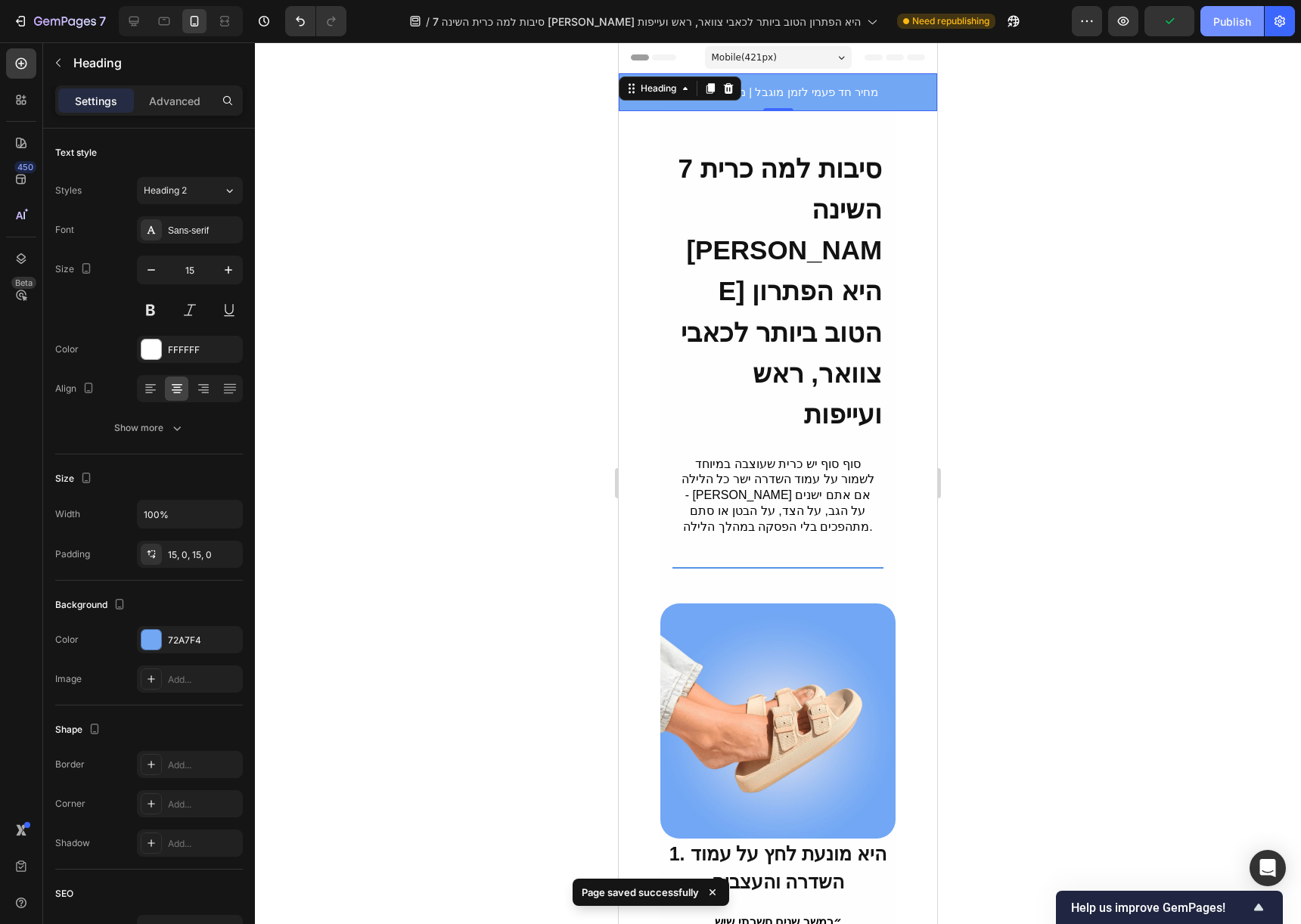
click at [1222, 19] on div "Publish" at bounding box center [1232, 21] width 38 height 16
click at [138, 16] on icon at bounding box center [134, 21] width 10 height 10
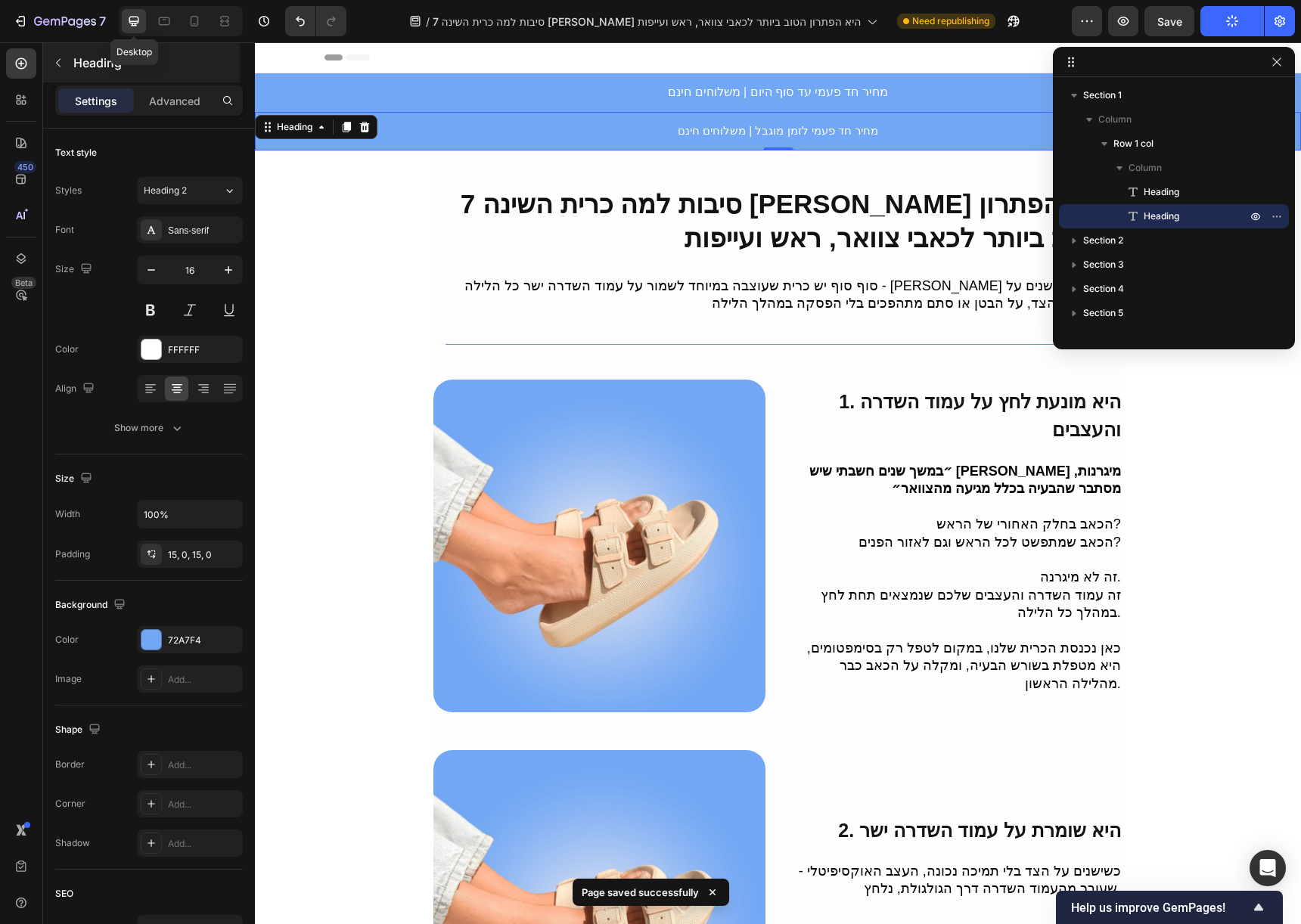
scroll to position [16, 0]
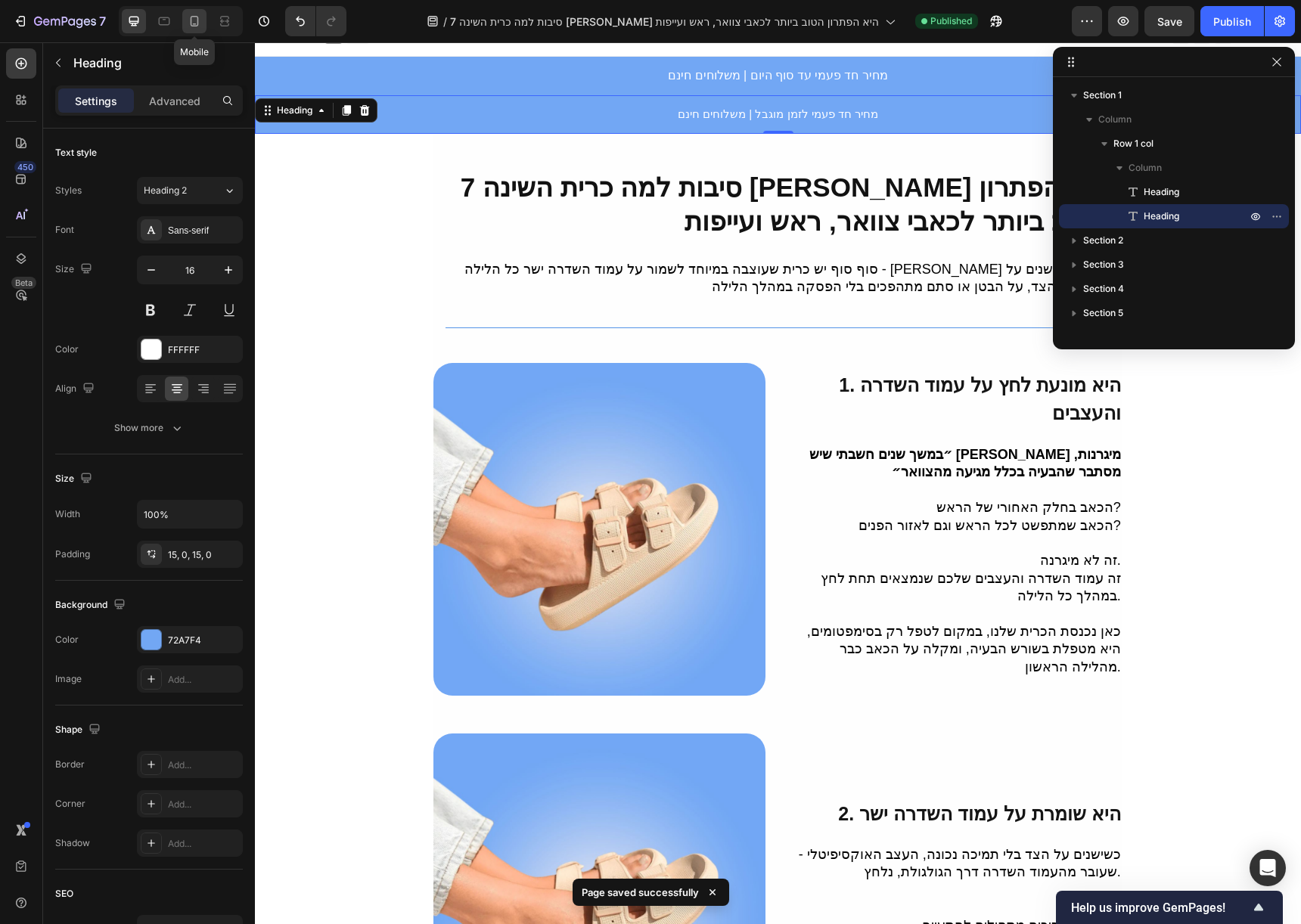
click at [195, 12] on div at bounding box center [194, 21] width 24 height 24
type input "15"
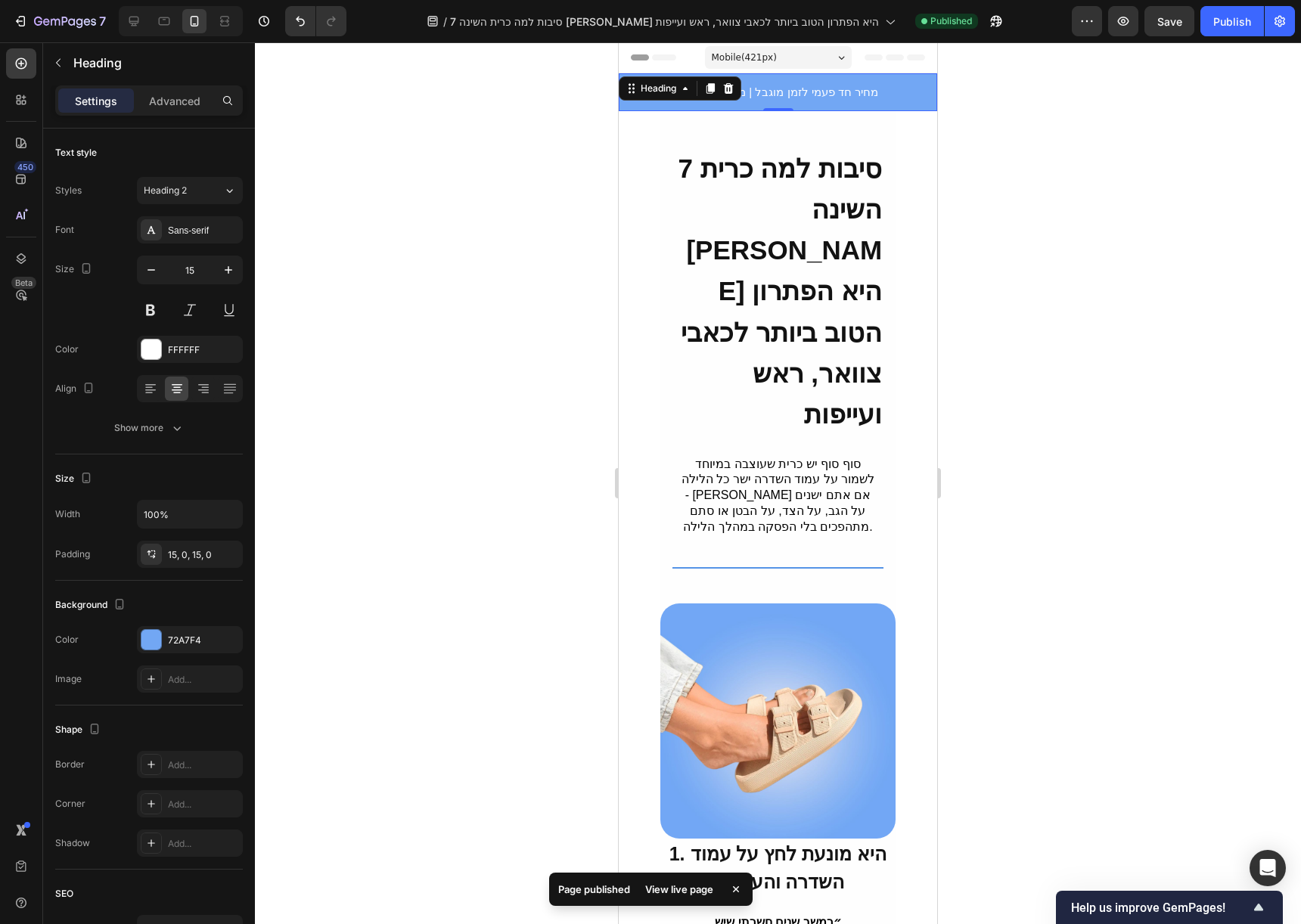
click at [773, 102] on h2 "⁠⁠⁠⁠⁠⁠⁠ מחיר חד פעמי לזמן מוגבל | משלוחים חינם" at bounding box center [778, 92] width 318 height 38
click at [186, 102] on p "Advanced" at bounding box center [174, 101] width 52 height 16
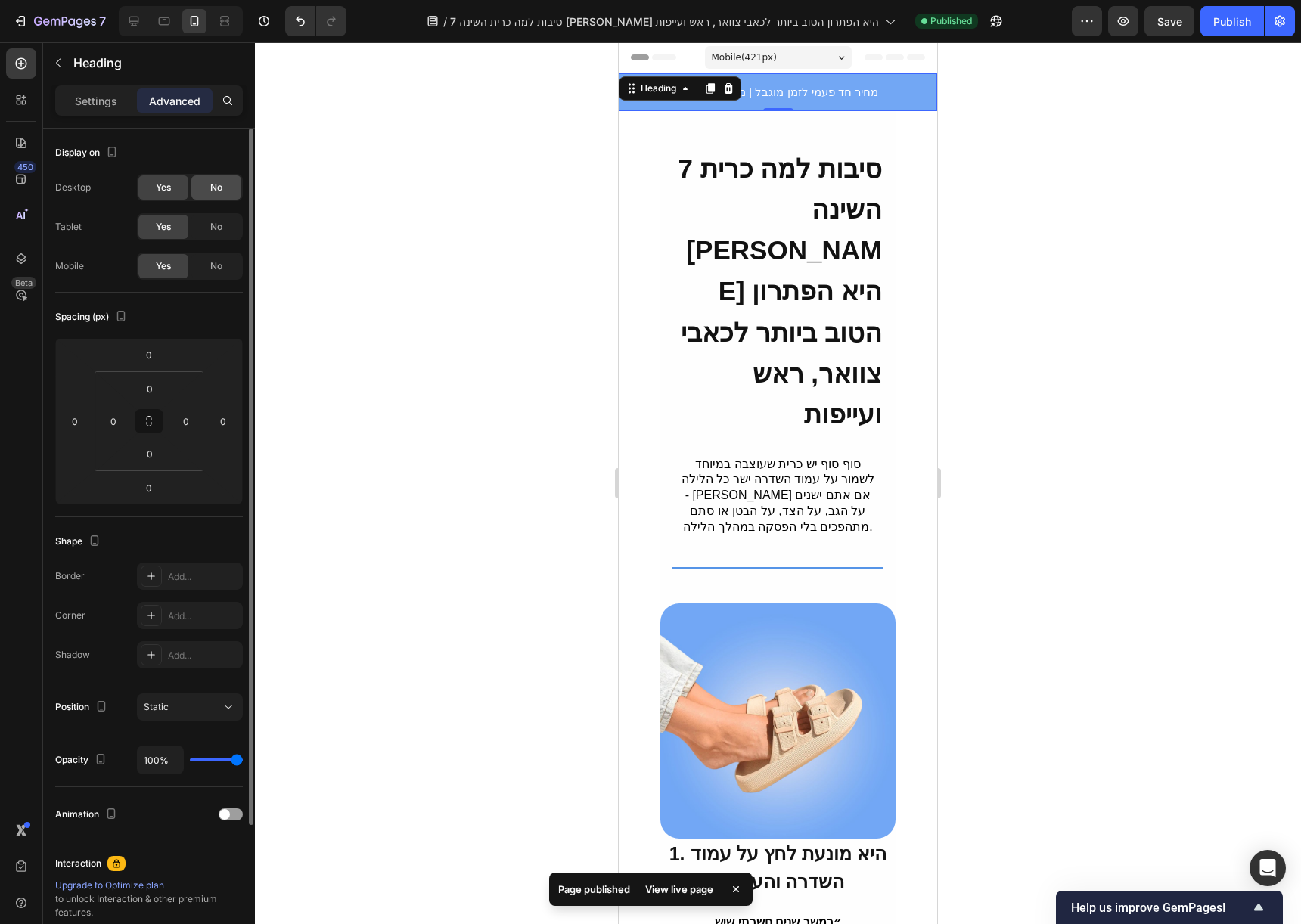
click at [218, 177] on div "No" at bounding box center [217, 187] width 50 height 24
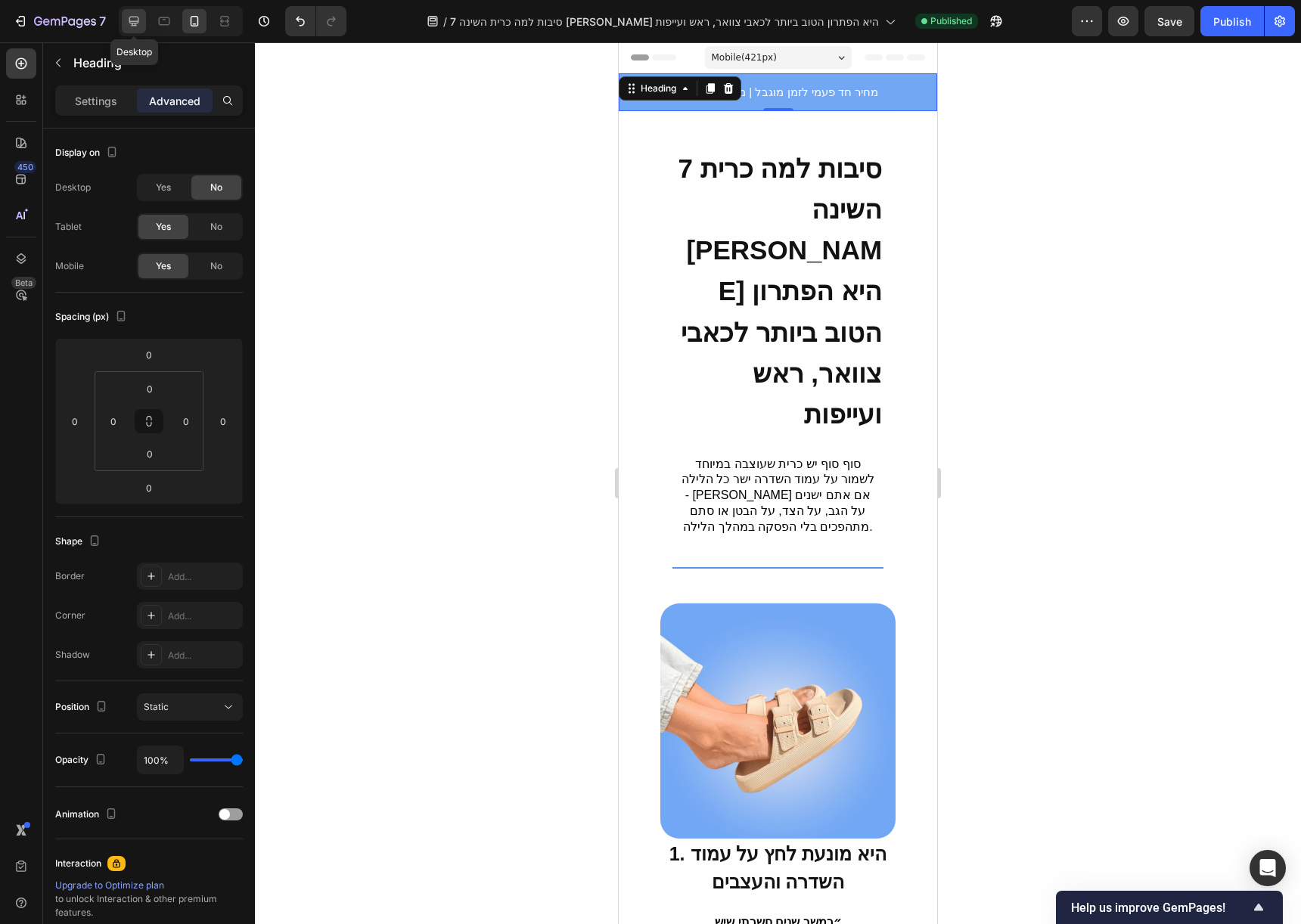
click at [139, 12] on div at bounding box center [134, 21] width 24 height 24
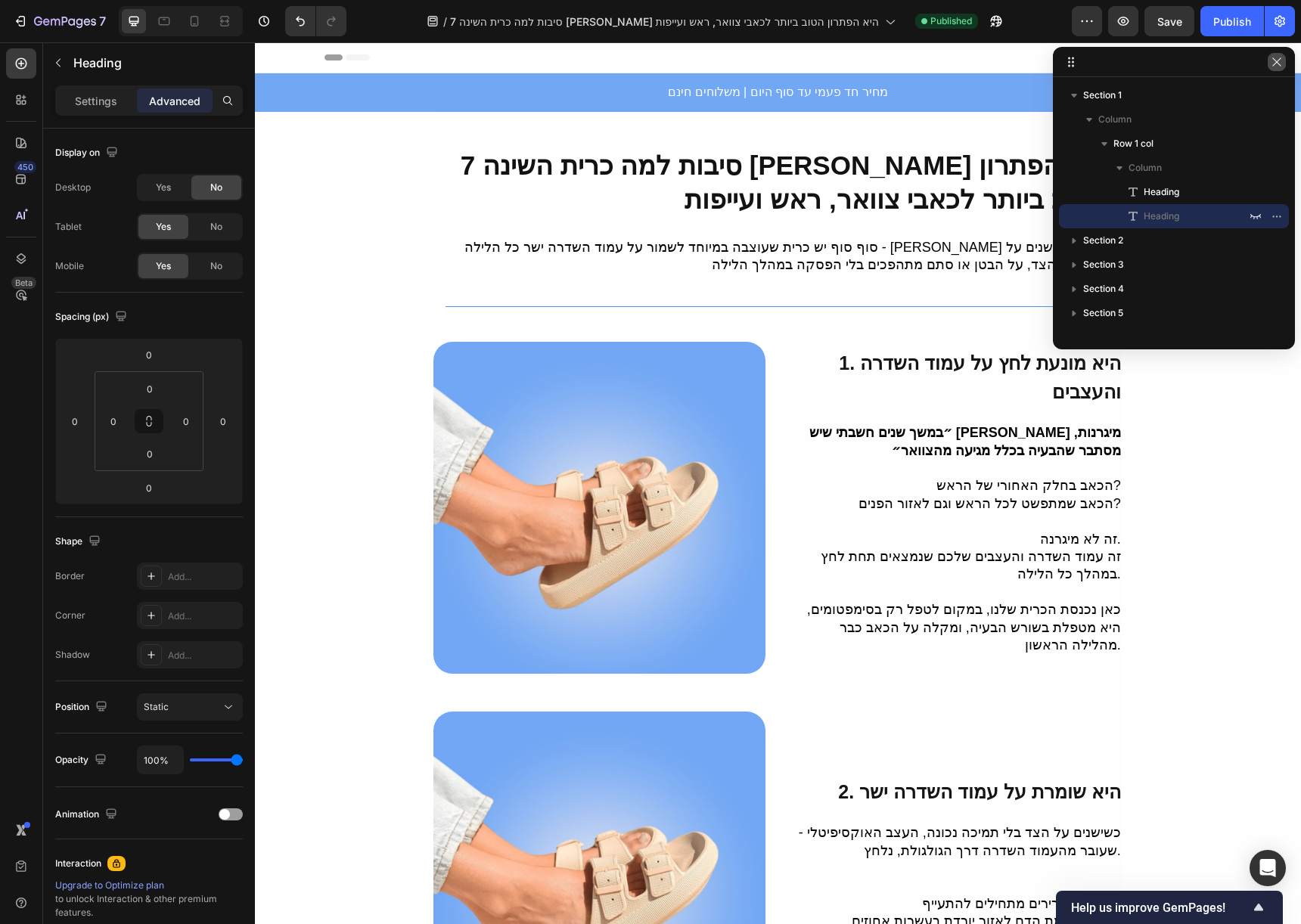
click at [1281, 63] on icon "button" at bounding box center [1276, 62] width 12 height 12
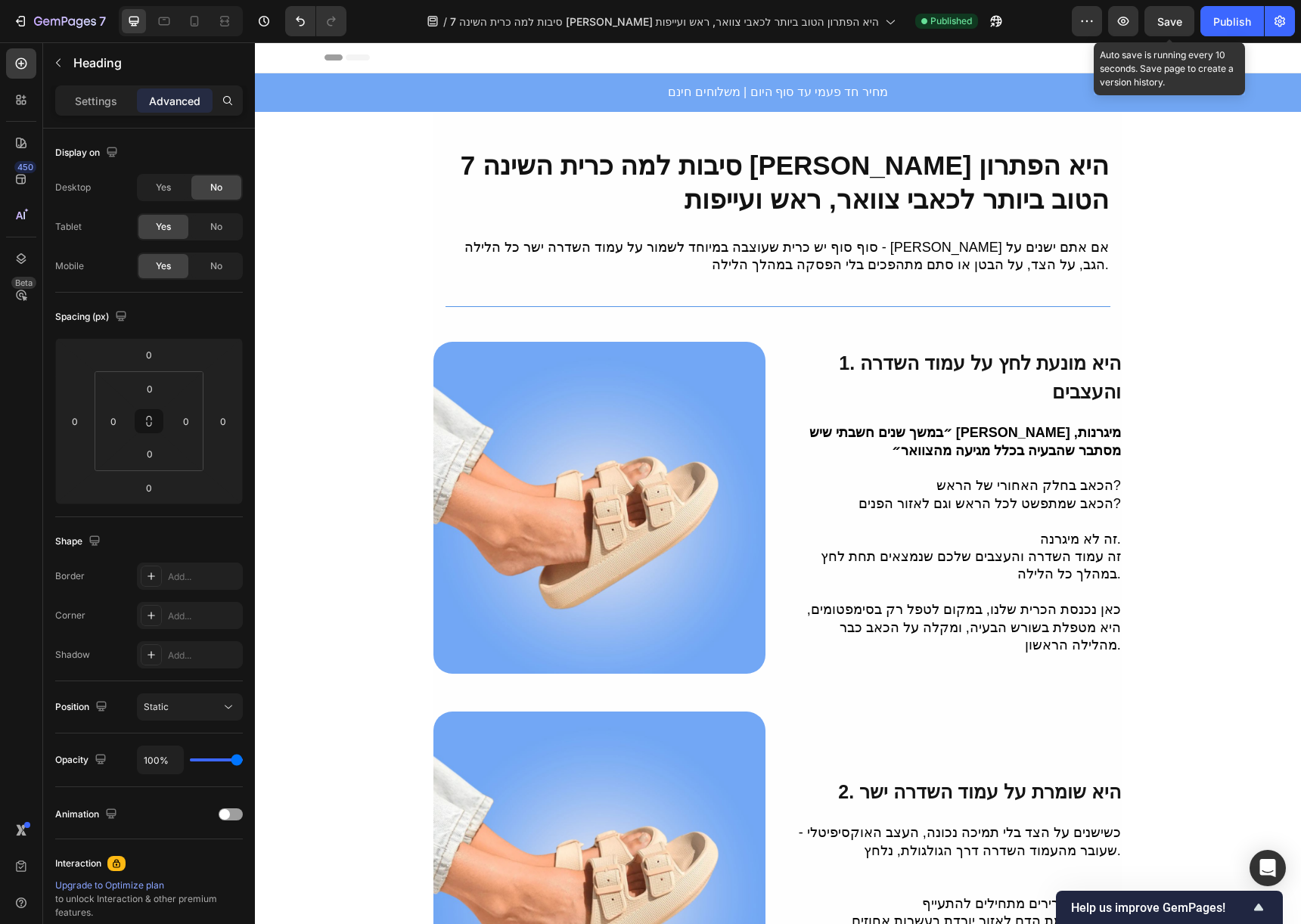
click at [1170, 27] on span "Save" at bounding box center [1170, 21] width 25 height 13
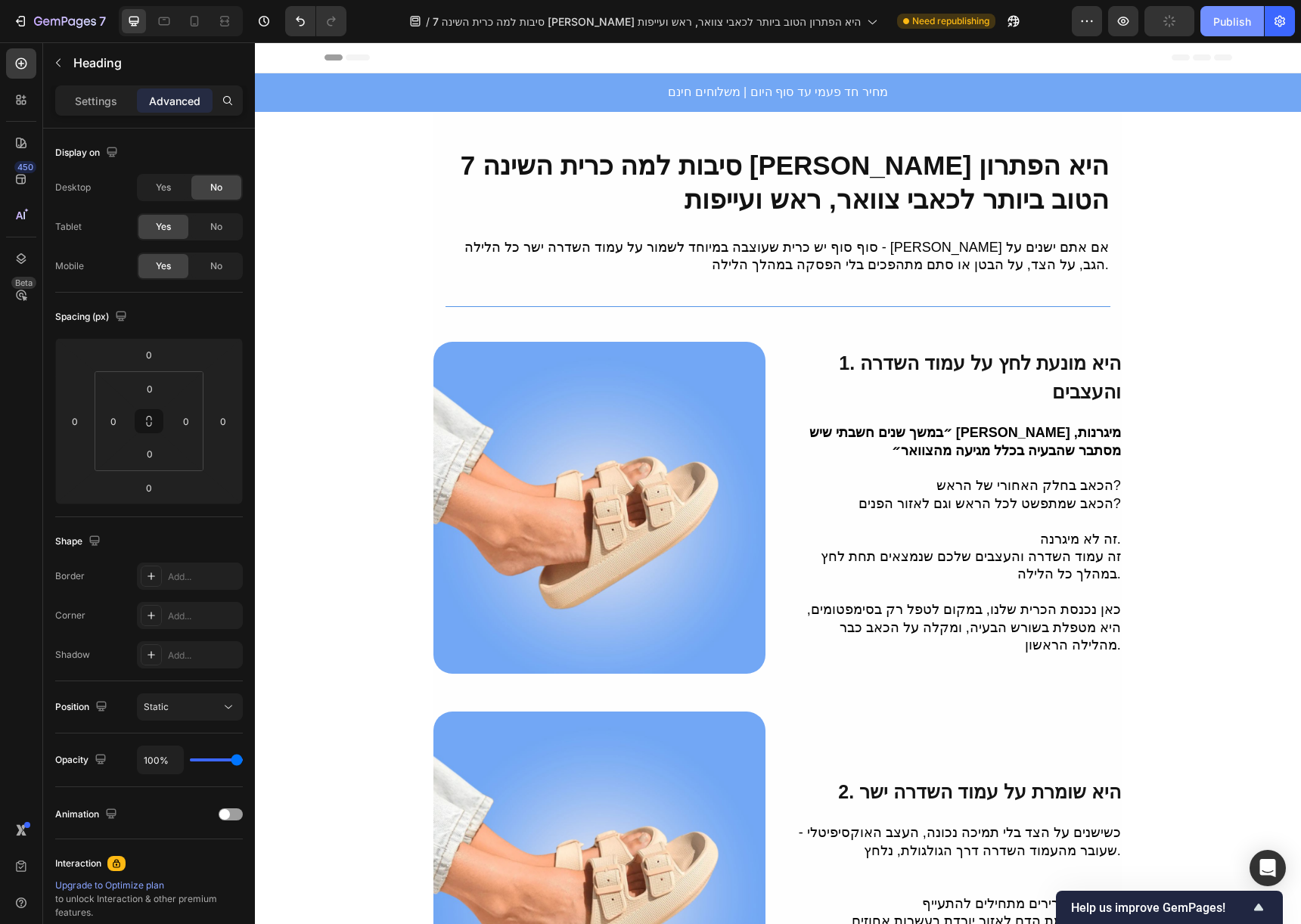
click at [1232, 20] on div "Publish" at bounding box center [1232, 21] width 38 height 16
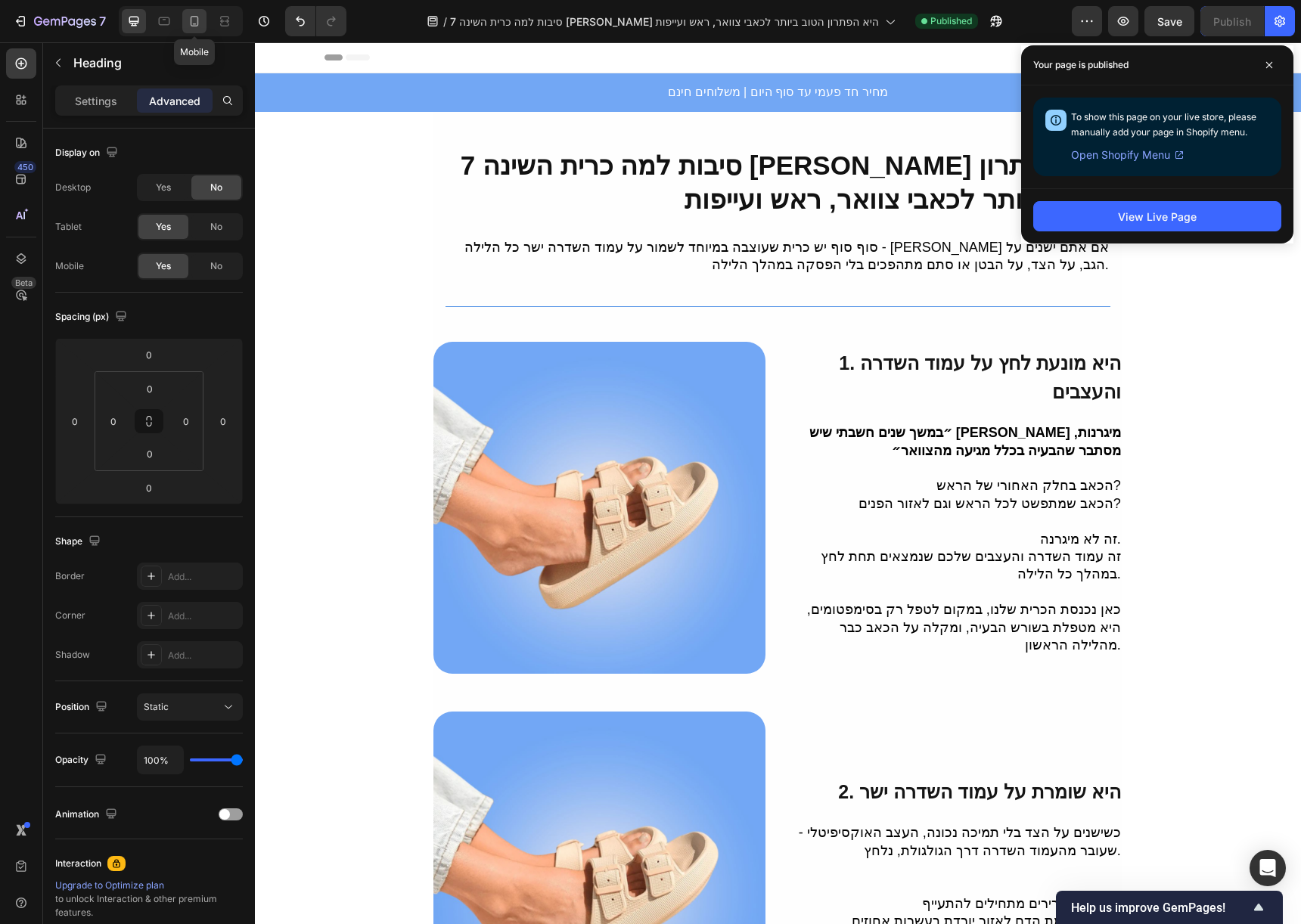
click at [192, 28] on icon at bounding box center [194, 20] width 15 height 15
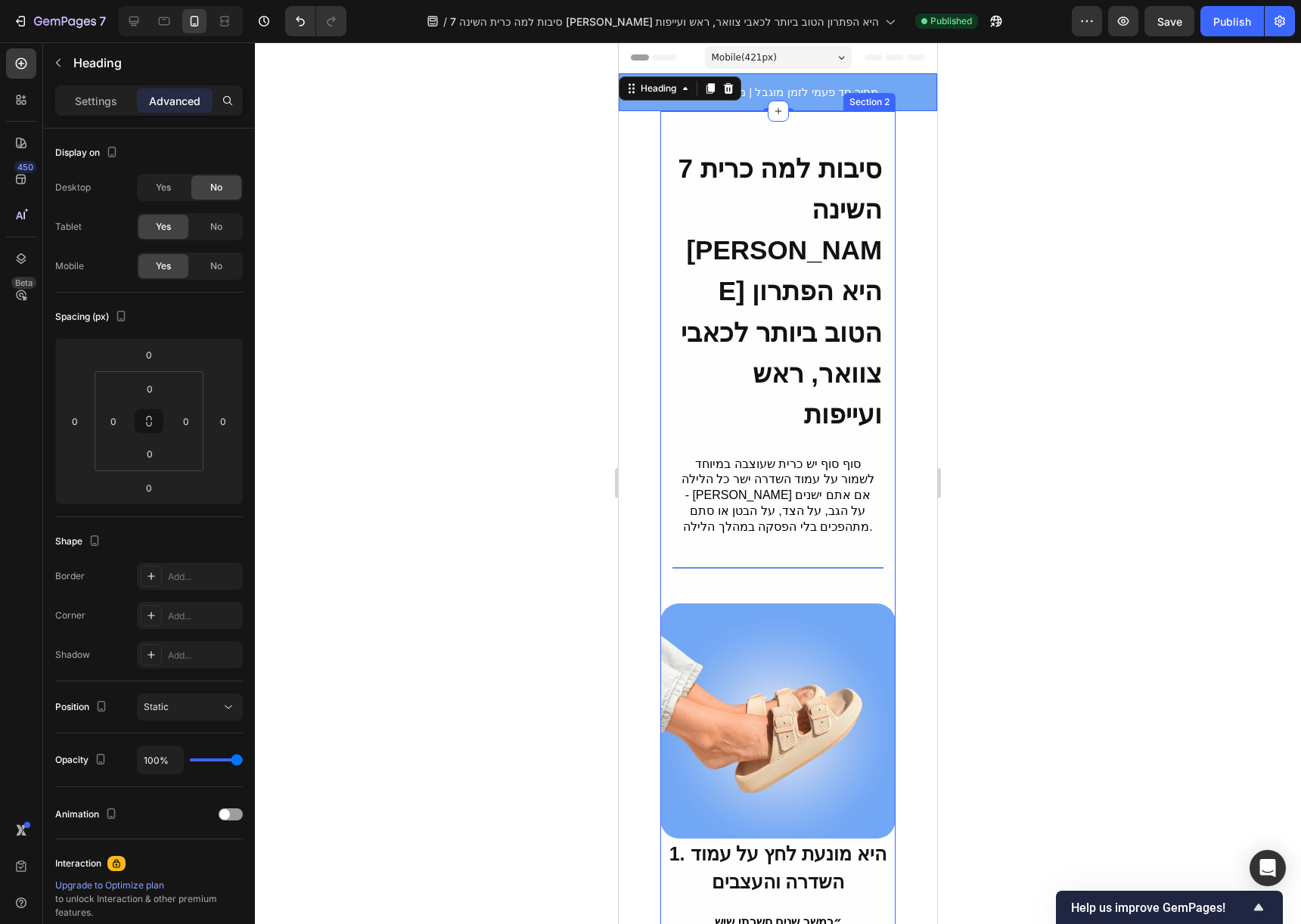
click at [855, 95] on div at bounding box center [864, 96] width 18 height 18
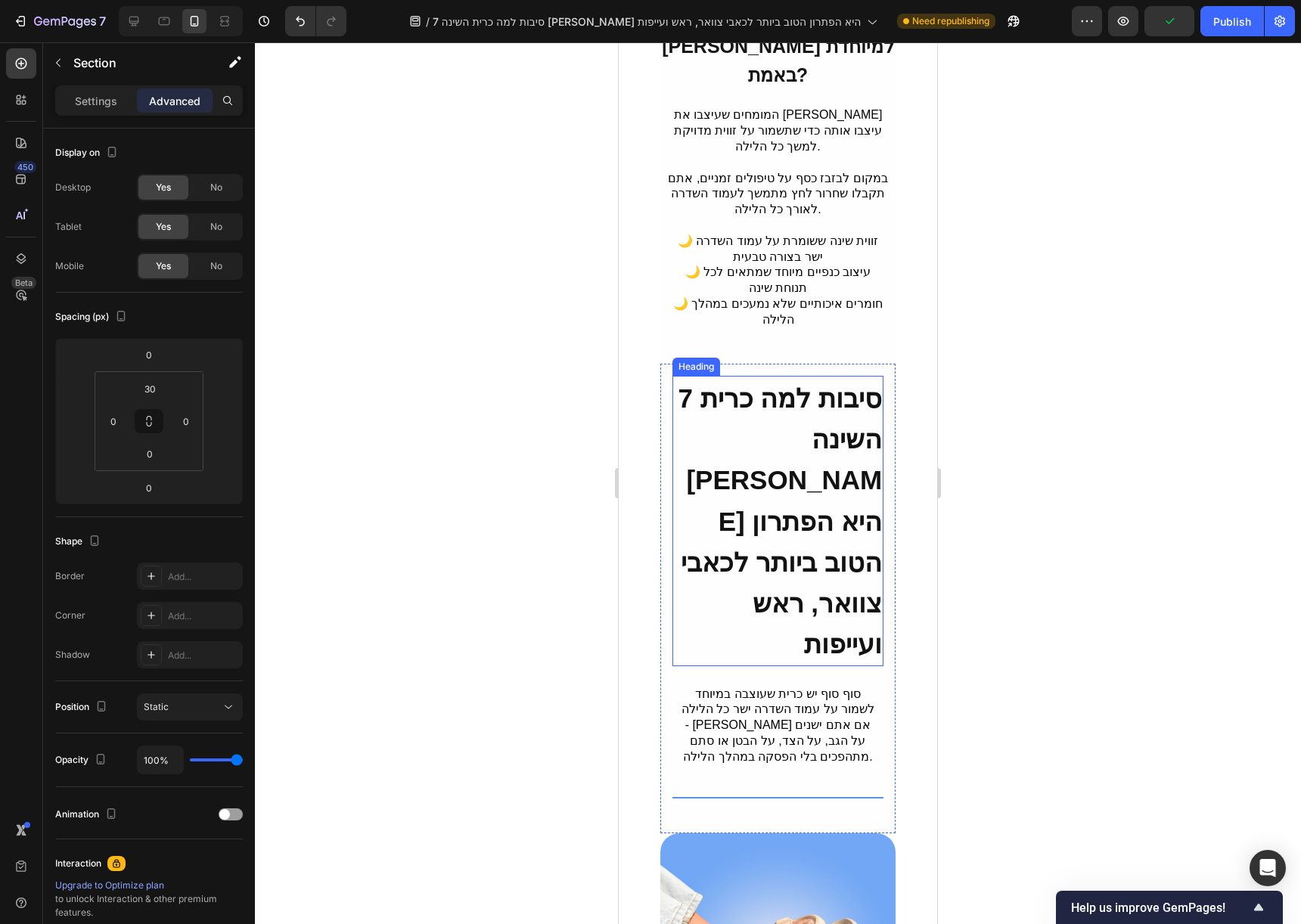
scroll to position [2765, 0]
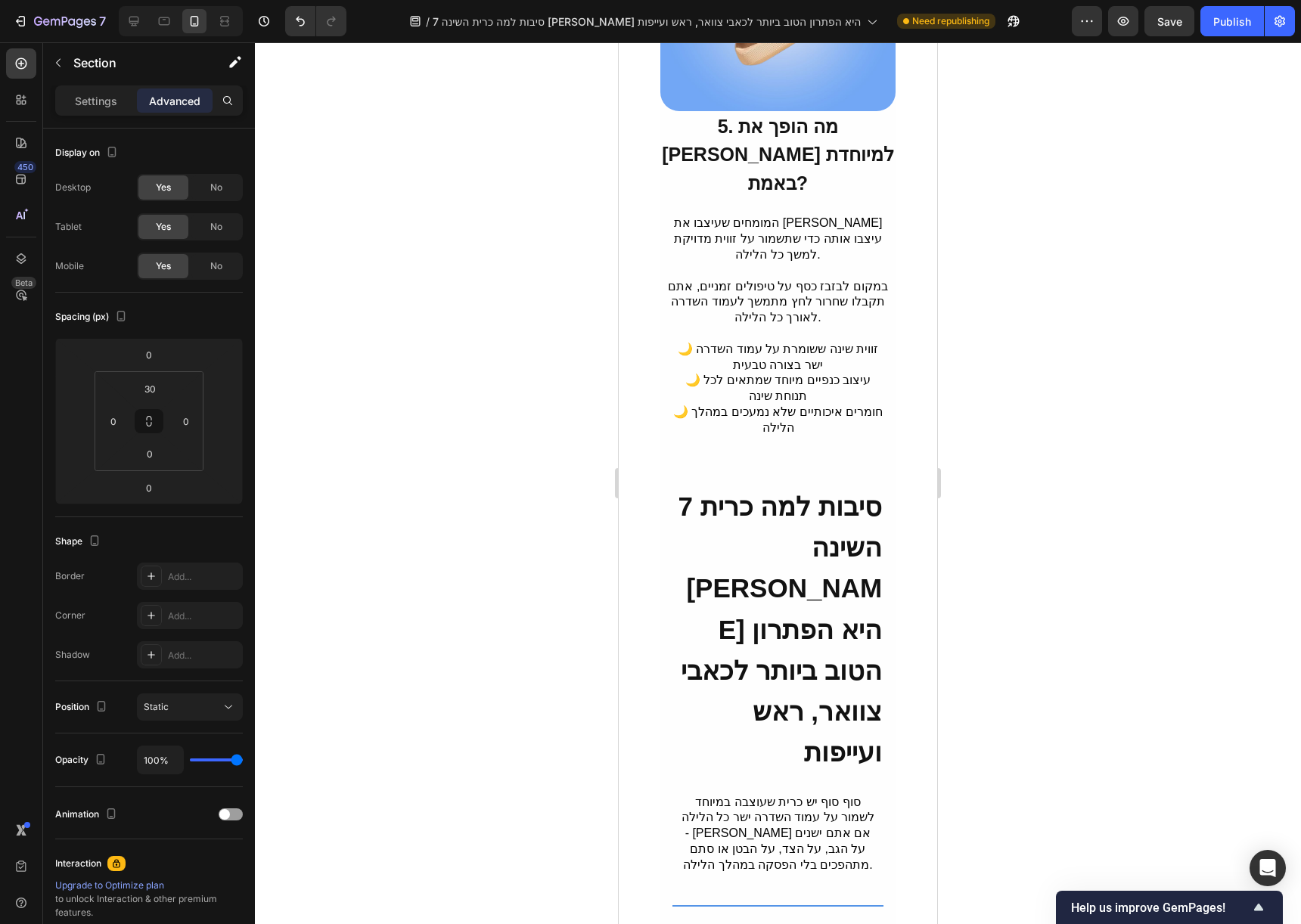
click at [14, 261] on icon at bounding box center [20, 258] width 15 height 15
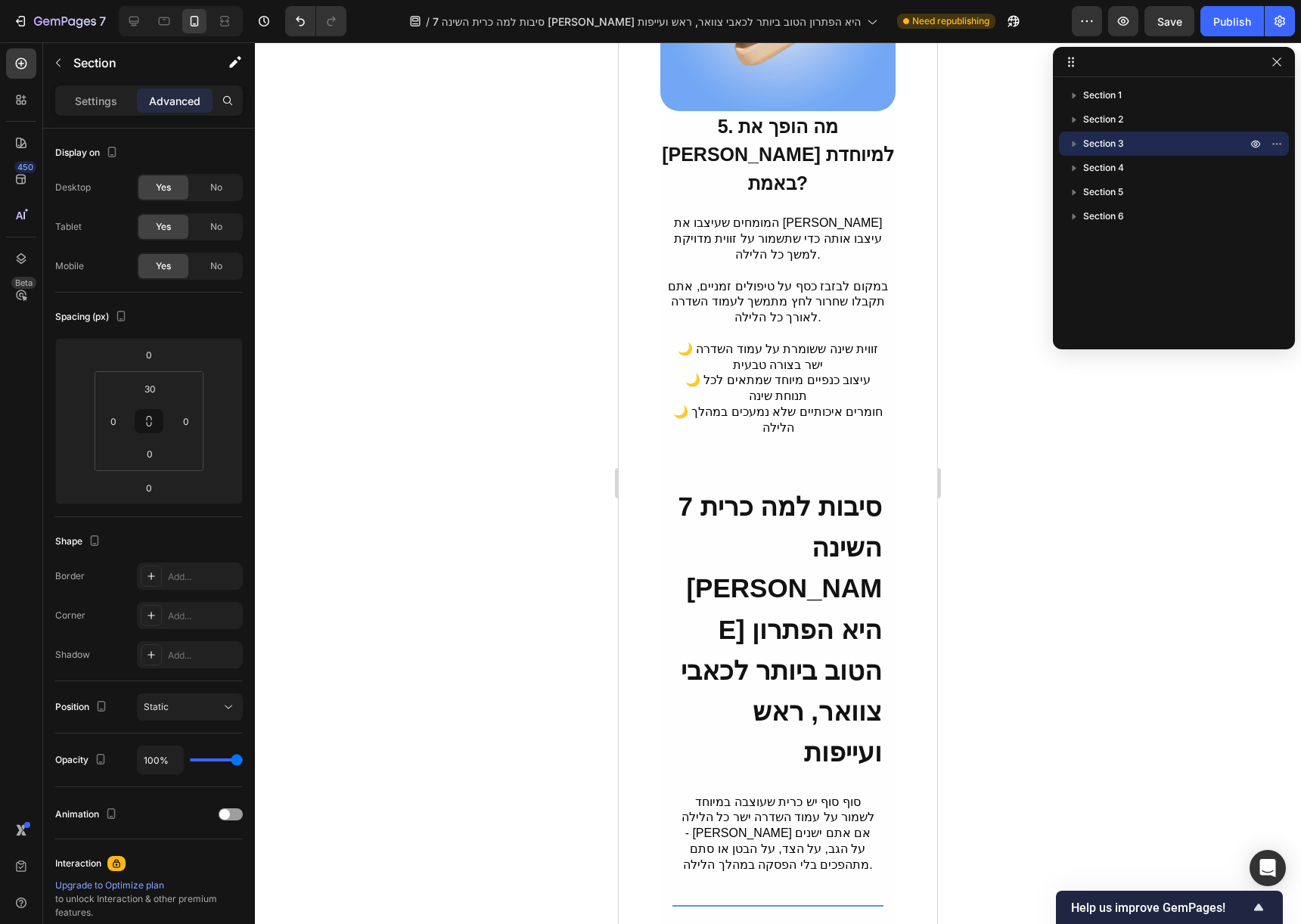
click at [1146, 141] on p "Section 3" at bounding box center [1166, 143] width 167 height 15
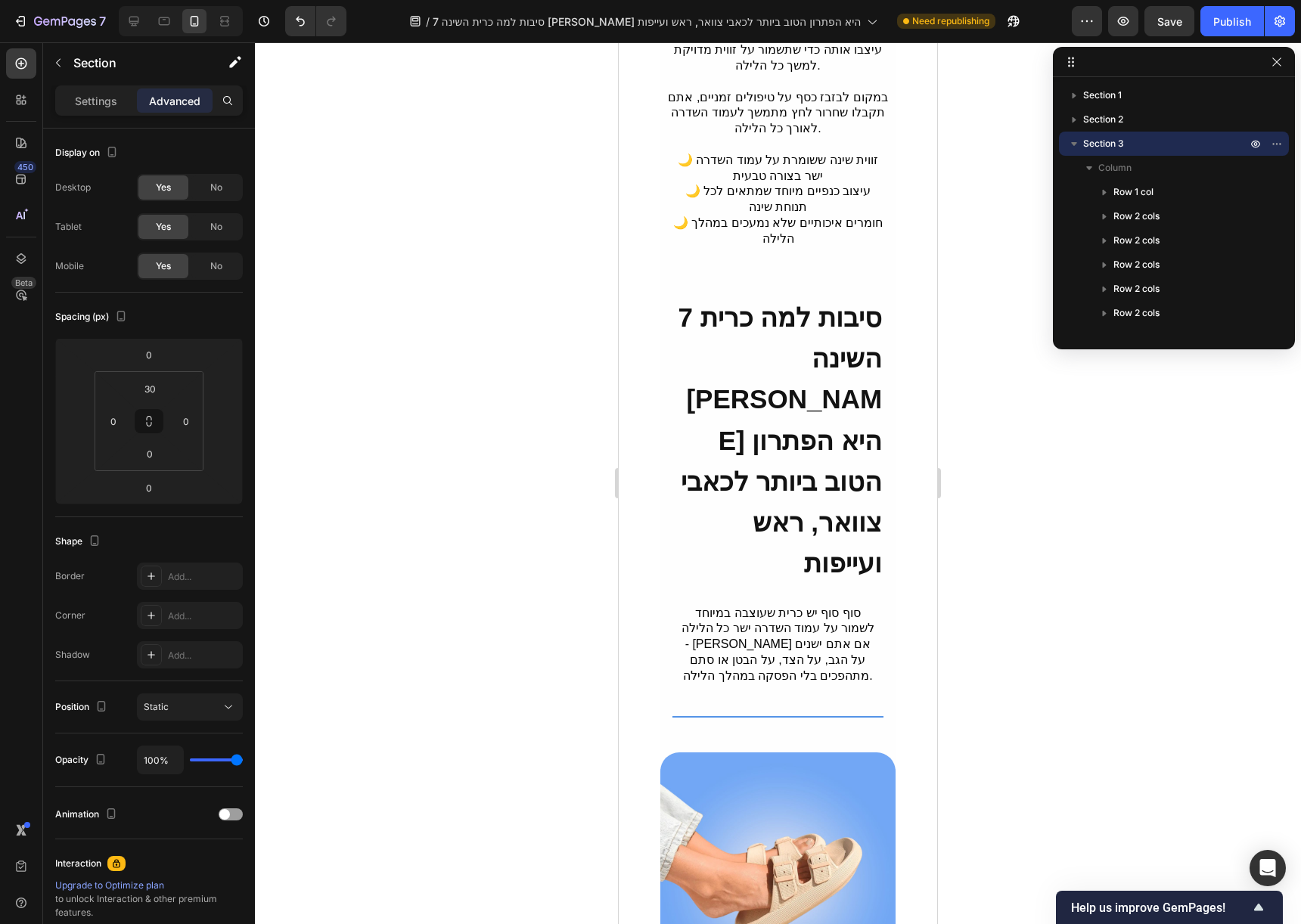
scroll to position [2972, 0]
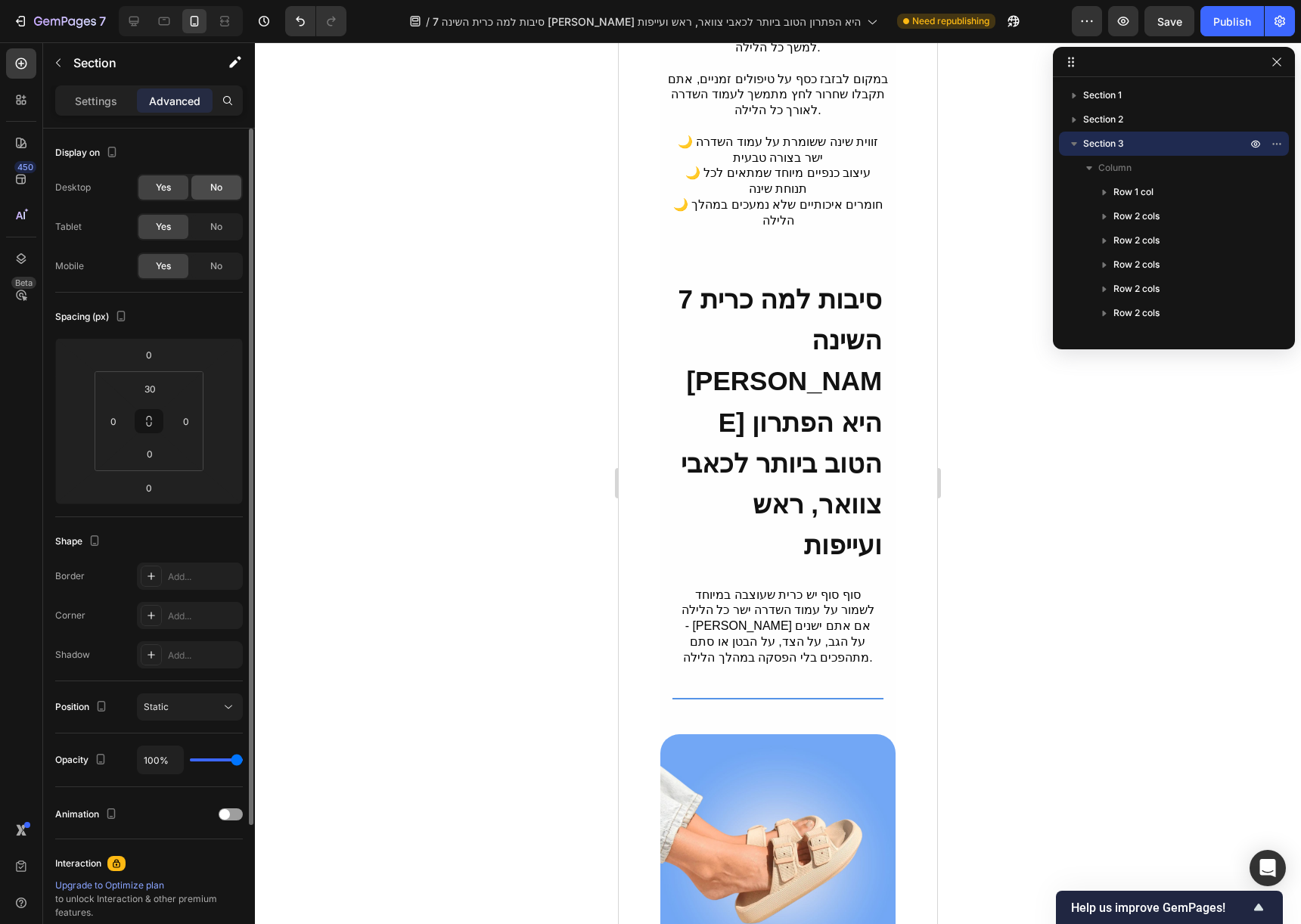
click at [218, 195] on div "No" at bounding box center [217, 187] width 50 height 24
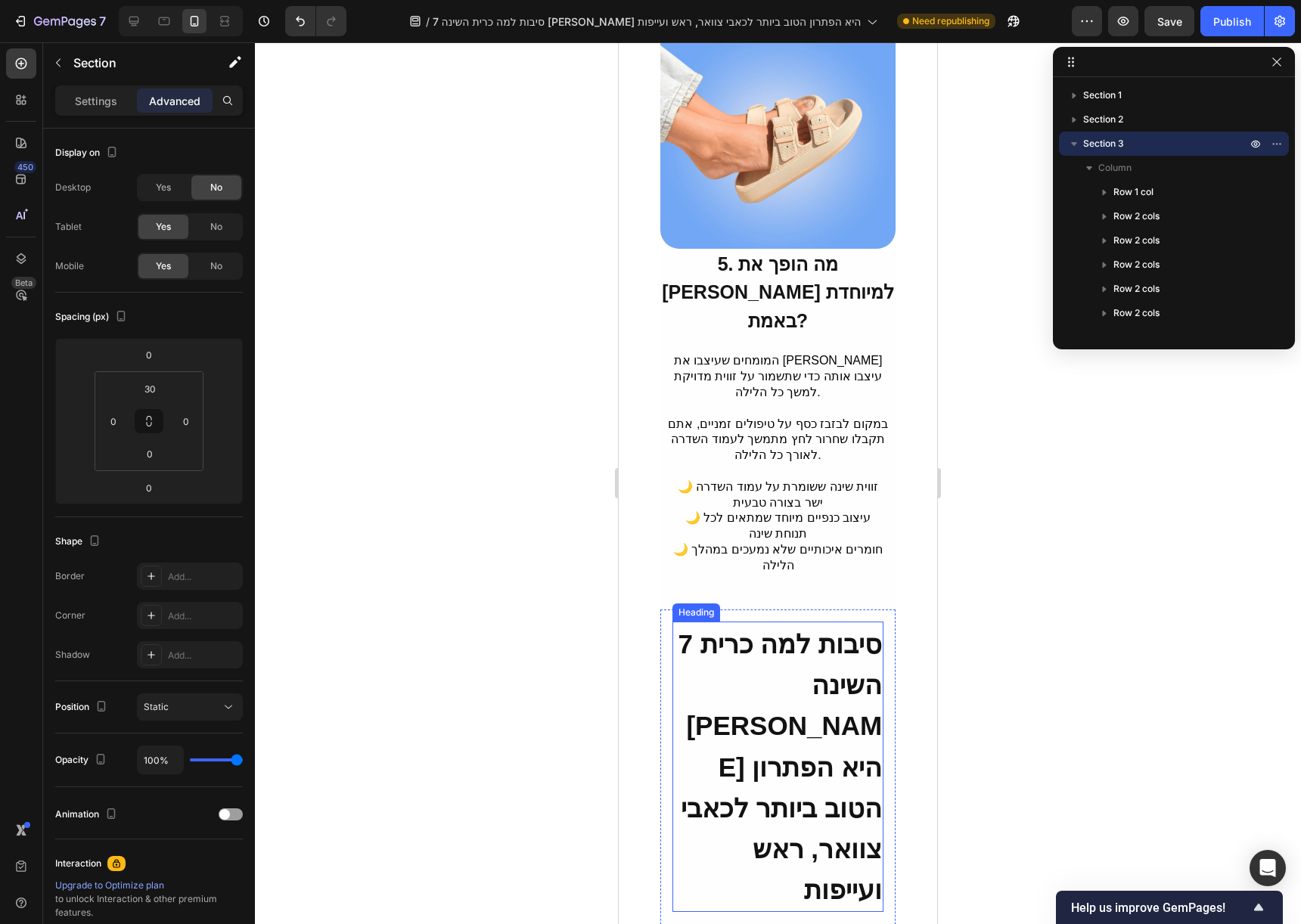
scroll to position [2519, 0]
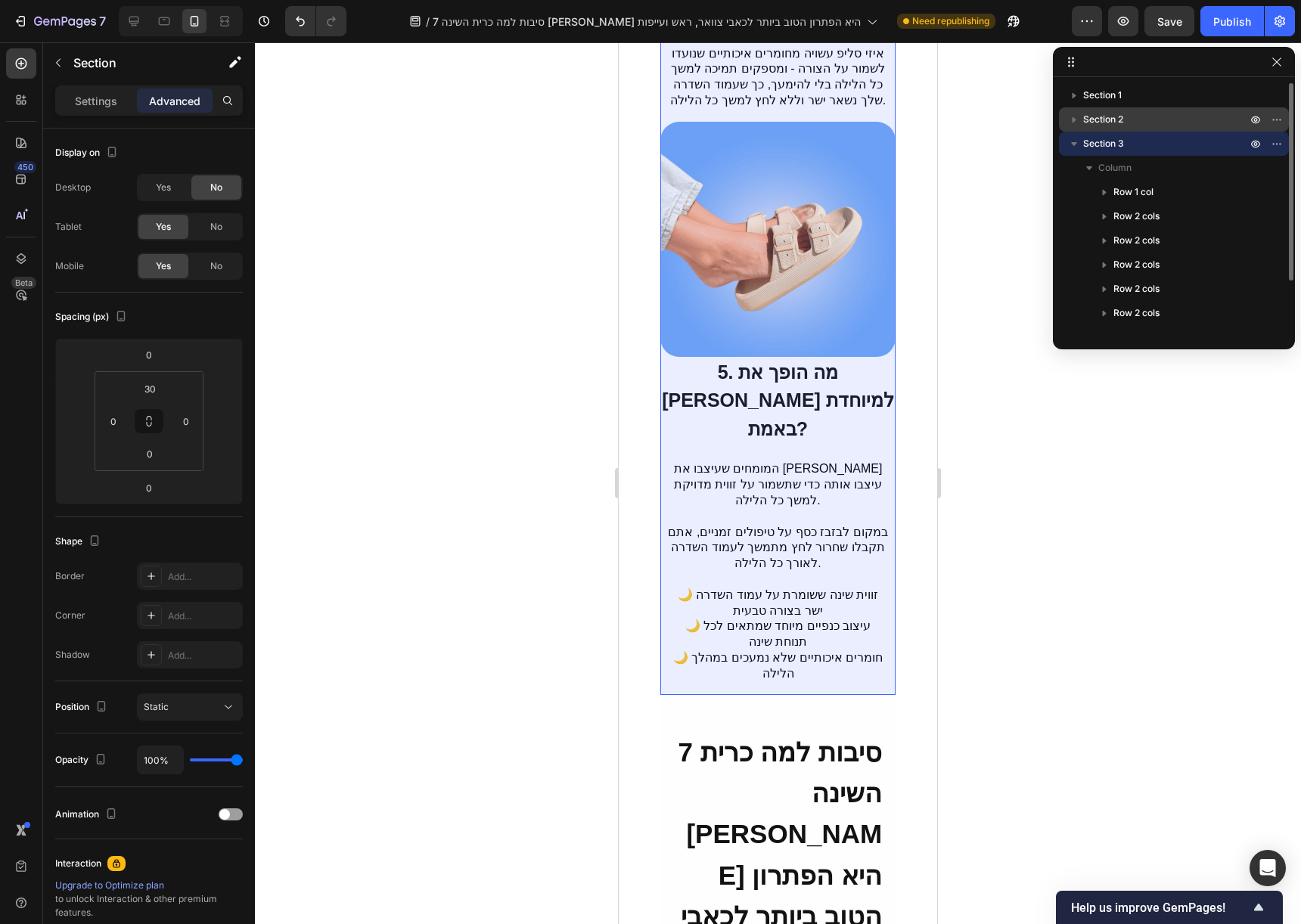
click at [1156, 125] on p "Section 2" at bounding box center [1166, 119] width 167 height 15
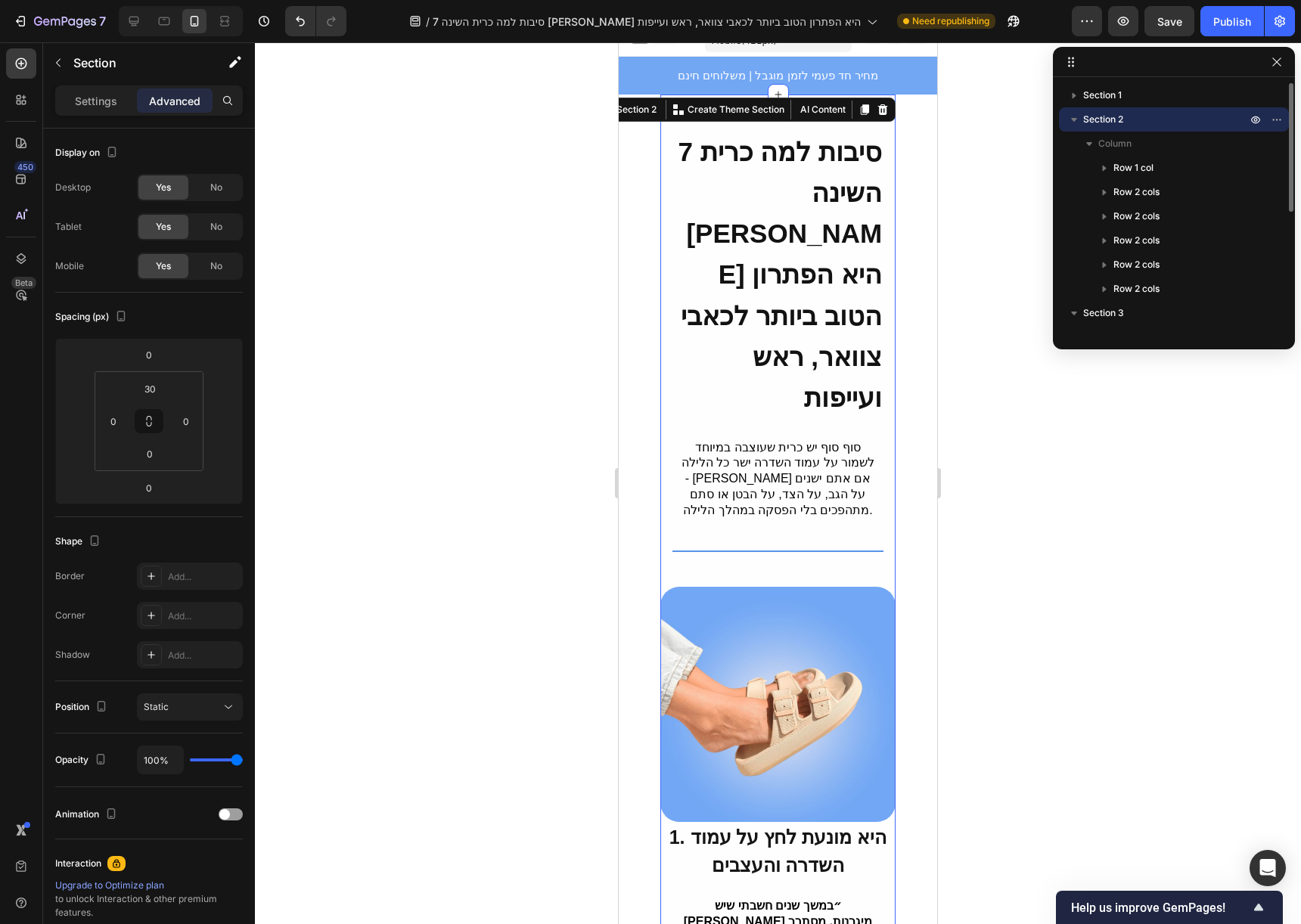
scroll to position [16, 0]
click at [1155, 99] on p "Section 1" at bounding box center [1166, 95] width 167 height 15
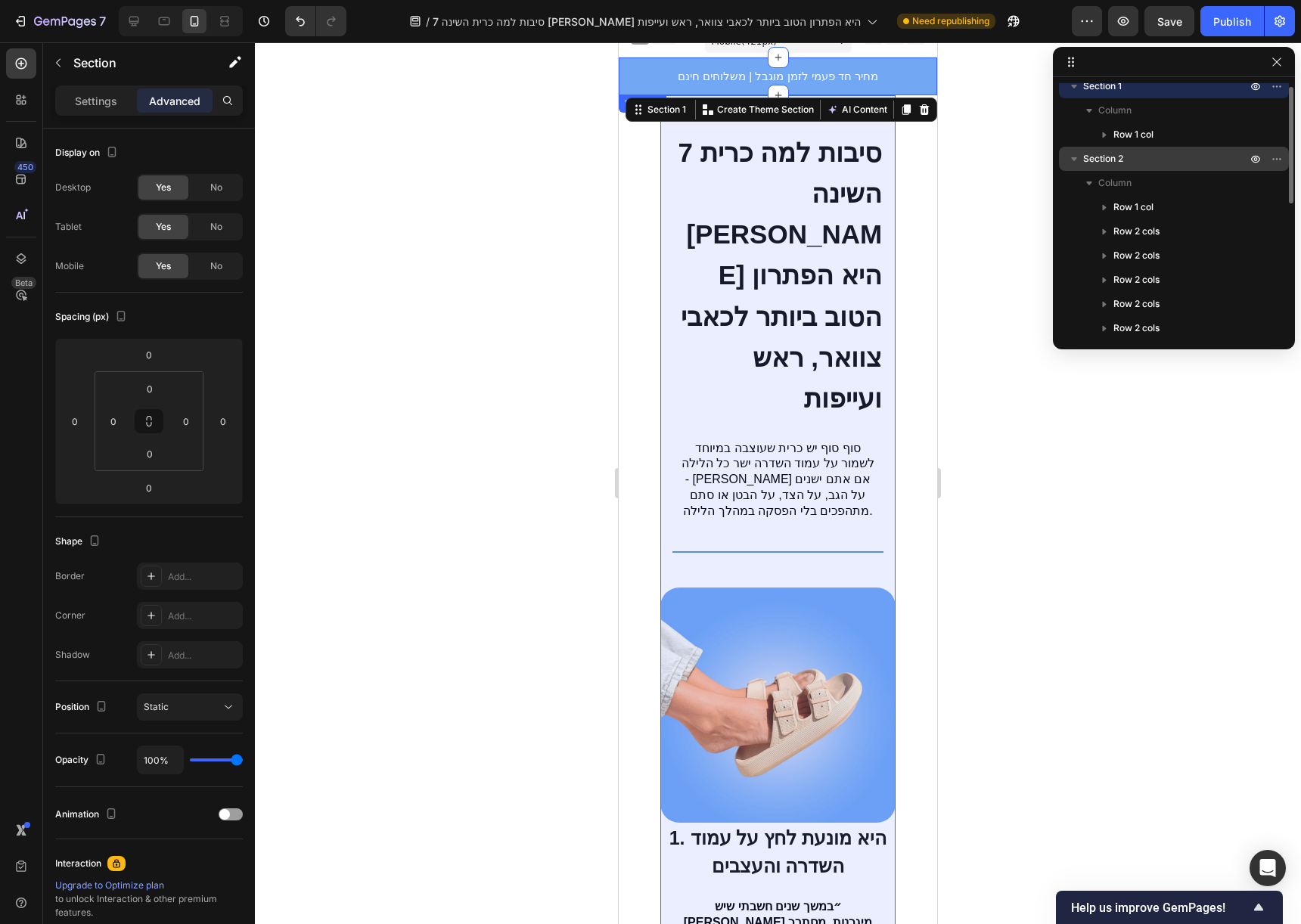
scroll to position [0, 0]
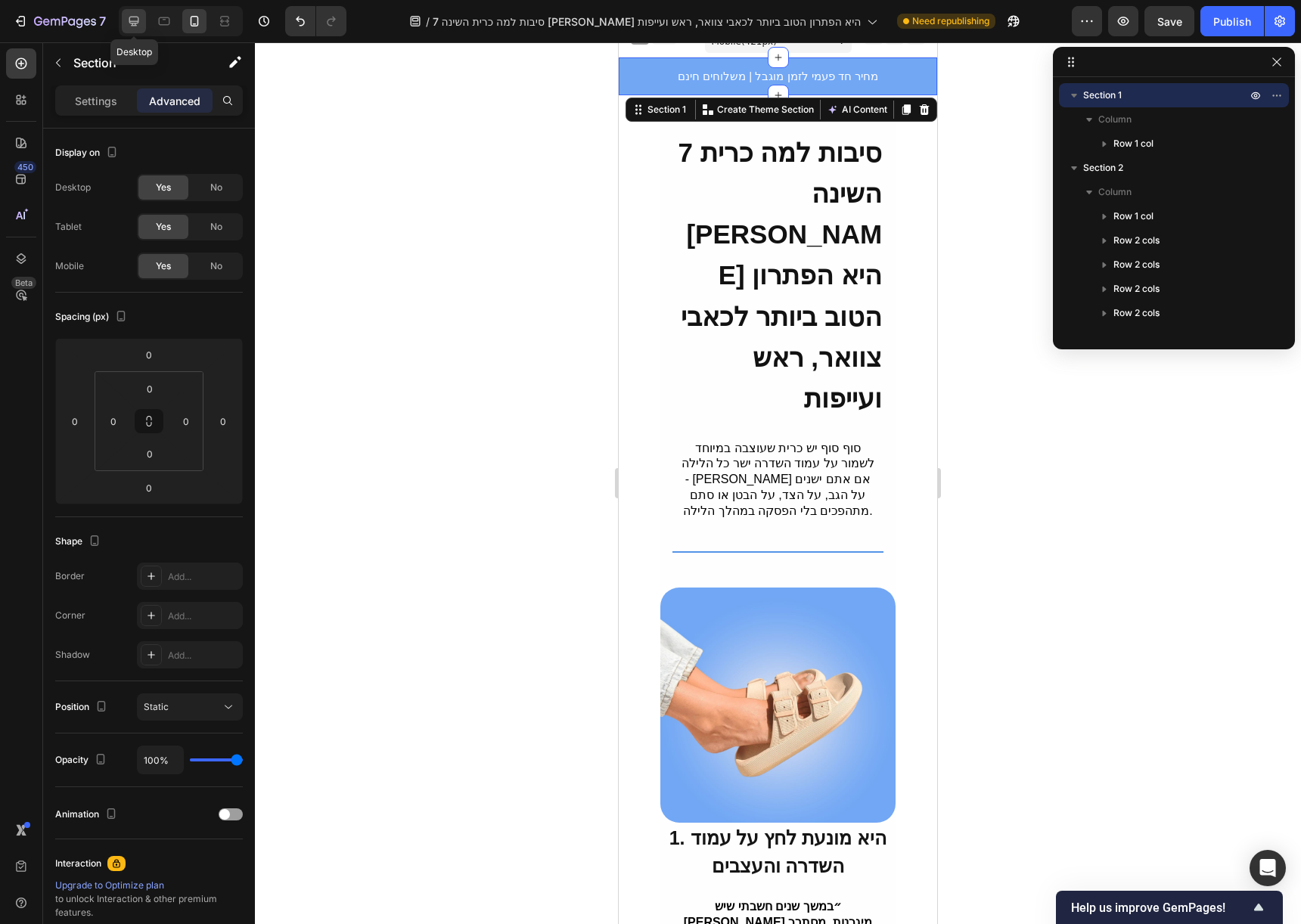
click at [139, 23] on icon at bounding box center [133, 20] width 15 height 15
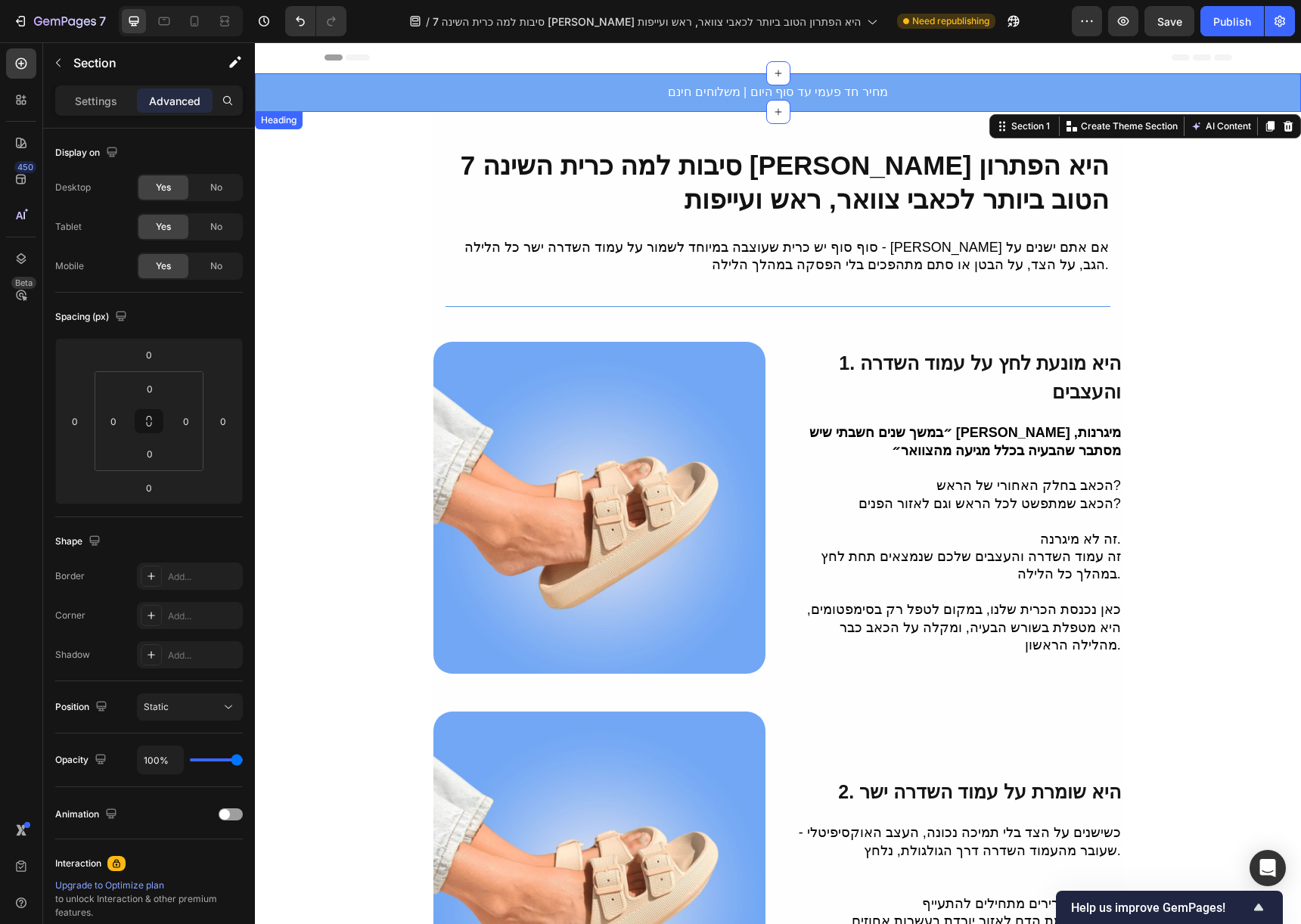
click at [1087, 84] on h2 "מחיר חד פעמי עד סוף היום | משלוחים חינם" at bounding box center [778, 92] width 1046 height 38
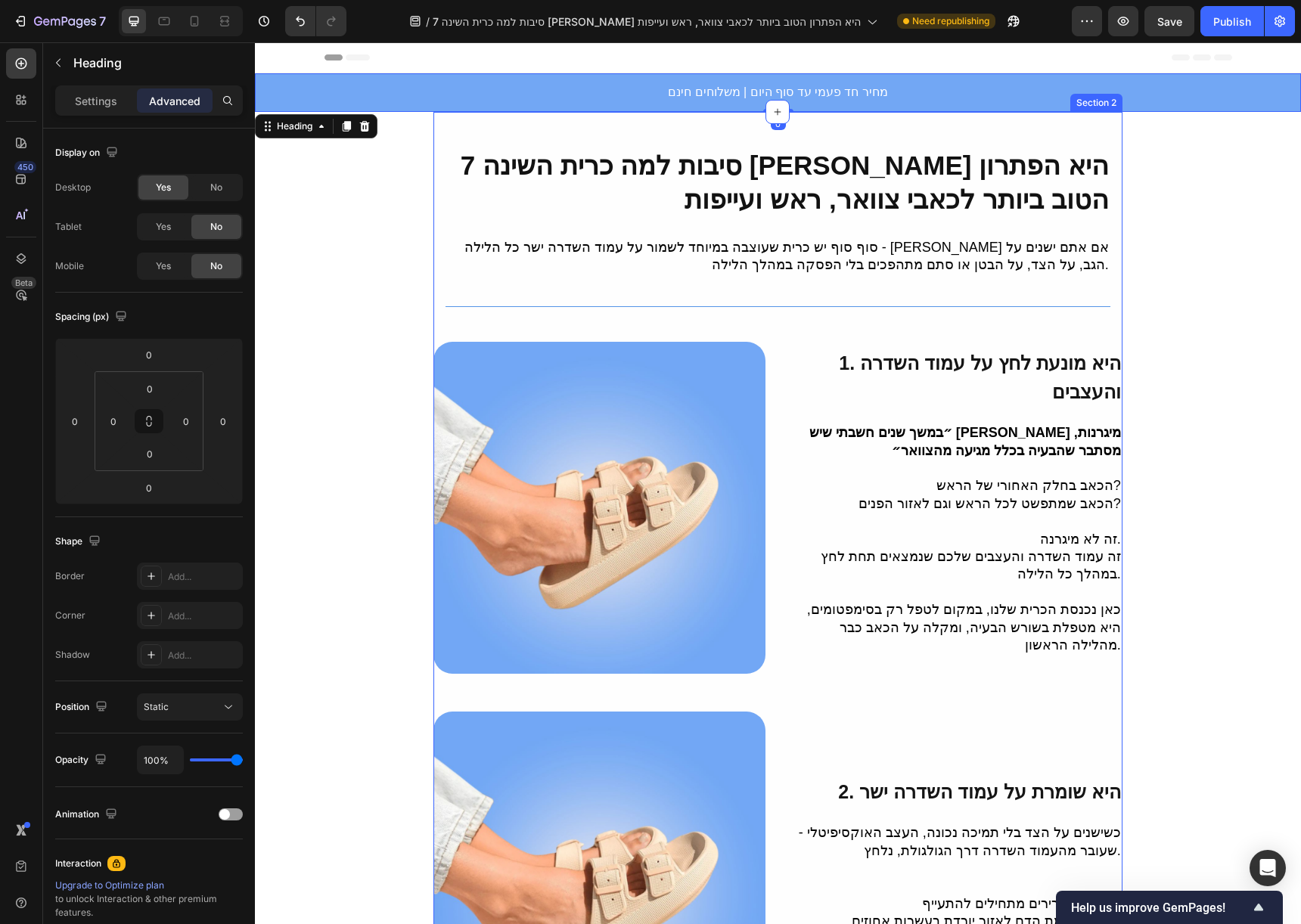
click at [1091, 105] on div "Section 2" at bounding box center [1096, 102] width 46 height 13
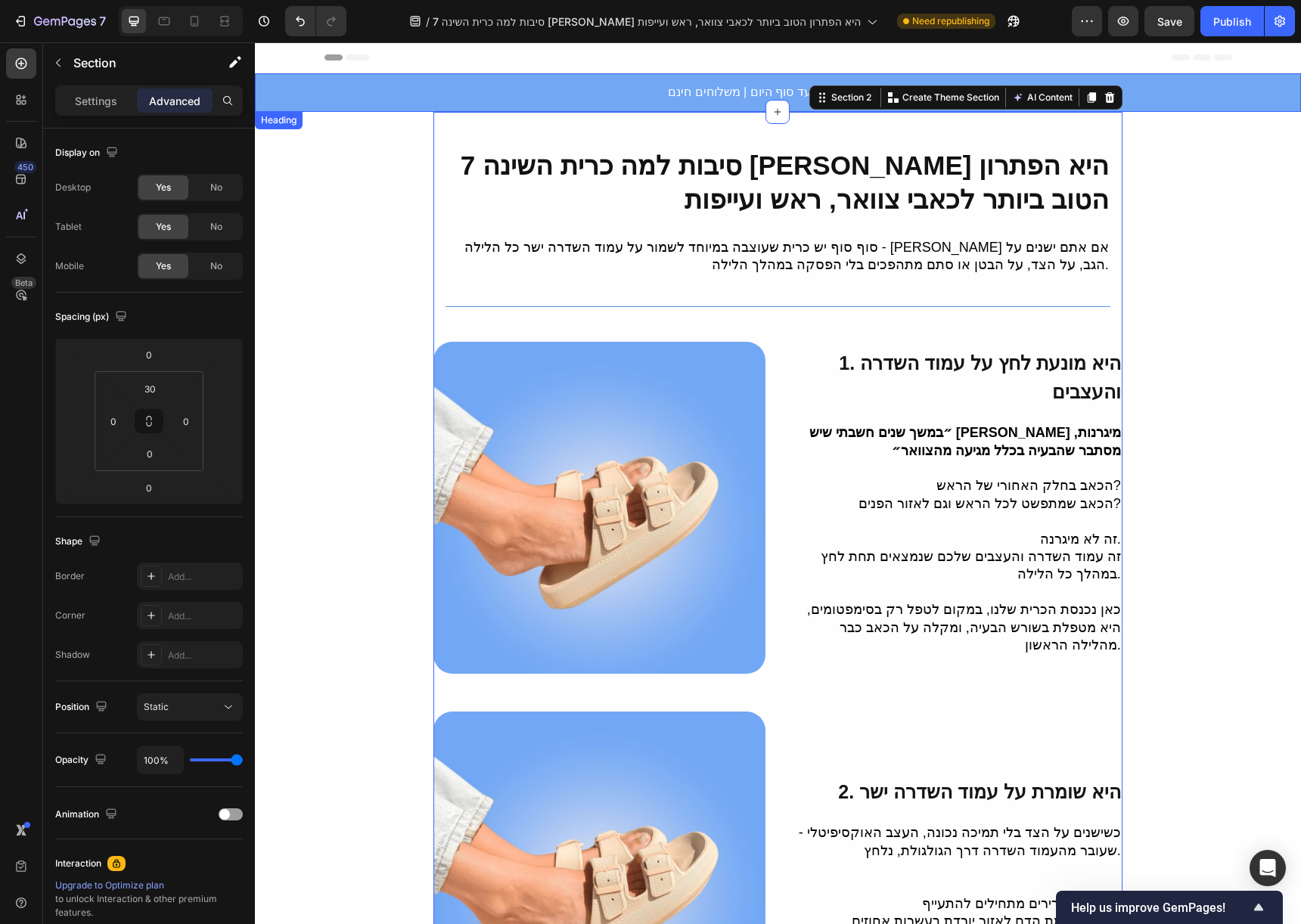
click at [1161, 92] on h2 "מחיר חד פעמי עד סוף היום | משלוחים חינם" at bounding box center [778, 92] width 1046 height 38
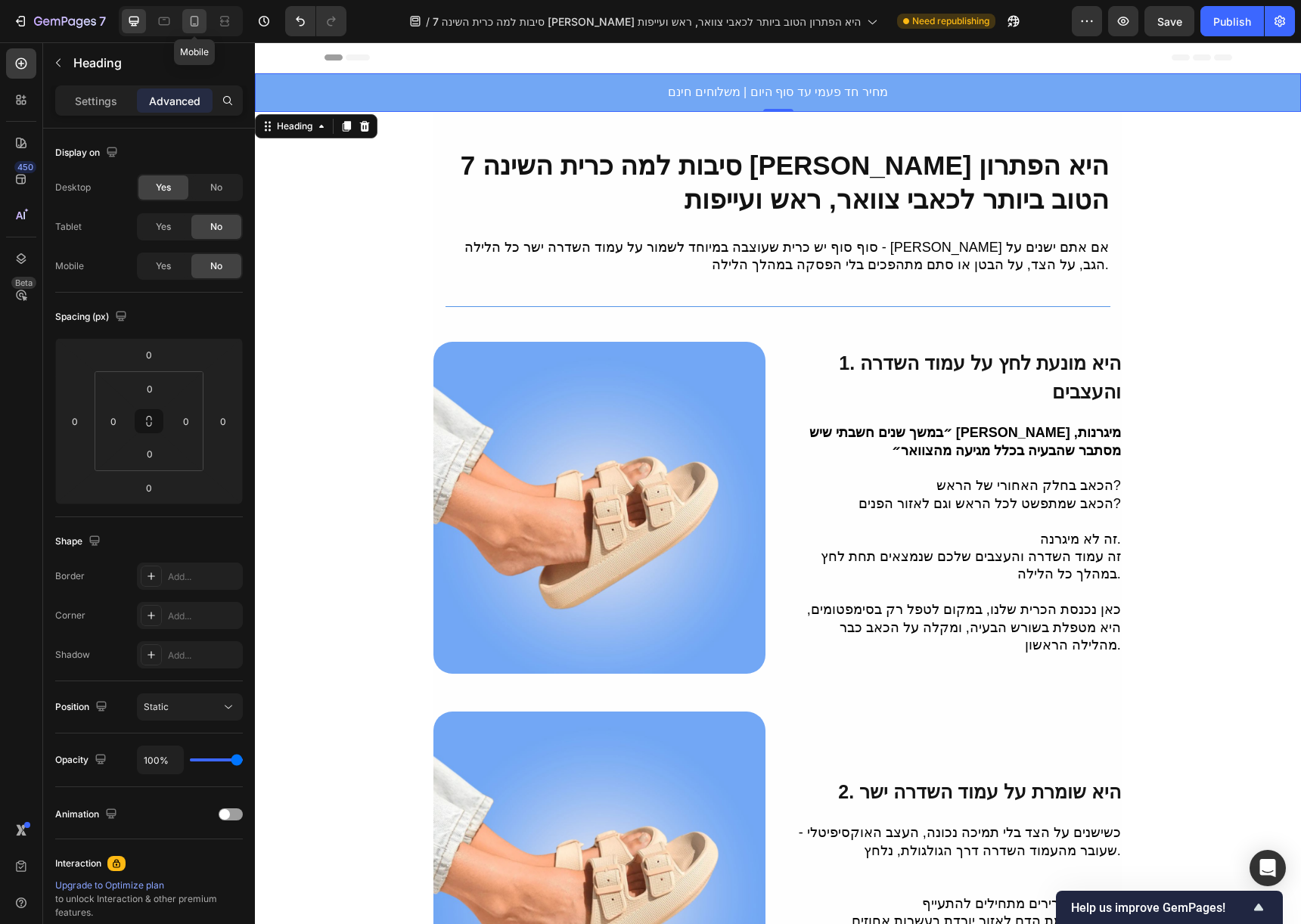
click at [194, 23] on icon at bounding box center [194, 20] width 15 height 15
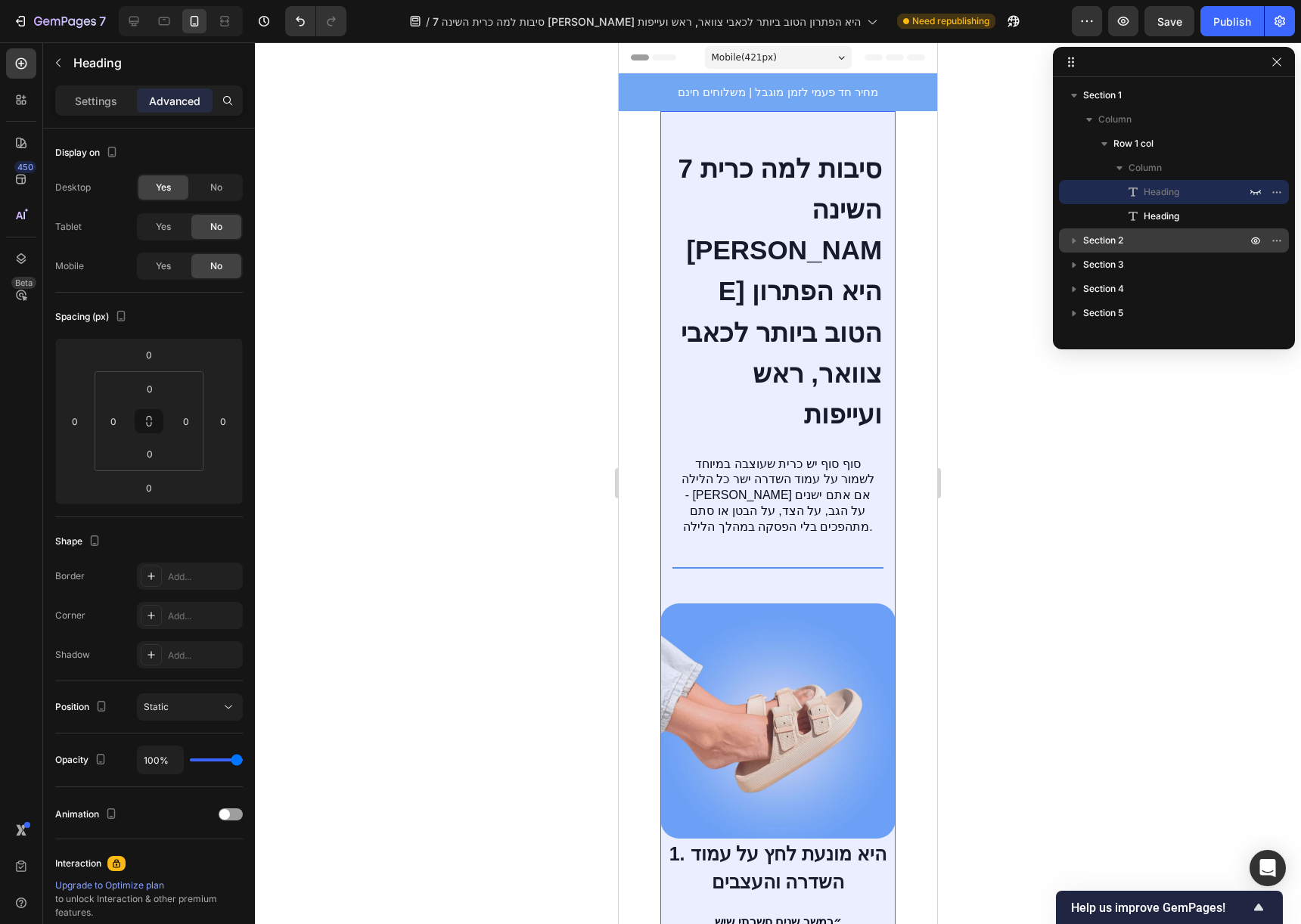
click at [1125, 242] on p "Section 2" at bounding box center [1166, 240] width 167 height 15
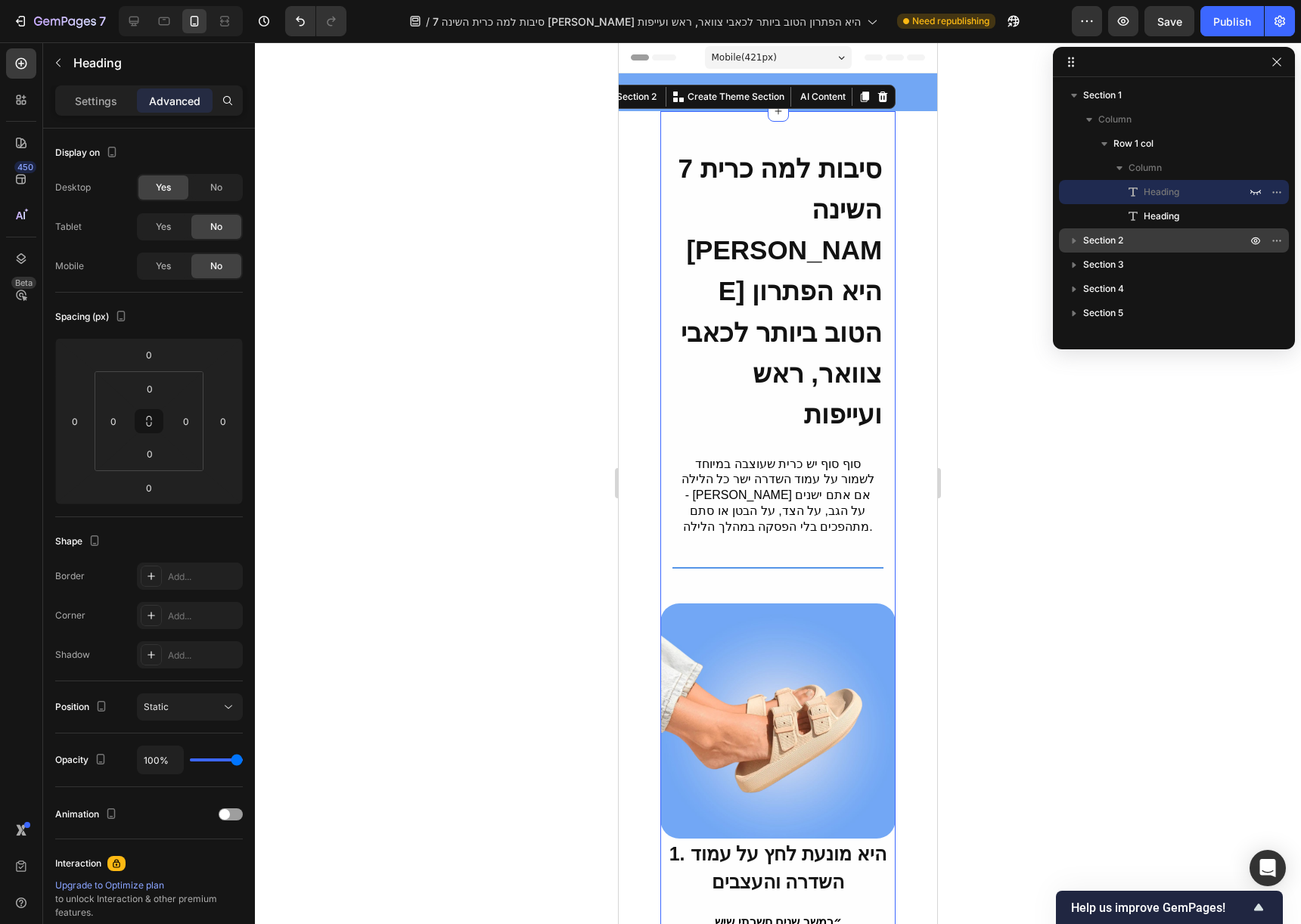
scroll to position [16, 0]
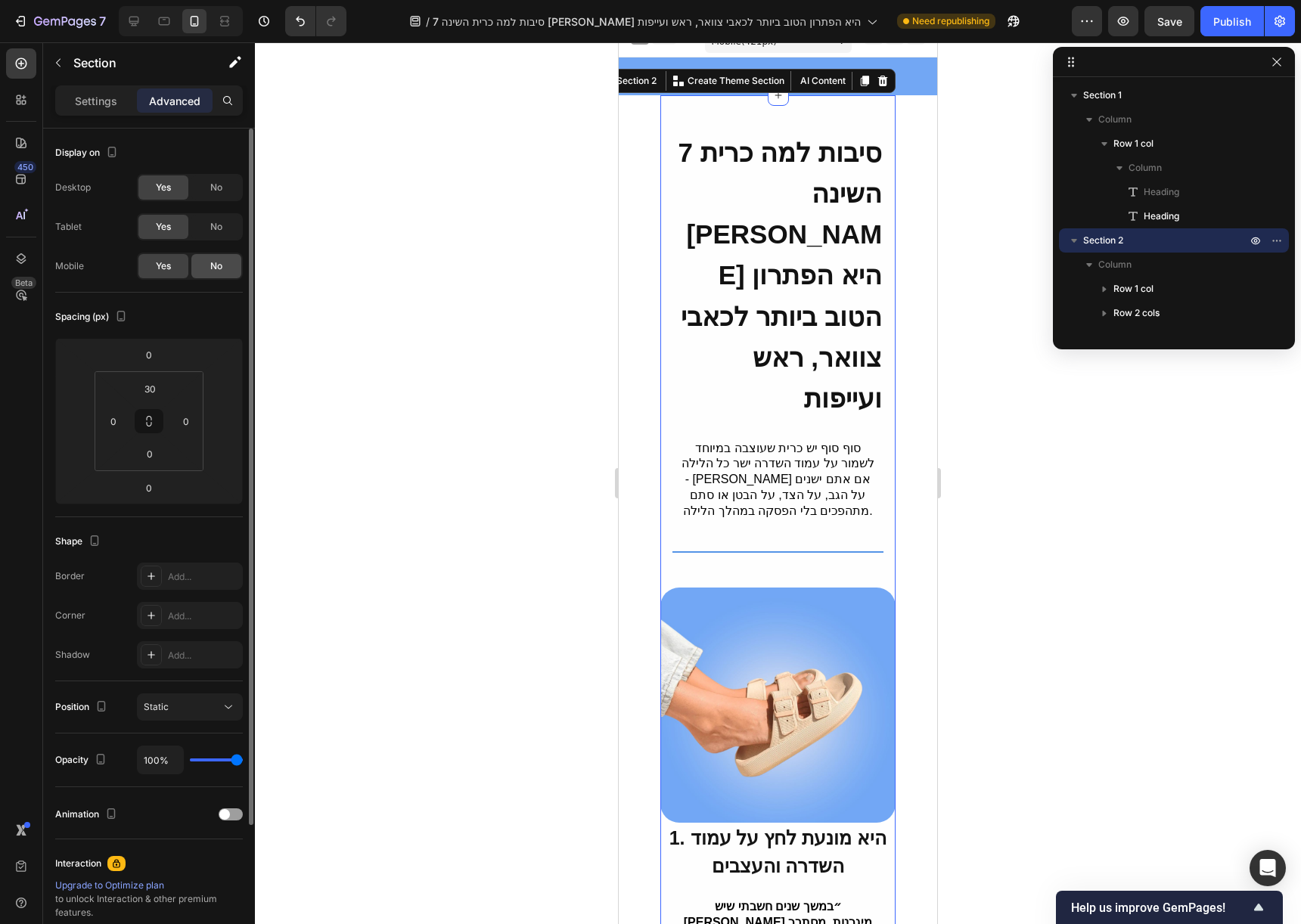
click at [217, 260] on span "No" at bounding box center [216, 266] width 12 height 13
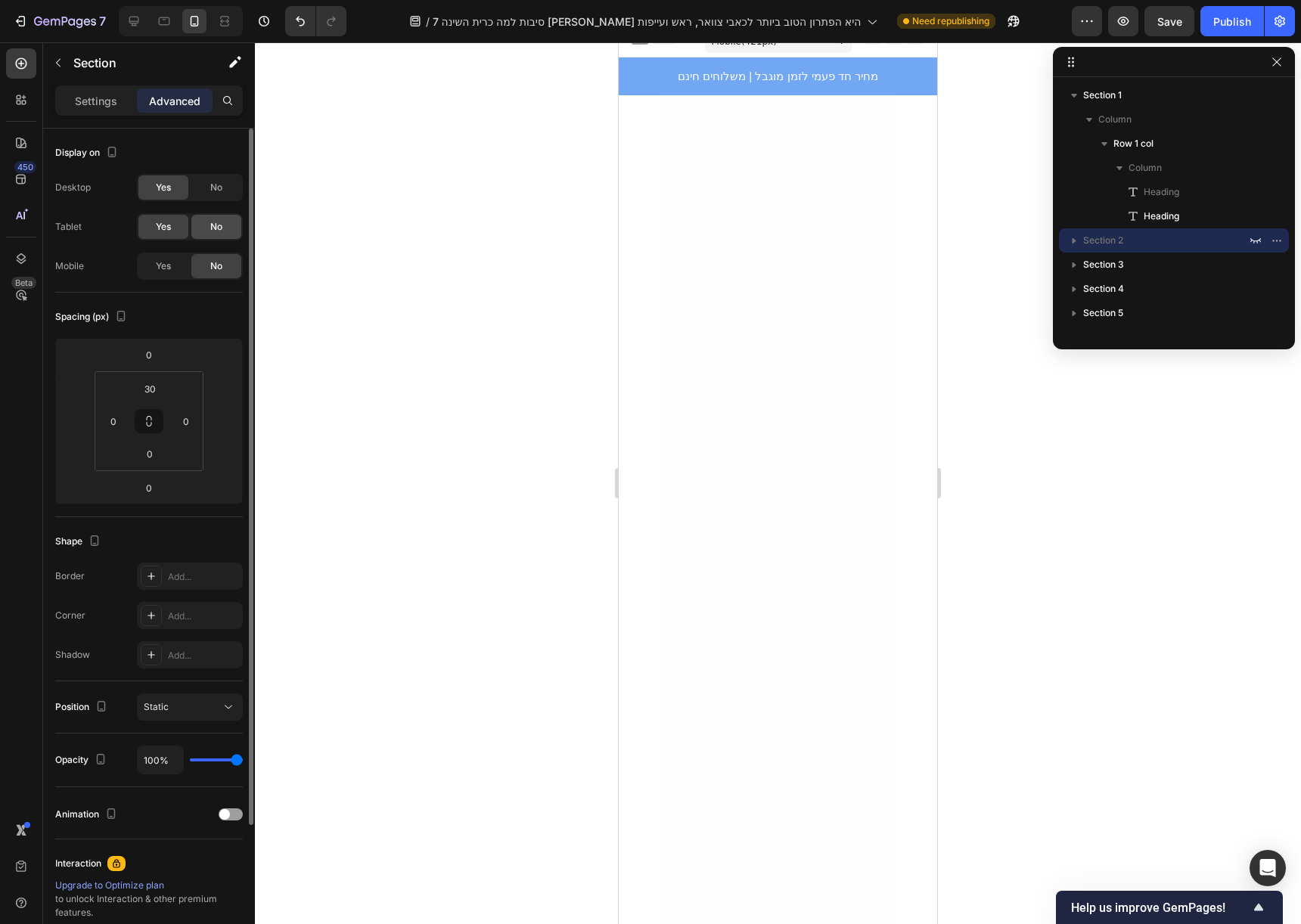
click at [220, 232] on span "No" at bounding box center [216, 226] width 12 height 13
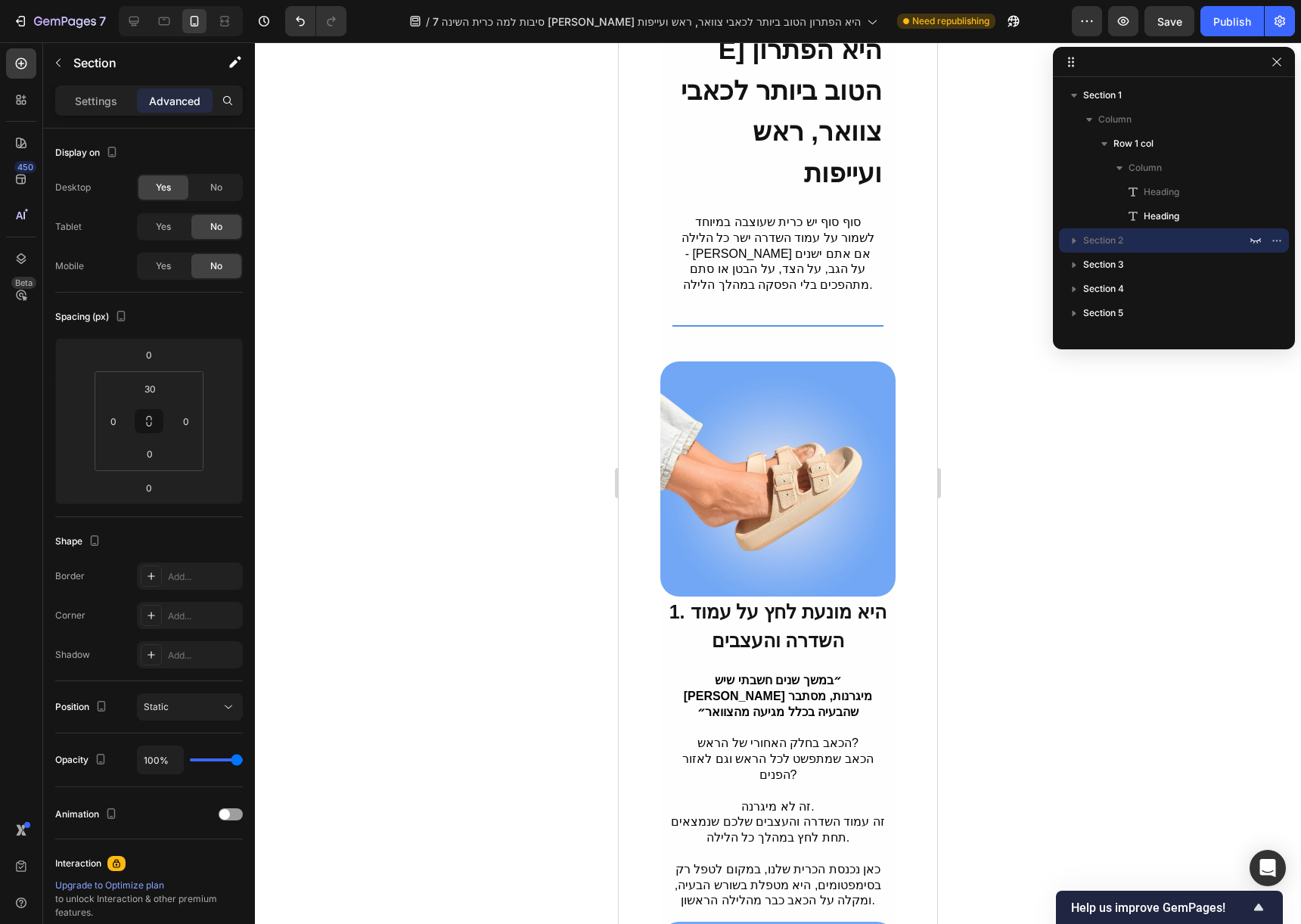
scroll to position [0, 0]
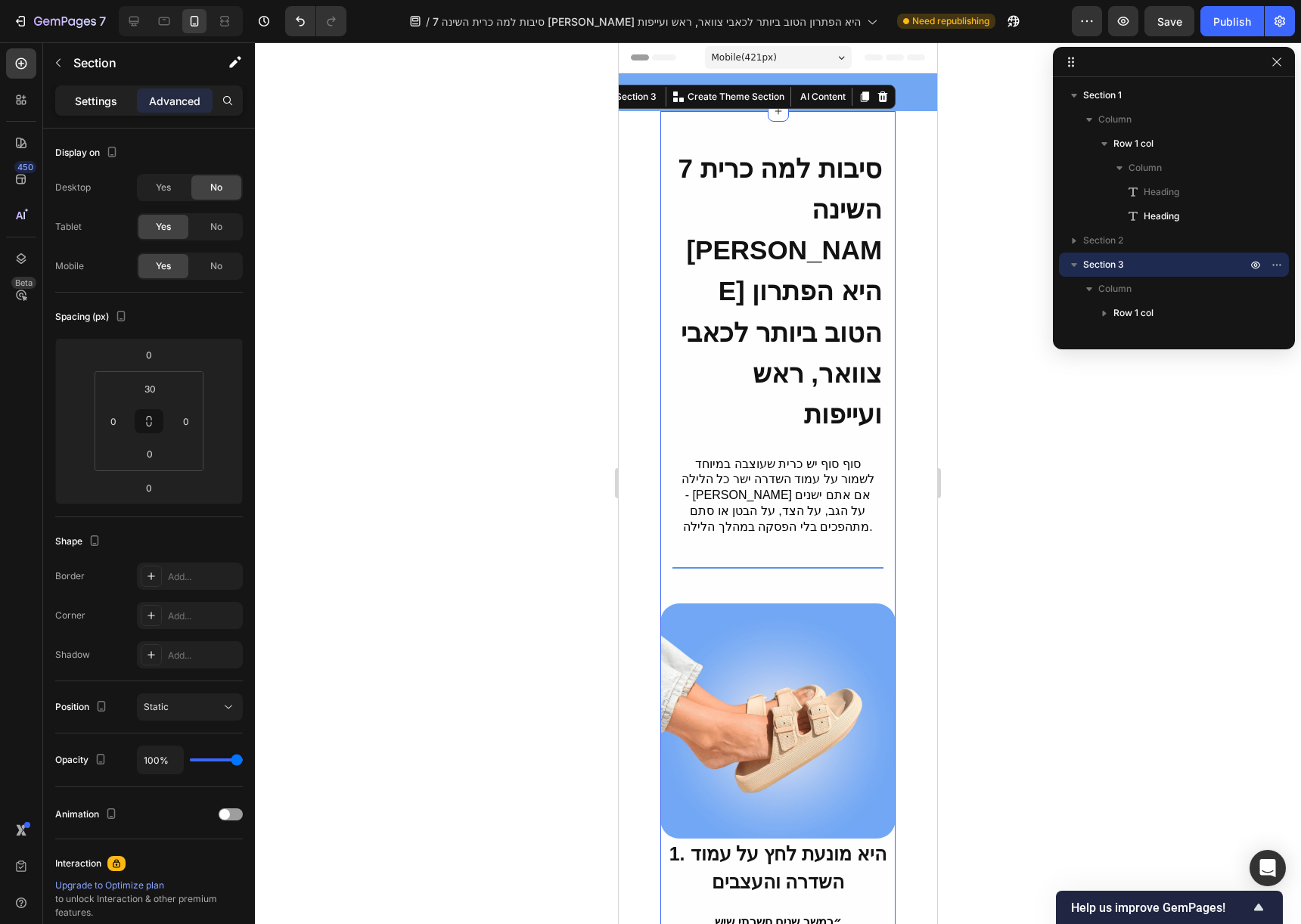
click at [98, 111] on div "Settings" at bounding box center [95, 100] width 76 height 24
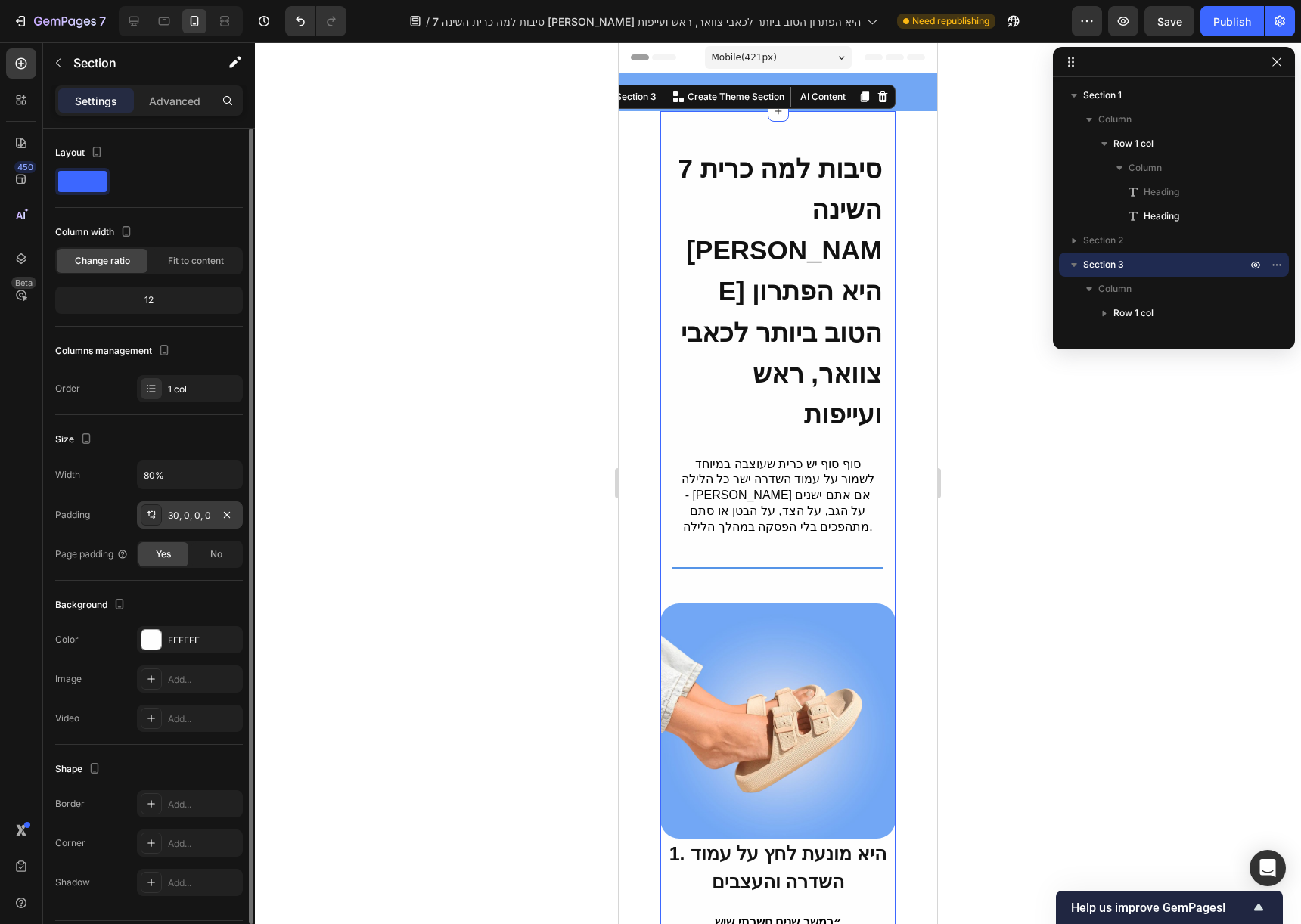
click at [189, 516] on div "30, 0, 0, 0" at bounding box center [190, 516] width 44 height 13
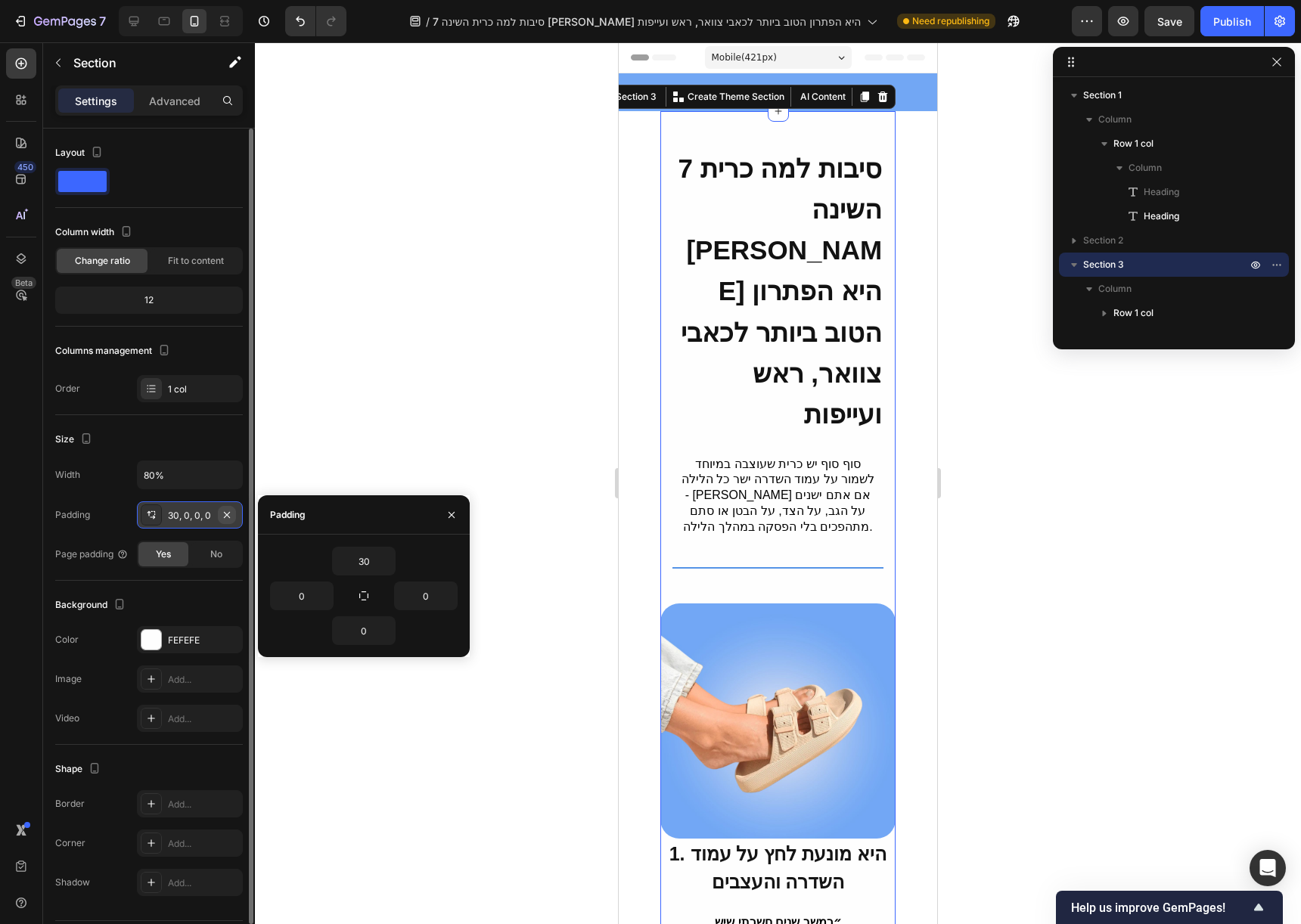
click at [226, 512] on icon "button" at bounding box center [226, 515] width 12 height 12
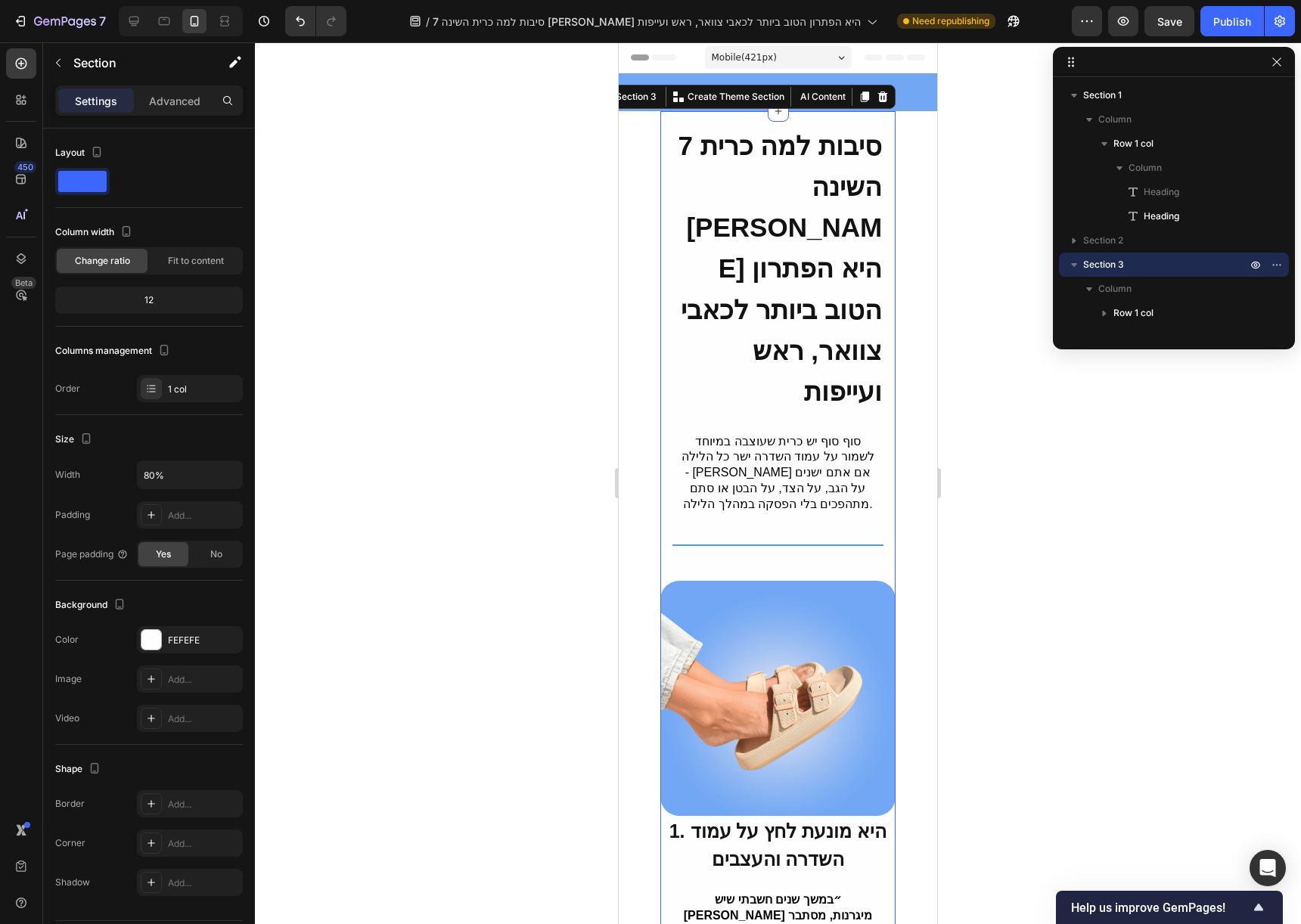
click at [186, 113] on div "Settings Advanced" at bounding box center [149, 100] width 188 height 31
click at [189, 100] on p "Advanced" at bounding box center [174, 101] width 52 height 16
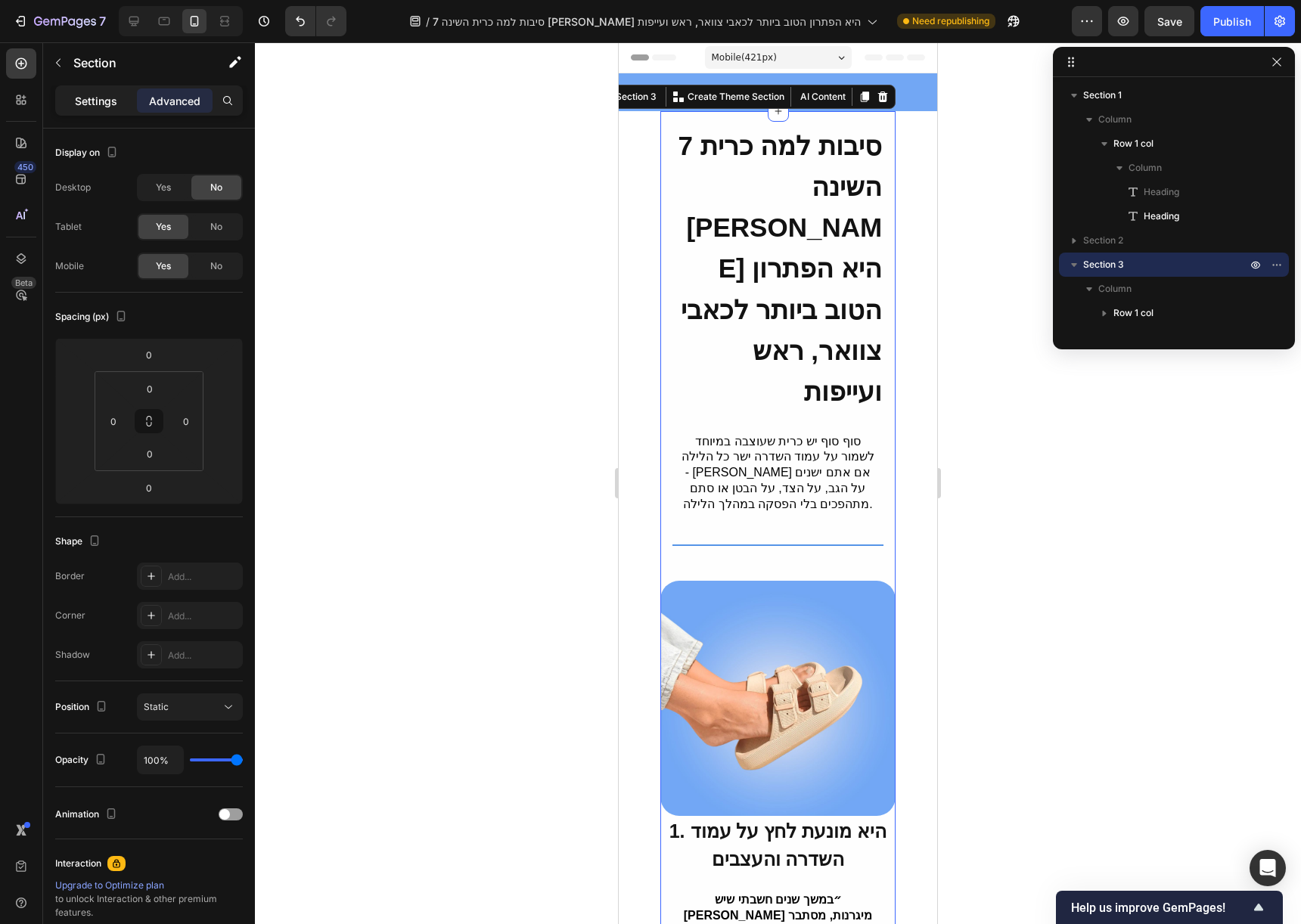
click at [110, 107] on p "Settings" at bounding box center [96, 101] width 42 height 16
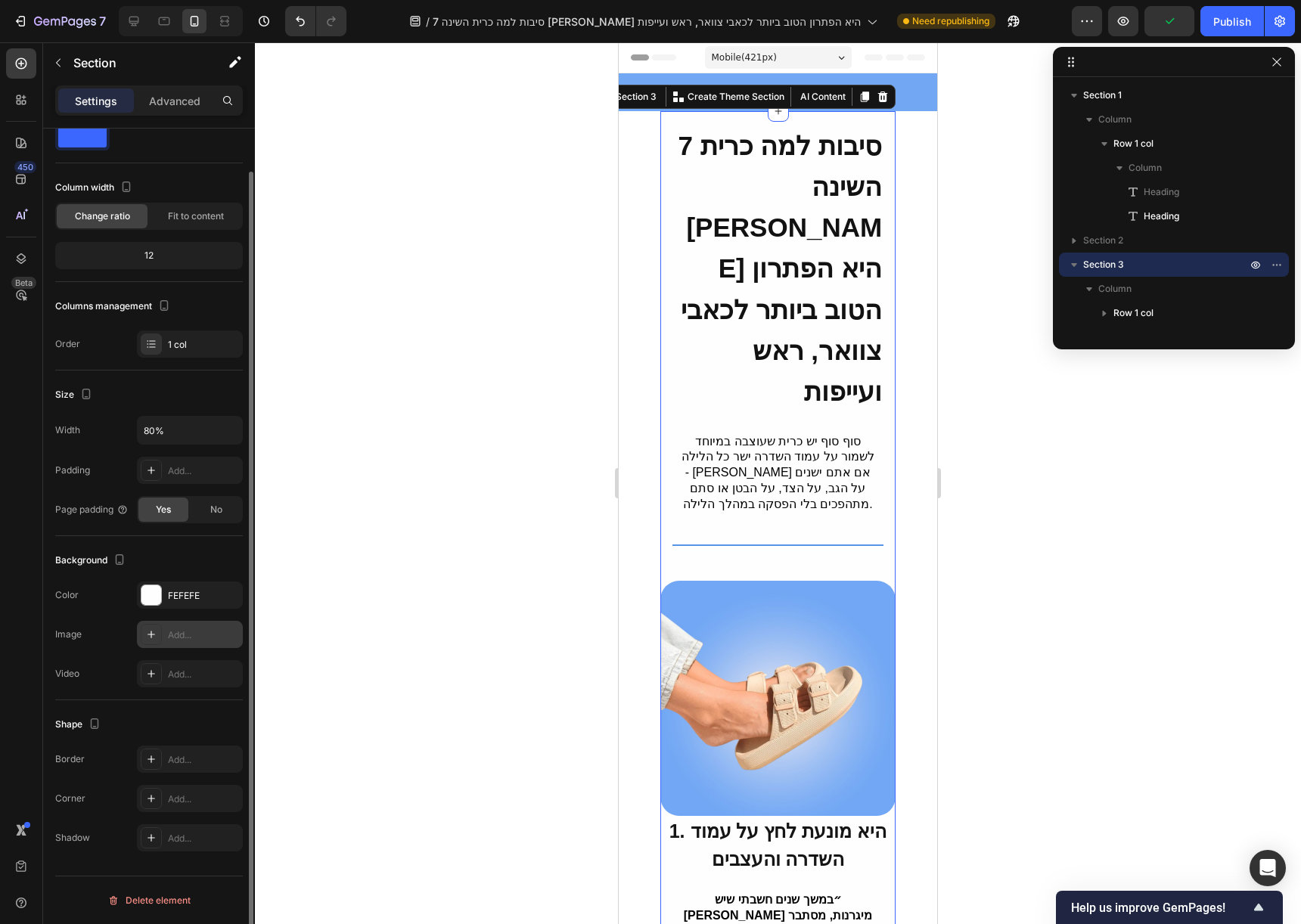
scroll to position [4, 0]
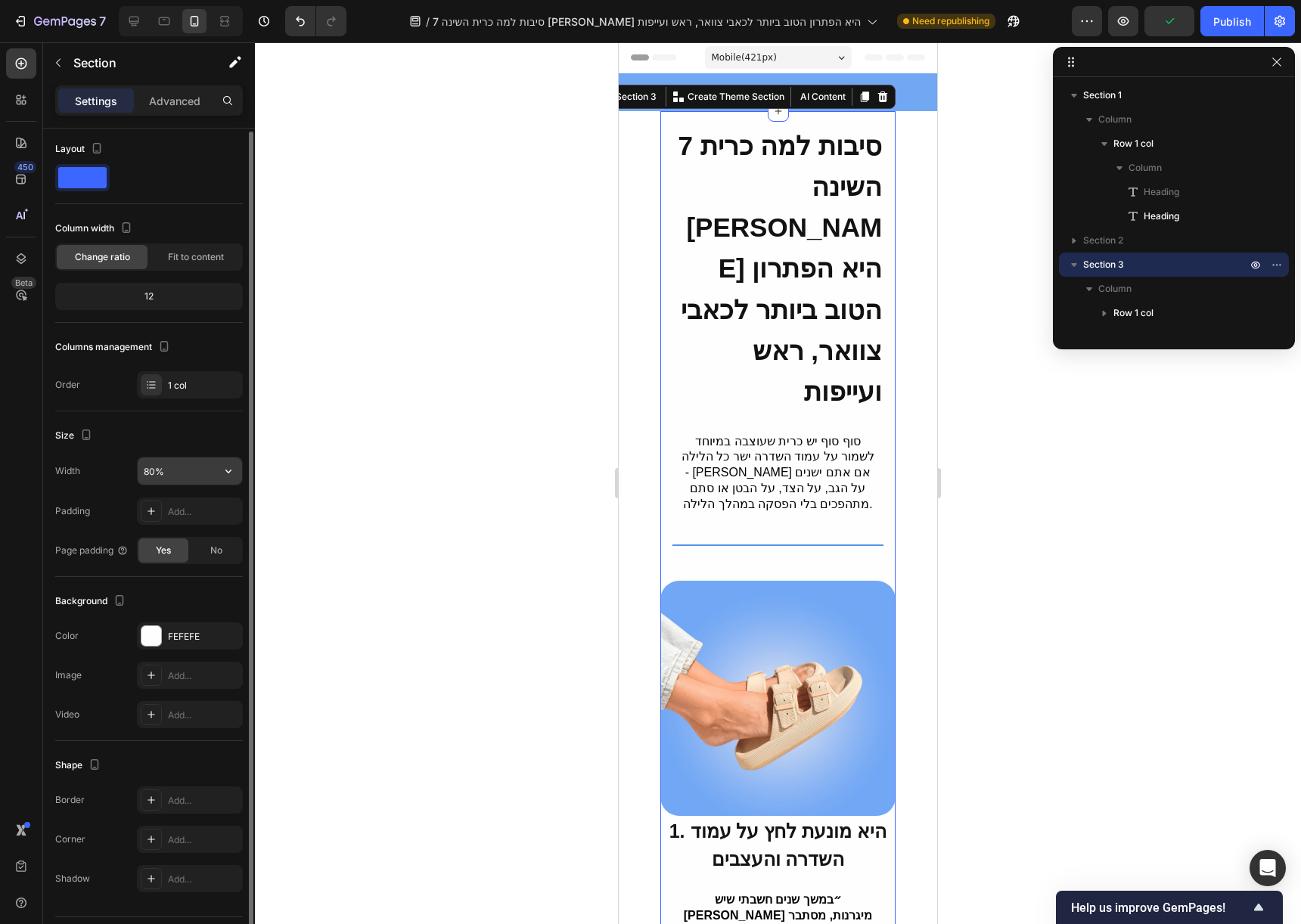
click at [185, 469] on input "80%" at bounding box center [189, 471] width 104 height 27
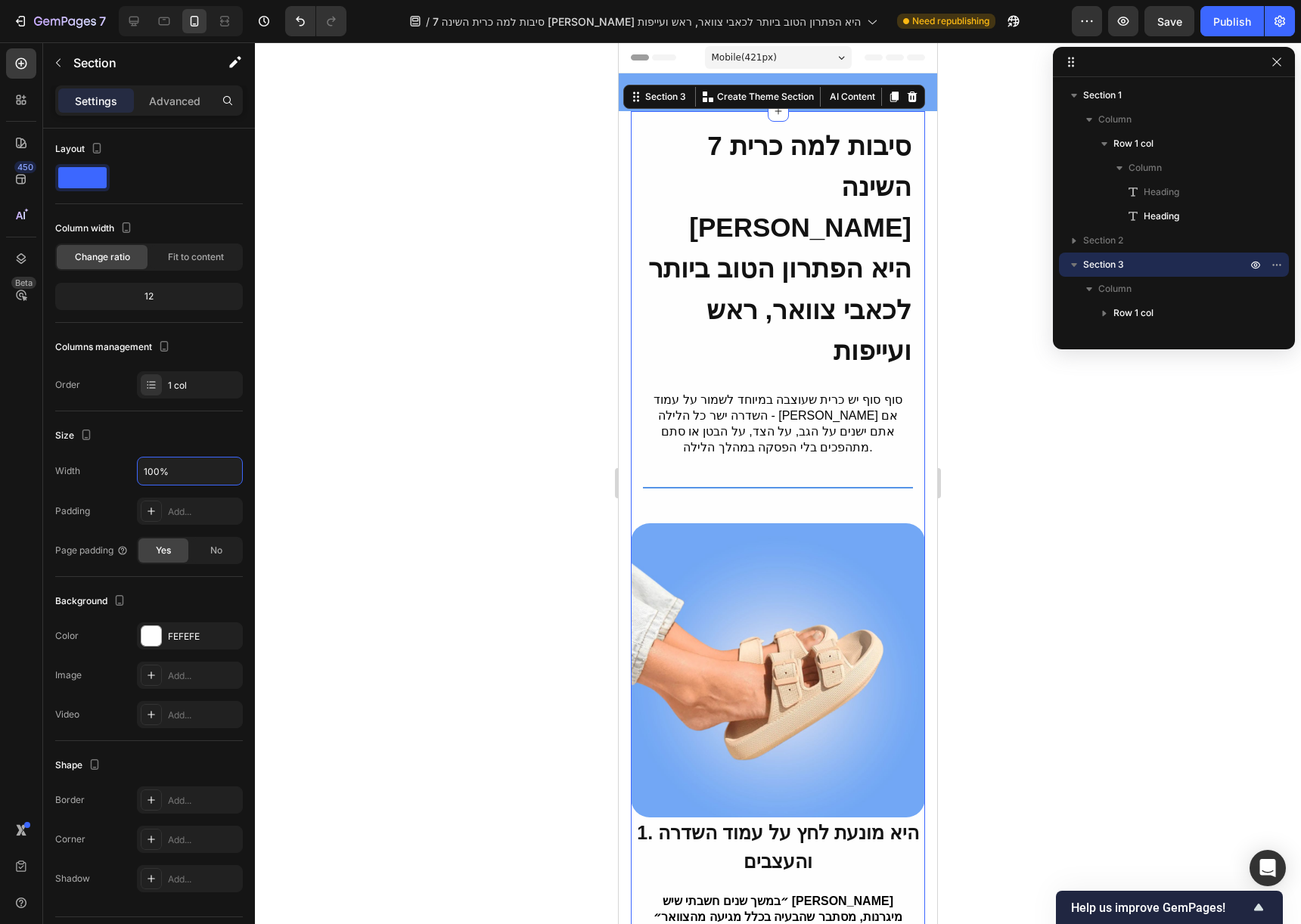
type input "100%"
click at [807, 185] on strong "7 סיבות למה כרית השינה [PERSON_NAME] היא הפתרון הטוב ביותר לכאבי צוואר, ראש ועי…" at bounding box center [780, 248] width 263 height 235
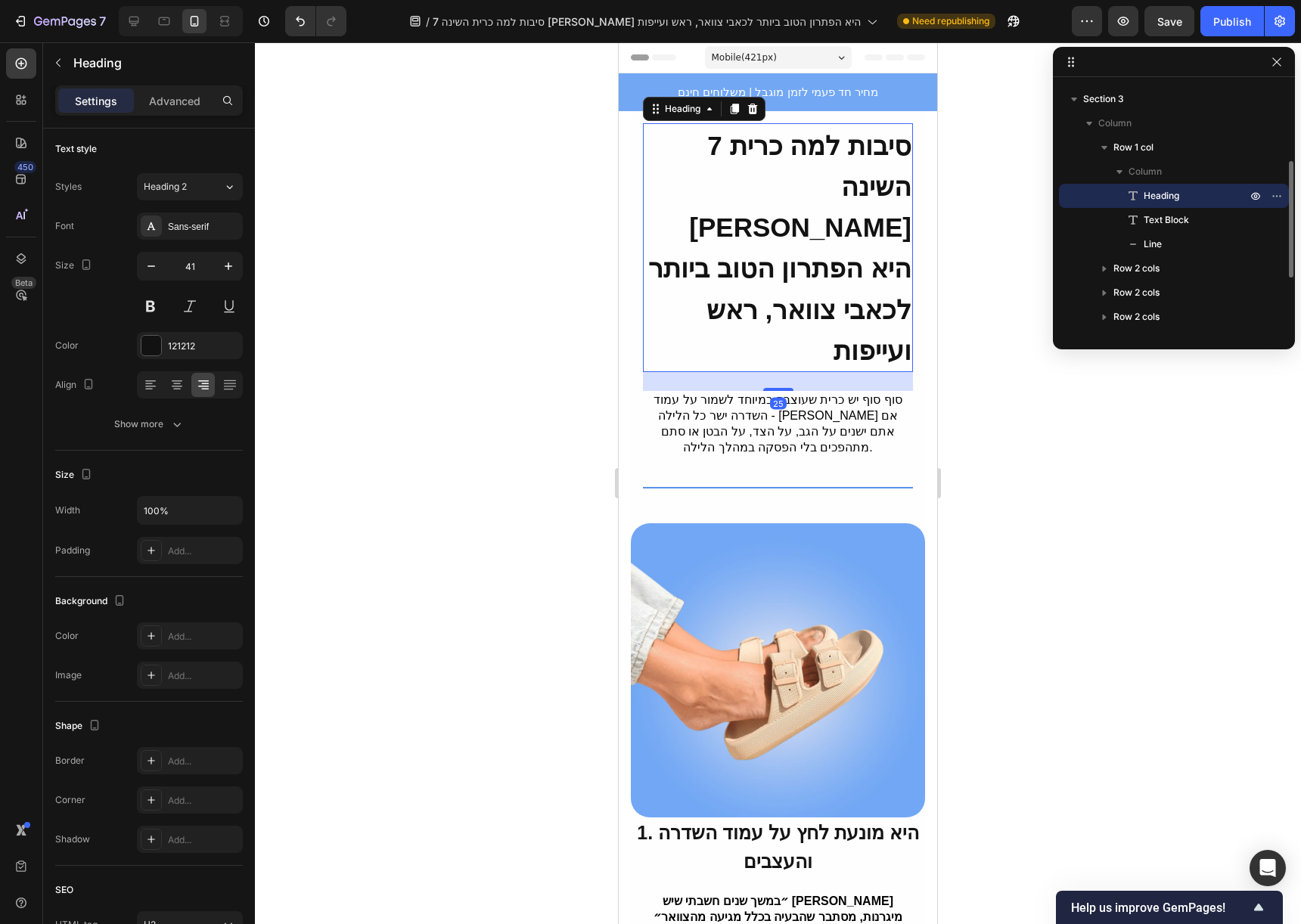
scroll to position [0, 0]
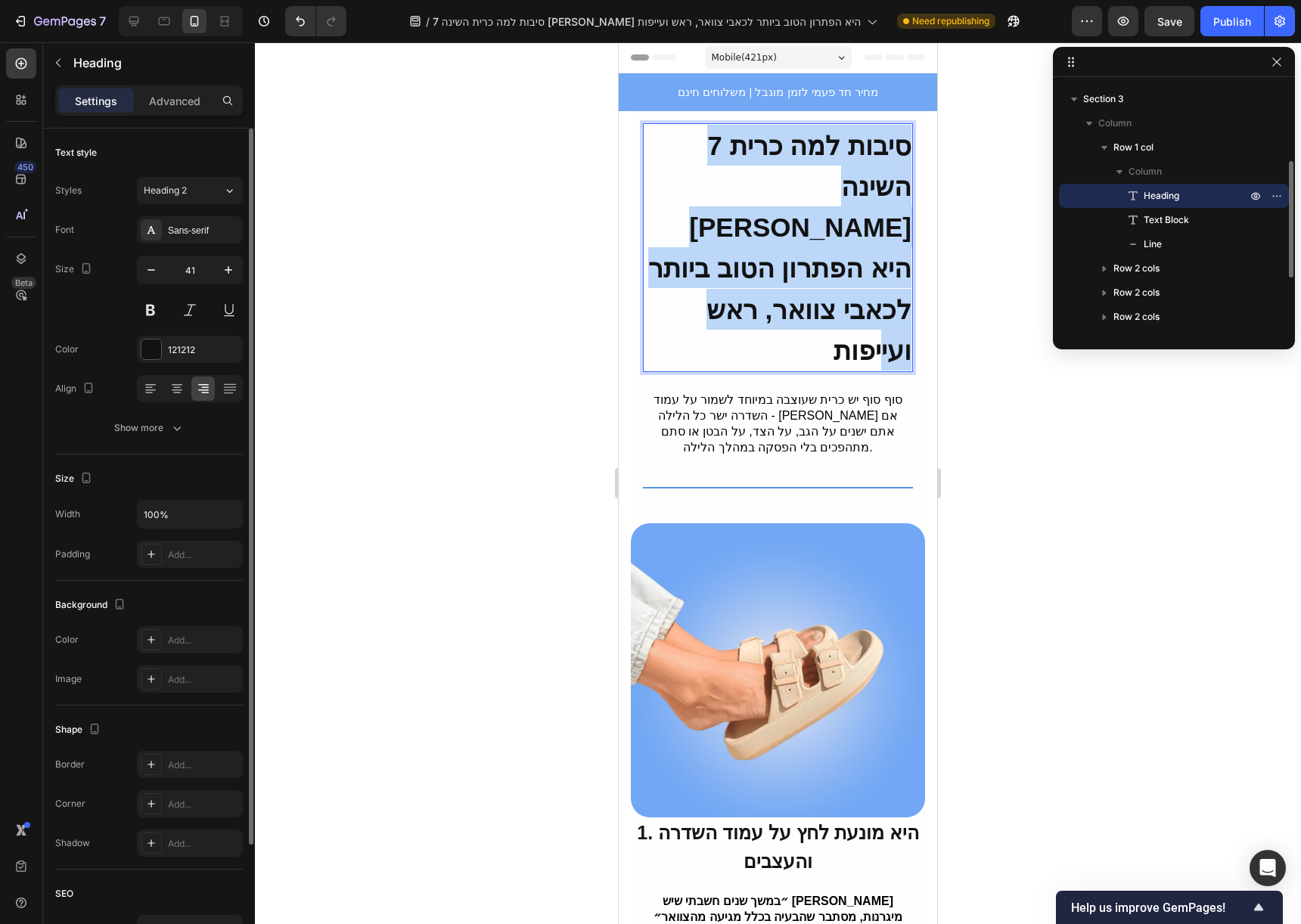
click at [807, 185] on strong "7 סיבות למה כרית השינה [PERSON_NAME] היא הפתרון הטוב ביותר לכאבי צוואר, ראש ועי…" at bounding box center [780, 248] width 263 height 235
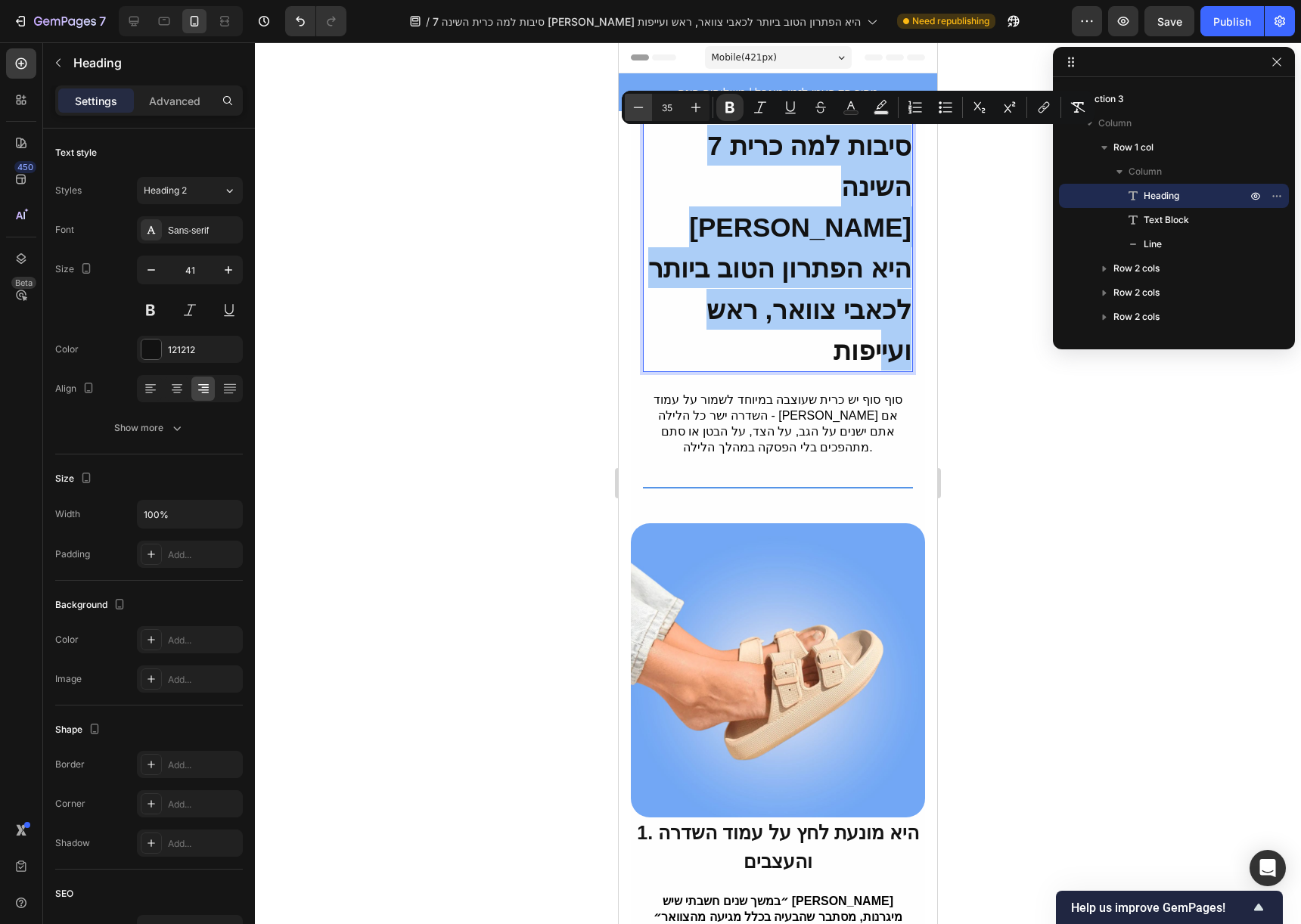
click at [631, 106] on icon "Editor contextual toolbar" at bounding box center [638, 107] width 15 height 15
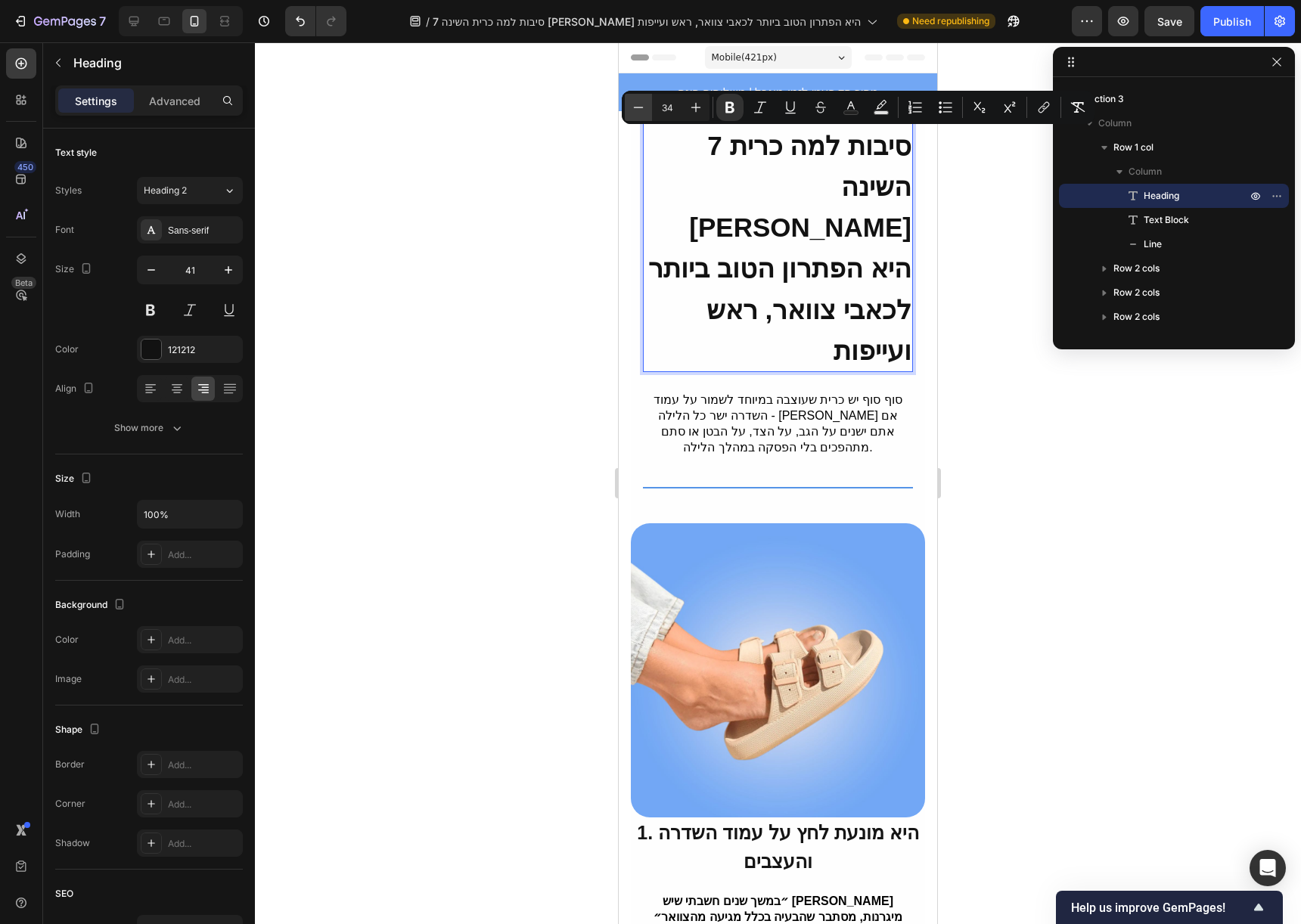
click at [631, 106] on icon "Editor contextual toolbar" at bounding box center [638, 107] width 15 height 15
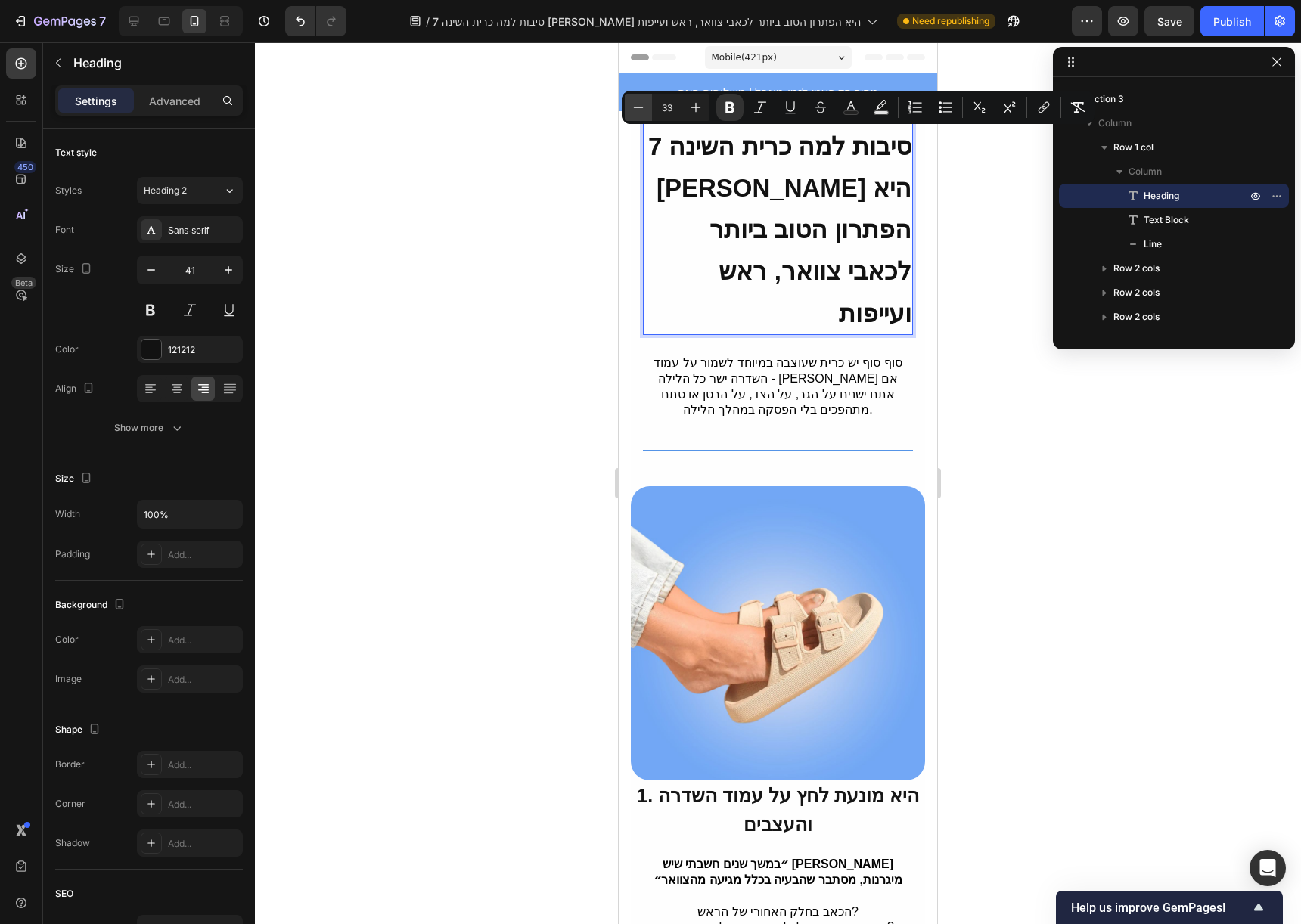
click at [631, 106] on icon "Editor contextual toolbar" at bounding box center [638, 107] width 15 height 15
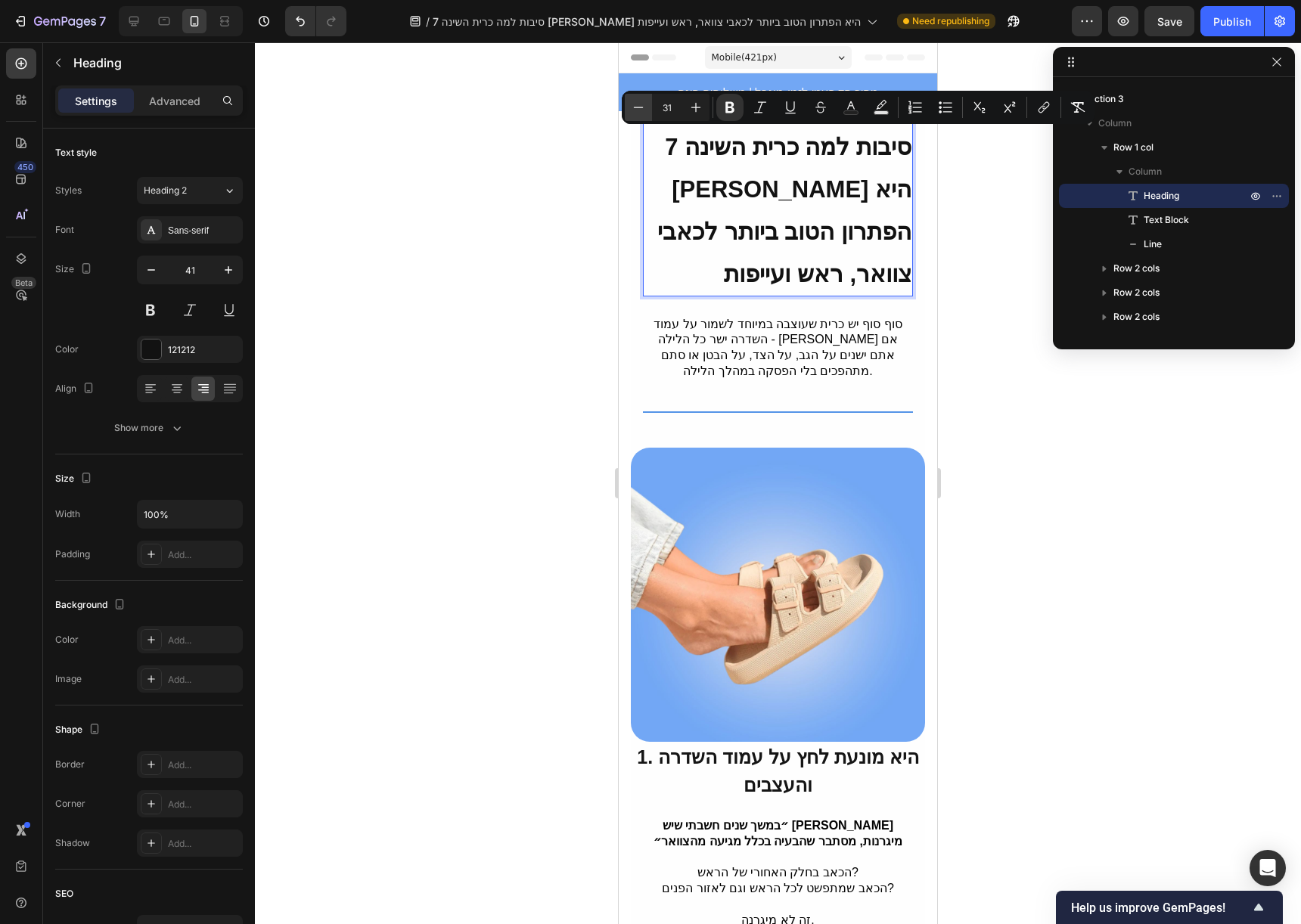
click at [631, 106] on icon "Editor contextual toolbar" at bounding box center [638, 107] width 15 height 15
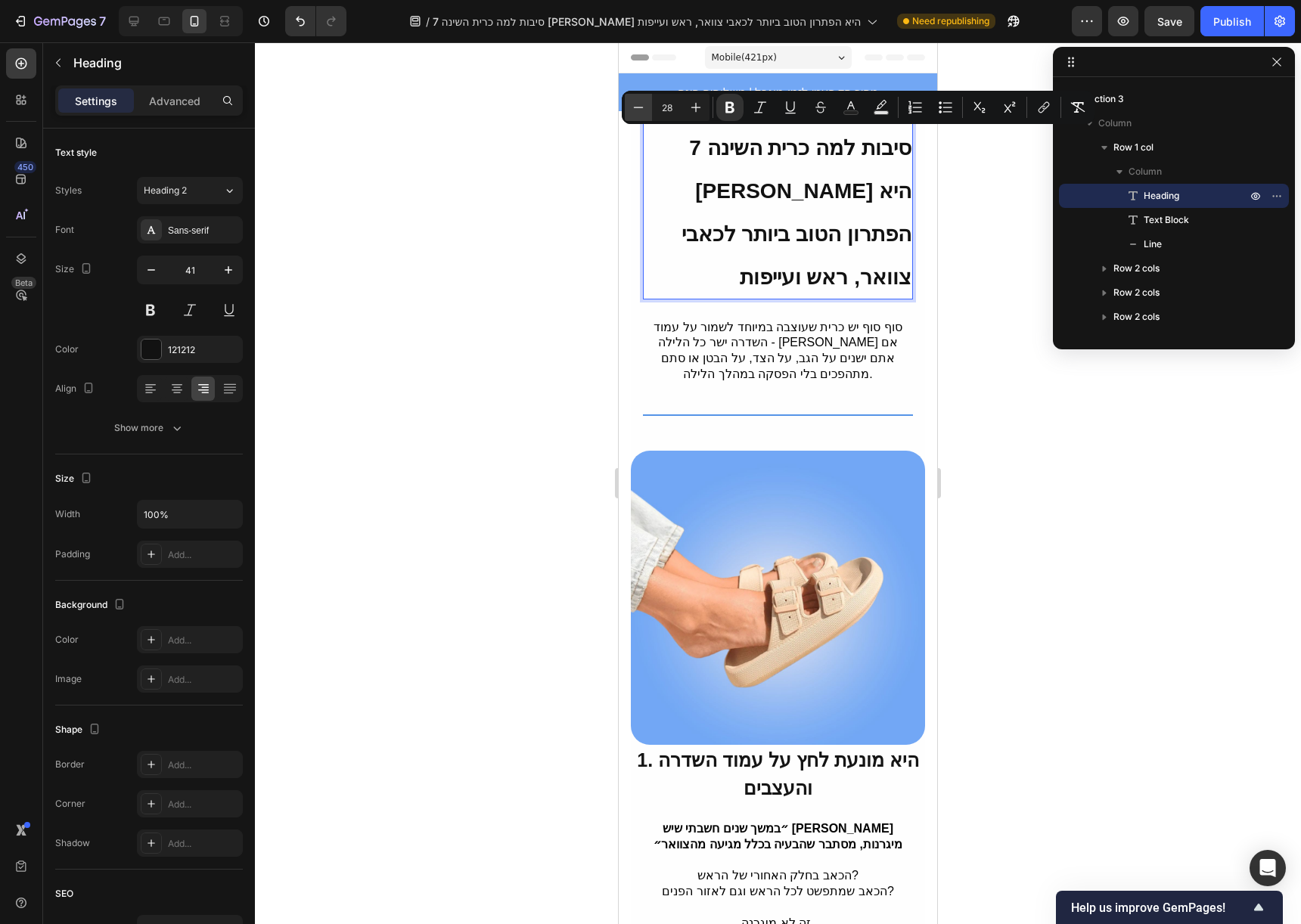
click at [631, 106] on icon "Editor contextual toolbar" at bounding box center [638, 107] width 15 height 15
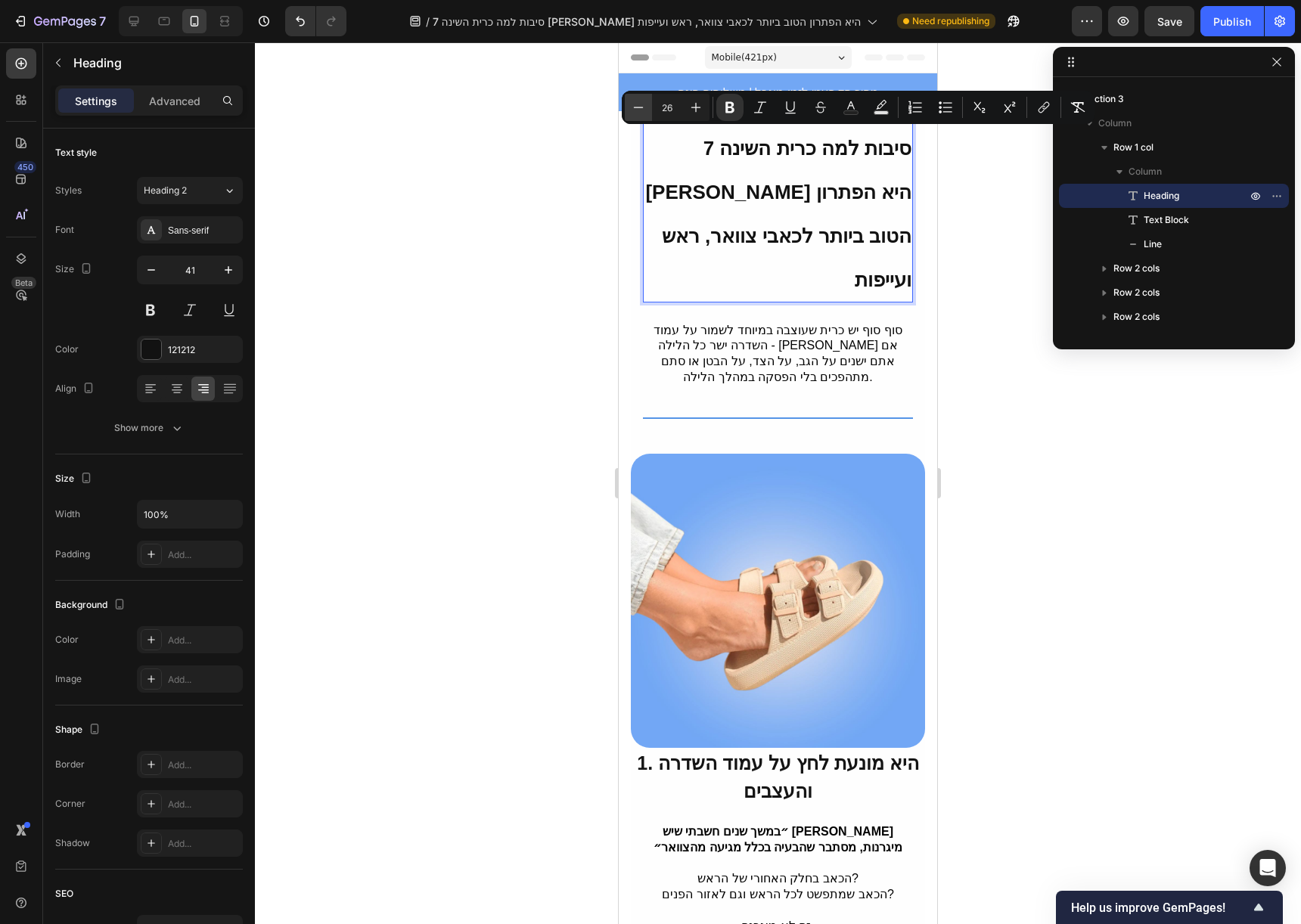
click at [631, 106] on icon "Editor contextual toolbar" at bounding box center [638, 107] width 15 height 15
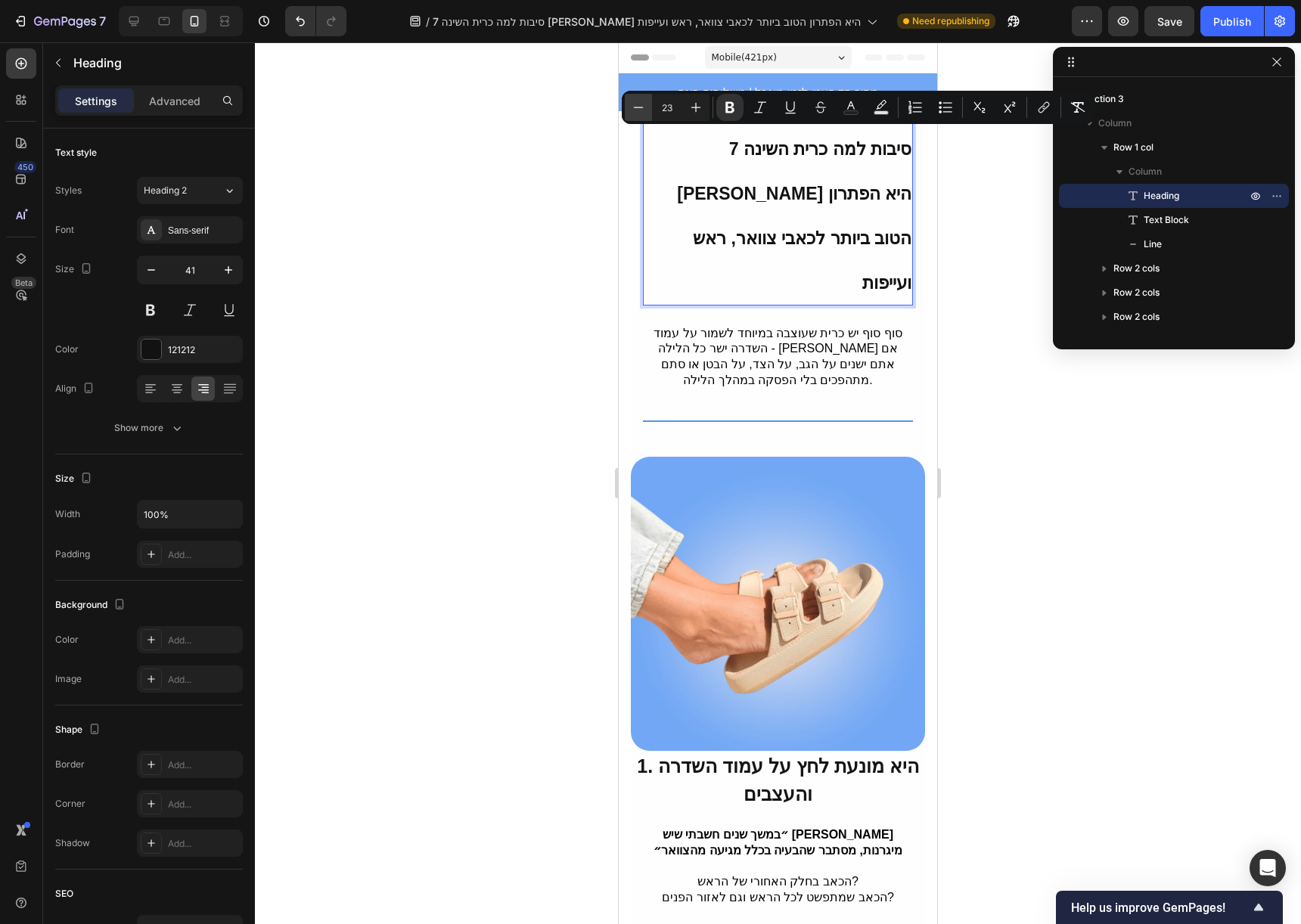
click at [631, 106] on icon "Editor contextual toolbar" at bounding box center [638, 107] width 15 height 15
type input "22"
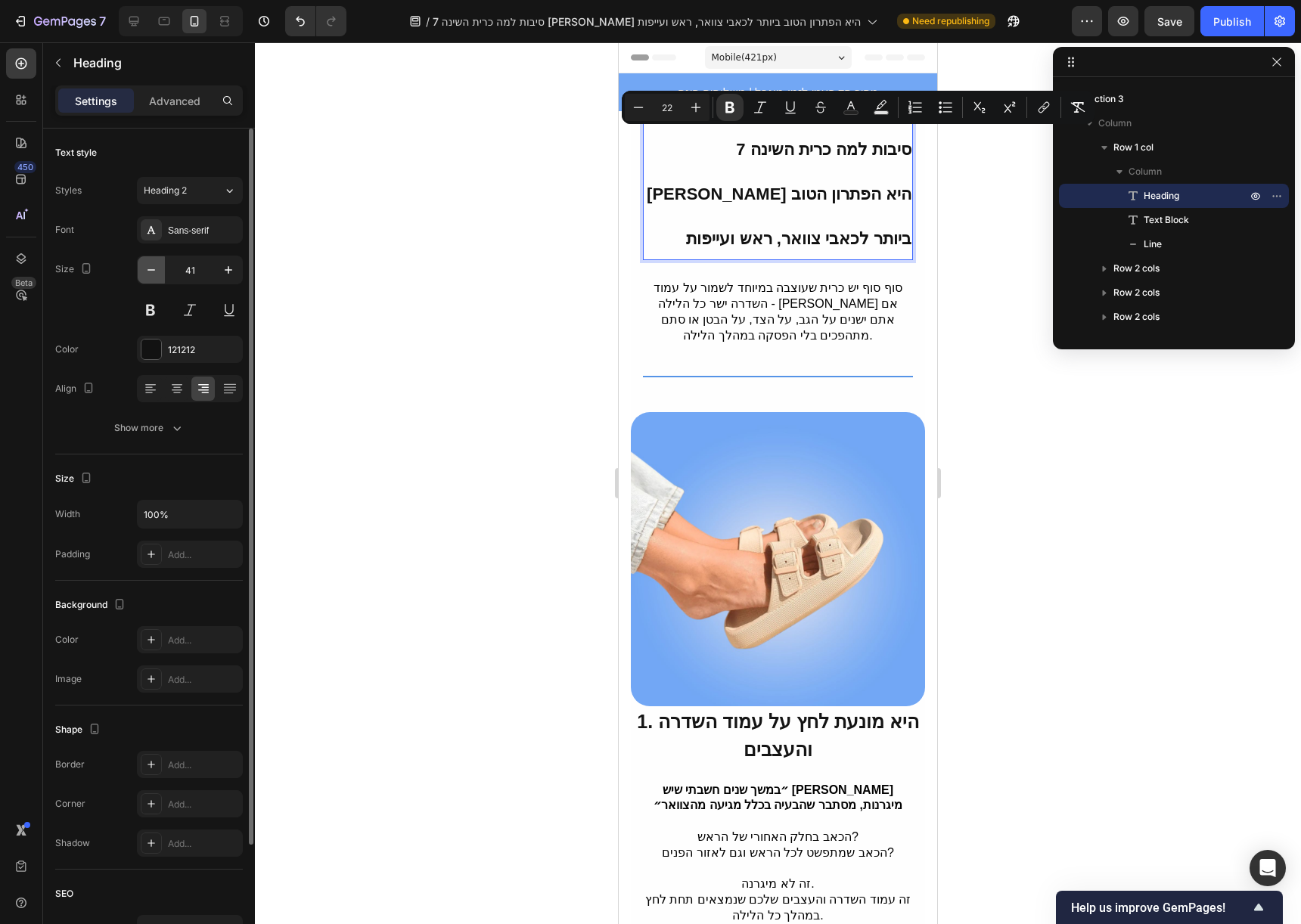
click at [157, 271] on icon "button" at bounding box center [151, 269] width 15 height 15
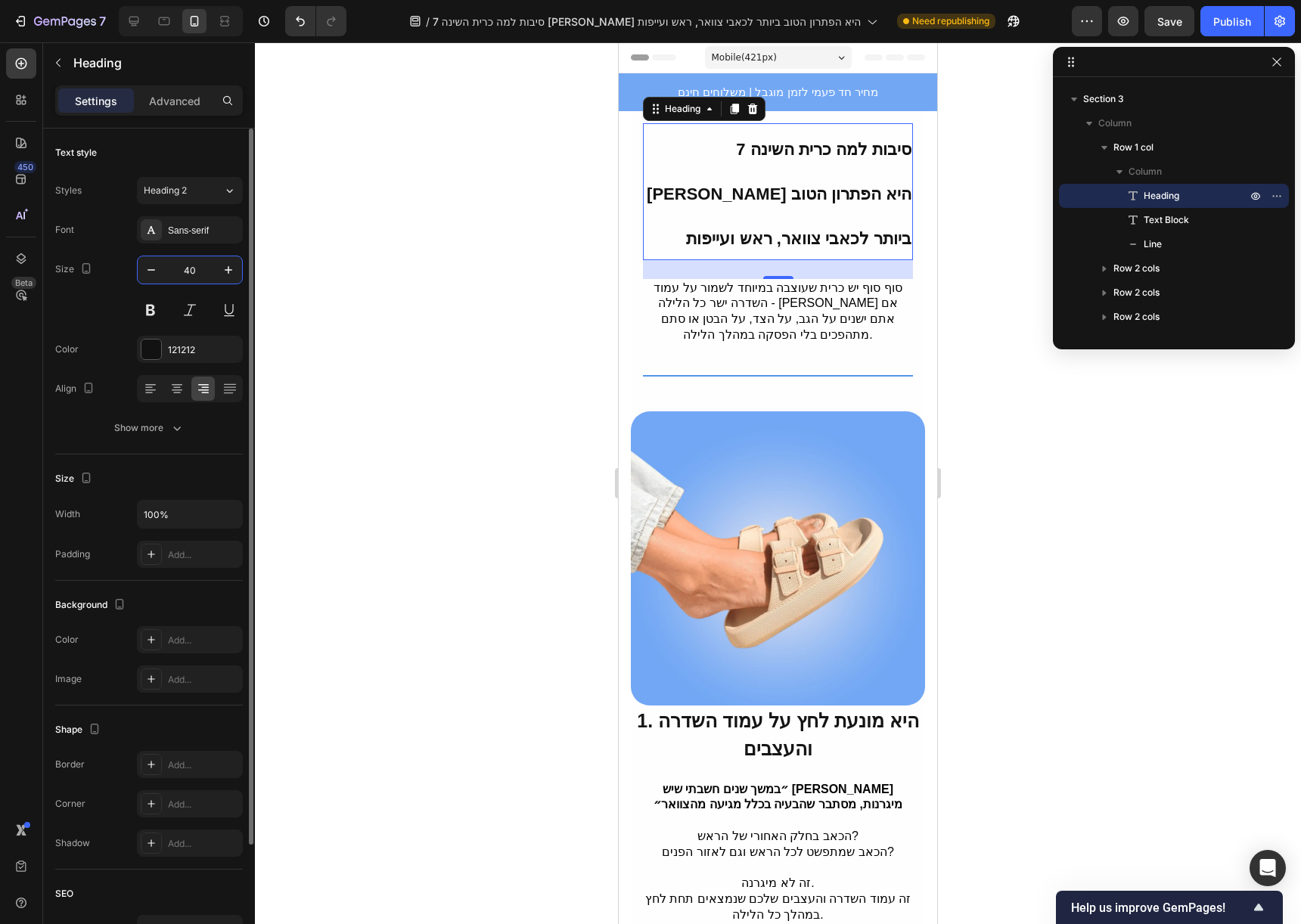
click at [192, 269] on input "40" at bounding box center [190, 270] width 50 height 27
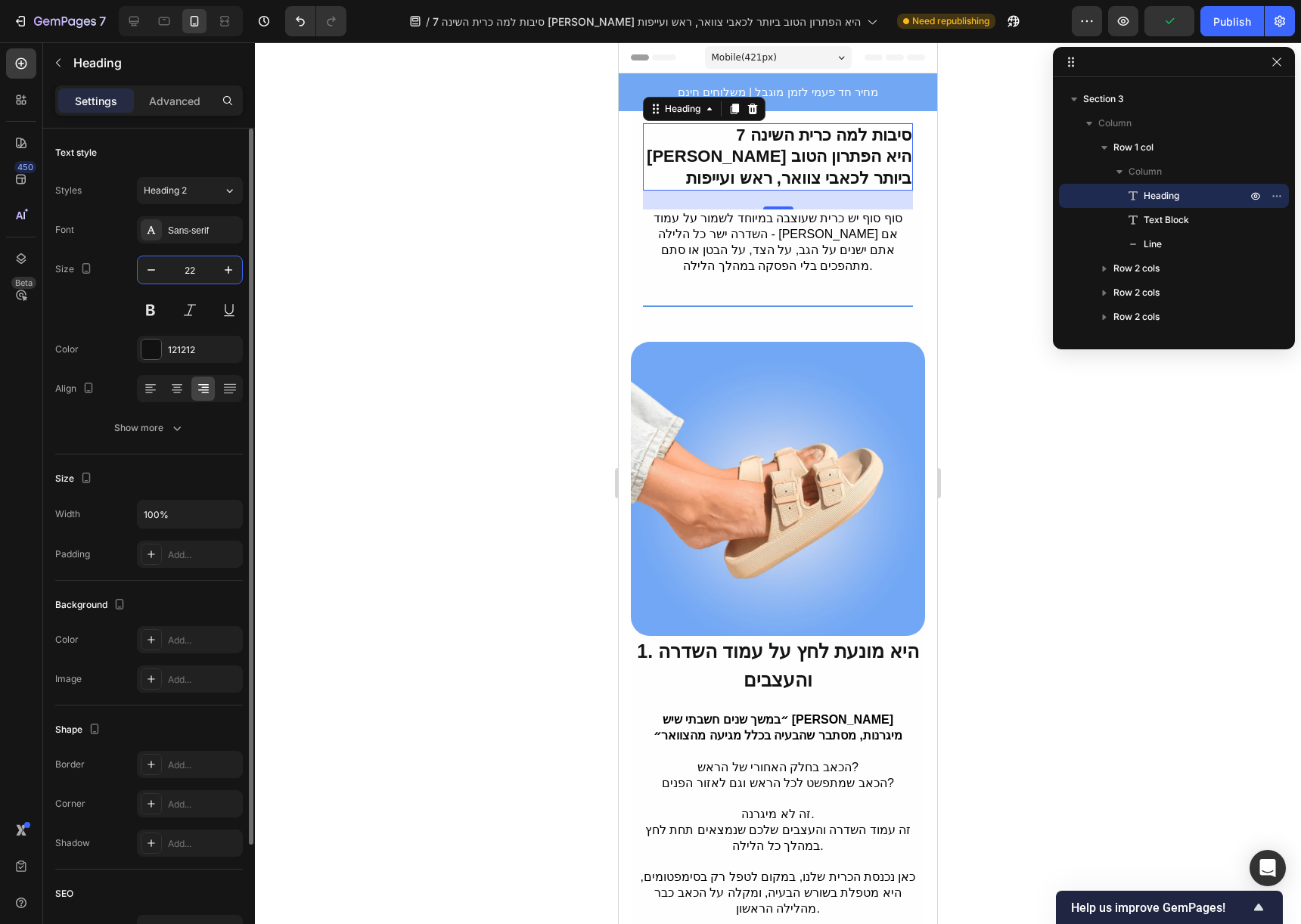
type input "22"
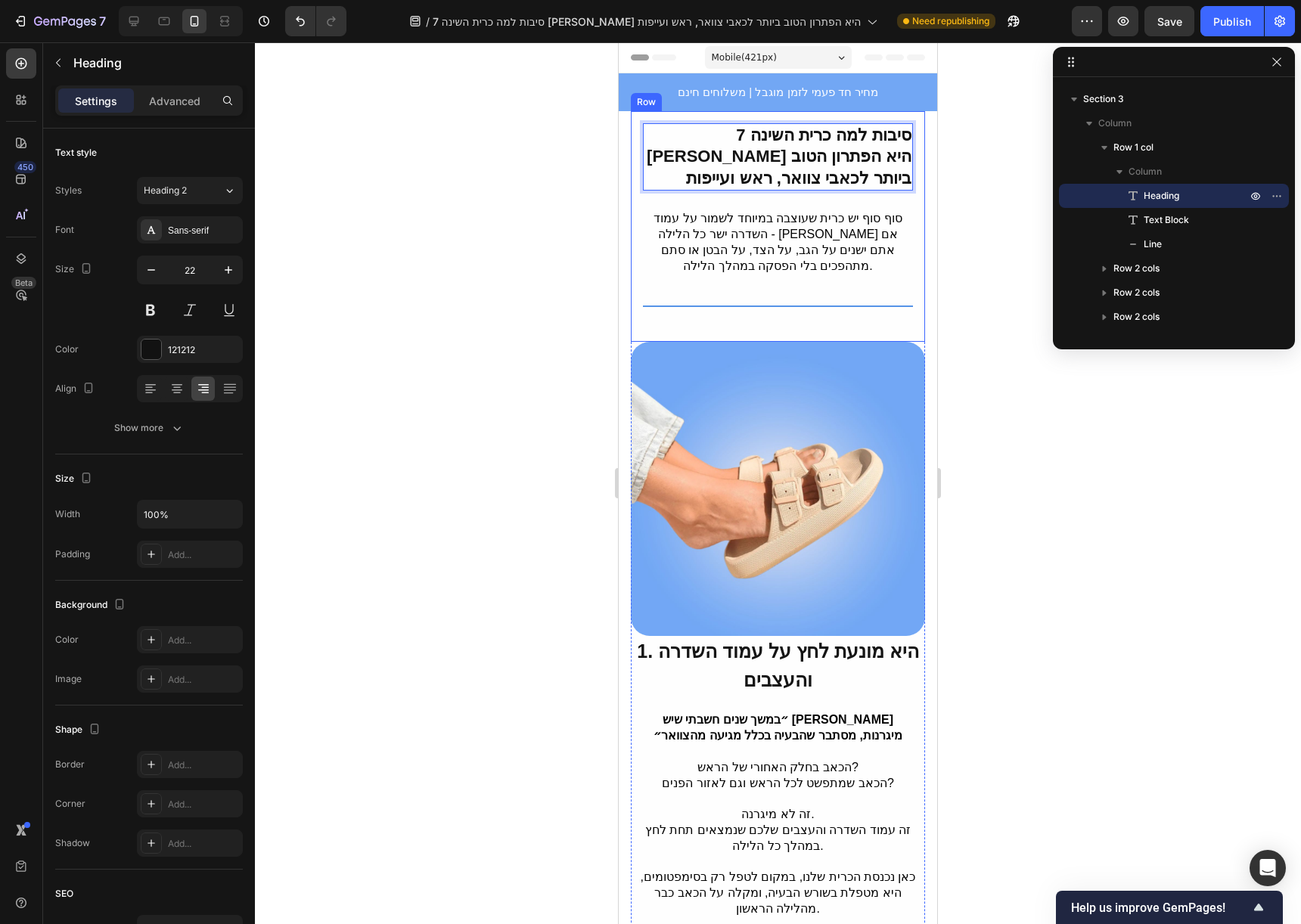
click at [905, 131] on div "7 סיבות למה כרית השינה איזי סליפ היא הפתרון הטוב ביותר לכאבי צוואר, ראש ועייפות…" at bounding box center [778, 227] width 294 height 232
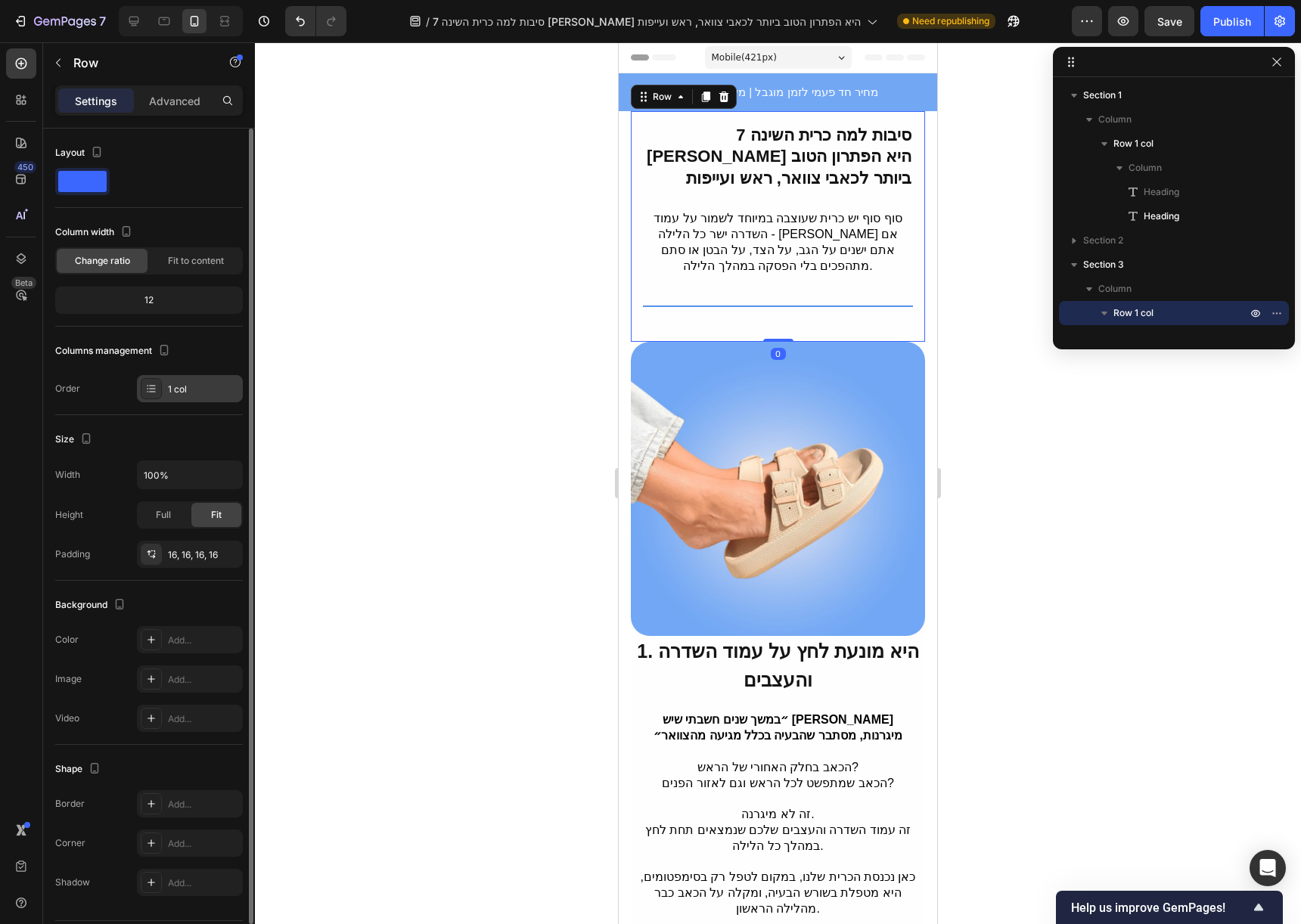
scroll to position [166, 0]
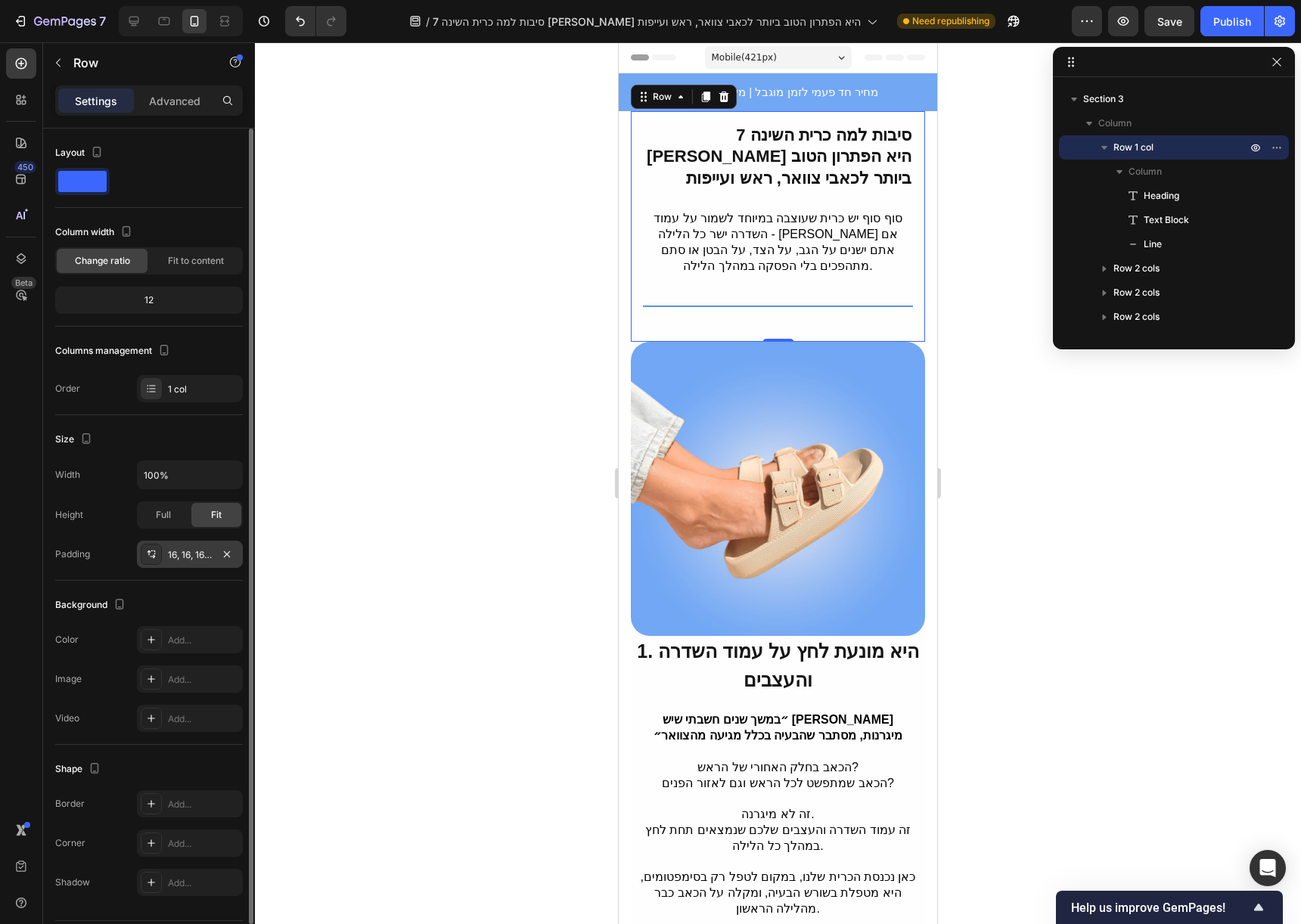
click at [176, 556] on div "16, 16, 16, 16" at bounding box center [190, 555] width 44 height 13
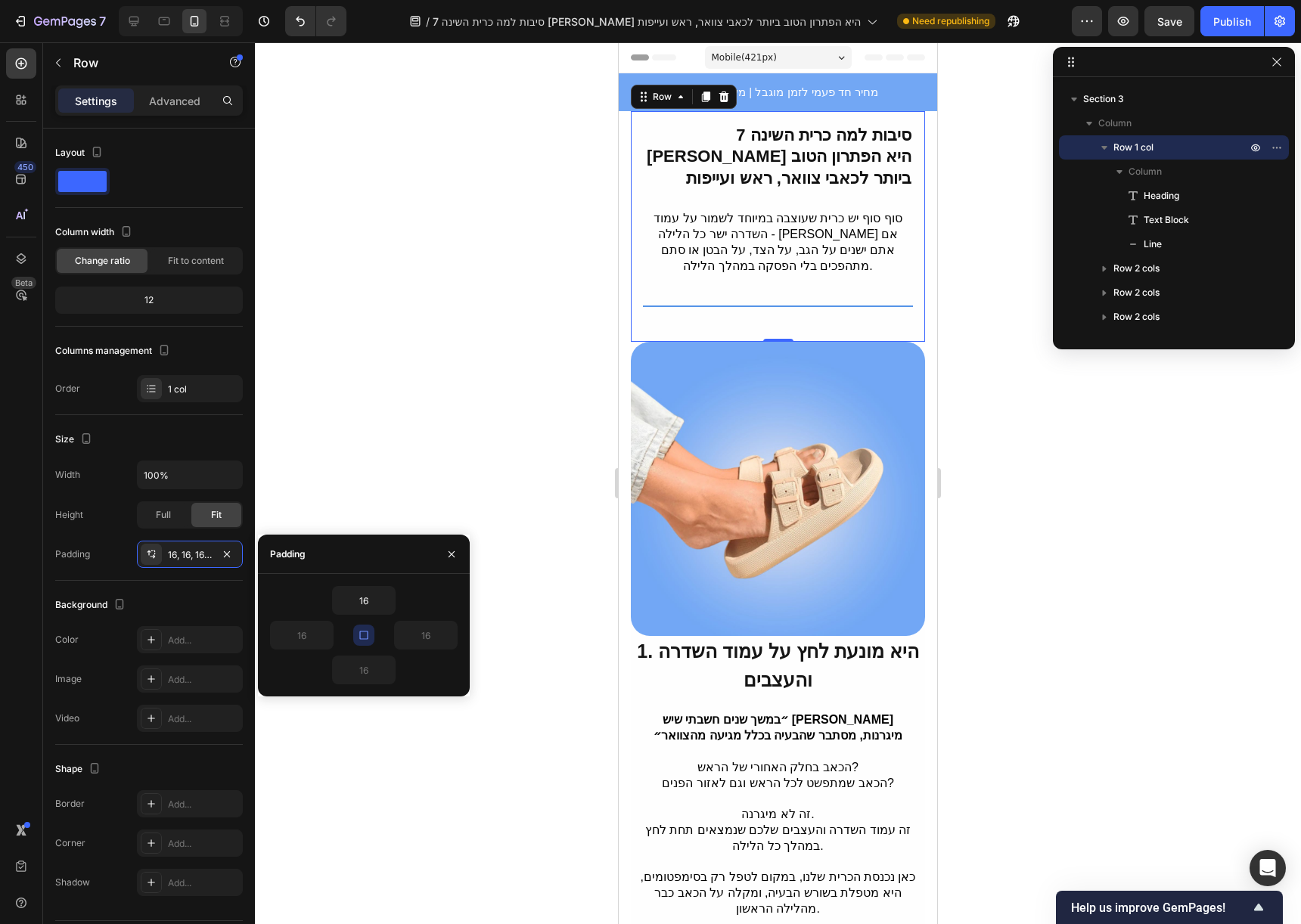
click at [366, 631] on icon "button" at bounding box center [363, 635] width 9 height 9
click at [368, 634] on icon "button" at bounding box center [363, 635] width 12 height 12
click at [367, 599] on input "16" at bounding box center [363, 600] width 62 height 27
type input "0"
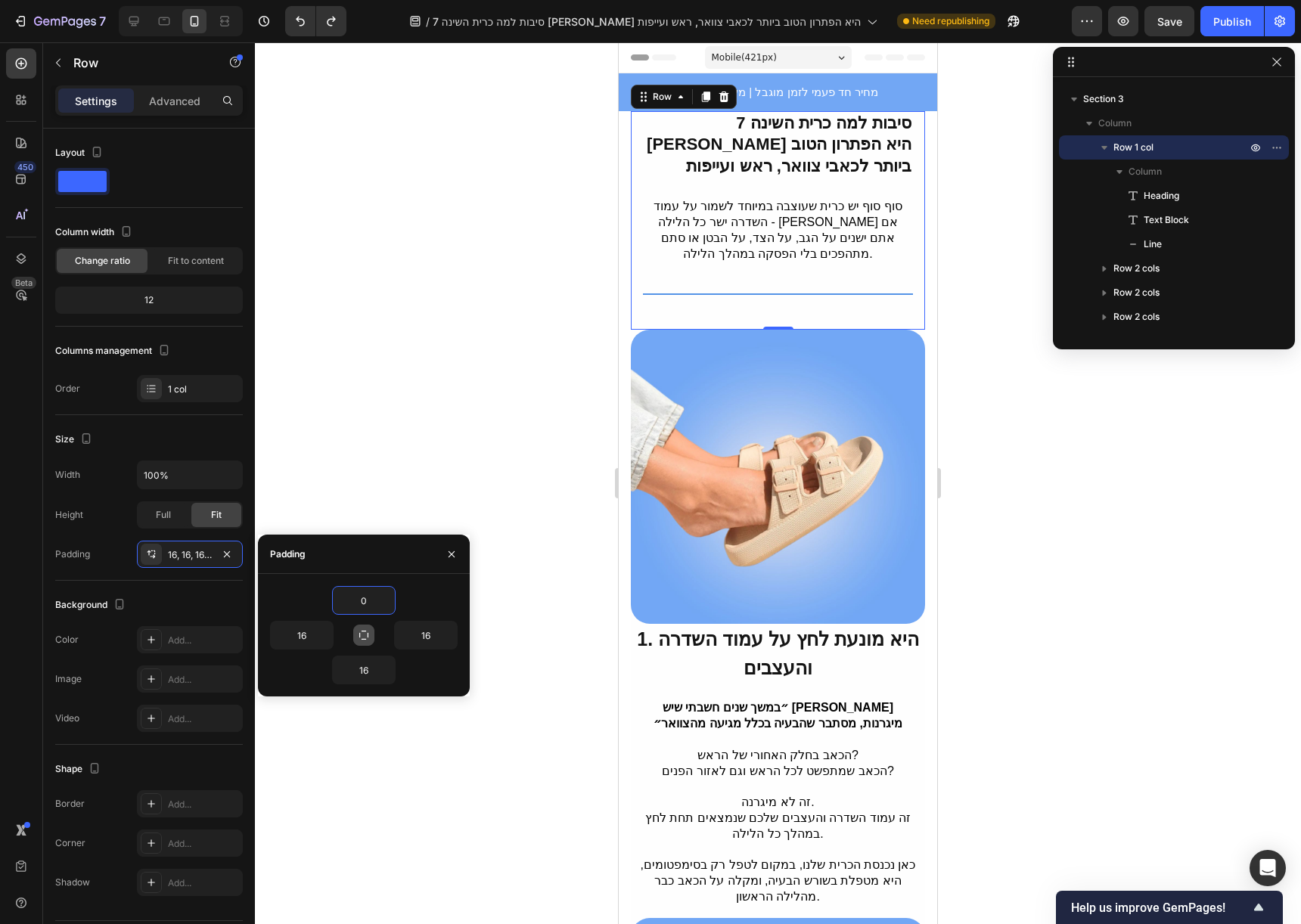
type input "16"
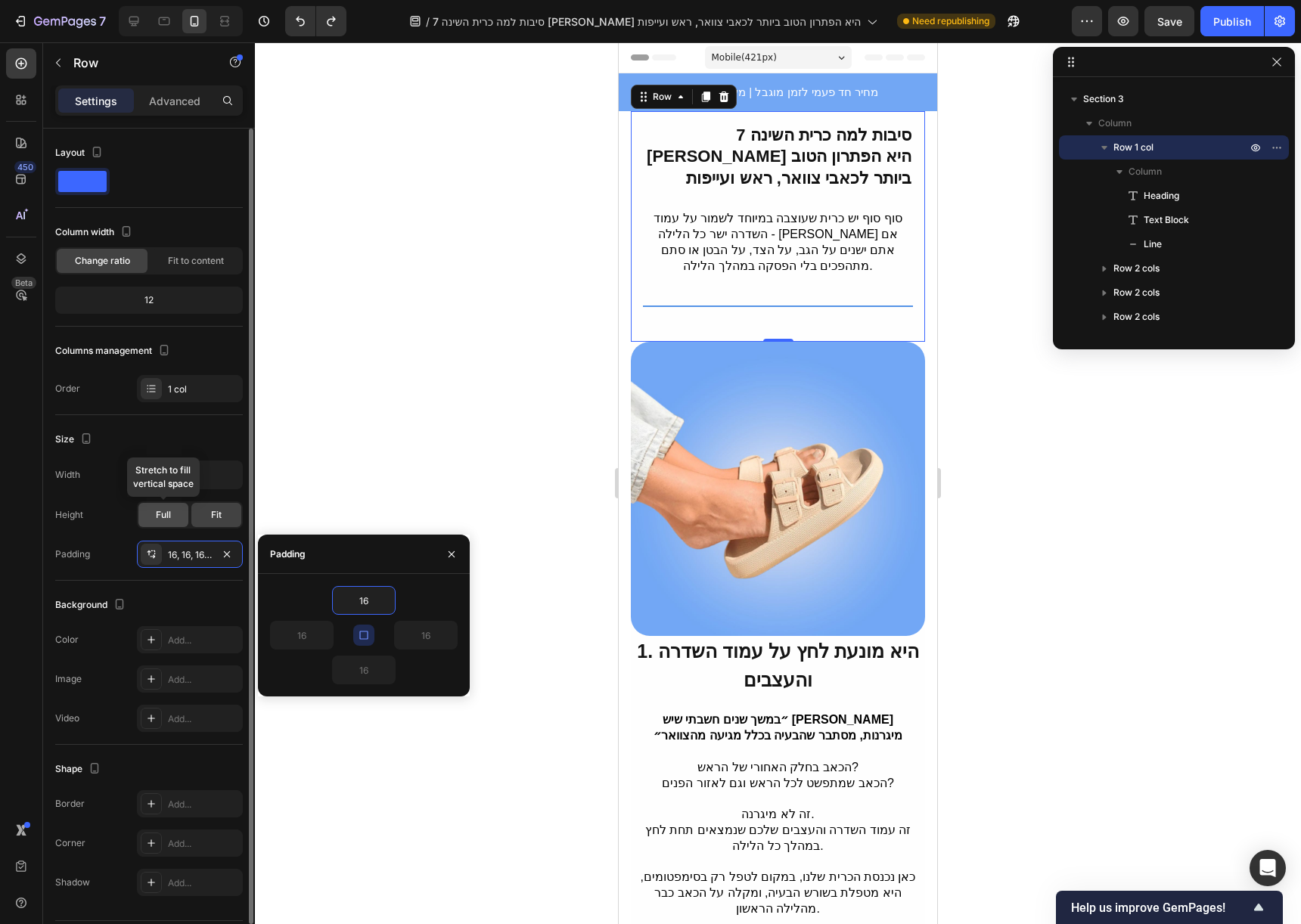
click at [161, 527] on div "Full" at bounding box center [164, 515] width 50 height 24
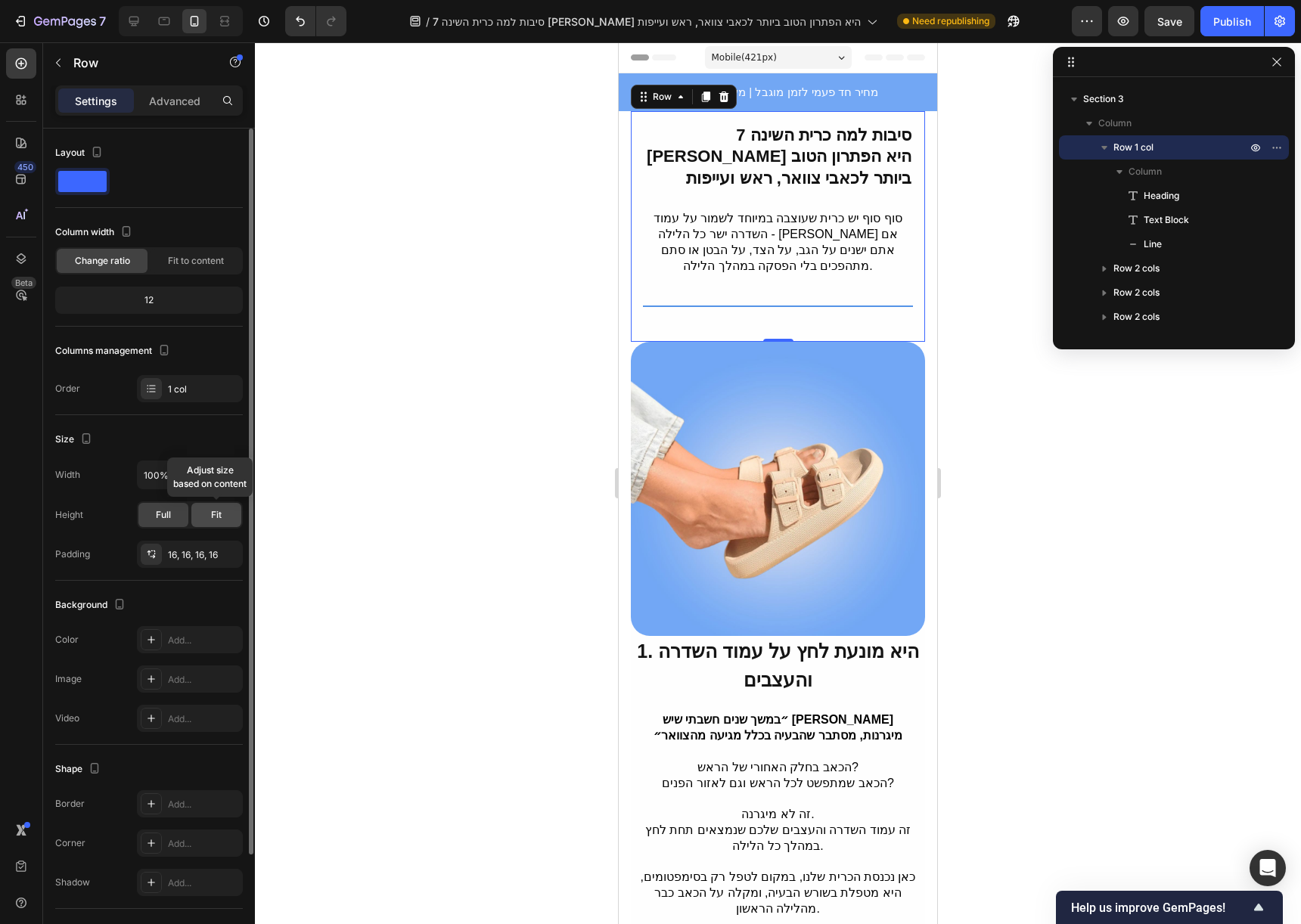
click at [199, 522] on div "Fit" at bounding box center [217, 515] width 50 height 24
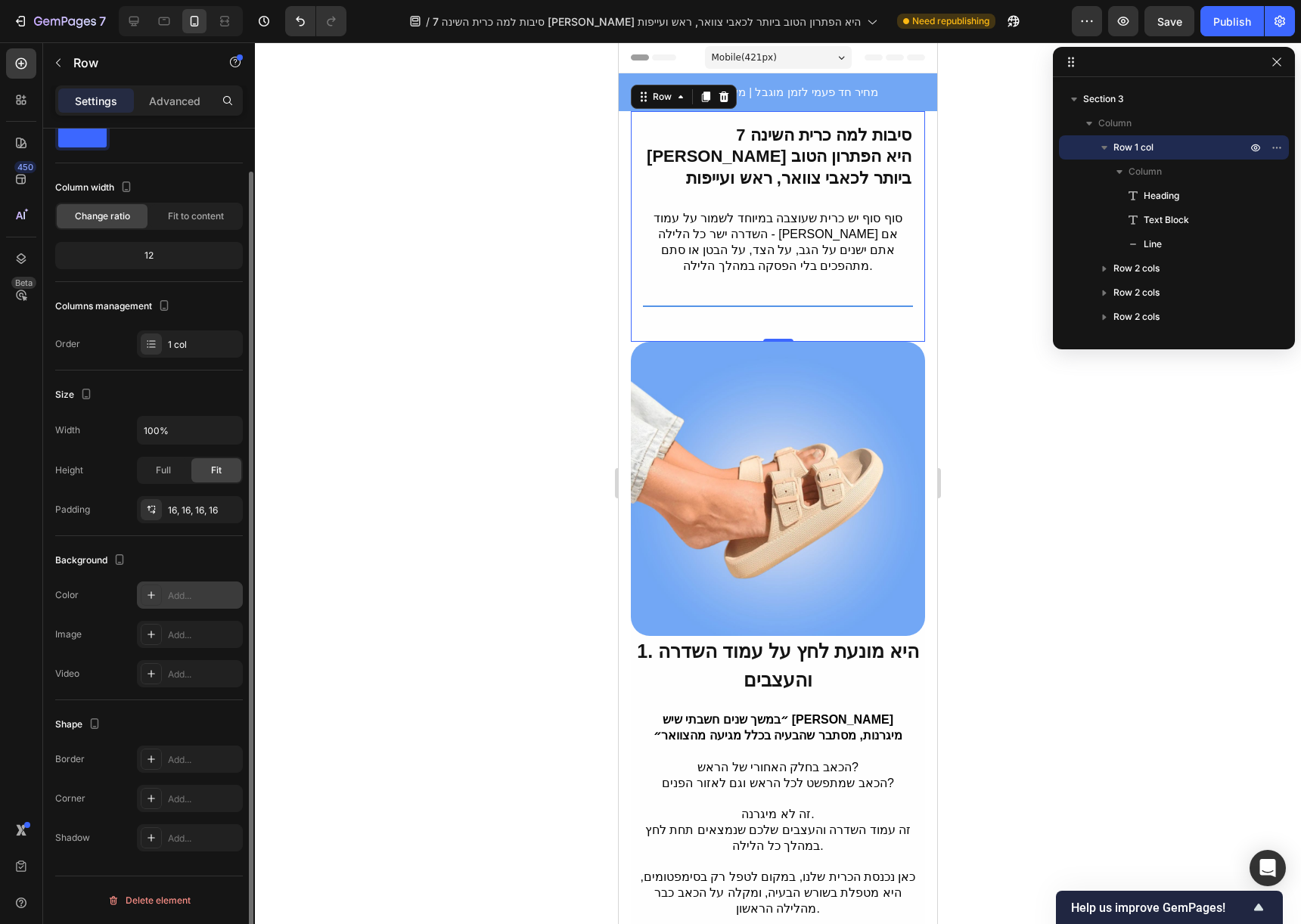
scroll to position [0, 0]
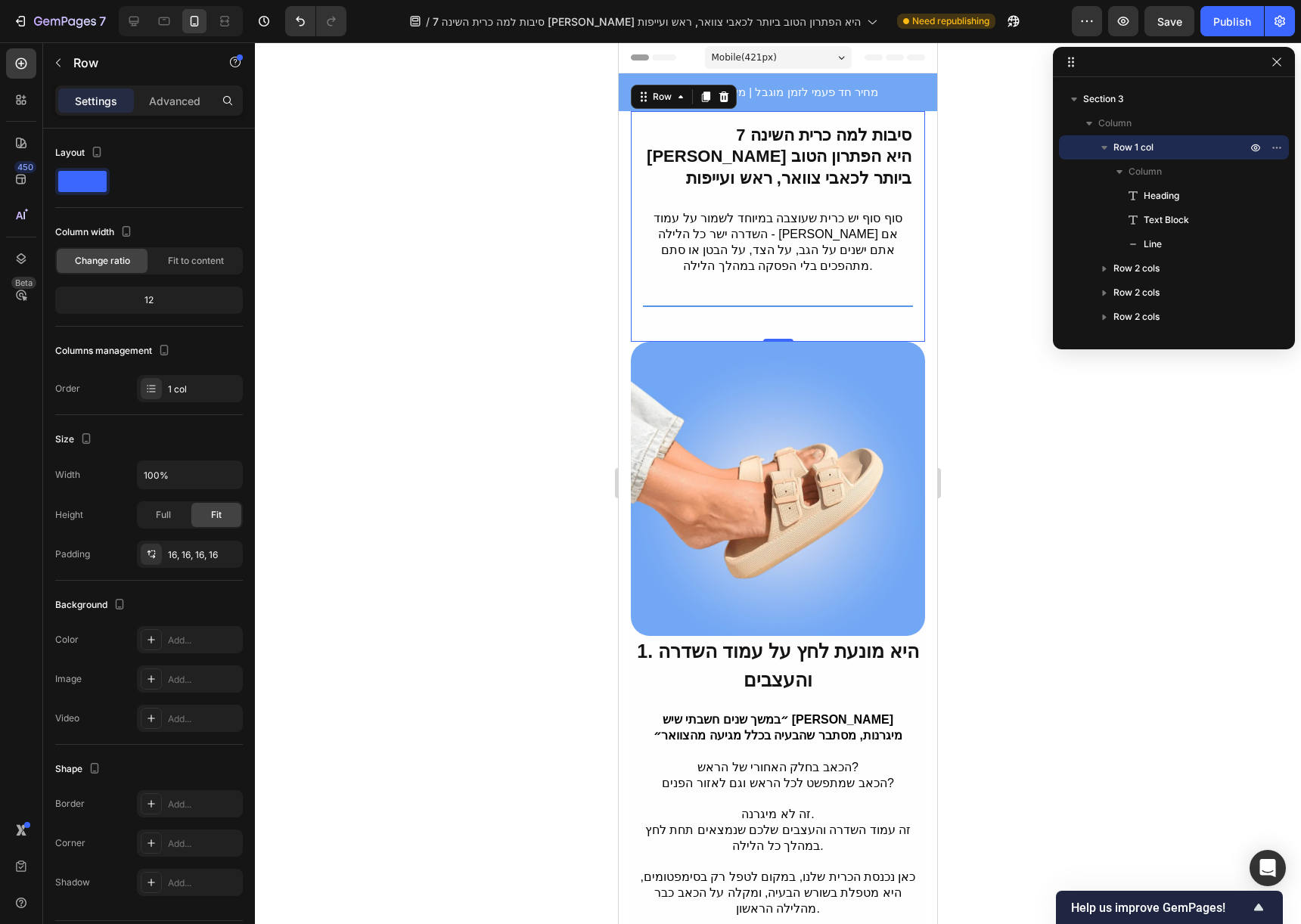
click at [183, 113] on div "Settings Advanced" at bounding box center [149, 100] width 188 height 31
click at [185, 109] on div "Advanced" at bounding box center [174, 100] width 76 height 24
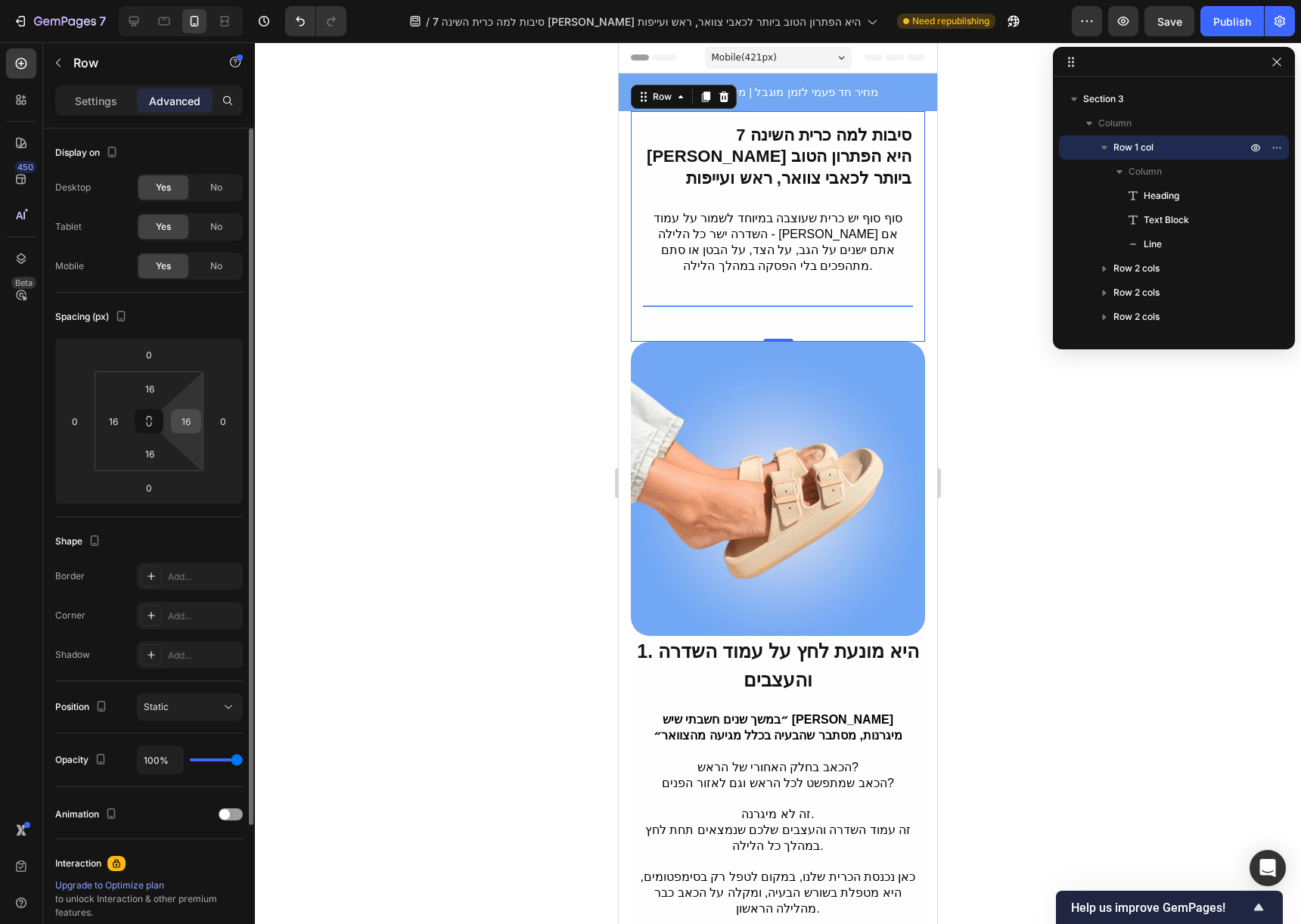
click at [183, 422] on input "16" at bounding box center [185, 421] width 23 height 23
type input "5"
click at [118, 429] on input "16" at bounding box center [113, 421] width 23 height 23
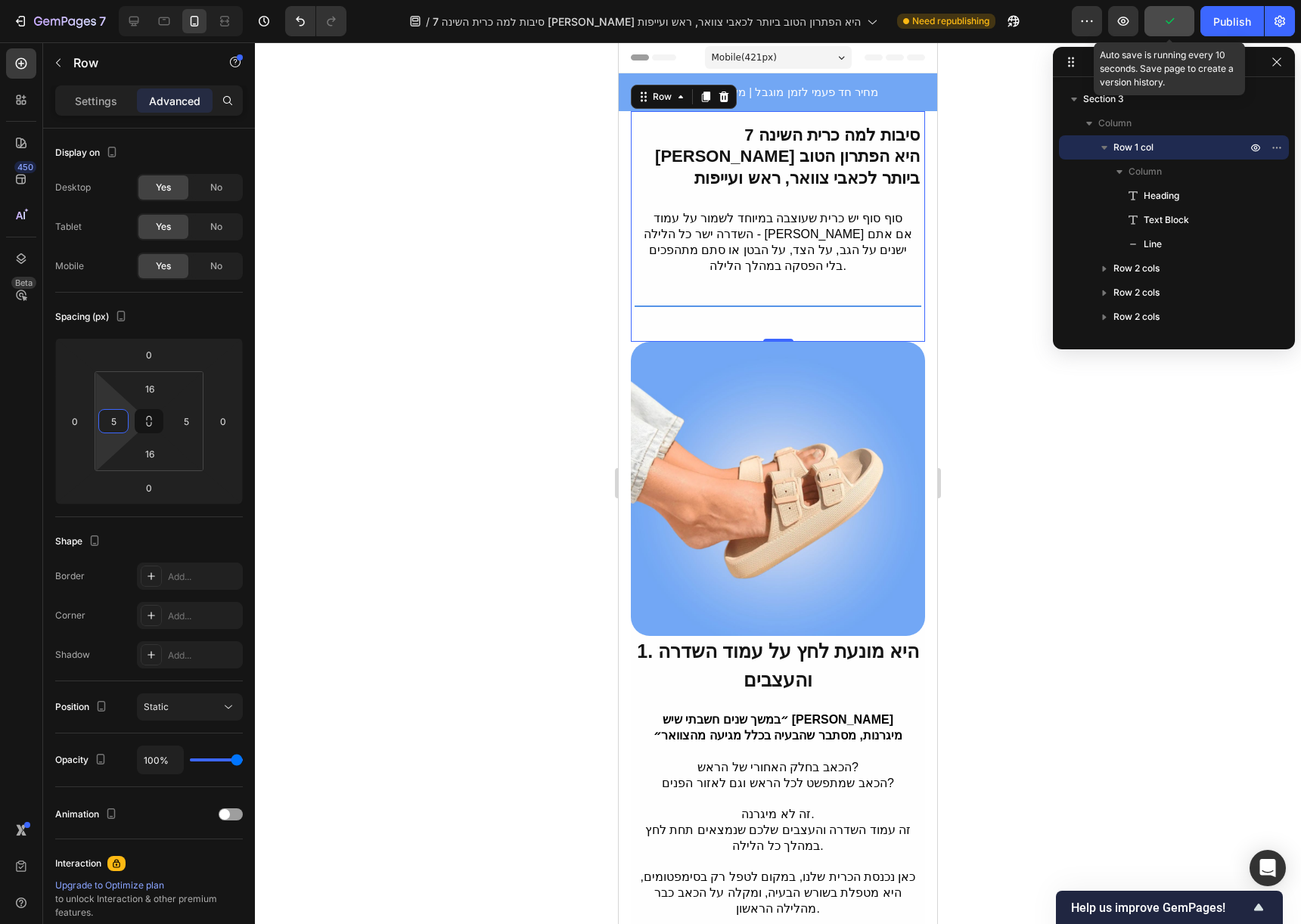
type input "5"
click at [1171, 31] on button "button" at bounding box center [1170, 21] width 50 height 31
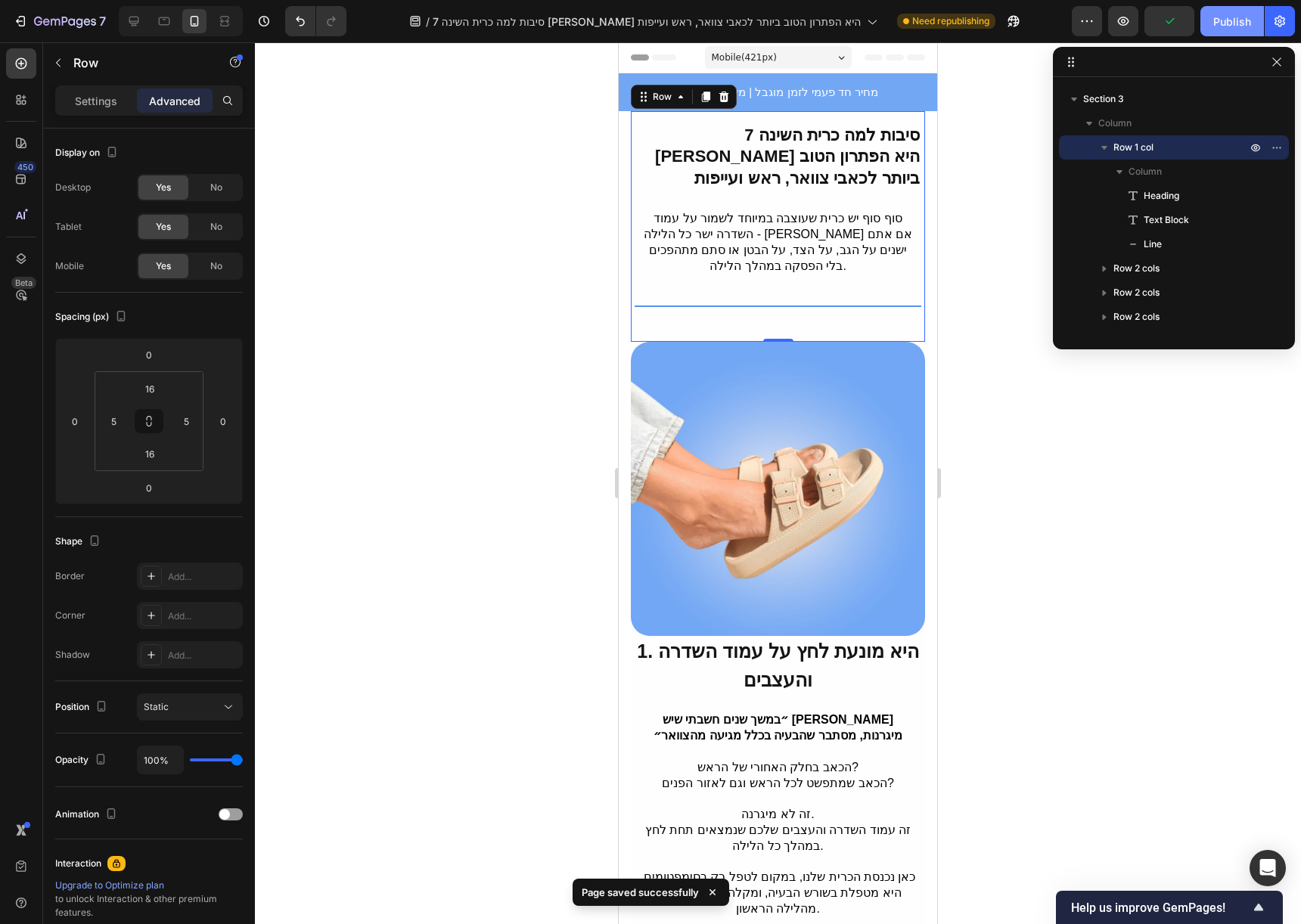
click at [1220, 25] on div "Publish" at bounding box center [1232, 21] width 38 height 16
click at [886, 250] on p "סוף סוף יש כרית שעוצבה במיוחד לשמור על עמוד השדרה ישר כל הלילה - [PERSON_NAME] …" at bounding box center [778, 243] width 269 height 63
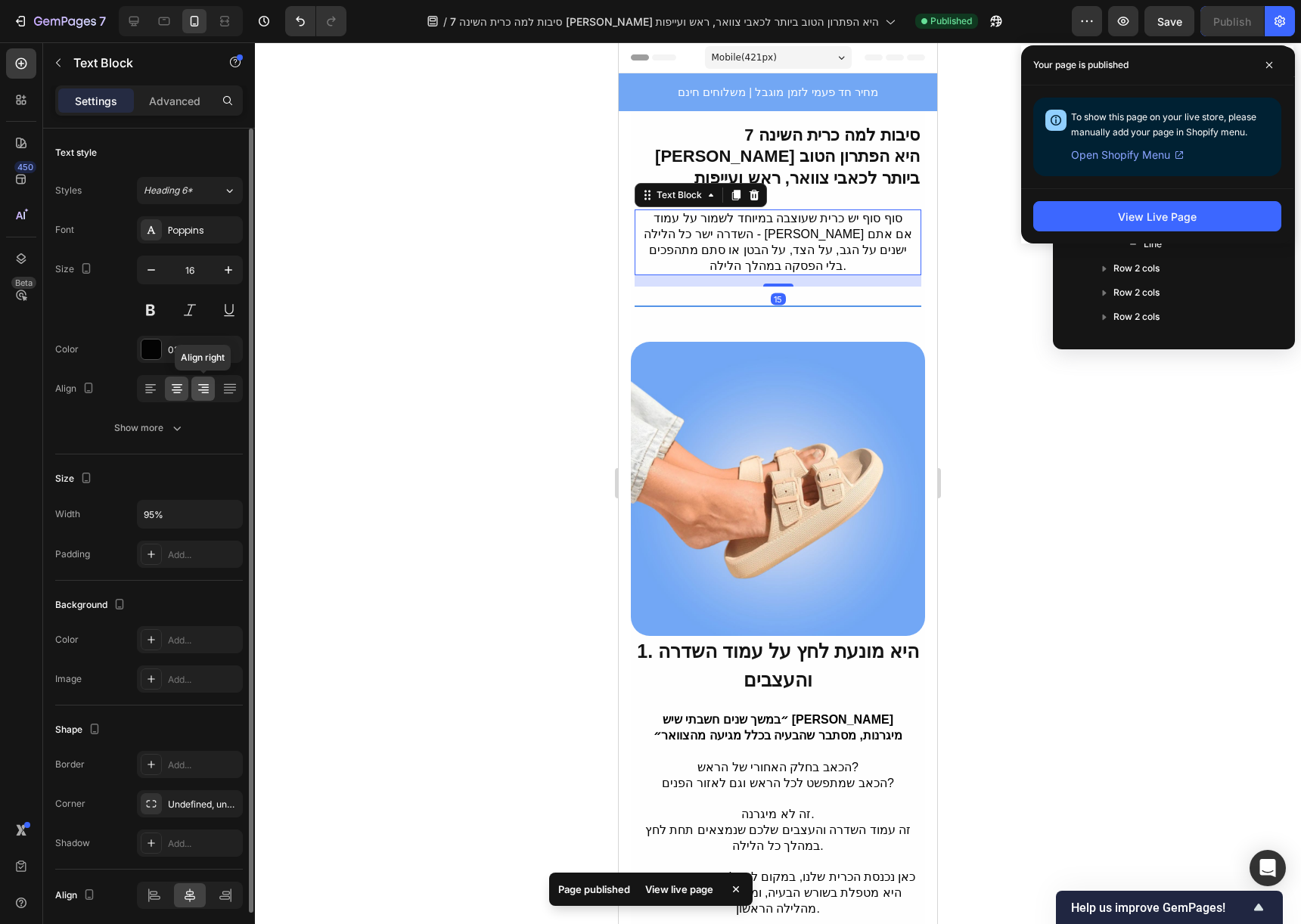
click at [209, 394] on icon at bounding box center [203, 388] width 15 height 15
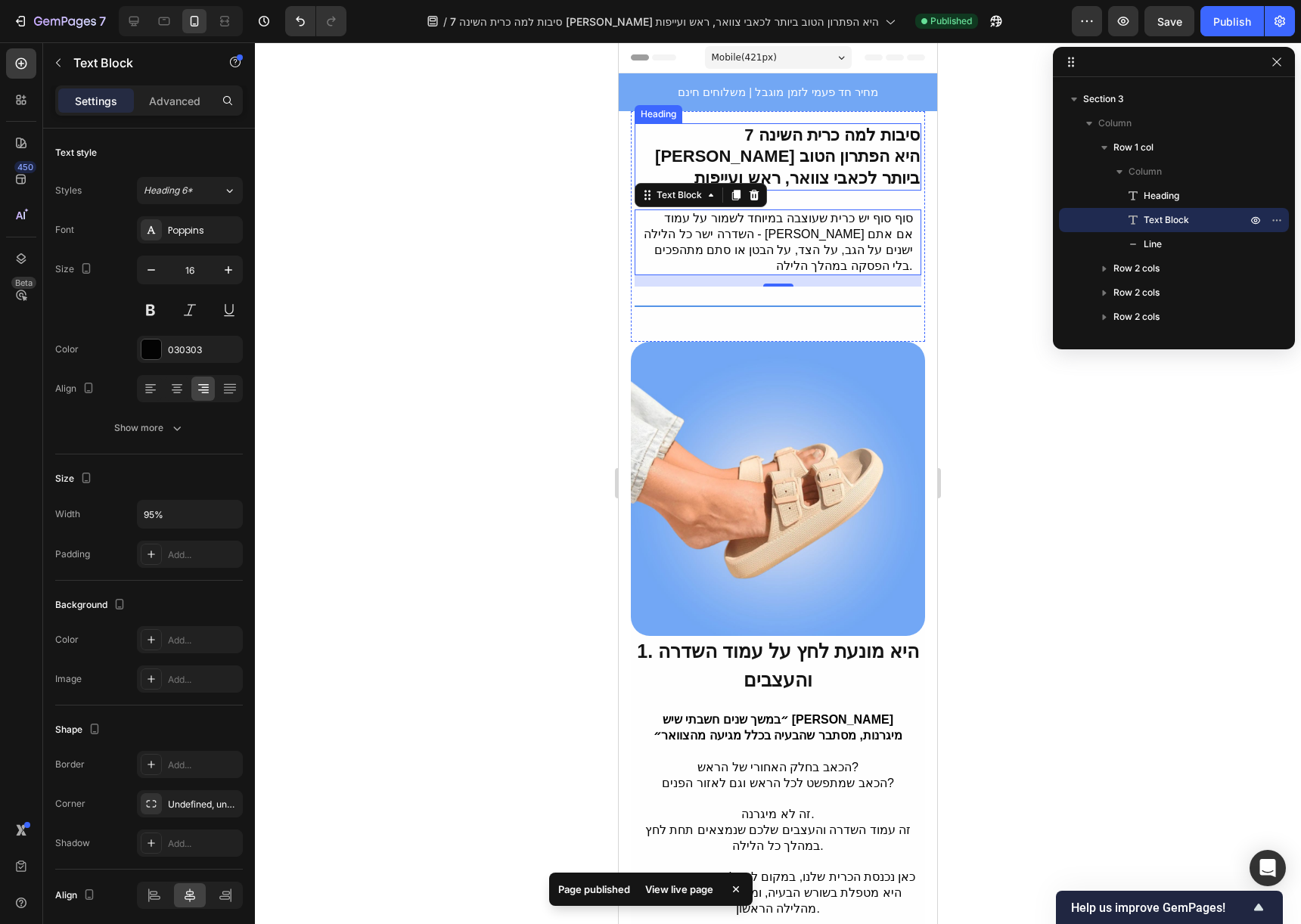
click at [898, 171] on strong "7 סיבות למה כרית השינה [PERSON_NAME] היא הפתרון הטוב ביותר לכאבי צוואר, ראש ועי…" at bounding box center [787, 156] width 264 height 62
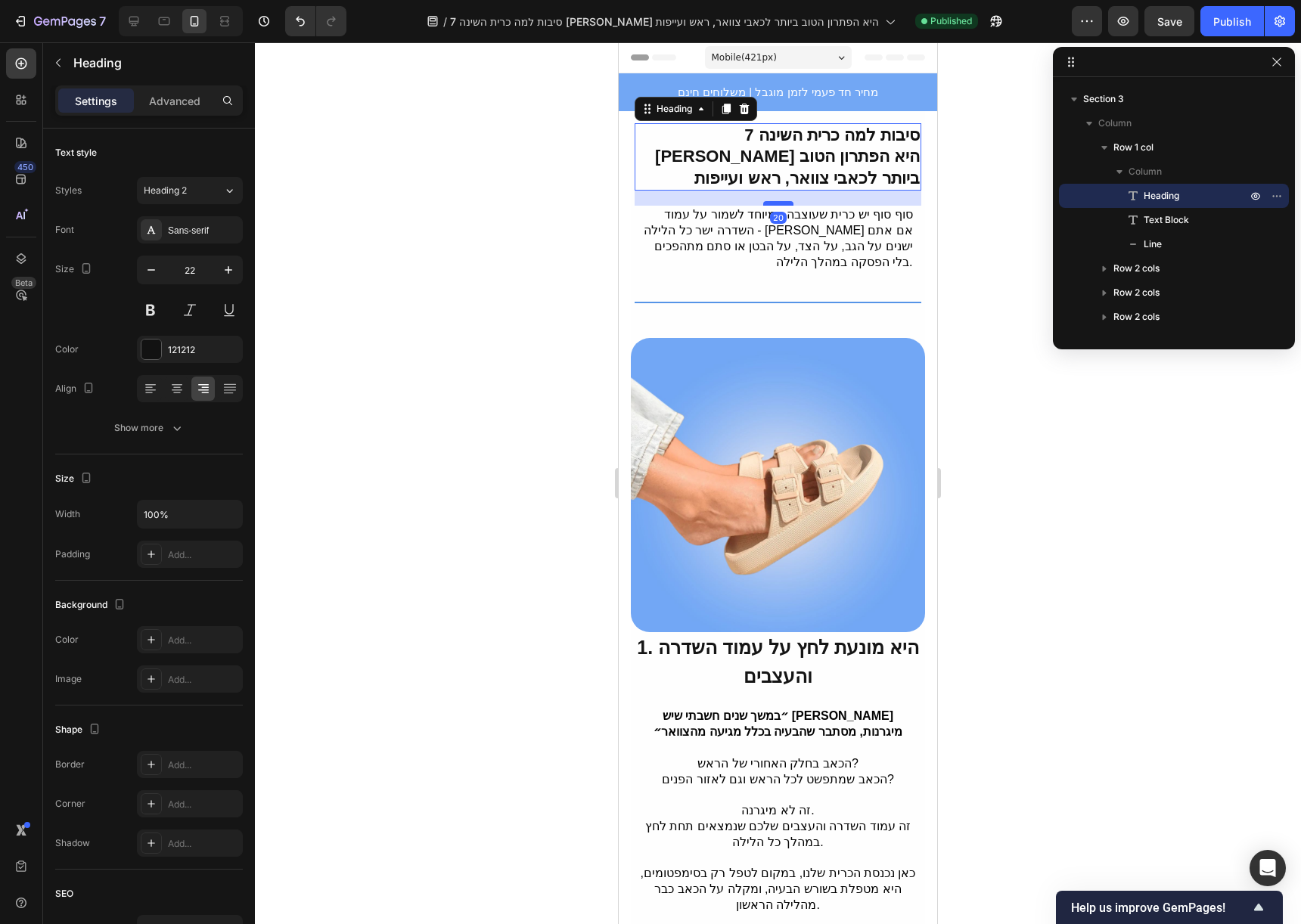
click at [776, 203] on div at bounding box center [778, 203] width 31 height 5
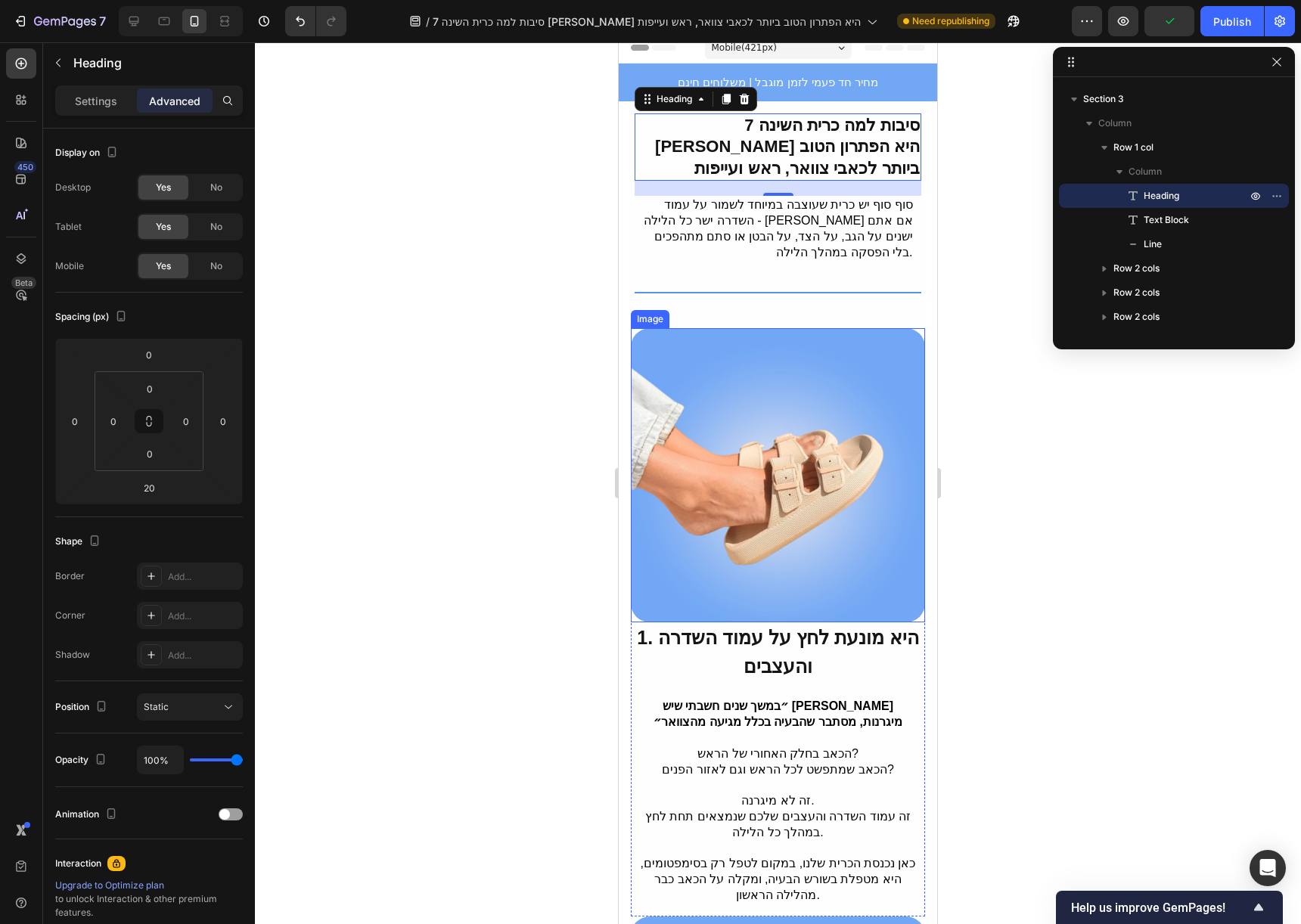
scroll to position [64, 0]
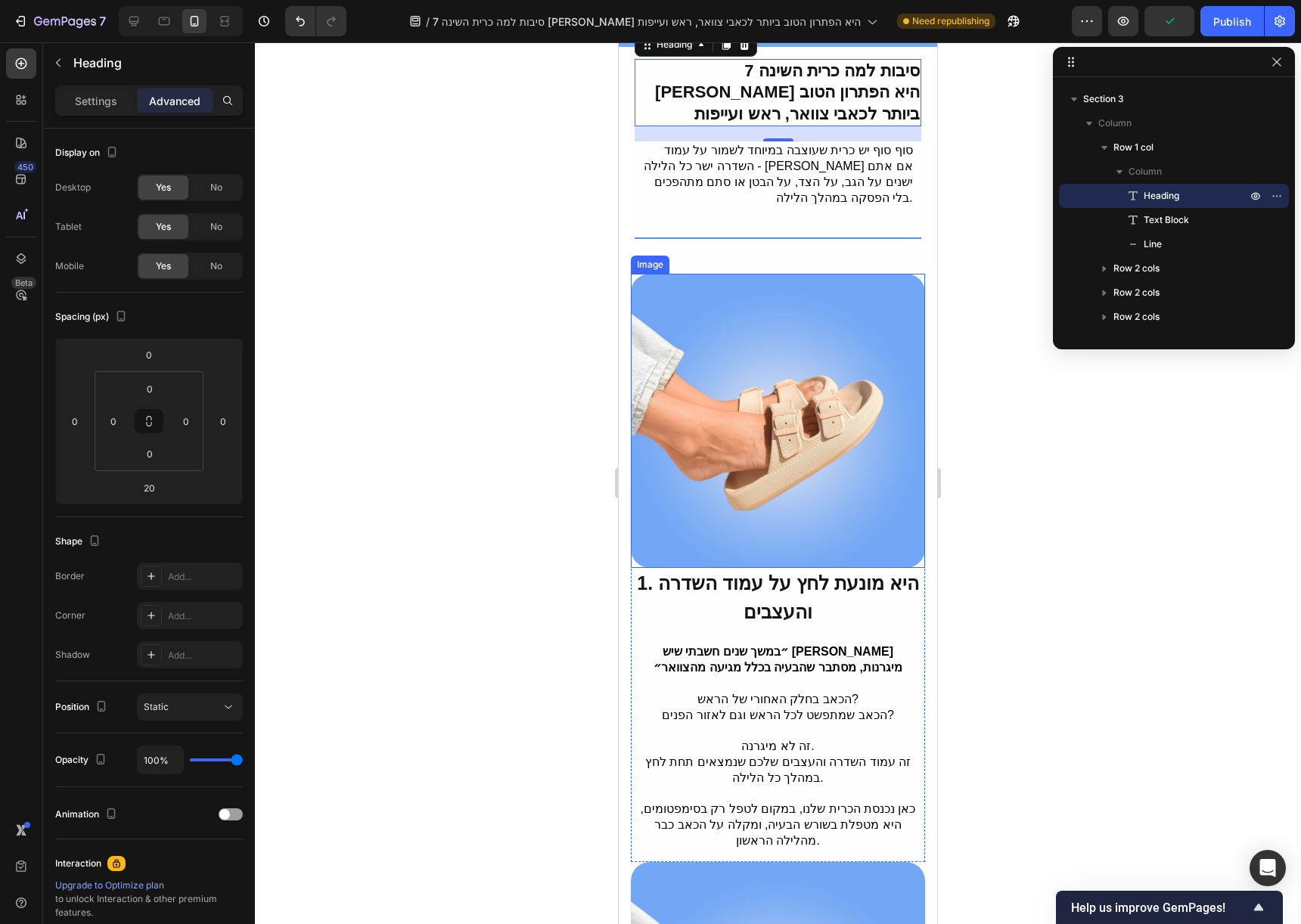
click at [851, 530] on img at bounding box center [778, 421] width 294 height 294
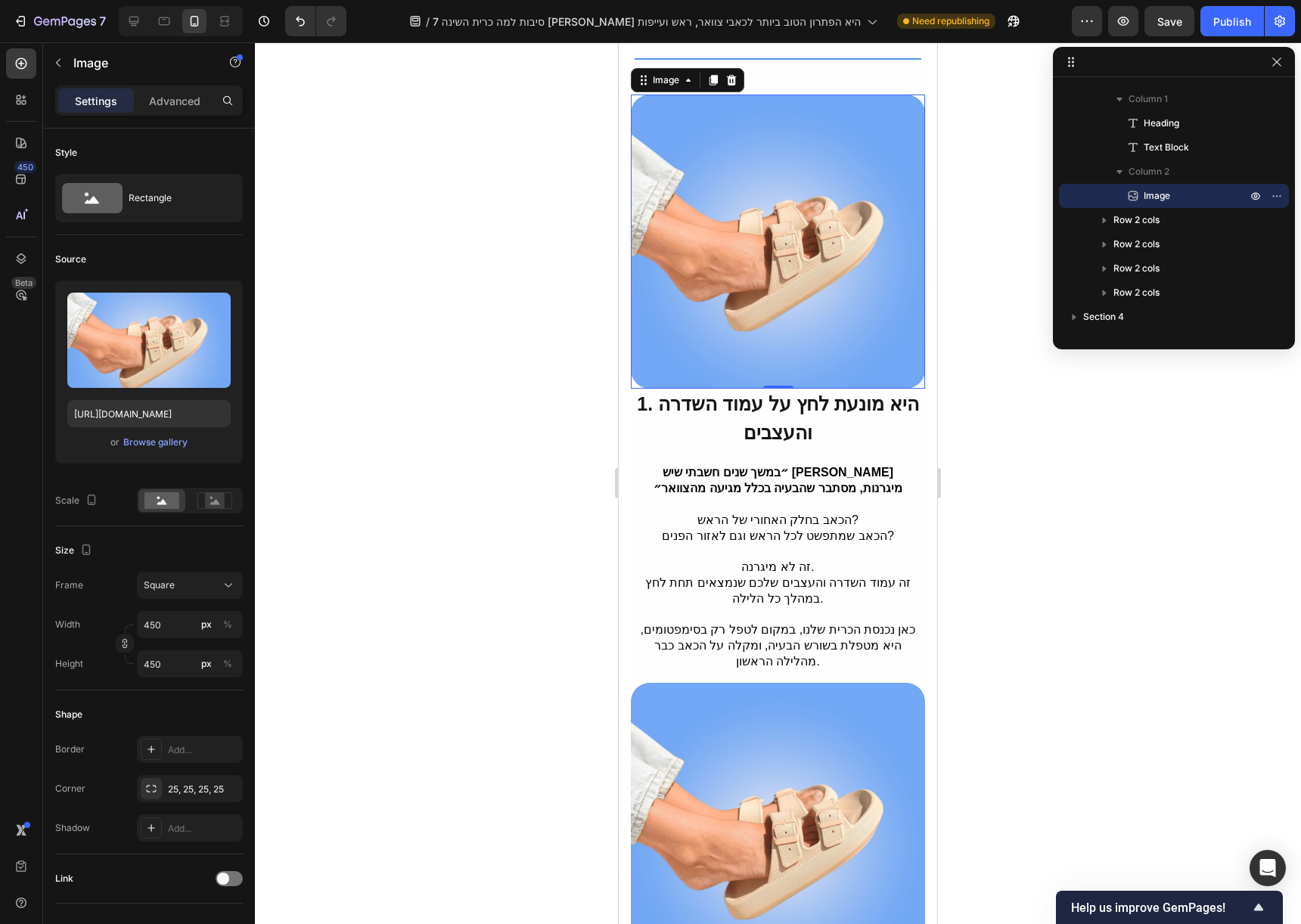
scroll to position [252, 0]
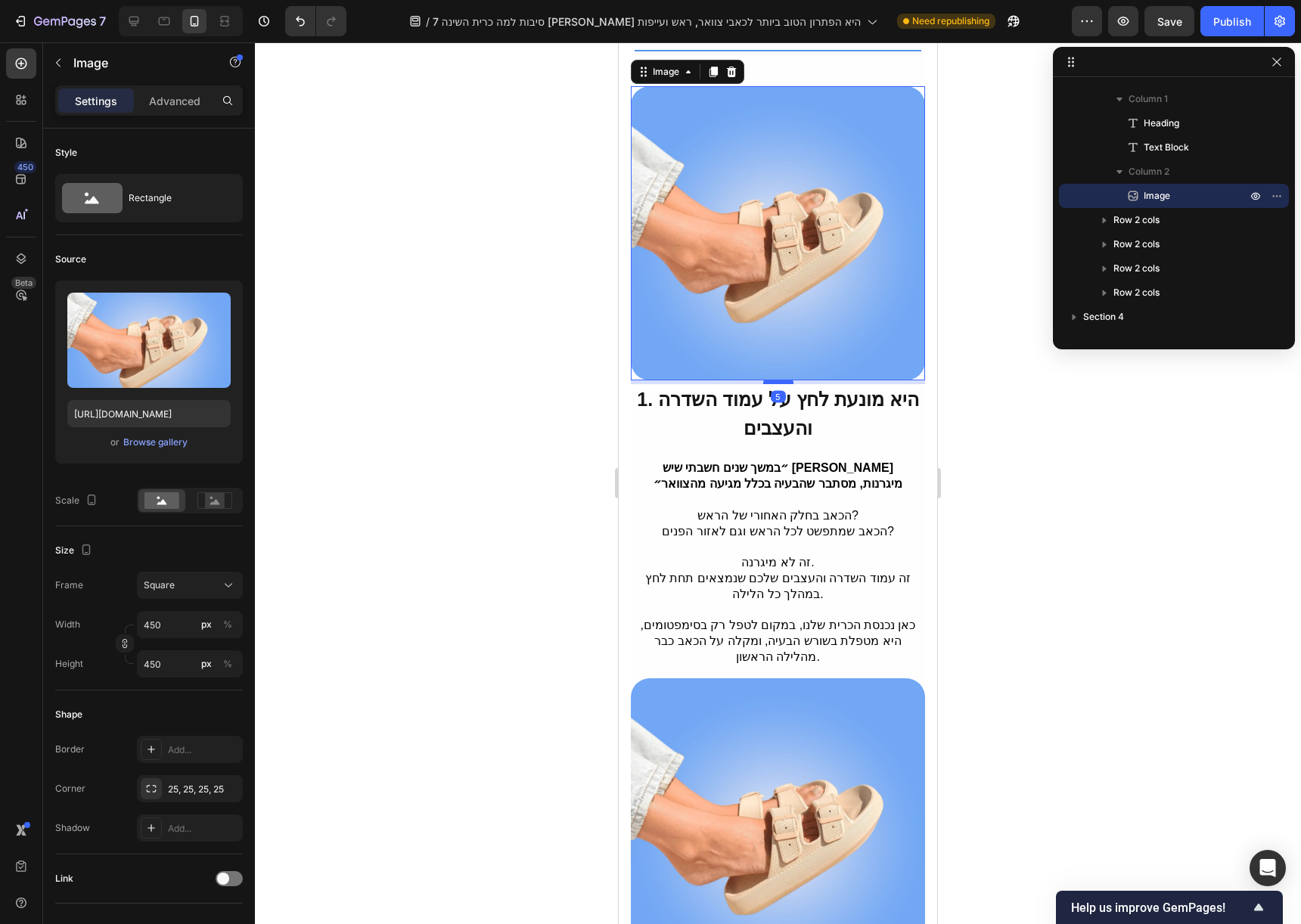
click at [777, 379] on div at bounding box center [778, 382] width 31 height 5
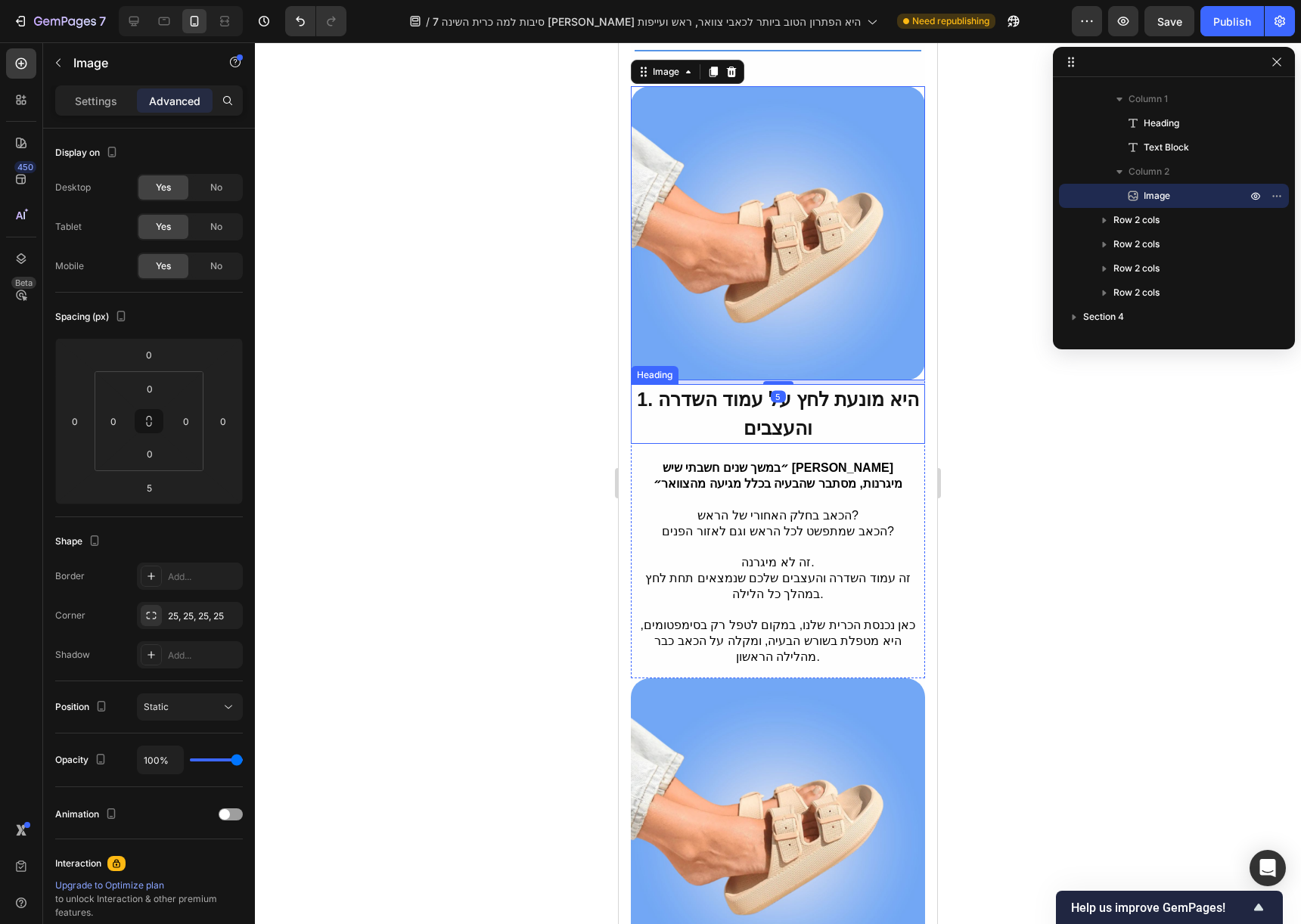
click at [786, 424] on span "1. היא מונעת לחץ על עמוד השדרה והעצבים" at bounding box center [778, 414] width 282 height 50
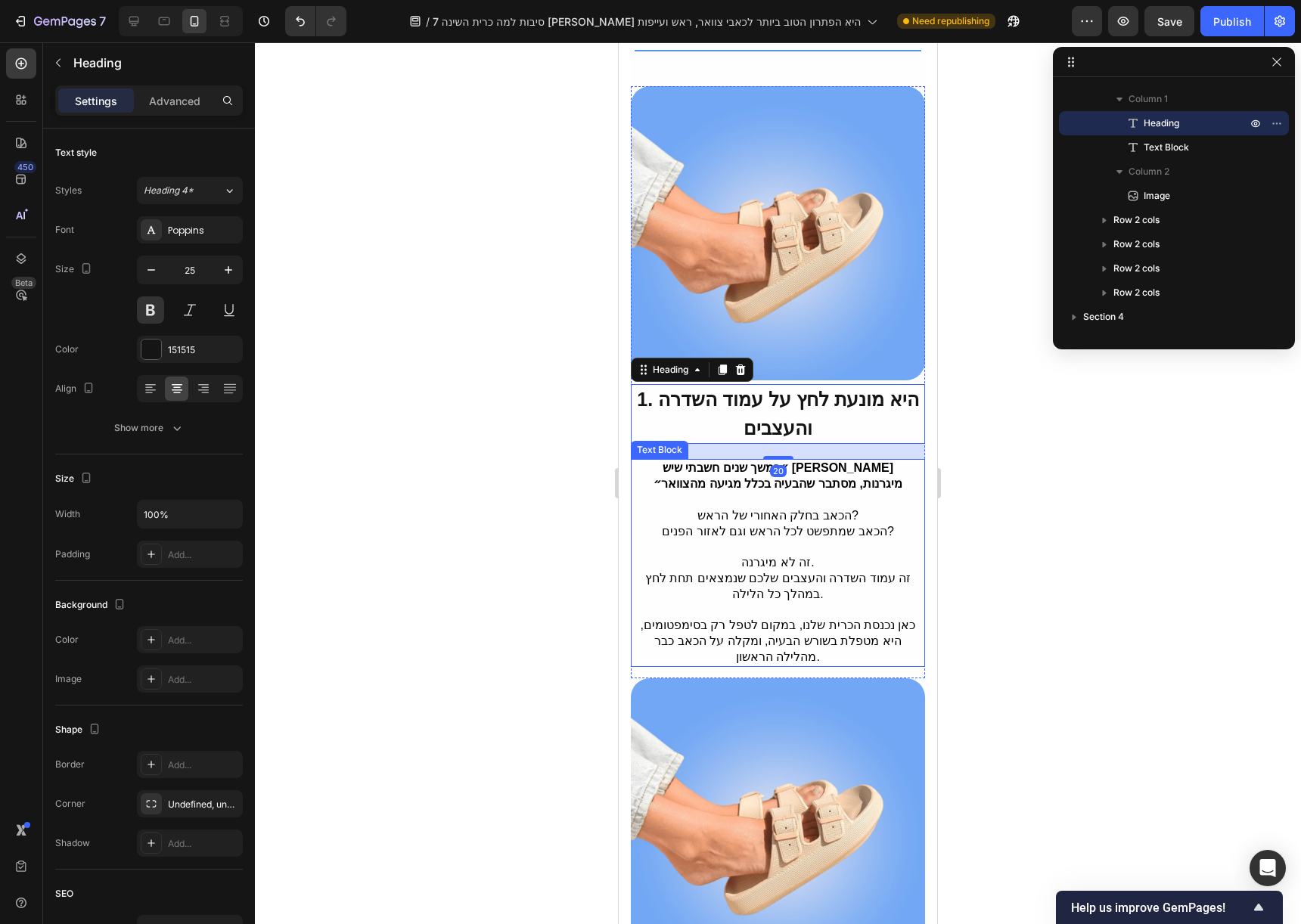
click at [772, 539] on p at bounding box center [778, 547] width 277 height 16
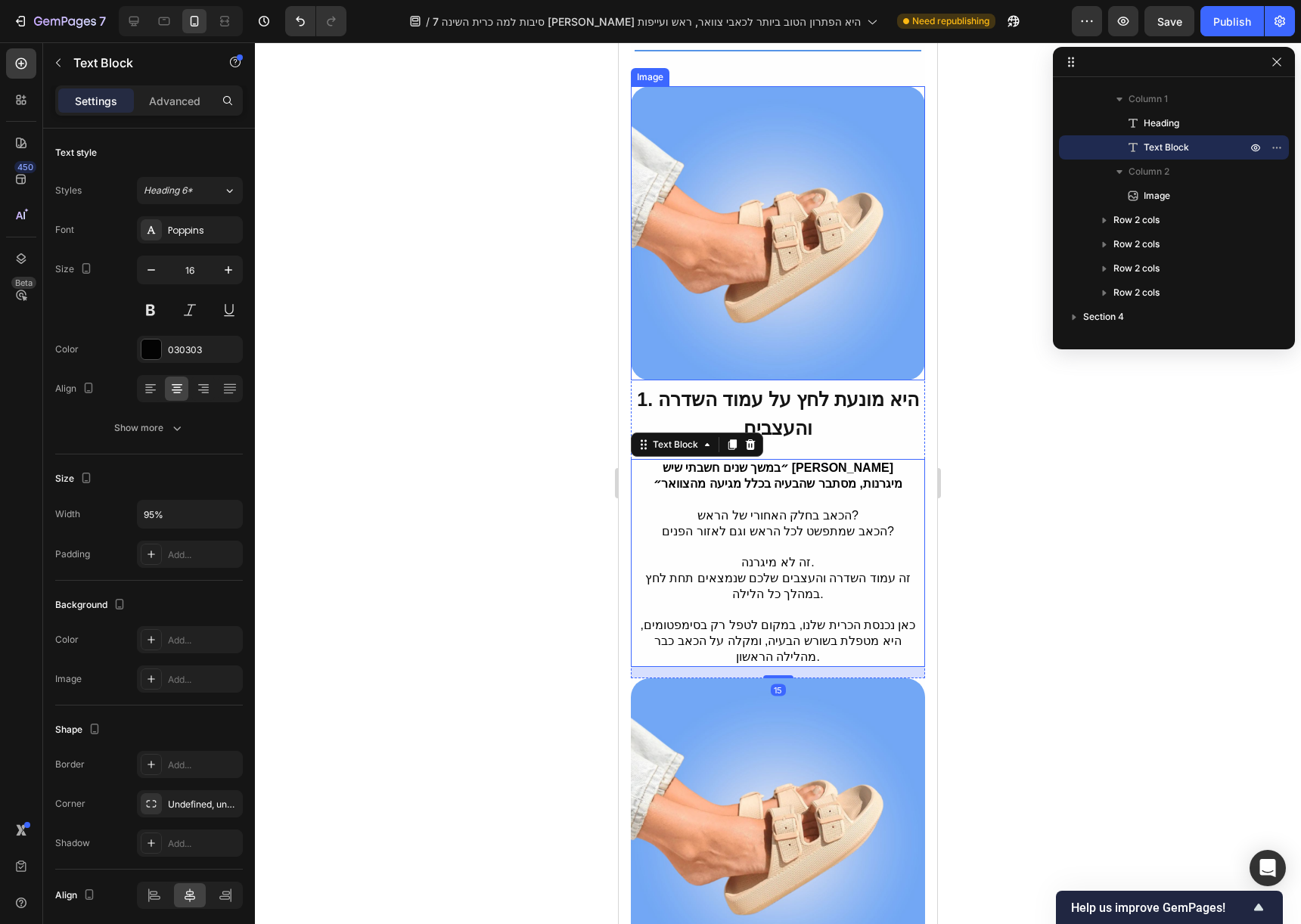
click at [808, 318] on img at bounding box center [778, 233] width 294 height 294
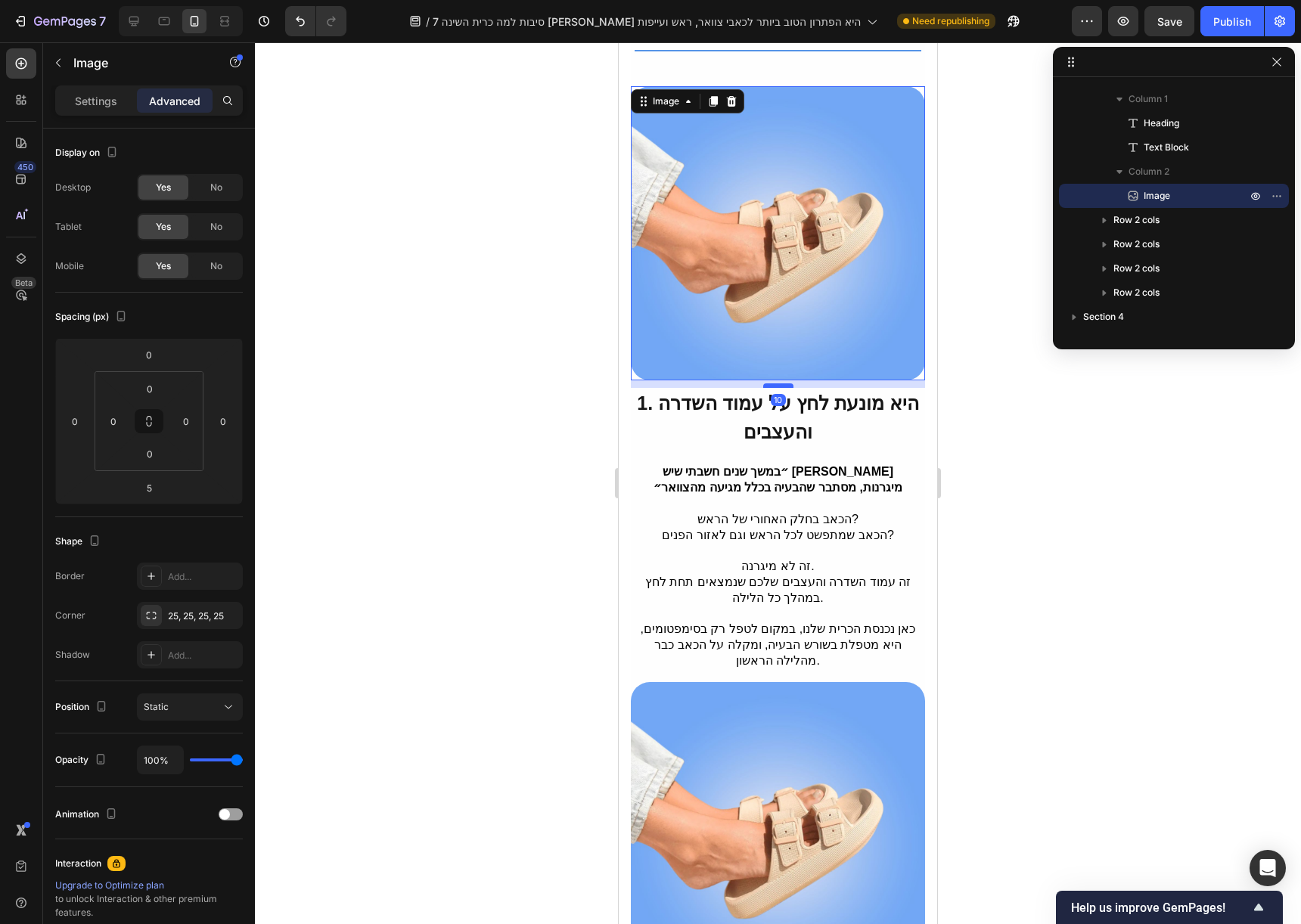
click at [776, 383] on div at bounding box center [778, 386] width 31 height 5
type input "10"
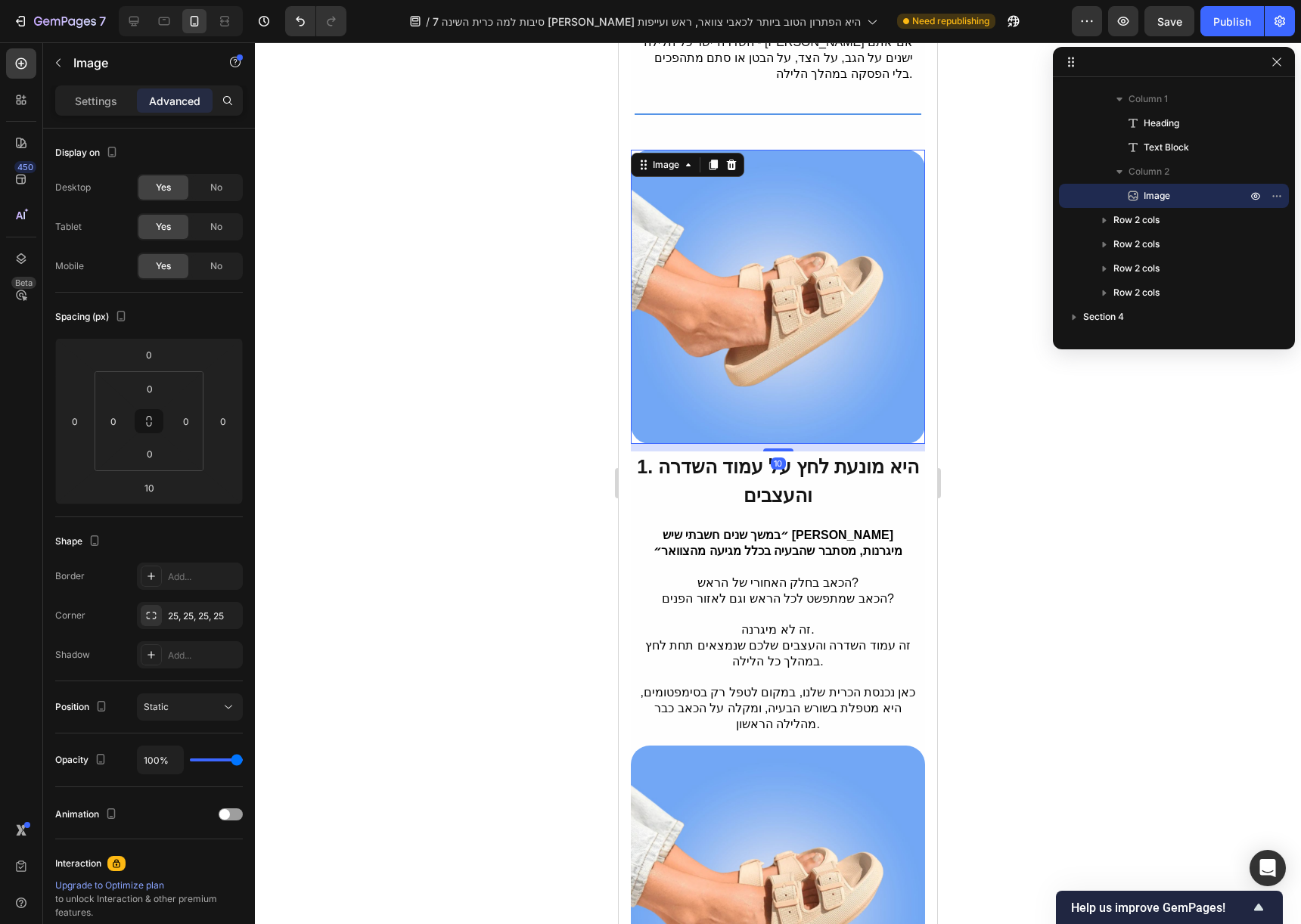
click at [816, 348] on img at bounding box center [778, 297] width 294 height 294
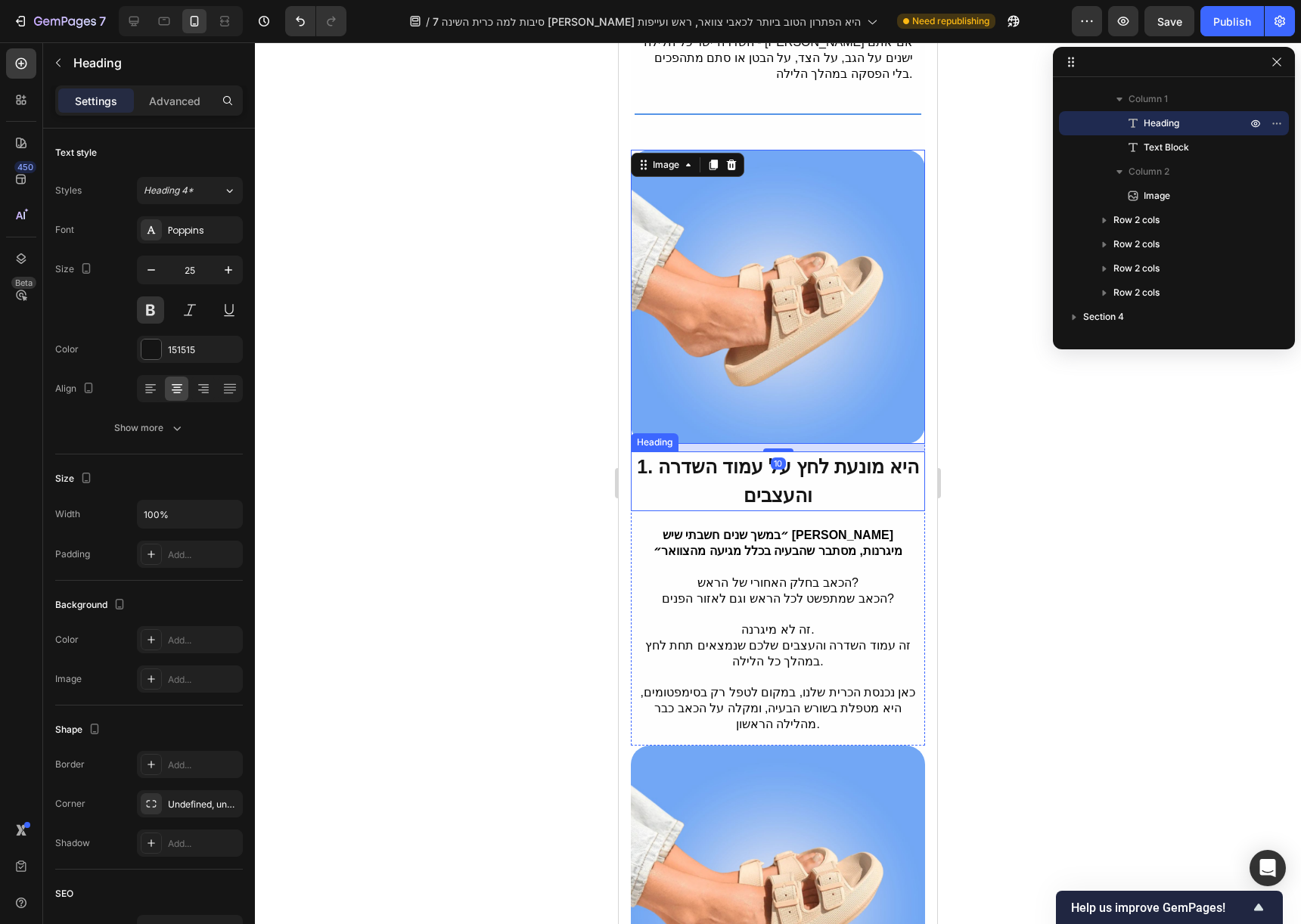
click at [828, 464] on span "1. היא מונעת לחץ על עמוד השדרה והעצבים" at bounding box center [778, 481] width 282 height 50
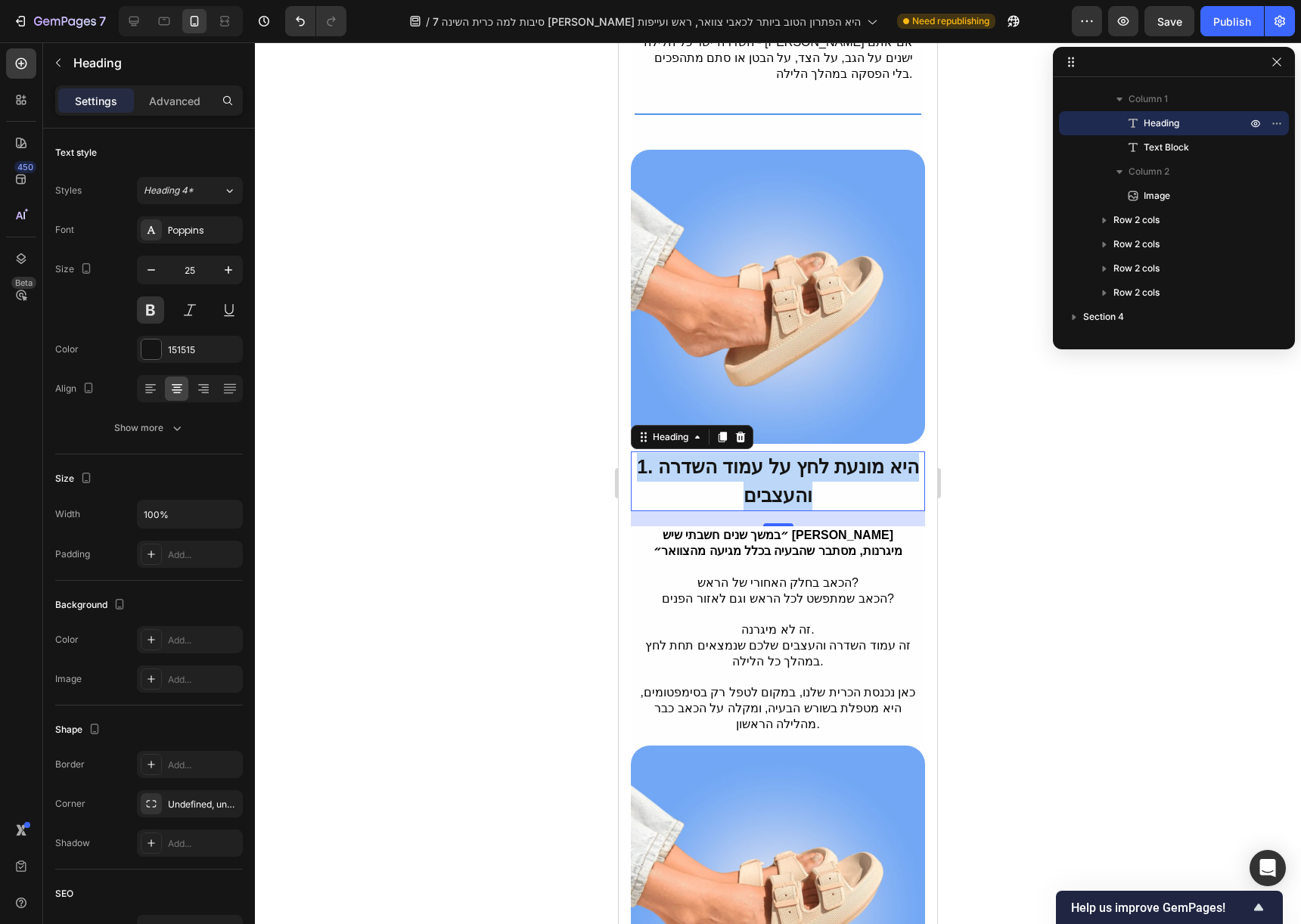
click at [780, 457] on span "1. היא מונעת לחץ על עמוד השדרה והעצבים" at bounding box center [778, 481] width 282 height 50
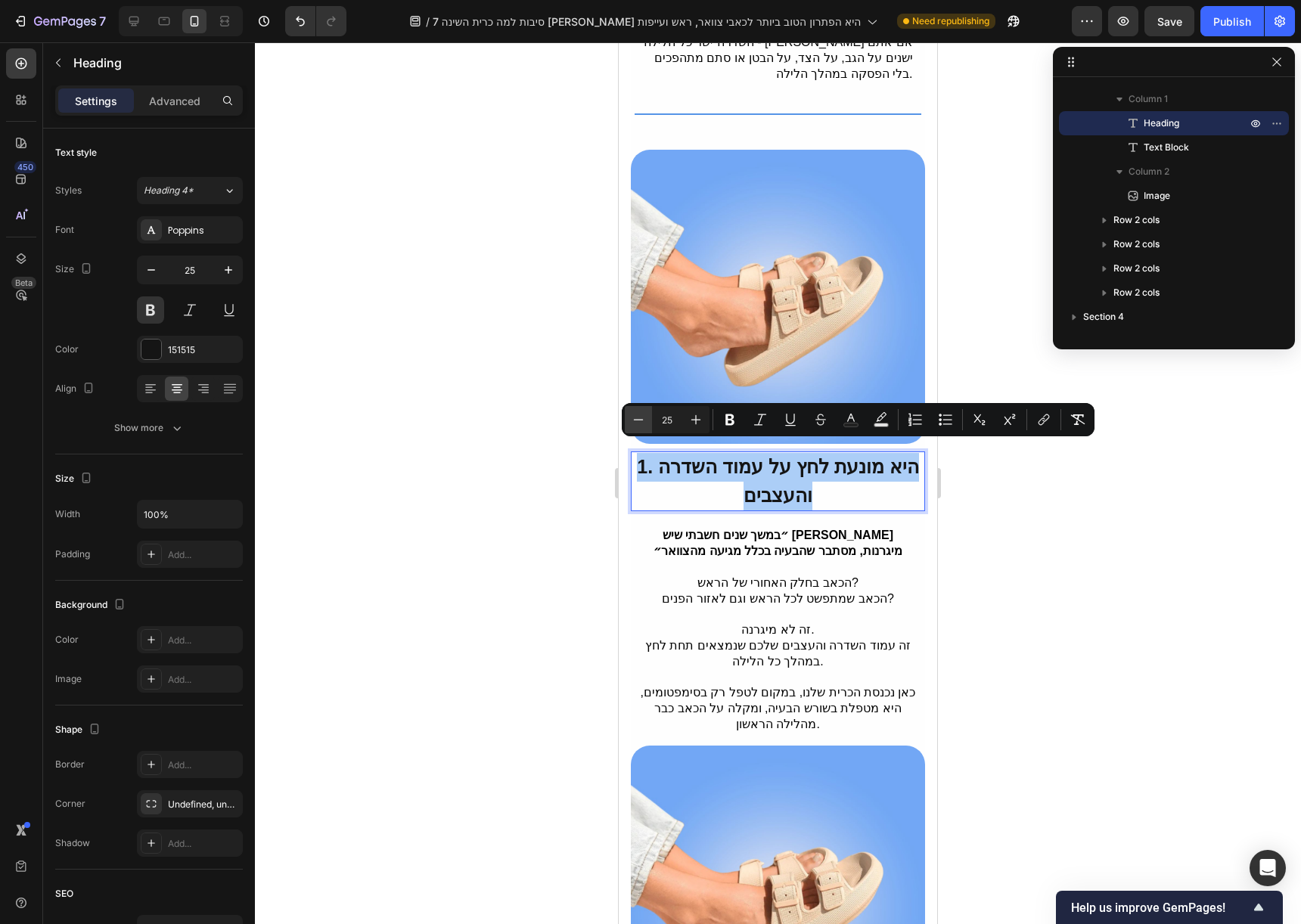
click at [648, 419] on button "Minus" at bounding box center [638, 419] width 27 height 27
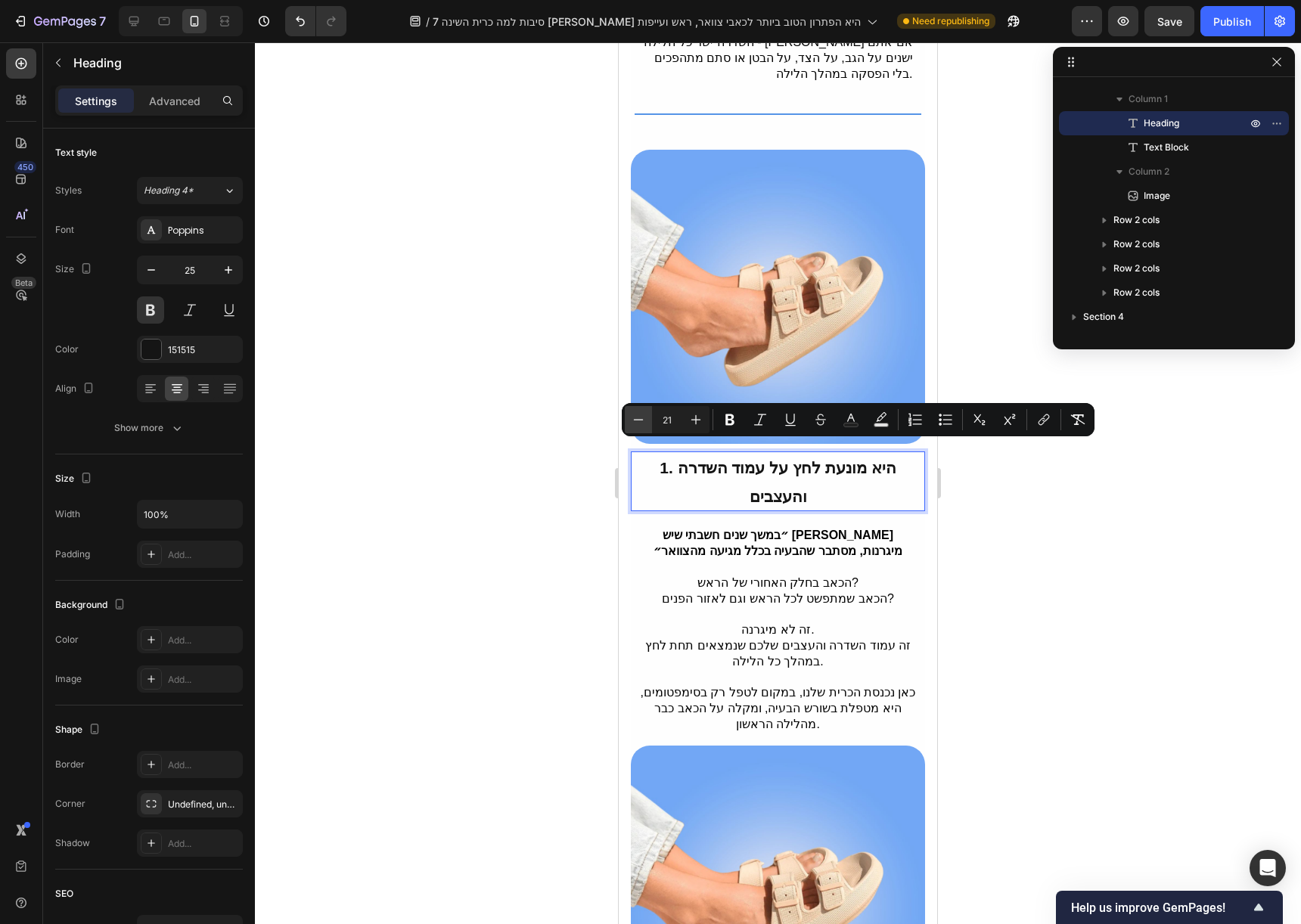
type input "20"
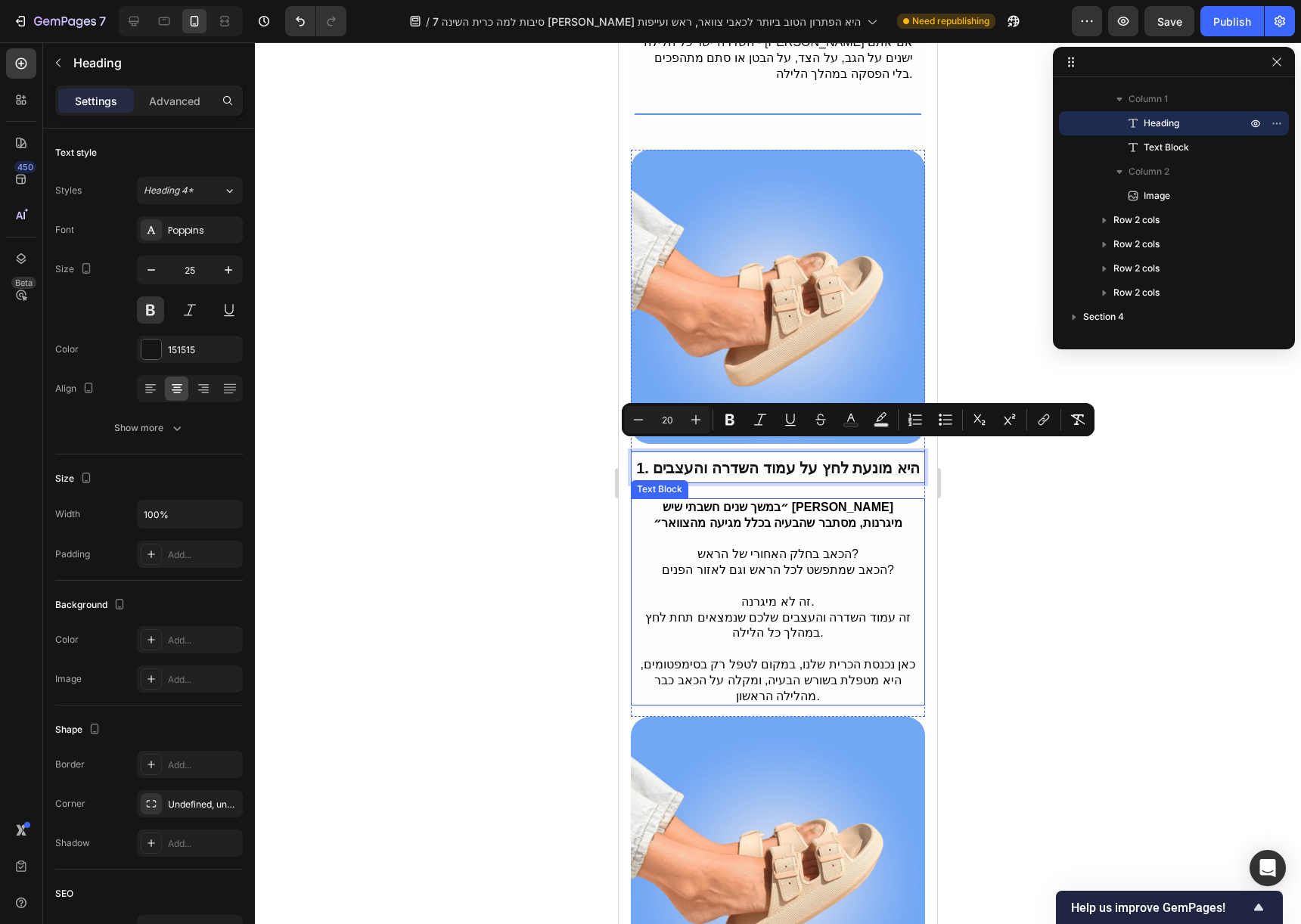
click at [765, 515] on strong "״במשך שנים חשבתי שיש [PERSON_NAME] מיגרנות, מסתבר שהבעיה בכלל מגיעה מהצוואר״" at bounding box center [778, 515] width 249 height 29
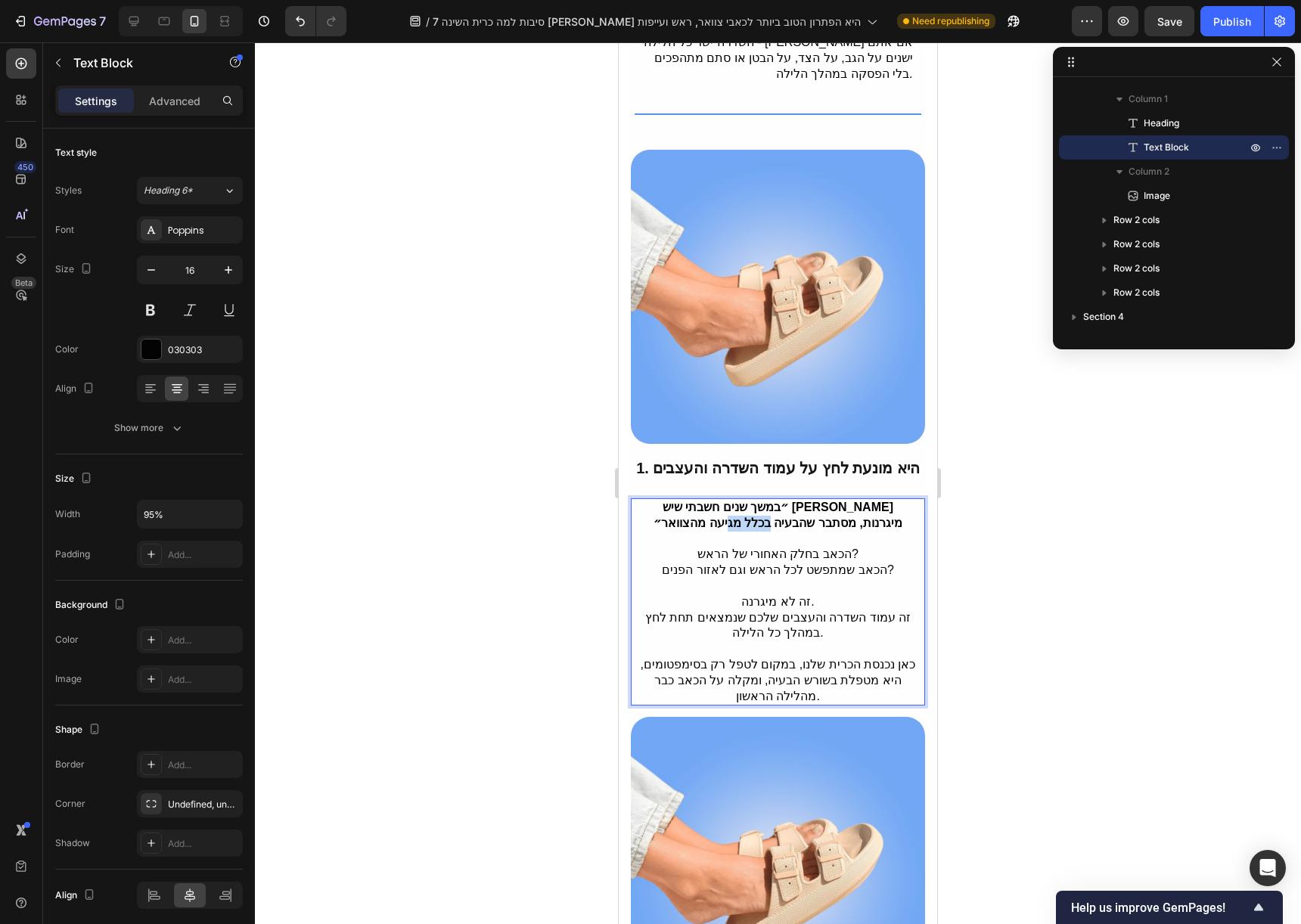
click at [765, 515] on strong "״במשך שנים חשבתי שיש [PERSON_NAME] מיגרנות, מסתבר שהבעיה בכלל מגיעה מהצוואר״" at bounding box center [778, 515] width 249 height 29
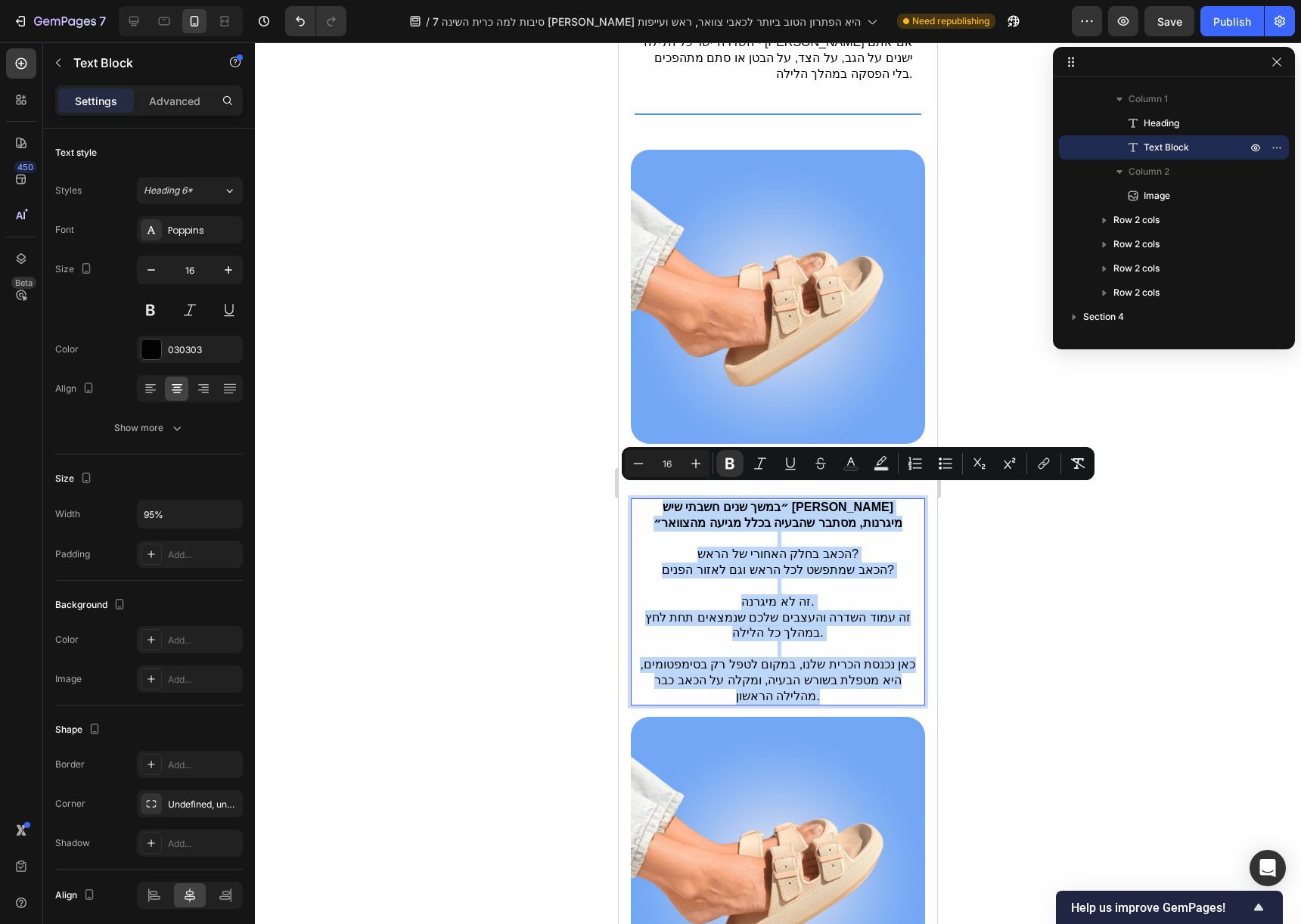
click at [761, 532] on p "Rich Text Editor. Editing area: main" at bounding box center [778, 540] width 277 height 16
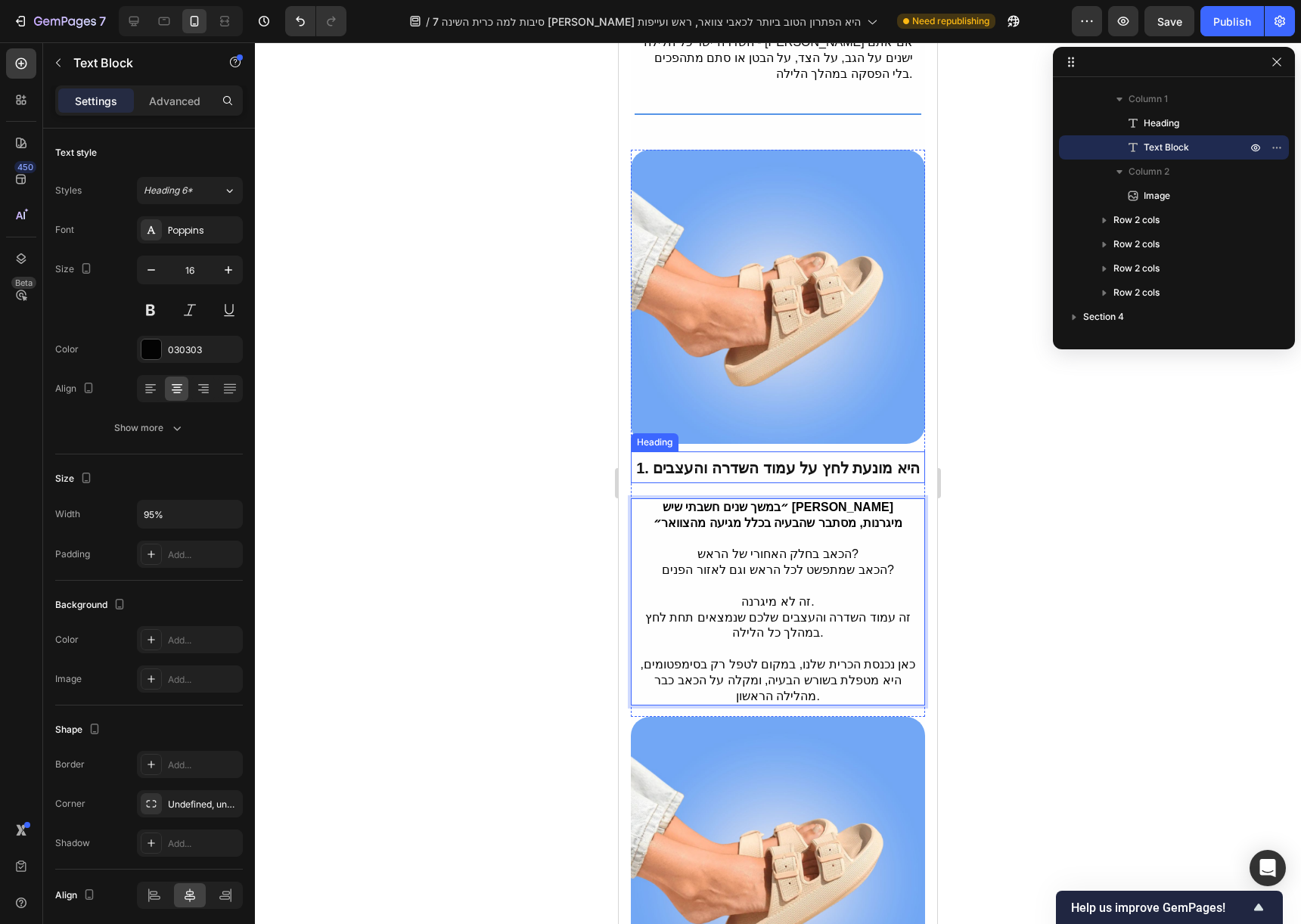
click at [774, 460] on span "1. היא מונעת לחץ על עמוד השדרה והעצבים" at bounding box center [778, 468] width 284 height 16
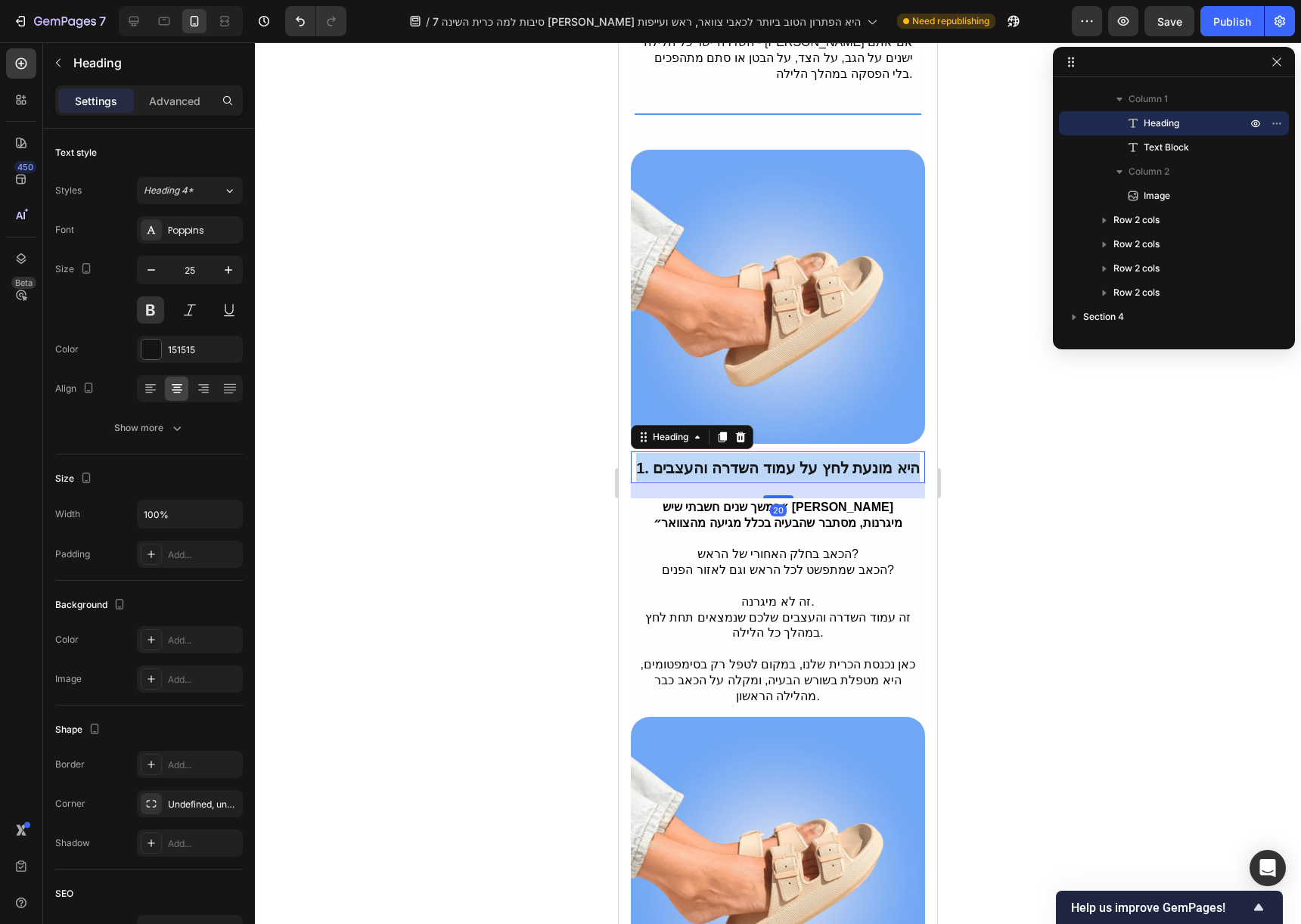
click at [774, 460] on span "1. היא מונעת לחץ על עמוד השדרה והעצבים" at bounding box center [778, 468] width 284 height 16
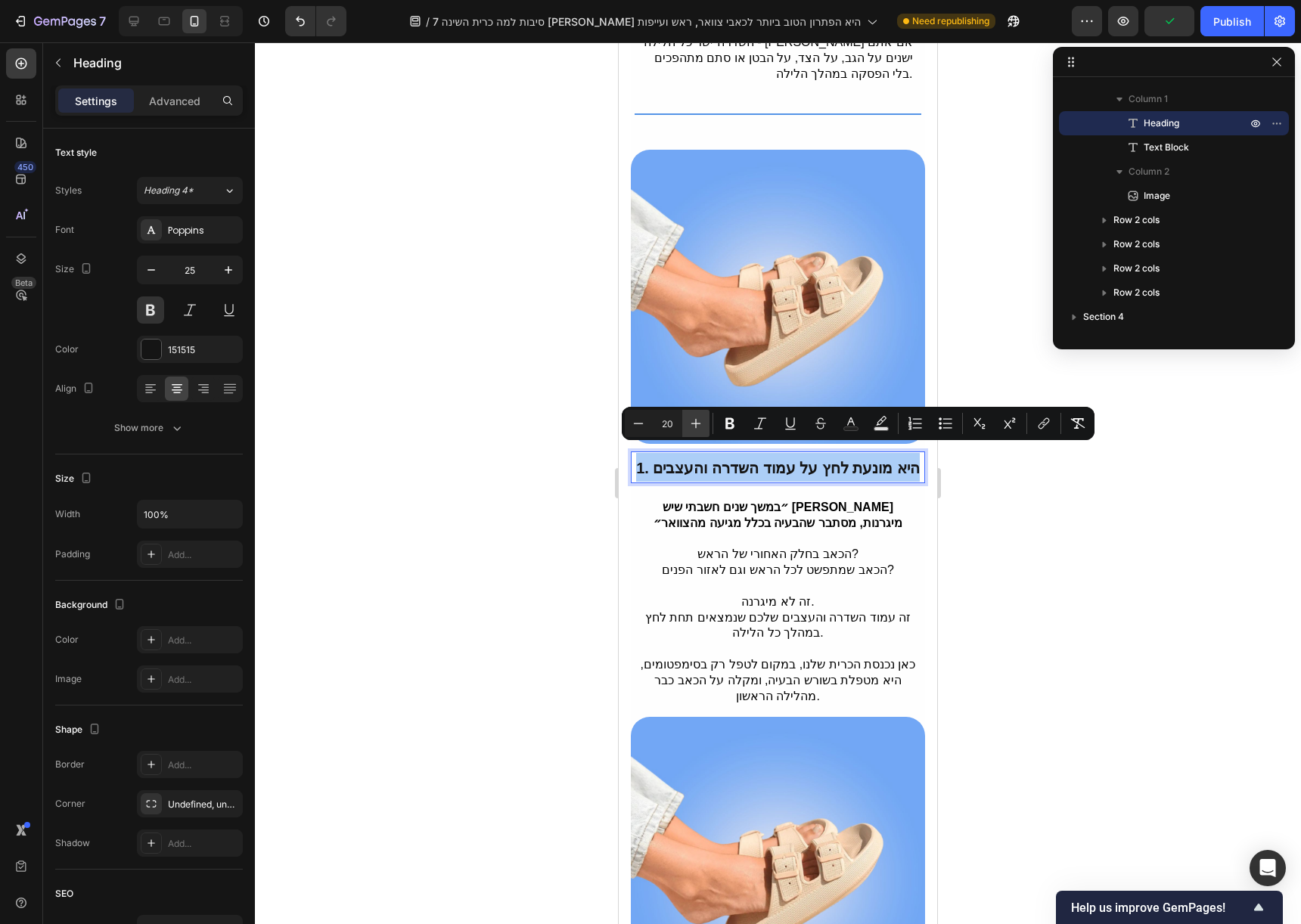
click at [694, 433] on button "Plus" at bounding box center [695, 423] width 27 height 27
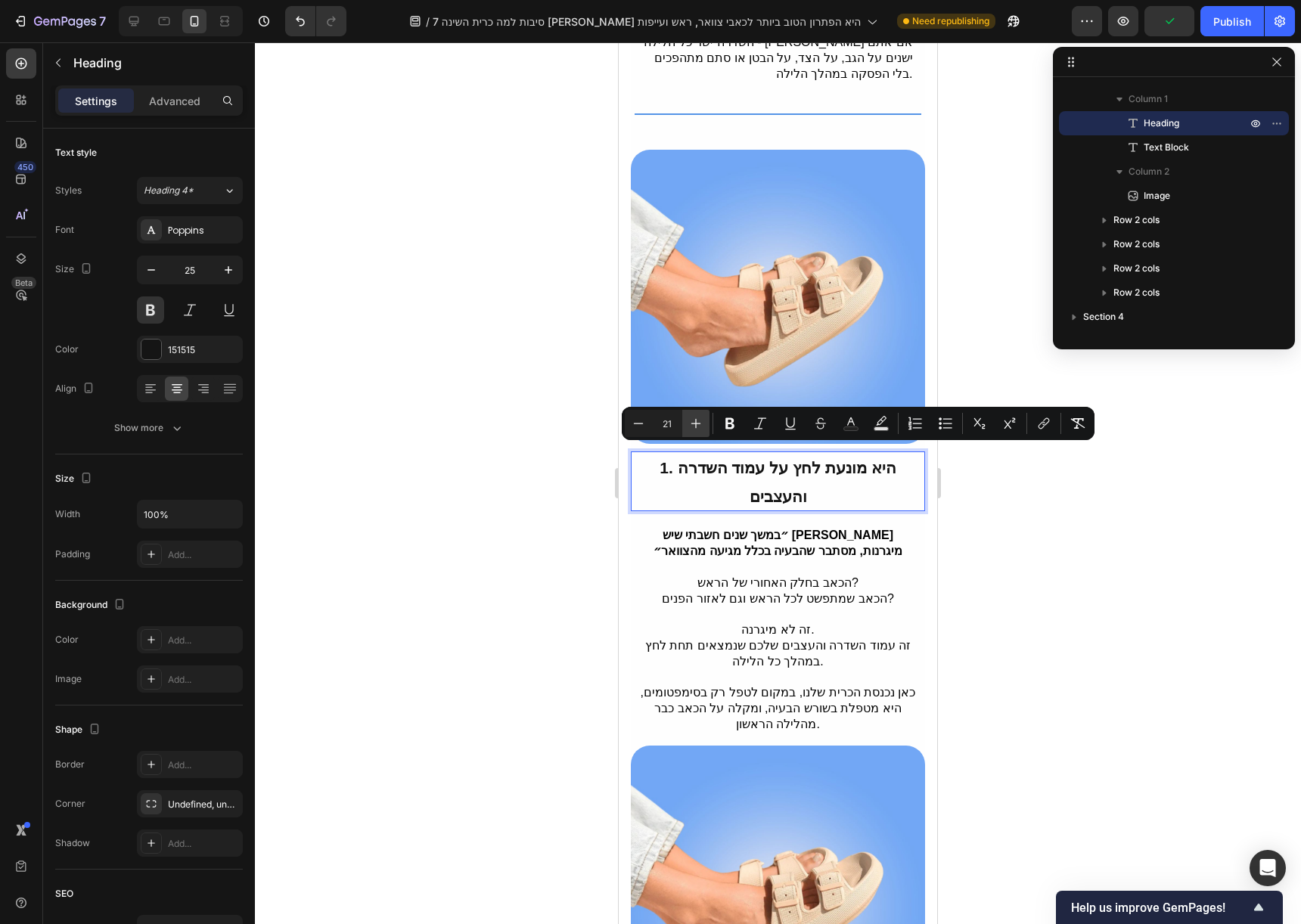
click at [694, 433] on button "Plus" at bounding box center [695, 423] width 27 height 27
click at [635, 431] on button "Minus" at bounding box center [638, 423] width 27 height 27
type input "20"
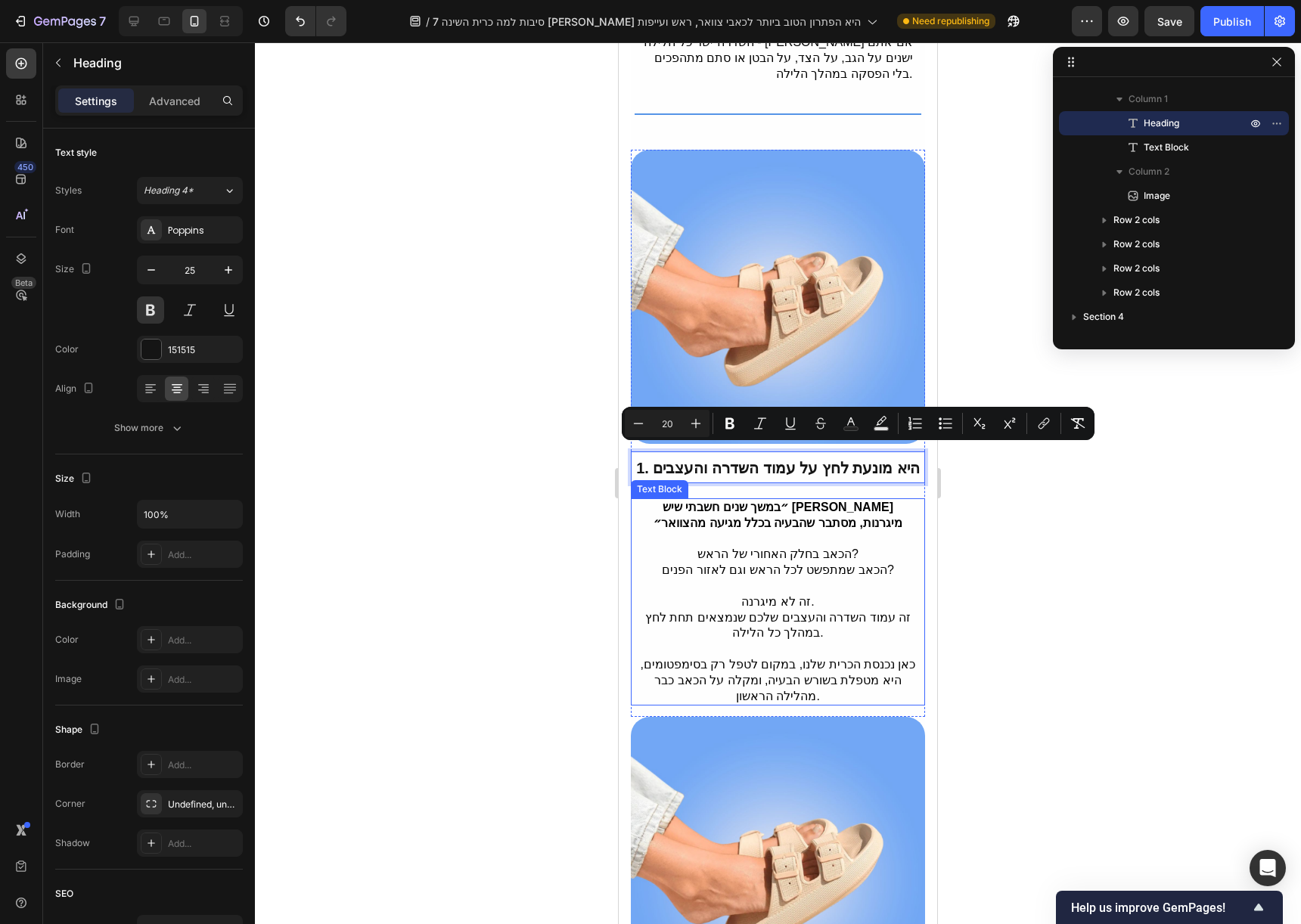
click at [738, 547] on p "הכאב בחלק האחורי של הראש? הכאב שמתפשט לכל הראש וגם לאזור הפנים?" at bounding box center [778, 563] width 277 height 32
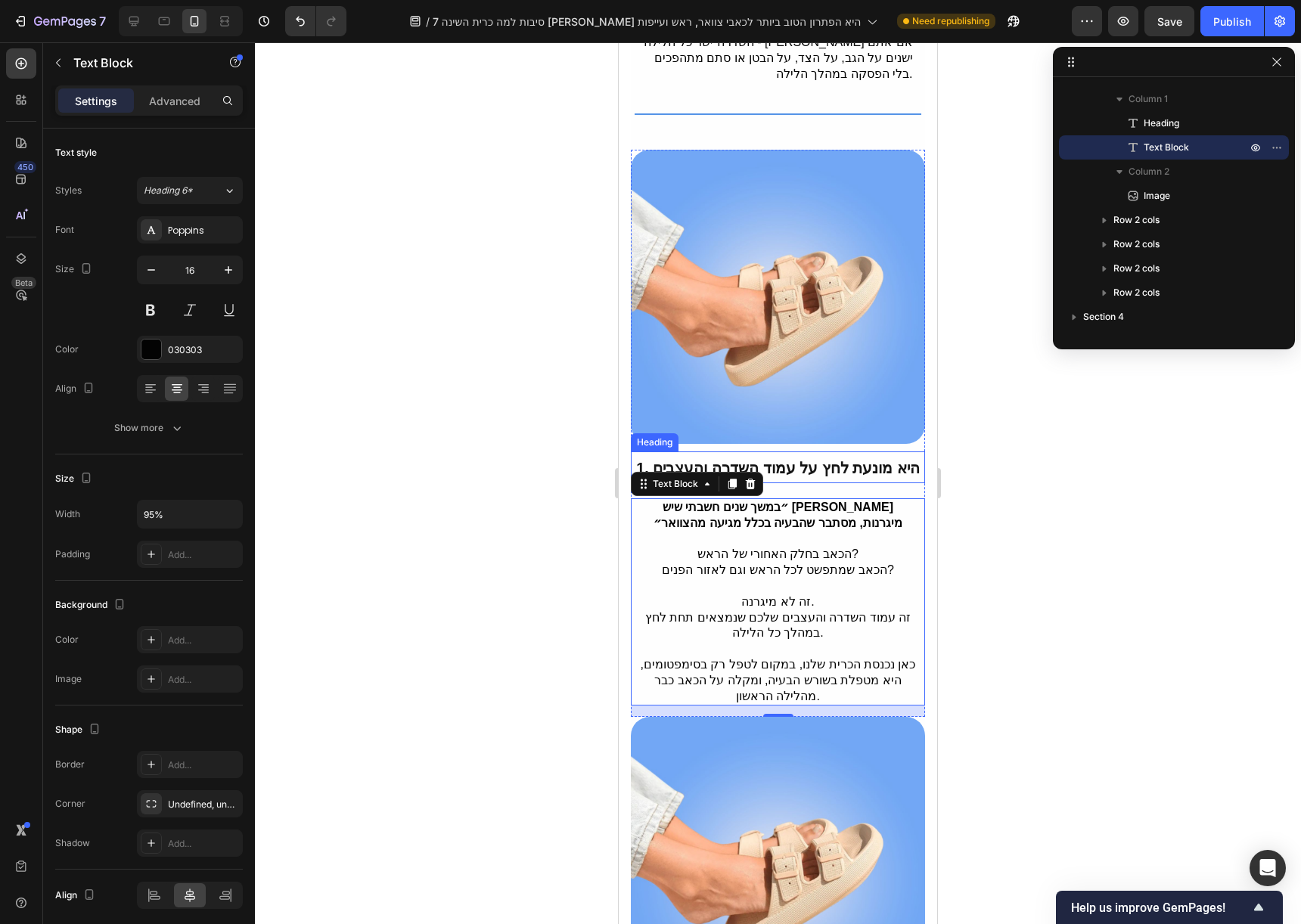
click at [775, 460] on span "1. היא מונעת לחץ על עמוד השדרה והעצבים" at bounding box center [778, 468] width 284 height 16
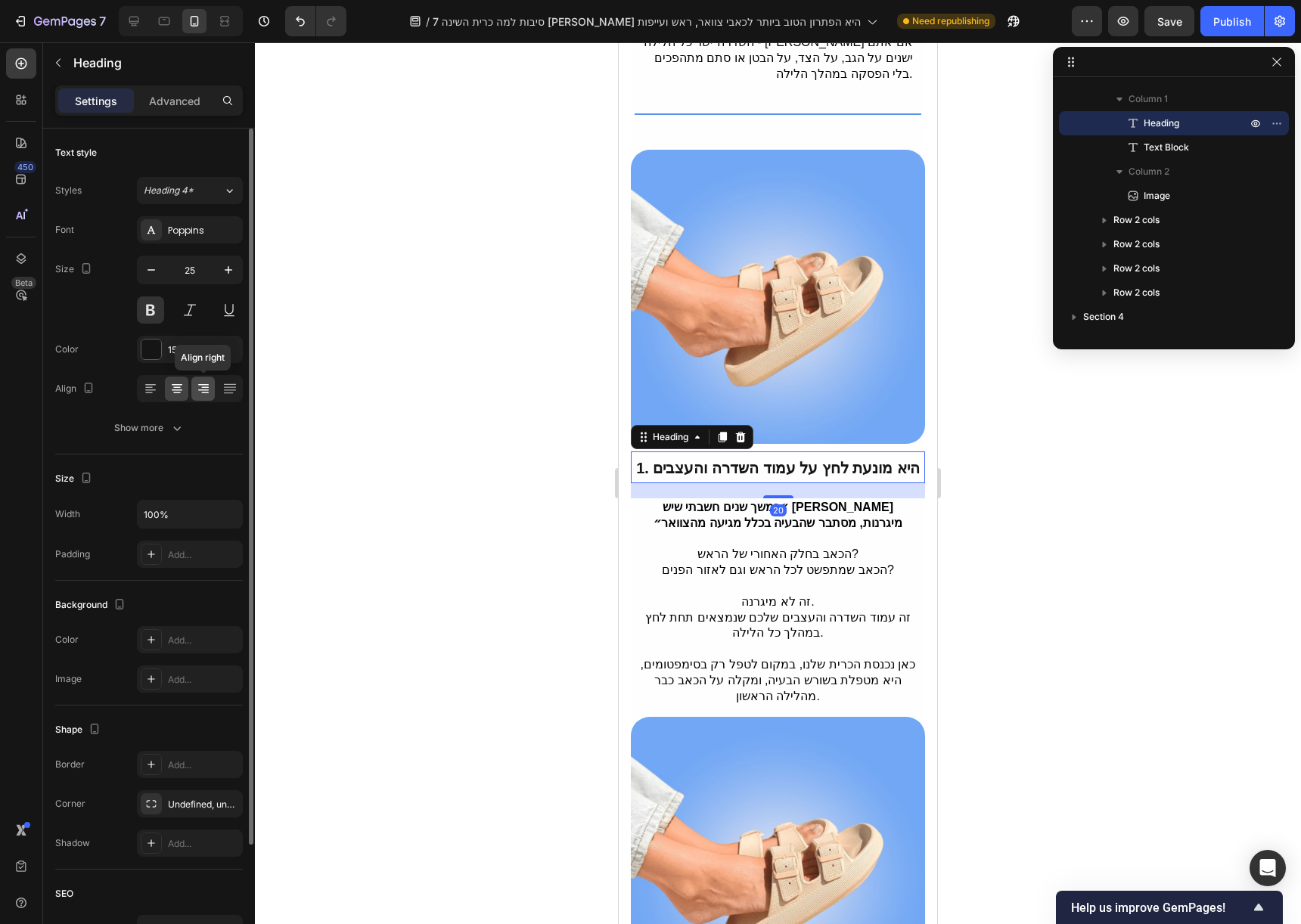
click at [206, 388] on icon at bounding box center [203, 388] width 15 height 15
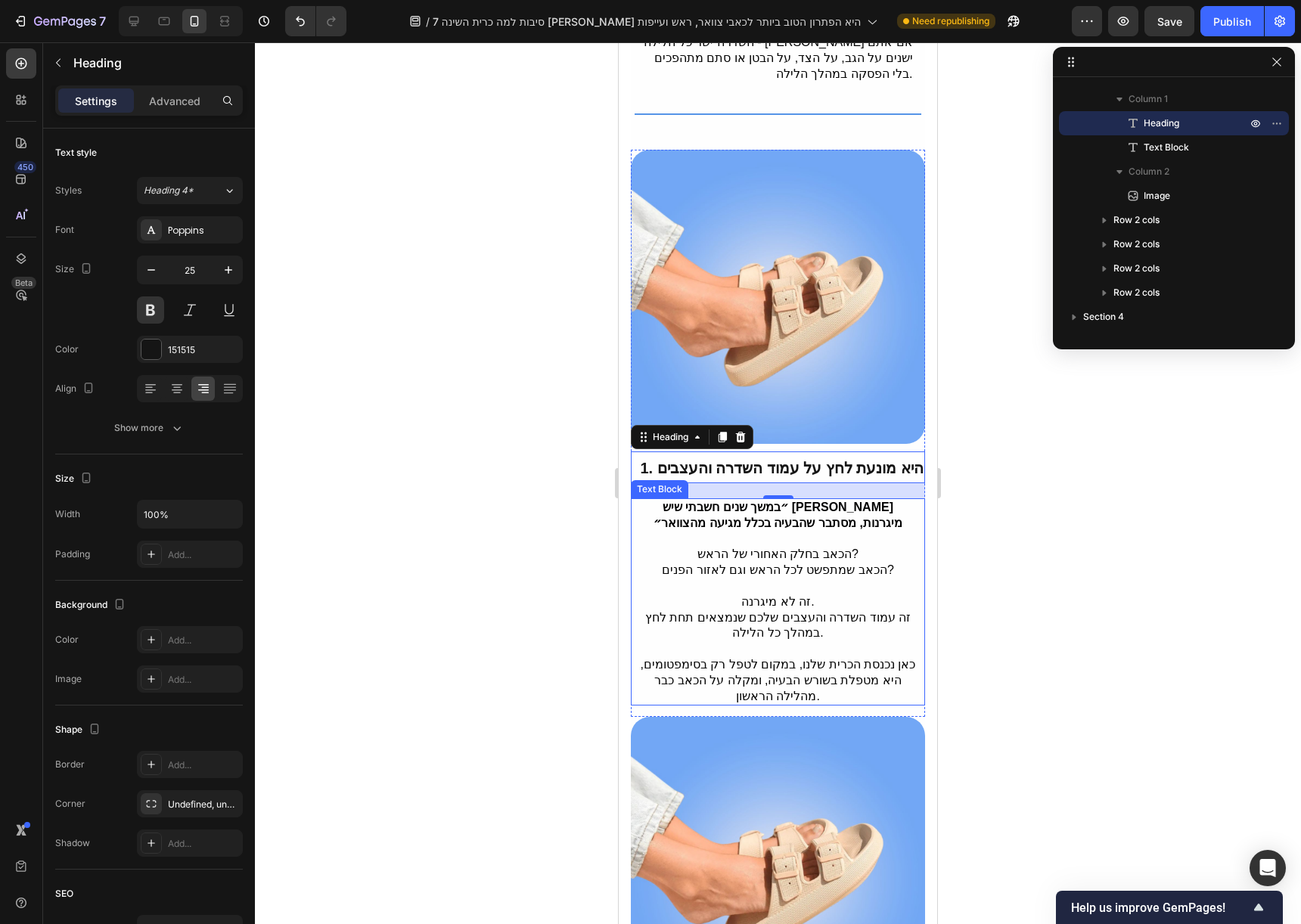
click at [838, 547] on p "הכאב בחלק האחורי של הראש? הכאב שמתפשט לכל הראש וגם לאזור הפנים?" at bounding box center [778, 563] width 277 height 32
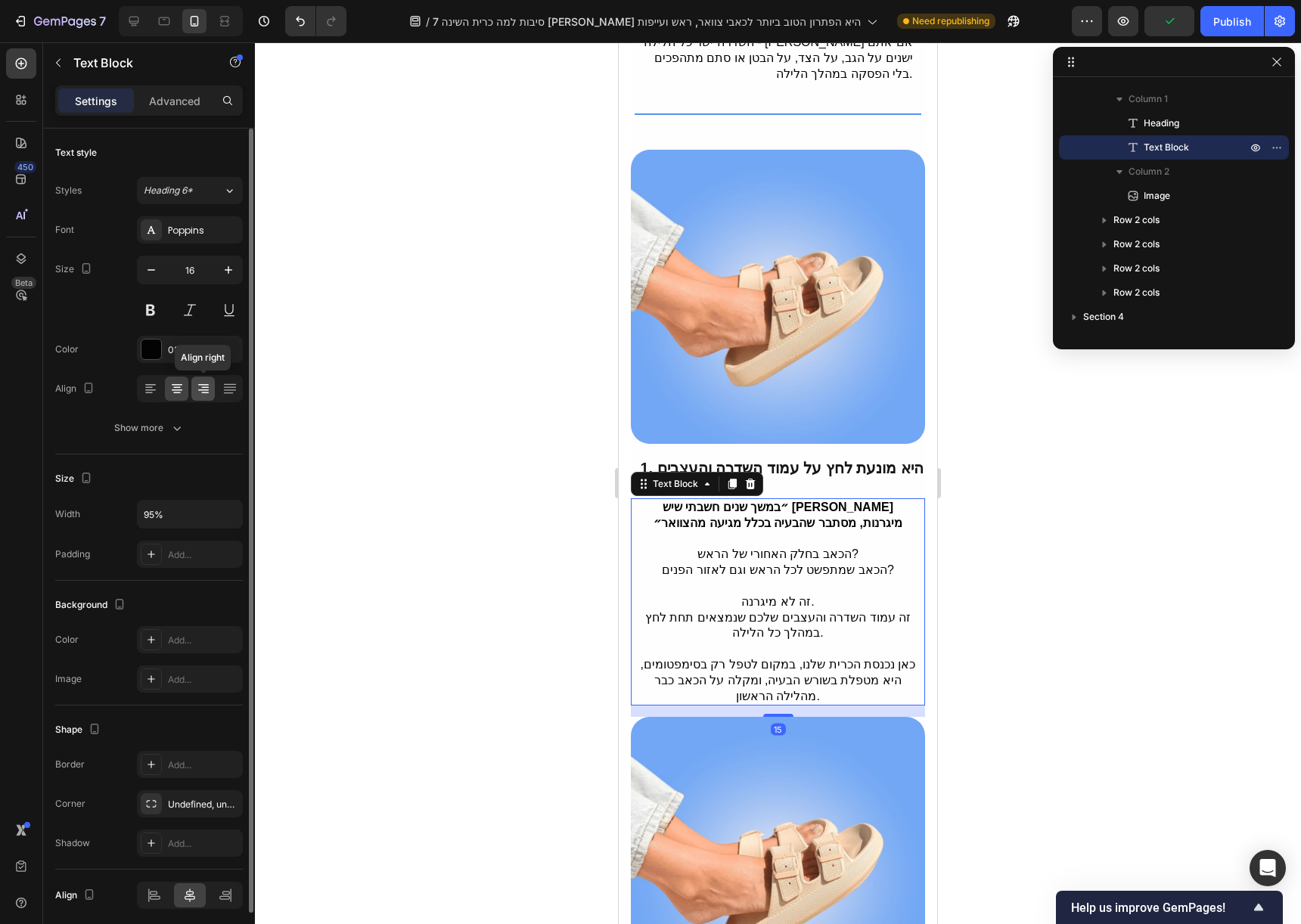
click at [203, 394] on icon at bounding box center [203, 388] width 15 height 15
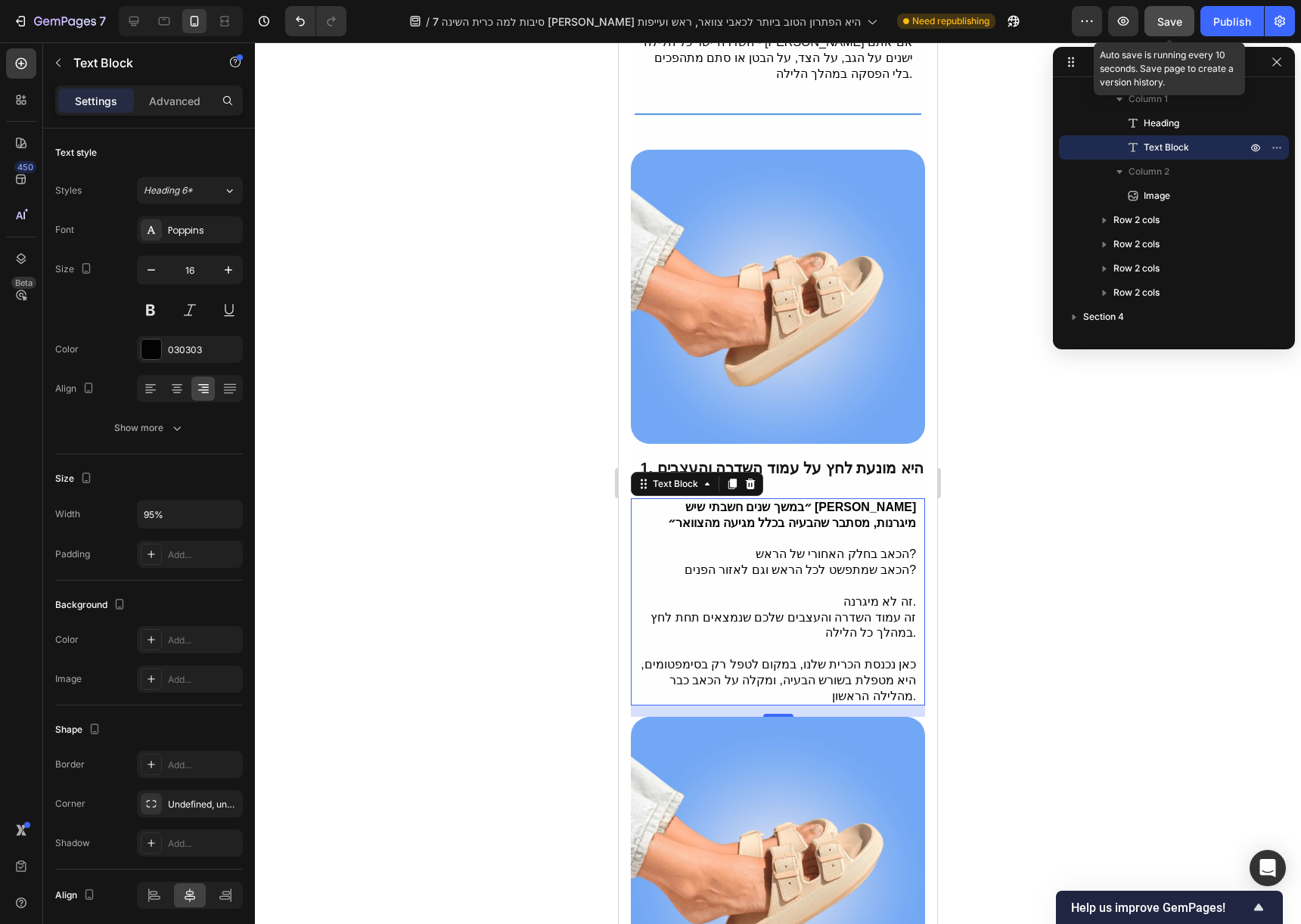
click at [1171, 31] on button "Save" at bounding box center [1170, 21] width 50 height 31
click at [1222, 26] on div "Publish" at bounding box center [1232, 21] width 38 height 16
click at [1276, 27] on icon "button" at bounding box center [1279, 20] width 15 height 15
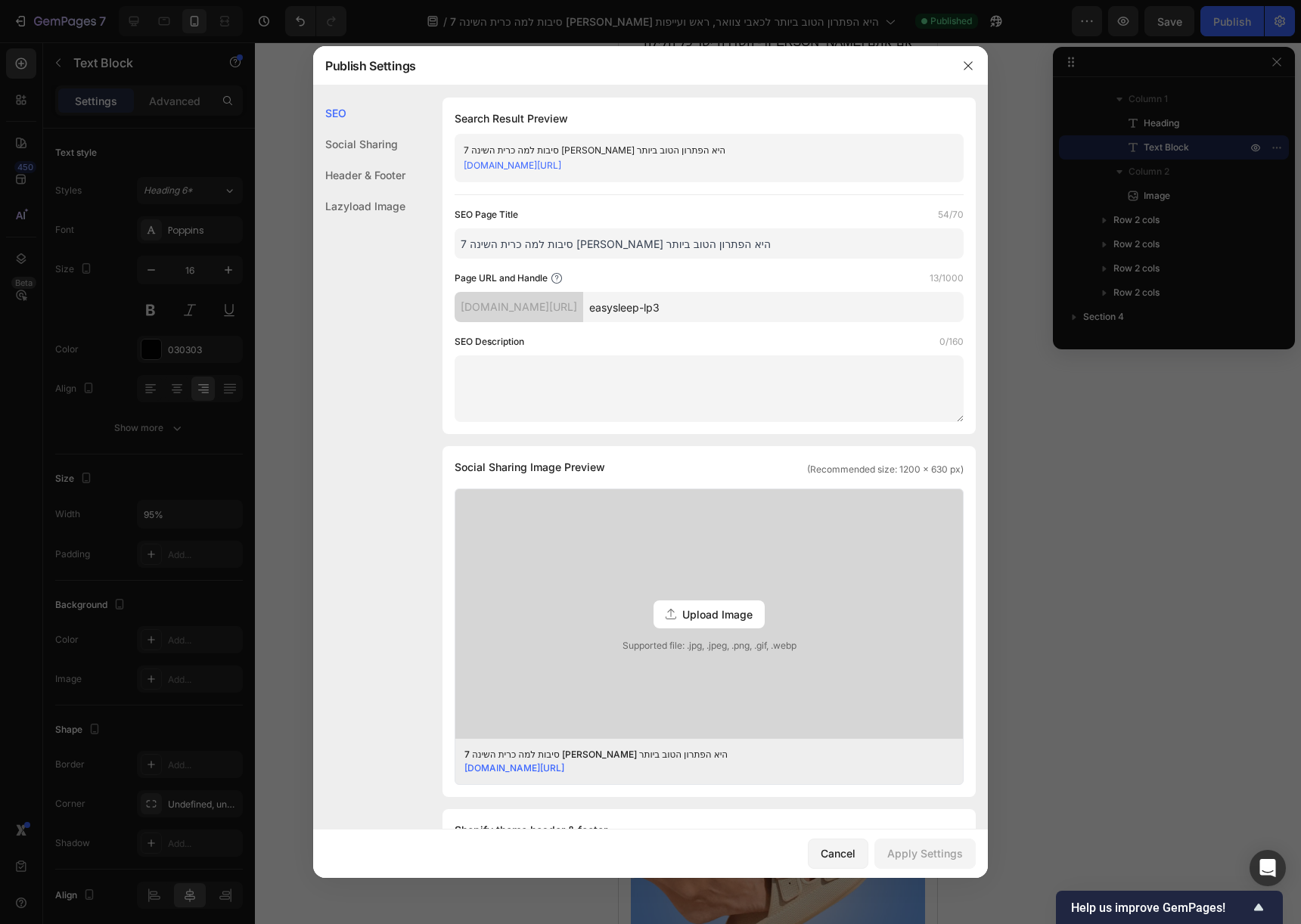
drag, startPoint x: 721, startPoint y: 304, endPoint x: 691, endPoint y: 306, distance: 30.1
click at [691, 306] on input "easysleep-lp3" at bounding box center [773, 307] width 380 height 31
type input "easysleep-lp3-1"
click at [950, 847] on div "Apply Settings" at bounding box center [925, 854] width 76 height 16
click at [963, 57] on button "button" at bounding box center [968, 66] width 24 height 24
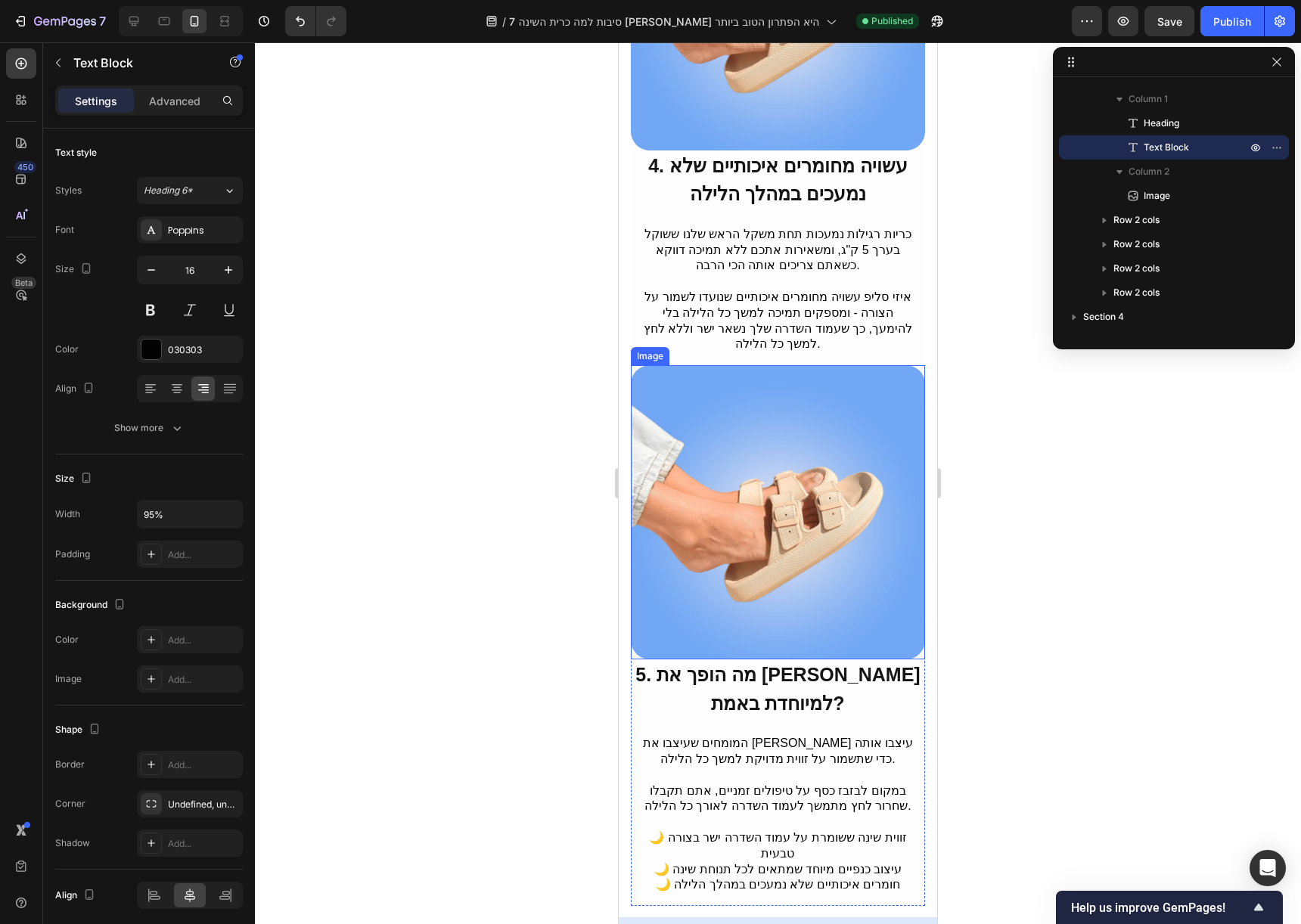
scroll to position [2754, 0]
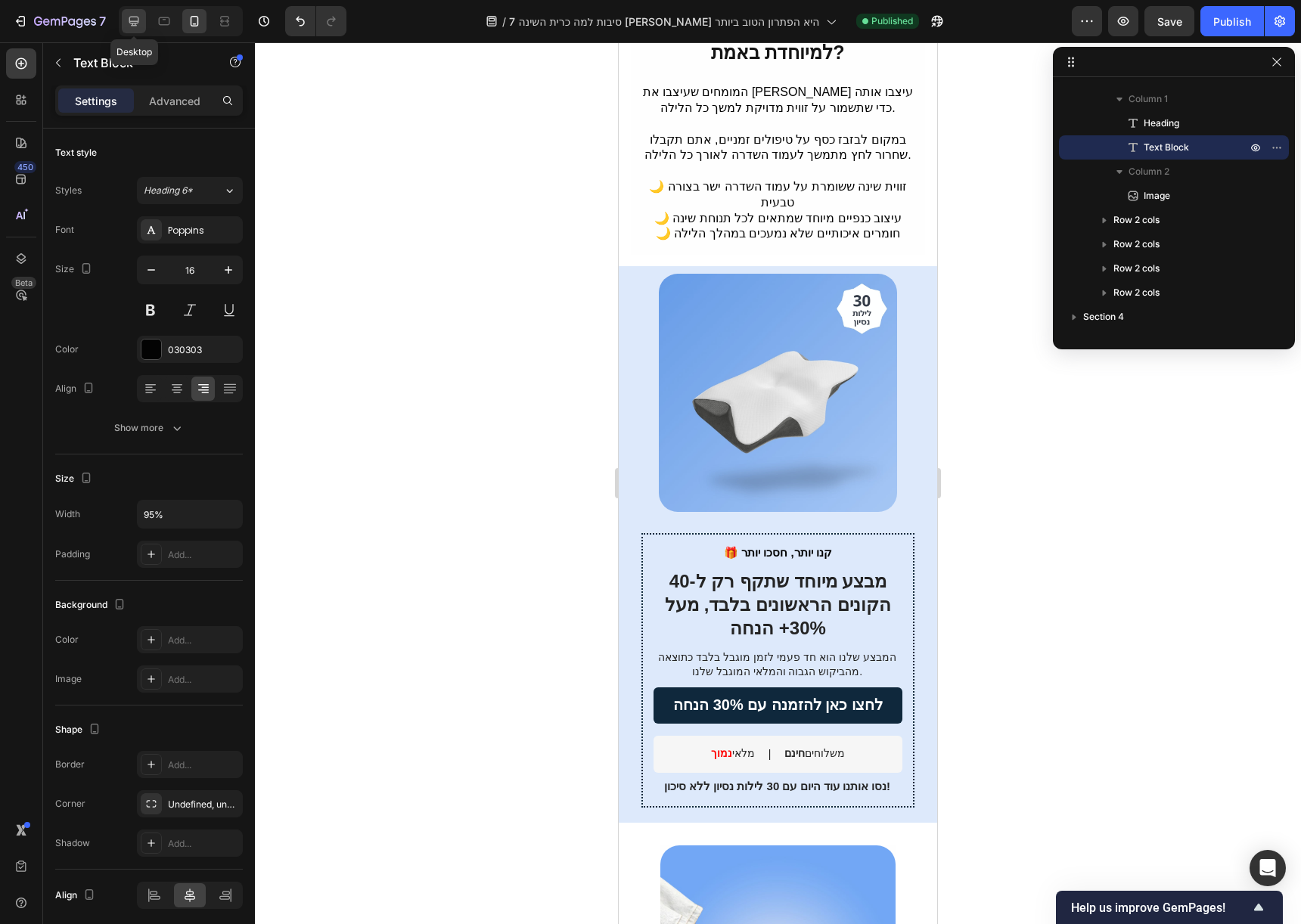
click at [128, 23] on icon at bounding box center [133, 20] width 15 height 15
type input "18"
type input "100%"
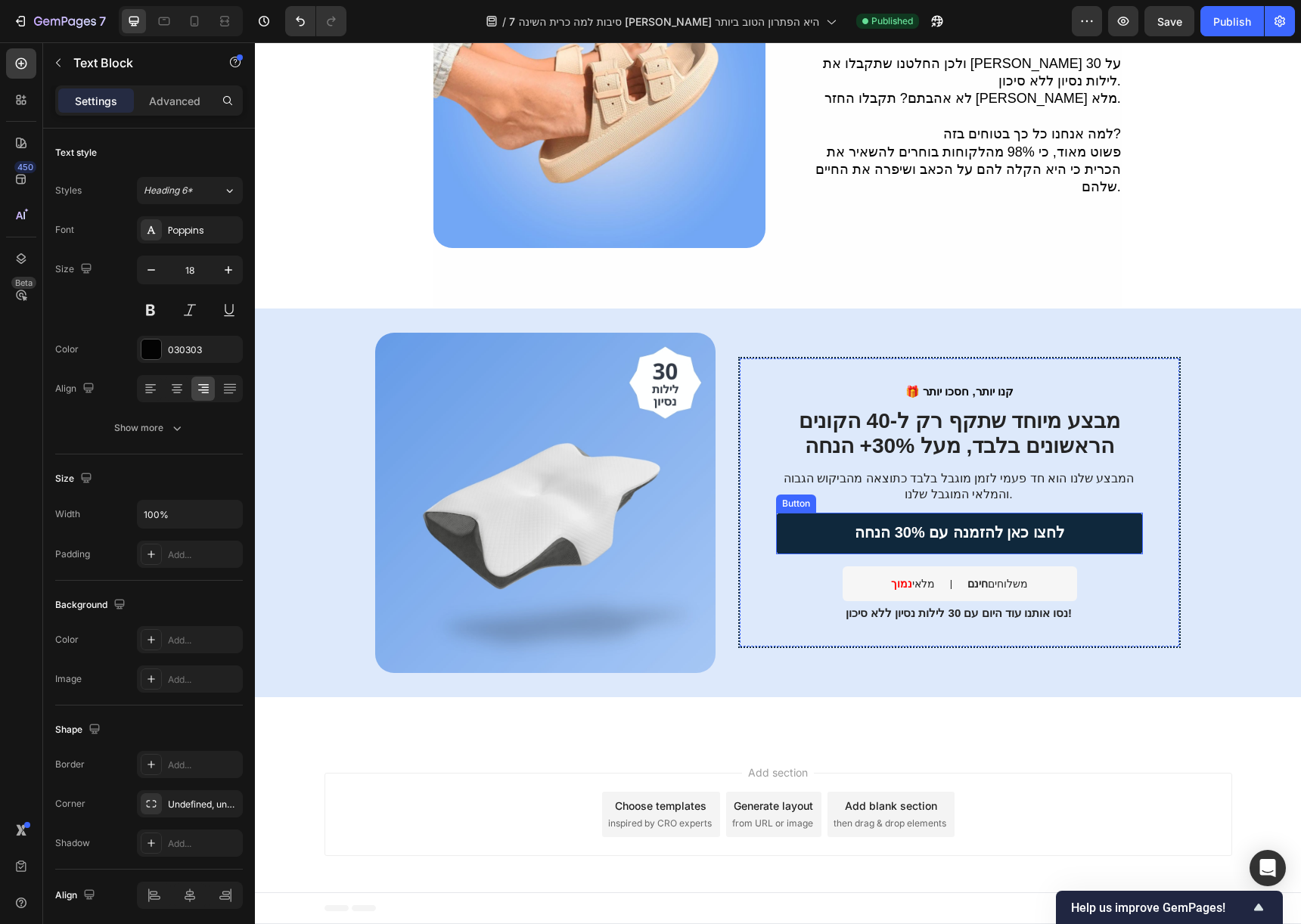
scroll to position [2994, 0]
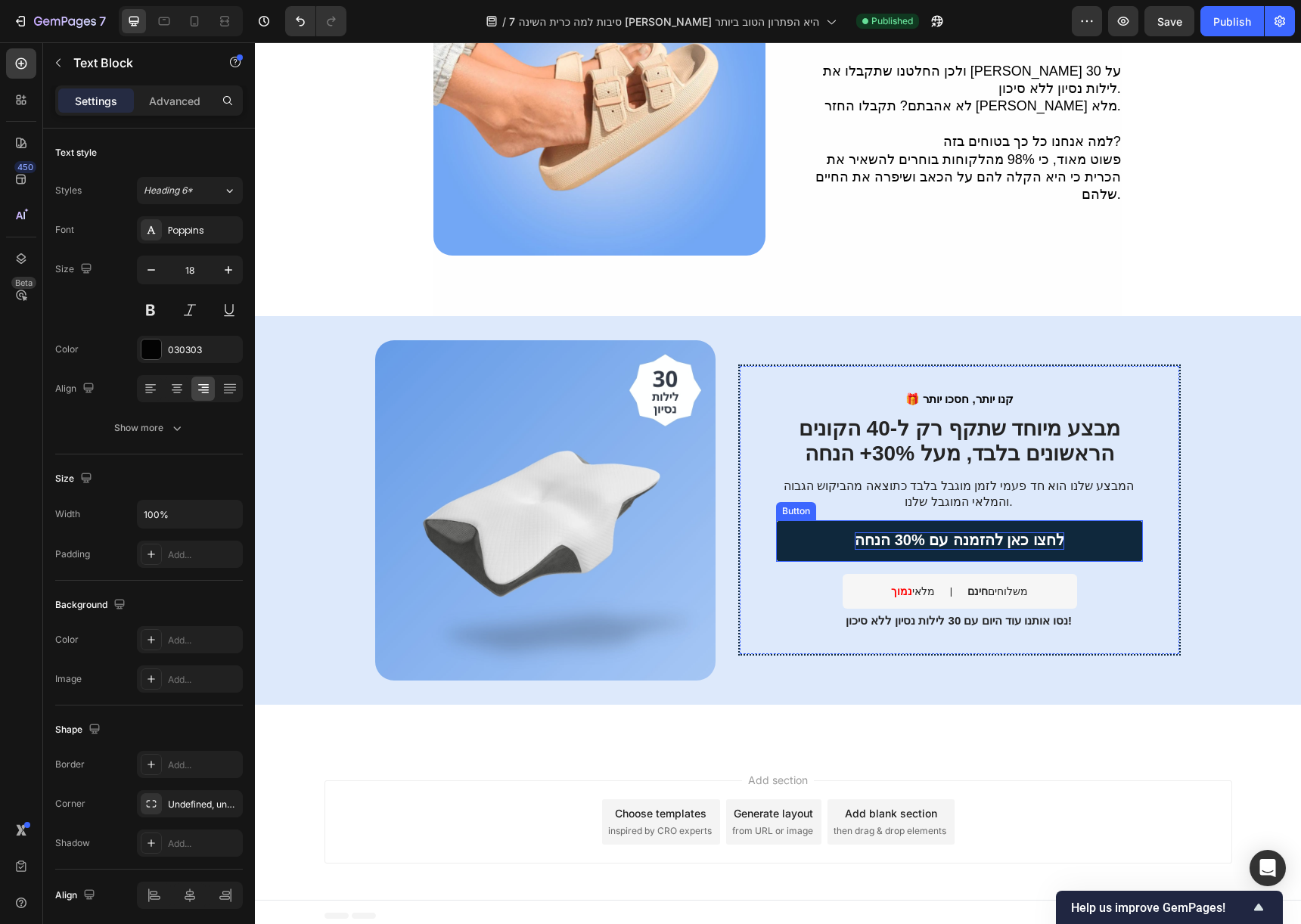
click at [958, 538] on strong "לחצו כאן להזמנה עם 30% הנחה" at bounding box center [959, 540] width 210 height 16
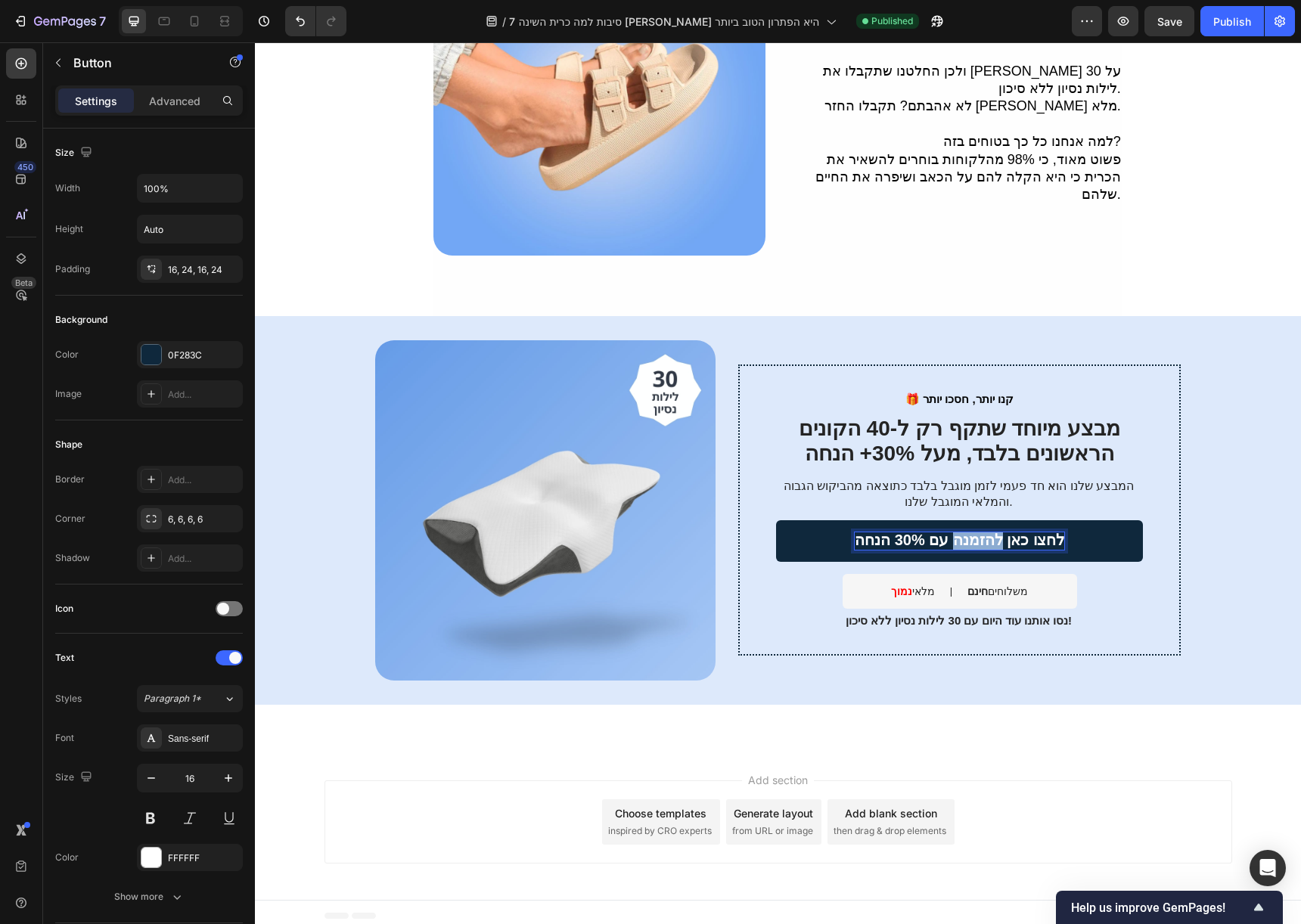
click at [958, 538] on strong "לחצו כאן להזמנה עם 30% הנחה" at bounding box center [959, 540] width 210 height 16
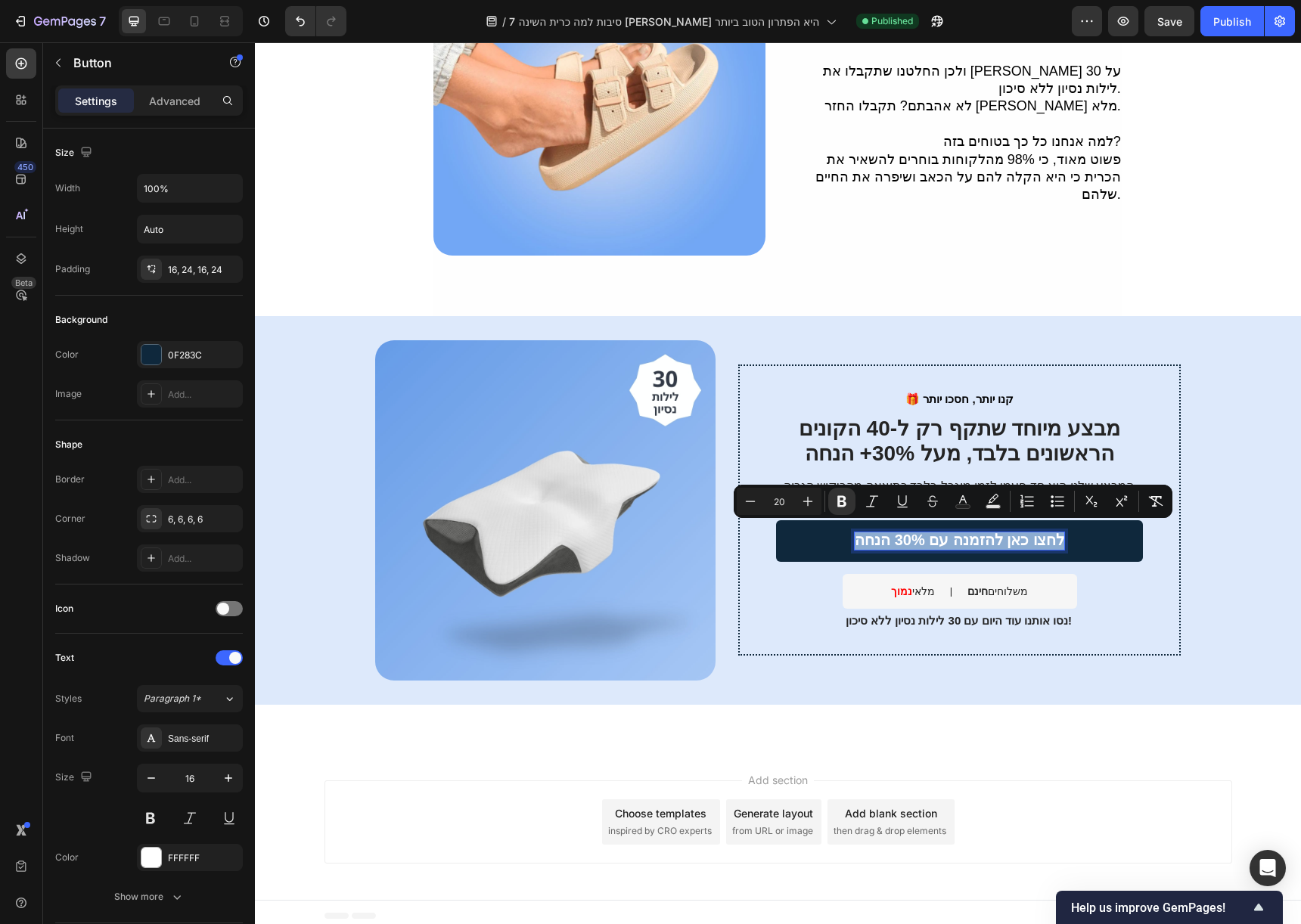
copy strong "לחצו כאן להזמנה עם 30% הנחה"
click at [179, 358] on div "0F283C" at bounding box center [190, 355] width 44 height 13
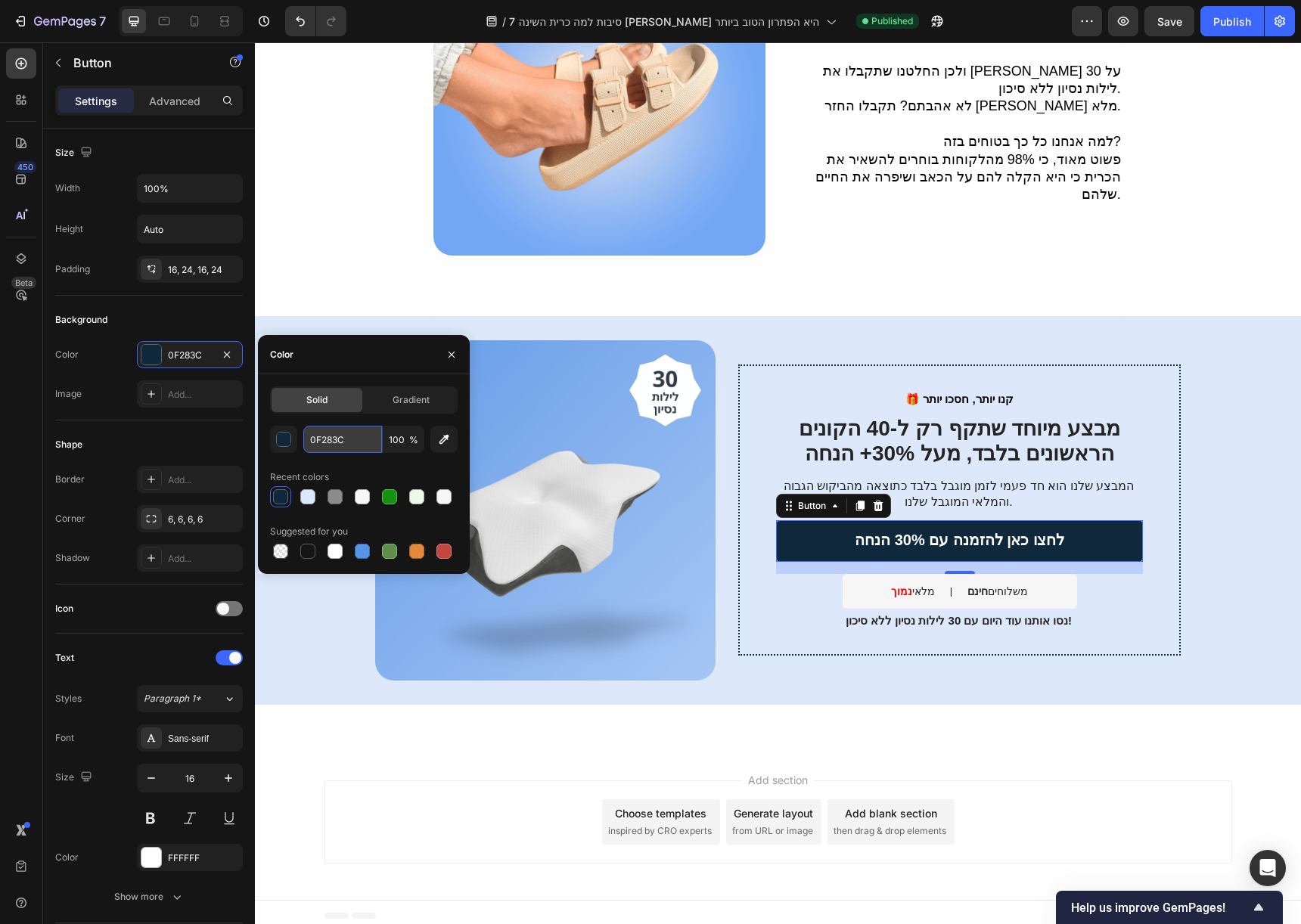
click at [332, 443] on input "0F283C" at bounding box center [343, 439] width 79 height 27
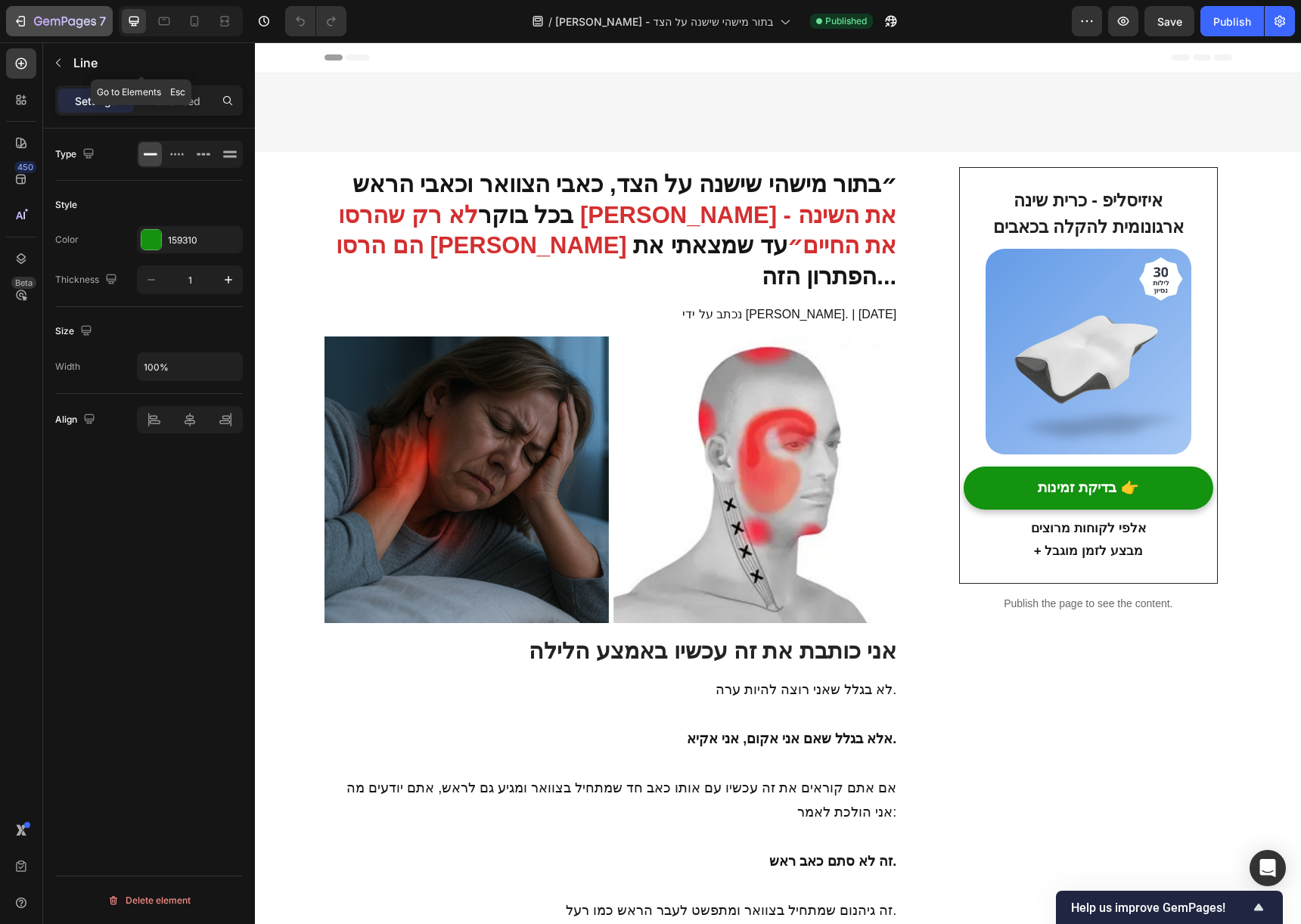
scroll to position [4724, 0]
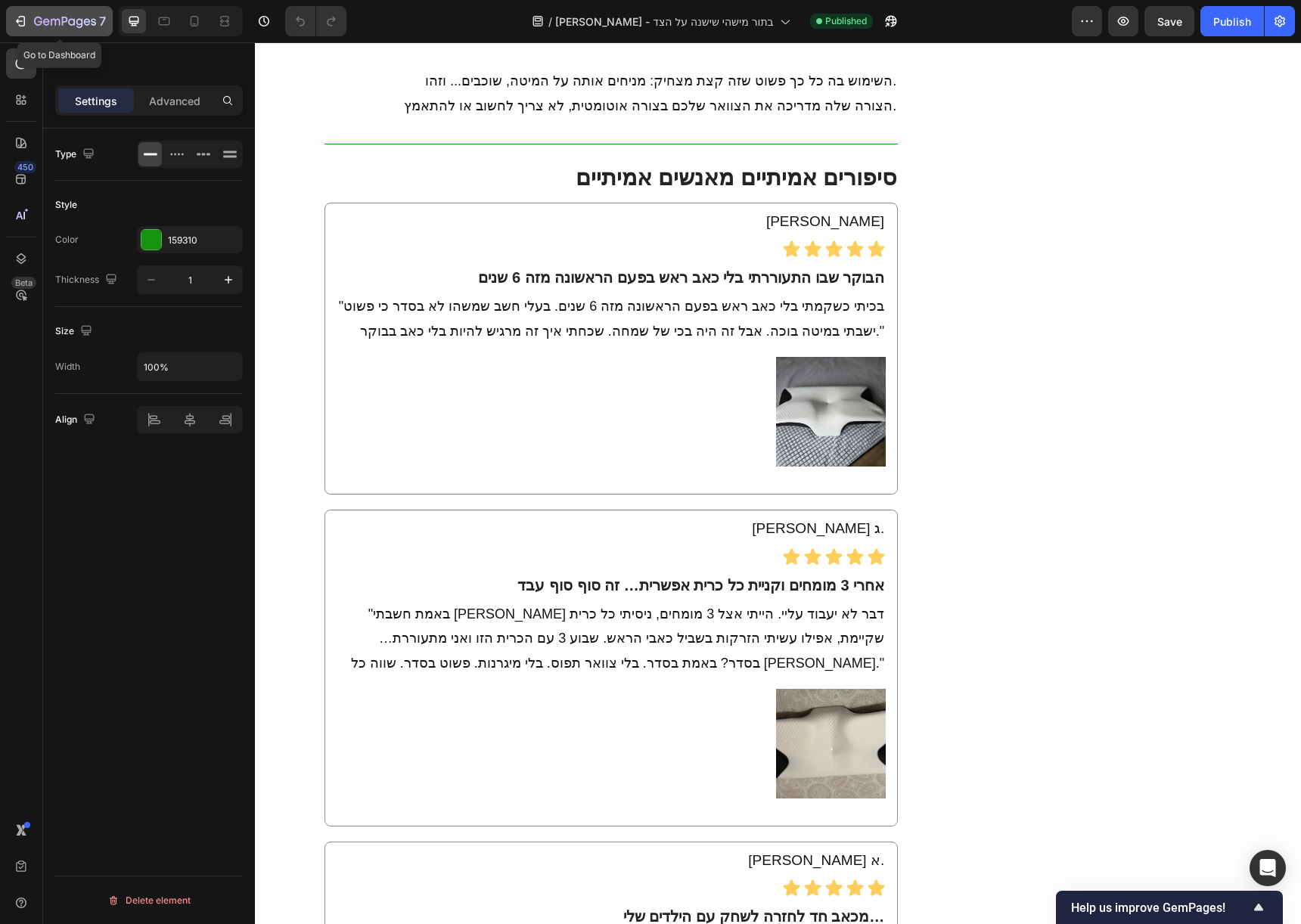
click at [34, 20] on icon "button" at bounding box center [38, 21] width 9 height 9
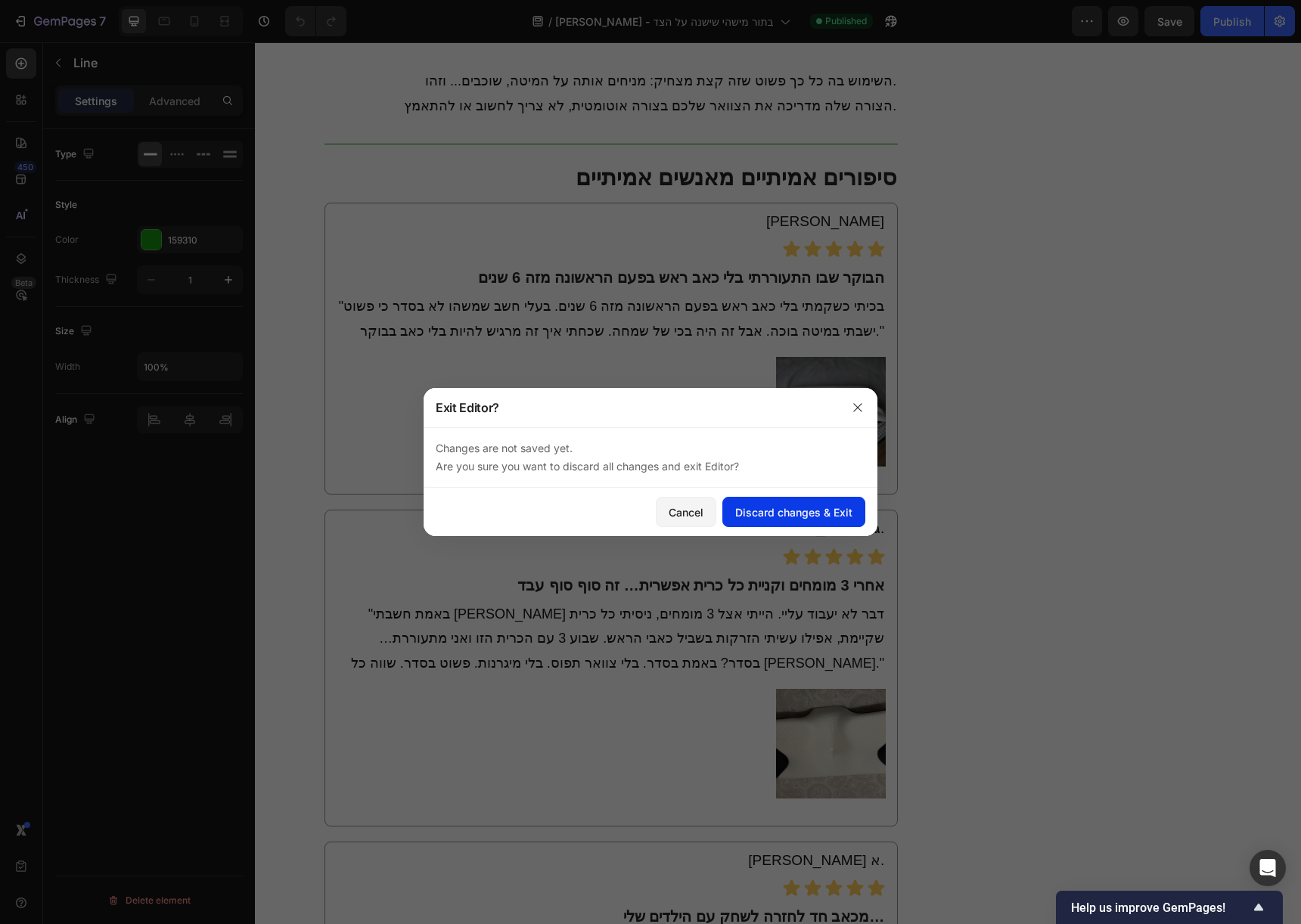
click at [815, 506] on div "Discard changes & Exit" at bounding box center [794, 512] width 117 height 16
